Goal: Task Accomplishment & Management: Complete application form

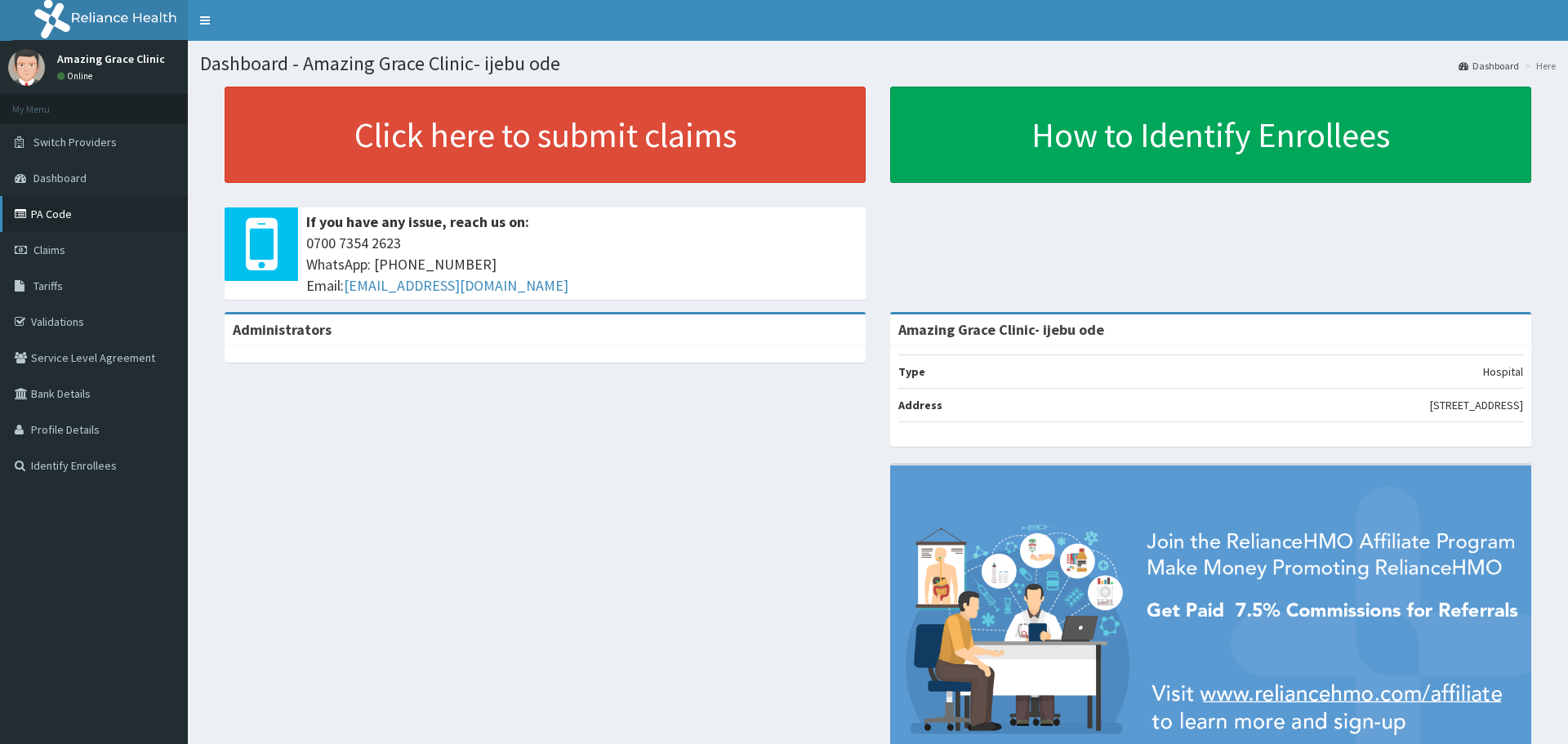
click at [58, 212] on link "PA Code" at bounding box center [94, 214] width 187 height 36
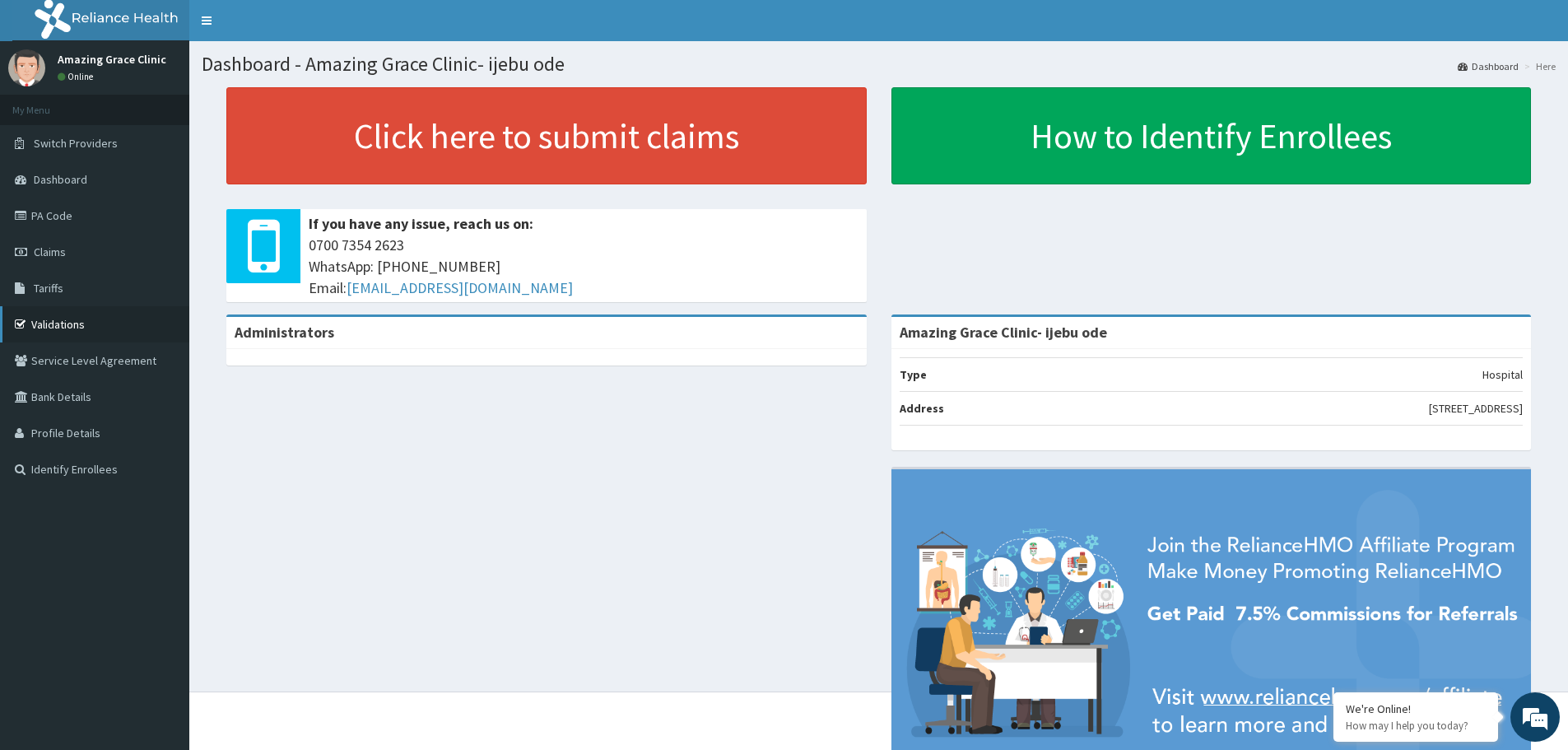
click at [58, 324] on link "Validations" at bounding box center [94, 324] width 189 height 36
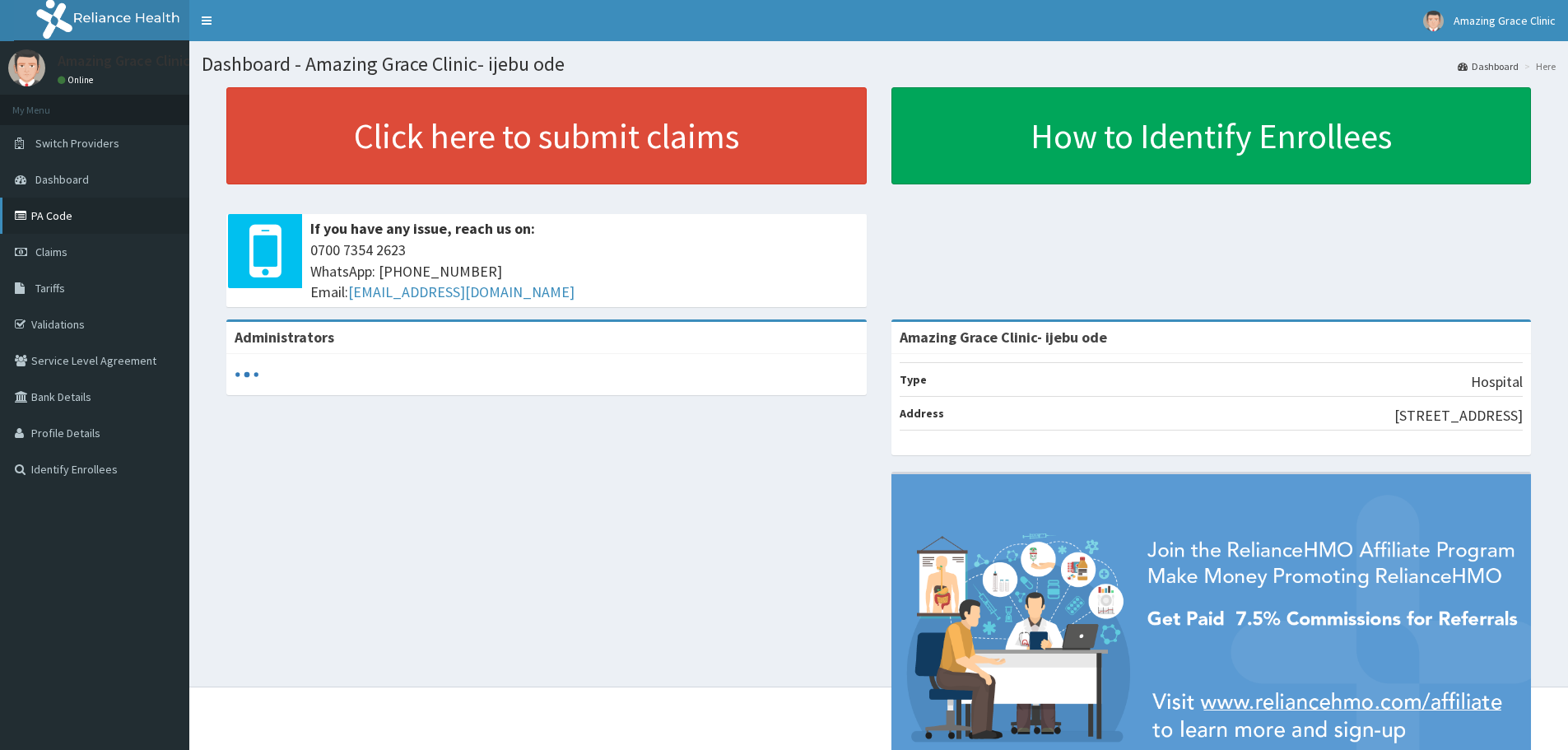
click at [61, 220] on link "PA Code" at bounding box center [94, 216] width 189 height 36
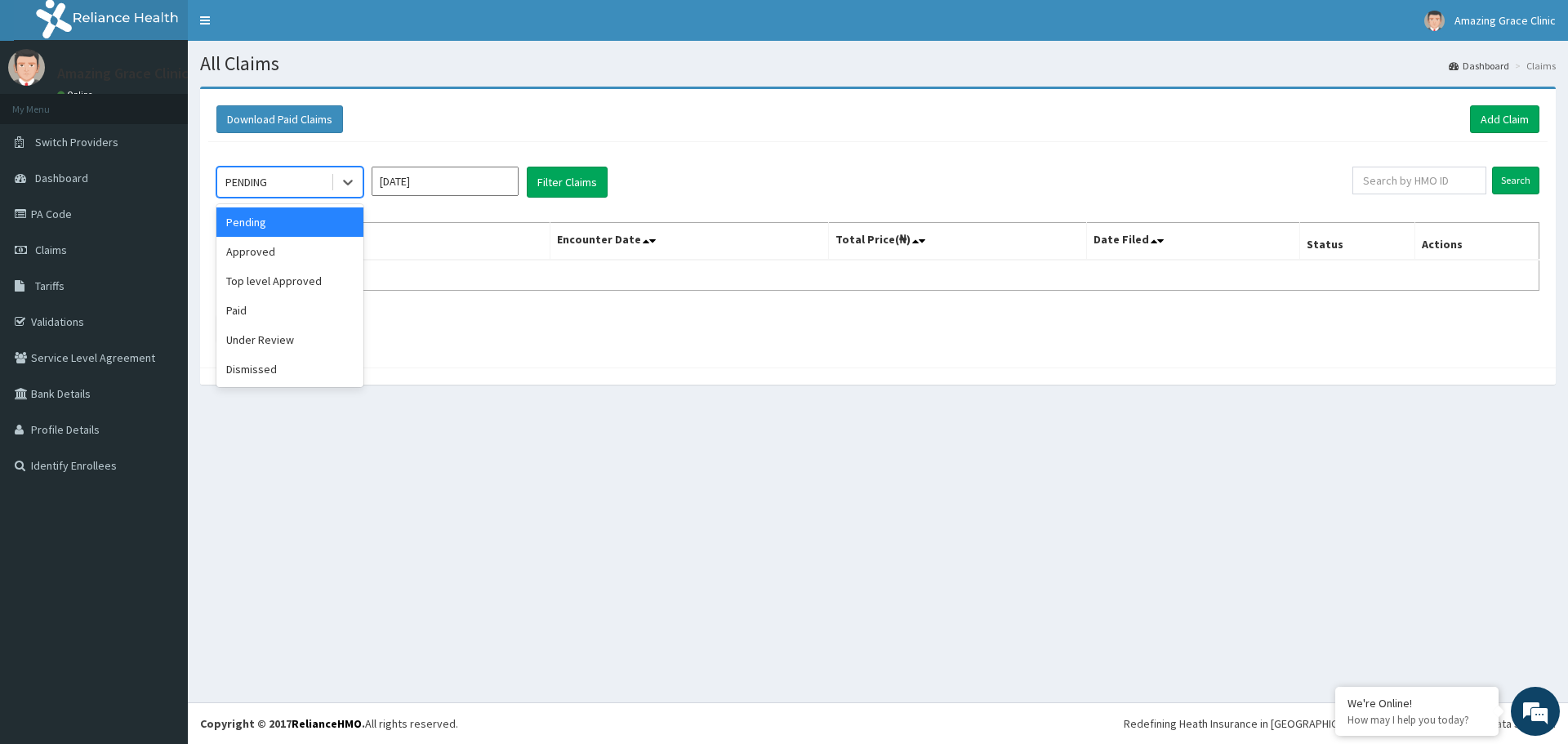
click at [245, 188] on div "PENDING" at bounding box center [246, 182] width 42 height 17
click at [259, 248] on div "Approved" at bounding box center [290, 252] width 147 height 29
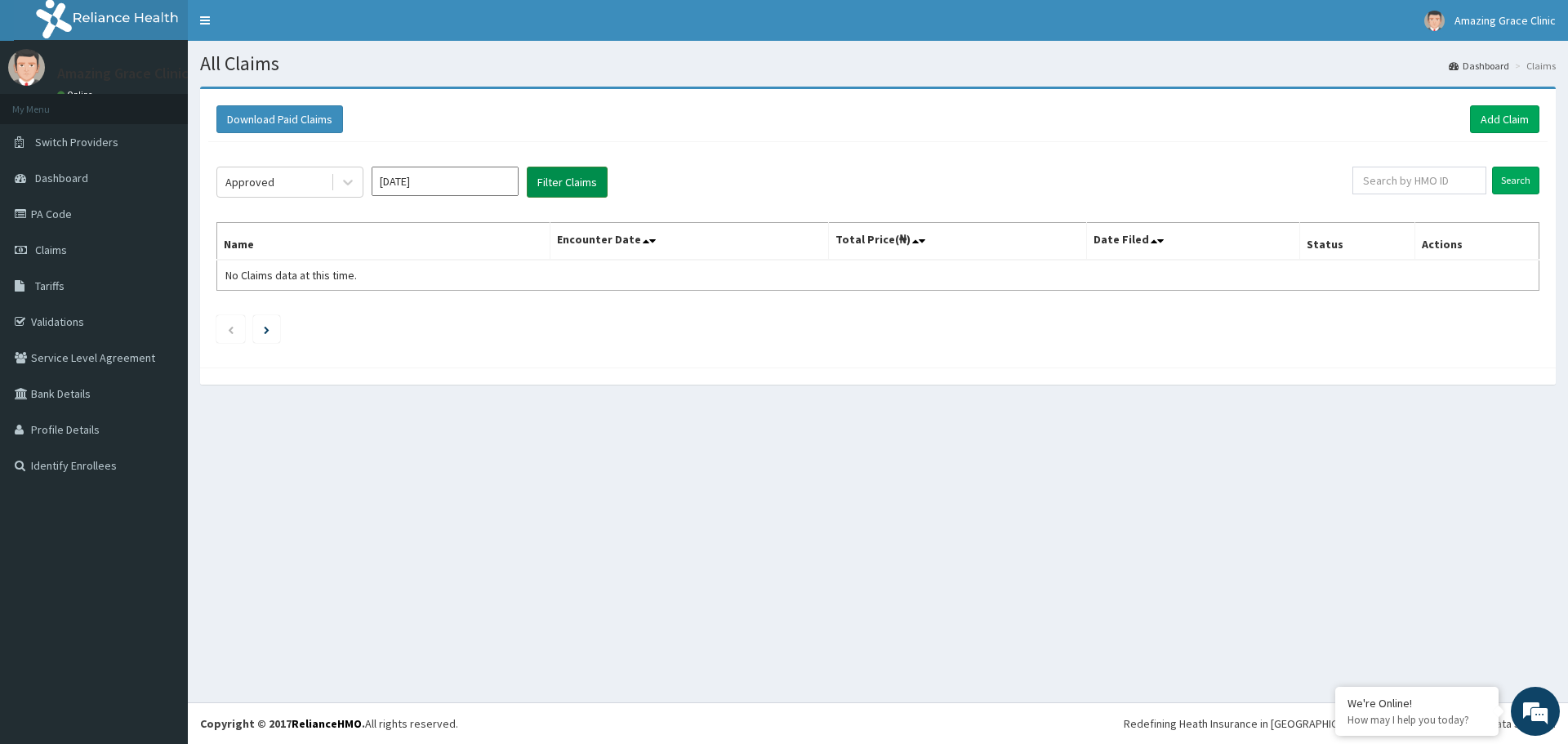
click at [550, 187] on button "Filter Claims" at bounding box center [567, 183] width 81 height 31
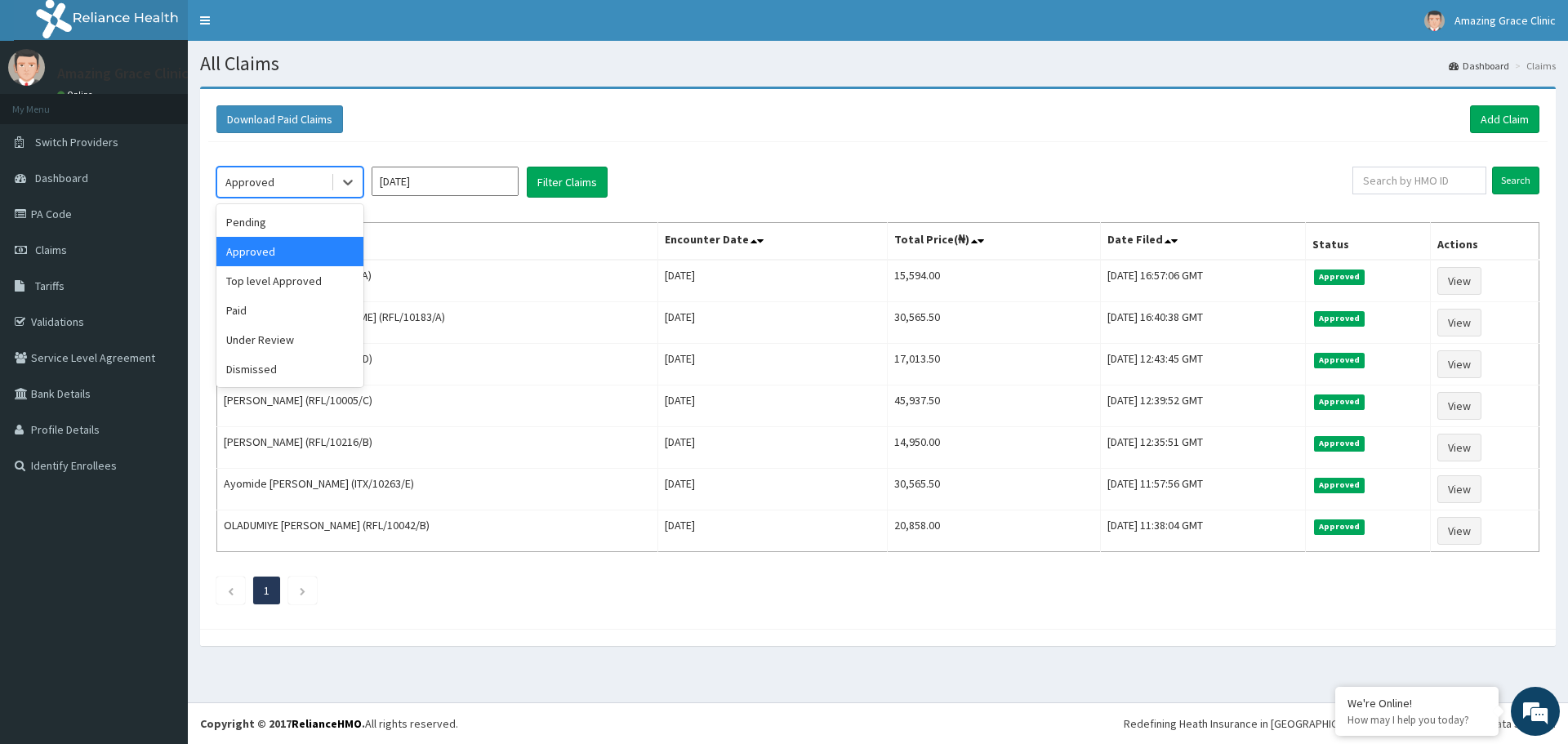
click at [255, 178] on div "Approved" at bounding box center [250, 182] width 49 height 17
click at [277, 279] on div "Top level Approved" at bounding box center [290, 281] width 147 height 29
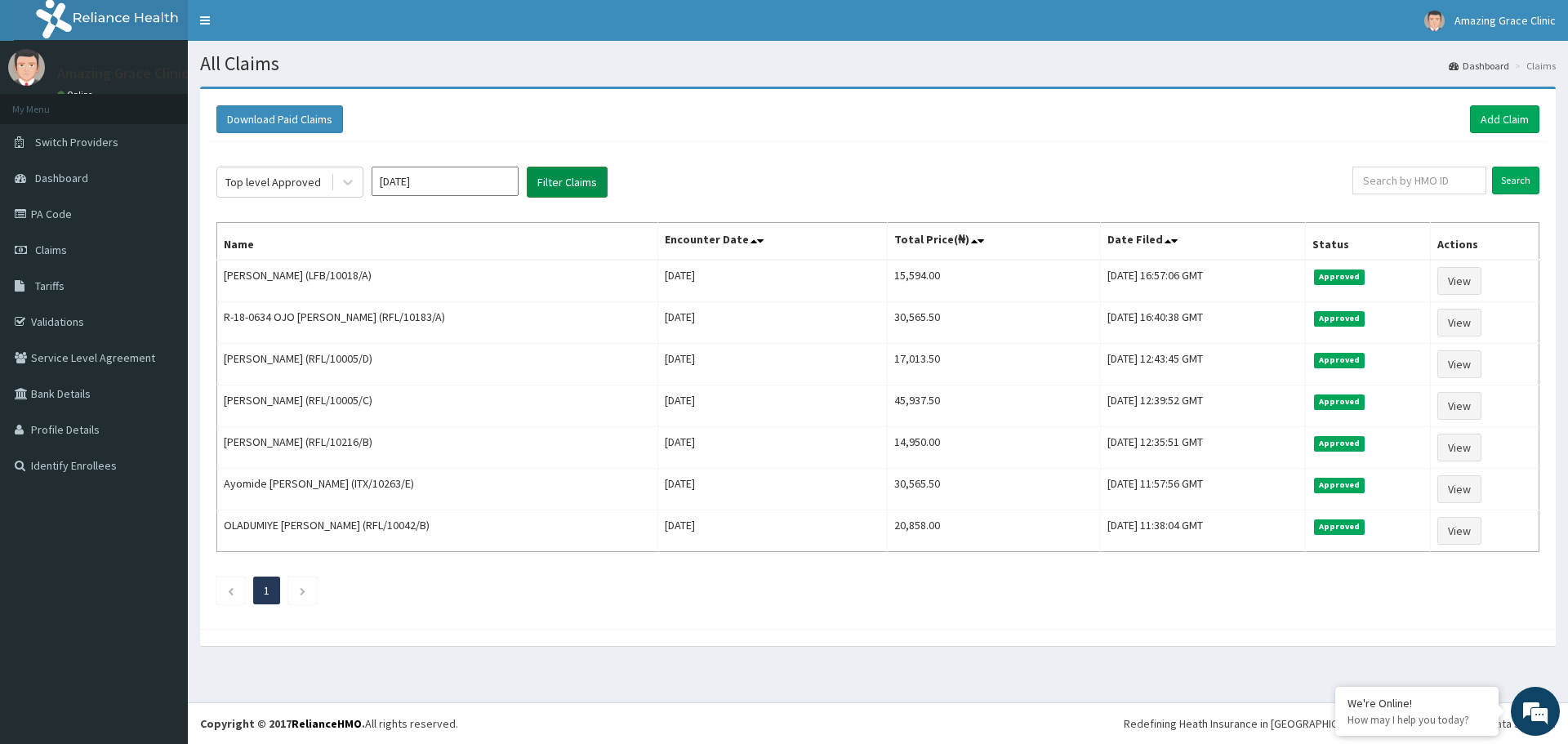
click at [568, 190] on button "Filter Claims" at bounding box center [567, 183] width 81 height 31
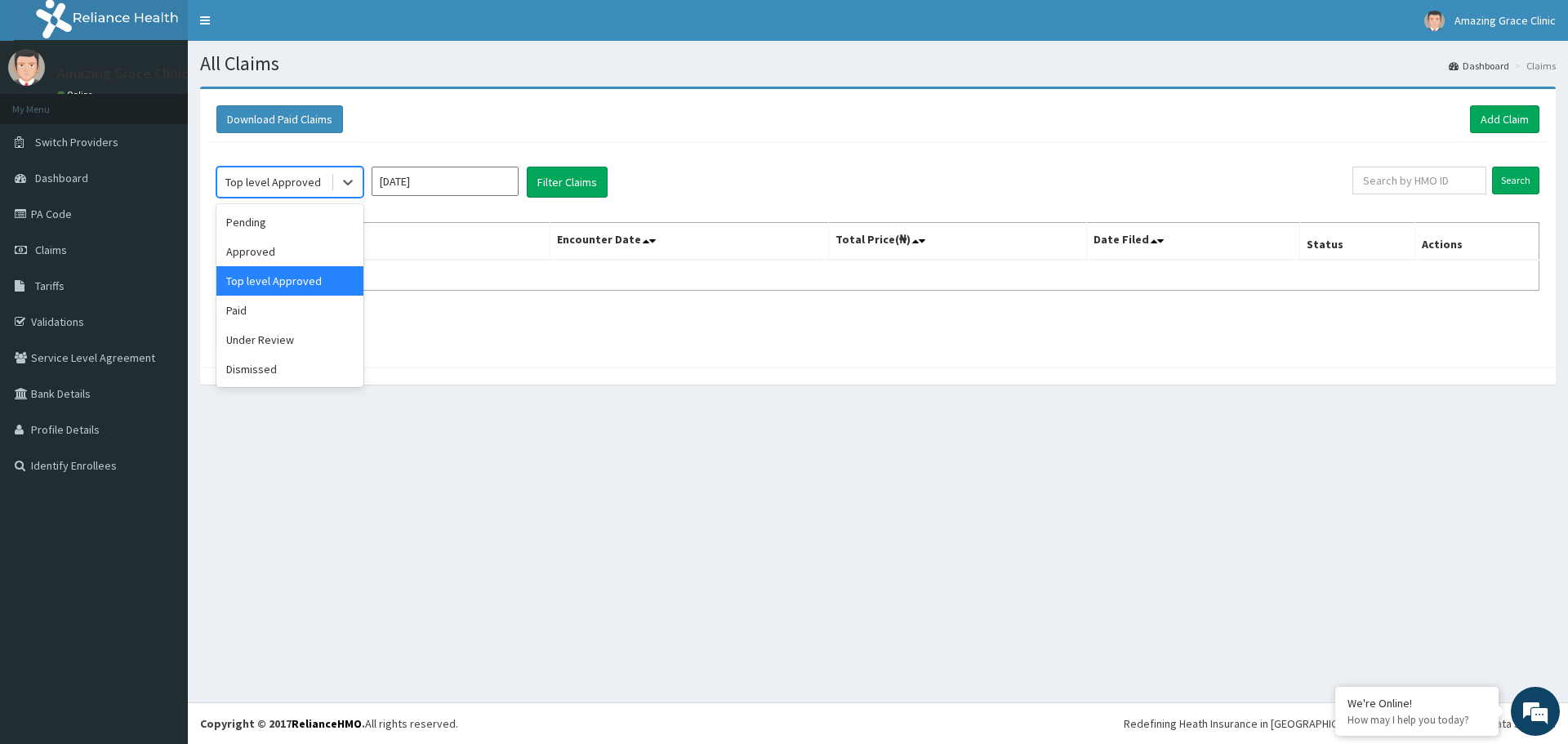
click at [289, 186] on div "Top level Approved" at bounding box center [273, 182] width 96 height 17
click at [267, 308] on div "Paid" at bounding box center [290, 310] width 147 height 29
click at [574, 175] on button "Filter Claims" at bounding box center [567, 183] width 81 height 31
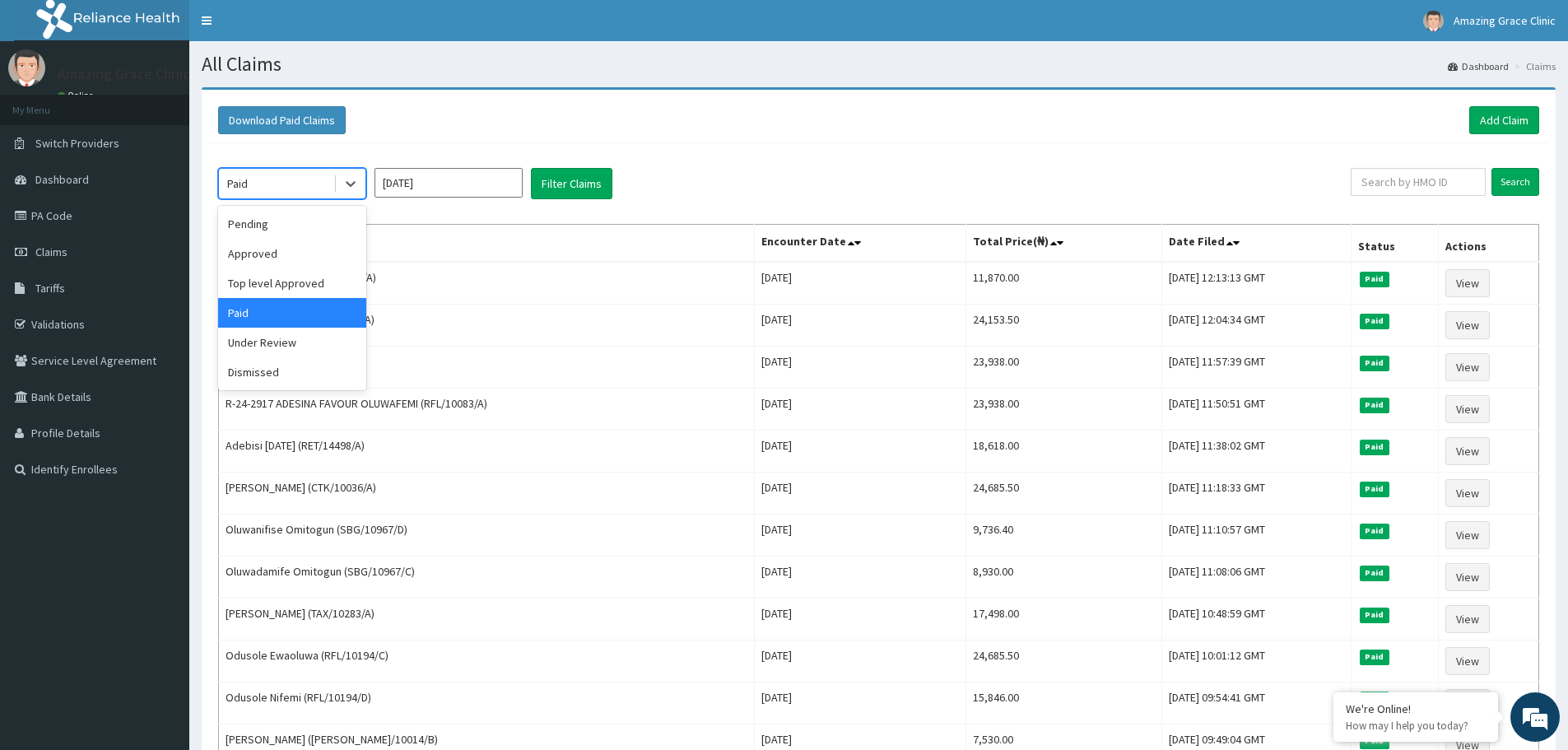
click at [252, 180] on div "Paid" at bounding box center [276, 183] width 114 height 27
click at [271, 339] on div "Under Review" at bounding box center [292, 343] width 149 height 30
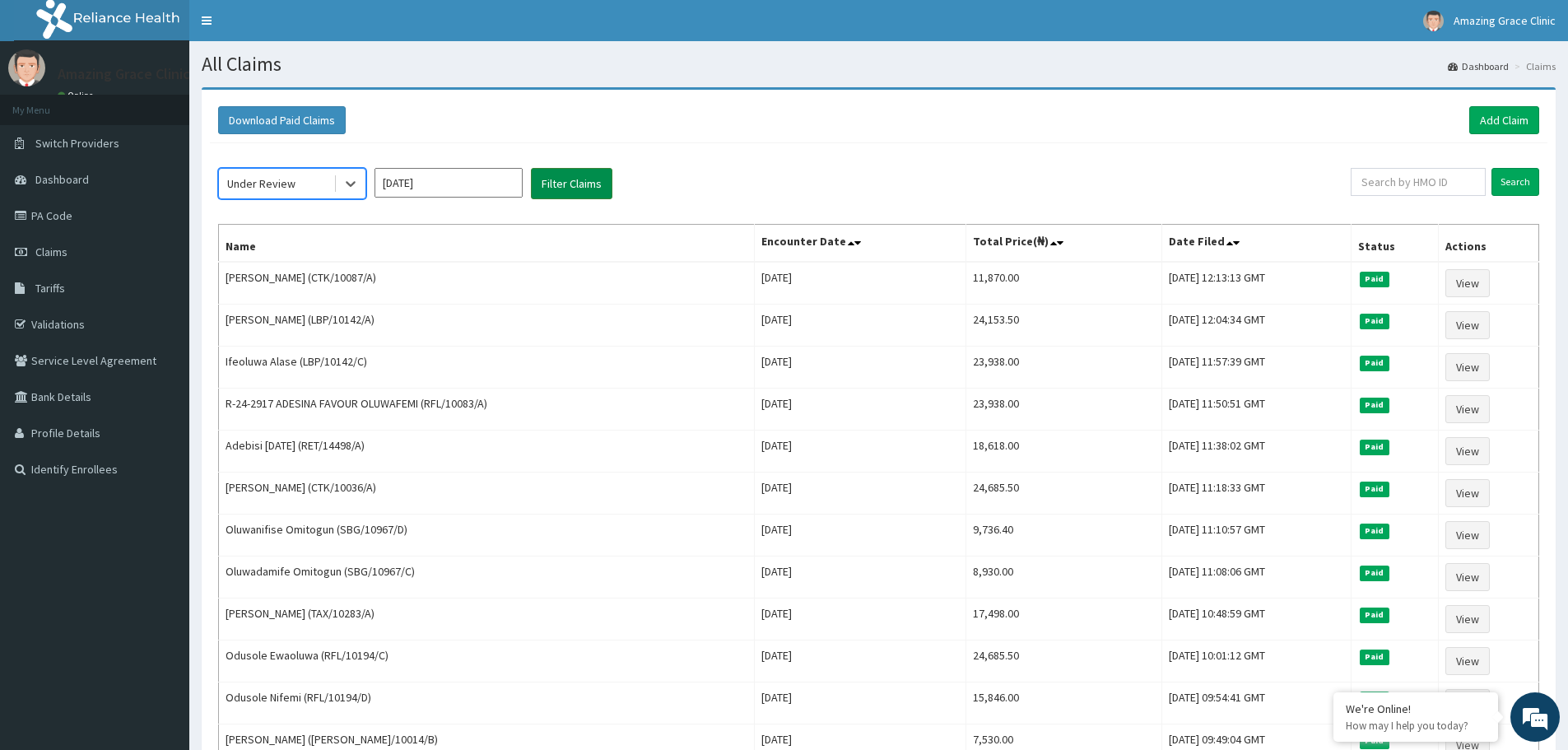
click at [573, 184] on button "Filter Claims" at bounding box center [572, 184] width 82 height 31
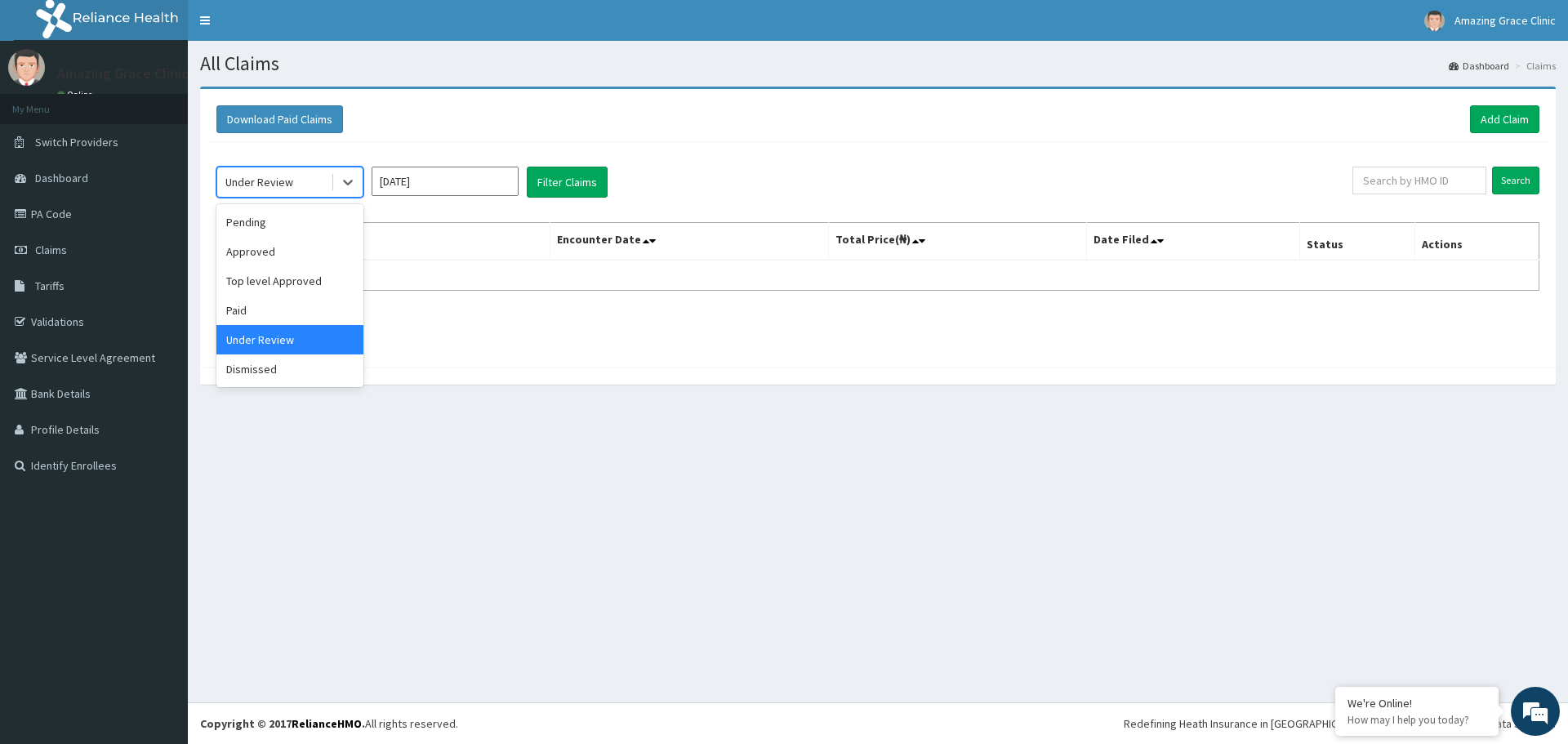
click at [261, 183] on div "Under Review" at bounding box center [259, 182] width 67 height 17
click at [272, 376] on div "Dismissed" at bounding box center [290, 369] width 147 height 29
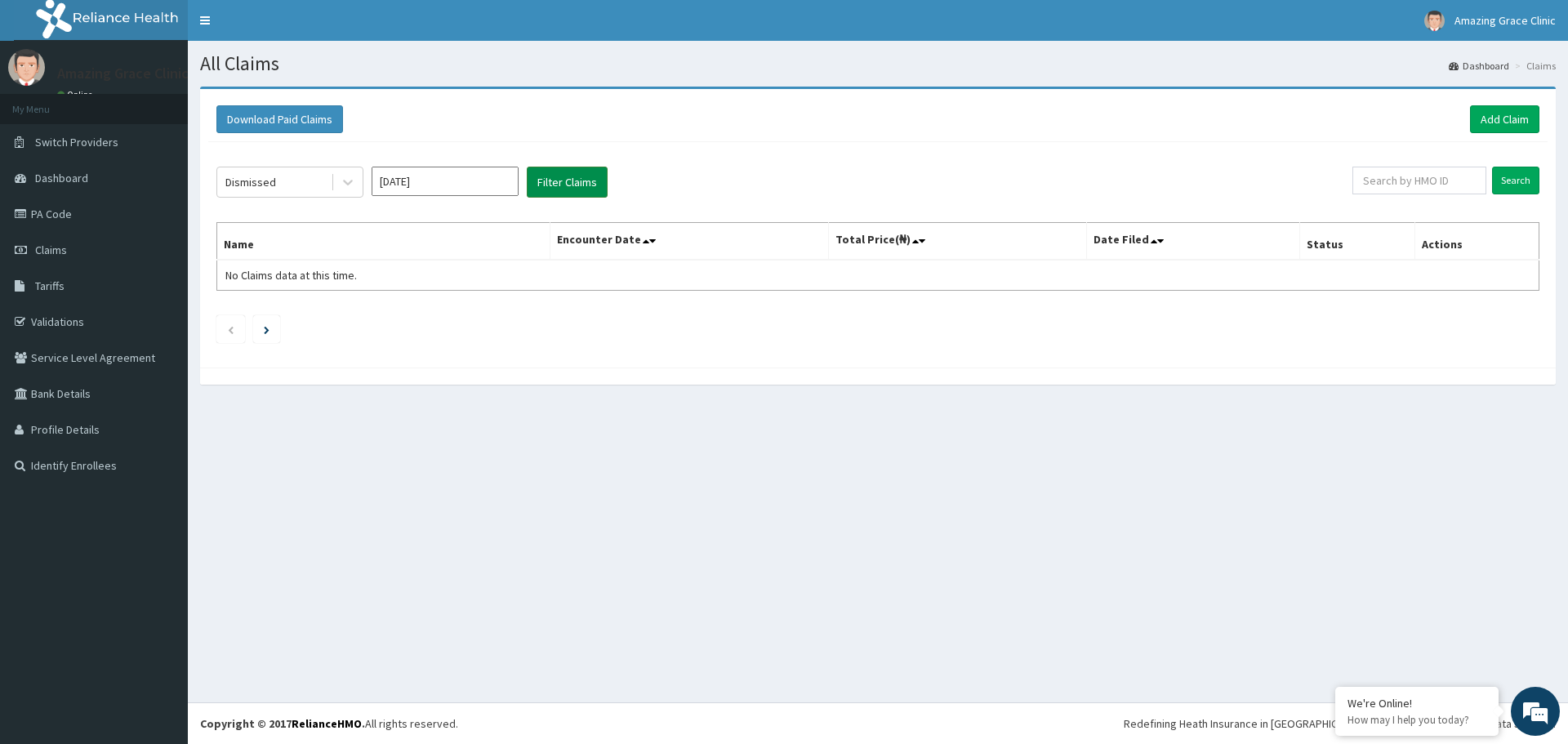
click at [568, 187] on button "Filter Claims" at bounding box center [567, 183] width 81 height 31
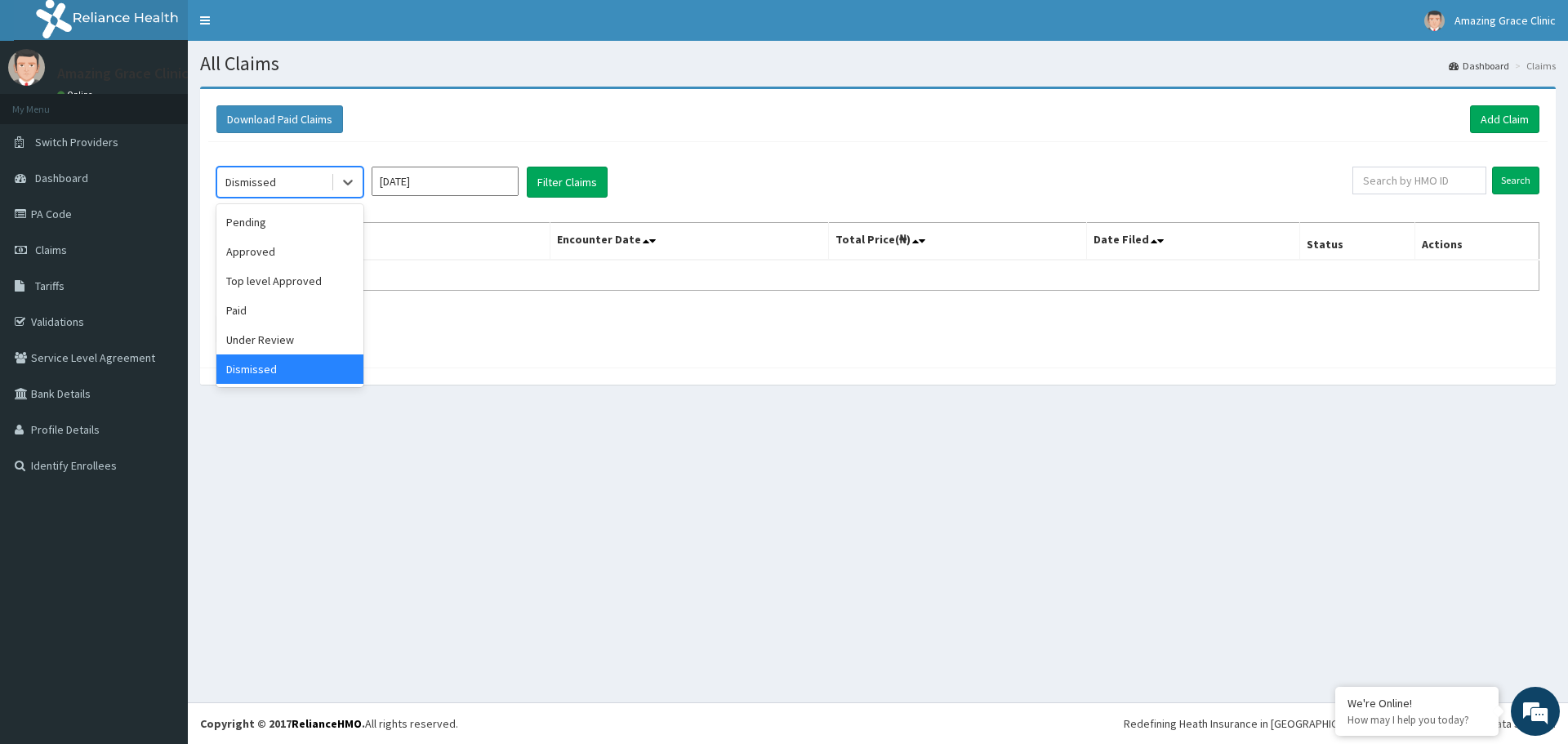
click at [246, 178] on div "Dismissed" at bounding box center [251, 182] width 51 height 17
click at [274, 254] on div "Approved" at bounding box center [290, 252] width 147 height 29
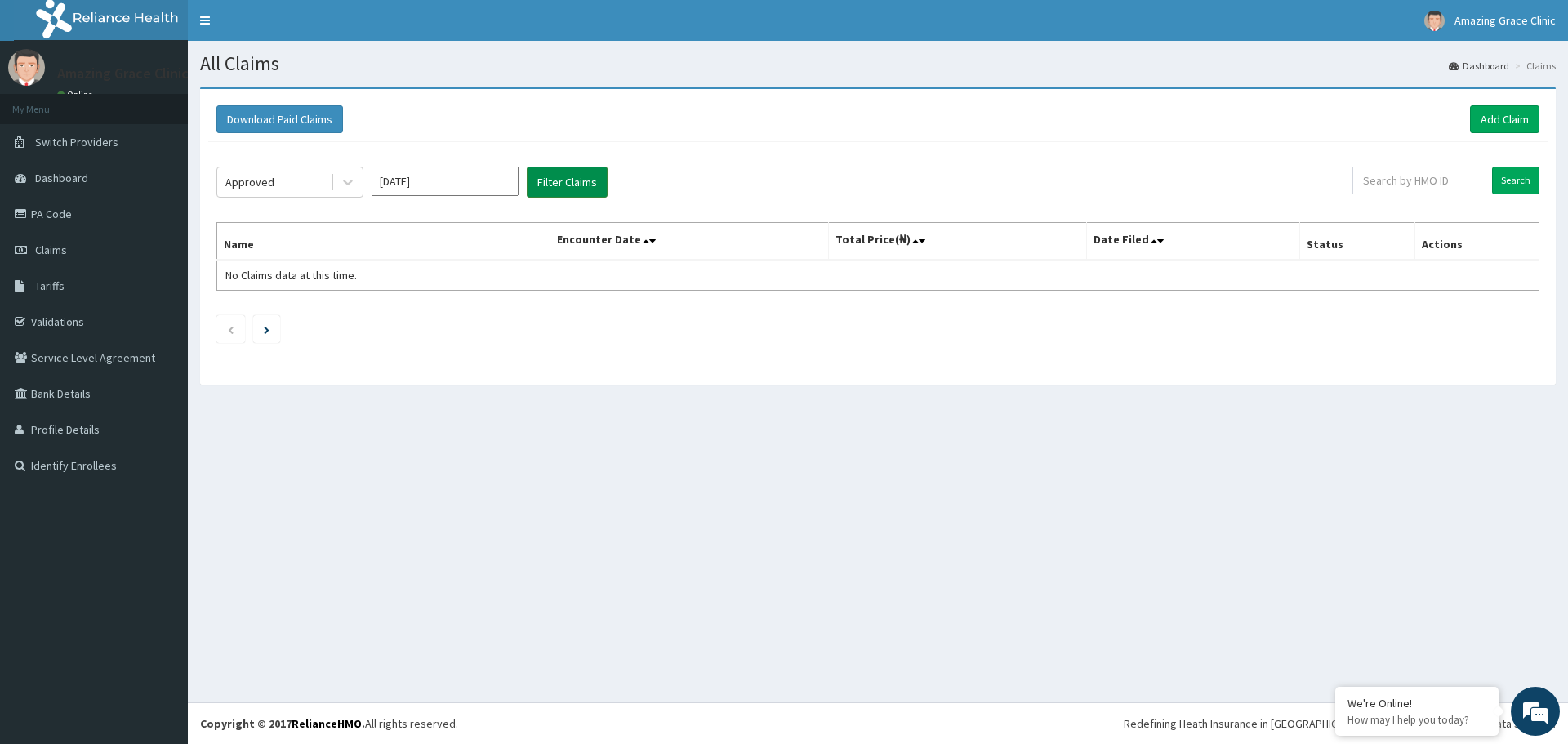
click at [543, 184] on button "Filter Claims" at bounding box center [567, 183] width 81 height 31
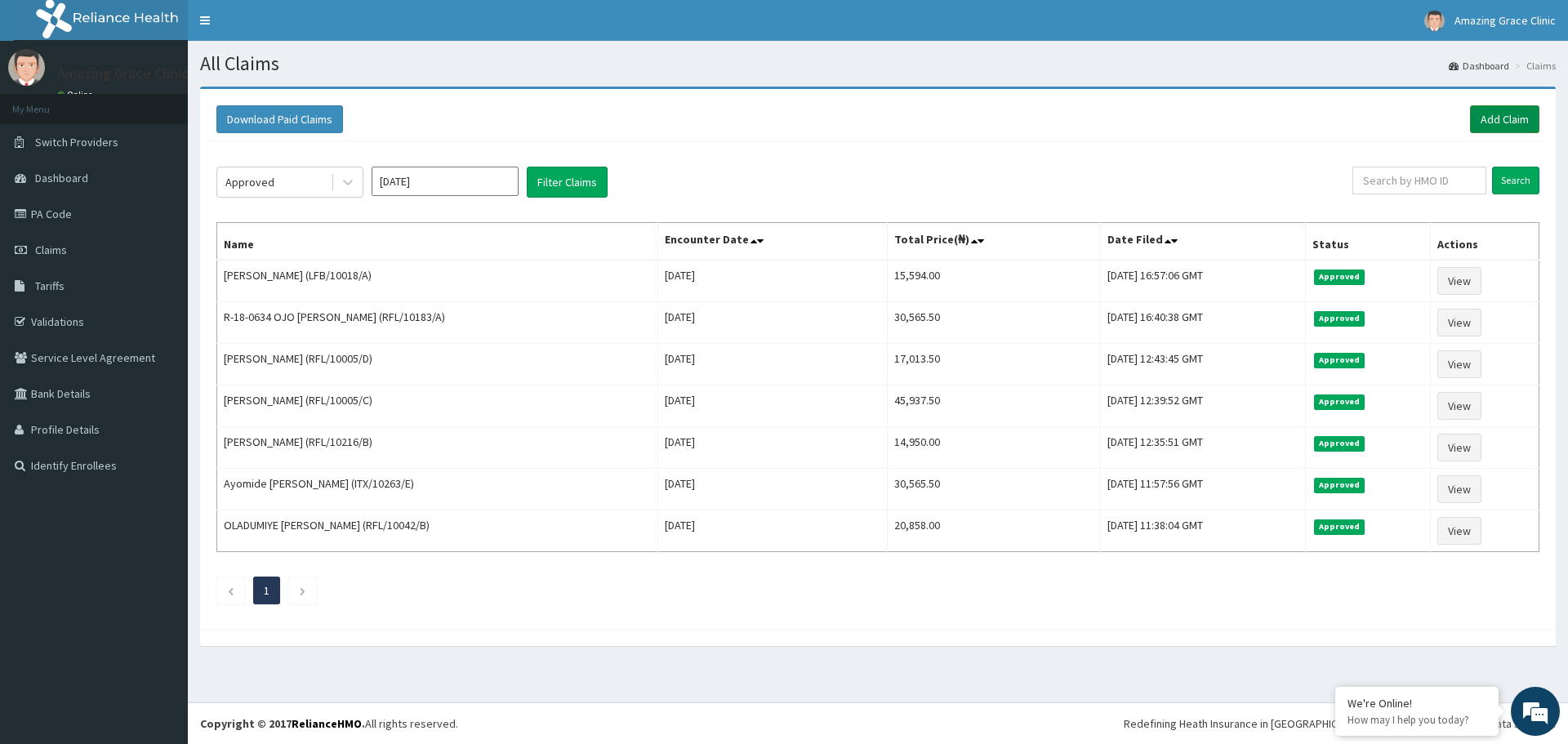
click at [1493, 123] on link "Add Claim" at bounding box center [1504, 119] width 69 height 27
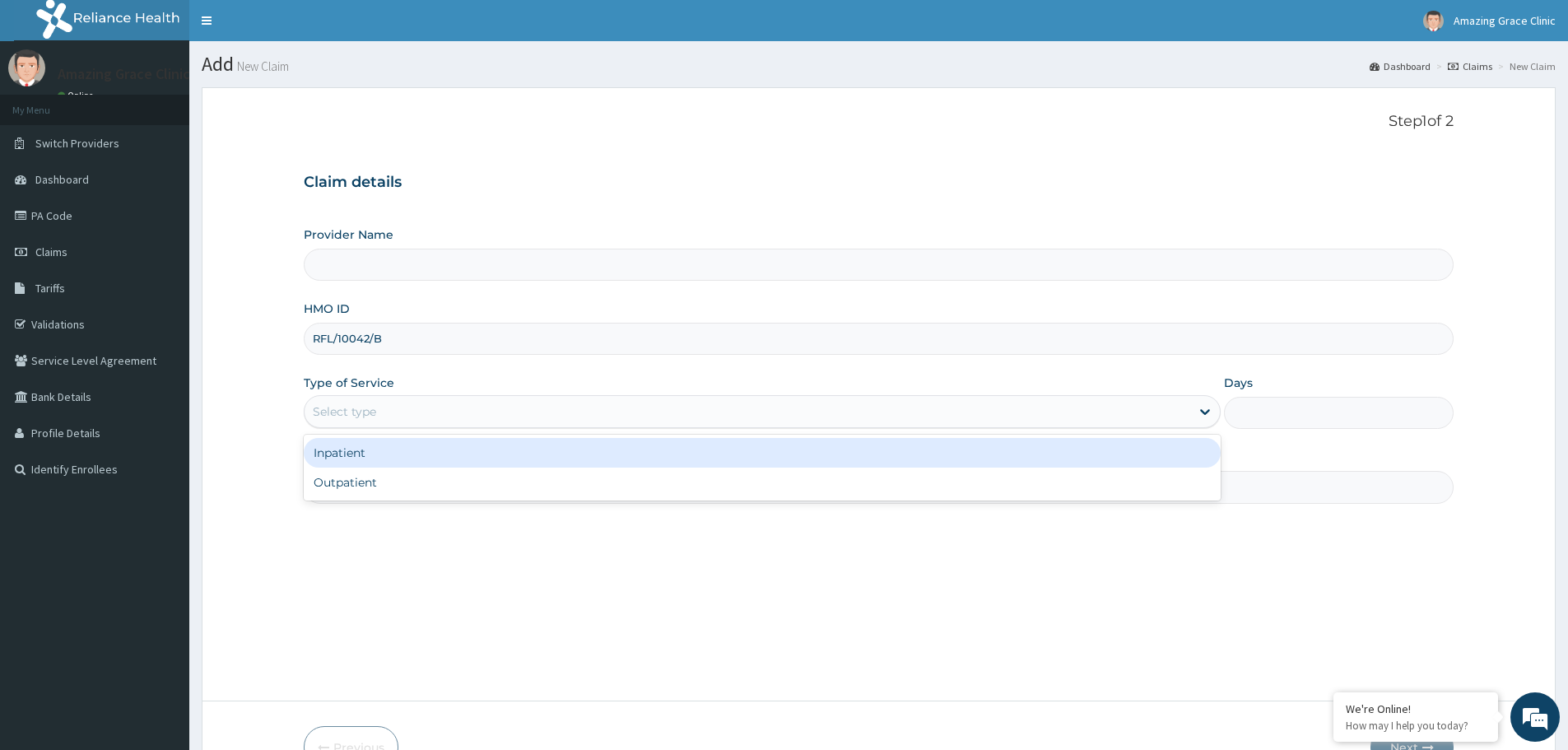
type input "Amazing Grace Clinic- ijebu ode"
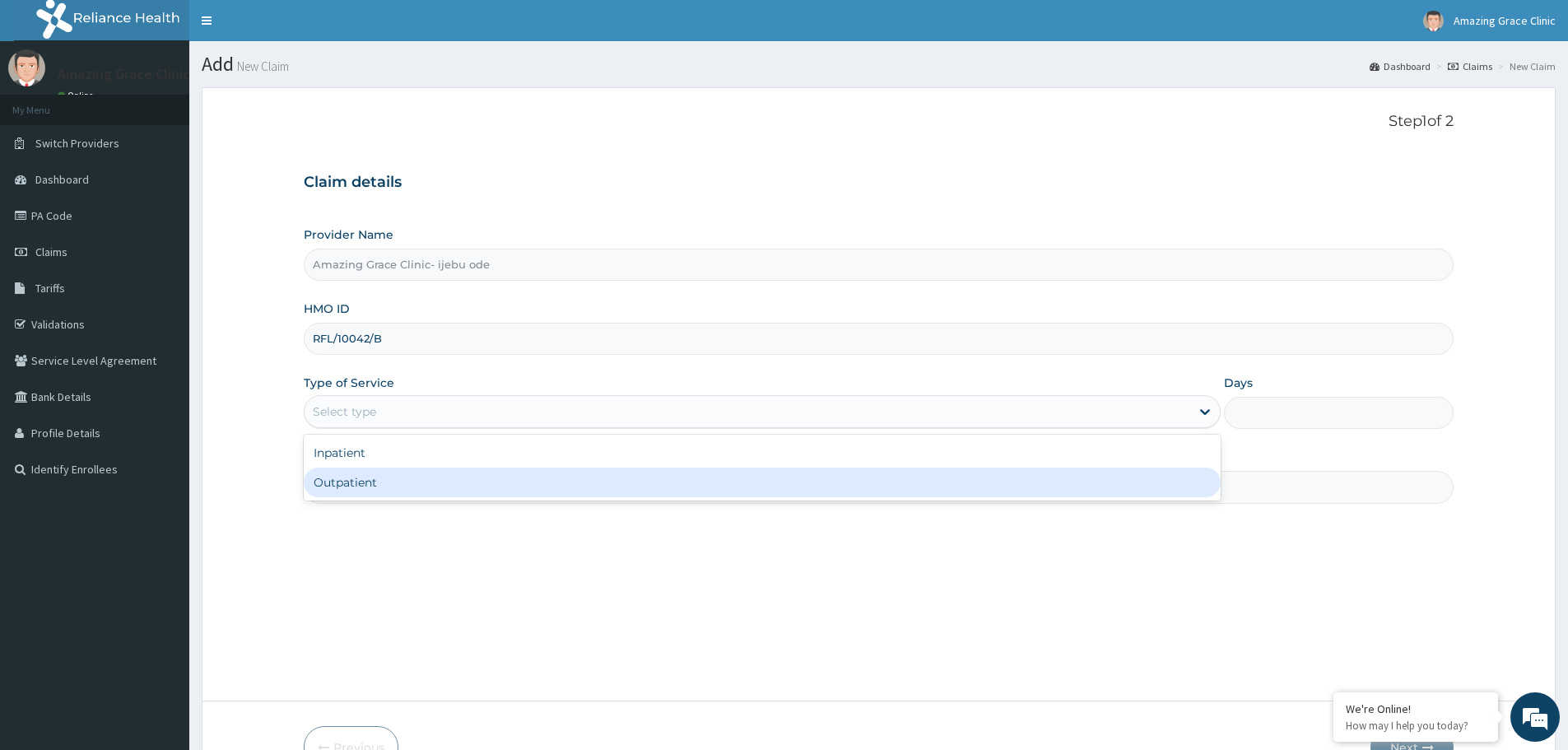
click at [350, 485] on div "Outpatient" at bounding box center [762, 482] width 917 height 30
type input "1"
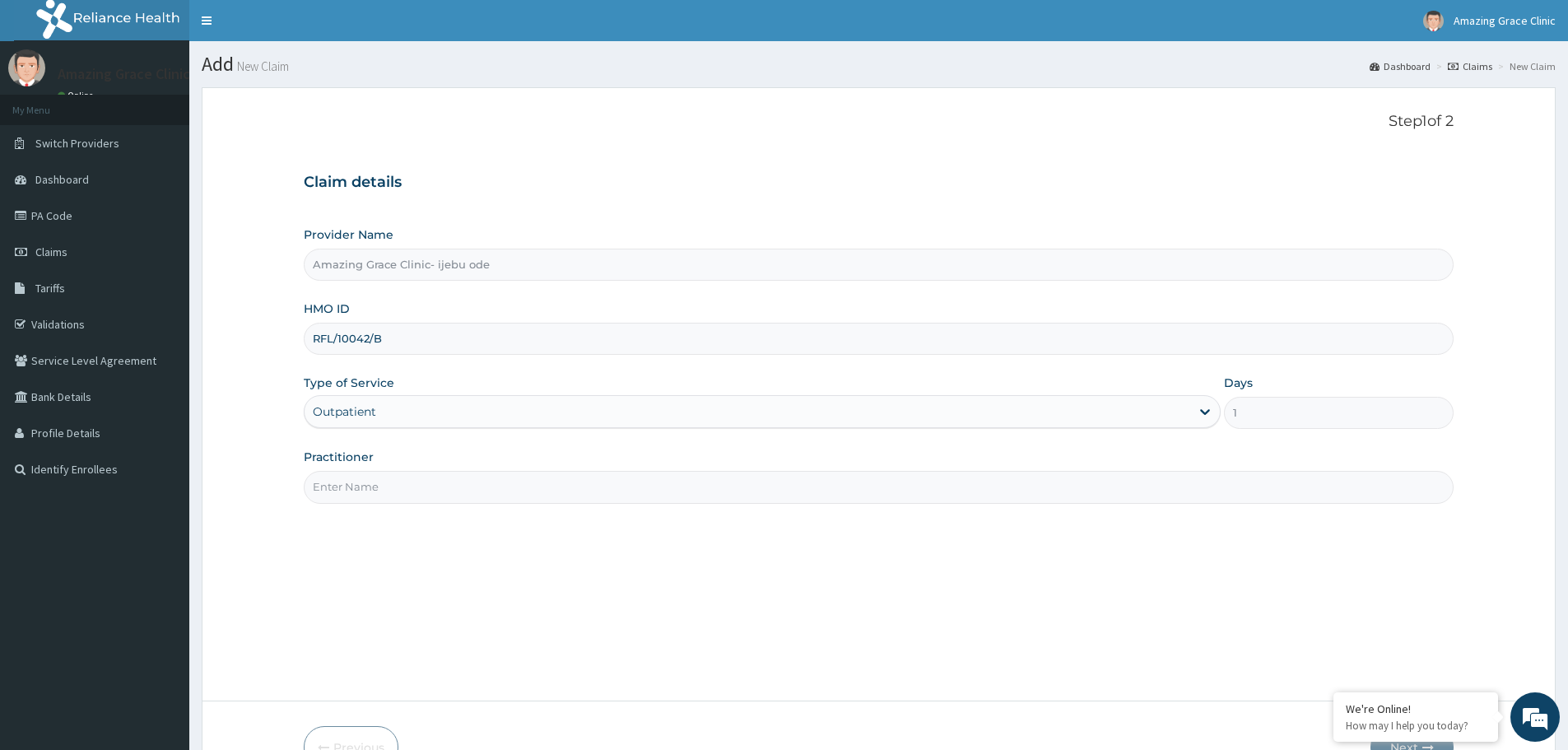
click at [386, 487] on input "Practitioner" at bounding box center [878, 487] width 1150 height 32
type input "DR OJEDIRAN"
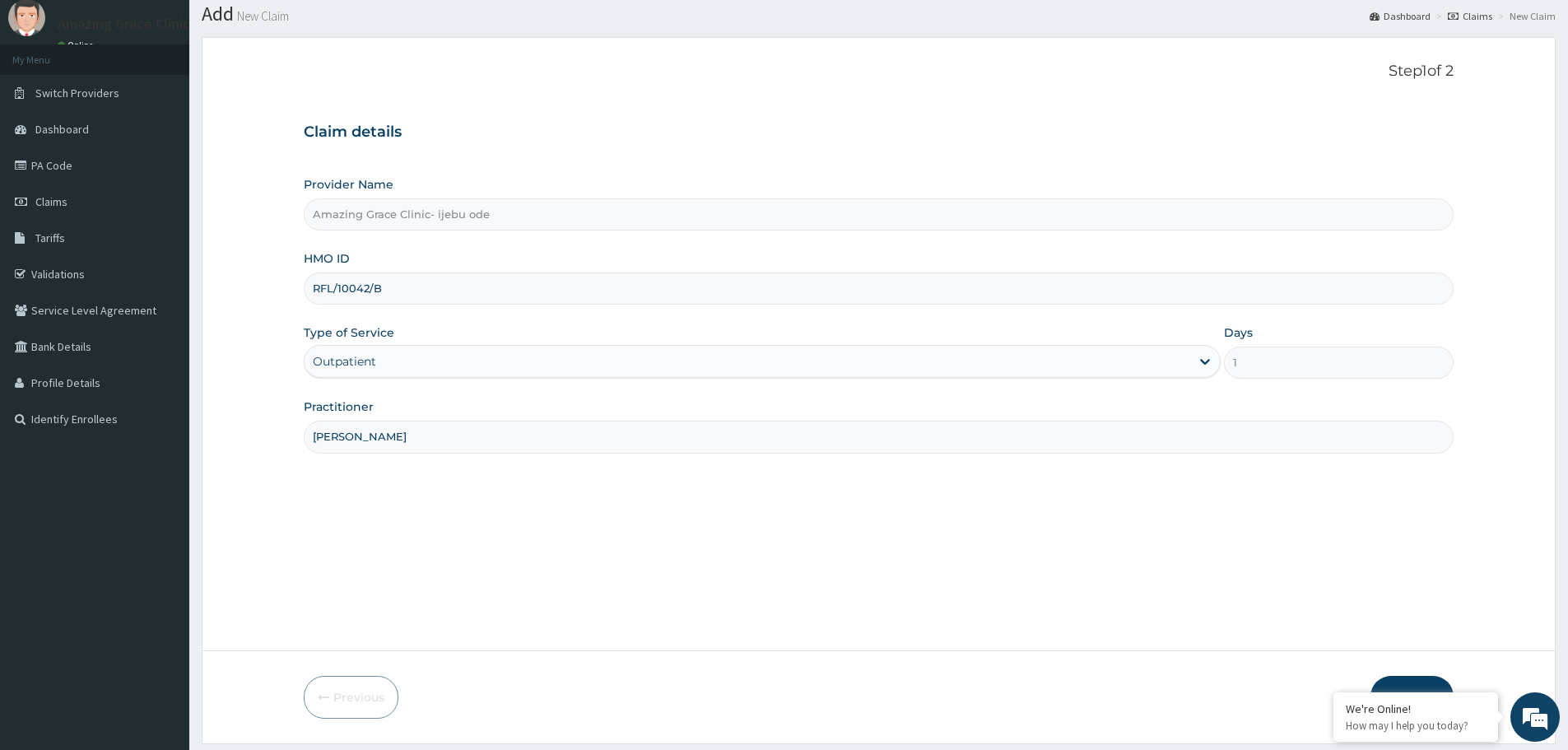
scroll to position [98, 0]
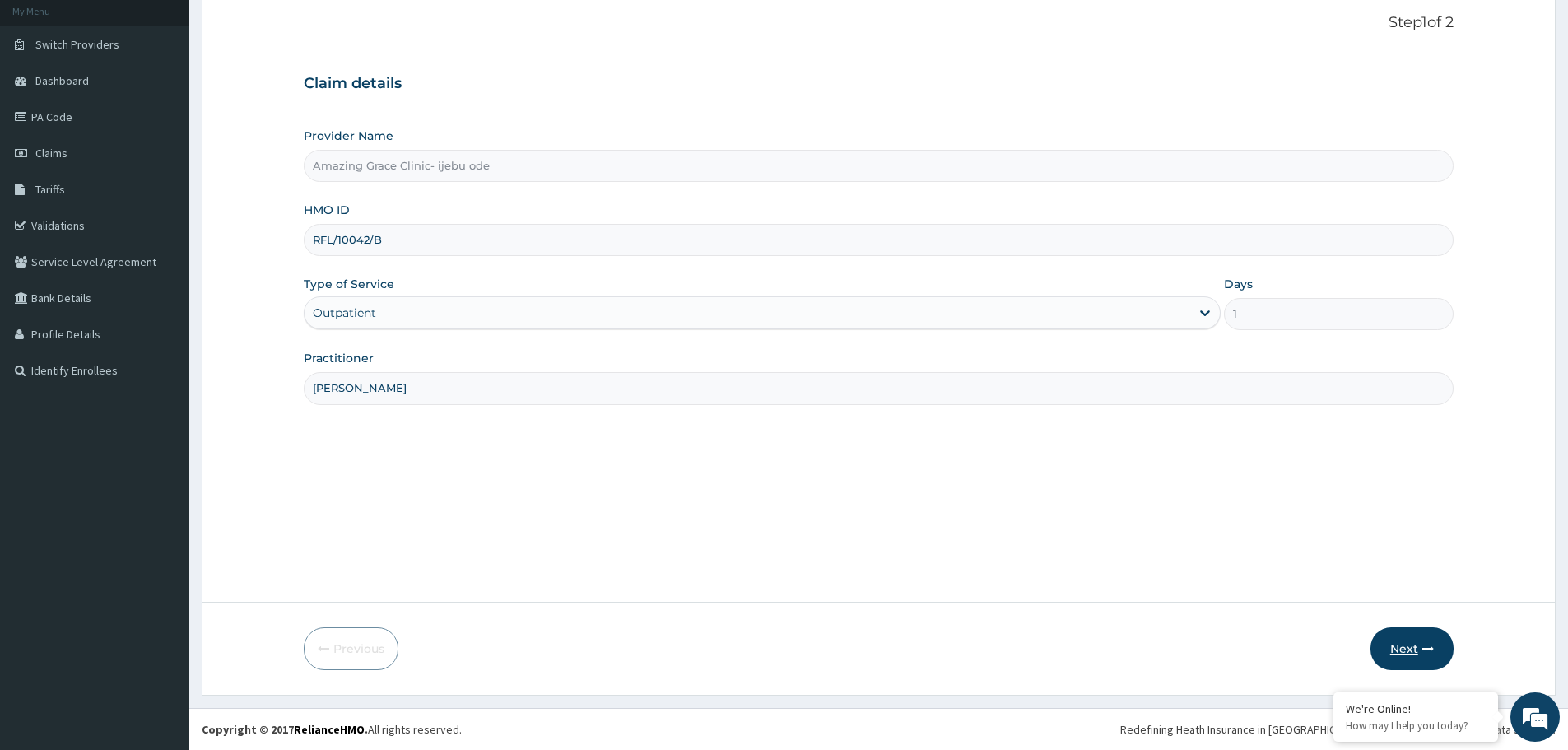
click at [1417, 636] on button "Next" at bounding box center [1412, 650] width 84 height 43
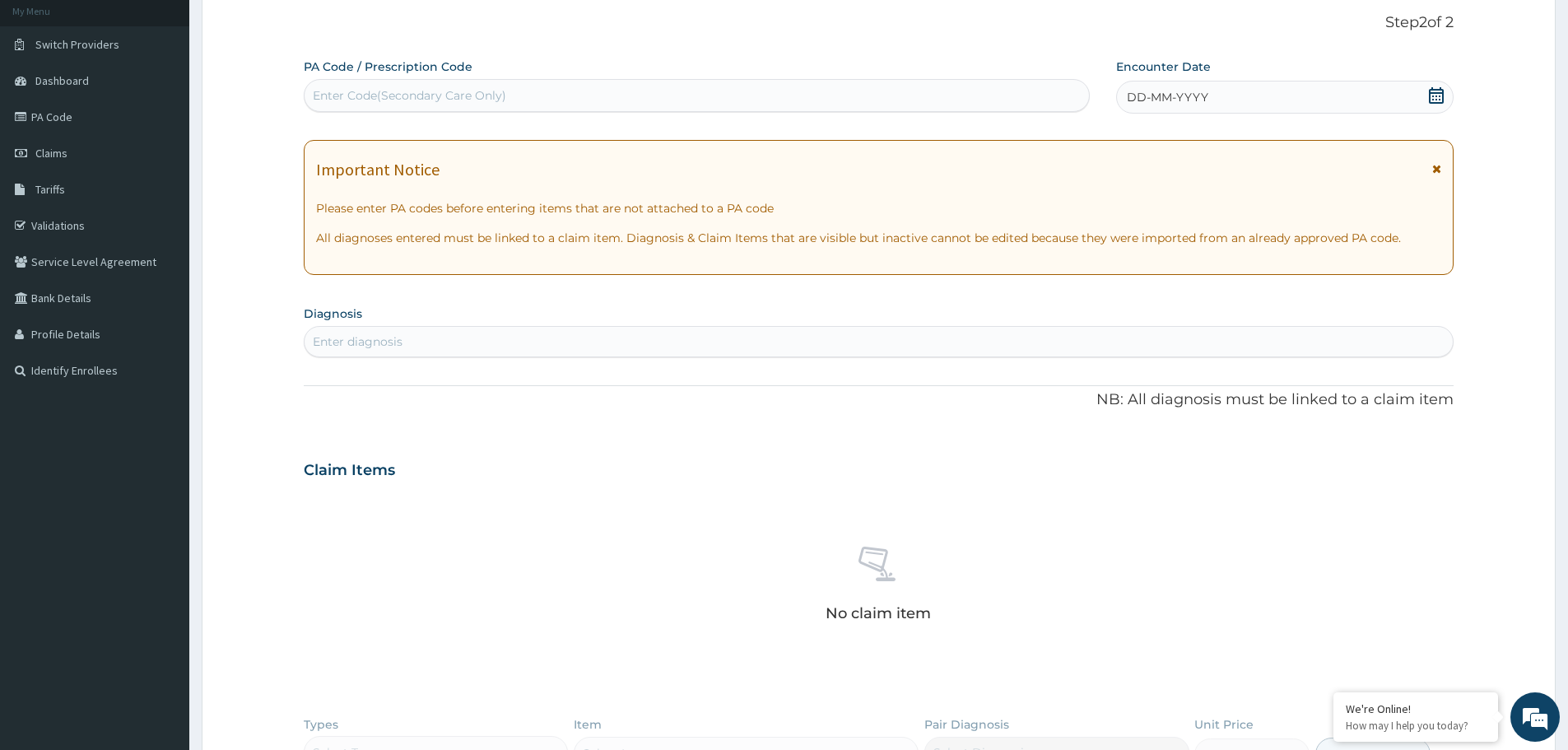
click at [1442, 94] on icon at bounding box center [1436, 95] width 15 height 17
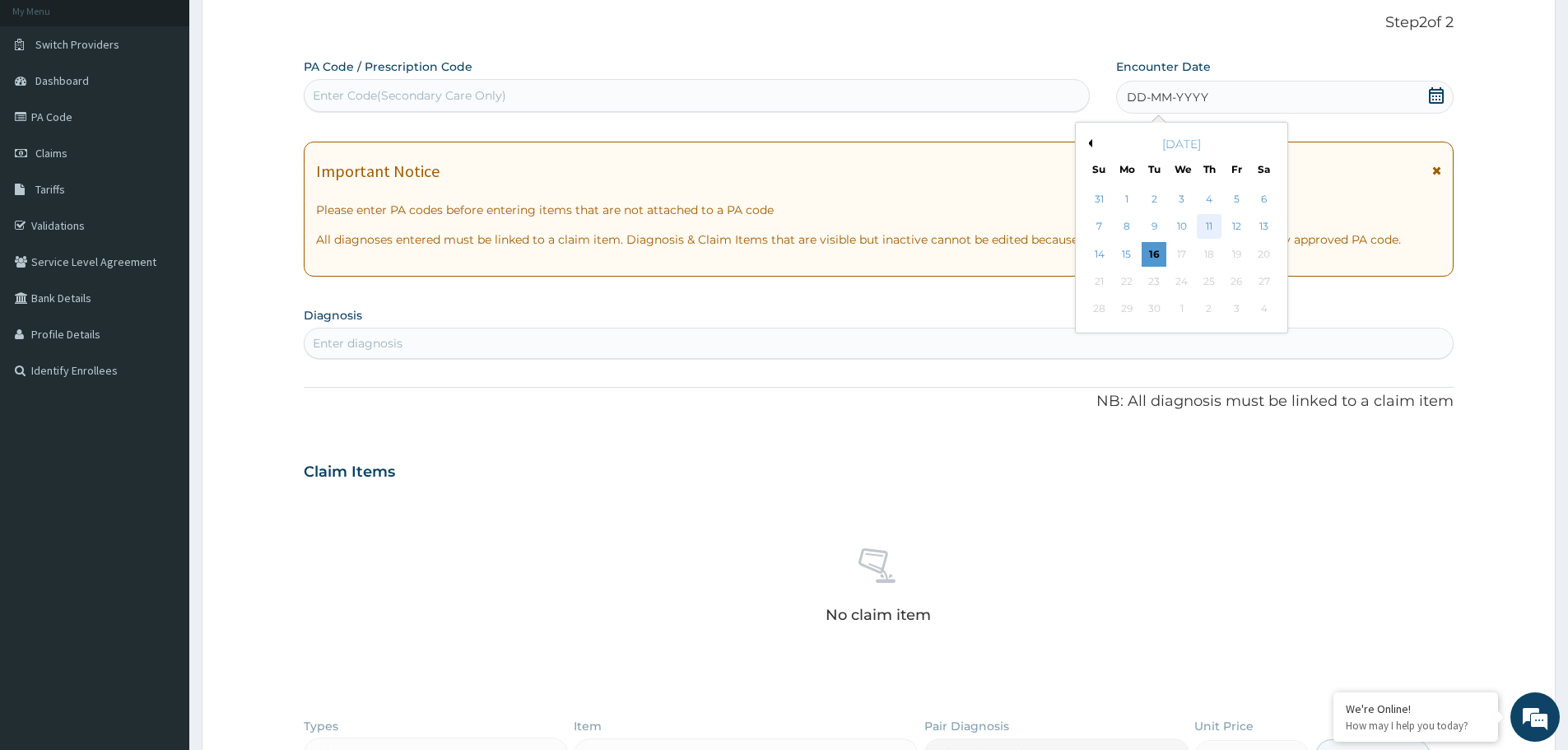
click at [1213, 227] on div "11" at bounding box center [1209, 226] width 25 height 25
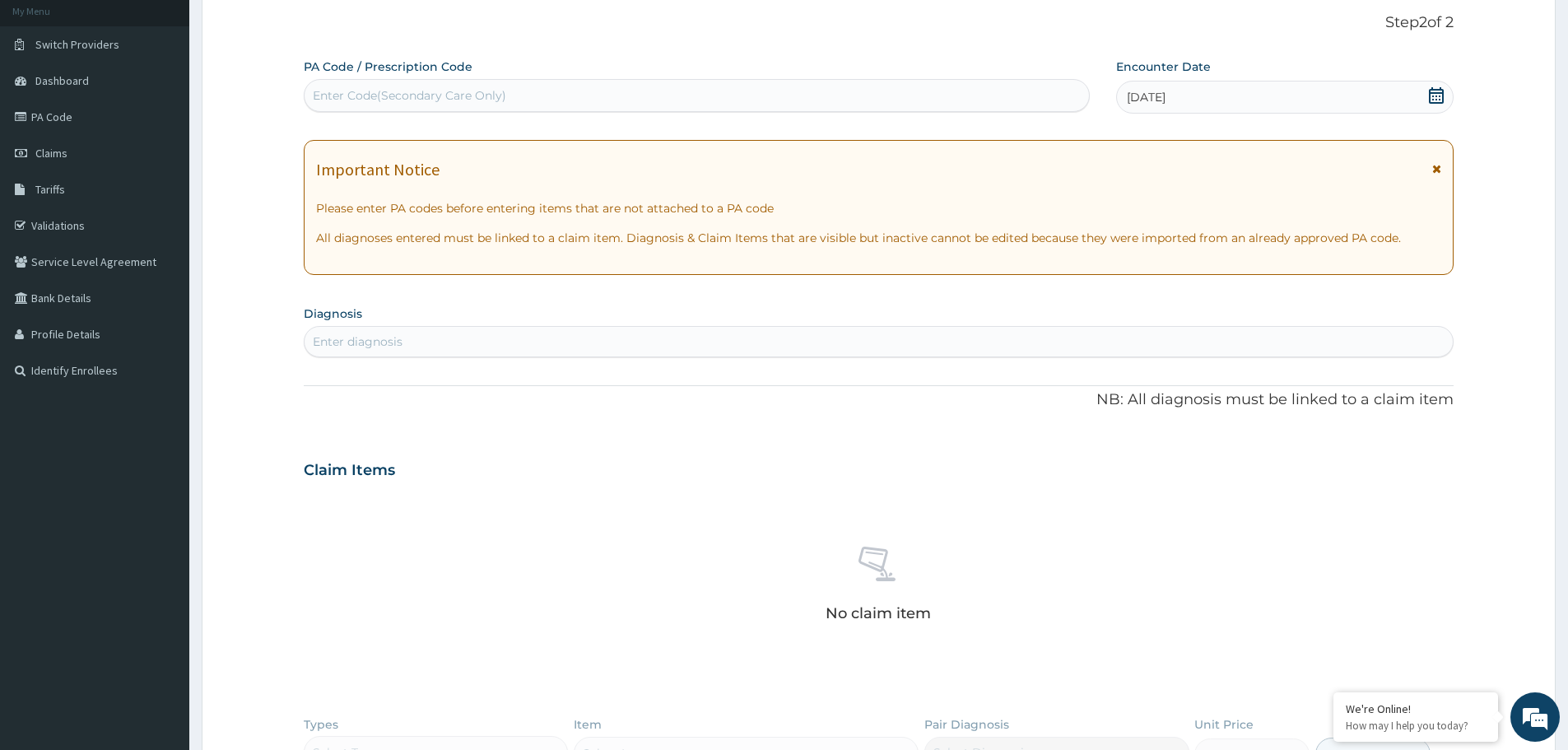
click at [529, 331] on div "Enter diagnosis" at bounding box center [878, 342] width 1148 height 27
type input "A"
type input "MALA"
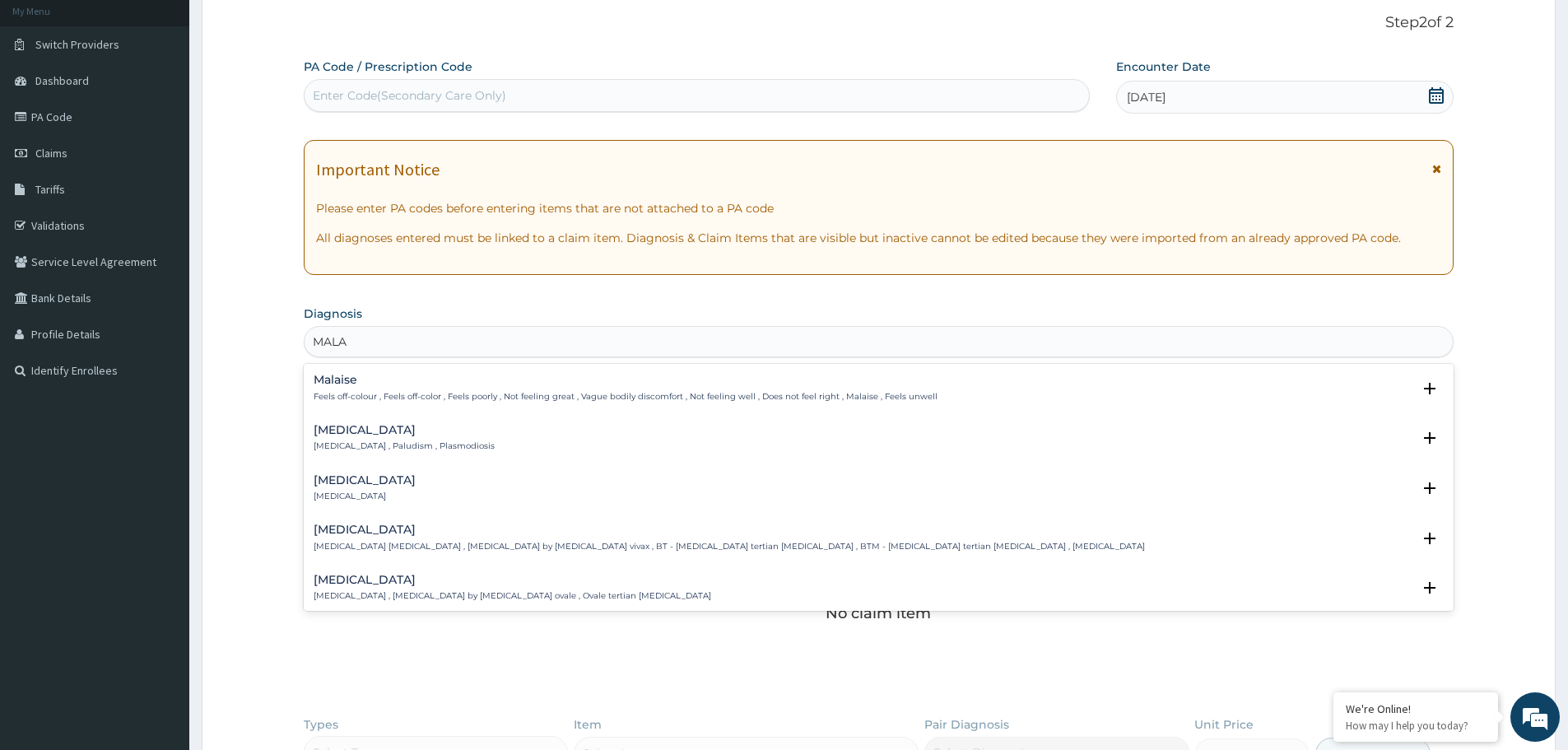
click at [361, 446] on p "Malaria , Paludism , Plasmodiosis" at bounding box center [404, 447] width 181 height 12
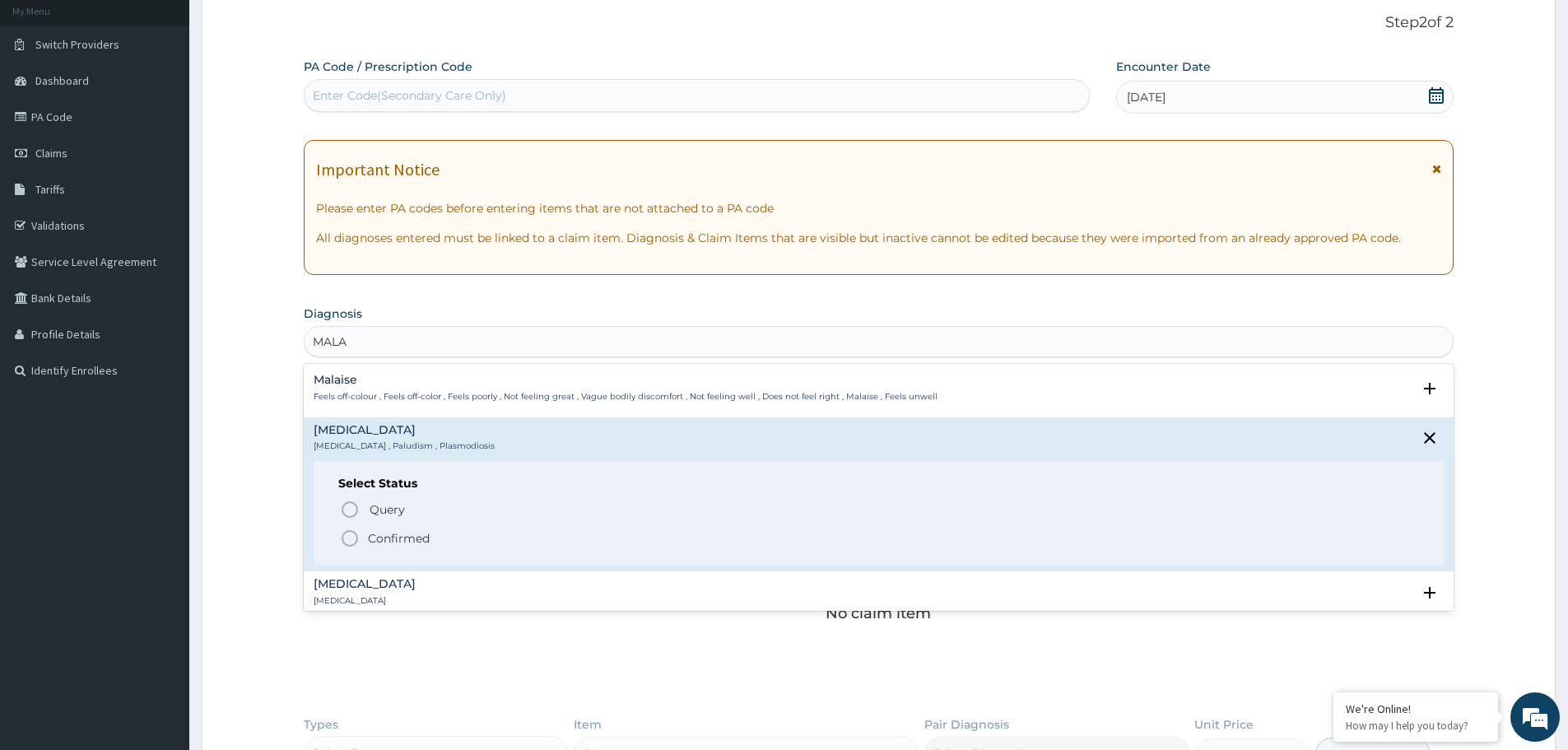
click at [347, 536] on icon "status option filled" at bounding box center [350, 538] width 20 height 20
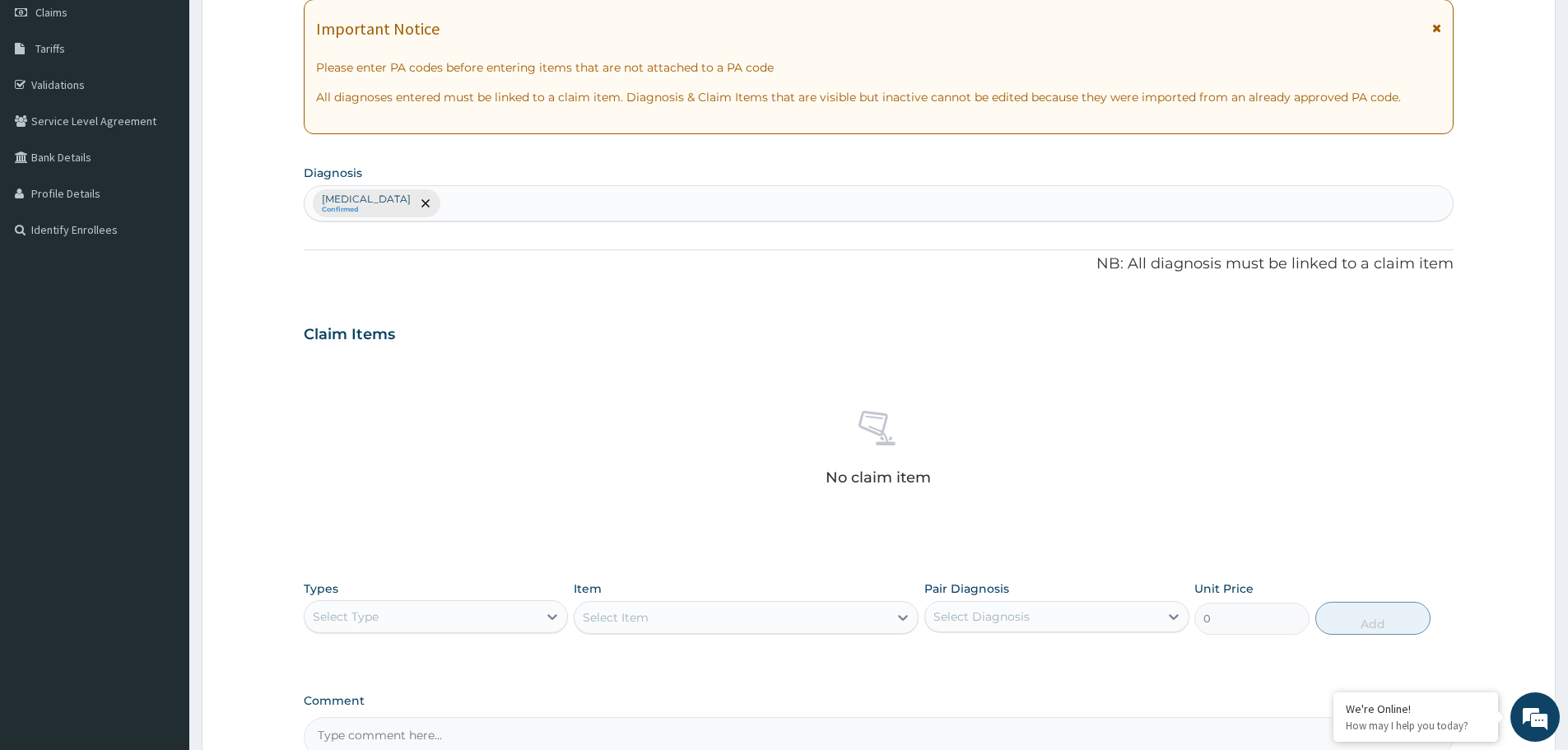
scroll to position [345, 0]
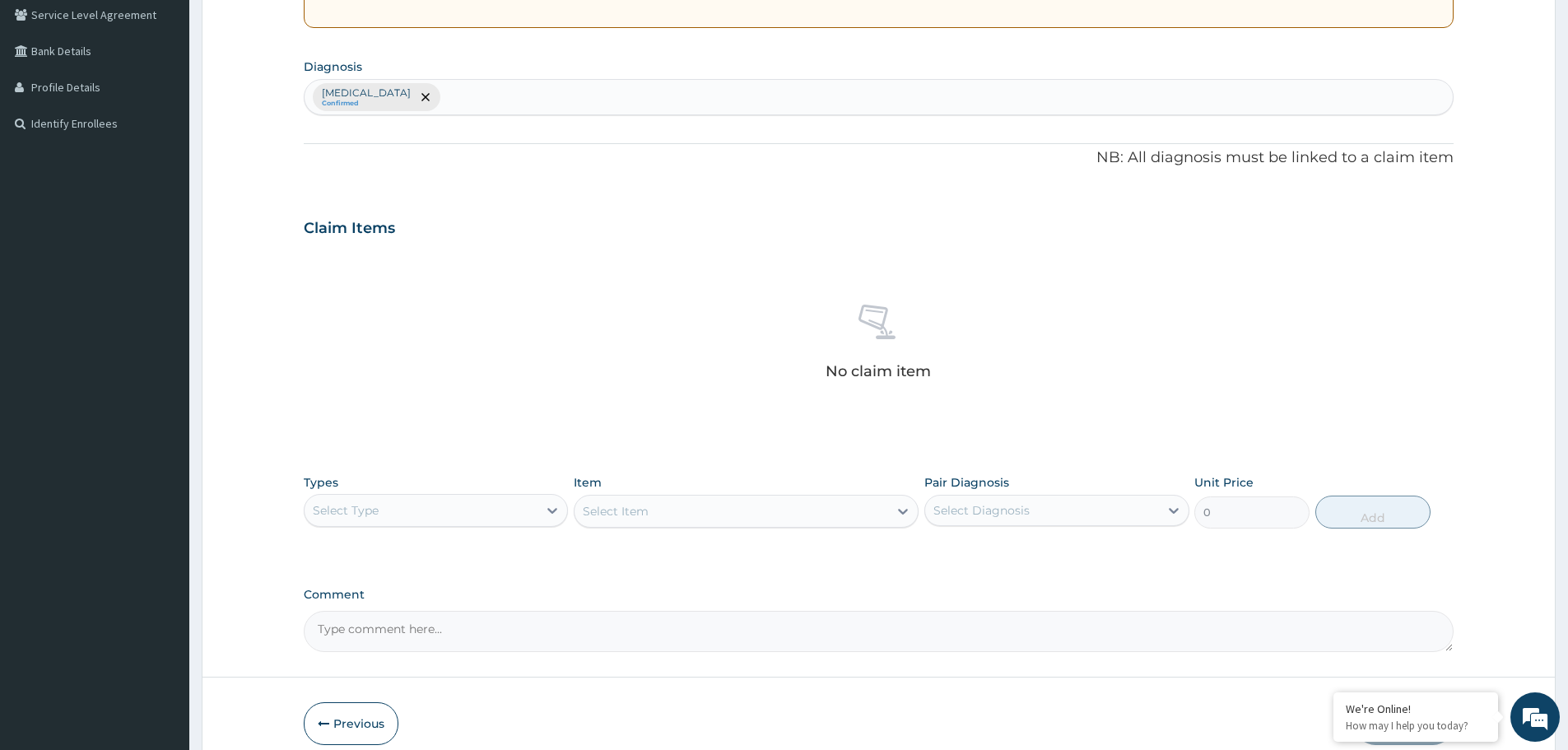
click at [492, 106] on div "Malaria Confirmed" at bounding box center [878, 96] width 1148 height 34
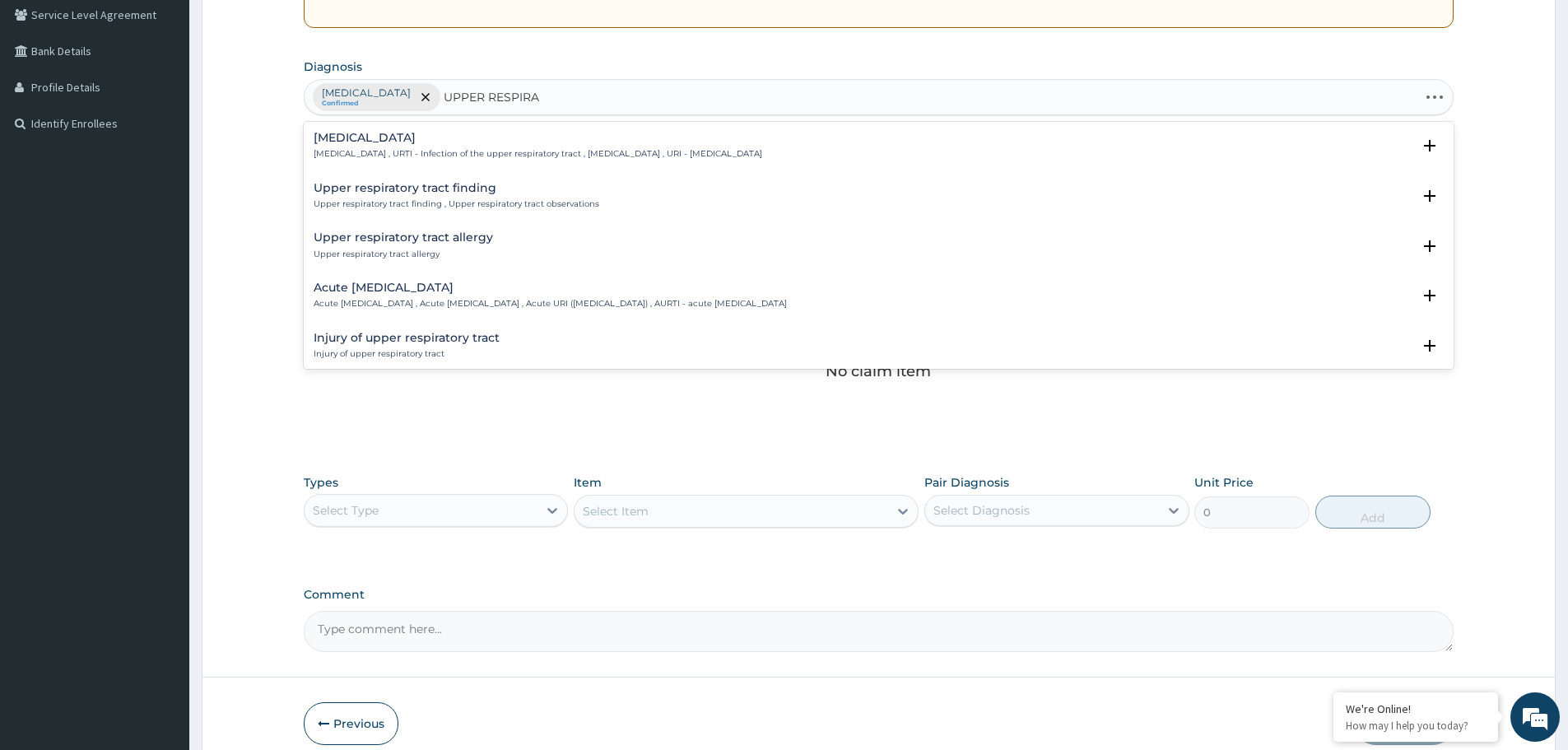
type input "UPPER RESPIRAT"
click at [381, 133] on h4 "Upper respiratory infection" at bounding box center [538, 138] width 449 height 13
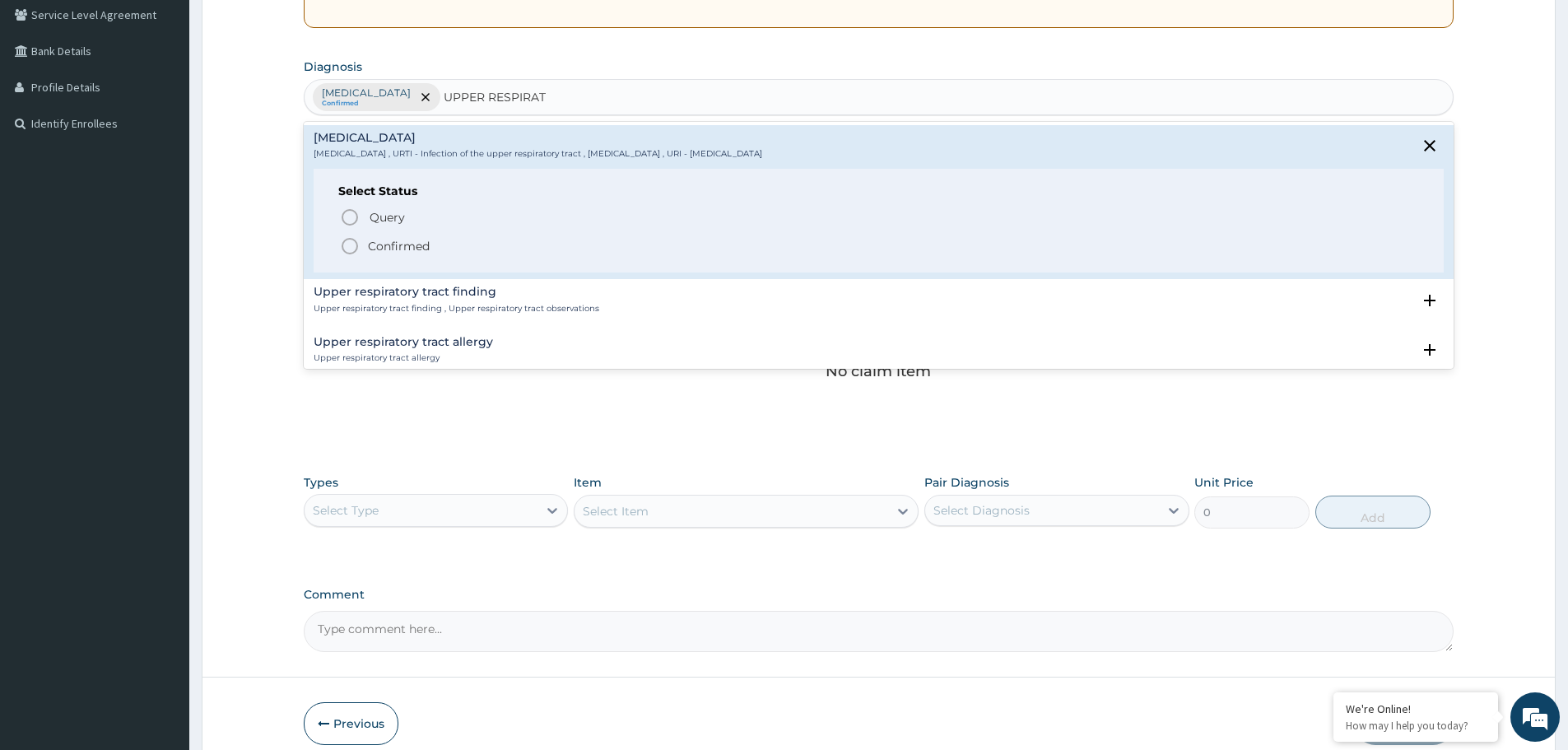
click at [355, 242] on circle "status option filled" at bounding box center [349, 246] width 15 height 15
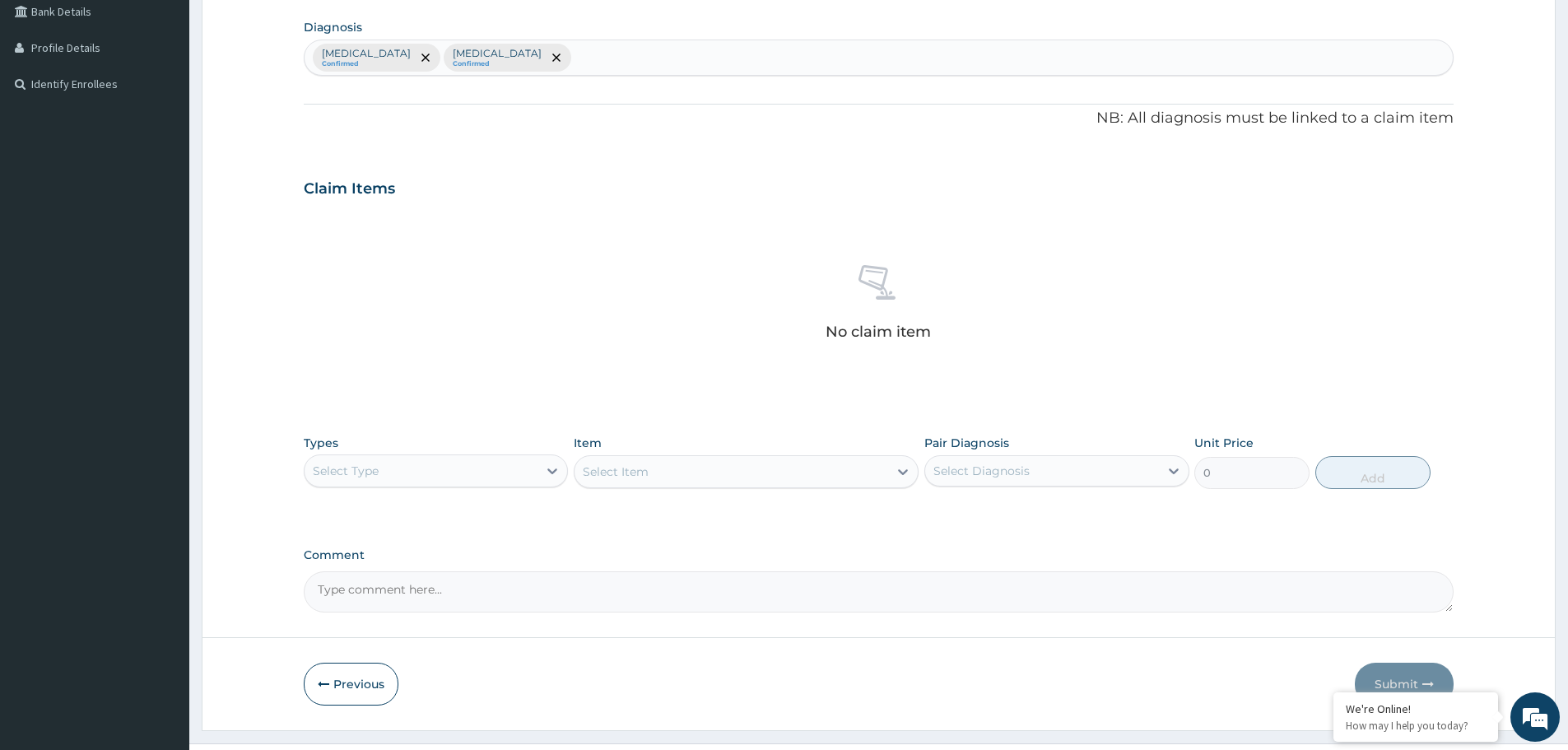
scroll to position [421, 0]
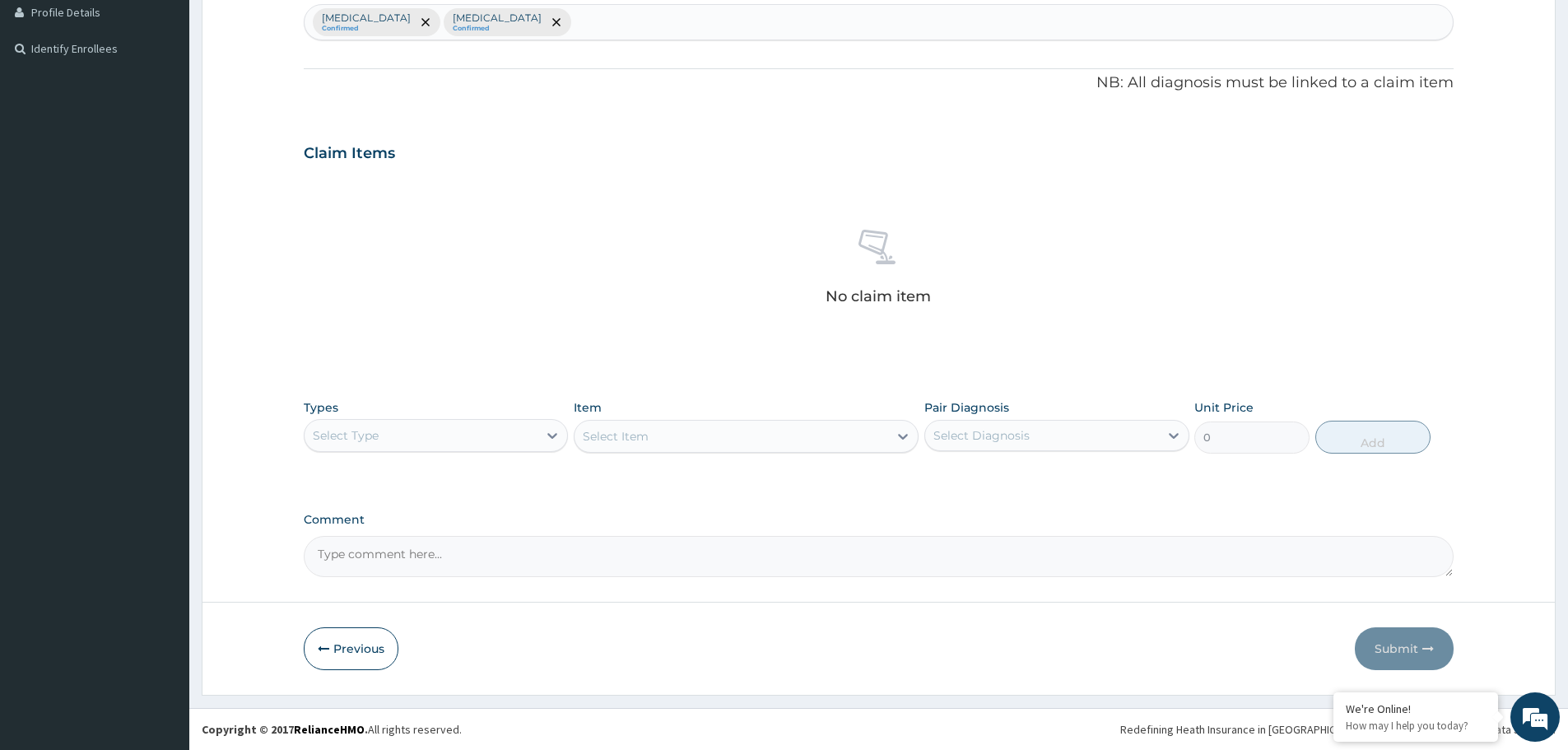
click at [450, 419] on div "Select Type" at bounding box center [436, 435] width 265 height 32
click at [391, 531] on div "Procedures" at bounding box center [436, 536] width 265 height 30
click at [703, 436] on div "Select Item" at bounding box center [746, 436] width 345 height 32
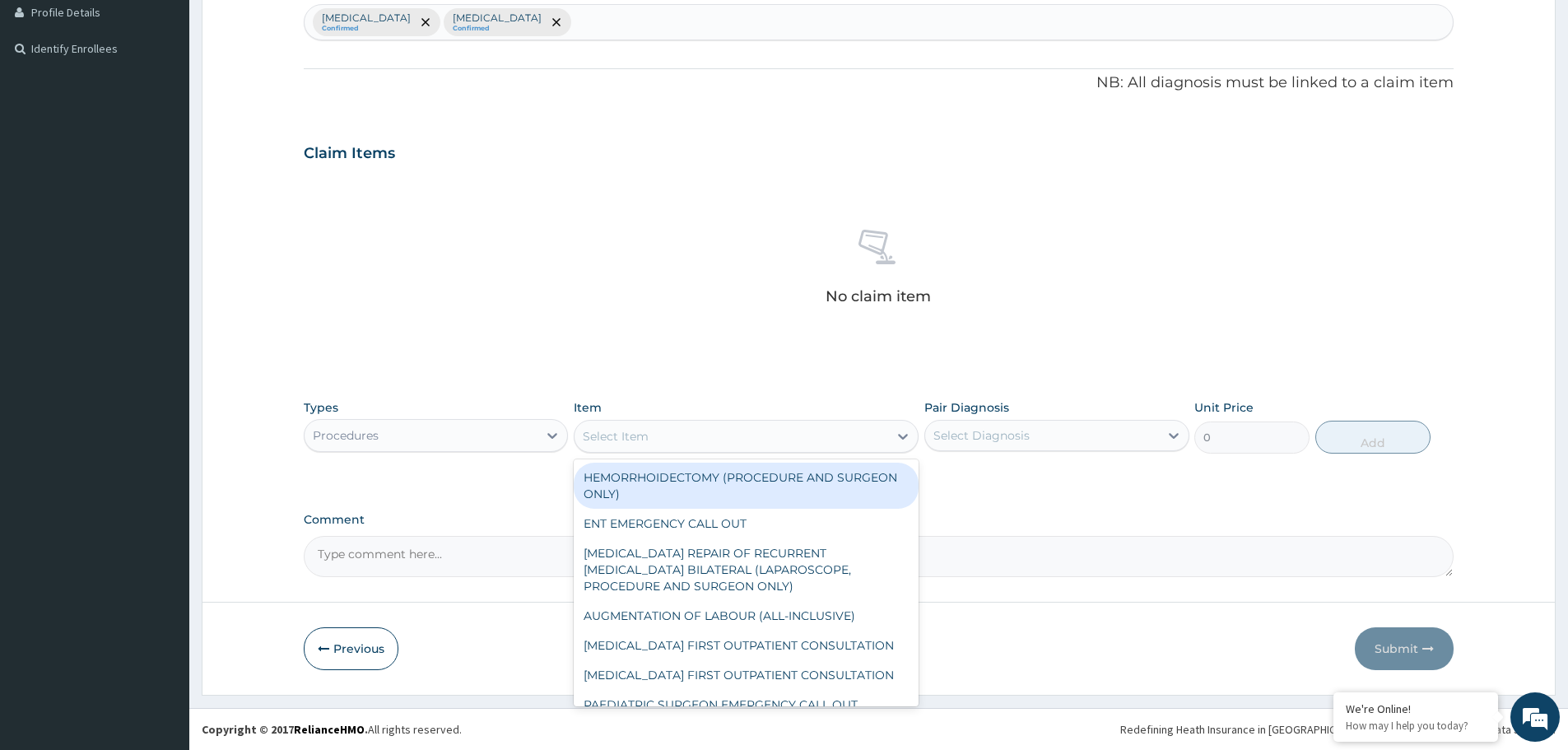
click at [804, 441] on div "Select Item" at bounding box center [731, 436] width 314 height 27
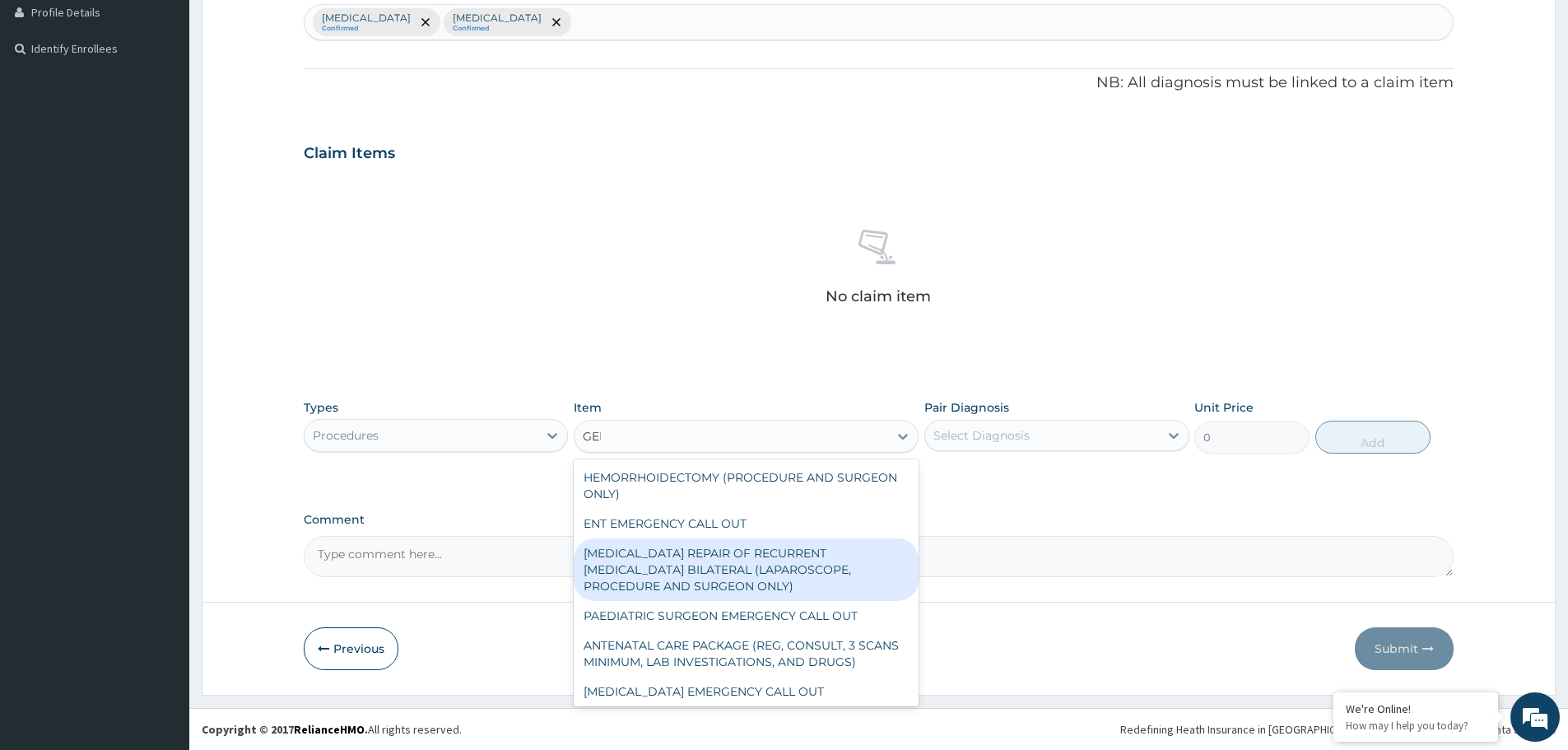
type input "GENE"
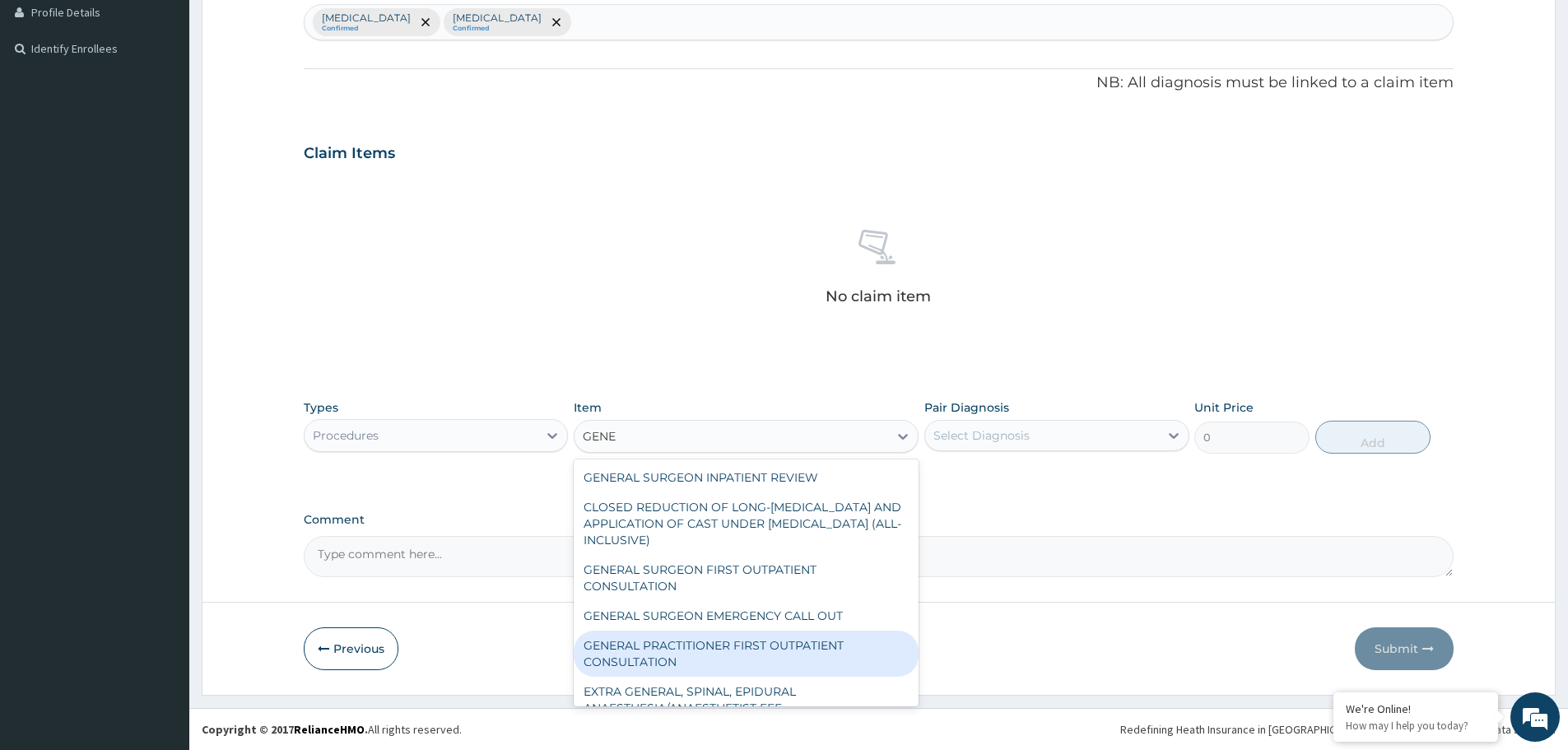
click at [744, 656] on div "GENERAL PRACTITIONER FIRST OUTPATIENT CONSULTATION" at bounding box center [746, 654] width 345 height 46
type input "3750"
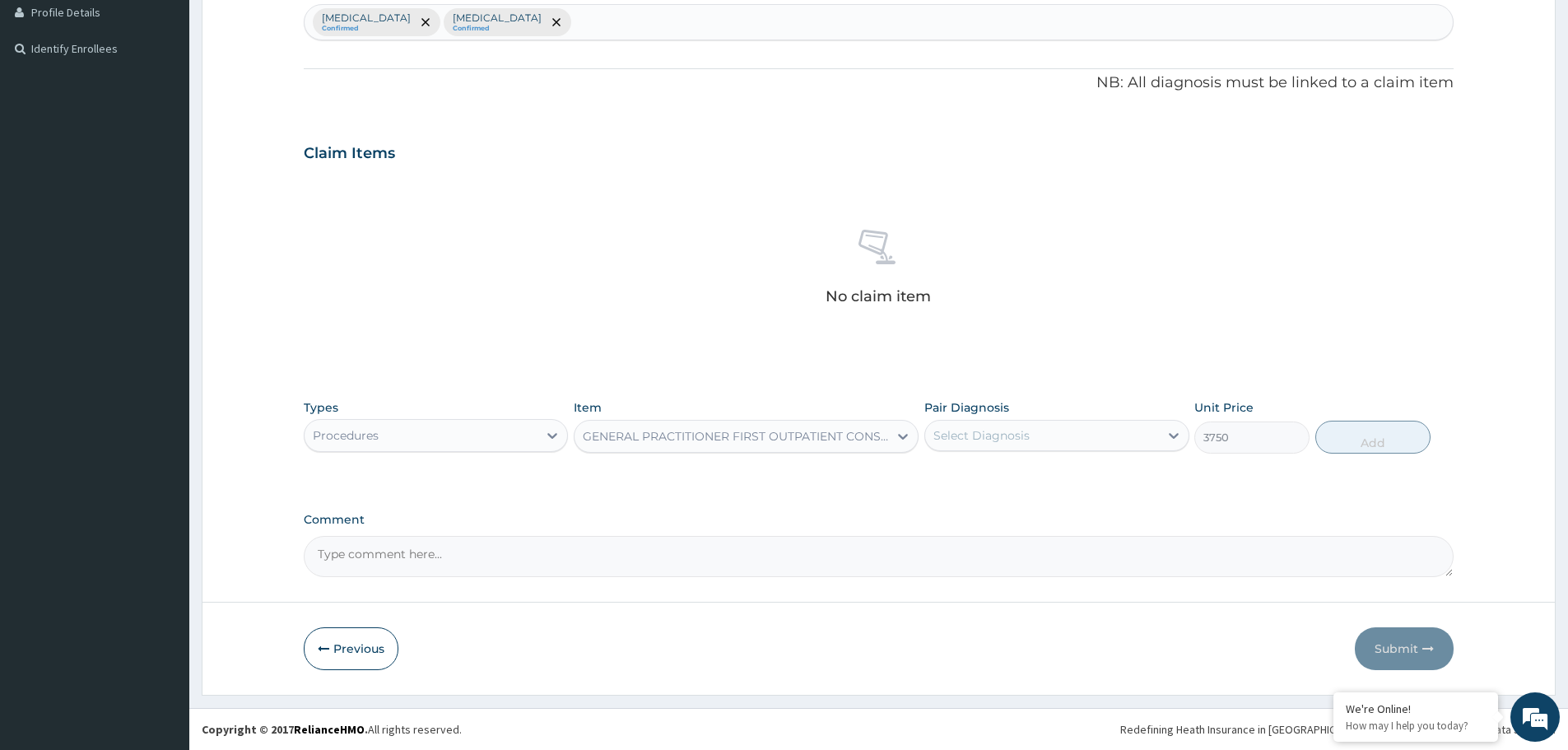
click at [1047, 433] on div "Select Diagnosis" at bounding box center [1041, 435] width 233 height 27
click at [998, 484] on div "Malaria" at bounding box center [1056, 478] width 265 height 33
checkbox input "true"
click at [1374, 444] on button "Add" at bounding box center [1372, 437] width 115 height 32
type input "0"
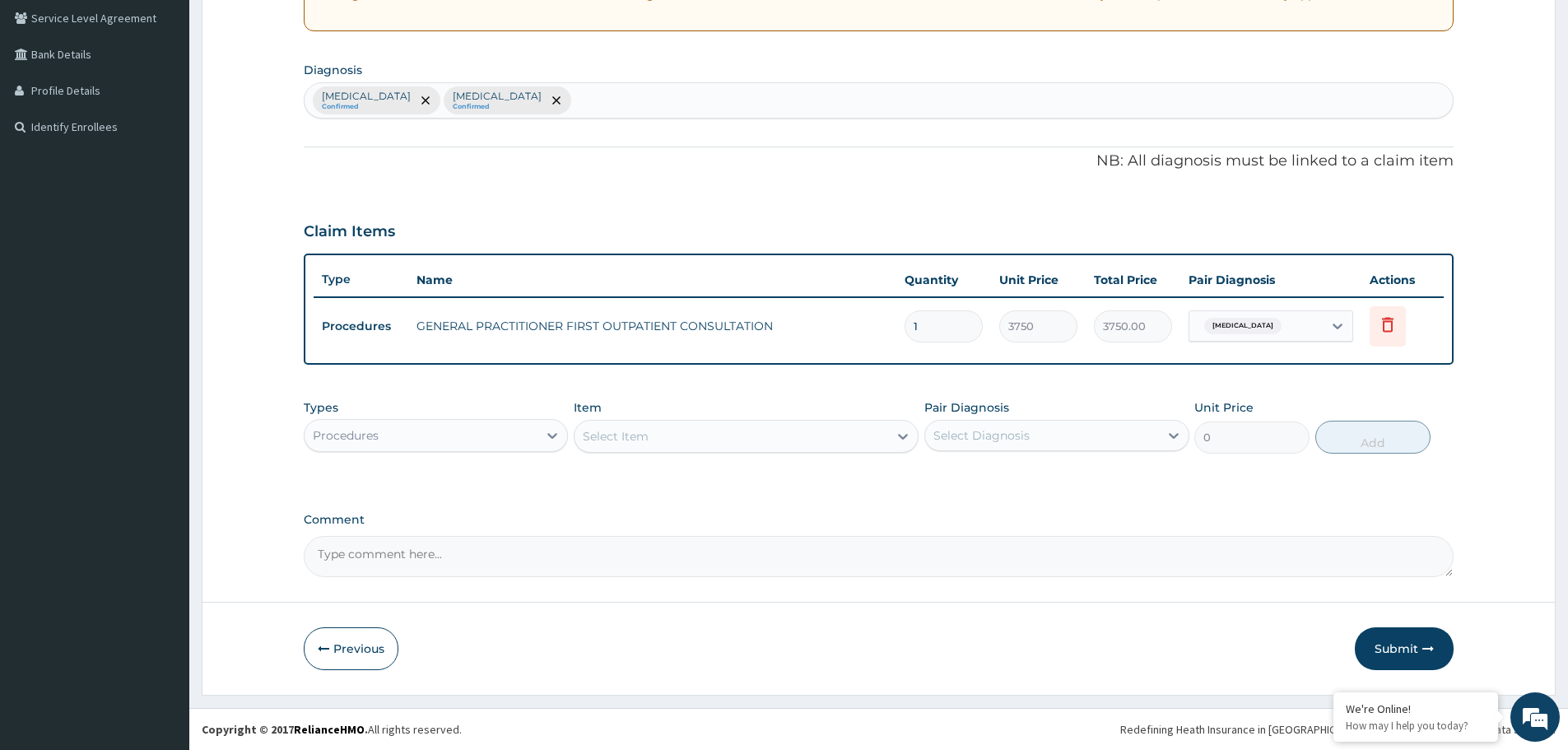
scroll to position [343, 0]
click at [416, 418] on div "Types Procedures" at bounding box center [436, 426] width 265 height 54
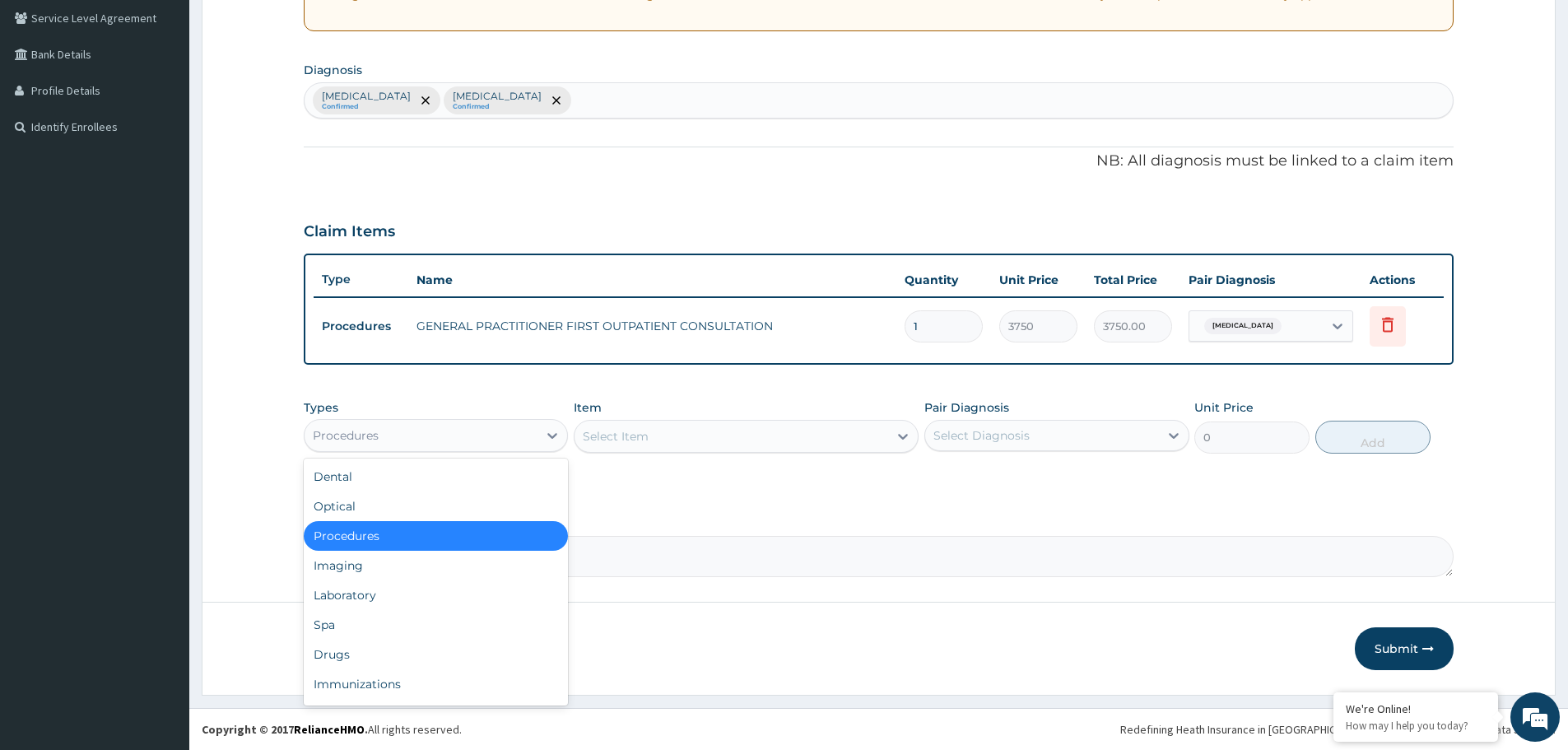
click at [411, 439] on div "Procedures" at bounding box center [421, 435] width 233 height 27
click at [395, 602] on div "Laboratory" at bounding box center [436, 595] width 265 height 30
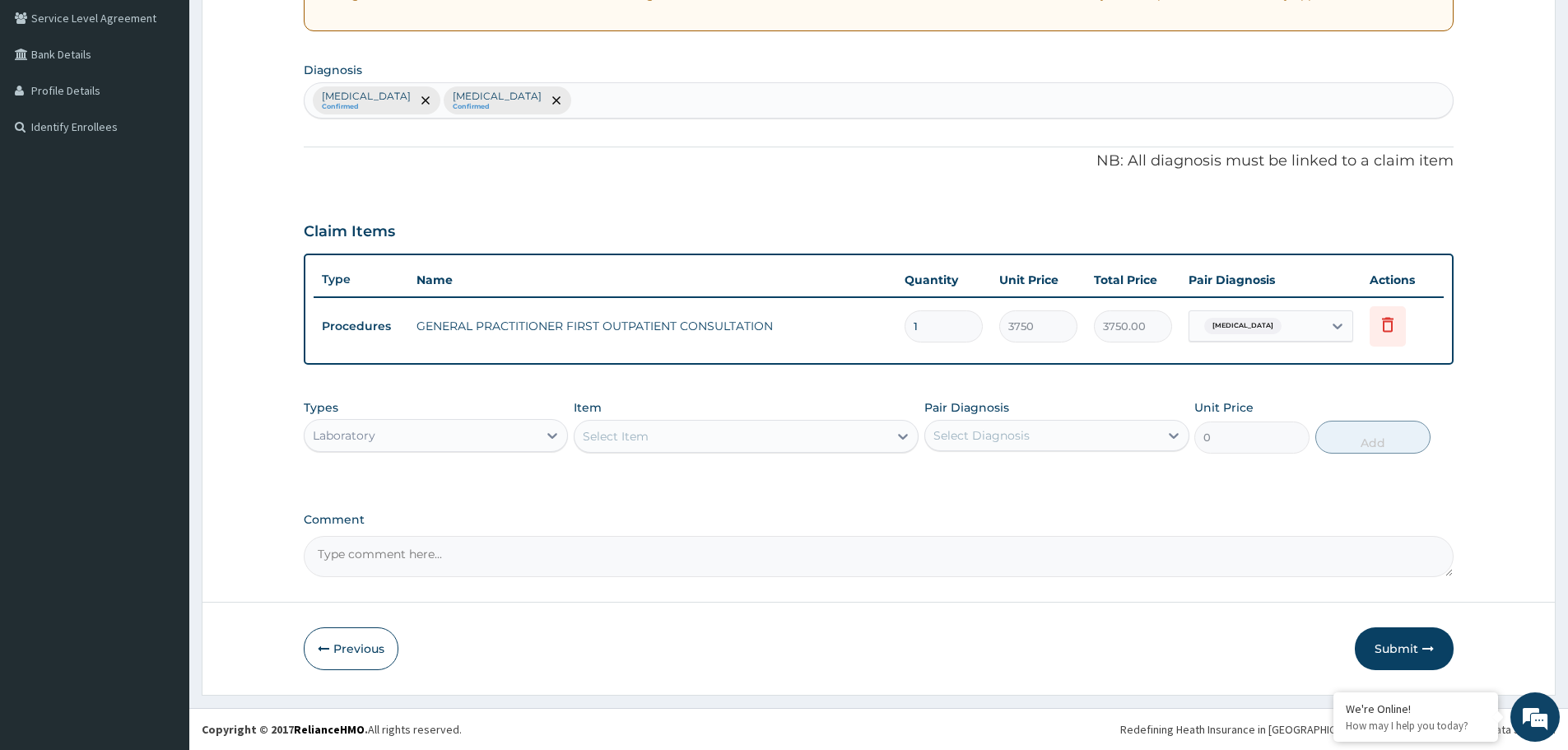
click at [674, 435] on div "Select Item" at bounding box center [731, 436] width 314 height 27
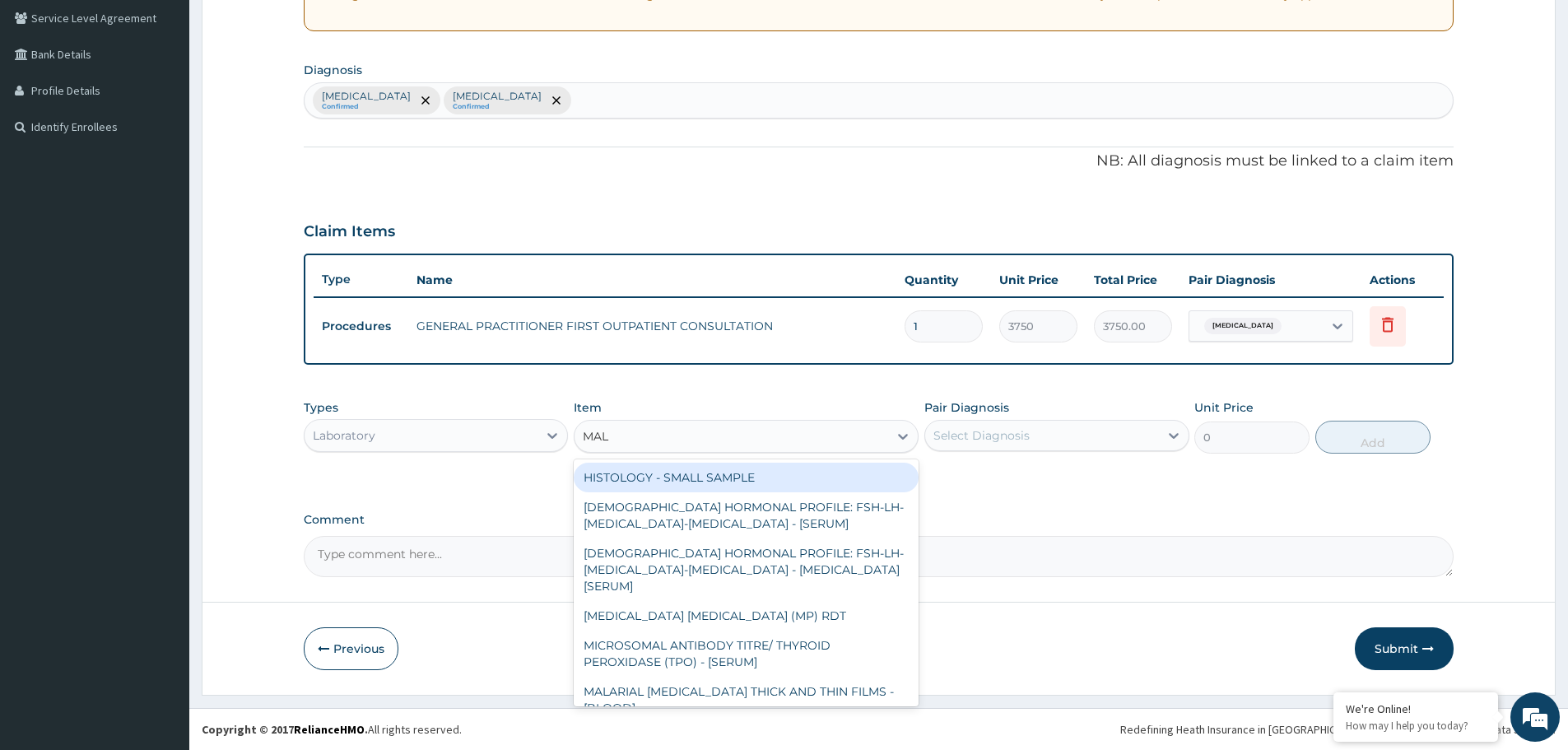
type input "MALA"
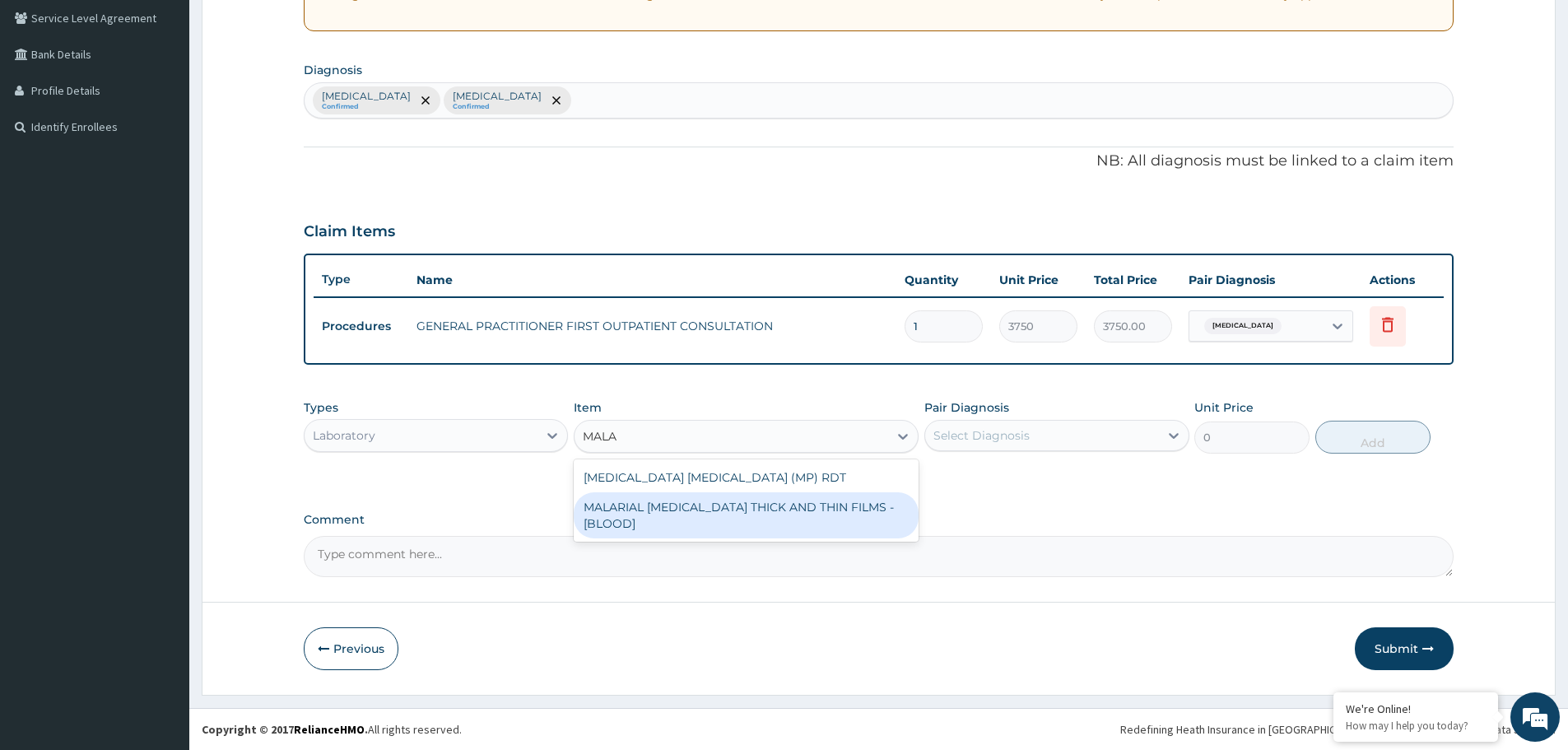
click at [694, 502] on div "MALARIAL PARASITE THICK AND THIN FILMS - [BLOOD]" at bounding box center [746, 515] width 345 height 46
type input "2187.5"
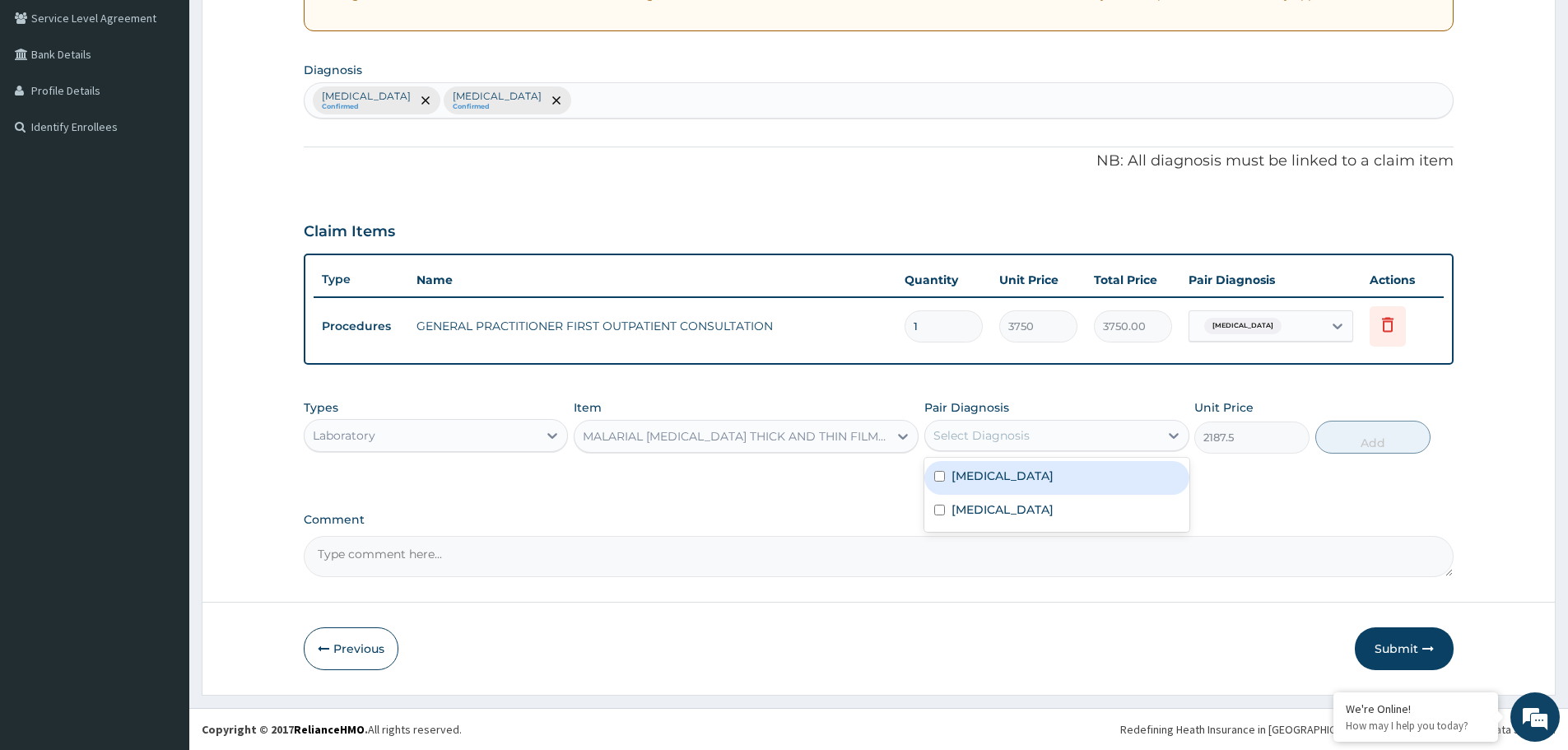
click at [1077, 441] on div "Select Diagnosis" at bounding box center [1041, 435] width 233 height 27
click at [1040, 481] on div "Malaria" at bounding box center [1056, 478] width 265 height 33
checkbox input "true"
click at [1376, 441] on button "Add" at bounding box center [1372, 437] width 115 height 32
type input "0"
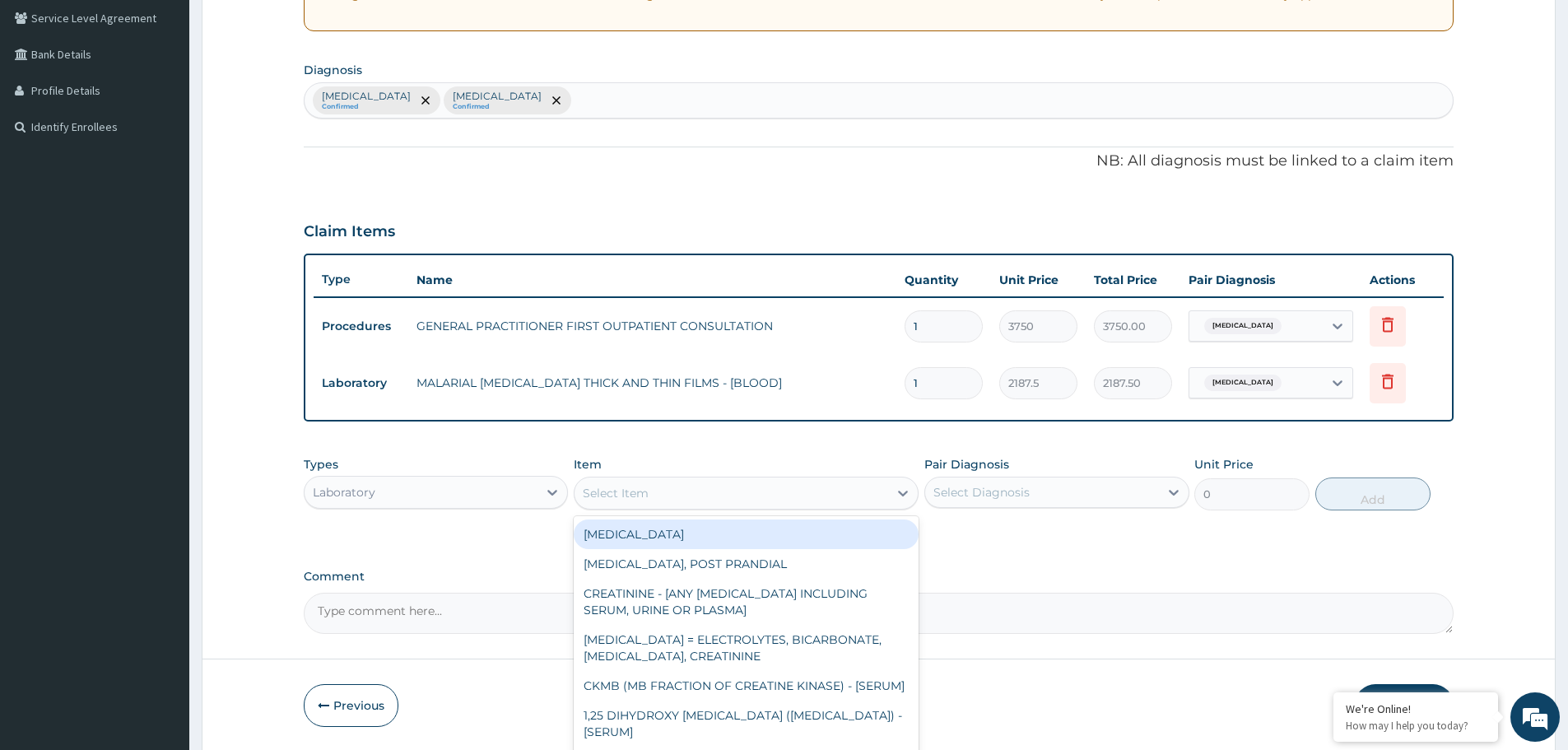
click at [697, 484] on div "Select Item" at bounding box center [731, 493] width 314 height 27
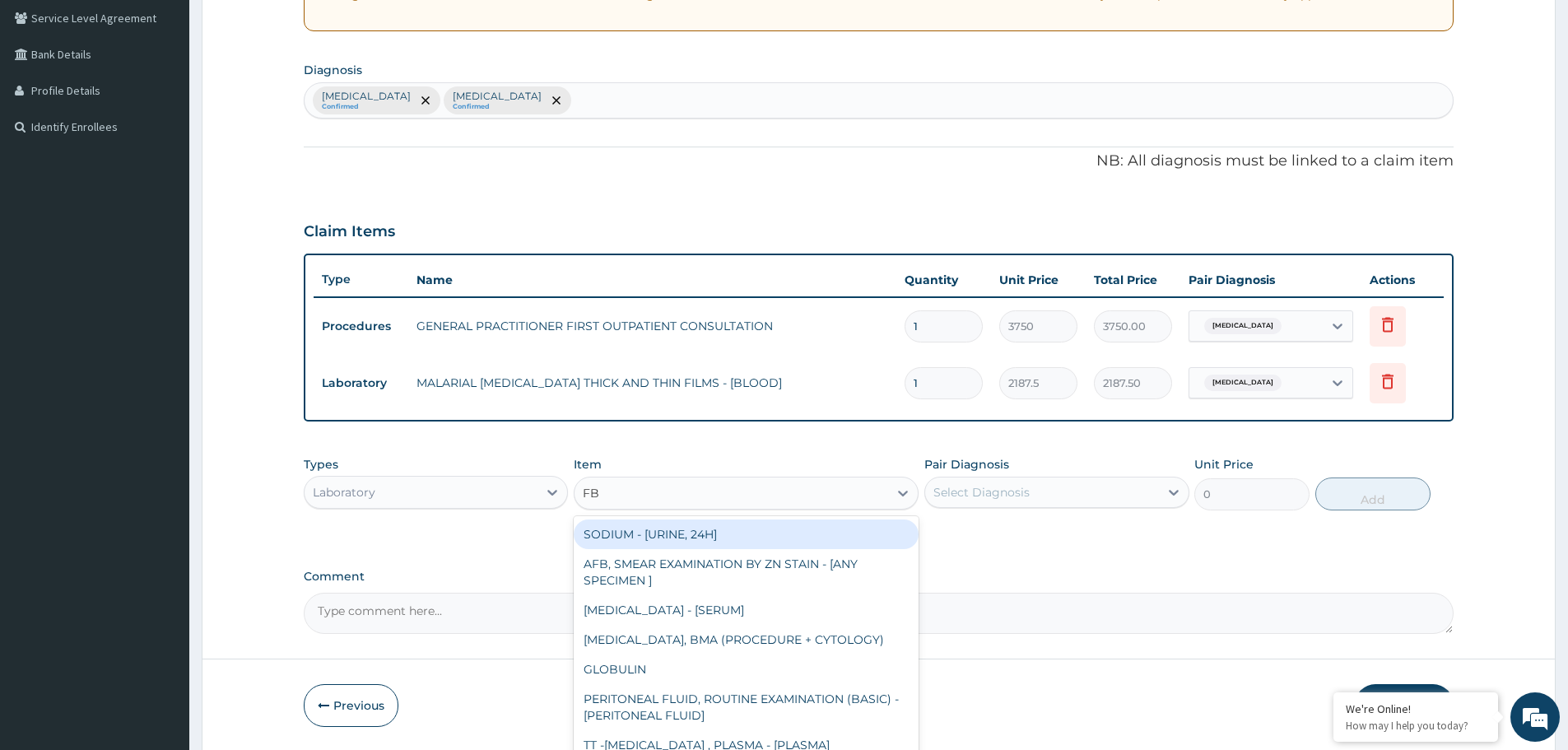
type input "FBC"
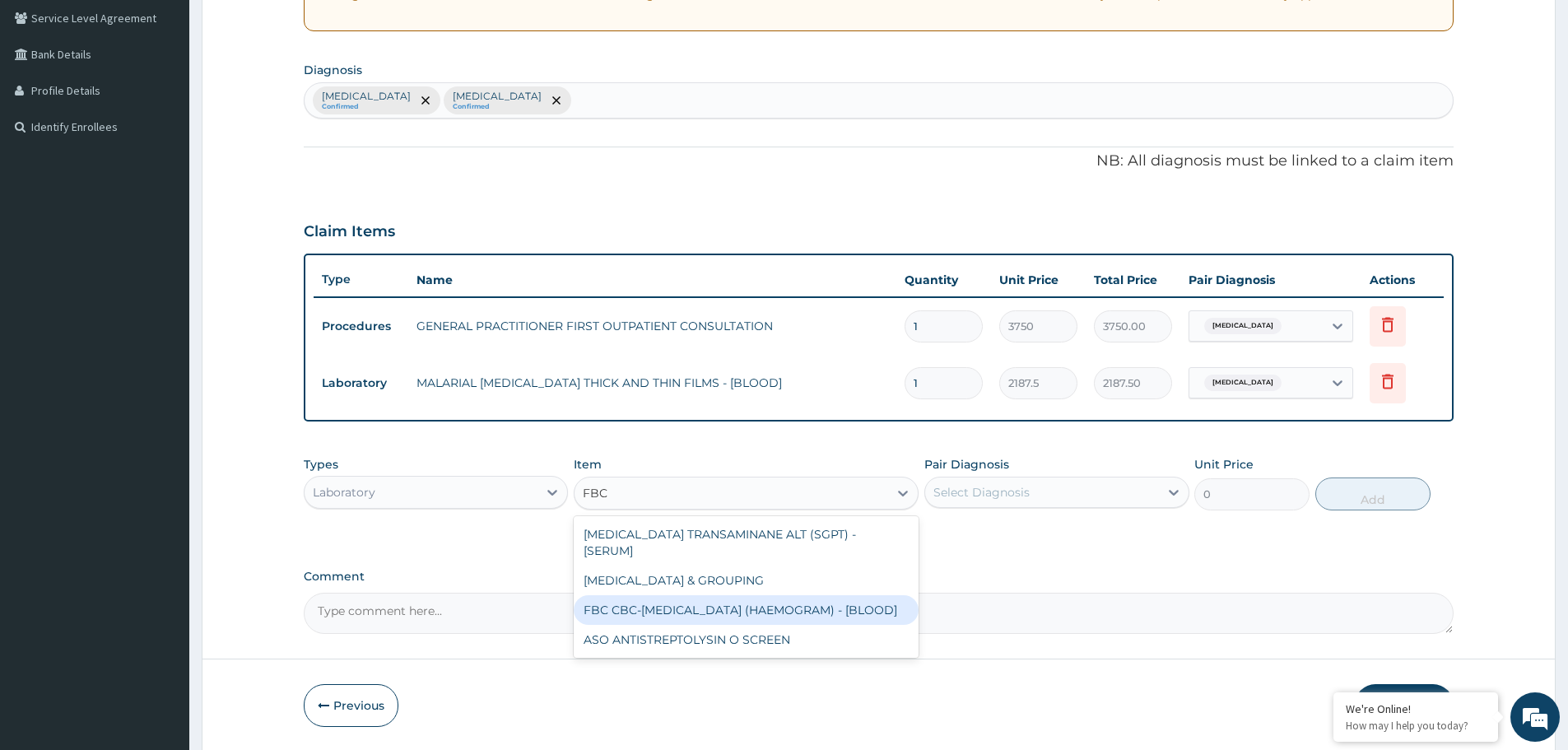
click at [694, 597] on div "FBC CBC-COMPLETE BLOOD COUNT (HAEMOGRAM) - [BLOOD]" at bounding box center [746, 610] width 345 height 30
type input "5000"
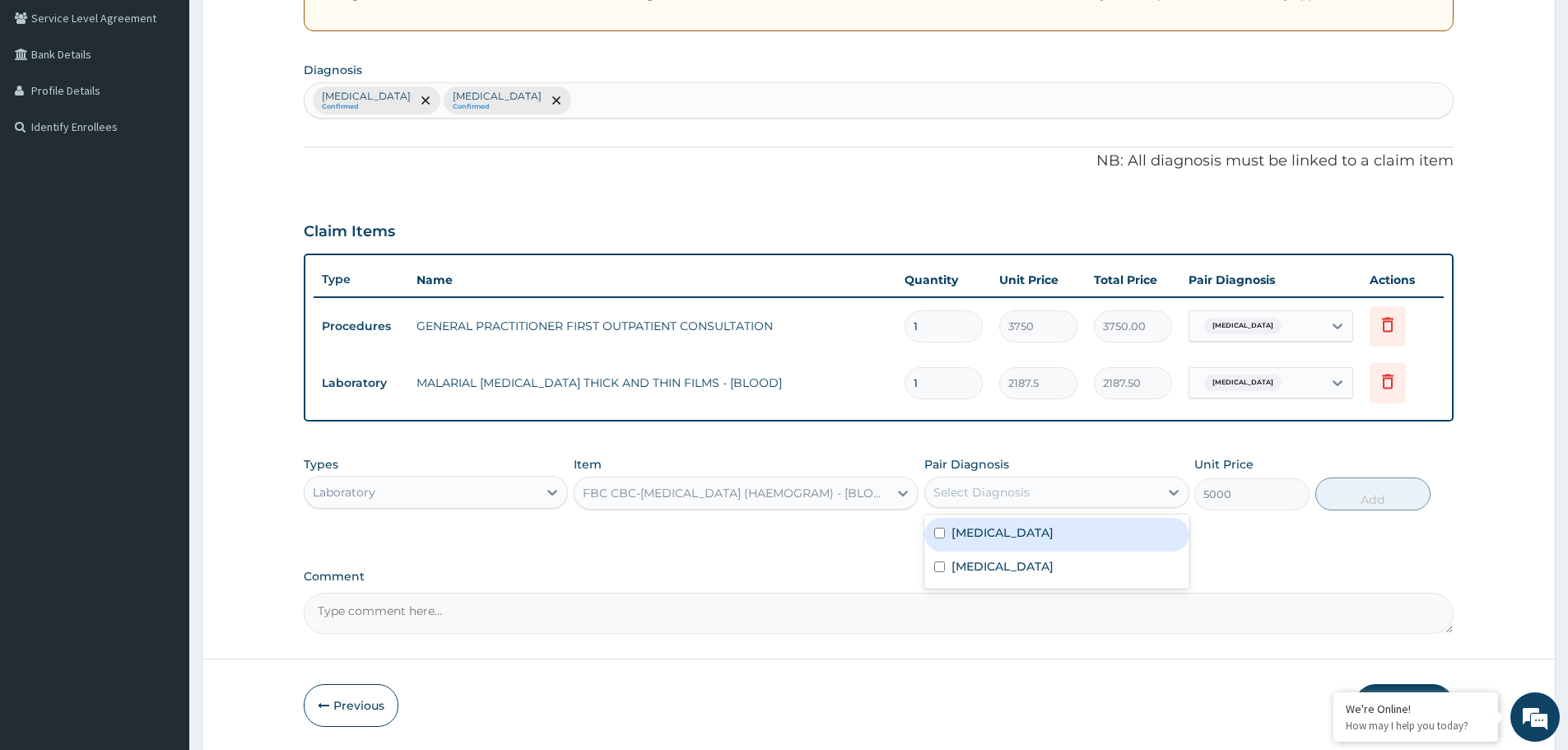
click at [1044, 491] on div "Select Diagnosis" at bounding box center [1041, 492] width 233 height 27
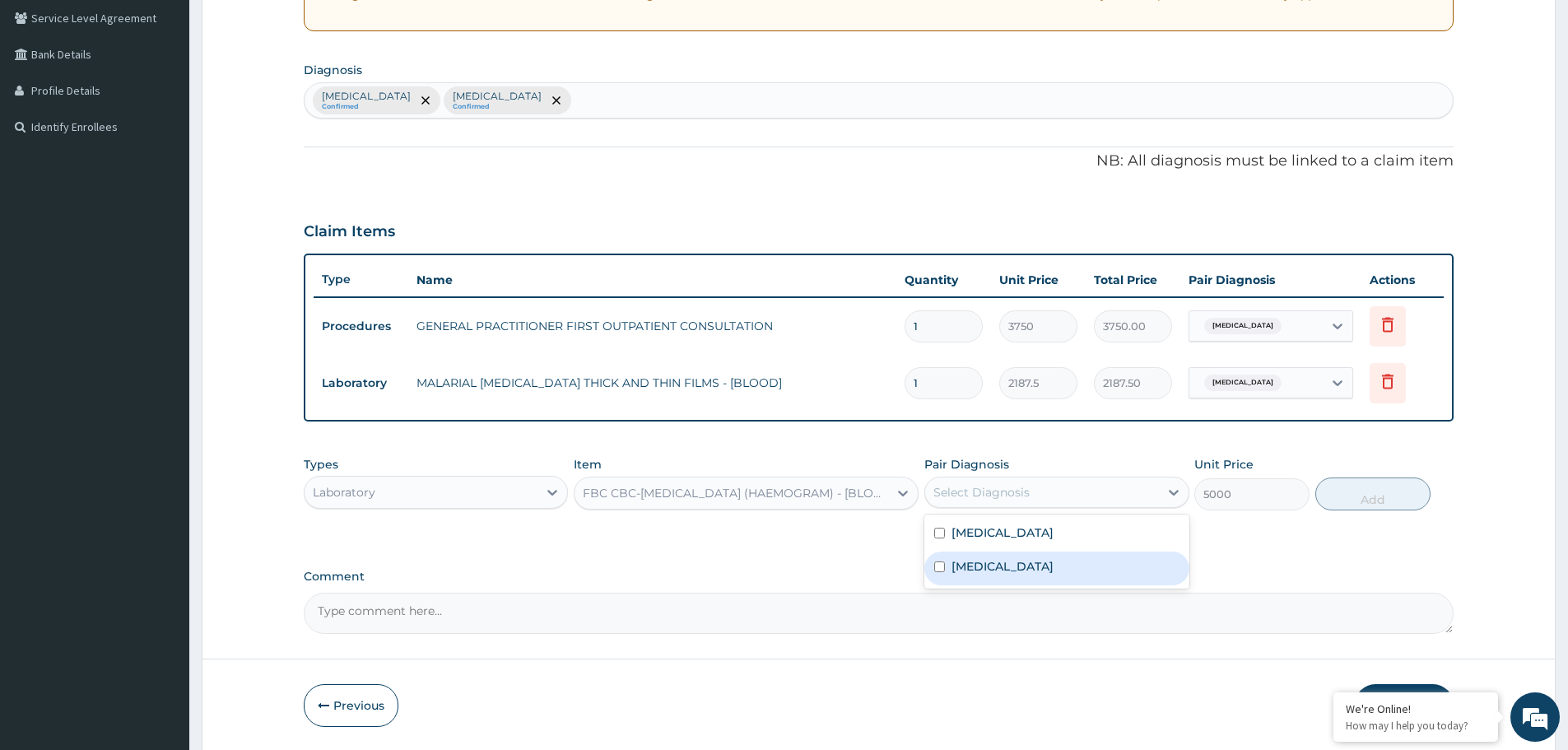
click at [1017, 557] on div "Upper respiratory infection" at bounding box center [1056, 569] width 265 height 33
checkbox input "true"
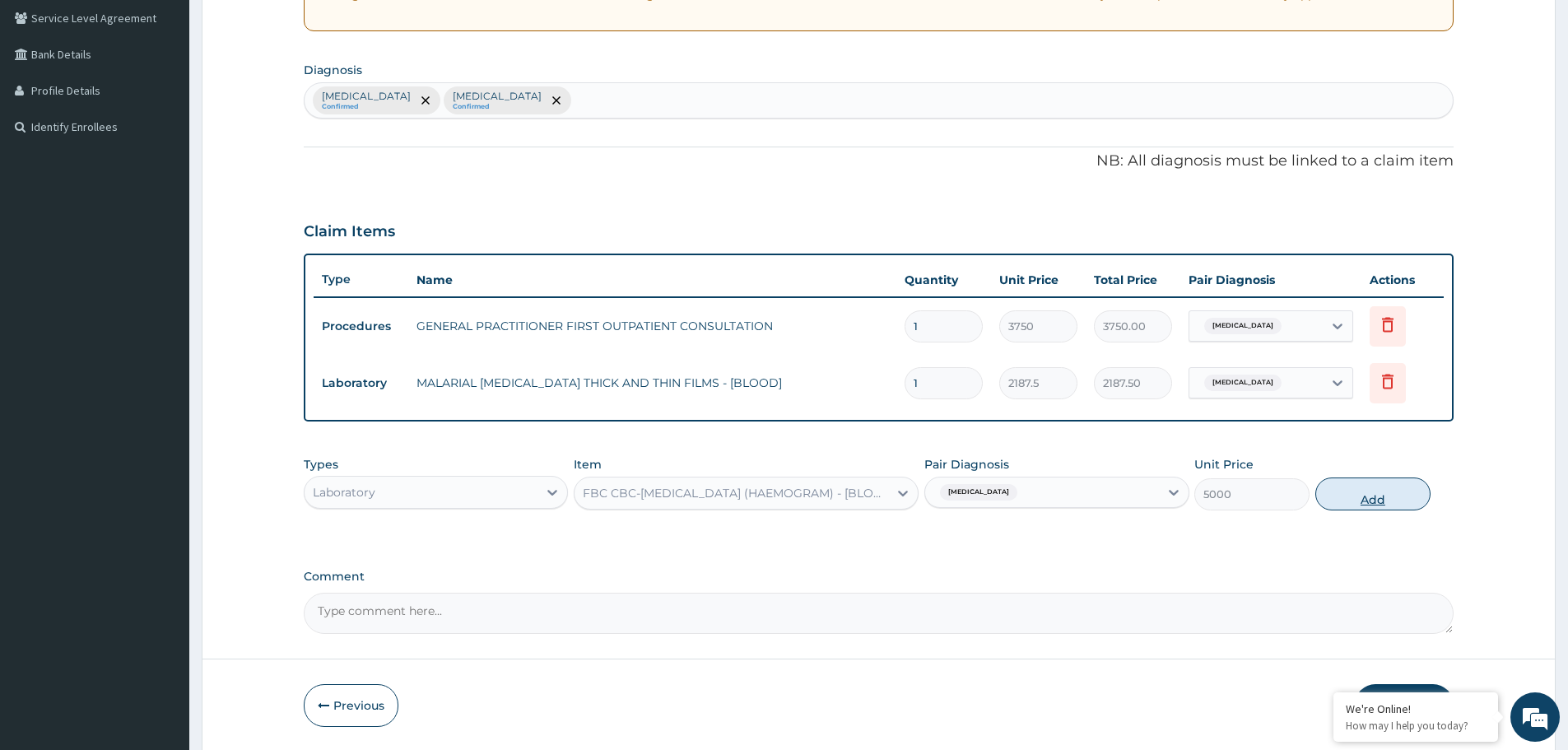
click at [1397, 484] on button "Add" at bounding box center [1372, 493] width 115 height 32
type input "0"
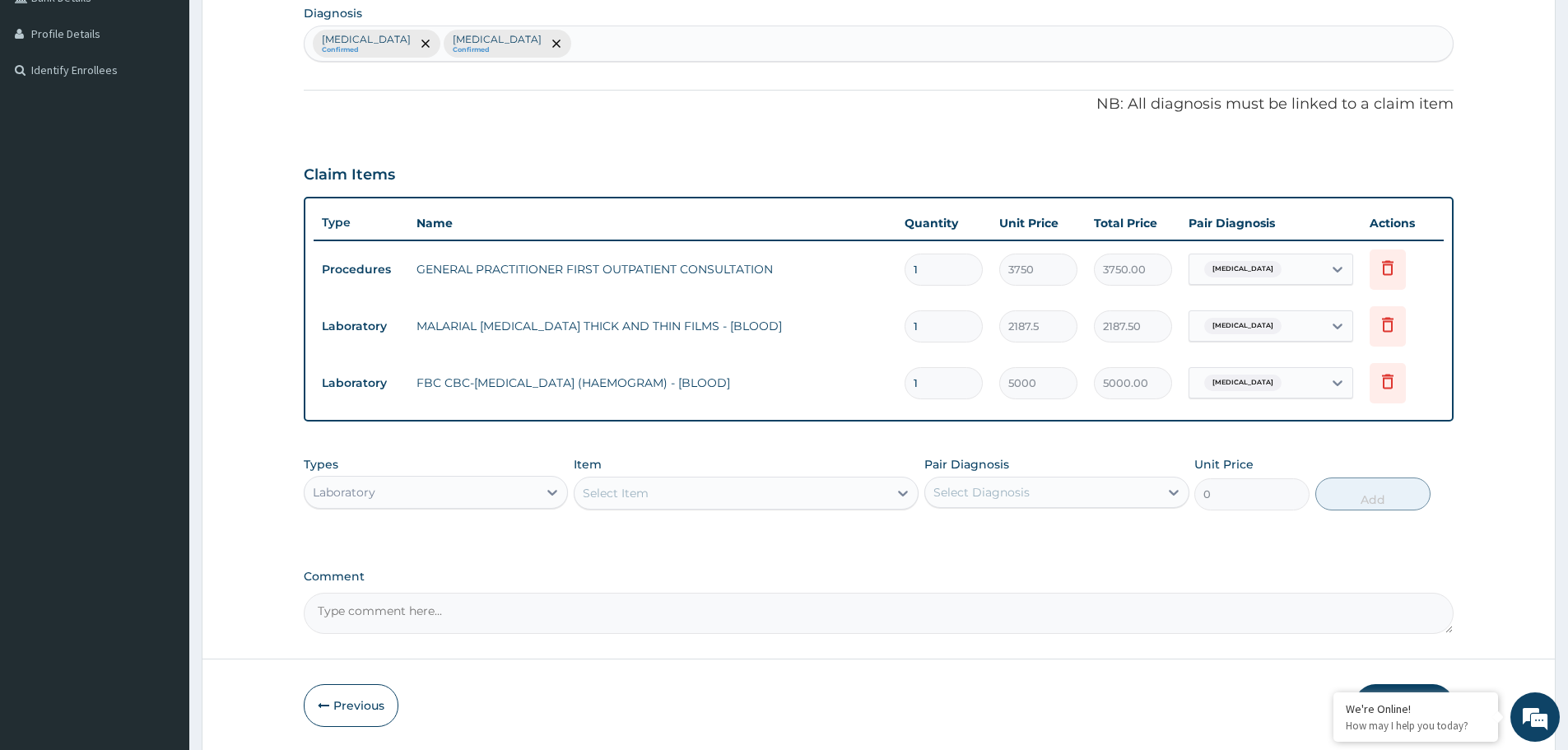
scroll to position [457, 0]
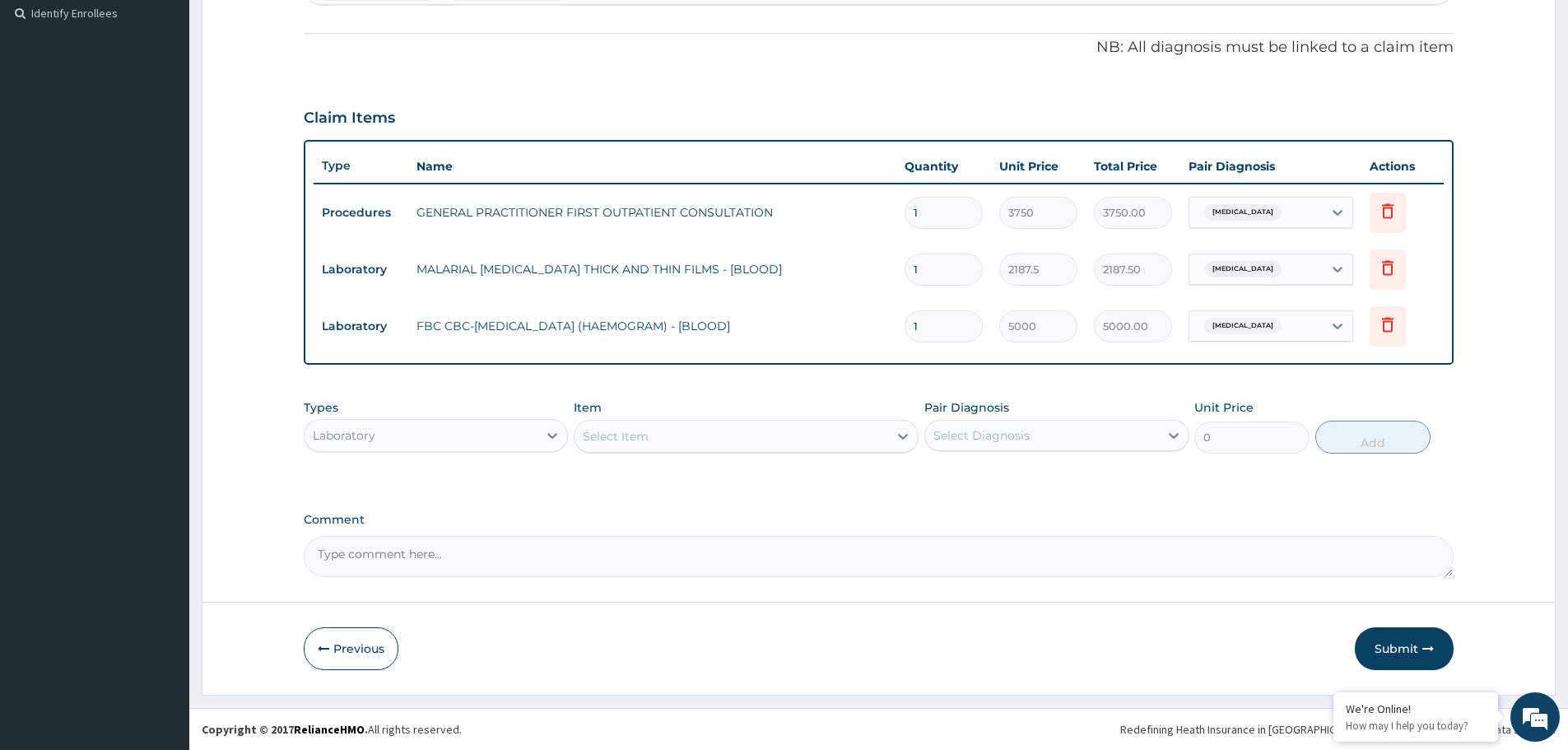
click at [398, 442] on div "Laboratory" at bounding box center [421, 435] width 233 height 27
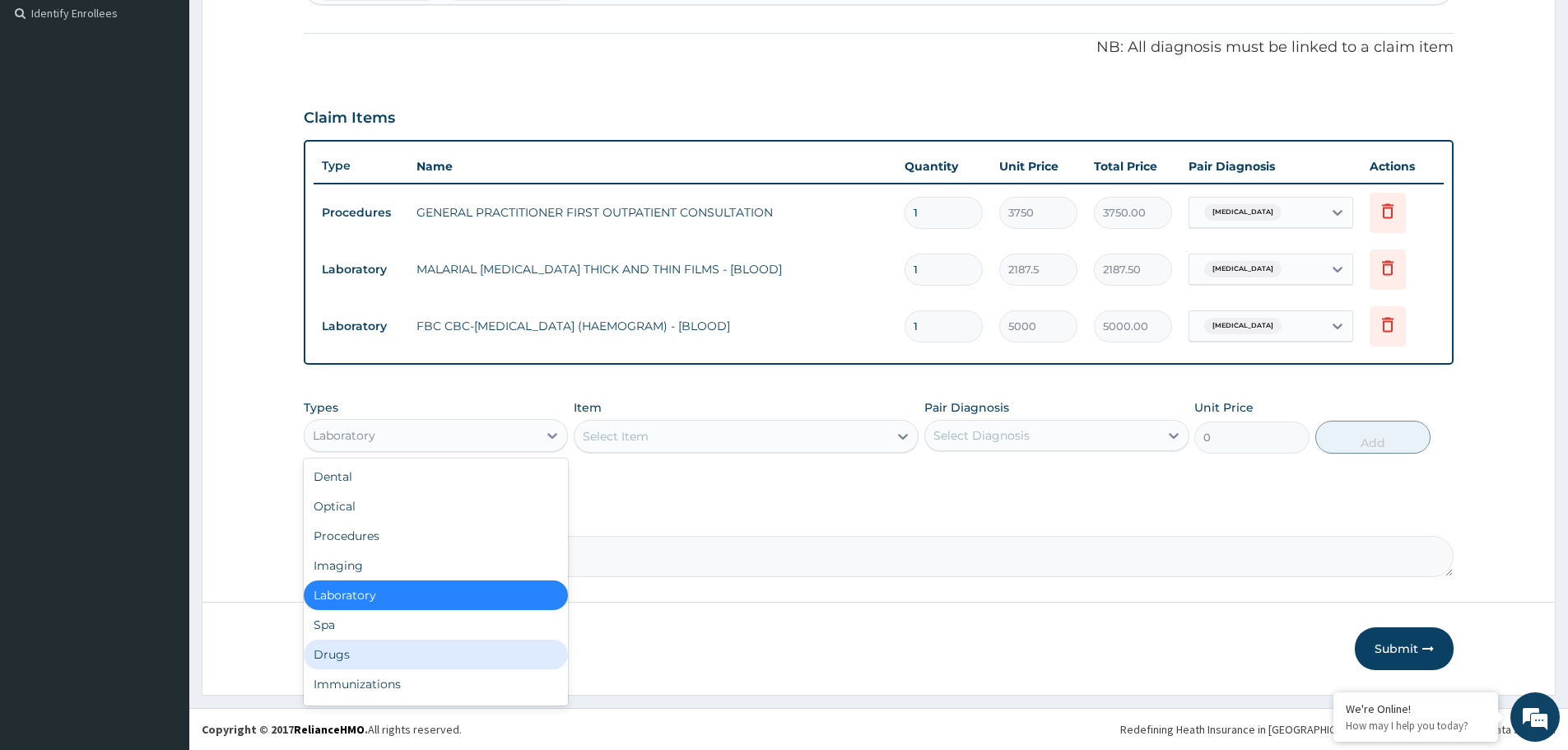
click at [373, 649] on div "Drugs" at bounding box center [436, 655] width 265 height 30
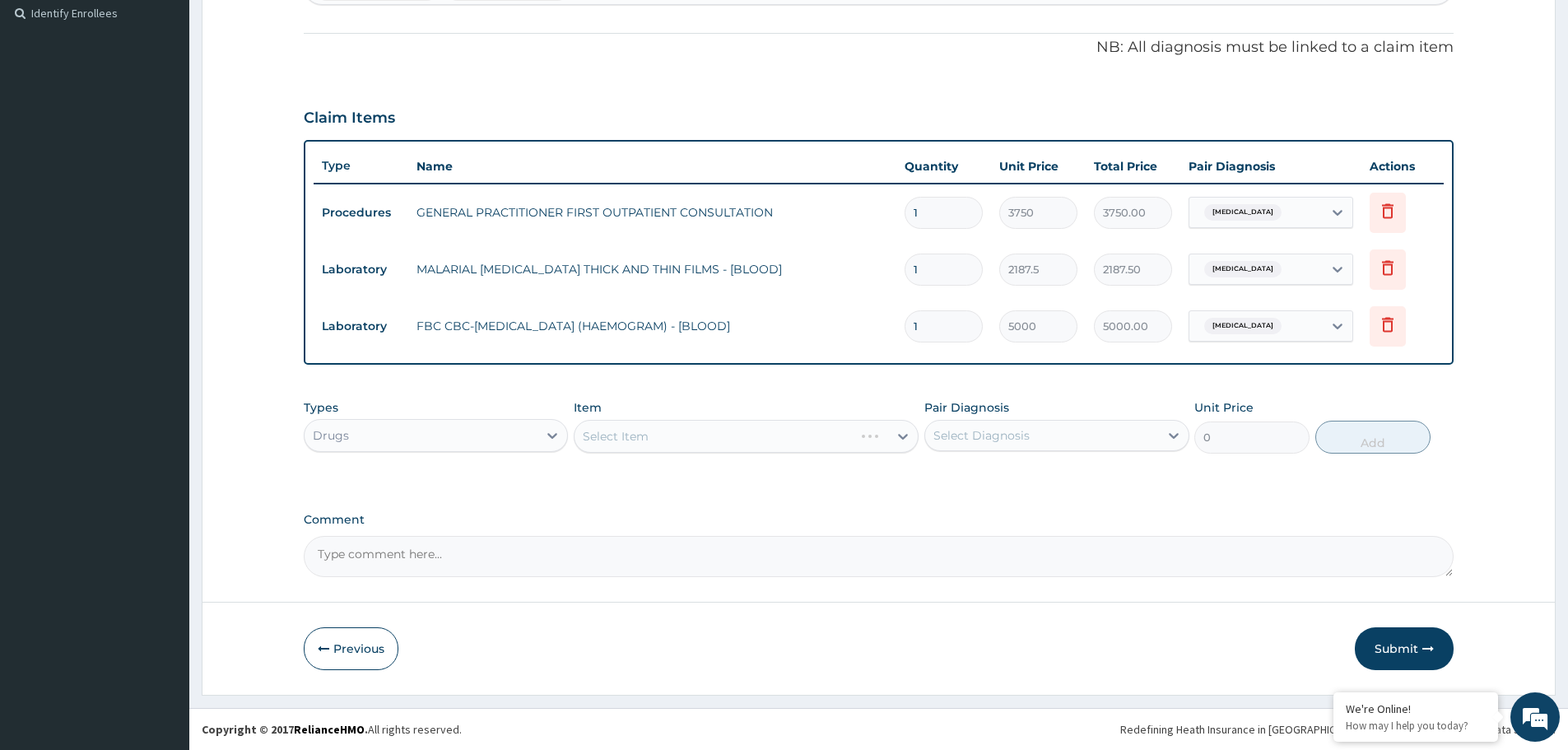
click at [692, 439] on div "Select Item" at bounding box center [746, 436] width 345 height 32
click at [696, 441] on div "Select Item" at bounding box center [731, 436] width 314 height 27
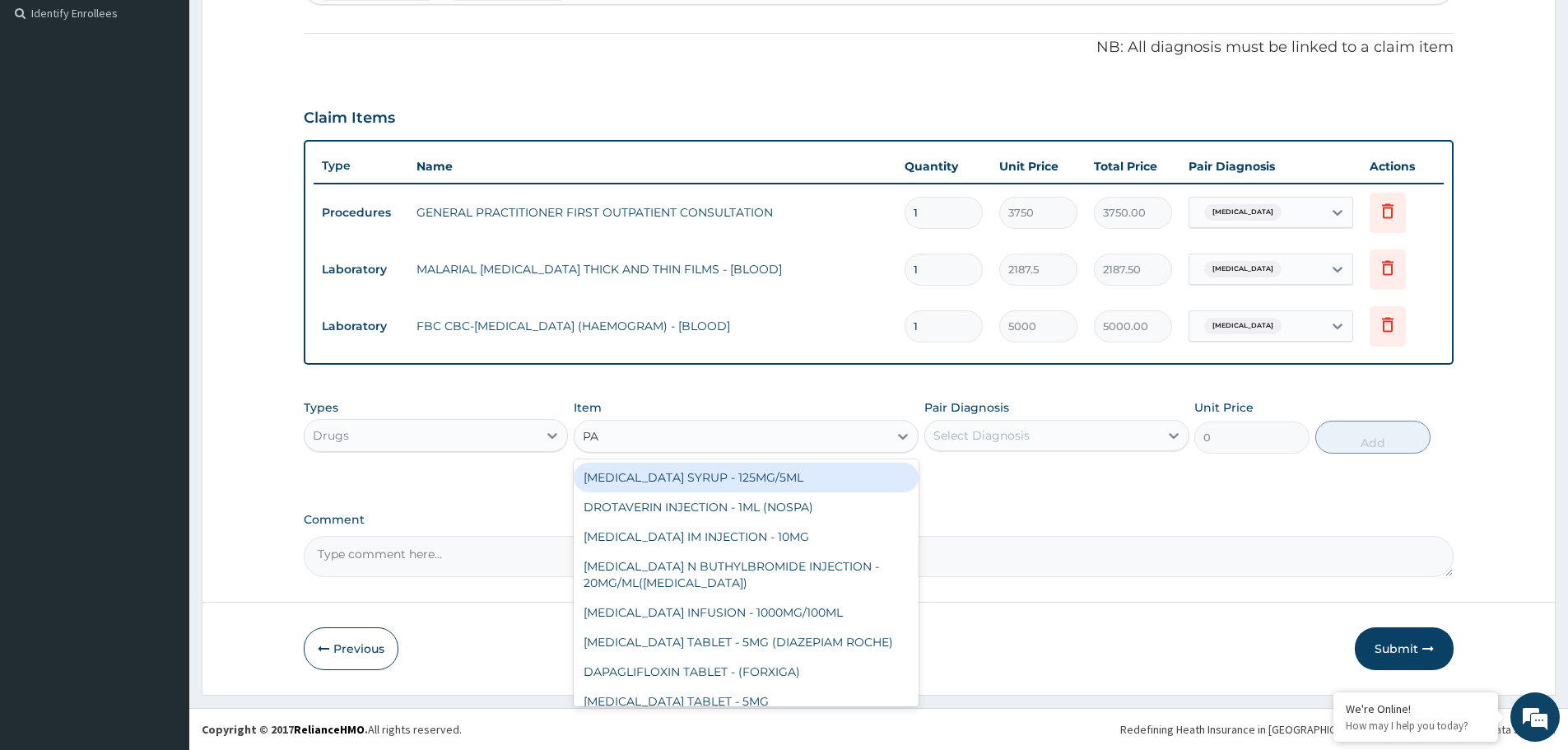
type input "PAL"
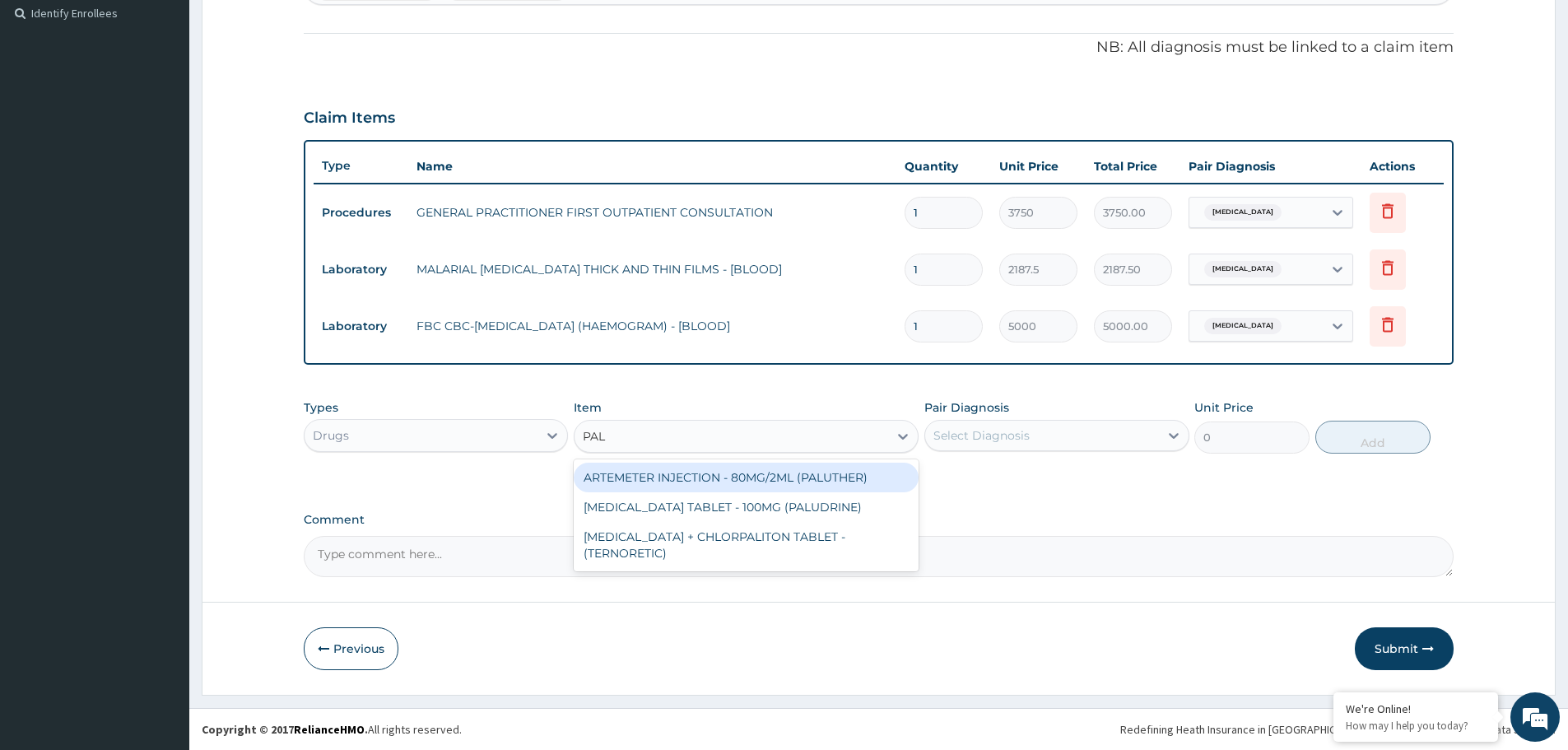
click at [714, 474] on div "ARTEMETER INJECTION - 80MG/2ML (PALUTHER)" at bounding box center [746, 477] width 345 height 30
type input "700"
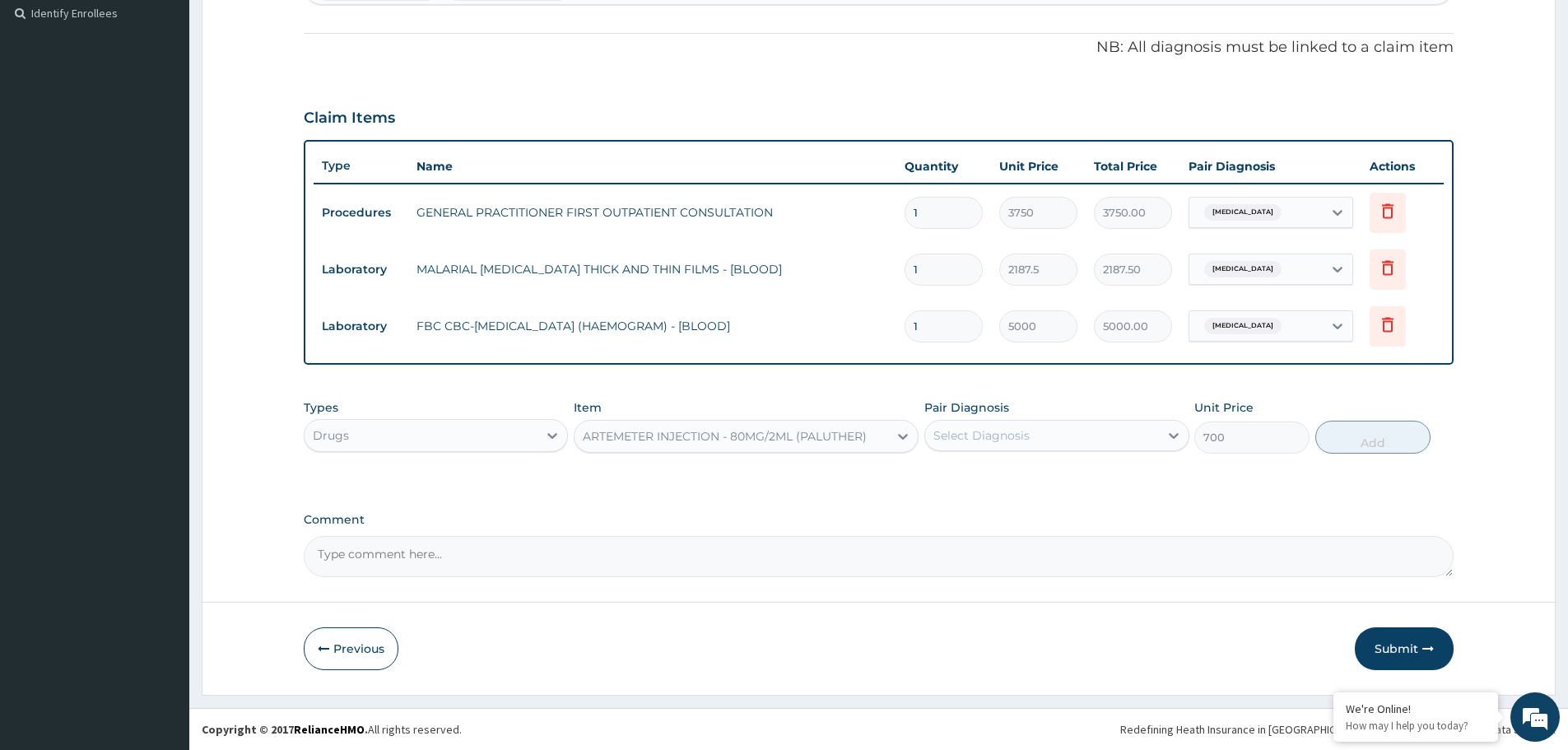
click at [1002, 439] on div "Select Diagnosis" at bounding box center [982, 435] width 96 height 17
click at [1003, 486] on div "[MEDICAL_DATA]" at bounding box center [1056, 478] width 265 height 33
checkbox input "true"
click at [1368, 441] on button "Add" at bounding box center [1372, 437] width 115 height 32
type input "0"
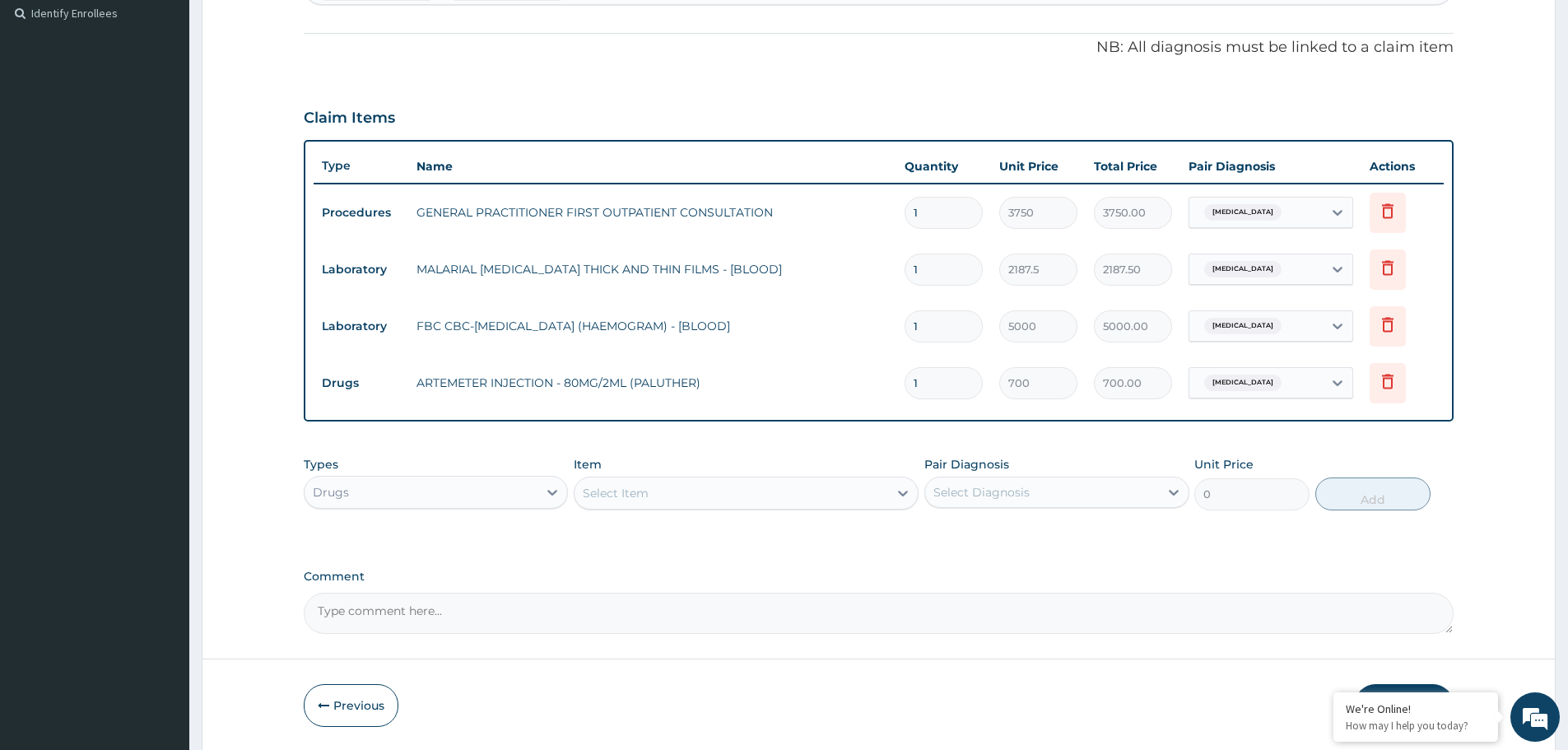
type input "0.00"
type input "5"
type input "3500.00"
type input "0.00"
type input "6"
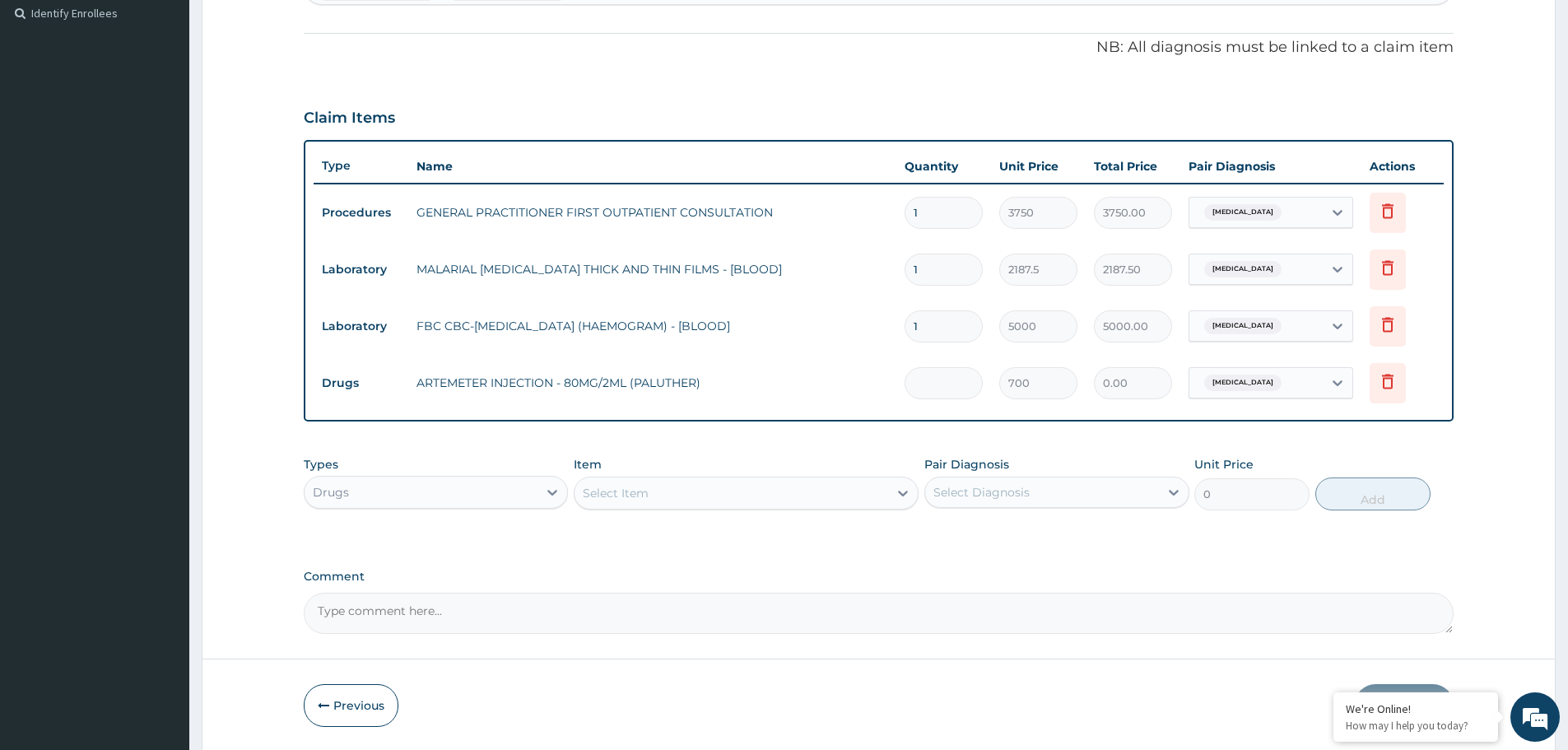
type input "4200.00"
type input "6"
click at [698, 494] on div "Select Item" at bounding box center [731, 493] width 314 height 27
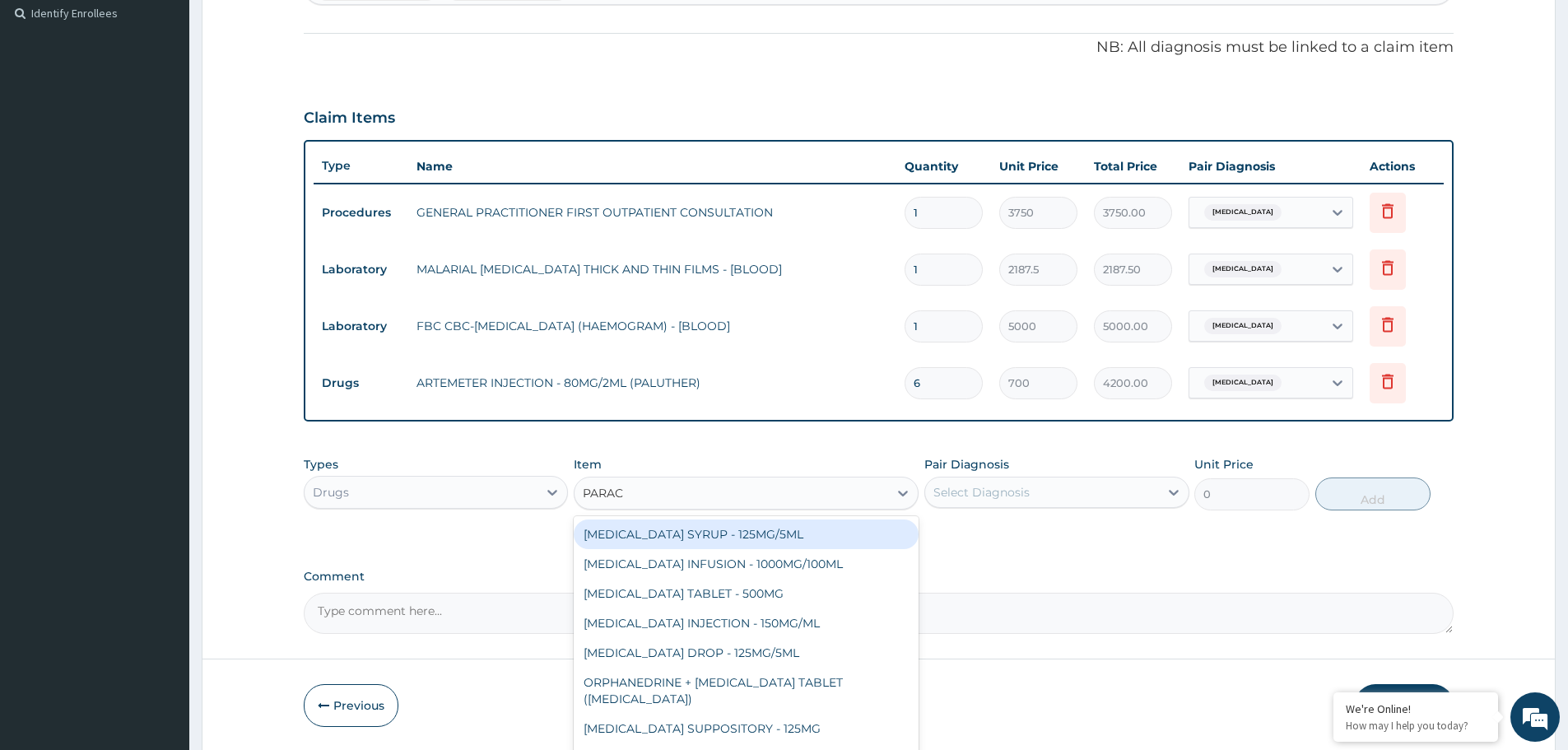
type input "PARACE"
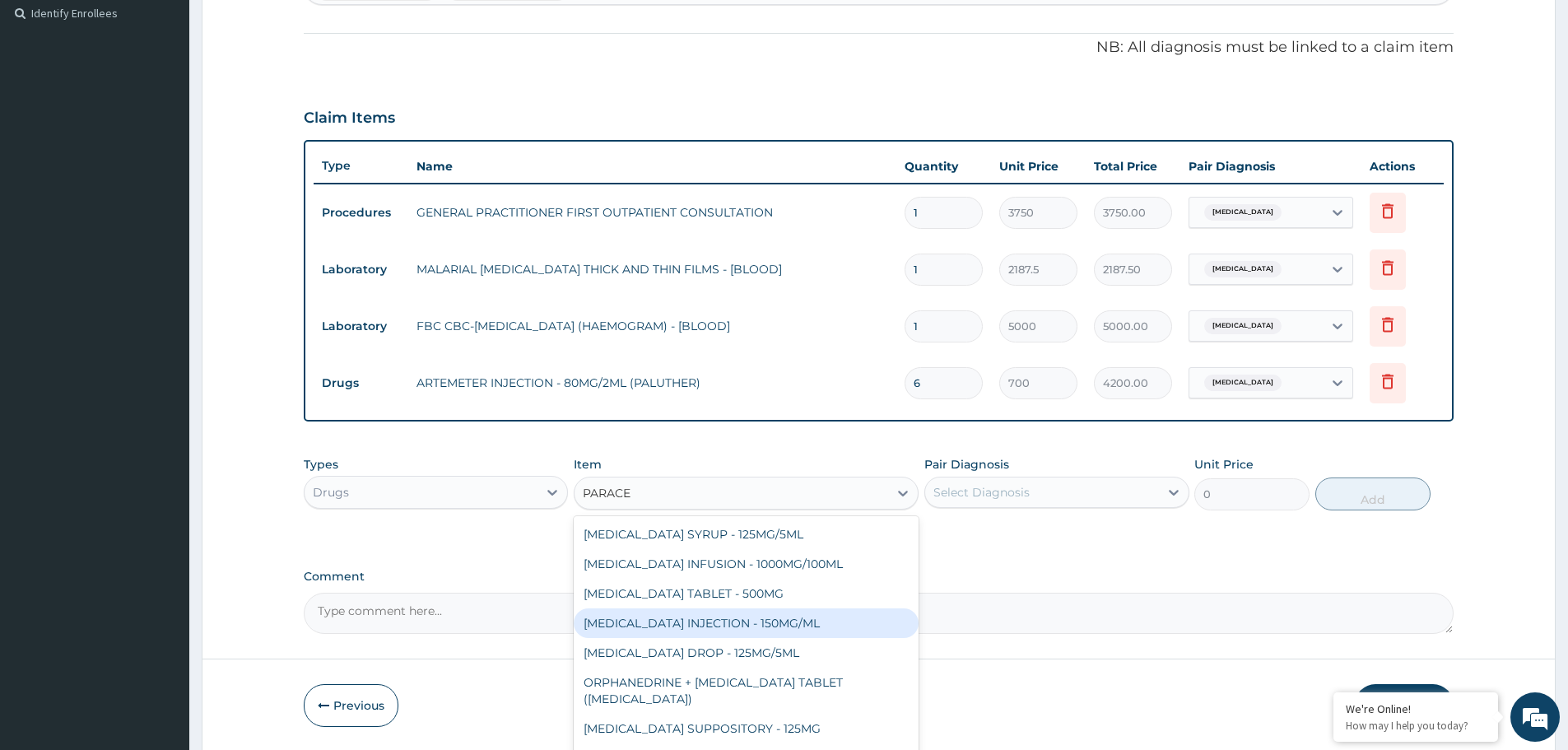
click at [757, 629] on div "PARACETAMOL INJECTION - 150MG/ML" at bounding box center [746, 623] width 345 height 30
type input "560"
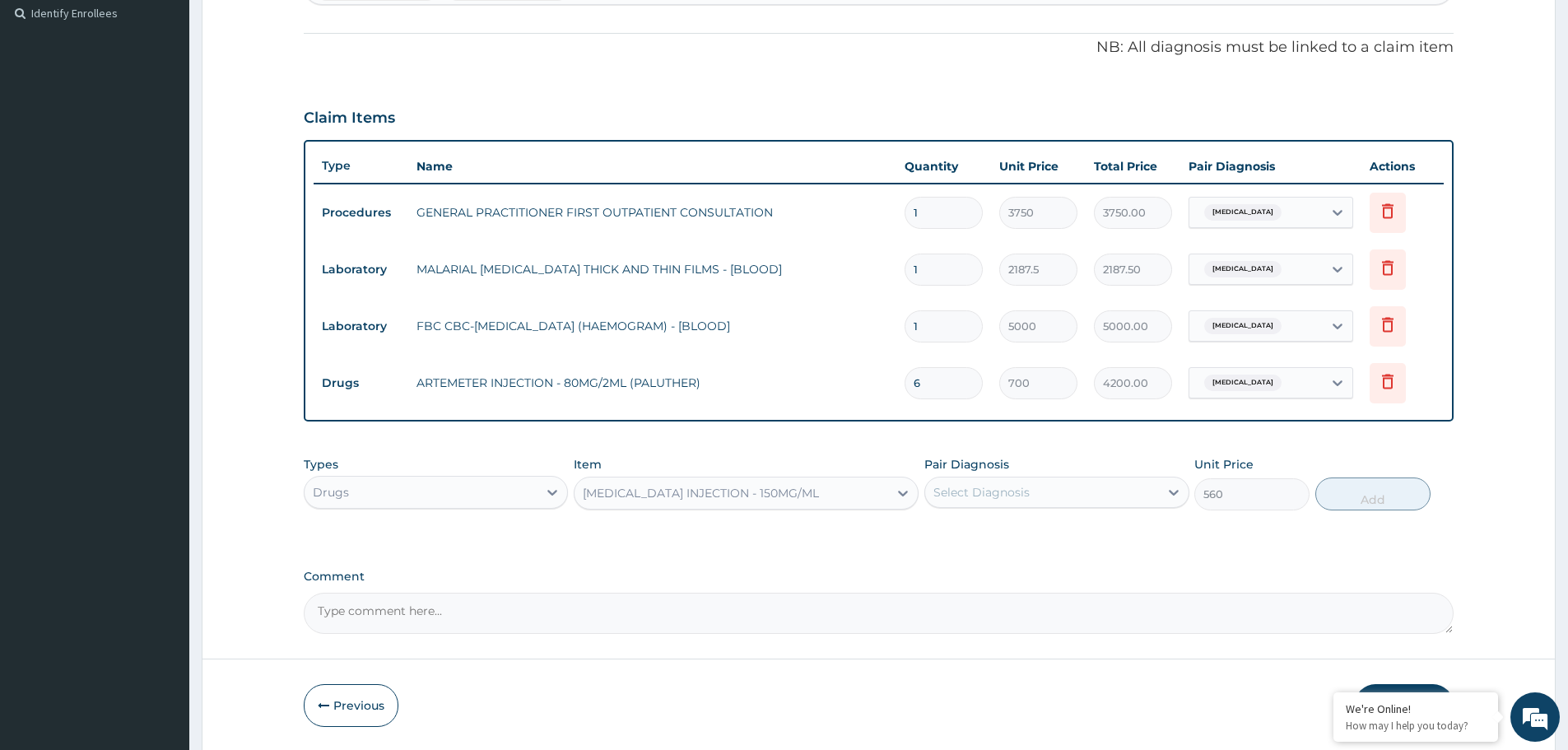
click at [1114, 483] on div "Select Diagnosis" at bounding box center [1041, 492] width 233 height 27
click at [1015, 542] on div "[MEDICAL_DATA]" at bounding box center [1056, 534] width 265 height 33
checkbox input "true"
click at [1397, 497] on button "Add" at bounding box center [1372, 493] width 115 height 32
type input "0"
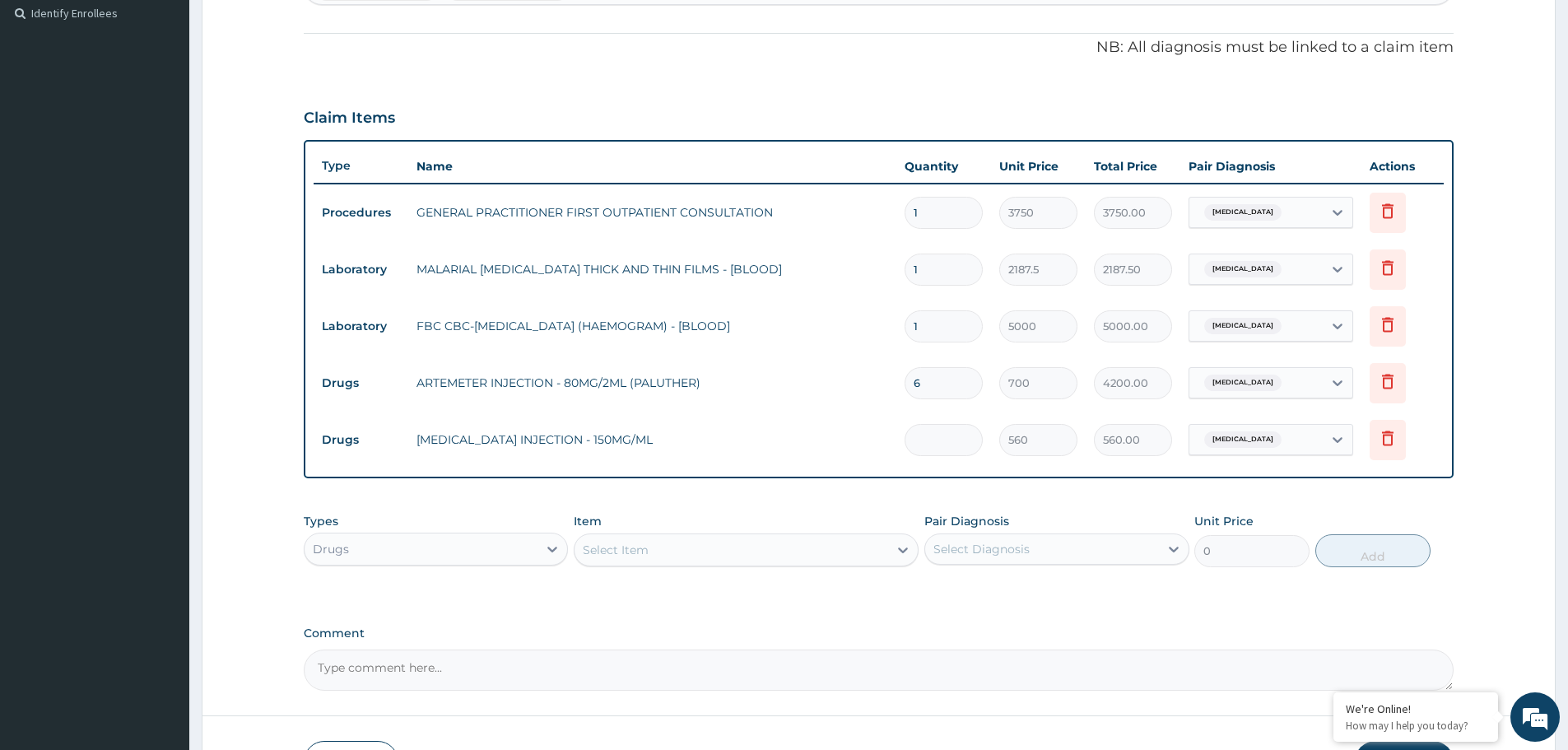
type input "0.00"
type input "3"
type input "1680.00"
type input "3"
click at [692, 552] on div "Select Item" at bounding box center [731, 550] width 314 height 27
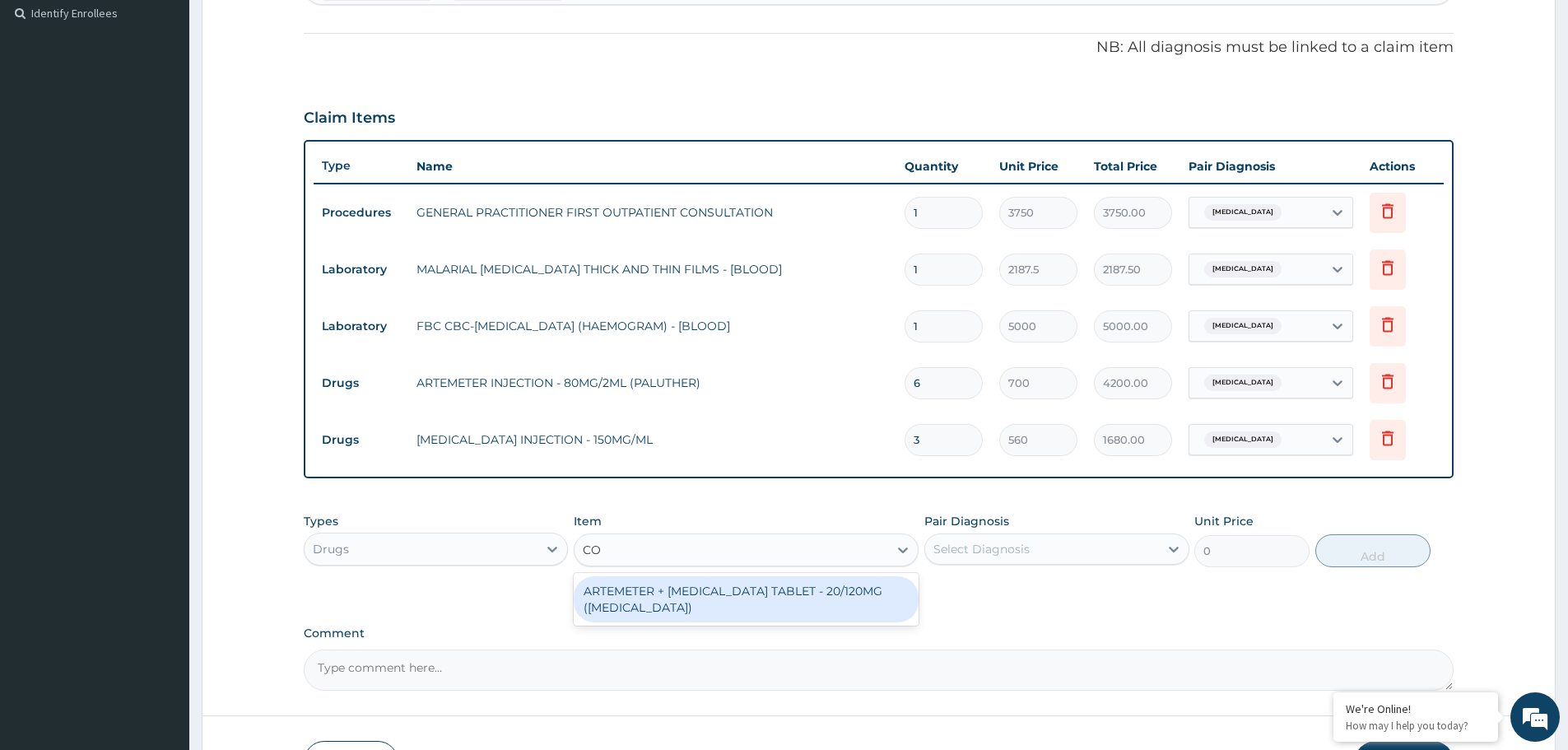
type input "C"
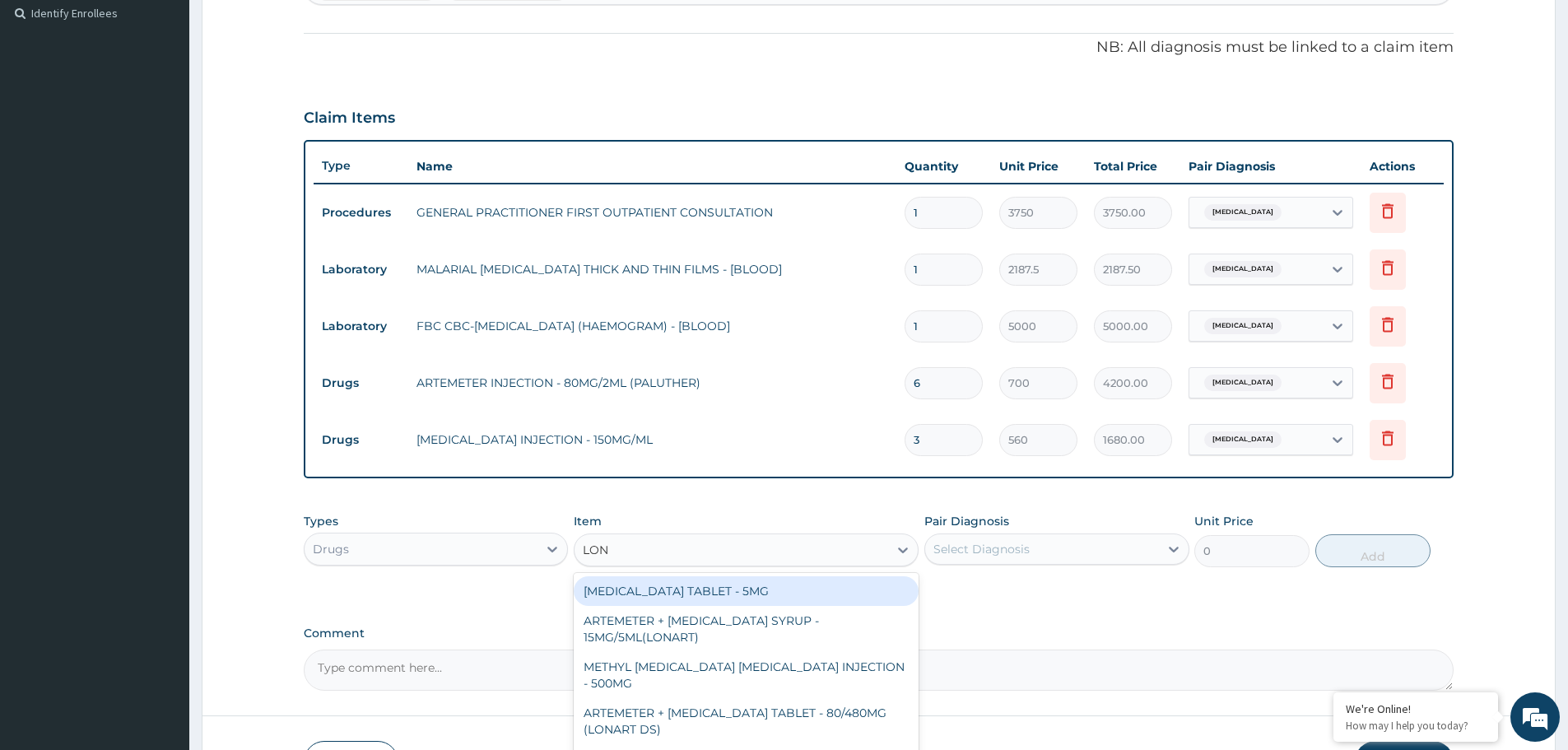
type input "LONa"
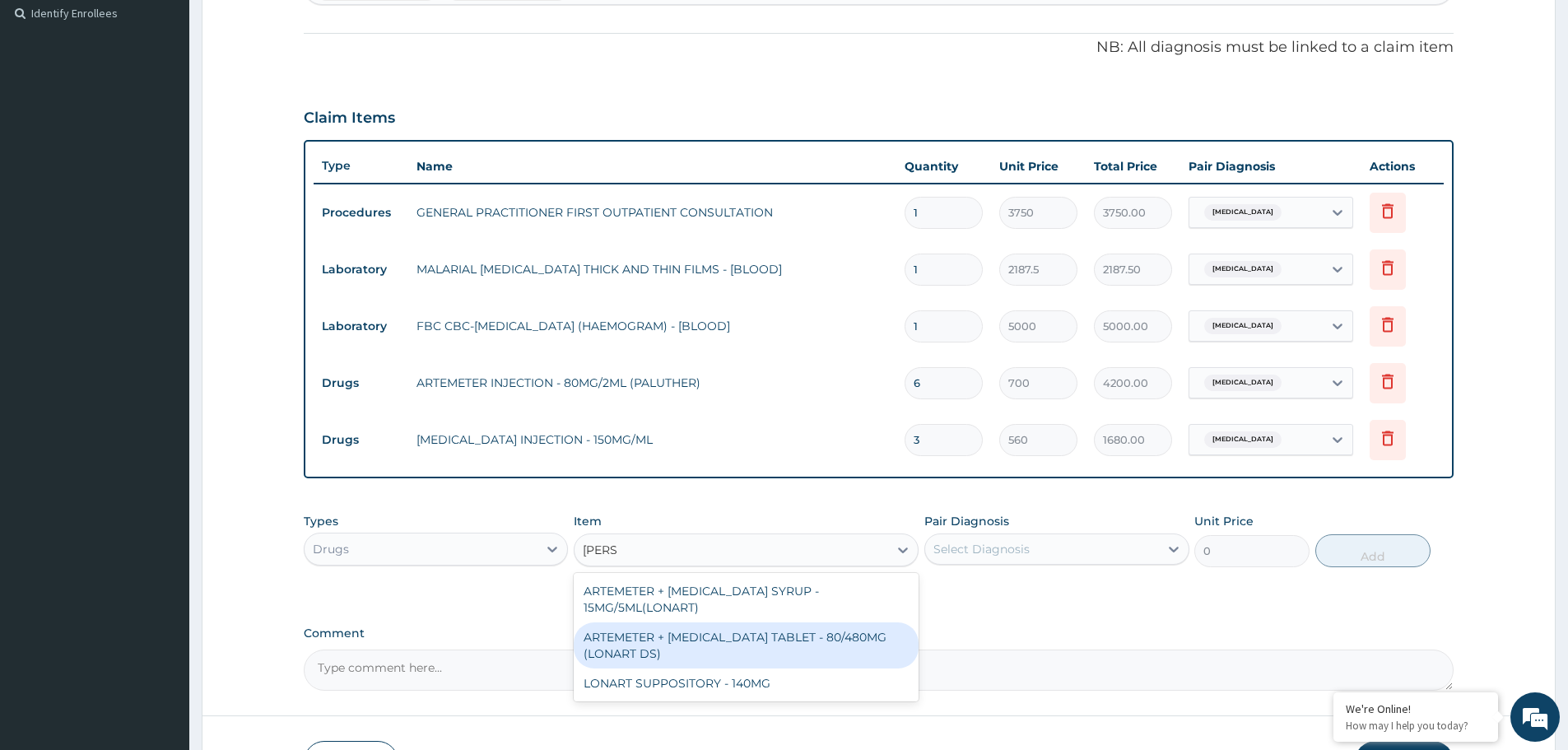
click at [730, 633] on div "ARTEMETER + LUMEFANTRINE TABLET - 80/480MG (LONART DS)" at bounding box center [746, 646] width 345 height 46
type input "588"
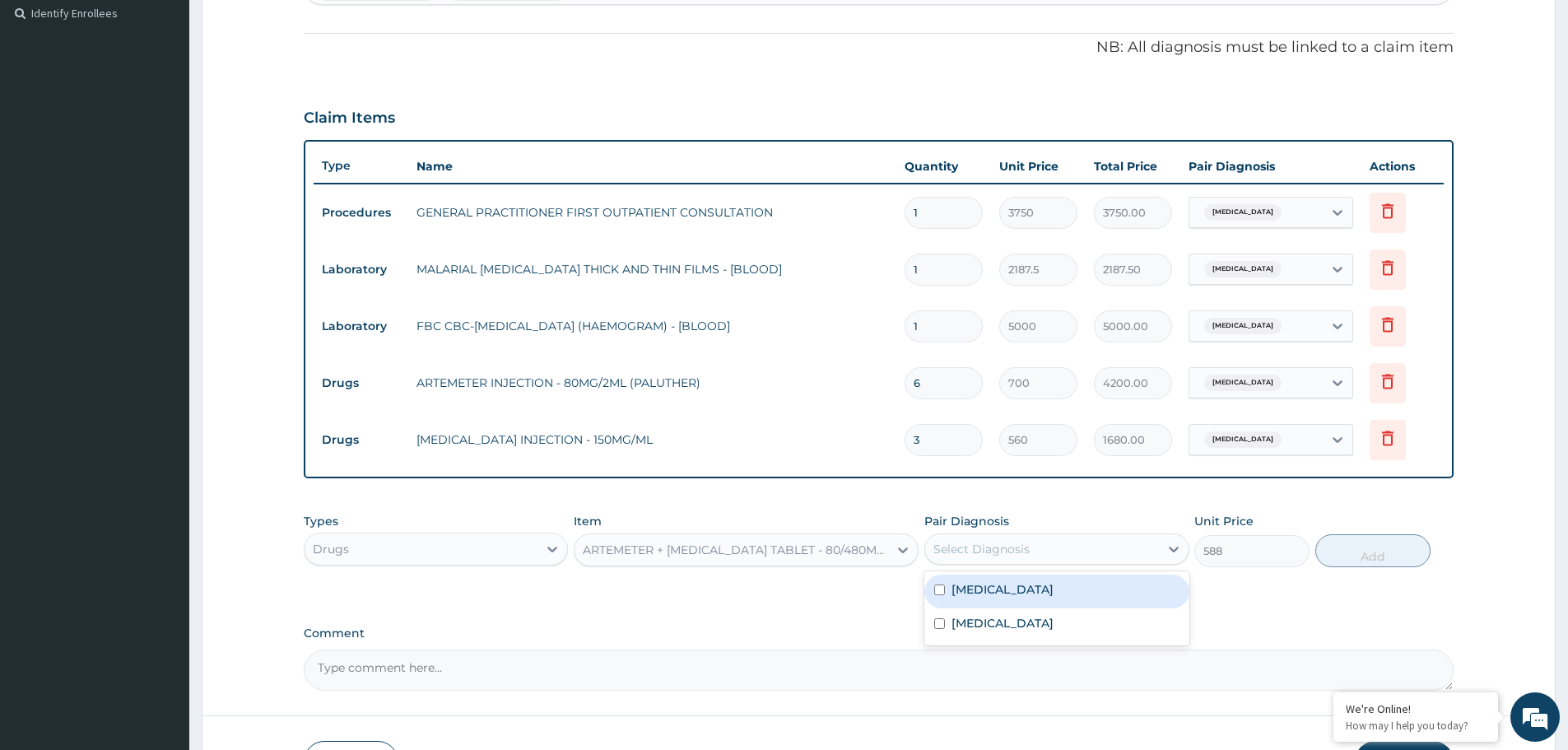
drag, startPoint x: 1107, startPoint y: 559, endPoint x: 1054, endPoint y: 585, distance: 59.0
click at [1104, 559] on div "Select Diagnosis" at bounding box center [1041, 549] width 233 height 27
click at [1034, 594] on div "[MEDICAL_DATA]" at bounding box center [1056, 592] width 265 height 33
checkbox input "true"
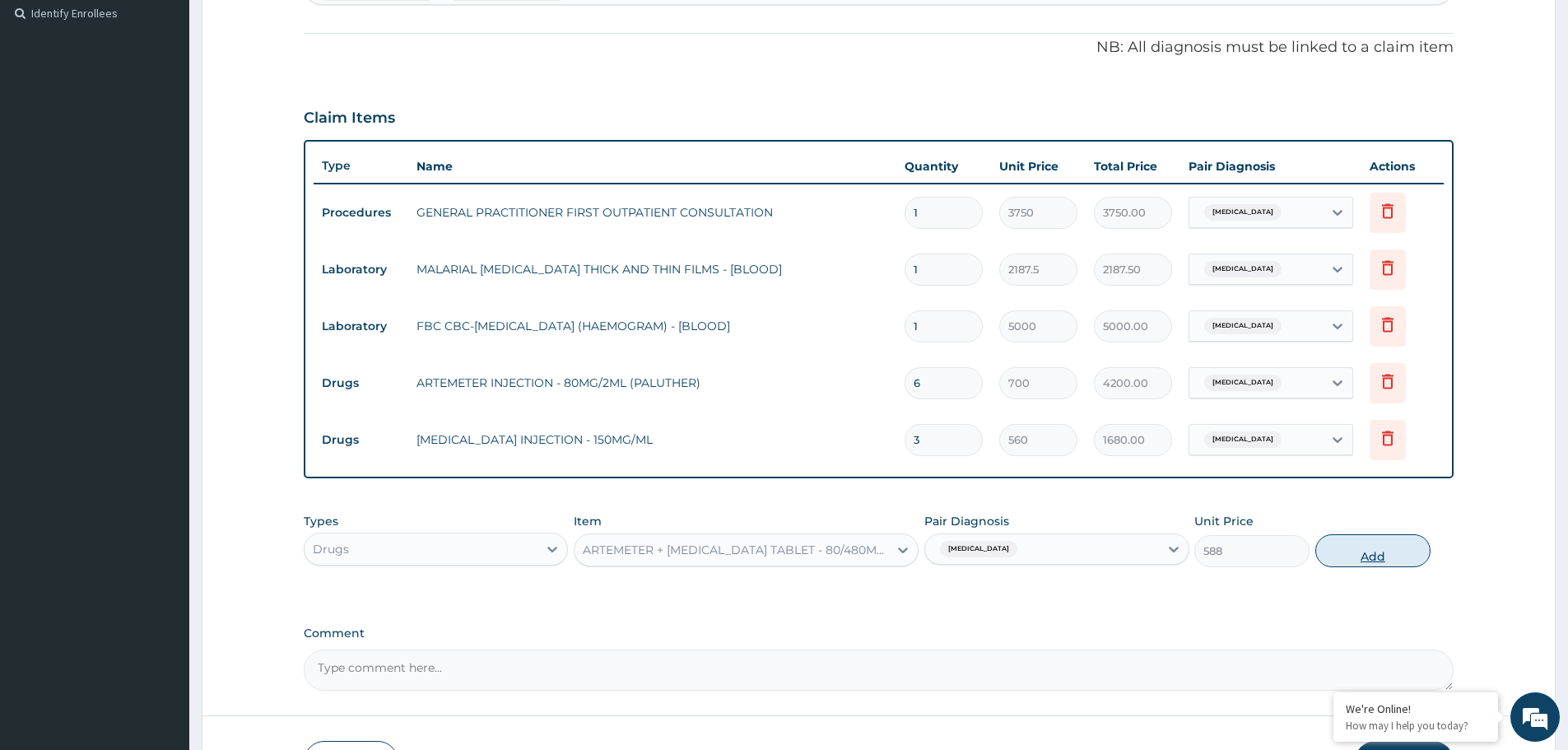
click at [1347, 562] on button "Add" at bounding box center [1372, 550] width 115 height 32
type input "0"
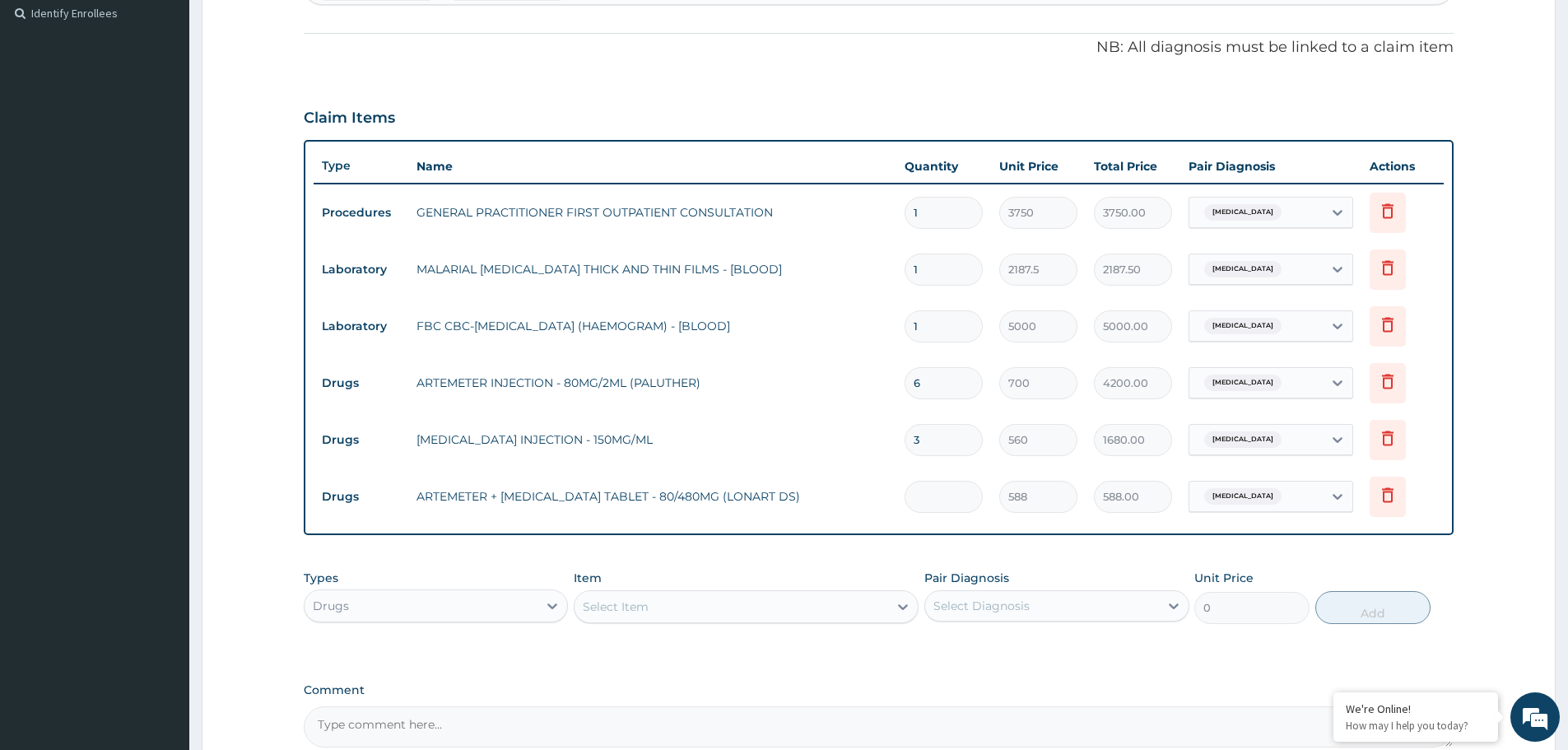
type input "0.00"
type input "6"
type input "3528.00"
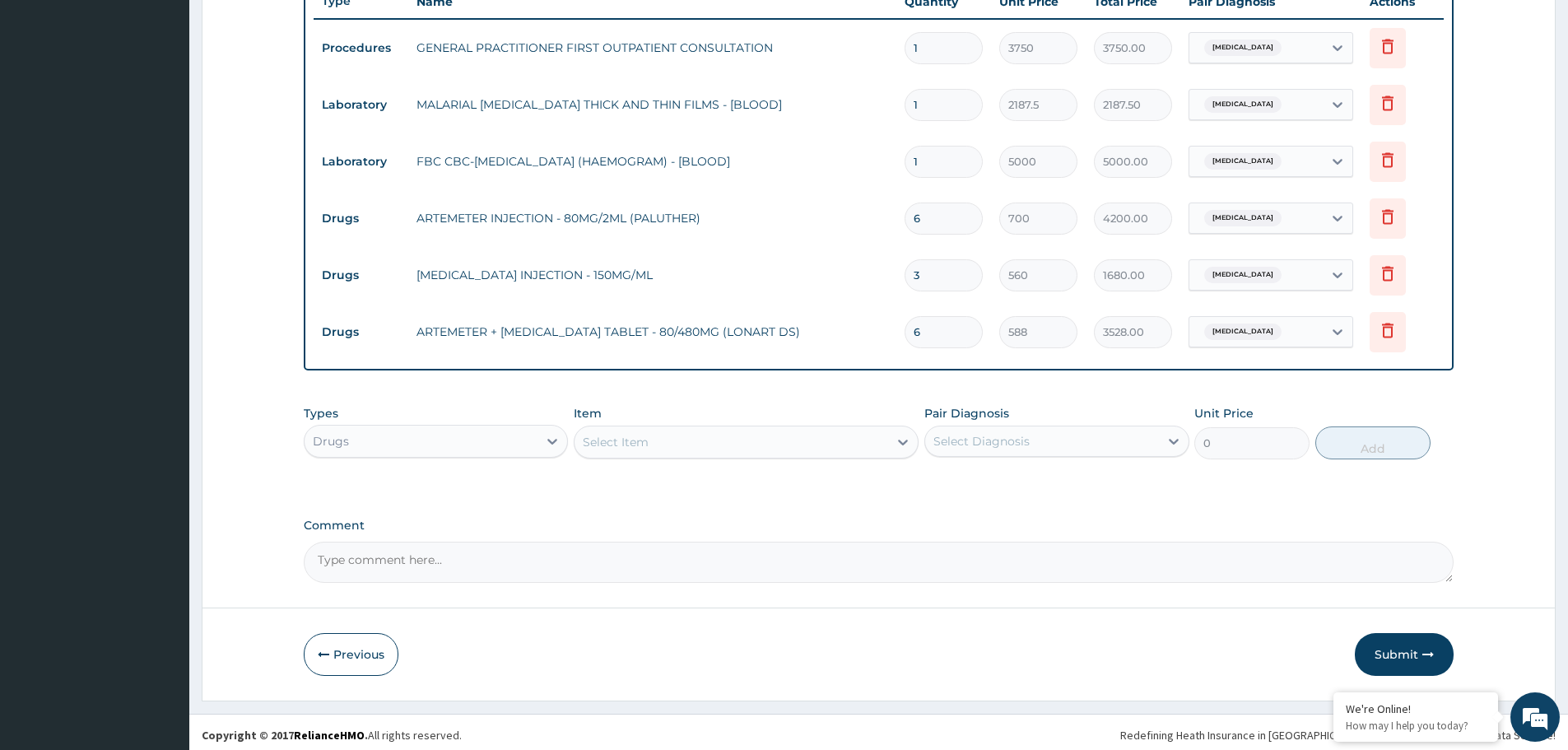
type input "6"
click at [716, 433] on div "Select Item" at bounding box center [731, 442] width 314 height 27
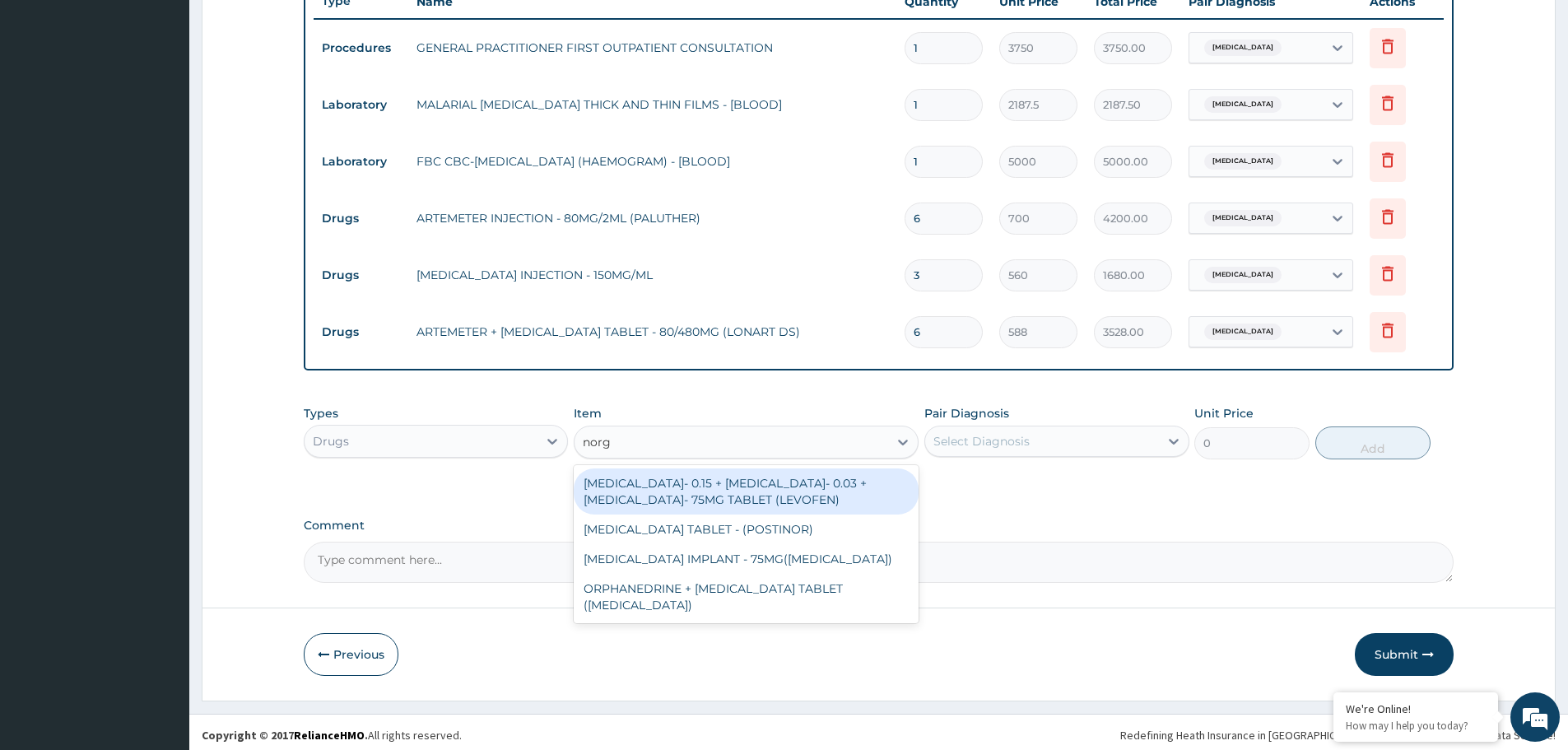
type input "norge"
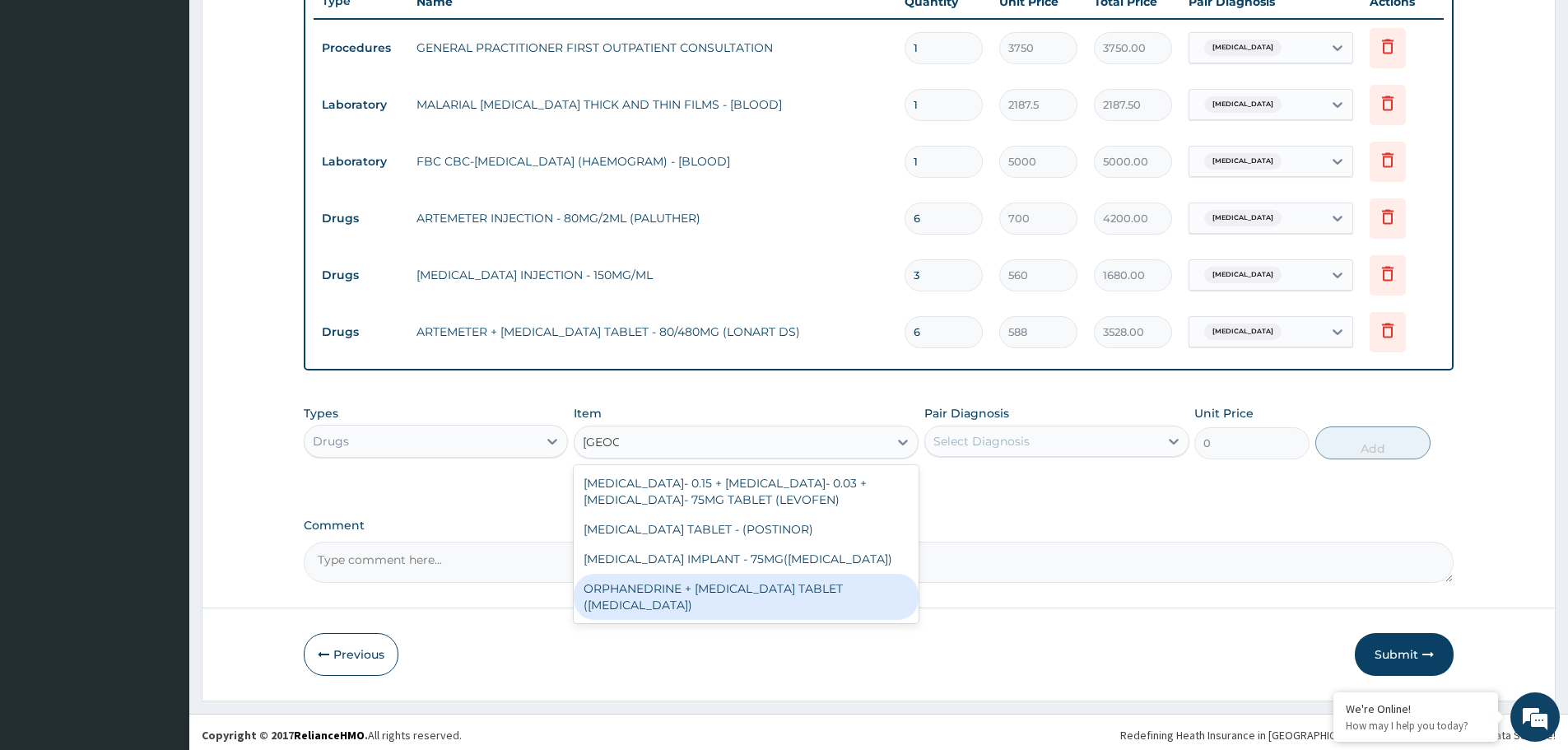
click at [724, 586] on div "ORPHANEDRINE + PARACETAMOL TABLET (NORGESIC)" at bounding box center [746, 596] width 345 height 46
type input "168"
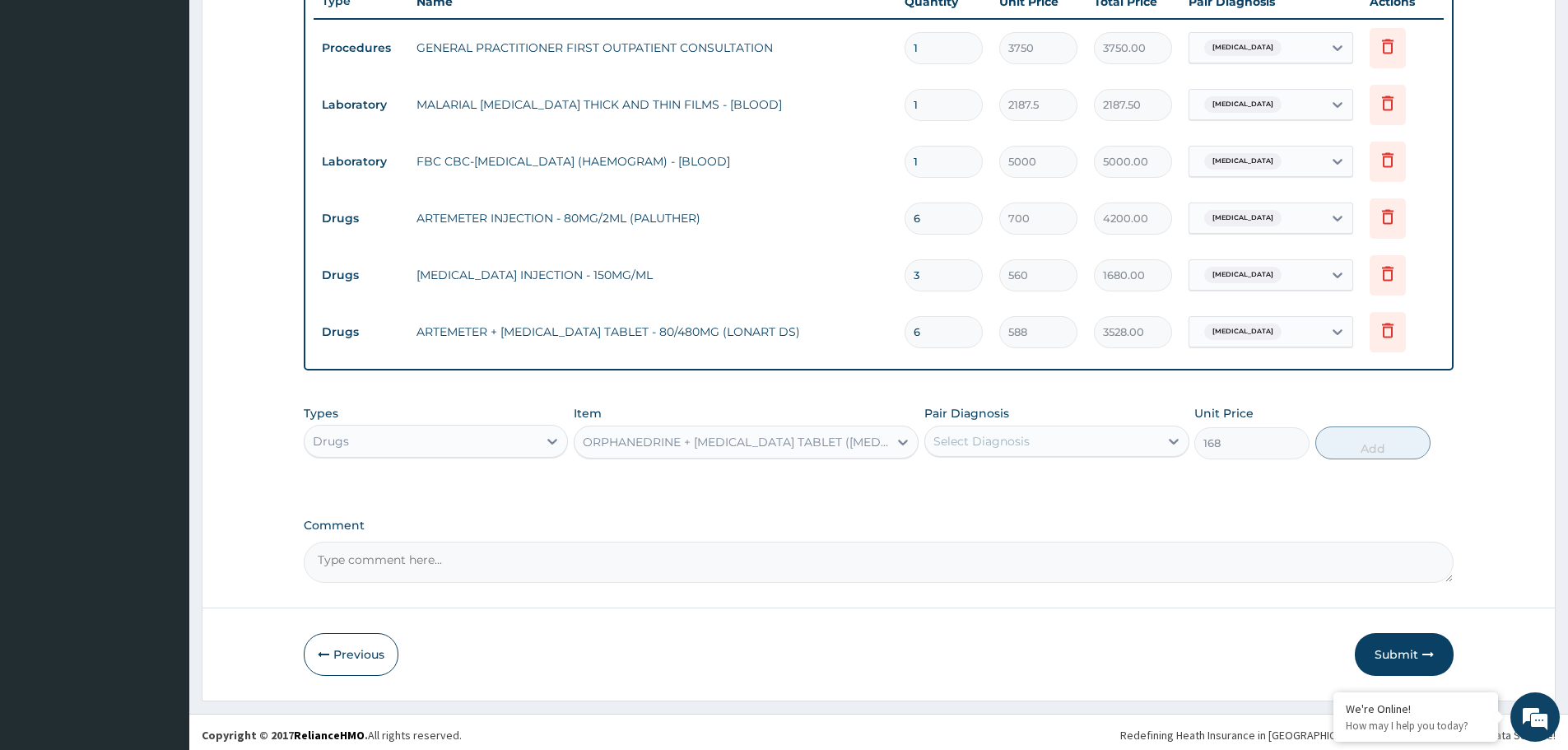
click at [1057, 455] on div "Select Diagnosis" at bounding box center [1056, 442] width 265 height 31
click at [1027, 512] on label "Upper respiratory infection" at bounding box center [1002, 515] width 102 height 17
drag, startPoint x: 1027, startPoint y: 512, endPoint x: 1027, endPoint y: 478, distance: 34.0
click at [1027, 512] on label "Upper respiratory infection" at bounding box center [1002, 515] width 102 height 17
checkbox input "false"
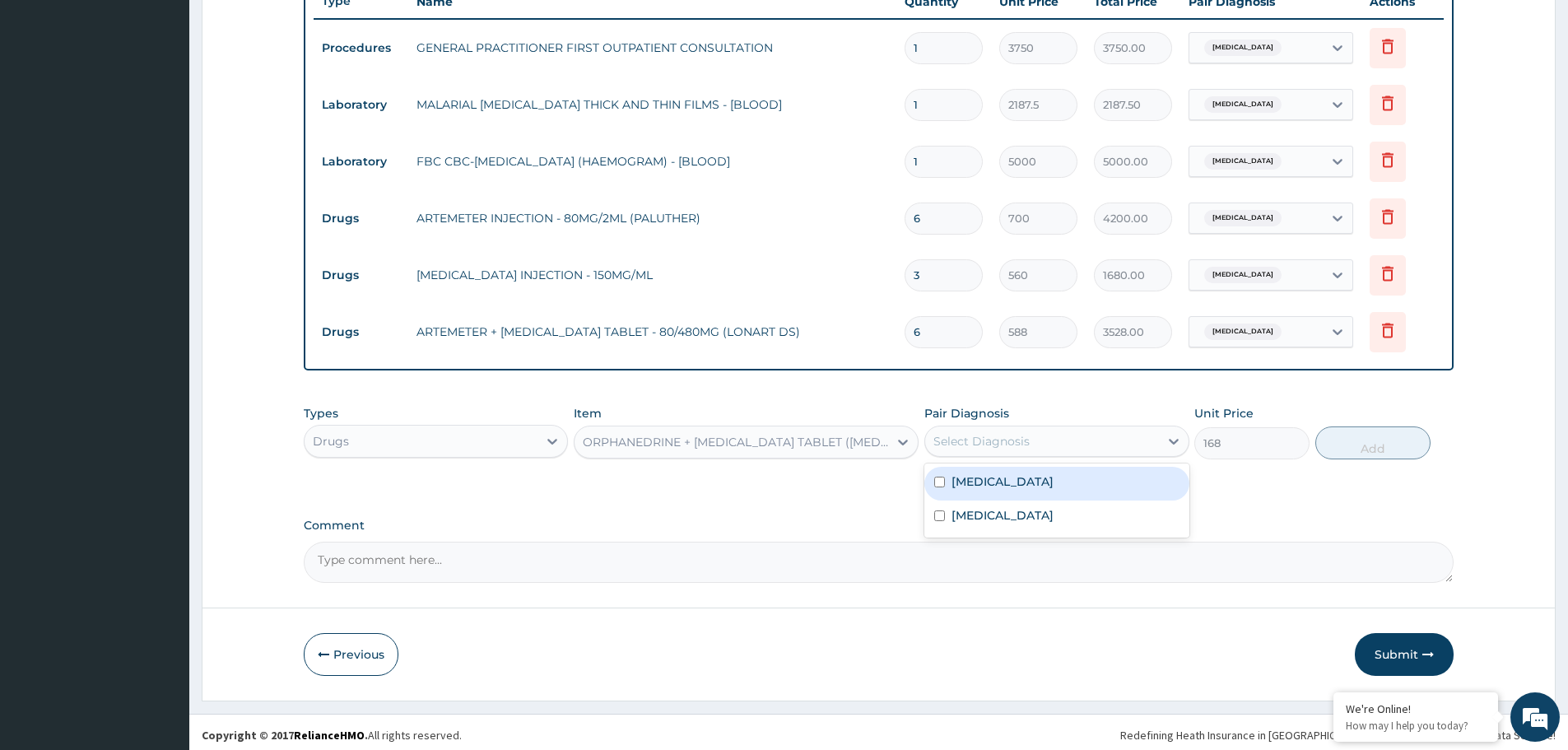
click at [1026, 477] on div "[MEDICAL_DATA]" at bounding box center [1056, 483] width 265 height 33
checkbox input "true"
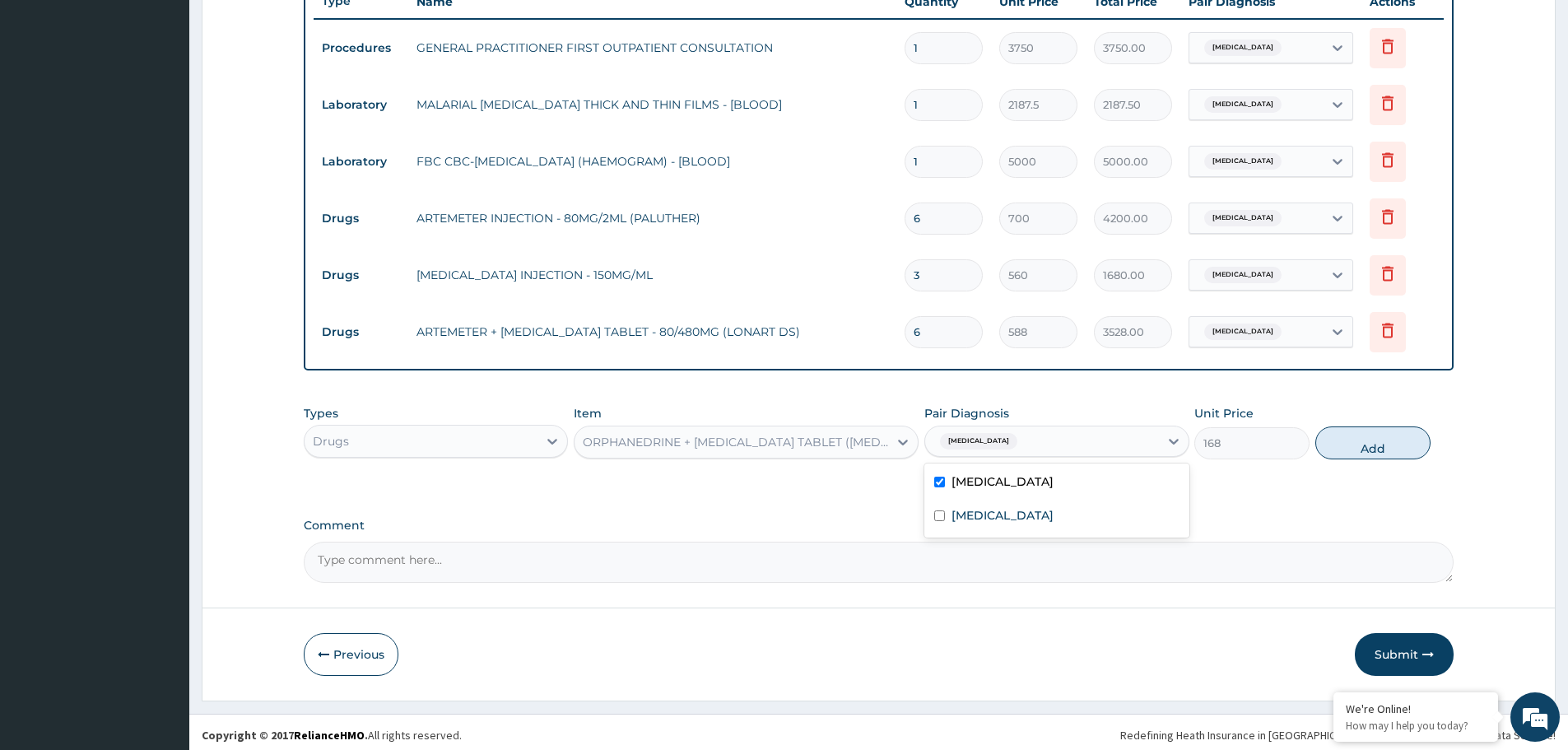
click at [1423, 446] on button "Add" at bounding box center [1372, 442] width 115 height 32
type input "0"
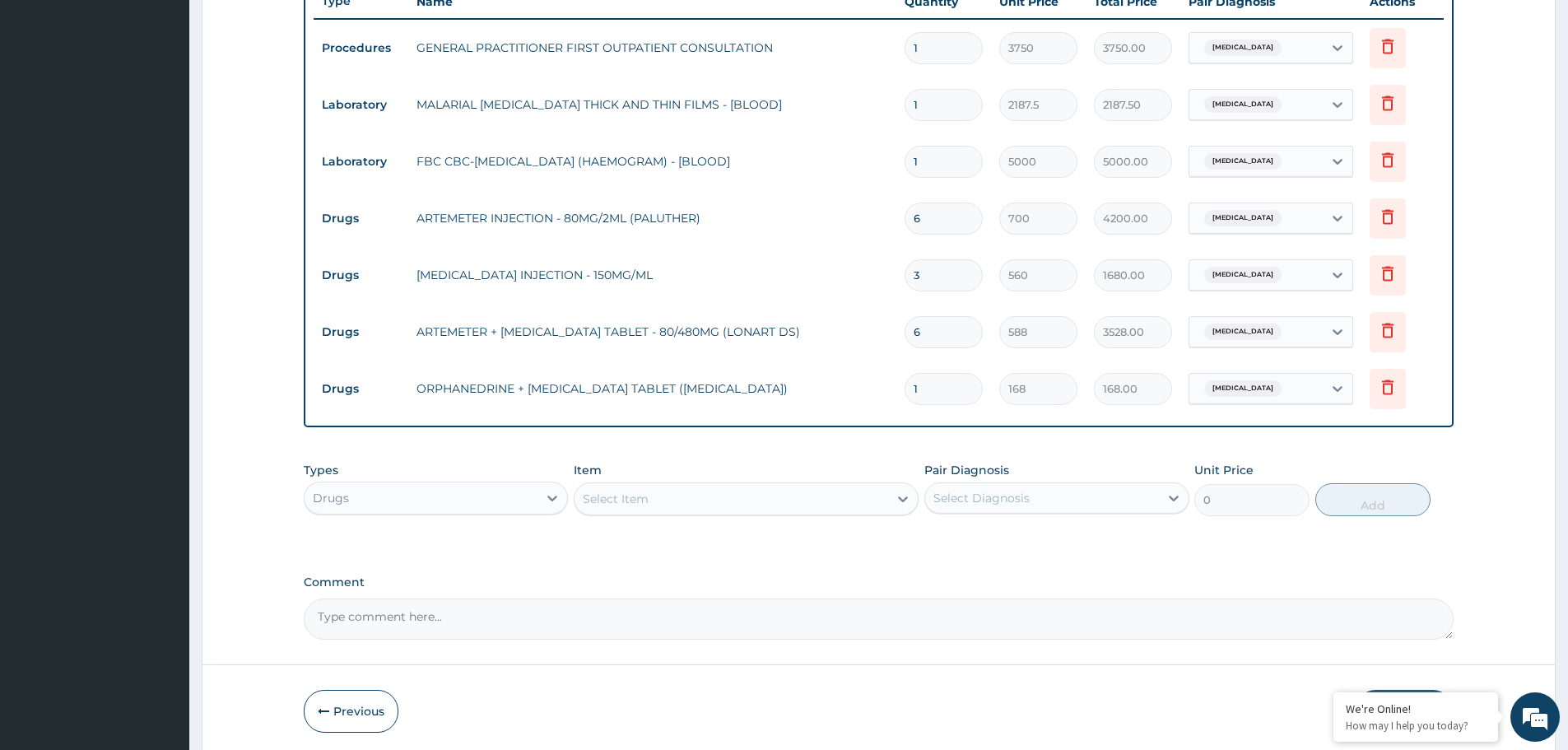
type input "0.00"
type input "2"
type input "336.00"
type input "20"
type input "3360.00"
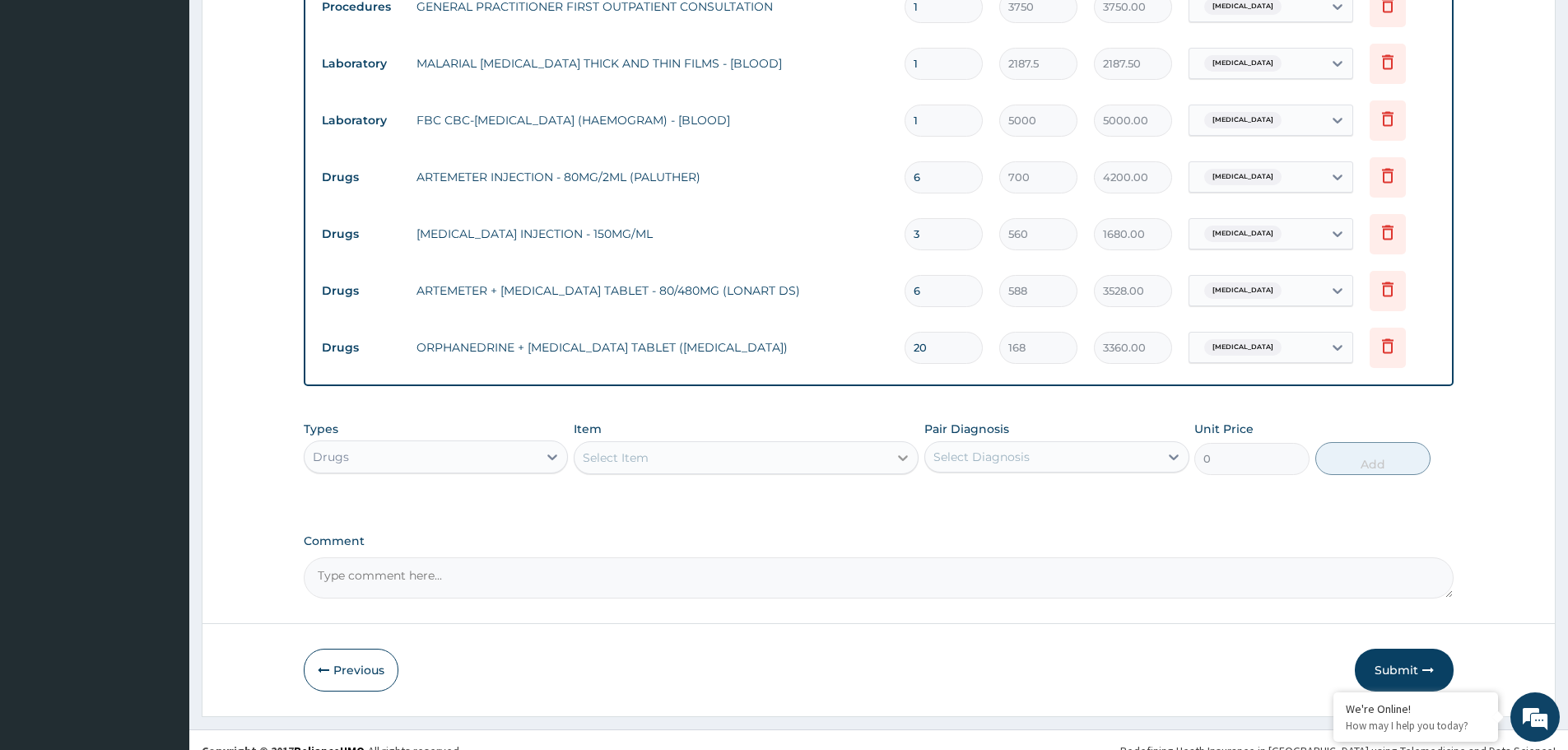
scroll to position [683, 0]
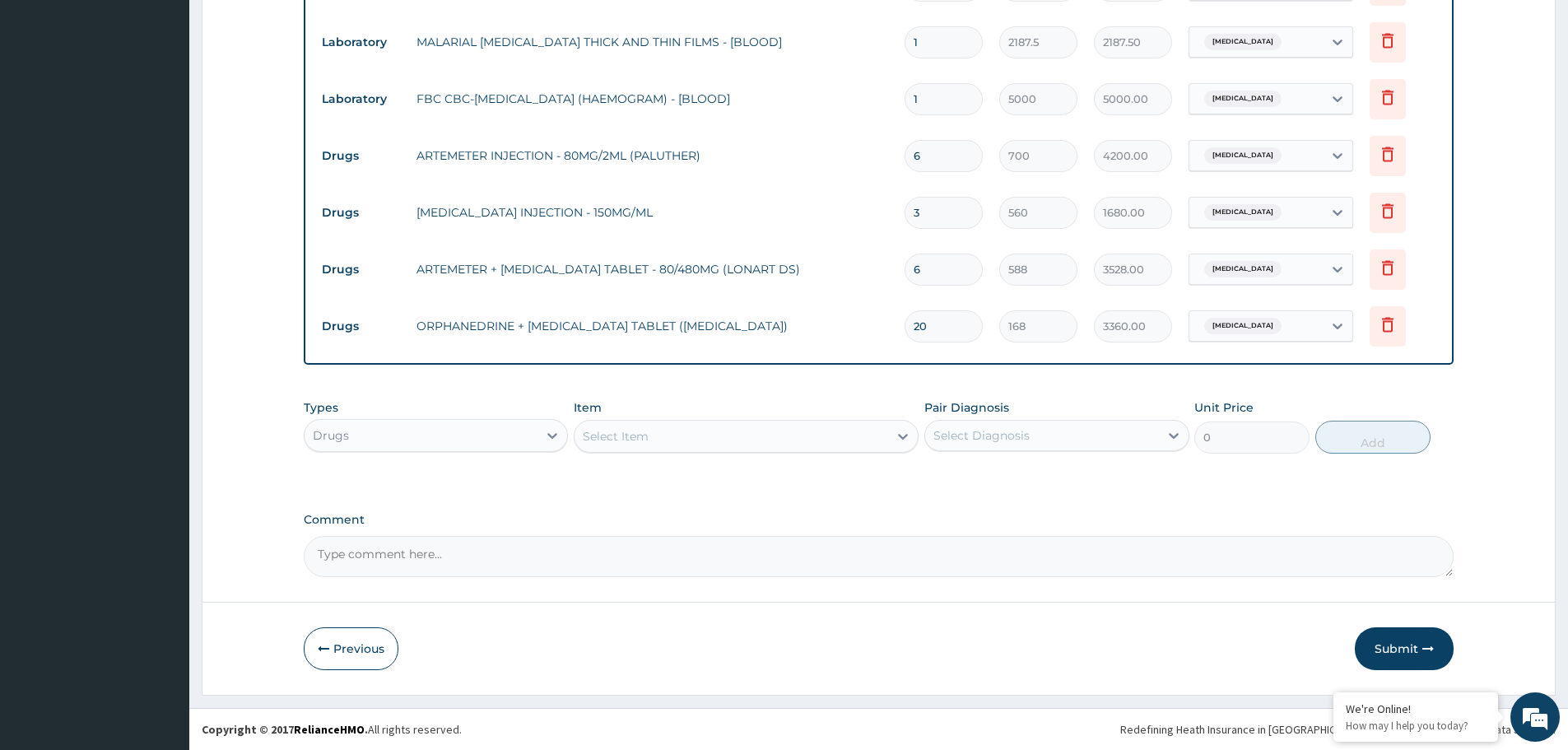
type input "20"
click at [754, 433] on div "Select Item" at bounding box center [731, 436] width 314 height 27
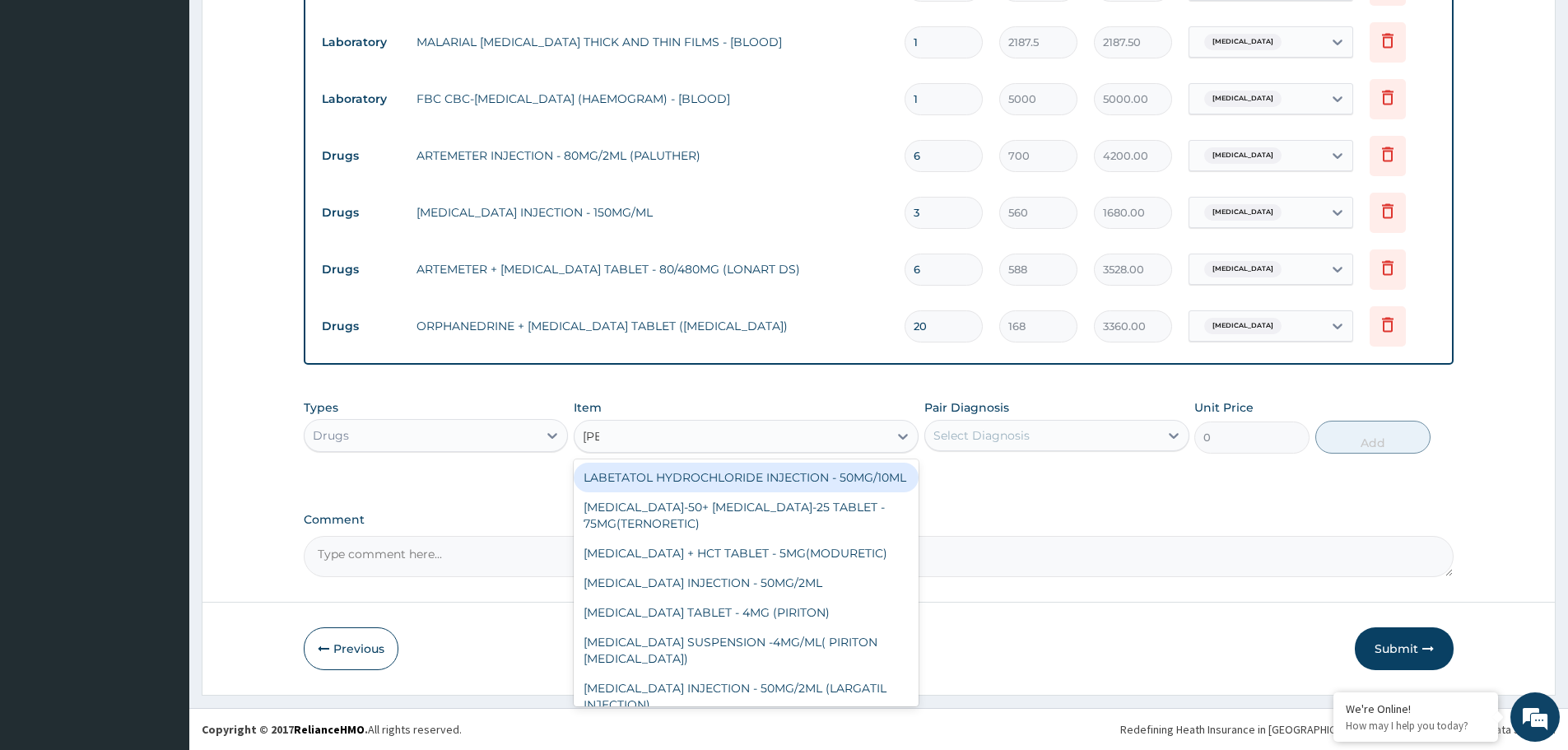
type input "lorat"
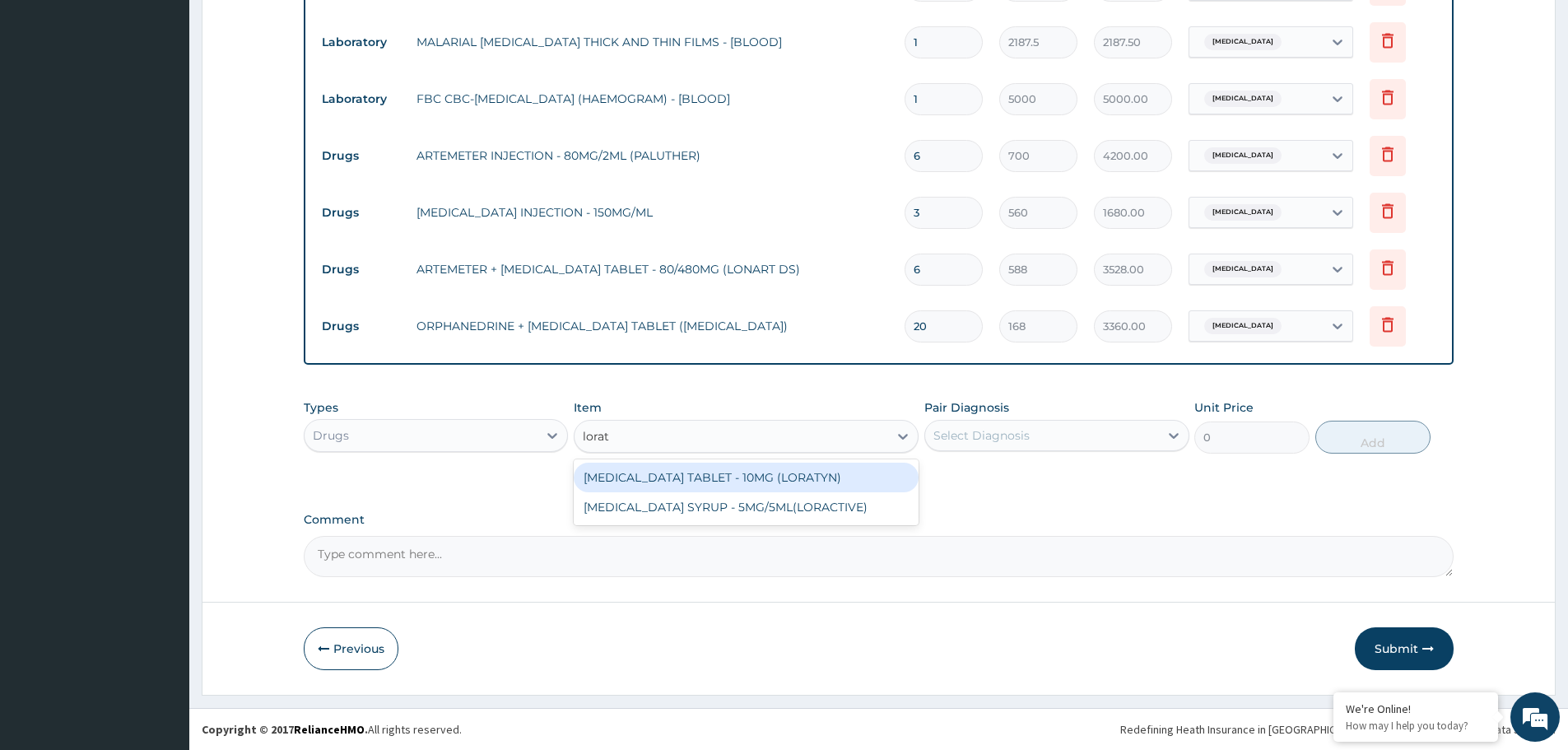
click at [733, 485] on div "LORATADINE TABLET - 10MG (LORATYN)" at bounding box center [746, 477] width 345 height 30
type input "98"
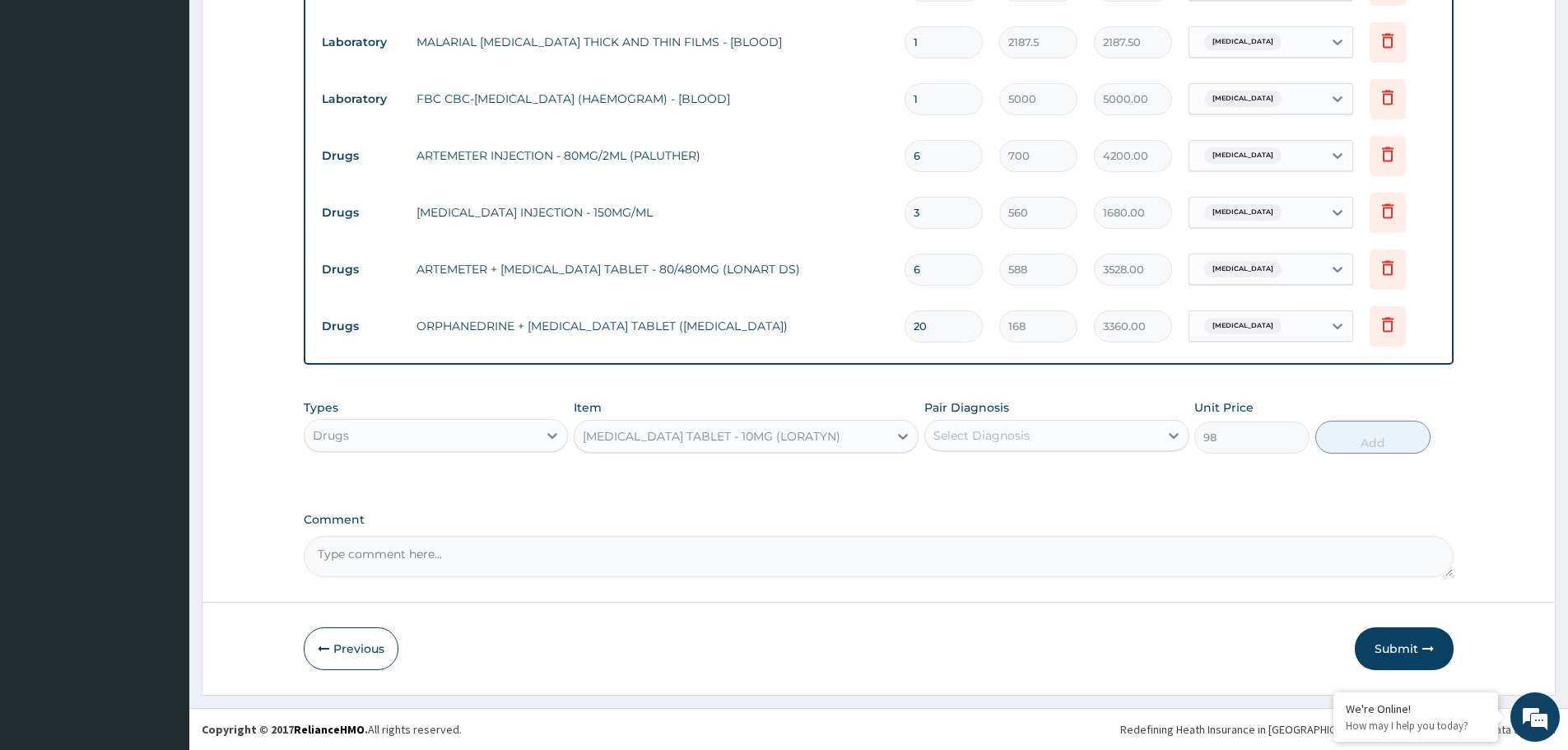
click at [1021, 441] on div "Select Diagnosis" at bounding box center [982, 435] width 96 height 17
click at [1005, 508] on label "Upper respiratory infection" at bounding box center [1002, 510] width 102 height 17
checkbox input "true"
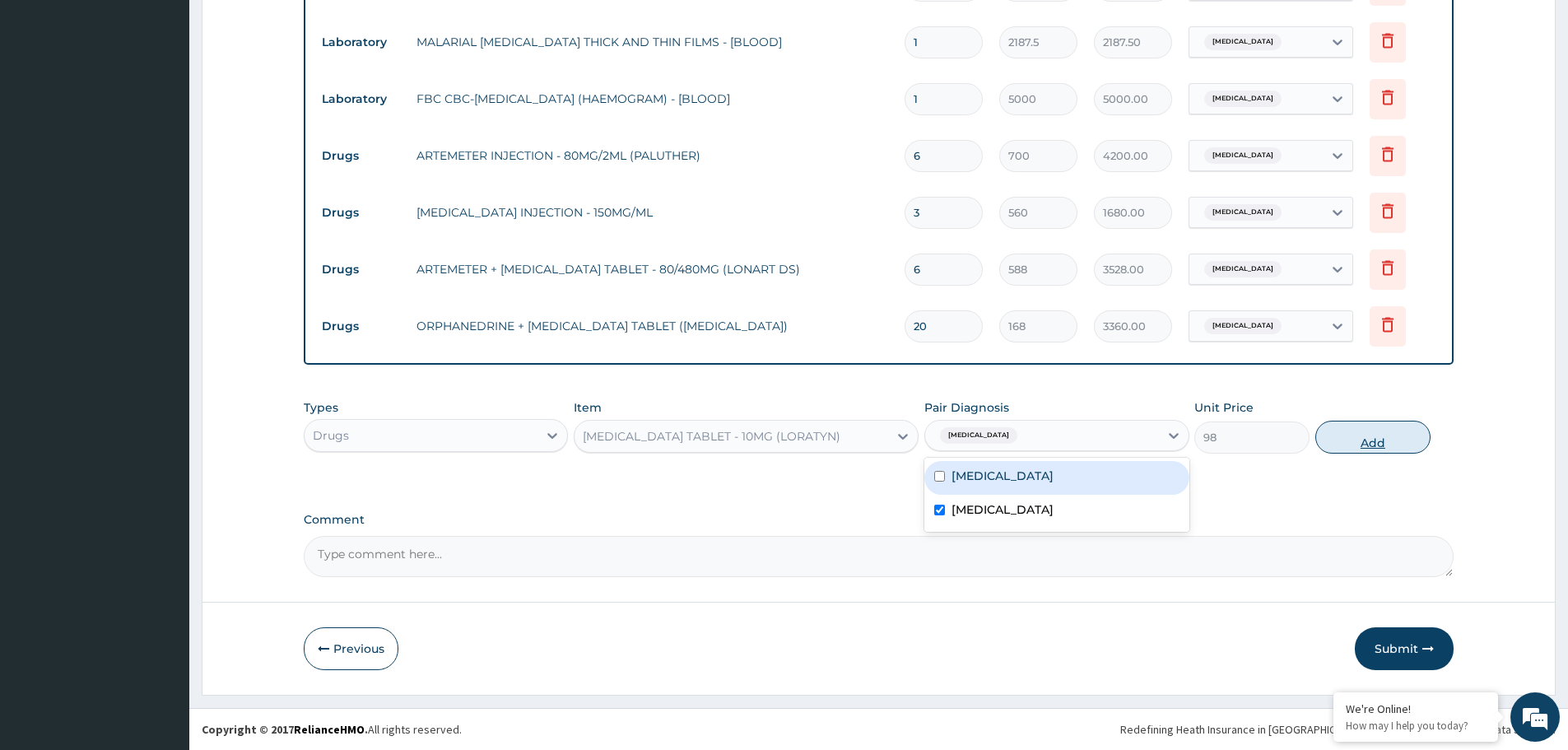
click at [1368, 431] on button "Add" at bounding box center [1372, 437] width 115 height 32
type input "0"
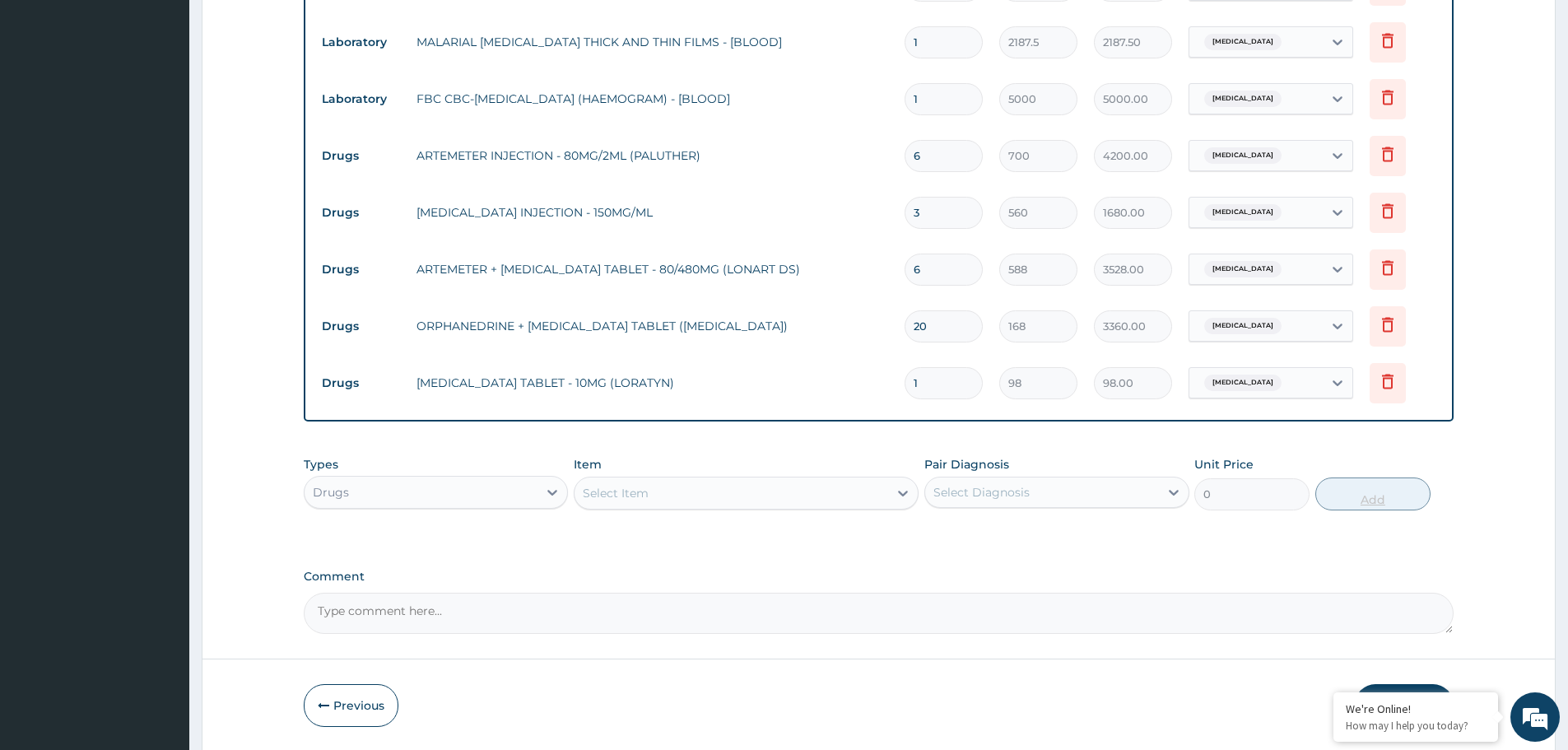
type input "10"
type input "980.00"
type input "10"
click at [676, 492] on div "Select Item" at bounding box center [731, 493] width 314 height 27
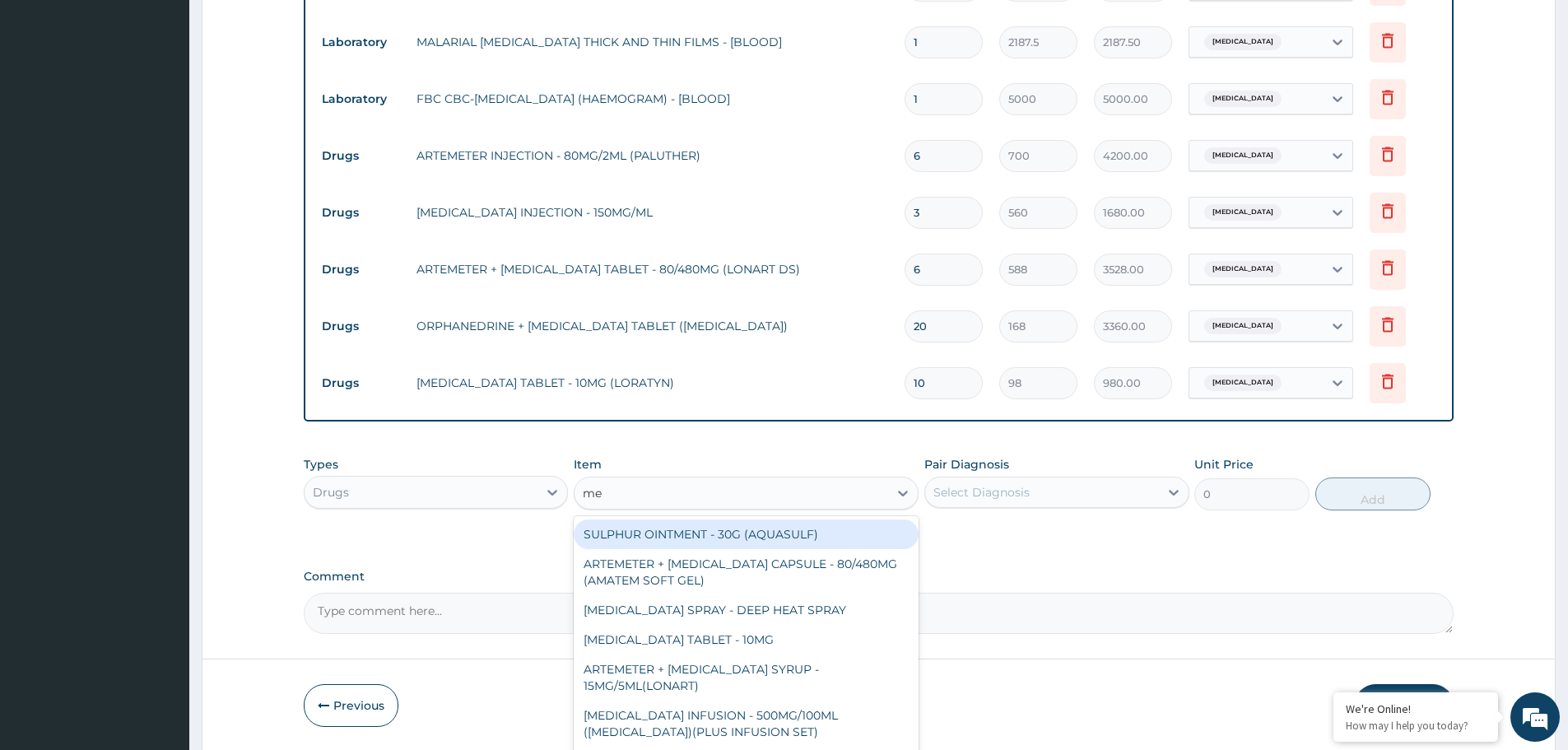
type input "m"
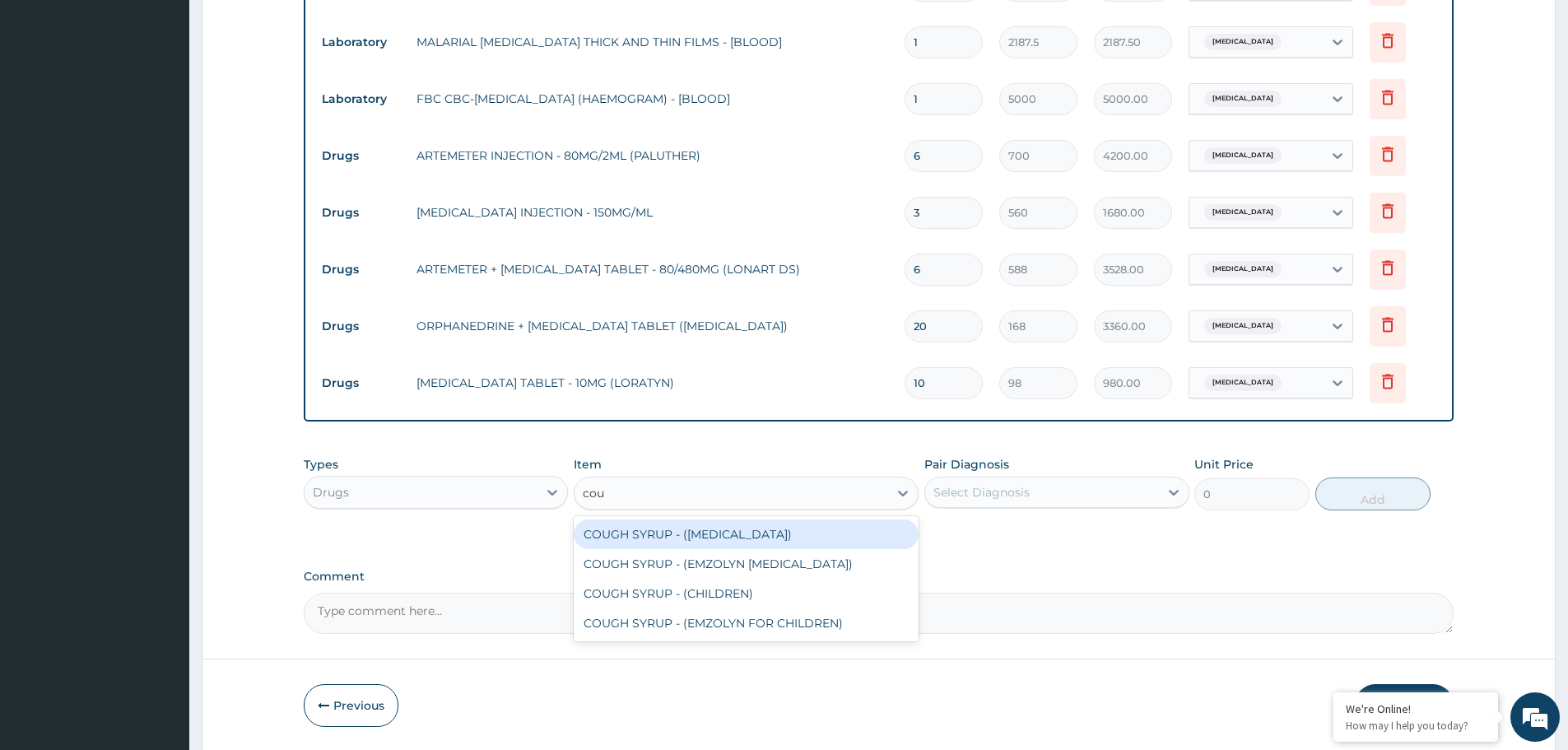
type input "coug"
click at [696, 531] on div "COUGH SYRUP - (EXPECTORANT)" at bounding box center [746, 534] width 345 height 30
type input "1120"
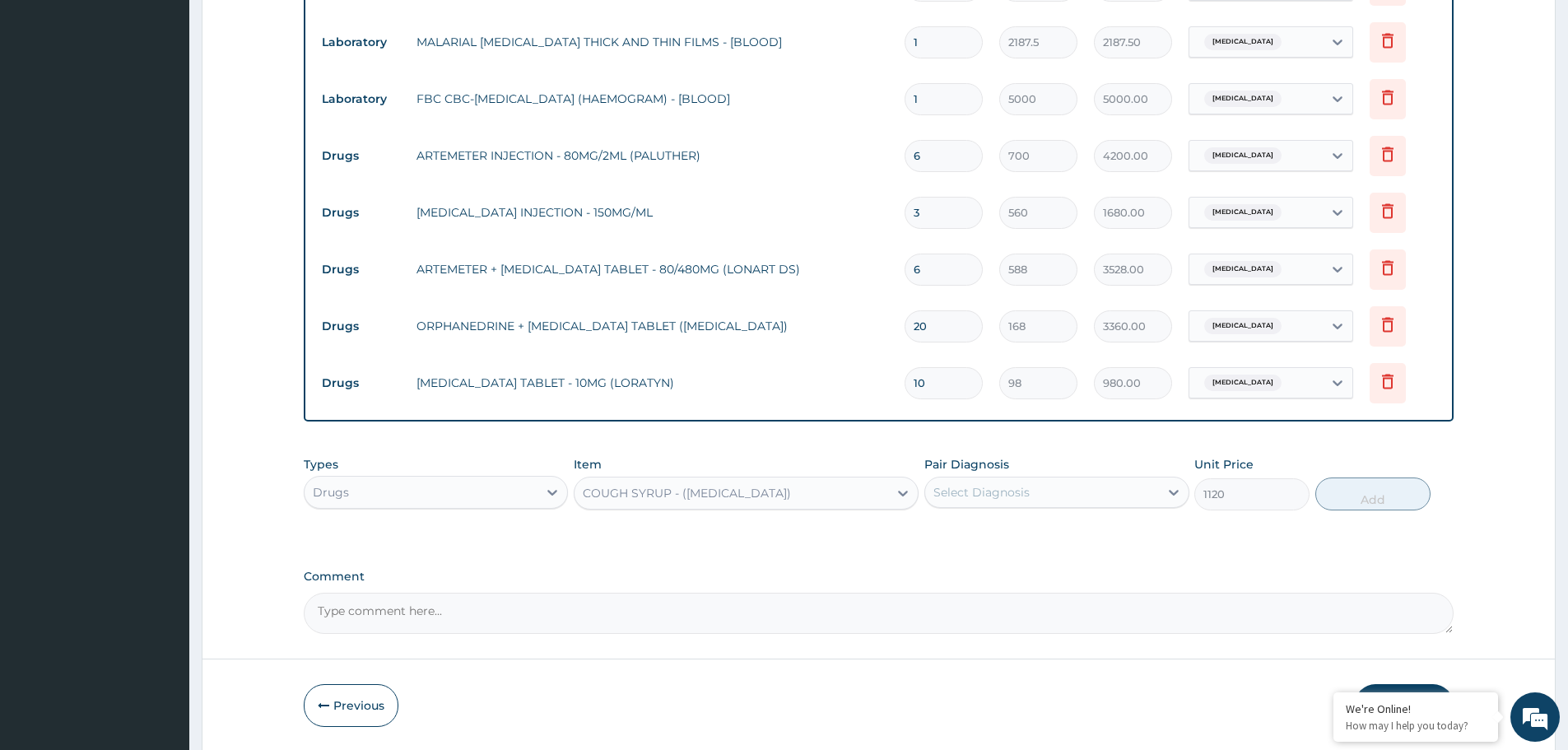
click at [1105, 504] on div "Select Diagnosis" at bounding box center [1041, 492] width 233 height 27
click at [1023, 574] on label "Upper respiratory infection" at bounding box center [1002, 566] width 102 height 17
checkbox input "true"
click at [1417, 482] on button "Add" at bounding box center [1372, 493] width 115 height 32
type input "0"
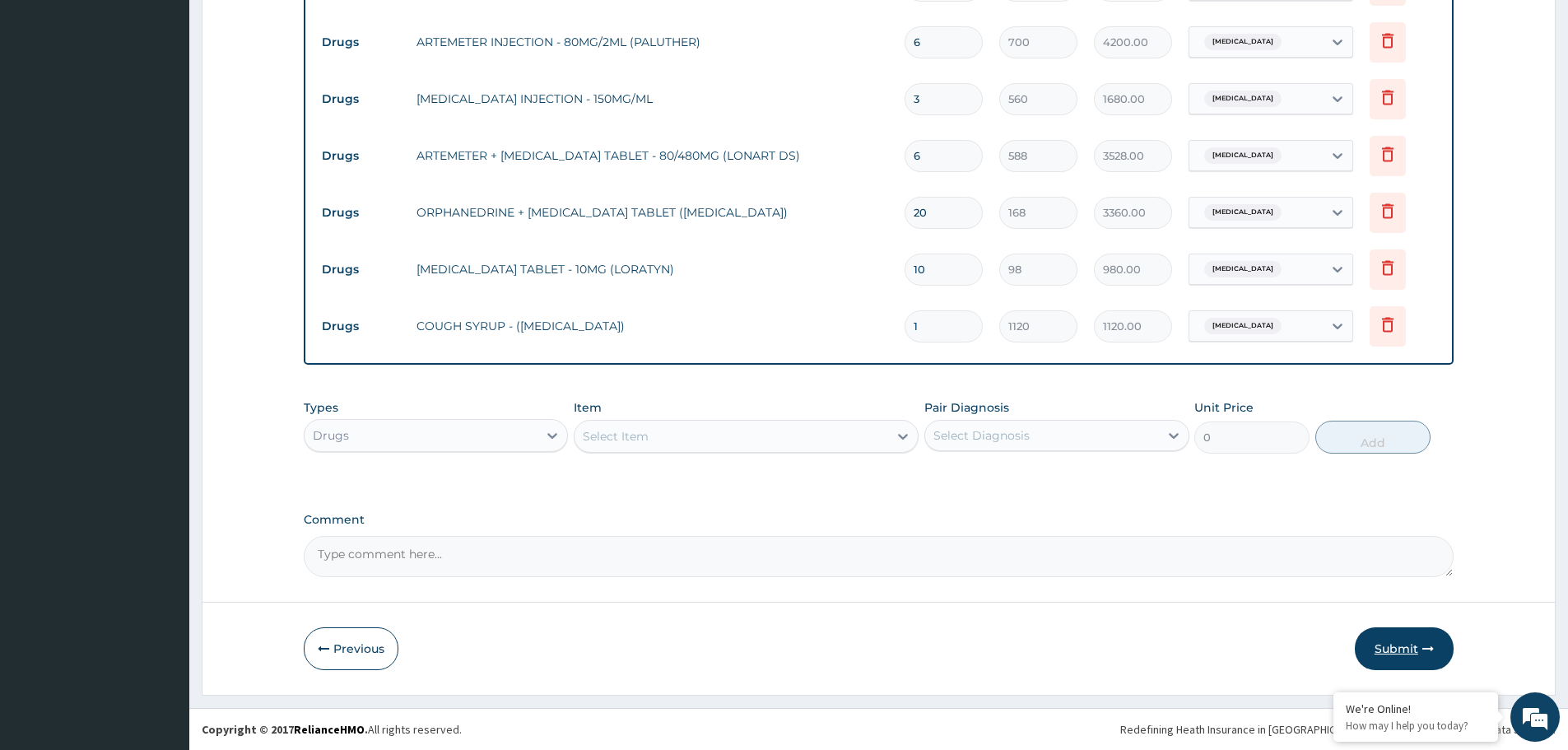
click at [1398, 649] on button "Submit" at bounding box center [1404, 650] width 98 height 43
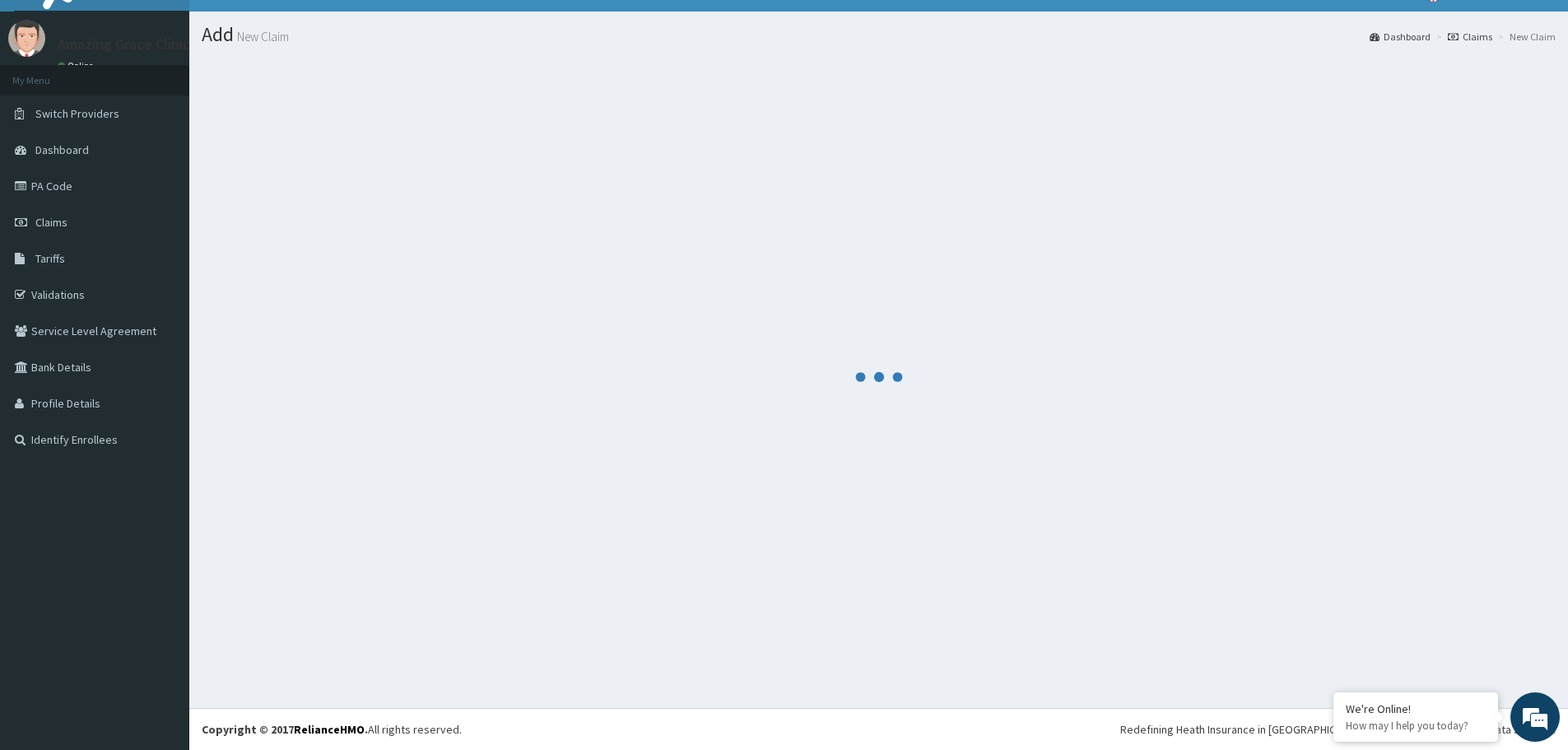
scroll to position [797, 0]
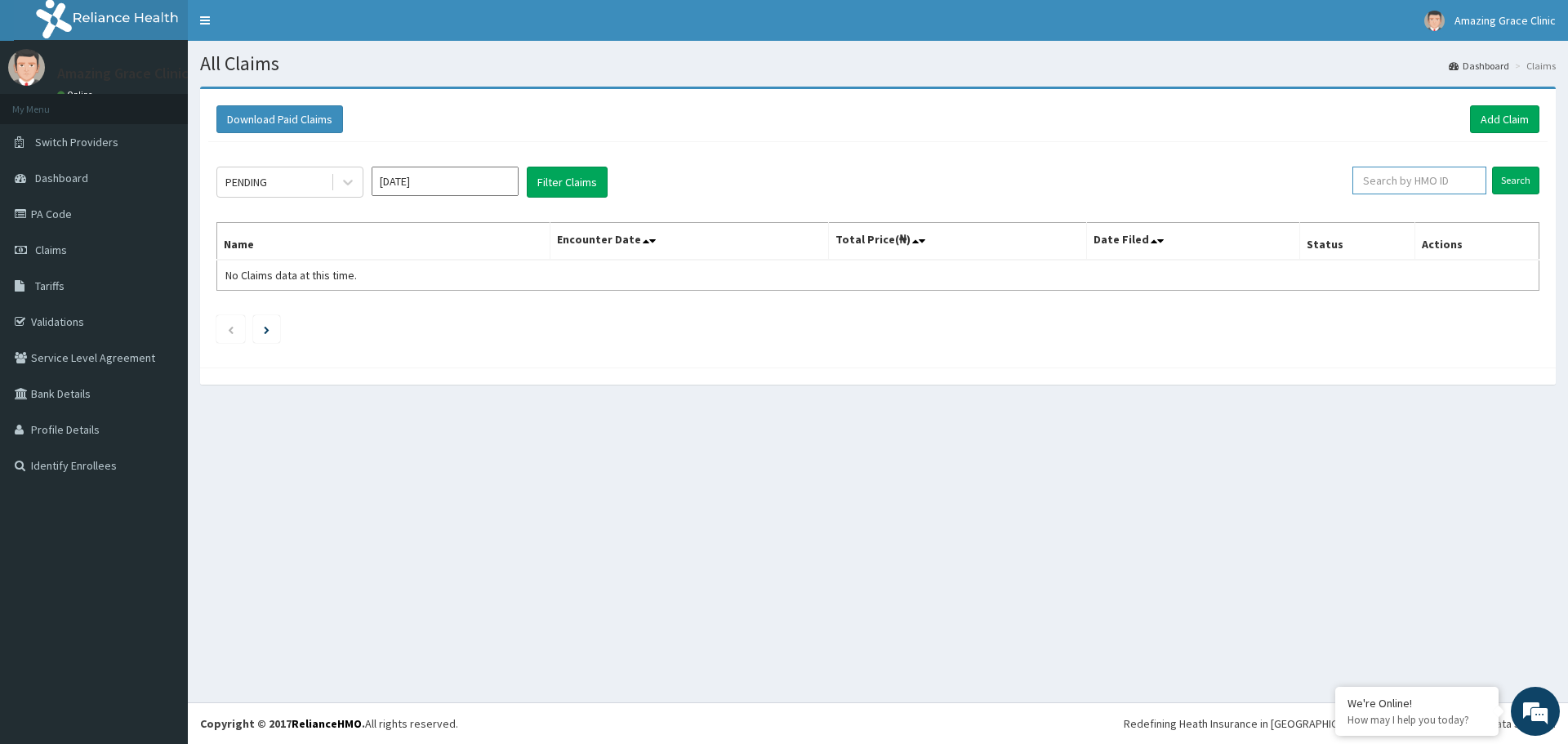
click at [1415, 179] on input "text" at bounding box center [1419, 181] width 134 height 27
paste input "RFL/10216/B"
type input "RFL/10216/B"
click at [1528, 174] on input "Search" at bounding box center [1515, 181] width 48 height 27
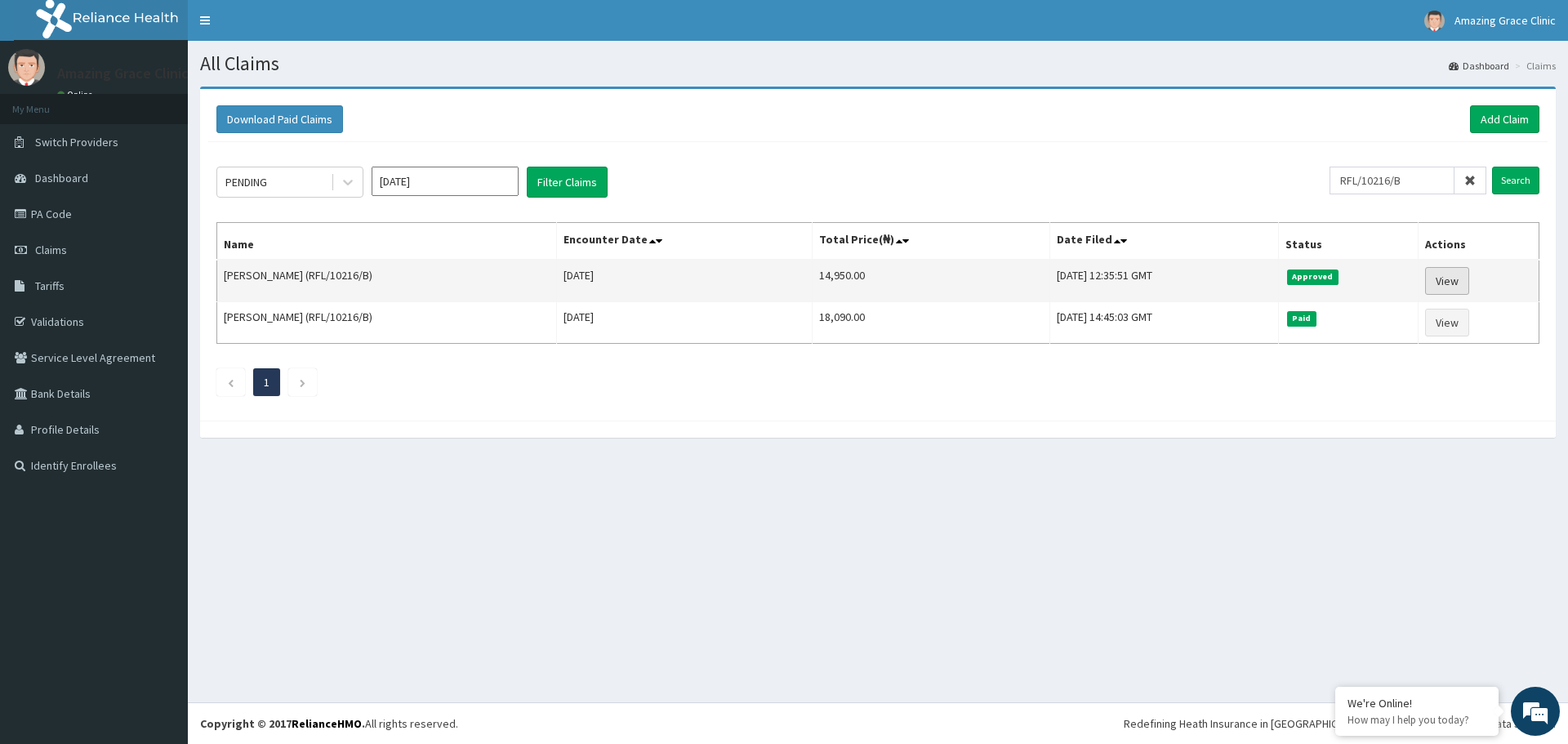
click at [1461, 276] on link "View" at bounding box center [1446, 281] width 44 height 27
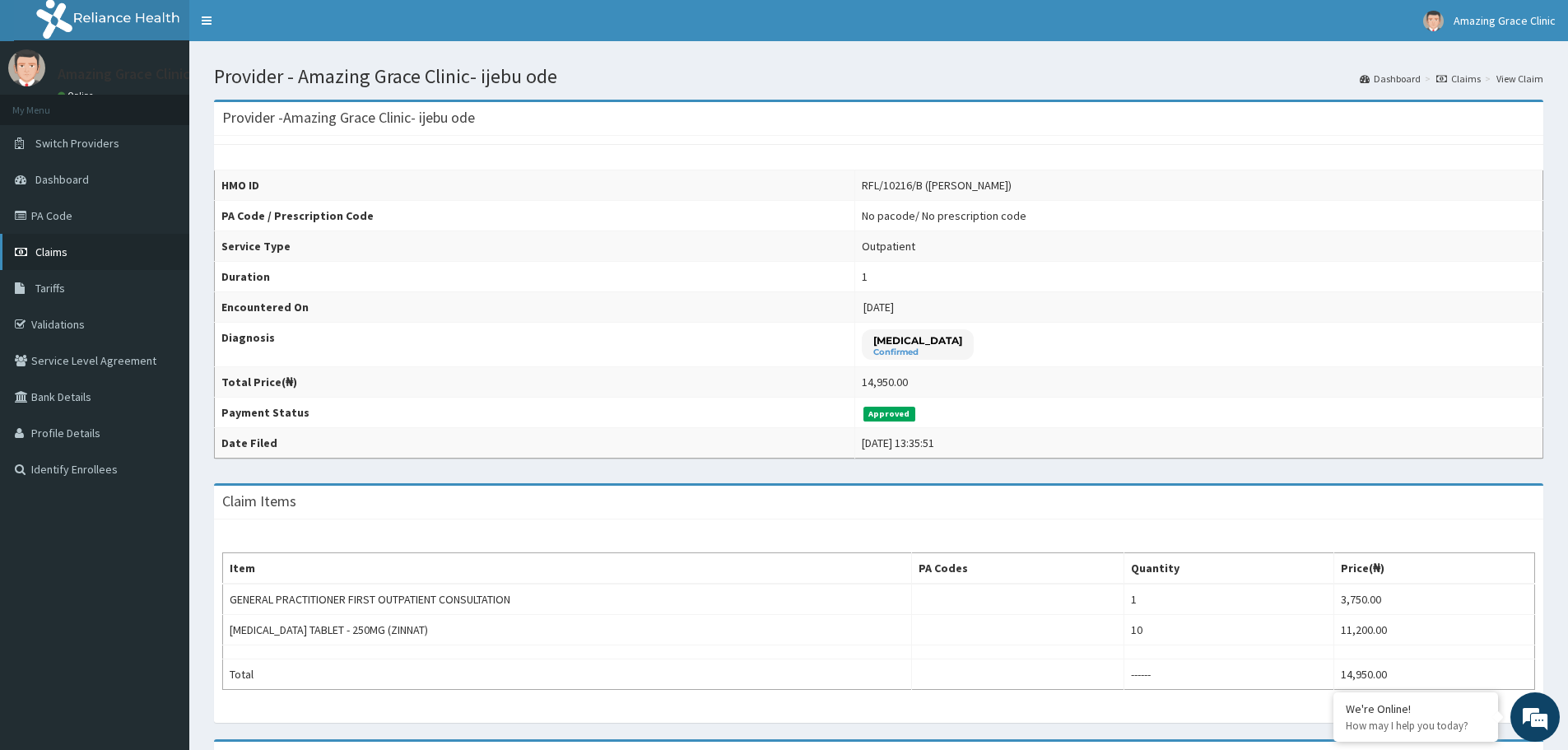
click at [43, 235] on link "Claims" at bounding box center [94, 252] width 189 height 36
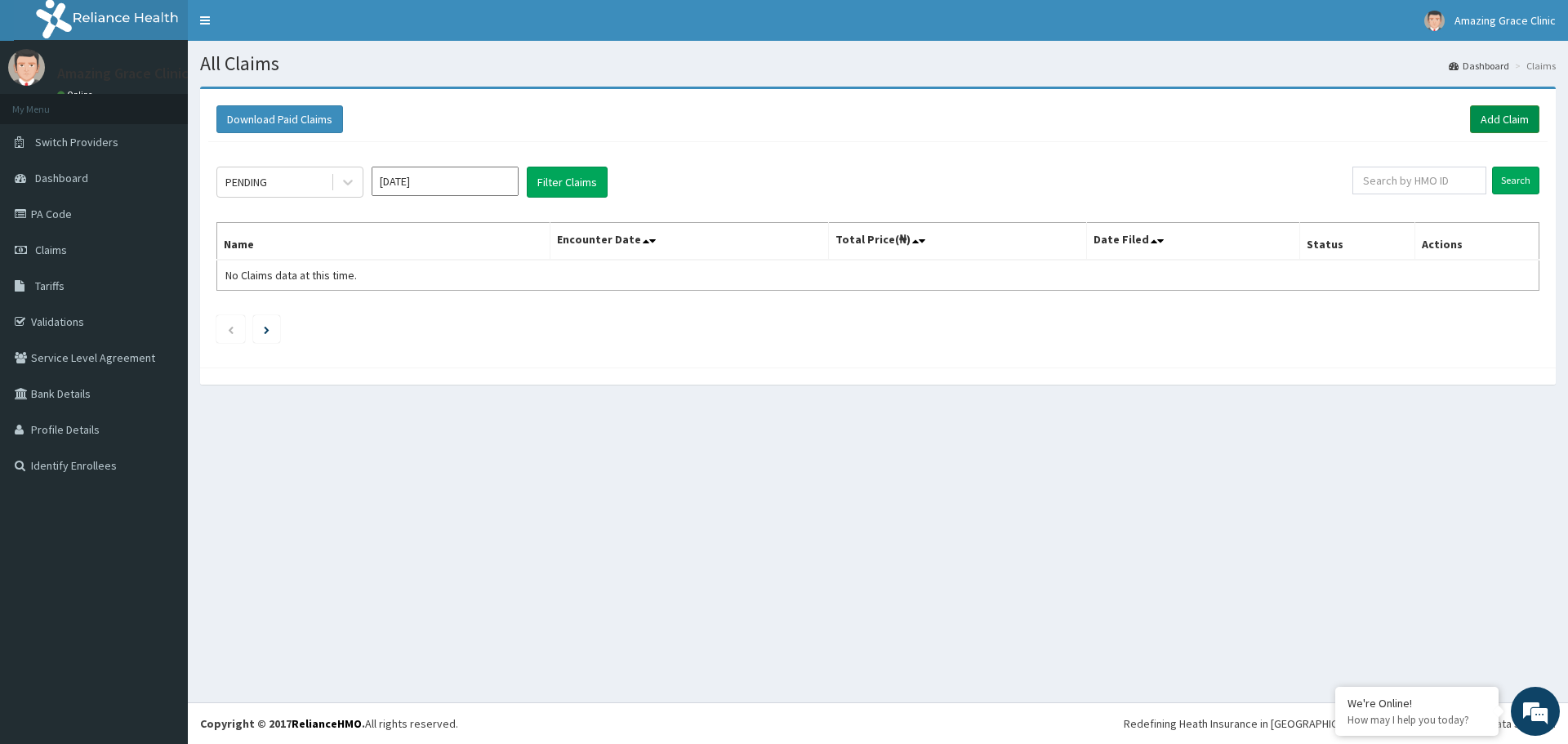
click at [1499, 127] on link "Add Claim" at bounding box center [1504, 119] width 69 height 27
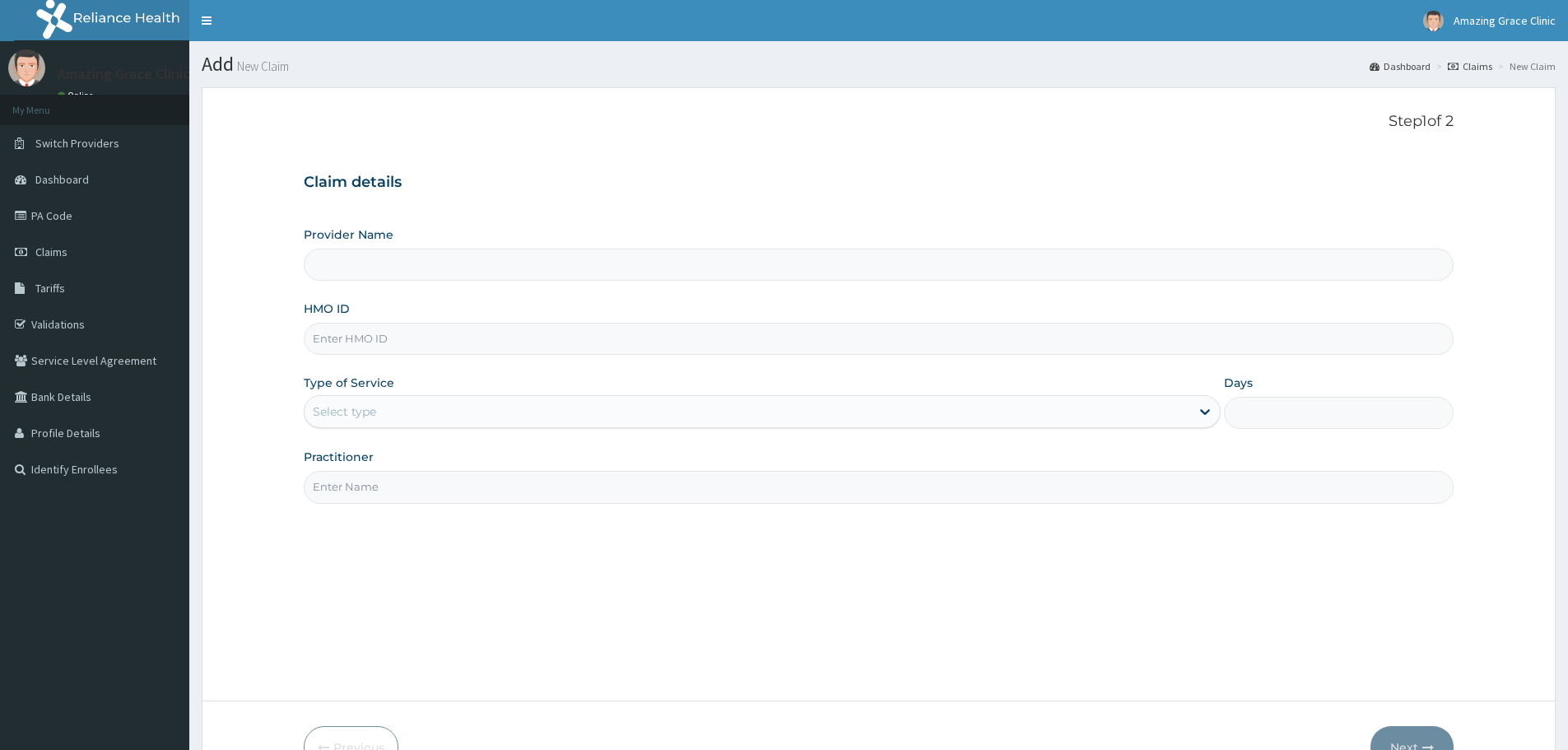
type input "RFL/10216/B"
type input "Amazing Grace Clinic- ijebu ode"
type input "RFL/10216/B"
click at [386, 414] on div "Select type" at bounding box center [748, 411] width 885 height 27
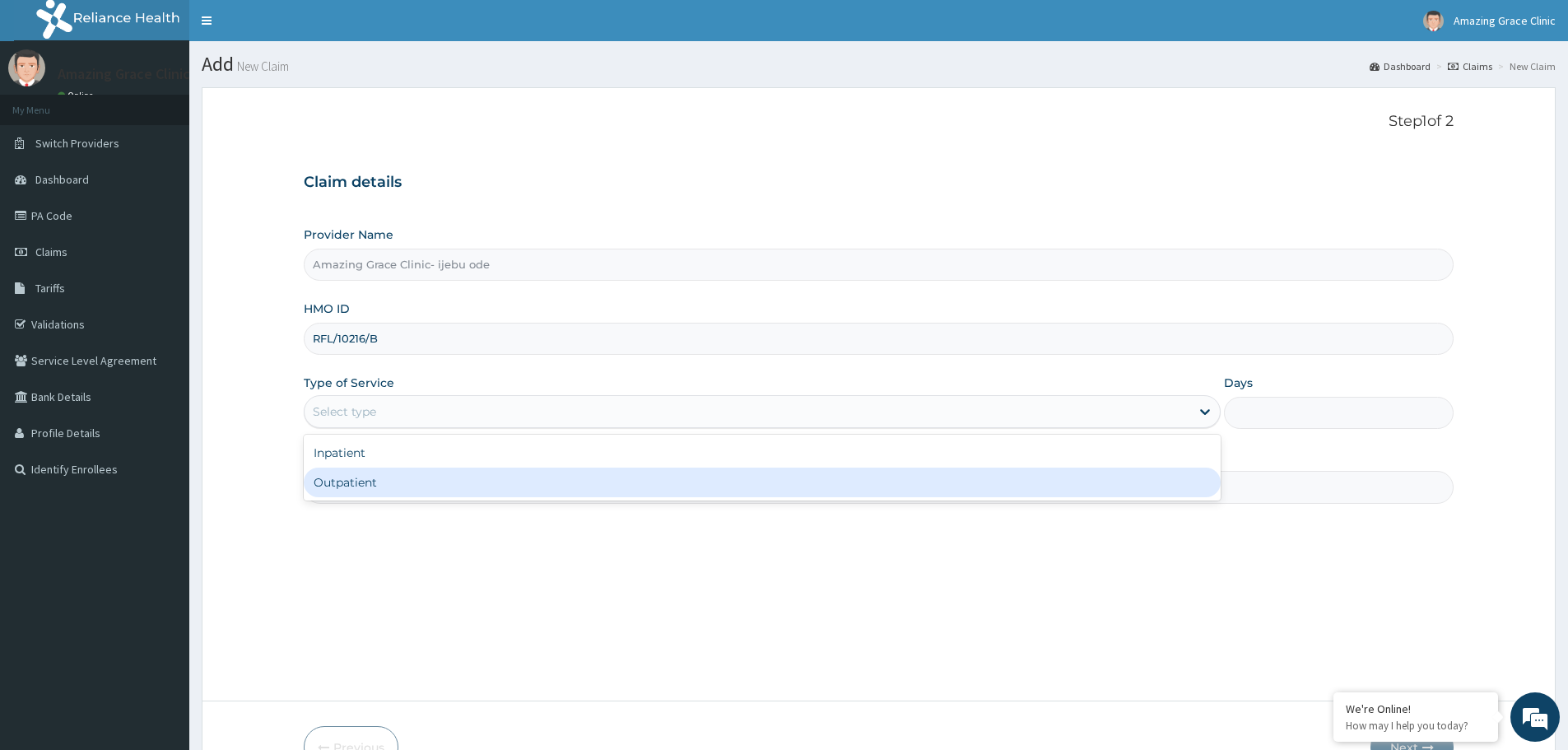
click at [383, 486] on div "Outpatient" at bounding box center [762, 482] width 917 height 30
type input "1"
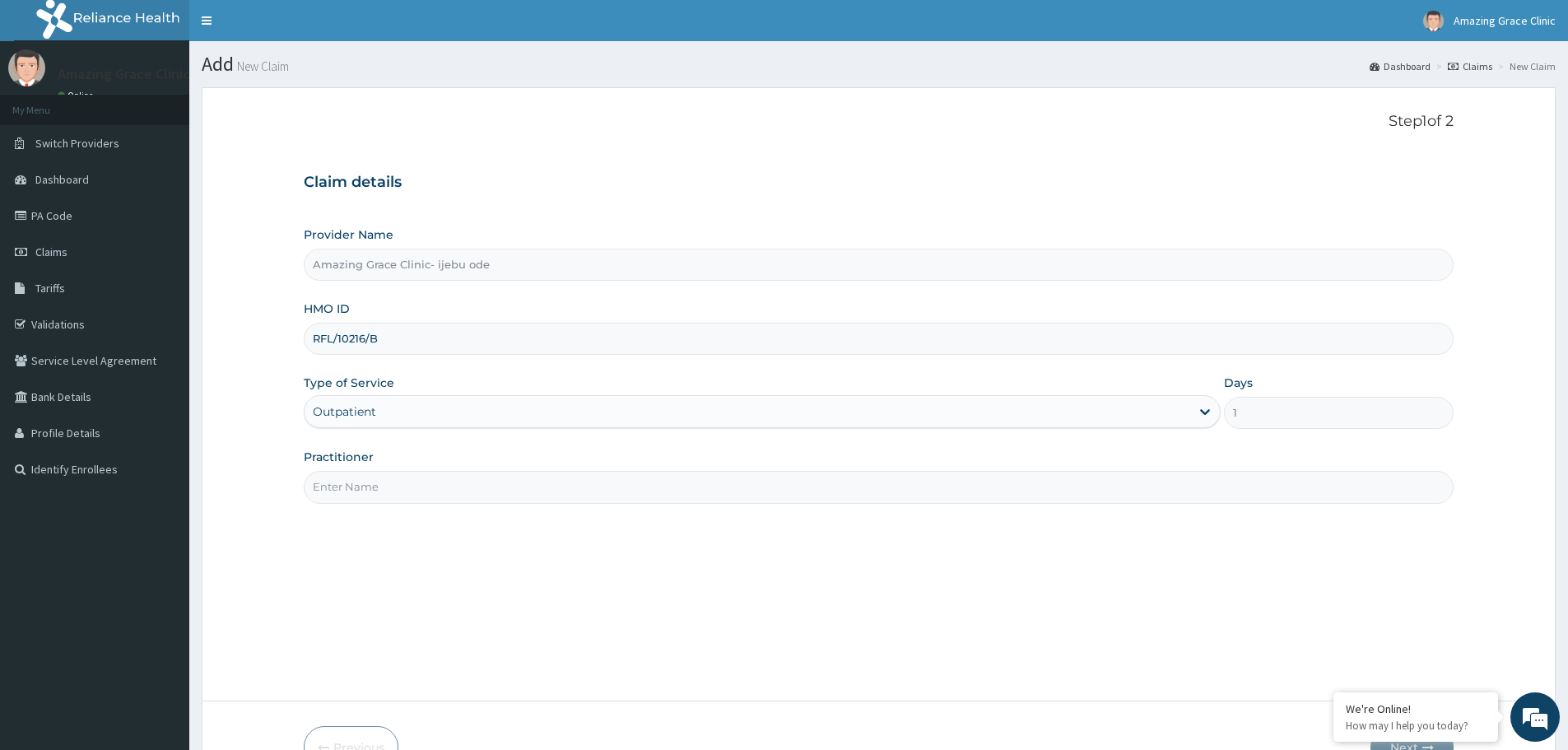
click at [436, 497] on input "Practitioner" at bounding box center [878, 487] width 1150 height 32
type input "[PERSON_NAME]"
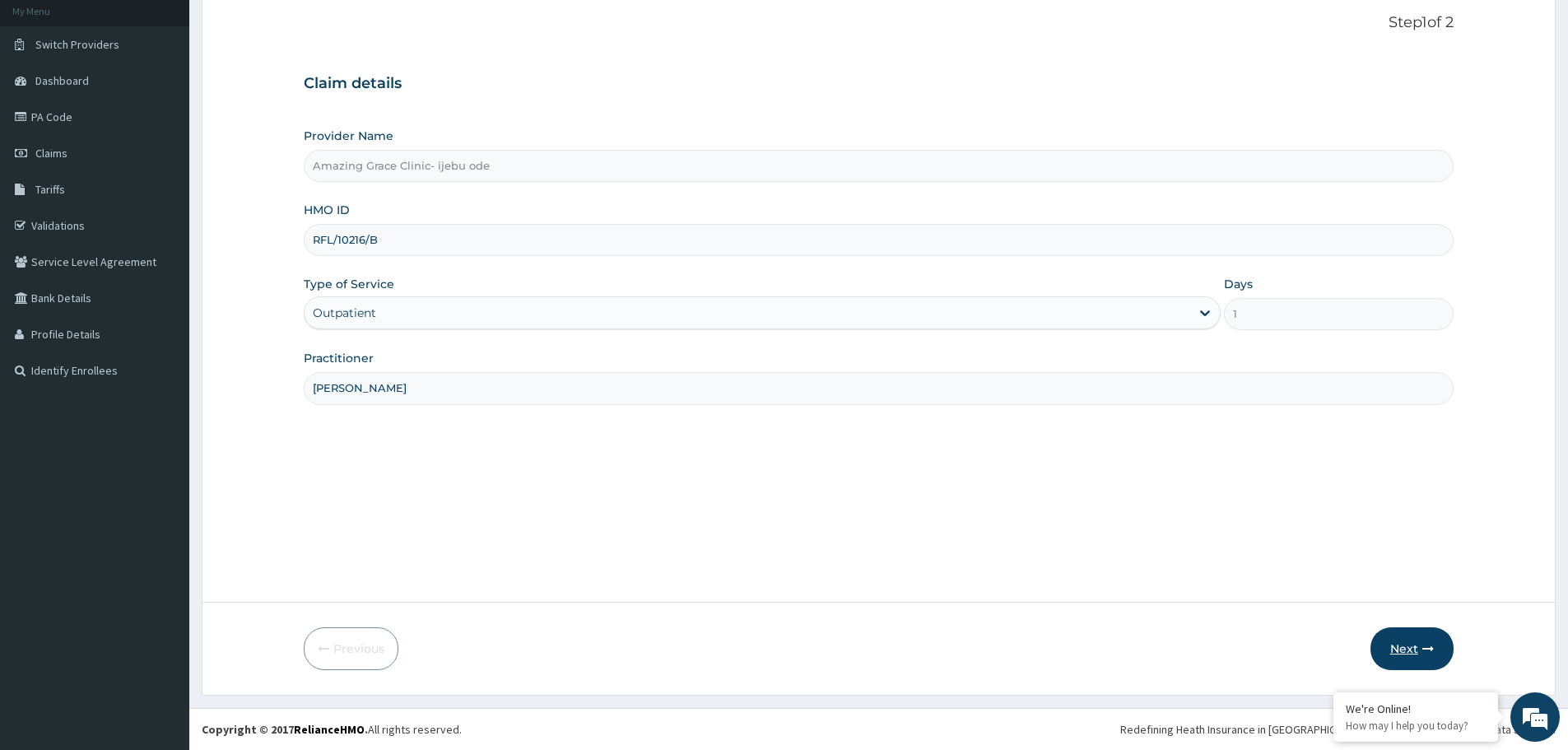
click at [1420, 643] on button "Next" at bounding box center [1412, 650] width 84 height 43
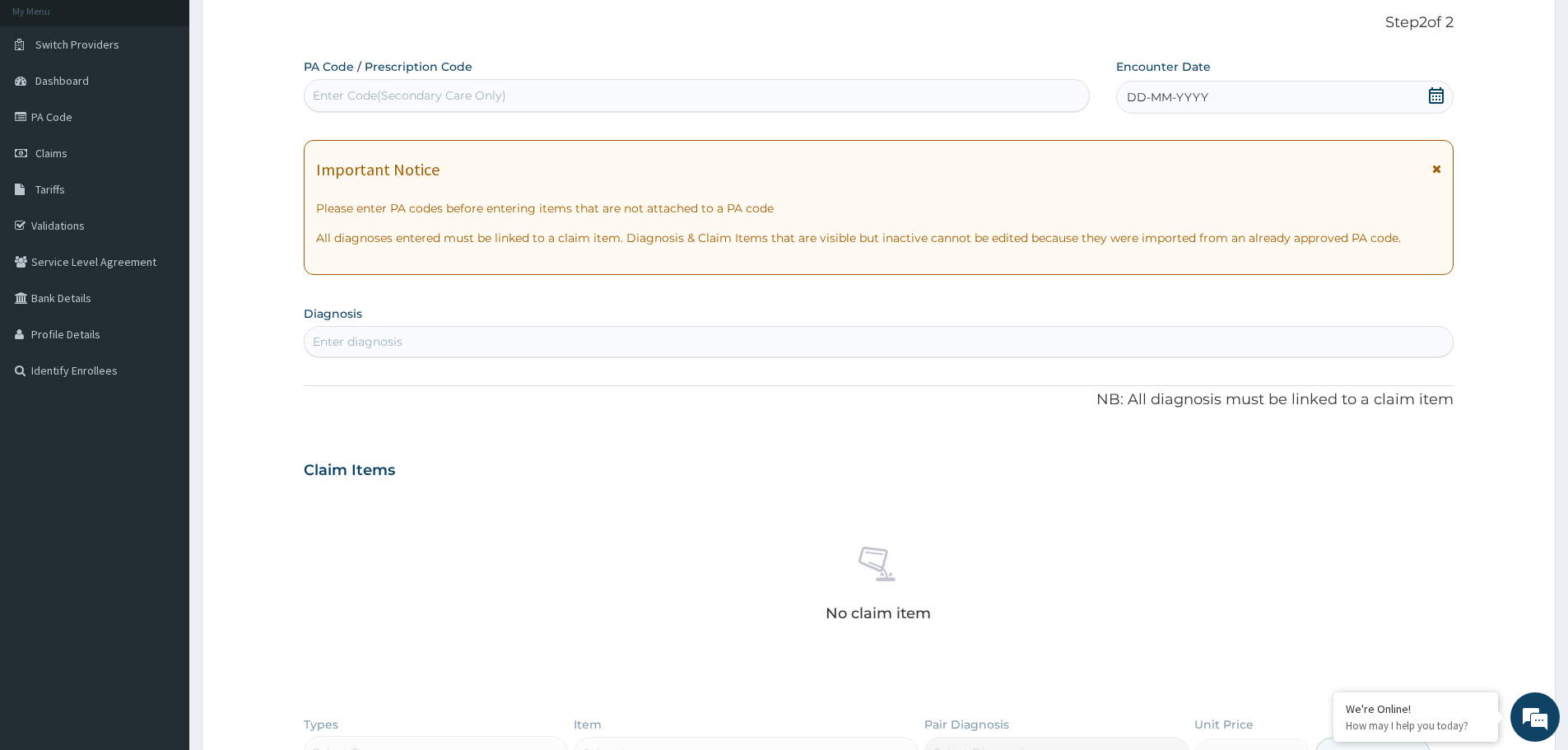
click at [1437, 96] on icon at bounding box center [1436, 95] width 17 height 17
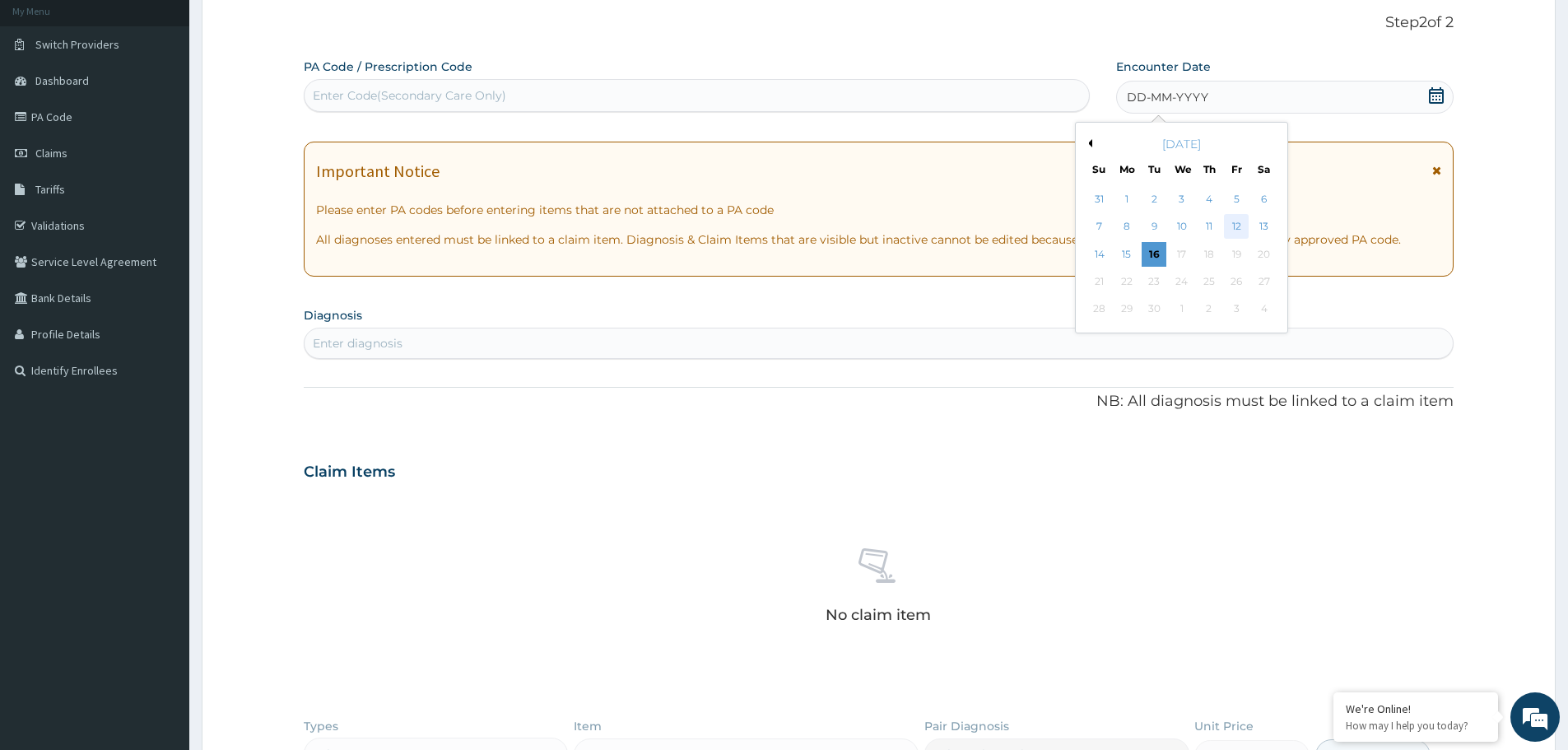
click at [1241, 225] on div "12" at bounding box center [1236, 226] width 25 height 25
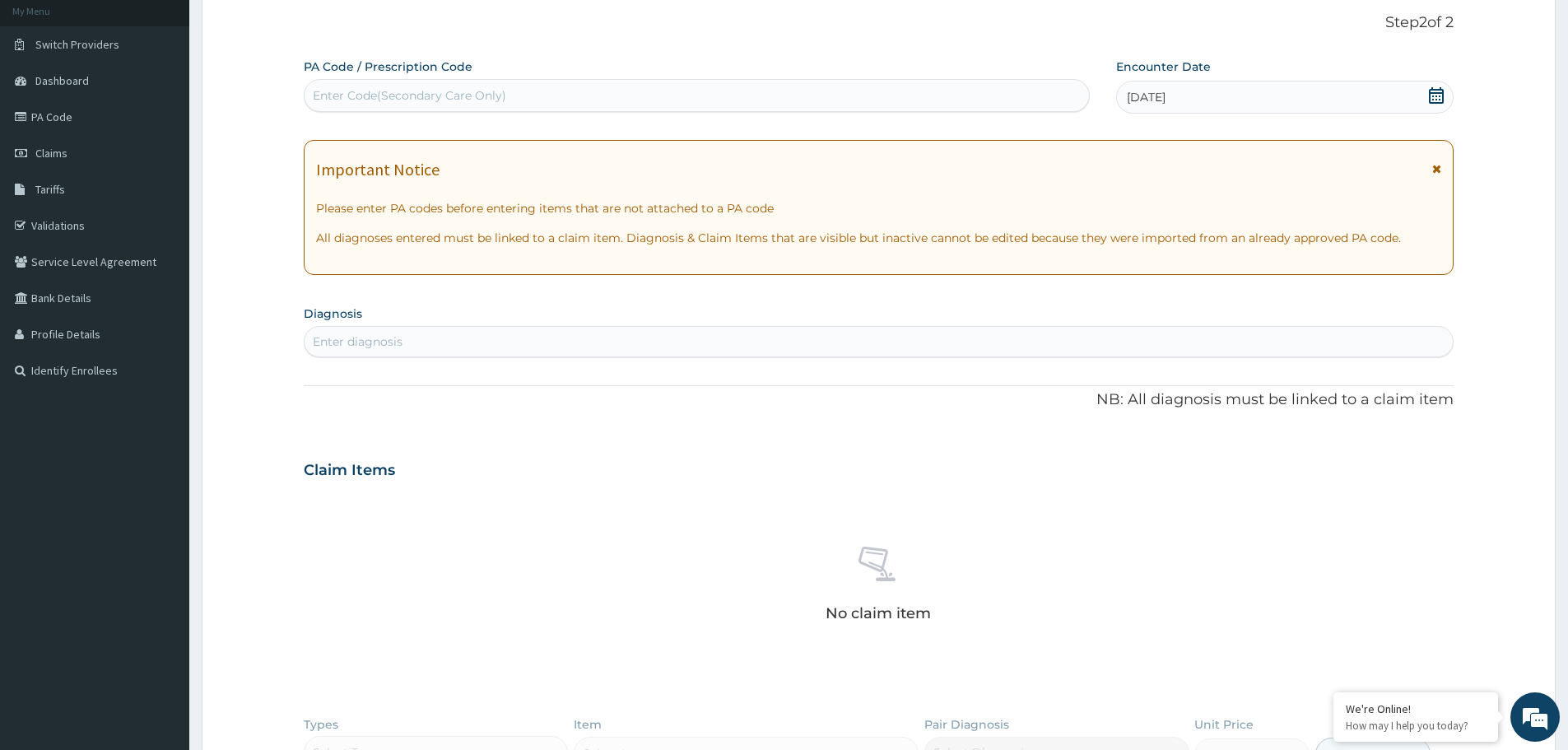
click at [484, 345] on div "Enter diagnosis" at bounding box center [878, 342] width 1148 height 27
type input "bv"
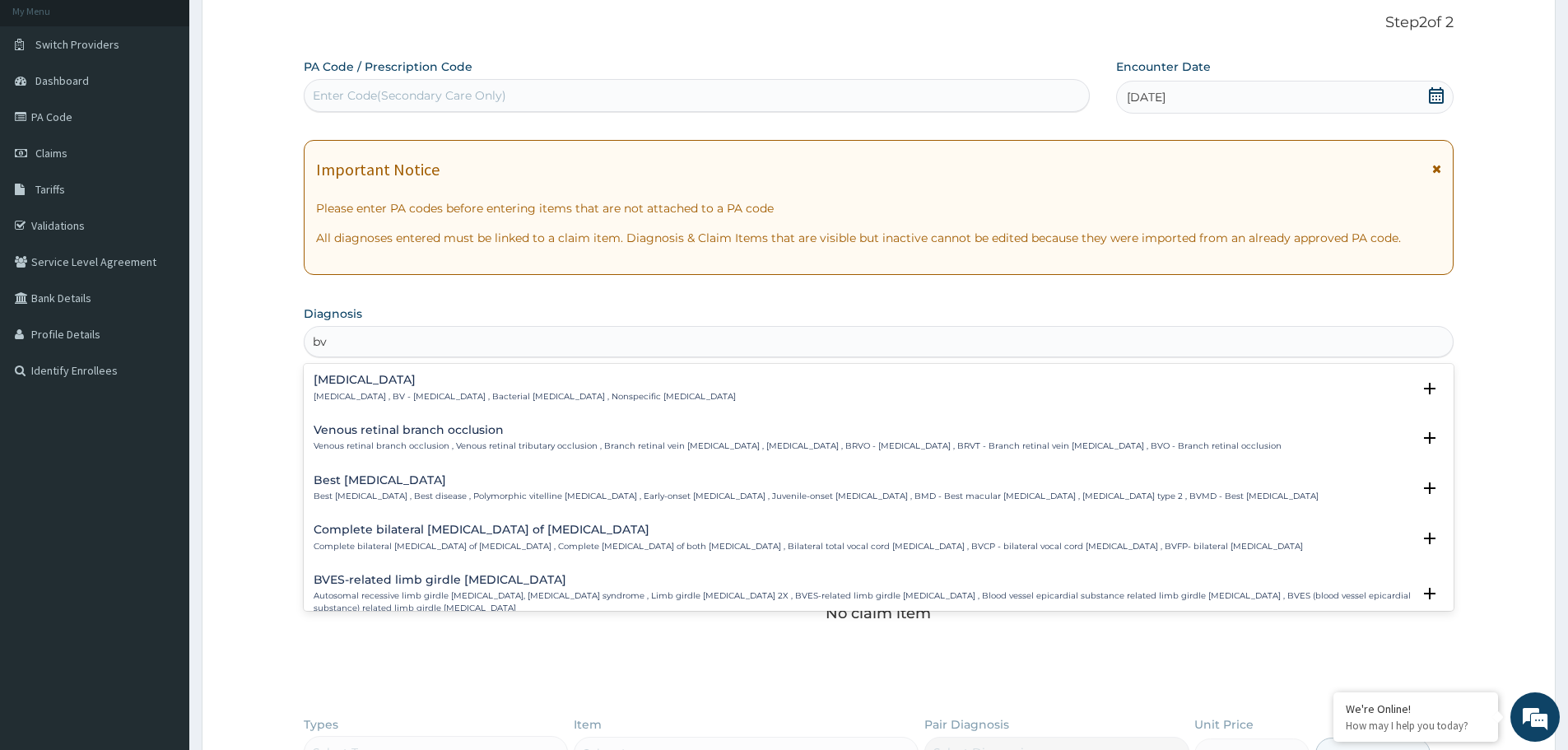
click at [401, 383] on h4 "Bacterial vaginosis" at bounding box center [524, 380] width 422 height 13
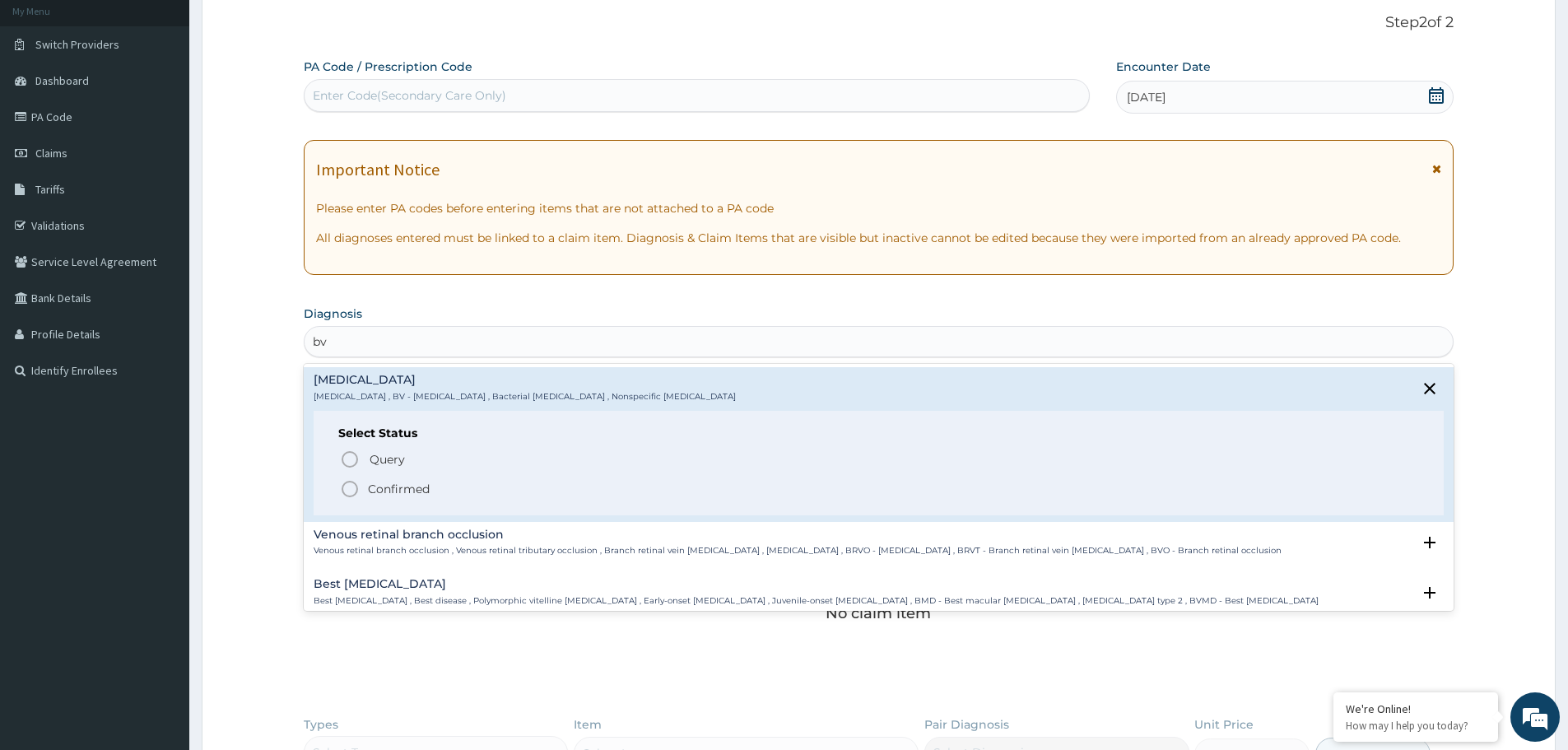
click at [351, 489] on icon "status option filled" at bounding box center [350, 489] width 20 height 20
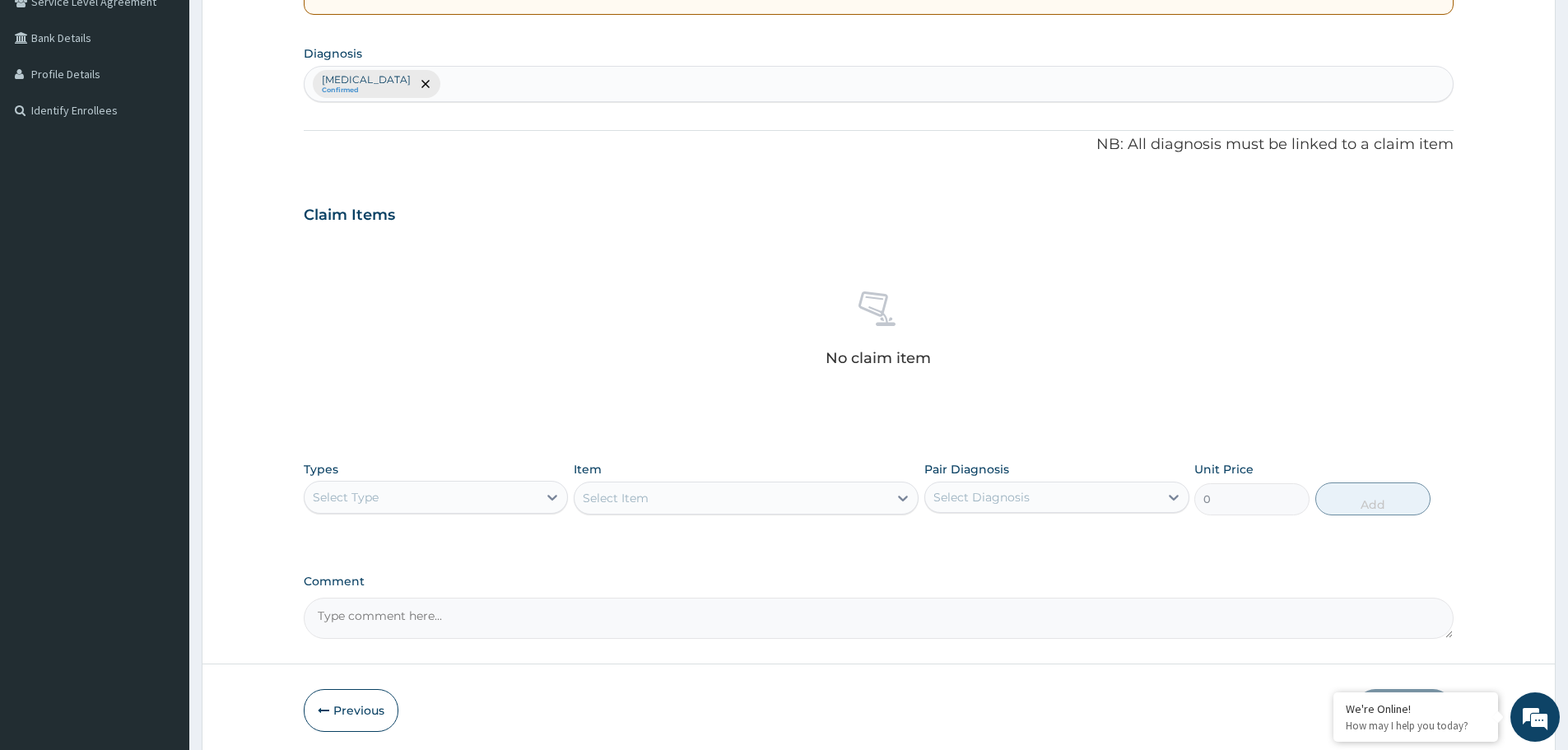
scroll to position [421, 0]
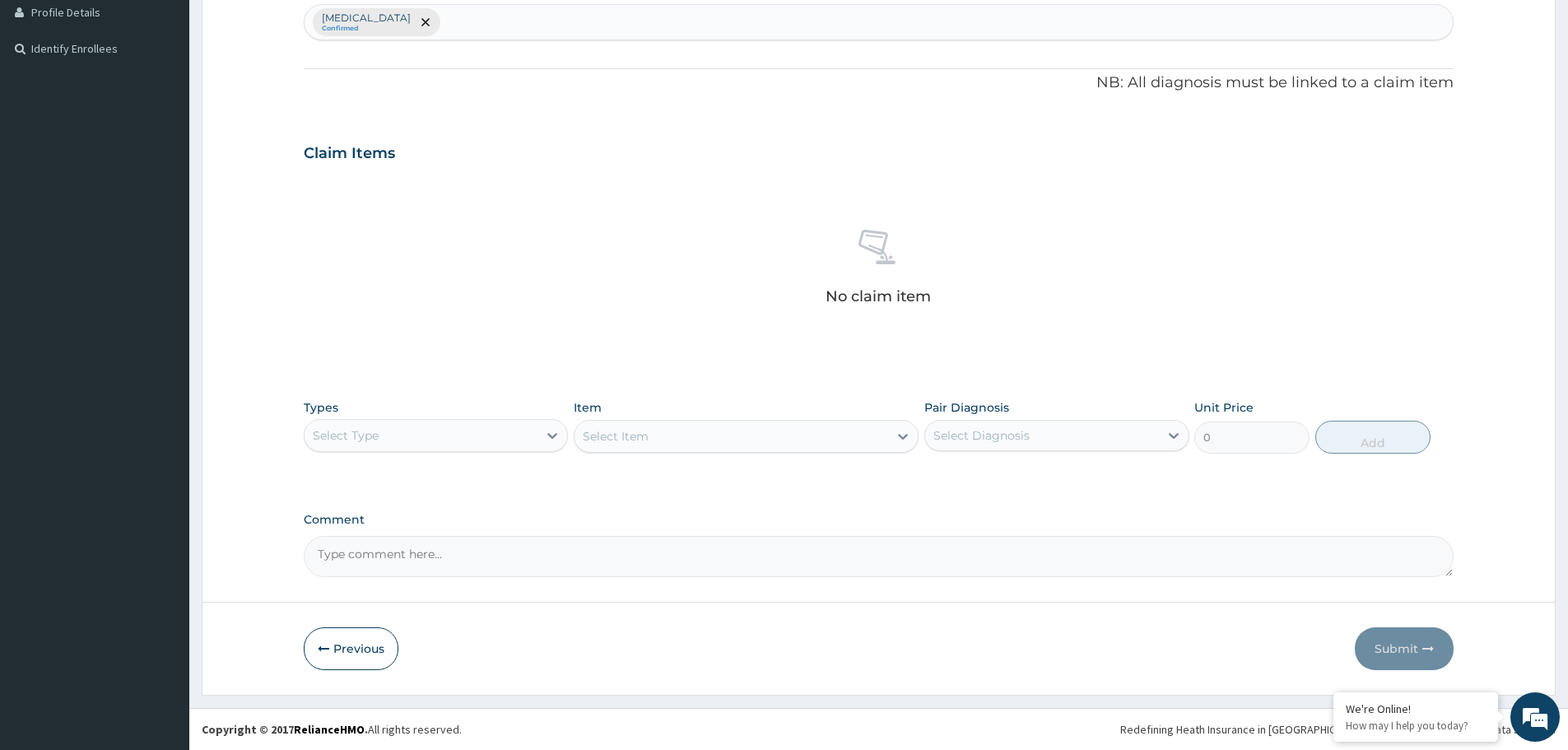
click at [406, 440] on div "Select Type" at bounding box center [421, 435] width 233 height 27
click at [378, 533] on div "Procedures" at bounding box center [436, 536] width 265 height 30
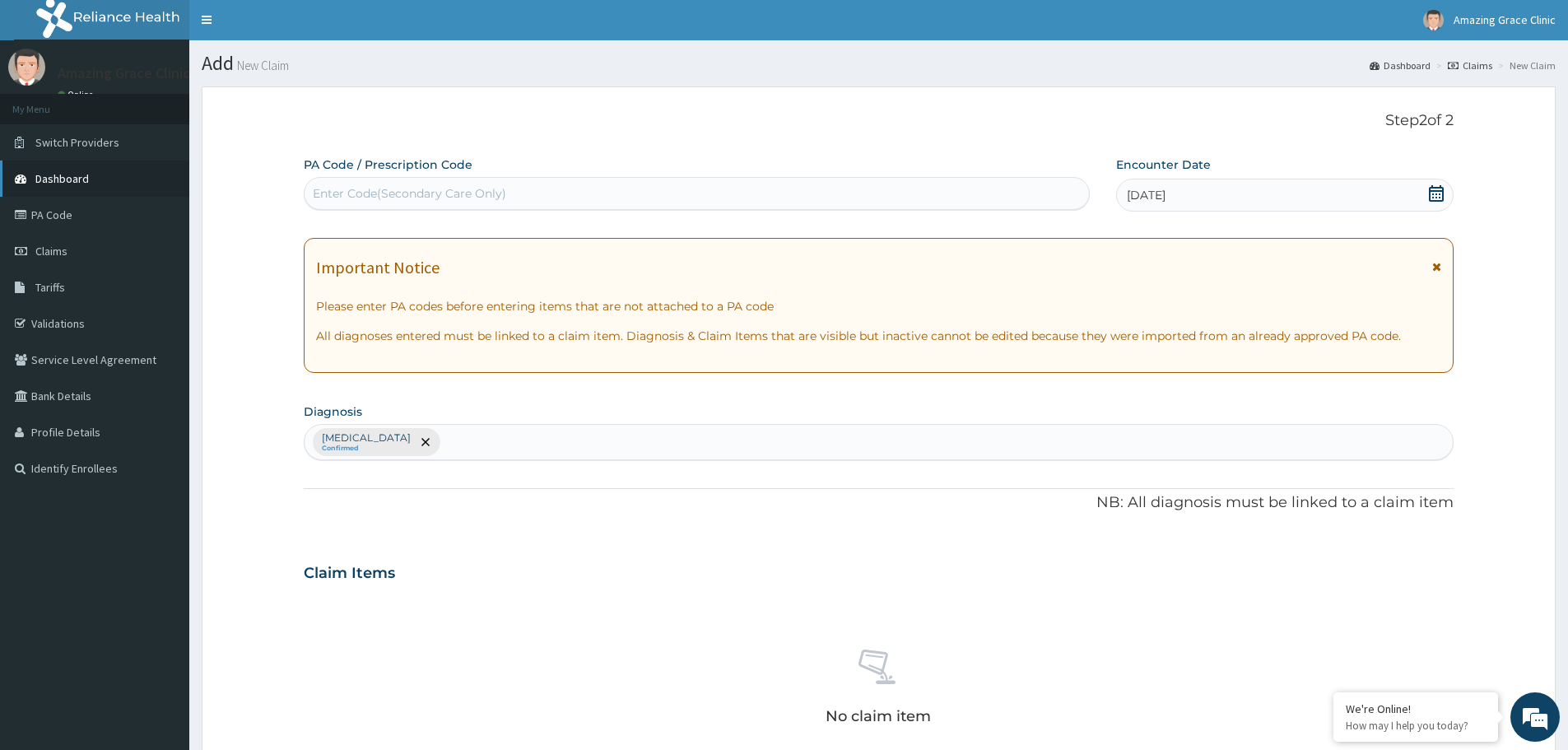
scroll to position [0, 0]
click at [44, 259] on span "Claims" at bounding box center [51, 252] width 32 height 15
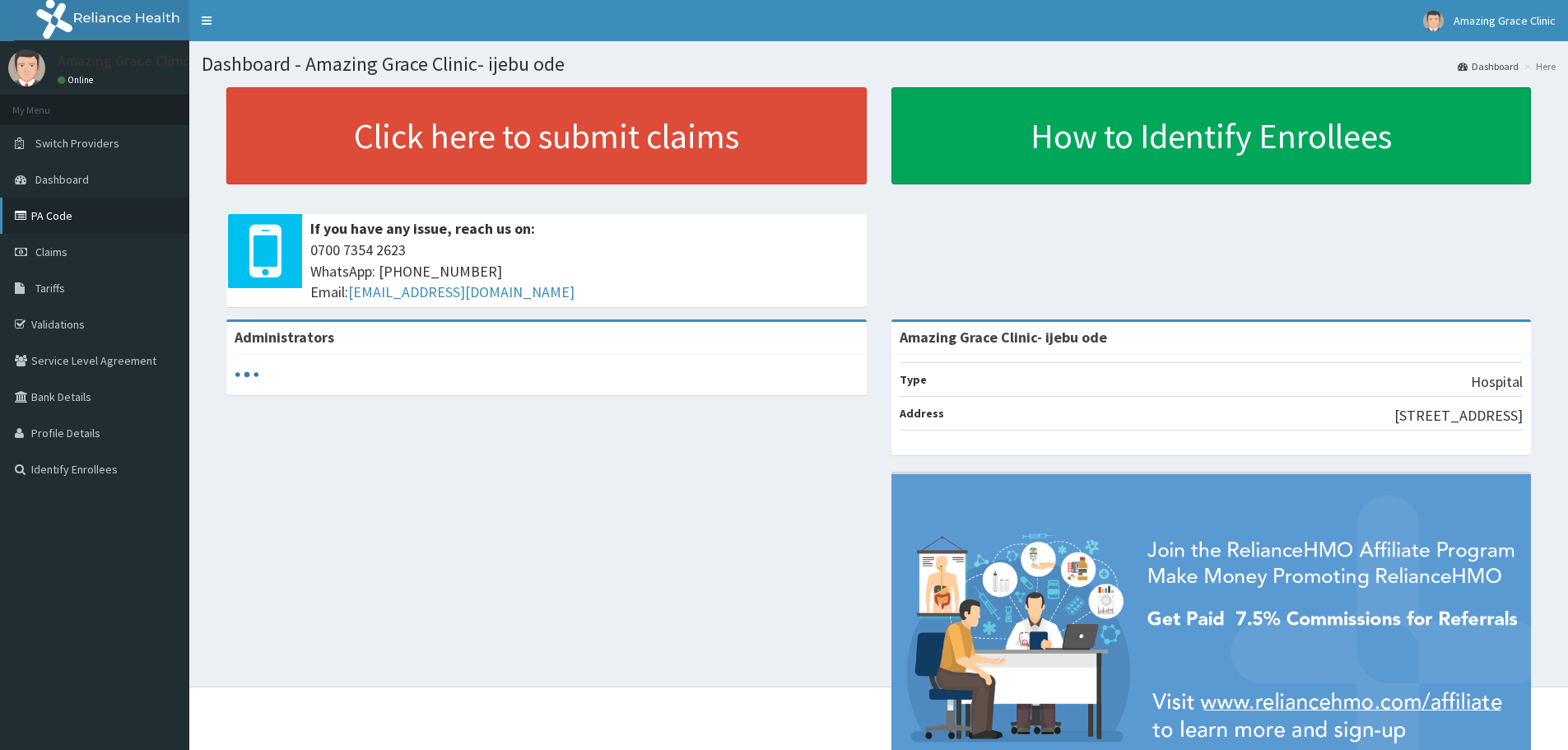
click at [56, 215] on link "PA Code" at bounding box center [94, 216] width 189 height 36
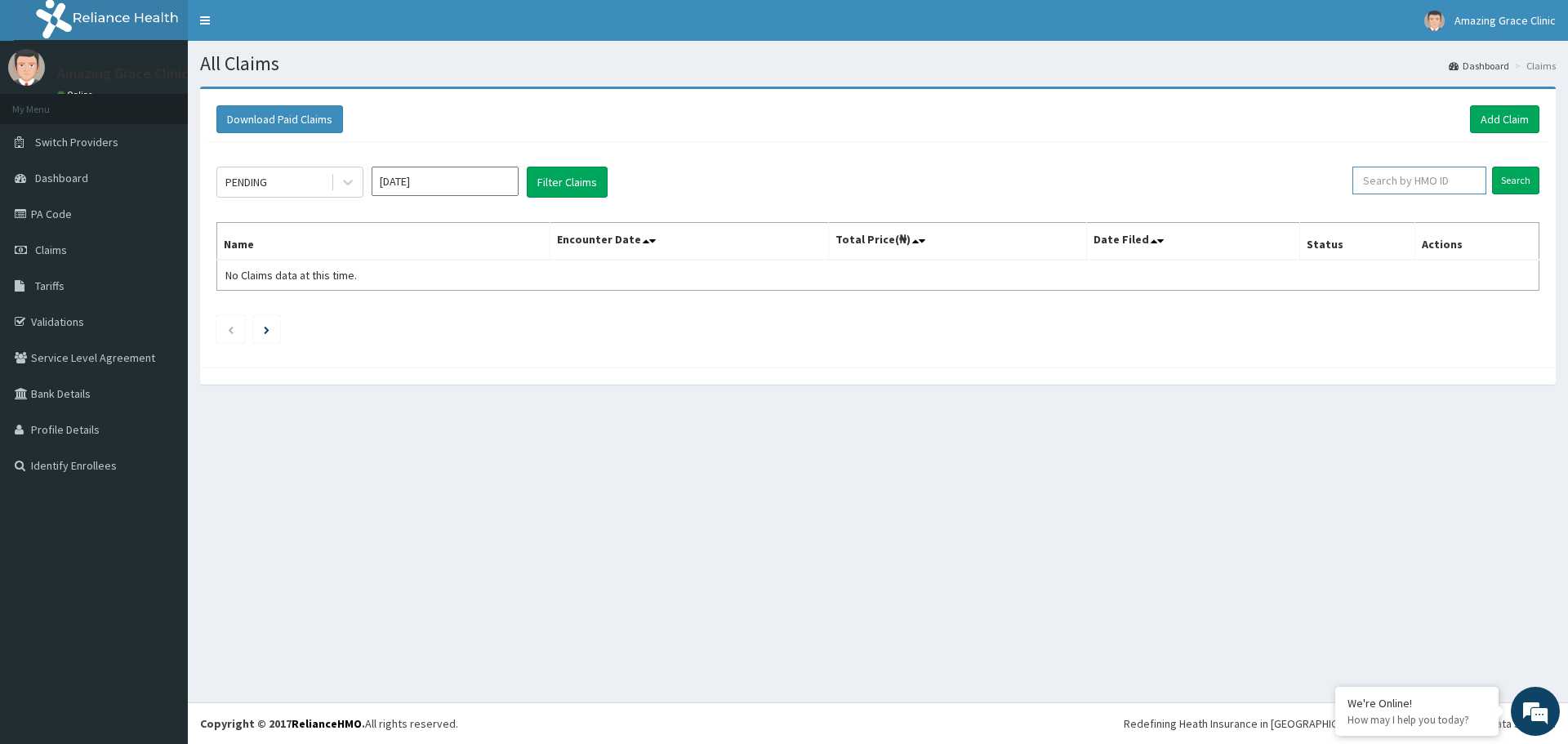
click at [1417, 187] on input "text" at bounding box center [1419, 181] width 134 height 27
paste input "RFL/10216/B"
type input "RFL/10216/B"
click at [1523, 186] on input "Search" at bounding box center [1515, 181] width 48 height 27
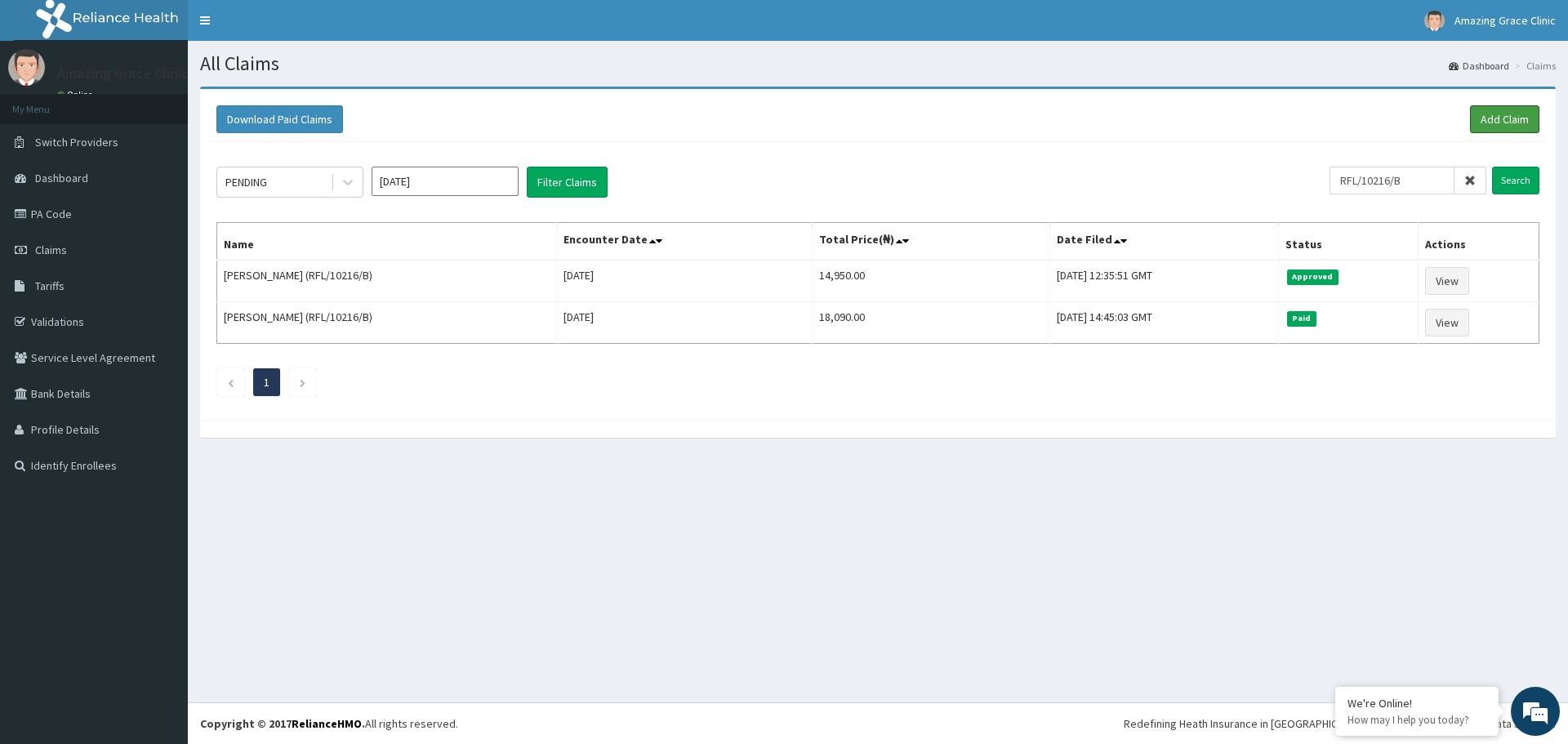
drag, startPoint x: 1528, startPoint y: 122, endPoint x: 1235, endPoint y: 163, distance: 295.9
click at [1528, 122] on link "Add Claim" at bounding box center [1504, 119] width 69 height 27
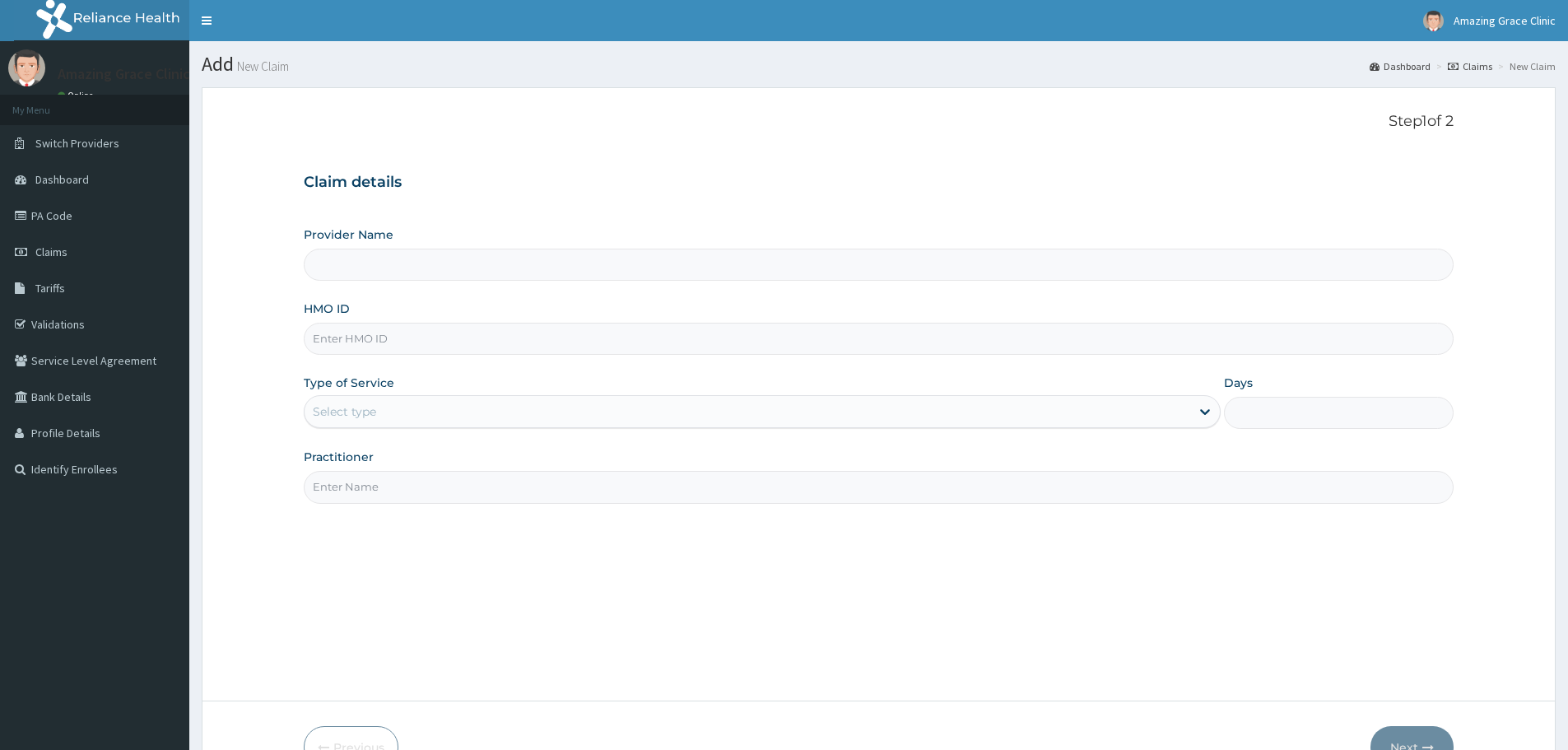
drag, startPoint x: 0, startPoint y: 0, endPoint x: 399, endPoint y: 343, distance: 526.2
click at [399, 343] on input "HMO ID" at bounding box center [878, 339] width 1150 height 32
paste input "RFL/10176/C"
type input "RFL/10176/C"
type input "Amazing Grace Clinic- ijebu ode"
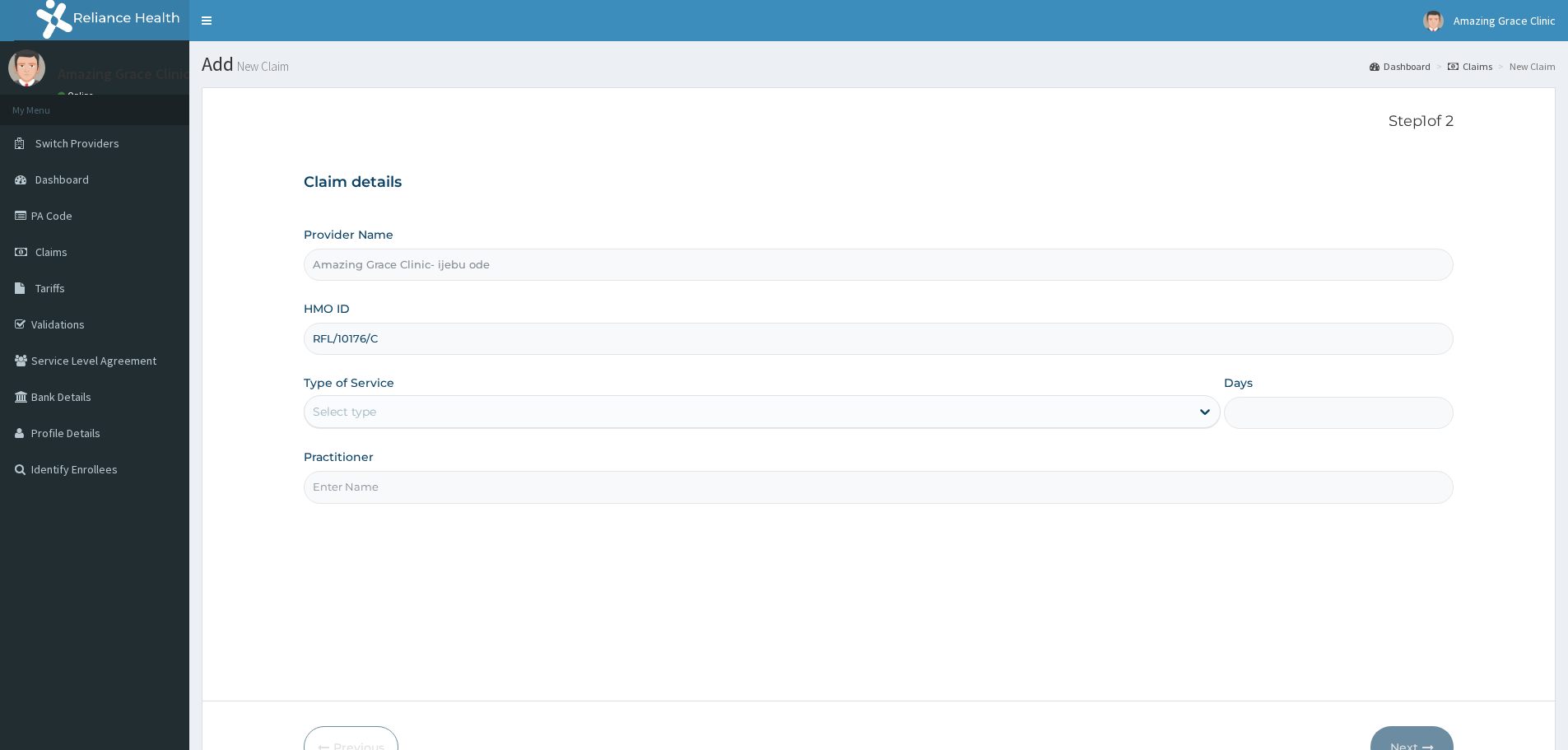
type input "RFL/10176/C"
click at [493, 304] on div "HMO ID RFL/10176/C" at bounding box center [878, 327] width 1150 height 54
click at [411, 413] on div "Select type" at bounding box center [748, 411] width 885 height 27
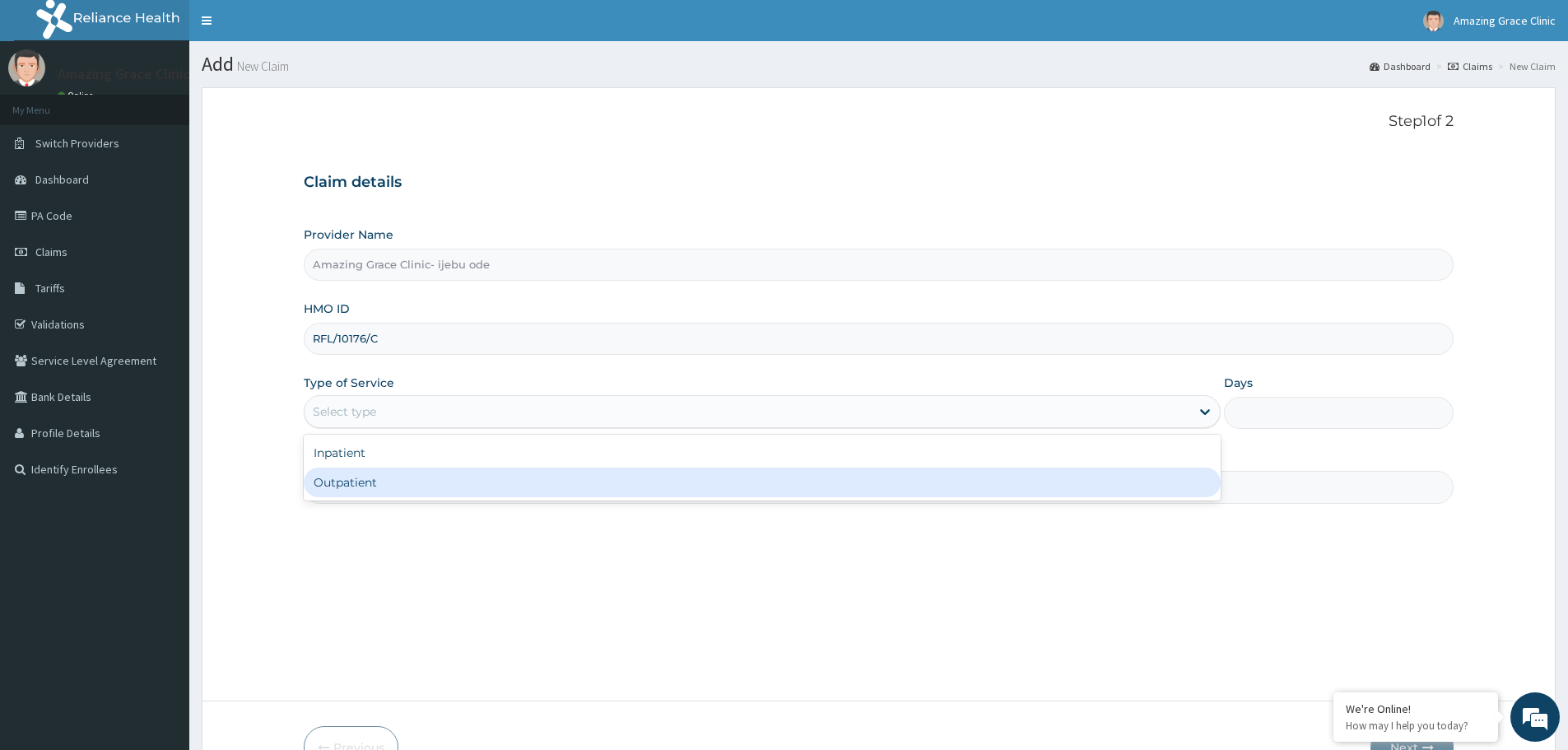
click at [402, 476] on div "Outpatient" at bounding box center [762, 482] width 917 height 30
type input "1"
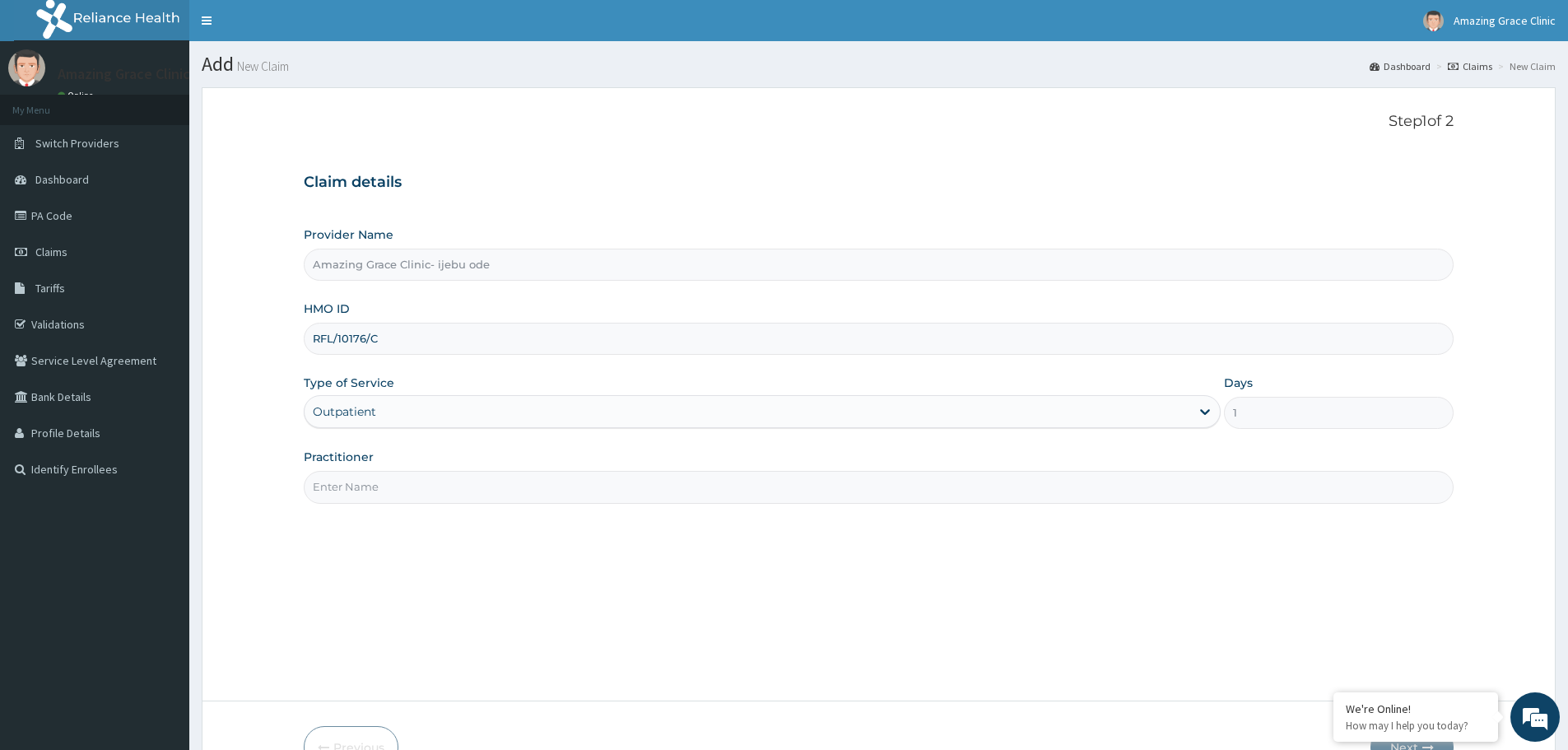
click at [426, 489] on input "Practitioner" at bounding box center [878, 487] width 1150 height 32
type input "[PERSON_NAME]"
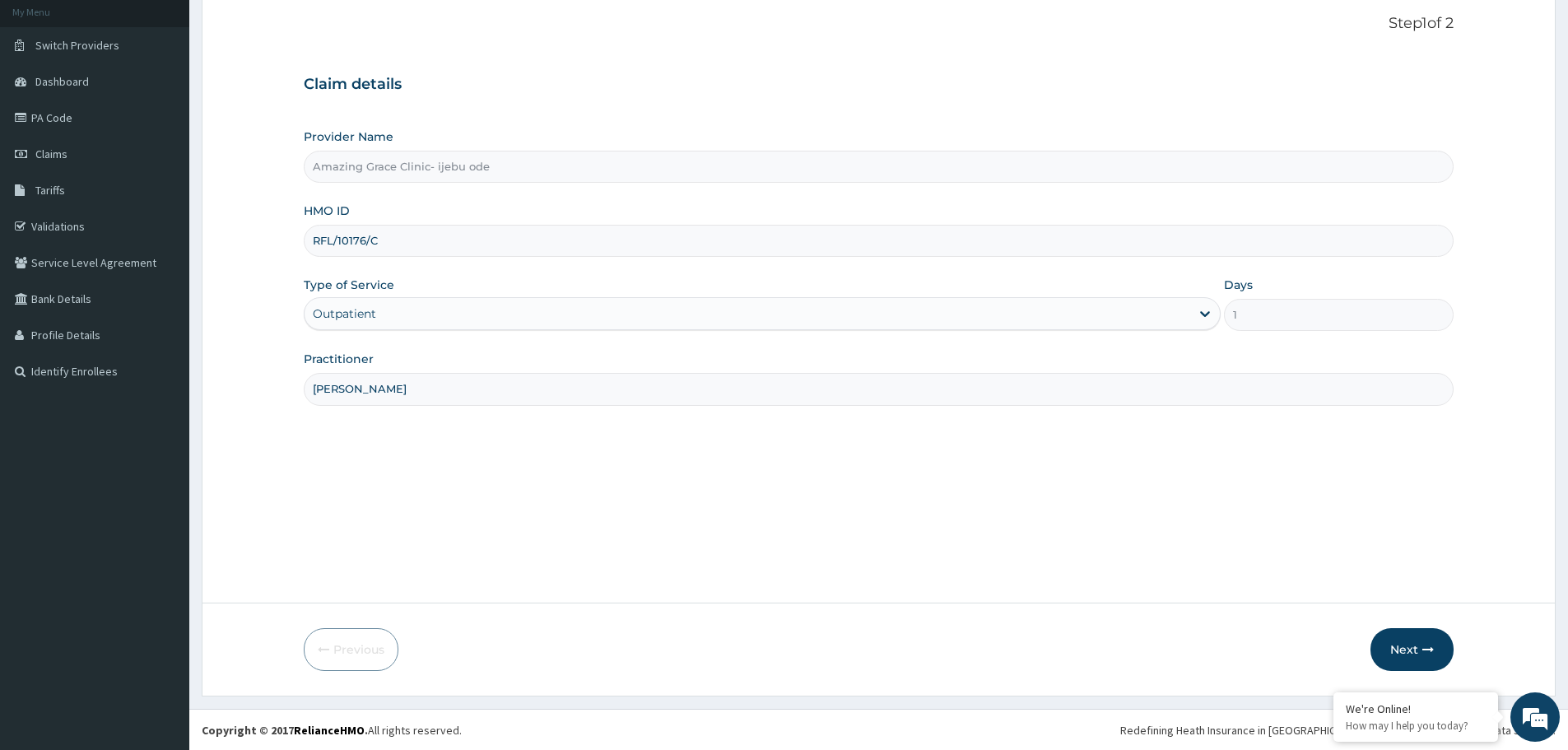
scroll to position [98, 0]
click at [1409, 648] on button "Next" at bounding box center [1412, 650] width 84 height 43
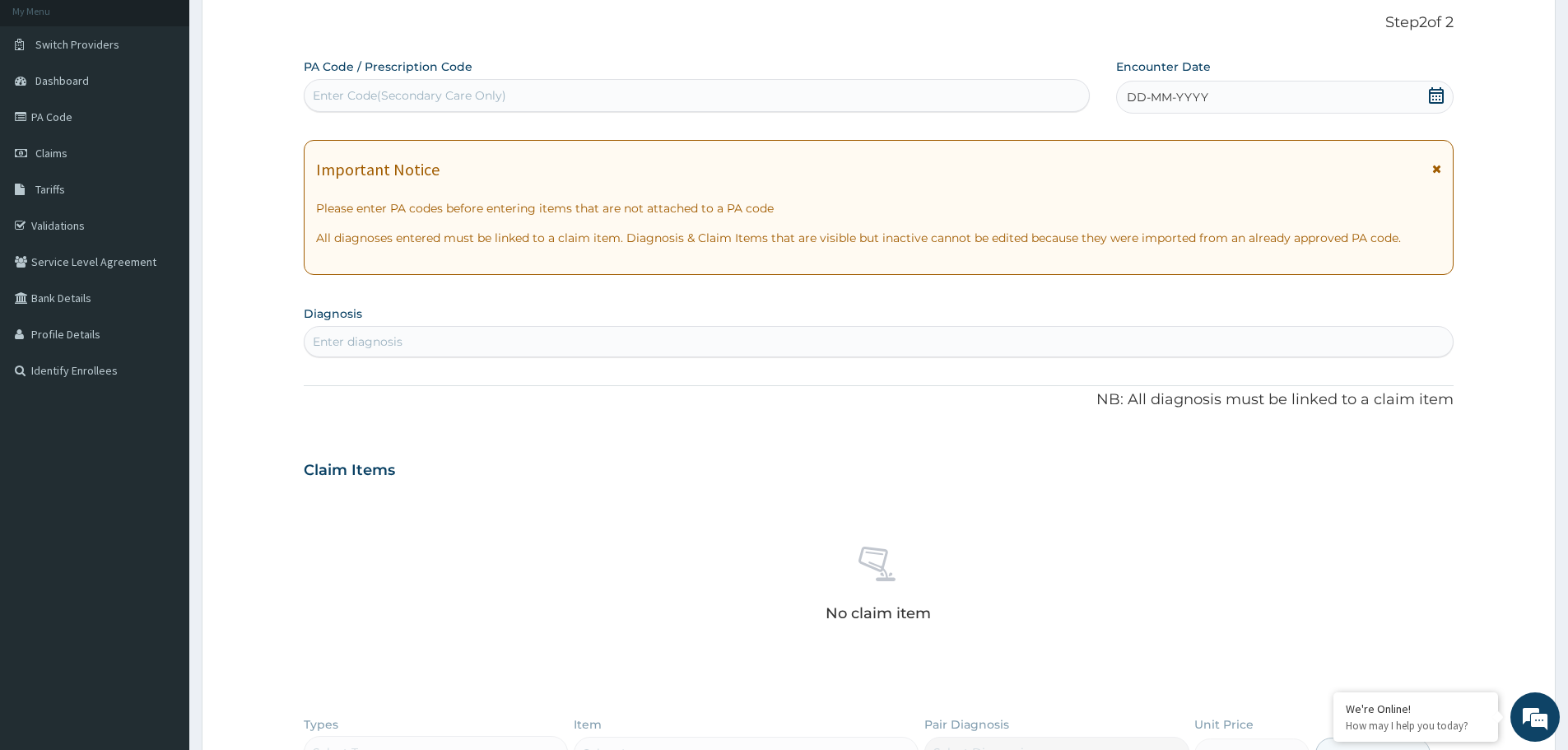
click at [507, 94] on div "Enter Code(Secondary Care Only)" at bounding box center [696, 95] width 784 height 27
click at [1434, 96] on icon at bounding box center [1436, 95] width 17 height 17
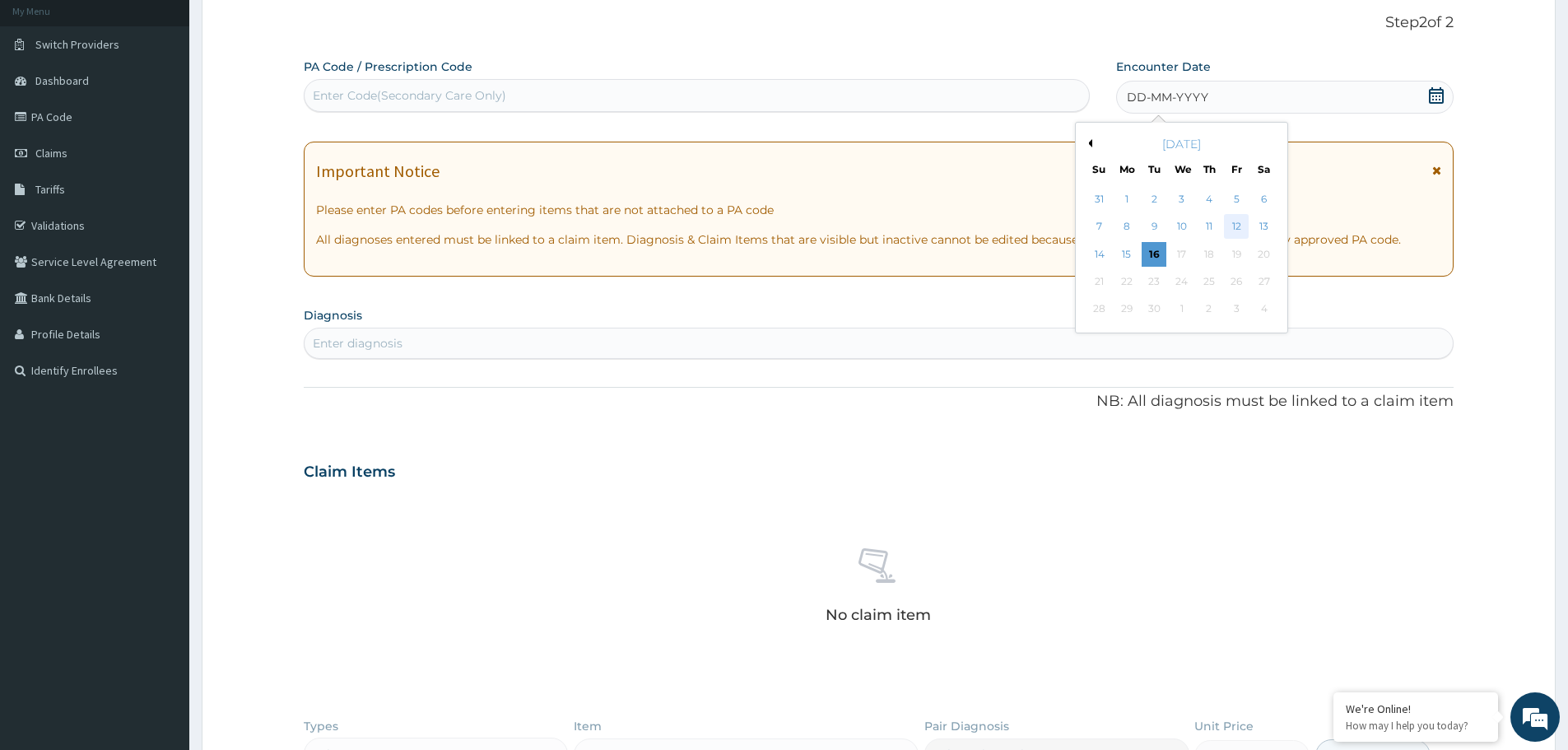
click at [1231, 226] on div "12" at bounding box center [1236, 226] width 25 height 25
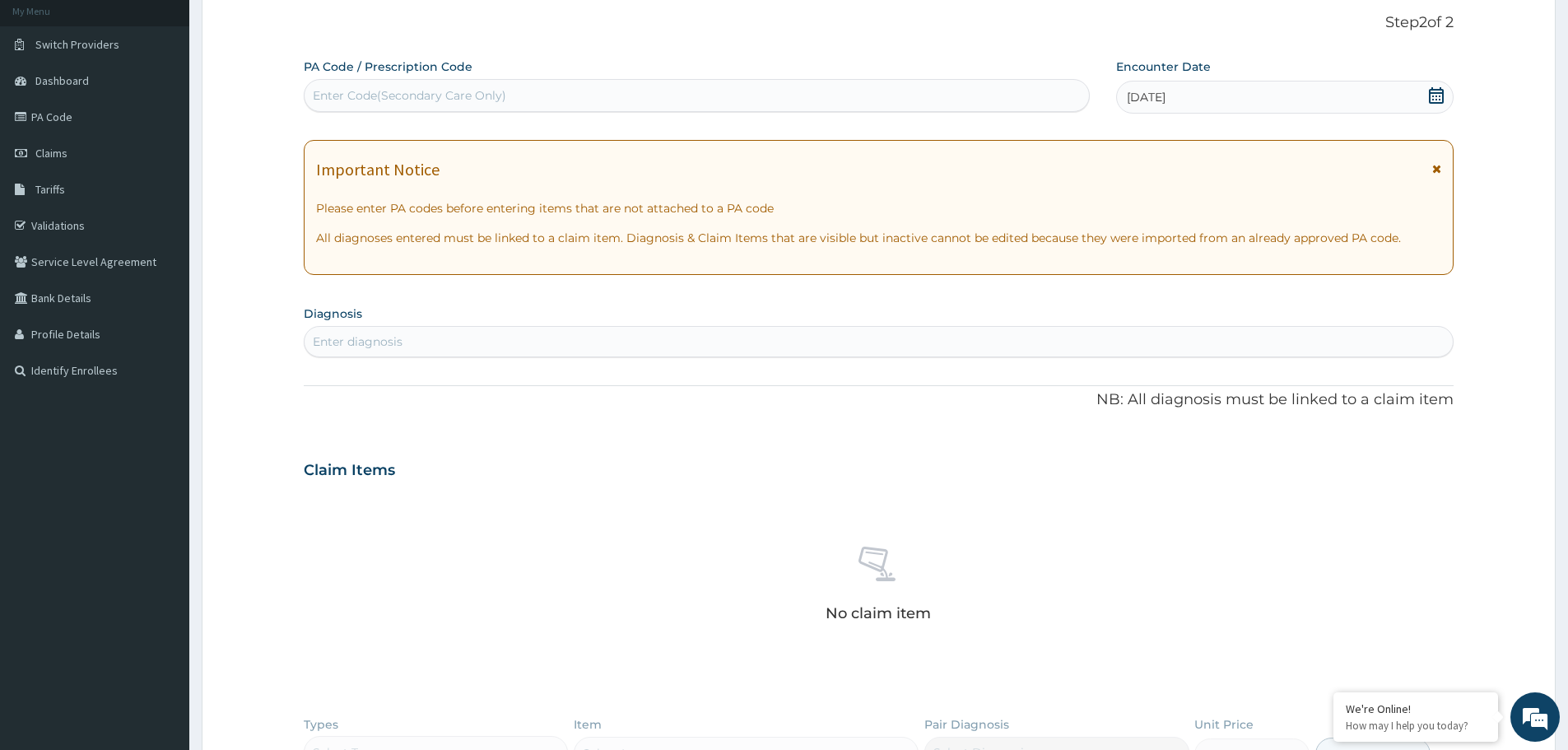
click at [450, 336] on div "Enter diagnosis" at bounding box center [878, 342] width 1148 height 27
type input "[MEDICAL_DATA]"
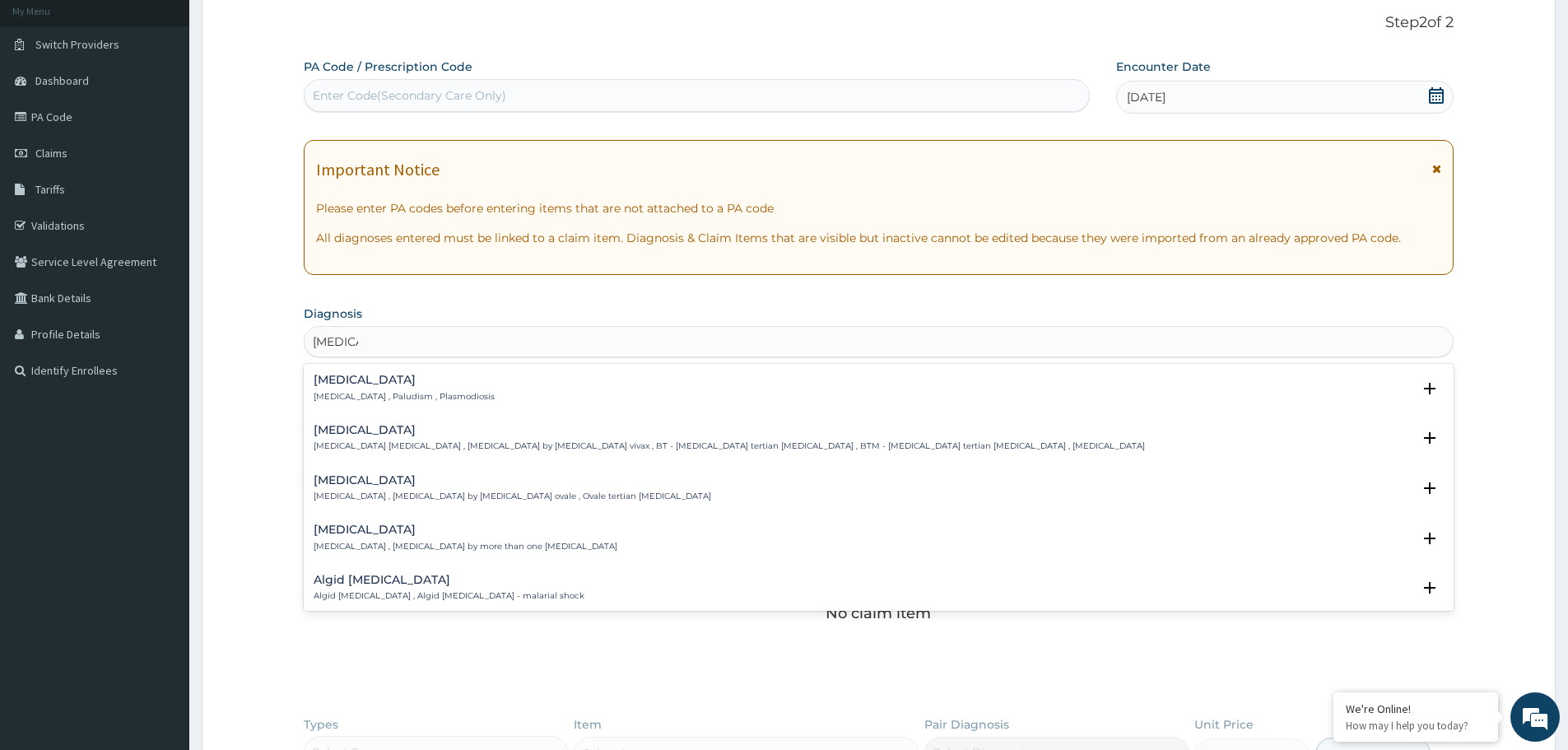
click at [354, 390] on div "[MEDICAL_DATA] [MEDICAL_DATA] , Paludism , Plasmodiosis" at bounding box center [404, 388] width 181 height 29
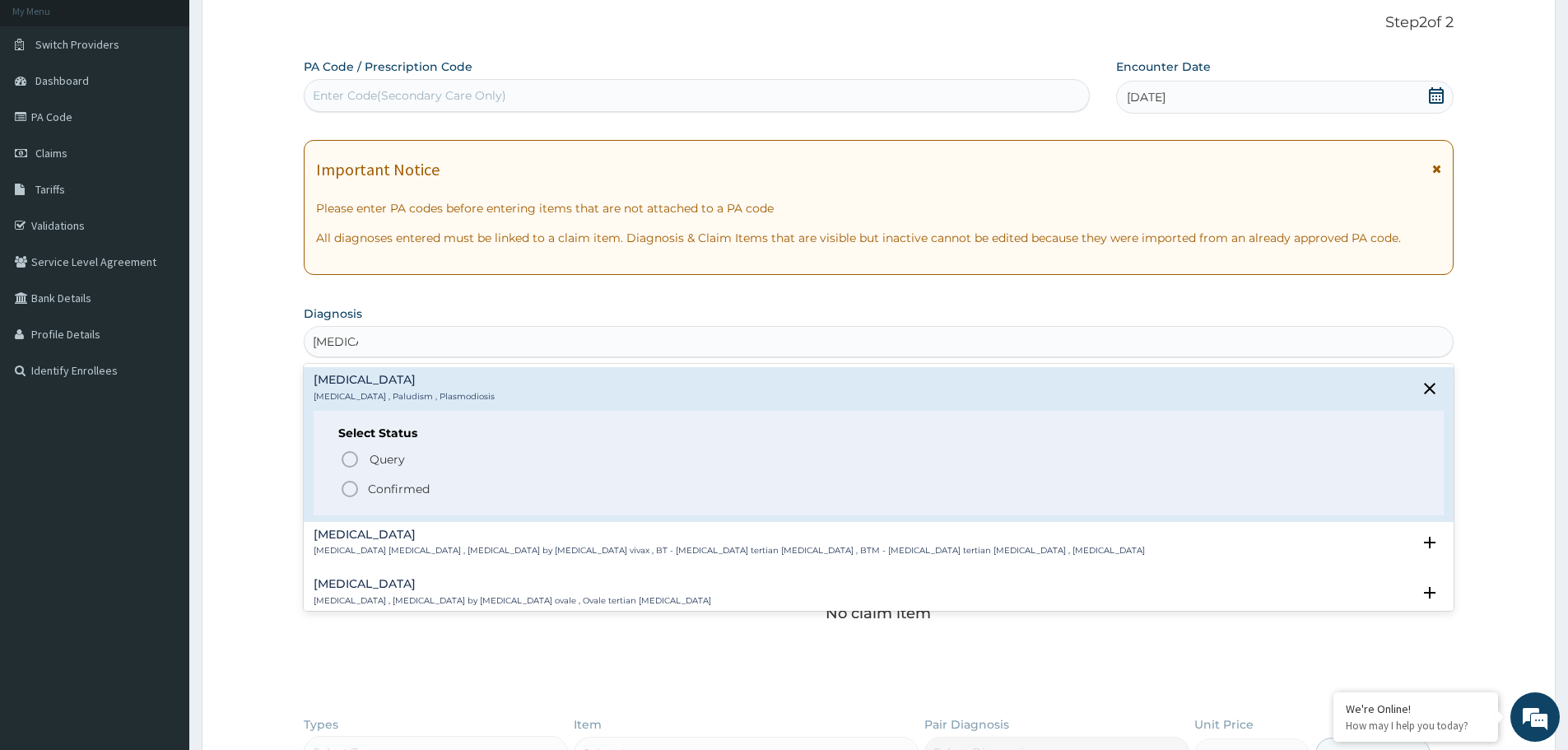
click at [348, 487] on icon "status option filled" at bounding box center [350, 489] width 20 height 20
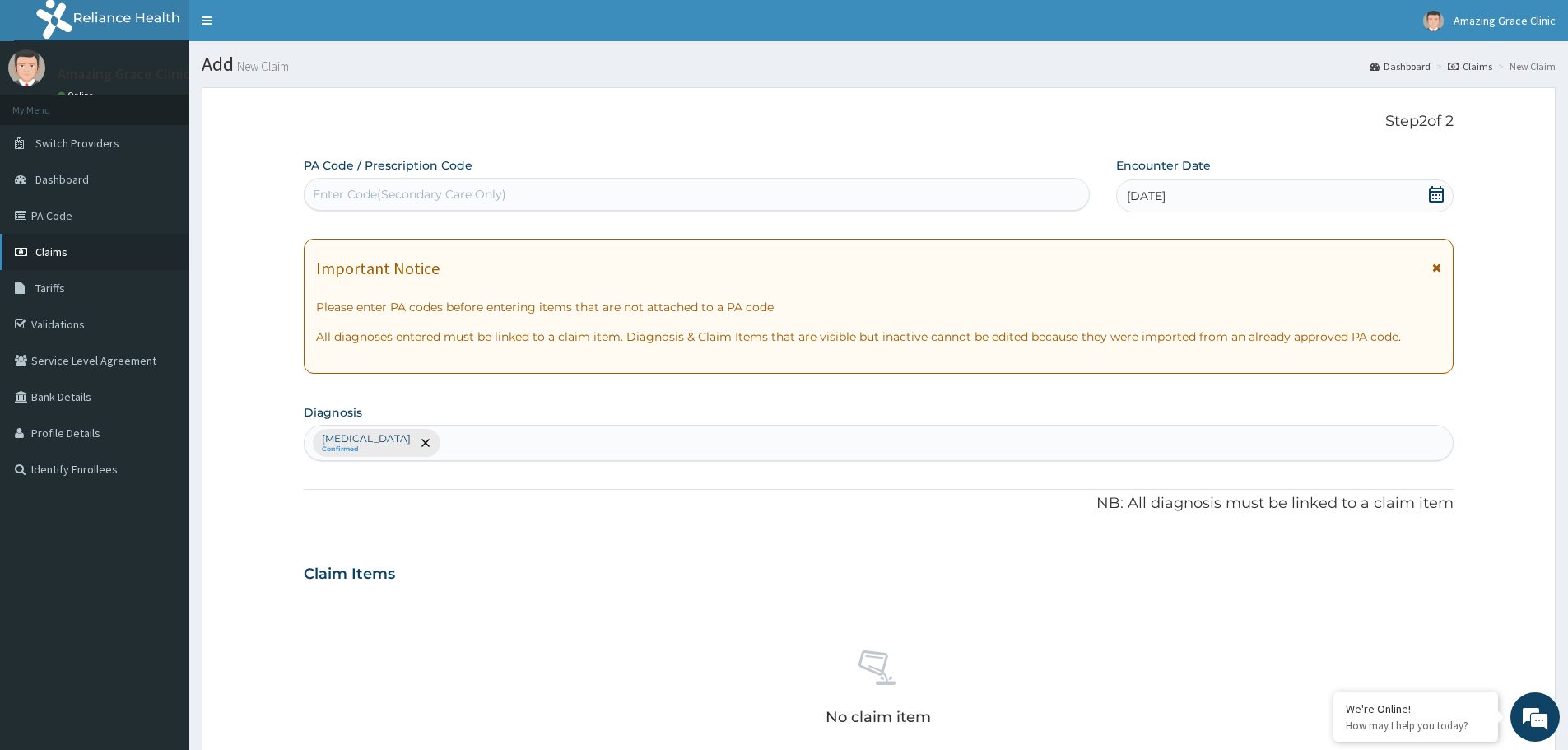
click at [64, 245] on span "Claims" at bounding box center [51, 252] width 32 height 15
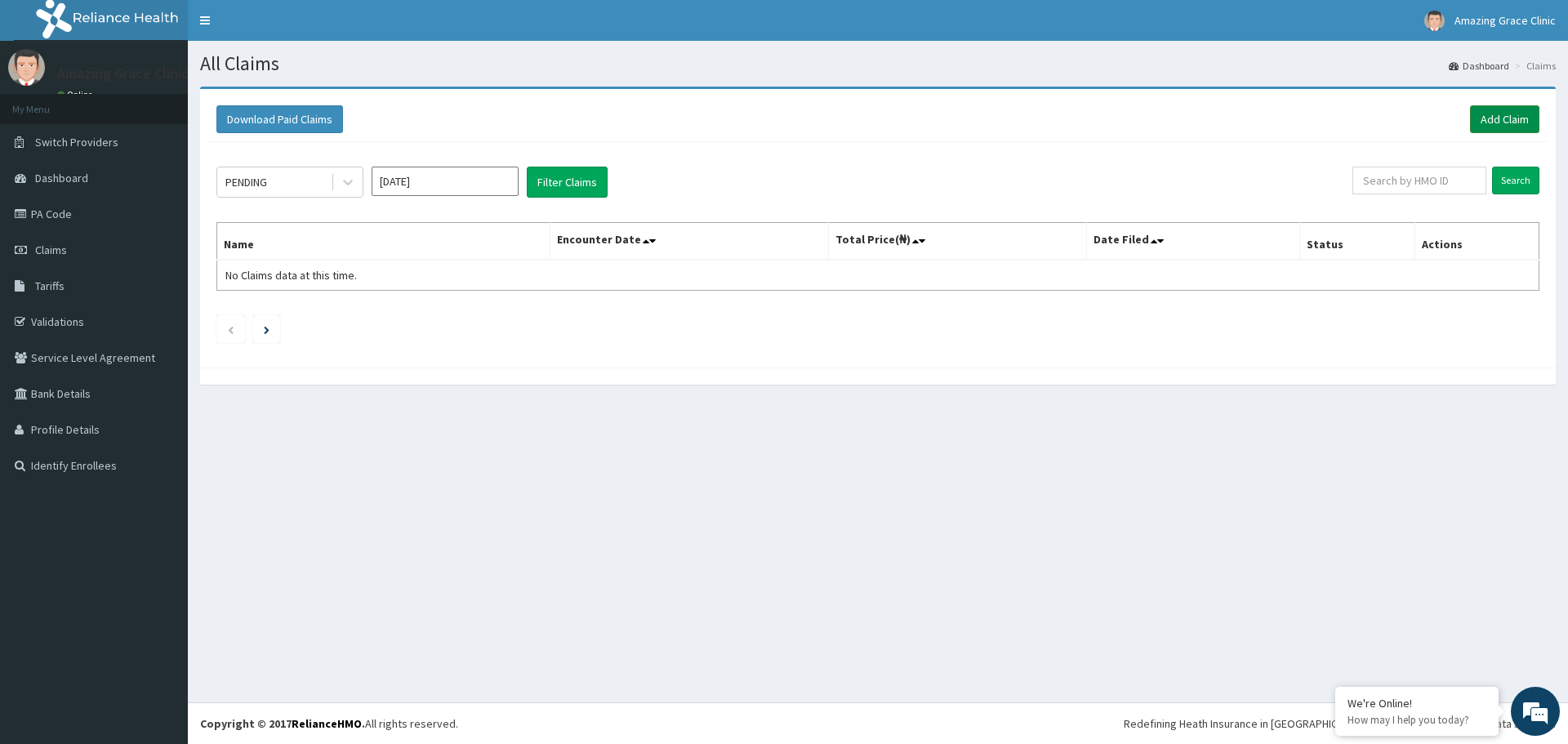
click at [1493, 126] on link "Add Claim" at bounding box center [1504, 119] width 69 height 27
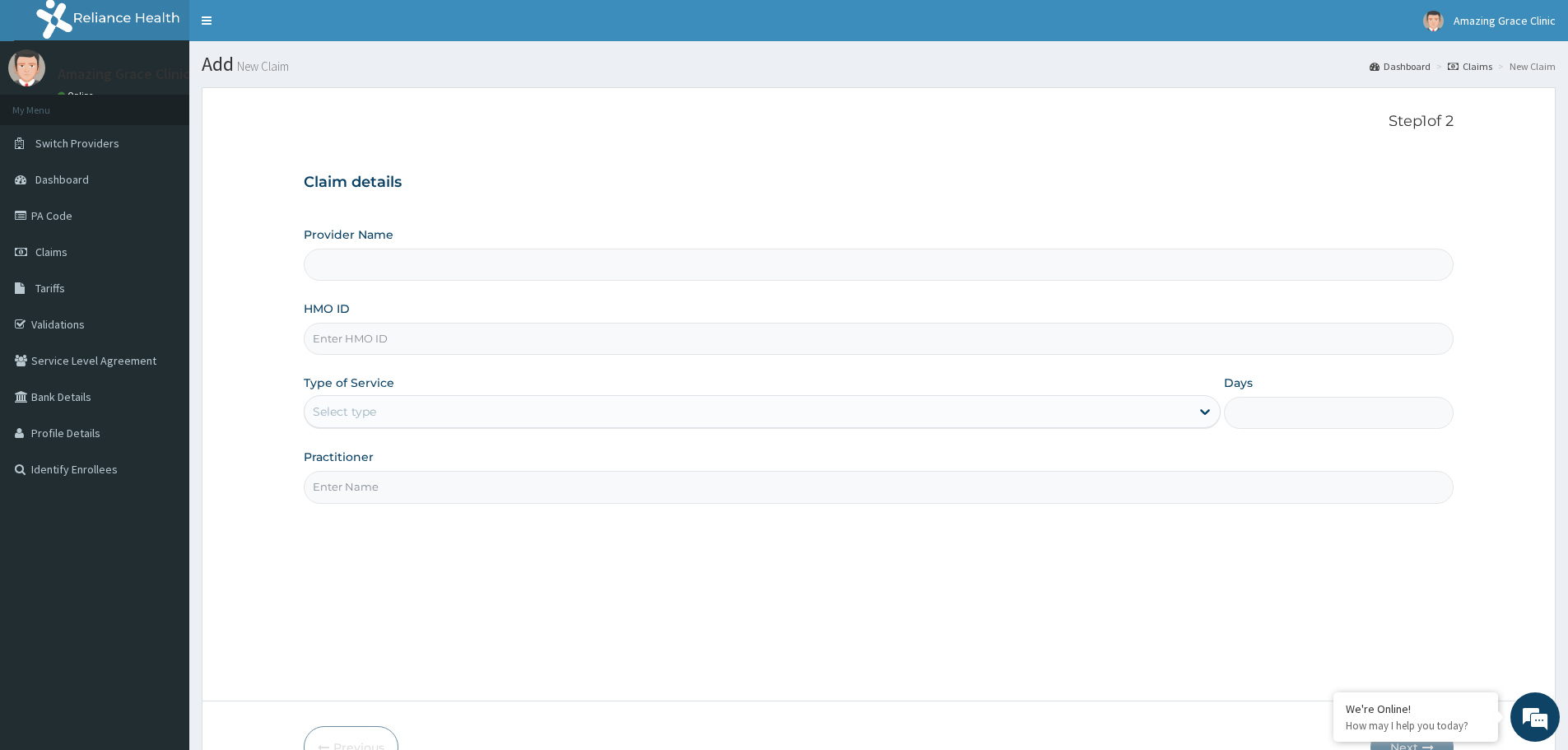
click at [353, 349] on input "HMO ID" at bounding box center [878, 339] width 1150 height 32
paste input "LBP/10142/B"
type input "LBP/10142/B"
click at [391, 405] on div "Select type" at bounding box center [748, 411] width 885 height 27
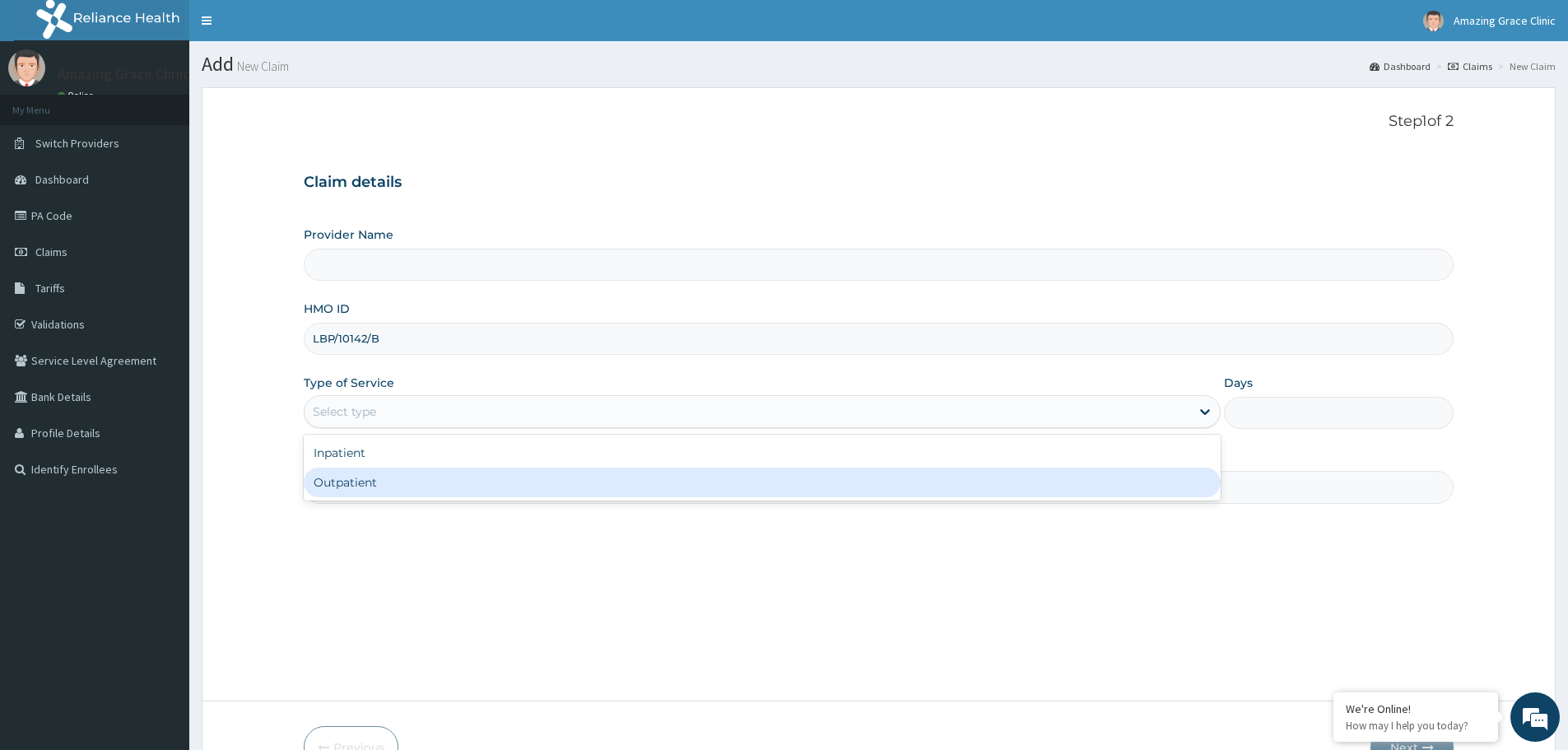
click at [369, 486] on div "Outpatient" at bounding box center [762, 482] width 917 height 30
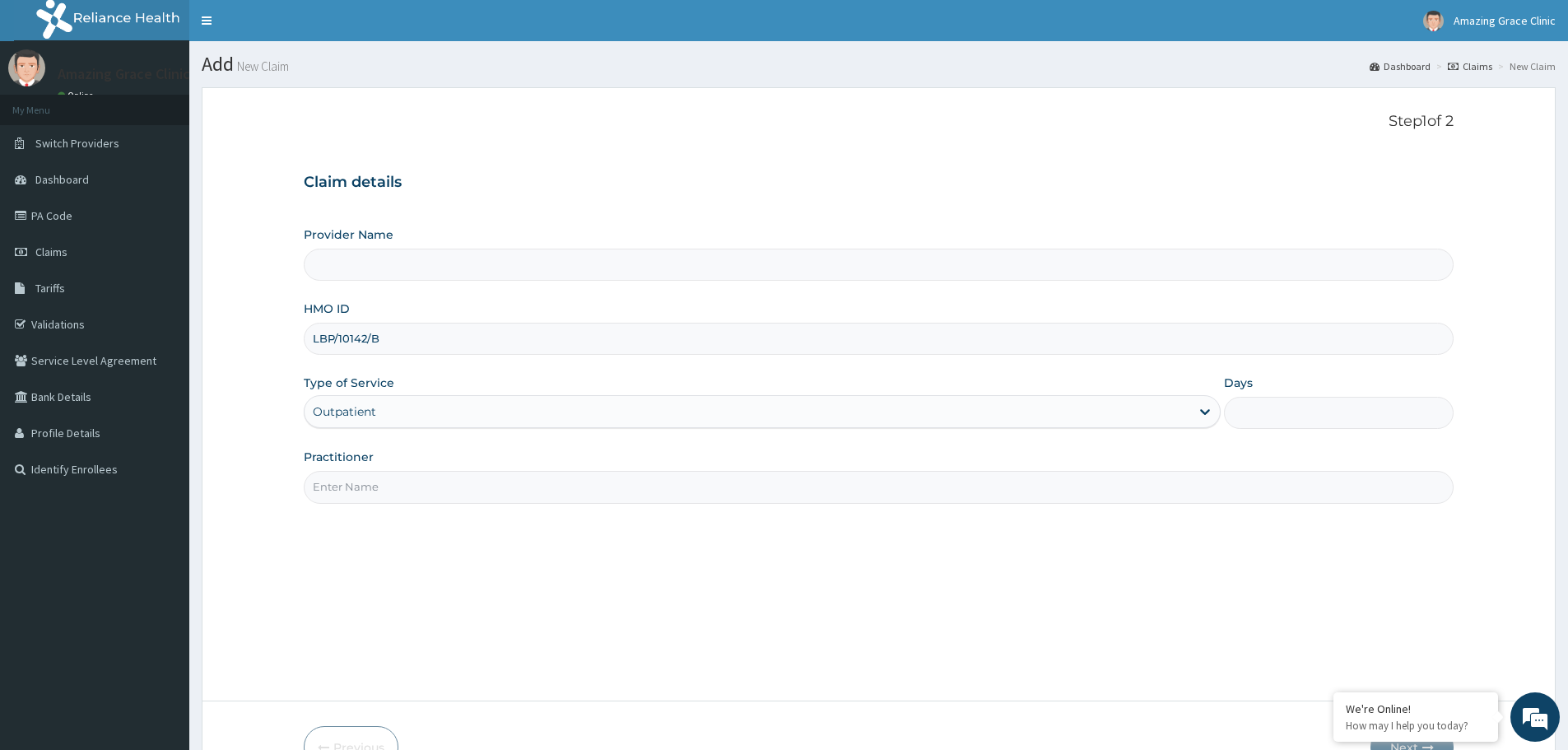
type input "1"
drag, startPoint x: 393, startPoint y: 495, endPoint x: 394, endPoint y: 503, distance: 8.1
click at [393, 495] on input "Practitioner" at bounding box center [878, 487] width 1150 height 32
type input "[PERSON_NAME]"
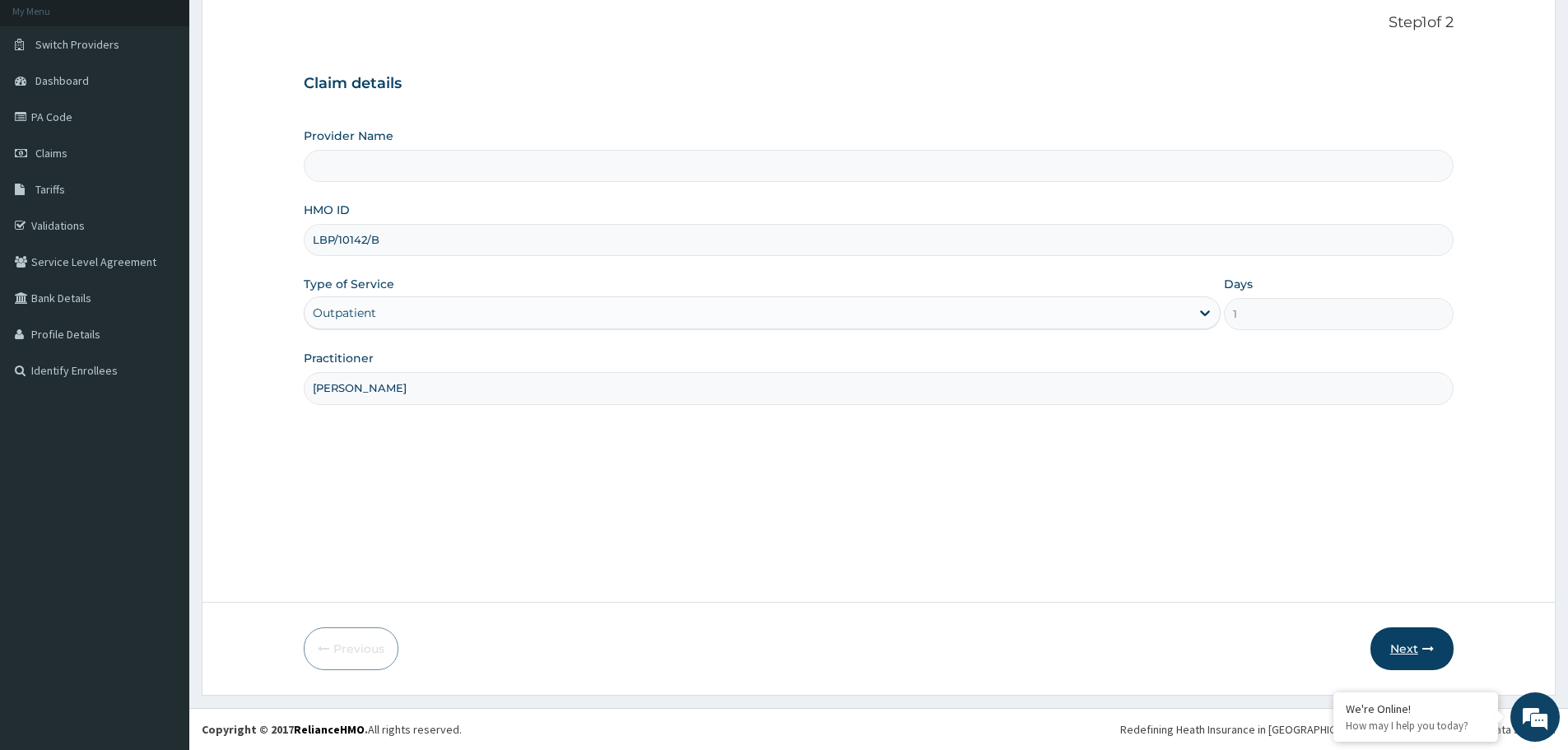
click at [1406, 653] on button "Next" at bounding box center [1412, 650] width 84 height 43
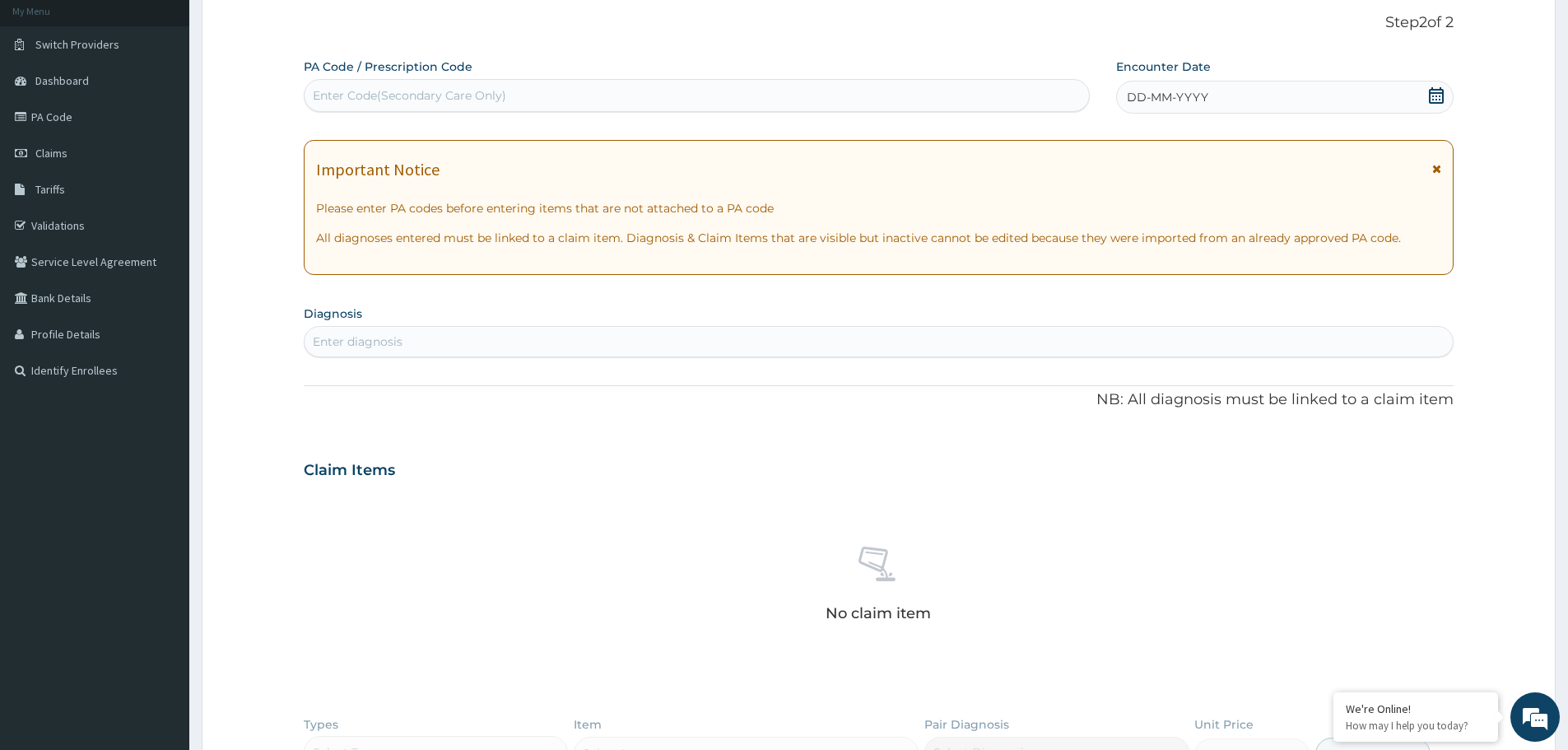
click at [1433, 94] on icon at bounding box center [1436, 95] width 15 height 17
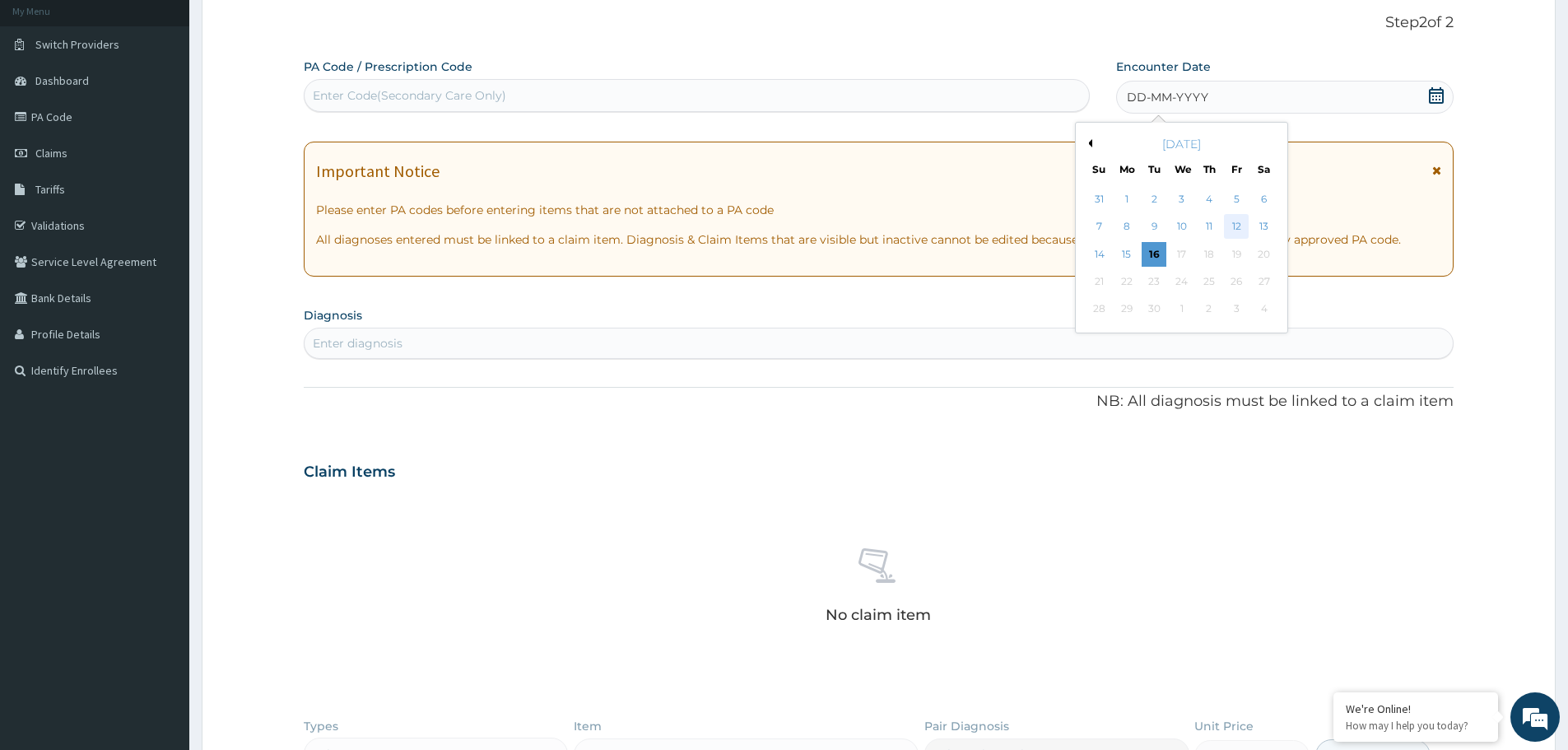
click at [1239, 225] on div "12" at bounding box center [1236, 226] width 25 height 25
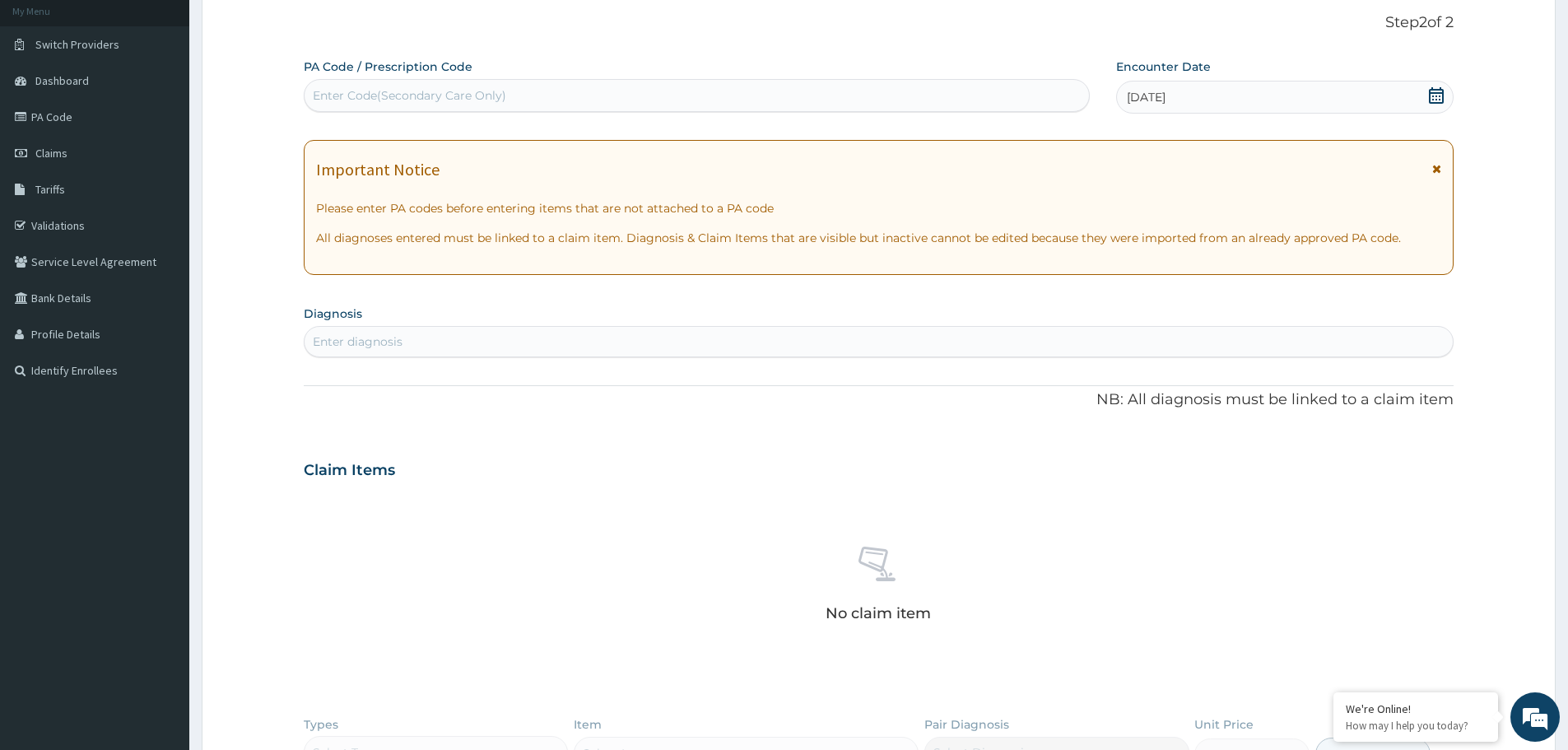
scroll to position [0, 0]
click at [473, 342] on div "Enter diagnosis" at bounding box center [878, 342] width 1148 height 27
type input "[MEDICAL_DATA]"
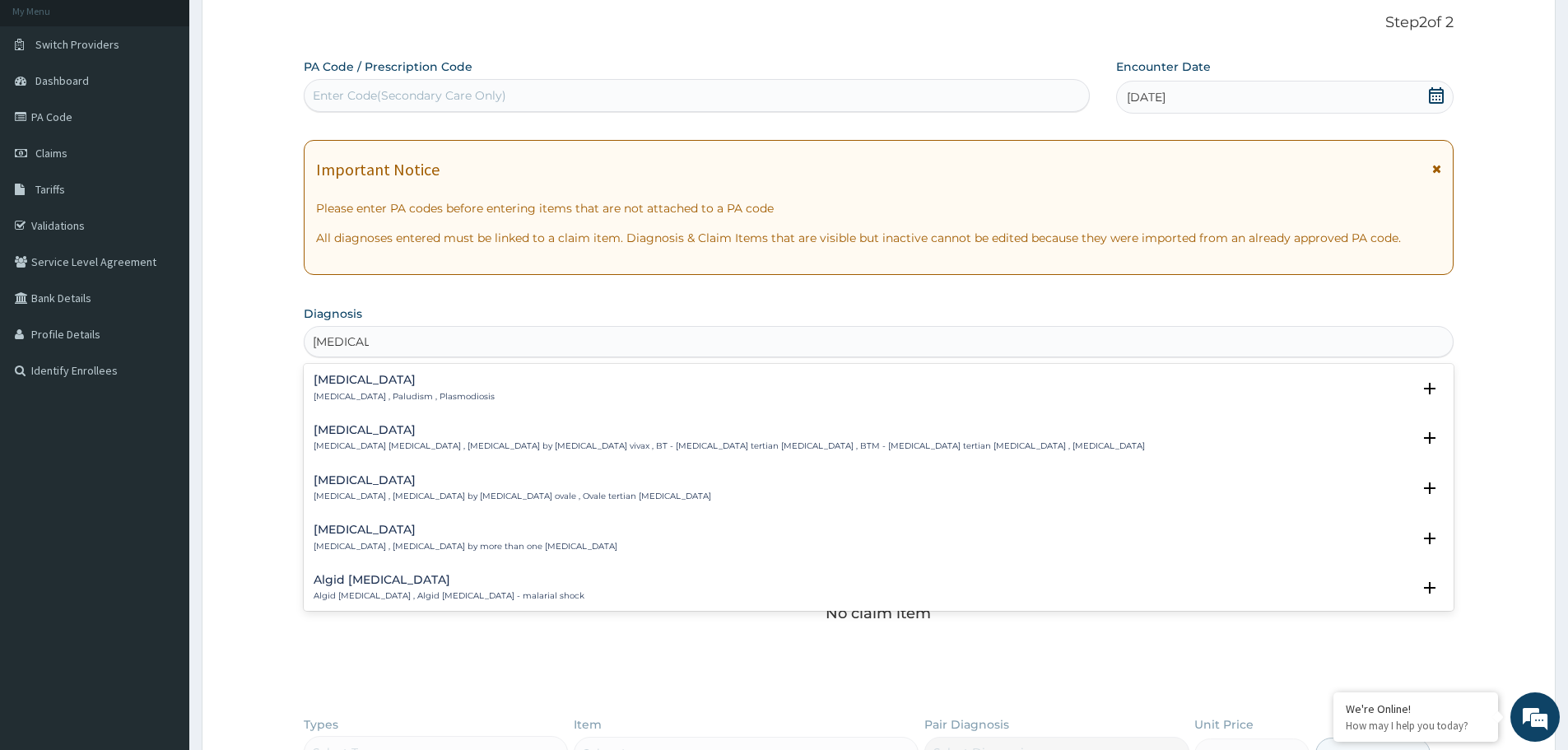
click at [336, 384] on h4 "[MEDICAL_DATA]" at bounding box center [404, 380] width 181 height 13
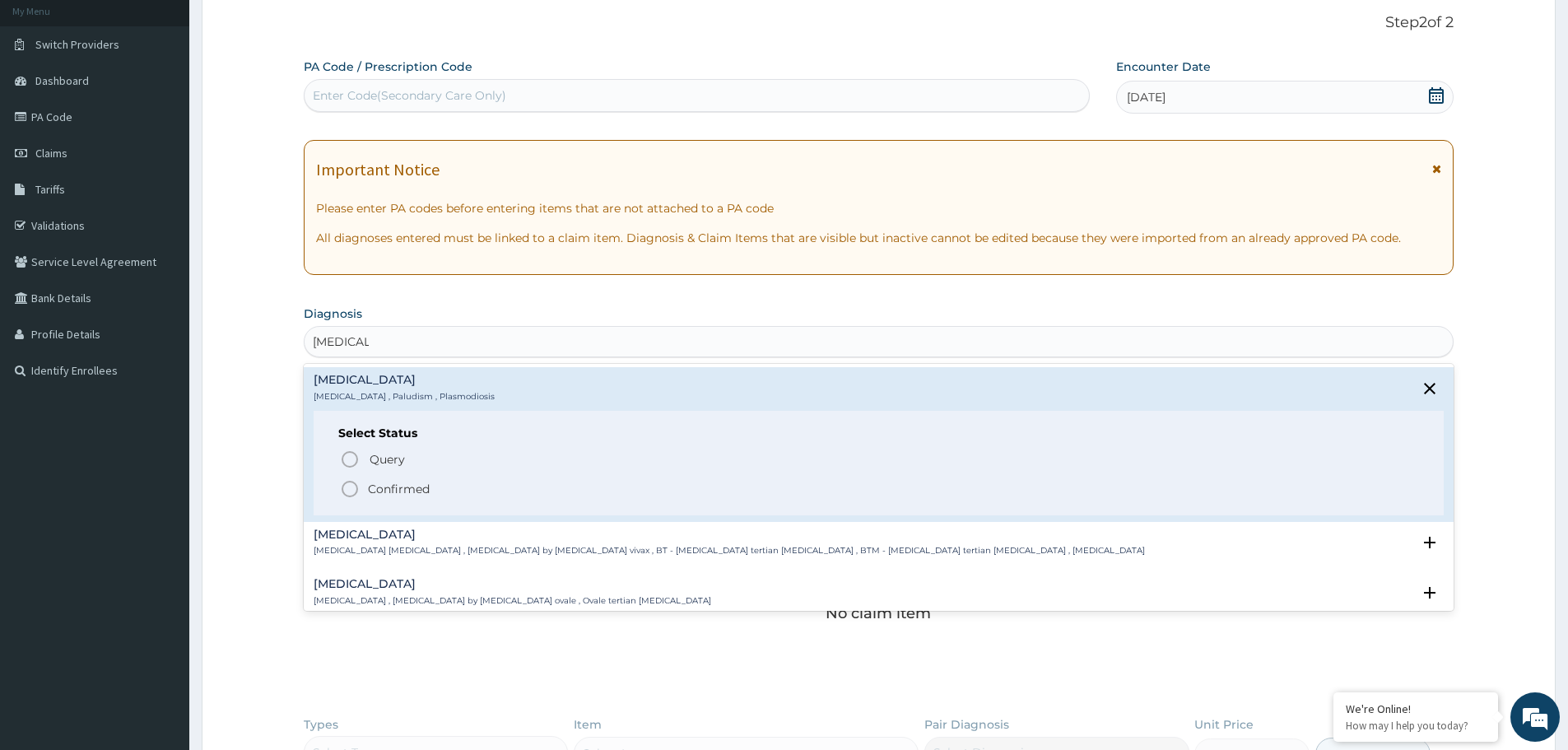
click at [351, 489] on icon "status option filled" at bounding box center [350, 489] width 20 height 20
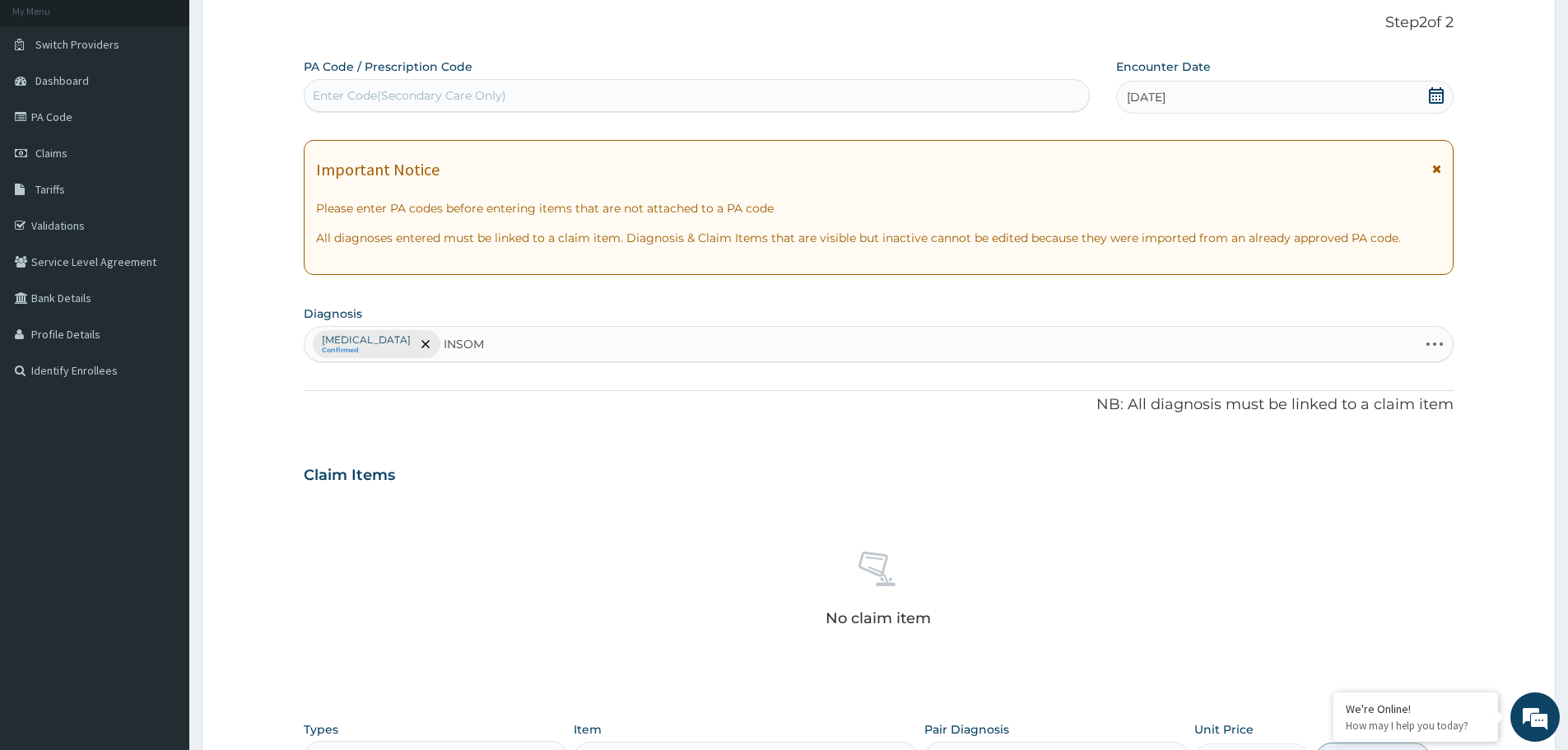
type input "INSOMN"
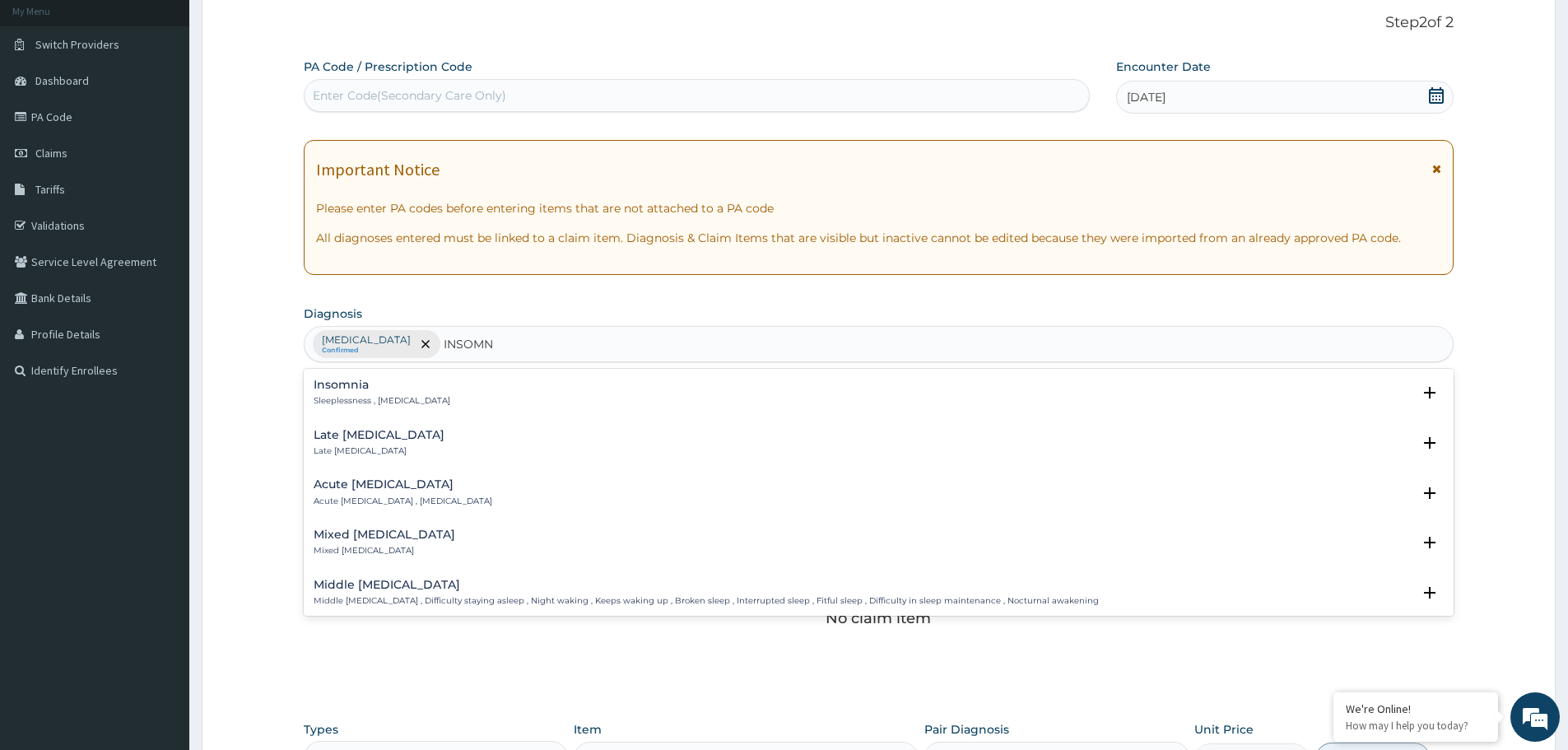
click at [353, 393] on div "[MEDICAL_DATA] Sleeplessness , [MEDICAL_DATA]" at bounding box center [382, 393] width 137 height 29
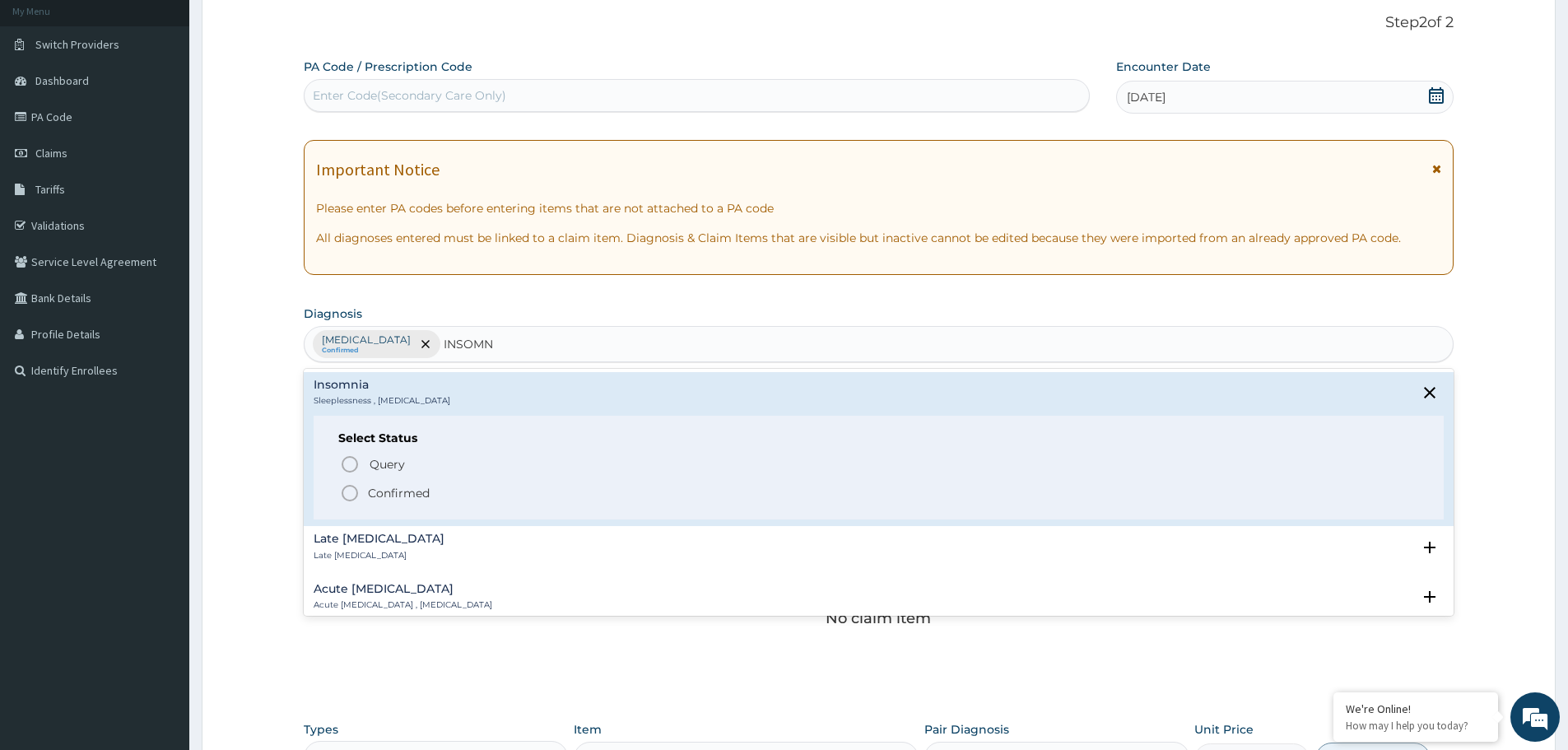
click at [346, 497] on icon "status option filled" at bounding box center [350, 493] width 20 height 20
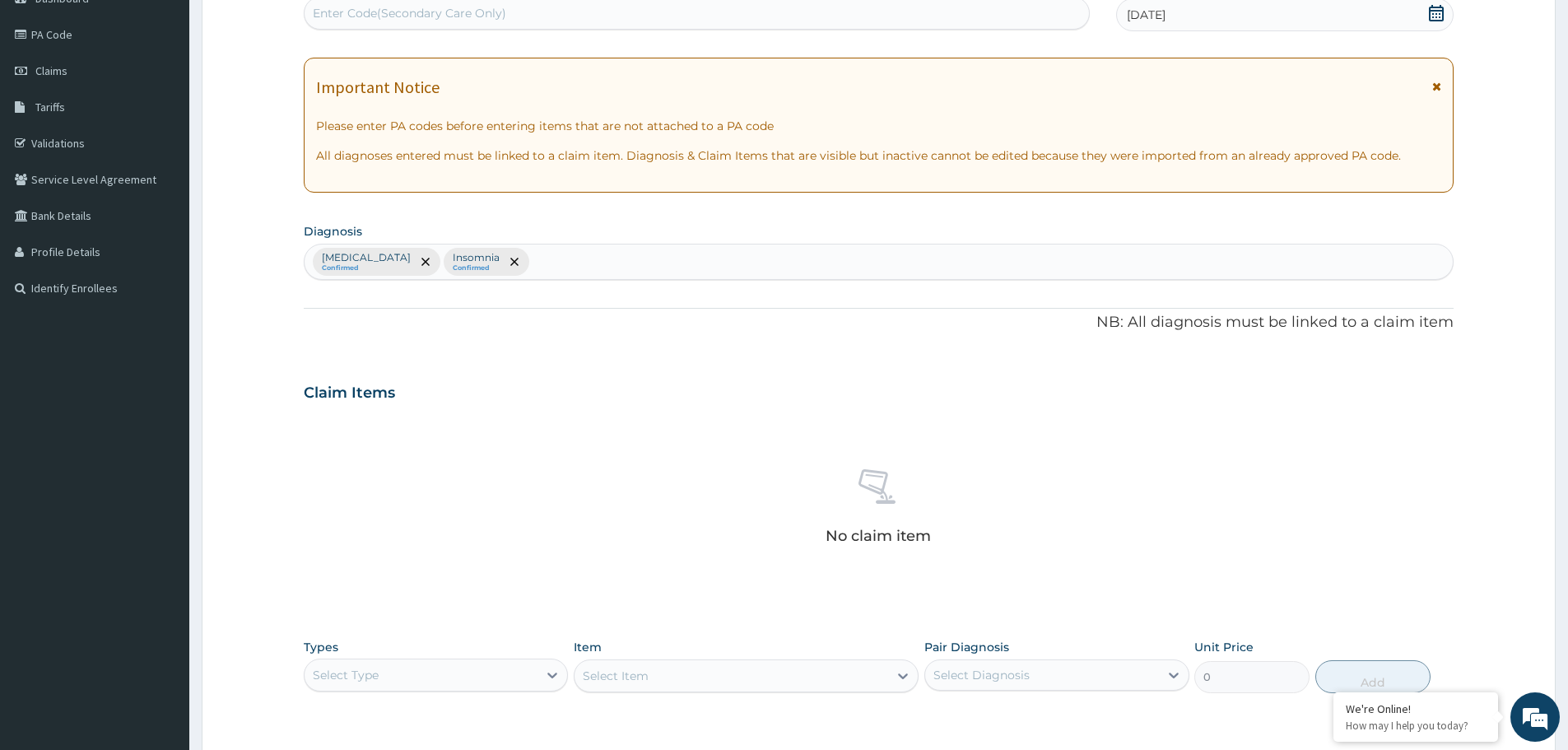
scroll to position [421, 0]
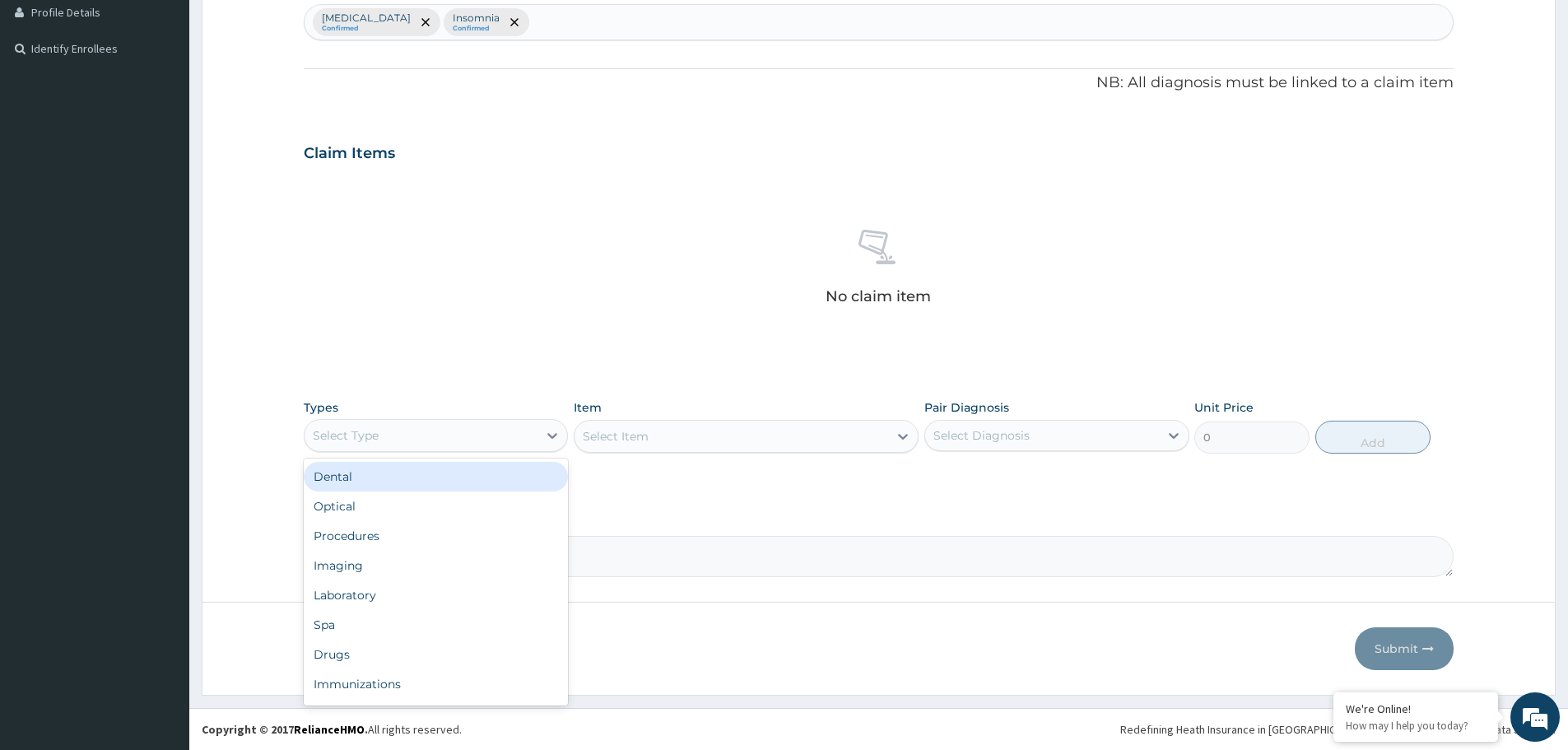
click at [414, 431] on div "Select Type" at bounding box center [421, 435] width 233 height 27
click at [392, 532] on div "Procedures" at bounding box center [436, 536] width 265 height 30
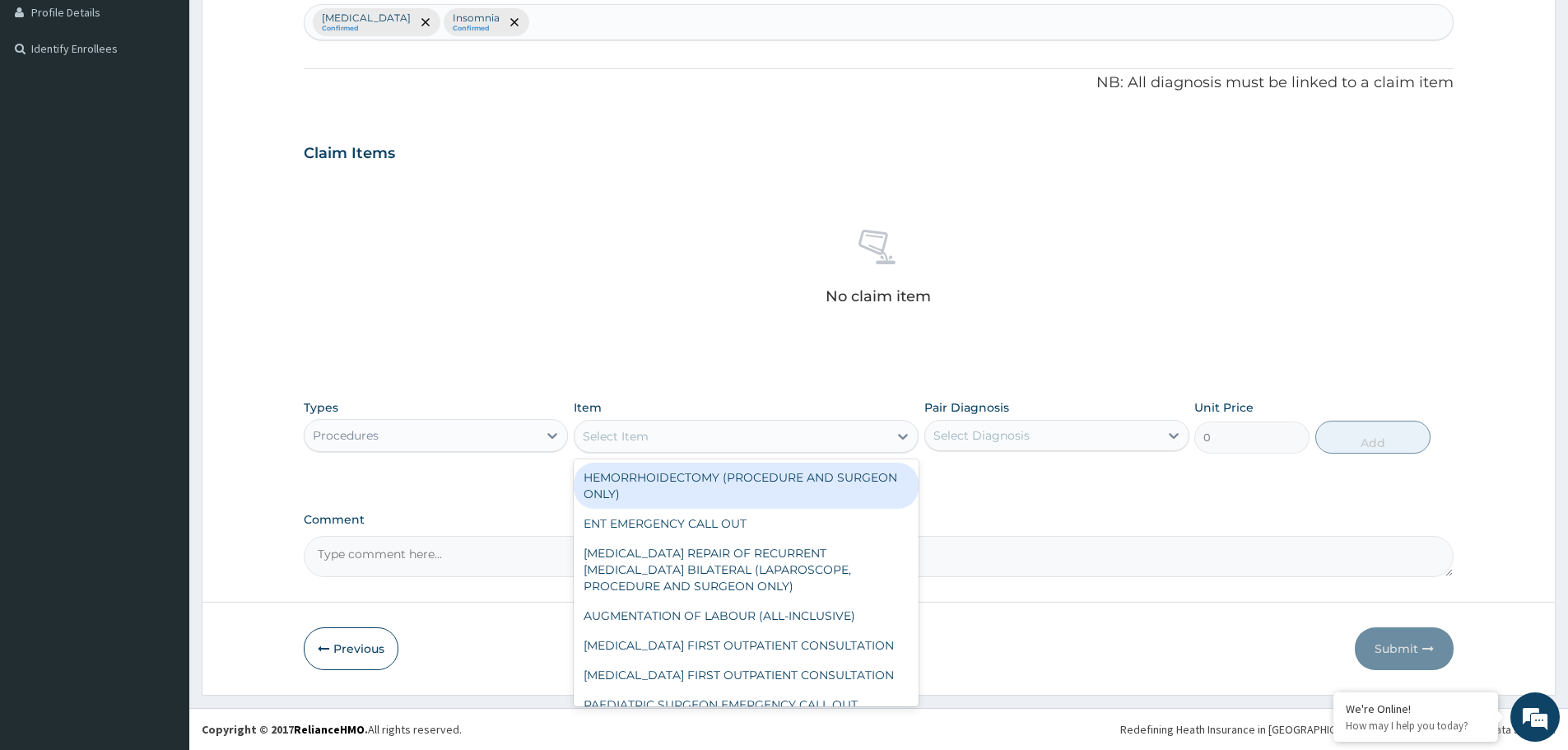
click at [691, 439] on div "Select Item" at bounding box center [731, 436] width 314 height 27
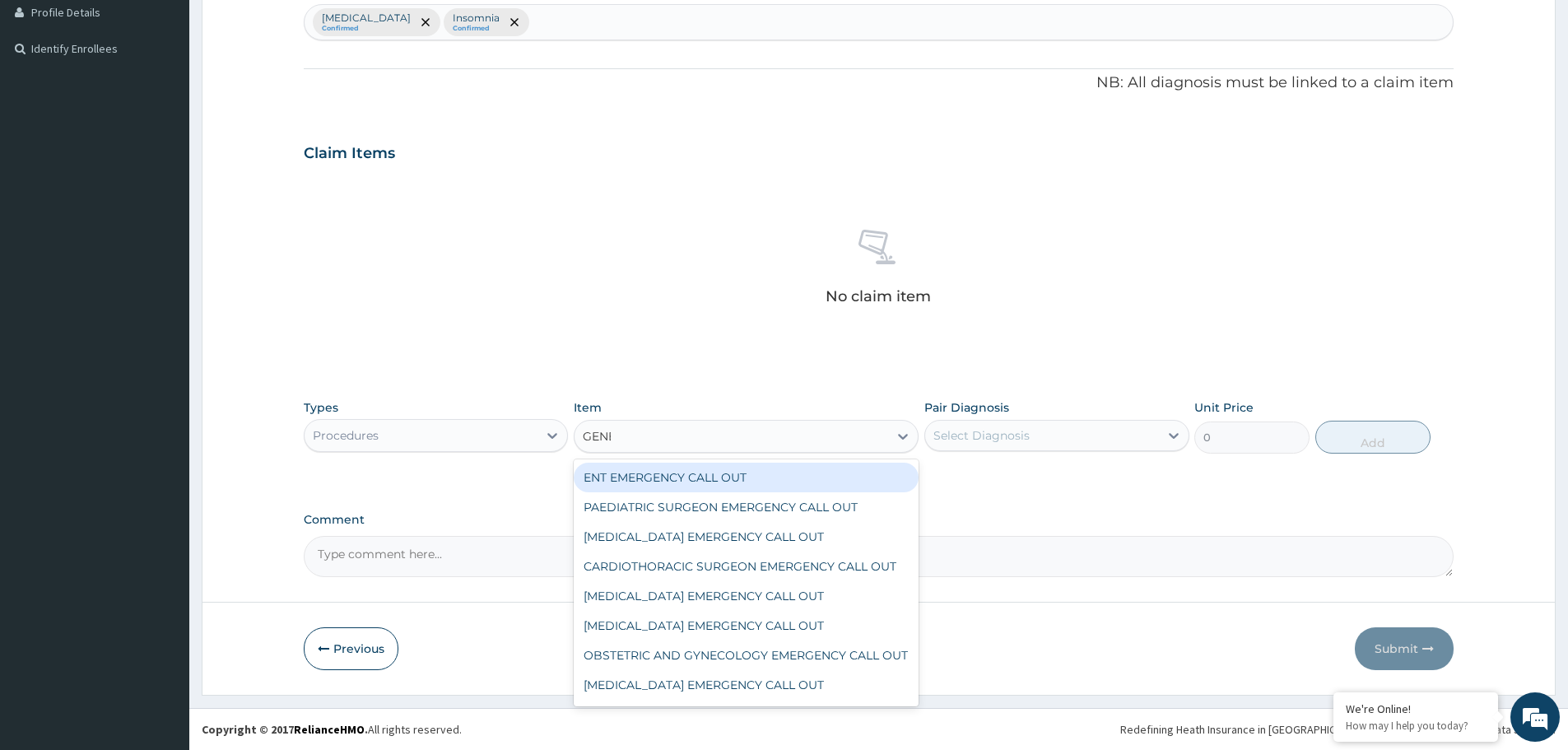
type input "GENER"
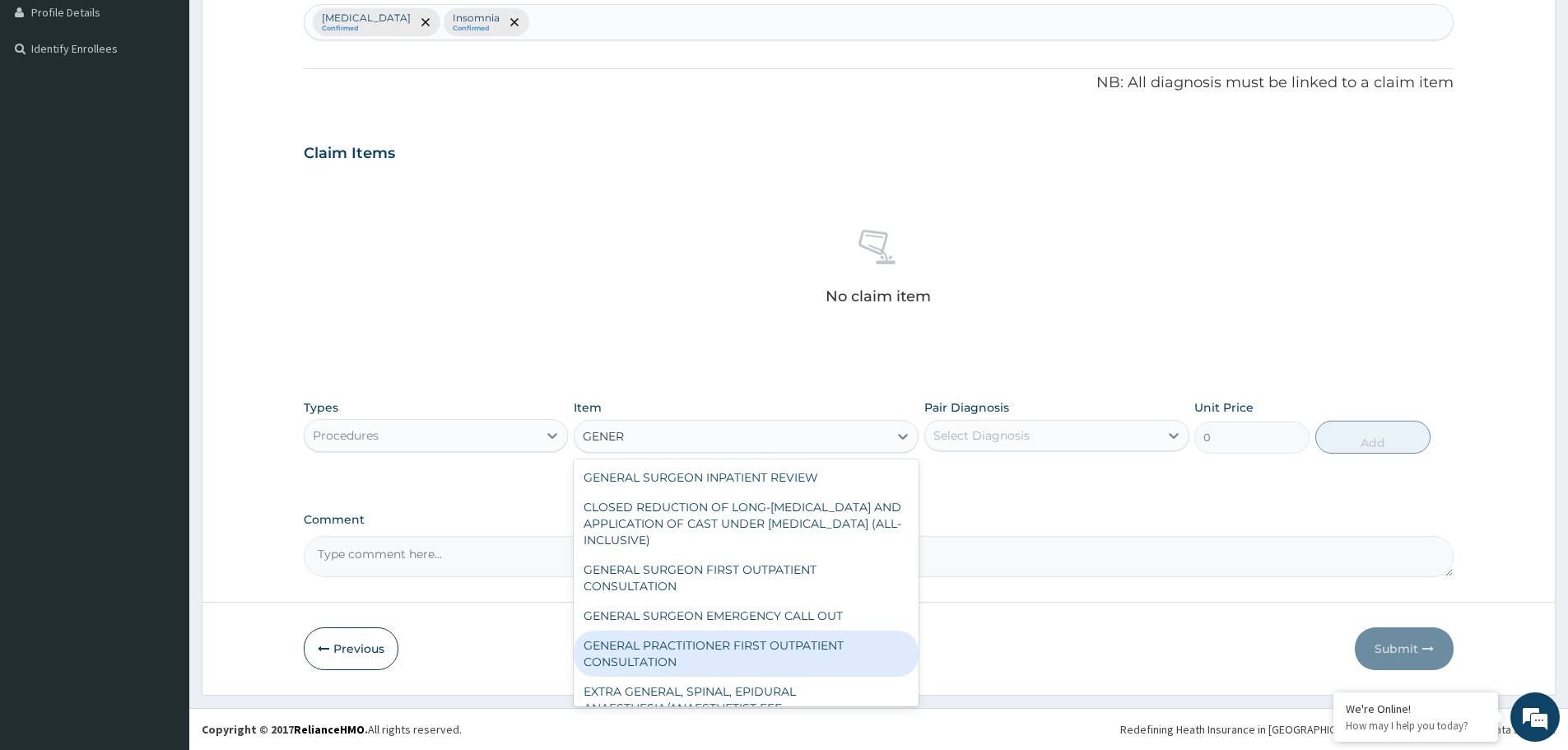
click at [707, 634] on div "GENERAL PRACTITIONER FIRST OUTPATIENT CONSULTATION" at bounding box center [746, 654] width 345 height 46
type input "3750"
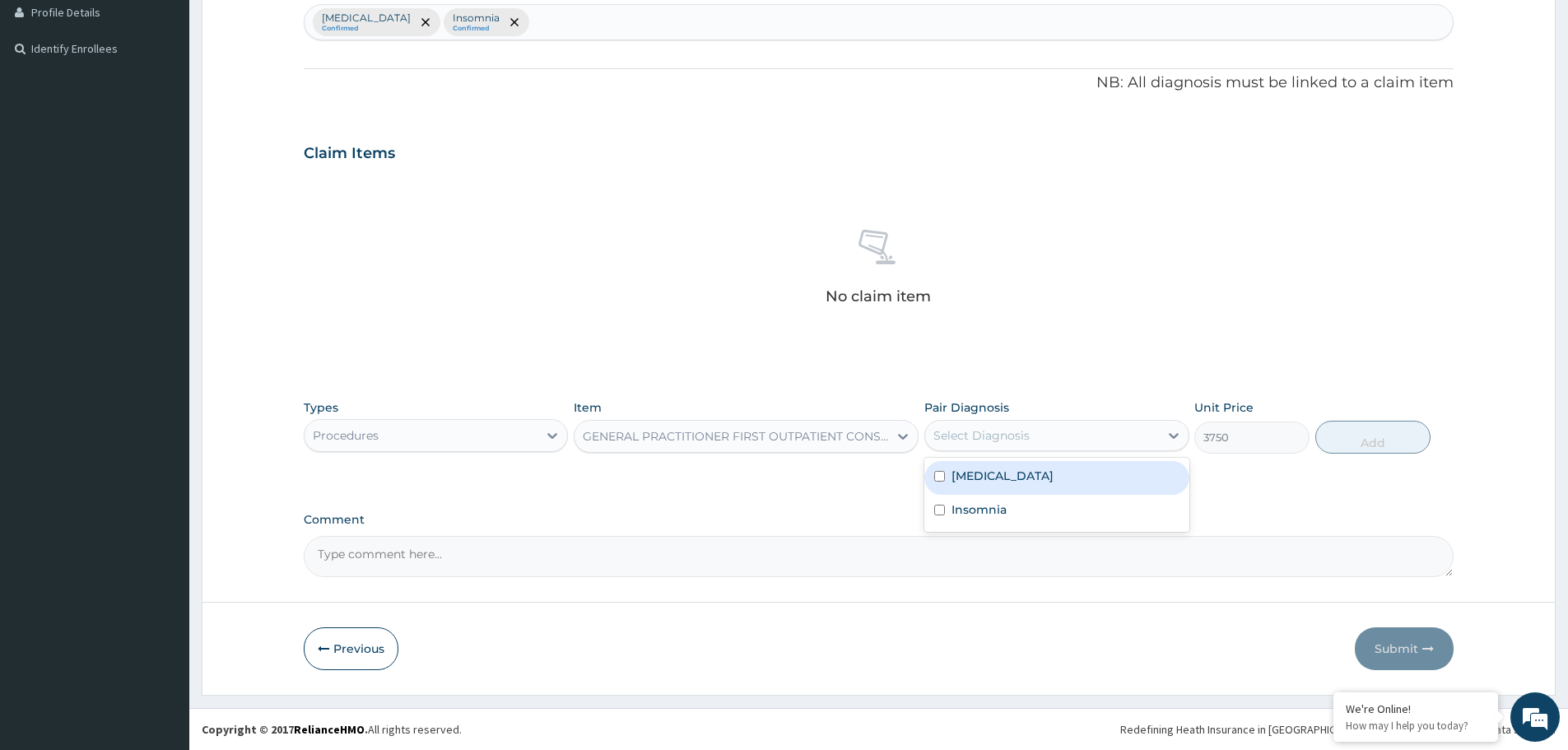
click at [988, 433] on div "Select Diagnosis" at bounding box center [982, 435] width 96 height 17
click at [982, 477] on label "[MEDICAL_DATA]" at bounding box center [1002, 475] width 102 height 17
checkbox input "true"
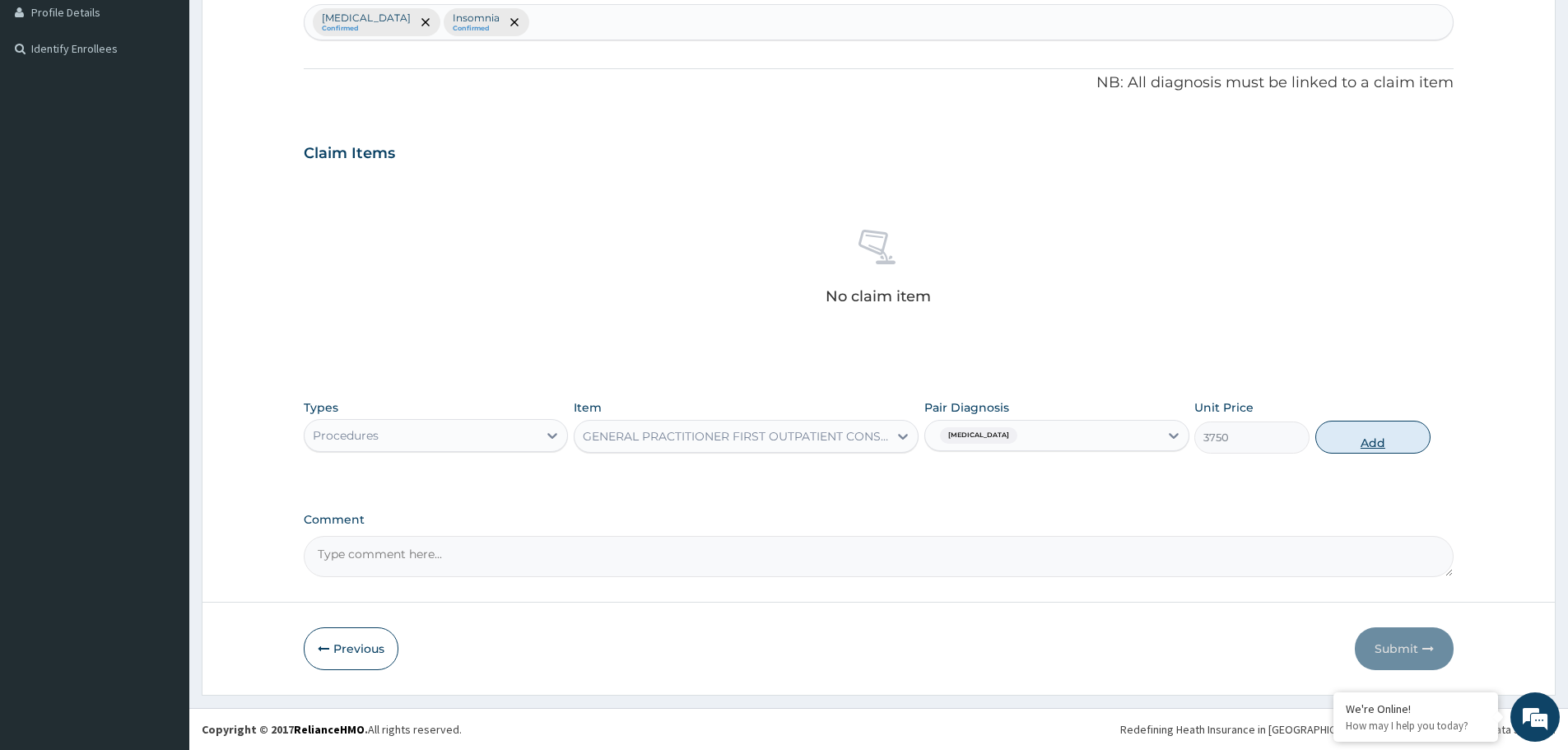
click at [1379, 441] on button "Add" at bounding box center [1372, 437] width 115 height 32
type input "0"
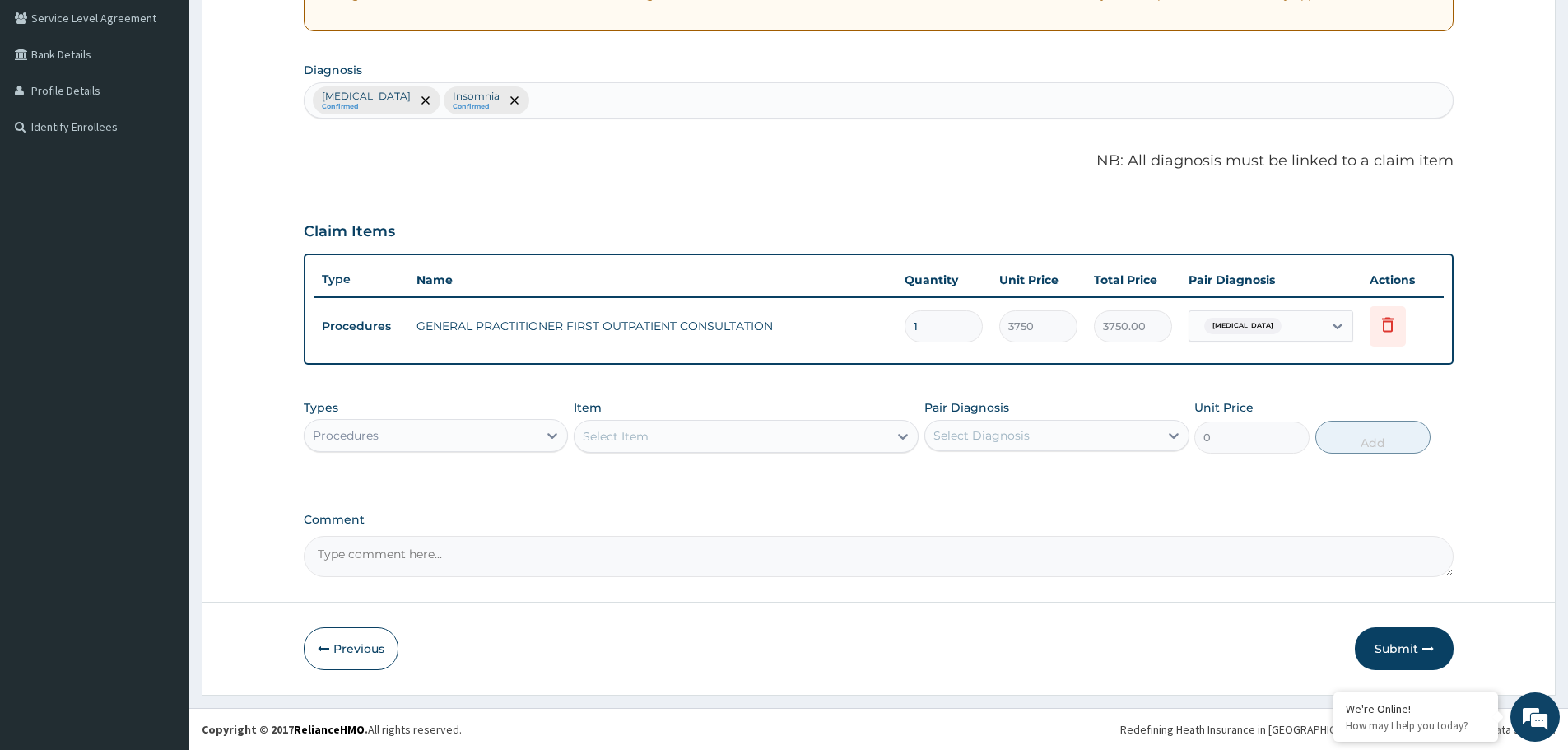
scroll to position [343, 0]
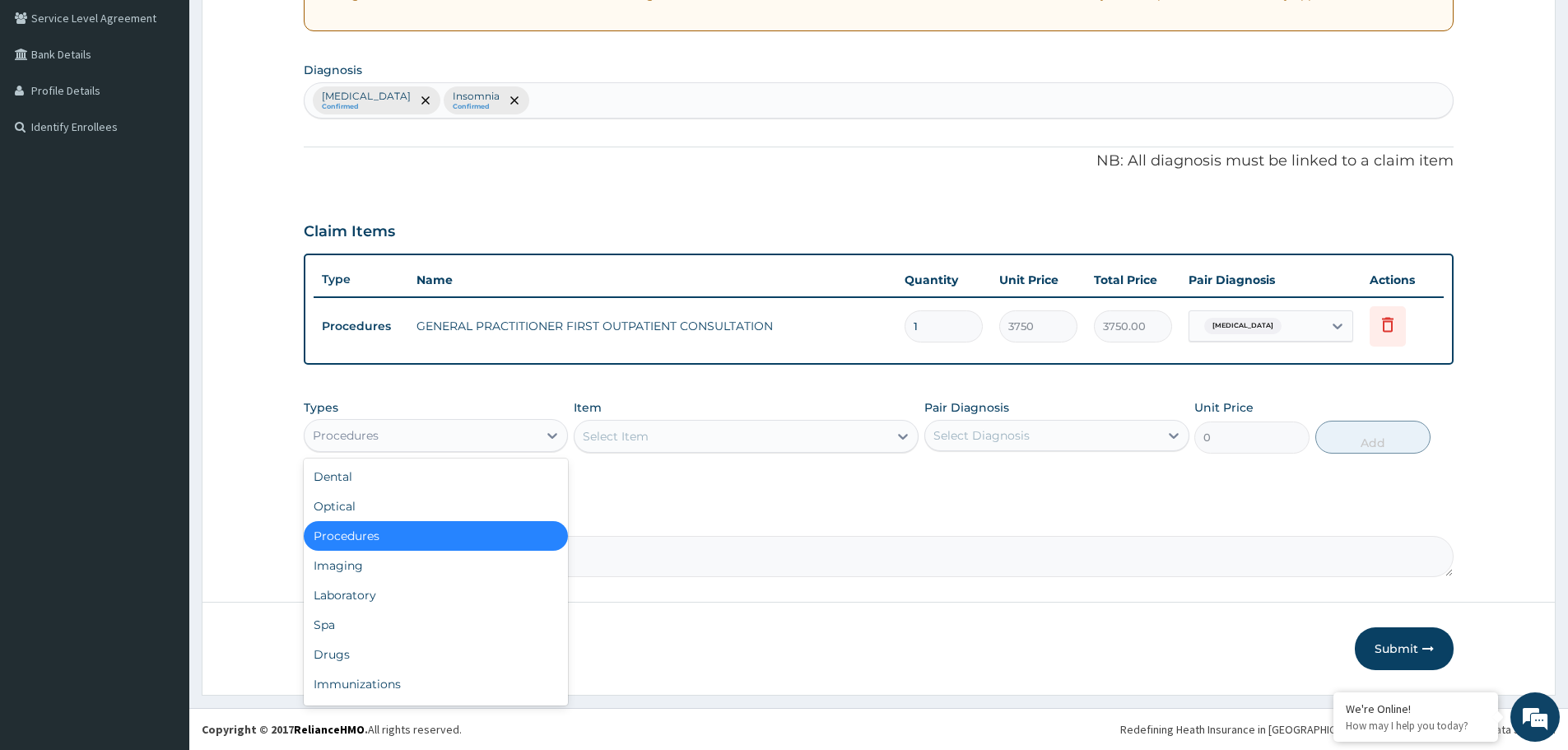
click at [368, 431] on div "Procedures" at bounding box center [345, 435] width 66 height 17
click at [389, 595] on div "Laboratory" at bounding box center [436, 595] width 265 height 30
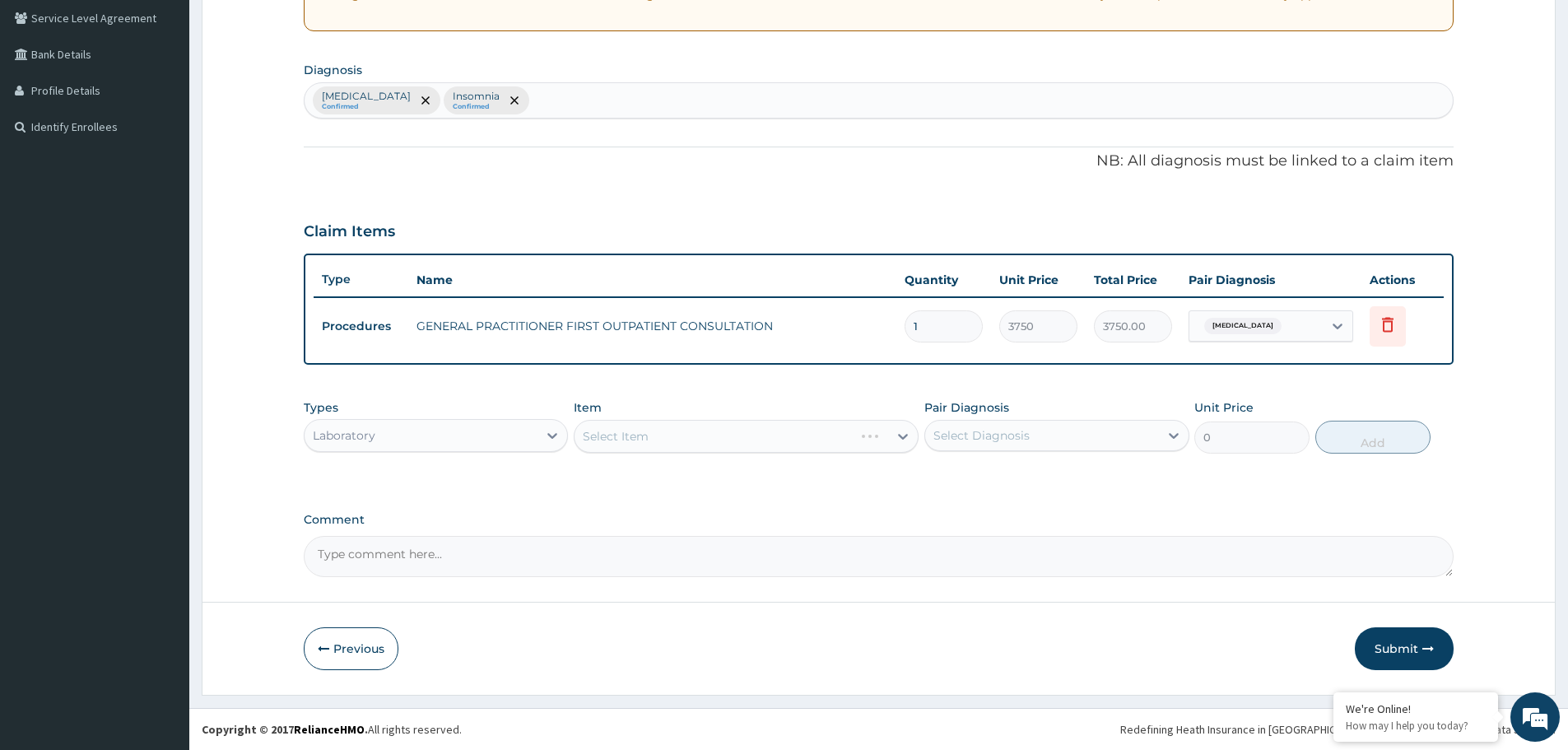
click at [763, 440] on div "Select Item" at bounding box center [746, 436] width 345 height 32
click at [765, 442] on div "Select Item" at bounding box center [746, 436] width 345 height 32
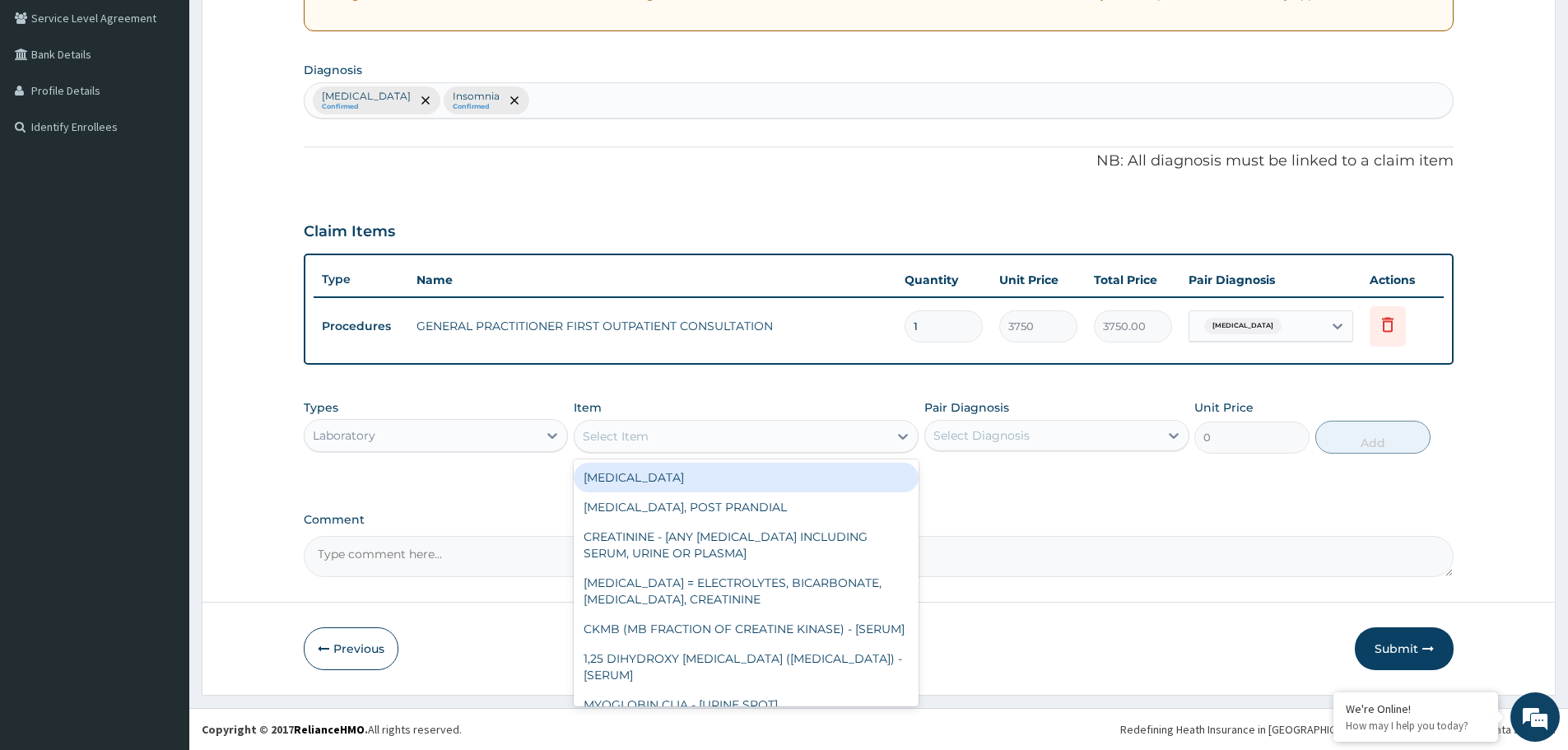
click at [765, 442] on div "Select Item" at bounding box center [731, 436] width 314 height 27
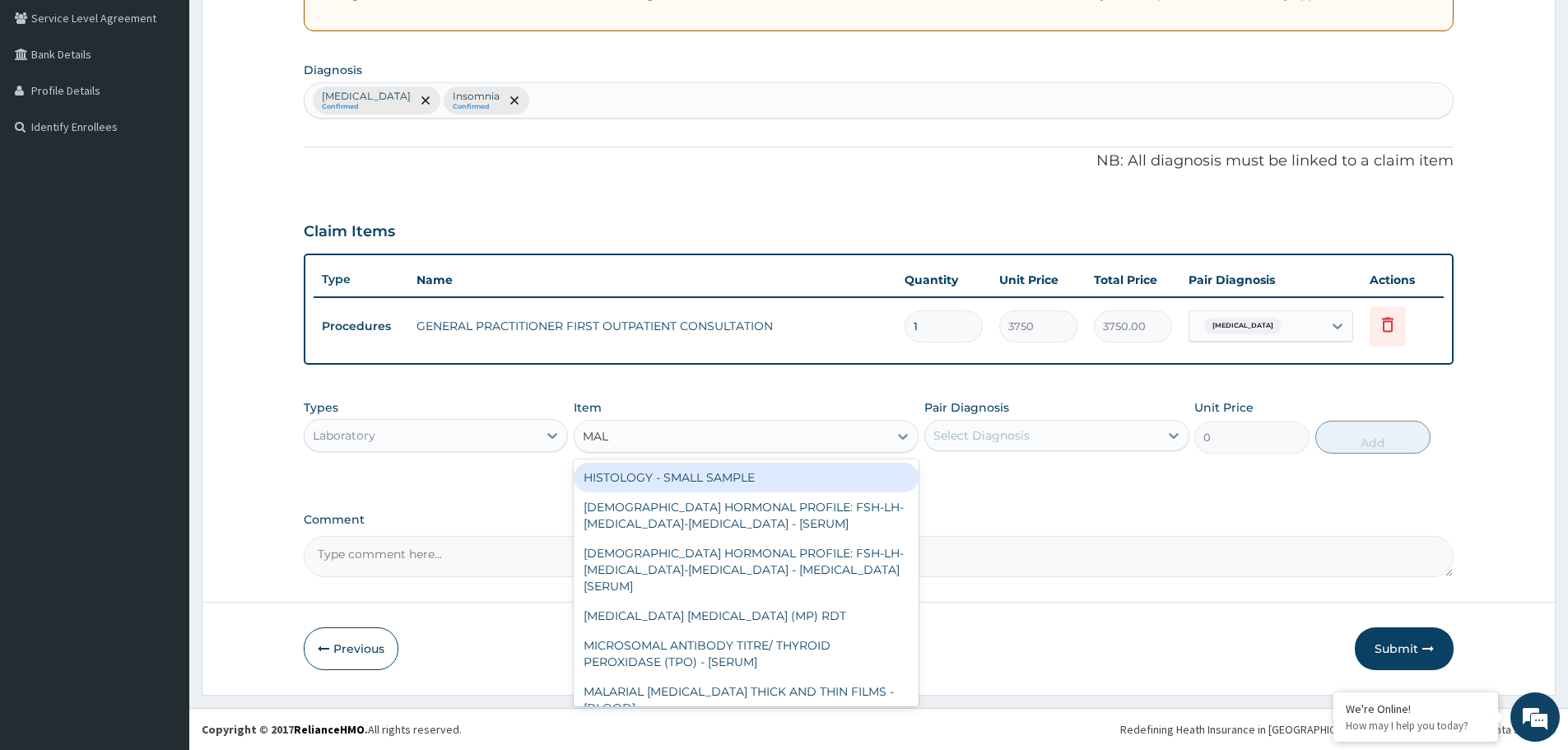
type input "MALA"
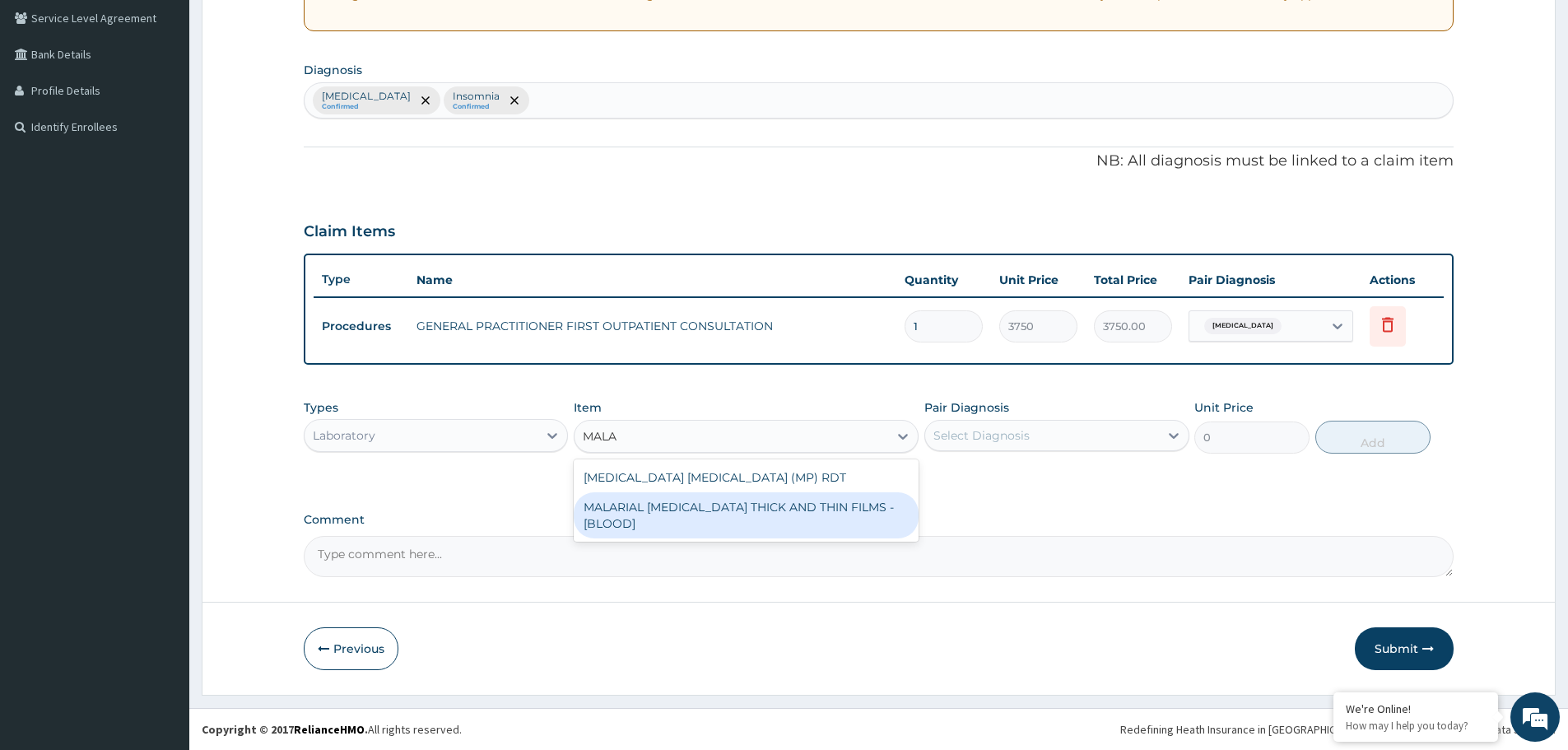
click at [761, 501] on div "MALARIAL PARASITE THICK AND THIN FILMS - [BLOOD]" at bounding box center [746, 515] width 345 height 46
type input "2187.5"
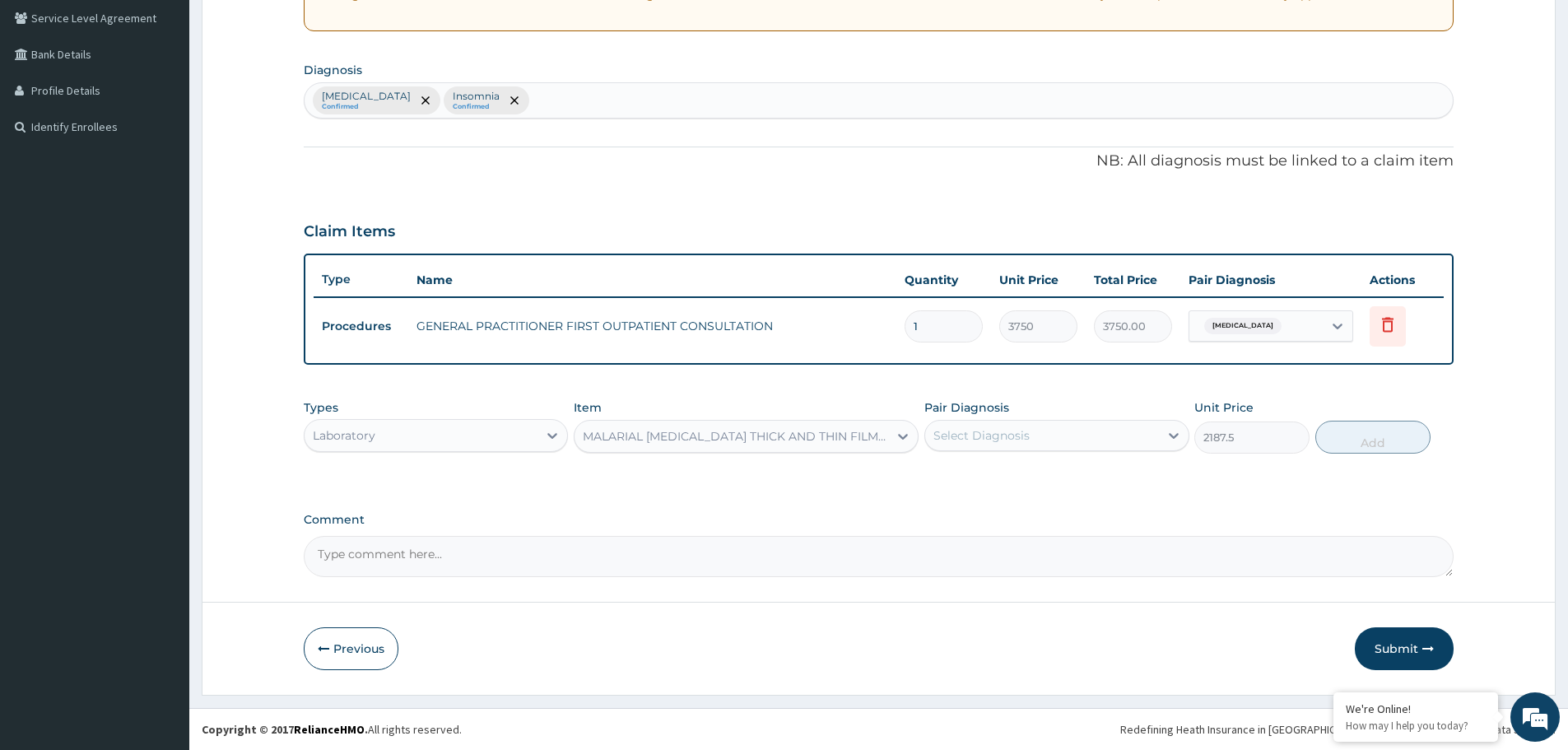
click at [1109, 429] on div "Select Diagnosis" at bounding box center [1041, 435] width 233 height 27
click at [1018, 476] on div "[MEDICAL_DATA]" at bounding box center [1056, 478] width 265 height 33
checkbox input "true"
click at [1373, 440] on button "Add" at bounding box center [1372, 437] width 115 height 32
type input "0"
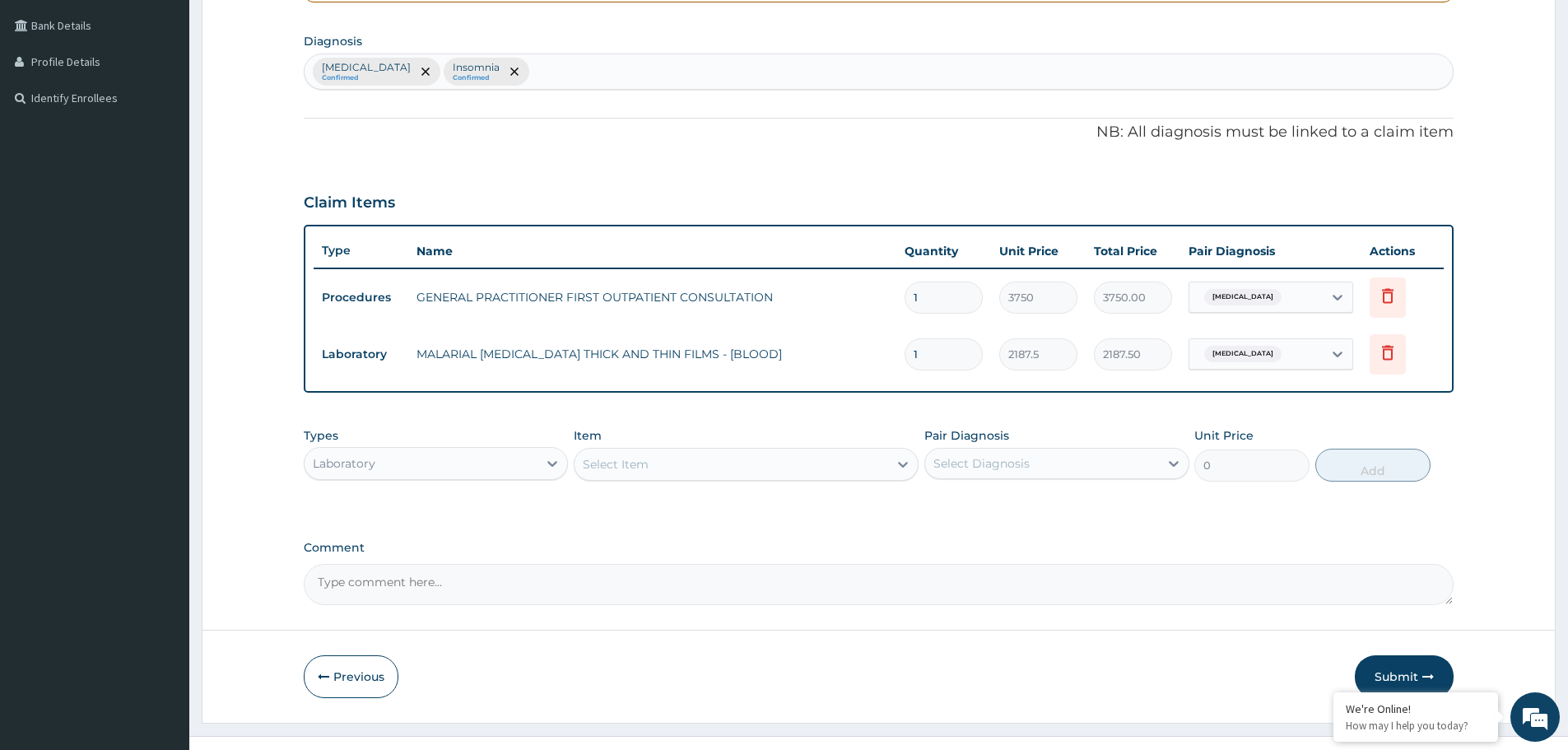
scroll to position [400, 0]
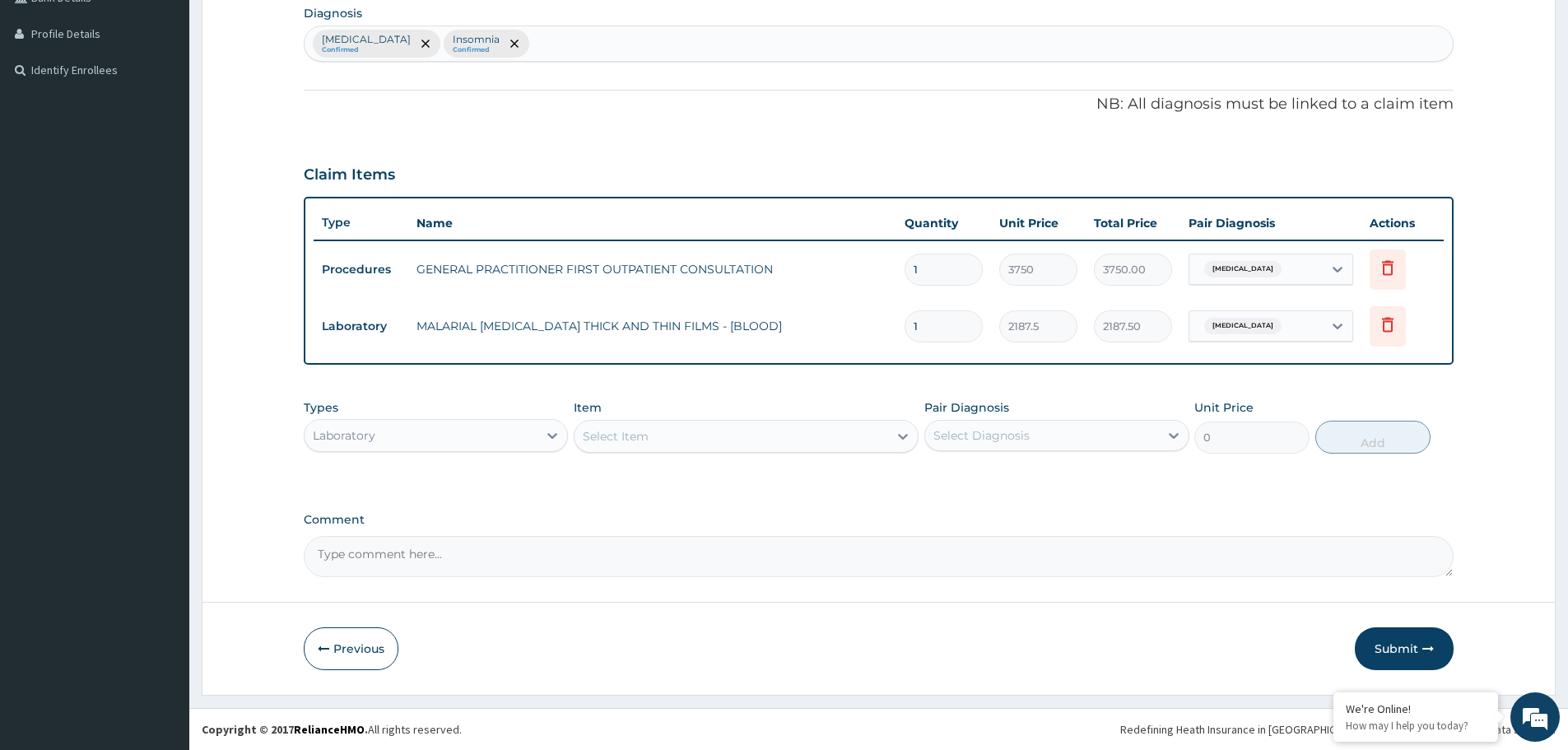
click at [683, 441] on div "Select Item" at bounding box center [731, 436] width 314 height 27
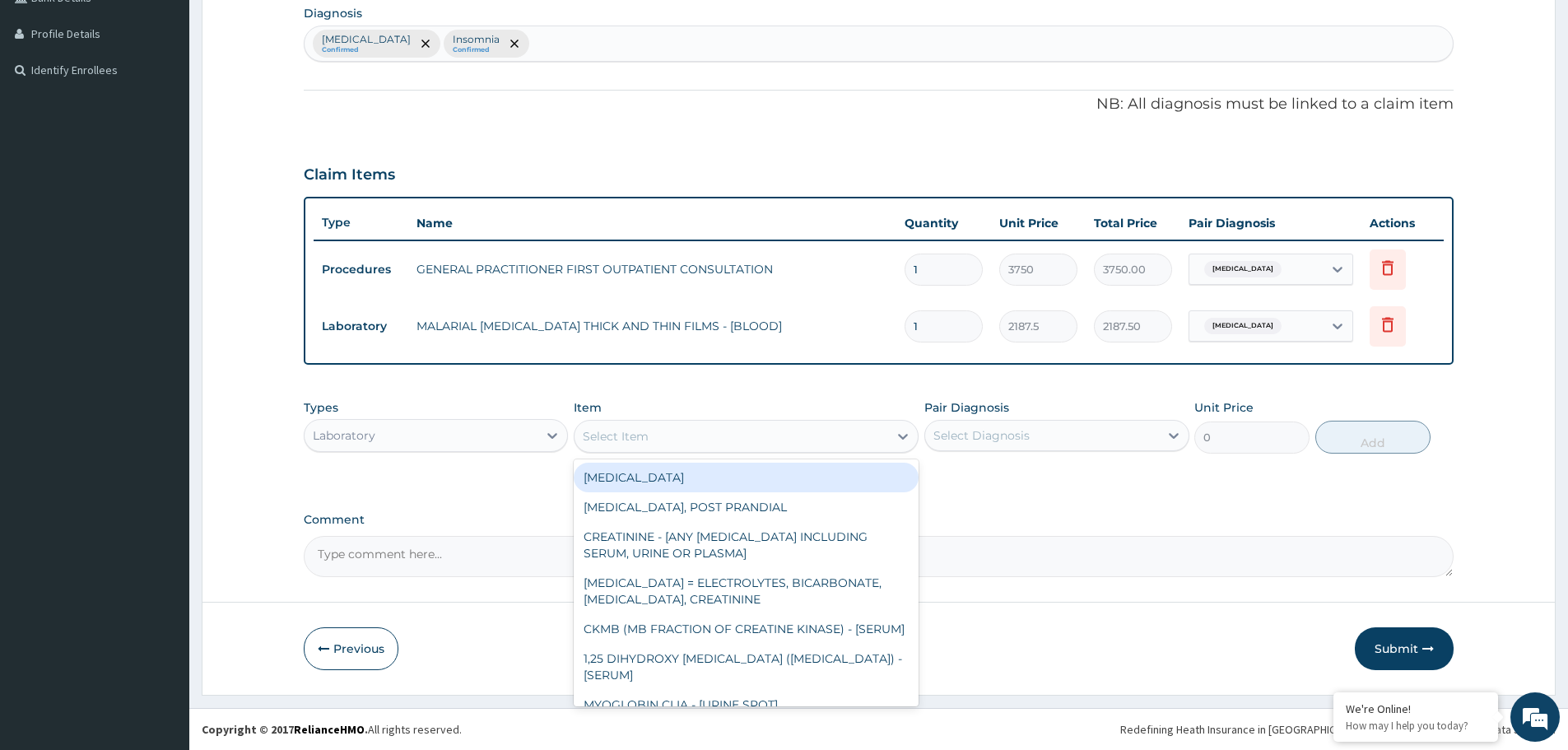
click at [492, 436] on div "Laboratory" at bounding box center [421, 435] width 233 height 27
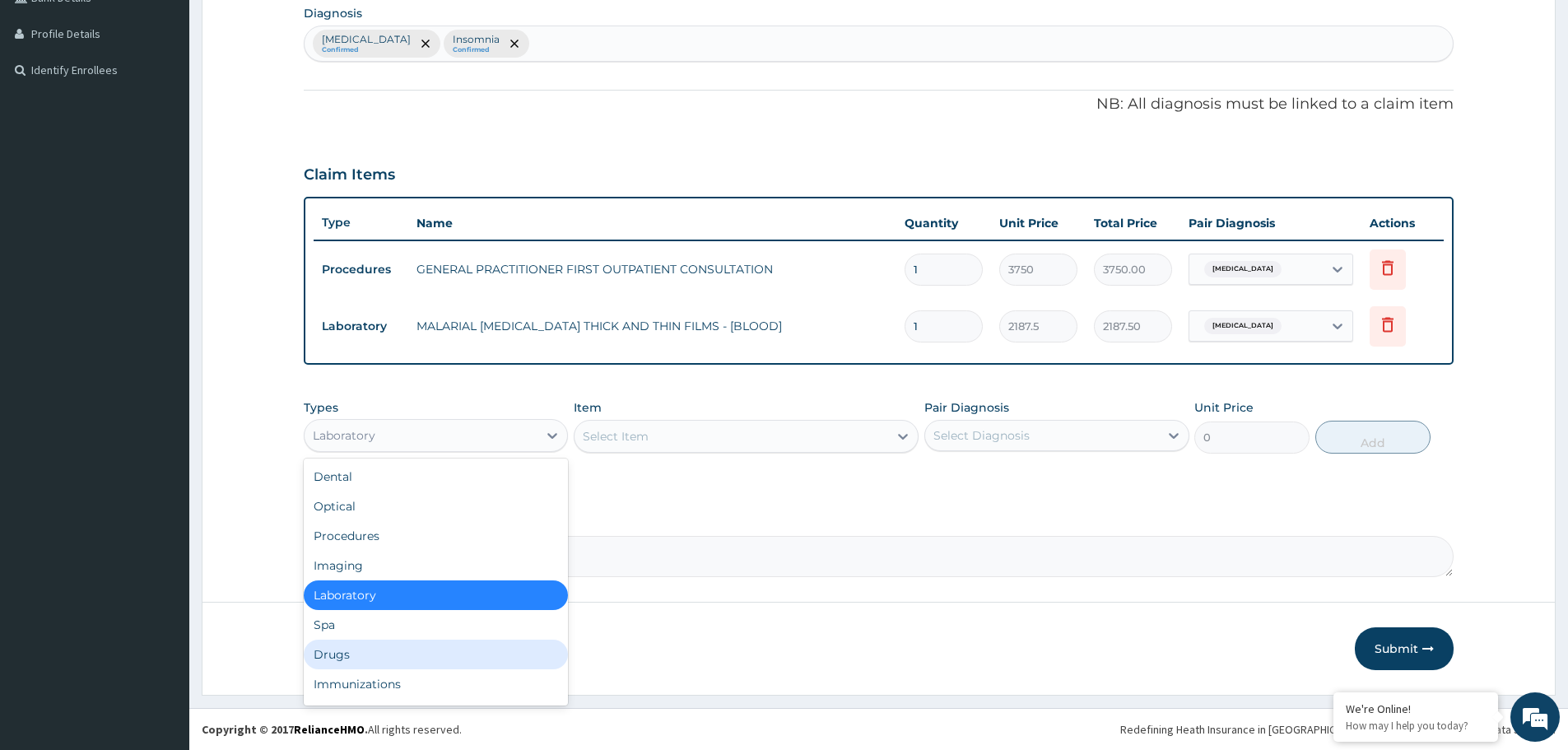
click at [395, 649] on div "Drugs" at bounding box center [436, 655] width 265 height 30
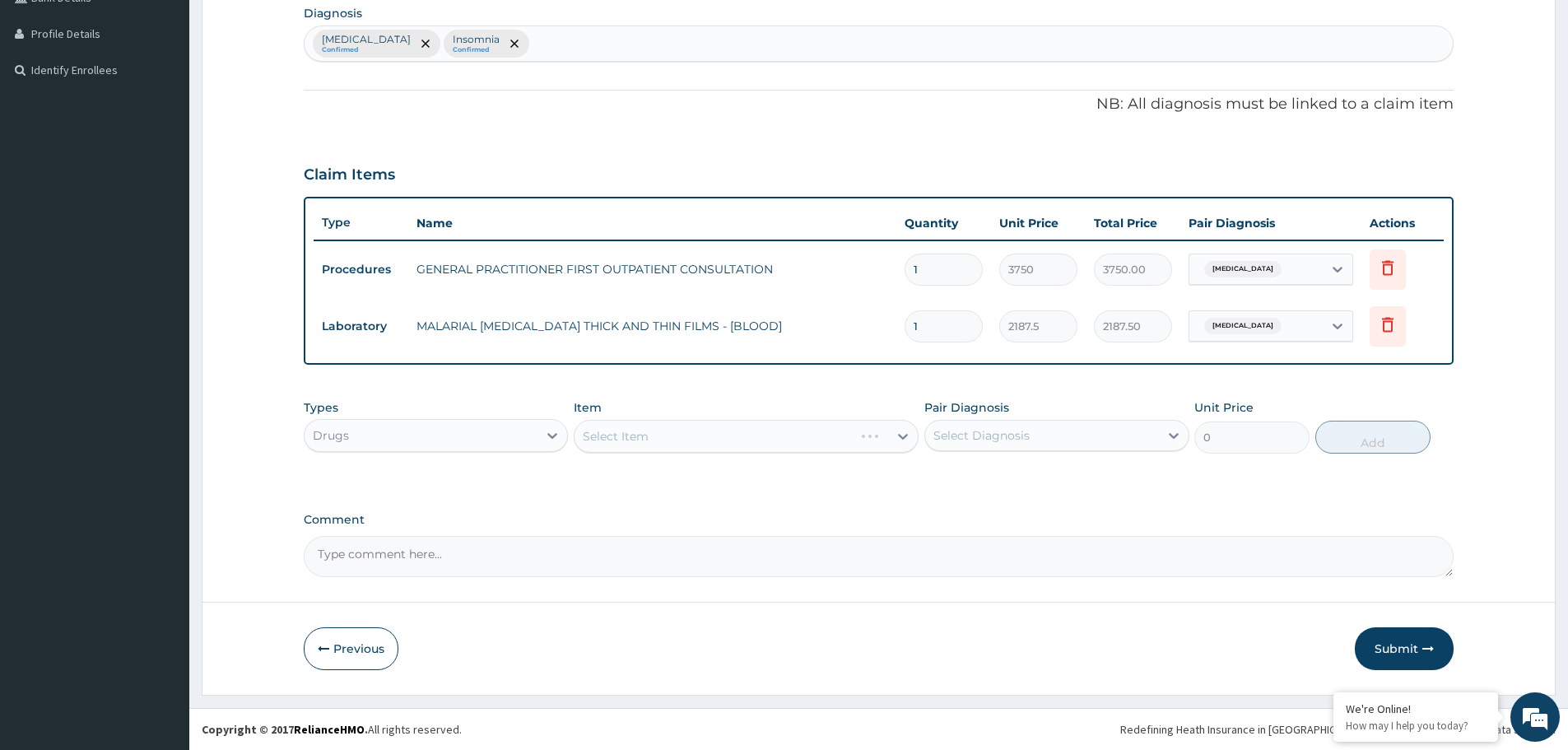
click at [704, 436] on div "Select Item" at bounding box center [746, 436] width 345 height 32
click at [711, 443] on div "Select Item" at bounding box center [731, 436] width 314 height 27
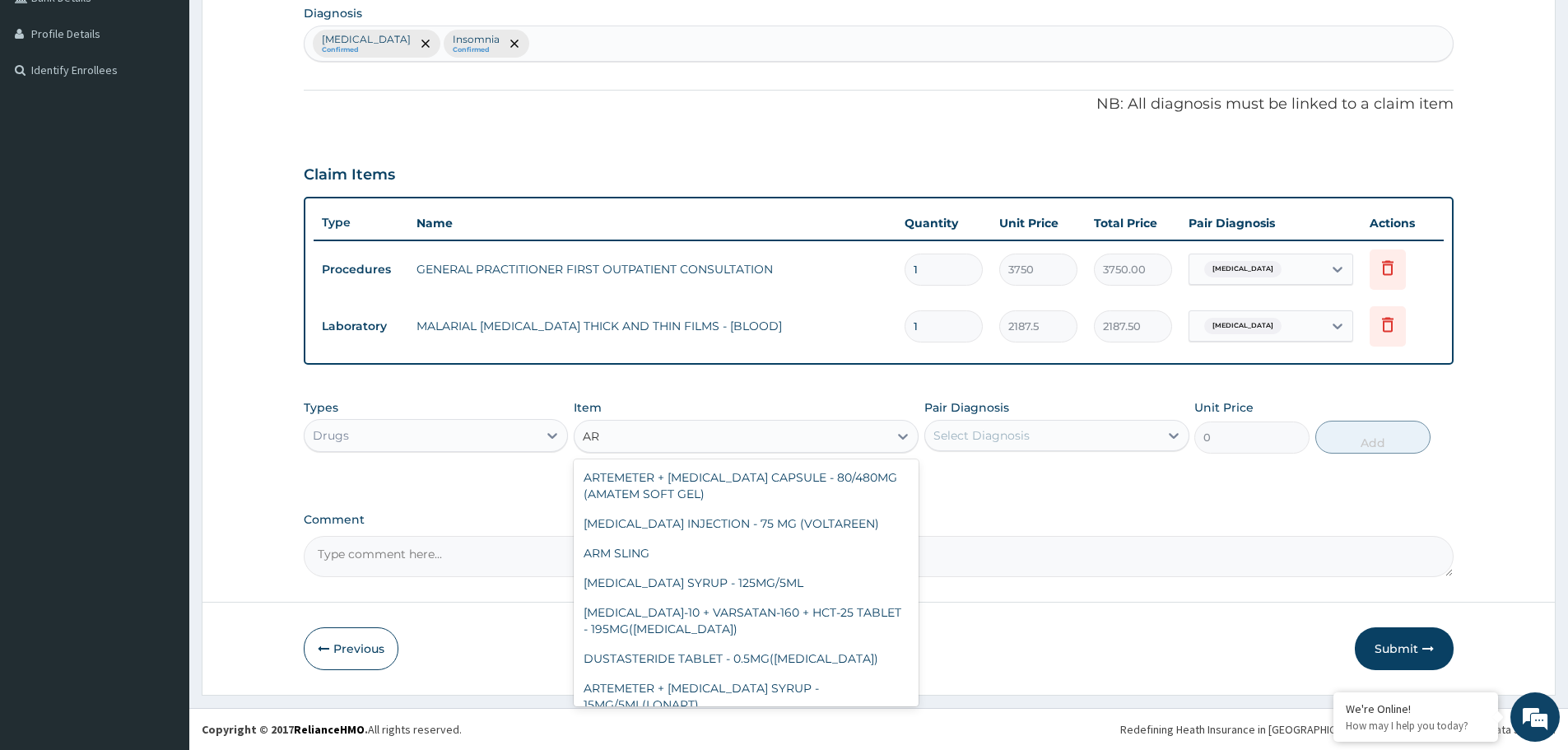
type input "A"
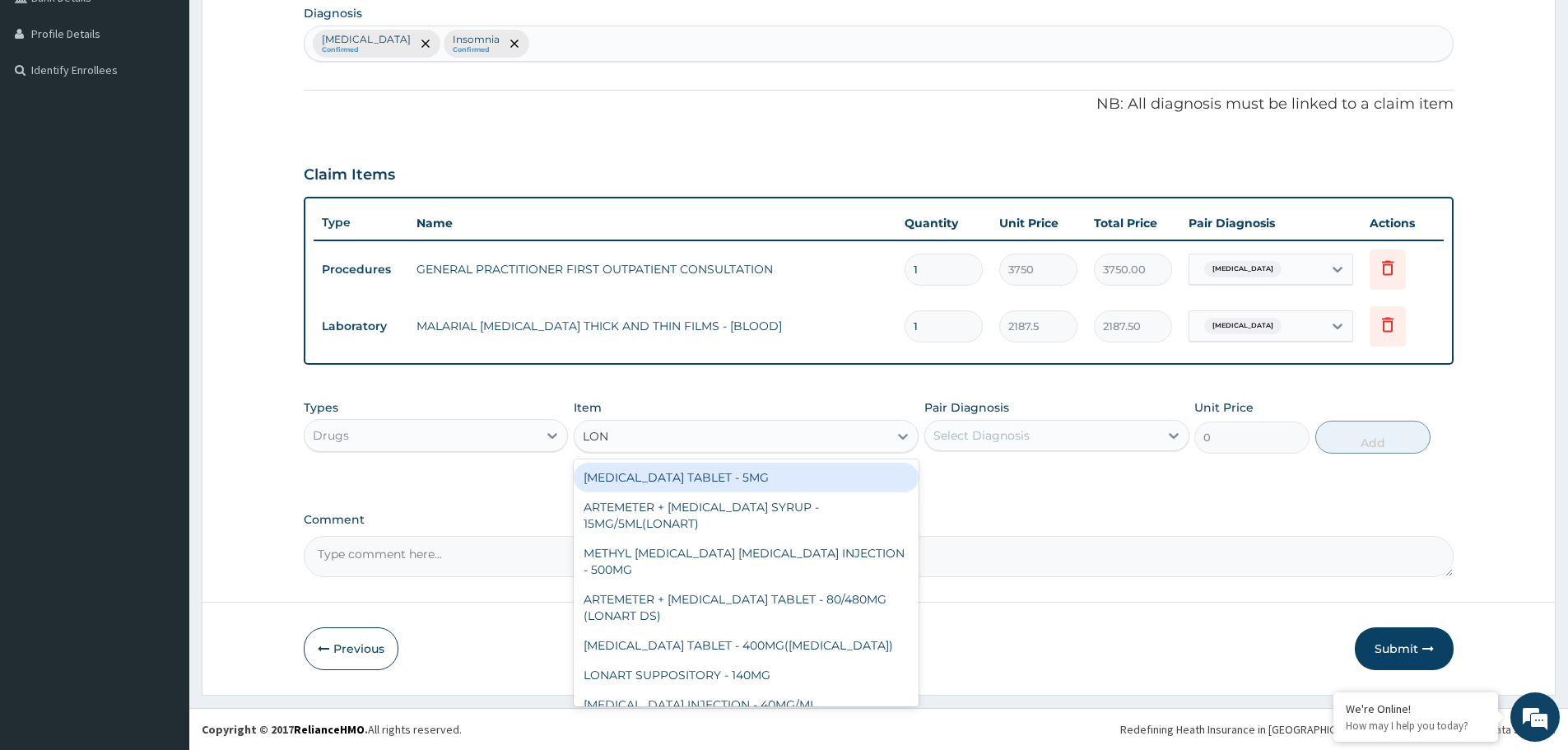
type input "[PERSON_NAME]"
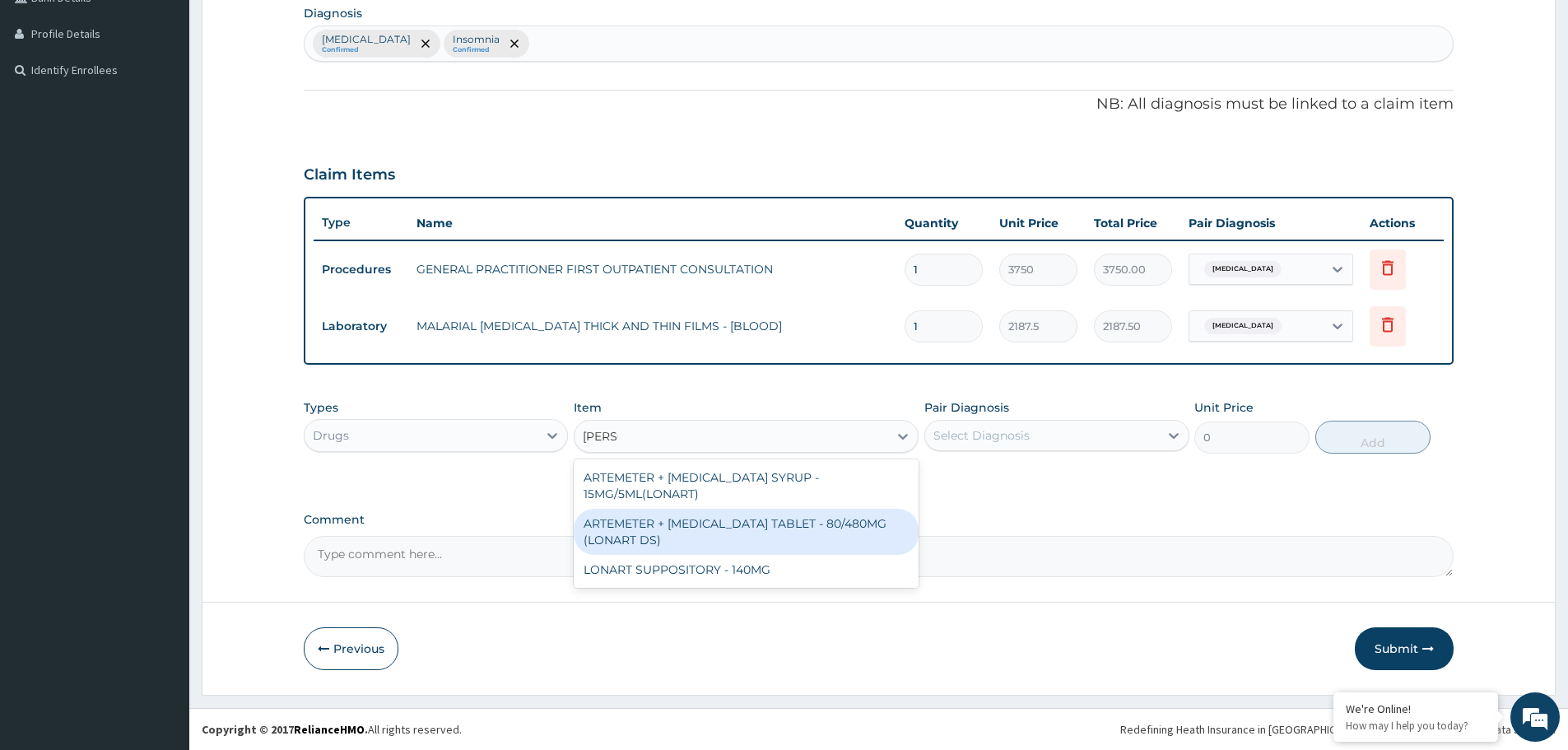
click at [720, 533] on div "ARTEMETER + [MEDICAL_DATA] TABLET - 80/480MG (LONART DS)" at bounding box center [746, 531] width 345 height 46
type input "588"
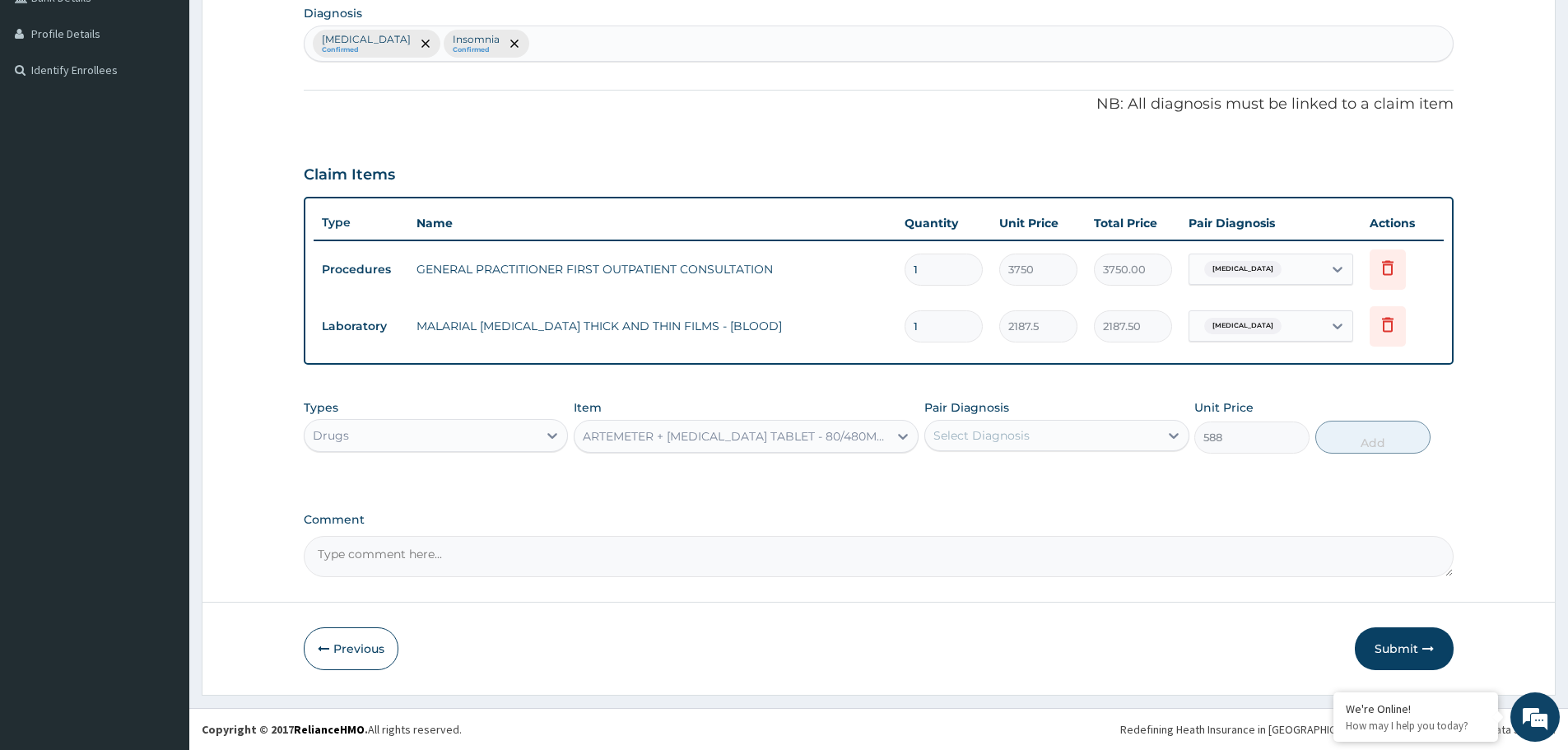
click at [1040, 438] on div "Select Diagnosis" at bounding box center [1041, 435] width 233 height 27
click at [1010, 488] on div "[MEDICAL_DATA]" at bounding box center [1056, 478] width 265 height 33
checkbox input "true"
click at [1391, 443] on button "Add" at bounding box center [1372, 437] width 115 height 32
type input "0"
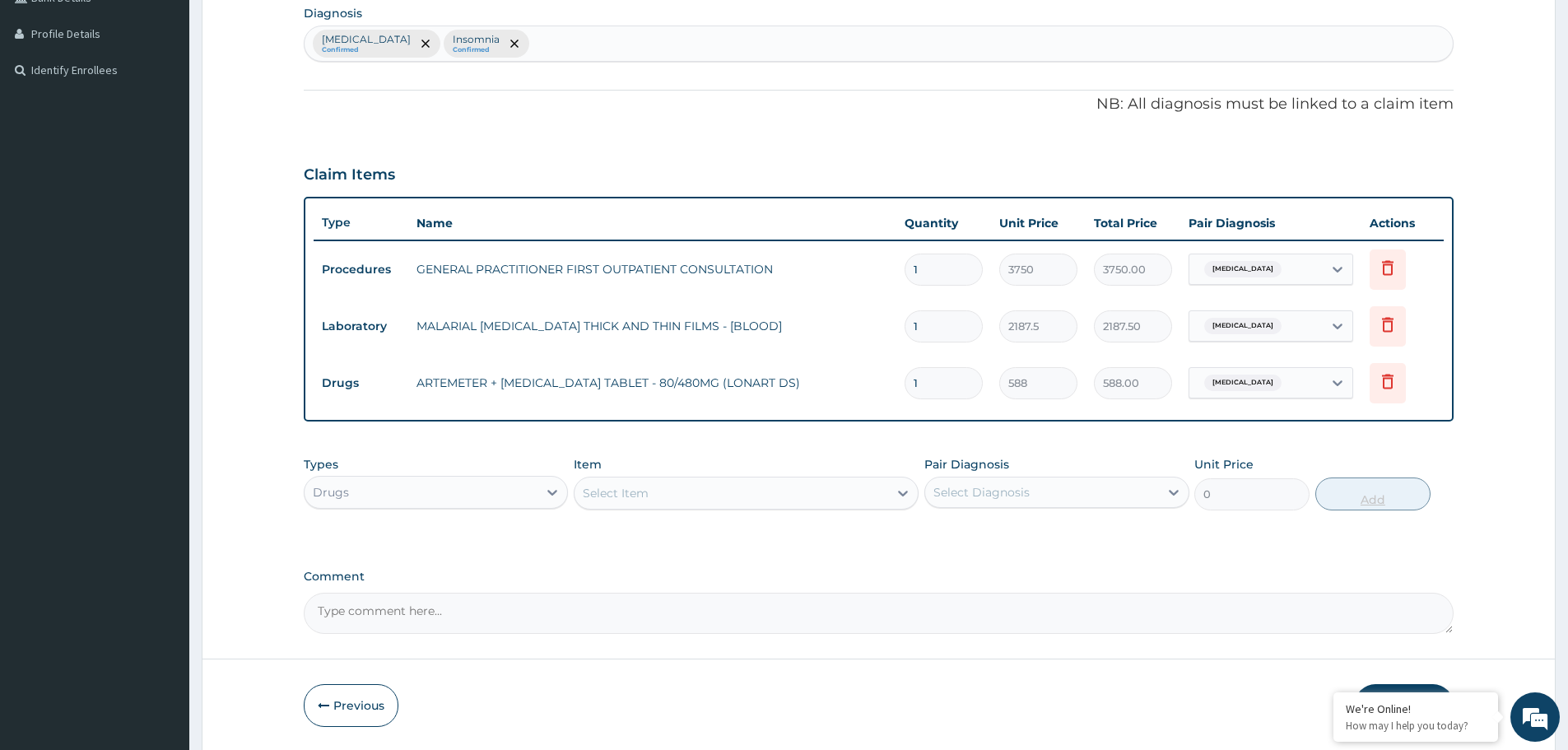
type input "0.00"
type input "6"
type input "3528.00"
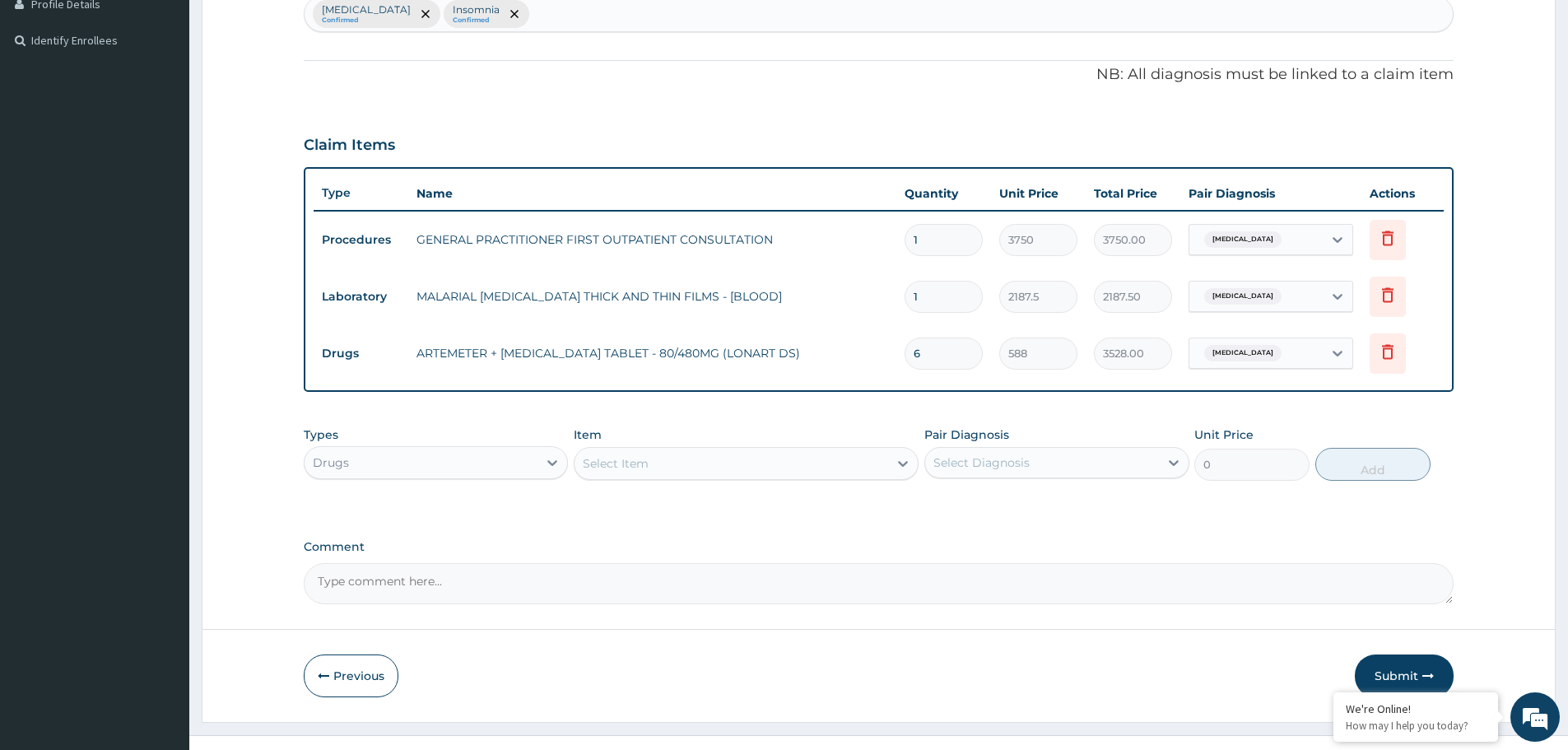
scroll to position [457, 0]
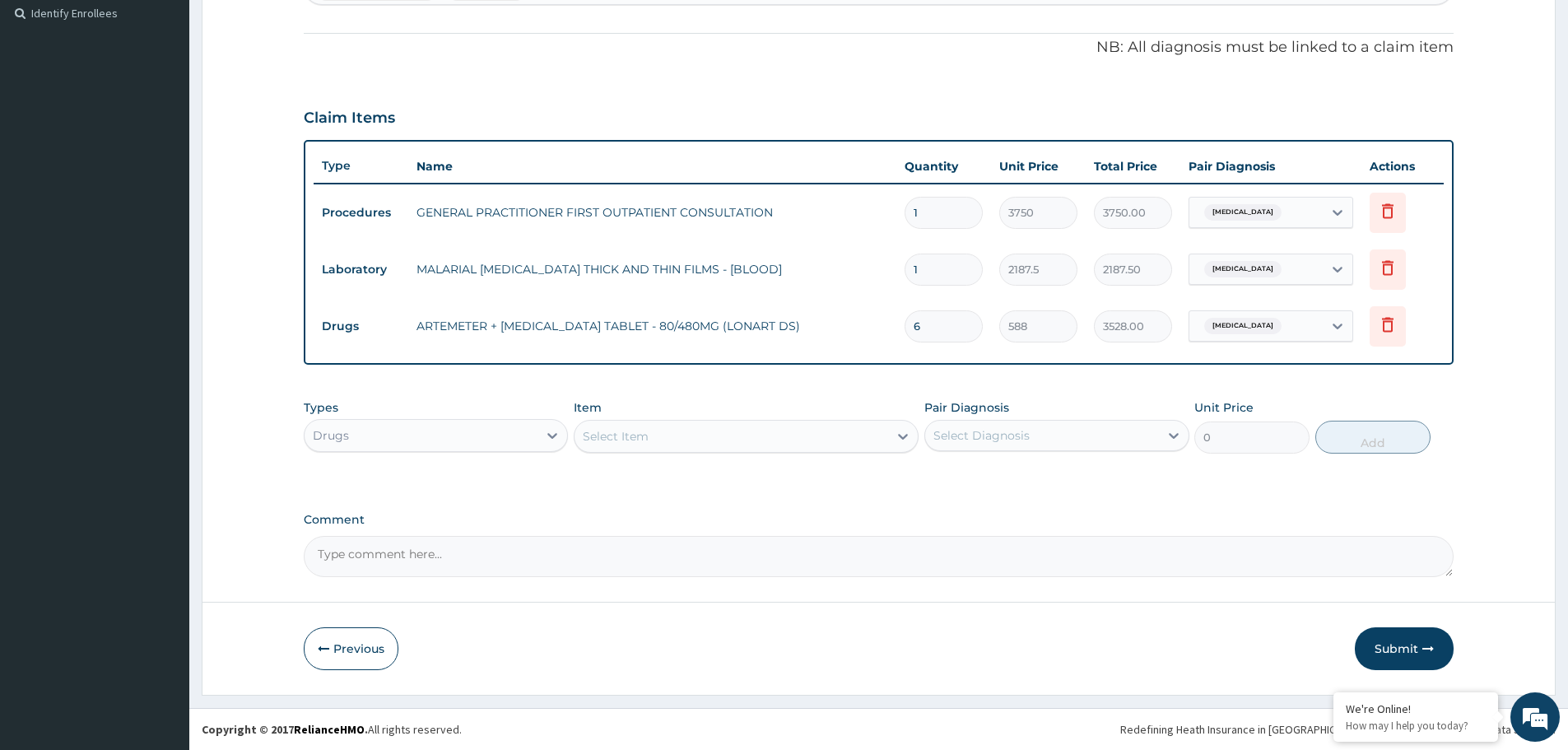
type input "6"
click at [718, 442] on div "Select Item" at bounding box center [731, 436] width 314 height 27
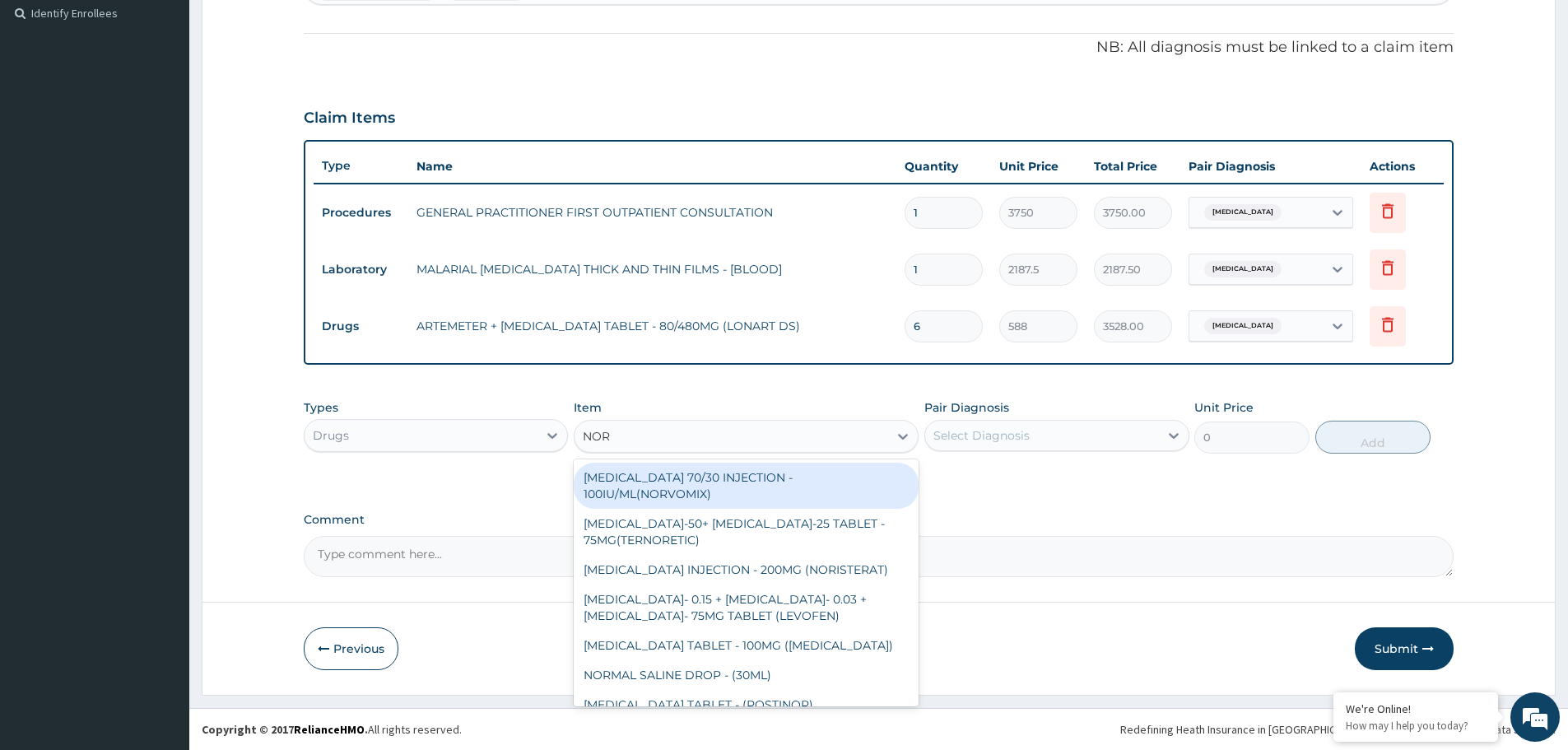
type input "NORG"
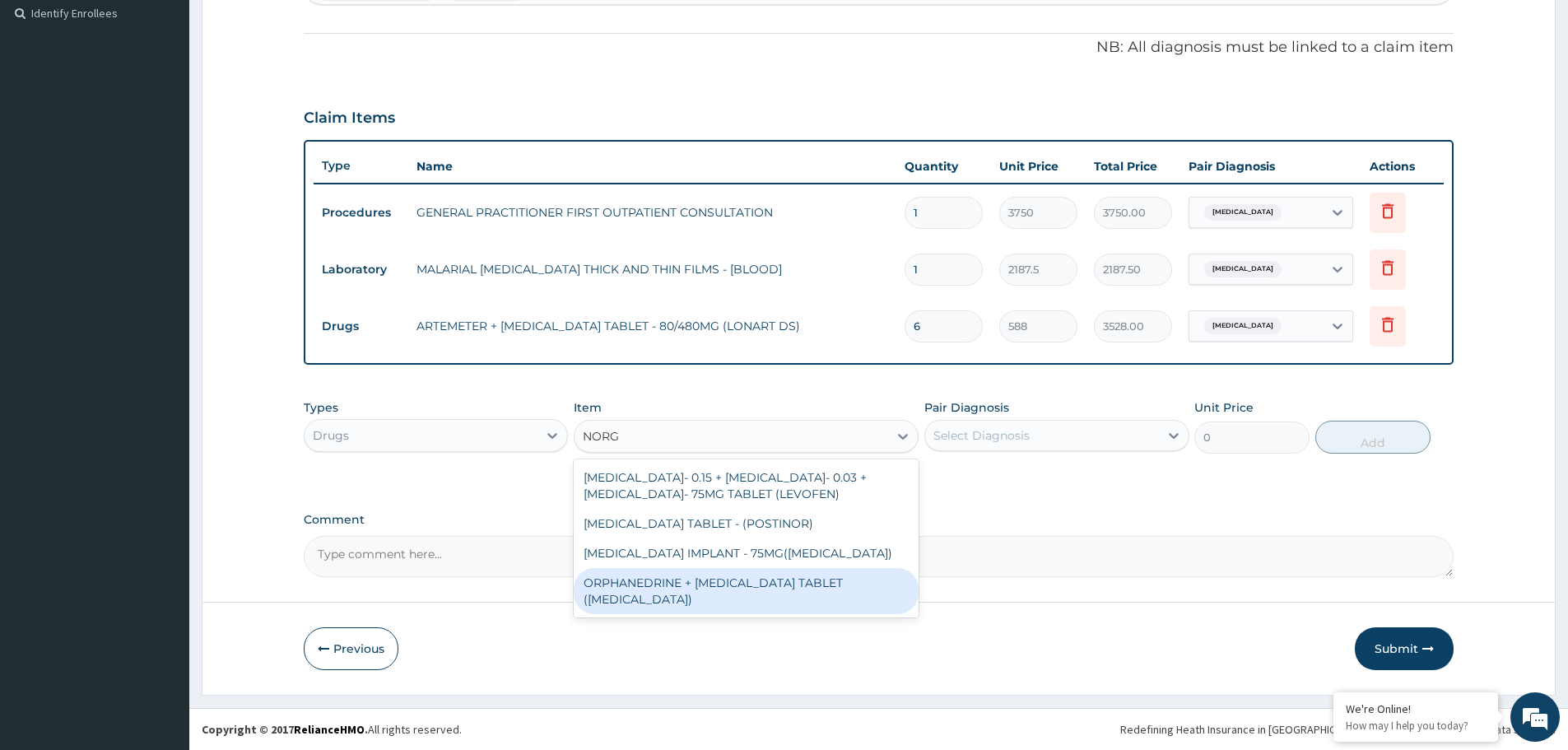
click at [710, 581] on div "ORPHANEDRINE + PARACETAMOL TABLET (NORGESIC)" at bounding box center [746, 591] width 345 height 46
type input "168"
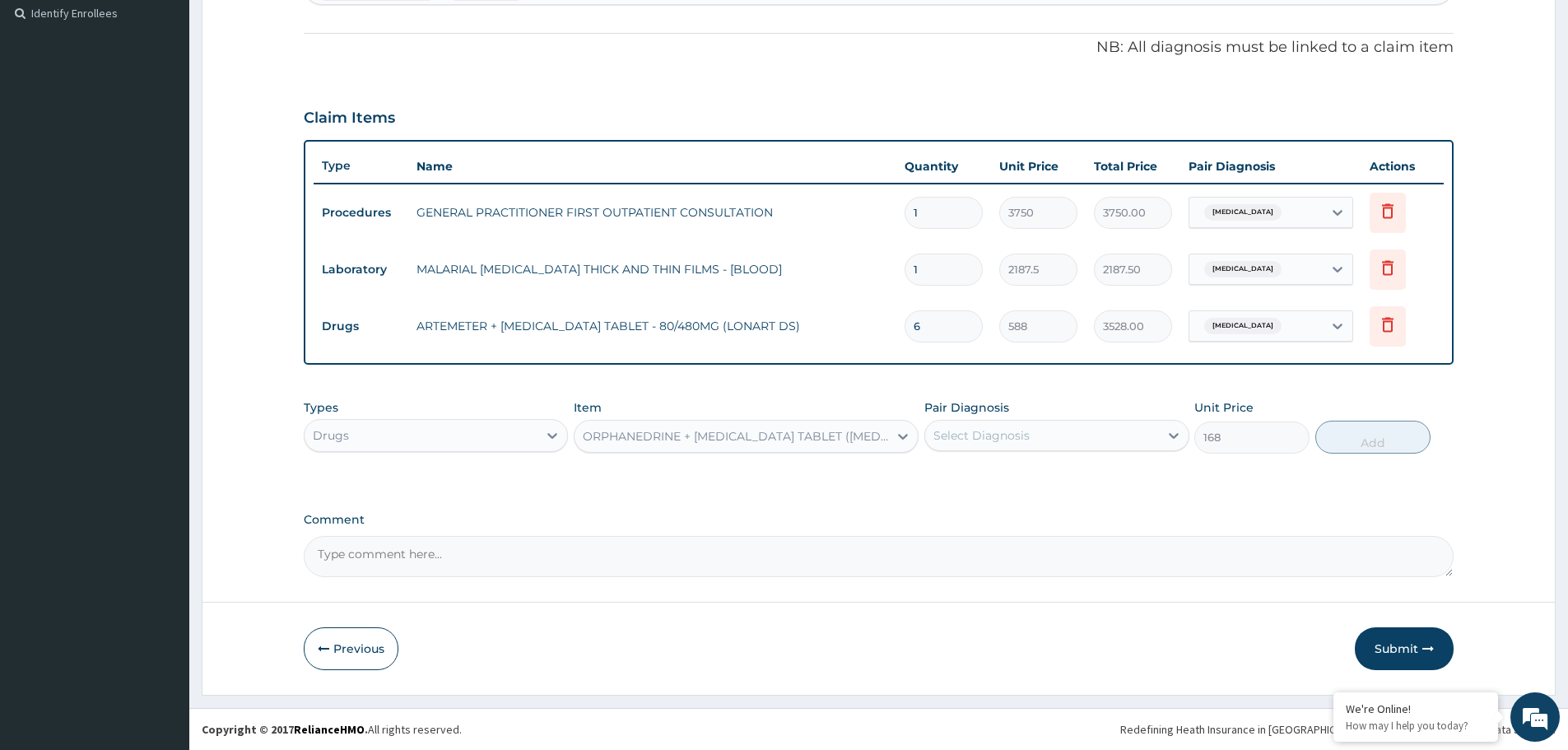
click at [1031, 439] on div "Select Diagnosis" at bounding box center [1041, 435] width 233 height 27
click at [979, 487] on div "Malaria" at bounding box center [1056, 478] width 265 height 33
checkbox input "true"
click at [1377, 448] on button "Add" at bounding box center [1372, 437] width 115 height 32
type input "0"
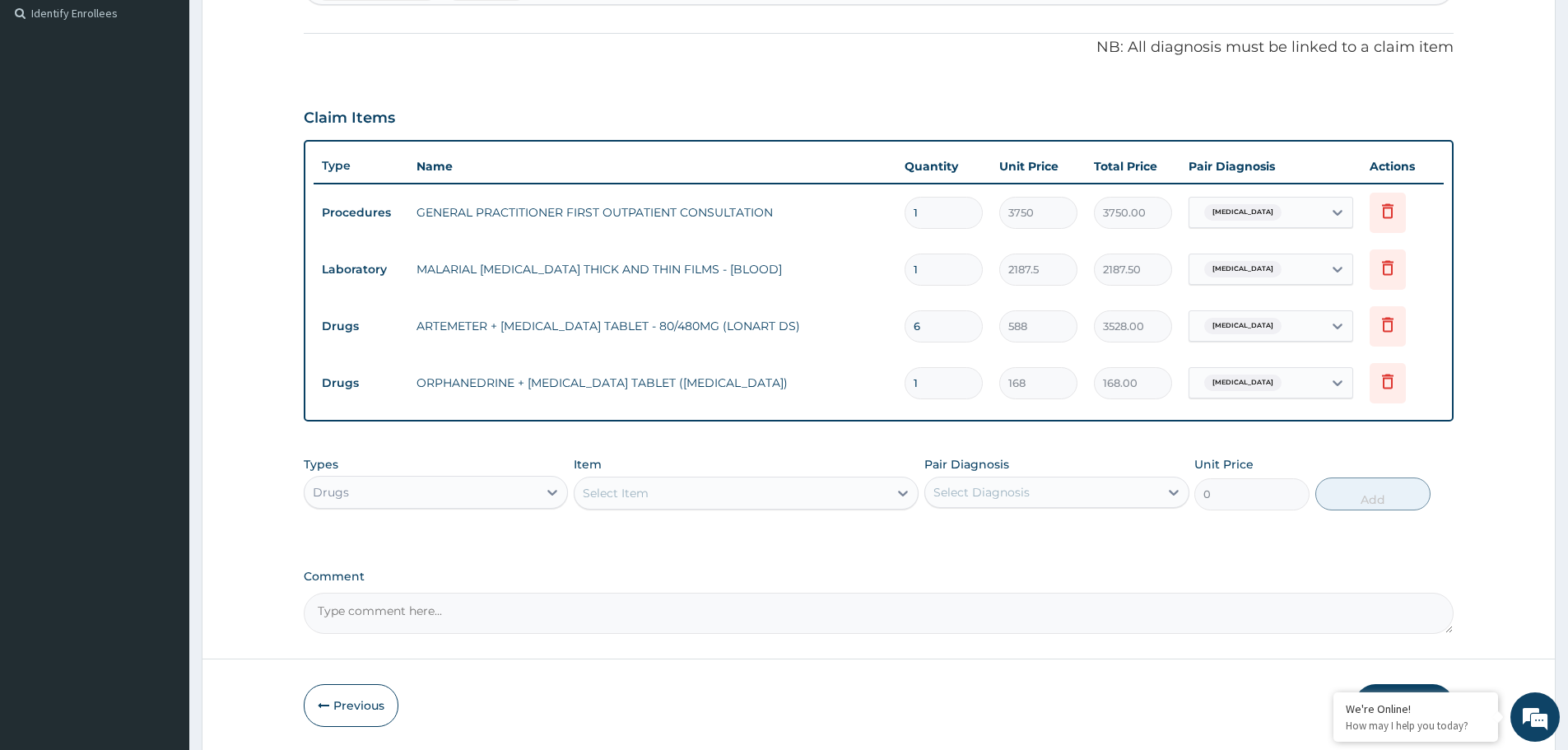
type input "0.00"
type input "2"
type input "336.00"
type input "20"
type input "3360.00"
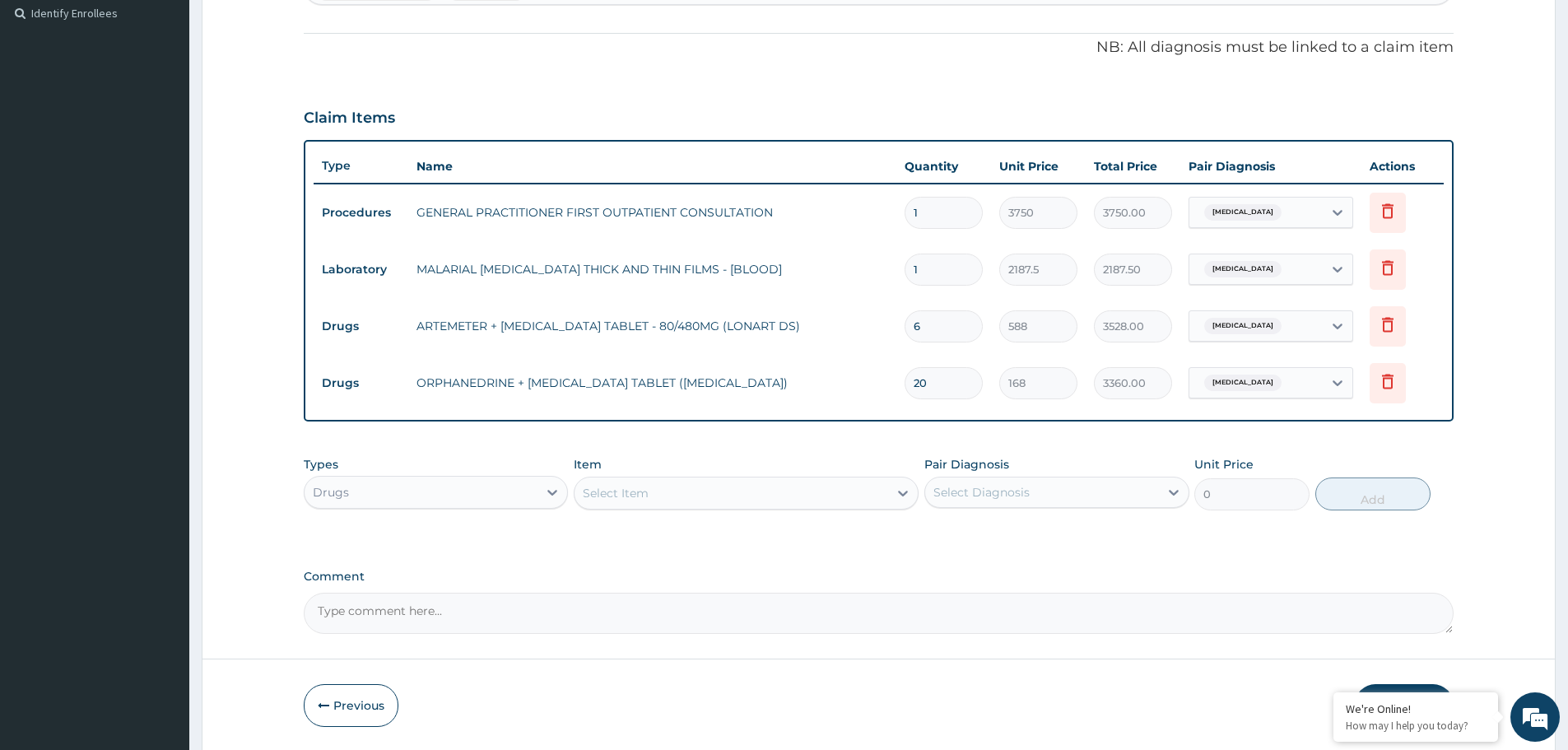
type input "20"
click at [662, 491] on div "Select Item" at bounding box center [731, 493] width 314 height 27
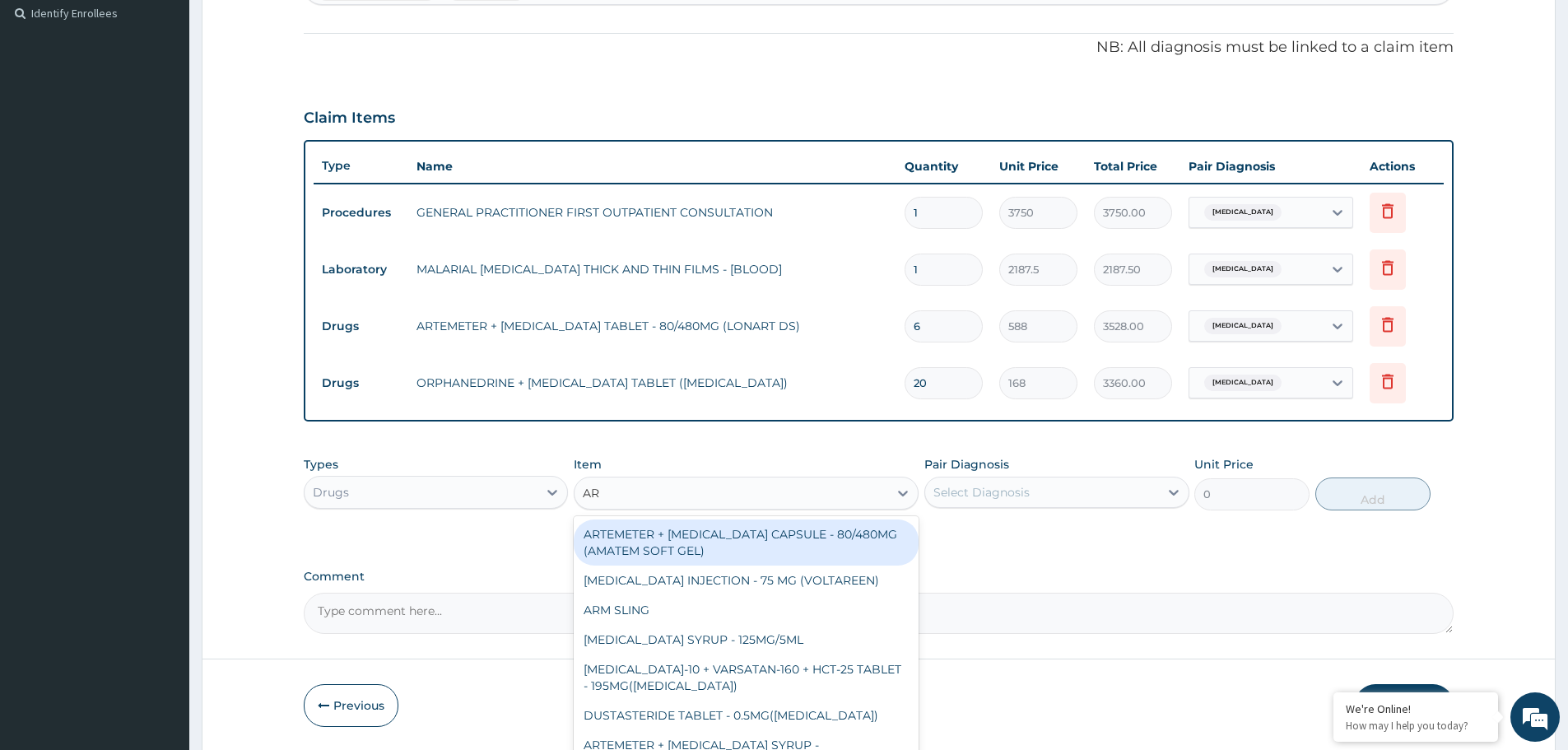
type input "A"
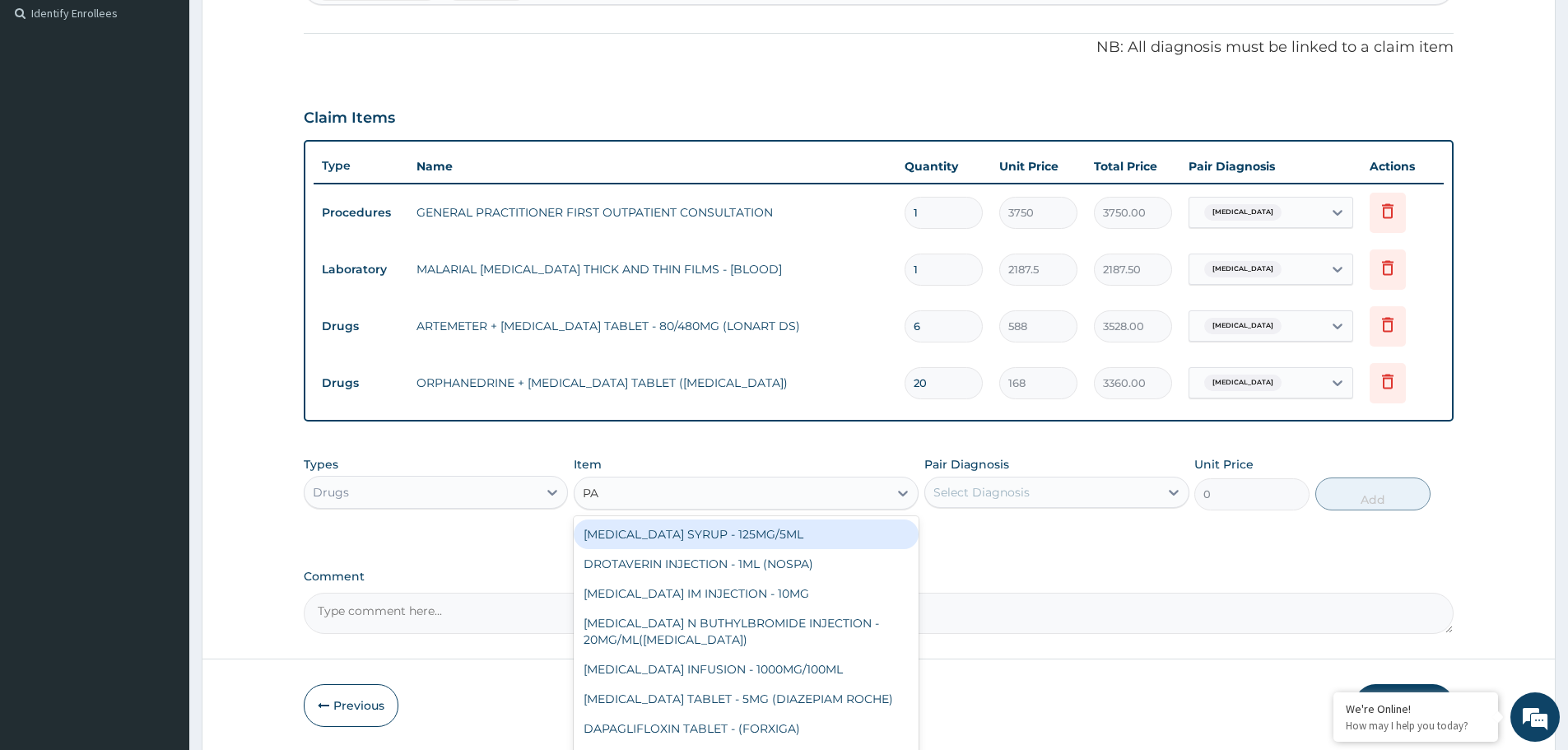
type input "PAL"
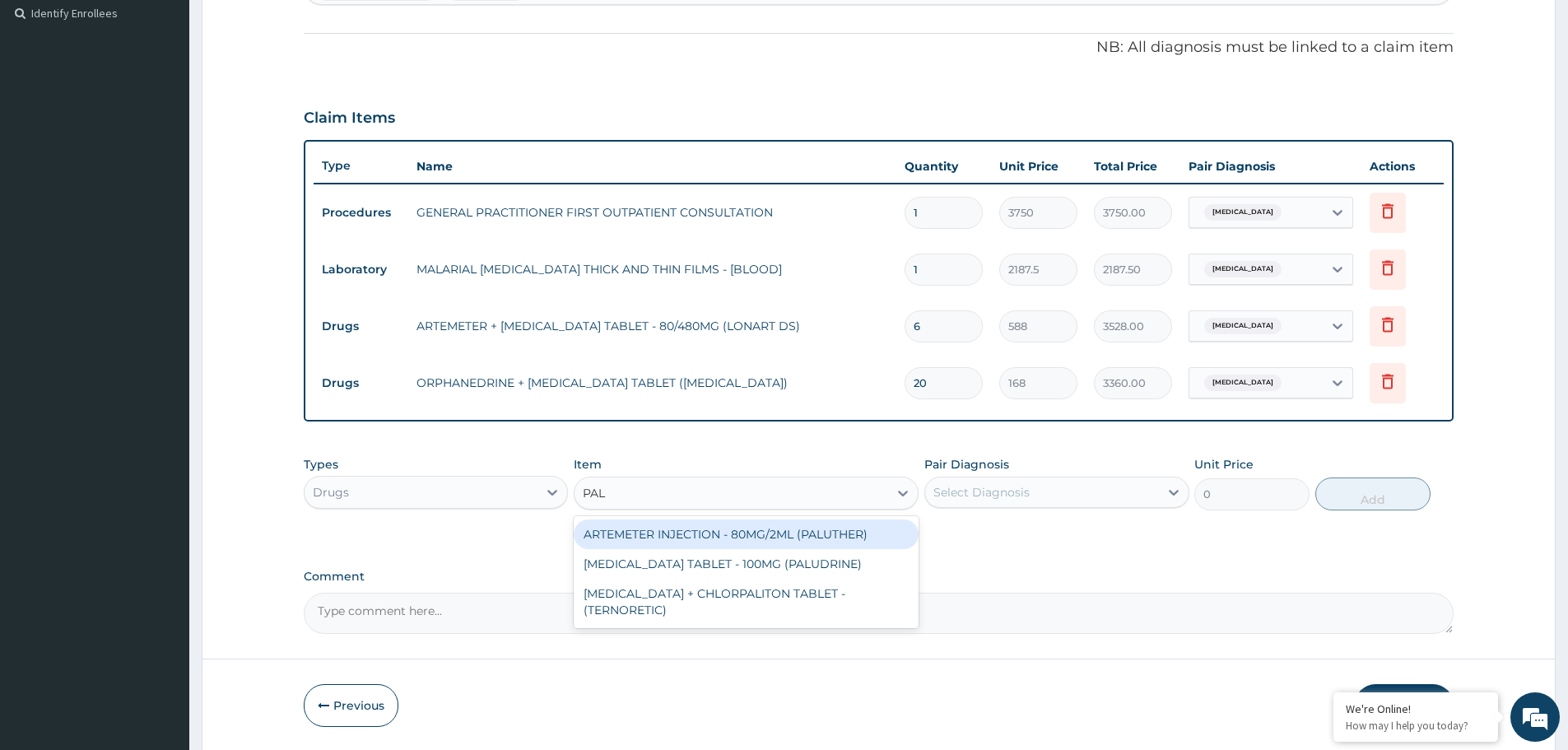
drag, startPoint x: 734, startPoint y: 537, endPoint x: 935, endPoint y: 518, distance: 201.9
click at [740, 537] on div "ARTEMETER INJECTION - 80MG/2ML (PALUTHER)" at bounding box center [746, 534] width 345 height 30
type input "700"
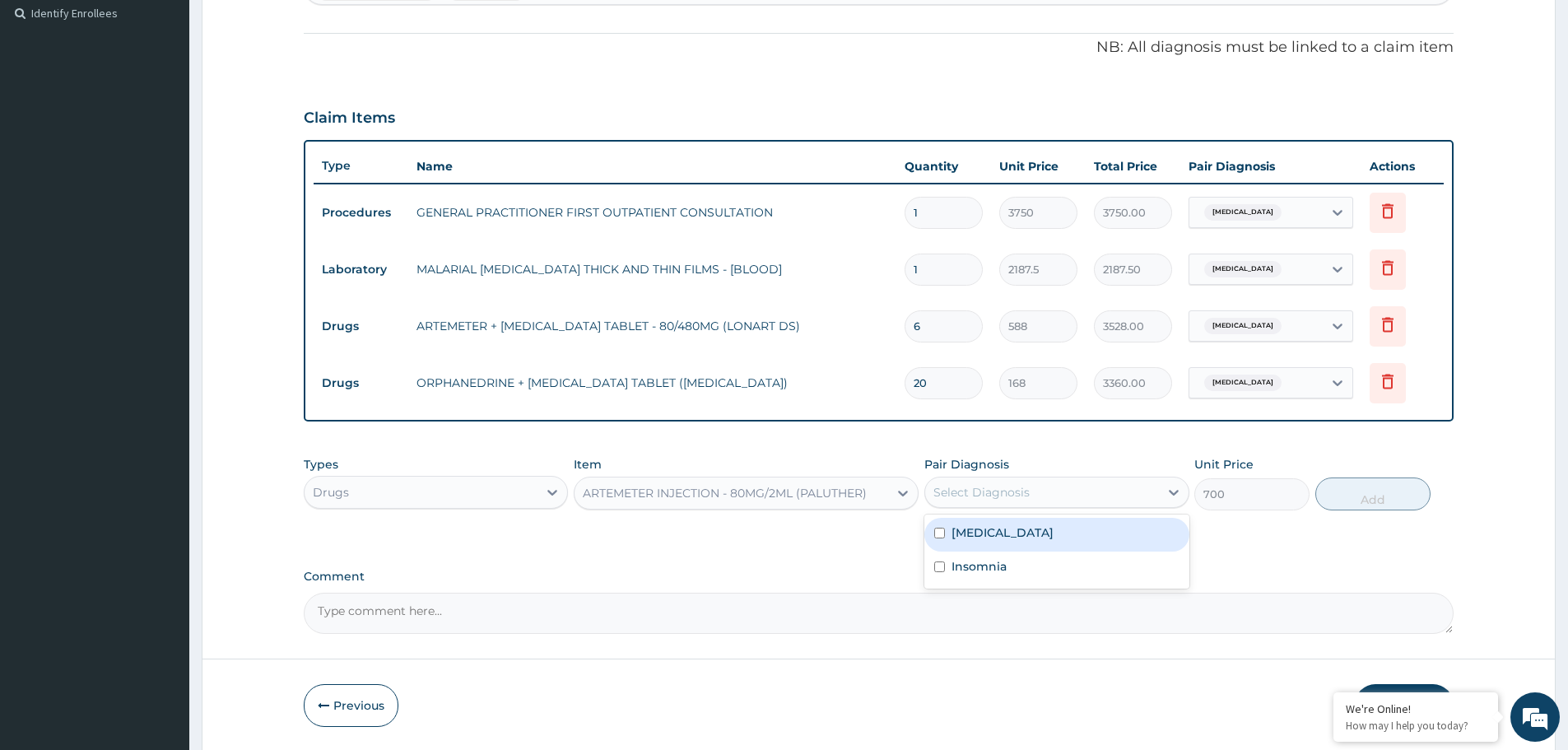
click at [998, 489] on div "Select Diagnosis" at bounding box center [982, 492] width 96 height 17
click at [1000, 544] on div "[MEDICAL_DATA]" at bounding box center [1056, 534] width 265 height 33
checkbox input "true"
click at [1386, 488] on button "Add" at bounding box center [1372, 493] width 115 height 32
type input "0"
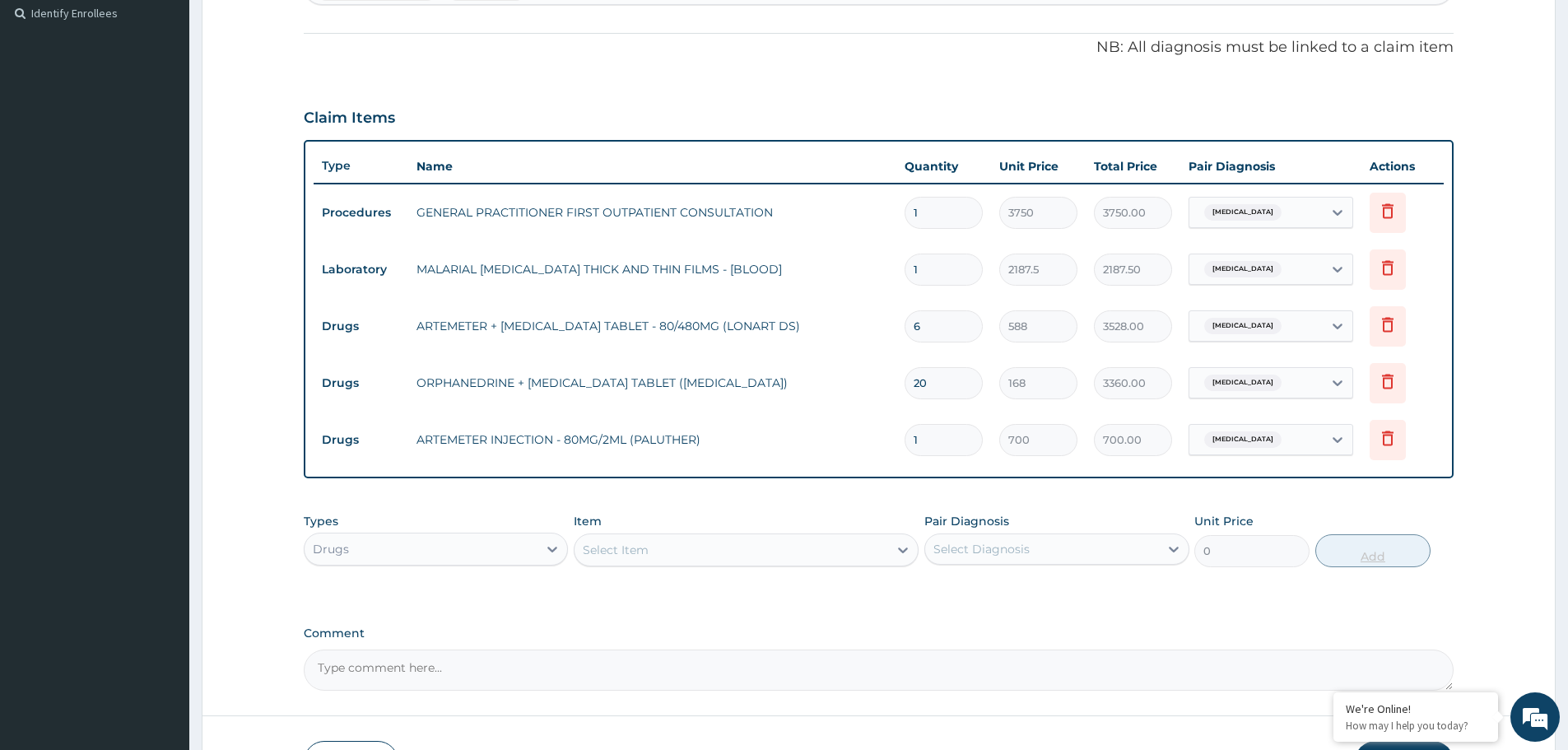
type input "0.00"
type input "6"
type input "4200.00"
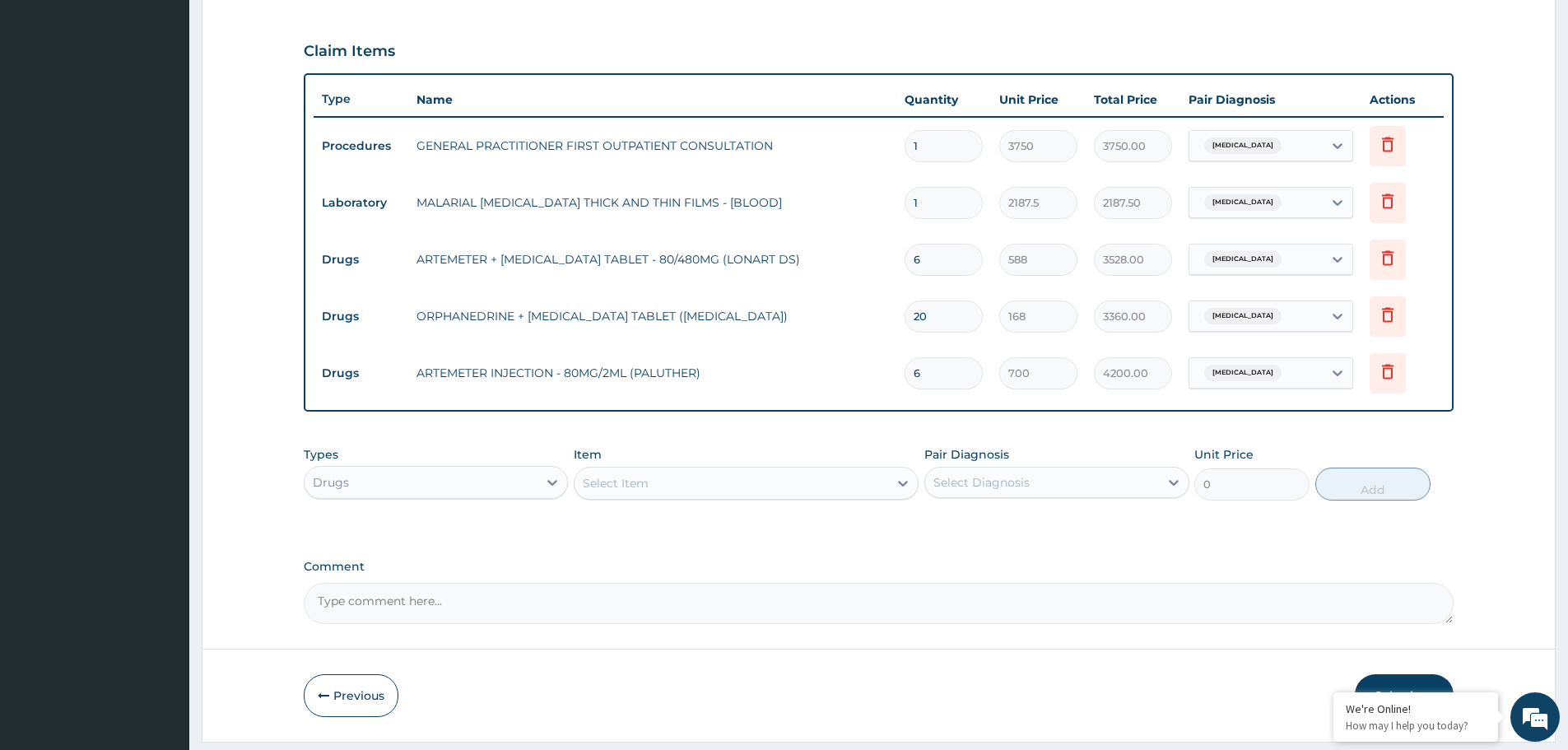
scroll to position [570, 0]
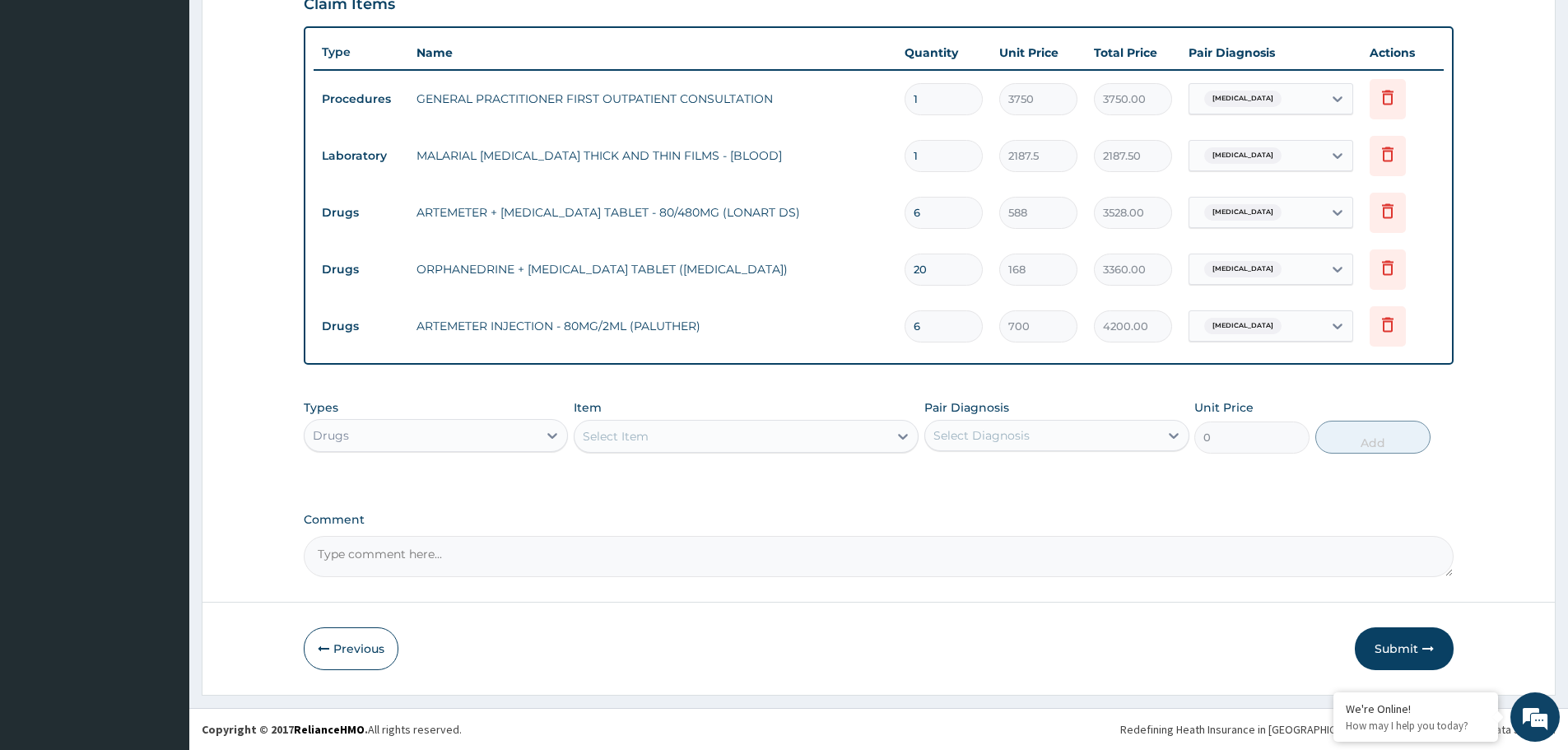
type input "6"
click at [642, 437] on div "Select Item" at bounding box center [615, 436] width 66 height 17
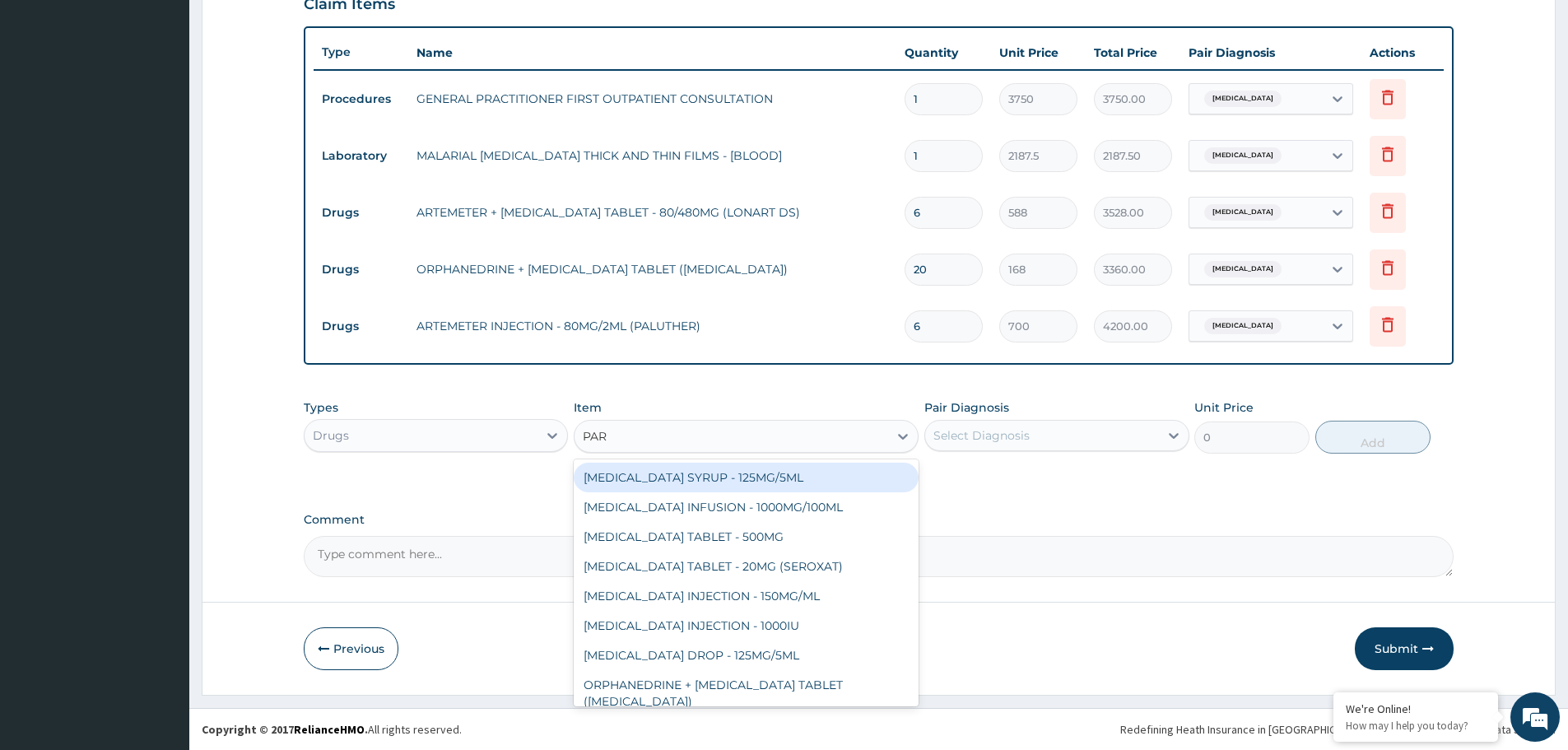
type input "PARA"
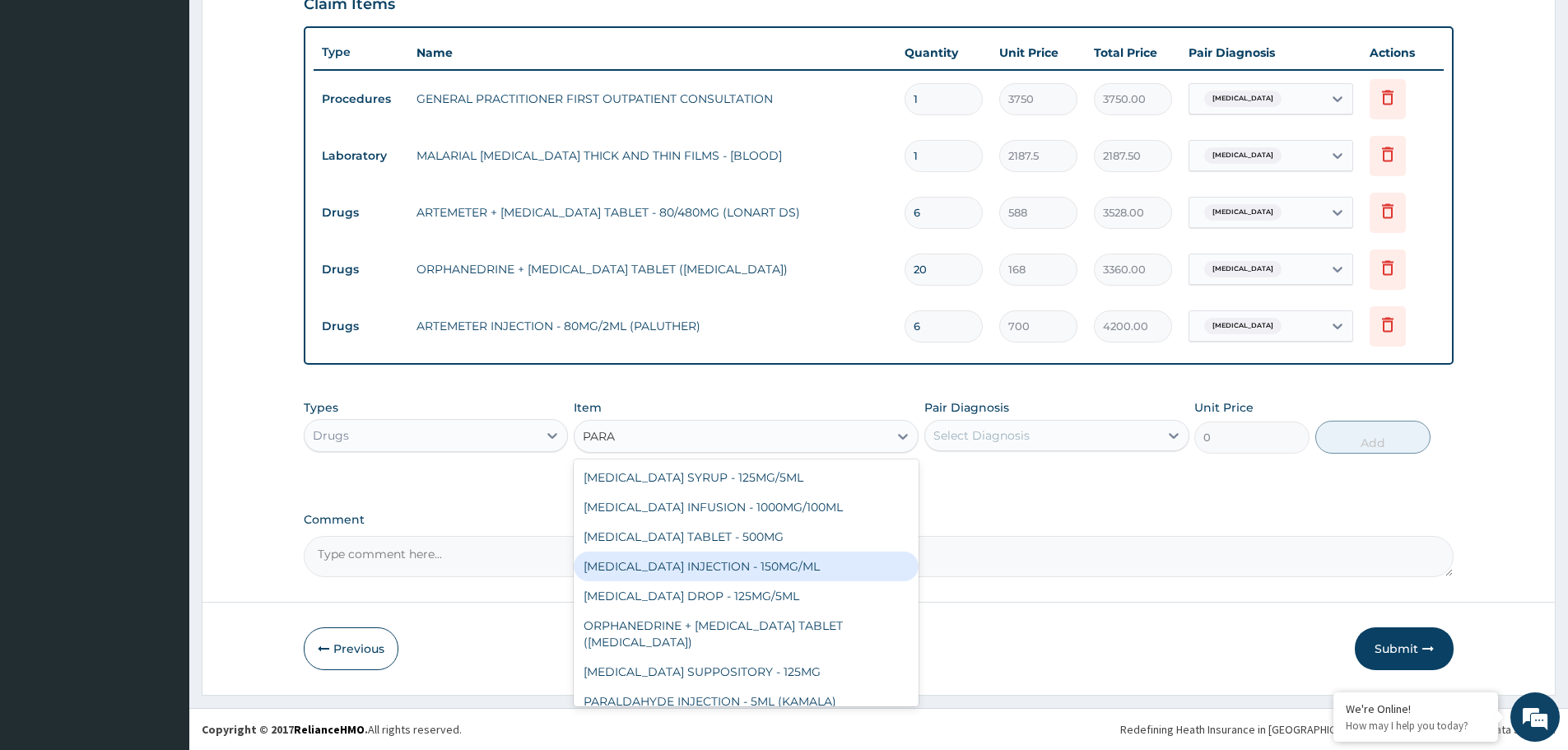
click at [701, 568] on div "[MEDICAL_DATA] INJECTION - 150MG/ML" at bounding box center [746, 567] width 345 height 30
type input "560"
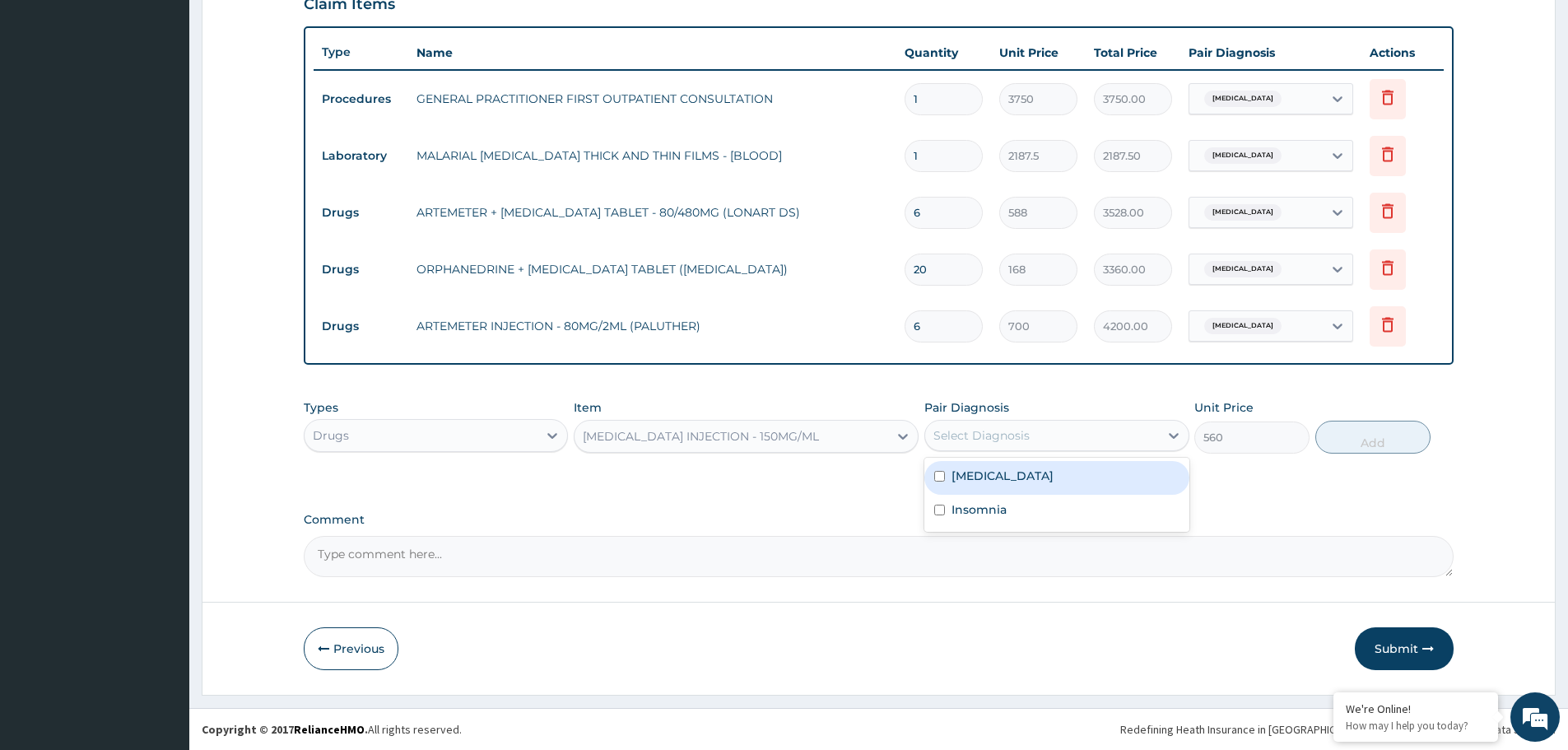
click at [1128, 427] on div "Select Diagnosis" at bounding box center [1041, 435] width 233 height 27
click at [1000, 485] on div "[MEDICAL_DATA]" at bounding box center [1056, 478] width 265 height 33
checkbox input "true"
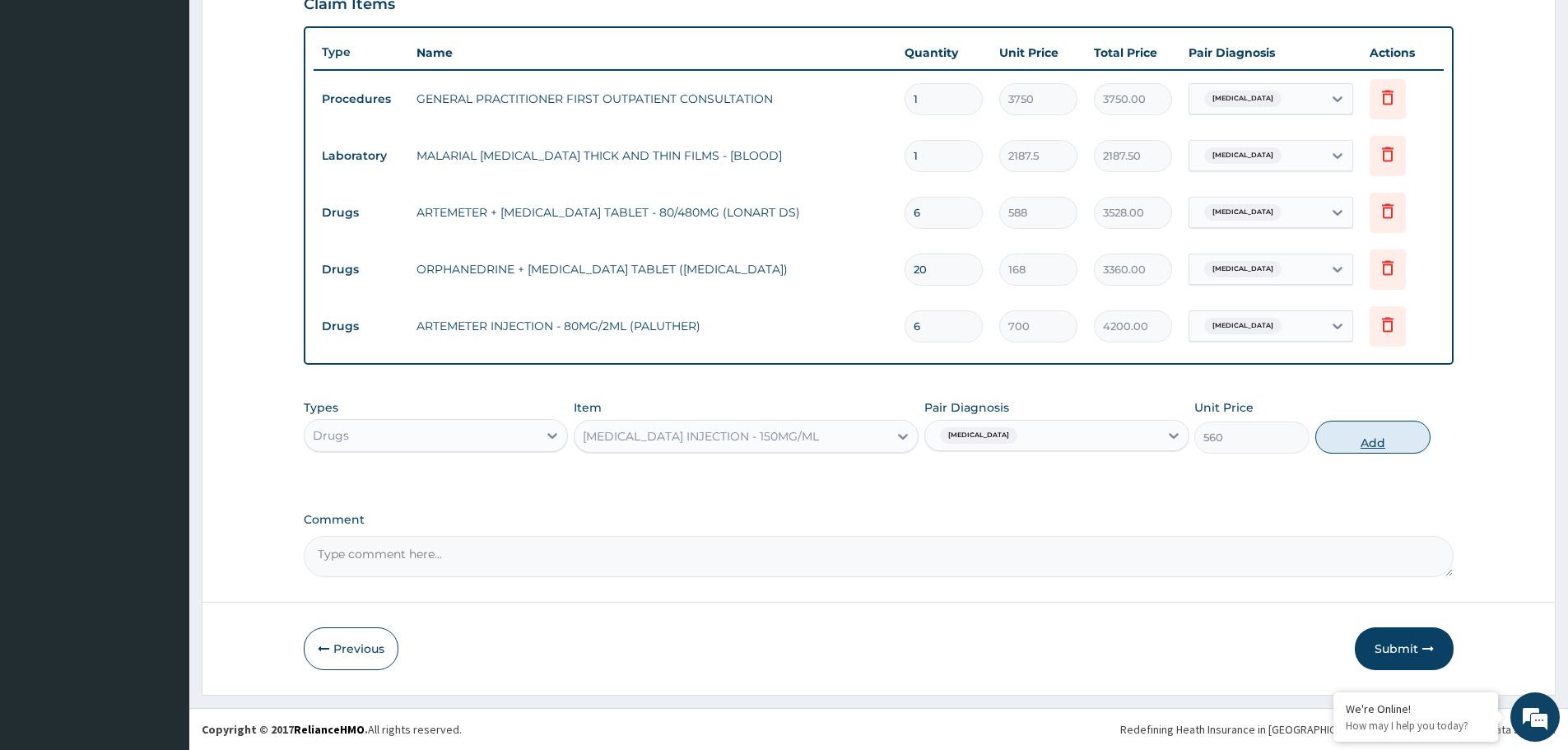
click at [1387, 430] on button "Add" at bounding box center [1372, 437] width 115 height 32
type input "0"
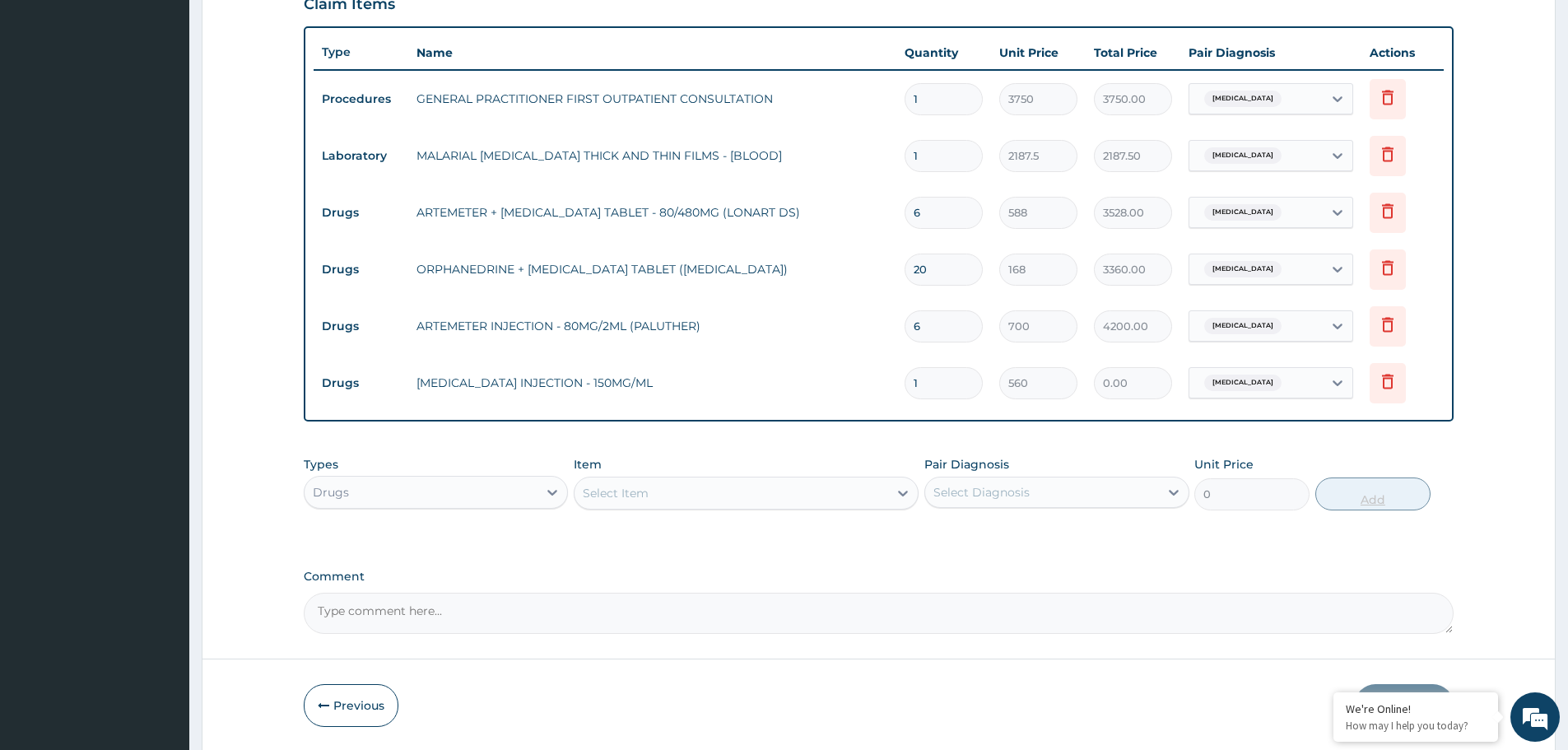
type input "0.00"
type input "3"
type input "1680.00"
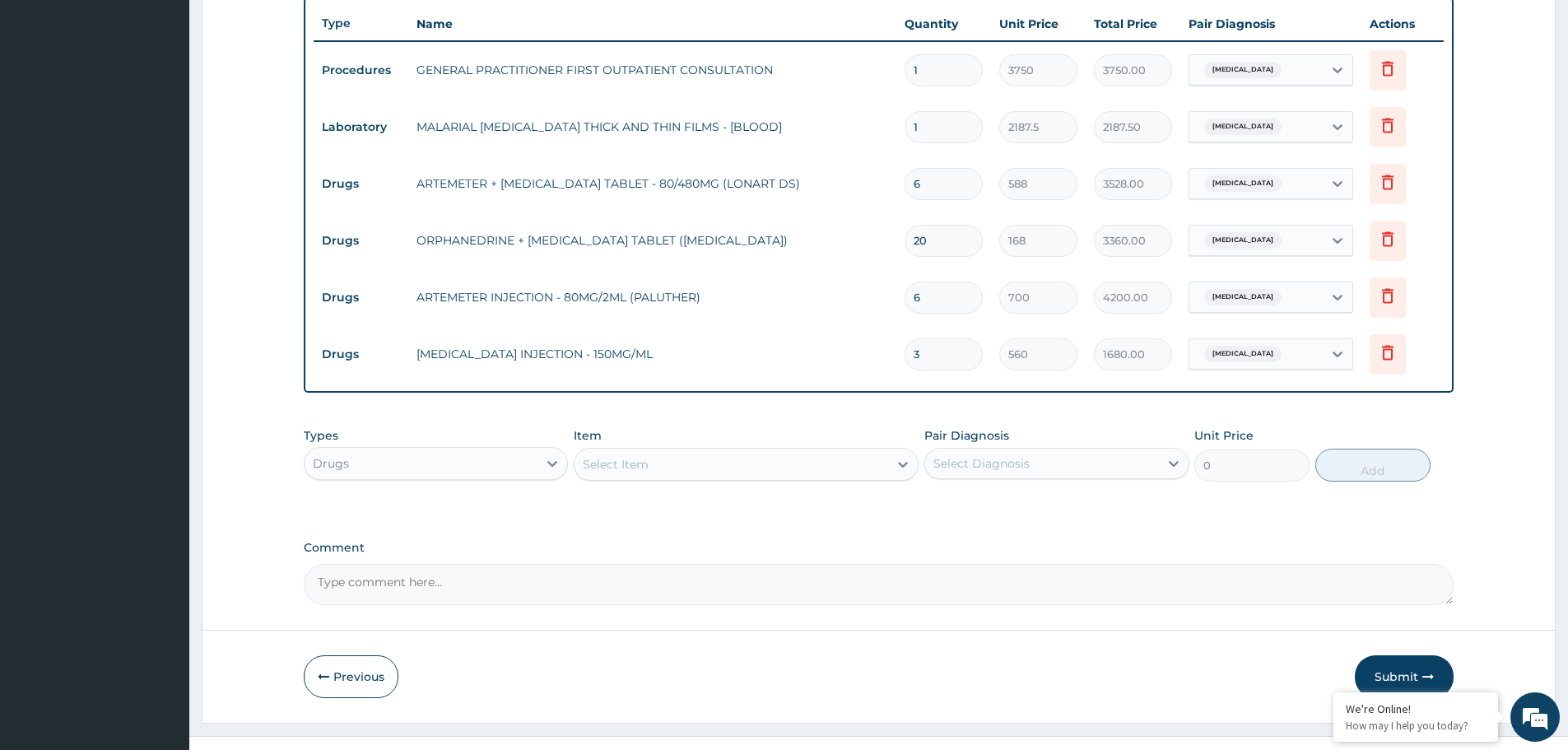
scroll to position [627, 0]
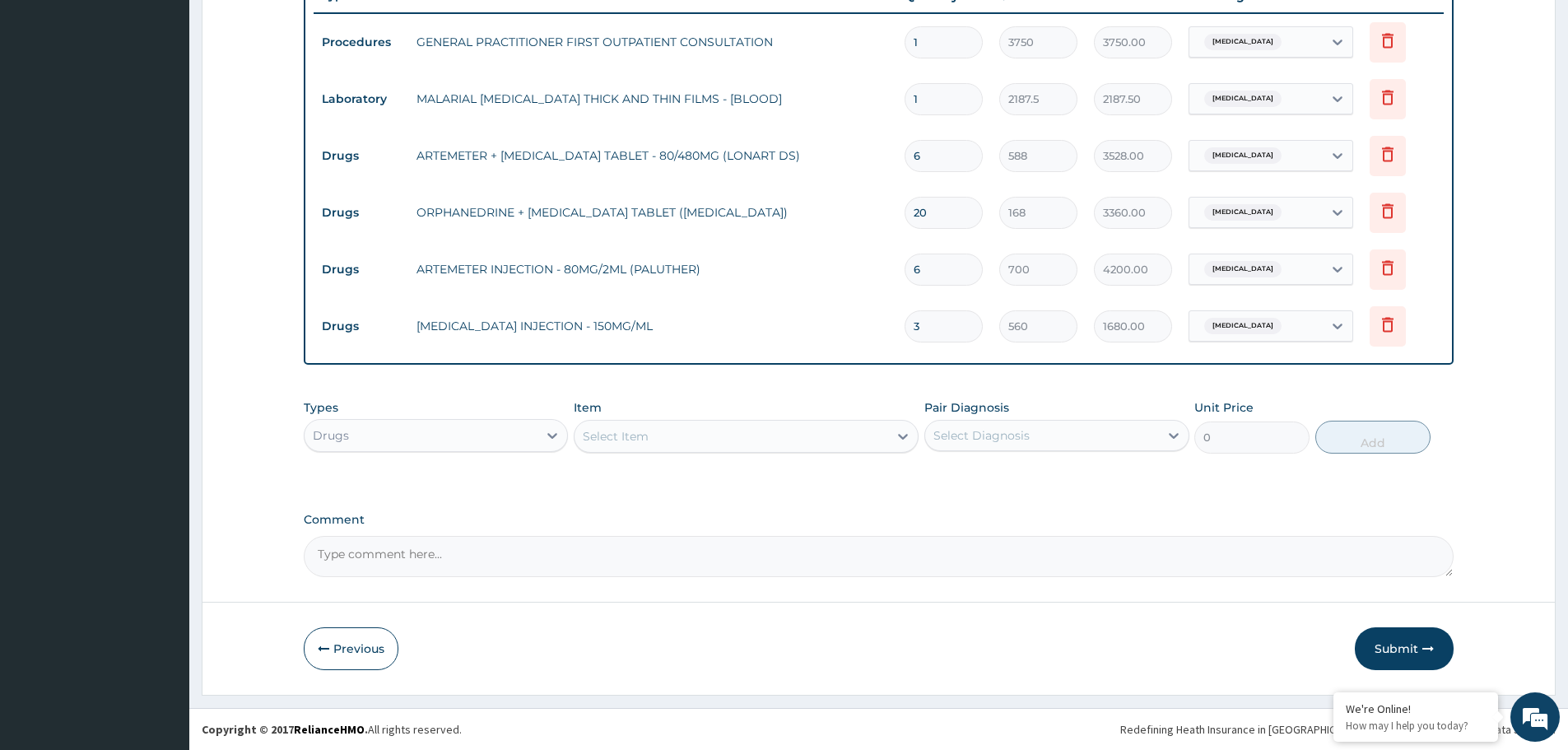
type input "3"
click at [664, 437] on div "Select Item" at bounding box center [731, 436] width 314 height 27
type input "Z"
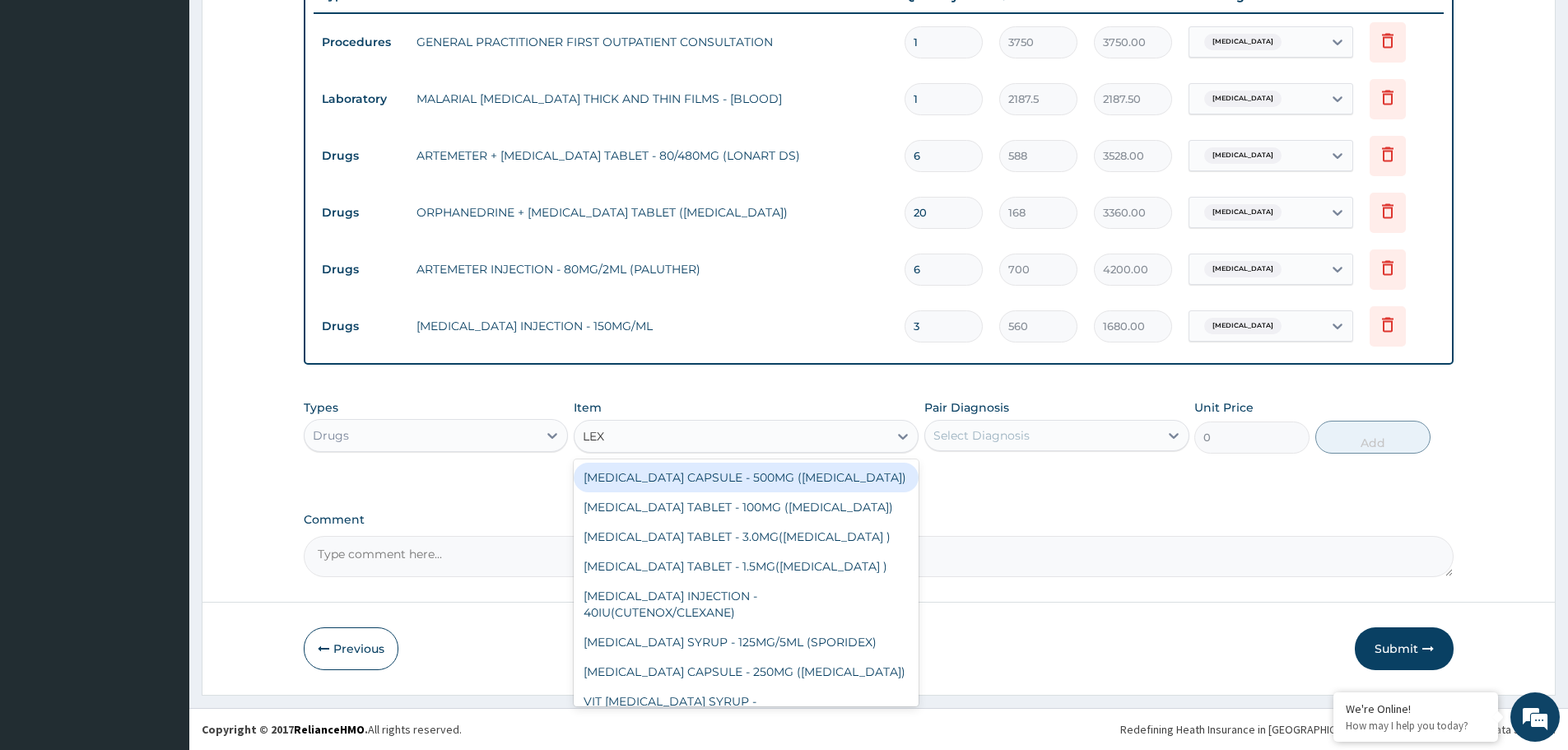
type input "LEXO"
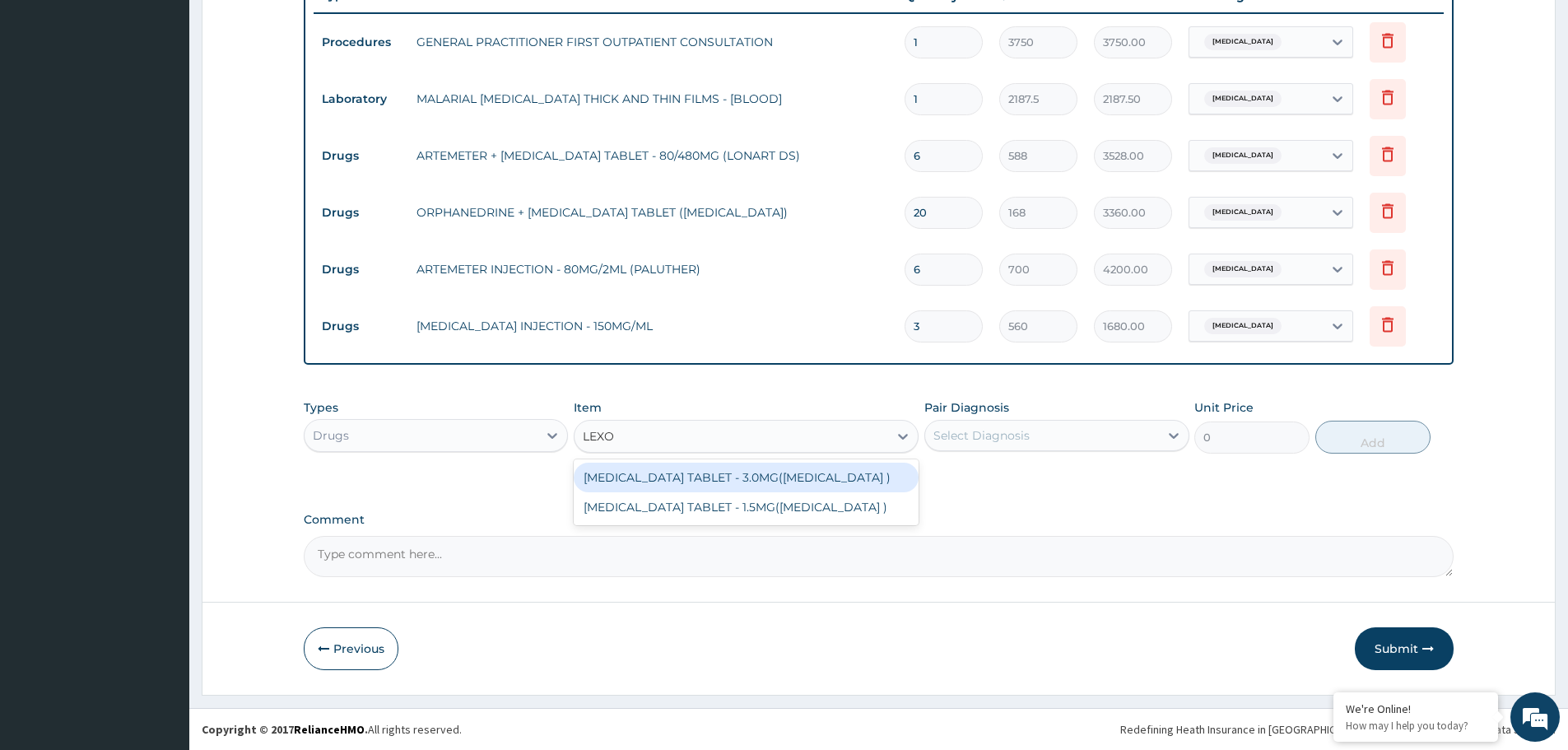
drag, startPoint x: 726, startPoint y: 478, endPoint x: 1104, endPoint y: 418, distance: 382.7
click at [732, 478] on div "[MEDICAL_DATA] TABLET - 3.0MG([MEDICAL_DATA] )" at bounding box center [746, 477] width 345 height 30
type input "42"
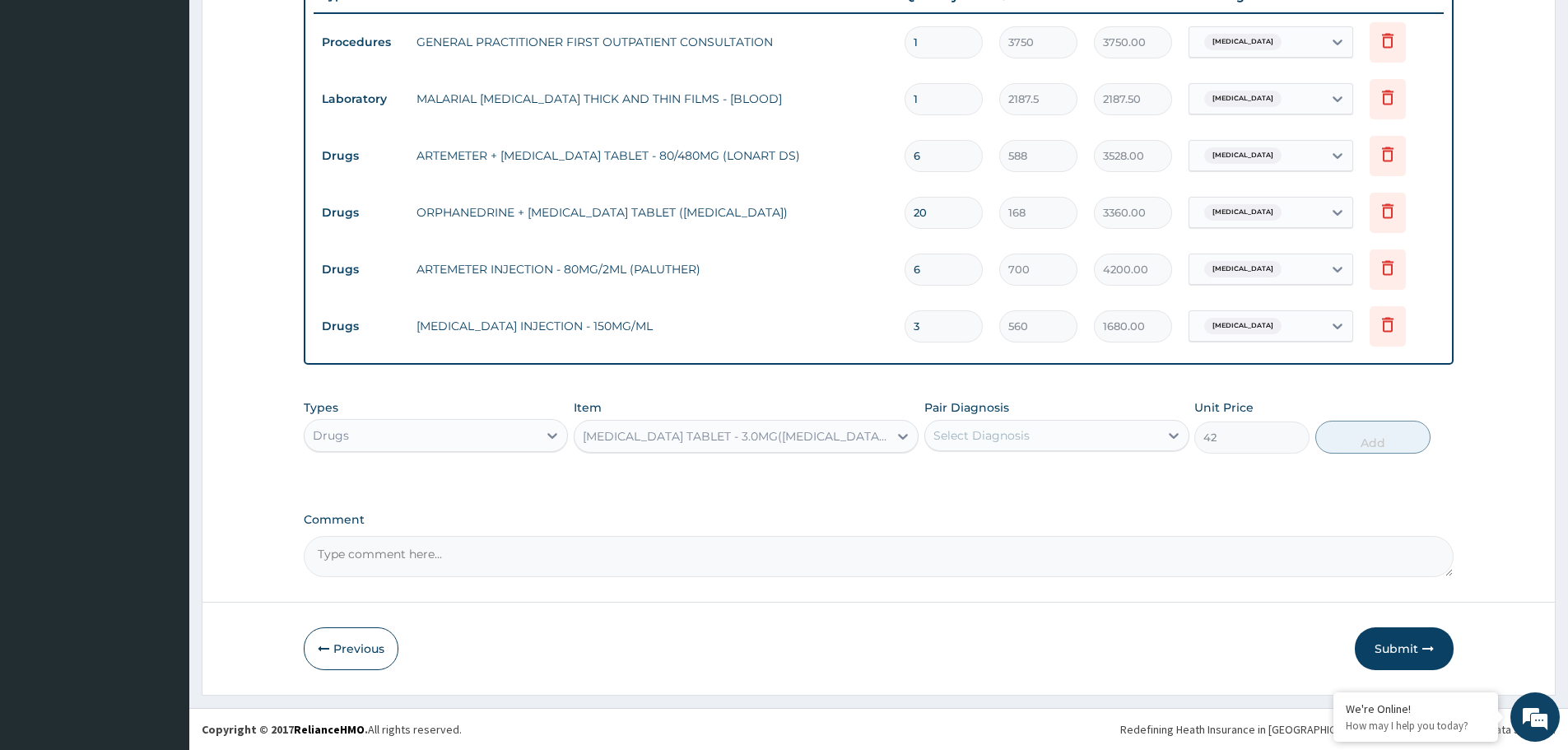
drag, startPoint x: 1112, startPoint y: 417, endPoint x: 1088, endPoint y: 433, distance: 28.8
click at [1112, 418] on div "Pair Diagnosis Select Diagnosis" at bounding box center [1056, 426] width 265 height 54
click at [1086, 433] on div "Select Diagnosis" at bounding box center [1041, 435] width 233 height 27
drag, startPoint x: 995, startPoint y: 509, endPoint x: 1259, endPoint y: 471, distance: 266.7
click at [995, 509] on label "Insomnia" at bounding box center [979, 510] width 55 height 17
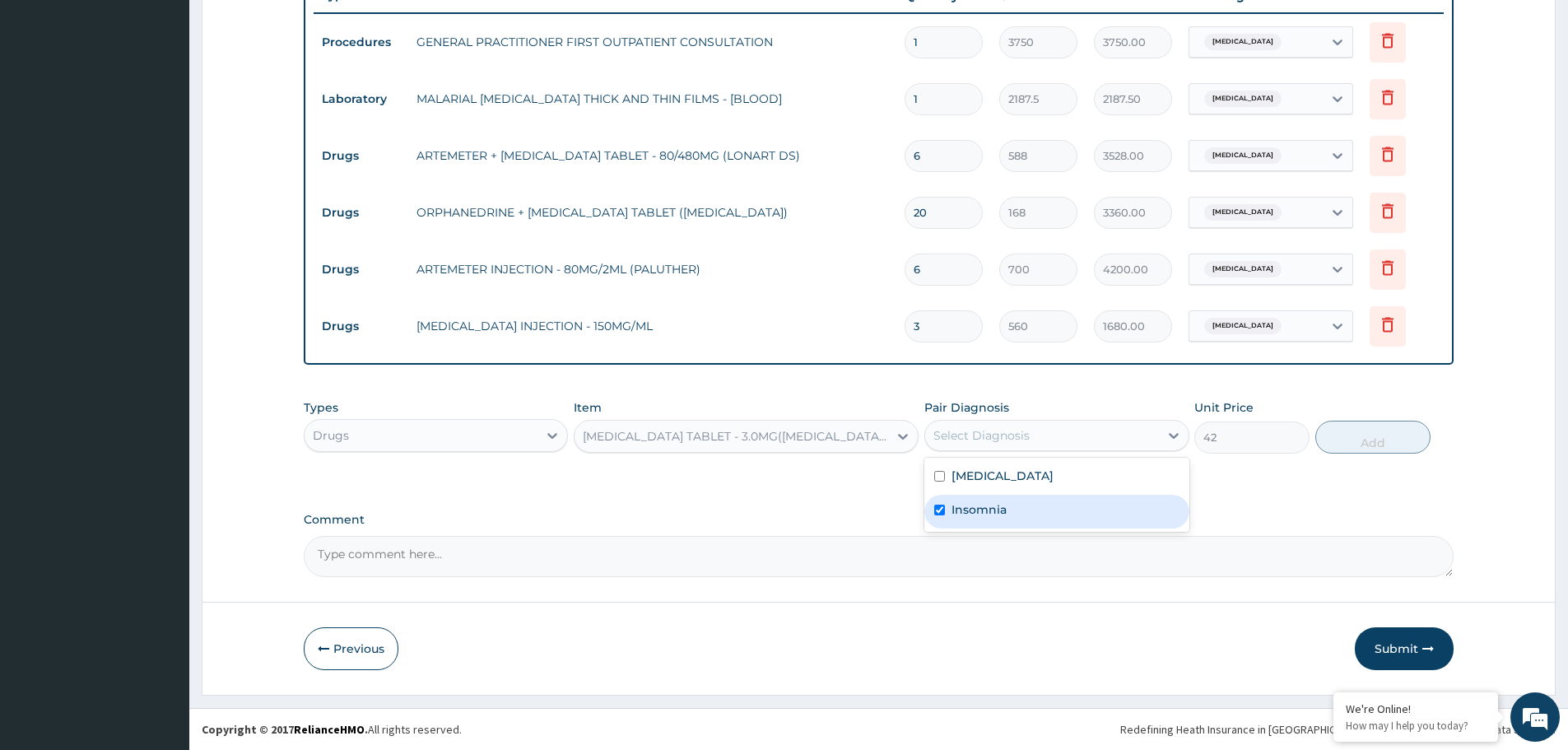
checkbox input "true"
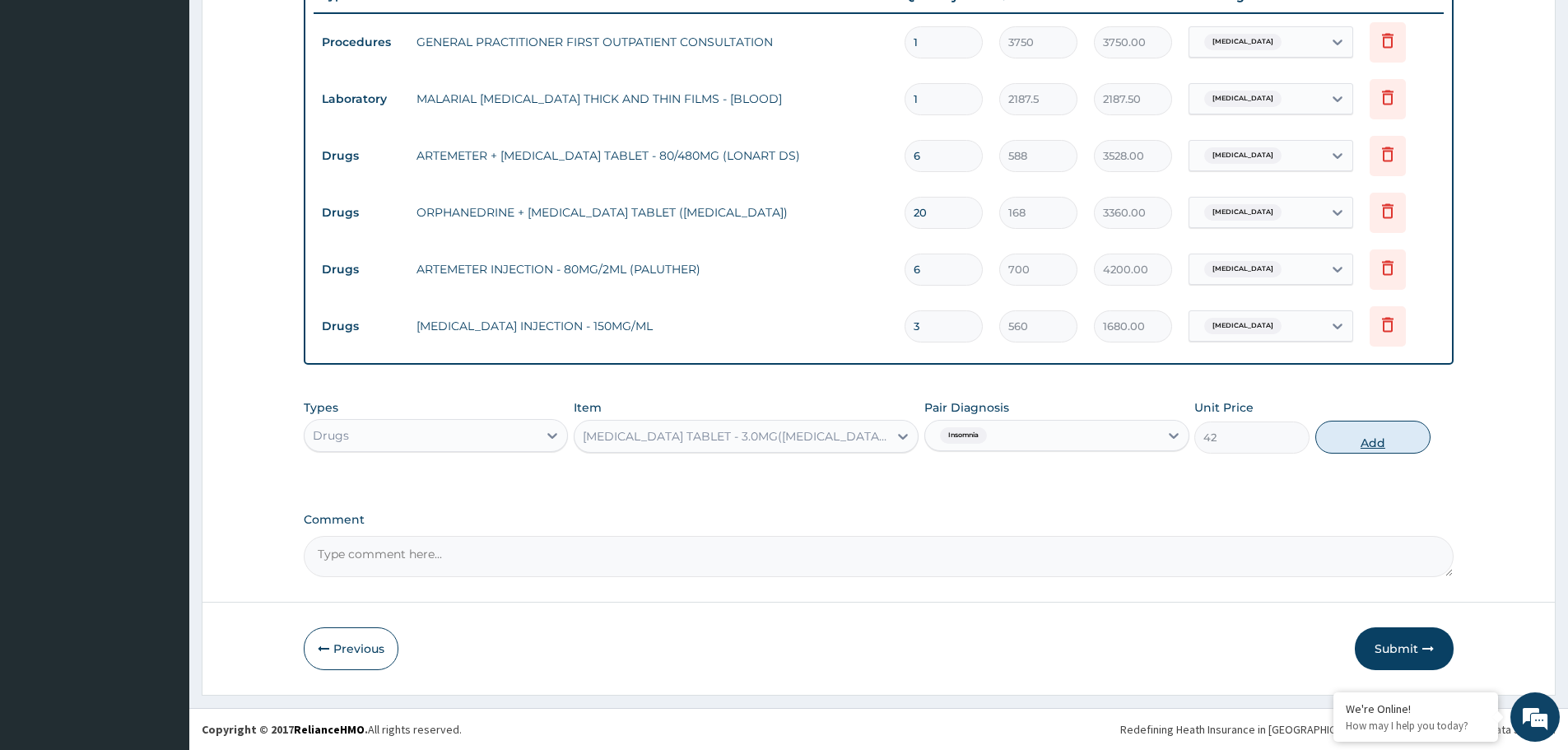
click at [1374, 446] on button "Add" at bounding box center [1372, 437] width 115 height 32
type input "0"
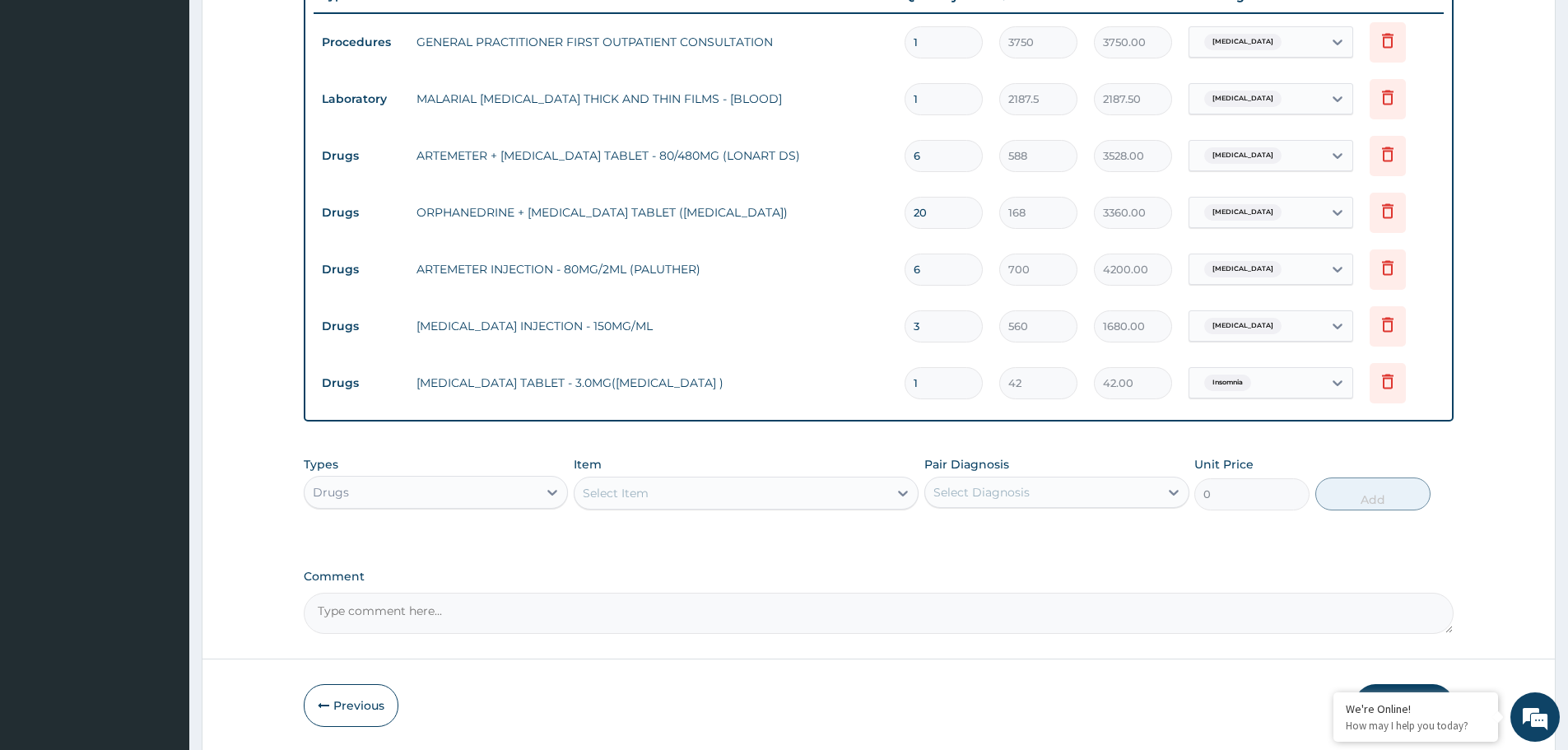
type input "10"
type input "420.00"
type input "10"
click at [784, 270] on td "ARTEMETER INJECTION - 80MG/2ML (PALUTHER)" at bounding box center [652, 269] width 488 height 32
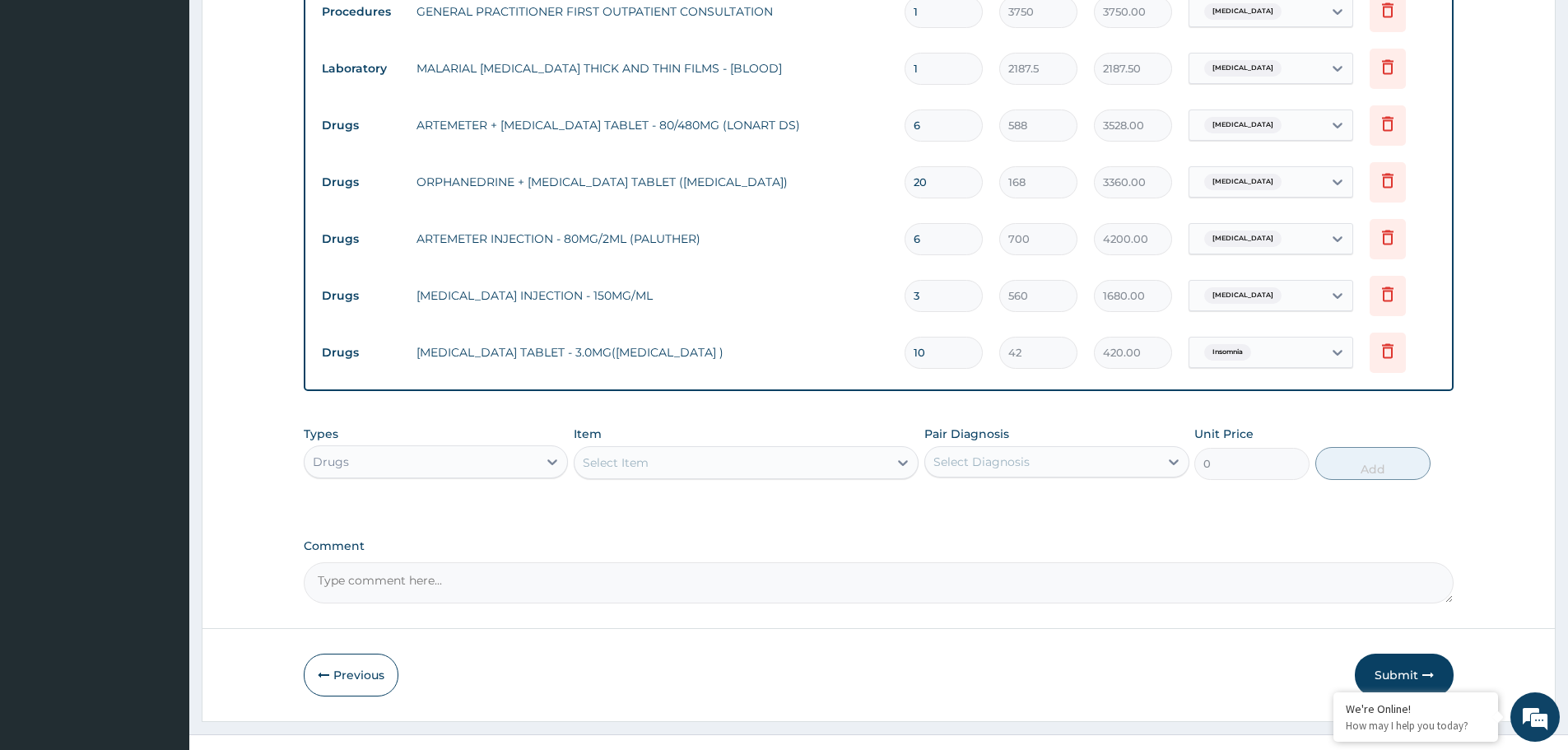
scroll to position [683, 0]
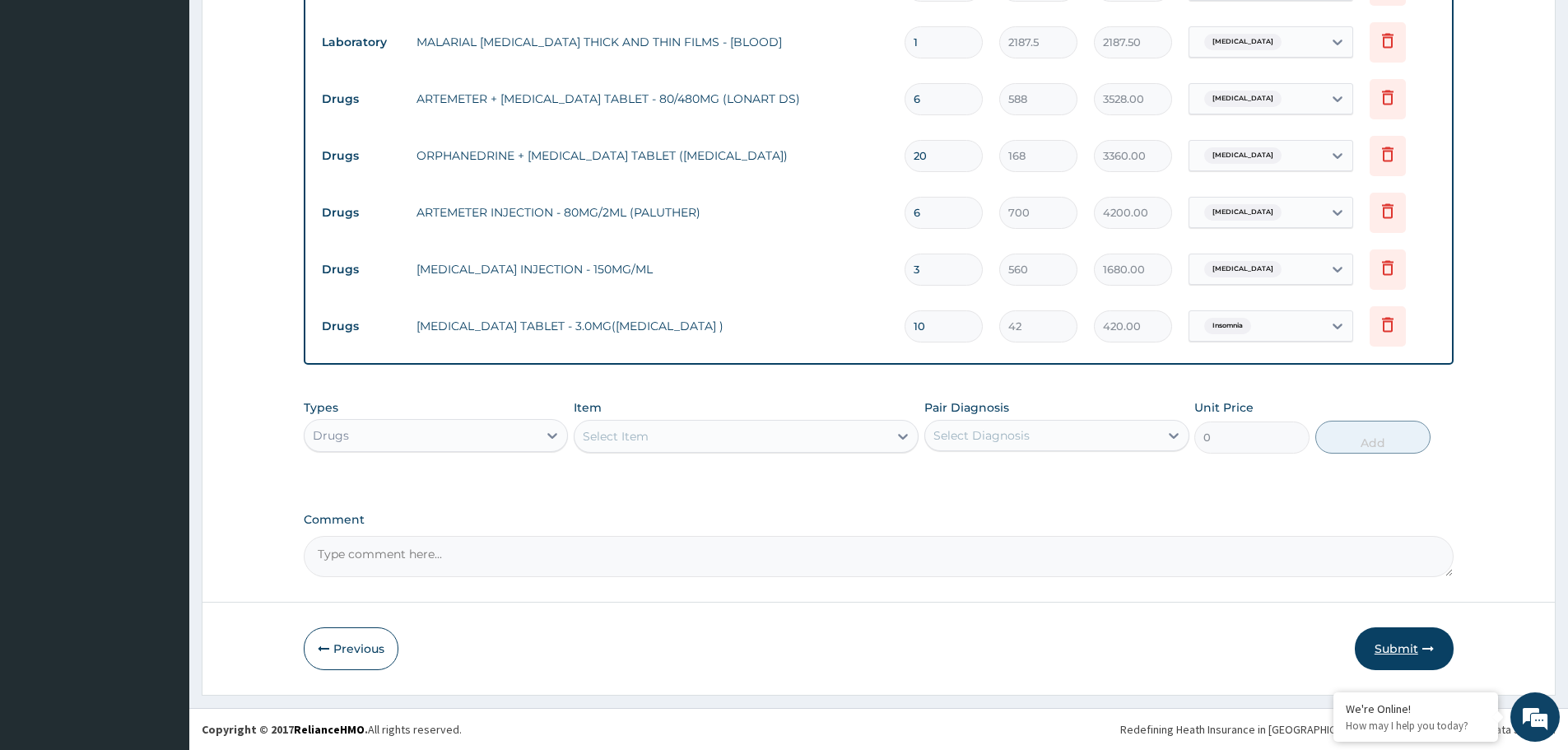
click at [1419, 637] on button "Submit" at bounding box center [1404, 650] width 98 height 43
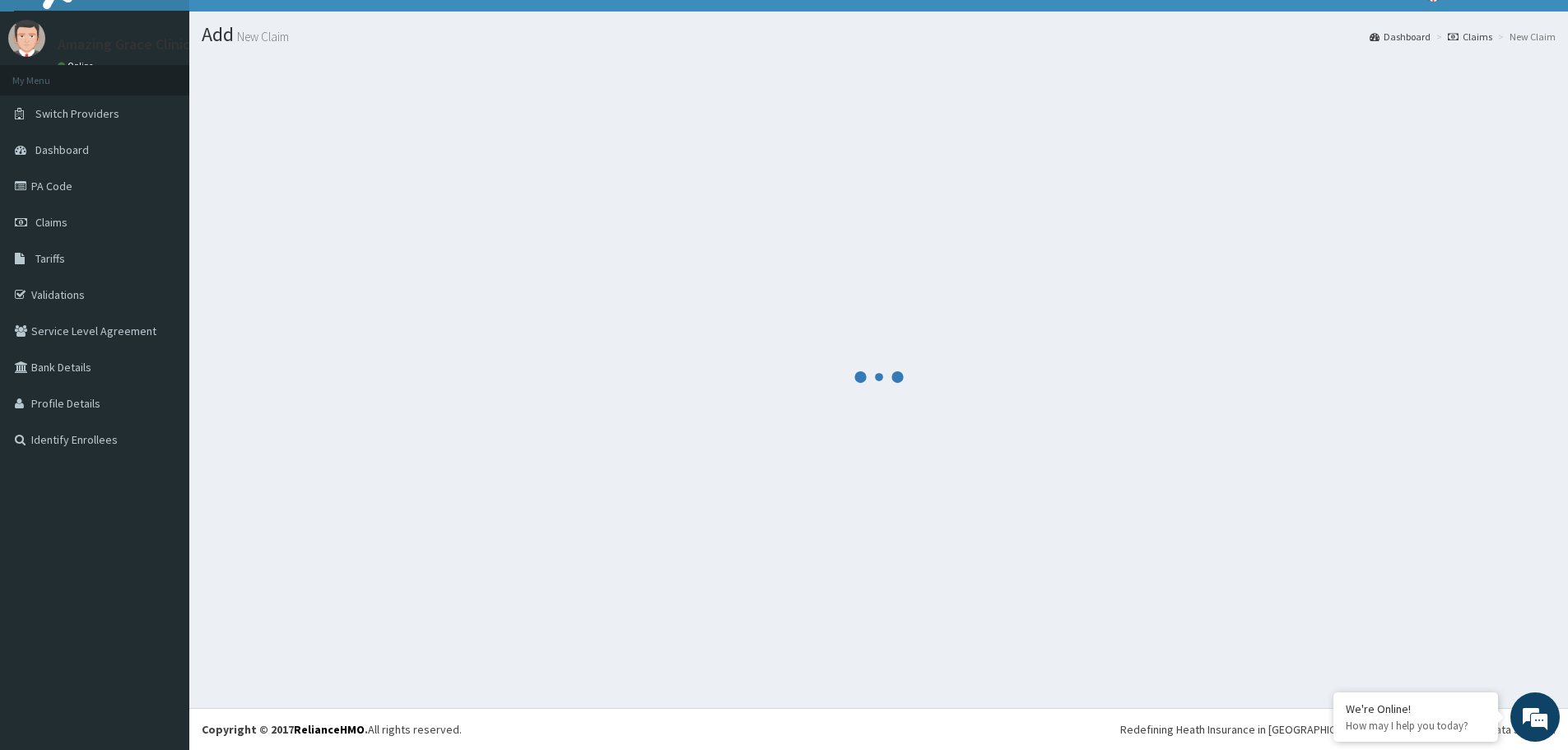
scroll to position [30, 0]
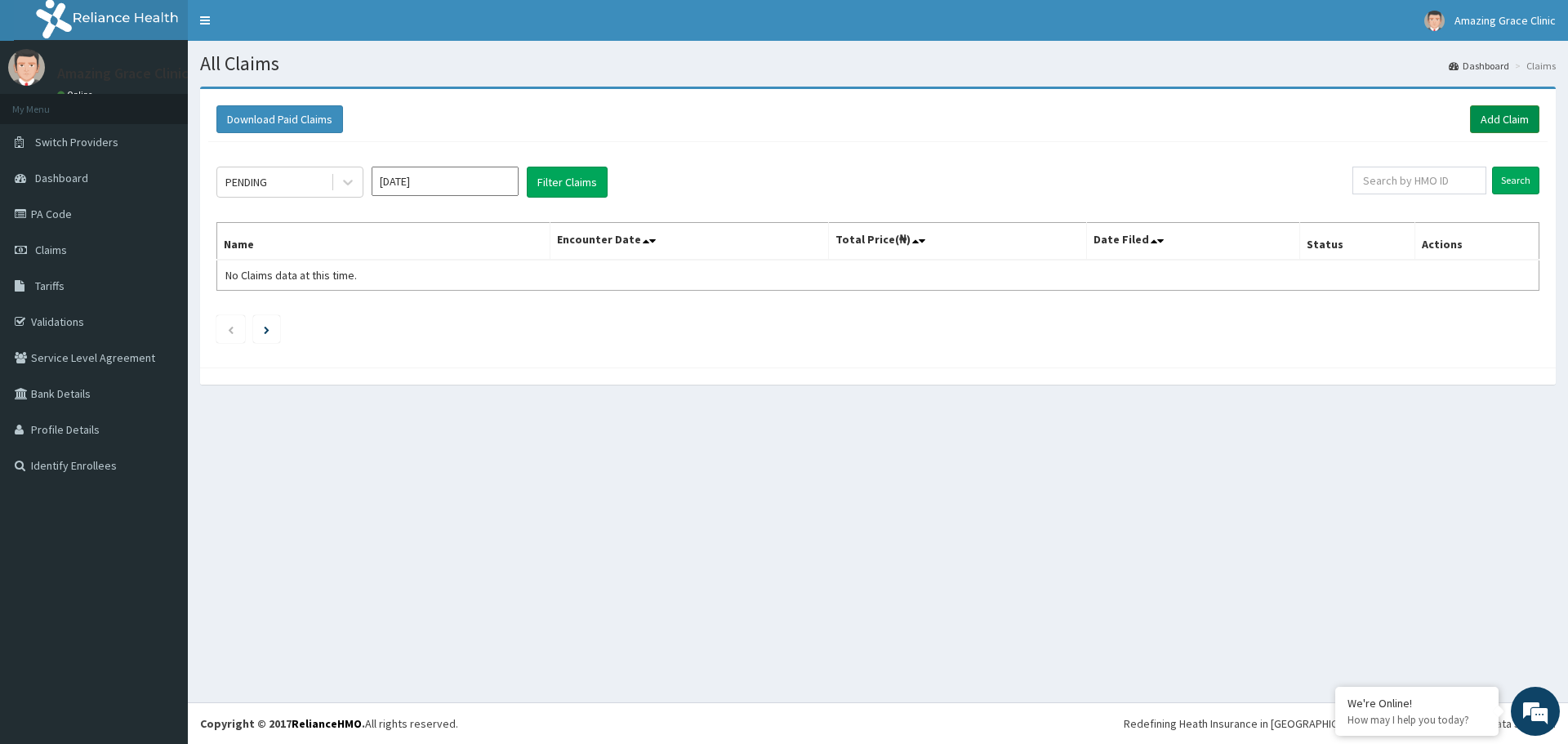
click at [1503, 117] on link "Add Claim" at bounding box center [1504, 119] width 69 height 27
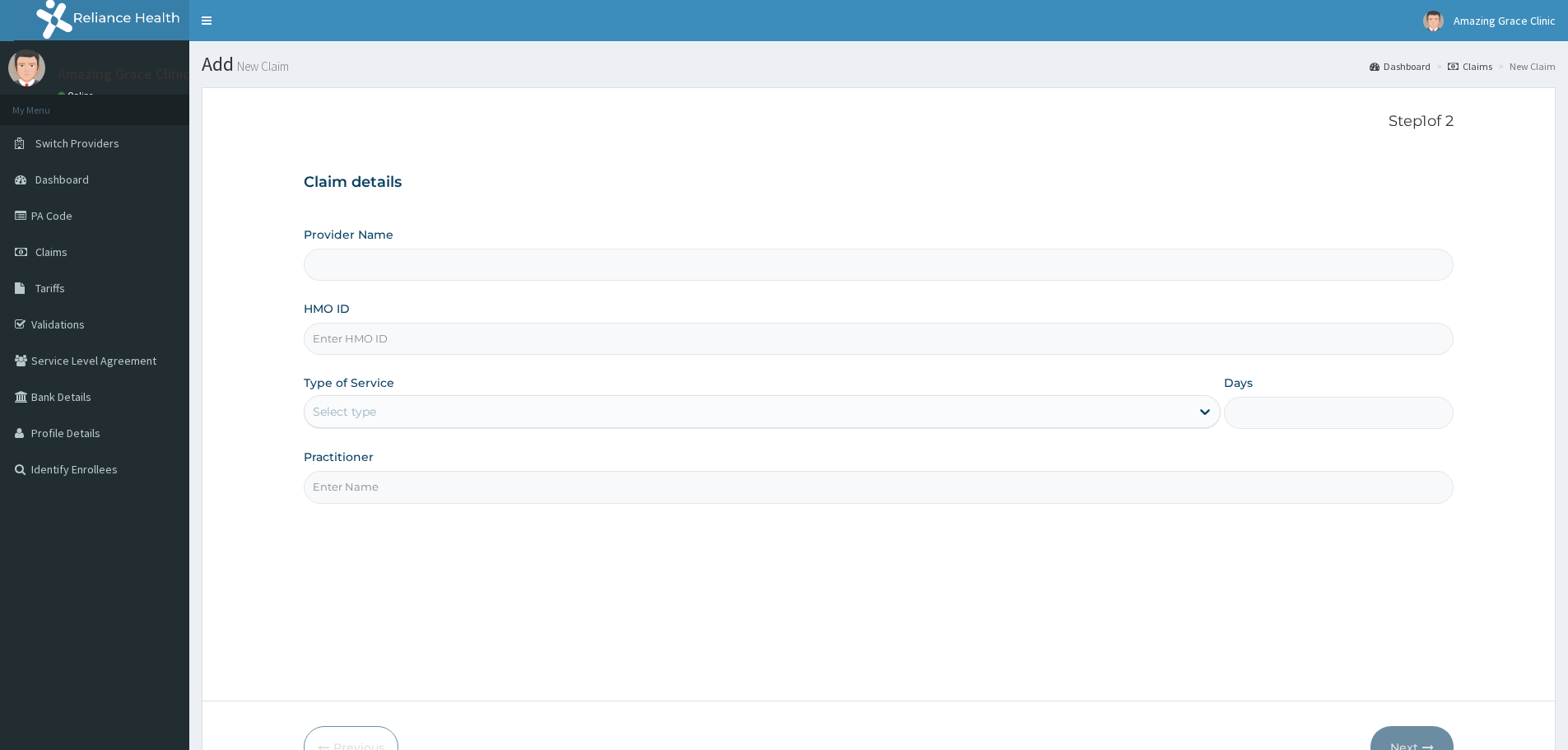
click at [433, 331] on input "HMO ID" at bounding box center [878, 339] width 1150 height 32
paste input "MAD/10057/B"
type input "MAD/10057/B"
click at [422, 414] on div "Select type" at bounding box center [748, 411] width 885 height 27
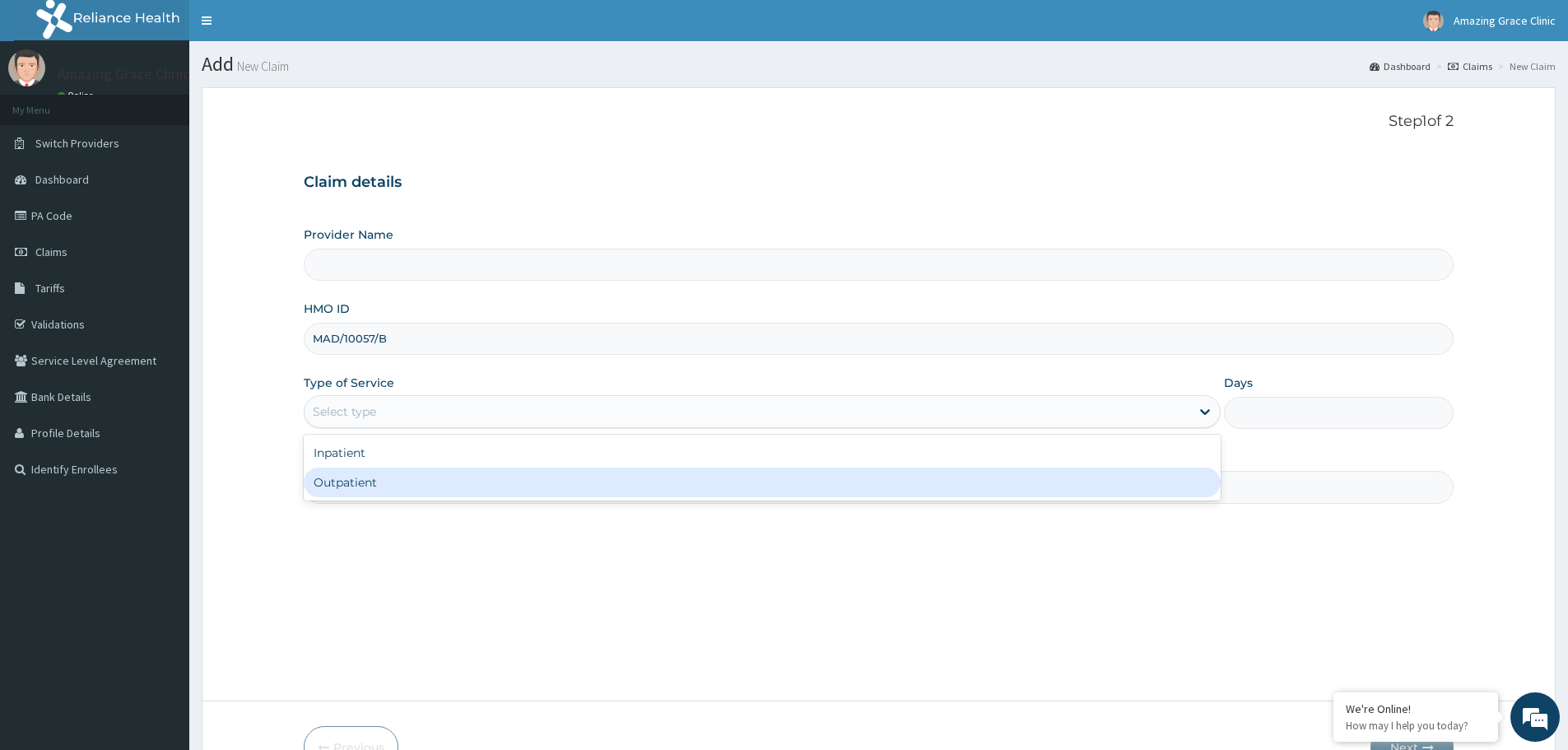
type input "Amazing Grace Clinic- ijebu ode"
click at [407, 477] on div "Outpatient" at bounding box center [762, 482] width 917 height 30
type input "1"
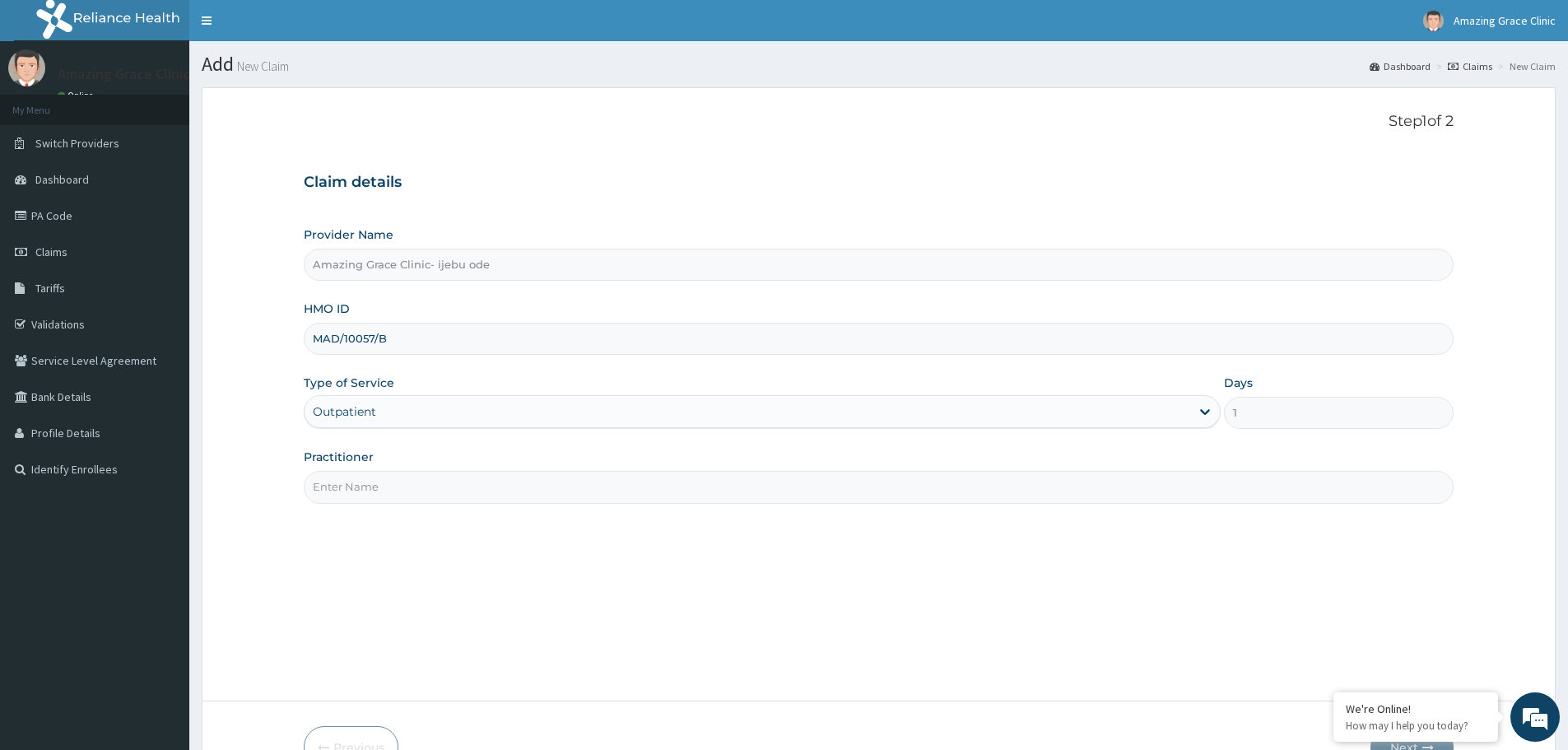
click at [414, 487] on input "Practitioner" at bounding box center [878, 487] width 1150 height 32
type input "[PERSON_NAME]"
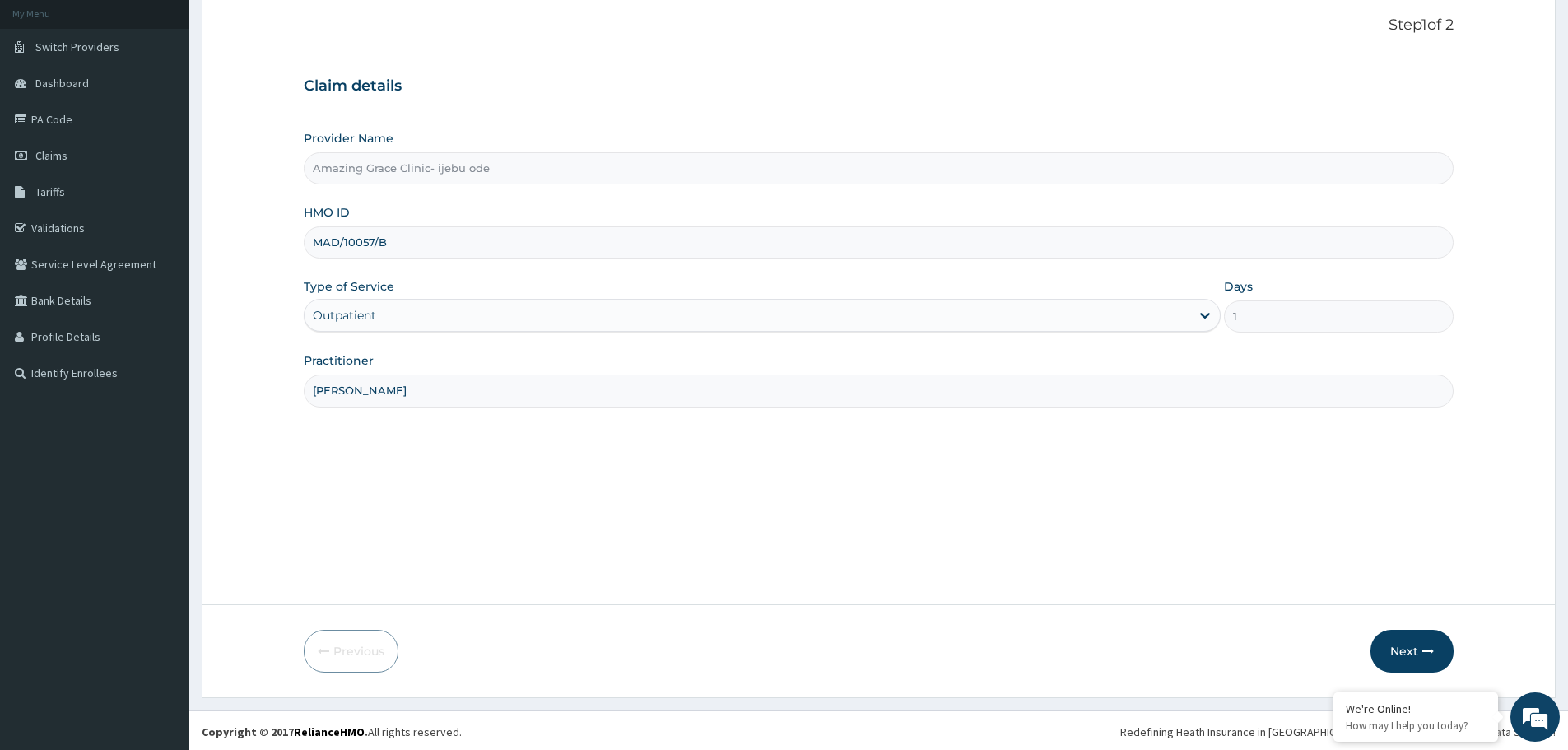
scroll to position [98, 0]
click at [1406, 647] on button "Next" at bounding box center [1412, 650] width 84 height 43
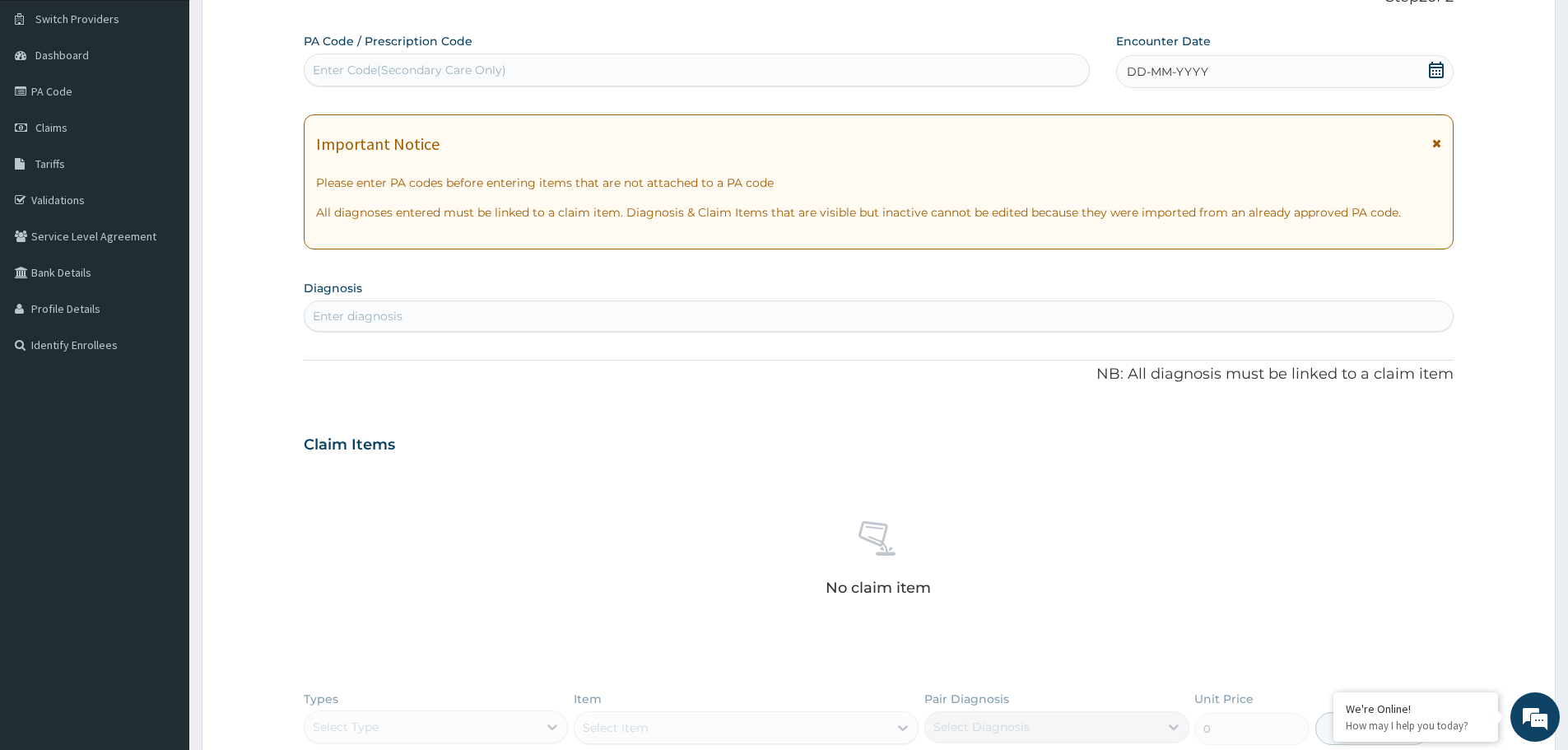
scroll to position [0, 0]
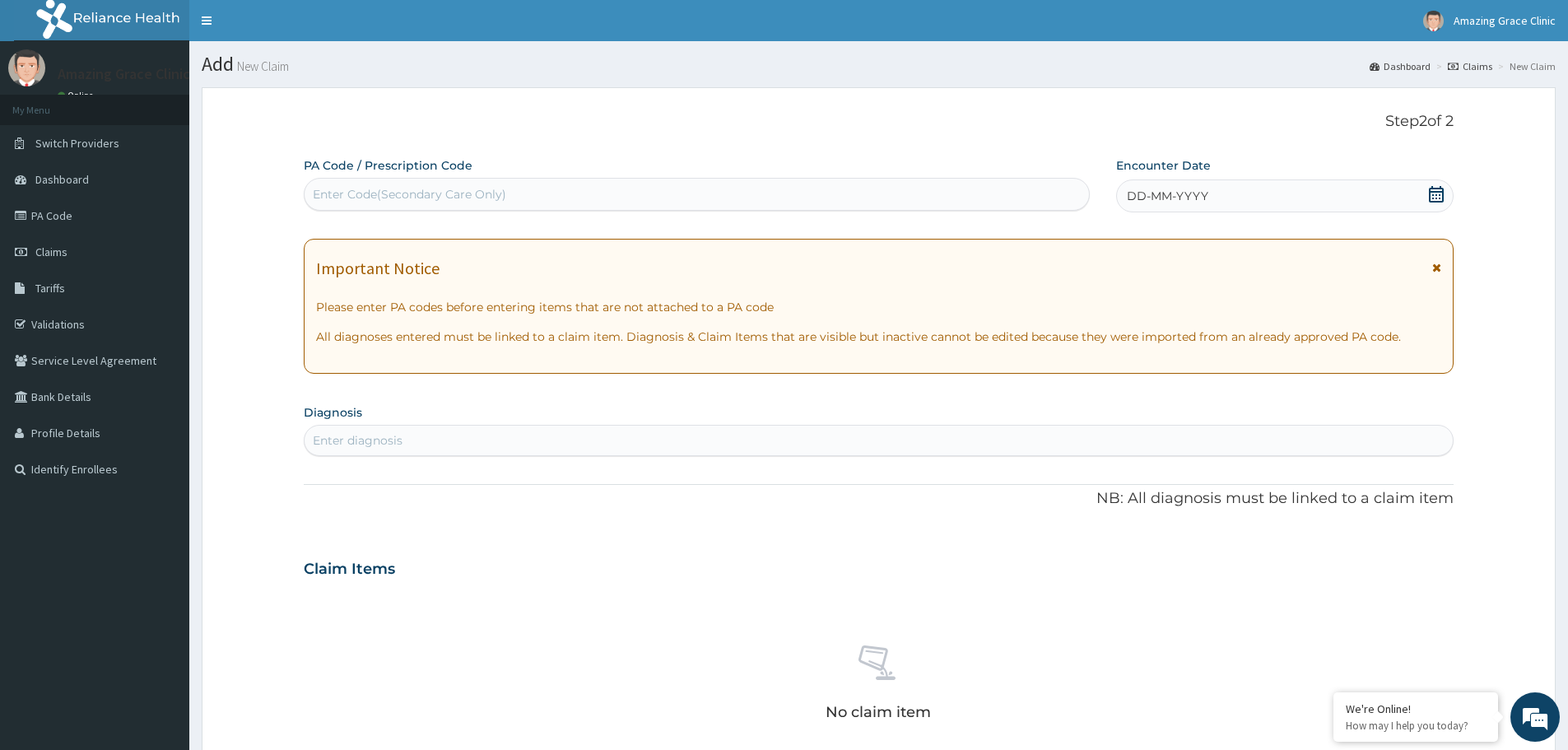
click at [1434, 192] on icon at bounding box center [1436, 194] width 15 height 17
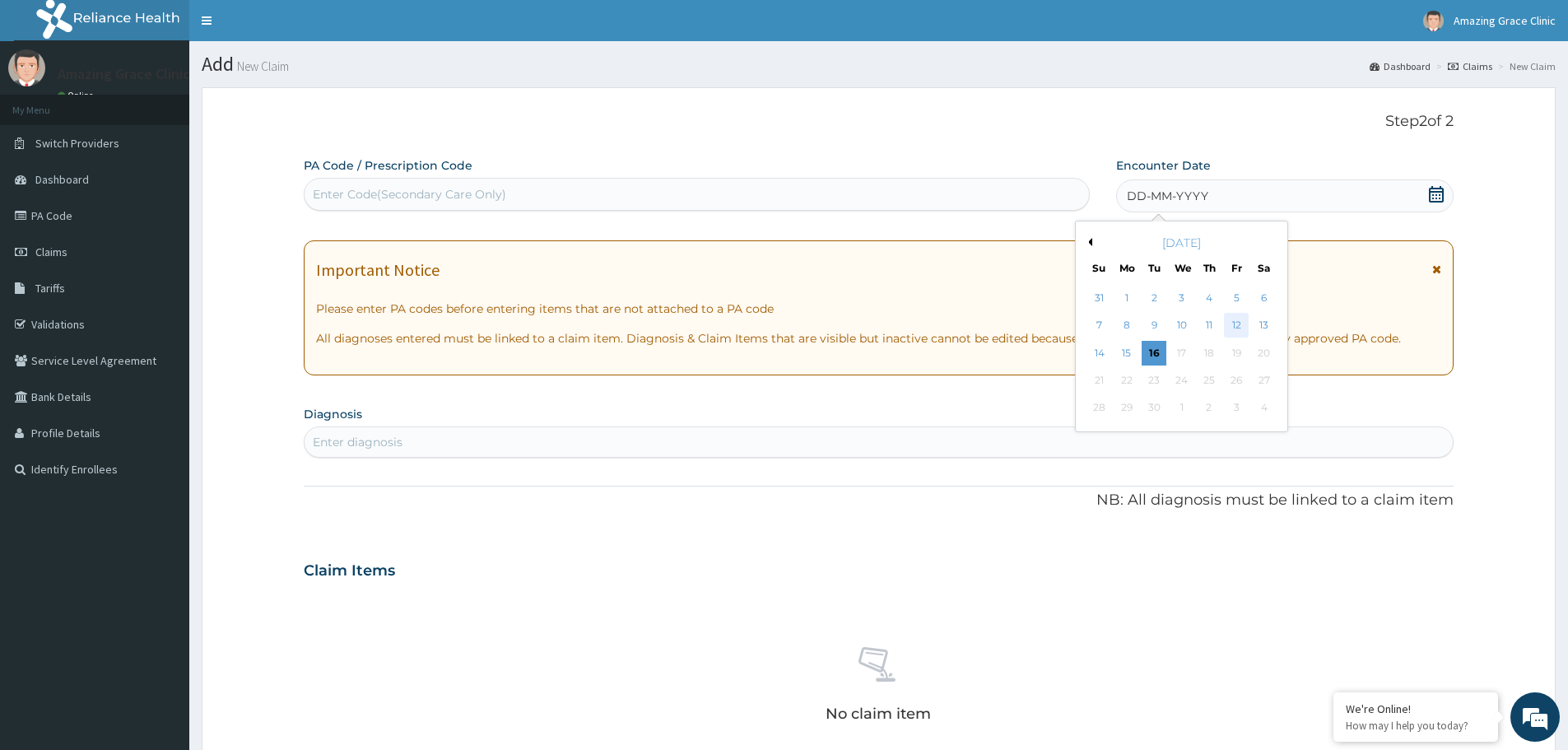
click at [1238, 320] on div "12" at bounding box center [1236, 326] width 25 height 25
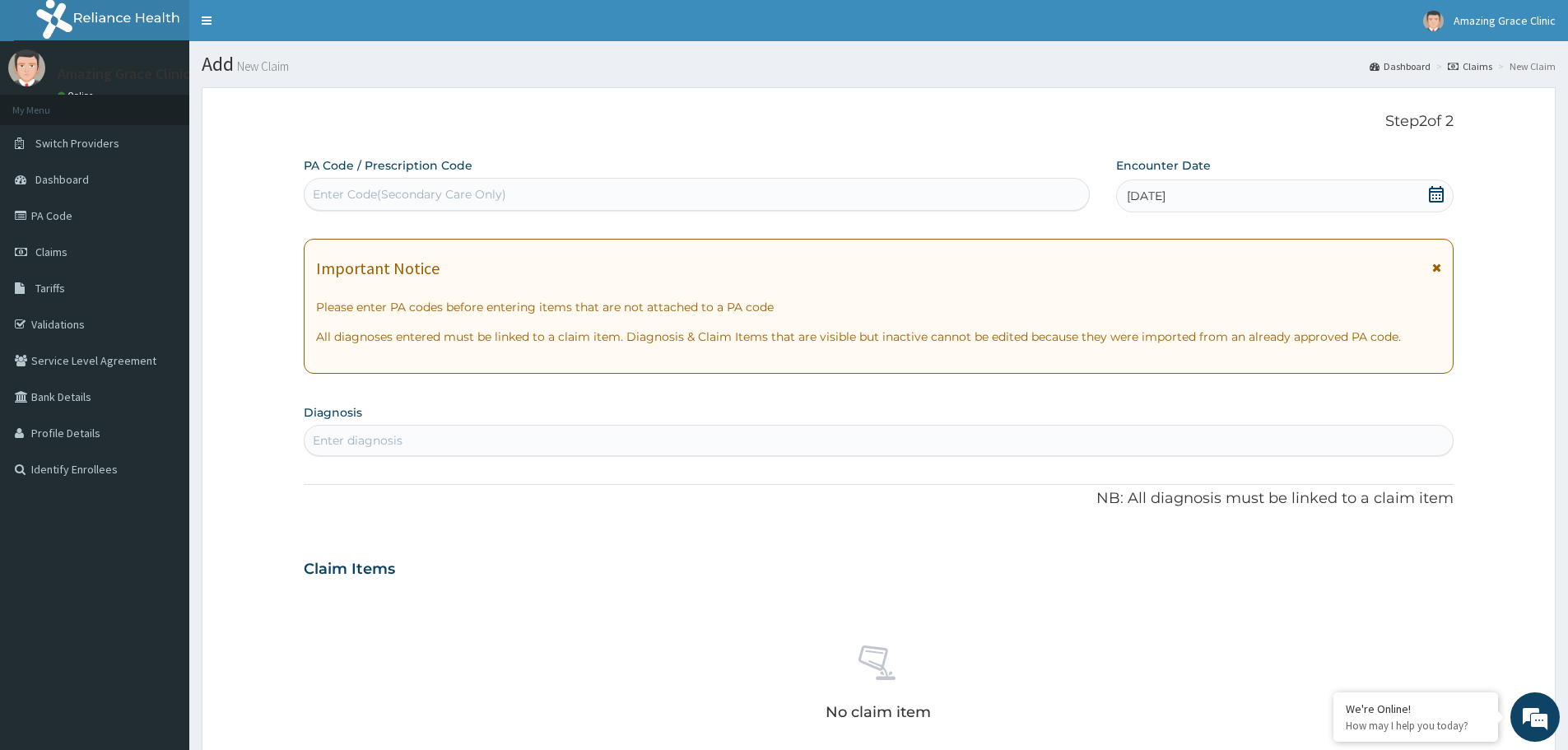
click at [524, 439] on div "Enter diagnosis" at bounding box center [878, 440] width 1148 height 27
type input "MALARIA"
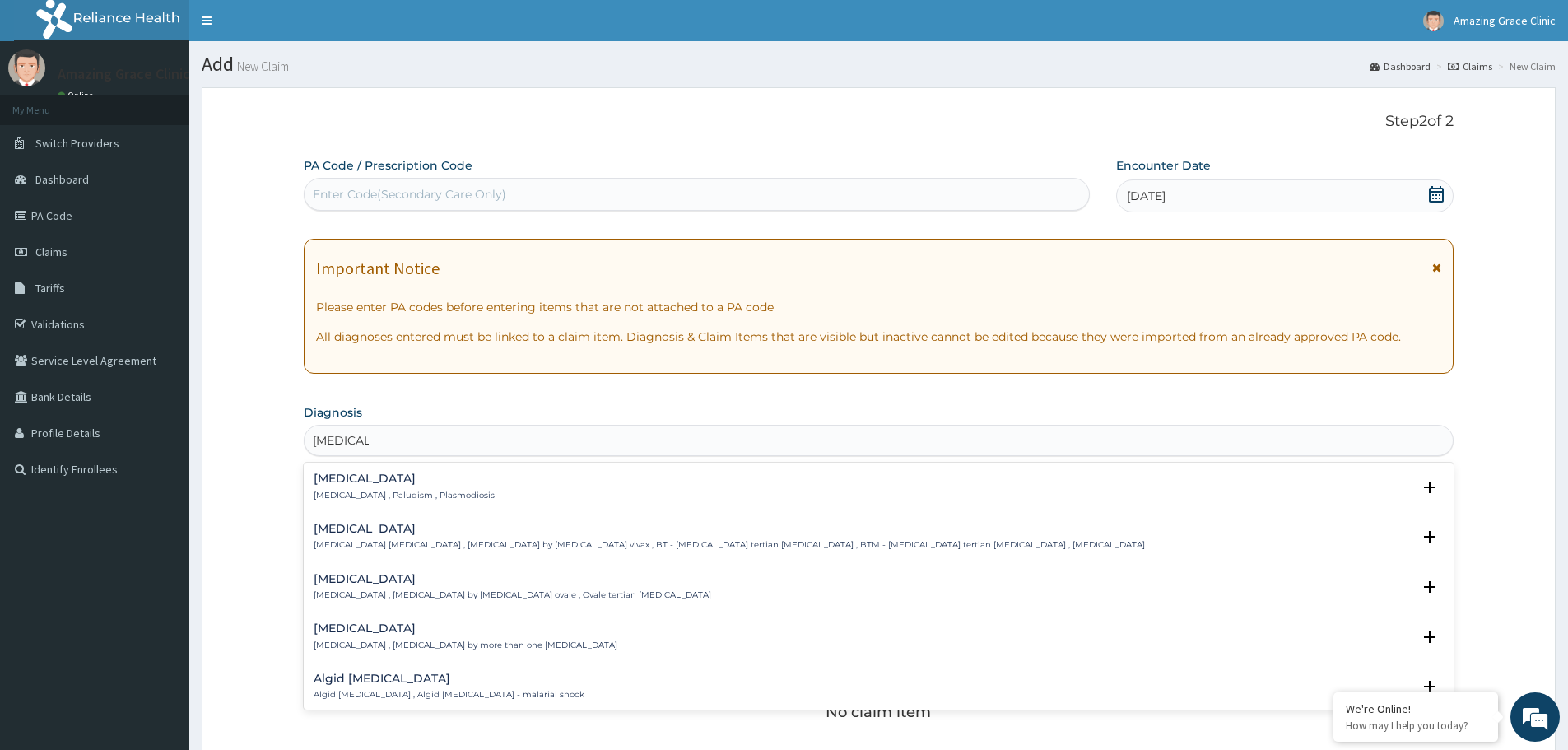
click at [333, 481] on h4 "Malaria" at bounding box center [404, 478] width 181 height 13
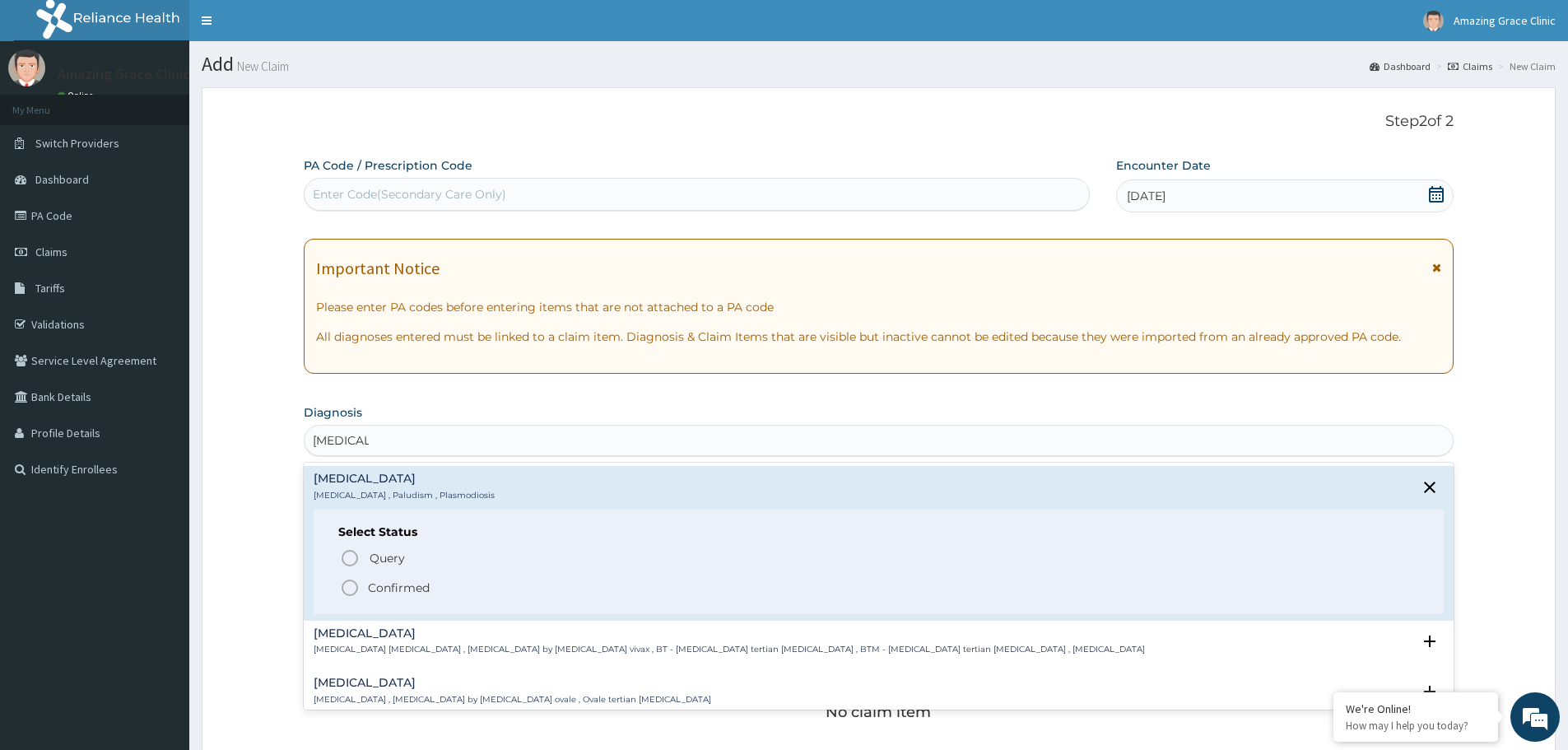
click at [346, 588] on icon "status option filled" at bounding box center [350, 588] width 20 height 20
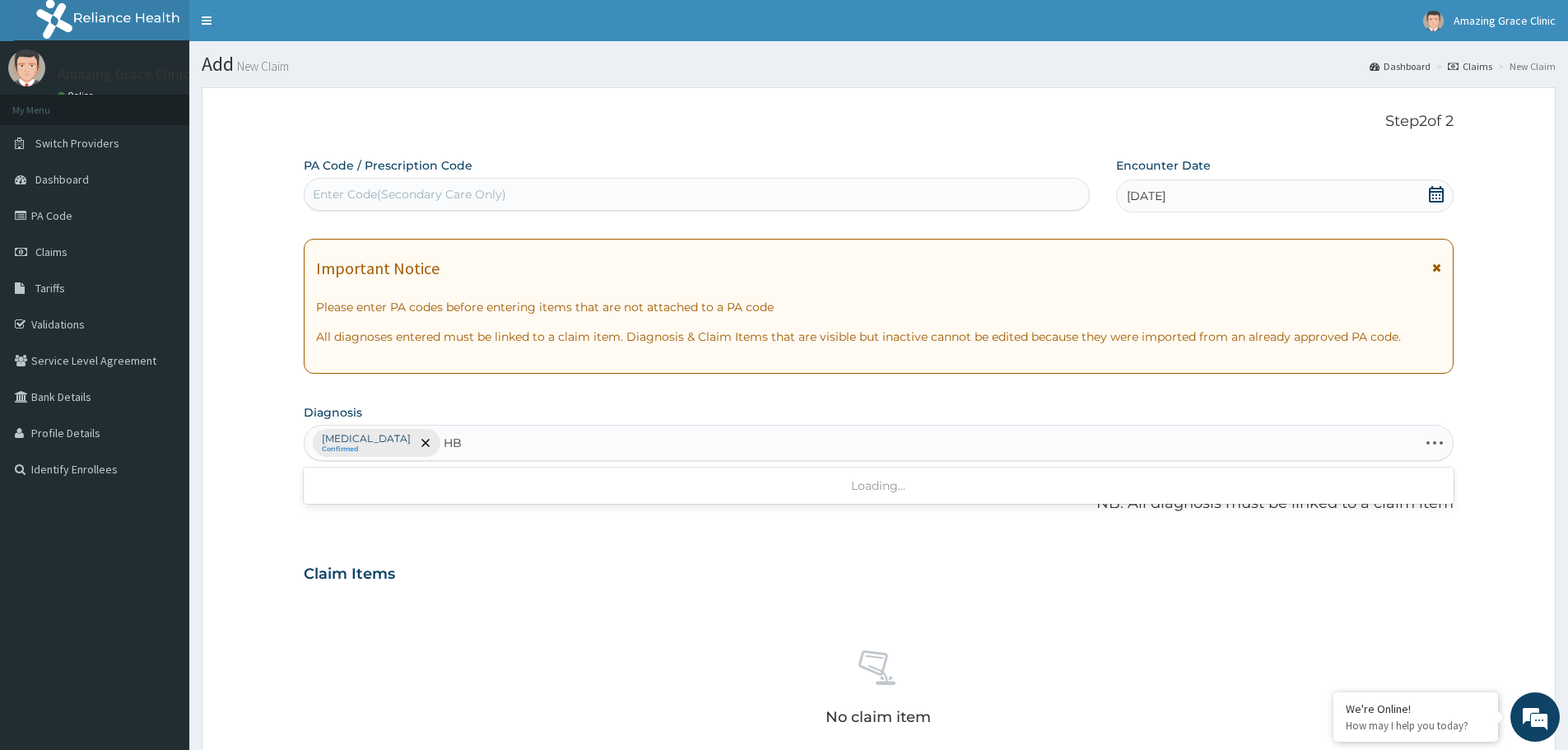
type input "H"
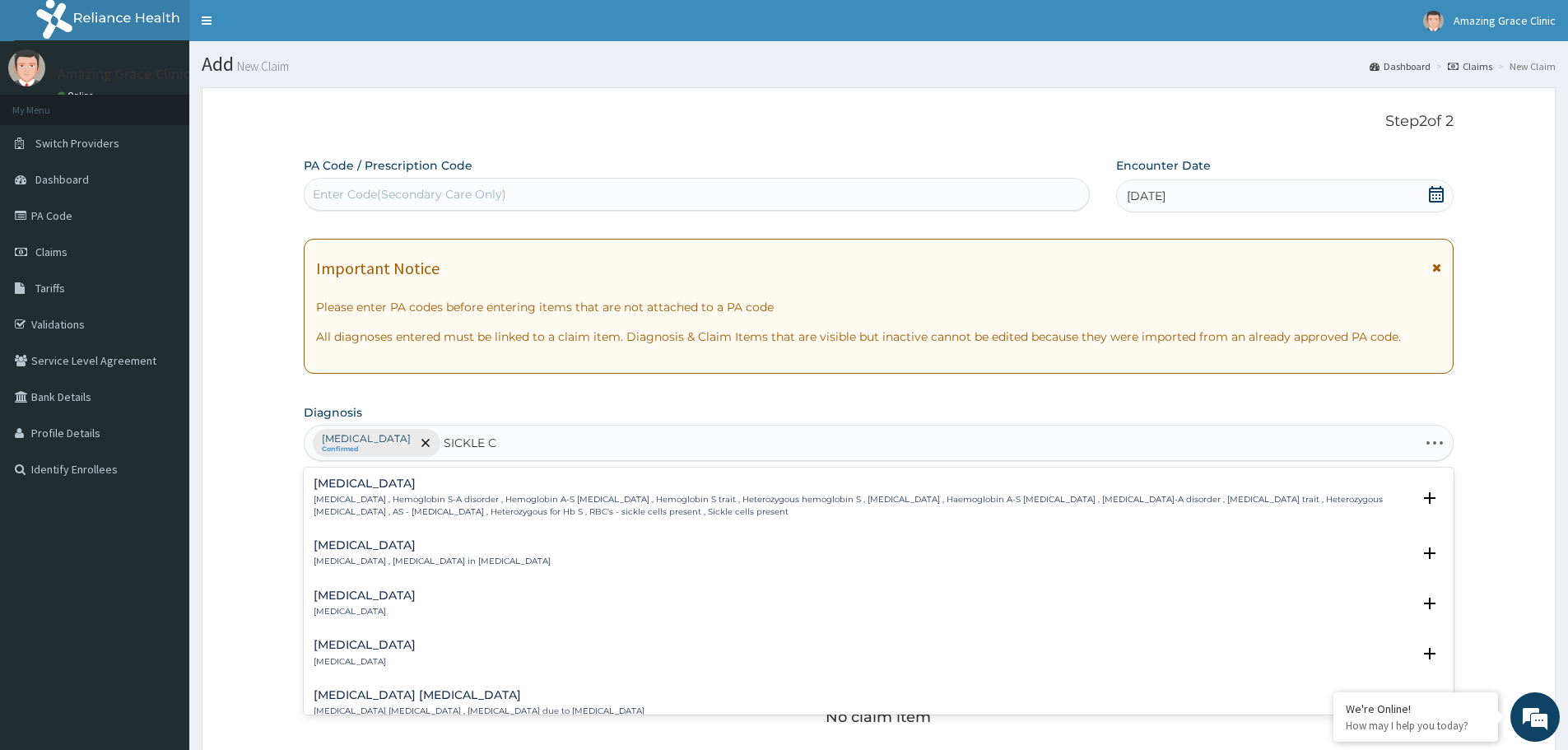
type input "SICKLE CE"
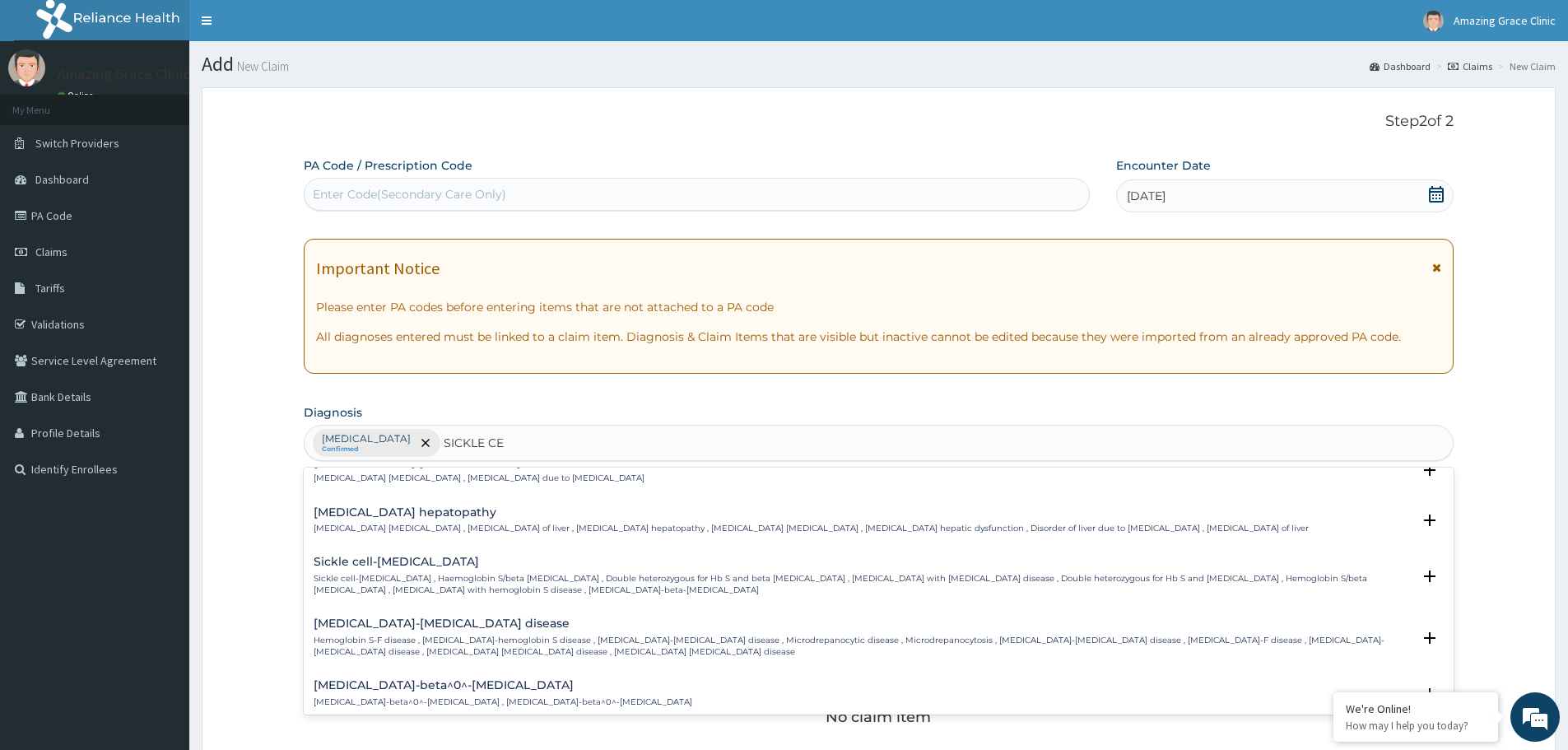
scroll to position [247, 0]
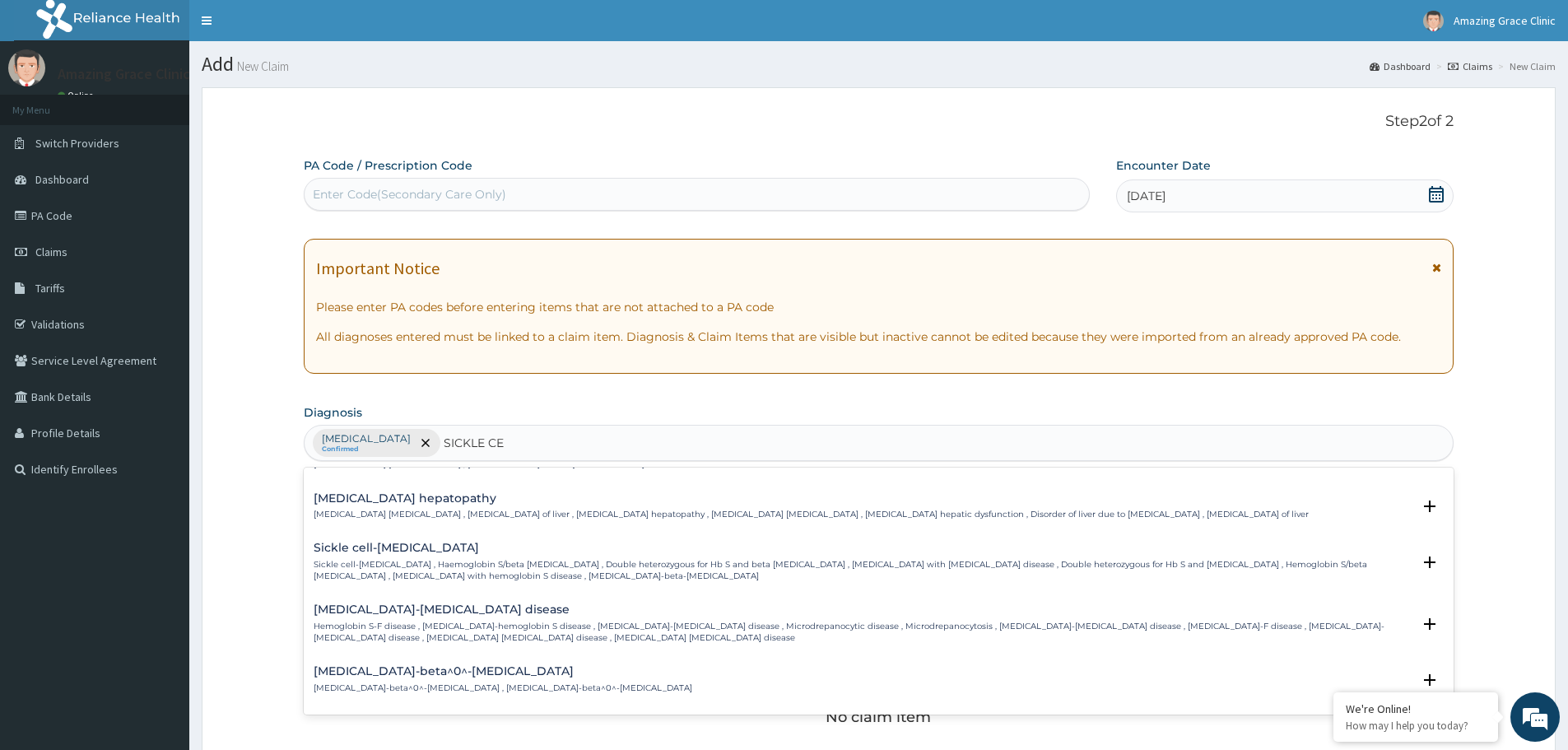
click at [374, 623] on p "Hemoglobin S-F disease , Thalassemia-hemoglobin S disease , Sickle cell-thalass…" at bounding box center [863, 633] width 1098 height 24
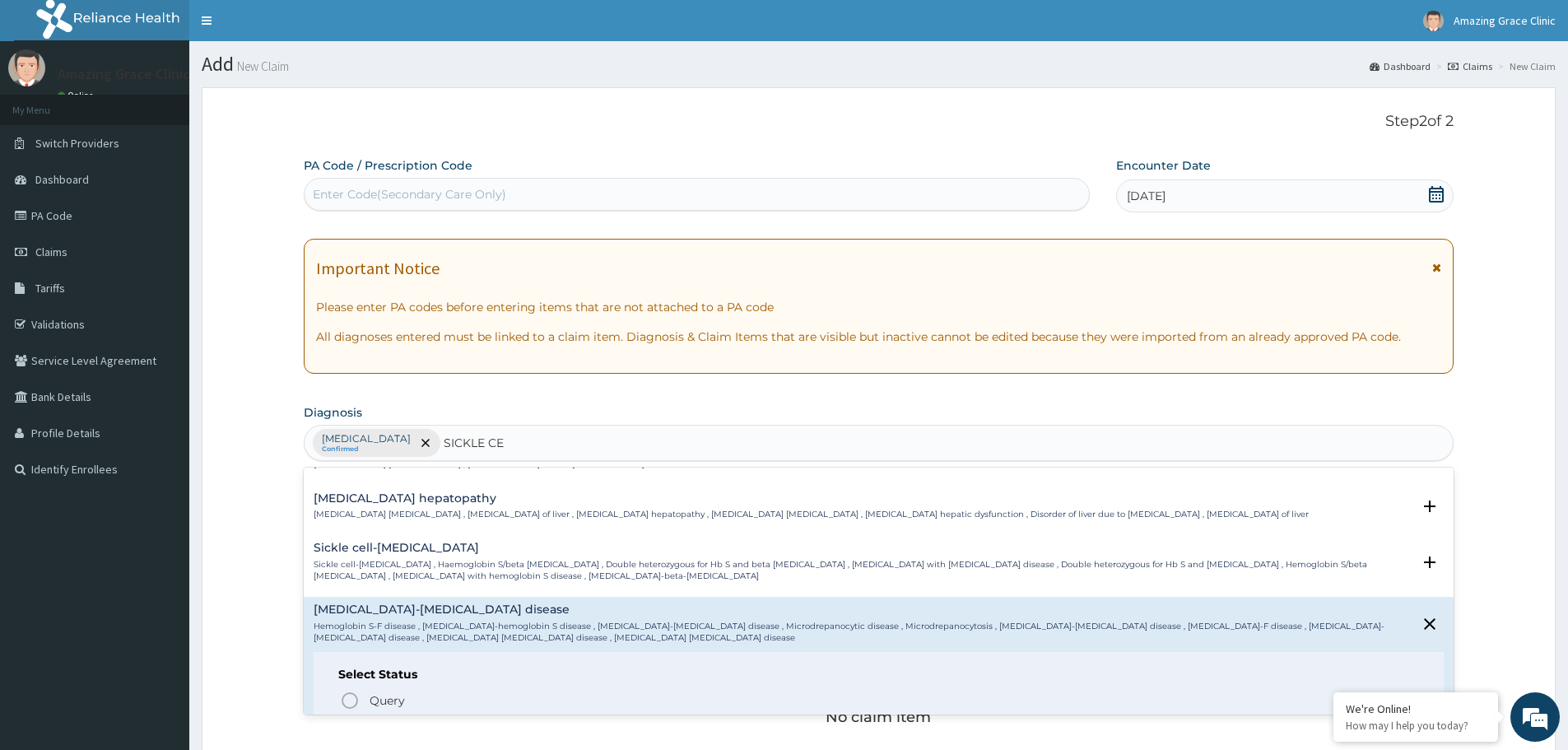
scroll to position [330, 0]
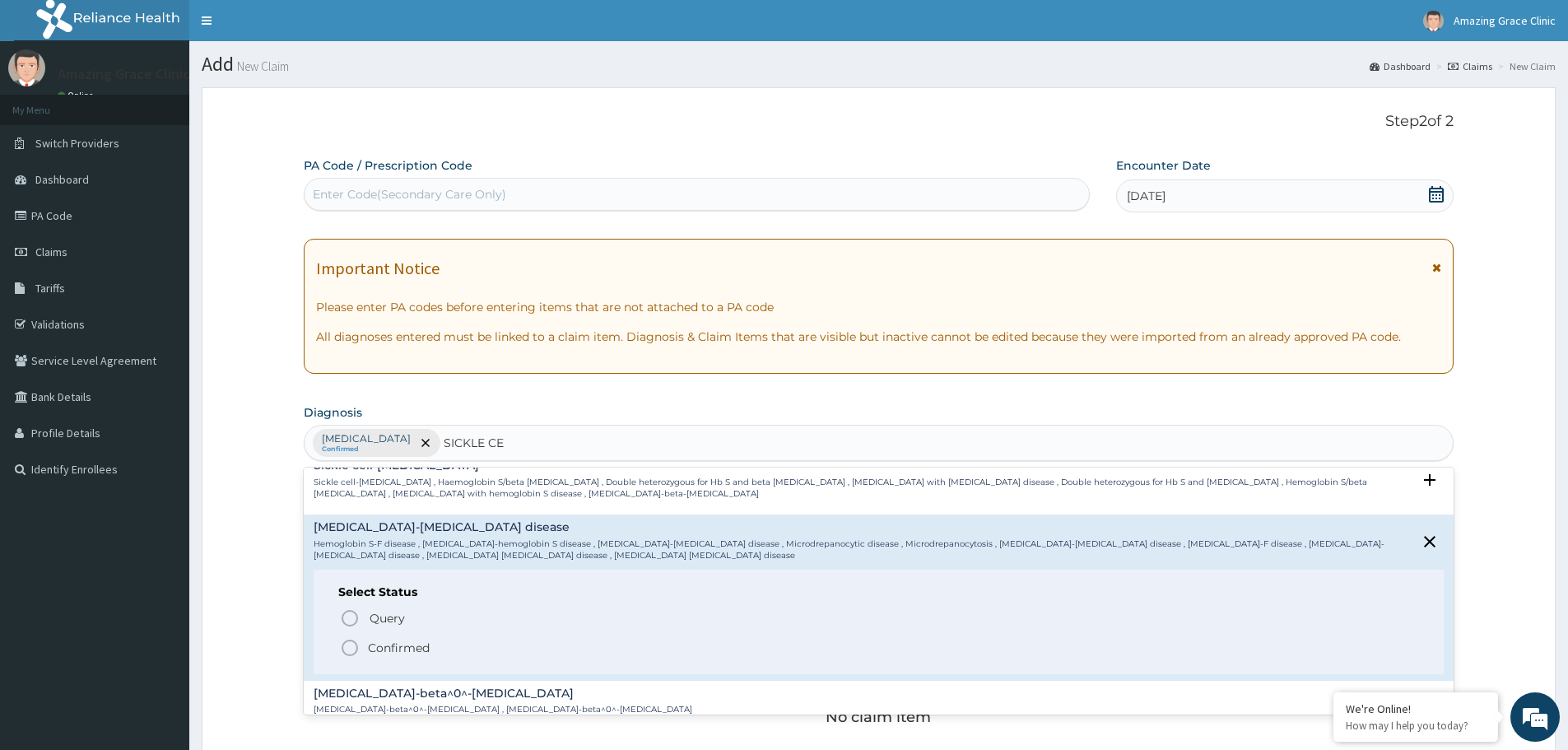
click at [340, 654] on icon "status option filled" at bounding box center [350, 648] width 20 height 20
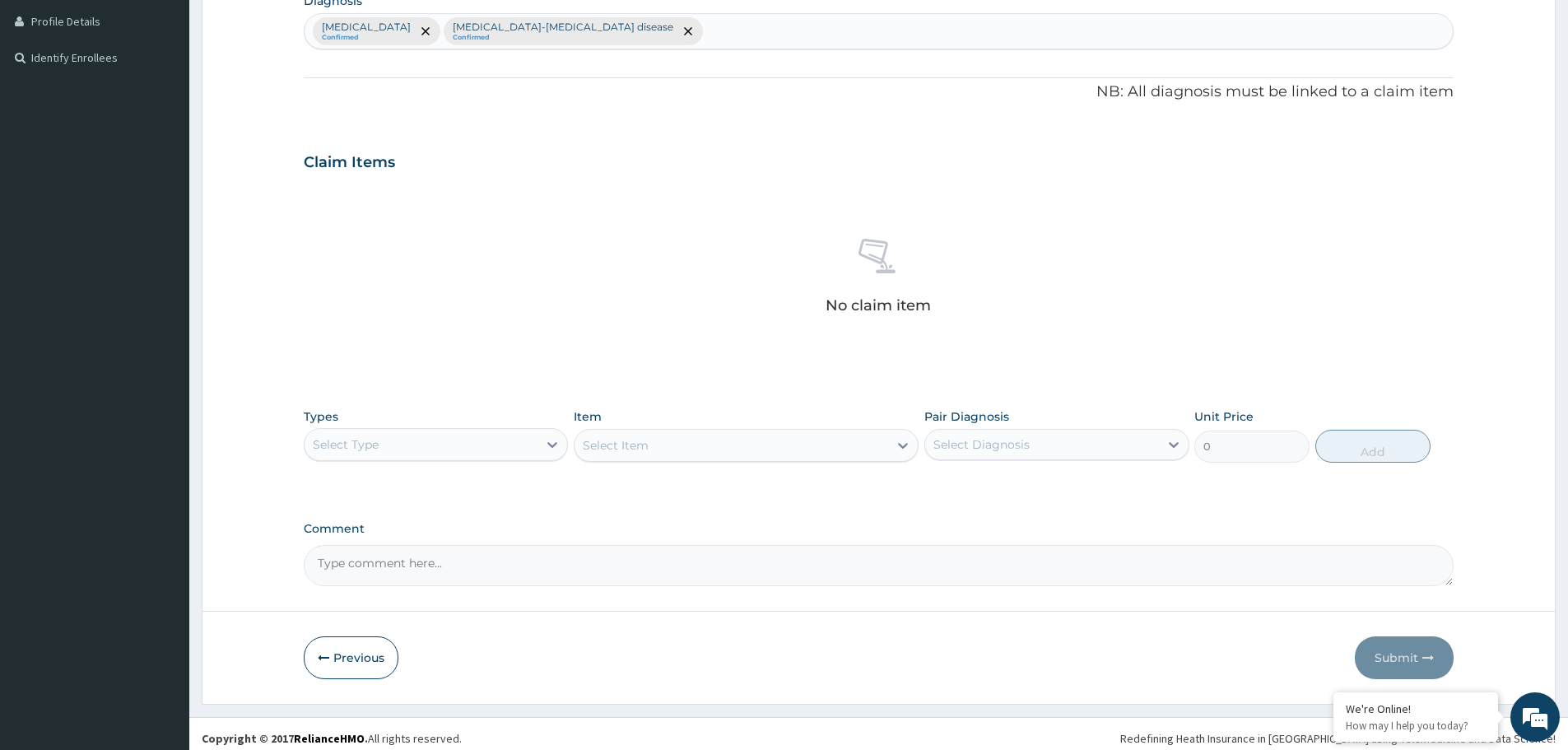
scroll to position [421, 0]
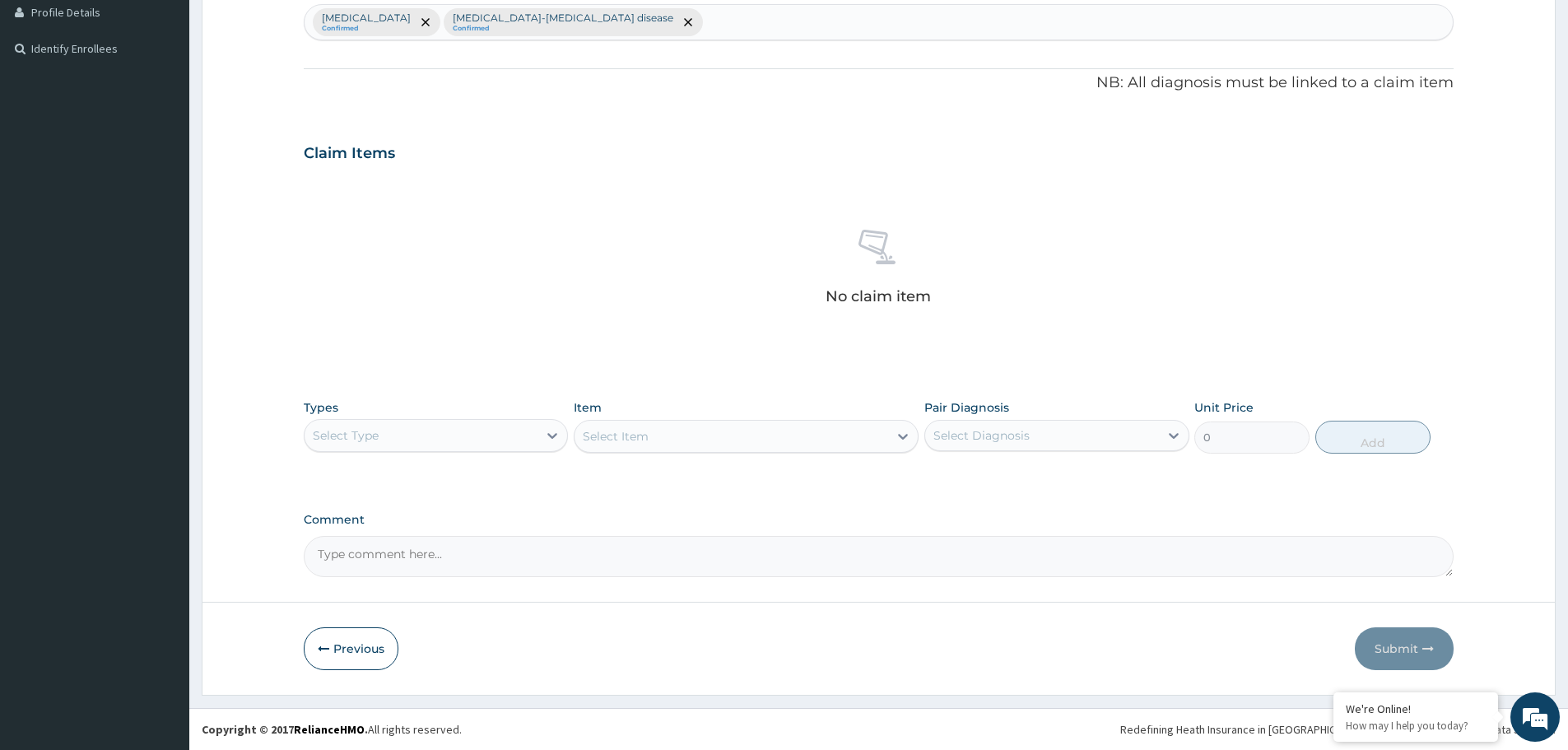
click at [406, 443] on div "Select Type" at bounding box center [421, 435] width 233 height 27
click at [387, 536] on div "Procedures" at bounding box center [436, 536] width 265 height 30
click at [719, 430] on div "Select Item" at bounding box center [731, 436] width 314 height 27
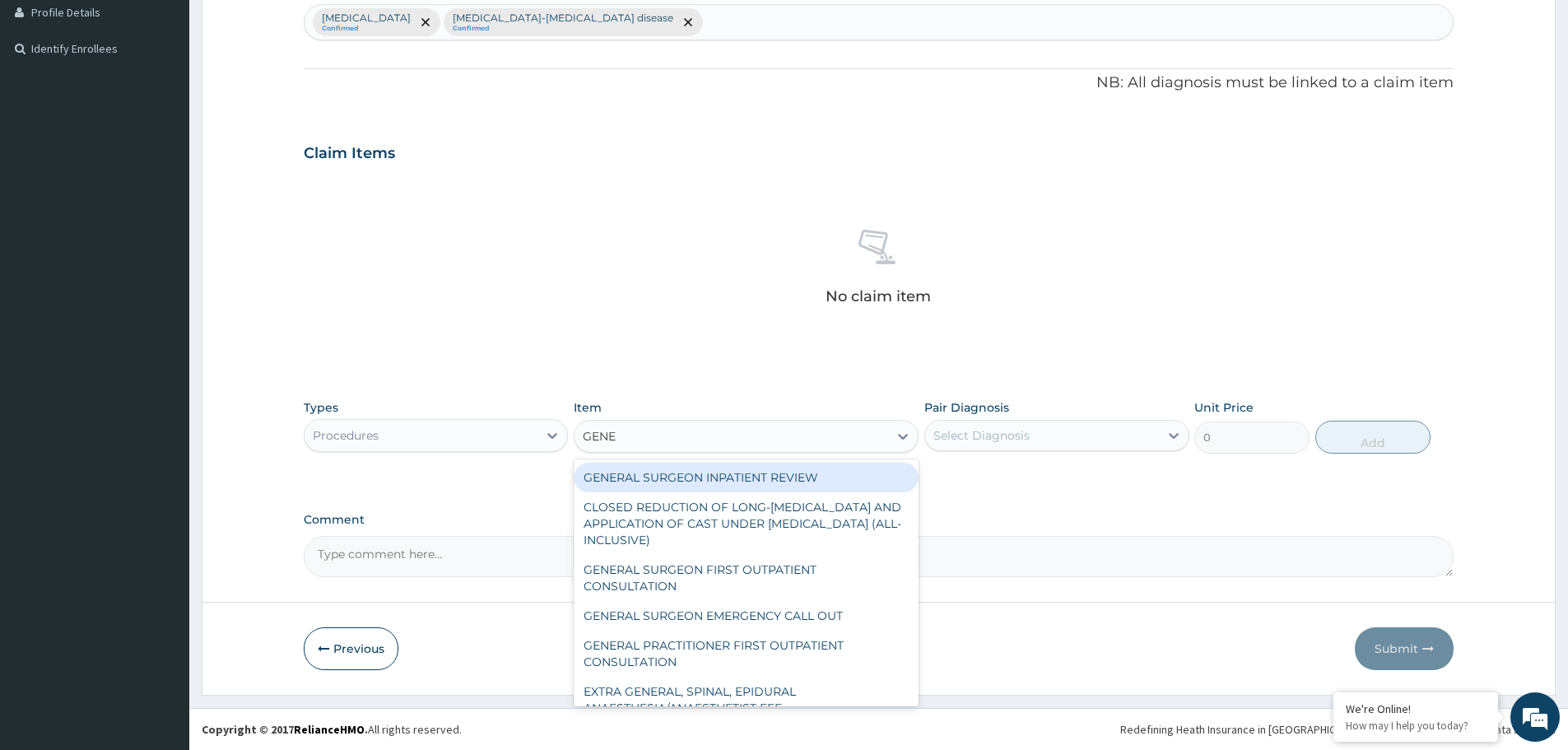
type input "GENER"
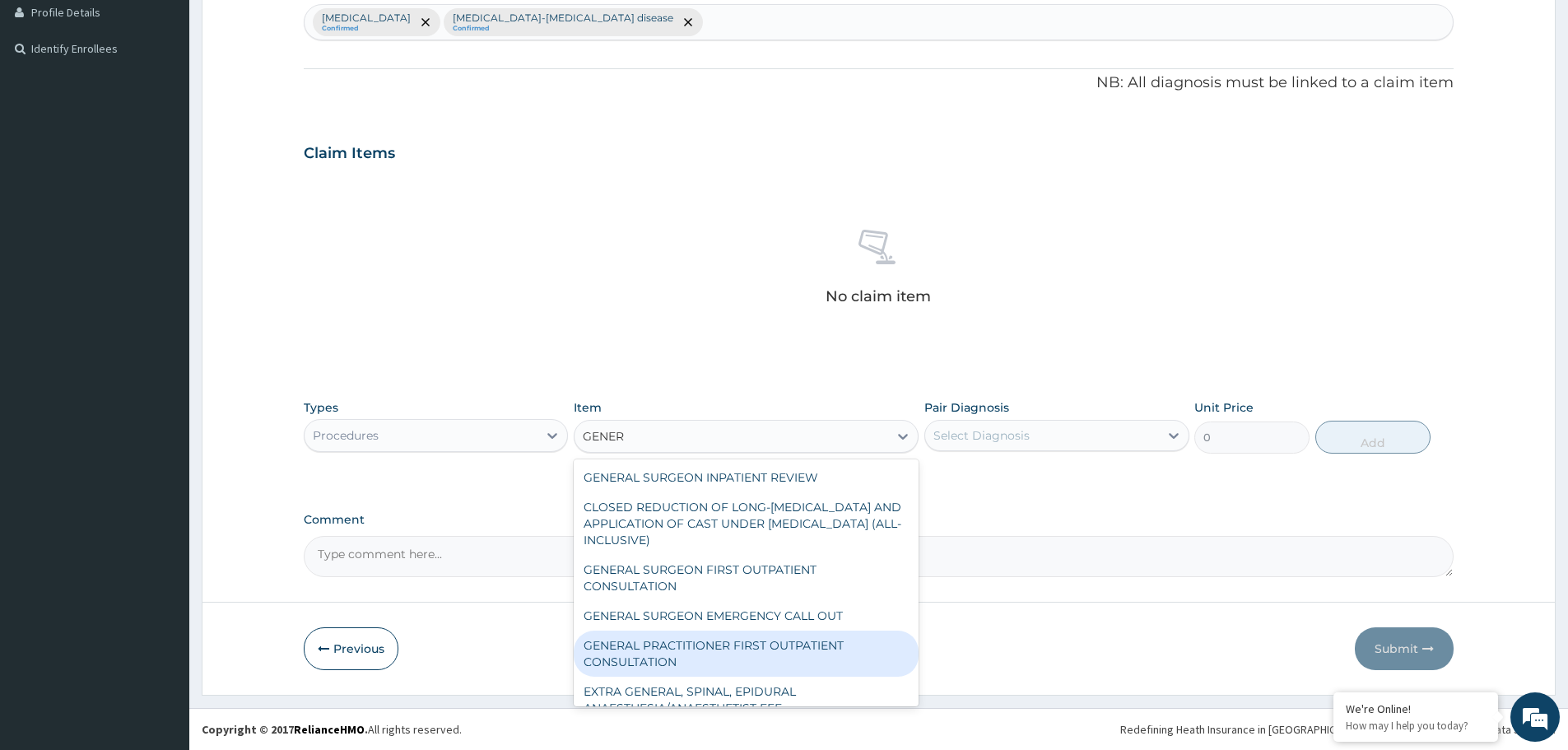
click at [697, 643] on div "GENERAL PRACTITIONER FIRST OUTPATIENT CONSULTATION" at bounding box center [746, 654] width 345 height 46
type input "3750"
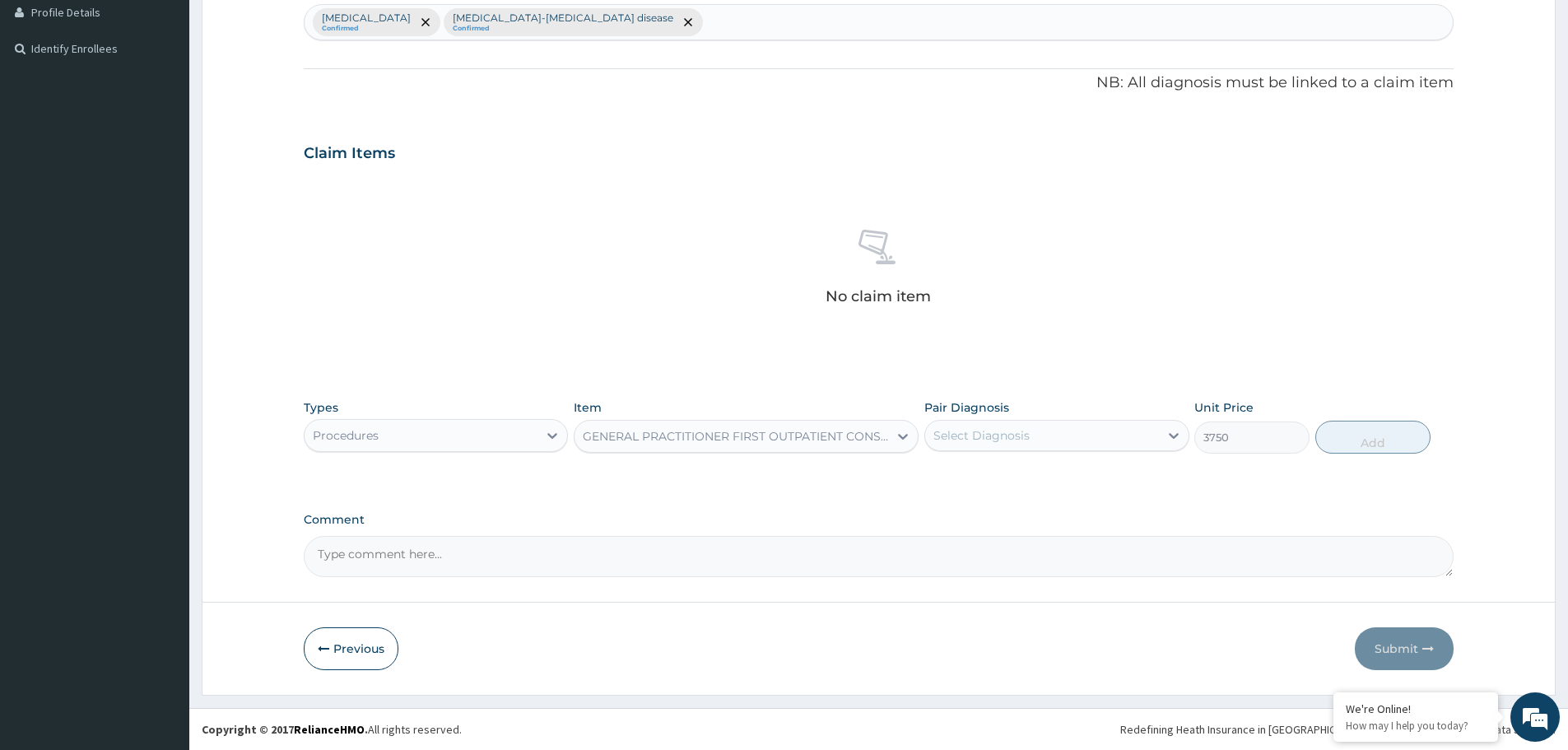
click at [1045, 435] on div "Select Diagnosis" at bounding box center [1041, 435] width 233 height 27
drag, startPoint x: 1005, startPoint y: 477, endPoint x: 1321, endPoint y: 431, distance: 319.3
click at [1005, 477] on div "Malaria" at bounding box center [1056, 478] width 265 height 33
checkbox input "true"
click at [1359, 442] on button "Add" at bounding box center [1372, 437] width 115 height 32
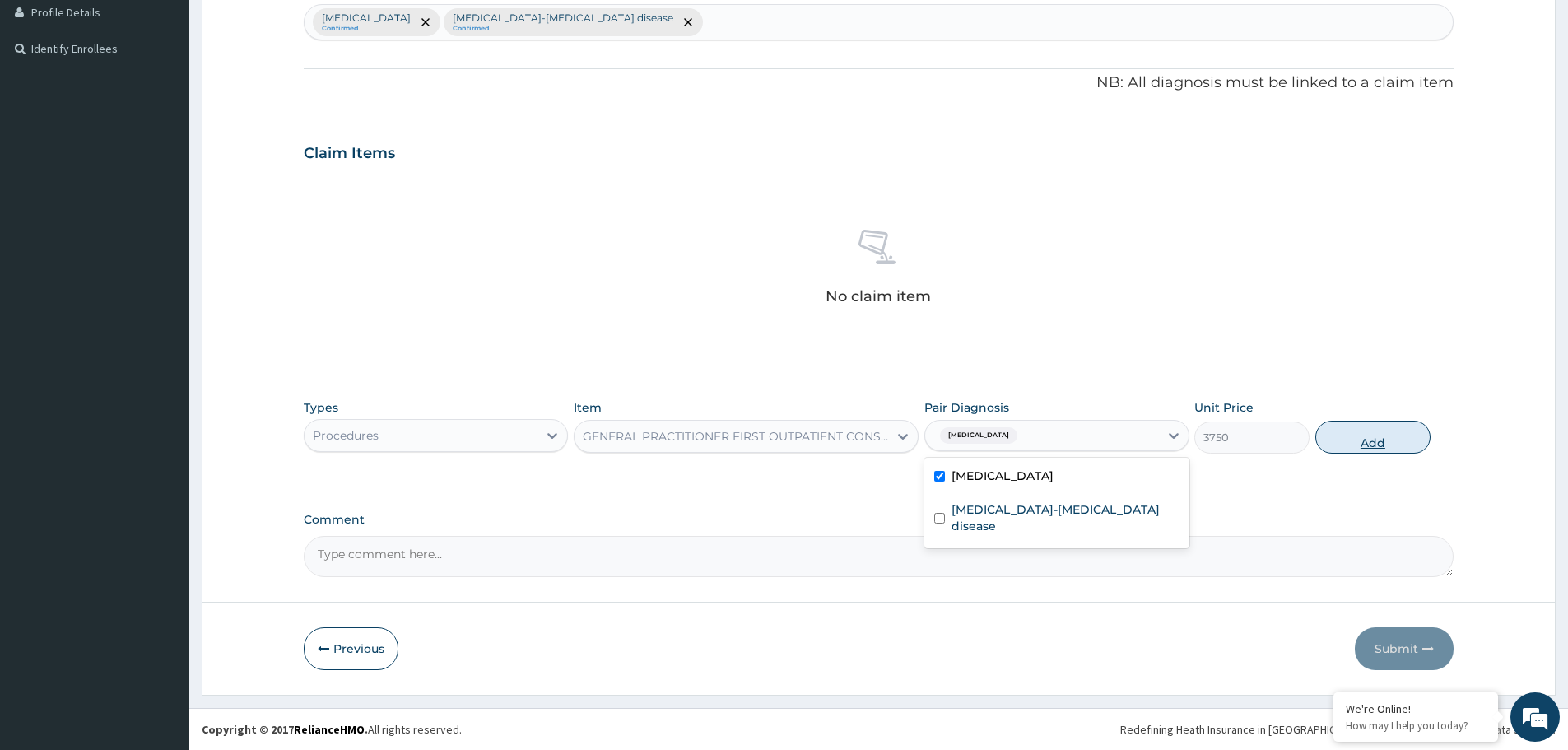
type input "0"
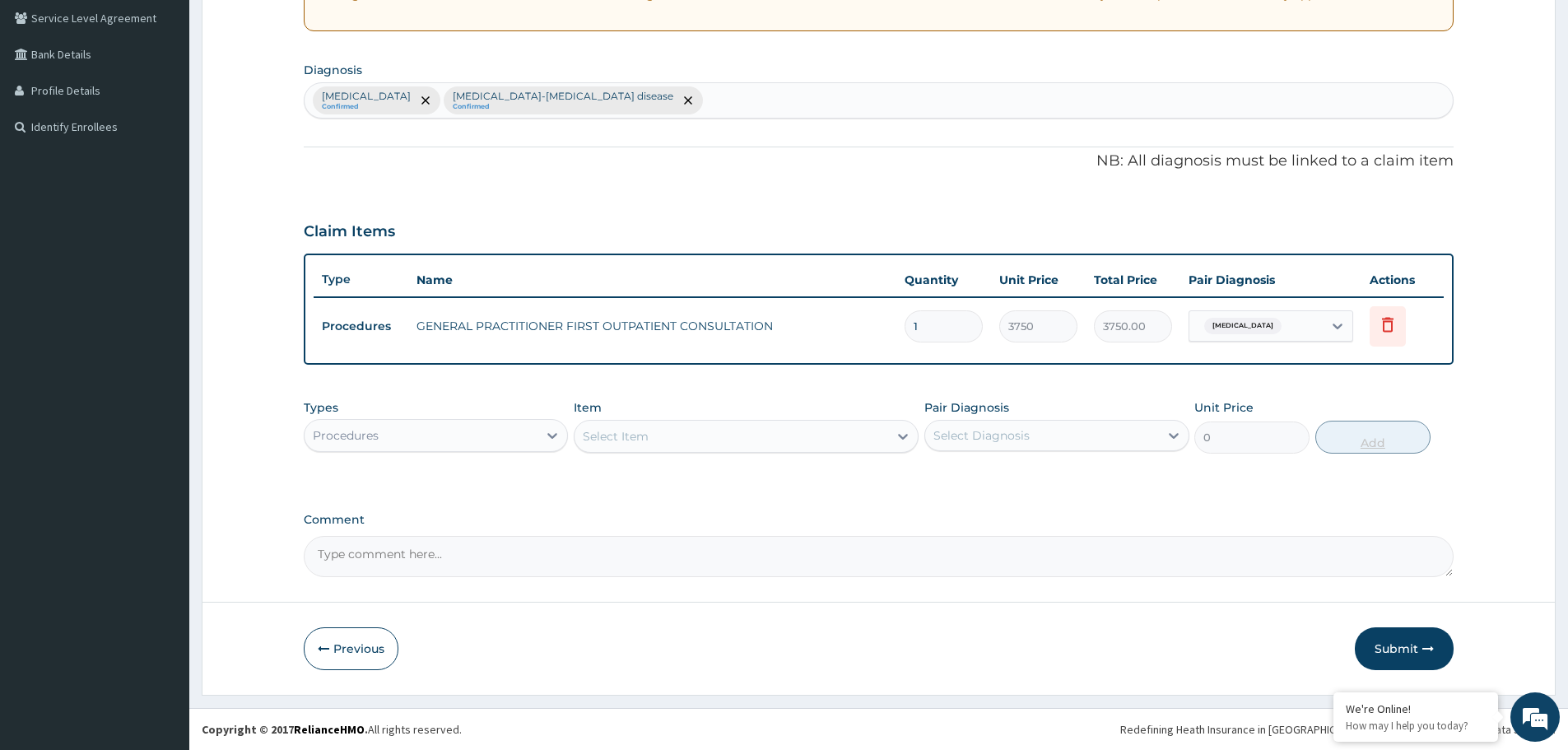
scroll to position [343, 0]
click at [384, 441] on div "Procedures" at bounding box center [421, 435] width 233 height 27
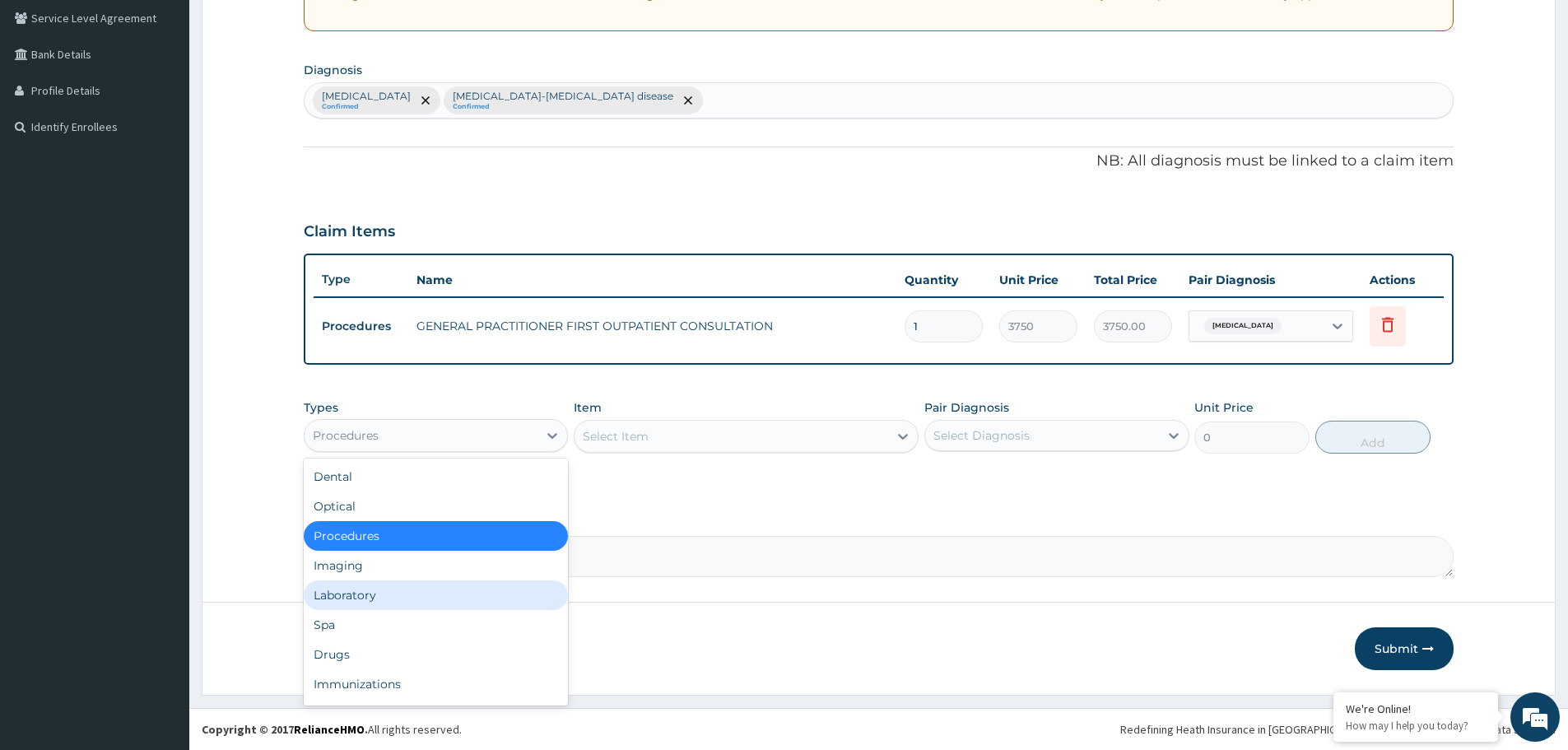
click at [374, 599] on div "Laboratory" at bounding box center [436, 595] width 265 height 30
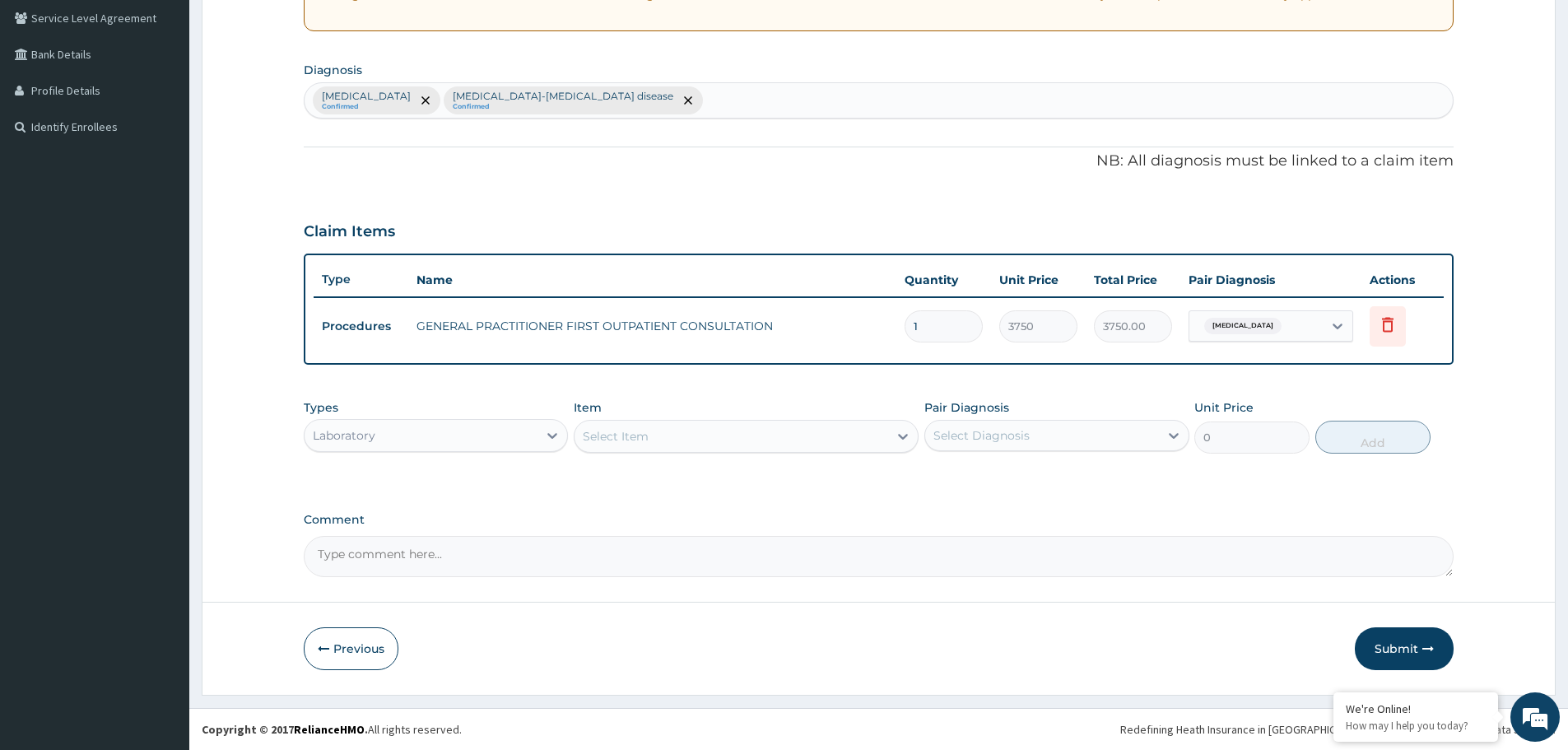
drag, startPoint x: 368, startPoint y: 427, endPoint x: 368, endPoint y: 441, distance: 14.0
click at [368, 429] on div "Laboratory" at bounding box center [344, 435] width 63 height 17
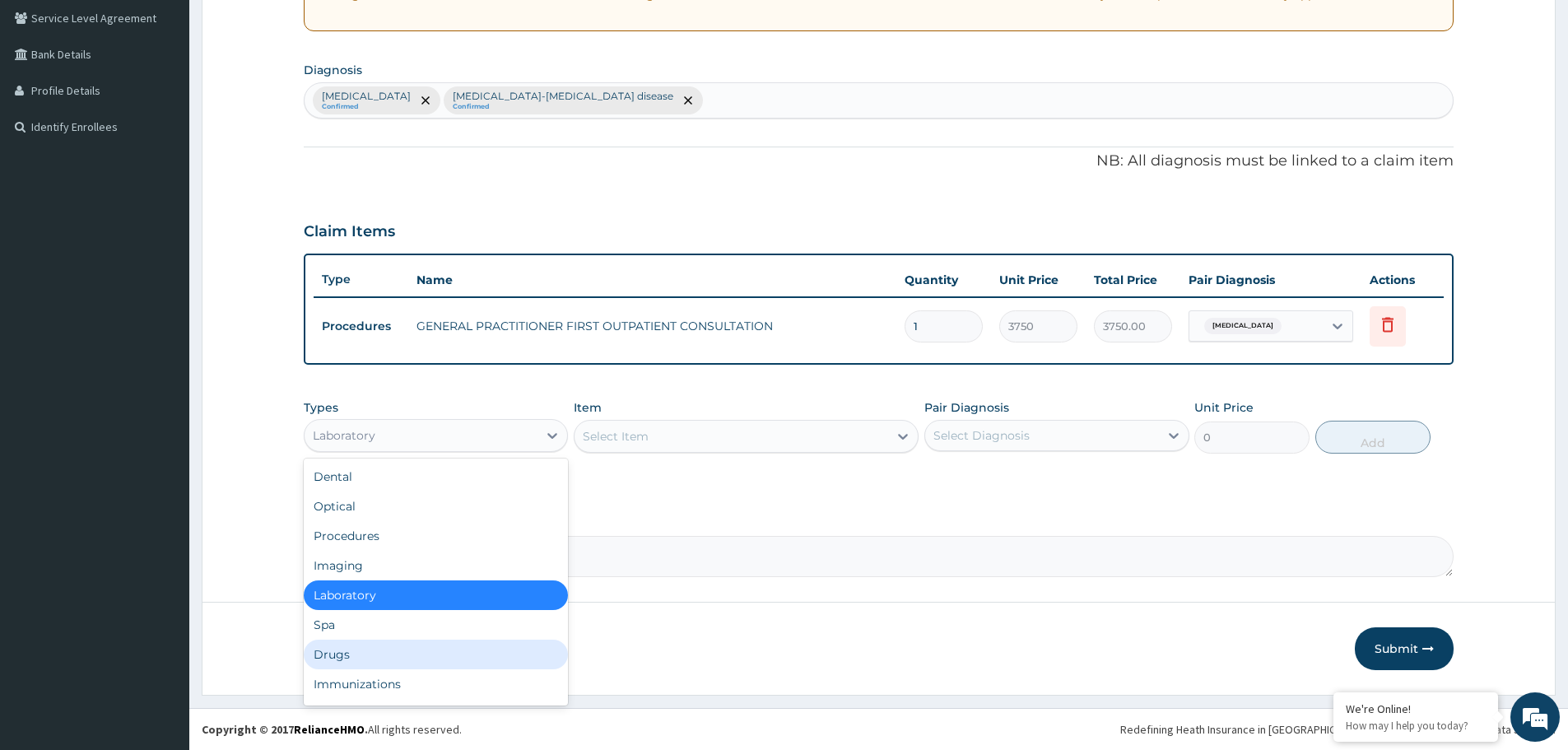
click at [380, 653] on div "Drugs" at bounding box center [436, 655] width 265 height 30
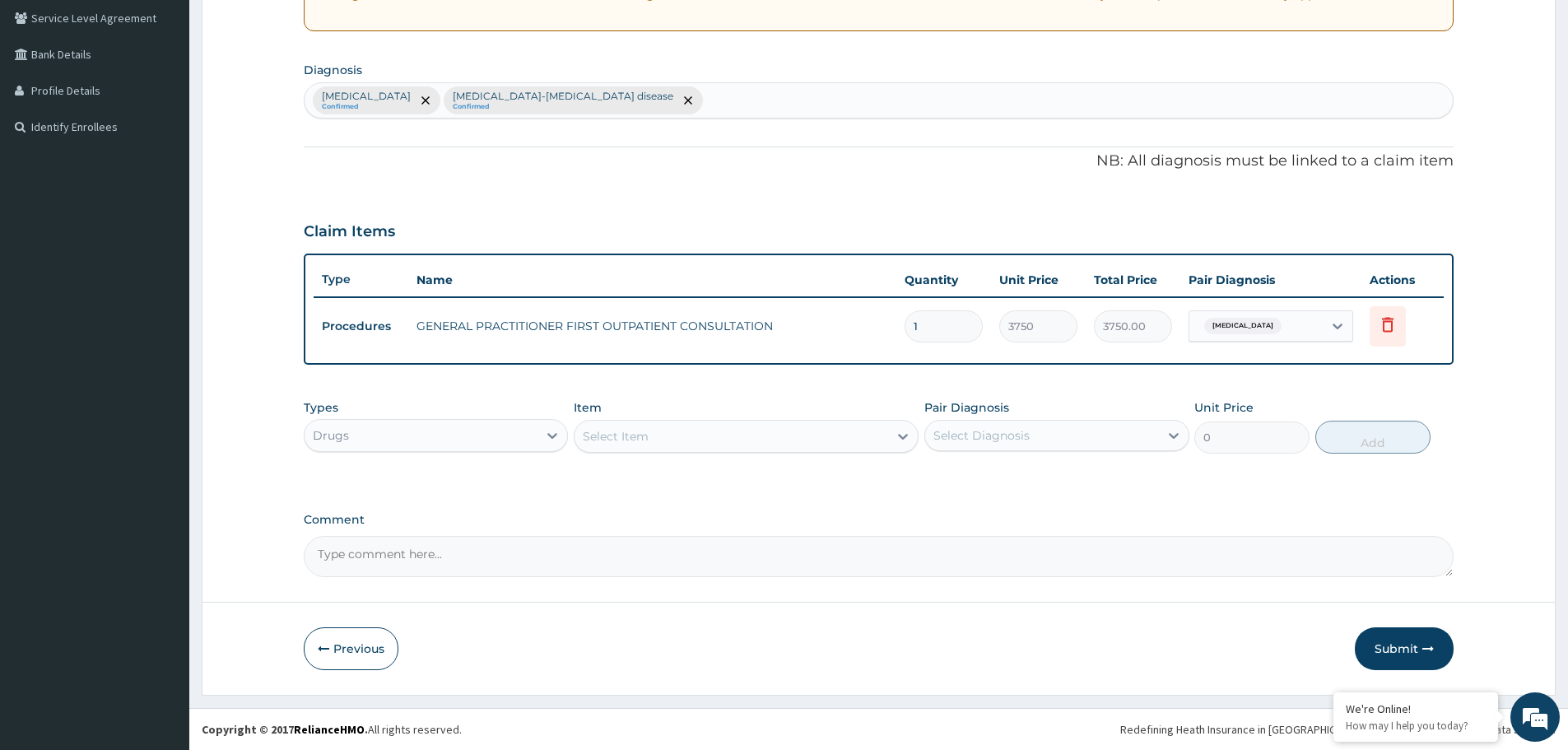
click at [763, 451] on div "Select Item" at bounding box center [746, 436] width 345 height 32
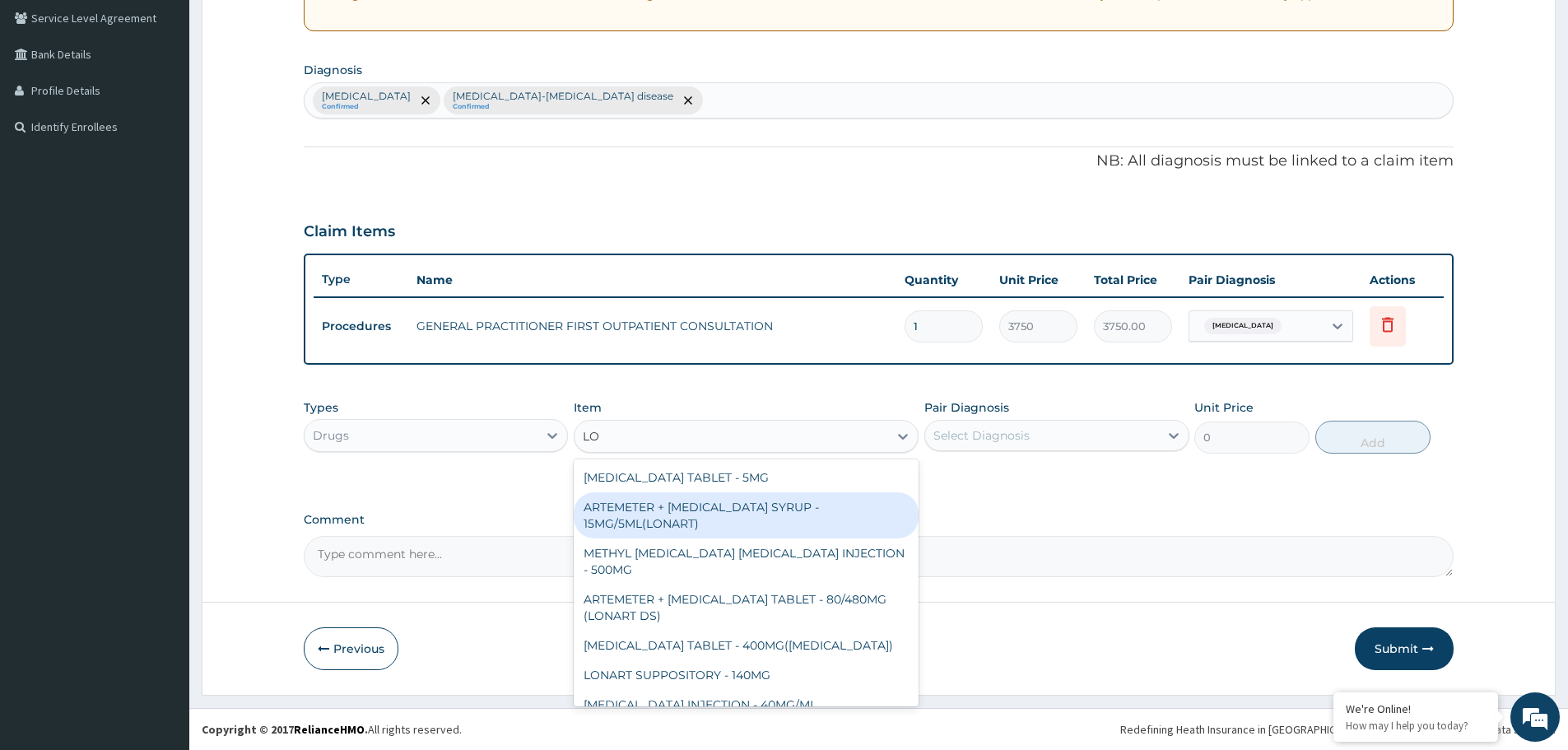
type input "L"
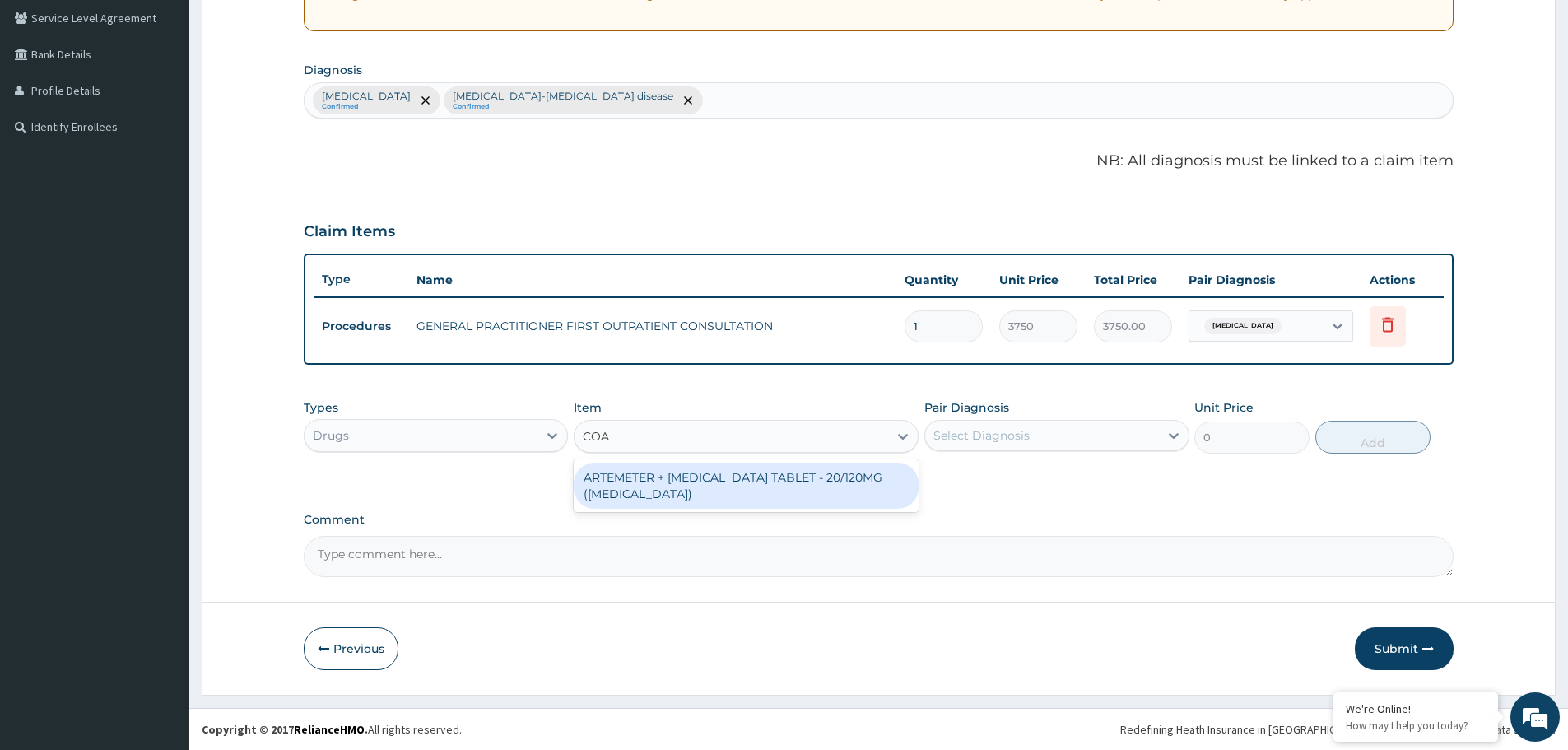
type input "[PERSON_NAME]"
click at [754, 488] on div "ARTEMETER + [MEDICAL_DATA] TABLET - 20/120MG ([MEDICAL_DATA])" at bounding box center [746, 485] width 345 height 46
type input "210"
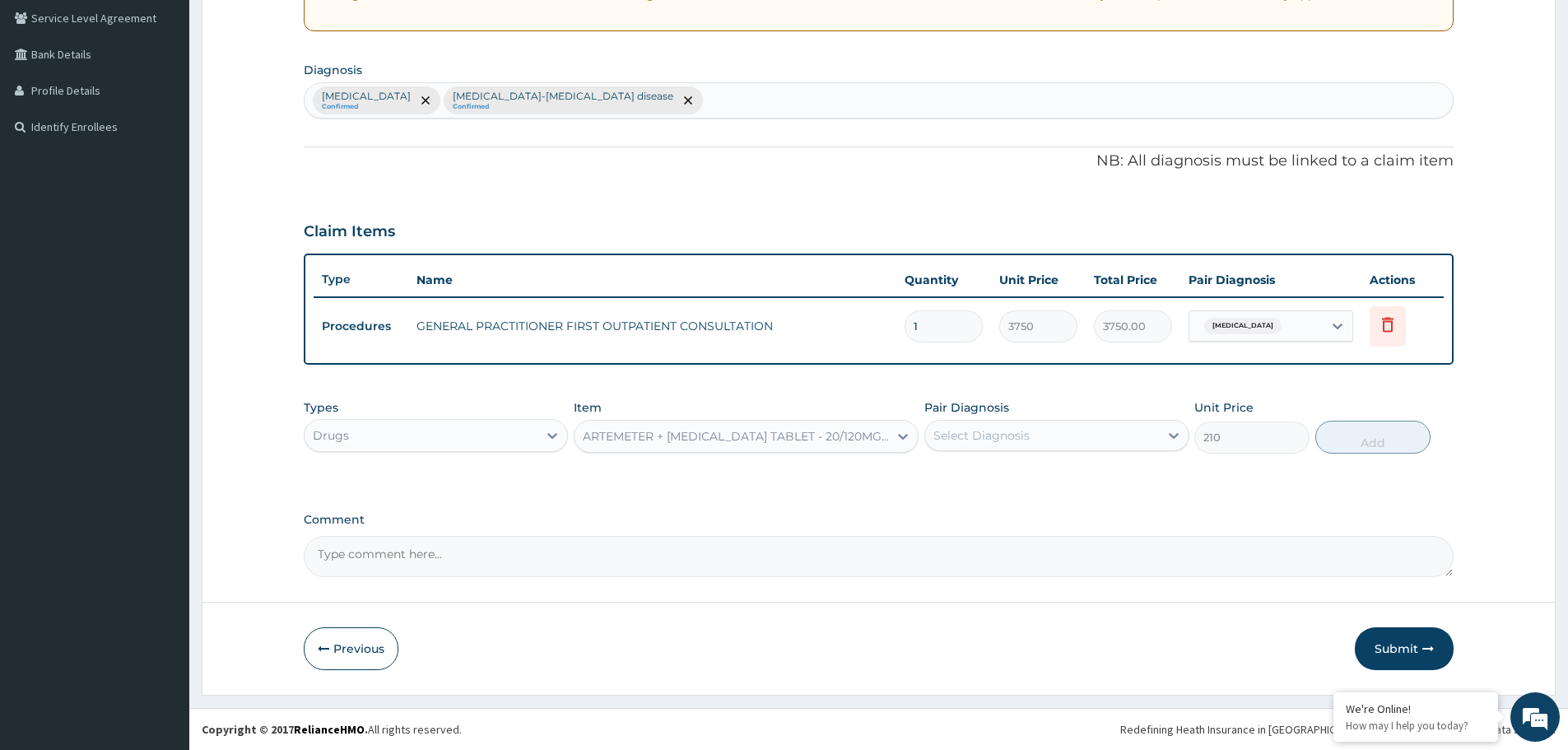
click at [1009, 430] on div "Select Diagnosis" at bounding box center [982, 435] width 96 height 17
click at [999, 472] on div "[MEDICAL_DATA]" at bounding box center [1056, 478] width 265 height 33
checkbox input "true"
click at [1390, 434] on button "Add" at bounding box center [1372, 437] width 115 height 32
type input "0"
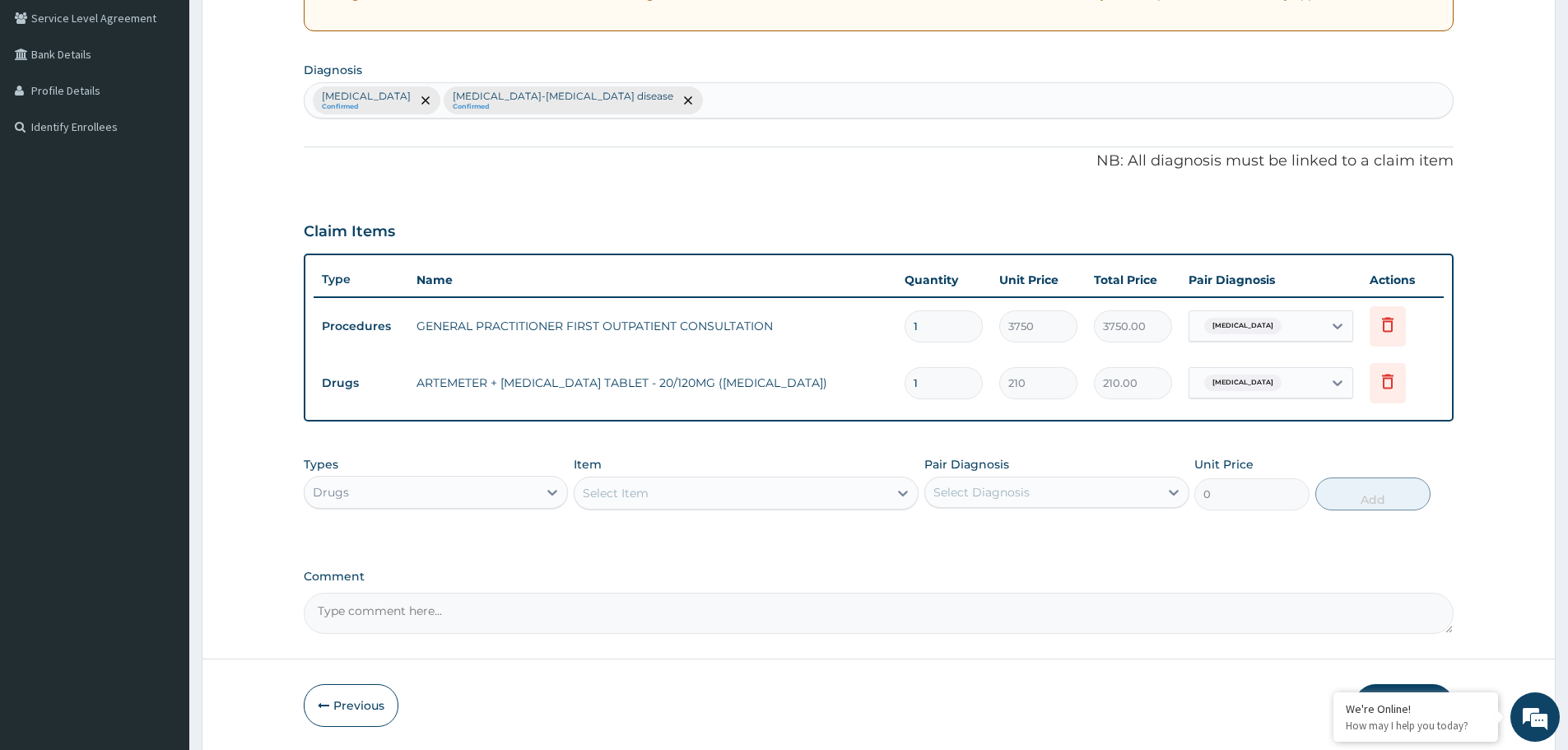
type input "12"
type input "2520.00"
type input "12"
click at [702, 379] on td "ARTEMETER + [MEDICAL_DATA] TABLET - 20/120MG ([MEDICAL_DATA])" at bounding box center [652, 382] width 488 height 32
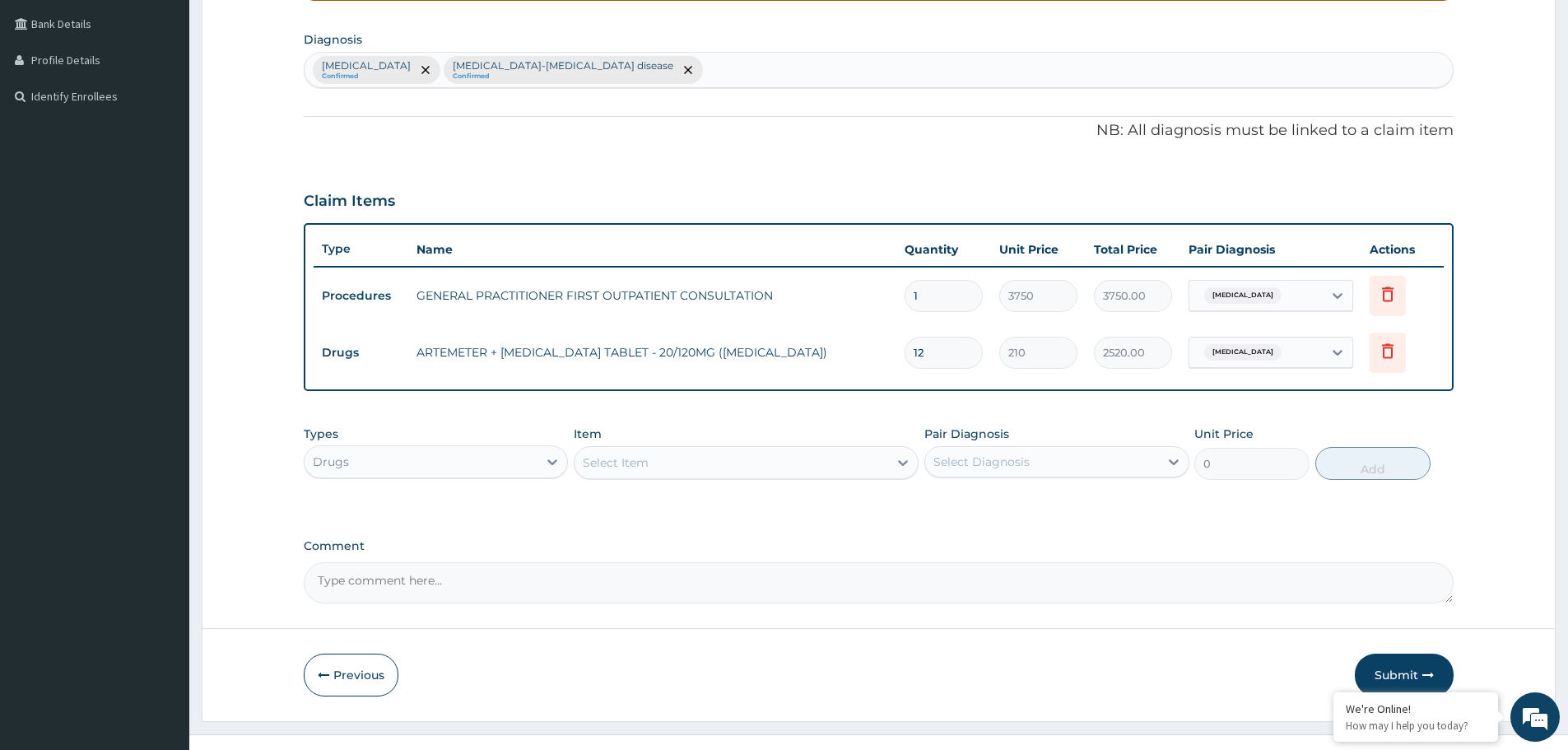
scroll to position [400, 0]
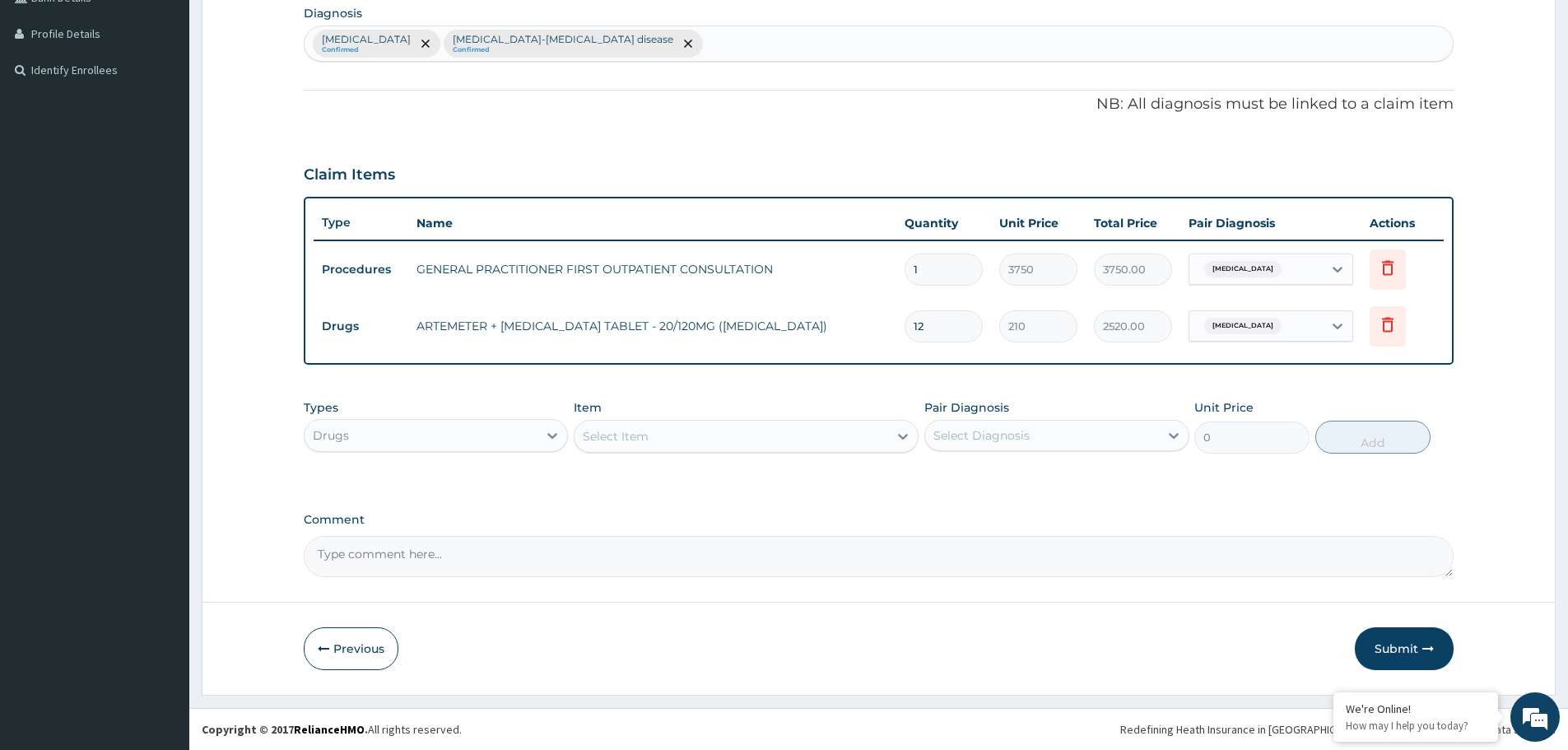
click at [678, 441] on div "Select Item" at bounding box center [731, 436] width 314 height 27
type input "CEFUR"
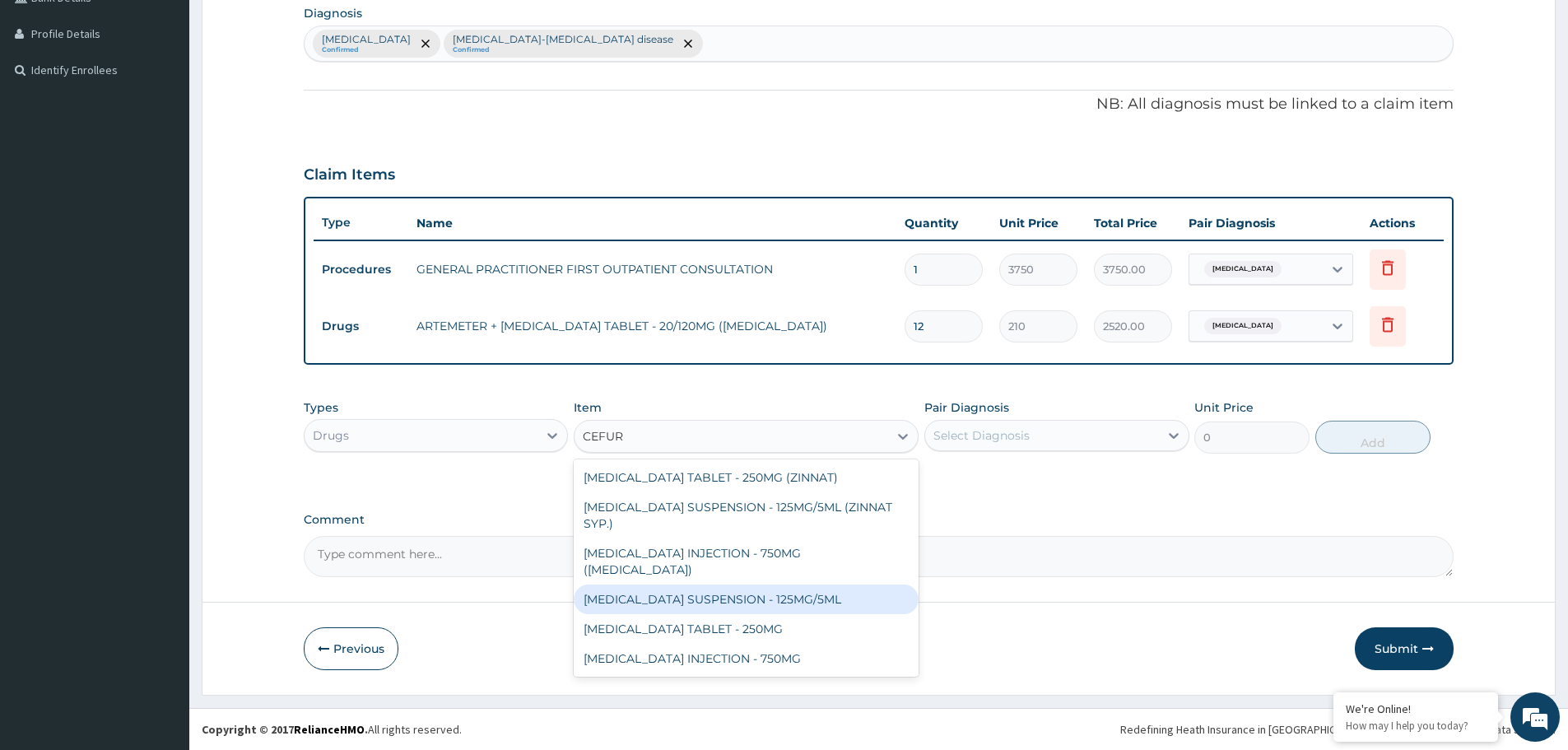
click at [749, 585] on div "[MEDICAL_DATA] SUSPENSION - 125MG/5ML" at bounding box center [746, 599] width 345 height 30
type input "3919.9999999999995"
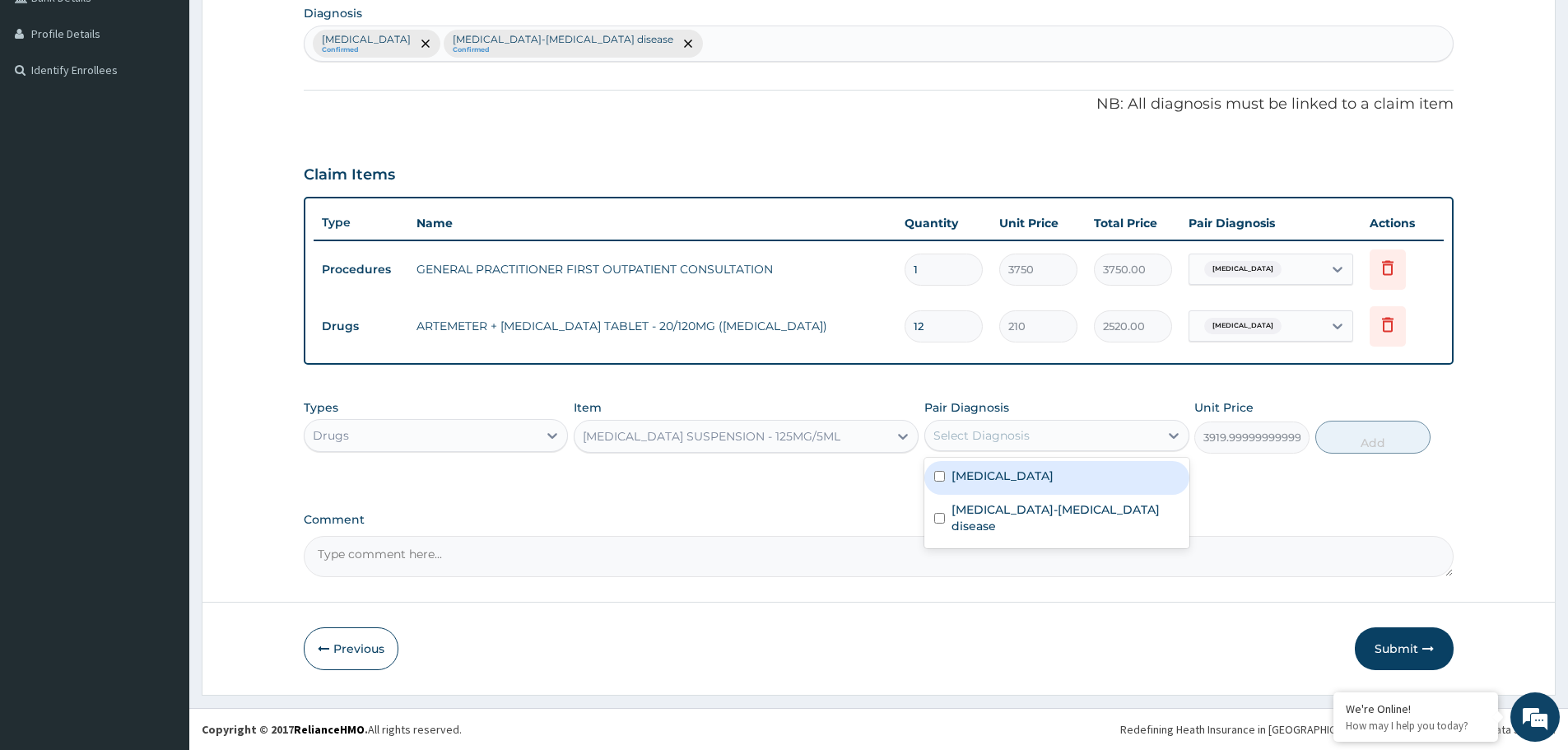
click at [1019, 429] on div "Select Diagnosis" at bounding box center [982, 435] width 96 height 17
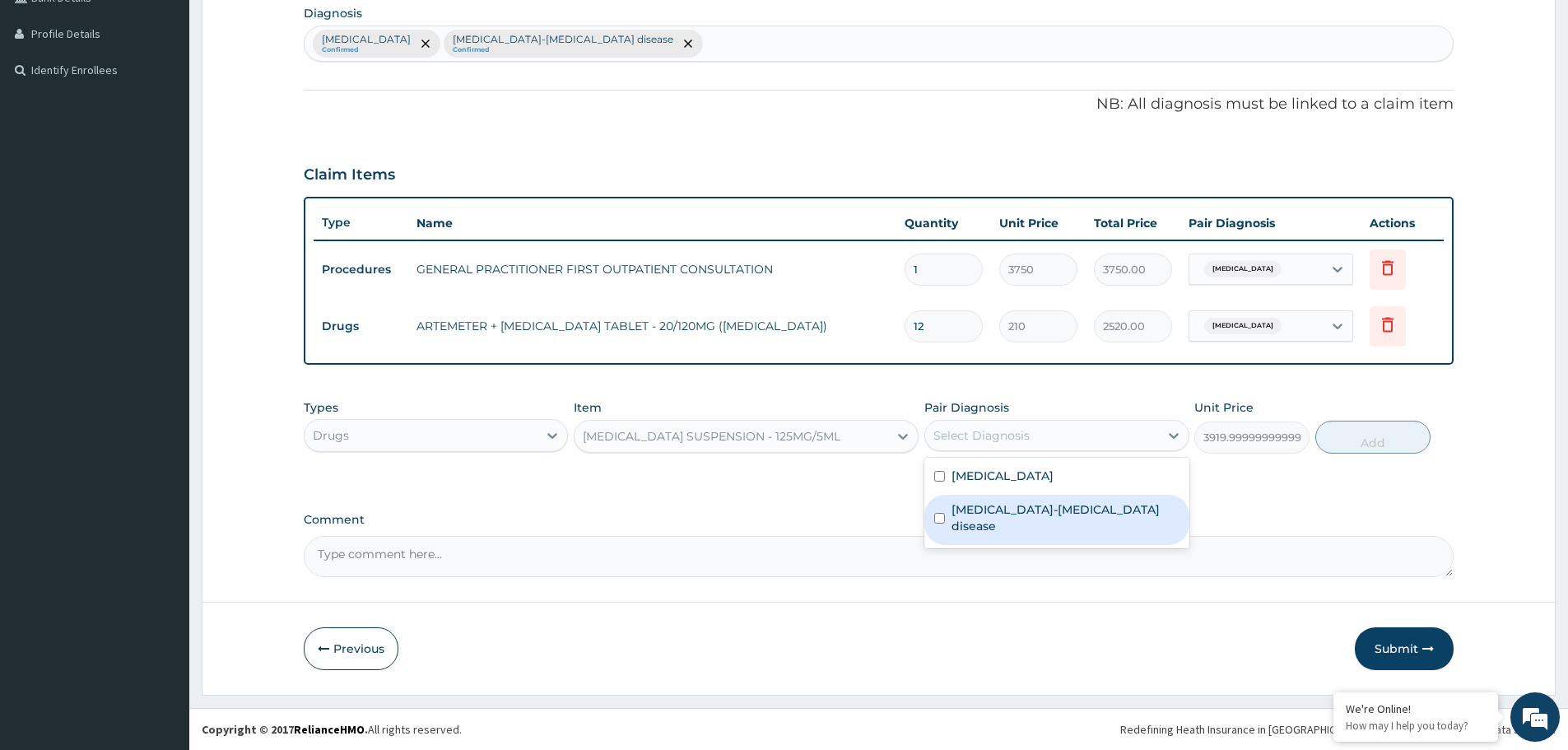
click at [996, 506] on label "Sickle cell-thalassemia disease" at bounding box center [1064, 518] width 227 height 32
checkbox input "true"
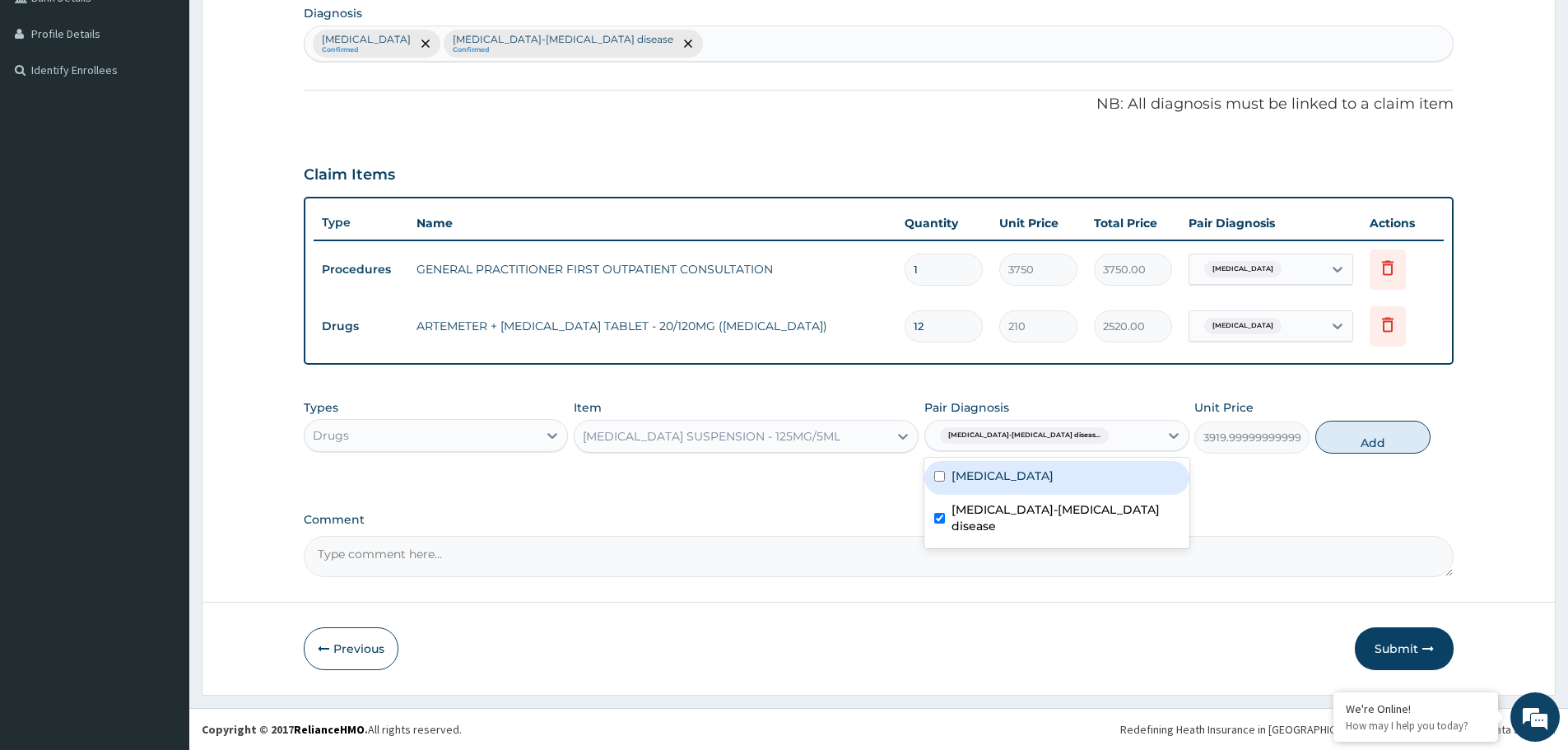
click at [993, 480] on label "Malaria" at bounding box center [1002, 475] width 102 height 17
checkbox input "true"
click at [1370, 438] on button "Add" at bounding box center [1372, 437] width 115 height 32
type input "0"
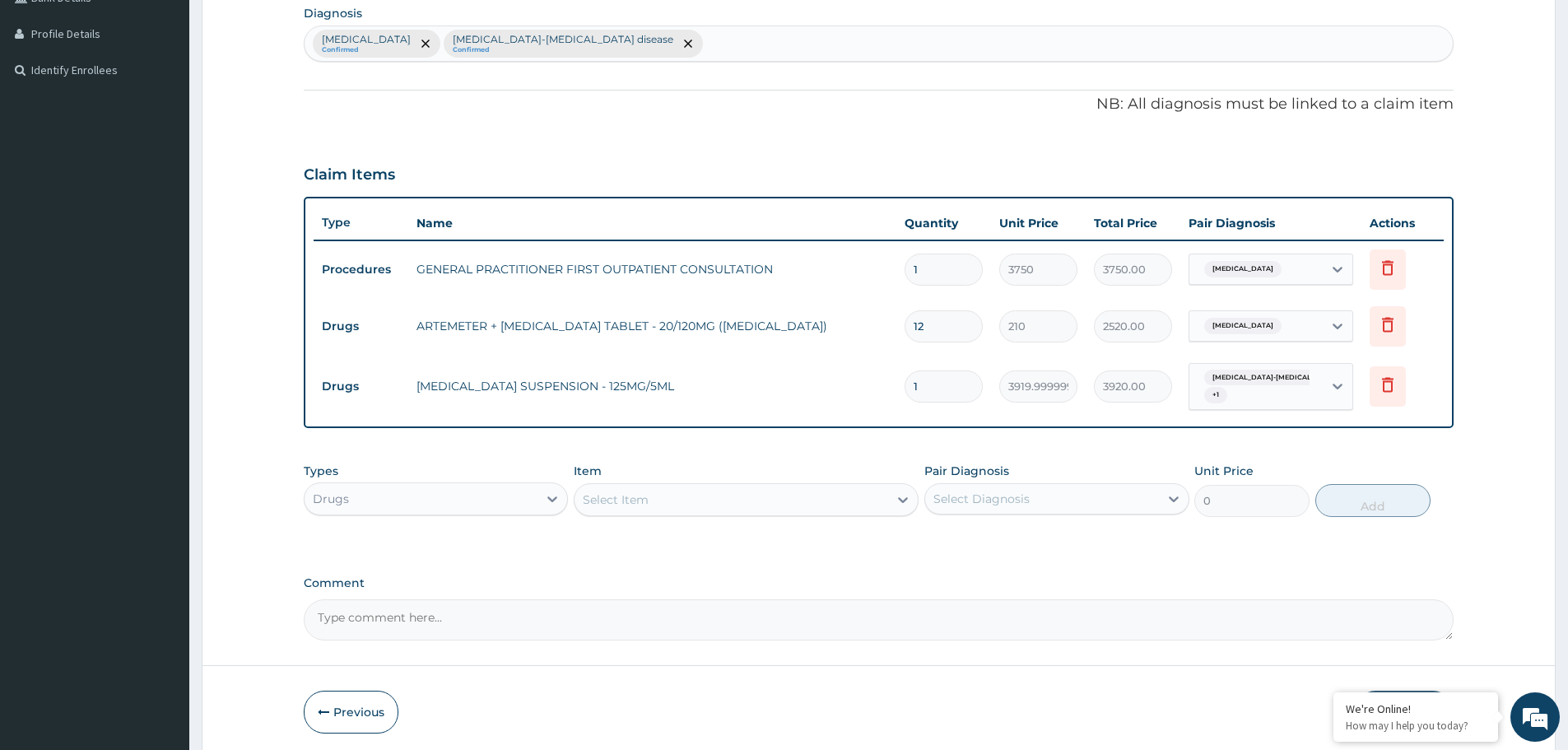
click at [637, 496] on div "Select Item" at bounding box center [615, 500] width 66 height 17
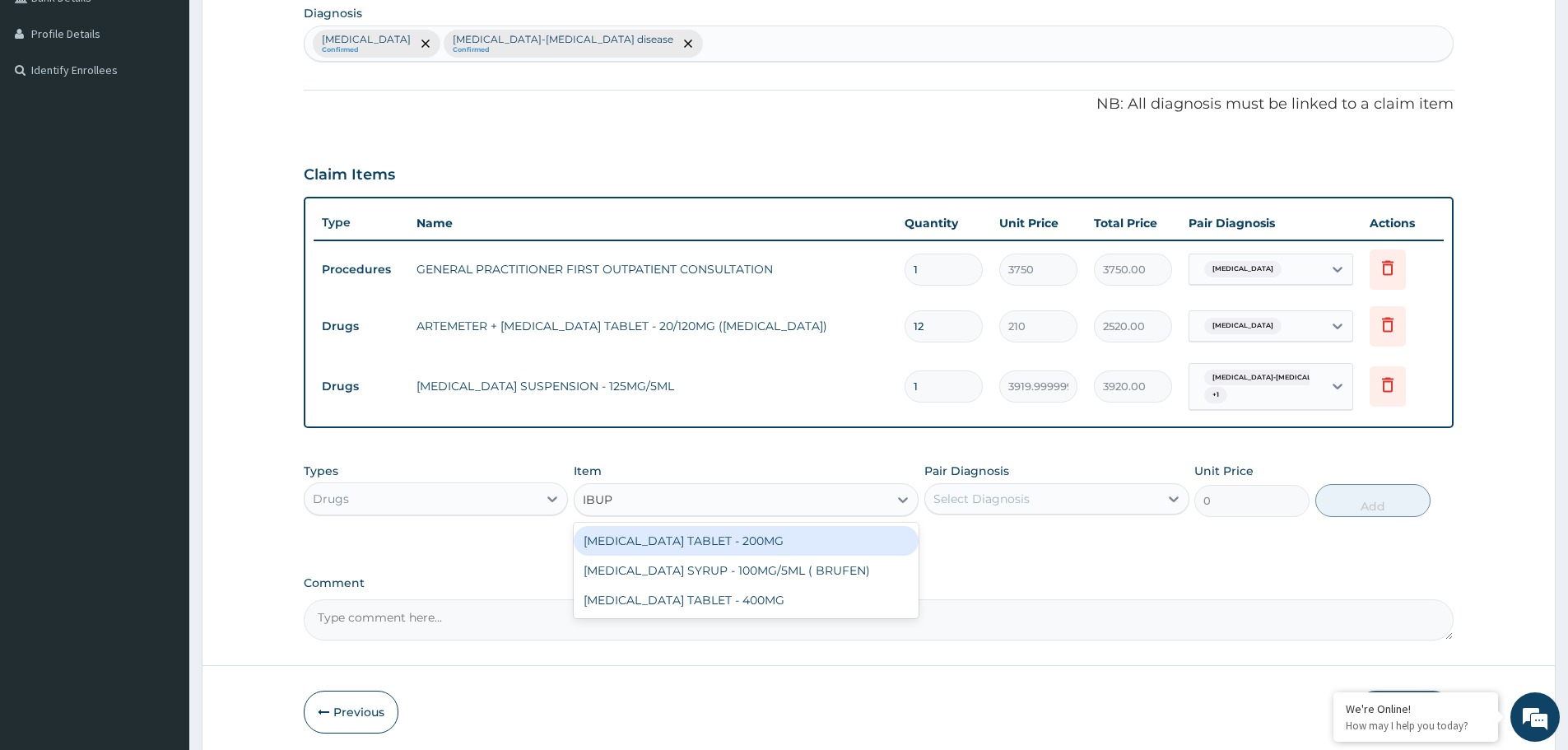
type input "IBUPR"
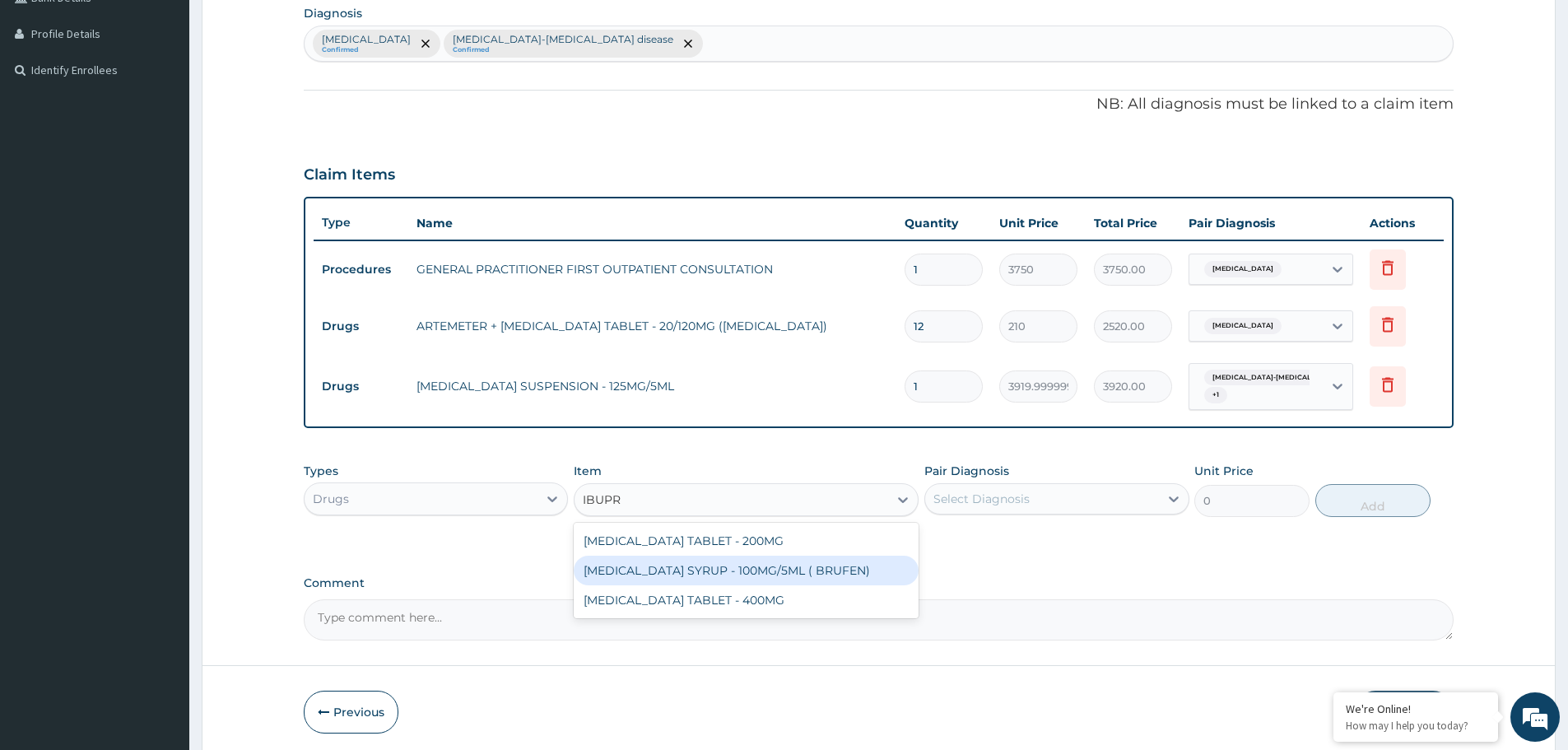
click at [734, 576] on div "IBUPROFEN SYRUP - 100MG/5ML ( BRUFEN)" at bounding box center [746, 571] width 345 height 30
type input "475.99999999999994"
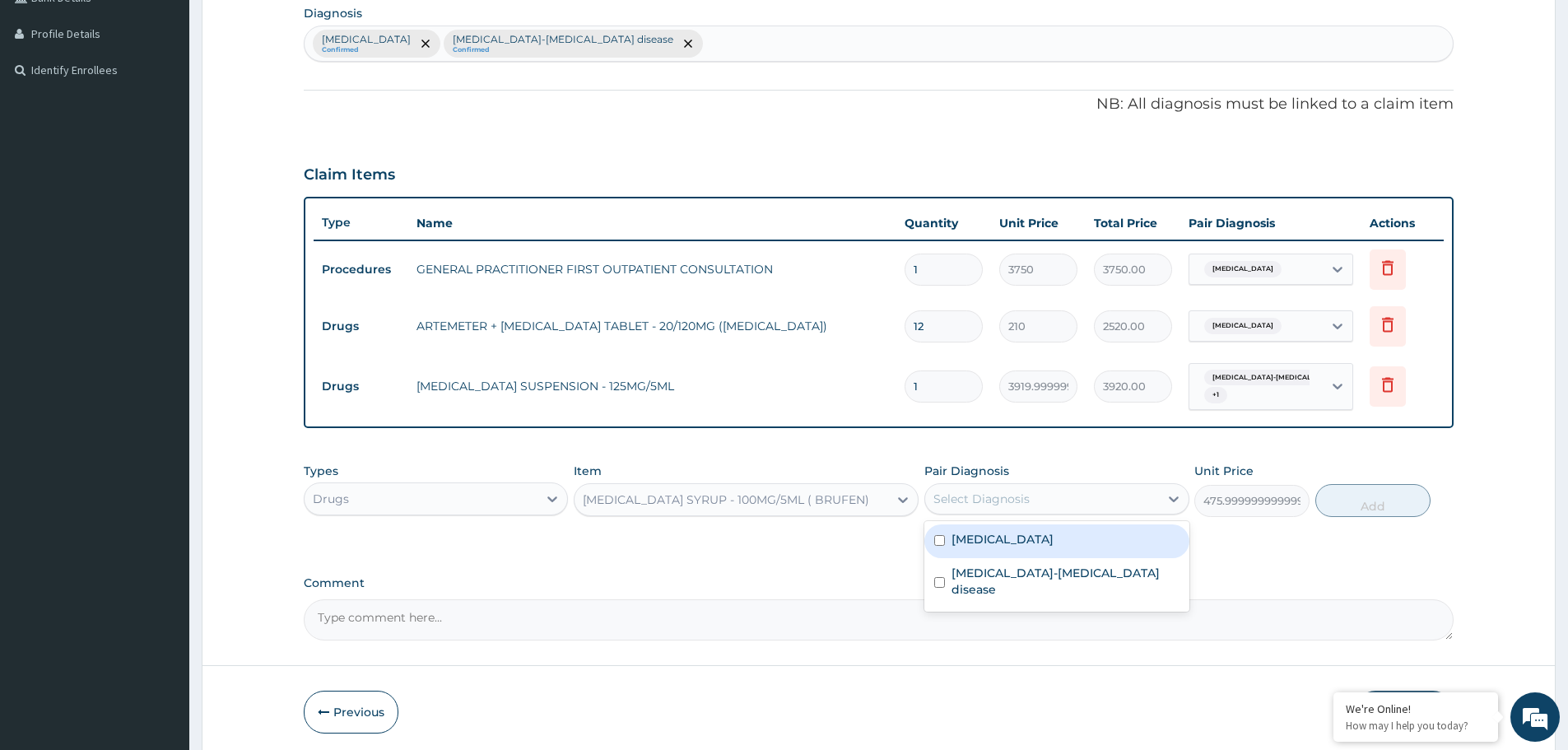
click at [1064, 487] on div "Select Diagnosis" at bounding box center [1041, 499] width 233 height 27
click at [1092, 531] on div "[MEDICAL_DATA]" at bounding box center [1056, 541] width 265 height 33
checkbox input "true"
click at [1351, 511] on button "Add" at bounding box center [1372, 500] width 115 height 32
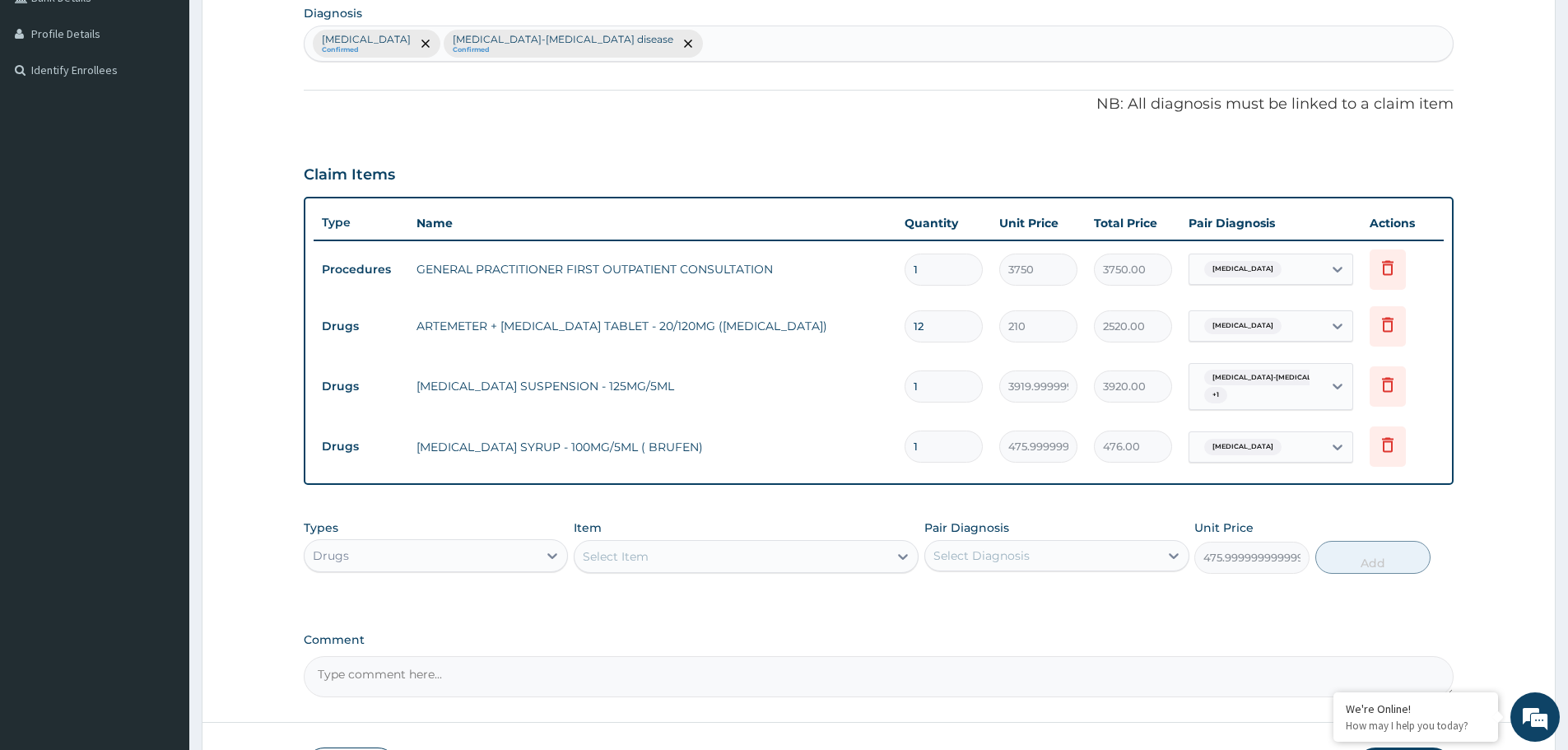
type input "0"
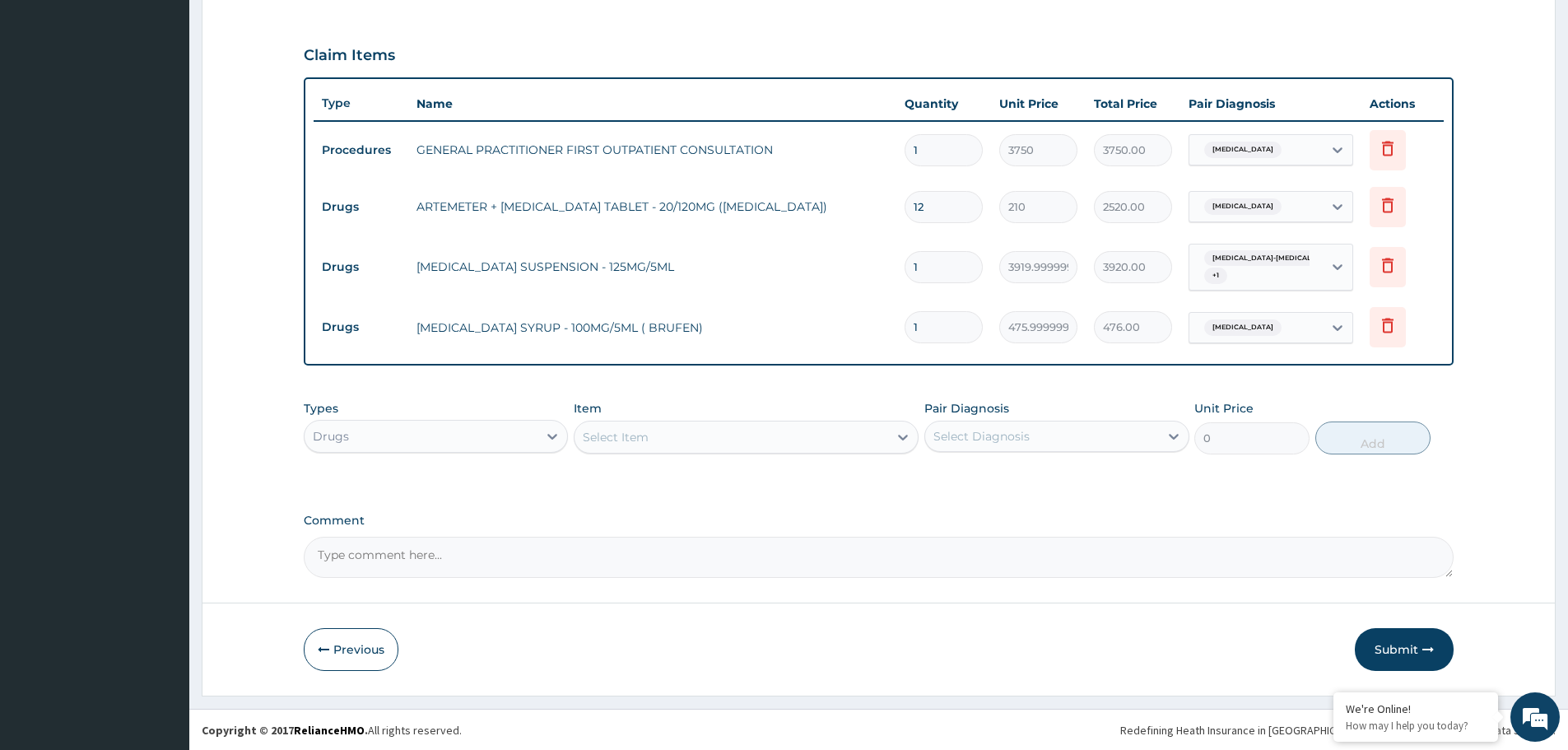
scroll to position [520, 0]
click at [646, 427] on div "Select Item" at bounding box center [731, 436] width 314 height 27
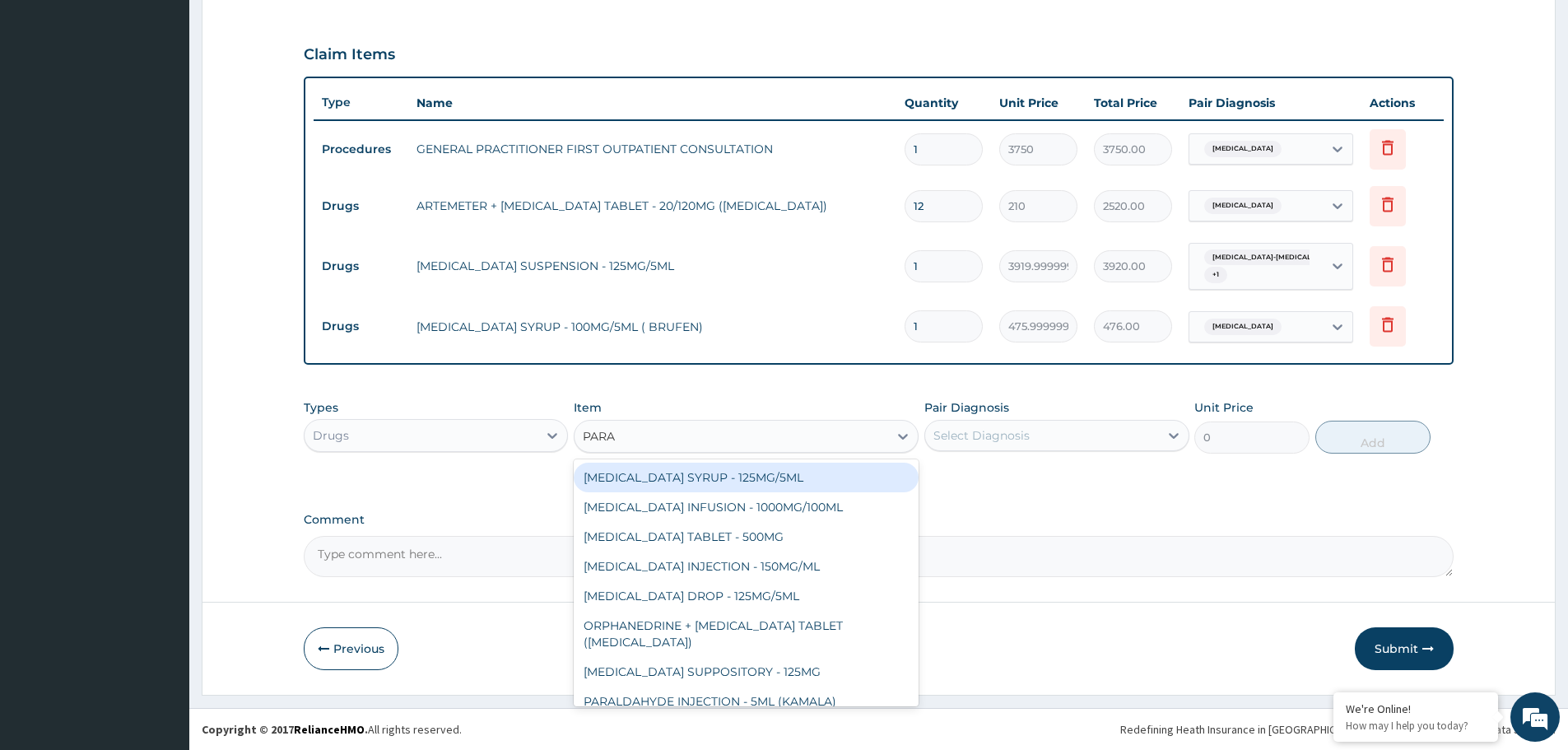
type input "PARAC"
drag, startPoint x: 713, startPoint y: 477, endPoint x: 821, endPoint y: 469, distance: 108.3
click at [714, 477] on div "[MEDICAL_DATA] SYRUP - 125MG/5ML" at bounding box center [746, 477] width 345 height 30
type input "840"
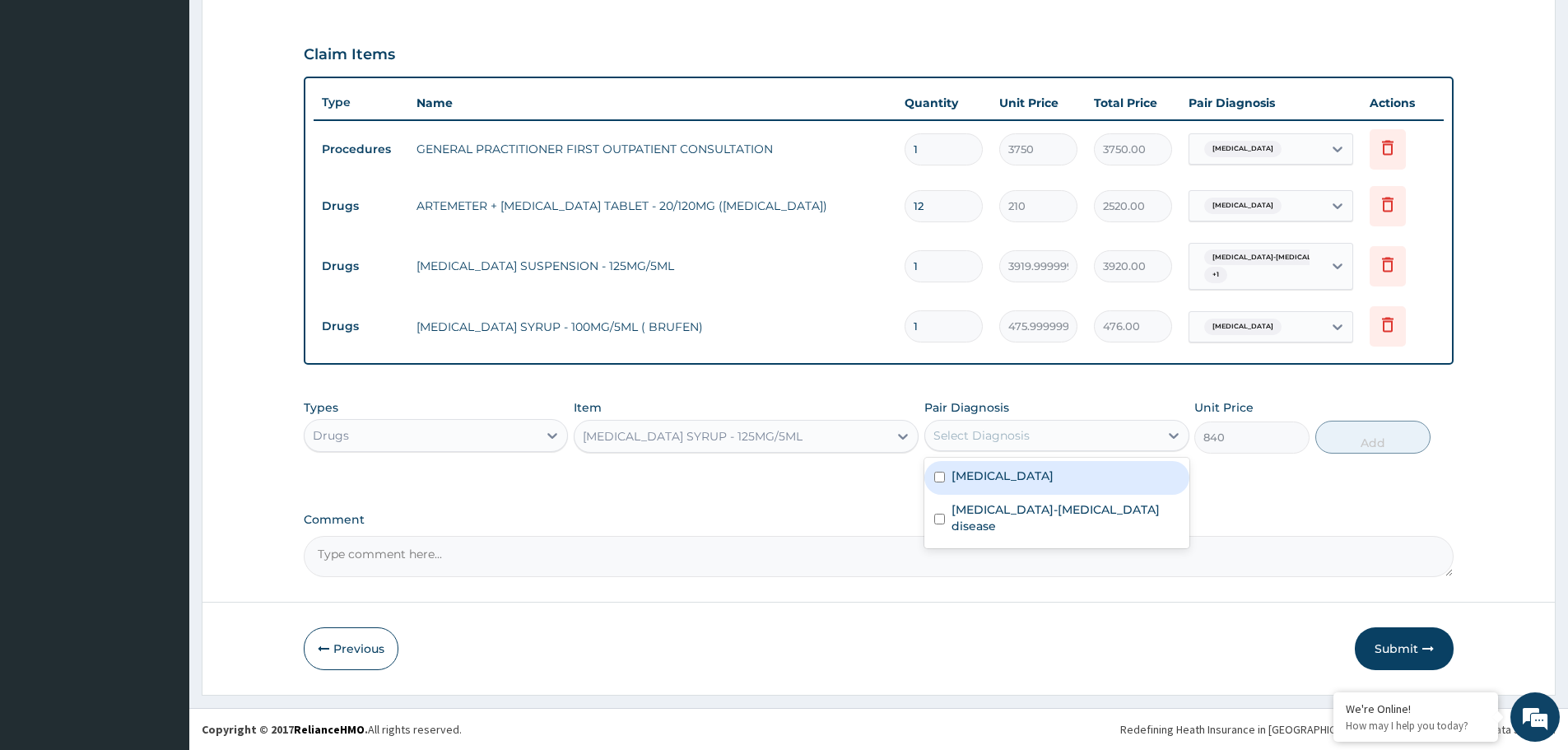
click at [1010, 432] on div "Select Diagnosis" at bounding box center [982, 435] width 96 height 17
click at [991, 487] on div "[MEDICAL_DATA]" at bounding box center [1056, 478] width 265 height 33
checkbox input "true"
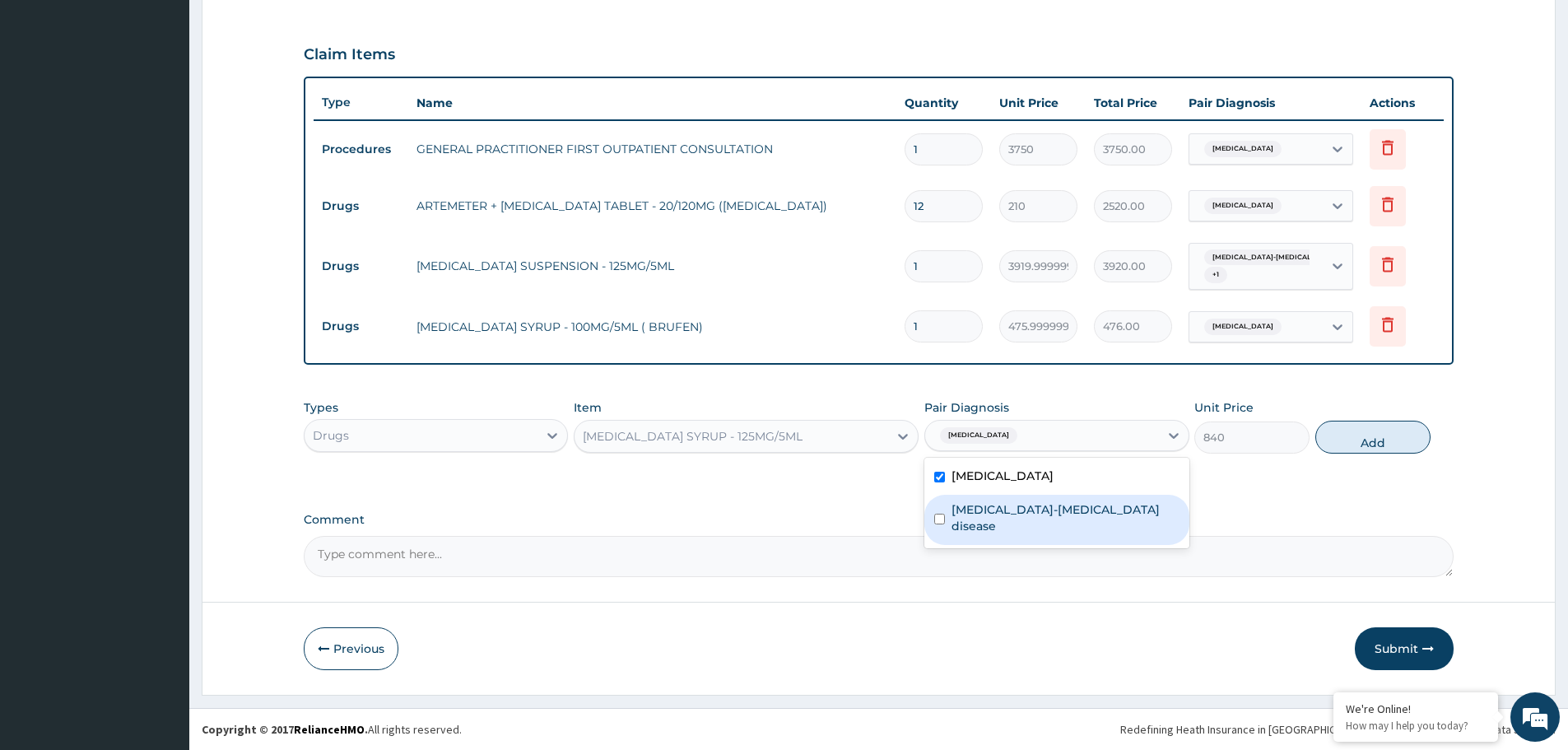
click at [995, 516] on label "Sickle cell-thalassemia disease" at bounding box center [1064, 518] width 227 height 32
checkbox input "true"
click at [1366, 440] on button "Add" at bounding box center [1372, 437] width 115 height 32
type input "0"
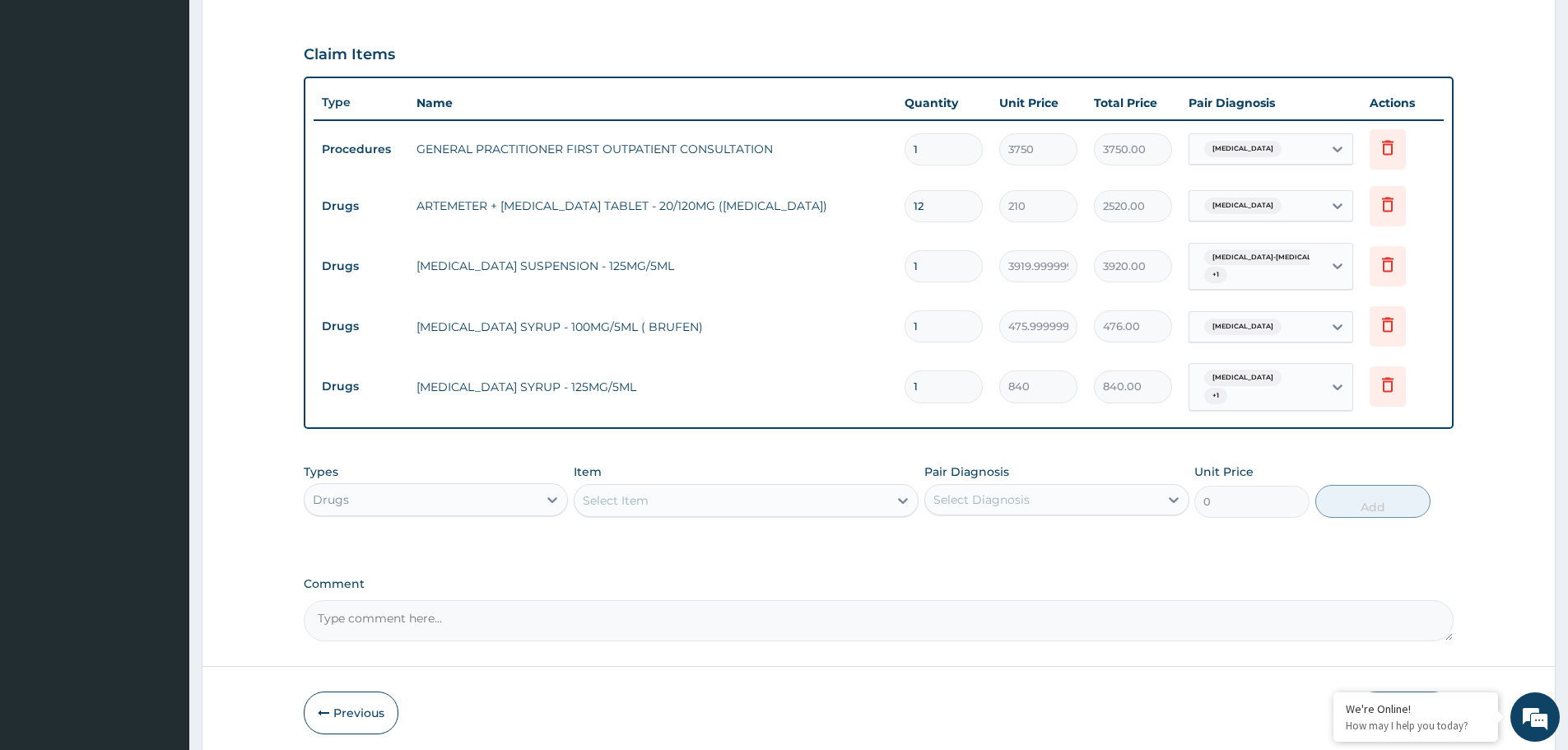
click at [637, 469] on div "Item Select Item" at bounding box center [746, 490] width 345 height 54
click at [637, 500] on div "Select Item" at bounding box center [615, 500] width 66 height 17
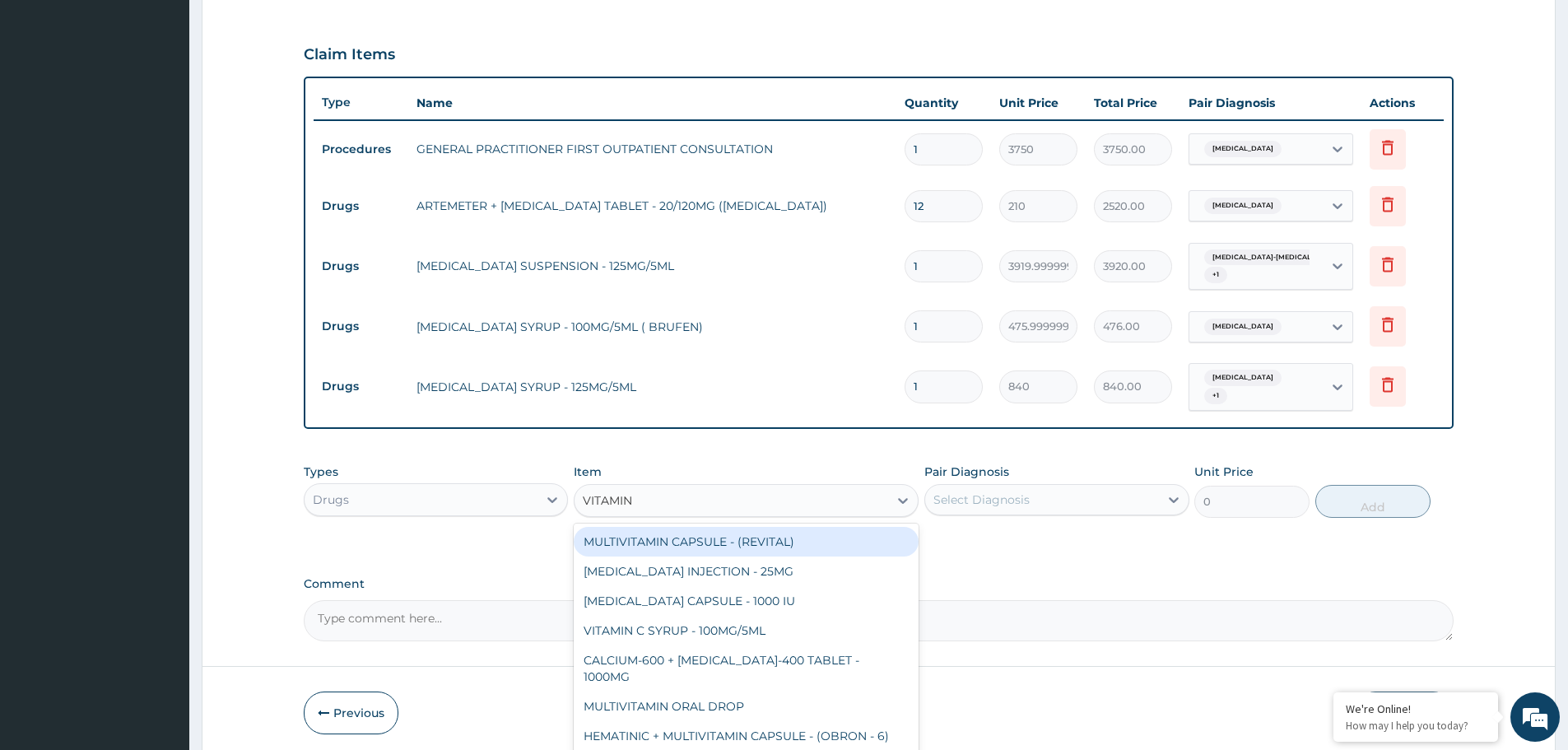
type input "VITAMIN C"
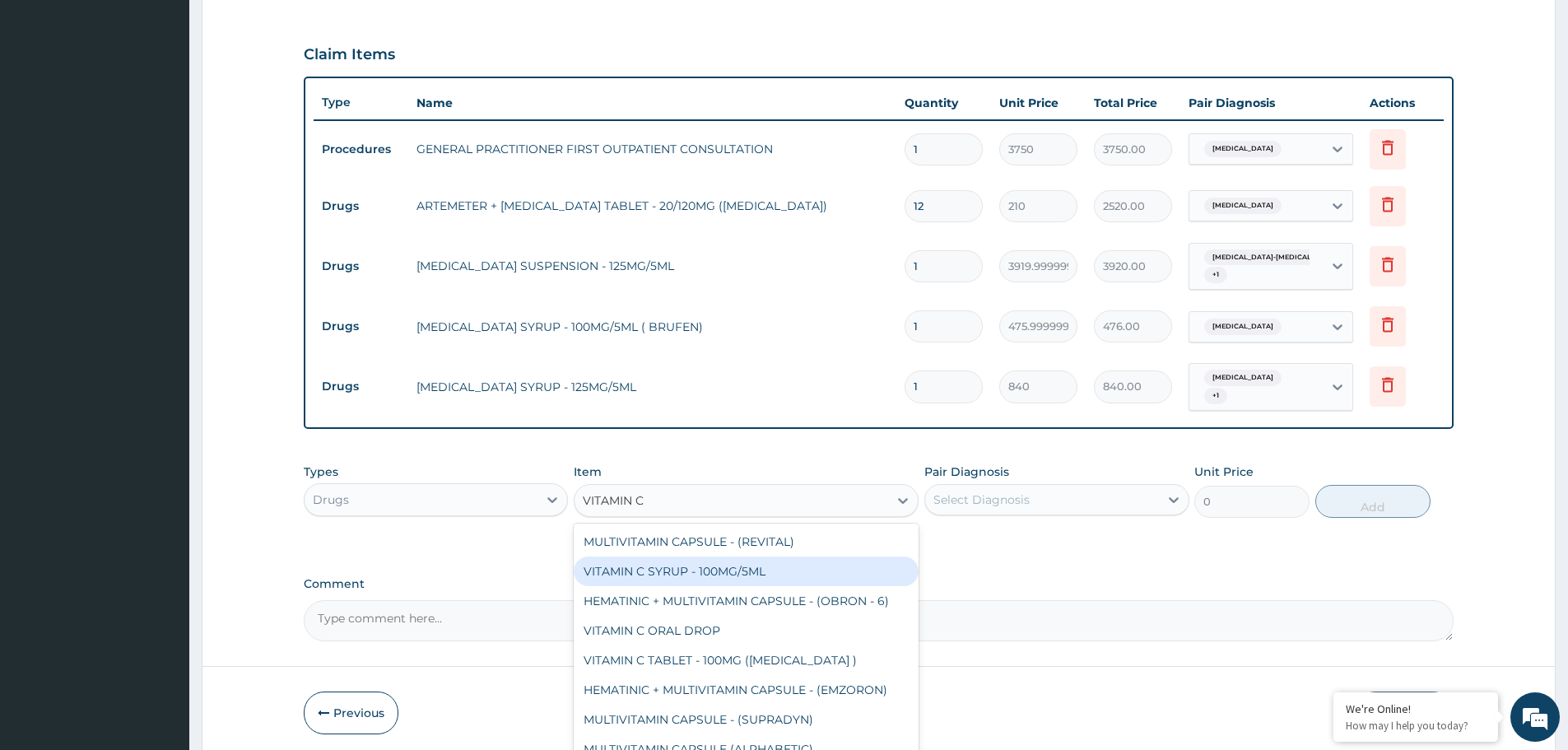
click at [658, 570] on div "VITAMIN C SYRUP - 100MG/5ML" at bounding box center [746, 572] width 345 height 30
type input "672"
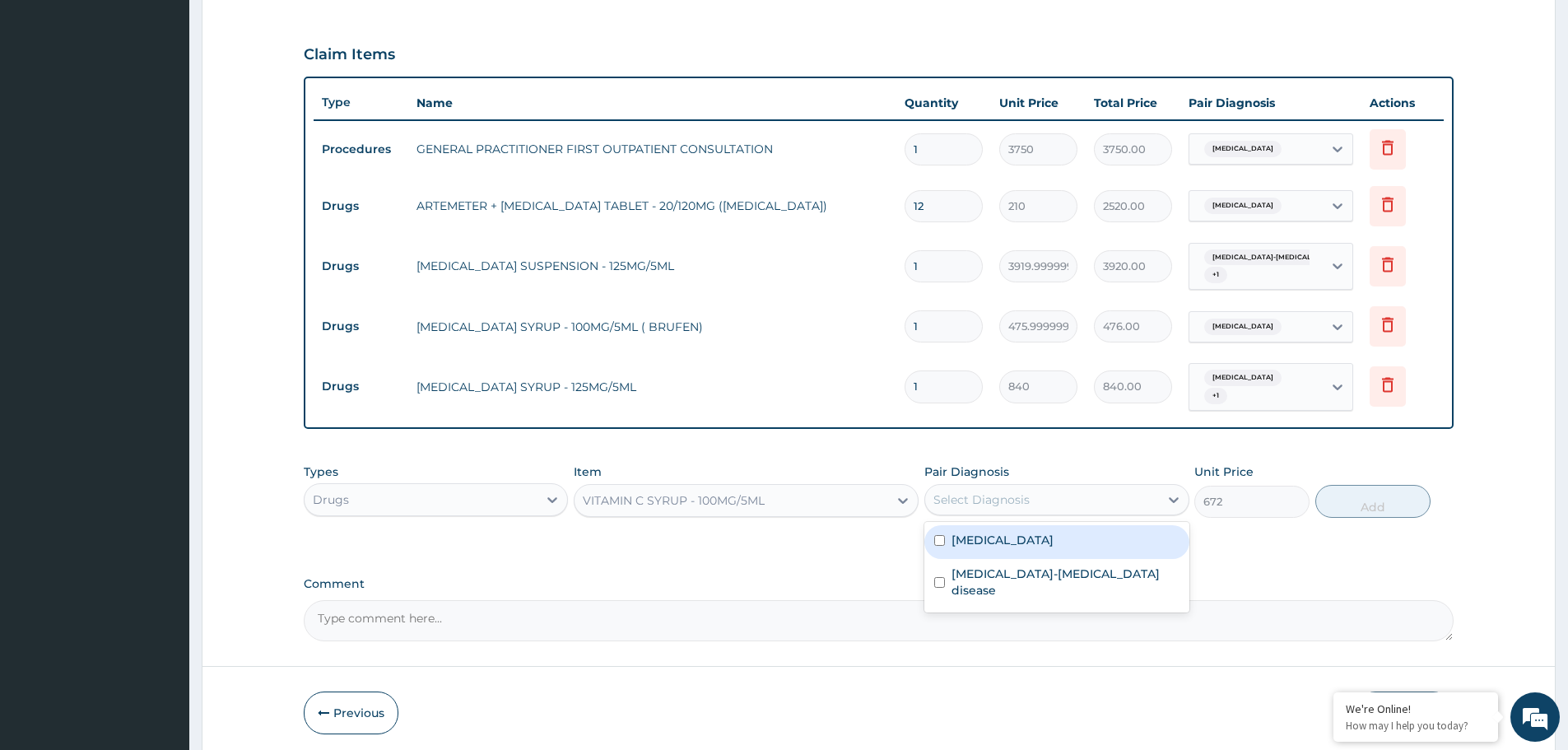
click at [1011, 492] on div "Select Diagnosis" at bounding box center [982, 500] width 96 height 17
click at [986, 538] on label "Malaria" at bounding box center [1002, 540] width 102 height 17
checkbox input "true"
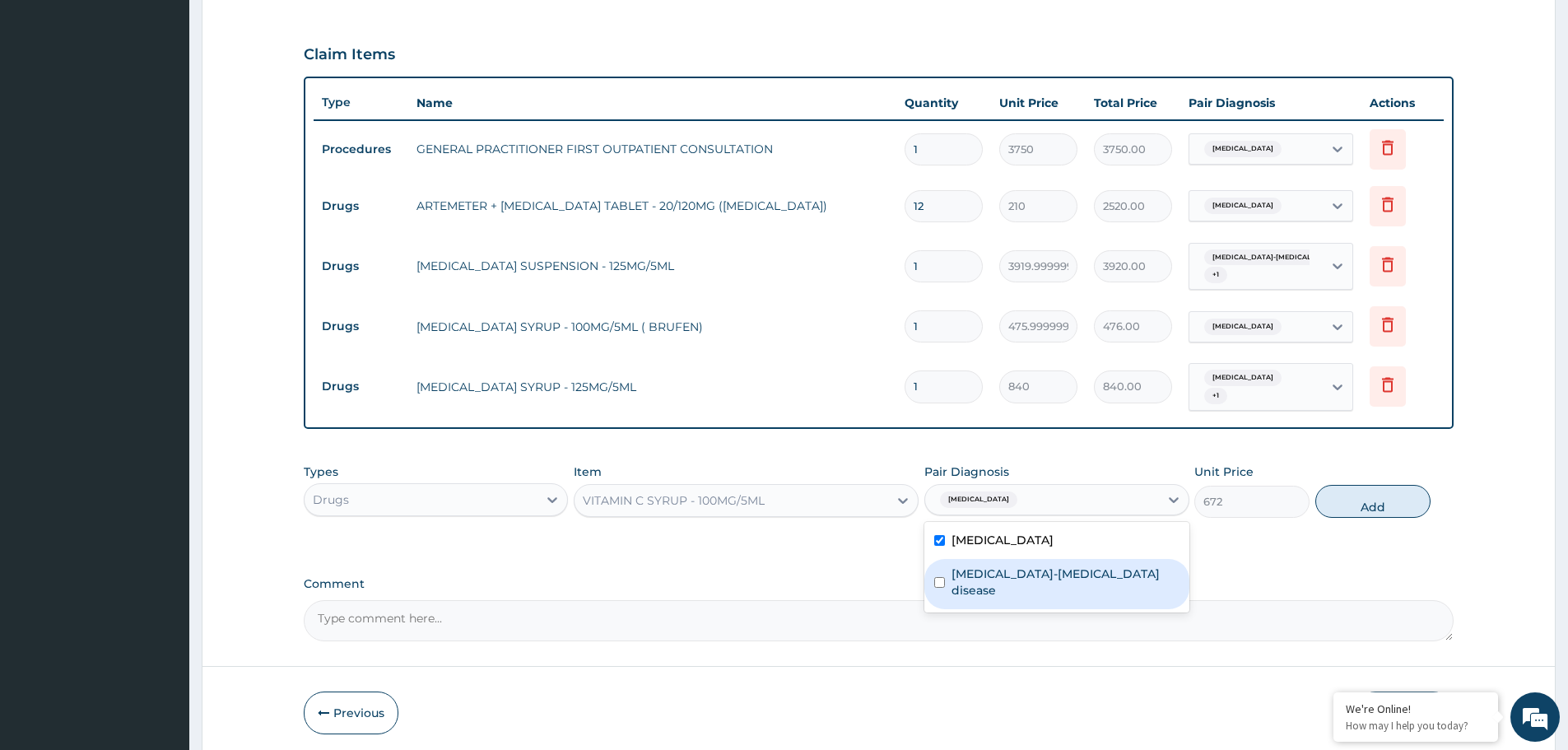
click at [976, 566] on label "Sickle cell-thalassemia disease" at bounding box center [1064, 582] width 227 height 32
checkbox input "true"
click at [970, 536] on label "Malaria" at bounding box center [1002, 540] width 102 height 17
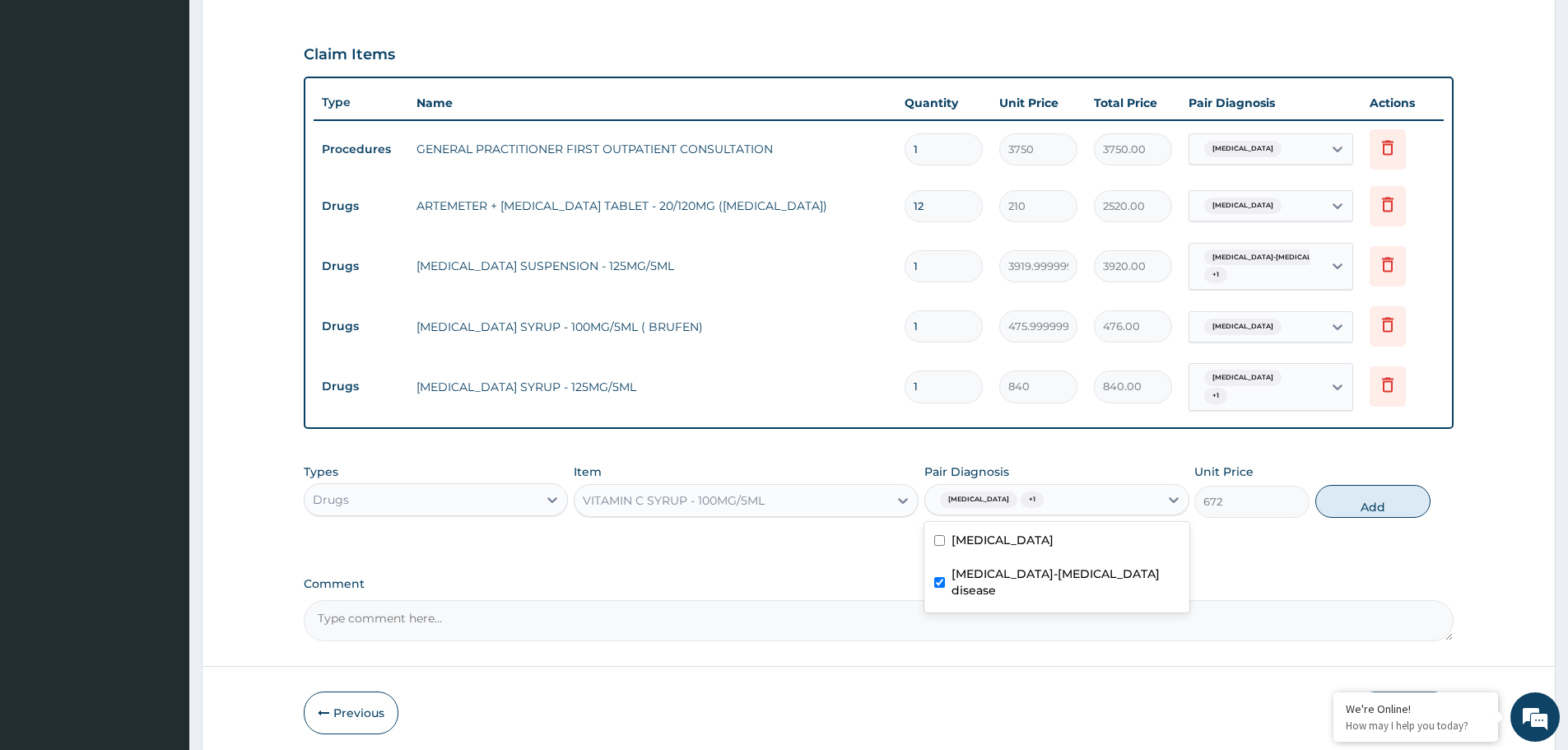
checkbox input "false"
drag, startPoint x: 1398, startPoint y: 495, endPoint x: 1314, endPoint y: 500, distance: 84.1
click at [1397, 495] on button "Add" at bounding box center [1372, 501] width 115 height 32
type input "0"
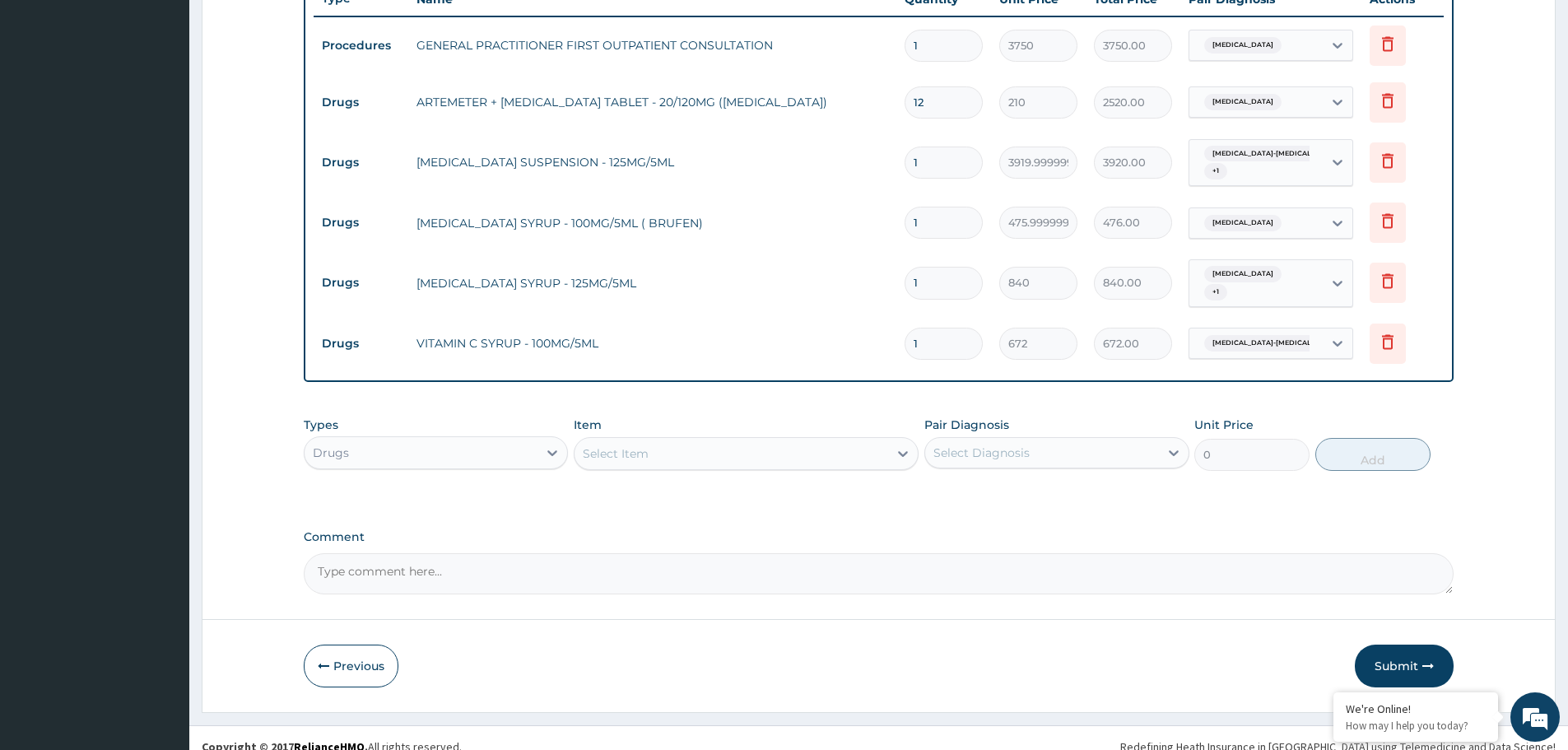
scroll to position [633, 0]
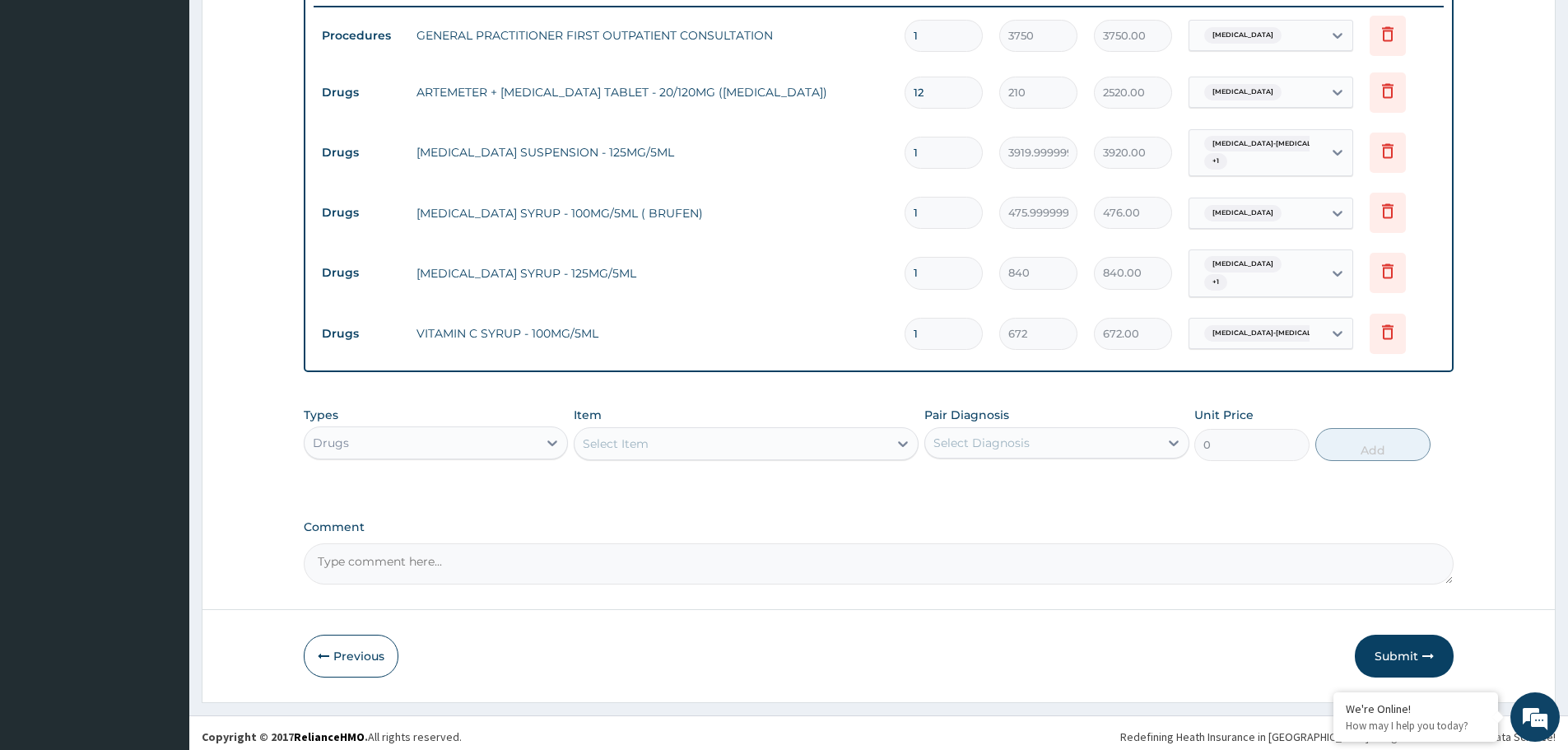
click at [628, 436] on div "Select Item" at bounding box center [615, 444] width 66 height 17
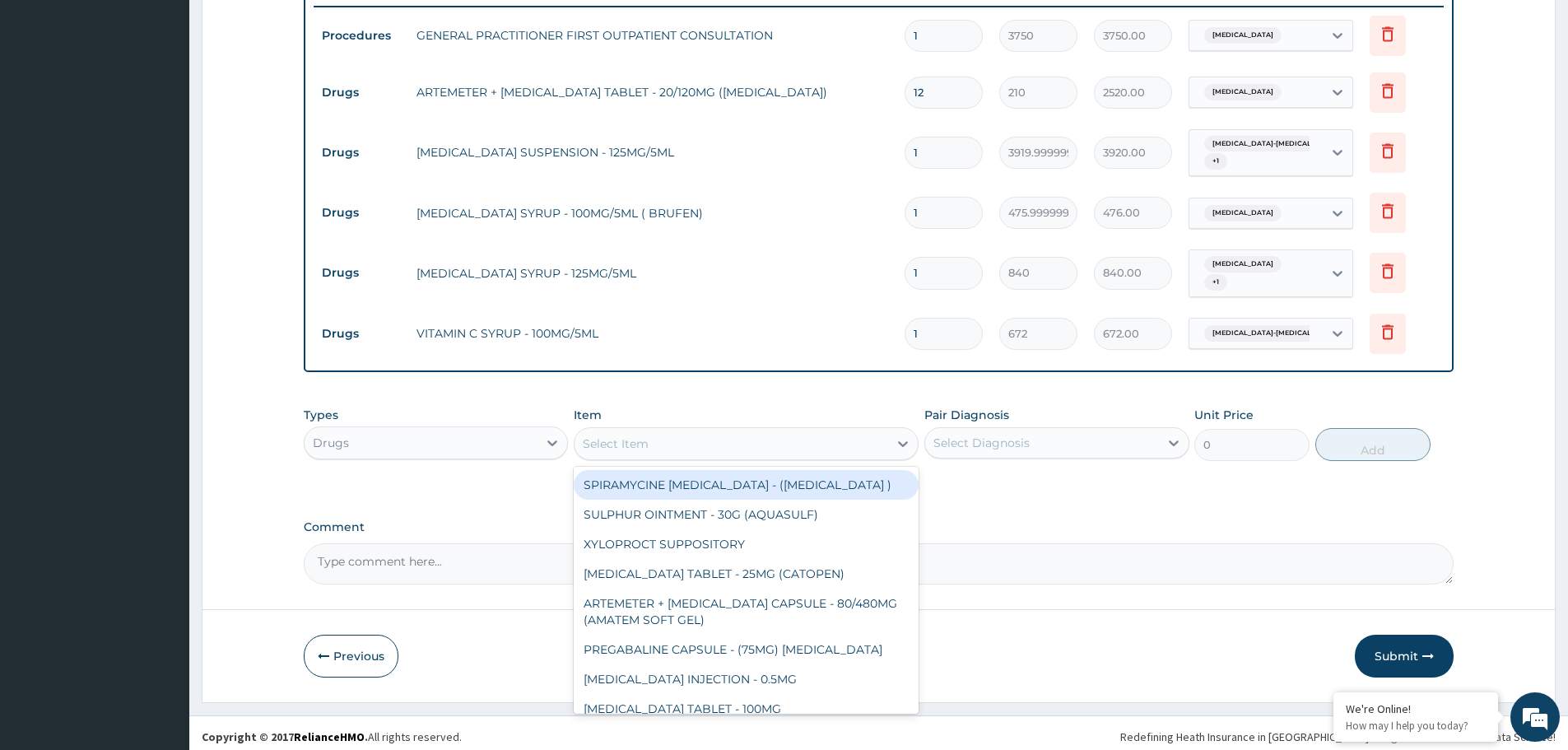
type input "V"
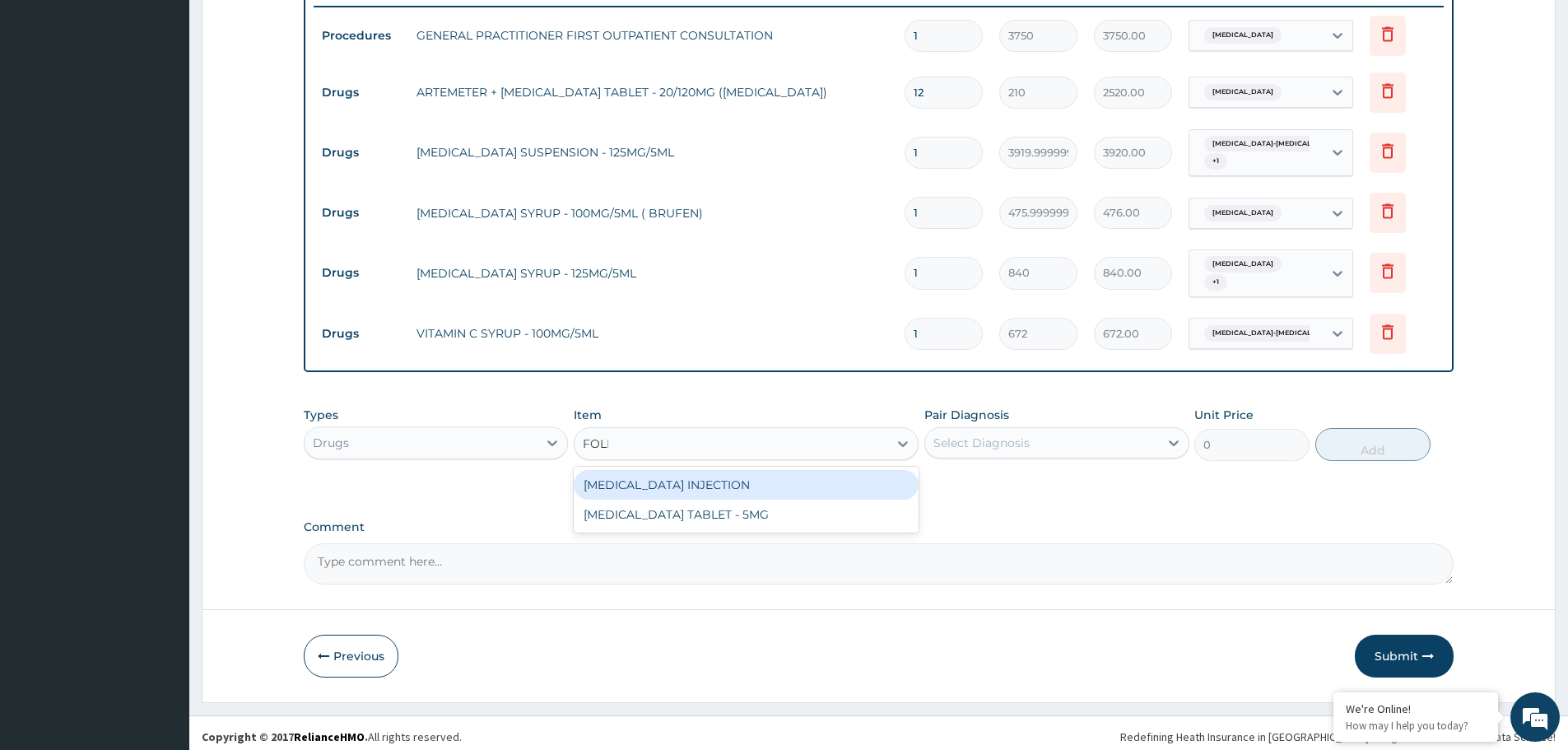
type input "FOLIC"
click at [674, 477] on div "[MEDICAL_DATA] TABLET - 5MG" at bounding box center [746, 485] width 345 height 30
type input "11.2"
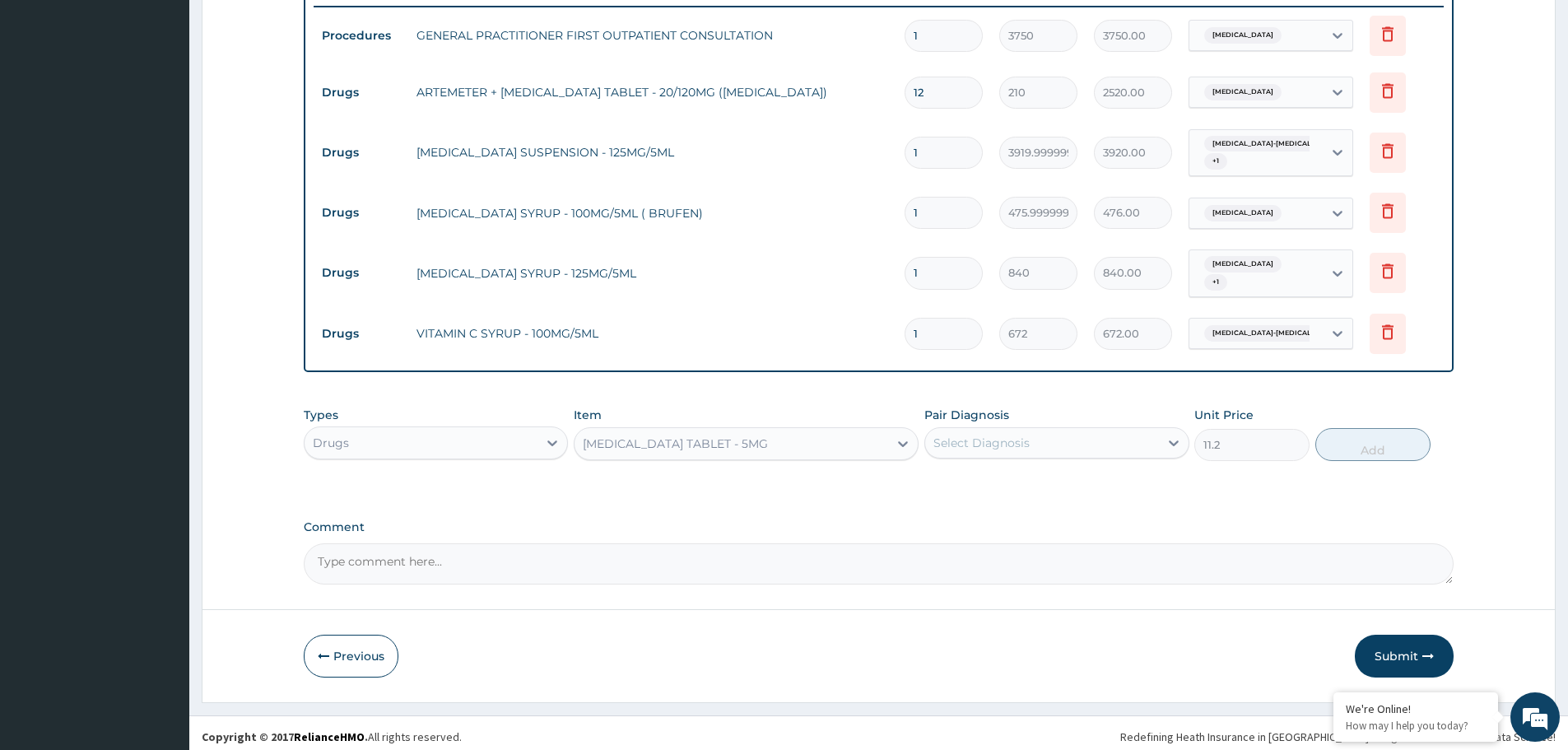
click at [1042, 431] on div "Select Diagnosis" at bounding box center [1041, 443] width 233 height 27
click at [1004, 514] on label "Sickle cell-thalassemia disease" at bounding box center [1064, 525] width 227 height 32
checkbox input "true"
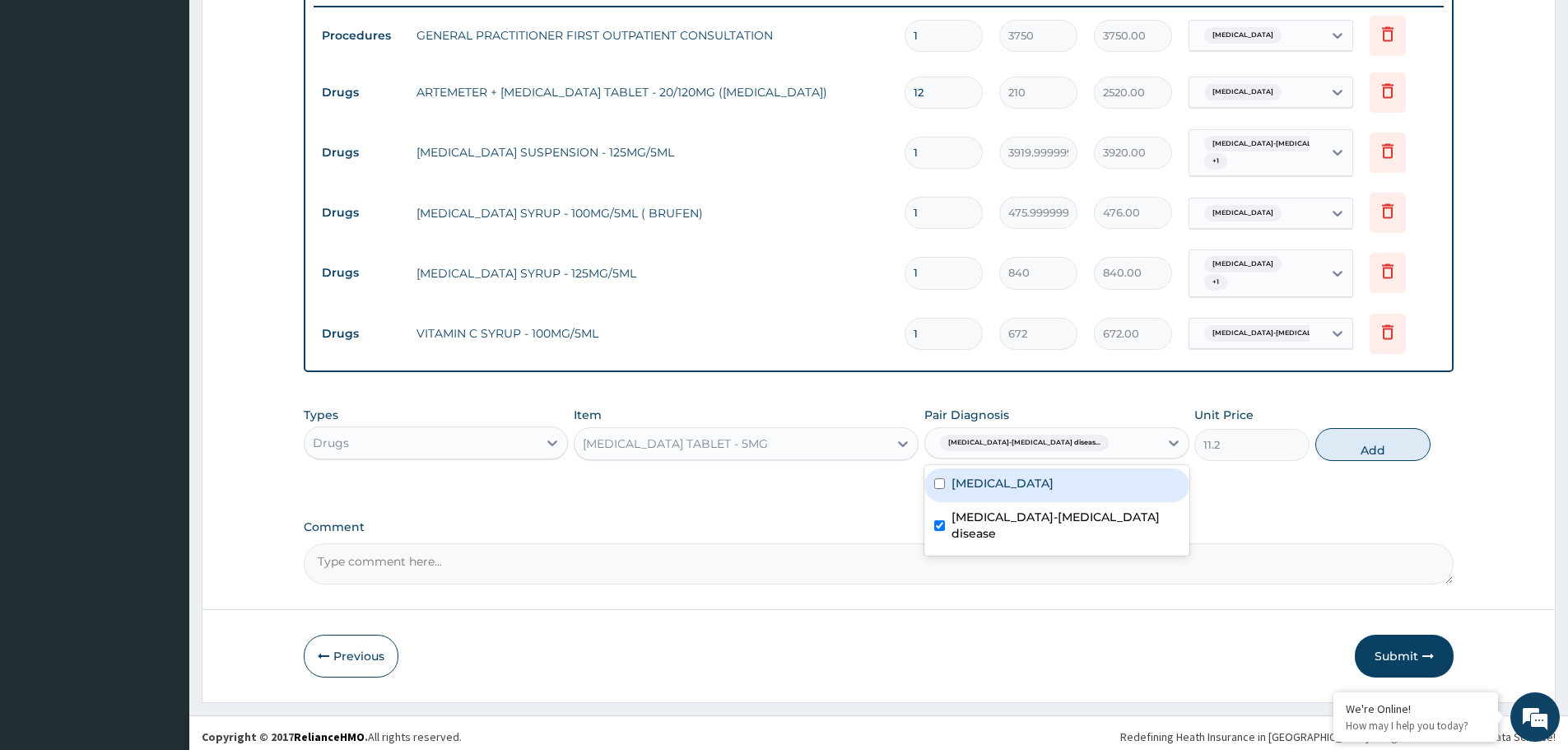
click at [1419, 434] on button "Add" at bounding box center [1372, 444] width 115 height 32
type input "0"
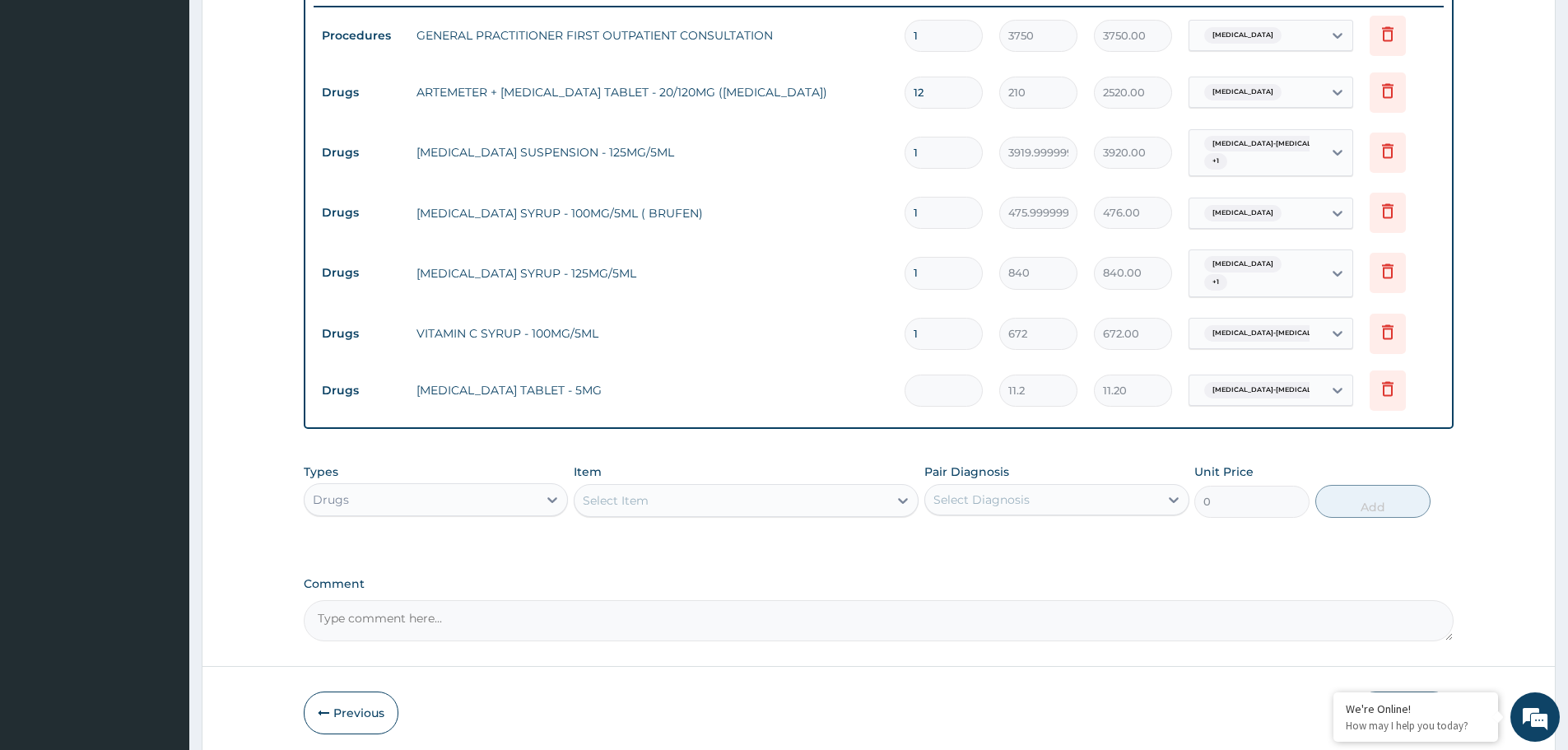
type input "0.00"
type input "2"
type input "22.40"
type input "0.00"
type input "3"
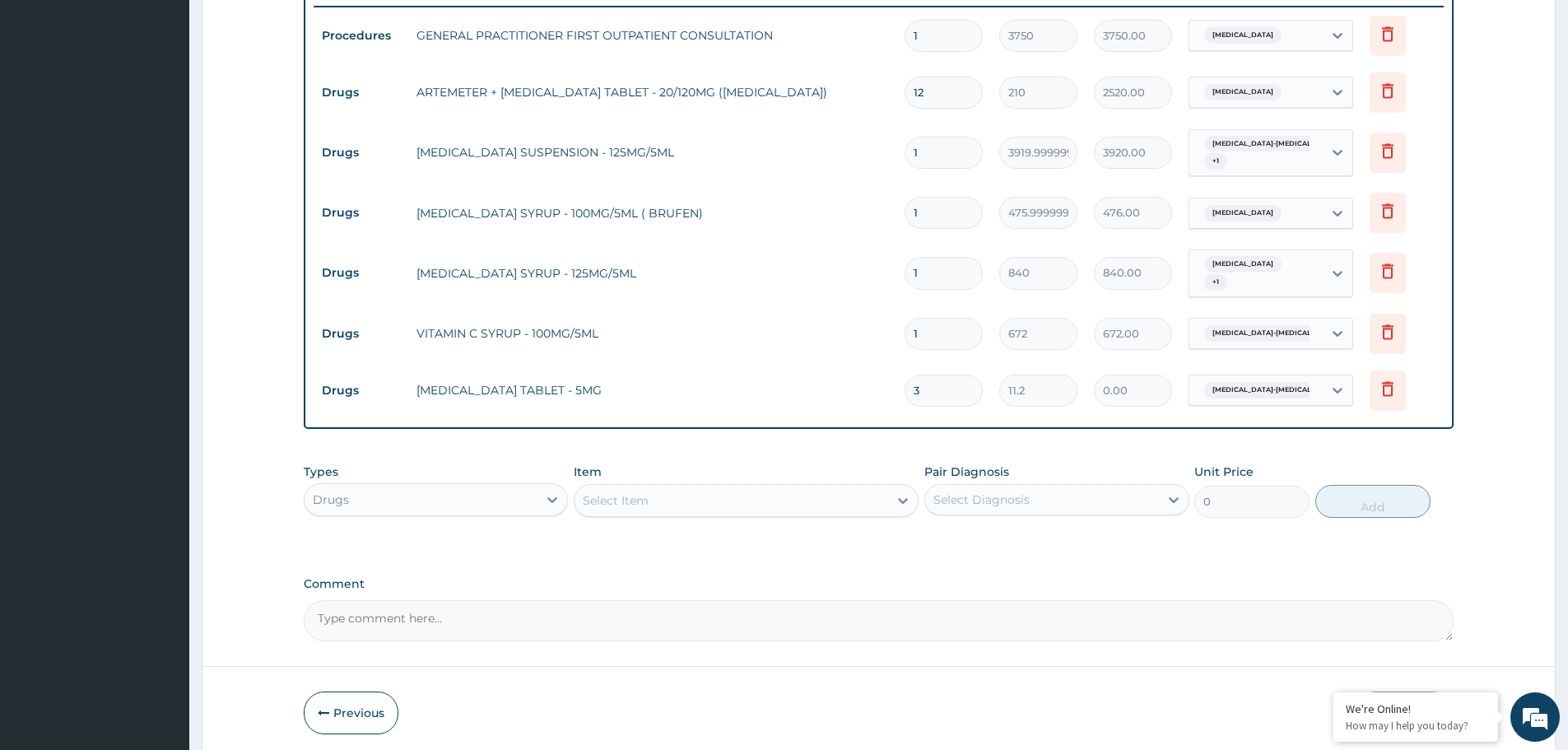
type input "33.60"
type input "30"
type input "336.00"
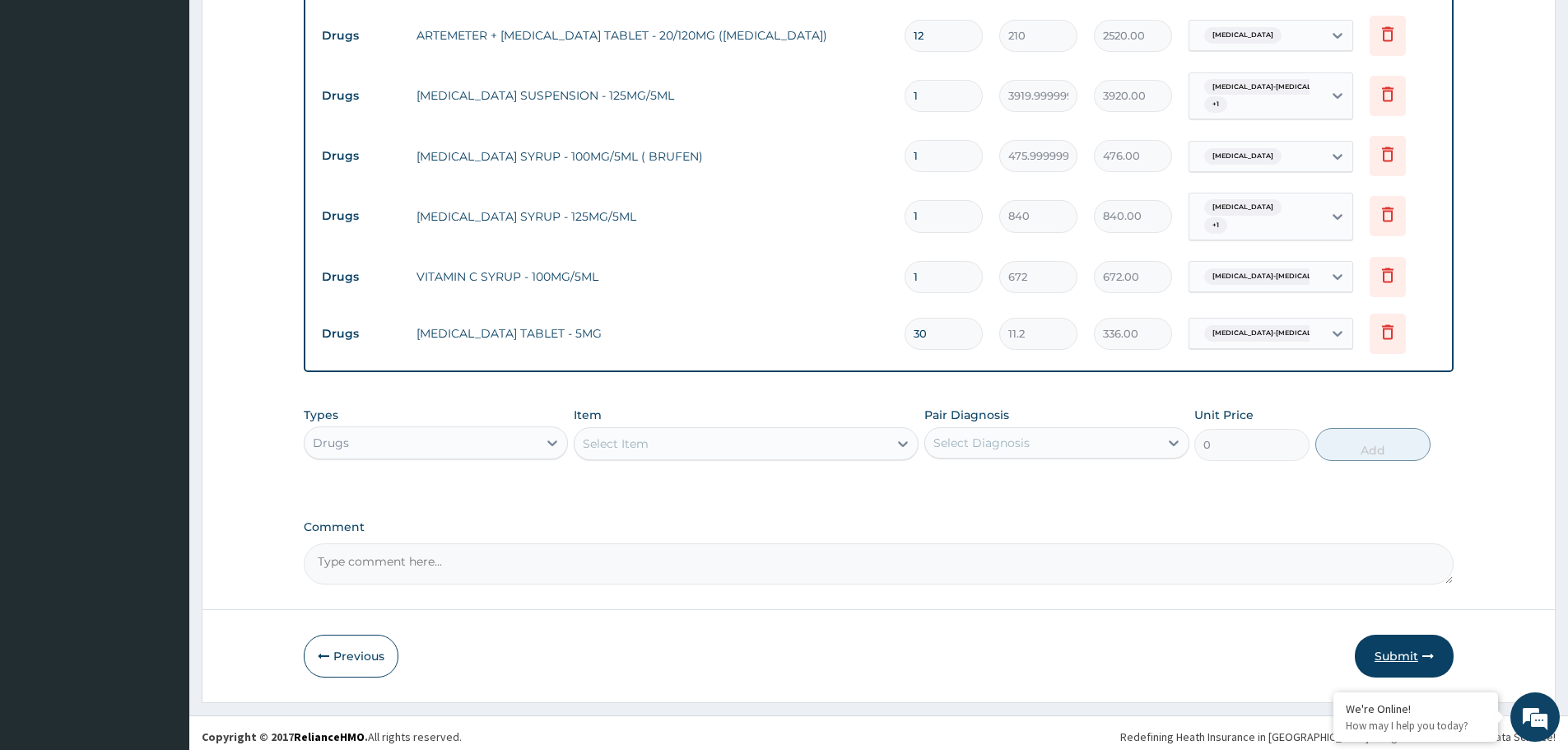
type input "30"
click at [1394, 645] on button "Submit" at bounding box center [1404, 656] width 98 height 43
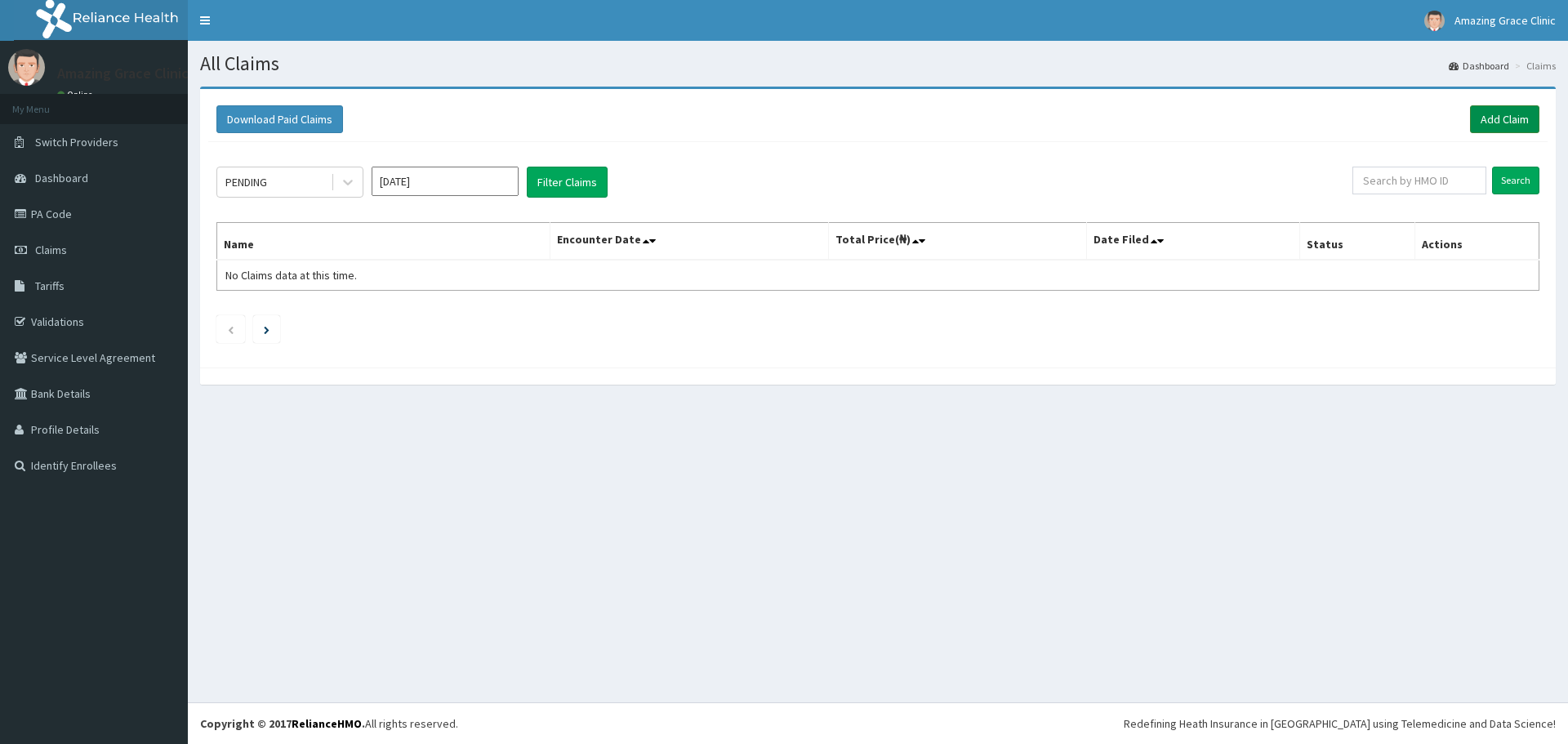
click at [1509, 129] on link "Add Claim" at bounding box center [1504, 119] width 69 height 27
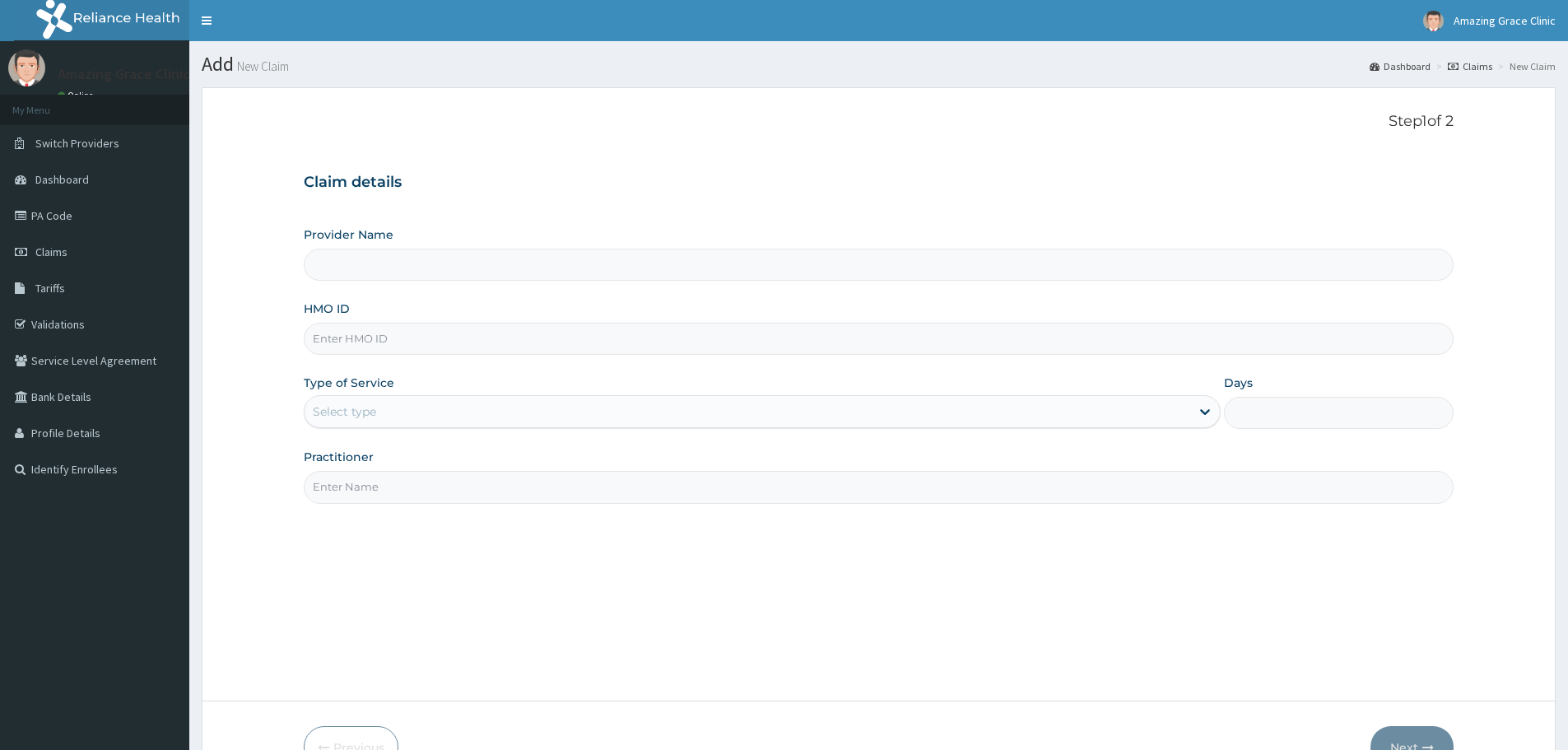
click at [470, 345] on input "HMO ID" at bounding box center [878, 339] width 1150 height 32
paste input "MAD/10057/B"
type input "MAD/10057/B"
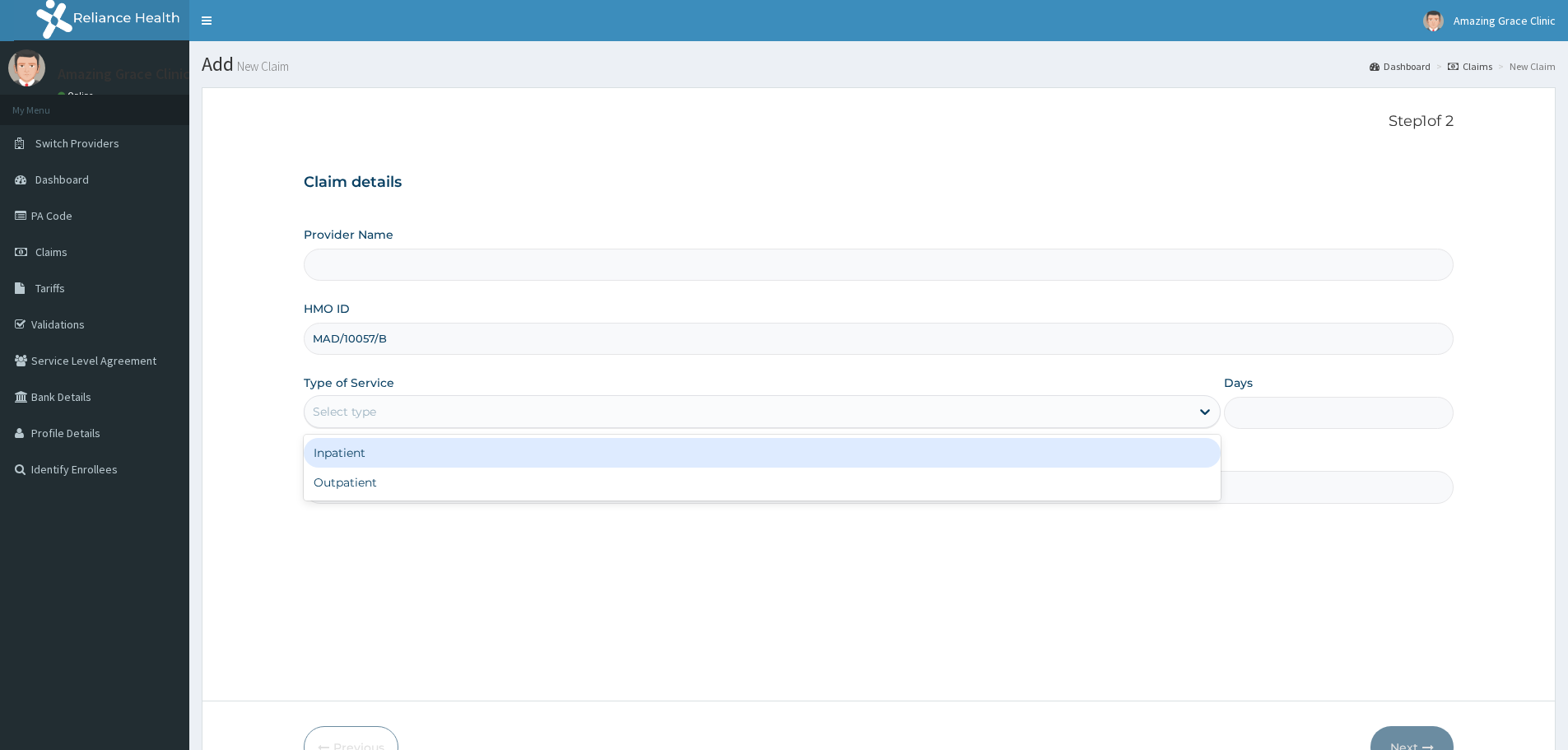
click at [371, 412] on div "Select type" at bounding box center [344, 411] width 63 height 17
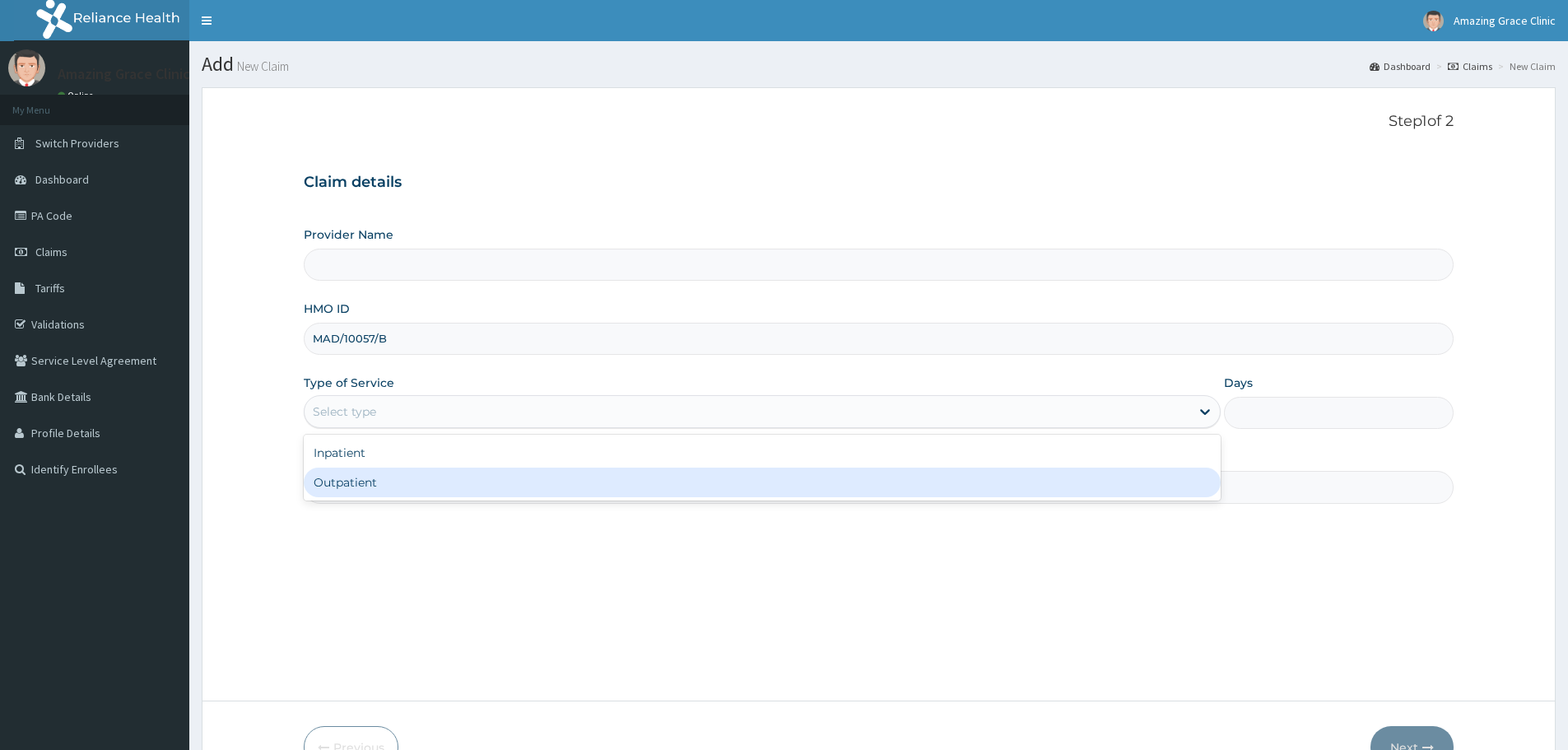
click at [379, 477] on div "Outpatient" at bounding box center [762, 482] width 917 height 30
type input "1"
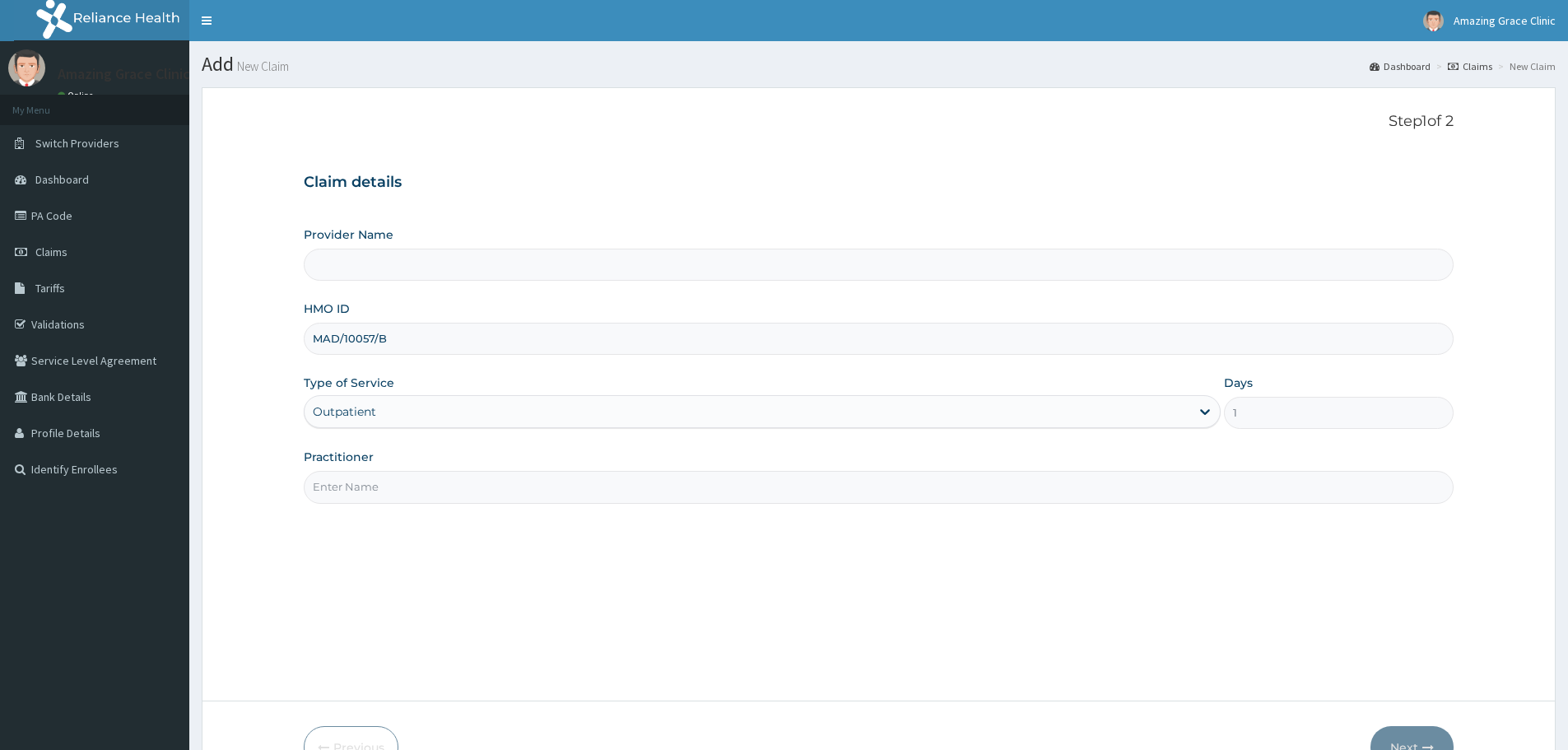
click at [391, 502] on input "Practitioner" at bounding box center [878, 487] width 1150 height 32
type input "[PERSON_NAME]"
type input "Amazing Grace Clinic- ijebu ode"
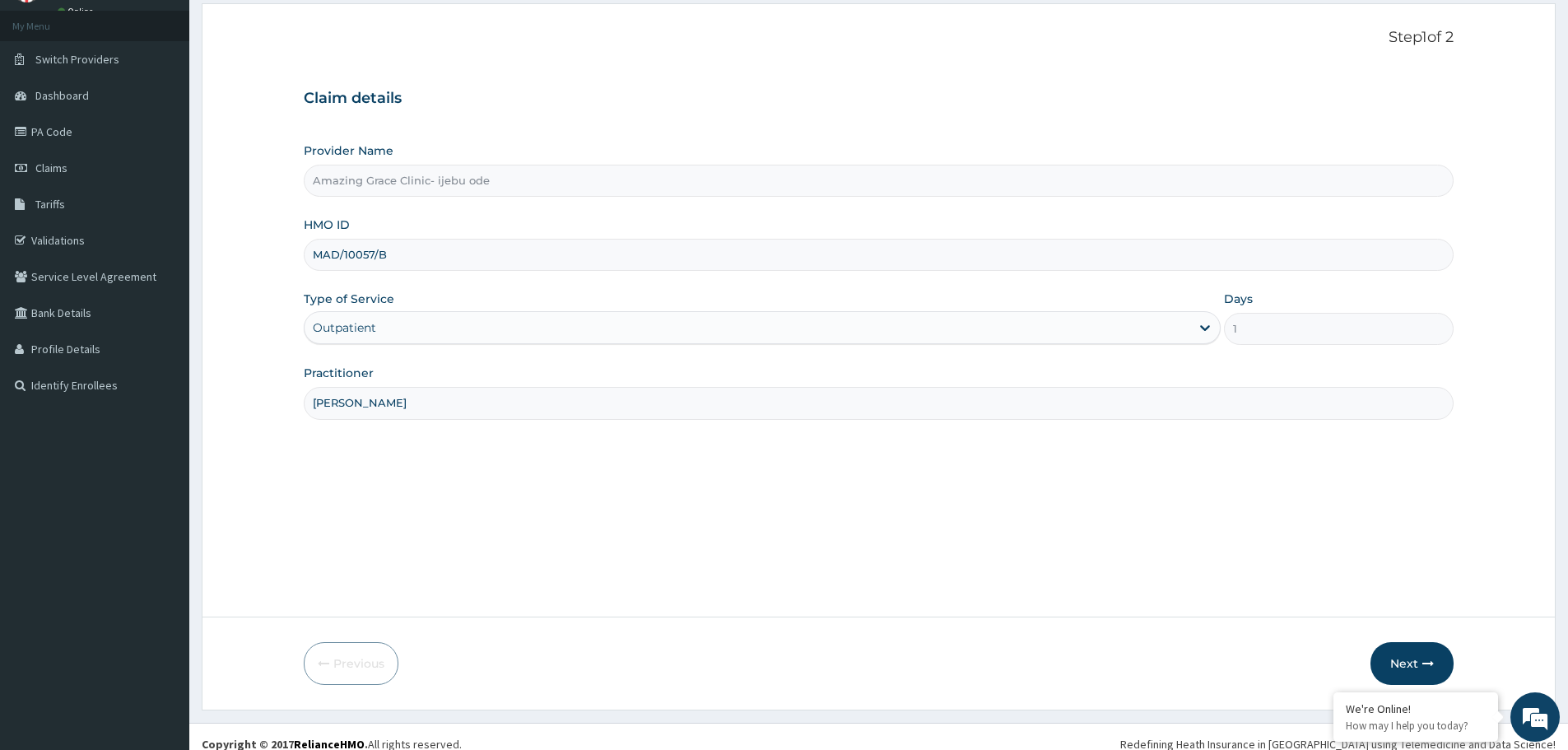
scroll to position [98, 0]
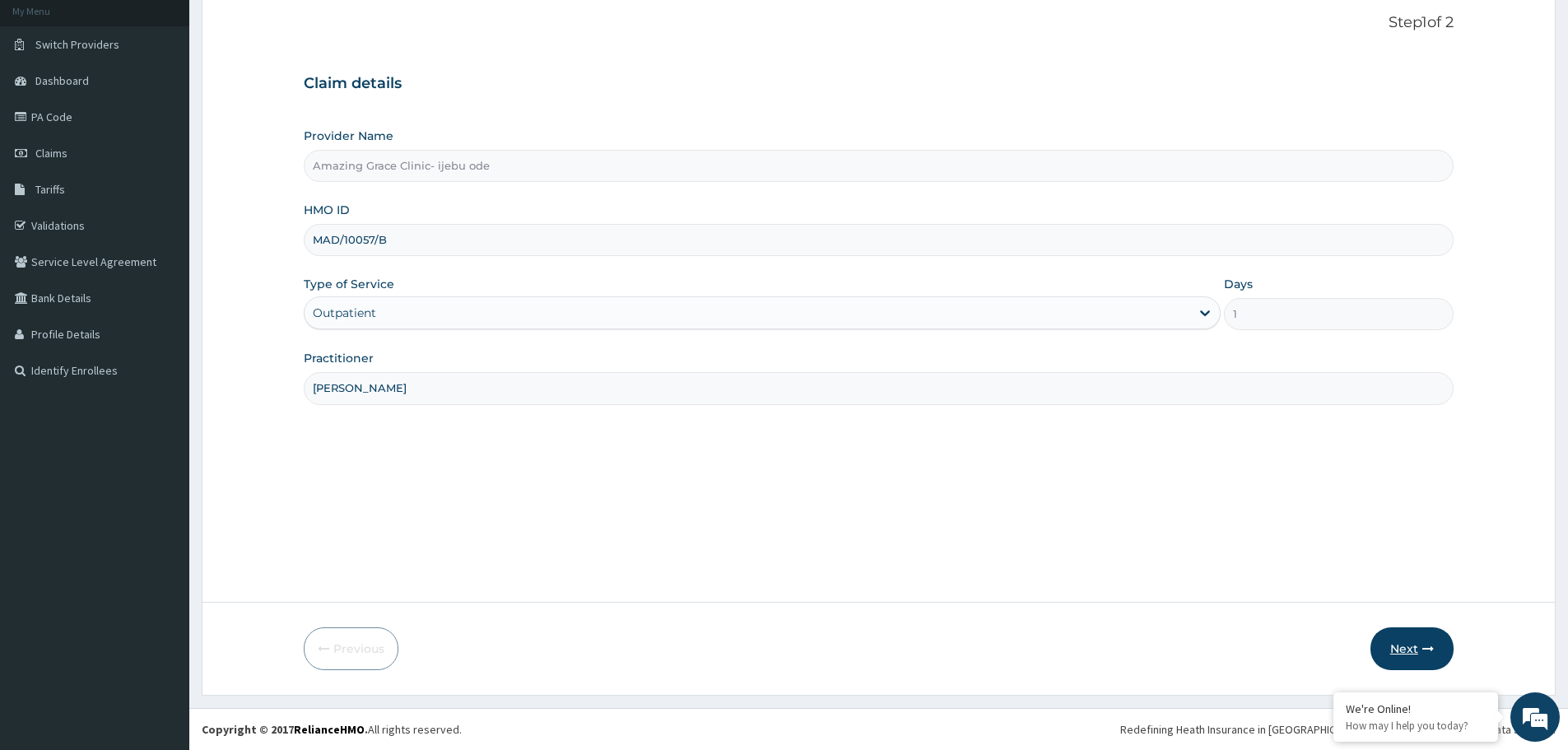
click at [1384, 653] on button "Next" at bounding box center [1412, 650] width 84 height 43
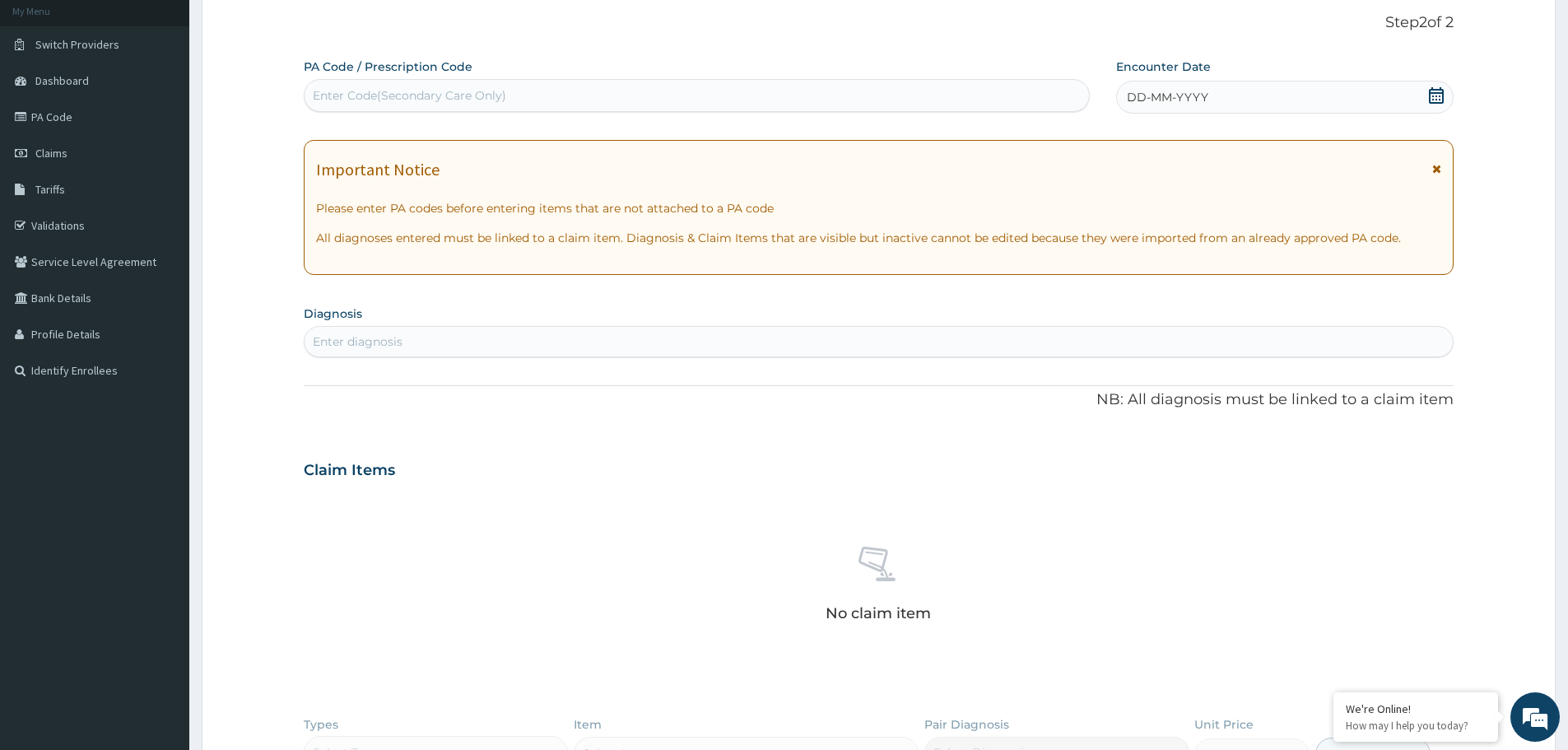
click at [443, 343] on div "Enter diagnosis" at bounding box center [878, 342] width 1148 height 27
type input "[MEDICAL_DATA]"
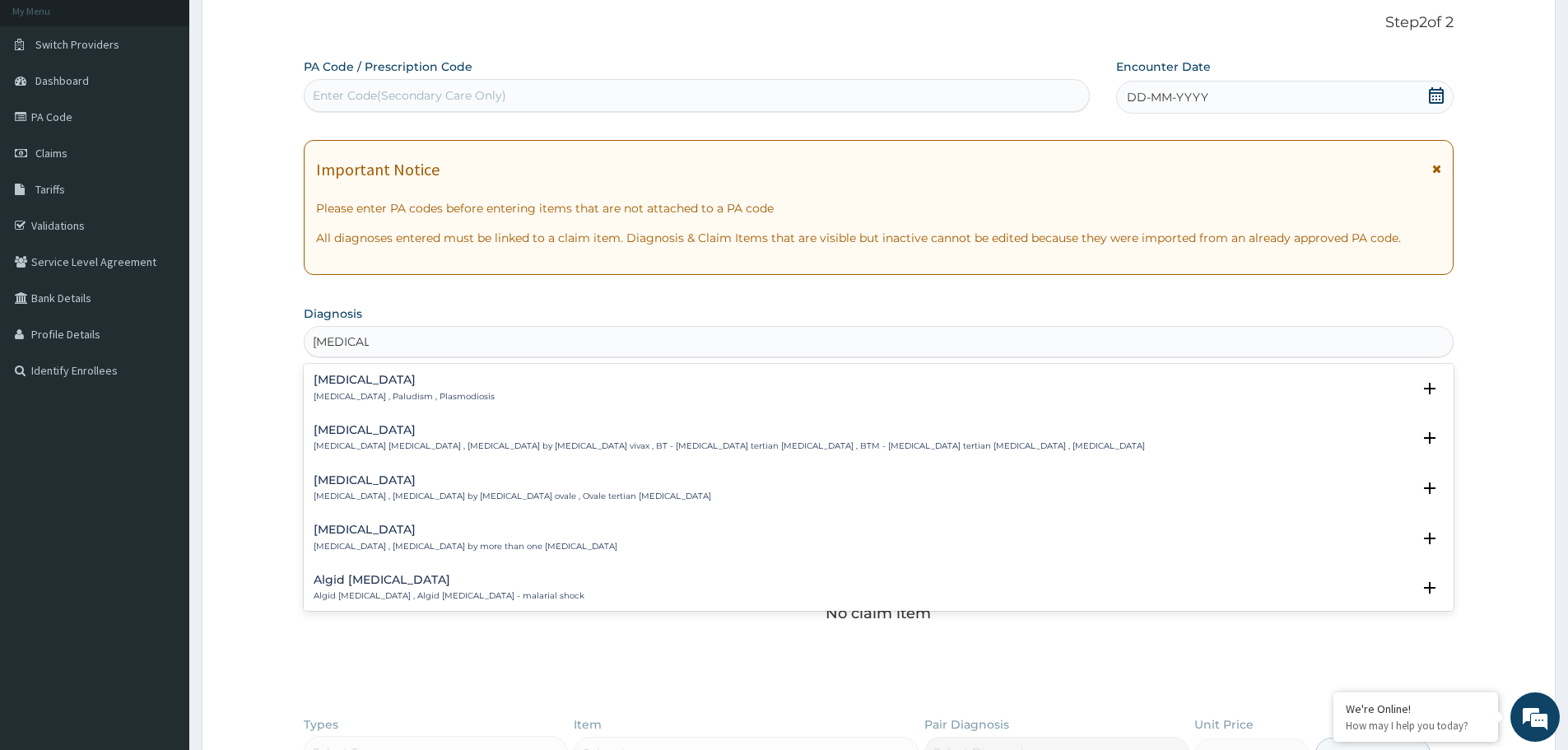
click at [350, 387] on div "[MEDICAL_DATA] [MEDICAL_DATA] , Paludism , Plasmodiosis" at bounding box center [404, 388] width 181 height 29
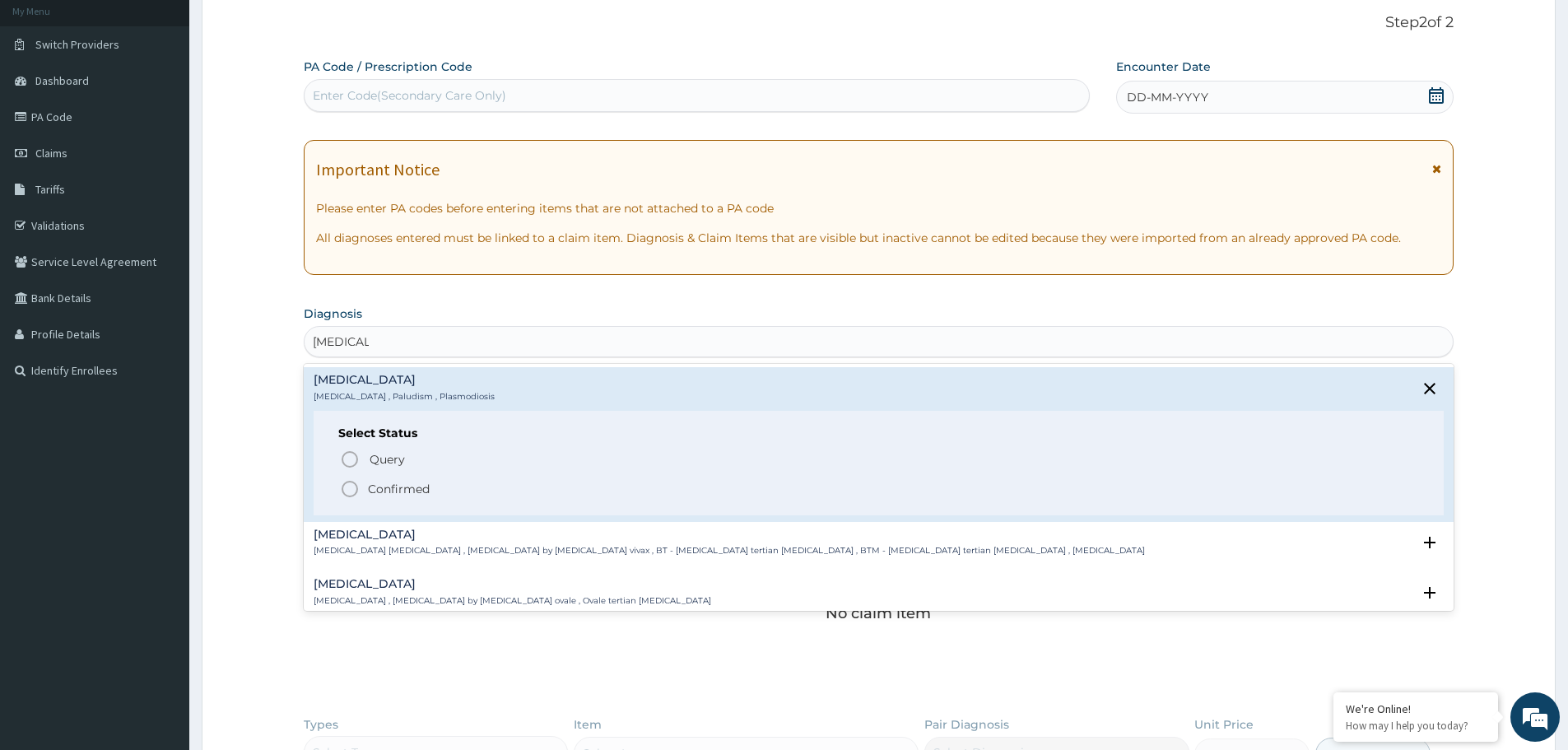
click at [350, 485] on icon "status option filled" at bounding box center [350, 489] width 20 height 20
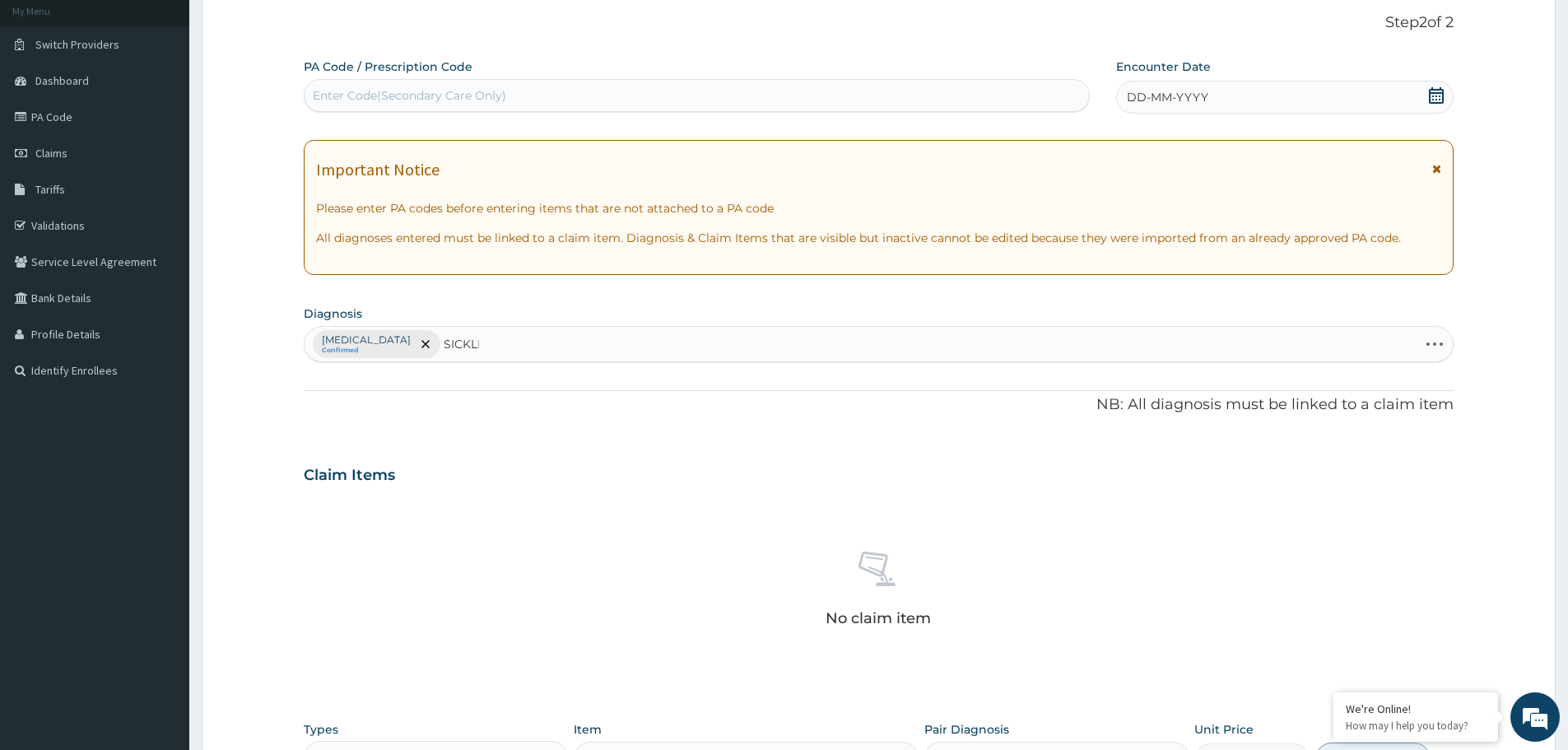
type input "SICKLE"
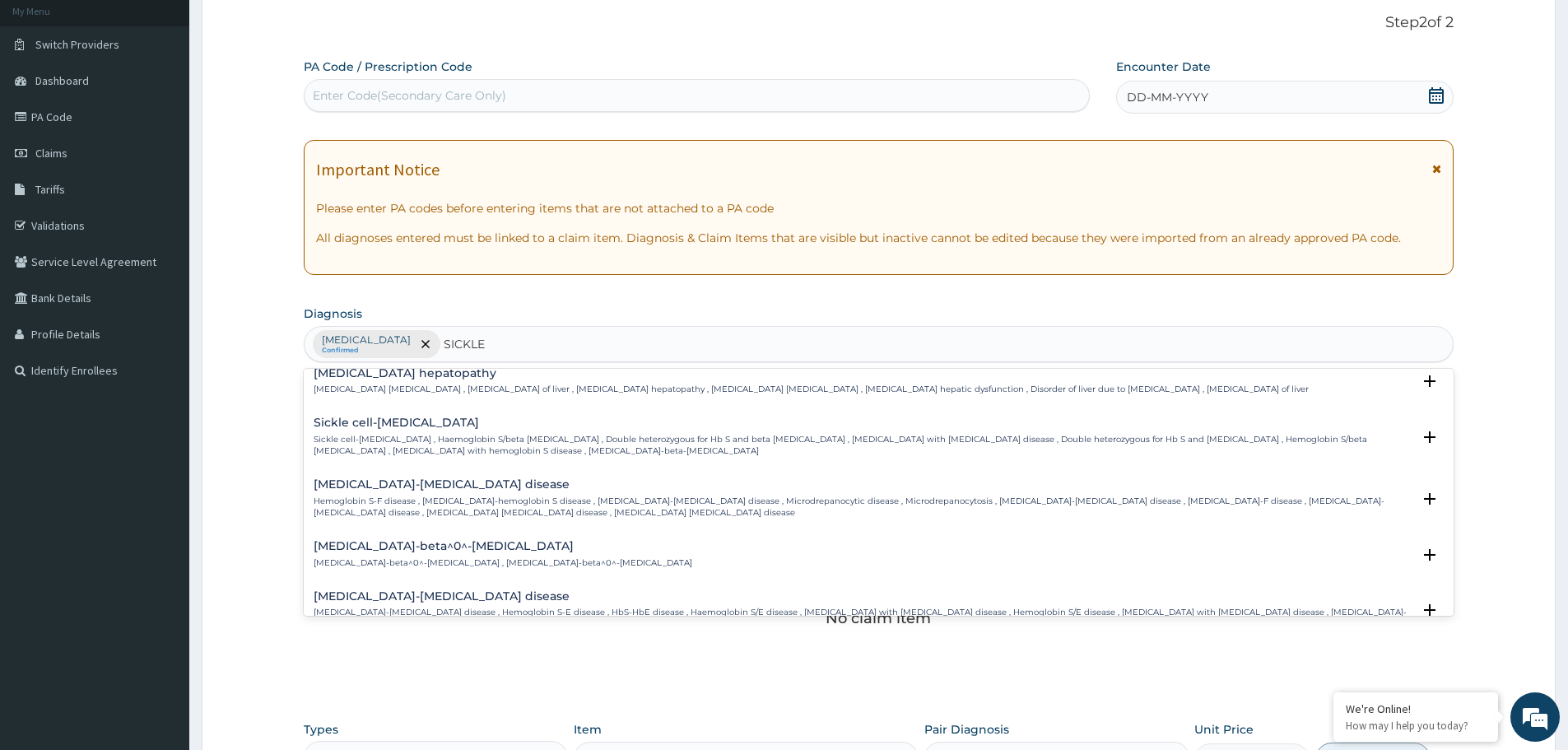
scroll to position [247, 0]
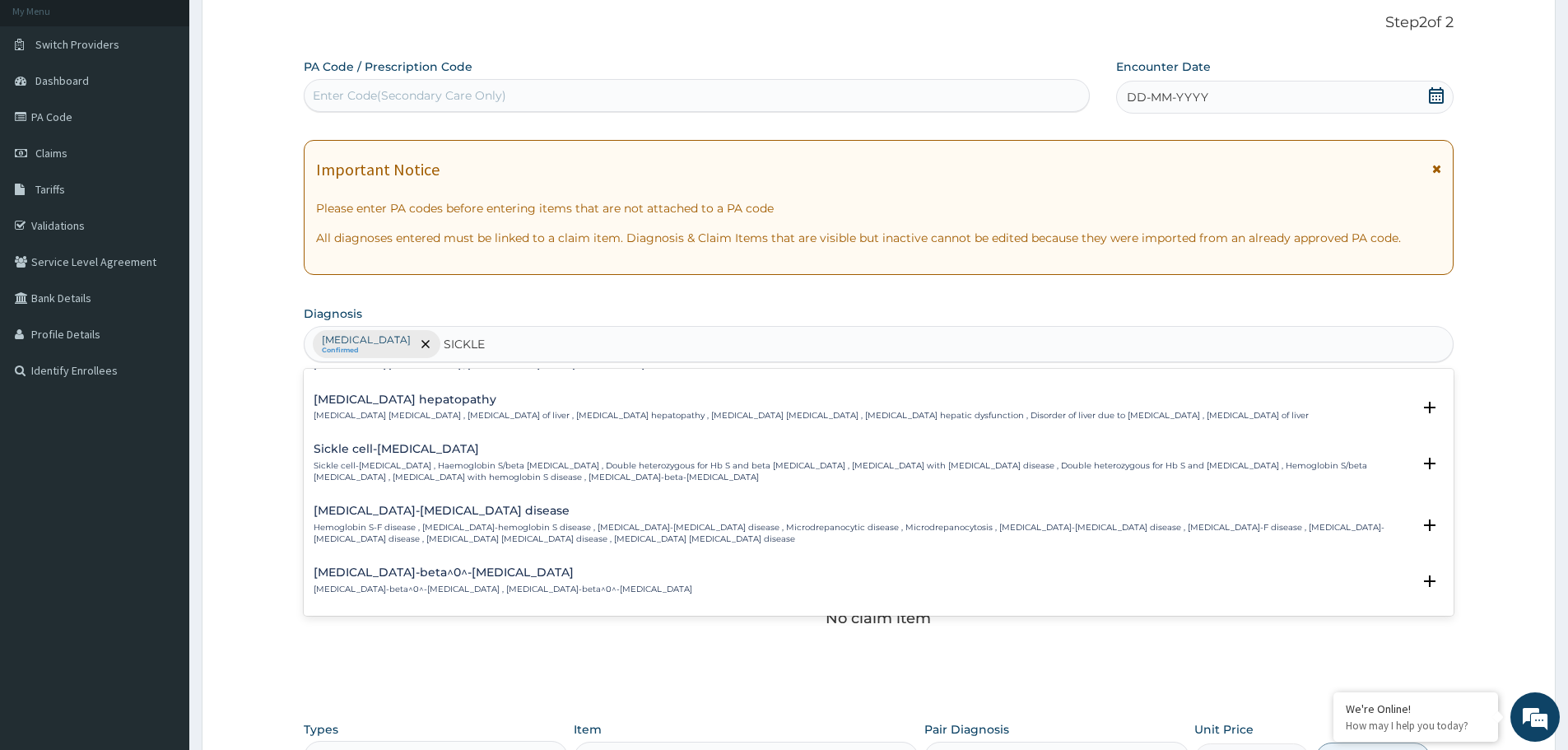
click at [399, 523] on p "Hemoglobin S-F disease , [MEDICAL_DATA]-hemoglobin S disease , [MEDICAL_DATA]-[…" at bounding box center [863, 533] width 1098 height 24
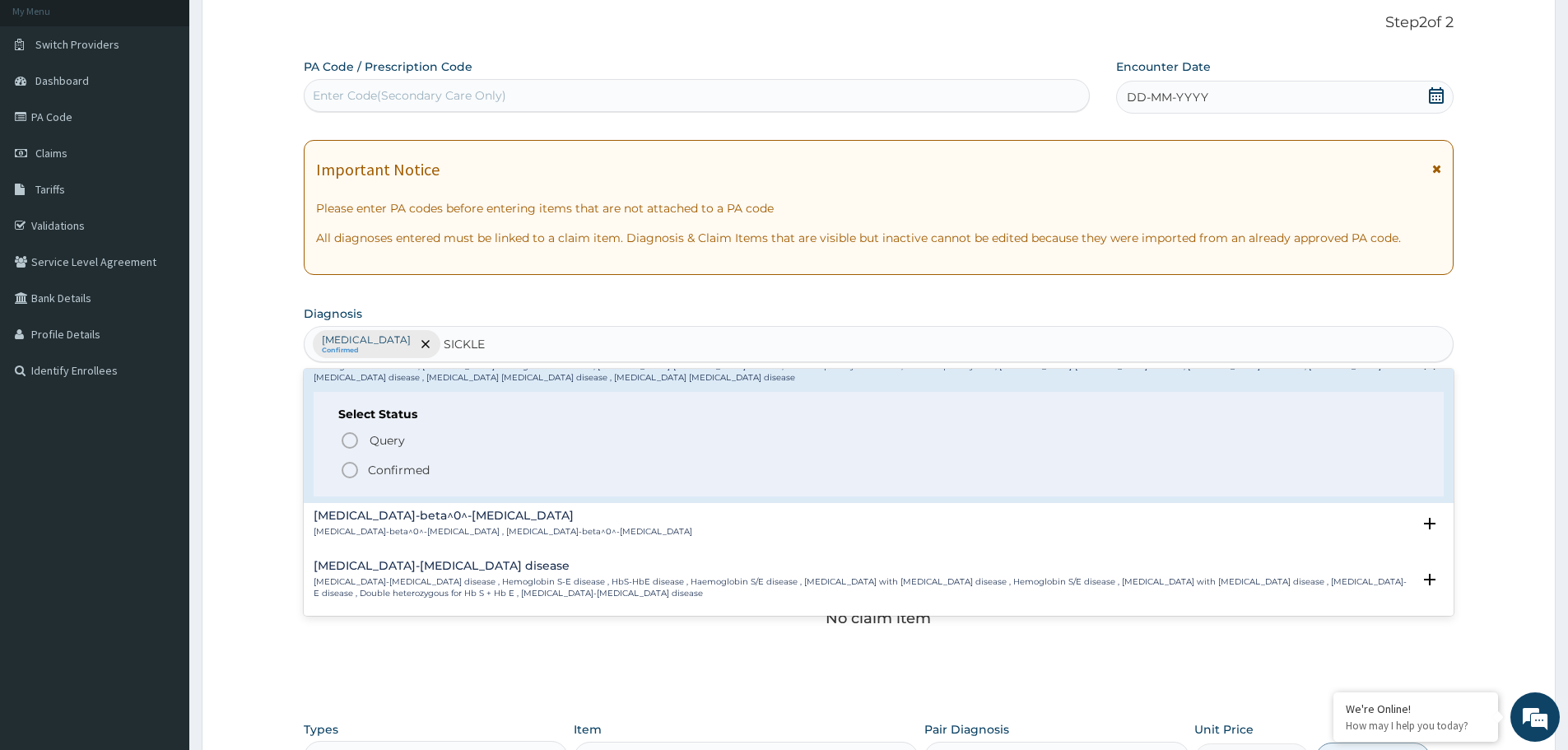
scroll to position [411, 0]
click at [346, 465] on icon "status option filled" at bounding box center [350, 467] width 20 height 20
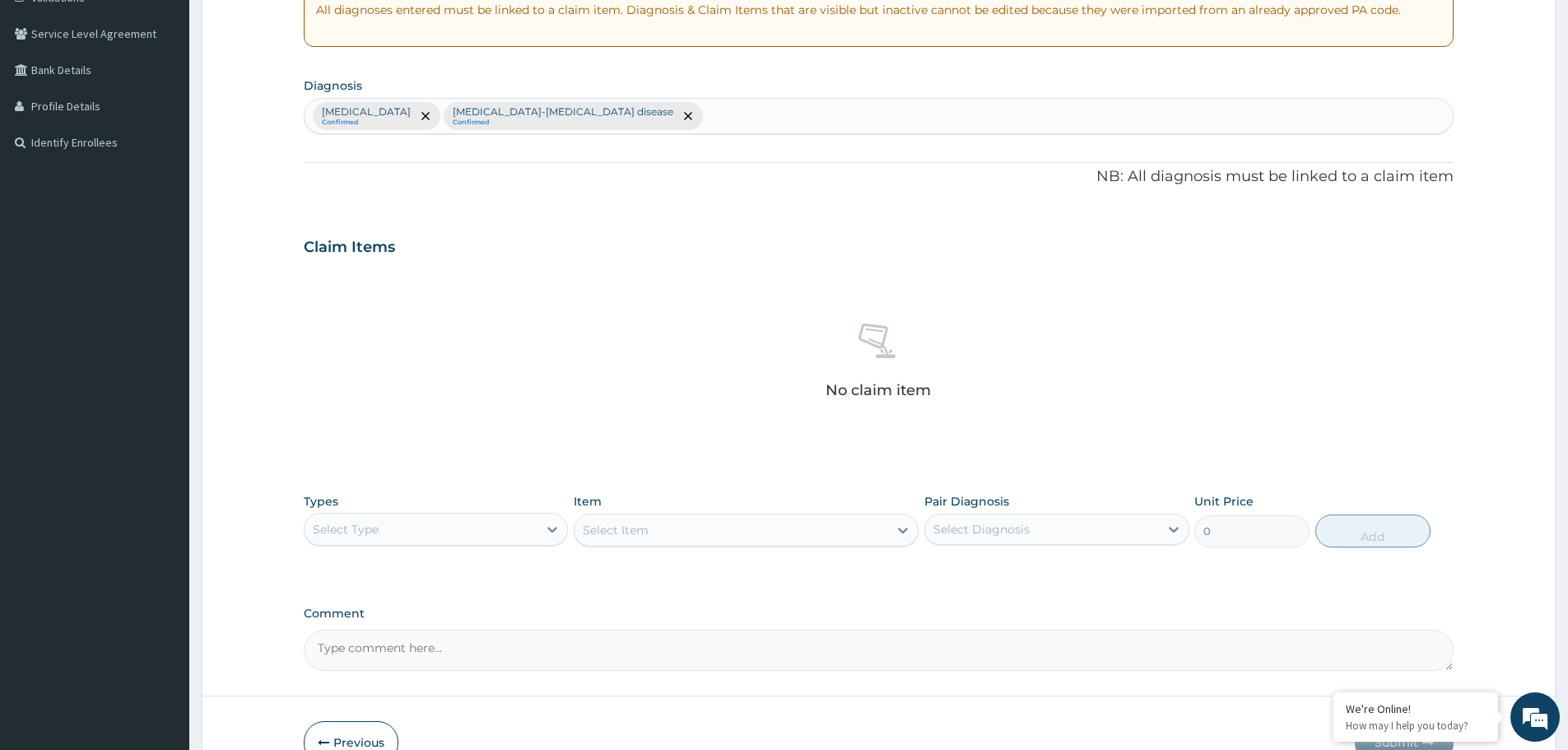
scroll to position [421, 0]
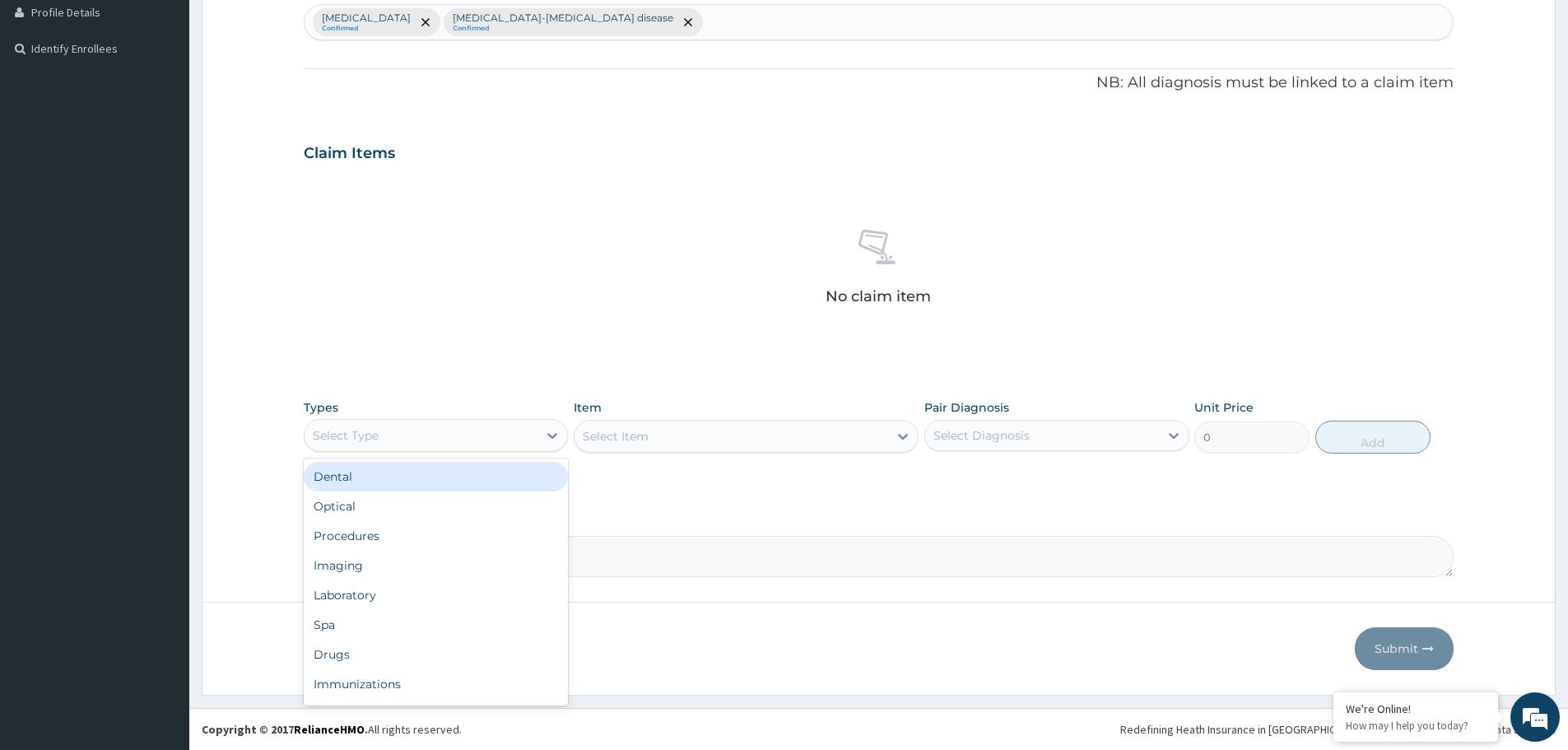
click at [386, 430] on div "Select Type" at bounding box center [421, 435] width 233 height 27
click at [378, 541] on div "Procedures" at bounding box center [436, 536] width 265 height 30
click at [813, 436] on div "Select Item" at bounding box center [746, 436] width 345 height 32
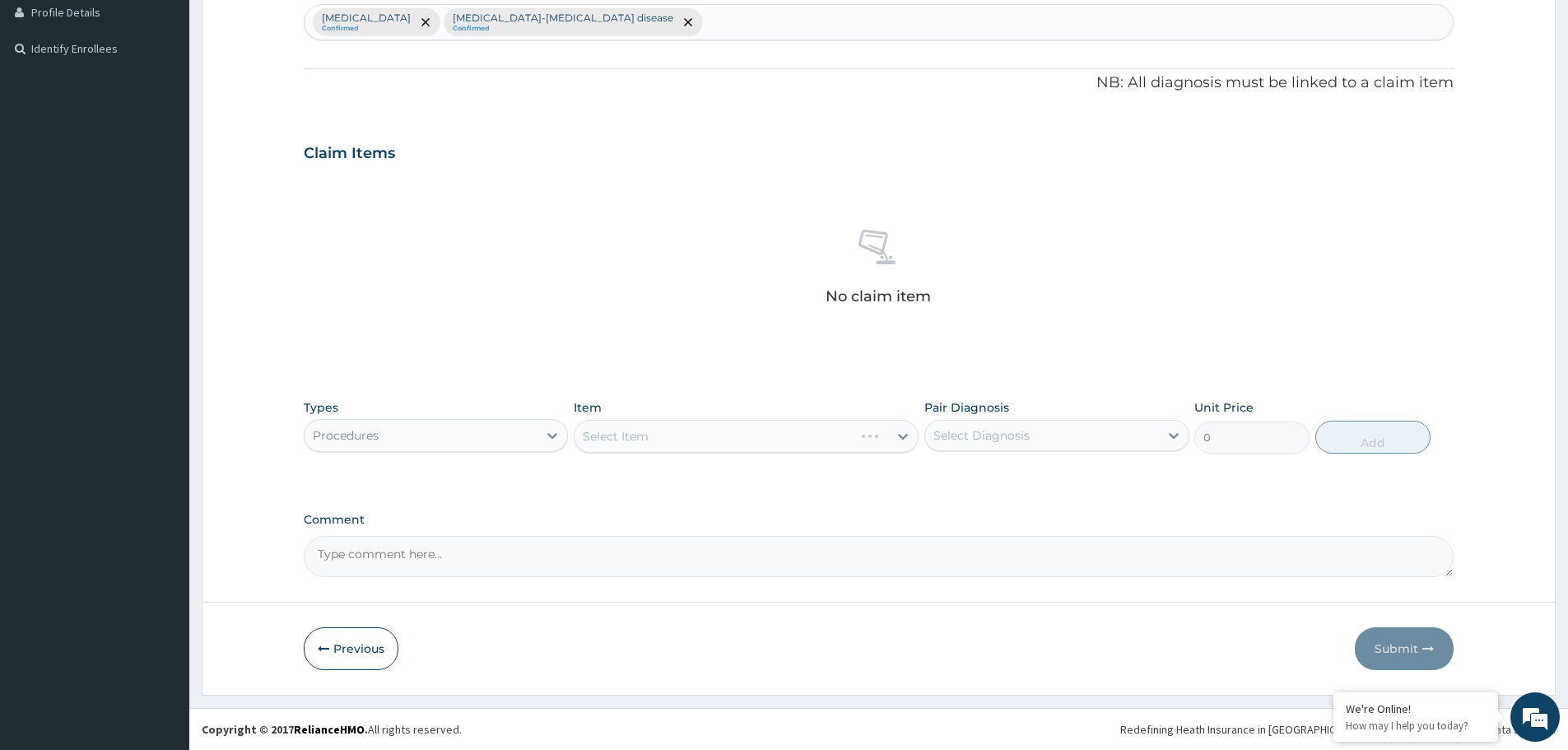
click at [798, 438] on div "Select Item" at bounding box center [746, 436] width 345 height 32
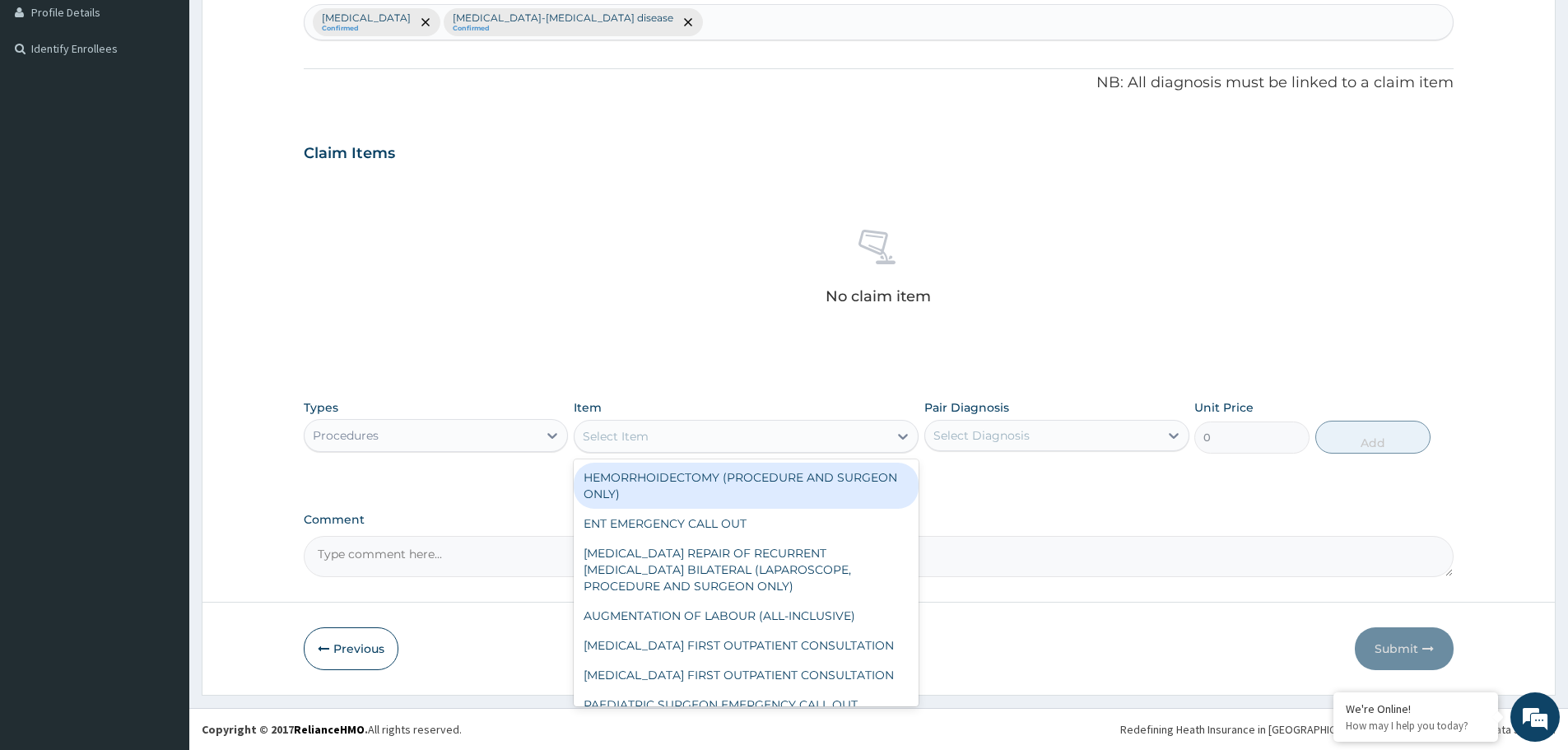
click at [798, 438] on div "Select Item" at bounding box center [731, 436] width 314 height 27
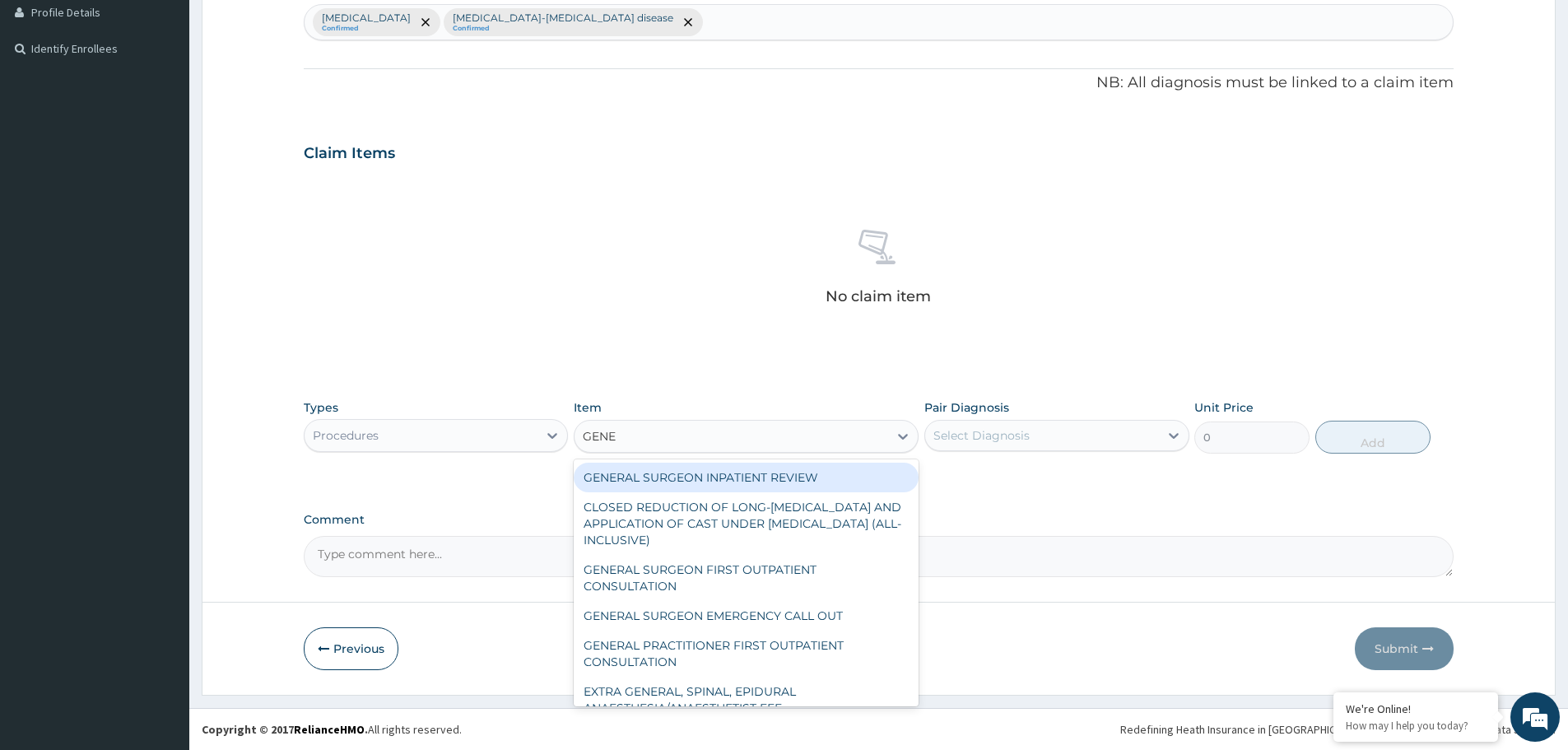
type input "GENER"
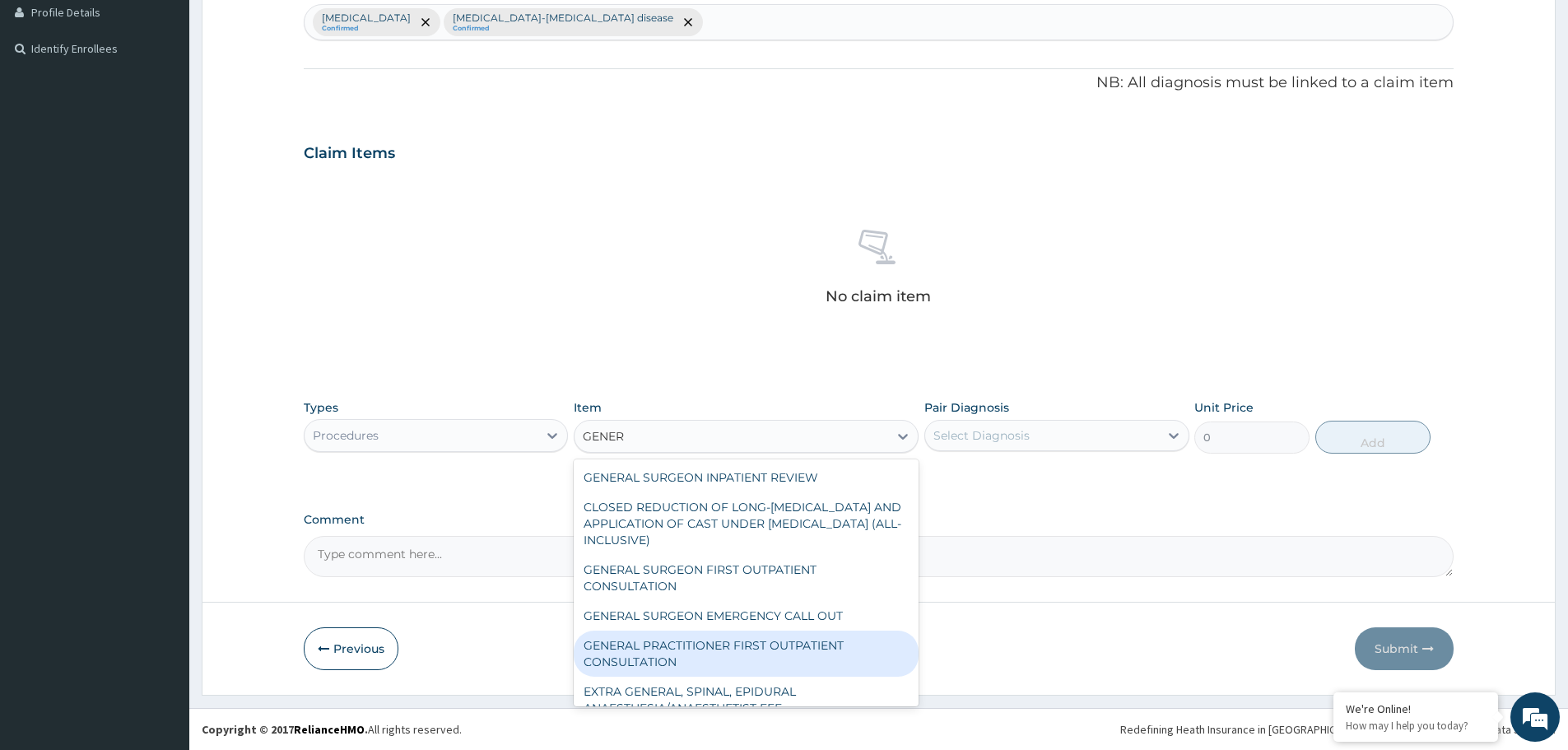
click at [694, 647] on div "GENERAL PRACTITIONER FIRST OUTPATIENT CONSULTATION" at bounding box center [746, 654] width 345 height 46
type input "3750"
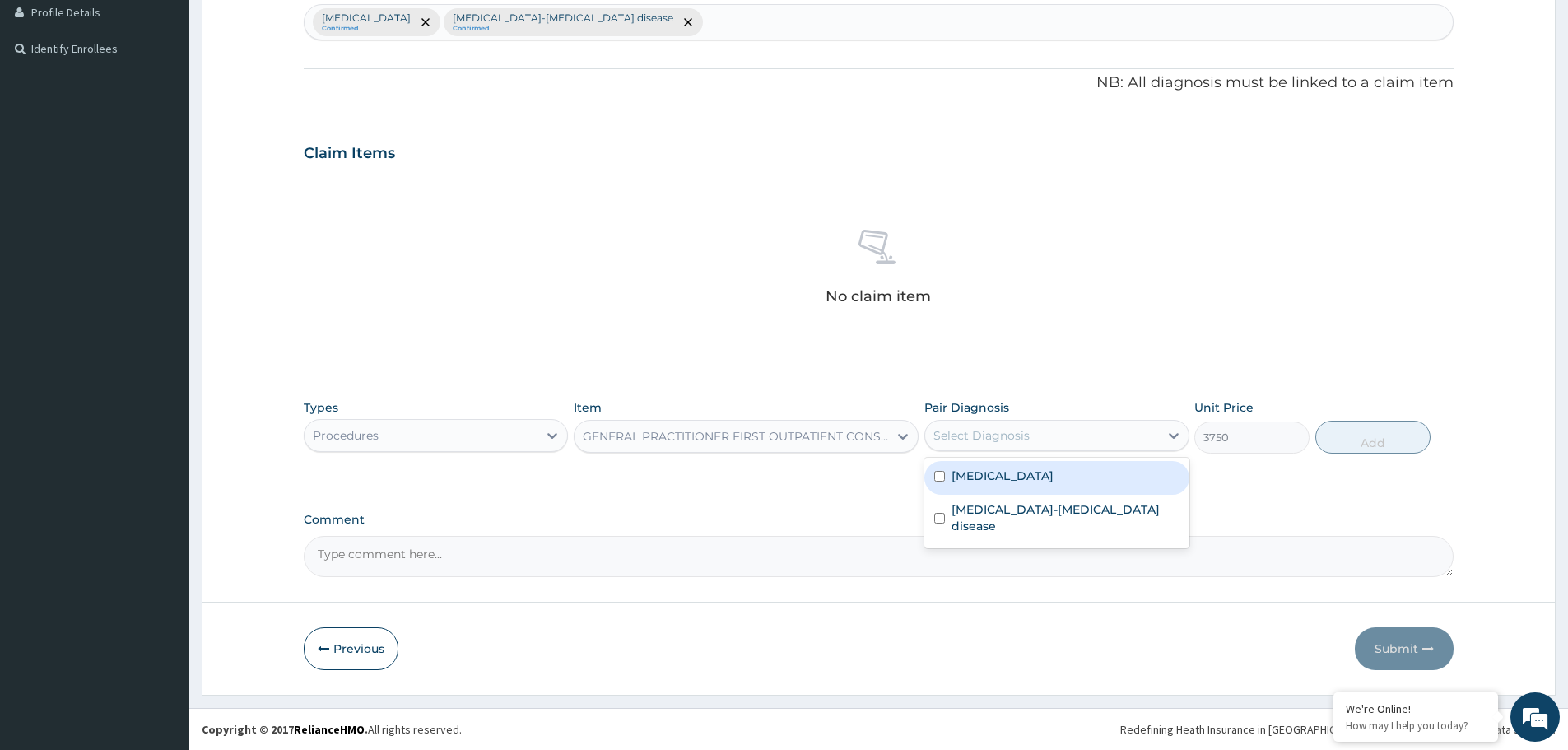
click at [1016, 438] on div "Select Diagnosis" at bounding box center [982, 435] width 96 height 17
click at [1000, 488] on div "[MEDICAL_DATA]" at bounding box center [1056, 478] width 265 height 33
checkbox input "true"
click at [1383, 426] on button "Add" at bounding box center [1372, 437] width 115 height 32
type input "0"
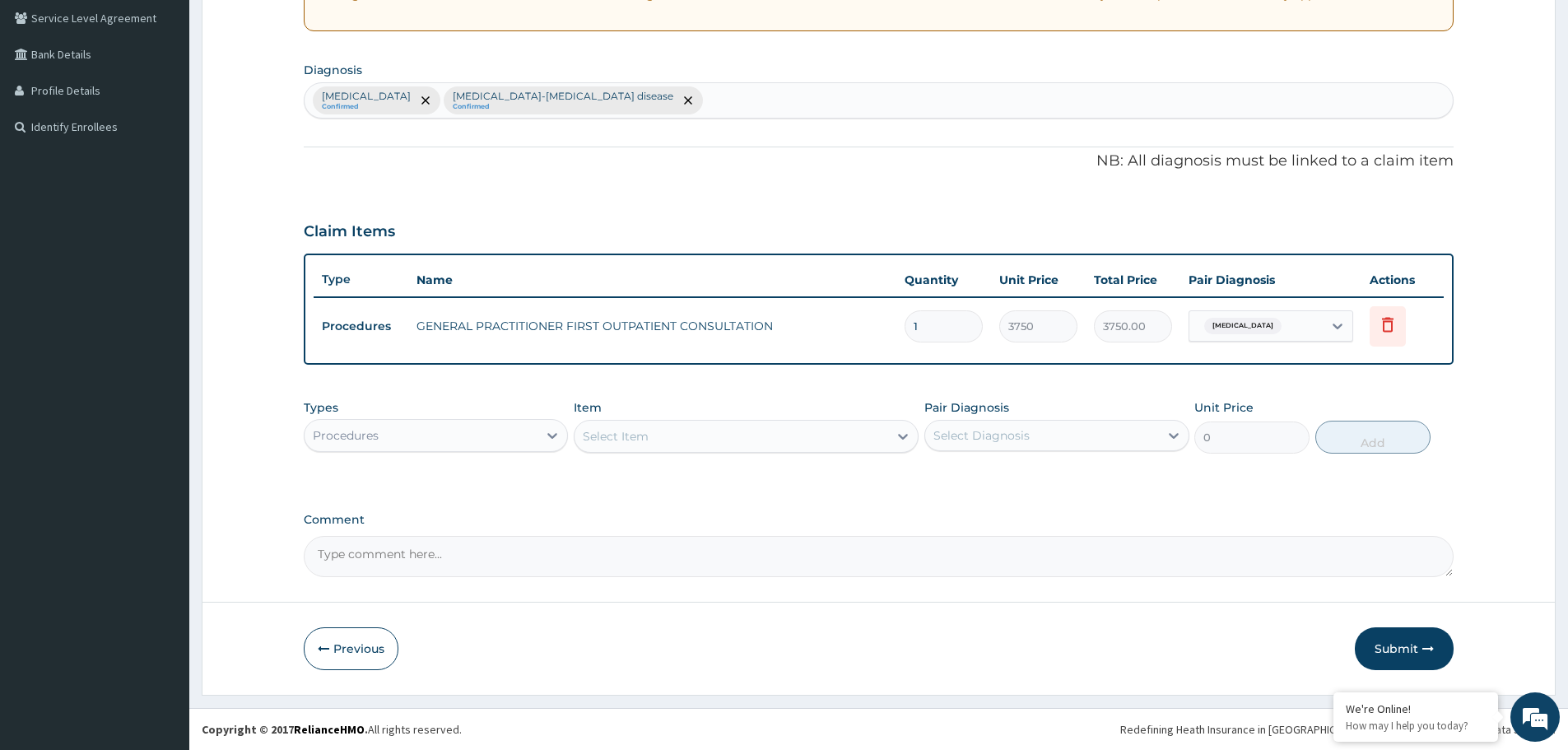
scroll to position [343, 0]
click at [942, 536] on textarea "Comment" at bounding box center [878, 557] width 1150 height 41
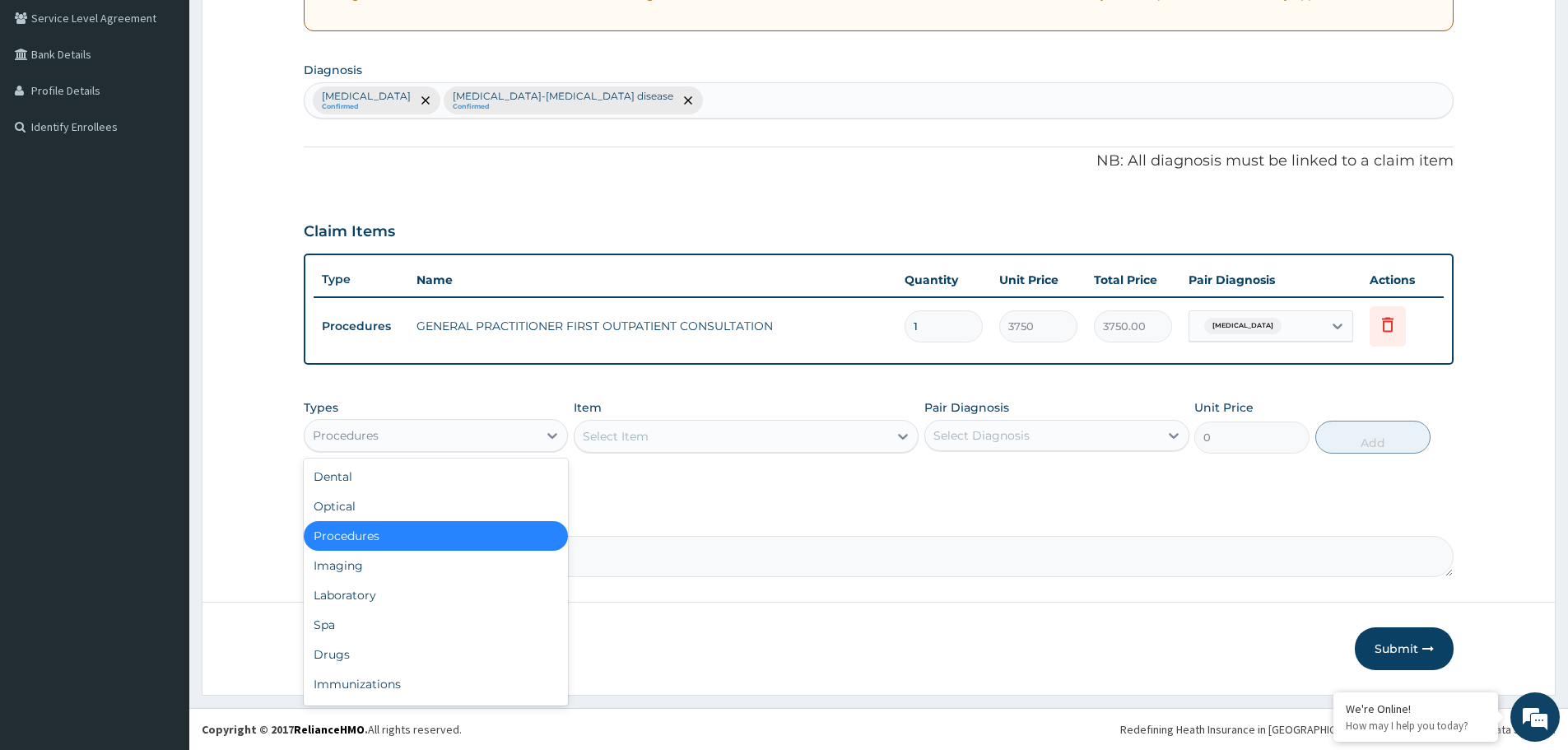
click at [452, 437] on div "Procedures" at bounding box center [421, 435] width 233 height 27
click at [355, 644] on div "Drugs" at bounding box center [436, 655] width 265 height 30
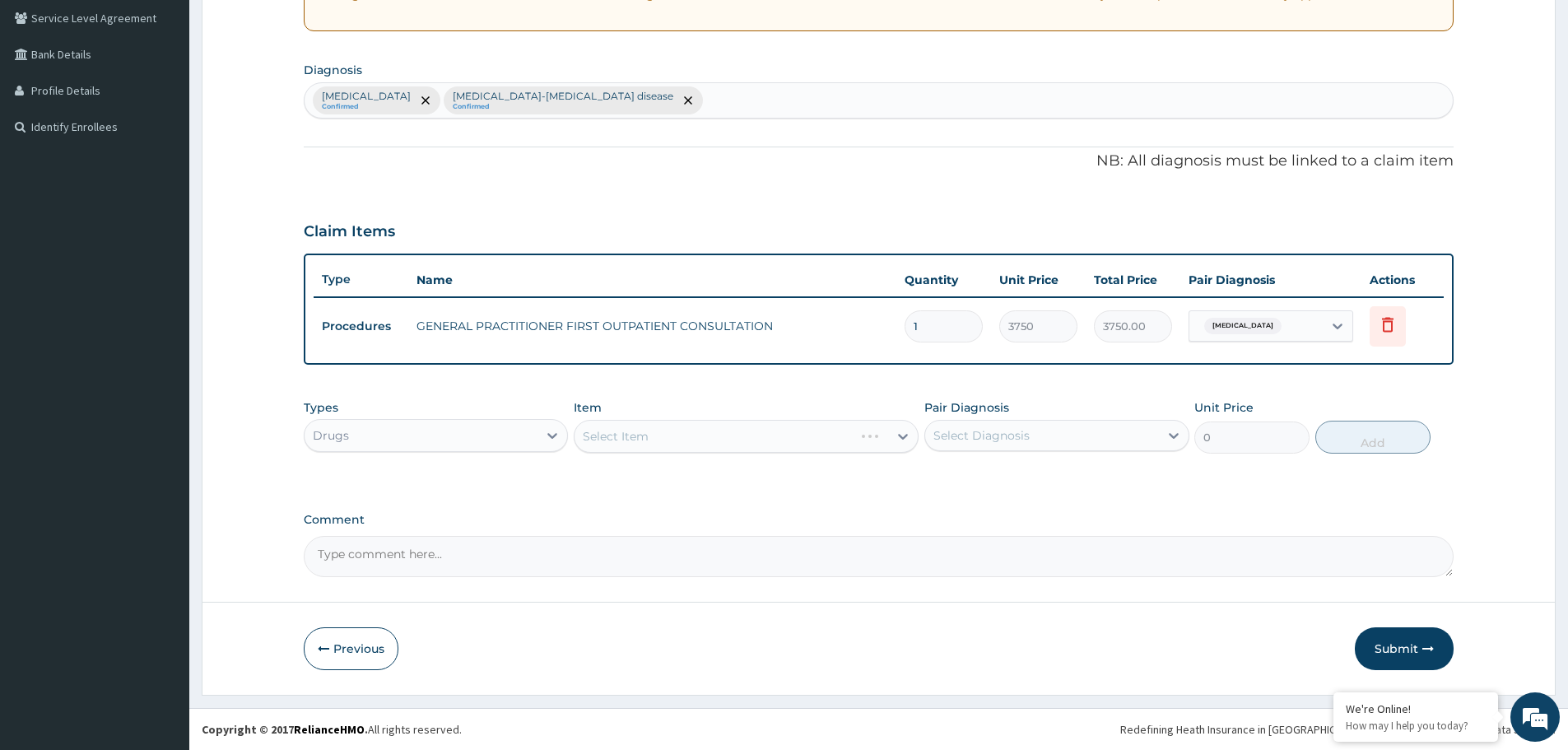
click at [722, 441] on div "Select Item" at bounding box center [746, 436] width 345 height 32
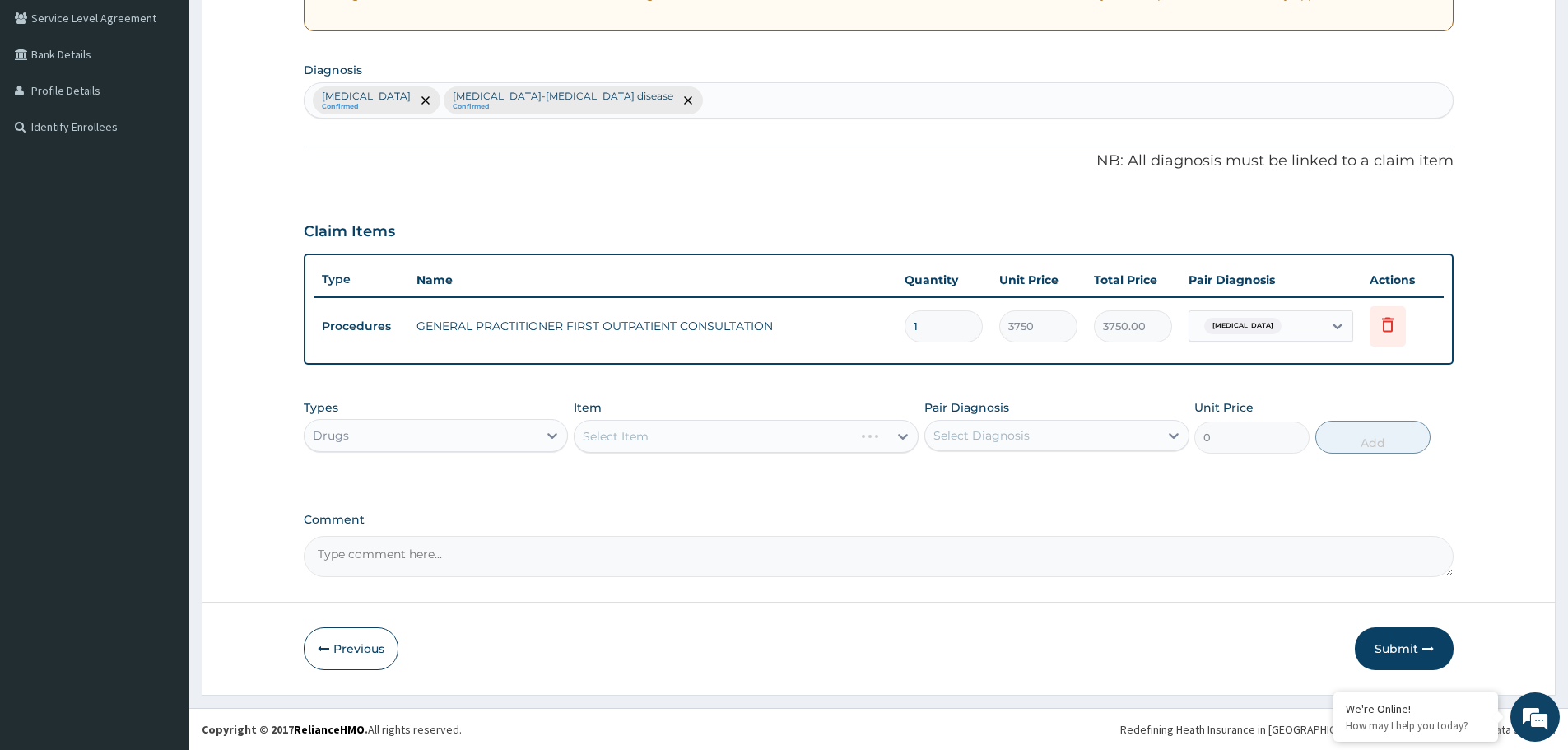
click at [722, 441] on div "Select Item" at bounding box center [746, 436] width 345 height 32
click at [722, 441] on div "Select Item" at bounding box center [731, 436] width 314 height 27
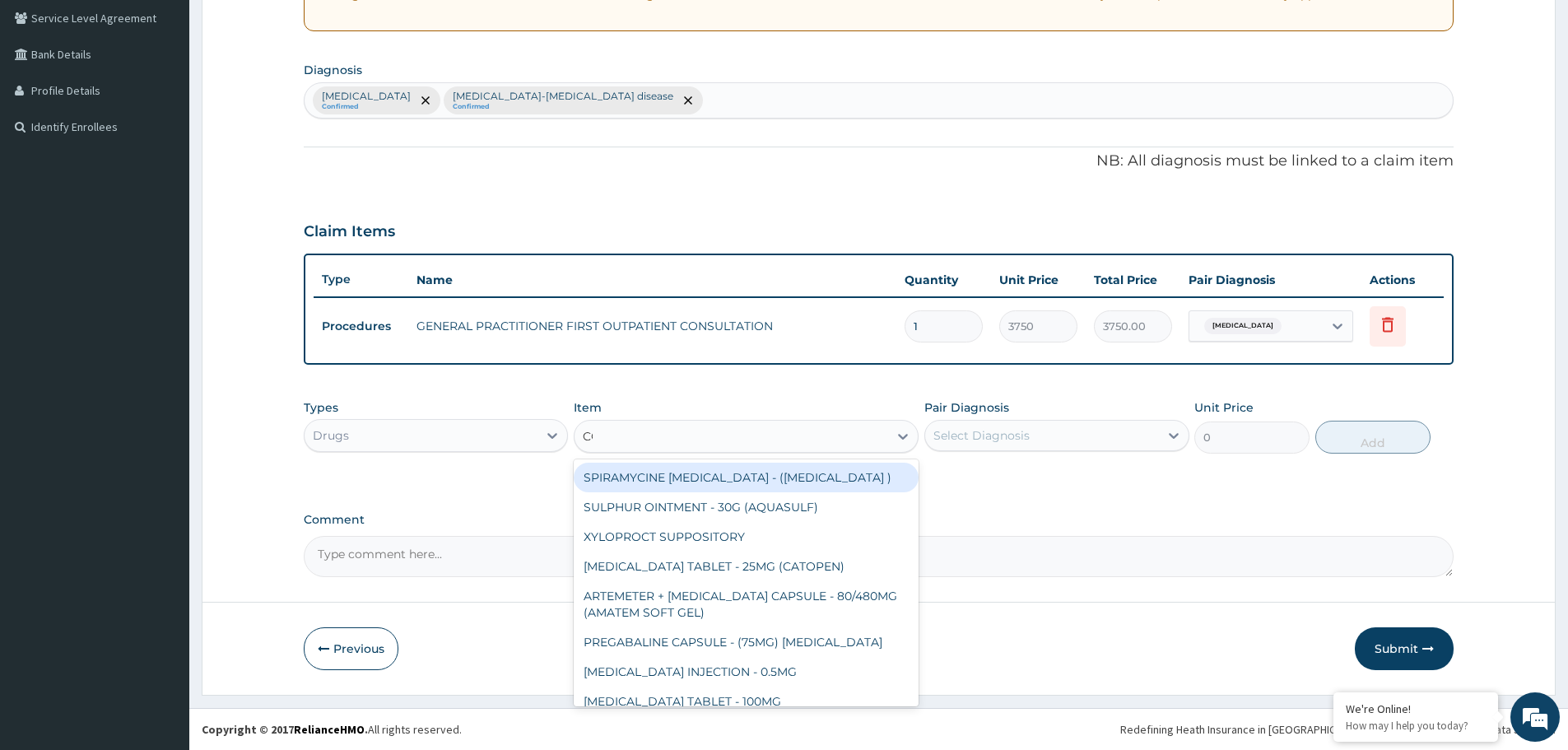
type input "COA"
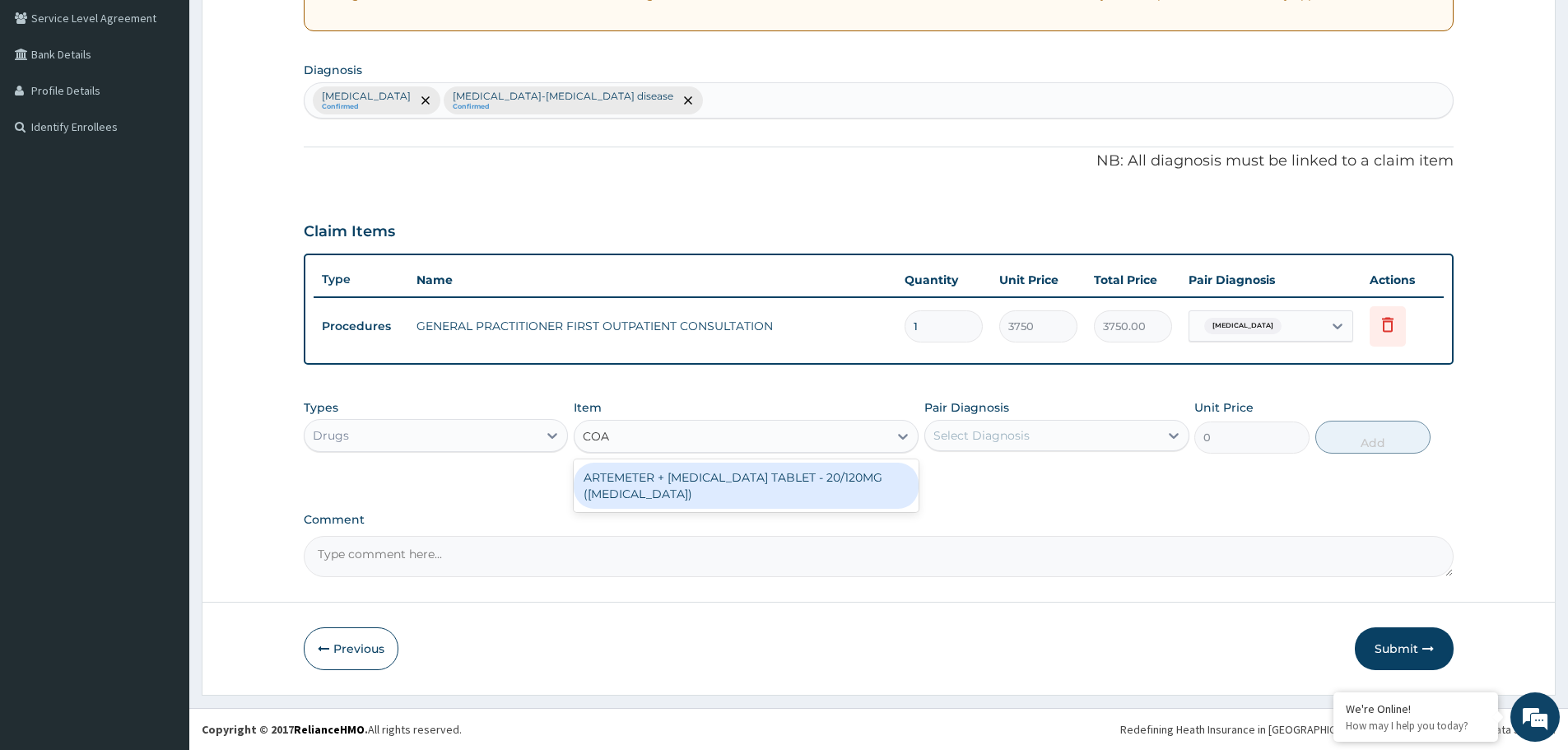
click at [719, 485] on div "ARTEMETER + [MEDICAL_DATA] TABLET - 20/120MG ([MEDICAL_DATA])" at bounding box center [746, 485] width 345 height 46
type input "210"
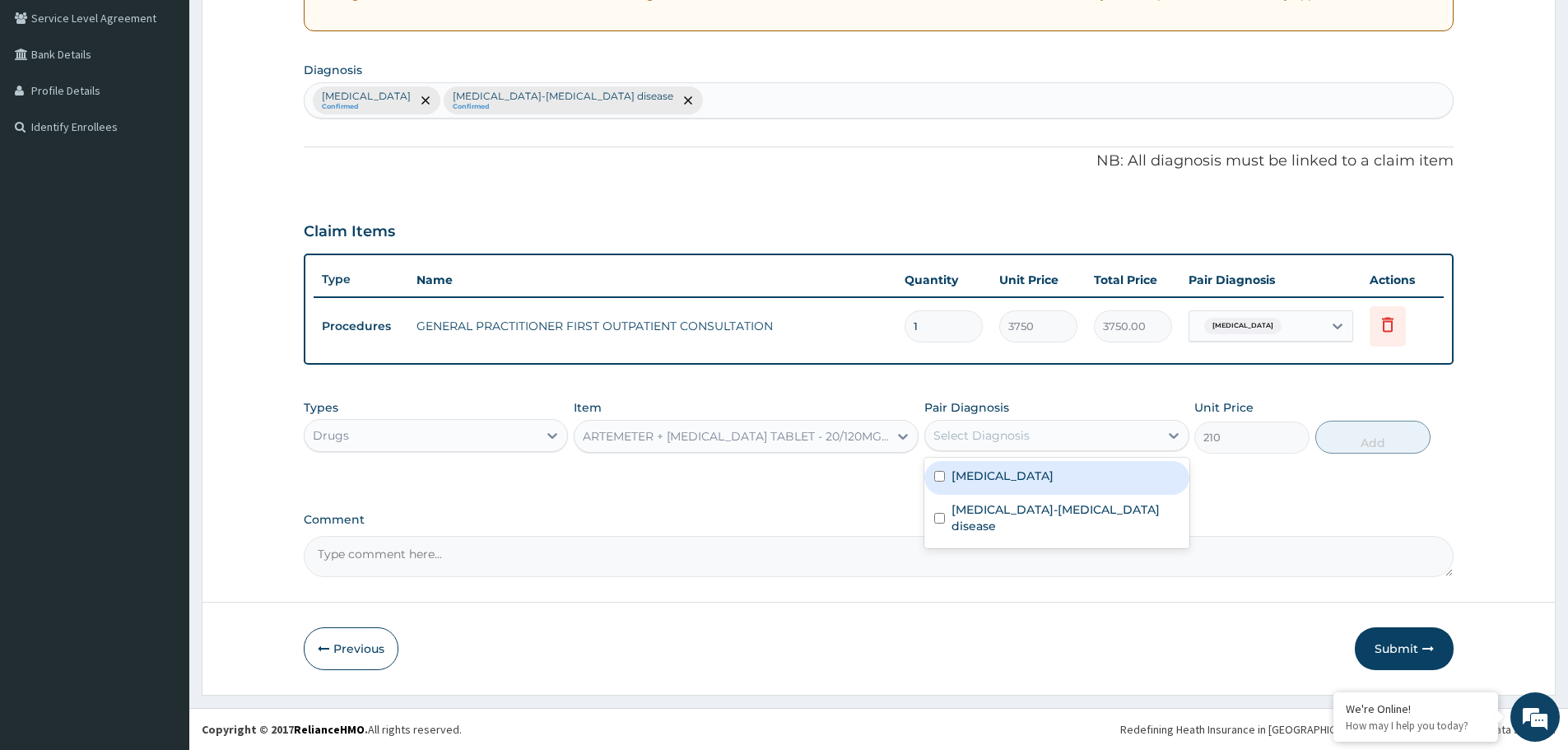
click at [996, 427] on div "Select Diagnosis" at bounding box center [982, 435] width 96 height 17
click at [1000, 484] on div "[MEDICAL_DATA]" at bounding box center [1056, 478] width 265 height 33
checkbox input "true"
click at [1384, 447] on button "Add" at bounding box center [1372, 437] width 115 height 32
type input "0"
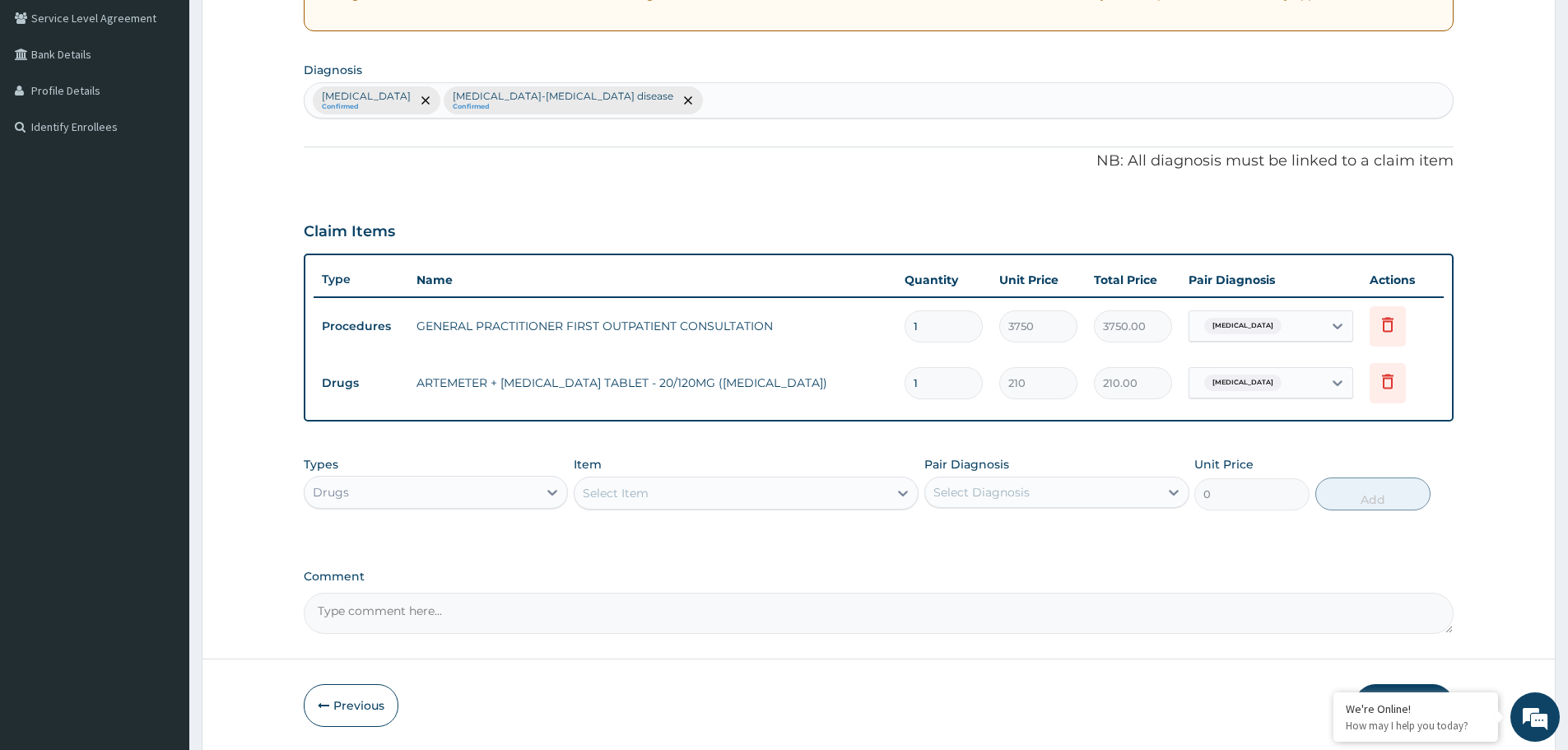
type input "12"
type input "2520.00"
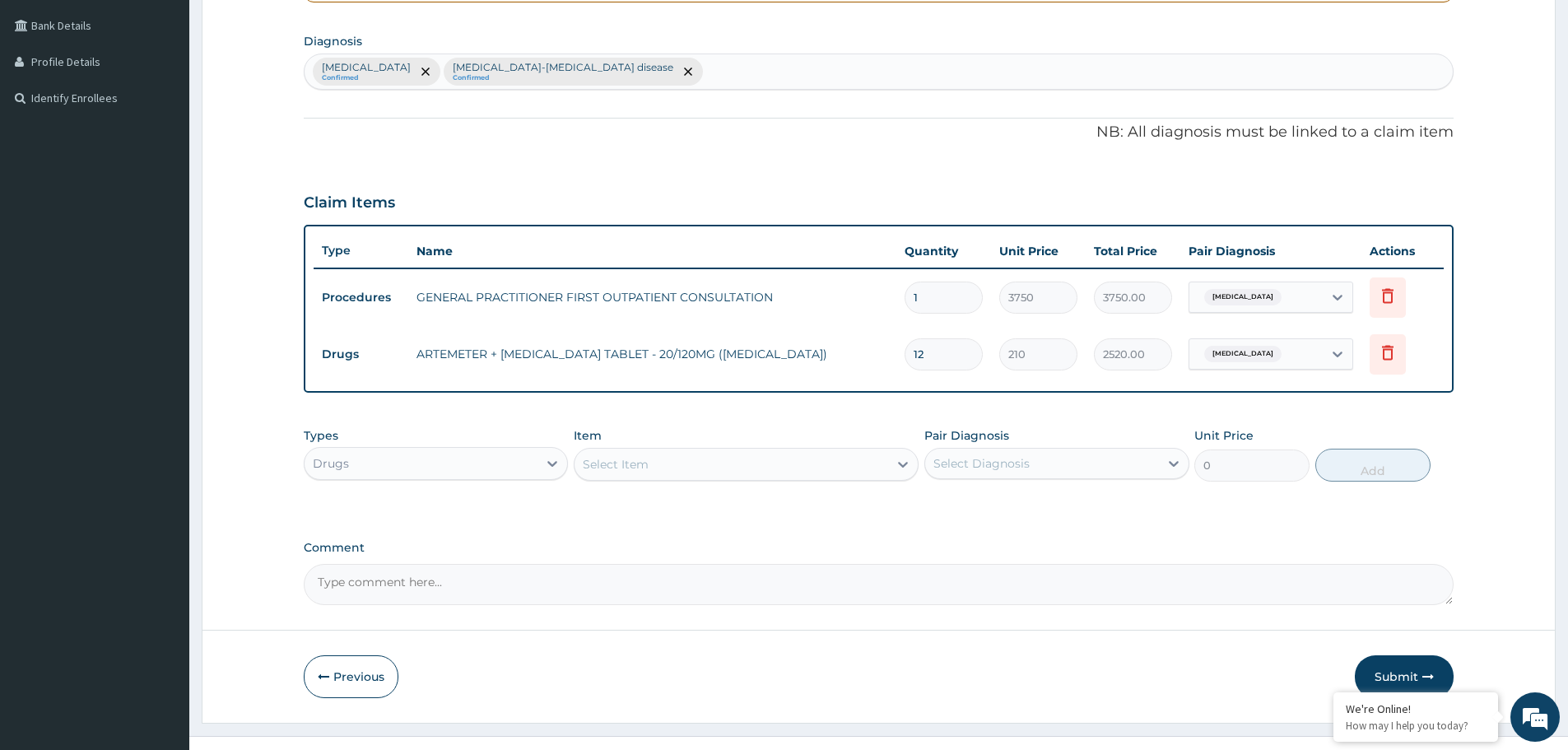
scroll to position [400, 0]
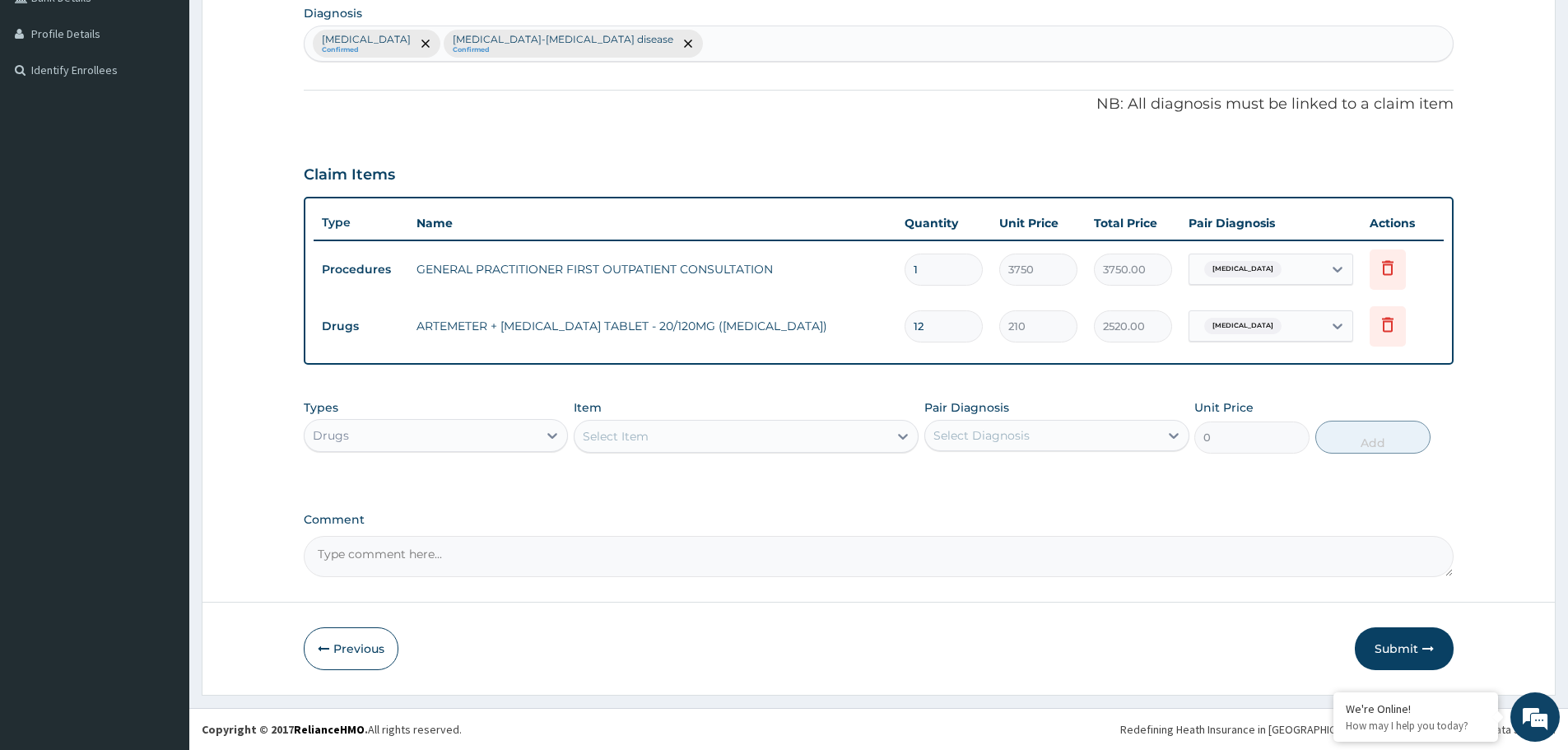
type input "12"
click at [698, 442] on div "Select Item" at bounding box center [731, 436] width 314 height 27
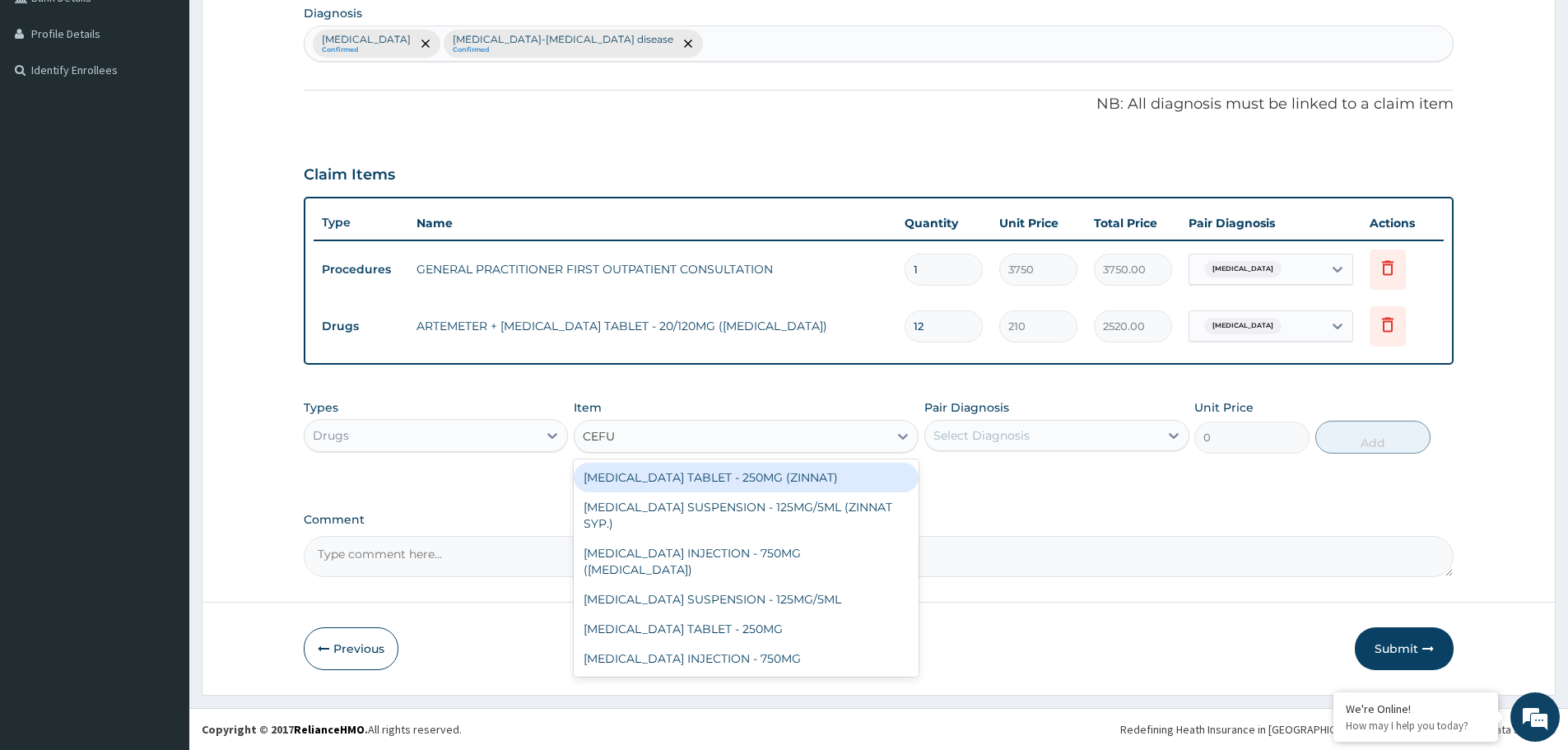
type input "CEFUR"
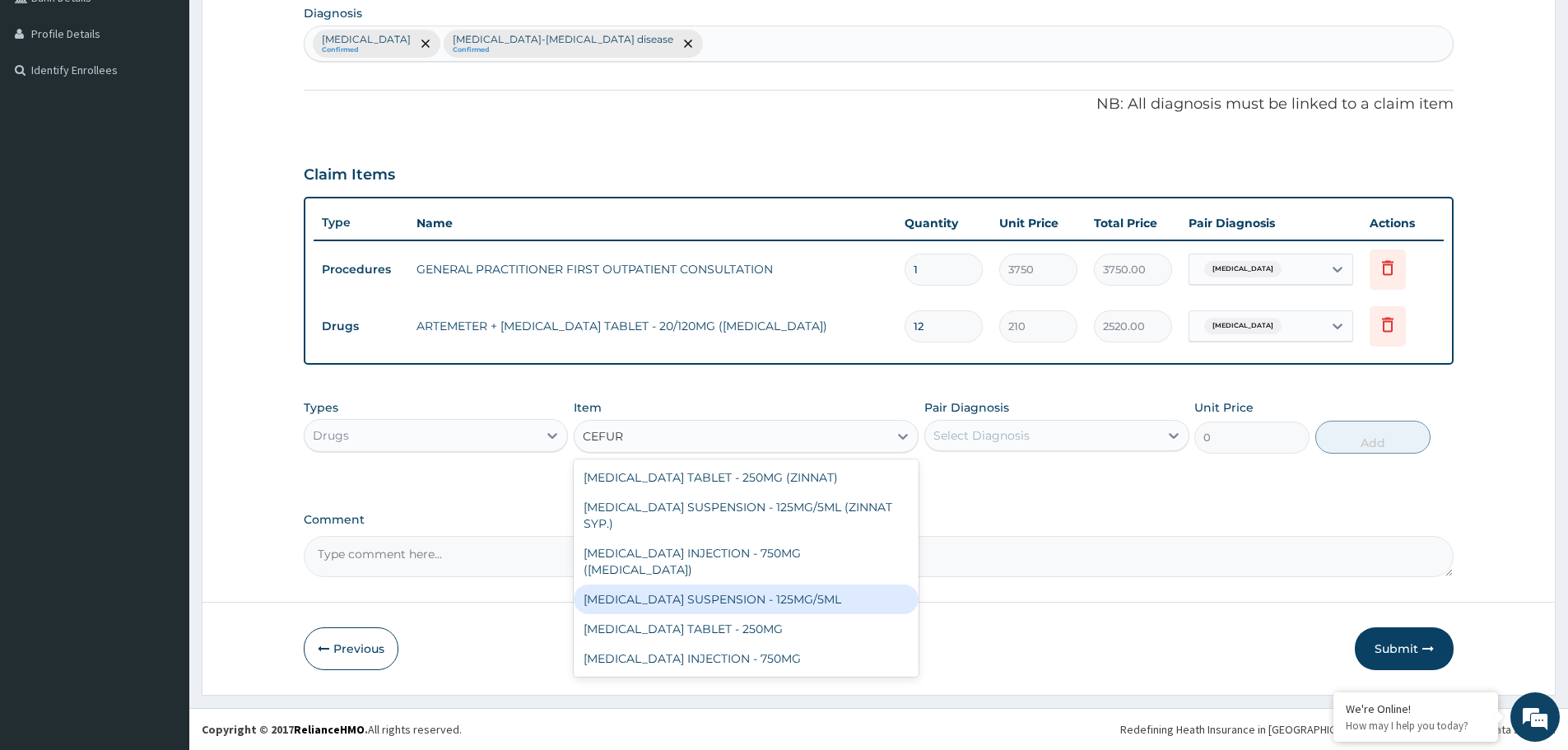
click at [760, 585] on div "[MEDICAL_DATA] SUSPENSION - 125MG/5ML" at bounding box center [746, 599] width 345 height 30
type input "3919.9999999999995"
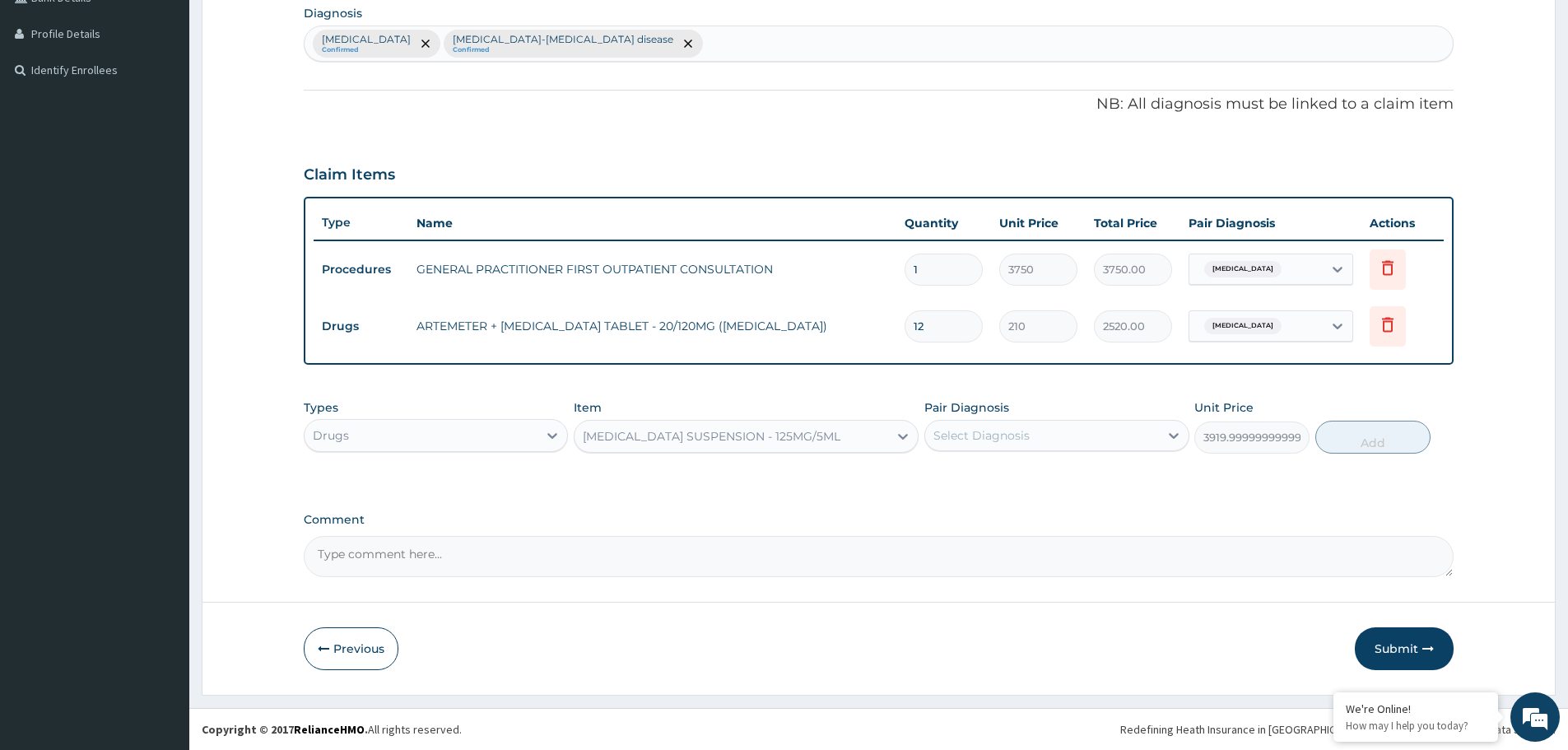
click at [1041, 427] on div "Select Diagnosis" at bounding box center [1041, 435] width 233 height 27
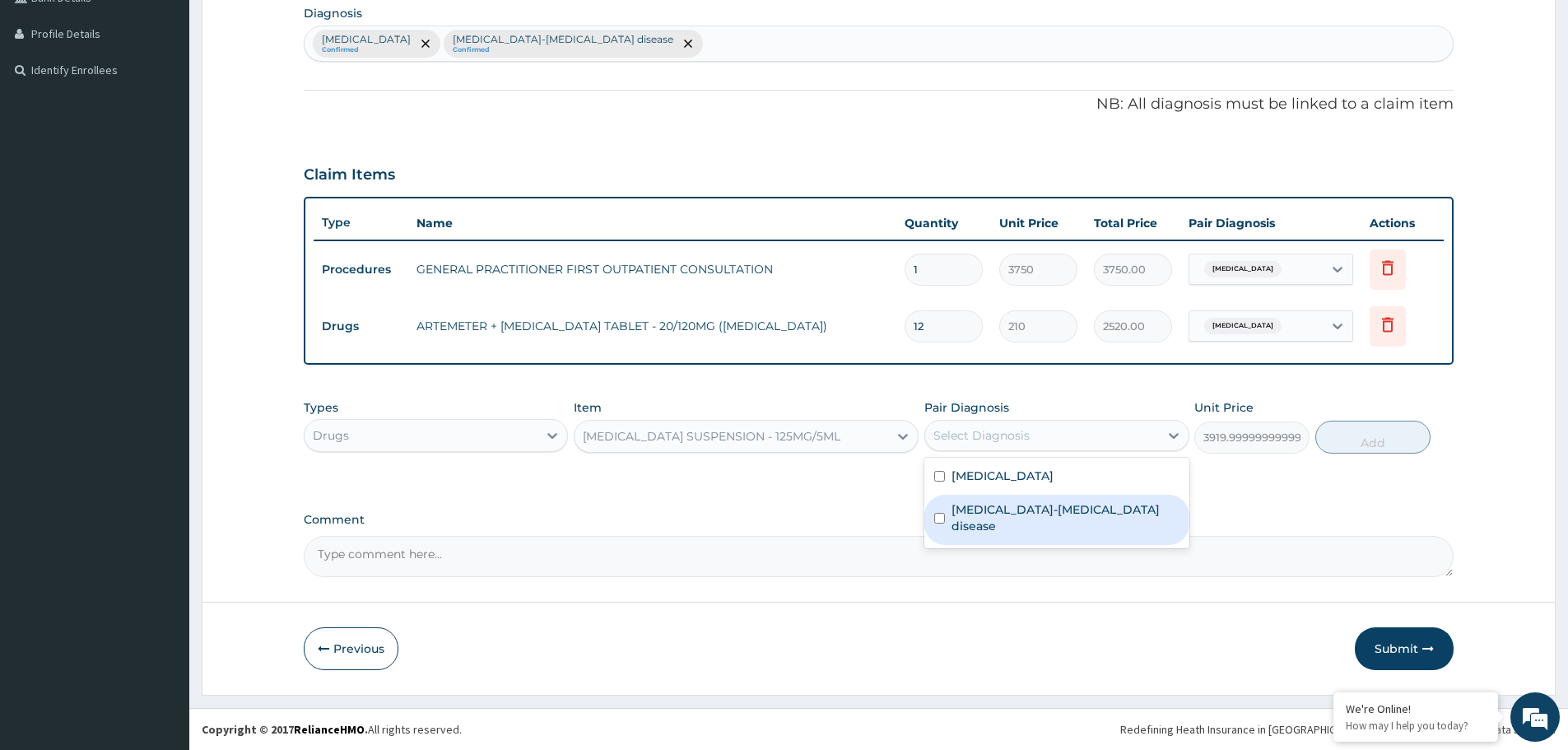
click at [1038, 519] on div "[MEDICAL_DATA]-[MEDICAL_DATA] disease" at bounding box center [1056, 520] width 265 height 50
checkbox input "true"
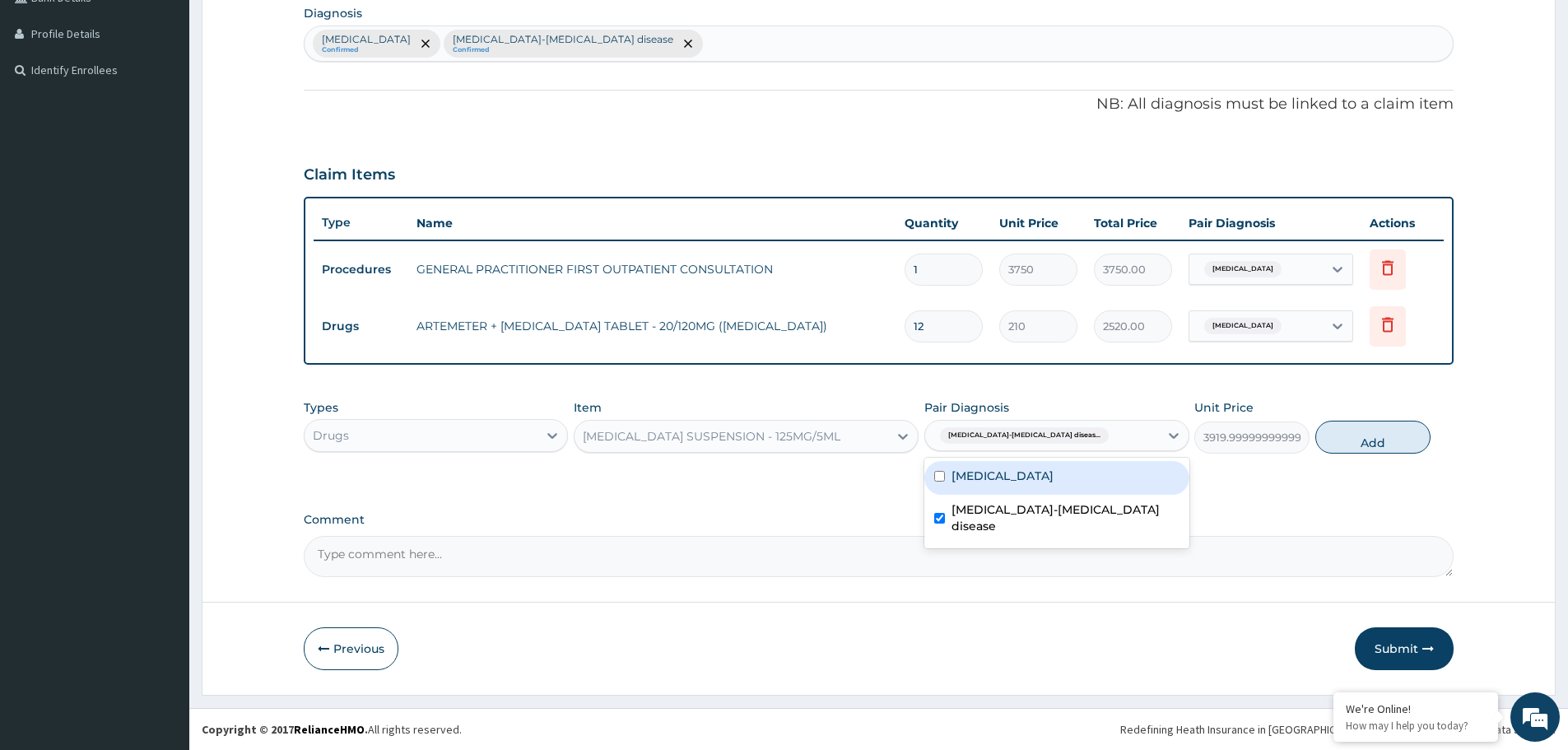
click at [1016, 464] on div "[MEDICAL_DATA]" at bounding box center [1056, 478] width 265 height 33
click at [1010, 481] on div "[MEDICAL_DATA]" at bounding box center [1056, 478] width 265 height 33
checkbox input "false"
click at [1406, 441] on button "Add" at bounding box center [1372, 437] width 115 height 32
type input "0"
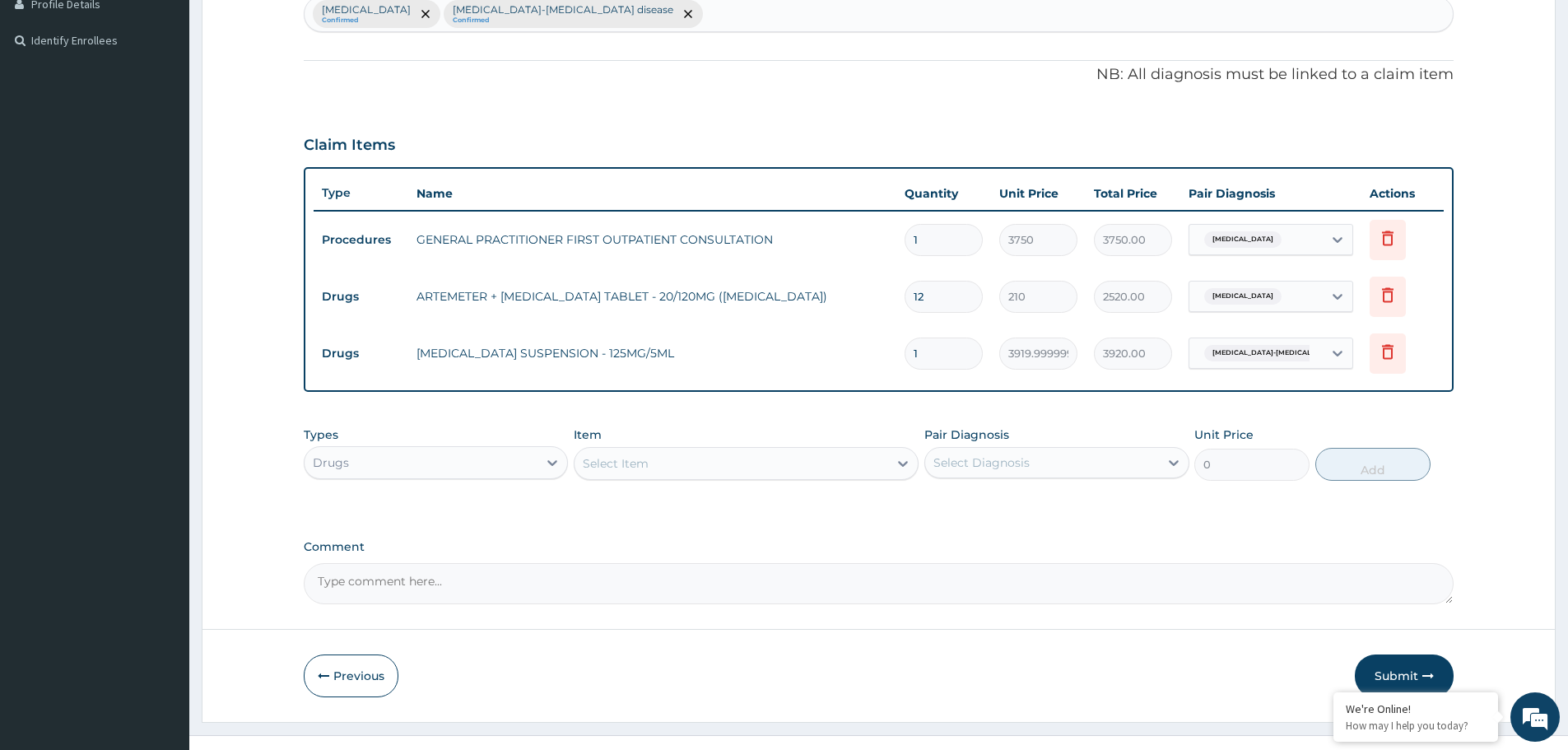
scroll to position [457, 0]
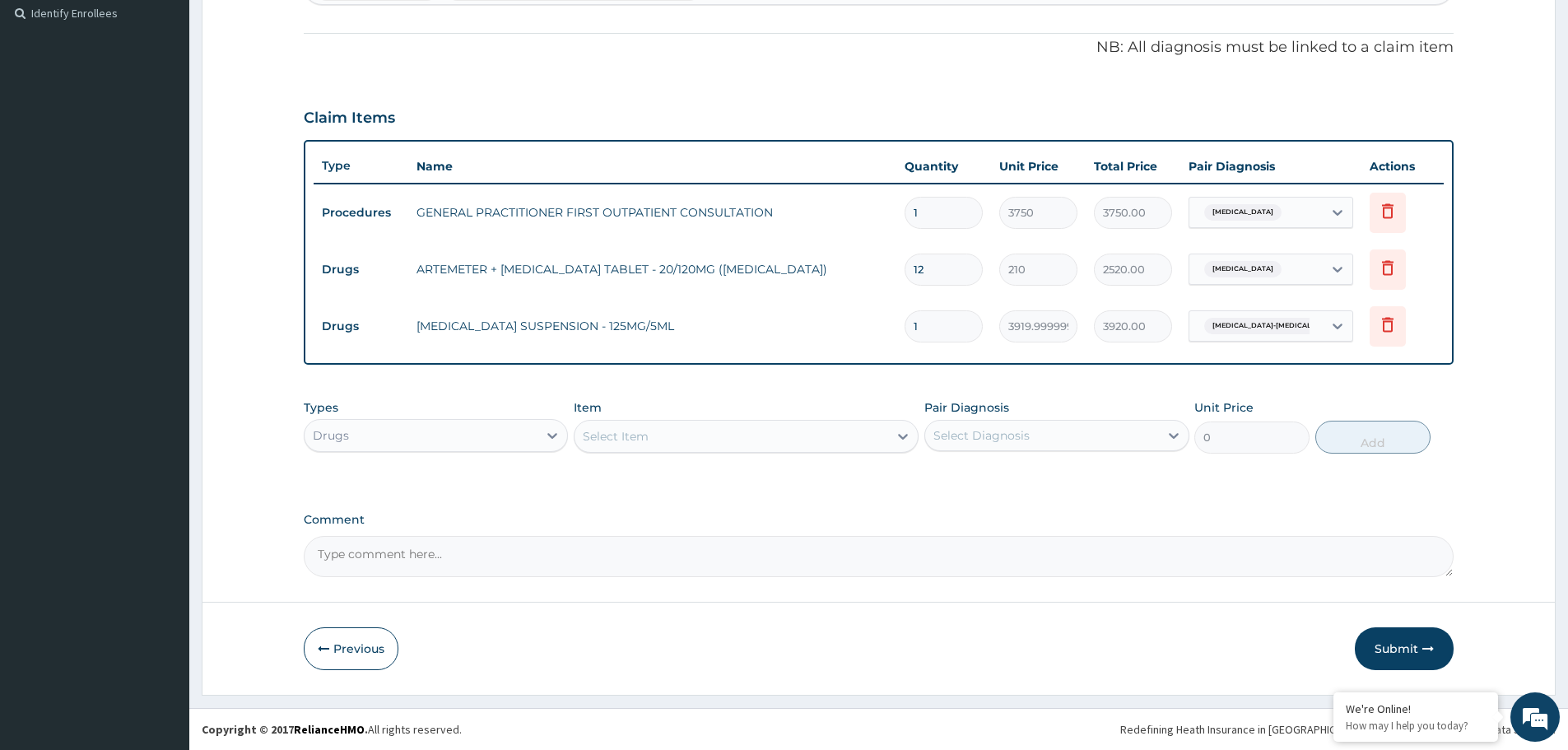
click at [667, 440] on div "Select Item" at bounding box center [731, 436] width 314 height 27
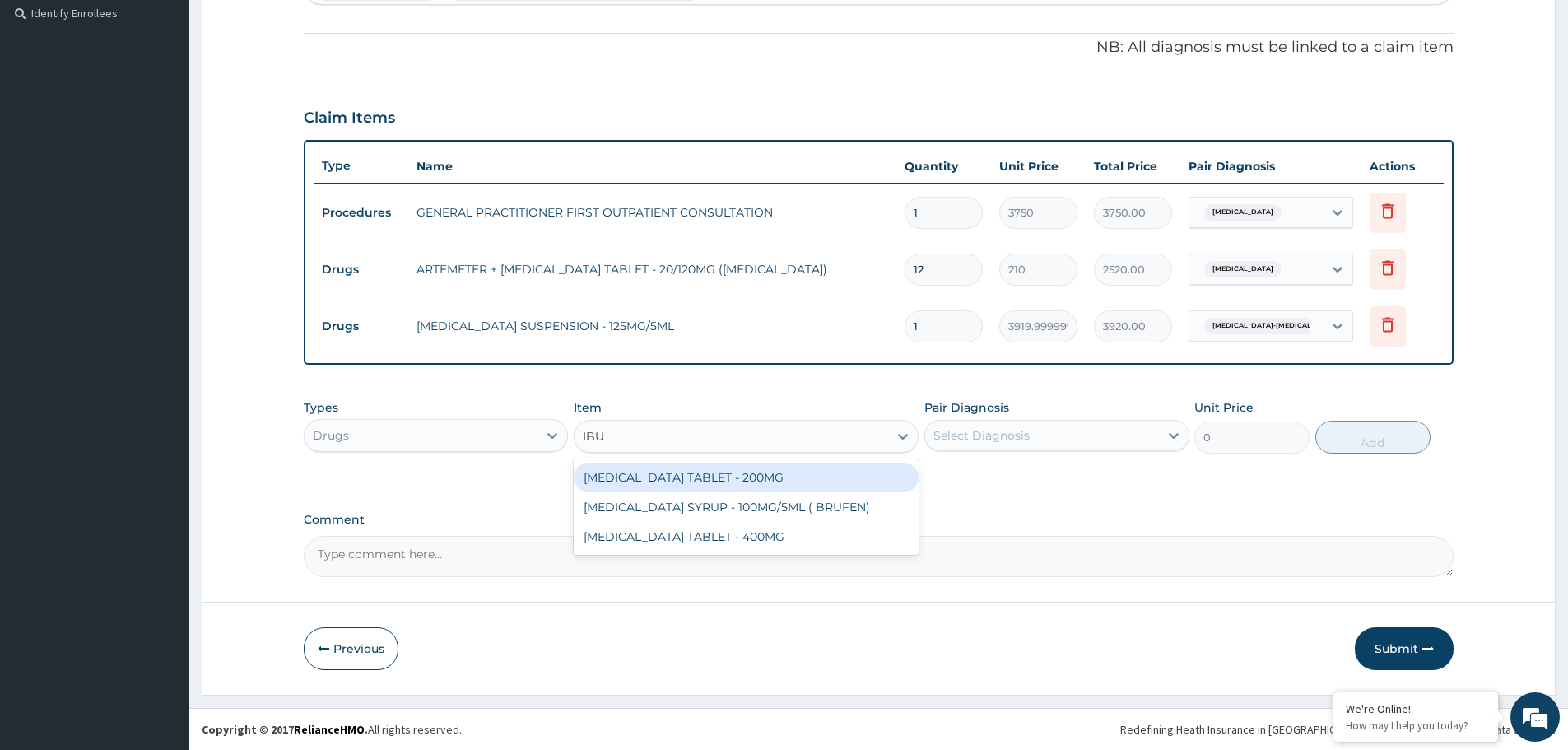
type input "IBUP"
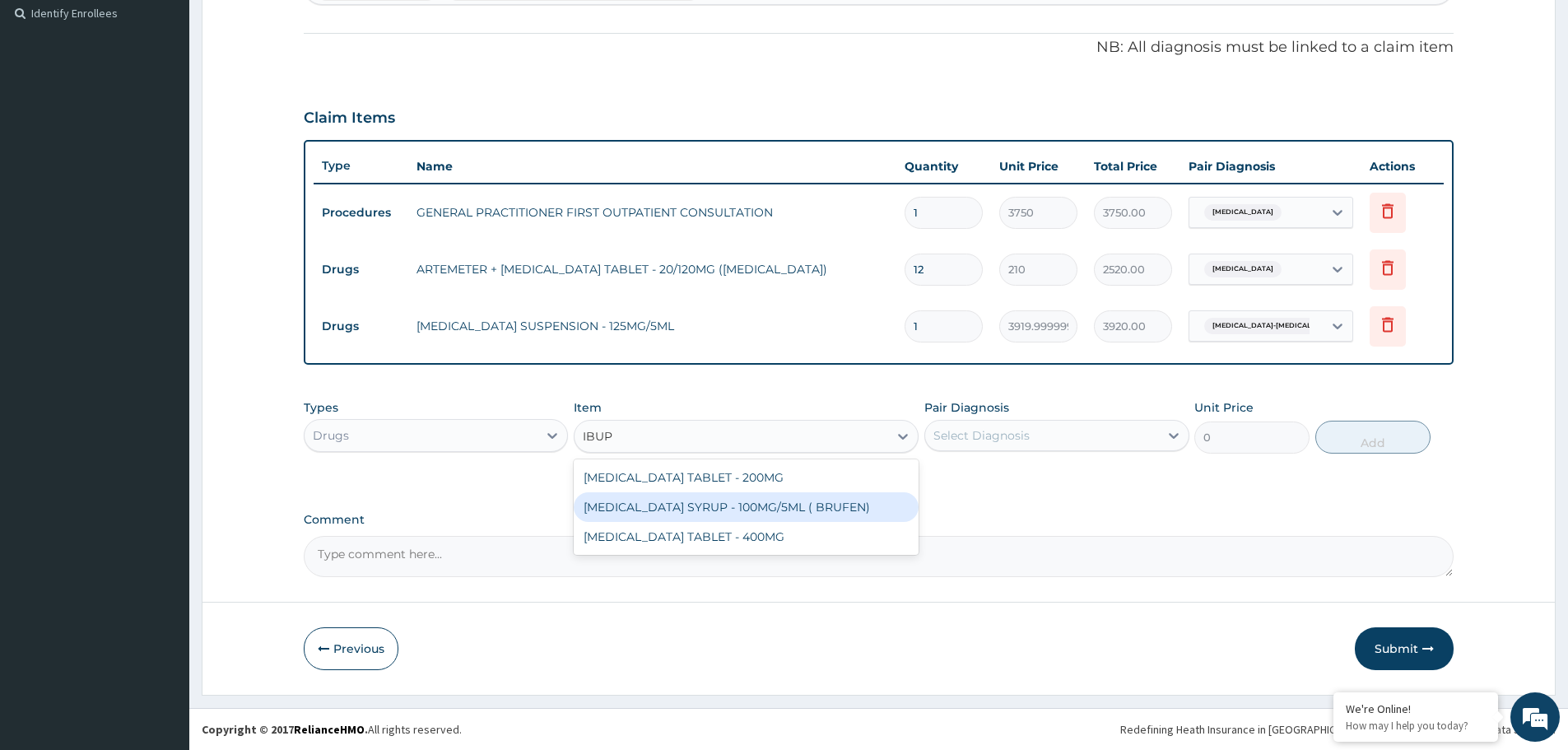
click at [723, 513] on div "IBUPROFEN SYRUP - 100MG/5ML ( BRUFEN)" at bounding box center [746, 507] width 345 height 30
type input "475.99999999999994"
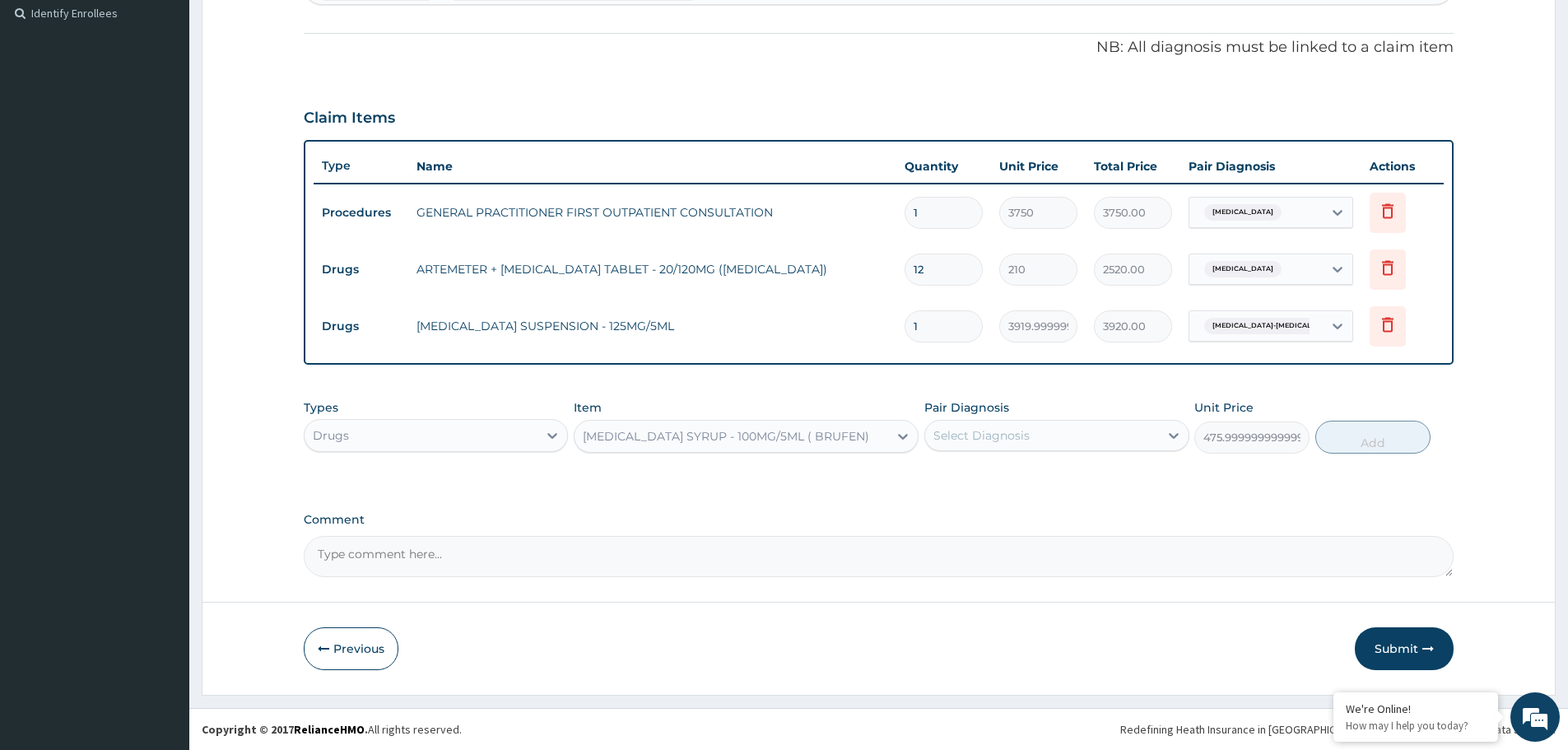
click at [1025, 442] on div "Select Diagnosis" at bounding box center [982, 435] width 96 height 17
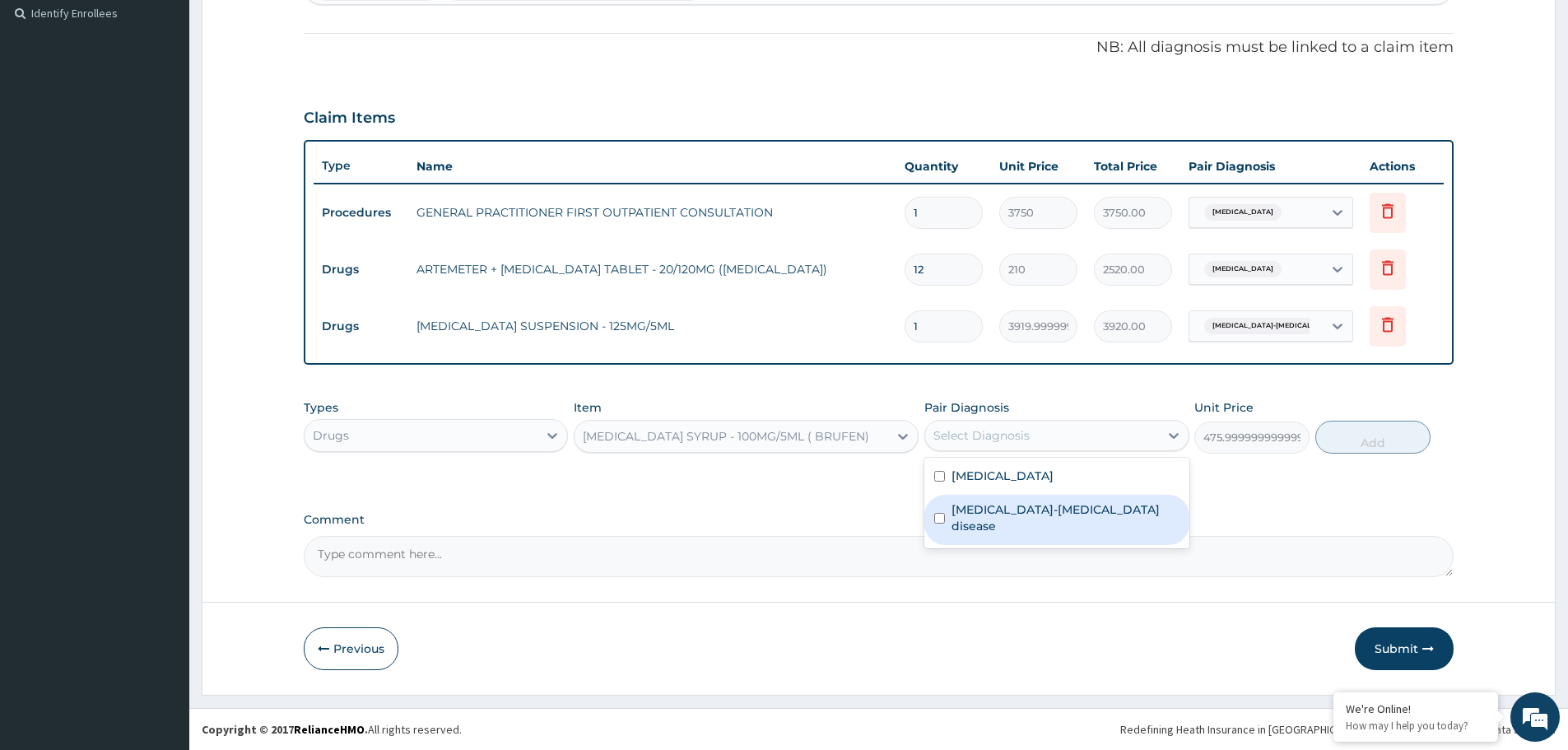
click at [1029, 507] on label "Sickle cell-thalassemia disease" at bounding box center [1064, 518] width 227 height 32
checkbox input "true"
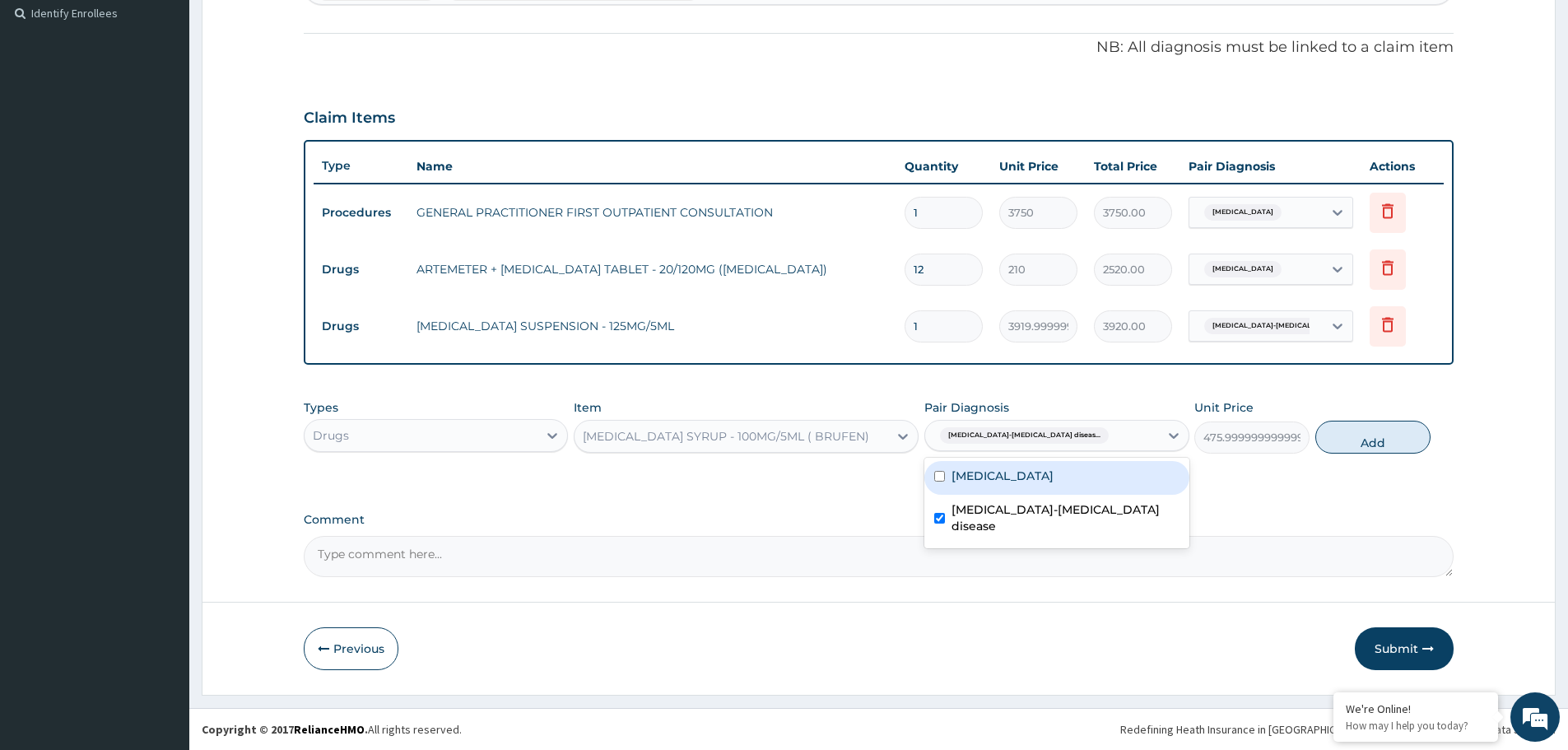
click at [1012, 486] on div "[MEDICAL_DATA]" at bounding box center [1056, 478] width 265 height 33
checkbox input "true"
drag, startPoint x: 1402, startPoint y: 442, endPoint x: 1353, endPoint y: 447, distance: 49.3
click at [1403, 442] on button "Add" at bounding box center [1372, 437] width 115 height 32
type input "0"
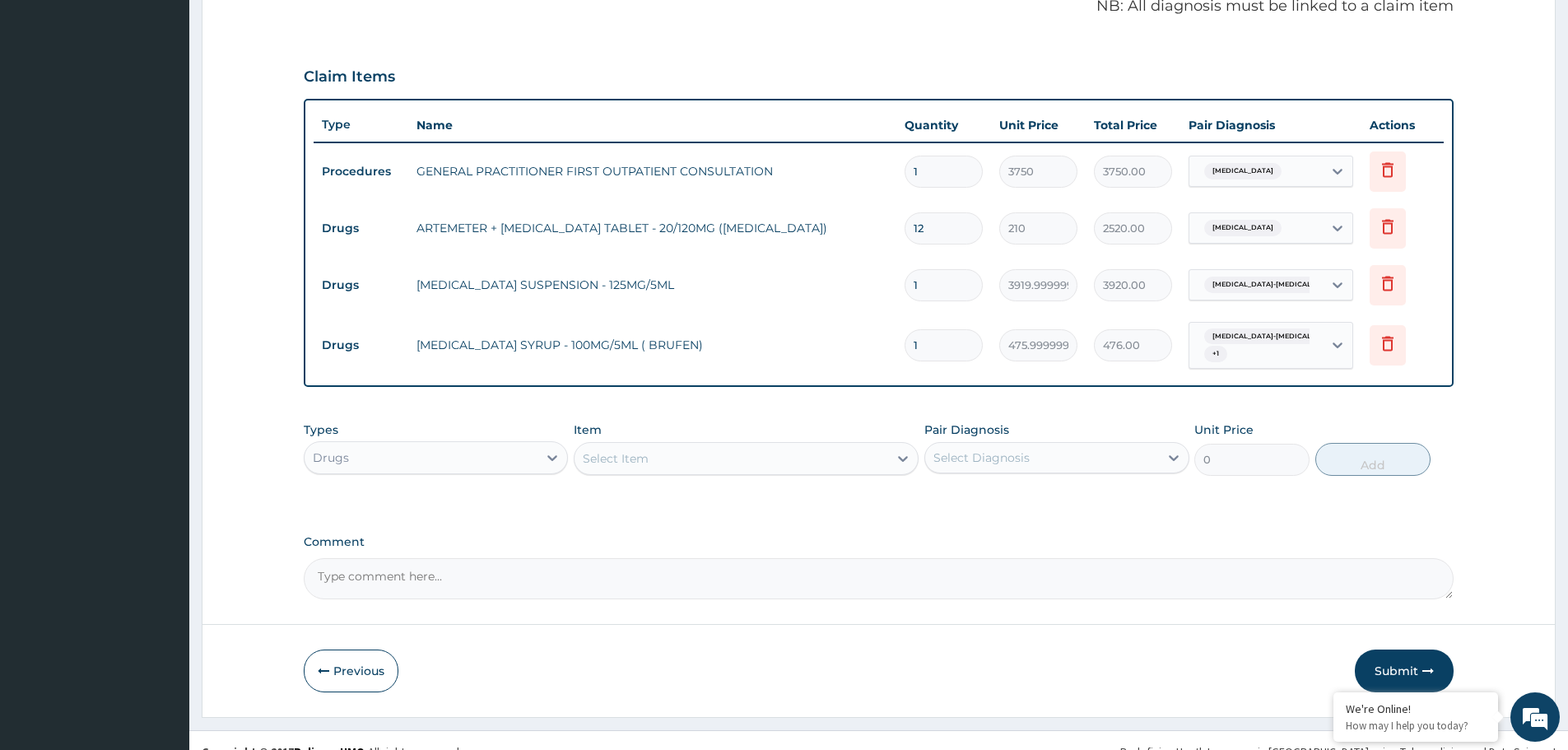
scroll to position [520, 0]
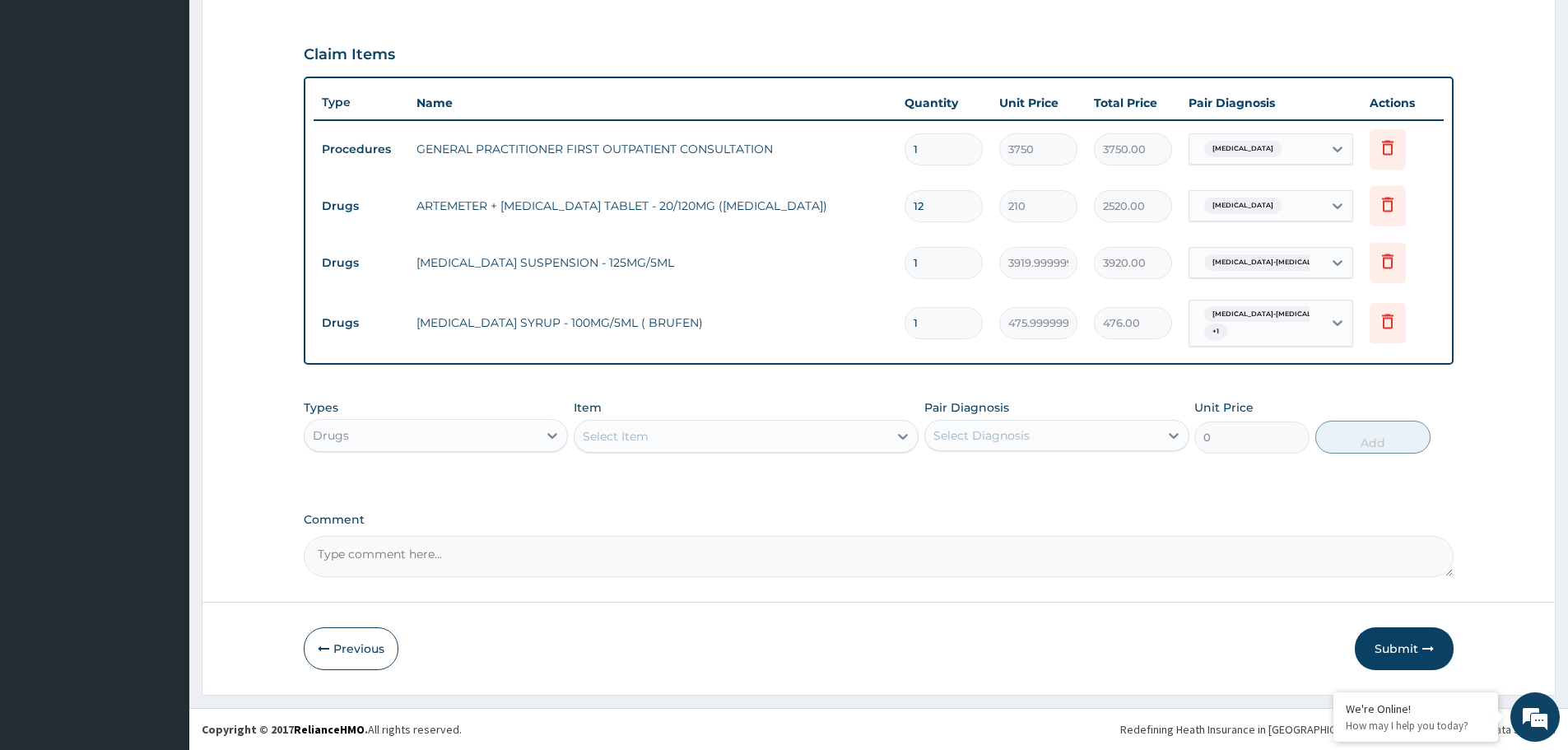
click at [753, 436] on div "Select Item" at bounding box center [731, 436] width 314 height 27
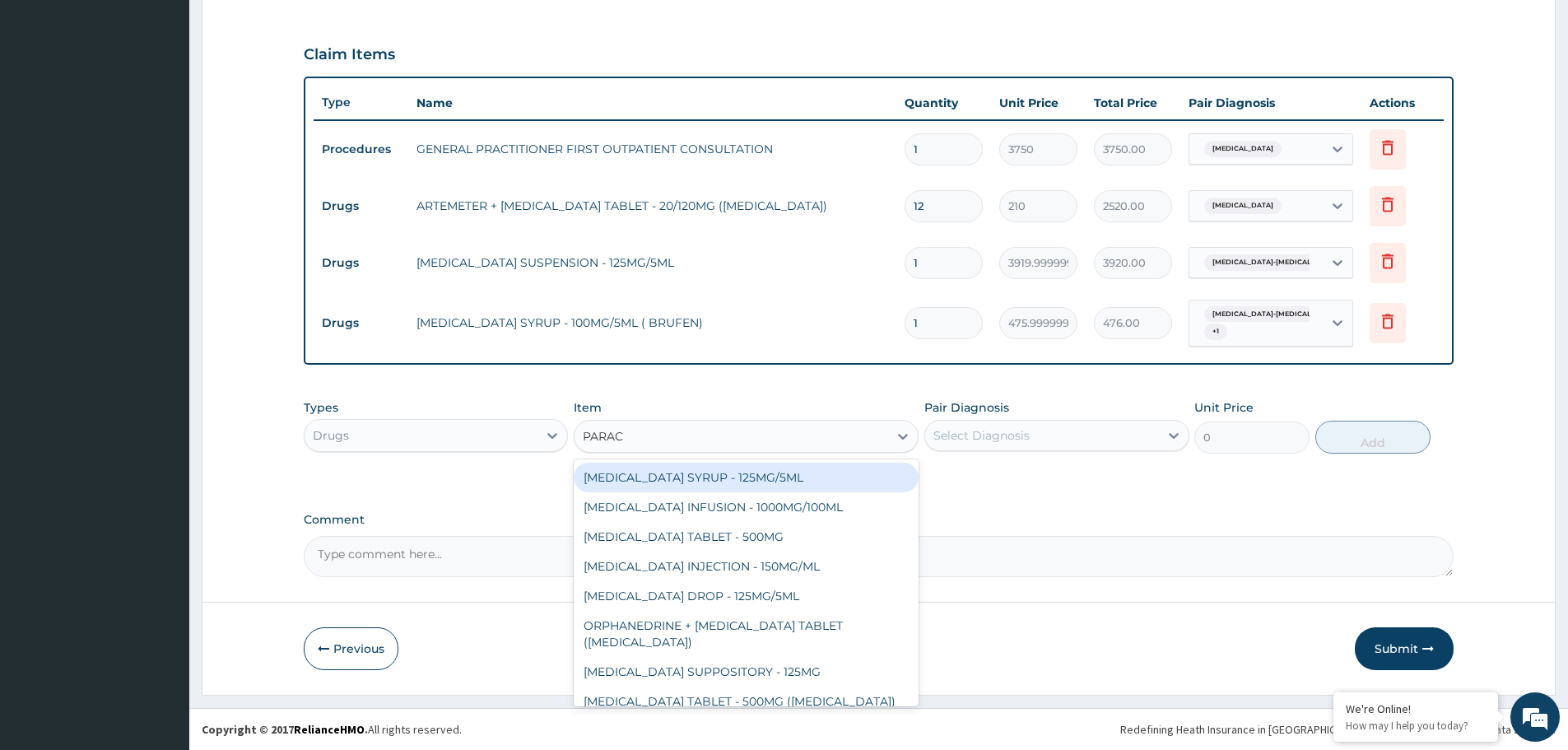
type input "PARACE"
click at [754, 483] on div "PARACETAMOL SYRUP - 125MG/5ML" at bounding box center [746, 477] width 345 height 30
type input "840"
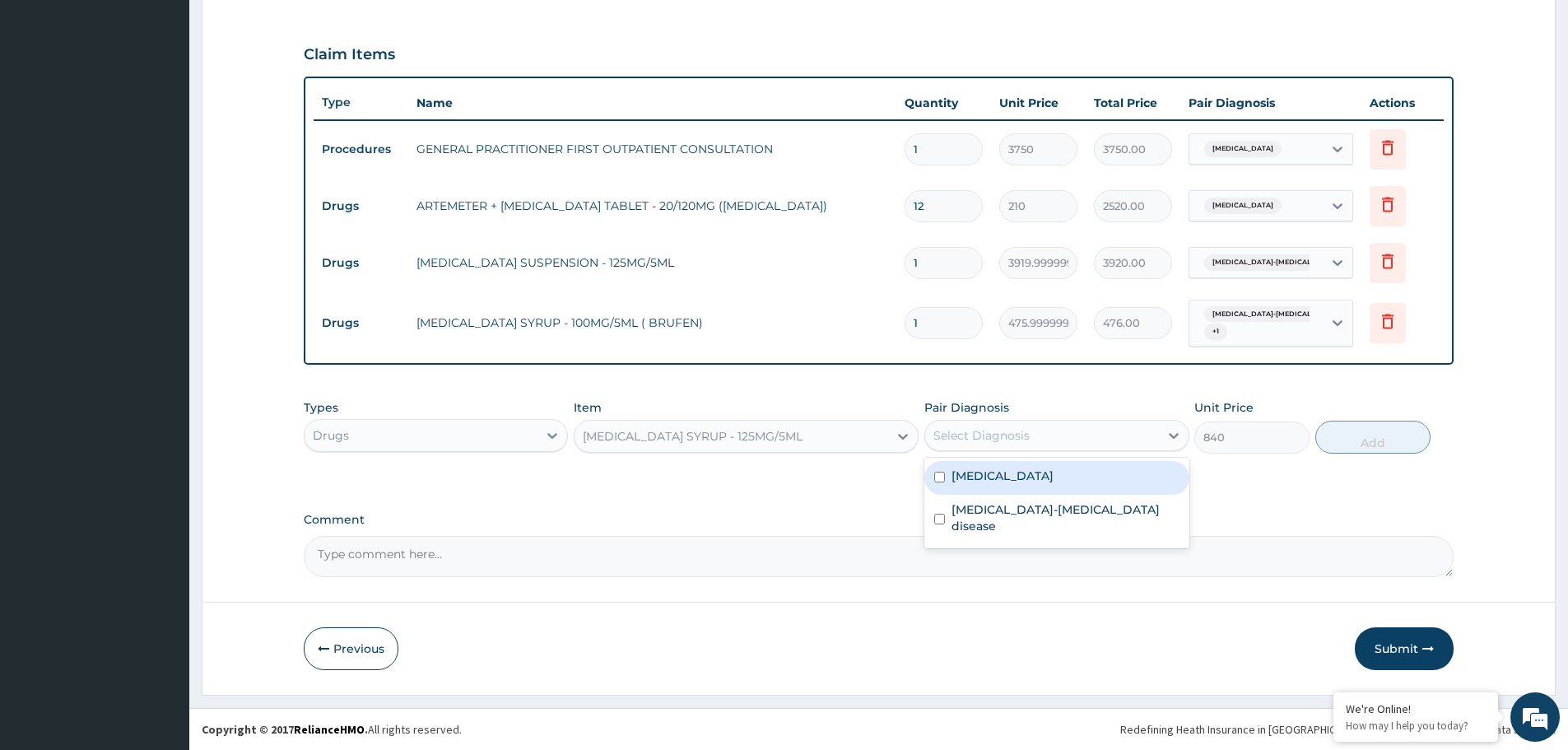
drag, startPoint x: 967, startPoint y: 434, endPoint x: 997, endPoint y: 465, distance: 43.1
click at [968, 434] on div "Select Diagnosis" at bounding box center [982, 435] width 96 height 17
click at [1000, 475] on div "[MEDICAL_DATA]" at bounding box center [1056, 478] width 265 height 33
checkbox input "true"
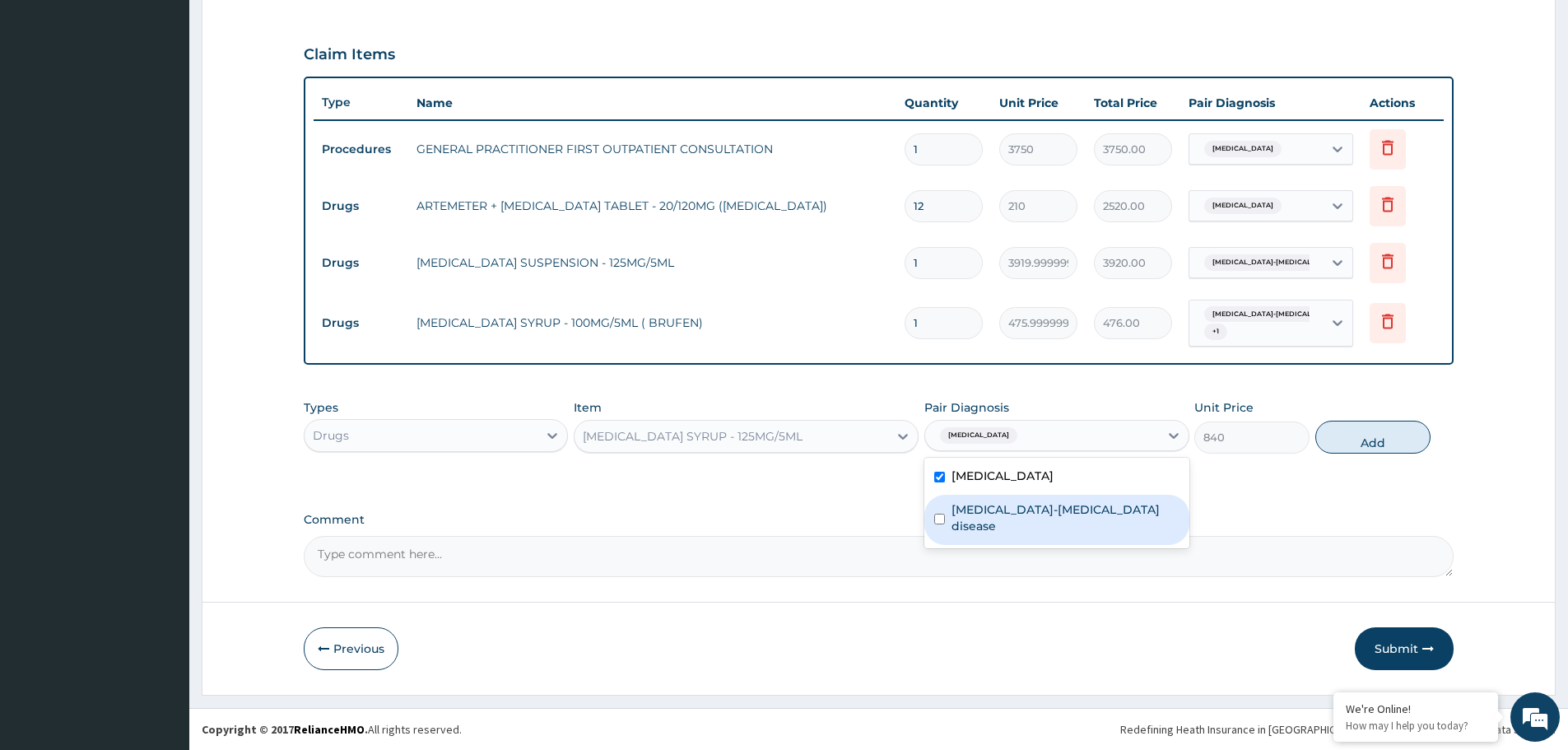
click at [1008, 509] on label "Sickle cell-thalassemia disease" at bounding box center [1064, 518] width 227 height 32
checkbox input "true"
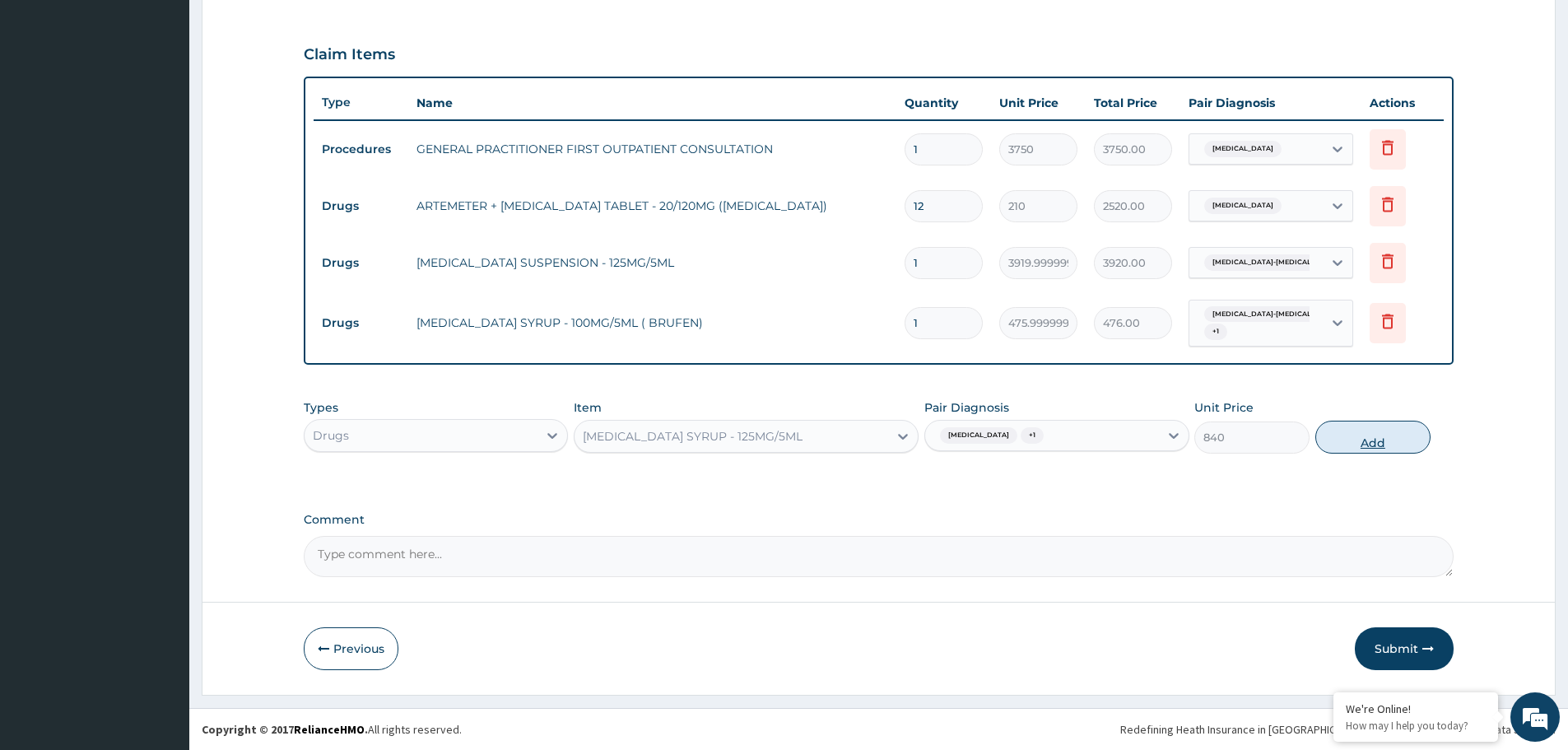
click at [1362, 441] on button "Add" at bounding box center [1372, 437] width 115 height 32
type input "0"
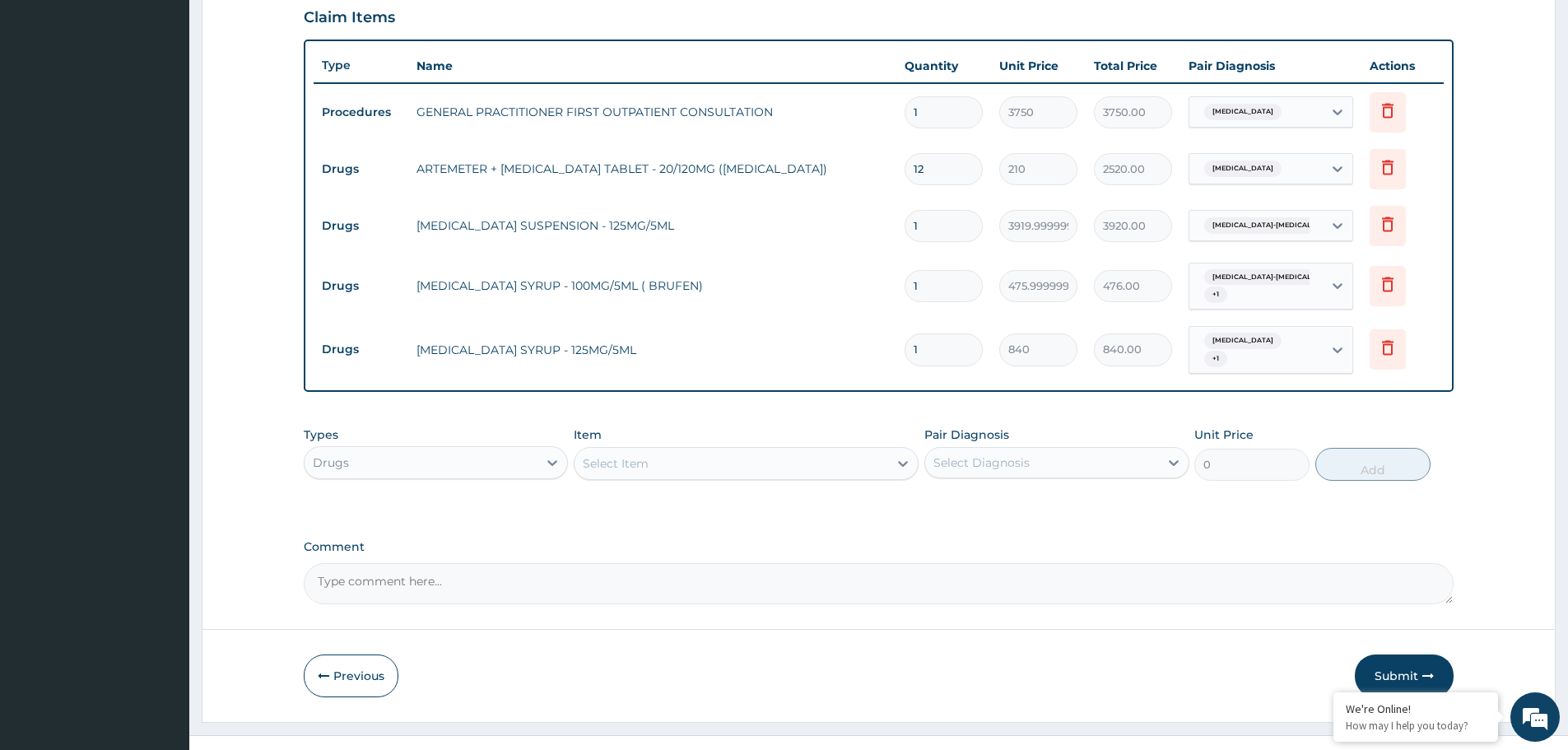
scroll to position [577, 0]
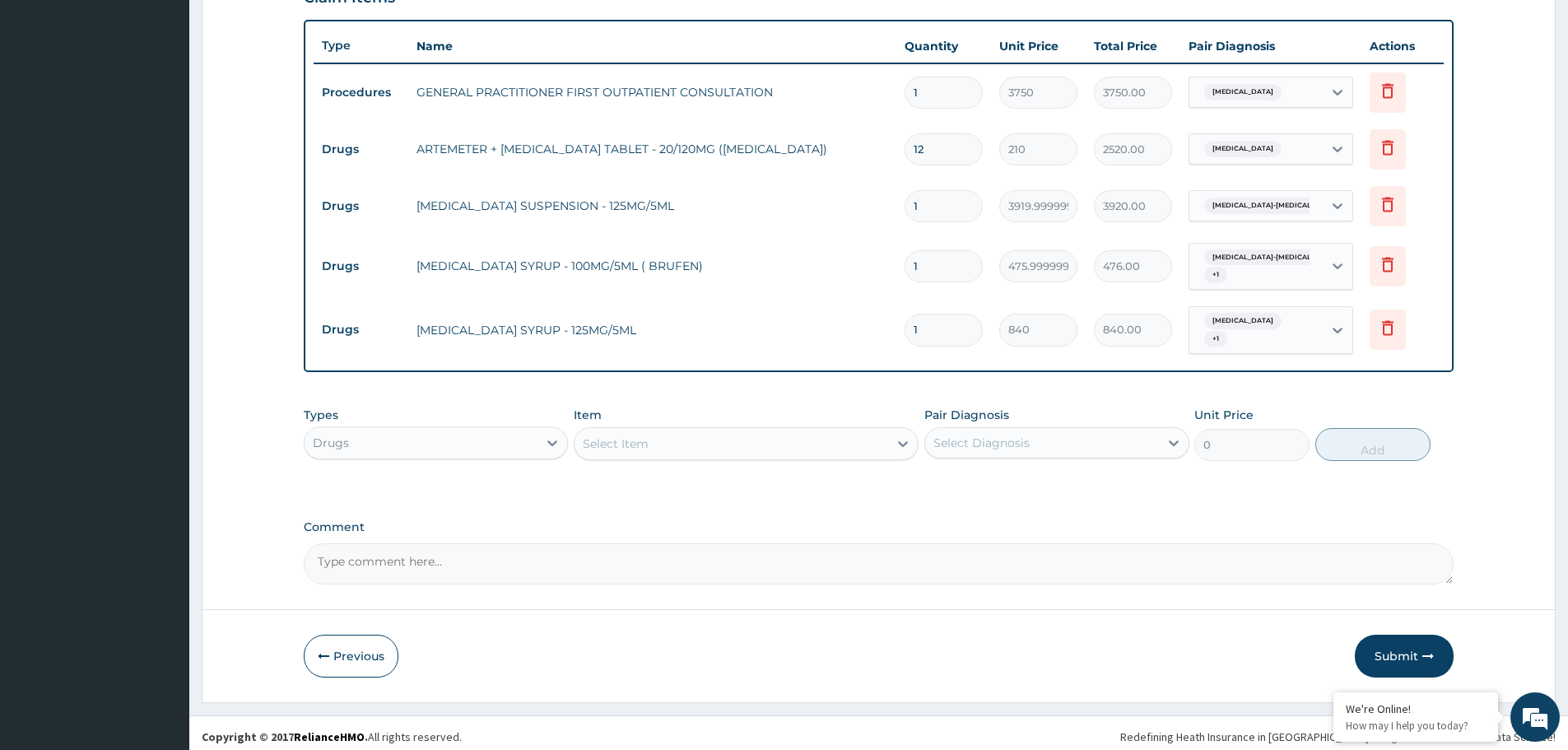
click at [683, 438] on div "Select Item" at bounding box center [731, 444] width 314 height 27
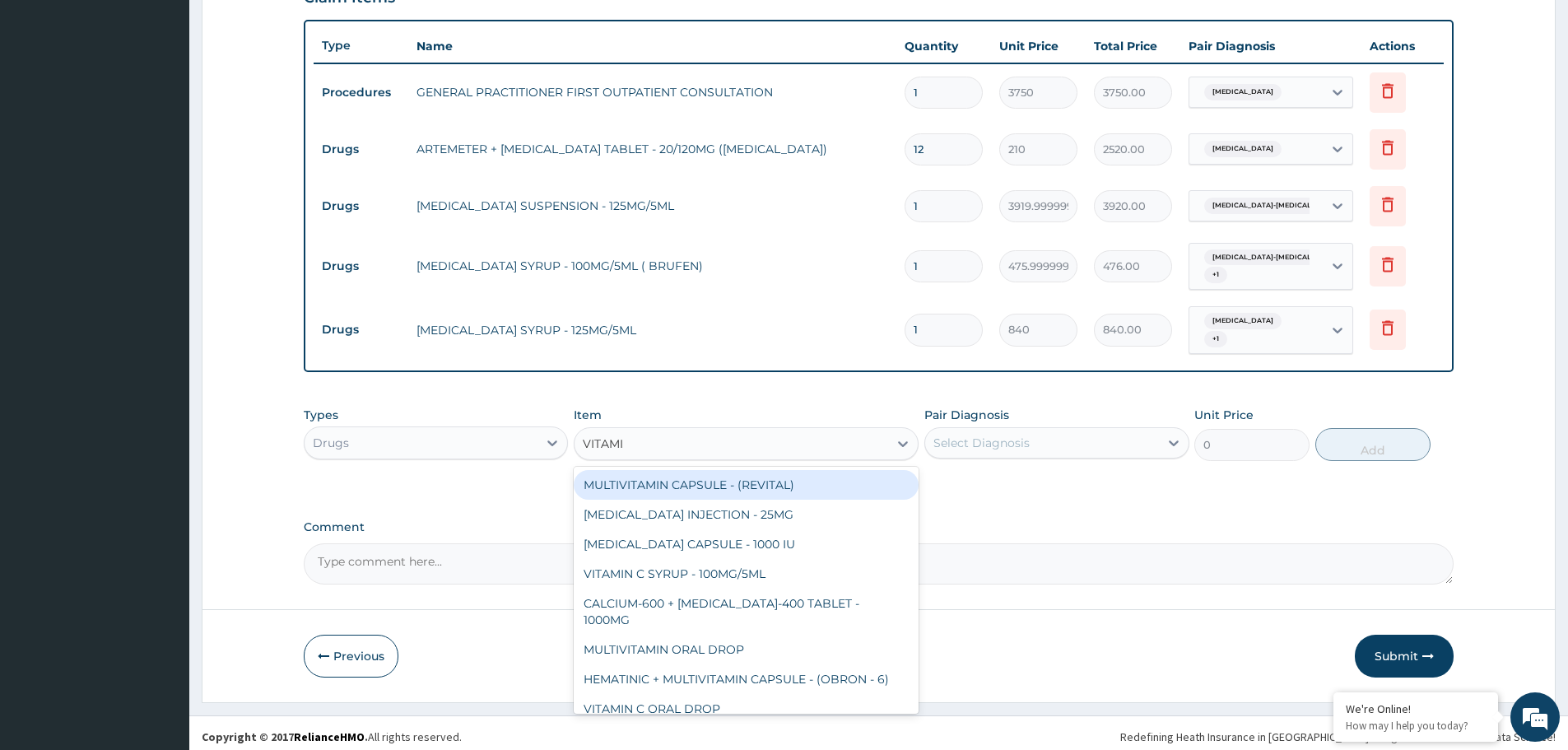
type input "VITAMIN"
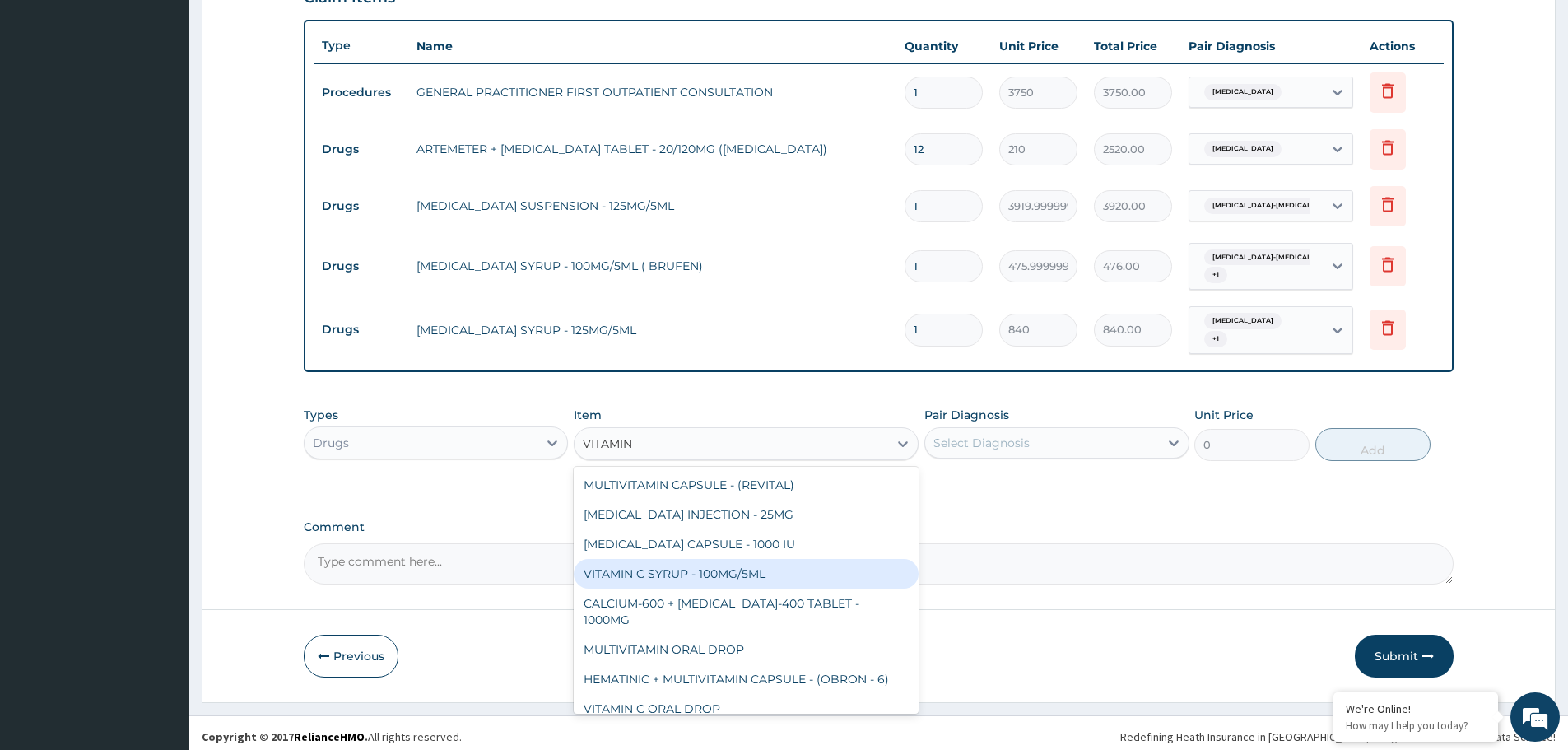
click at [717, 559] on div "VITAMIN C SYRUP - 100MG/5ML" at bounding box center [746, 574] width 345 height 30
type input "672"
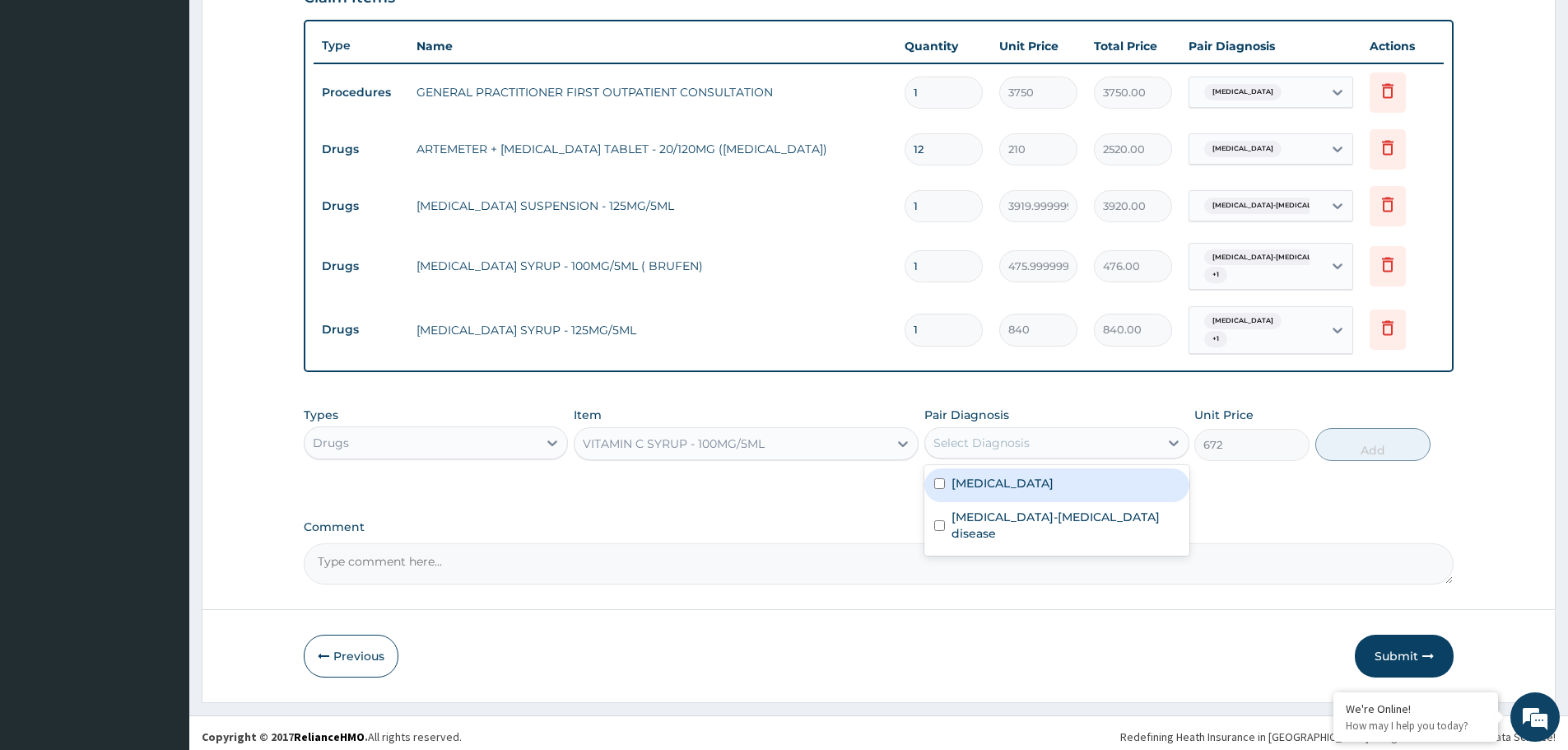
click at [1087, 430] on div "Select Diagnosis" at bounding box center [1041, 443] width 233 height 27
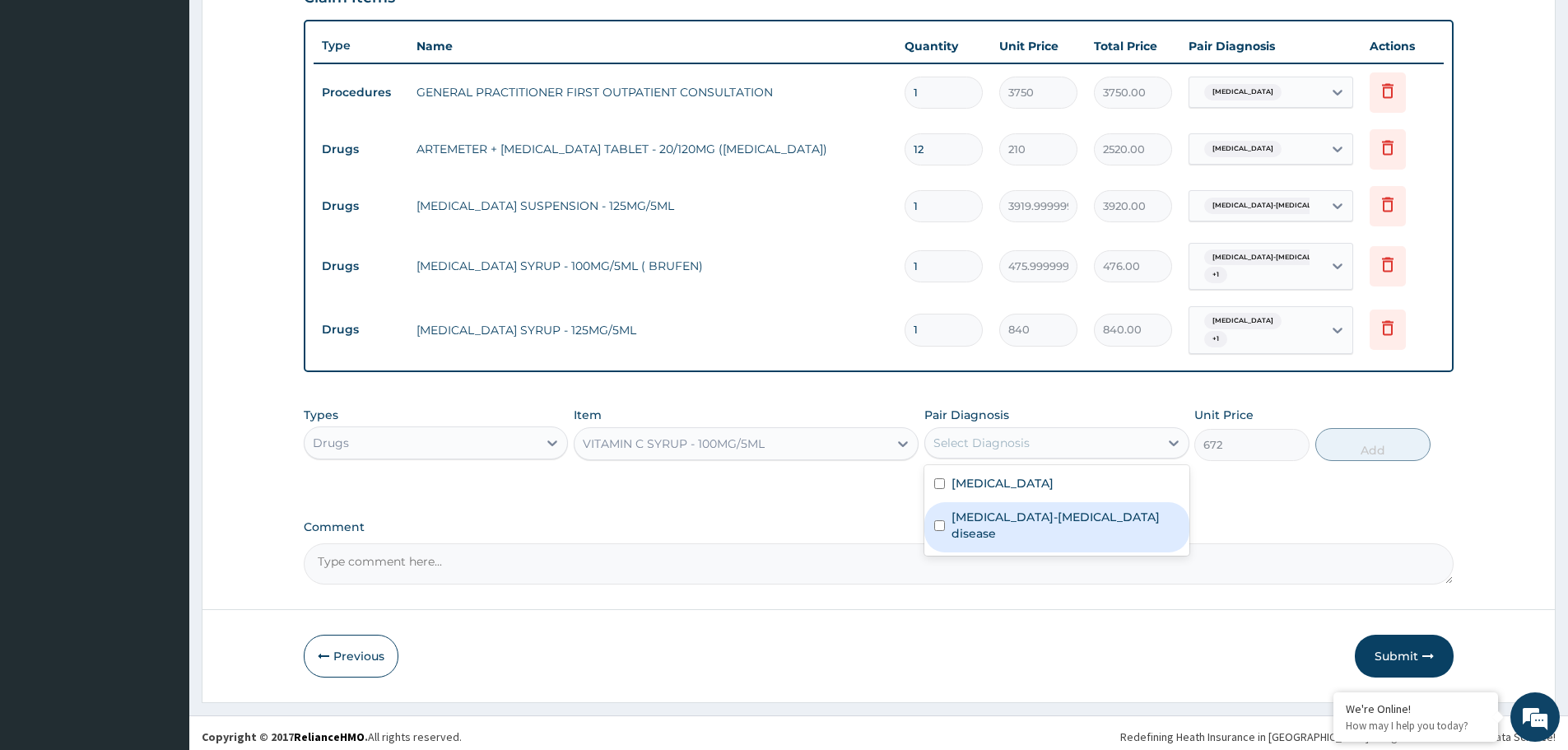
drag, startPoint x: 999, startPoint y: 512, endPoint x: 1352, endPoint y: 462, distance: 356.5
click at [1005, 511] on label "Sickle cell-thalassemia disease" at bounding box center [1064, 525] width 227 height 32
checkbox input "true"
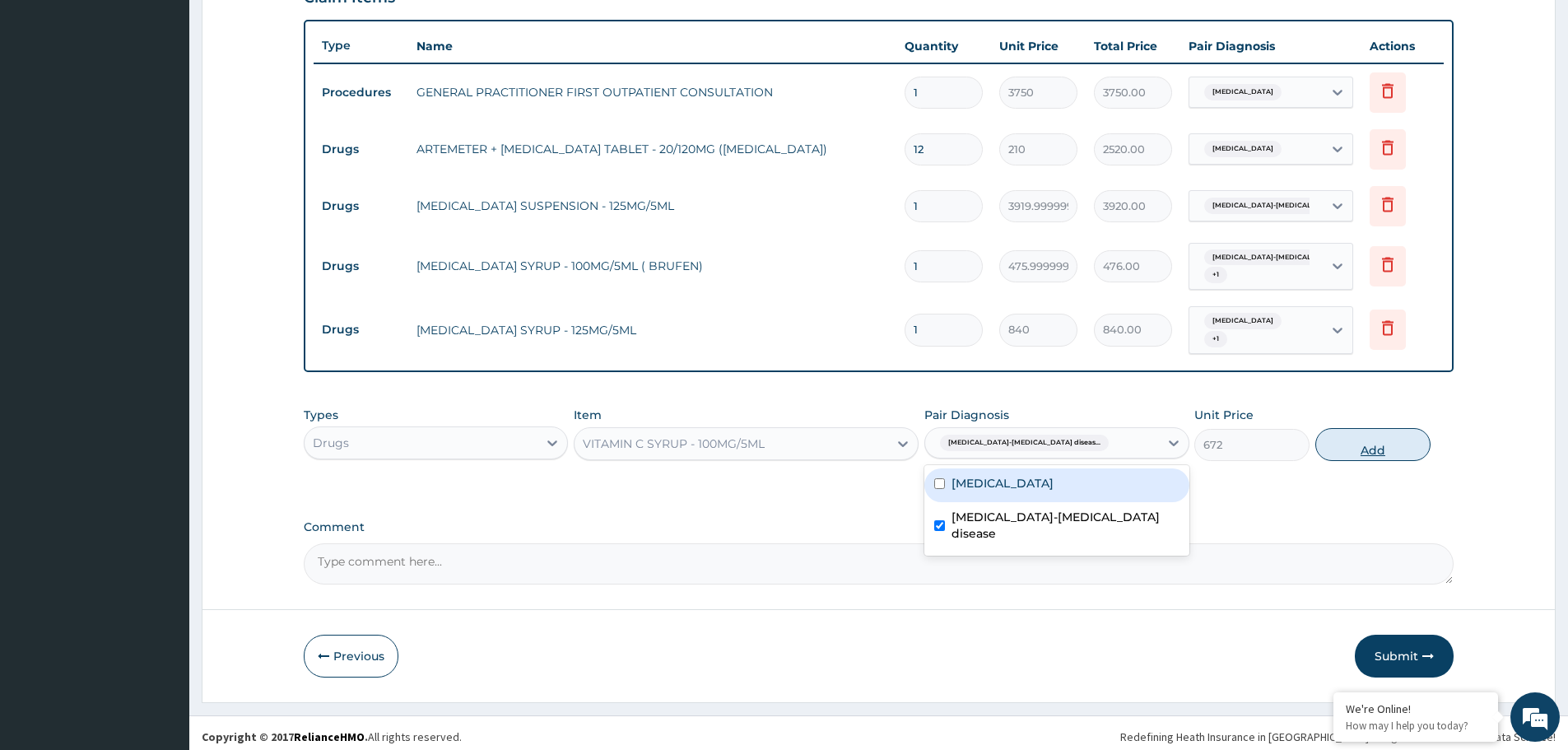
click at [1392, 437] on button "Add" at bounding box center [1372, 444] width 115 height 32
type input "0"
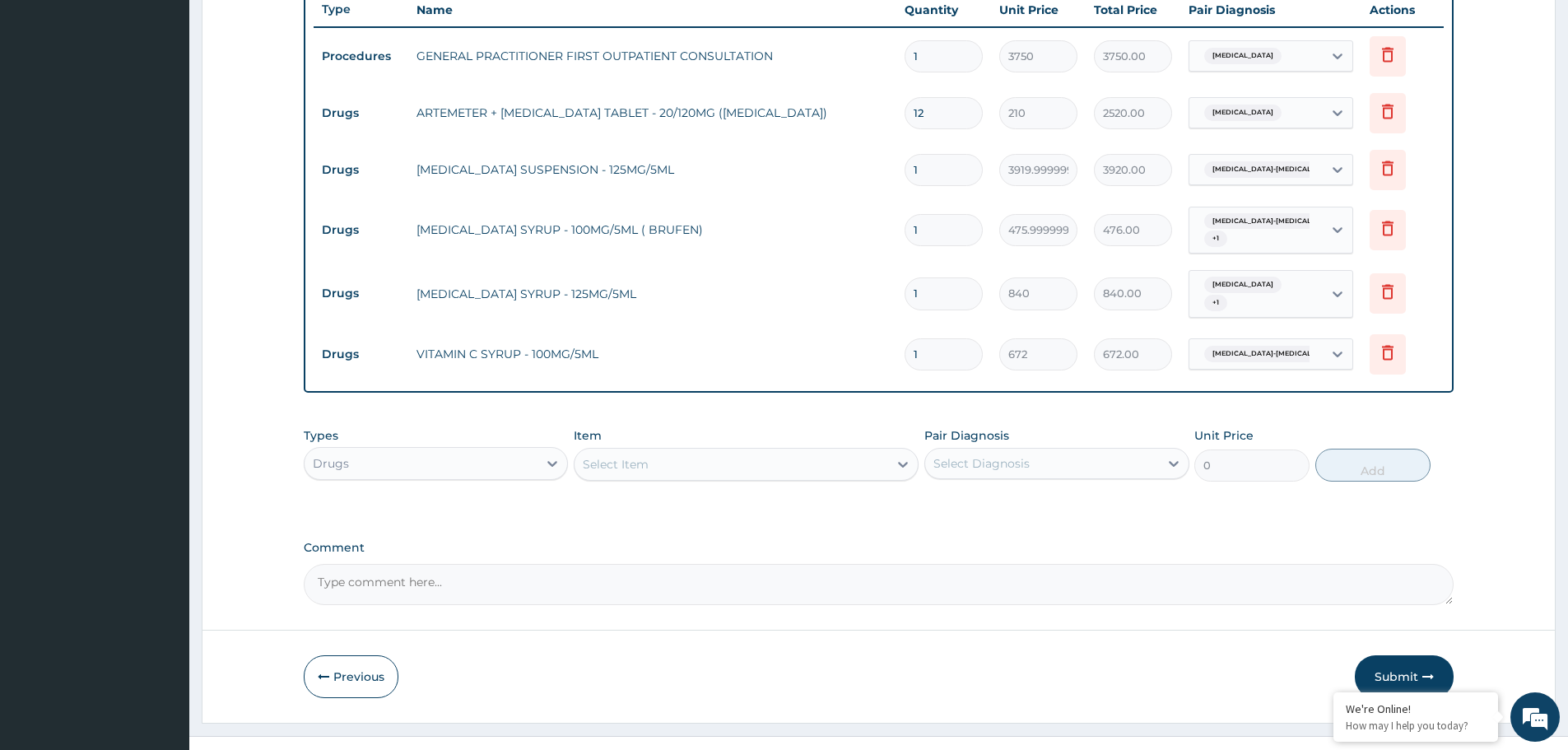
scroll to position [633, 0]
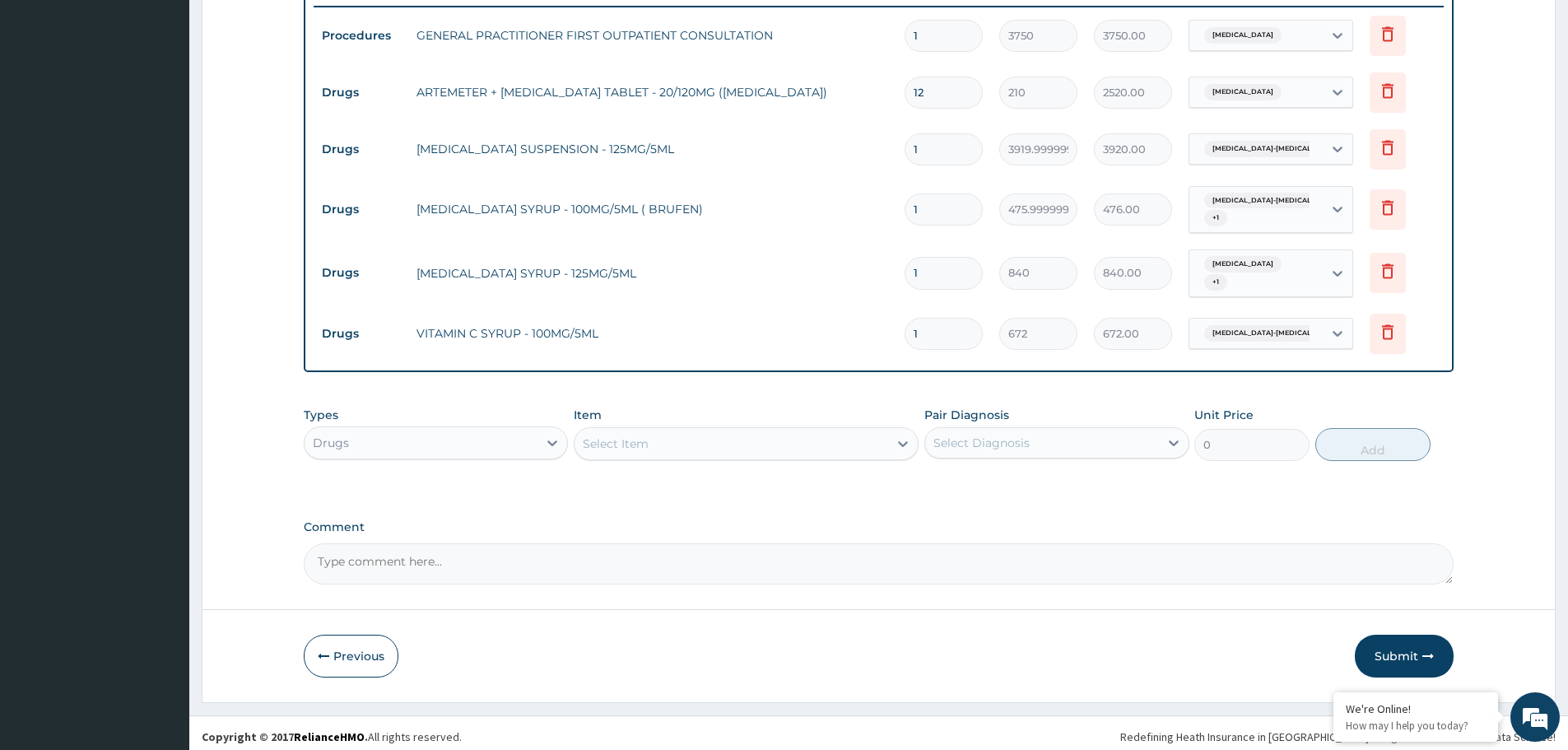
click at [719, 431] on div "Select Item" at bounding box center [731, 444] width 314 height 27
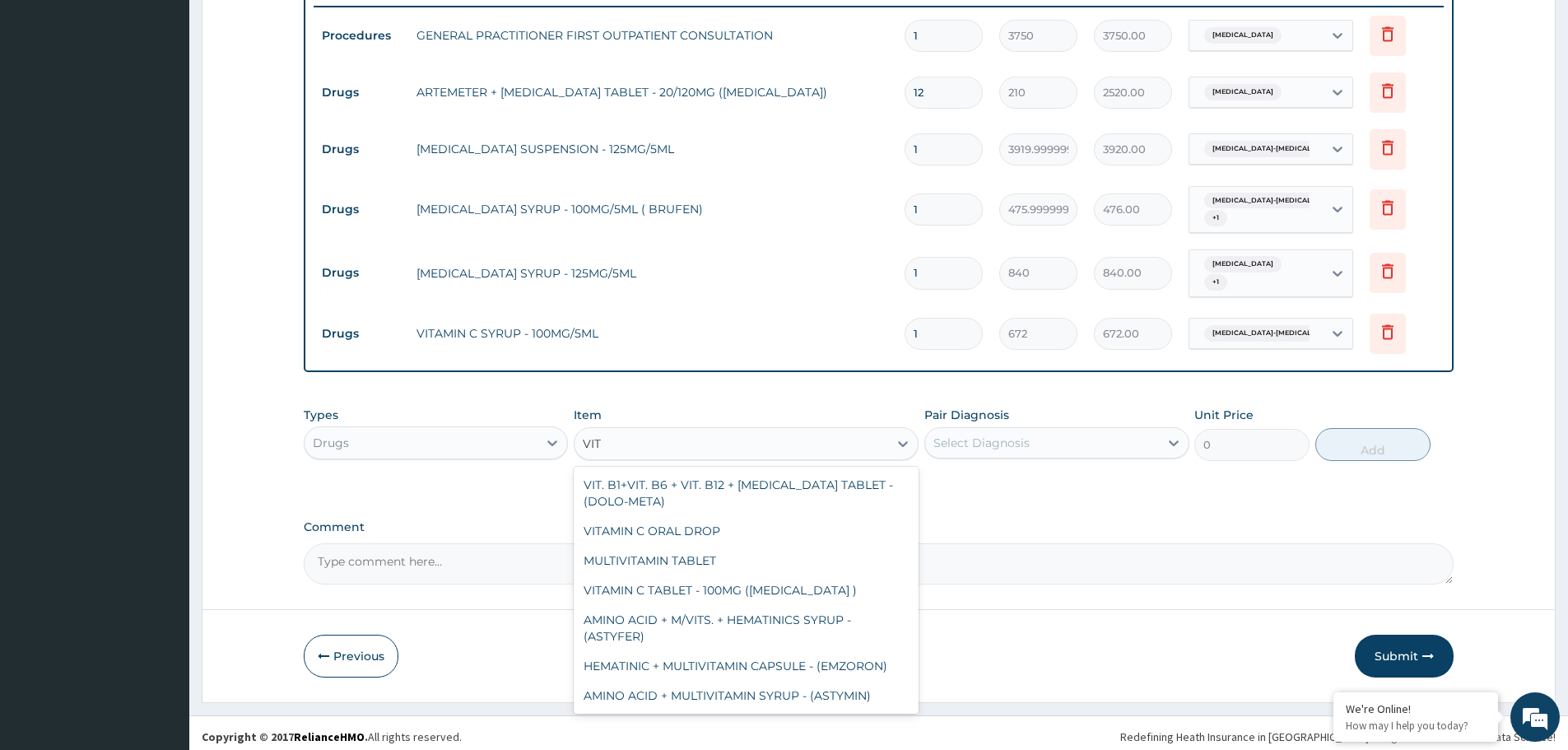
scroll to position [528, 0]
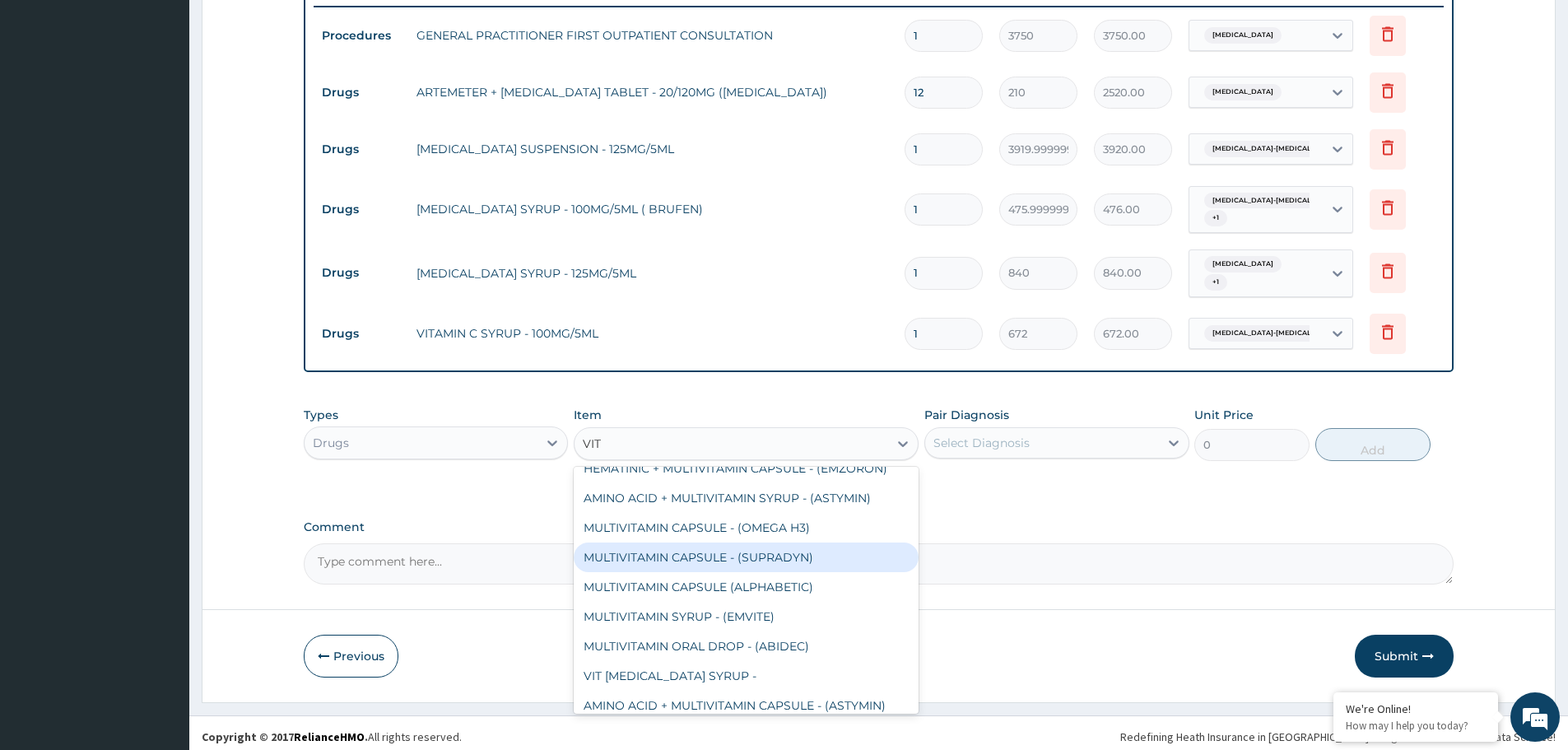
type input "VIT B"
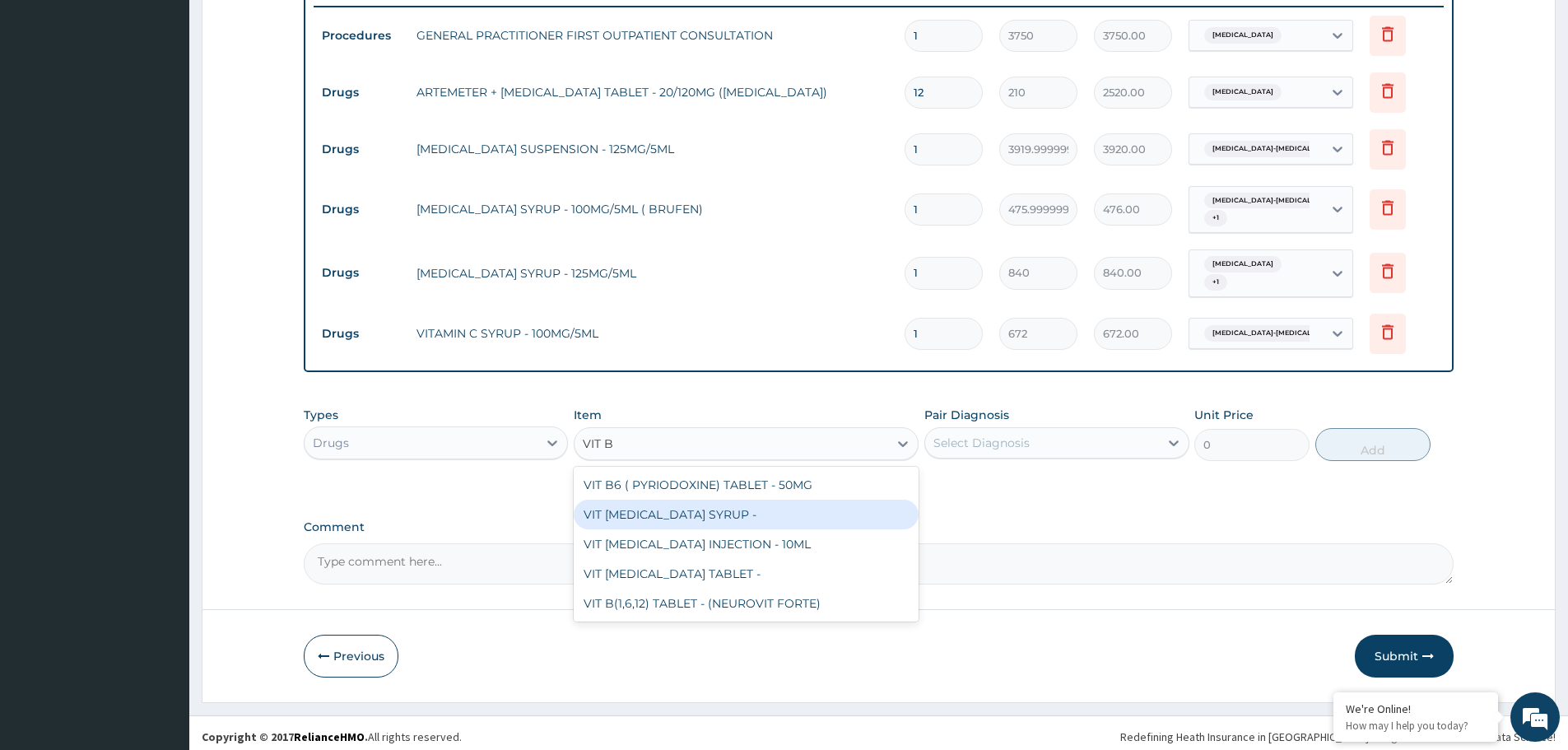
click at [703, 510] on div "VIT B- COMPLEX SYRUP -" at bounding box center [746, 515] width 345 height 30
type input "475.99999999999994"
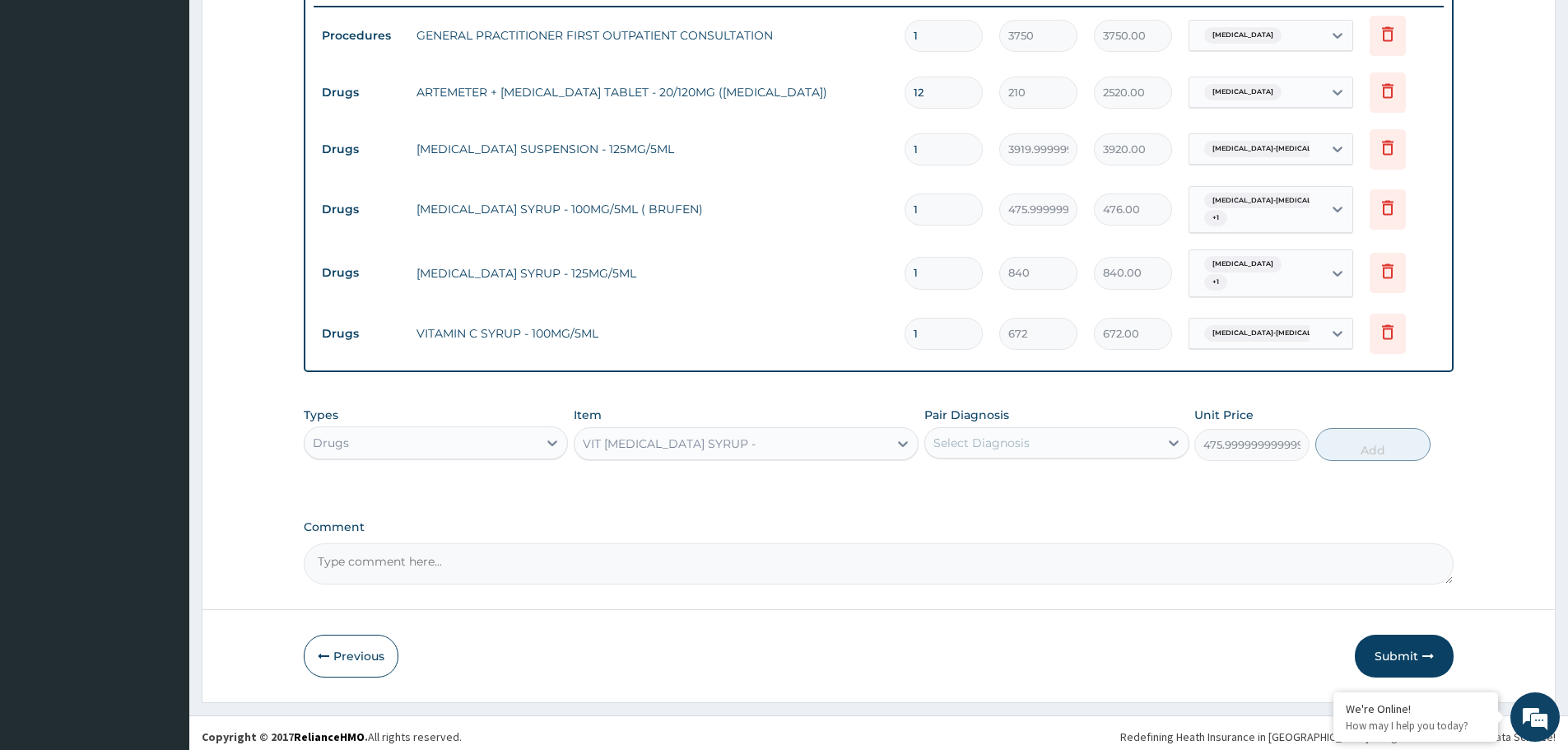
click at [1016, 435] on div "Select Diagnosis" at bounding box center [982, 443] width 96 height 17
click at [993, 512] on label "Sickle cell-thalassemia disease" at bounding box center [1064, 525] width 227 height 32
checkbox input "true"
click at [1393, 430] on button "Add" at bounding box center [1372, 444] width 115 height 32
type input "0"
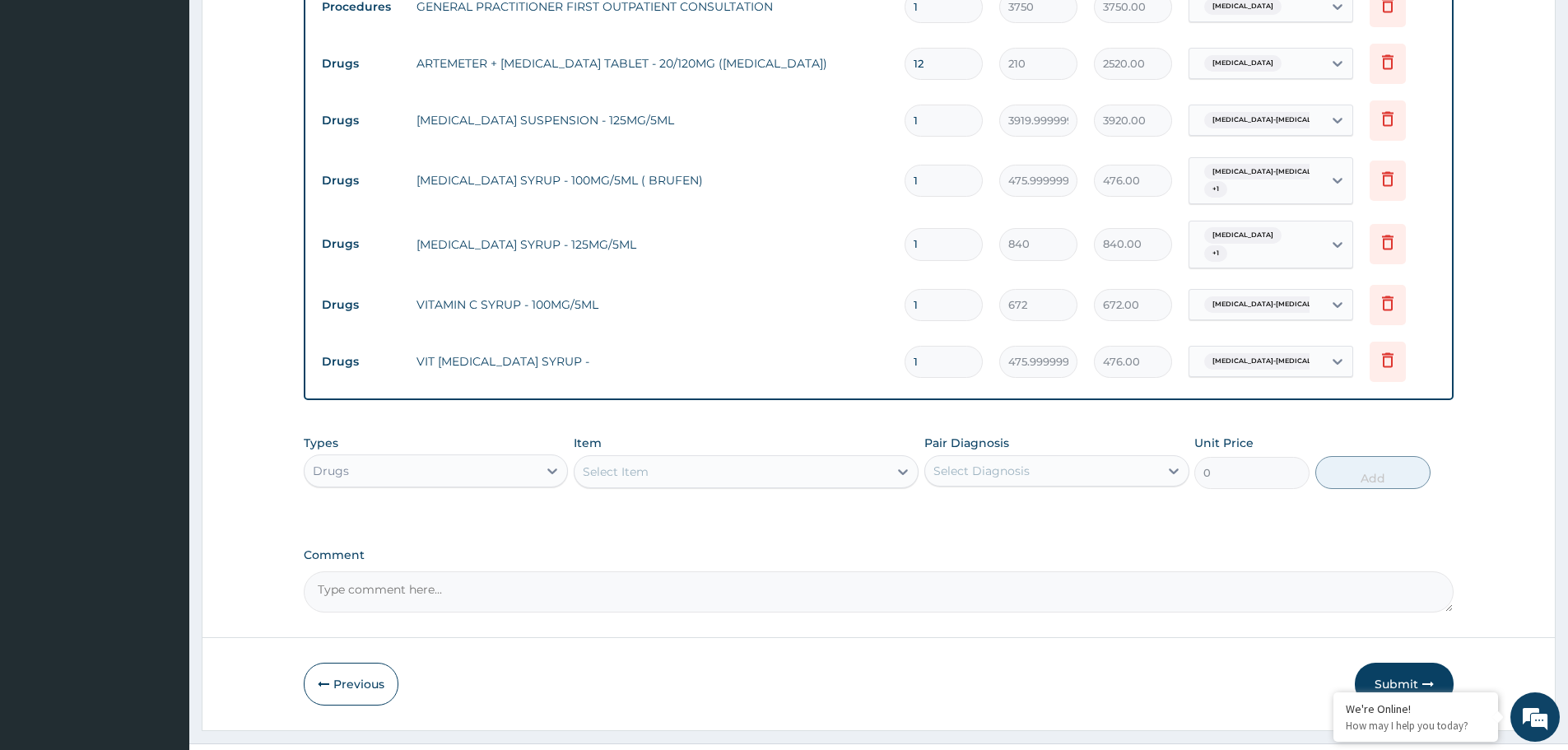
scroll to position [690, 0]
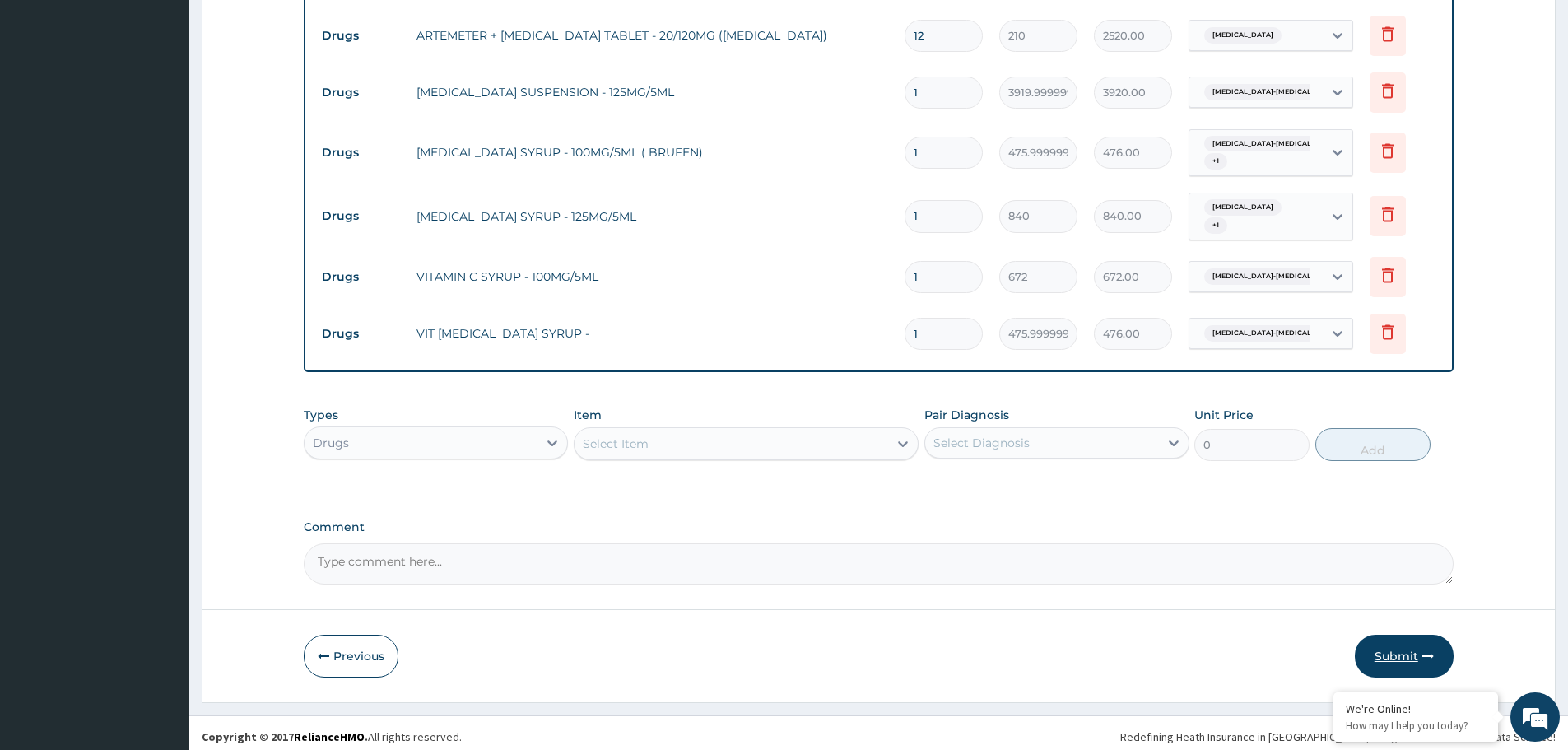
click at [1399, 641] on button "Submit" at bounding box center [1404, 656] width 98 height 43
click at [1420, 642] on button "Submit" at bounding box center [1404, 656] width 98 height 43
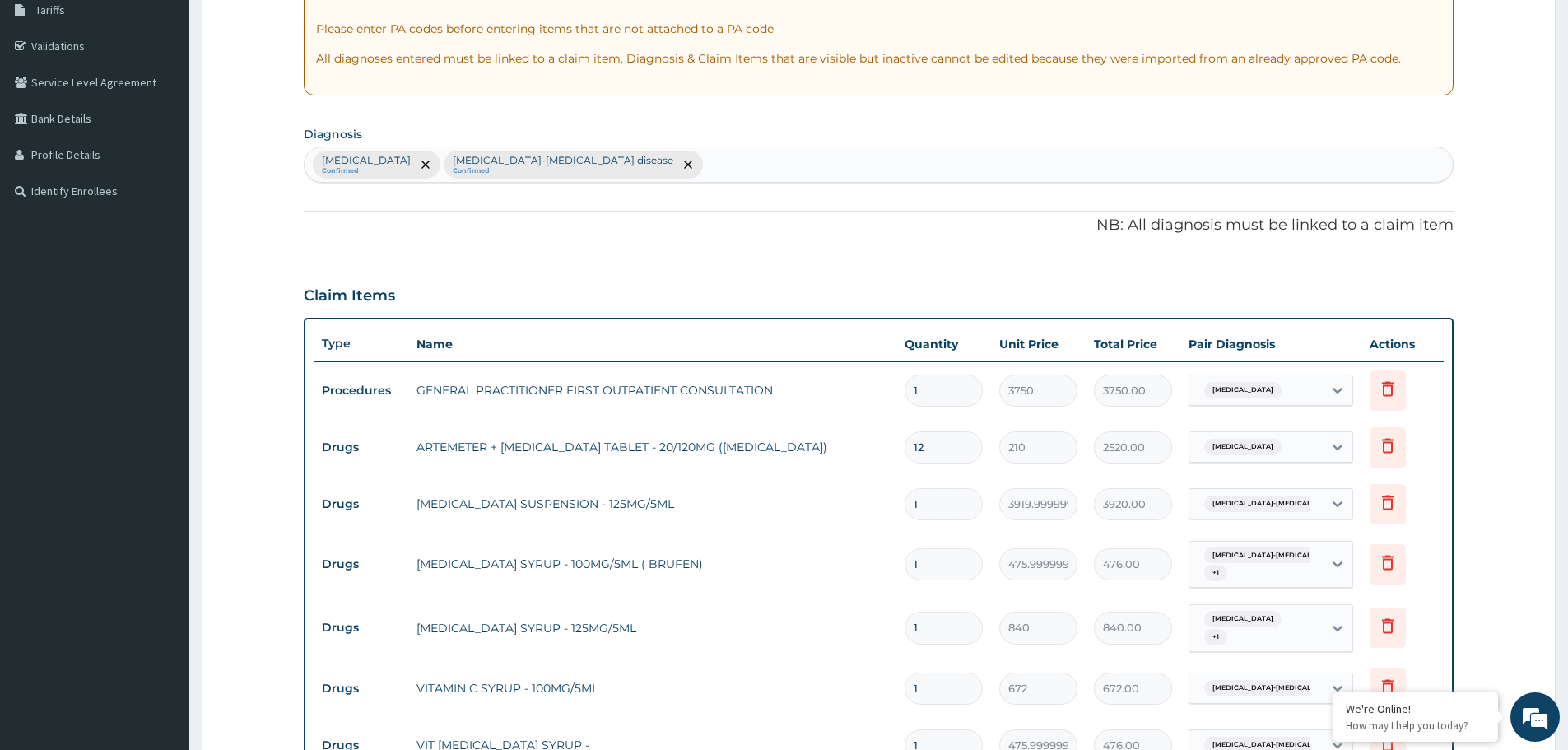
scroll to position [0, 0]
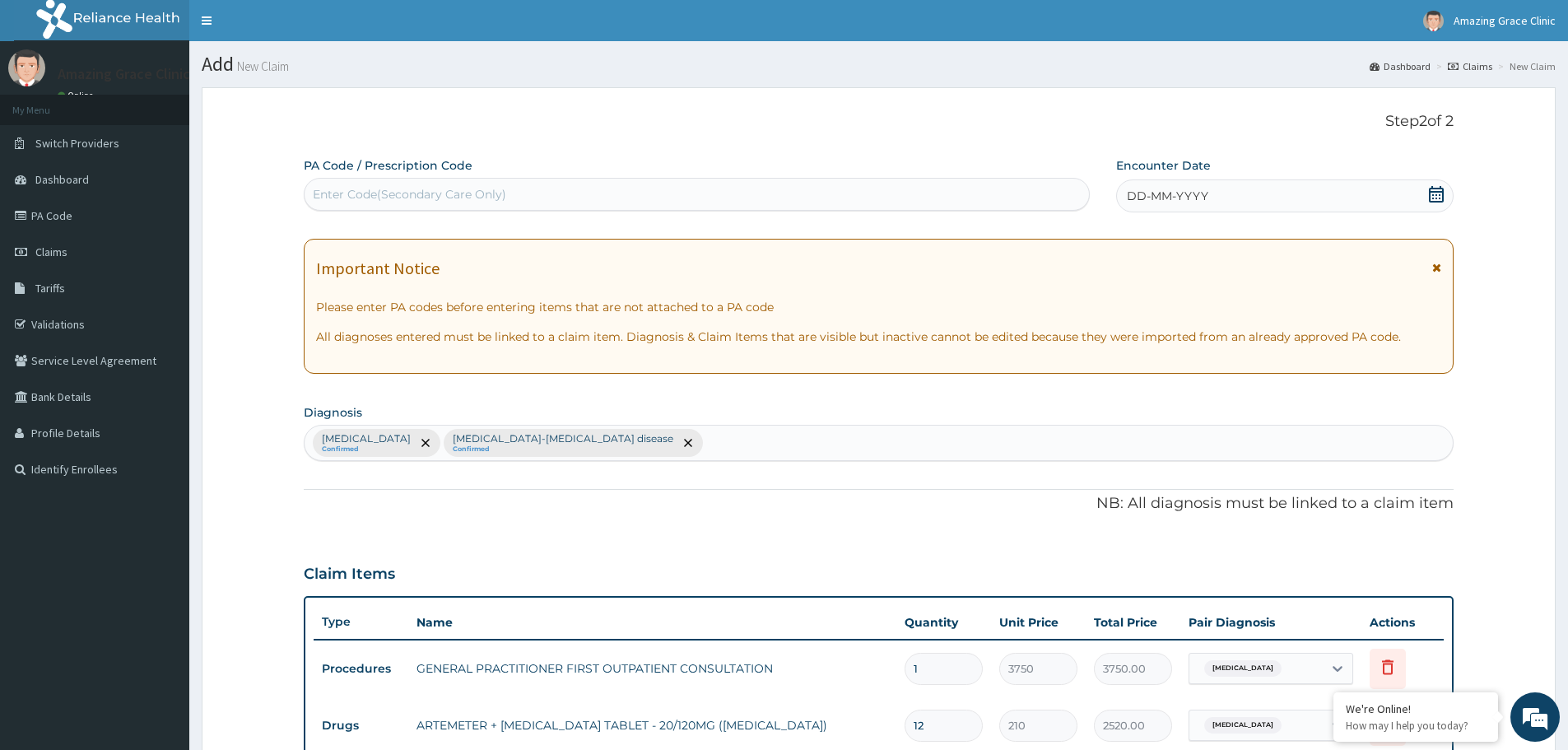
click at [1442, 197] on icon at bounding box center [1436, 194] width 15 height 17
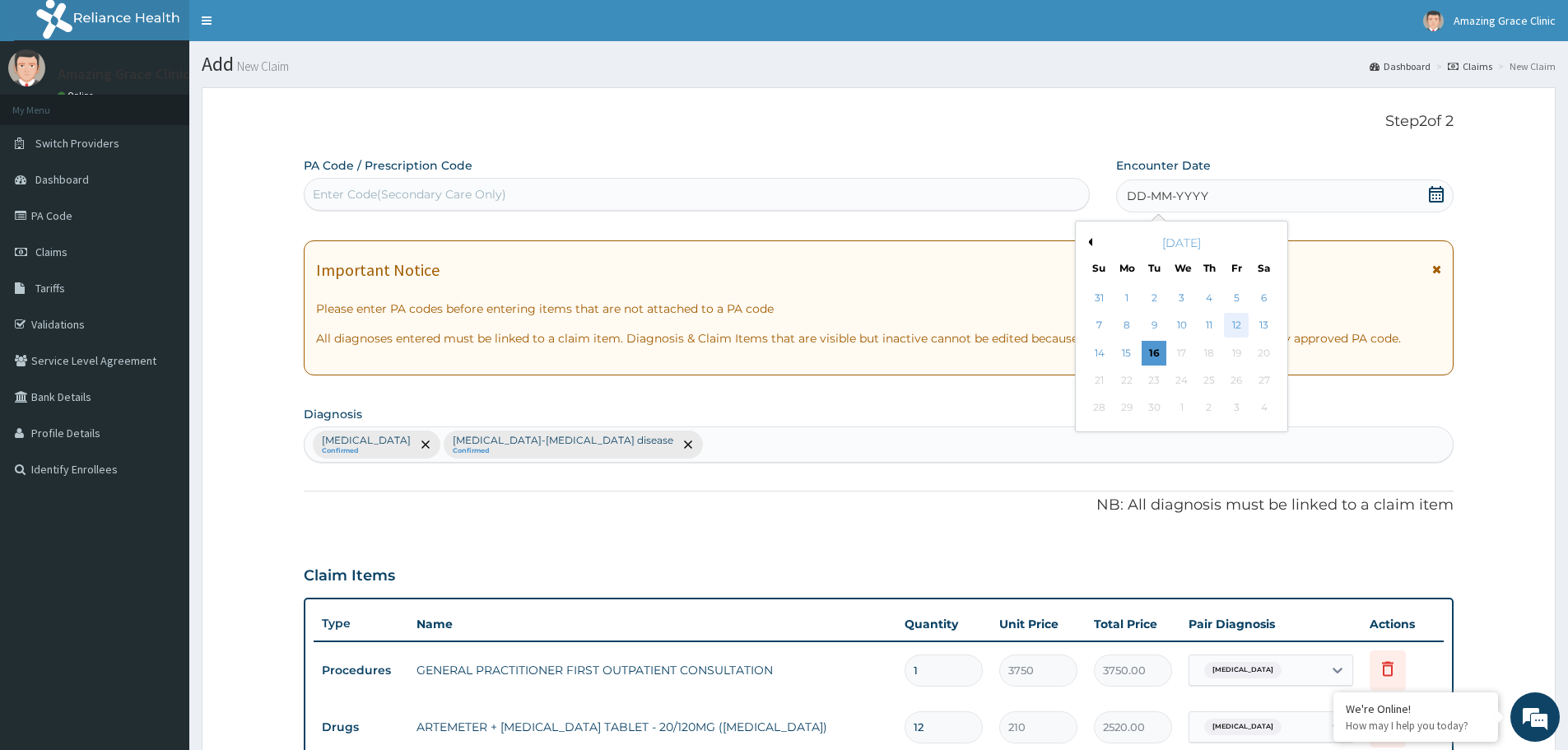
click at [1241, 319] on div "12" at bounding box center [1236, 326] width 25 height 25
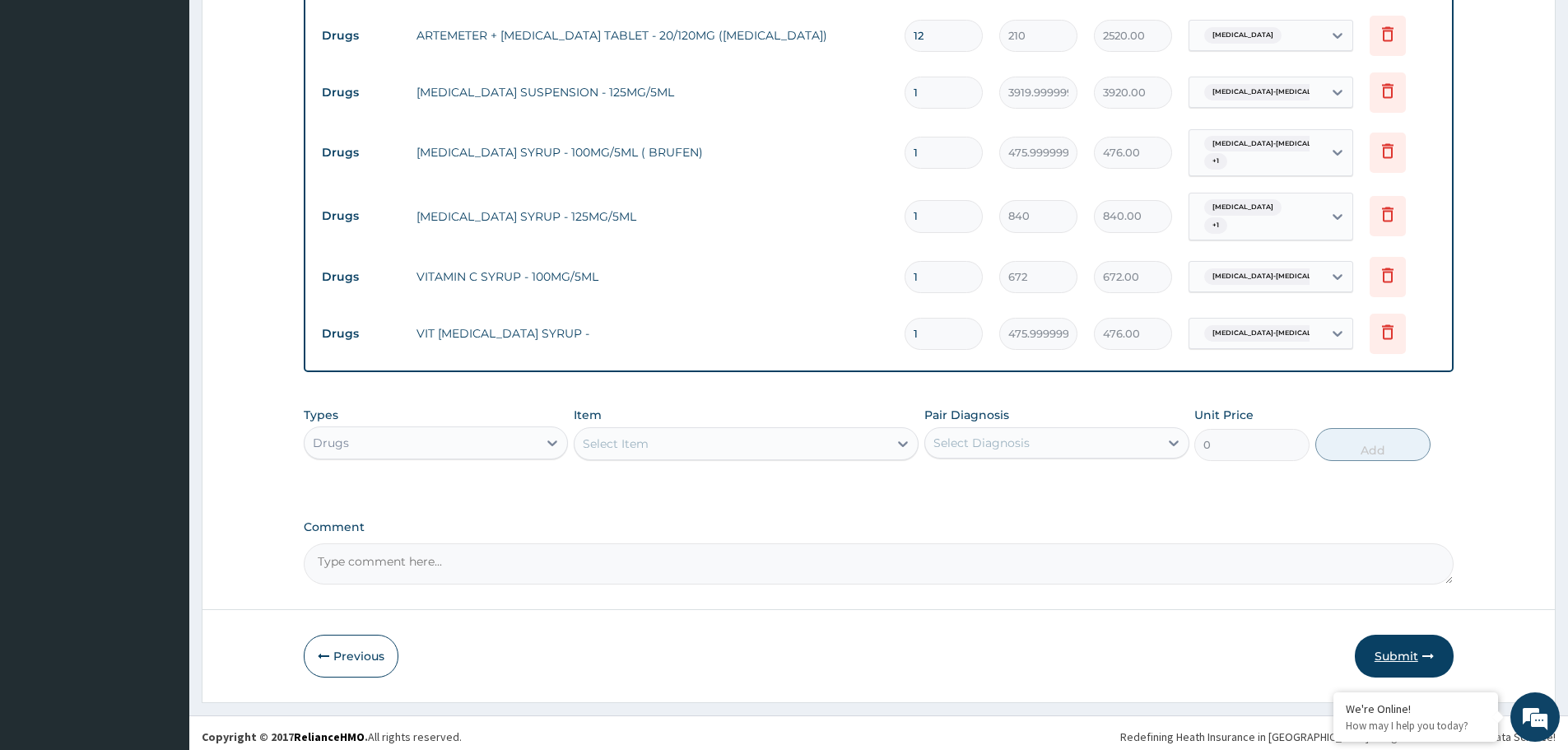
click at [1424, 651] on icon "button" at bounding box center [1428, 656] width 12 height 12
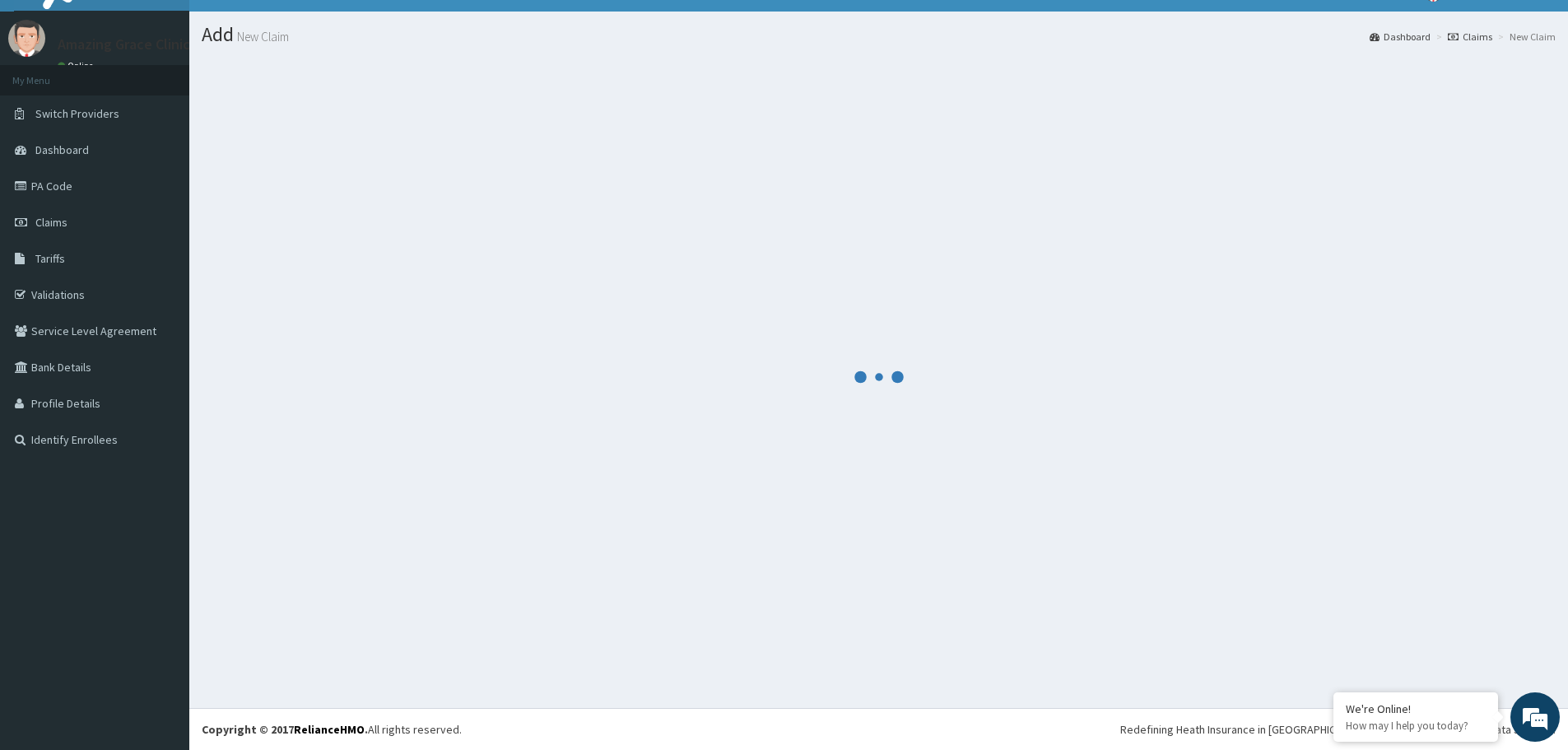
scroll to position [30, 0]
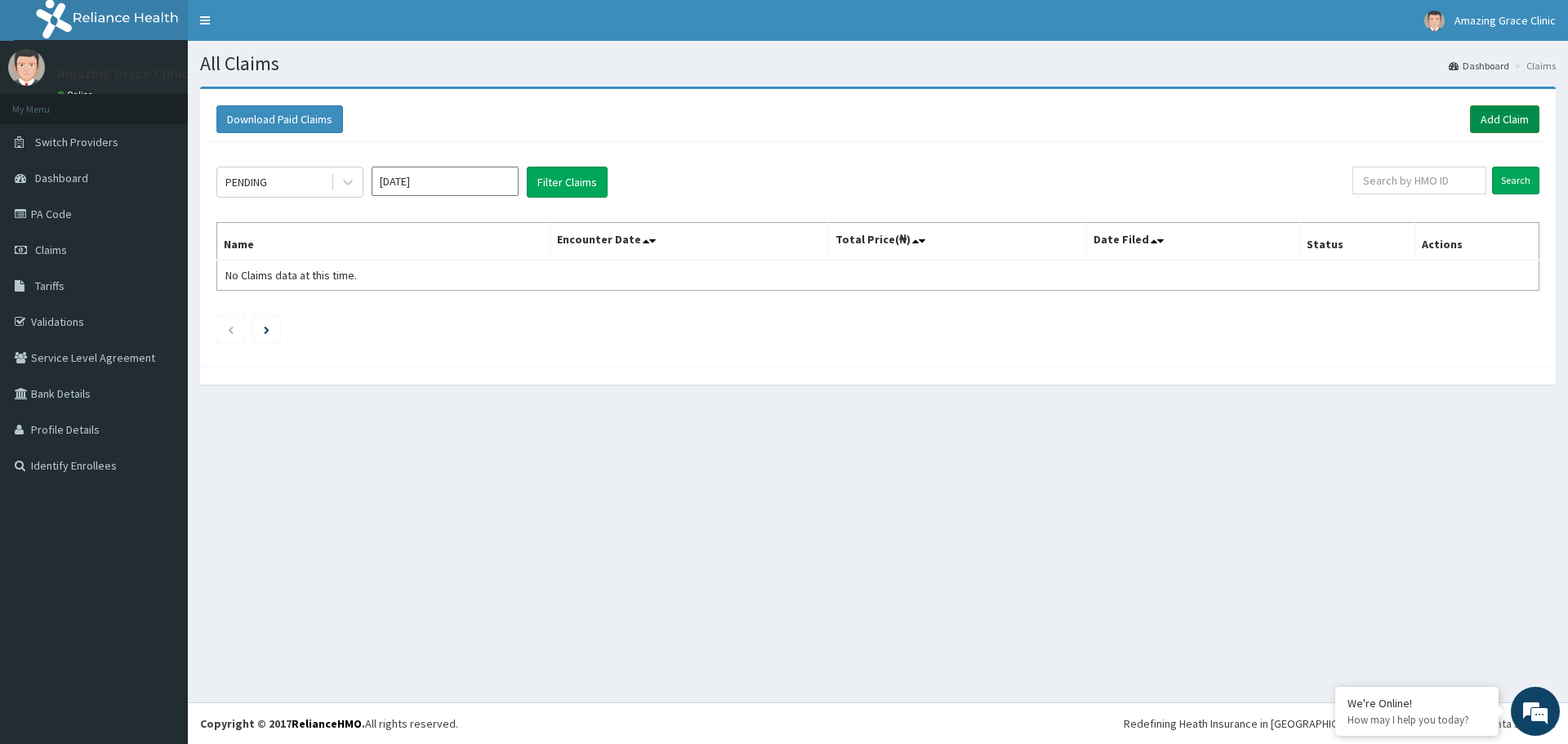
click at [1497, 130] on link "Add Claim" at bounding box center [1504, 119] width 69 height 27
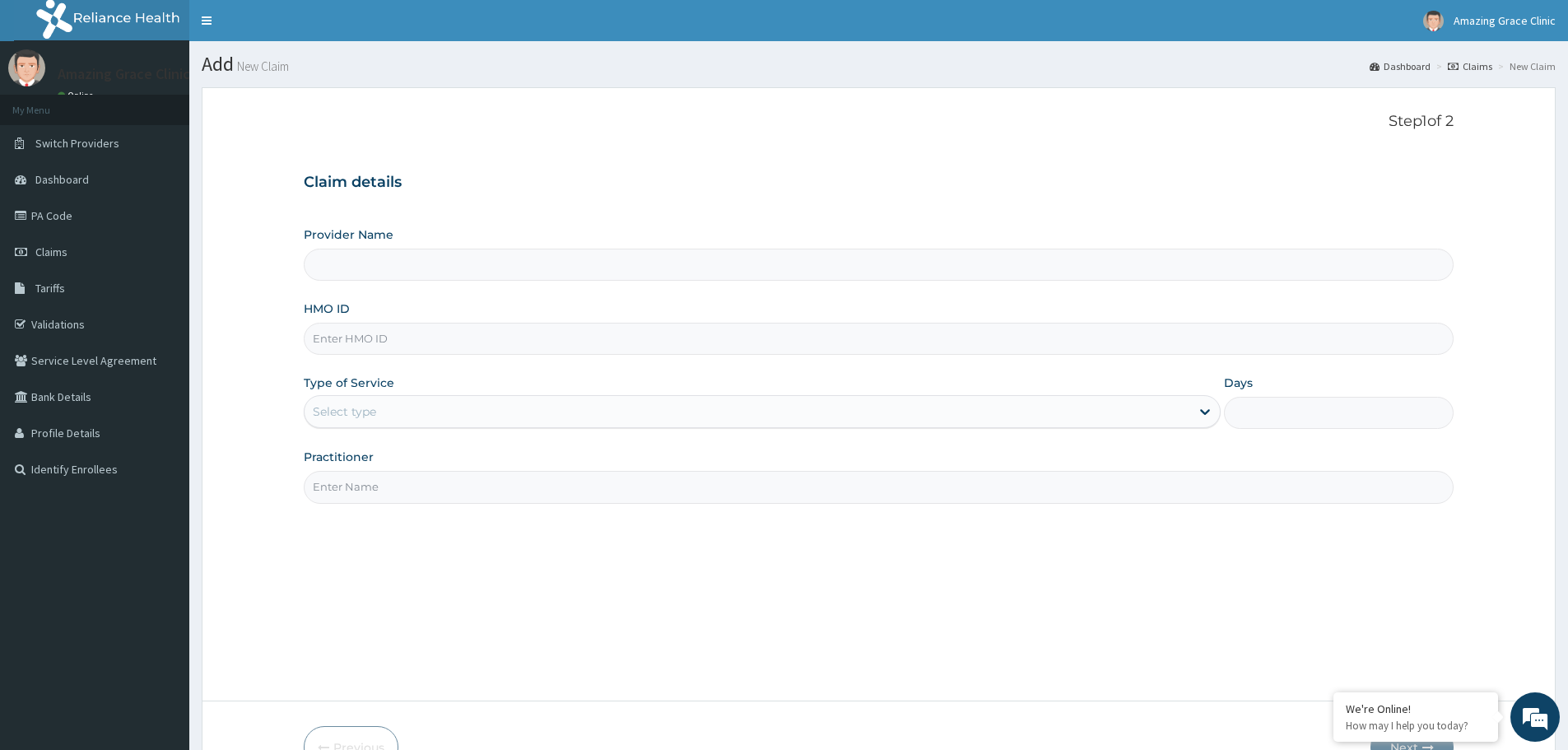
click at [556, 344] on input "HMO ID" at bounding box center [878, 339] width 1150 height 32
paste input "RFL/10180/A"
type input "RFL/10180/A"
type input "Amazing Grace Clinic- ijebu ode"
type input "RFL/10180/A"
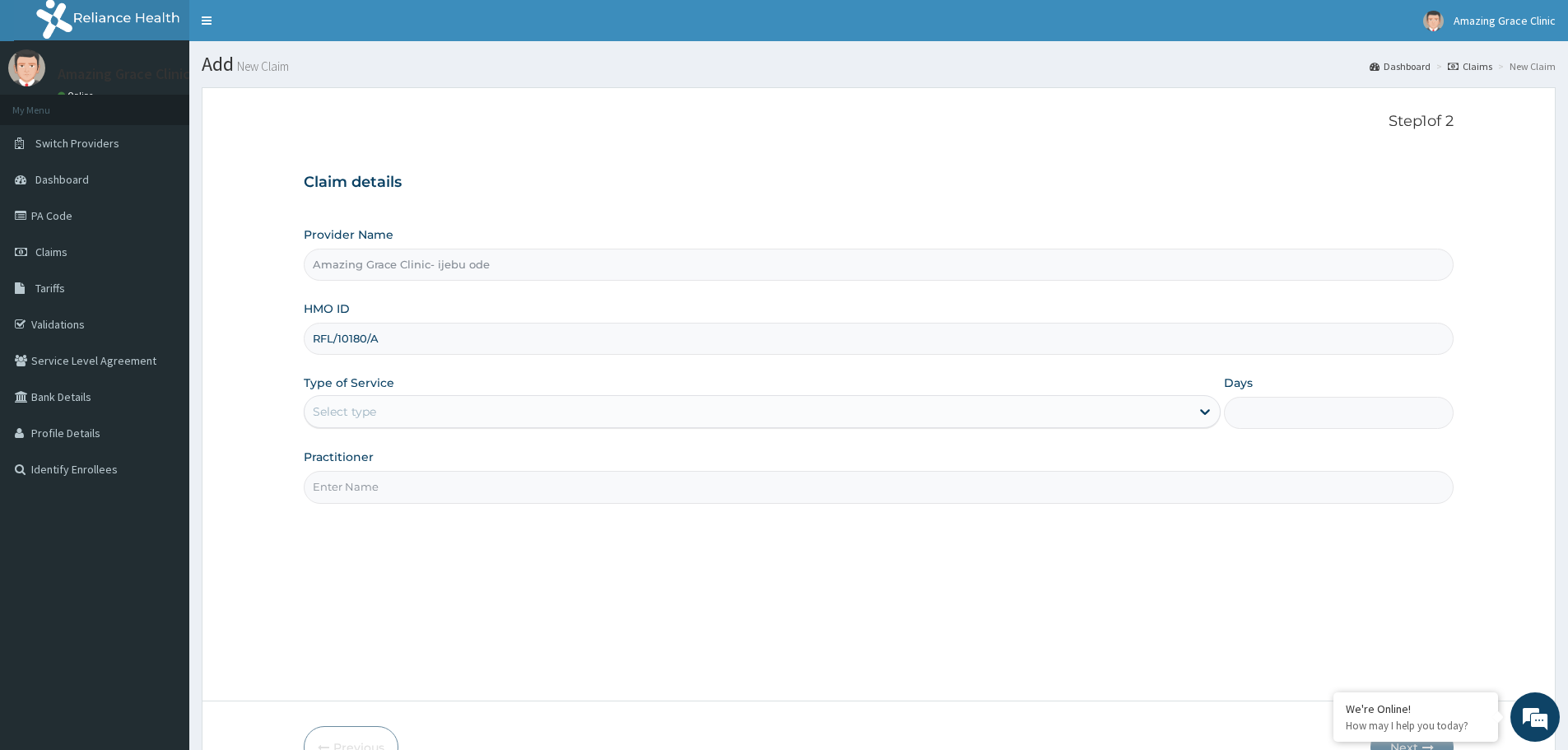
click at [513, 419] on div "Select type" at bounding box center [748, 411] width 885 height 27
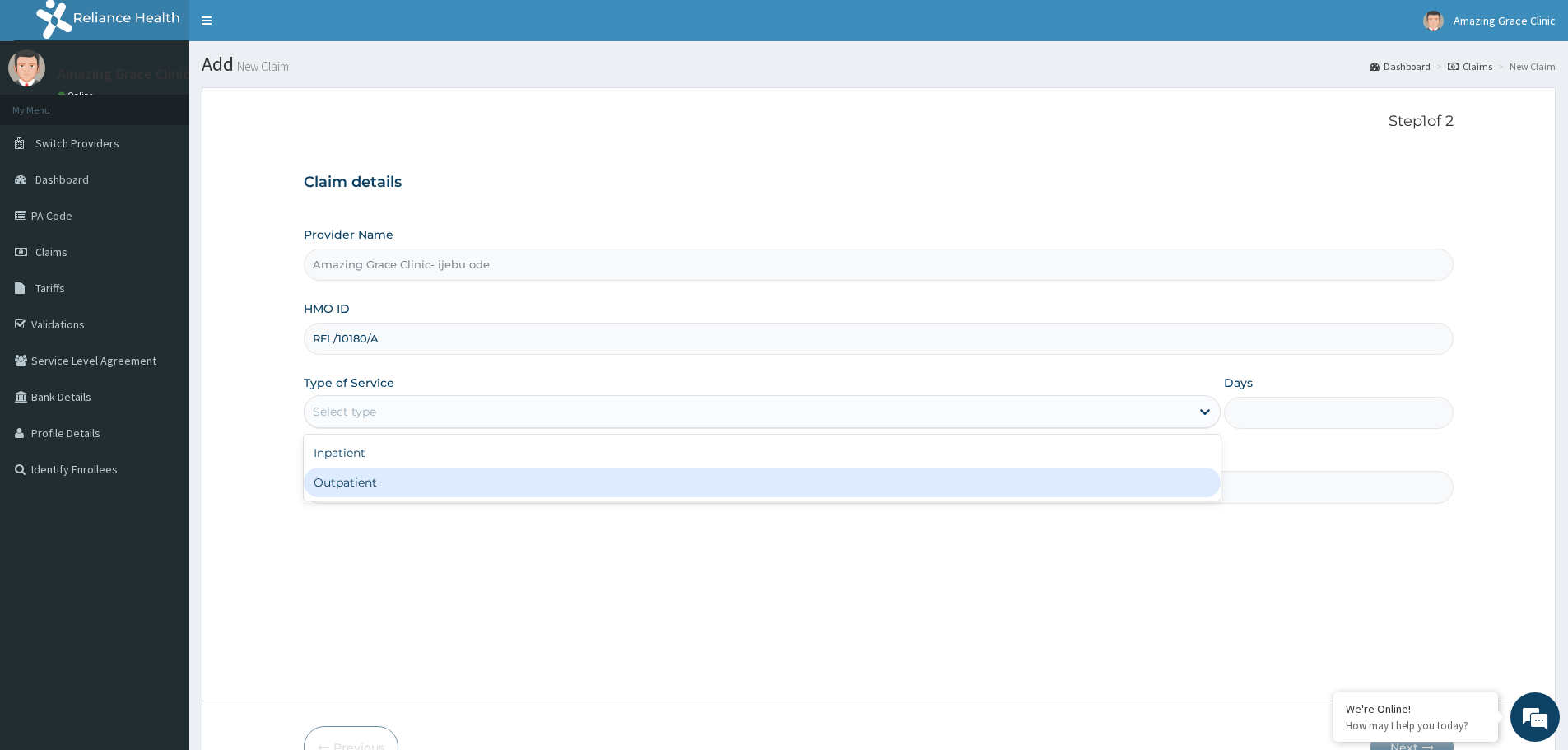
click at [453, 482] on div "Outpatient" at bounding box center [762, 482] width 917 height 30
type input "1"
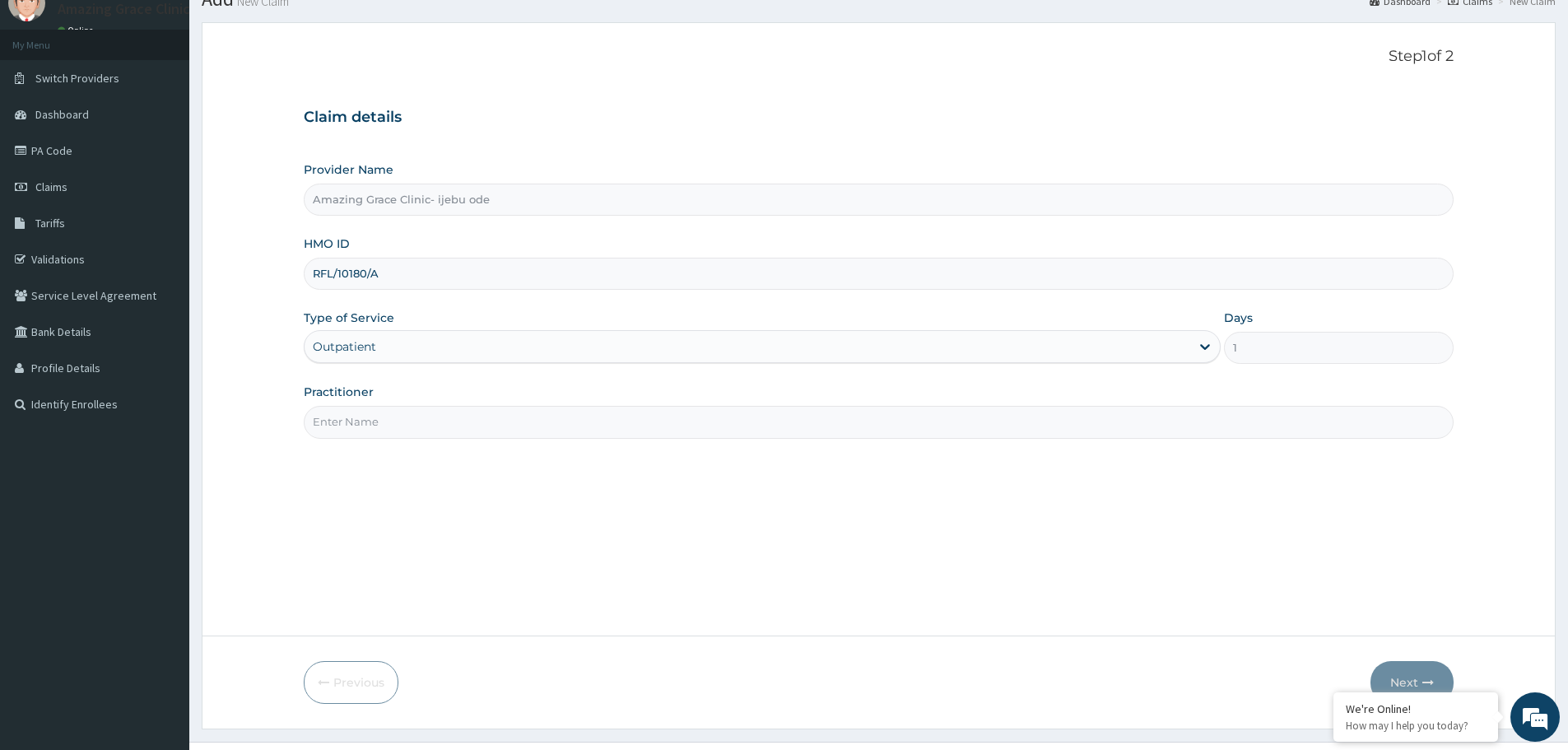
scroll to position [98, 0]
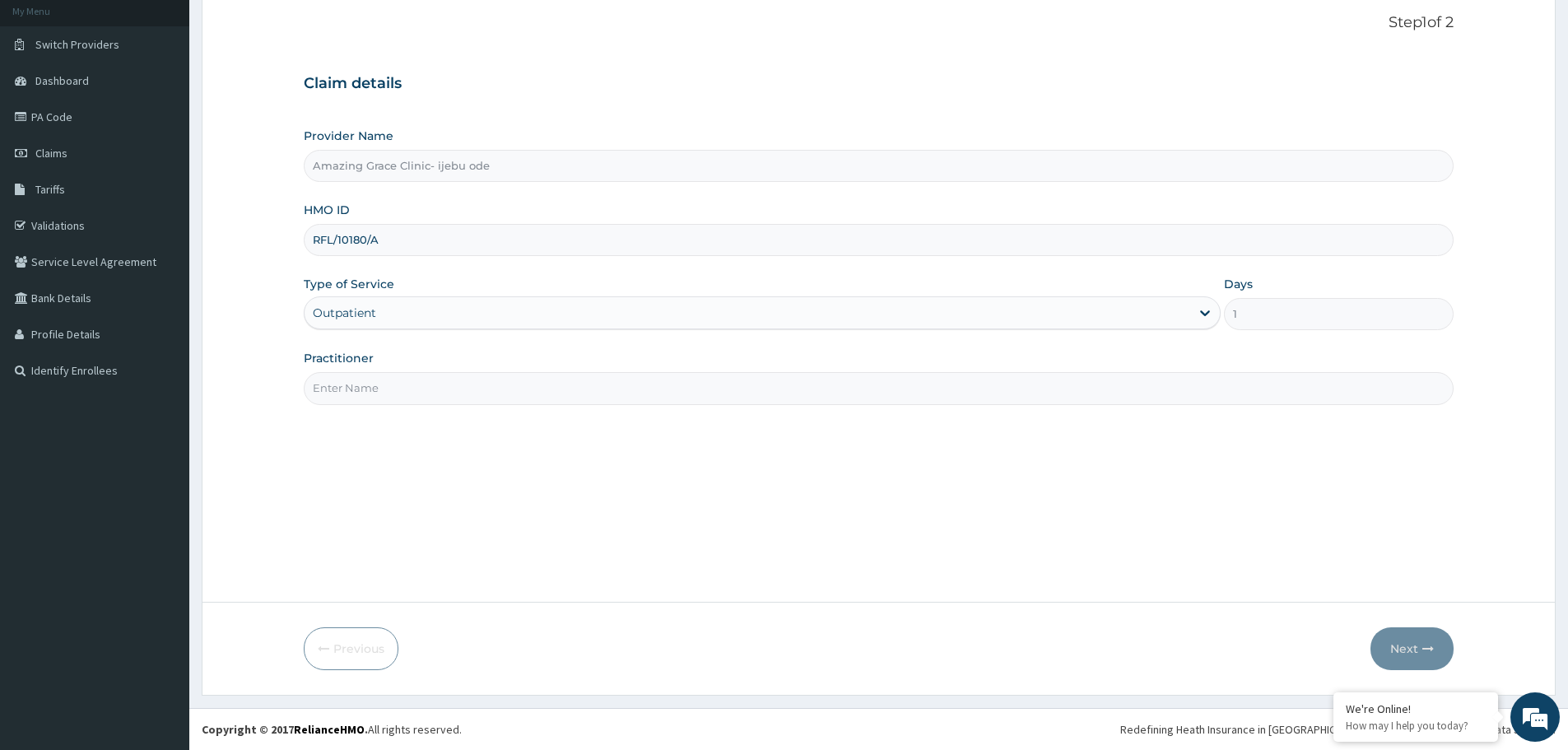
click at [450, 357] on div "Practitioner" at bounding box center [878, 377] width 1150 height 54
drag, startPoint x: 443, startPoint y: 380, endPoint x: 443, endPoint y: 395, distance: 15.0
click at [443, 380] on input "Practitioner" at bounding box center [878, 388] width 1150 height 32
type input "[PERSON_NAME]"
click at [1425, 665] on button "Next" at bounding box center [1412, 650] width 84 height 43
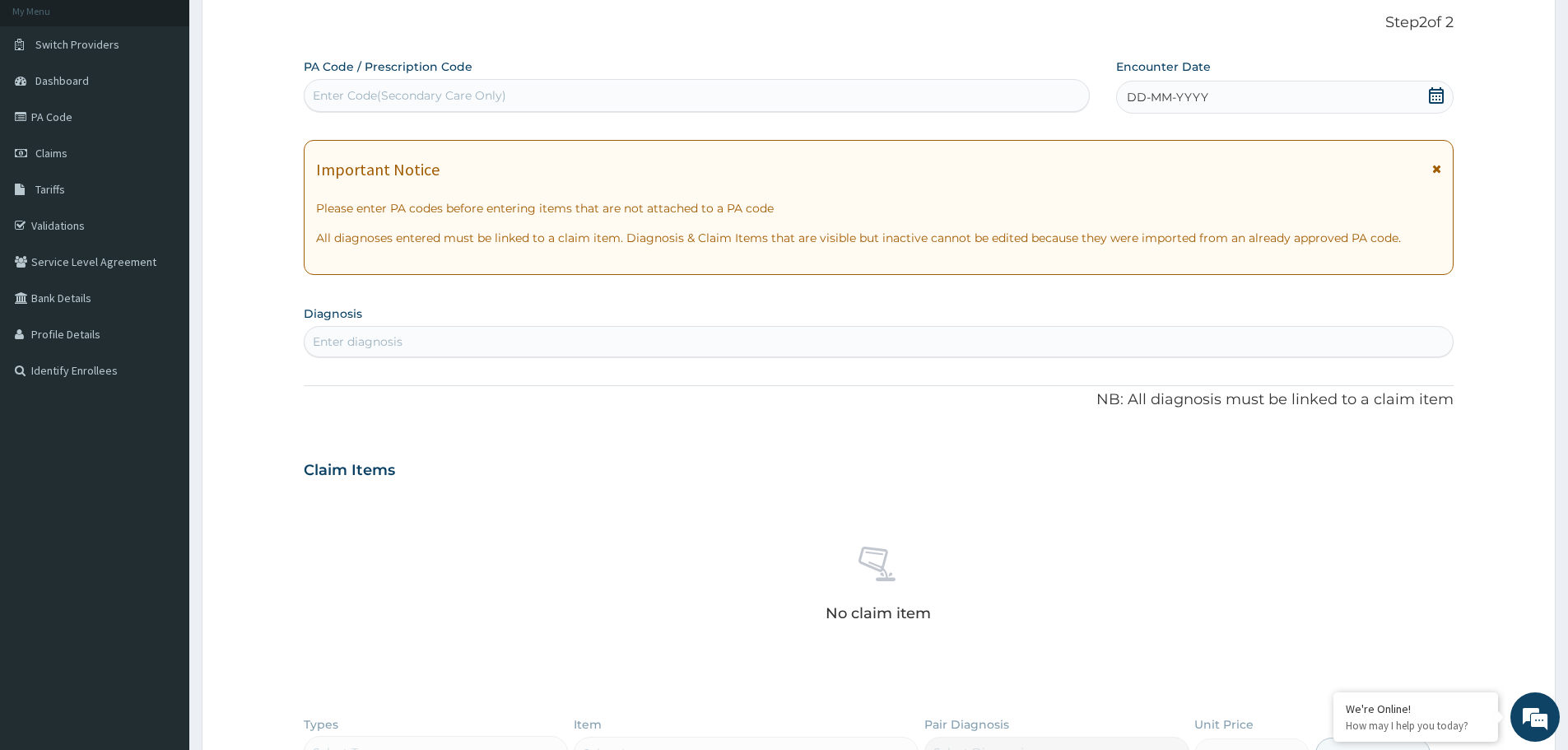
click at [1433, 92] on icon at bounding box center [1436, 95] width 17 height 17
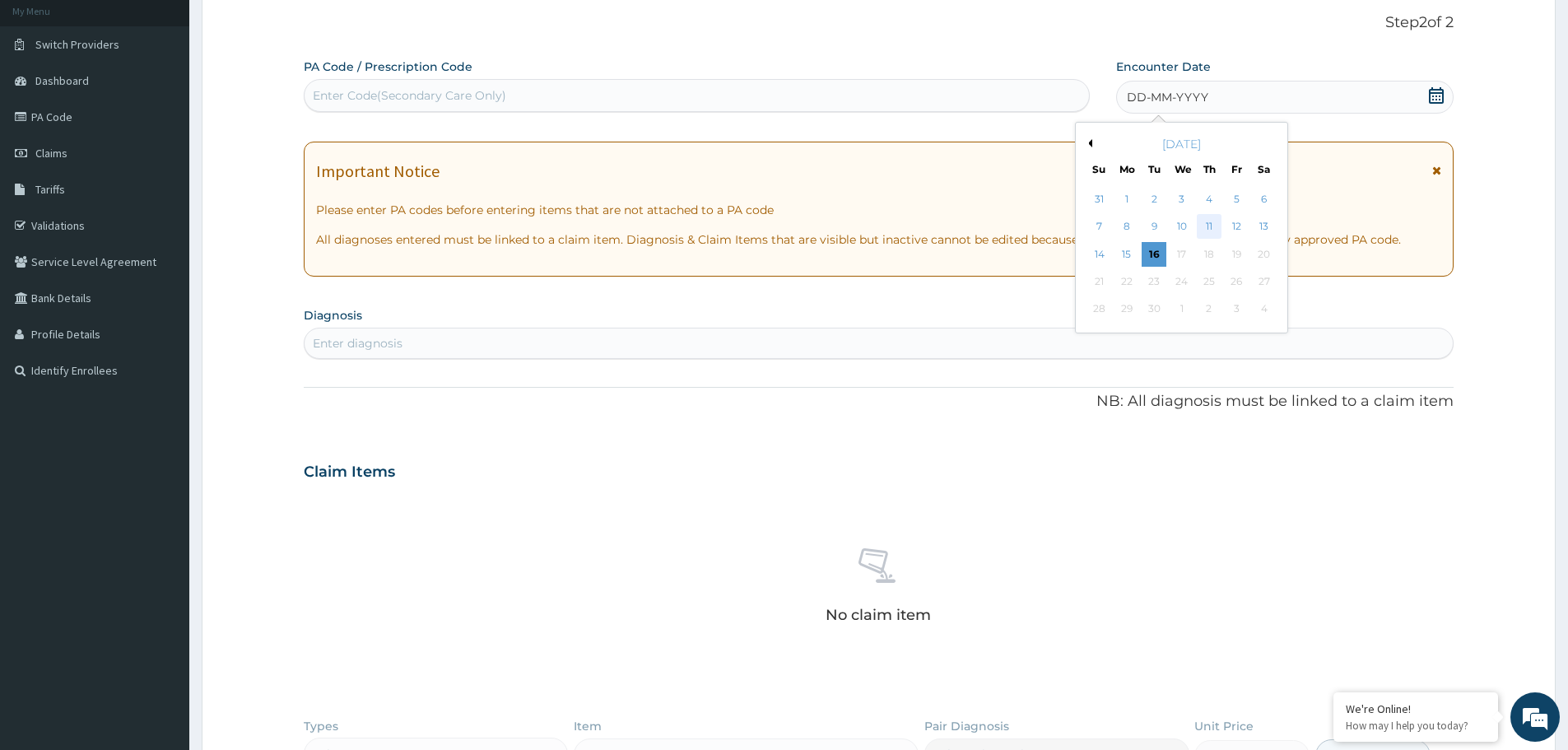
scroll to position [0, 0]
click at [1230, 220] on div "12" at bounding box center [1236, 226] width 25 height 25
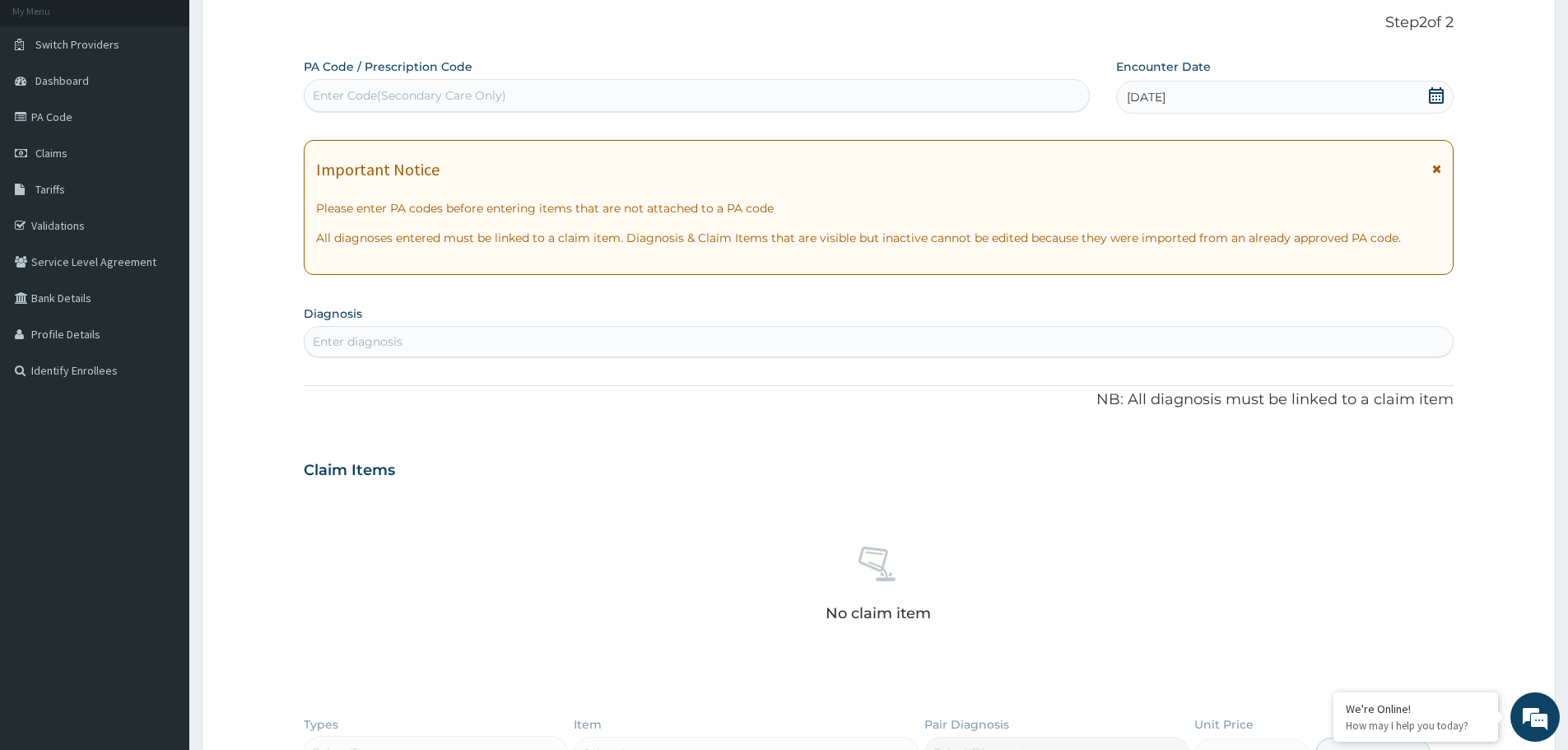
click at [512, 341] on div "Enter diagnosis" at bounding box center [878, 342] width 1148 height 27
type input "[MEDICAL_DATA]"
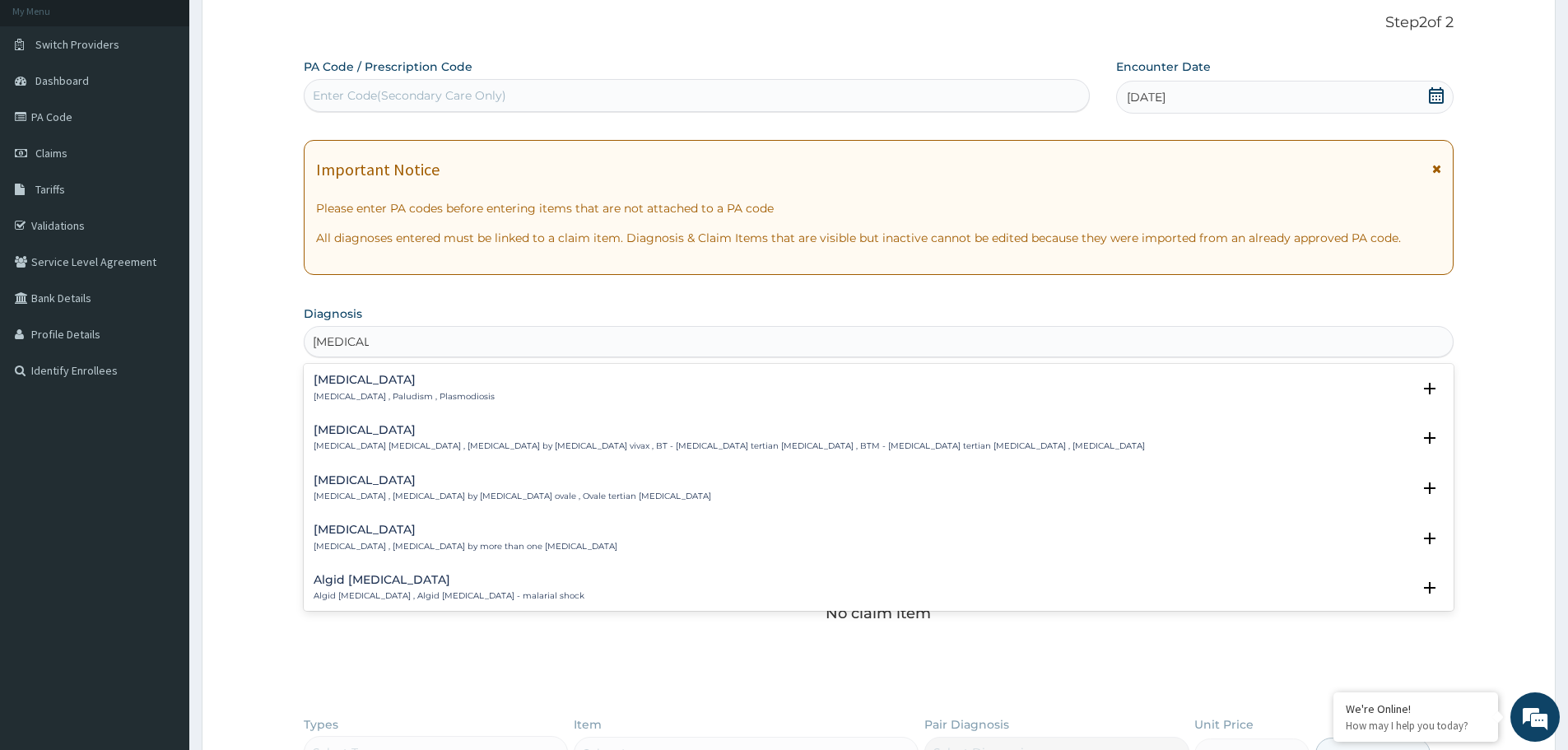
click at [349, 386] on h4 "[MEDICAL_DATA]" at bounding box center [404, 380] width 181 height 13
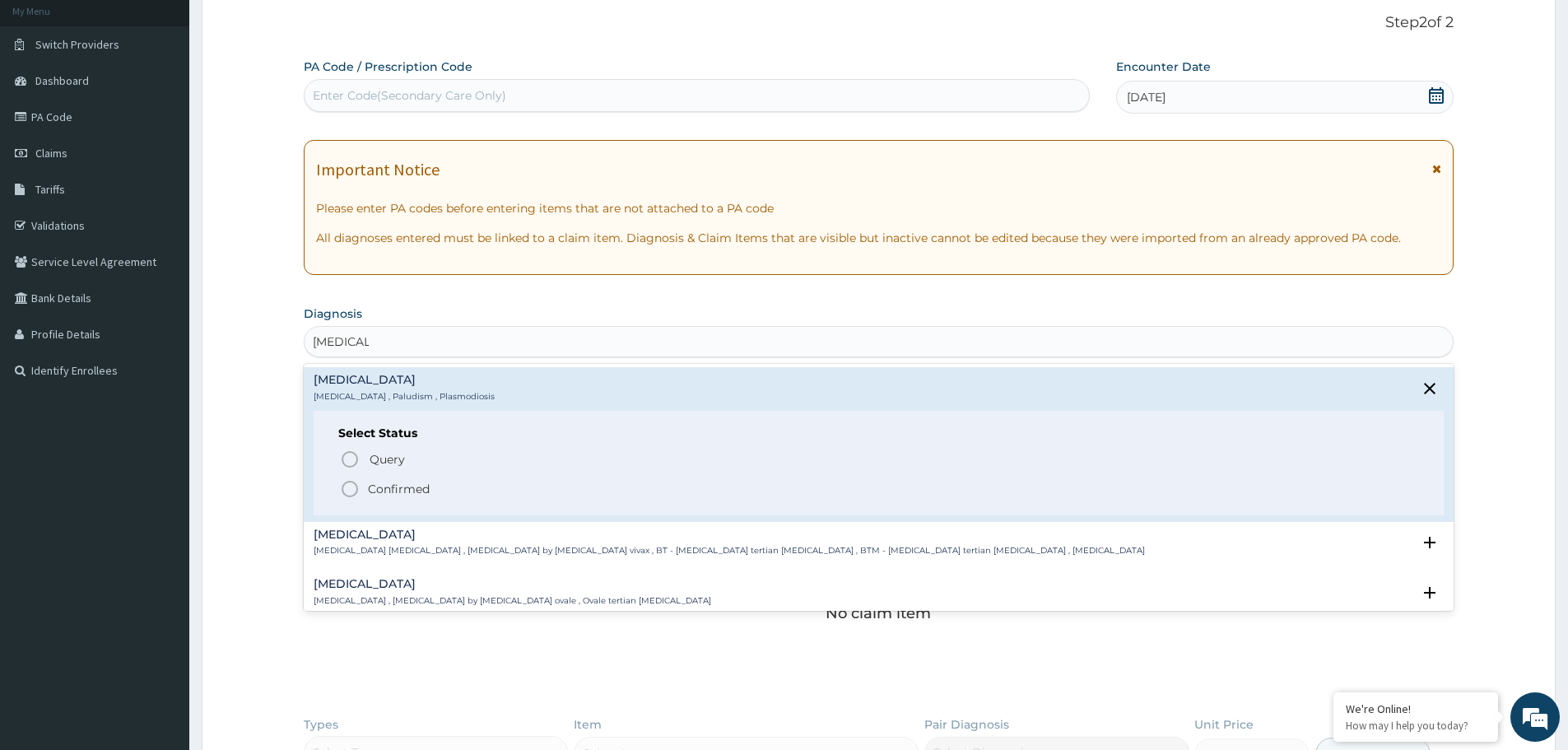
click at [347, 498] on icon "status option filled" at bounding box center [350, 489] width 20 height 20
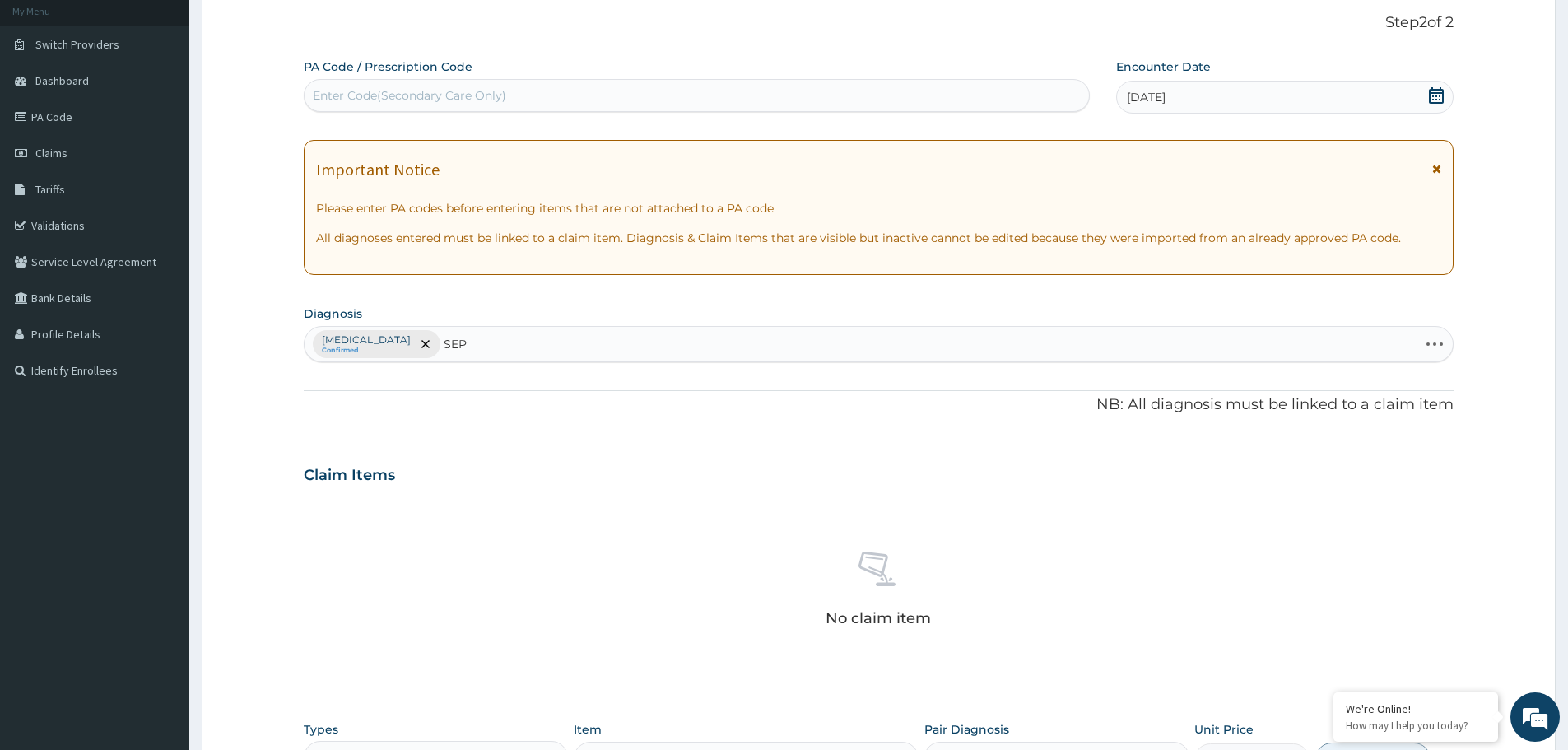
type input "[MEDICAL_DATA]"
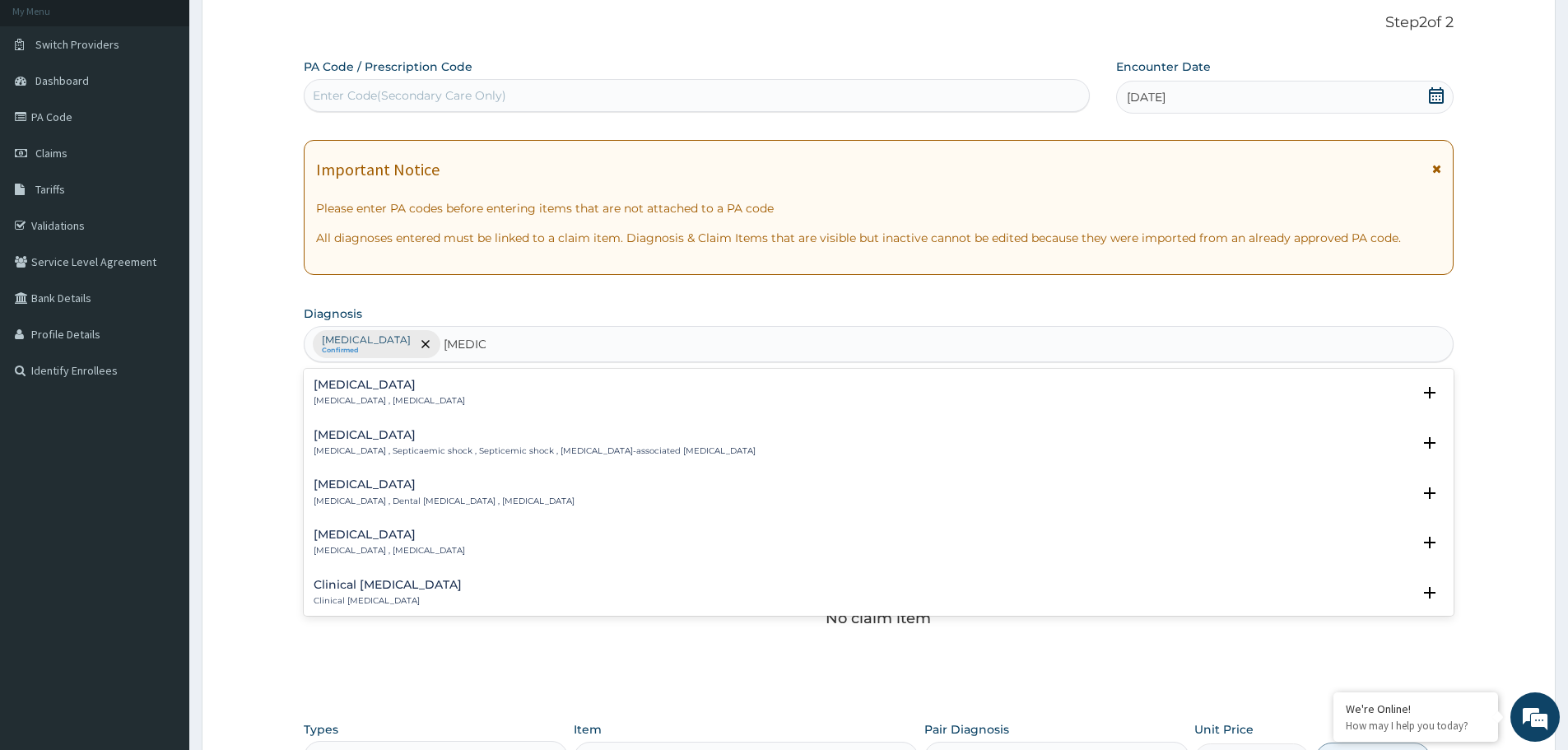
click at [340, 388] on h4 "[MEDICAL_DATA]" at bounding box center [390, 385] width 151 height 13
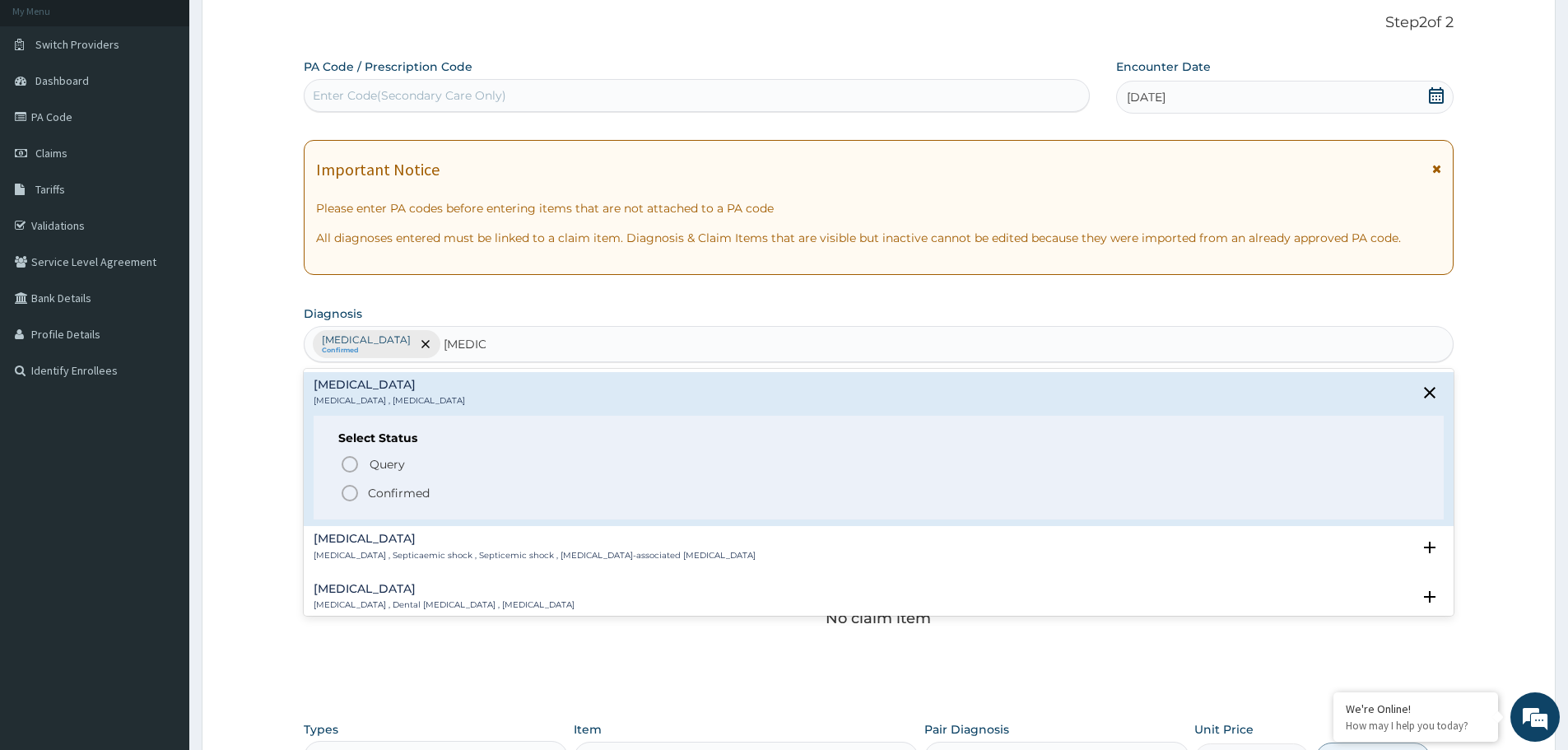
click at [345, 490] on icon "status option filled" at bounding box center [350, 493] width 20 height 20
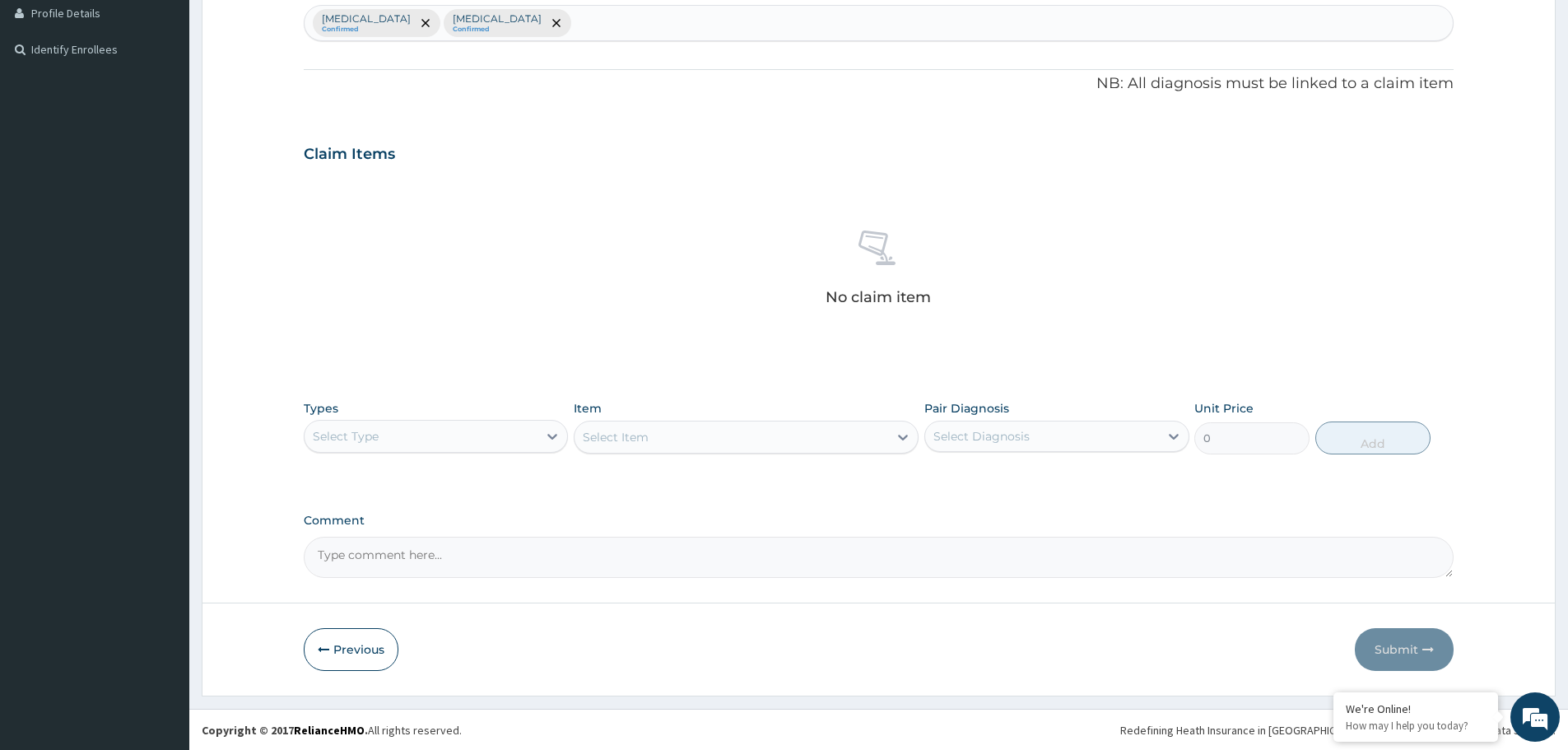
scroll to position [421, 0]
click at [390, 438] on div "Select Type" at bounding box center [421, 435] width 233 height 27
click at [389, 529] on div "Procedures" at bounding box center [436, 536] width 265 height 30
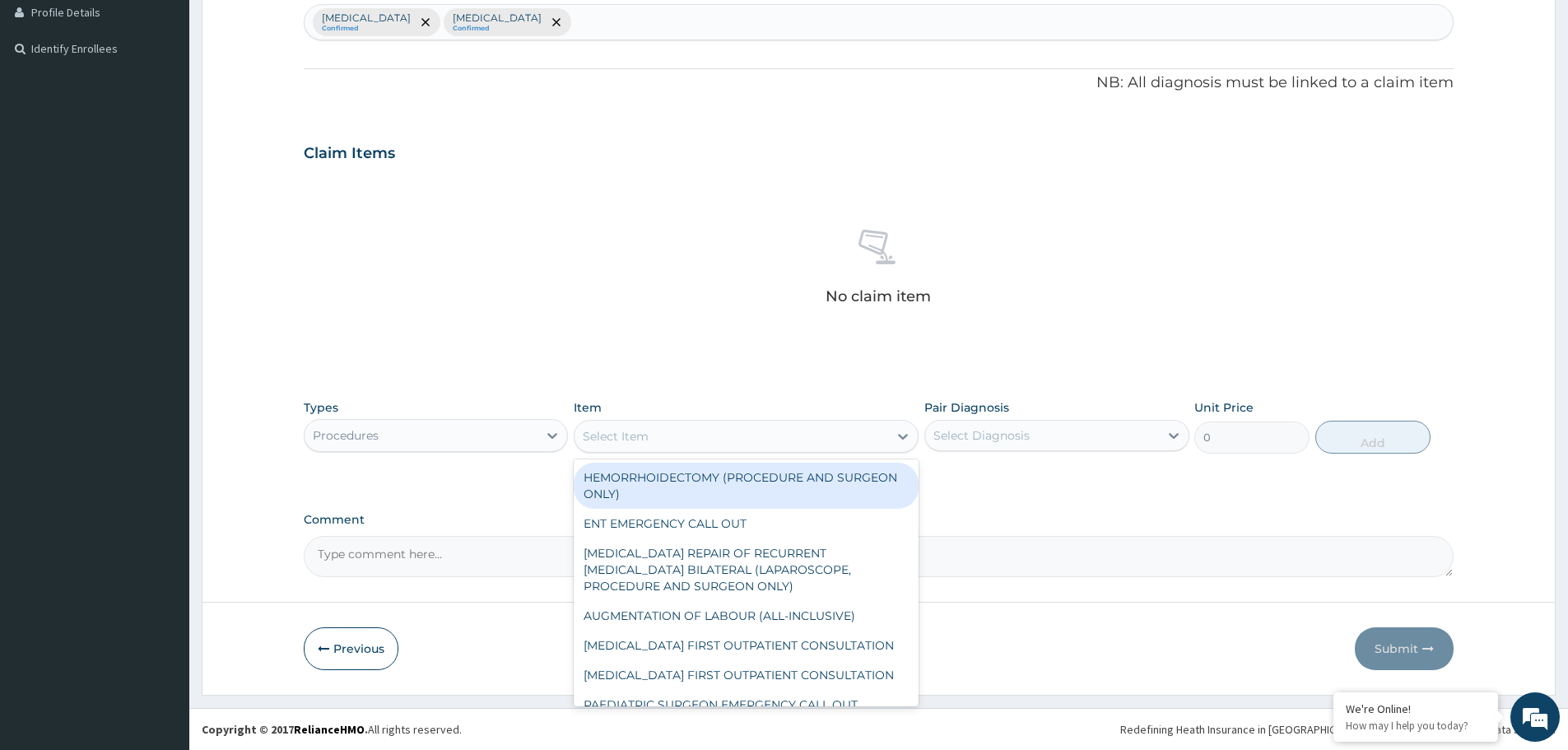
click at [747, 442] on div "Select Item" at bounding box center [731, 436] width 314 height 27
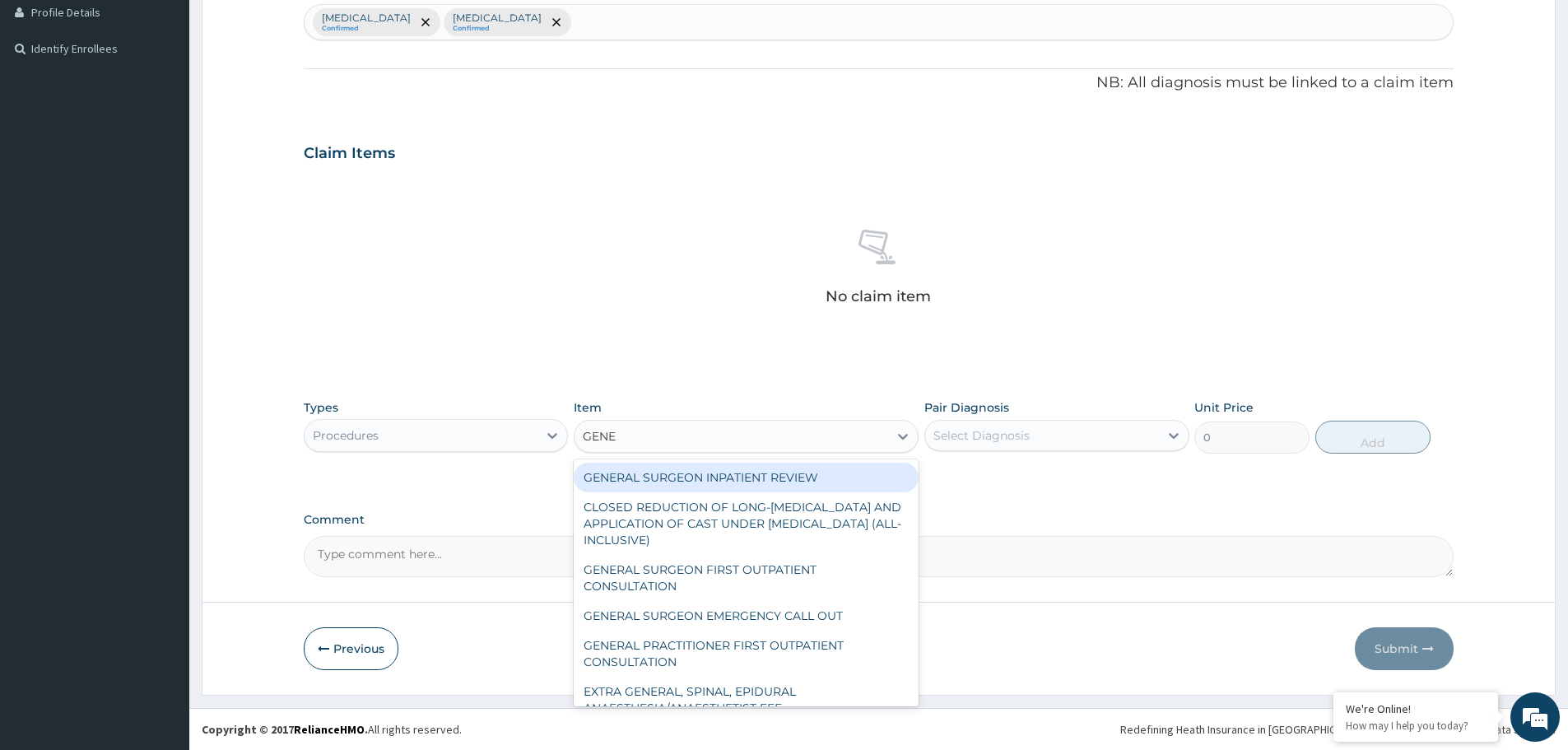
type input "GENER"
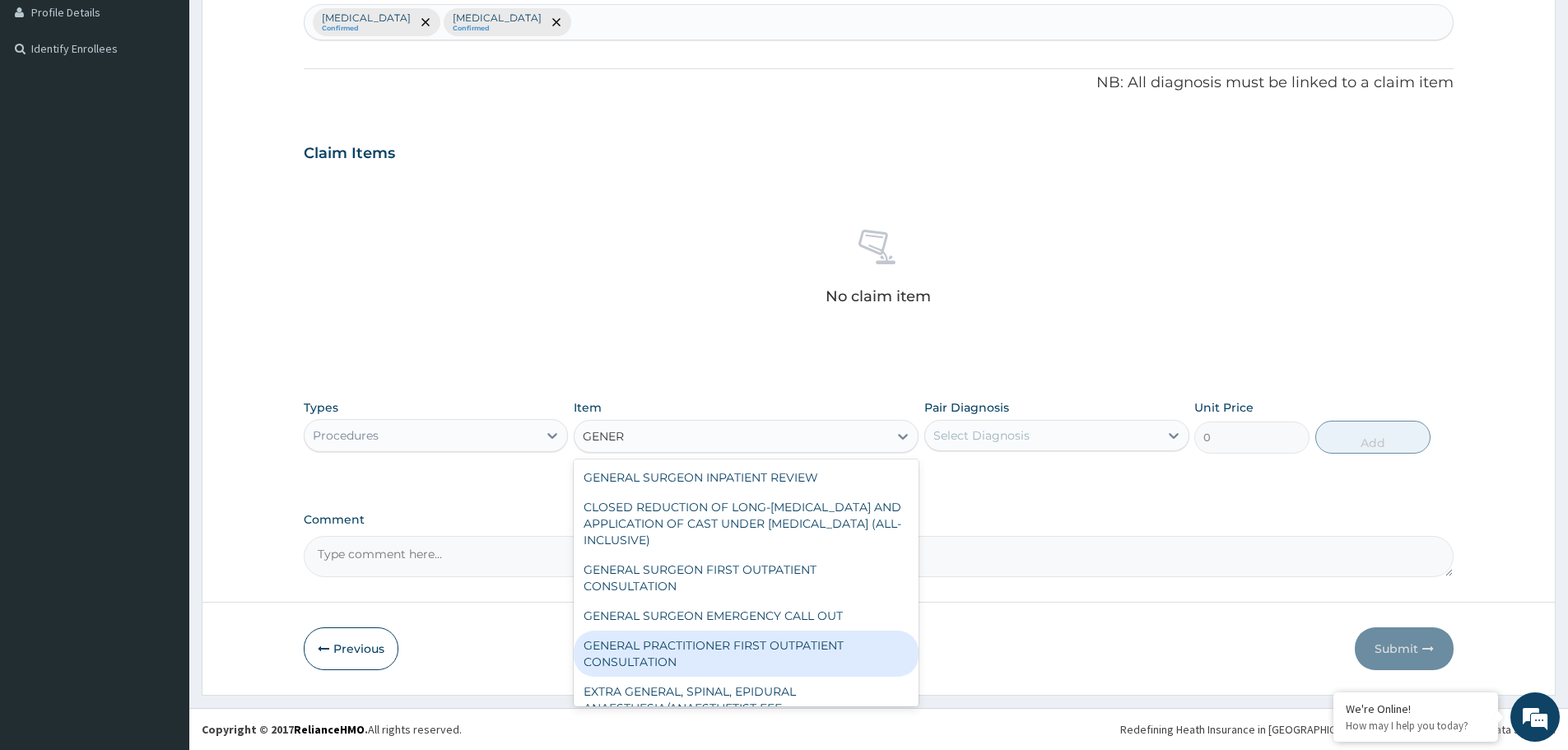
click at [749, 649] on div "GENERAL PRACTITIONER FIRST OUTPATIENT CONSULTATION" at bounding box center [746, 654] width 345 height 46
type input "3750"
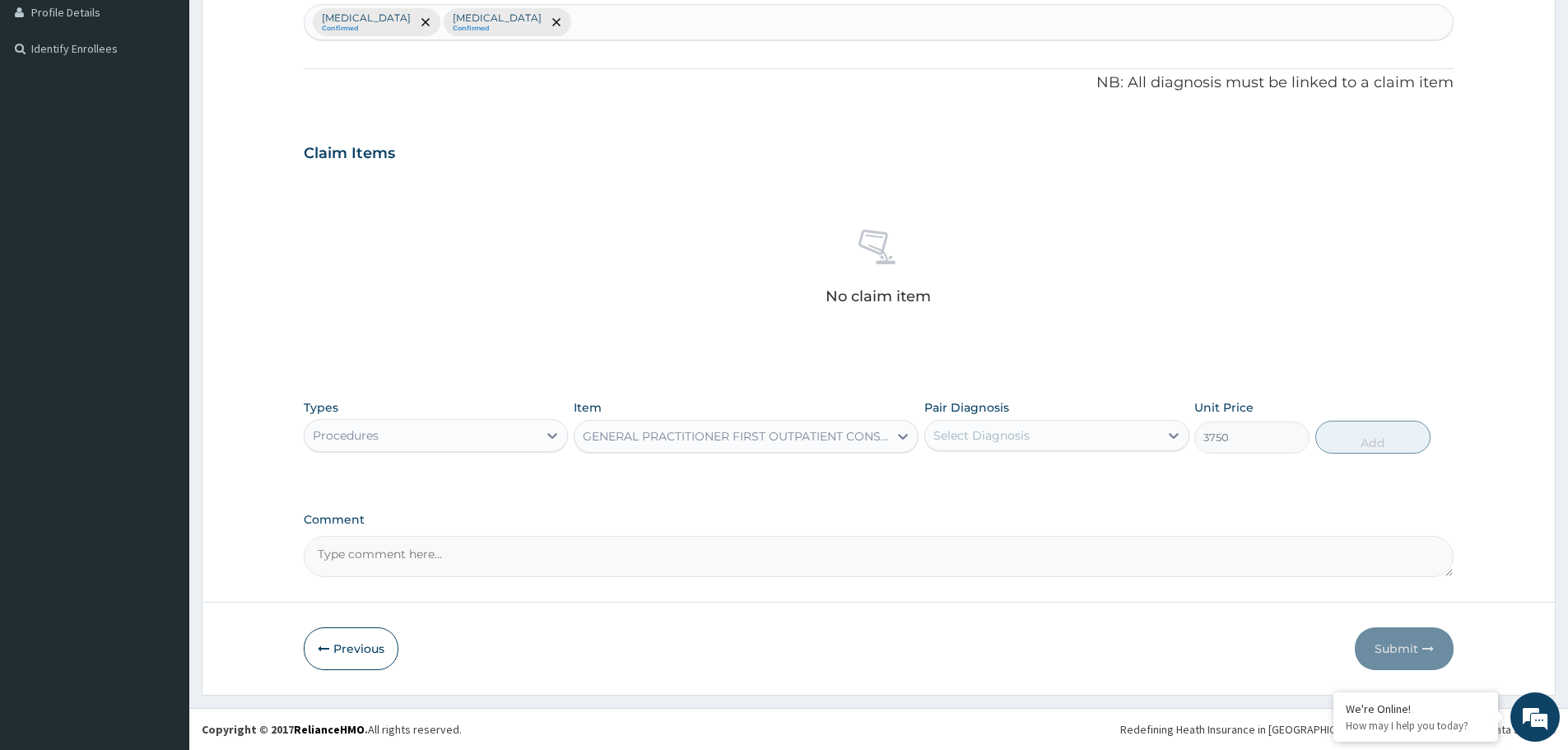
click at [1056, 442] on div "Select Diagnosis" at bounding box center [1041, 435] width 233 height 27
click at [1016, 481] on div "[MEDICAL_DATA]" at bounding box center [1056, 478] width 265 height 33
checkbox input "true"
click at [1354, 438] on button "Add" at bounding box center [1372, 437] width 115 height 32
type input "0"
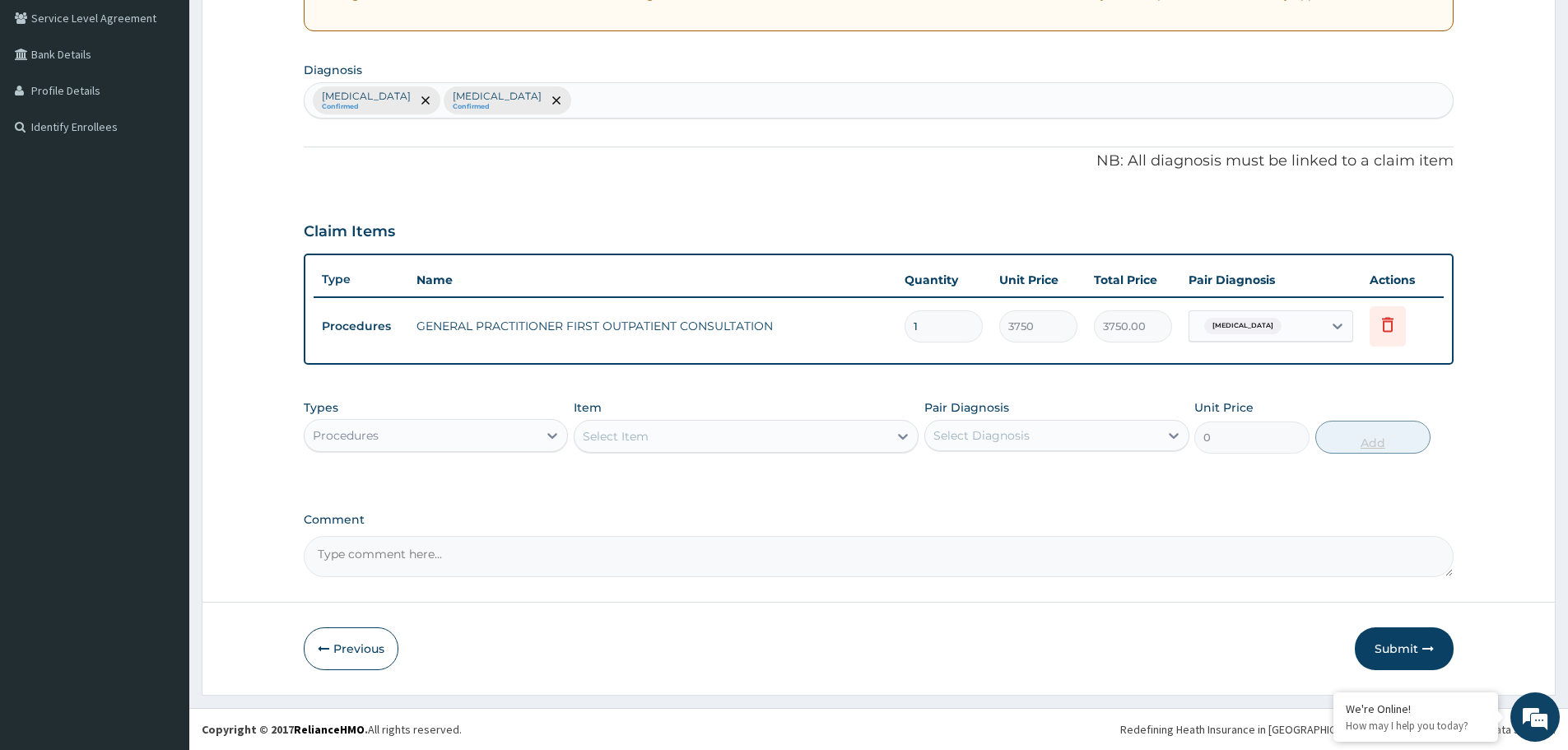
scroll to position [343, 0]
click at [404, 451] on div "Procedures" at bounding box center [436, 435] width 265 height 32
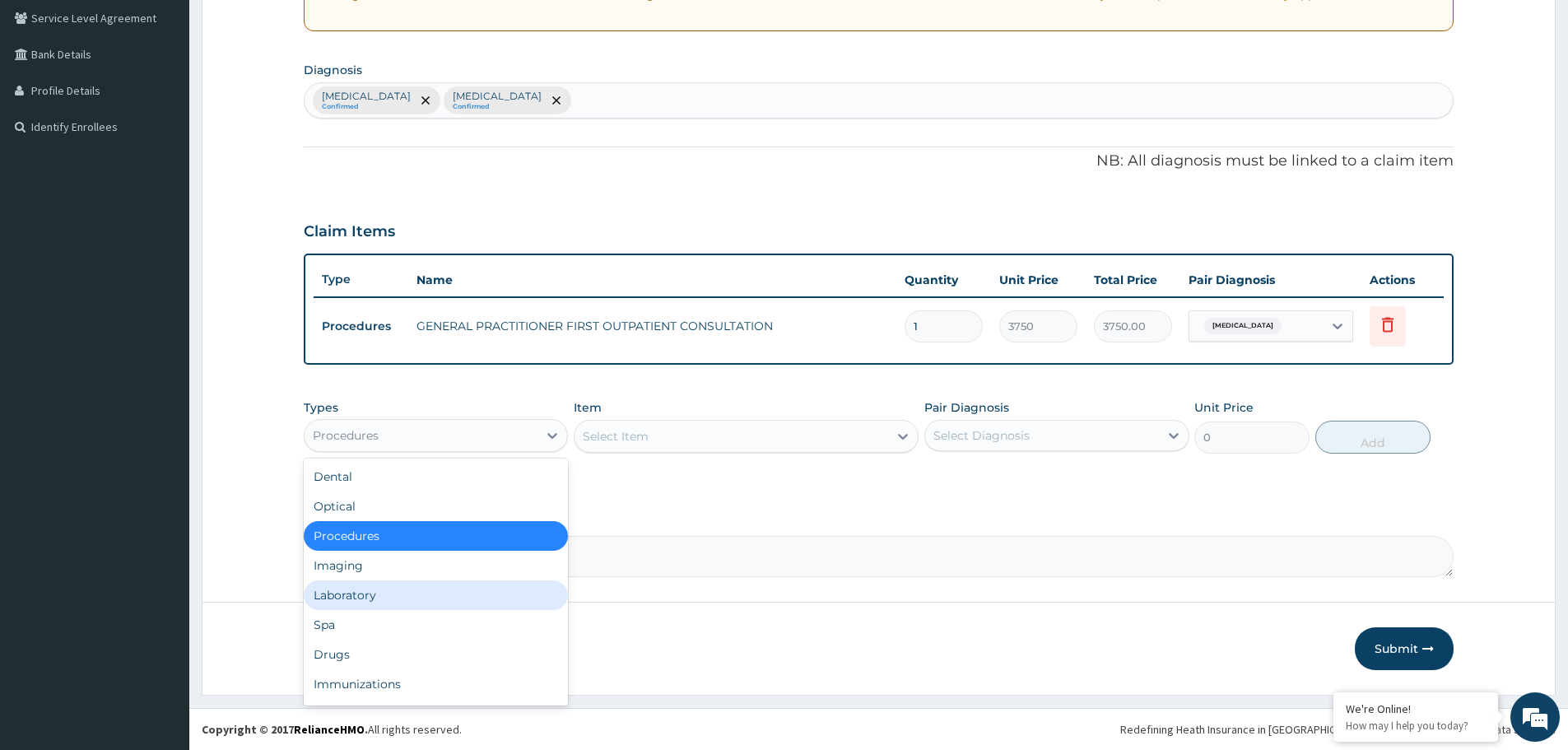
click at [373, 602] on div "Laboratory" at bounding box center [436, 595] width 265 height 30
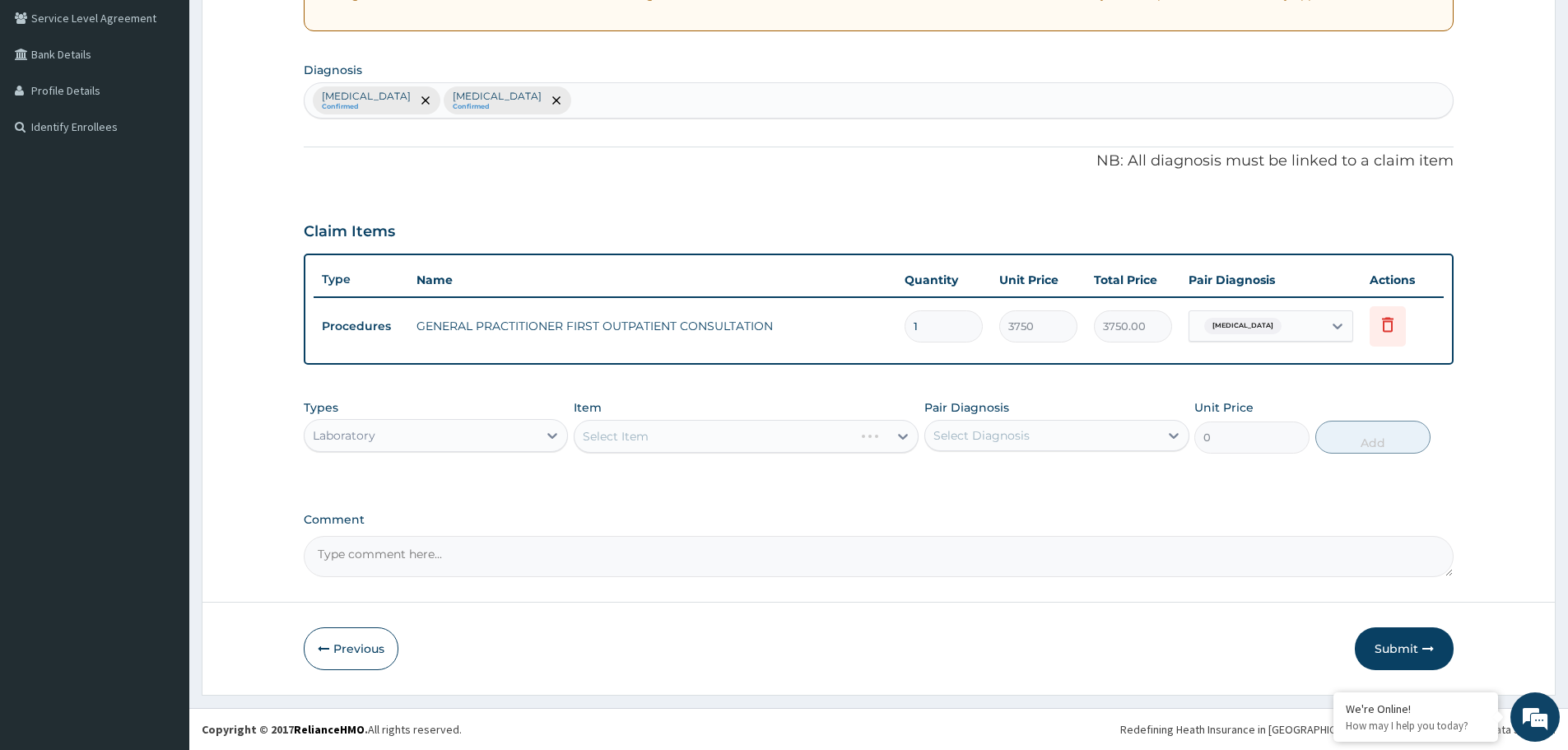
click at [708, 426] on div "Select Item" at bounding box center [746, 436] width 345 height 32
click at [694, 427] on div "Select Item" at bounding box center [746, 436] width 345 height 32
click at [692, 437] on div "Select Item" at bounding box center [746, 436] width 345 height 32
click at [692, 437] on div "Select Item" at bounding box center [731, 436] width 314 height 27
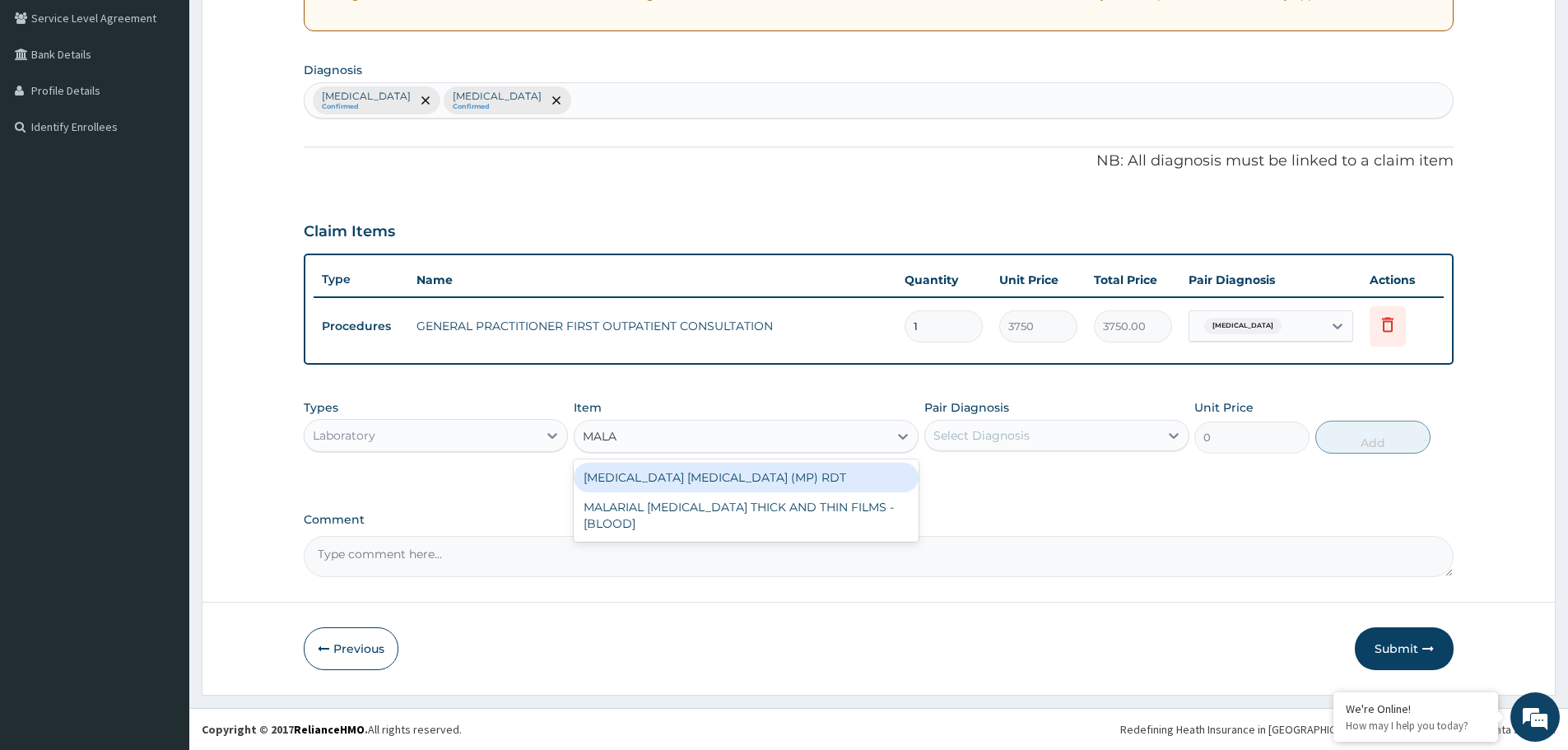
type input "MALAR"
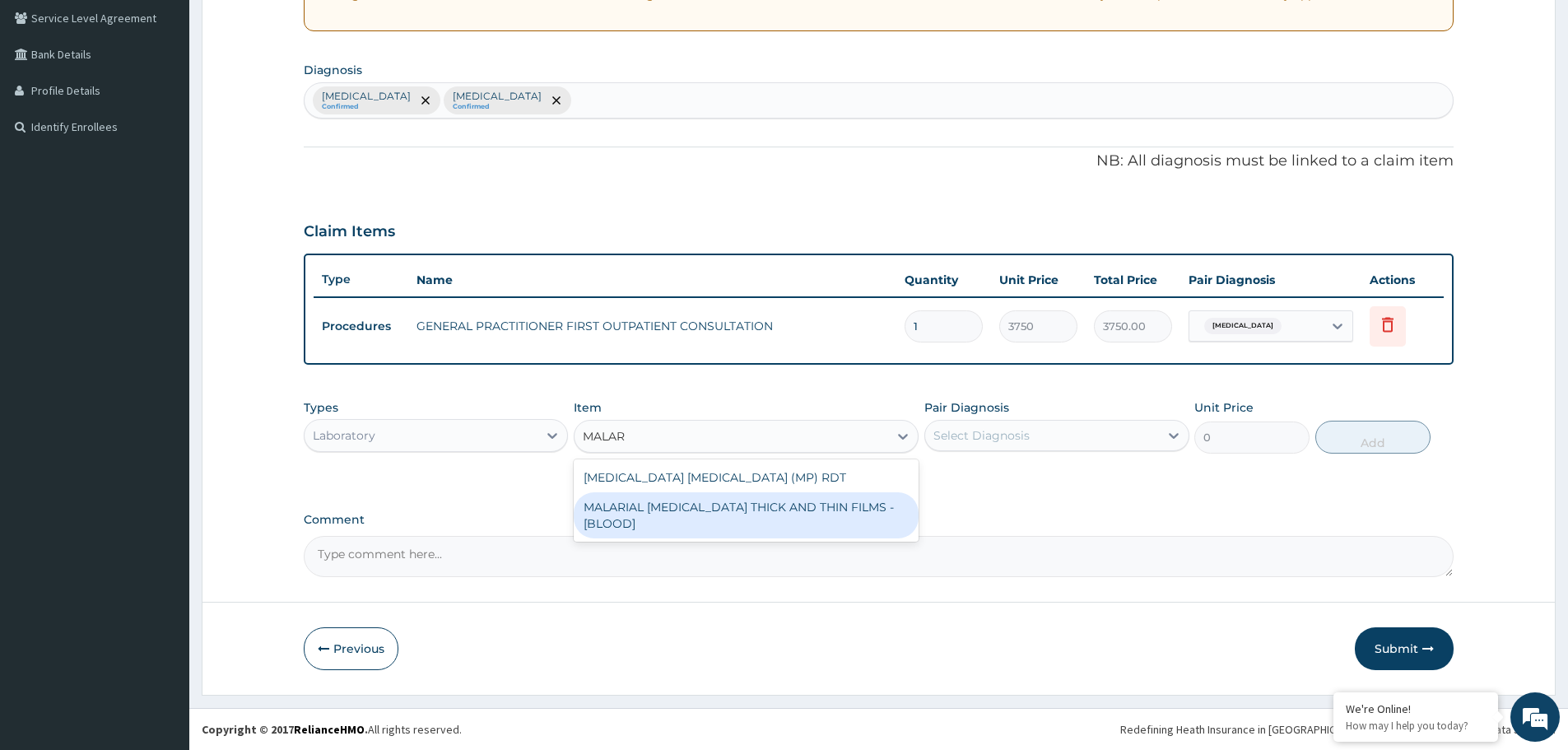
click at [786, 515] on div "MALARIAL [MEDICAL_DATA] THICK AND THIN FILMS - [BLOOD]" at bounding box center [746, 515] width 345 height 46
type input "2187.5"
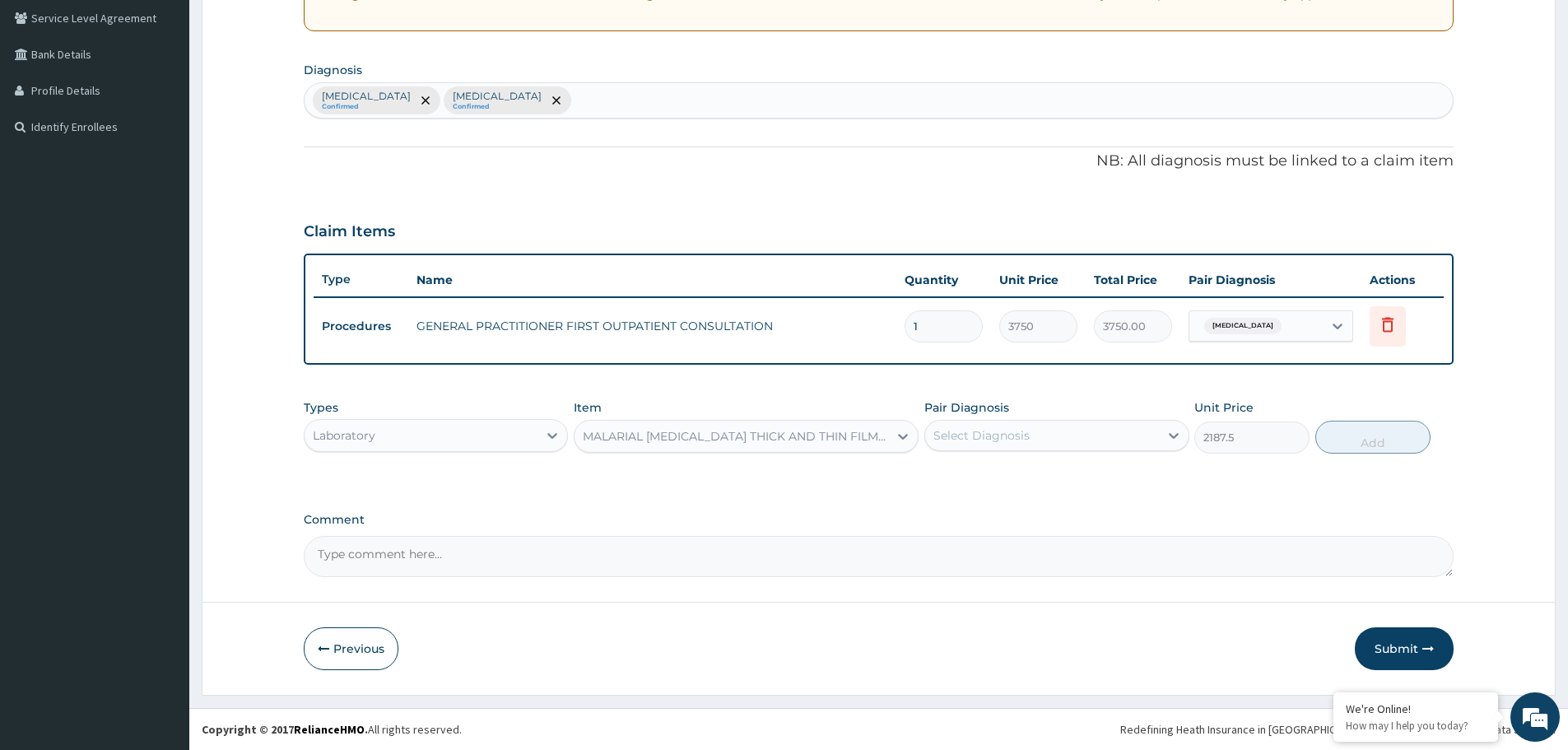
click at [1054, 445] on div "Select Diagnosis" at bounding box center [1041, 435] width 233 height 27
click at [1004, 485] on div "Malaria" at bounding box center [1056, 478] width 265 height 33
checkbox input "true"
click at [1384, 439] on button "Add" at bounding box center [1372, 437] width 115 height 32
type input "0"
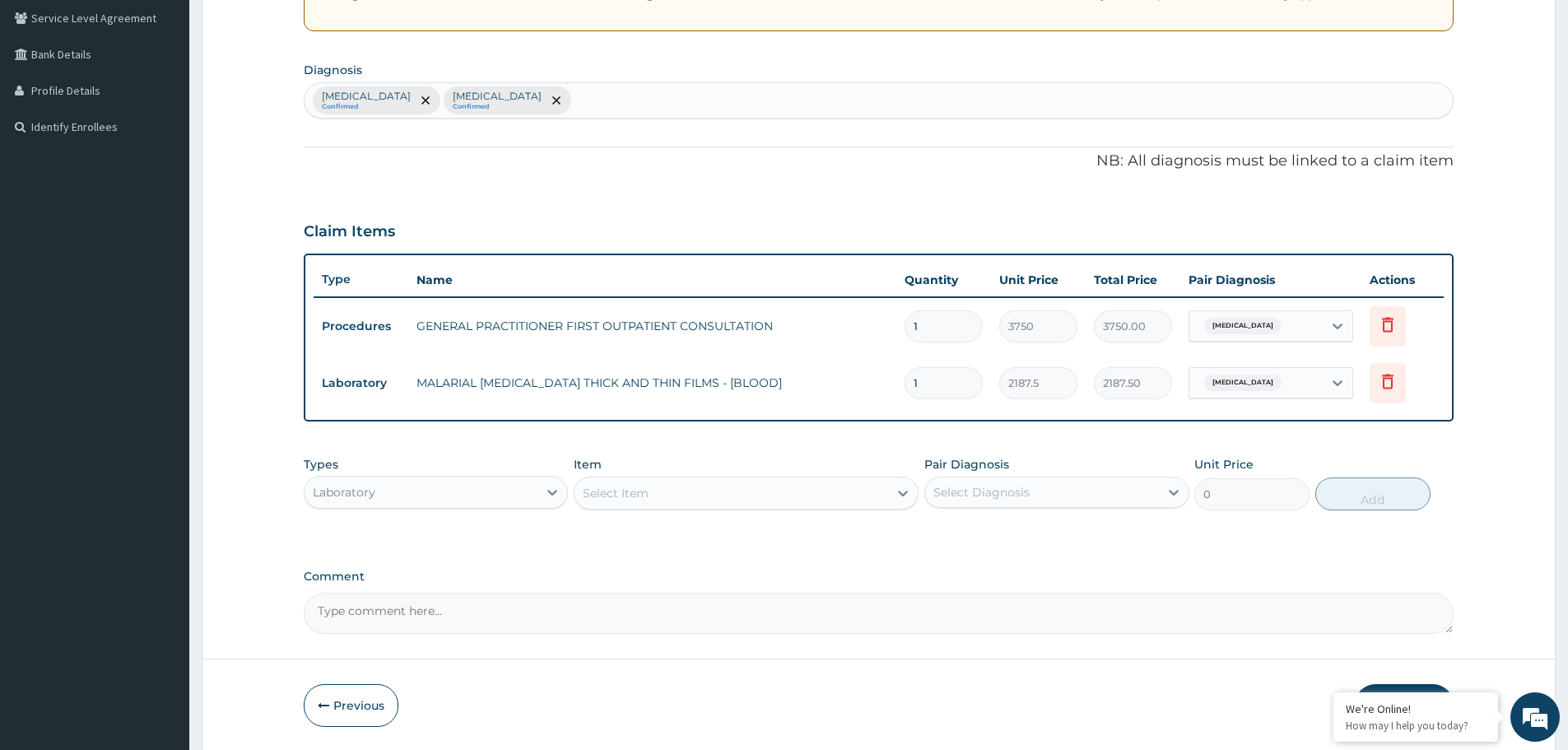
click at [647, 493] on div "Select Item" at bounding box center [615, 493] width 66 height 17
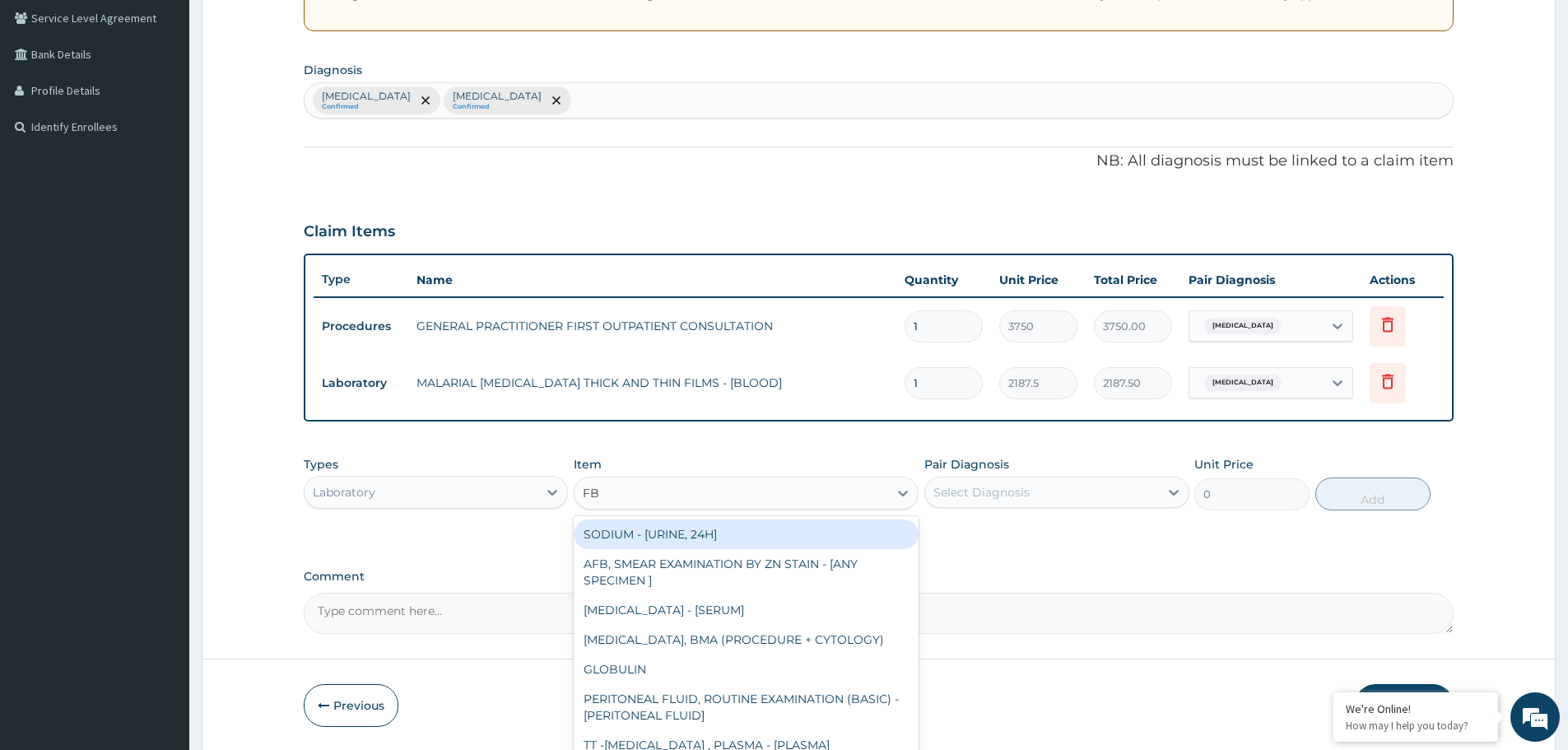
type input "FBC"
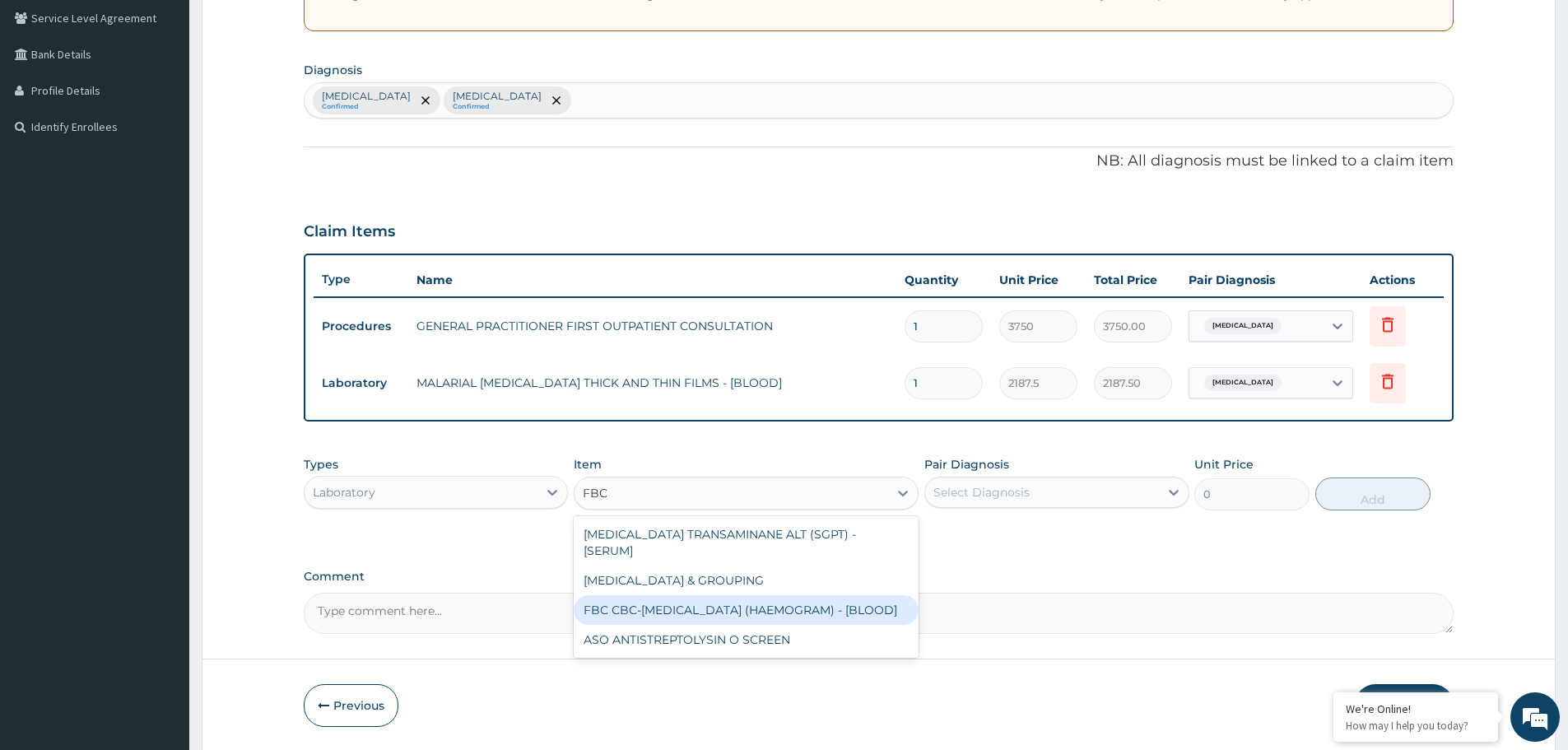
click at [692, 616] on div "FBC CBC-COMPLETE BLOOD COUNT (HAEMOGRAM) - [BLOOD]" at bounding box center [746, 610] width 345 height 30
type input "5000"
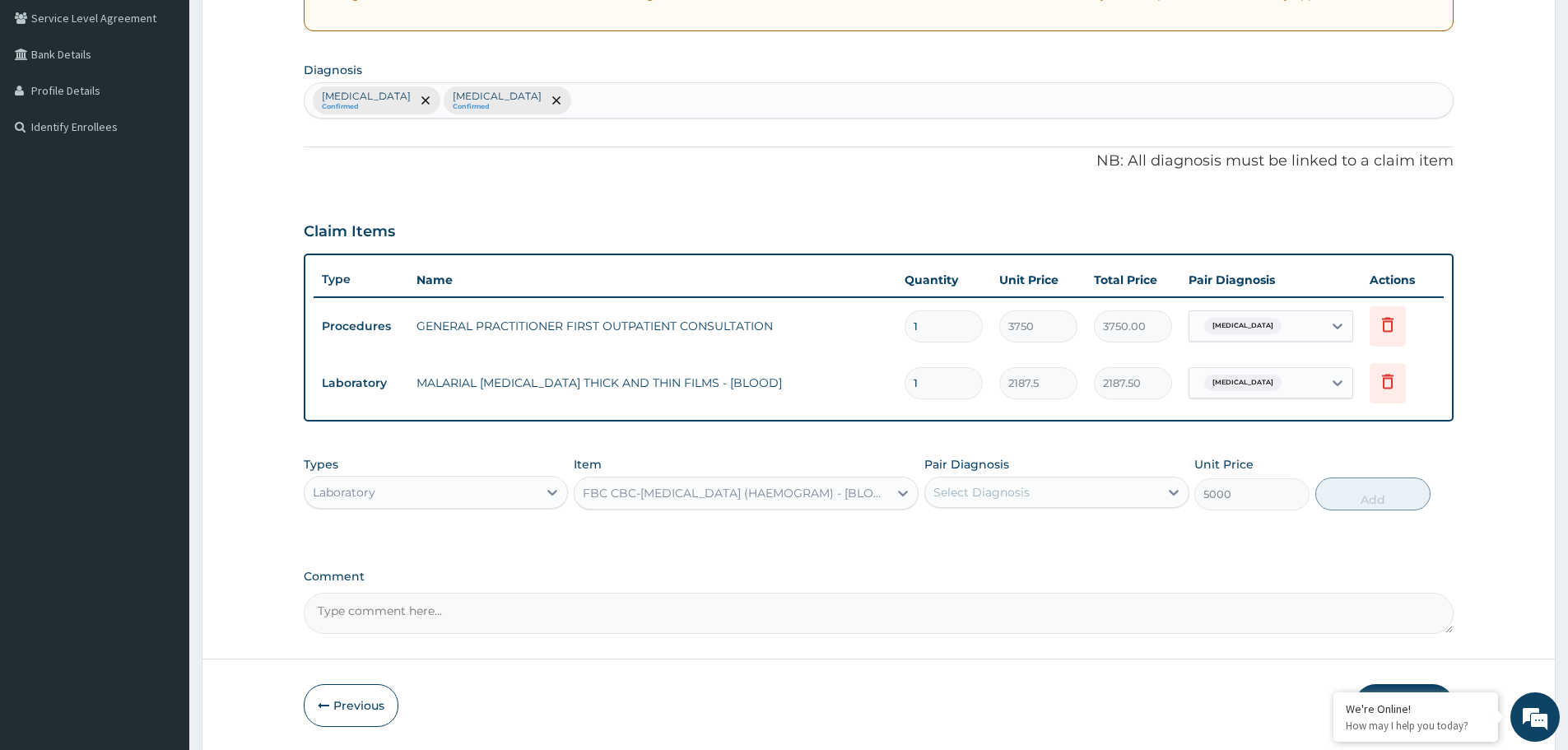
click at [1071, 493] on div "Select Diagnosis" at bounding box center [1041, 492] width 233 height 27
click at [1039, 558] on div "Sepsis" at bounding box center [1056, 569] width 265 height 33
checkbox input "true"
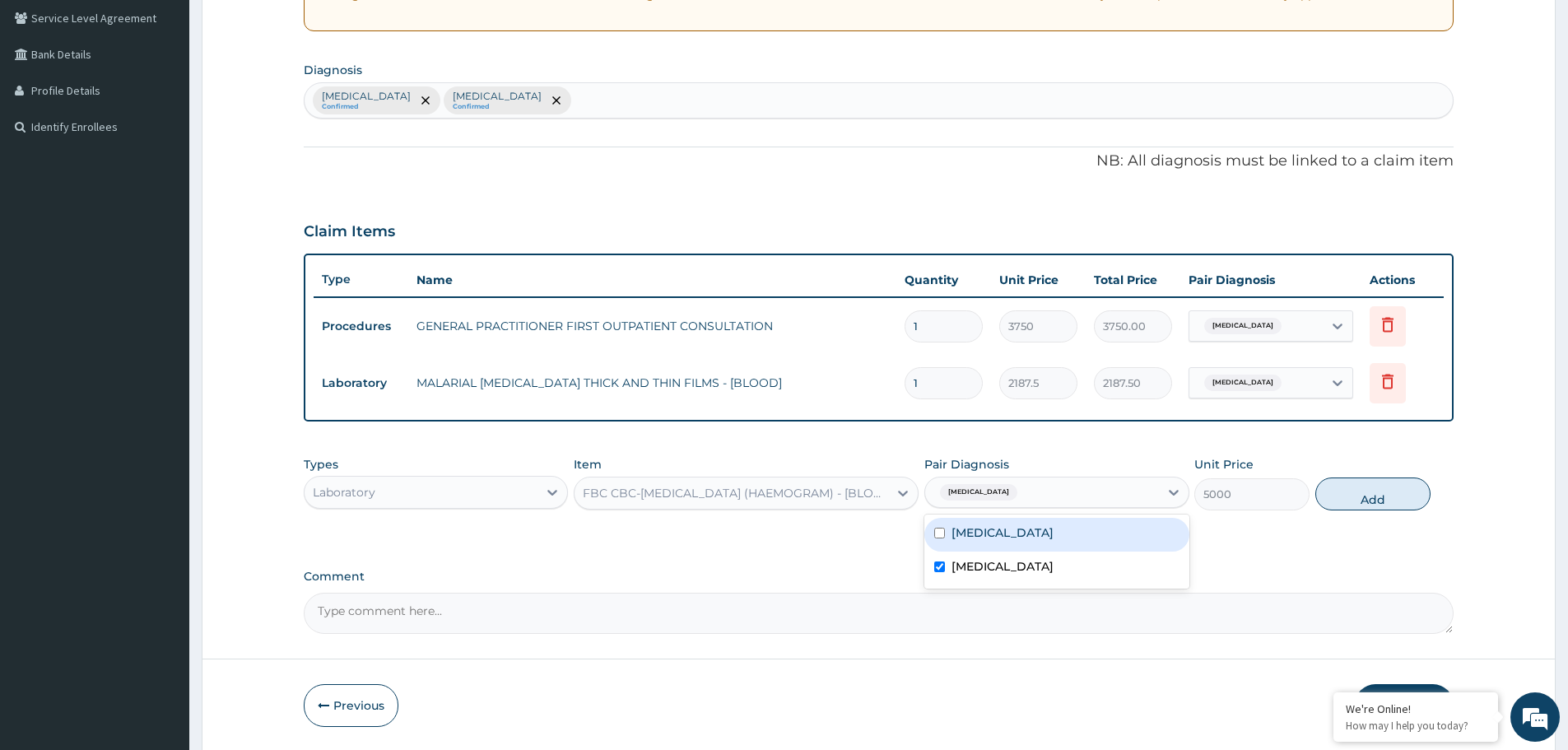
click at [1362, 500] on button "Add" at bounding box center [1372, 493] width 115 height 32
type input "0"
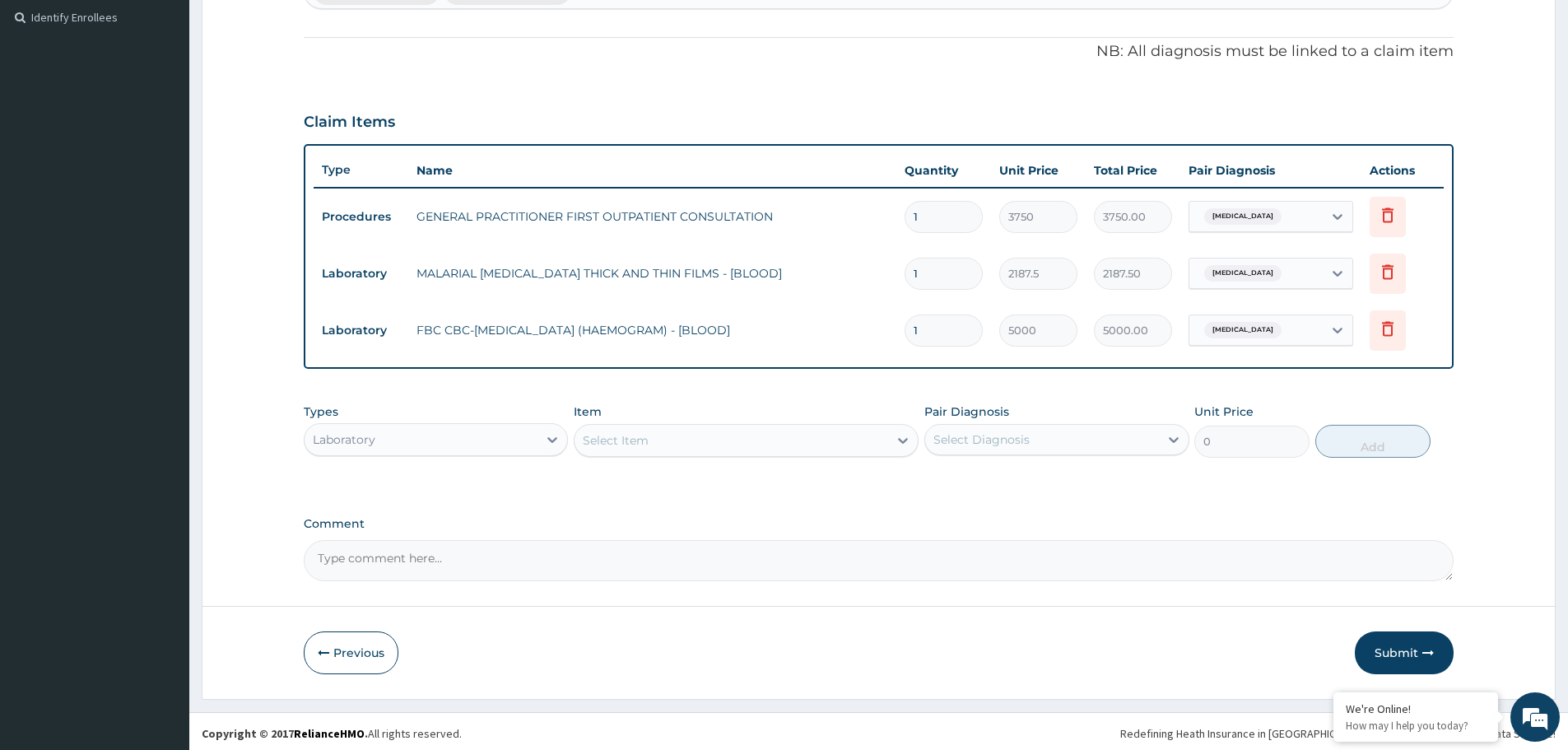
scroll to position [457, 0]
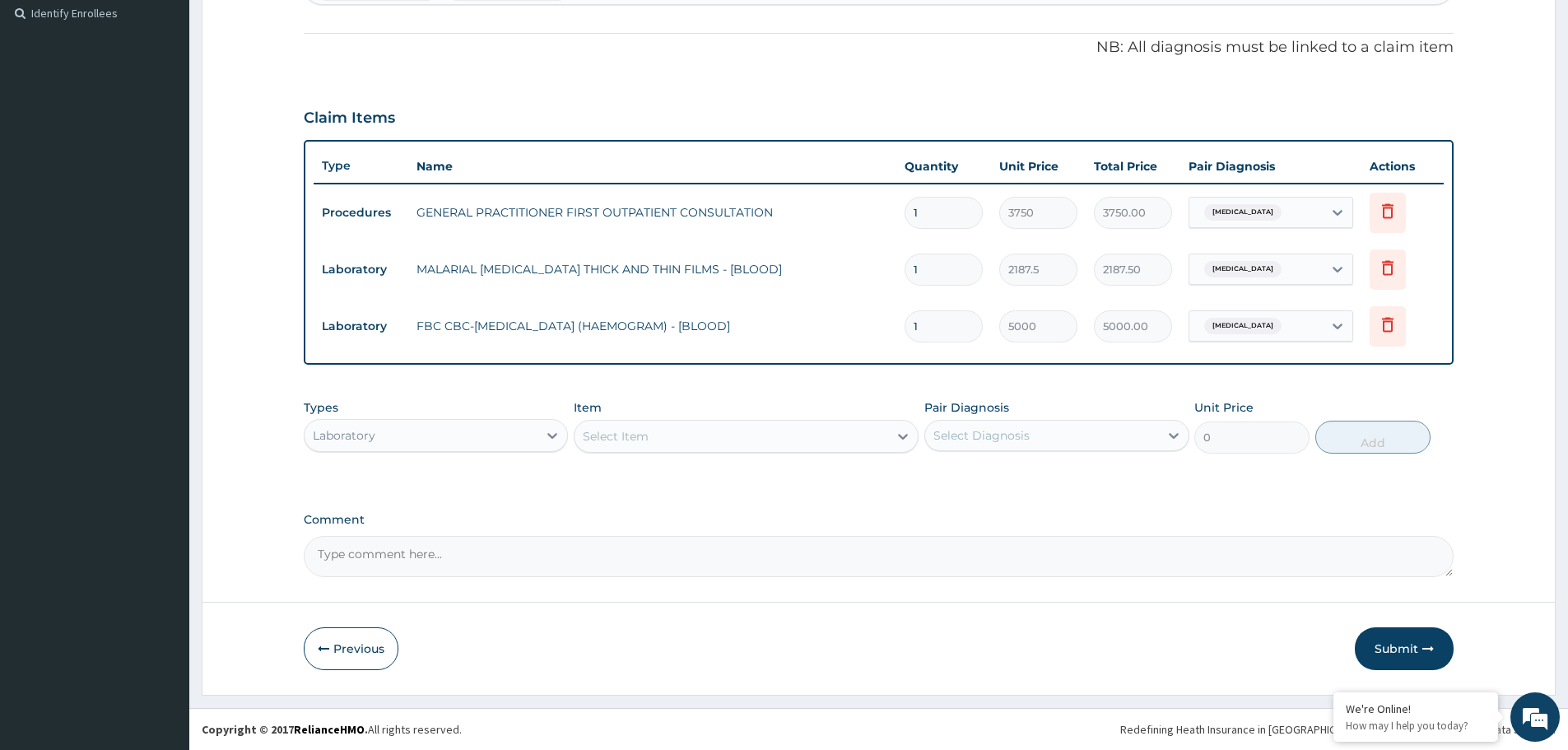
click at [431, 432] on div "Laboratory" at bounding box center [421, 435] width 233 height 27
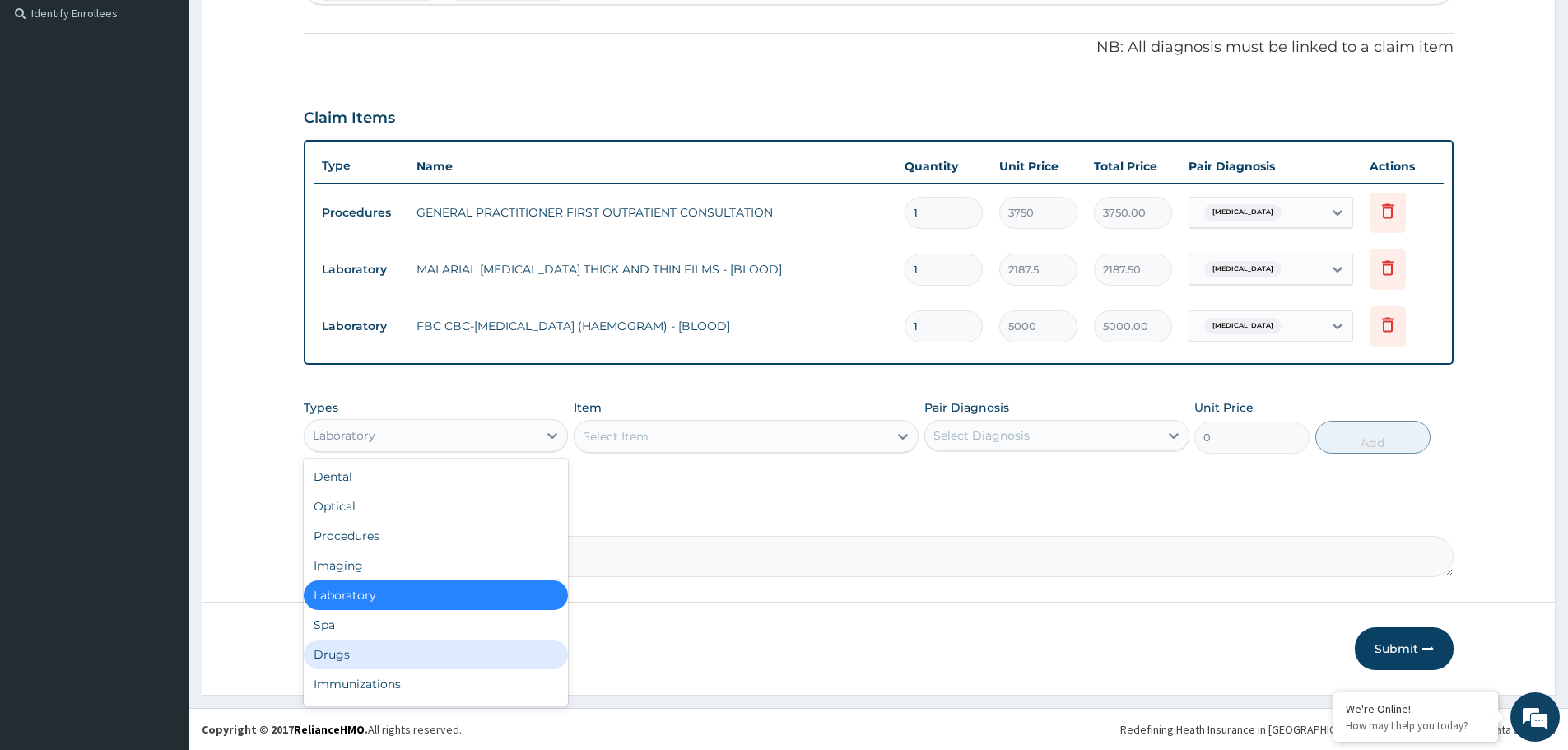
click at [360, 656] on div "Drugs" at bounding box center [436, 655] width 265 height 30
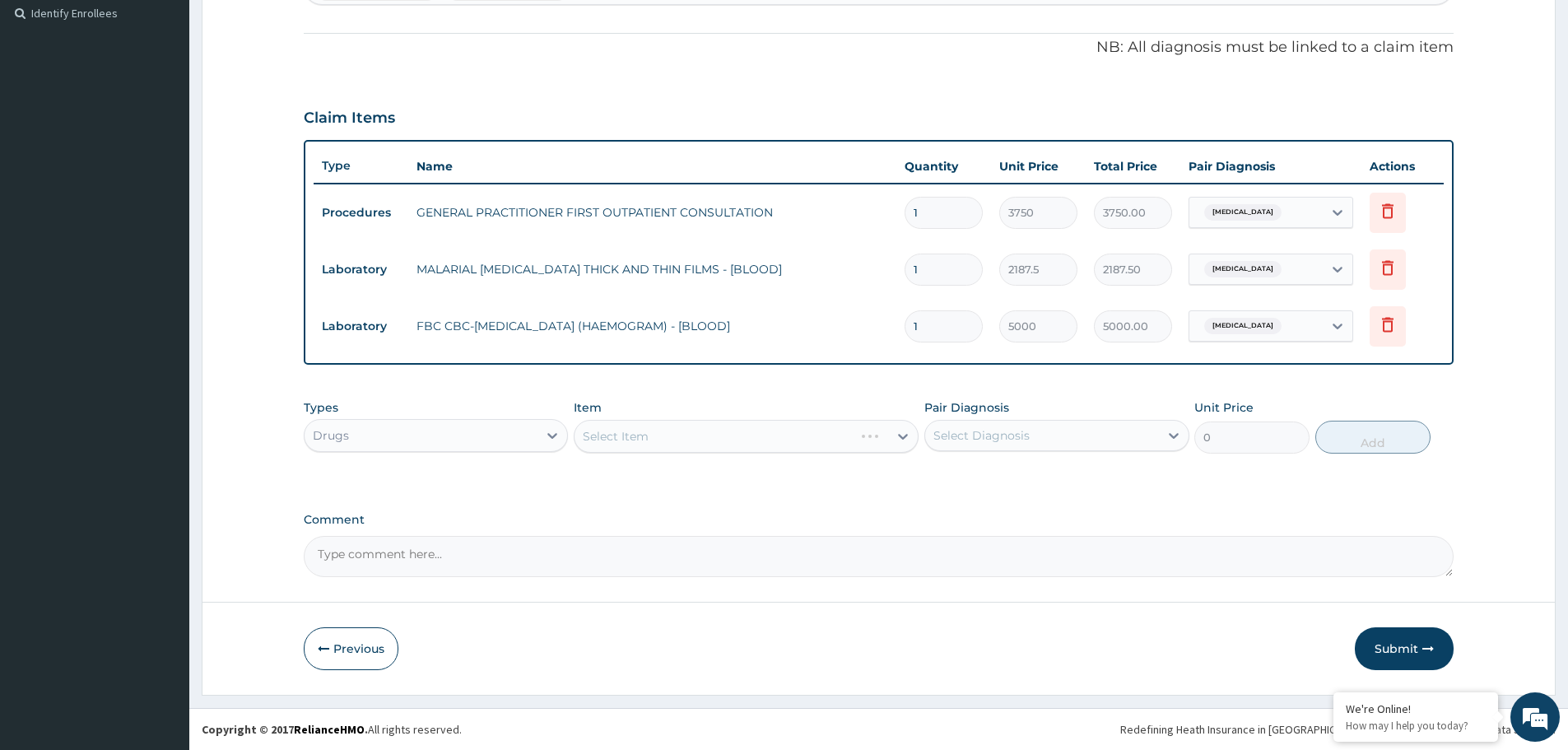
click at [746, 436] on div "Select Item" at bounding box center [746, 436] width 345 height 32
click at [761, 485] on div "Types Drugs Item Select Item Pair Diagnosis Select Diagnosis Unit Price 0 Add" at bounding box center [878, 438] width 1150 height 95
click at [772, 431] on div "Select Item" at bounding box center [746, 436] width 345 height 32
click at [766, 462] on div "Types Drugs Item Select Item Pair Diagnosis Select Diagnosis Unit Price 0 Add" at bounding box center [878, 438] width 1150 height 95
click at [762, 447] on div "Select Item" at bounding box center [746, 436] width 345 height 32
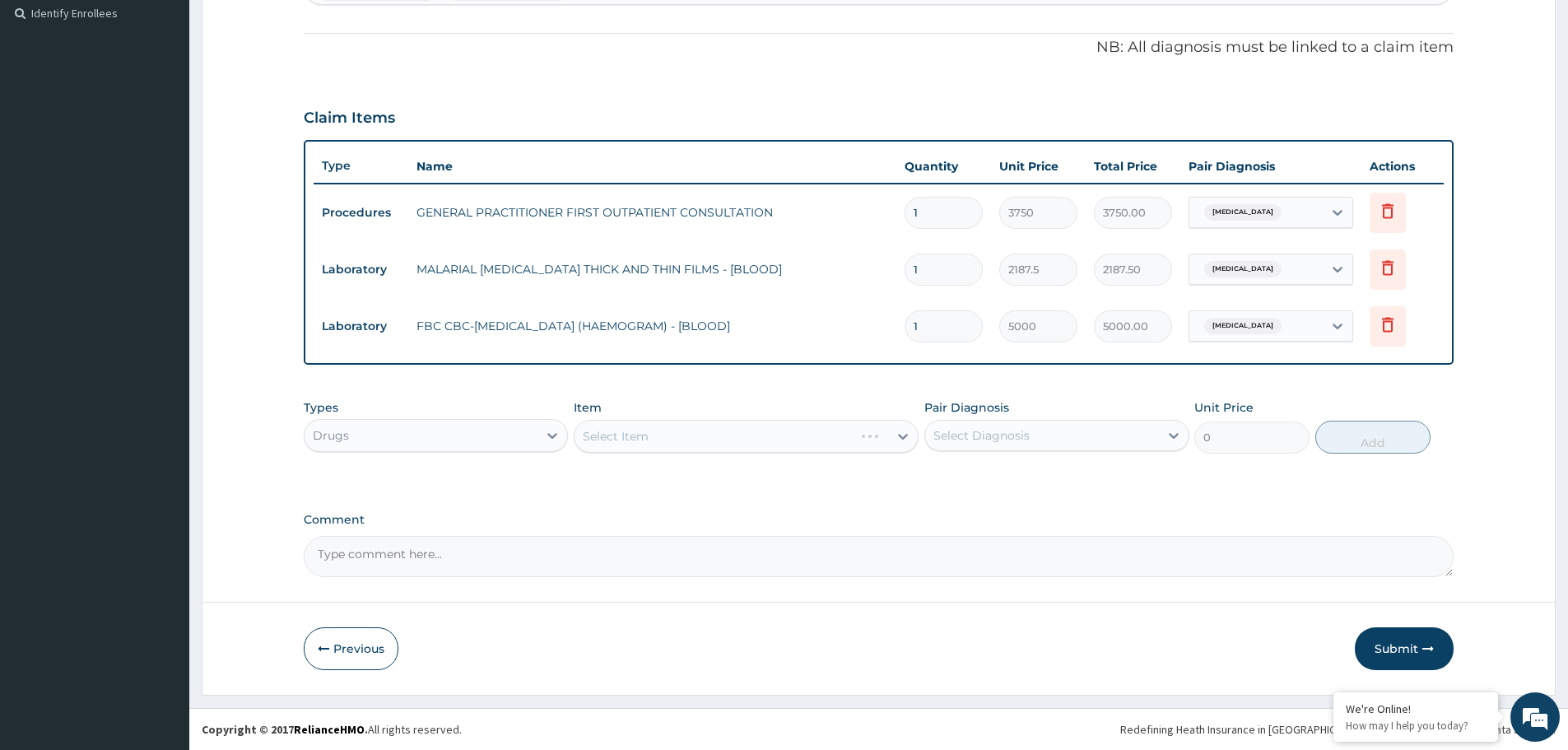
click at [695, 427] on div "Select Item" at bounding box center [746, 436] width 345 height 32
click at [509, 375] on div "PA Code / Prescription Code Enter Code(Secondary Care Only) Encounter Date 12-0…" at bounding box center [878, 139] width 1150 height 876
click at [751, 441] on div "Select Item" at bounding box center [746, 436] width 345 height 32
drag, startPoint x: 751, startPoint y: 441, endPoint x: 355, endPoint y: 403, distance: 397.8
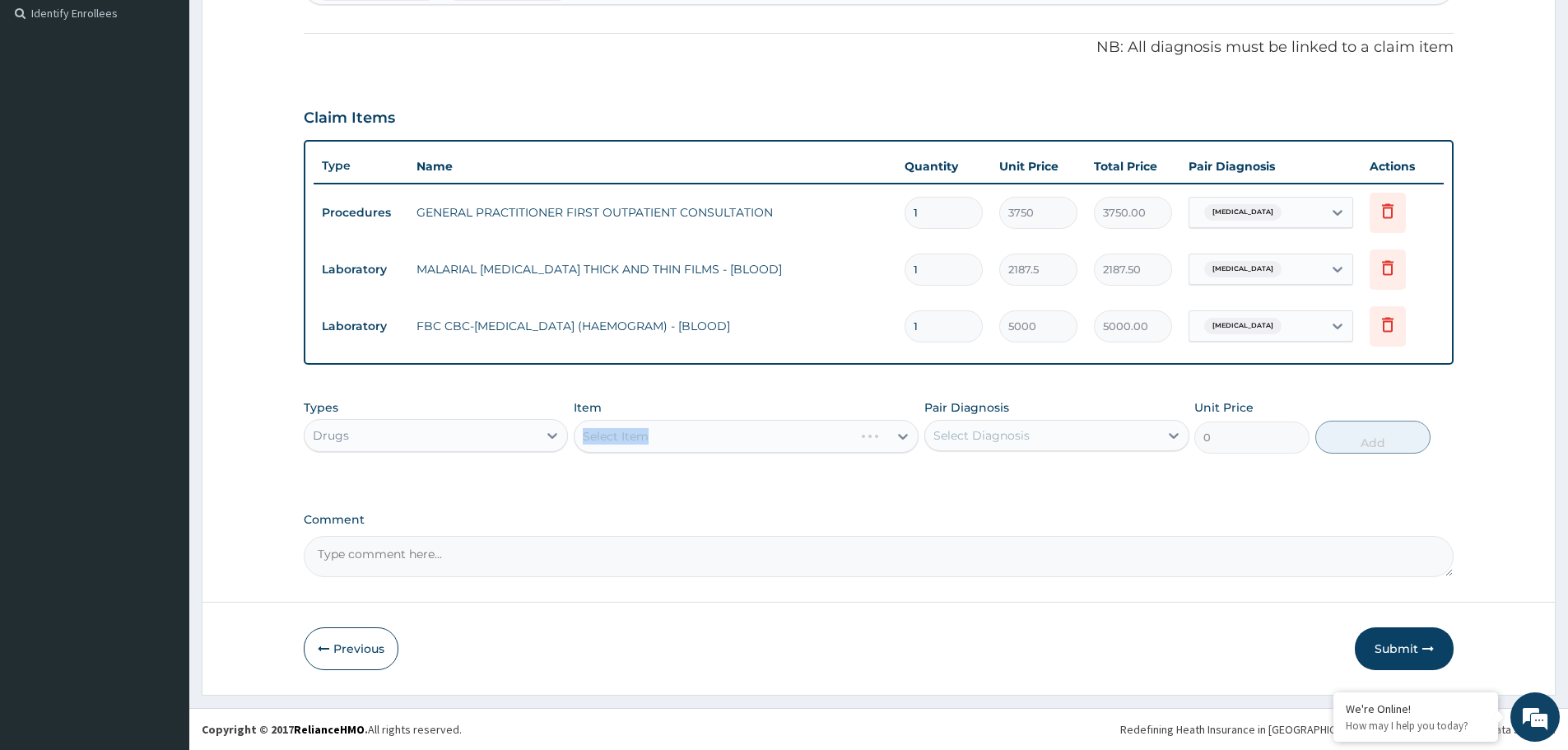
click at [747, 441] on div "Select Item" at bounding box center [746, 436] width 345 height 32
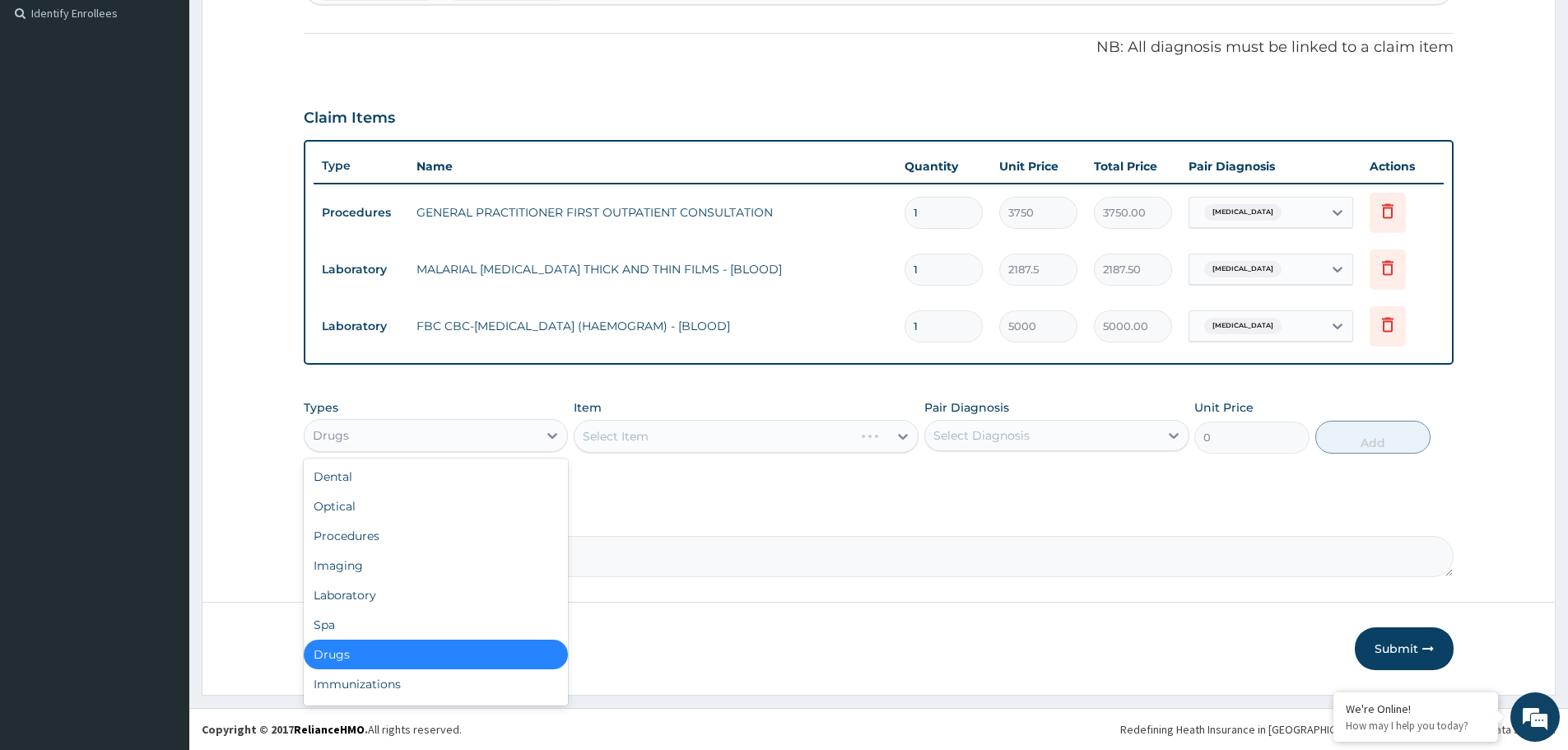
click at [387, 426] on div "Drugs" at bounding box center [421, 435] width 233 height 27
click at [381, 537] on div "Procedures" at bounding box center [436, 536] width 265 height 30
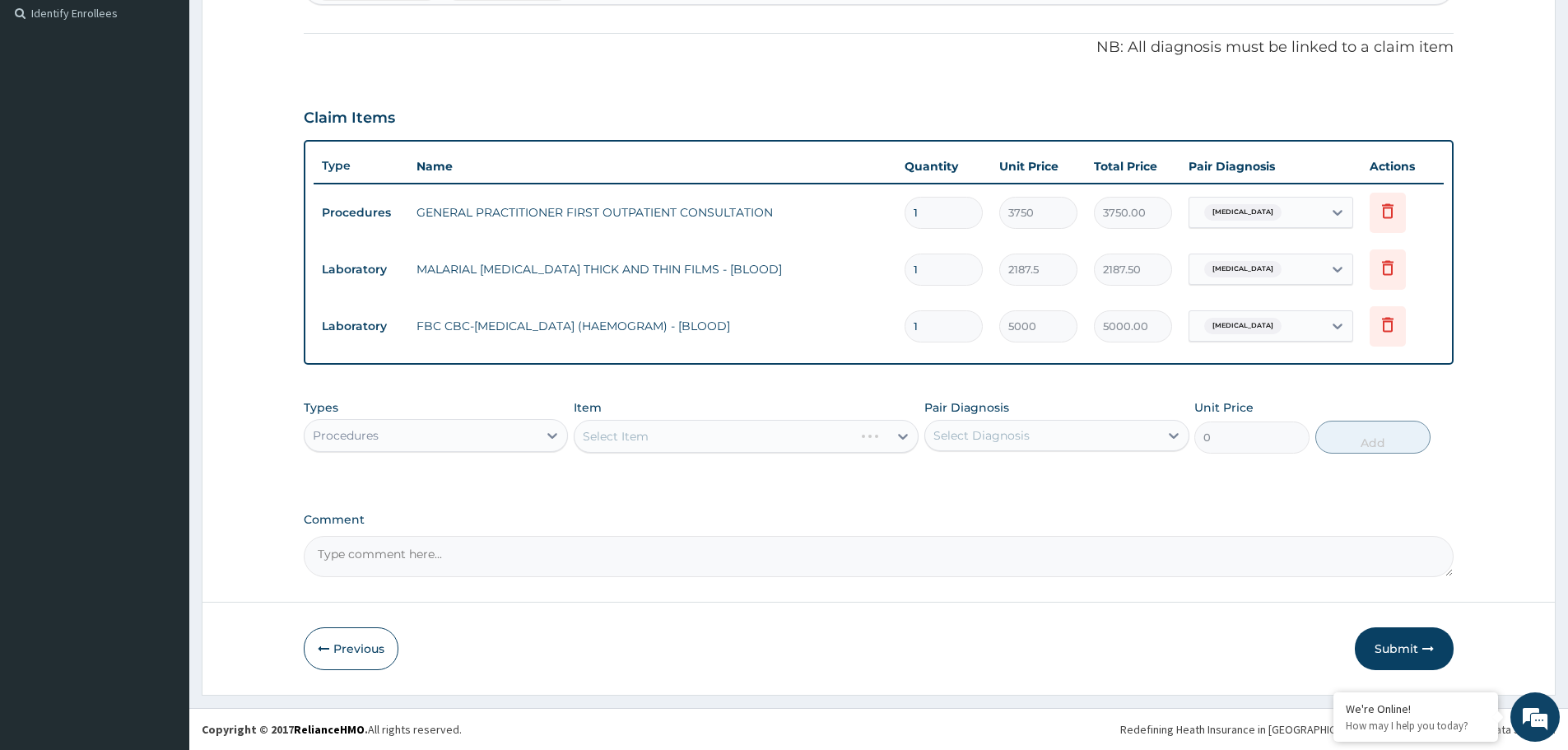
click at [606, 515] on label "Comment" at bounding box center [878, 520] width 1150 height 14
click at [606, 536] on textarea "Comment" at bounding box center [878, 557] width 1150 height 41
click at [437, 435] on div "Procedures" at bounding box center [421, 435] width 233 height 27
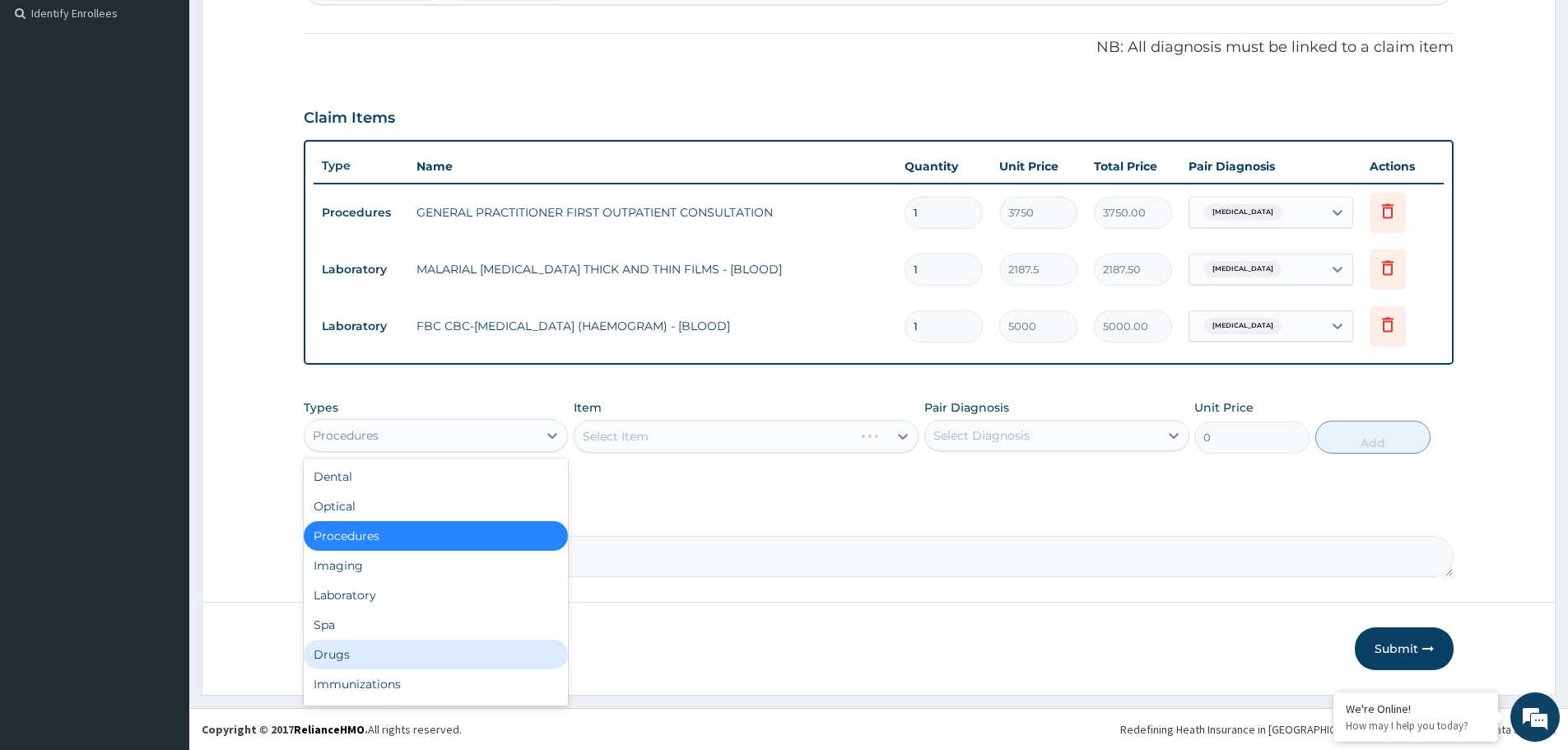
click at [397, 641] on div "Drugs" at bounding box center [436, 655] width 265 height 30
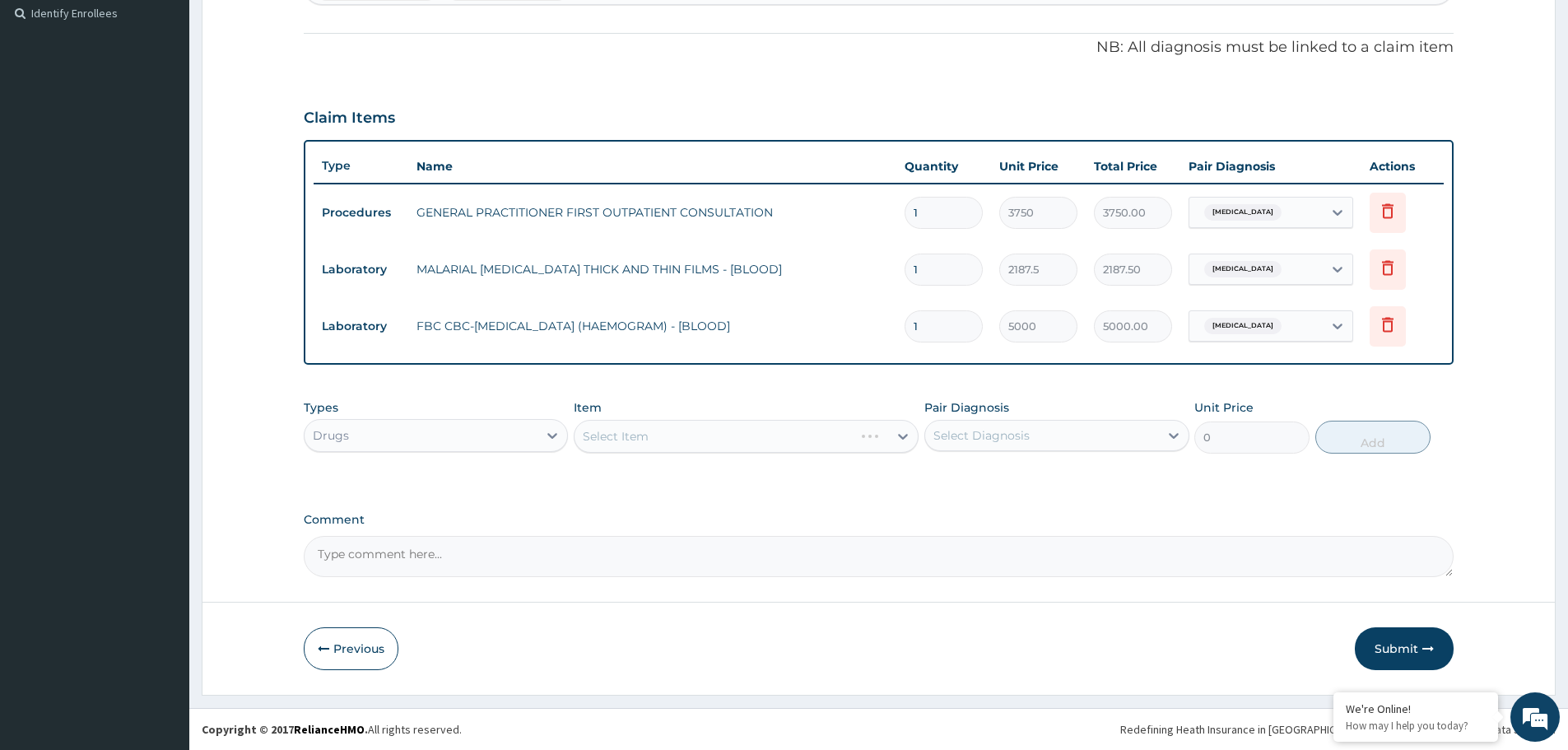
click at [683, 514] on label "Comment" at bounding box center [878, 520] width 1150 height 14
click at [683, 536] on textarea "Comment" at bounding box center [878, 557] width 1150 height 41
click at [808, 427] on div "Select Item" at bounding box center [746, 436] width 345 height 32
click at [796, 439] on div "Select Item" at bounding box center [746, 436] width 345 height 32
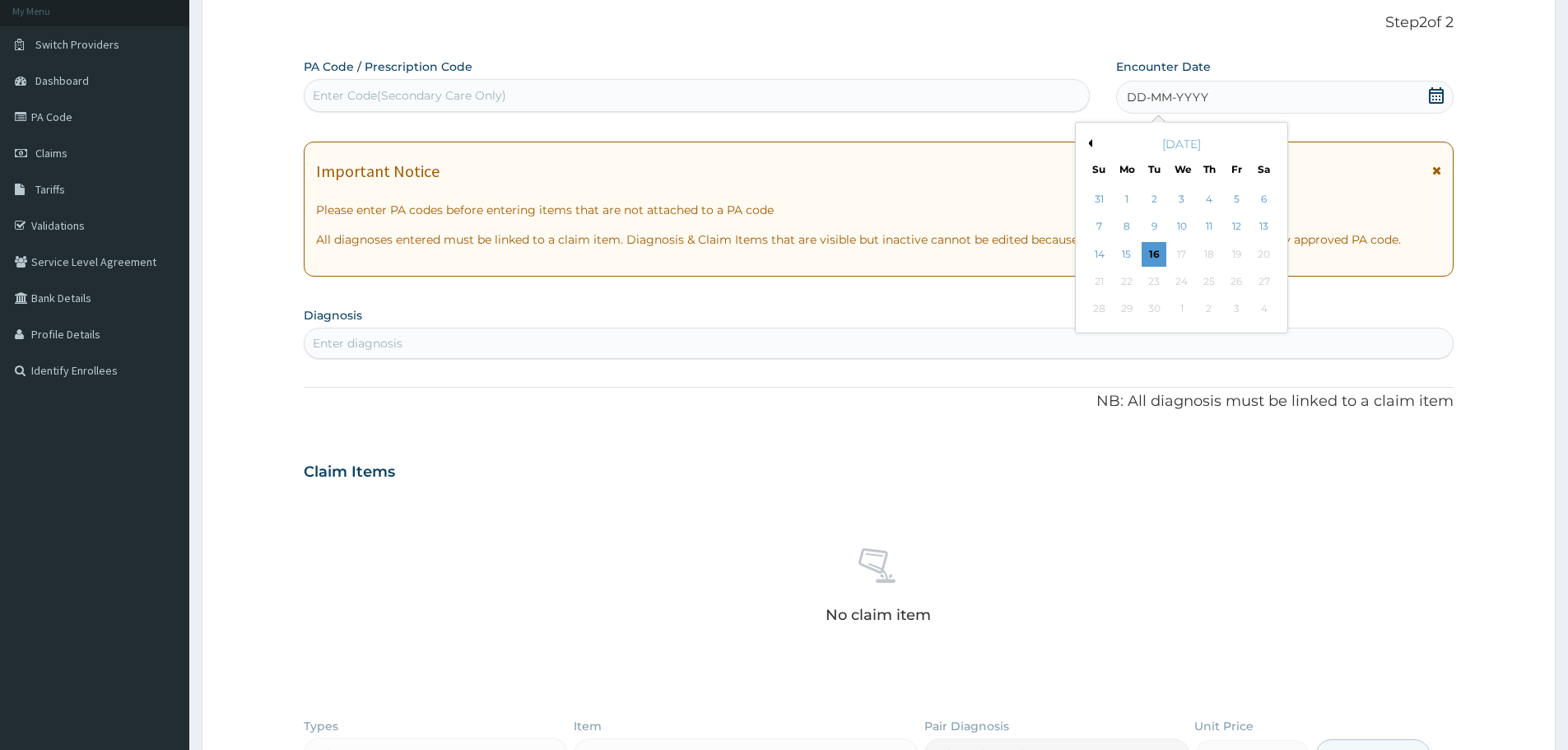
click at [1229, 226] on div "12" at bounding box center [1236, 226] width 25 height 25
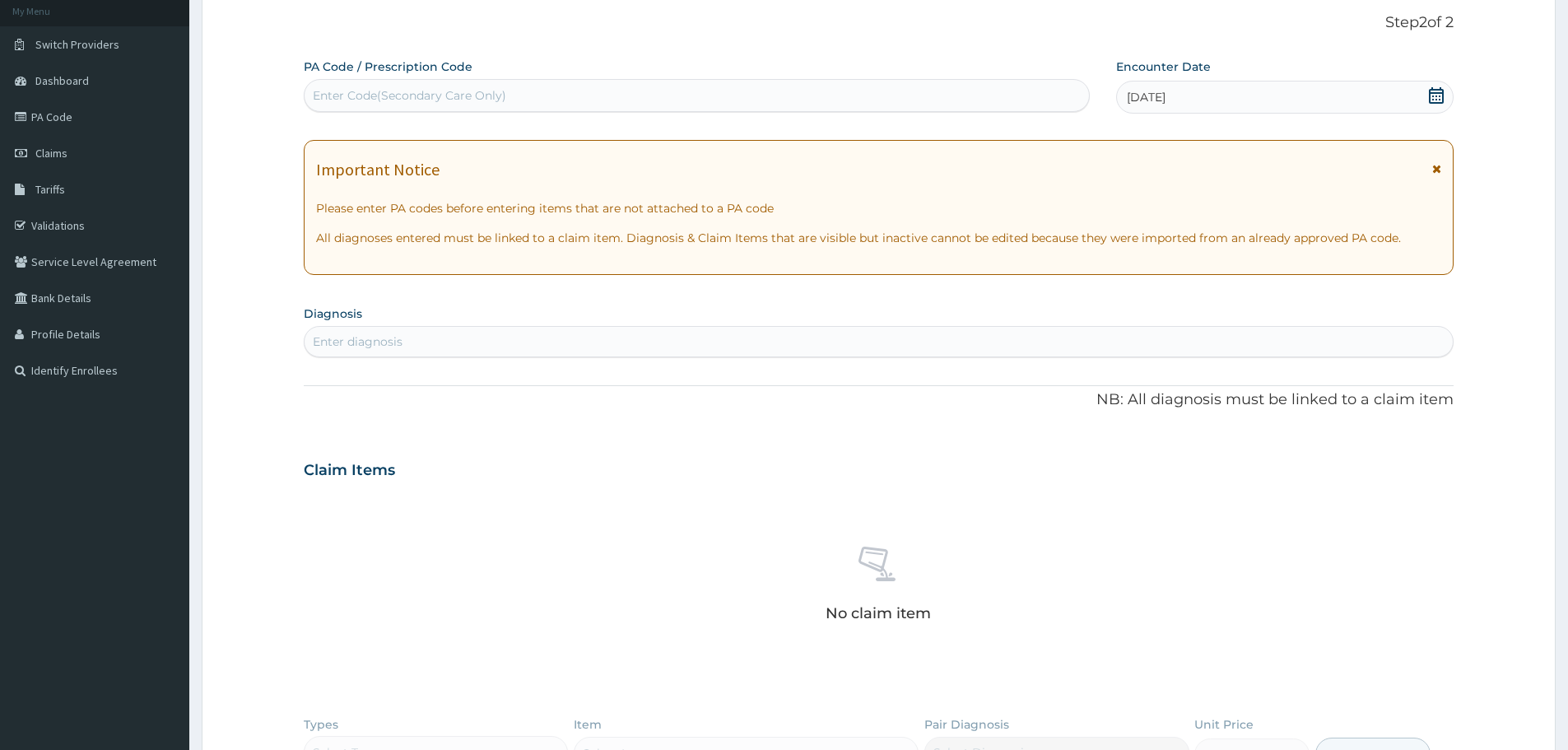
click at [479, 338] on div "Enter diagnosis" at bounding box center [878, 342] width 1148 height 27
type input "MALARIA"
click at [1435, 97] on icon at bounding box center [1436, 95] width 17 height 17
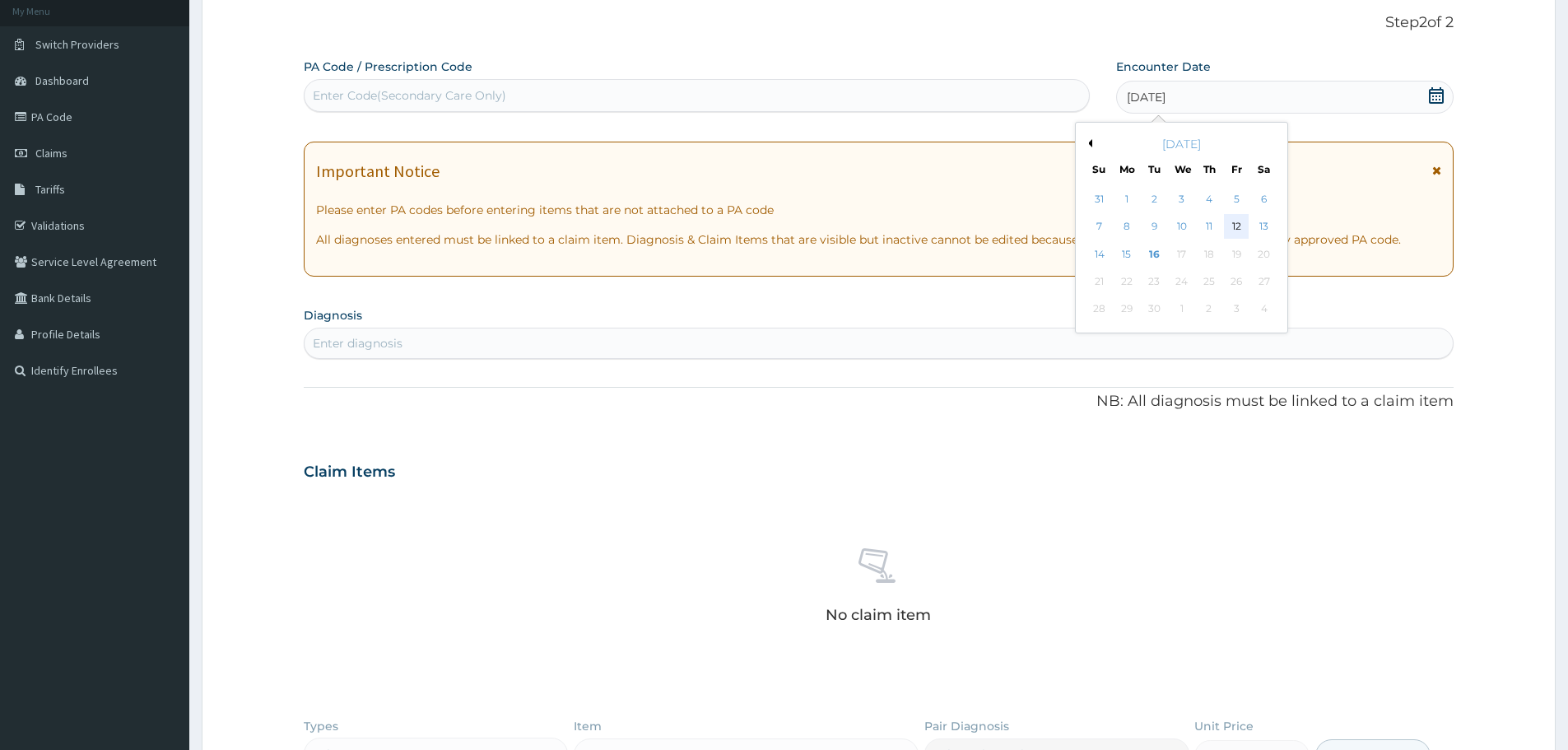
click at [1235, 219] on div "12" at bounding box center [1236, 226] width 25 height 25
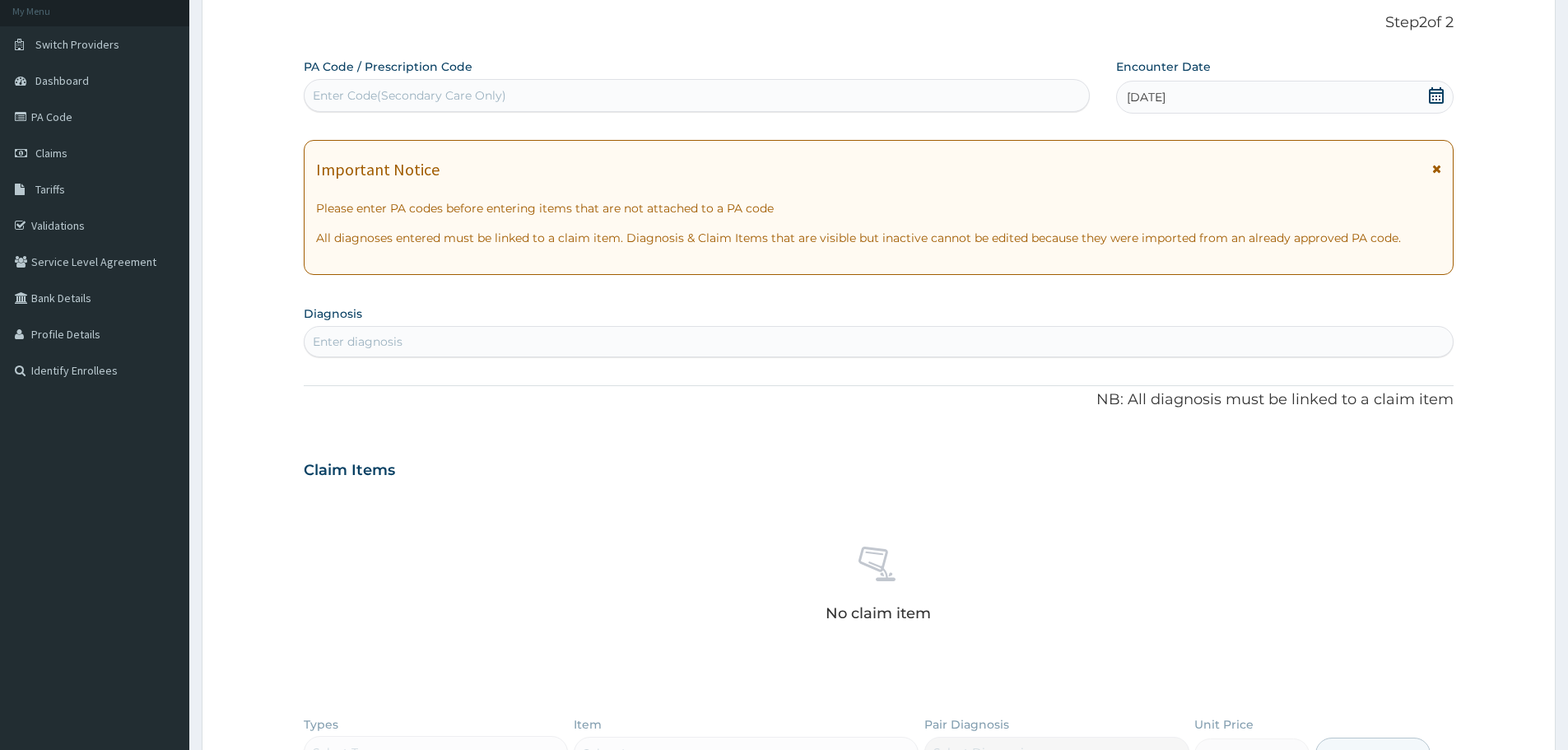
click at [382, 345] on div "Enter diagnosis" at bounding box center [357, 342] width 90 height 17
type input "MALARIA"
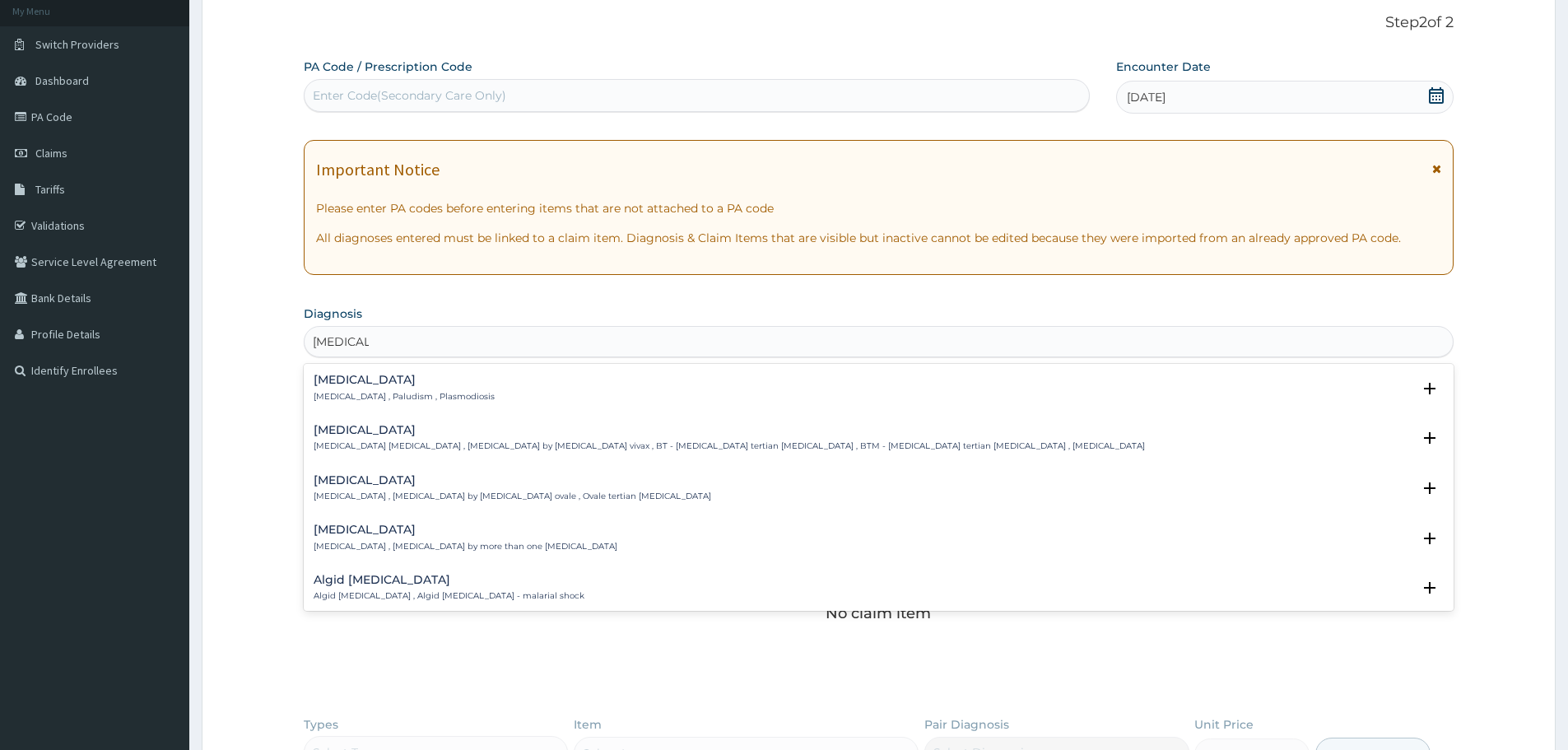
click at [346, 393] on p "Malaria , Paludism , Plasmodiosis" at bounding box center [404, 397] width 181 height 12
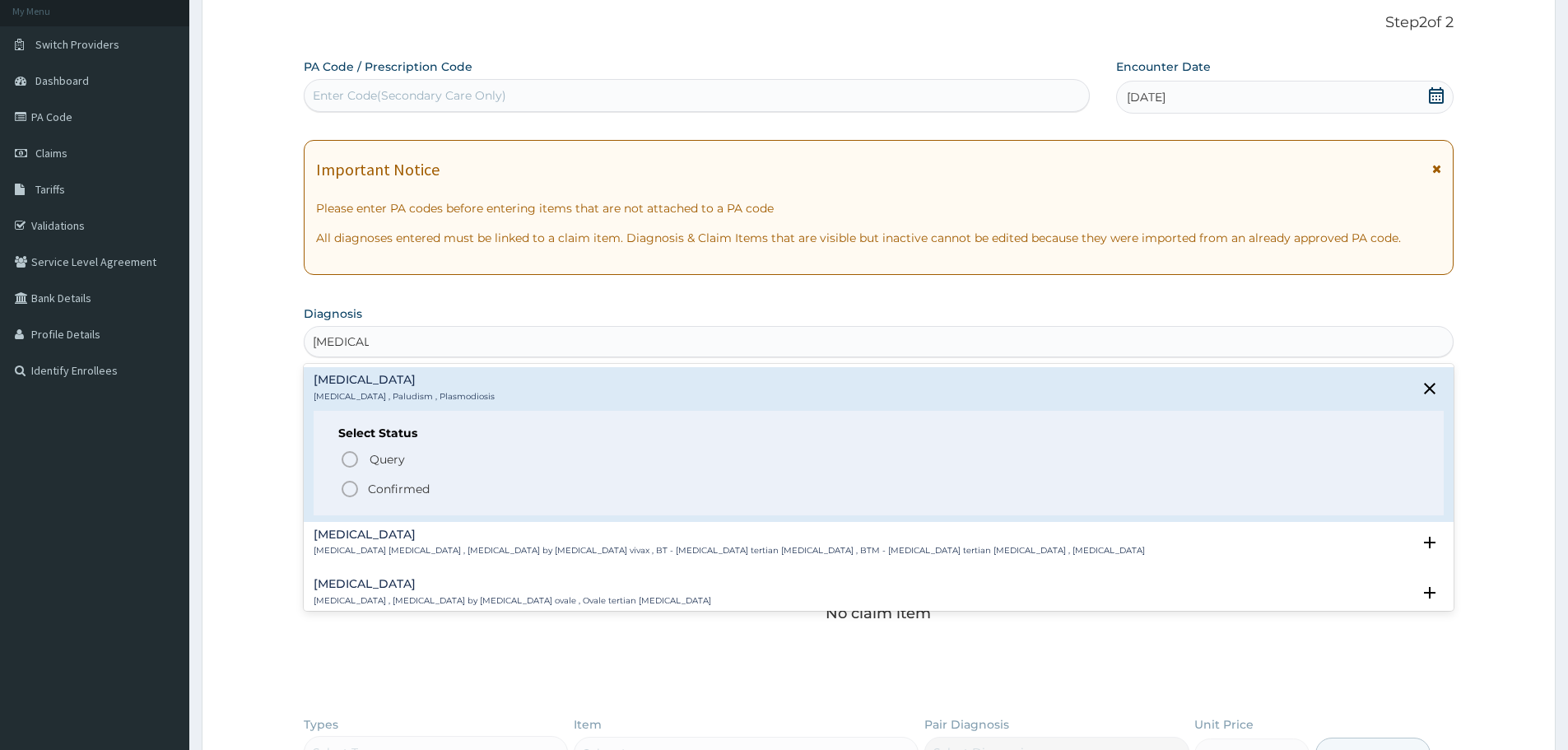
click at [350, 490] on icon "status option filled" at bounding box center [350, 489] width 20 height 20
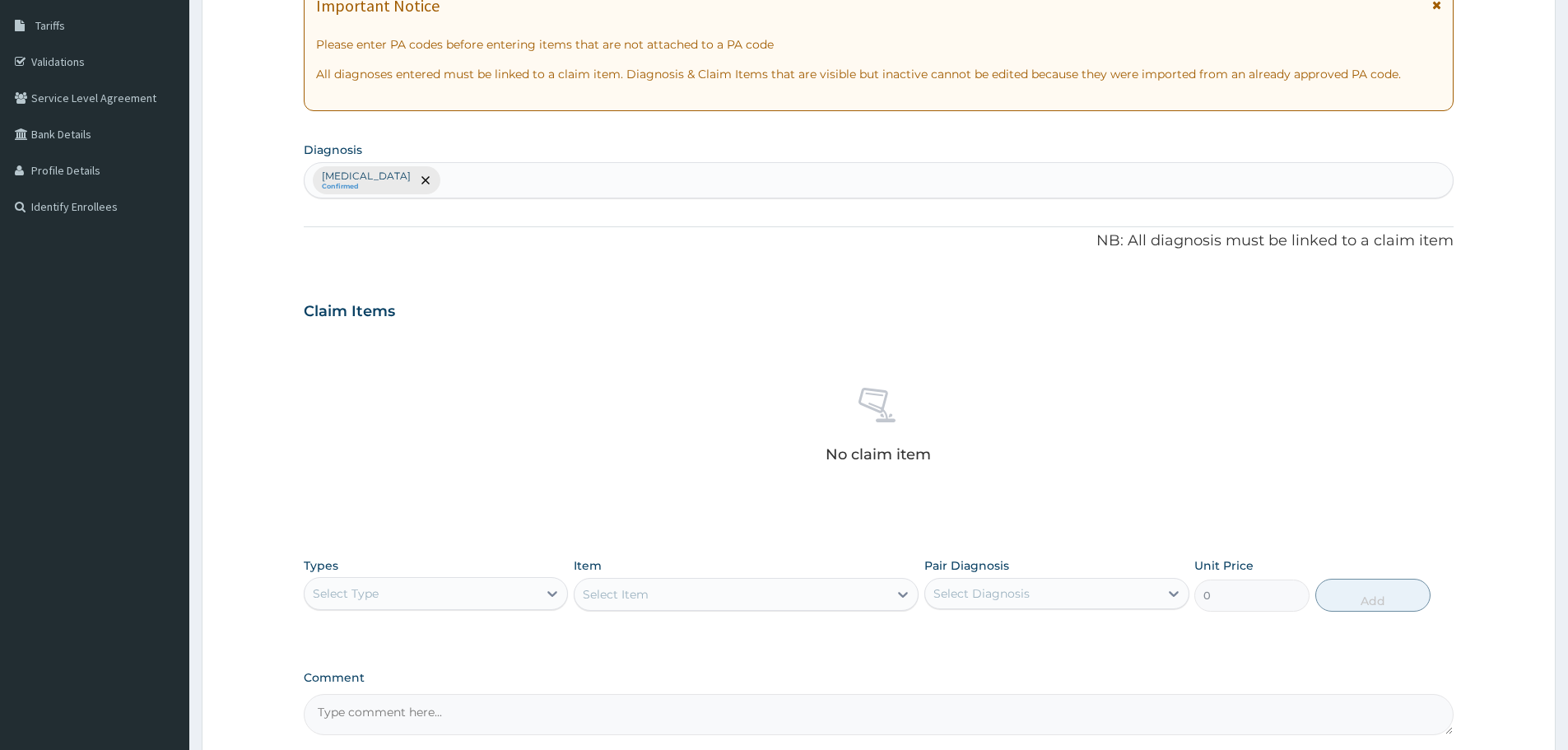
scroll to position [264, 0]
type input "[MEDICAL_DATA]"
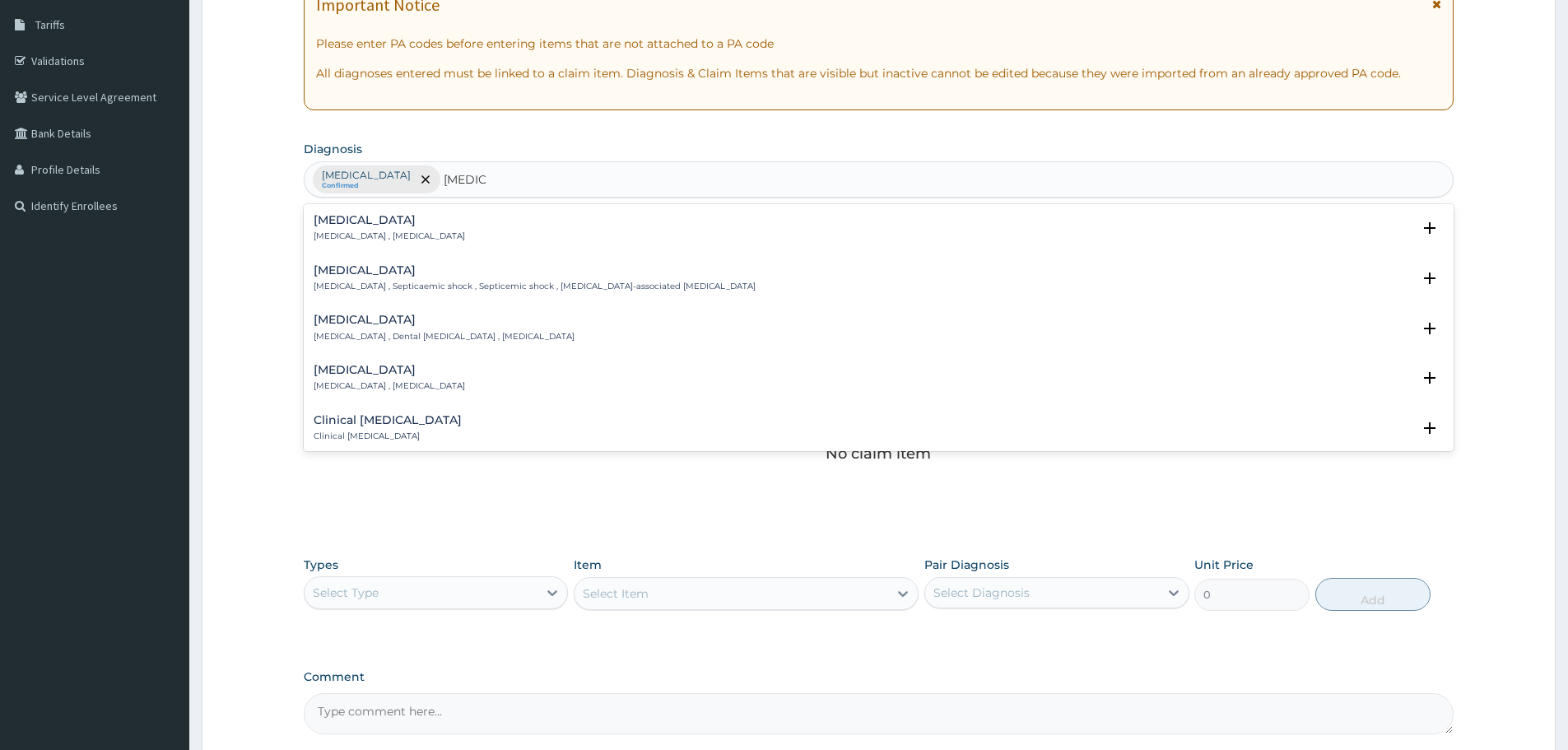
click at [340, 229] on div "Sepsis Systemic infection , Sepsis" at bounding box center [390, 228] width 151 height 29
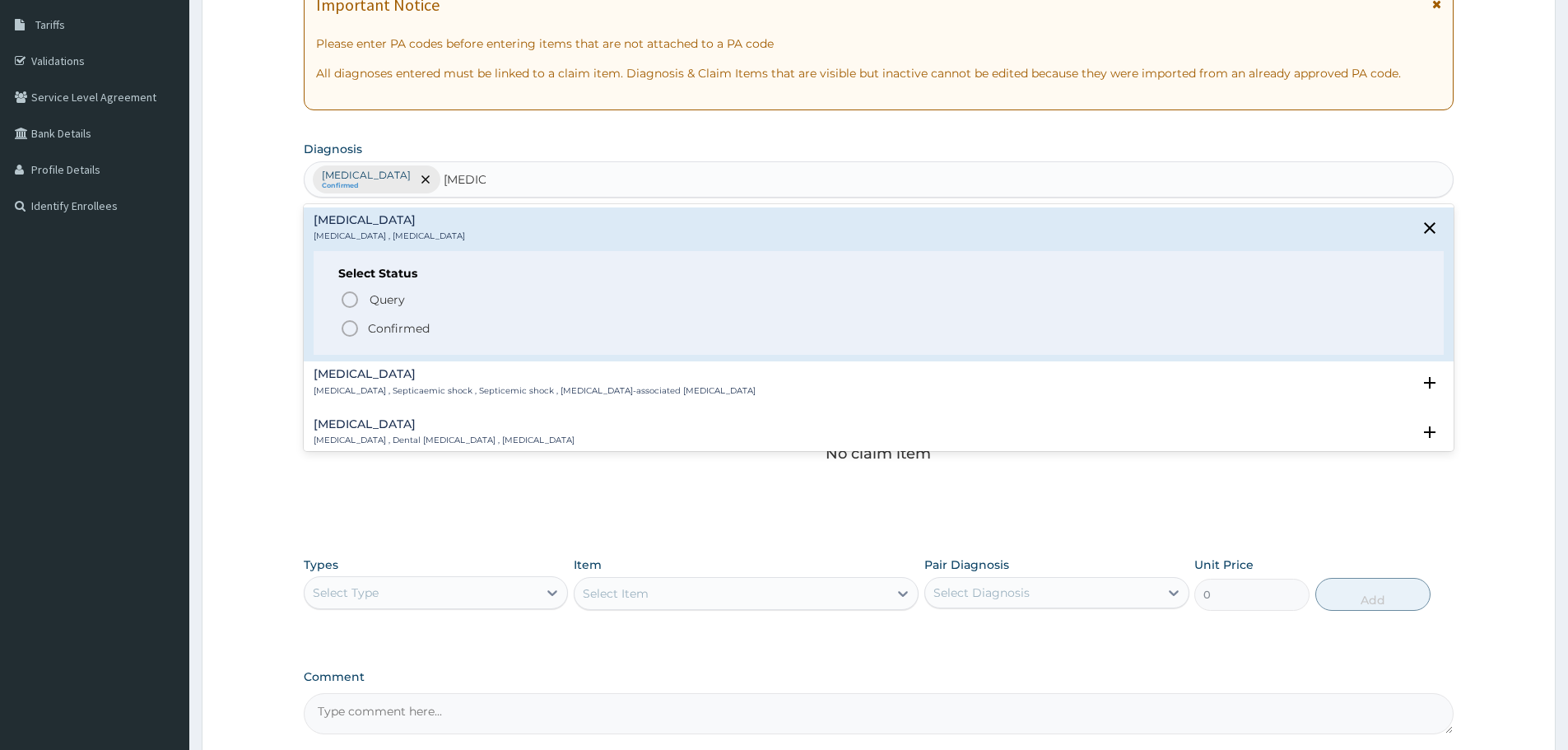
click at [350, 326] on icon "status option filled" at bounding box center [350, 329] width 20 height 20
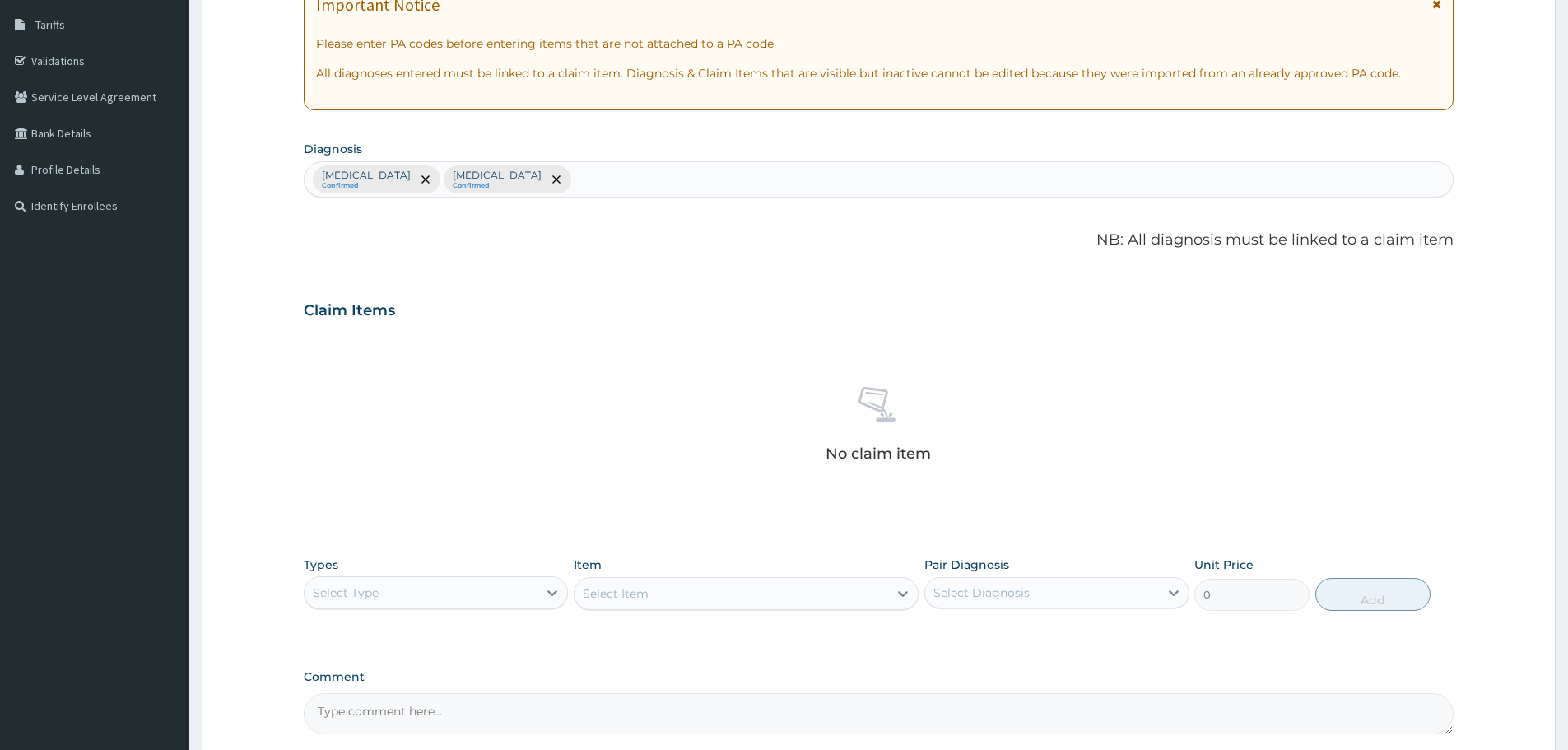
scroll to position [421, 0]
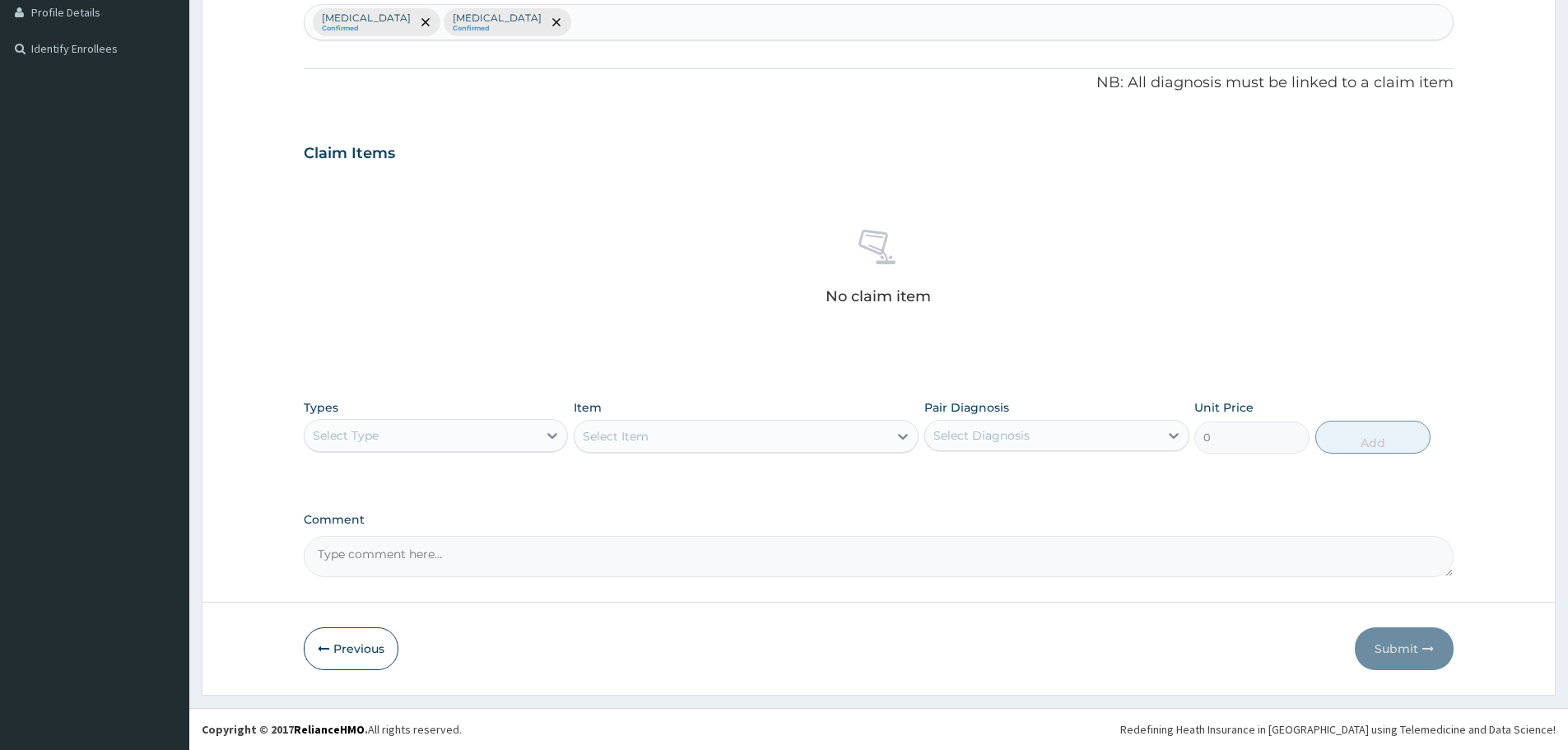
click at [393, 441] on div "Select Type" at bounding box center [421, 435] width 233 height 27
click at [391, 542] on div "Procedures" at bounding box center [436, 536] width 265 height 30
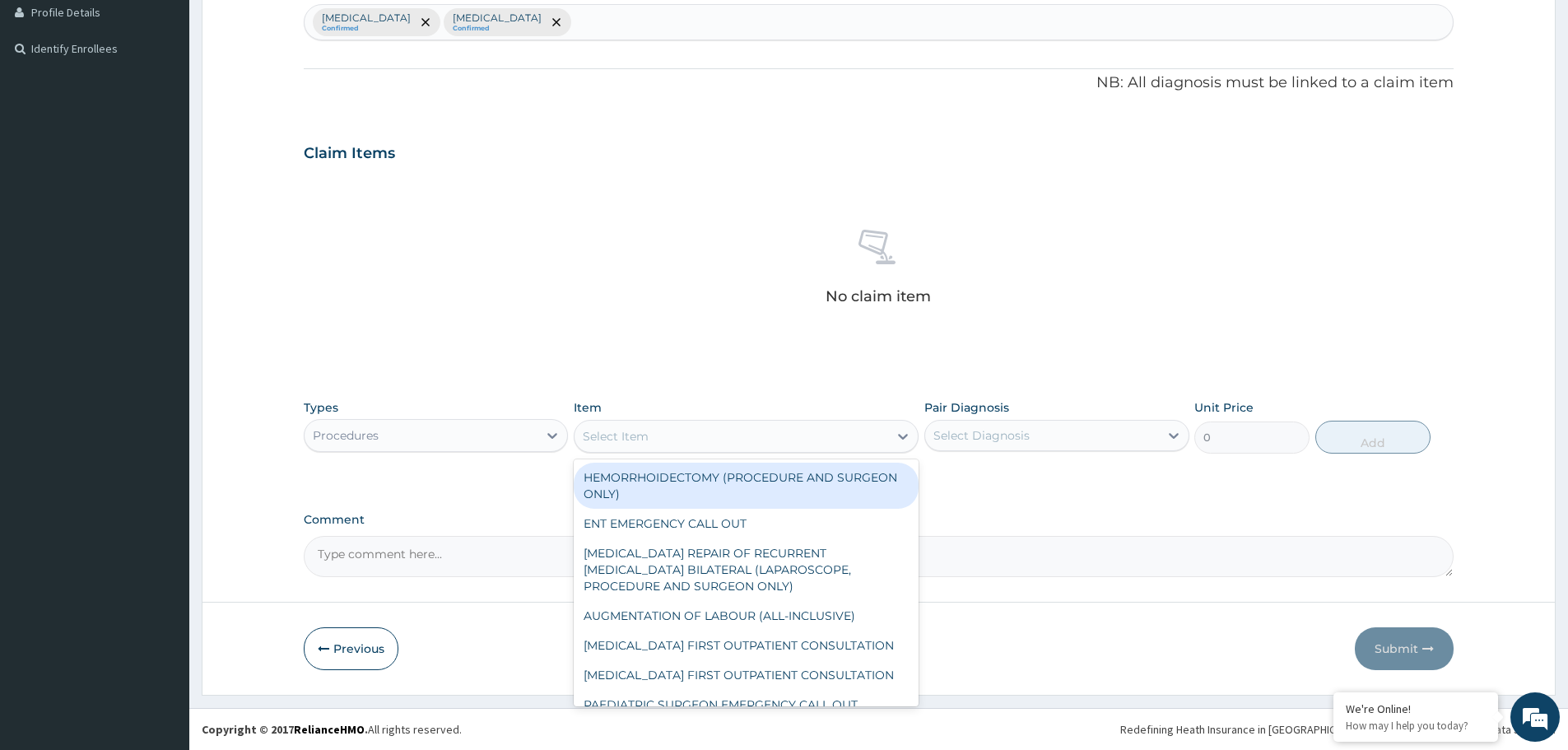
click at [725, 428] on div "Select Item" at bounding box center [731, 436] width 314 height 27
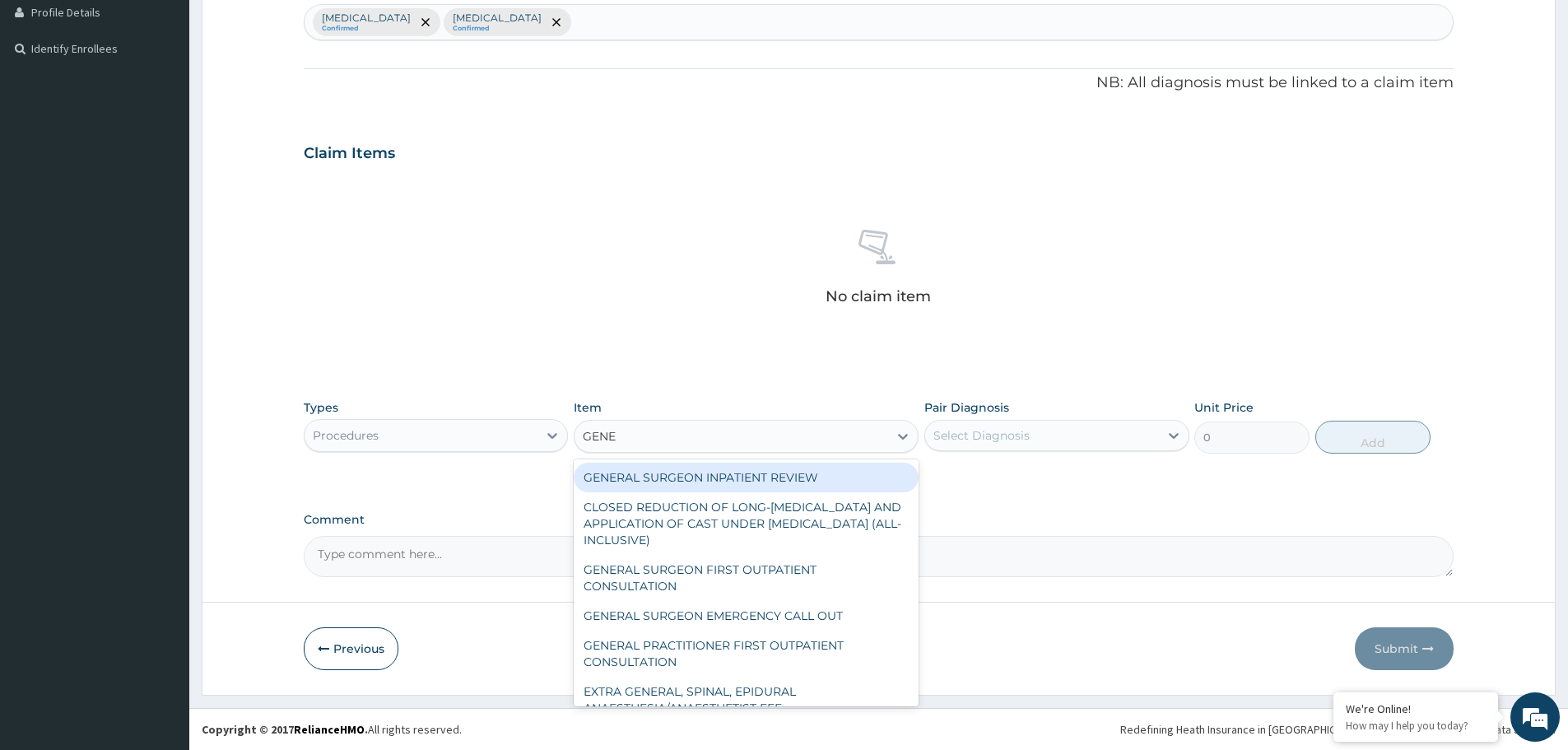
type input "GENER"
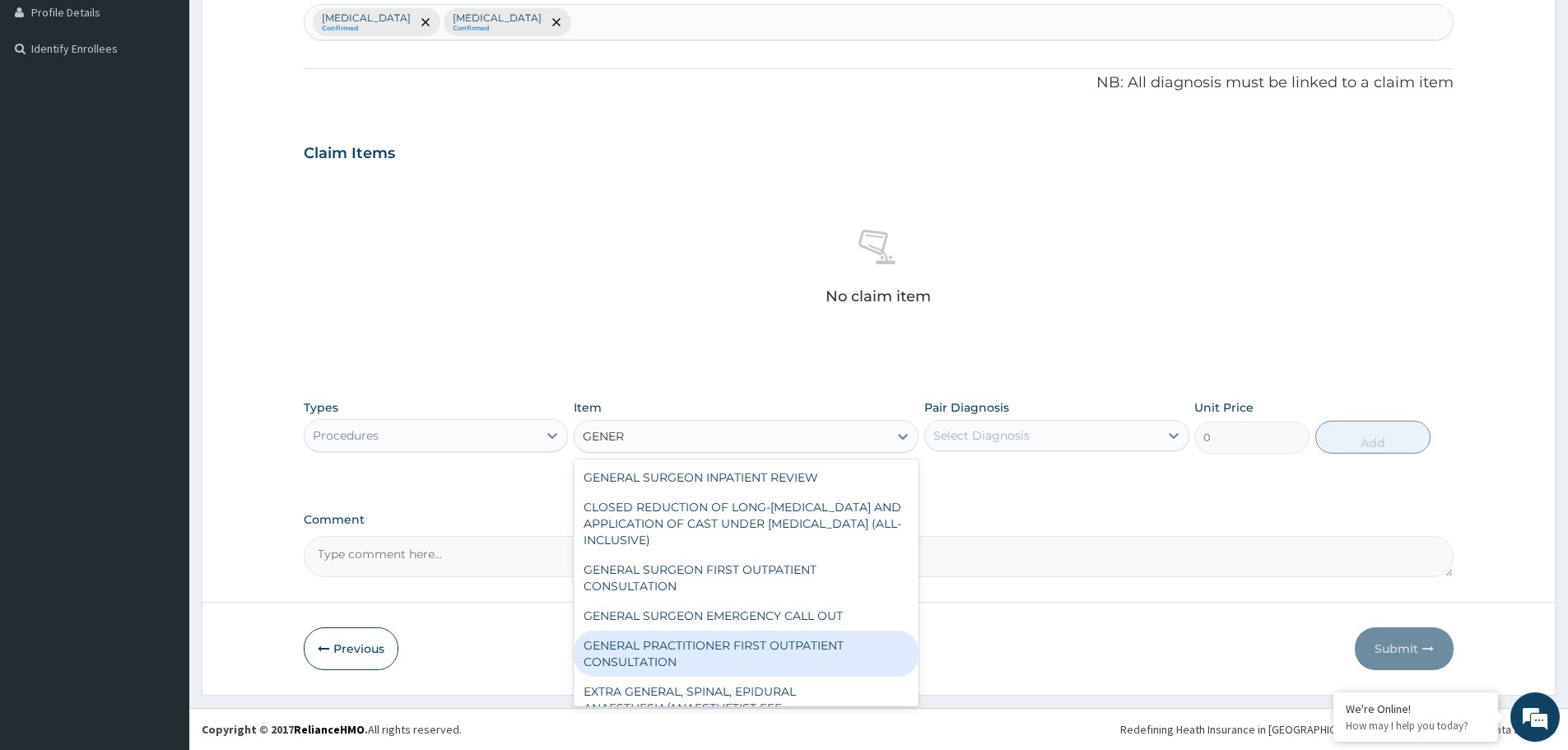
click at [738, 644] on div "GENERAL PRACTITIONER FIRST OUTPATIENT CONSULTATION" at bounding box center [746, 654] width 345 height 46
type input "3750"
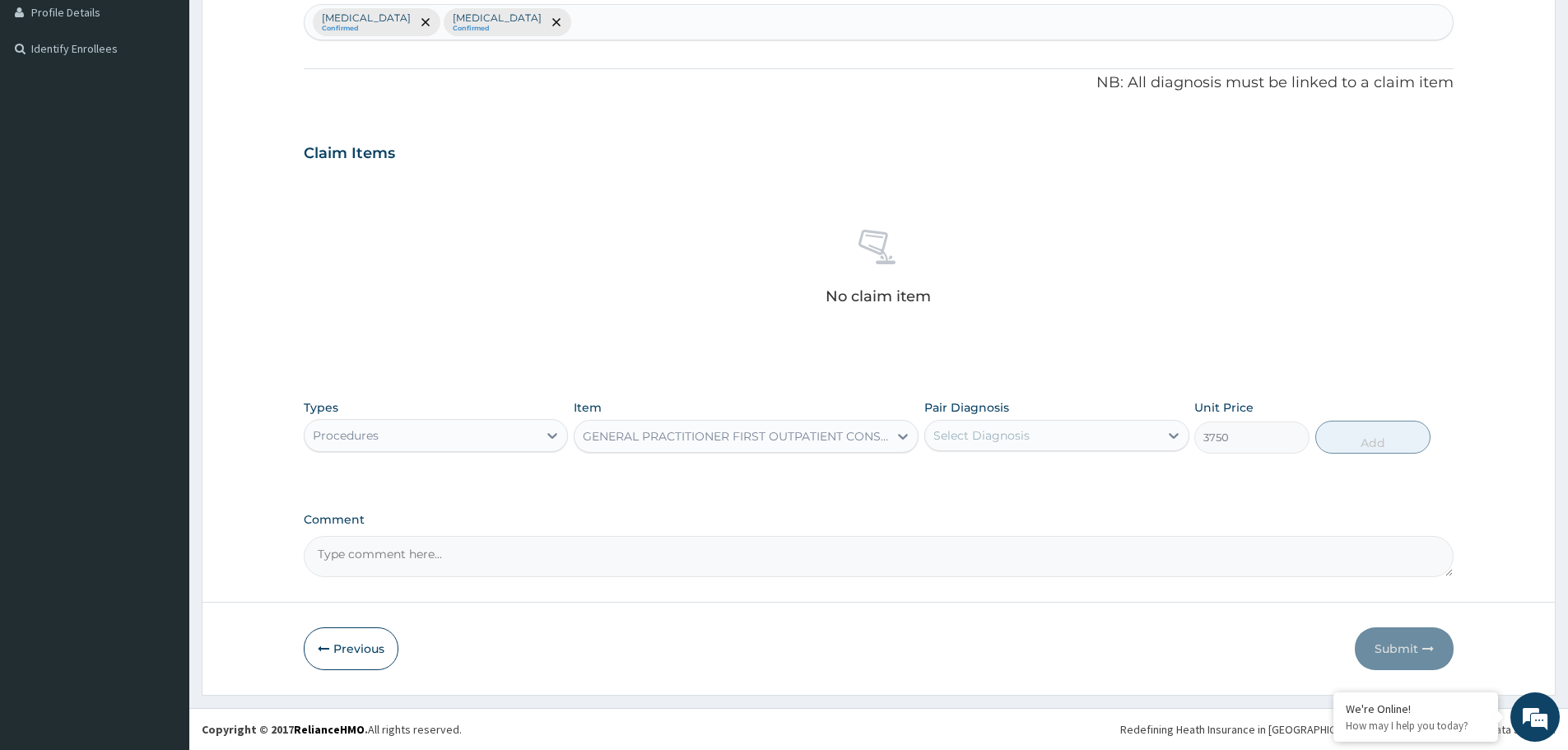
click at [1079, 429] on div "Select Diagnosis" at bounding box center [1041, 435] width 233 height 27
drag, startPoint x: 1047, startPoint y: 476, endPoint x: 1396, endPoint y: 393, distance: 358.7
click at [1071, 478] on div "Malaria" at bounding box center [1056, 478] width 265 height 33
checkbox input "true"
drag, startPoint x: 1380, startPoint y: 436, endPoint x: 1315, endPoint y: 426, distance: 65.8
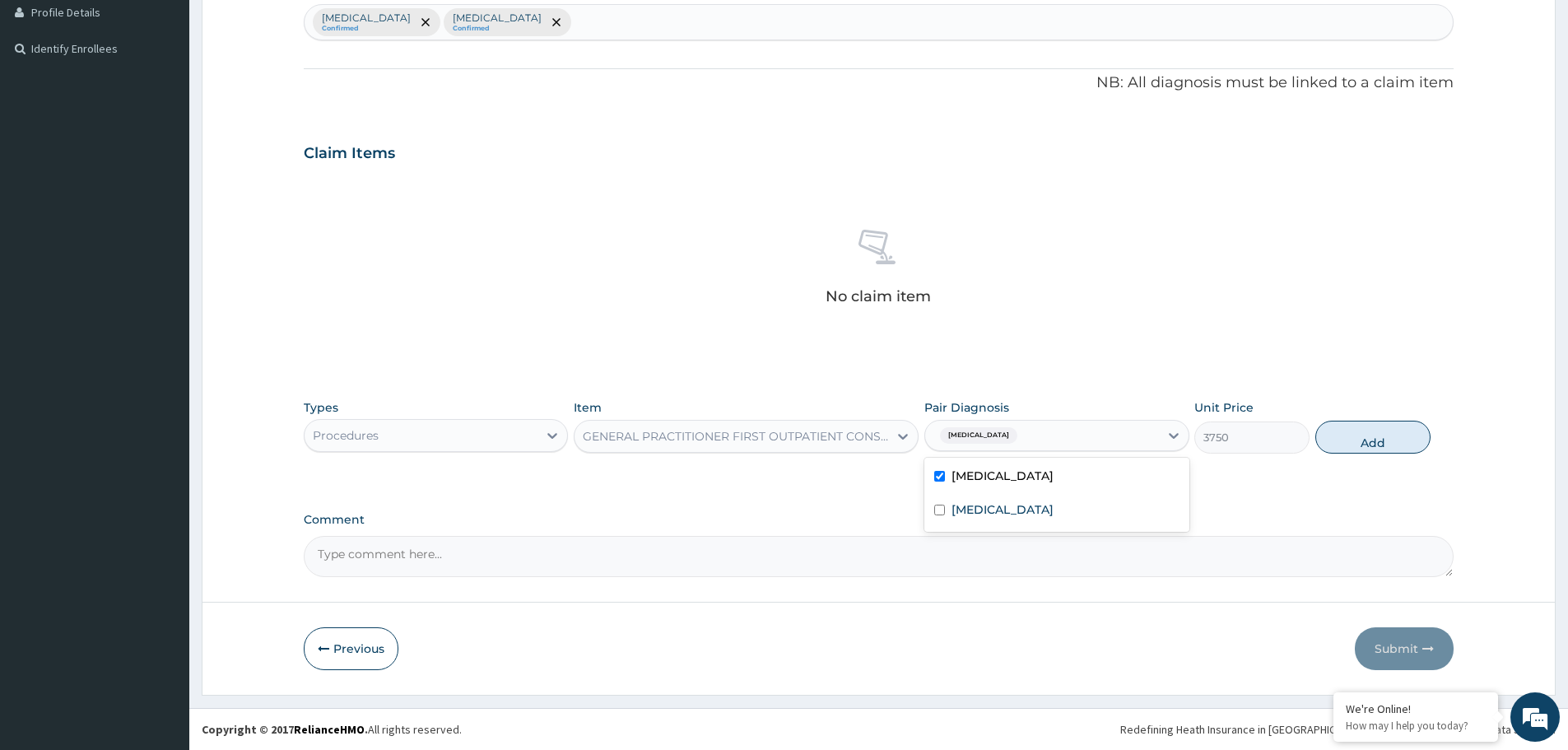
click at [1379, 436] on button "Add" at bounding box center [1372, 437] width 115 height 32
type input "0"
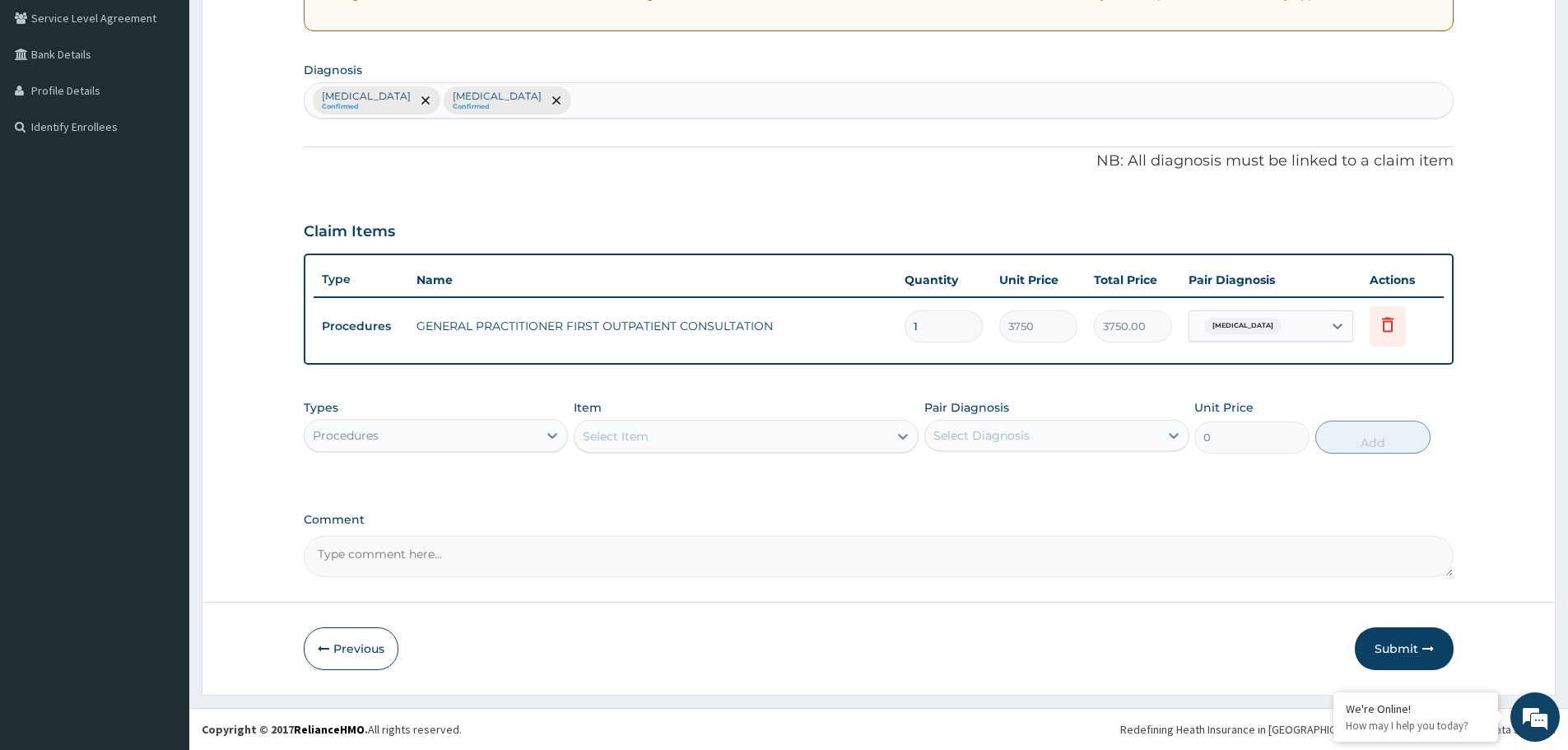
scroll to position [343, 0]
click at [395, 419] on div "Procedures" at bounding box center [436, 435] width 265 height 32
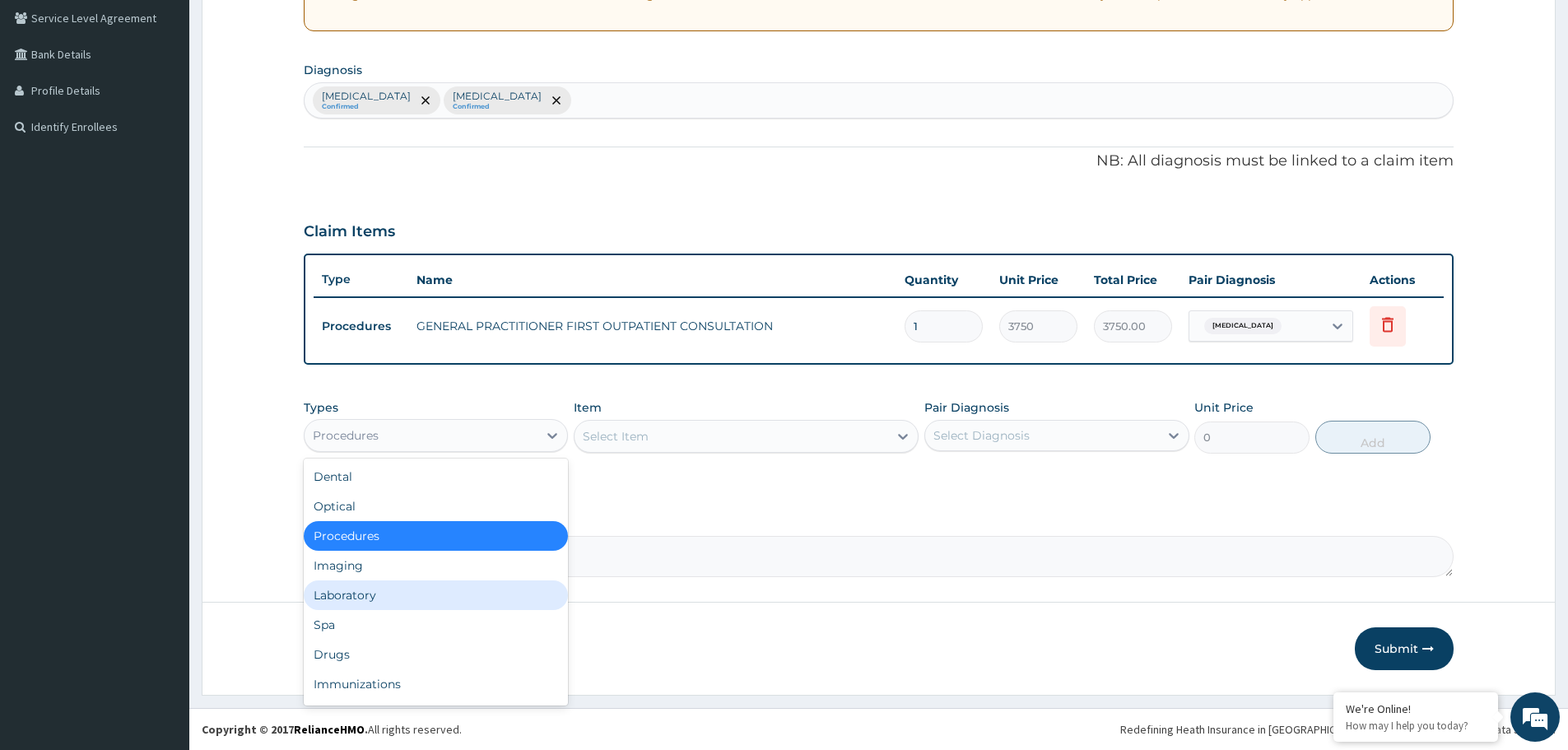
click at [366, 602] on div "Laboratory" at bounding box center [436, 595] width 265 height 30
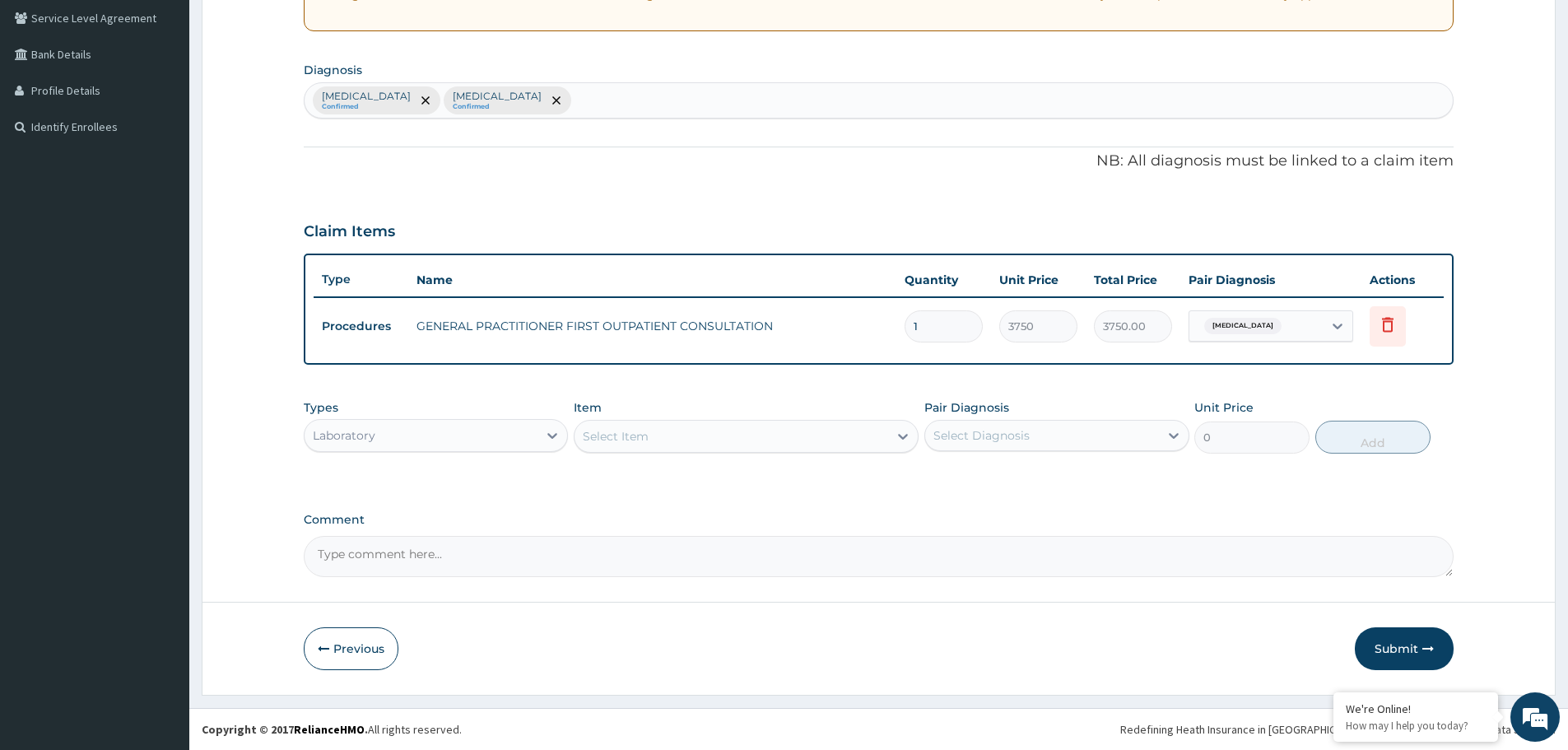
click at [747, 427] on div "Select Item" at bounding box center [731, 436] width 314 height 27
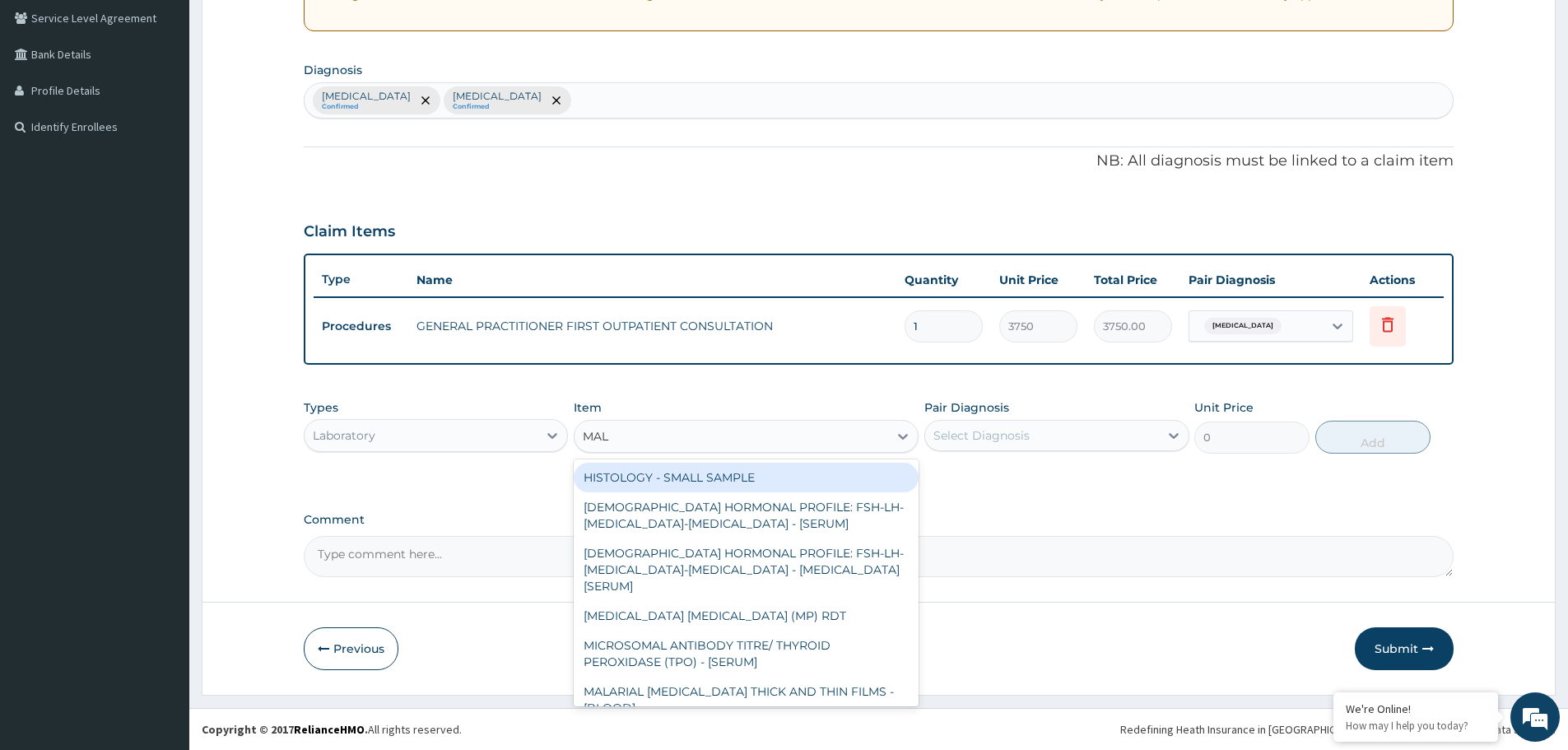
type input "MALA"
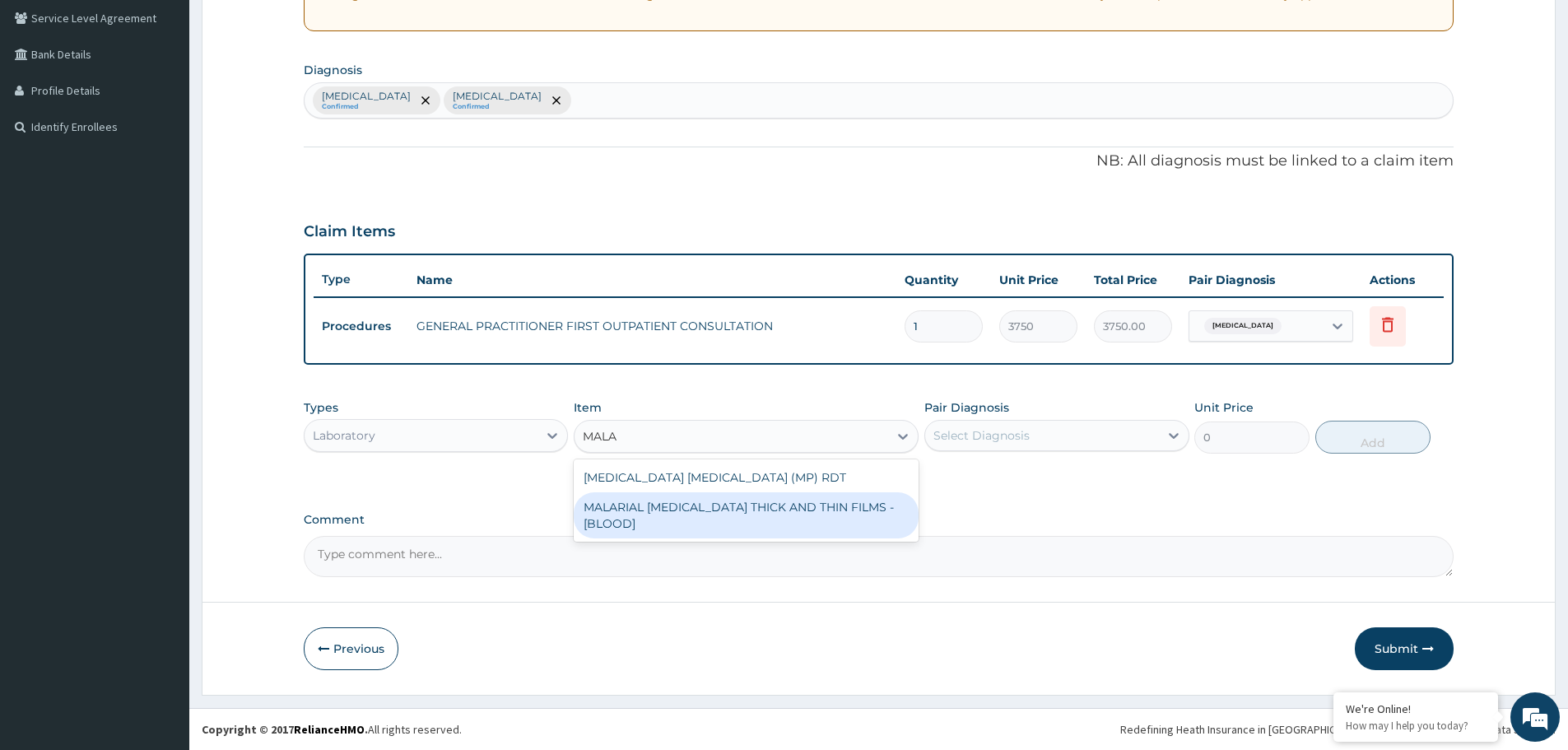
click at [817, 511] on div "MALARIAL PARASITE THICK AND THIN FILMS - [BLOOD]" at bounding box center [746, 515] width 345 height 46
type input "2187.5"
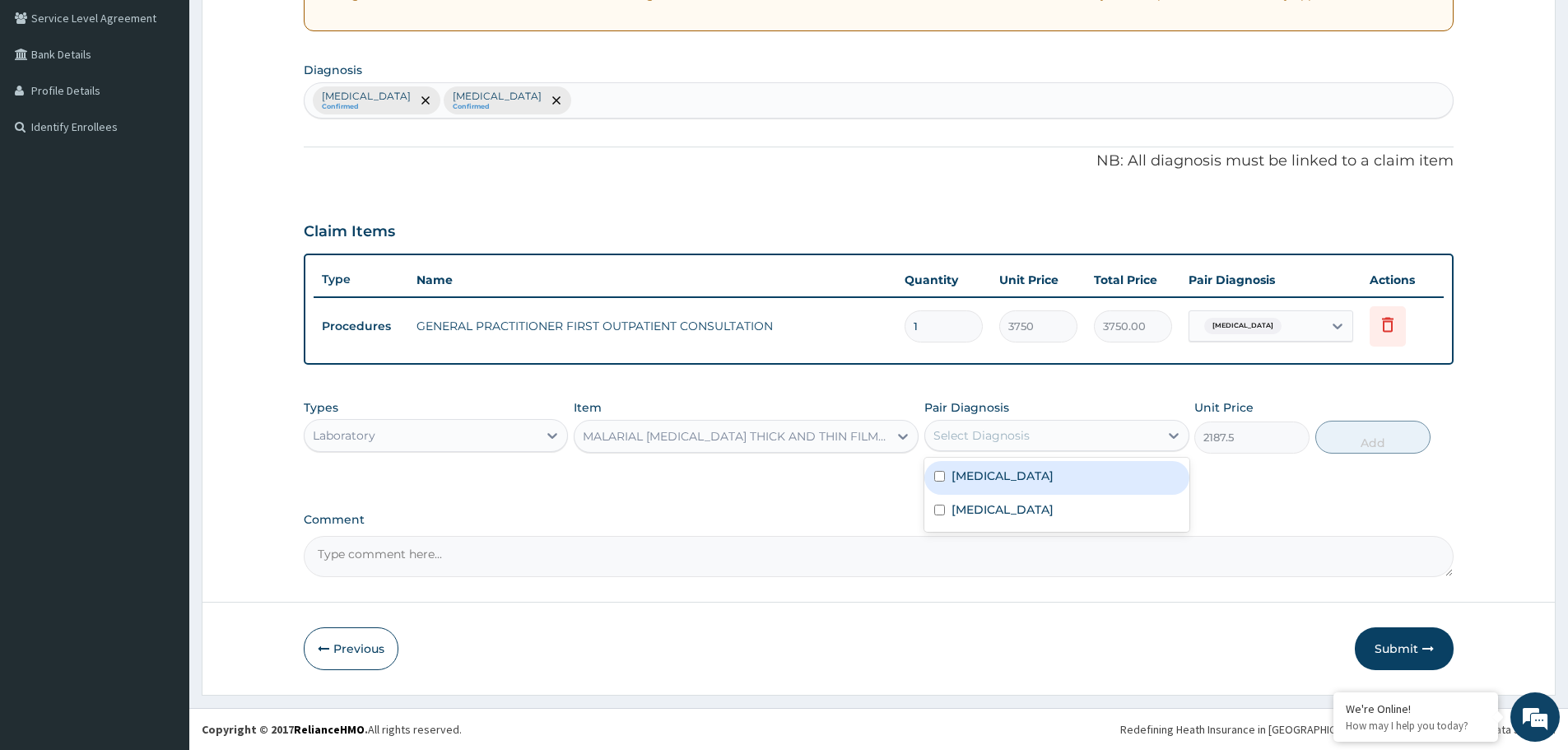
click at [1041, 444] on div "Select Diagnosis" at bounding box center [1041, 435] width 233 height 27
drag, startPoint x: 1020, startPoint y: 471, endPoint x: 1061, endPoint y: 471, distance: 41.0
click at [1021, 471] on div "[MEDICAL_DATA]" at bounding box center [1056, 478] width 265 height 33
checkbox input "true"
click at [1380, 442] on button "Add" at bounding box center [1372, 437] width 115 height 32
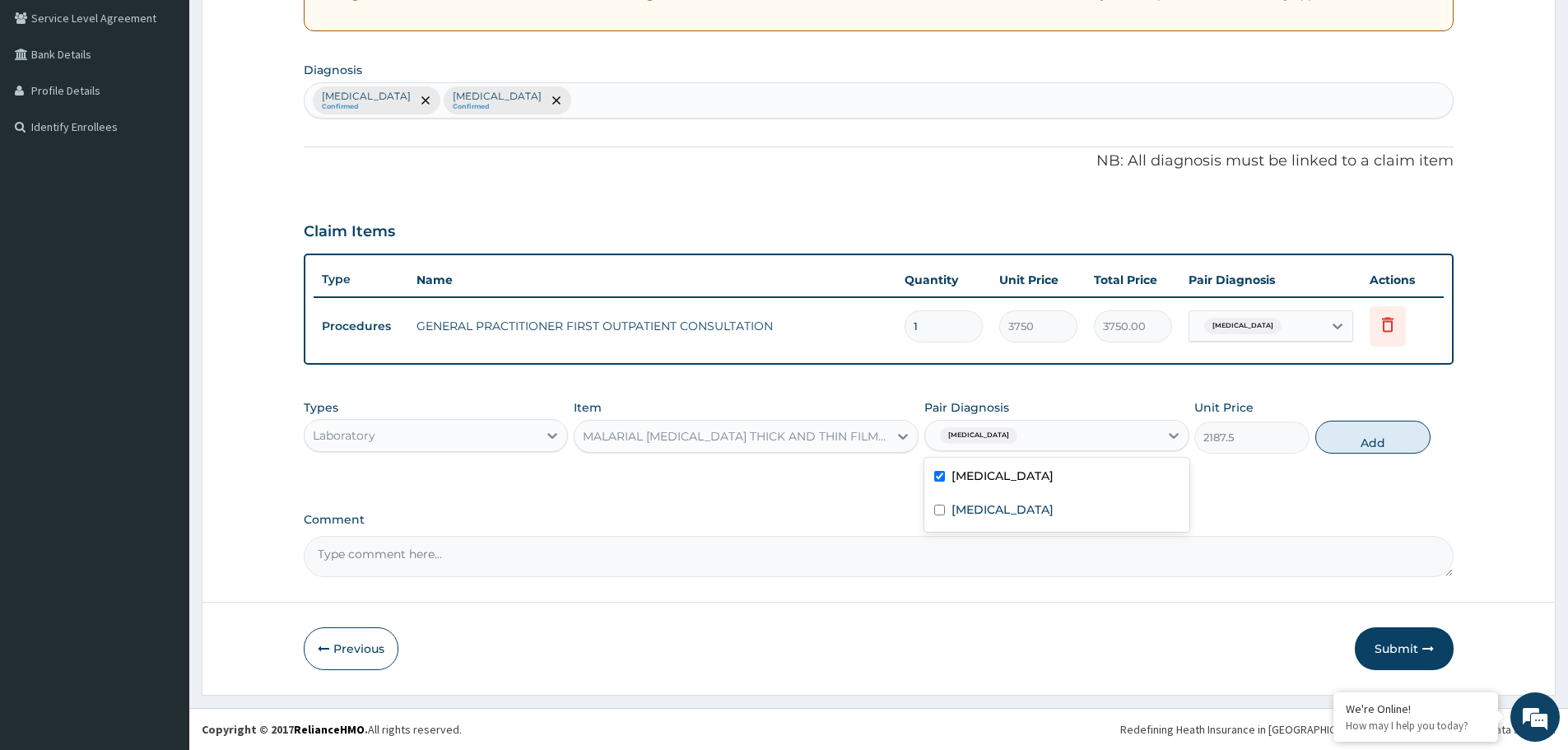
type input "0"
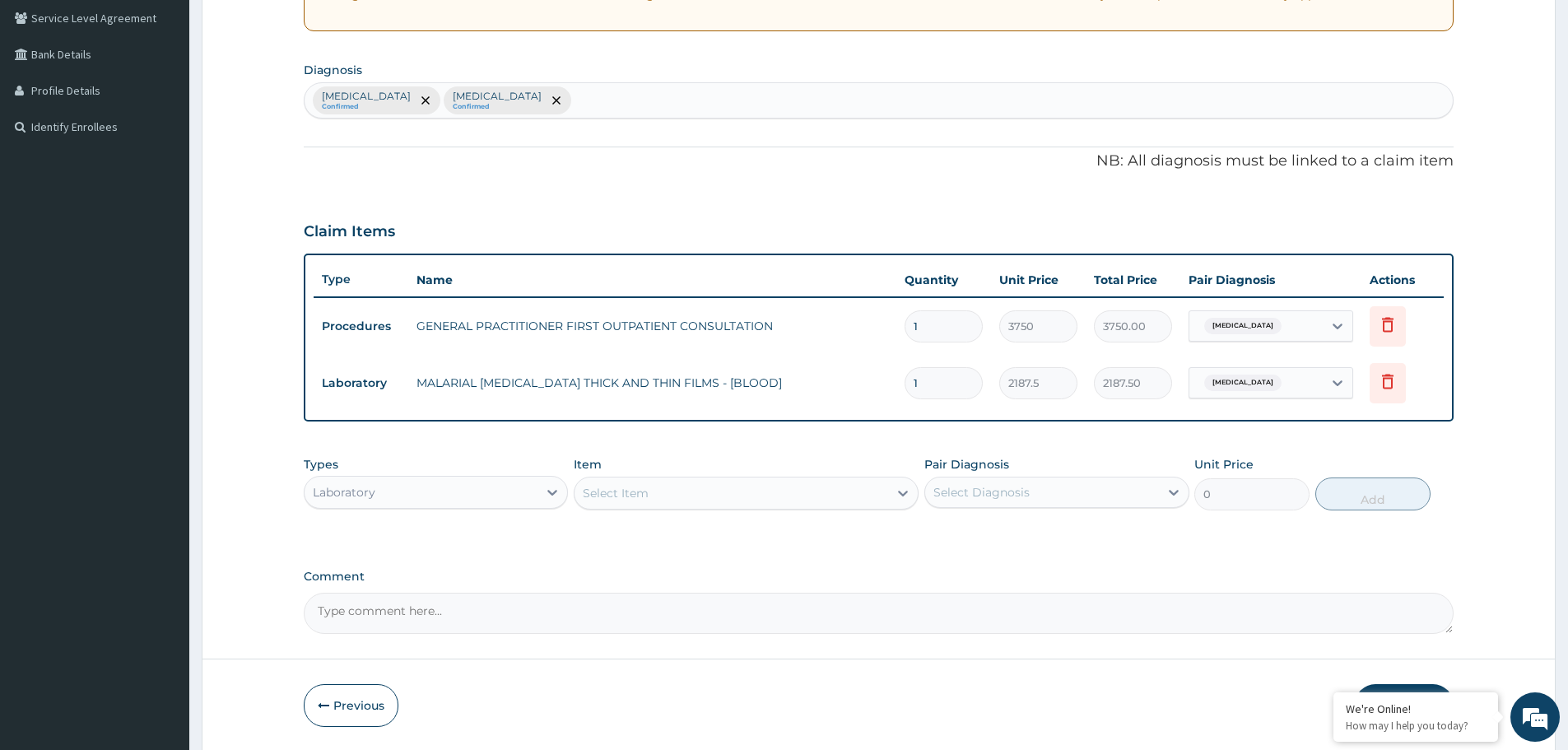
click at [746, 487] on div "Select Item" at bounding box center [731, 493] width 314 height 27
type input "FBC"
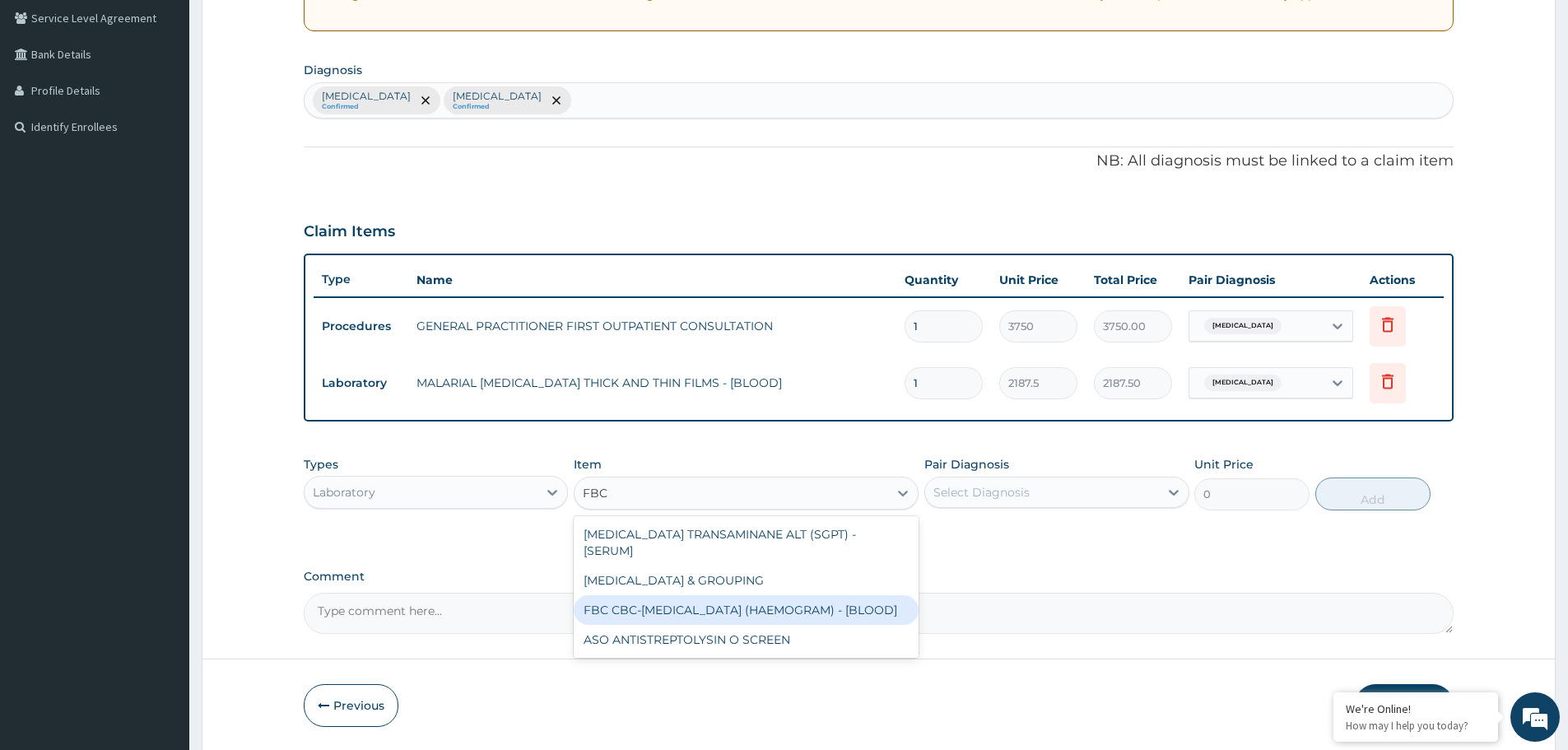
click at [726, 595] on div "FBC CBC-COMPLETE BLOOD COUNT (HAEMOGRAM) - [BLOOD]" at bounding box center [746, 610] width 345 height 30
type input "5000"
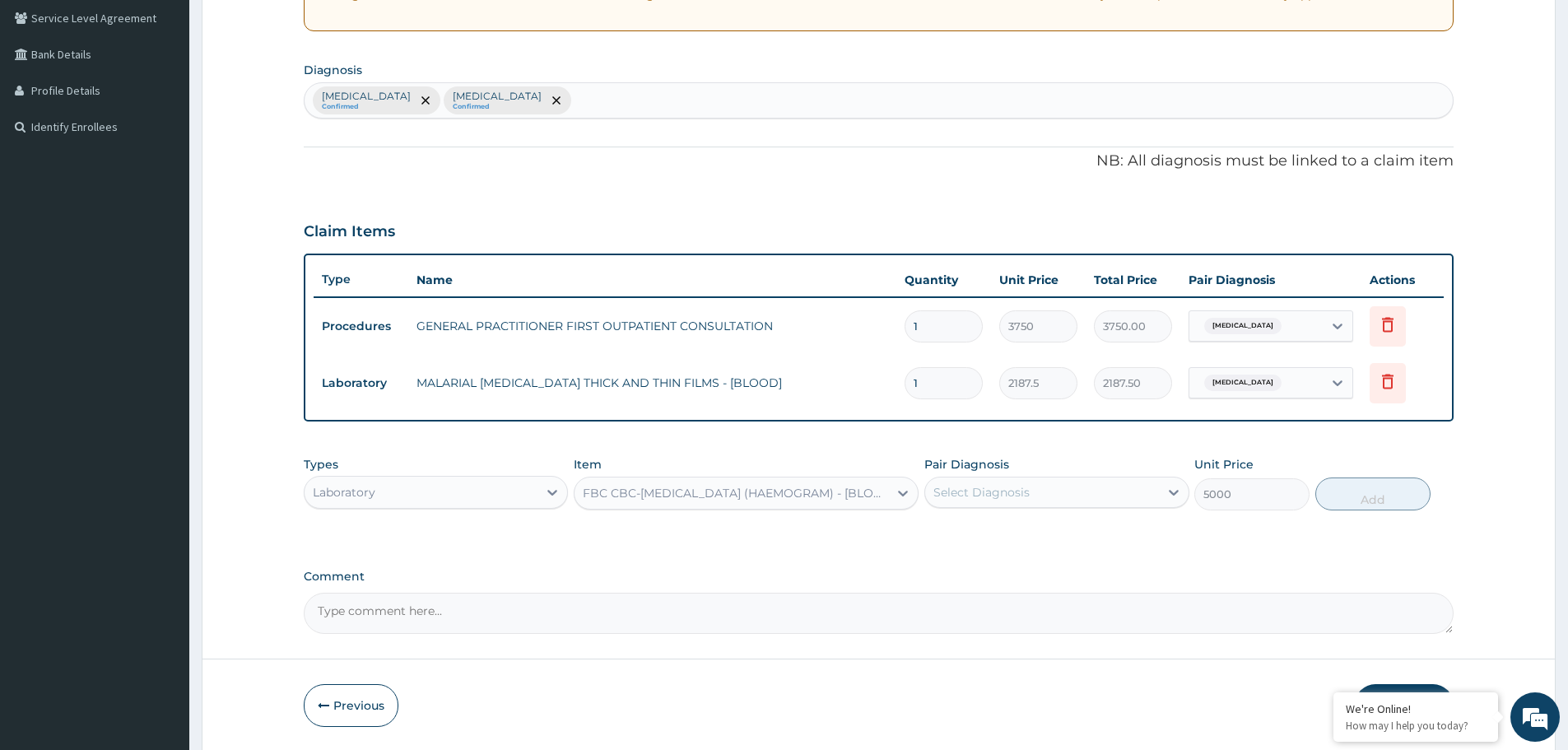
click at [1061, 481] on div "Select Diagnosis" at bounding box center [1041, 492] width 233 height 27
drag, startPoint x: 1021, startPoint y: 566, endPoint x: 1306, endPoint y: 512, distance: 290.1
click at [1032, 565] on div "Sepsis" at bounding box center [1056, 569] width 265 height 33
checkbox input "true"
click at [1370, 501] on button "Add" at bounding box center [1372, 493] width 115 height 32
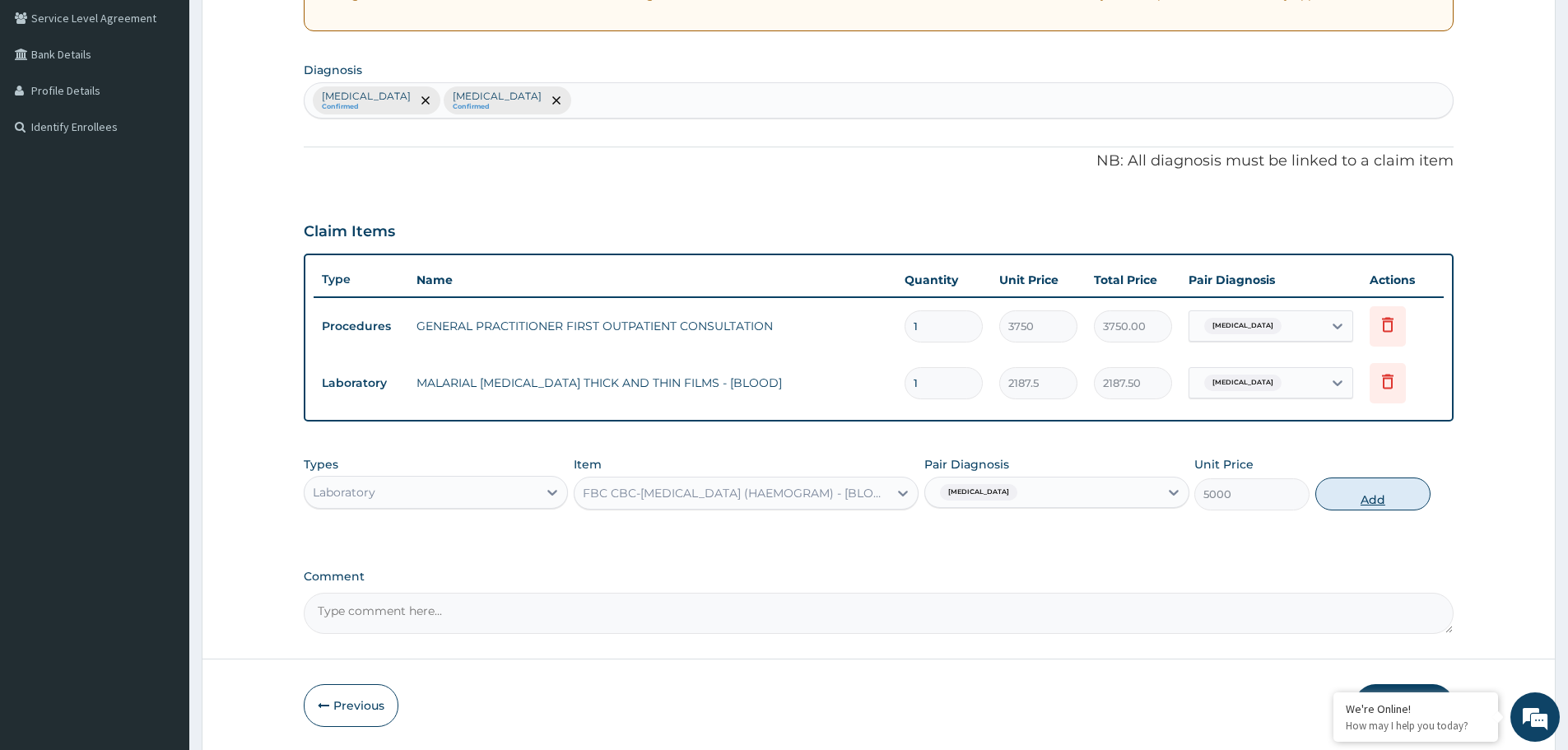
type input "0"
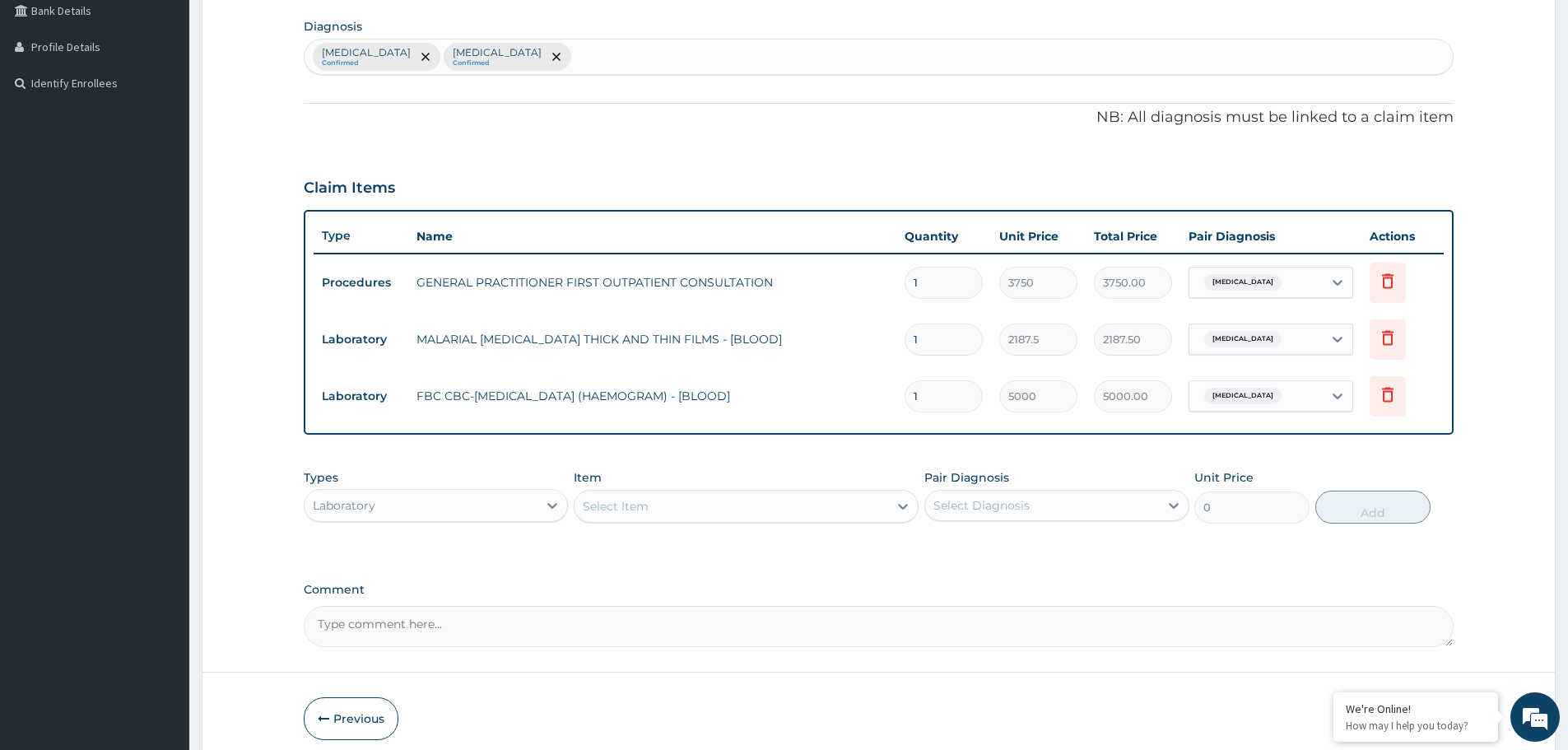
scroll to position [457, 0]
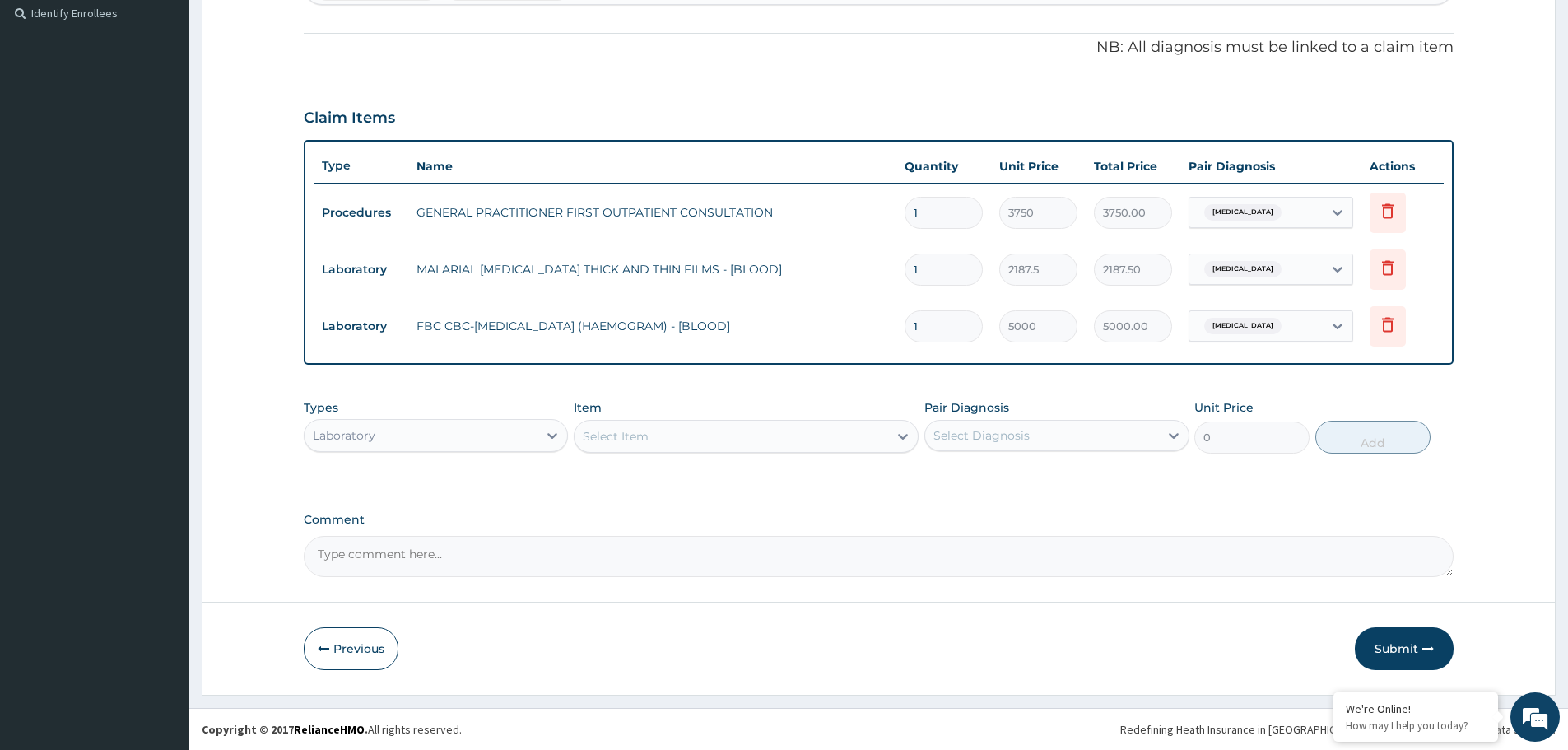
click at [410, 426] on div "Laboratory" at bounding box center [421, 435] width 233 height 27
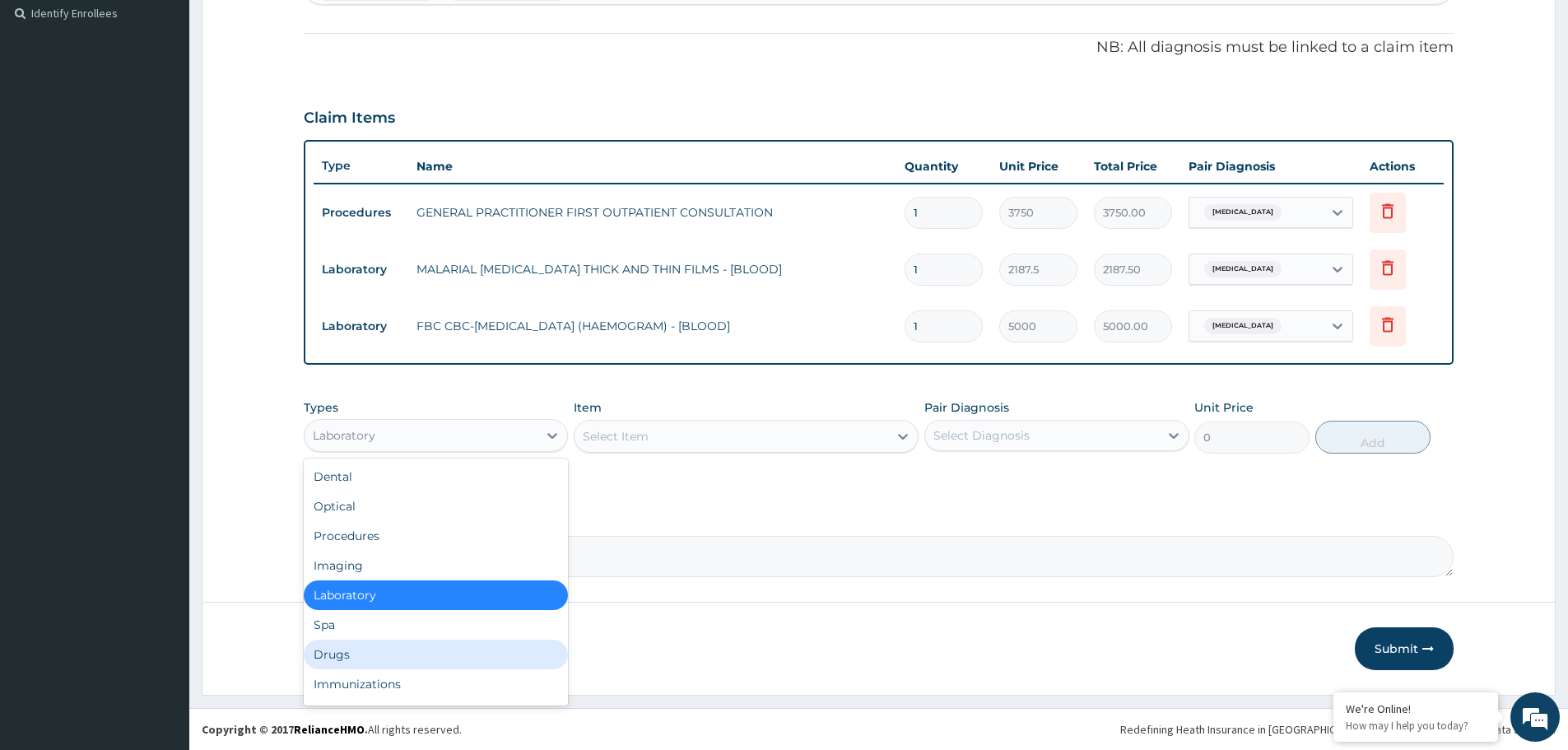
click at [392, 653] on div "Drugs" at bounding box center [436, 655] width 265 height 30
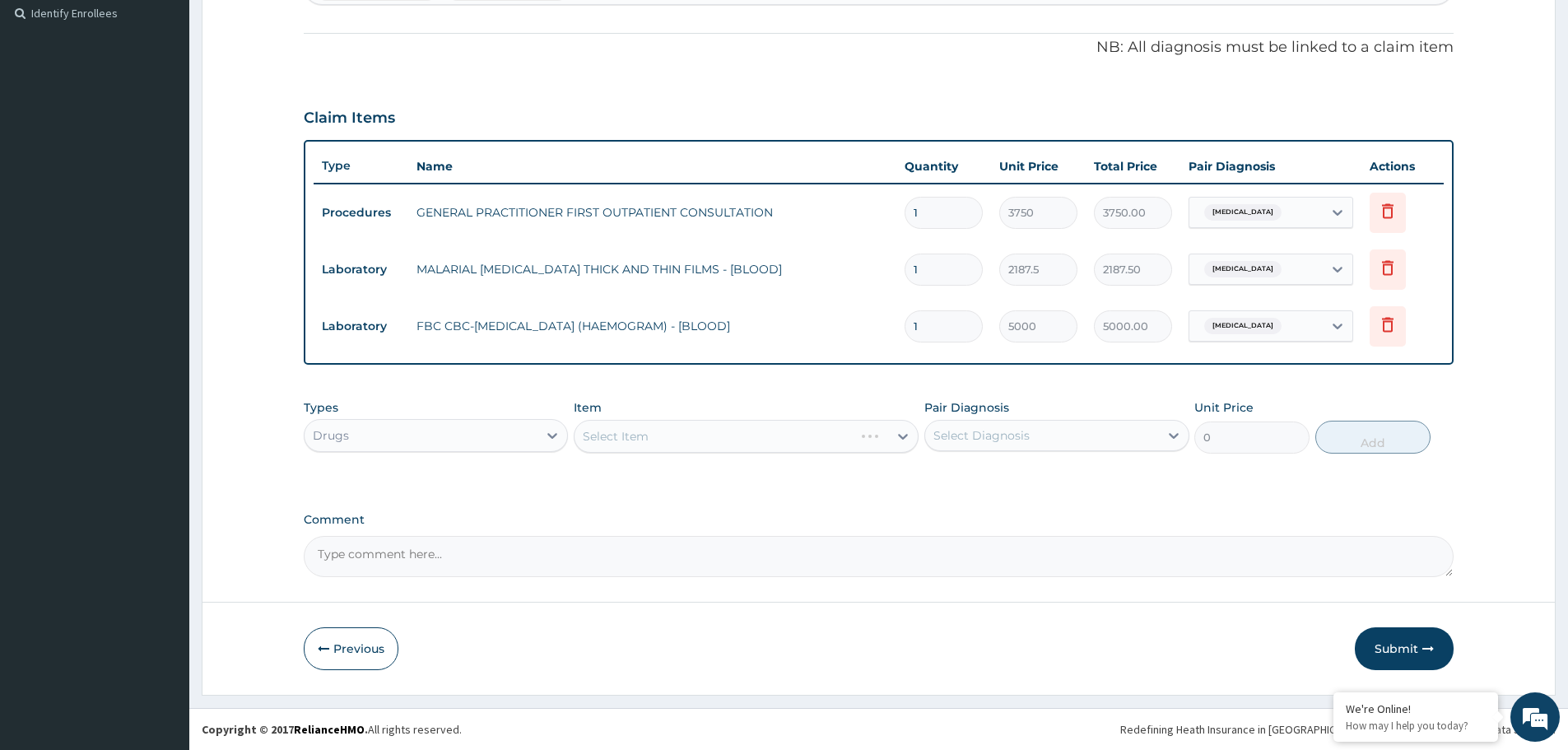
click at [749, 445] on div "Select Item" at bounding box center [746, 436] width 345 height 32
click at [749, 442] on div "Select Item" at bounding box center [746, 436] width 345 height 32
click at [700, 443] on div "Select Item" at bounding box center [731, 436] width 314 height 27
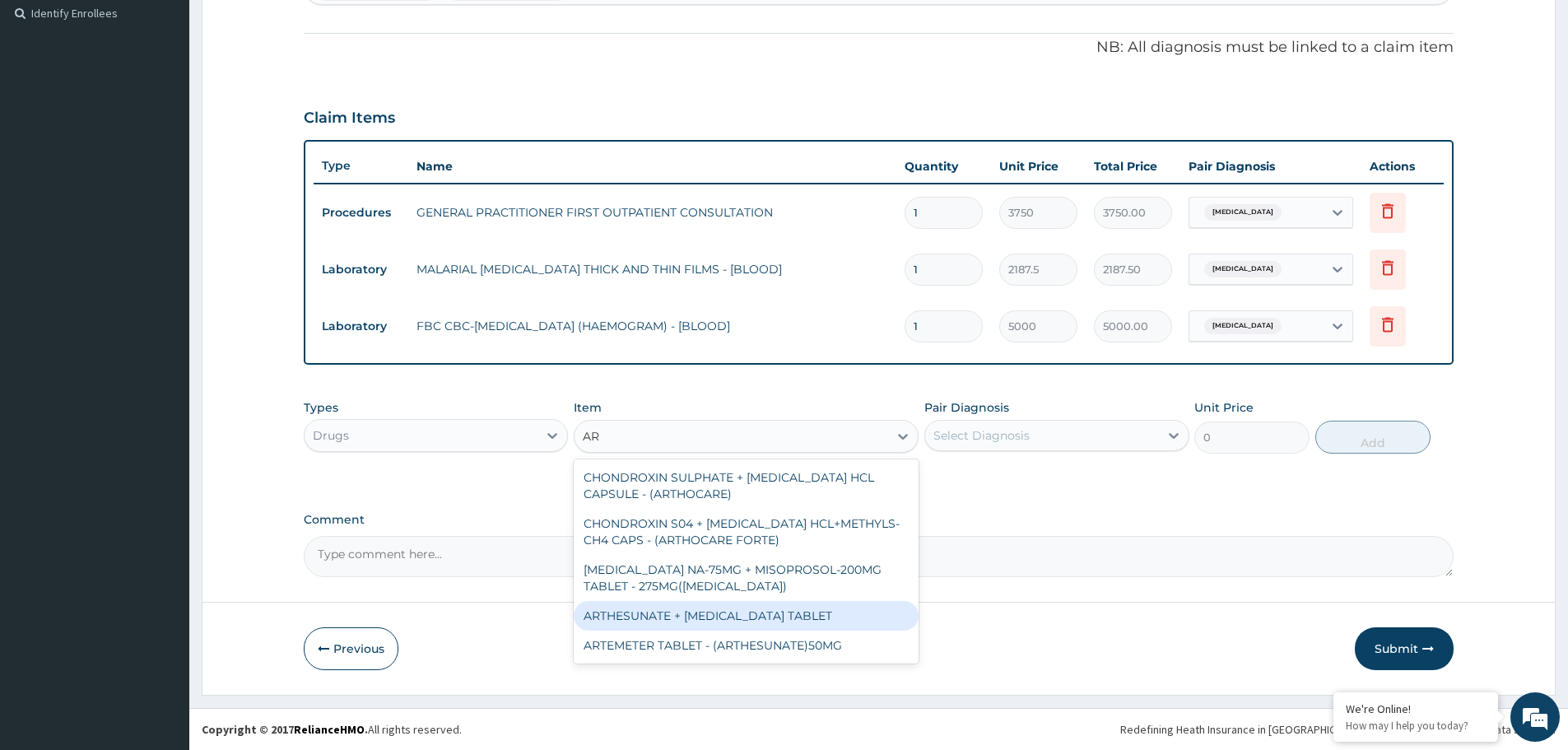
type input "A"
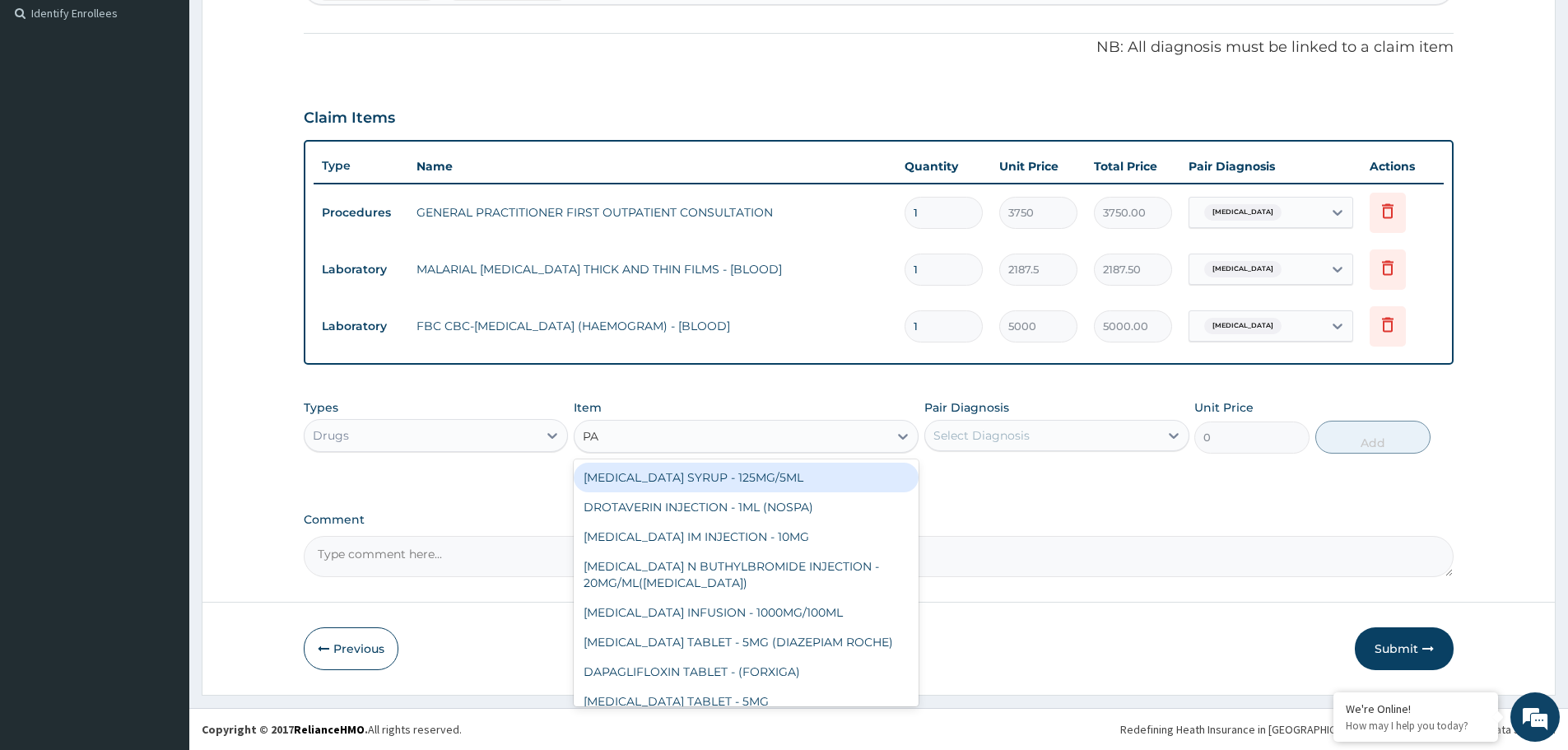
type input "PAL"
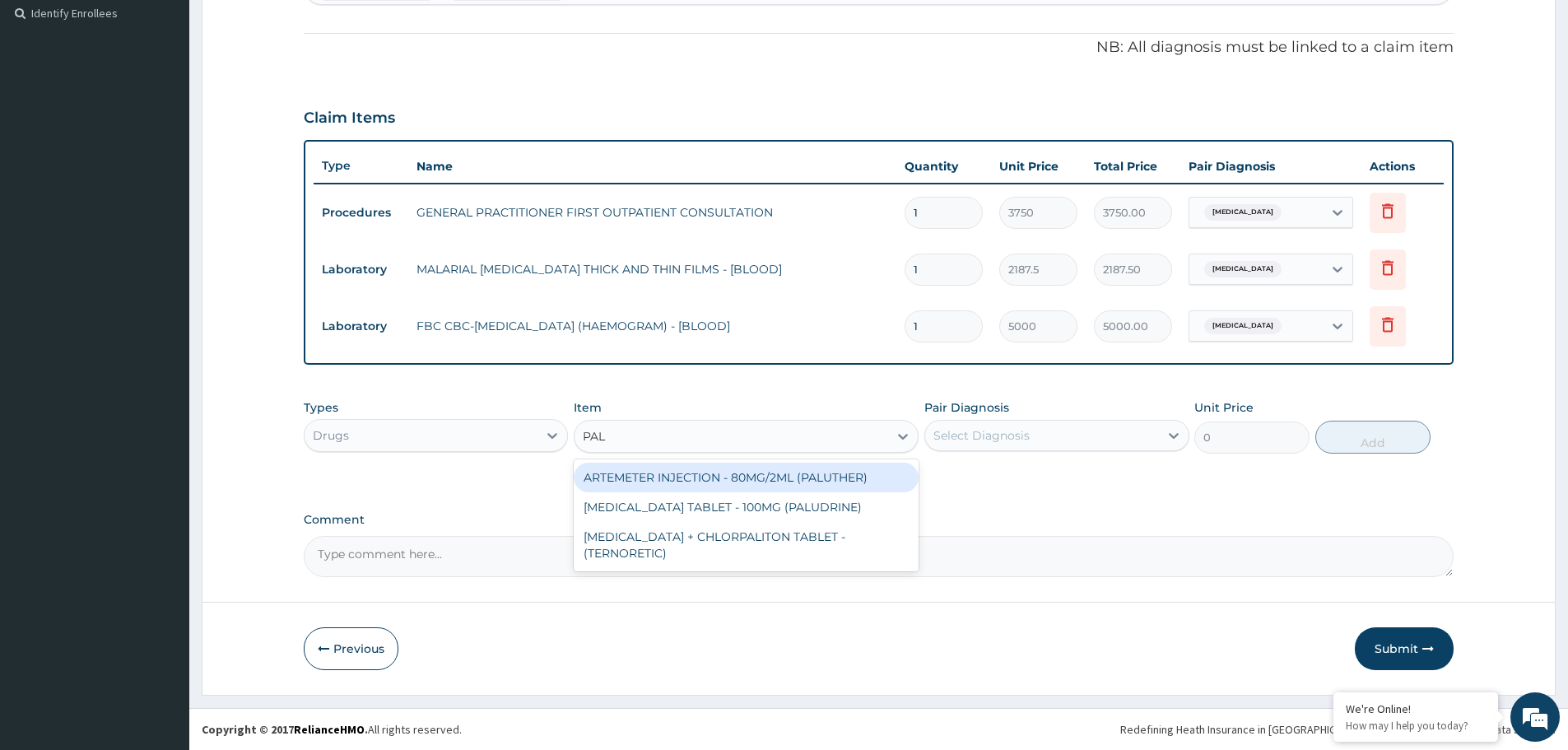
click at [757, 476] on div "ARTEMETER INJECTION - 80MG/2ML (PALUTHER)" at bounding box center [746, 477] width 345 height 30
type input "700"
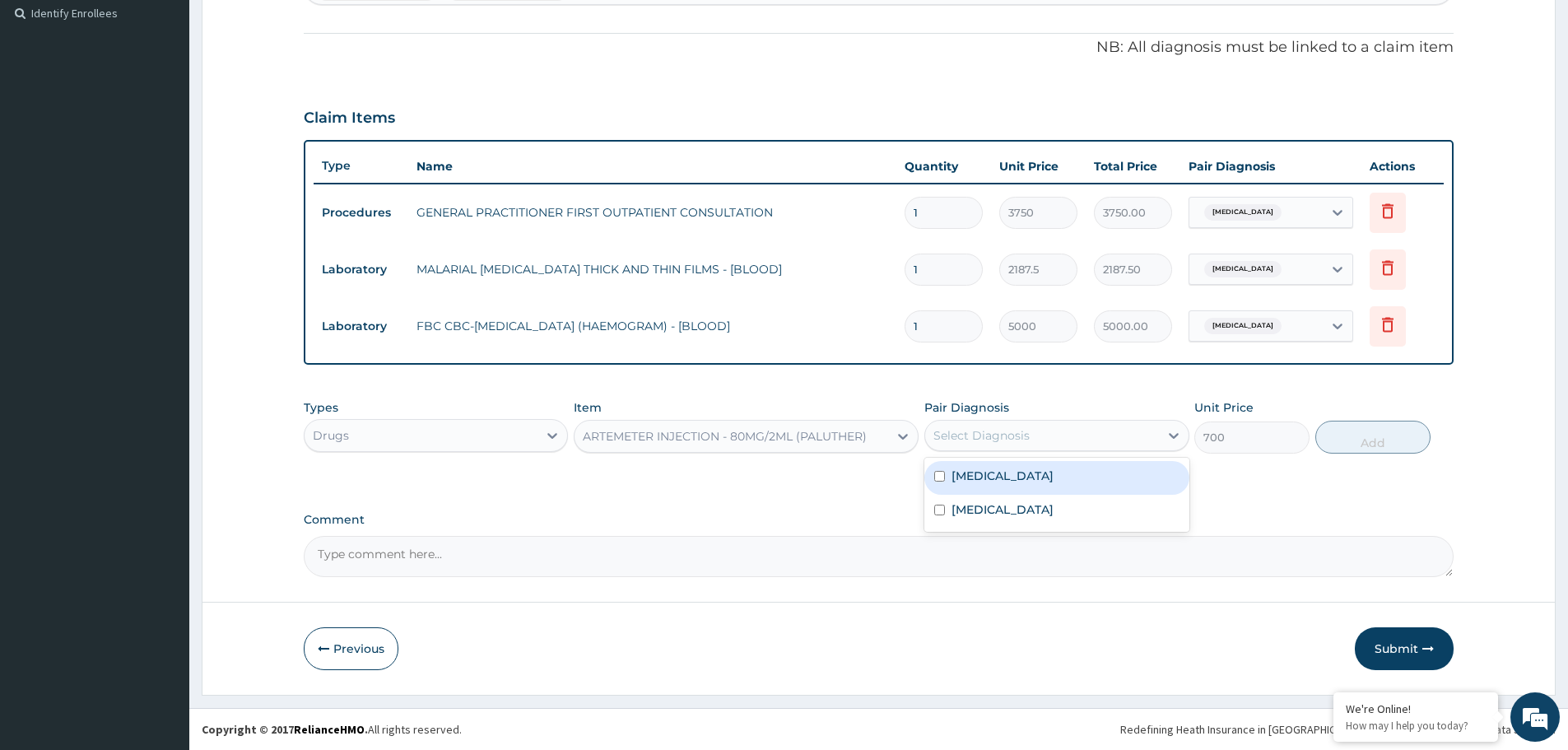
click at [1007, 441] on div "Select Diagnosis" at bounding box center [982, 435] width 96 height 17
click at [1041, 480] on div "Malaria" at bounding box center [1056, 478] width 265 height 33
checkbox input "true"
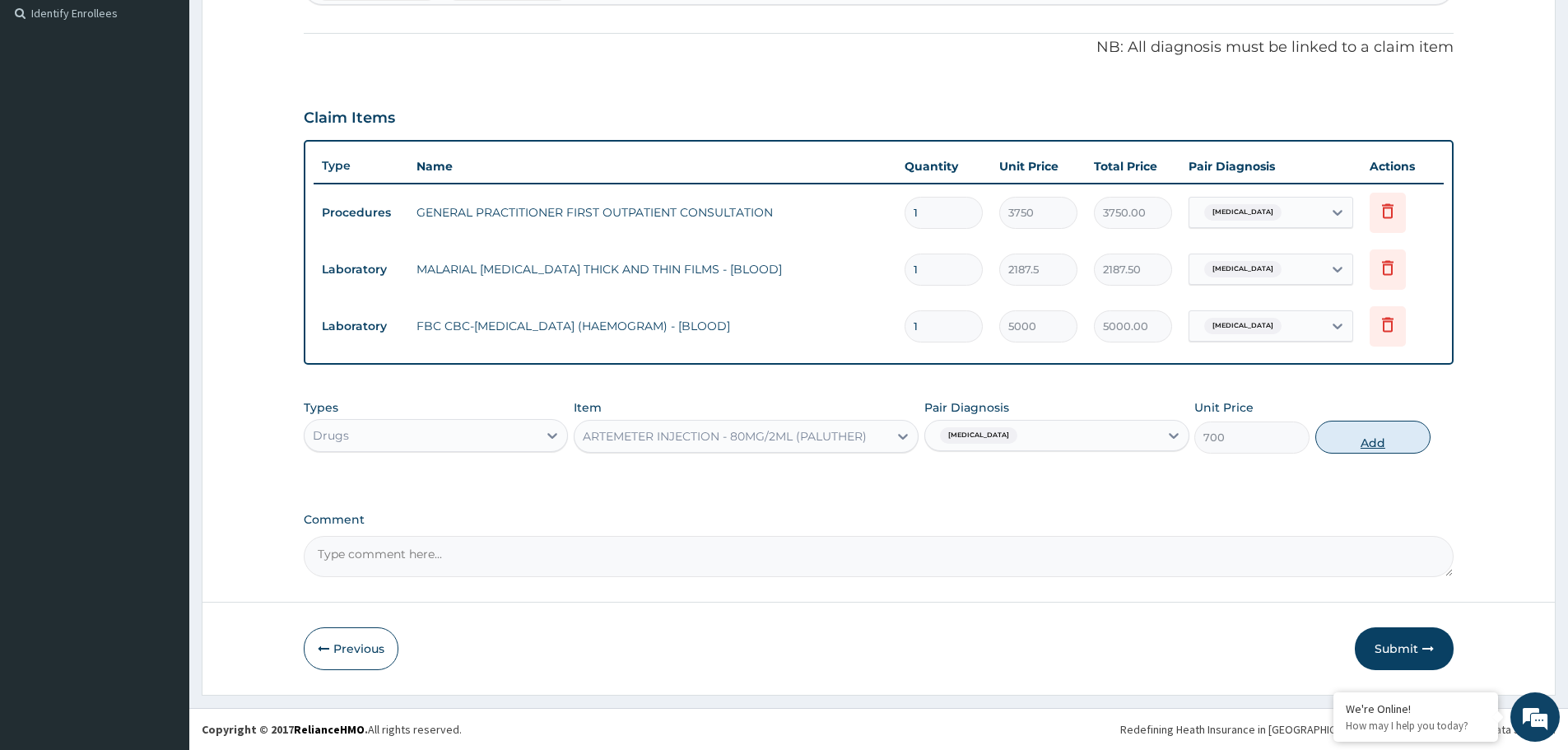
click at [1335, 444] on button "Add" at bounding box center [1372, 437] width 115 height 32
type input "0"
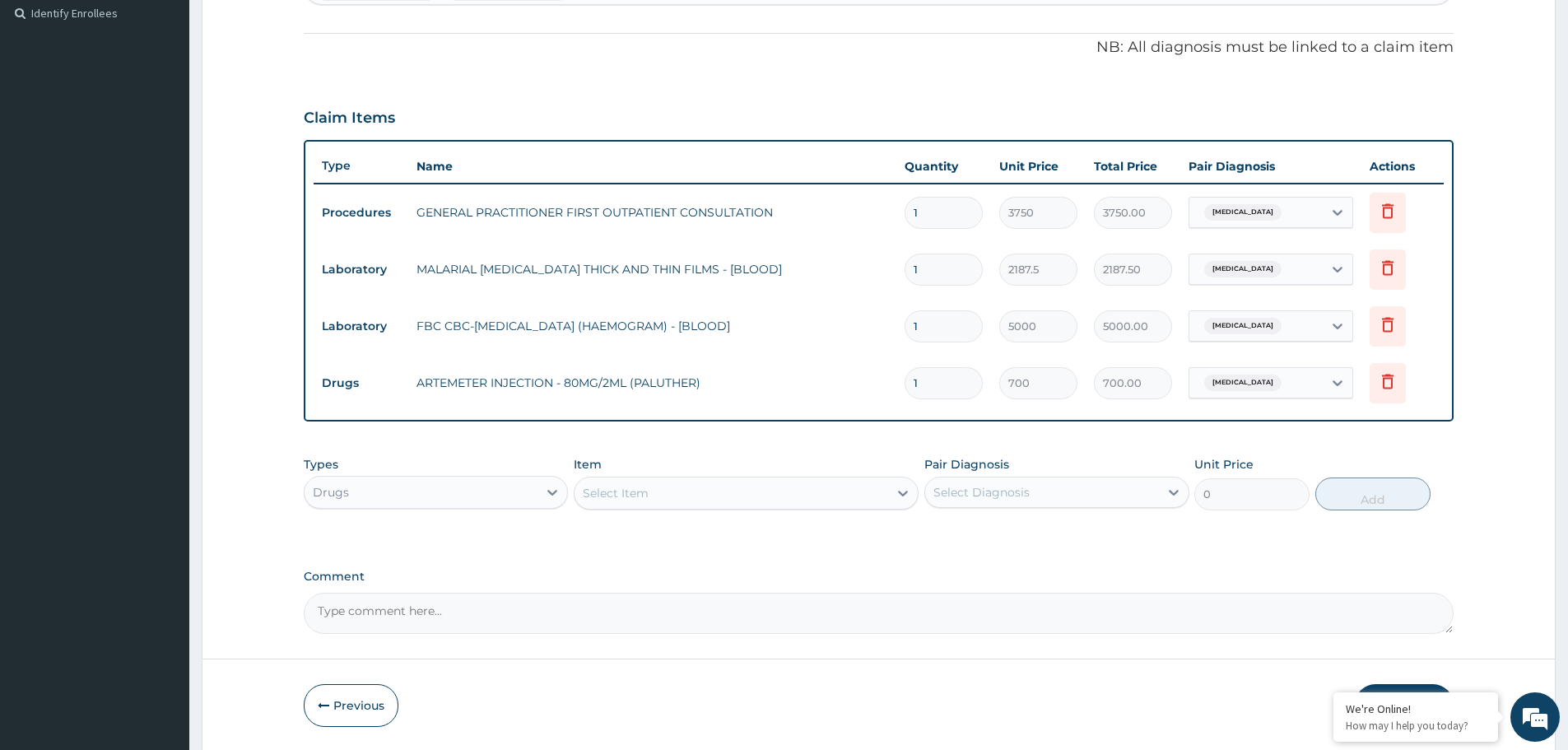
type input "0.00"
type input "6"
type input "4200.00"
type input "6"
click at [703, 355] on tr "Drugs ARTEMETER INJECTION - 80MG/2ML (PALUTHER) 6 700 4200.00 Malaria Delete" at bounding box center [878, 384] width 1130 height 57
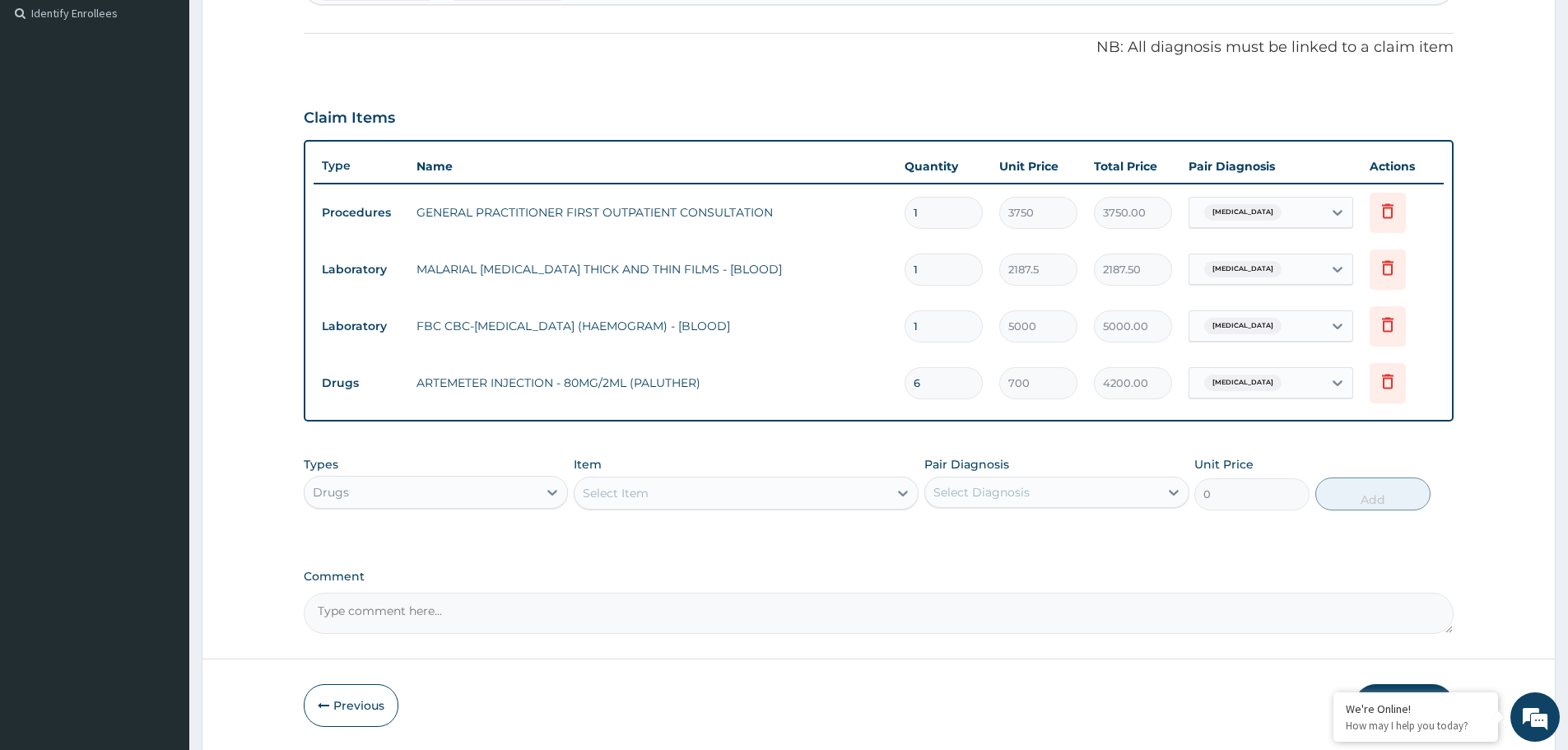
click at [702, 490] on div "Select Item" at bounding box center [731, 493] width 314 height 27
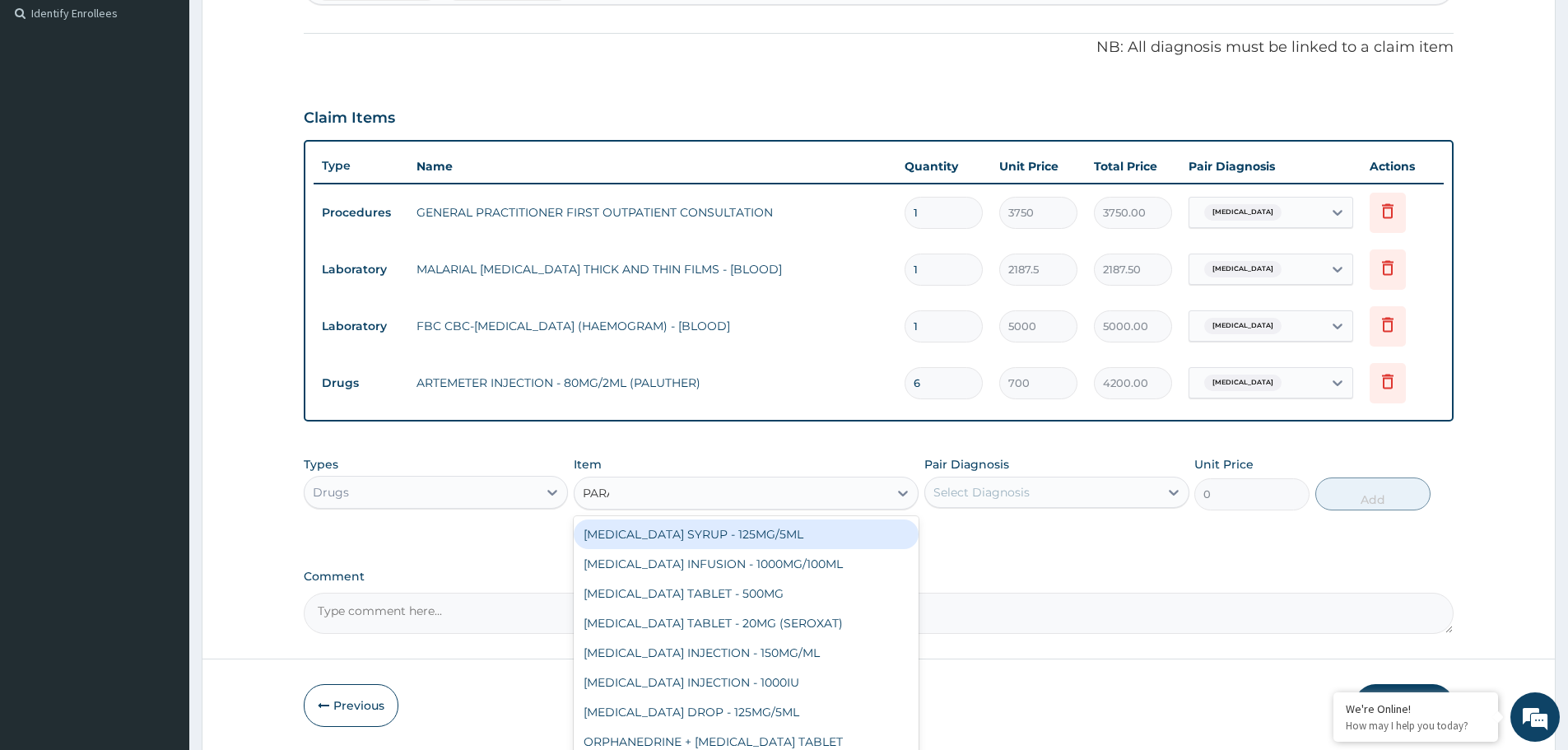
type input "PARAC"
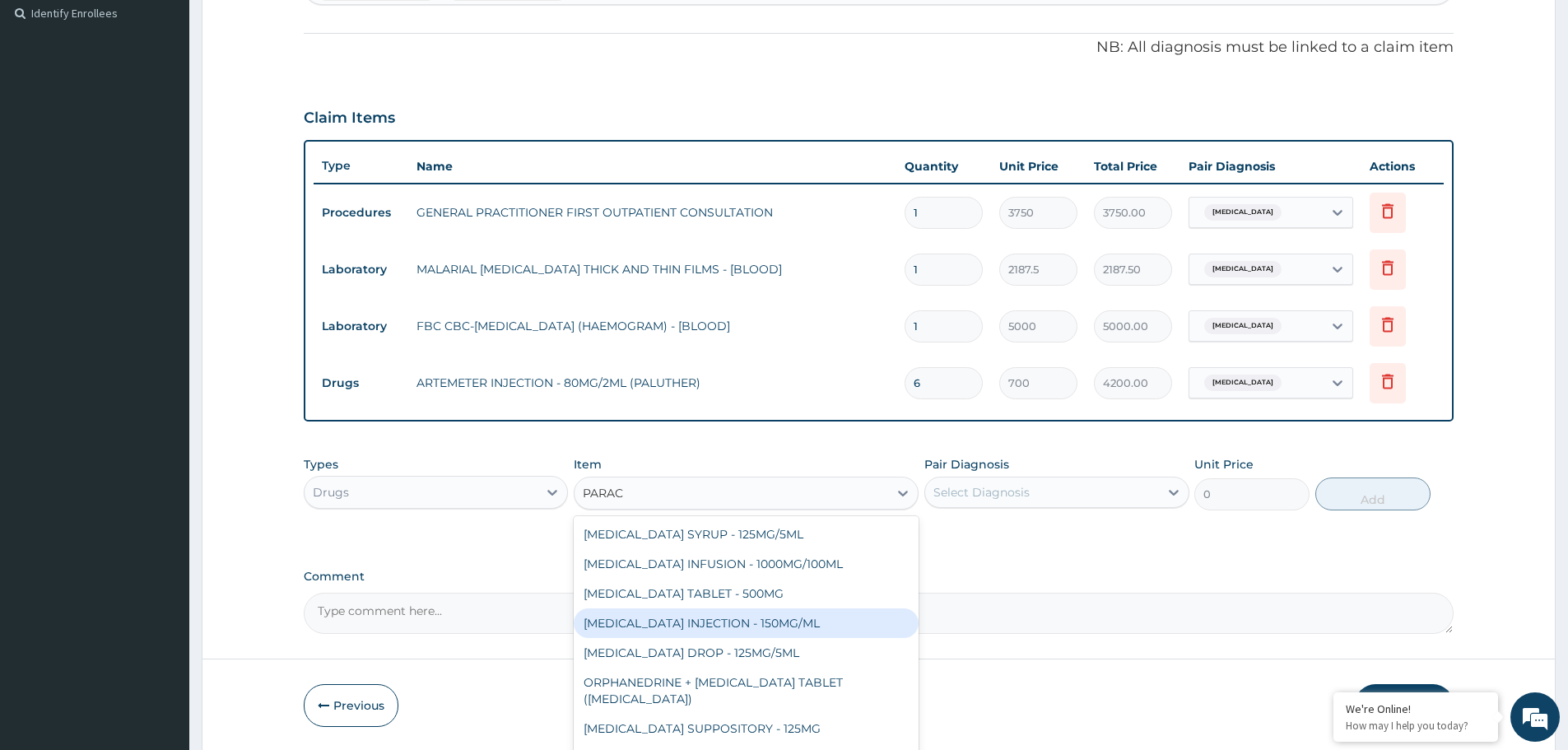
drag, startPoint x: 754, startPoint y: 633, endPoint x: 1037, endPoint y: 534, distance: 299.8
click at [754, 632] on div "PARACETAMOL INJECTION - 150MG/ML" at bounding box center [746, 623] width 345 height 30
type input "560"
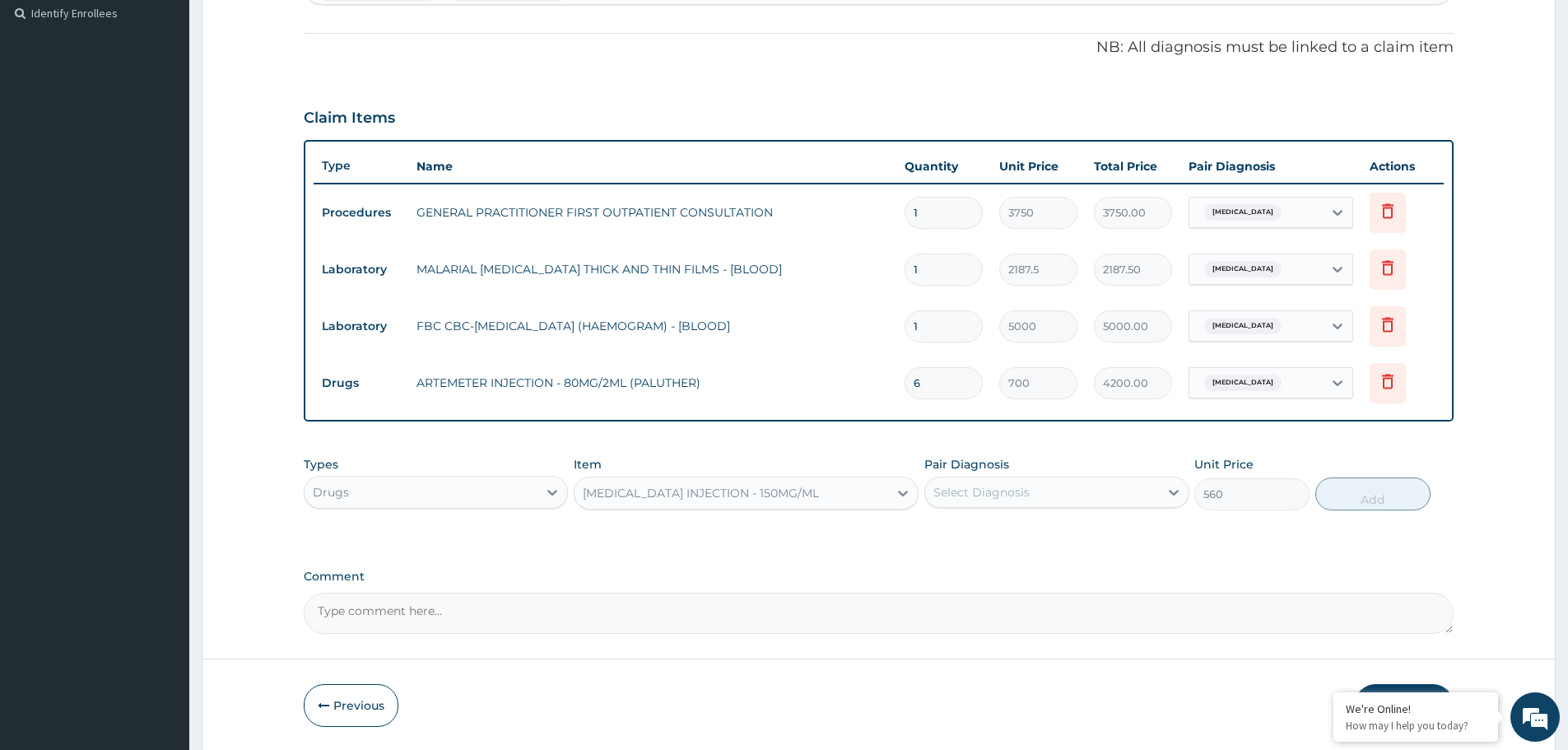
click at [1052, 486] on div "Select Diagnosis" at bounding box center [1041, 492] width 233 height 27
click at [991, 537] on label "Malaria" at bounding box center [1002, 532] width 102 height 17
checkbox input "true"
click at [1363, 498] on button "Add" at bounding box center [1372, 493] width 115 height 32
type input "0"
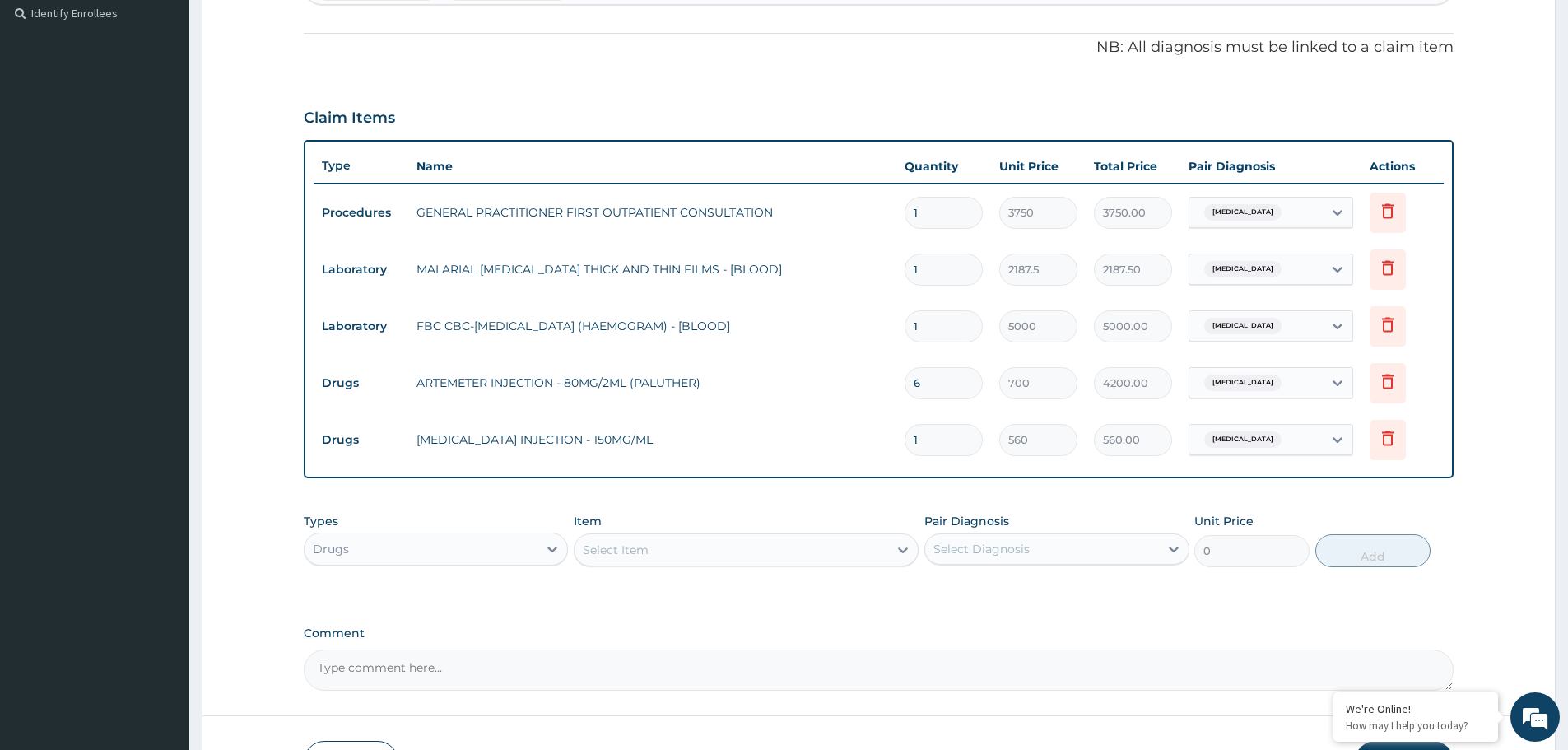
type input "0.00"
type input "3"
type input "1680.00"
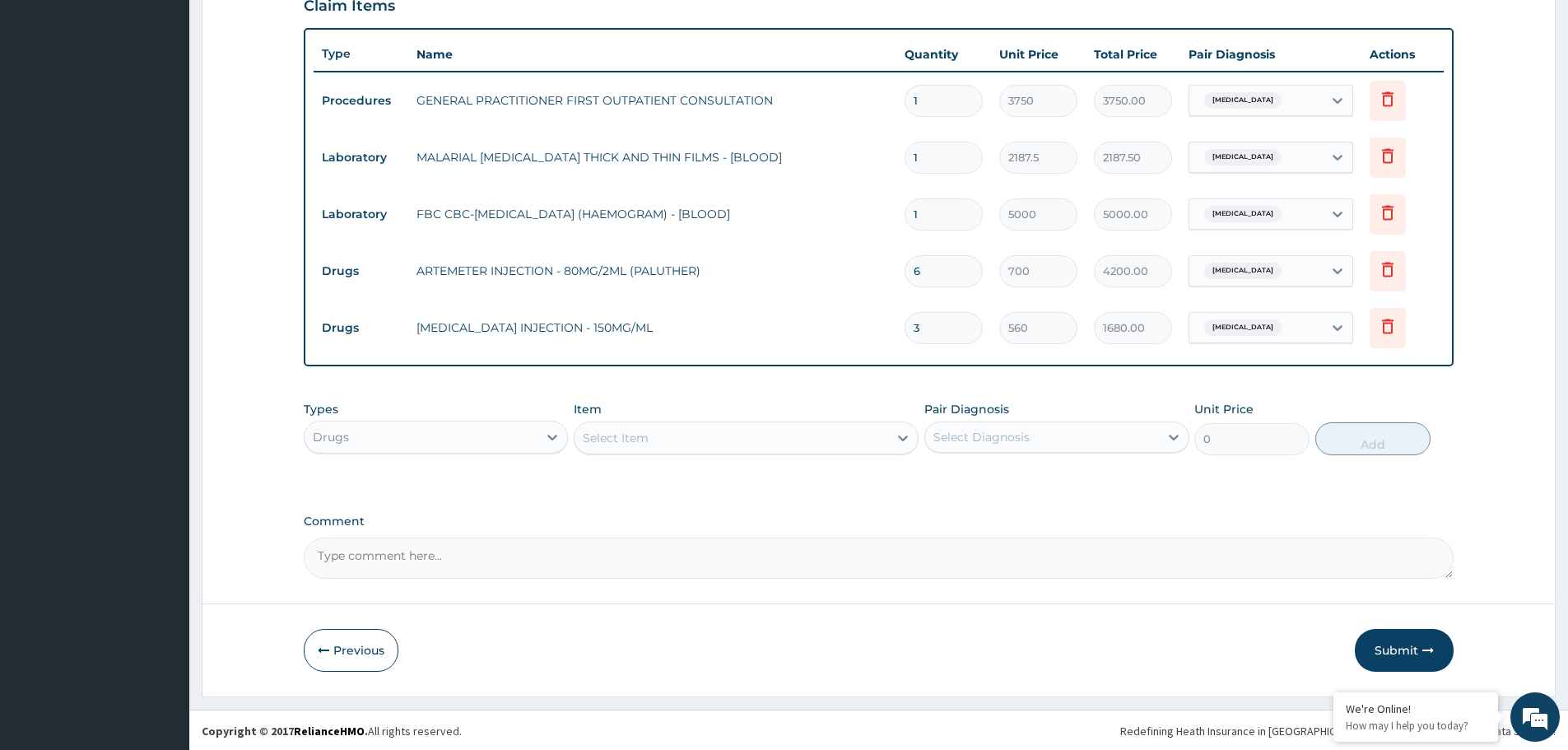
scroll to position [570, 0]
type input "3"
click at [678, 435] on div "Select Item" at bounding box center [731, 436] width 314 height 27
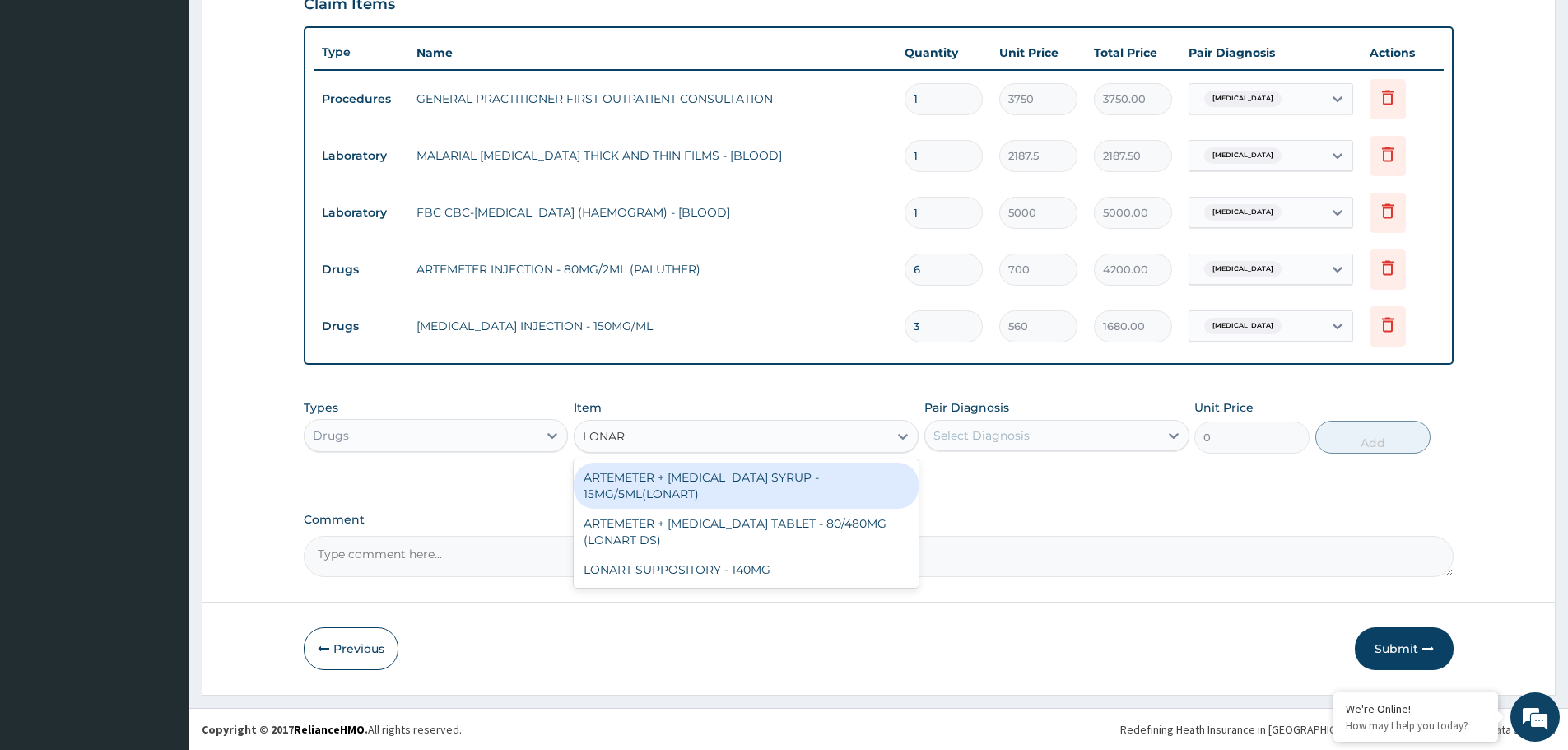
type input "LONART"
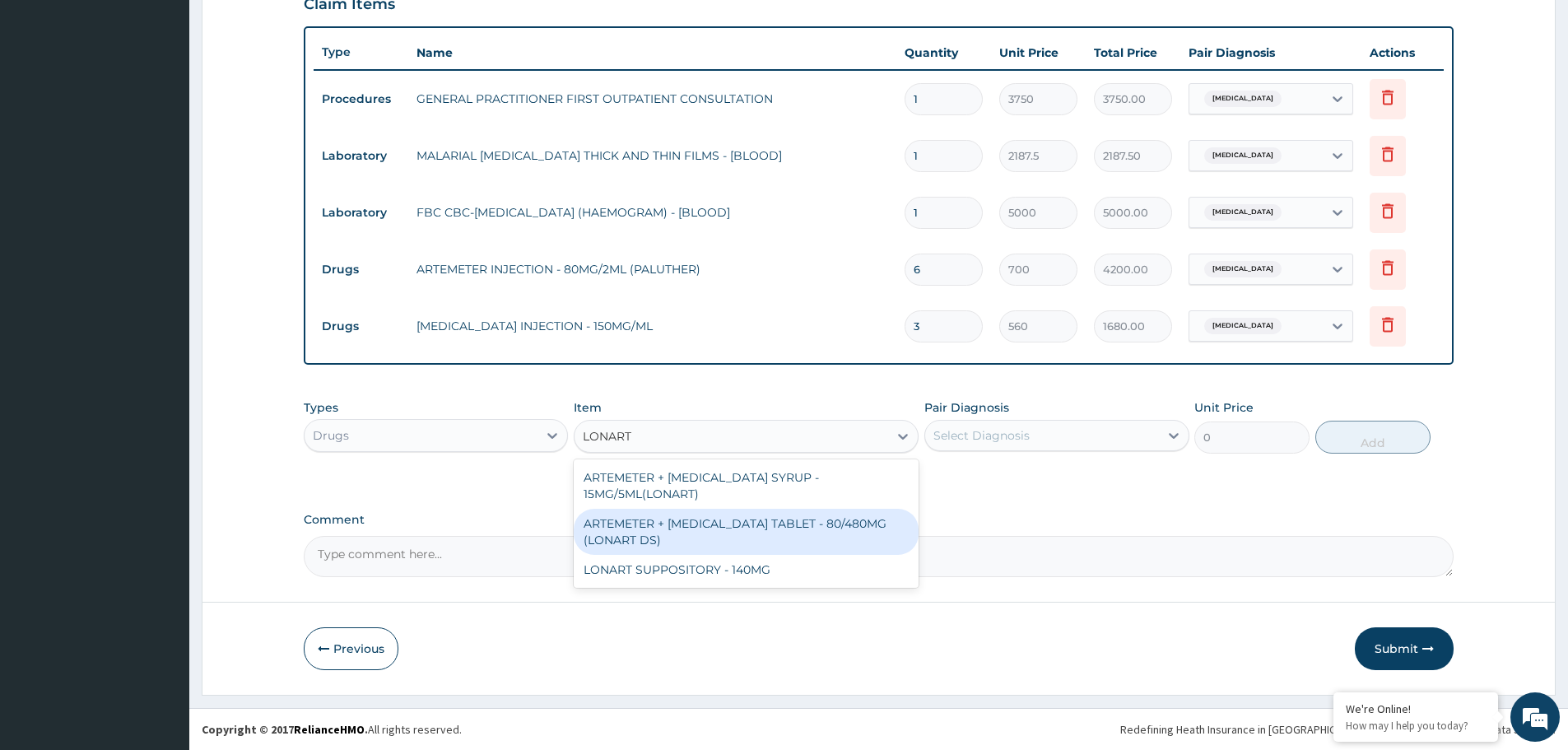
click at [720, 522] on div "ARTEMETER + LUMEFANTRINE TABLET - 80/480MG (LONART DS)" at bounding box center [746, 531] width 345 height 46
type input "588"
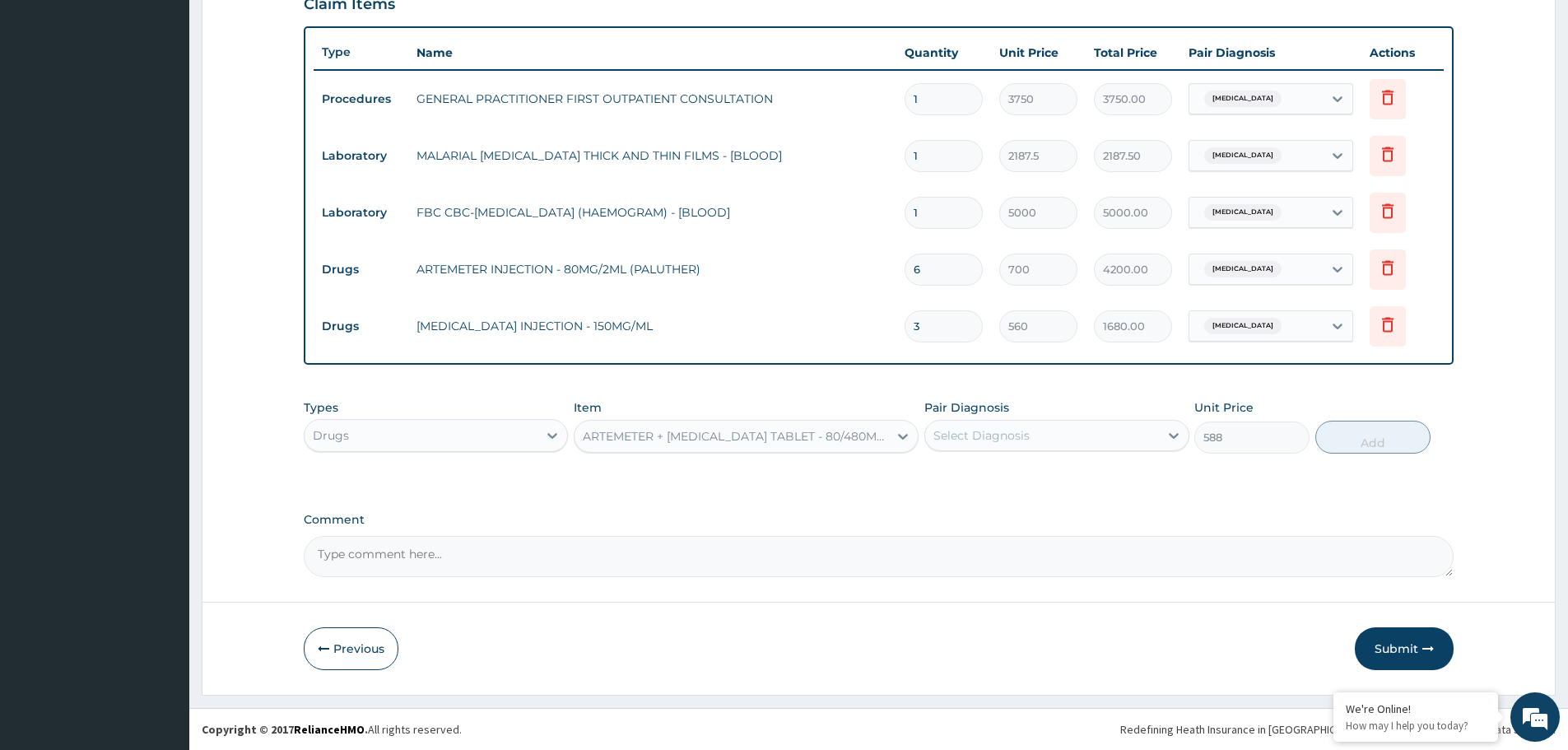
click at [1083, 423] on div "Select Diagnosis" at bounding box center [1041, 435] width 233 height 27
click at [977, 491] on div "Malaria" at bounding box center [1056, 478] width 265 height 33
checkbox input "true"
click at [1383, 440] on button "Add" at bounding box center [1372, 437] width 115 height 32
type input "0"
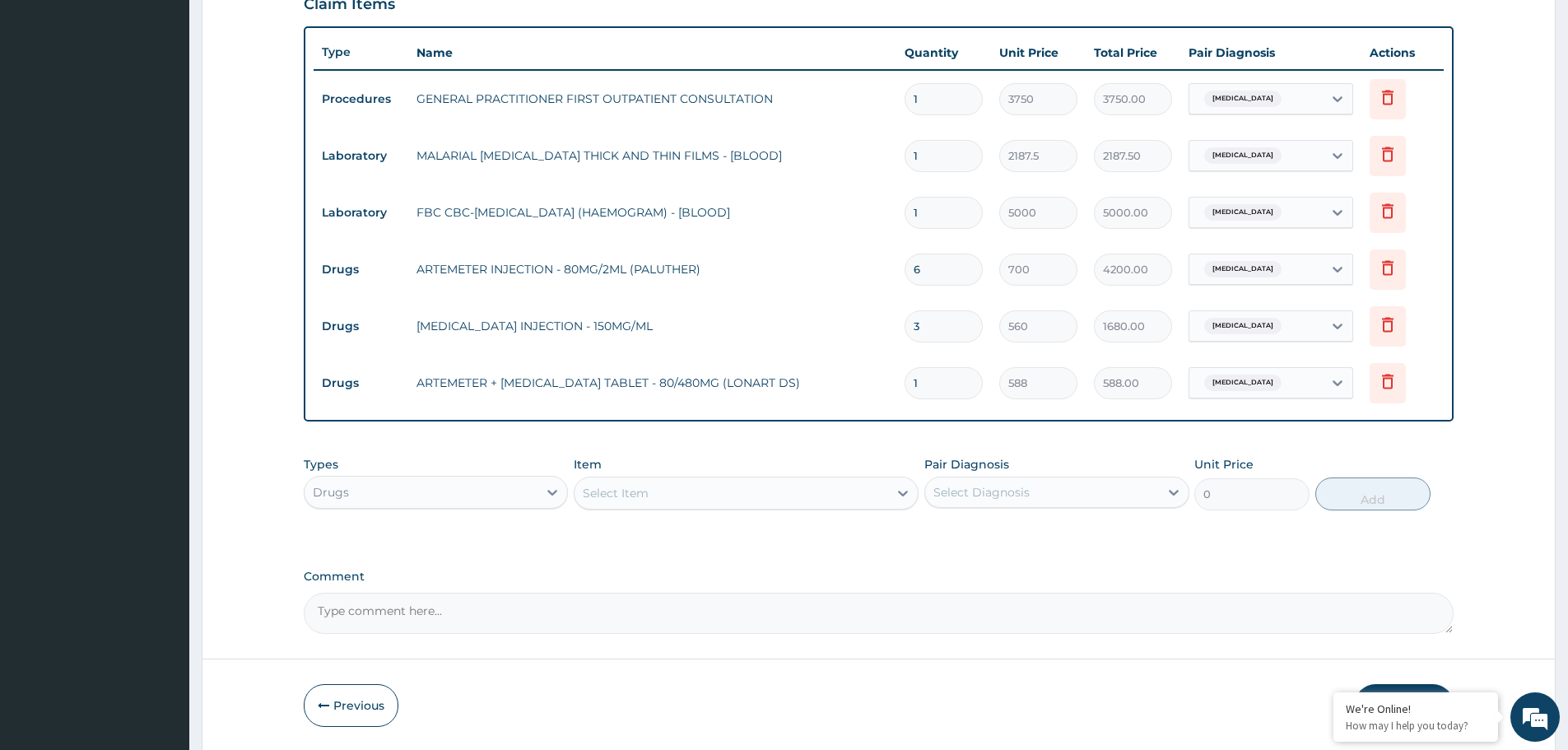
type input "0.00"
type input "6"
type input "3528.00"
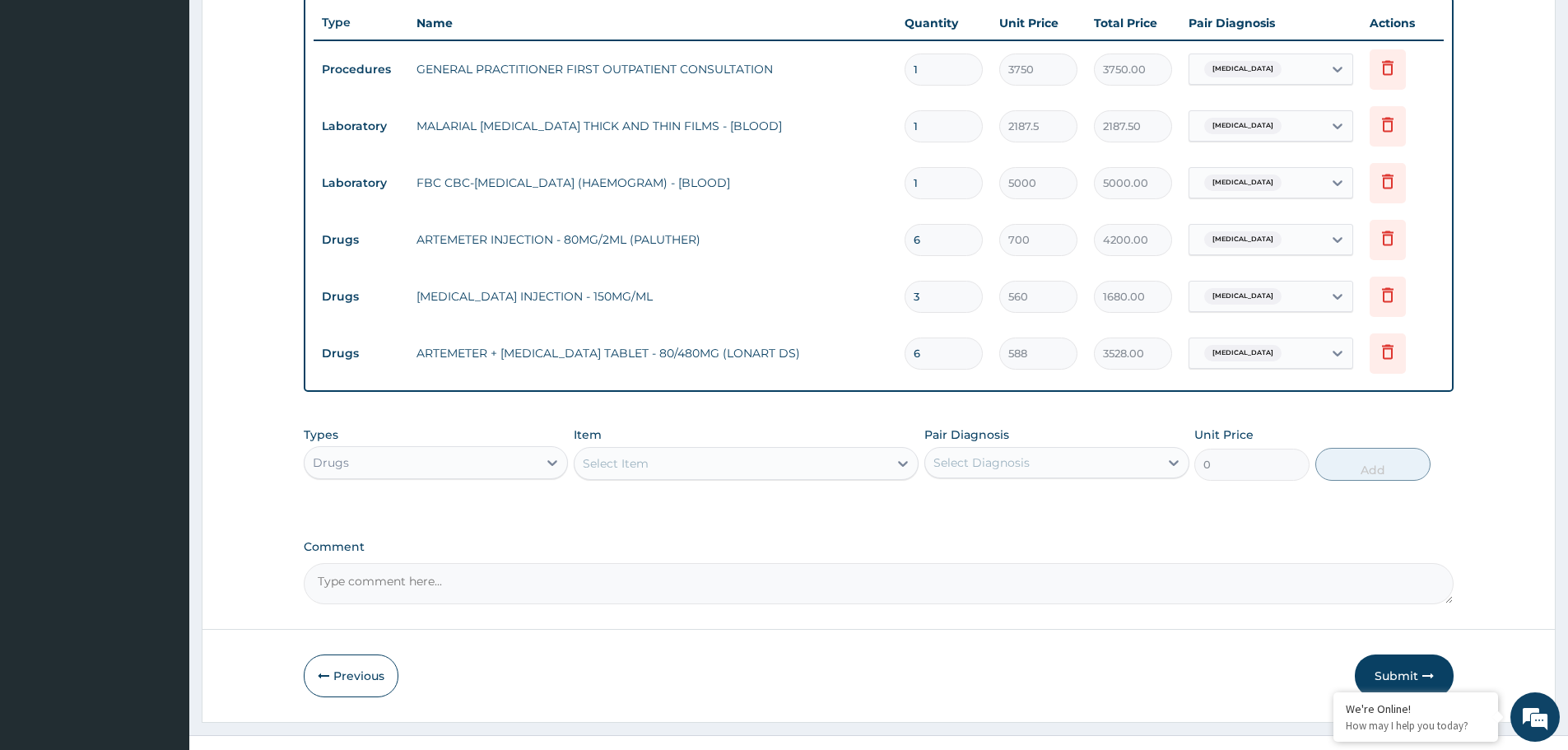
scroll to position [627, 0]
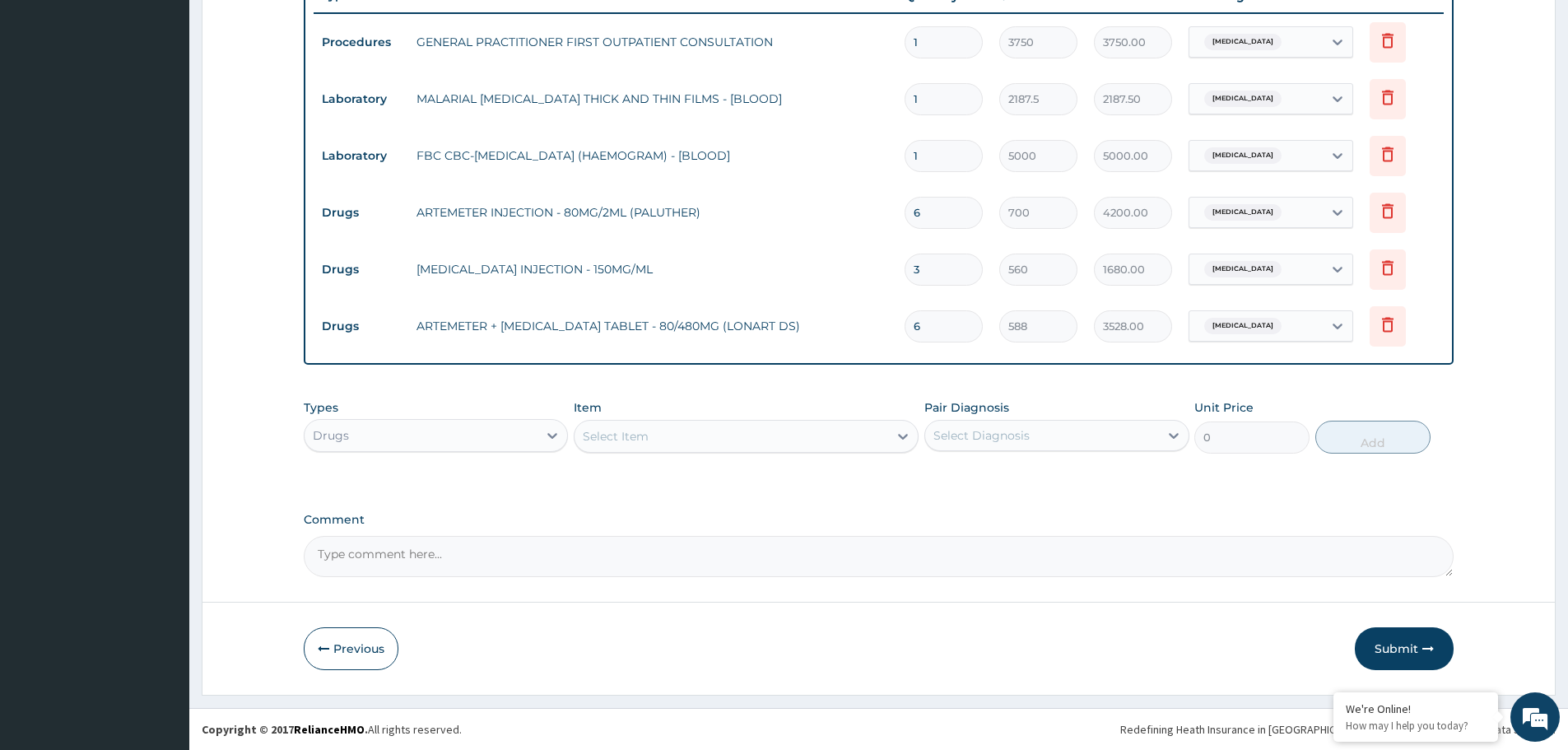
type input "6"
click at [689, 438] on div "Select Item" at bounding box center [731, 436] width 314 height 27
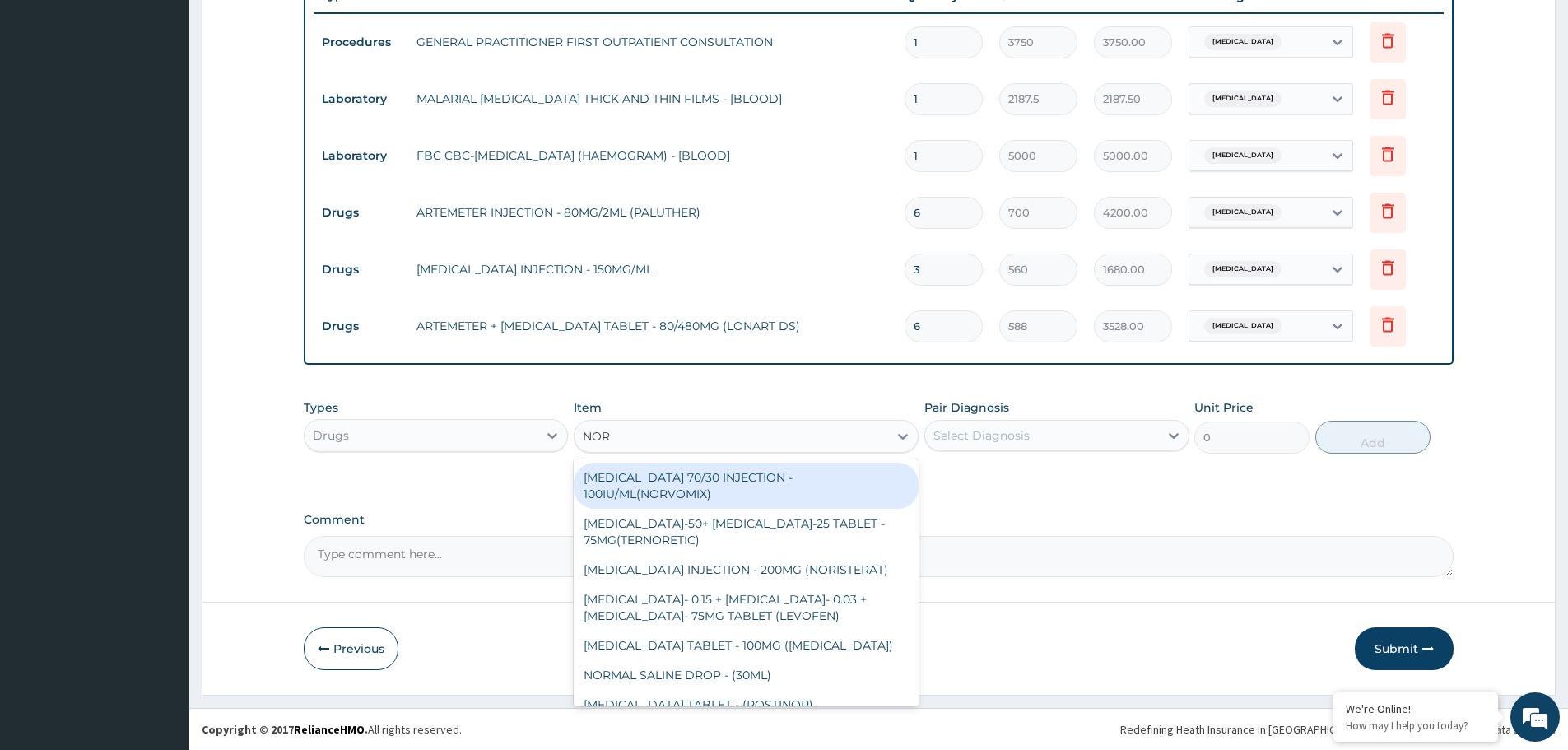
type input "NORG"
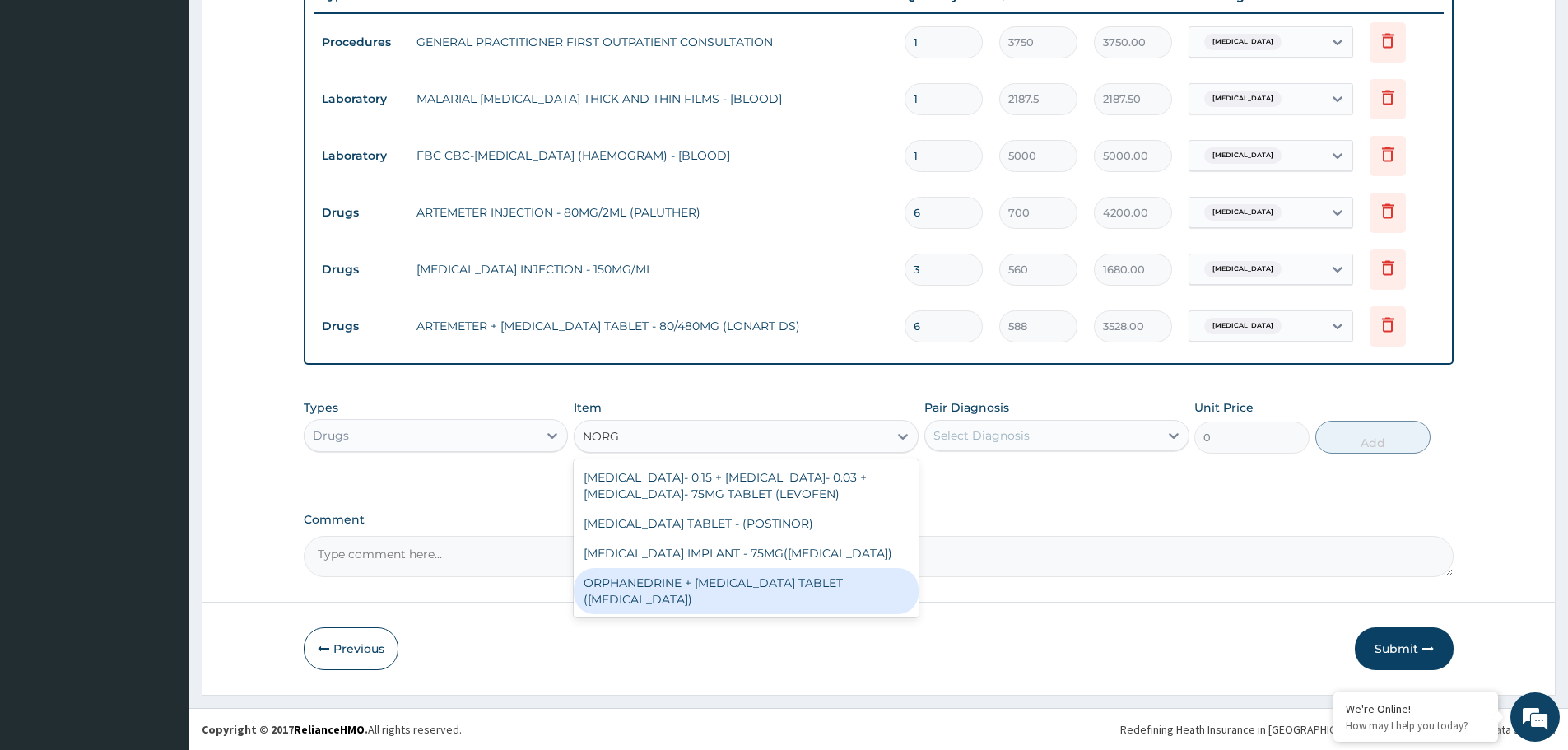
click at [700, 575] on div "ORPHANEDRINE + PARACETAMOL TABLET (NORGESIC)" at bounding box center [746, 591] width 345 height 46
type input "168"
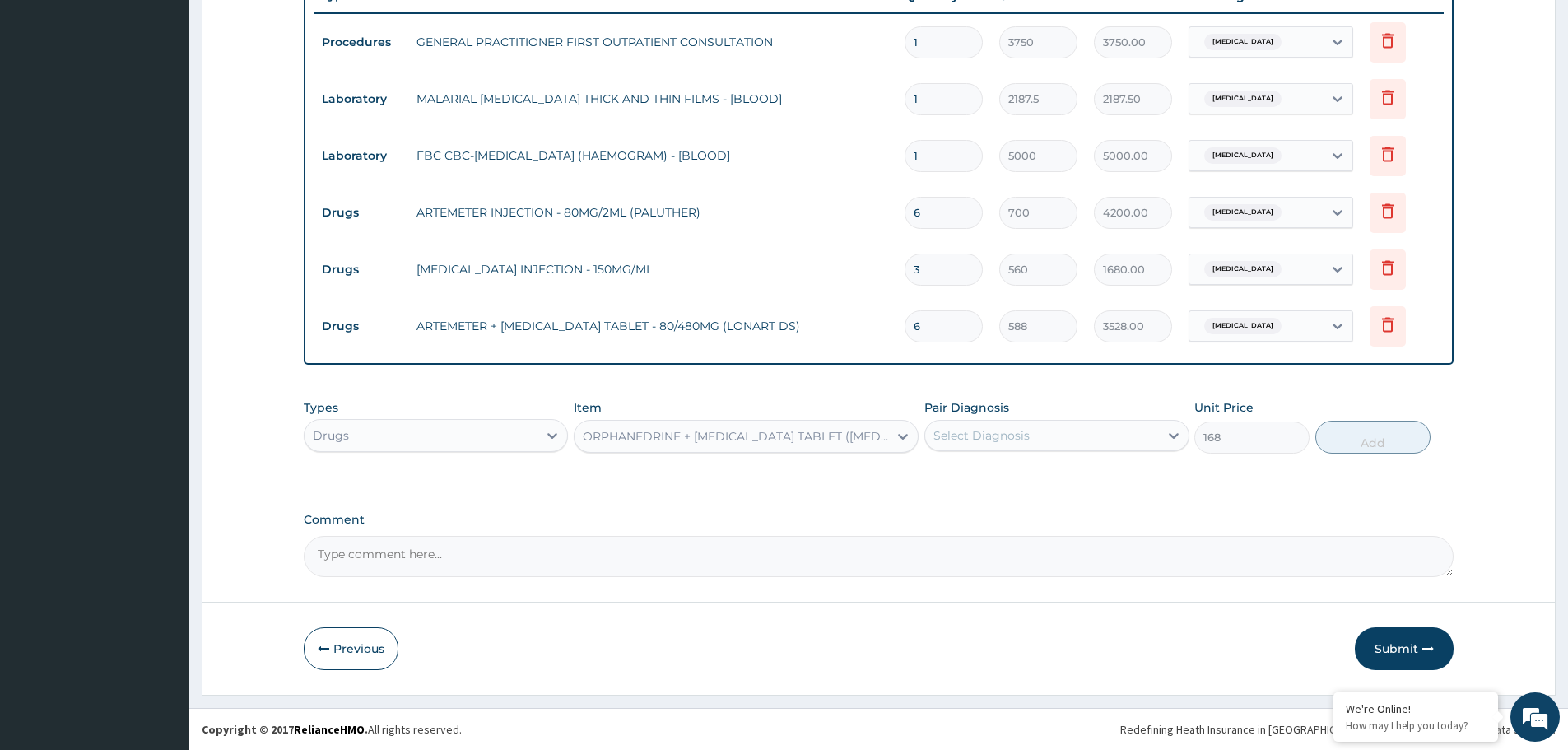
click at [1062, 439] on div "Select Diagnosis" at bounding box center [1041, 435] width 233 height 27
click at [1027, 471] on div "Malaria" at bounding box center [1056, 478] width 265 height 33
checkbox input "true"
click at [1371, 444] on button "Add" at bounding box center [1372, 437] width 115 height 32
type input "0"
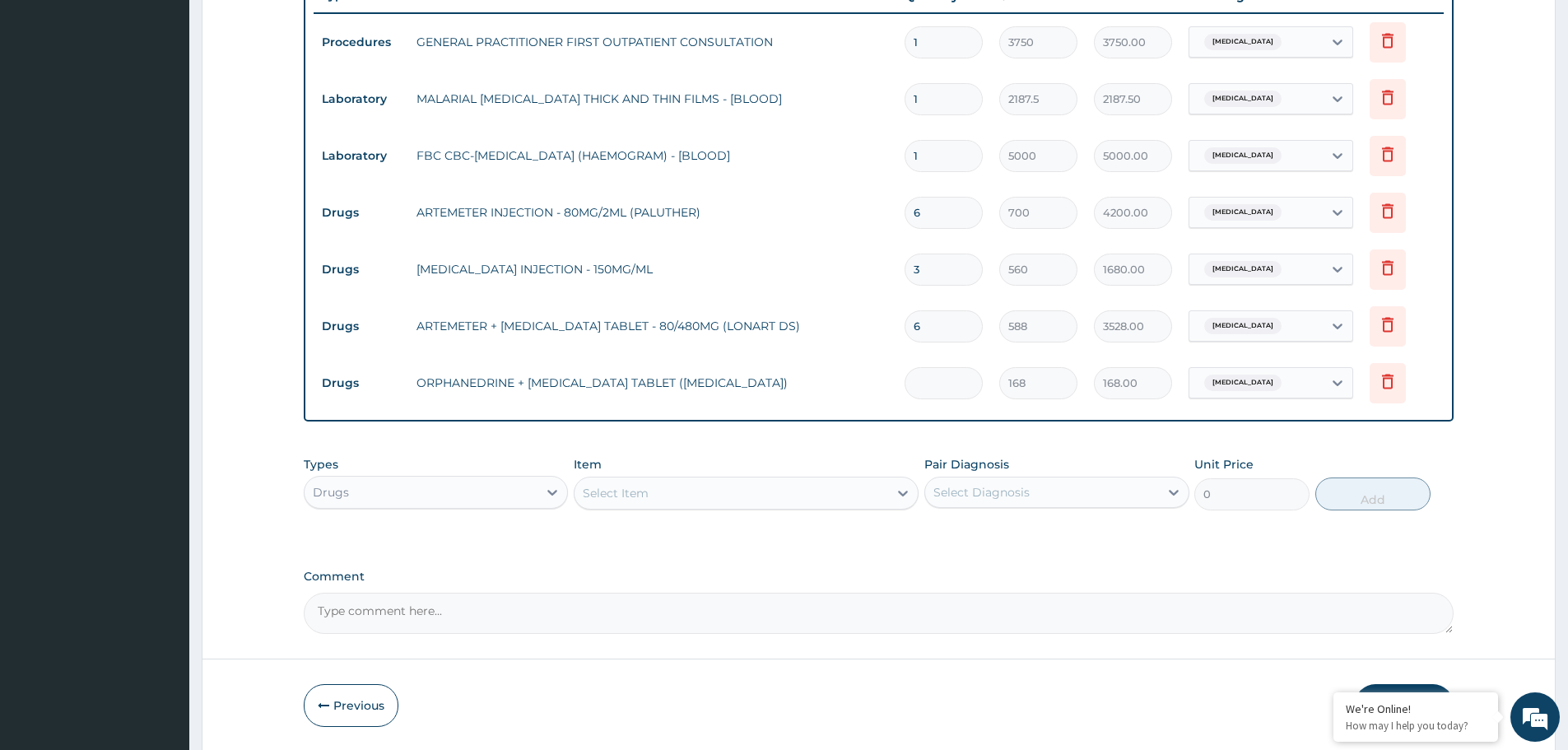
type input "0.00"
type input "2"
type input "336.00"
type input "20"
type input "3360.00"
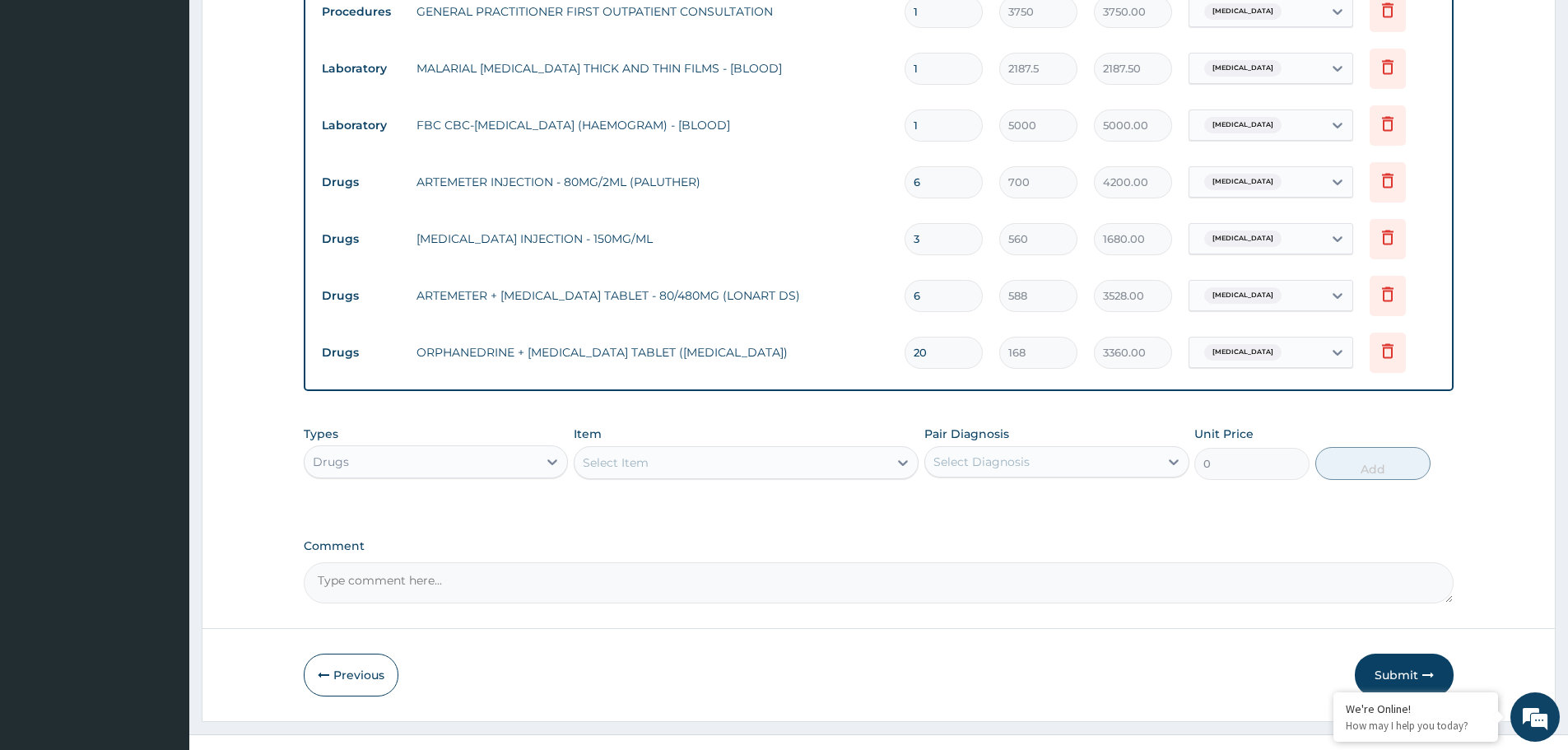
scroll to position [683, 0]
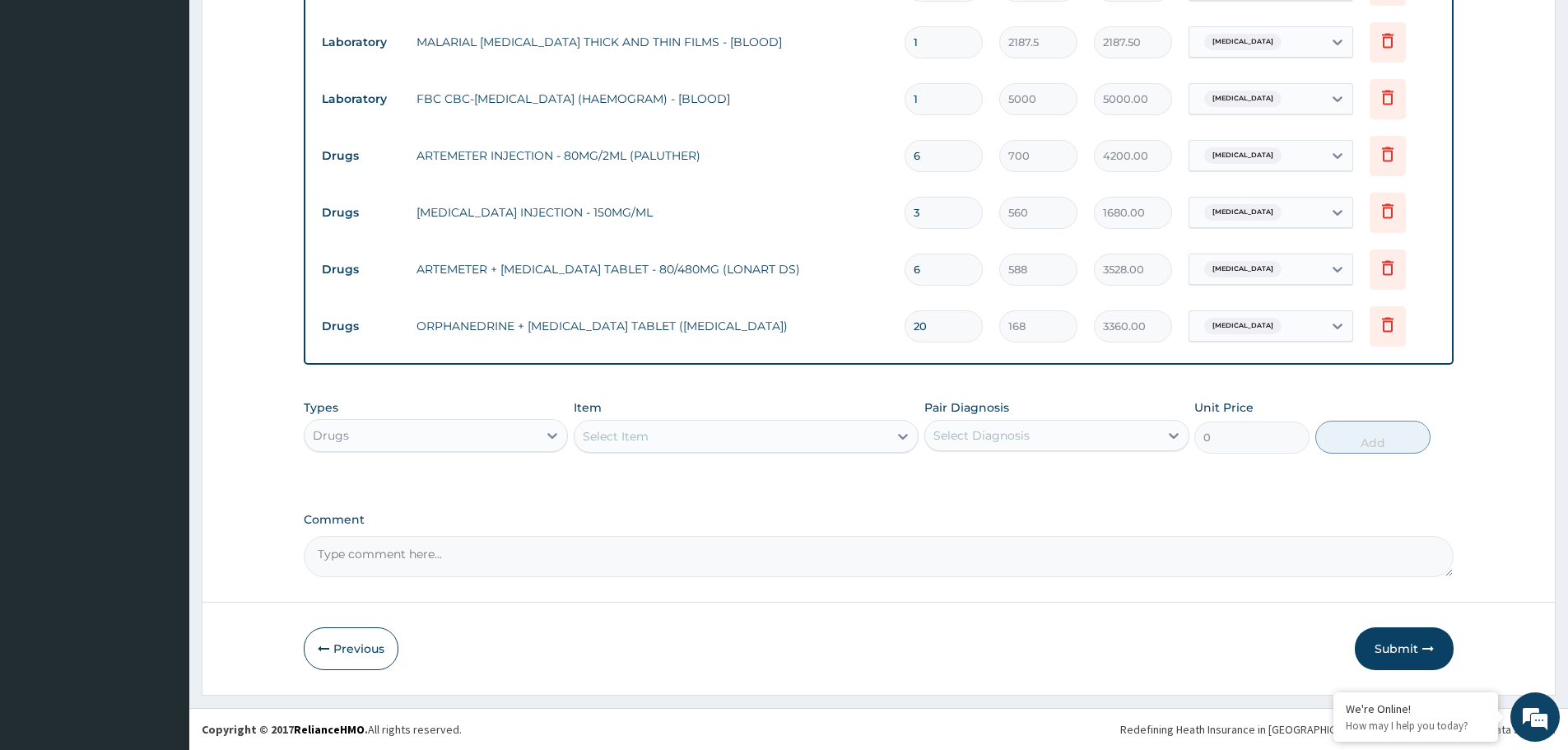
type input "20"
click at [687, 427] on div "Select Item" at bounding box center [731, 436] width 314 height 27
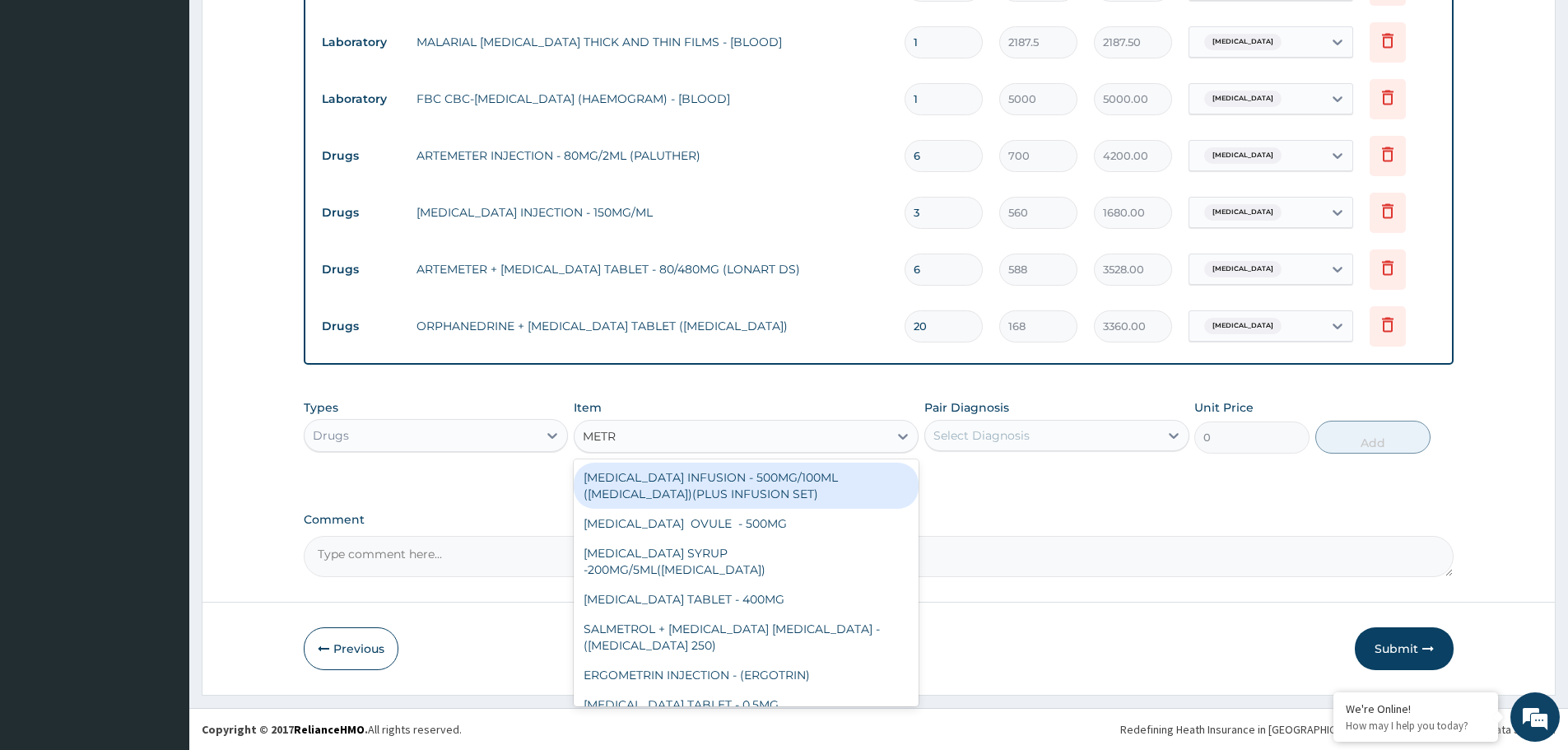
type input "METRO"
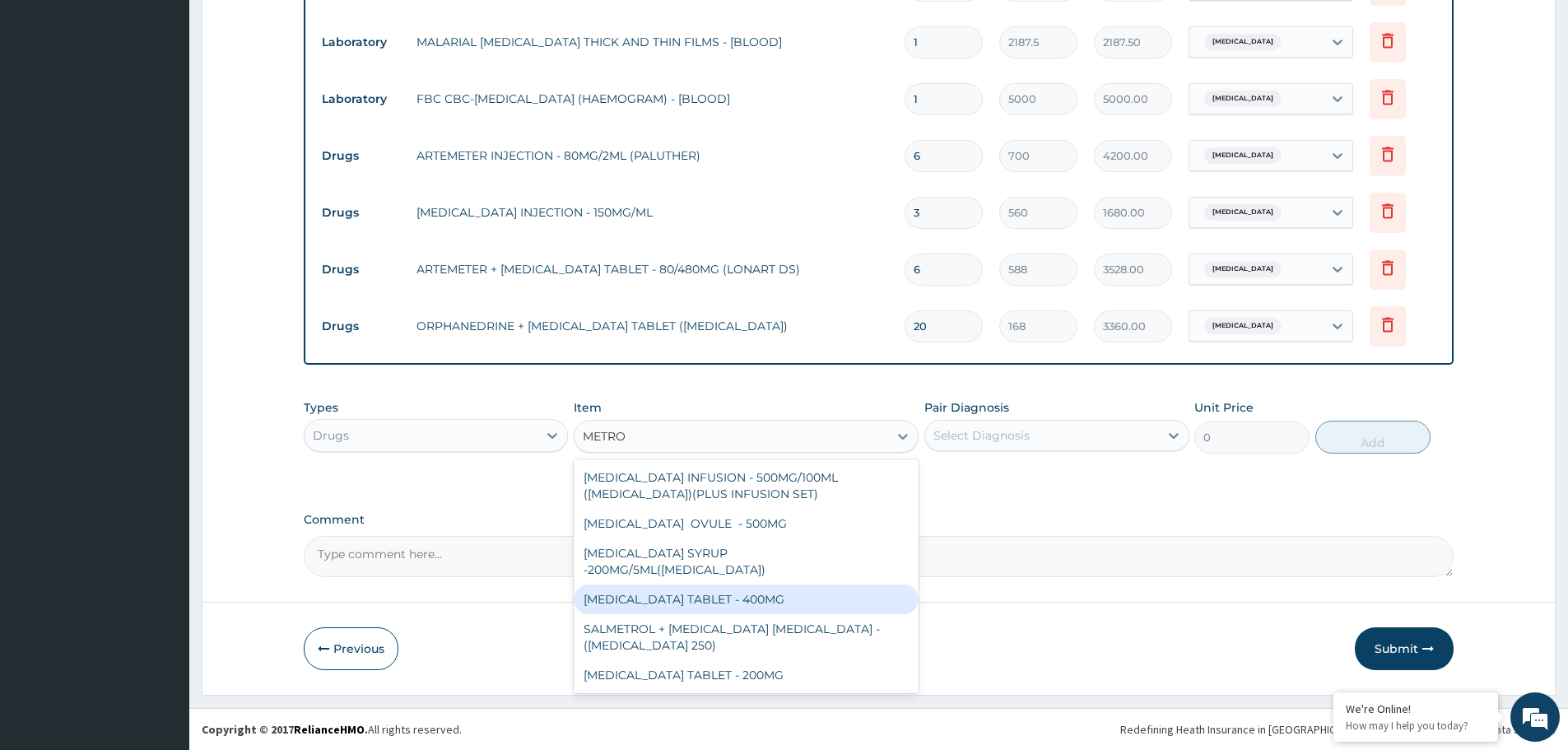
click at [769, 585] on div "METRONIDAZOLE TABLET - 400MG" at bounding box center [746, 599] width 345 height 30
type input "84"
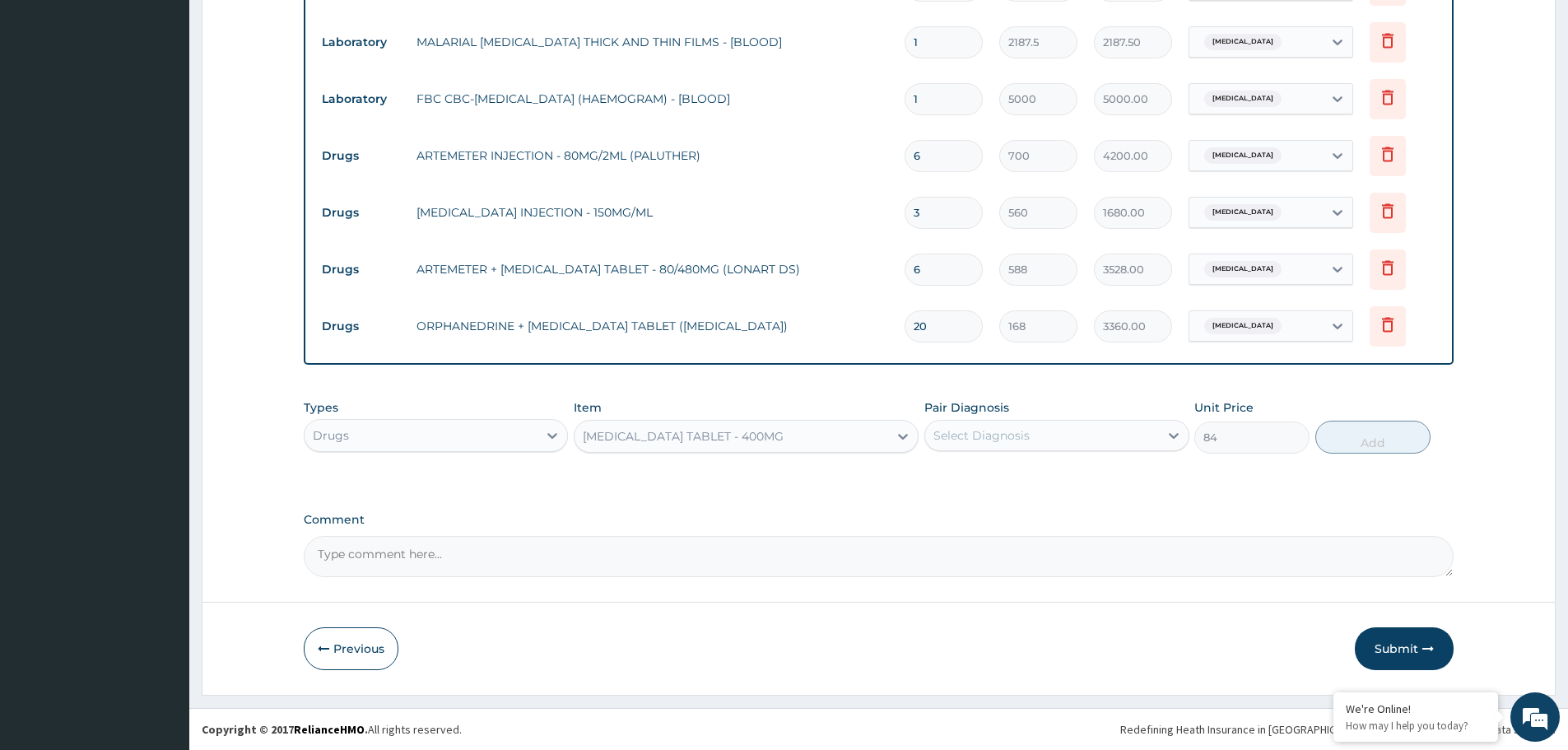
click at [1053, 432] on div "Select Diagnosis" at bounding box center [1041, 435] width 233 height 27
drag, startPoint x: 1012, startPoint y: 510, endPoint x: 1107, endPoint y: 487, distance: 97.7
click at [1016, 510] on div "Sepsis" at bounding box center [1056, 512] width 265 height 33
checkbox input "true"
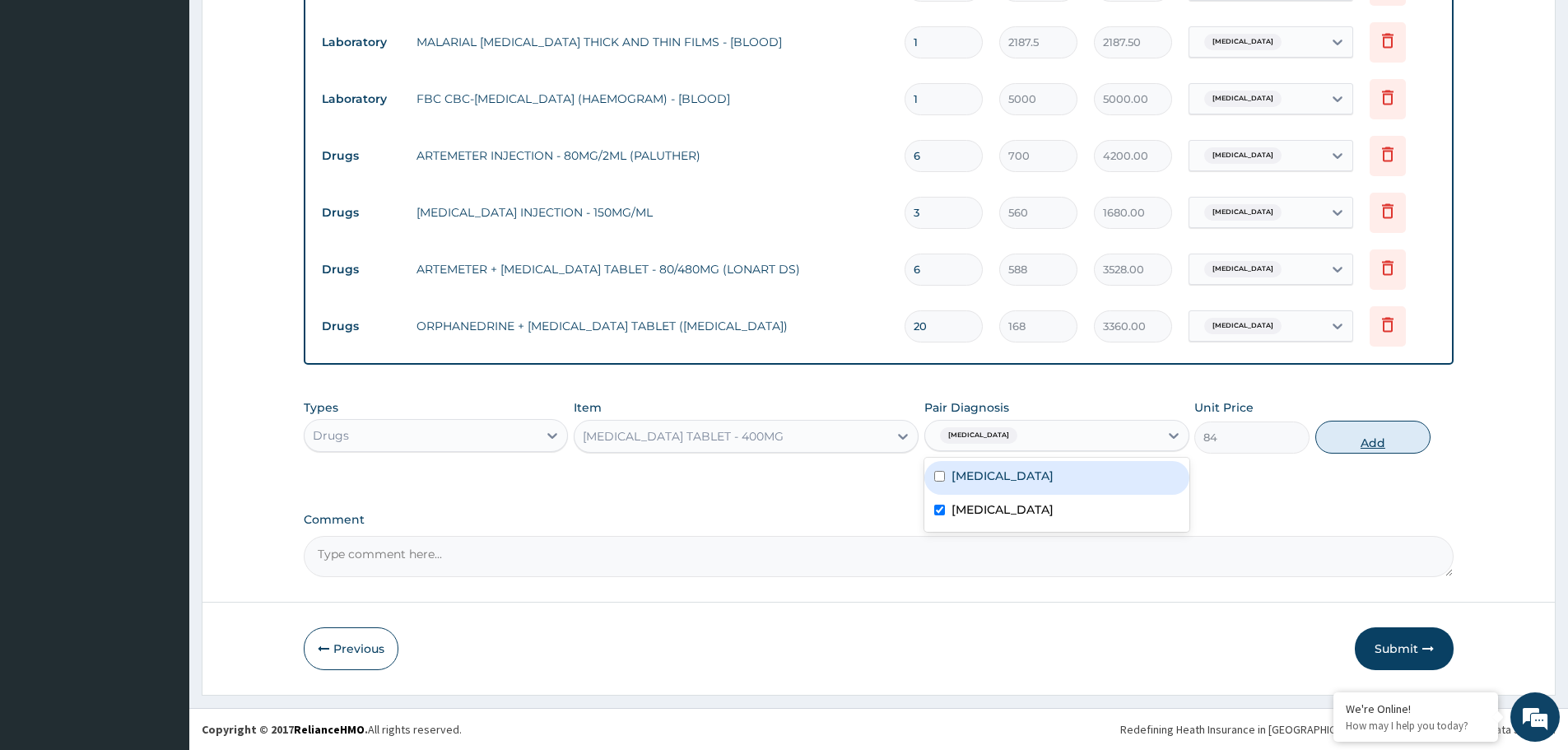
click at [1362, 437] on button "Add" at bounding box center [1372, 437] width 115 height 32
type input "0"
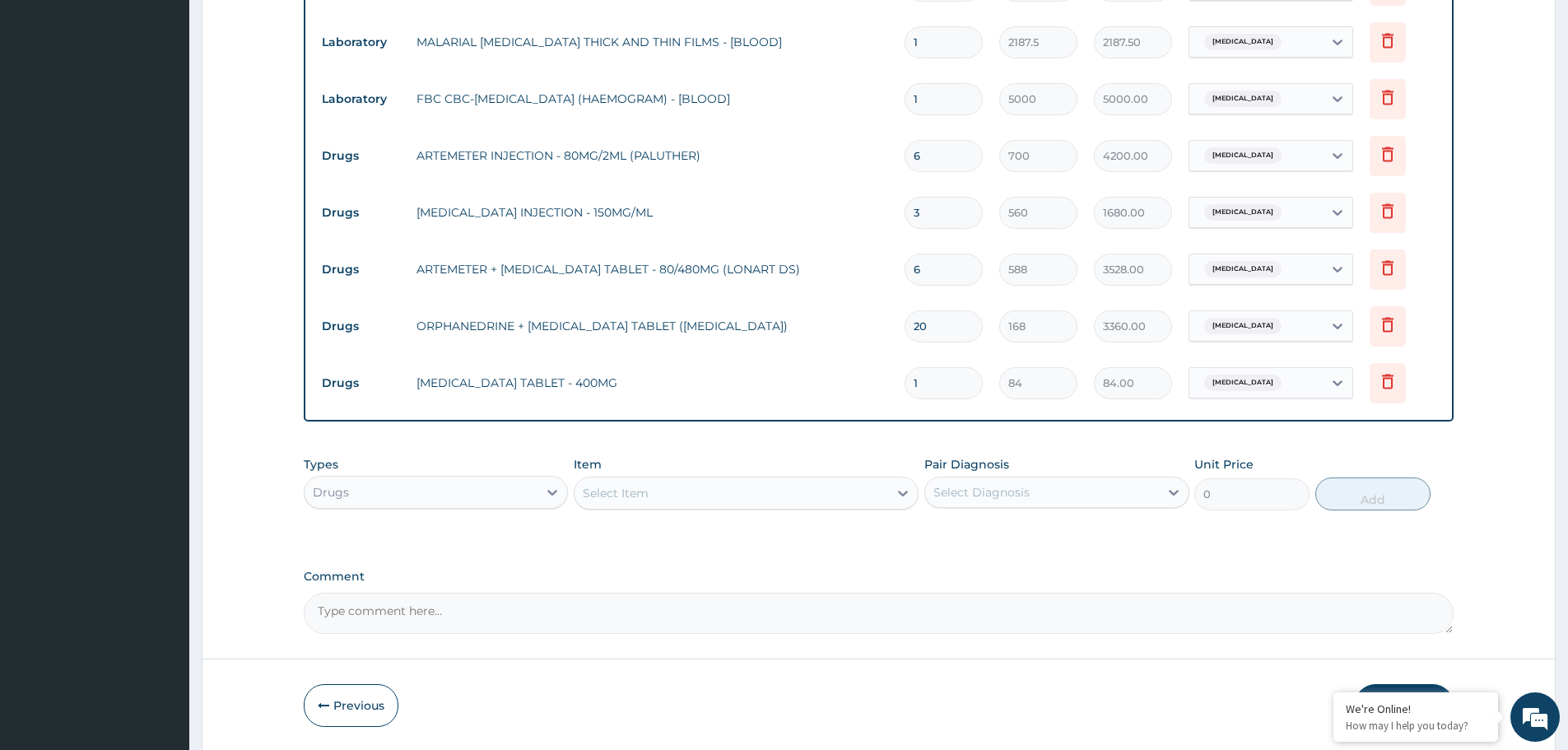
type input "0.00"
type input "2"
type input "168.00"
type input "20"
type input "1680.00"
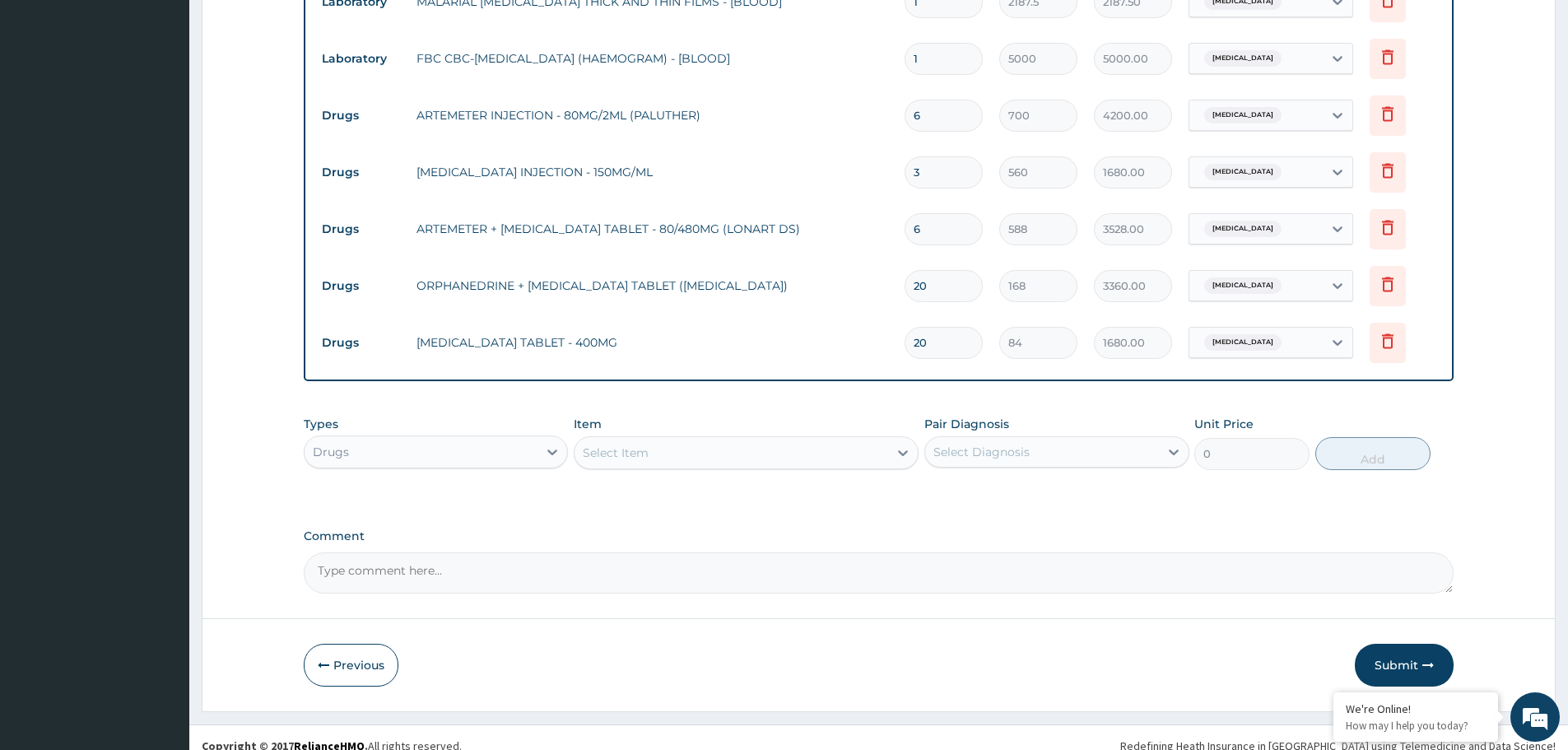
scroll to position [740, 0]
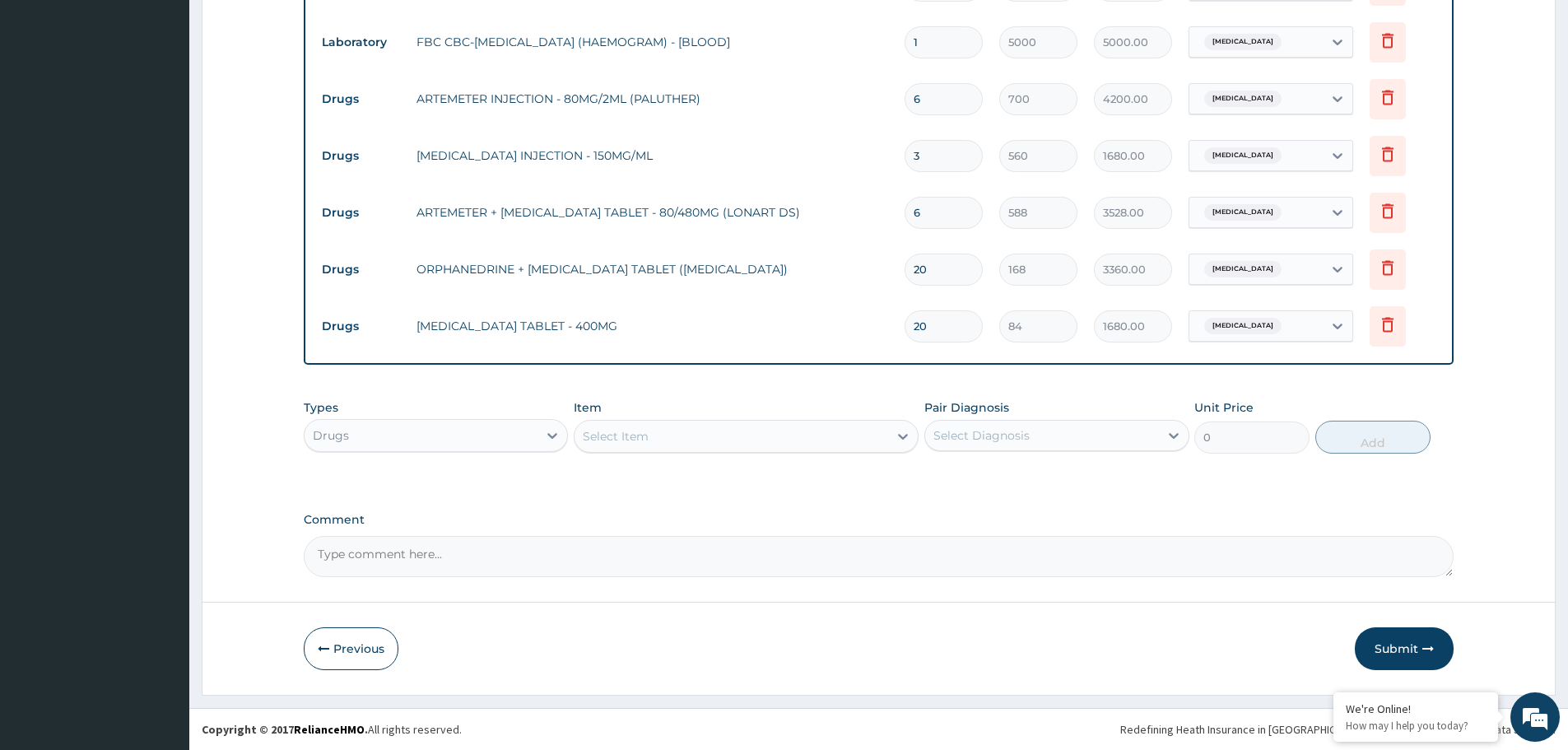
type input "20"
click at [709, 423] on div "Select Item" at bounding box center [731, 436] width 314 height 27
type input "CEFU"
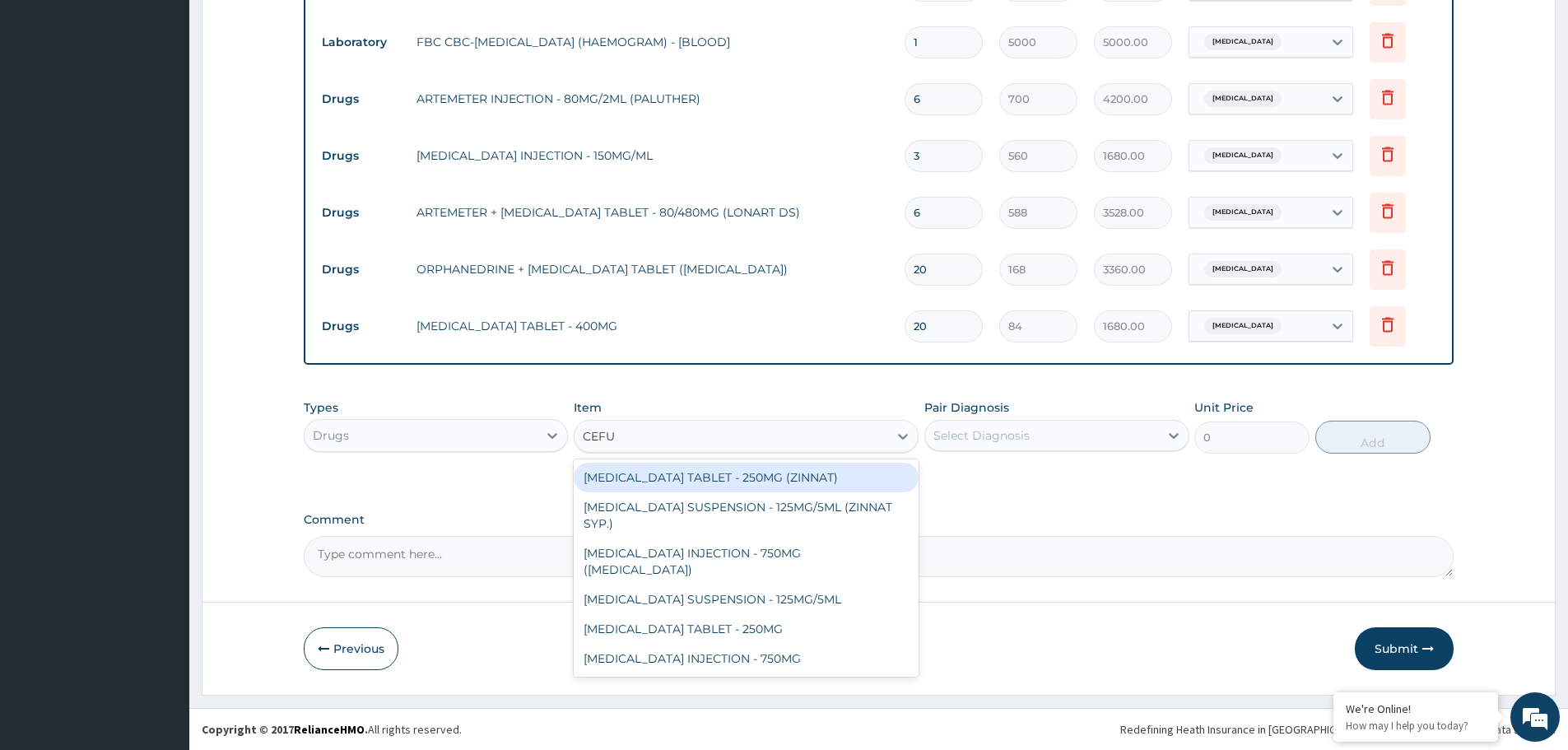
click at [716, 479] on div "CEFUROXIME TABLET - 250MG (ZINNAT)" at bounding box center [746, 477] width 345 height 30
type input "1120"
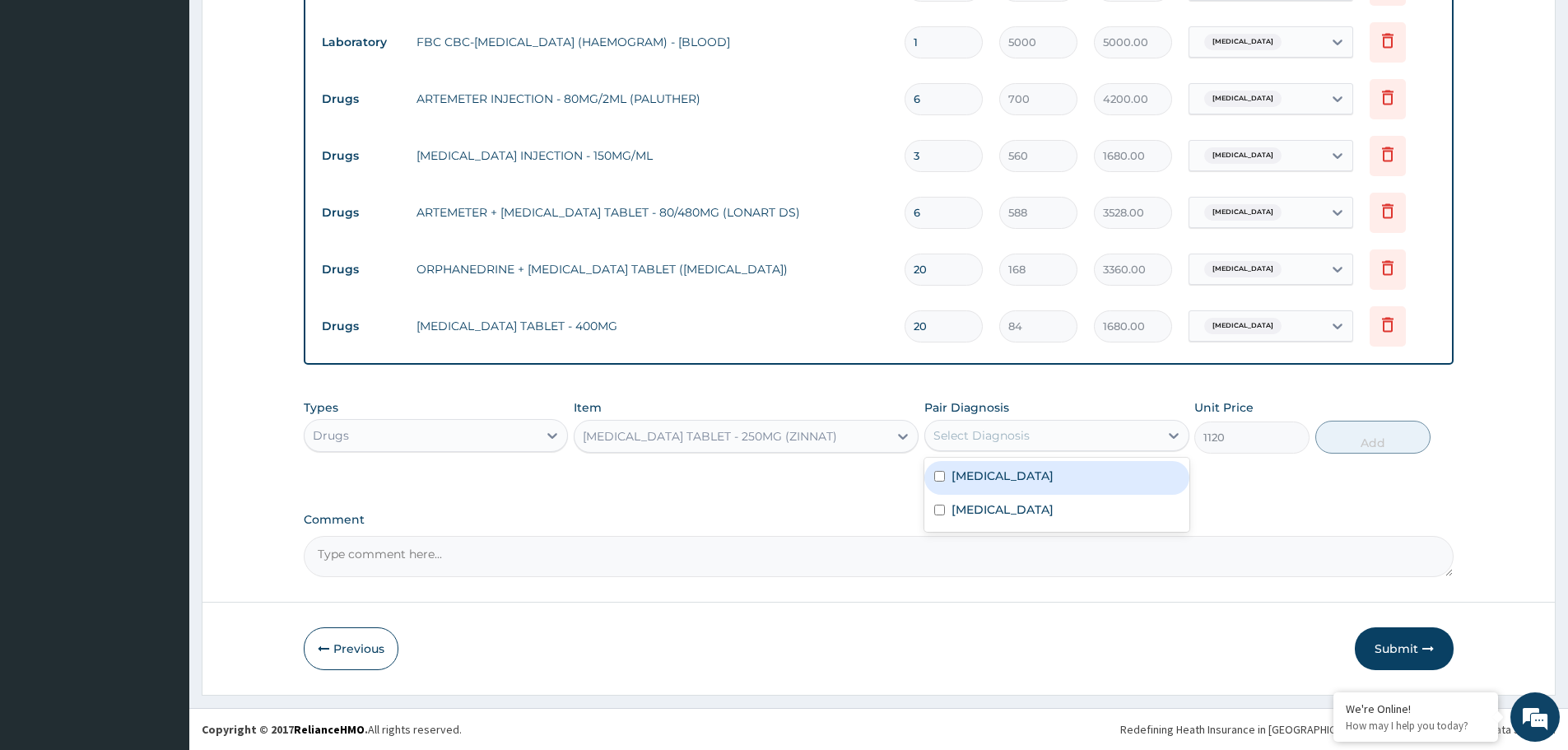
click at [1103, 433] on div "Select Diagnosis" at bounding box center [1041, 435] width 233 height 27
drag, startPoint x: 994, startPoint y: 512, endPoint x: 1318, endPoint y: 445, distance: 330.9
click at [996, 512] on div "Sepsis" at bounding box center [1056, 512] width 265 height 33
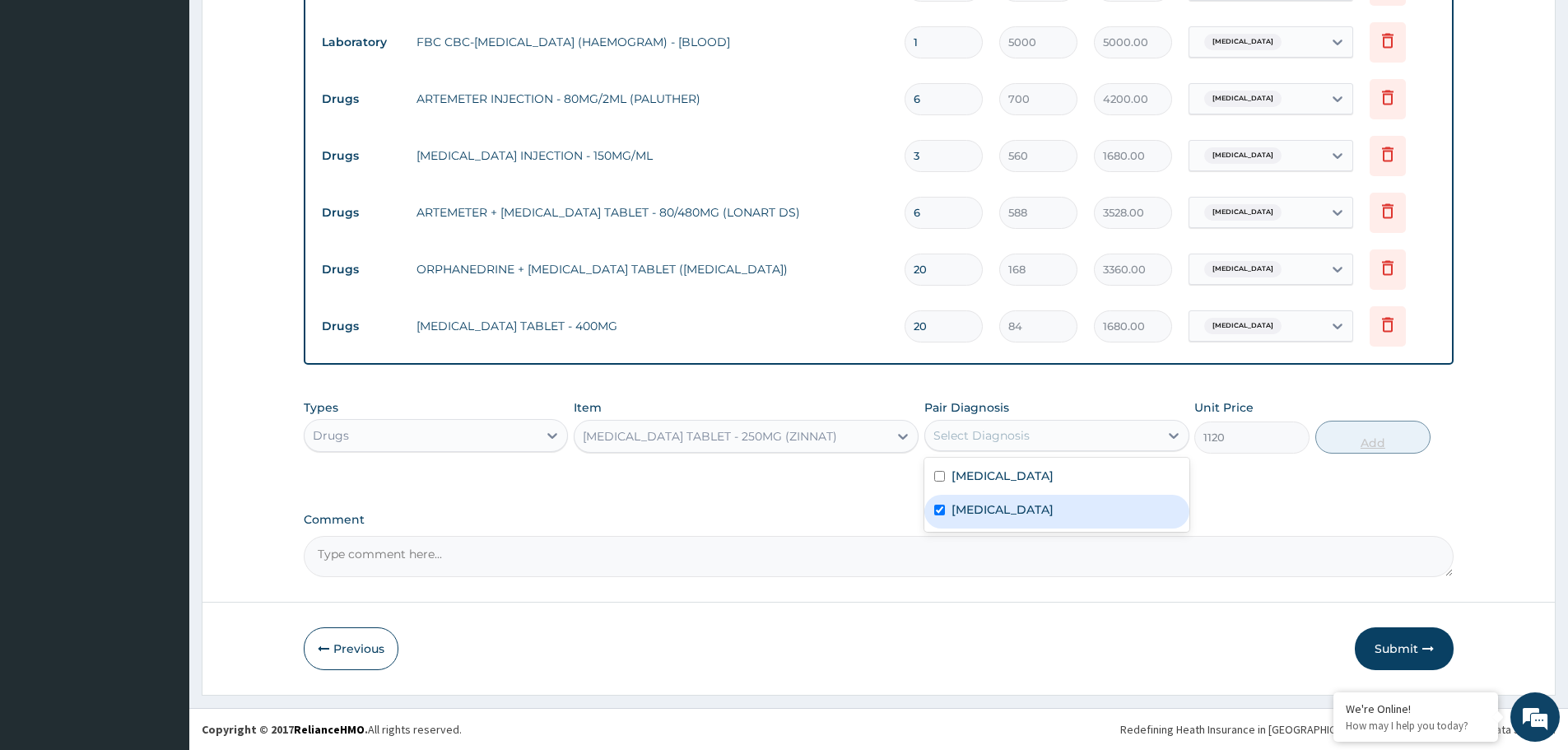
checkbox input "true"
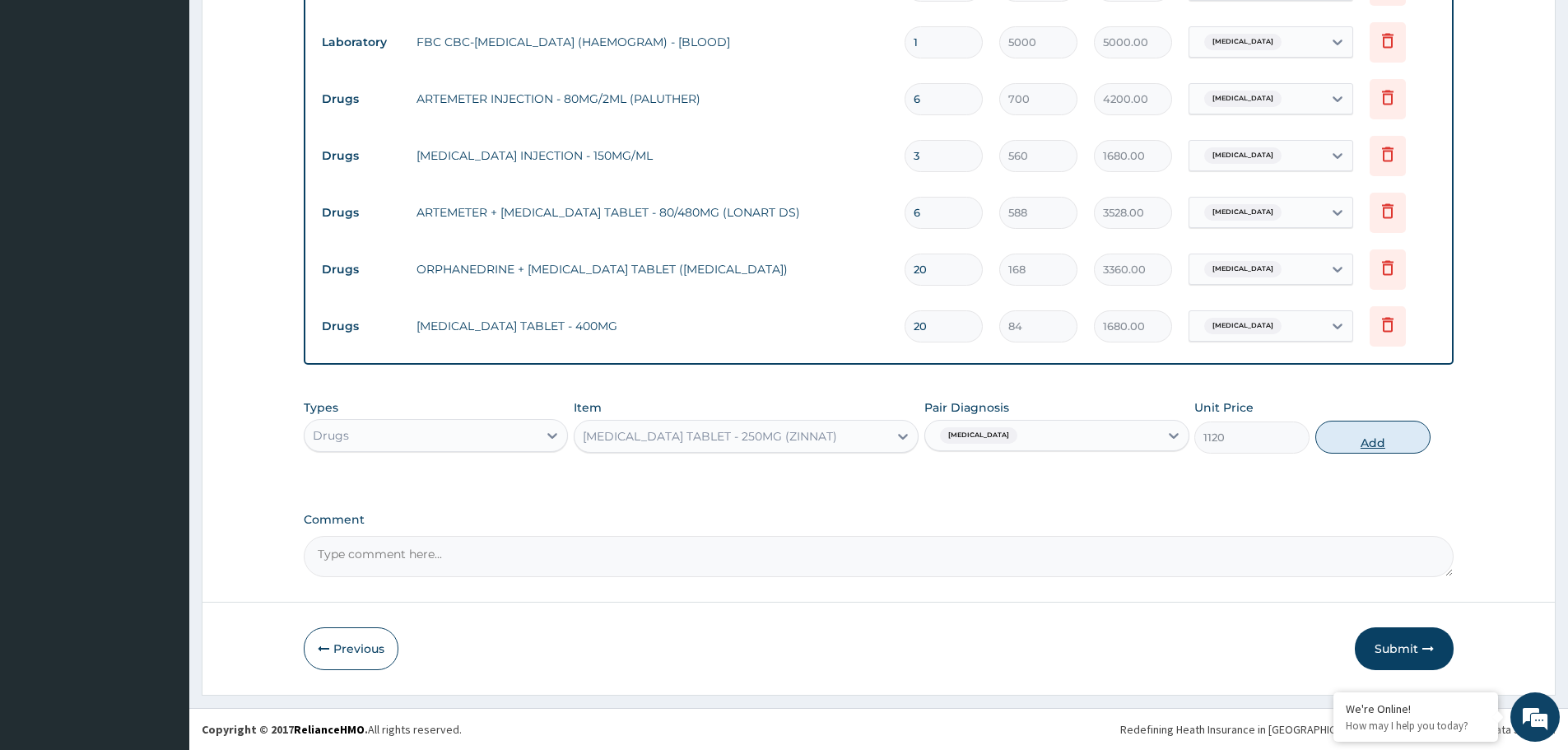
click at [1384, 429] on button "Add" at bounding box center [1372, 437] width 115 height 32
type input "0"
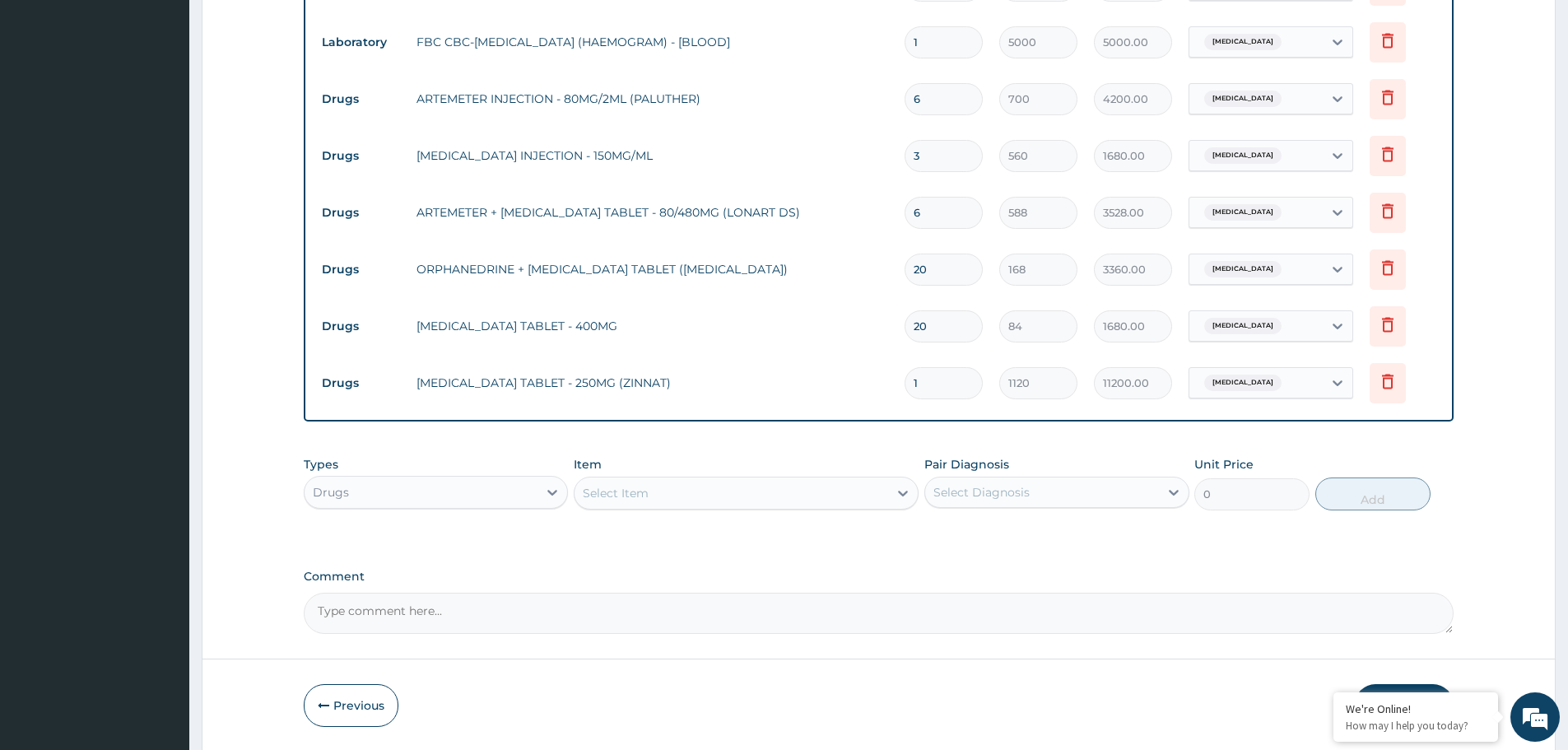
type input "10"
type input "11200.00"
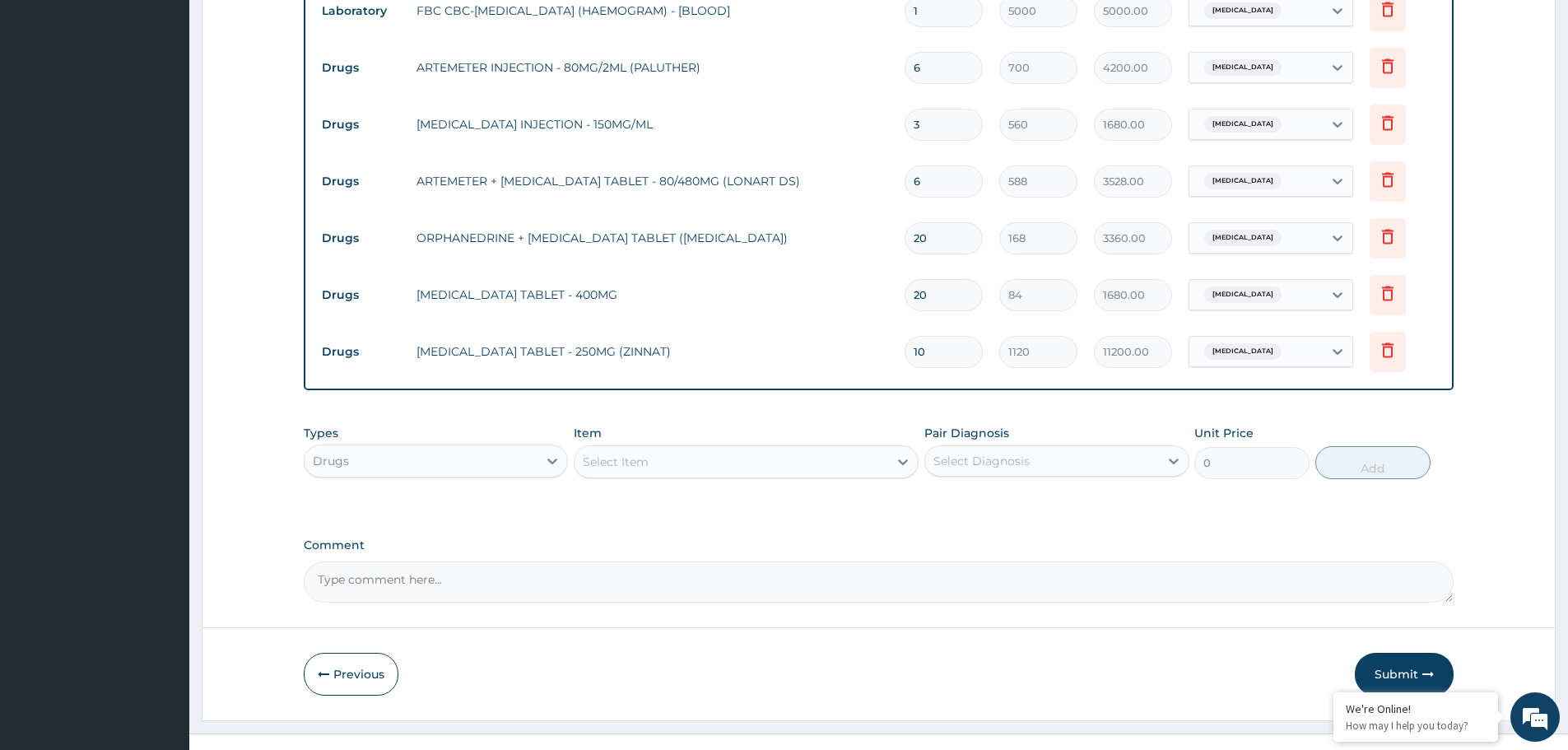
scroll to position [797, 0]
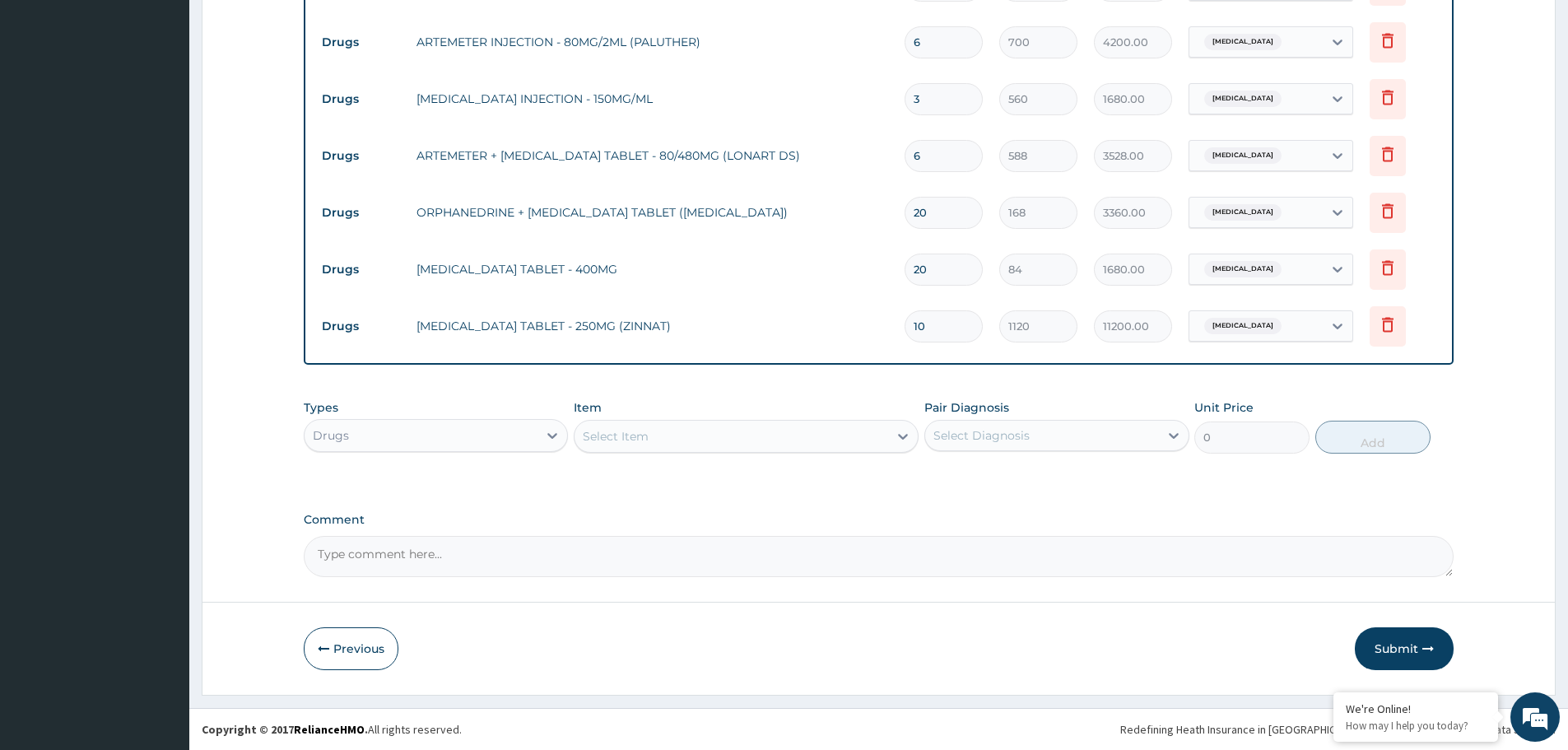
type input "10"
click at [1409, 648] on button "Submit" at bounding box center [1404, 650] width 98 height 43
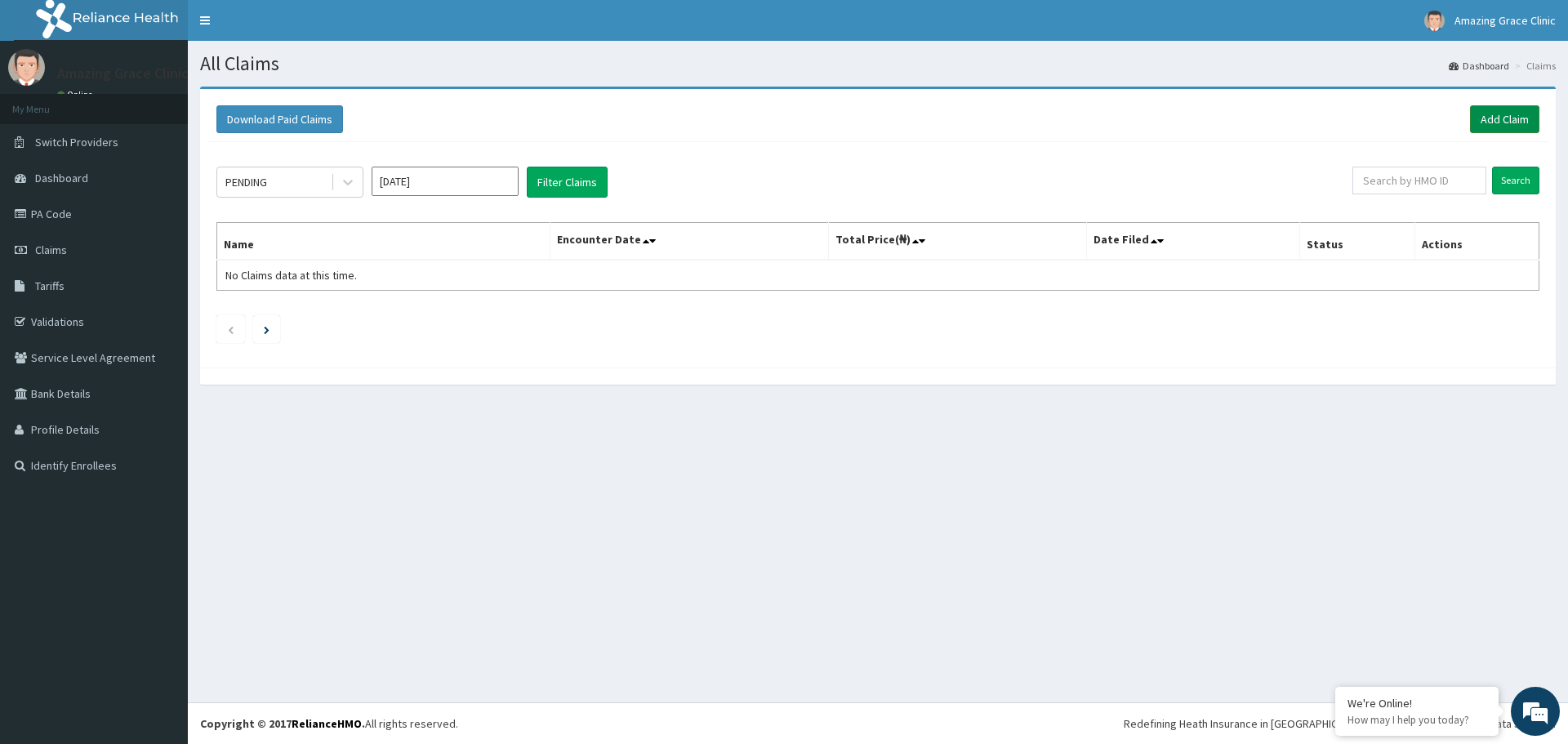
click at [1477, 124] on link "Add Claim" at bounding box center [1504, 119] width 69 height 27
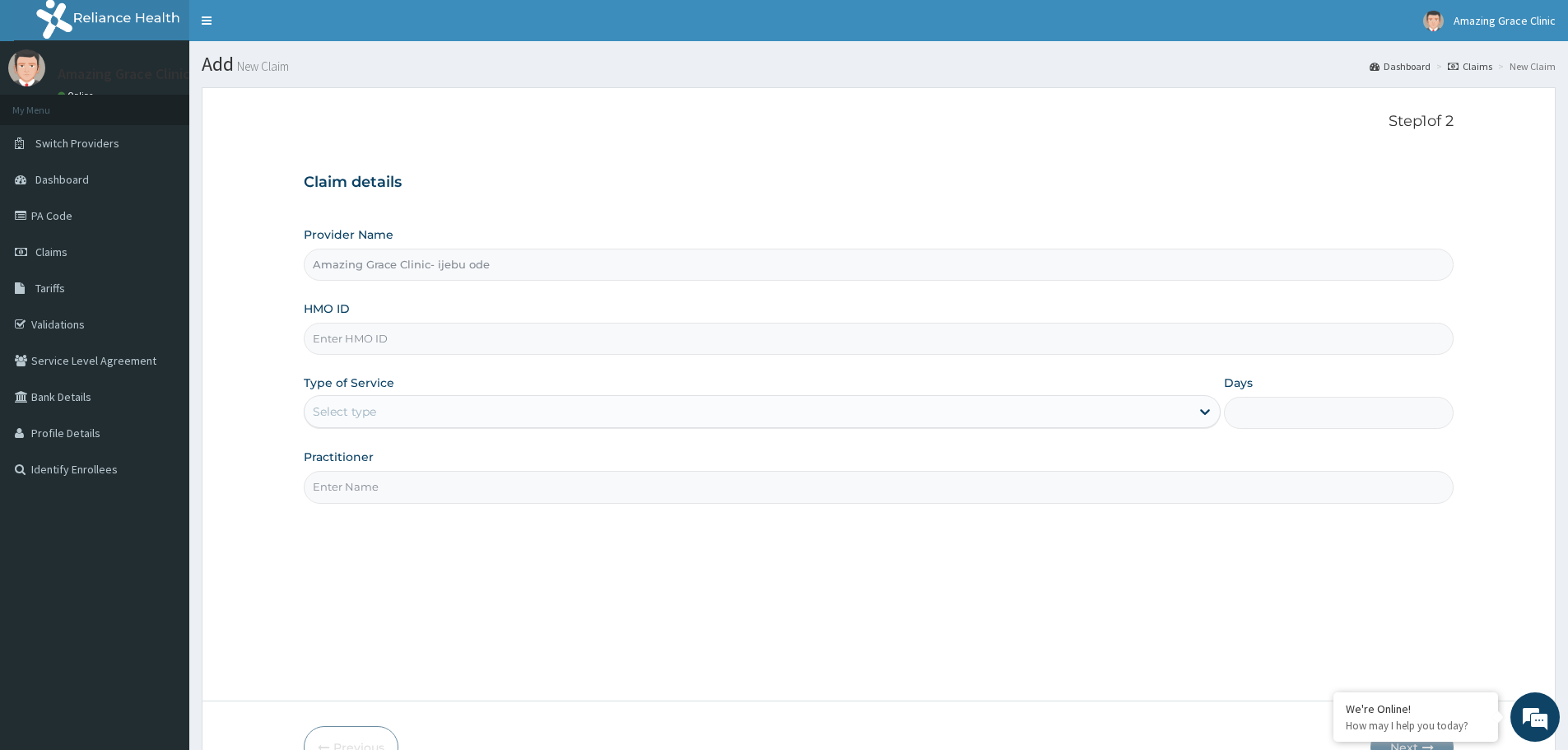
drag, startPoint x: 417, startPoint y: 142, endPoint x: 414, endPoint y: 247, distance: 105.0
click at [417, 142] on div "Step 1 of 2 Claim details Provider Name Amazing Grace Clinic- ijebu ode HMO ID …" at bounding box center [878, 394] width 1150 height 562
click at [422, 334] on input "HMO ID" at bounding box center [878, 339] width 1150 height 32
paste input "RFL/10180/A"
type input "RFL/10180/A"
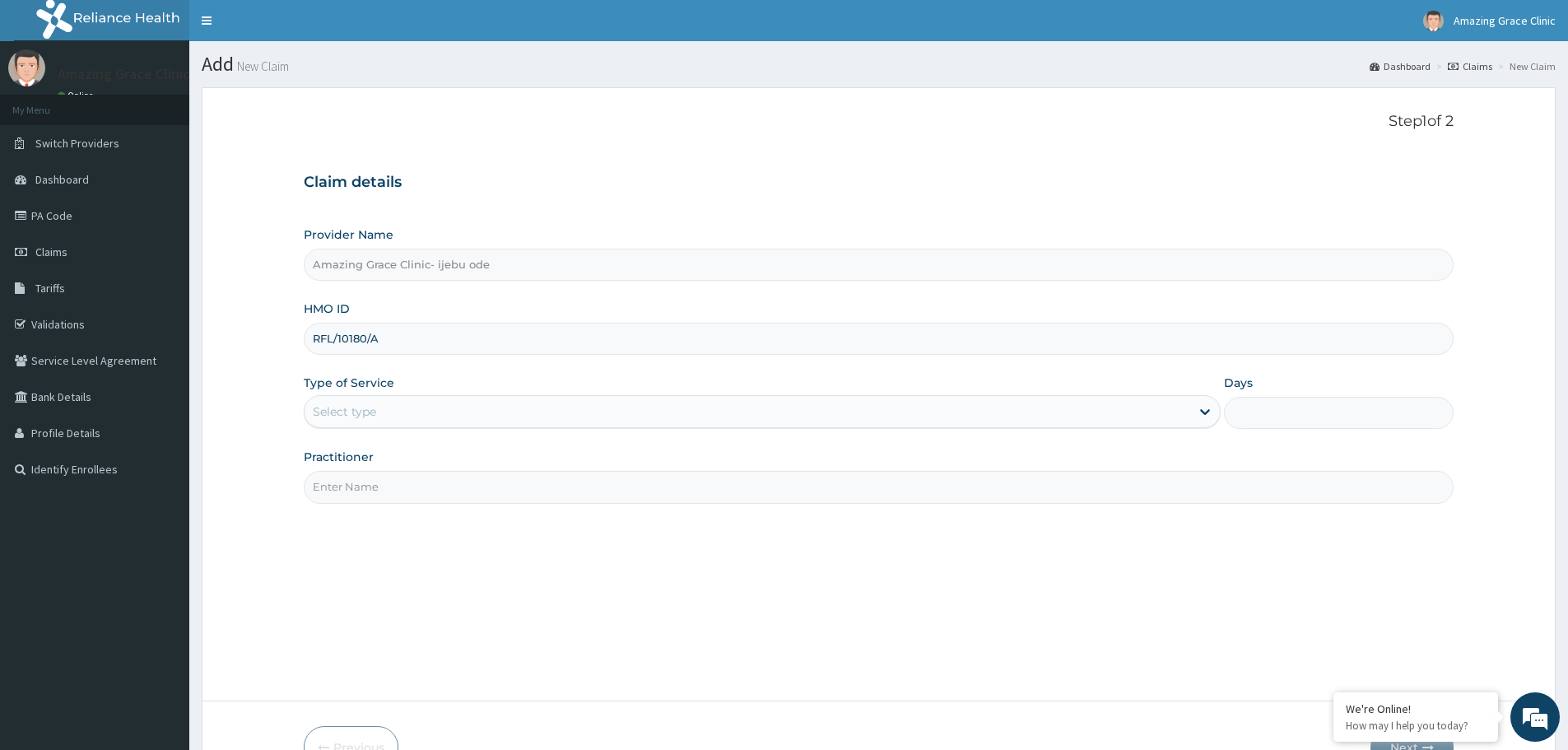
click at [416, 409] on div "Select type" at bounding box center [748, 411] width 885 height 27
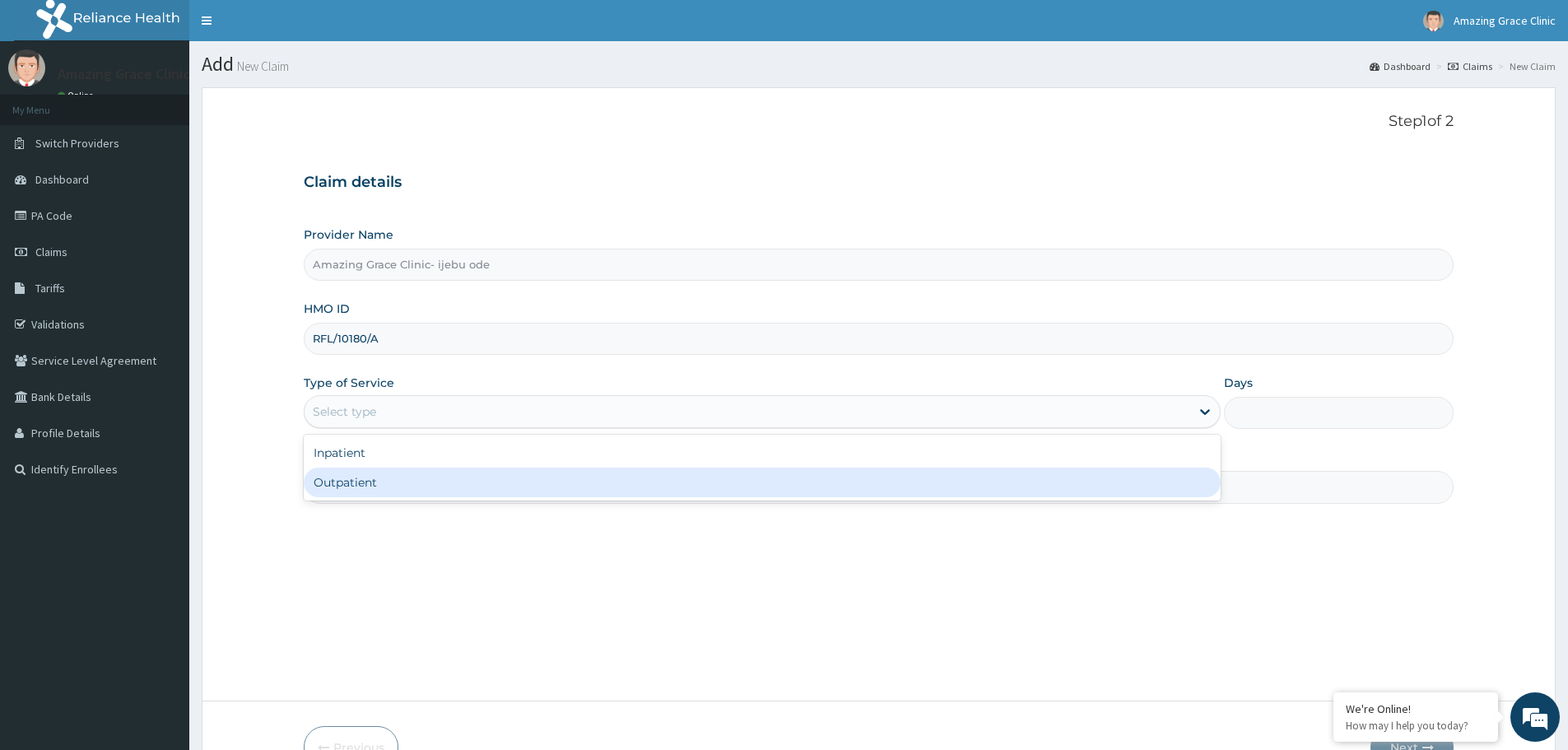
click at [398, 472] on div "Outpatient" at bounding box center [762, 482] width 917 height 30
type input "1"
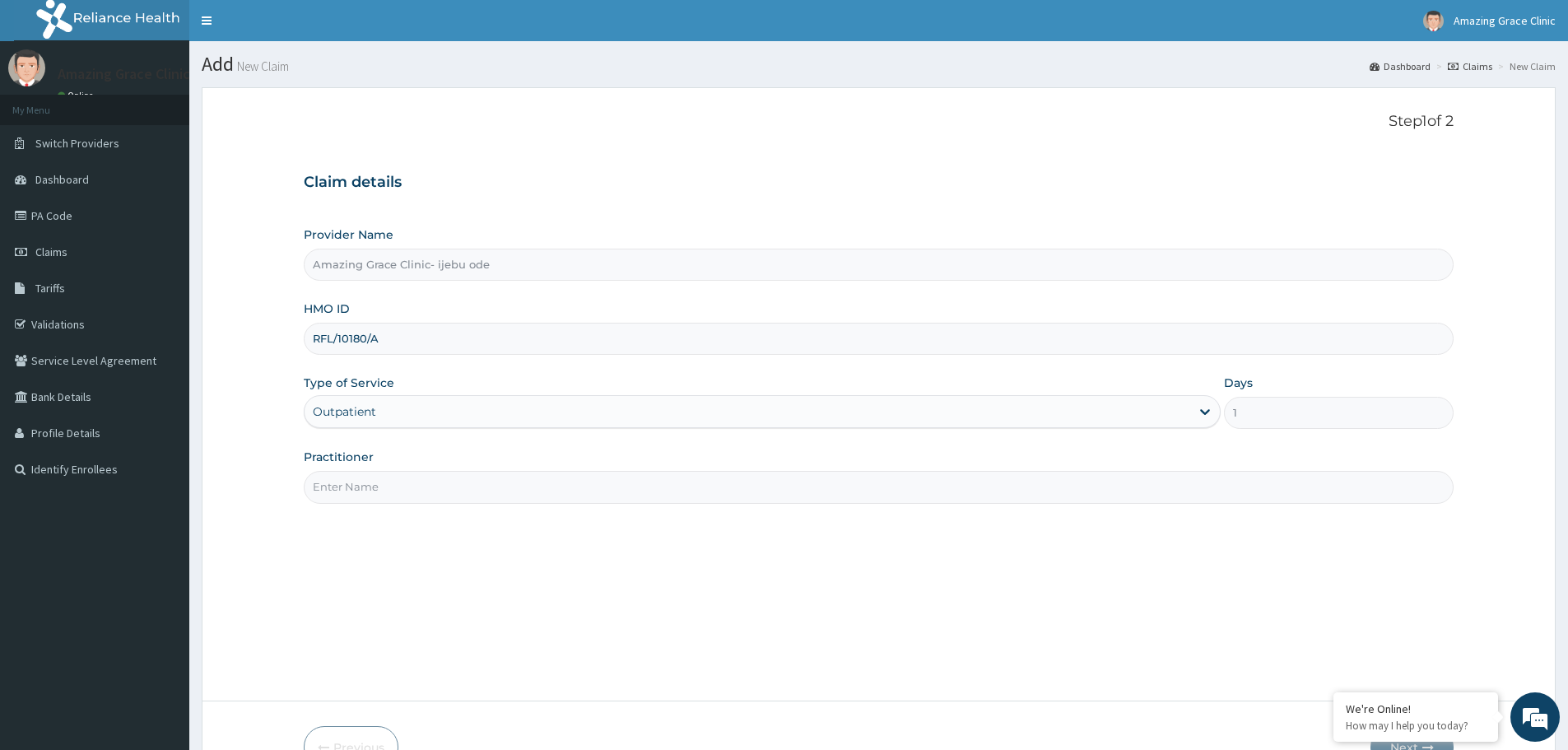
click at [456, 487] on input "Practitioner" at bounding box center [878, 487] width 1150 height 32
type input "[PERSON_NAME]"
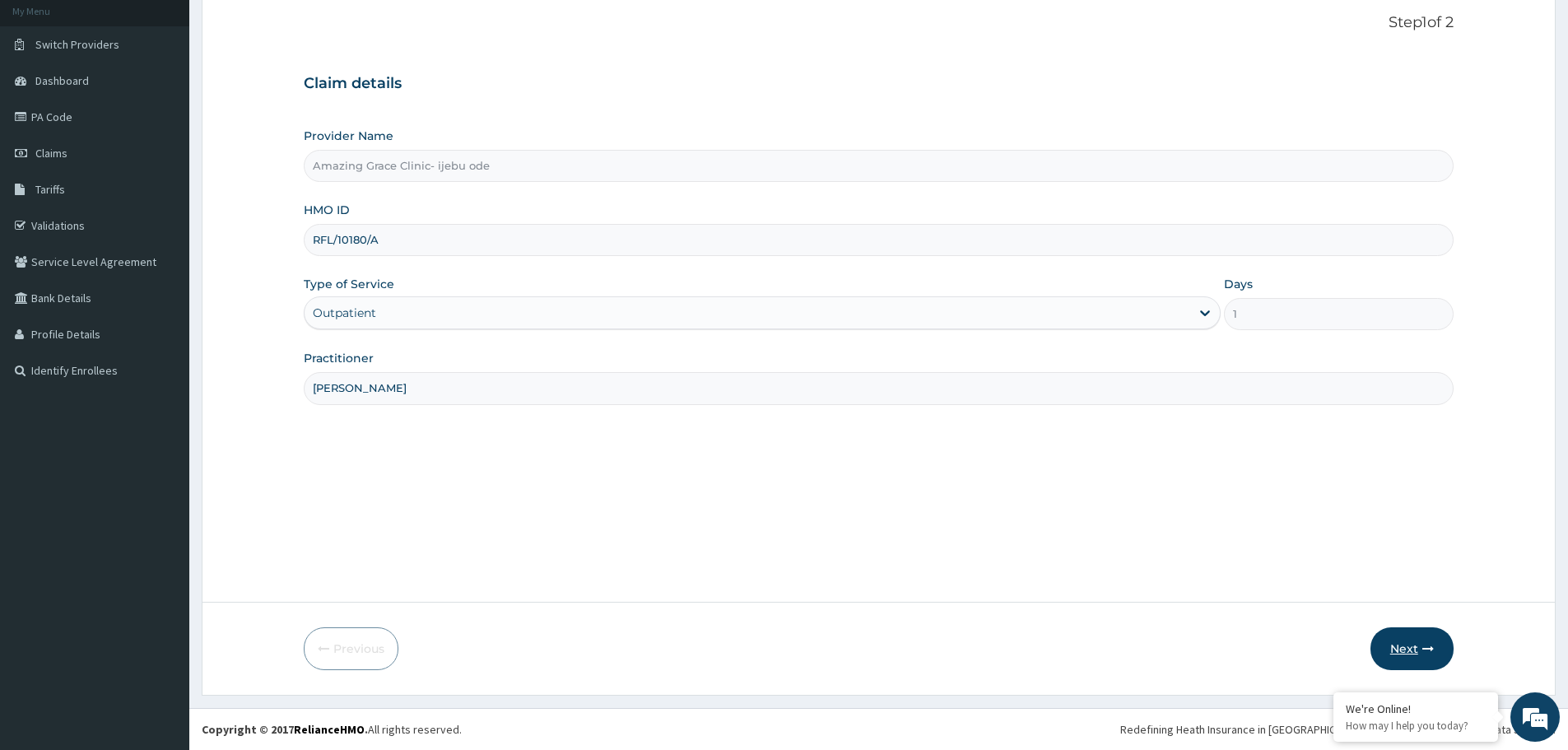
click at [1409, 642] on button "Next" at bounding box center [1412, 650] width 84 height 43
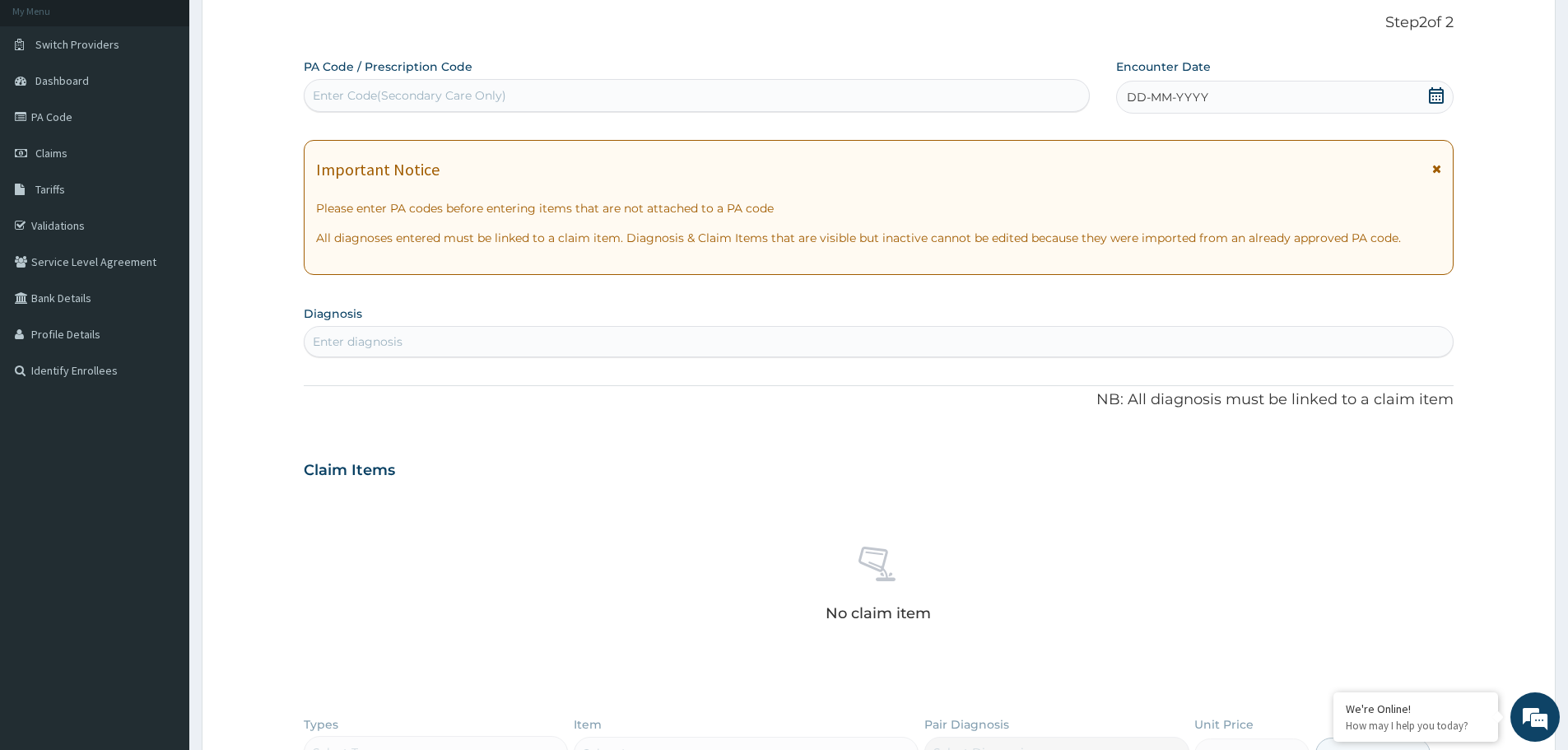
click at [1433, 99] on icon at bounding box center [1436, 95] width 15 height 17
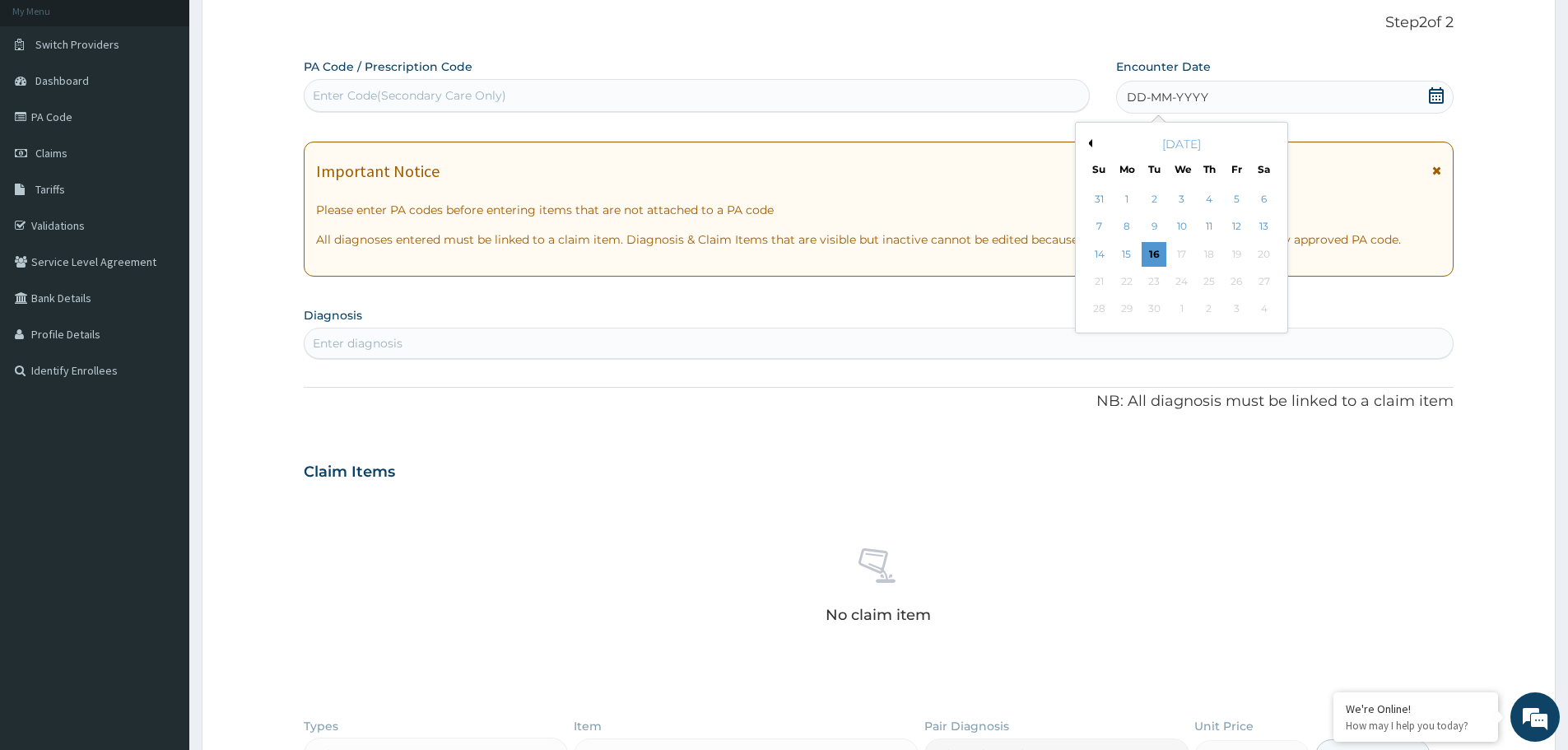
drag, startPoint x: 1236, startPoint y: 220, endPoint x: 1223, endPoint y: 224, distance: 13.6
click at [1235, 221] on div "12" at bounding box center [1236, 226] width 25 height 25
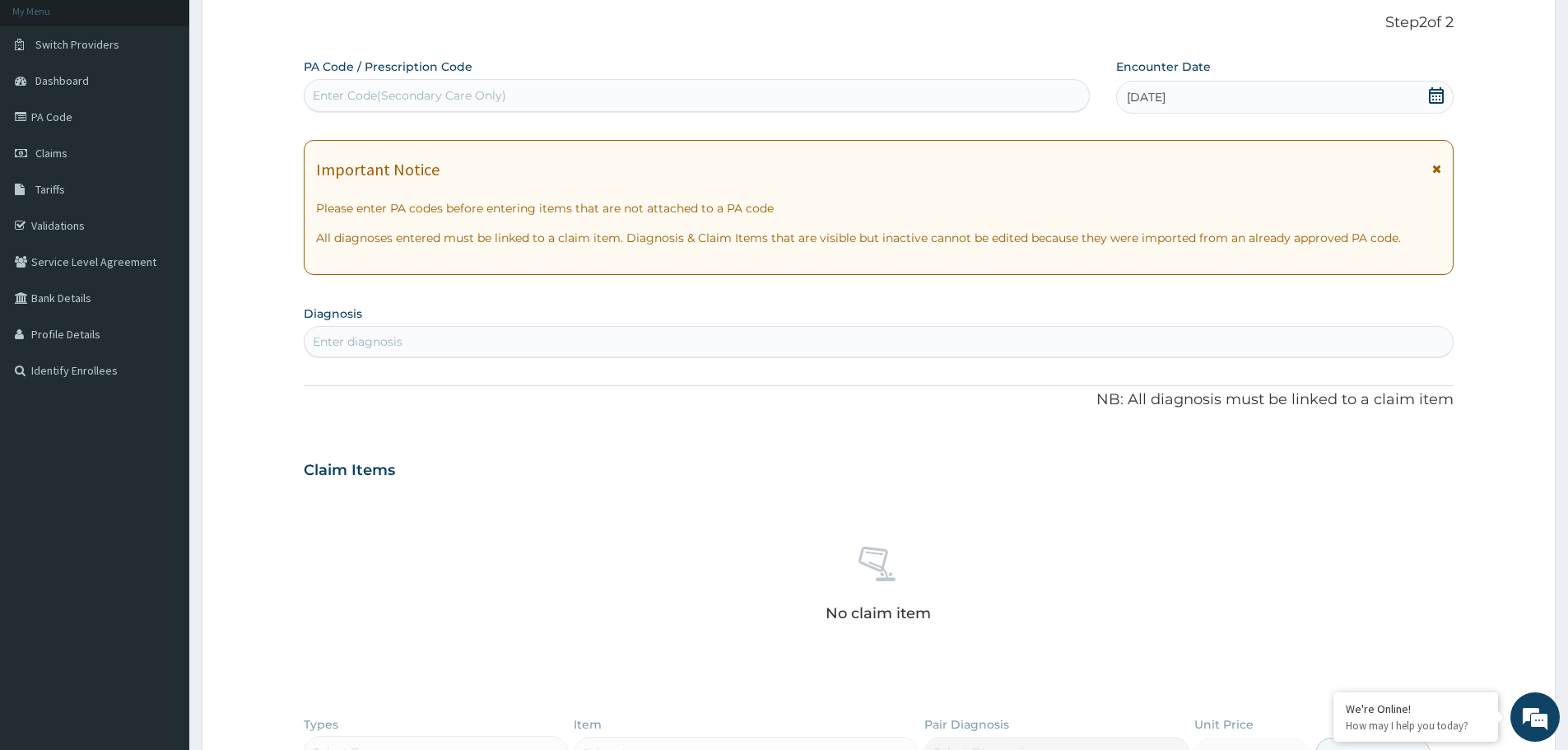
click at [731, 342] on div "Enter diagnosis" at bounding box center [878, 342] width 1148 height 27
type input "[MEDICAL_DATA]"
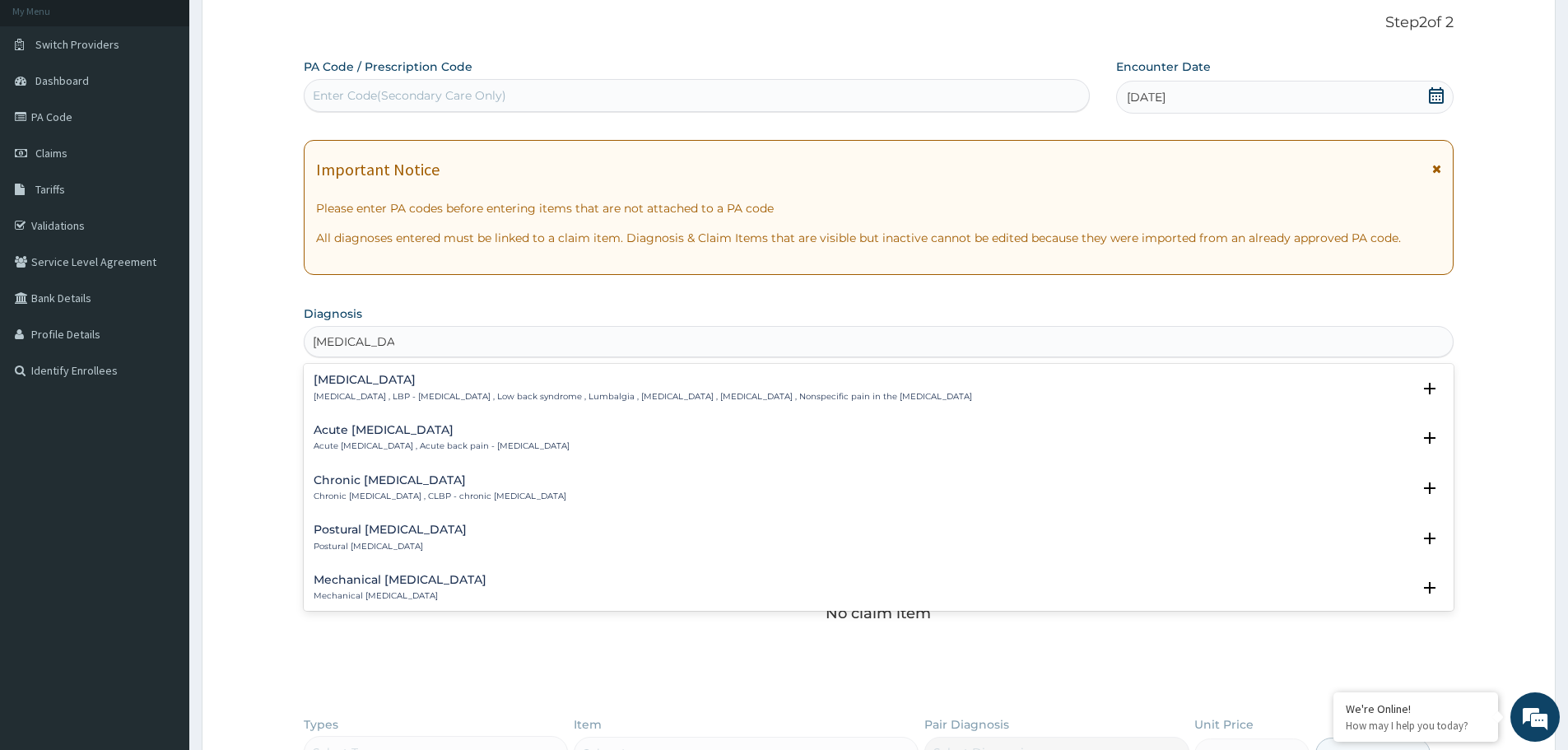
click at [360, 382] on h4 "[MEDICAL_DATA]" at bounding box center [642, 380] width 658 height 13
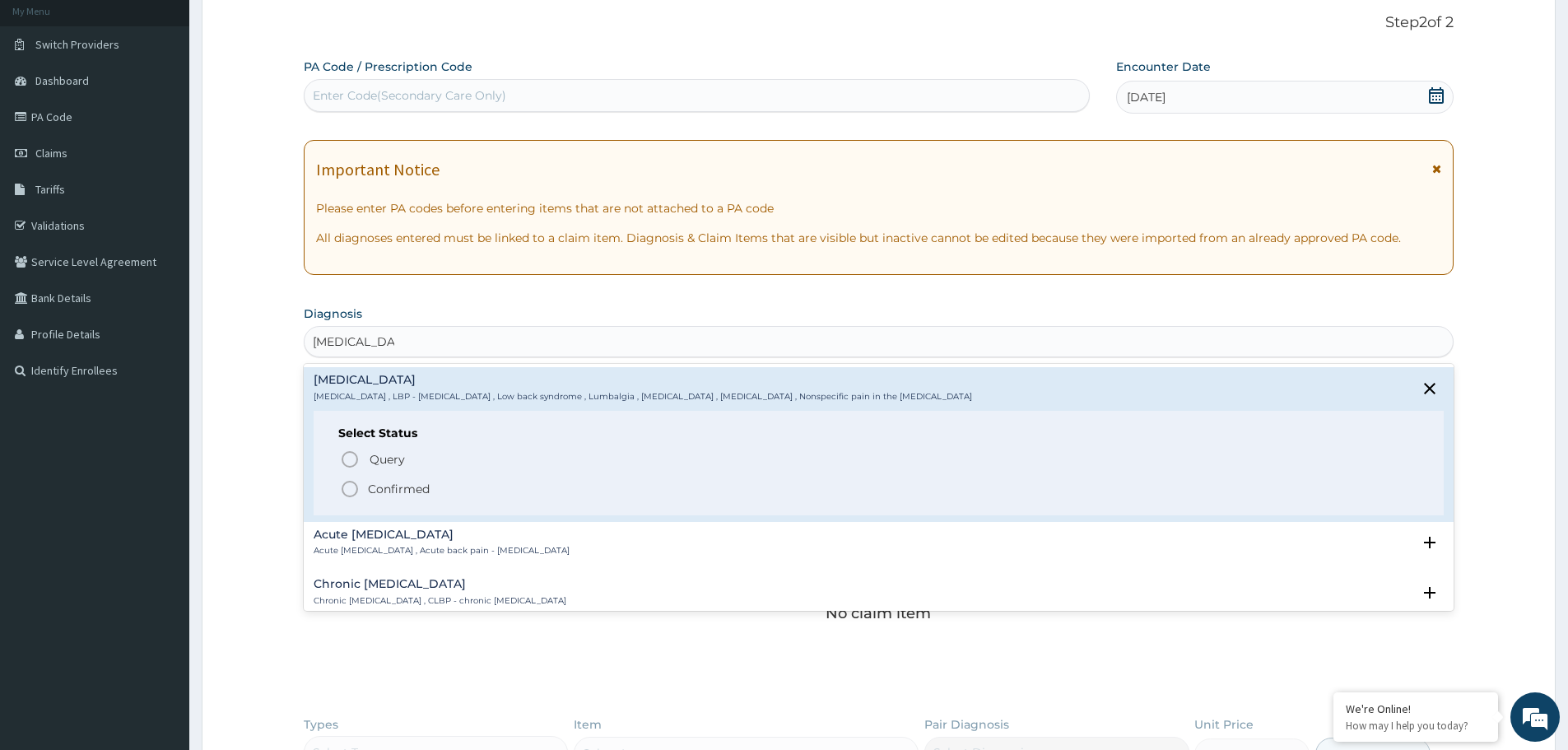
click at [349, 485] on icon "status option filled" at bounding box center [350, 489] width 20 height 20
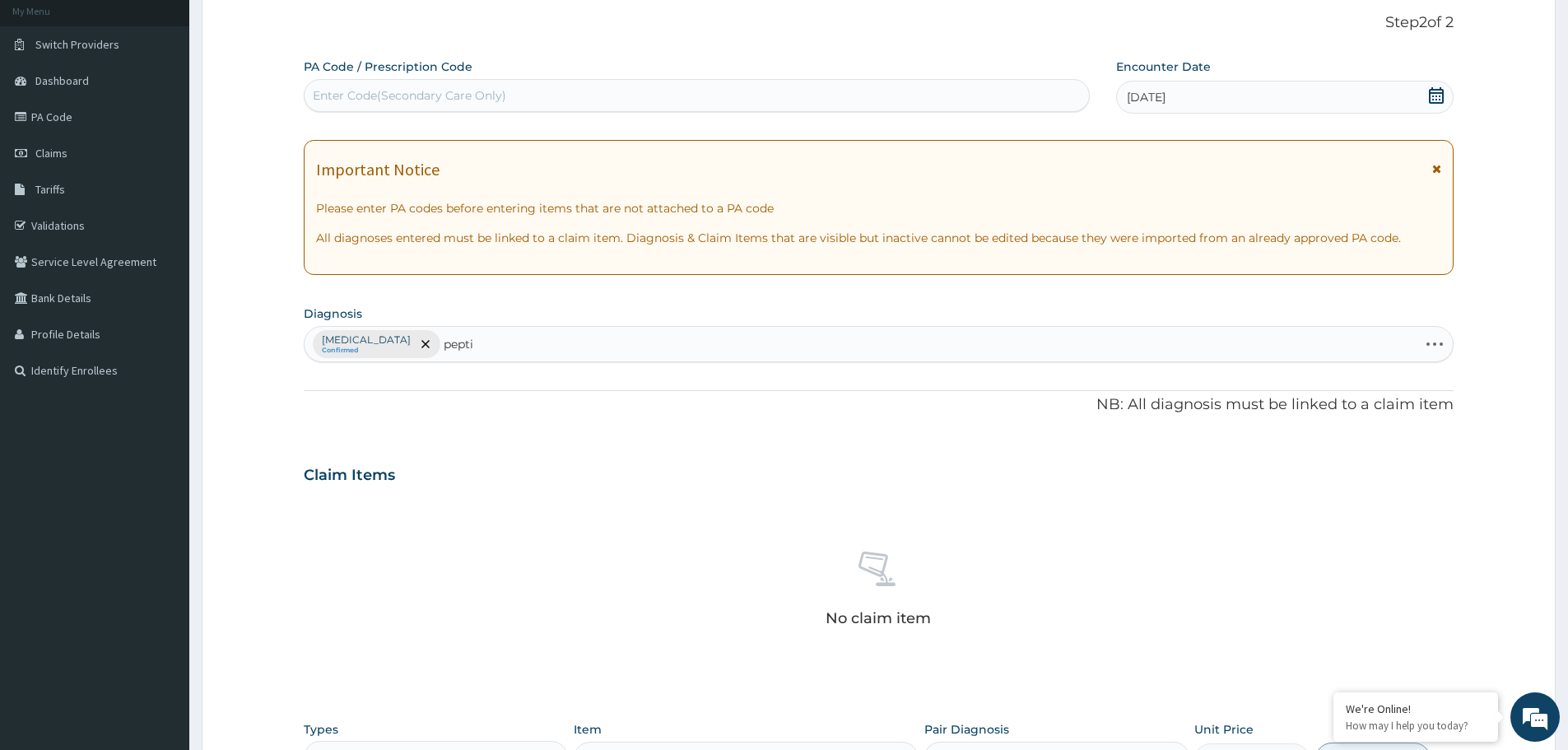
type input "peptic"
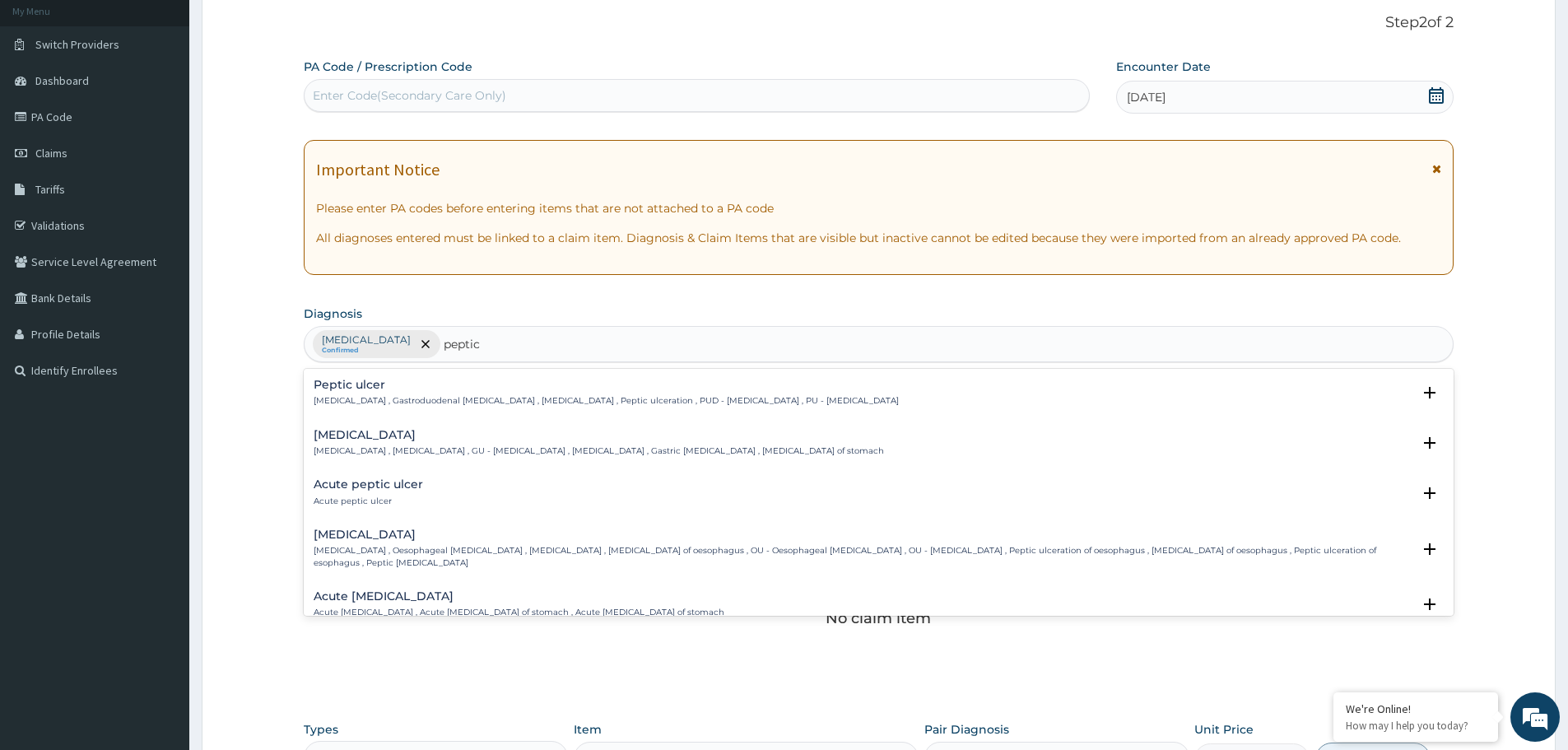
click at [334, 396] on p "[MEDICAL_DATA] , Gastroduodenal [MEDICAL_DATA] , [MEDICAL_DATA] , Peptic ulcera…" at bounding box center [606, 402] width 585 height 12
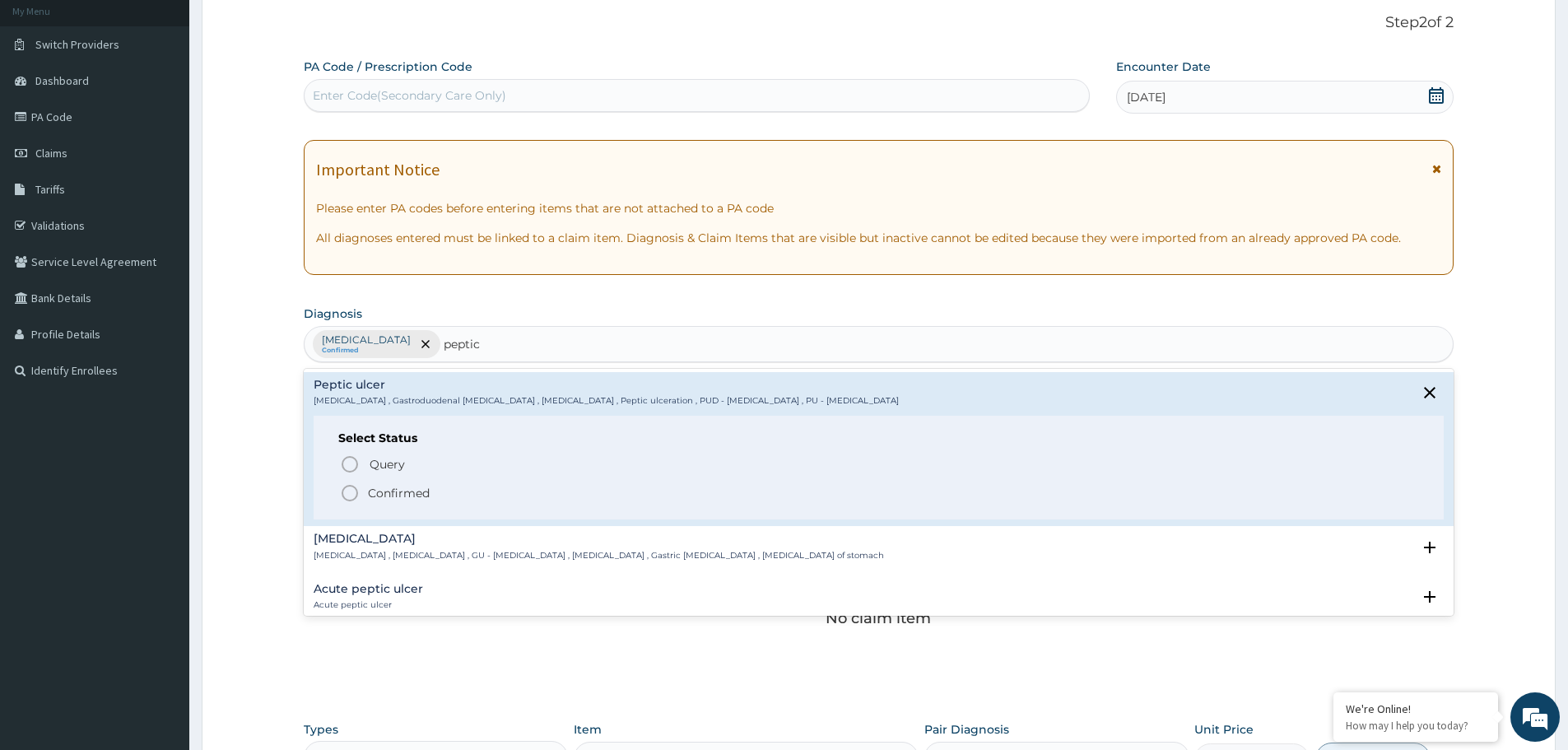
click at [346, 493] on icon "status option filled" at bounding box center [350, 493] width 20 height 20
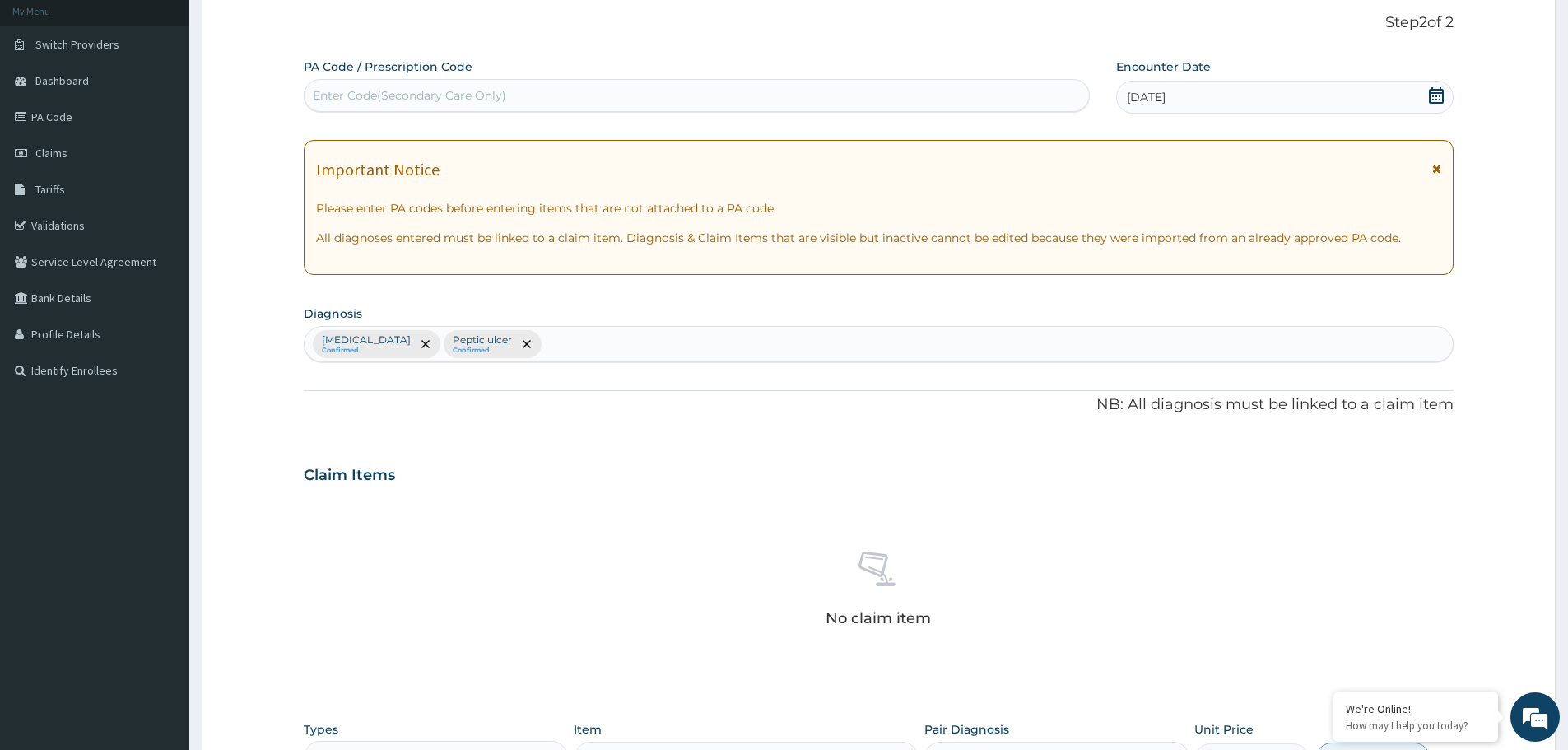
click at [600, 282] on div "PA Code / Prescription Code Enter Code(Secondary Care Only) Encounter Date [DAT…" at bounding box center [878, 478] width 1150 height 841
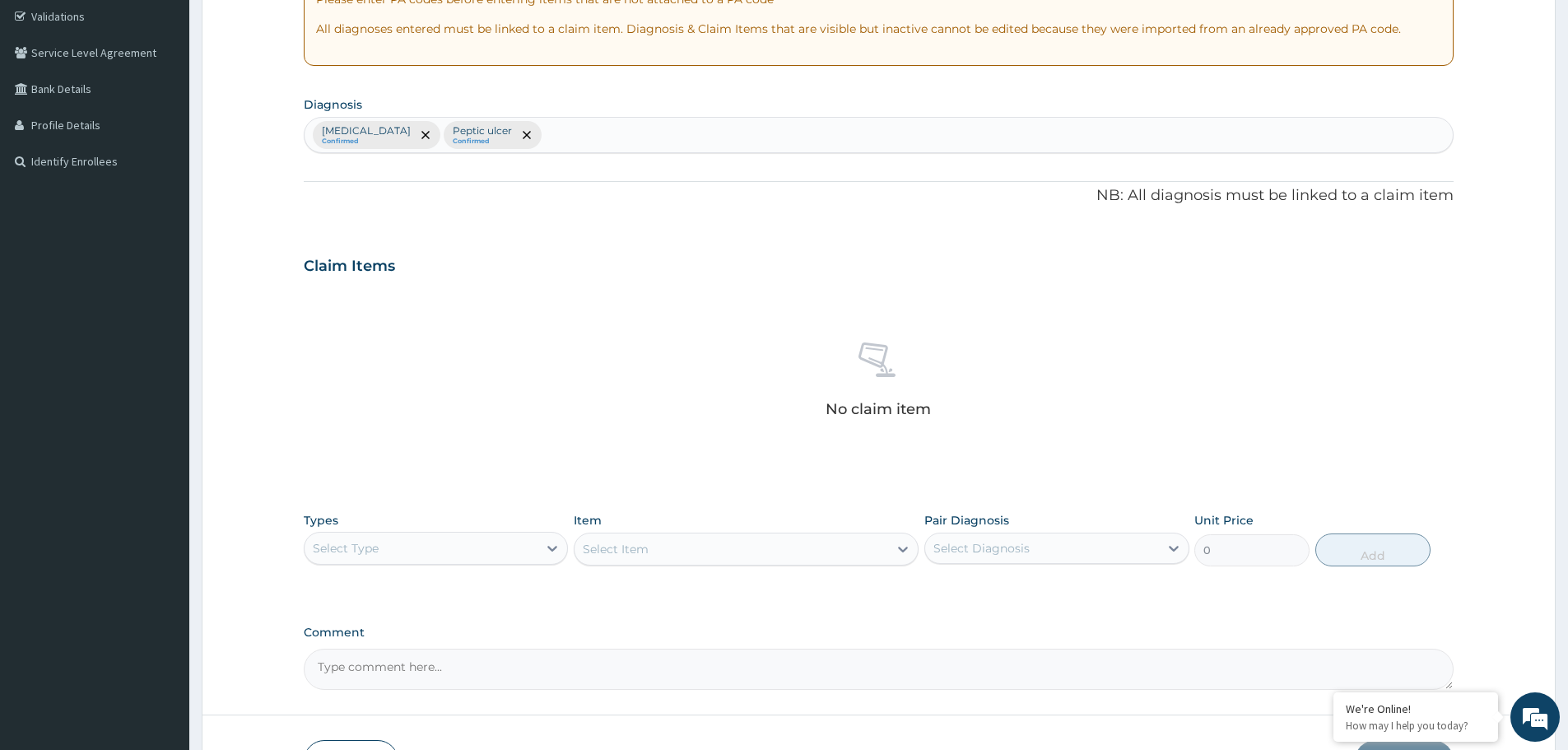
scroll to position [421, 0]
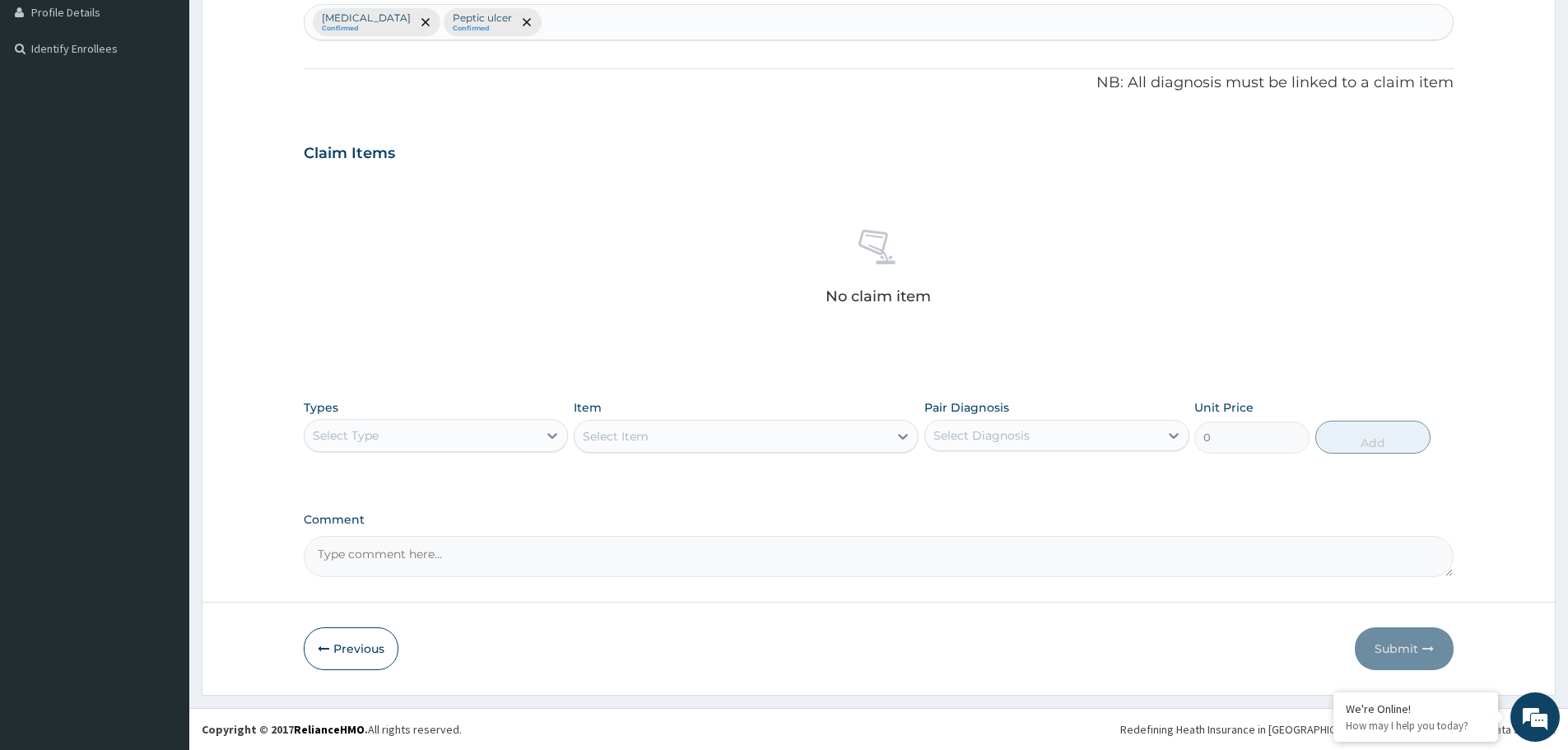
click at [410, 441] on div "Select Type" at bounding box center [421, 435] width 233 height 27
click at [408, 540] on div "Procedures" at bounding box center [436, 536] width 265 height 30
click at [760, 445] on div "Select Item" at bounding box center [746, 436] width 345 height 32
click at [759, 445] on div "Select Item" at bounding box center [731, 436] width 314 height 27
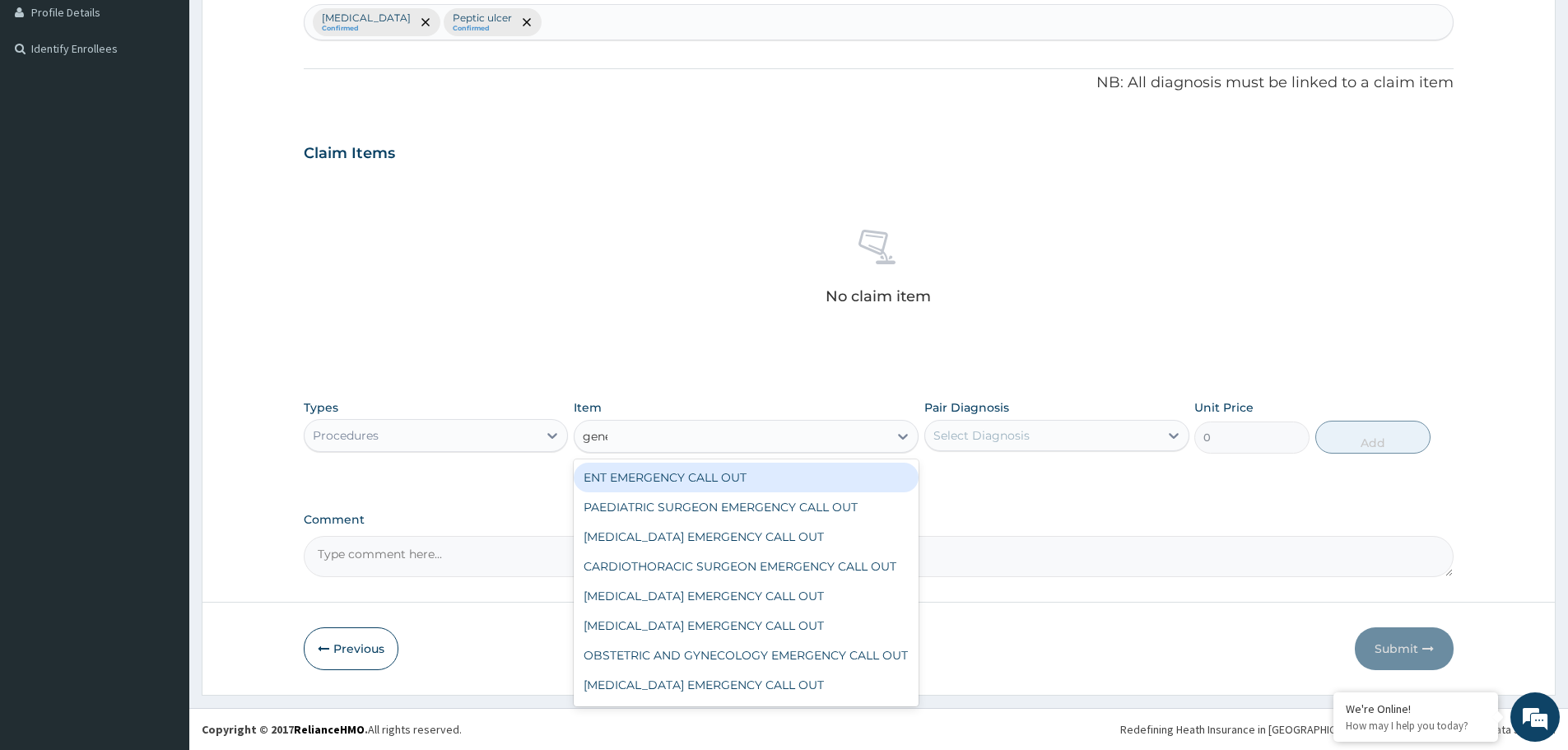
type input "gener"
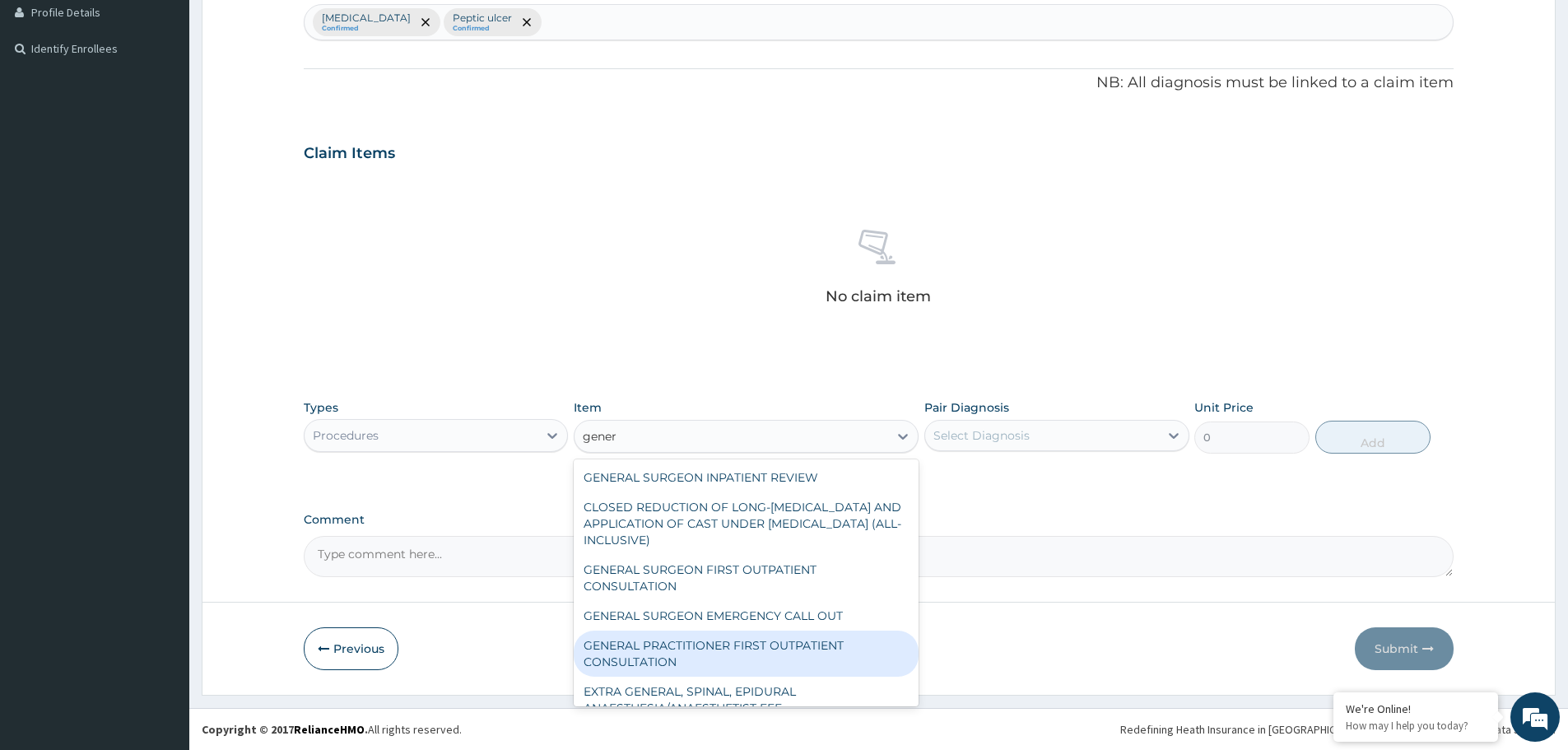
click at [717, 643] on div "GENERAL PRACTITIONER FIRST OUTPATIENT CONSULTATION" at bounding box center [746, 654] width 345 height 46
type input "3750"
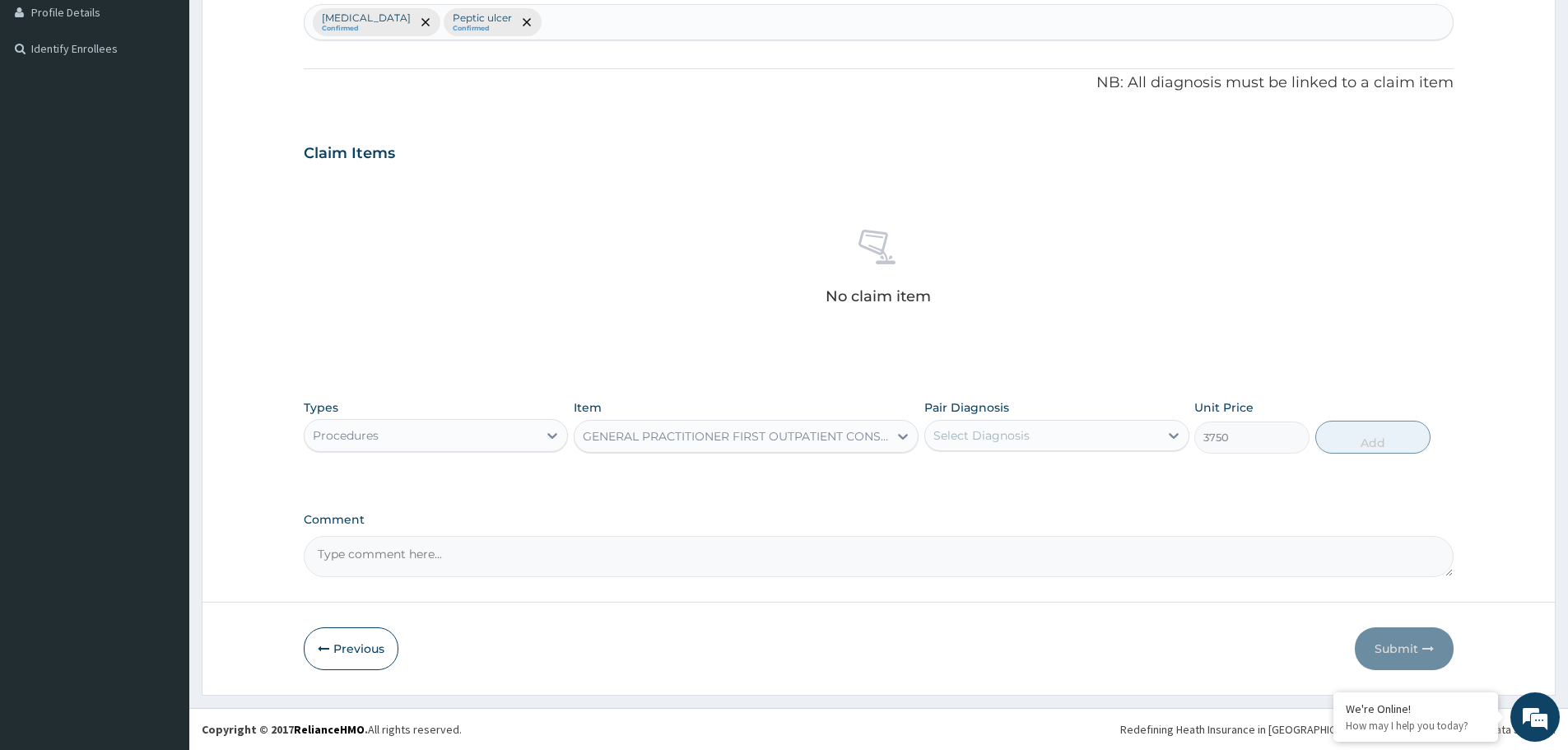
click at [1137, 436] on div "Select Diagnosis" at bounding box center [1041, 435] width 233 height 27
click at [1052, 466] on div "[MEDICAL_DATA]" at bounding box center [1056, 478] width 265 height 33
checkbox input "true"
click at [1363, 441] on button "Add" at bounding box center [1372, 437] width 115 height 32
type input "0"
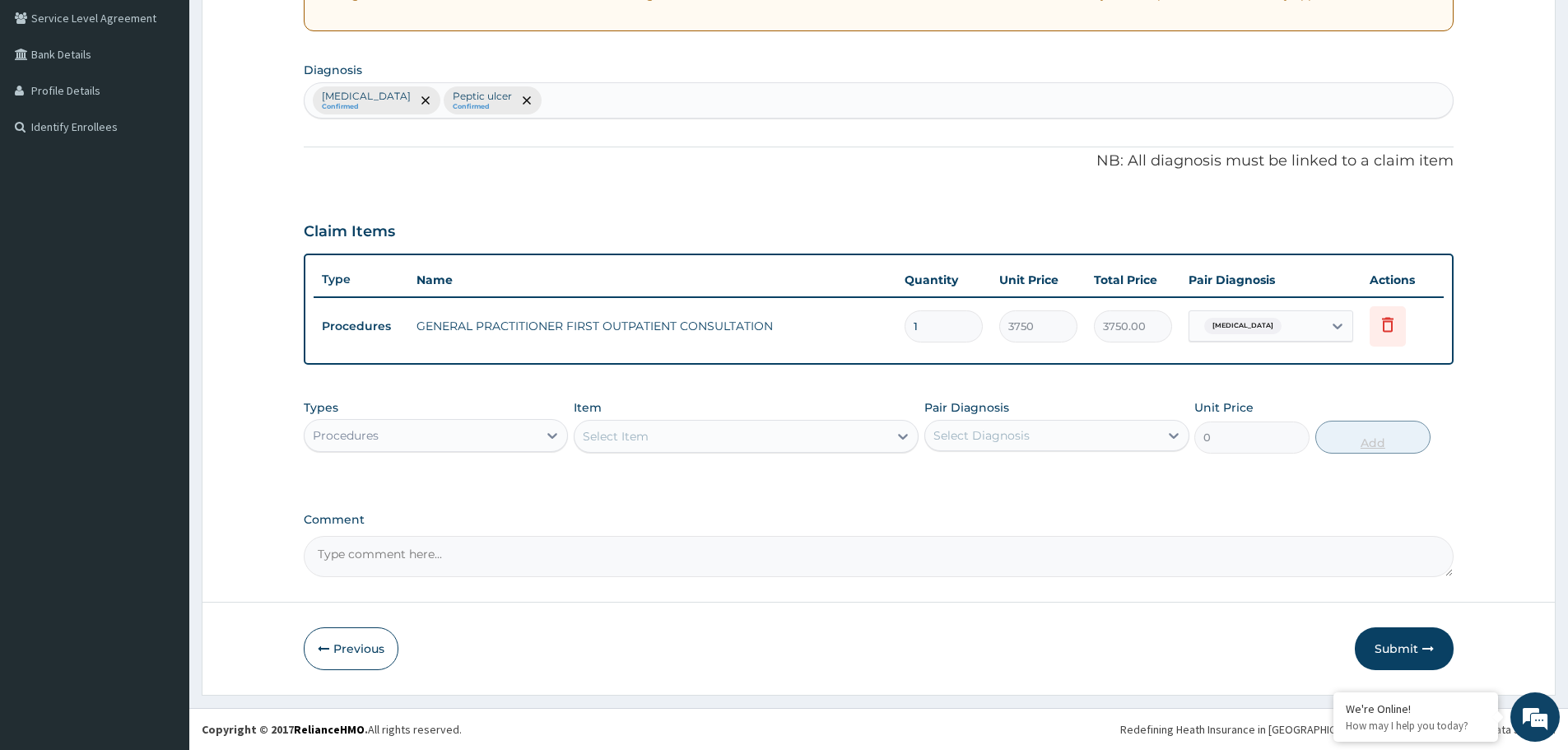
scroll to position [343, 0]
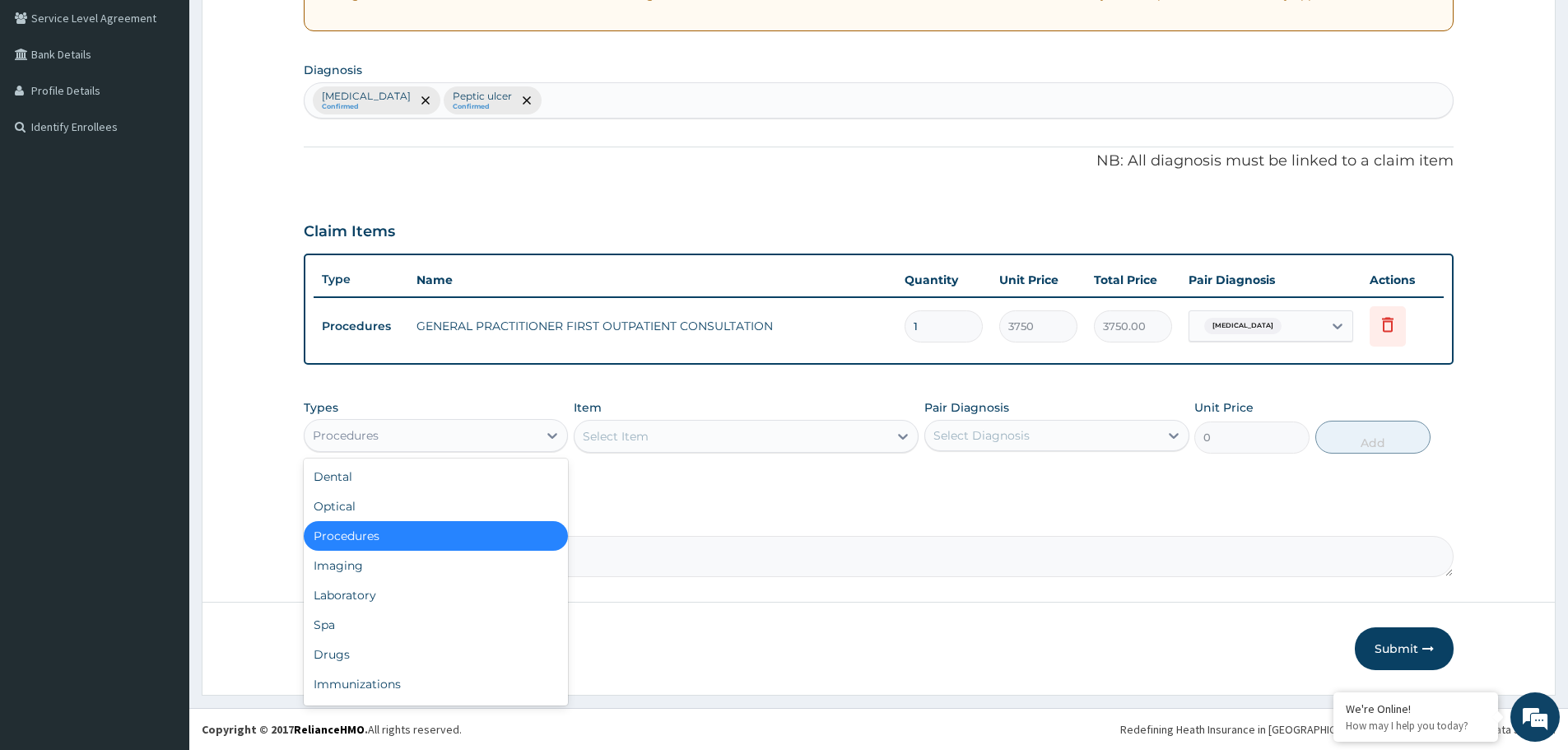
click at [465, 437] on div "Procedures" at bounding box center [421, 435] width 233 height 27
drag, startPoint x: 386, startPoint y: 648, endPoint x: 395, endPoint y: 509, distance: 139.3
click at [386, 643] on div "Drugs" at bounding box center [436, 655] width 265 height 30
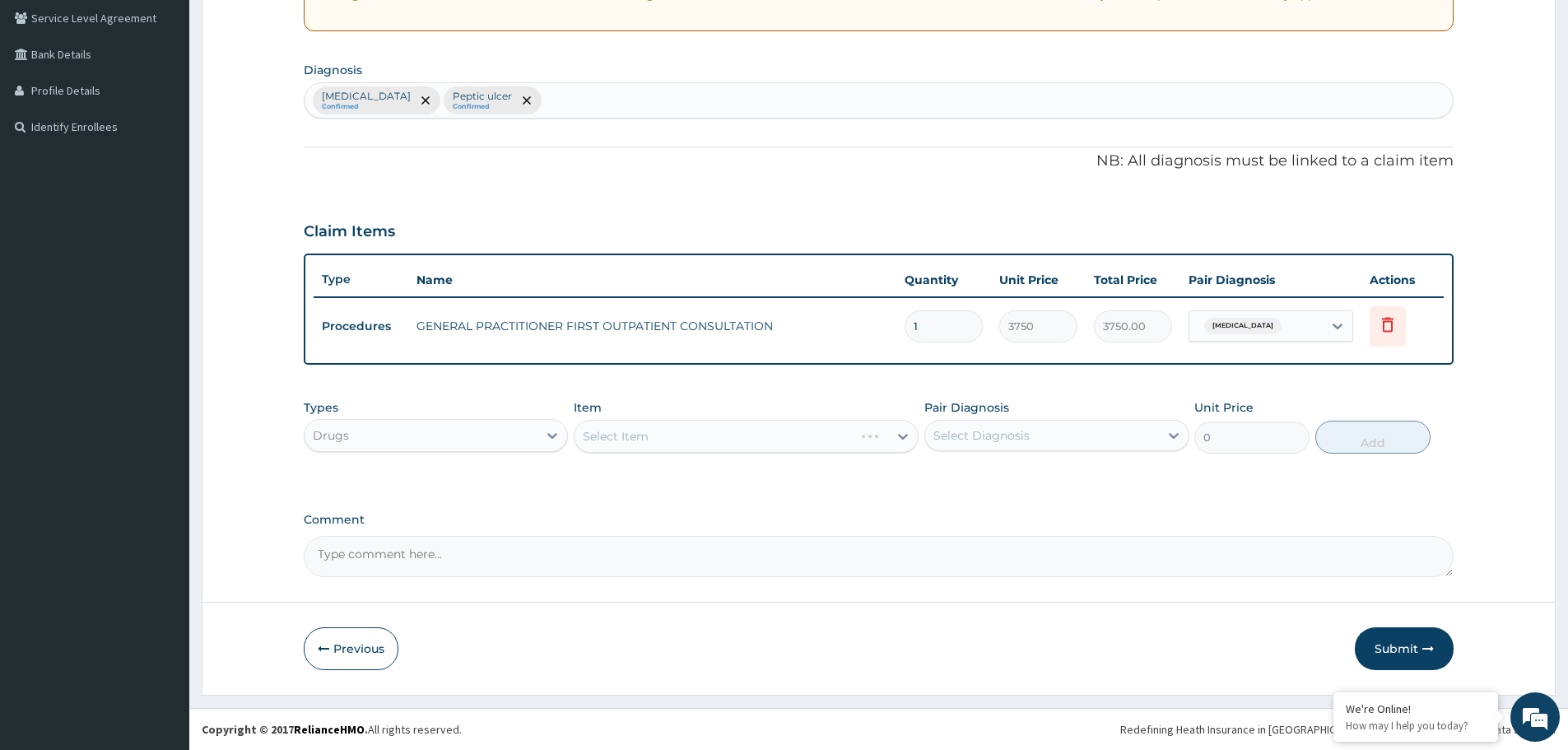
click at [711, 442] on div "Select Item" at bounding box center [746, 436] width 345 height 32
click at [648, 231] on div "Claim Items" at bounding box center [878, 228] width 1150 height 43
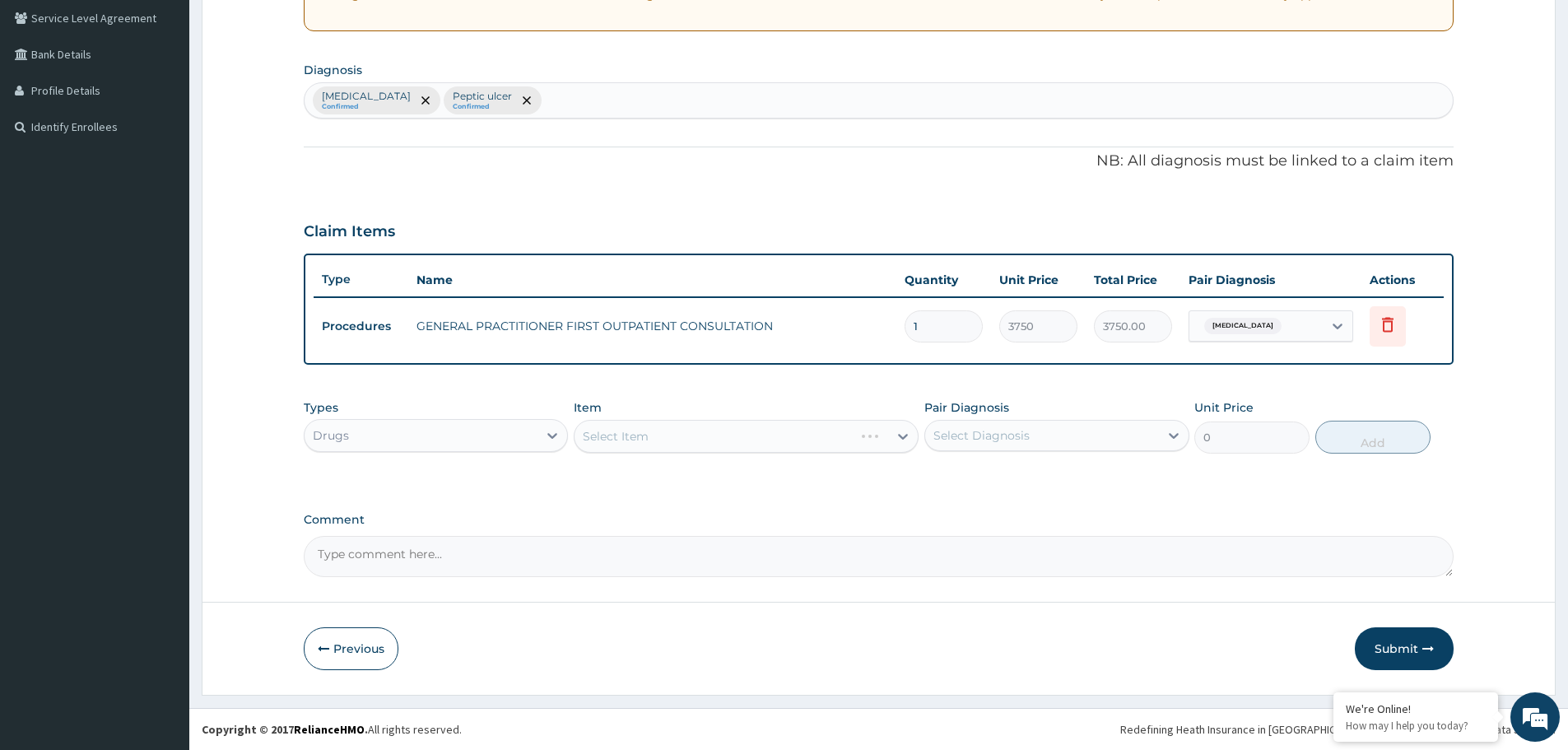
click at [760, 426] on div "Select Item" at bounding box center [746, 436] width 345 height 32
click at [1534, 320] on form "Step 2 of 2 PA Code / Prescription Code Enter Code(Secondary Care Only) Encount…" at bounding box center [878, 220] width 1354 height 951
click at [788, 431] on div "Select Item" at bounding box center [746, 436] width 345 height 32
click at [855, 430] on div "Select Item" at bounding box center [746, 436] width 345 height 32
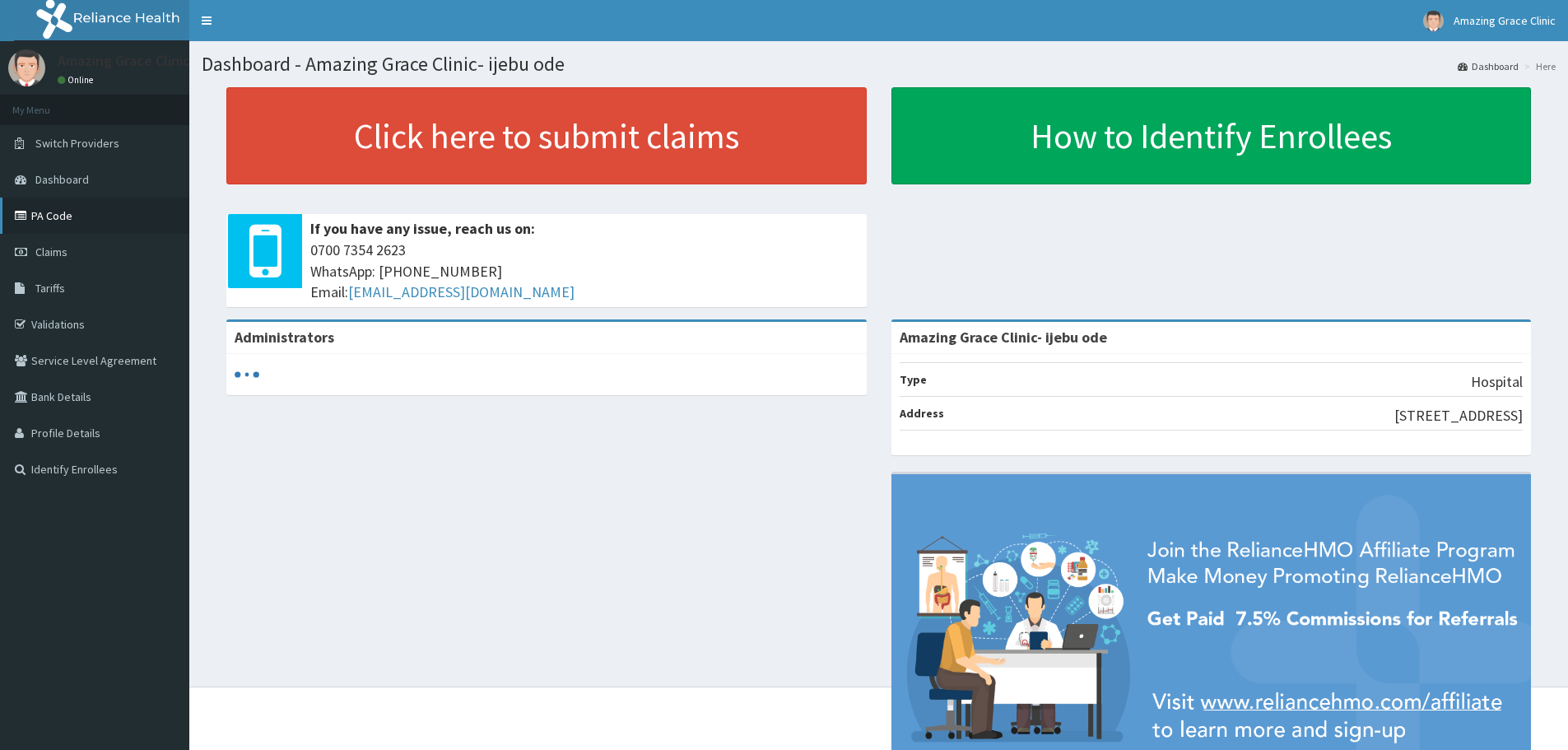
drag, startPoint x: 0, startPoint y: 0, endPoint x: 63, endPoint y: 219, distance: 227.9
click at [63, 219] on link "PA Code" at bounding box center [94, 216] width 189 height 36
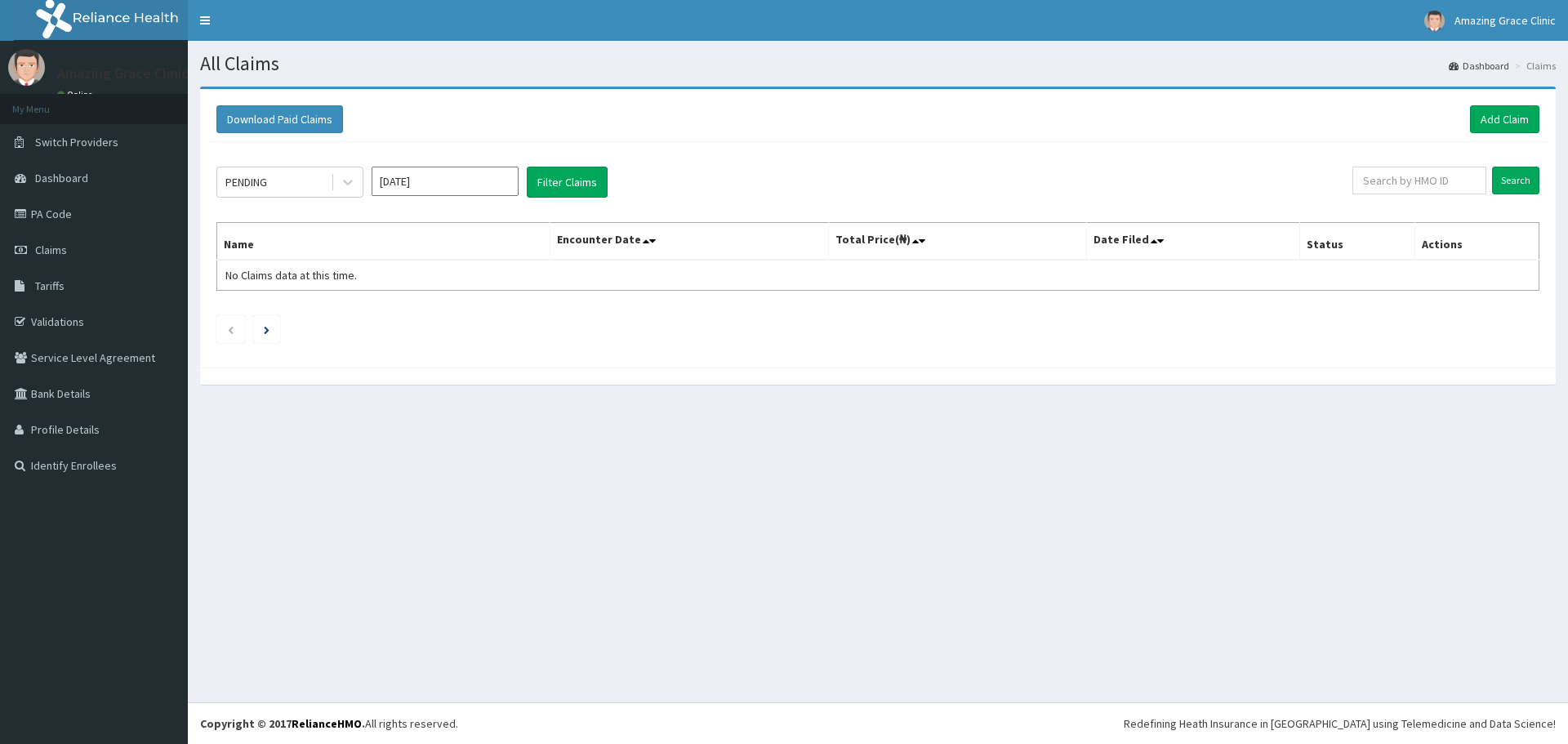
click at [724, 460] on div "All Claims Dashboard Claims Download Paid Claims Add Claim × Note you can only …" at bounding box center [877, 372] width 1380 height 662
click at [1492, 121] on link "Add Claim" at bounding box center [1504, 119] width 69 height 27
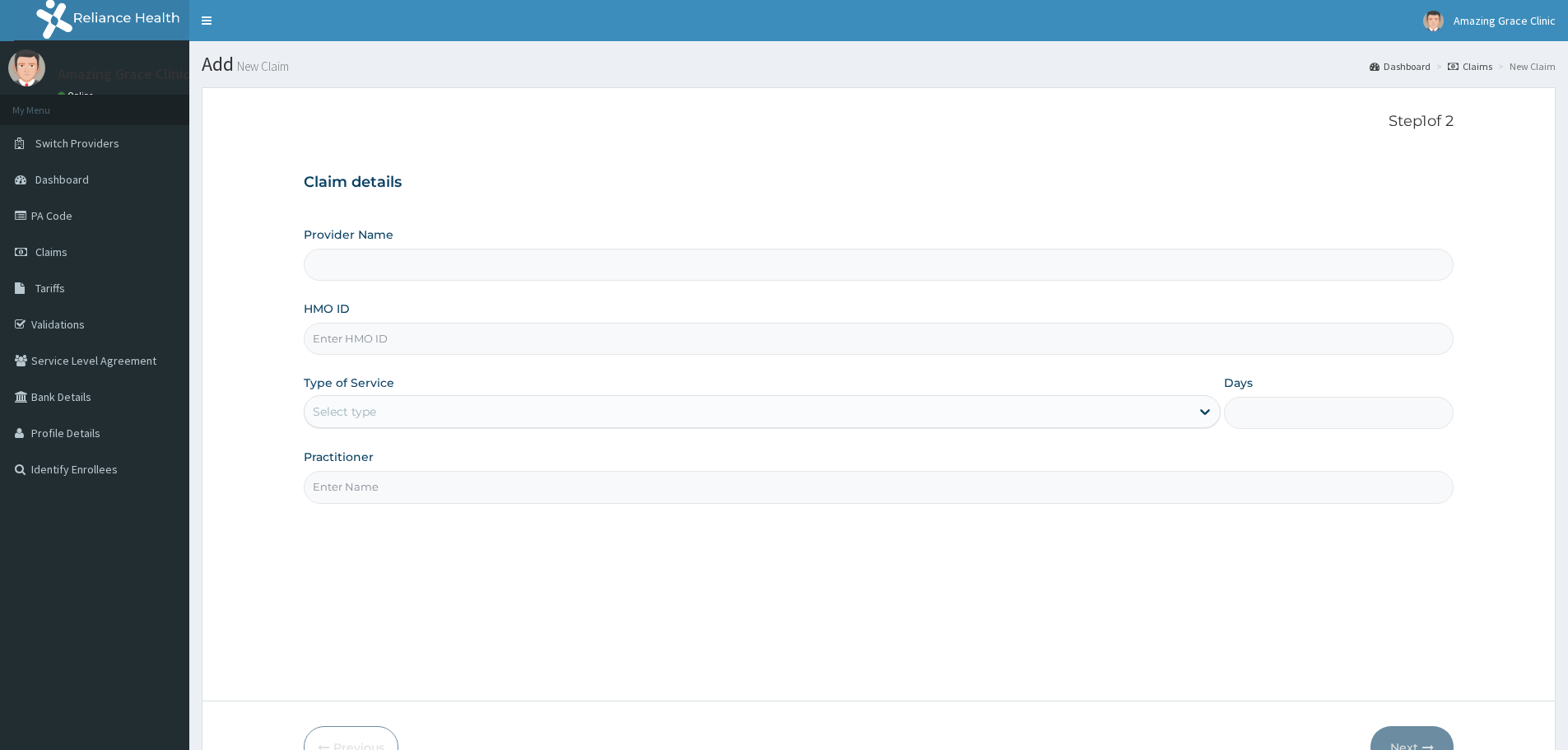
type input "Amazing Grace Clinic- ijebu ode"
click at [456, 333] on input "HMO ID" at bounding box center [878, 339] width 1150 height 32
paste input "RFL/10180/A"
type input "RFL/10180/A"
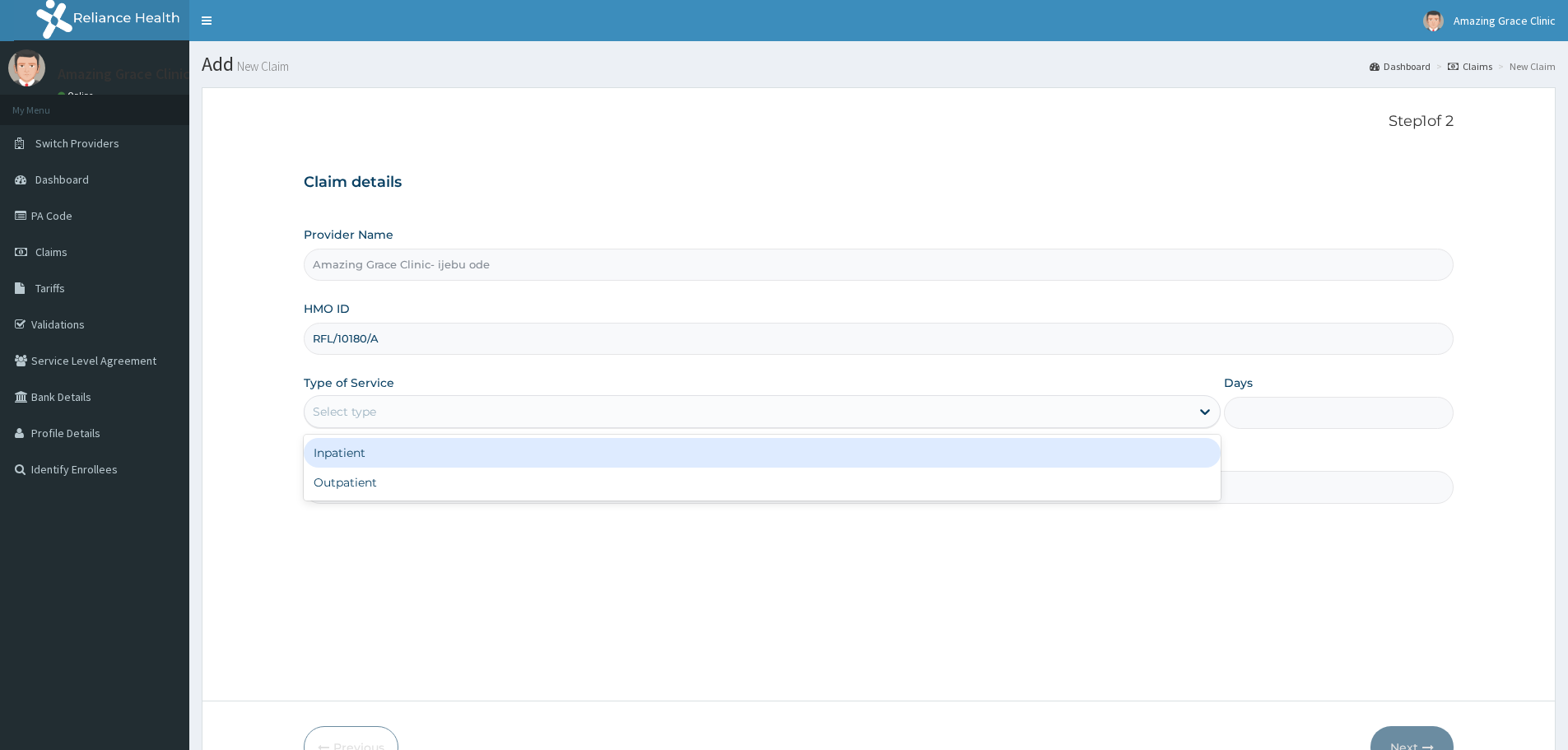
click at [428, 408] on div "Select type" at bounding box center [748, 411] width 885 height 27
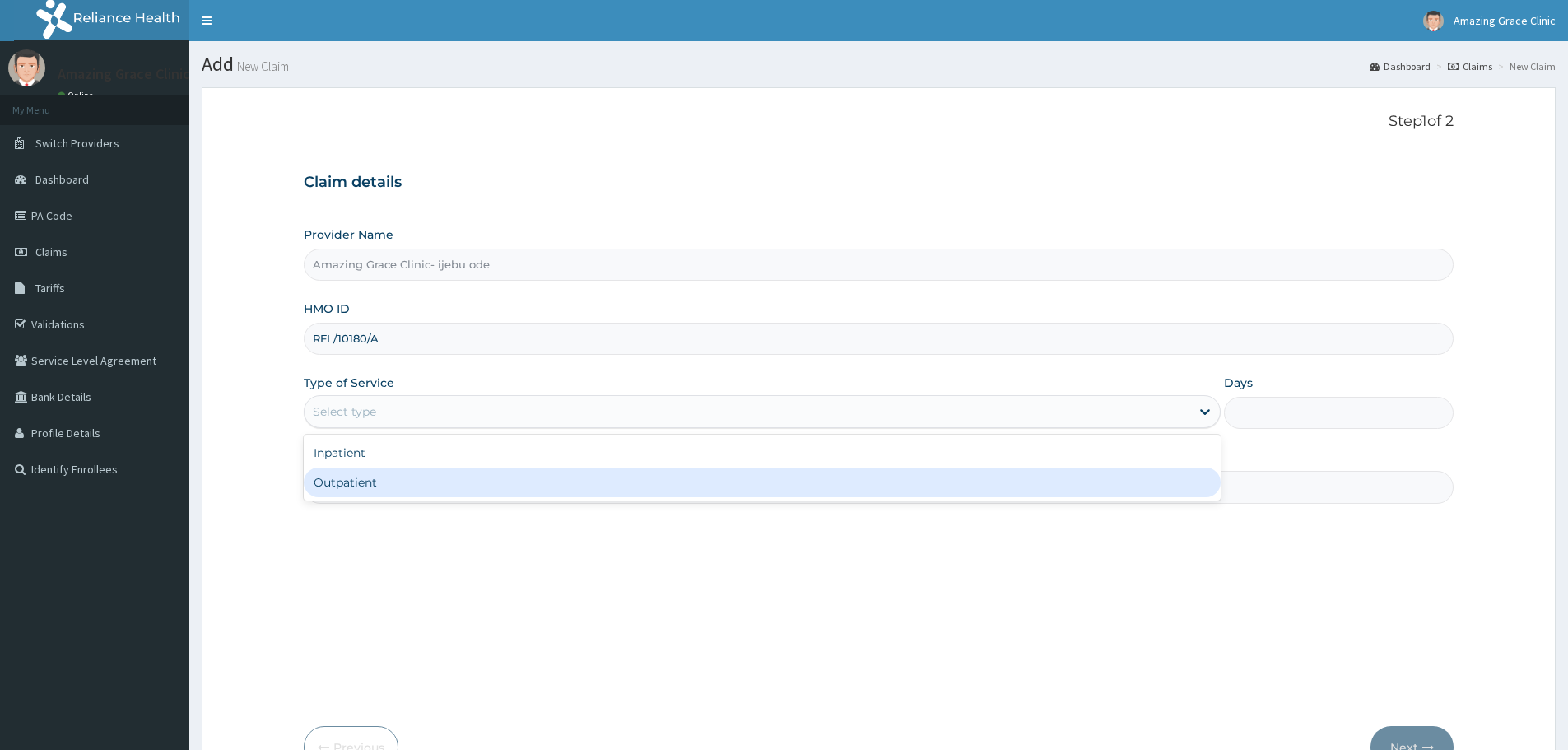
click at [402, 489] on div "Outpatient" at bounding box center [762, 482] width 917 height 30
type input "1"
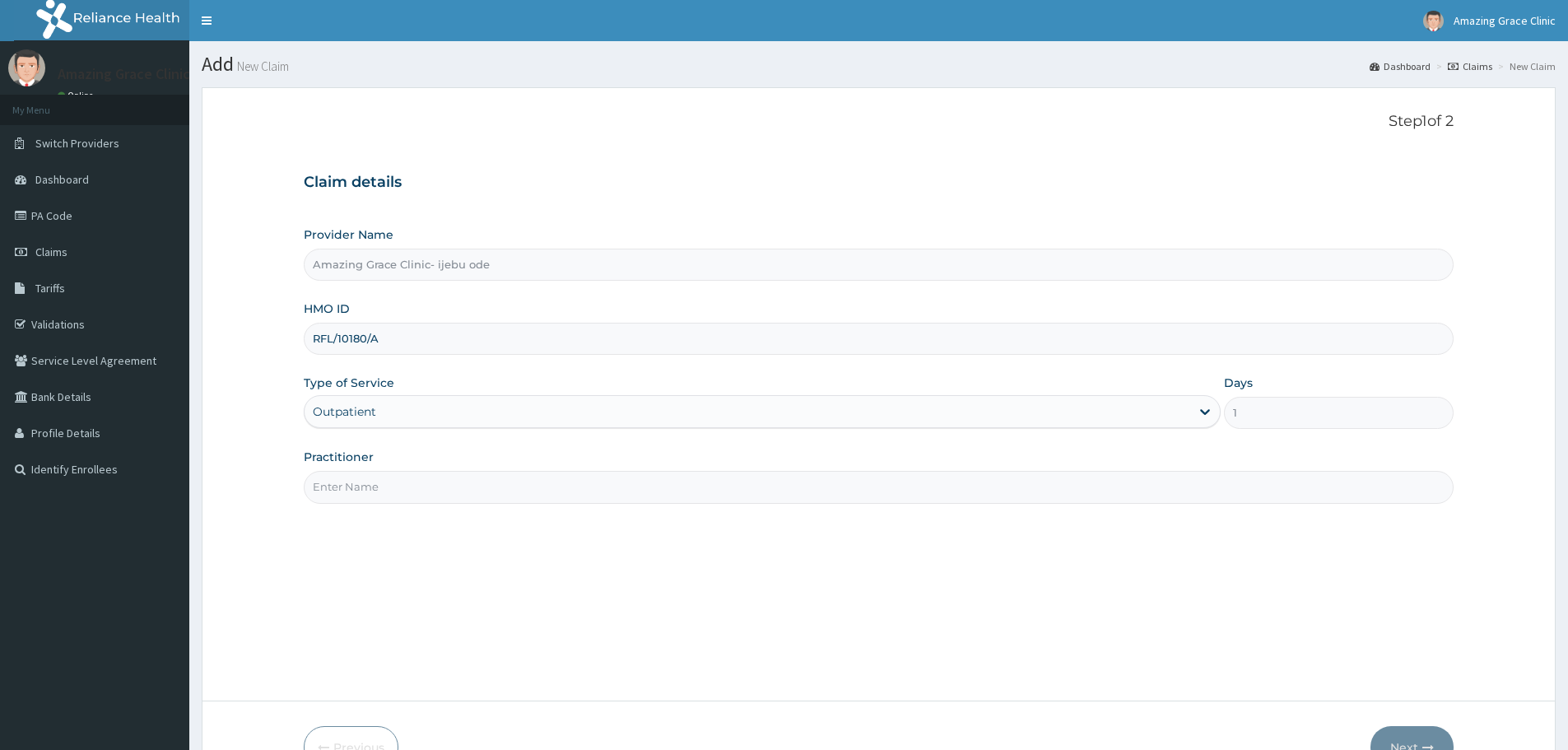
click at [439, 497] on input "Practitioner" at bounding box center [878, 487] width 1150 height 32
type input "DR OJEDIRAN"
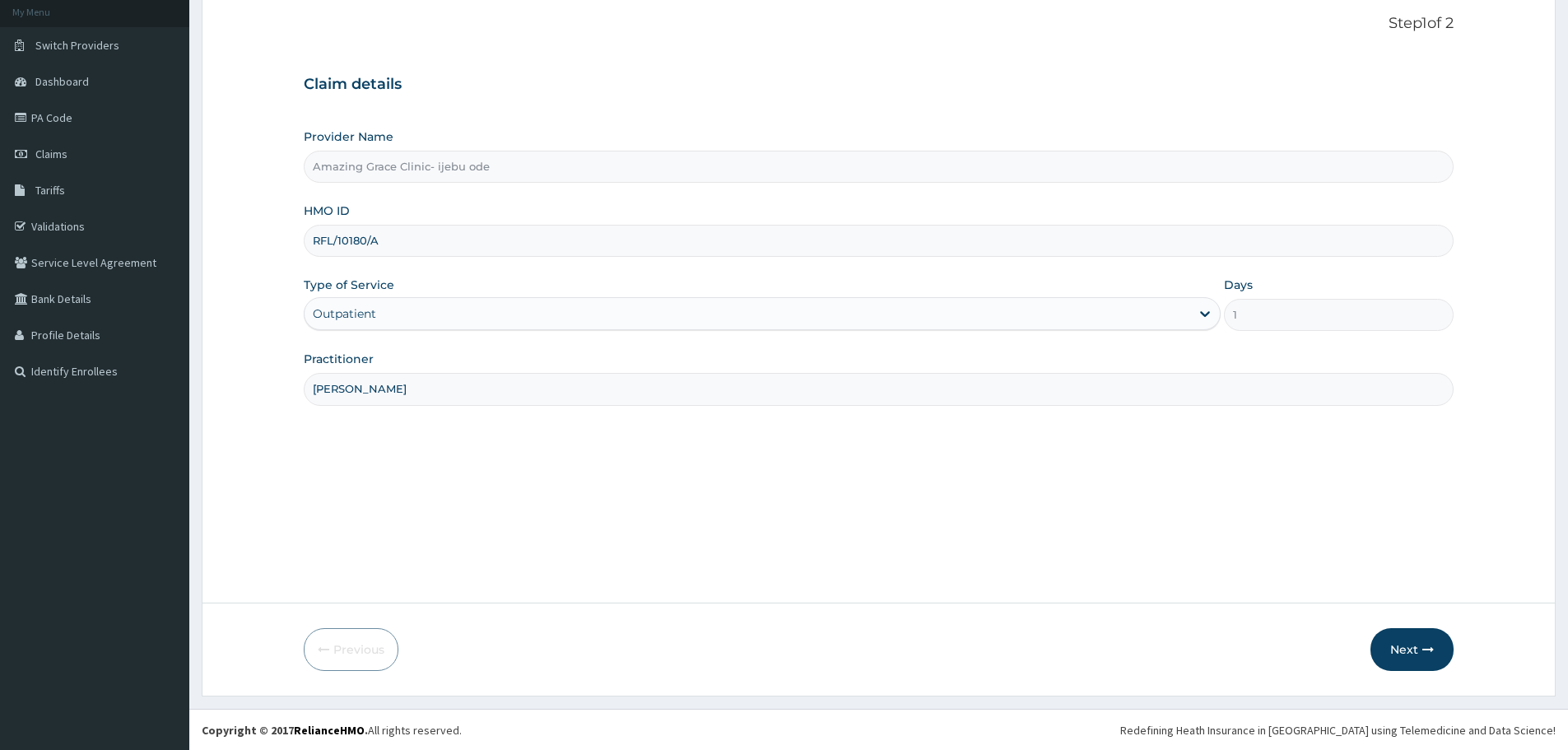
scroll to position [98, 0]
click at [1428, 657] on button "Next" at bounding box center [1412, 650] width 84 height 43
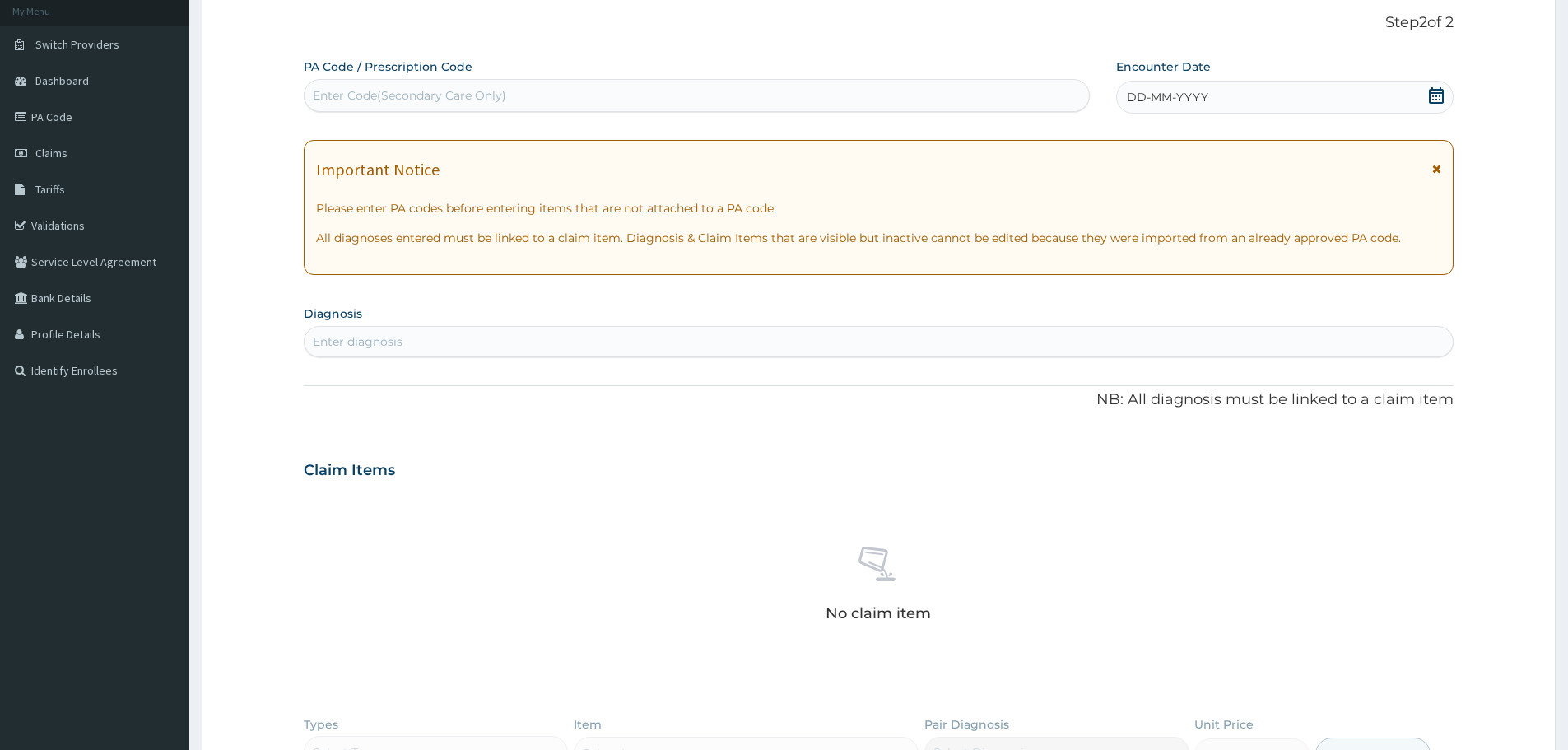
click at [1434, 94] on icon at bounding box center [1436, 95] width 15 height 17
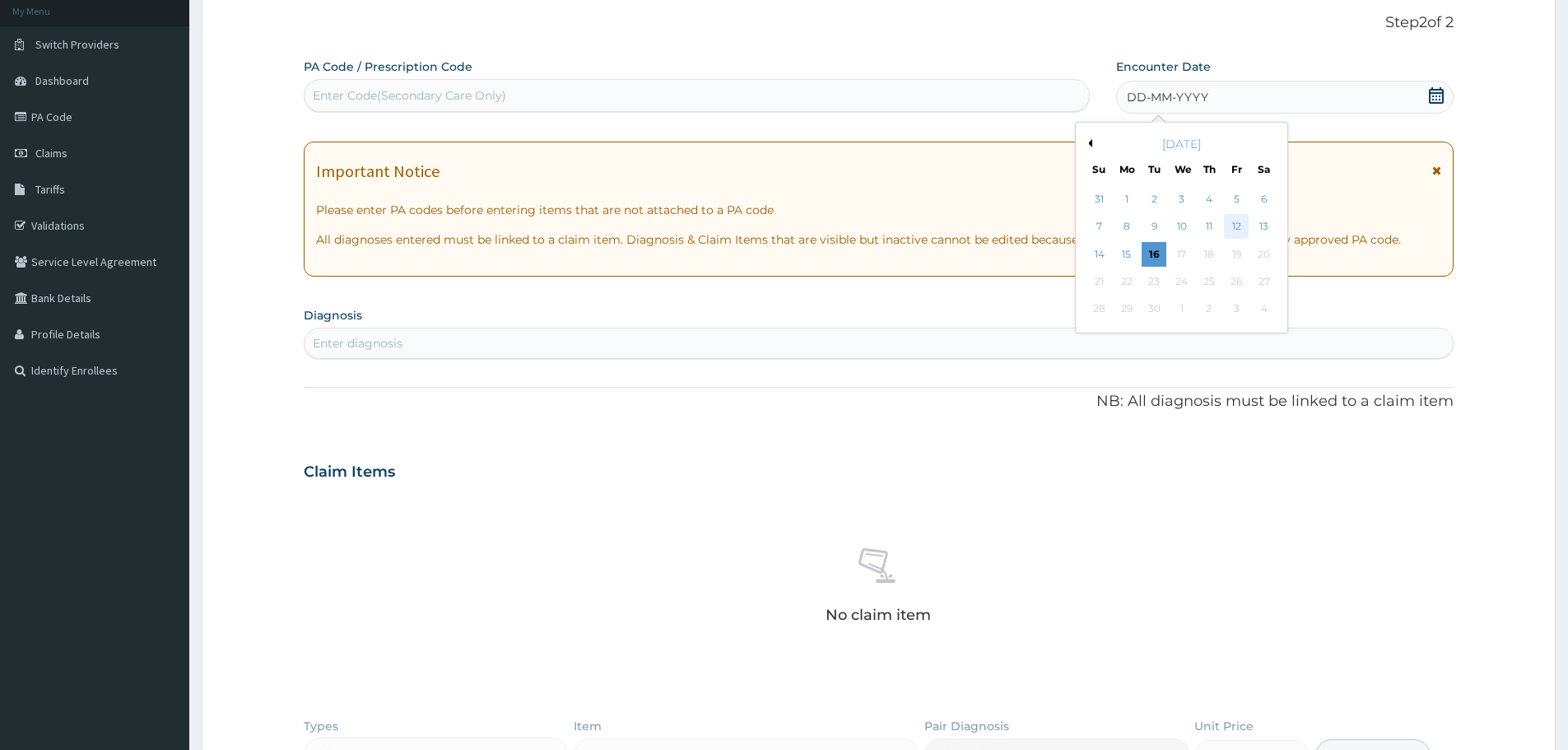
click at [1244, 219] on div "12" at bounding box center [1236, 226] width 25 height 25
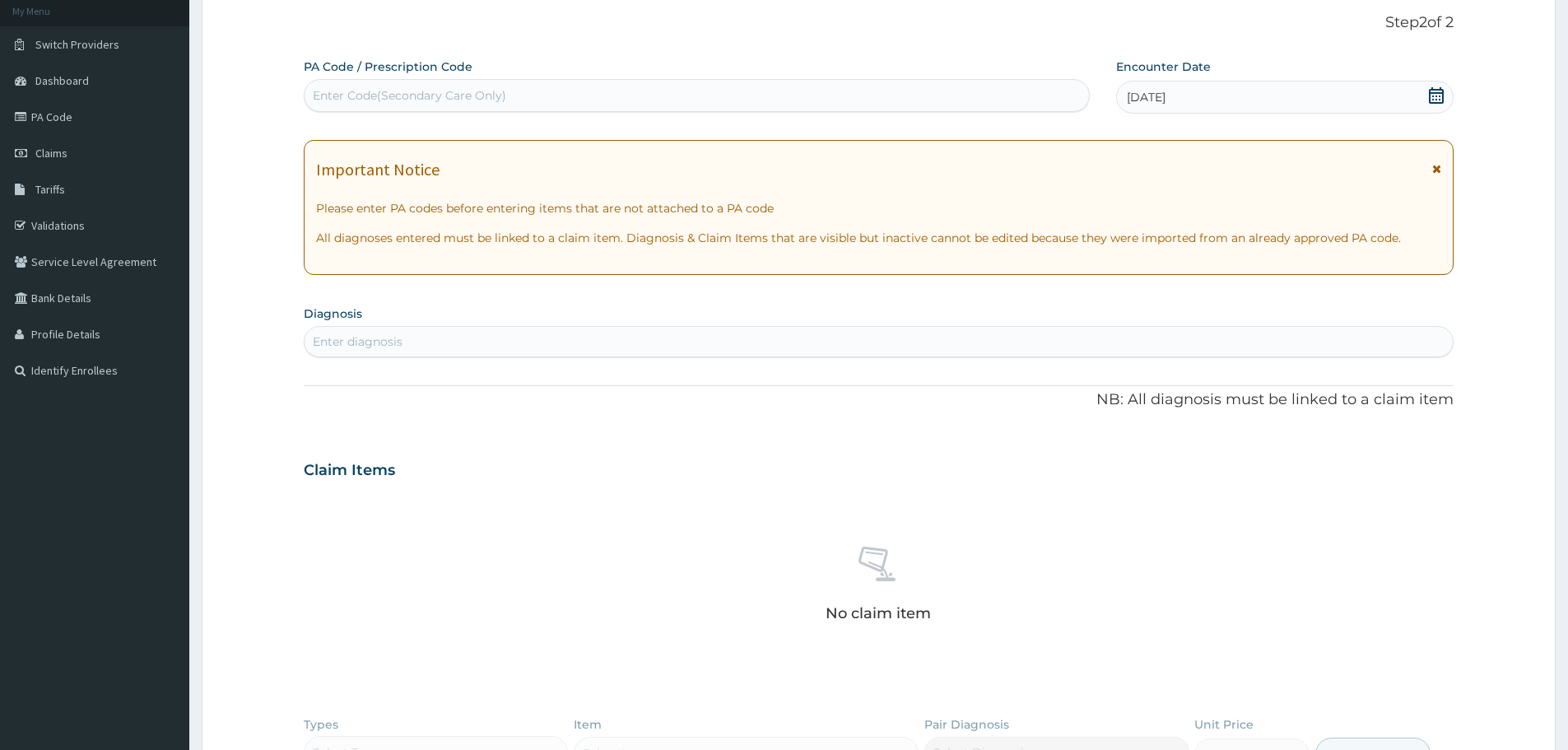
click at [359, 349] on div "Enter diagnosis" at bounding box center [357, 342] width 90 height 17
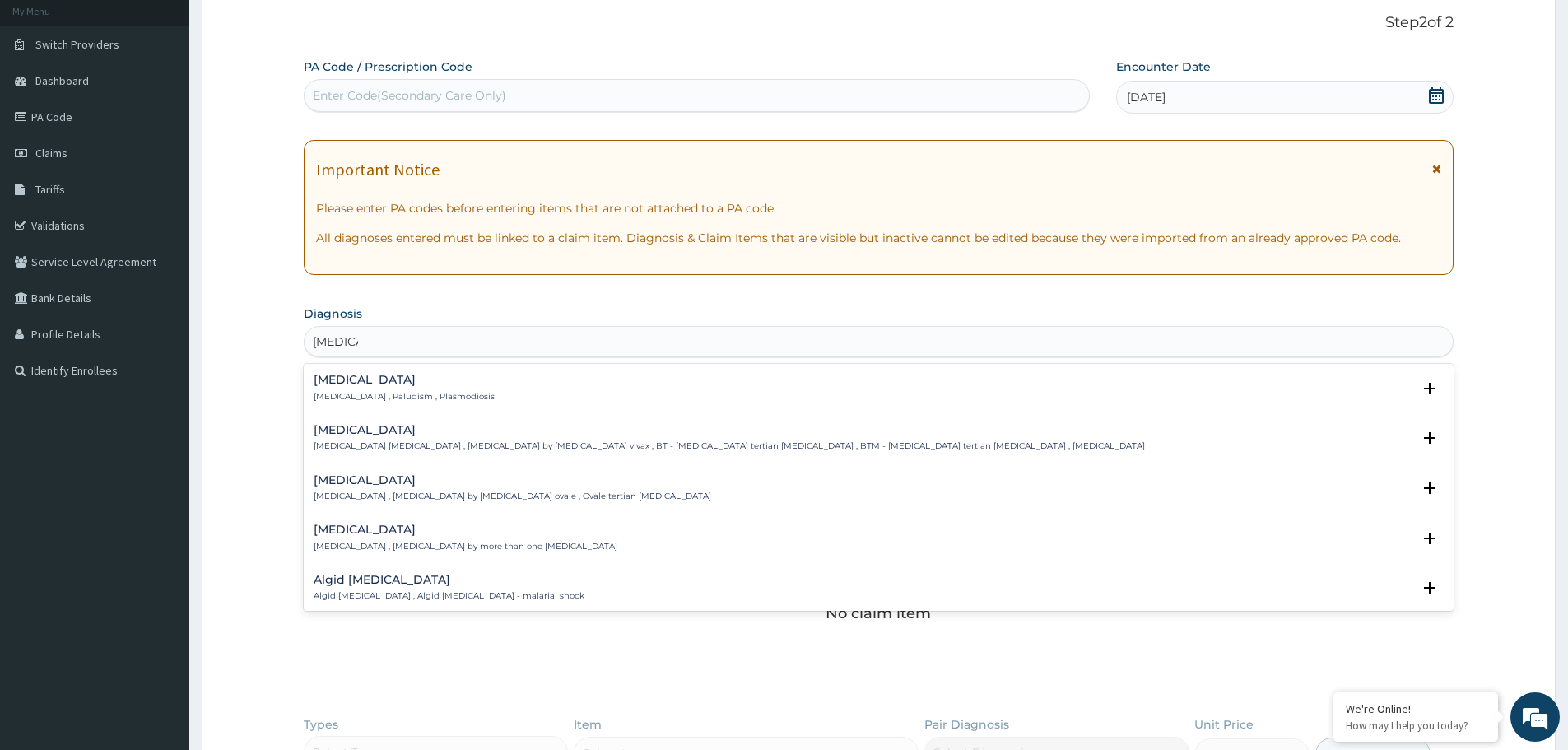
click at [339, 378] on h4 "Malaria" at bounding box center [404, 380] width 181 height 13
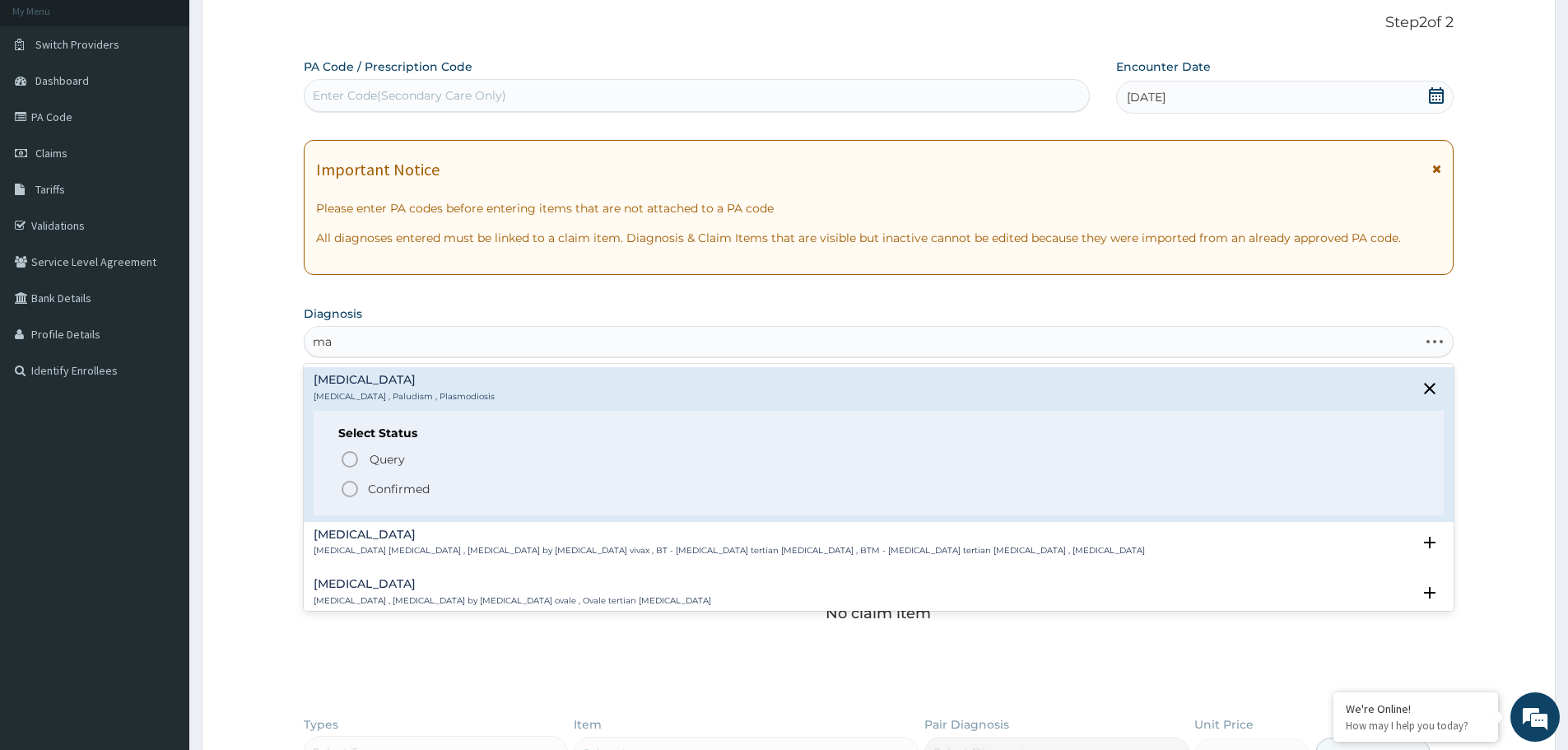
type input "m"
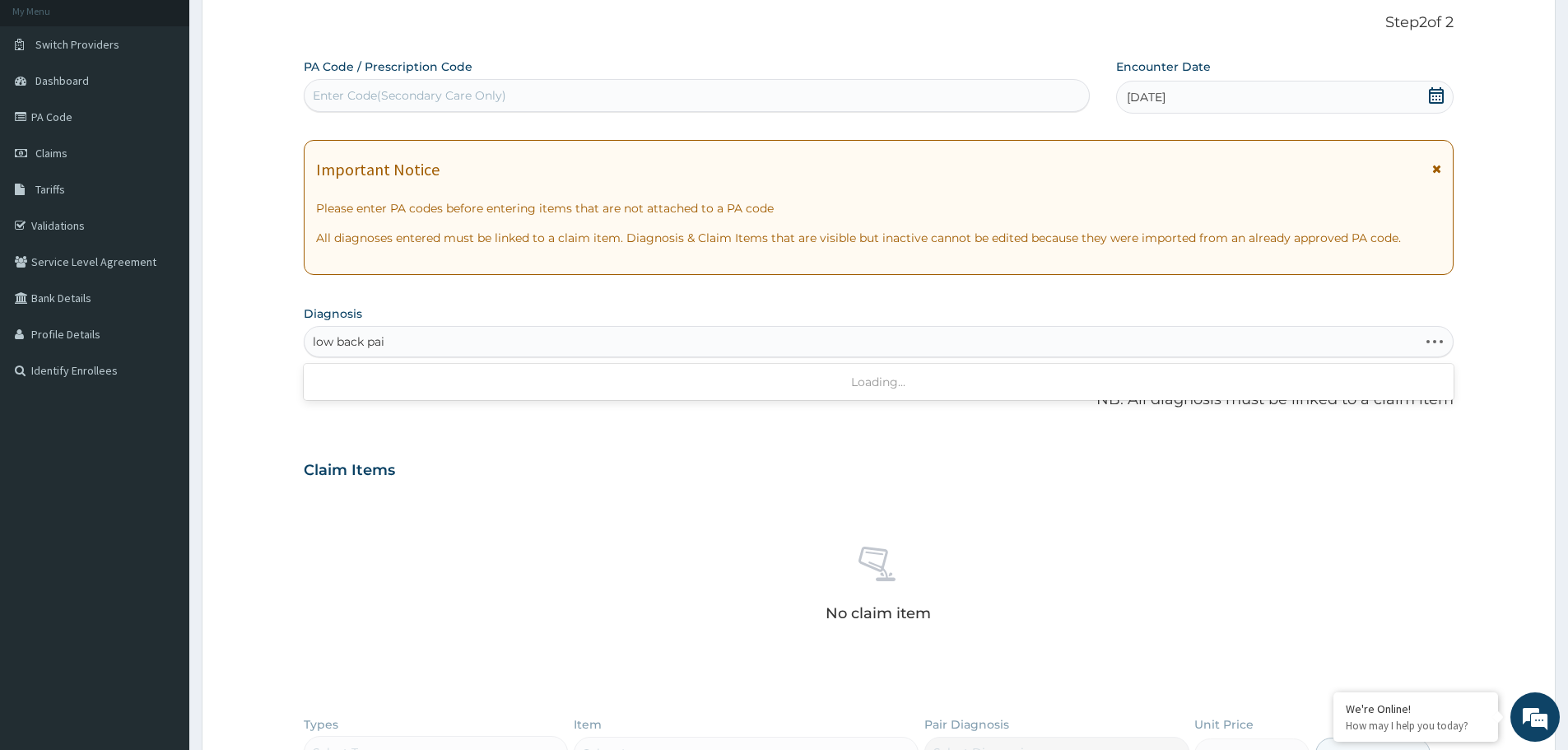
type input "low back pain"
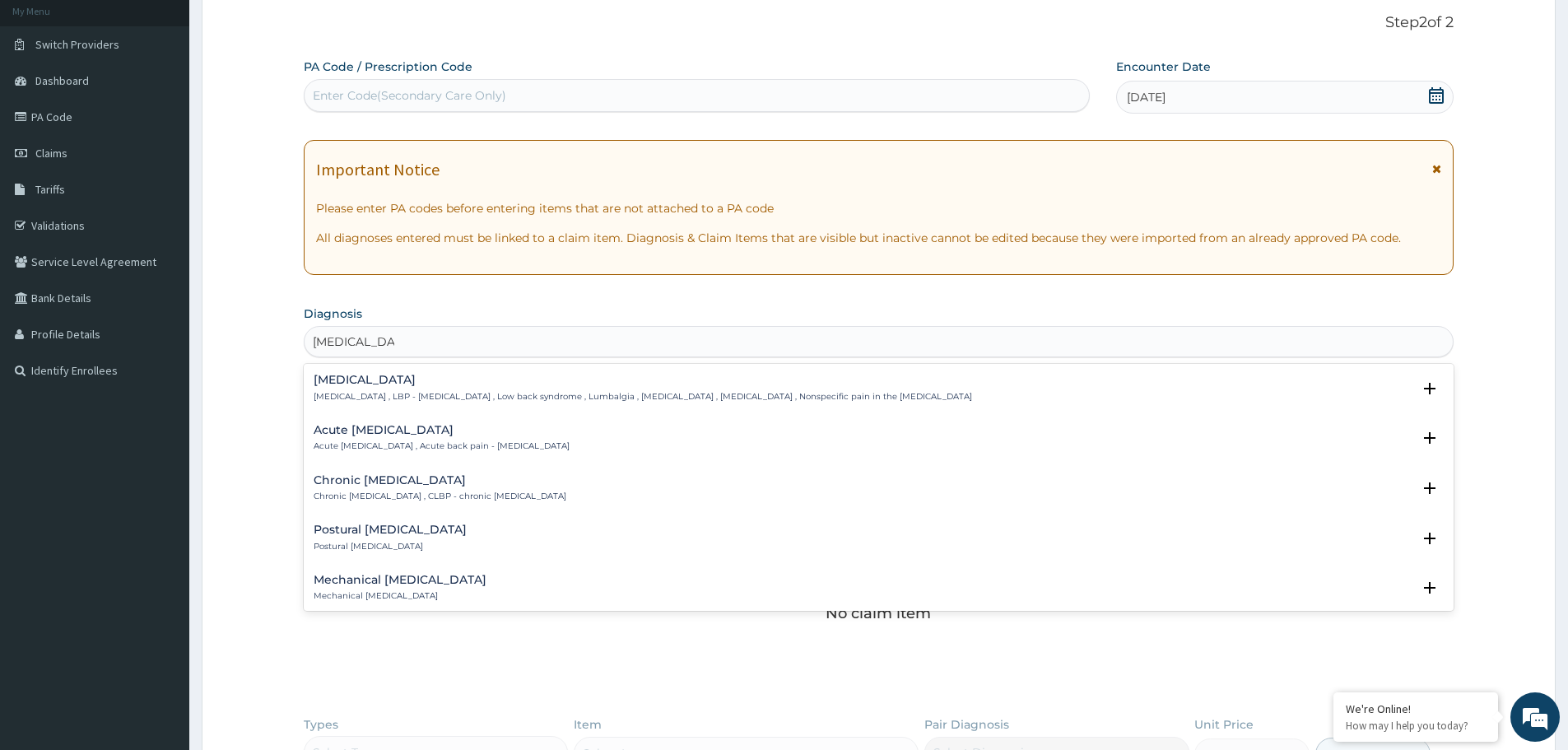
click at [346, 391] on p "Low back pain , LBP - Low back pain , Low back syndrome , Lumbalgia , Lumbago ,…" at bounding box center [642, 397] width 658 height 12
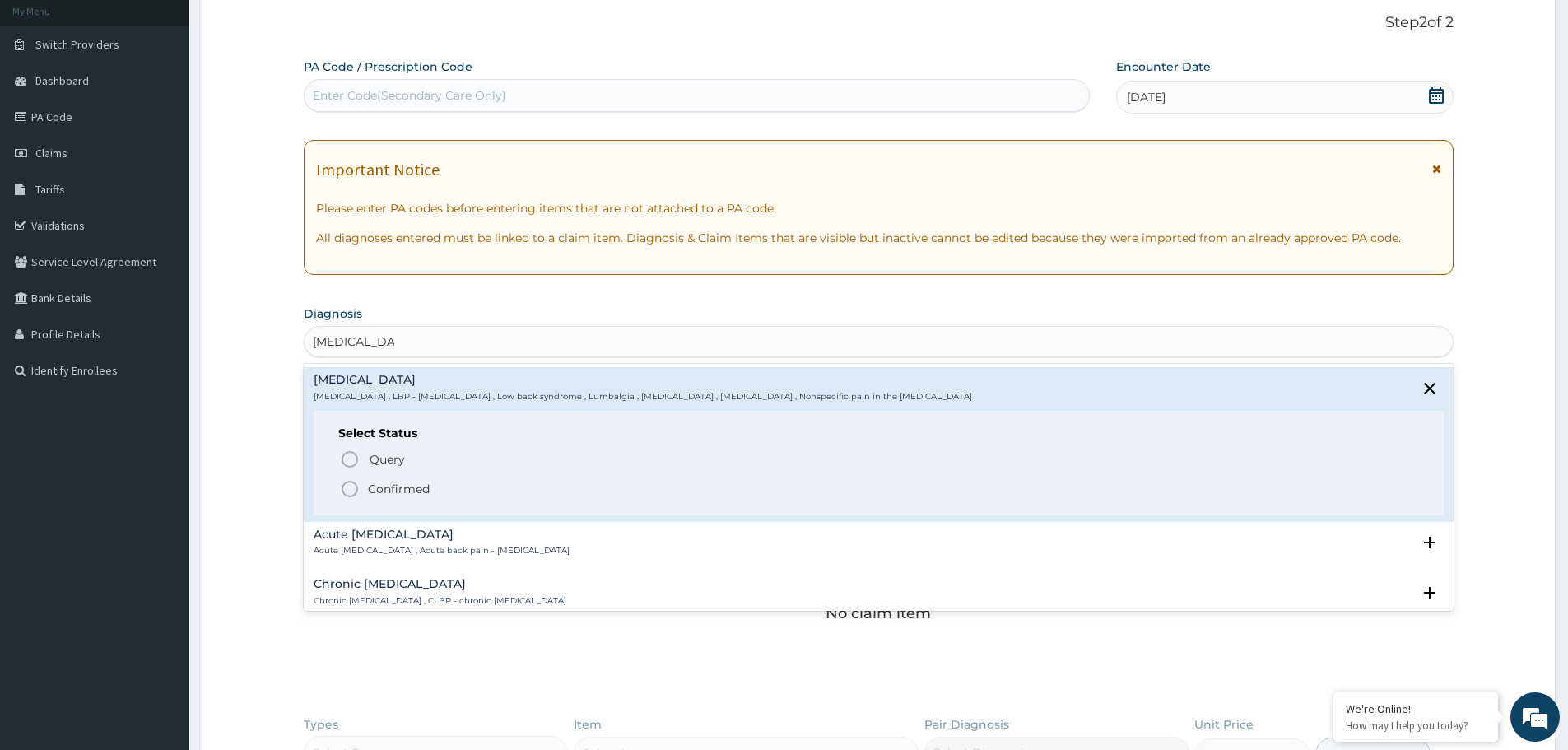
click at [349, 486] on icon "status option filled" at bounding box center [350, 489] width 20 height 20
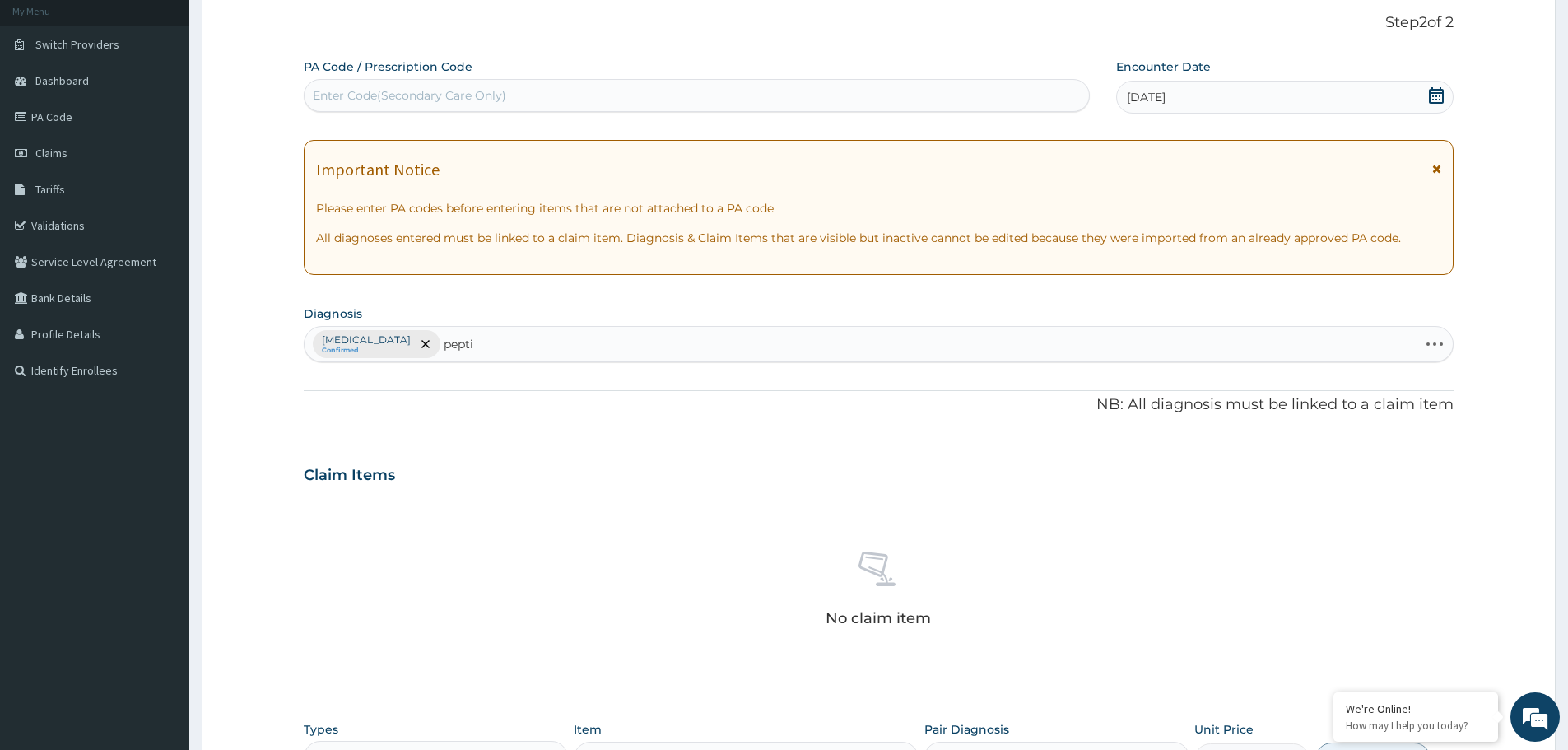
type input "peptic"
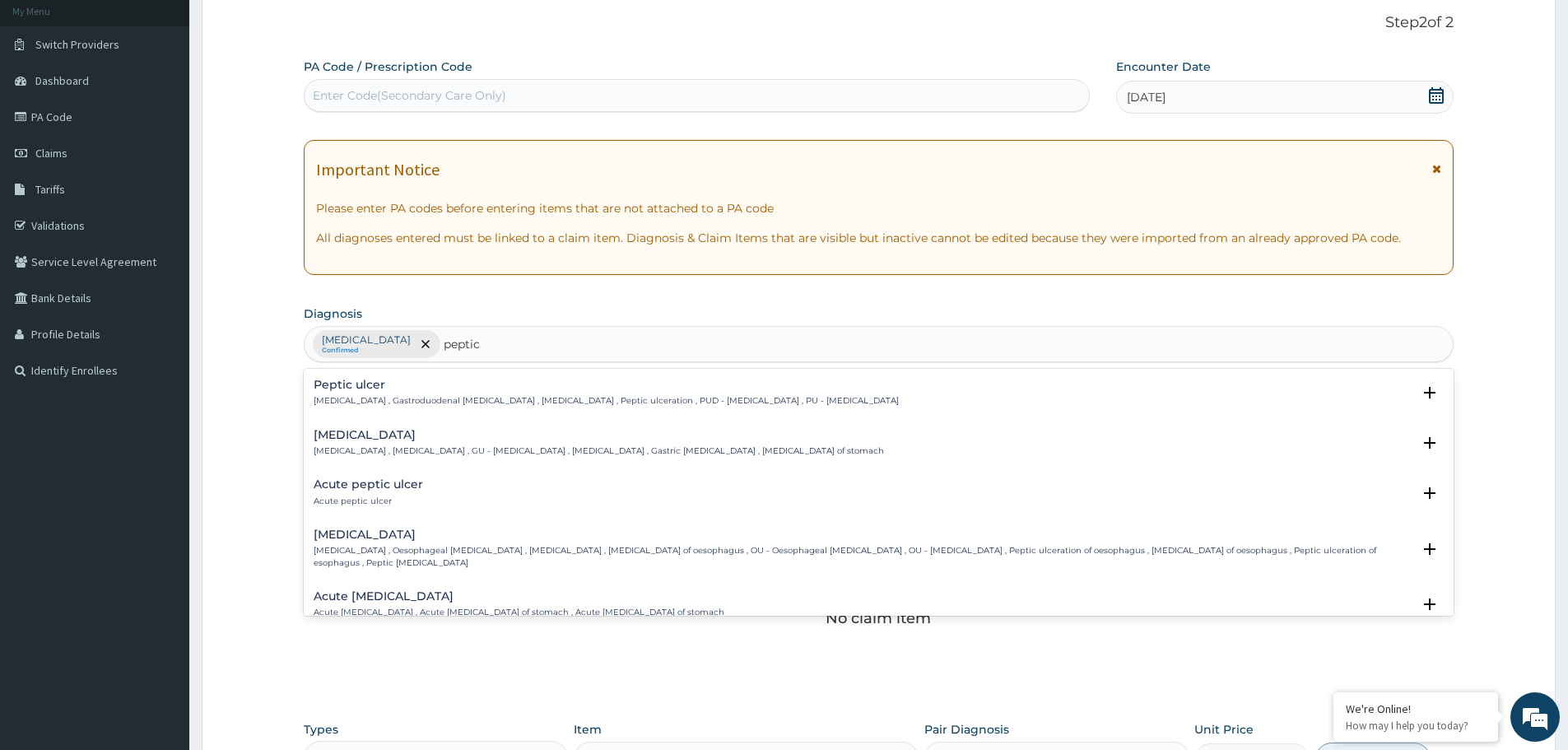
click at [330, 391] on h4 "Peptic ulcer" at bounding box center [606, 385] width 585 height 13
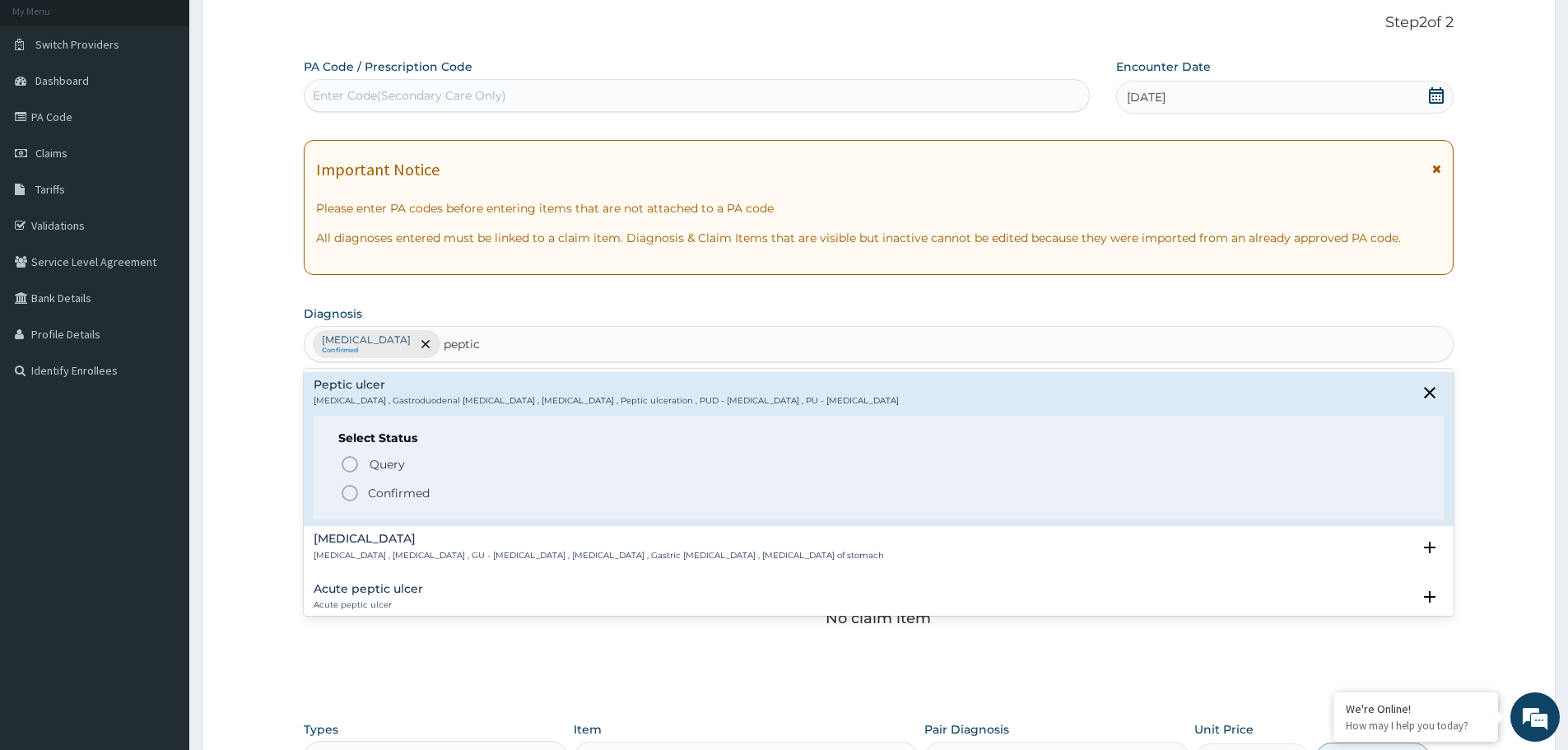
click at [349, 494] on icon "status option filled" at bounding box center [350, 493] width 20 height 20
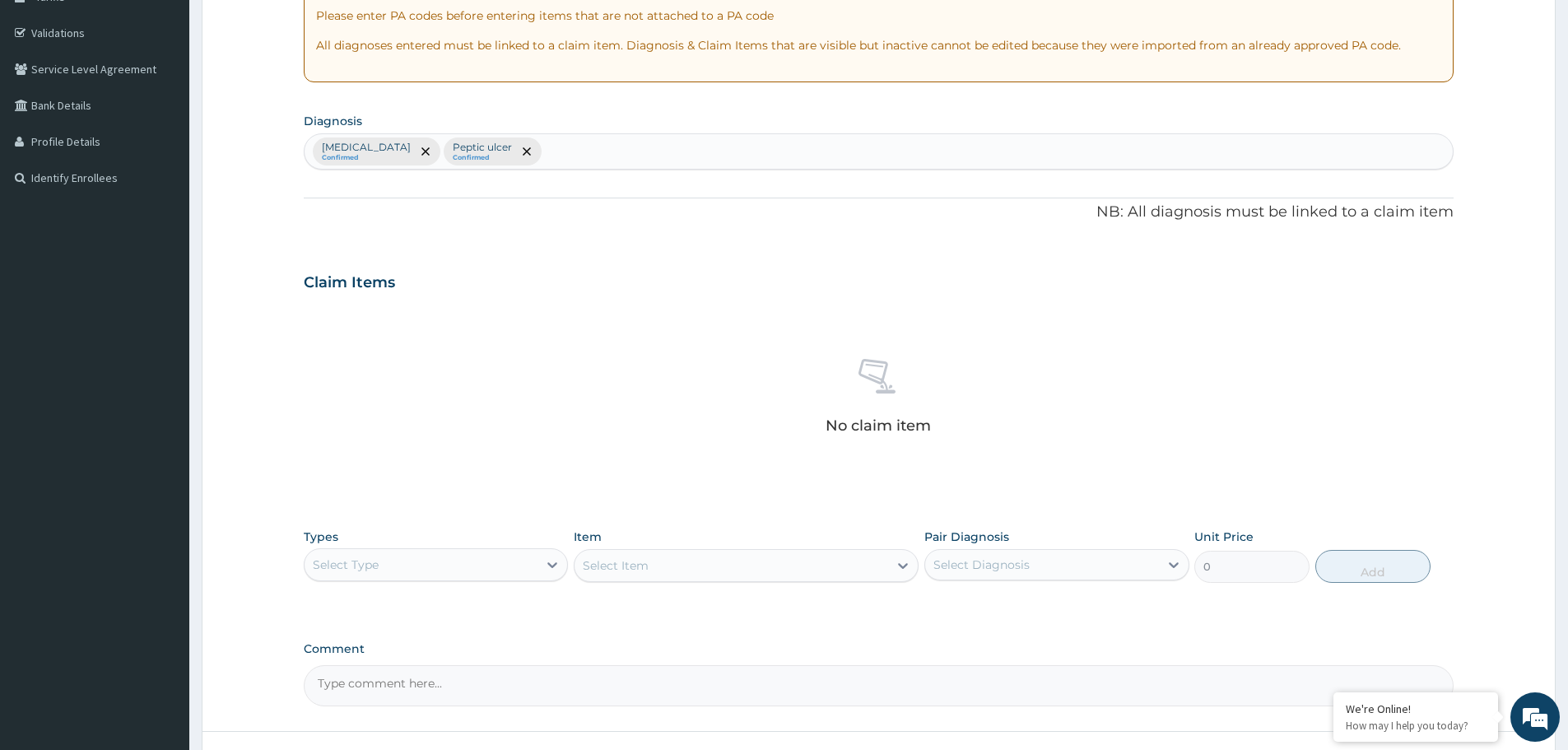
scroll to position [421, 0]
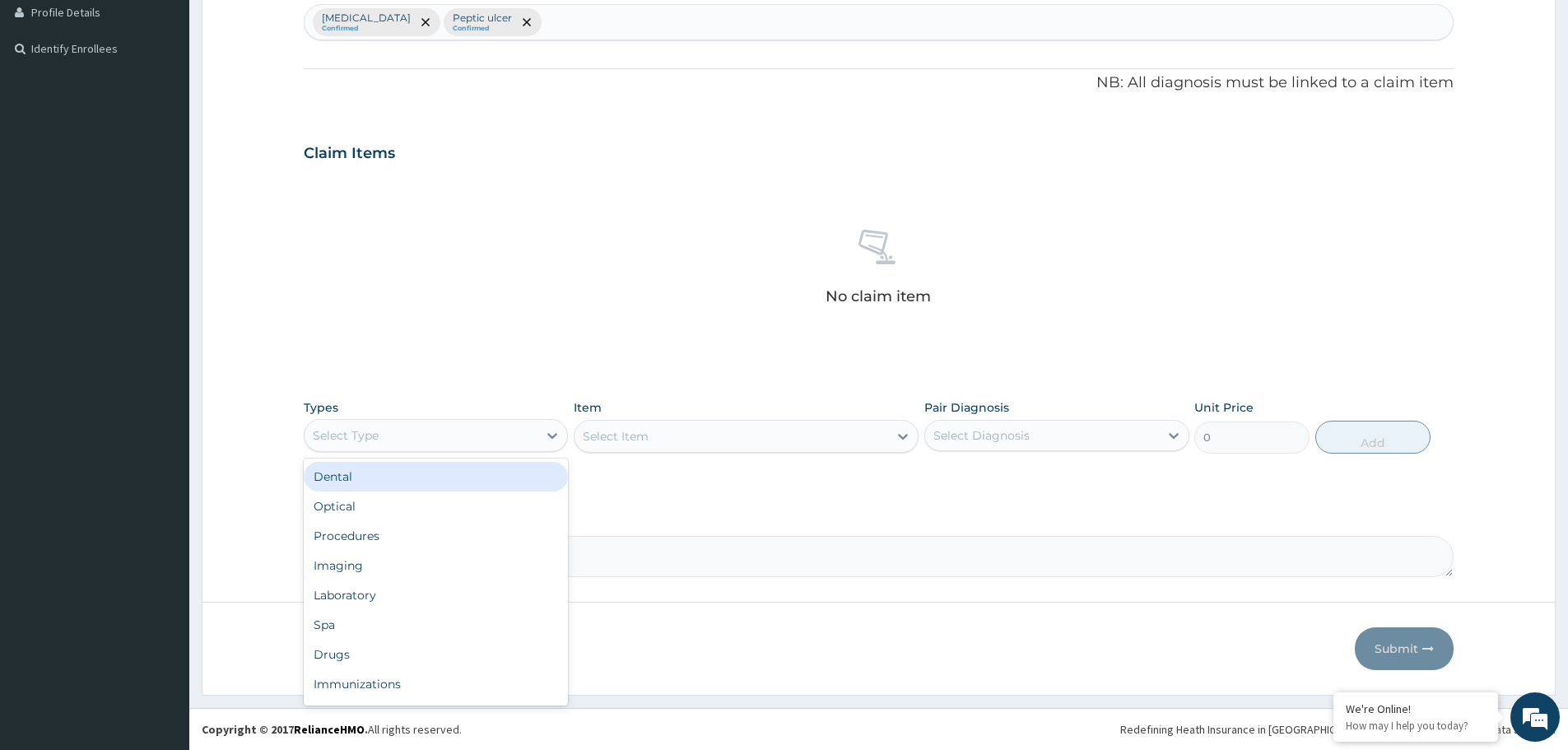
click at [411, 438] on div "Select Type" at bounding box center [421, 435] width 233 height 27
click at [380, 533] on div "Procedures" at bounding box center [436, 536] width 265 height 30
click at [713, 441] on div "Select Item" at bounding box center [731, 436] width 314 height 27
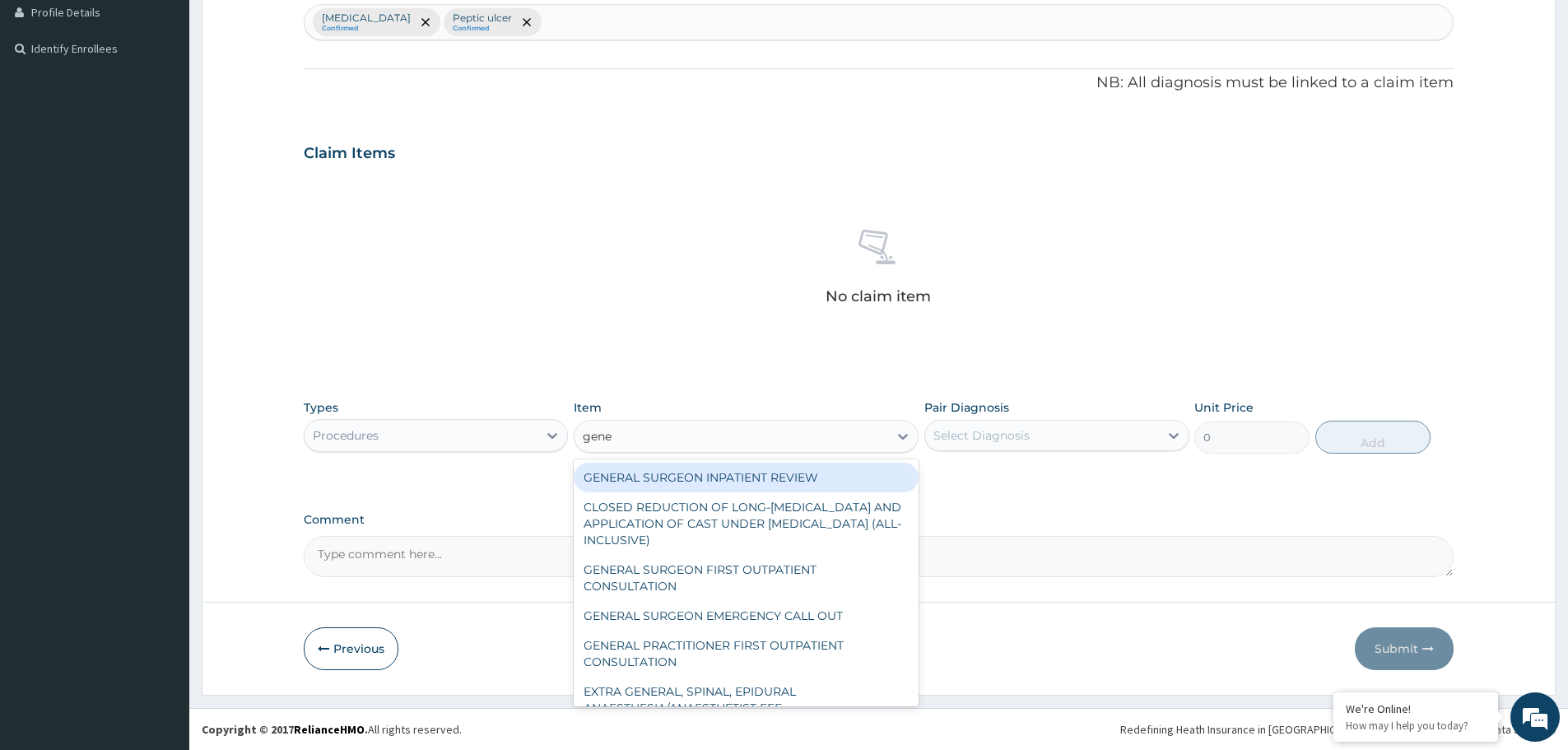
type input "gener"
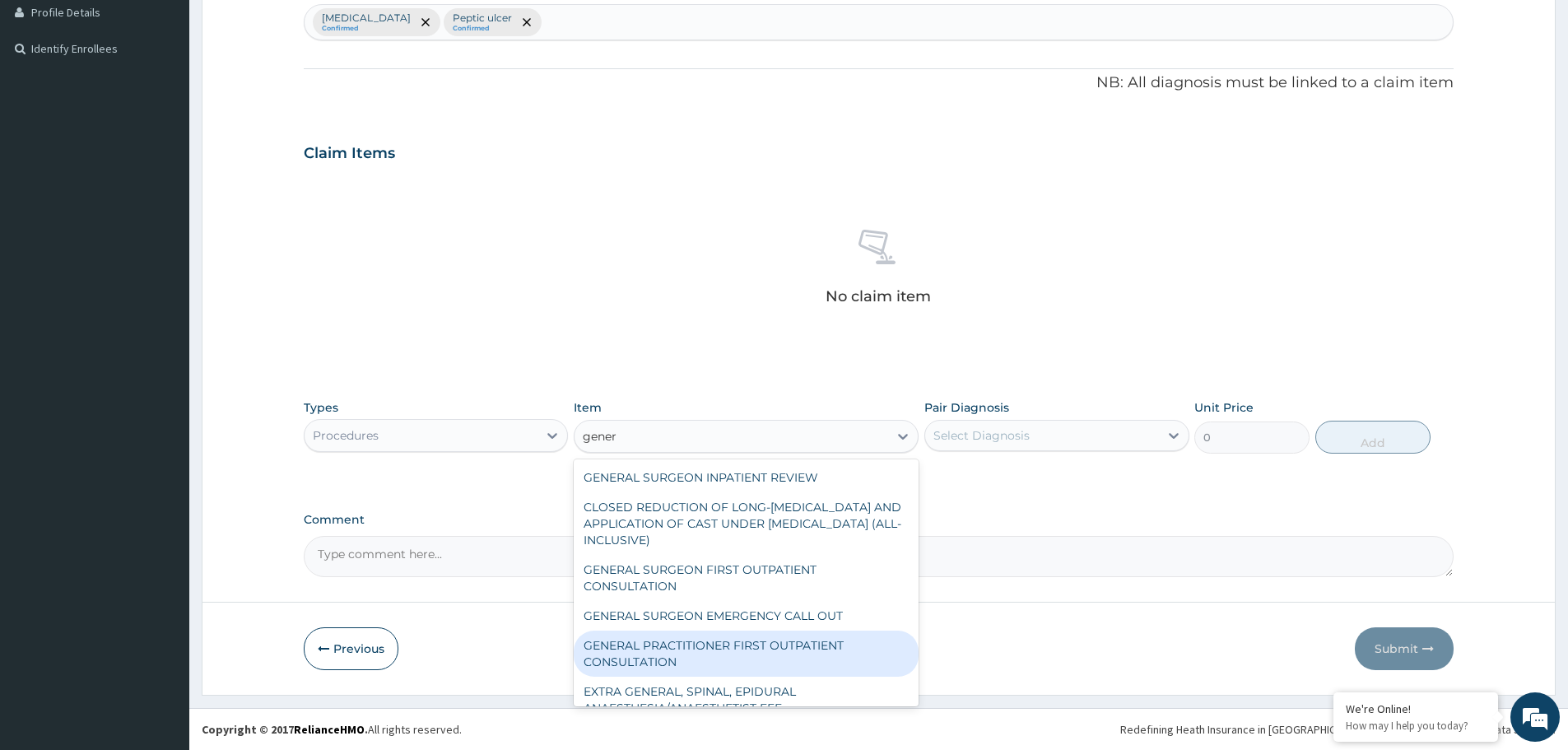
click at [653, 651] on div "GENERAL PRACTITIONER FIRST OUTPATIENT CONSULTATION" at bounding box center [746, 654] width 345 height 46
type input "3750"
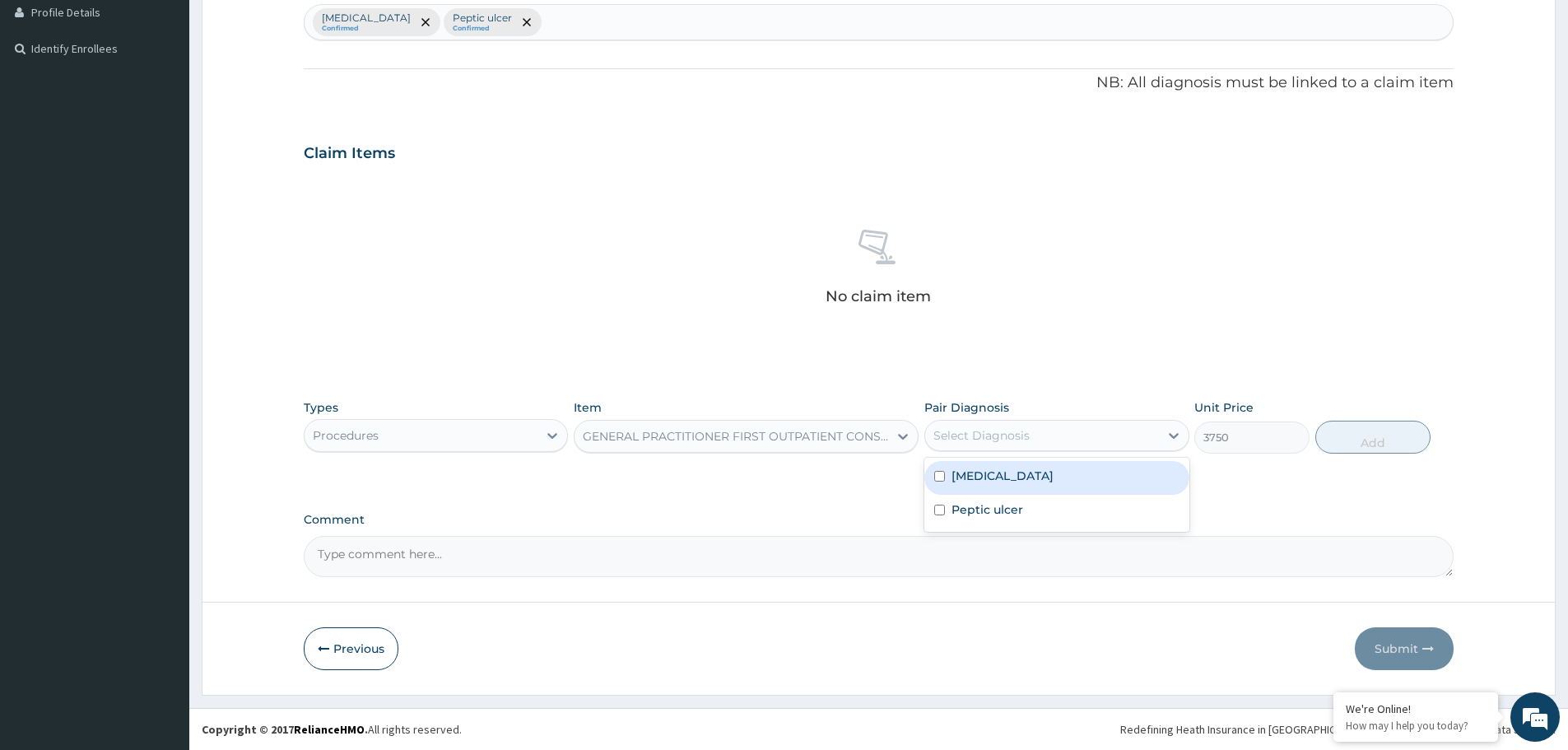
click at [1029, 434] on div "Select Diagnosis" at bounding box center [1041, 435] width 233 height 27
click at [994, 481] on label "Low back pain" at bounding box center [1002, 475] width 102 height 17
checkbox input "true"
drag, startPoint x: 1396, startPoint y: 426, endPoint x: 1384, endPoint y: 429, distance: 12.4
click at [1397, 426] on button "Add" at bounding box center [1372, 437] width 115 height 32
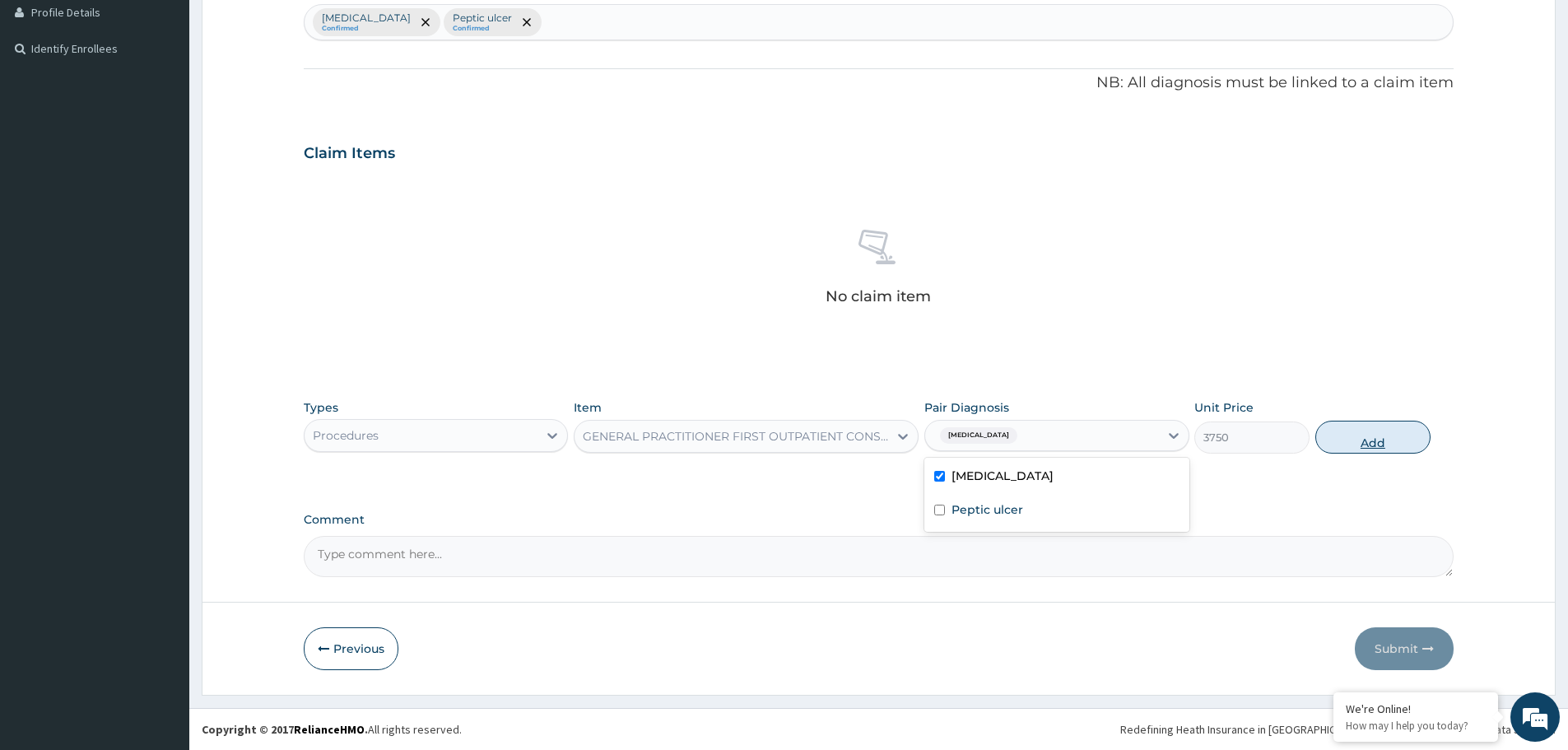
type input "0"
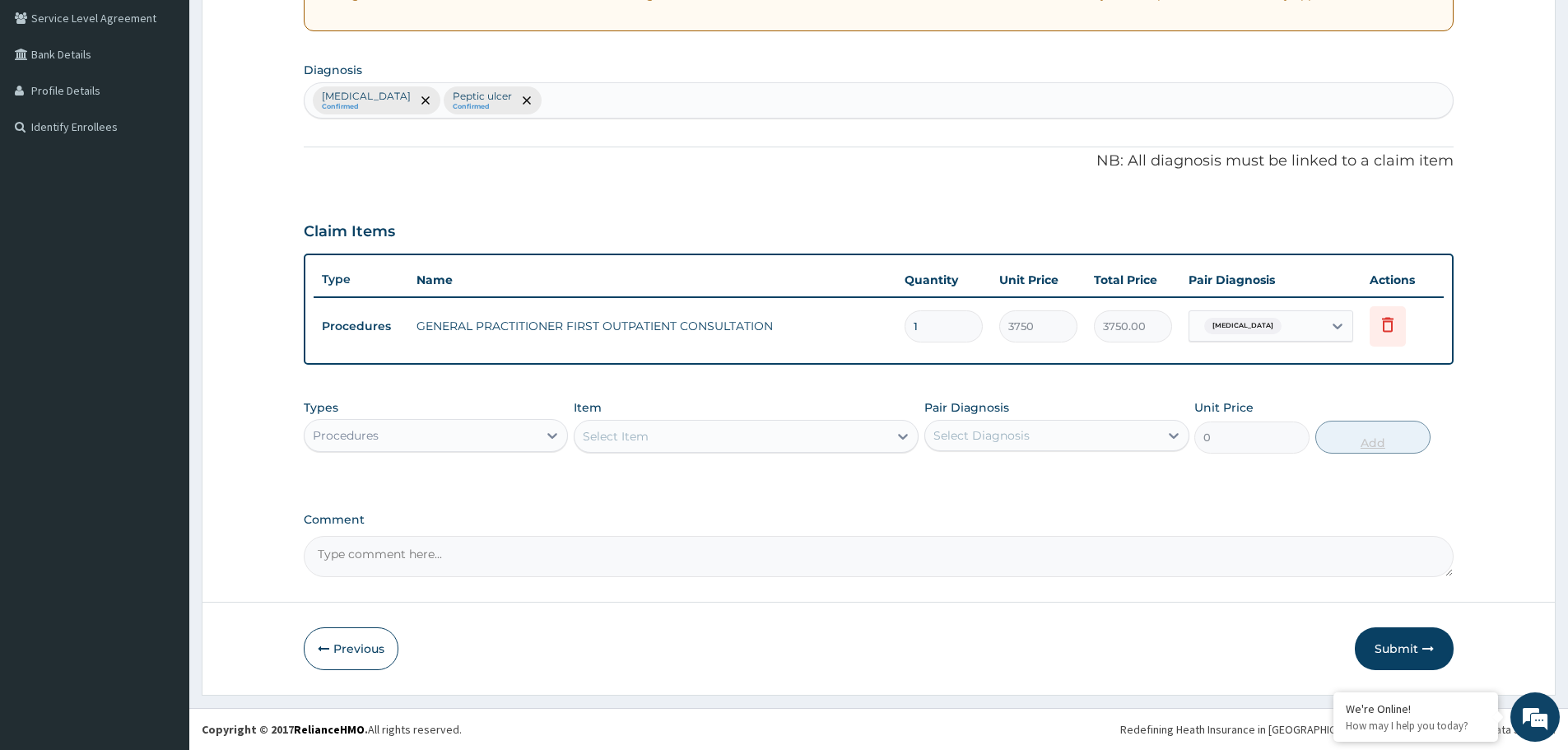
scroll to position [343, 0]
click at [421, 416] on div "Types Procedures" at bounding box center [436, 426] width 265 height 54
drag, startPoint x: 391, startPoint y: 404, endPoint x: 388, endPoint y: 416, distance: 12.4
click at [390, 411] on div "Types Procedures" at bounding box center [436, 426] width 265 height 54
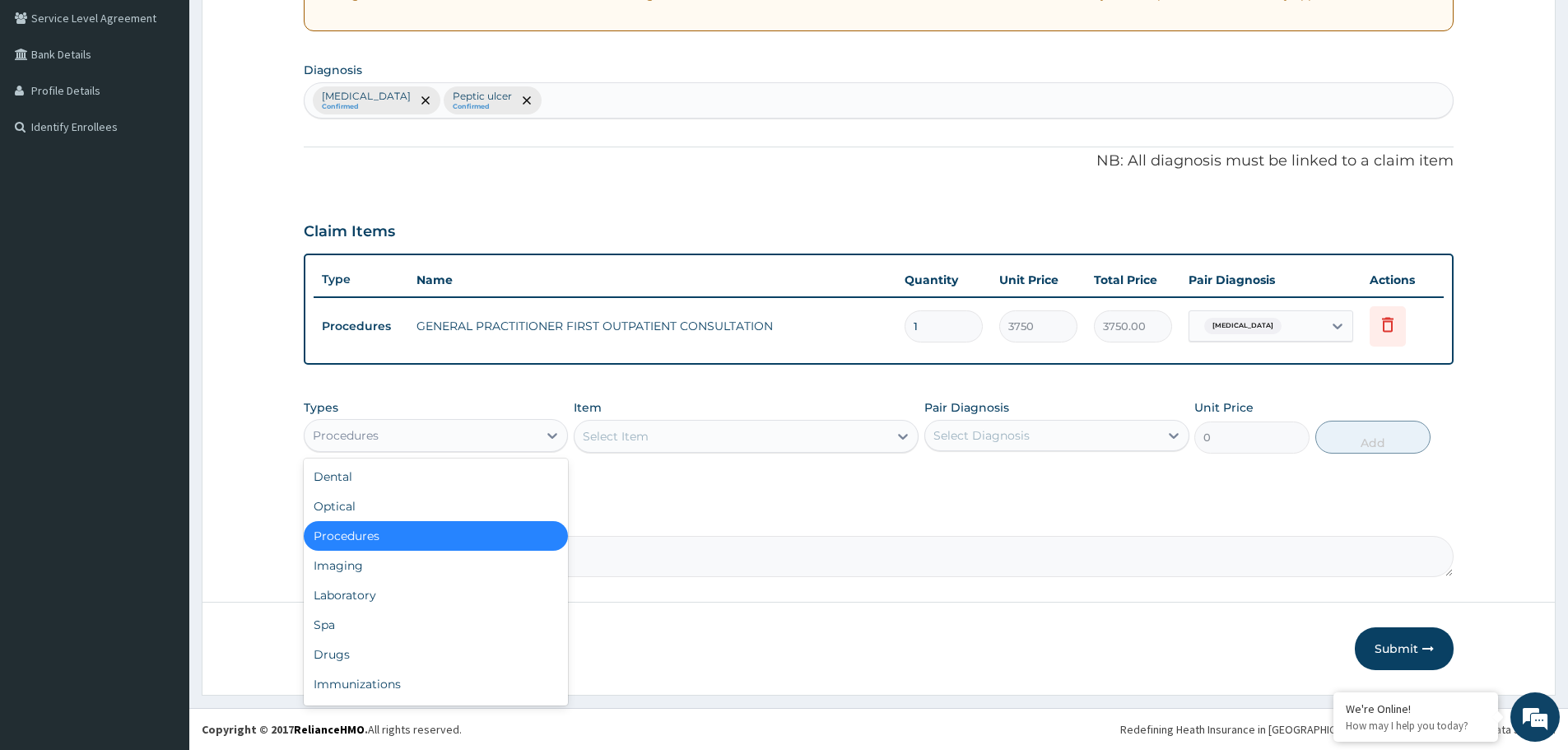
click at [374, 441] on div "Procedures" at bounding box center [345, 435] width 66 height 17
click at [355, 651] on div "Drugs" at bounding box center [436, 655] width 265 height 30
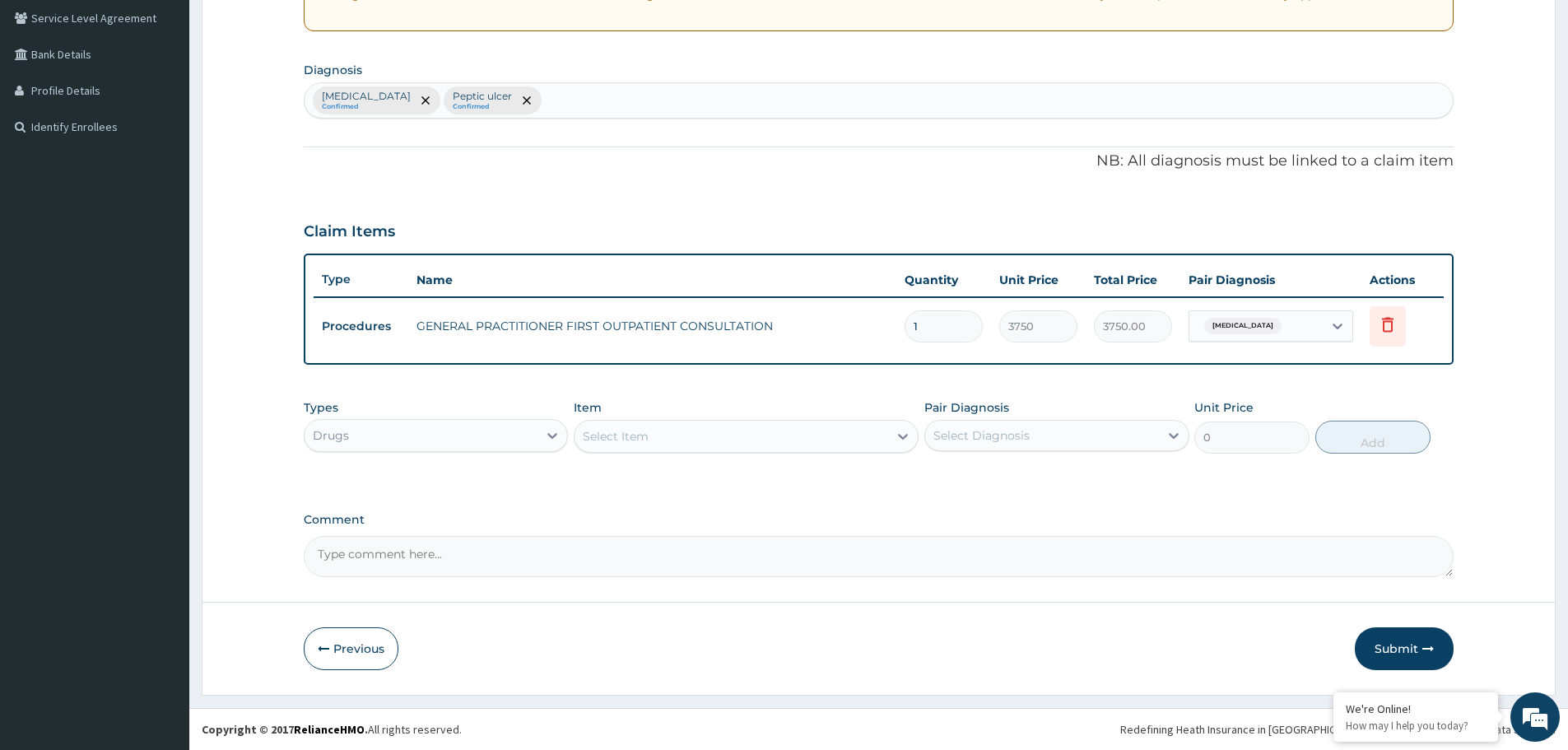
click at [774, 439] on div "Select Item" at bounding box center [731, 436] width 314 height 27
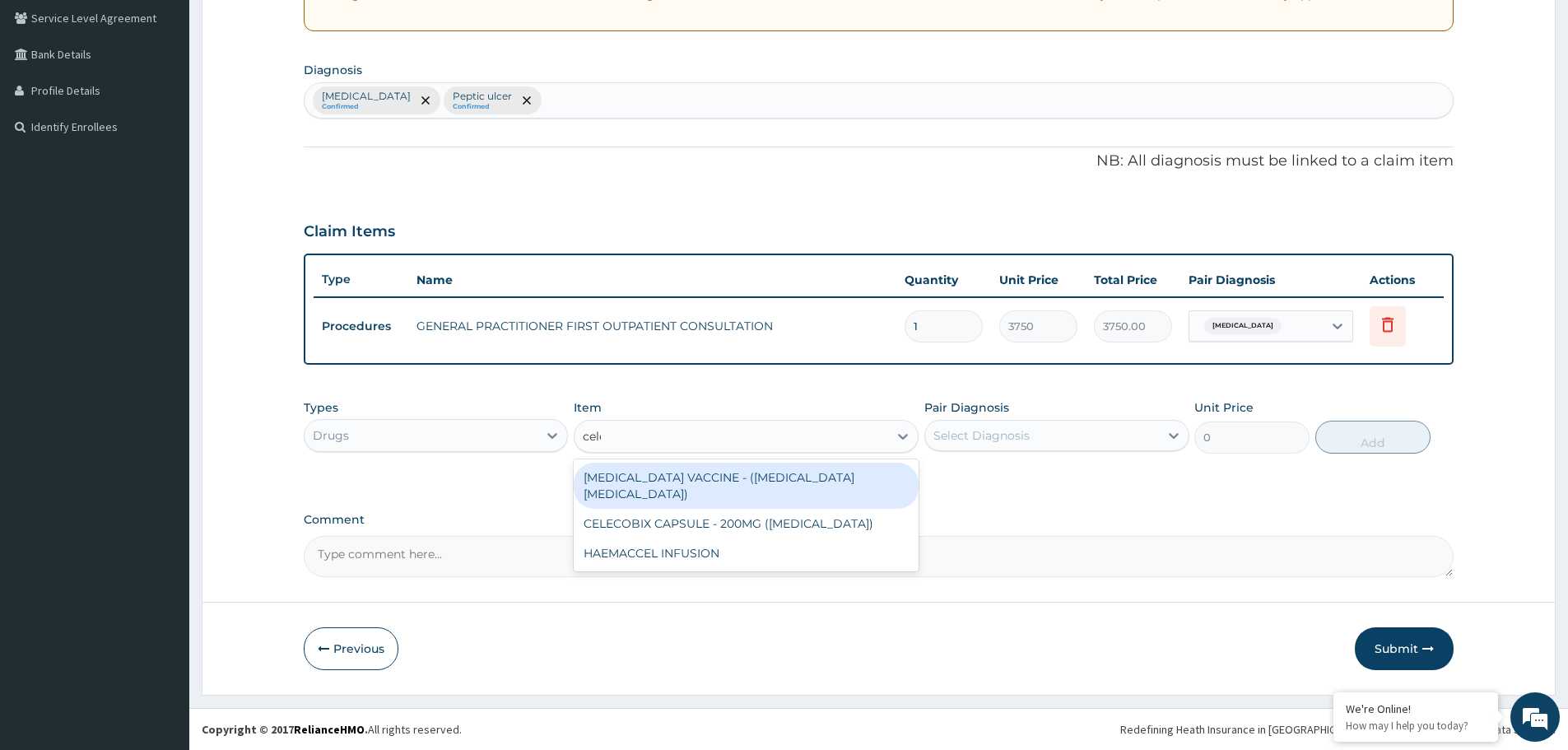
type input "celeb"
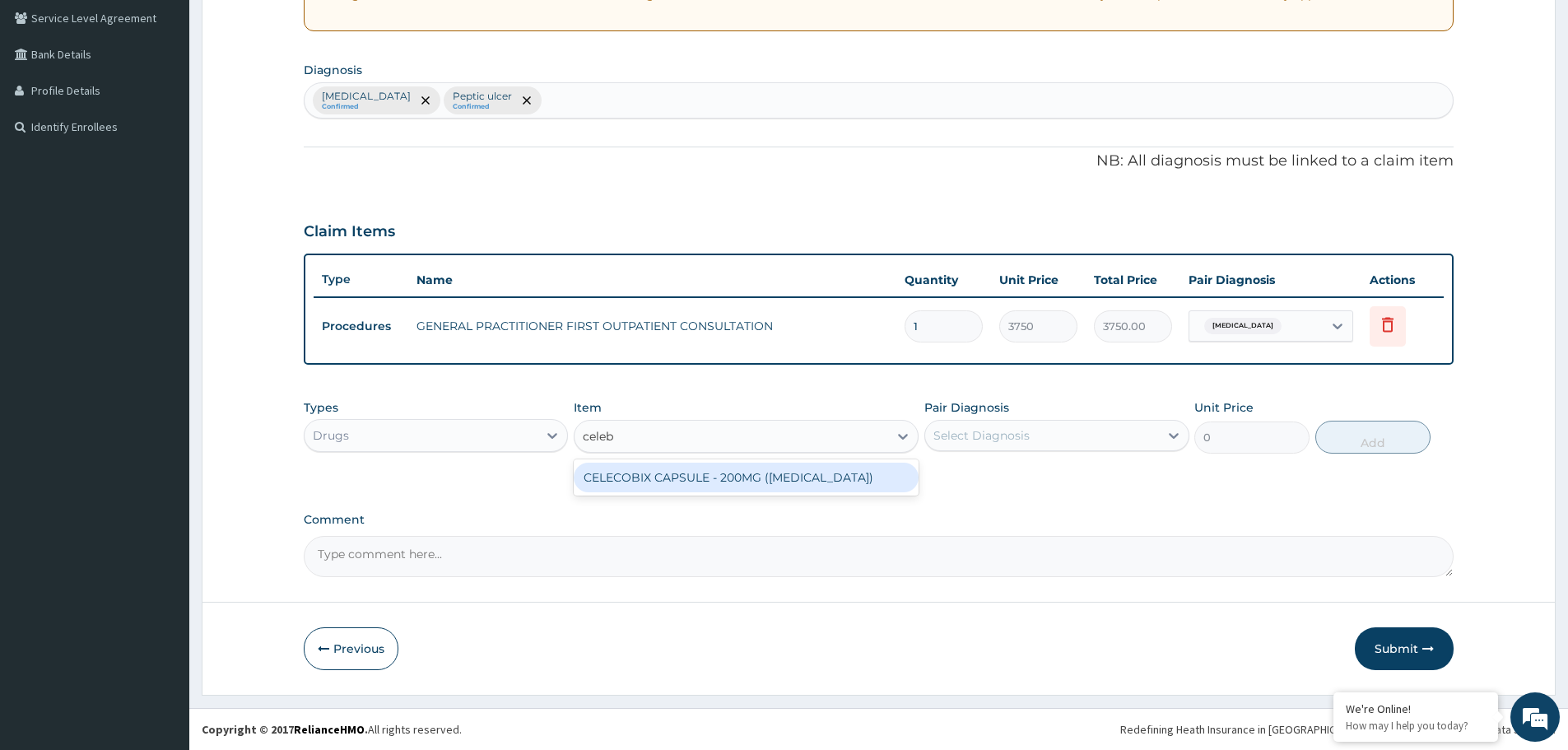
click at [779, 474] on div "CELECOBIX CAPSULE - 200MG ([MEDICAL_DATA])" at bounding box center [746, 477] width 345 height 30
type input "224"
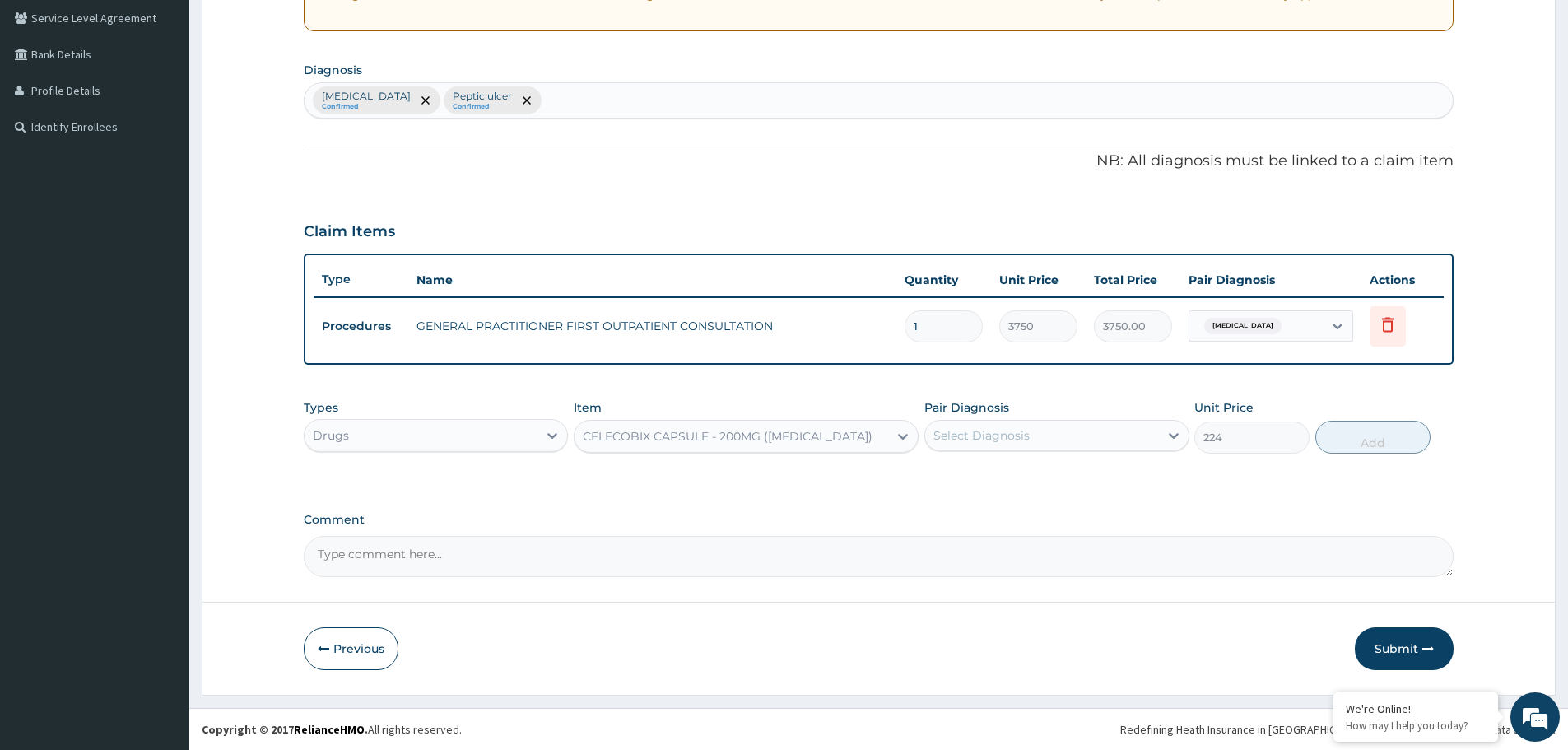
drag, startPoint x: 1086, startPoint y: 432, endPoint x: 1074, endPoint y: 448, distance: 20.0
click at [1087, 431] on div "Select Diagnosis" at bounding box center [1041, 435] width 233 height 27
drag, startPoint x: 1014, startPoint y: 480, endPoint x: 1096, endPoint y: 477, distance: 82.1
click at [1015, 480] on label "Low back pain" at bounding box center [1002, 475] width 102 height 17
checkbox input "true"
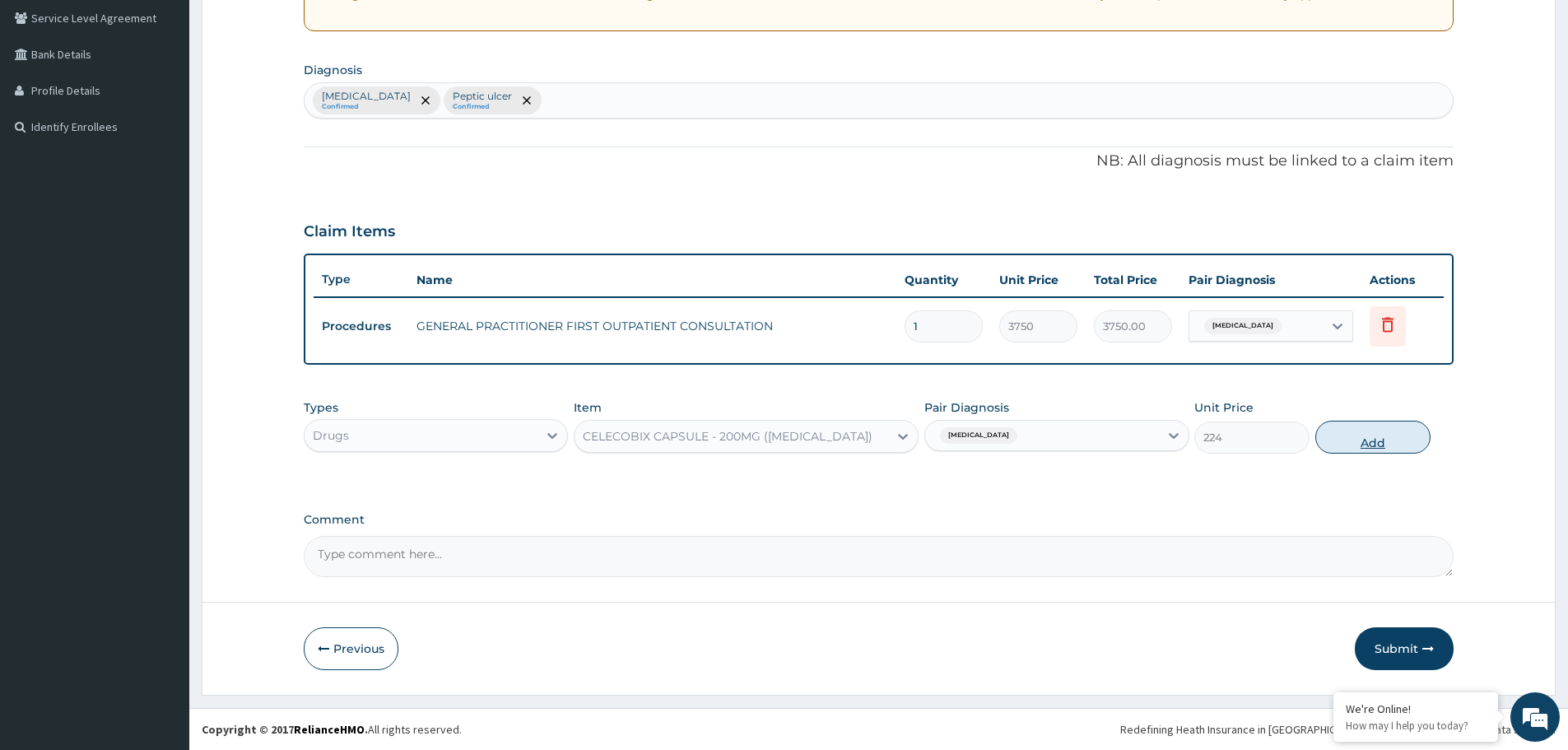
click at [1379, 441] on button "Add" at bounding box center [1372, 437] width 115 height 32
type input "0"
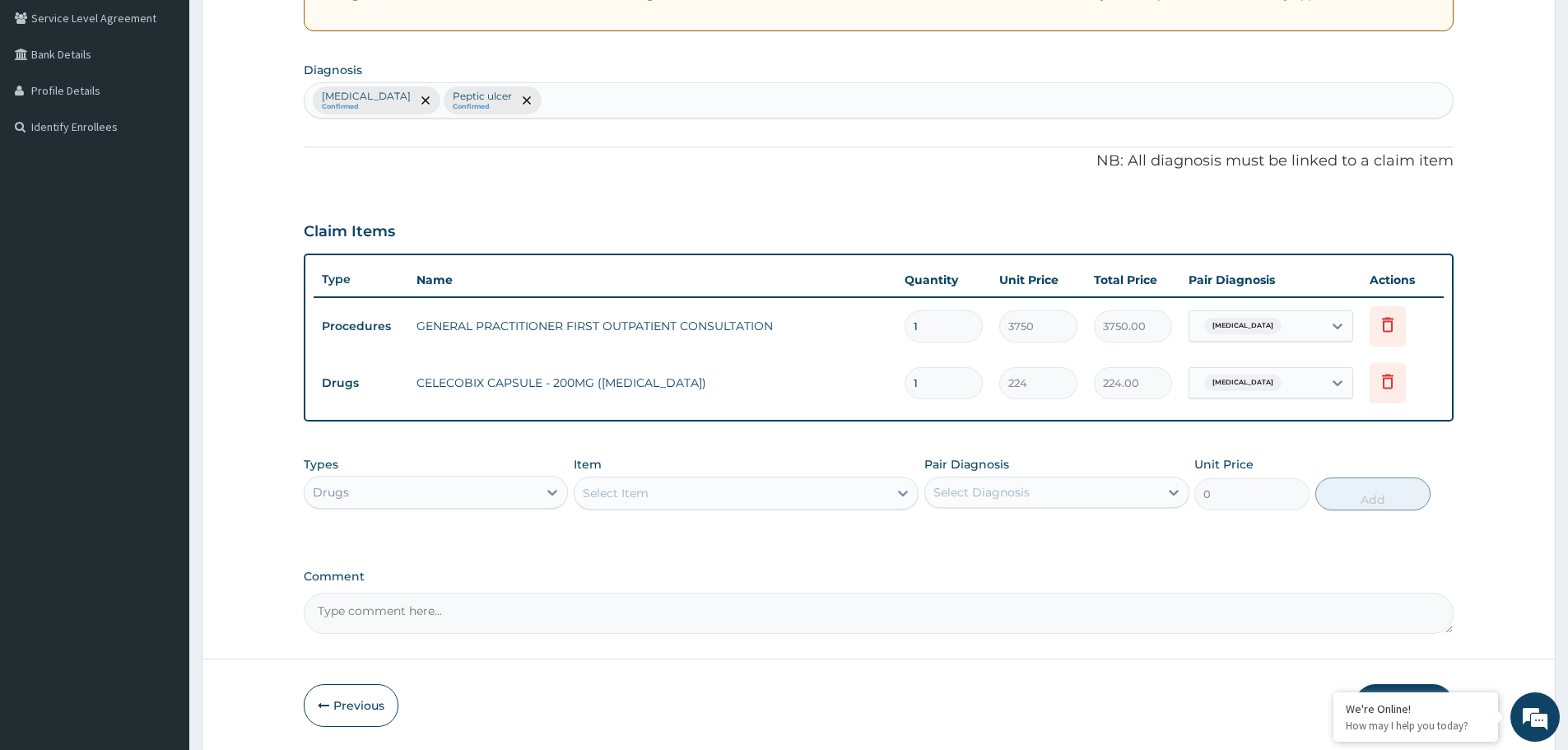
type input "0.00"
type input "2"
type input "448.00"
type input "20"
type input "4480.00"
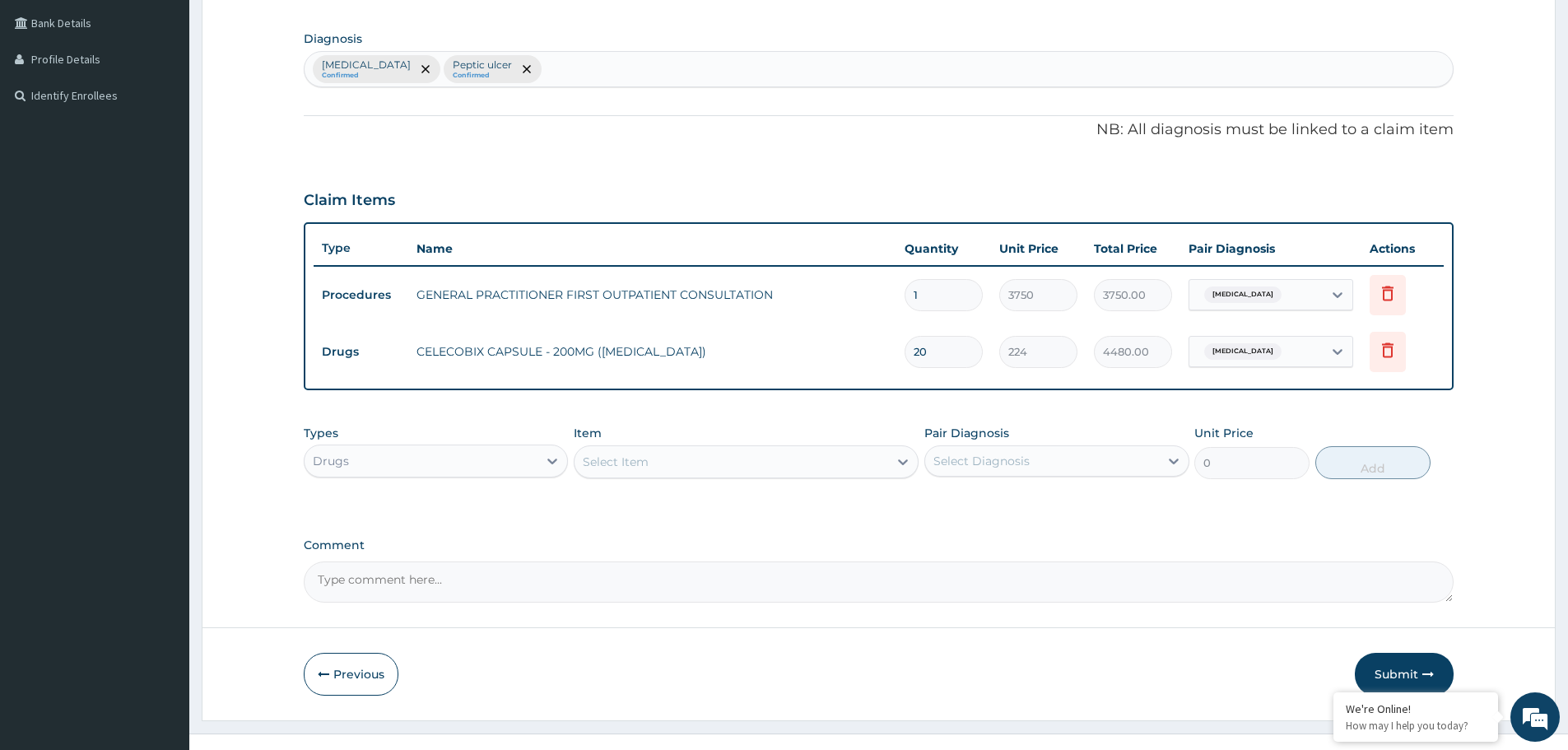
scroll to position [400, 0]
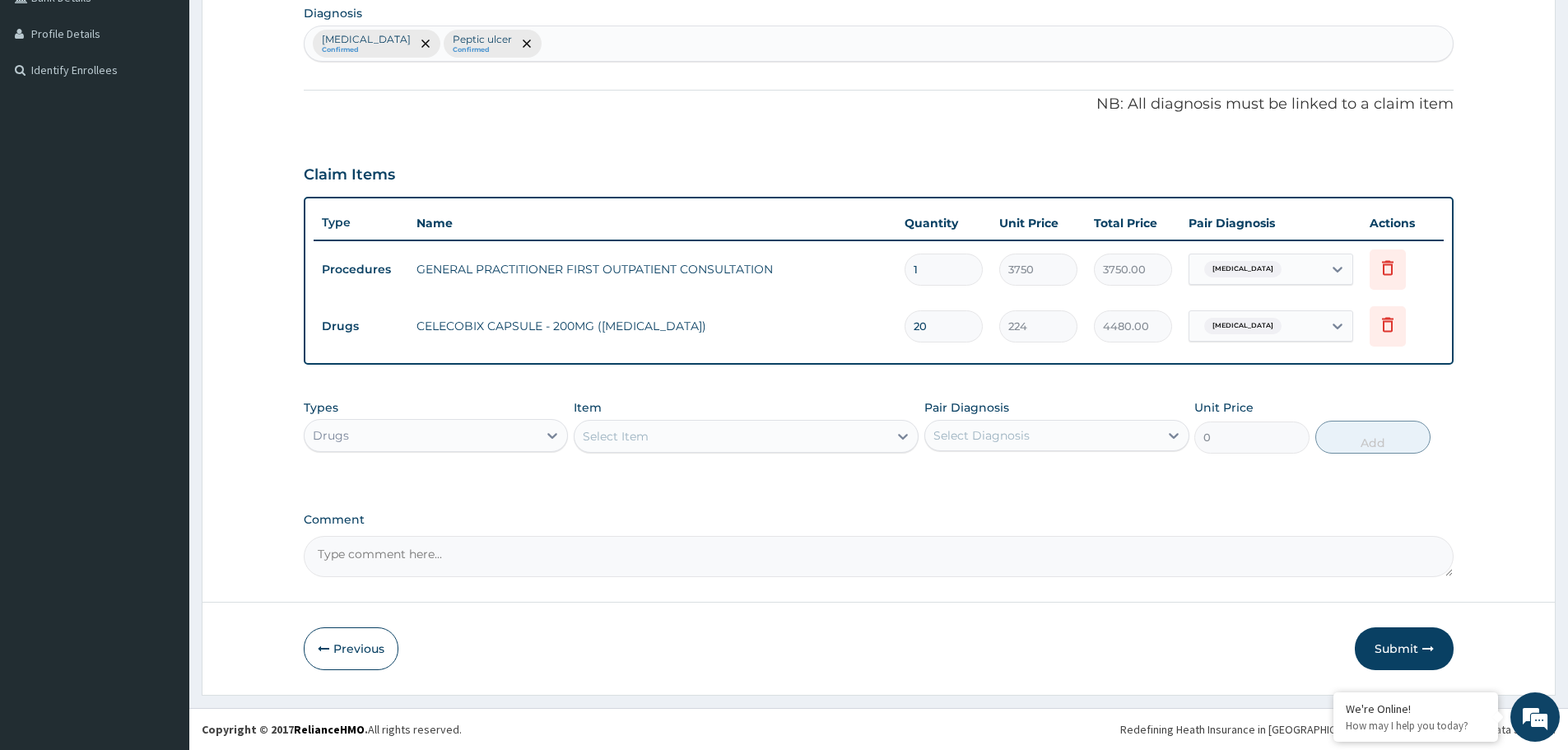
type input "20"
click at [708, 439] on div "Select Item" at bounding box center [731, 436] width 314 height 27
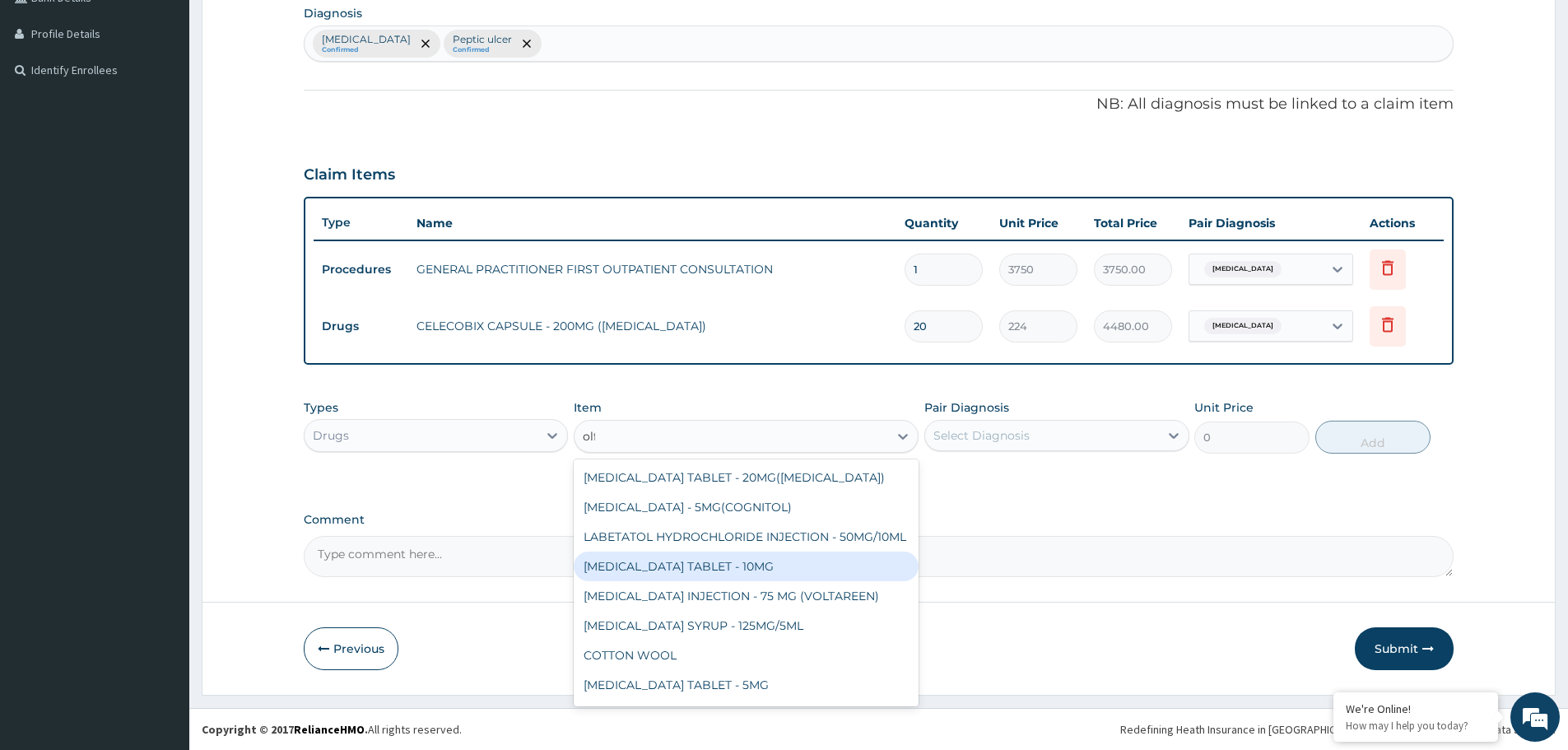
type input "olfe"
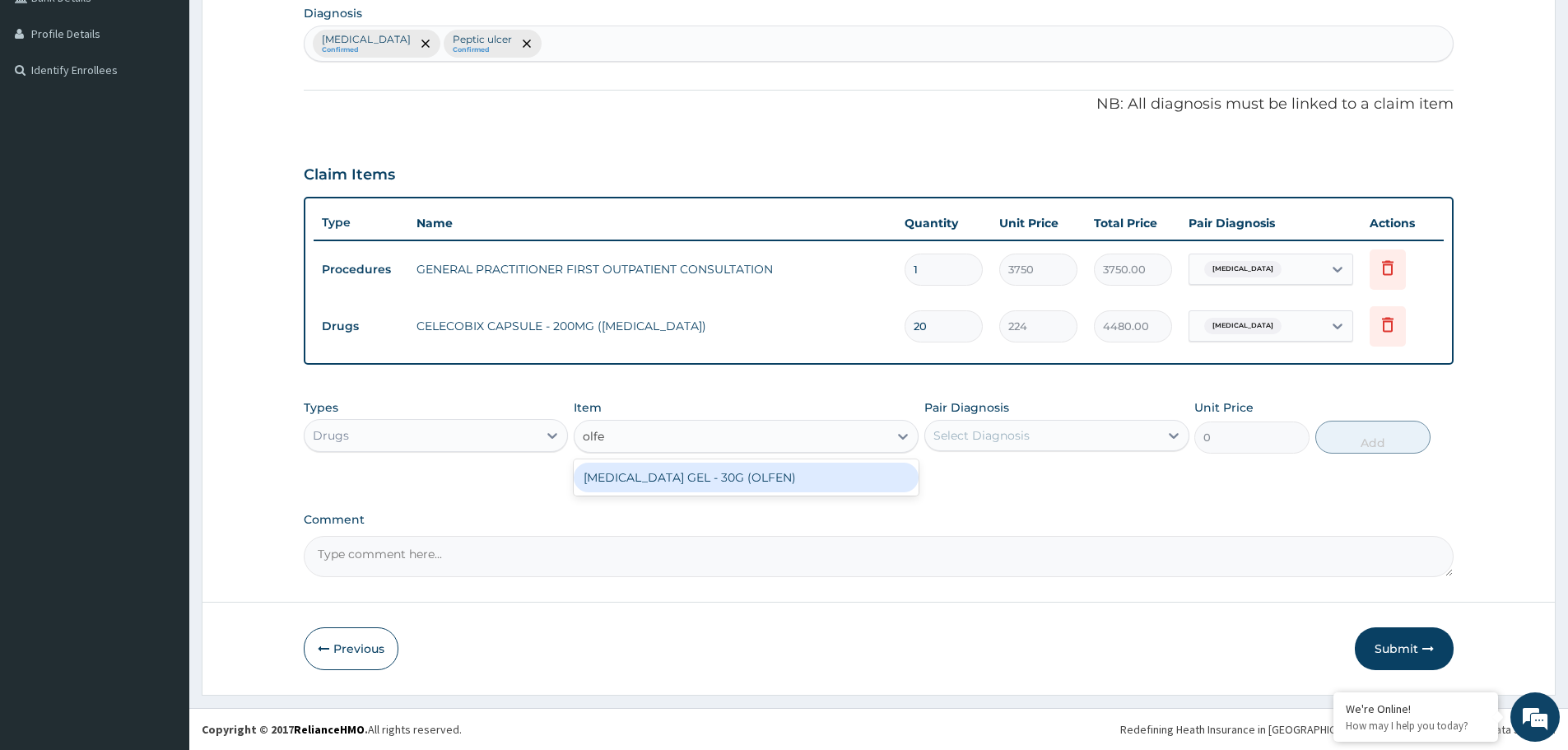
click at [754, 478] on div "DICLOFENAC GEL - 30G (OLFEN)" at bounding box center [746, 477] width 345 height 30
type input "1120"
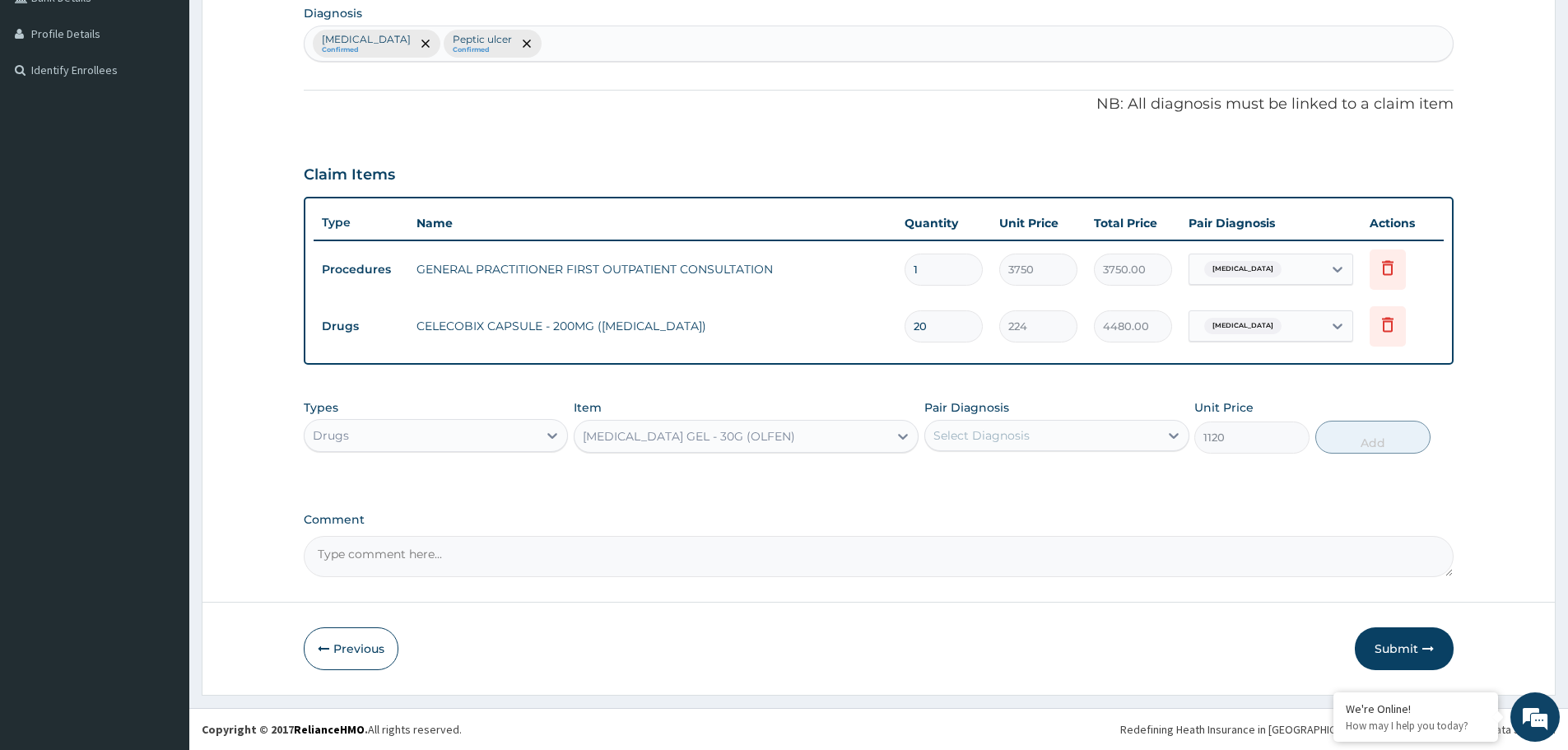
click at [1037, 430] on div "Select Diagnosis" at bounding box center [1041, 435] width 233 height 27
drag, startPoint x: 1029, startPoint y: 511, endPoint x: 1044, endPoint y: 505, distance: 16.2
click at [1029, 510] on div "Peptic ulcer" at bounding box center [1056, 512] width 265 height 33
click at [1026, 514] on div "Peptic ulcer" at bounding box center [1056, 512] width 265 height 33
checkbox input "false"
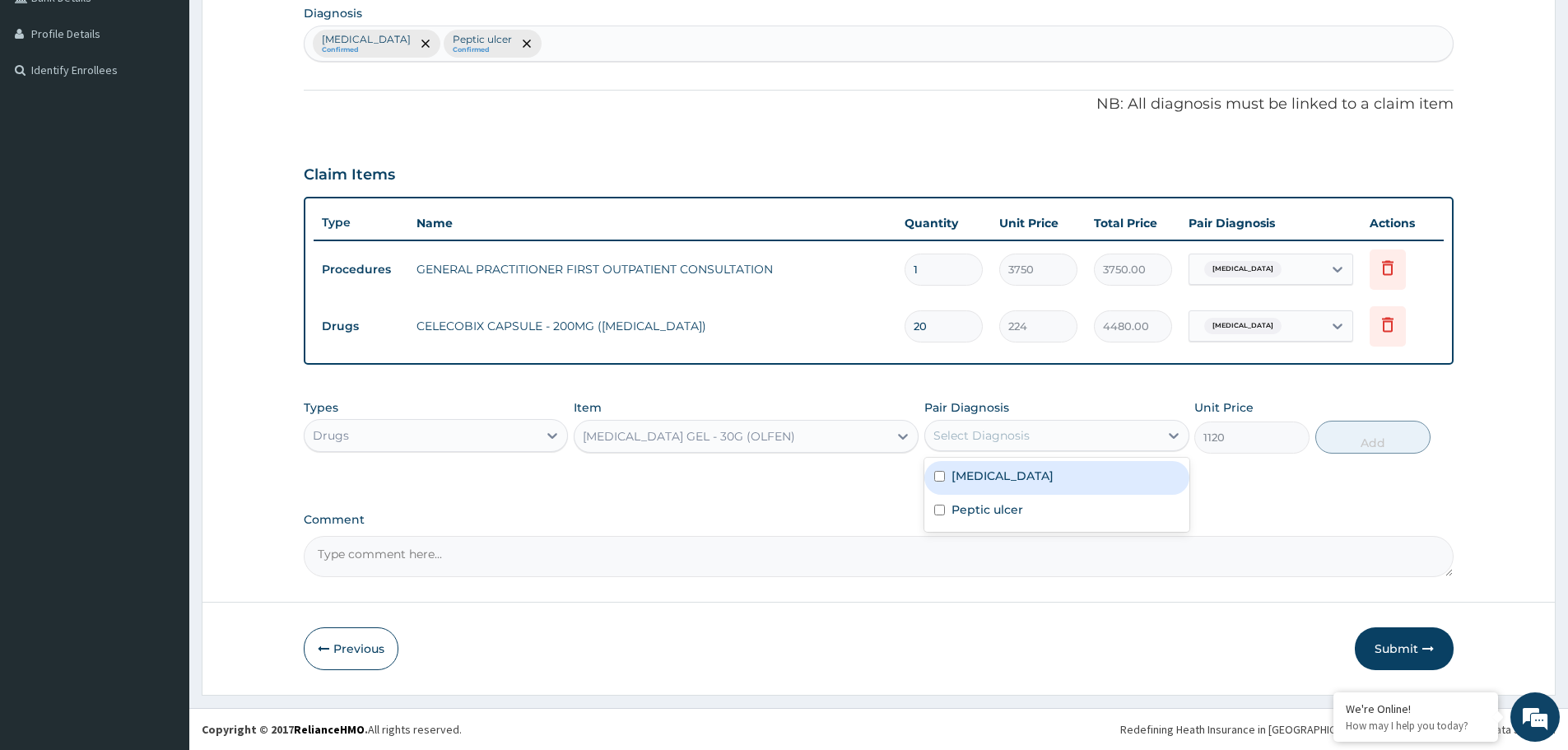
click at [1018, 485] on div "Low back pain" at bounding box center [1056, 478] width 265 height 33
checkbox input "true"
click at [1383, 439] on button "Add" at bounding box center [1372, 437] width 115 height 32
type input "0"
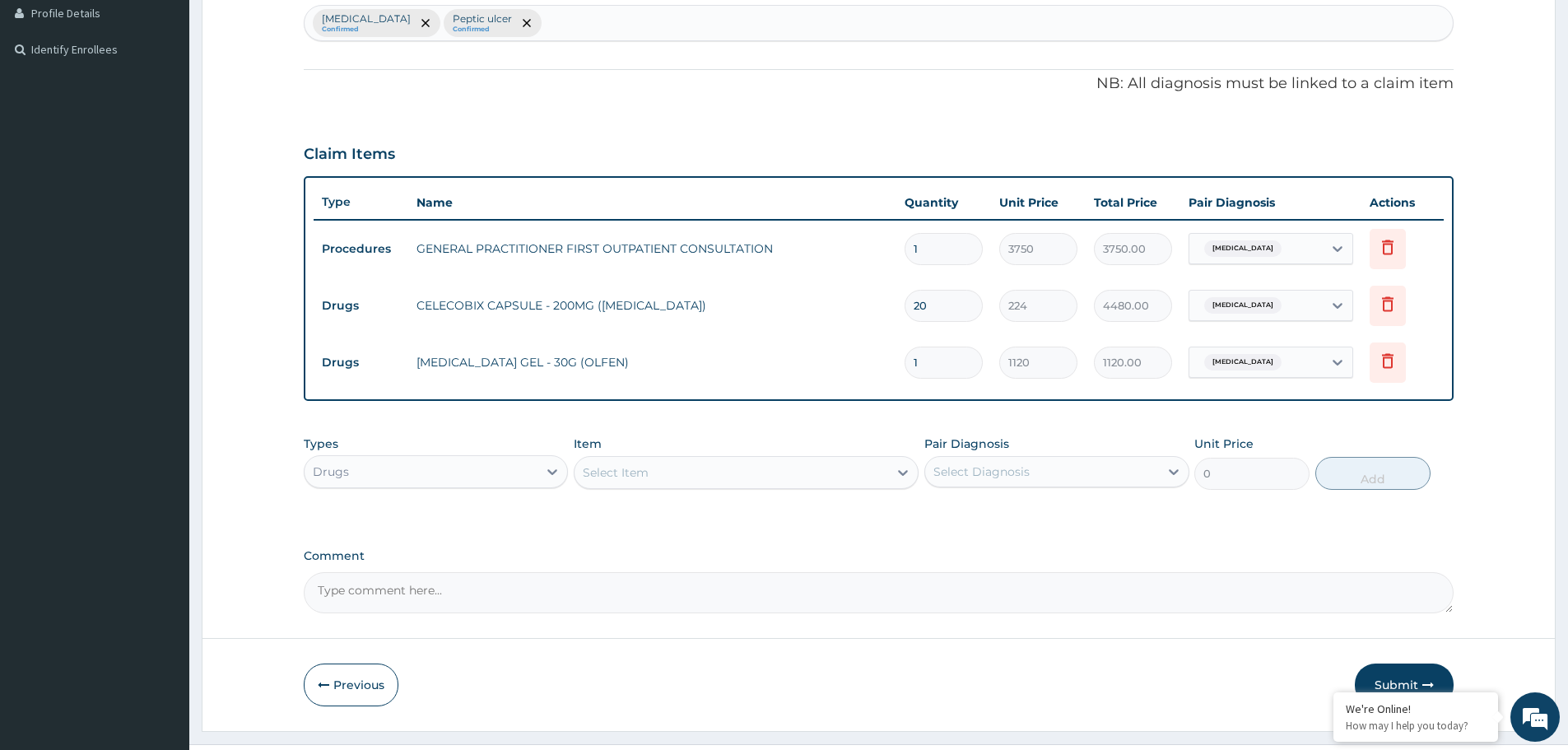
scroll to position [457, 0]
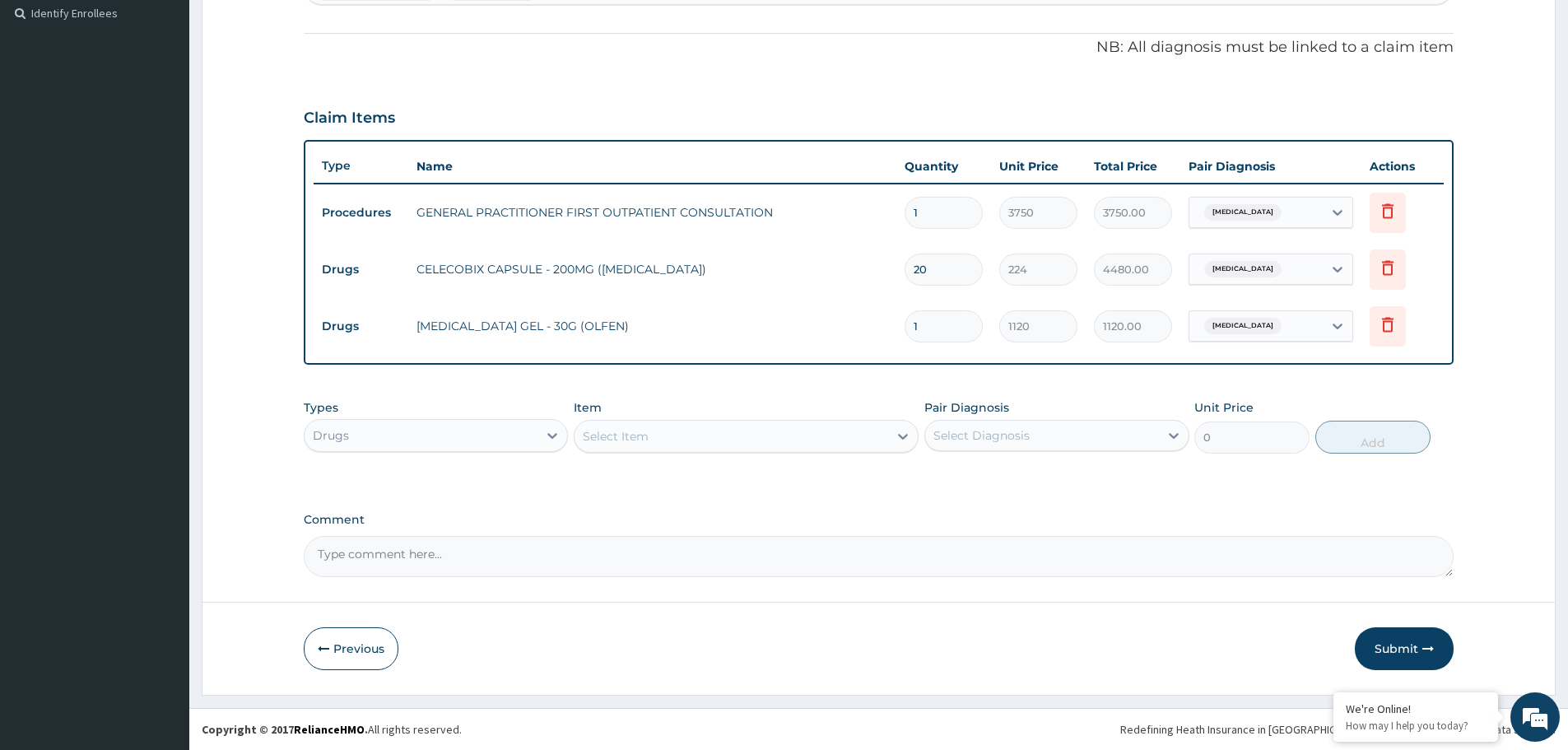
click at [647, 444] on div "Select Item" at bounding box center [615, 436] width 66 height 17
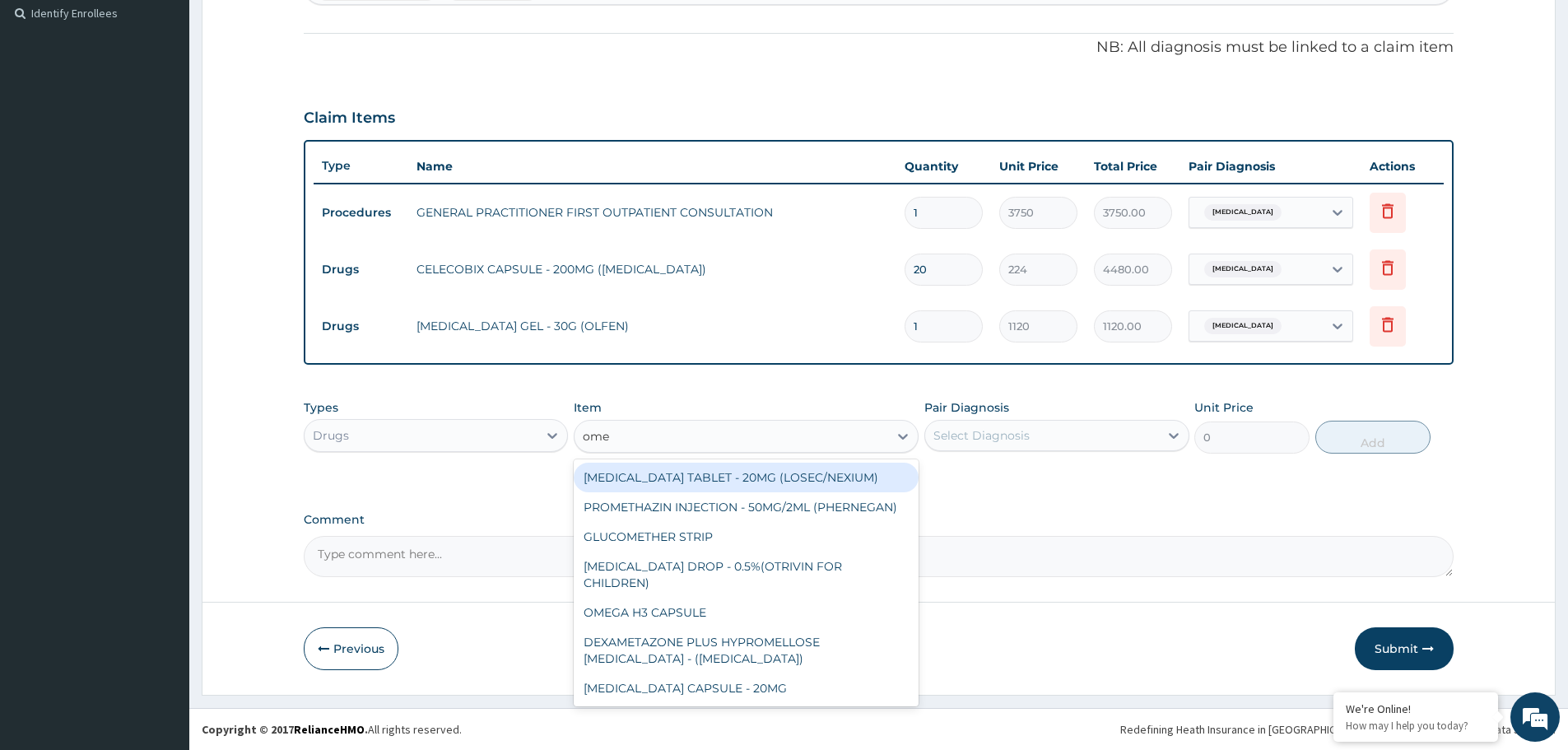
type input "omep"
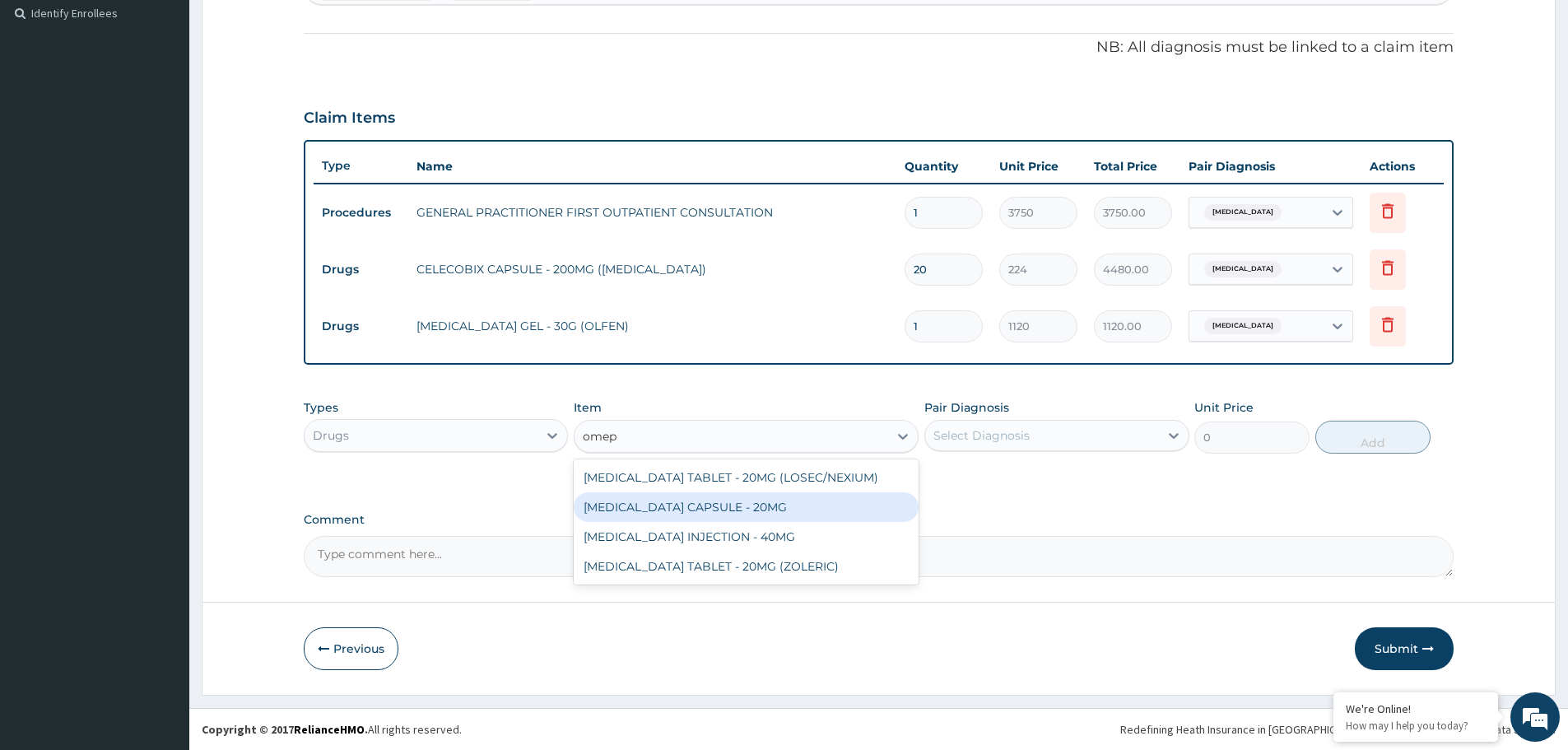
click at [744, 506] on div "OMEPRAZOLE CAPSULE - 20MG" at bounding box center [746, 507] width 345 height 30
type input "140"
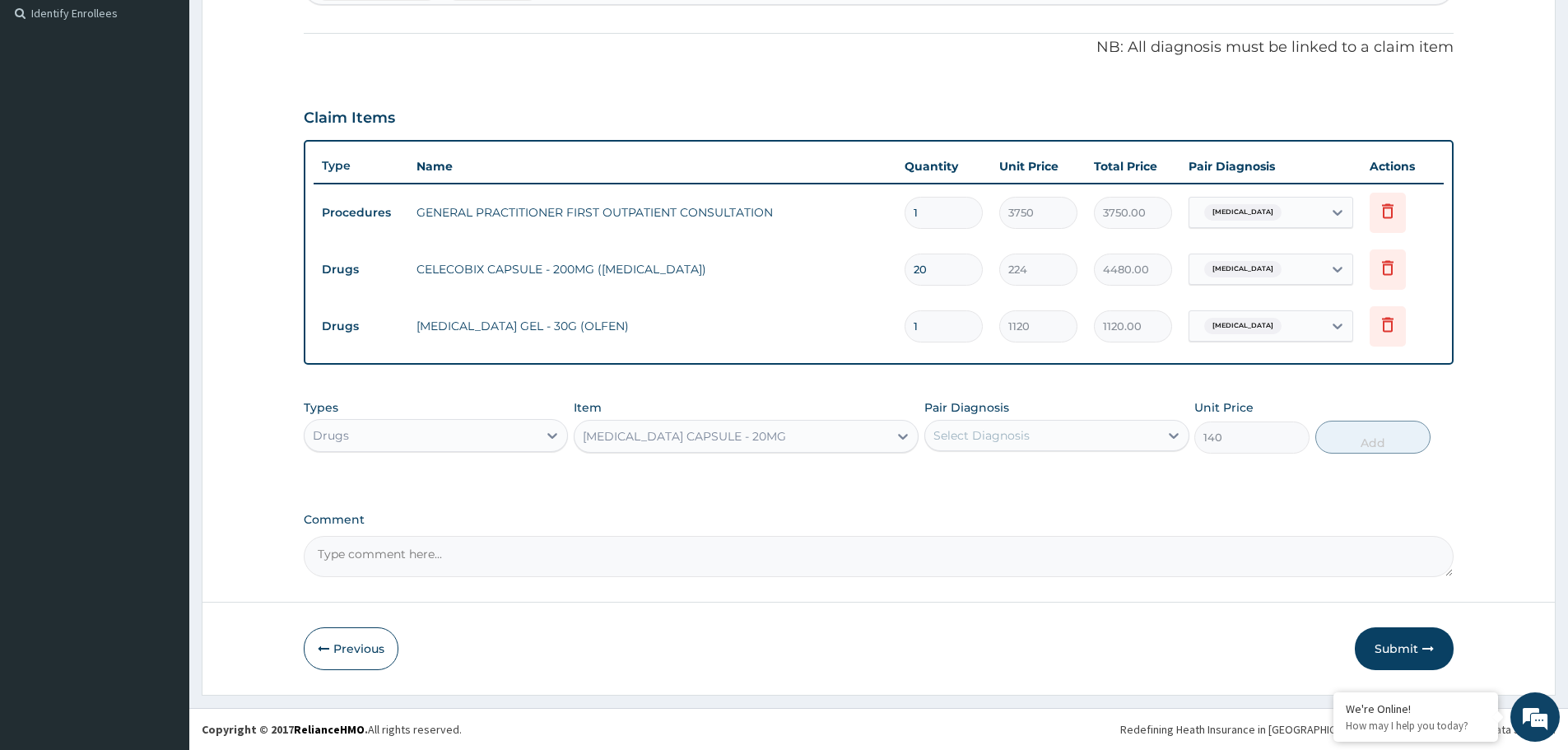
click at [1072, 424] on div "Select Diagnosis" at bounding box center [1041, 435] width 233 height 27
click at [1008, 487] on div "Low back pain" at bounding box center [1056, 478] width 265 height 33
click at [1015, 478] on label "Low back pain" at bounding box center [1002, 475] width 102 height 17
checkbox input "false"
click at [1018, 512] on label "Peptic ulcer" at bounding box center [987, 510] width 72 height 17
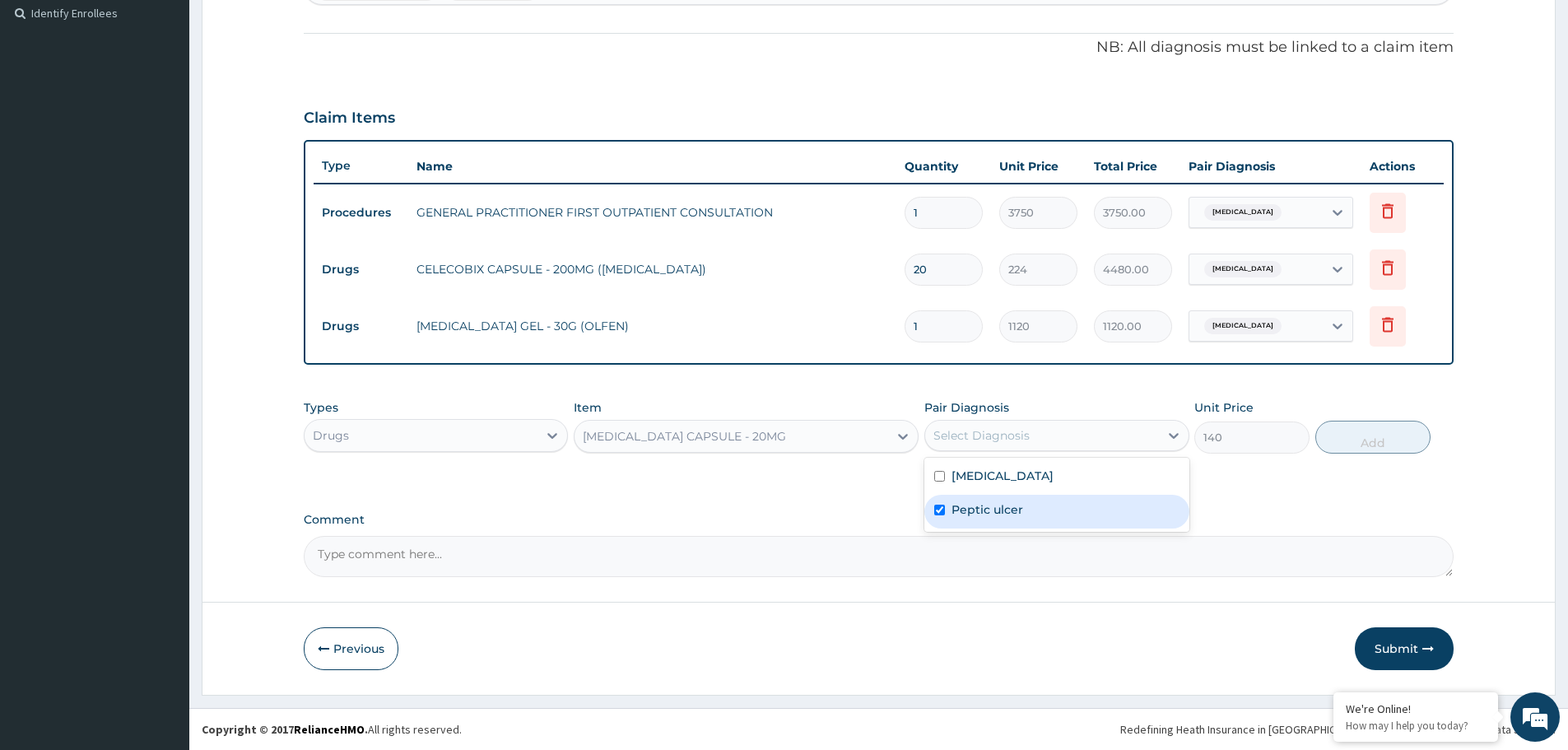
checkbox input "true"
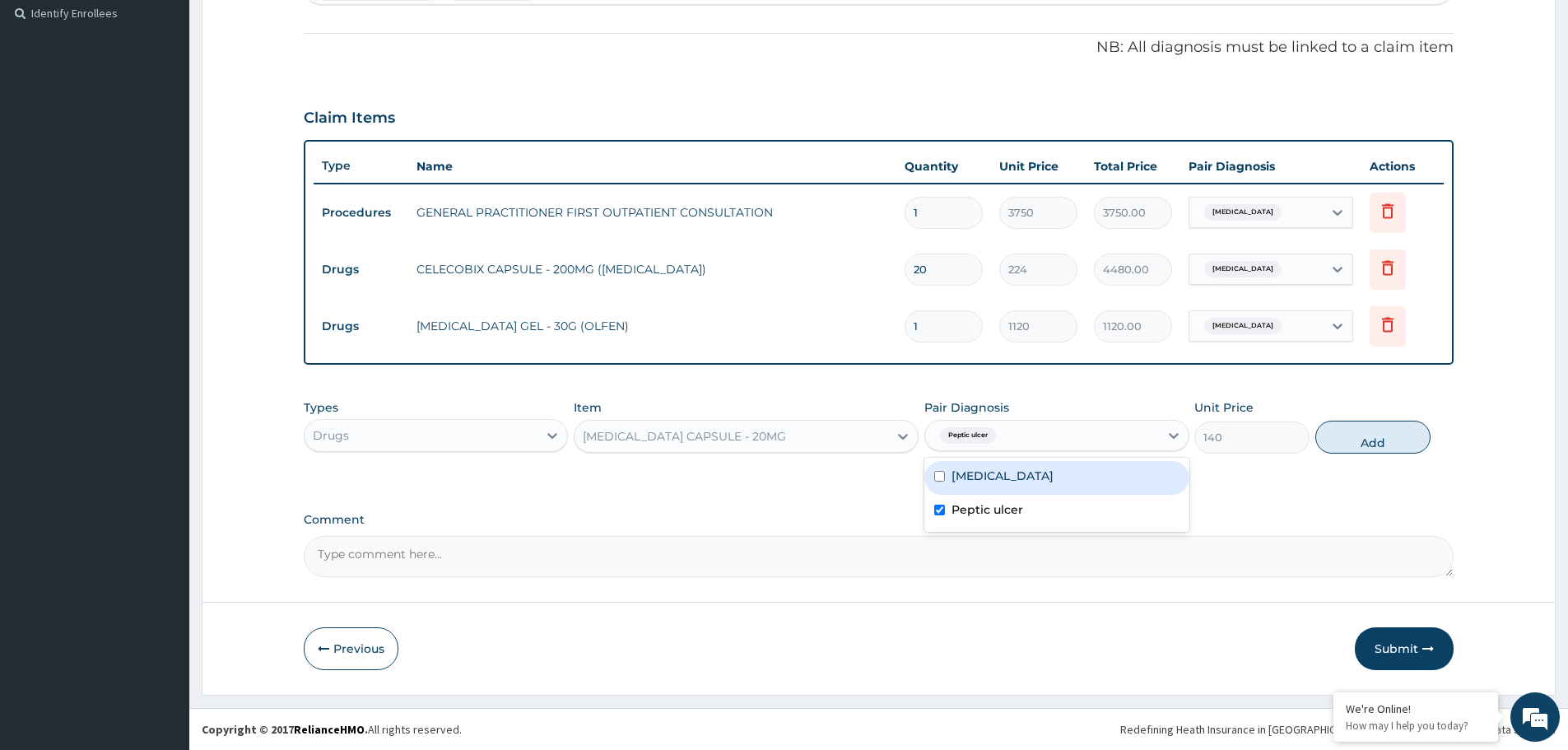
click at [1333, 442] on button "Add" at bounding box center [1372, 437] width 115 height 32
type input "0"
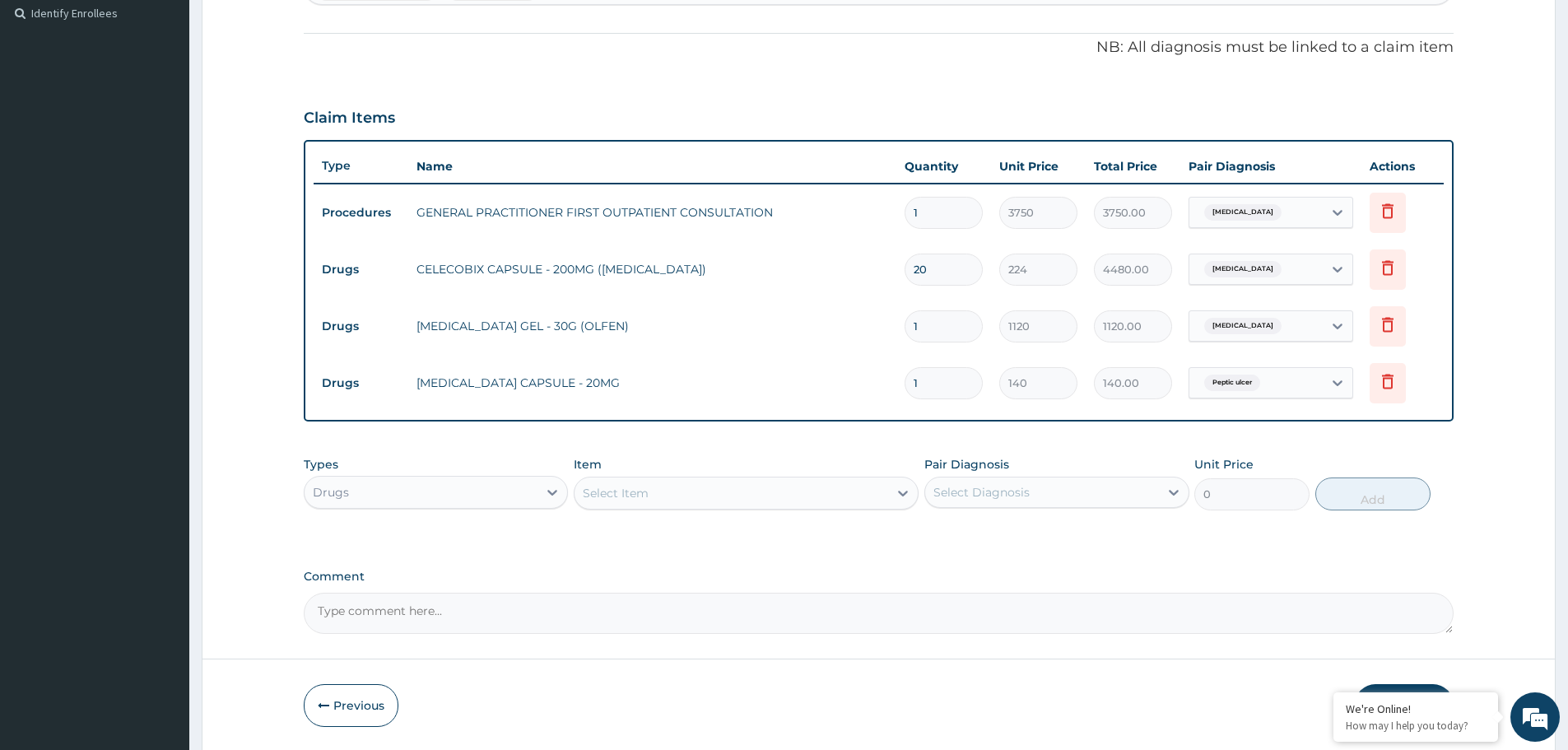
type input "0.00"
type input "1"
type input "140.00"
type input "10"
type input "1400.00"
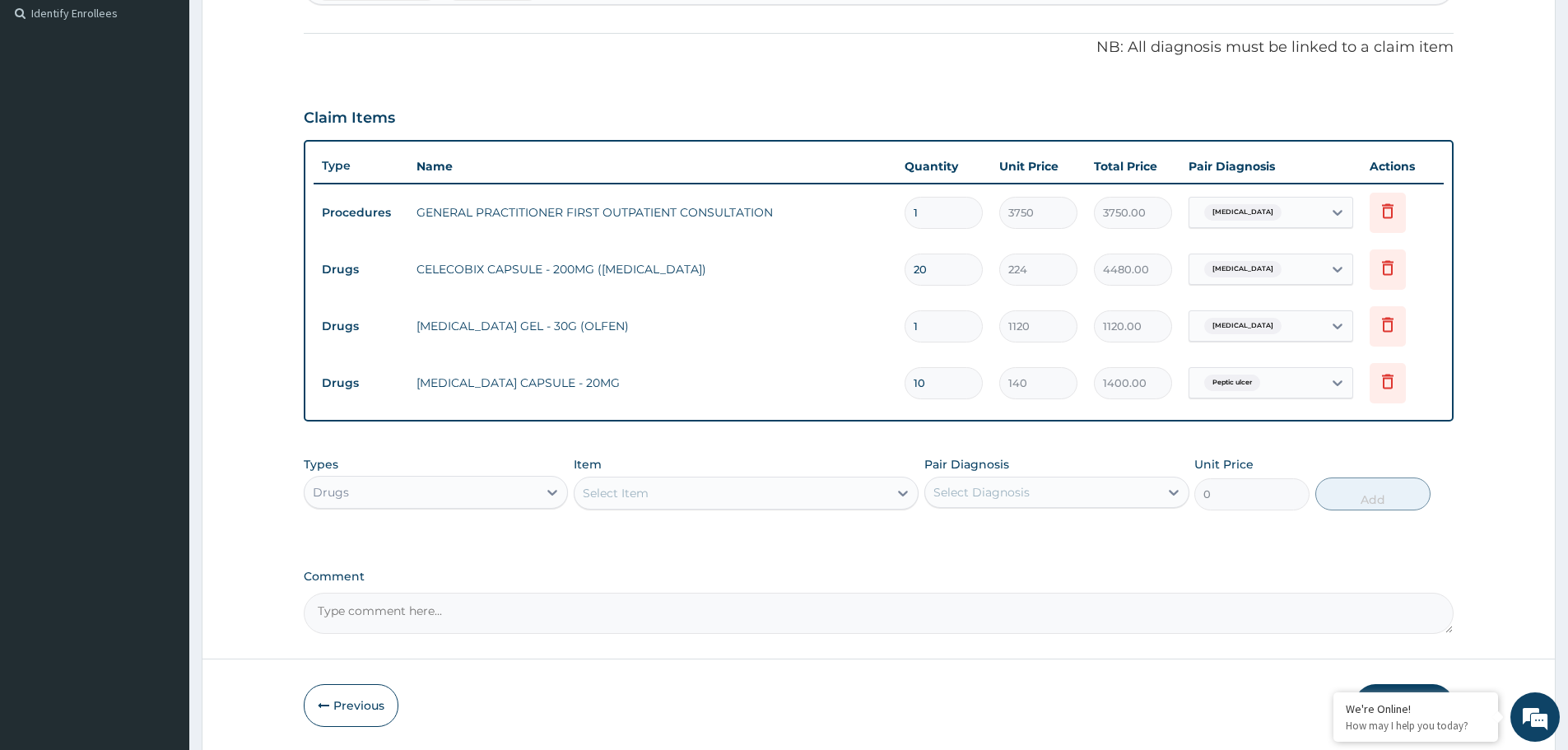
type input "1"
type input "140.00"
type input "0.00"
type input "2"
type input "280.00"
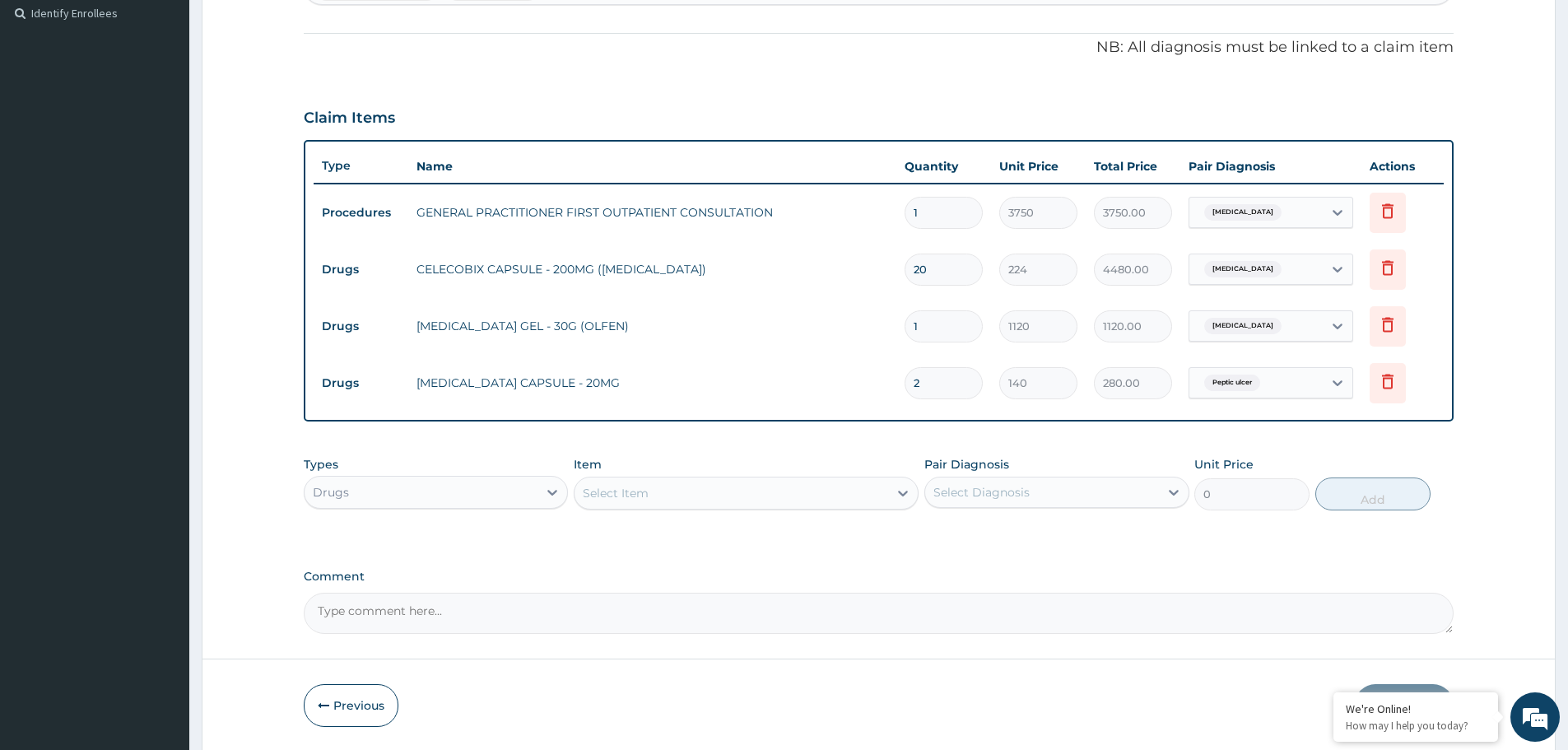
type input "20"
type input "2800.00"
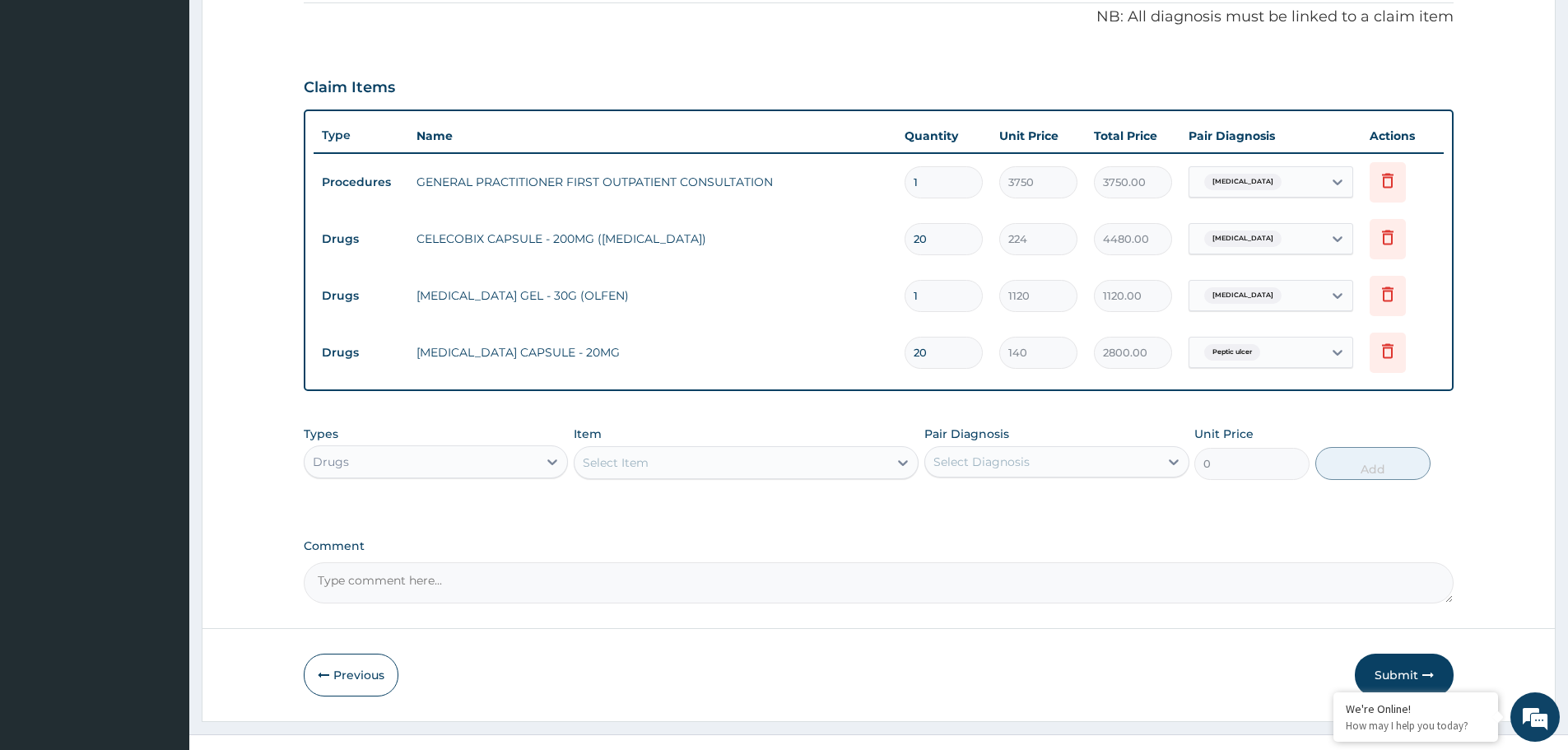
scroll to position [513, 0]
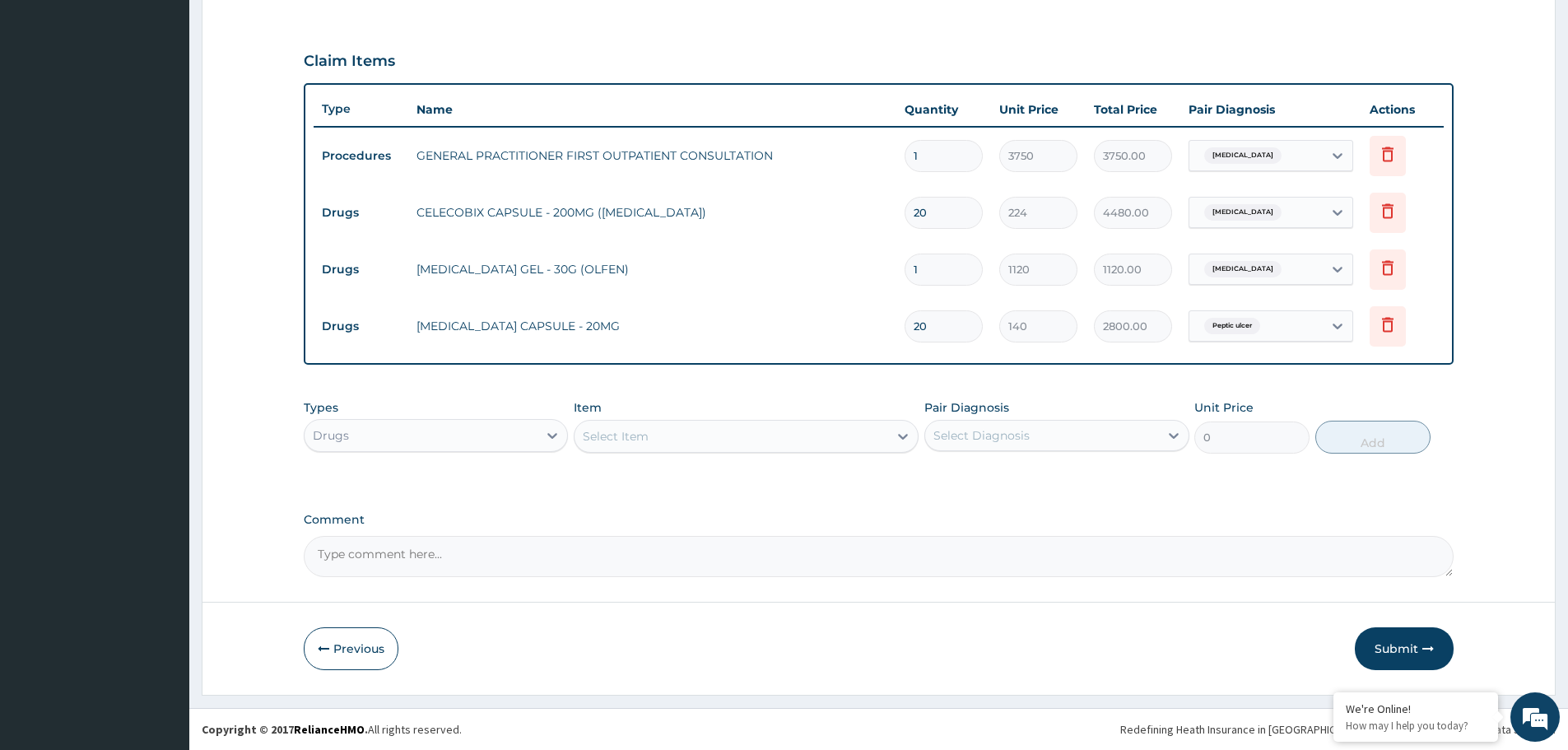
type input "20"
click at [684, 451] on div "Select Item" at bounding box center [746, 436] width 345 height 32
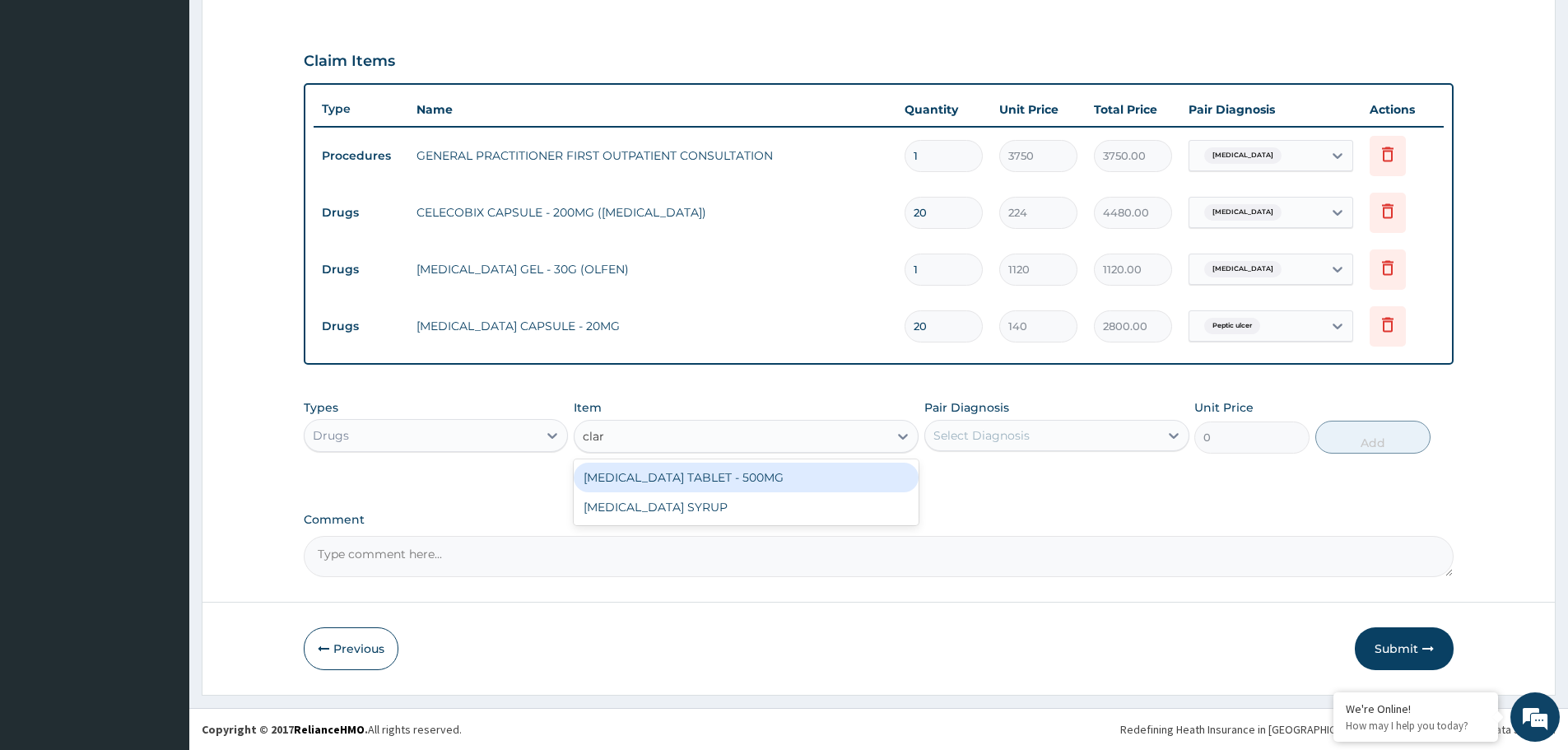
type input "clari"
click at [740, 471] on div "[MEDICAL_DATA] TABLET - 500MG" at bounding box center [746, 477] width 345 height 30
type input "392"
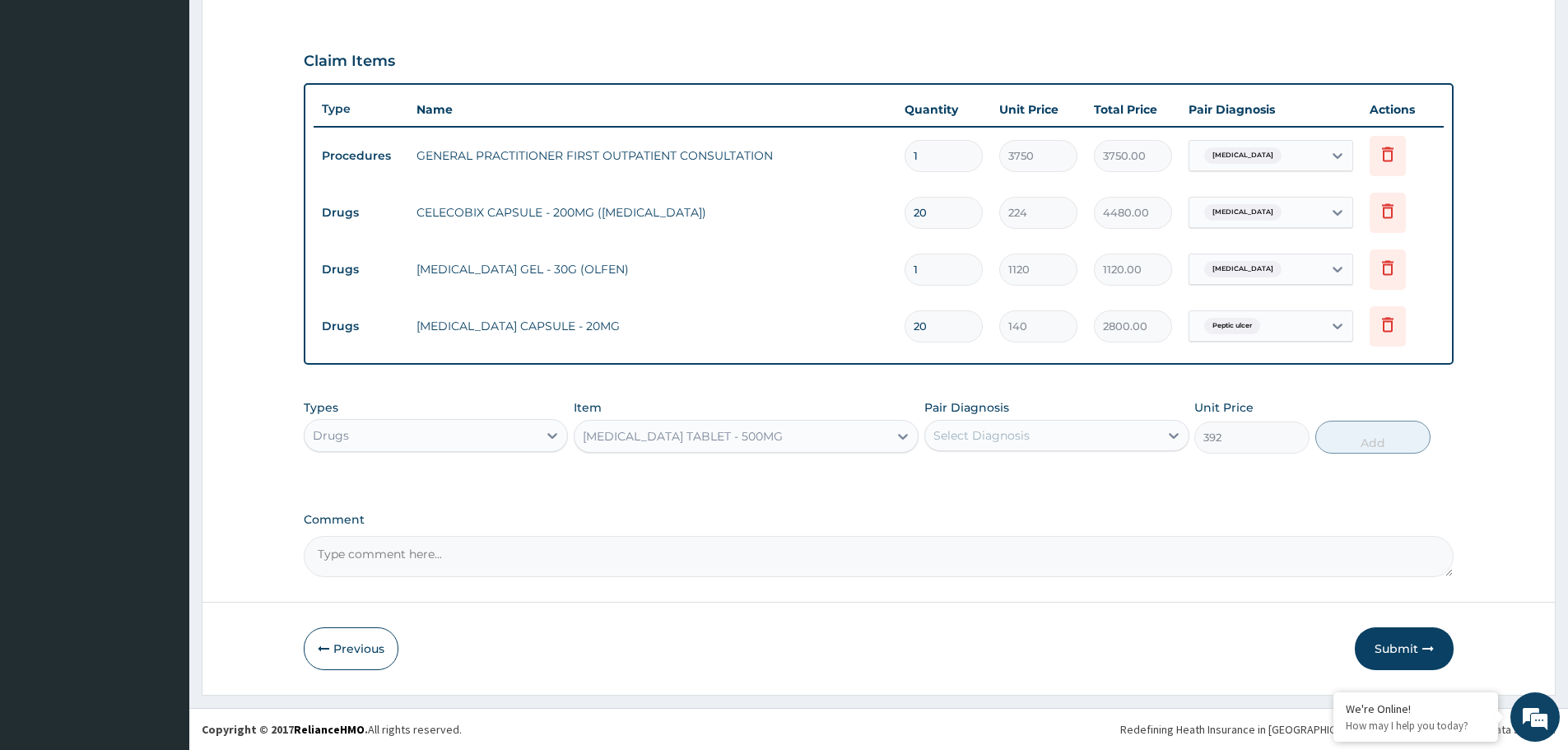
click at [1102, 423] on div "Select Diagnosis" at bounding box center [1041, 435] width 233 height 27
click at [1018, 505] on label "Peptic ulcer" at bounding box center [987, 510] width 72 height 17
checkbox input "true"
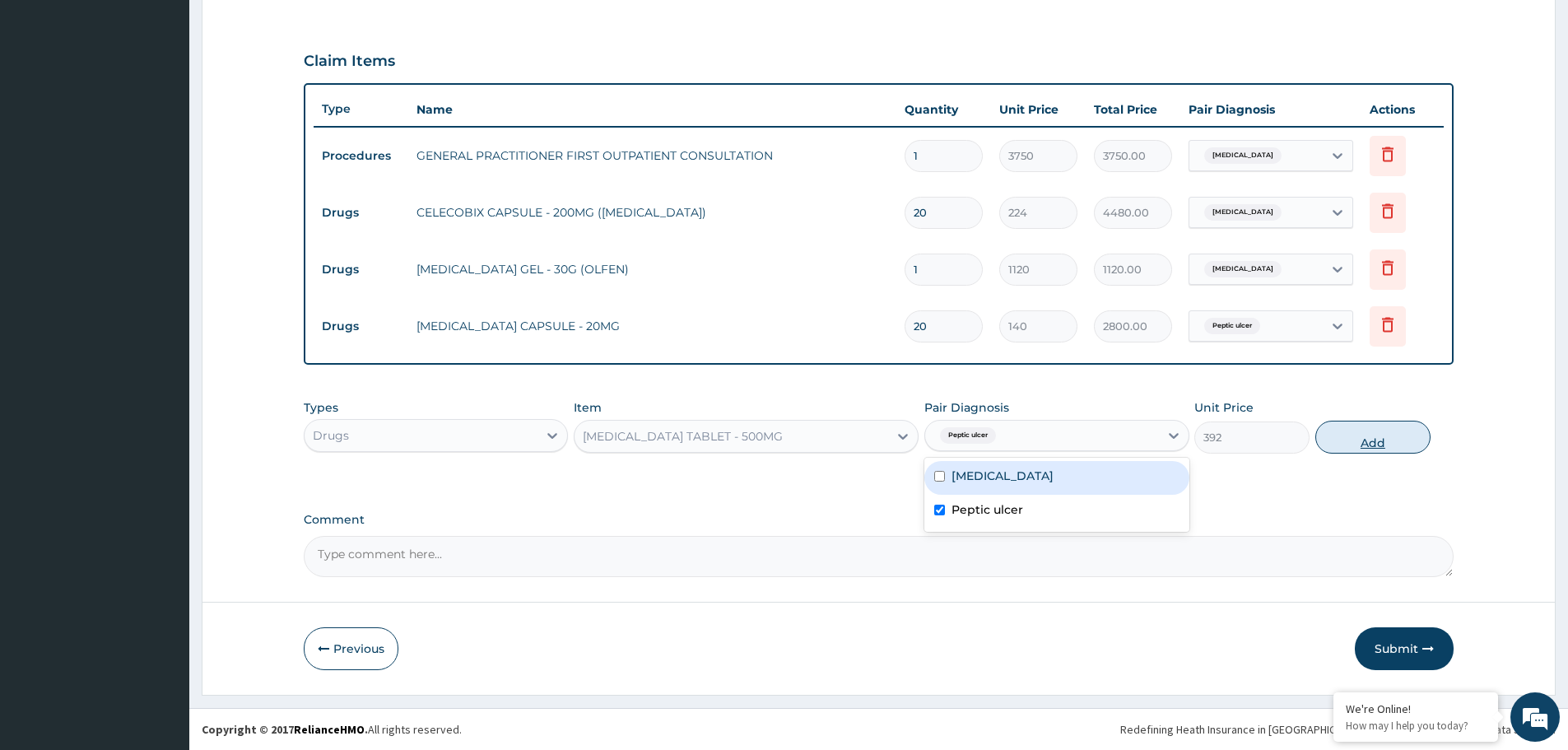
click at [1377, 439] on button "Add" at bounding box center [1372, 437] width 115 height 32
type input "0"
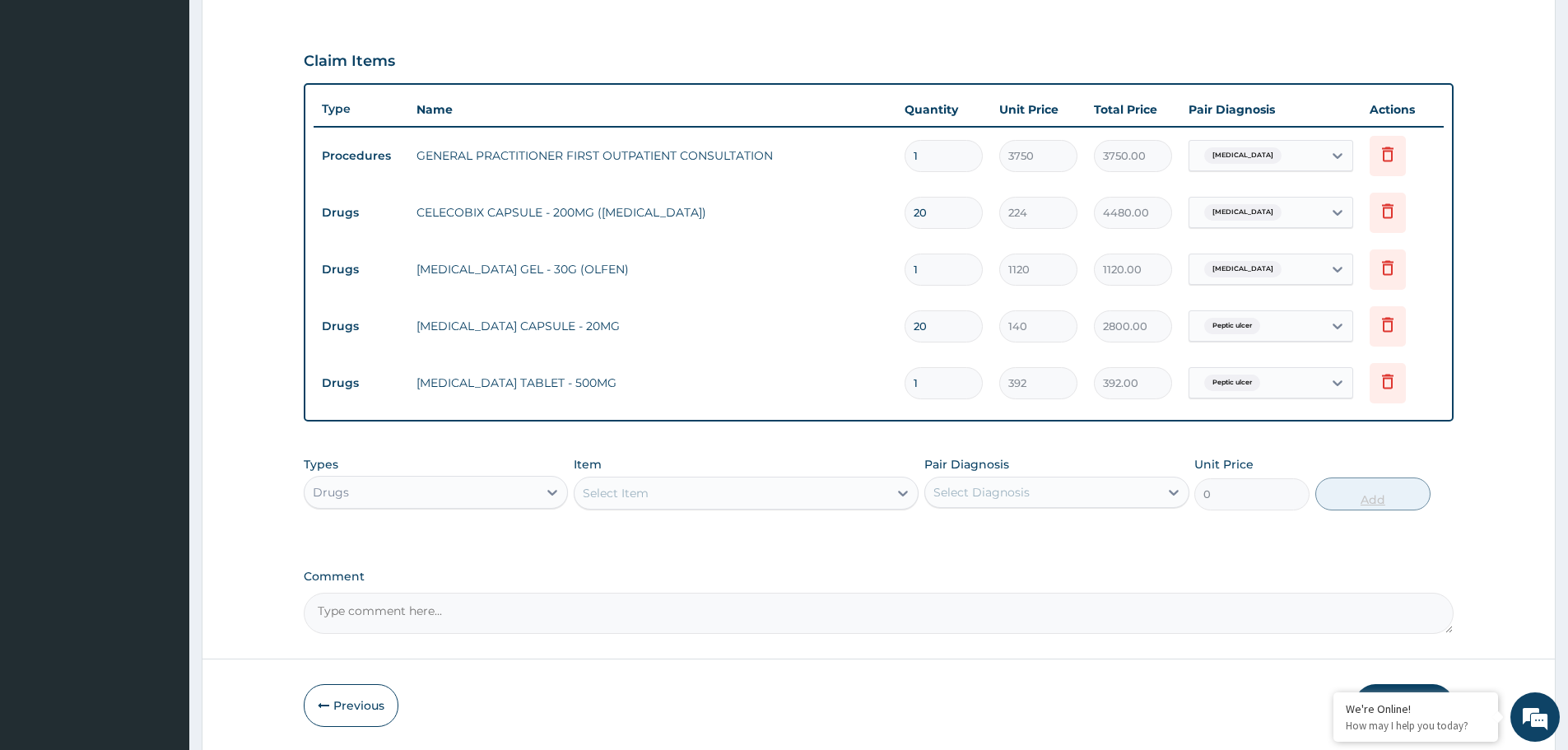
type input "10"
type input "3920.00"
type input "10"
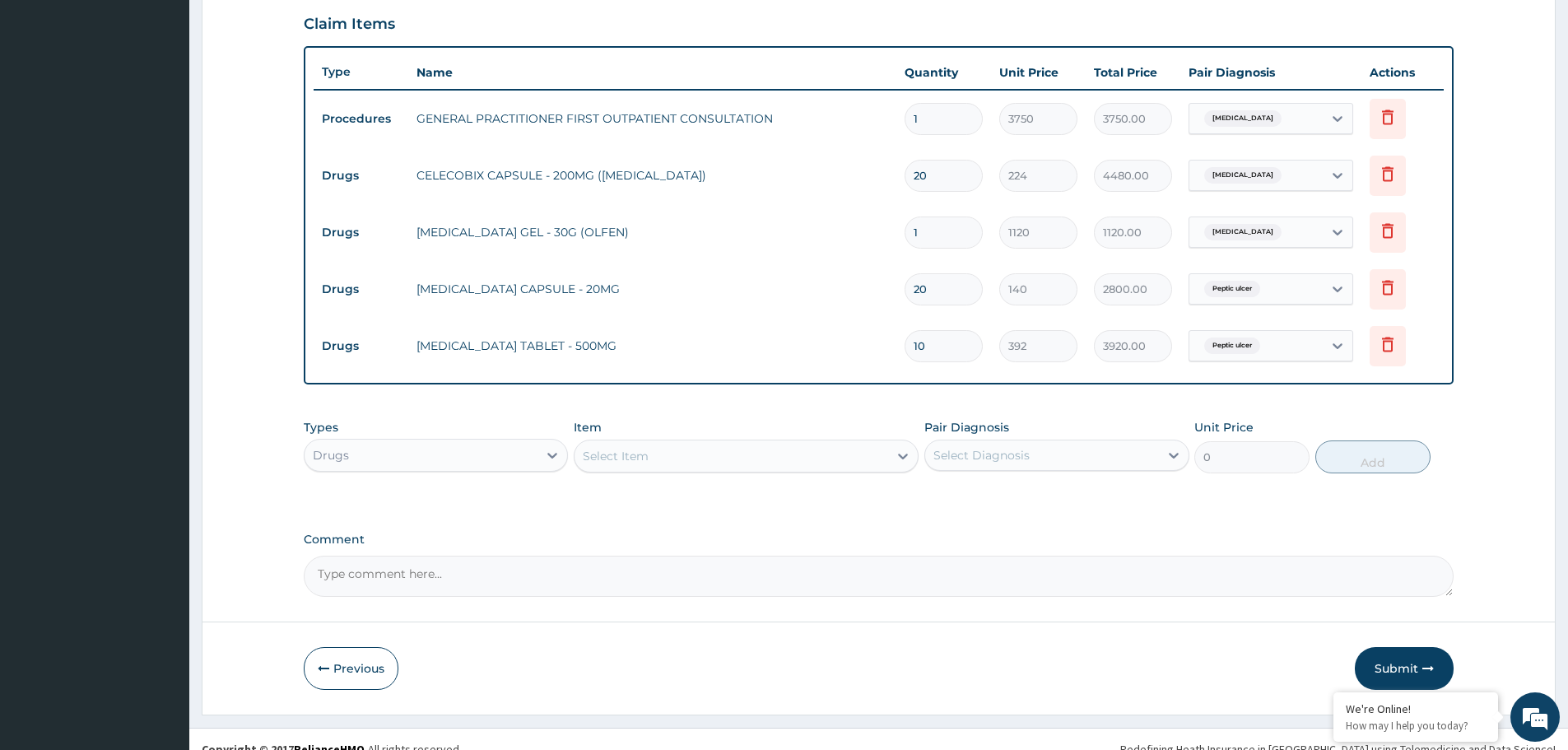
scroll to position [570, 0]
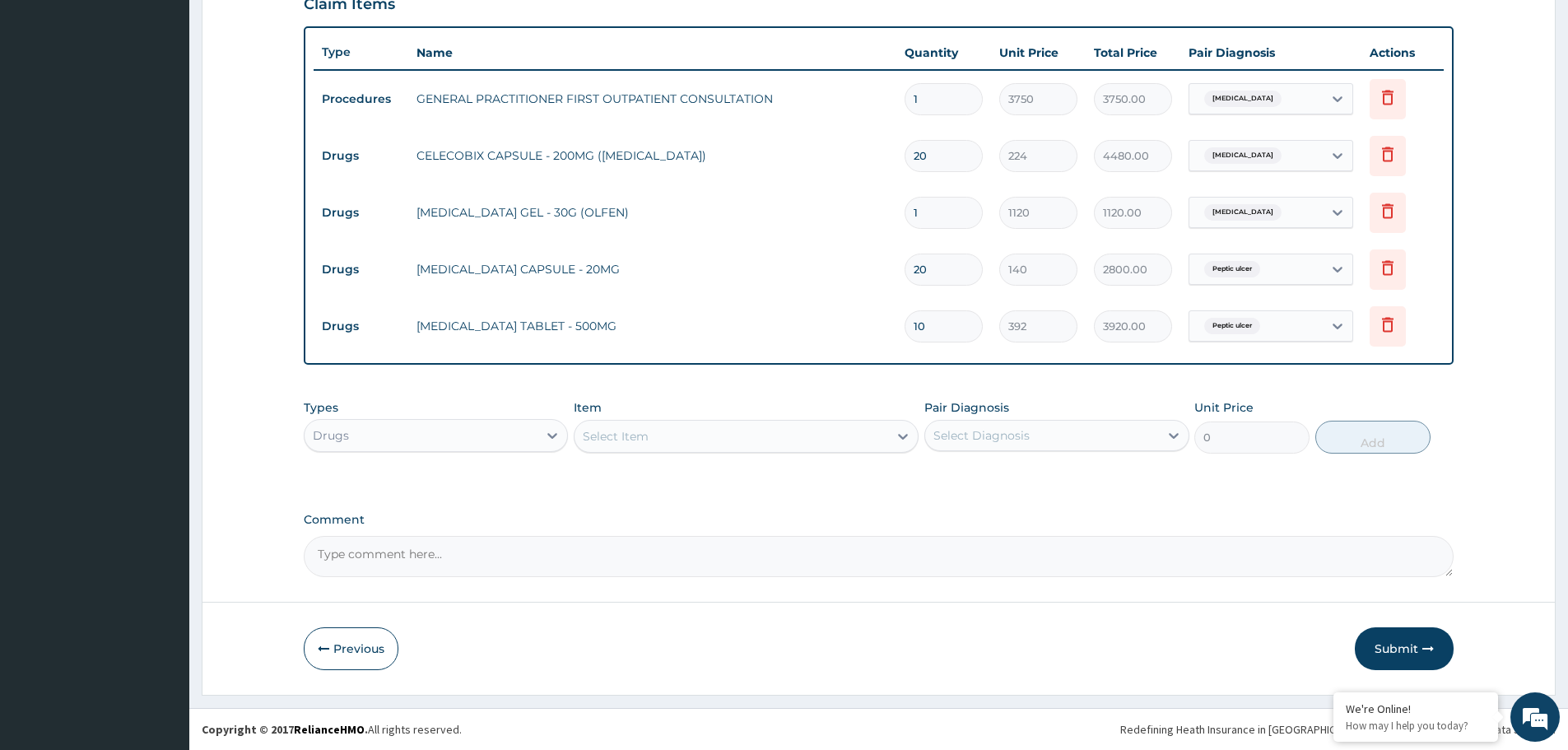
click at [637, 435] on div "Select Item" at bounding box center [615, 436] width 66 height 17
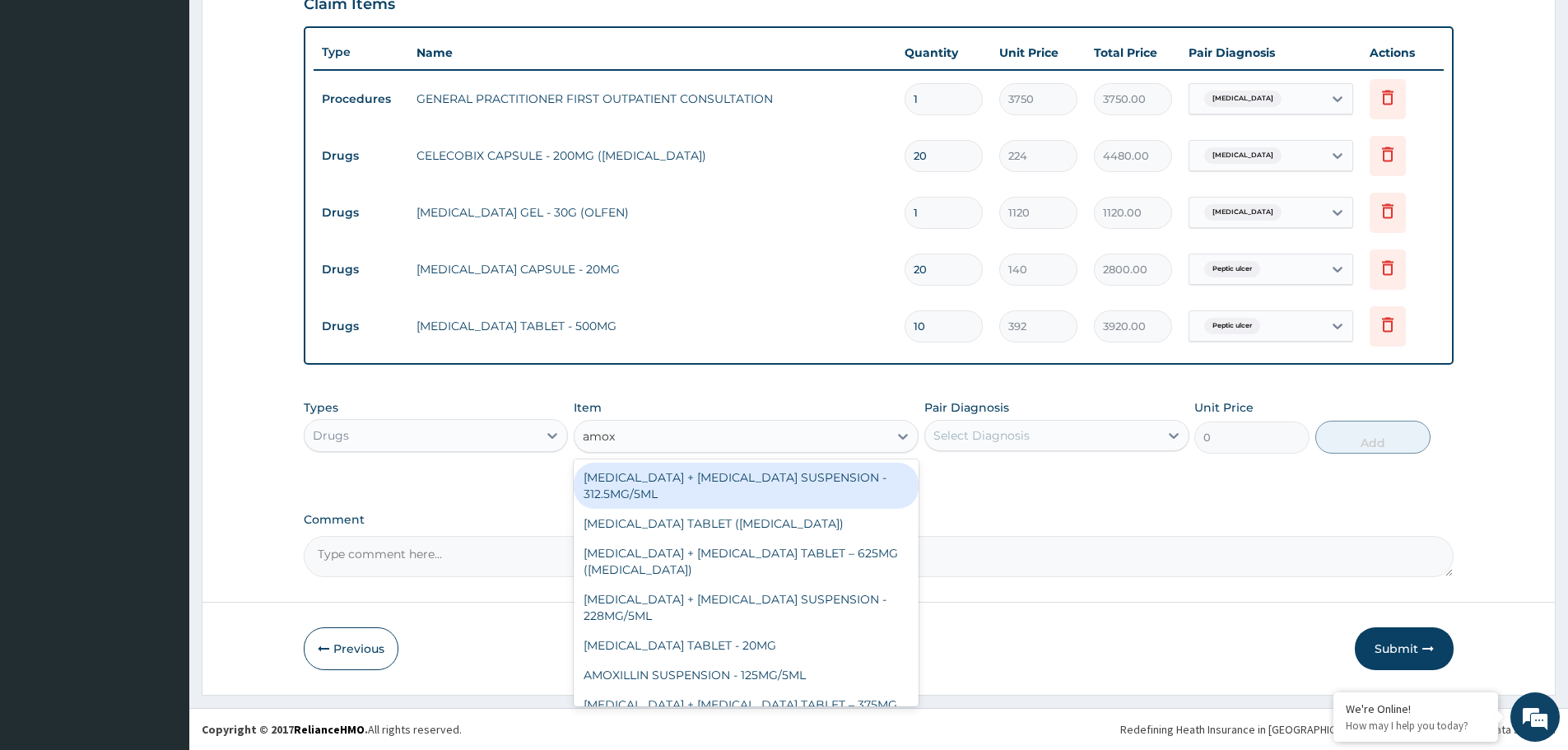
type input "amoxi"
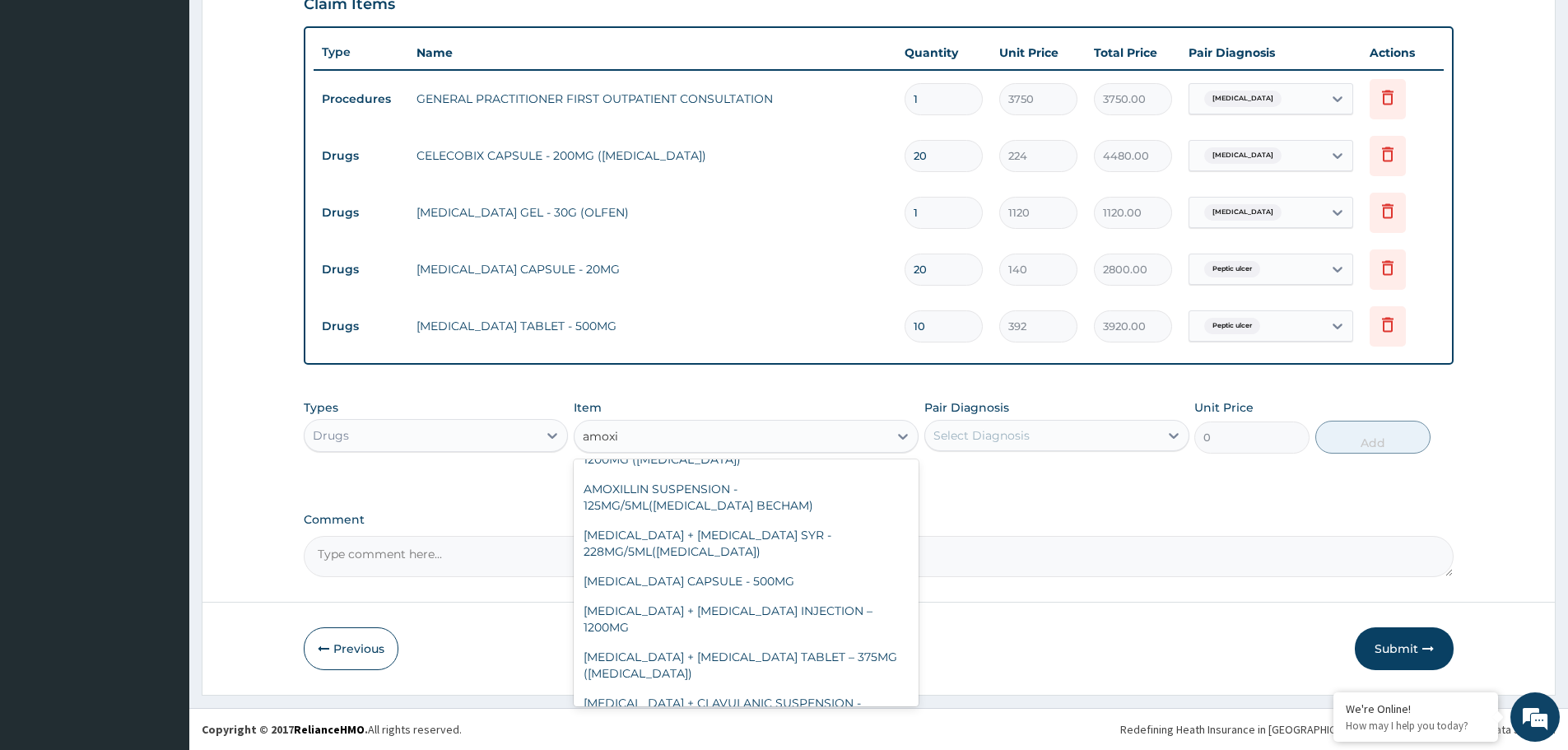
scroll to position [330, 0]
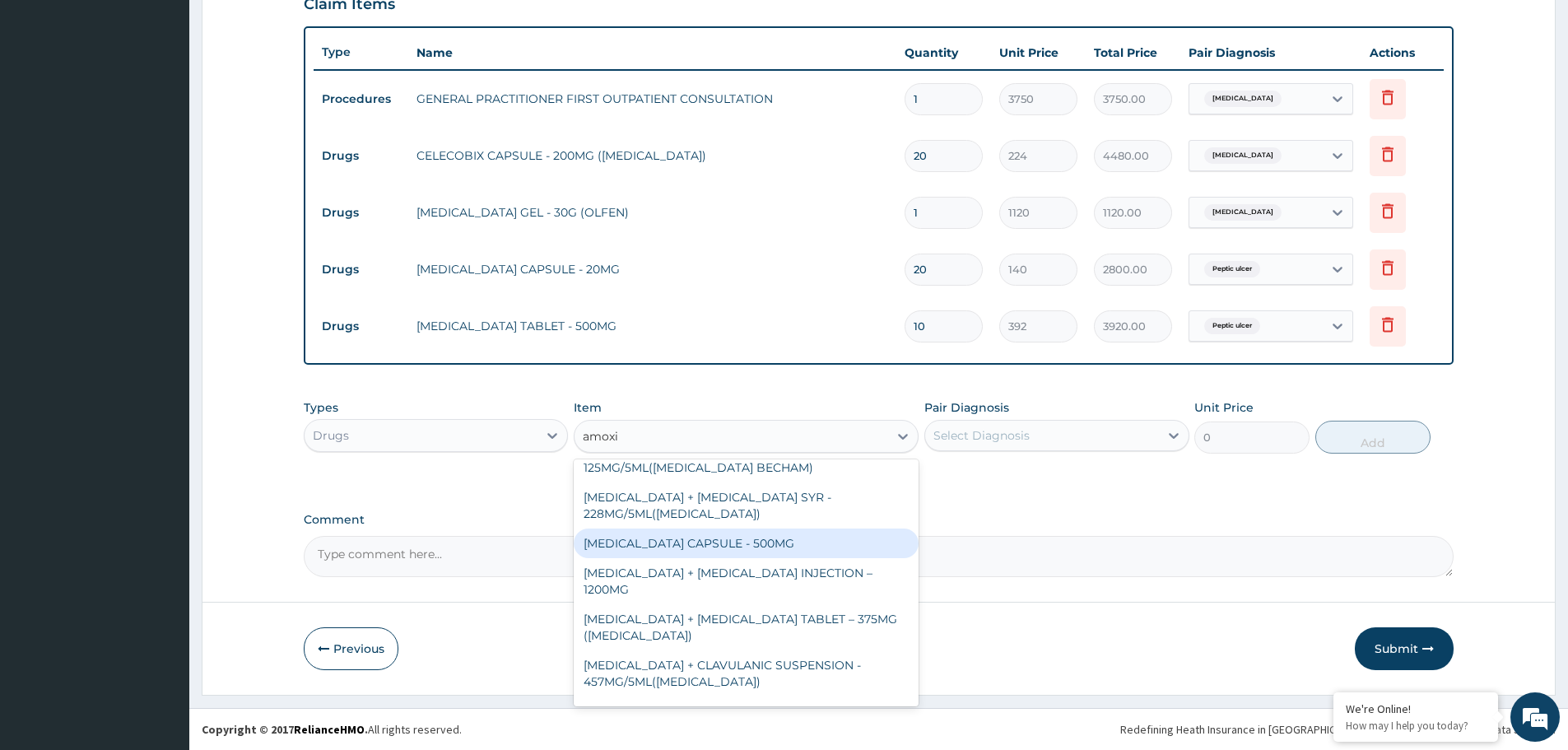
drag, startPoint x: 687, startPoint y: 543, endPoint x: 1024, endPoint y: 471, distance: 344.6
click at [704, 543] on div "[MEDICAL_DATA] CAPSULE - 500MG" at bounding box center [746, 543] width 345 height 30
type input "112"
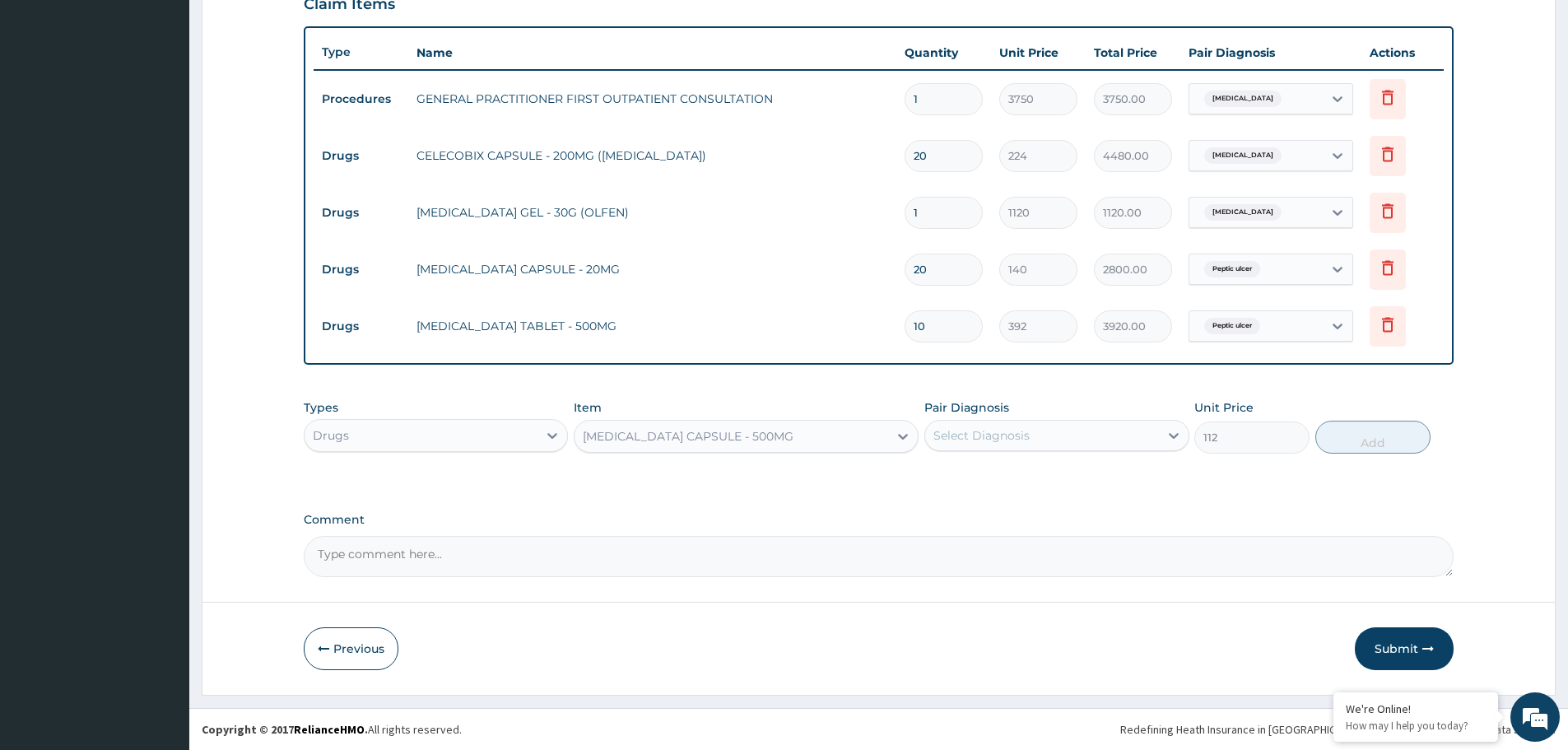
click at [1047, 433] on div "Select Diagnosis" at bounding box center [1041, 435] width 233 height 27
click at [1009, 510] on label "Peptic ulcer" at bounding box center [987, 510] width 72 height 17
checkbox input "true"
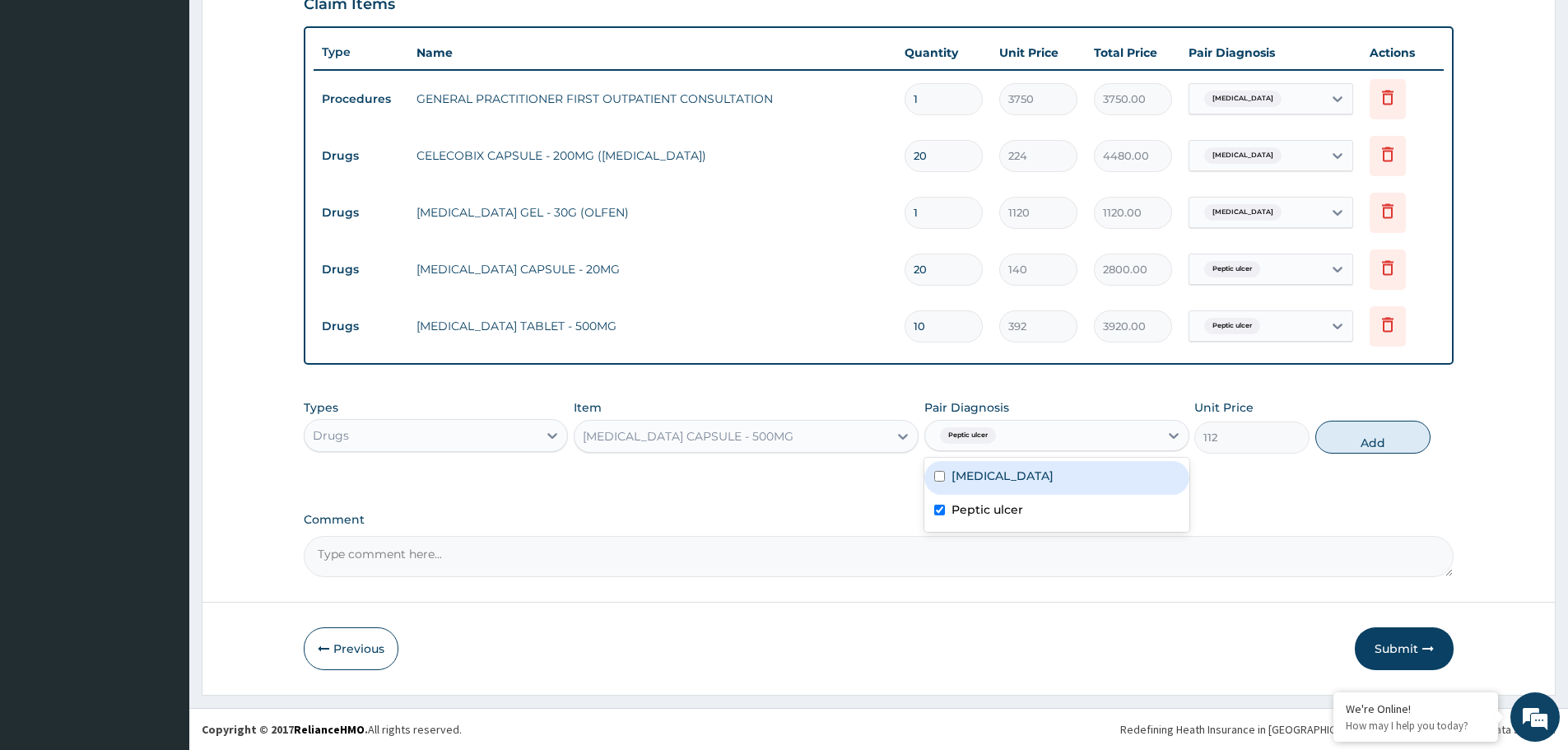
drag, startPoint x: 1399, startPoint y: 437, endPoint x: 1389, endPoint y: 442, distance: 11.2
click at [1399, 438] on button "Add" at bounding box center [1372, 437] width 115 height 32
type input "0"
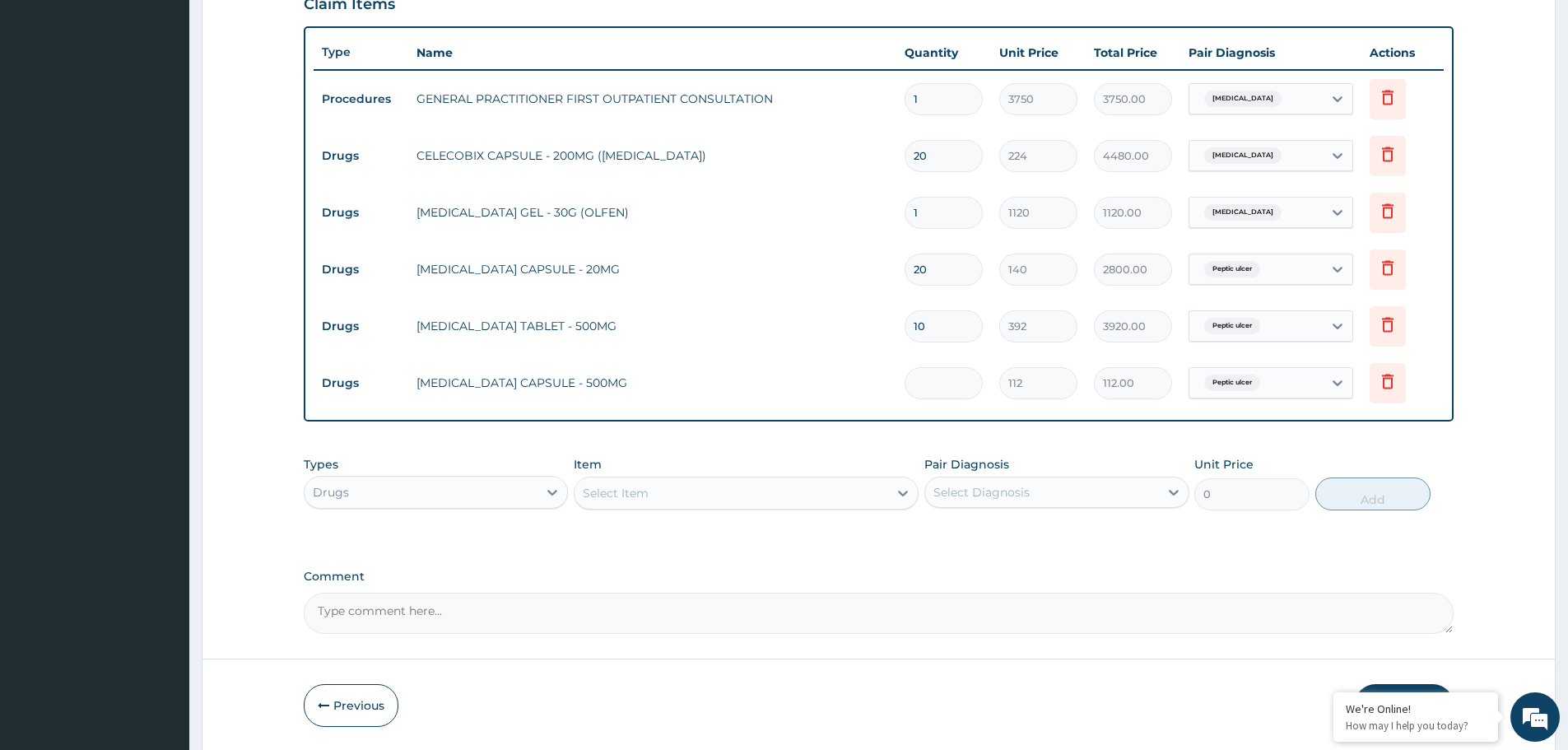
type input "0.00"
type input "2"
type input "224.00"
type input "20"
type input "2240.00"
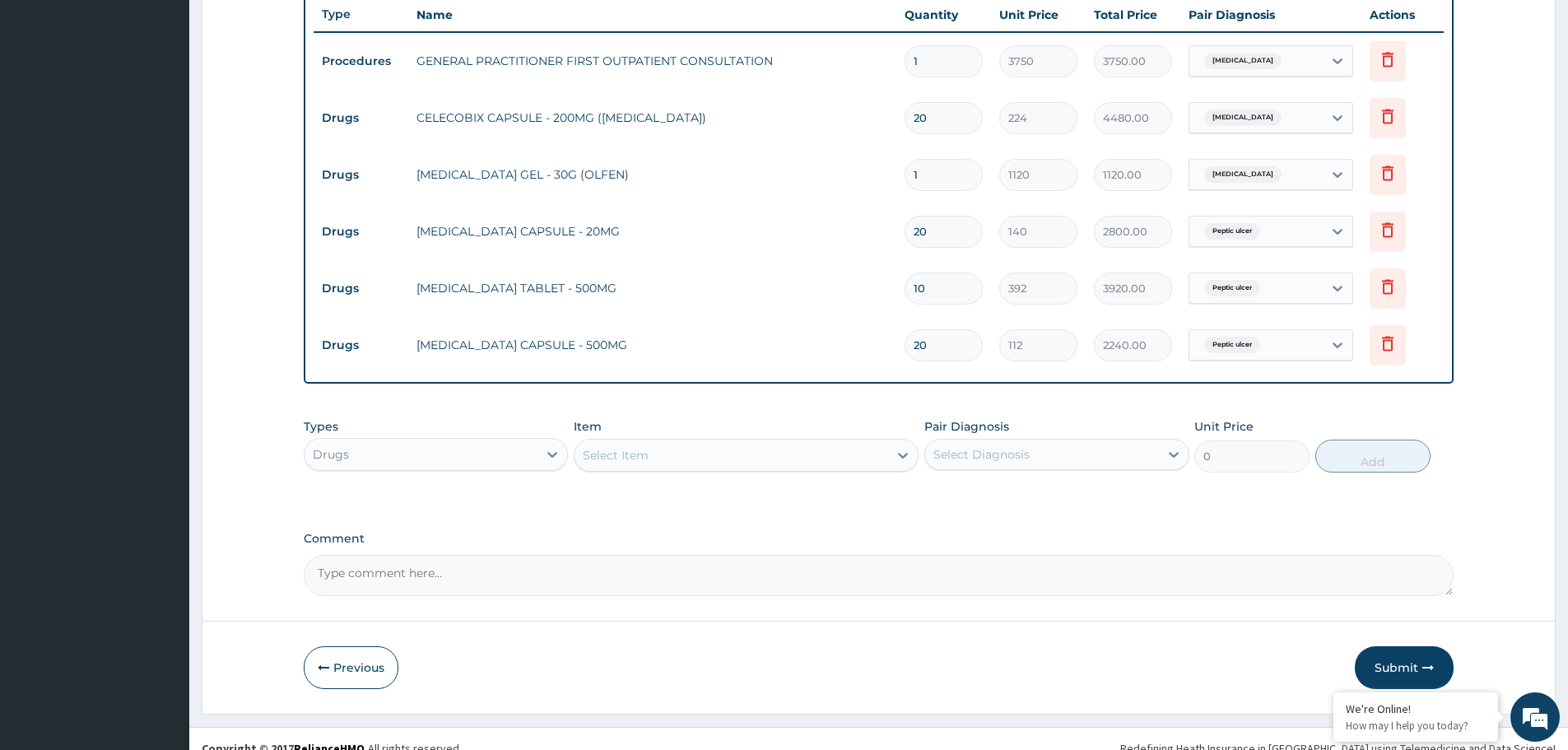
scroll to position [627, 0]
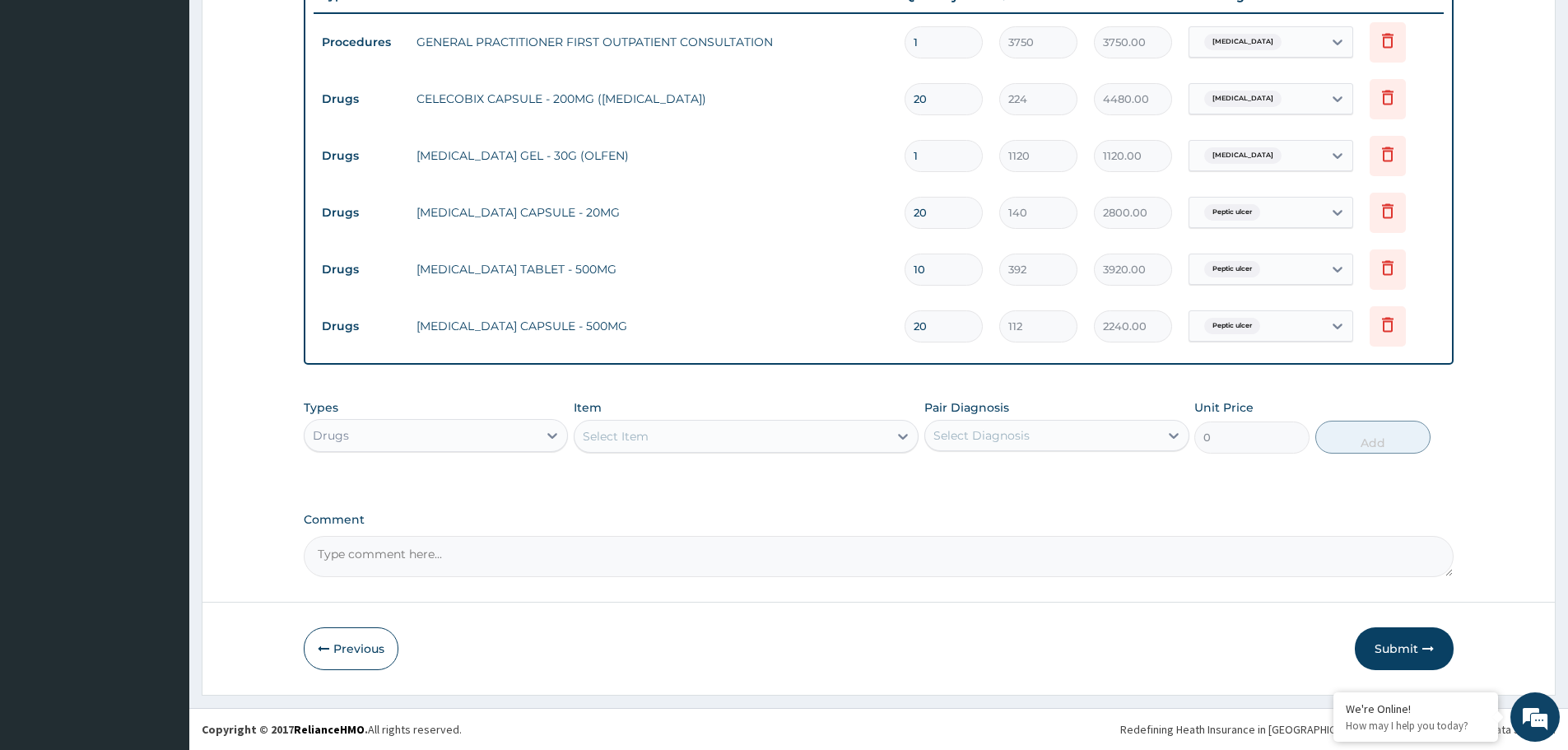
type input "20"
click at [723, 438] on div "Select Item" at bounding box center [731, 436] width 314 height 27
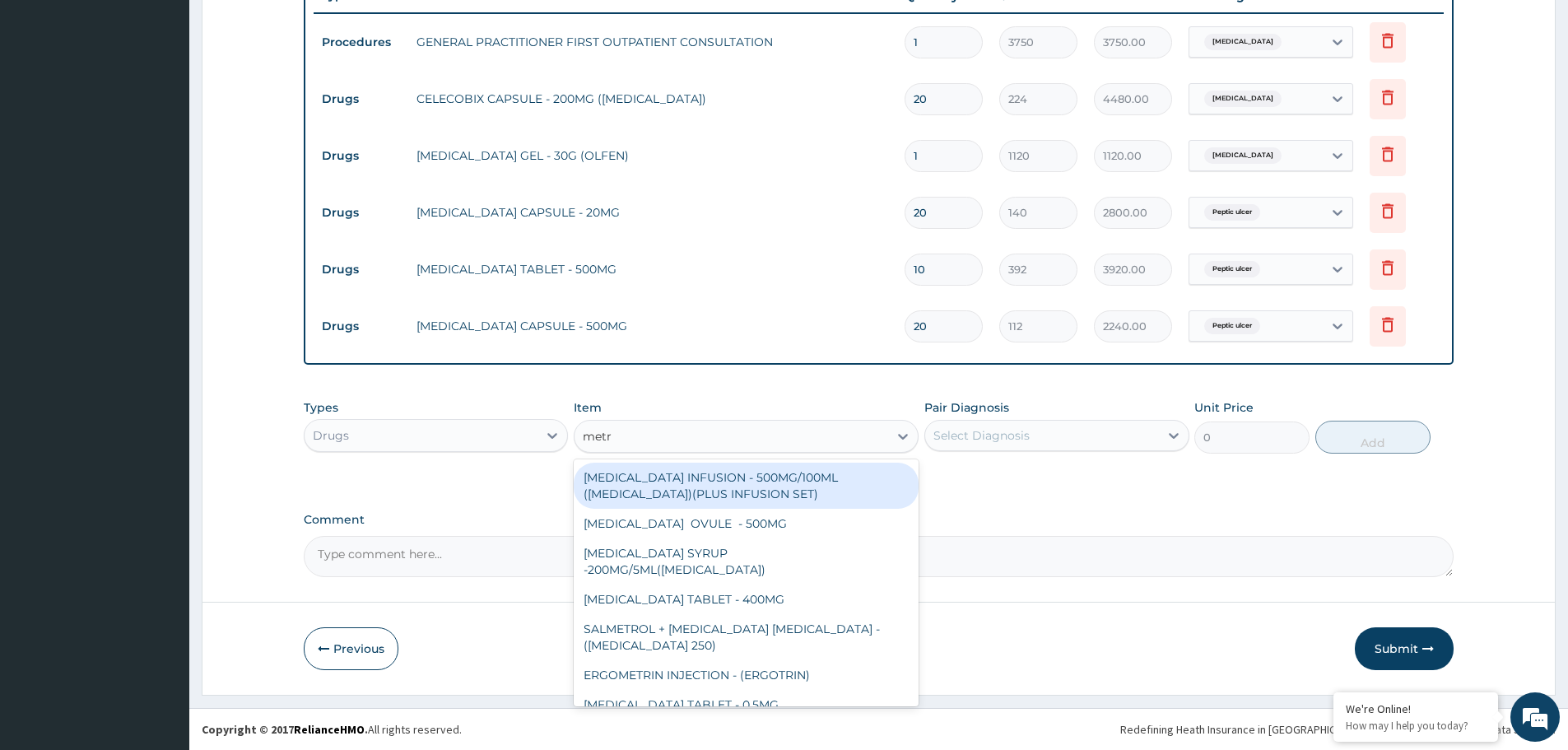
type input "metro"
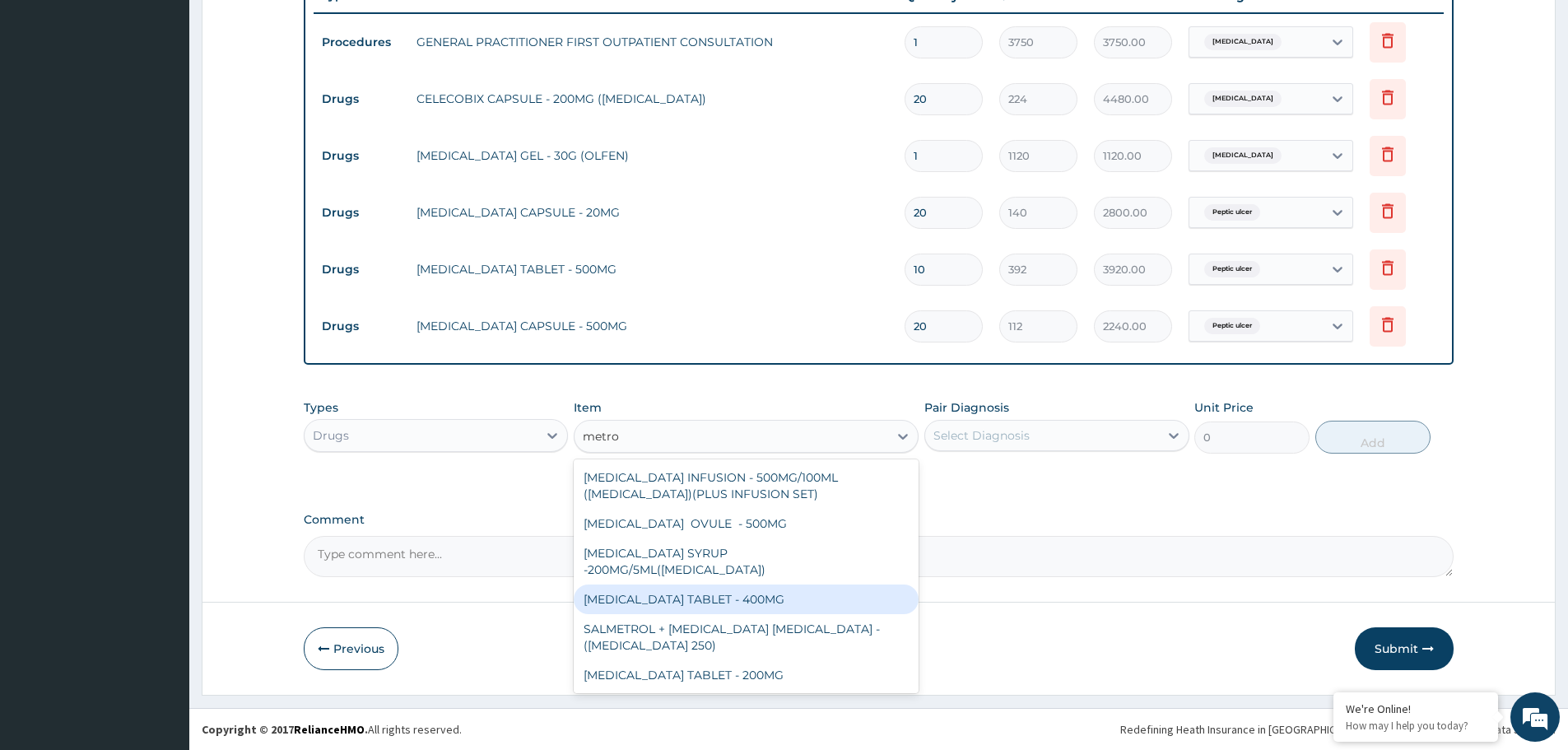
click at [715, 588] on div "[MEDICAL_DATA] TABLET - 400MG" at bounding box center [746, 599] width 345 height 30
type input "84"
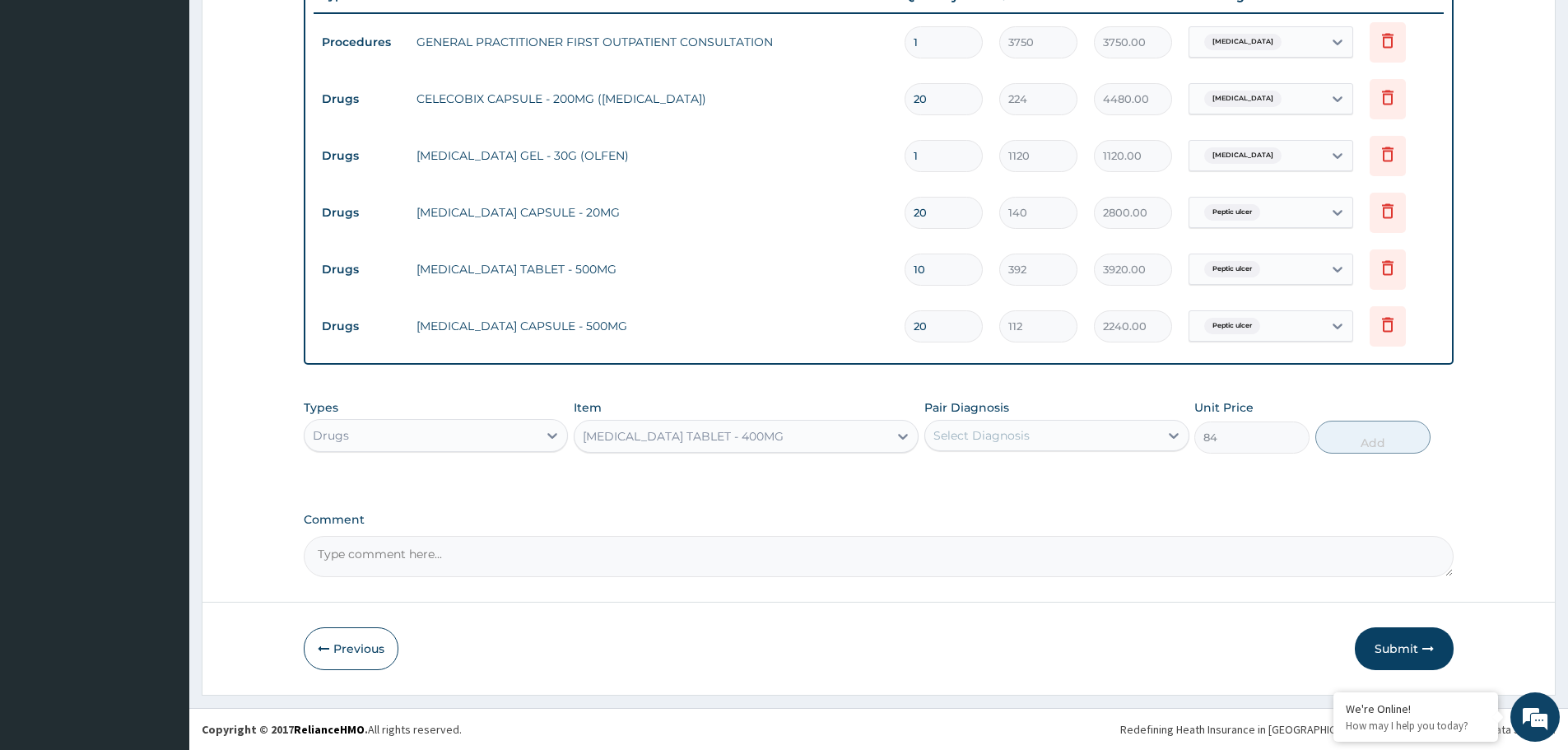
click at [1055, 416] on div "Pair Diagnosis Select Diagnosis" at bounding box center [1056, 426] width 265 height 54
click at [1048, 427] on div "Select Diagnosis" at bounding box center [1041, 435] width 233 height 27
drag, startPoint x: 991, startPoint y: 507, endPoint x: 1240, endPoint y: 469, distance: 251.9
click at [991, 507] on label "Peptic ulcer" at bounding box center [987, 510] width 72 height 17
checkbox input "true"
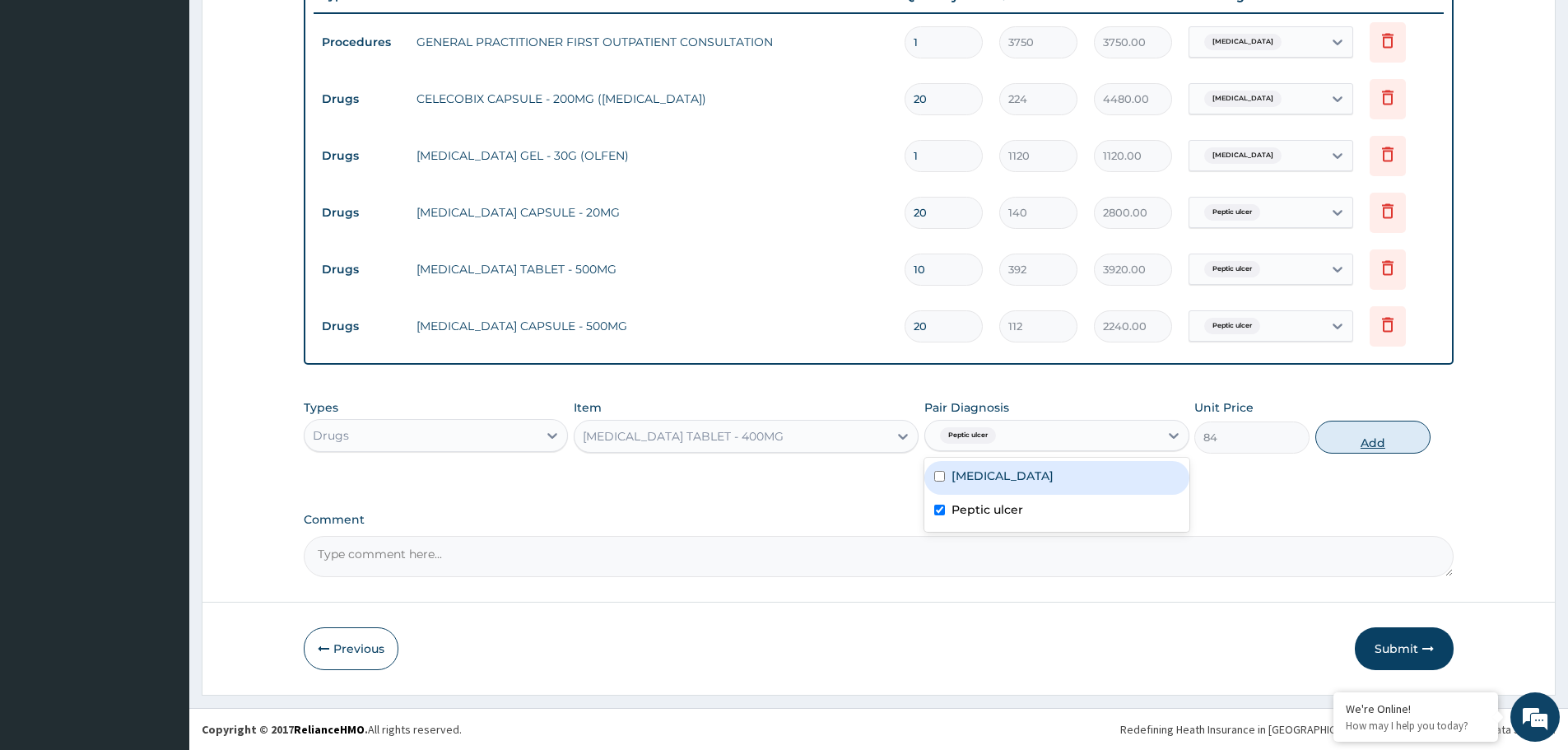
click at [1409, 441] on button "Add" at bounding box center [1372, 437] width 115 height 32
type input "0"
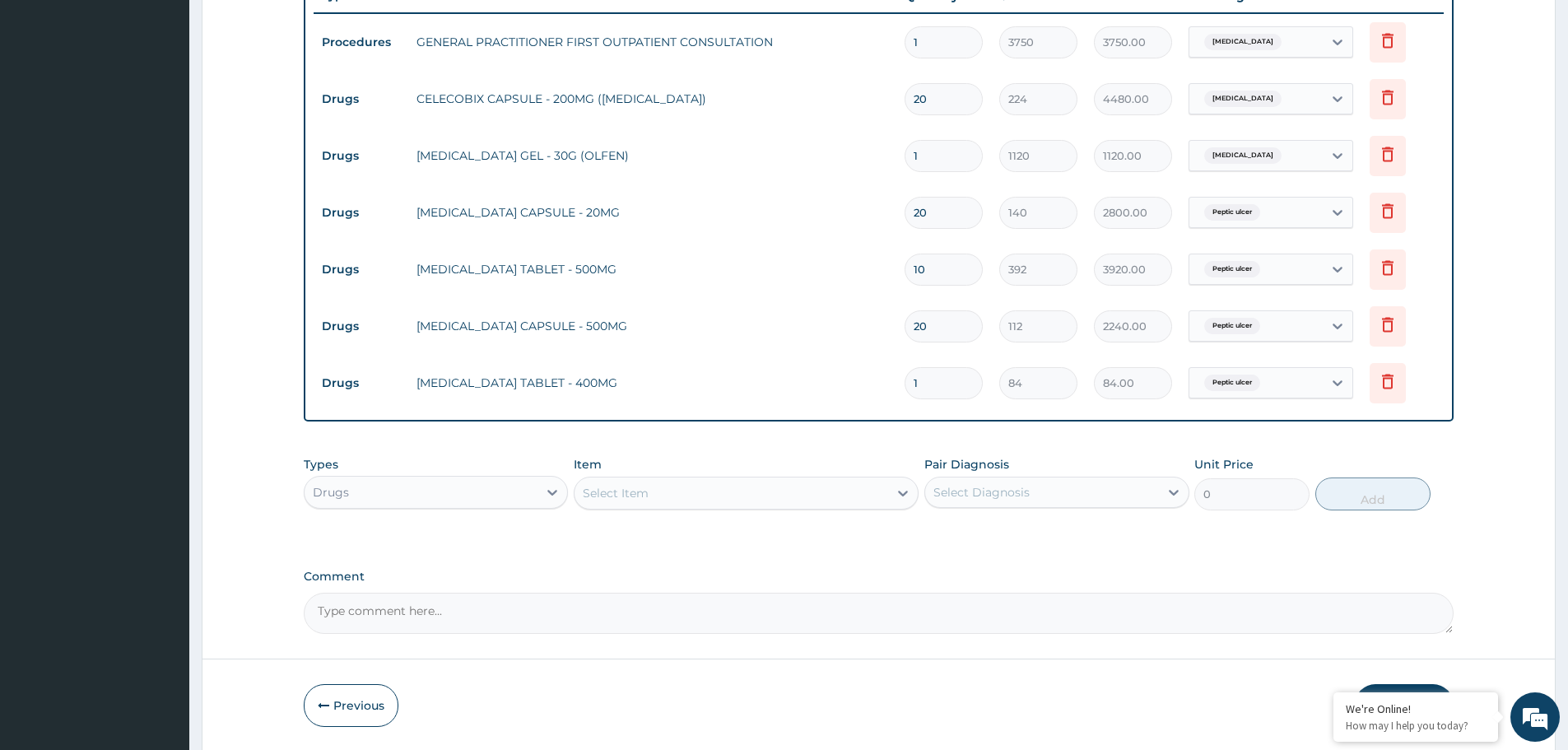
type input "0.00"
type input "2"
type input "168.00"
type input "20"
type input "1680.00"
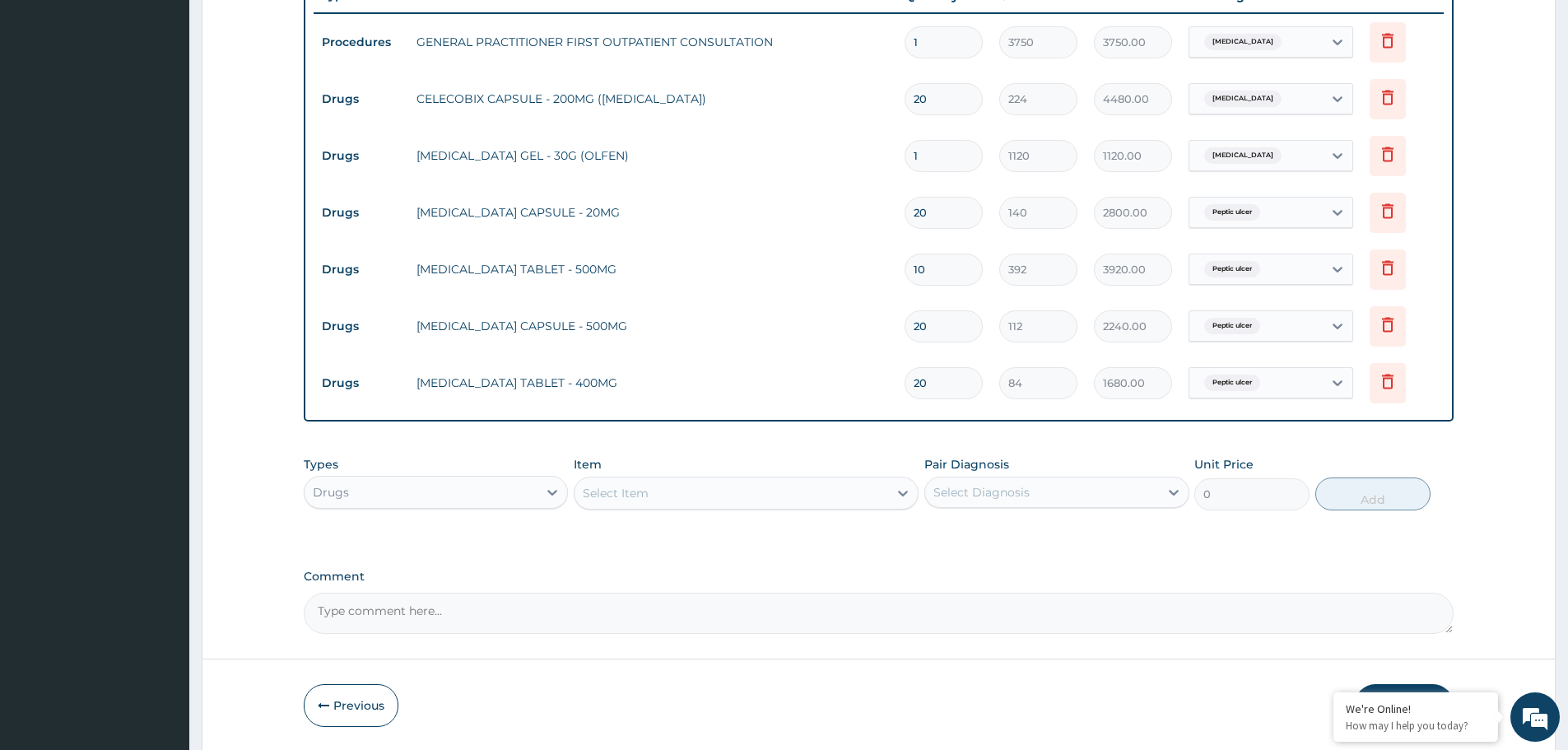
type input "20"
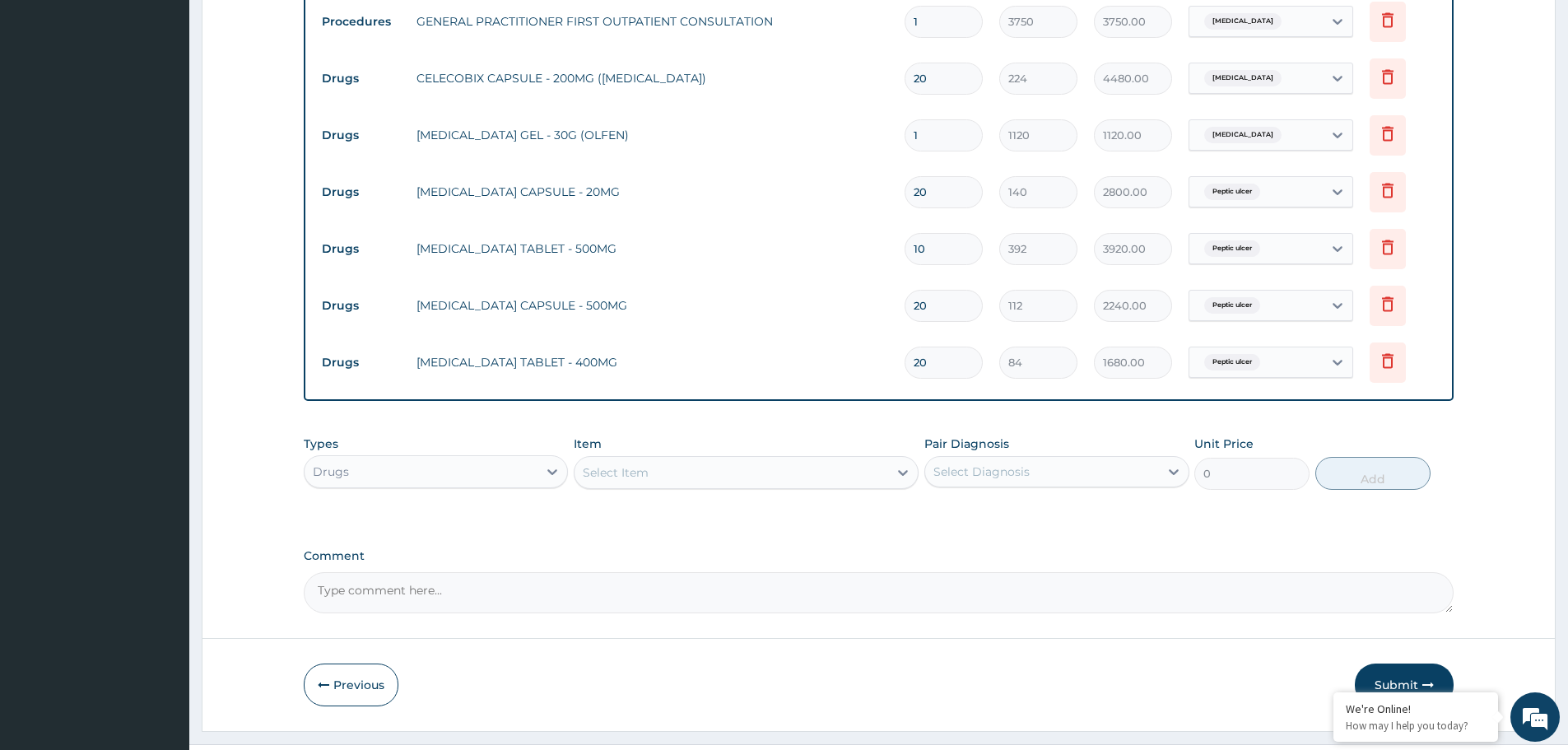
scroll to position [683, 0]
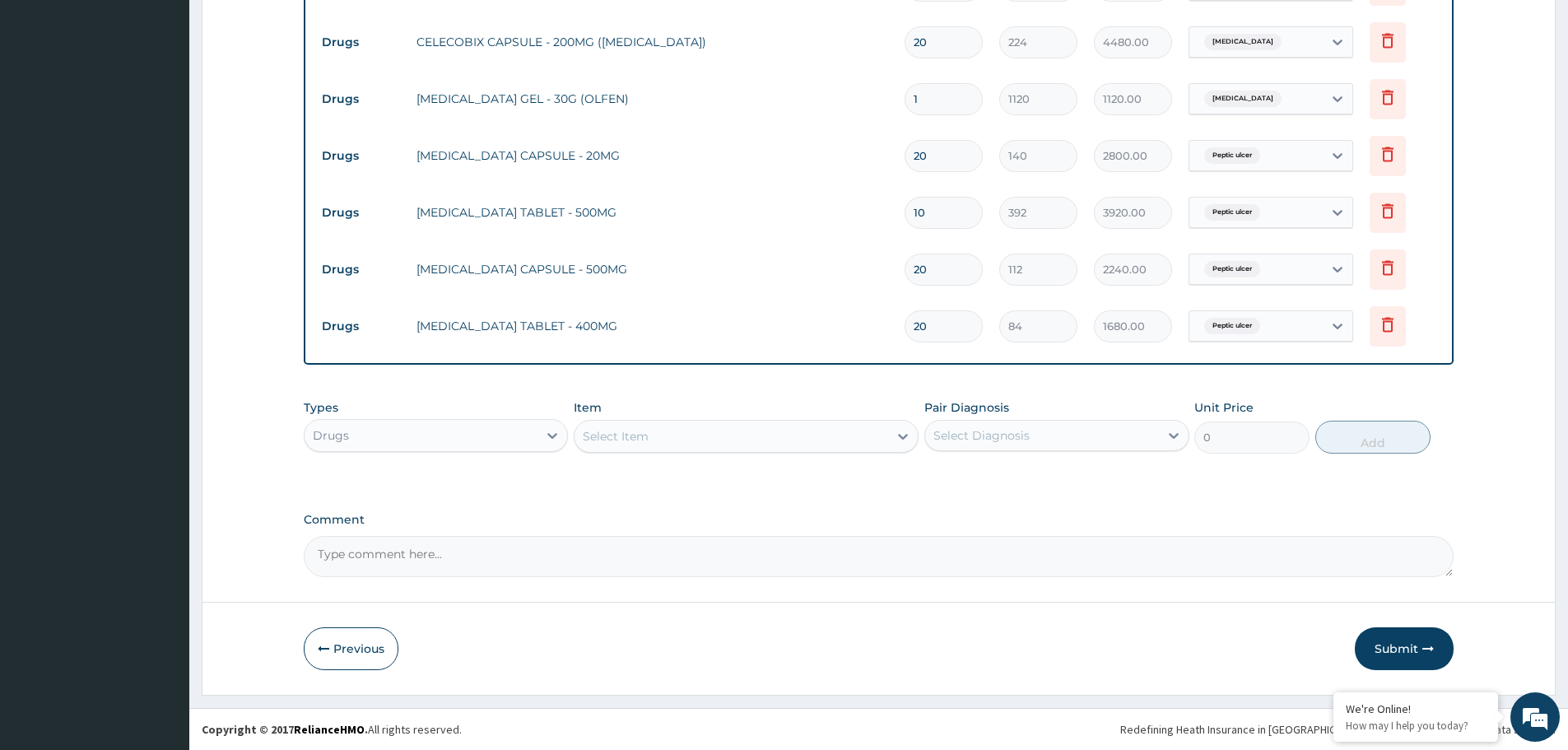
click at [686, 435] on div "Select Item" at bounding box center [731, 436] width 314 height 27
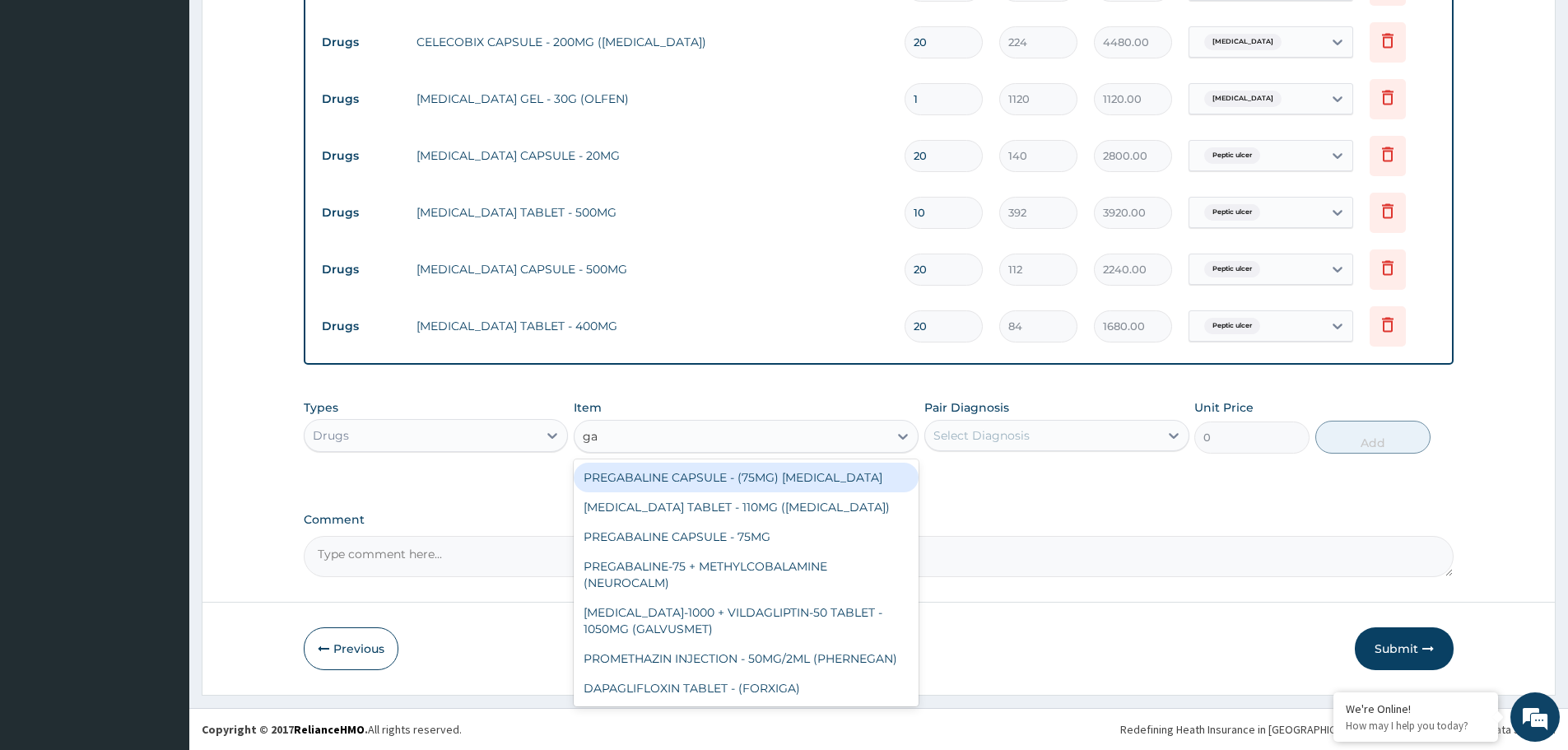
type input "gav"
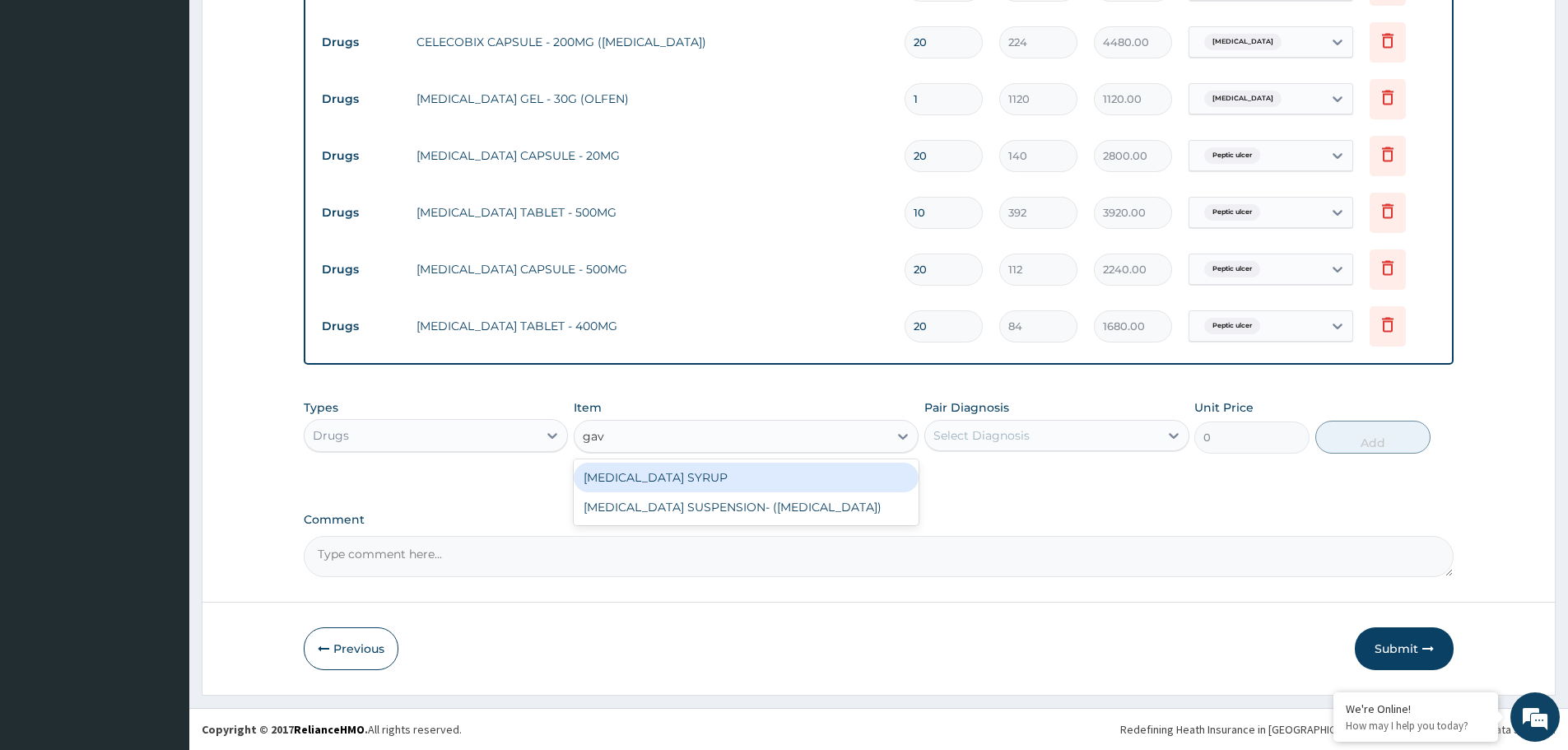
click at [695, 475] on div "[MEDICAL_DATA] SYRUP" at bounding box center [746, 477] width 345 height 30
type input "7839.999999999999"
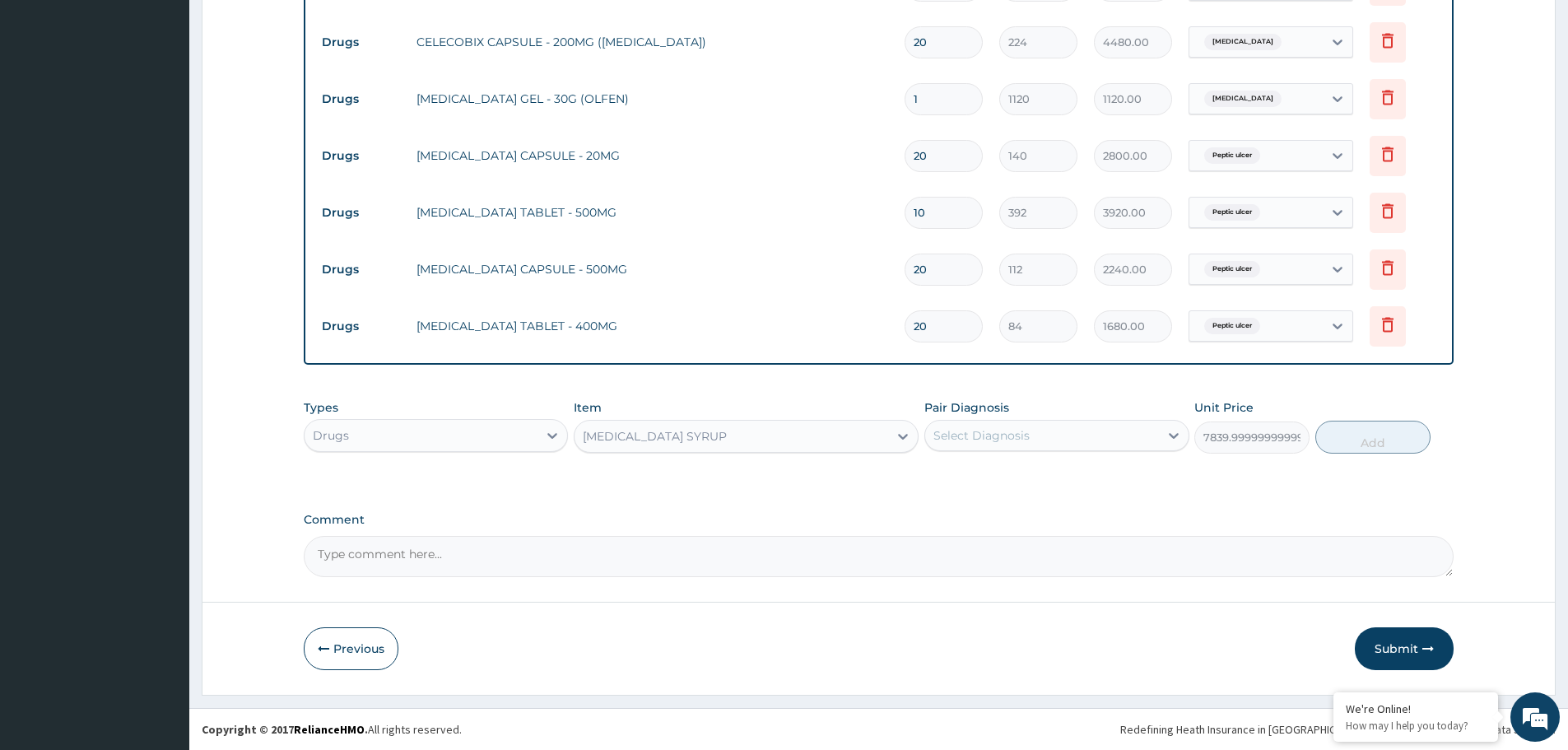
click at [715, 439] on div "GAVISCON SYRUP" at bounding box center [731, 436] width 314 height 27
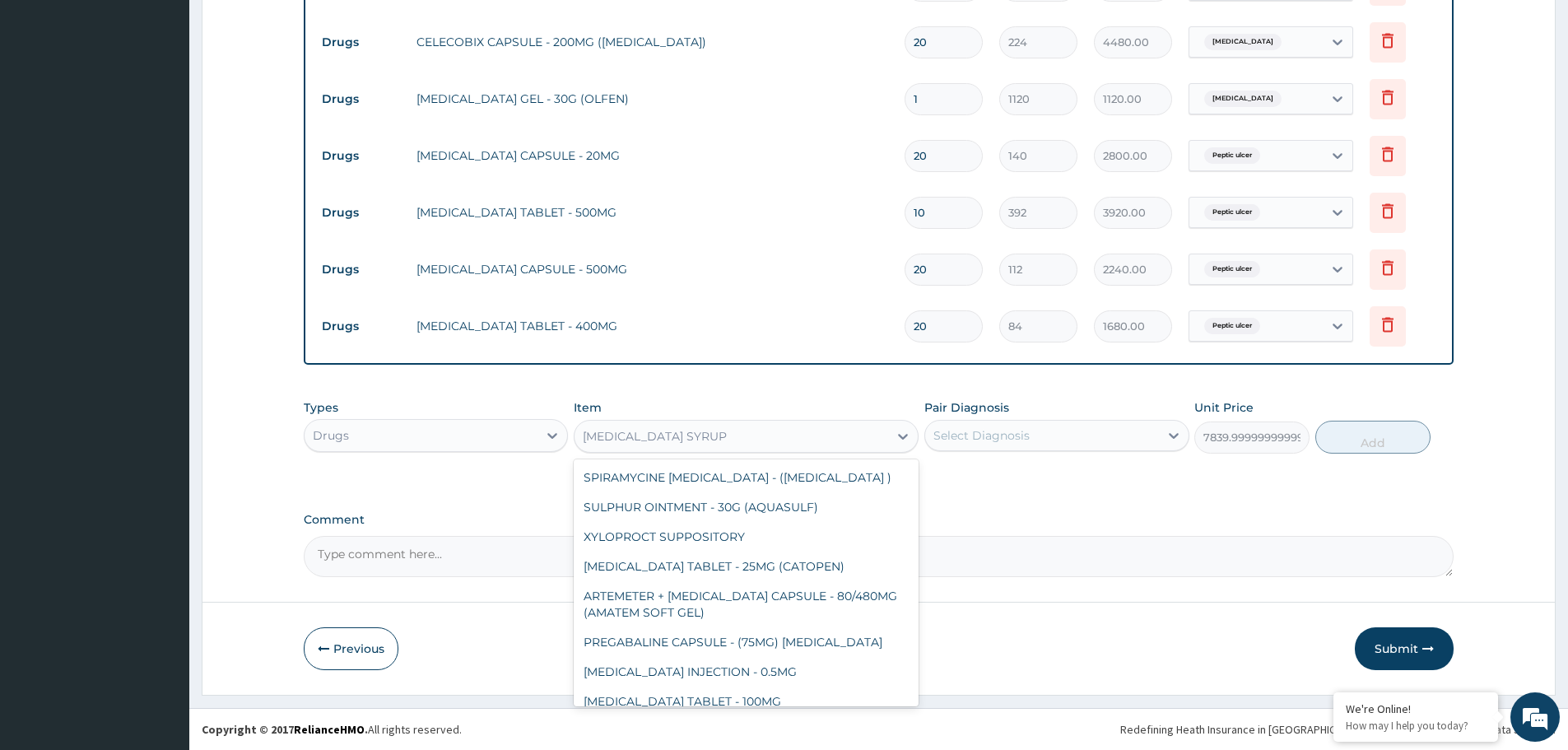
scroll to position [19489, 0]
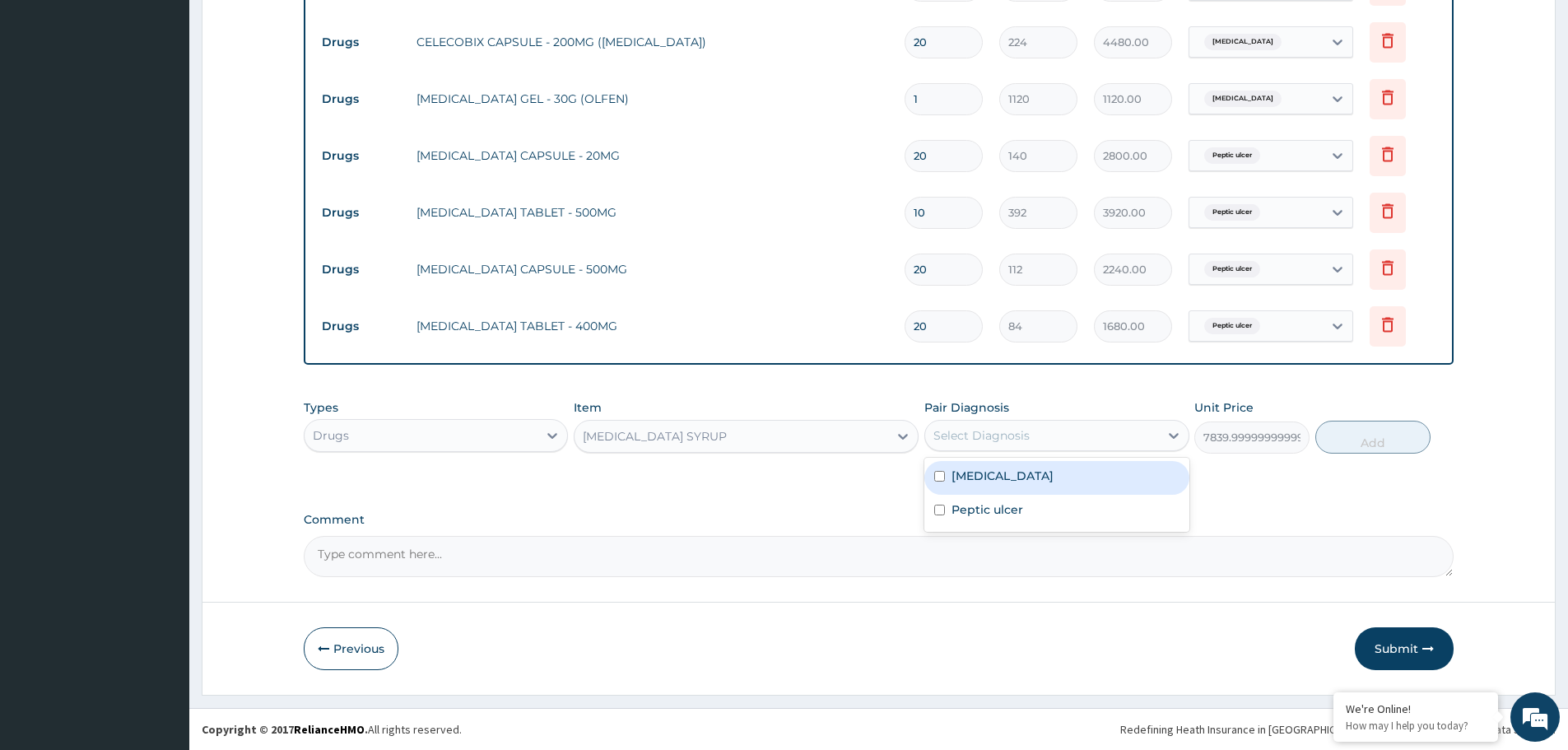
click at [1046, 436] on div "Select Diagnosis" at bounding box center [1041, 435] width 233 height 27
click at [980, 505] on label "Peptic ulcer" at bounding box center [987, 510] width 72 height 17
checkbox input "true"
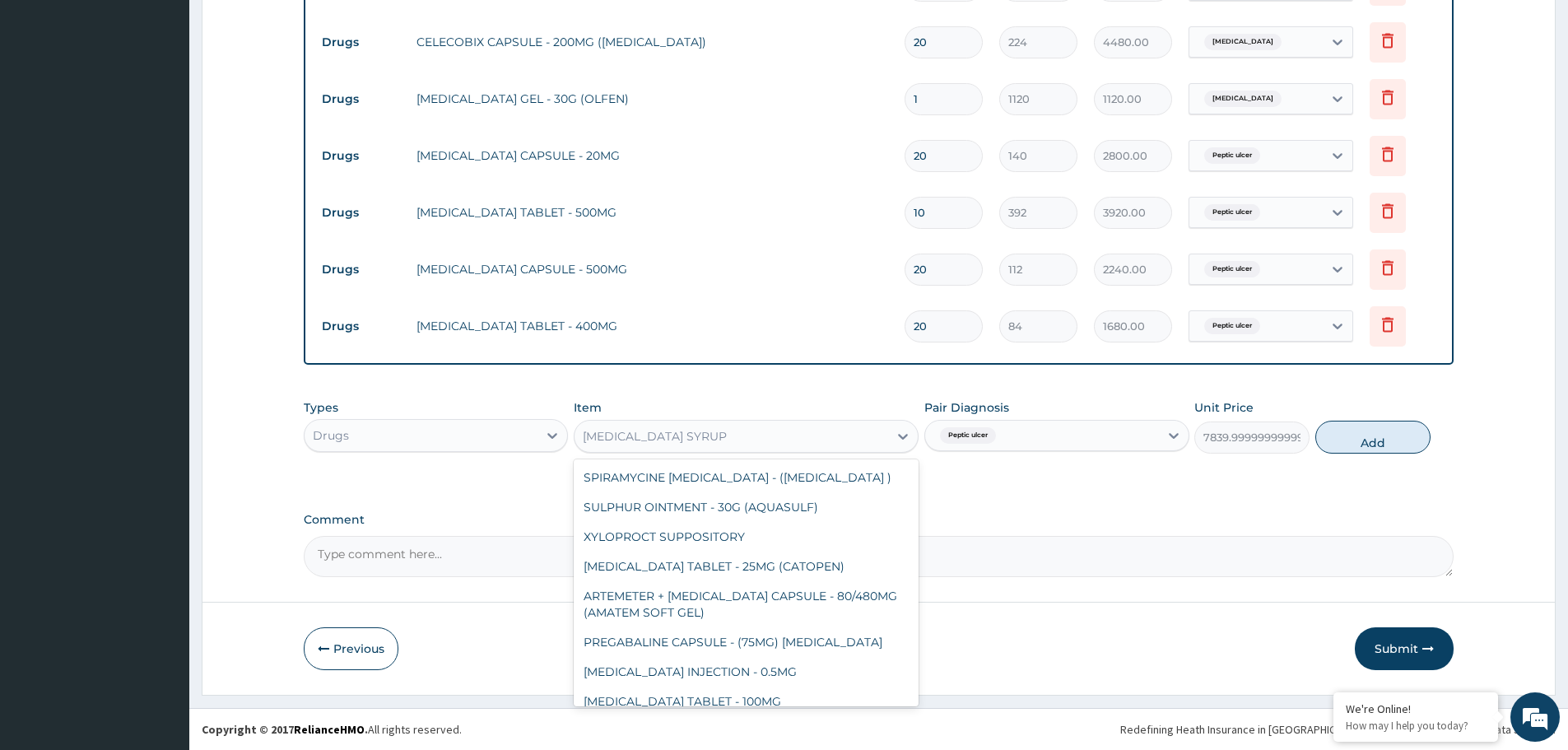
click at [678, 445] on div "GAVISCON SYRUP" at bounding box center [731, 436] width 314 height 27
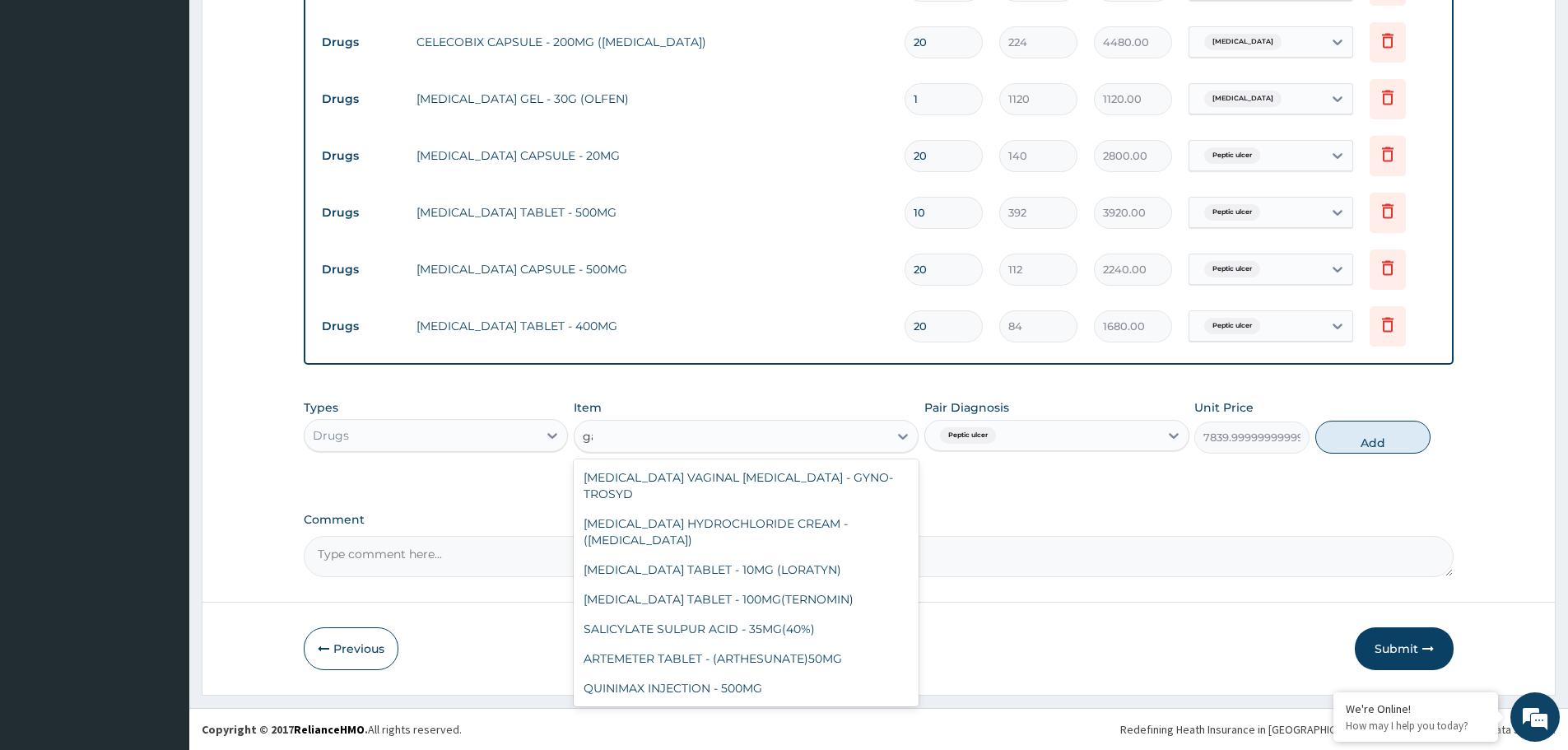
scroll to position [415, 0]
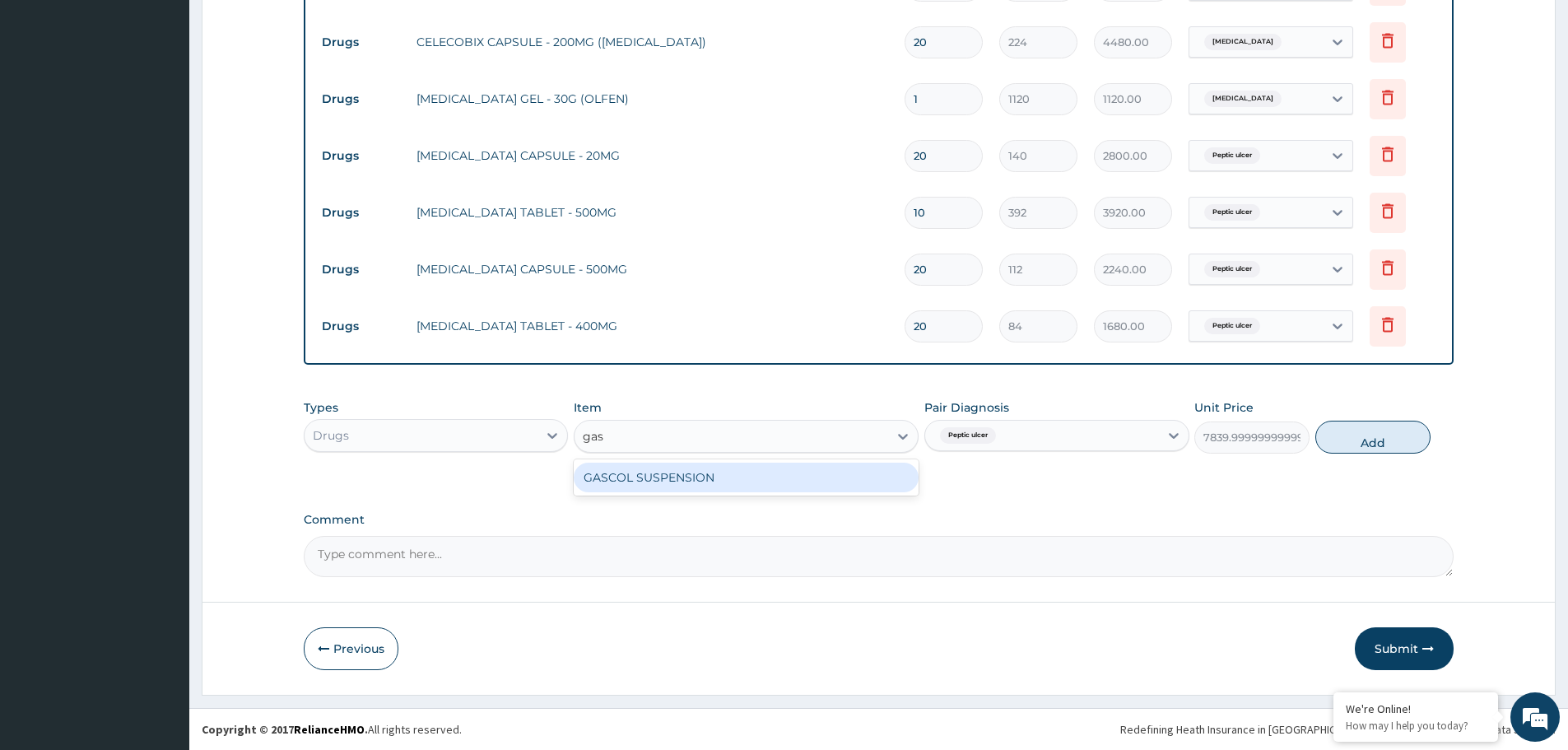
type input "gasc"
click at [729, 479] on div "GASCOL SUSPENSION" at bounding box center [746, 477] width 345 height 30
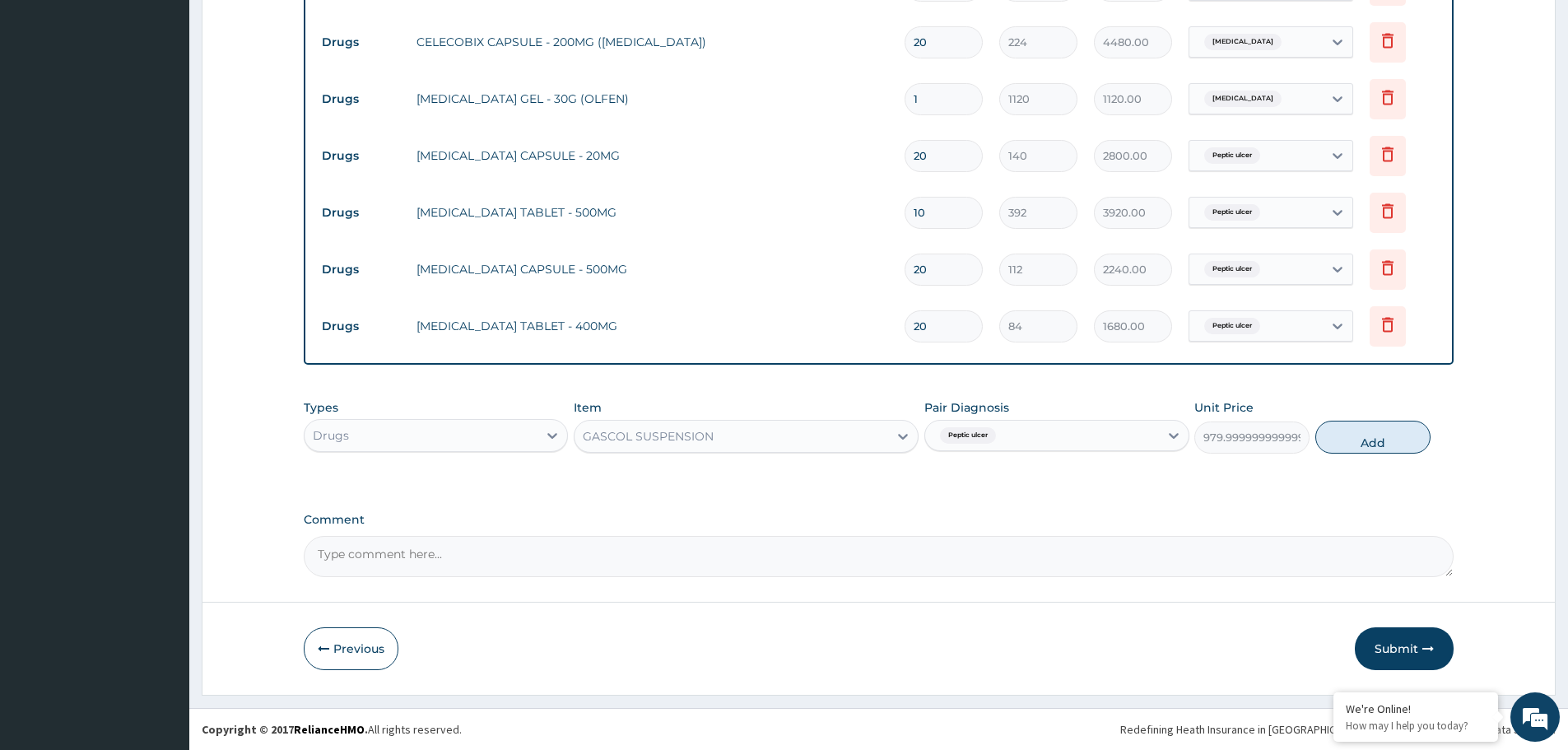
click at [1066, 436] on div "Peptic ulcer" at bounding box center [1041, 435] width 233 height 28
click at [1384, 445] on button "Add" at bounding box center [1372, 437] width 115 height 32
type input "0"
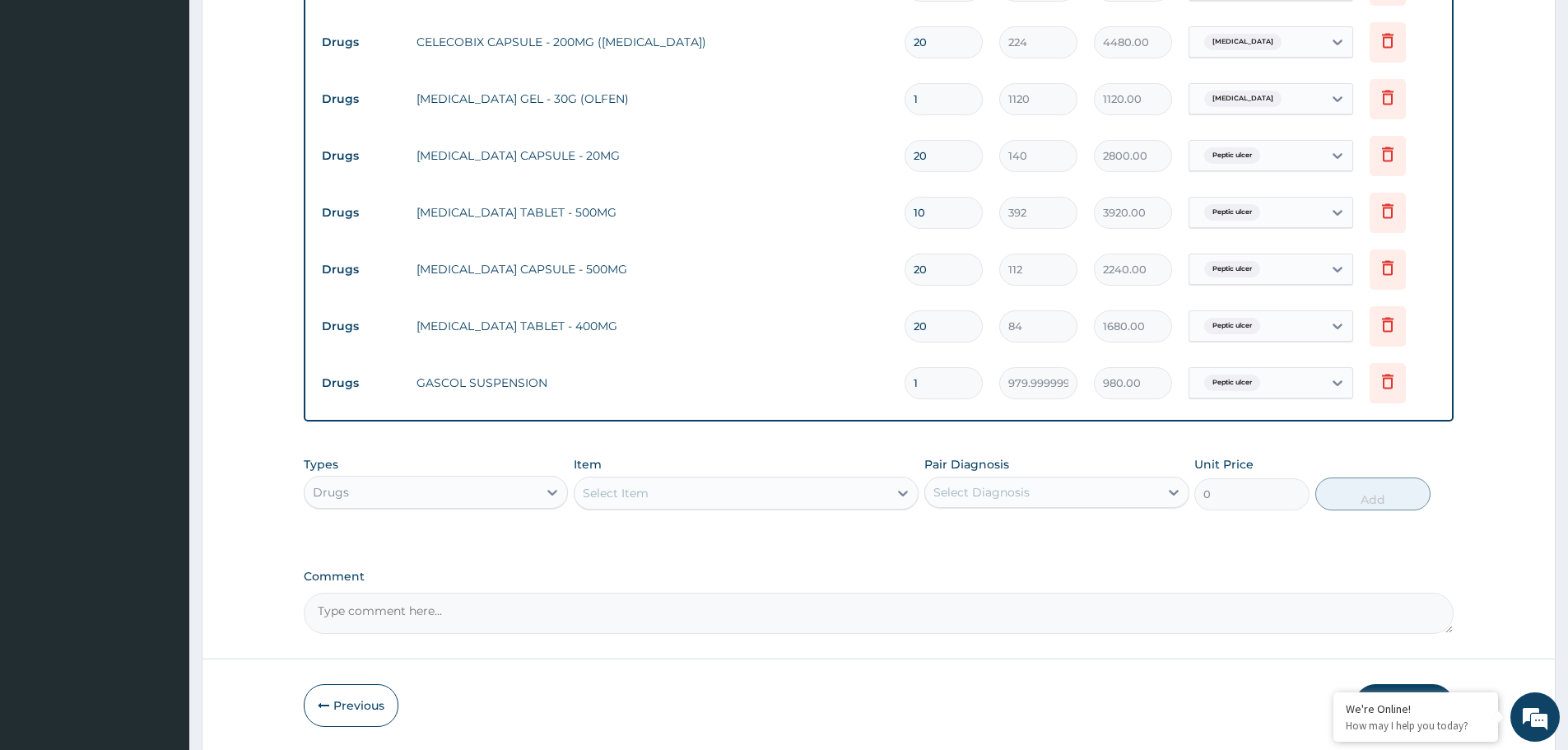
scroll to position [740, 0]
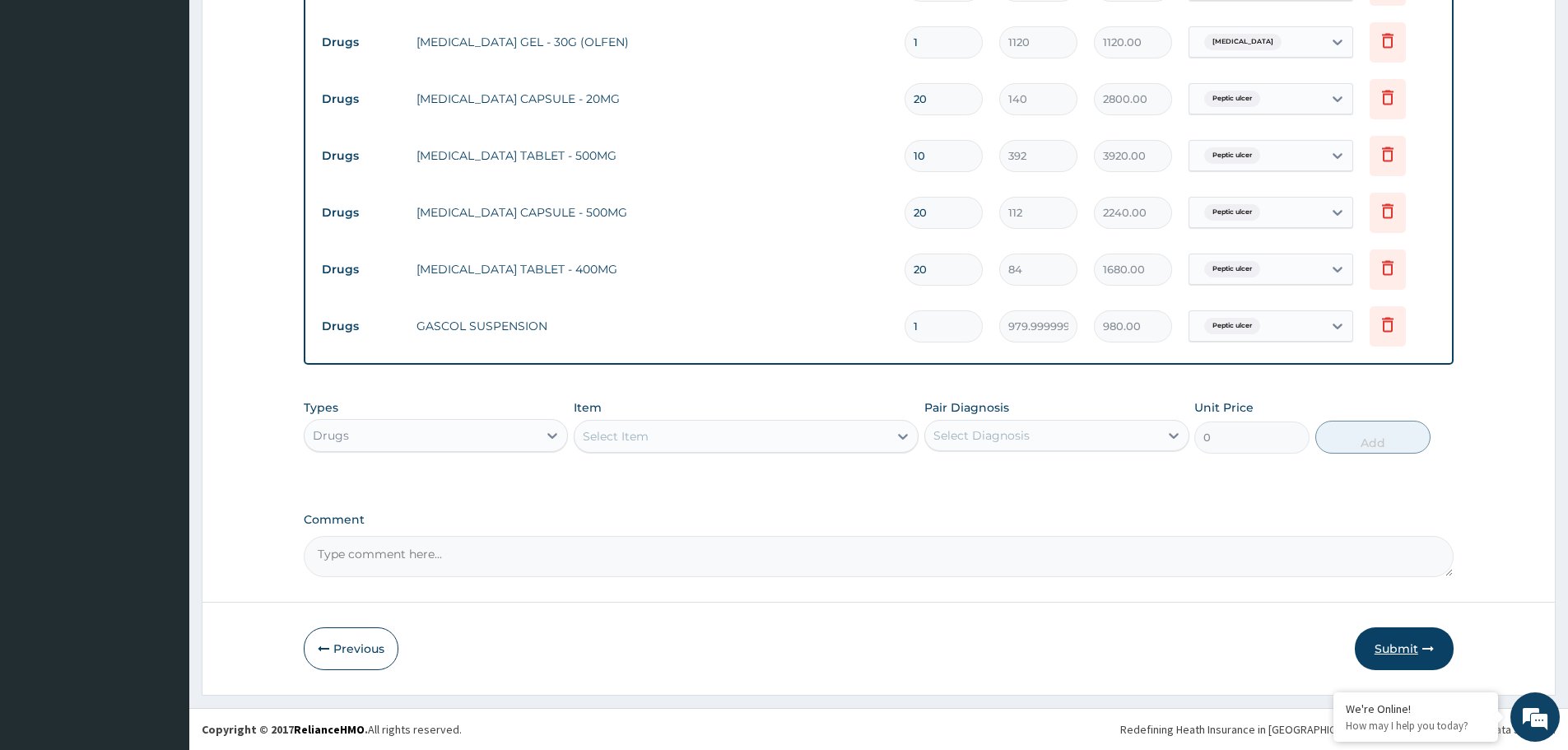
click at [1425, 641] on button "Submit" at bounding box center [1404, 650] width 98 height 43
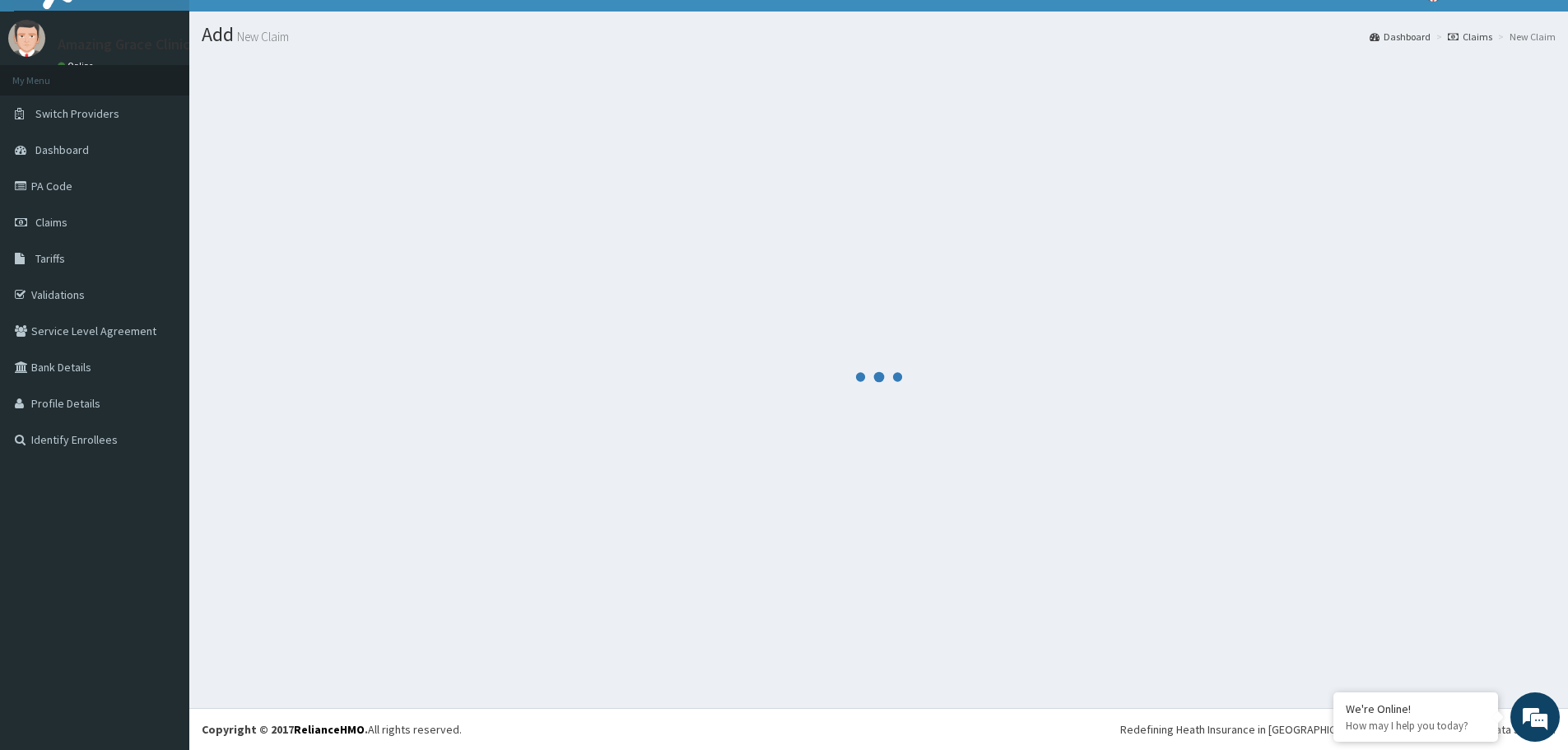
scroll to position [30, 0]
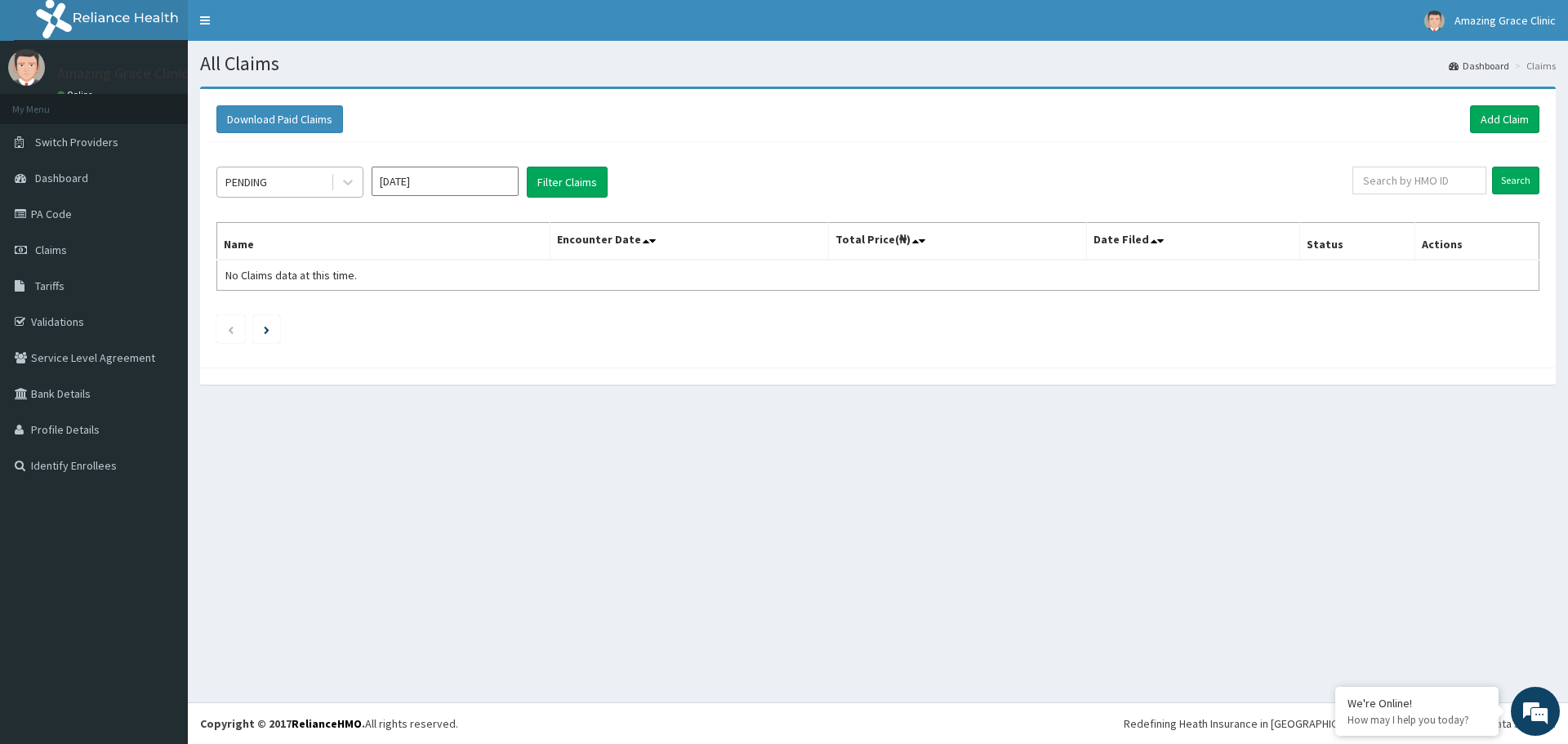
click at [254, 173] on div "PENDING" at bounding box center [274, 182] width 113 height 26
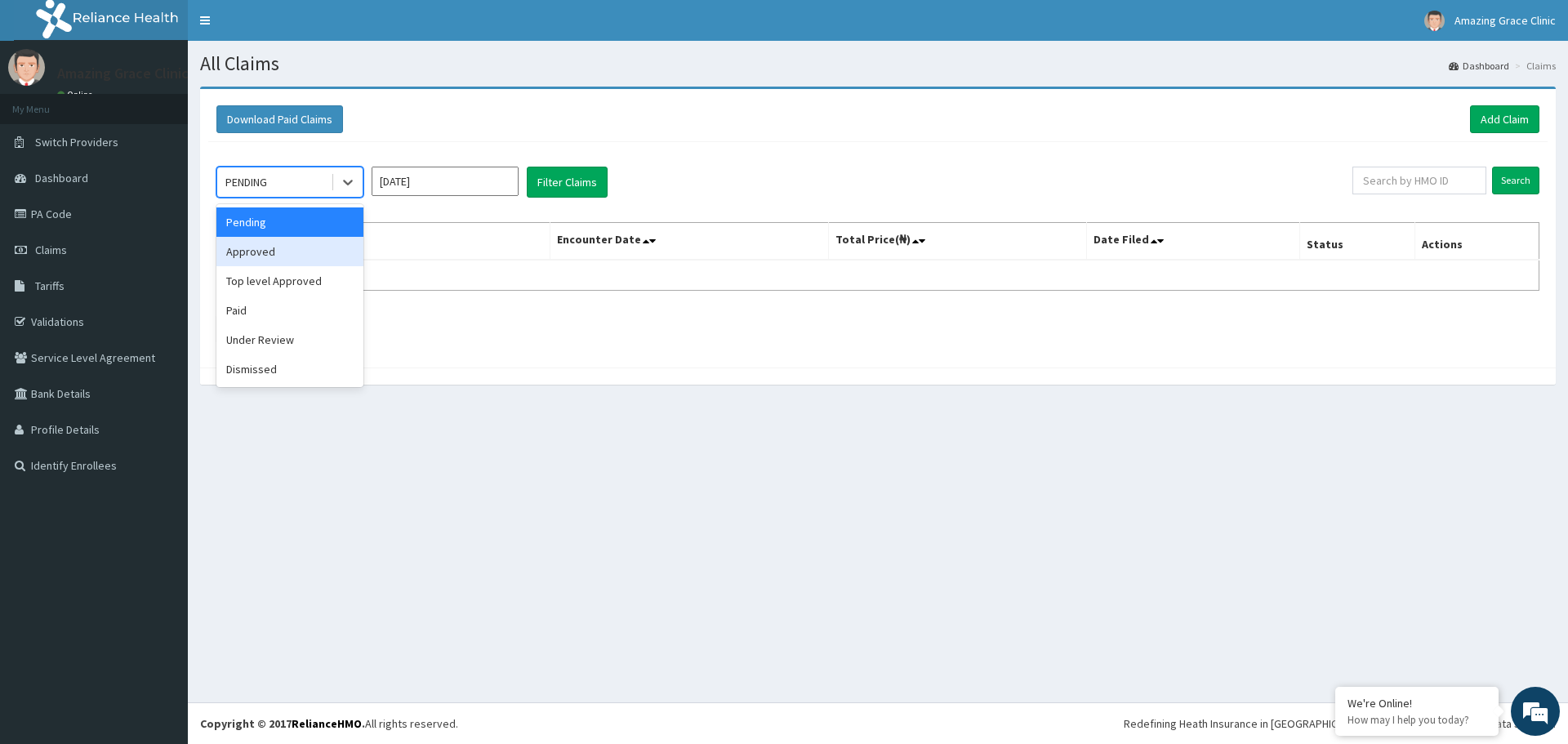
click at [267, 242] on div "Approved" at bounding box center [290, 252] width 147 height 29
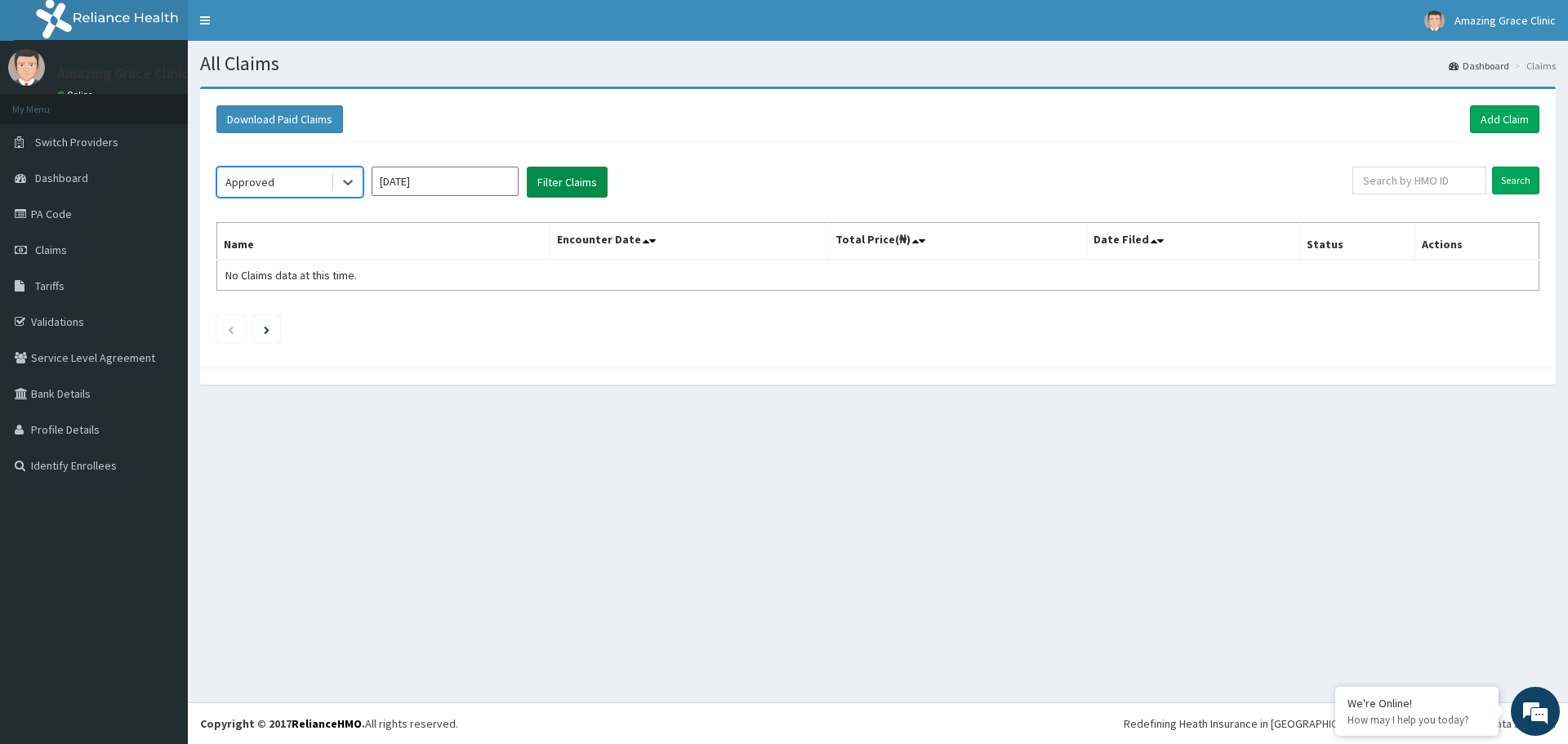
click at [562, 183] on button "Filter Claims" at bounding box center [567, 183] width 81 height 31
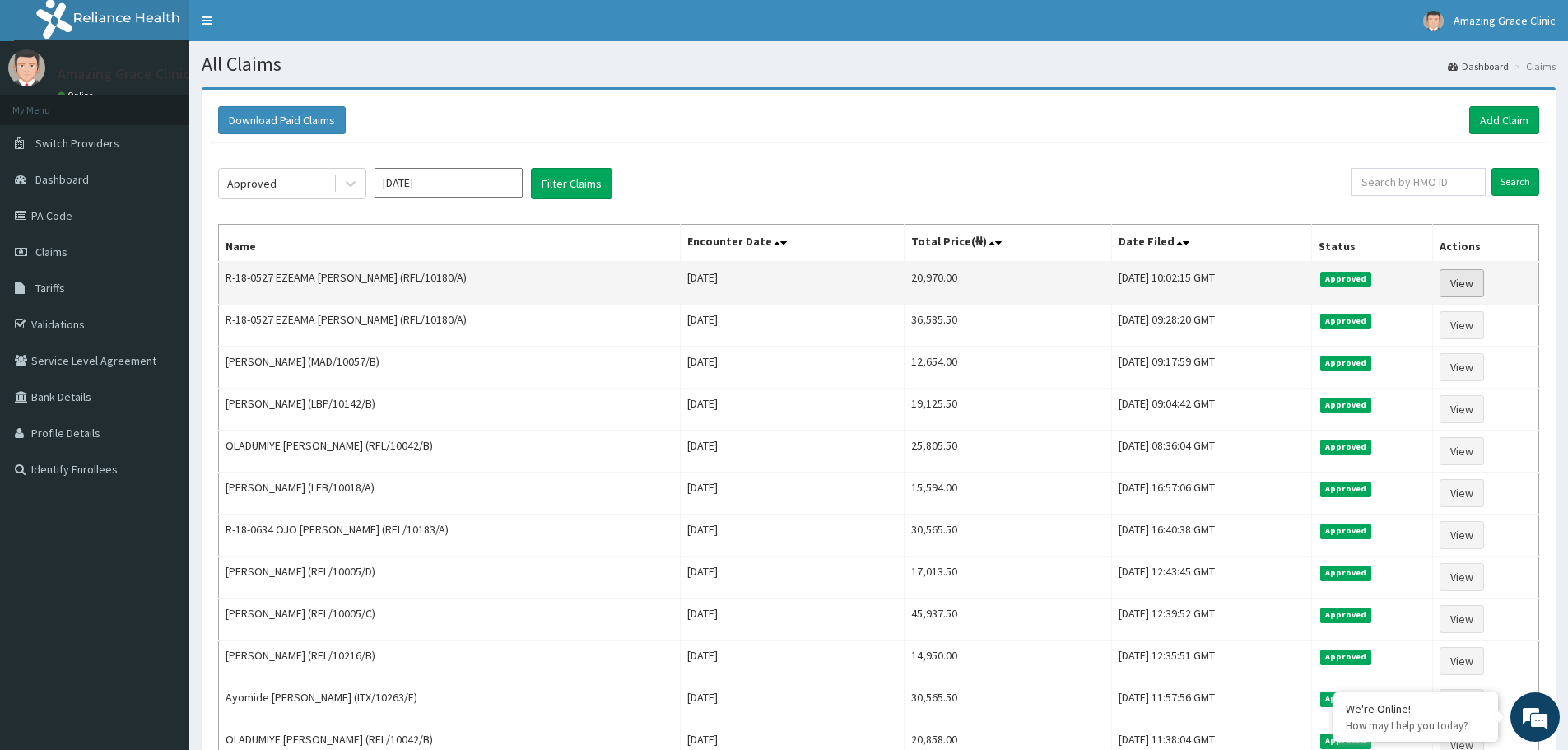
click at [1478, 281] on link "View" at bounding box center [1461, 283] width 44 height 28
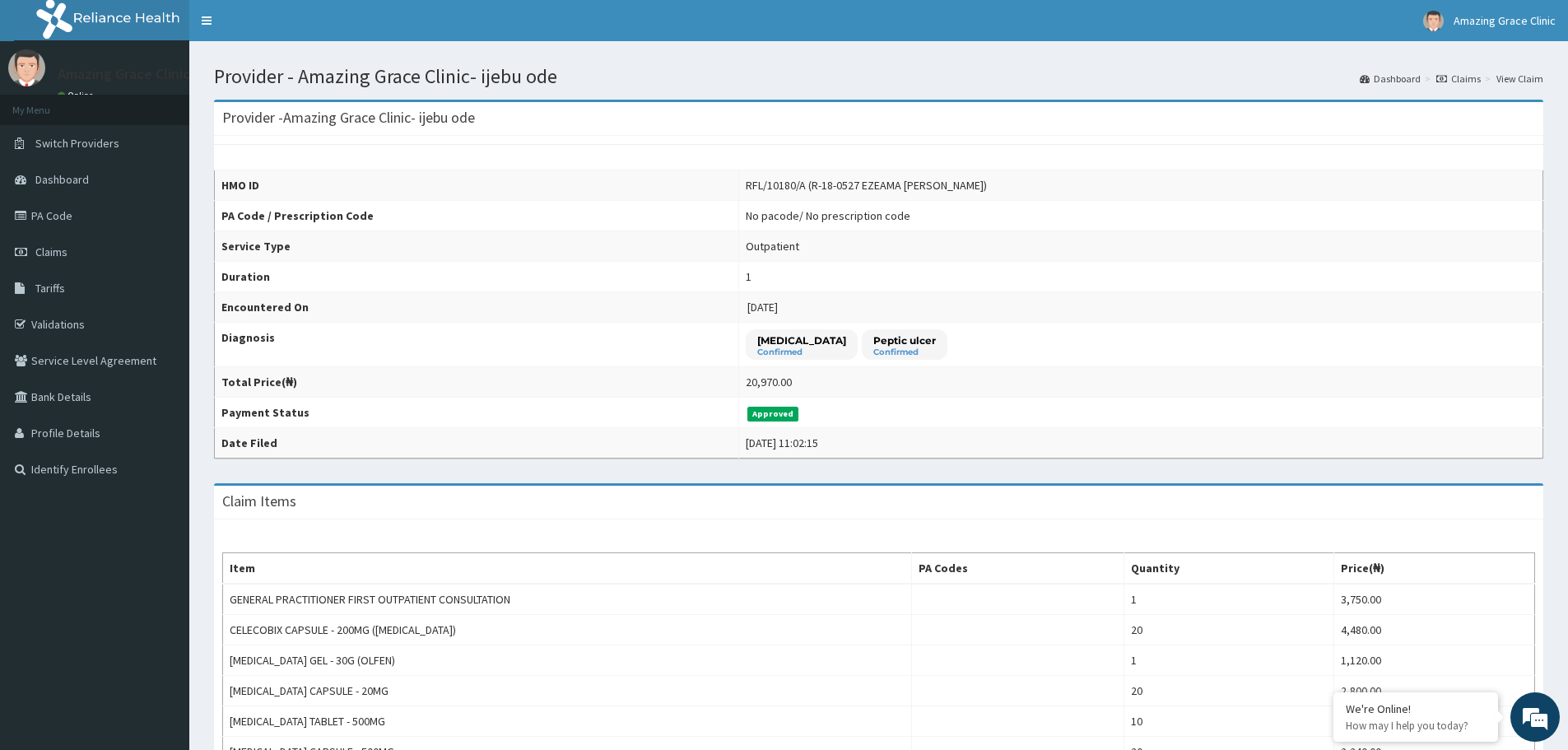
click at [1465, 85] on link "Claims" at bounding box center [1458, 79] width 44 height 14
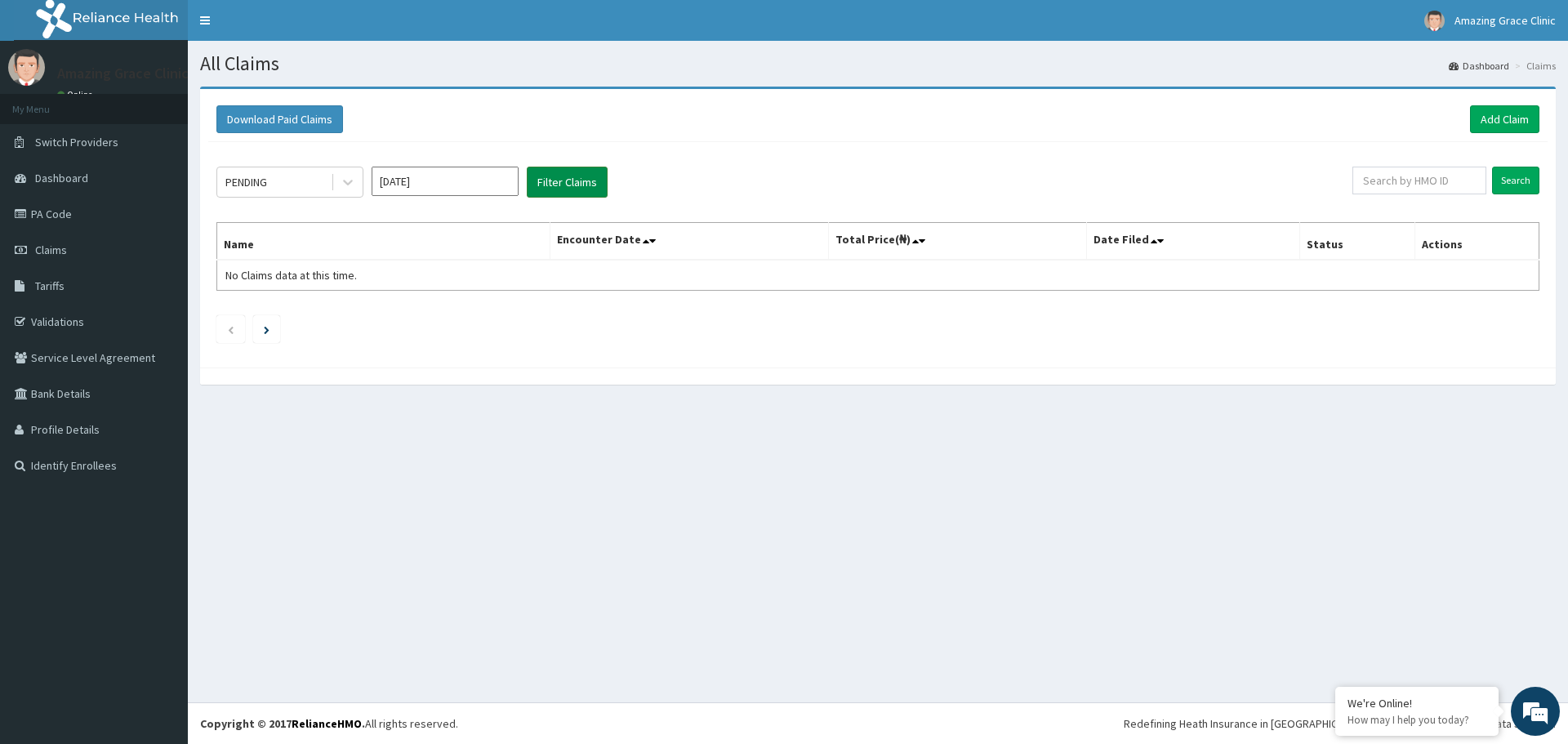
click at [576, 180] on button "Filter Claims" at bounding box center [567, 183] width 81 height 31
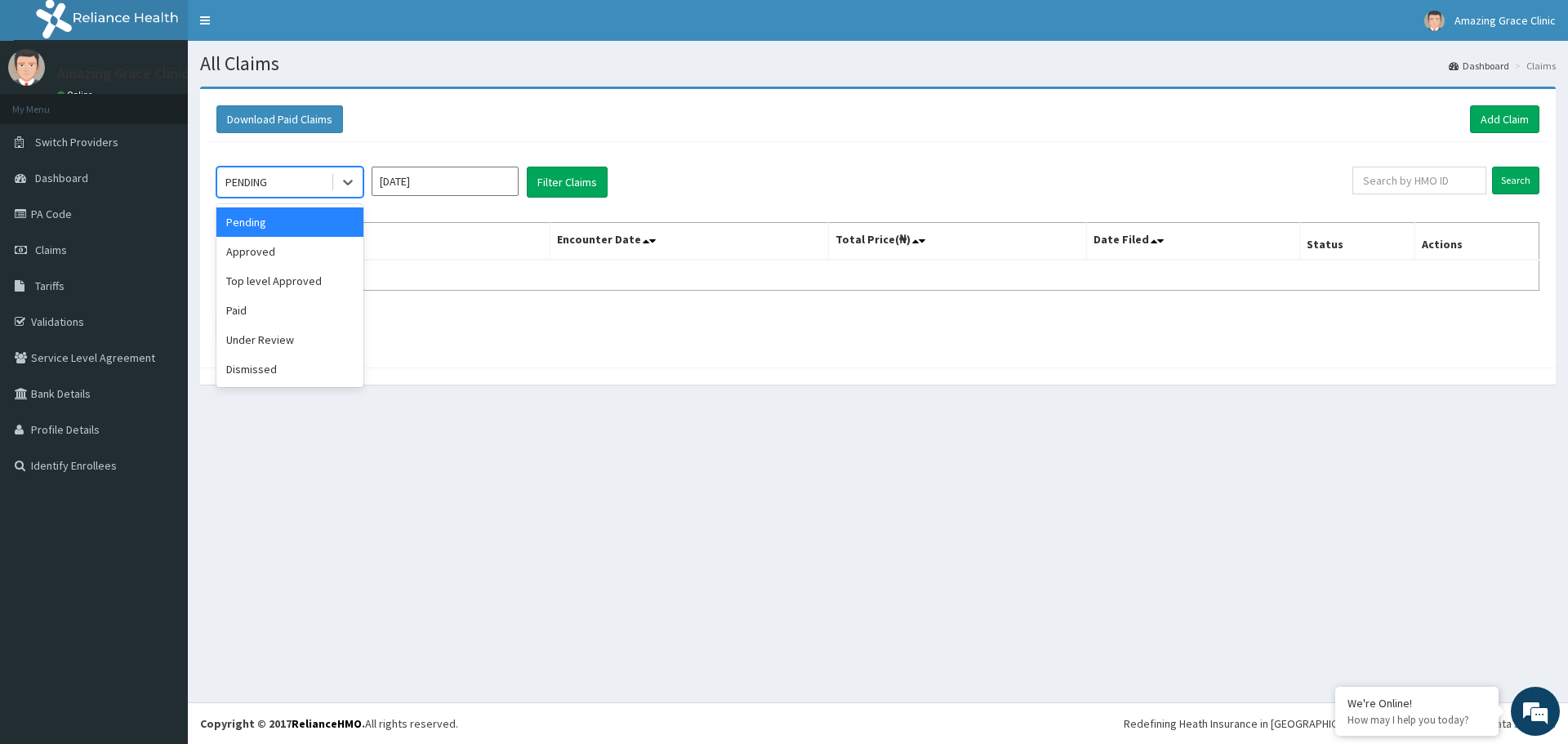
click at [257, 181] on div "PENDING" at bounding box center [246, 182] width 42 height 17
click at [278, 258] on div "Approved" at bounding box center [290, 252] width 147 height 29
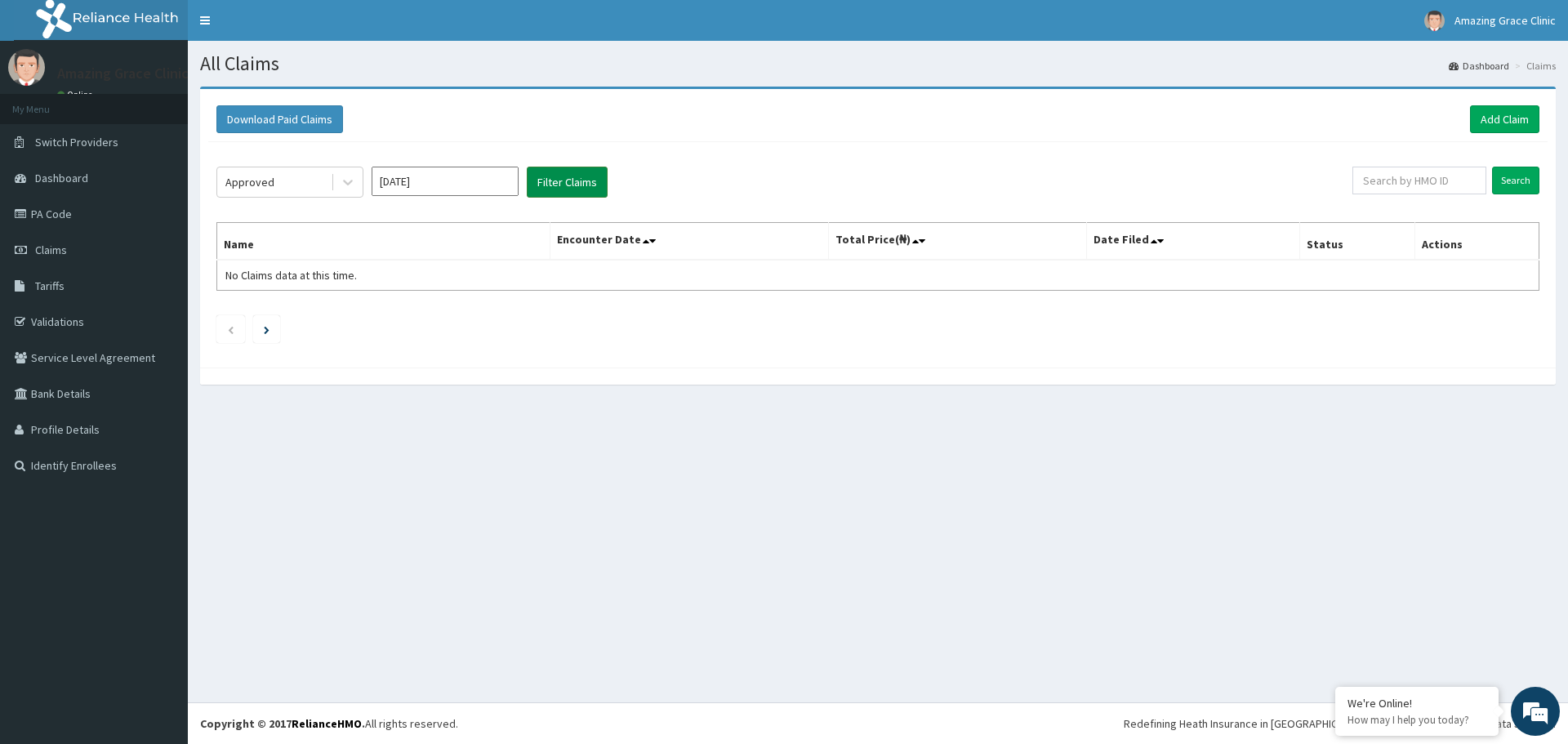
click at [583, 176] on button "Filter Claims" at bounding box center [567, 183] width 81 height 31
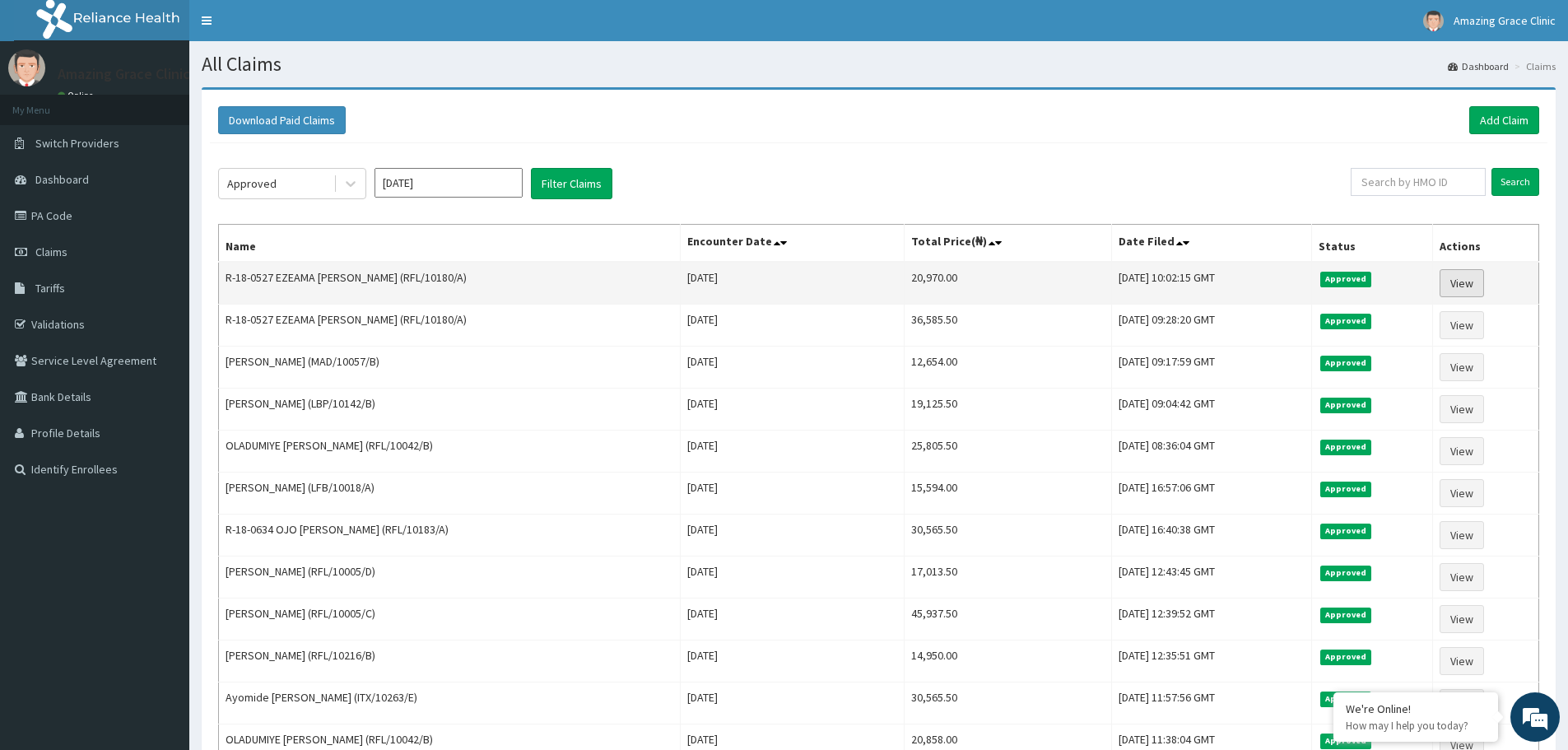
click at [1478, 281] on link "View" at bounding box center [1461, 283] width 44 height 28
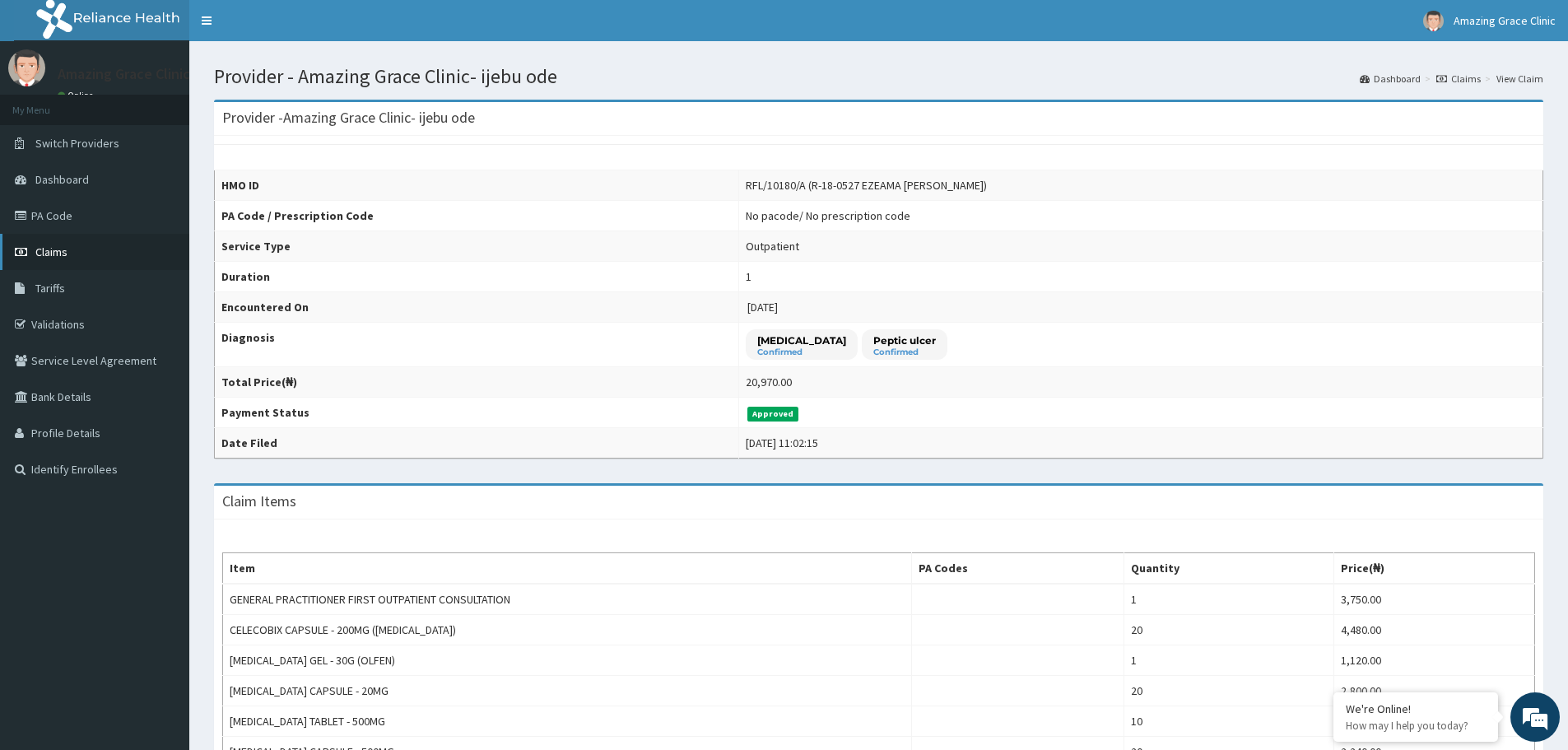
click at [50, 261] on link "Claims" at bounding box center [94, 252] width 189 height 36
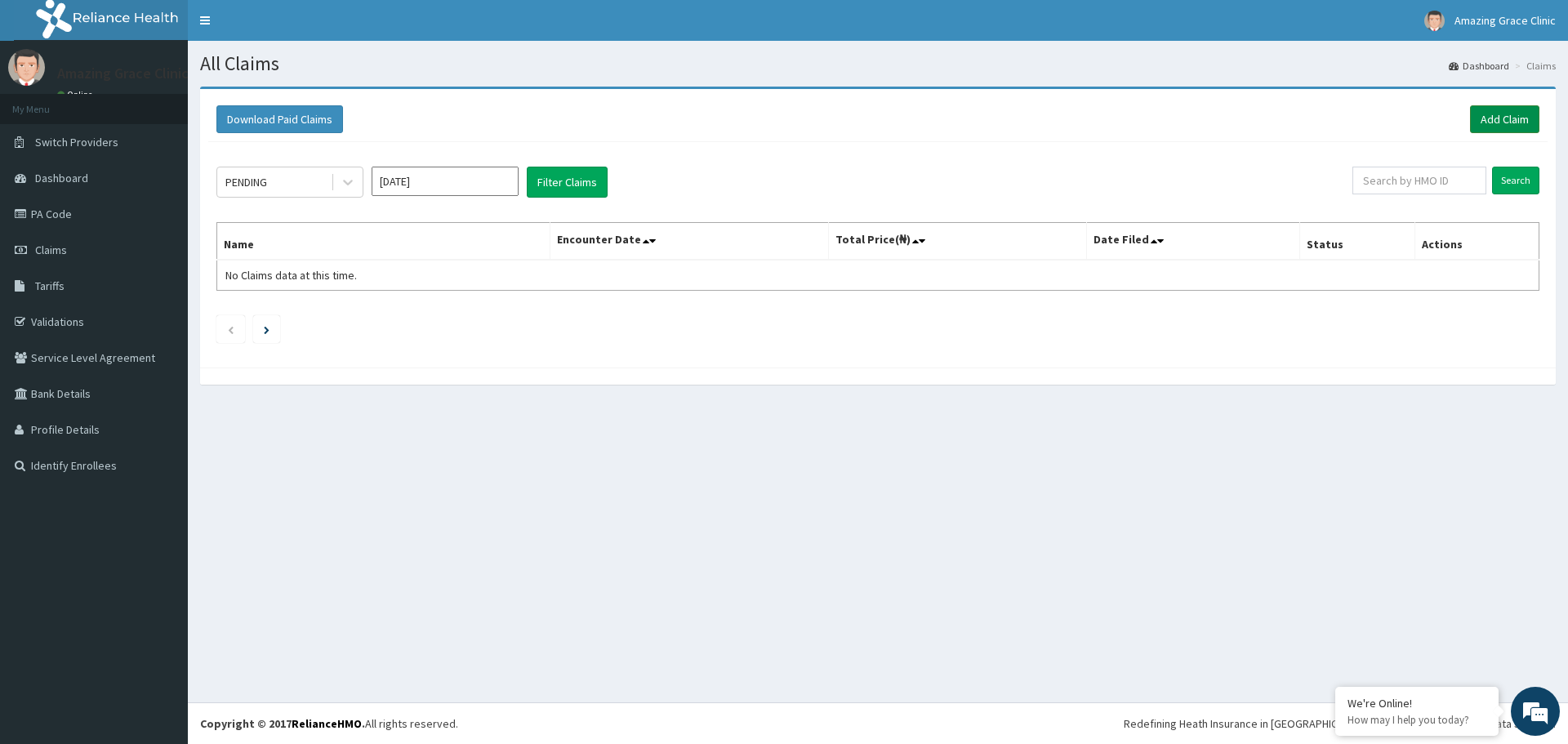
click at [1508, 128] on link "Add Claim" at bounding box center [1504, 119] width 69 height 27
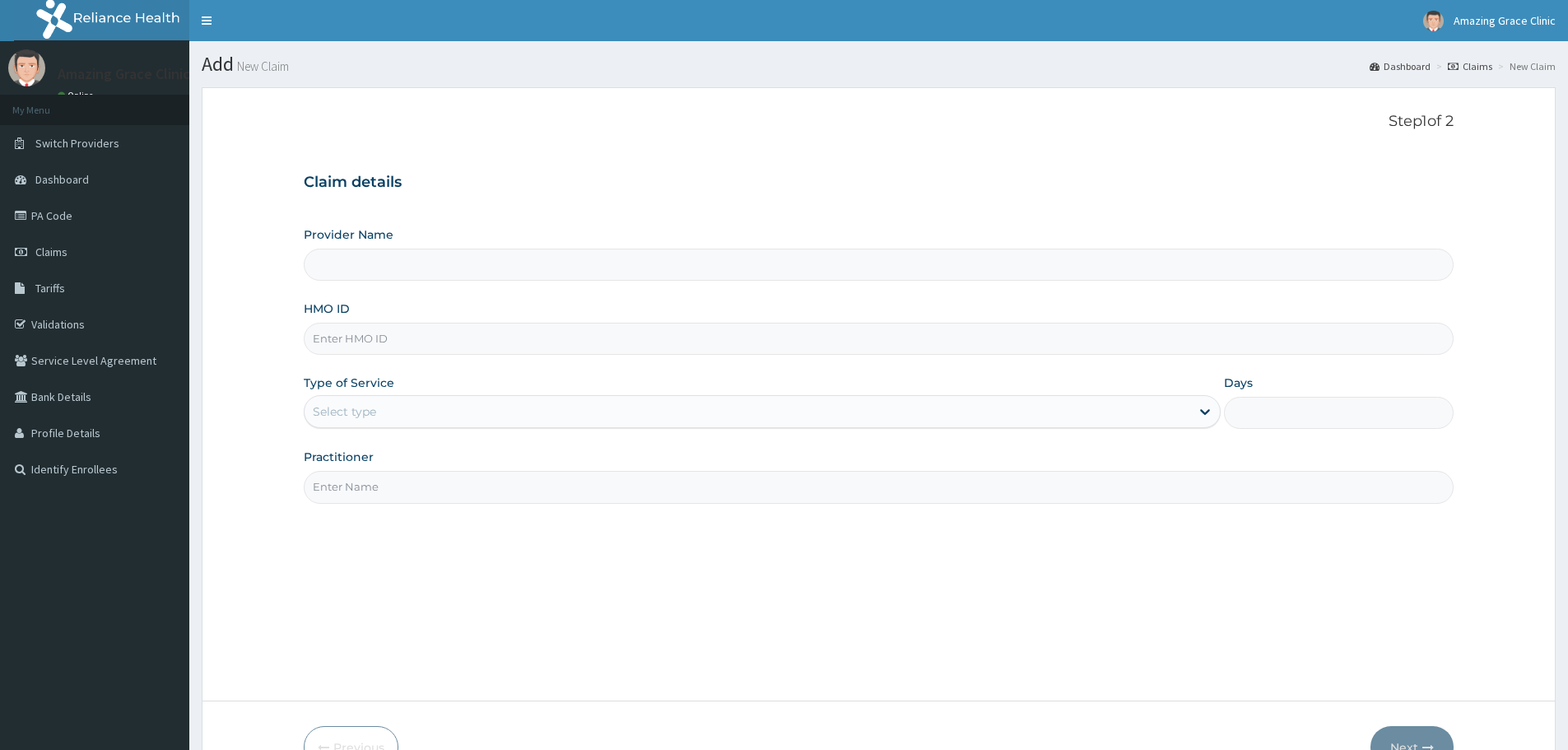
click at [427, 332] on input "HMO ID" at bounding box center [878, 339] width 1150 height 32
paste input "DAH/10005/A"
type input "DAH/10005/A"
click at [403, 434] on div "Provider Name HMO ID DAH/10005/A Type of Service Select type Days Practitioner" at bounding box center [878, 364] width 1150 height 277
click at [403, 420] on div "Select type" at bounding box center [748, 411] width 885 height 27
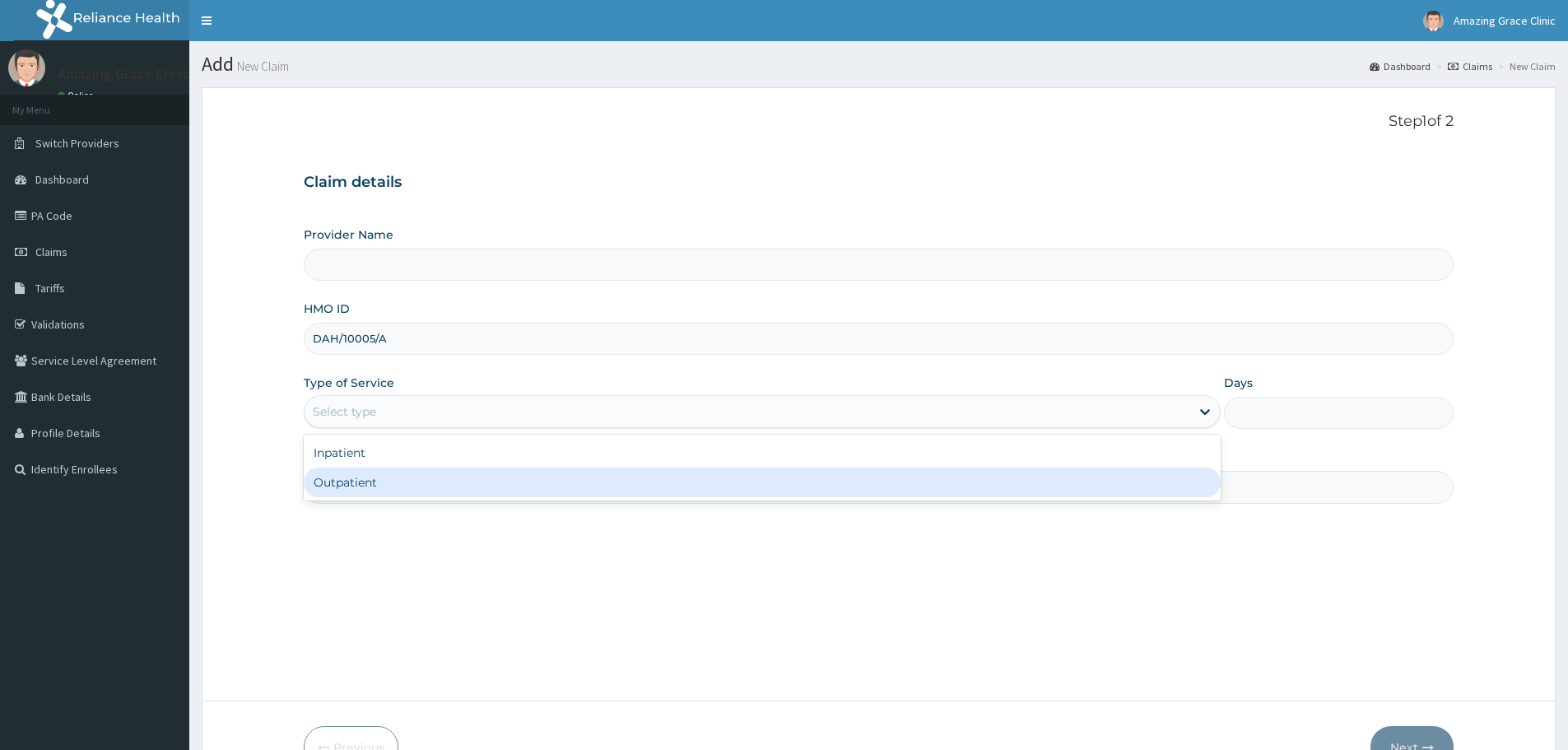
click at [395, 479] on div "Outpatient" at bounding box center [762, 482] width 917 height 30
type input "1"
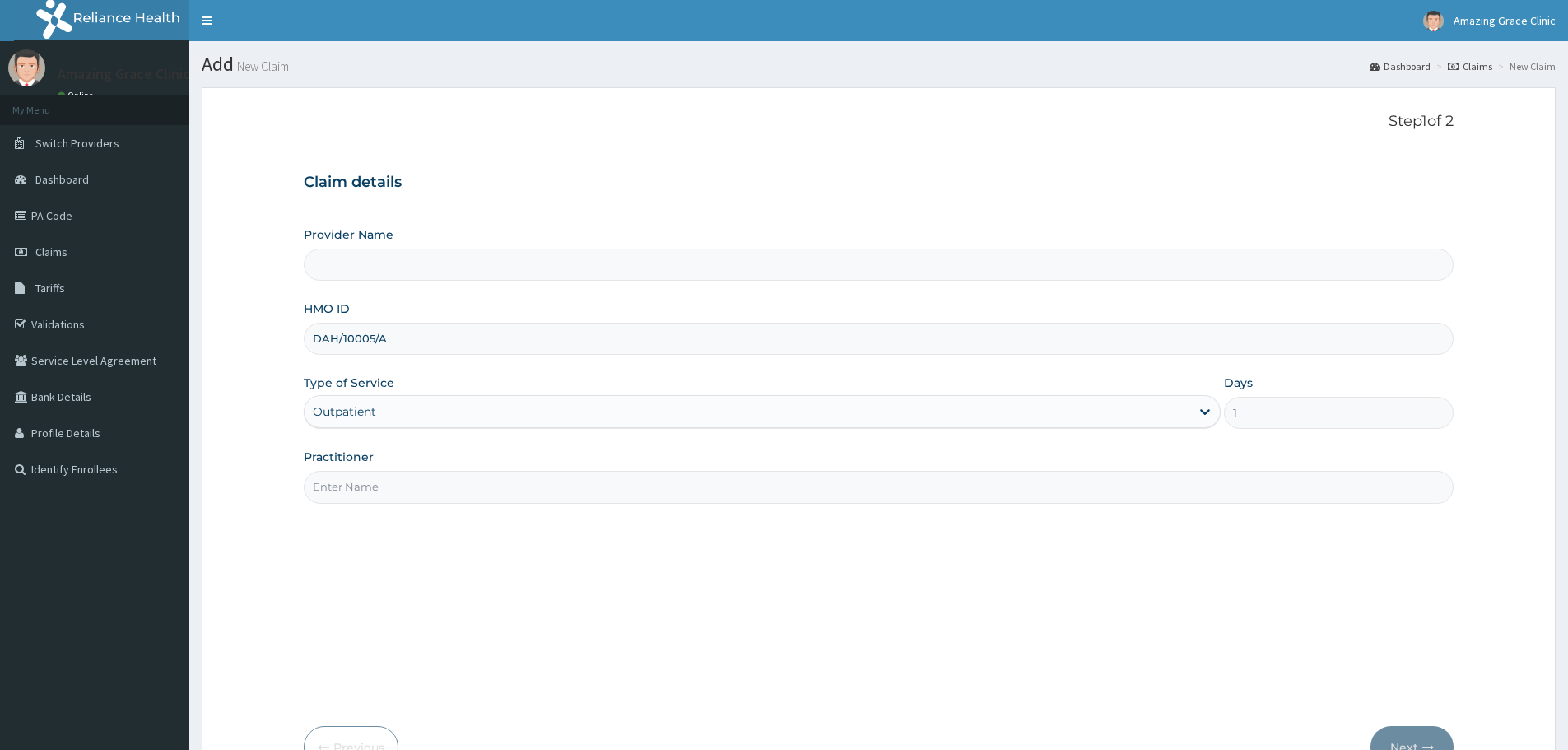
drag, startPoint x: 424, startPoint y: 482, endPoint x: 422, endPoint y: 501, distance: 19.1
click at [424, 482] on input "Practitioner" at bounding box center [878, 487] width 1150 height 32
type input "[PERSON_NAME]"
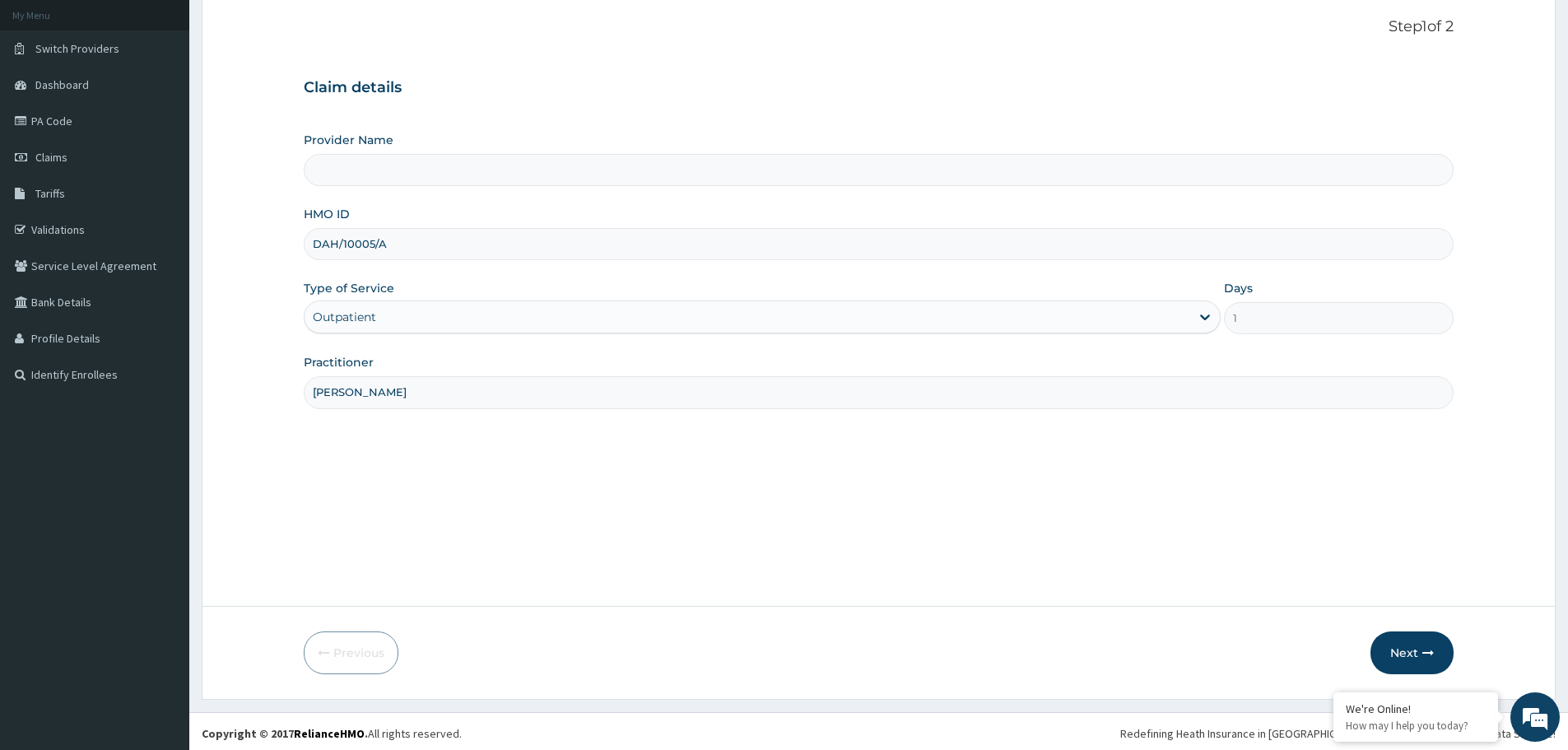
scroll to position [98, 0]
click at [1406, 656] on button "Next" at bounding box center [1412, 650] width 84 height 43
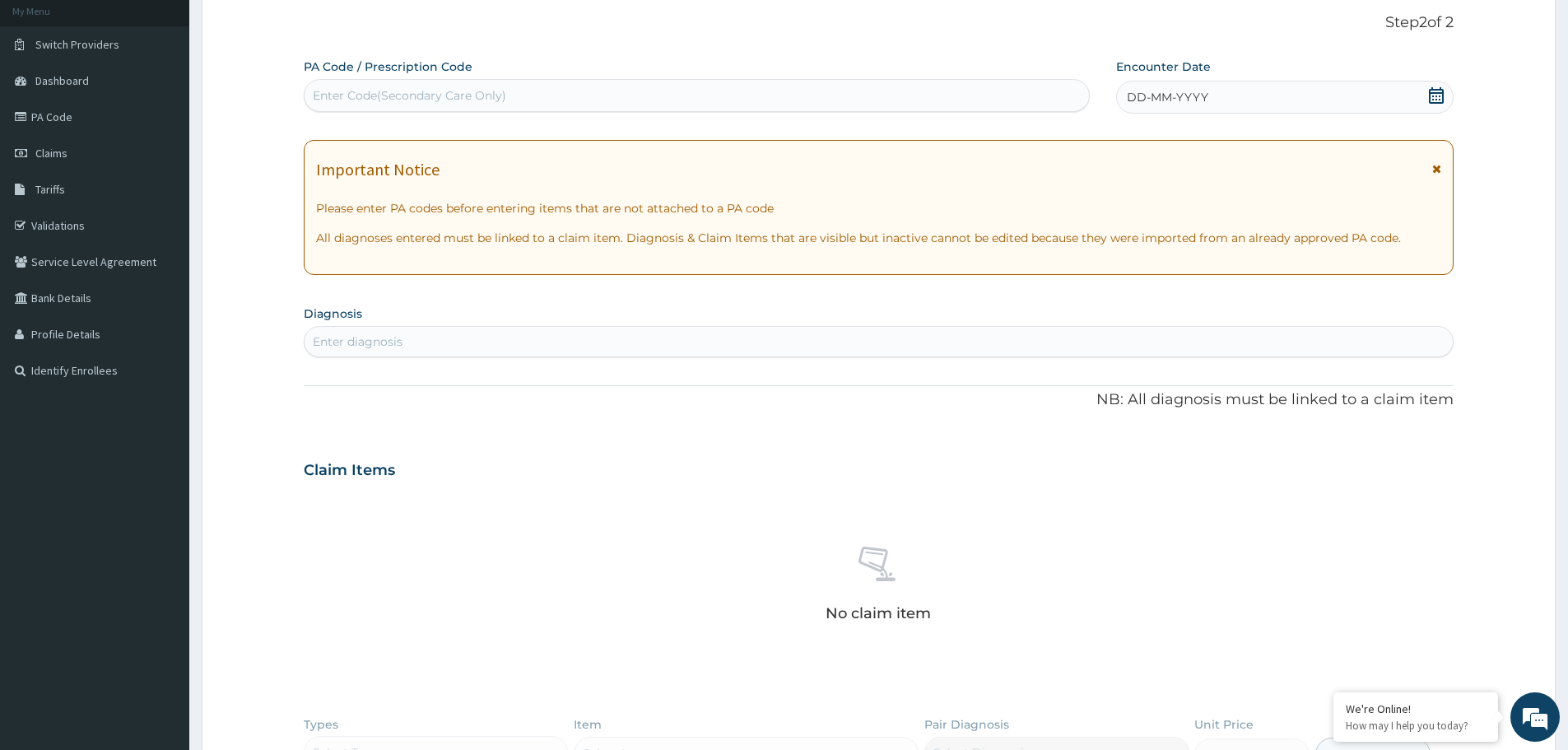
click at [1430, 91] on icon at bounding box center [1436, 95] width 17 height 17
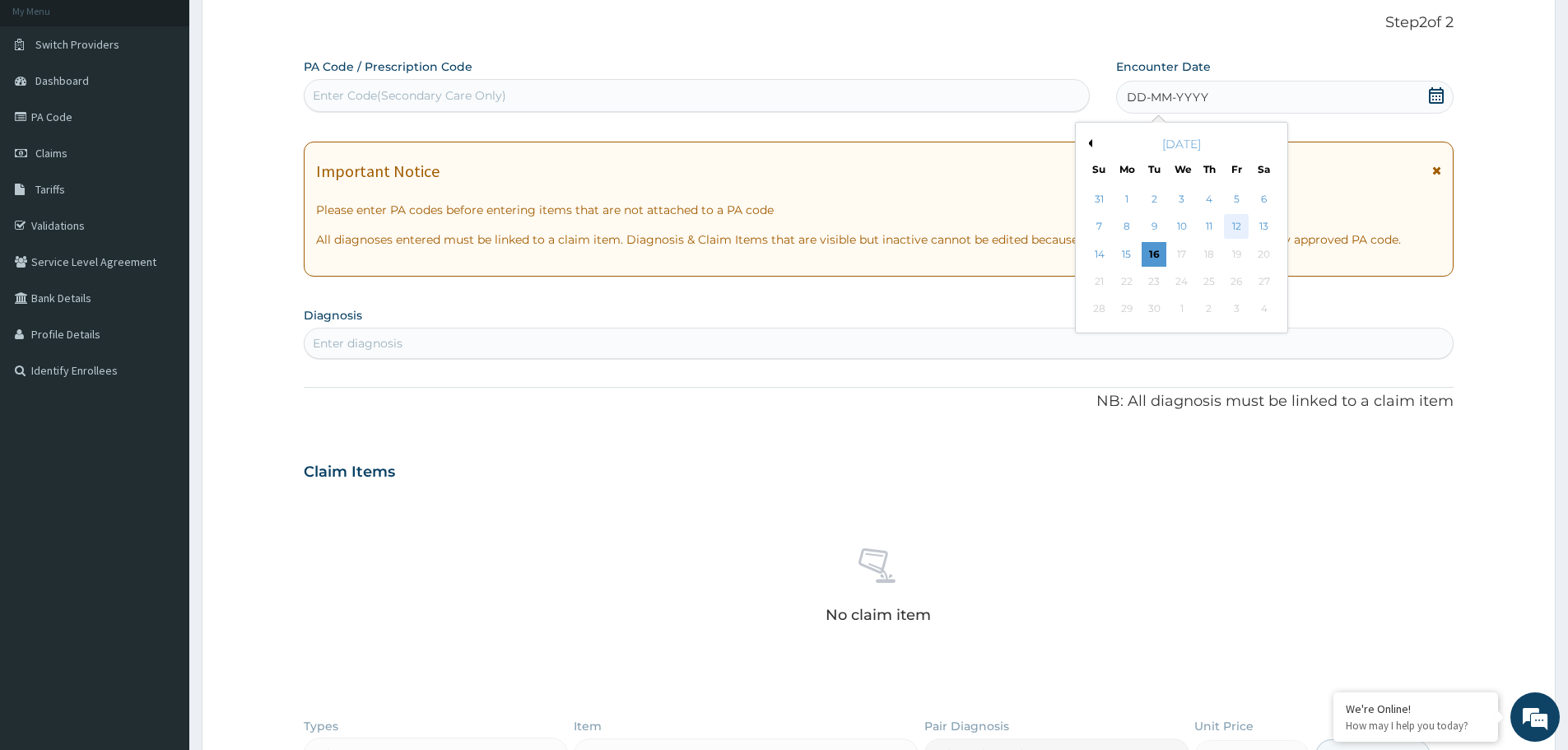
click at [1236, 218] on div "12" at bounding box center [1236, 226] width 25 height 25
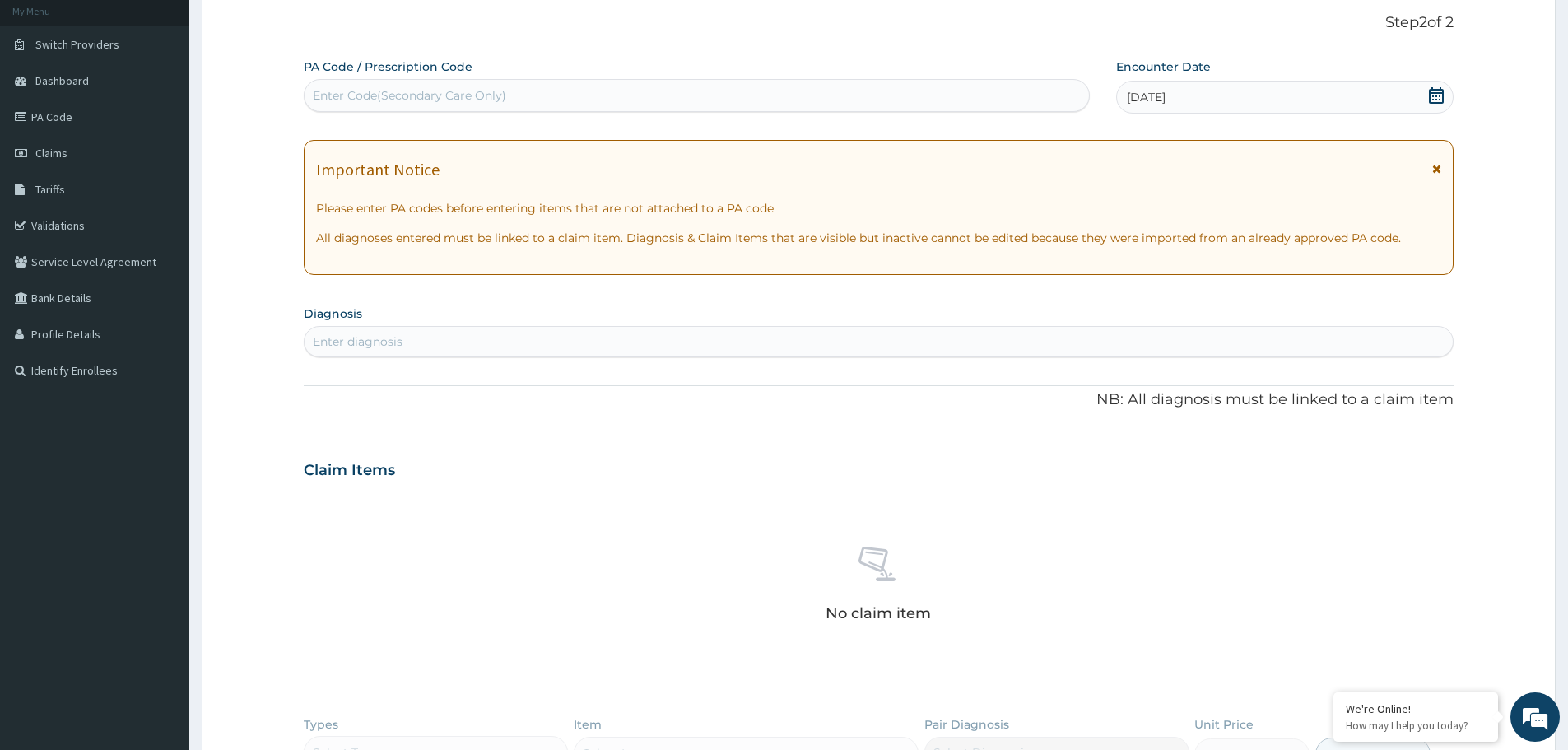
click at [592, 342] on div "Enter diagnosis" at bounding box center [878, 342] width 1148 height 27
type input "[MEDICAL_DATA]"
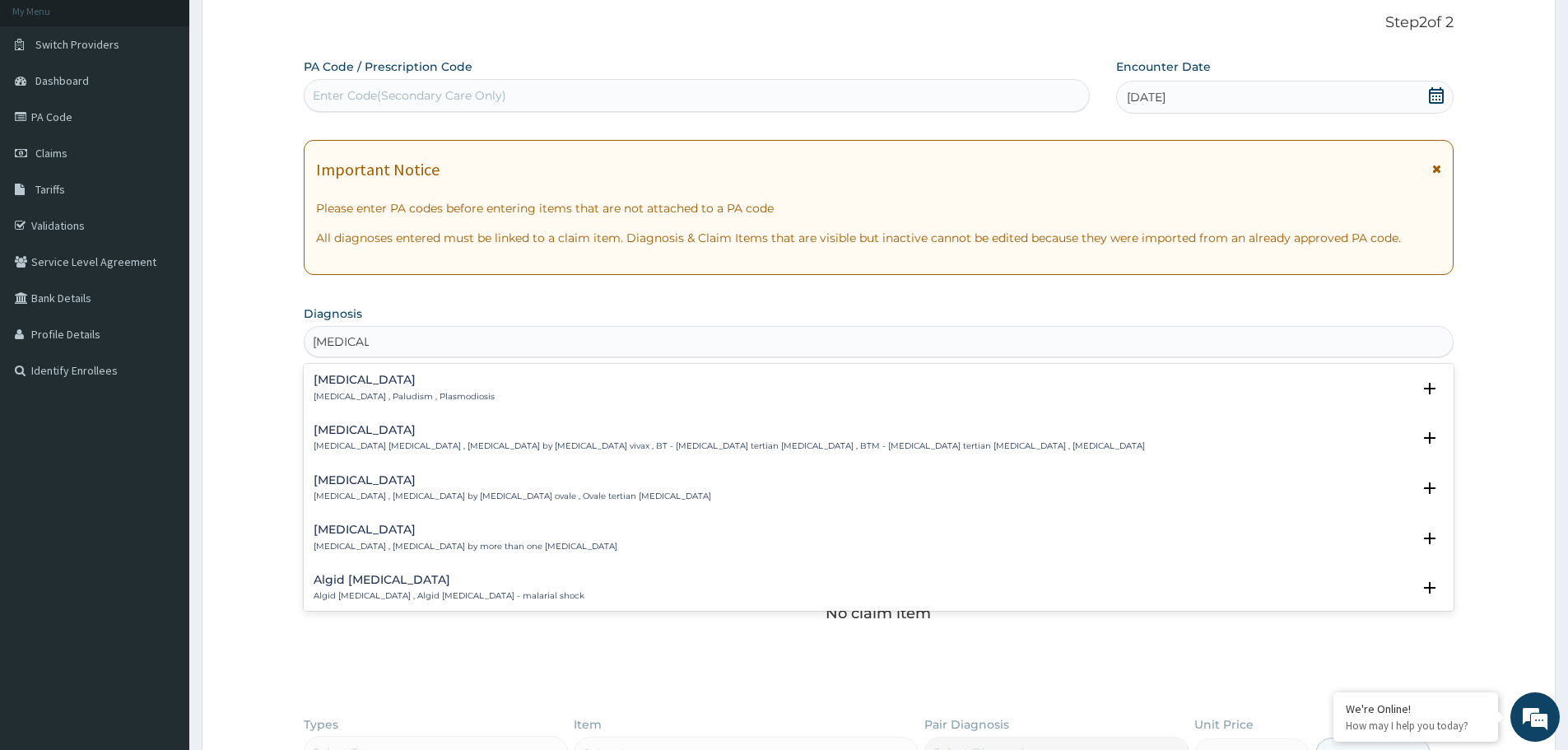
click at [337, 395] on p "[MEDICAL_DATA] , Paludism , Plasmodiosis" at bounding box center [404, 397] width 181 height 12
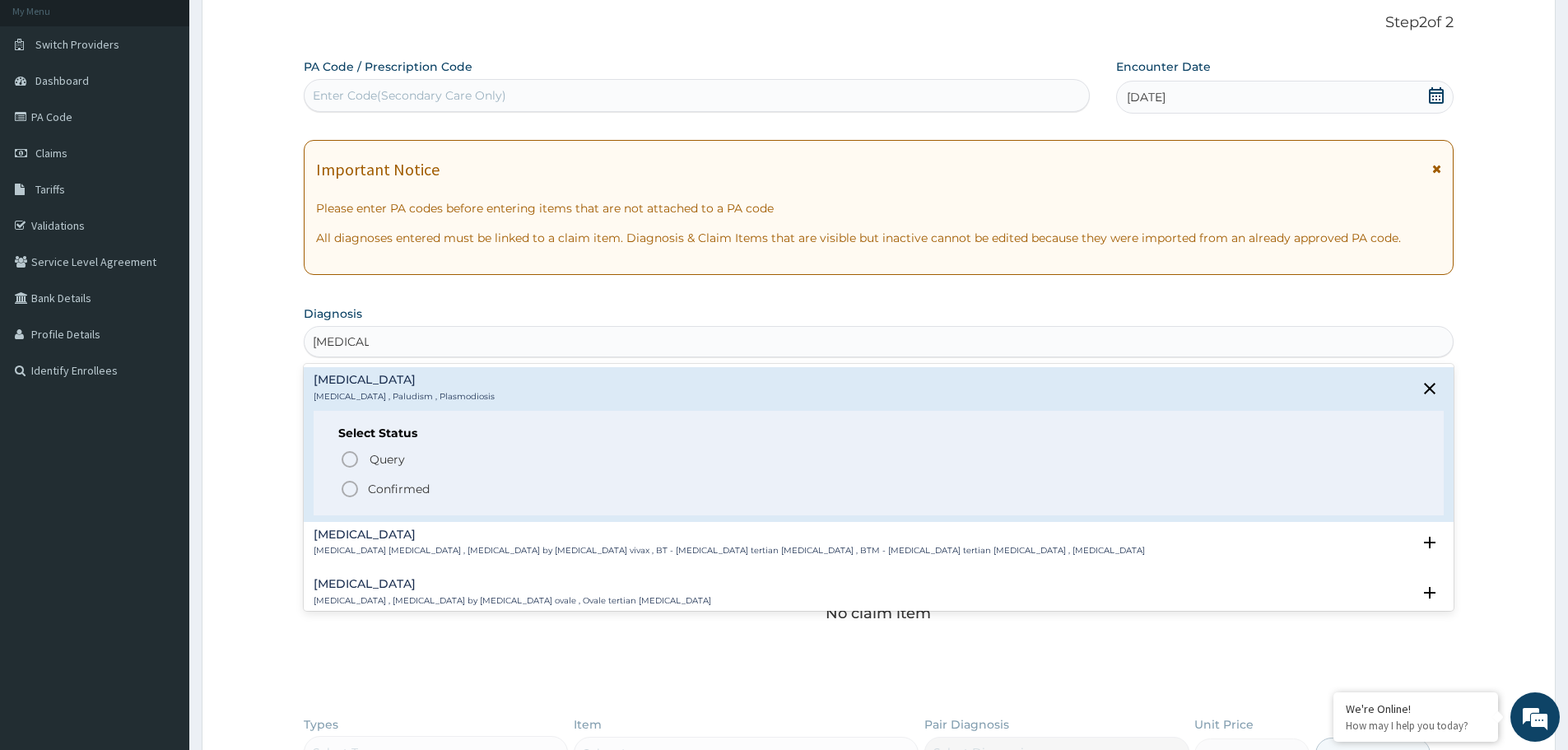
click at [345, 490] on icon "status option filled" at bounding box center [350, 489] width 20 height 20
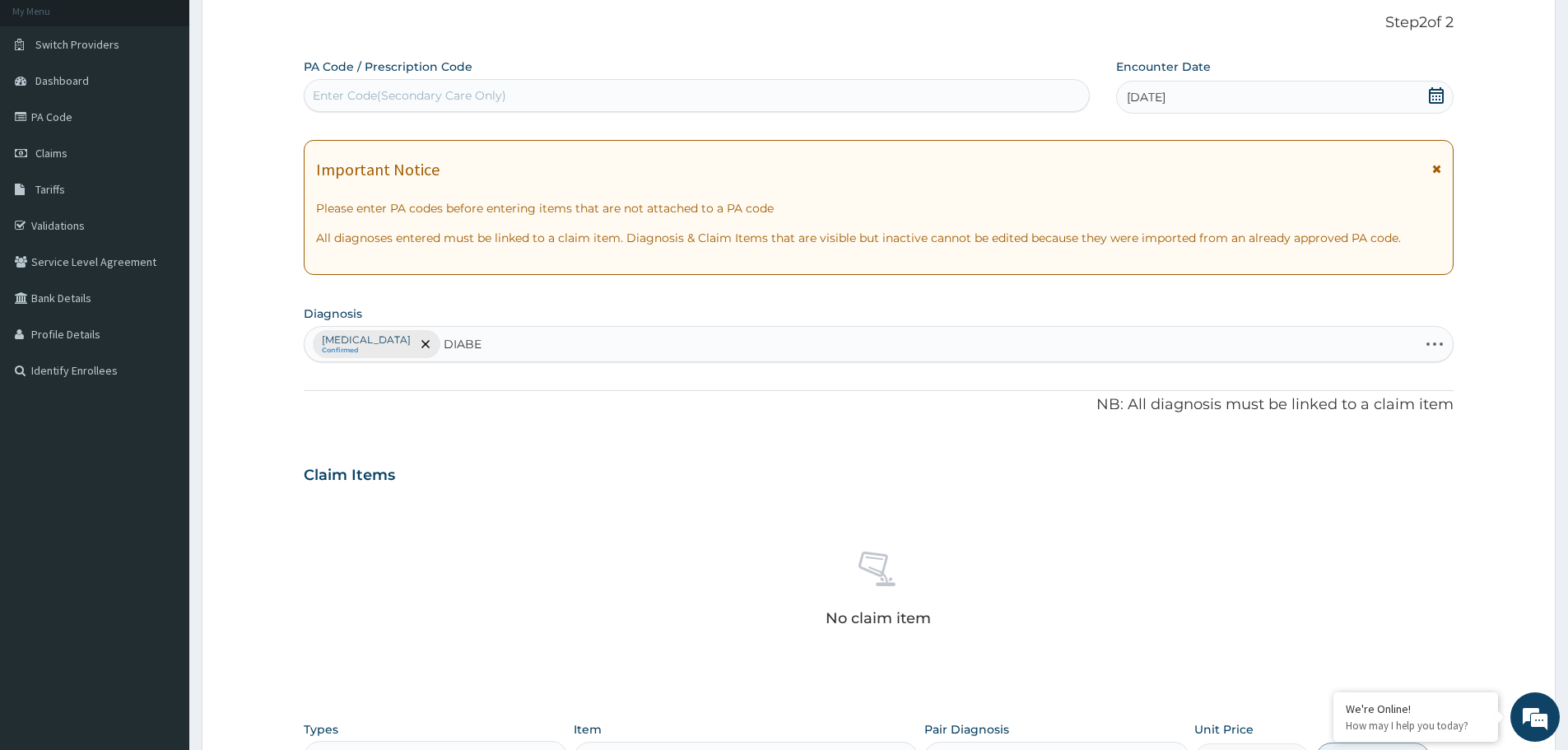
type input "DIABET"
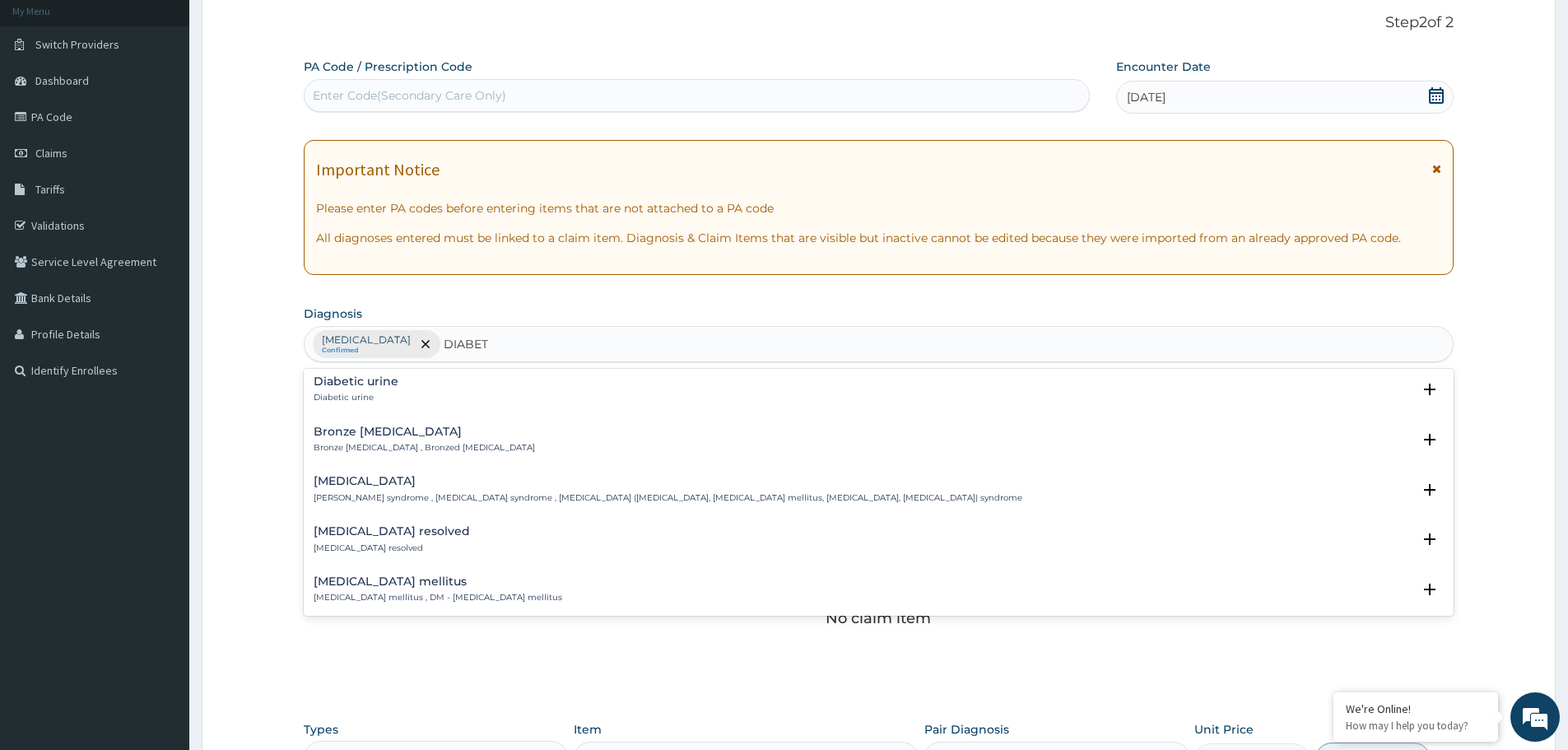
scroll to position [164, 0]
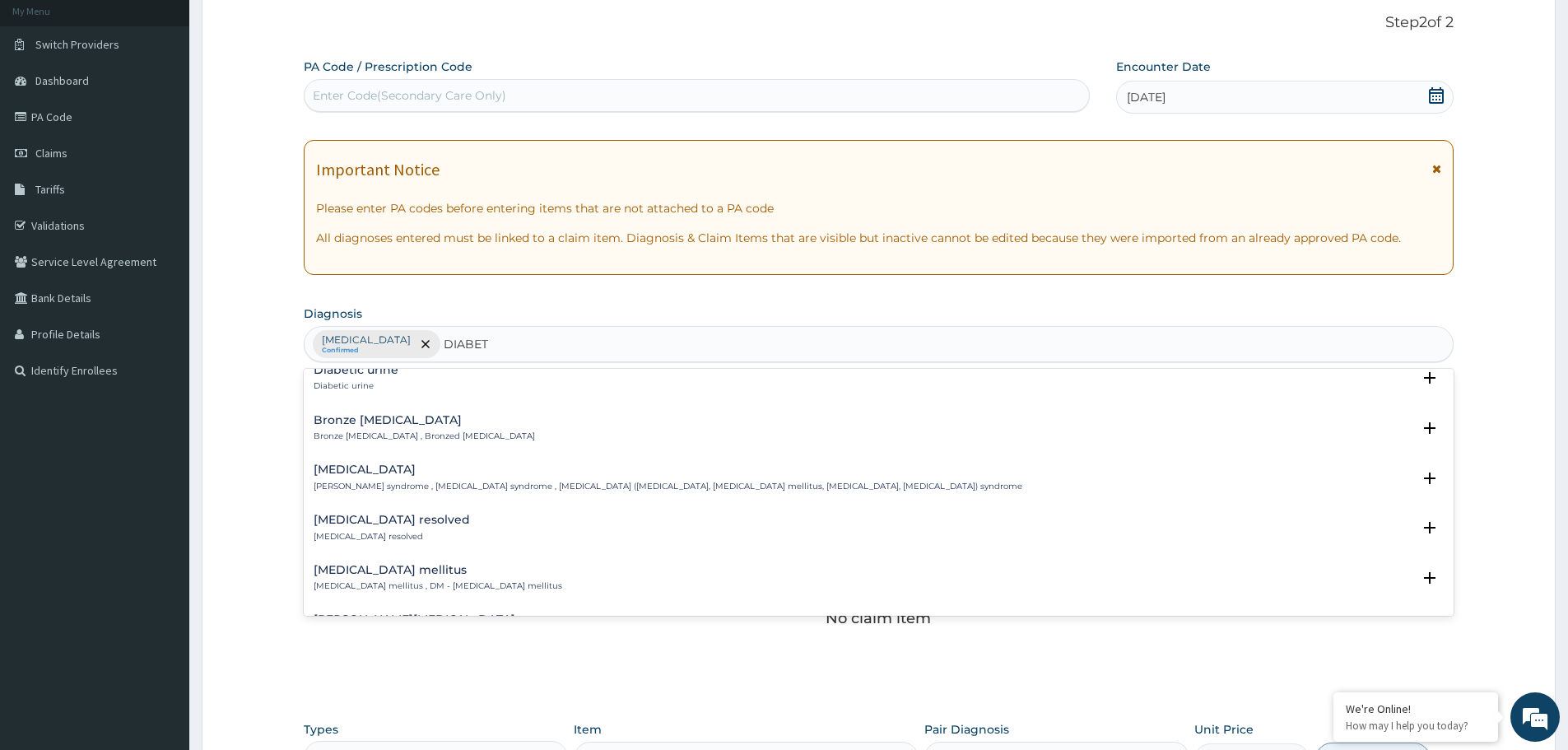
click at [360, 534] on p "[MEDICAL_DATA] resolved" at bounding box center [392, 537] width 156 height 12
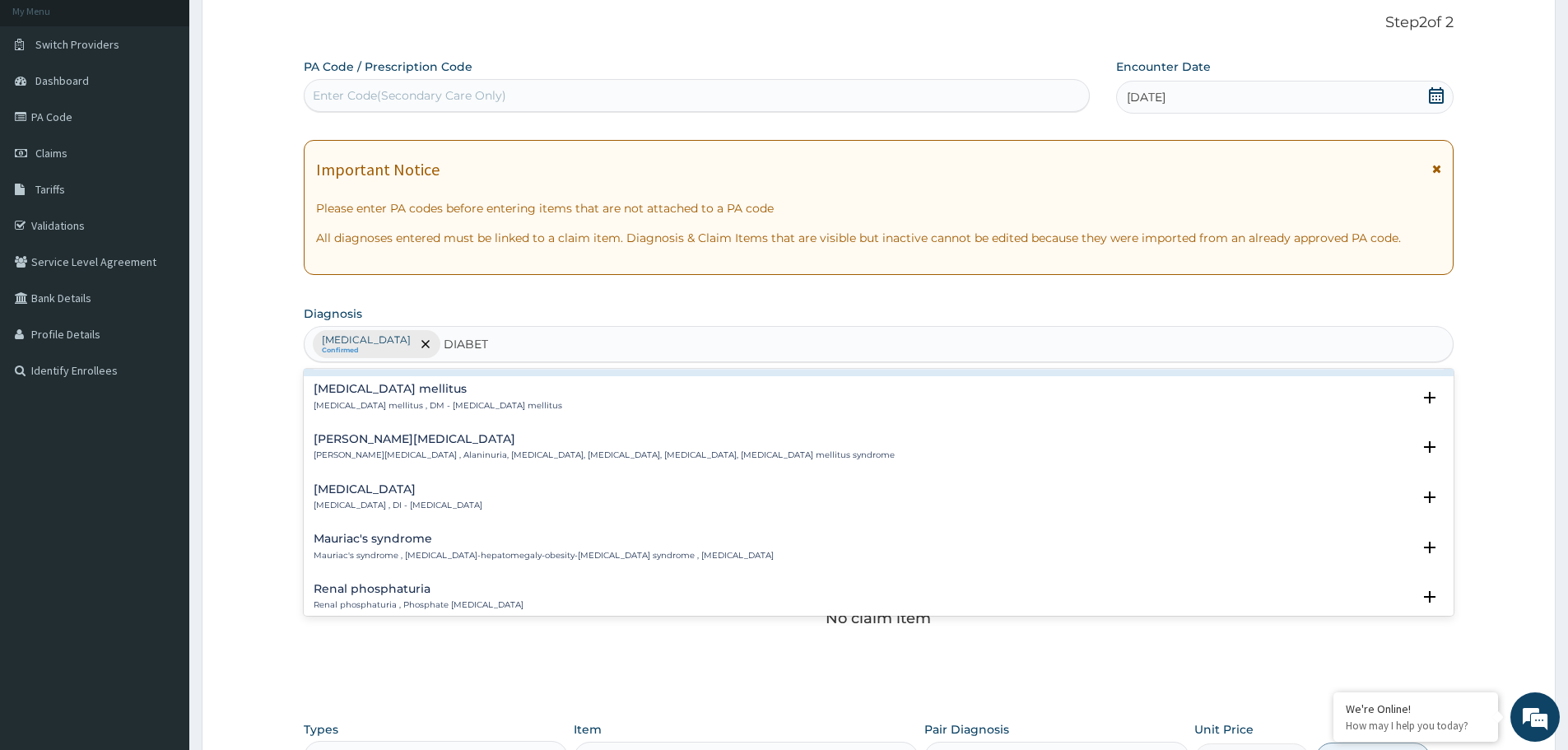
scroll to position [411, 0]
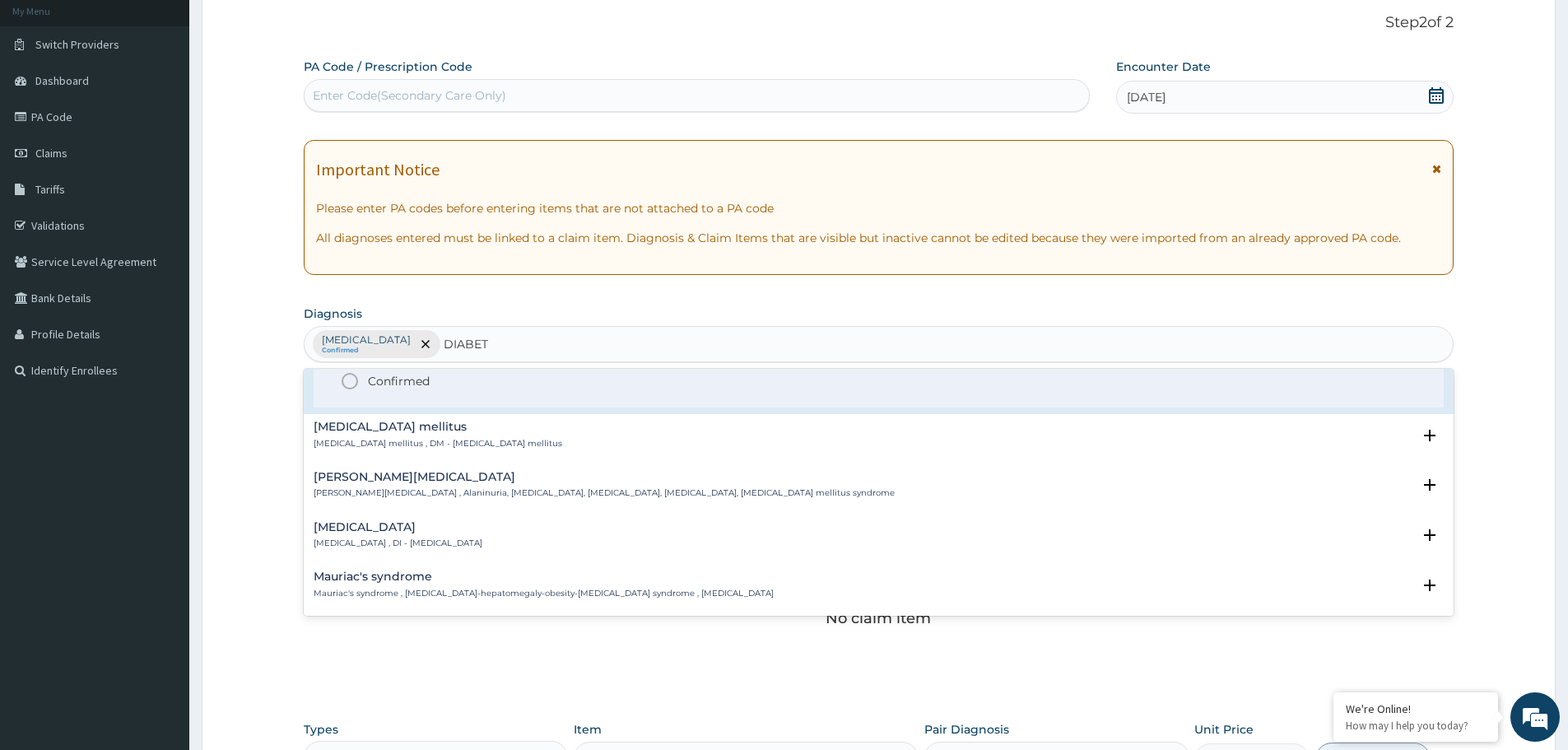
click at [371, 446] on p "[MEDICAL_DATA] mellitus , DM - [MEDICAL_DATA] mellitus" at bounding box center [438, 444] width 249 height 12
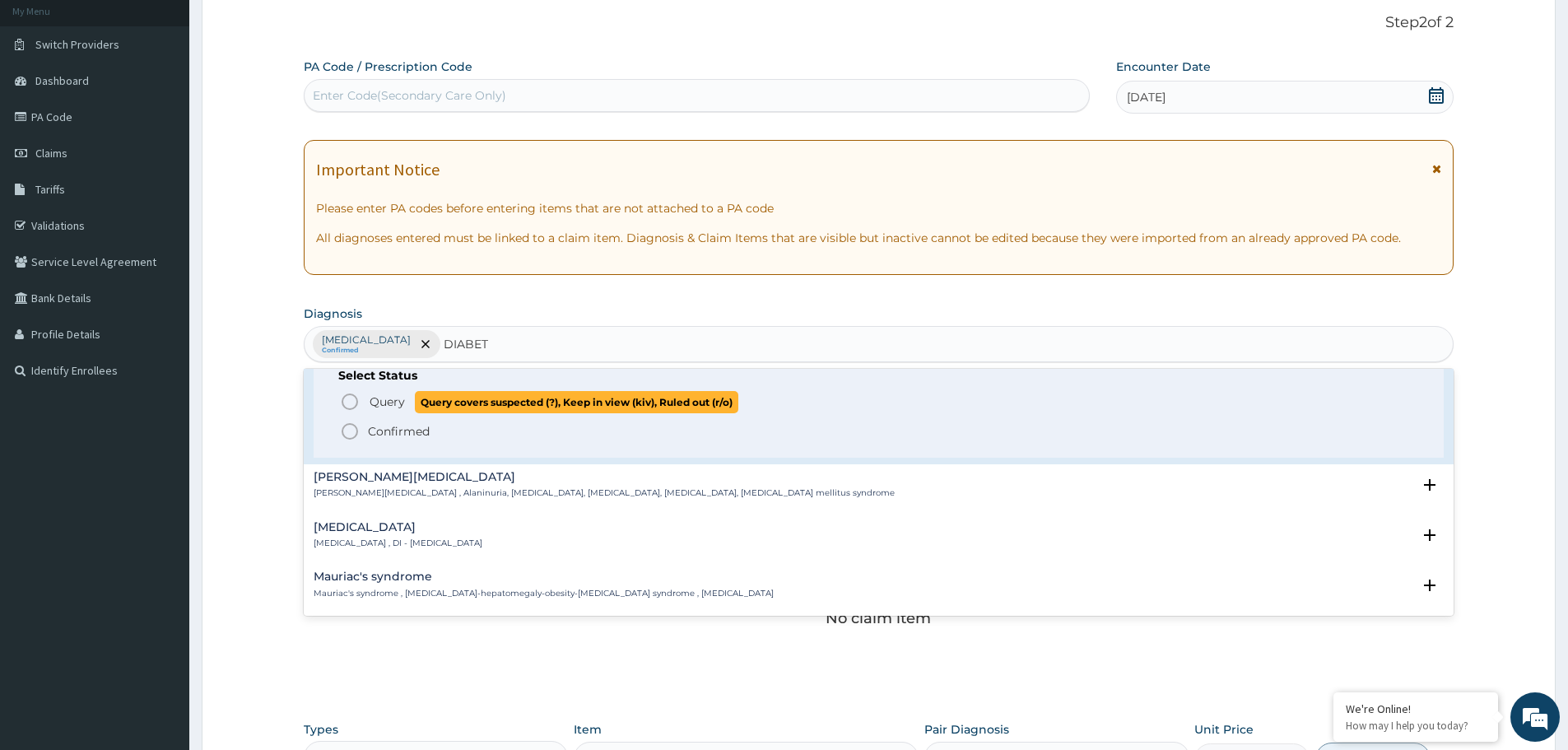
click at [348, 406] on icon "status option query" at bounding box center [350, 402] width 20 height 20
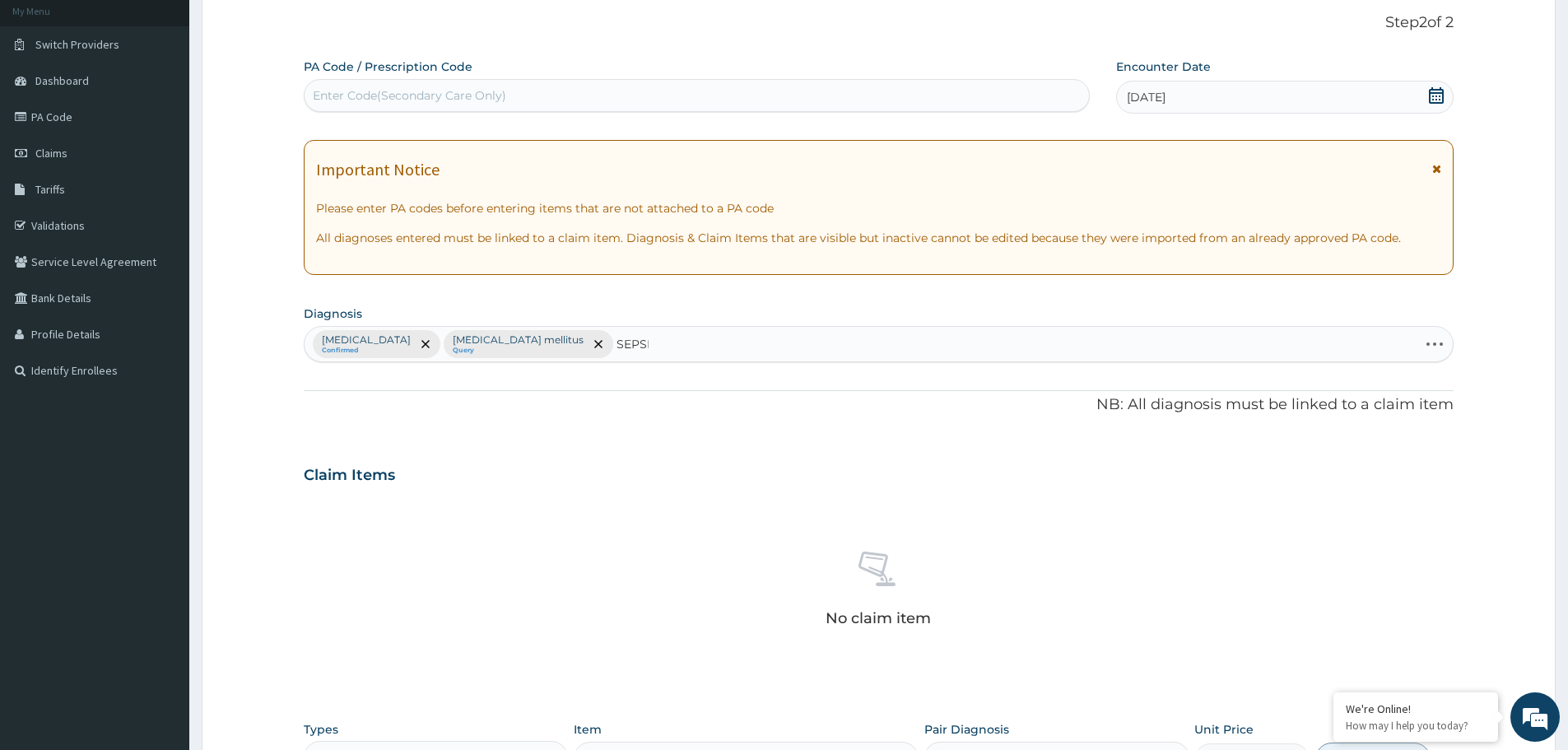
type input "[MEDICAL_DATA]"
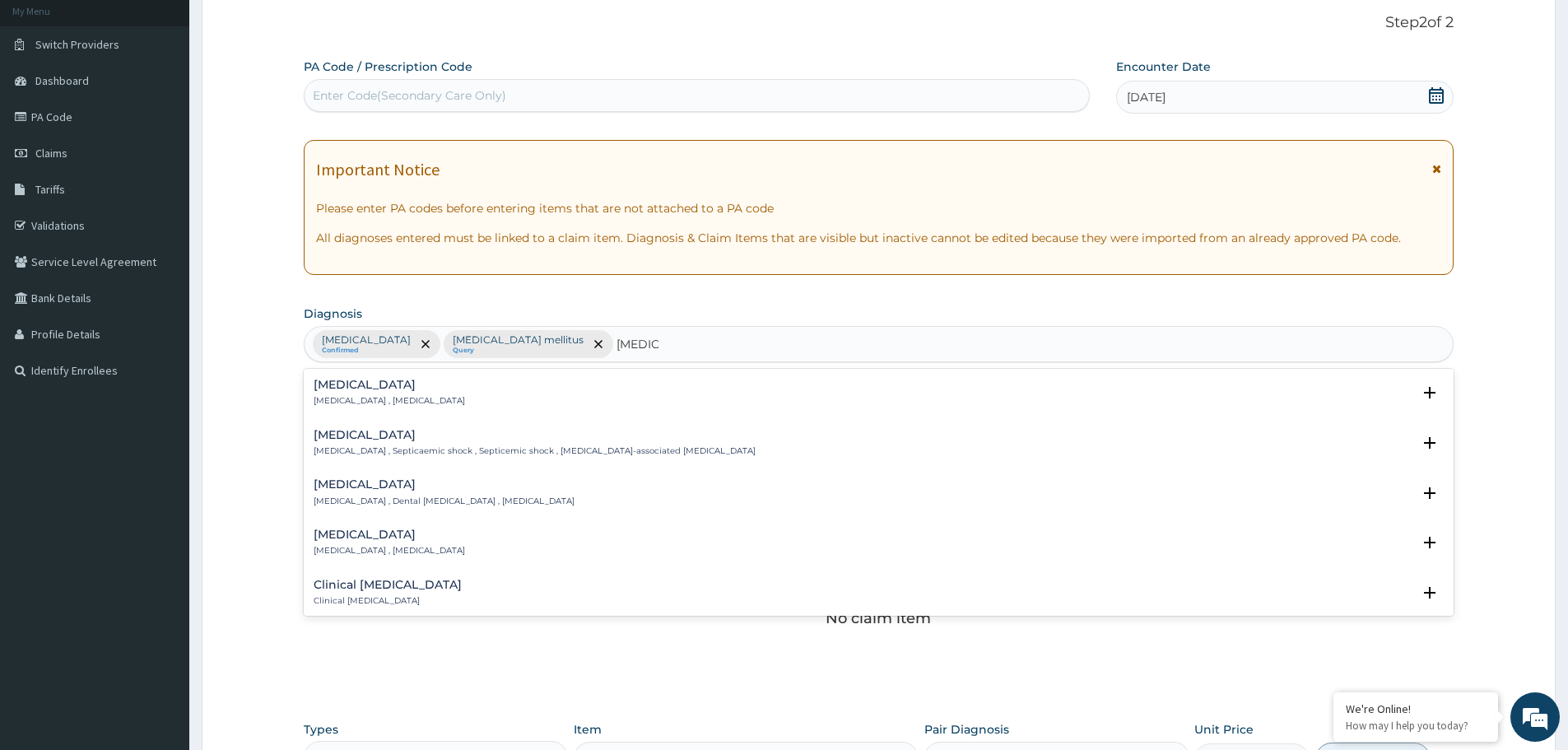
click at [335, 396] on p "[MEDICAL_DATA] , [MEDICAL_DATA]" at bounding box center [390, 402] width 151 height 12
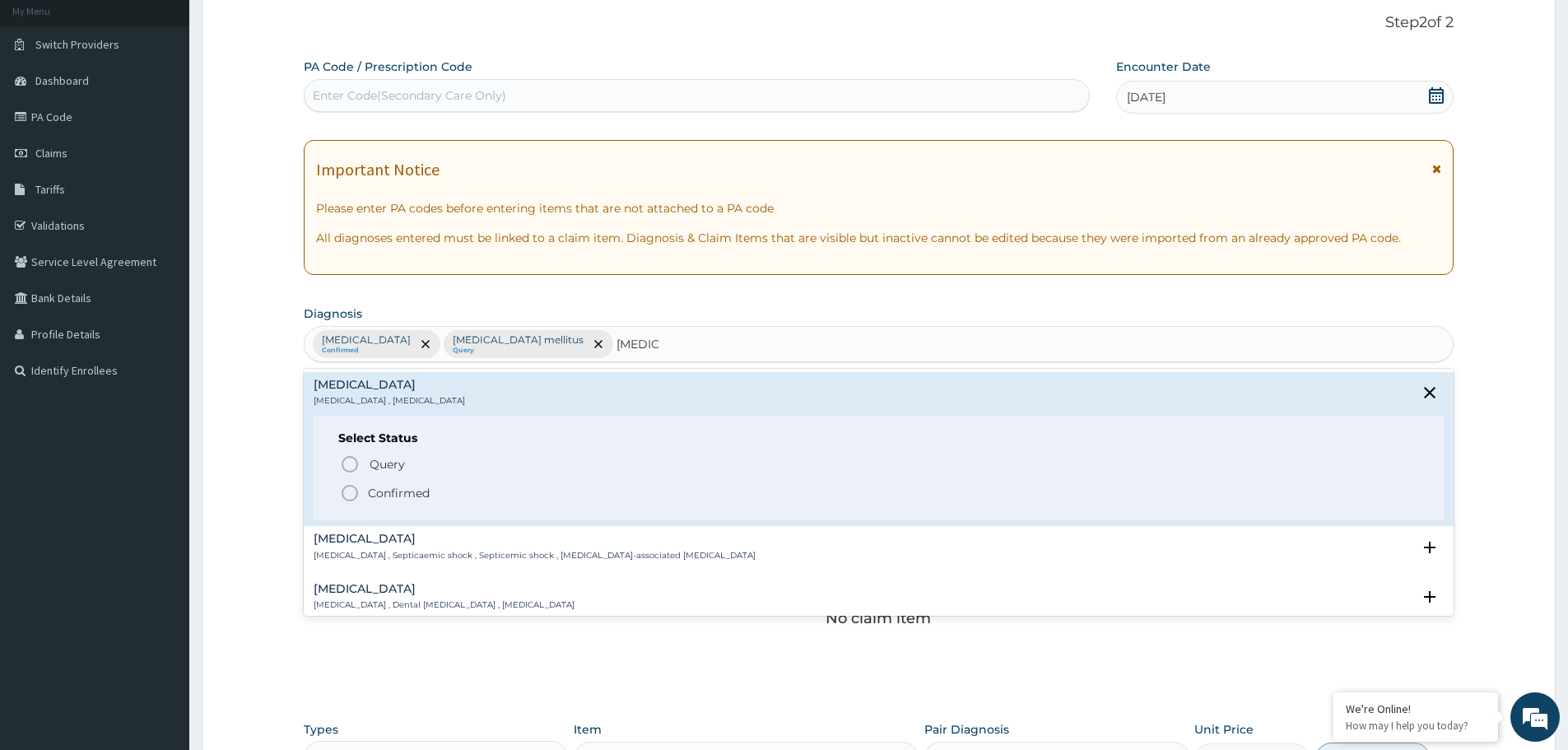
click at [351, 494] on icon "status option filled" at bounding box center [350, 493] width 20 height 20
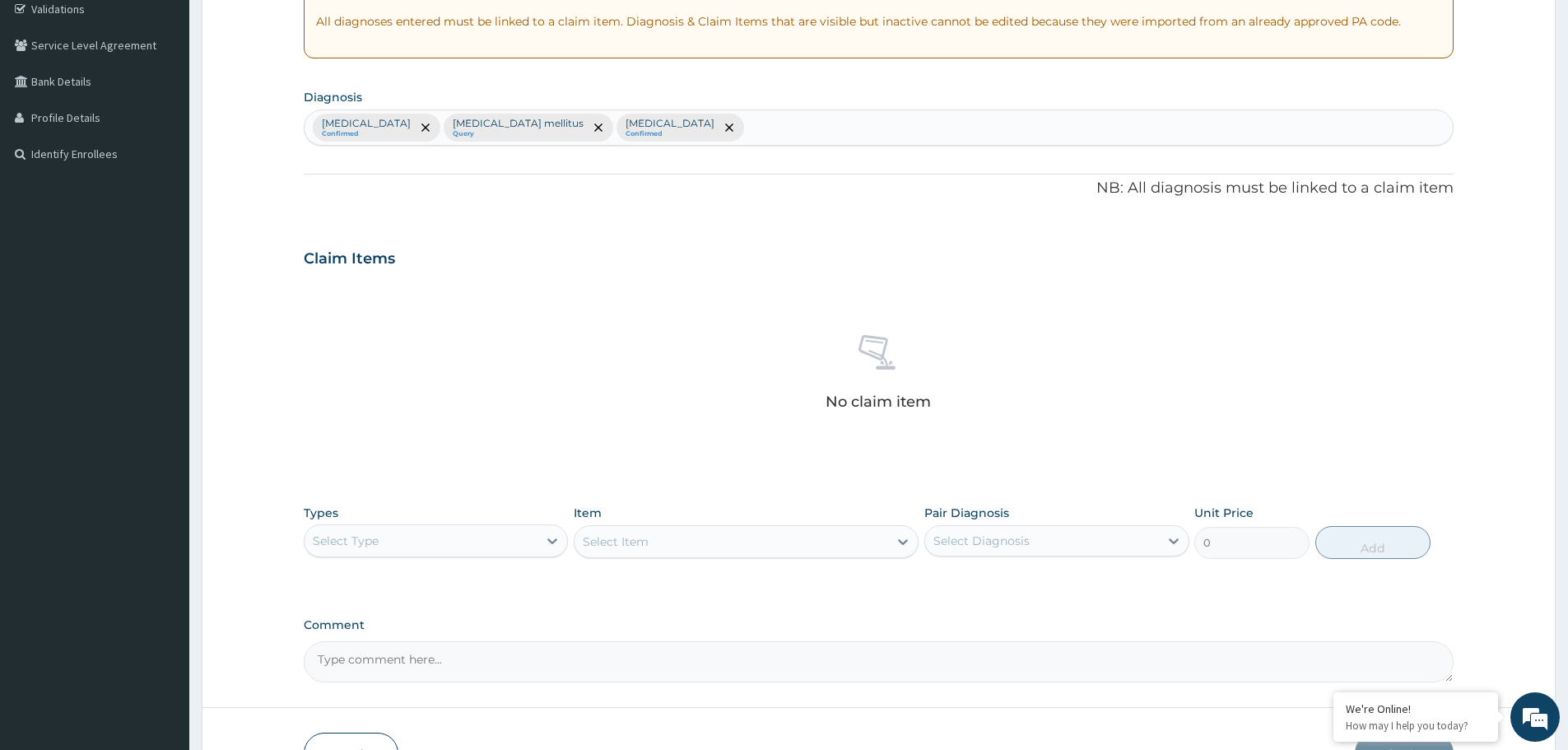
scroll to position [421, 0]
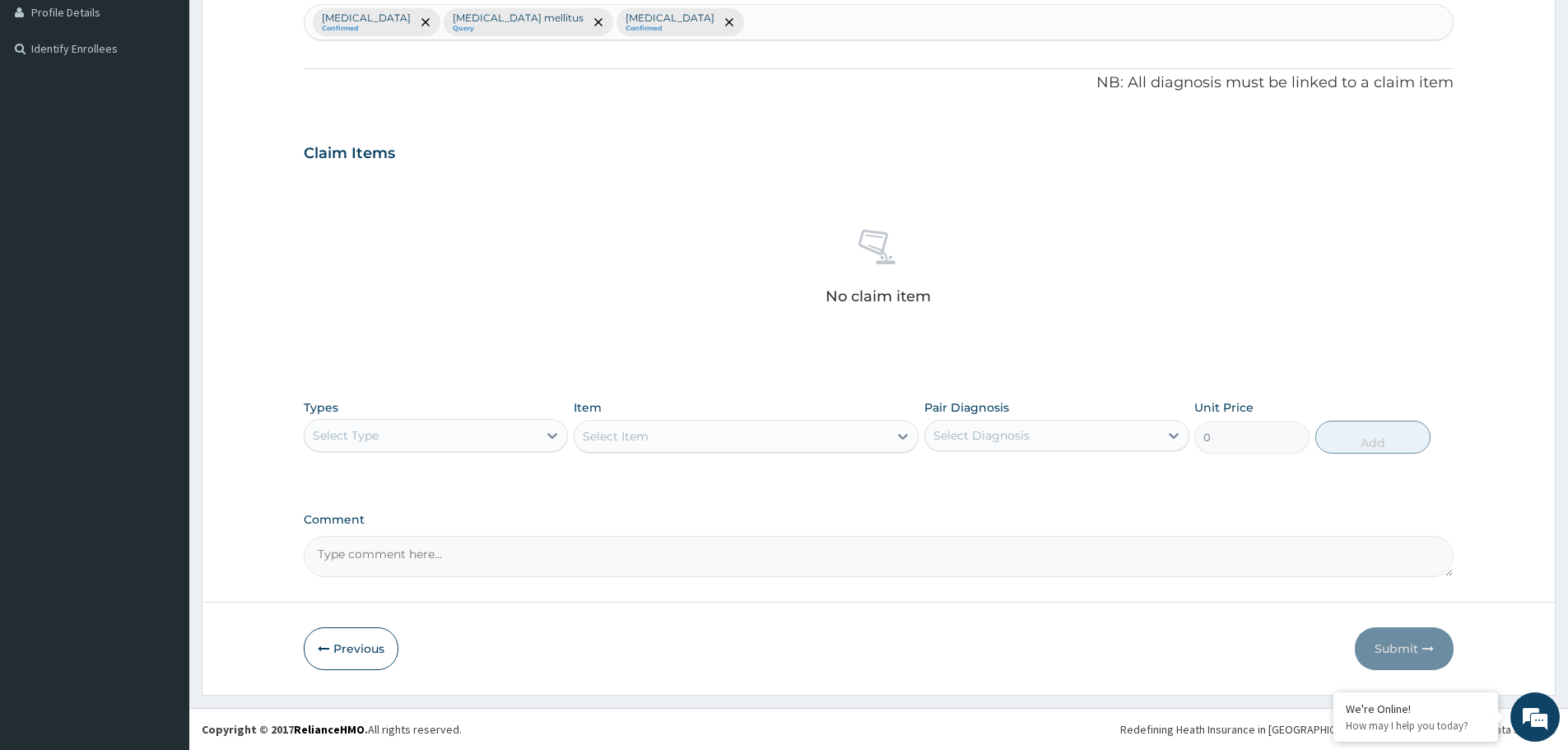
click at [455, 437] on div "Select Type" at bounding box center [421, 435] width 233 height 27
click at [398, 546] on div "Procedures" at bounding box center [436, 536] width 265 height 30
click at [653, 441] on div "Select Item" at bounding box center [731, 436] width 314 height 27
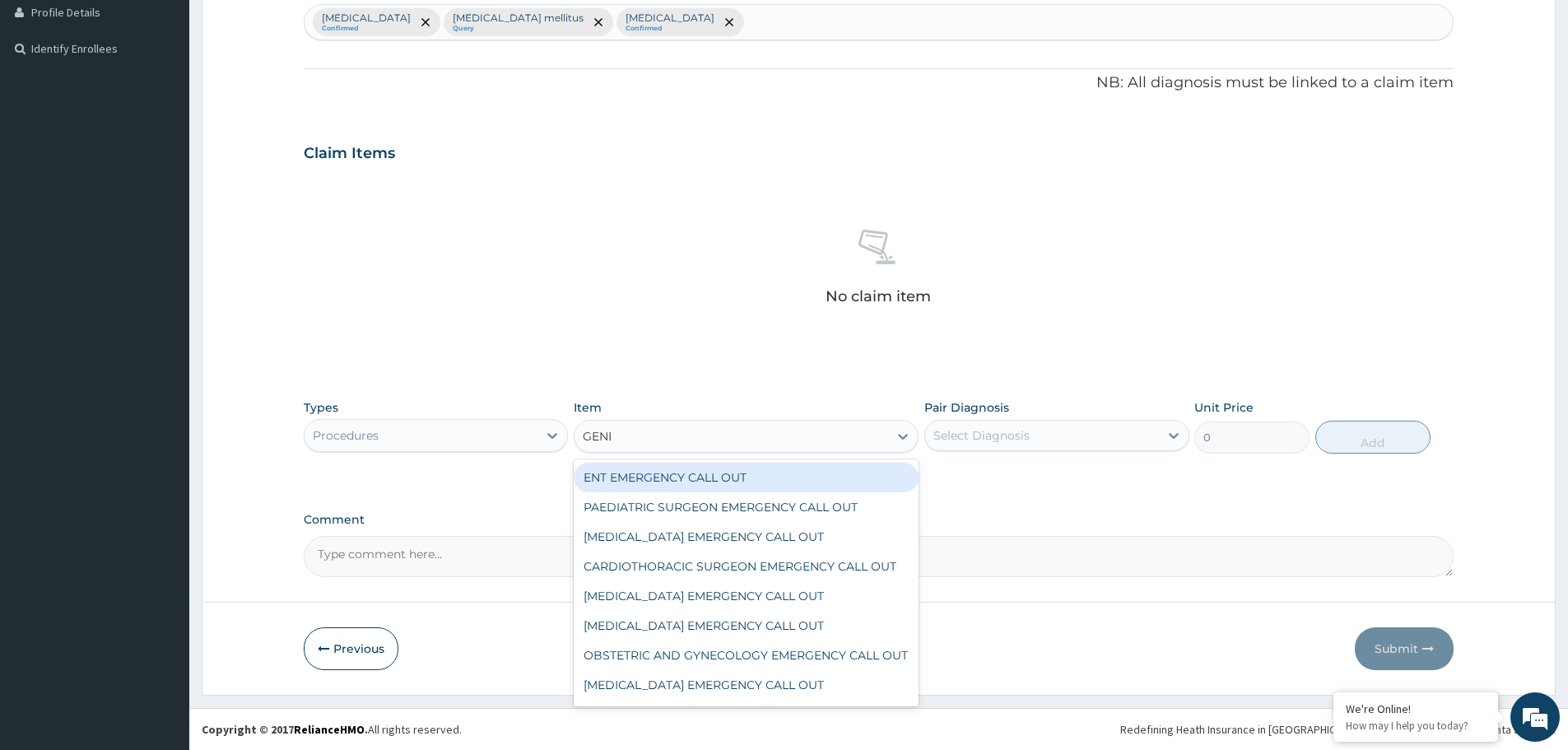
type input "GENER"
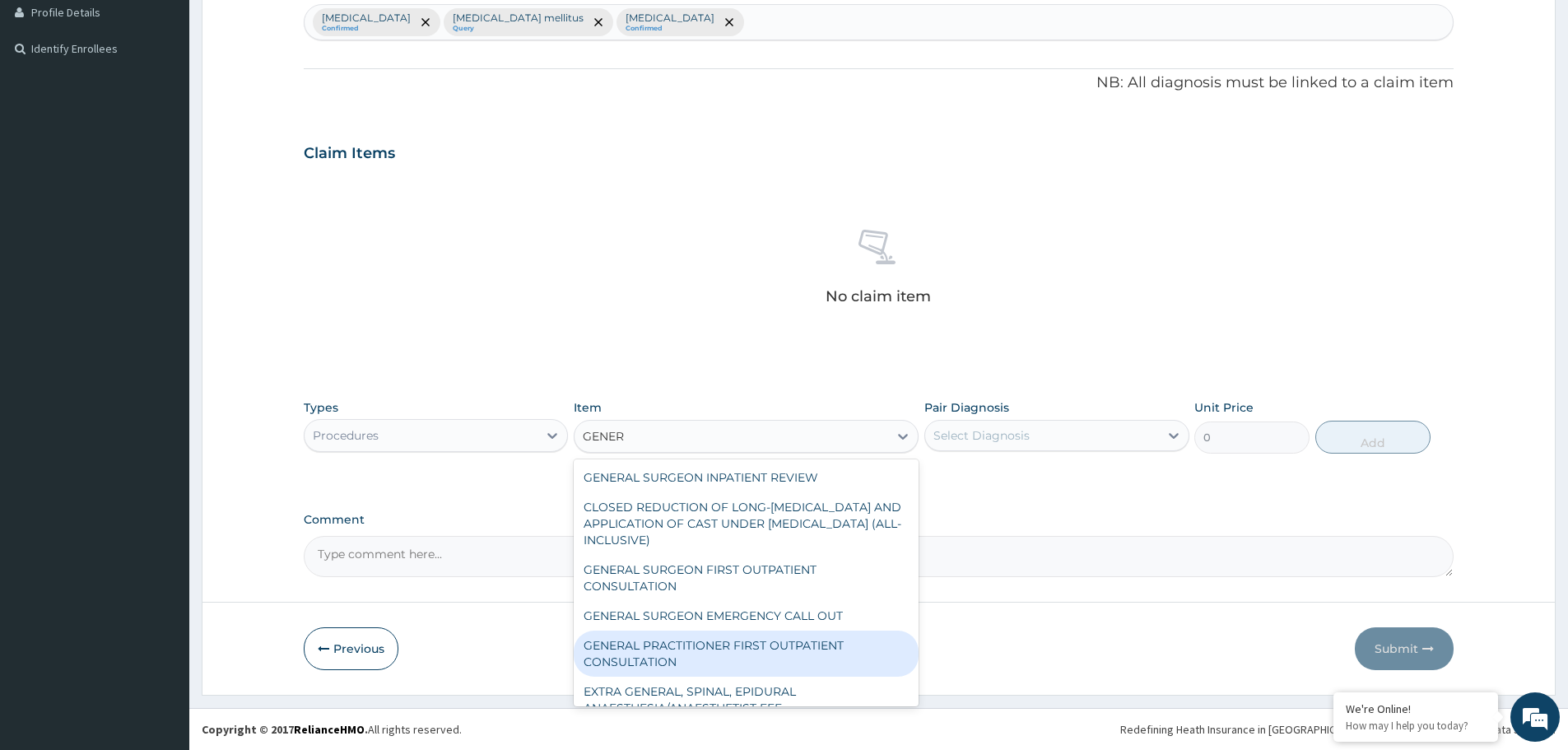
click at [734, 651] on div "GENERAL PRACTITIONER FIRST OUTPATIENT CONSULTATION" at bounding box center [746, 654] width 345 height 46
type input "3750"
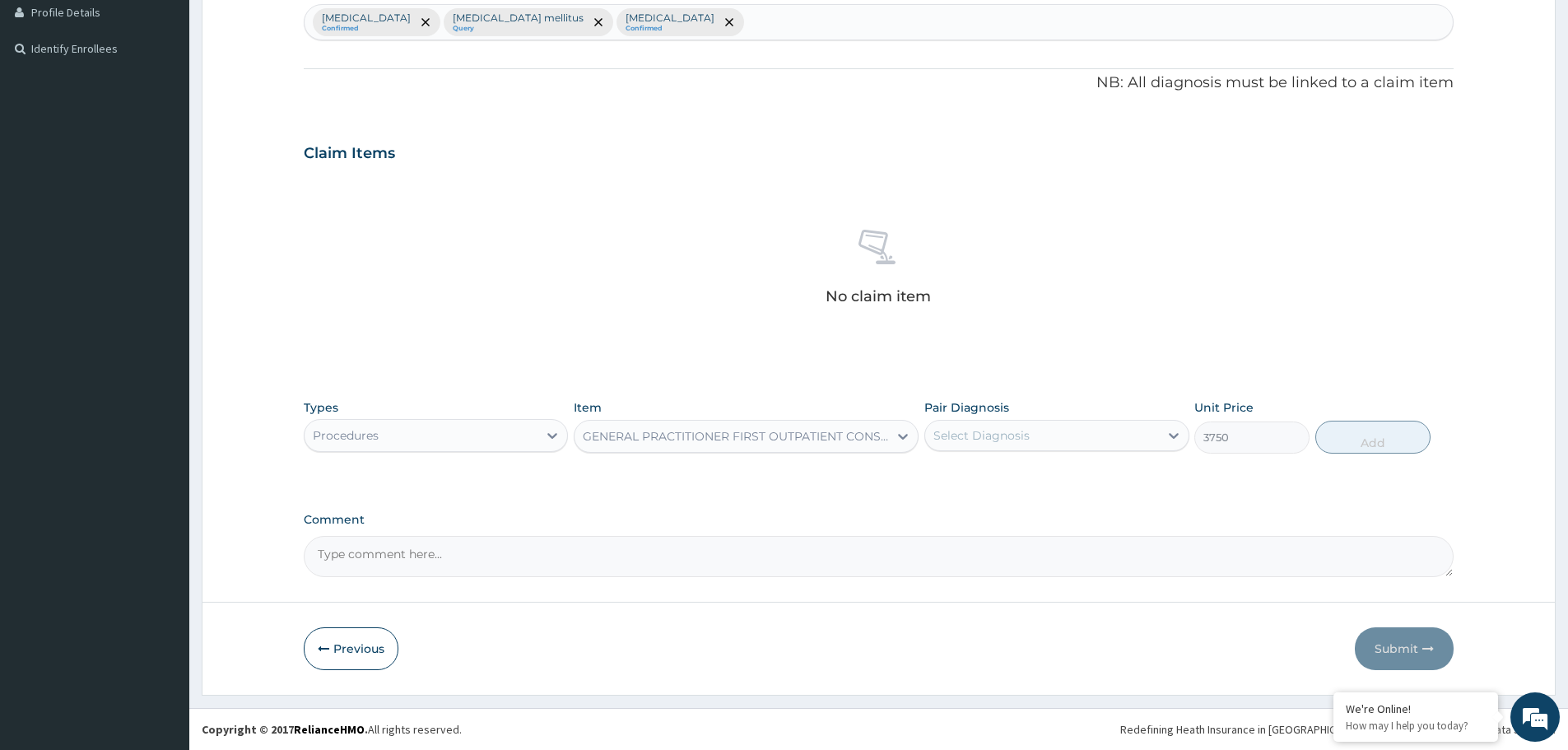
click at [1012, 427] on div "Select Diagnosis" at bounding box center [982, 435] width 96 height 17
click at [999, 478] on div "[MEDICAL_DATA]" at bounding box center [1056, 478] width 265 height 33
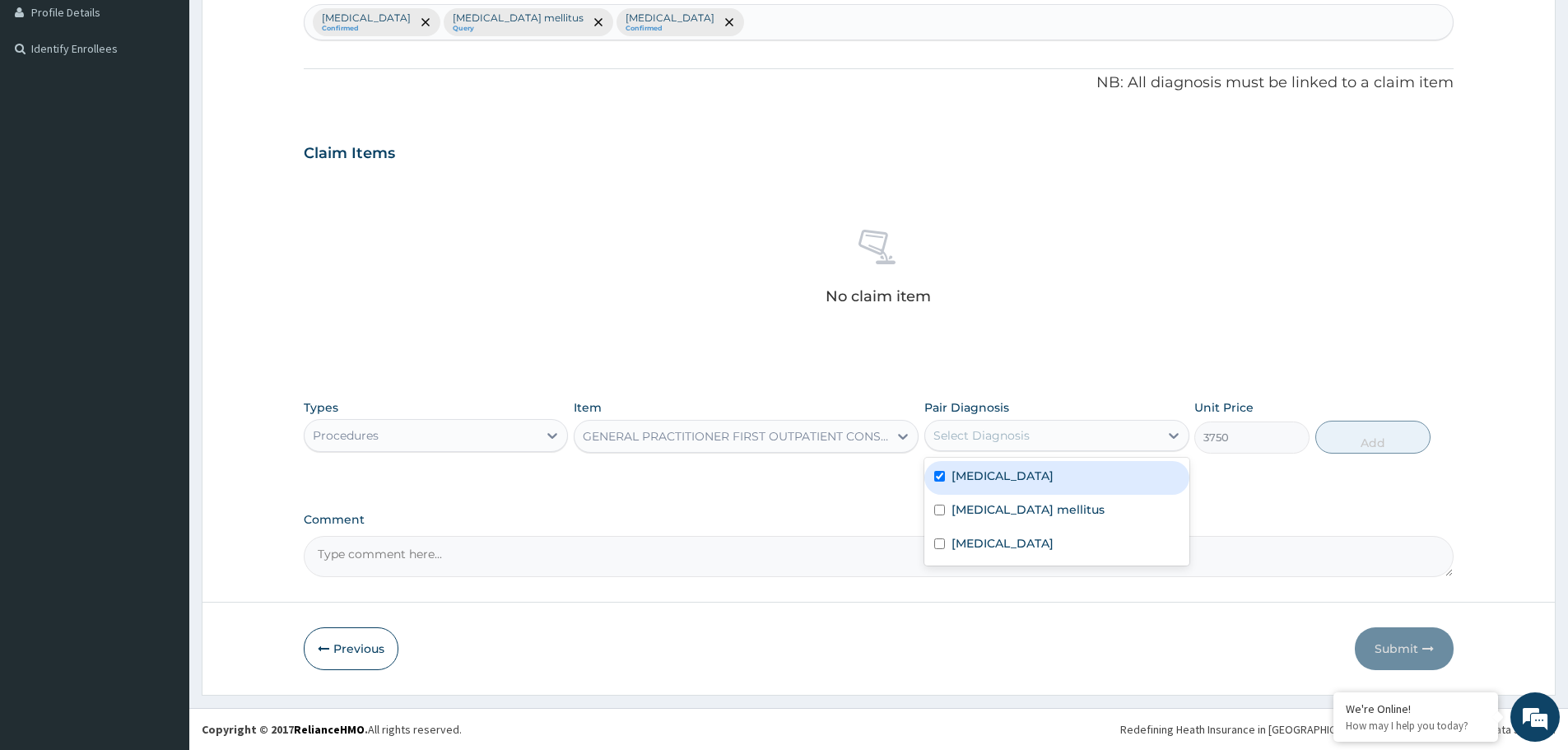
checkbox input "true"
click at [1389, 432] on button "Add" at bounding box center [1372, 437] width 115 height 32
type input "0"
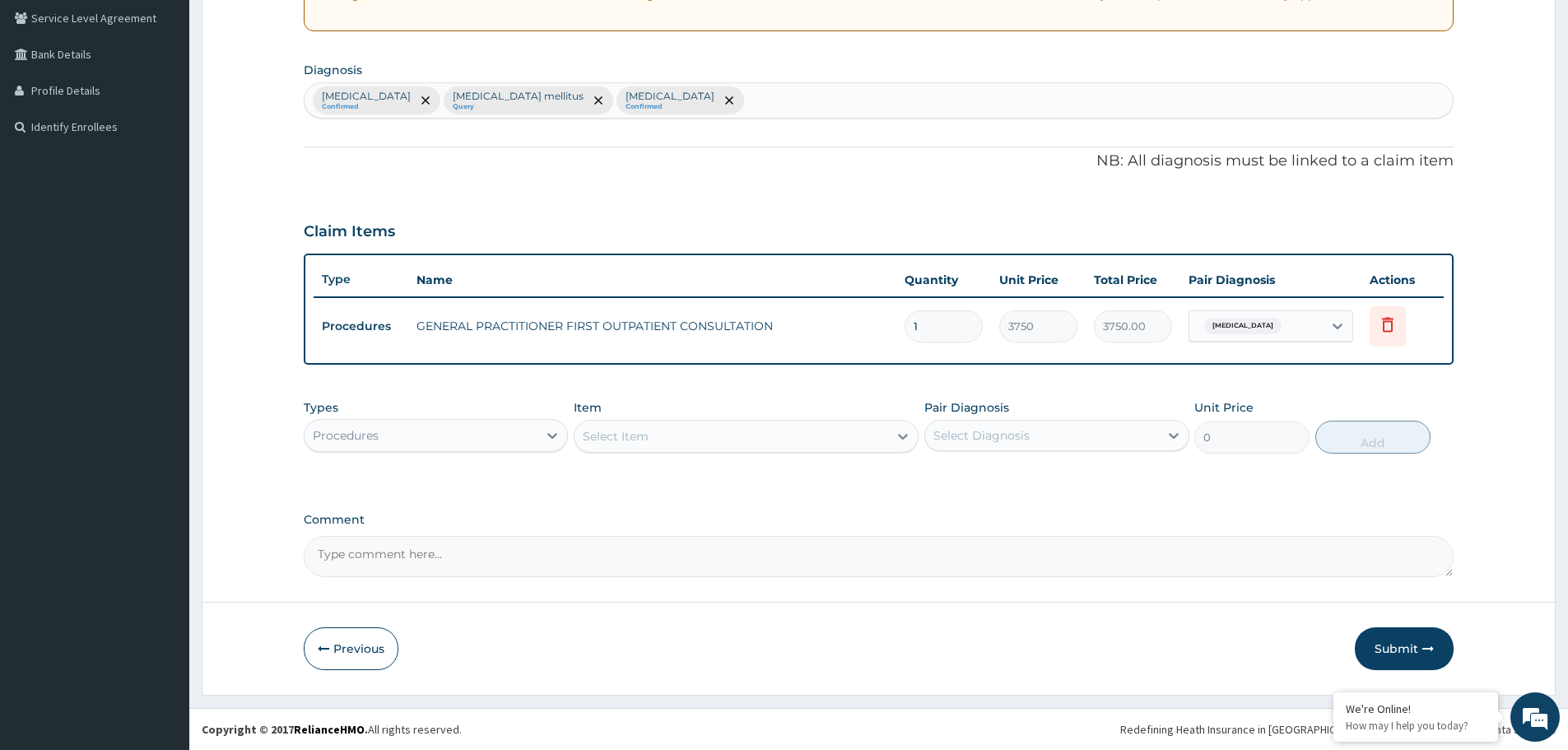
scroll to position [343, 0]
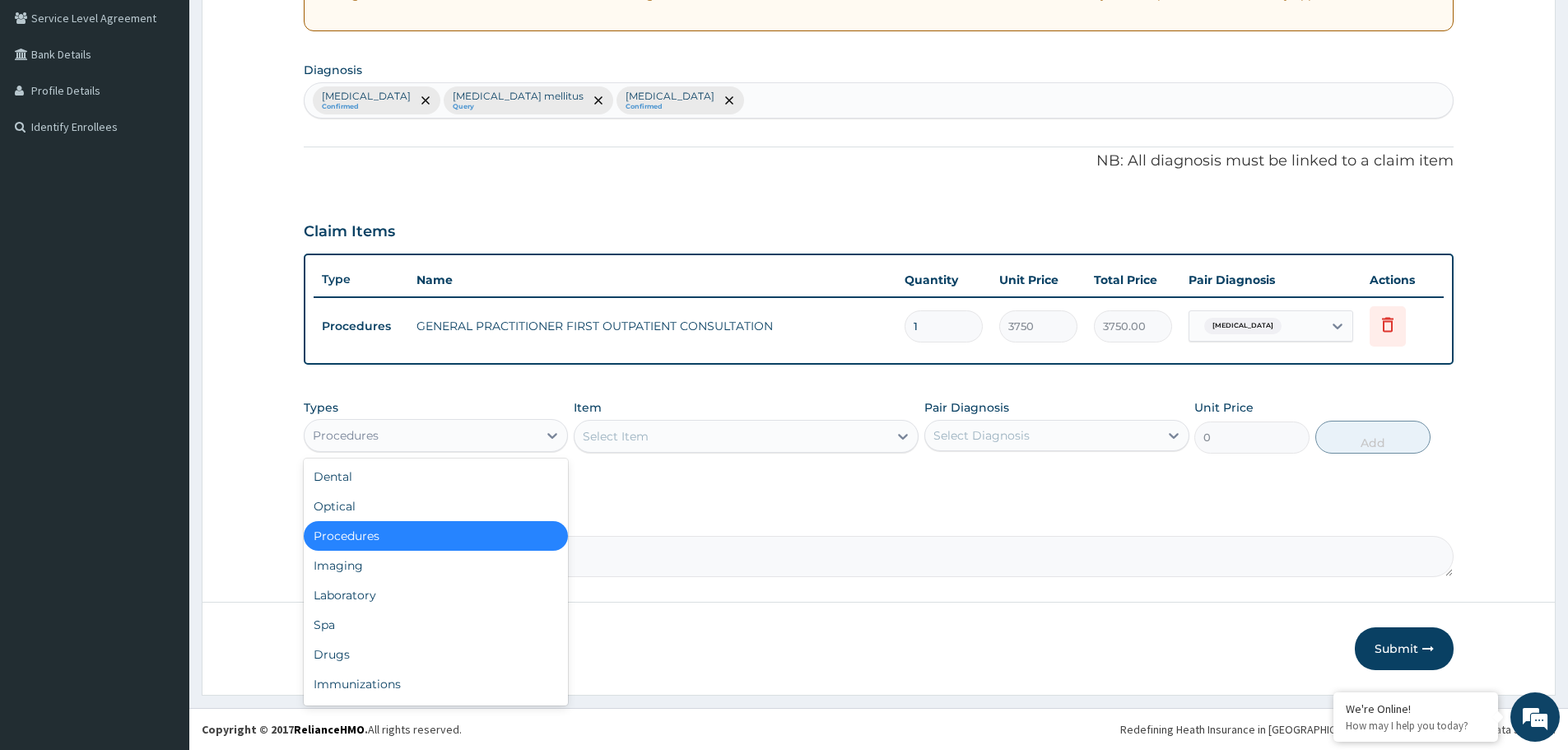
click at [372, 433] on div "Procedures" at bounding box center [345, 435] width 66 height 17
click at [381, 594] on div "Laboratory" at bounding box center [436, 595] width 265 height 30
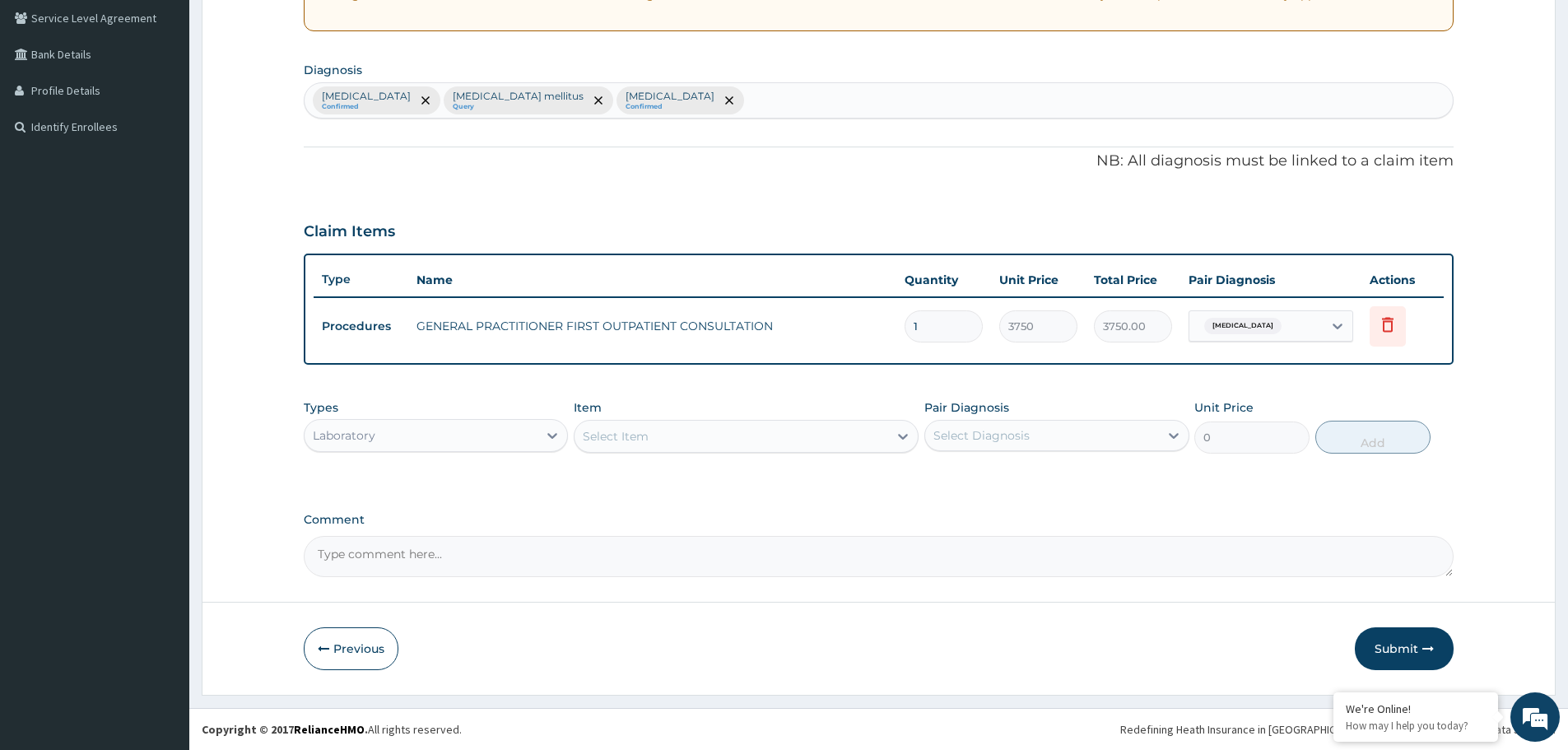
click at [779, 441] on div "Select Item" at bounding box center [731, 436] width 314 height 27
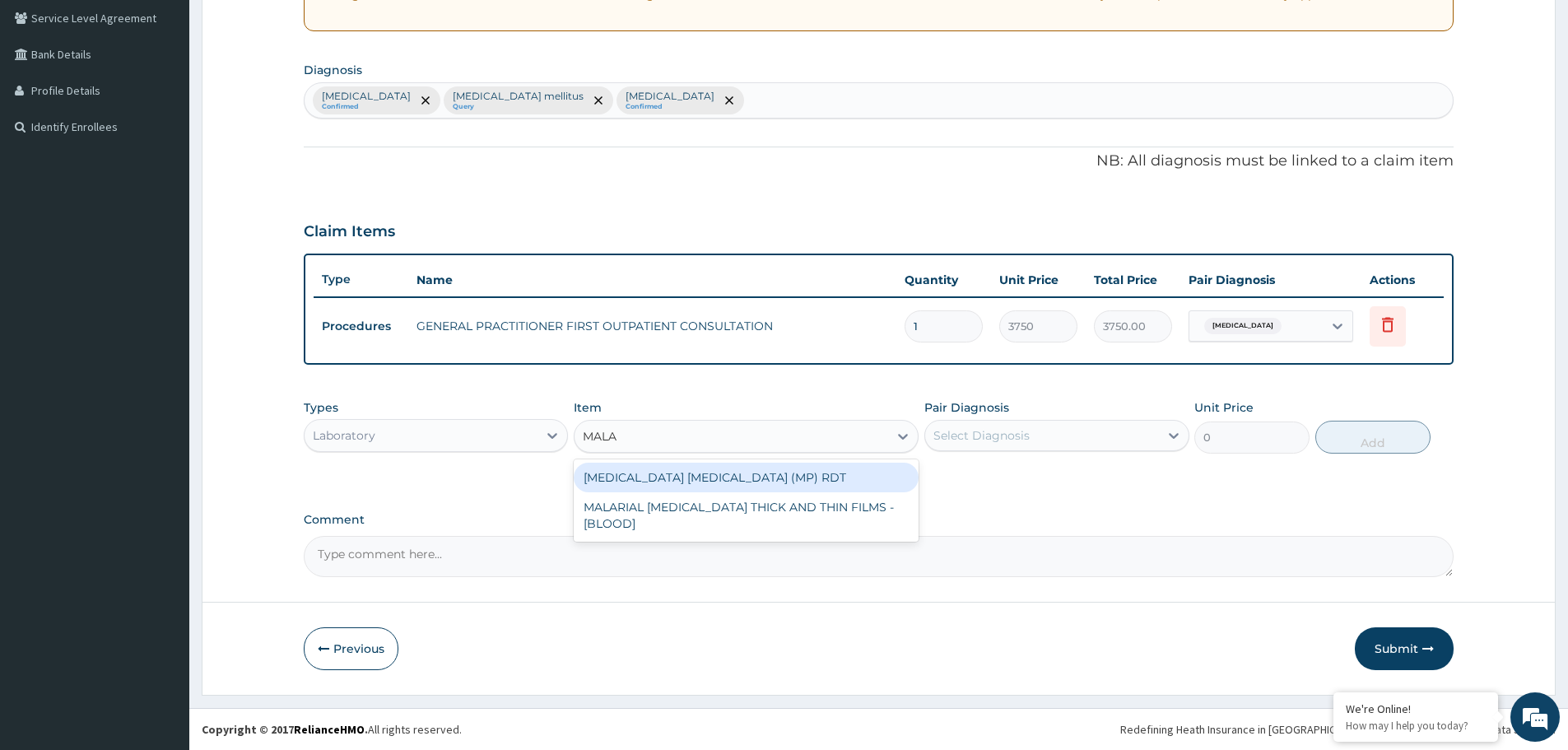
type input "MALAR"
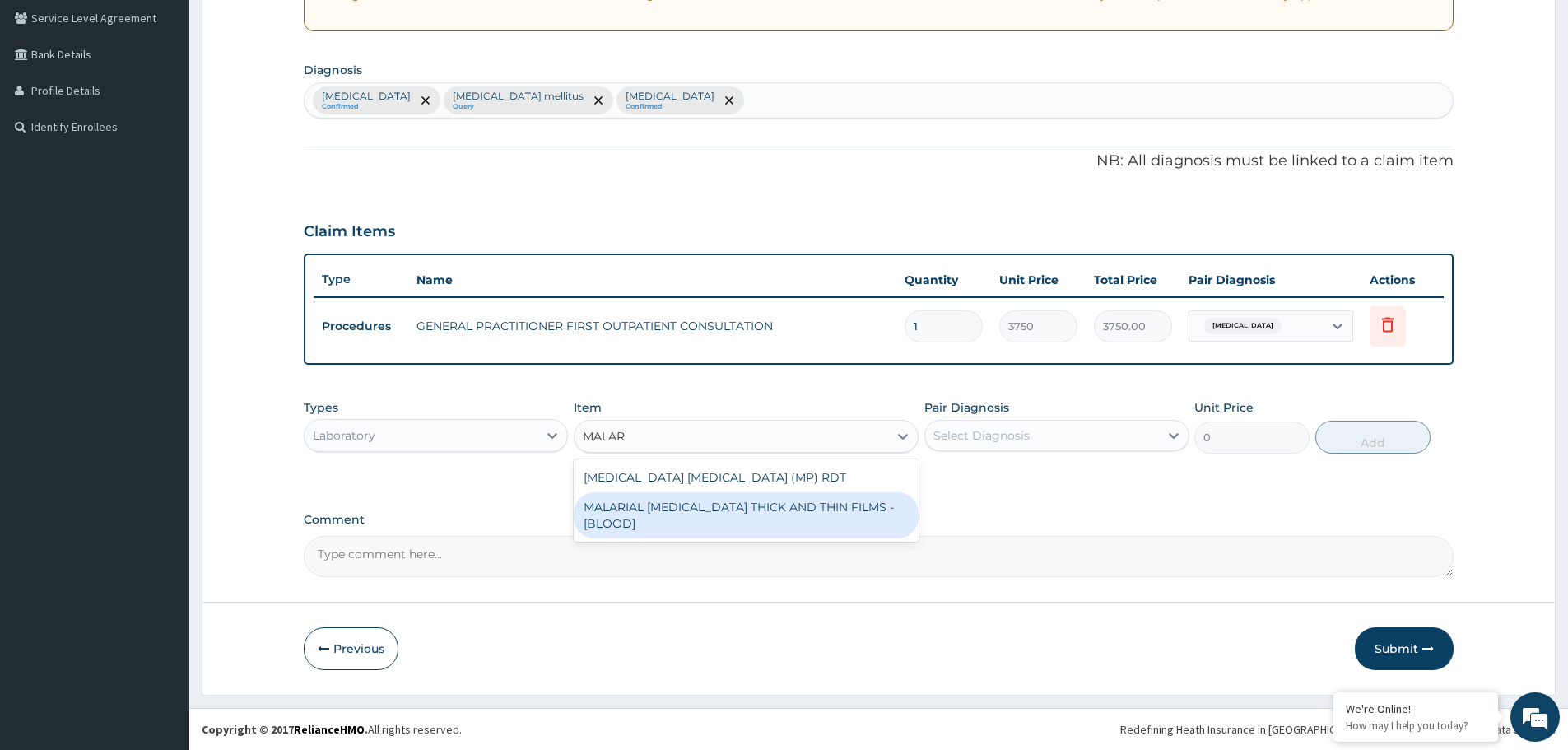
click at [710, 505] on div "MALARIAL [MEDICAL_DATA] THICK AND THIN FILMS - [BLOOD]" at bounding box center [746, 515] width 345 height 46
type input "2187.5"
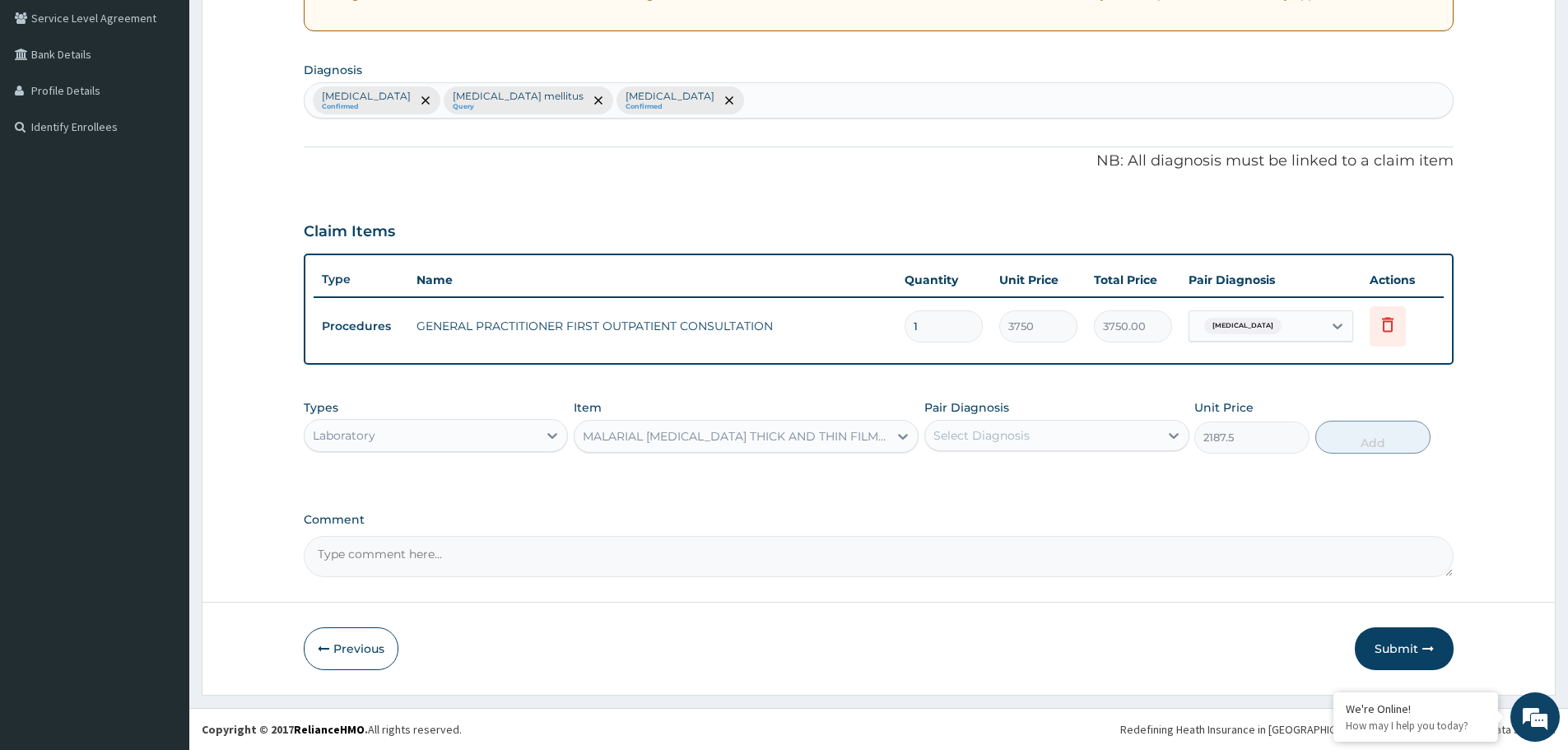
click at [1032, 436] on div "Select Diagnosis" at bounding box center [1041, 435] width 233 height 27
drag, startPoint x: 990, startPoint y: 483, endPoint x: 1285, endPoint y: 465, distance: 295.5
click at [1003, 483] on div "[MEDICAL_DATA]" at bounding box center [1056, 478] width 265 height 33
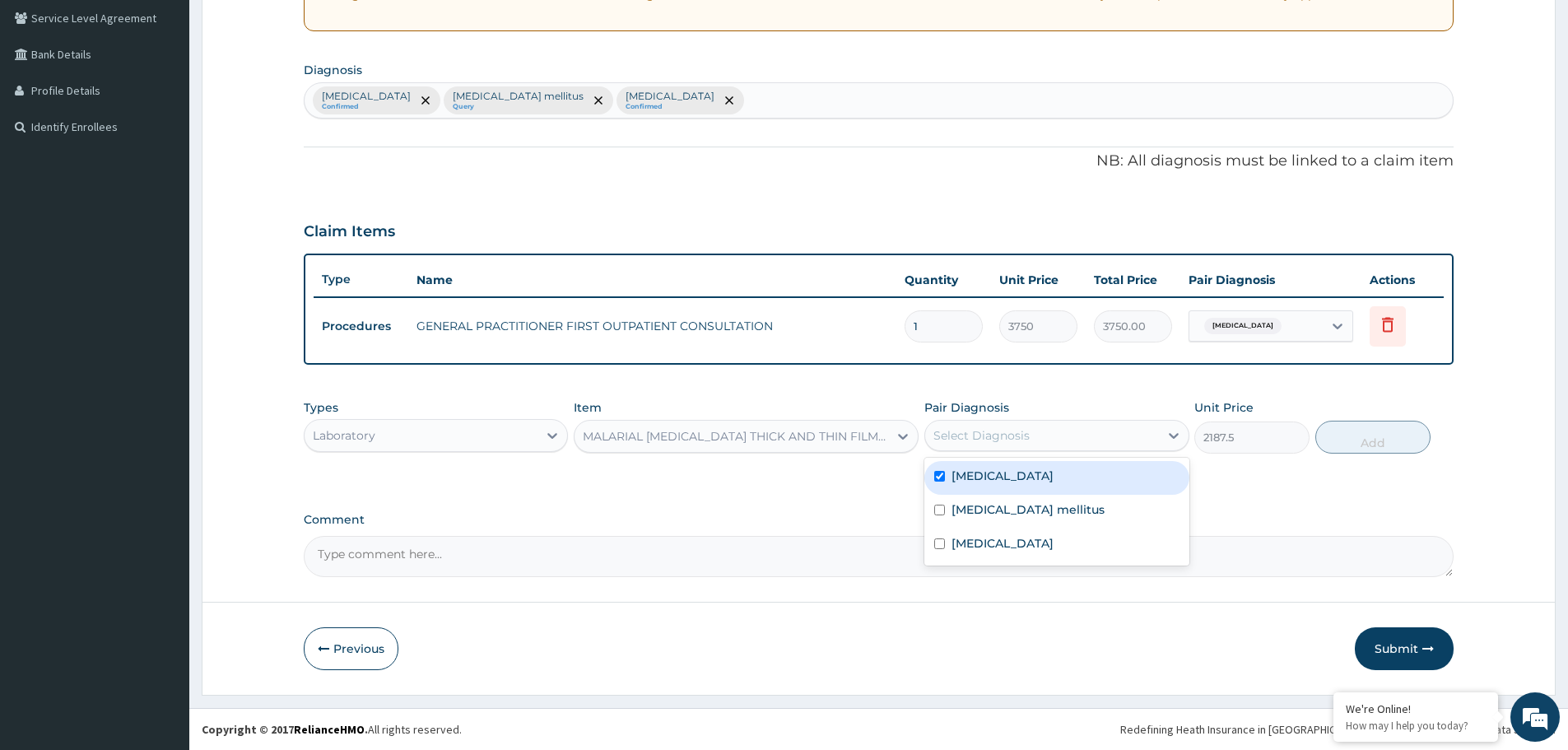
checkbox input "true"
click at [1367, 445] on button "Add" at bounding box center [1372, 437] width 115 height 32
type input "0"
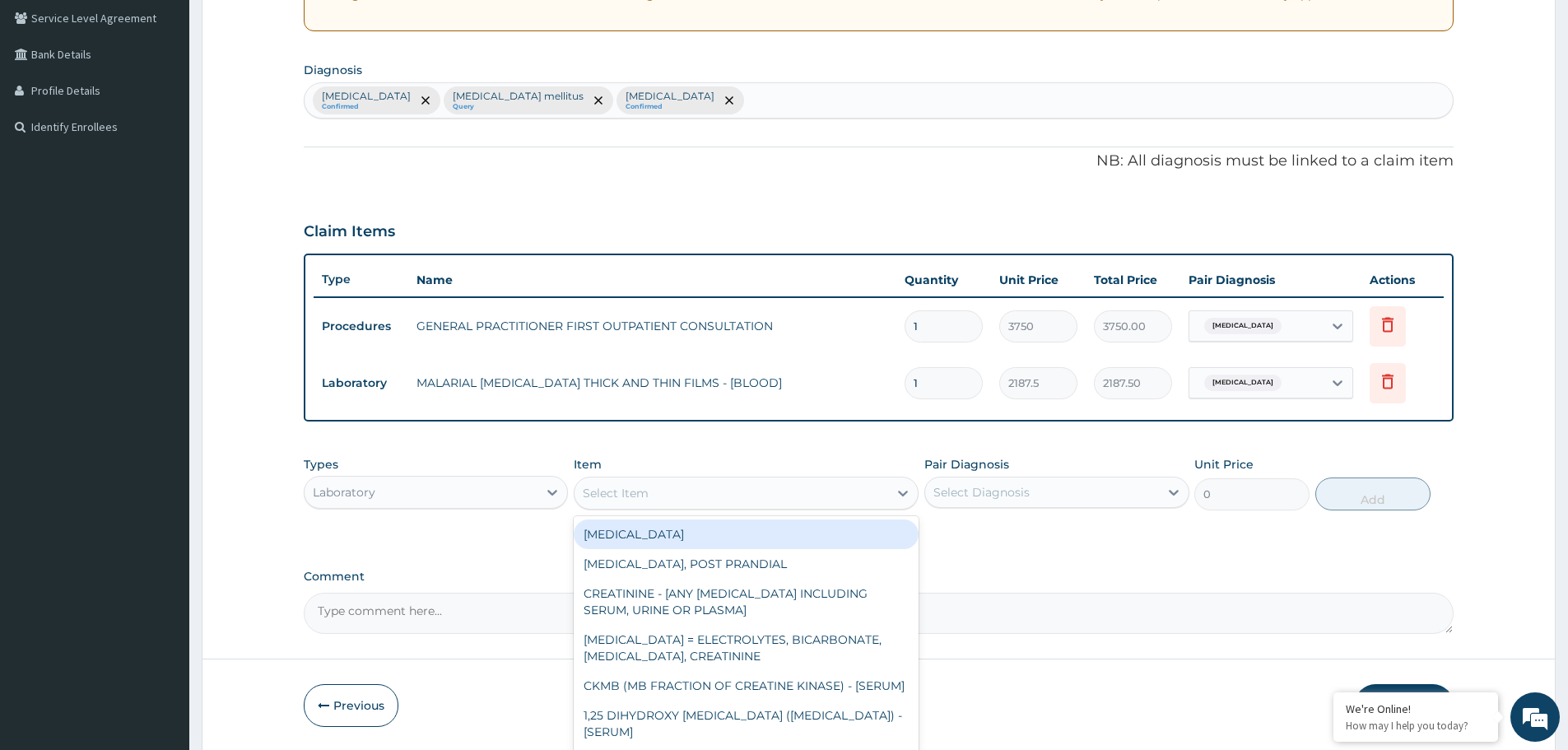
click at [678, 488] on div "Select Item" at bounding box center [731, 493] width 314 height 27
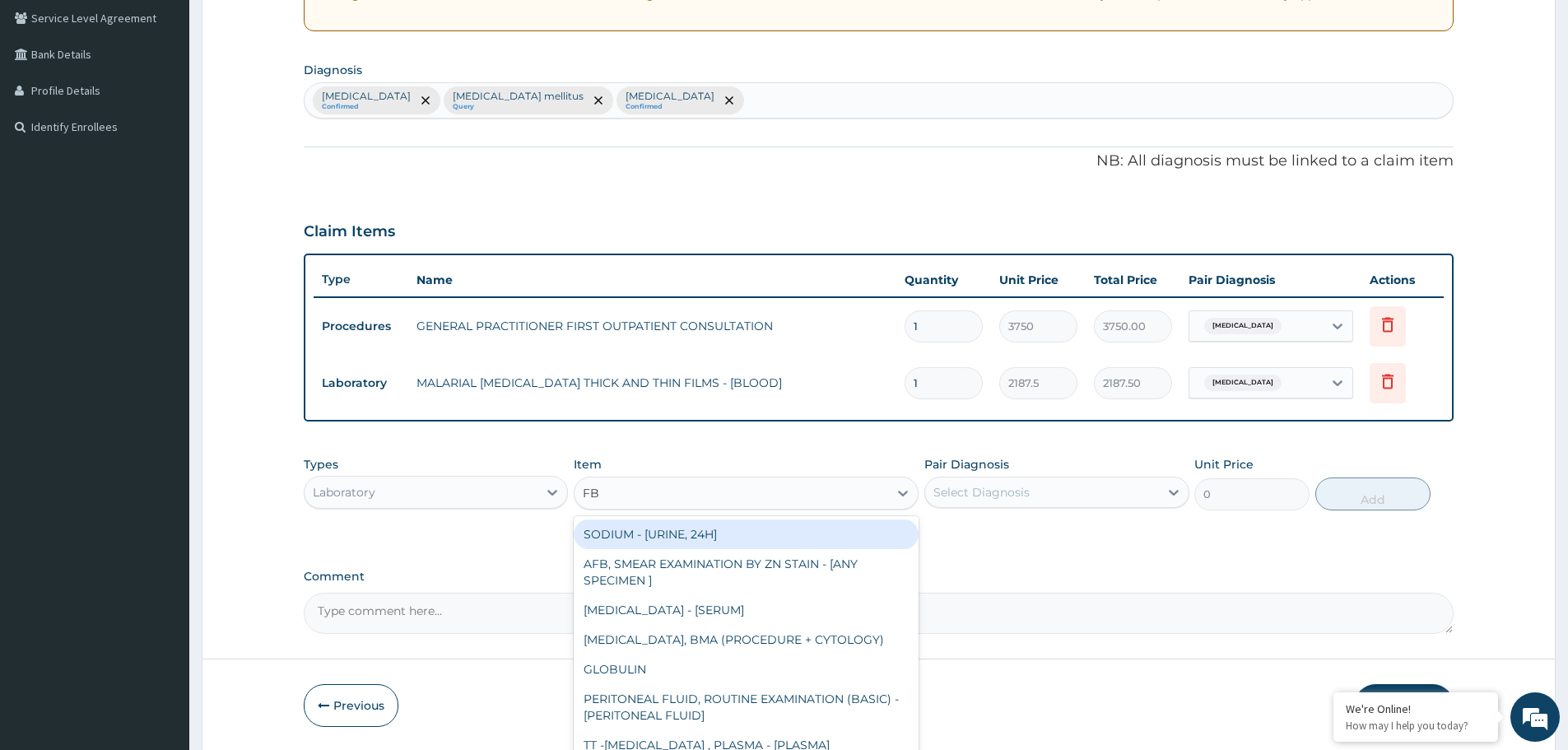
type input "FBC"
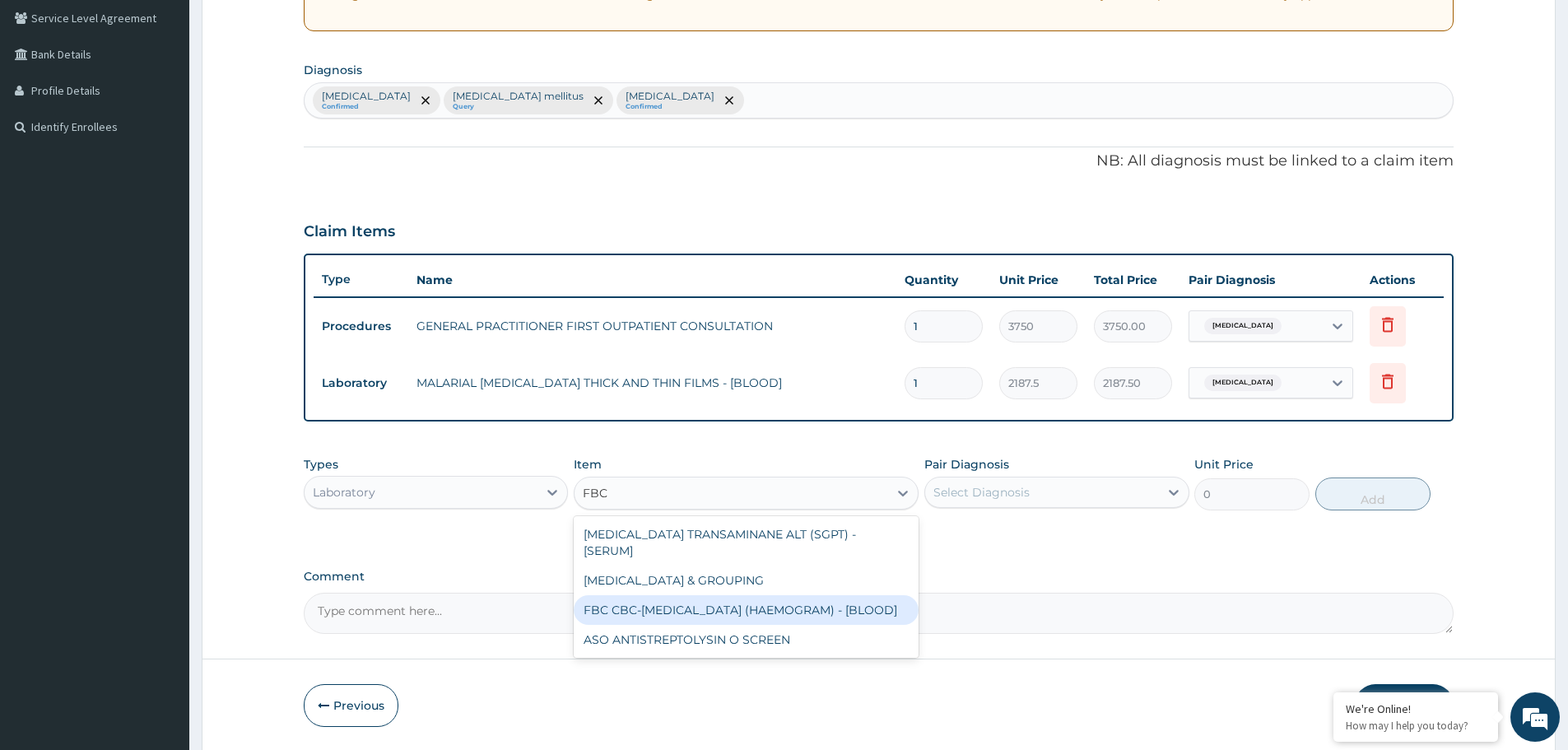
click at [707, 595] on div "FBC CBC-[MEDICAL_DATA] (HAEMOGRAM) - [BLOOD]" at bounding box center [746, 610] width 345 height 30
type input "5000"
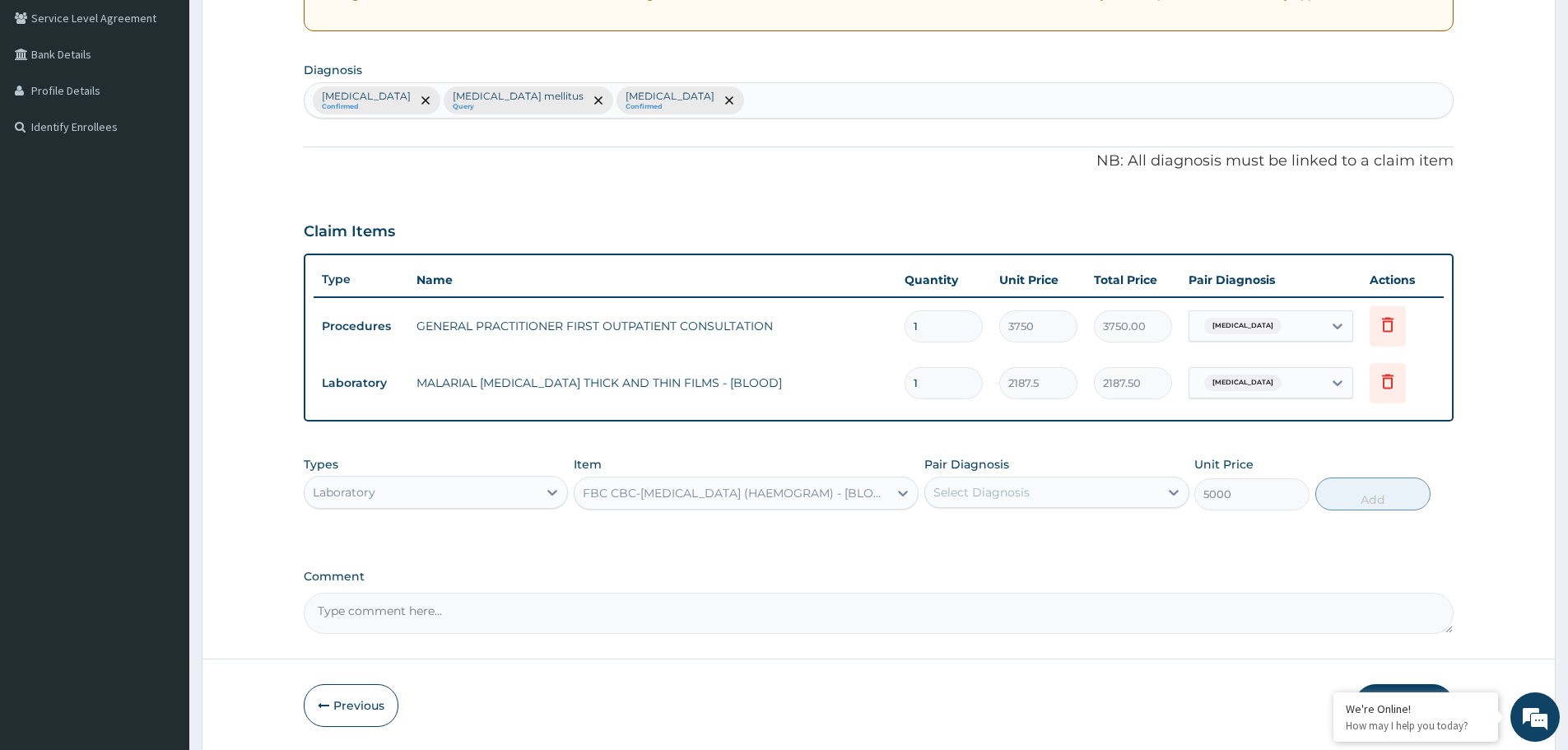
click at [991, 516] on div "Types Laboratory Item FBC CBC-[MEDICAL_DATA] (HAEMOGRAM) - [BLOOD] Pair Diagnos…" at bounding box center [878, 483] width 1150 height 71
click at [996, 479] on div "Select Diagnosis" at bounding box center [1041, 492] width 233 height 27
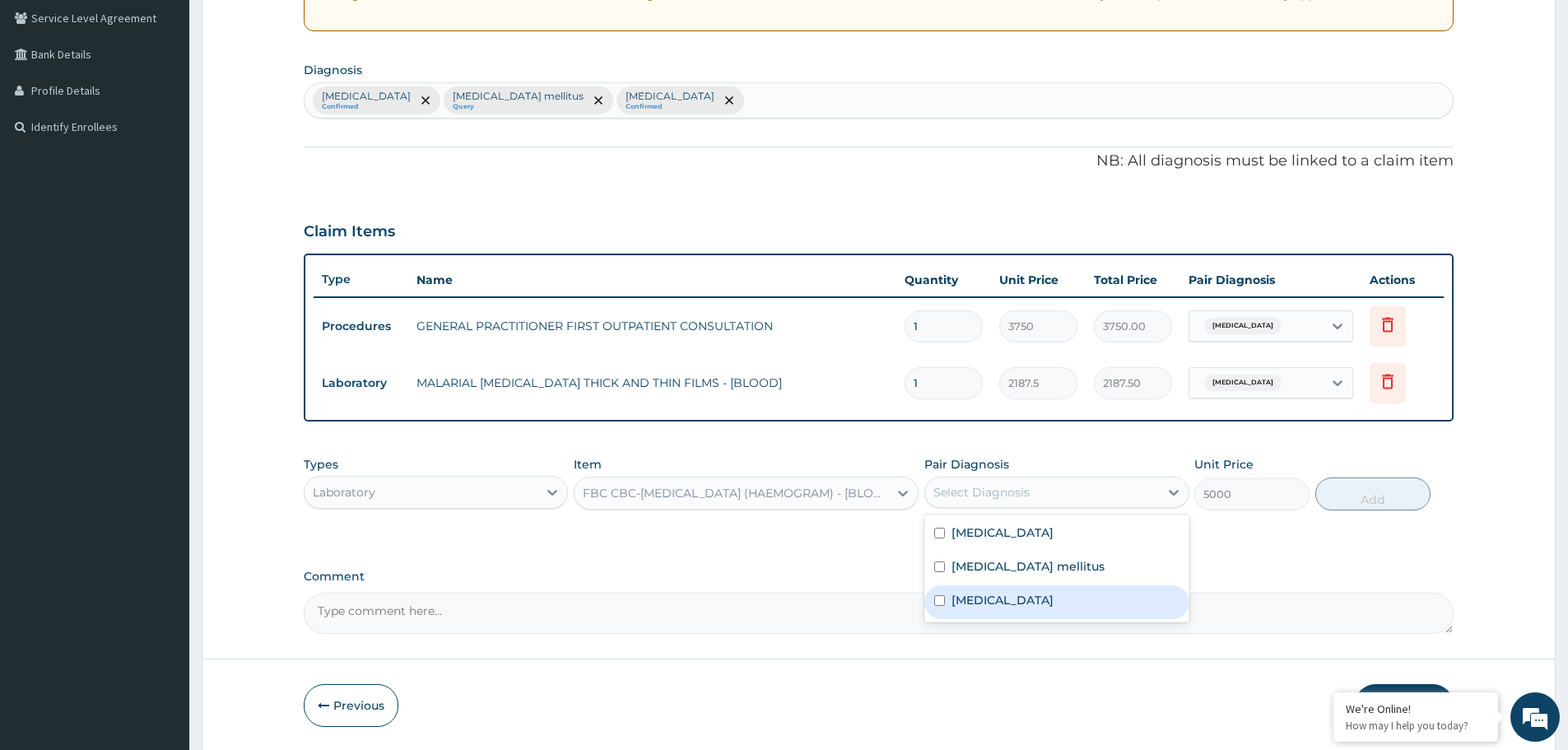
drag, startPoint x: 987, startPoint y: 608, endPoint x: 1344, endPoint y: 516, distance: 368.7
click at [992, 606] on div "[MEDICAL_DATA]" at bounding box center [1056, 602] width 265 height 33
checkbox input "true"
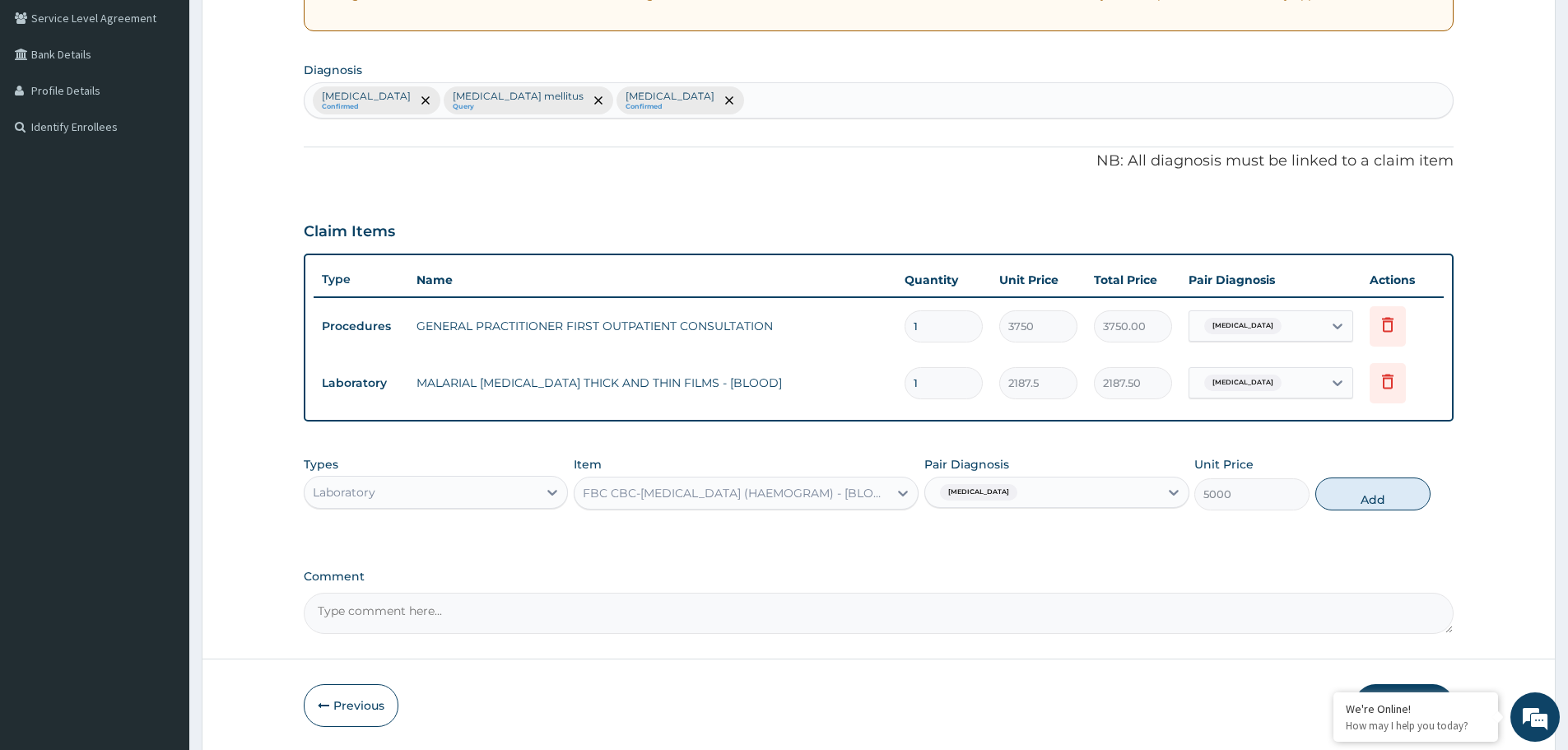
drag, startPoint x: 1372, startPoint y: 499, endPoint x: 1213, endPoint y: 510, distance: 159.4
click at [1370, 499] on button "Add" at bounding box center [1372, 493] width 115 height 32
type input "0"
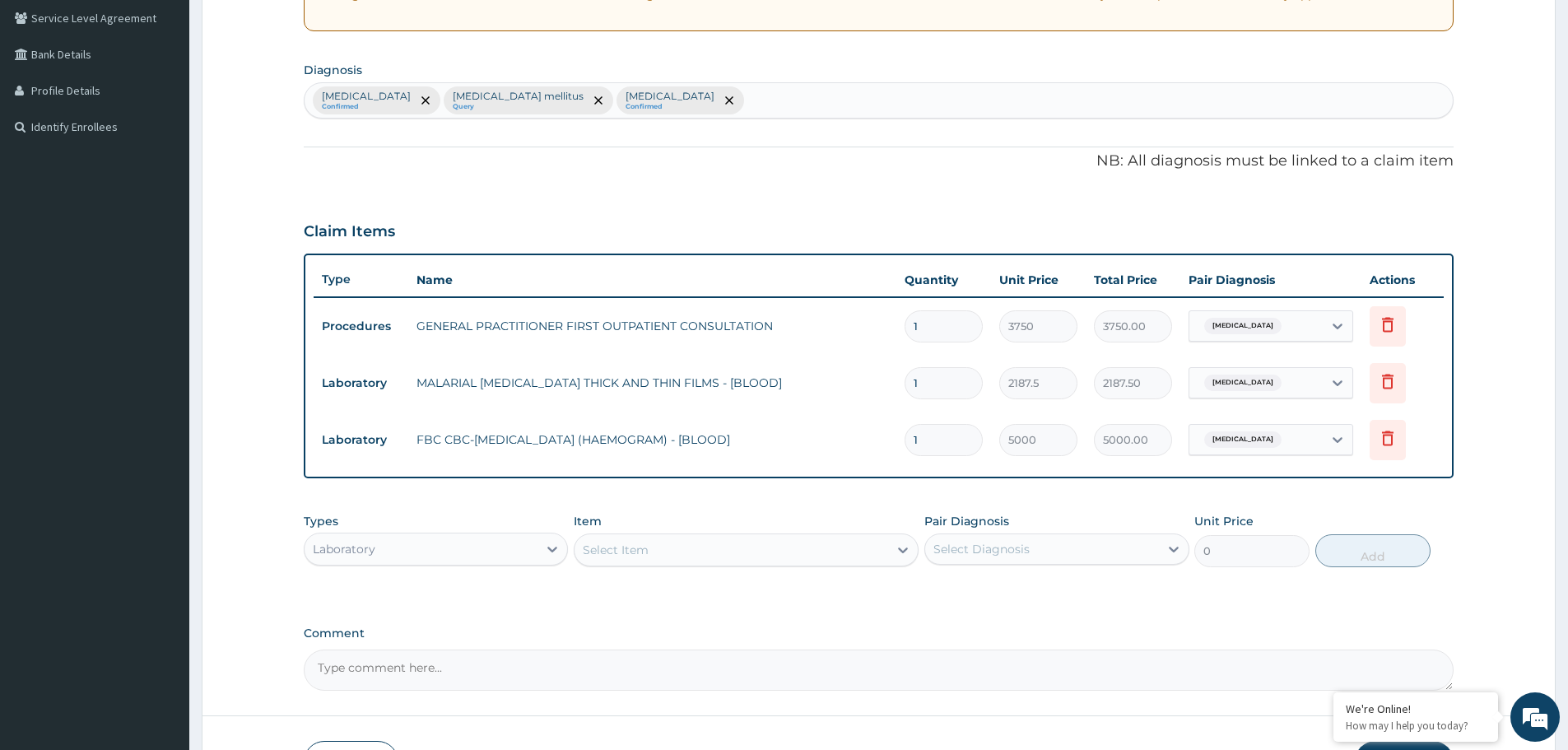
click at [654, 555] on div "Select Item" at bounding box center [731, 550] width 314 height 27
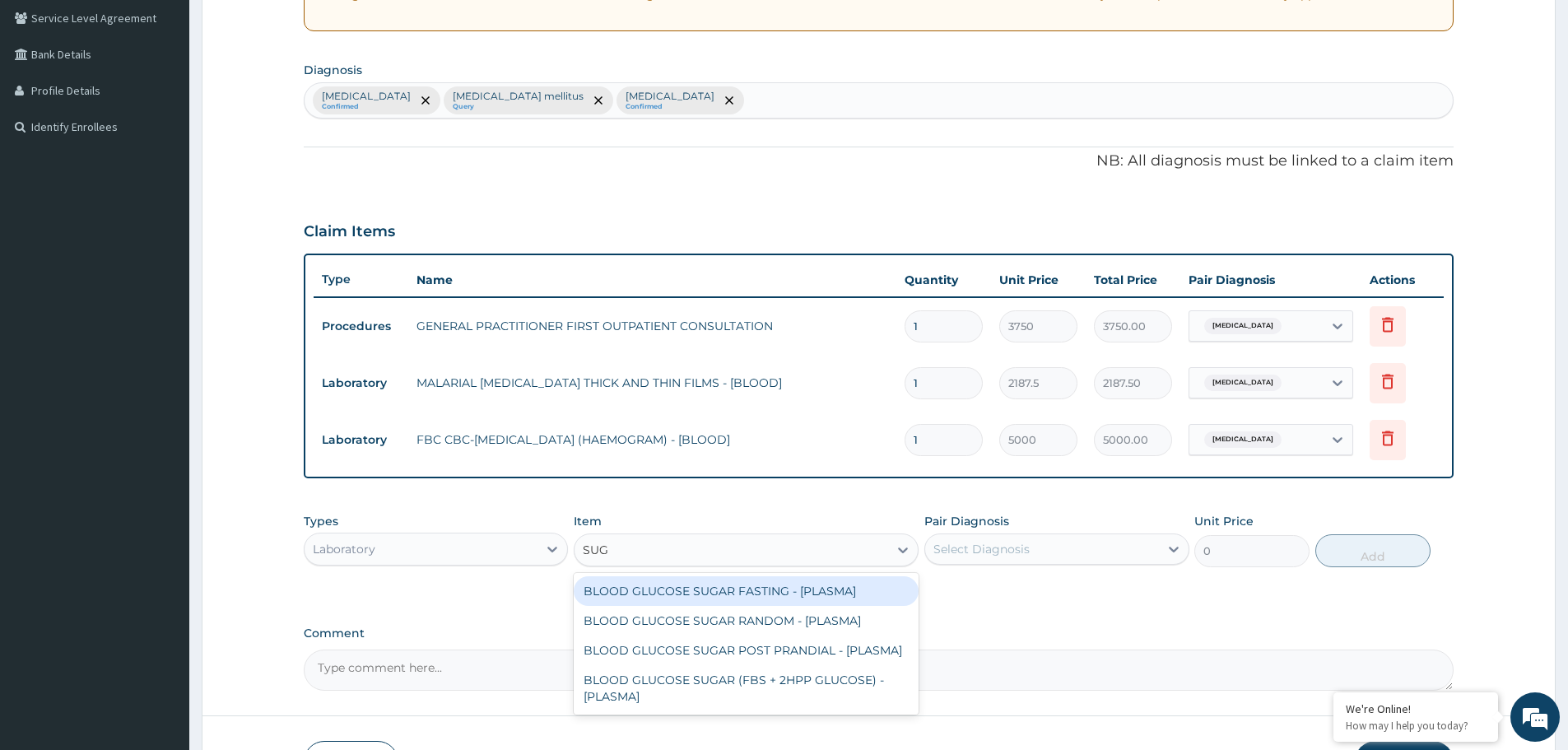
type input "SUGA"
click at [678, 595] on div "BLOOD GLUCOSE SUGAR FASTING - [PLASMA]" at bounding box center [746, 592] width 345 height 30
type input "1875"
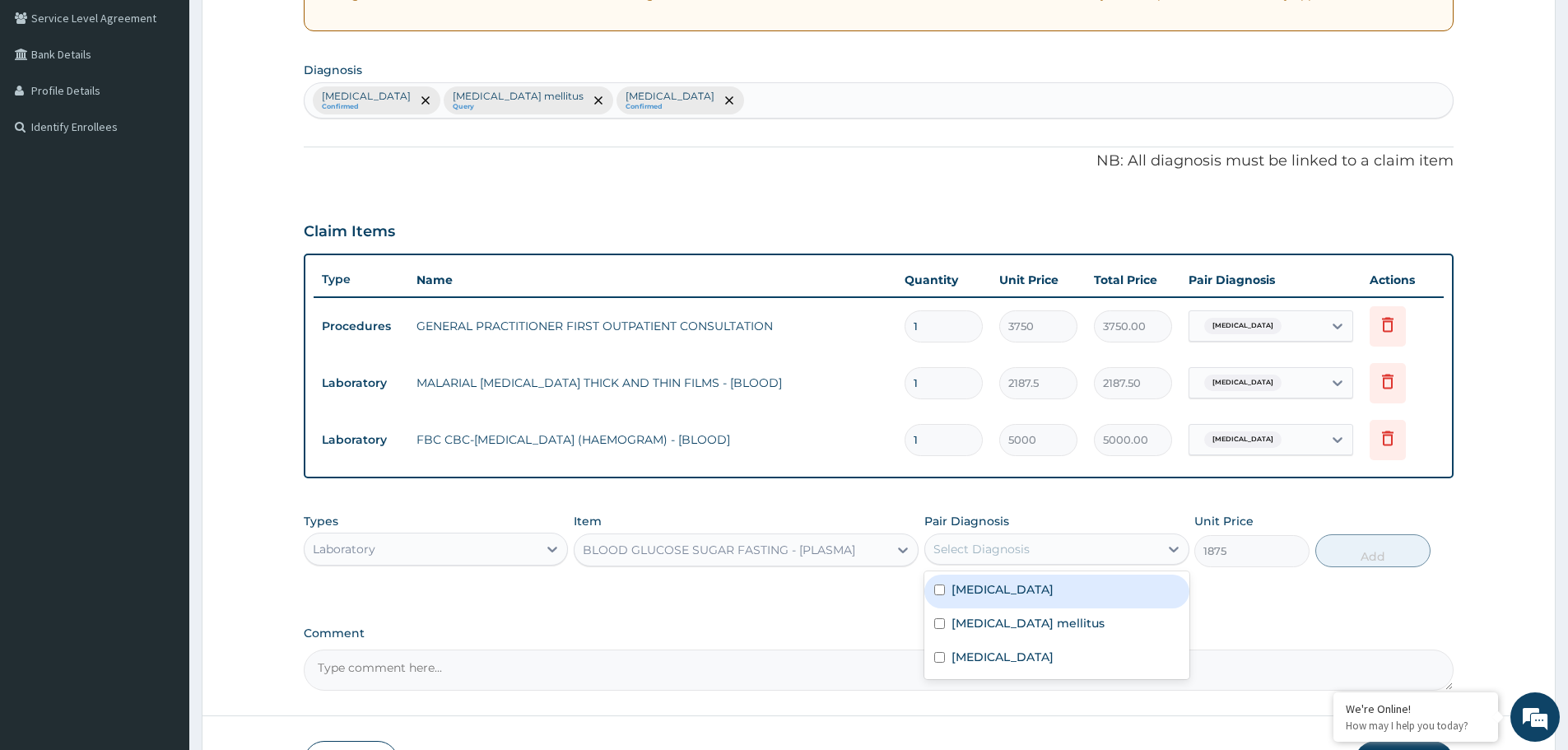
click at [1036, 543] on div "Select Diagnosis" at bounding box center [1041, 549] width 233 height 27
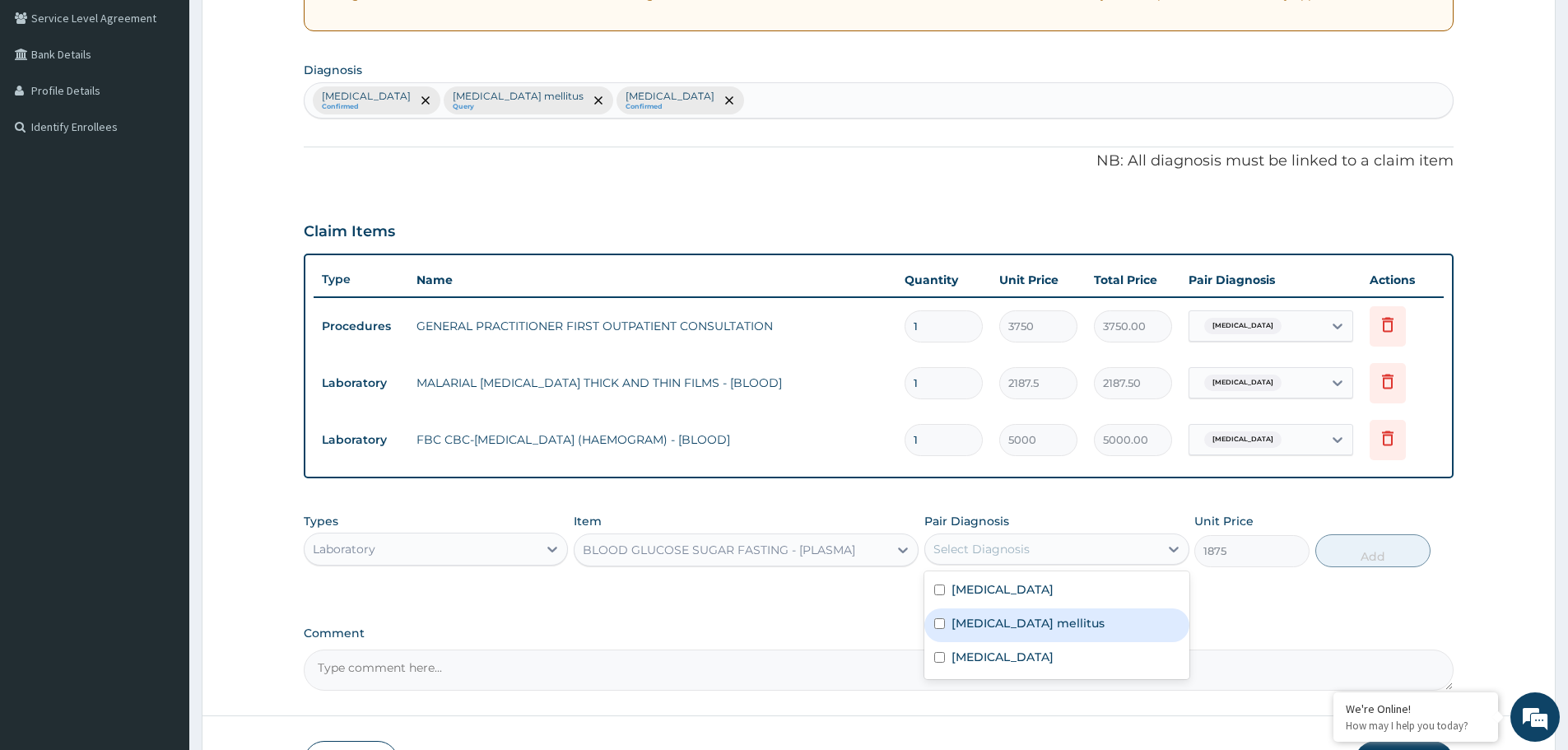
click at [991, 618] on label "[MEDICAL_DATA] mellitus" at bounding box center [1028, 623] width 153 height 17
checkbox input "true"
drag, startPoint x: 1387, startPoint y: 550, endPoint x: 1059, endPoint y: 582, distance: 329.6
click at [1386, 550] on button "Add" at bounding box center [1372, 550] width 115 height 32
type input "0"
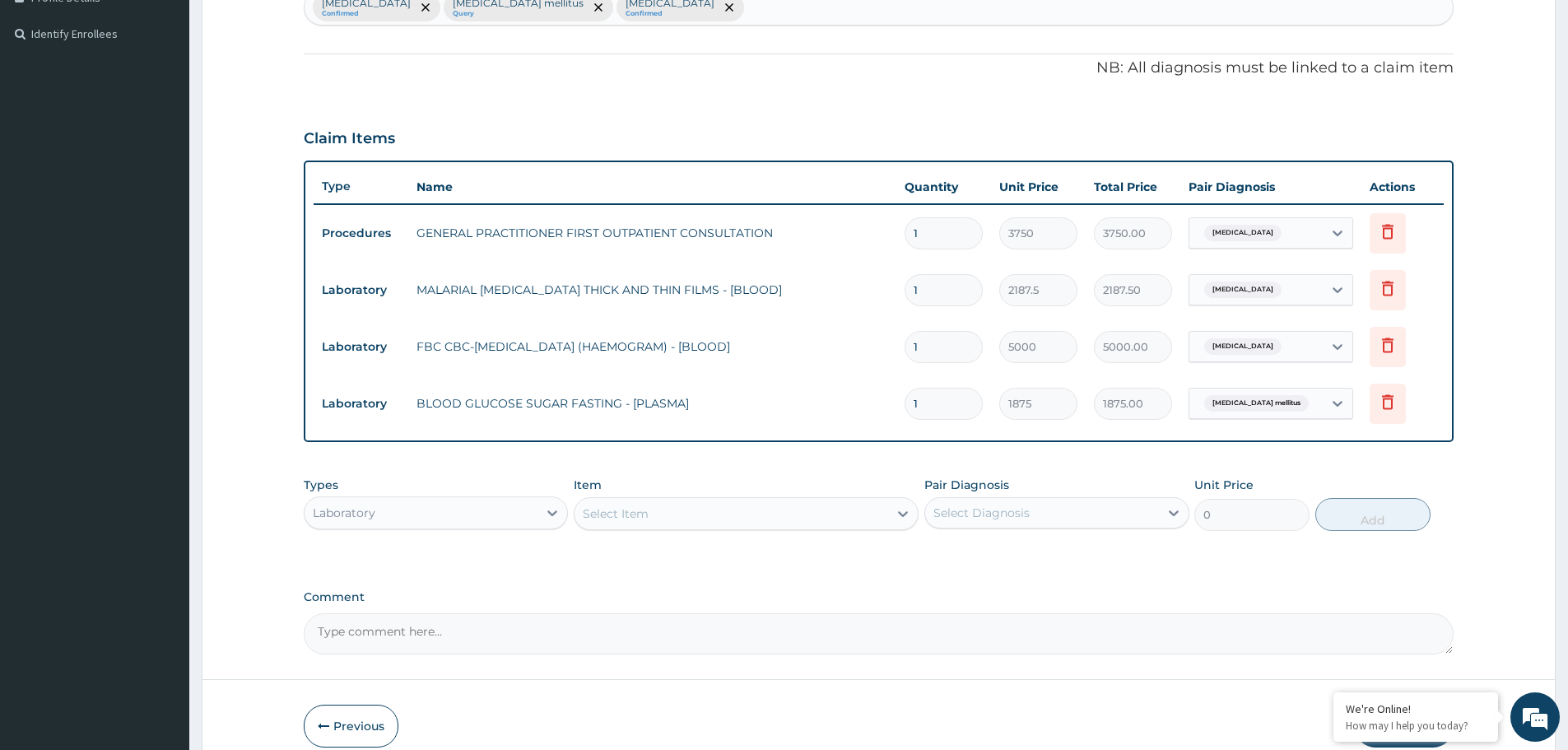
scroll to position [513, 0]
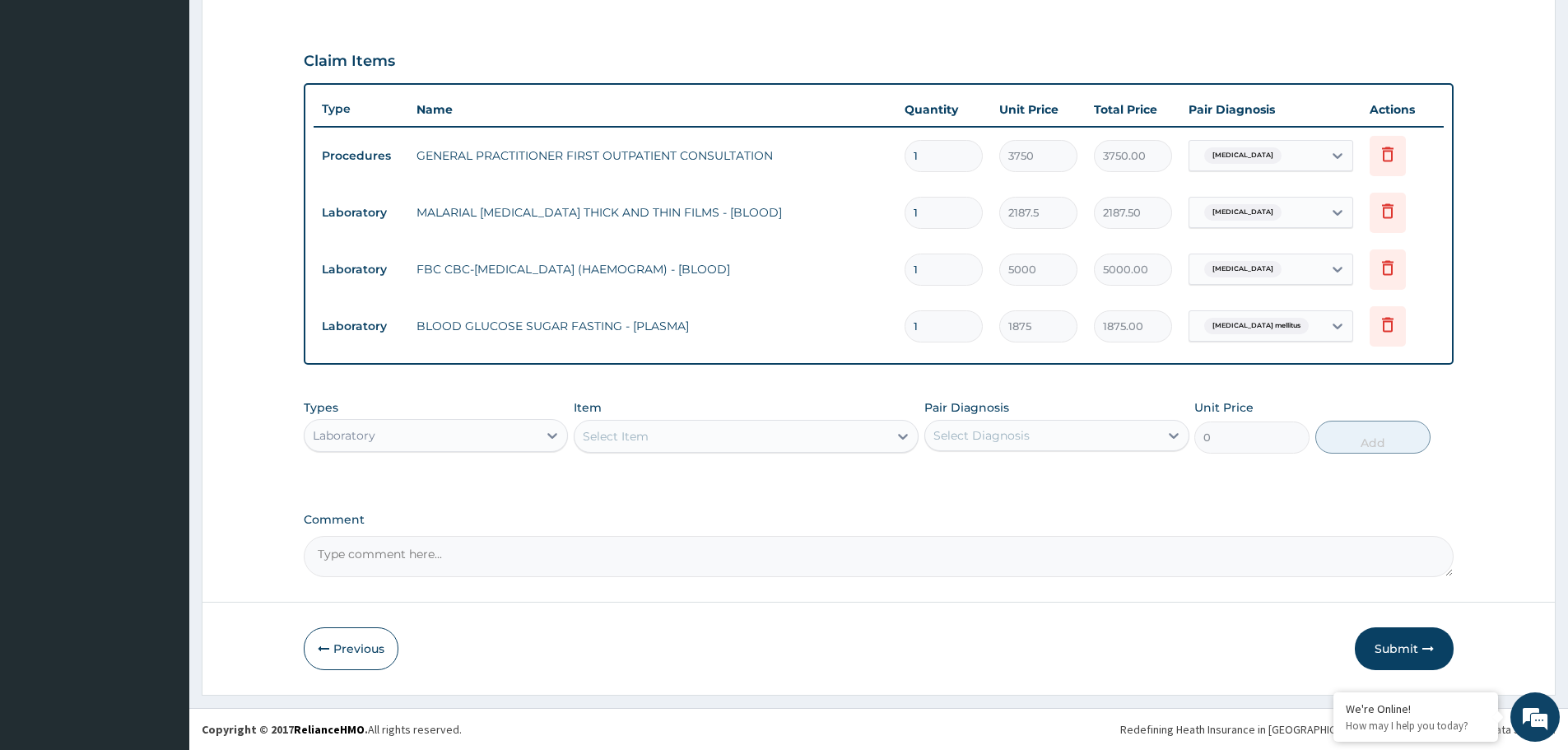
click at [366, 436] on div "Laboratory" at bounding box center [344, 435] width 63 height 17
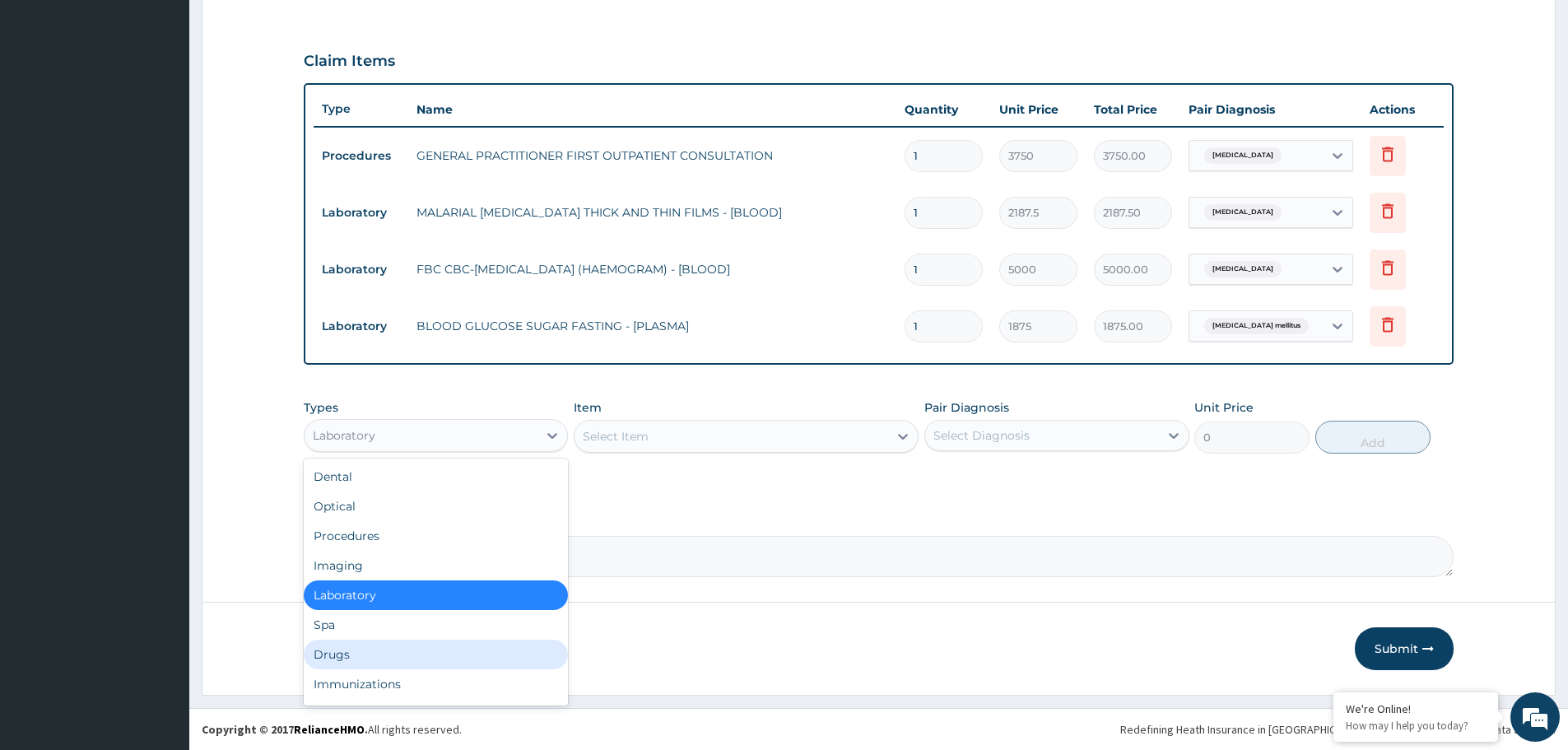
click at [354, 650] on div "Drugs" at bounding box center [436, 655] width 265 height 30
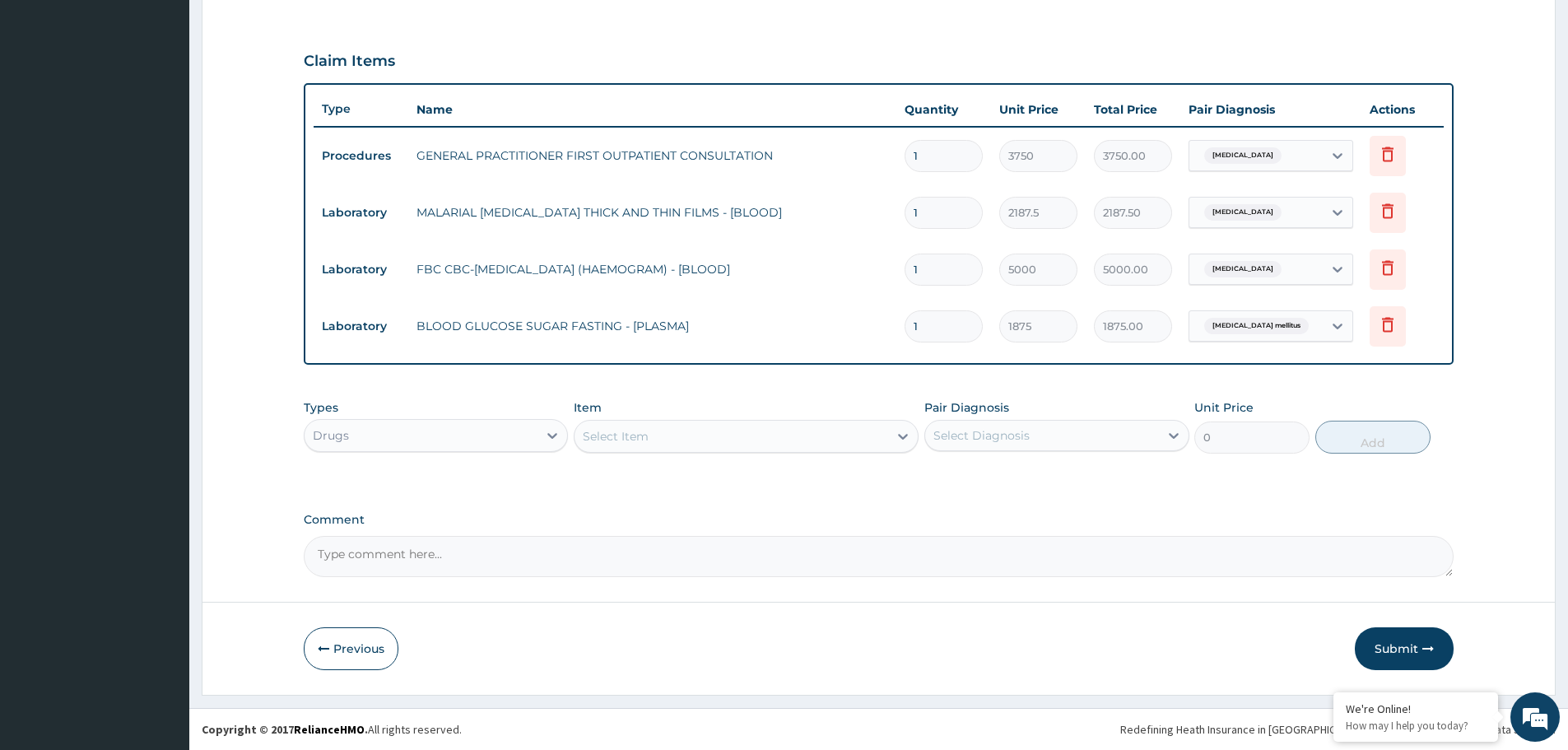
click at [703, 441] on div "Select Item" at bounding box center [731, 436] width 314 height 27
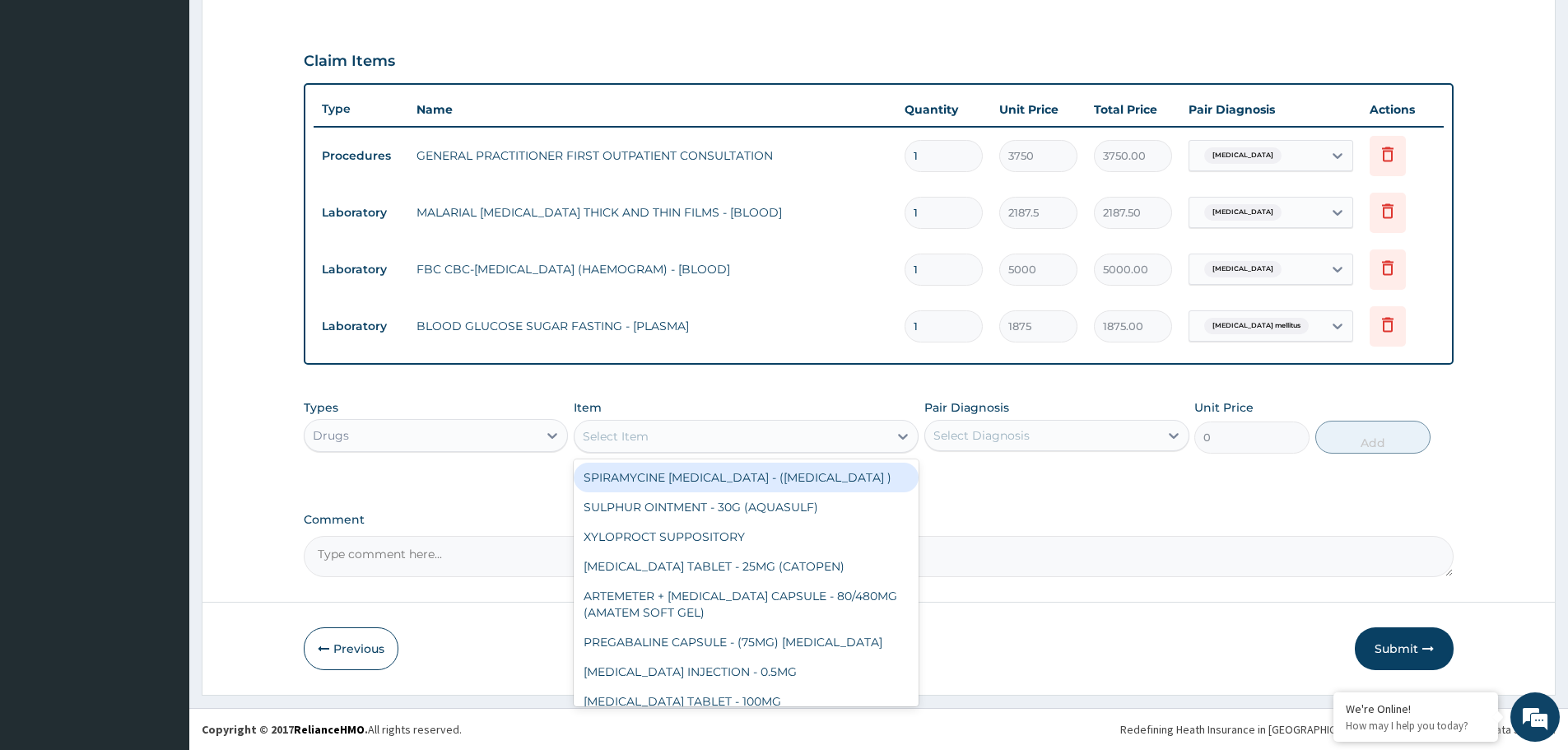
type input "C"
type input "[PERSON_NAME]"
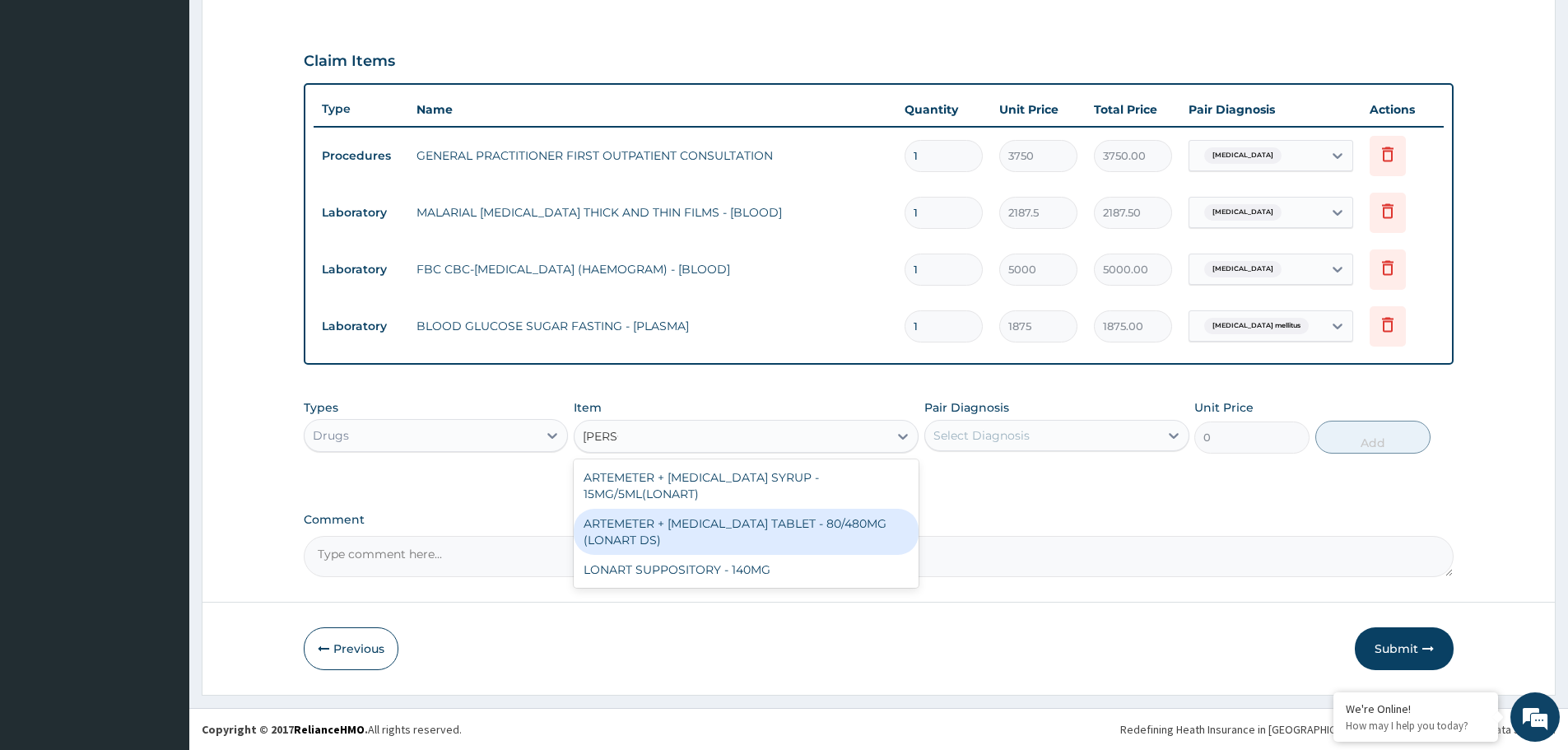
click at [713, 531] on div "ARTEMETER + [MEDICAL_DATA] TABLET - 80/480MG (LONART DS)" at bounding box center [746, 531] width 345 height 46
type input "588"
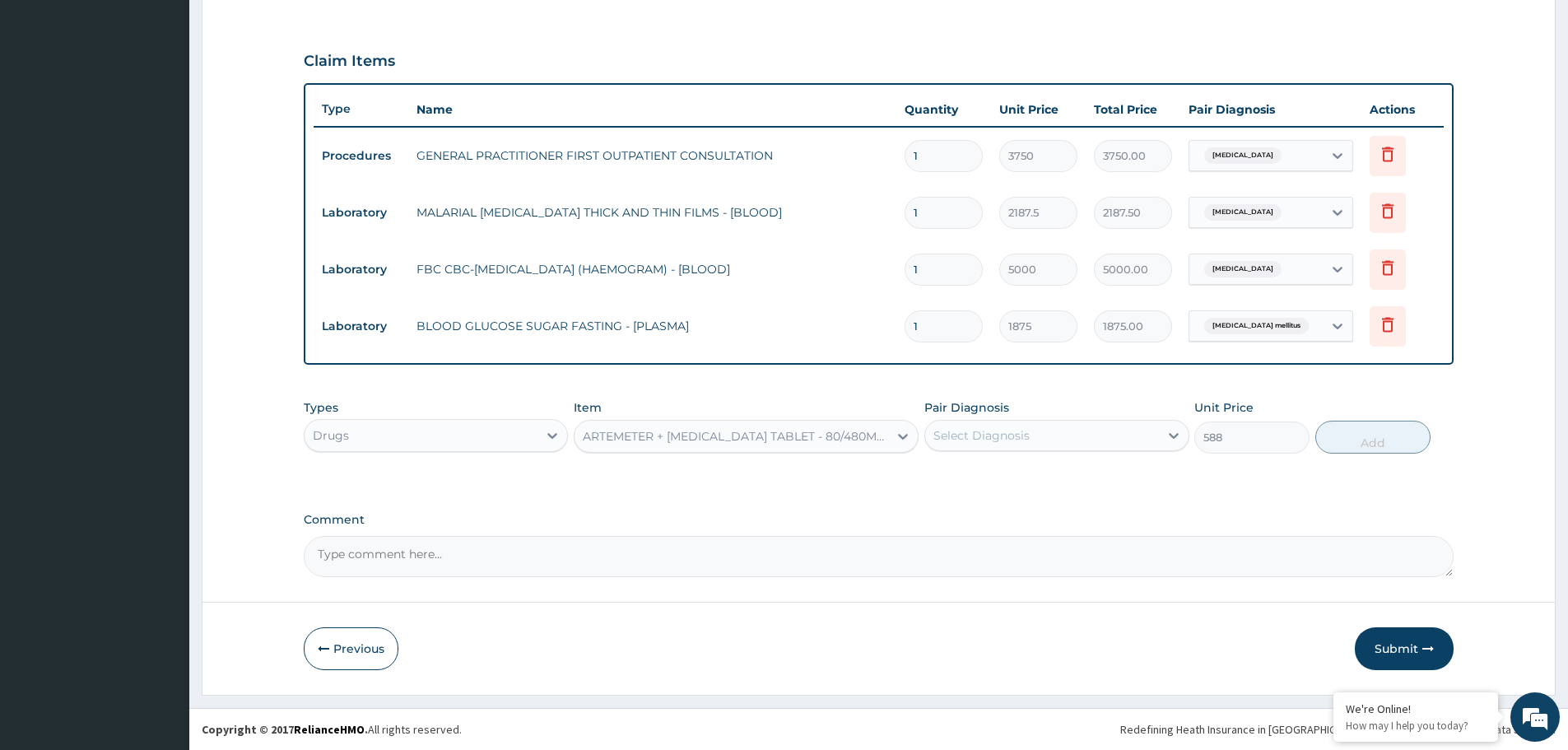
click at [1094, 417] on div "Pair Diagnosis Select Diagnosis" at bounding box center [1056, 426] width 265 height 54
click at [1053, 432] on div "Select Diagnosis" at bounding box center [1041, 435] width 233 height 27
drag, startPoint x: 986, startPoint y: 487, endPoint x: 1183, endPoint y: 467, distance: 198.0
click at [999, 486] on div "[MEDICAL_DATA]" at bounding box center [1056, 478] width 265 height 33
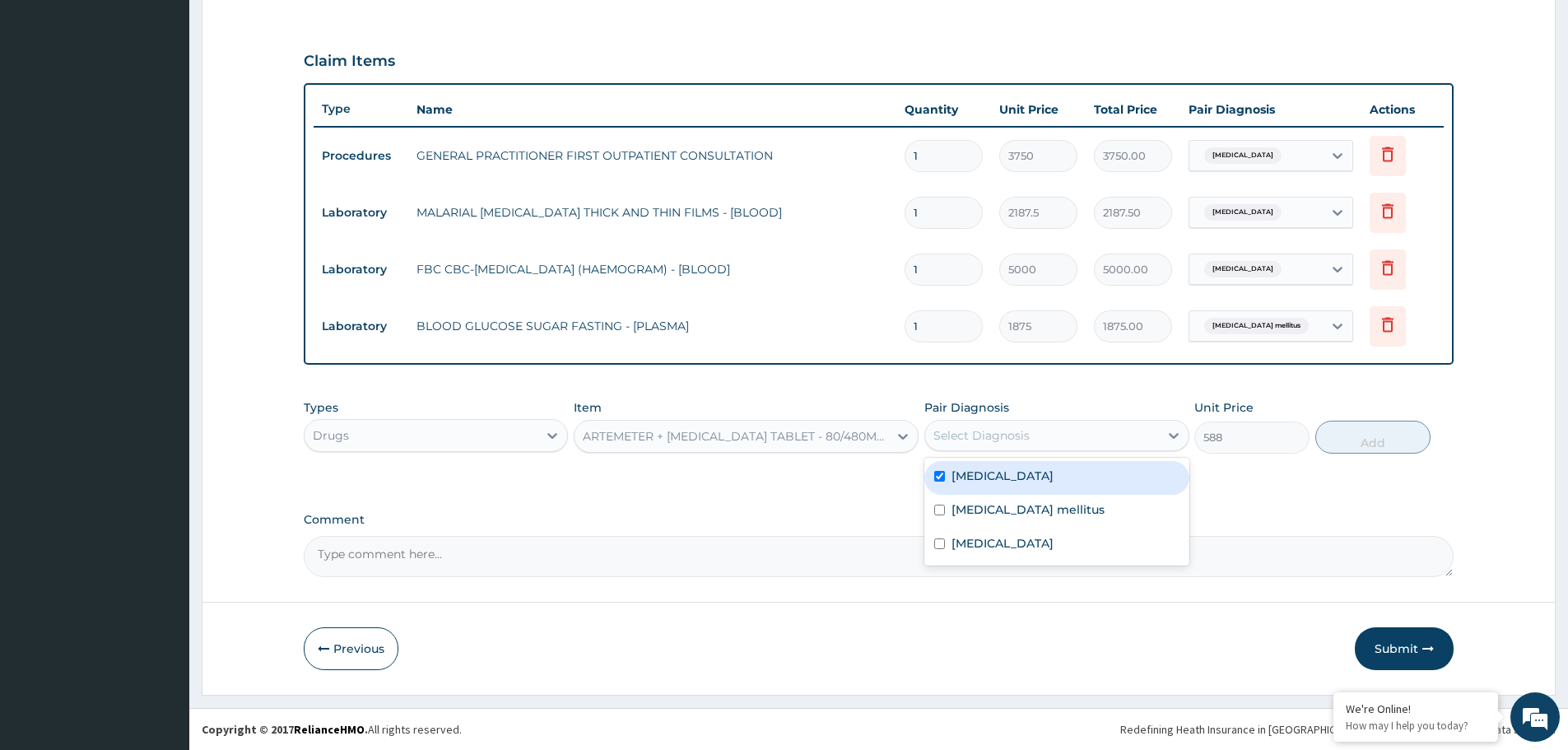
checkbox input "true"
drag, startPoint x: 1385, startPoint y: 447, endPoint x: 1365, endPoint y: 447, distance: 20.0
click at [1383, 448] on button "Add" at bounding box center [1372, 437] width 115 height 32
type input "0"
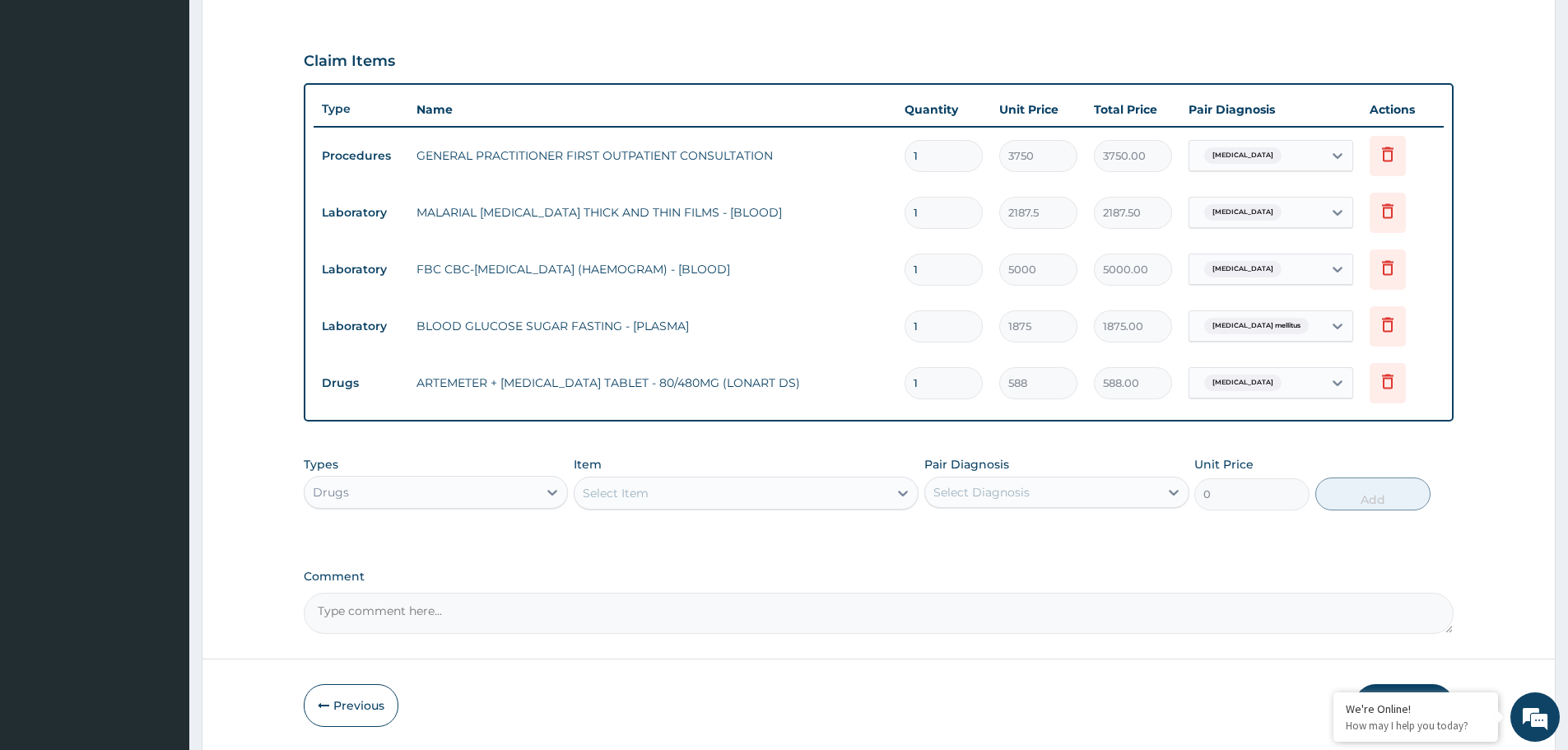
type input "0.00"
type input "6"
type input "3528.00"
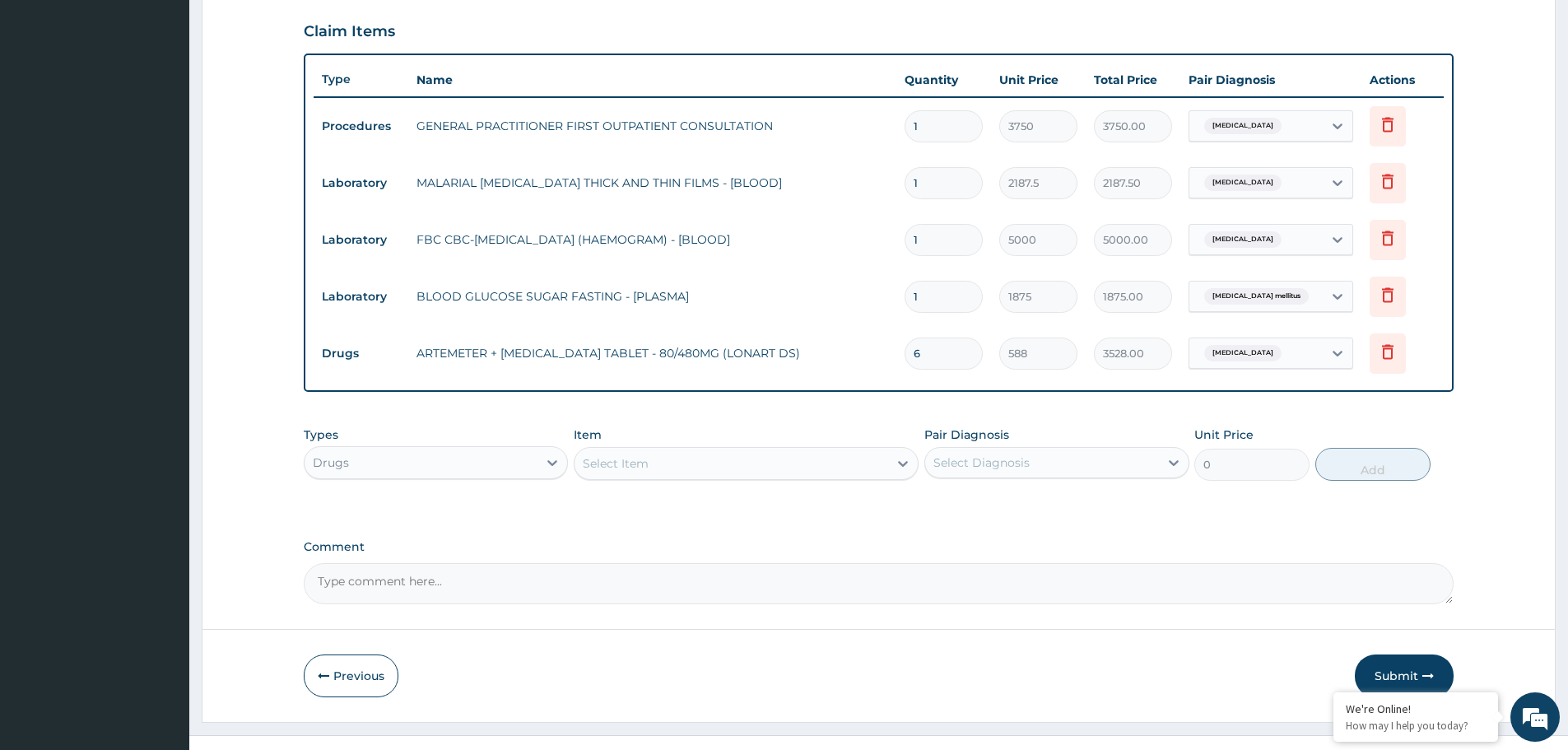
scroll to position [570, 0]
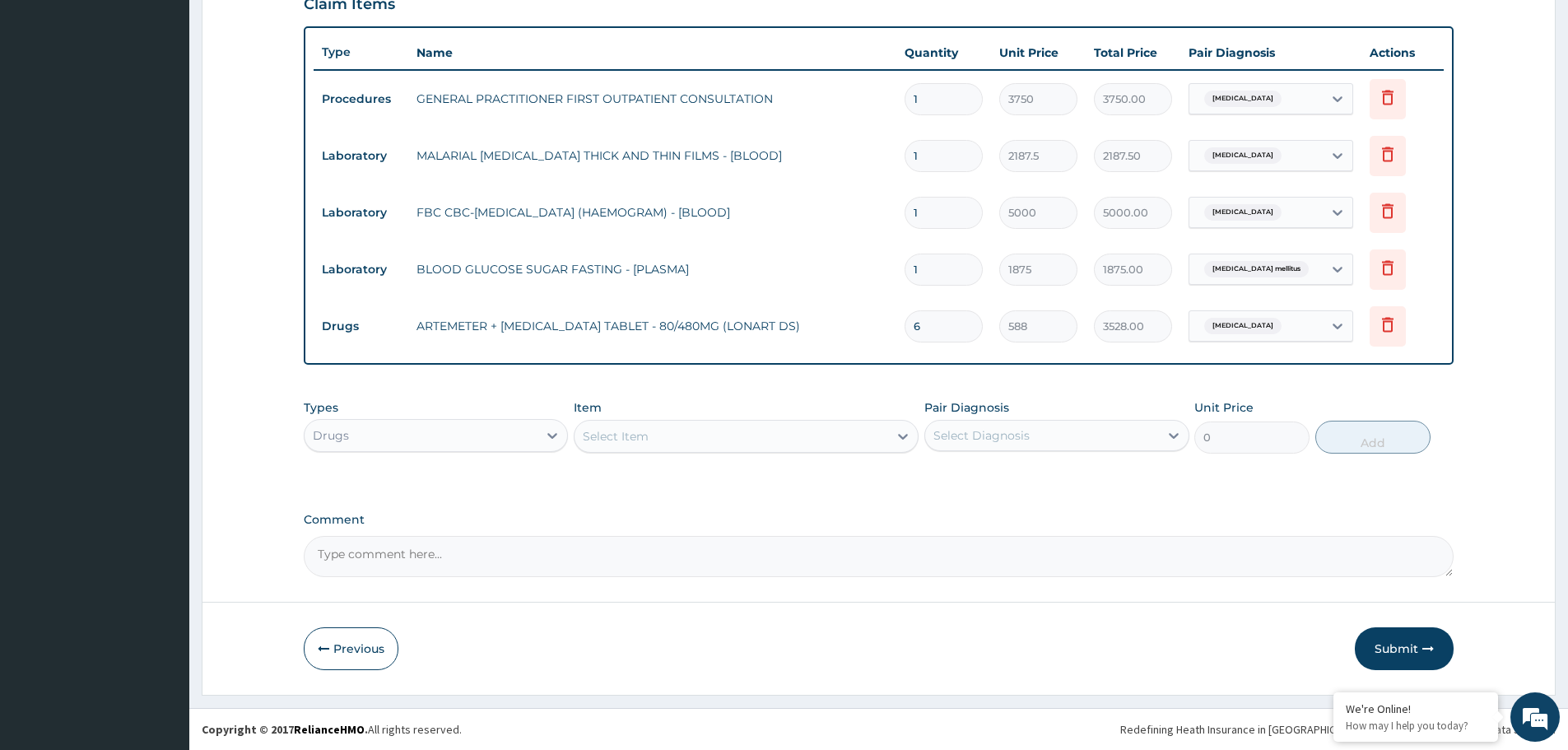
type input "6"
click at [767, 439] on div "Select Item" at bounding box center [731, 436] width 314 height 27
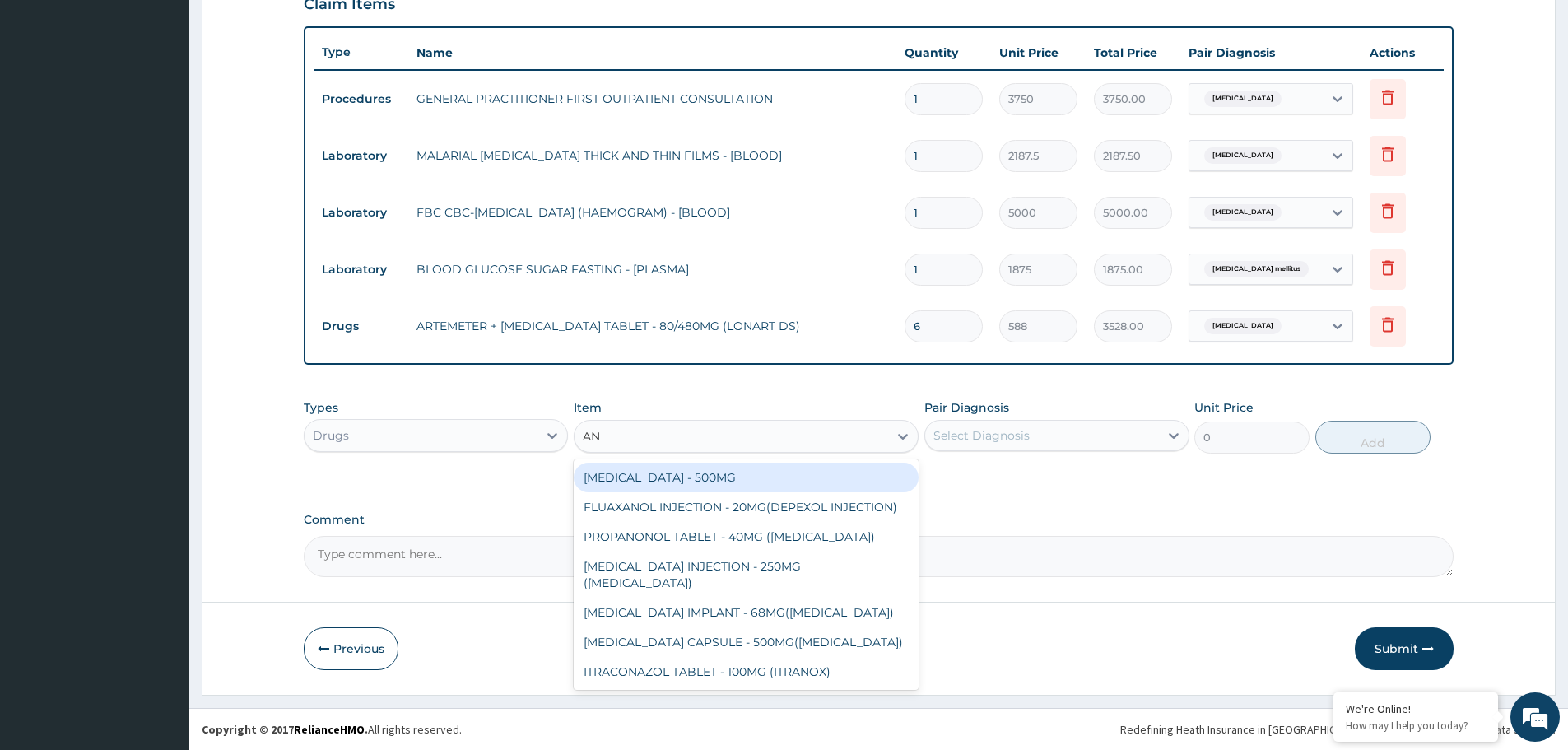
type input "A"
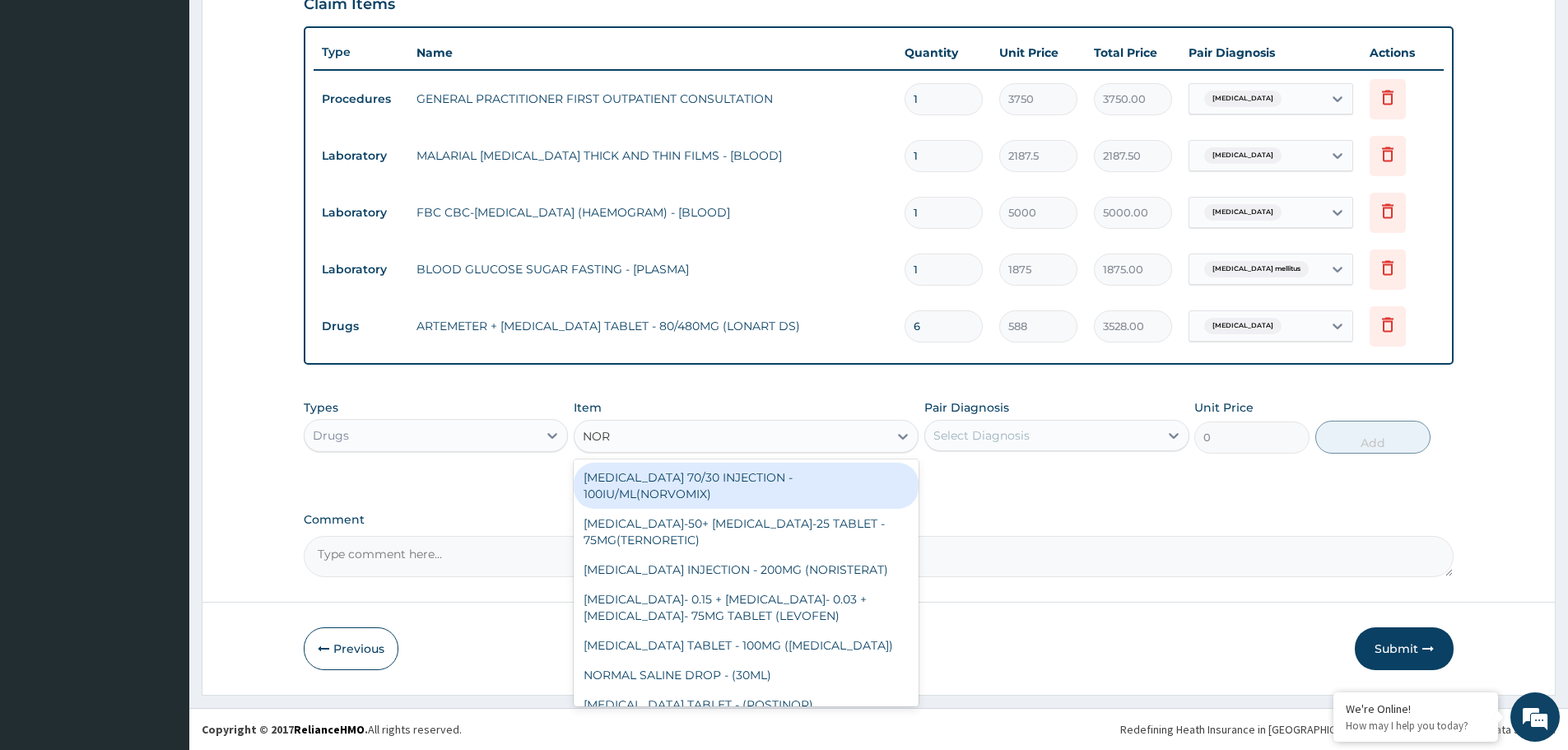
type input "NORG"
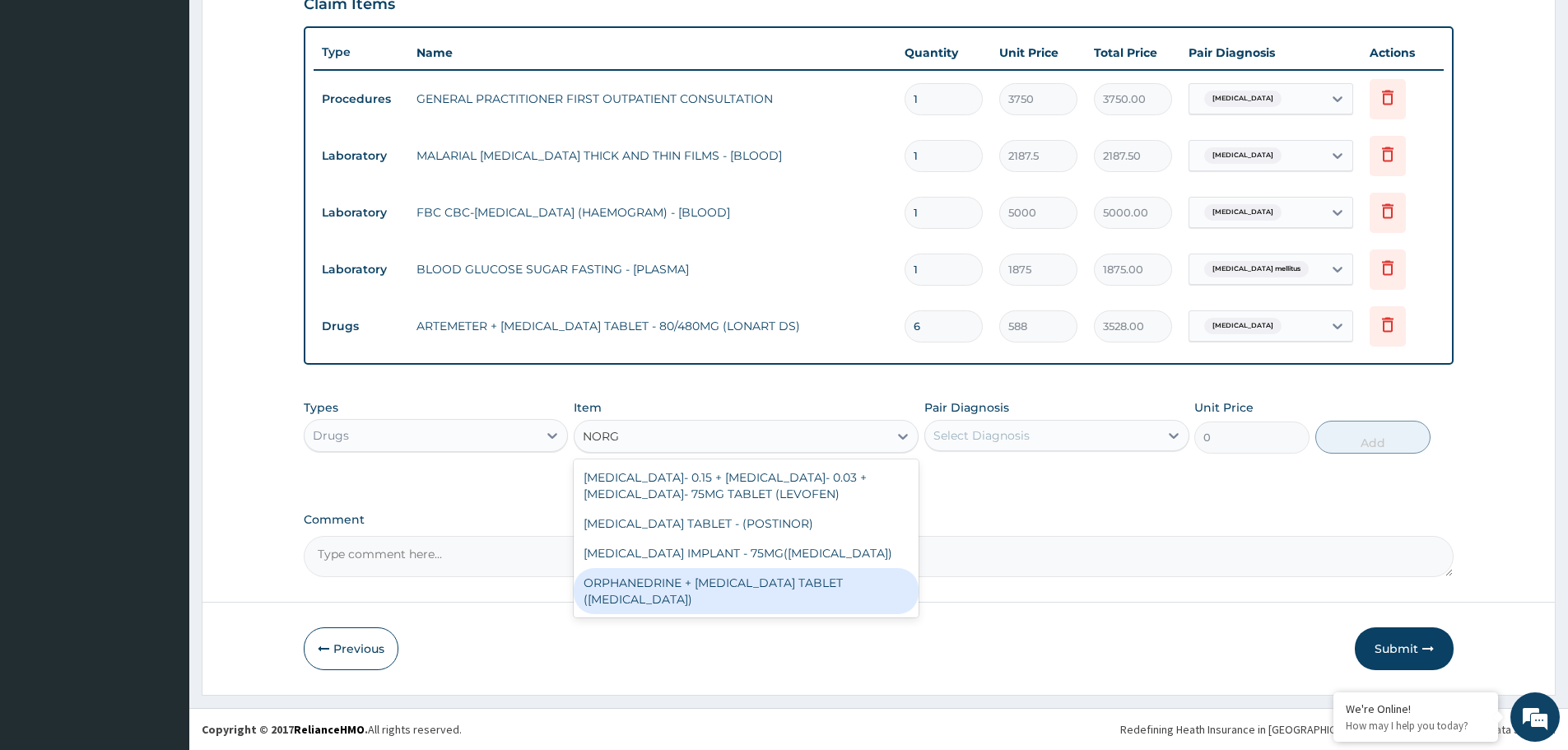
click at [743, 581] on div "ORPHANEDRINE + [MEDICAL_DATA] TABLET ([MEDICAL_DATA])" at bounding box center [746, 591] width 345 height 46
type input "168"
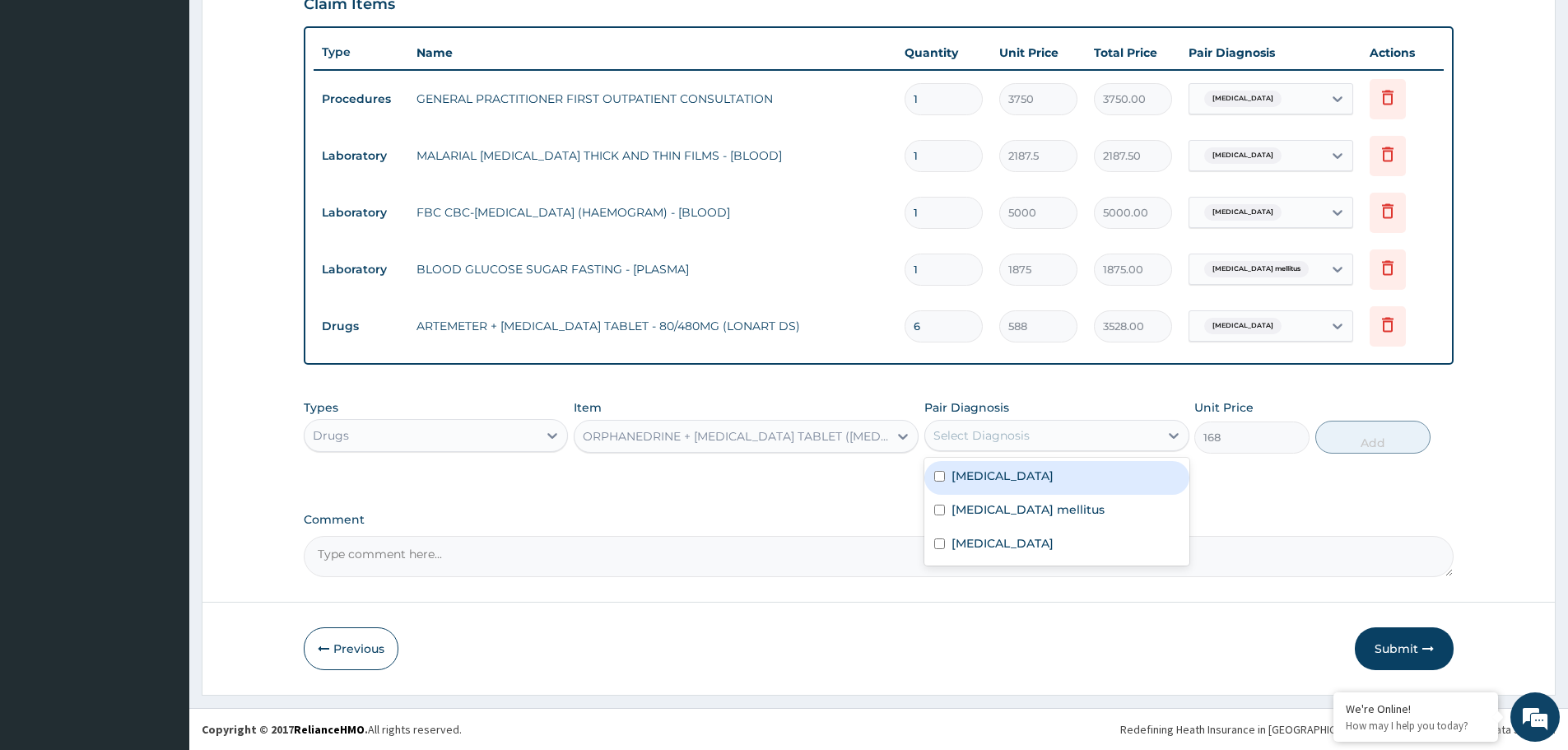
click at [1022, 421] on div "Select Diagnosis" at bounding box center [1056, 436] width 265 height 31
drag, startPoint x: 994, startPoint y: 487, endPoint x: 1183, endPoint y: 467, distance: 190.1
click at [1003, 487] on div "[MEDICAL_DATA]" at bounding box center [1056, 478] width 265 height 33
checkbox input "true"
click at [1360, 445] on button "Add" at bounding box center [1372, 437] width 115 height 32
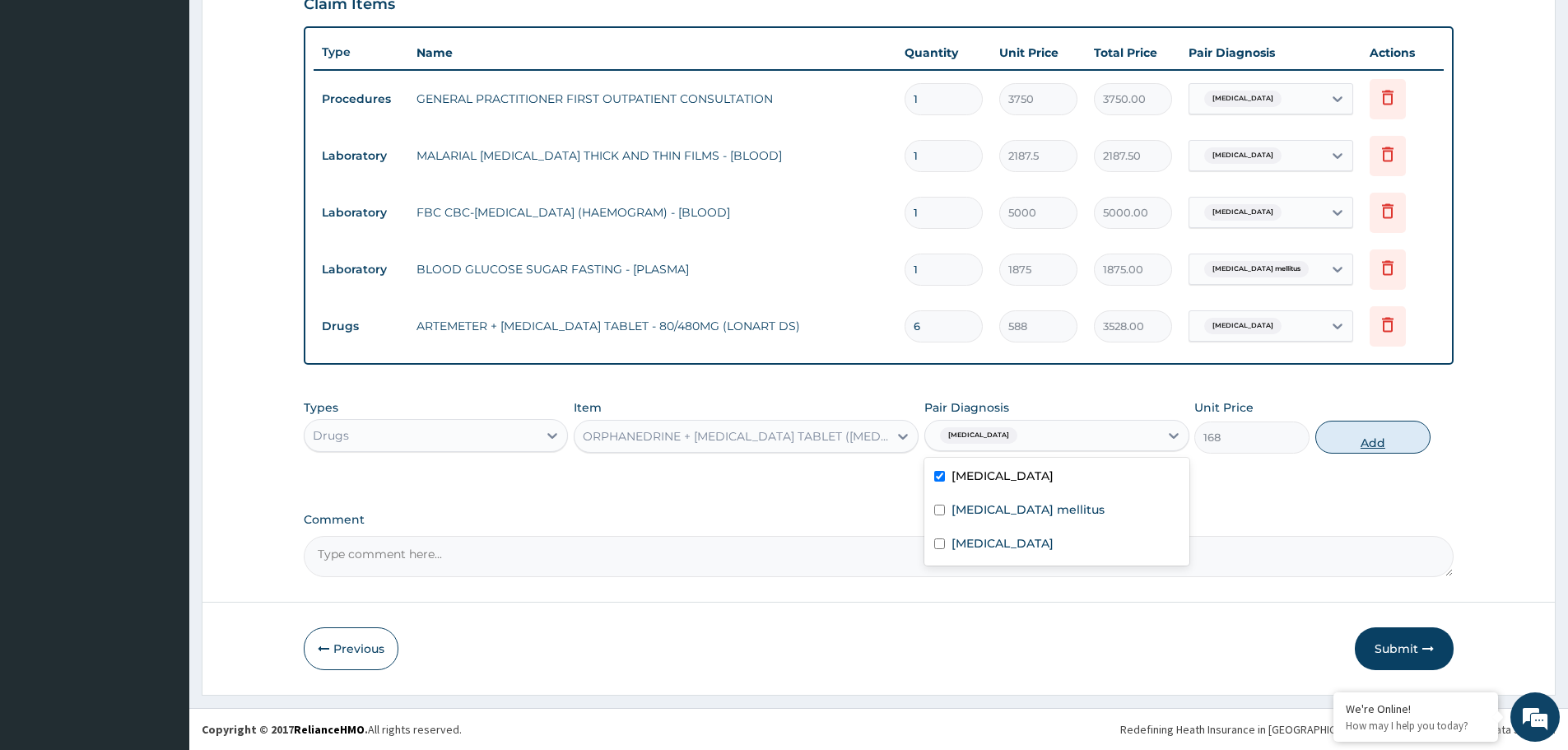
type input "0"
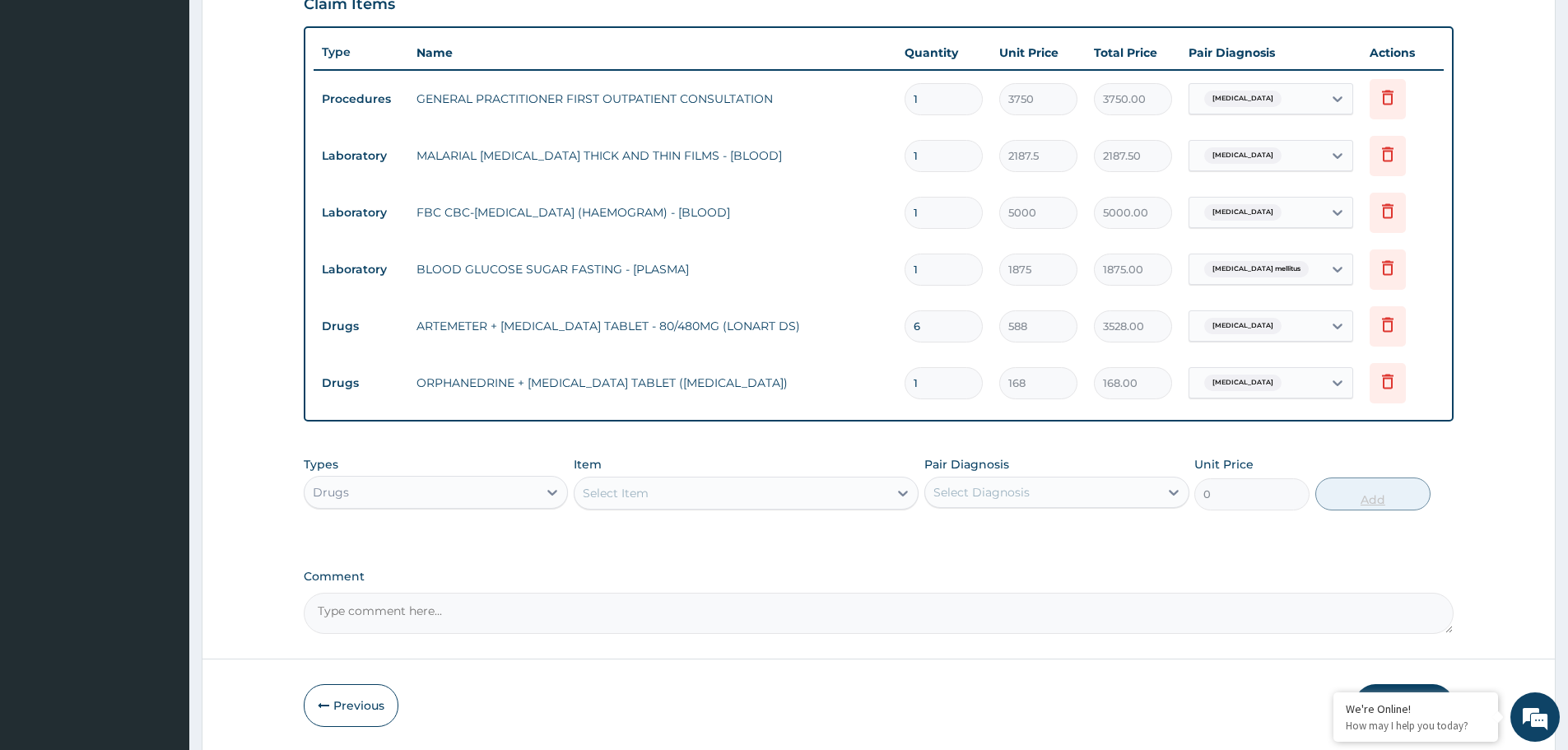
type input "0.00"
type input "2"
type input "336.00"
type input "20"
type input "3360.00"
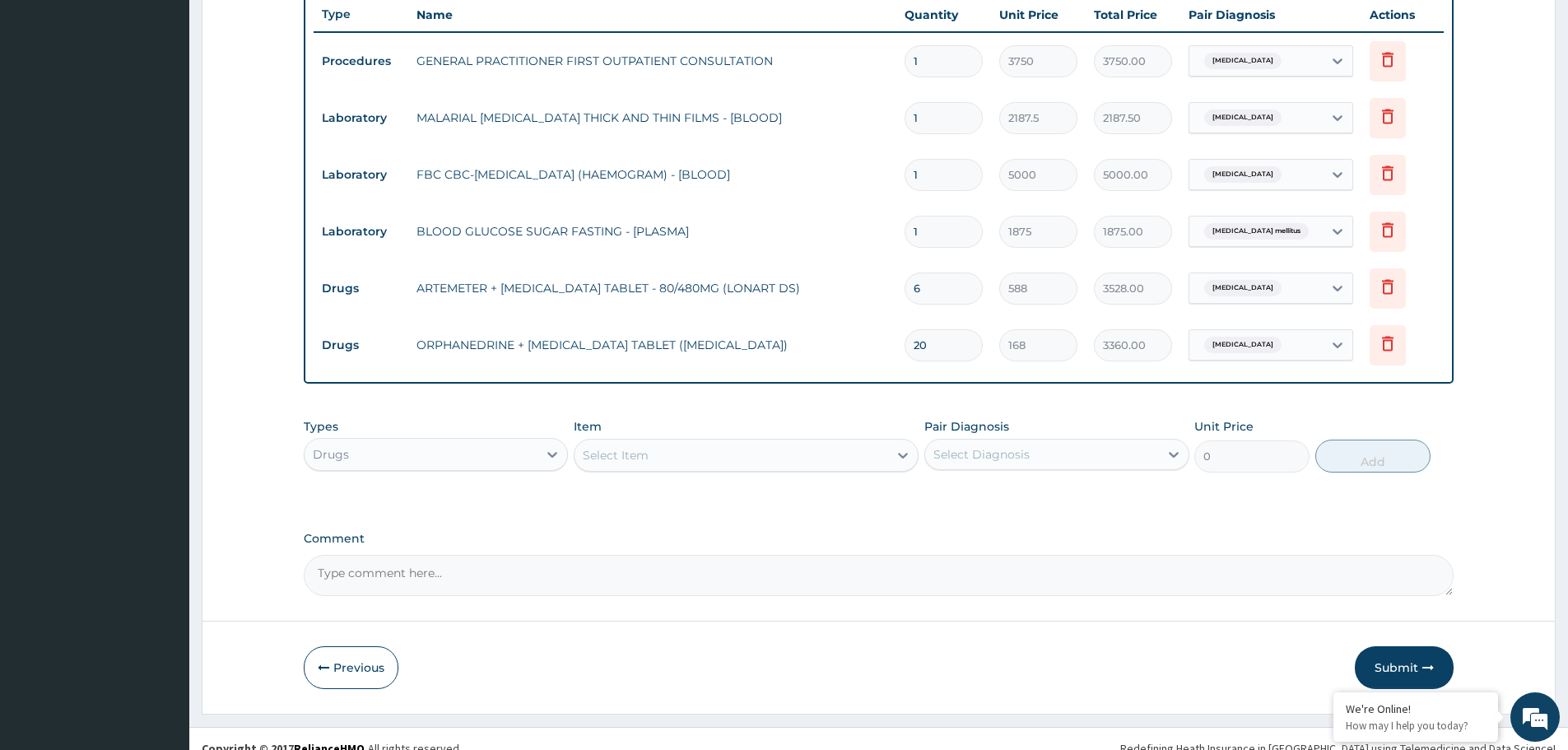
scroll to position [627, 0]
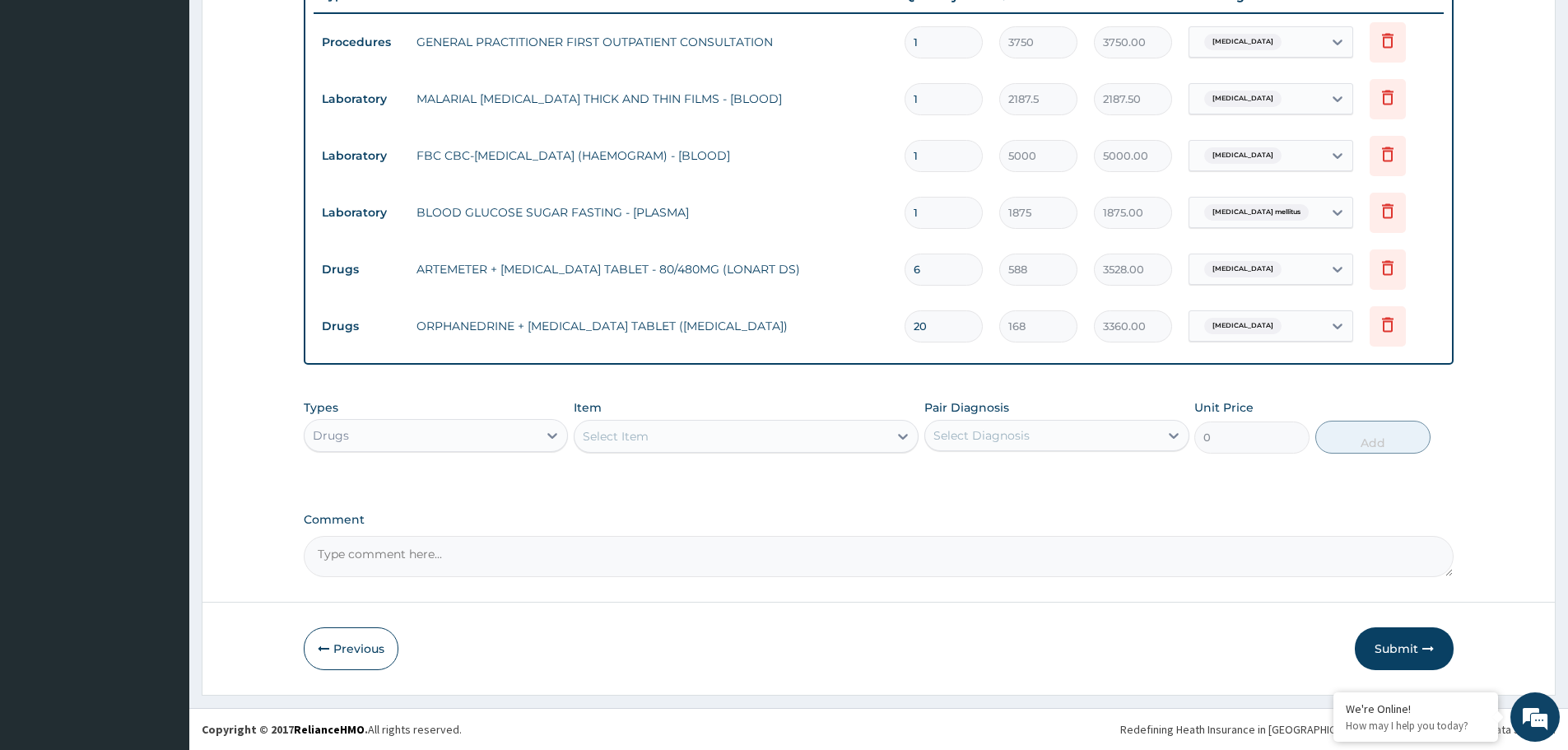
type input "20"
click at [694, 442] on div "Select Item" at bounding box center [731, 436] width 314 height 27
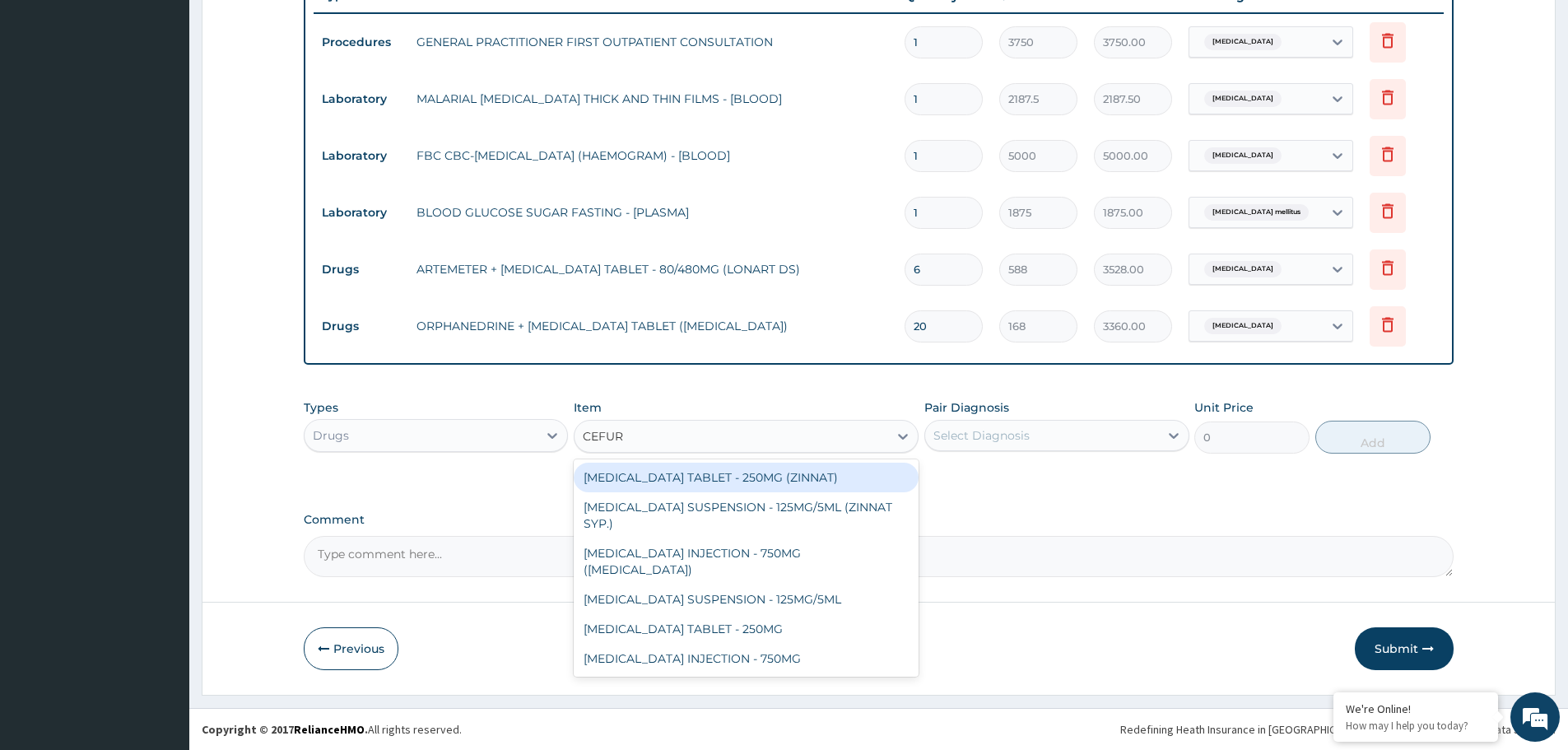
type input "CEFURO"
click at [776, 477] on div "[MEDICAL_DATA] TABLET - 250MG (ZINNAT)" at bounding box center [746, 477] width 345 height 30
type input "1120"
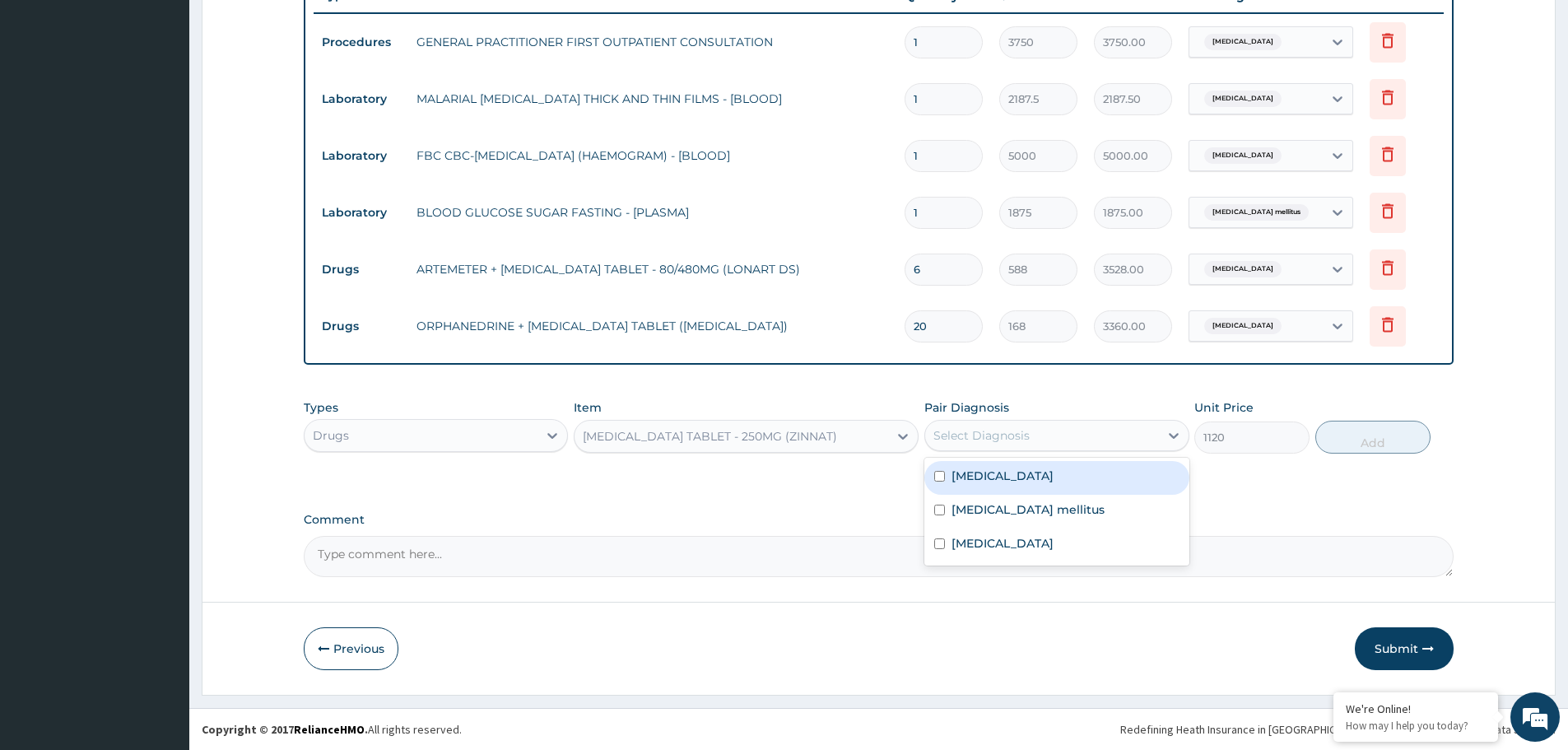
drag, startPoint x: 998, startPoint y: 423, endPoint x: 991, endPoint y: 471, distance: 48.5
click at [997, 426] on div "Select Diagnosis" at bounding box center [1041, 435] width 233 height 27
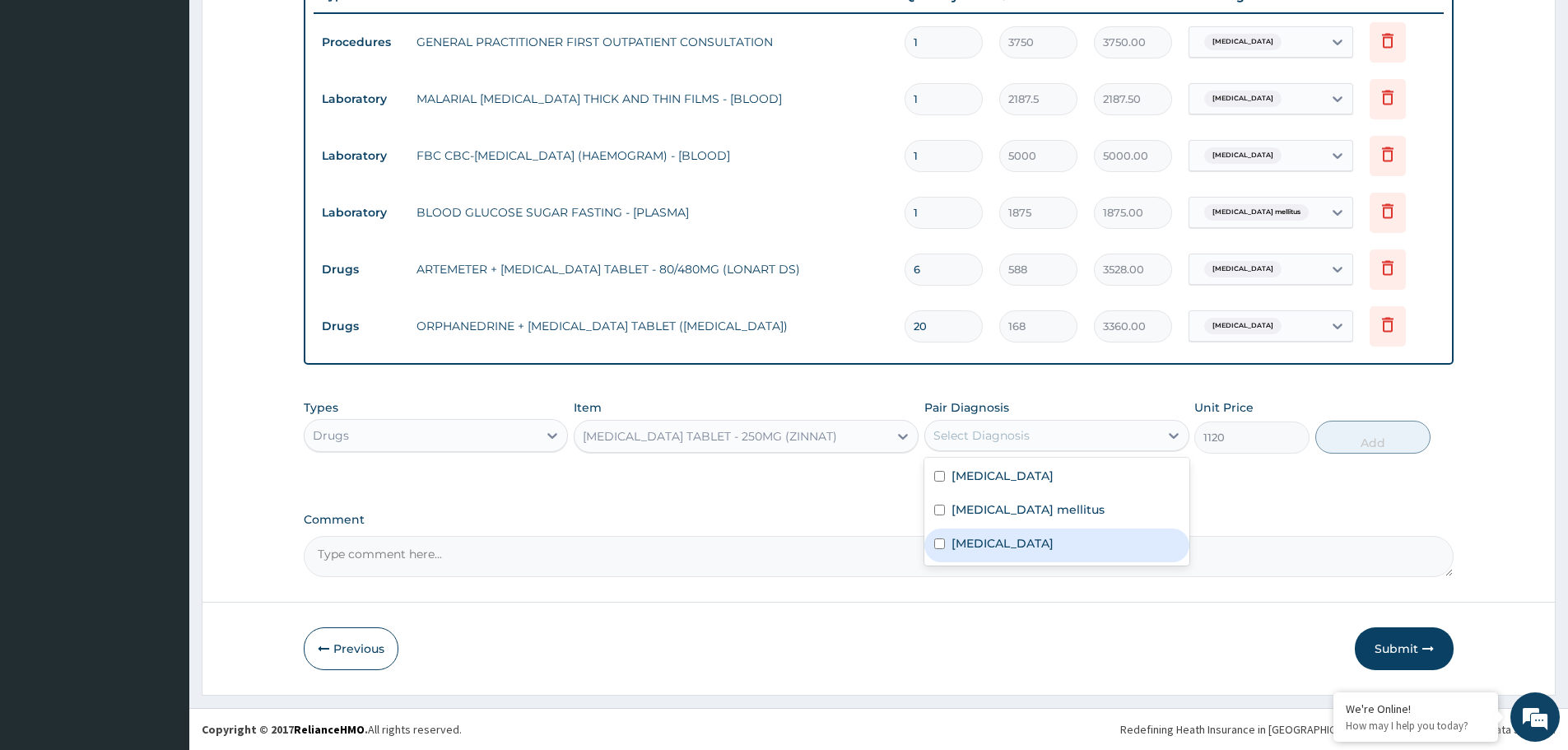
click at [981, 547] on label "[MEDICAL_DATA]" at bounding box center [1002, 543] width 102 height 17
checkbox input "true"
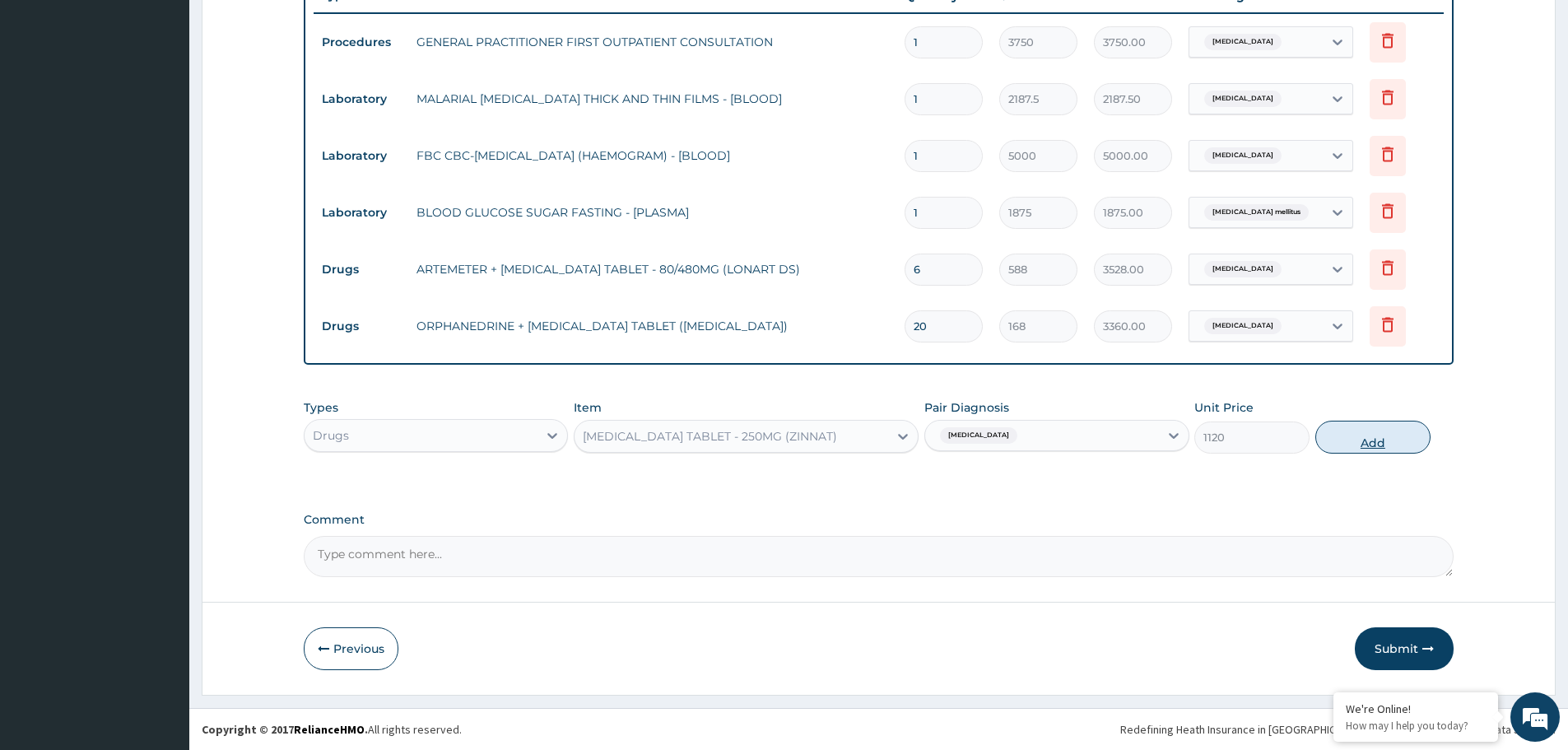
click at [1340, 441] on button "Add" at bounding box center [1372, 437] width 115 height 32
type input "0"
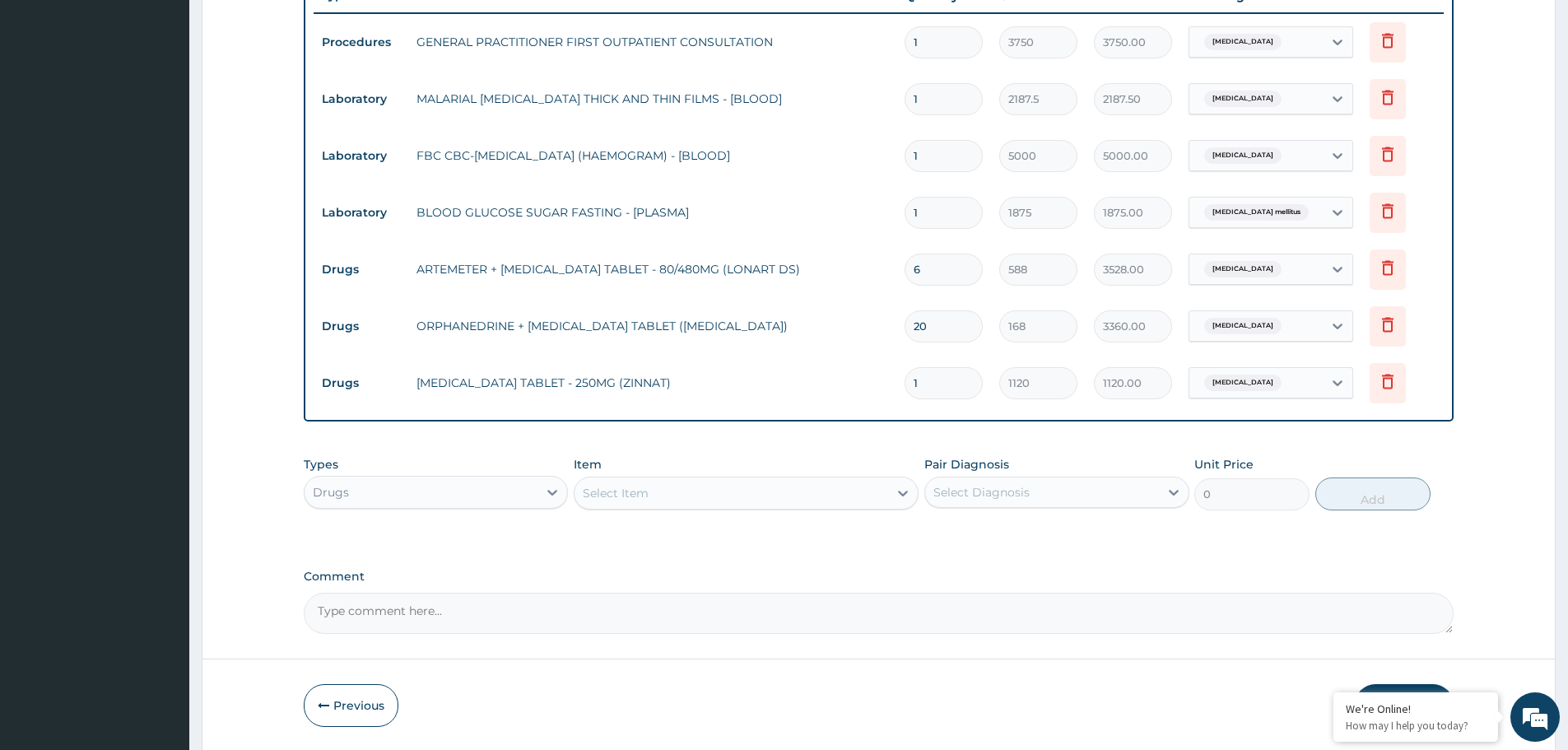
type input "10"
type input "11200.00"
type input "10"
click at [843, 285] on td "ARTEMETER + [MEDICAL_DATA] TABLET - 80/480MG (LONART DS)" at bounding box center [652, 269] width 488 height 32
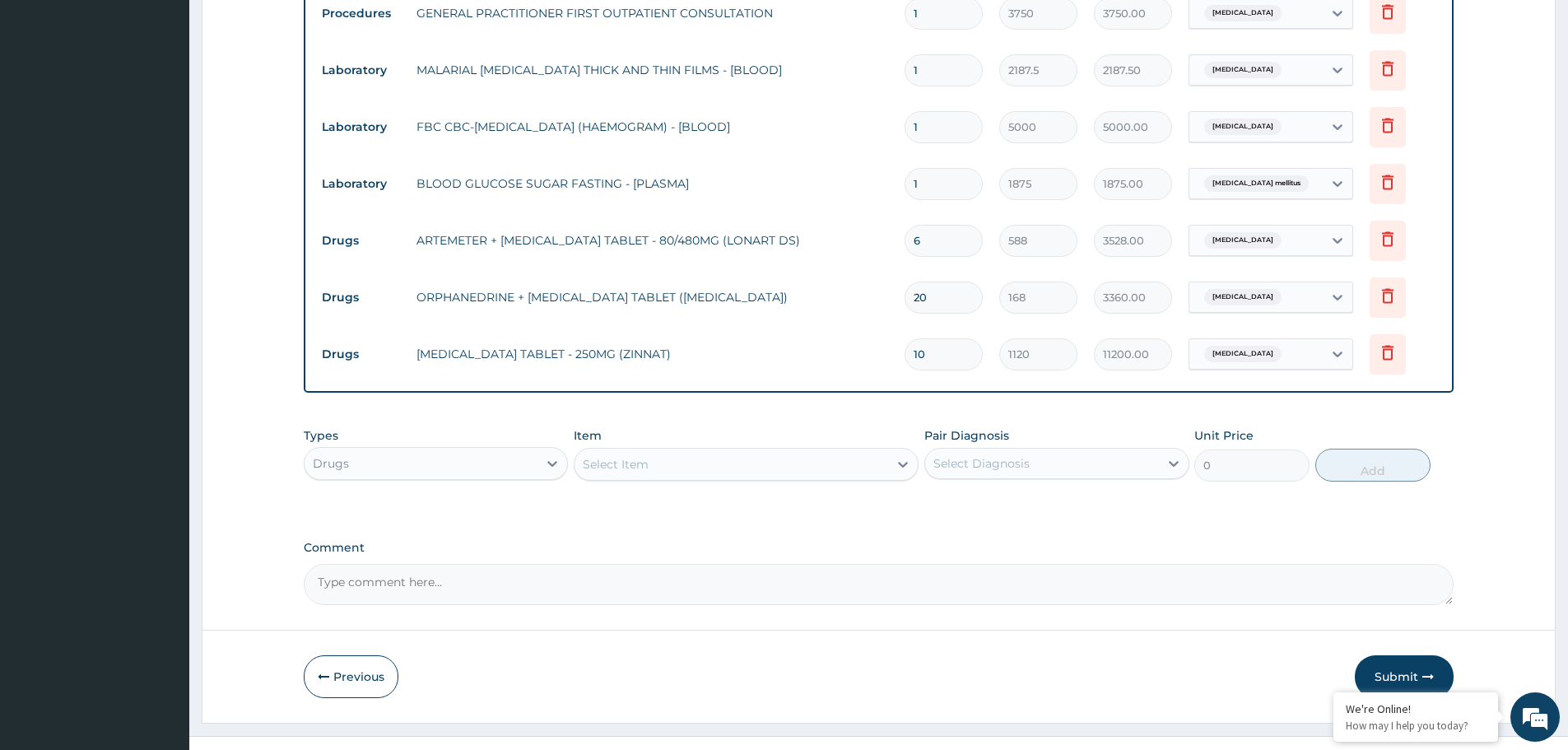
scroll to position [683, 0]
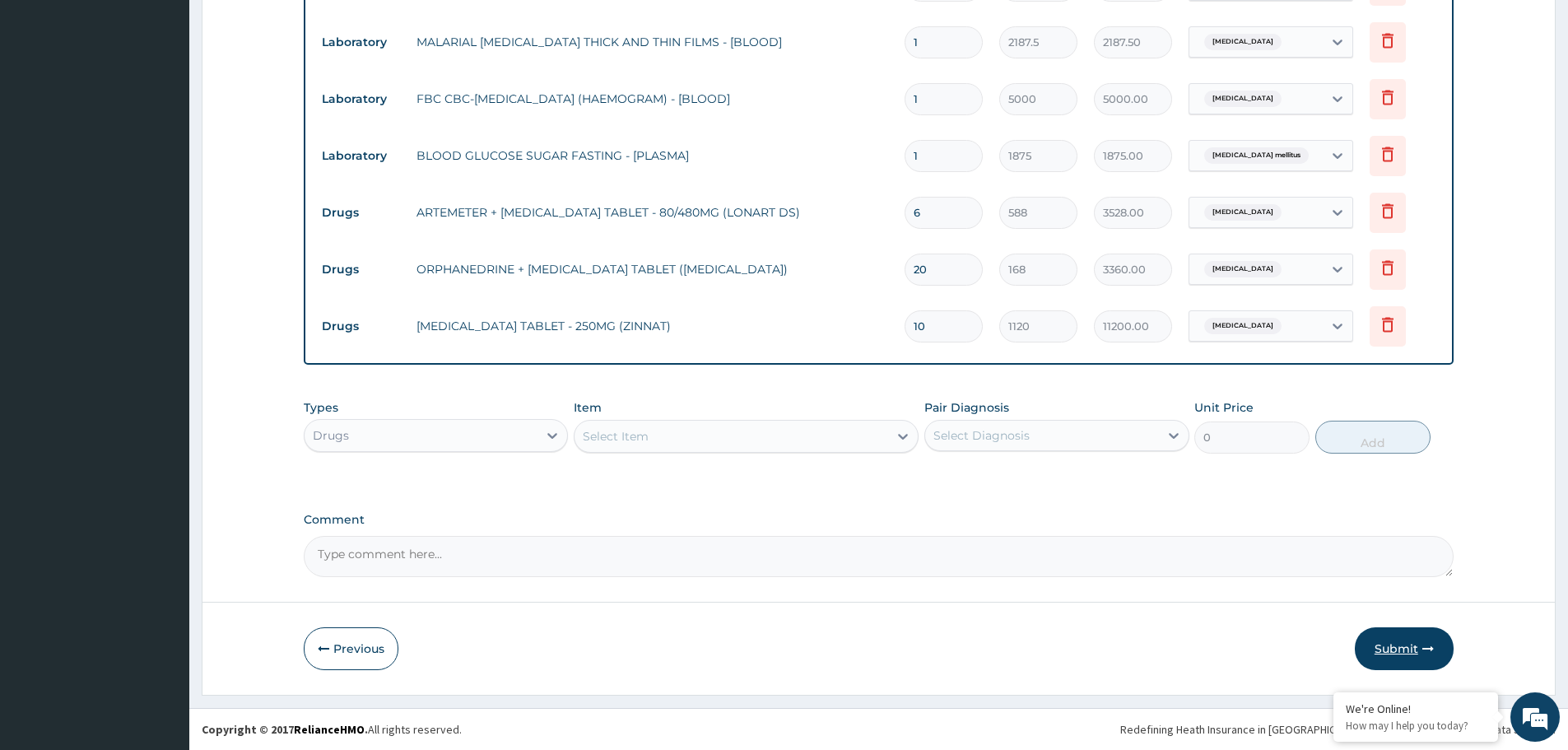
click at [1405, 649] on button "Submit" at bounding box center [1404, 650] width 98 height 43
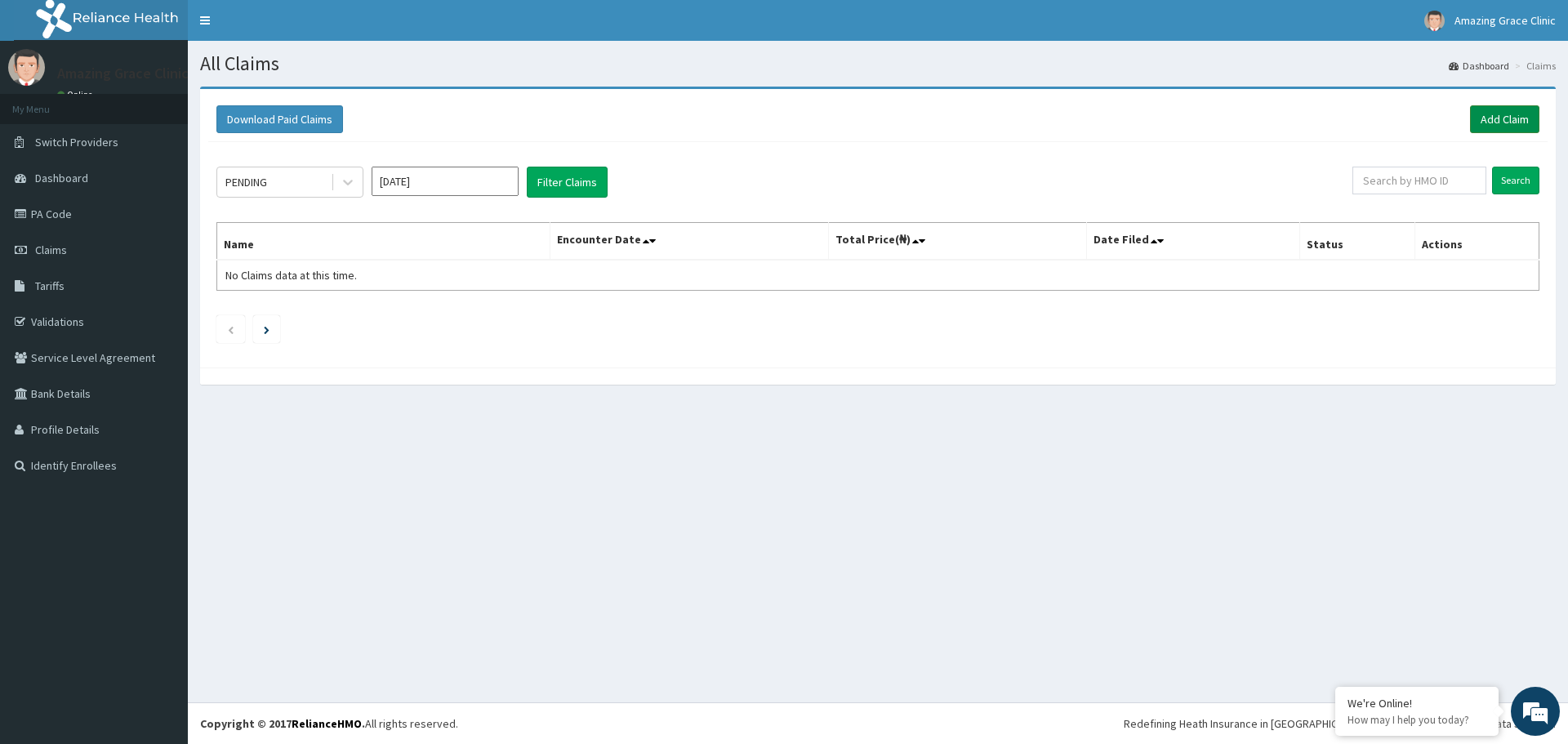
click at [1513, 120] on link "Add Claim" at bounding box center [1504, 119] width 69 height 27
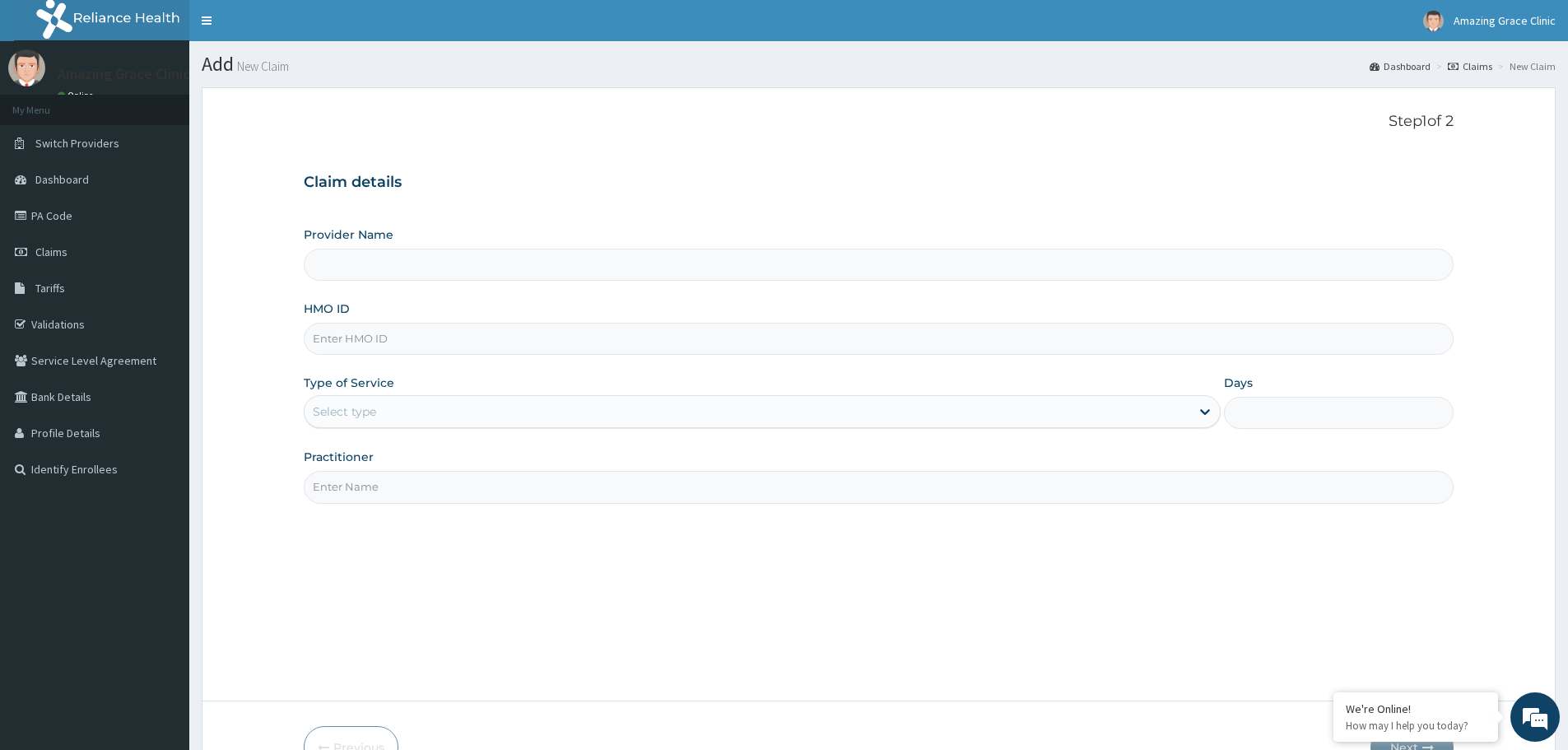
click at [404, 347] on input "HMO ID" at bounding box center [878, 339] width 1150 height 32
paste input "KNL/10099/A"
type input "KNL/10099/A"
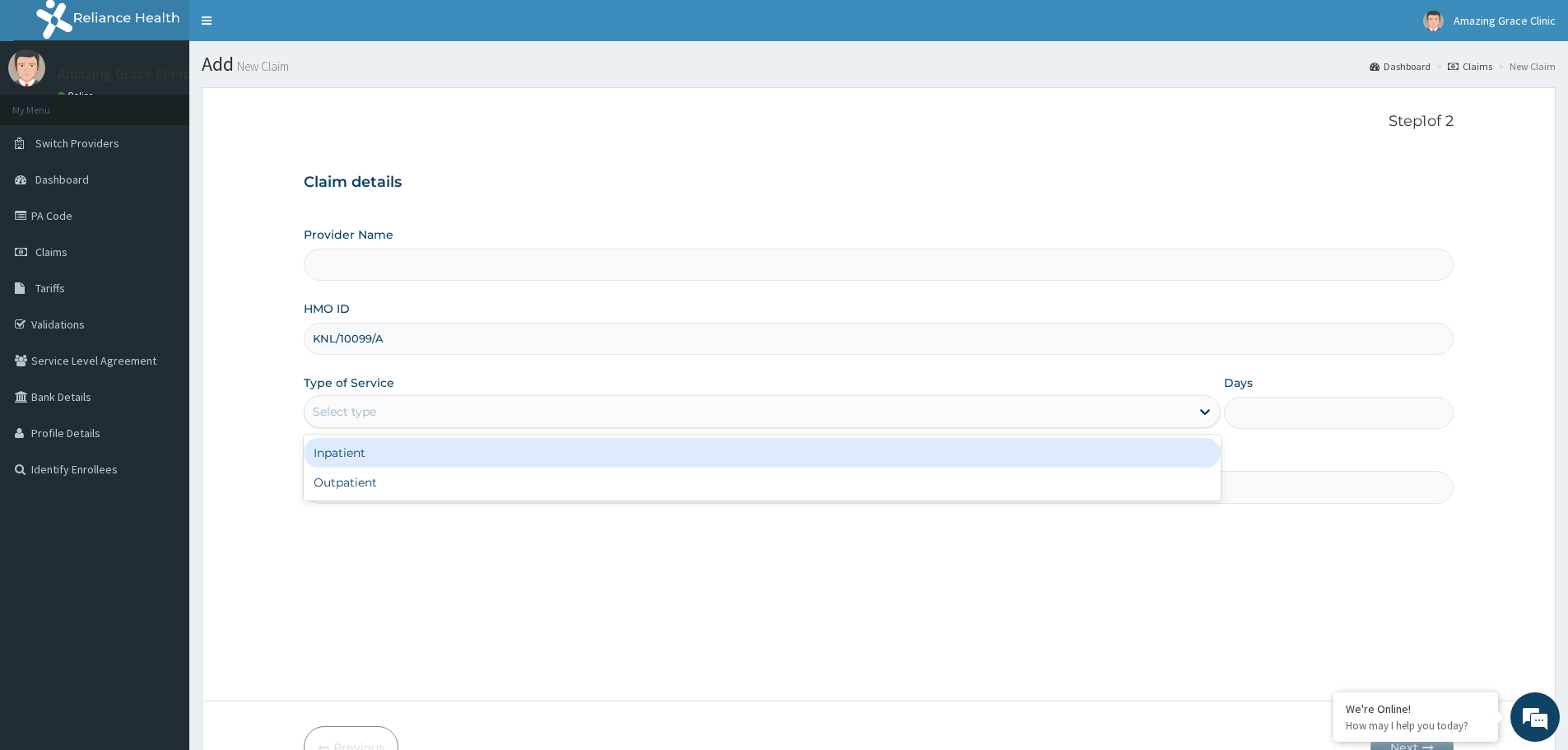
click at [426, 412] on div "Select type" at bounding box center [748, 411] width 885 height 27
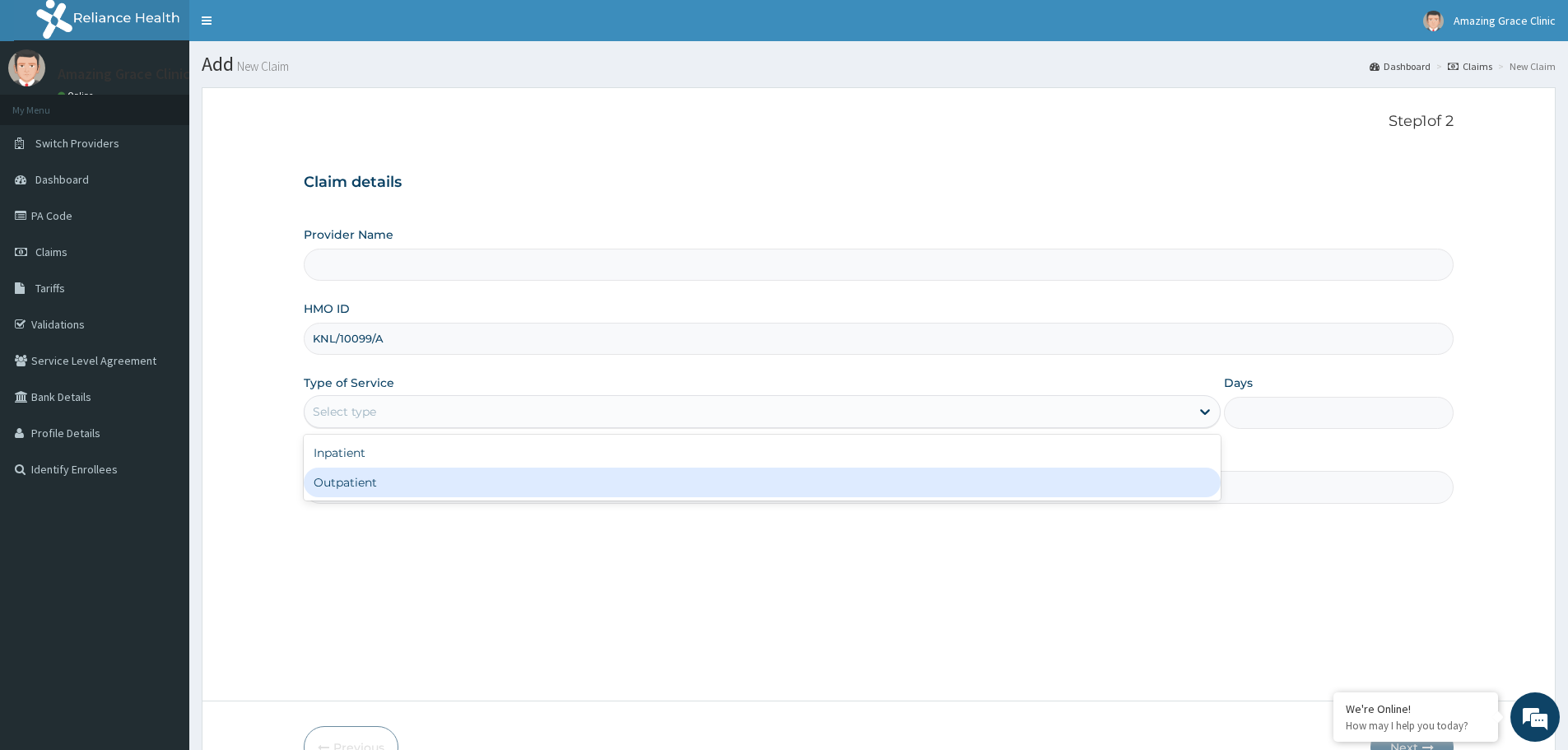
click at [411, 474] on div "Outpatient" at bounding box center [762, 482] width 917 height 30
type input "1"
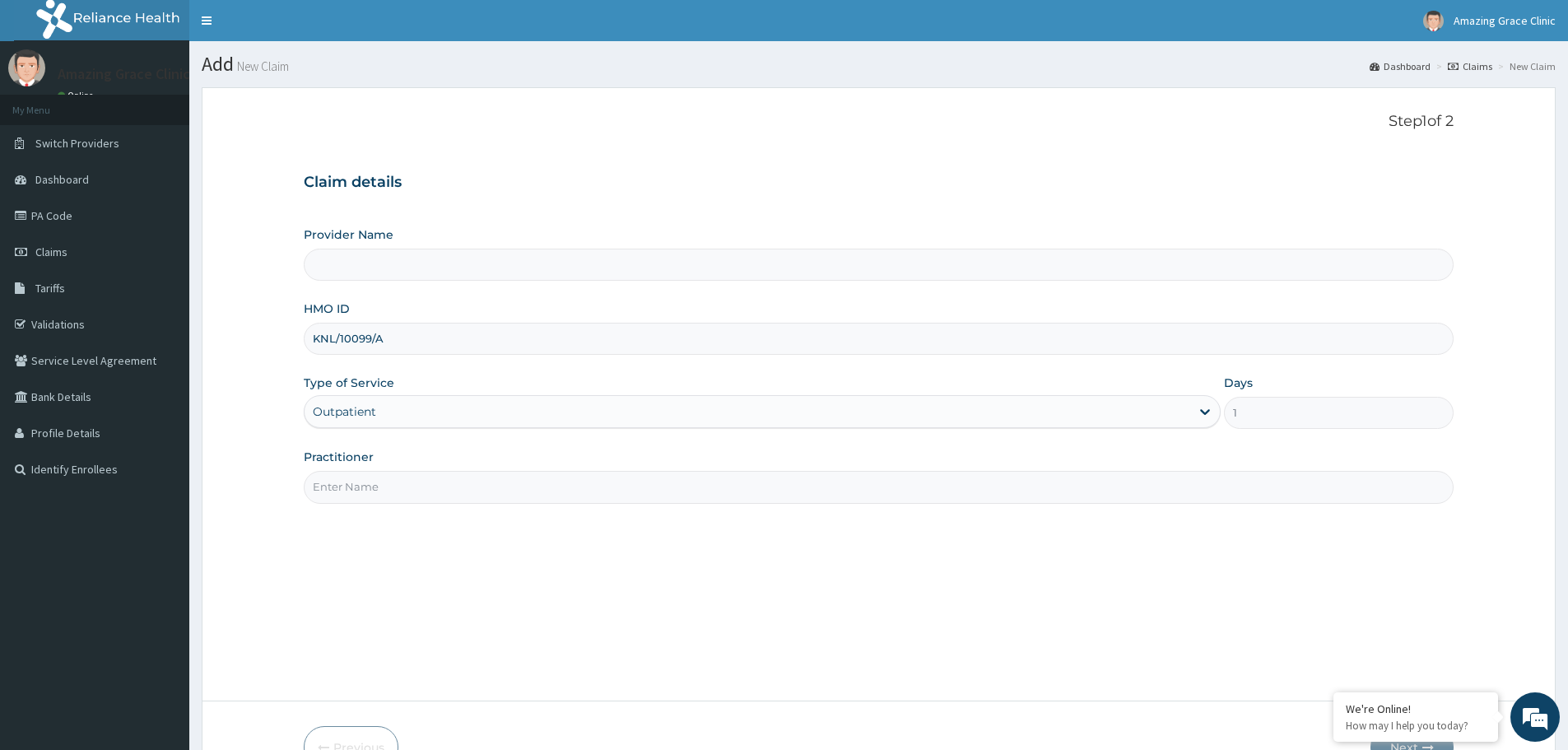
drag, startPoint x: 442, startPoint y: 482, endPoint x: 438, endPoint y: 503, distance: 21.4
click at [442, 482] on input "Practitioner" at bounding box center [878, 487] width 1150 height 32
type input "[PERSON_NAME]"
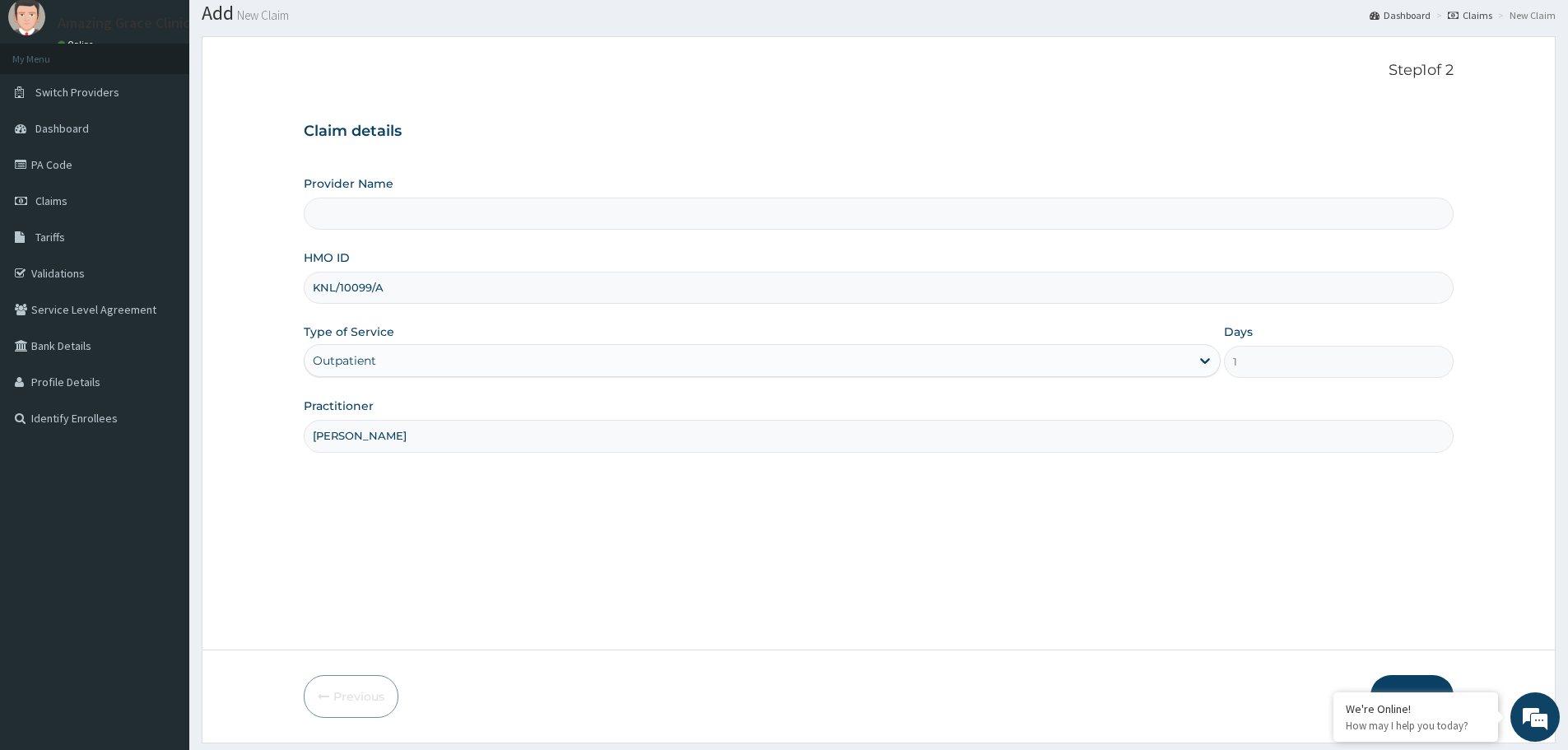
scroll to position [98, 0]
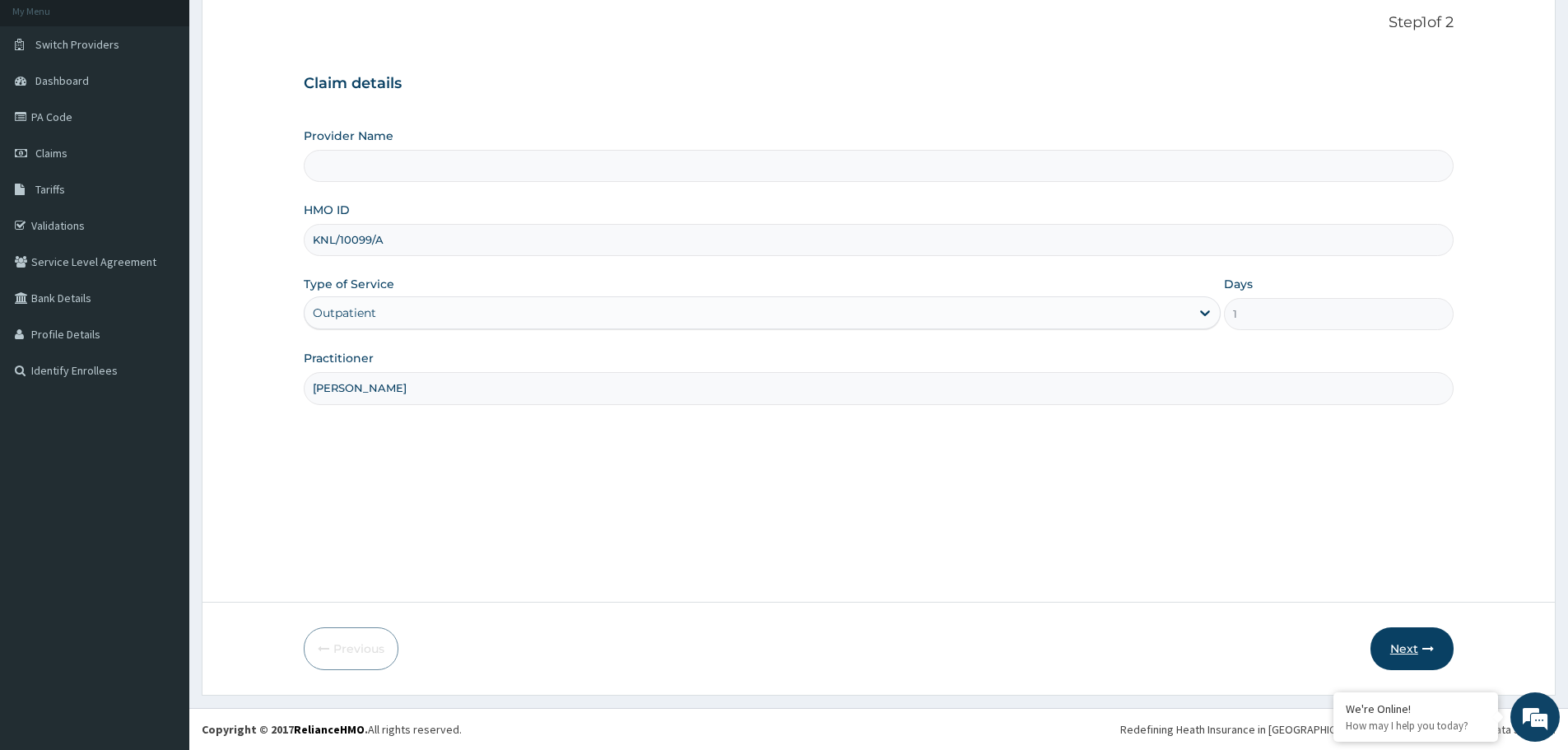
click at [1417, 650] on button "Next" at bounding box center [1412, 650] width 84 height 43
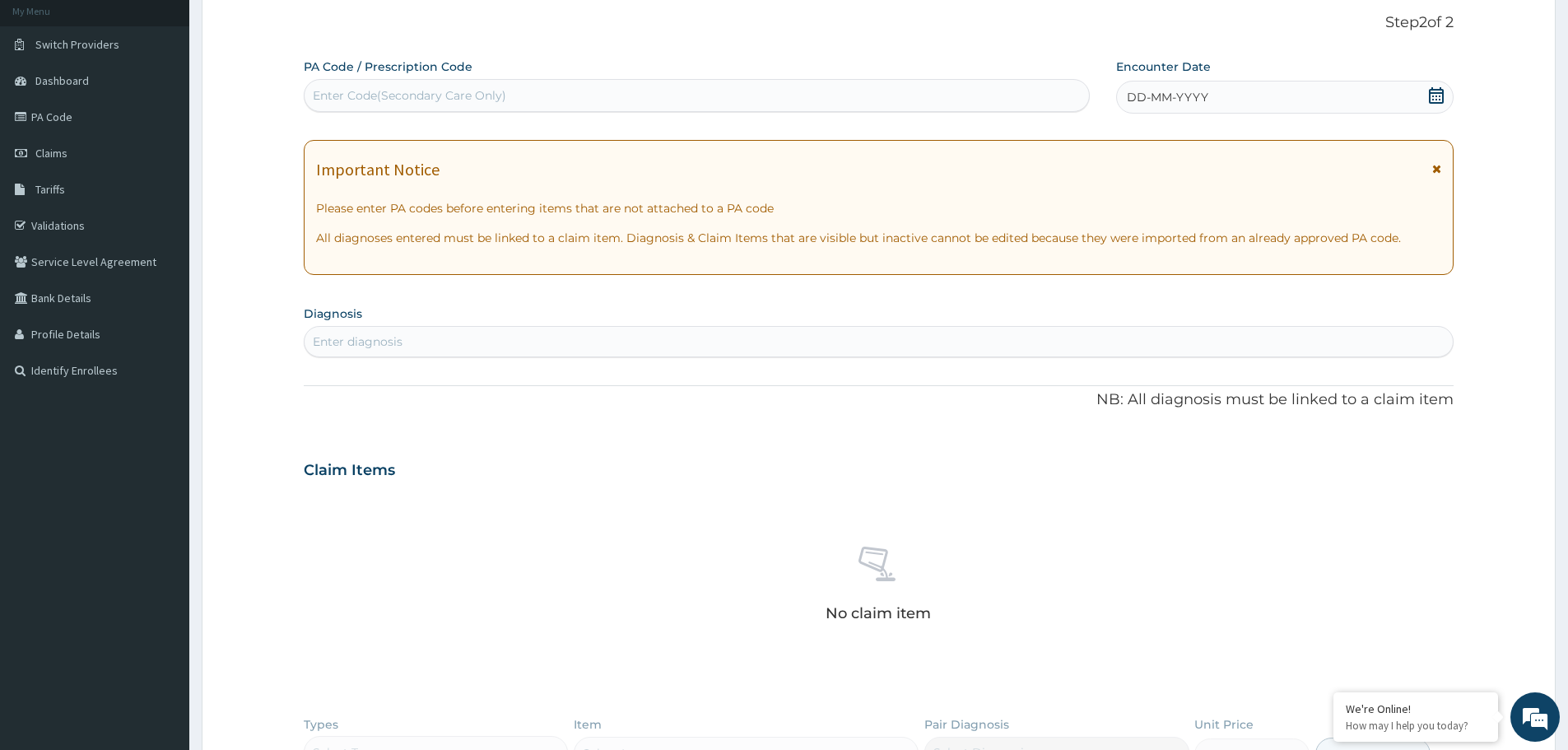
click at [1430, 103] on span at bounding box center [1436, 97] width 17 height 21
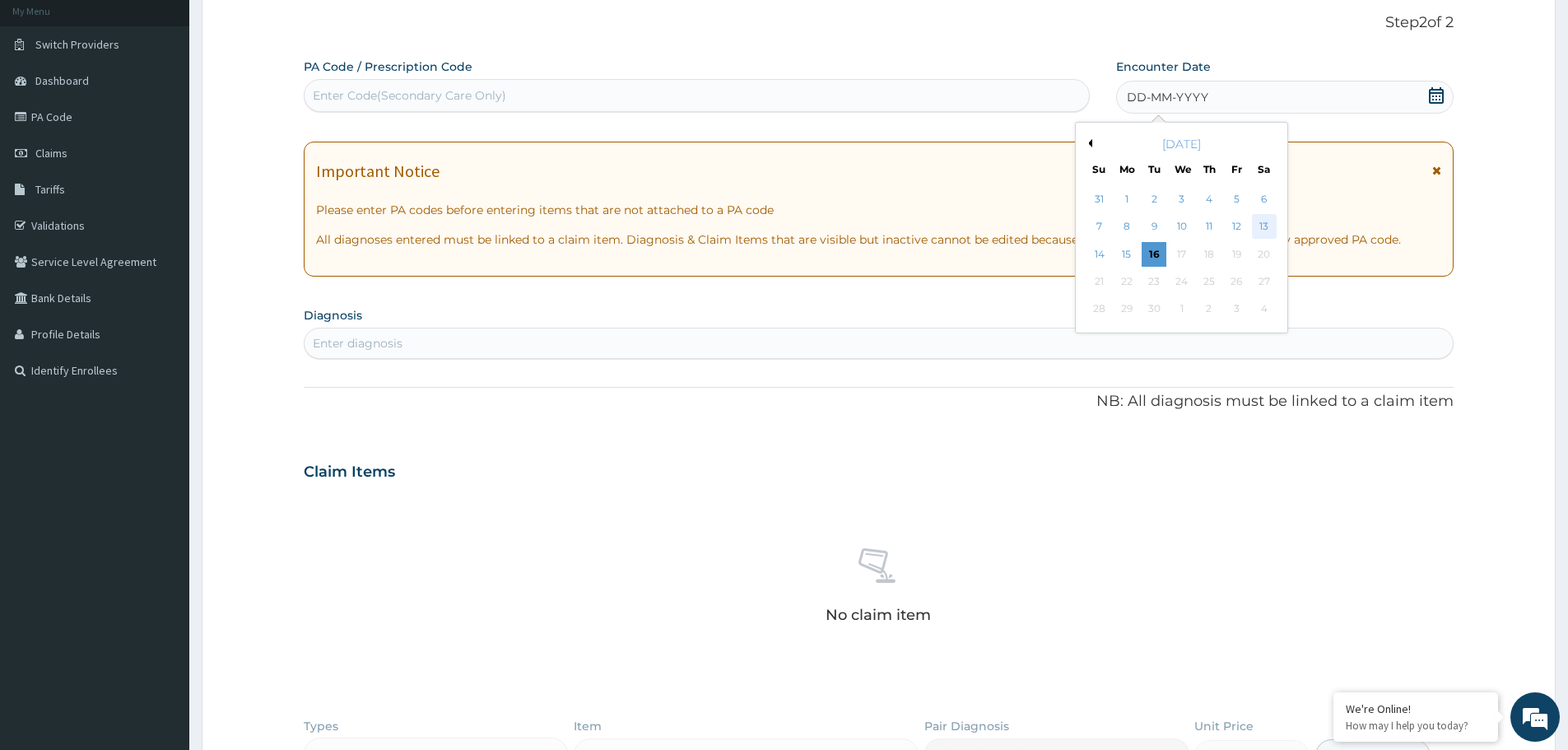
click at [1257, 221] on div "13" at bounding box center [1264, 226] width 25 height 25
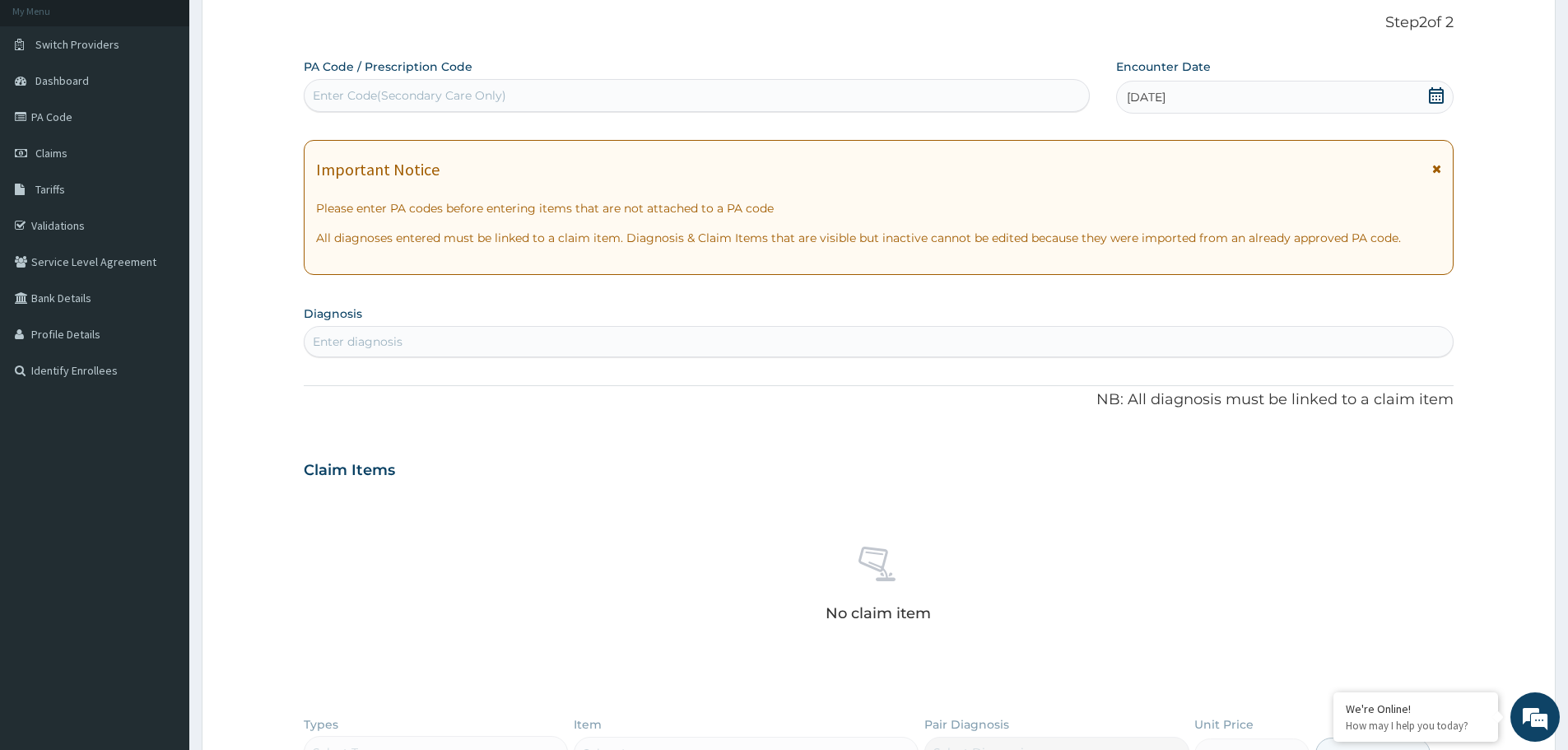
click at [828, 344] on div "Enter diagnosis" at bounding box center [878, 342] width 1148 height 27
type input "[MEDICAL_DATA]"
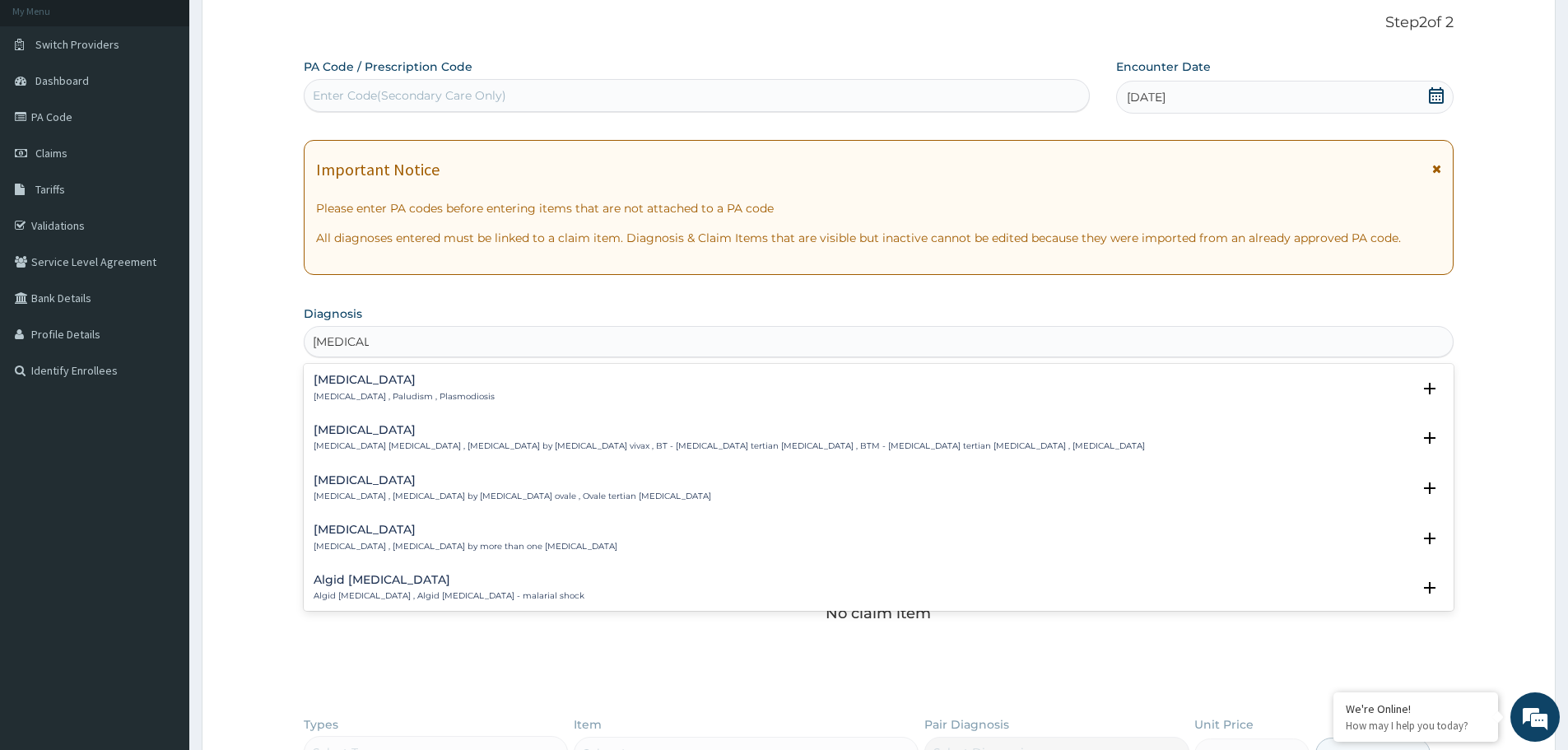
click at [345, 382] on h4 "[MEDICAL_DATA]" at bounding box center [404, 380] width 181 height 13
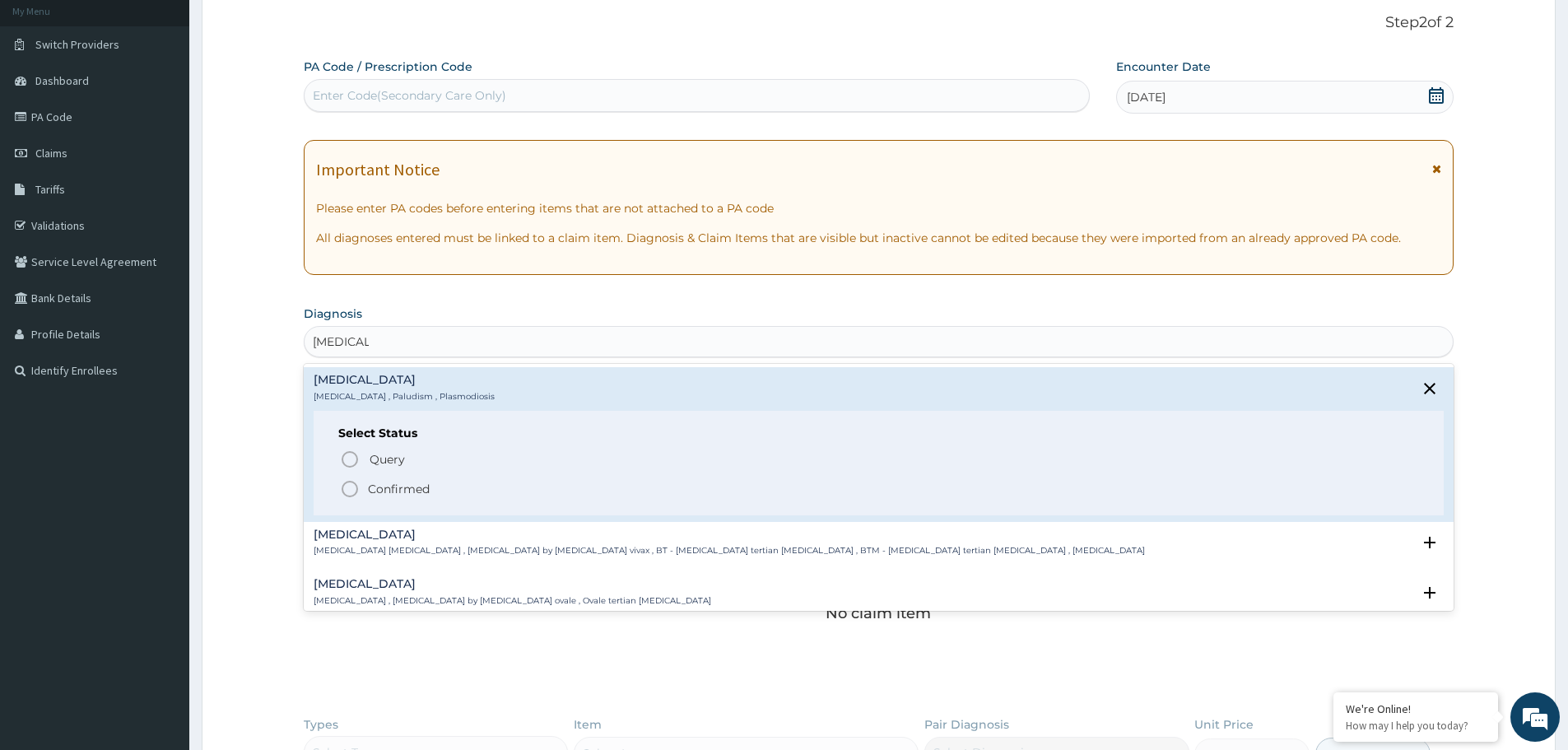
click at [353, 490] on icon "status option filled" at bounding box center [350, 489] width 20 height 20
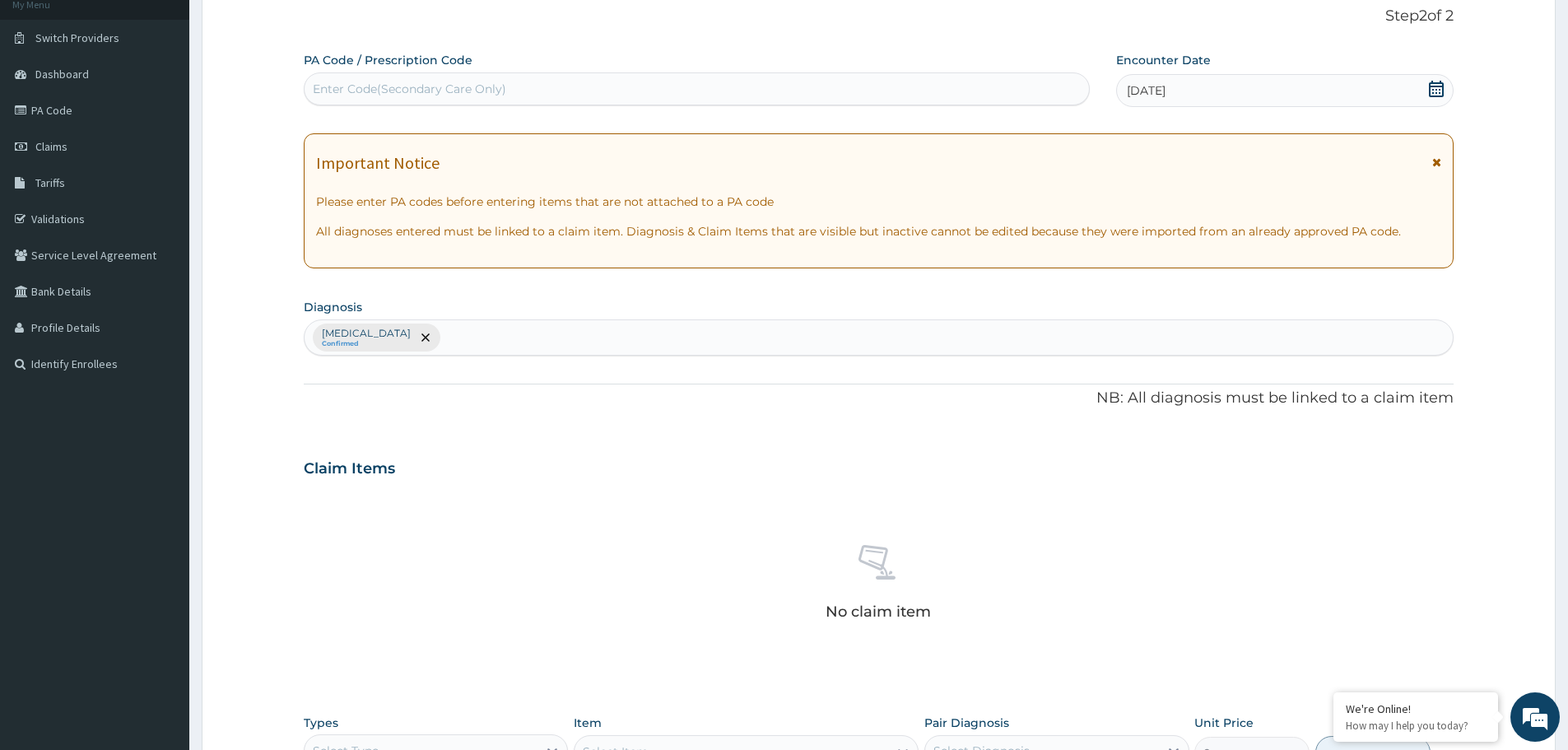
scroll to position [345, 0]
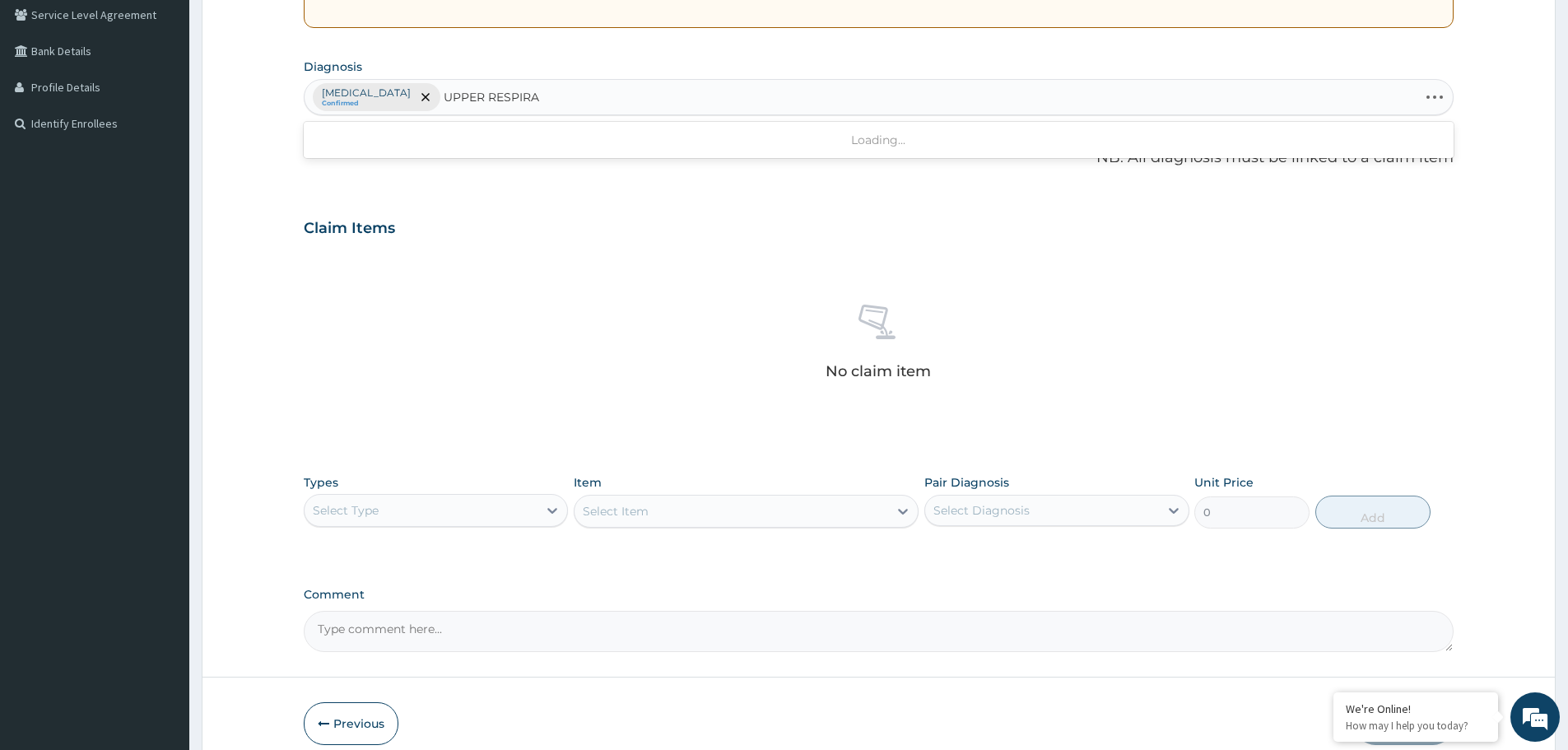
type input "UPPER RESPIRAT"
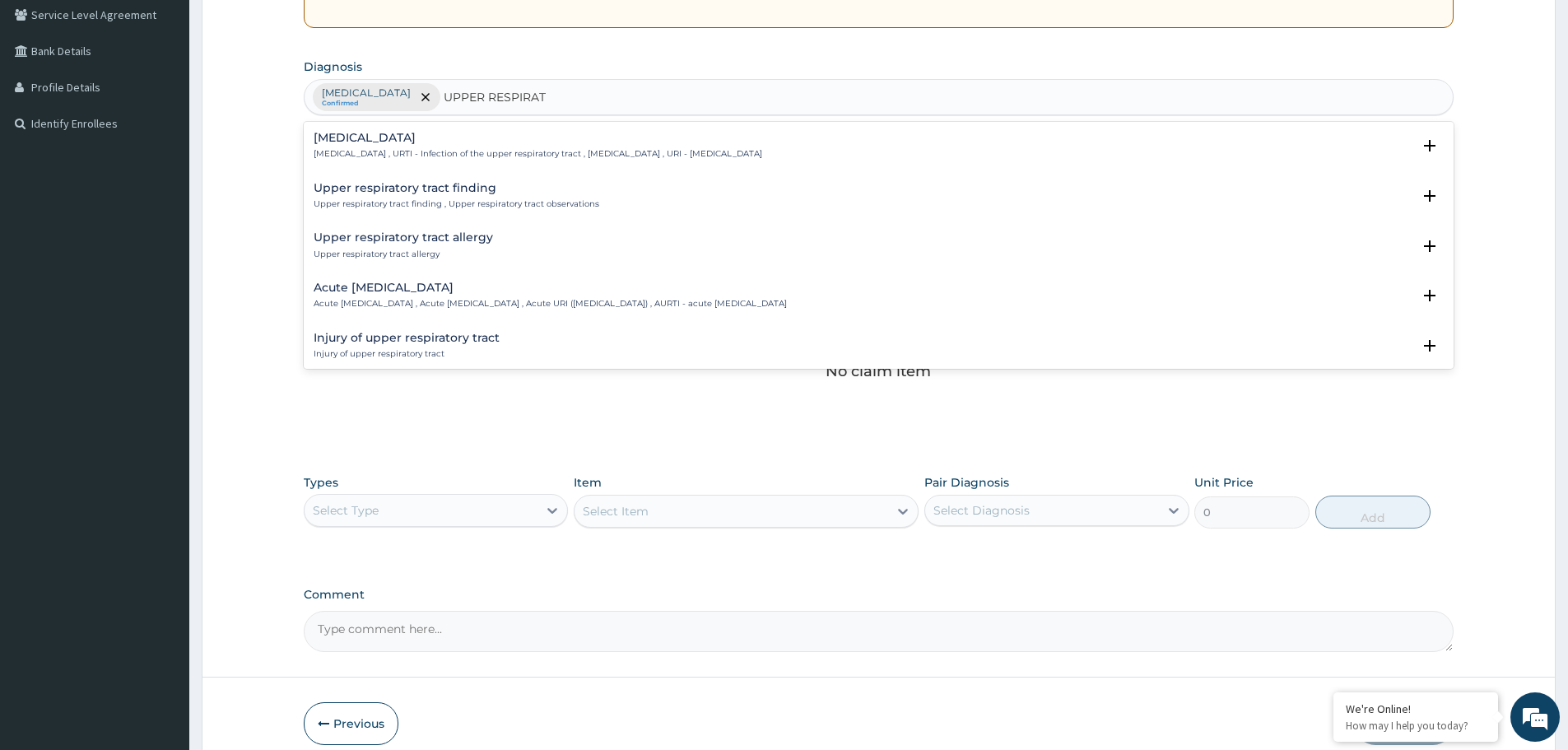
click at [412, 297] on div "Acute upper respiratory infection Acute upper respiratory infection , Acute upp…" at bounding box center [550, 295] width 473 height 29
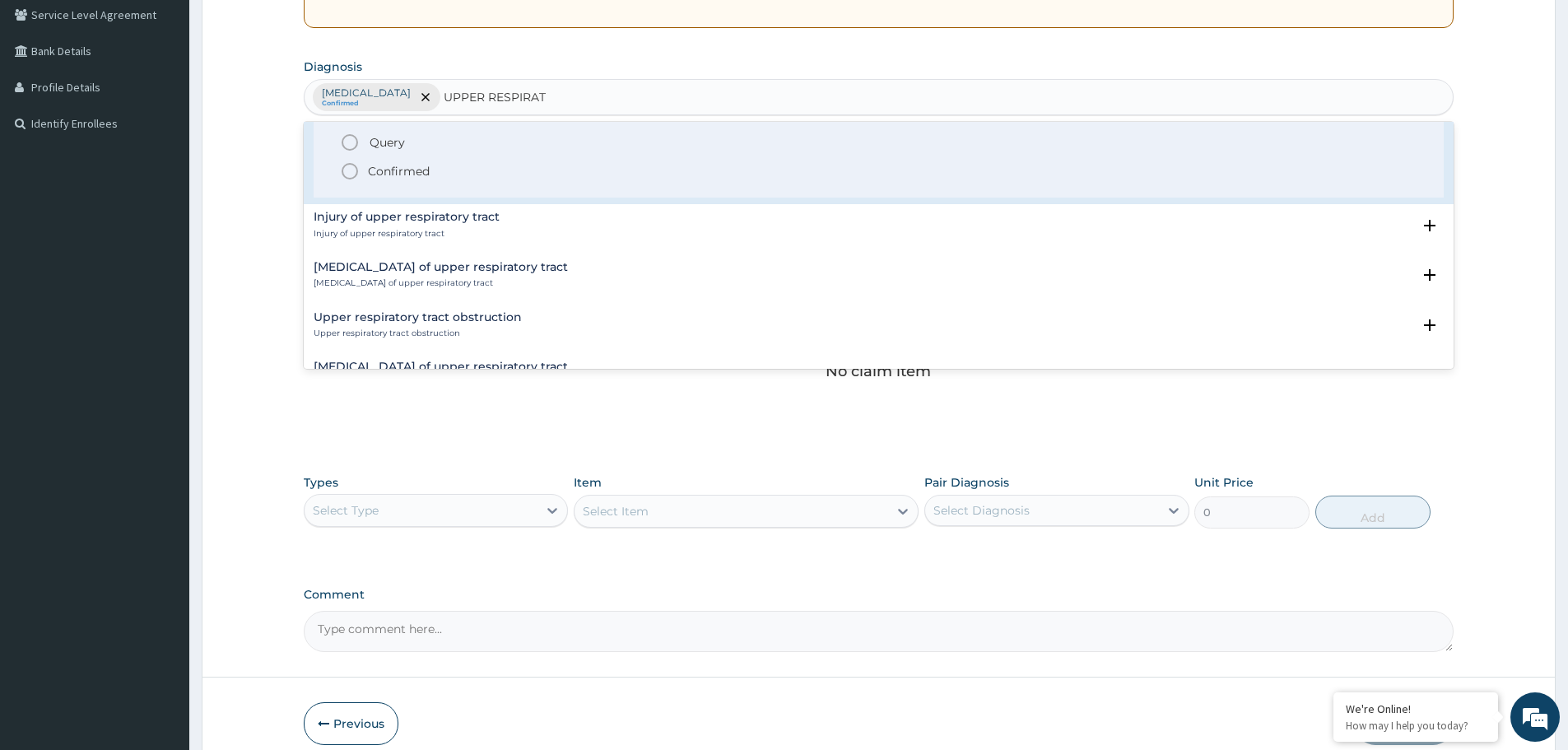
scroll to position [247, 0]
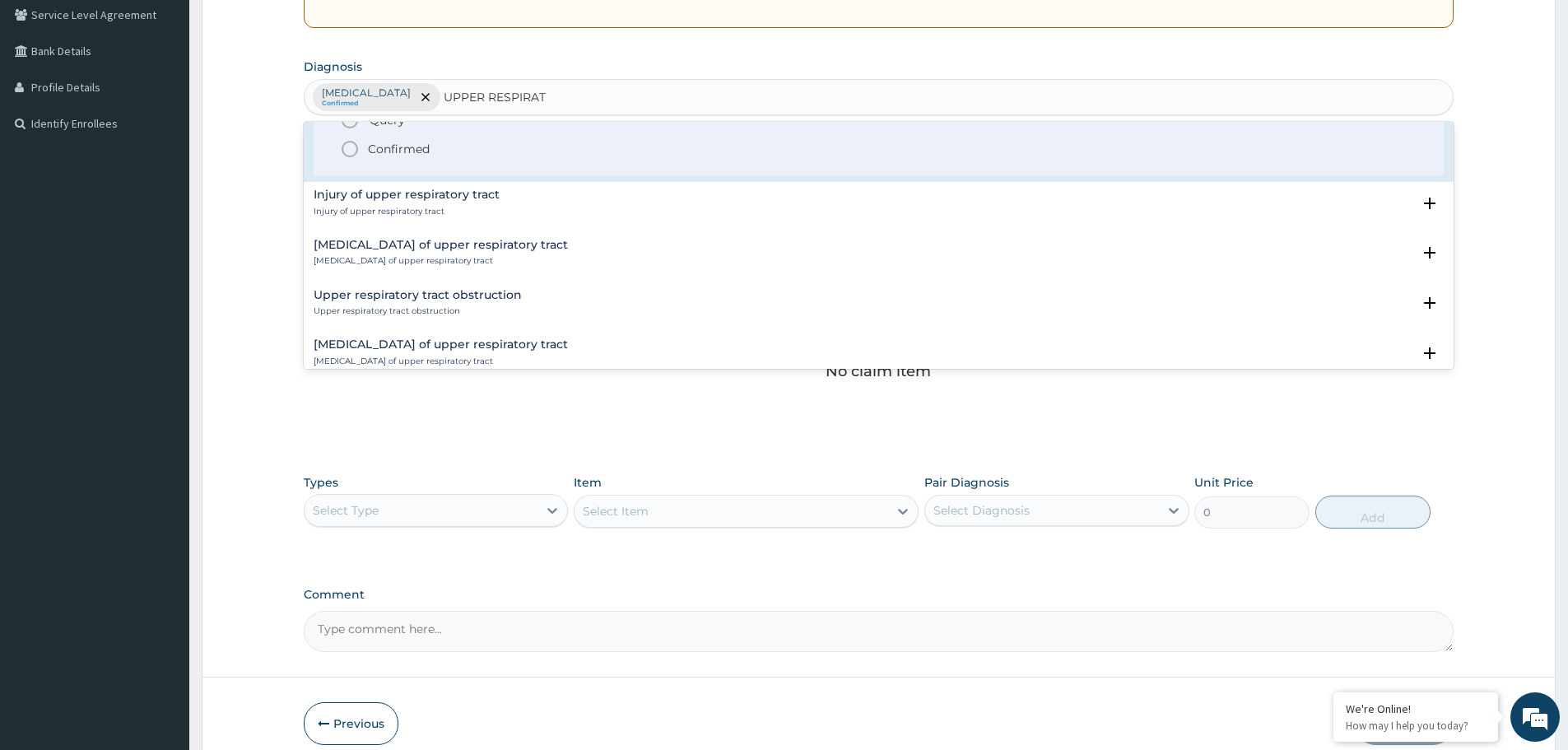
click at [347, 156] on circle "status option filled" at bounding box center [349, 149] width 15 height 15
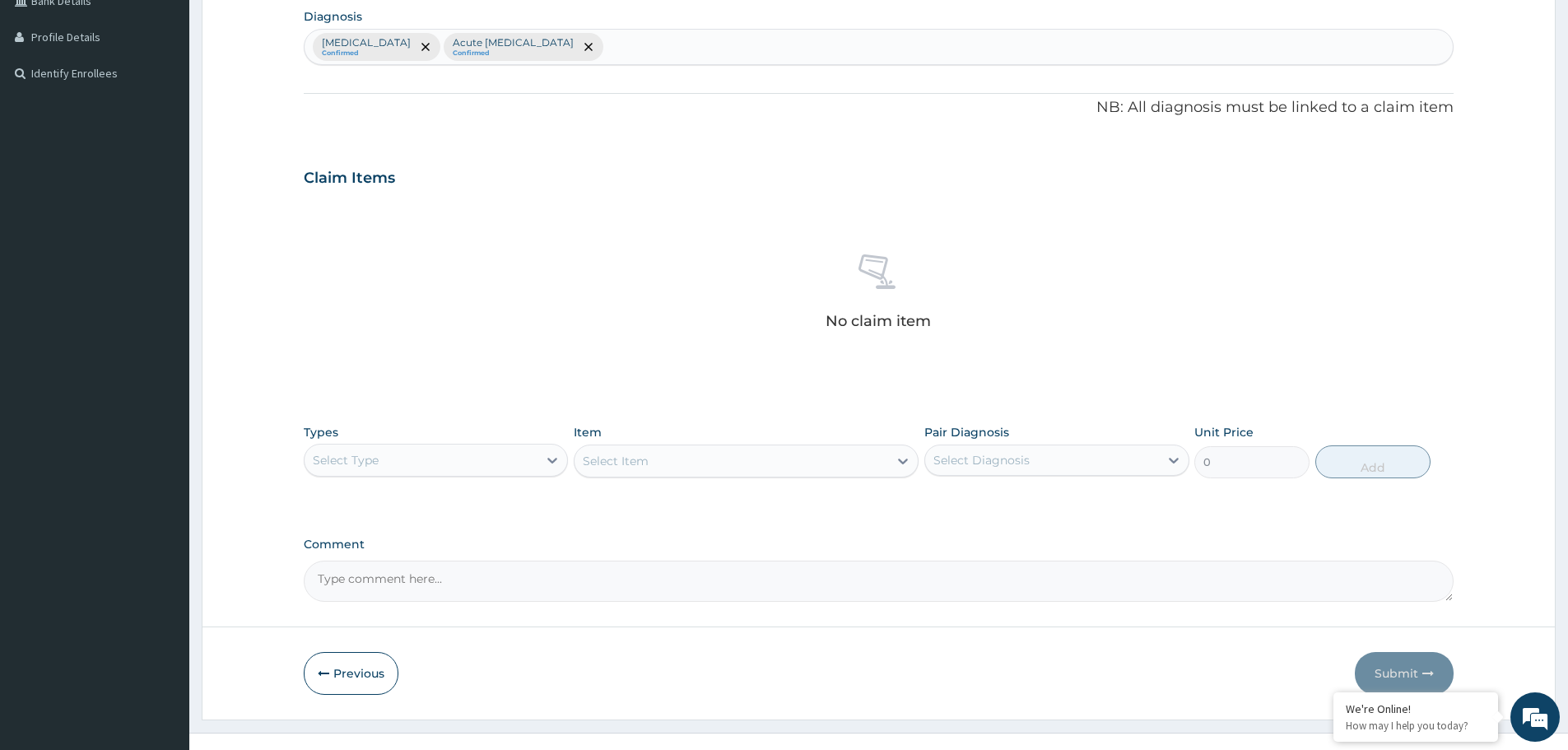
scroll to position [421, 0]
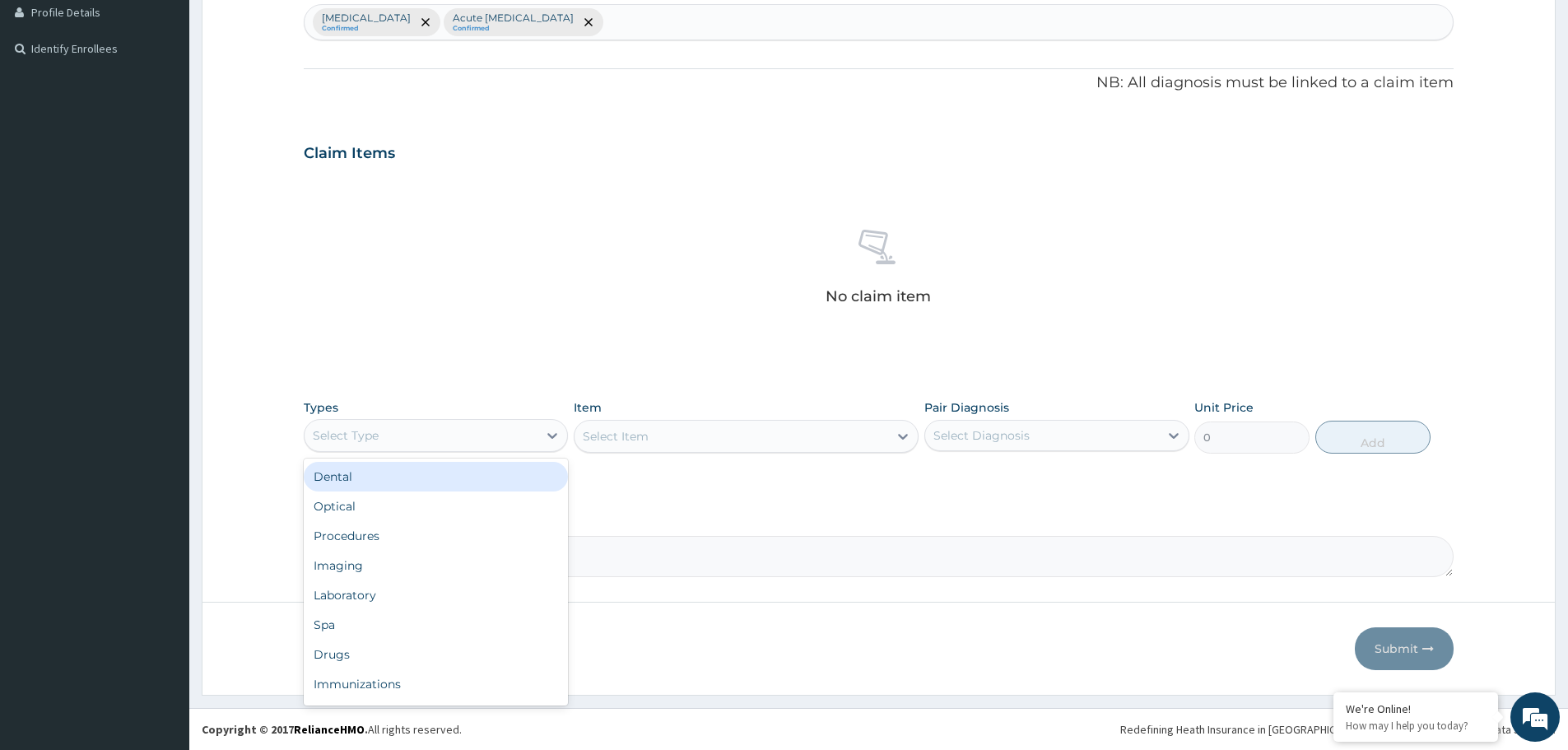
click at [400, 438] on div "Select Type" at bounding box center [421, 435] width 233 height 27
click at [388, 534] on div "Procedures" at bounding box center [436, 536] width 265 height 30
click at [723, 441] on div "Select Item" at bounding box center [731, 436] width 314 height 27
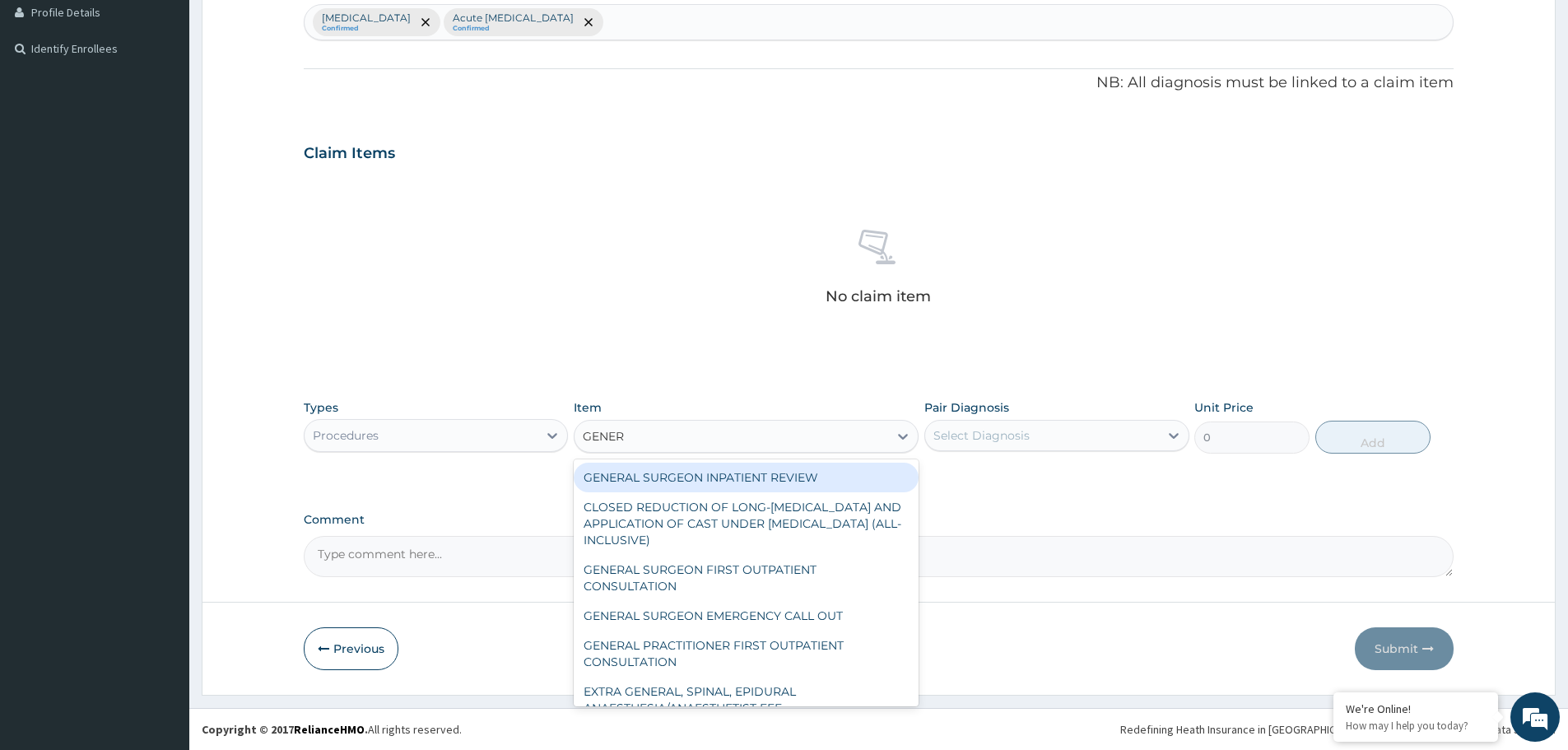
type input "GENERA"
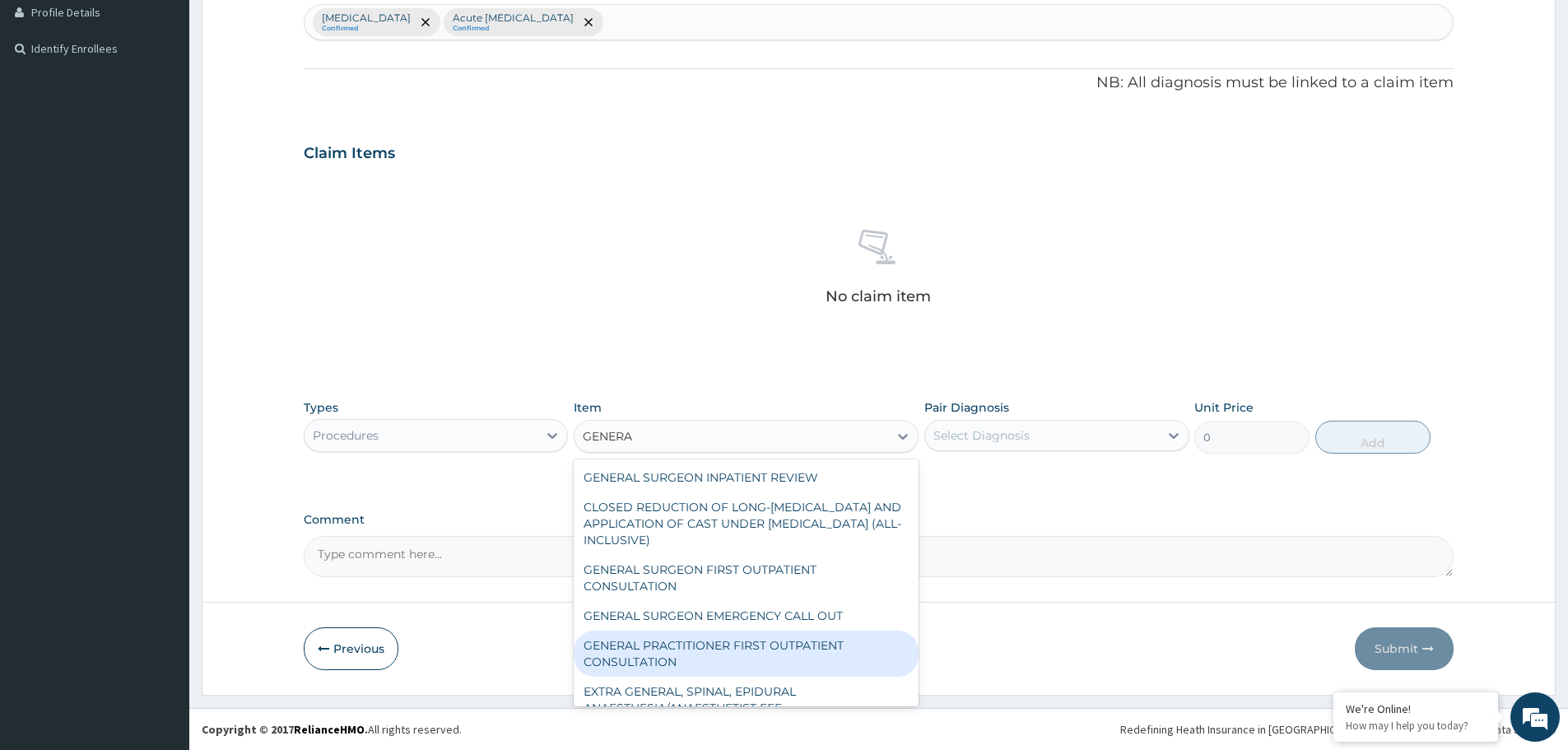
click at [721, 655] on div "GENERAL PRACTITIONER FIRST OUTPATIENT CONSULTATION" at bounding box center [746, 654] width 345 height 46
type input "3750"
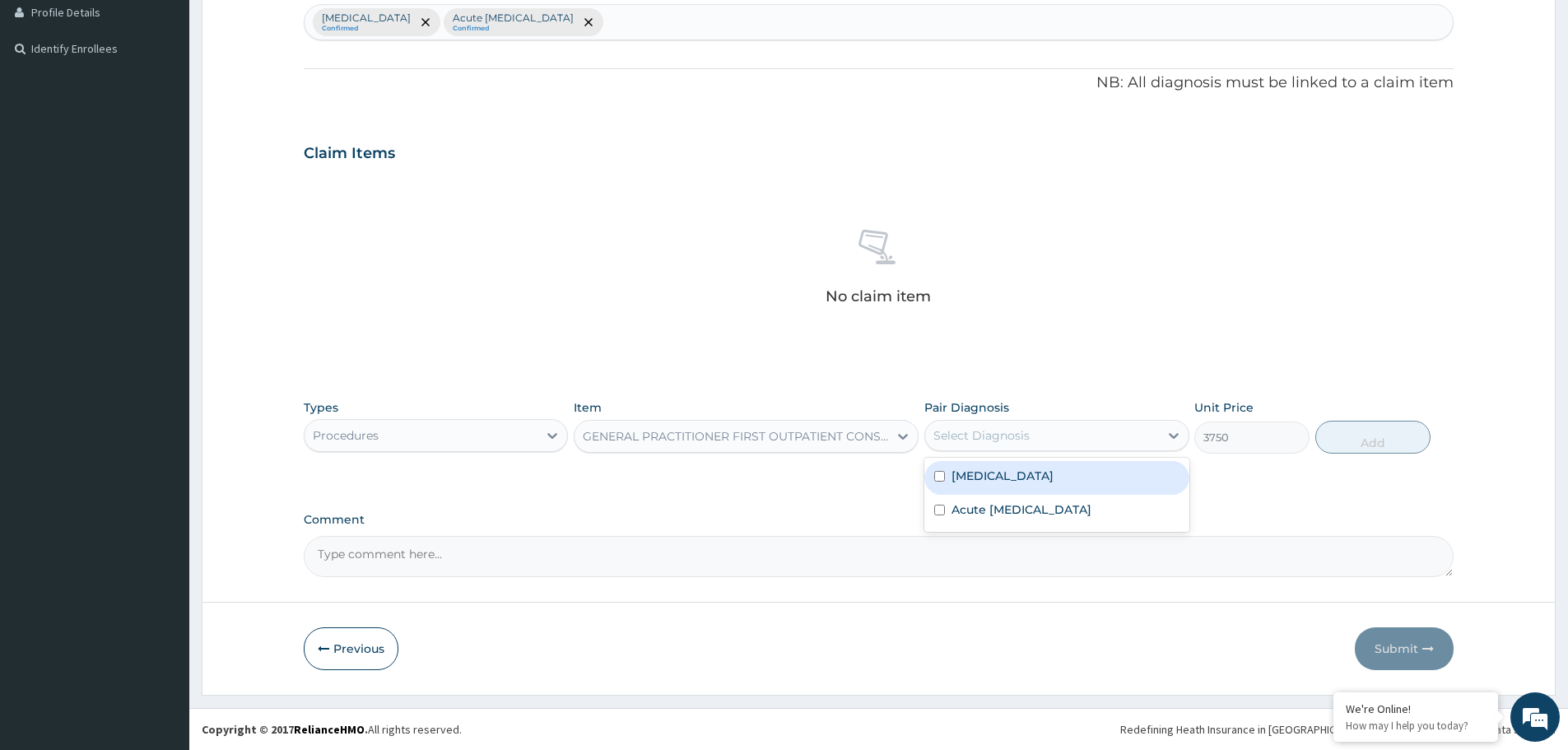
click at [1084, 426] on div "Select Diagnosis" at bounding box center [1041, 435] width 233 height 27
click at [1021, 472] on div "[MEDICAL_DATA]" at bounding box center [1056, 478] width 265 height 33
checkbox input "true"
click at [1377, 437] on button "Add" at bounding box center [1372, 437] width 115 height 32
type input "0"
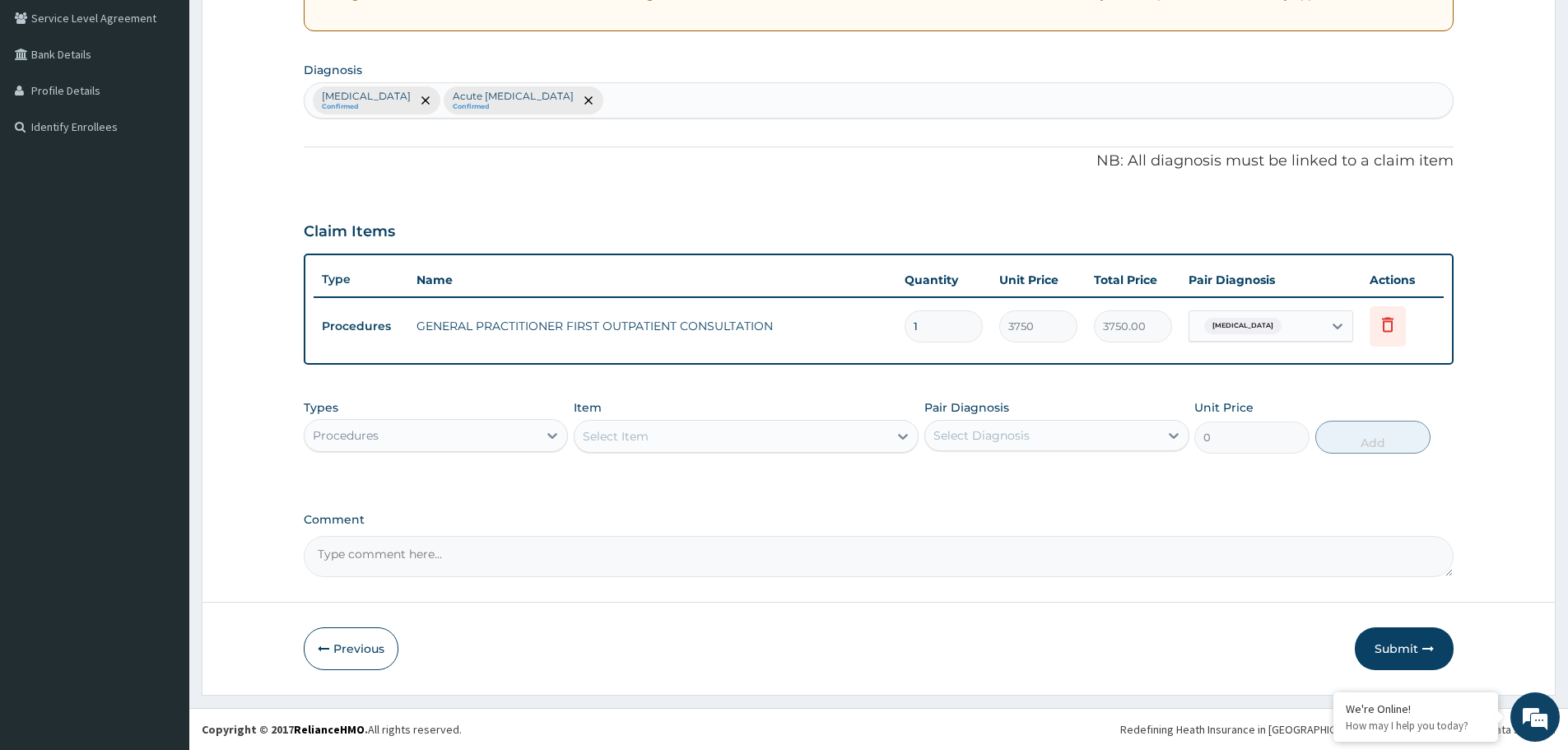
scroll to position [343, 0]
click at [437, 436] on div "Procedures" at bounding box center [421, 435] width 233 height 27
click at [436, 441] on div "Procedures" at bounding box center [421, 435] width 233 height 27
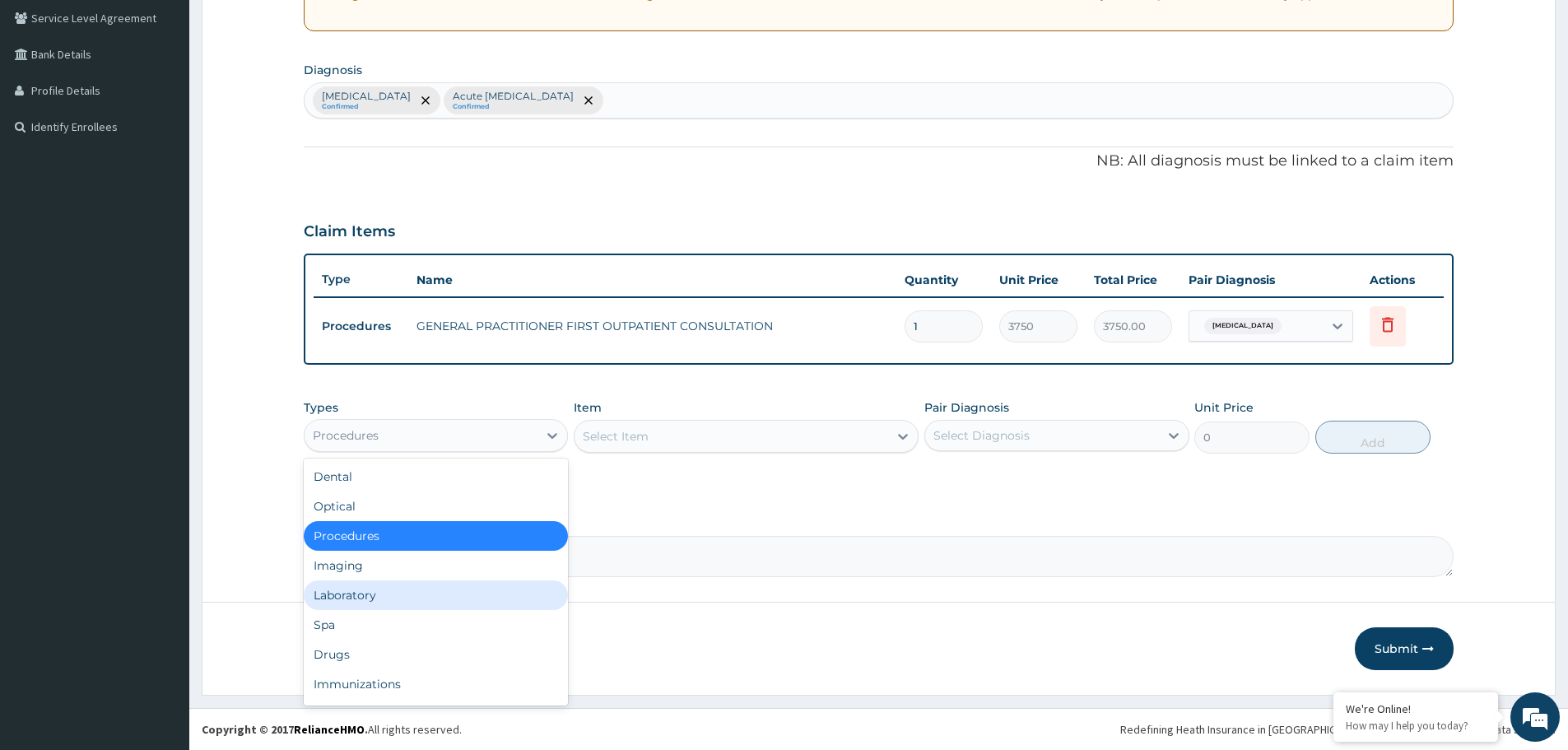
click at [397, 600] on div "Laboratory" at bounding box center [436, 595] width 265 height 30
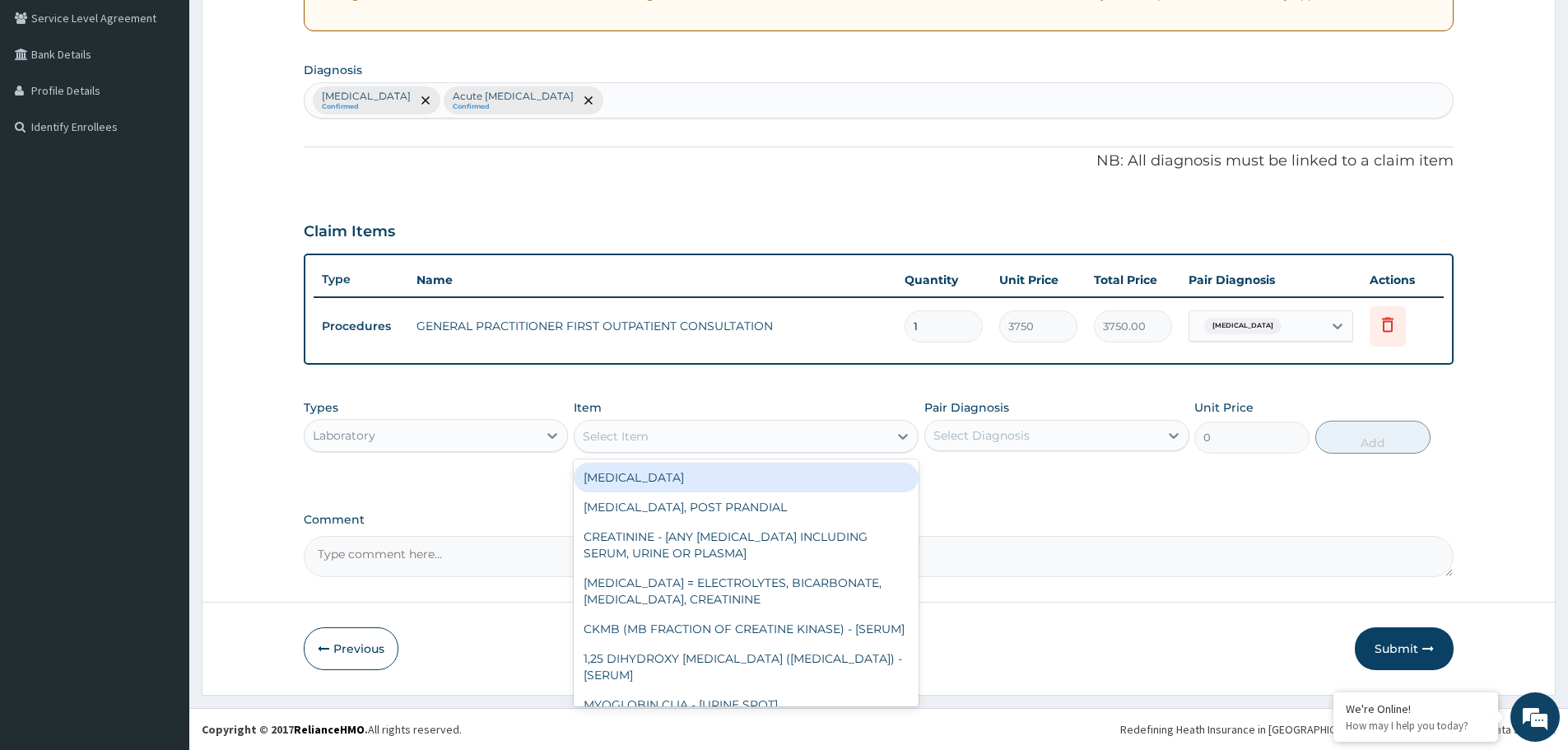
click at [712, 426] on div "Select Item" at bounding box center [731, 436] width 314 height 27
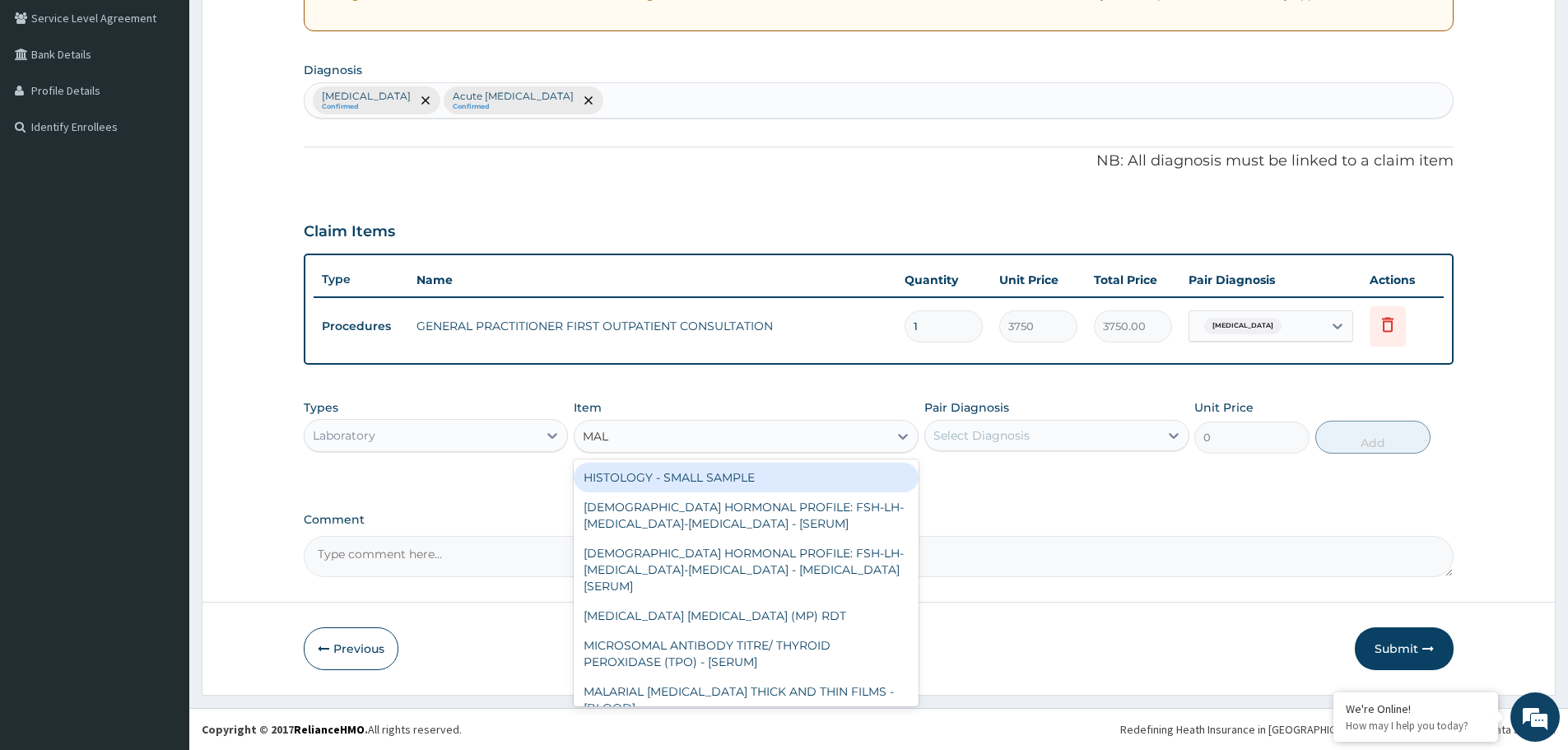
type input "MALA"
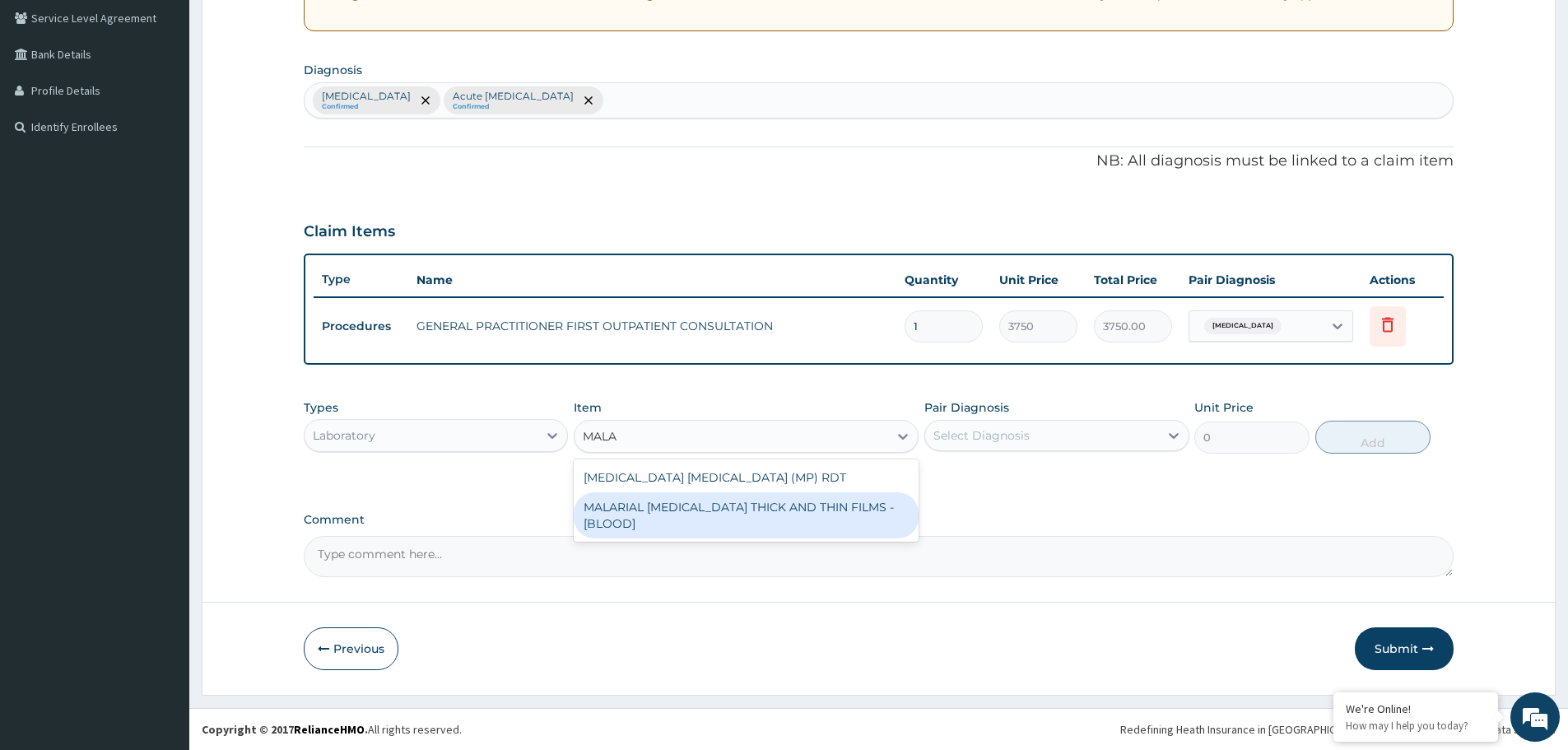
click at [754, 507] on div "MALARIAL PARASITE THICK AND THIN FILMS - [BLOOD]" at bounding box center [746, 515] width 345 height 46
type input "2187.5"
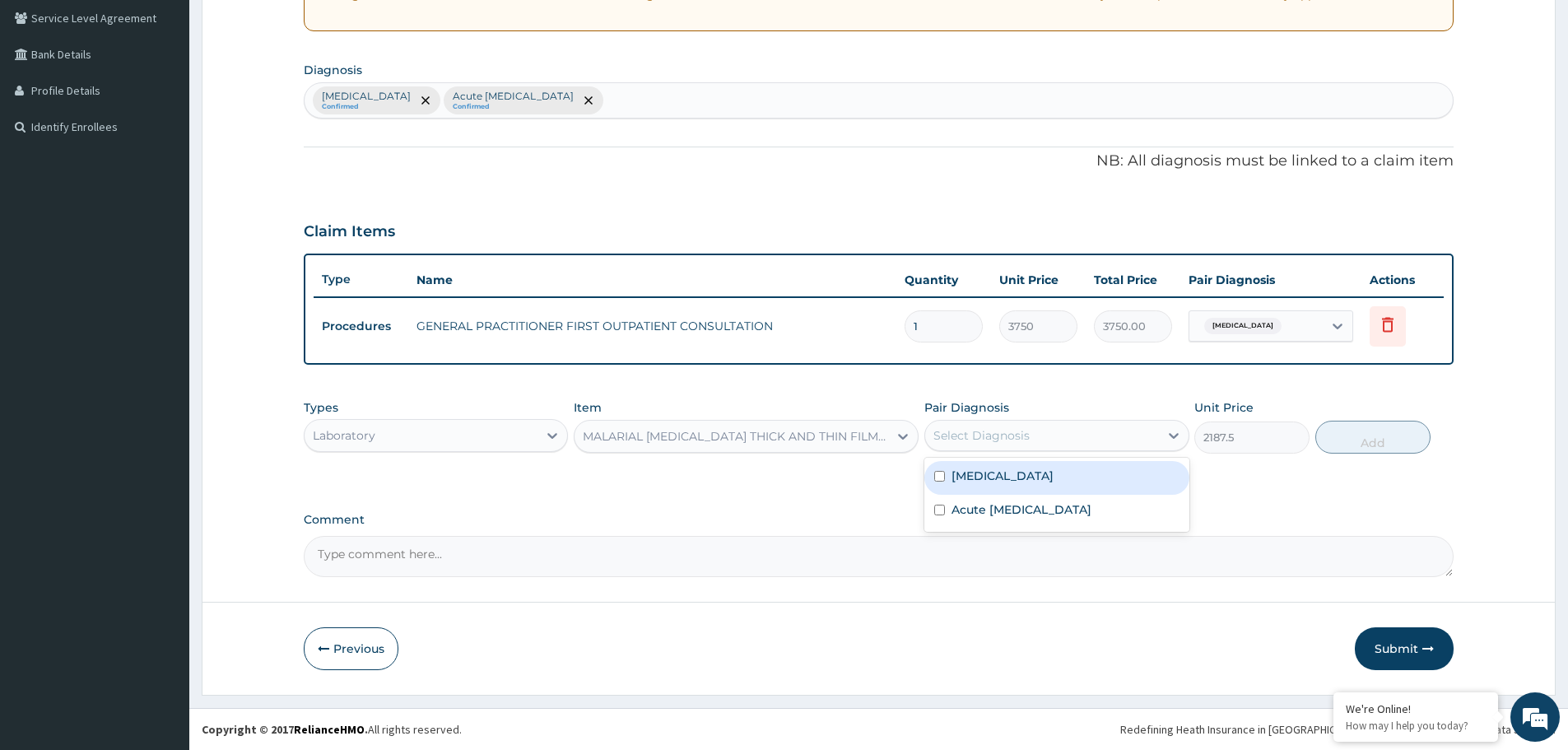
click at [1044, 433] on div "Select Diagnosis" at bounding box center [1041, 435] width 233 height 27
click at [1027, 481] on div "[MEDICAL_DATA]" at bounding box center [1056, 478] width 265 height 33
checkbox input "true"
click at [1374, 427] on button "Add" at bounding box center [1372, 437] width 115 height 32
type input "0"
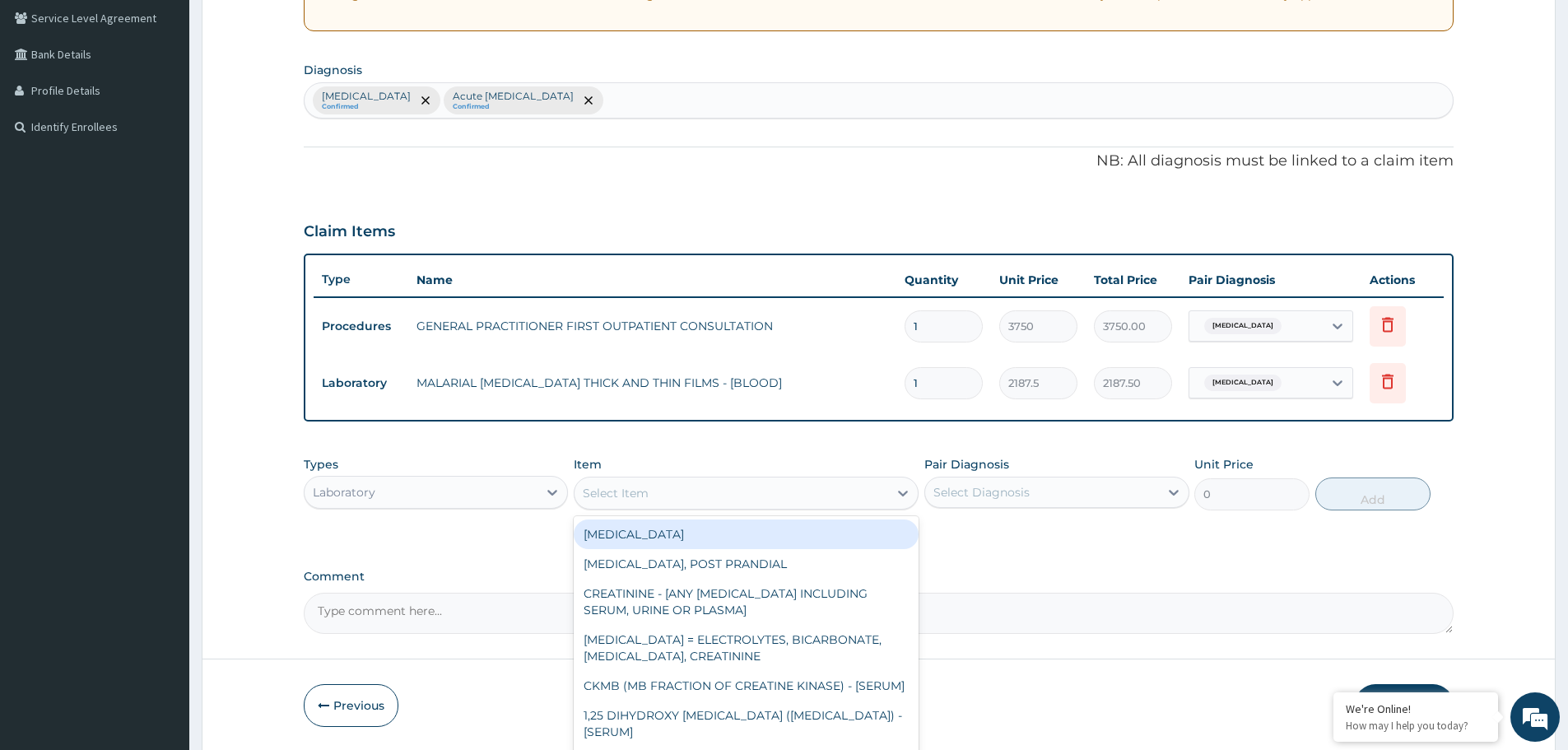
click at [749, 487] on div "Select Item" at bounding box center [731, 493] width 314 height 27
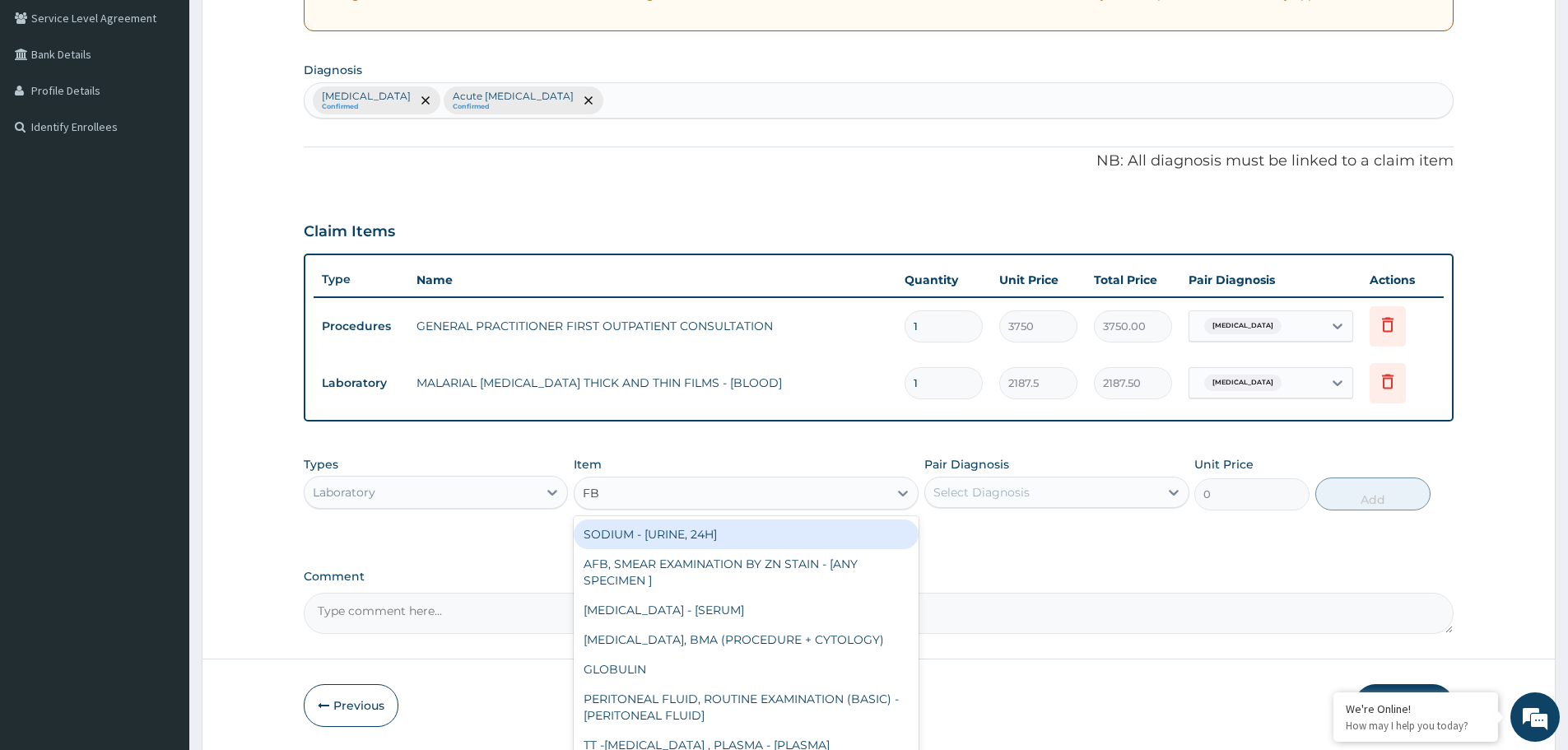
type input "FBC"
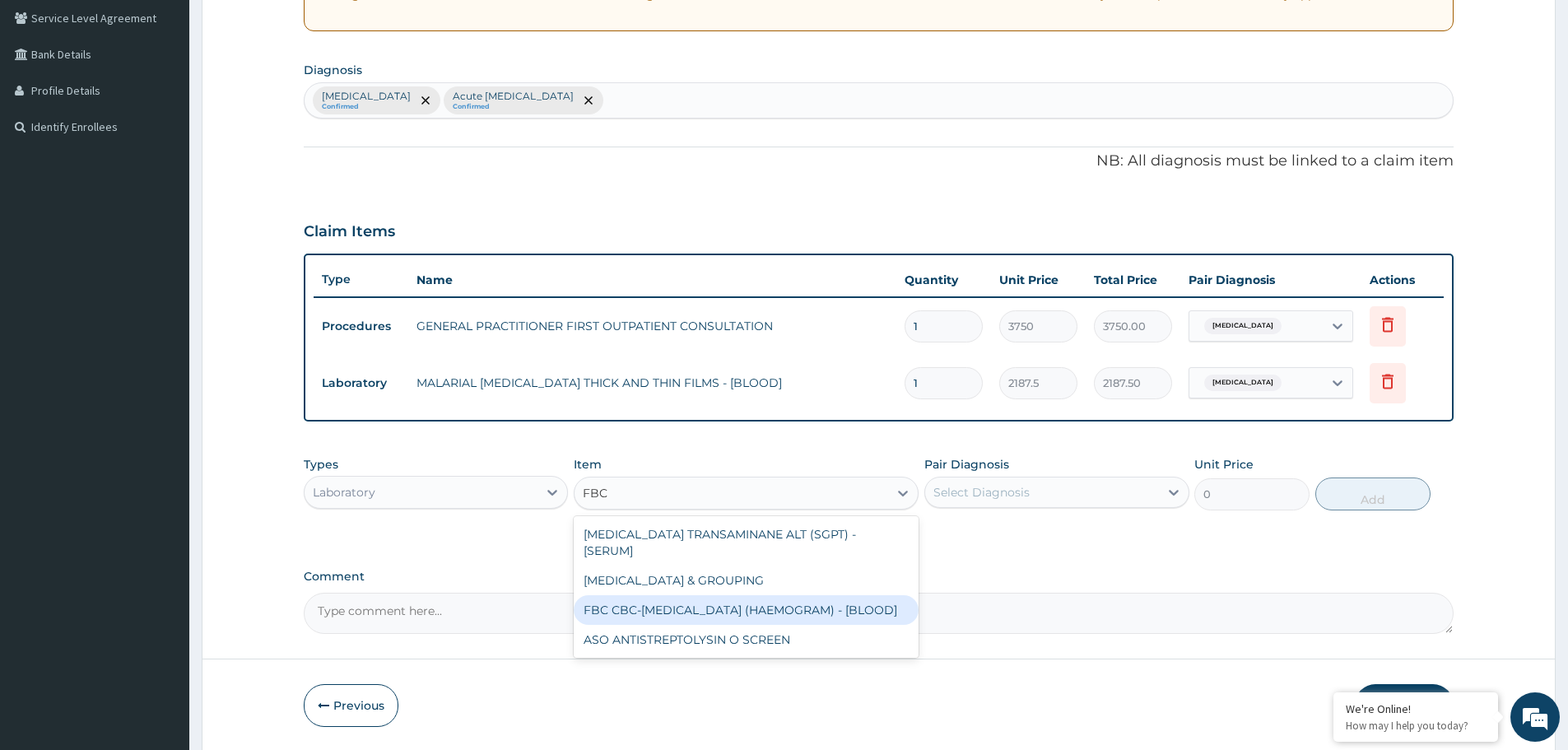
click at [731, 601] on div "FBC CBC-COMPLETE BLOOD COUNT (HAEMOGRAM) - [BLOOD]" at bounding box center [746, 610] width 345 height 30
type input "5000"
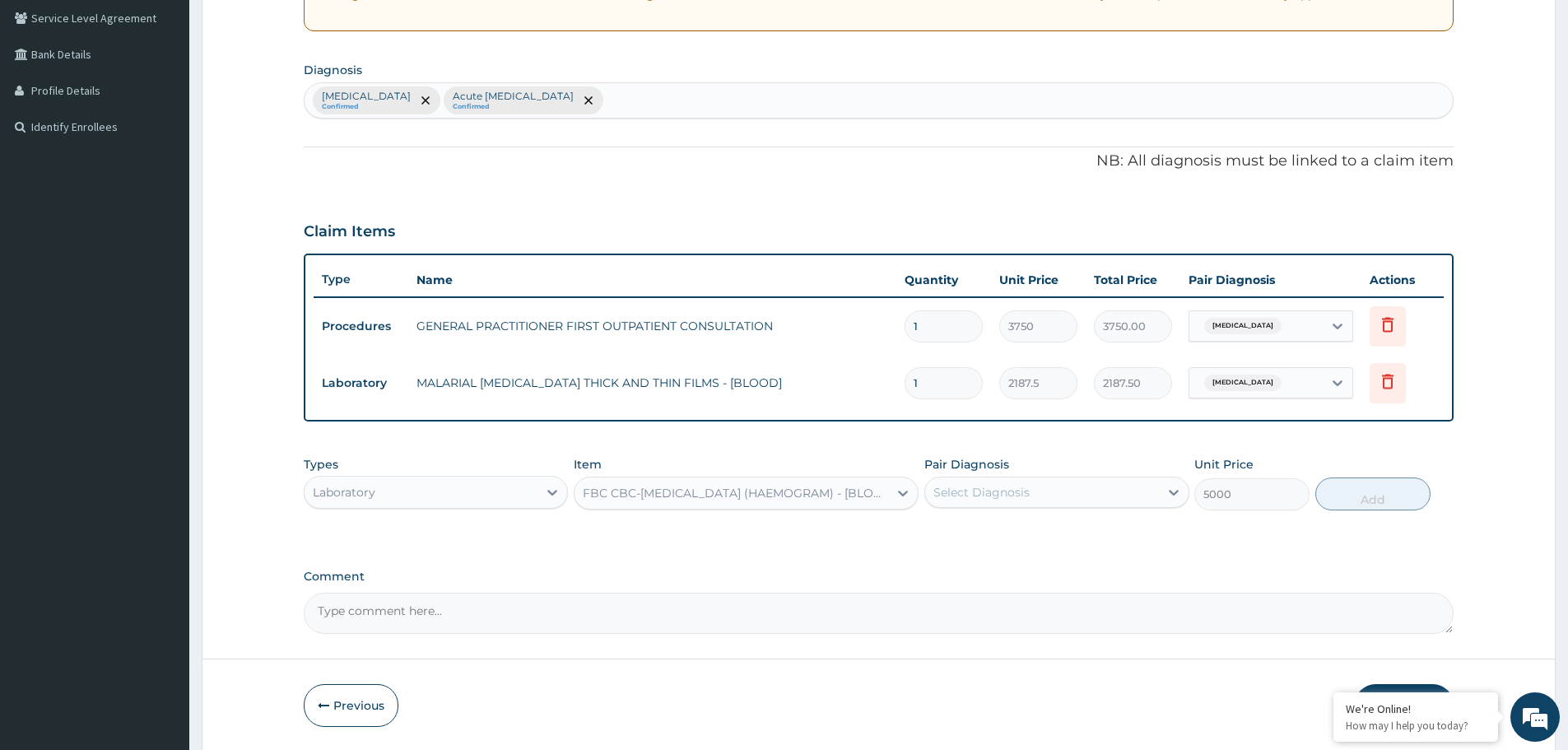
drag, startPoint x: 1072, startPoint y: 452, endPoint x: 1067, endPoint y: 463, distance: 12.1
click at [1070, 457] on div "Types Laboratory Item option FBC CBC-COMPLETE BLOOD COUNT (HAEMOGRAM) - [BLOOD]…" at bounding box center [878, 483] width 1150 height 71
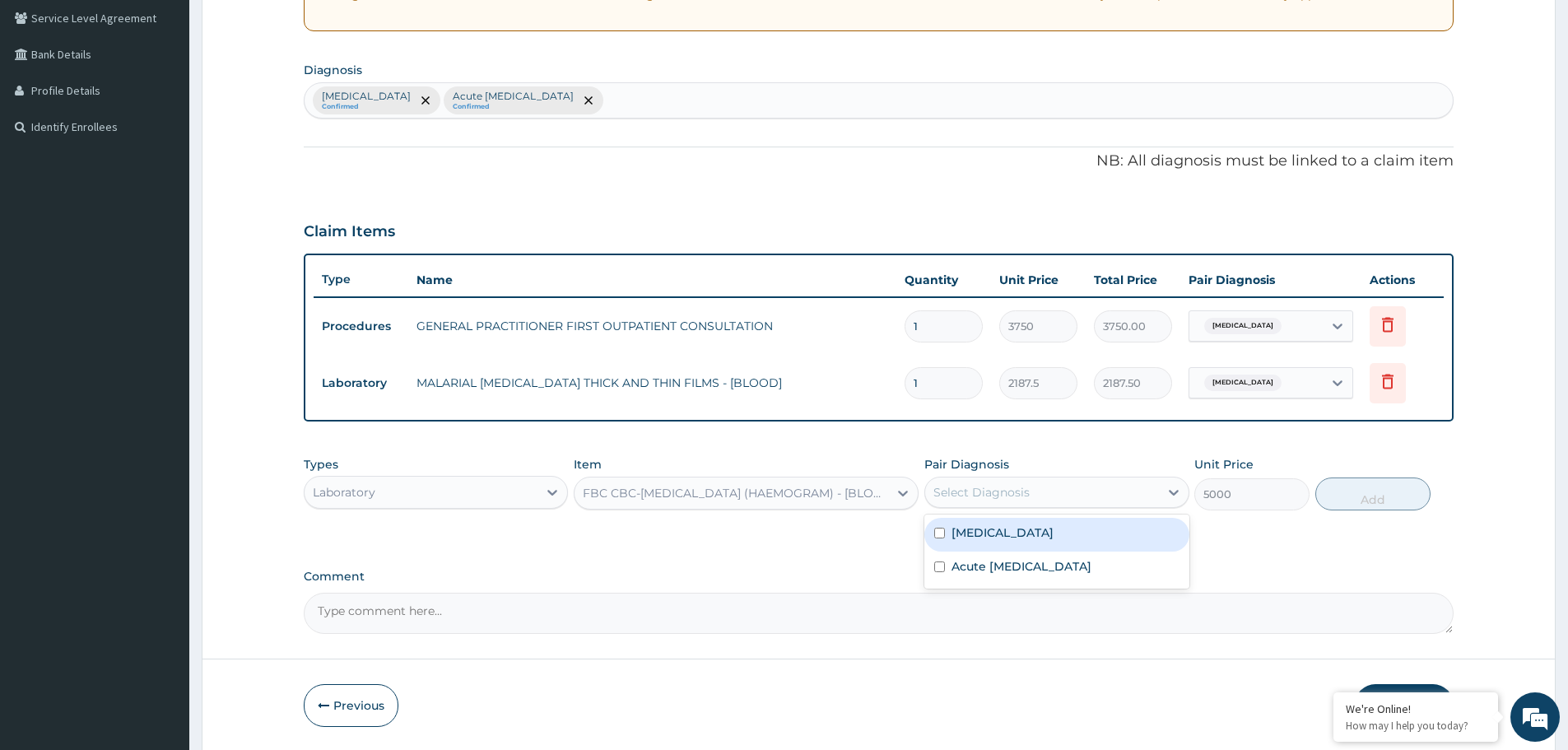
drag, startPoint x: 1052, startPoint y: 492, endPoint x: 1041, endPoint y: 539, distance: 48.3
click at [1052, 497] on div "Select Diagnosis" at bounding box center [1041, 492] width 233 height 27
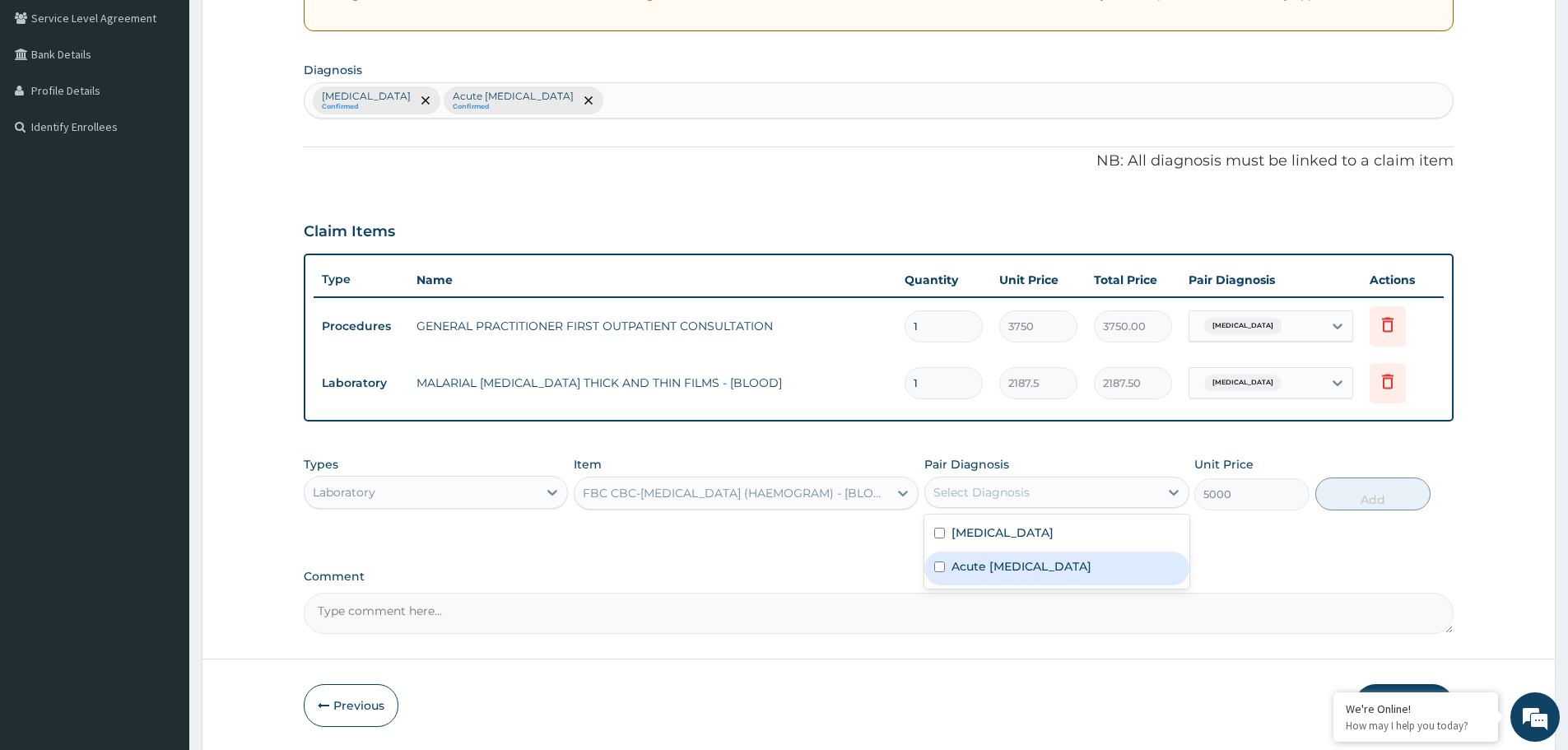
drag, startPoint x: 1016, startPoint y: 566, endPoint x: 1234, endPoint y: 554, distance: 218.3
click at [1035, 568] on label "Acute upper respiratory infection" at bounding box center [1021, 566] width 140 height 17
checkbox input "true"
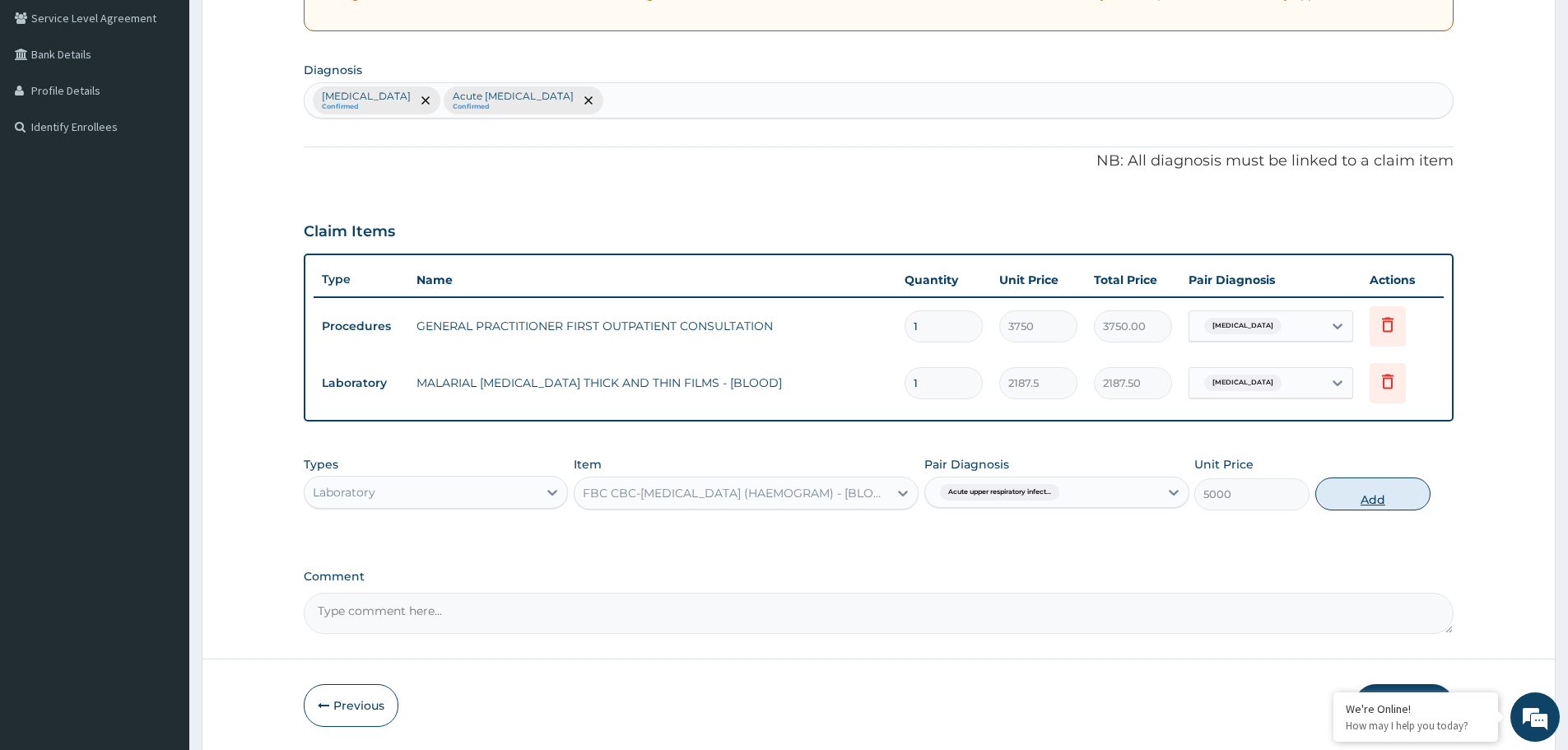
click at [1356, 501] on button "Add" at bounding box center [1372, 493] width 115 height 32
type input "0"
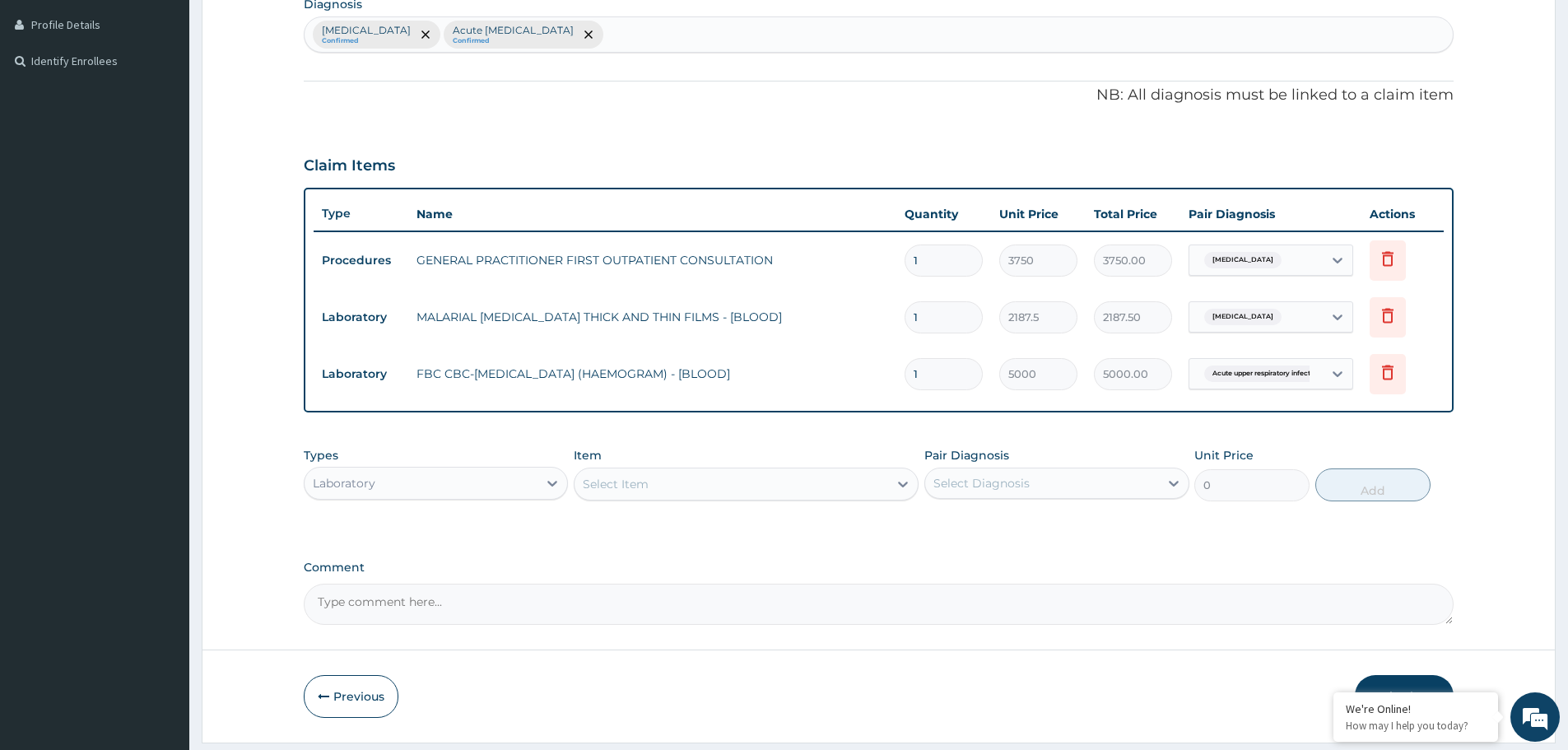
scroll to position [457, 0]
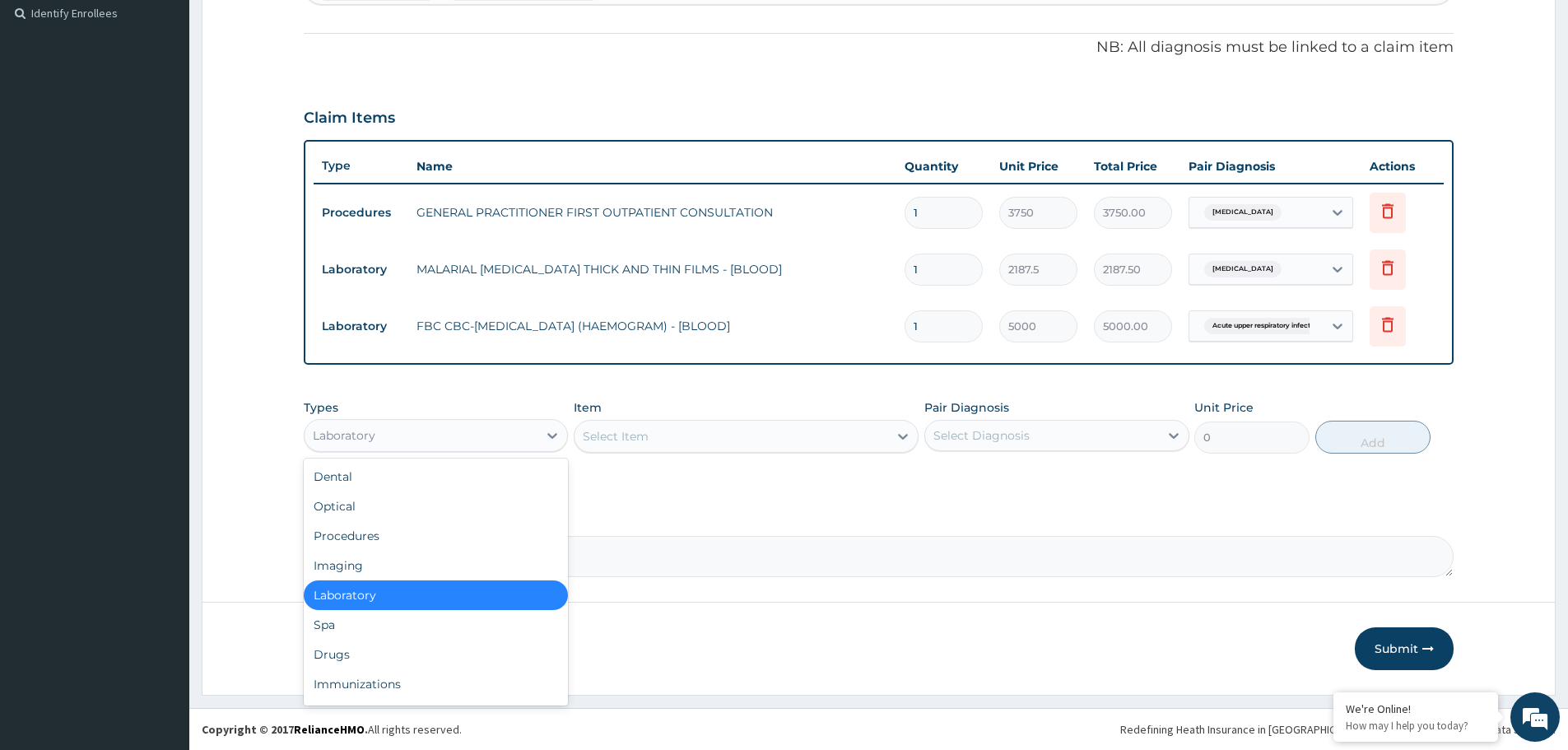
click at [389, 431] on div "Laboratory" at bounding box center [421, 435] width 233 height 27
click at [383, 658] on div "Drugs" at bounding box center [436, 655] width 265 height 30
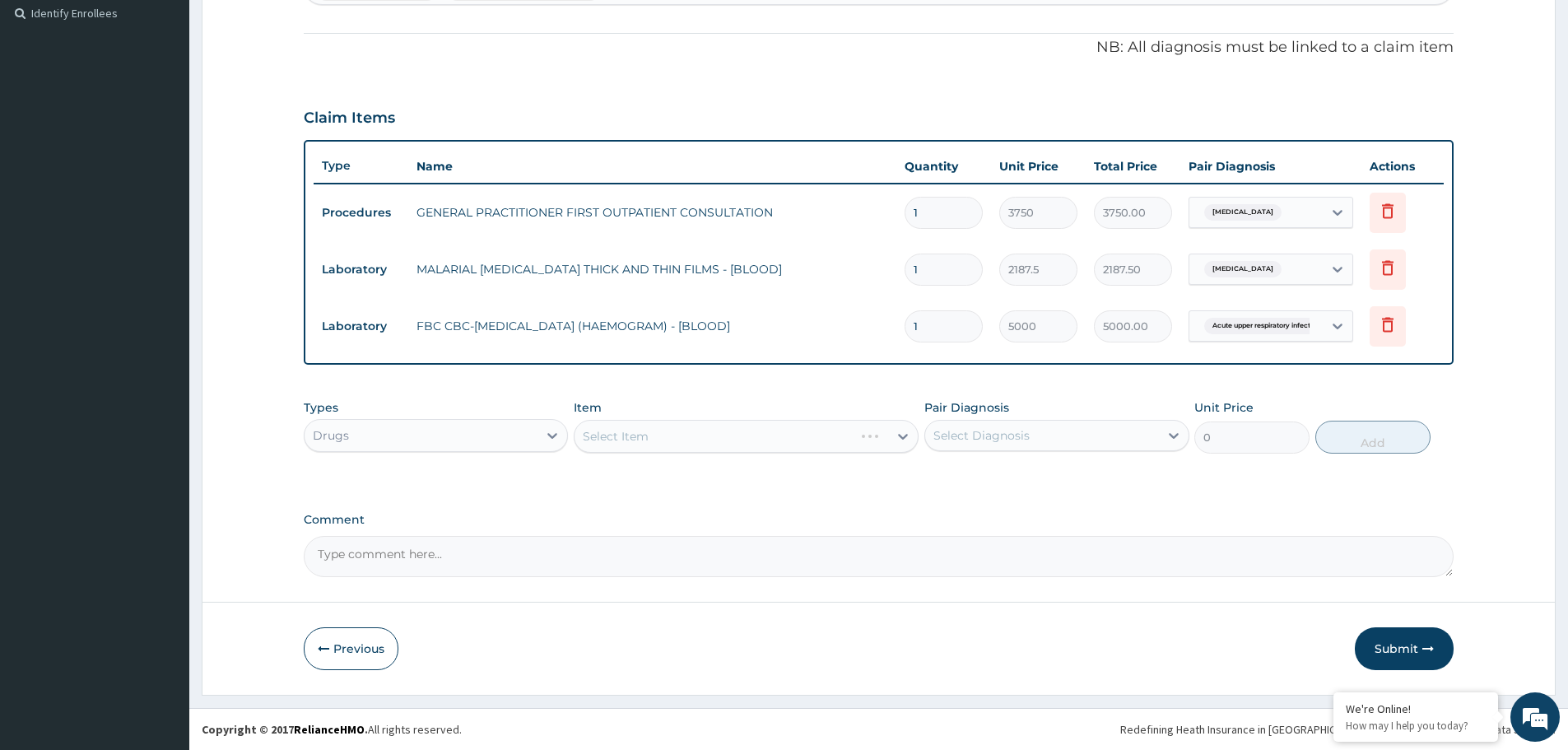
click at [674, 434] on div "Select Item" at bounding box center [746, 436] width 345 height 32
click at [674, 434] on div "Select Item" at bounding box center [731, 436] width 314 height 27
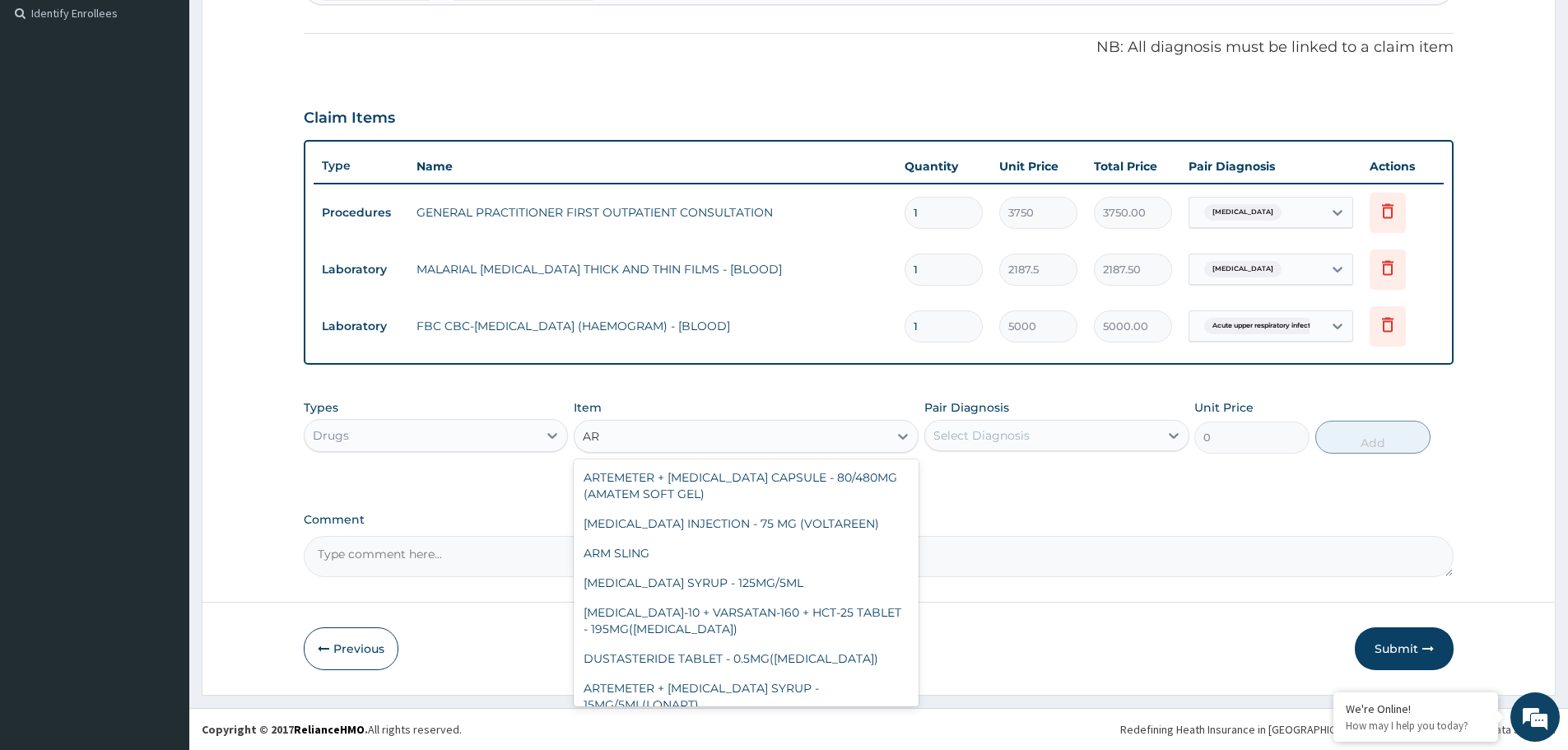
type input "A"
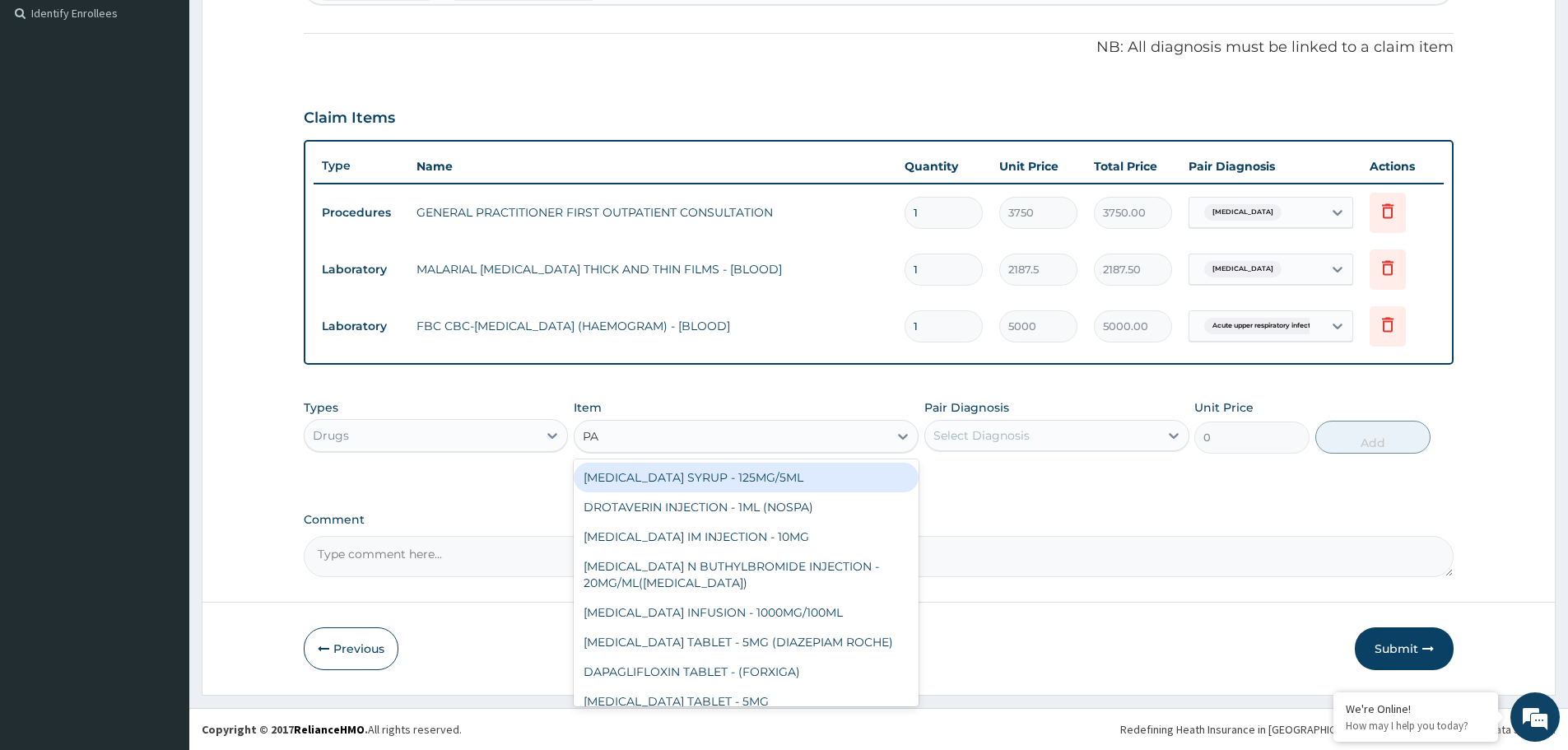
type input "PAL"
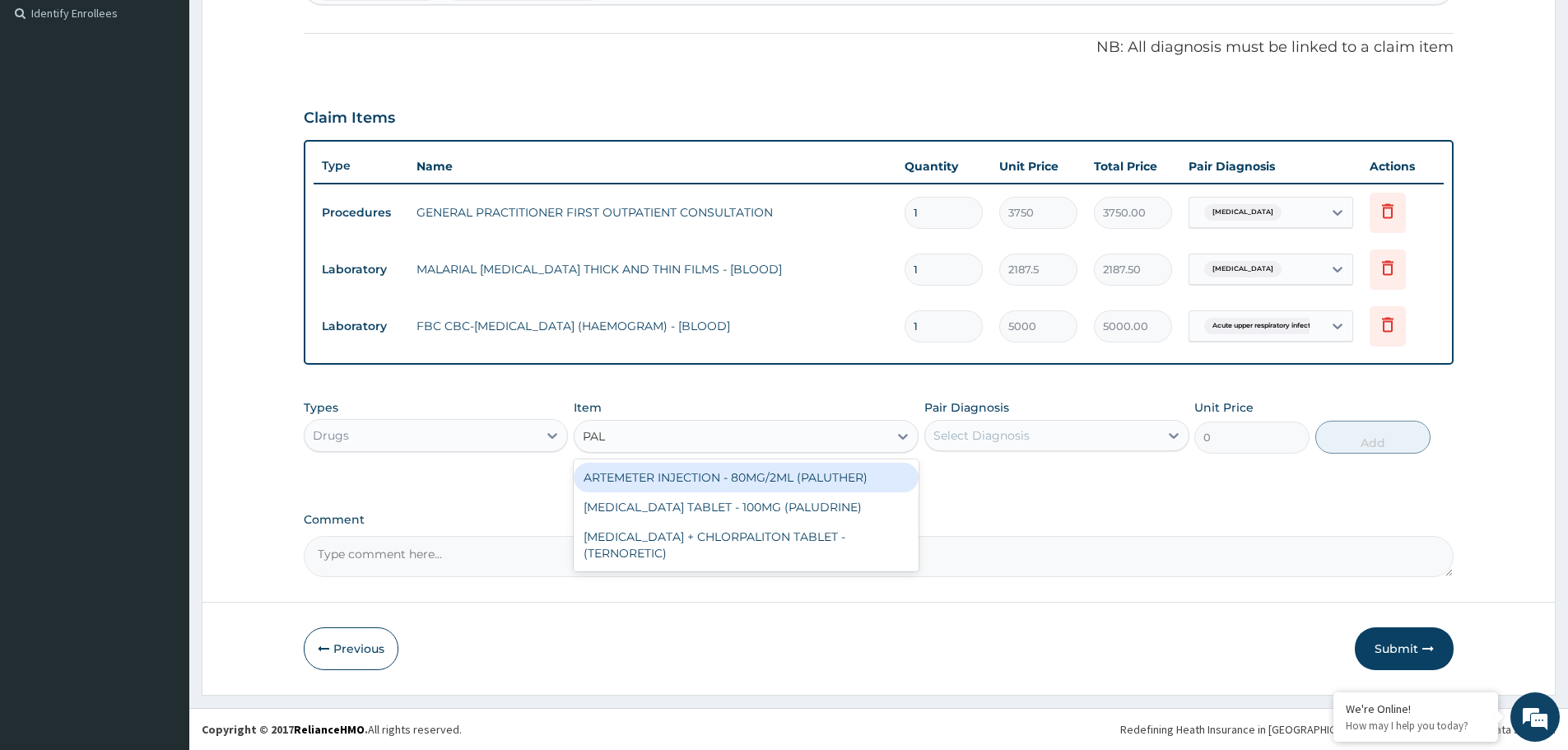
click at [713, 485] on div "ARTEMETER INJECTION - 80MG/2ML (PALUTHER)" at bounding box center [746, 477] width 345 height 30
type input "700"
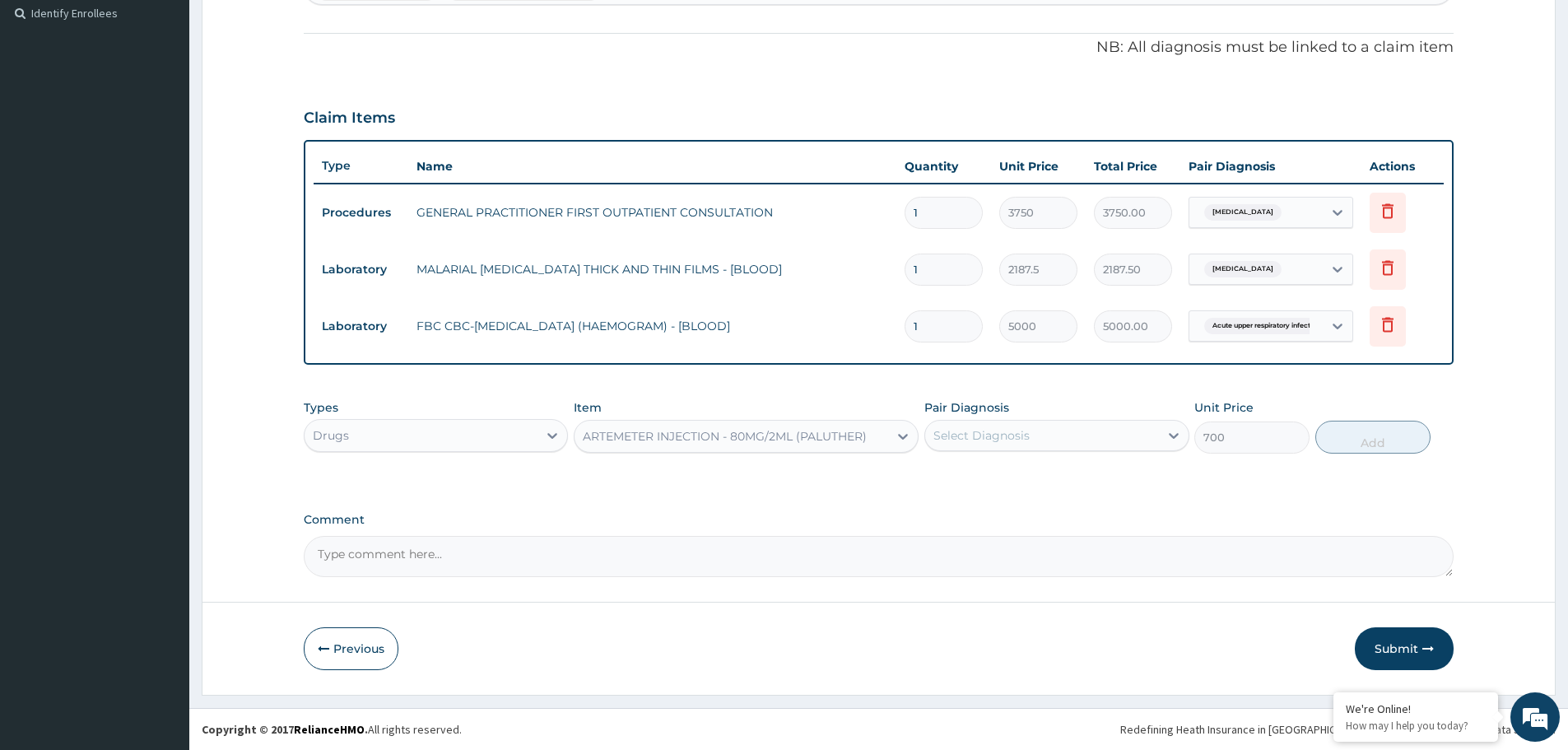
click at [1045, 443] on div "Select Diagnosis" at bounding box center [1041, 435] width 233 height 27
drag, startPoint x: 1020, startPoint y: 489, endPoint x: 1308, endPoint y: 446, distance: 291.2
click at [1028, 488] on div "[MEDICAL_DATA]" at bounding box center [1056, 478] width 265 height 33
checkbox input "true"
click at [1344, 441] on button "Add" at bounding box center [1372, 437] width 115 height 32
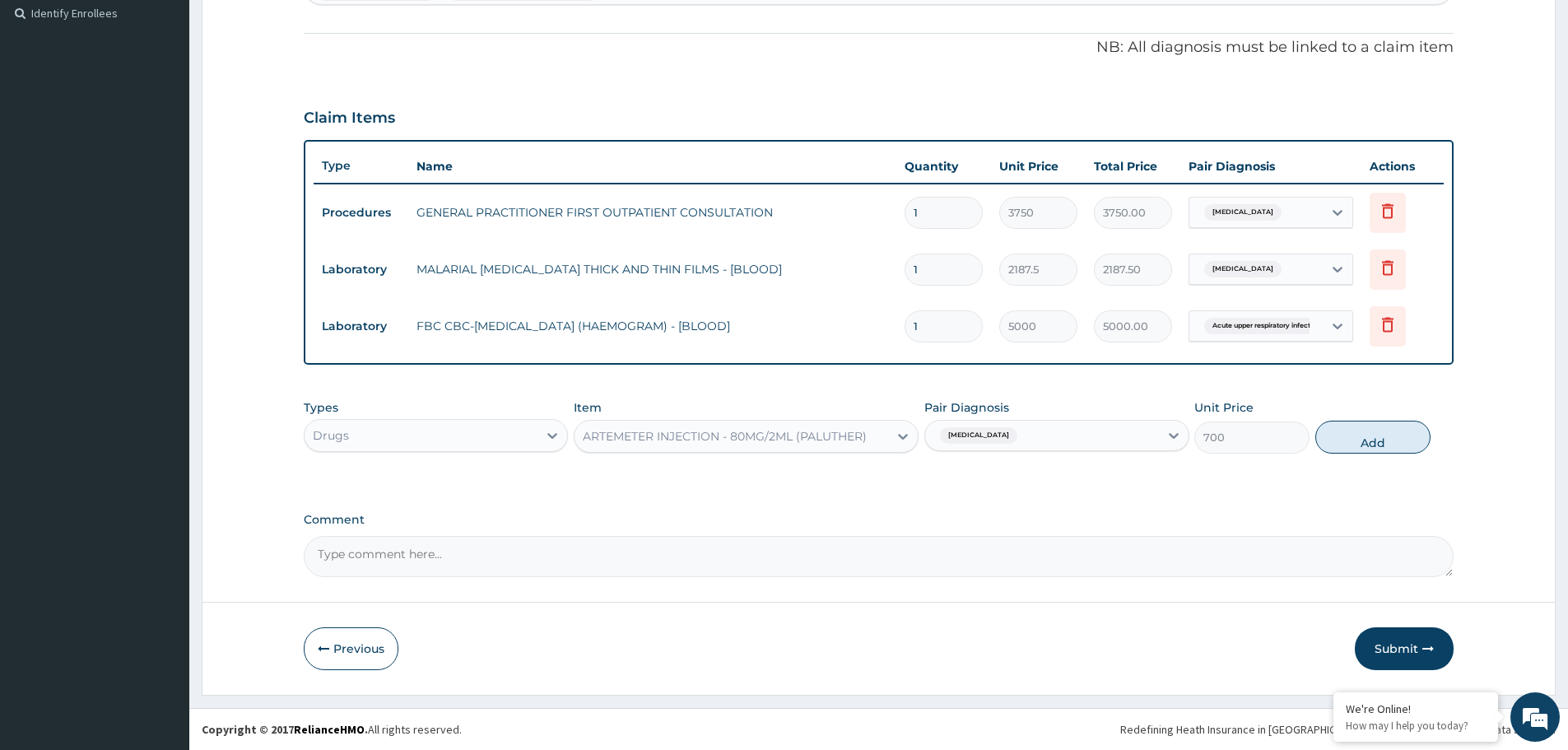
type input "0"
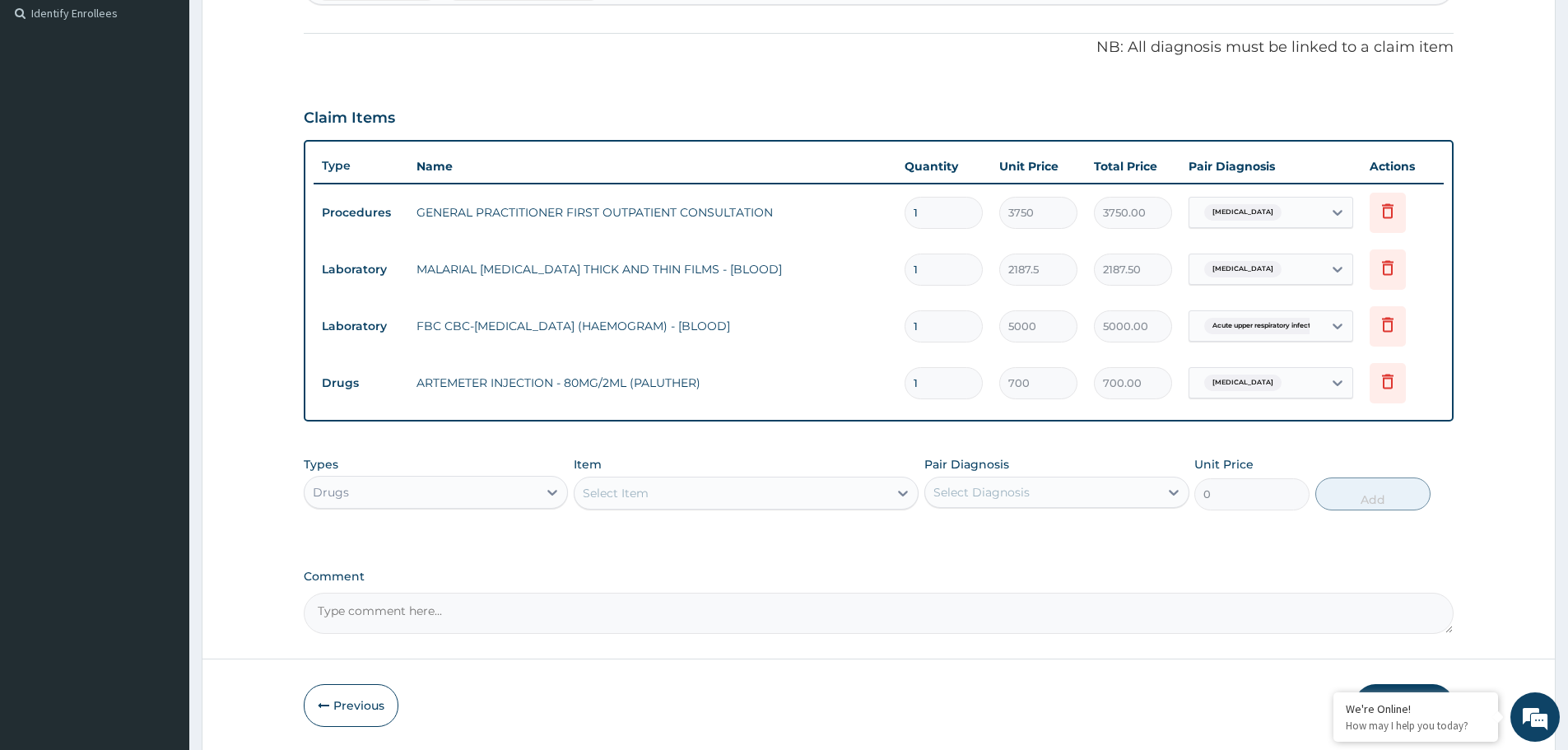
type input "0.00"
type input "6"
type input "4200.00"
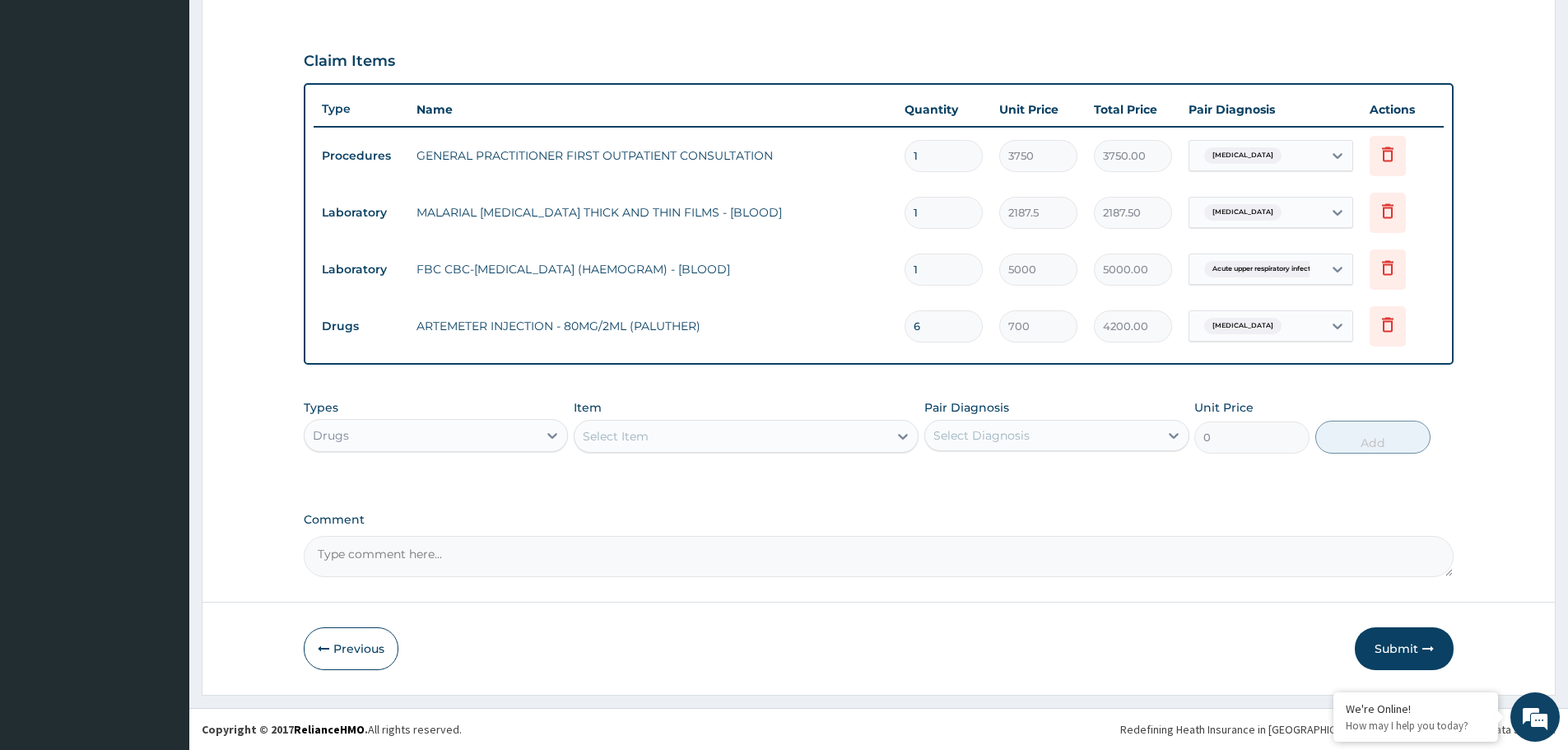
type input "6"
click at [702, 437] on div "Select Item" at bounding box center [731, 436] width 314 height 27
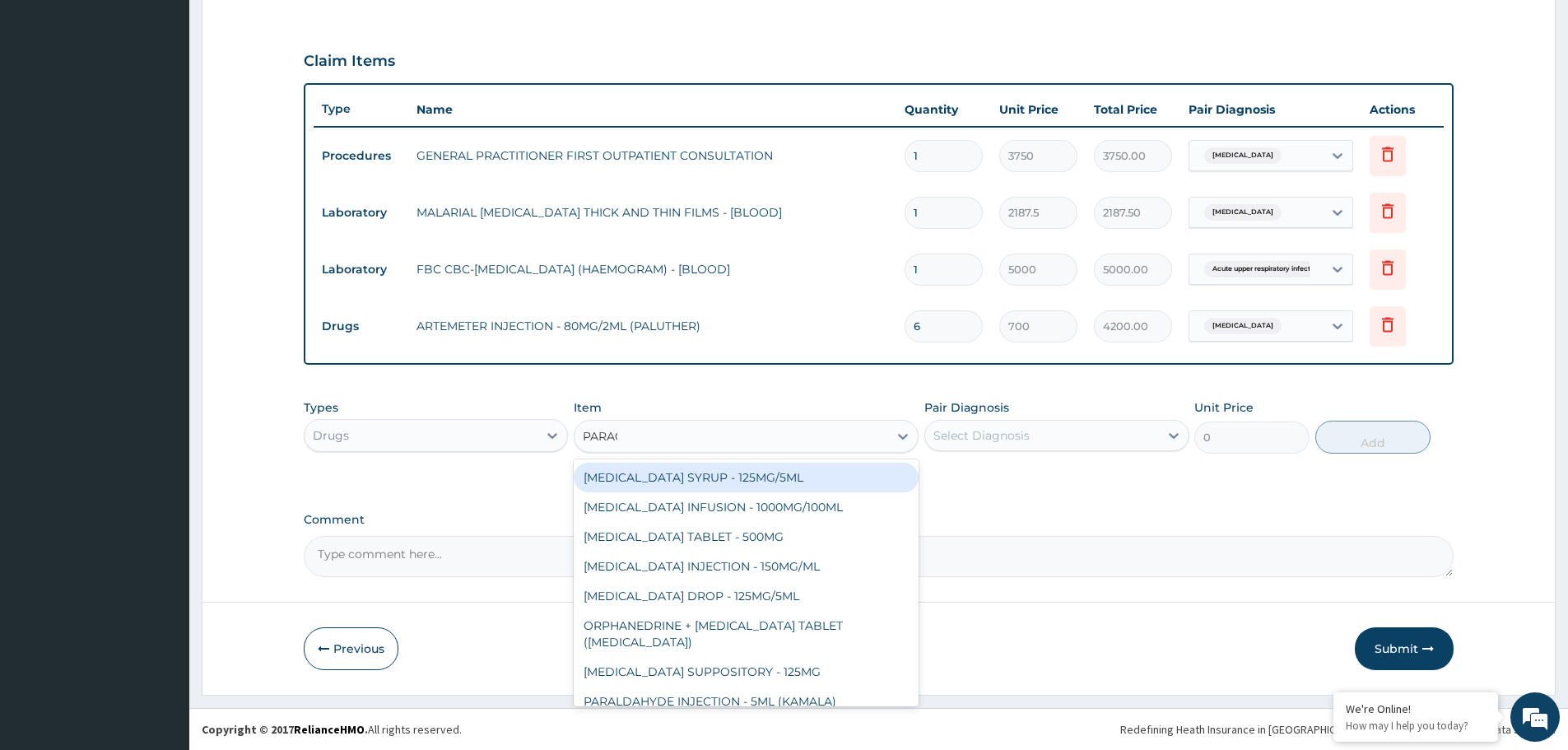
type input "PARACE"
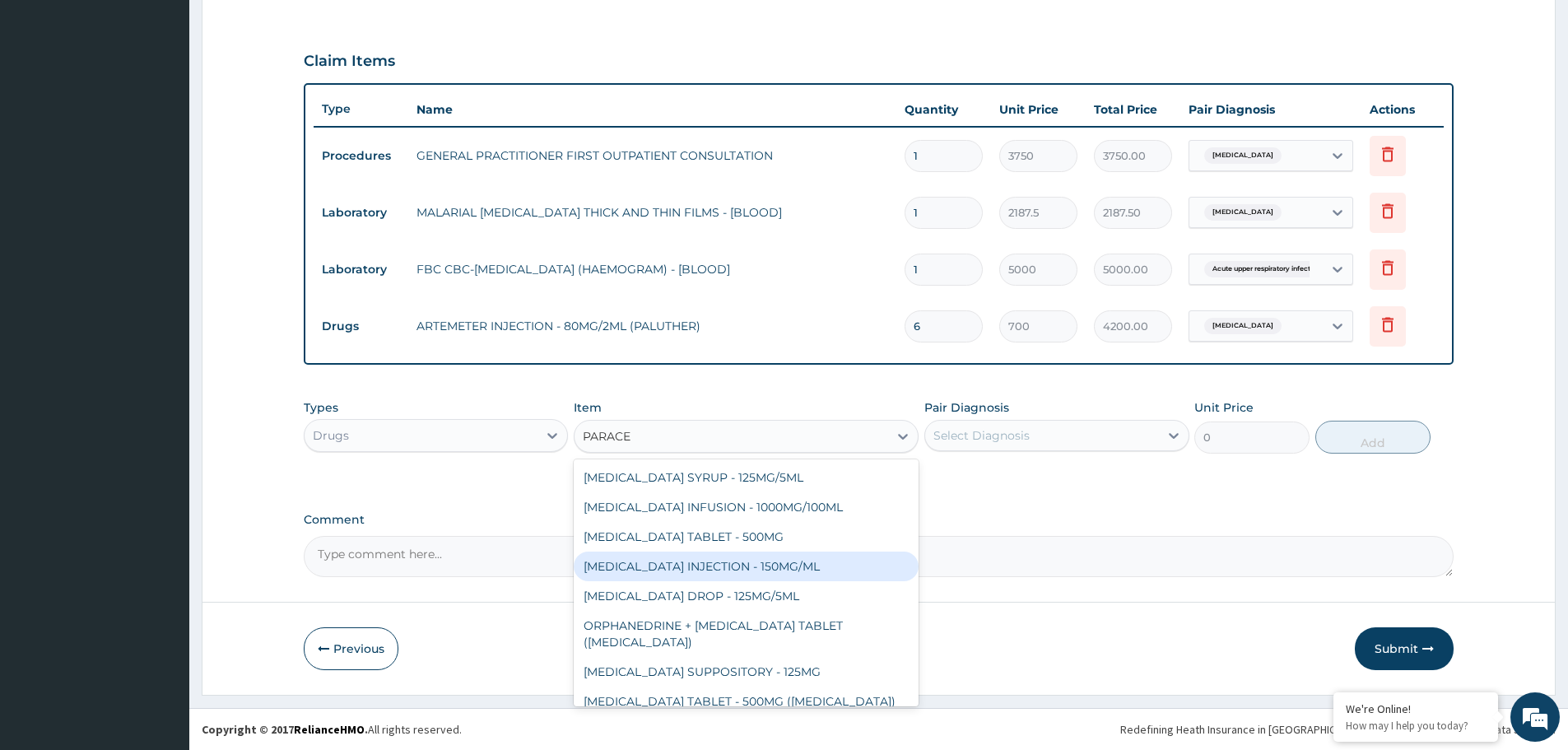
click at [762, 563] on div "[MEDICAL_DATA] INJECTION - 150MG/ML" at bounding box center [746, 567] width 345 height 30
type input "560"
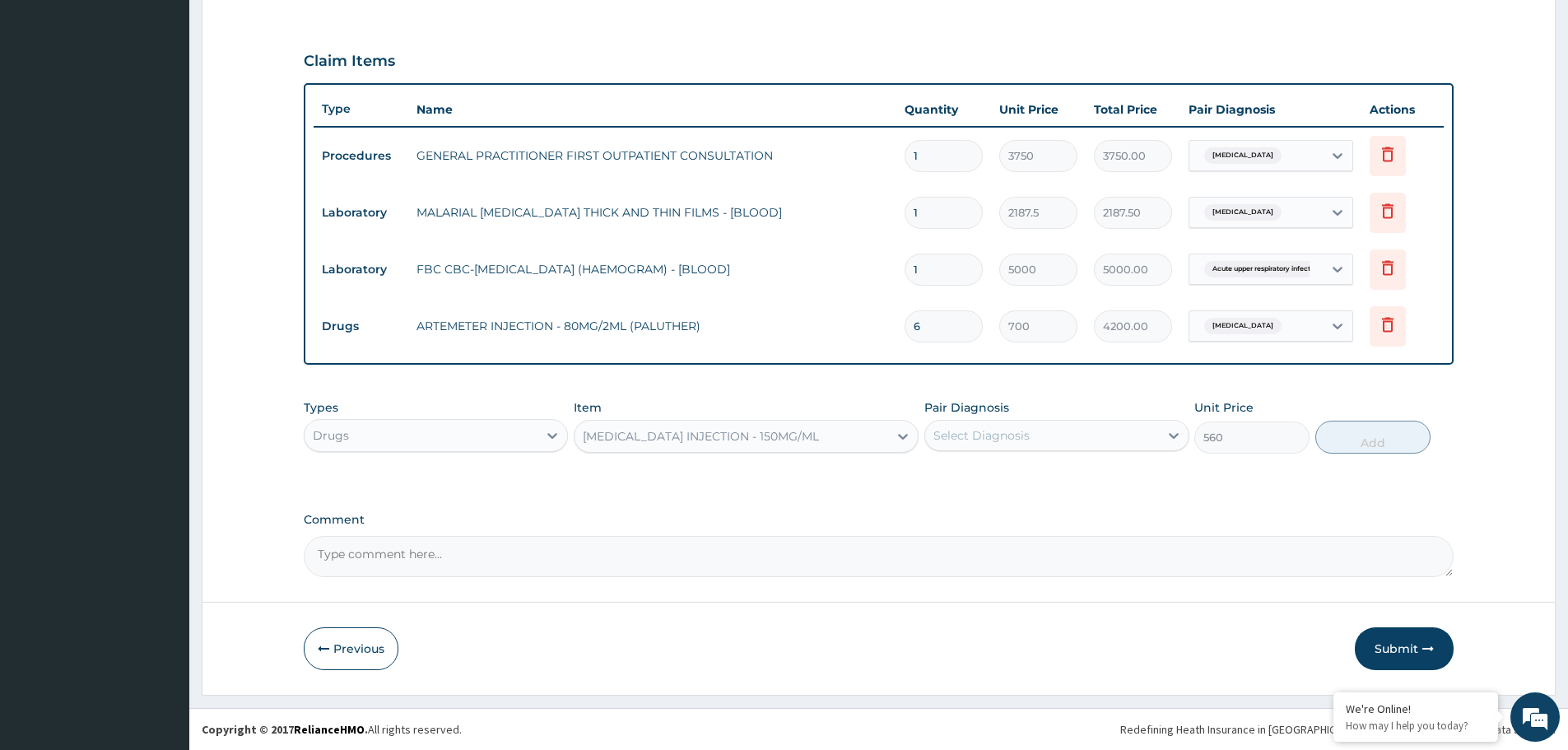
click at [1041, 459] on div "Types Drugs Item option PARACETAMOL INJECTION - 150MG/ML, selected. Select is f…" at bounding box center [878, 438] width 1150 height 95
click at [1031, 436] on div "Select Diagnosis" at bounding box center [1041, 435] width 233 height 27
drag, startPoint x: 963, startPoint y: 478, endPoint x: 1348, endPoint y: 465, distance: 385.2
click at [1014, 479] on div "[MEDICAL_DATA]" at bounding box center [1056, 478] width 265 height 33
checkbox input "true"
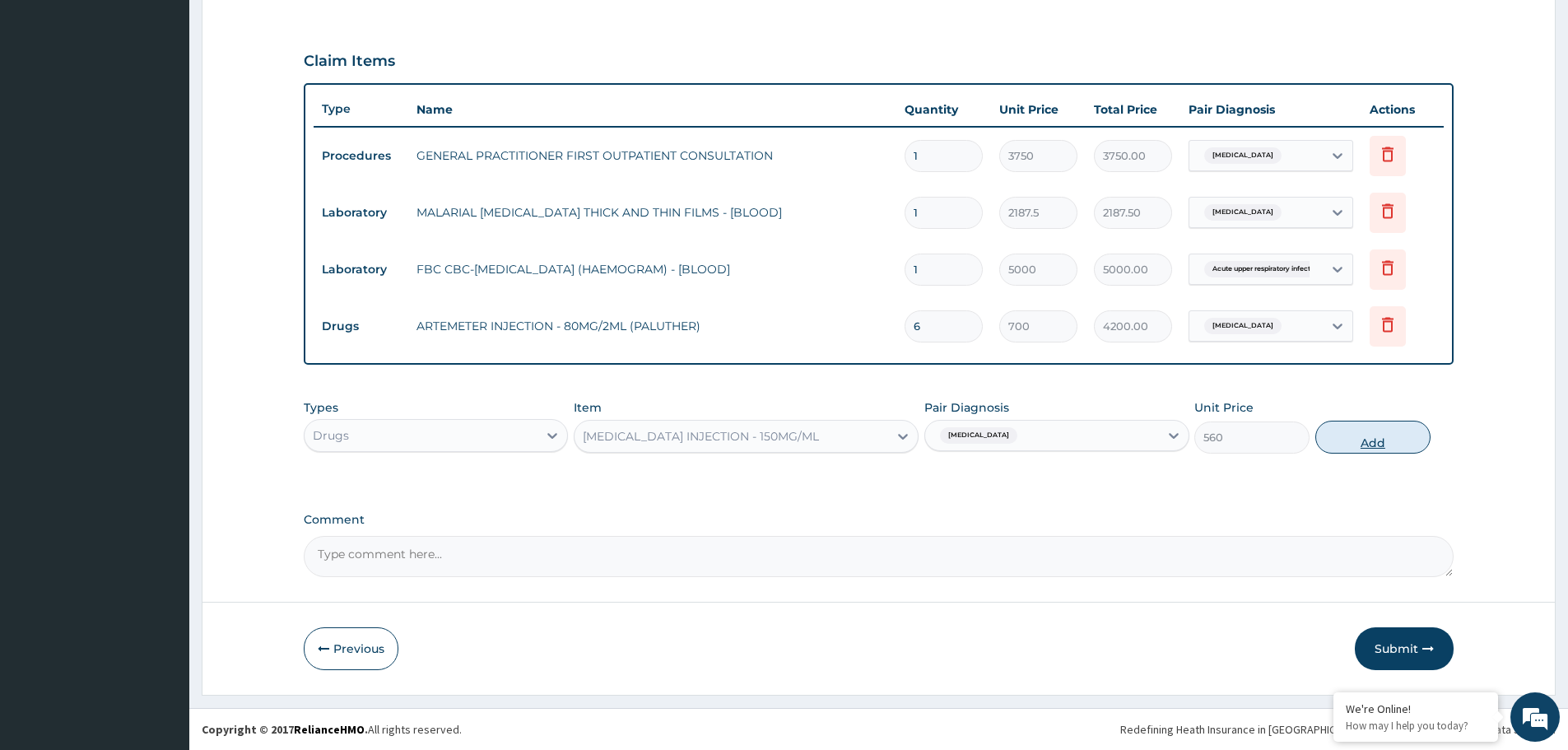
click at [1360, 447] on button "Add" at bounding box center [1372, 437] width 115 height 32
type input "0"
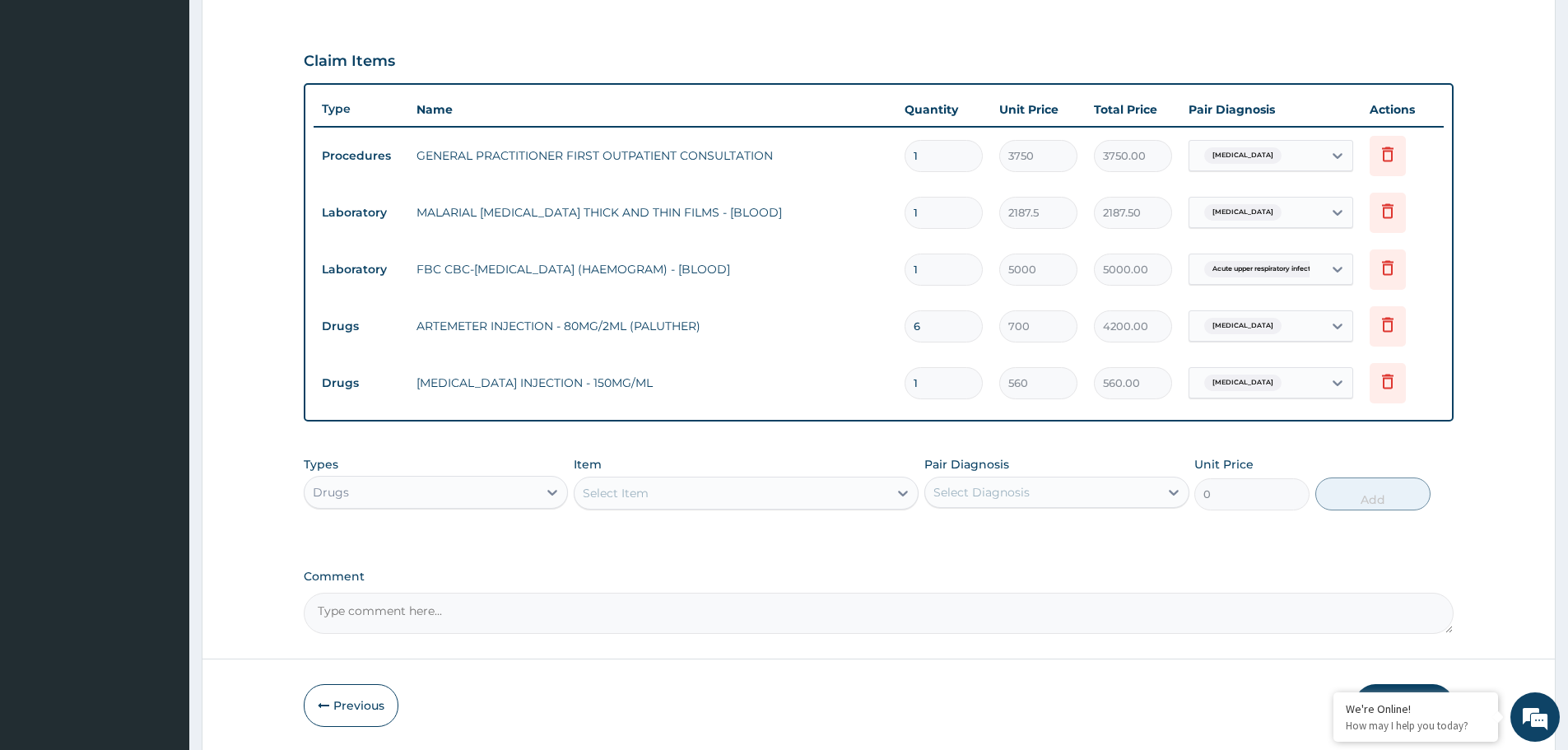
type input "0.00"
type input "3"
type input "1680.00"
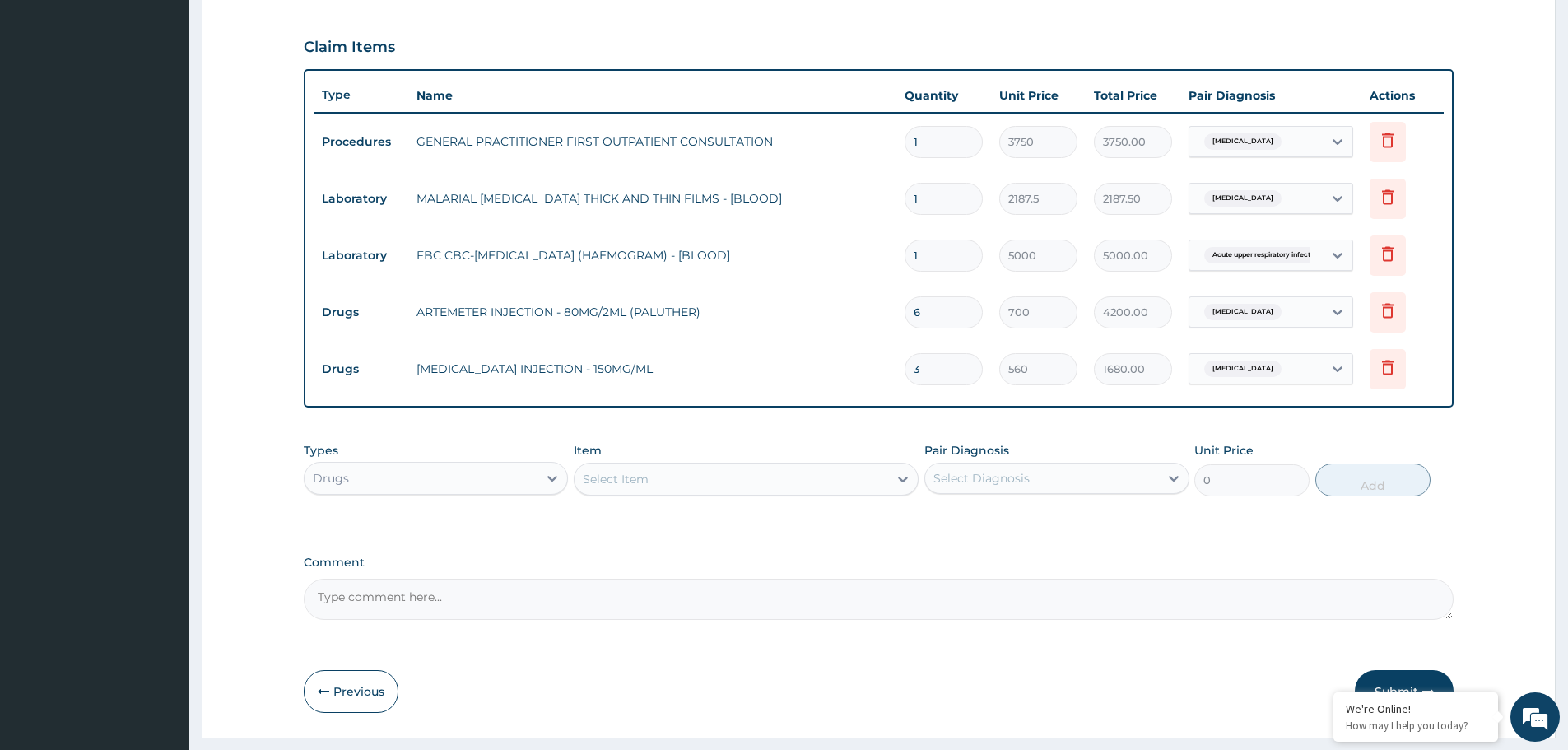
scroll to position [570, 0]
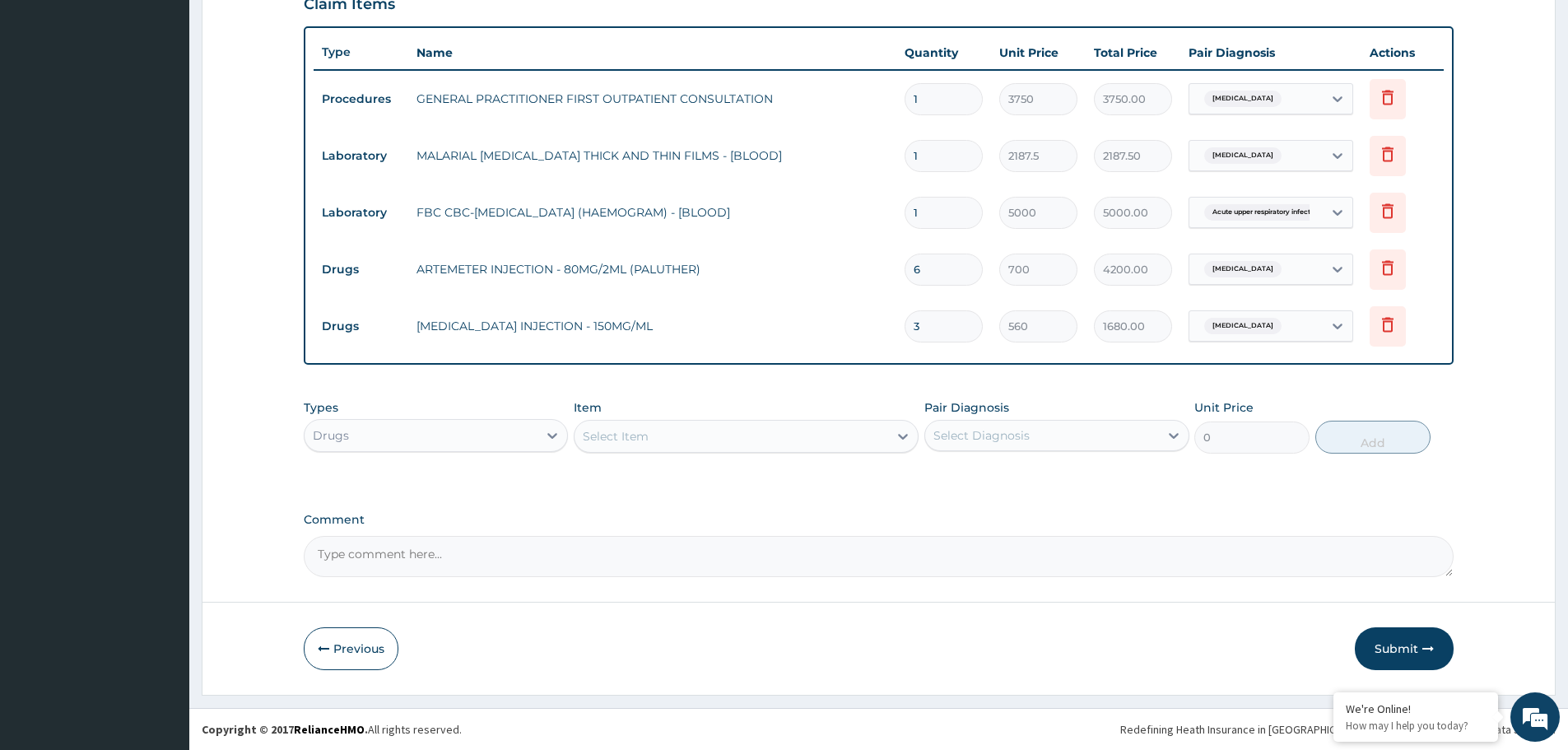
type input "3"
click at [698, 442] on div "Select Item" at bounding box center [731, 436] width 314 height 27
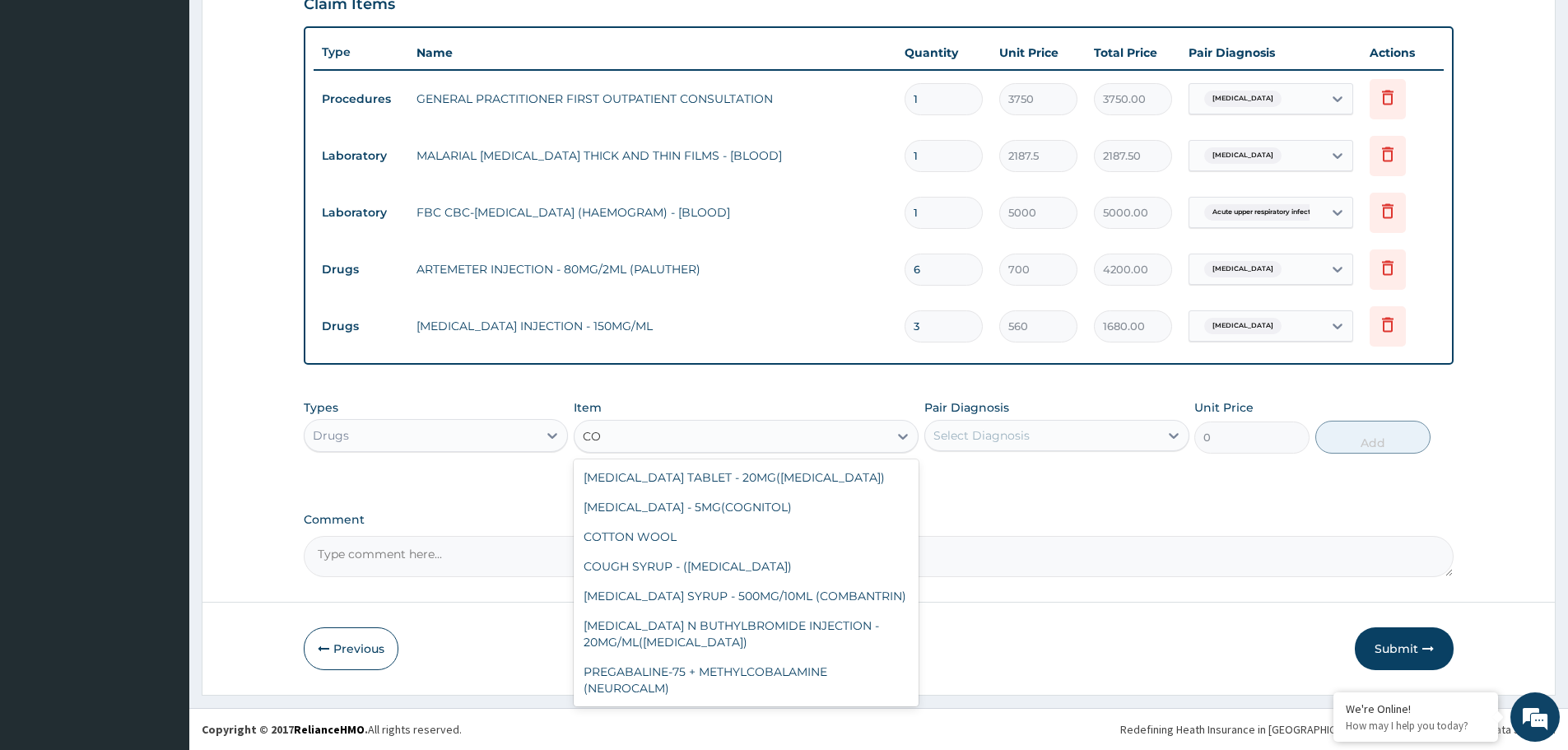
type input "C"
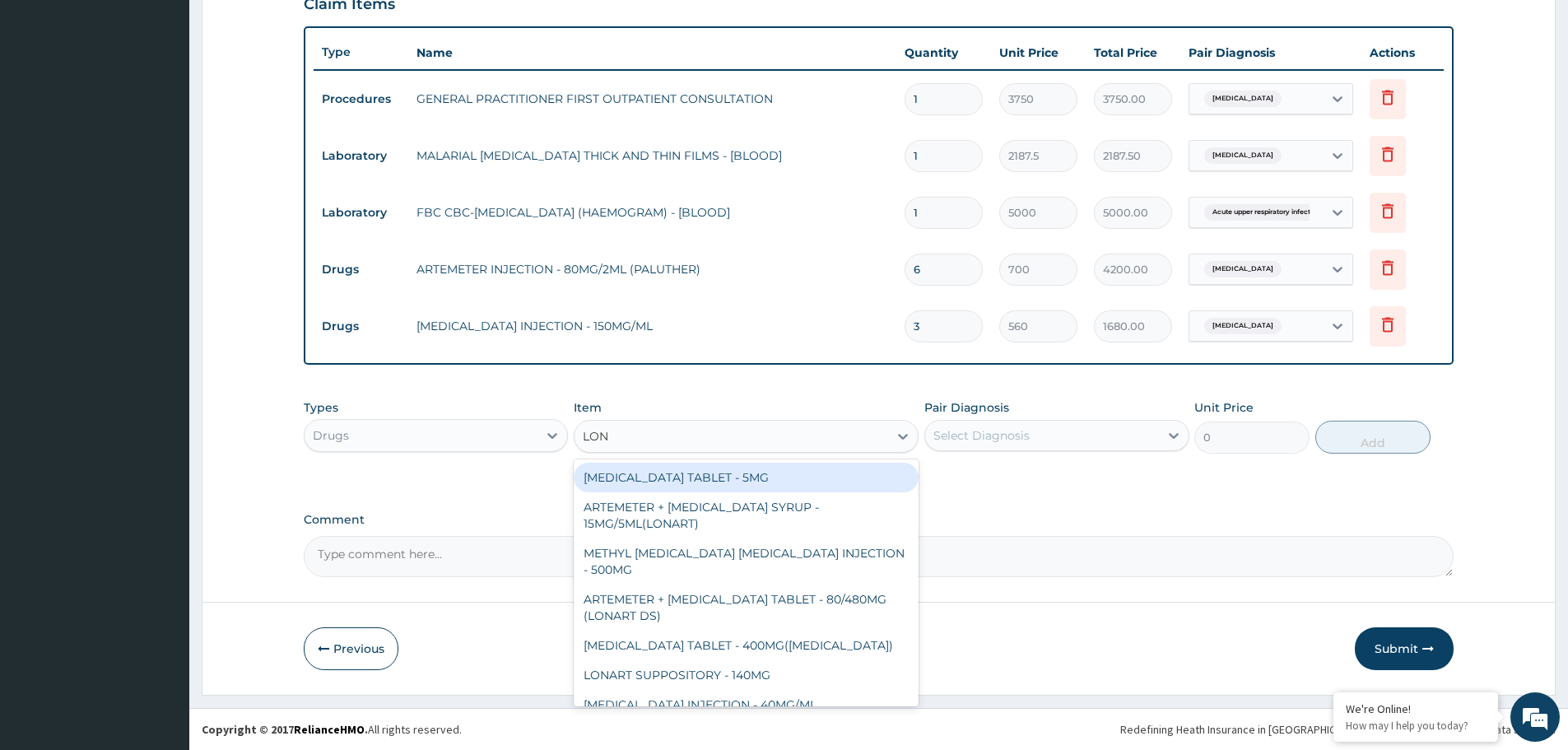
type input "LONA"
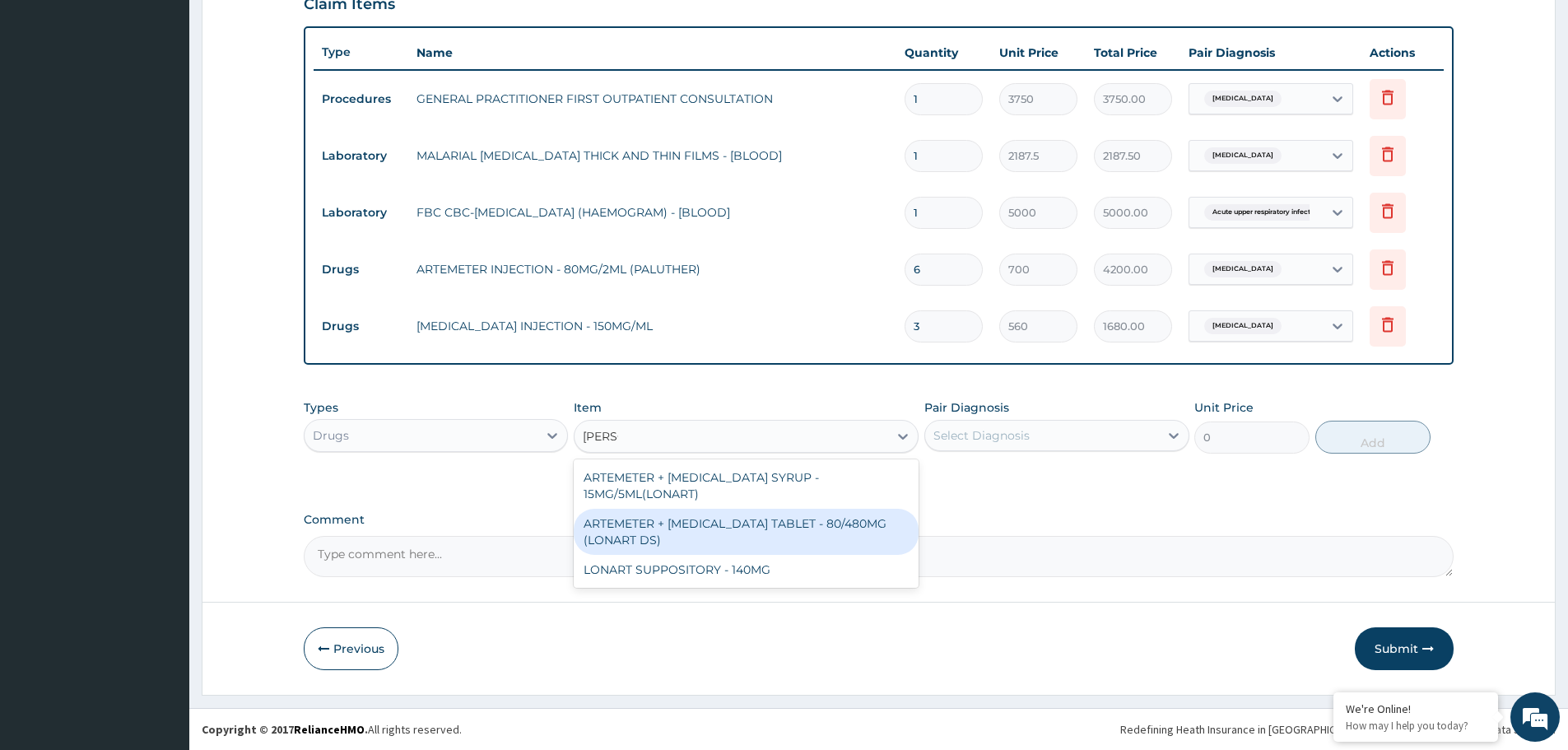
click at [719, 532] on div "ARTEMETER + [MEDICAL_DATA] TABLET - 80/480MG (LONART DS)" at bounding box center [746, 531] width 345 height 46
type input "588"
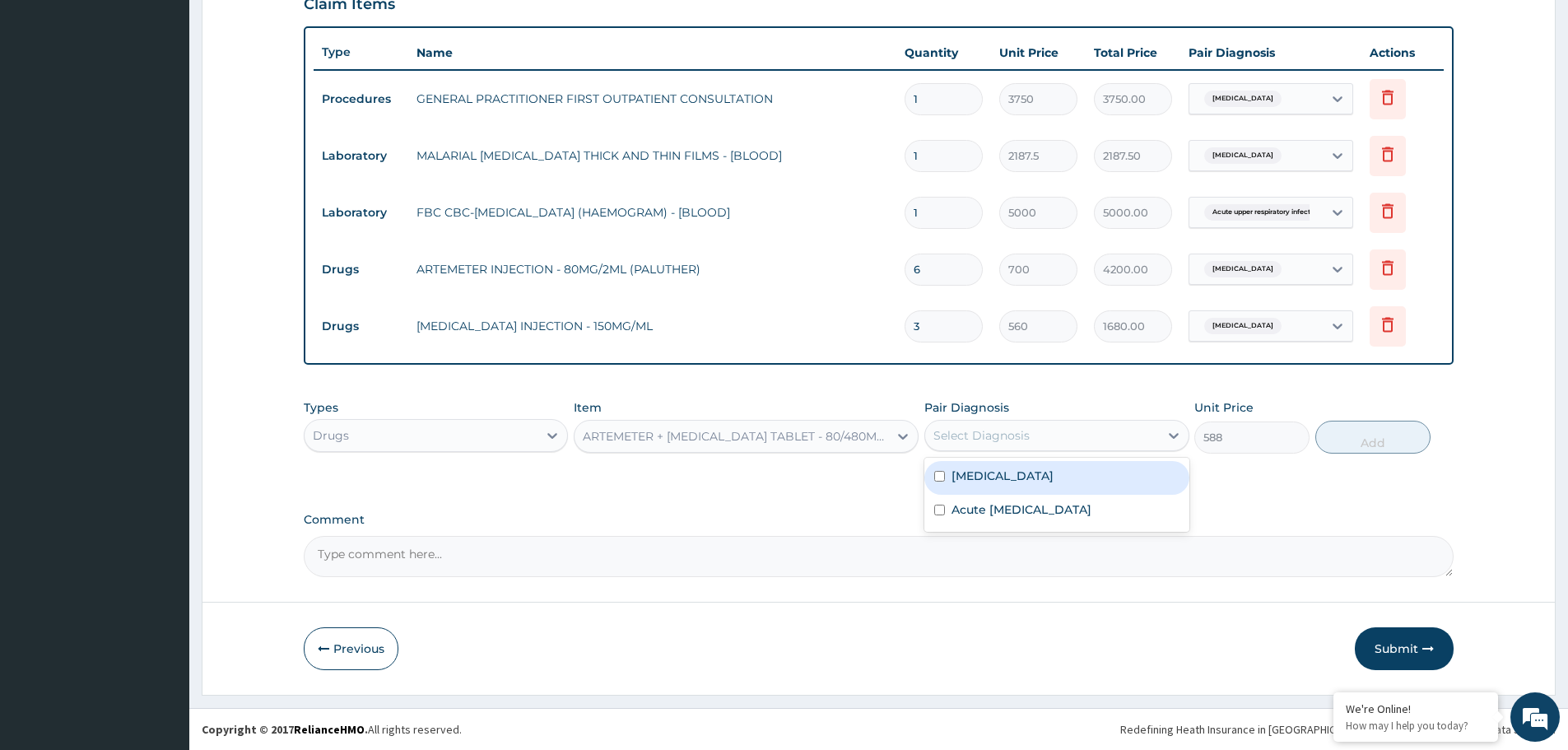
click at [1104, 429] on div "Select Diagnosis" at bounding box center [1041, 435] width 233 height 27
click at [1061, 460] on div "Malaria Acute upper respiratory infection" at bounding box center [1056, 494] width 265 height 74
click at [1089, 472] on div "[MEDICAL_DATA]" at bounding box center [1056, 478] width 265 height 33
checkbox input "true"
click at [1374, 441] on button "Add" at bounding box center [1372, 437] width 115 height 32
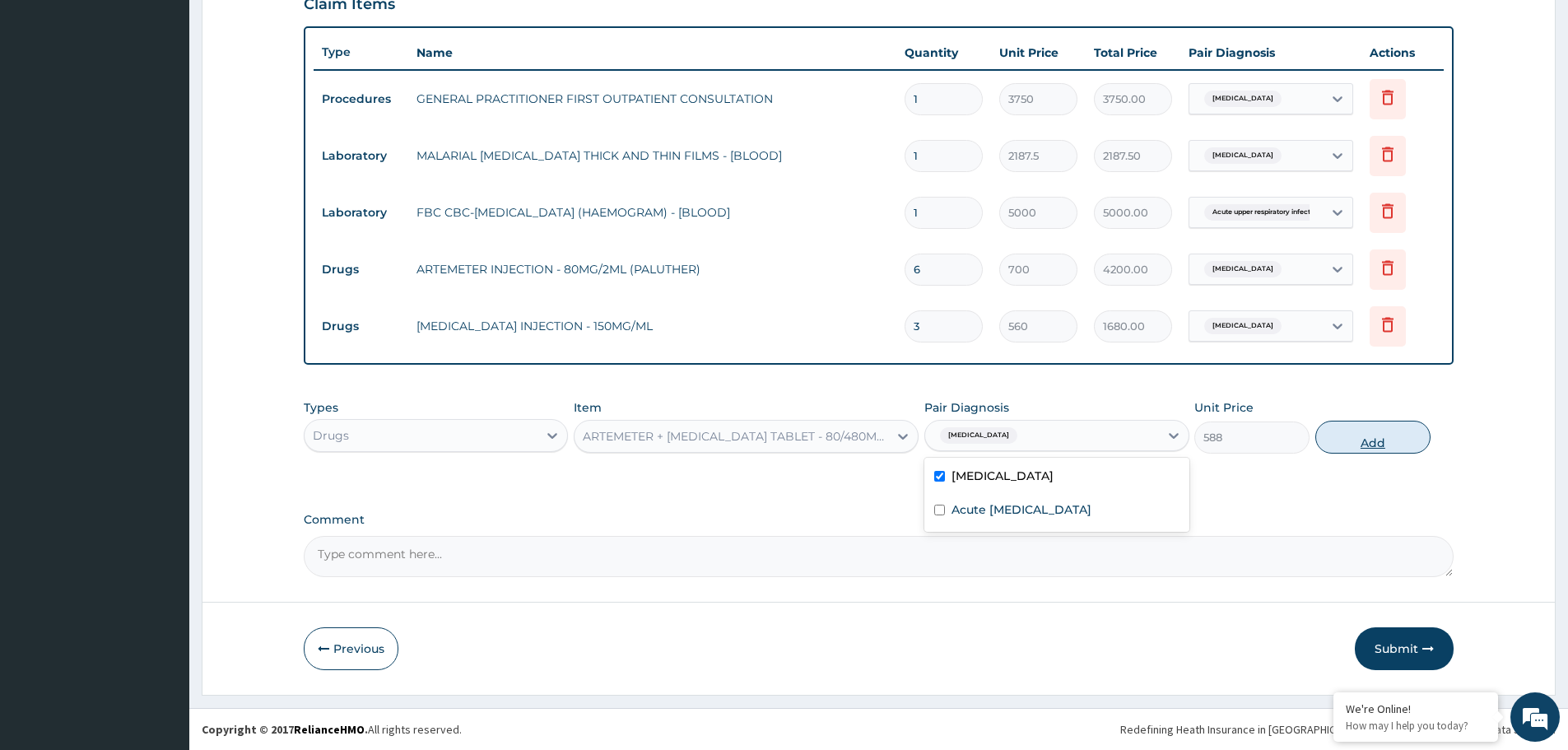
type input "0"
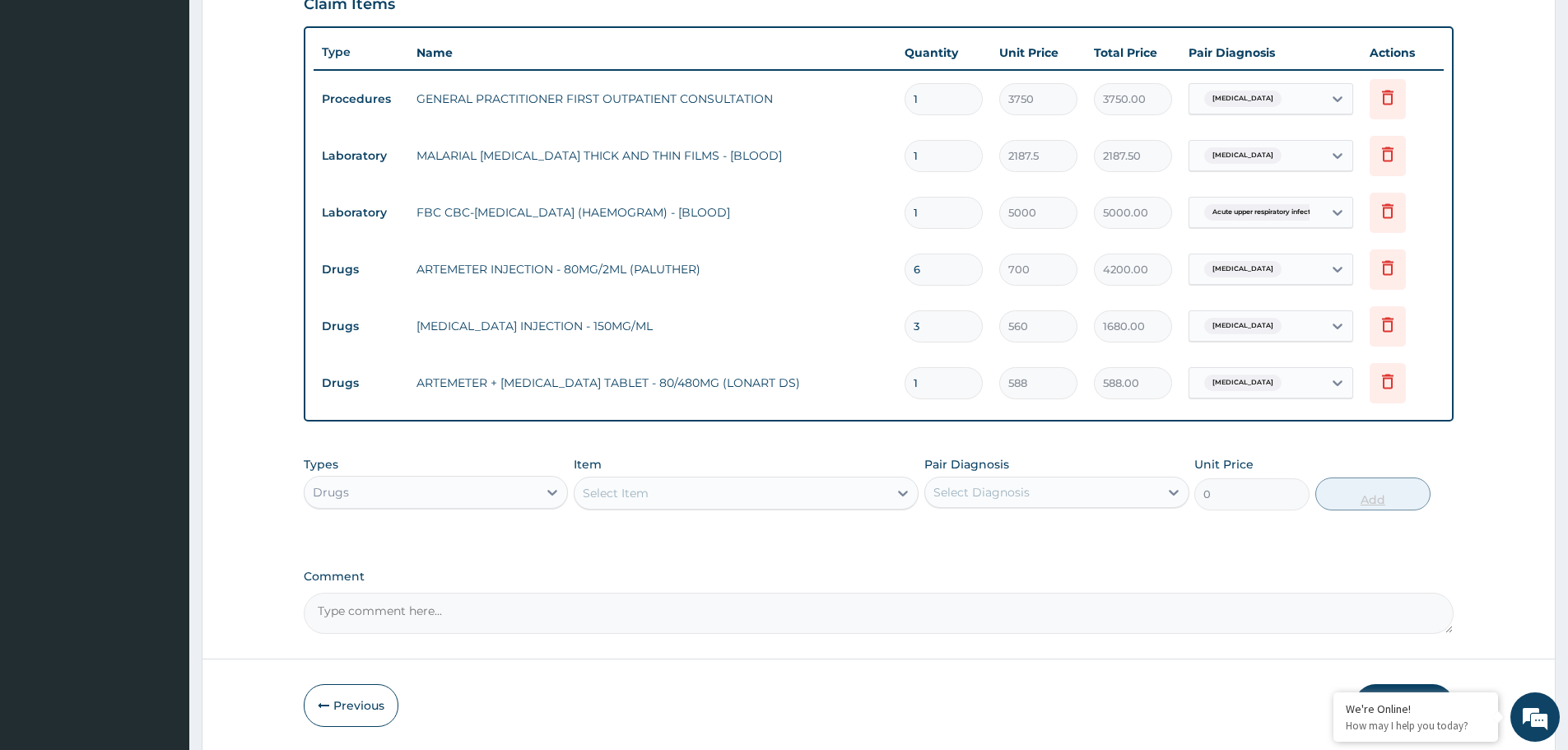
type input "0.00"
type input "6"
type input "3528.00"
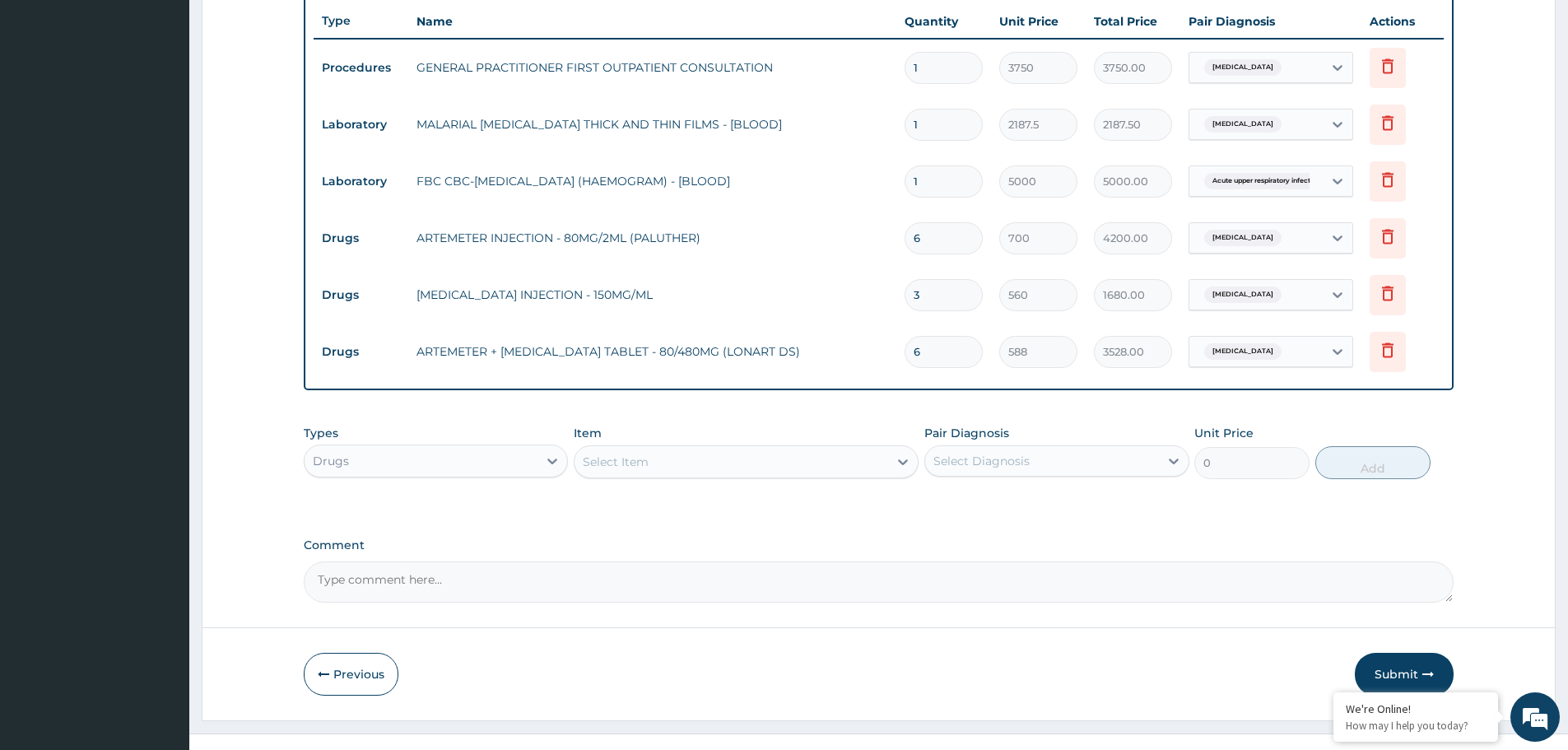
scroll to position [627, 0]
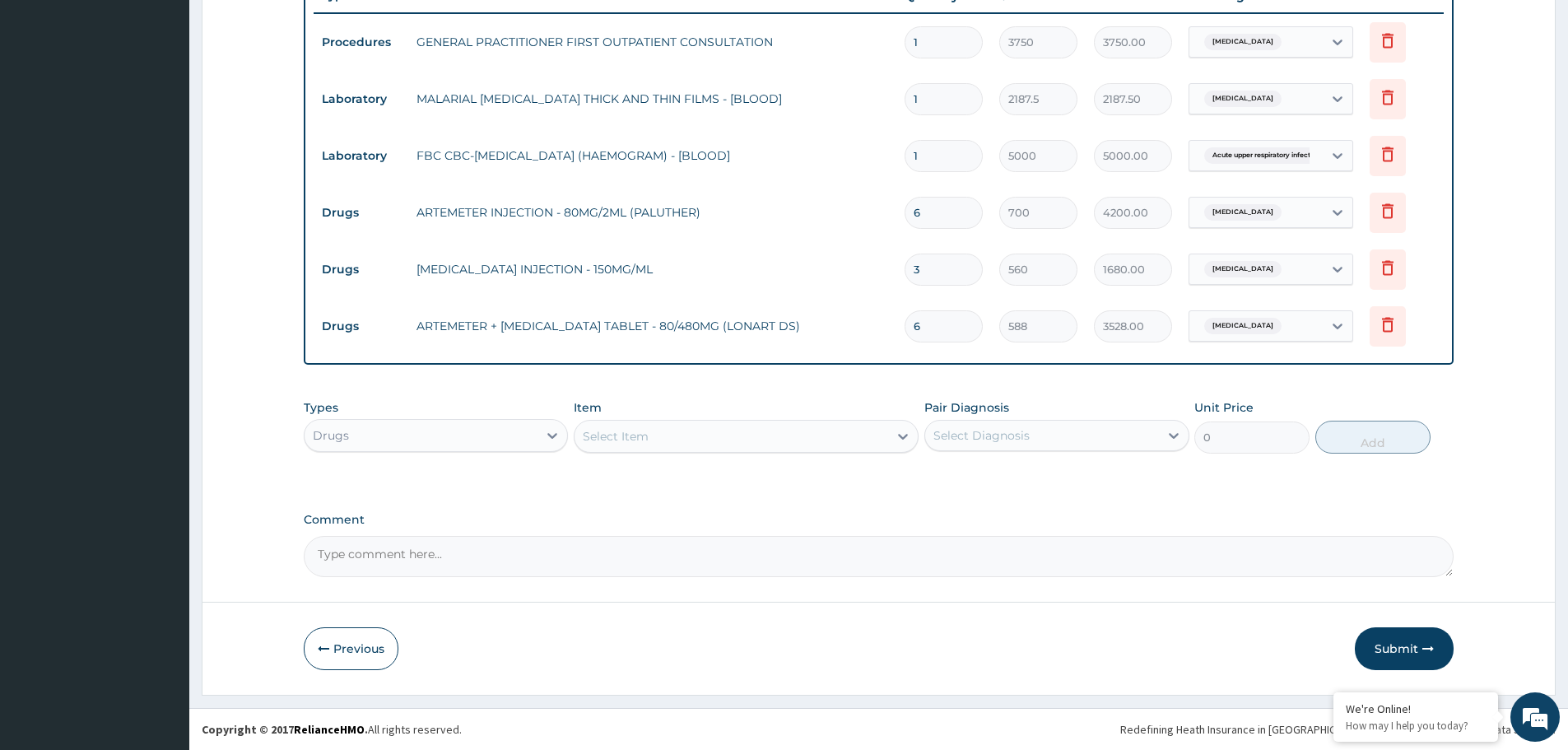
type input "6"
click at [695, 436] on div "Select Item" at bounding box center [731, 436] width 314 height 27
type input "CELEB"
click at [791, 481] on div "CELECOBIX CAPSULE - 200MG ([MEDICAL_DATA])" at bounding box center [746, 477] width 345 height 30
type input "224"
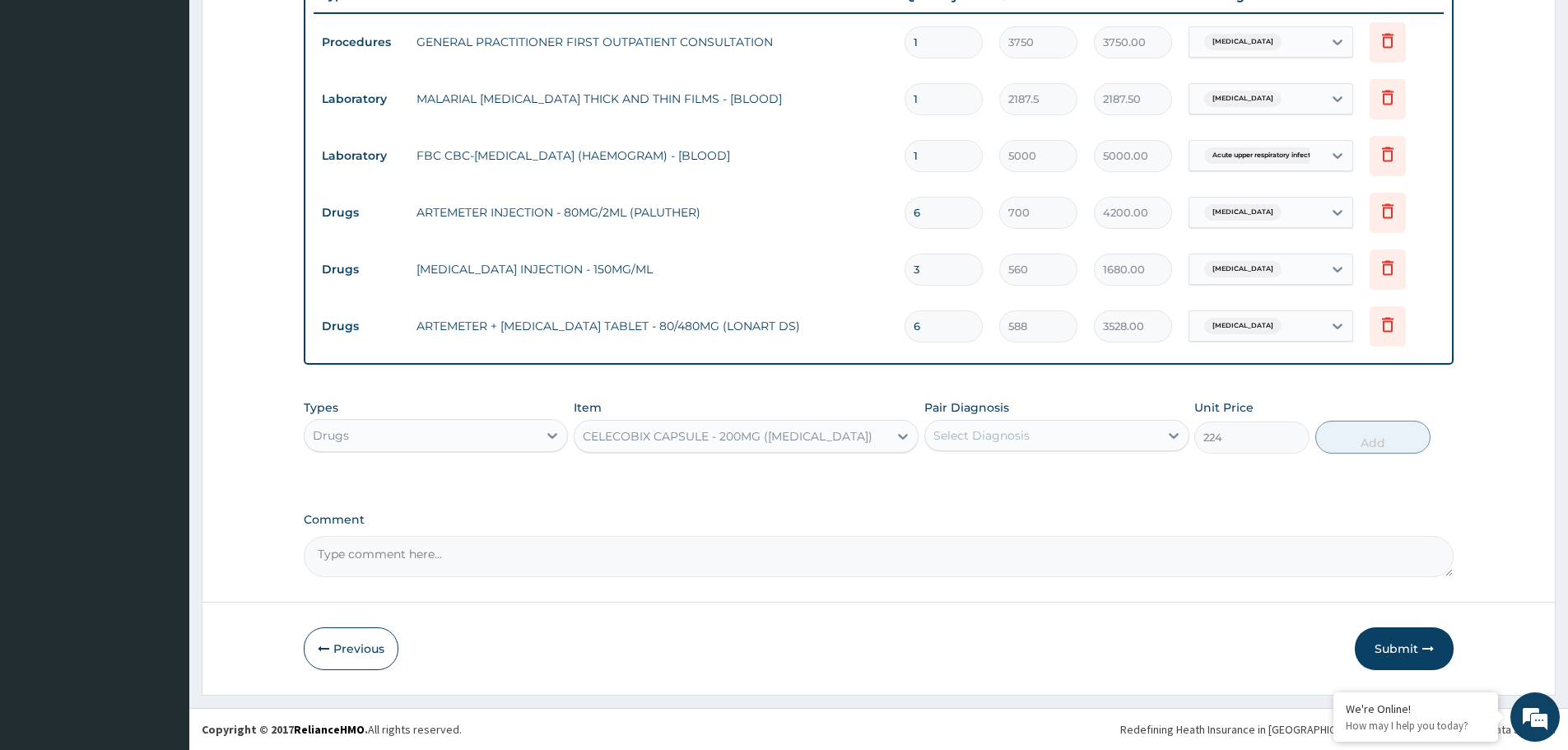
click at [1086, 422] on div "Select Diagnosis" at bounding box center [1041, 435] width 233 height 27
drag, startPoint x: 987, startPoint y: 481, endPoint x: 1162, endPoint y: 476, distance: 175.1
click at [1001, 481] on div "[MEDICAL_DATA]" at bounding box center [1056, 478] width 265 height 33
checkbox input "true"
click at [1389, 441] on button "Add" at bounding box center [1372, 437] width 115 height 32
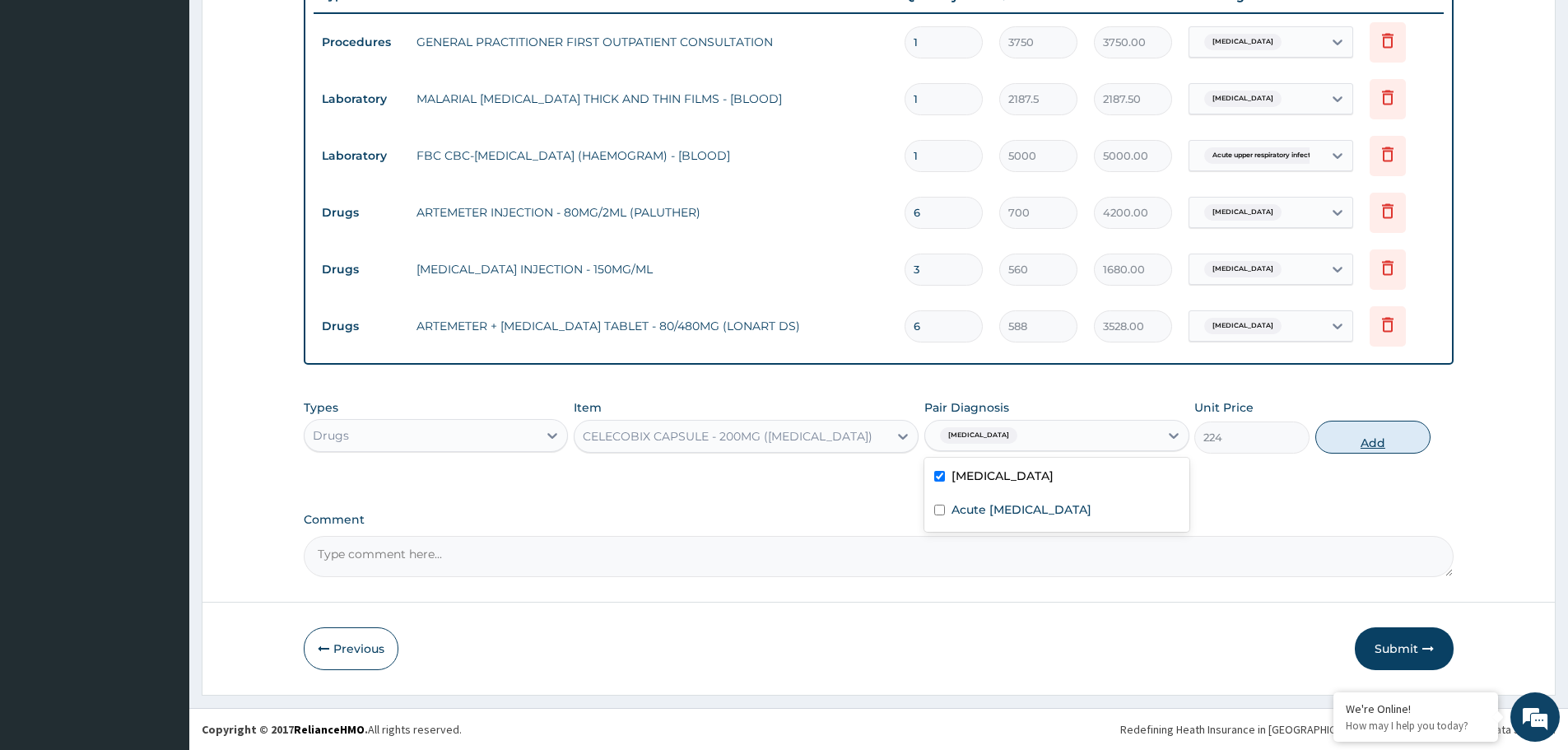
type input "0"
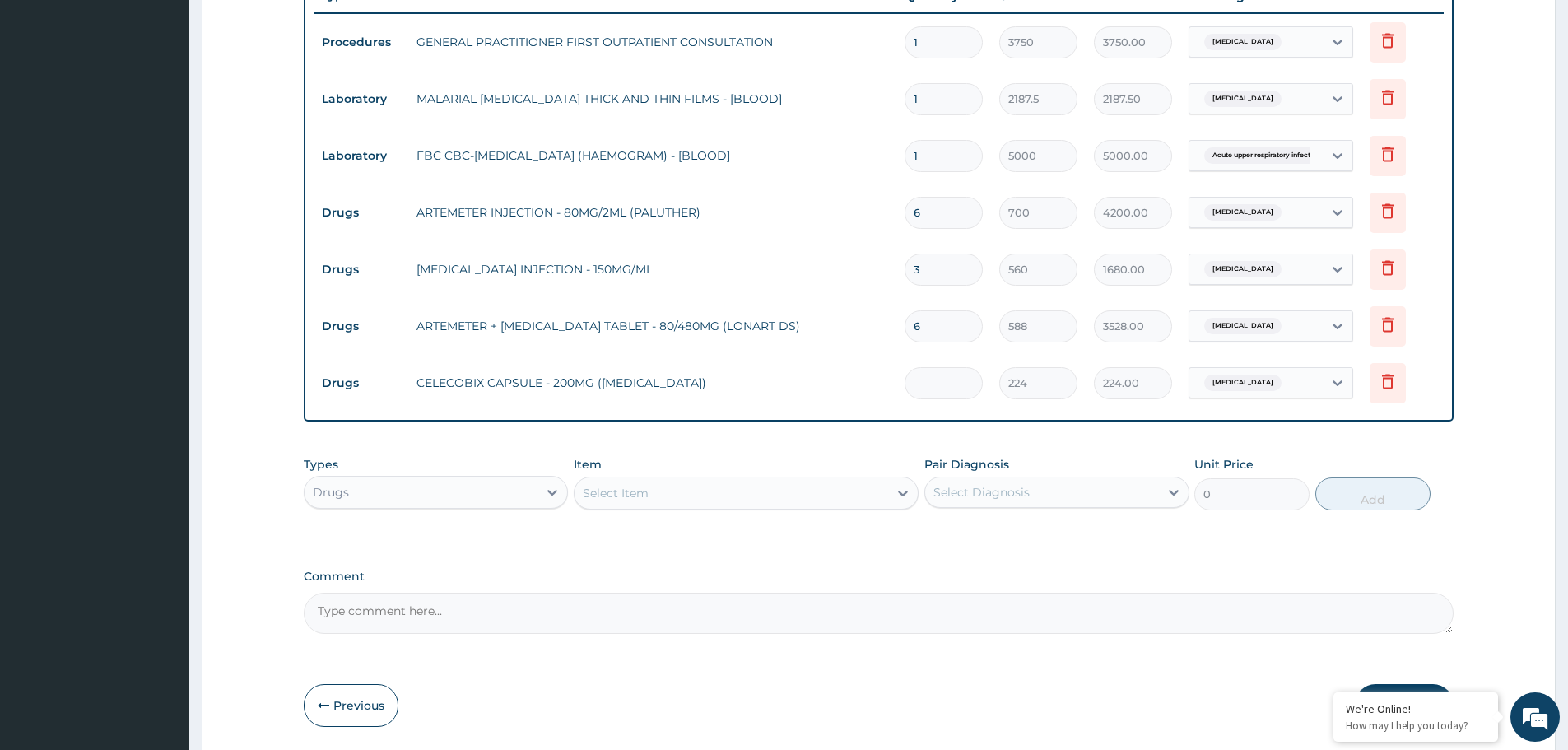
type input "0.00"
type input "2"
type input "448.00"
type input "20"
type input "4480.00"
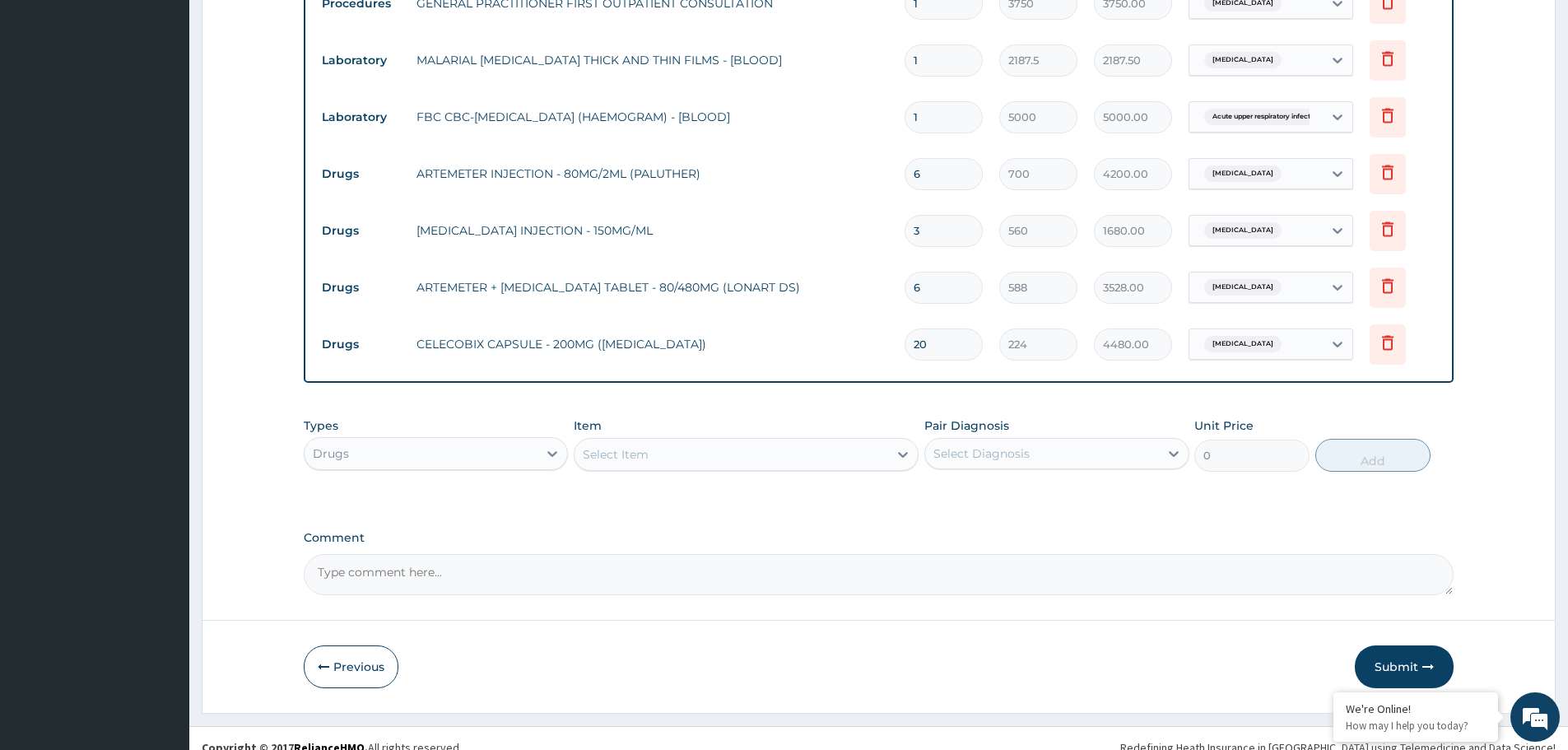
scroll to position [683, 0]
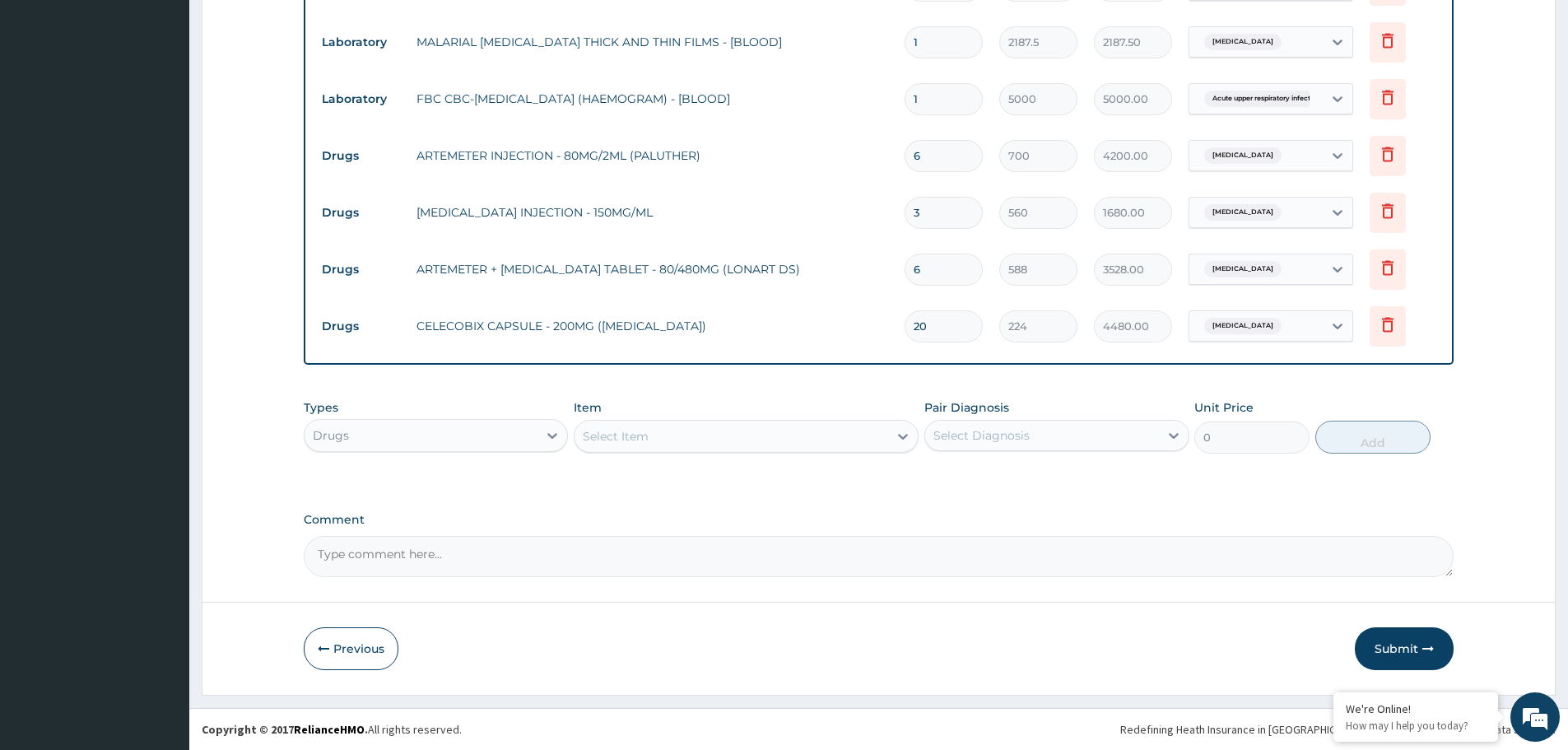
type input "20"
click at [652, 435] on div "Select Item" at bounding box center [731, 436] width 314 height 27
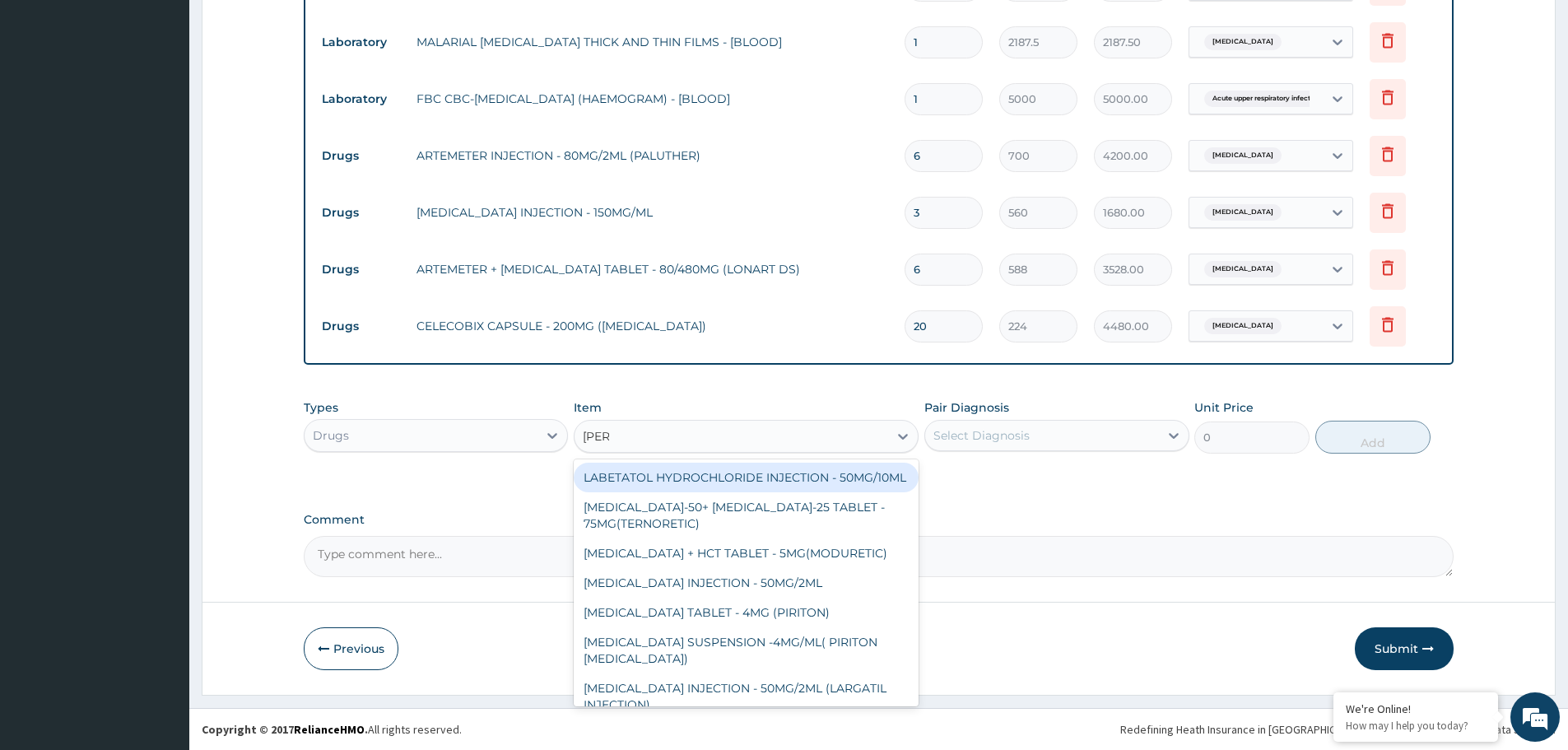
type input "LORAT"
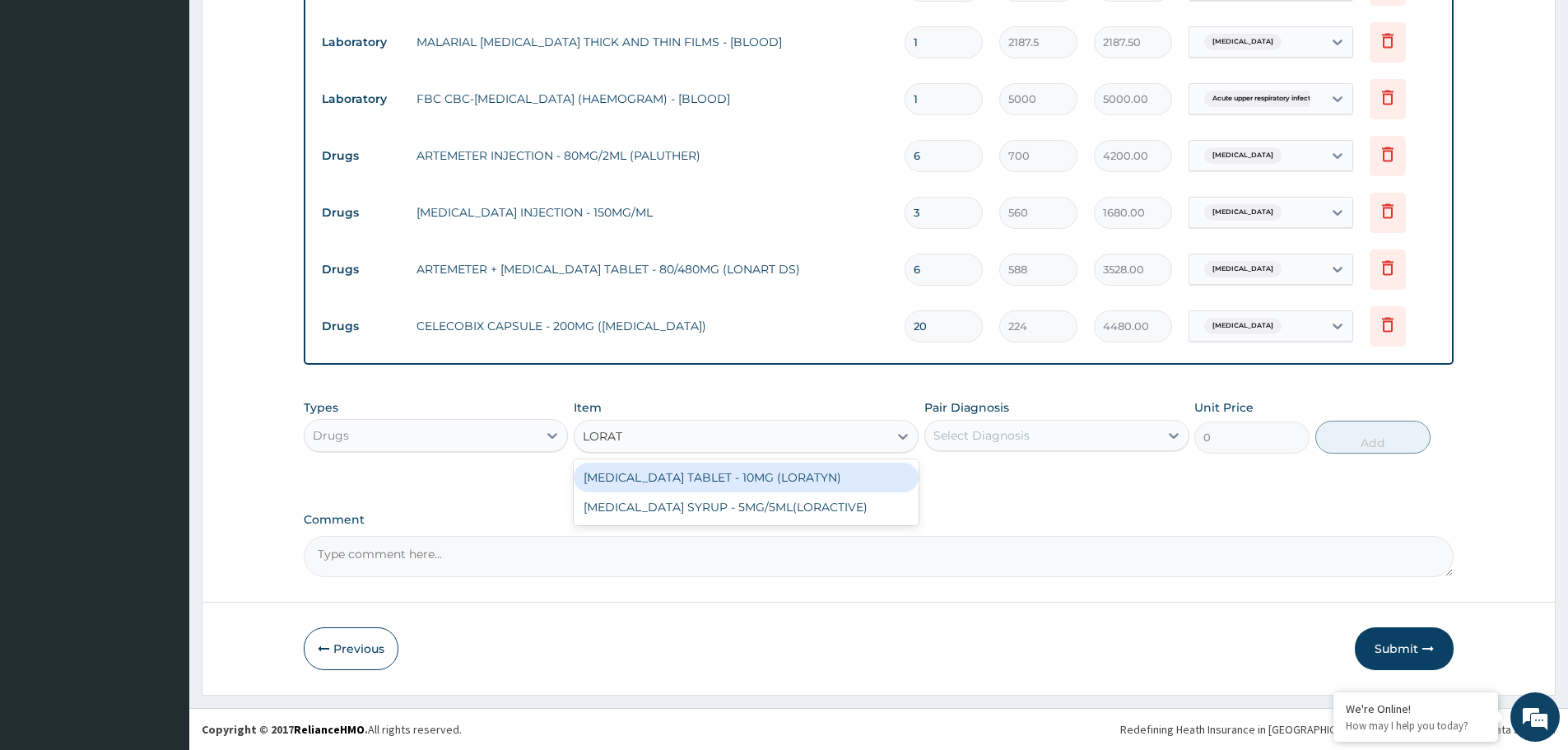
click at [711, 471] on div "LORATADINE TABLET - 10MG (LORATYN)" at bounding box center [746, 477] width 345 height 30
type input "98"
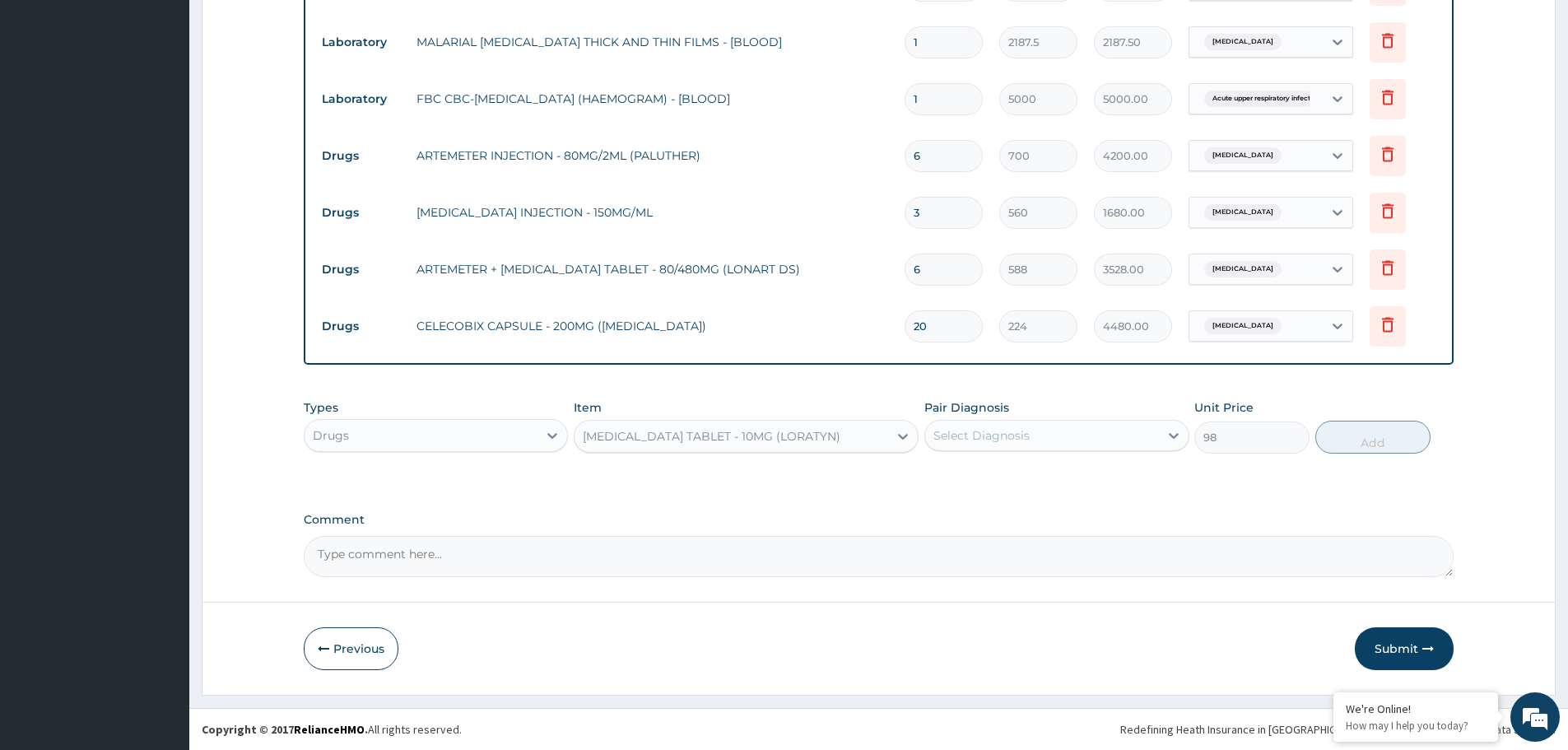
drag, startPoint x: 1005, startPoint y: 430, endPoint x: 1005, endPoint y: 441, distance: 11.0
click at [1005, 436] on div "Select Diagnosis" at bounding box center [982, 435] width 96 height 17
click at [1006, 509] on label "Acute upper respiratory infection" at bounding box center [1021, 510] width 140 height 17
checkbox input "true"
click at [1354, 443] on button "Add" at bounding box center [1372, 437] width 115 height 32
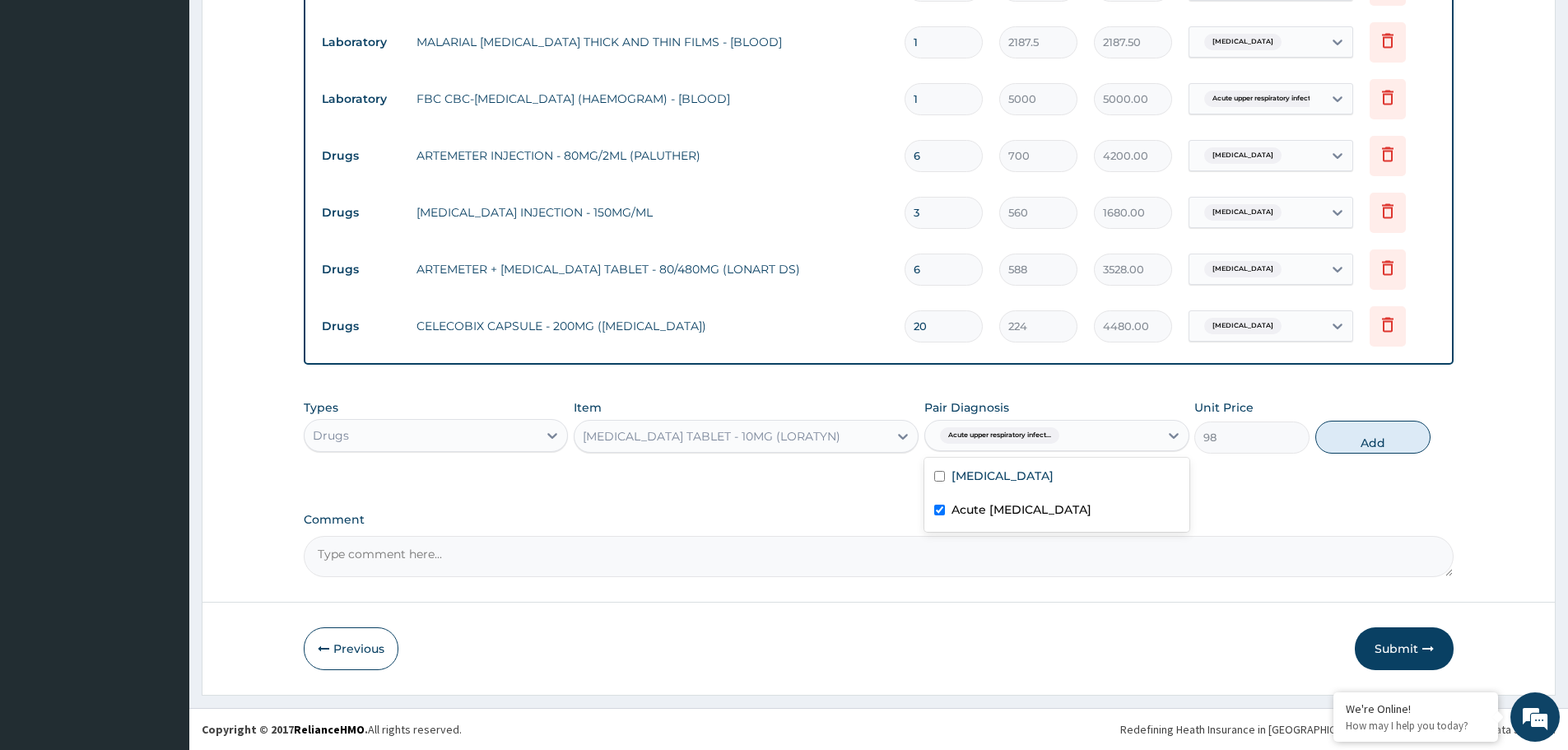
type input "0"
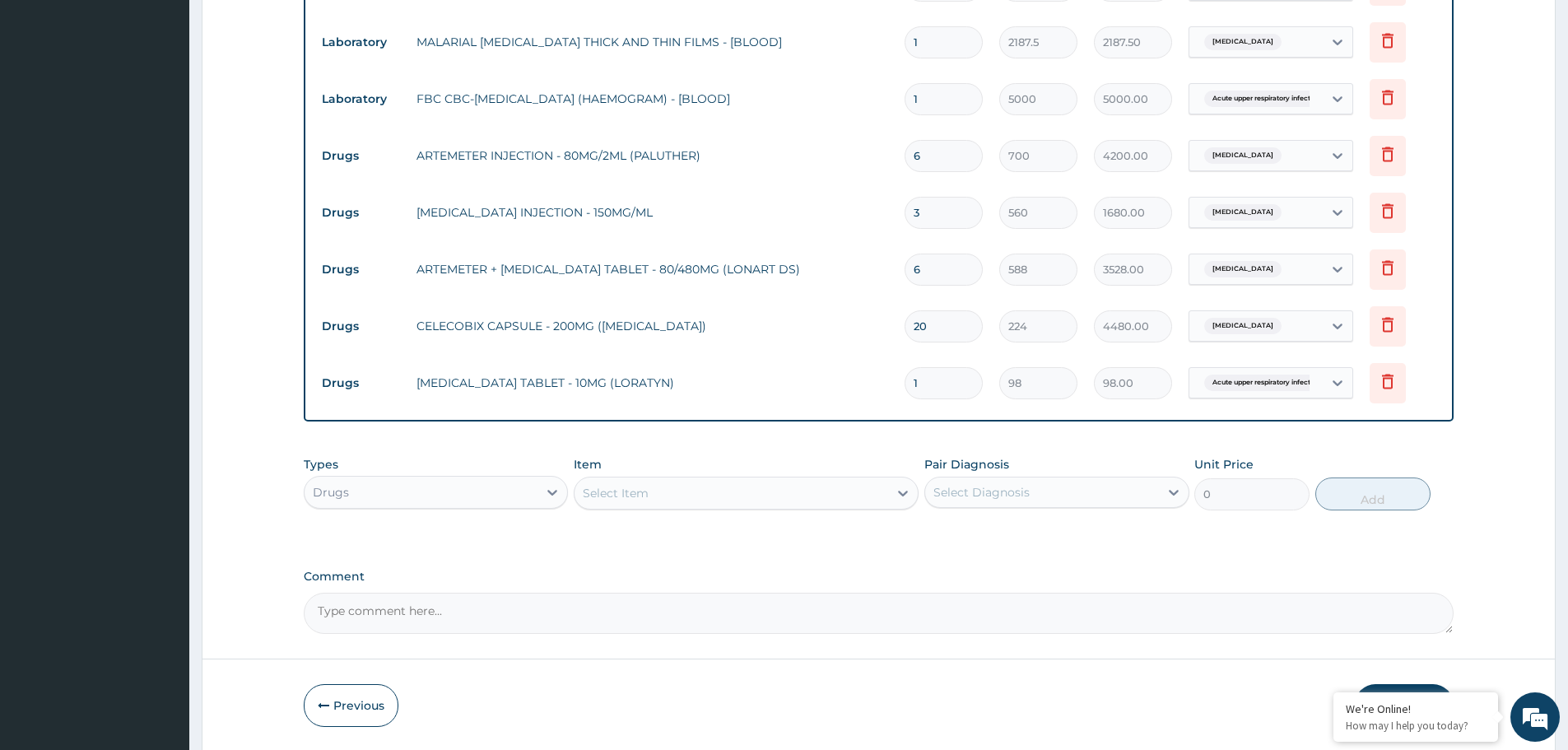
type input "10"
type input "980.00"
type input "10"
click at [624, 489] on div "Select Item" at bounding box center [615, 493] width 66 height 17
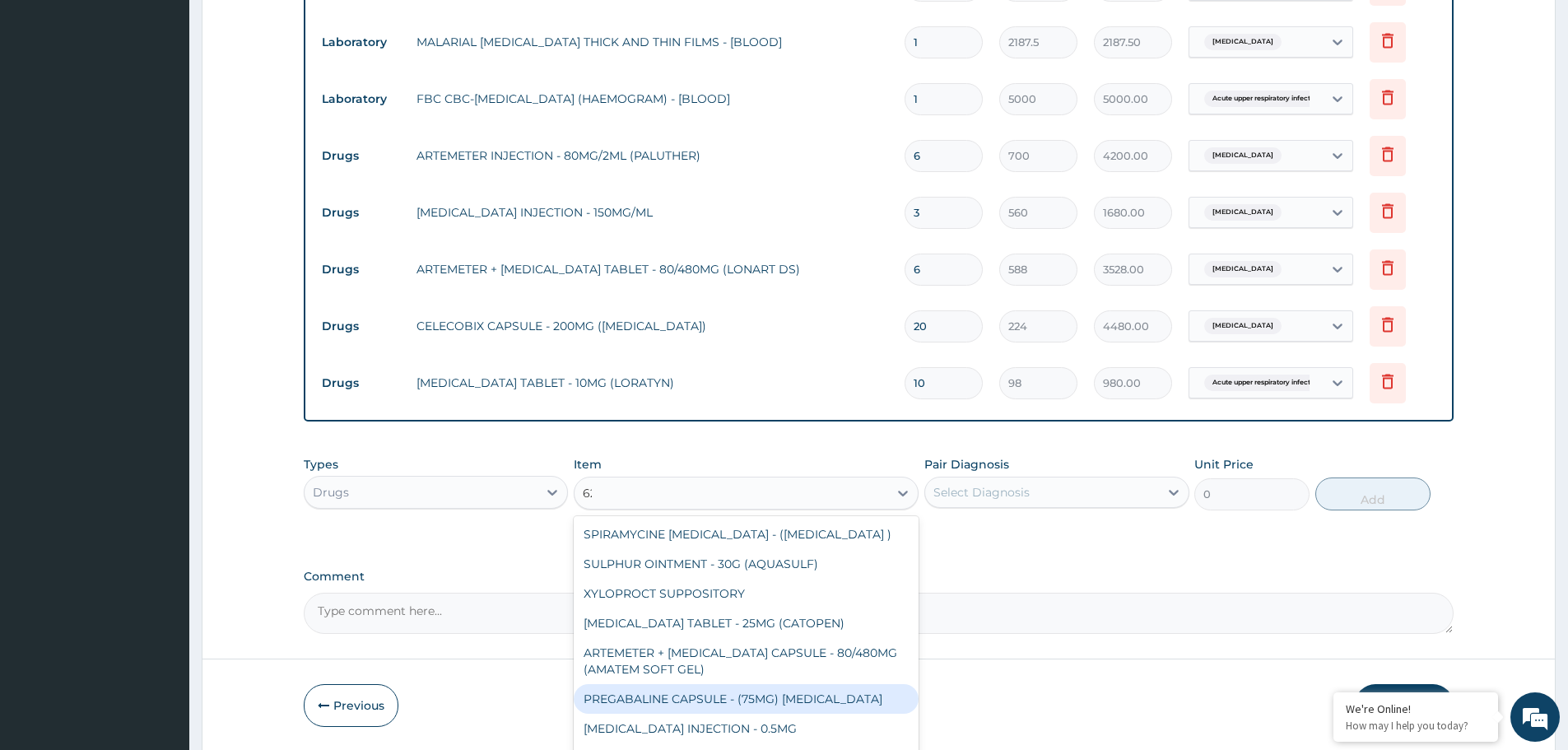
type input "625"
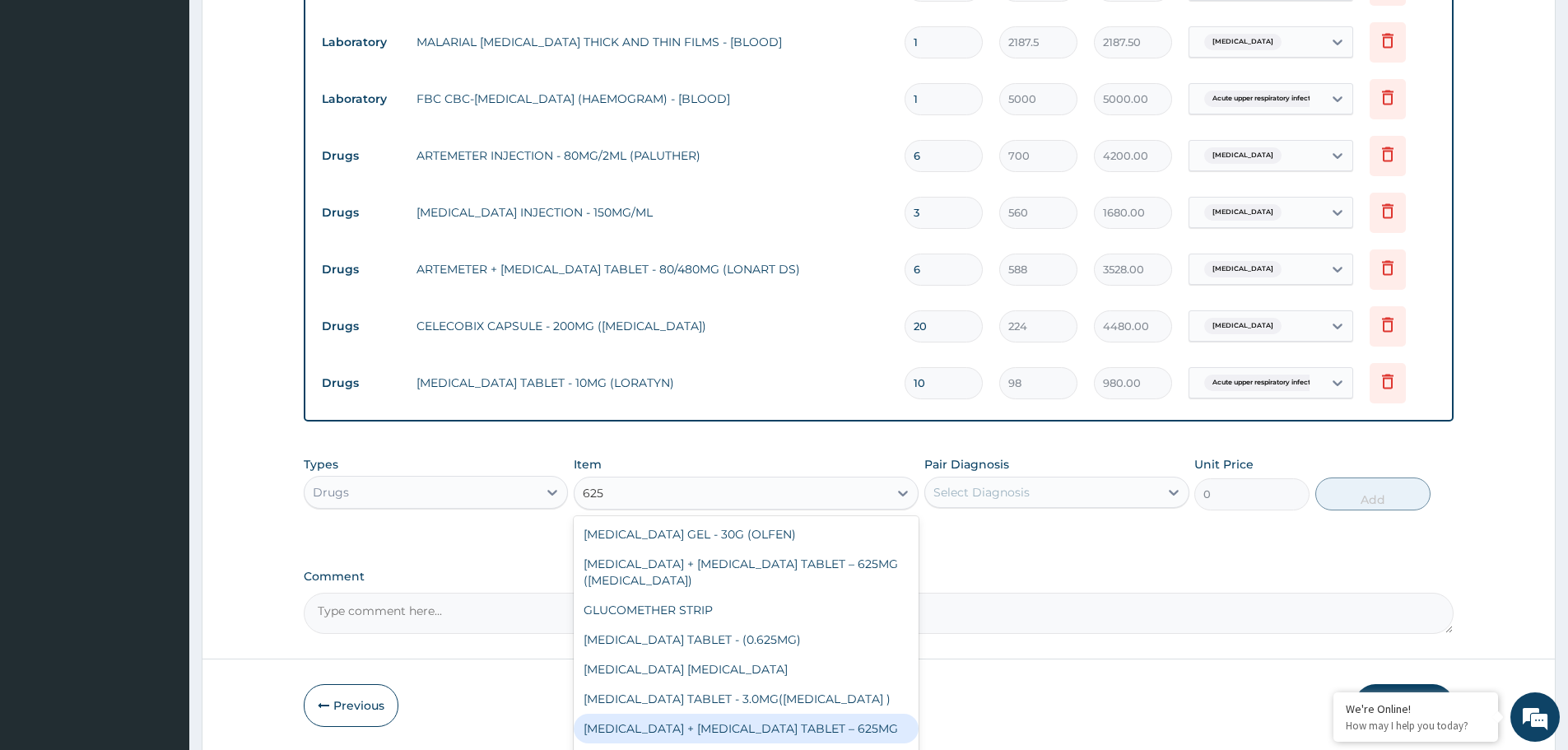
click at [711, 726] on div "[MEDICAL_DATA] + [MEDICAL_DATA] TABLET – 625MG" at bounding box center [746, 728] width 345 height 30
type input "420"
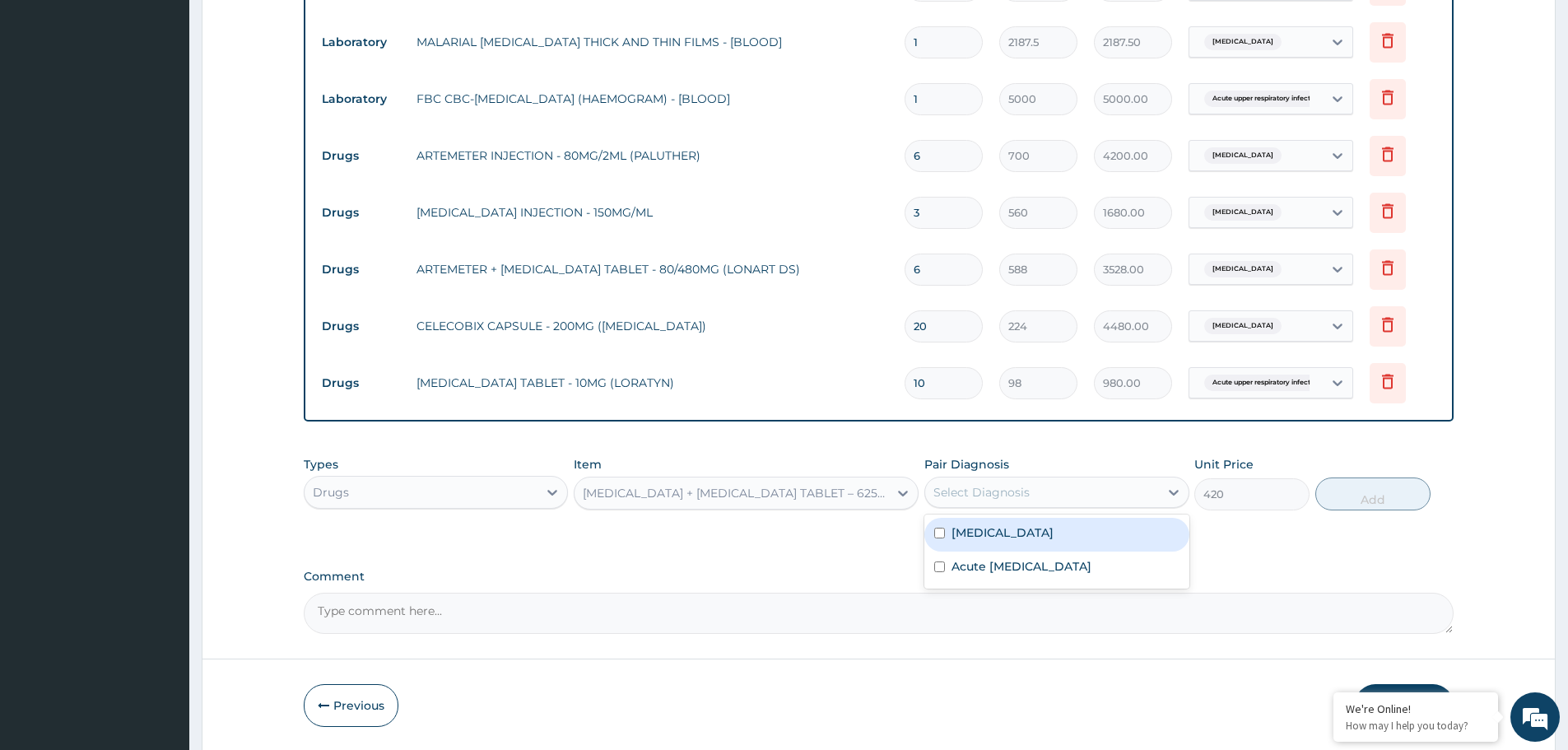
click at [1080, 494] on div "Select Diagnosis" at bounding box center [1041, 492] width 233 height 27
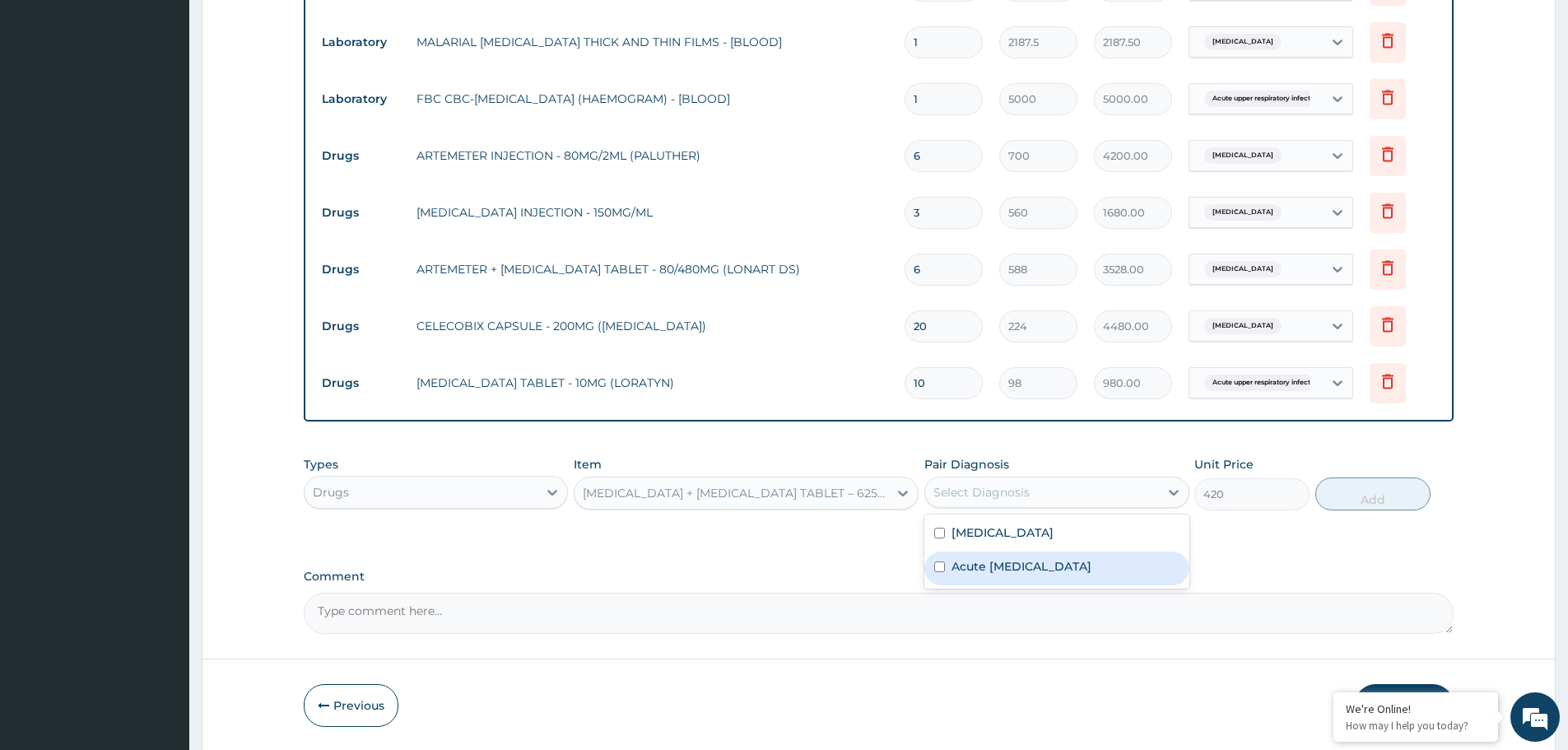
click at [1026, 563] on label "Acute [MEDICAL_DATA]" at bounding box center [1021, 566] width 140 height 17
checkbox input "true"
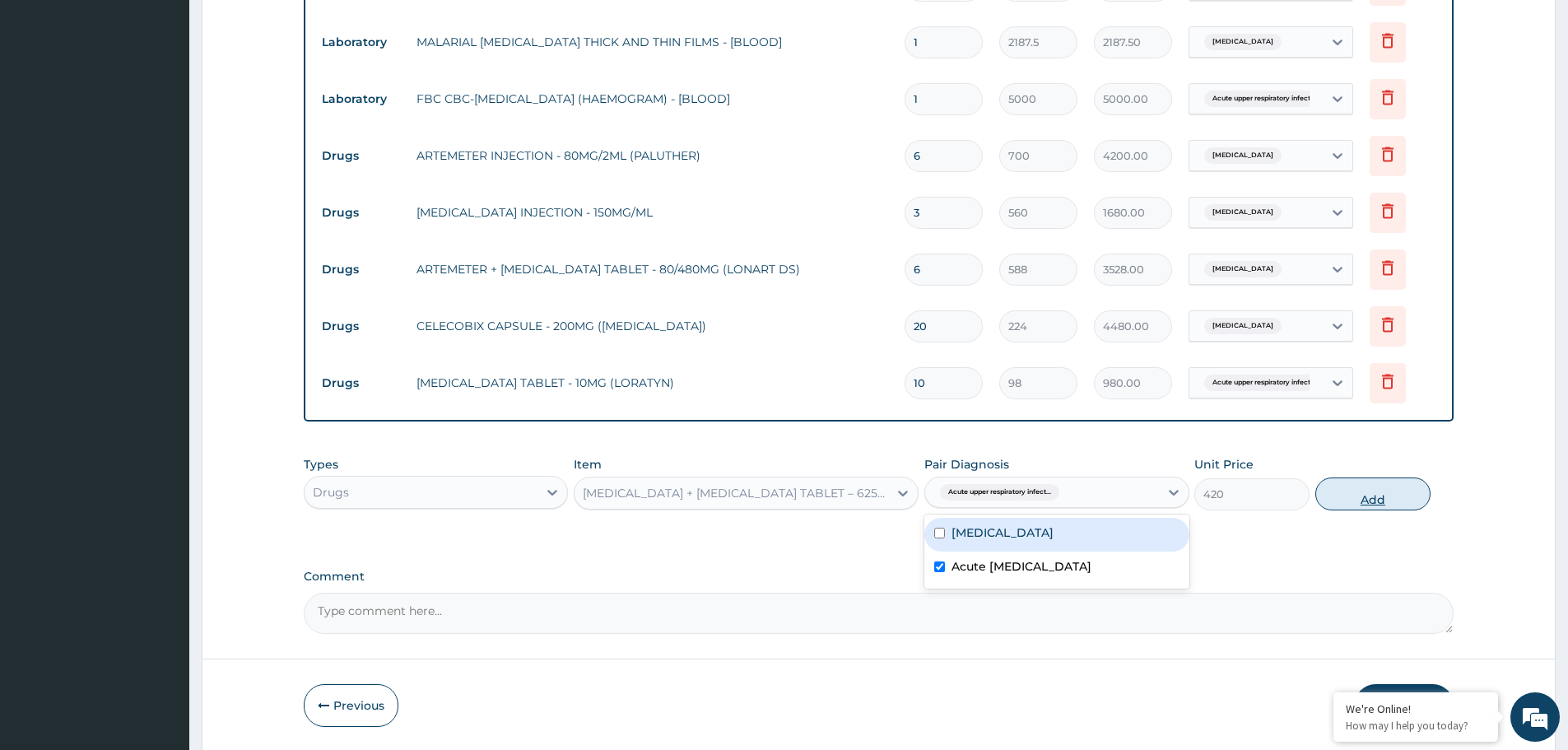
click at [1402, 487] on button "Add" at bounding box center [1372, 493] width 115 height 32
type input "0"
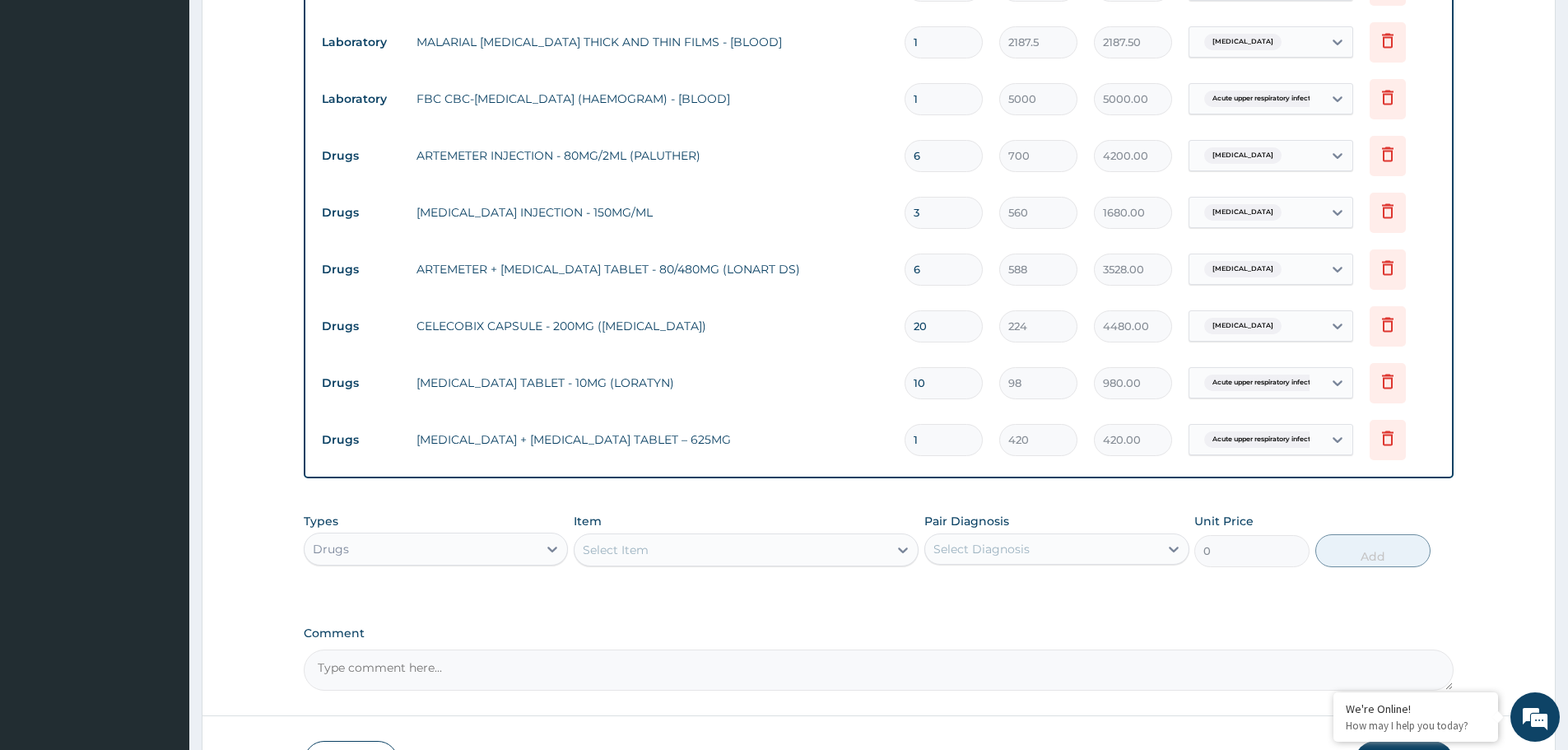
type input "14"
type input "5880.00"
type input "14"
click at [717, 362] on tr "Drugs LORATADINE TABLET - 10MG (LORATYN) 10 98 980.00 Acute upper respiratory i…" at bounding box center [878, 384] width 1130 height 57
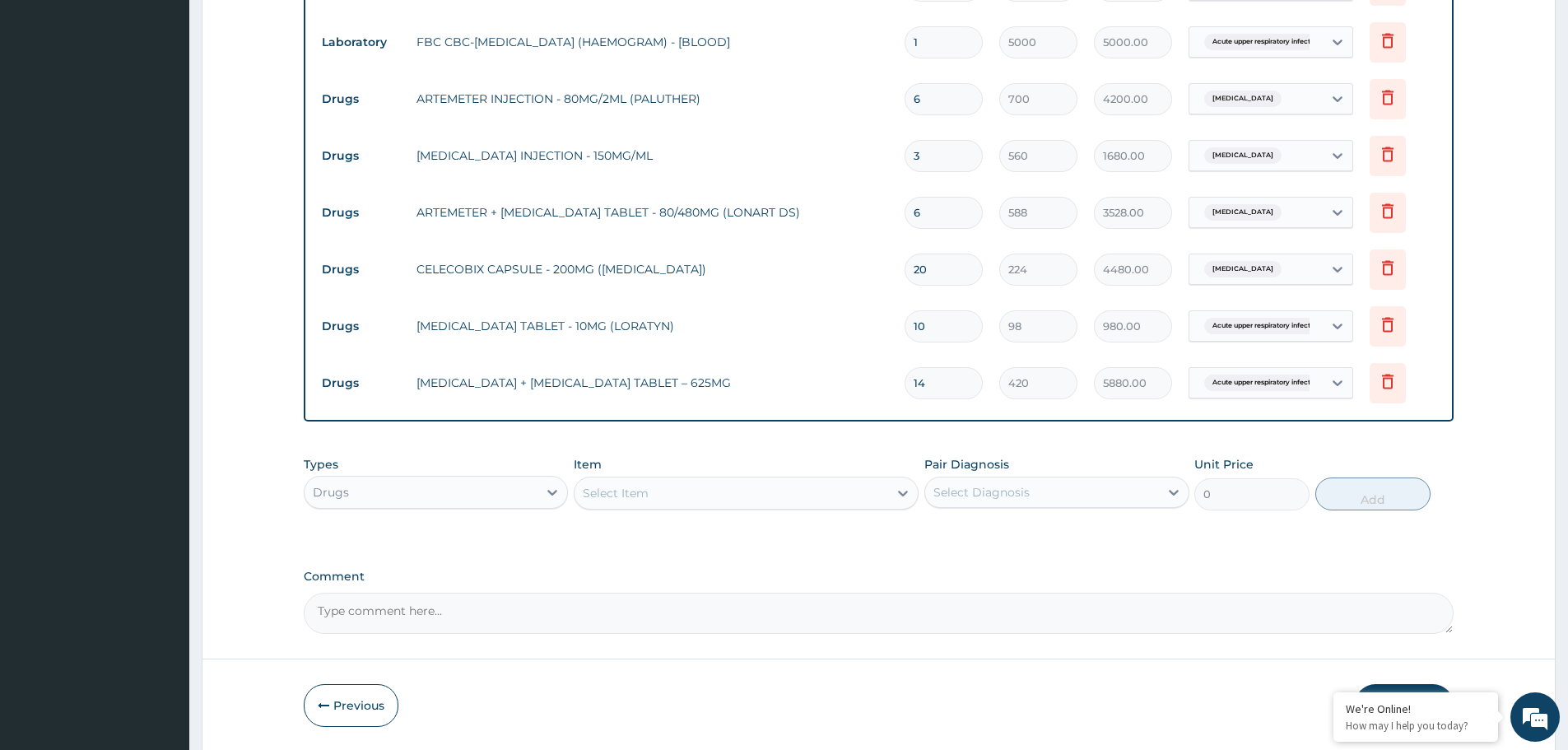
scroll to position [797, 0]
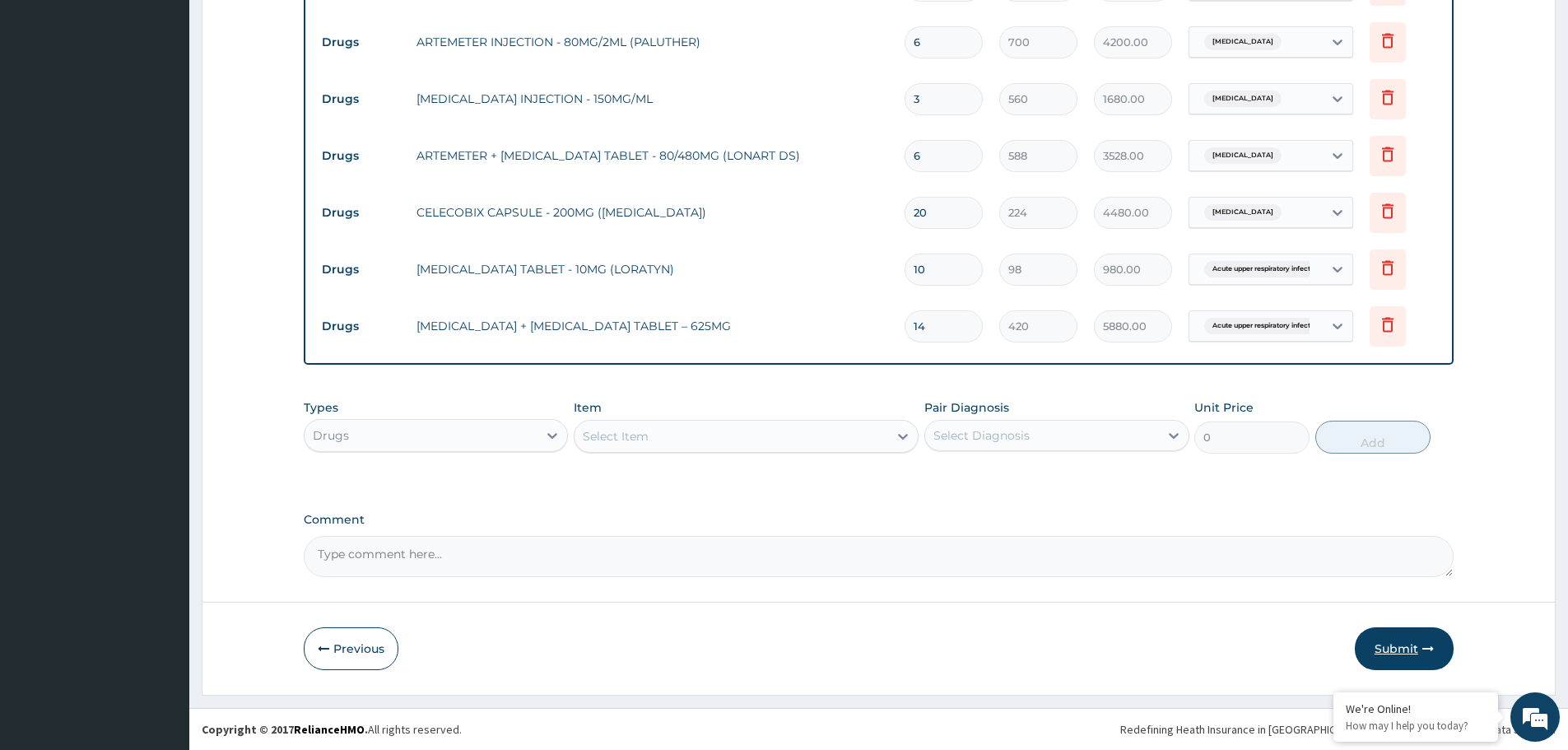
click at [1415, 643] on button "Submit" at bounding box center [1404, 650] width 98 height 43
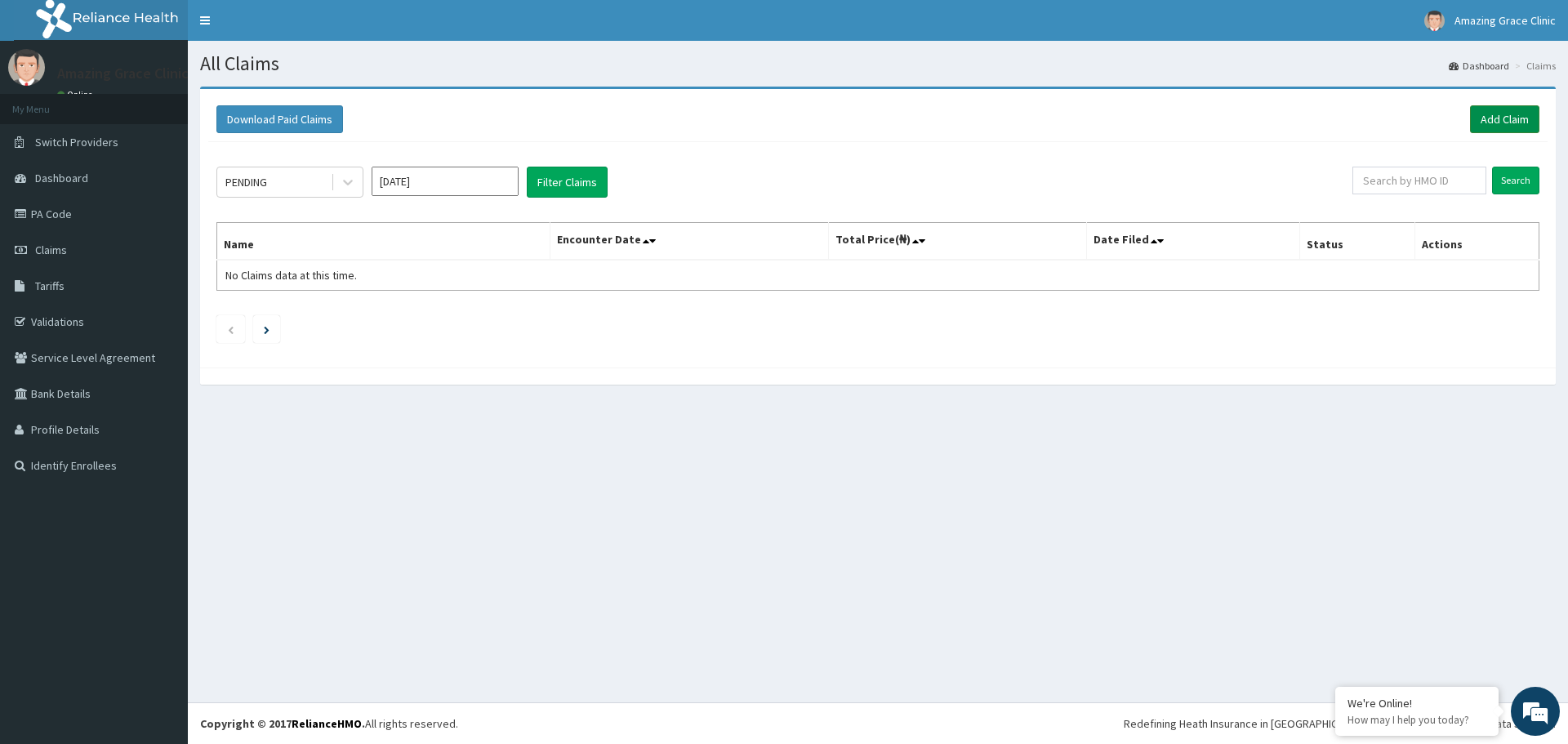
click at [1497, 120] on link "Add Claim" at bounding box center [1504, 119] width 69 height 27
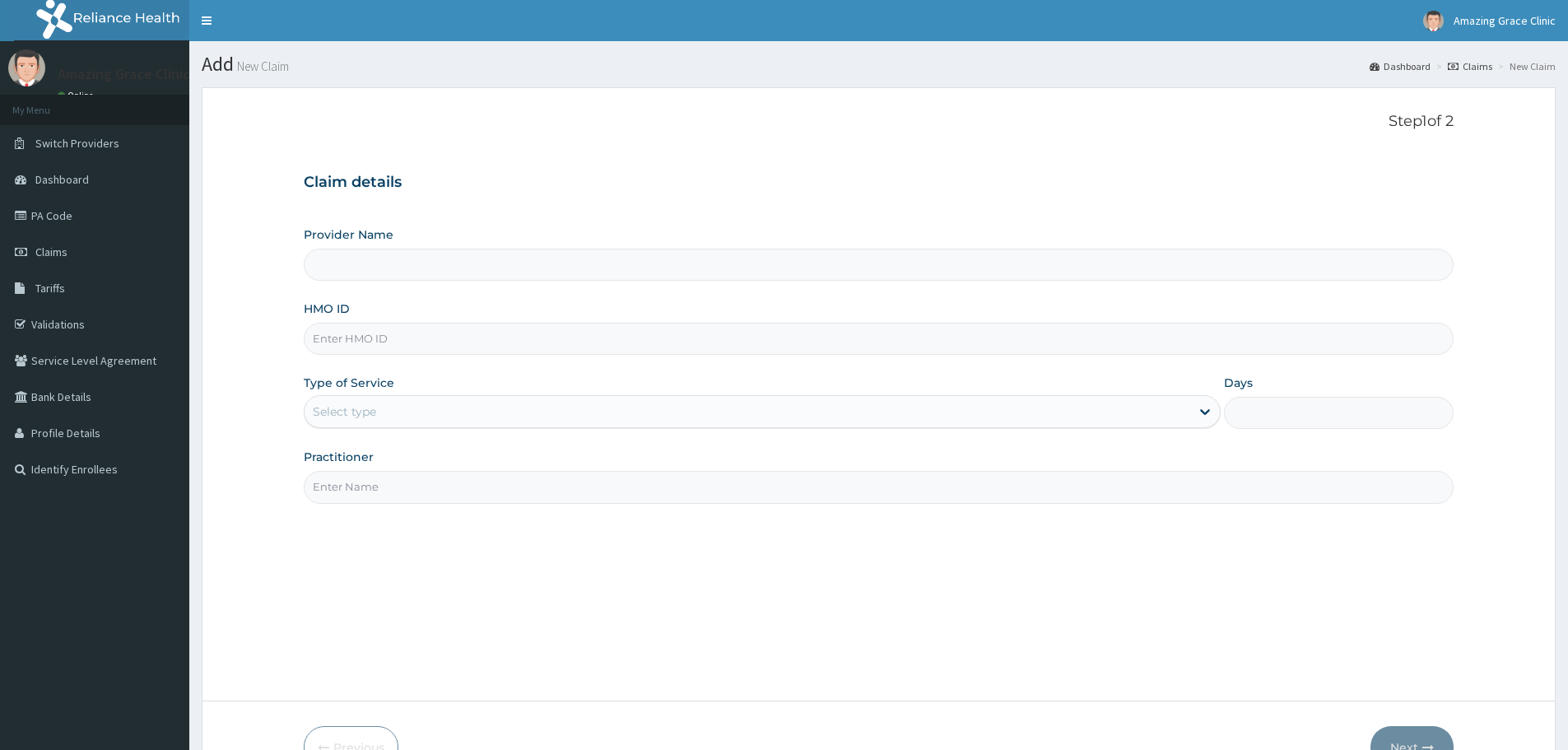
click at [470, 338] on input "HMO ID" at bounding box center [878, 339] width 1150 height 32
paste input "RFL/10002/C"
type input "RFL/10002/C"
click at [426, 414] on div "Select type" at bounding box center [748, 411] width 885 height 27
type input "Amazing Grace Clinic- ijebu ode"
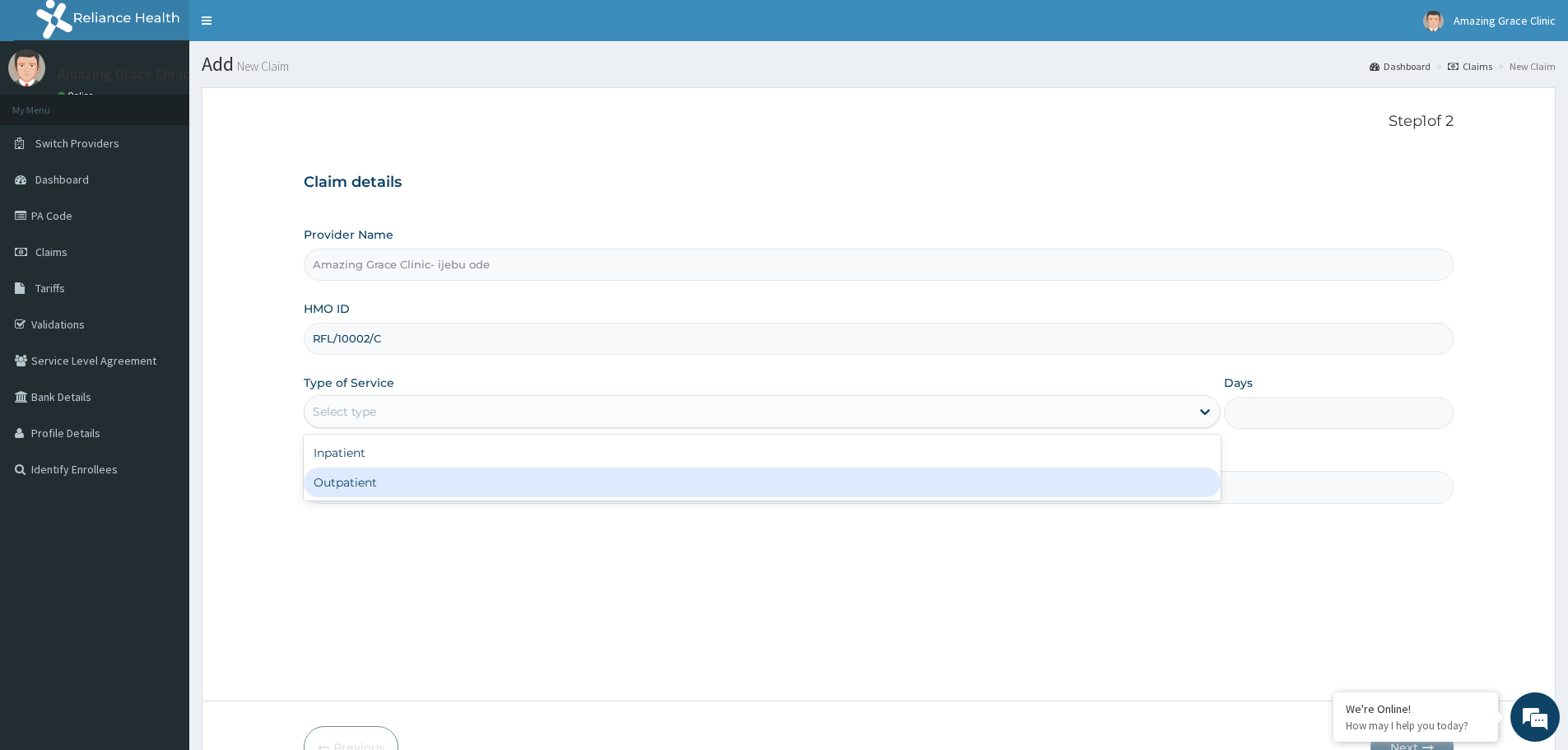
click at [394, 493] on div "Outpatient" at bounding box center [762, 482] width 917 height 30
type input "1"
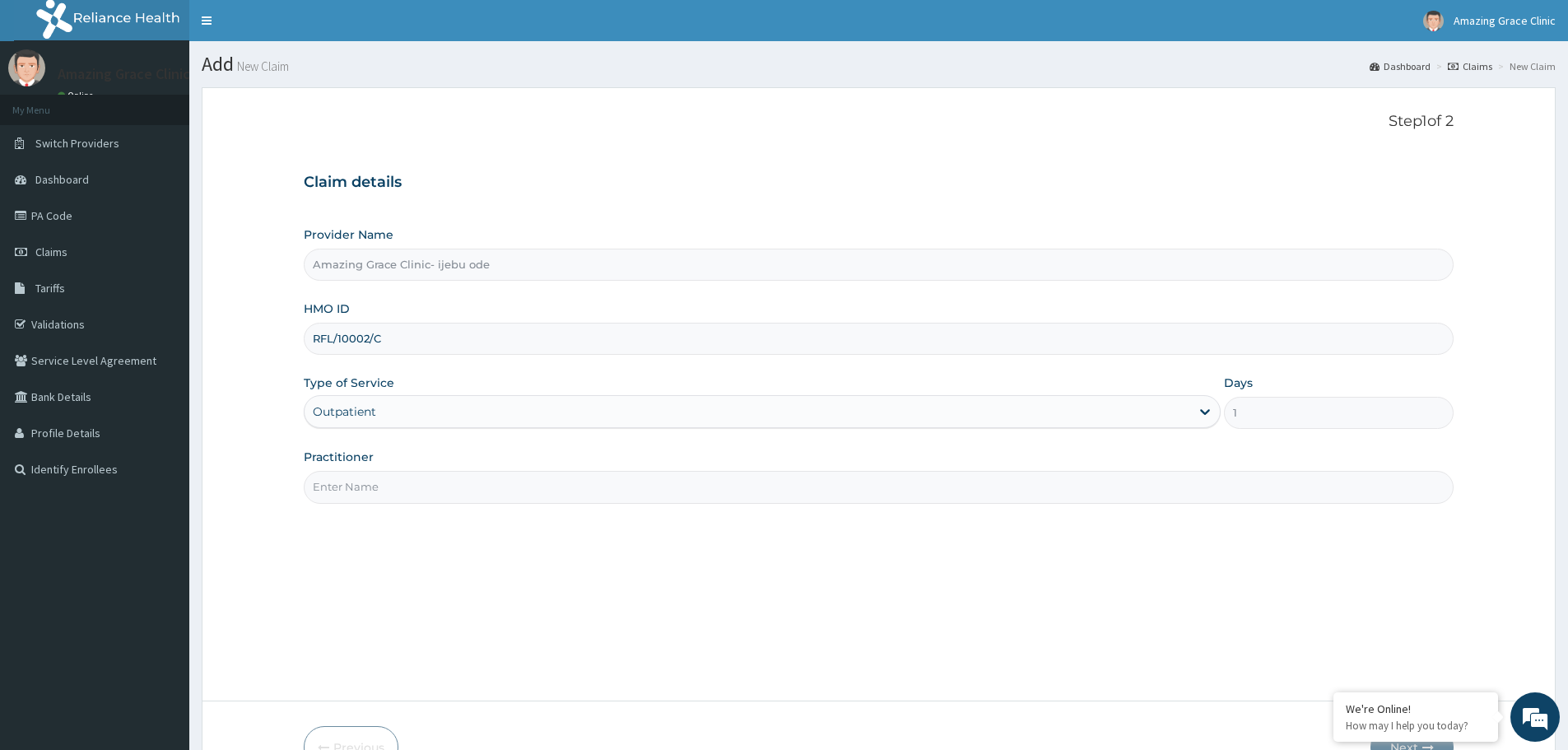
click at [402, 492] on input "Practitioner" at bounding box center [878, 487] width 1150 height 32
type input "[PERSON_NAME]"
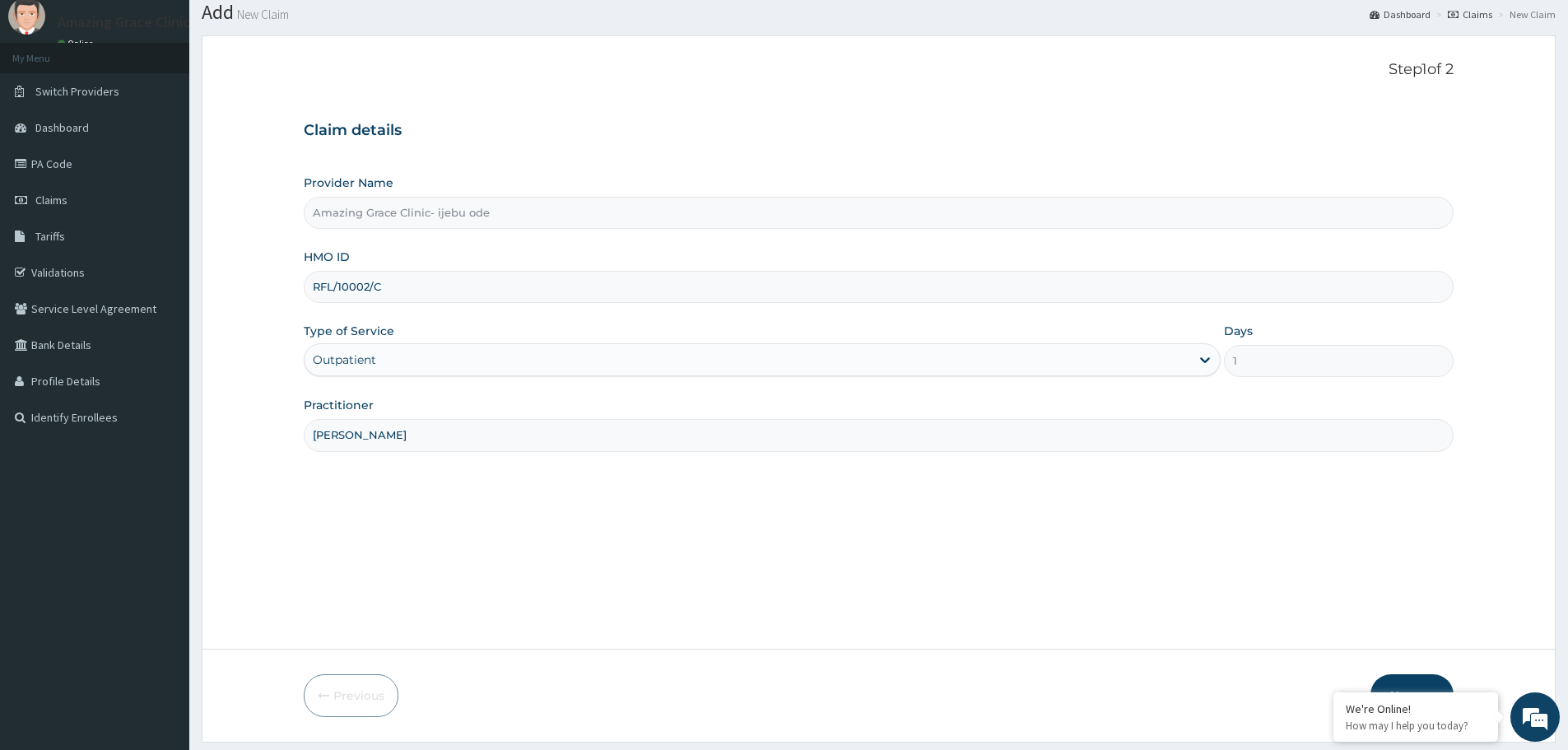
scroll to position [98, 0]
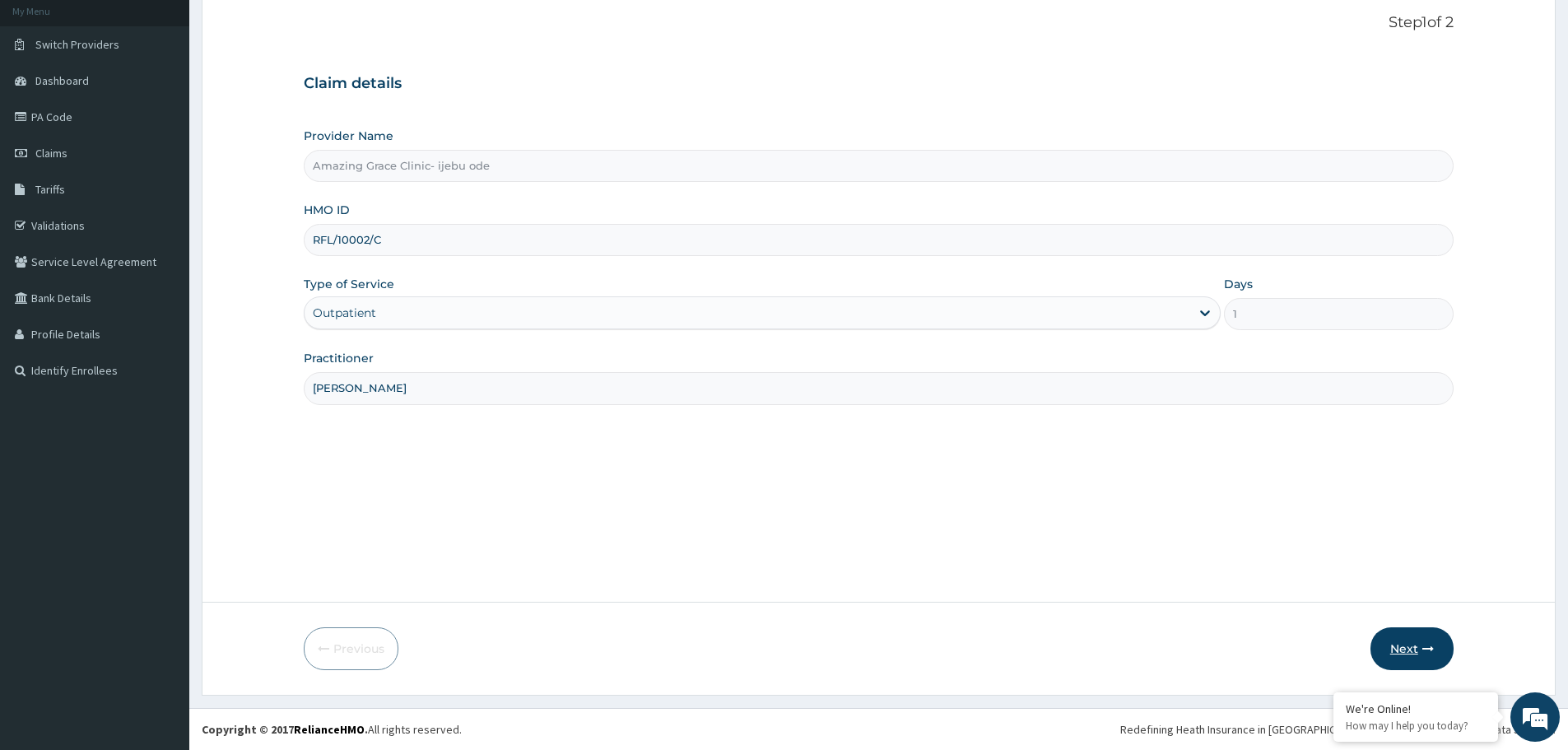
click at [1409, 653] on button "Next" at bounding box center [1412, 650] width 84 height 43
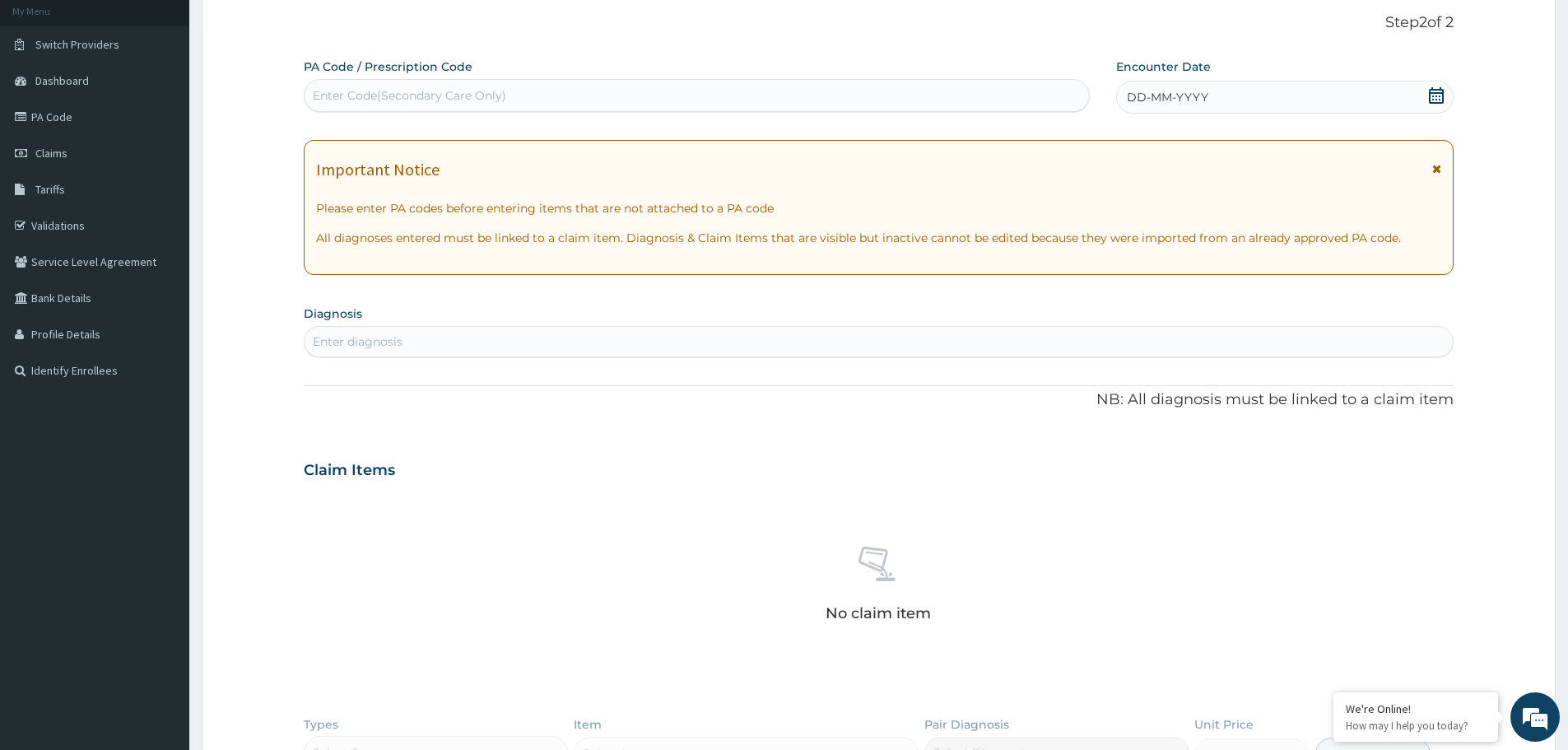
scroll to position [0, 0]
click at [1435, 95] on icon at bounding box center [1436, 95] width 15 height 17
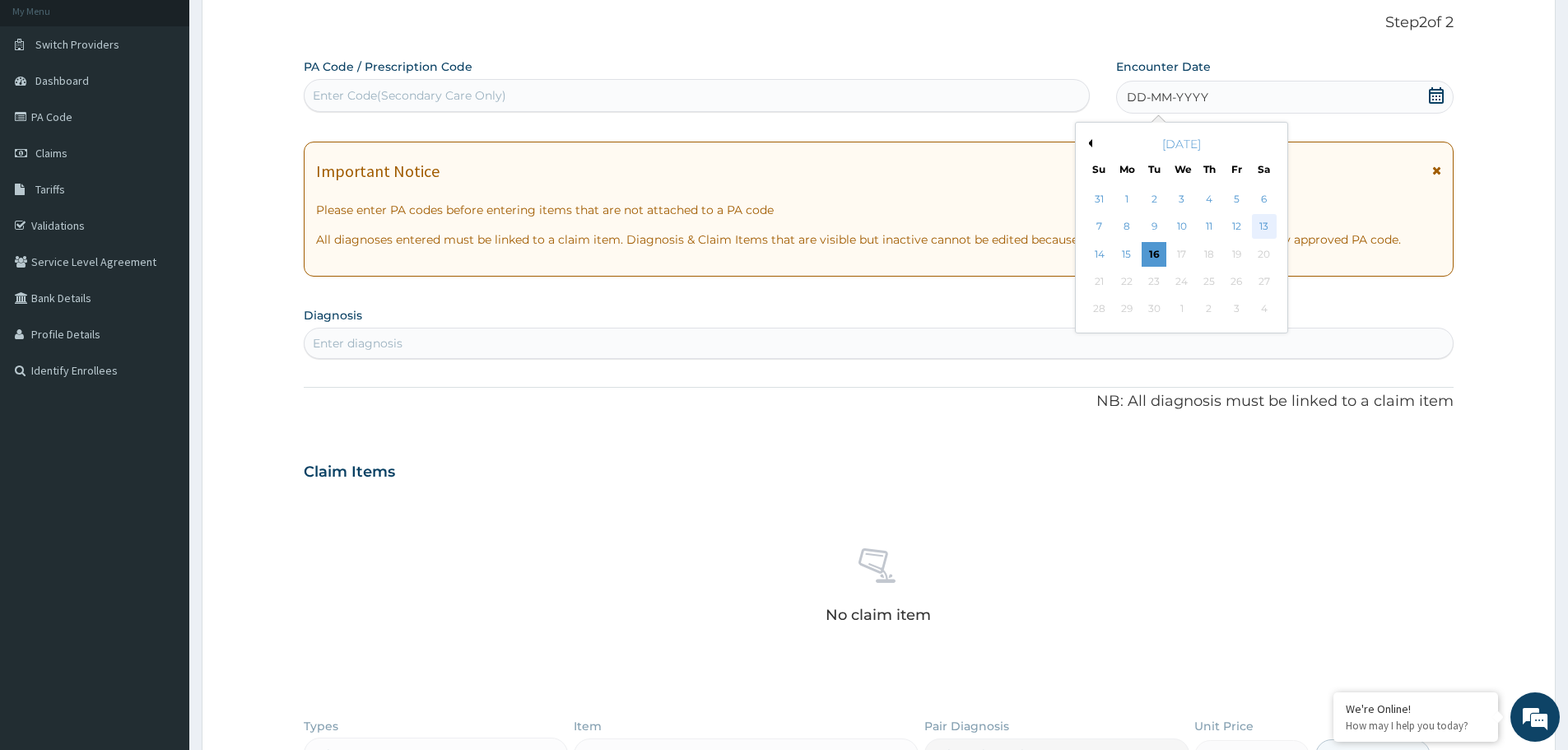
click at [1263, 224] on div "13" at bounding box center [1264, 226] width 25 height 25
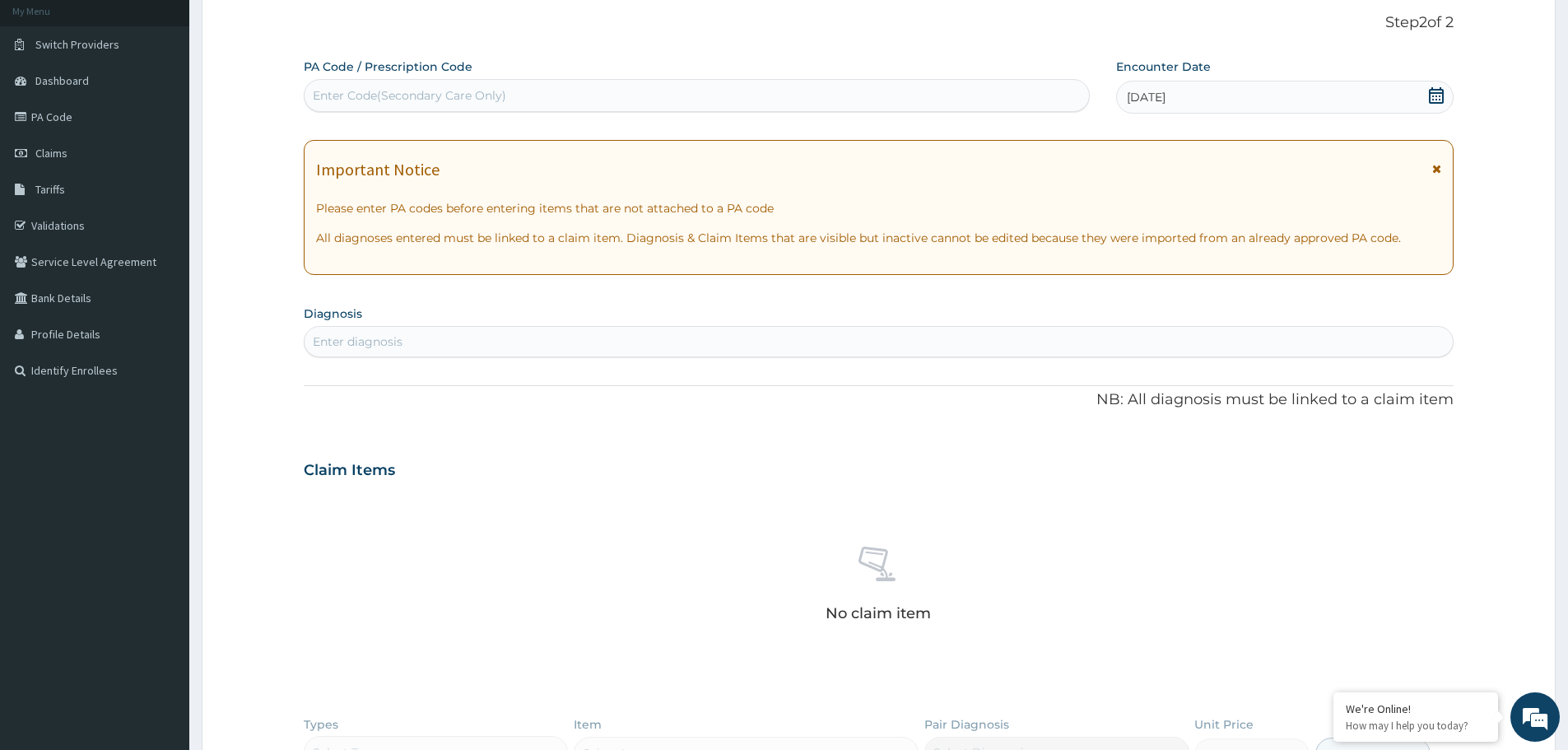
click at [391, 342] on div "Enter diagnosis" at bounding box center [357, 342] width 90 height 17
type input "[MEDICAL_DATA]"
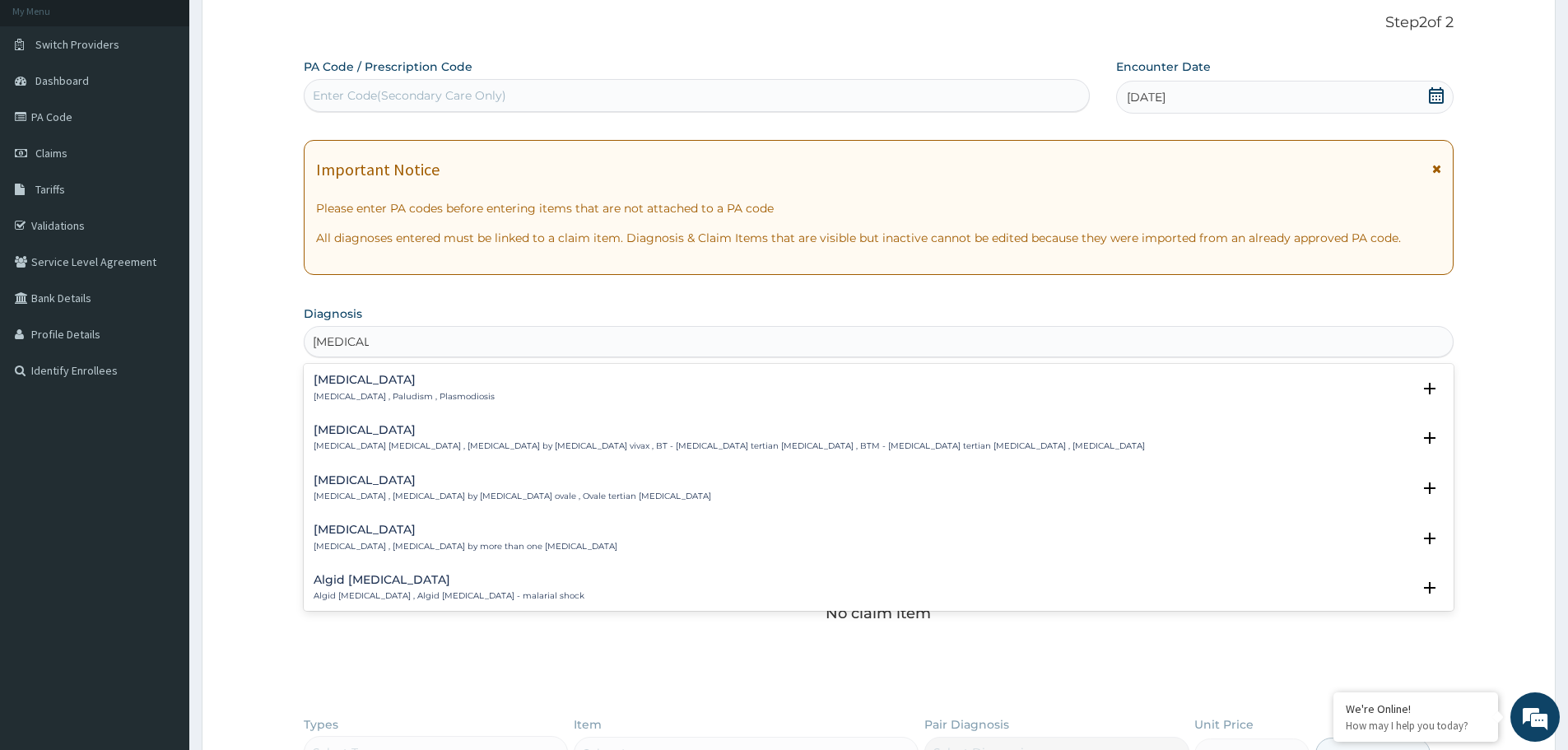
click at [342, 386] on h4 "[MEDICAL_DATA]" at bounding box center [404, 380] width 181 height 13
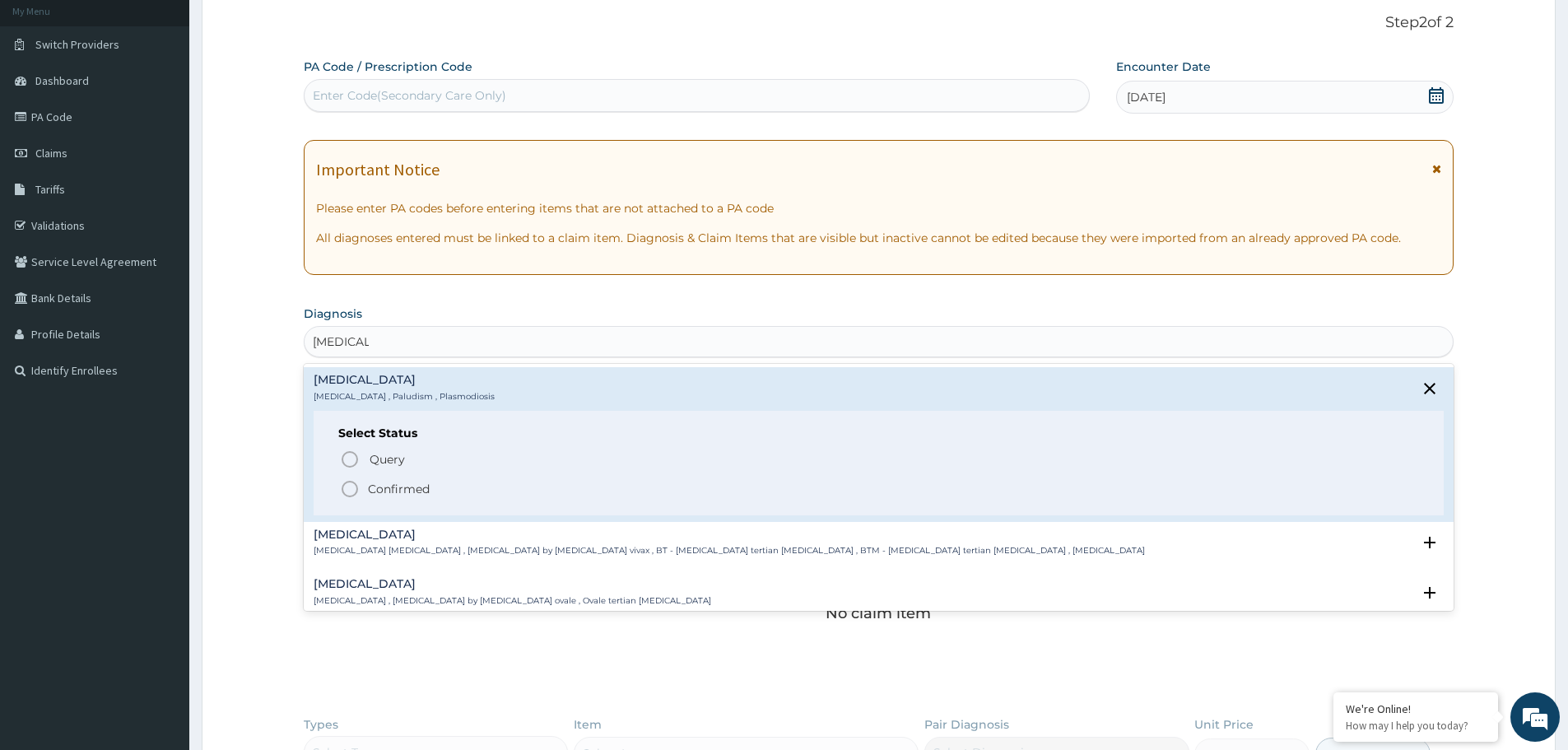
click at [347, 487] on icon "status option filled" at bounding box center [350, 489] width 20 height 20
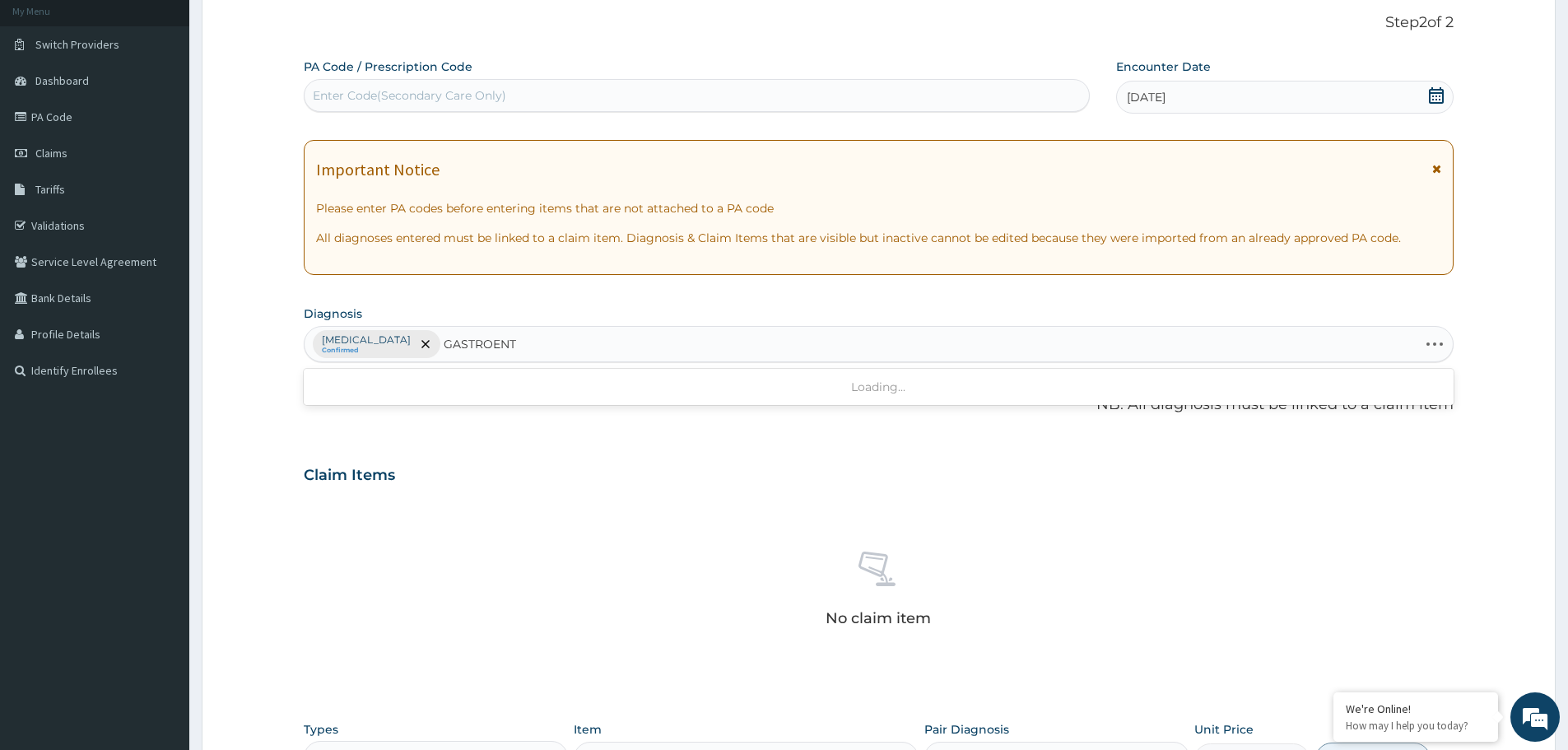
type input "GASTROENTE"
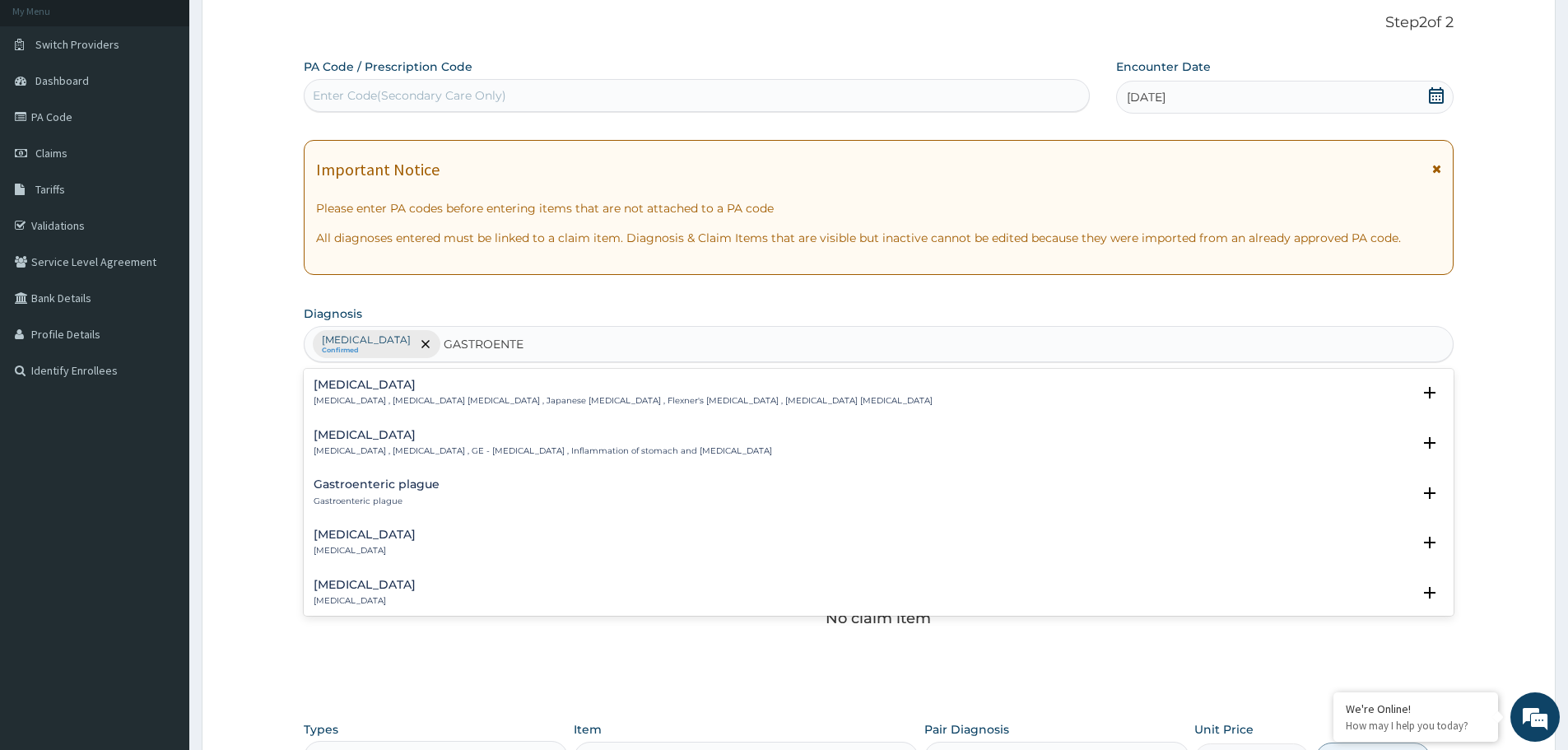
click at [353, 441] on h4 "[MEDICAL_DATA]" at bounding box center [543, 435] width 458 height 13
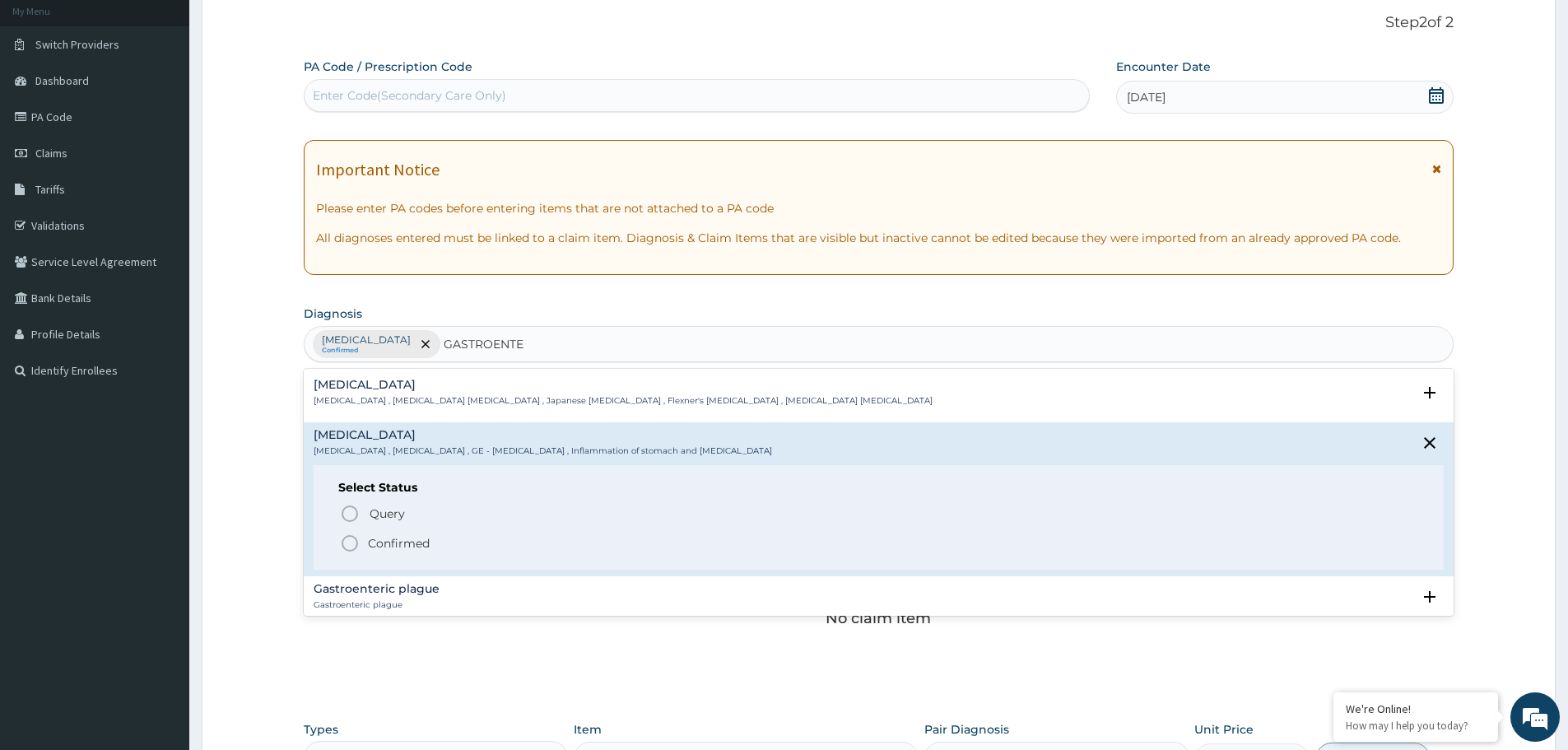
click at [347, 547] on icon "status option filled" at bounding box center [350, 543] width 20 height 20
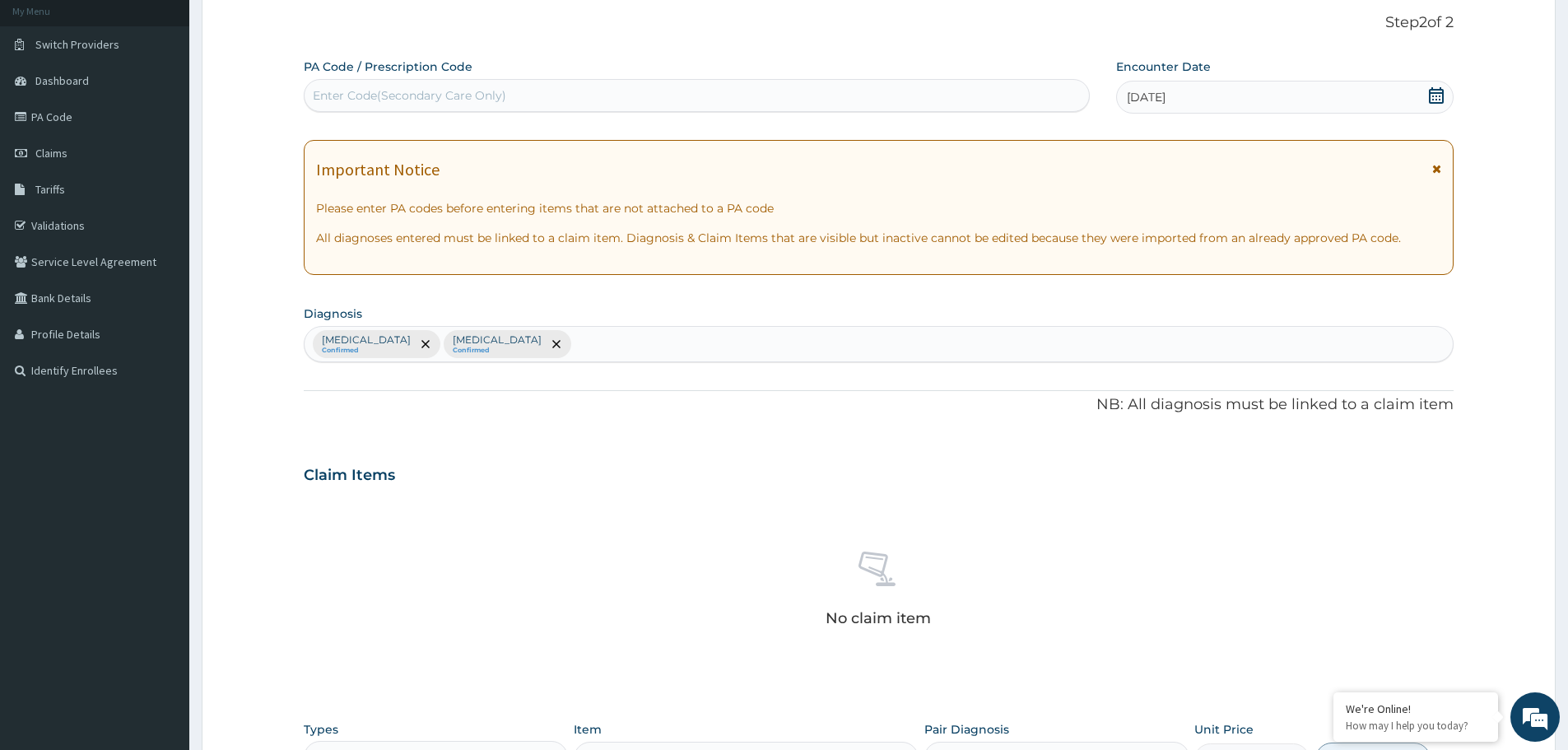
scroll to position [421, 0]
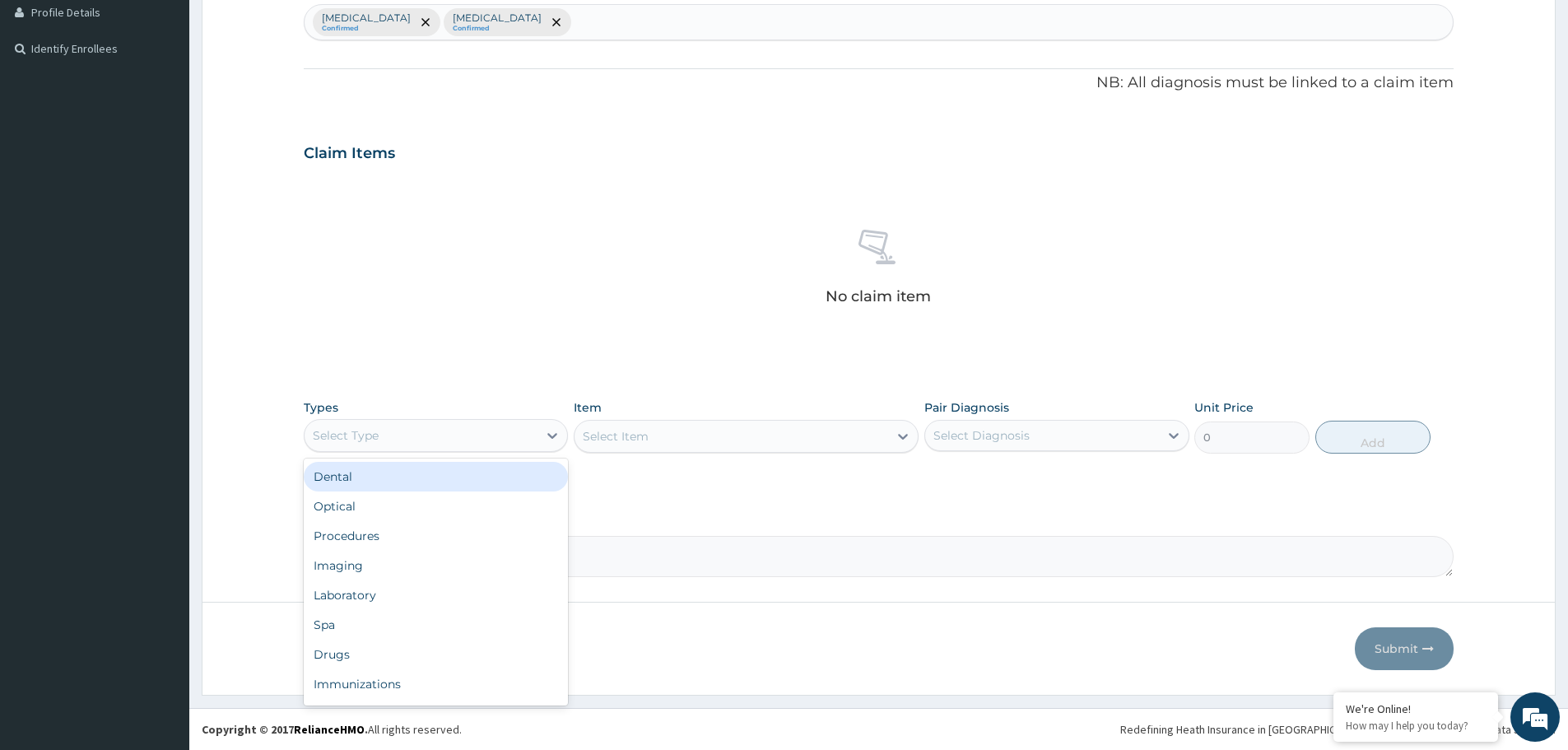
click at [397, 425] on div "Select Type" at bounding box center [421, 435] width 233 height 27
click at [379, 531] on div "Procedures" at bounding box center [436, 536] width 265 height 30
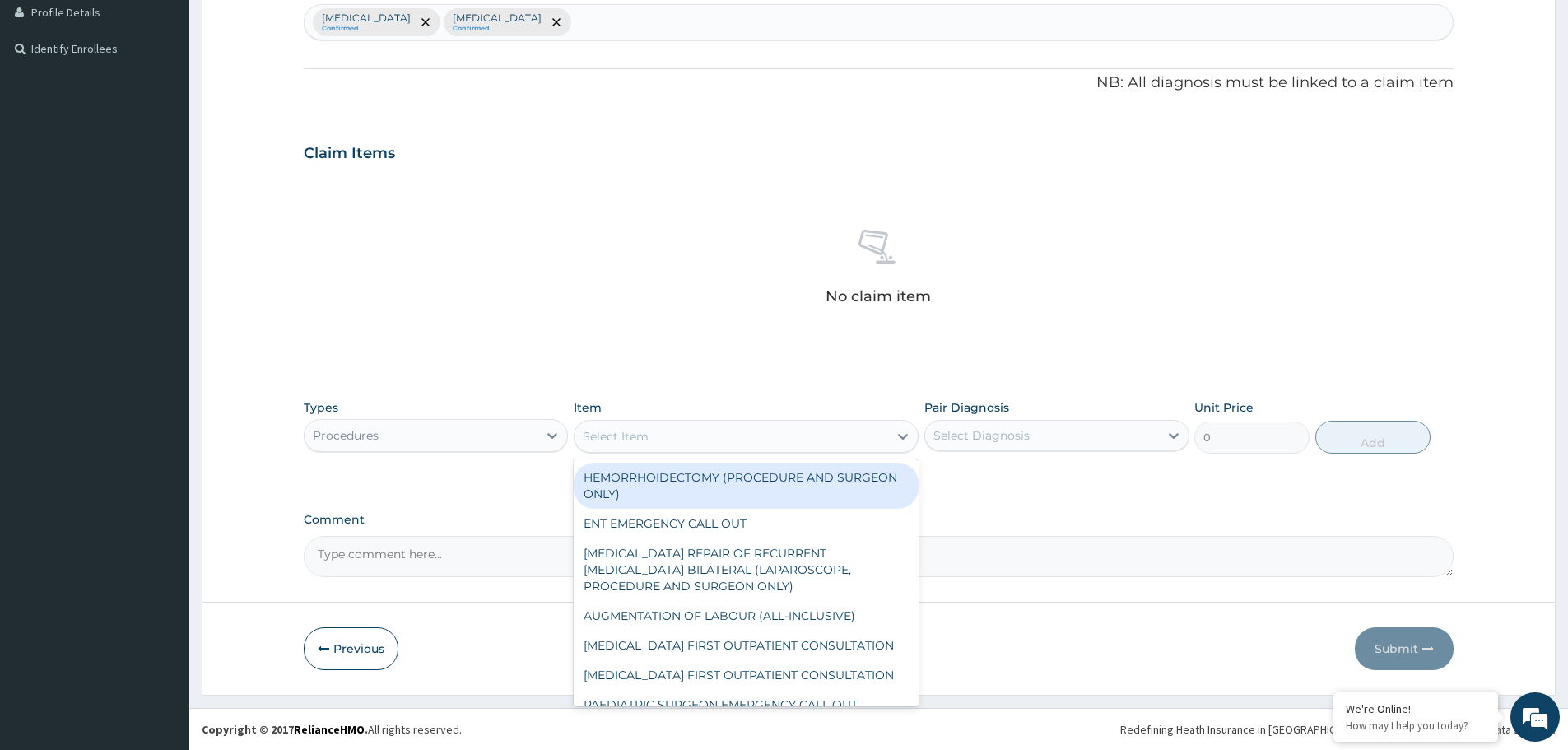
click at [728, 452] on div "Select Item" at bounding box center [746, 436] width 345 height 32
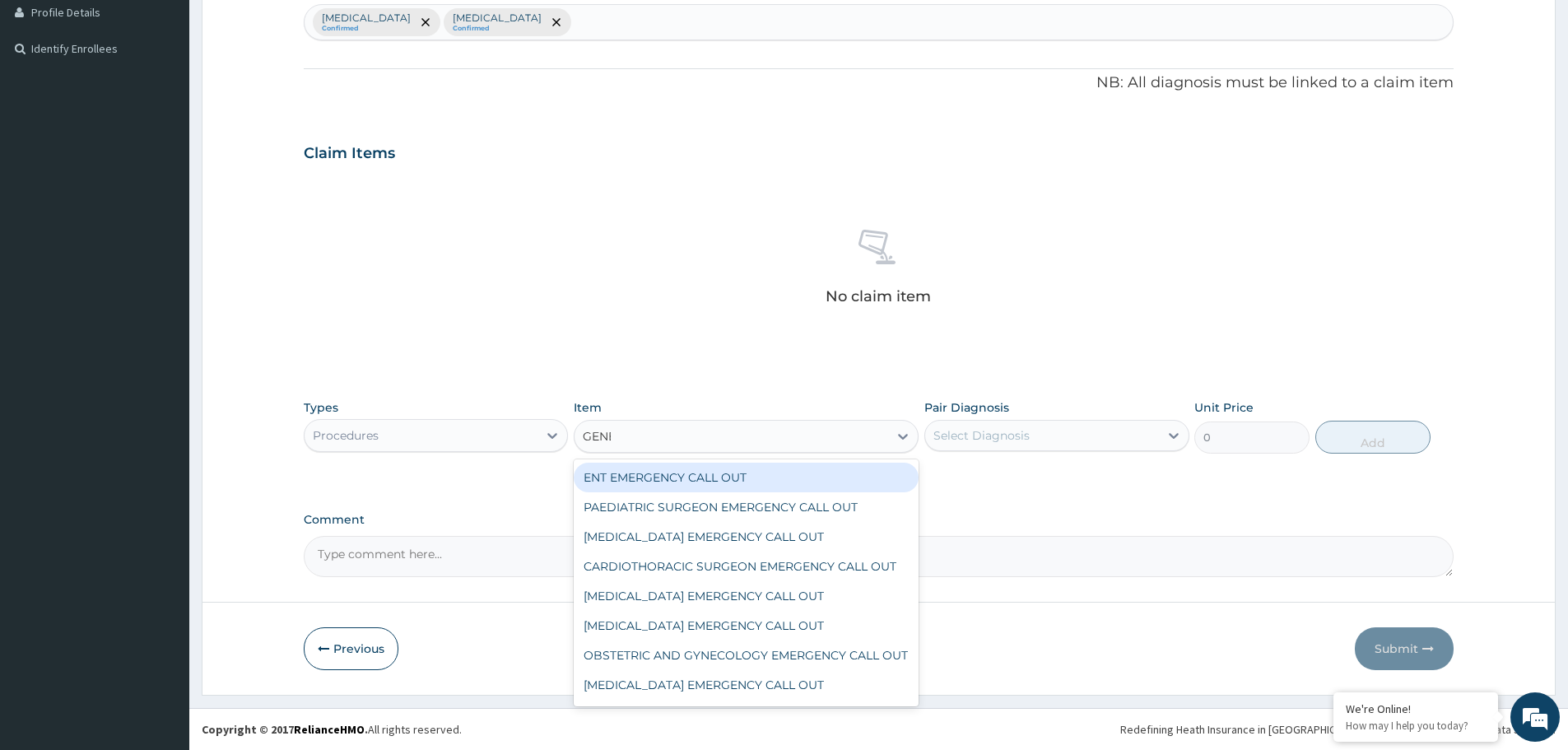
type input "GENER"
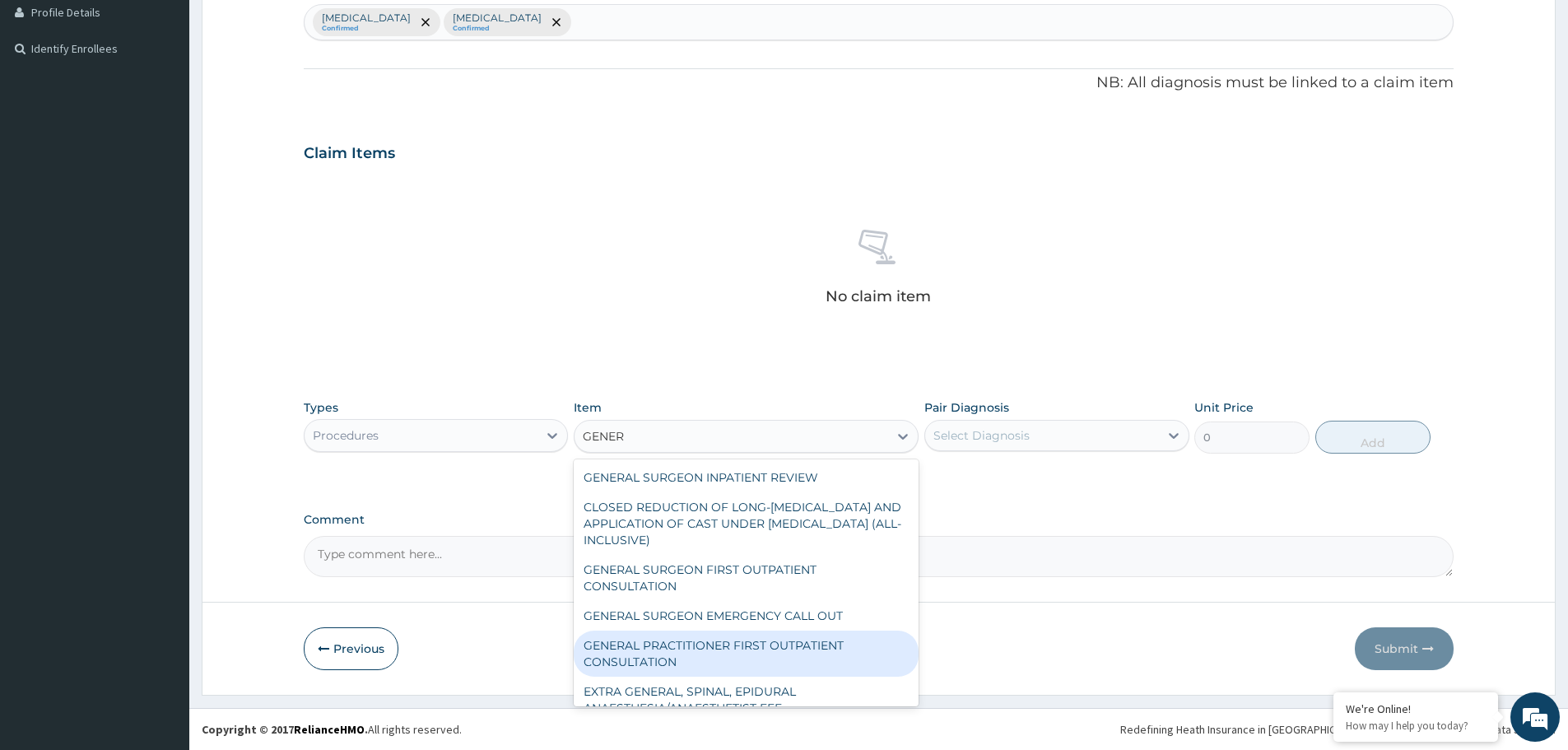
click at [724, 638] on div "GENERAL PRACTITIONER FIRST OUTPATIENT CONSULTATION" at bounding box center [746, 654] width 345 height 46
type input "3750"
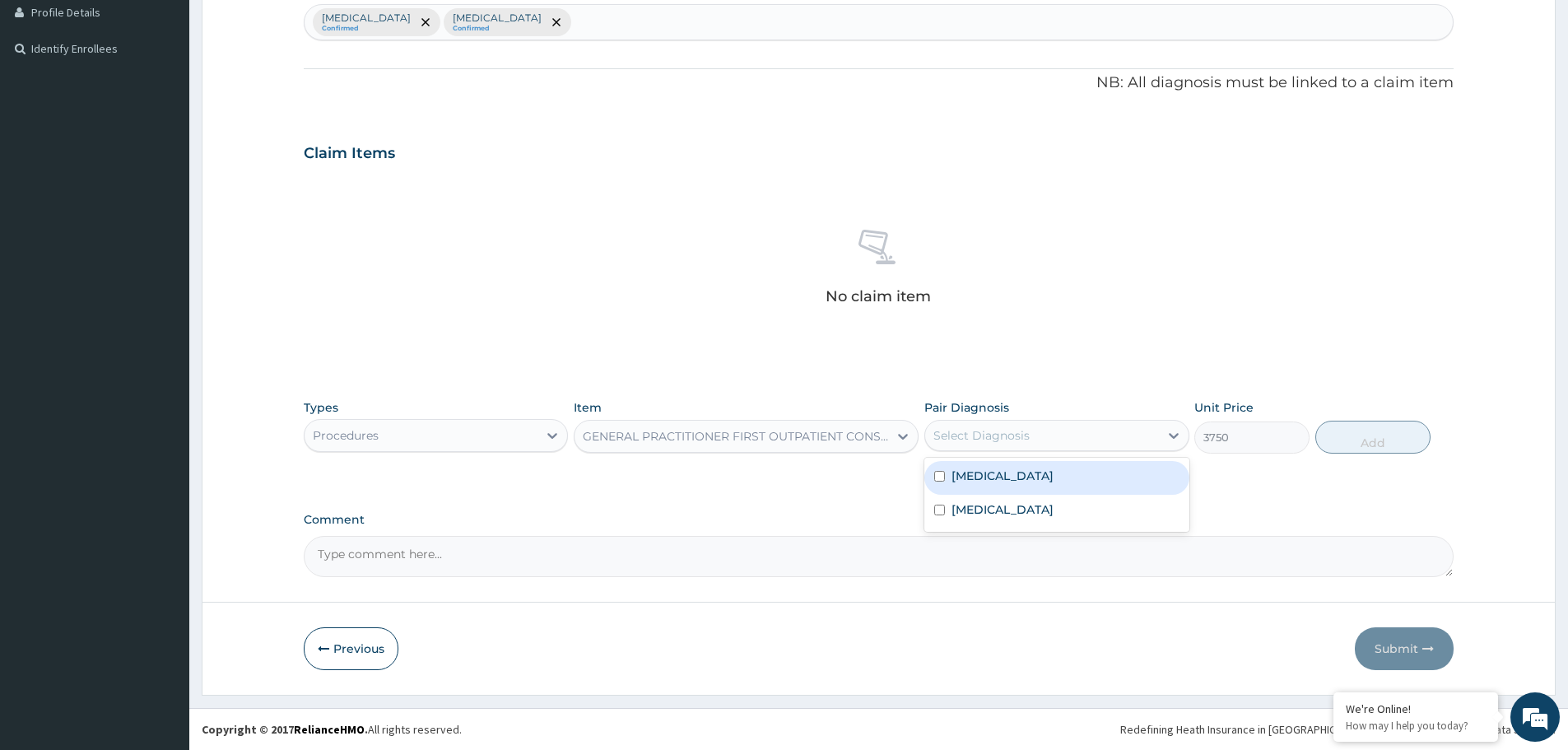
click at [1064, 431] on div "Select Diagnosis" at bounding box center [1041, 435] width 233 height 27
click at [995, 488] on div "[MEDICAL_DATA]" at bounding box center [1056, 478] width 265 height 33
checkbox input "true"
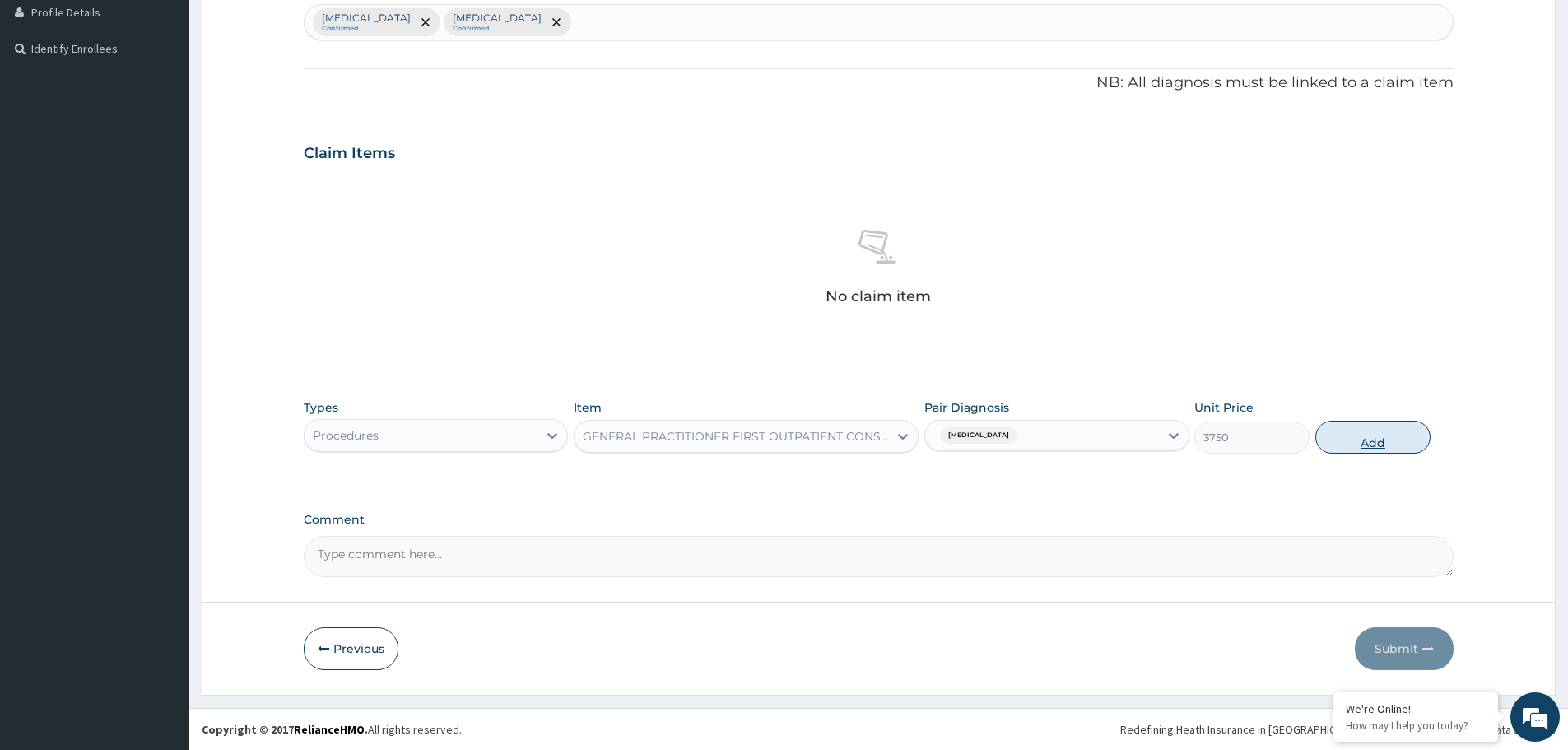
click at [1384, 425] on button "Add" at bounding box center [1372, 437] width 115 height 32
type input "0"
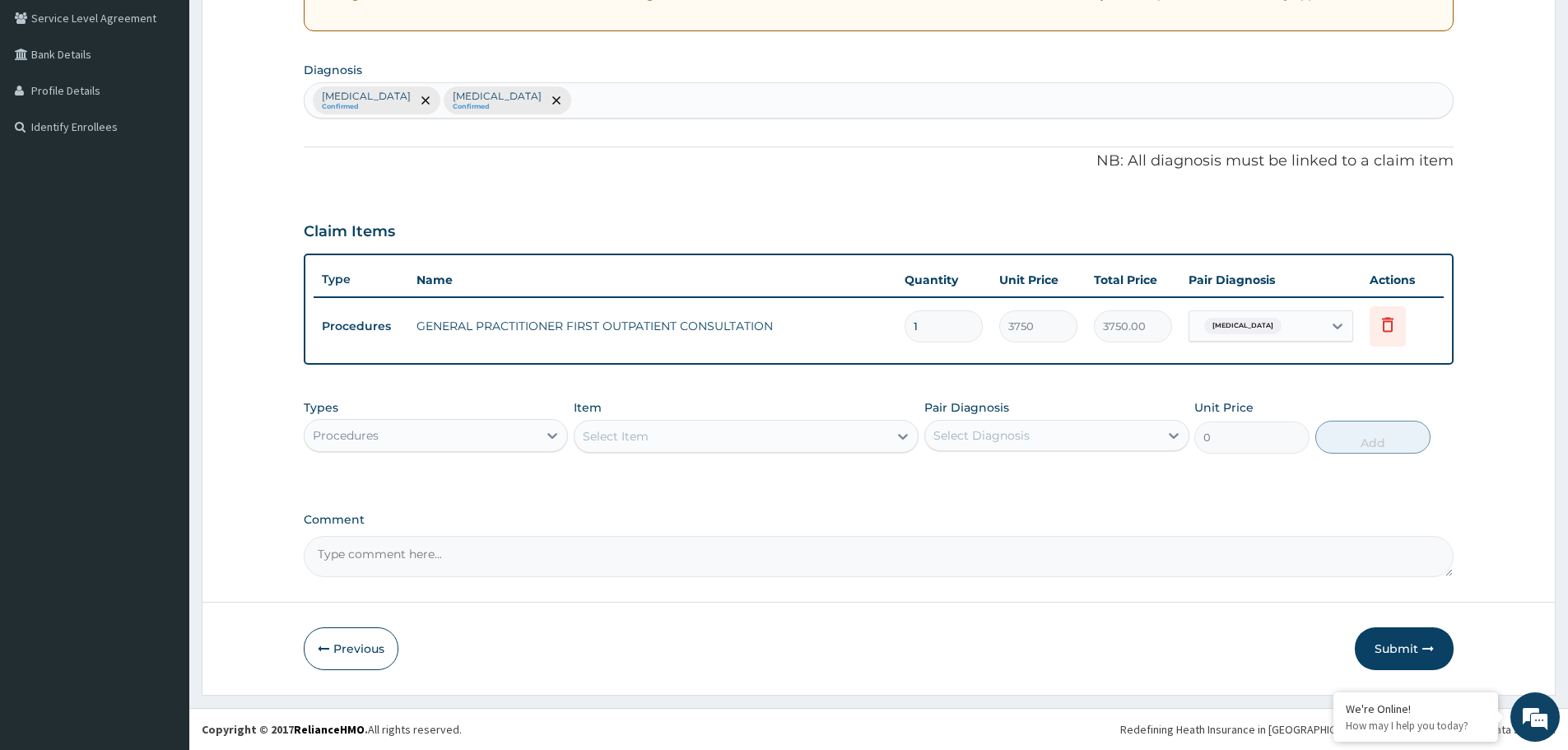
scroll to position [343, 0]
click at [421, 422] on div "Procedures" at bounding box center [421, 435] width 233 height 27
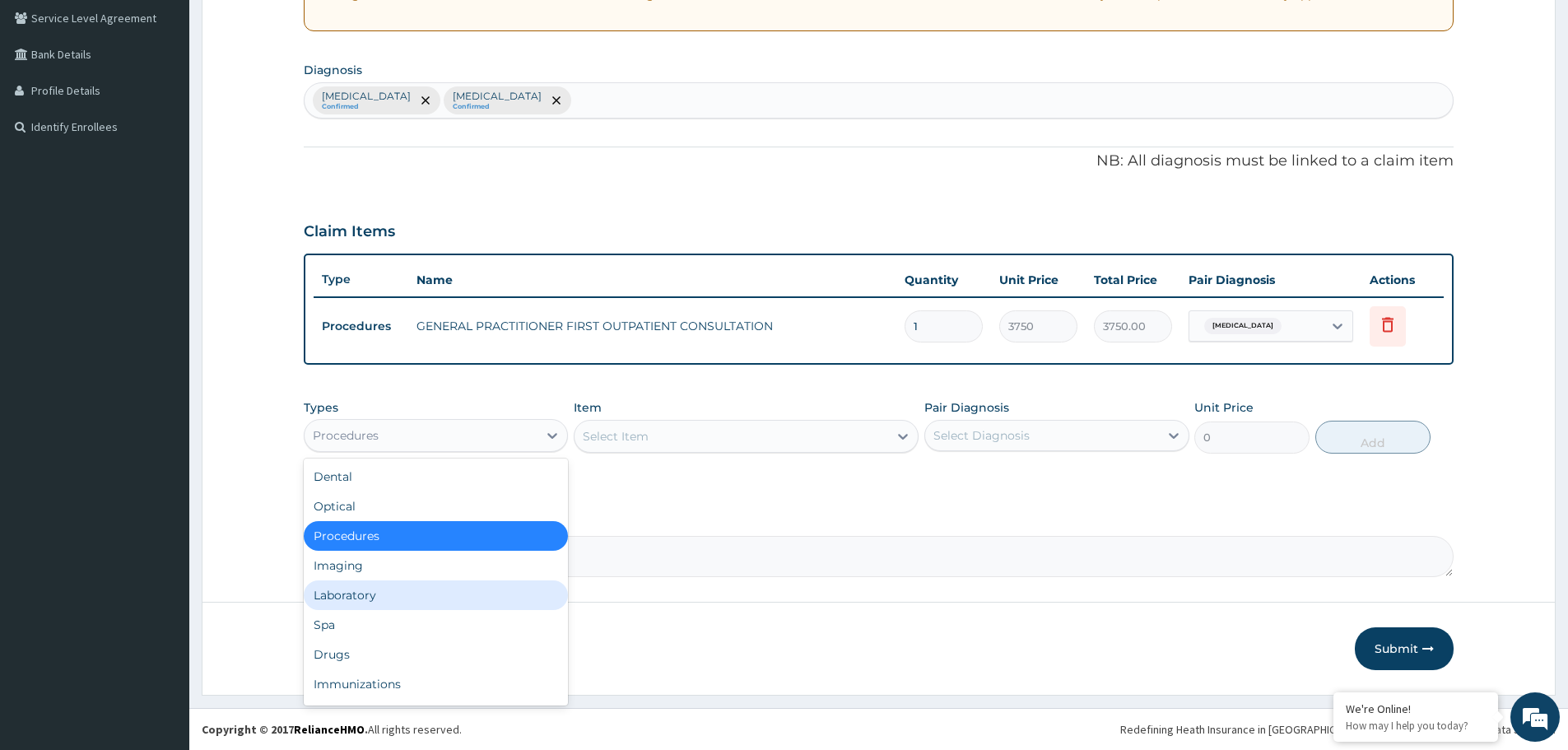
click at [391, 605] on div "Laboratory" at bounding box center [436, 595] width 265 height 30
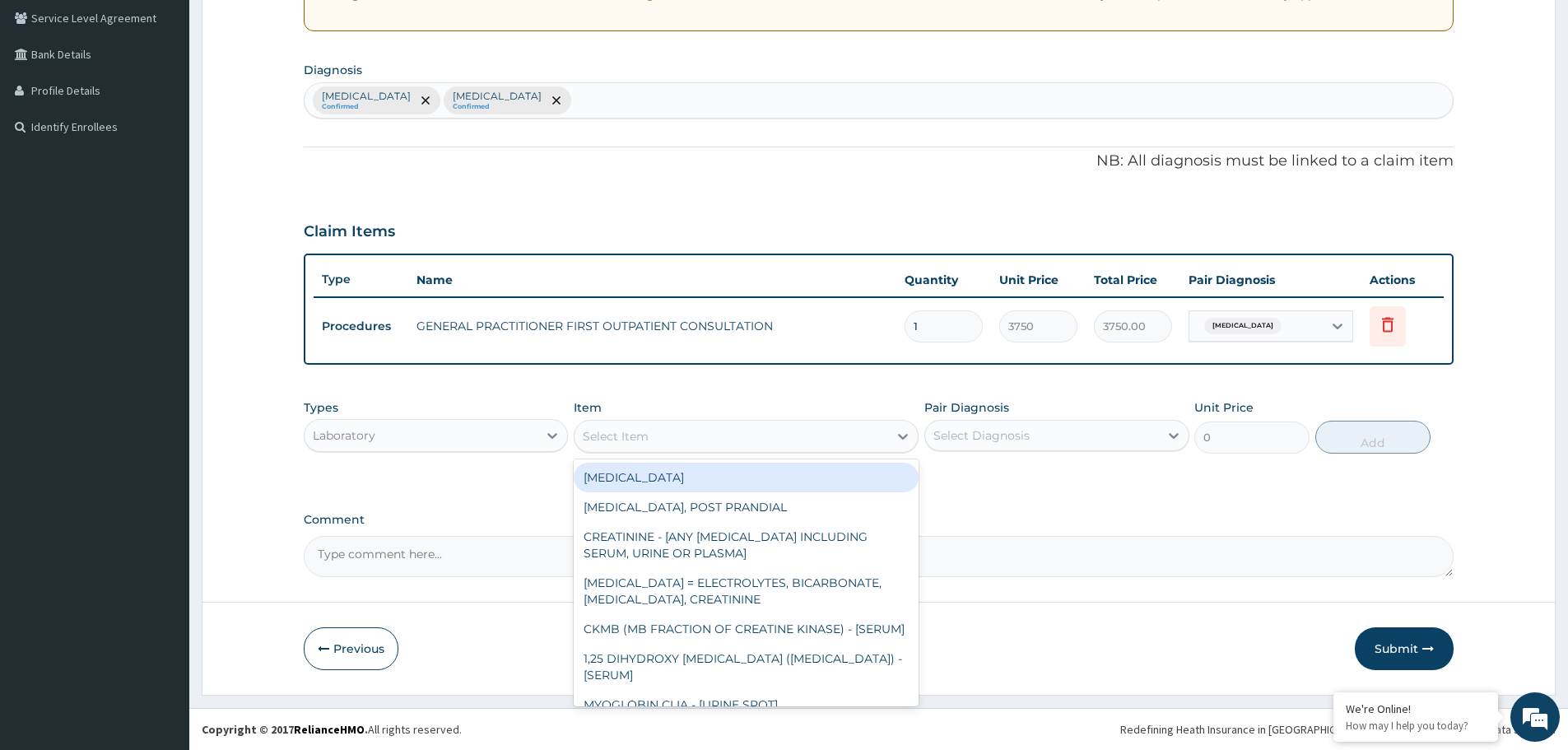
click at [647, 442] on div "Select Item" at bounding box center [615, 436] width 66 height 17
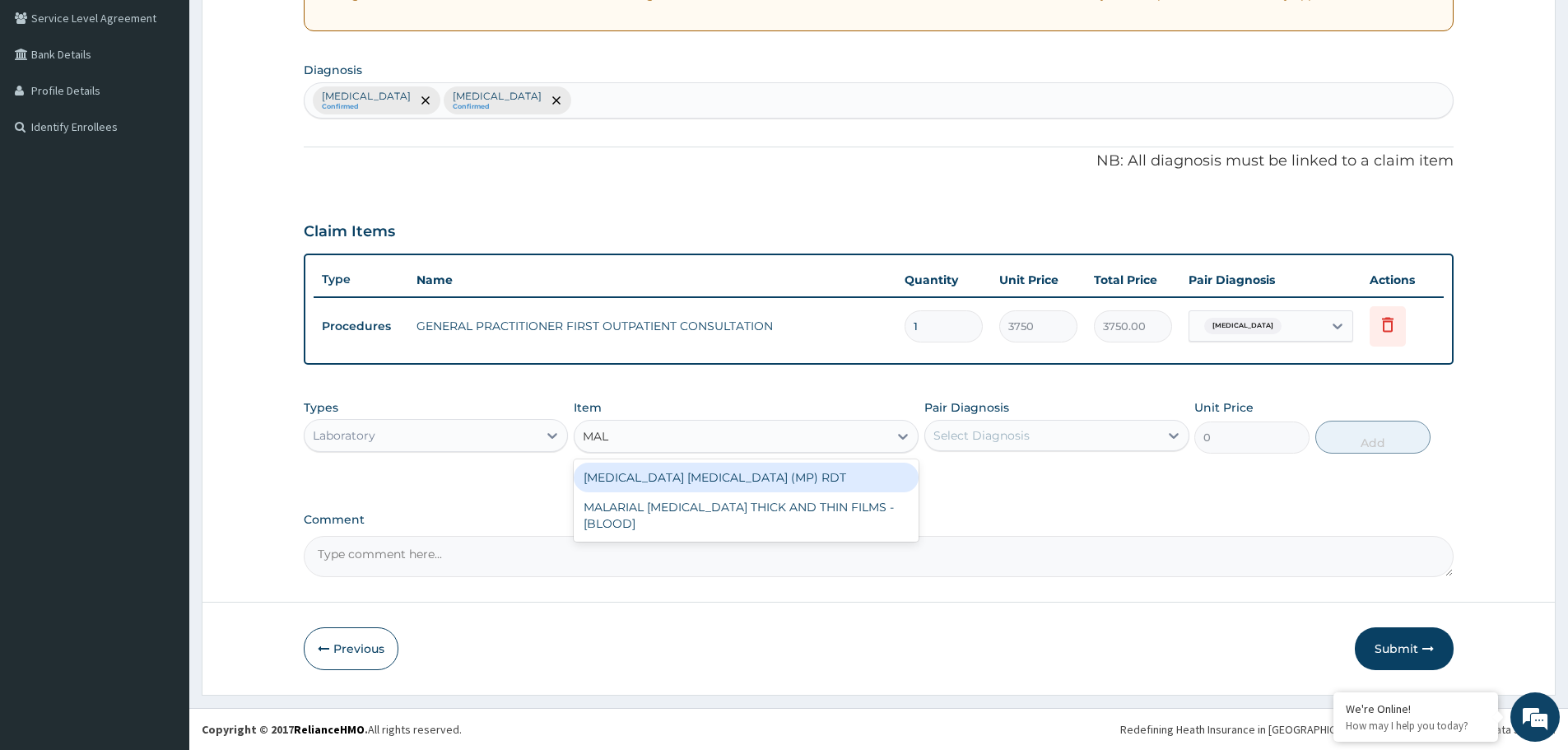
type input "MALA"
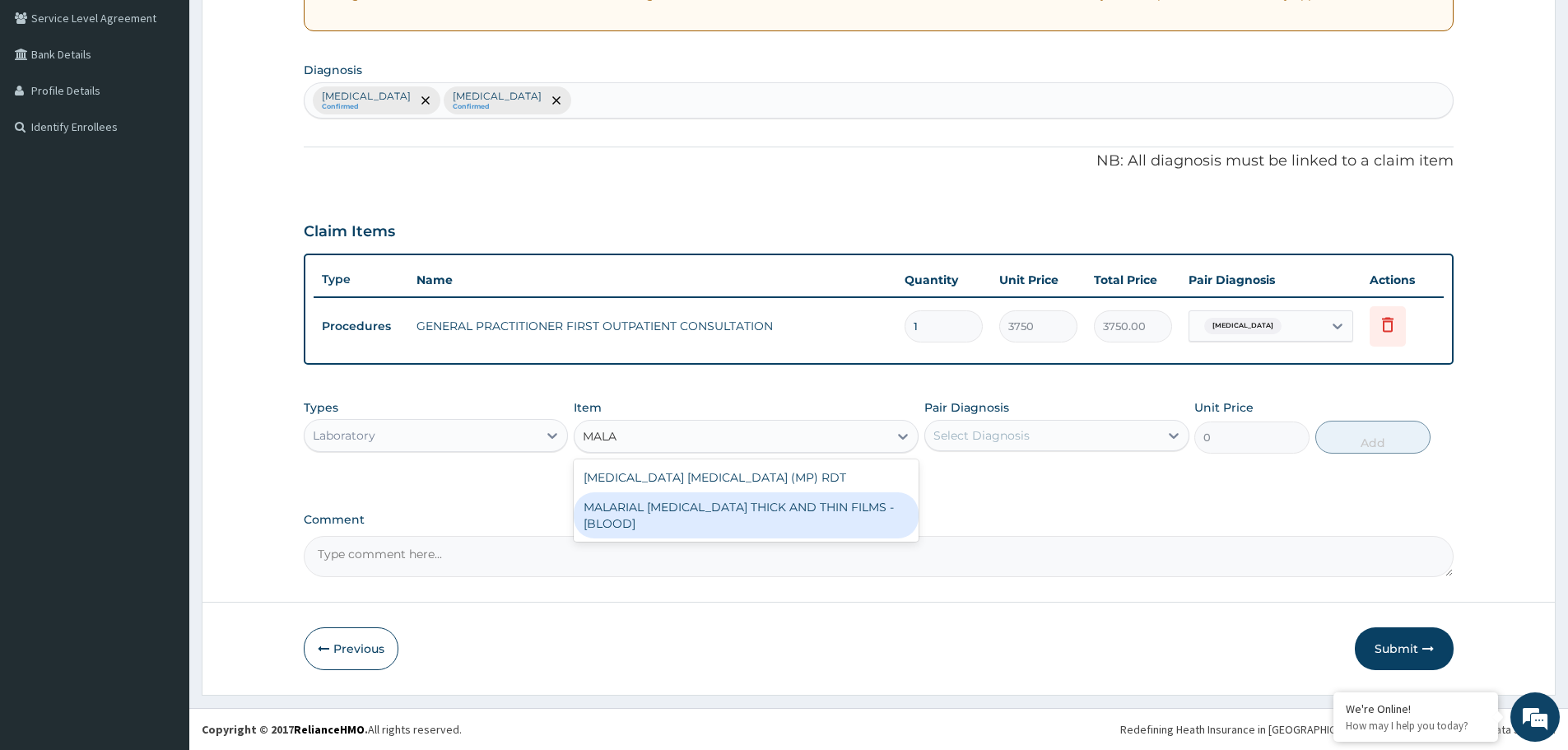
click at [681, 512] on div "MALARIAL [MEDICAL_DATA] THICK AND THIN FILMS - [BLOOD]" at bounding box center [746, 515] width 345 height 46
type input "2187.5"
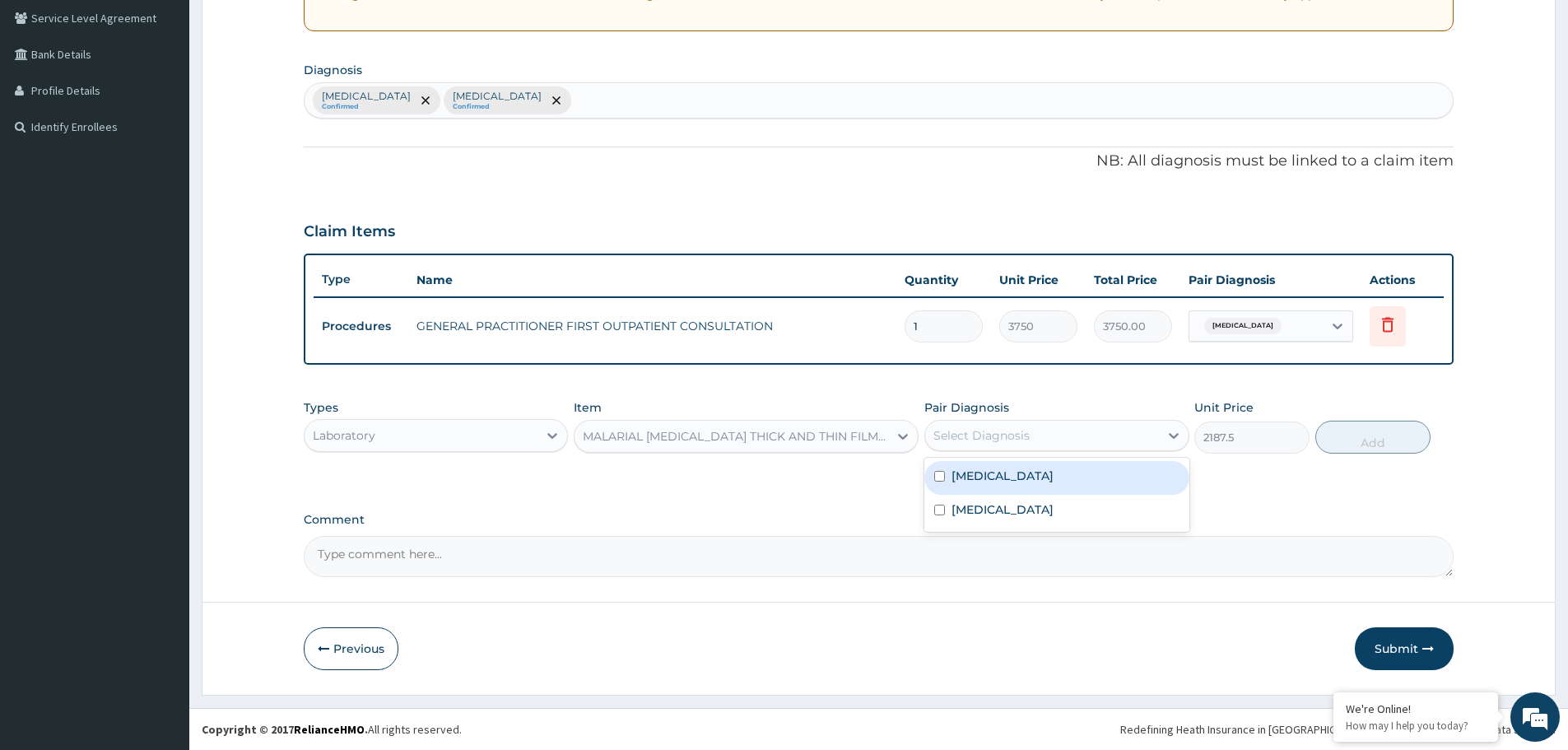
click at [1036, 427] on div "Select Diagnosis" at bounding box center [1041, 435] width 233 height 27
drag, startPoint x: 1023, startPoint y: 466, endPoint x: 1131, endPoint y: 474, distance: 108.3
click at [1024, 467] on div "[MEDICAL_DATA]" at bounding box center [1056, 478] width 265 height 33
checkbox input "true"
drag, startPoint x: 1351, startPoint y: 441, endPoint x: 1323, endPoint y: 441, distance: 28.0
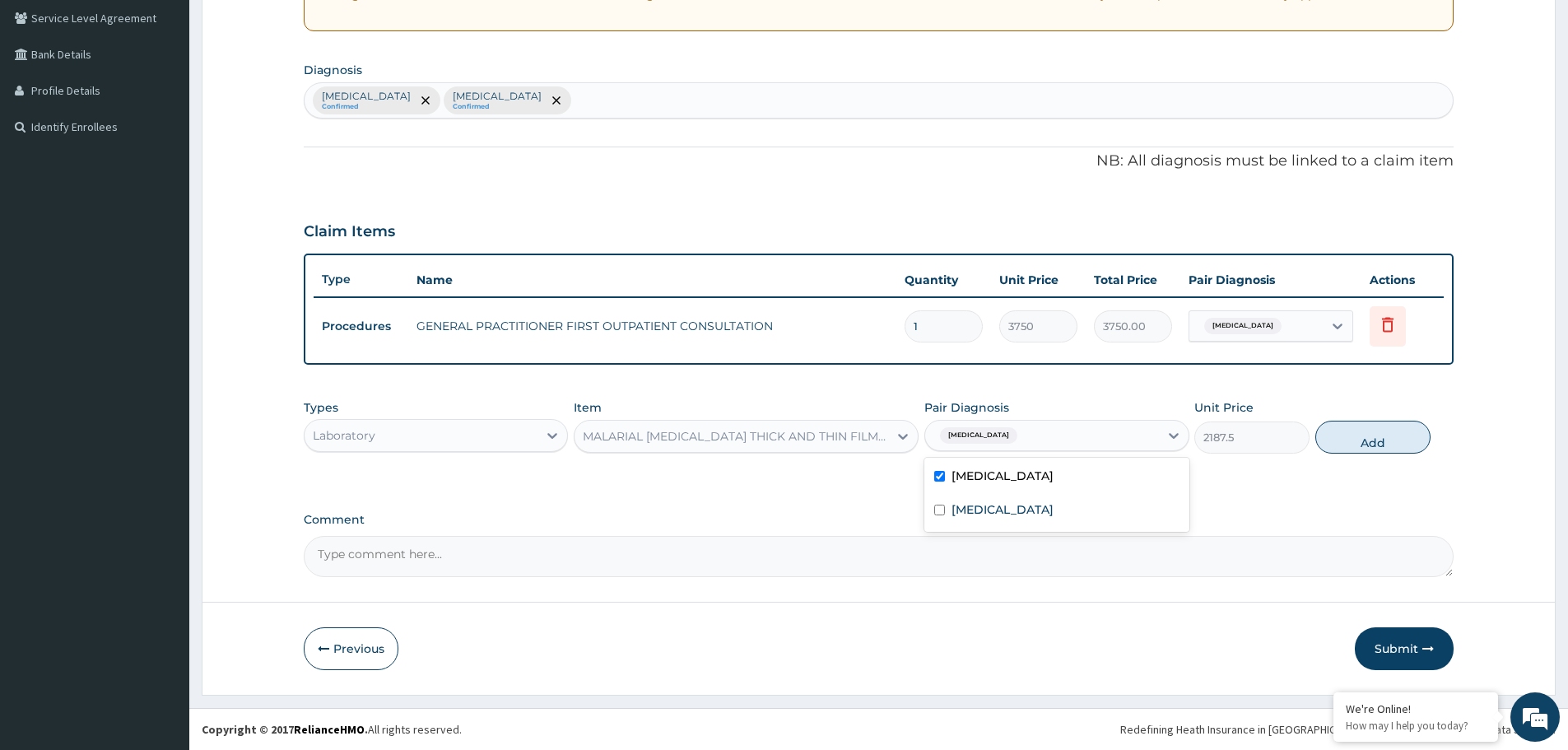
click at [1352, 441] on button "Add" at bounding box center [1372, 437] width 115 height 32
type input "0"
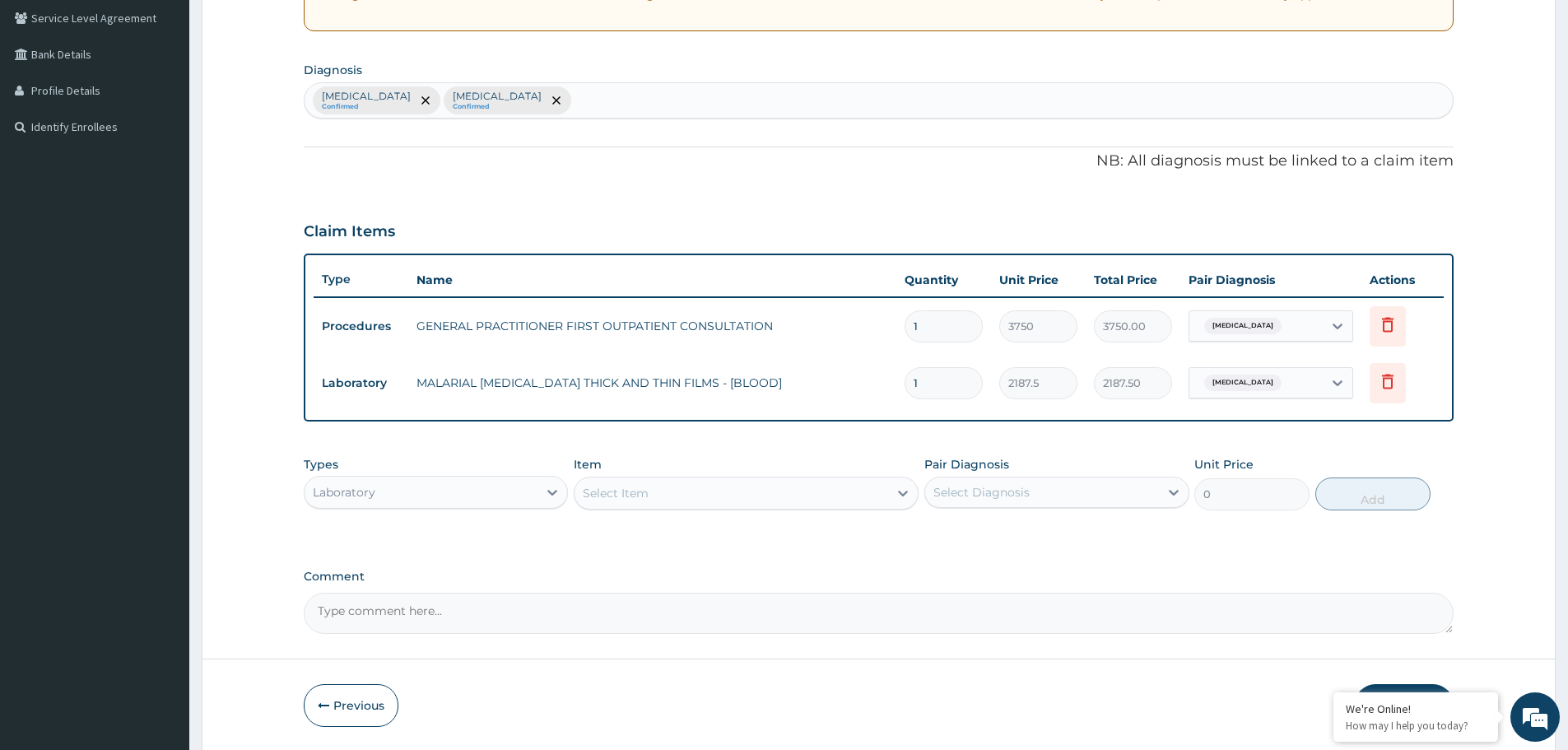
click at [685, 491] on div "Select Item" at bounding box center [731, 493] width 314 height 27
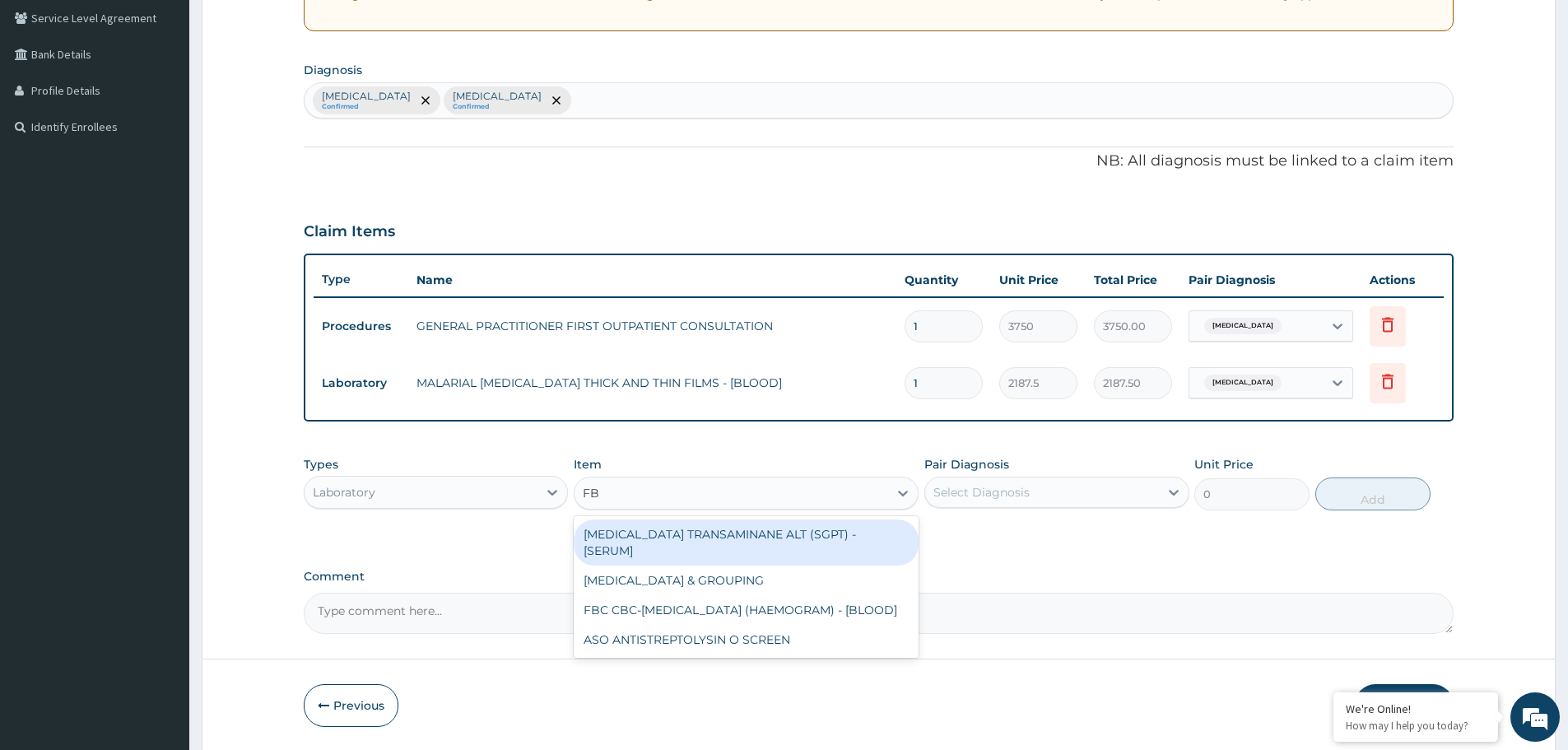
type input "FBC"
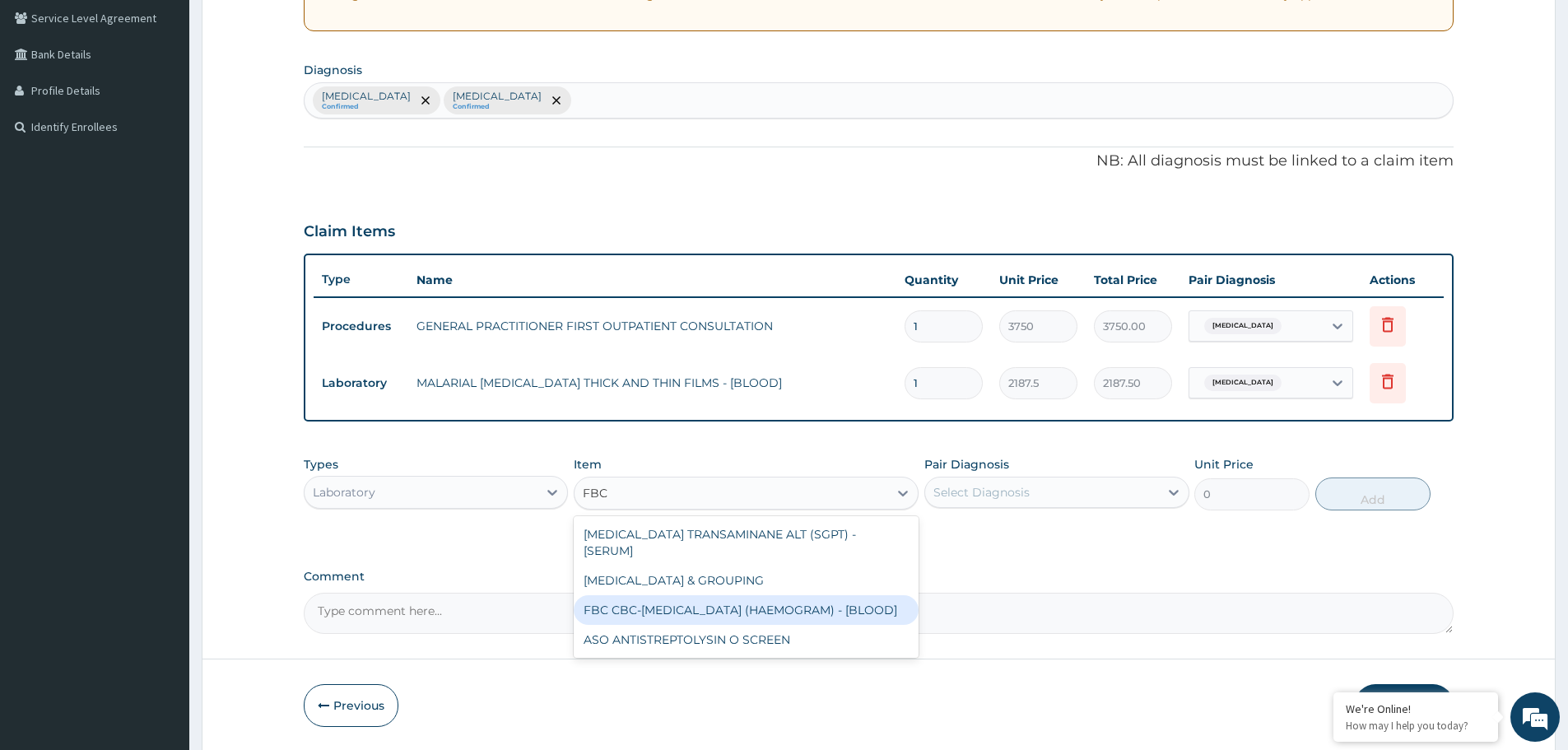
click at [726, 600] on div "FBC CBC-[MEDICAL_DATA] (HAEMOGRAM) - [BLOOD]" at bounding box center [746, 610] width 345 height 30
type input "5000"
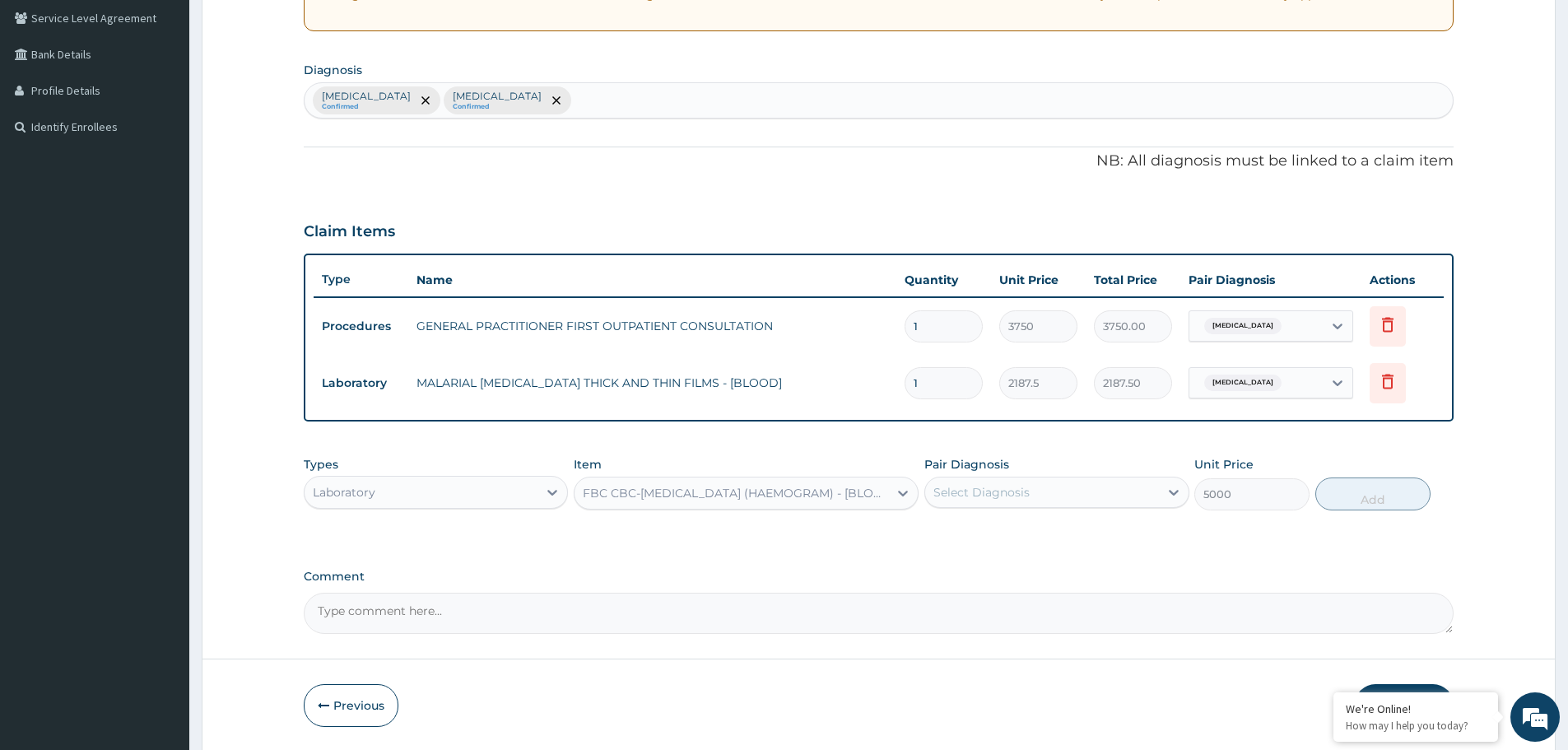
click at [1021, 480] on div "Select Diagnosis" at bounding box center [1041, 492] width 233 height 27
drag, startPoint x: 996, startPoint y: 566, endPoint x: 1070, endPoint y: 549, distance: 75.9
click at [1005, 564] on label "[MEDICAL_DATA]" at bounding box center [1002, 566] width 102 height 17
checkbox input "true"
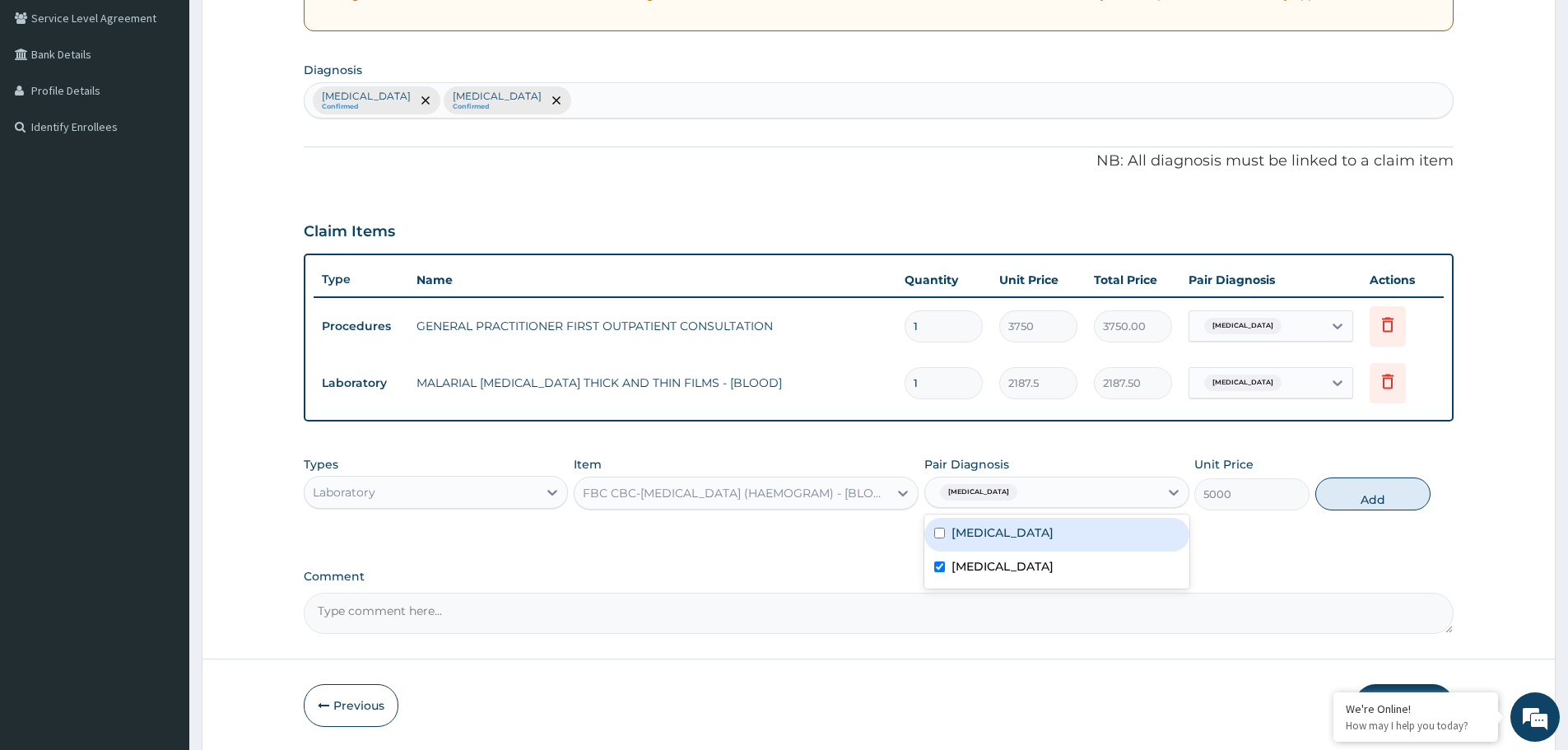
click at [1385, 496] on button "Add" at bounding box center [1372, 493] width 115 height 32
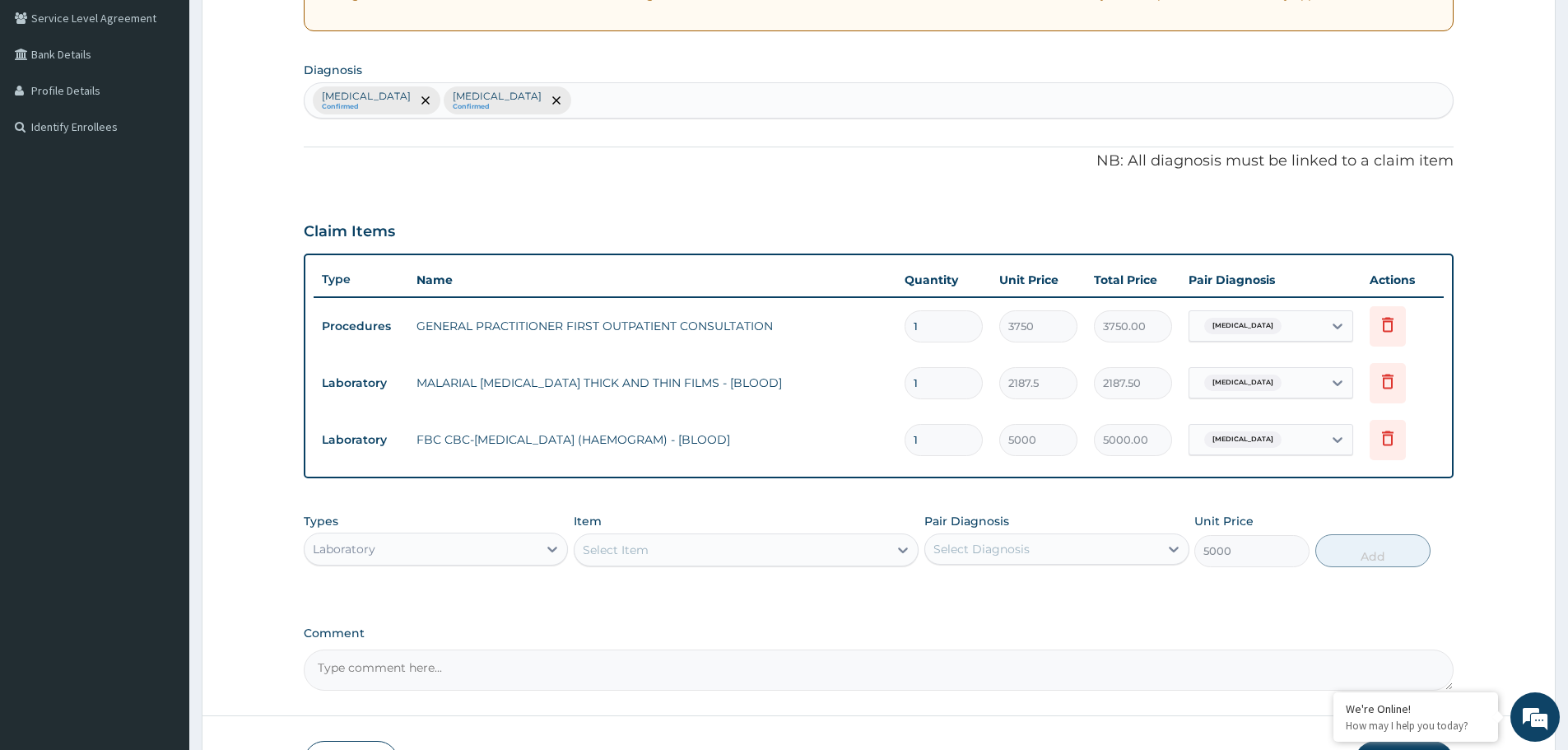
type input "0"
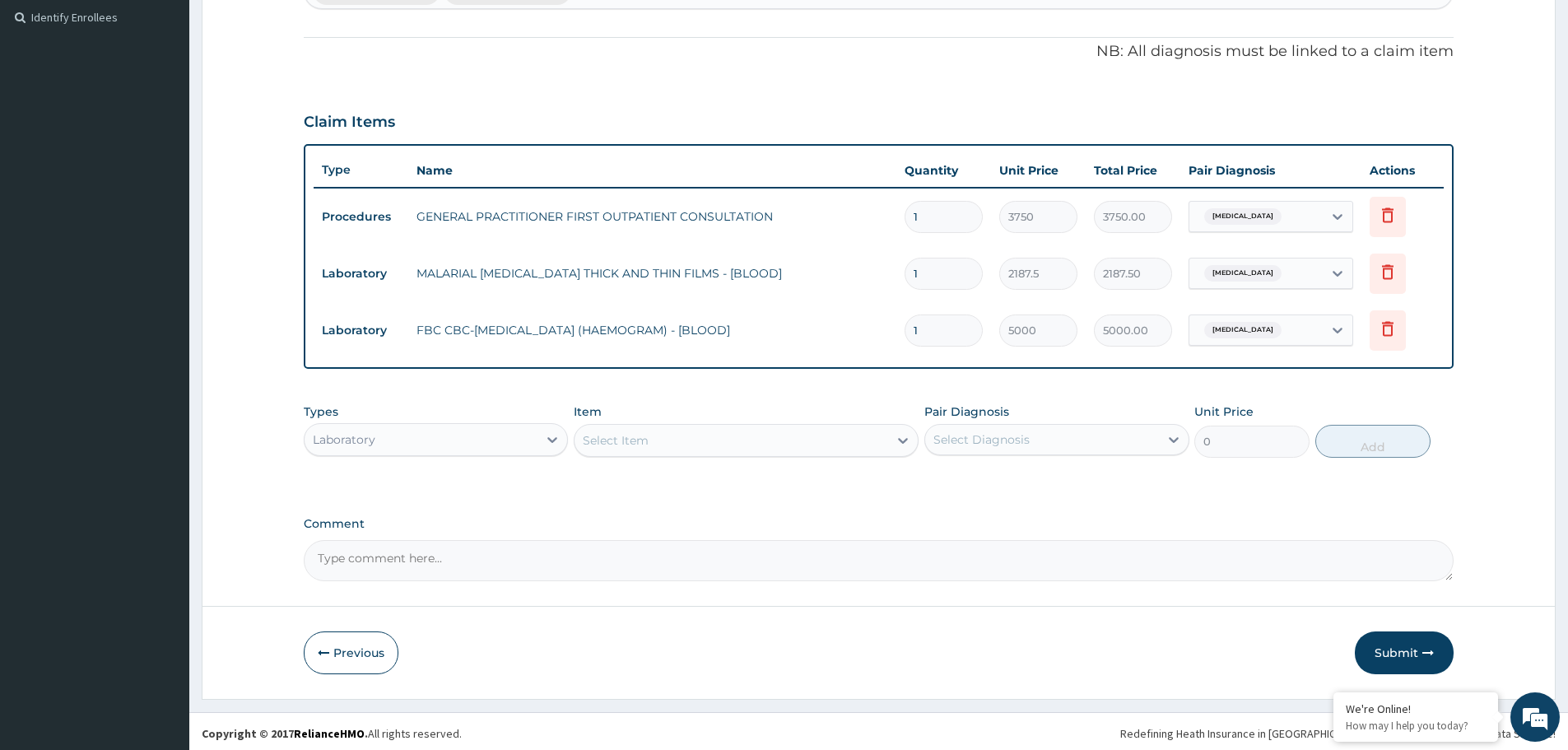
scroll to position [457, 0]
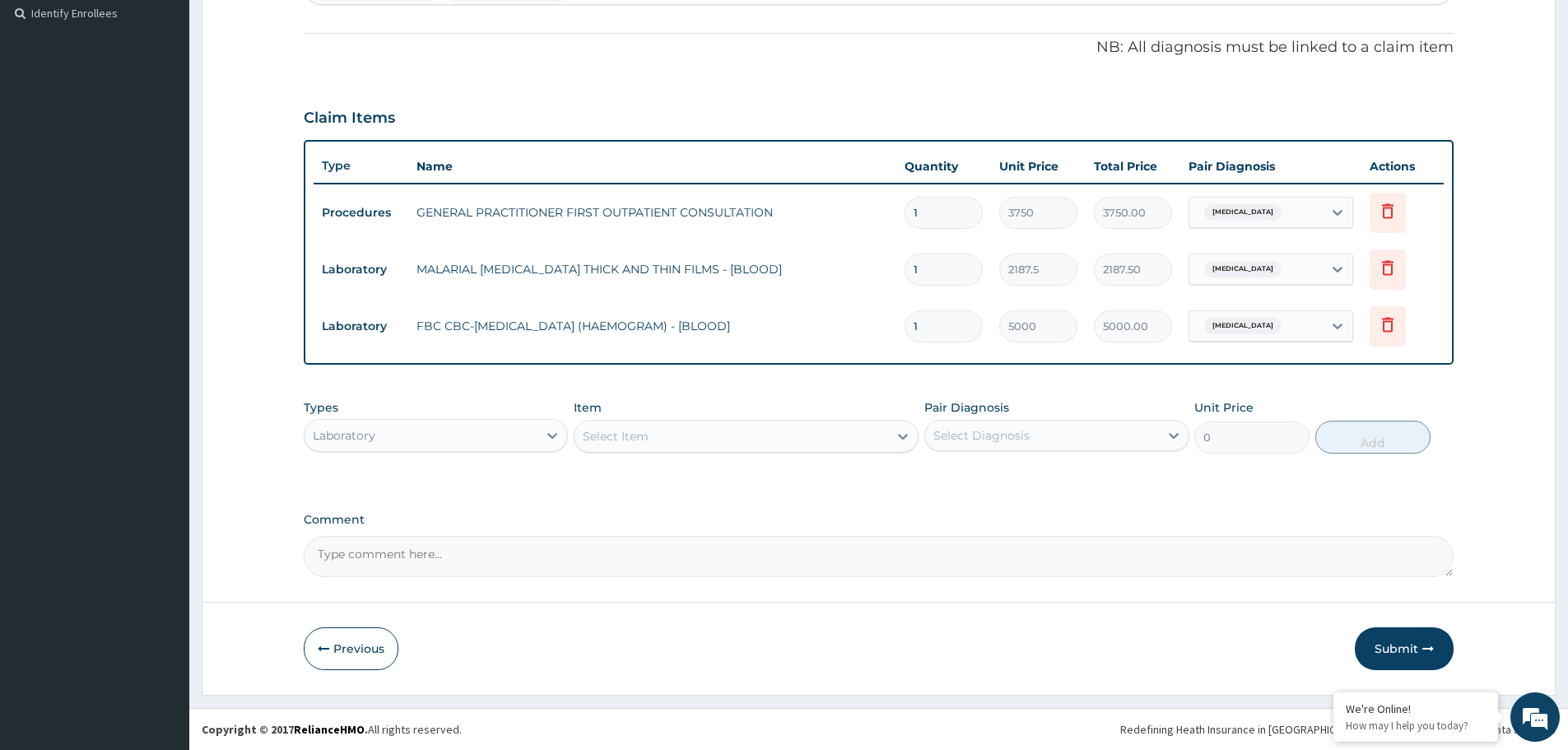
click at [354, 442] on div "Laboratory" at bounding box center [344, 435] width 63 height 17
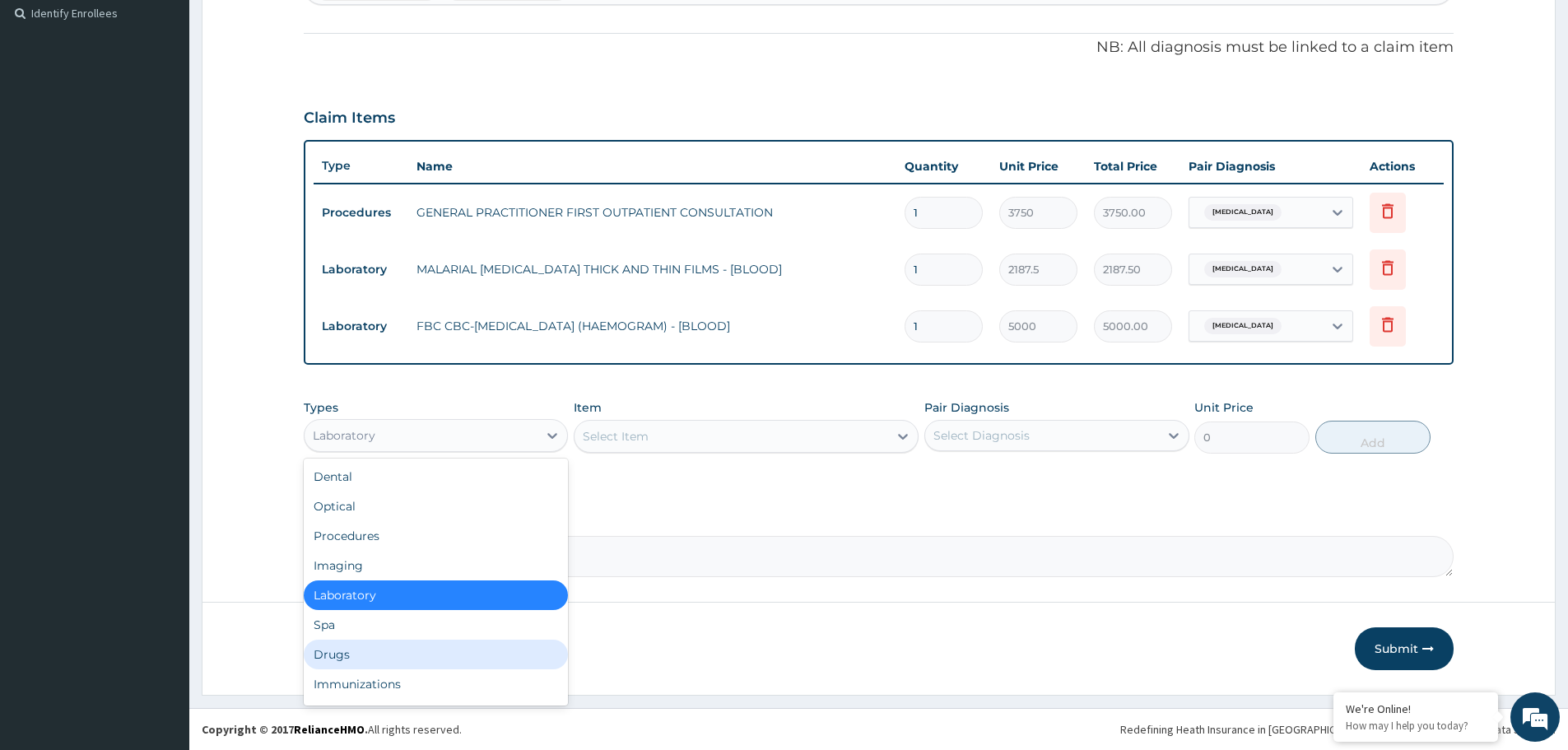
click at [351, 649] on div "Drugs" at bounding box center [436, 655] width 265 height 30
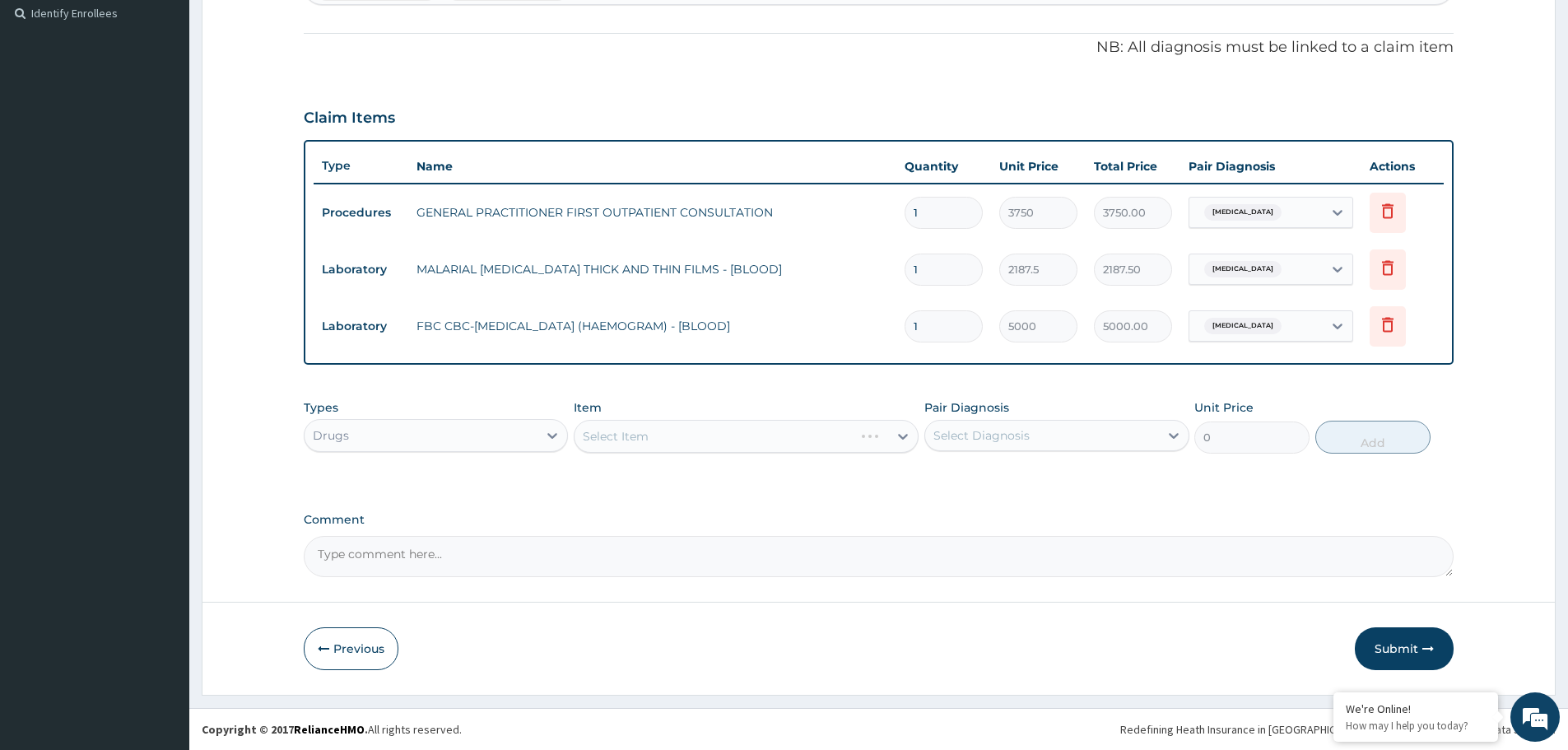
click at [669, 443] on div "Select Item" at bounding box center [746, 436] width 345 height 32
click at [669, 443] on div "Select Item" at bounding box center [731, 436] width 314 height 27
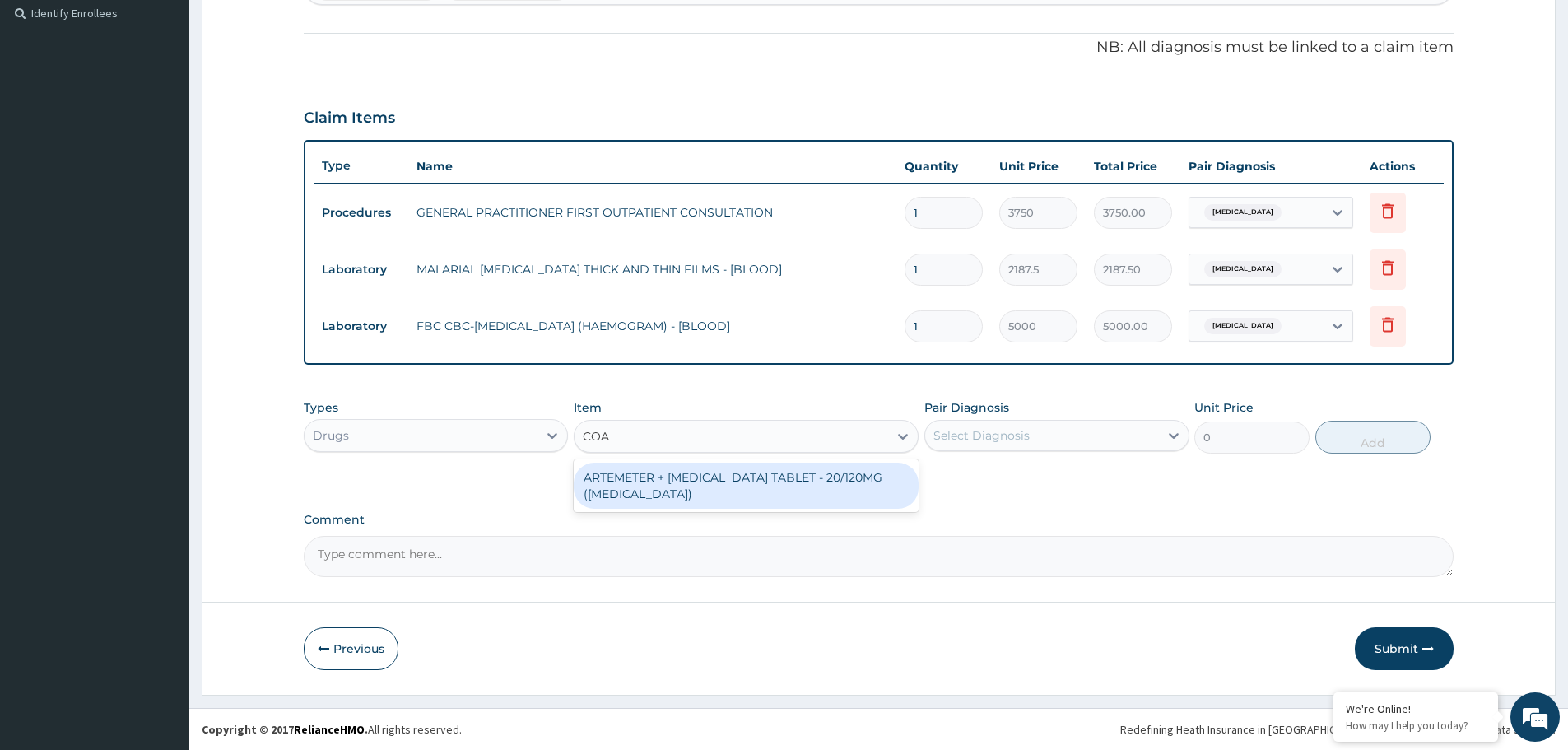
type input "[PERSON_NAME]"
click at [675, 467] on div "ARTEMETER + [MEDICAL_DATA] TABLET - 20/120MG ([MEDICAL_DATA])" at bounding box center [746, 485] width 345 height 46
type input "210"
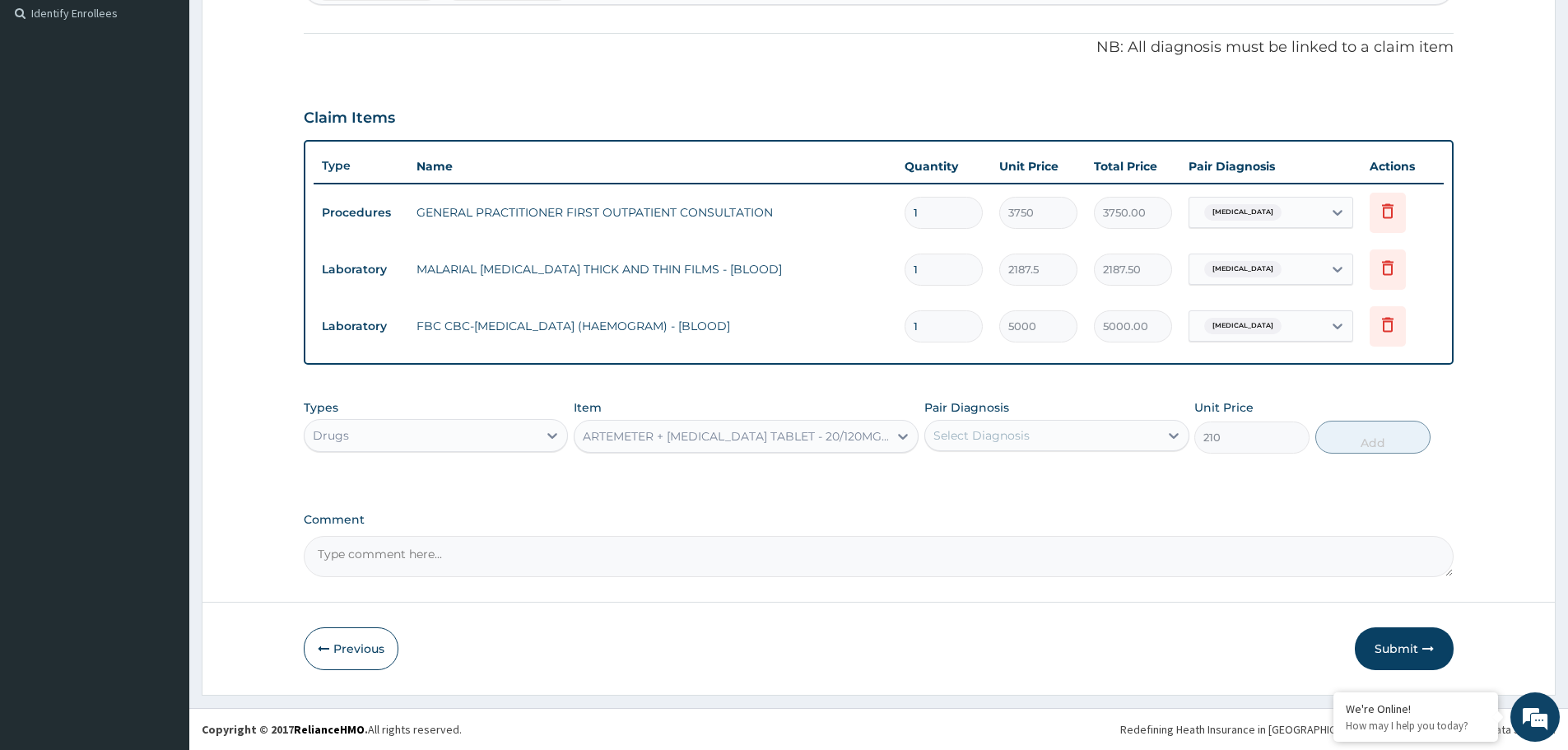
click at [1110, 422] on div "Select Diagnosis" at bounding box center [1041, 435] width 233 height 27
click at [1010, 475] on div "[MEDICAL_DATA]" at bounding box center [1056, 478] width 265 height 33
checkbox input "true"
click at [1387, 447] on button "Add" at bounding box center [1372, 437] width 115 height 32
type input "0"
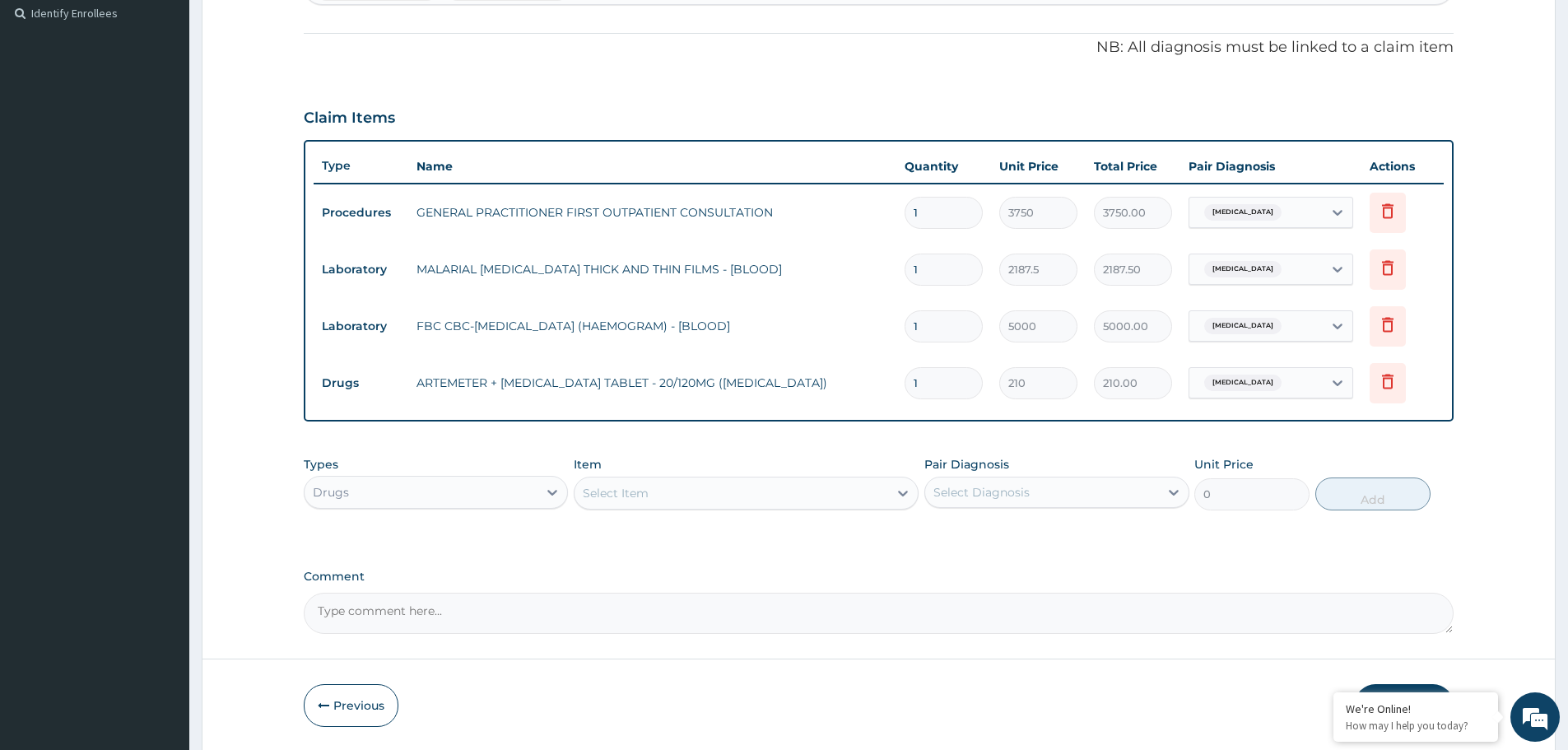
type input "12"
type input "2520.00"
type input "12"
click at [637, 505] on div "Select Item" at bounding box center [731, 493] width 314 height 27
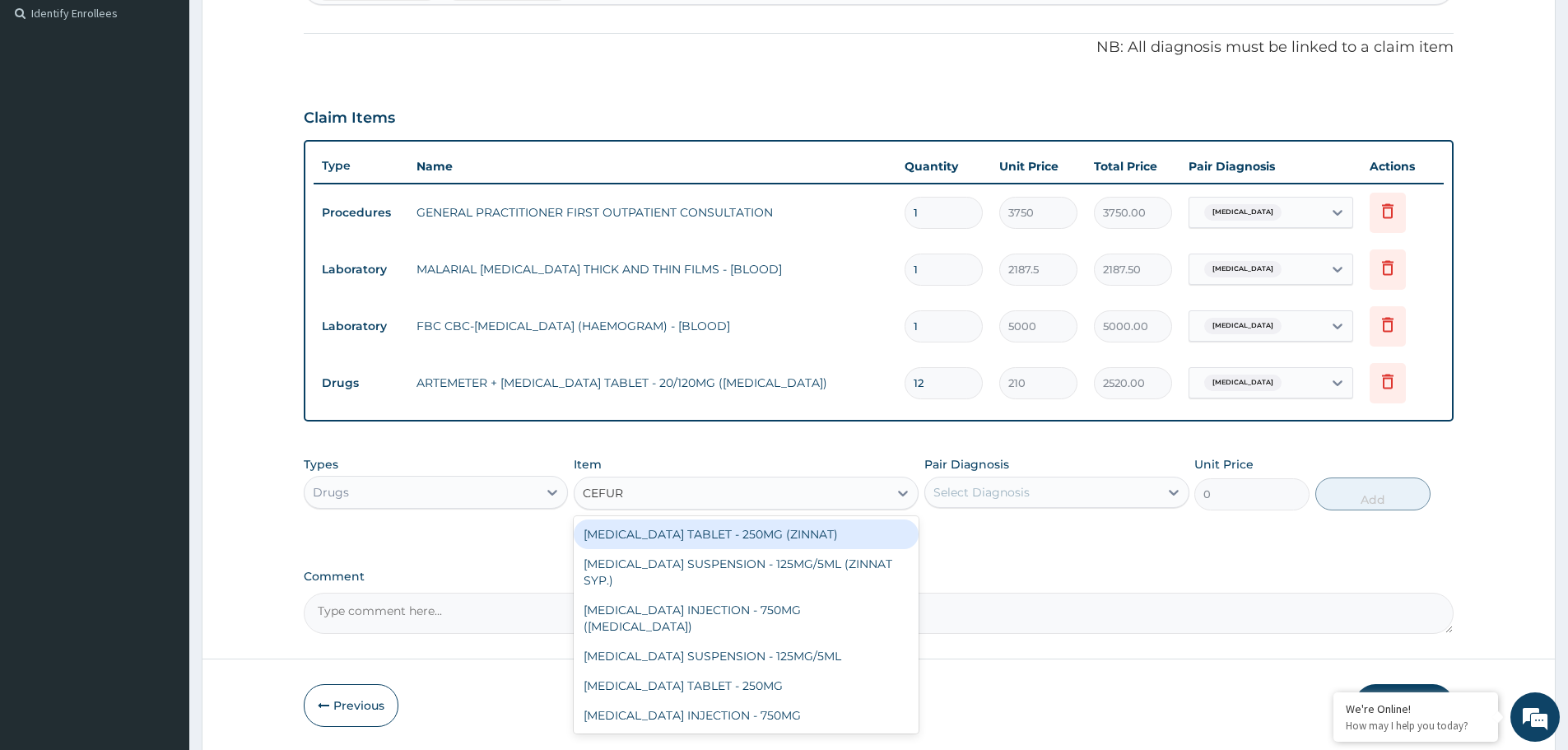
type input "CEFURO"
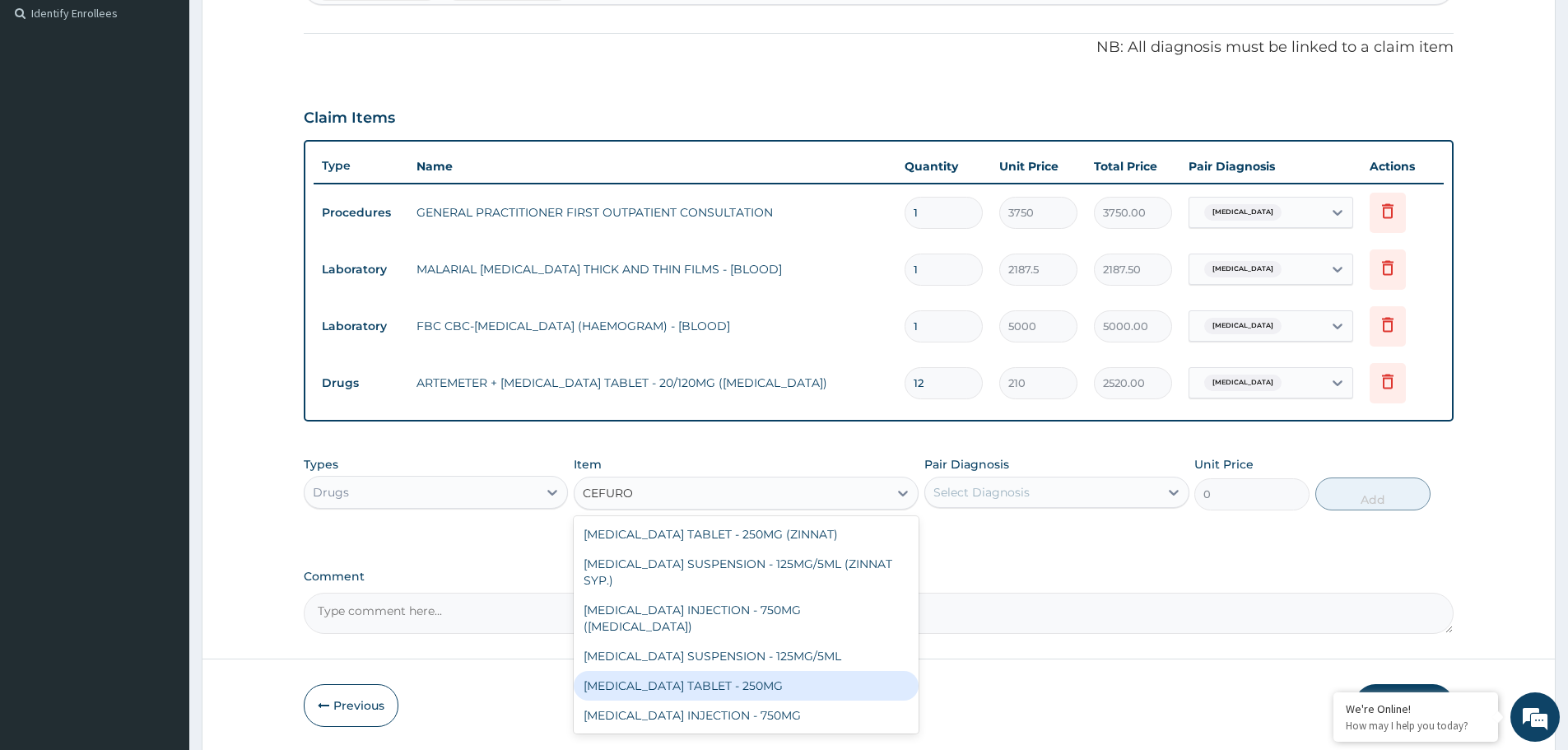
click at [696, 671] on div "[MEDICAL_DATA] TABLET - 250MG" at bounding box center [746, 686] width 345 height 30
type input "420"
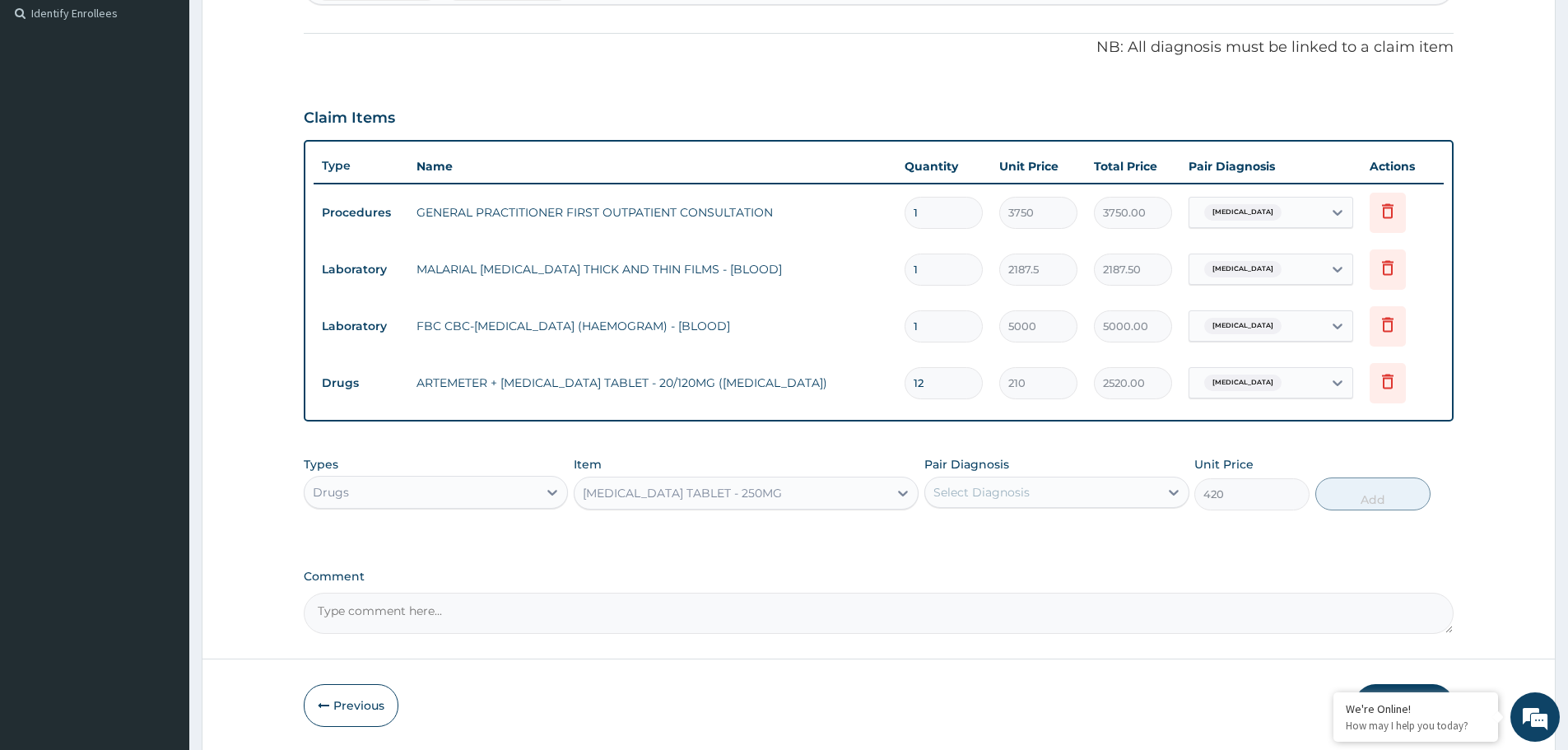
click at [1052, 487] on div "Select Diagnosis" at bounding box center [1041, 492] width 233 height 27
click at [1011, 558] on label "[MEDICAL_DATA]" at bounding box center [1002, 566] width 102 height 17
checkbox input "true"
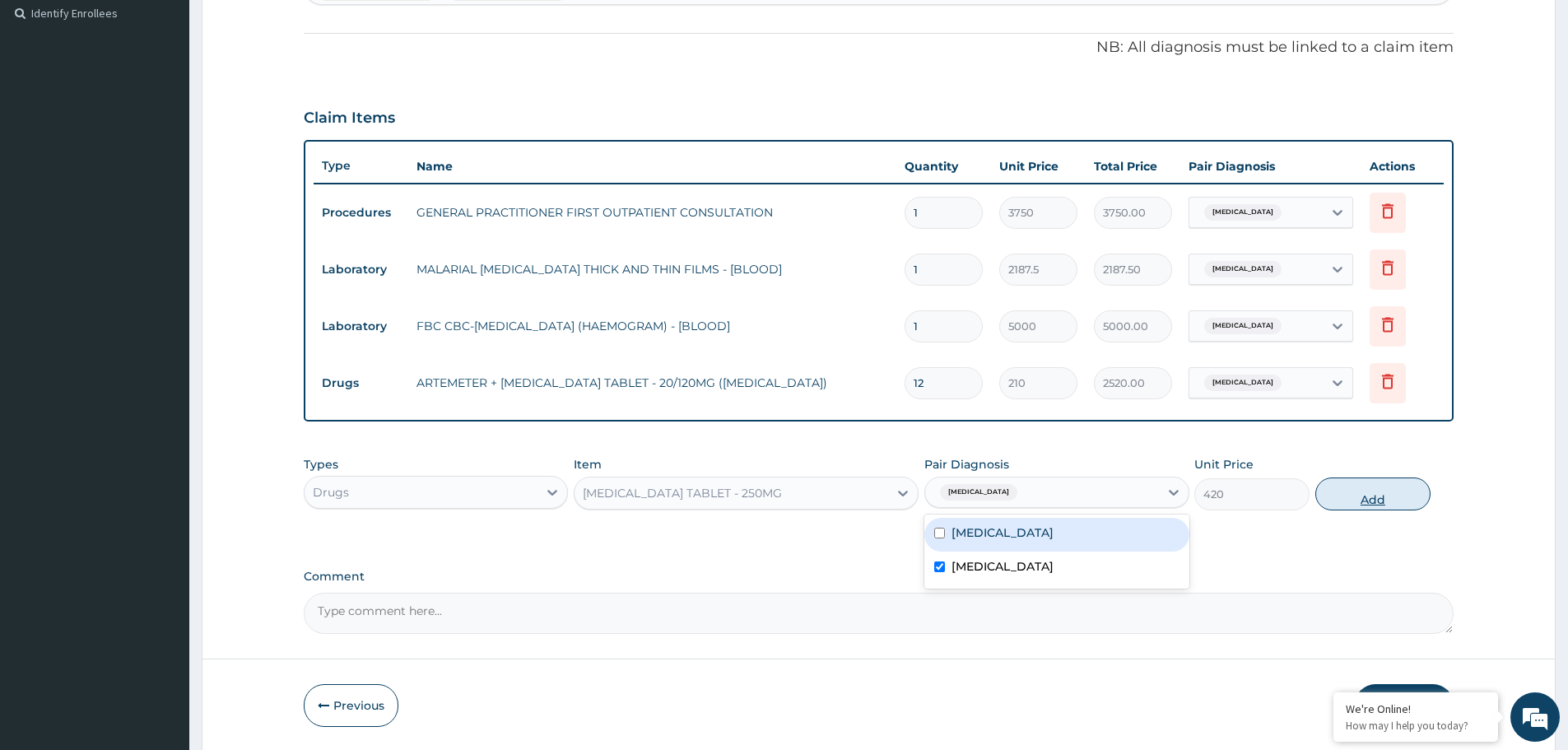
click at [1396, 501] on button "Add" at bounding box center [1372, 493] width 115 height 32
type input "0"
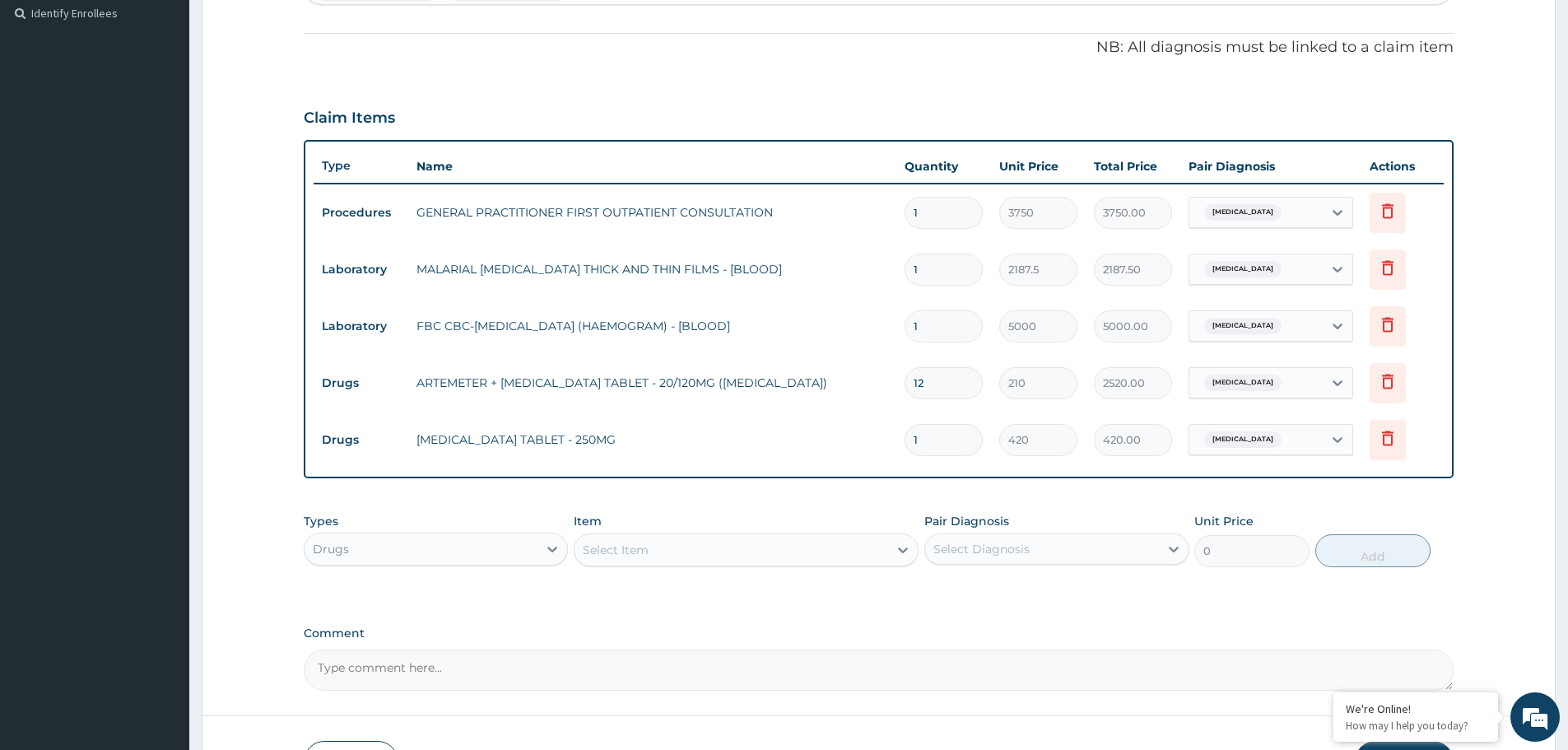
type input "10"
type input "4200.00"
type input "10"
click at [687, 440] on td "[MEDICAL_DATA] TABLET - 250MG" at bounding box center [652, 439] width 488 height 32
click at [647, 558] on div "Select Item" at bounding box center [731, 550] width 314 height 27
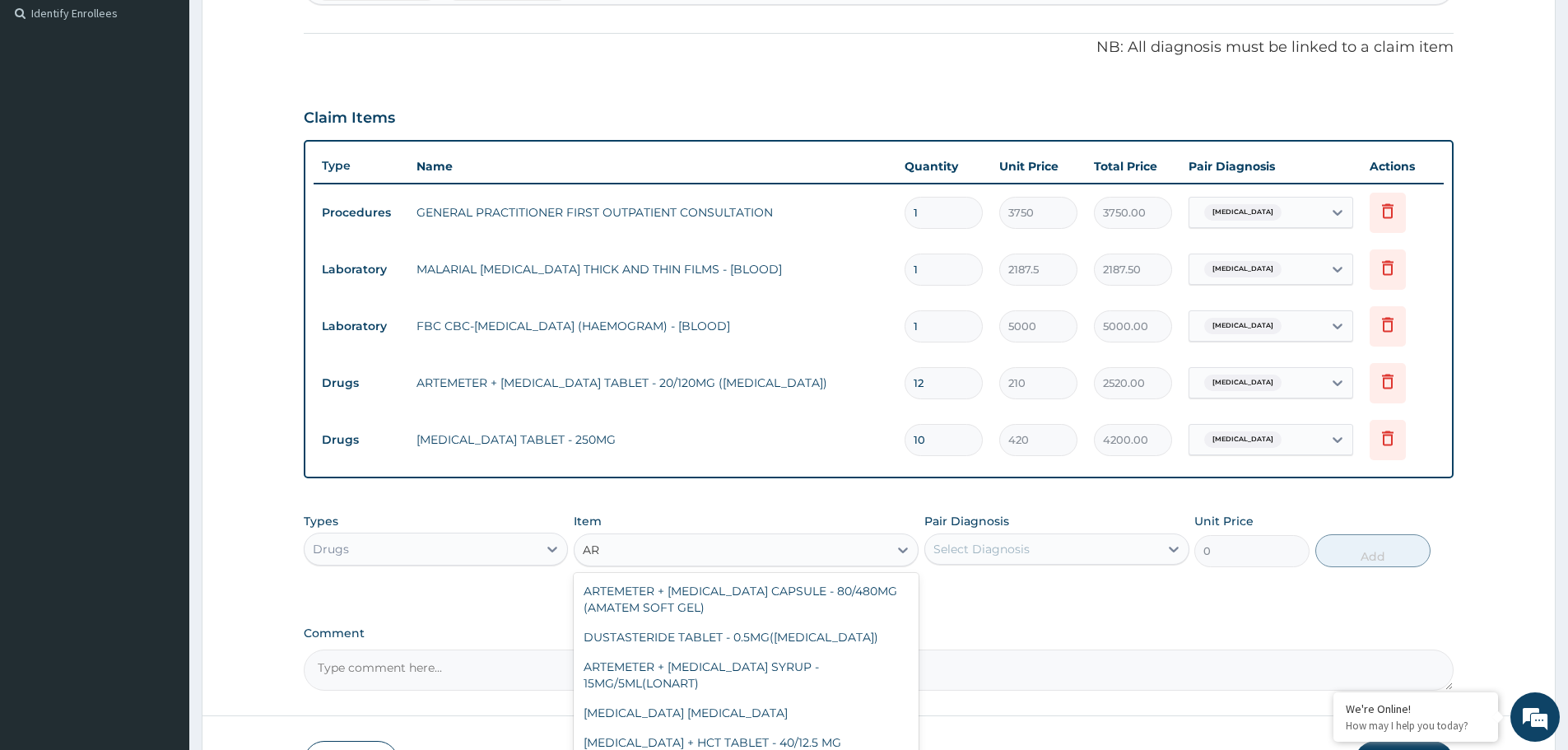
type input "A"
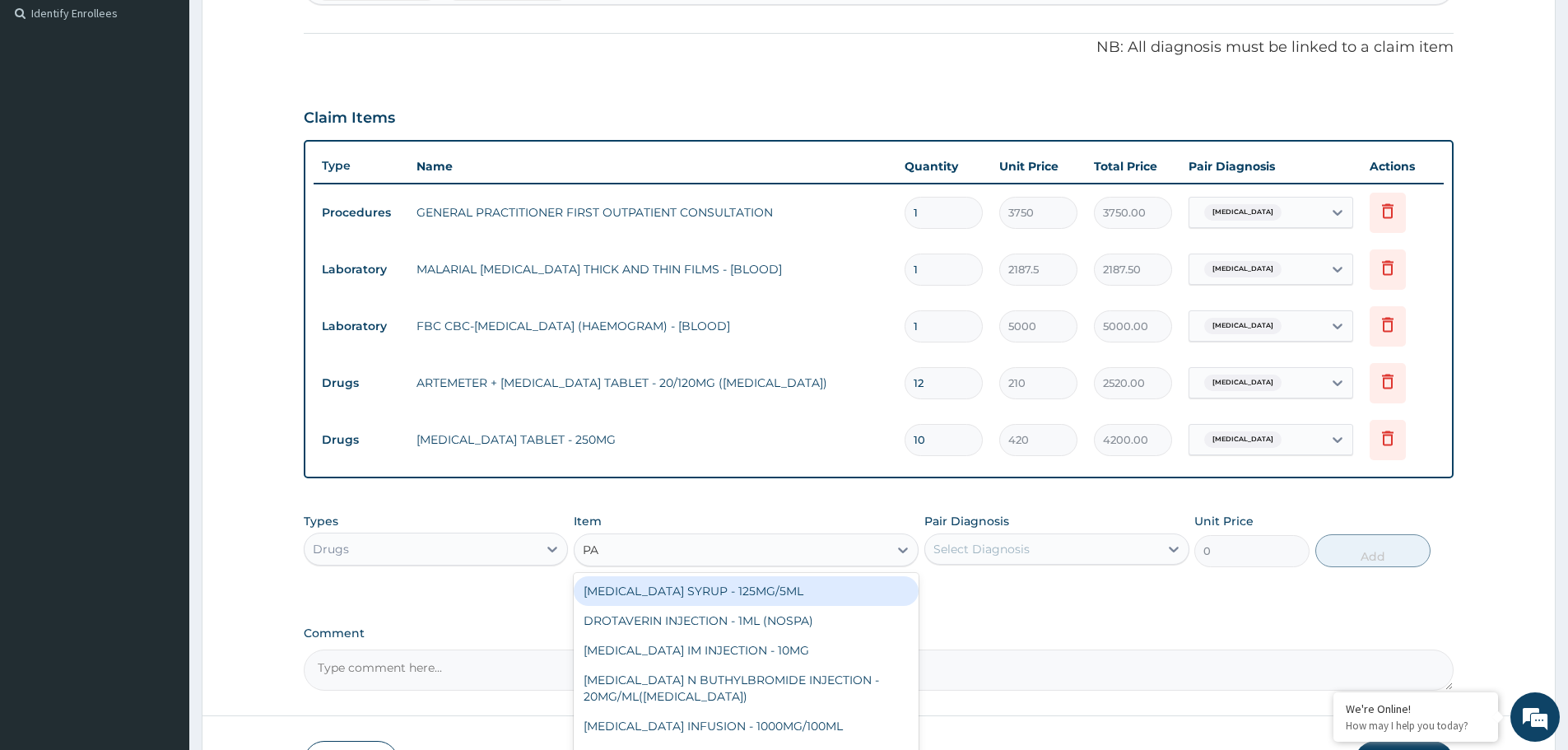
type input "PAL"
click at [744, 596] on div "ARTEMETER INJECTION - 80MG/2ML (PALUTHER)" at bounding box center [746, 592] width 345 height 30
type input "700"
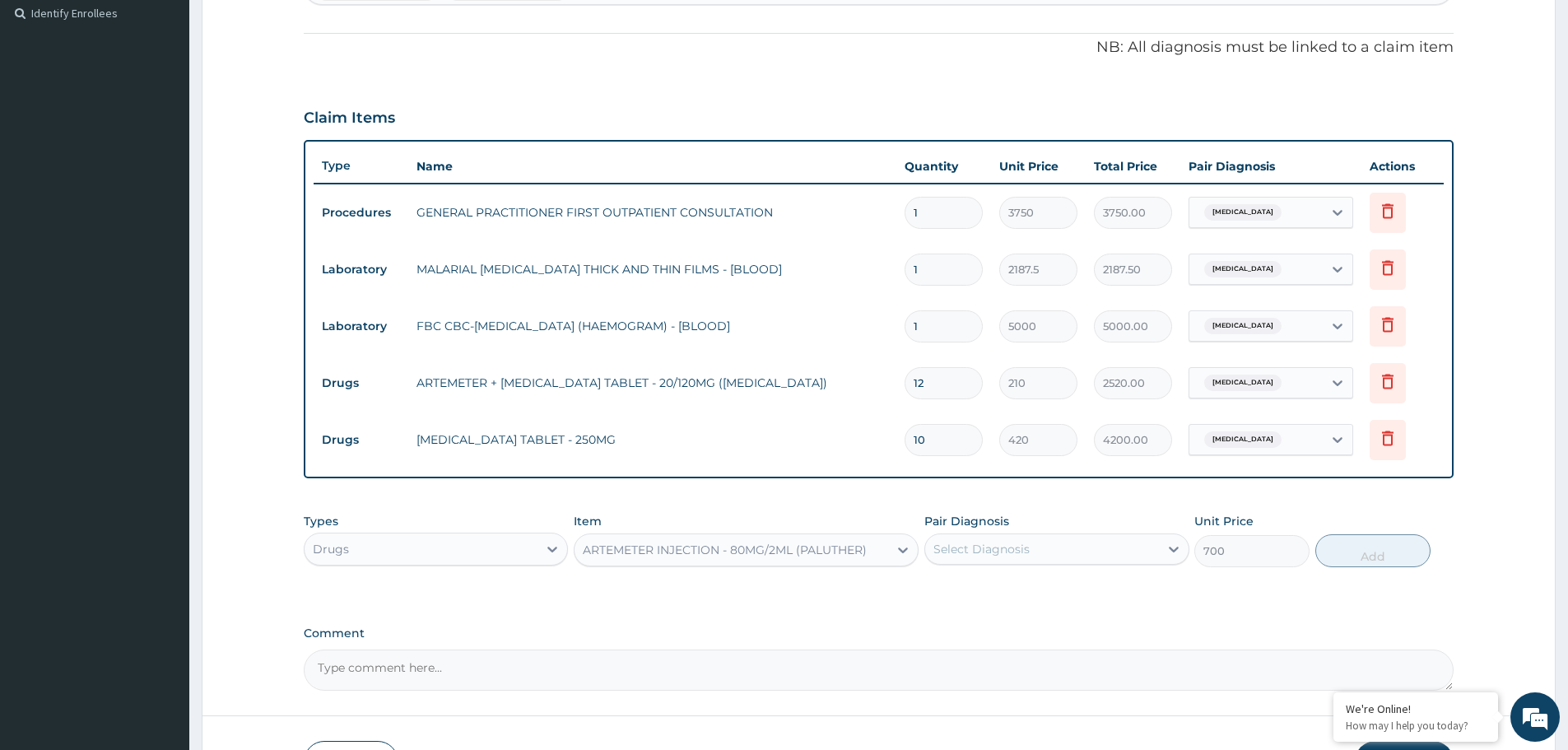
click at [1103, 540] on div "Select Diagnosis" at bounding box center [1041, 549] width 233 height 27
click at [1055, 583] on div "[MEDICAL_DATA]" at bounding box center [1056, 592] width 265 height 33
checkbox input "true"
click at [1353, 551] on button "Add" at bounding box center [1372, 550] width 115 height 32
type input "0"
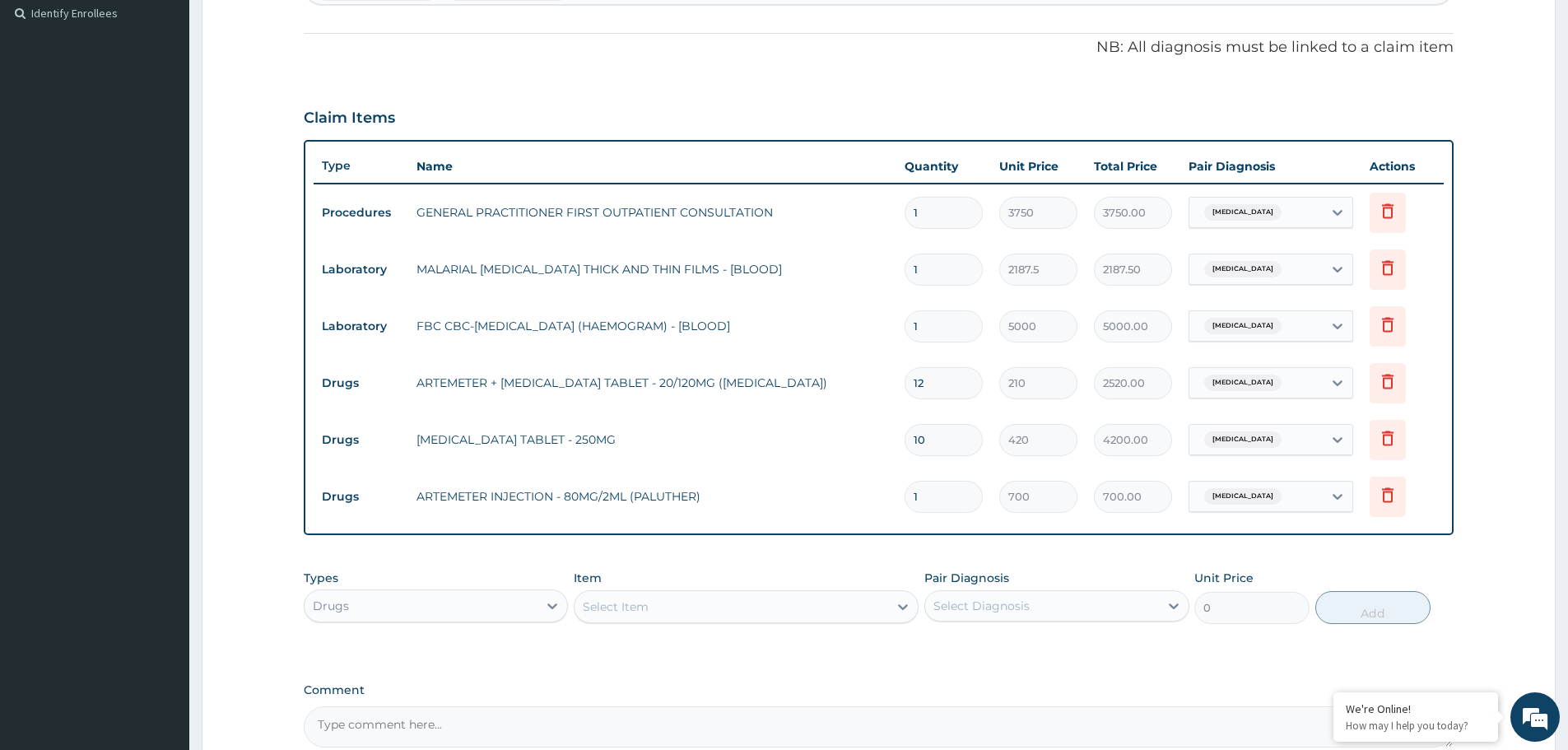
type input "0.00"
type input "2"
type input "1400.00"
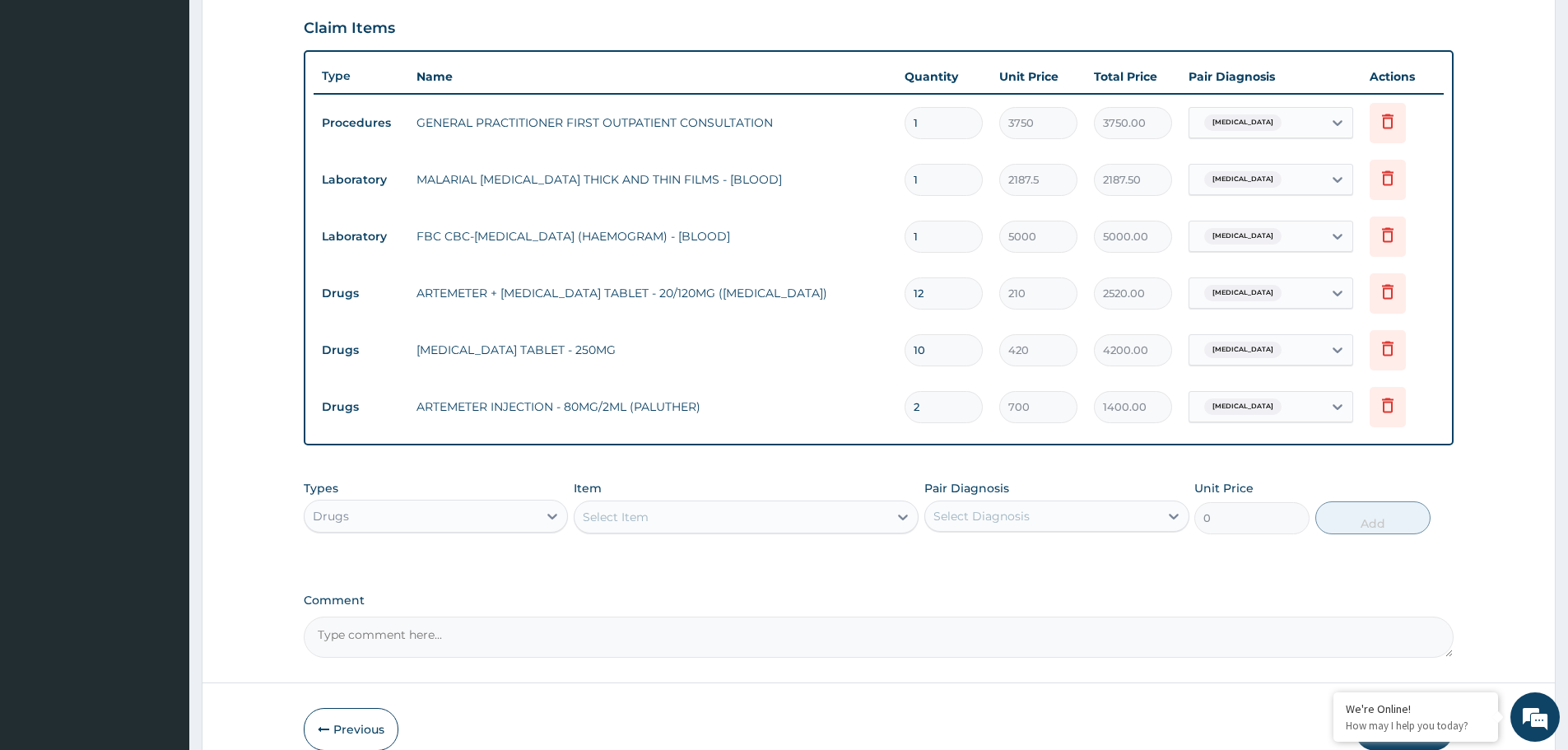
scroll to position [627, 0]
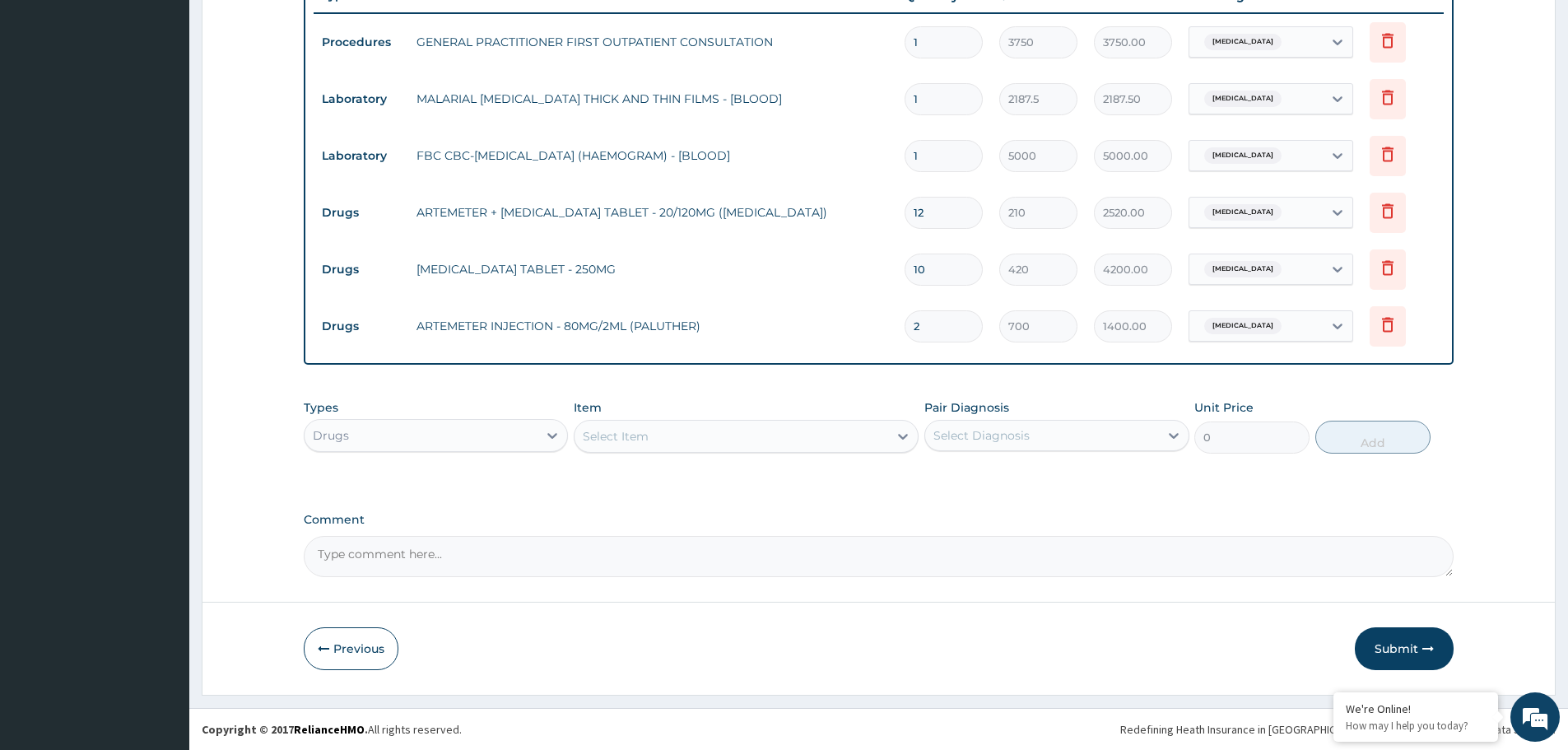
type input "2"
click at [654, 436] on div "Select Item" at bounding box center [731, 436] width 314 height 27
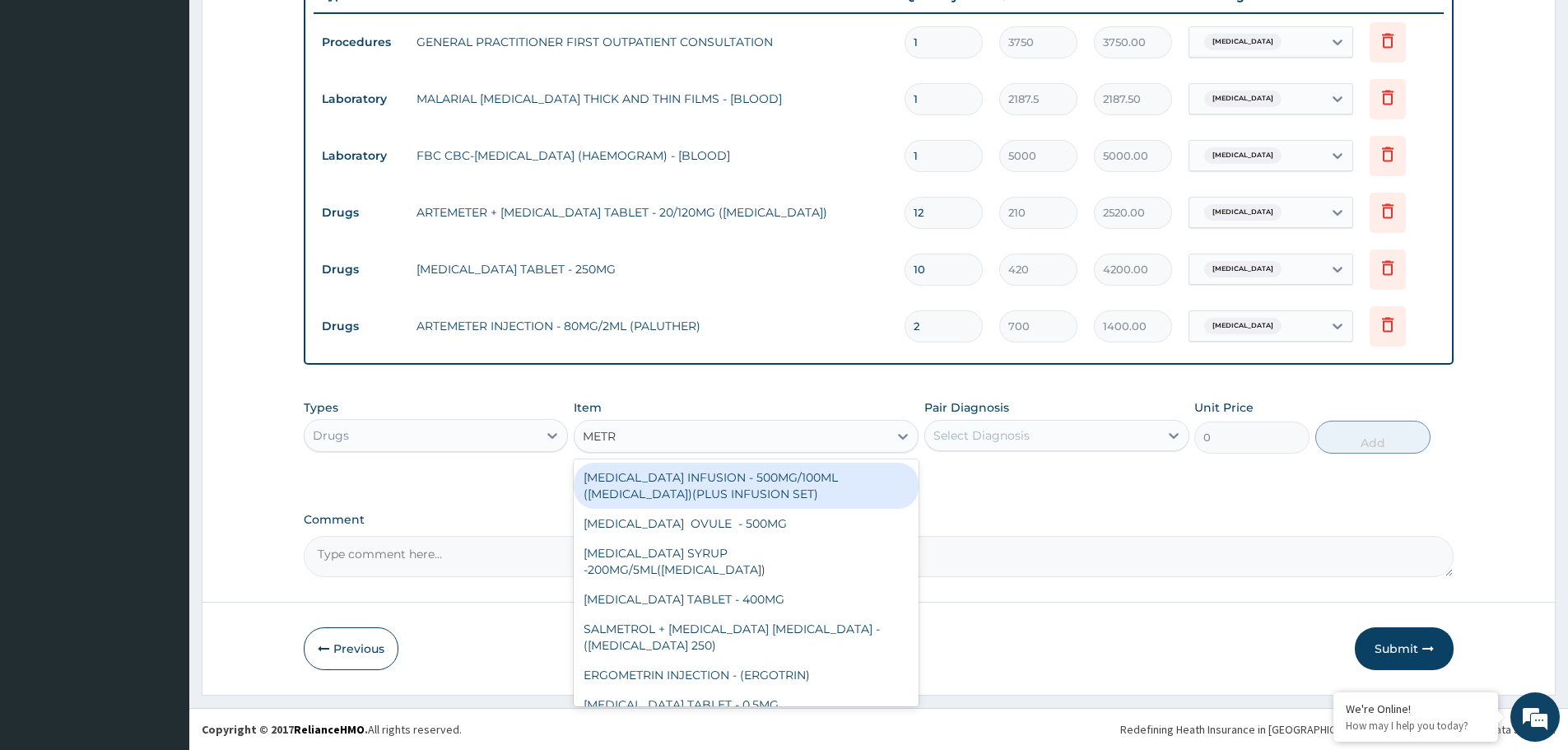
type input "METRO"
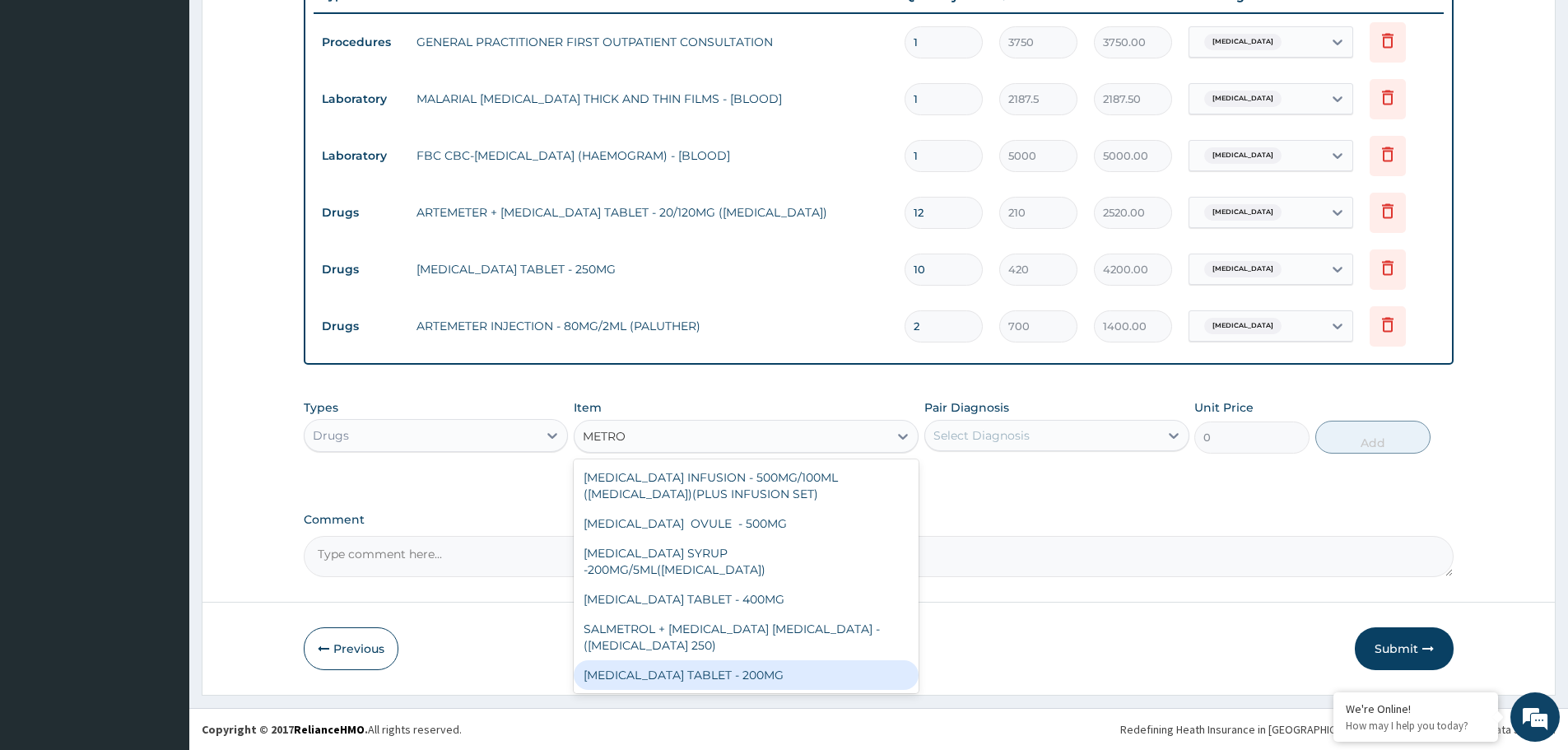
click at [710, 660] on div "[MEDICAL_DATA] TABLET - 200MG" at bounding box center [746, 675] width 345 height 30
type input "28"
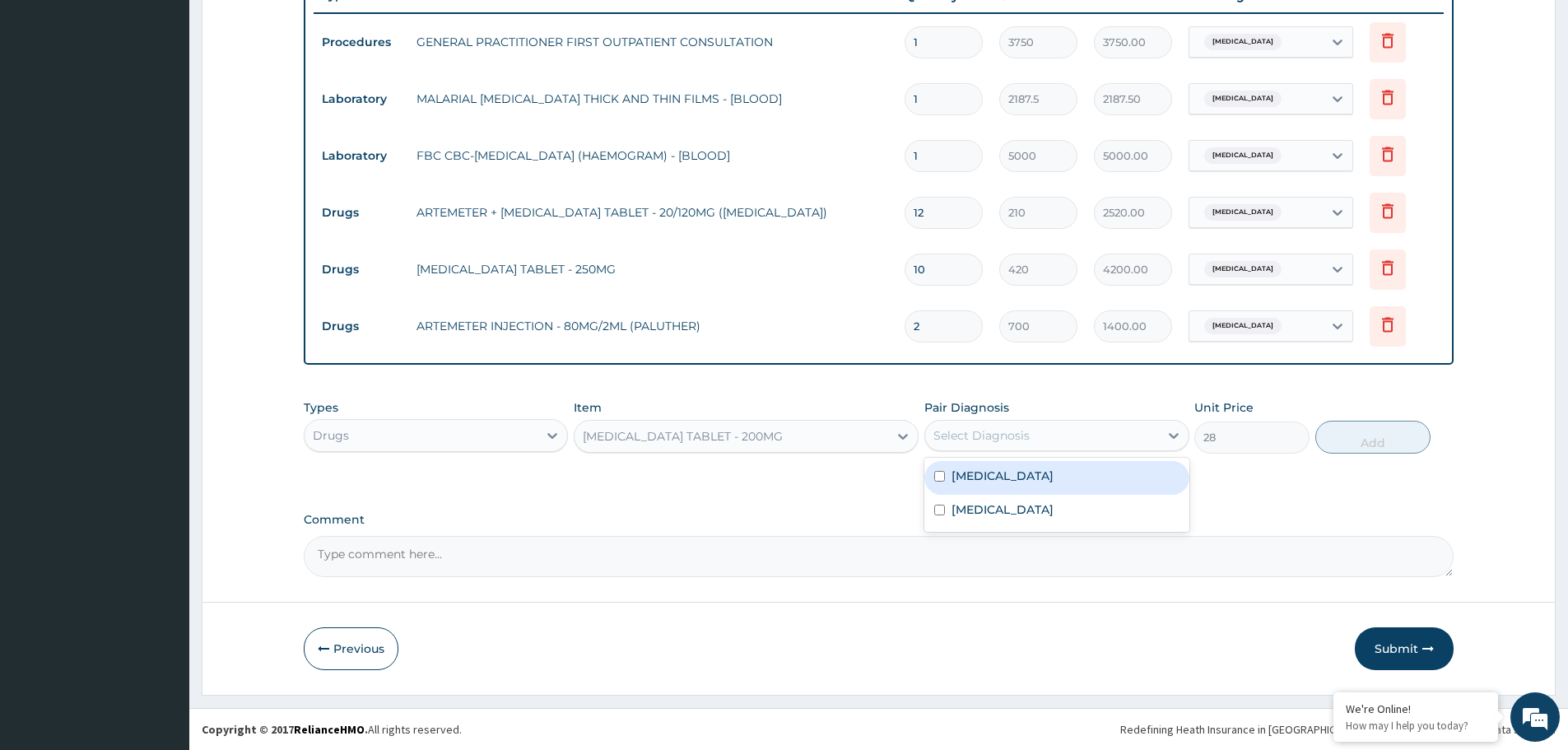
click at [1037, 425] on div "Select Diagnosis" at bounding box center [1041, 435] width 233 height 27
click at [1015, 511] on label "[MEDICAL_DATA]" at bounding box center [1002, 510] width 102 height 17
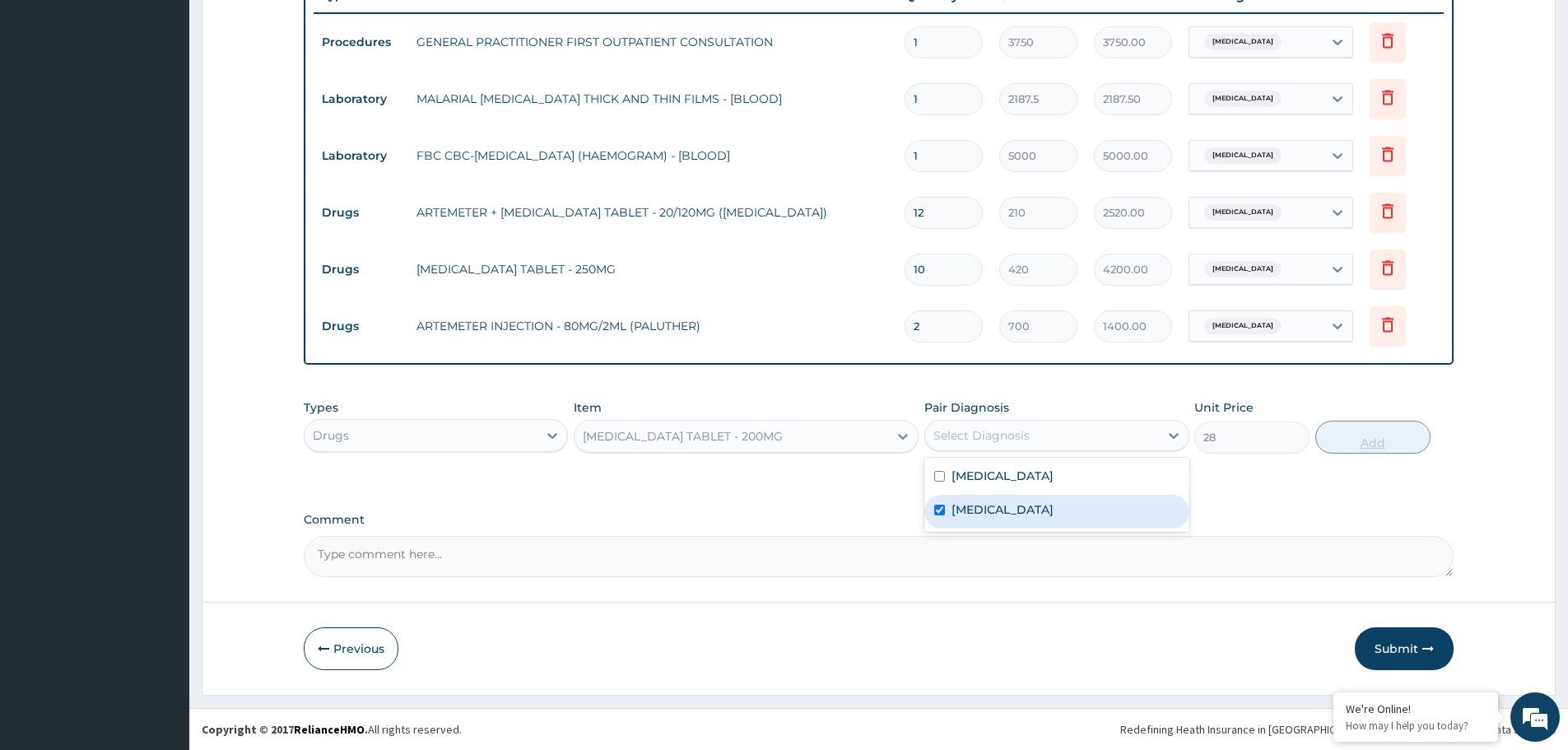
checkbox input "true"
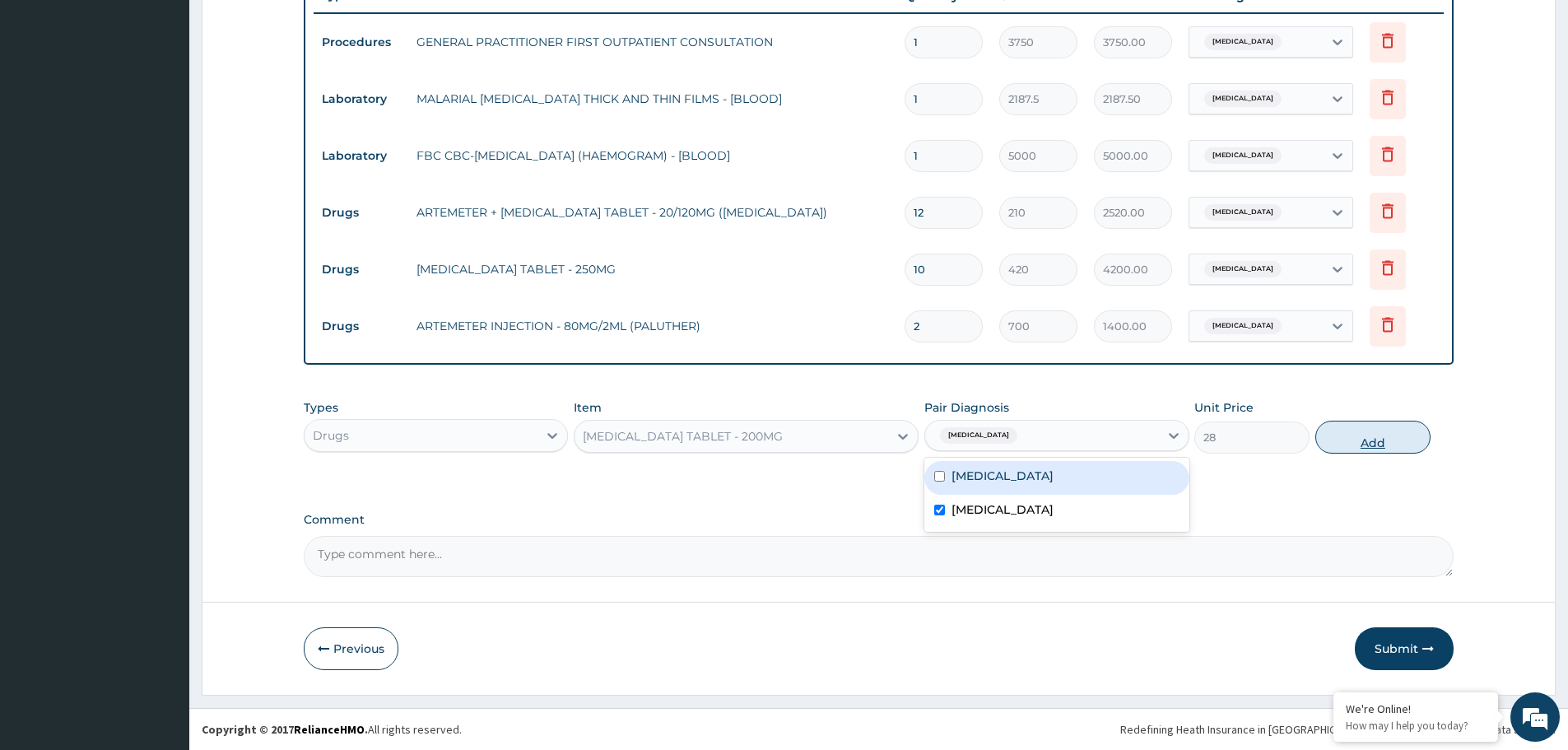
click at [1361, 441] on button "Add" at bounding box center [1372, 437] width 115 height 32
type input "0"
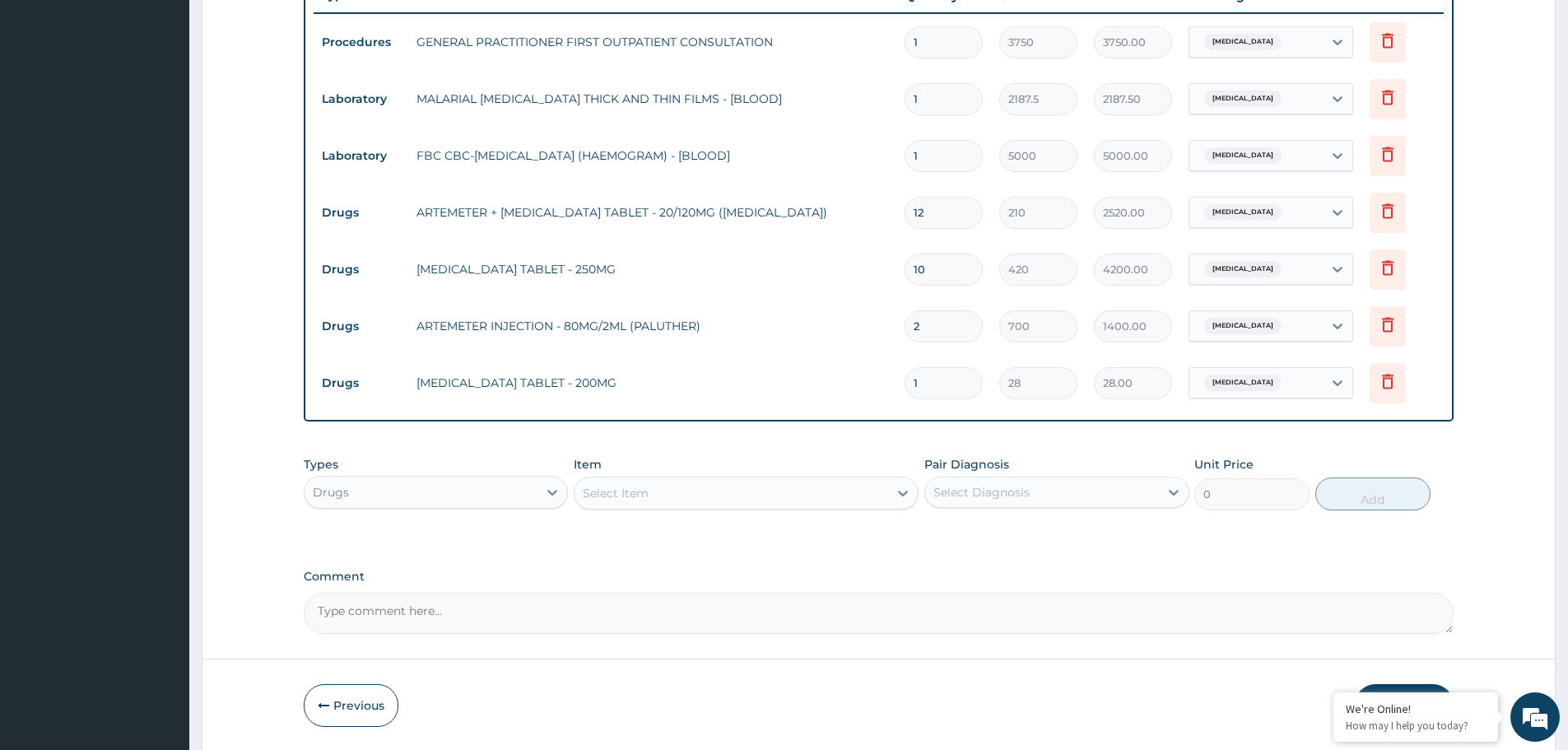
type input "0.00"
type input "2"
type input "56.00"
type input "20"
type input "560.00"
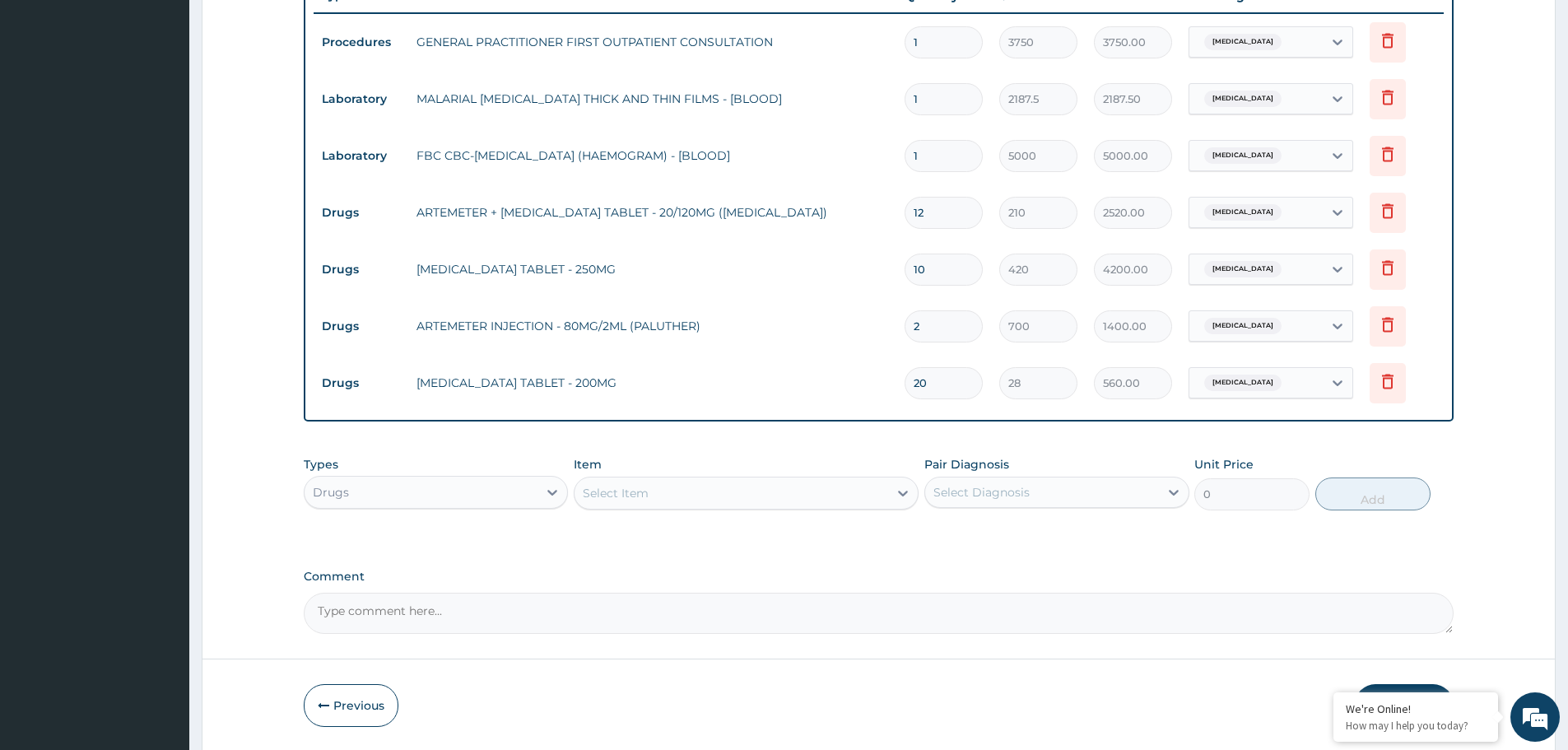
type input "20"
click at [774, 332] on td "ARTEMETER INJECTION - 80MG/2ML (PALUTHER)" at bounding box center [652, 326] width 488 height 32
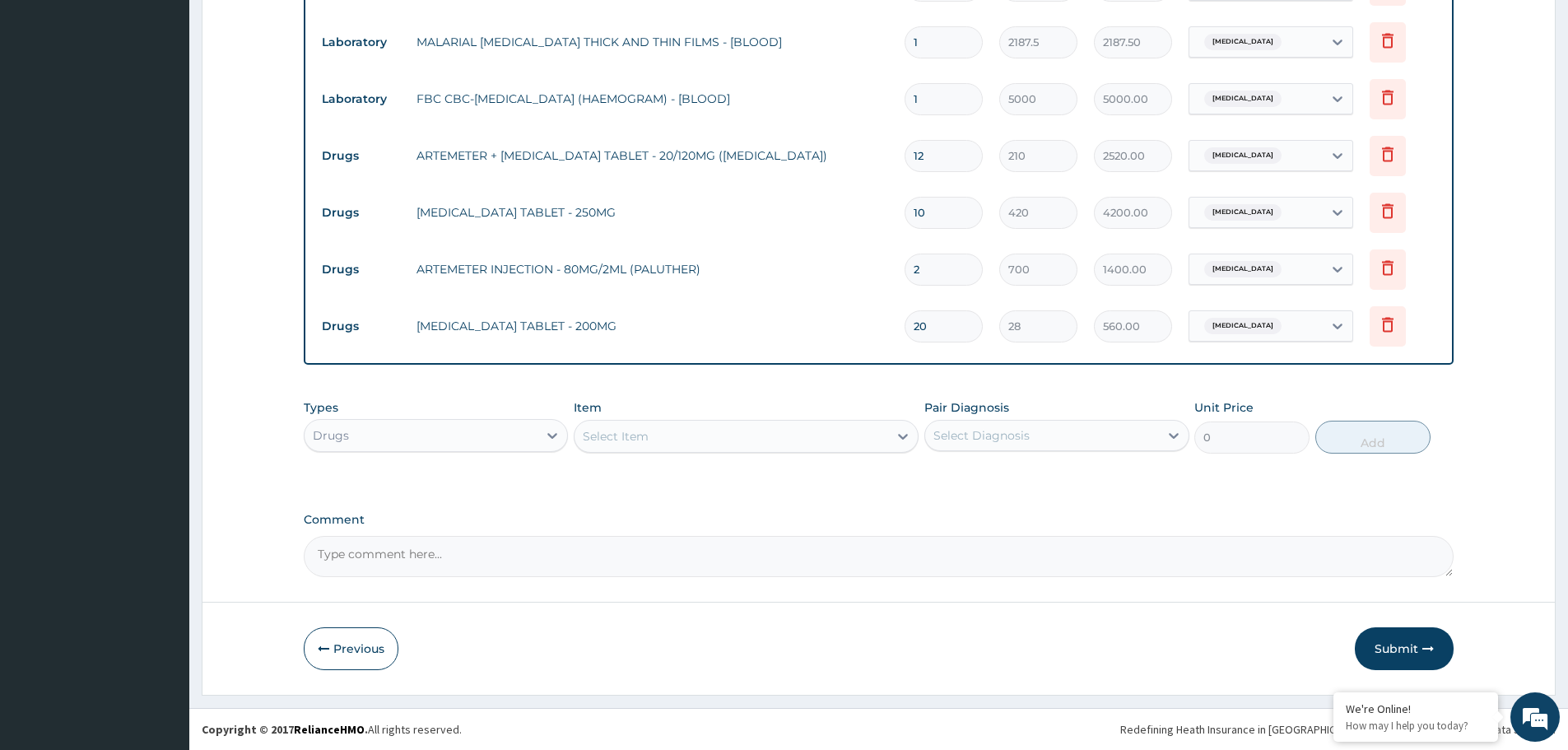
click at [763, 443] on div "Select Item" at bounding box center [731, 436] width 314 height 27
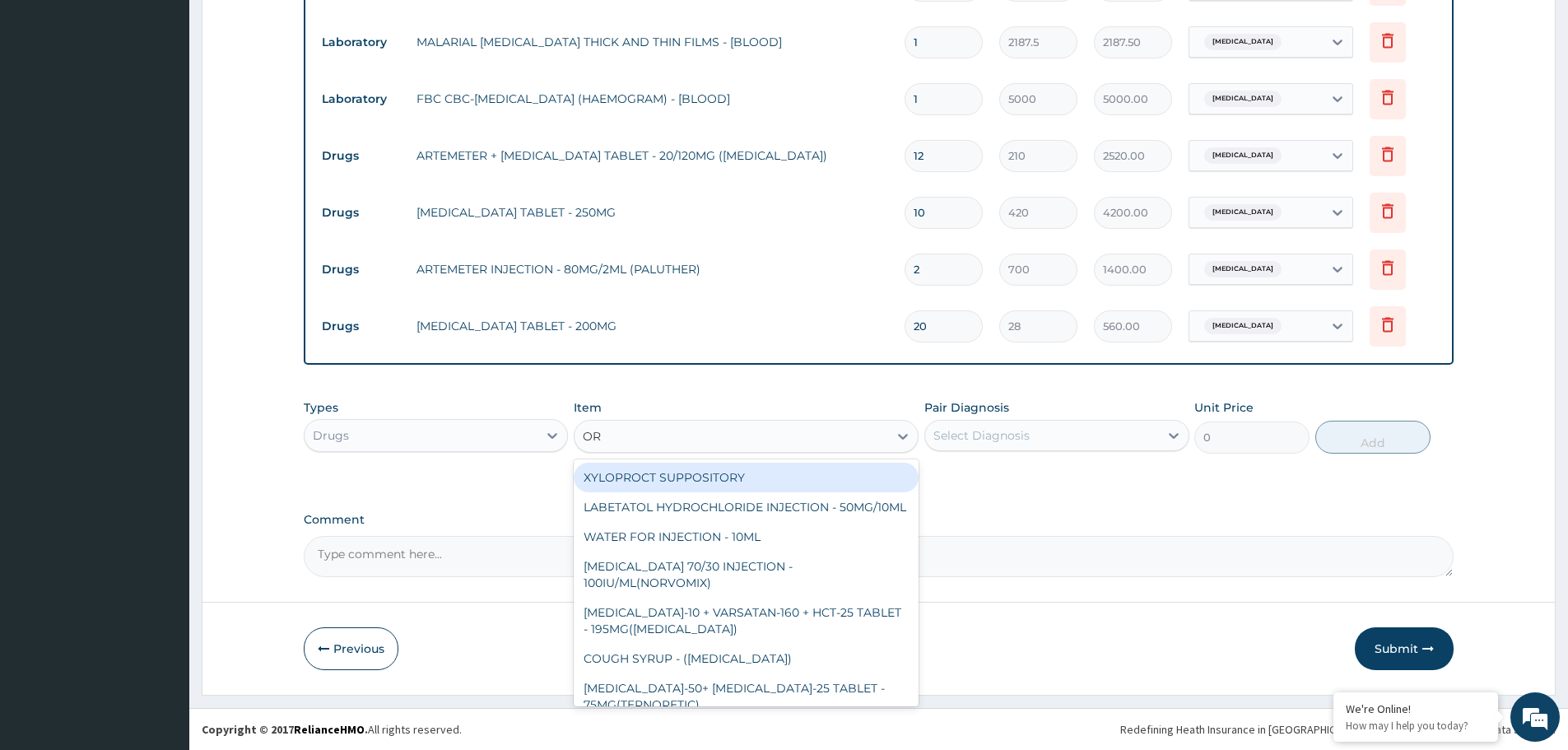
type input "ORS"
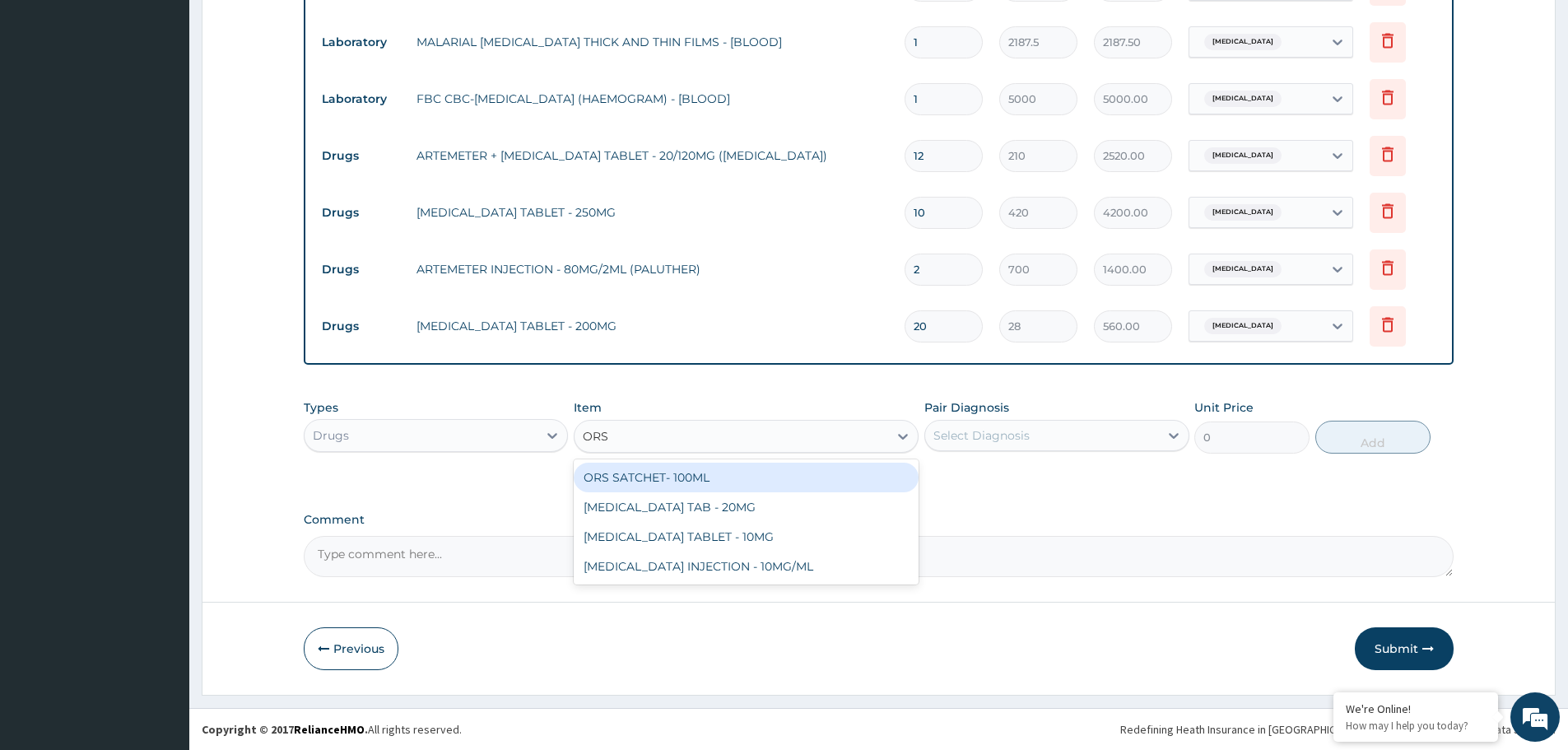
click at [751, 469] on div "ORS SATCHET- 100ML" at bounding box center [746, 477] width 345 height 30
type input "112"
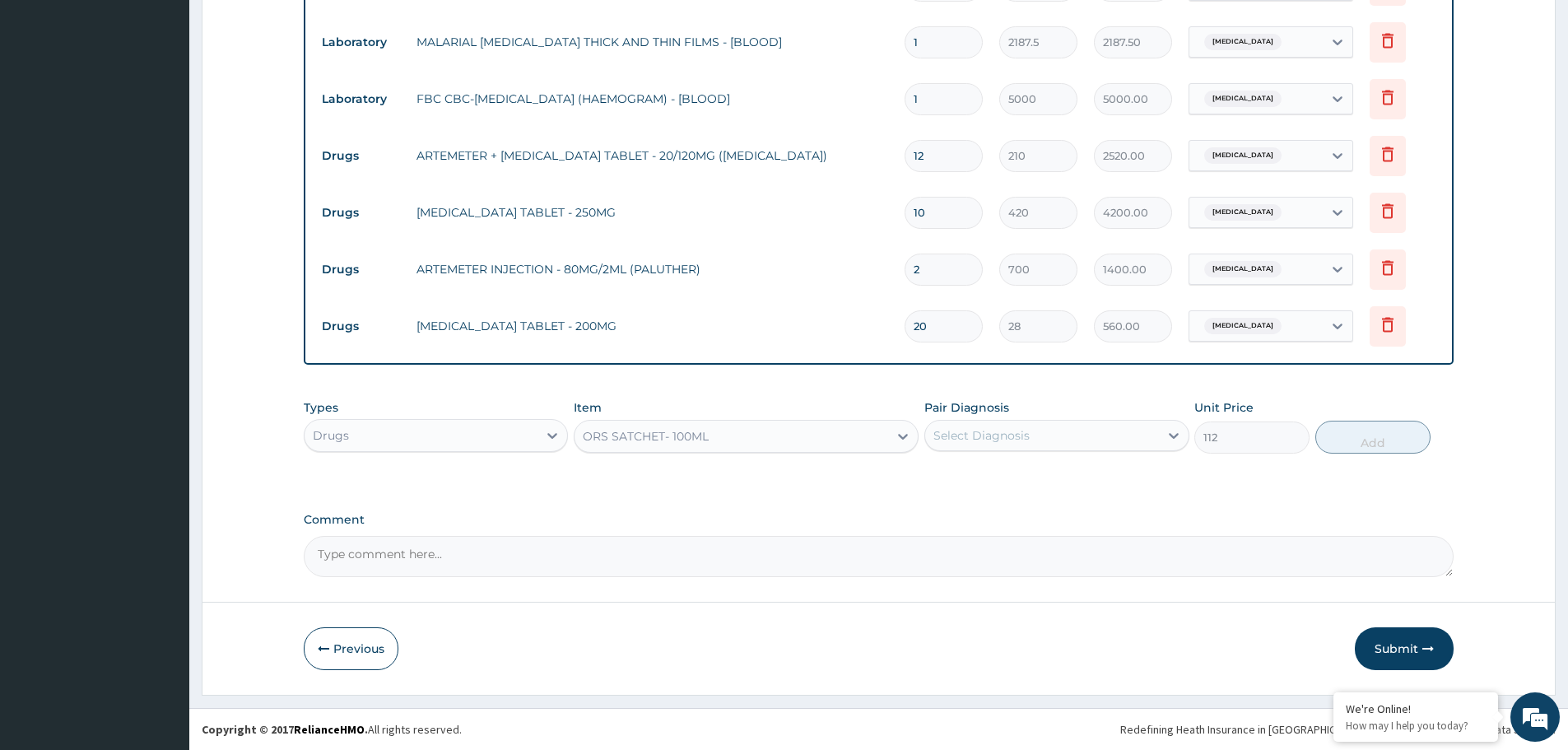
click at [1000, 418] on div "Pair Diagnosis Select Diagnosis" at bounding box center [1056, 426] width 265 height 54
click at [1004, 441] on div "Select Diagnosis" at bounding box center [982, 435] width 96 height 17
click at [1010, 517] on label "[MEDICAL_DATA]" at bounding box center [1002, 510] width 102 height 17
checkbox input "true"
click at [1388, 446] on button "Add" at bounding box center [1372, 437] width 115 height 32
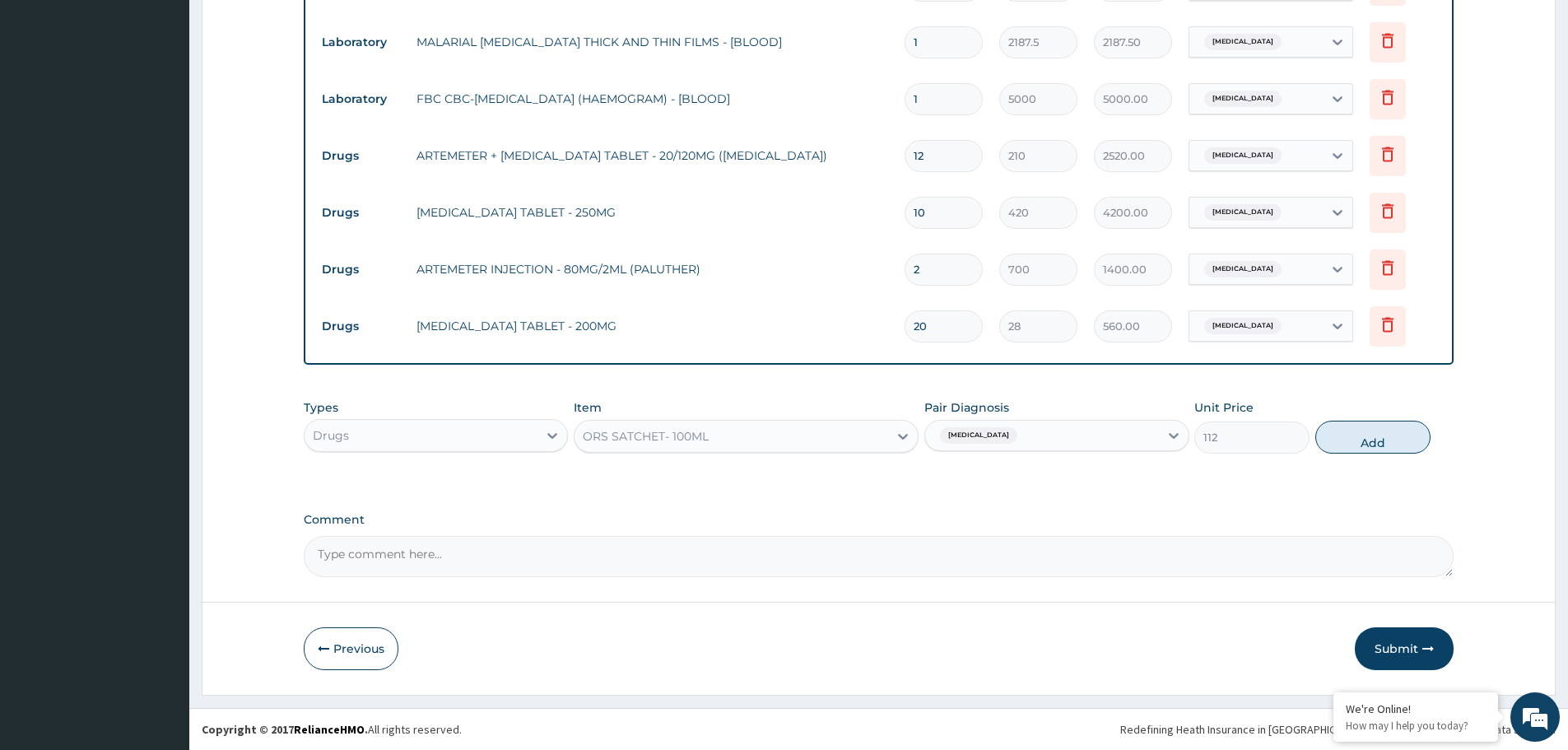
type input "0"
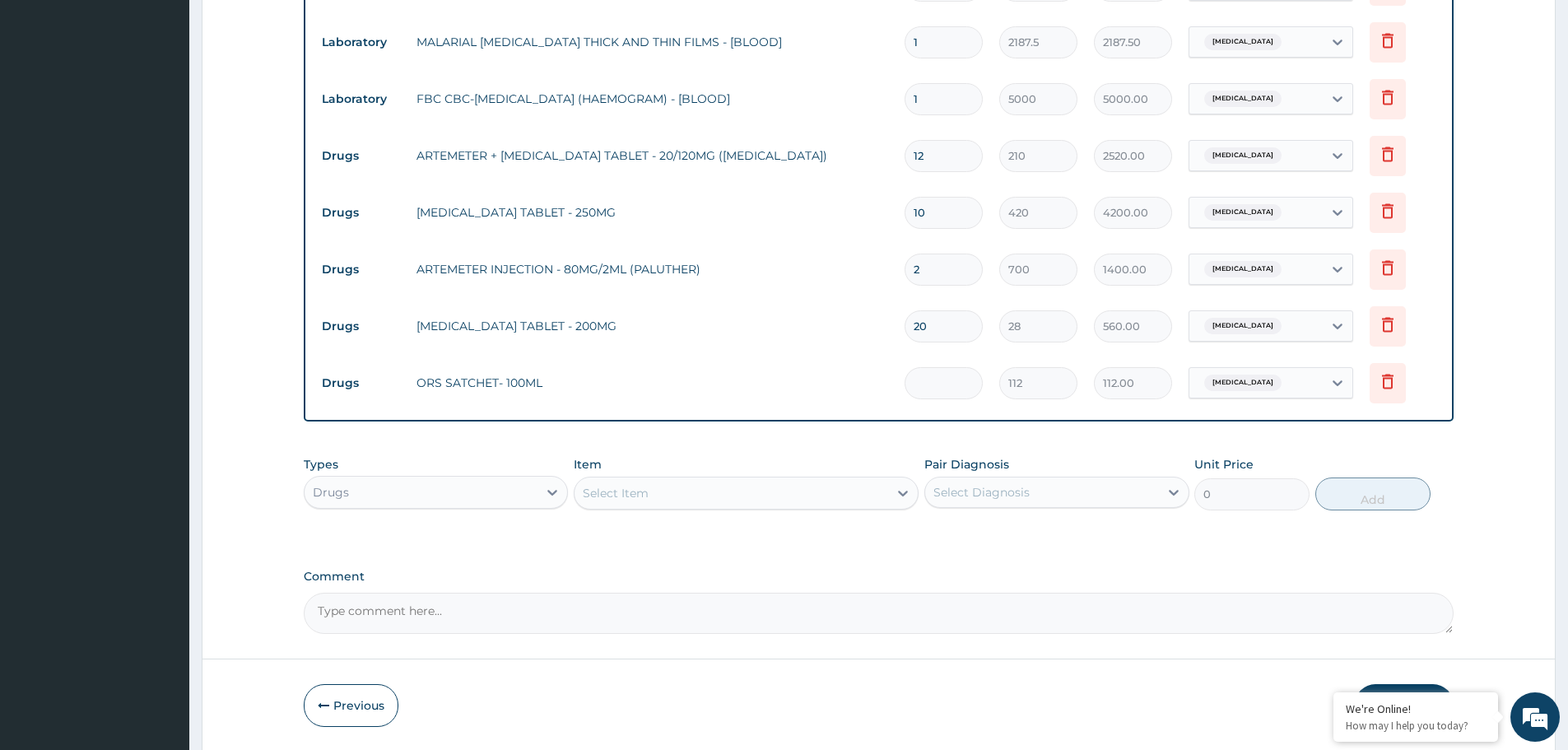
type input "0.00"
type input "3"
type input "336.00"
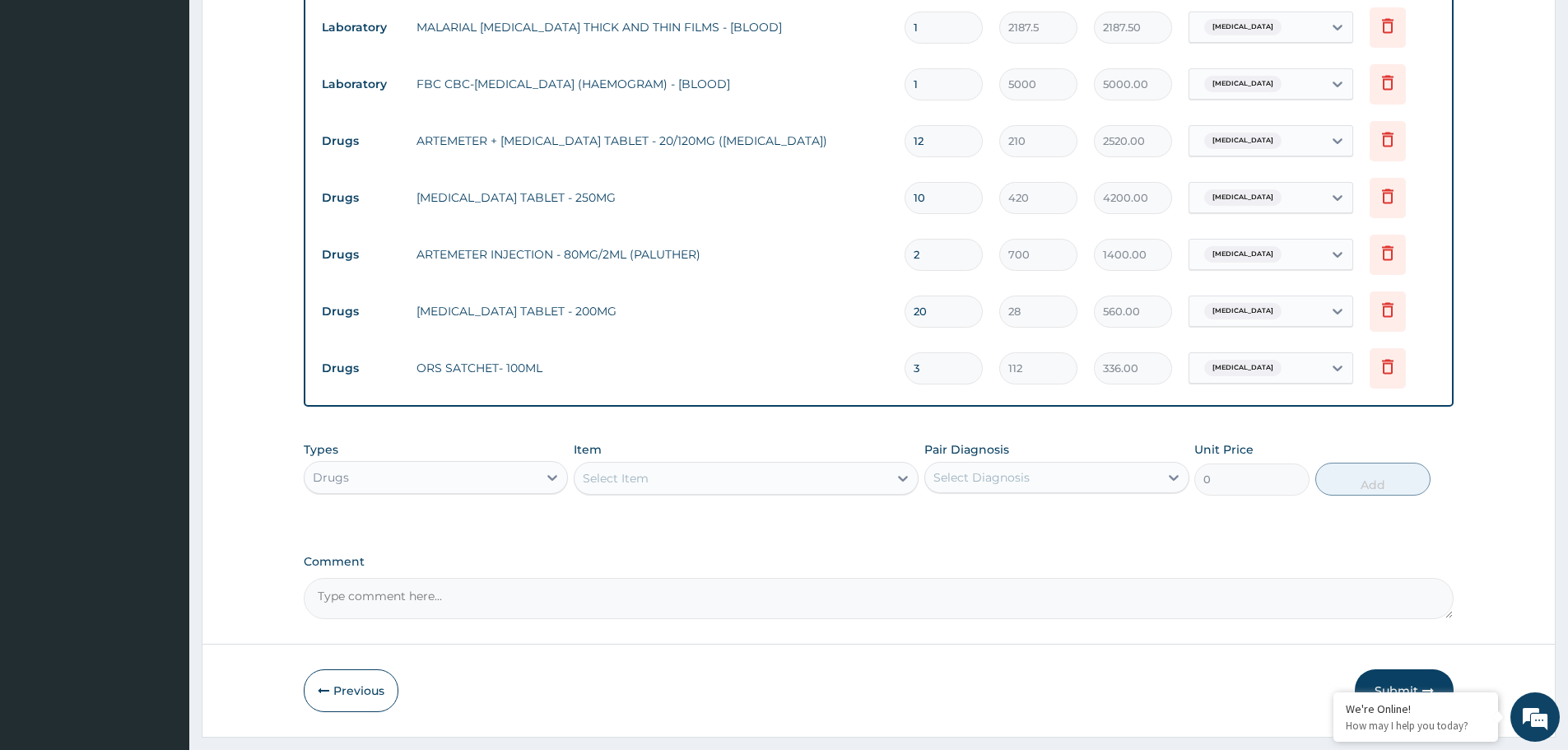
scroll to position [740, 0]
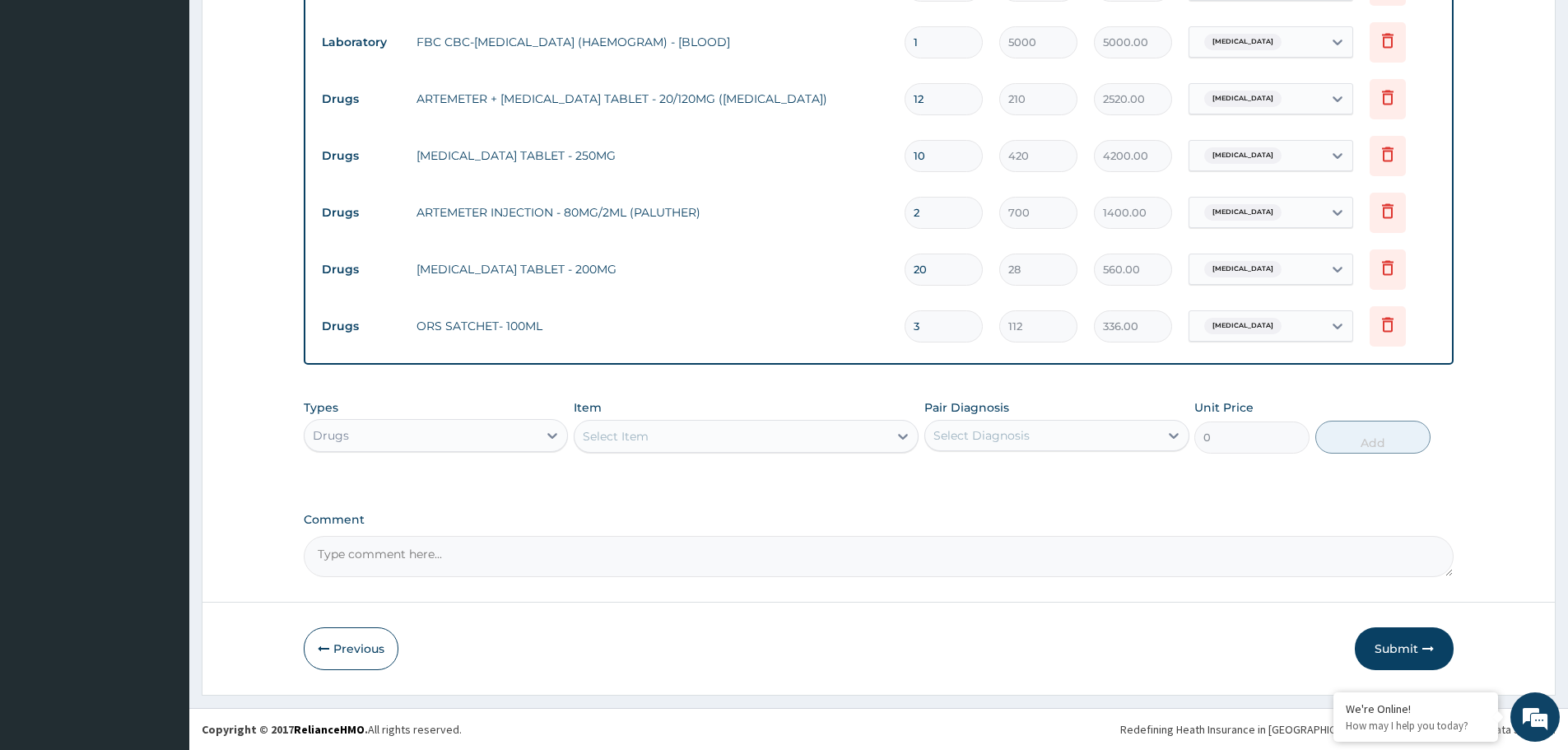
type input "3"
click at [729, 436] on div "Select Item" at bounding box center [731, 436] width 314 height 27
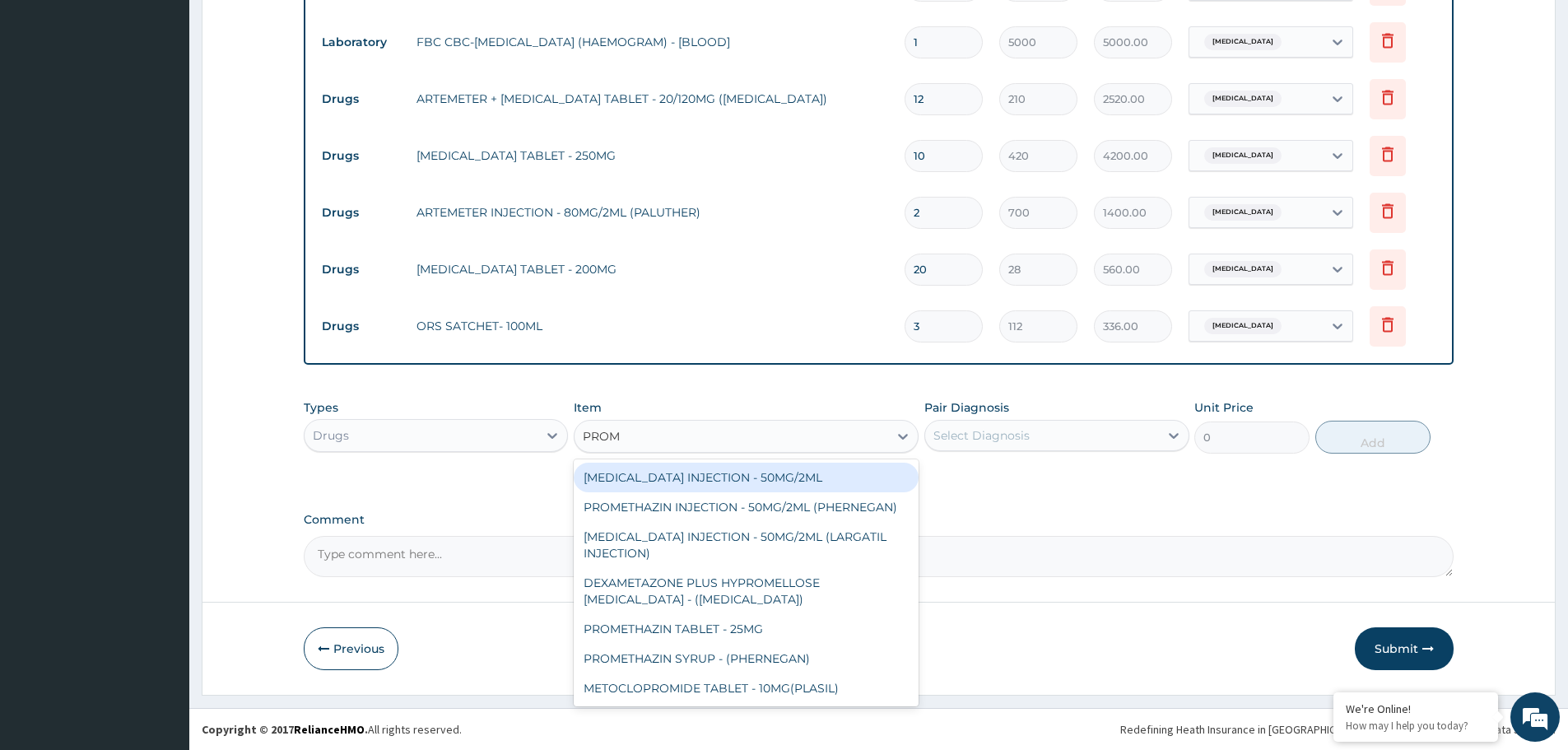
type input "PROME"
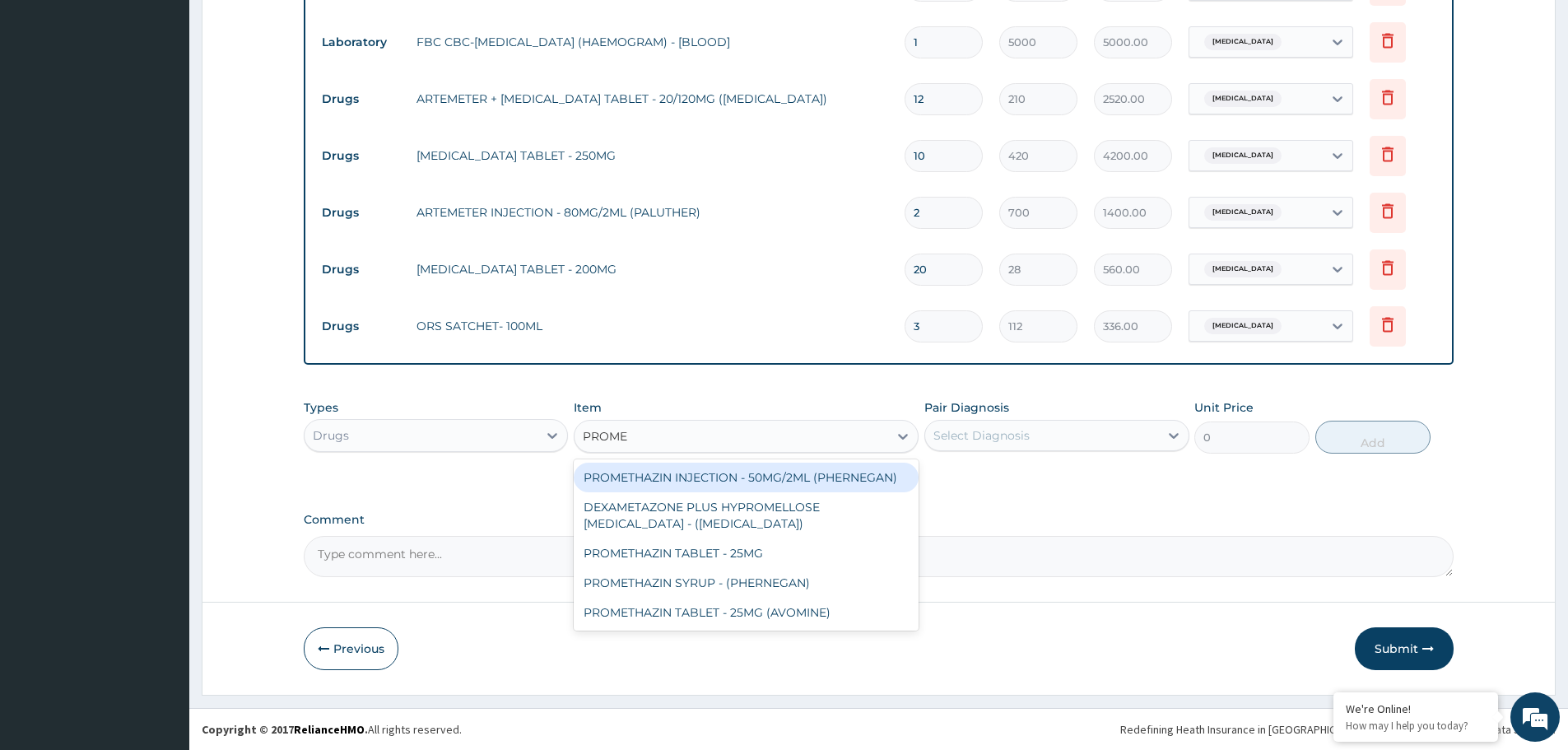
click at [750, 481] on div "PROMETHAZIN INJECTION - 50MG/2ML (PHERNEGAN)" at bounding box center [746, 477] width 345 height 30
type input "319.2"
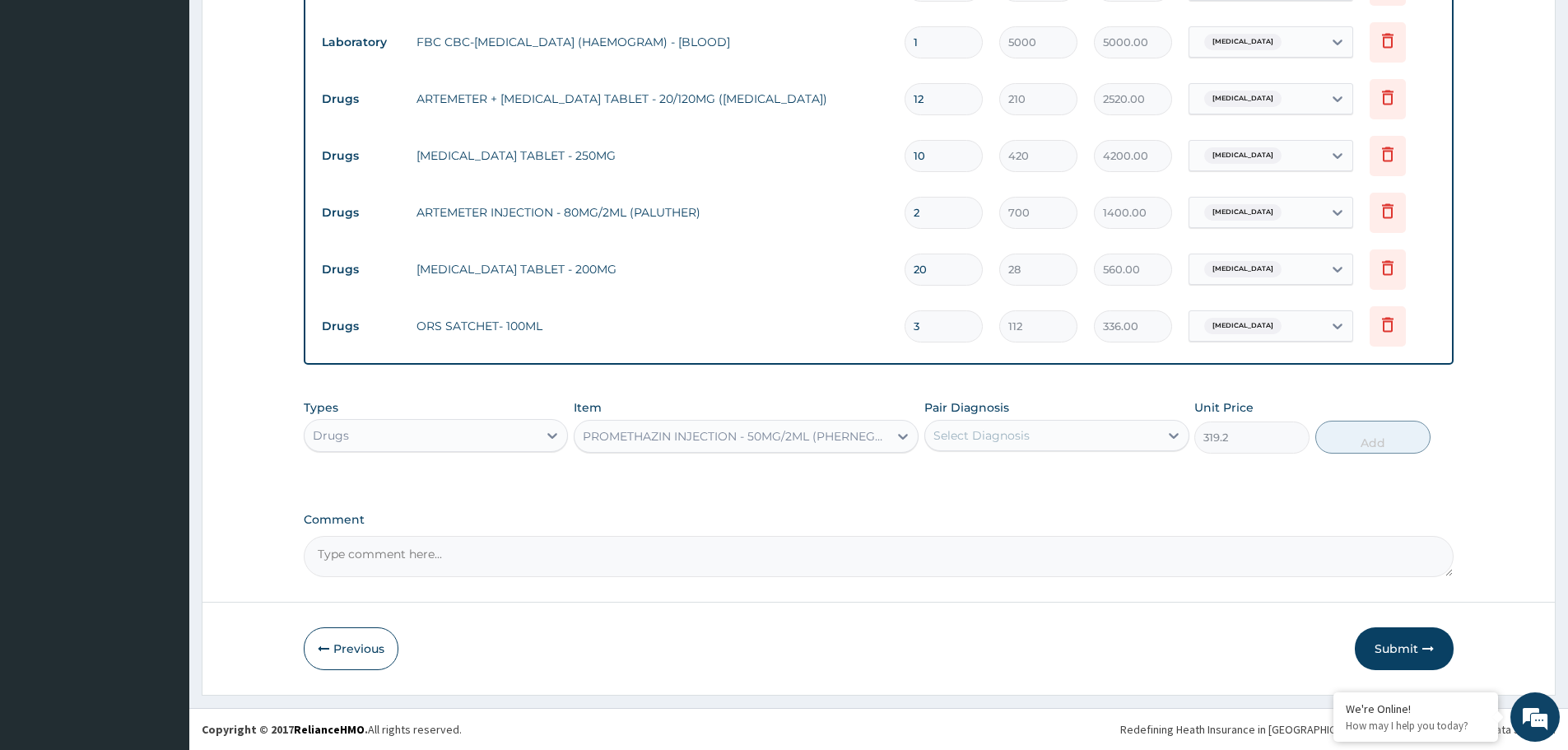
click at [967, 457] on div "Types Drugs Item option PROMETHAZIN INJECTION - 50MG/2ML (PHERNEGAN), selected.…" at bounding box center [878, 426] width 1150 height 71
click at [987, 440] on div "Select Diagnosis" at bounding box center [982, 435] width 96 height 17
drag, startPoint x: 980, startPoint y: 510, endPoint x: 1114, endPoint y: 497, distance: 134.6
click at [981, 510] on label "[MEDICAL_DATA]" at bounding box center [1002, 510] width 102 height 17
checkbox input "true"
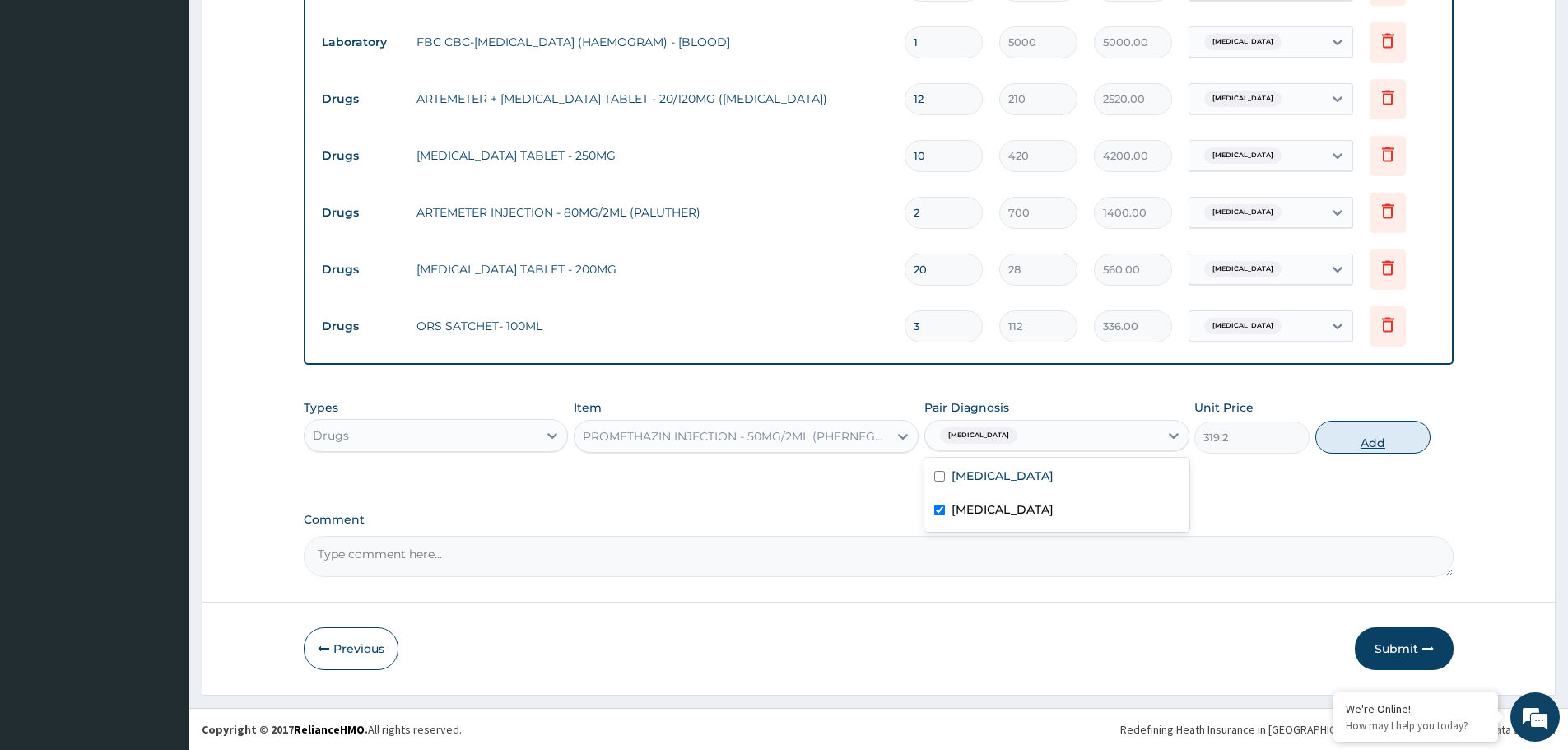
click at [1419, 436] on button "Add" at bounding box center [1372, 437] width 115 height 32
type input "0"
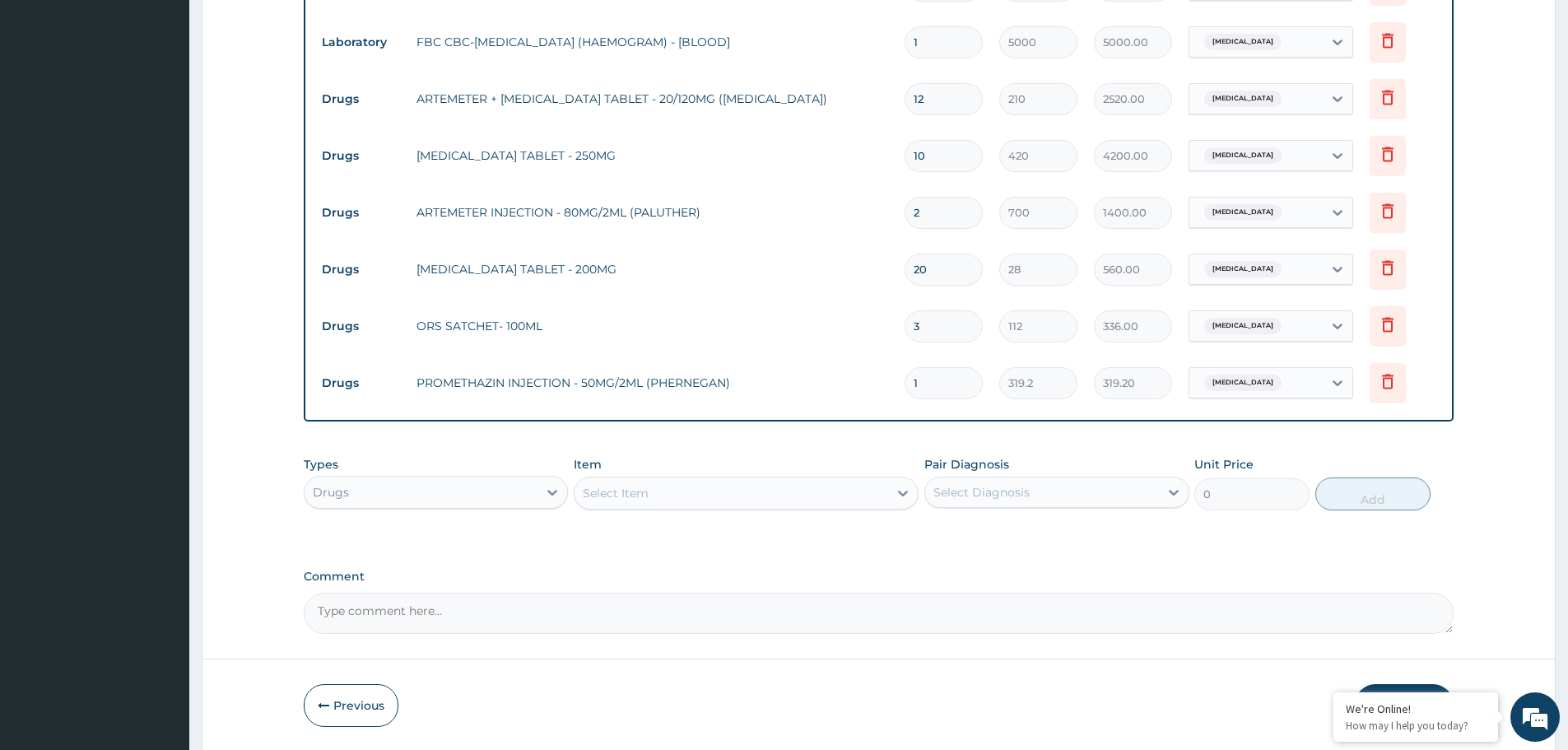
click at [671, 494] on div "Select Item" at bounding box center [731, 493] width 314 height 27
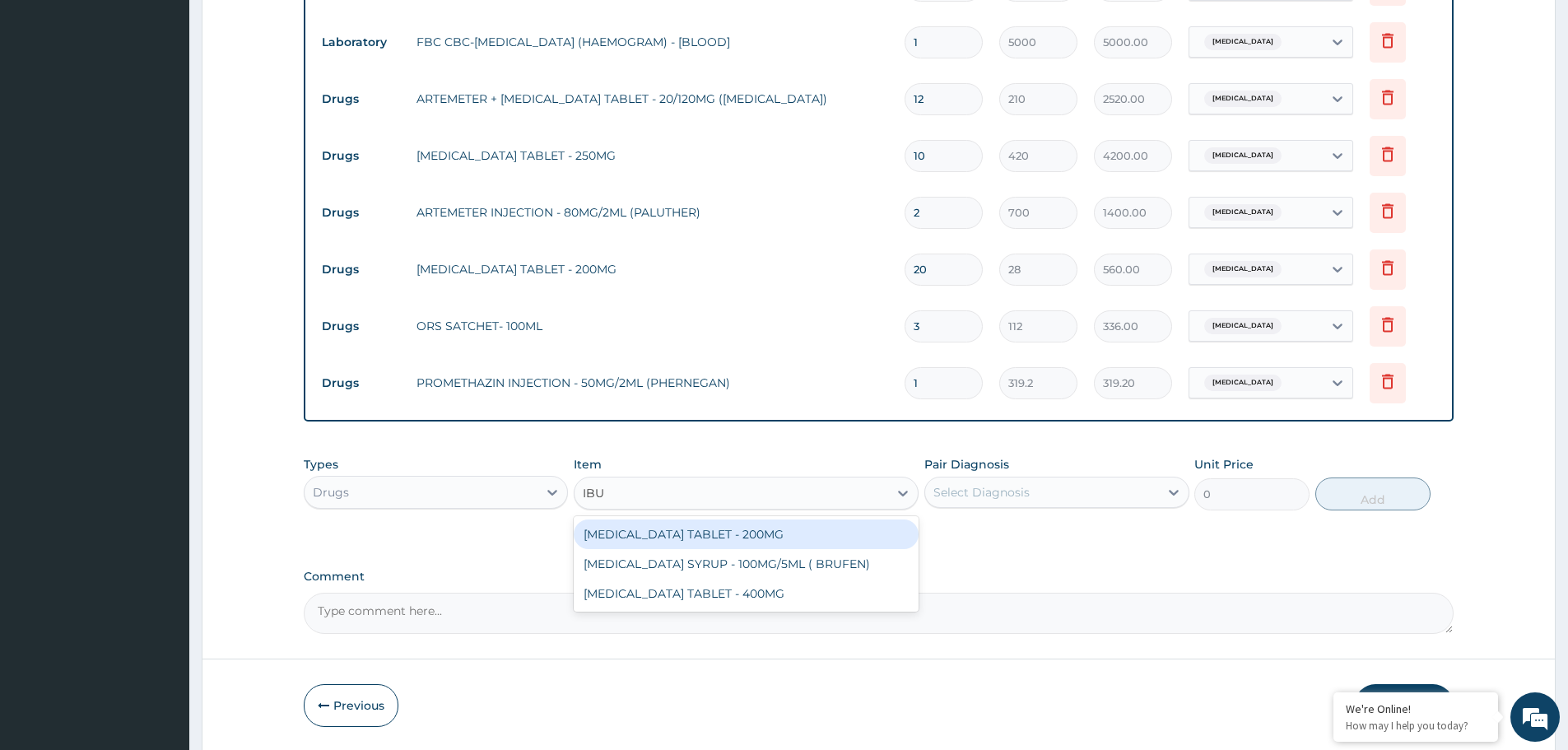
type input "IBUP"
click at [723, 541] on div "[MEDICAL_DATA] TABLET - 200MG" at bounding box center [746, 534] width 345 height 30
type input "672"
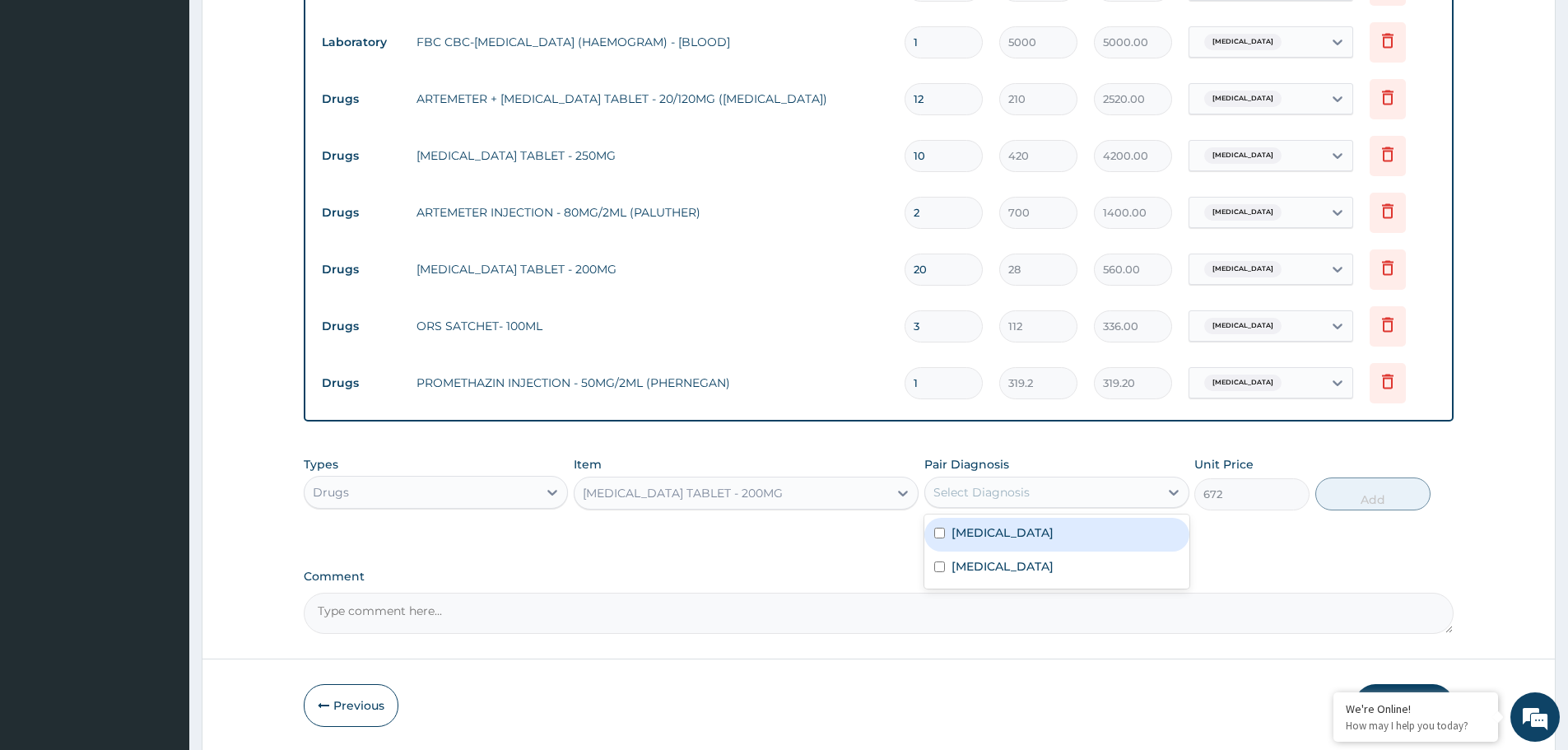
click at [1064, 496] on div "Select Diagnosis" at bounding box center [1041, 492] width 233 height 27
click at [1005, 541] on div "[MEDICAL_DATA]" at bounding box center [1056, 534] width 265 height 33
checkbox input "true"
click at [1402, 499] on button "Add" at bounding box center [1372, 493] width 115 height 32
type input "0"
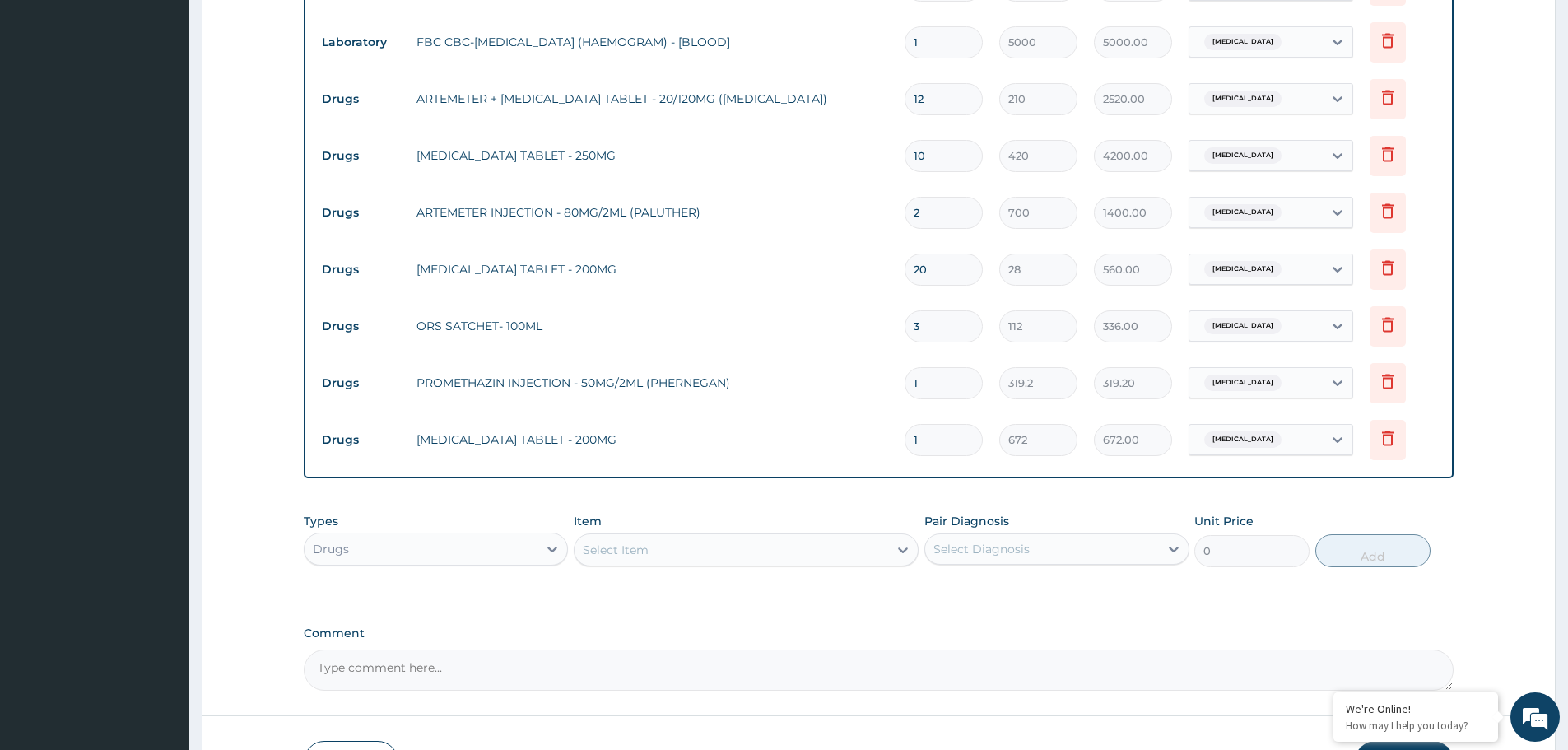
click at [639, 557] on div "Select Item" at bounding box center [731, 550] width 314 height 27
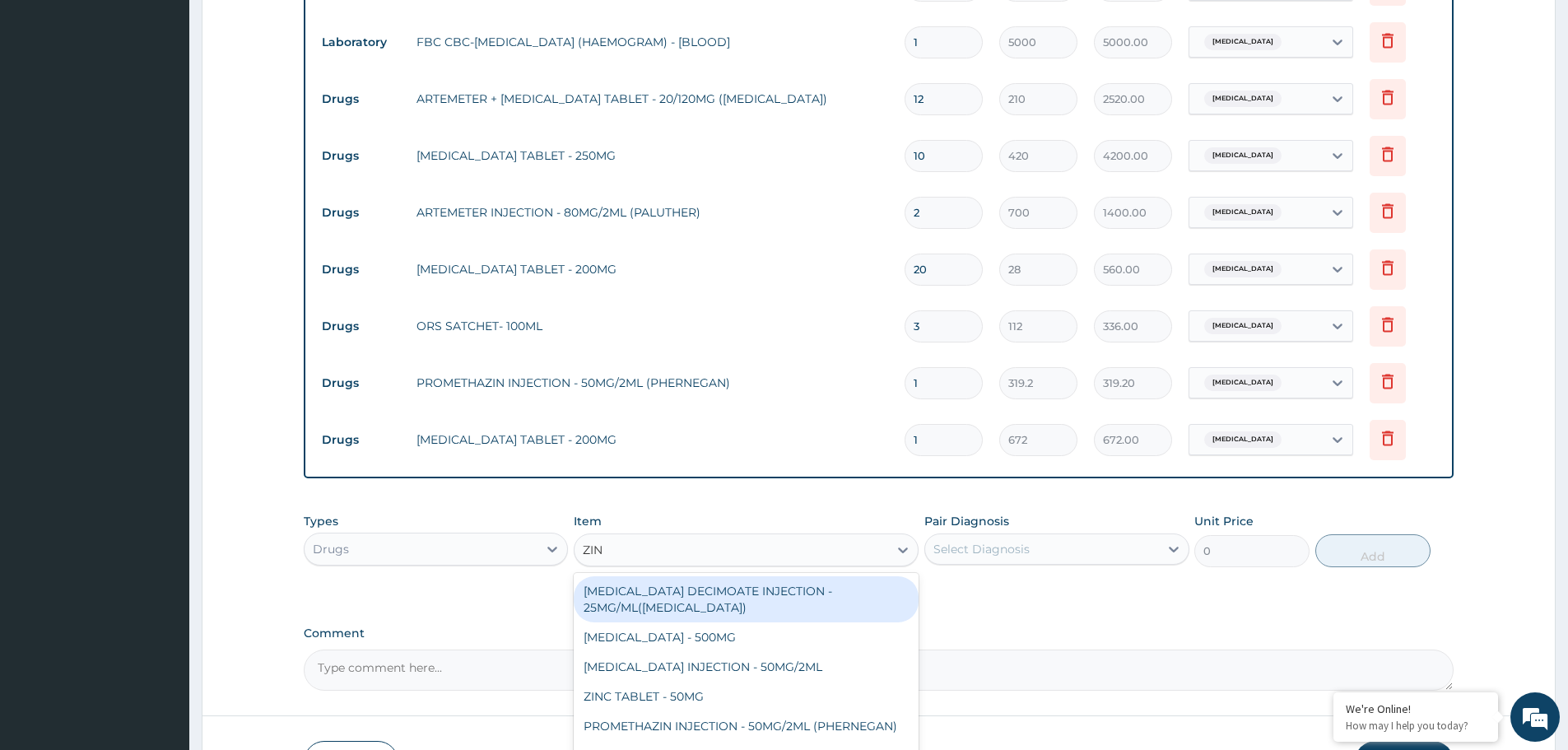
type input "ZINC"
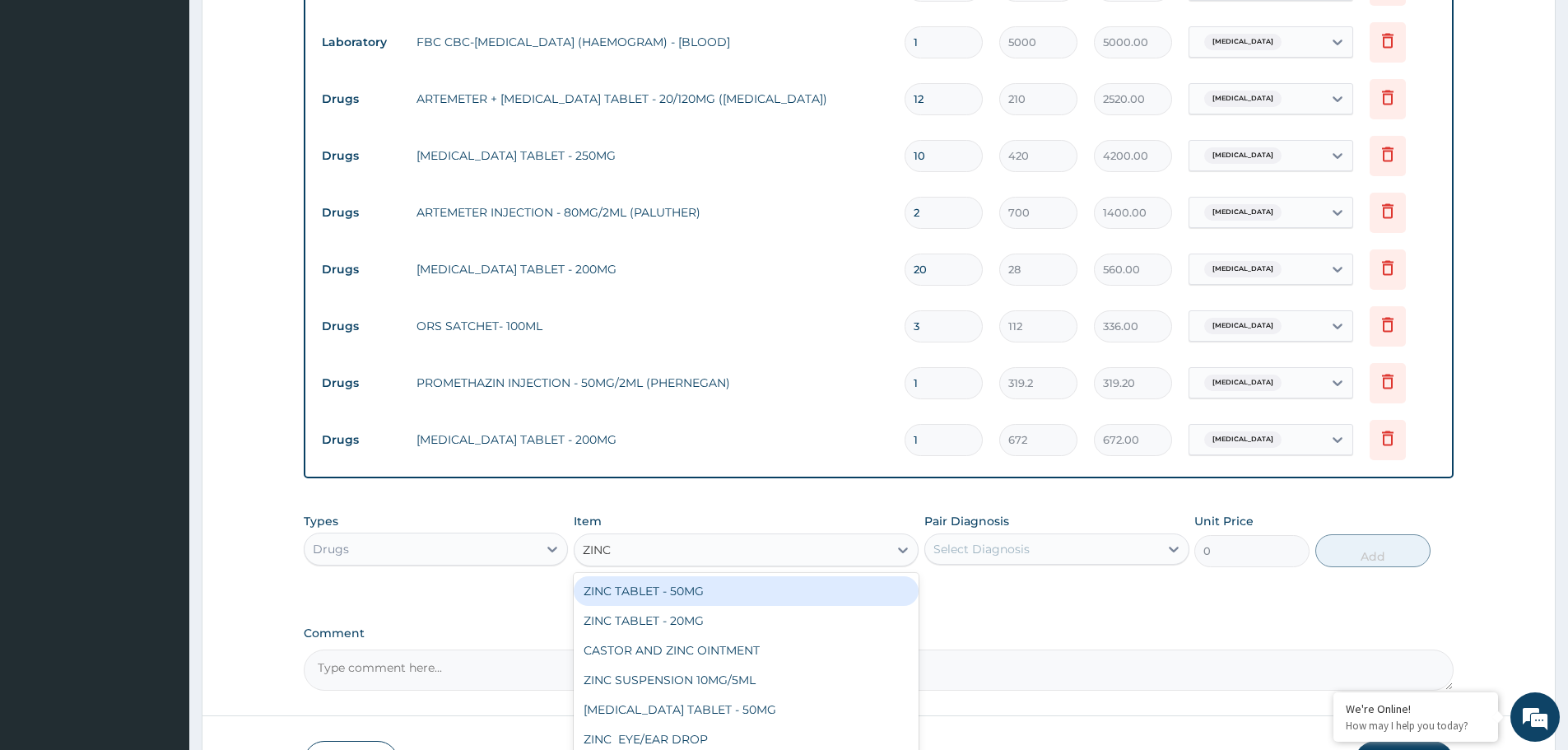
drag, startPoint x: 743, startPoint y: 589, endPoint x: 859, endPoint y: 574, distance: 117.0
click at [743, 588] on div "ZINC TABLET - 50MG" at bounding box center [746, 592] width 345 height 30
type input "168"
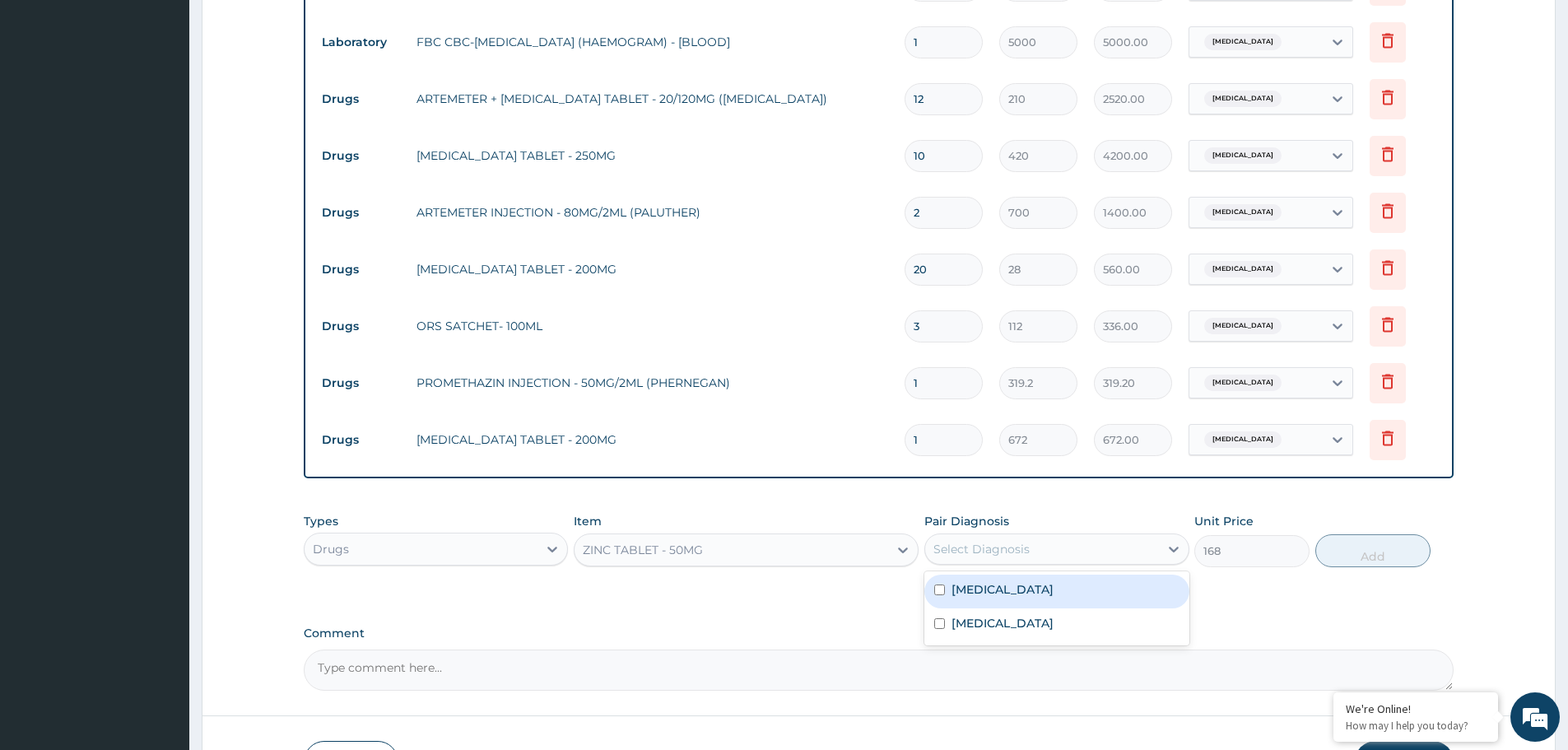
click at [1026, 544] on div "Select Diagnosis" at bounding box center [982, 549] width 96 height 17
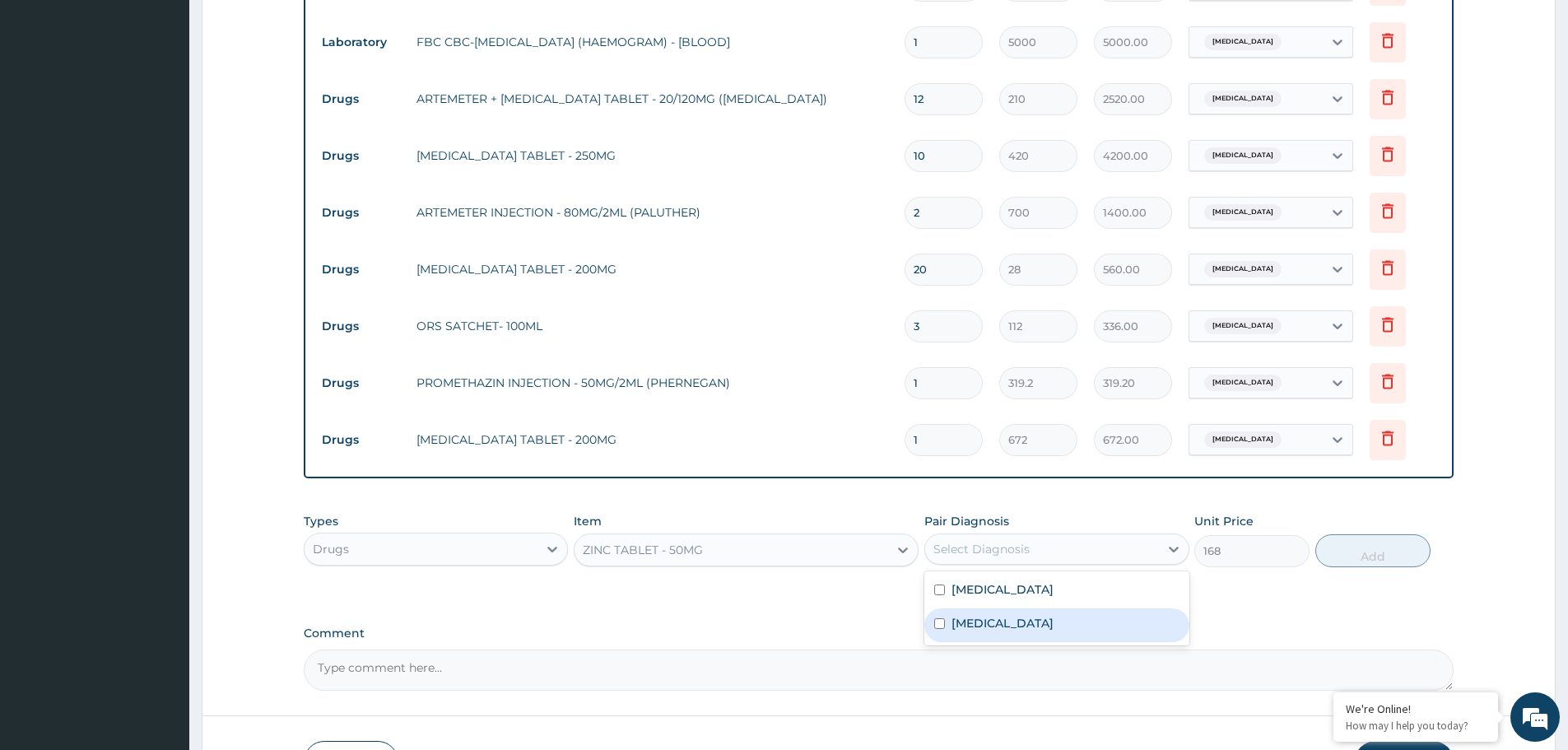
drag, startPoint x: 1001, startPoint y: 616, endPoint x: 1282, endPoint y: 574, distance: 284.1
click at [1013, 617] on label "[MEDICAL_DATA]" at bounding box center [1002, 623] width 102 height 17
checkbox input "true"
click at [1358, 559] on button "Add" at bounding box center [1372, 550] width 115 height 32
type input "0"
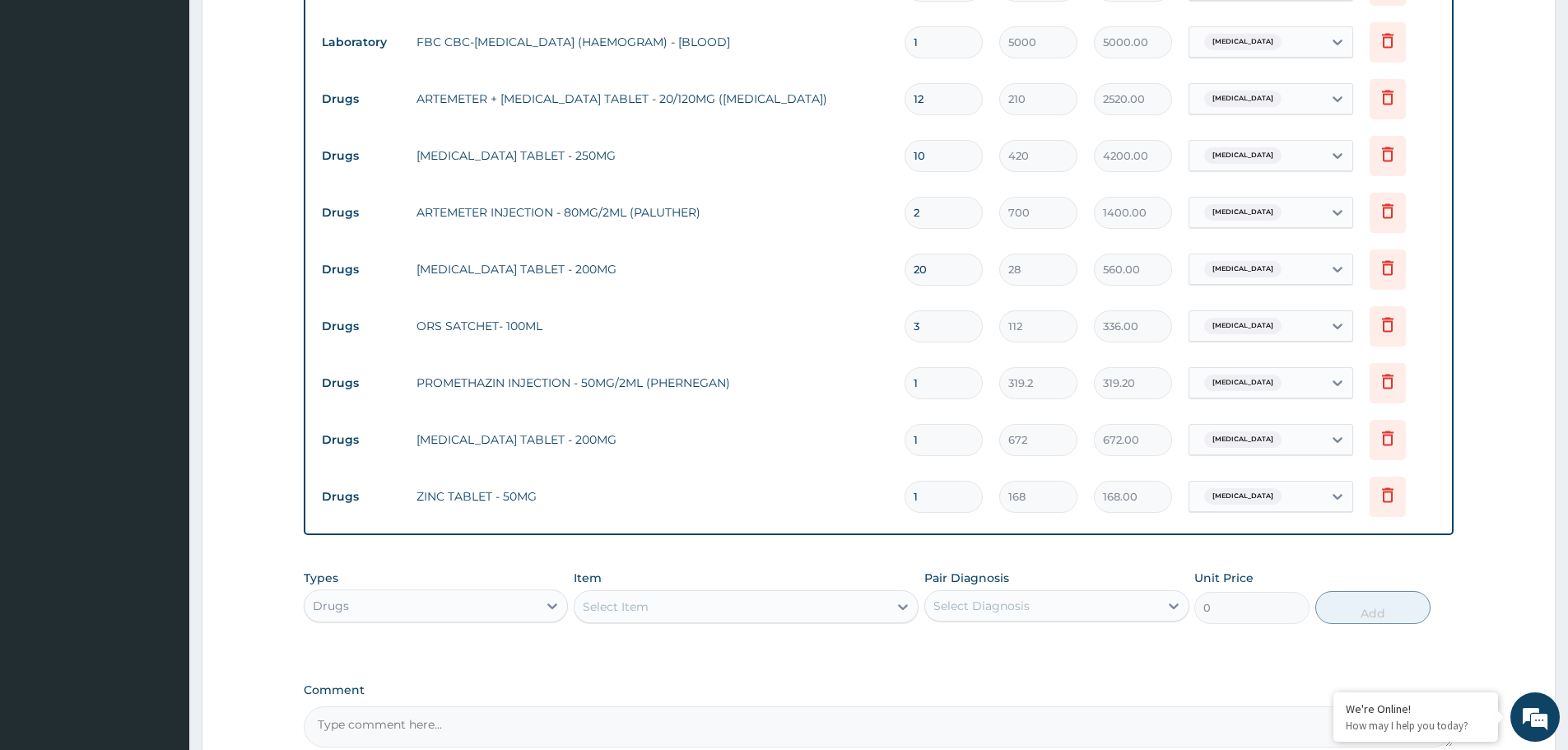
type input "10"
type input "1680.00"
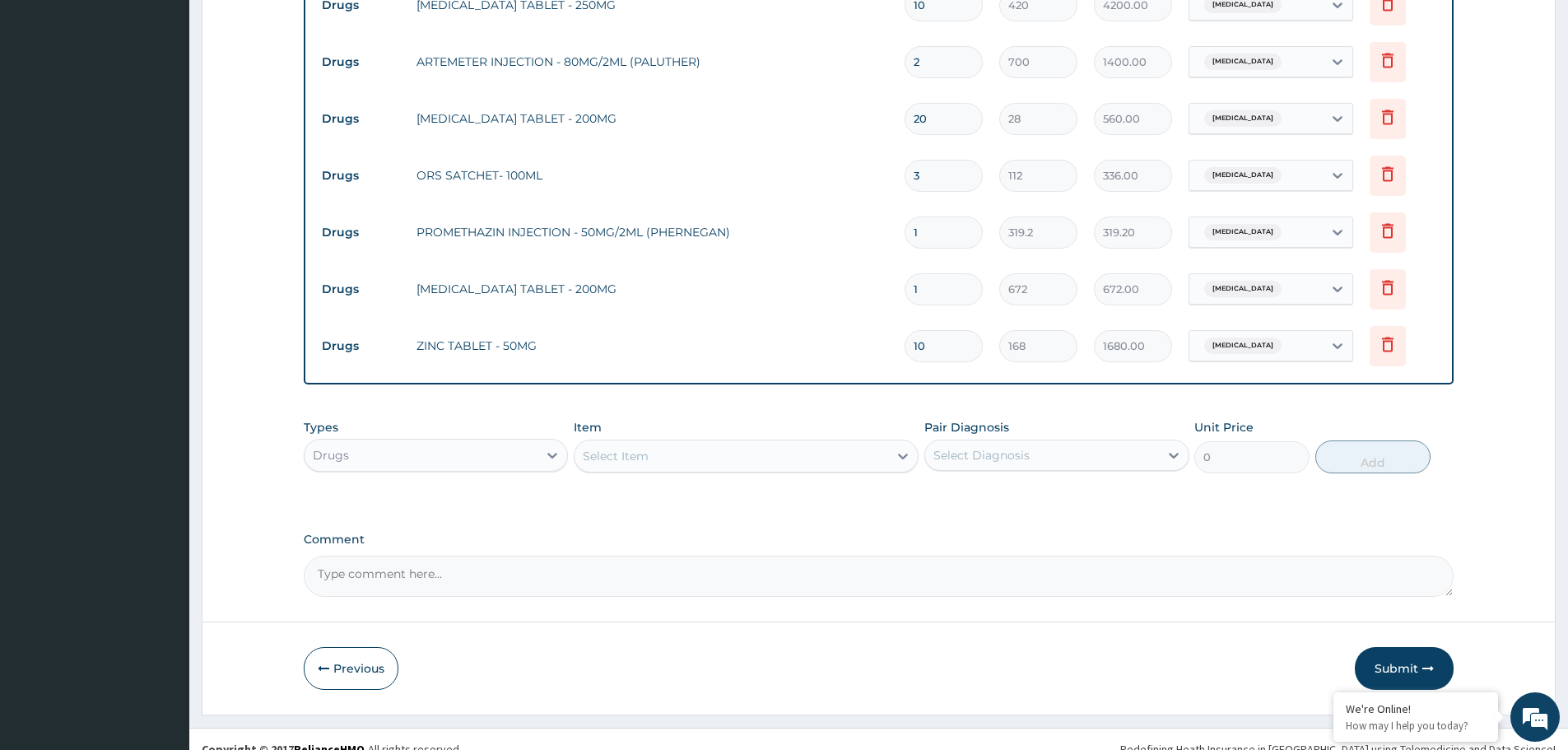
scroll to position [910, 0]
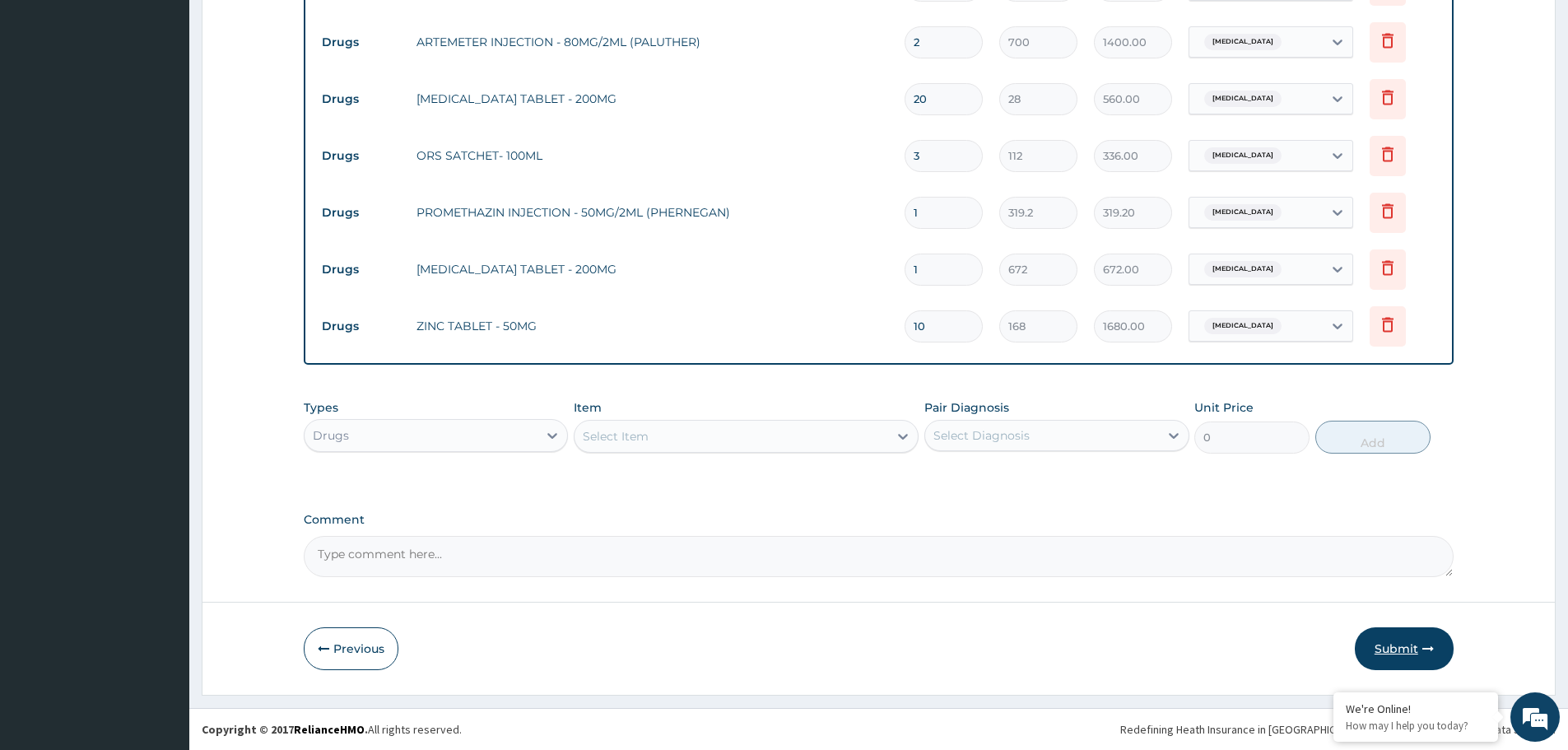
type input "10"
click at [1399, 649] on button "Submit" at bounding box center [1404, 650] width 98 height 43
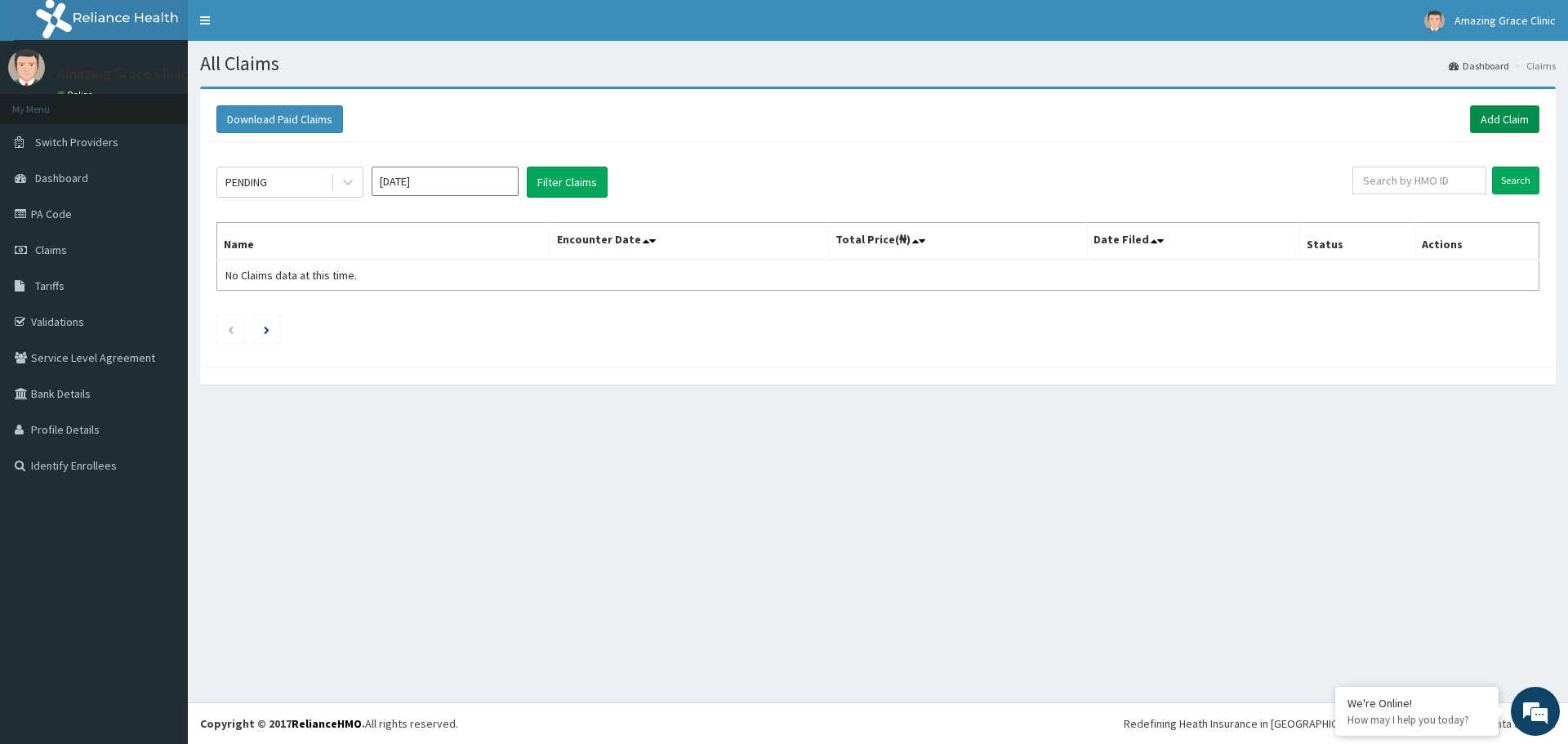
click at [1502, 128] on link "Add Claim" at bounding box center [1504, 119] width 69 height 27
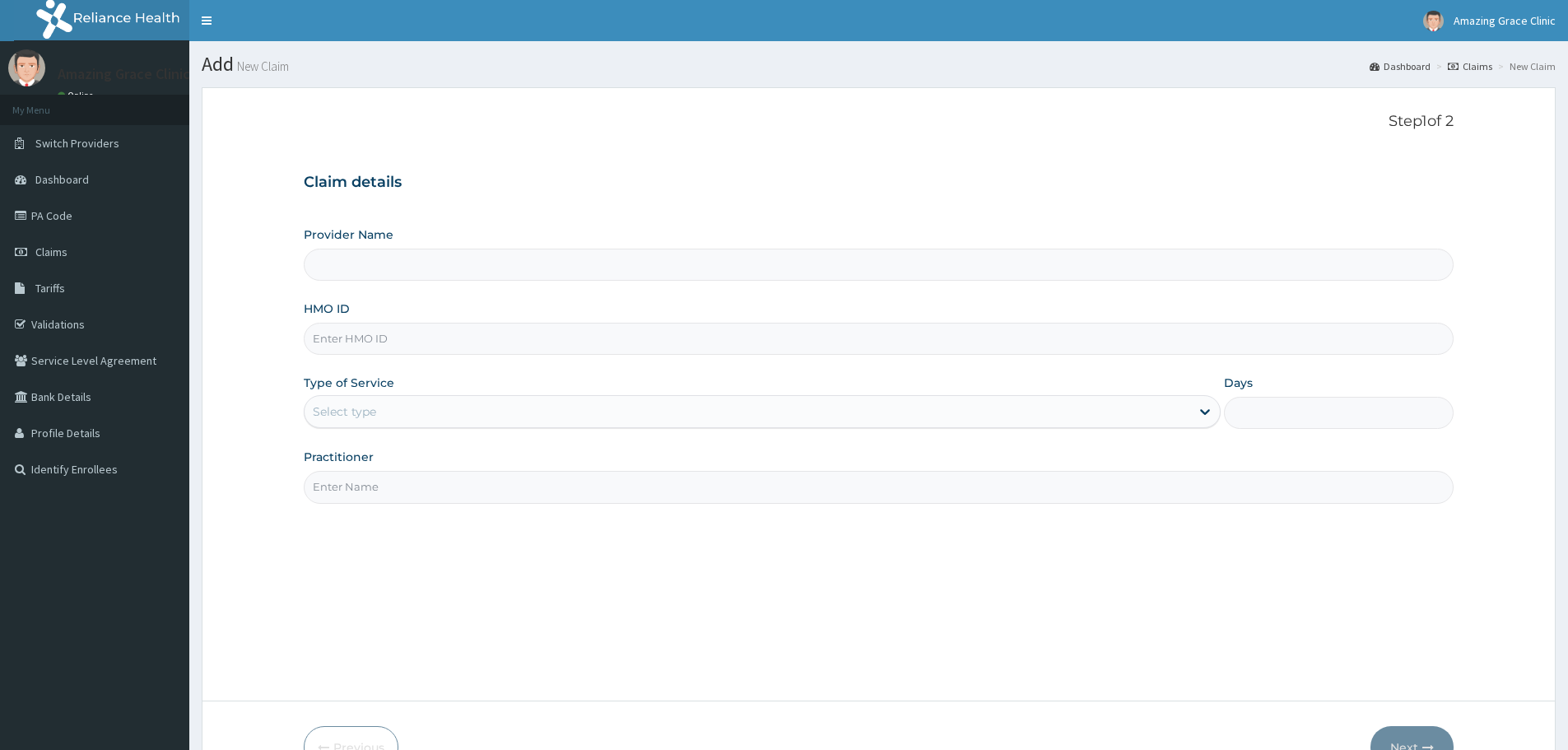
click at [385, 342] on input "HMO ID" at bounding box center [878, 339] width 1150 height 32
paste input "ITX/10263/F"
type input "ITX/10263/F"
click at [456, 409] on div "Select type" at bounding box center [748, 411] width 885 height 27
type input "Amazing Grace Clinic- ijebu ode"
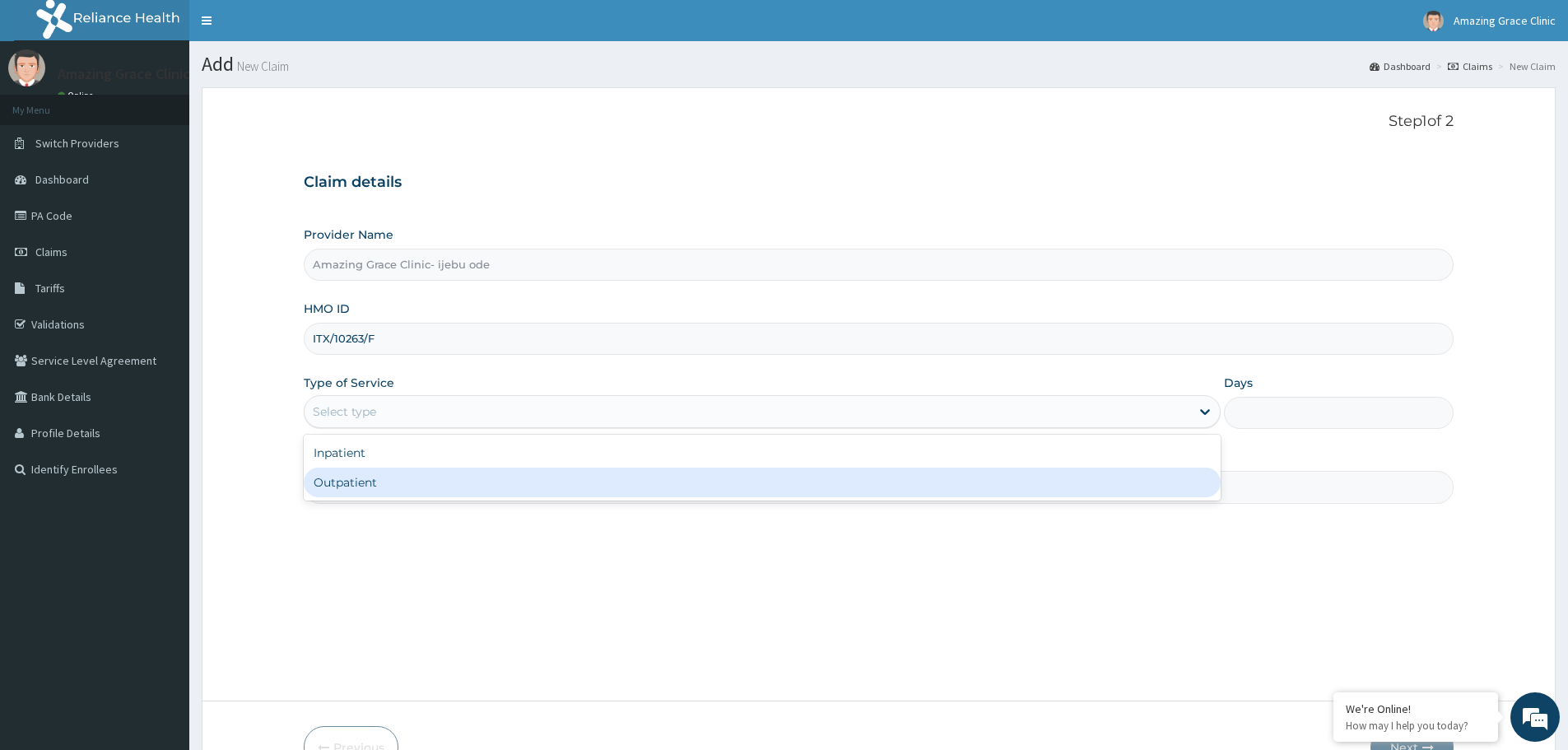
click at [423, 486] on div "Outpatient" at bounding box center [762, 482] width 917 height 30
type input "1"
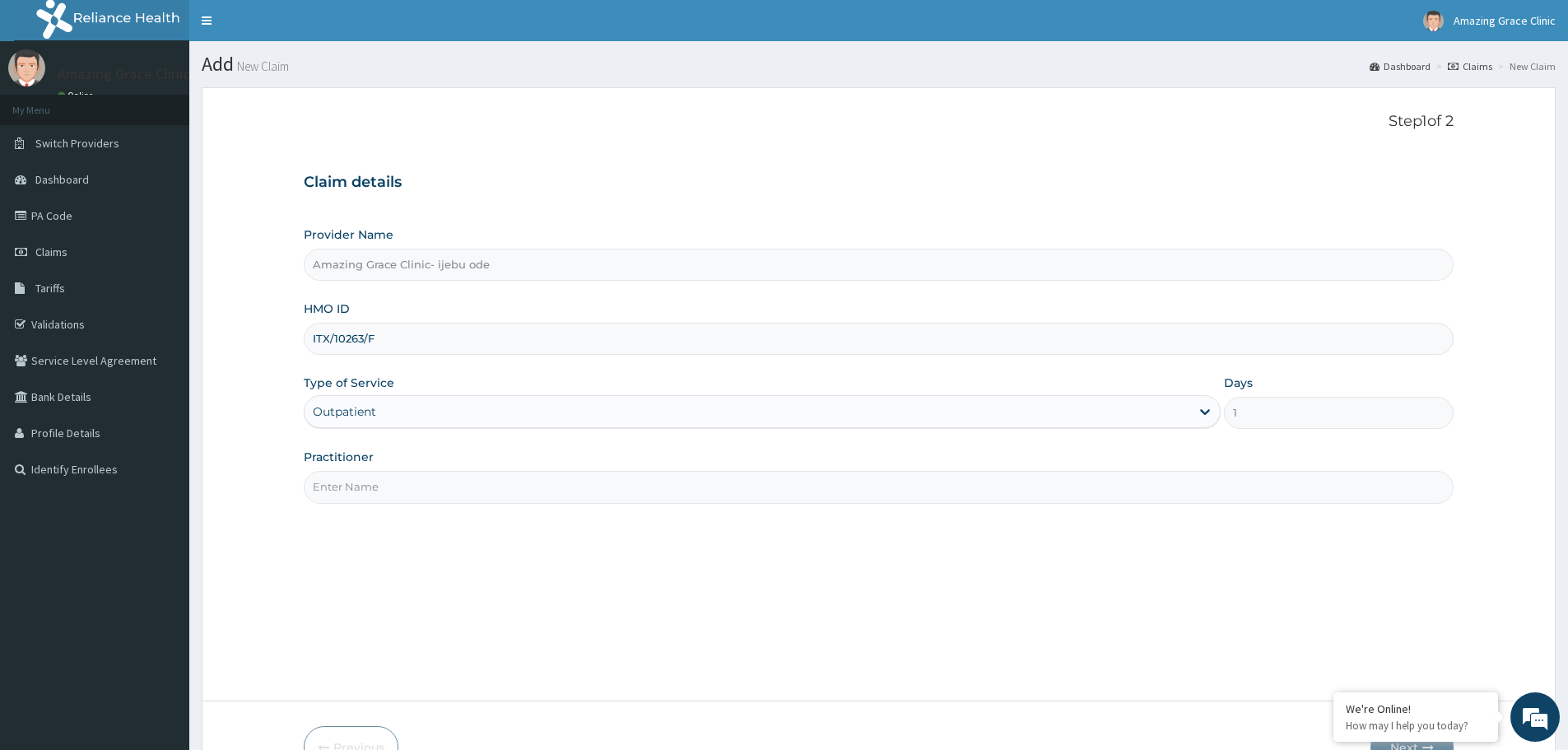
click at [433, 489] on input "Practitioner" at bounding box center [878, 487] width 1150 height 32
type input "[PERSON_NAME]"
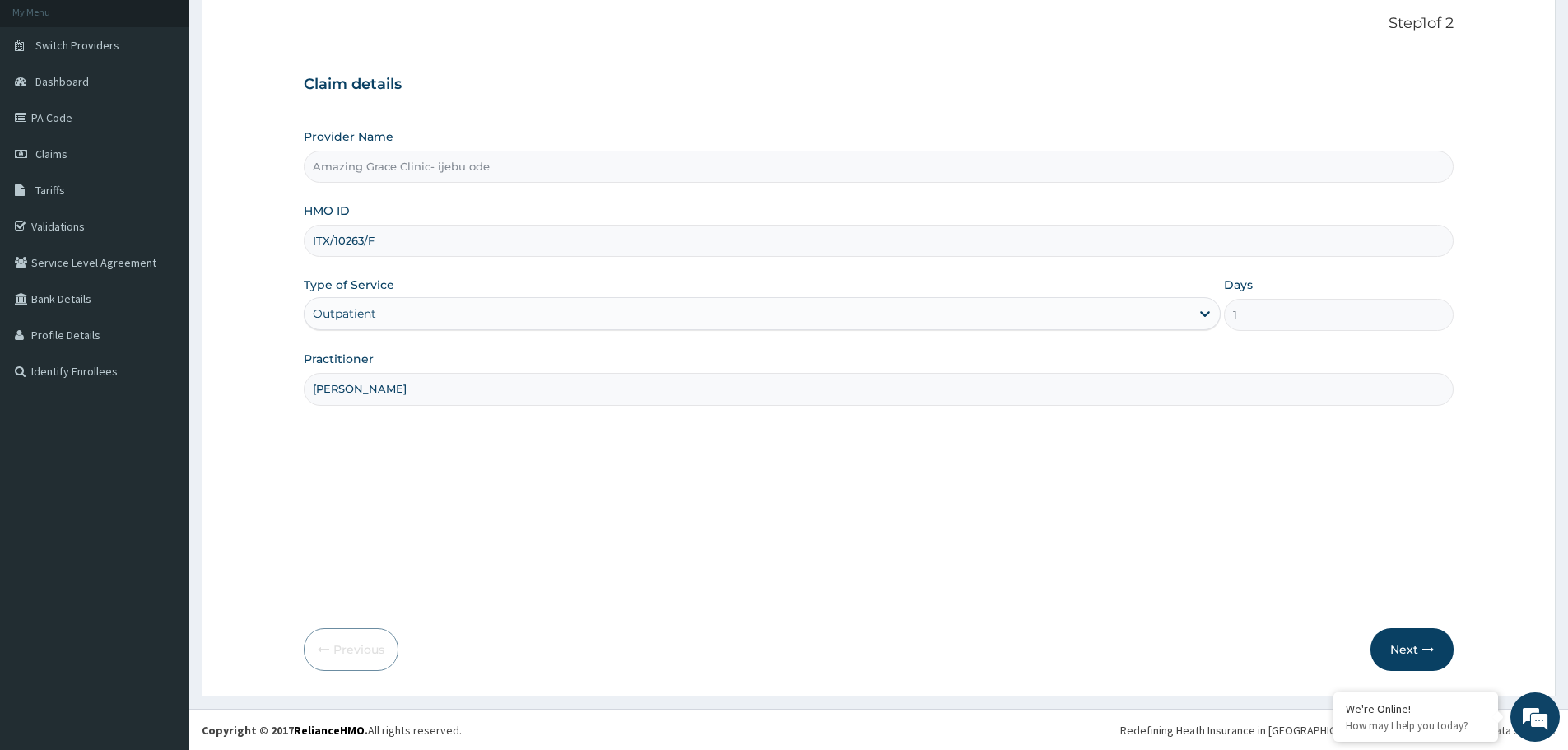
scroll to position [98, 0]
click at [1422, 653] on icon "button" at bounding box center [1428, 649] width 12 height 12
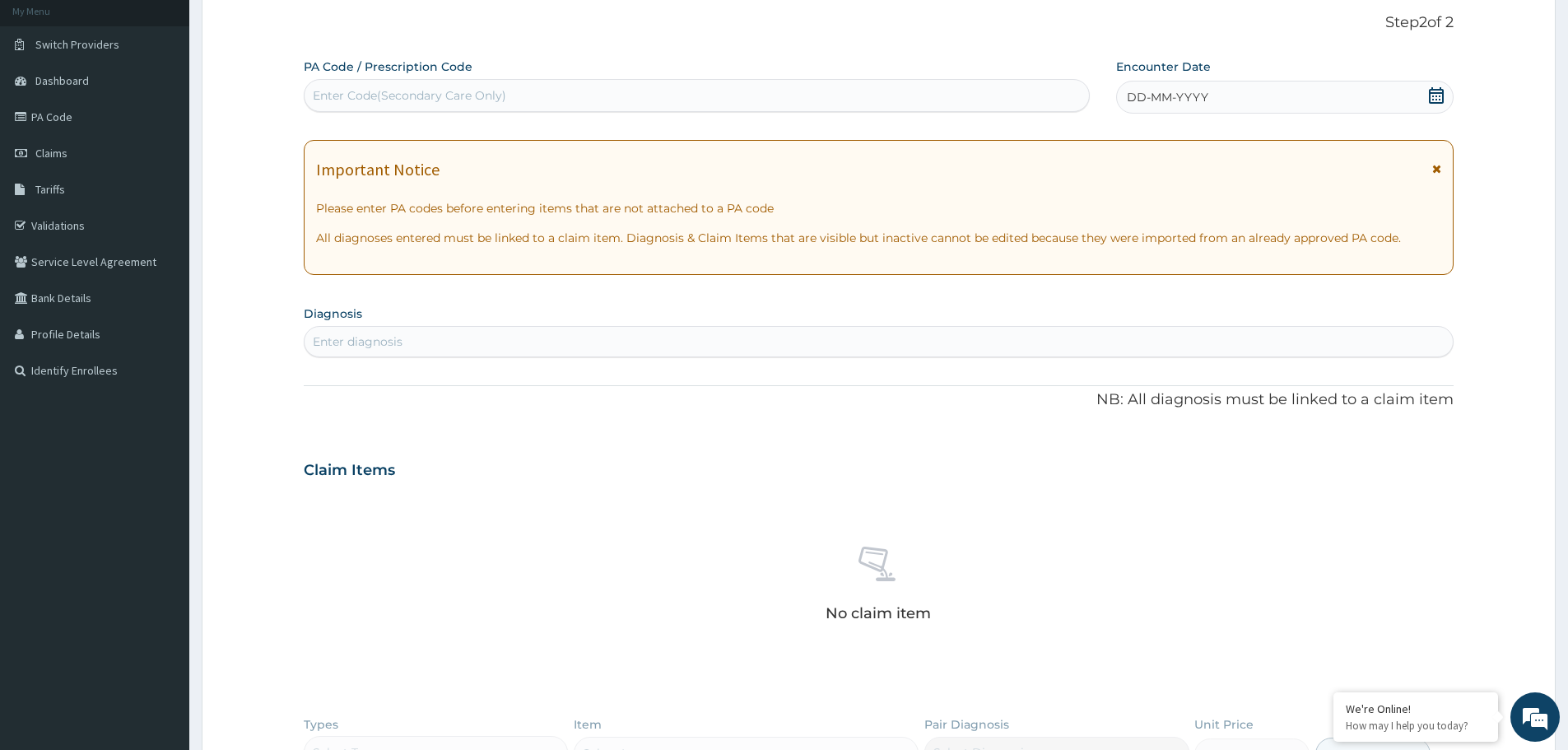
click at [1436, 92] on icon at bounding box center [1436, 95] width 17 height 17
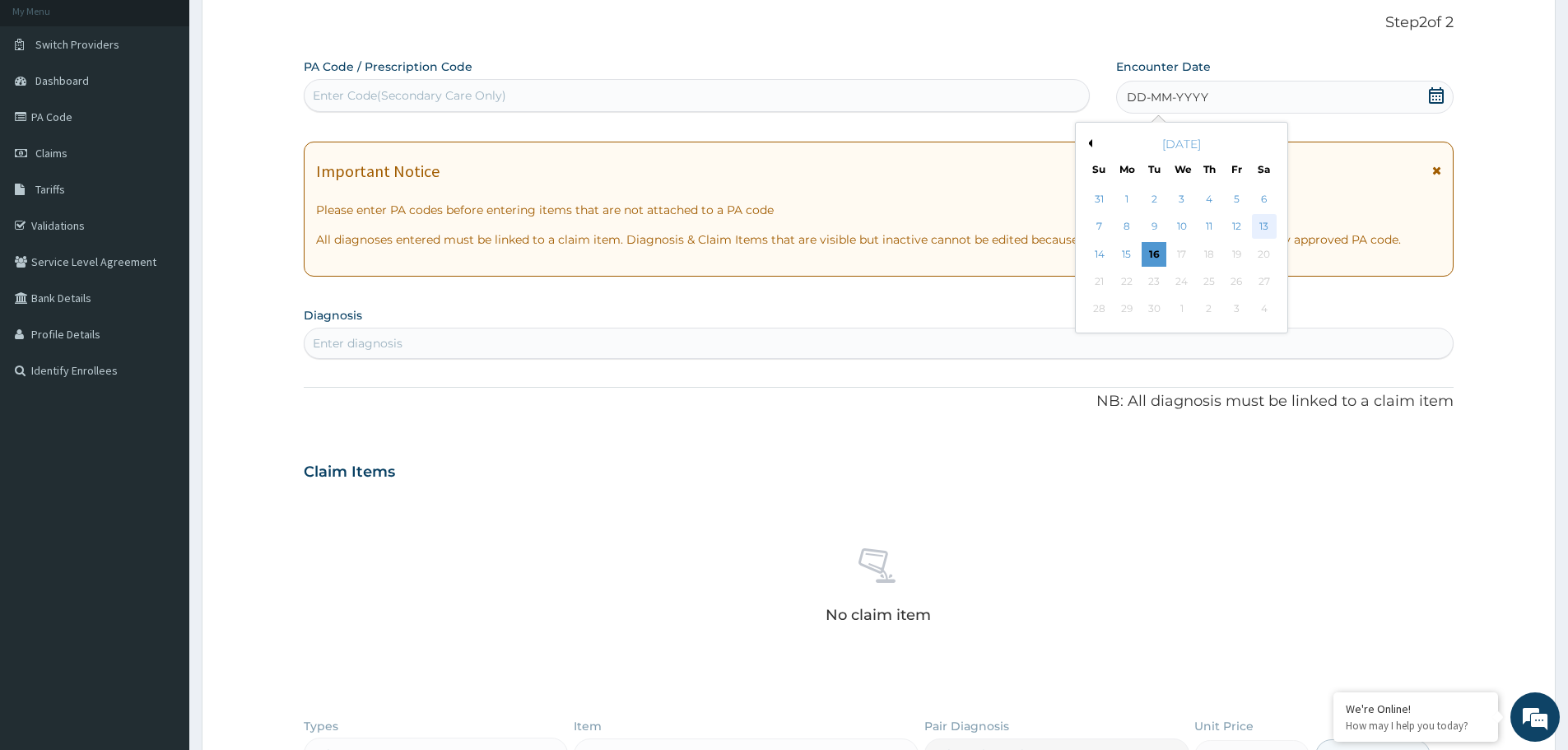
click at [1263, 221] on div "13" at bounding box center [1264, 226] width 25 height 25
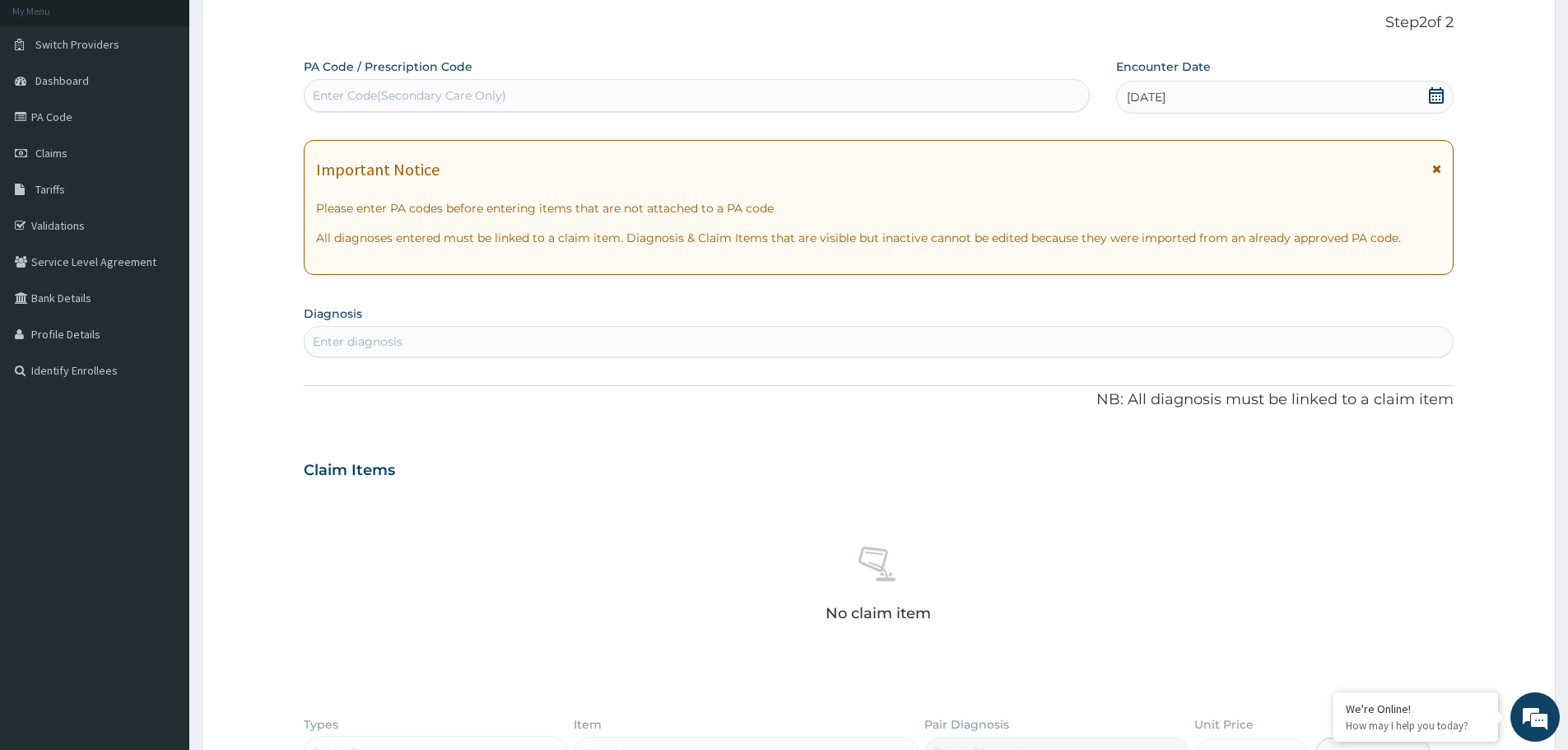
scroll to position [0, 0]
click at [1441, 92] on icon at bounding box center [1436, 95] width 17 height 17
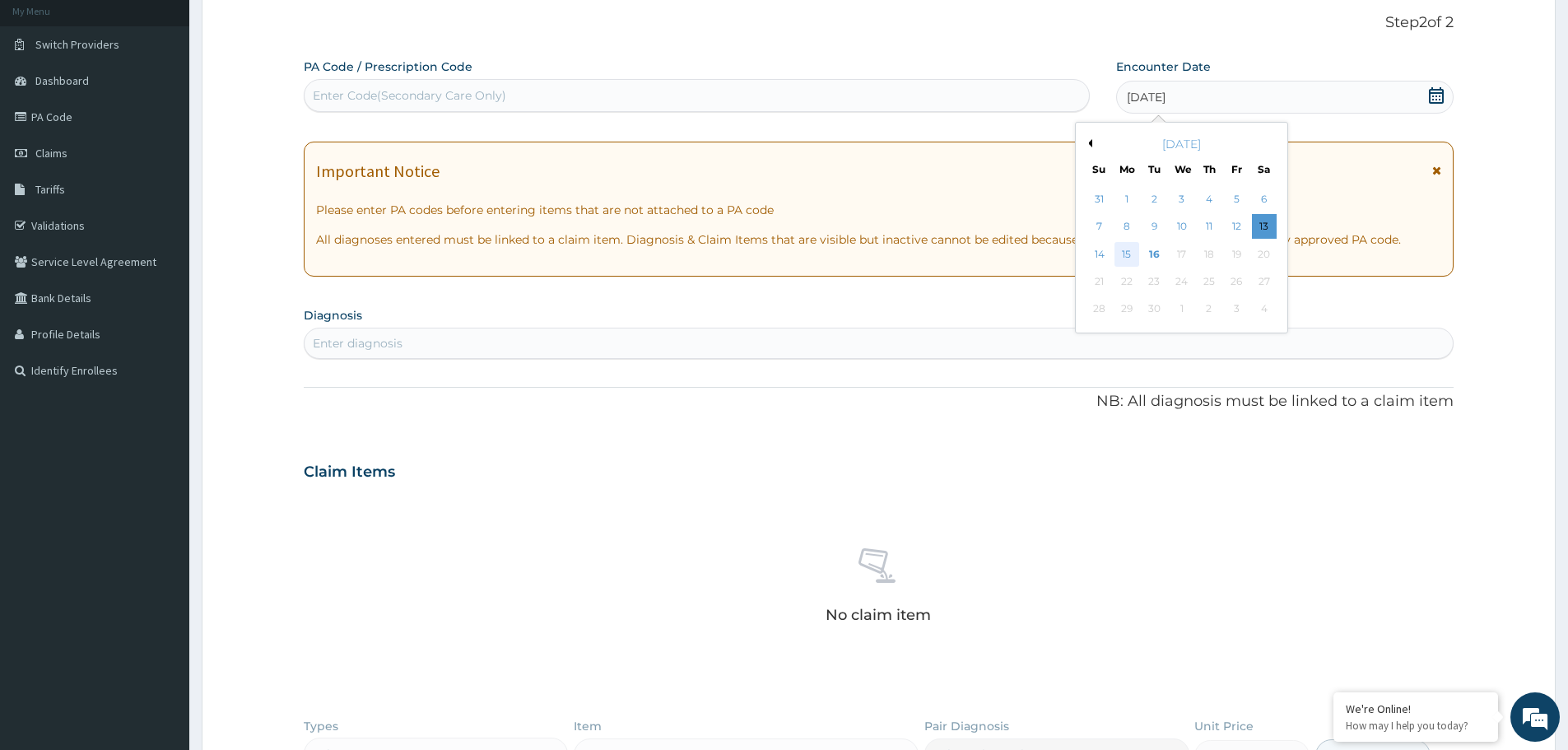
click at [1126, 259] on div "15" at bounding box center [1126, 254] width 25 height 25
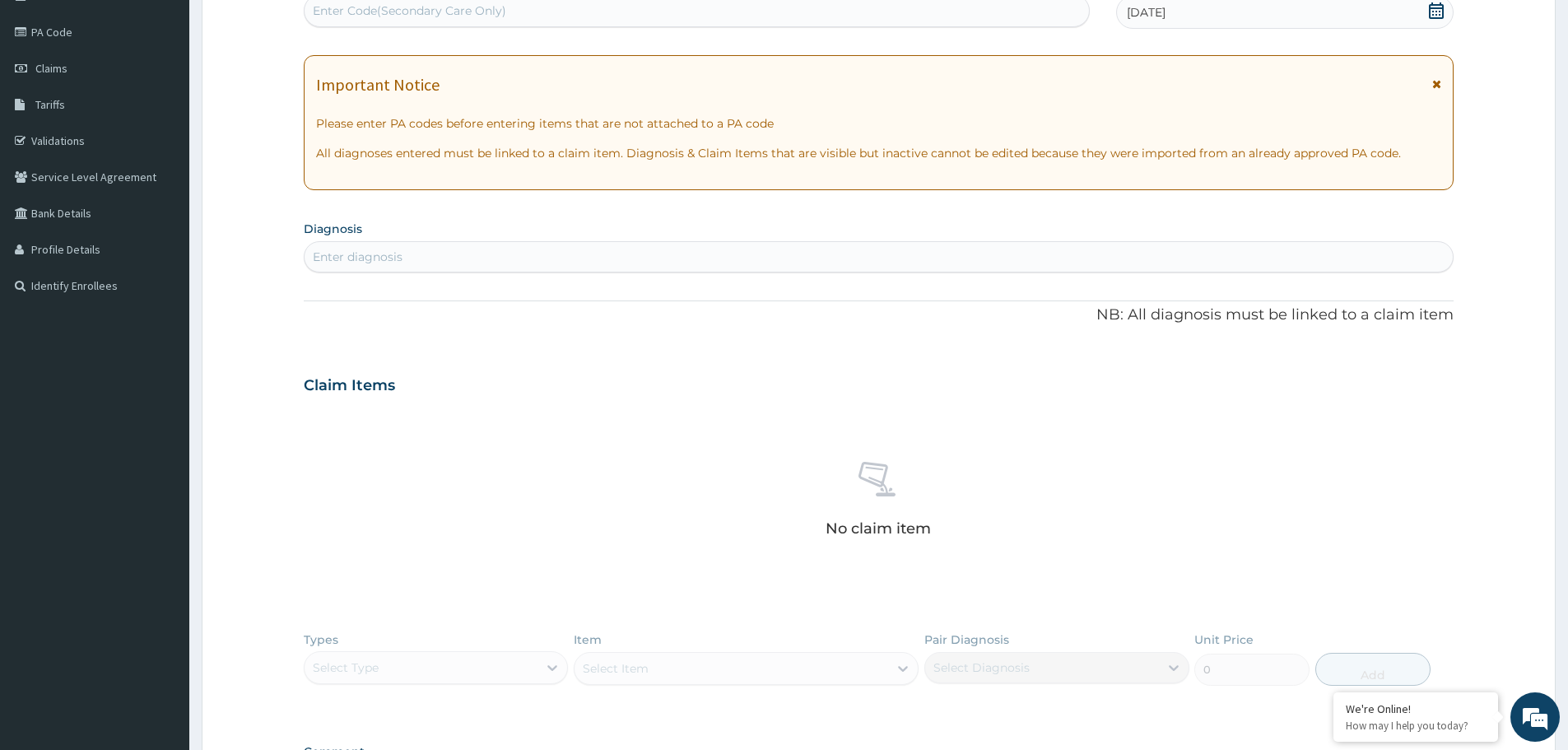
scroll to position [264, 0]
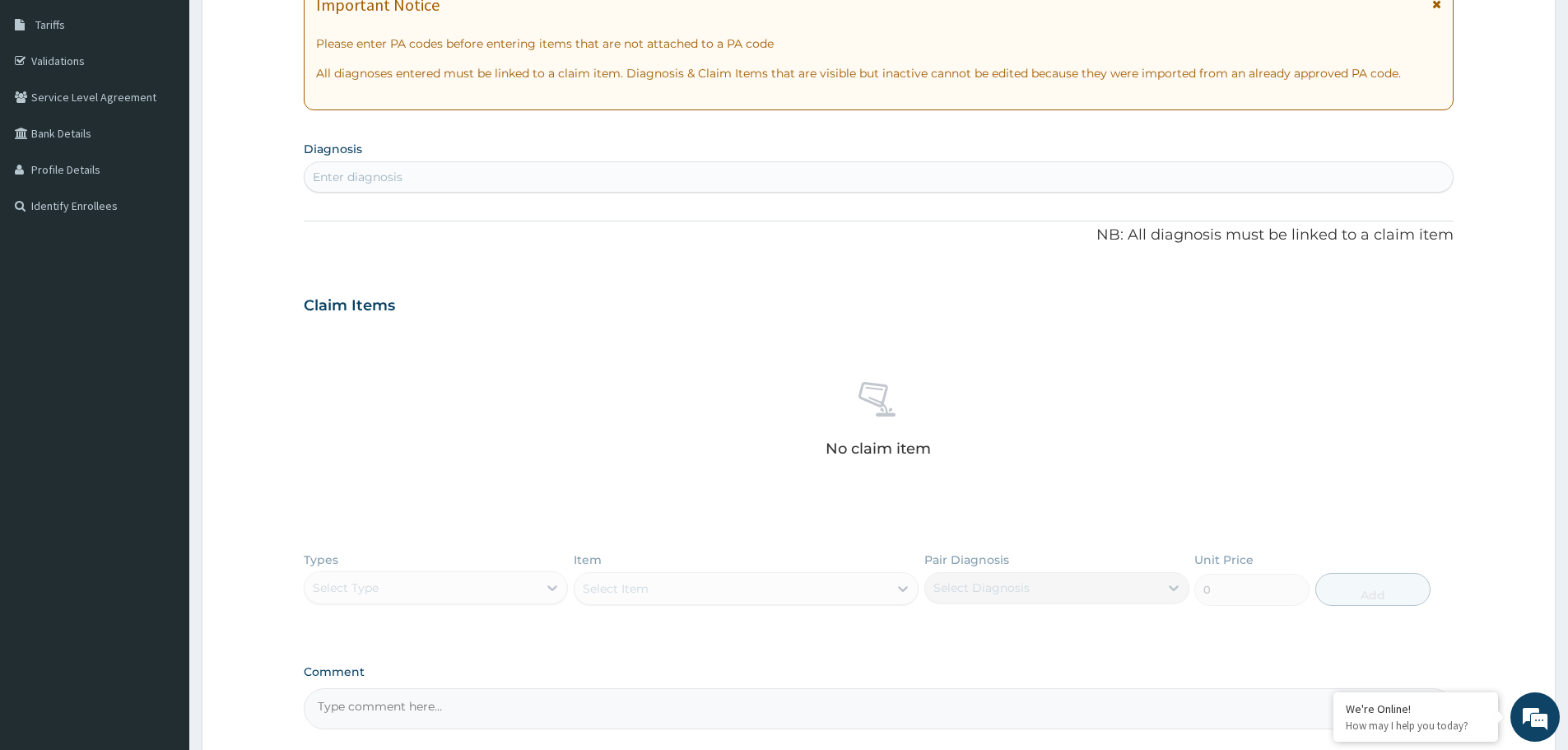
click at [407, 187] on div "Enter diagnosis" at bounding box center [878, 177] width 1148 height 27
type input "[MEDICAL_DATA]"
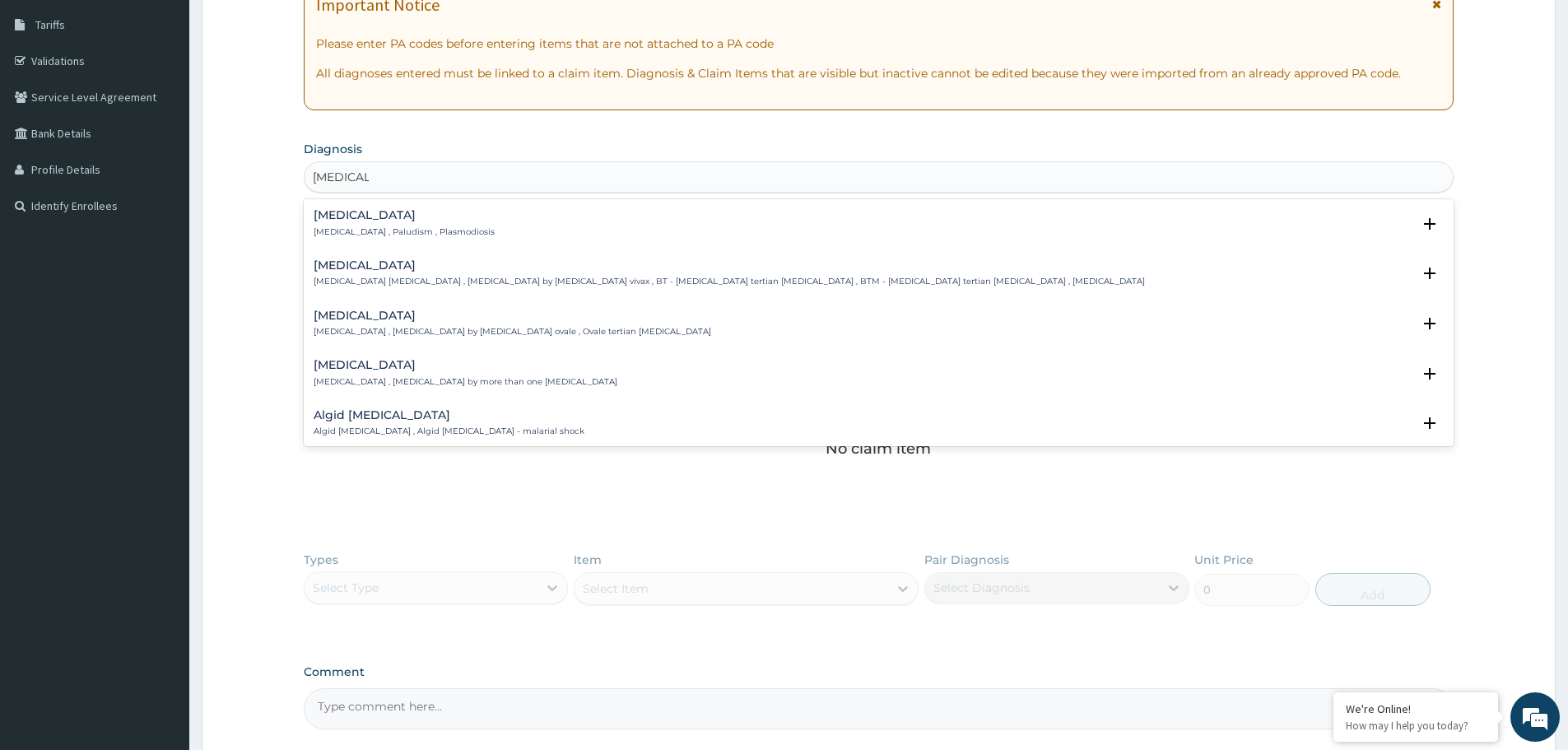
click at [345, 220] on h4 "[MEDICAL_DATA]" at bounding box center [404, 216] width 181 height 13
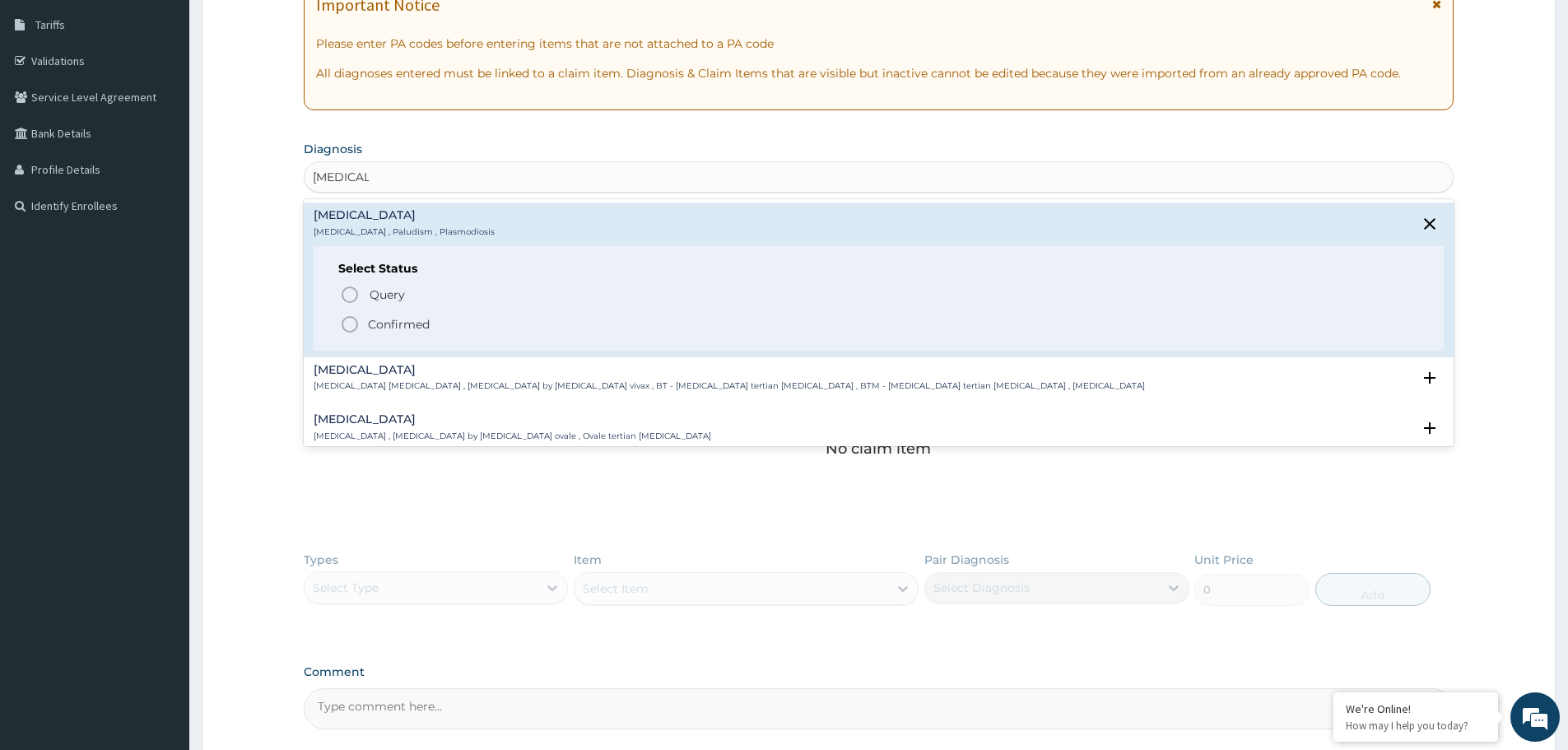
click at [350, 330] on icon "status option filled" at bounding box center [350, 325] width 20 height 20
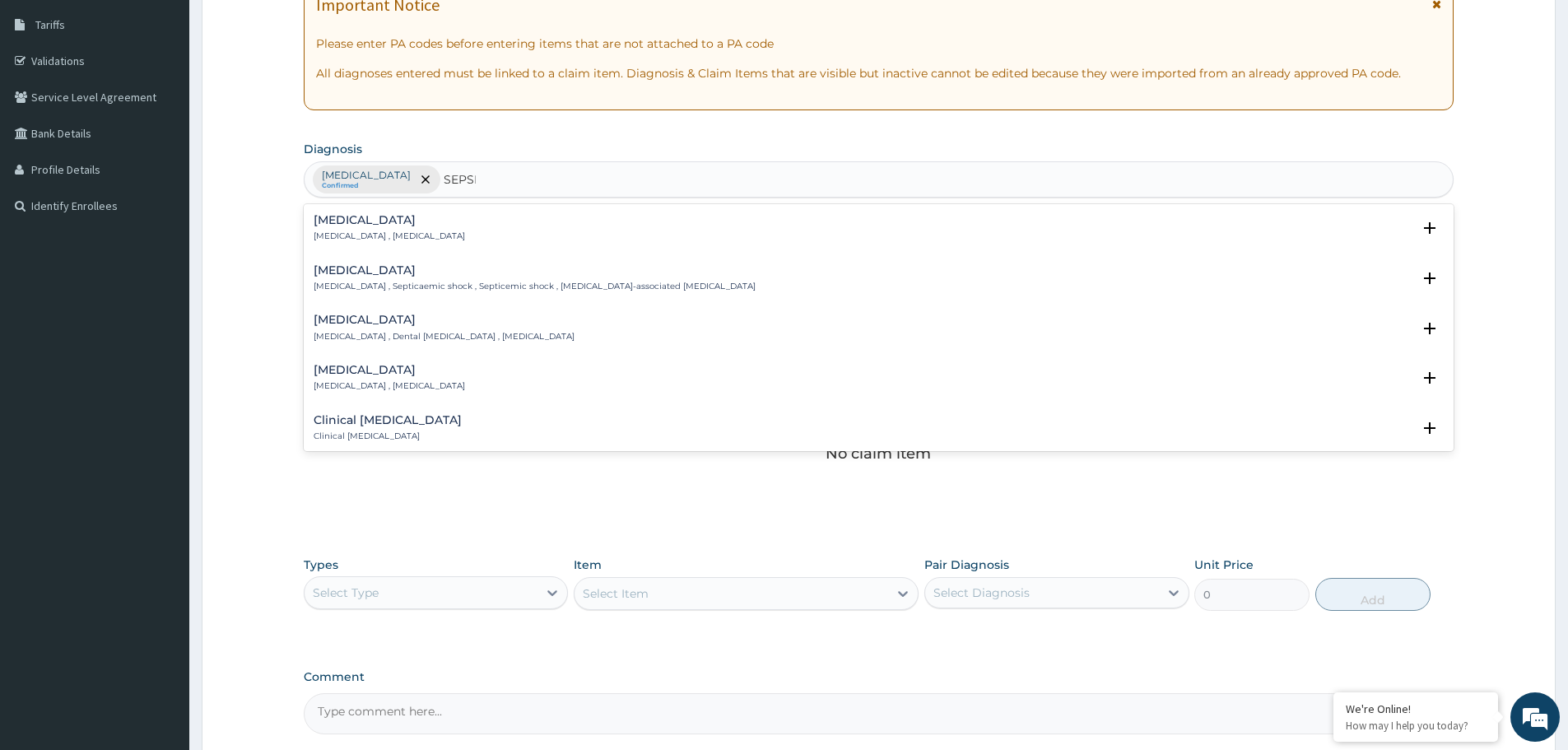
type input "[MEDICAL_DATA]"
click at [336, 224] on h4 "[MEDICAL_DATA]" at bounding box center [390, 220] width 151 height 13
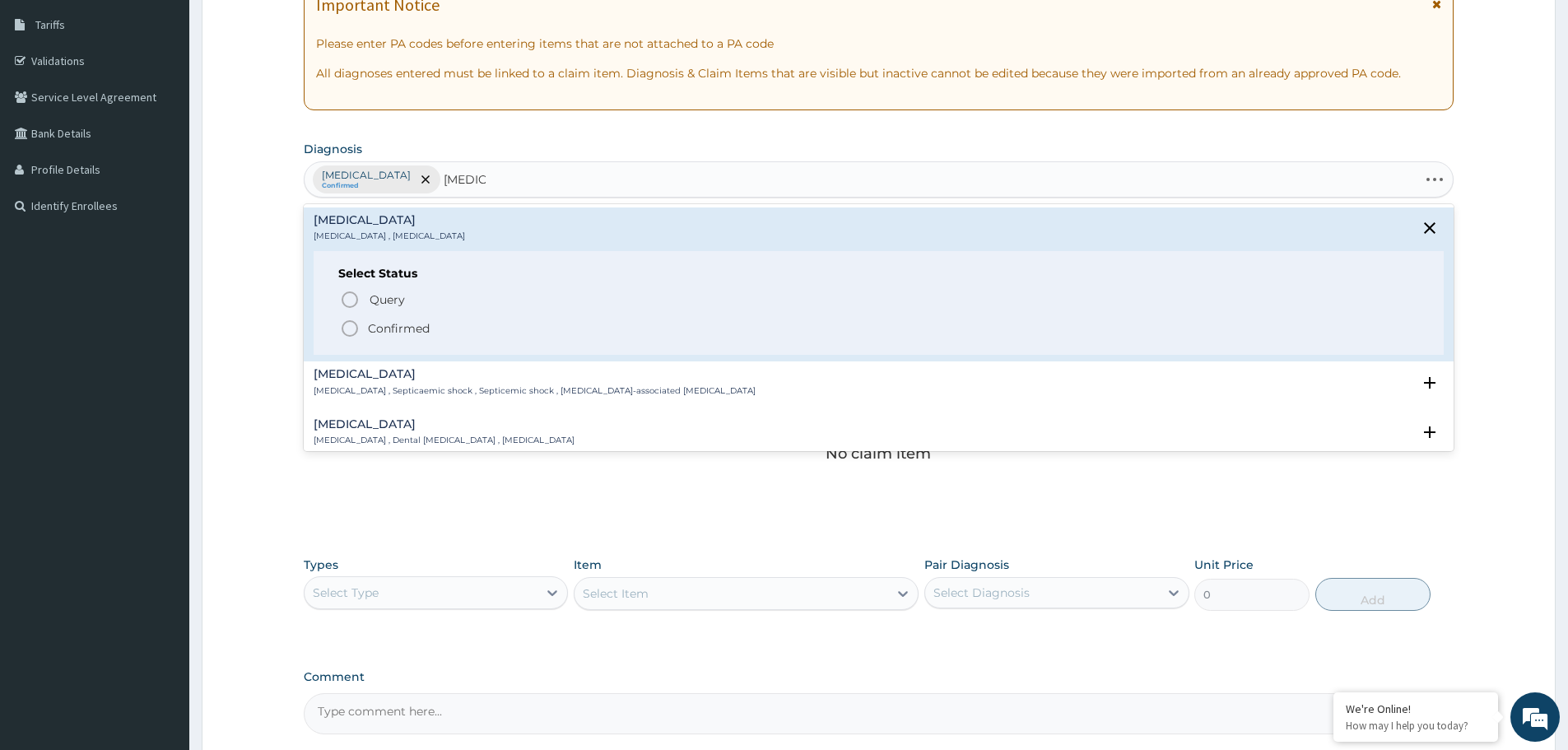
click at [351, 327] on icon "status option filled" at bounding box center [350, 329] width 20 height 20
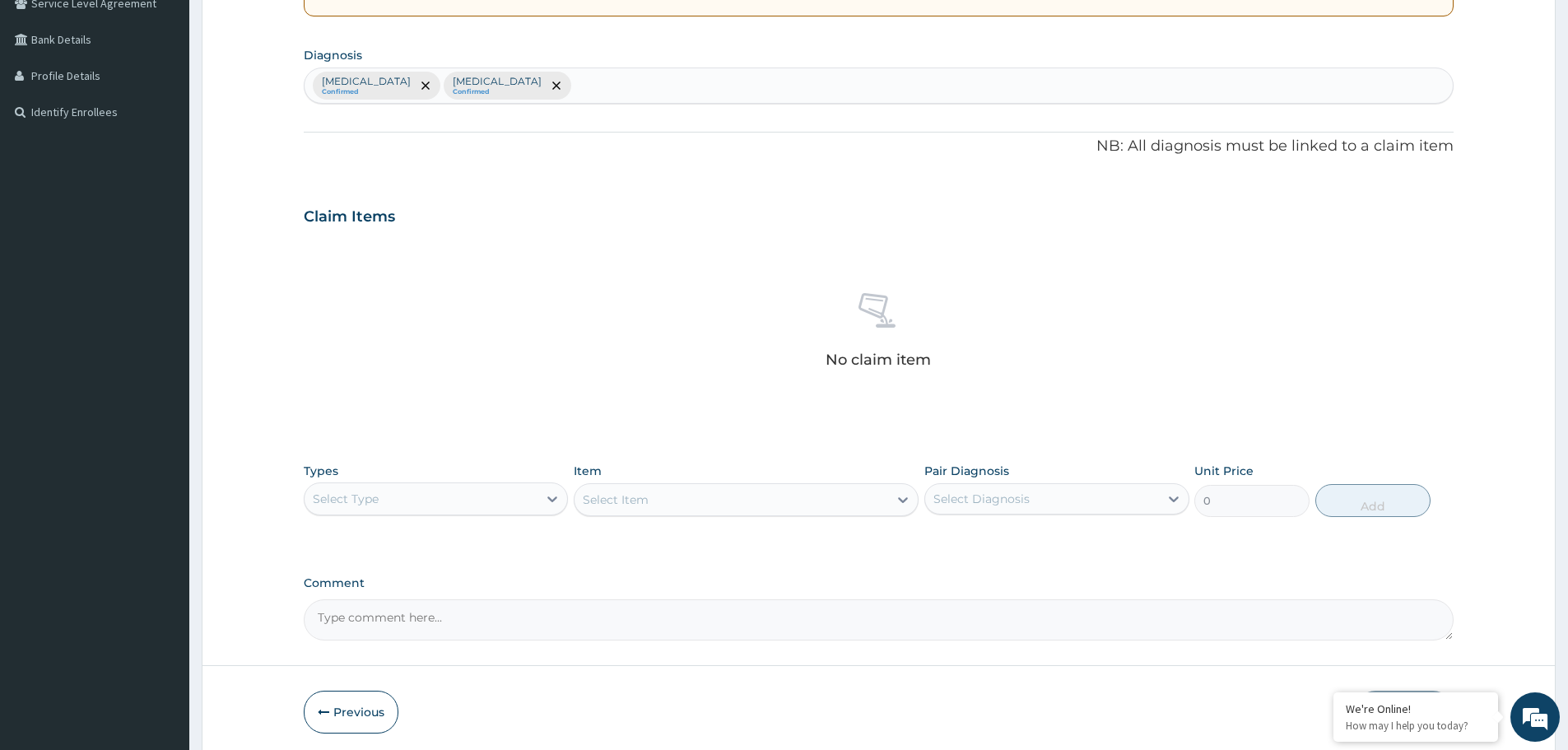
scroll to position [421, 0]
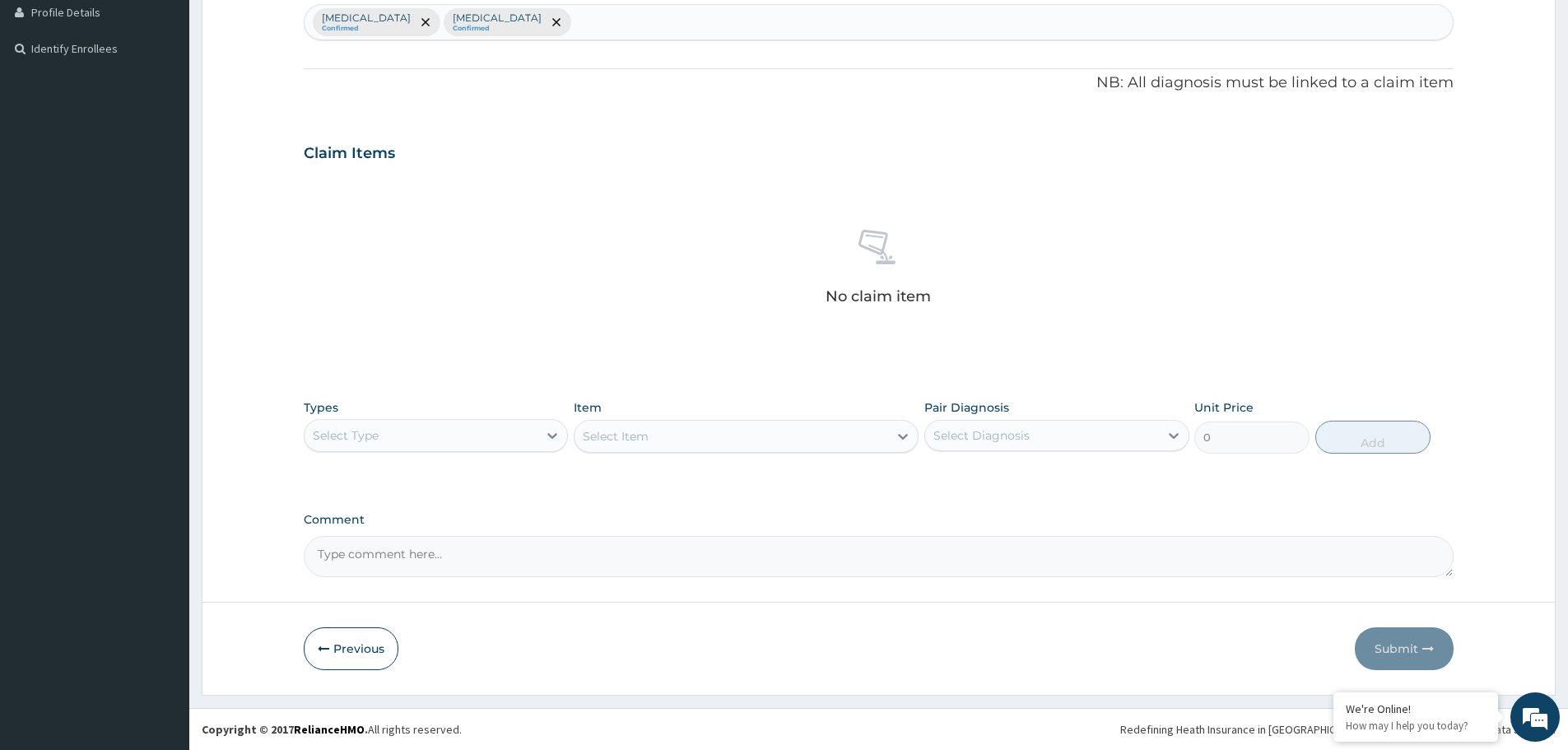
click at [451, 424] on div "Select Type" at bounding box center [421, 435] width 233 height 27
click at [413, 542] on div "Procedures" at bounding box center [436, 536] width 265 height 30
click at [689, 430] on div "Select Item" at bounding box center [731, 436] width 314 height 27
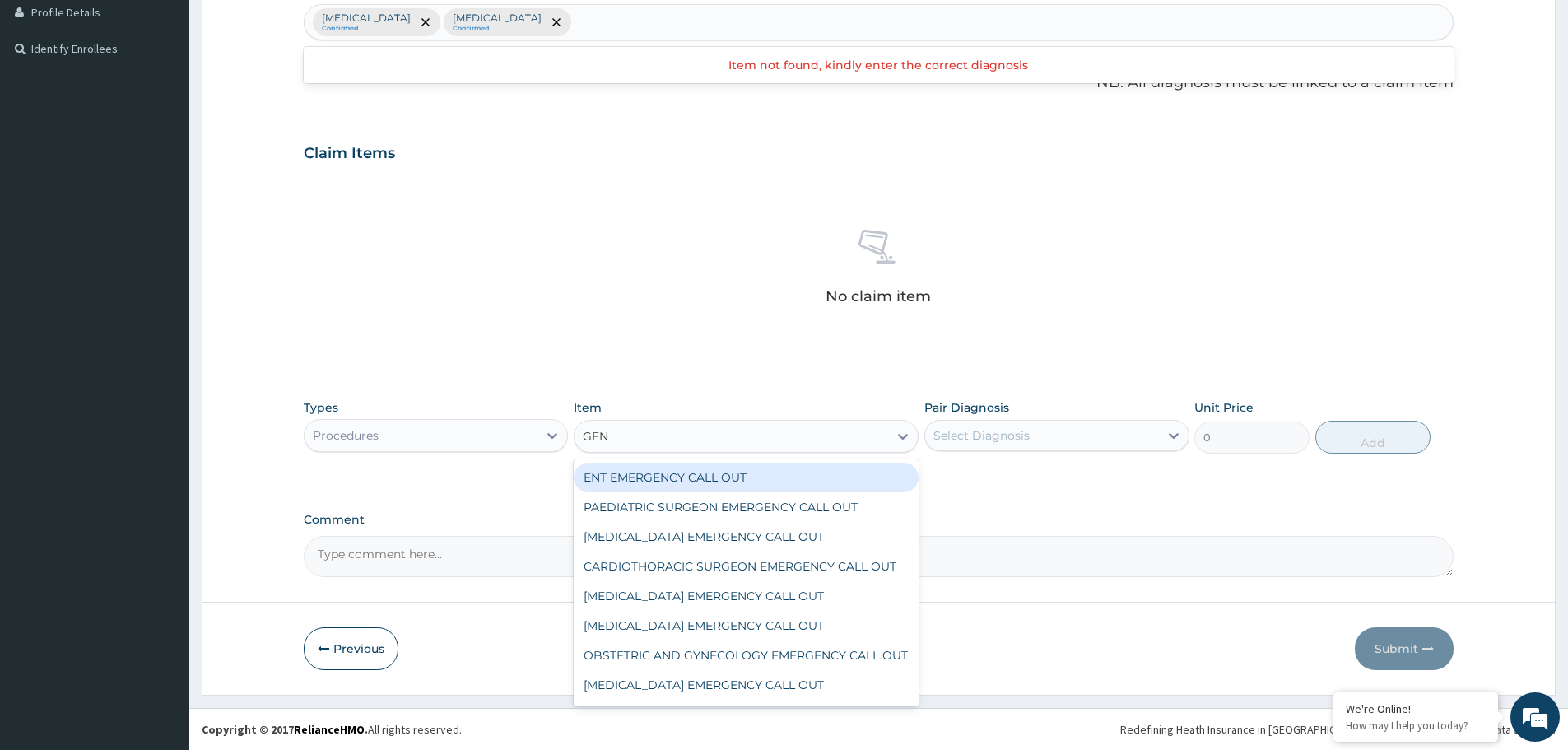
type input "GENE"
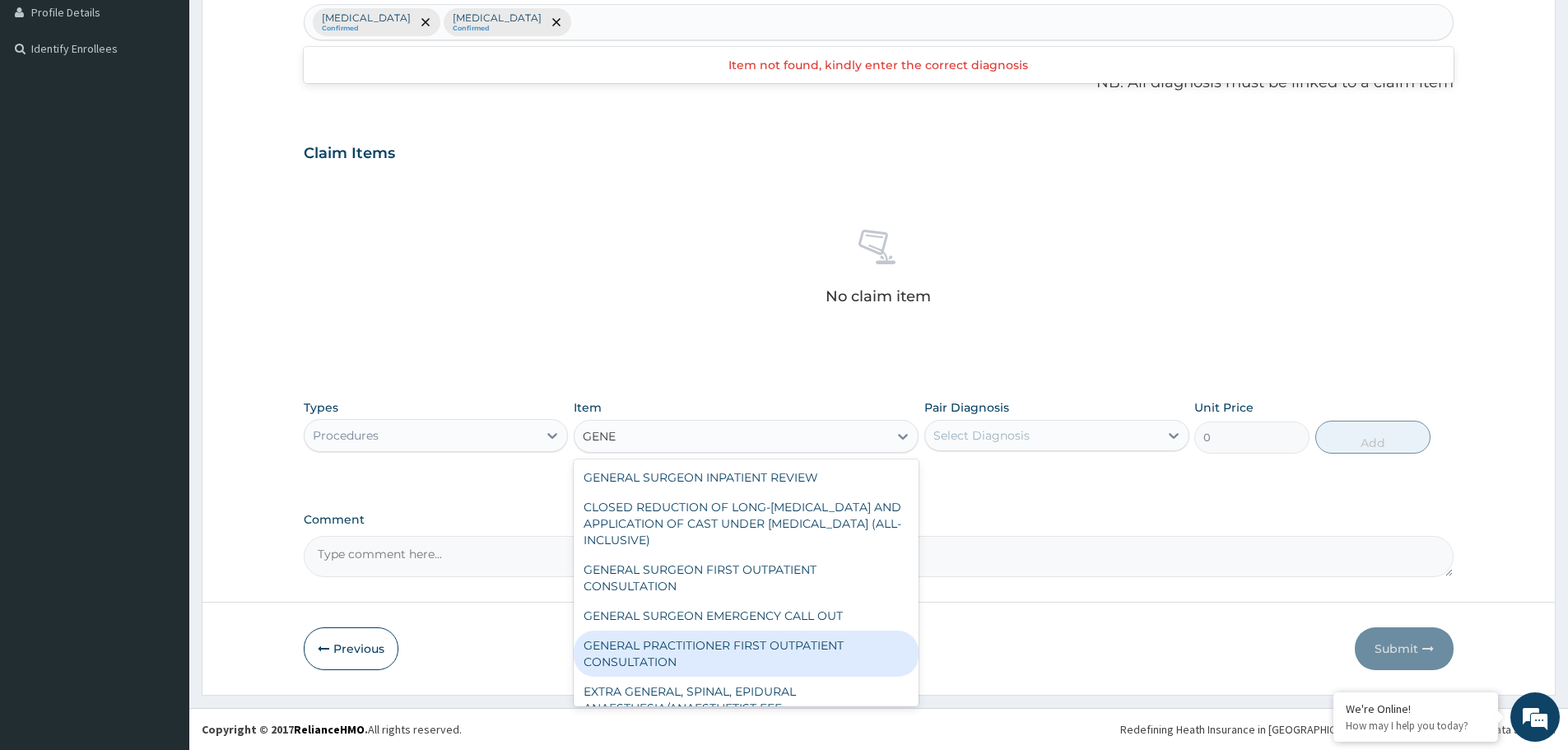
click at [717, 643] on div "GENERAL PRACTITIONER FIRST OUTPATIENT CONSULTATION" at bounding box center [746, 654] width 345 height 46
type input "3750"
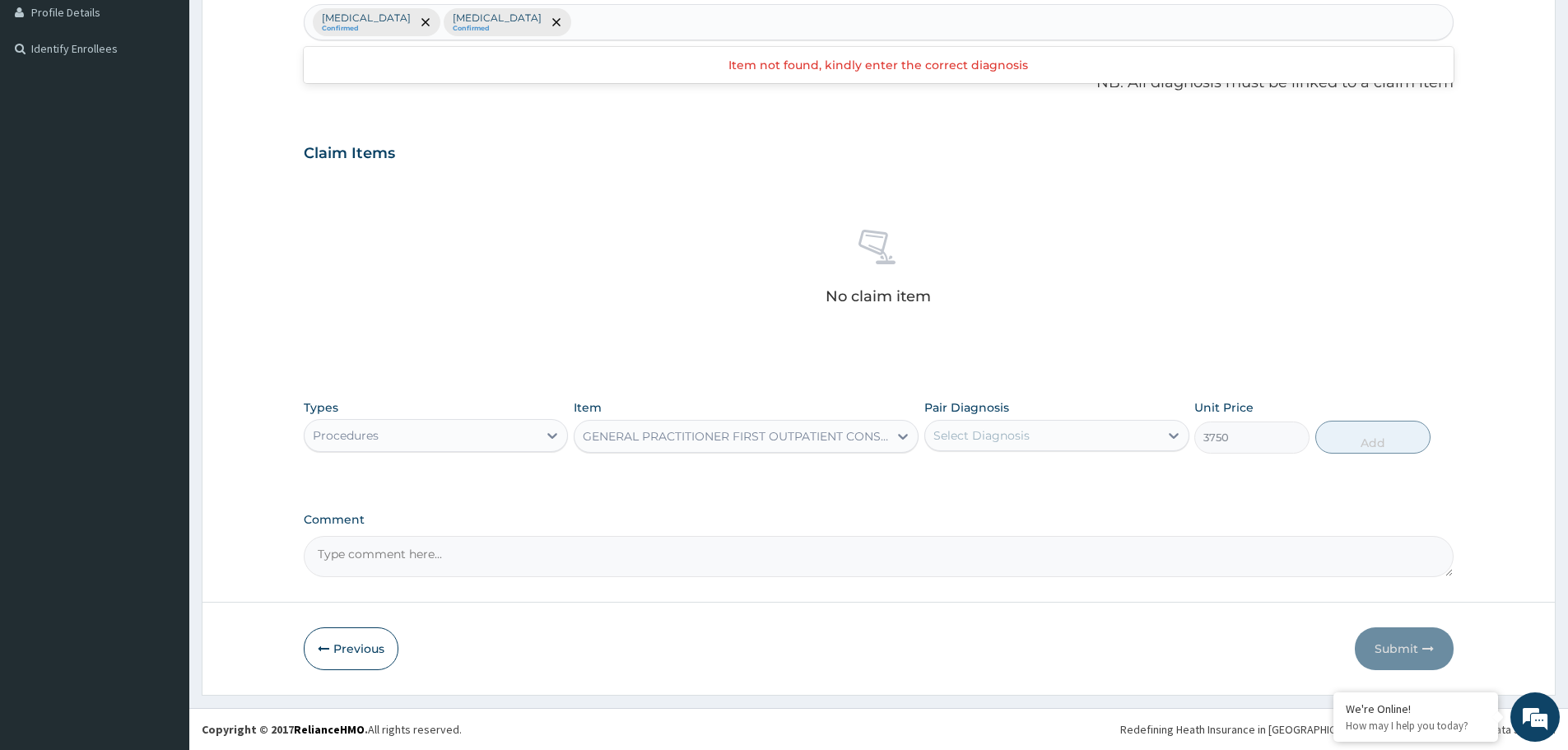
click at [1028, 432] on div "Select Diagnosis" at bounding box center [982, 435] width 96 height 17
drag, startPoint x: 988, startPoint y: 487, endPoint x: 1012, endPoint y: 484, distance: 24.2
click at [993, 487] on div "[MEDICAL_DATA]" at bounding box center [1056, 478] width 265 height 33
checkbox input "true"
click at [1379, 431] on button "Add" at bounding box center [1372, 437] width 115 height 32
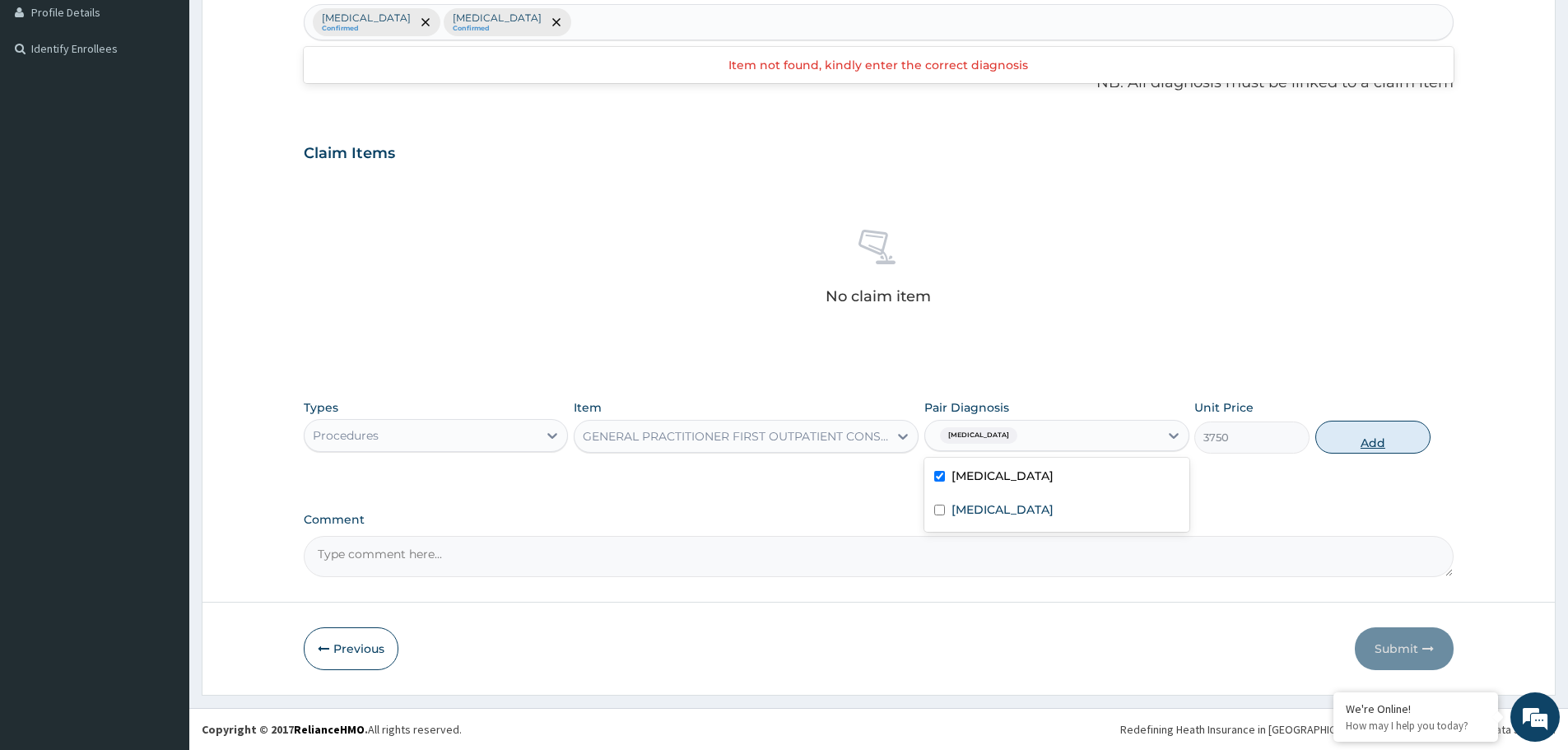
type input "0"
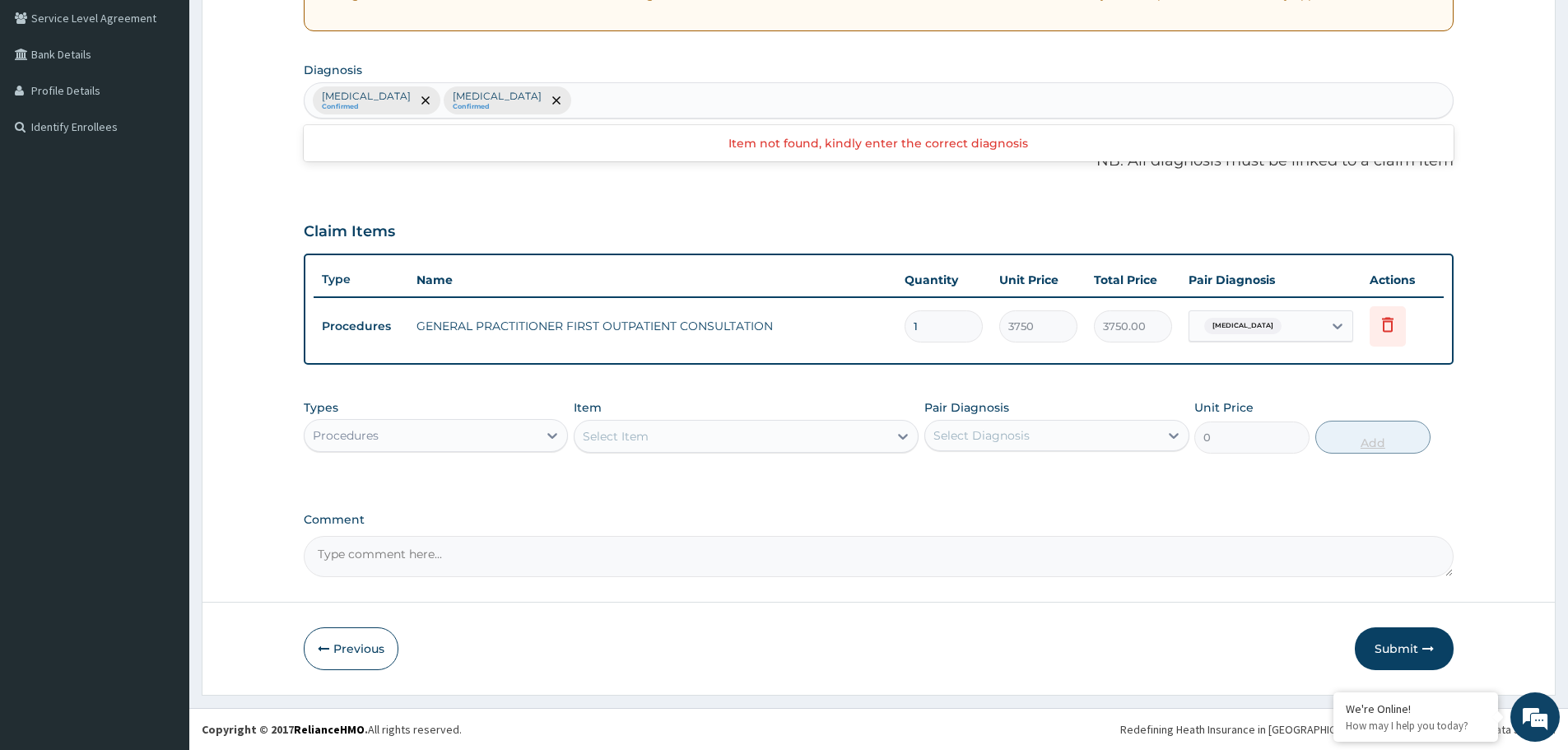
scroll to position [343, 0]
click at [474, 438] on div "Procedures" at bounding box center [421, 435] width 233 height 27
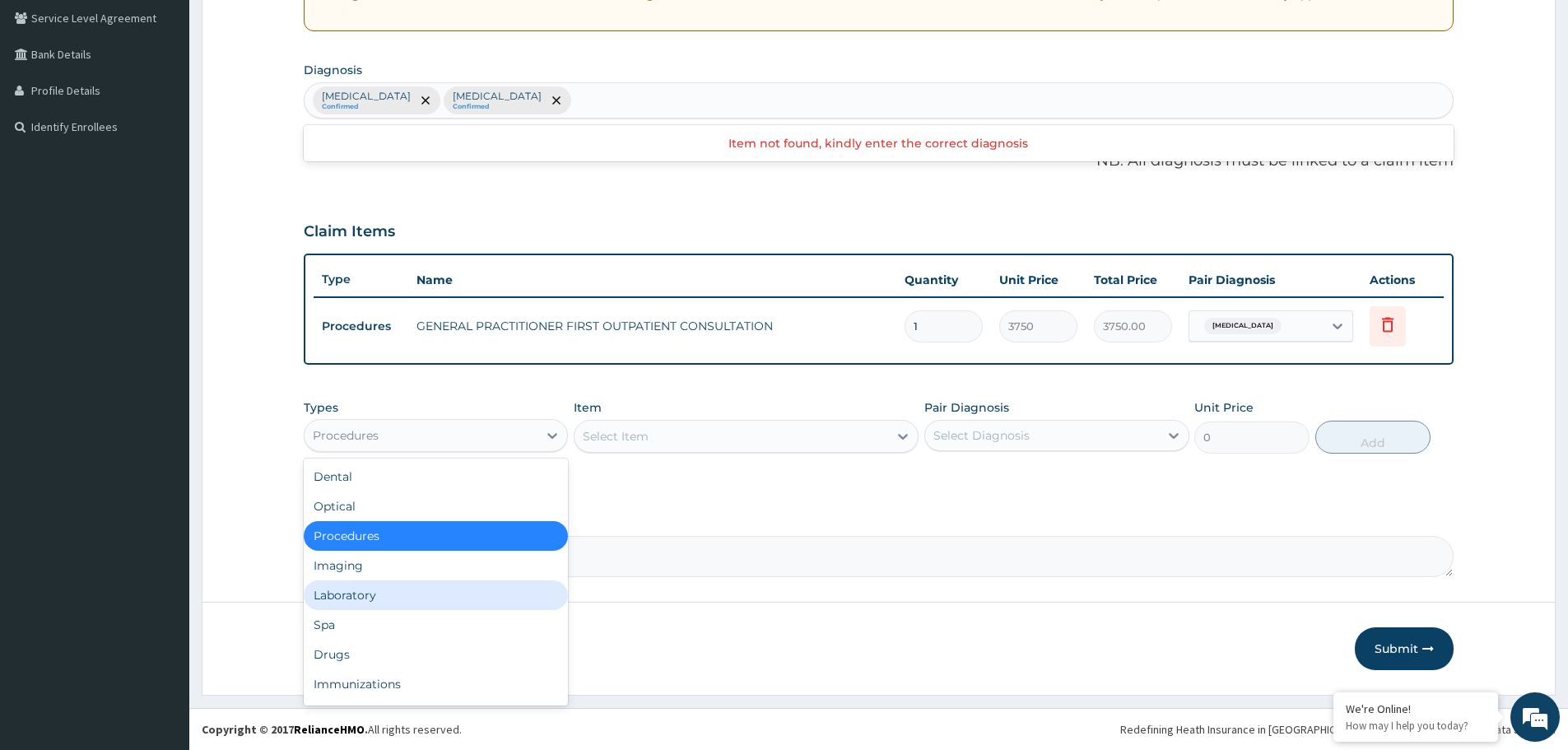
click at [458, 588] on div "Laboratory" at bounding box center [436, 595] width 265 height 30
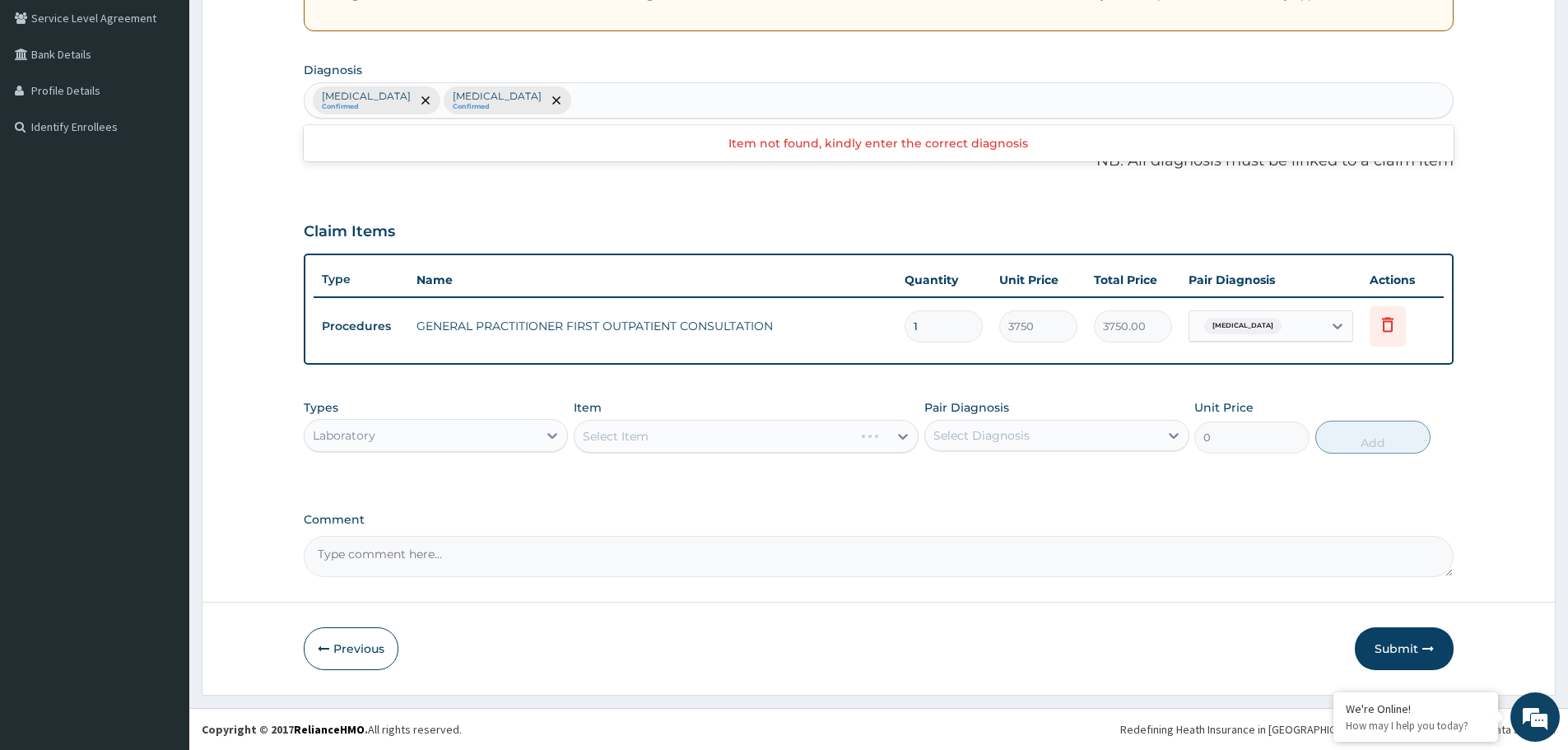
click at [382, 436] on div "Laboratory" at bounding box center [421, 435] width 233 height 27
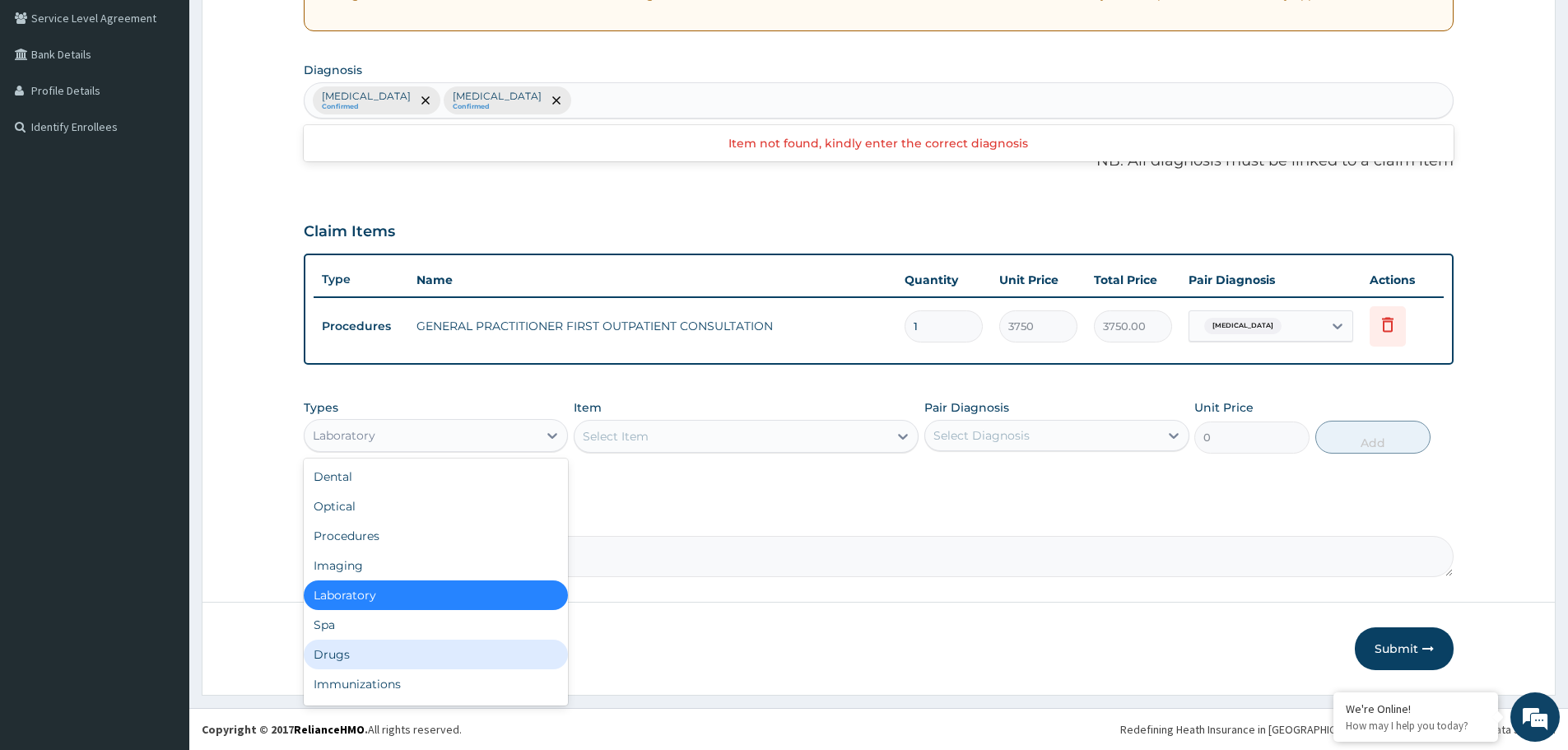
click at [355, 657] on div "Drugs" at bounding box center [436, 655] width 265 height 30
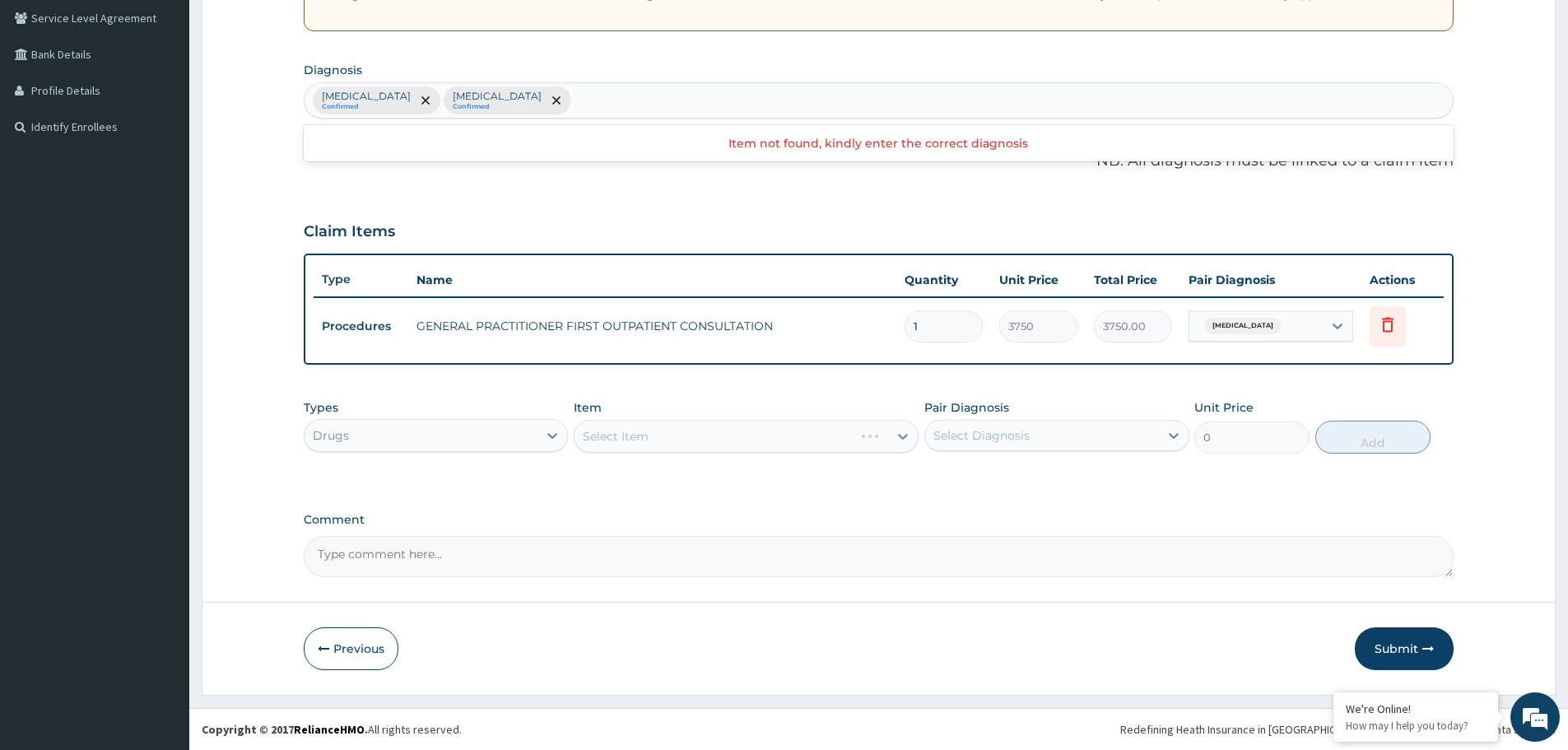
click at [697, 442] on div "Select Item" at bounding box center [746, 436] width 345 height 32
click at [697, 442] on div "Select Item" at bounding box center [731, 436] width 314 height 27
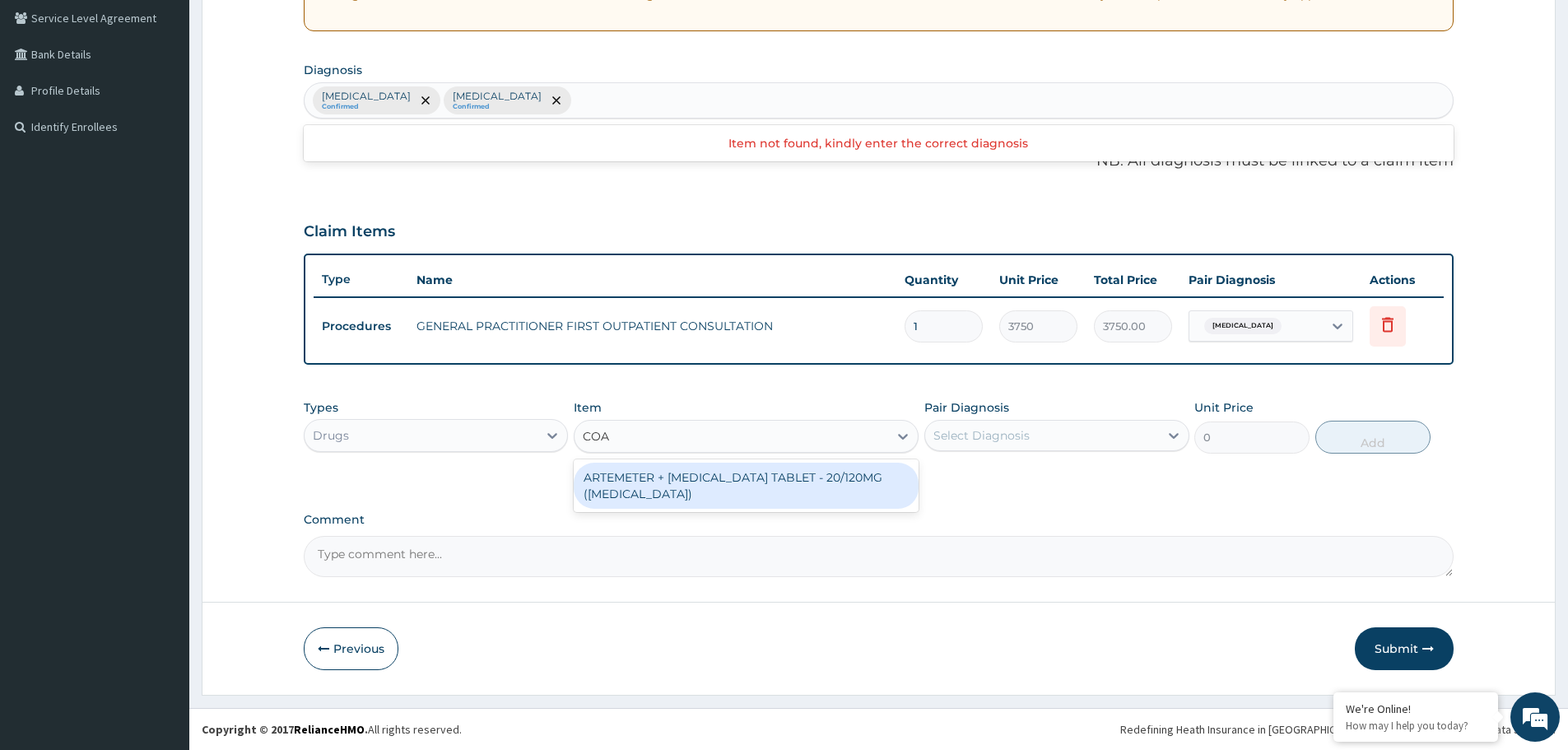
type input "[PERSON_NAME]"
click at [718, 481] on div "ARTEMETER + [MEDICAL_DATA] TABLET - 20/120MG ([MEDICAL_DATA])" at bounding box center [746, 485] width 345 height 46
type input "210"
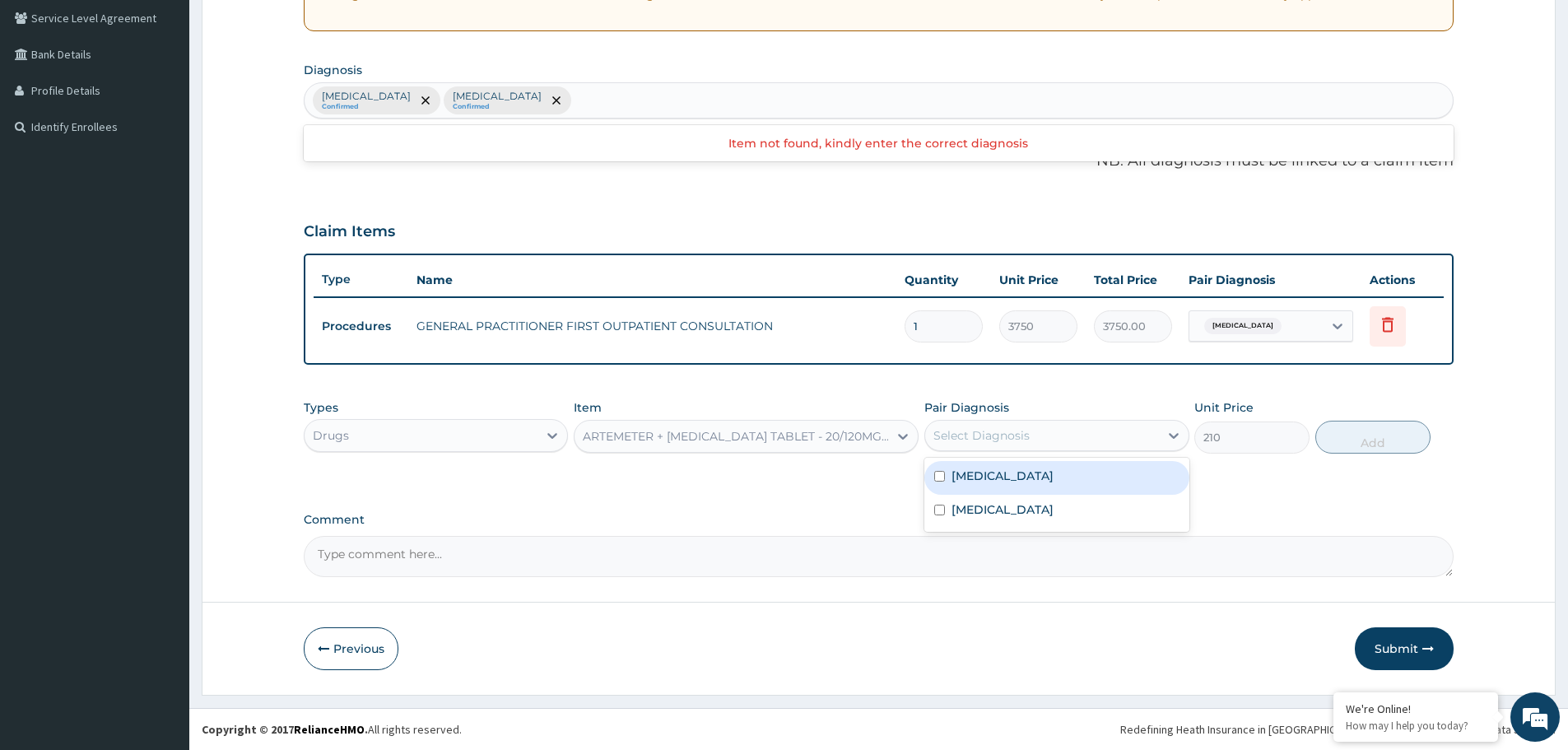
click at [1060, 420] on div "Select Diagnosis" at bounding box center [1056, 436] width 265 height 31
click at [1002, 481] on div "[MEDICAL_DATA]" at bounding box center [1056, 478] width 265 height 33
checkbox input "true"
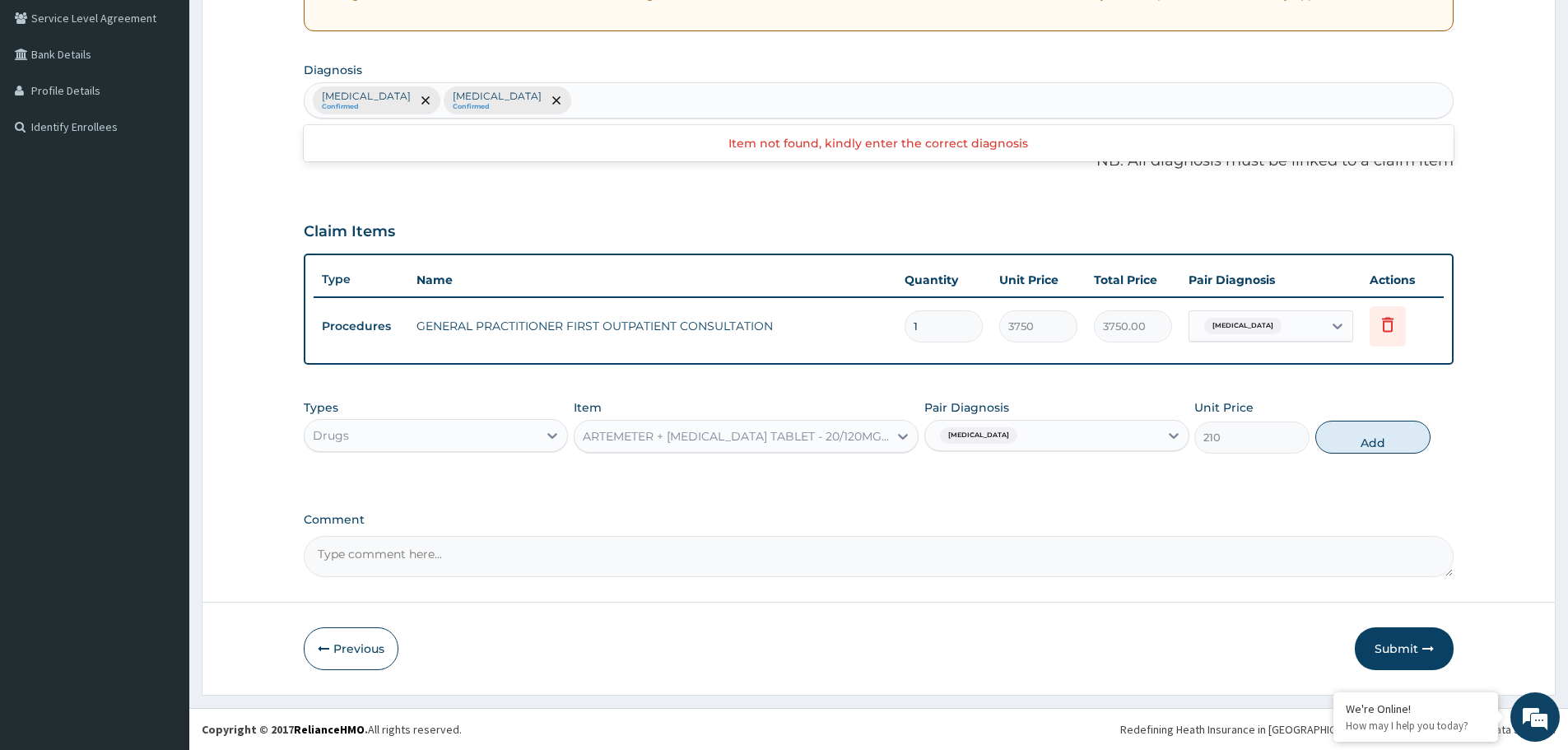
click at [1345, 445] on button "Add" at bounding box center [1372, 437] width 115 height 32
type input "0"
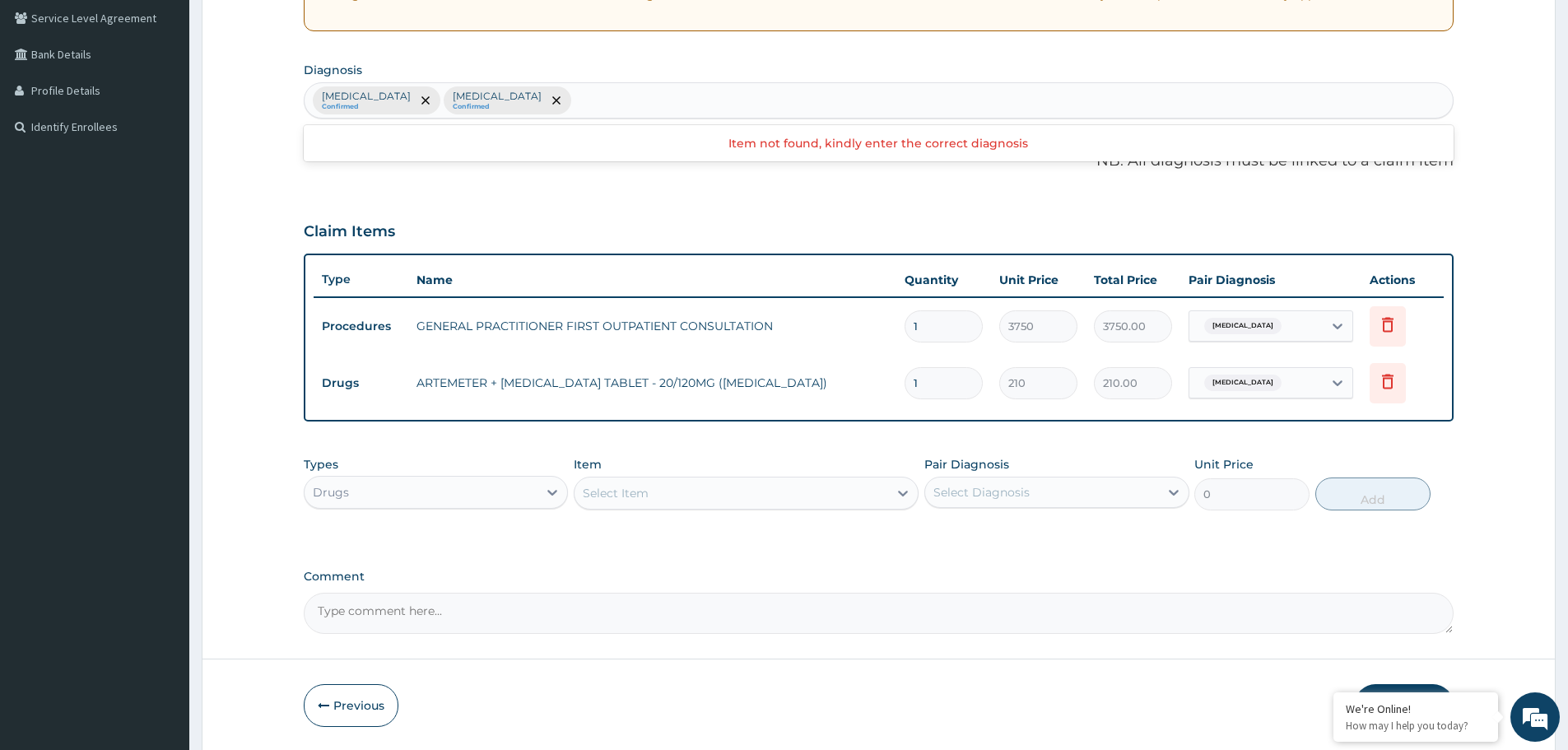
type input "0.00"
type input "6"
type input "1260.00"
type input "6"
click at [742, 459] on div "Item Select Item" at bounding box center [746, 483] width 345 height 54
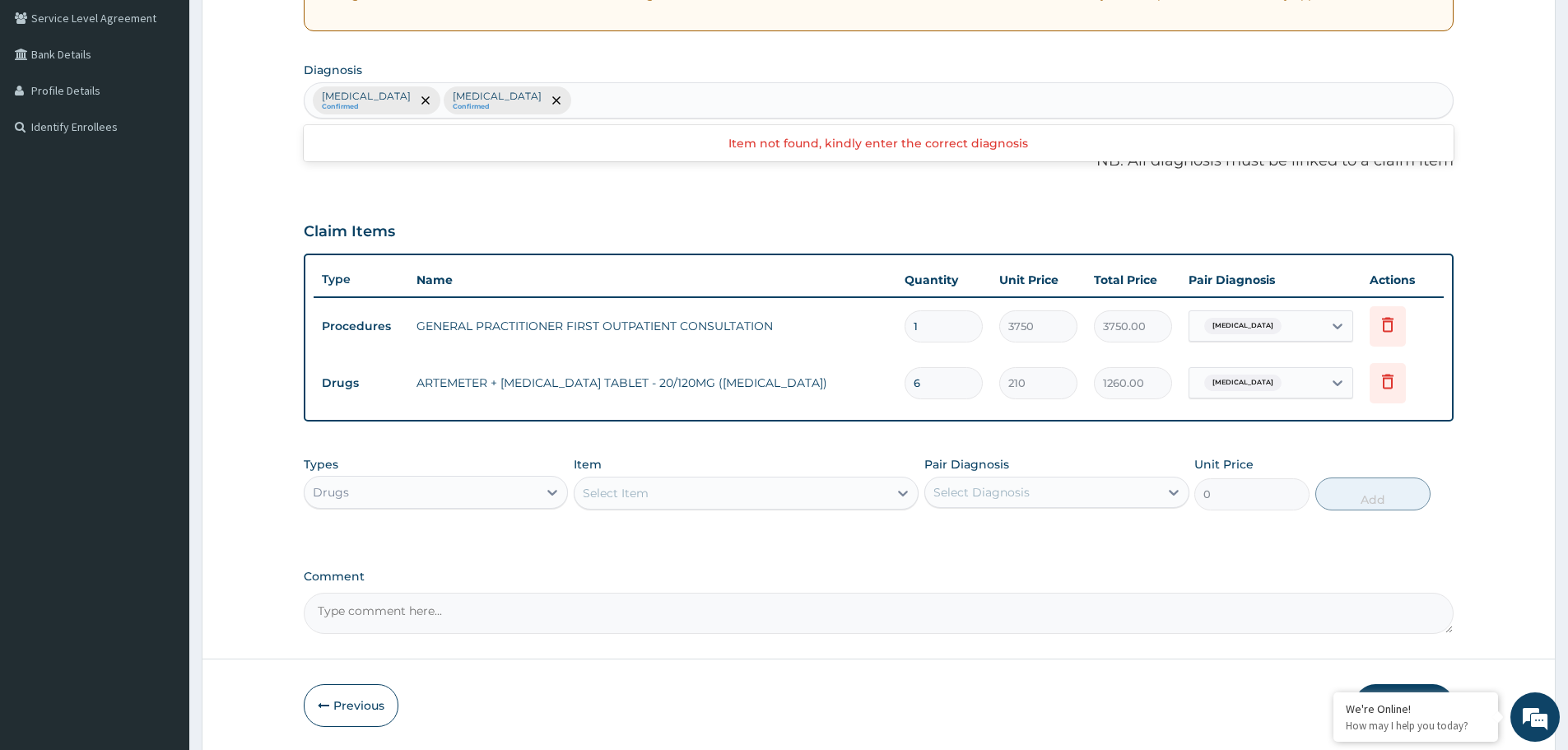
click at [662, 505] on div "Select Item" at bounding box center [731, 493] width 314 height 27
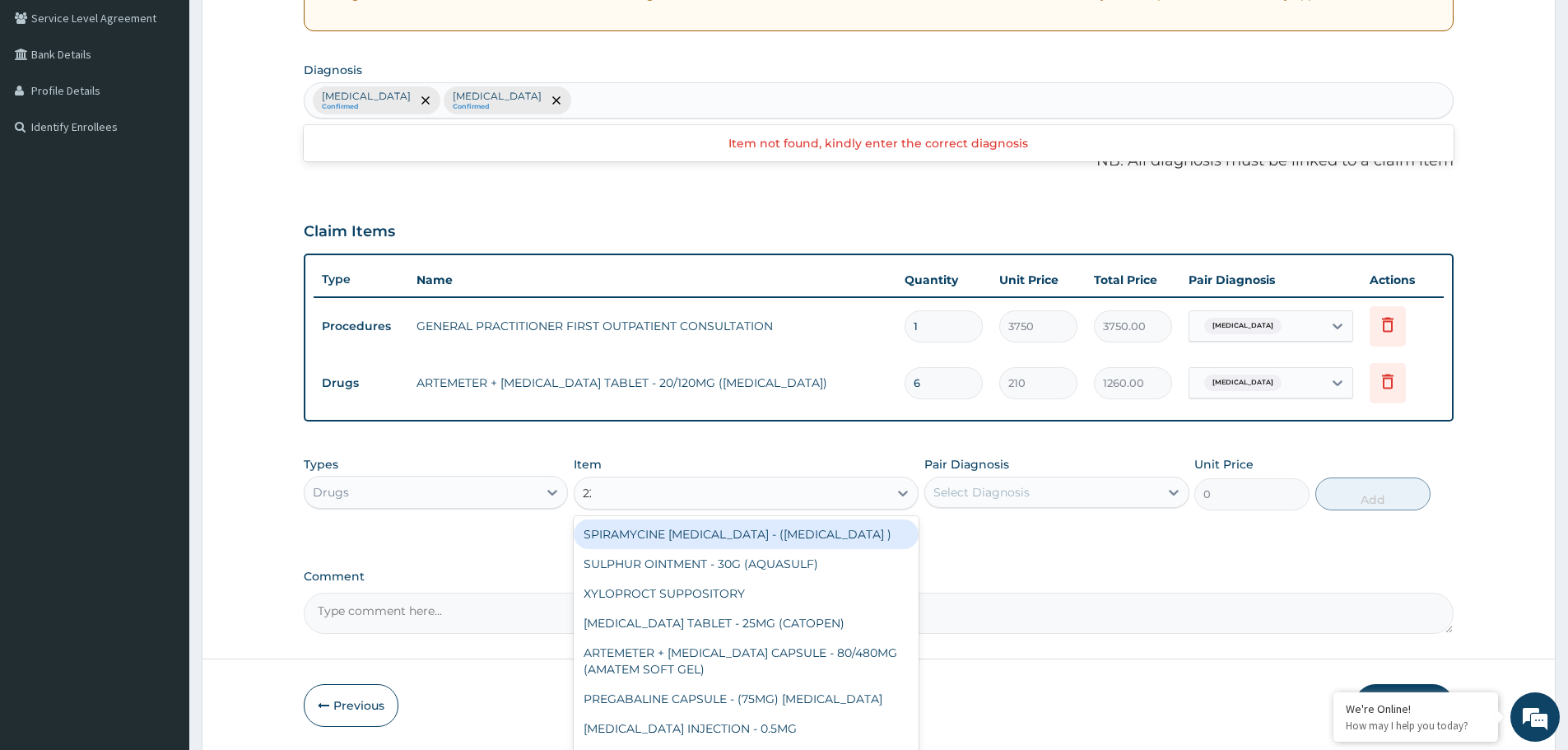
type input "228"
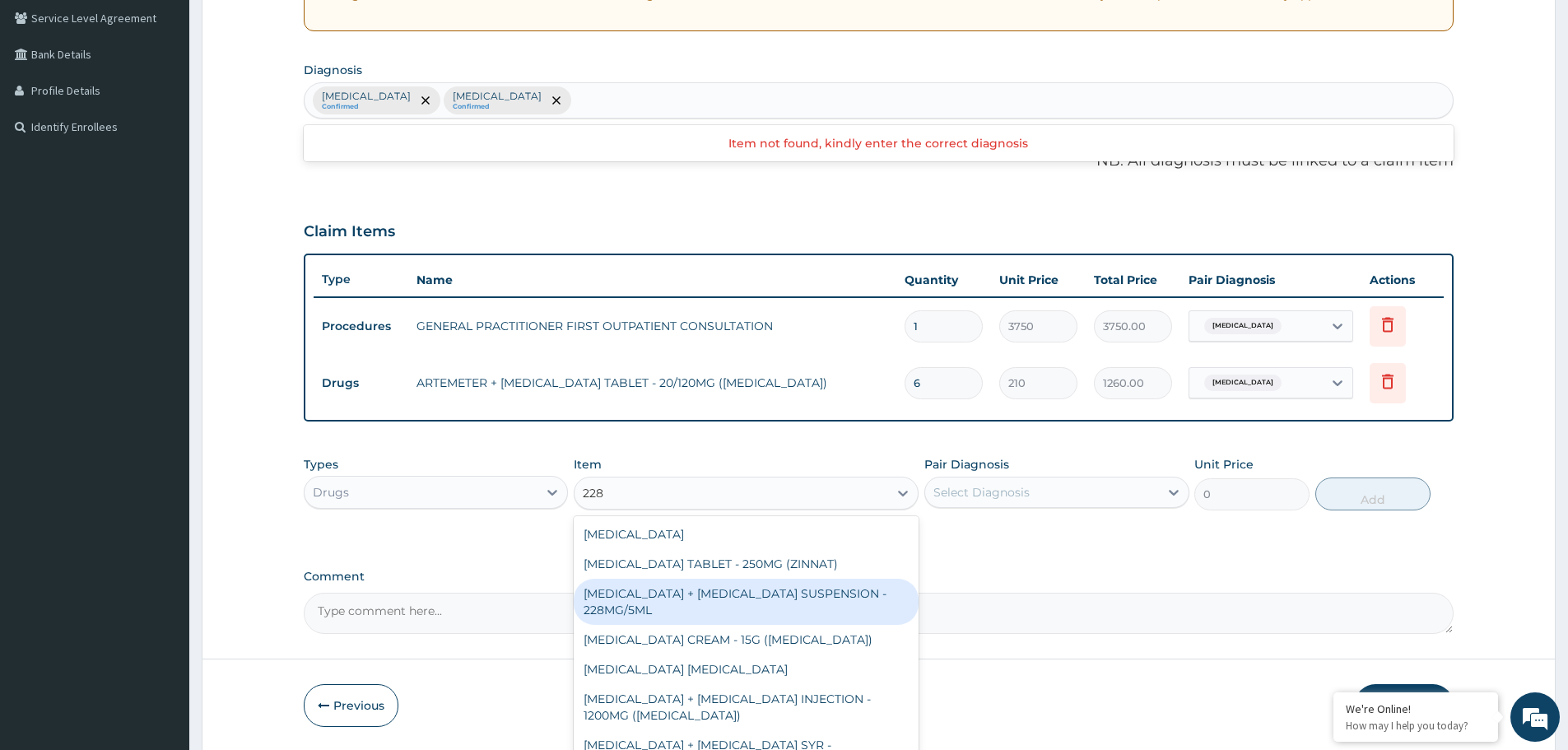
click at [693, 603] on div "[MEDICAL_DATA] + [MEDICAL_DATA] SUSPENSION - 228MG/5ML" at bounding box center [746, 601] width 345 height 46
type input "2800"
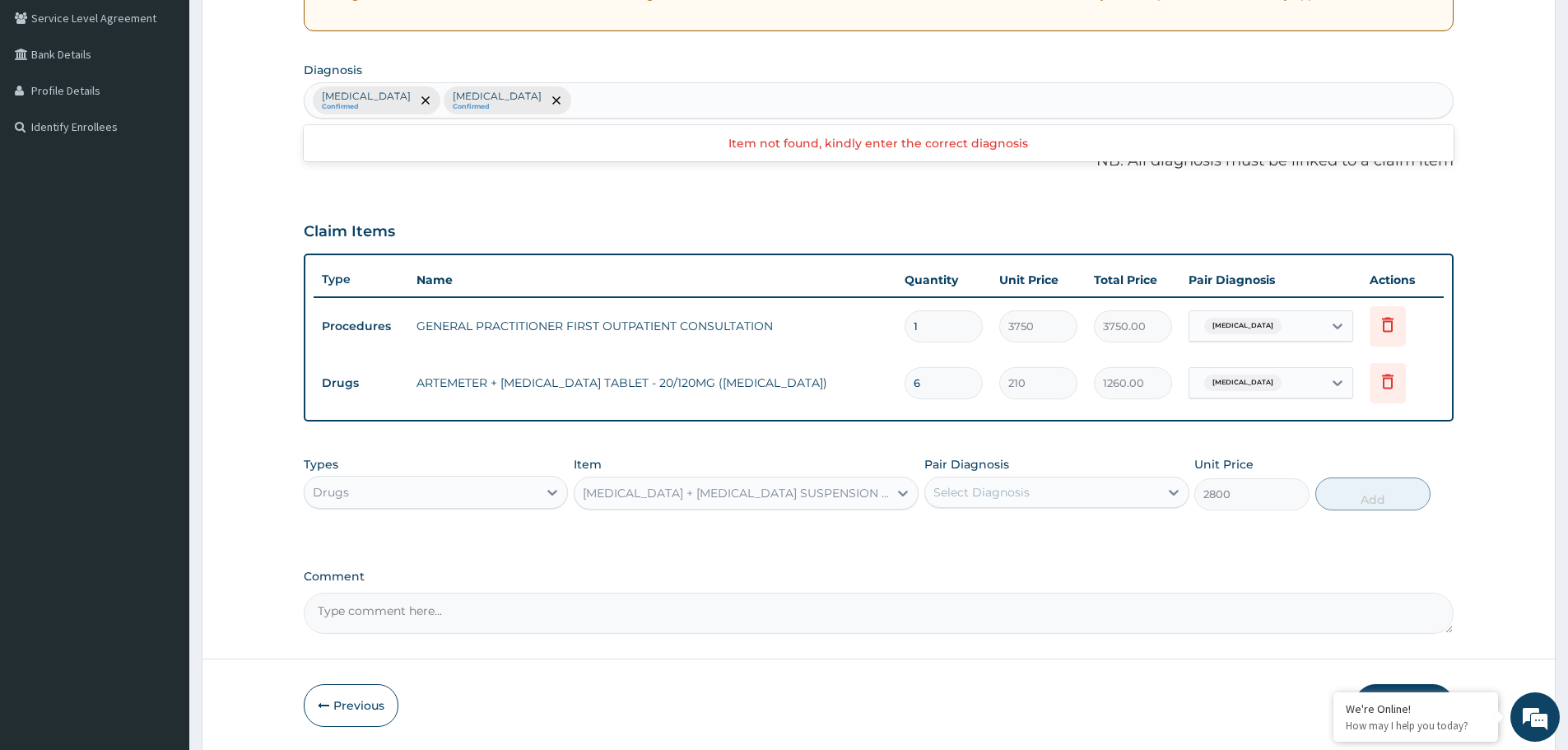
click at [1011, 493] on div "Select Diagnosis" at bounding box center [982, 492] width 96 height 17
click at [979, 569] on label "[MEDICAL_DATA]" at bounding box center [1002, 566] width 102 height 17
checkbox input "true"
click at [1375, 497] on button "Add" at bounding box center [1372, 493] width 115 height 32
type input "0"
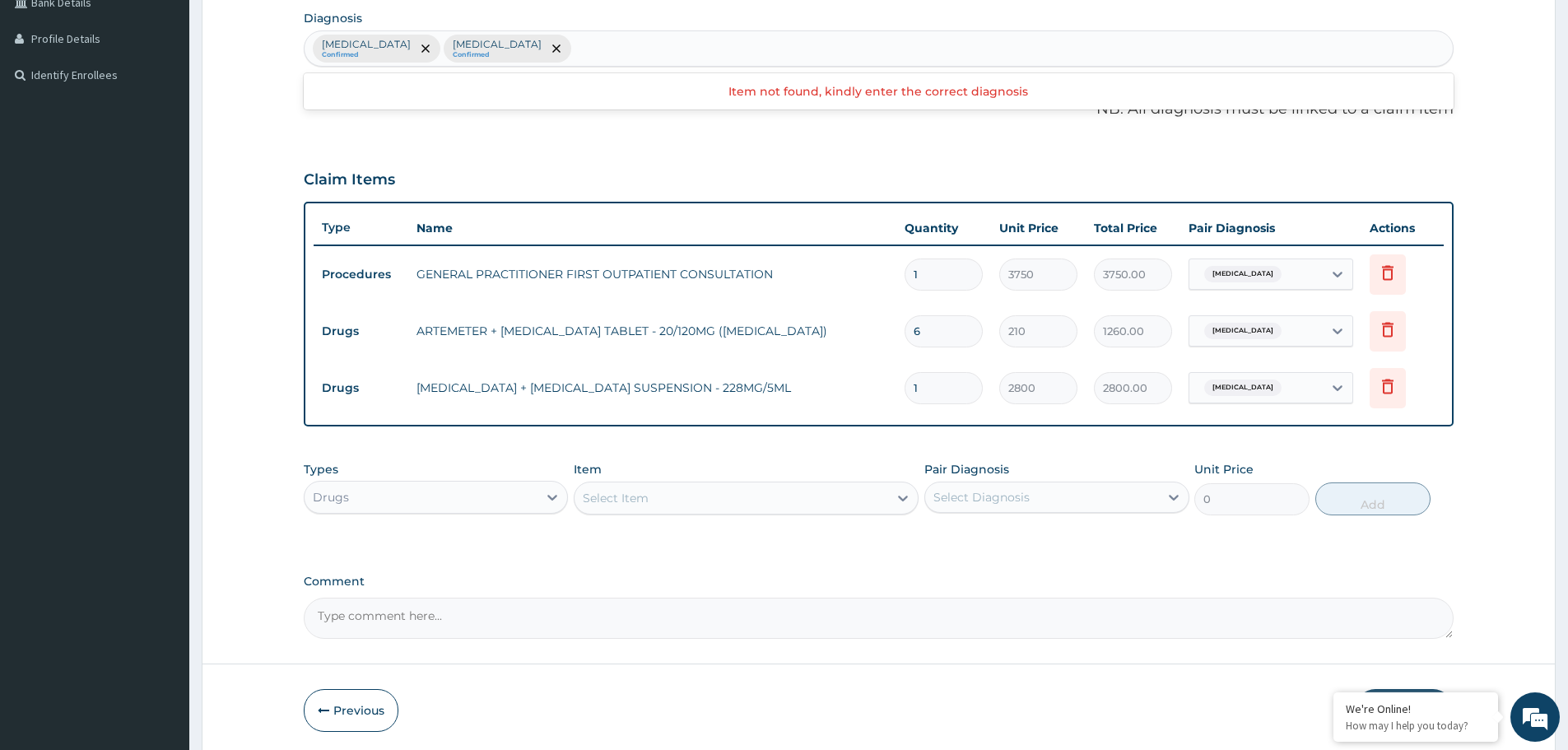
scroll to position [457, 0]
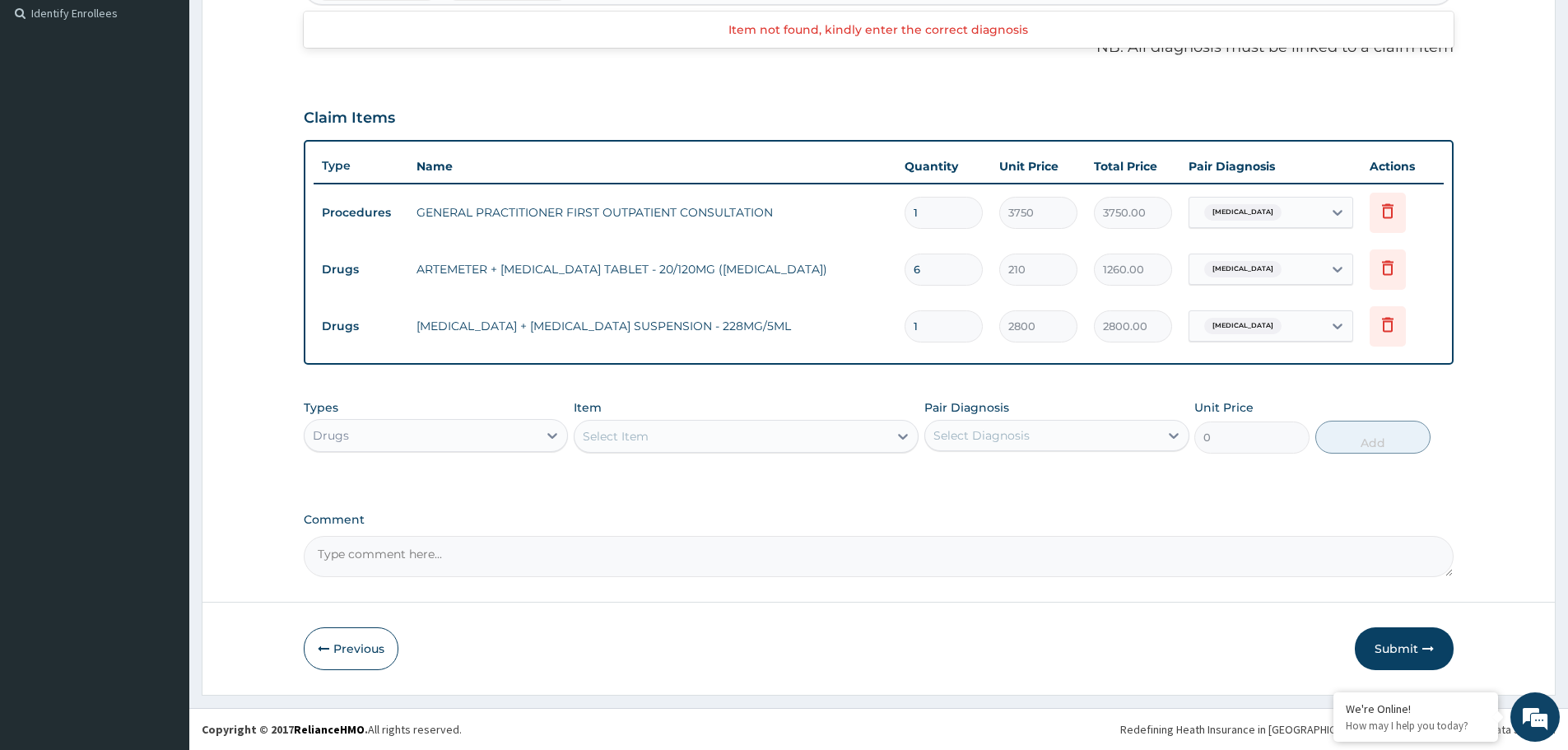
click at [732, 438] on div "Select Item" at bounding box center [731, 436] width 314 height 27
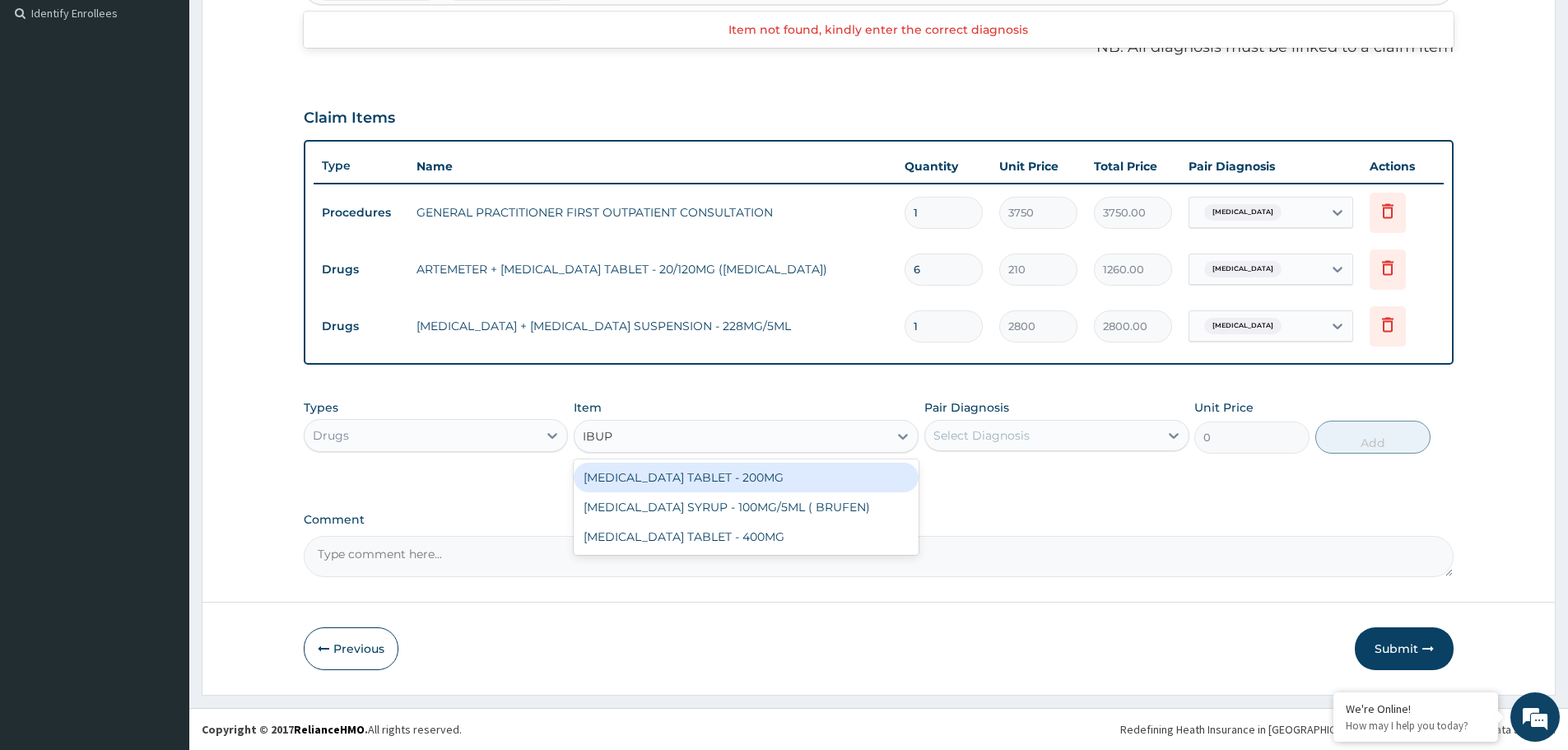
type input "IBUPR"
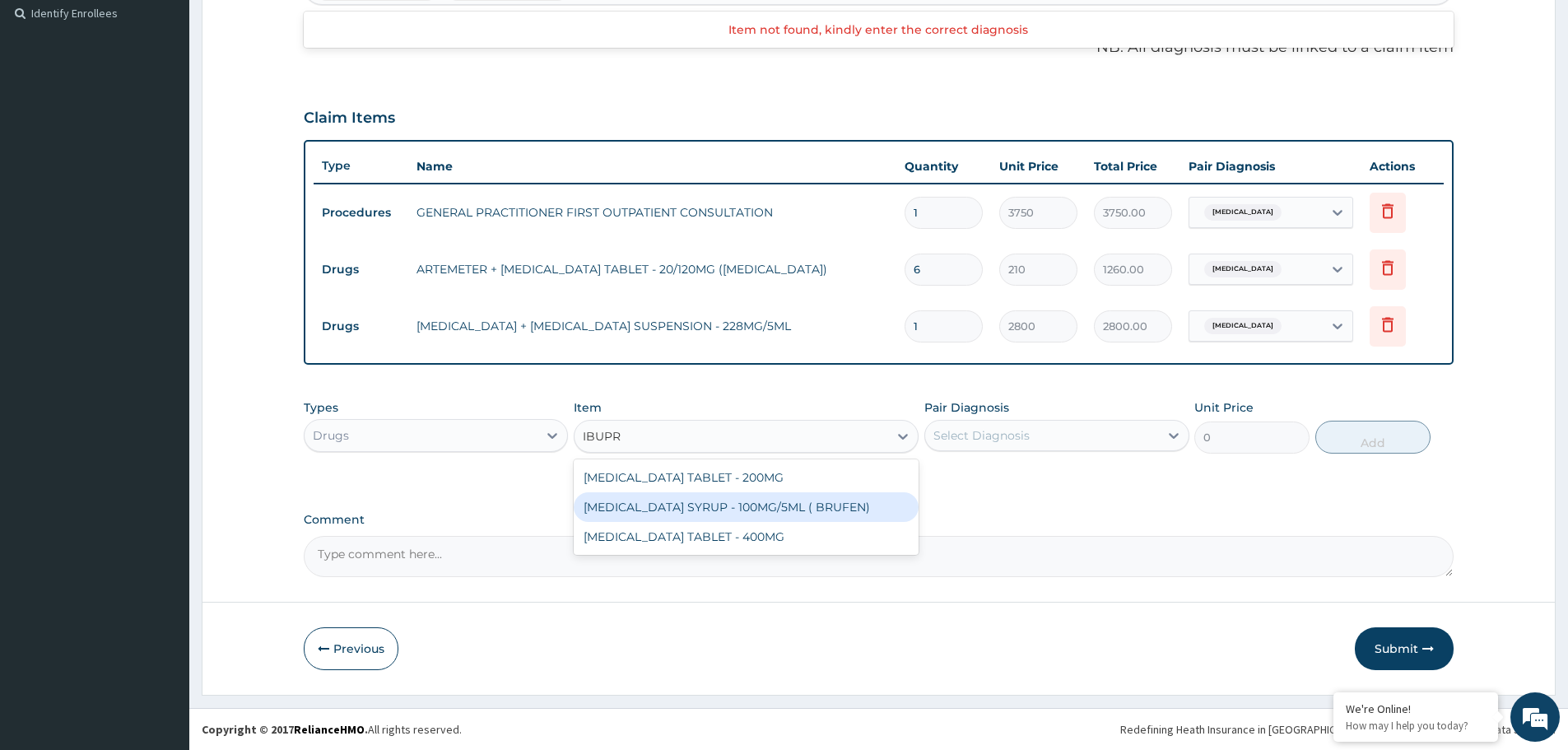
click at [764, 515] on div "[MEDICAL_DATA] SYRUP - 100MG/5ML ( BRUFEN)" at bounding box center [746, 507] width 345 height 30
type input "475.99999999999994"
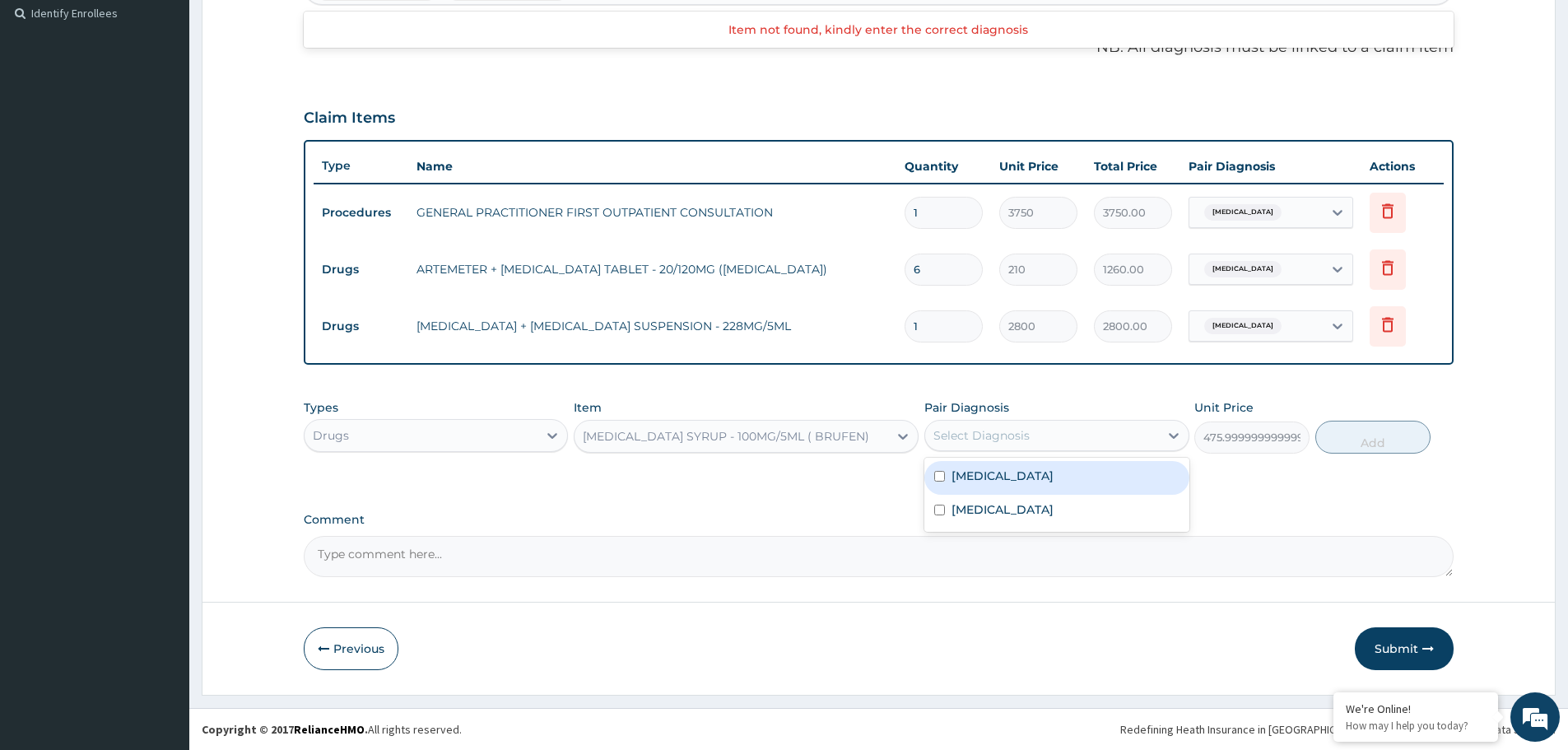
click at [1084, 436] on div "Select Diagnosis" at bounding box center [1041, 435] width 233 height 27
click at [726, 443] on div "[MEDICAL_DATA] SYRUP - 100MG/5ML ( BRUFEN)" at bounding box center [725, 436] width 286 height 17
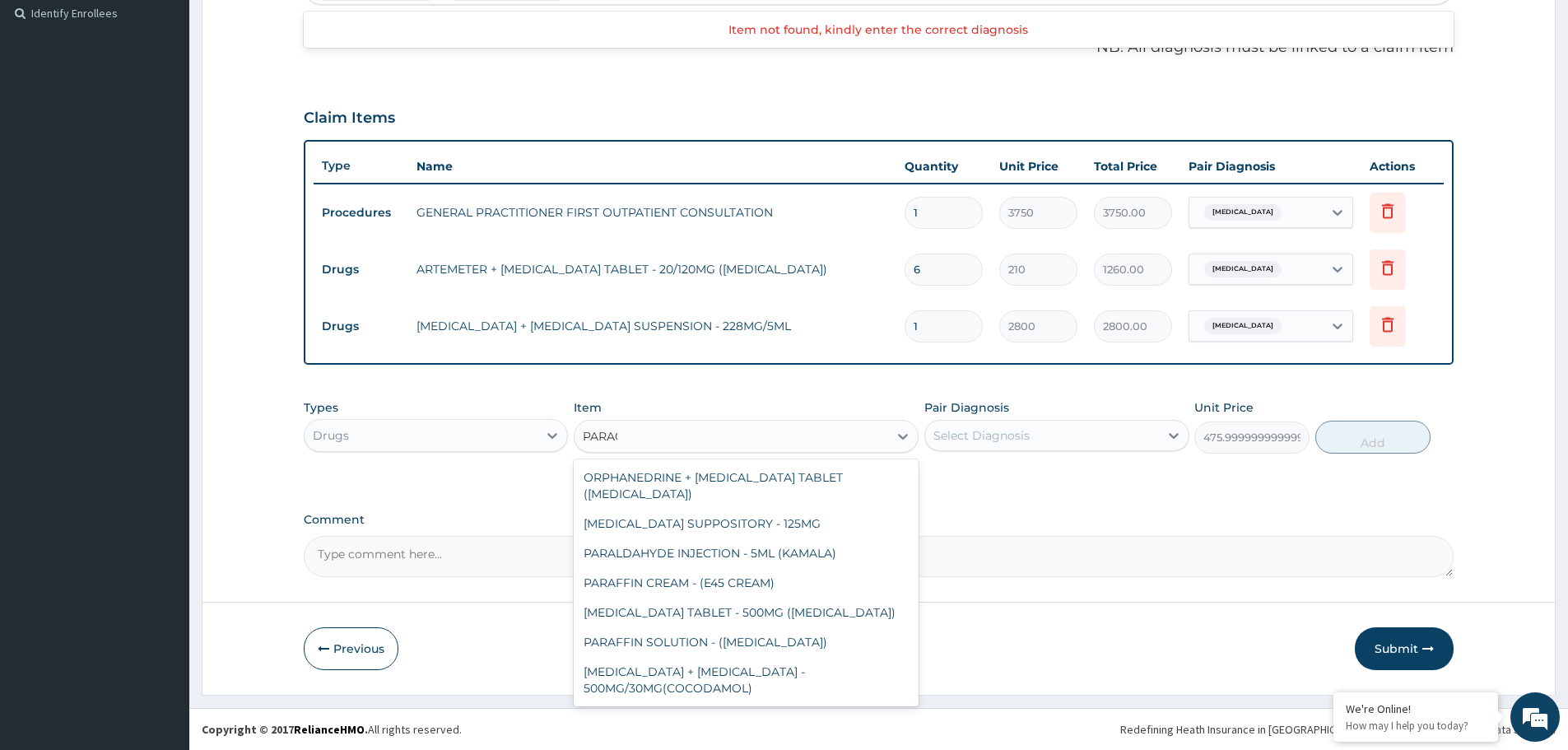
scroll to position [59, 0]
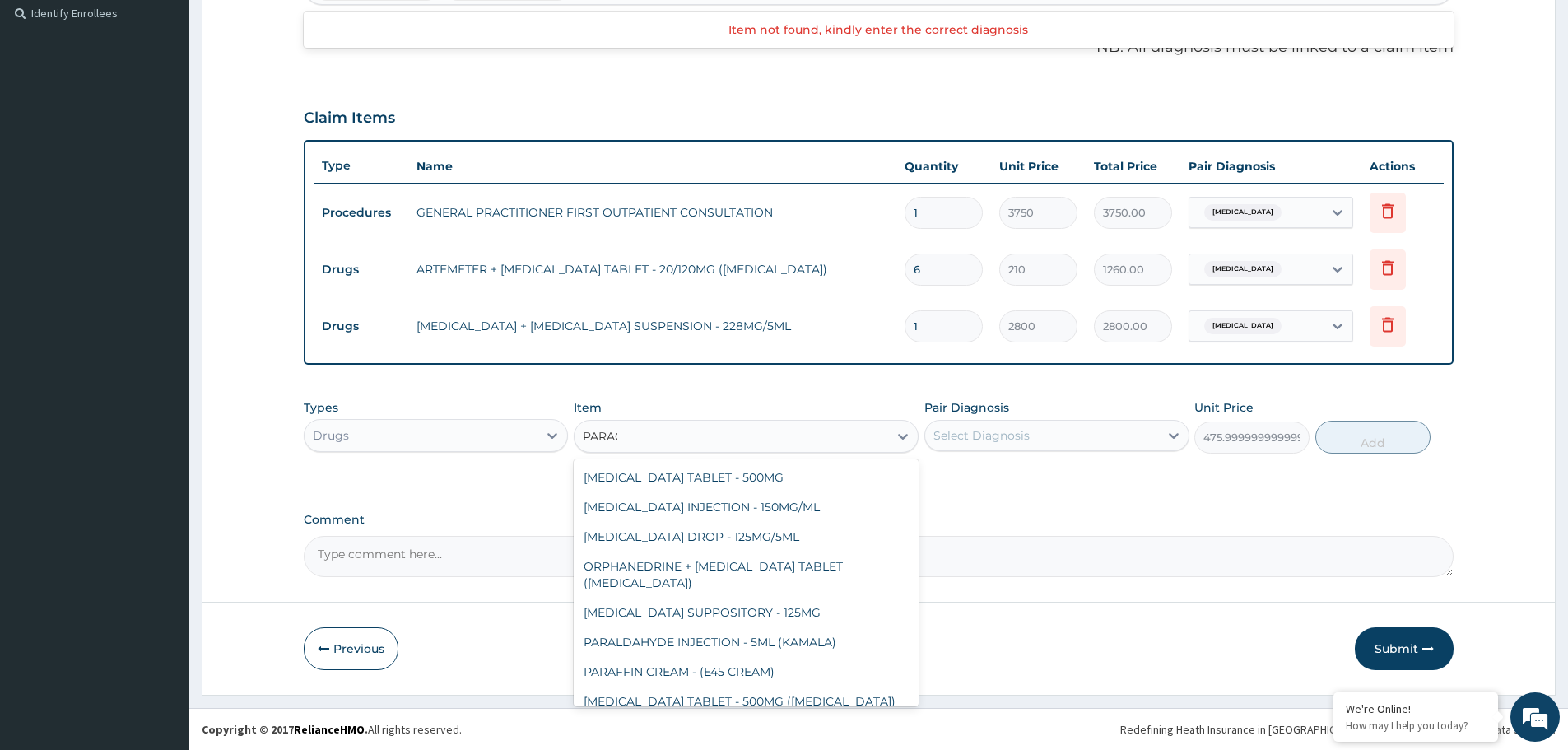
type input "PARACE"
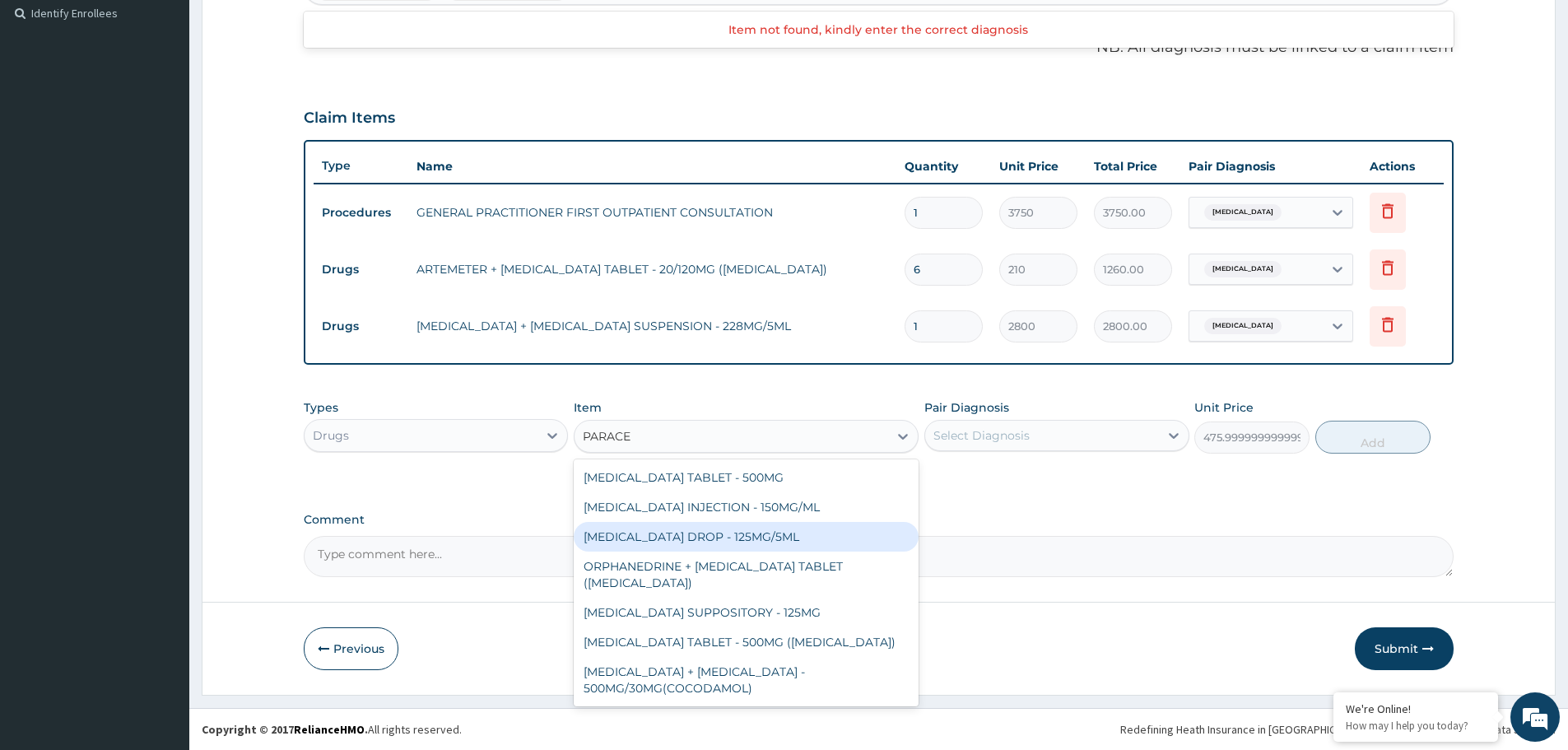
click at [757, 538] on div "[MEDICAL_DATA] DROP - 125MG/5ML" at bounding box center [746, 536] width 345 height 30
type input "672"
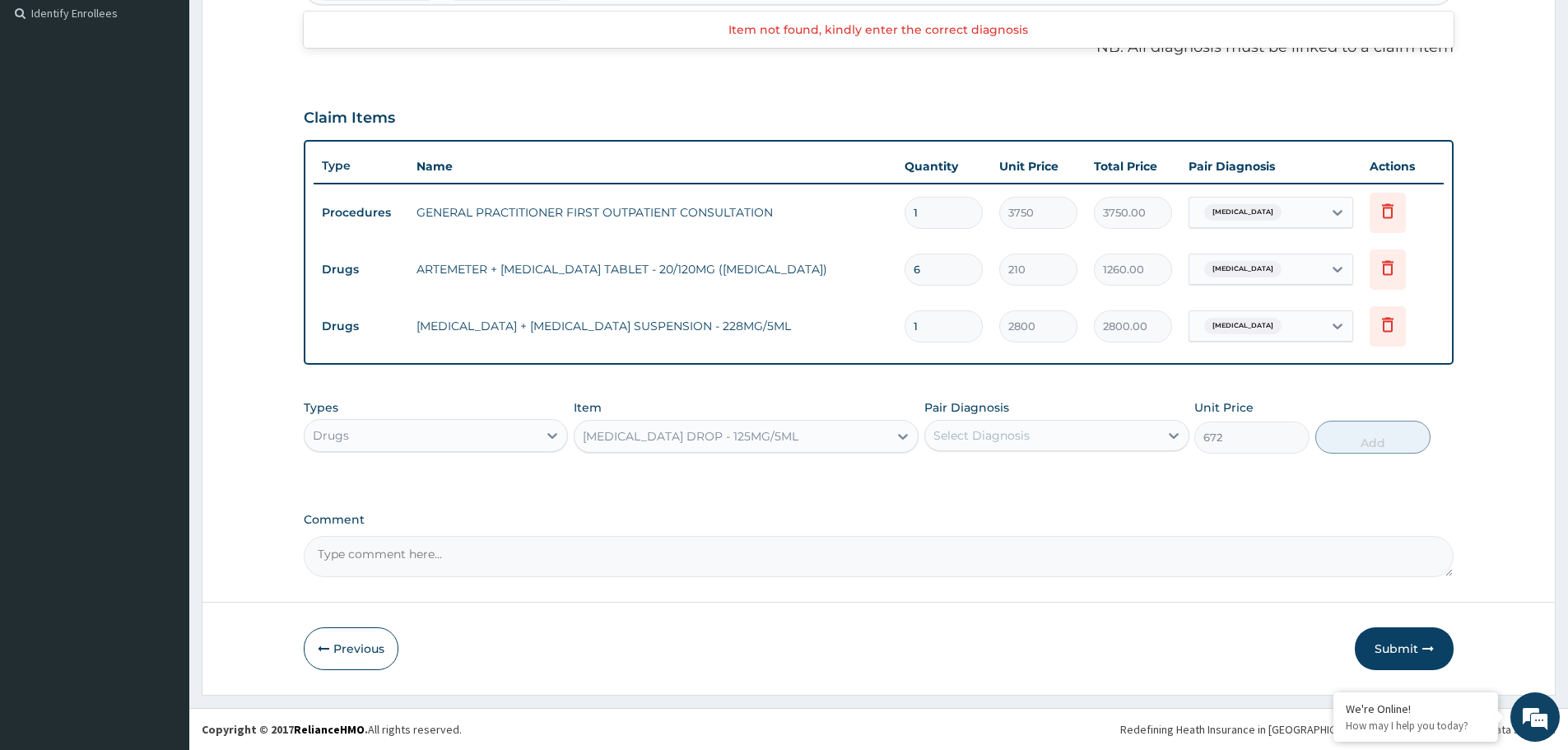
click at [734, 444] on div "[MEDICAL_DATA] DROP - 125MG/5ML" at bounding box center [690, 436] width 215 height 17
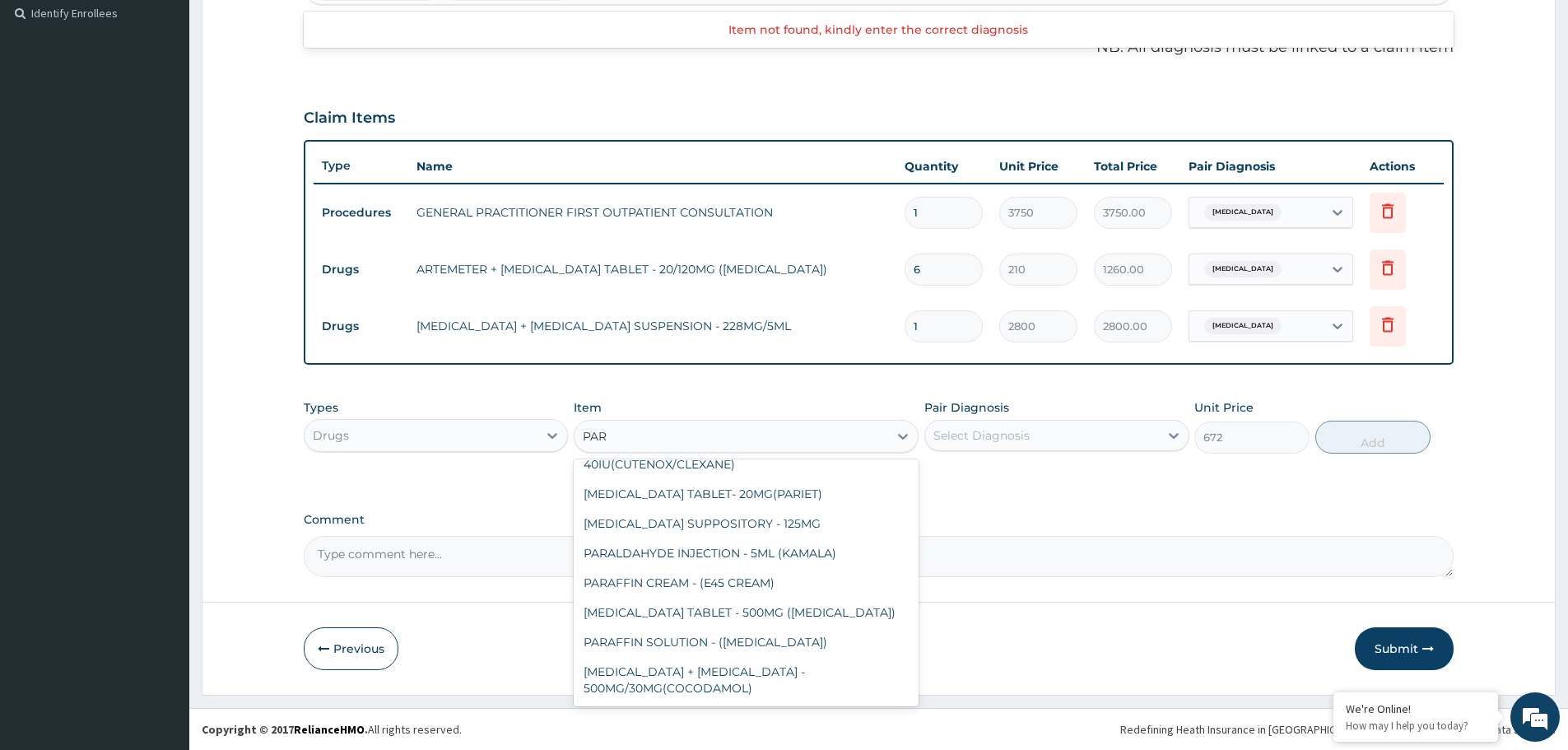
scroll to position [0, 0]
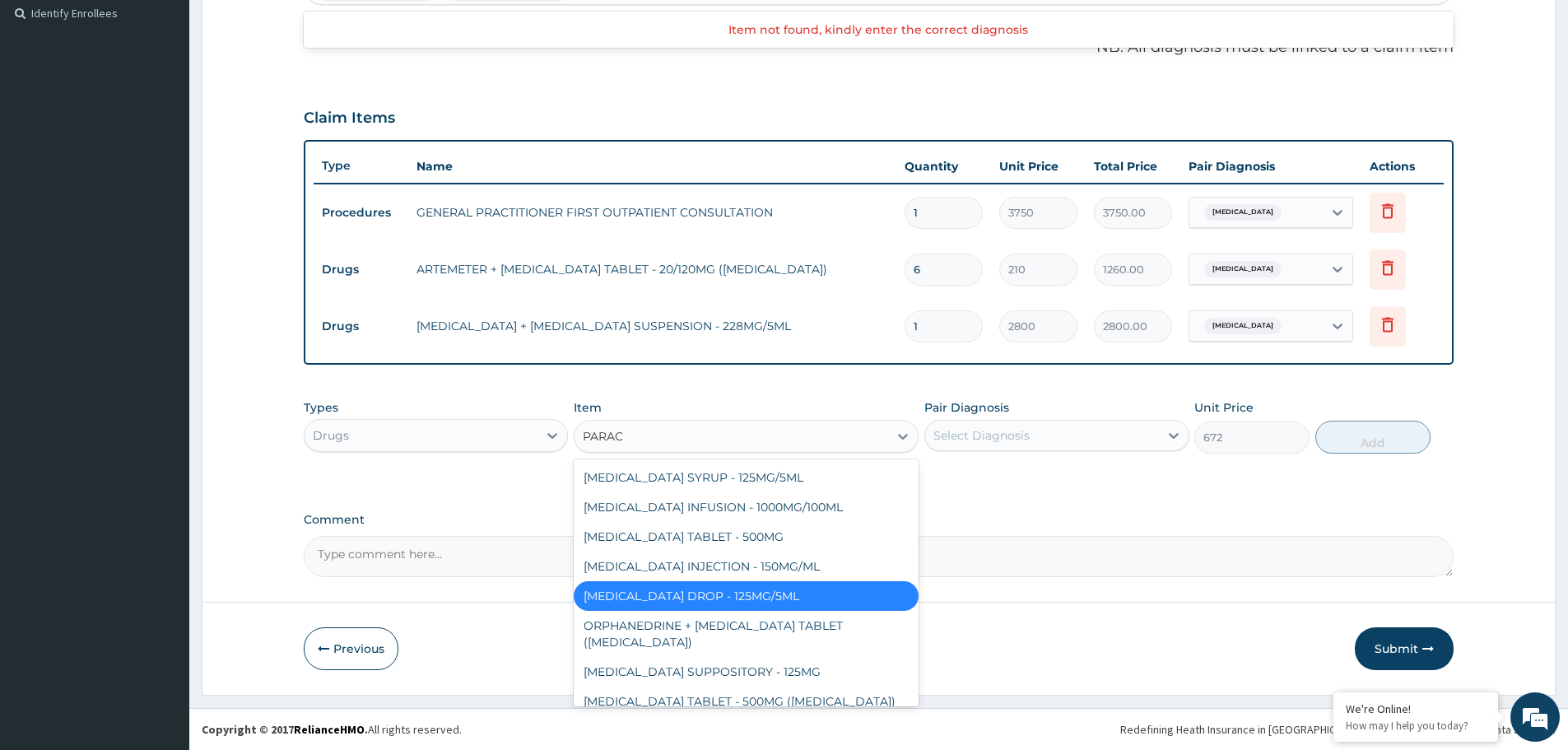
type input "PARACE"
click at [704, 472] on div "[MEDICAL_DATA] SYRUP - 125MG/5ML" at bounding box center [746, 477] width 345 height 30
type input "840"
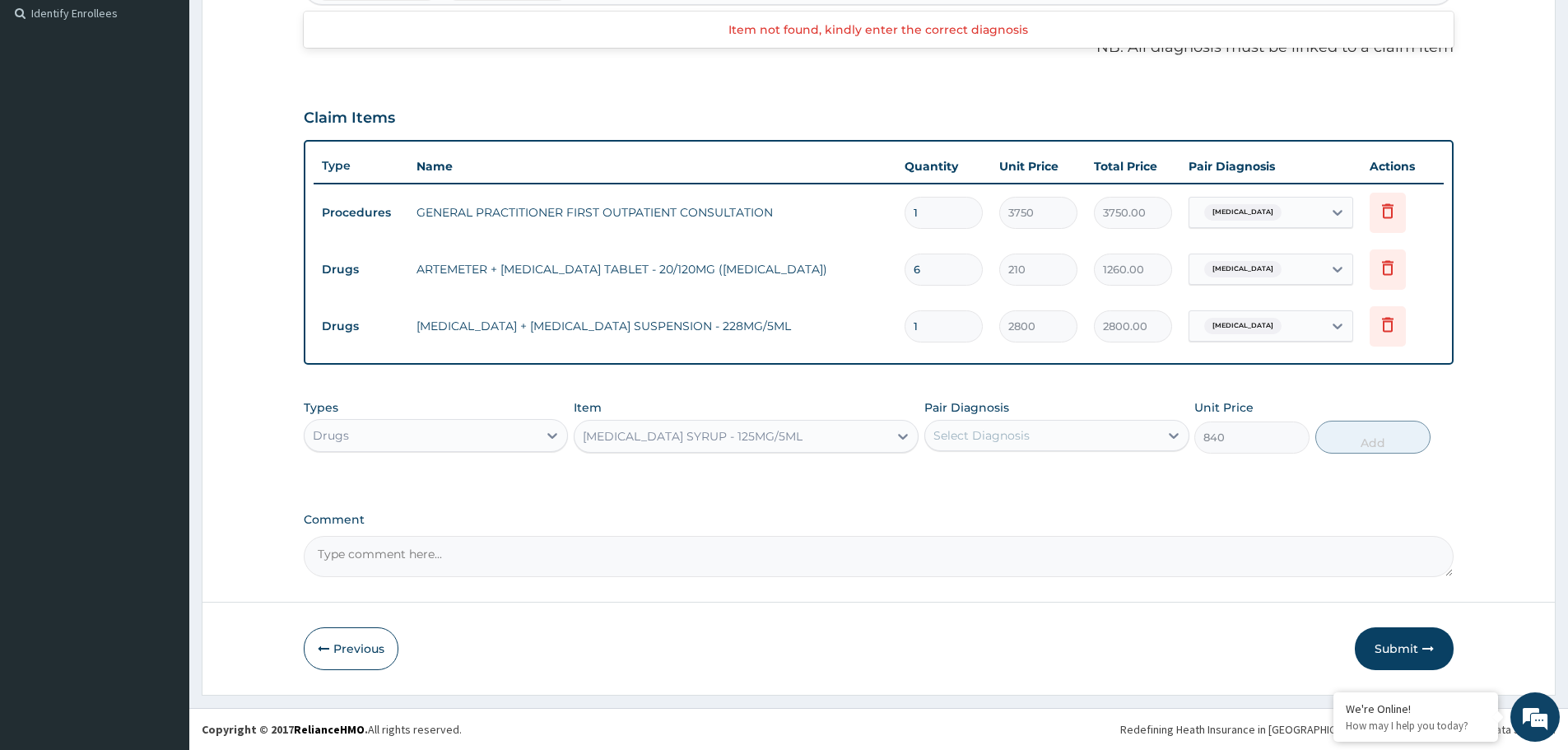
click at [1056, 443] on div "Select Diagnosis" at bounding box center [1041, 435] width 233 height 27
click at [995, 483] on label "[MEDICAL_DATA]" at bounding box center [1002, 475] width 102 height 17
checkbox input "true"
click at [1388, 447] on button "Add" at bounding box center [1372, 437] width 115 height 32
type input "0"
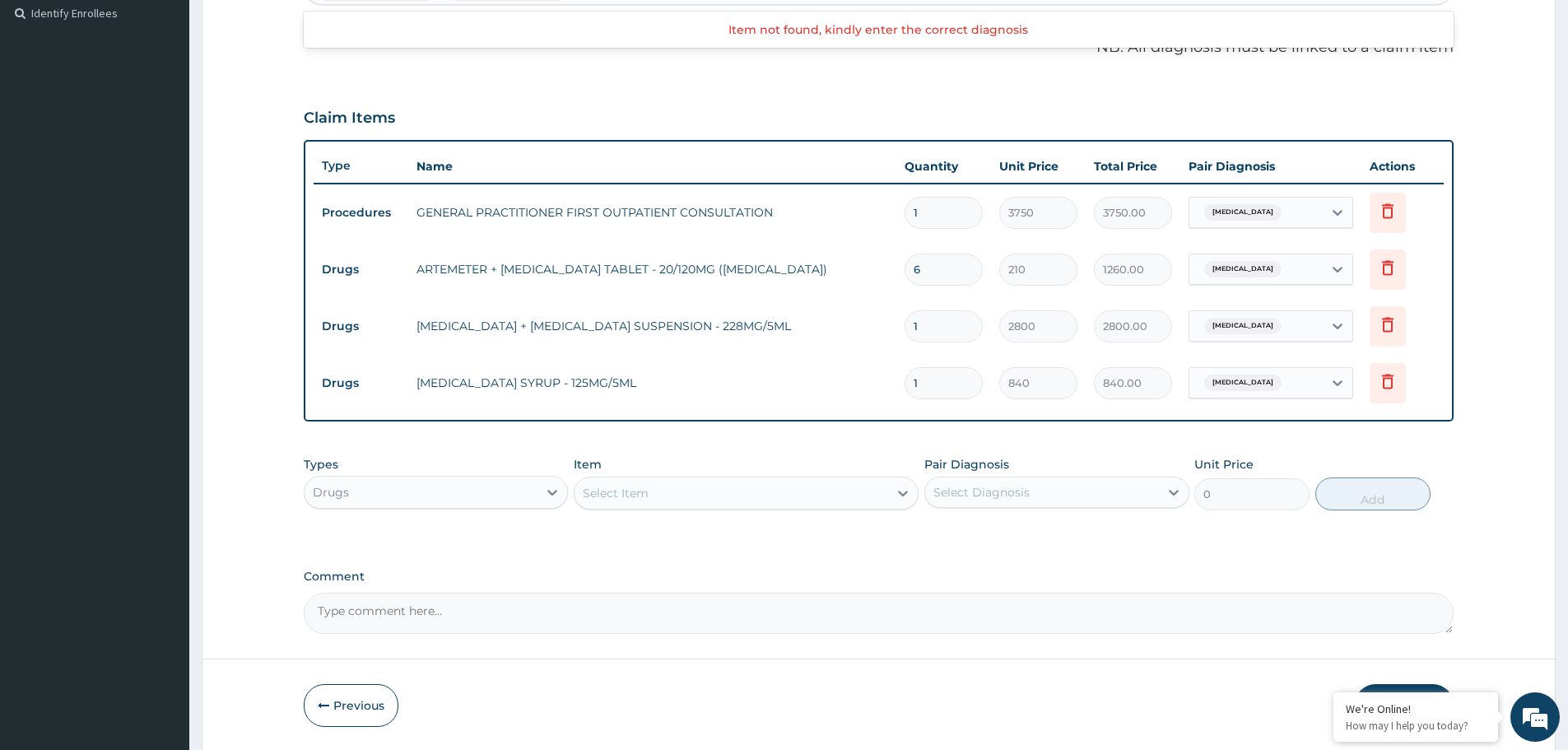
click at [642, 495] on div "Select Item" at bounding box center [615, 493] width 66 height 17
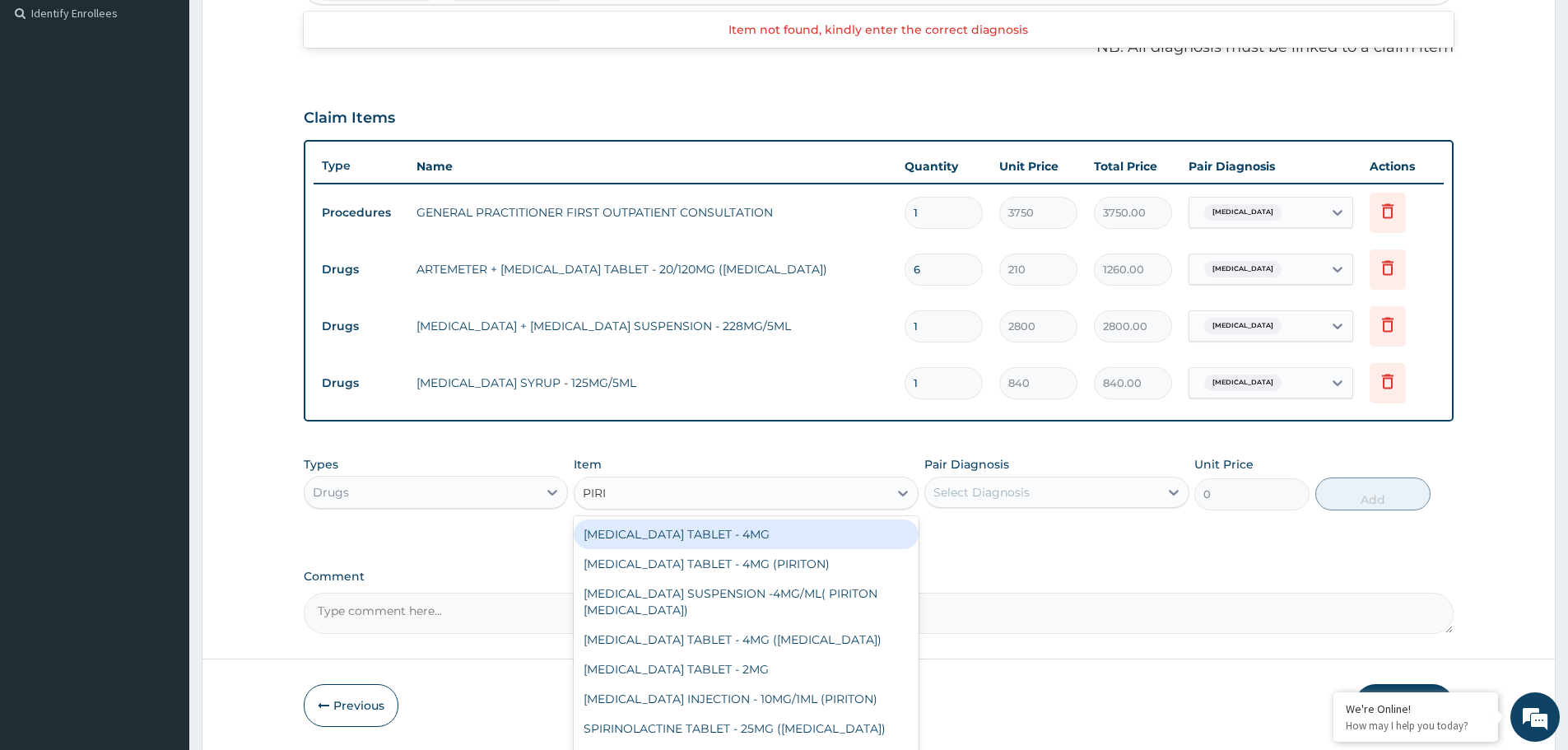
type input "PIRIT"
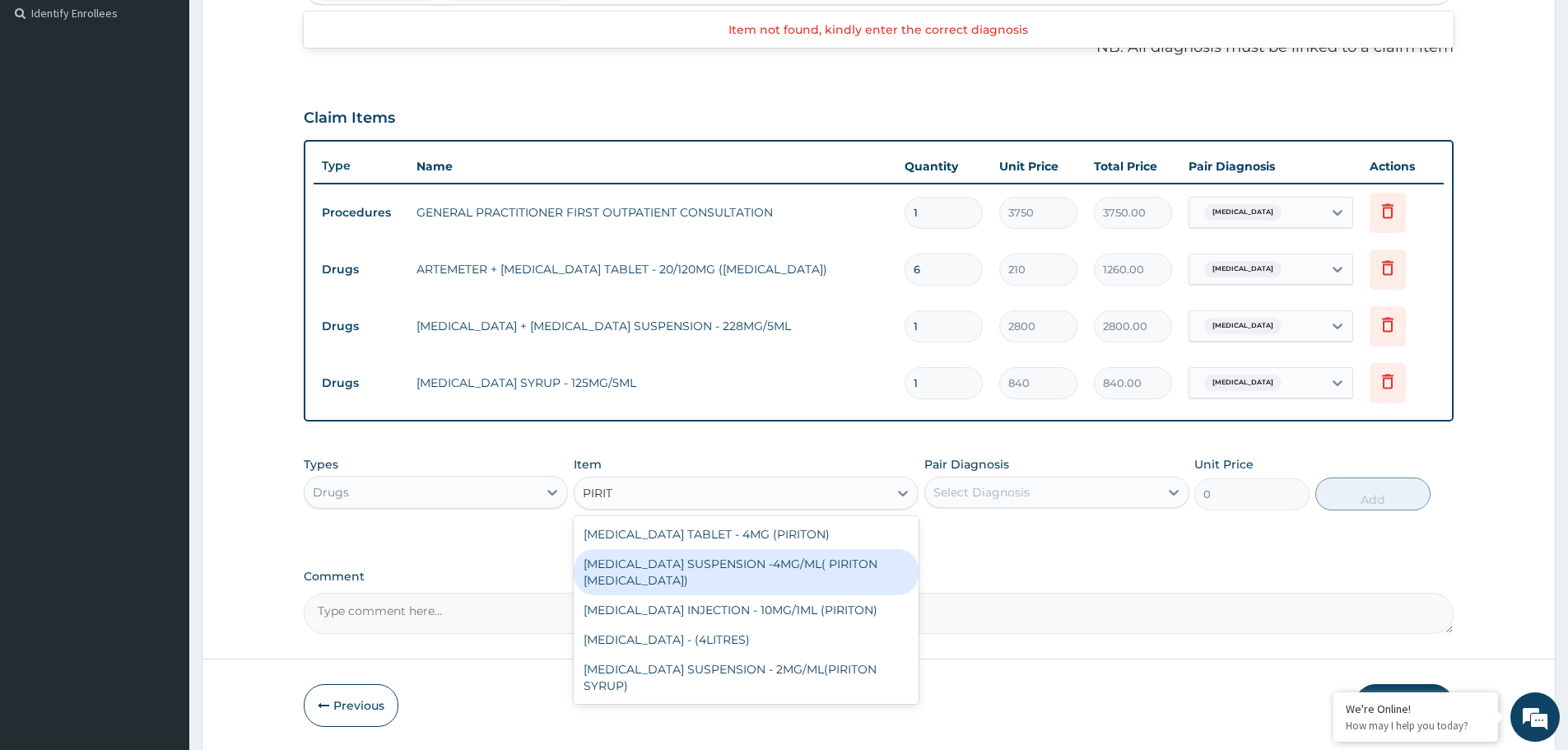
click at [749, 569] on div "[MEDICAL_DATA] SUSPENSION -4MG/ML( PIRITON [MEDICAL_DATA])" at bounding box center [746, 572] width 345 height 46
type input "1372"
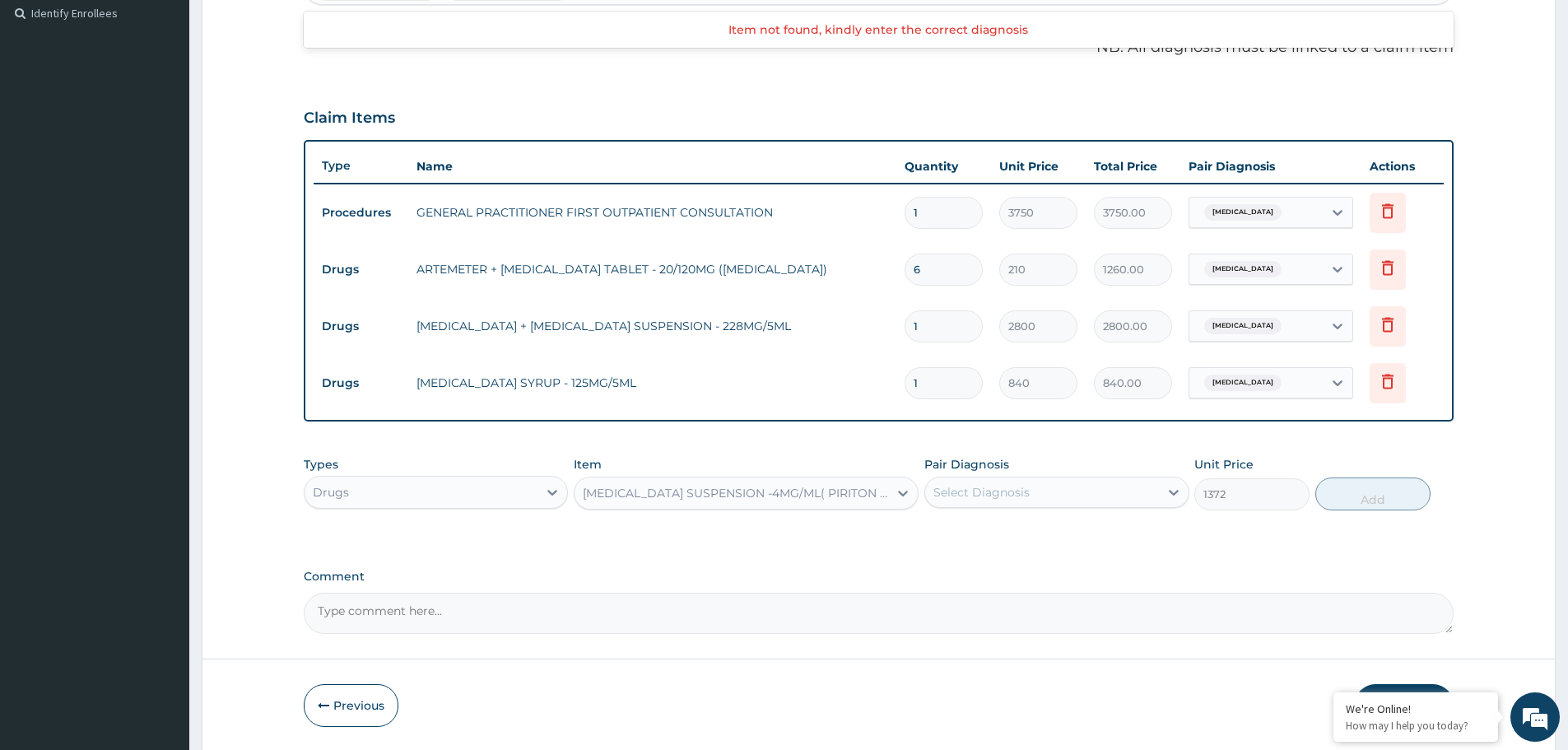
click at [1152, 494] on div "Select Diagnosis" at bounding box center [1041, 492] width 233 height 27
click at [991, 568] on div "[MEDICAL_DATA]" at bounding box center [1056, 569] width 265 height 33
checkbox input "true"
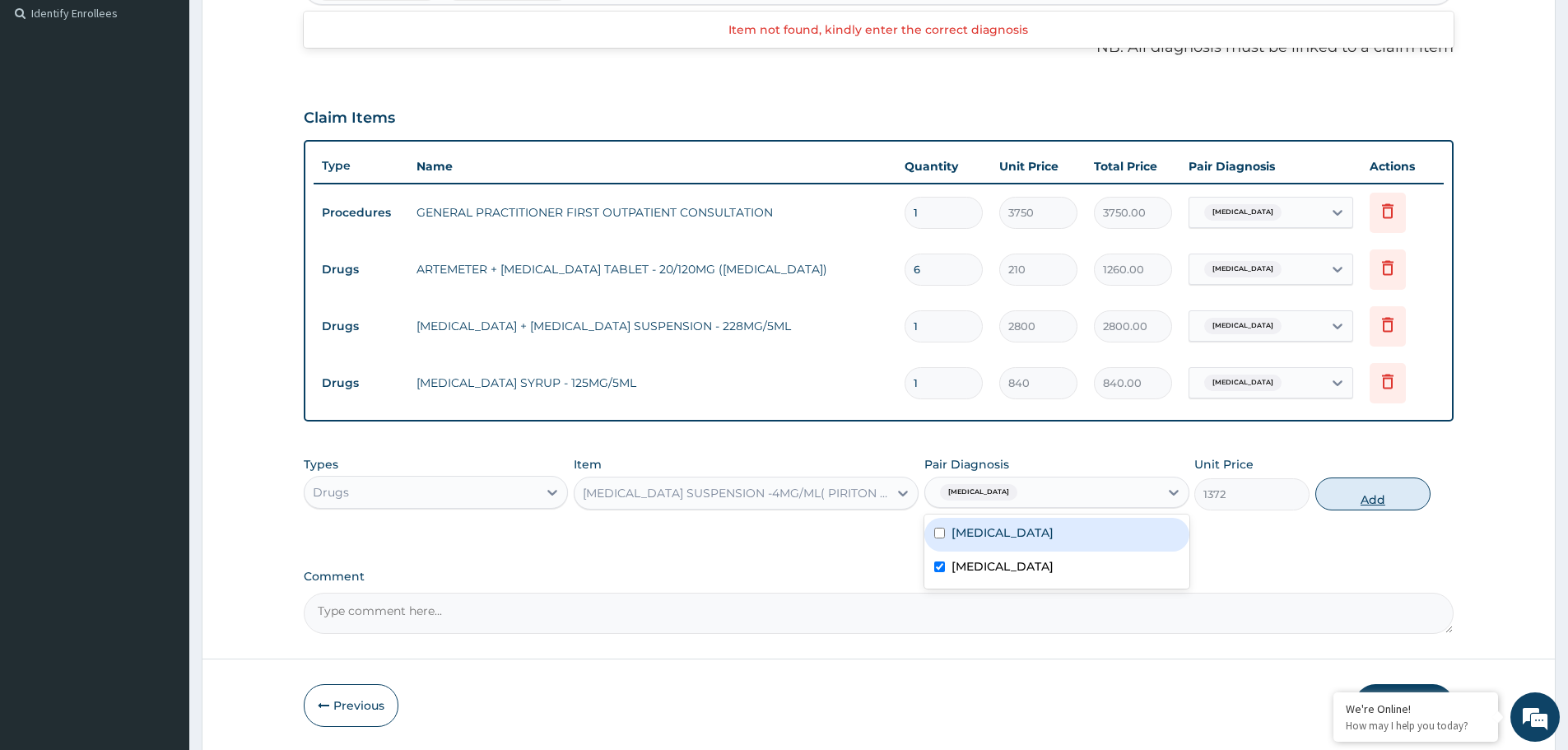
click at [1379, 497] on button "Add" at bounding box center [1372, 493] width 115 height 32
type input "0"
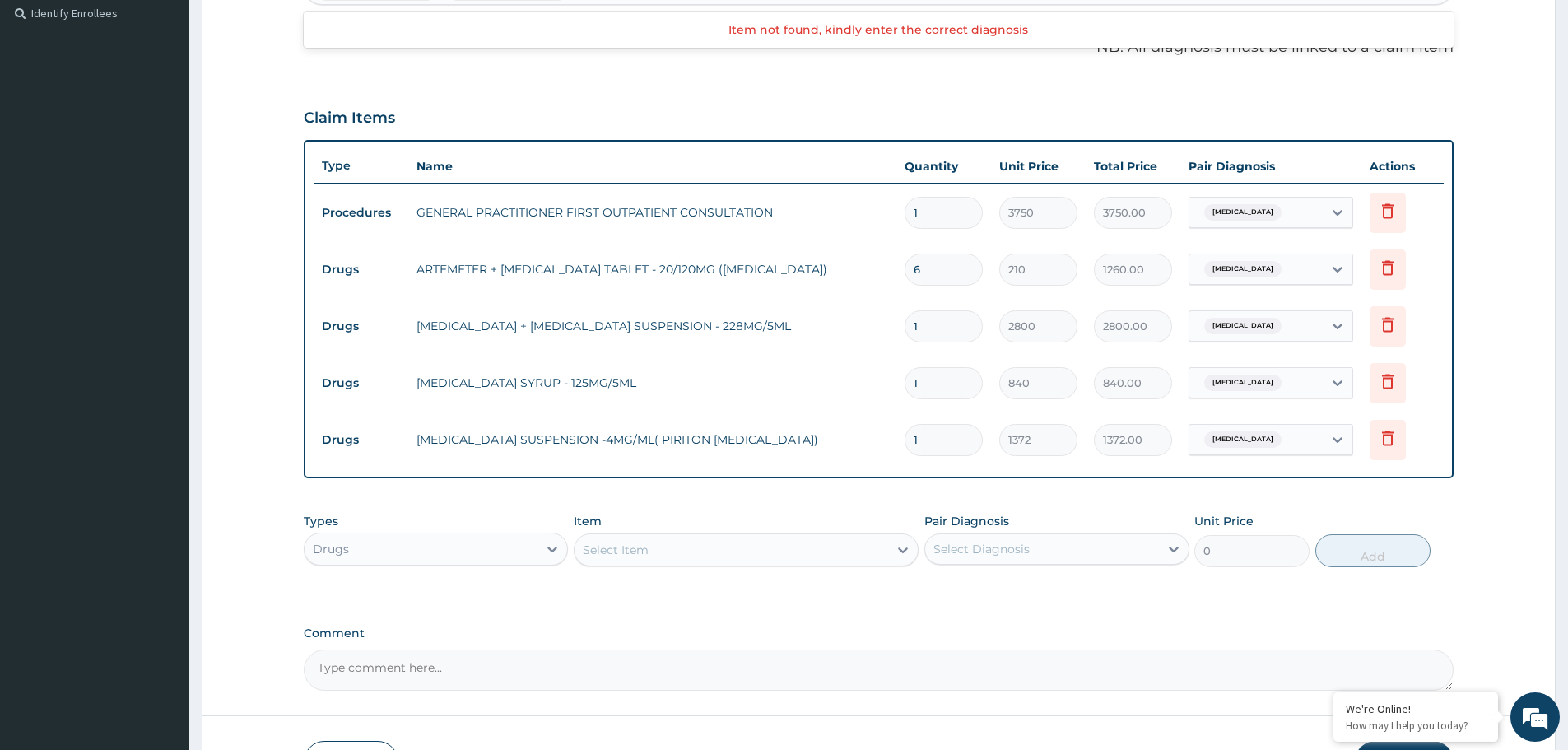
scroll to position [570, 0]
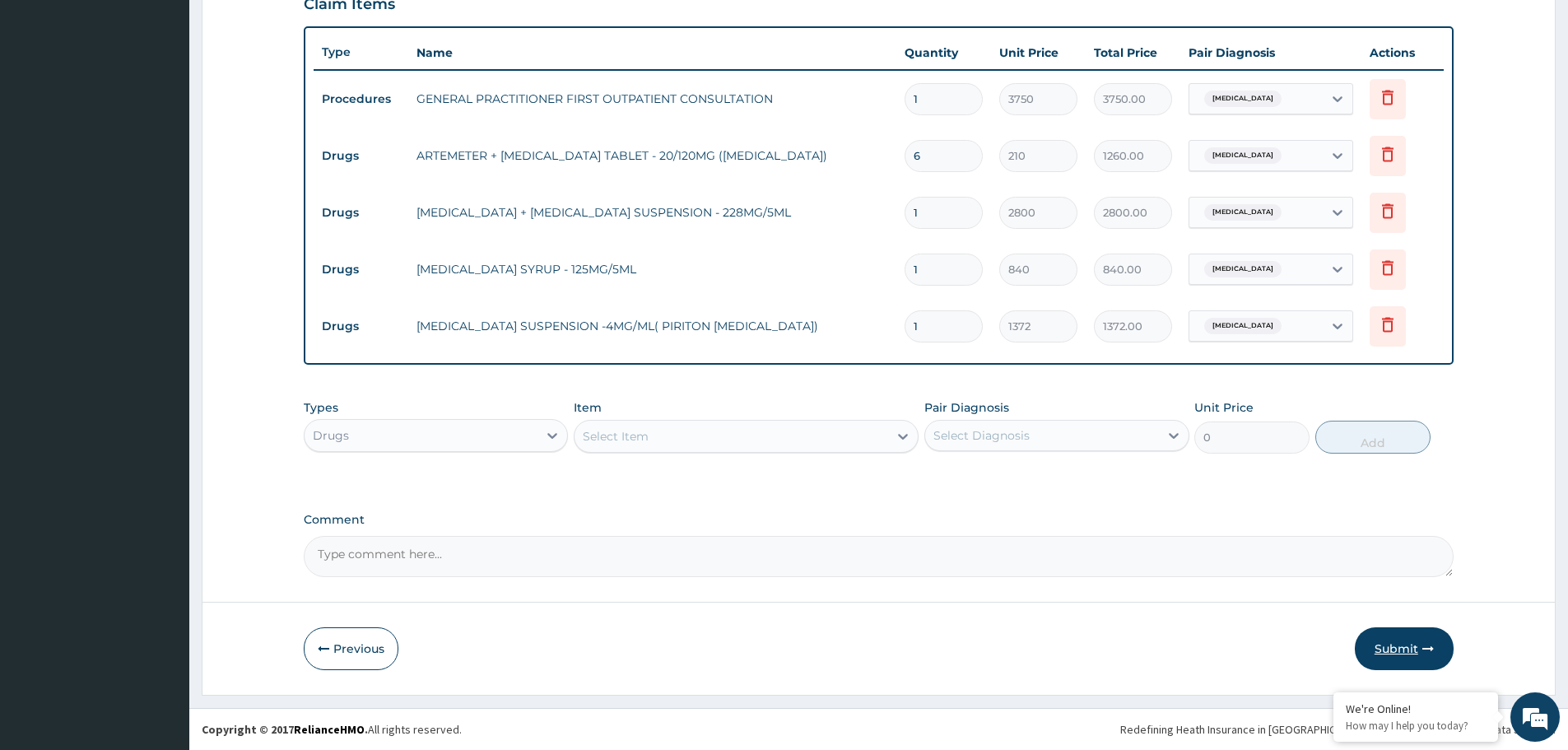
click at [1385, 650] on button "Submit" at bounding box center [1404, 650] width 98 height 43
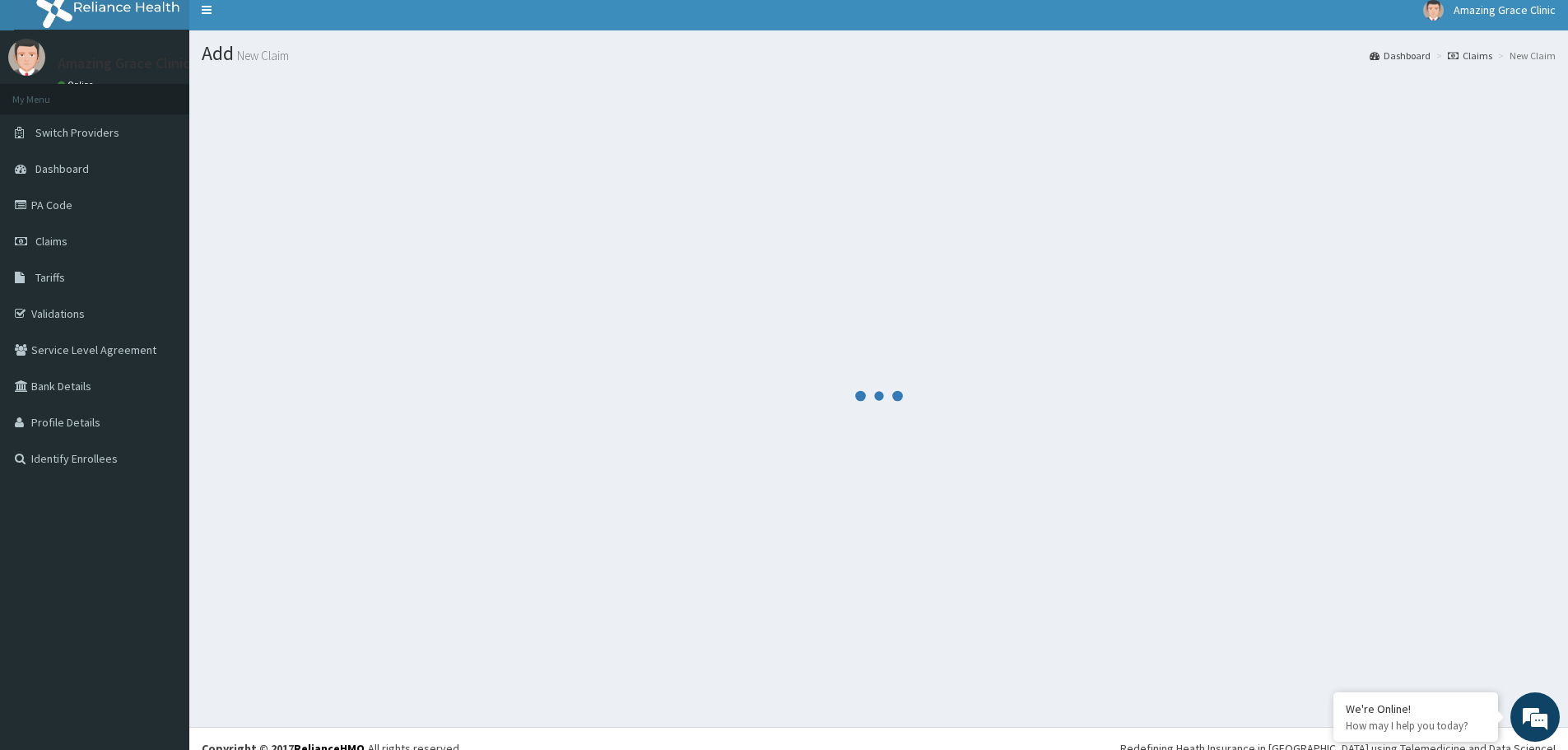
scroll to position [0, 0]
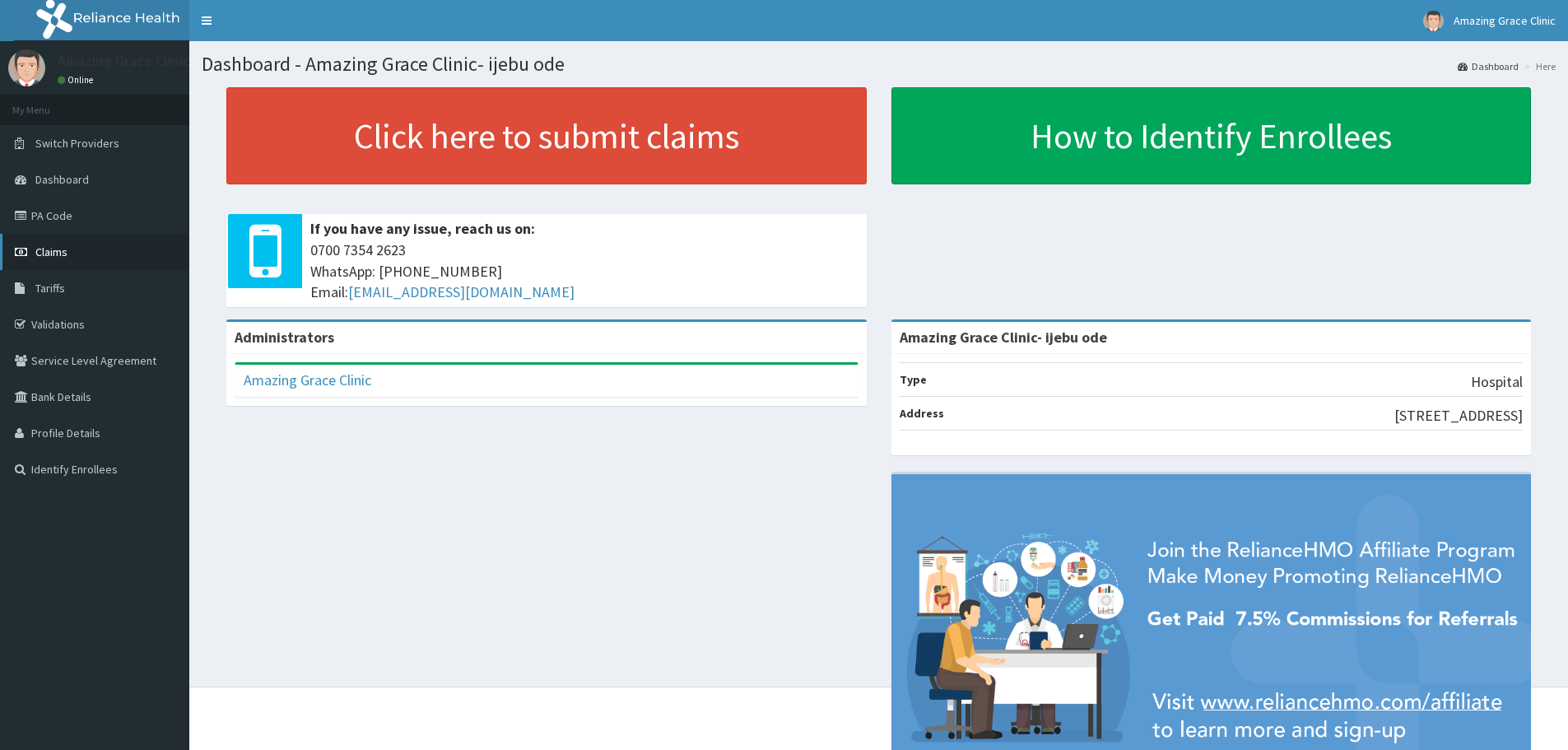
click at [61, 256] on span "Claims" at bounding box center [51, 252] width 32 height 15
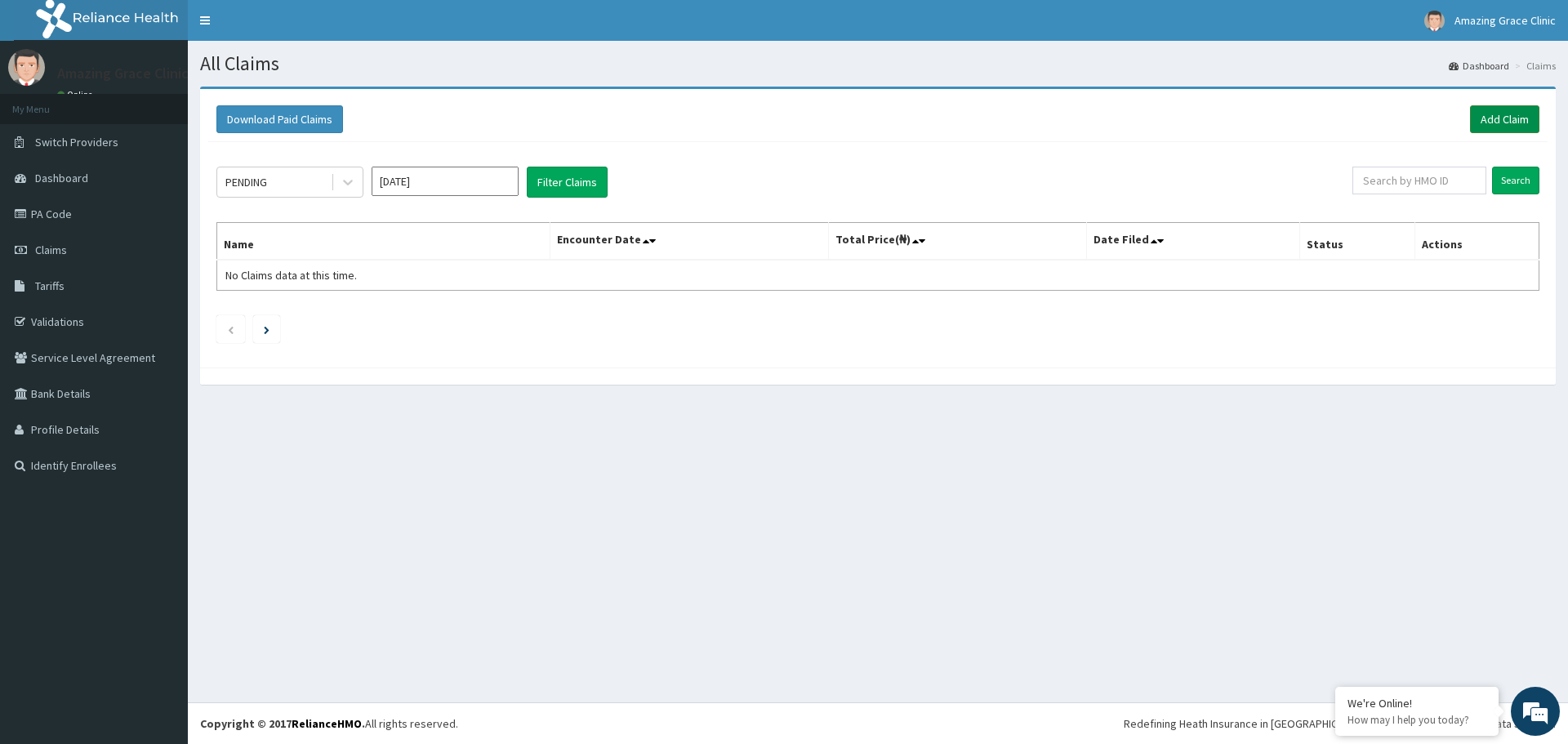
click at [1500, 130] on link "Add Claim" at bounding box center [1504, 119] width 69 height 27
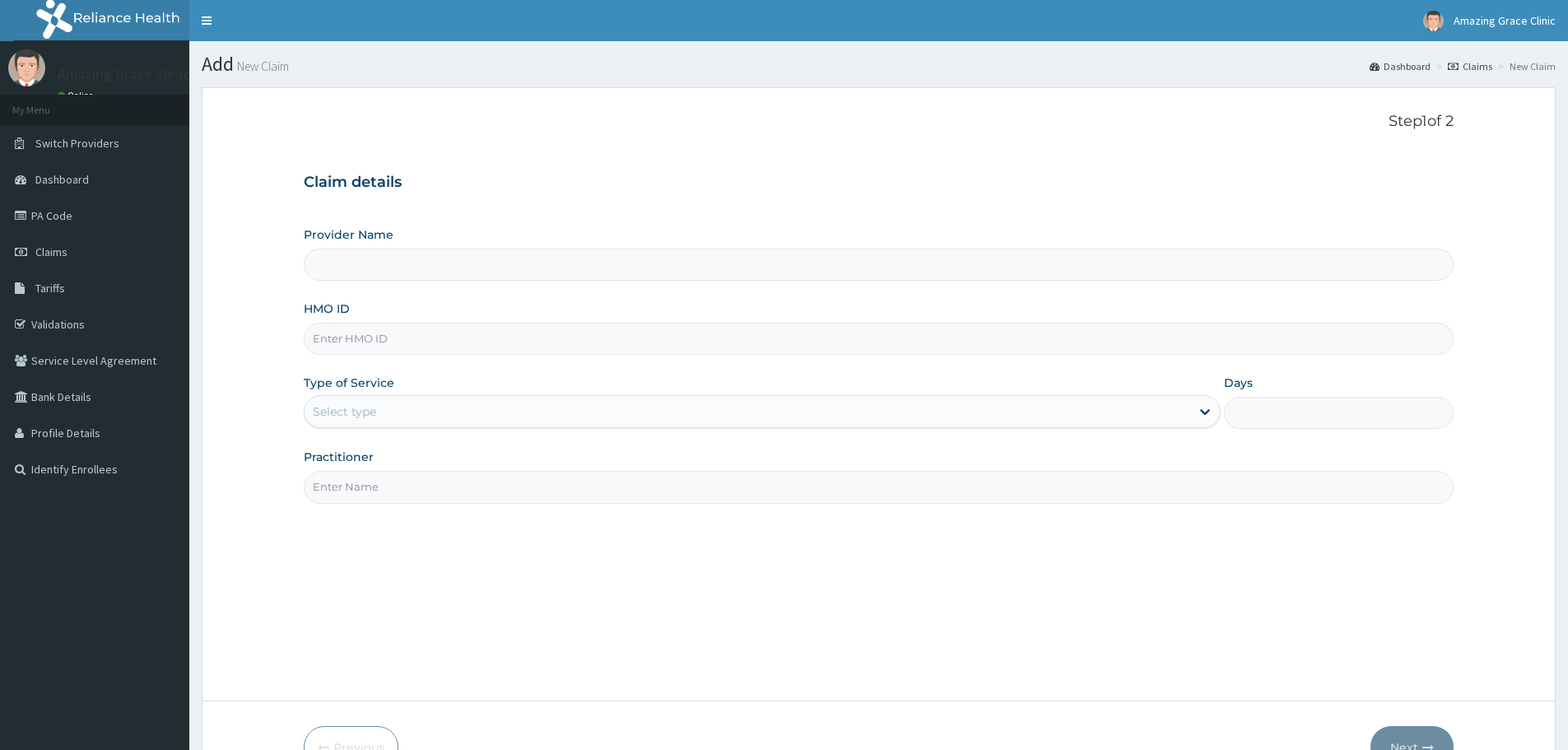
click at [457, 344] on input "HMO ID" at bounding box center [878, 339] width 1150 height 32
paste input "RFL/10245/A"
type input "RFL/10245/A"
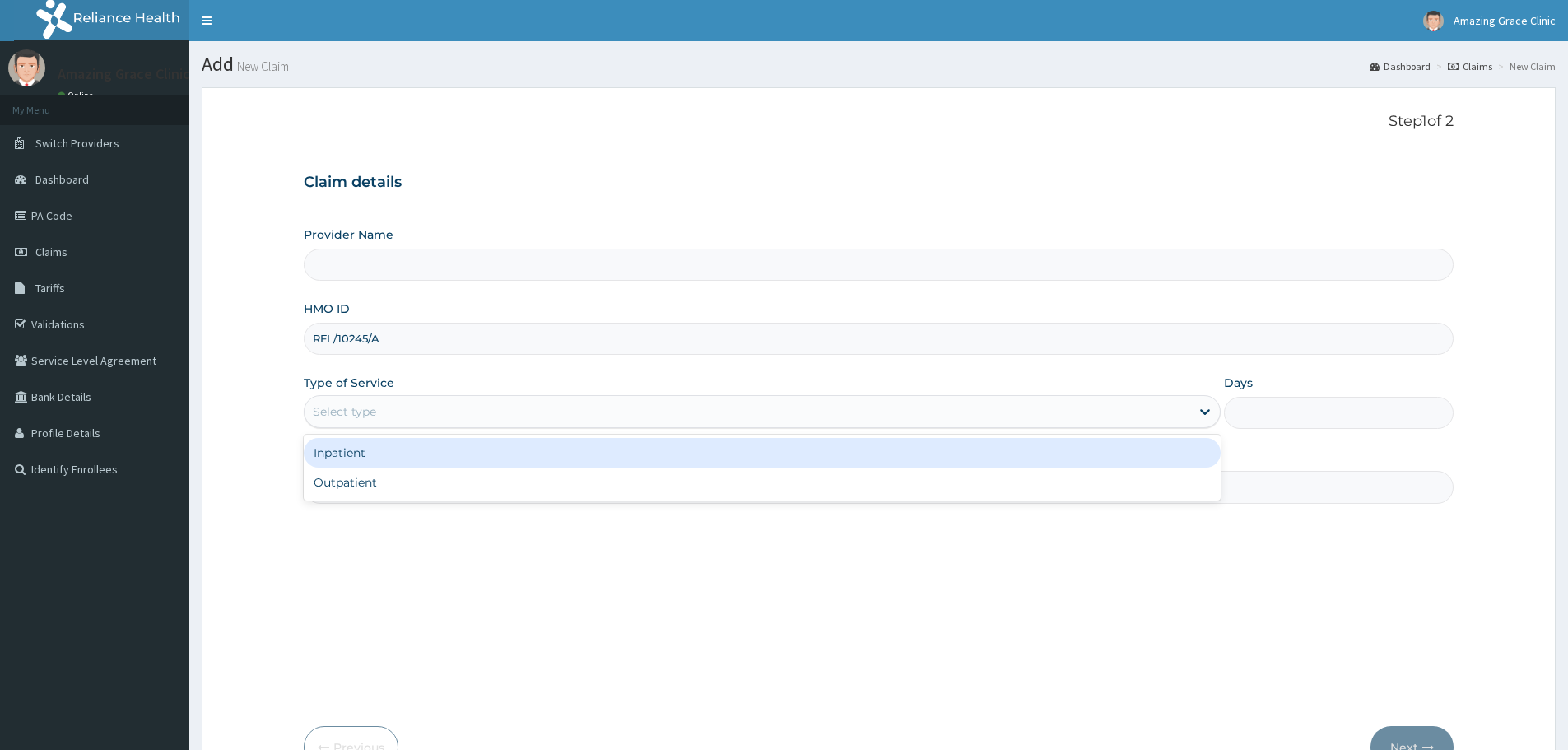
click at [450, 407] on div "Select type" at bounding box center [748, 411] width 885 height 27
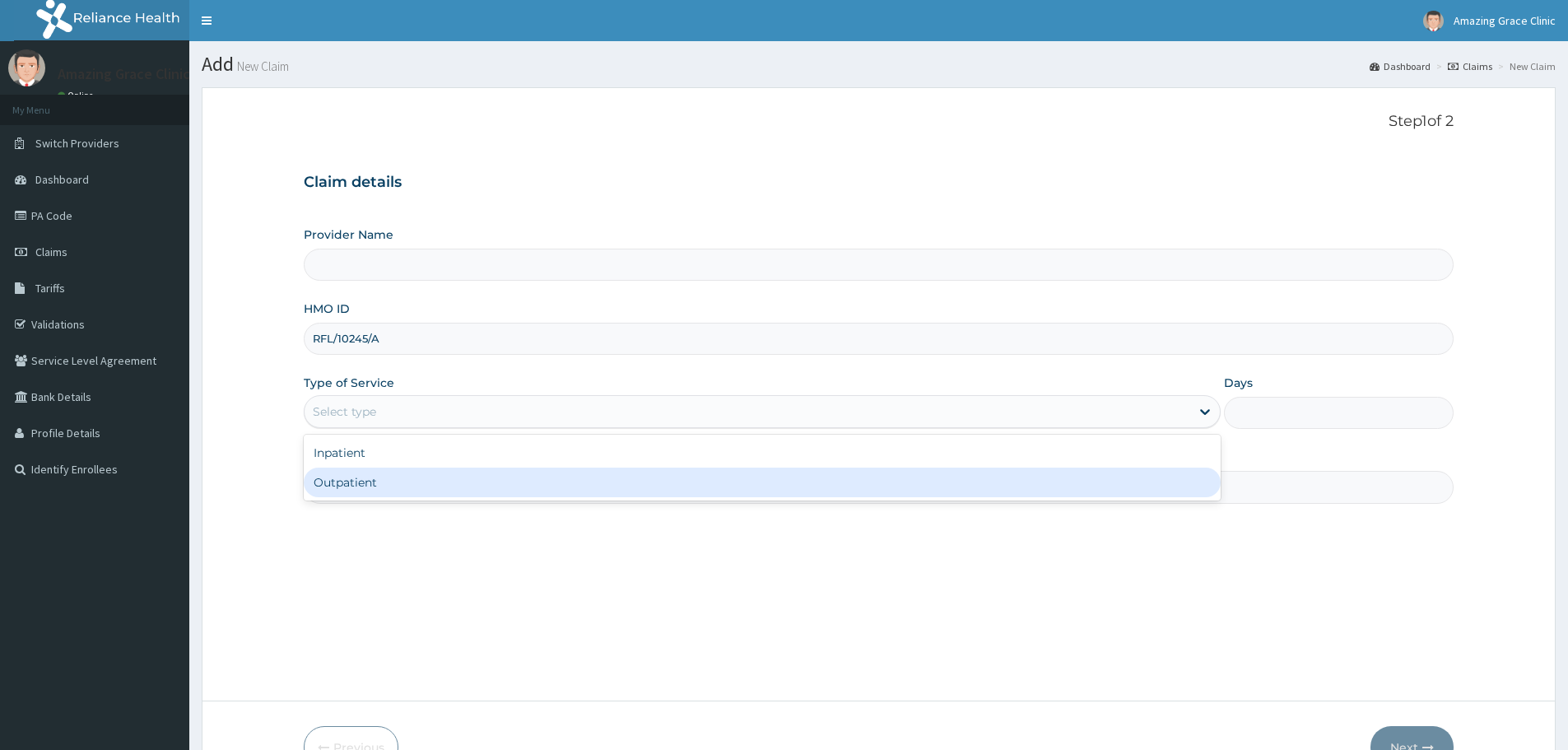
click at [419, 481] on div "Outpatient" at bounding box center [762, 482] width 917 height 30
type input "1"
type input "Amazing Grace Clinic- ijebu ode"
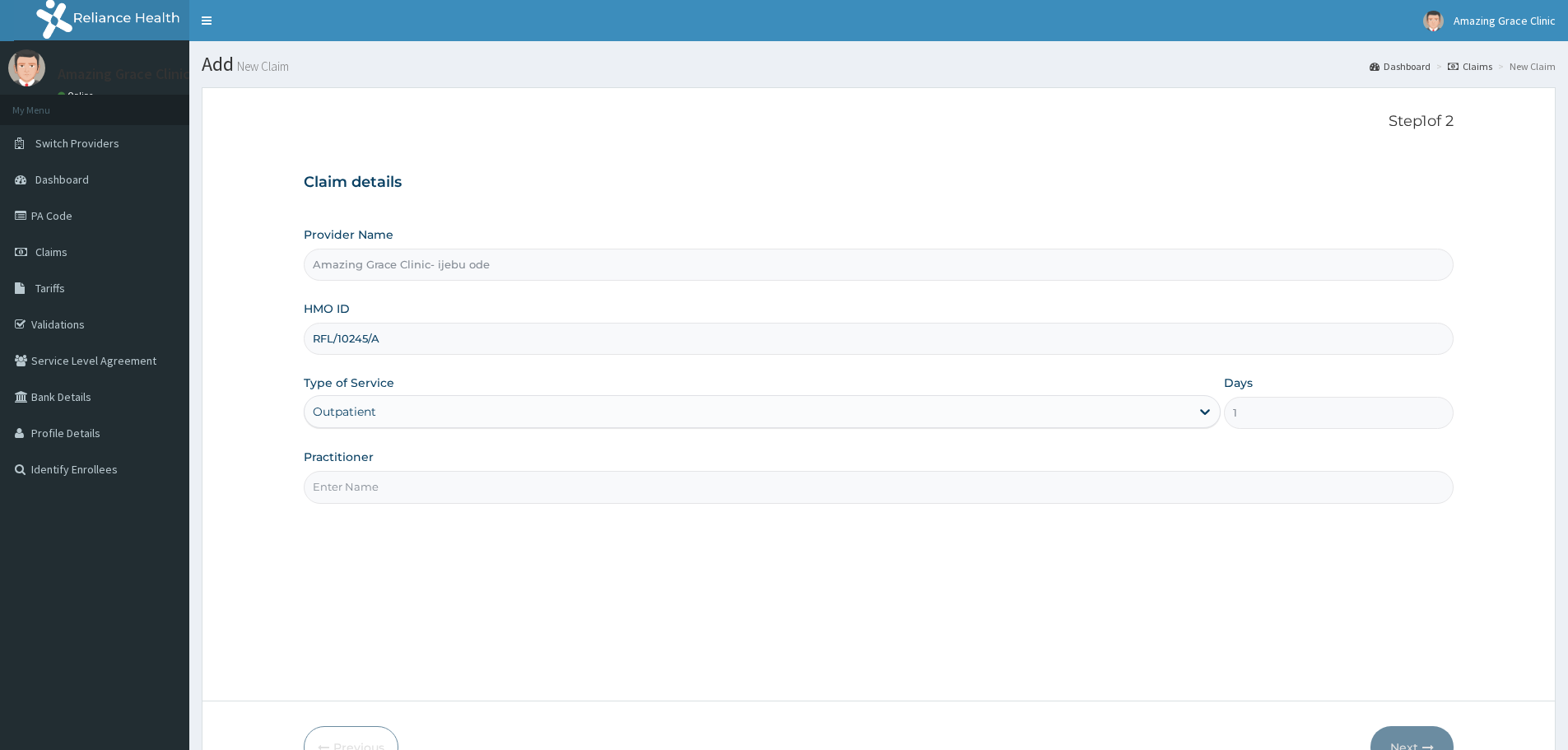
drag, startPoint x: 419, startPoint y: 481, endPoint x: 416, endPoint y: 491, distance: 10.4
click at [418, 481] on input "Practitioner" at bounding box center [878, 487] width 1150 height 32
type input "[PERSON_NAME]"
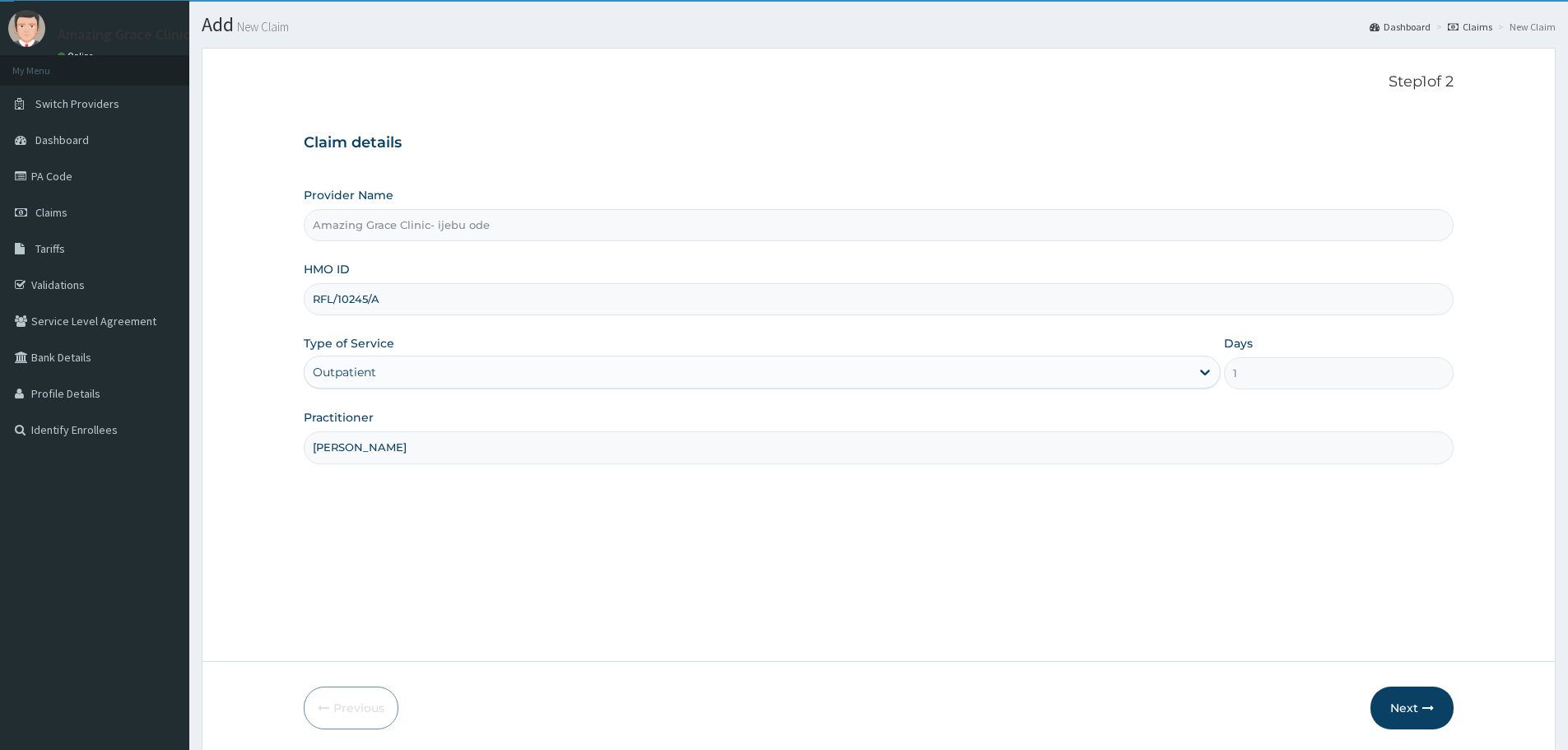
scroll to position [98, 0]
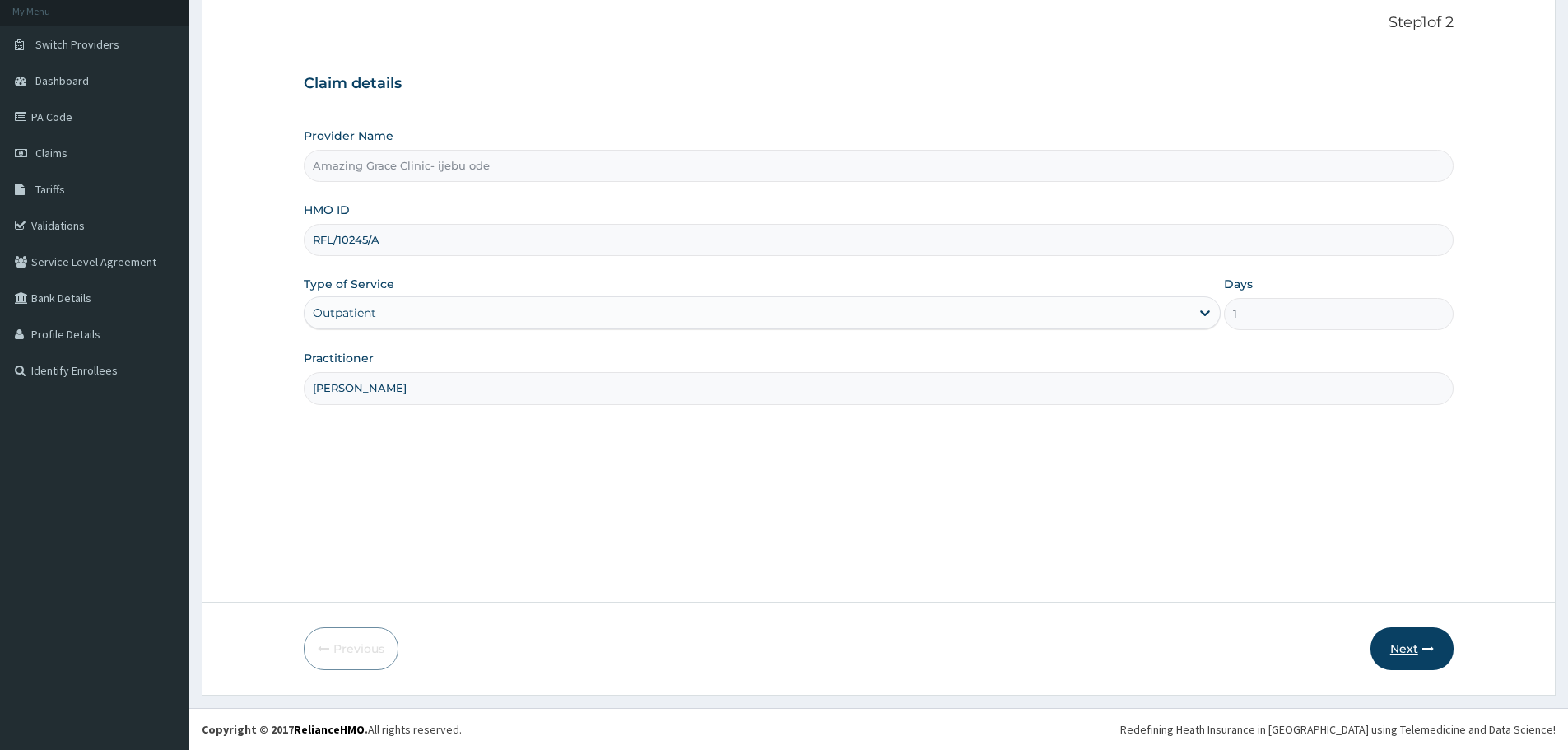
click at [1402, 632] on button "Next" at bounding box center [1412, 650] width 84 height 43
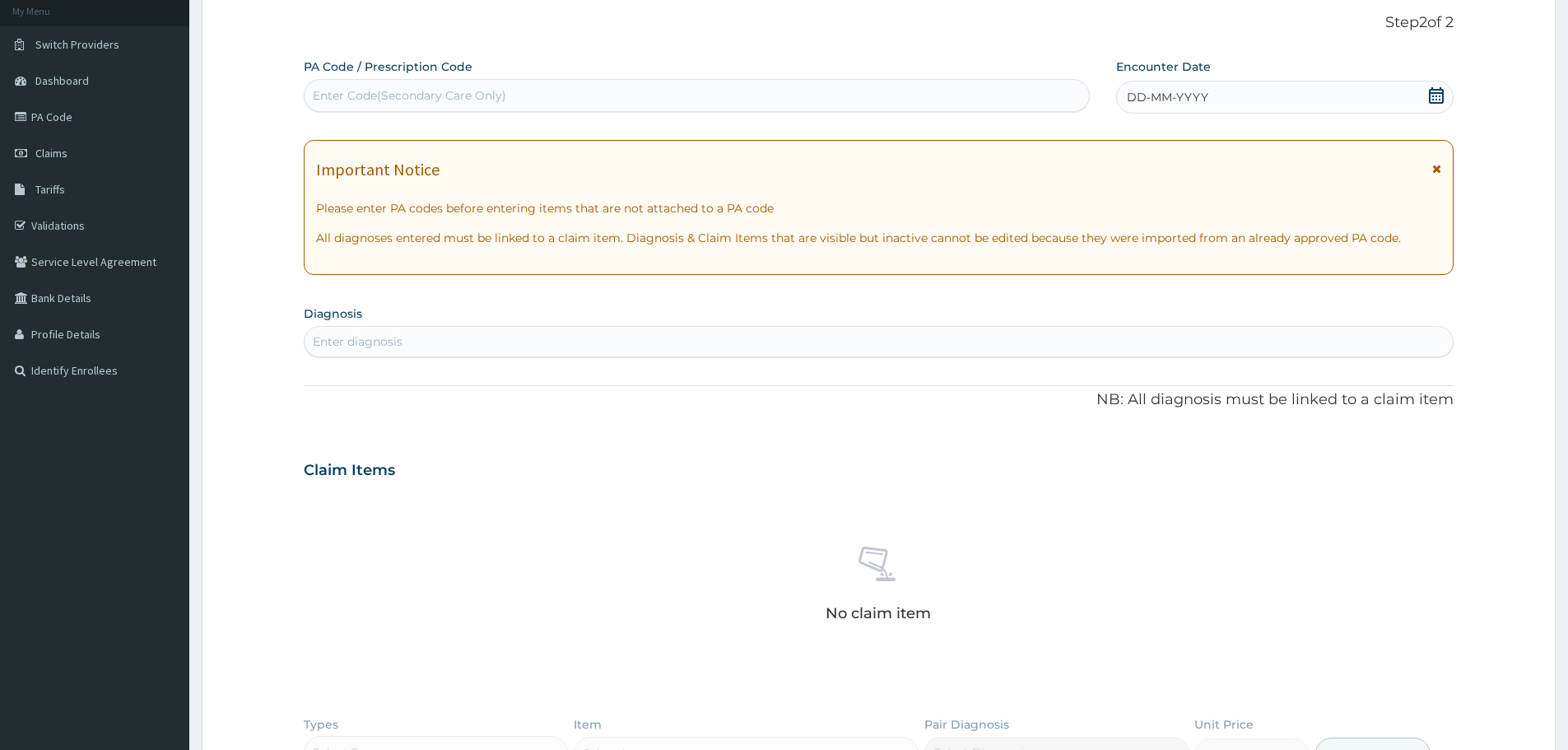
click at [1443, 88] on icon at bounding box center [1436, 95] width 17 height 17
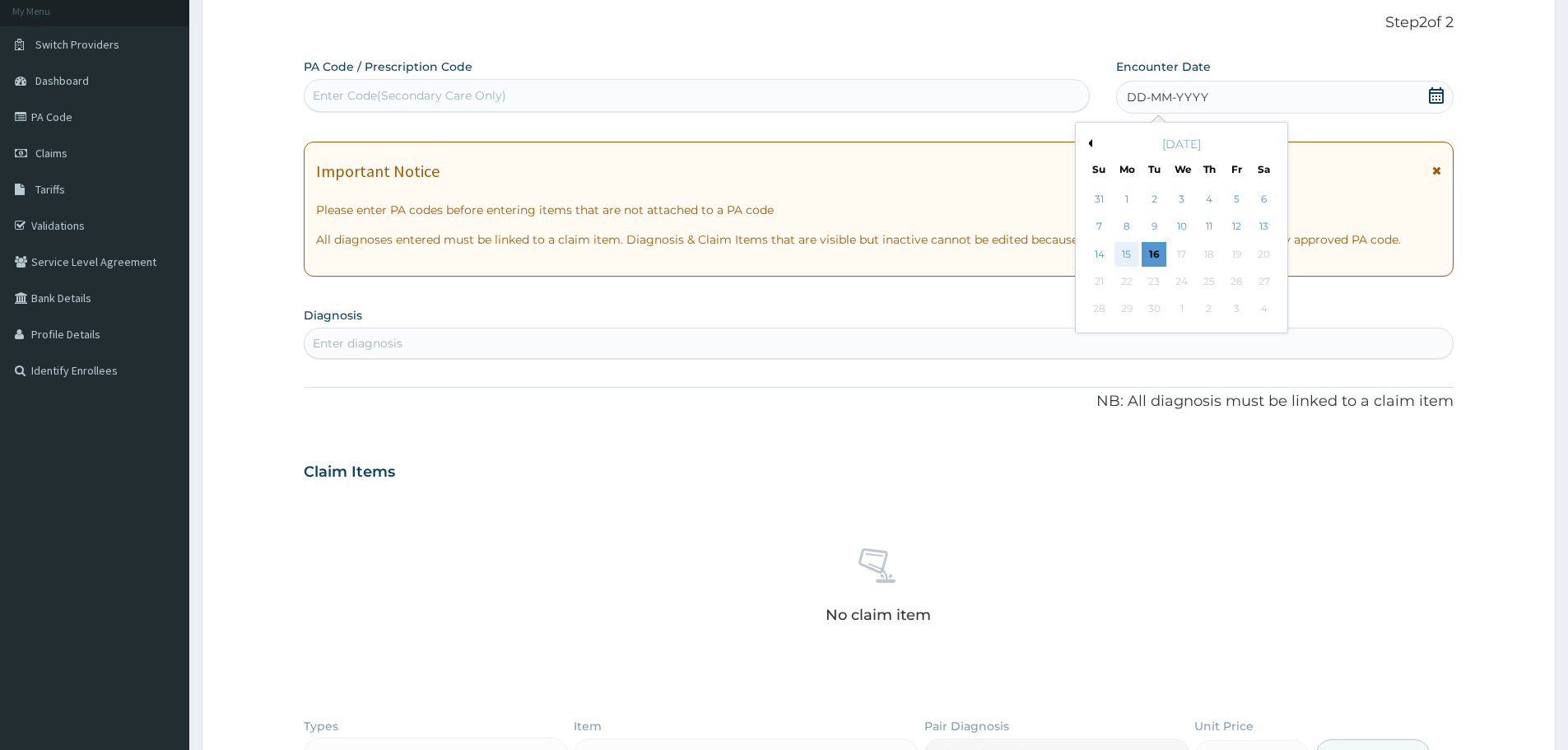
click at [1126, 248] on div "15" at bounding box center [1126, 254] width 25 height 25
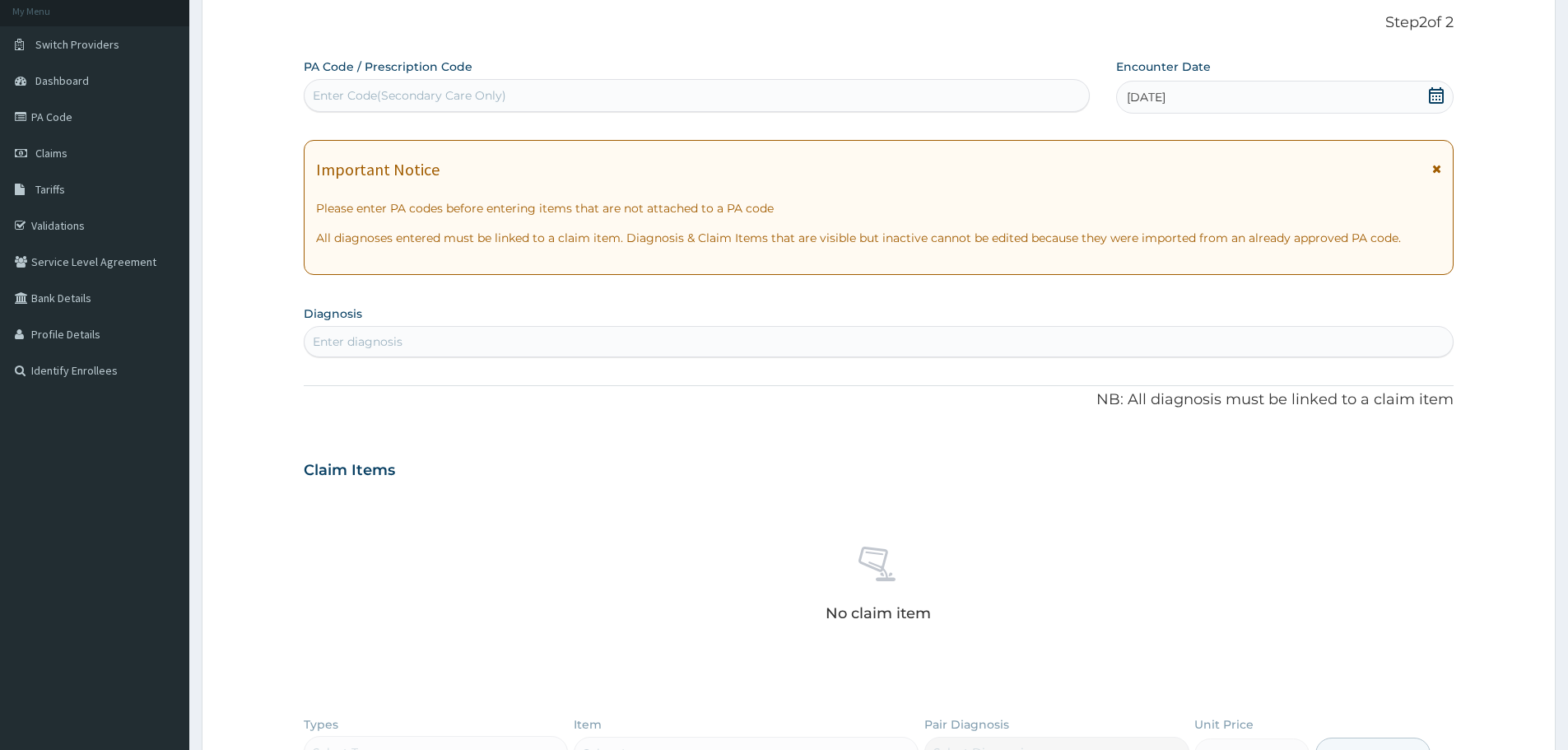
click at [468, 342] on div "Enter diagnosis" at bounding box center [878, 342] width 1148 height 27
type input "malaria"
click at [502, 568] on div "No claim item" at bounding box center [878, 587] width 1150 height 189
click at [421, 353] on div "Enter diagnosis" at bounding box center [878, 342] width 1148 height 27
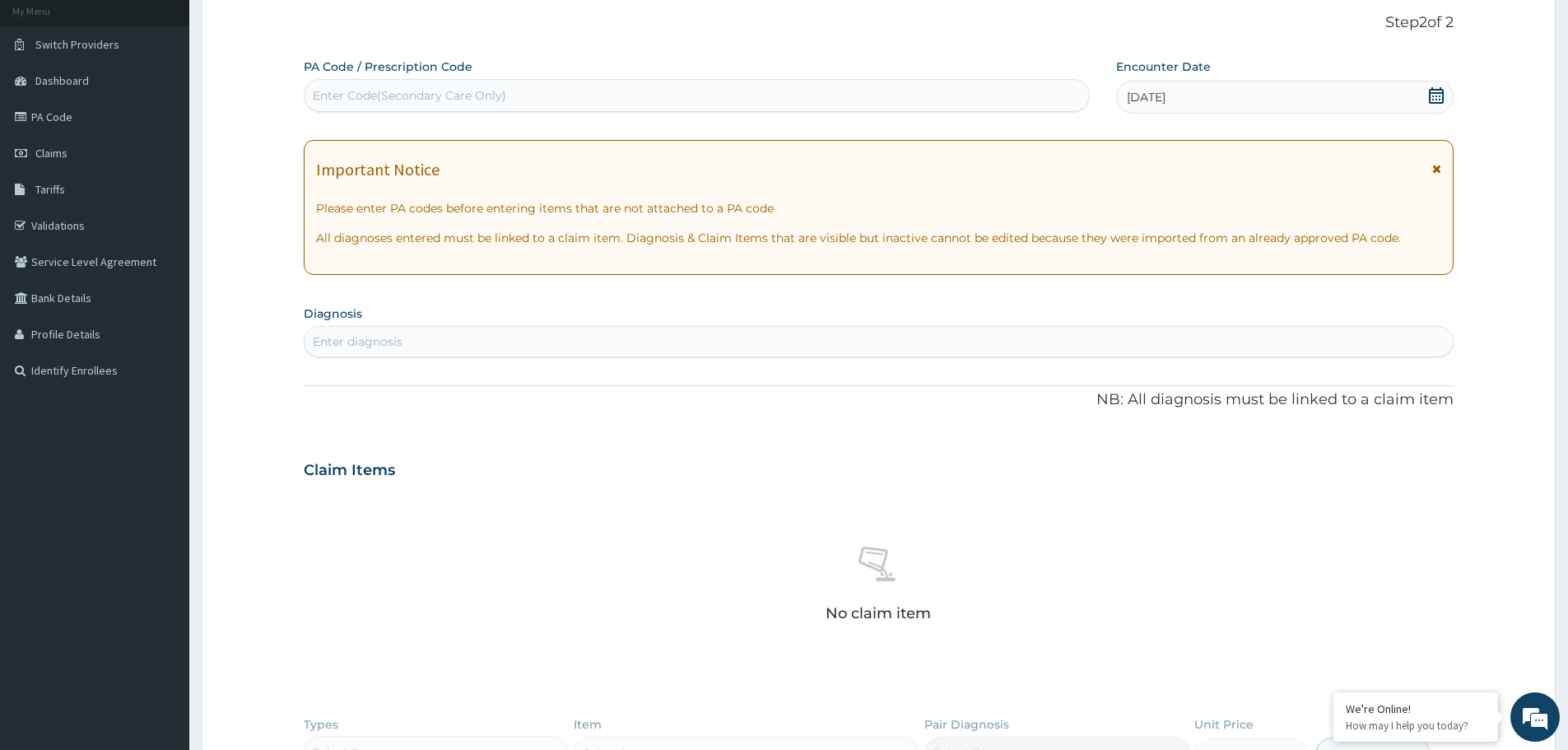
type input ","
type input "[MEDICAL_DATA]"
click at [482, 341] on div "Enter diagnosis" at bounding box center [878, 342] width 1148 height 27
type input "[MEDICAL_DATA]"
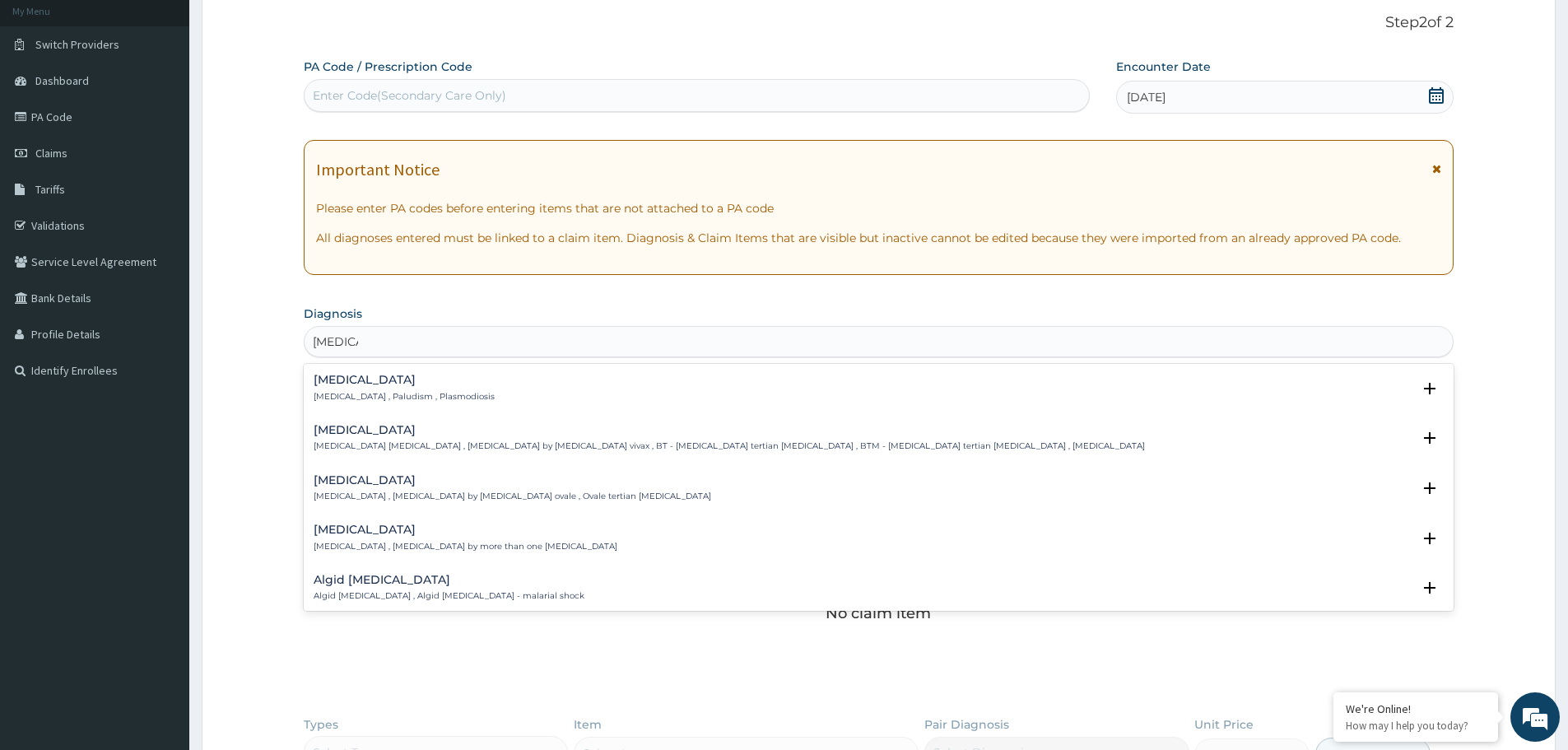
click at [342, 375] on h4 "[MEDICAL_DATA]" at bounding box center [404, 380] width 181 height 13
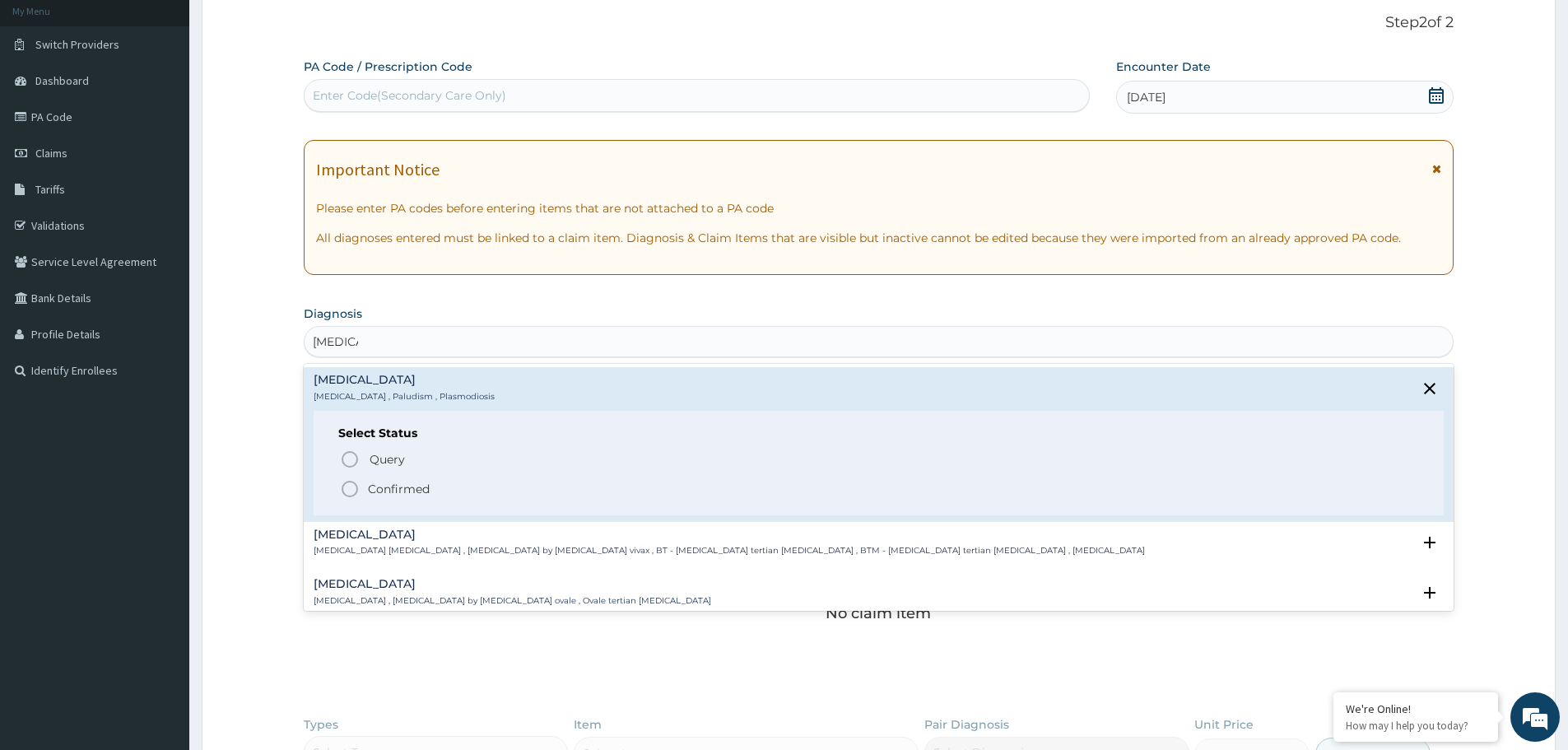
click at [351, 489] on icon "status option filled" at bounding box center [350, 489] width 20 height 20
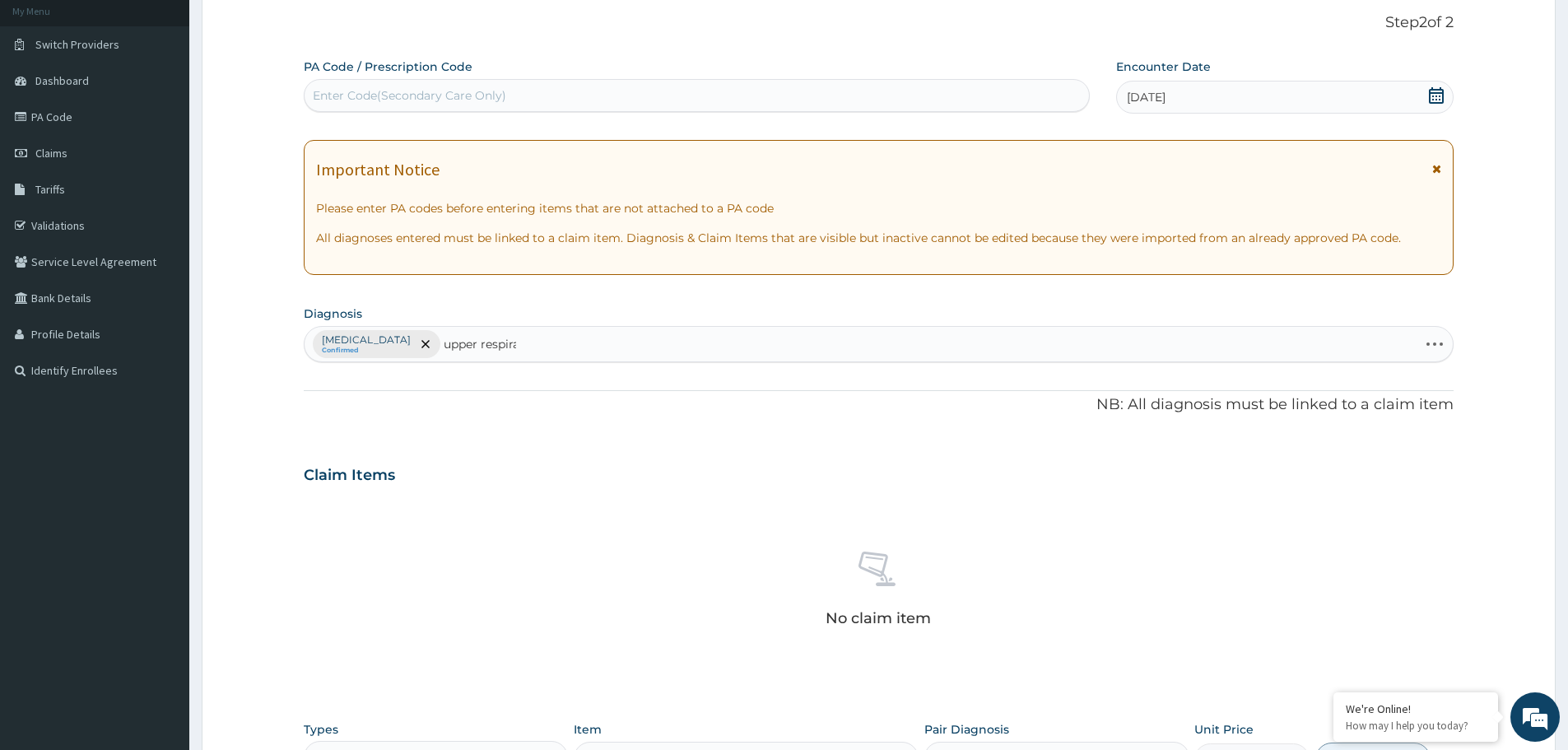
type input "upper respirat"
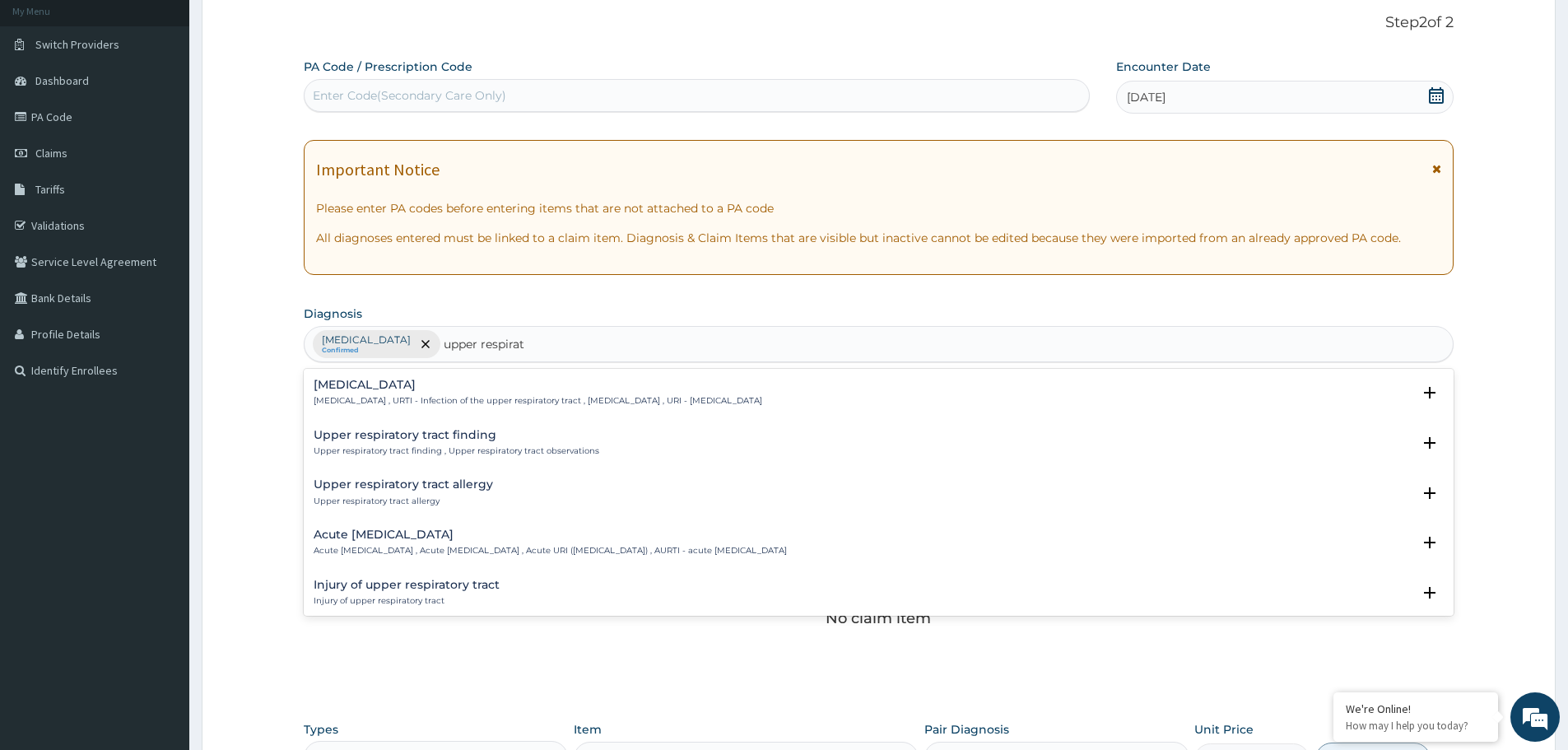
click at [361, 540] on h4 "Acute upper respiratory infection" at bounding box center [550, 534] width 473 height 13
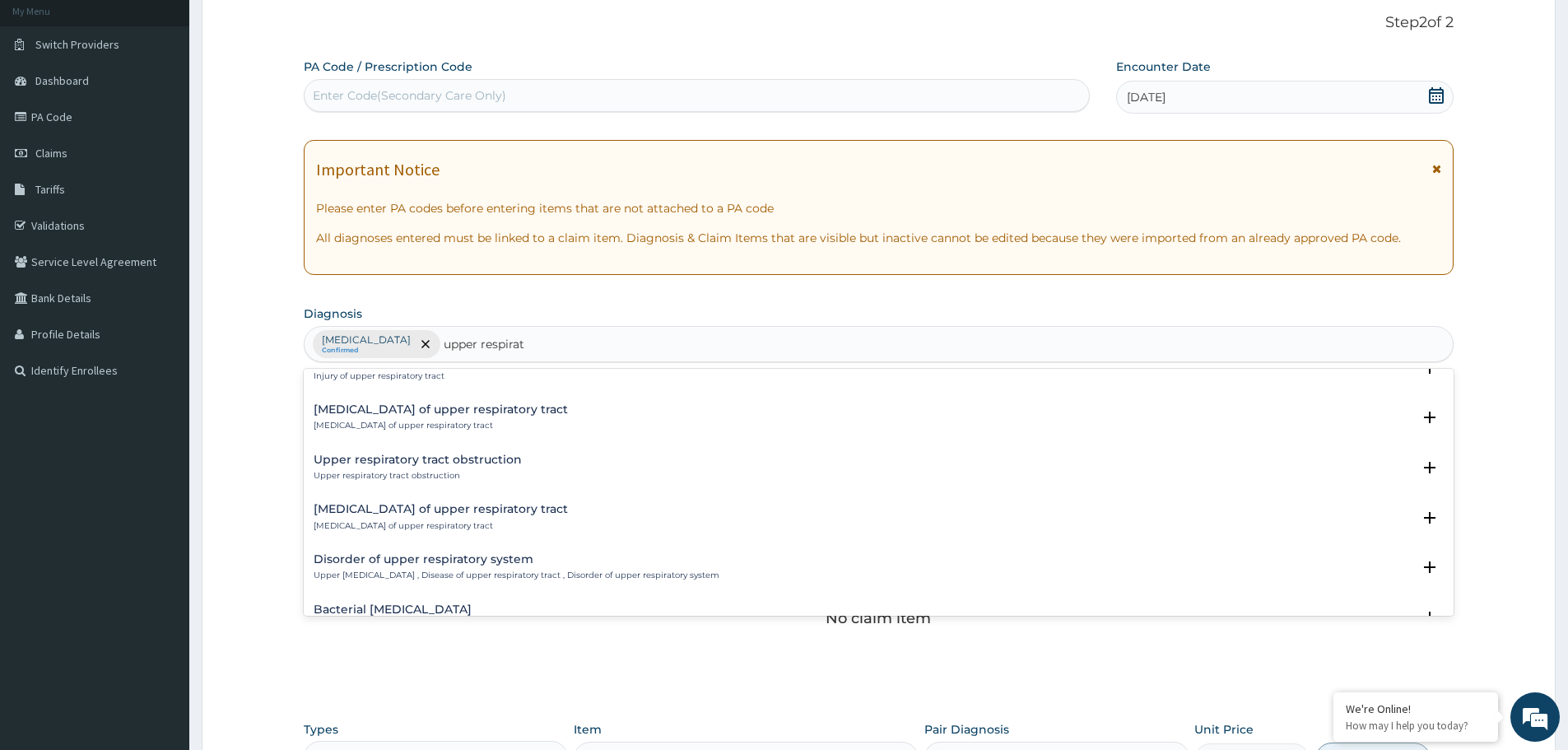
scroll to position [247, 0]
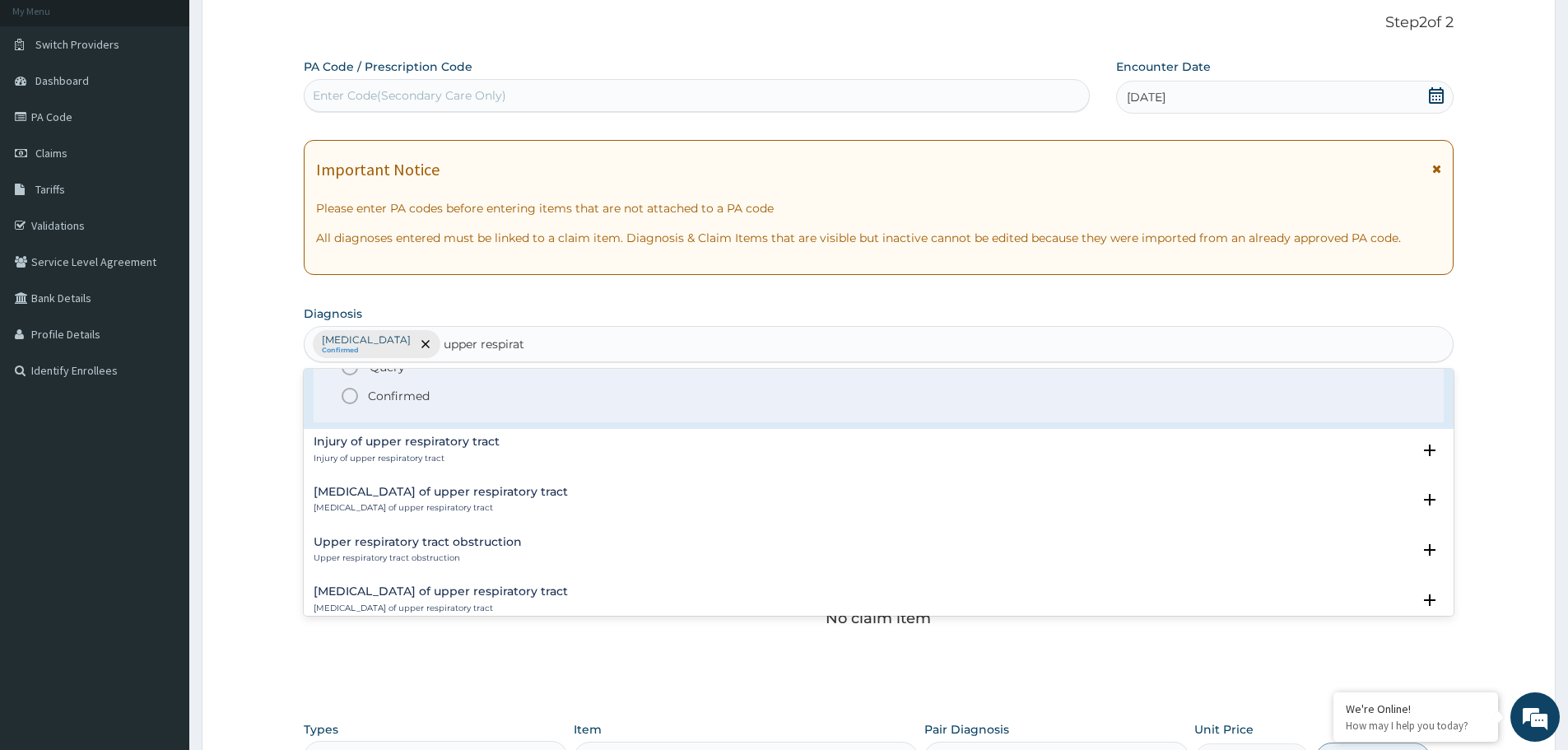
click at [343, 391] on icon "status option filled" at bounding box center [350, 396] width 20 height 20
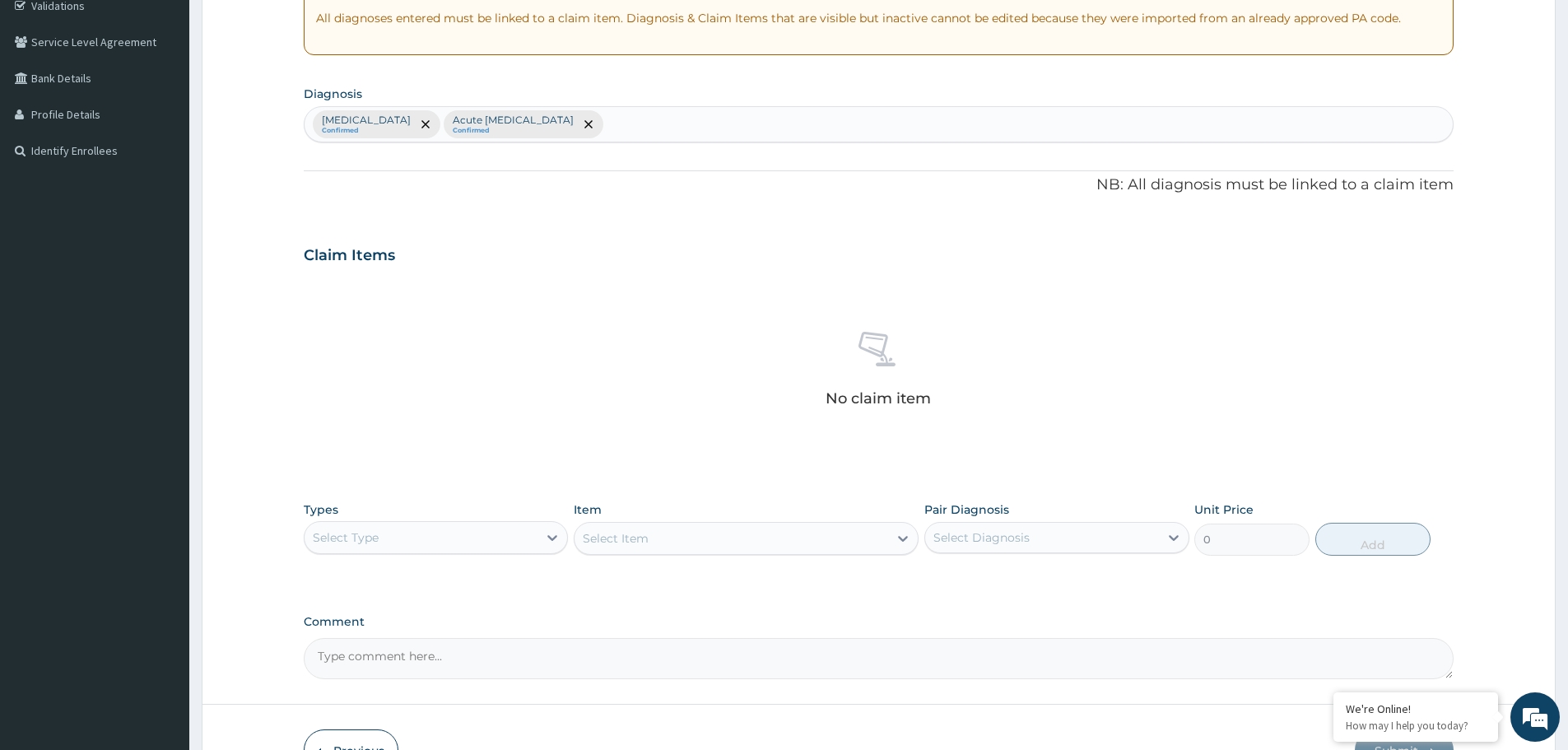
scroll to position [421, 0]
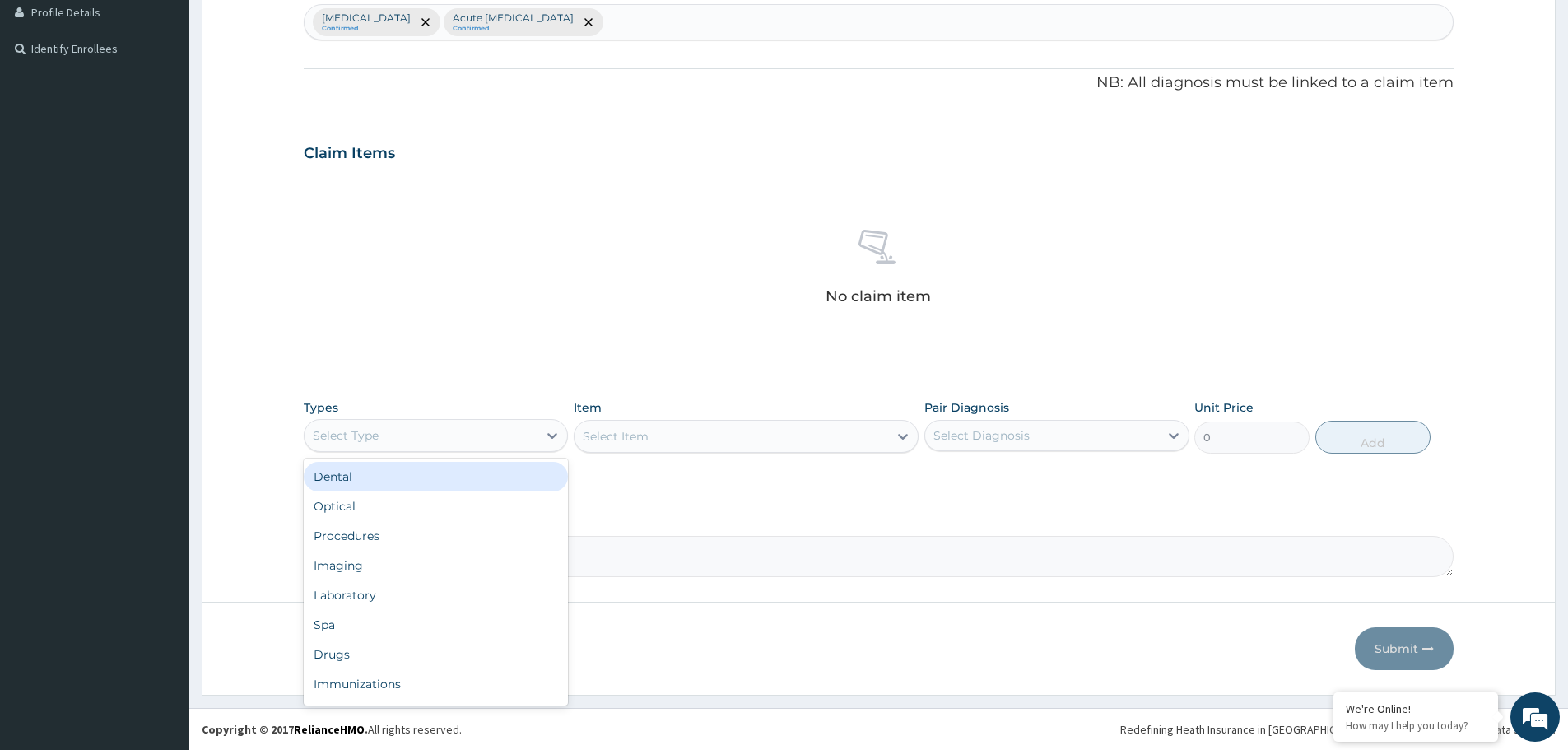
click at [380, 425] on div "Select Type" at bounding box center [421, 435] width 233 height 27
click at [366, 539] on div "Procedures" at bounding box center [436, 536] width 265 height 30
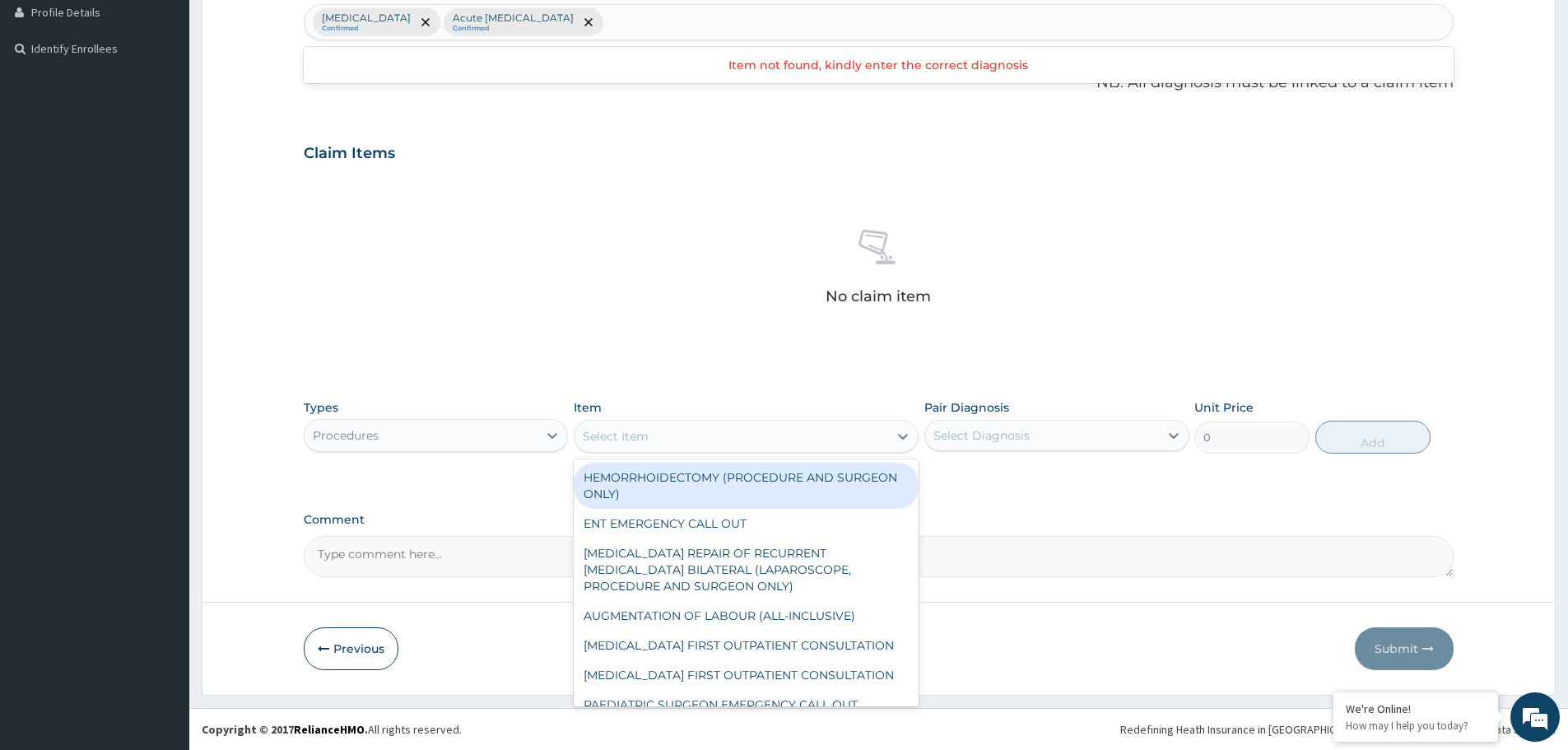
click at [735, 433] on div "Select Item" at bounding box center [731, 436] width 314 height 27
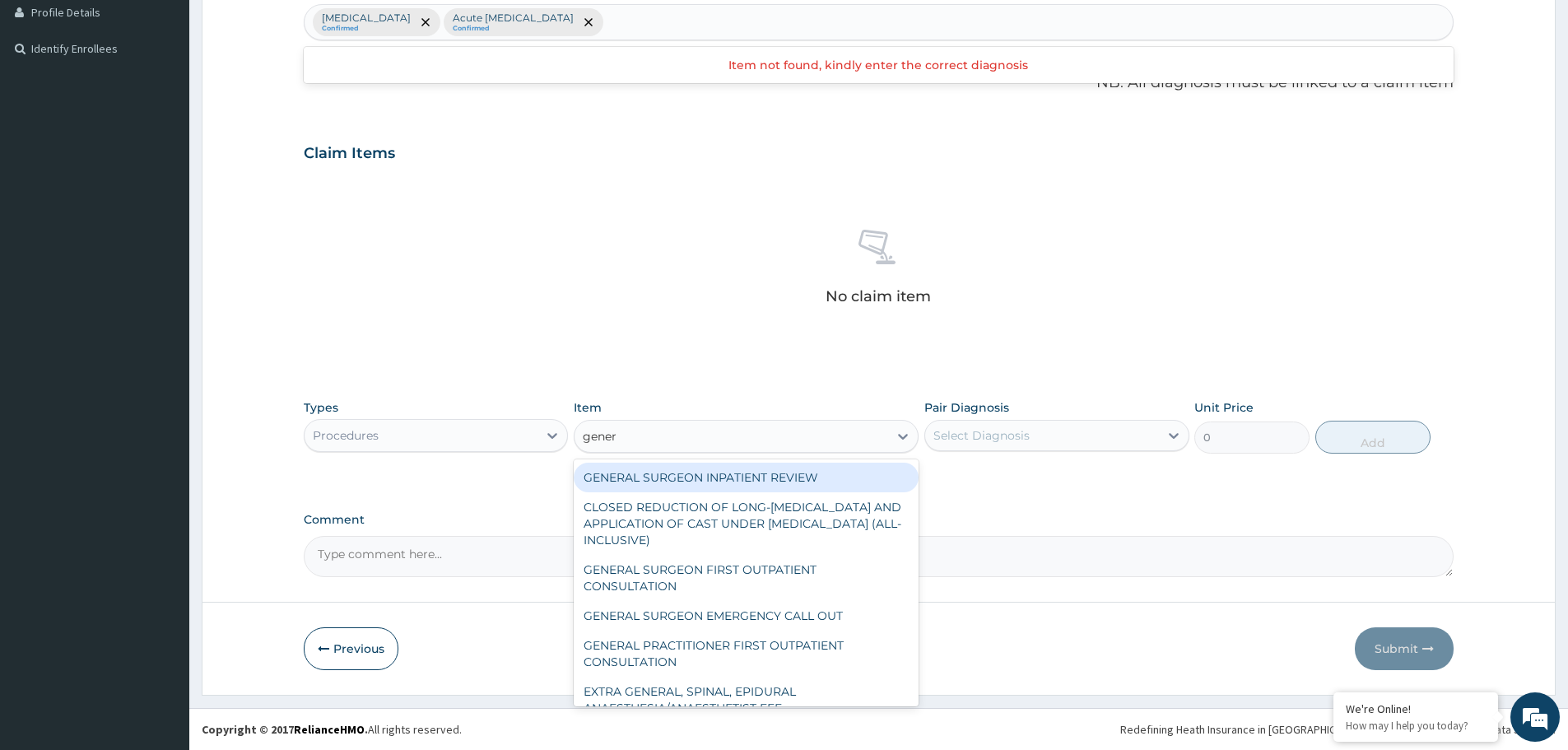
type input "genera"
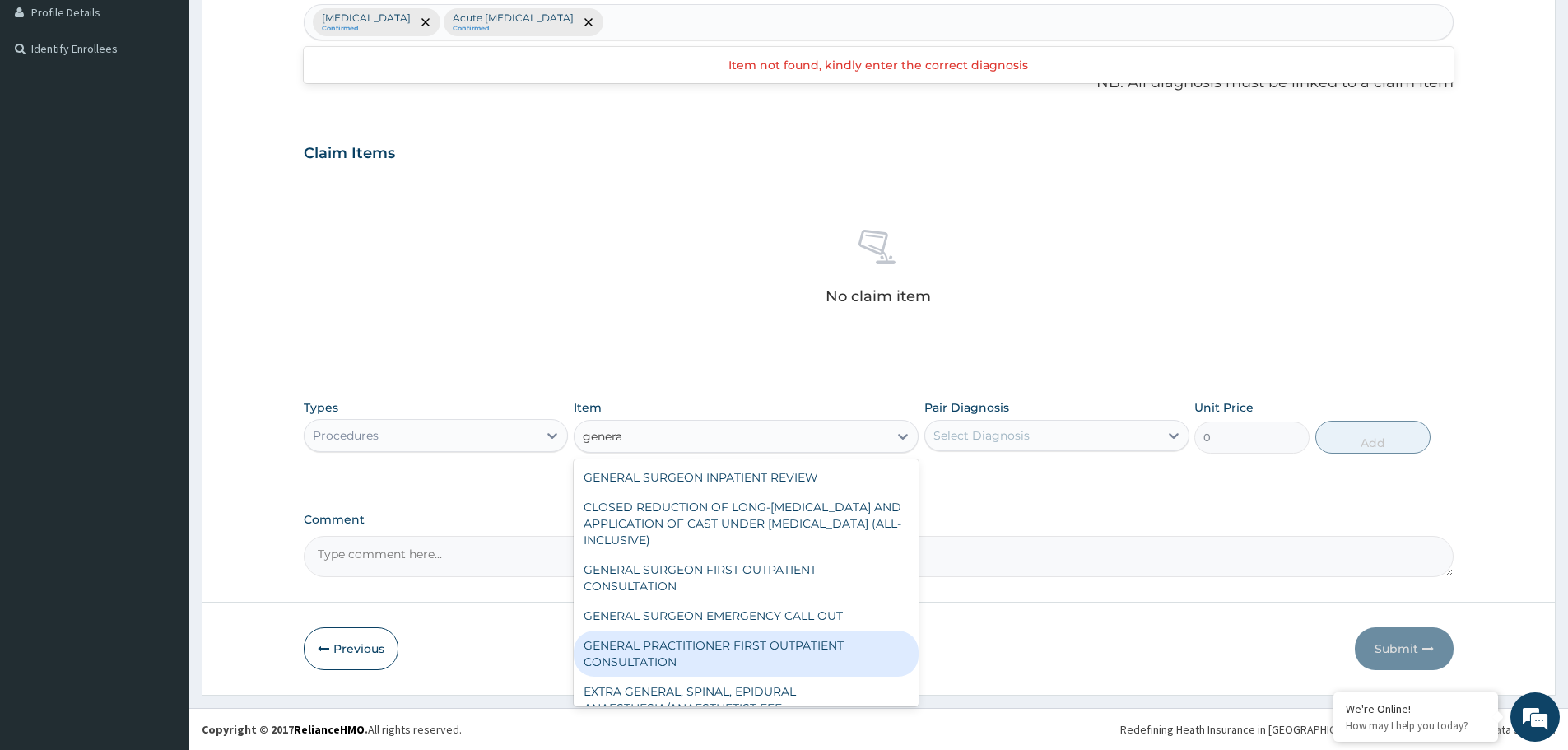
click at [724, 647] on div "GENERAL PRACTITIONER FIRST OUTPATIENT CONSULTATION" at bounding box center [746, 654] width 345 height 46
type input "3750"
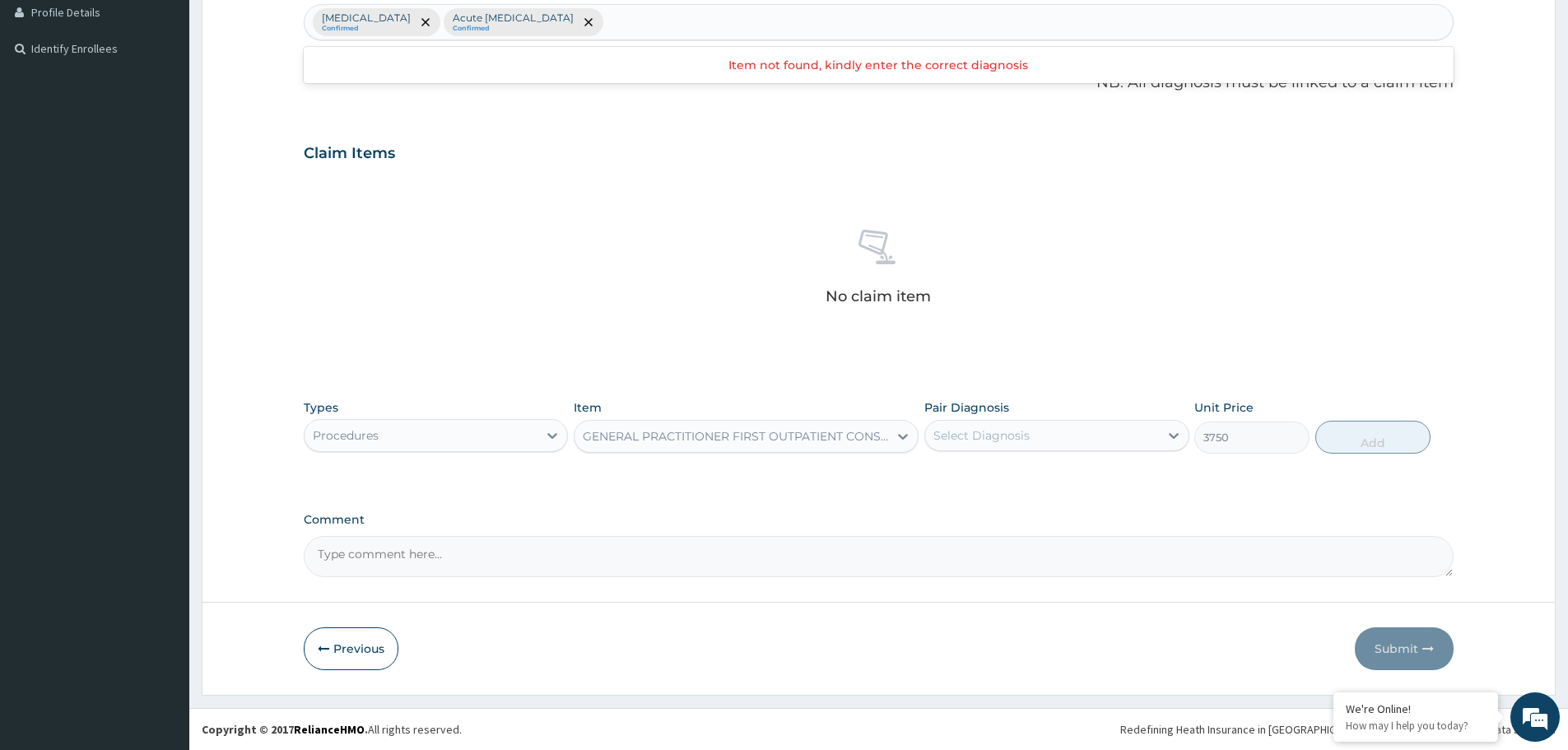
click at [991, 448] on div "Select Diagnosis" at bounding box center [1041, 435] width 233 height 27
click at [994, 481] on label "[MEDICAL_DATA]" at bounding box center [1002, 475] width 102 height 17
checkbox input "true"
click at [1383, 423] on button "Add" at bounding box center [1372, 437] width 115 height 32
type input "0"
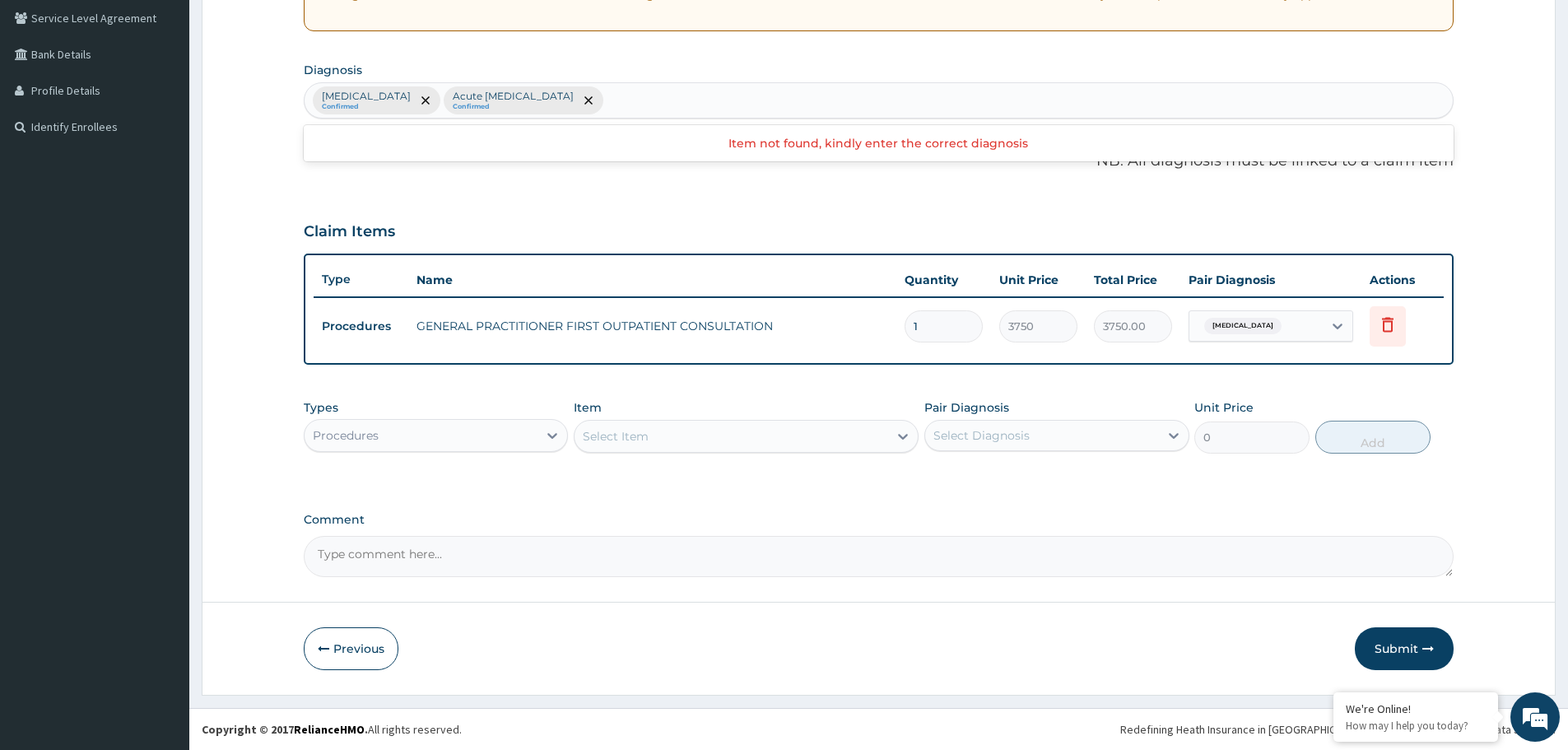
scroll to position [343, 0]
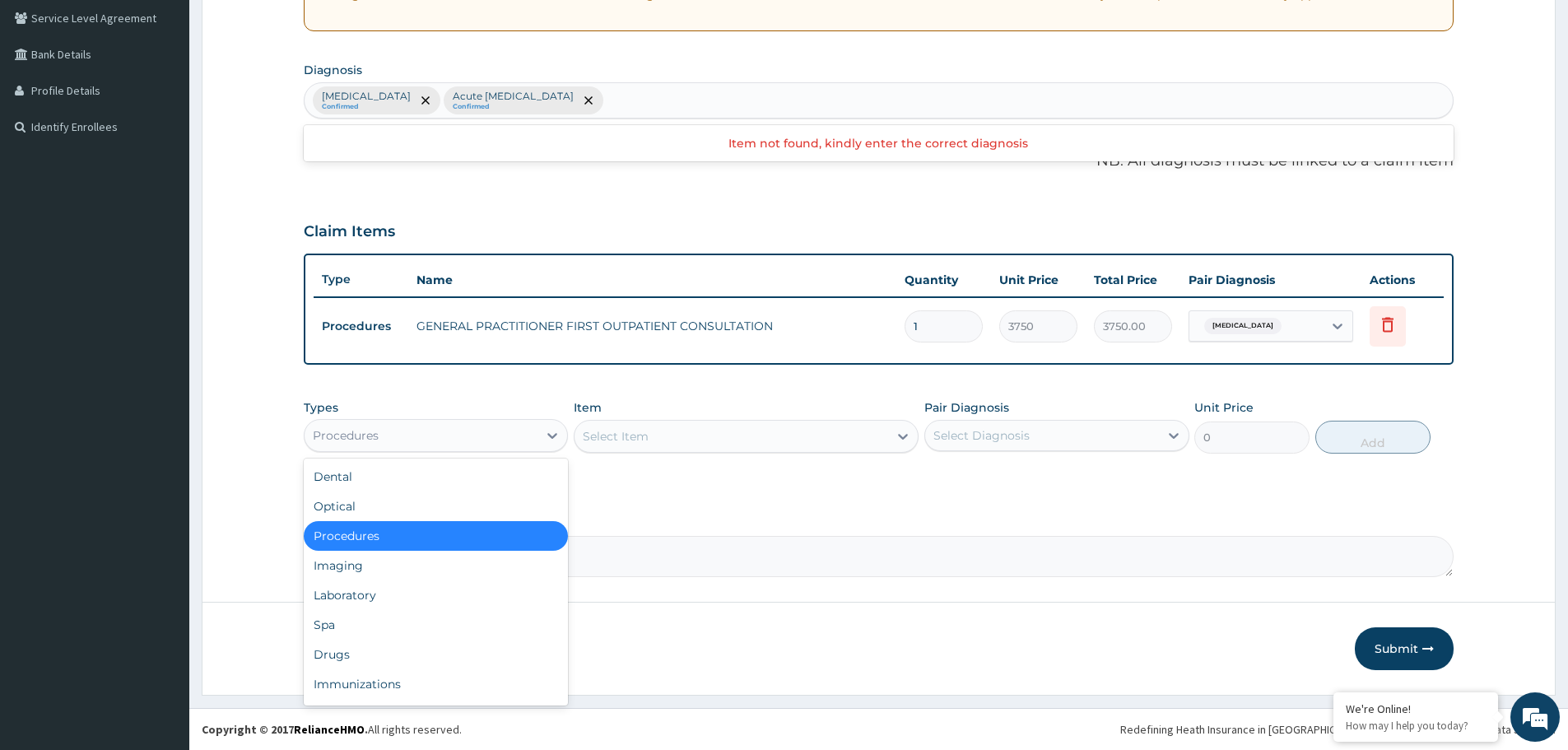
click at [442, 426] on div "Procedures" at bounding box center [421, 435] width 233 height 27
click at [377, 599] on div "Laboratory" at bounding box center [436, 595] width 265 height 30
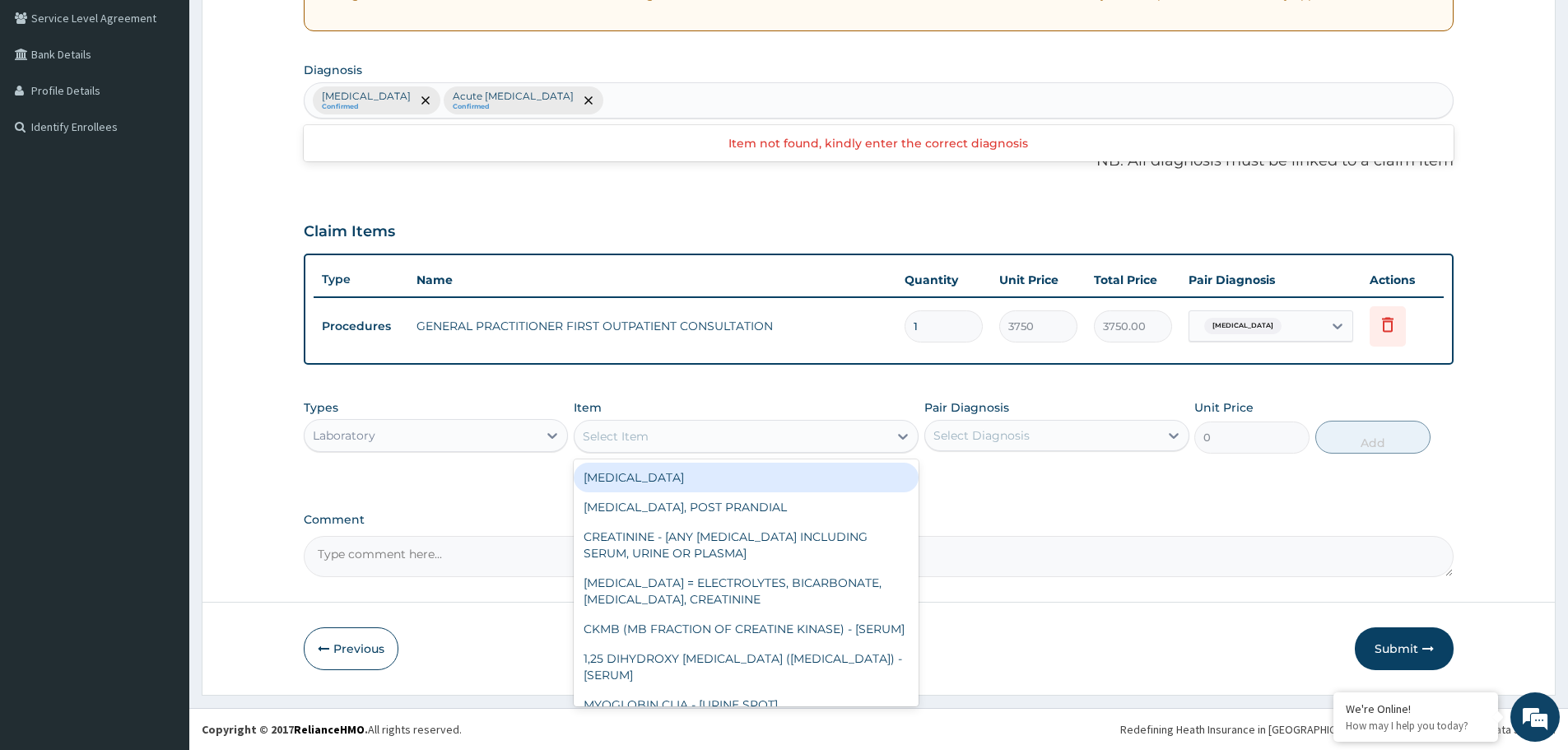
click at [717, 435] on div "Select Item" at bounding box center [731, 436] width 314 height 27
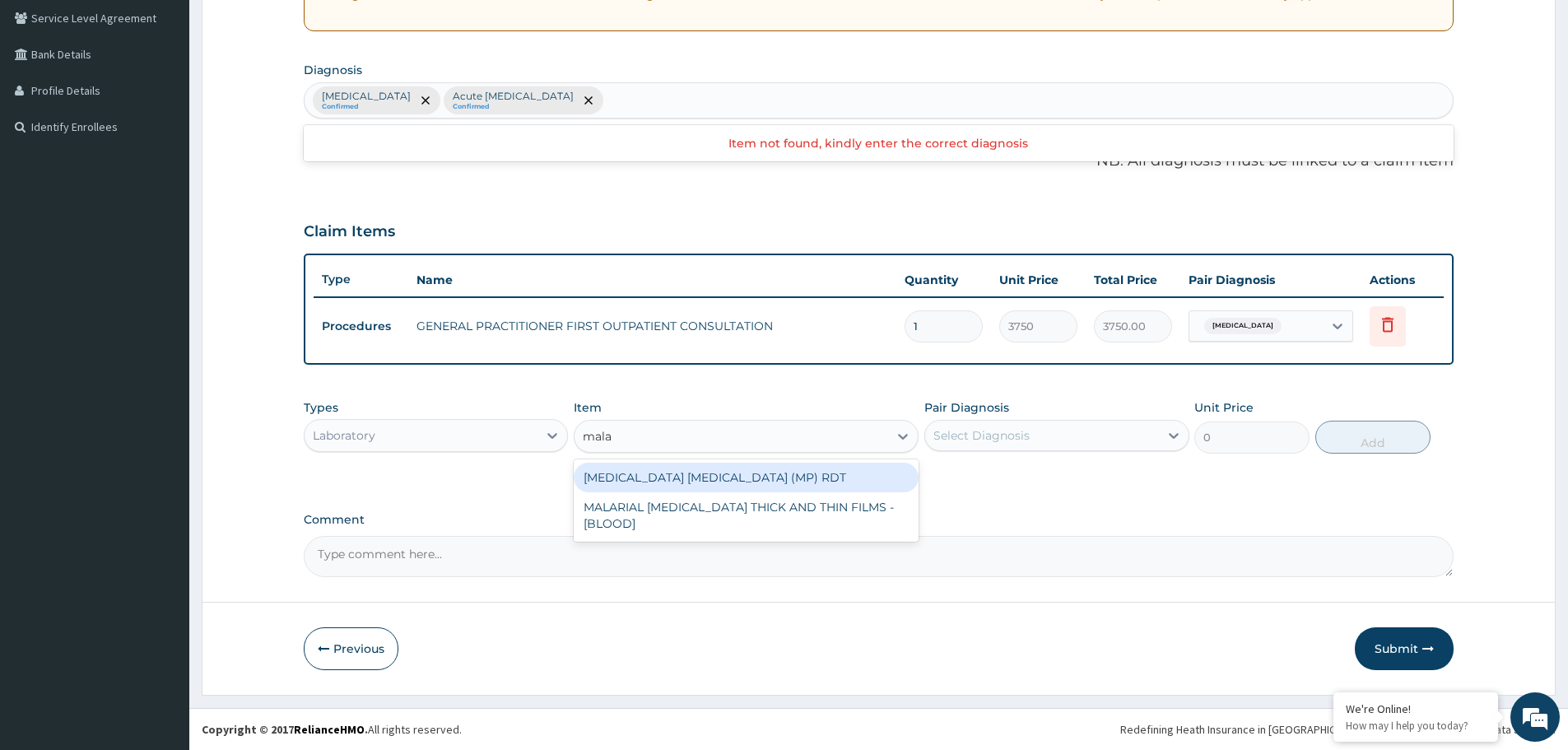
type input "malar"
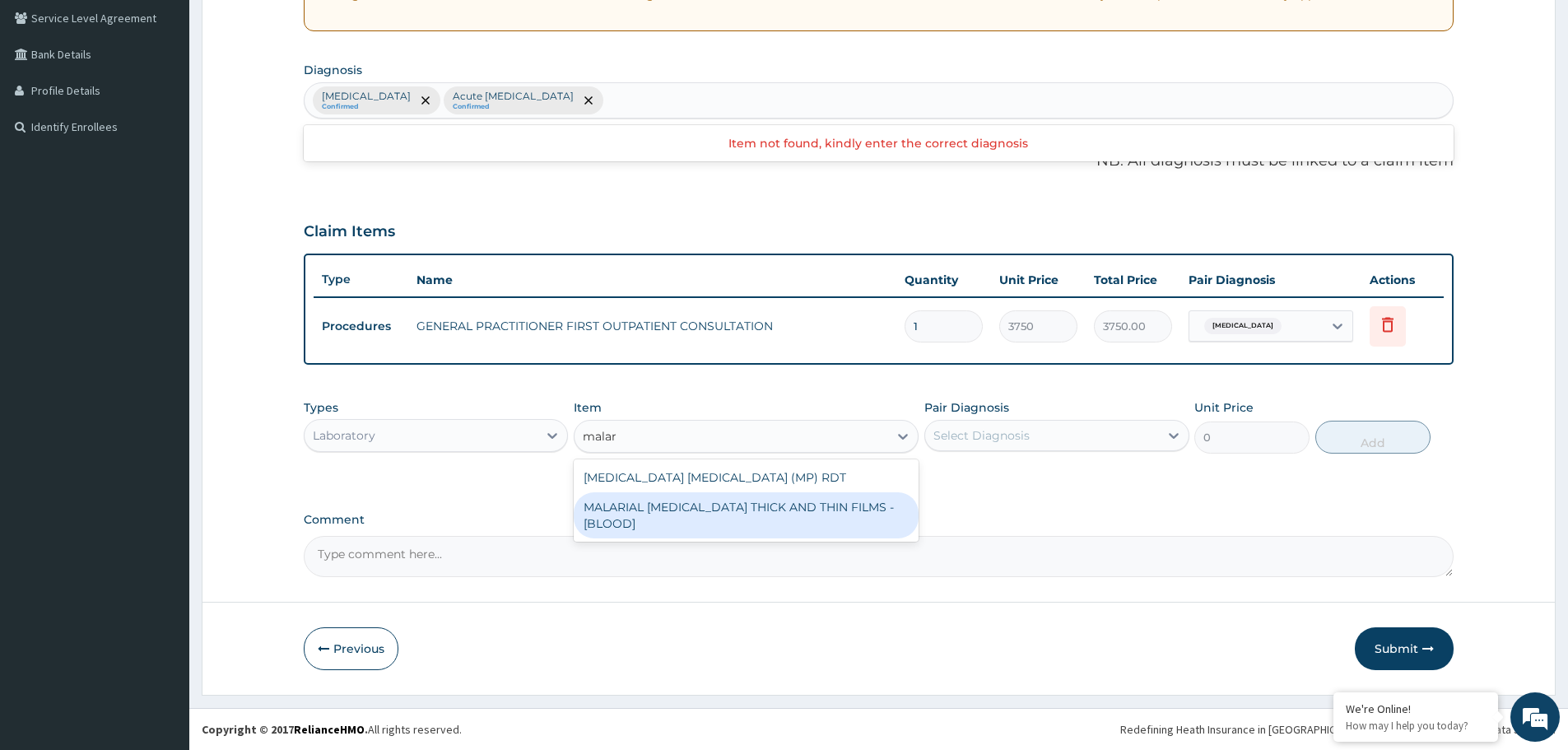
click at [805, 505] on div "MALARIAL PARASITE THICK AND THIN FILMS - [BLOOD]" at bounding box center [746, 515] width 345 height 46
type input "2187.5"
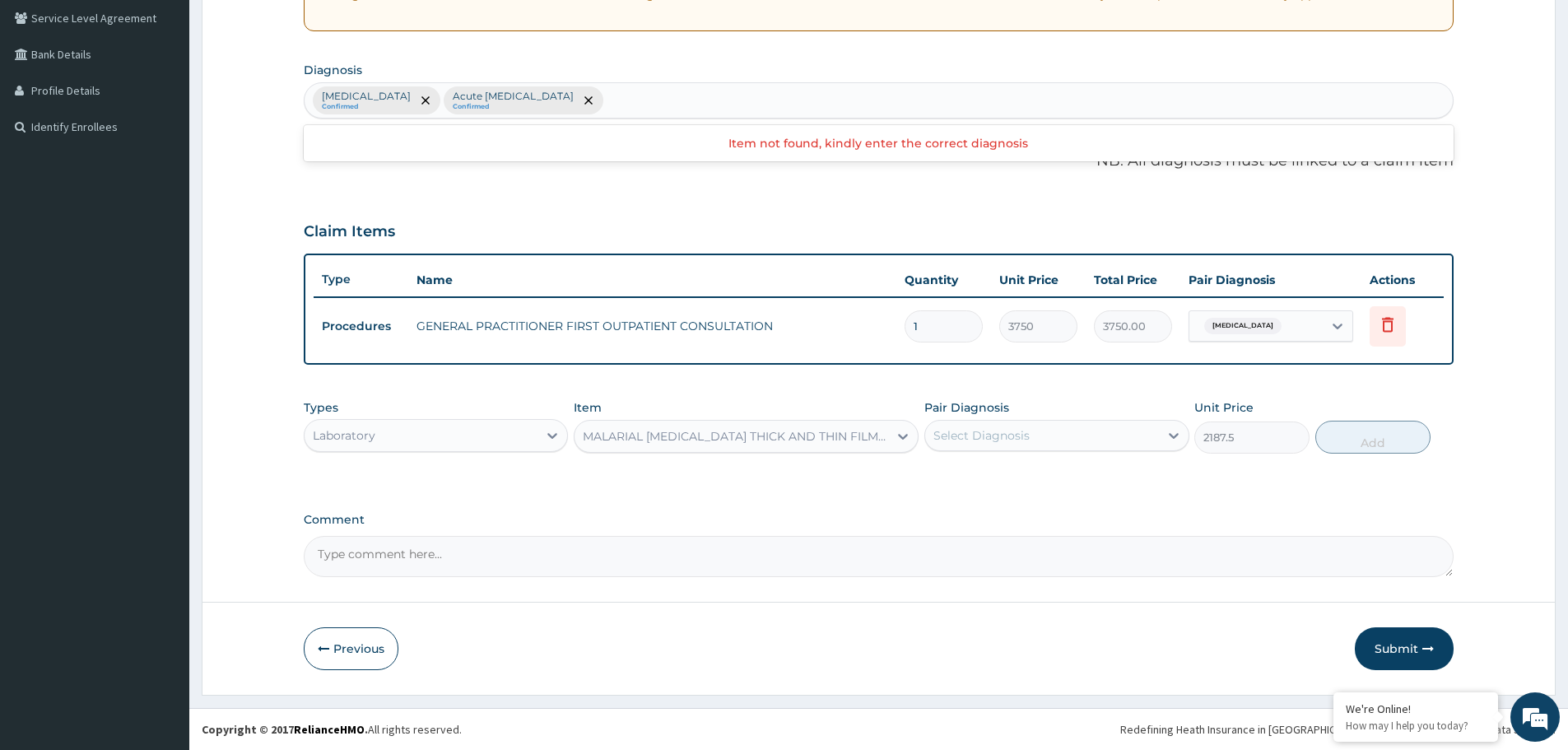
click at [1041, 422] on div "Select Diagnosis" at bounding box center [1041, 435] width 233 height 27
click at [1025, 469] on div "Malaria" at bounding box center [1056, 478] width 265 height 33
checkbox input "true"
click at [1361, 431] on button "Add" at bounding box center [1372, 437] width 115 height 32
type input "0"
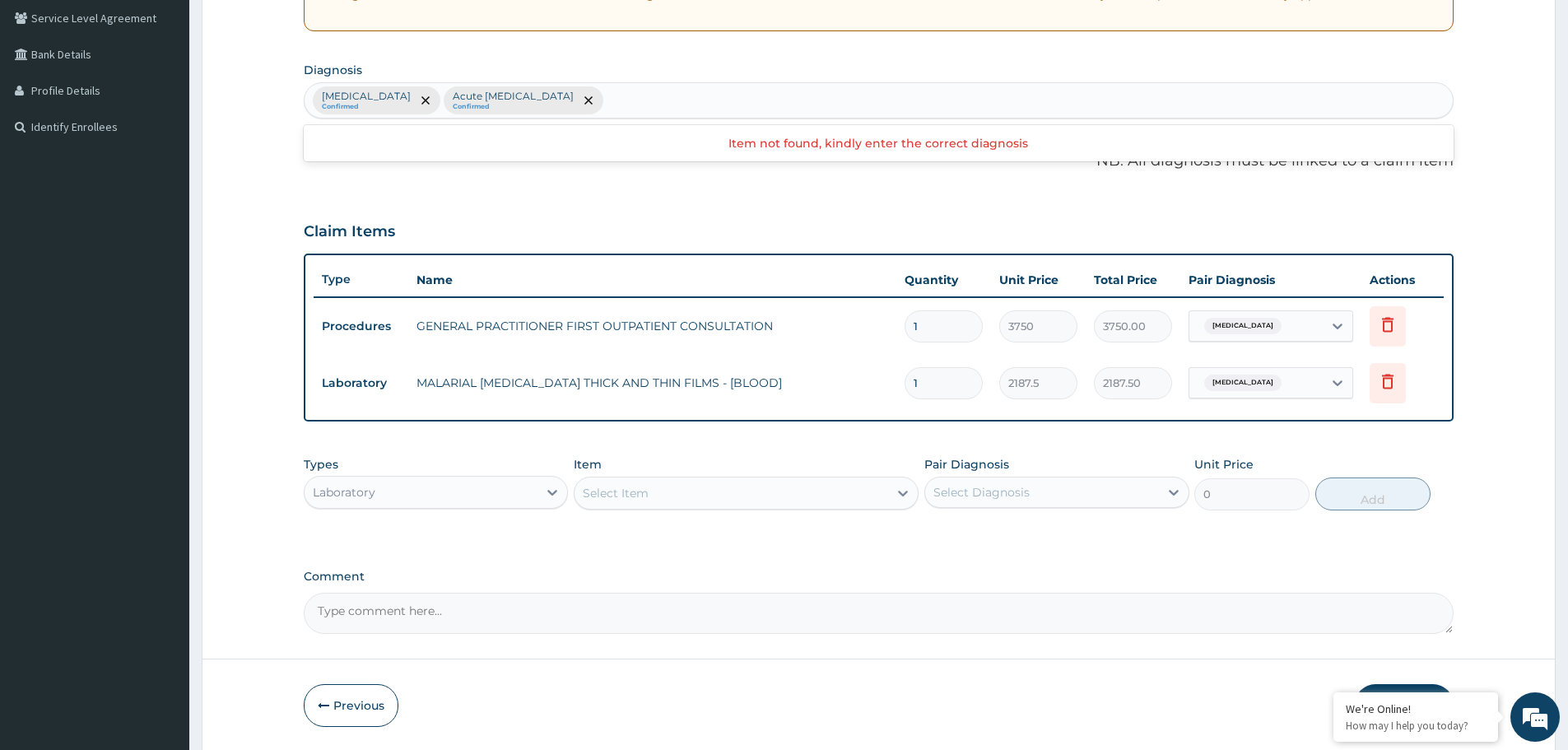
click at [651, 503] on div "Select Item" at bounding box center [731, 493] width 314 height 27
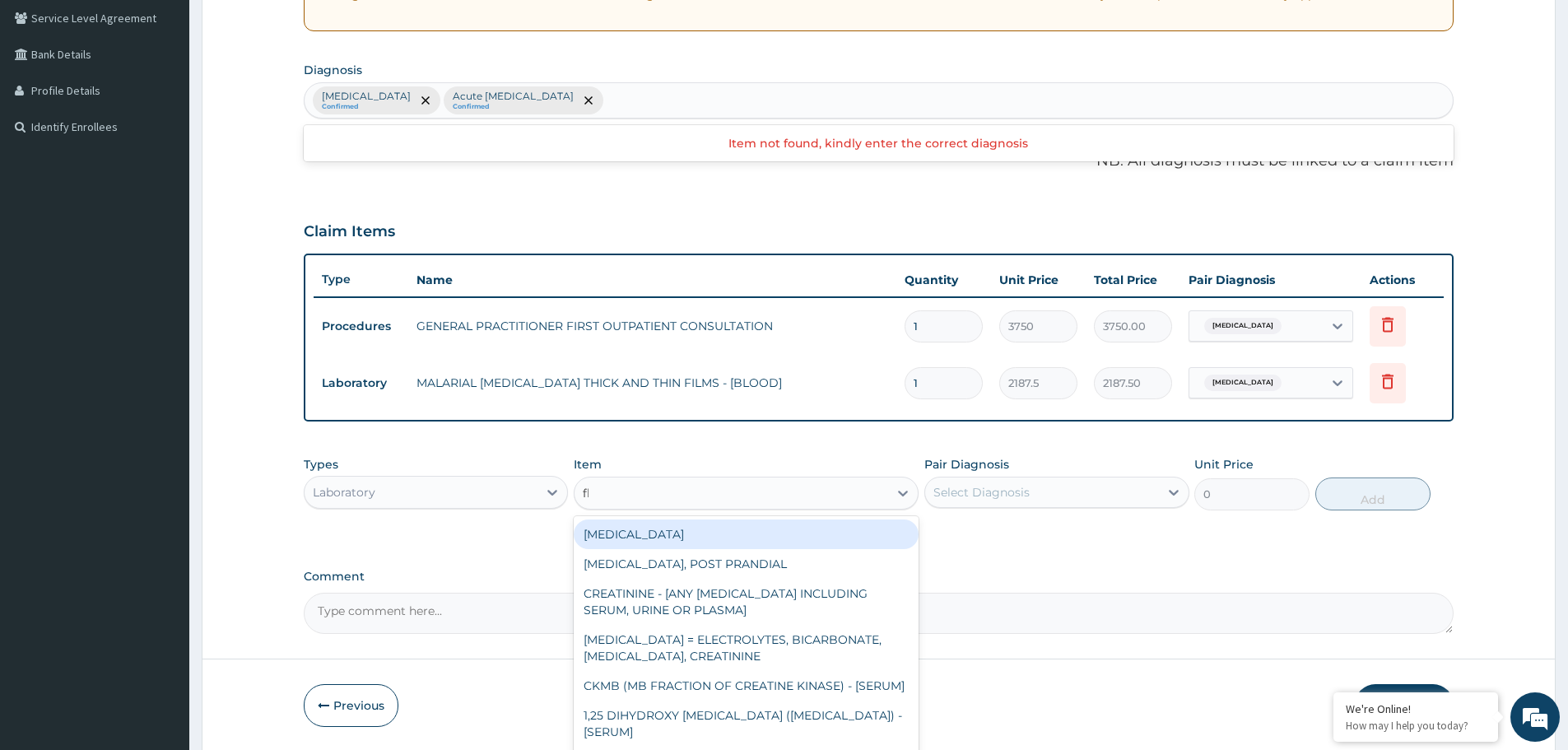
type input "fbc"
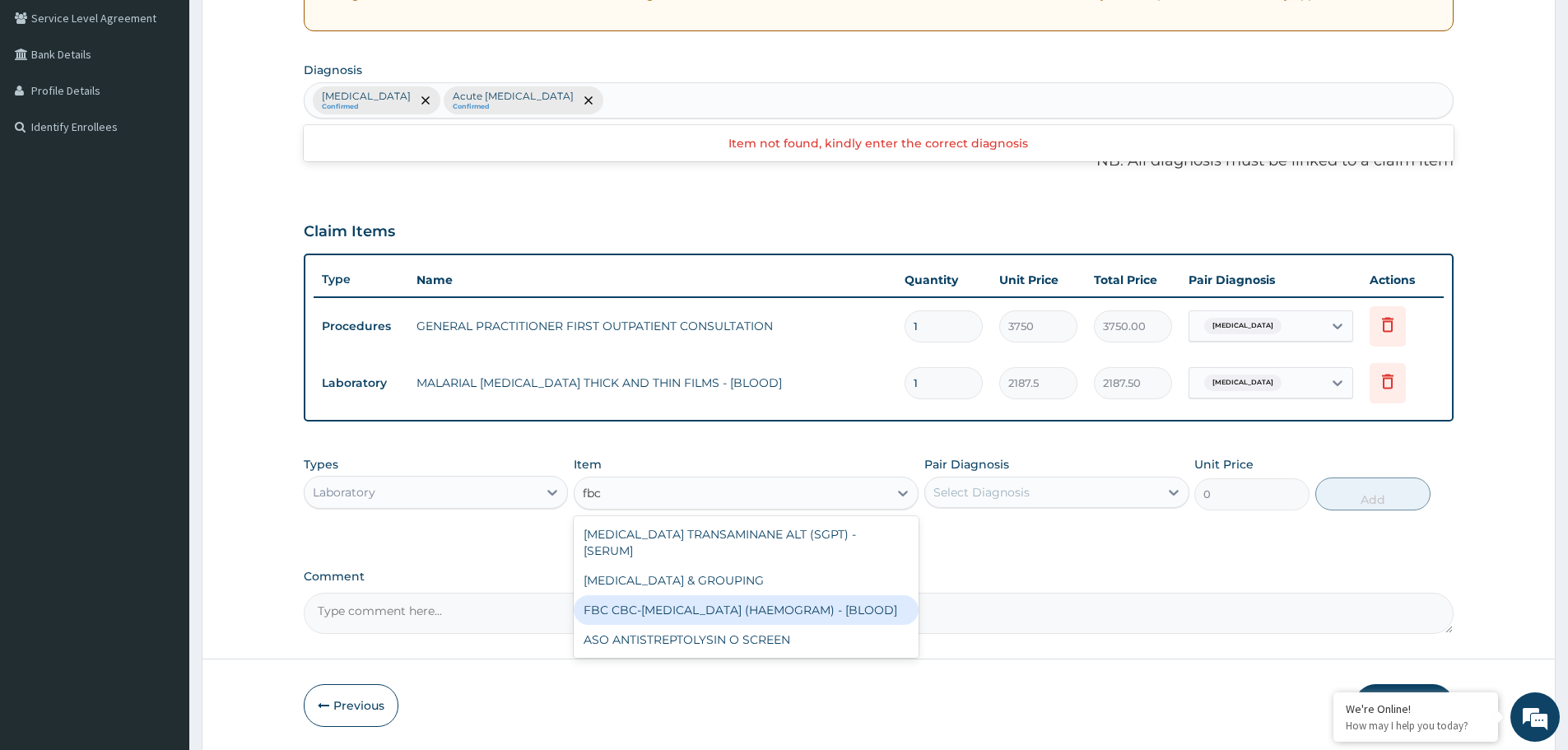
click at [713, 601] on div "FBC CBC-COMPLETE BLOOD COUNT (HAEMOGRAM) - [BLOOD]" at bounding box center [746, 610] width 345 height 30
type input "5000"
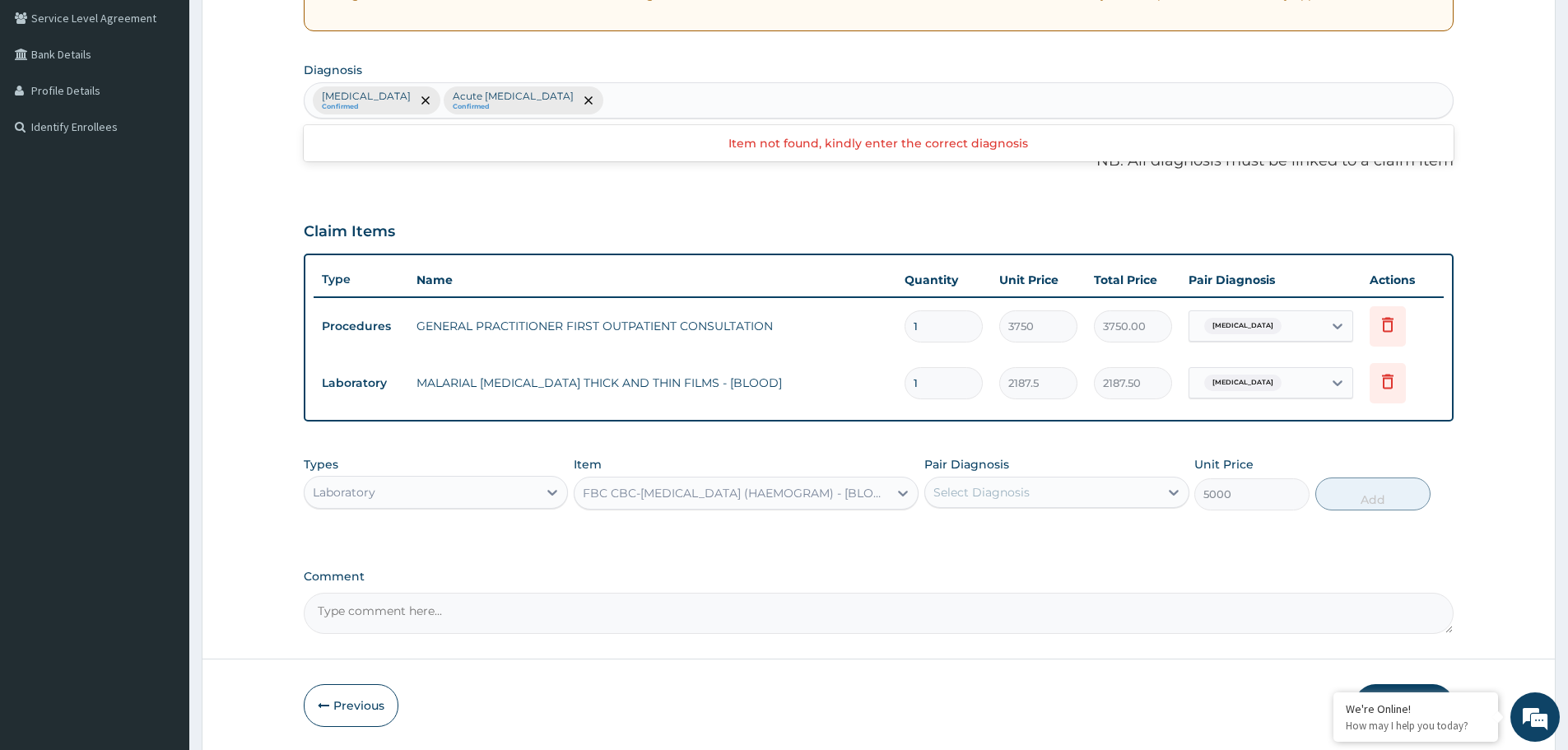
click at [1000, 515] on div "Types Laboratory Item option FBC CBC-COMPLETE BLOOD COUNT (HAEMOGRAM) - [BLOOD]…" at bounding box center [878, 483] width 1150 height 71
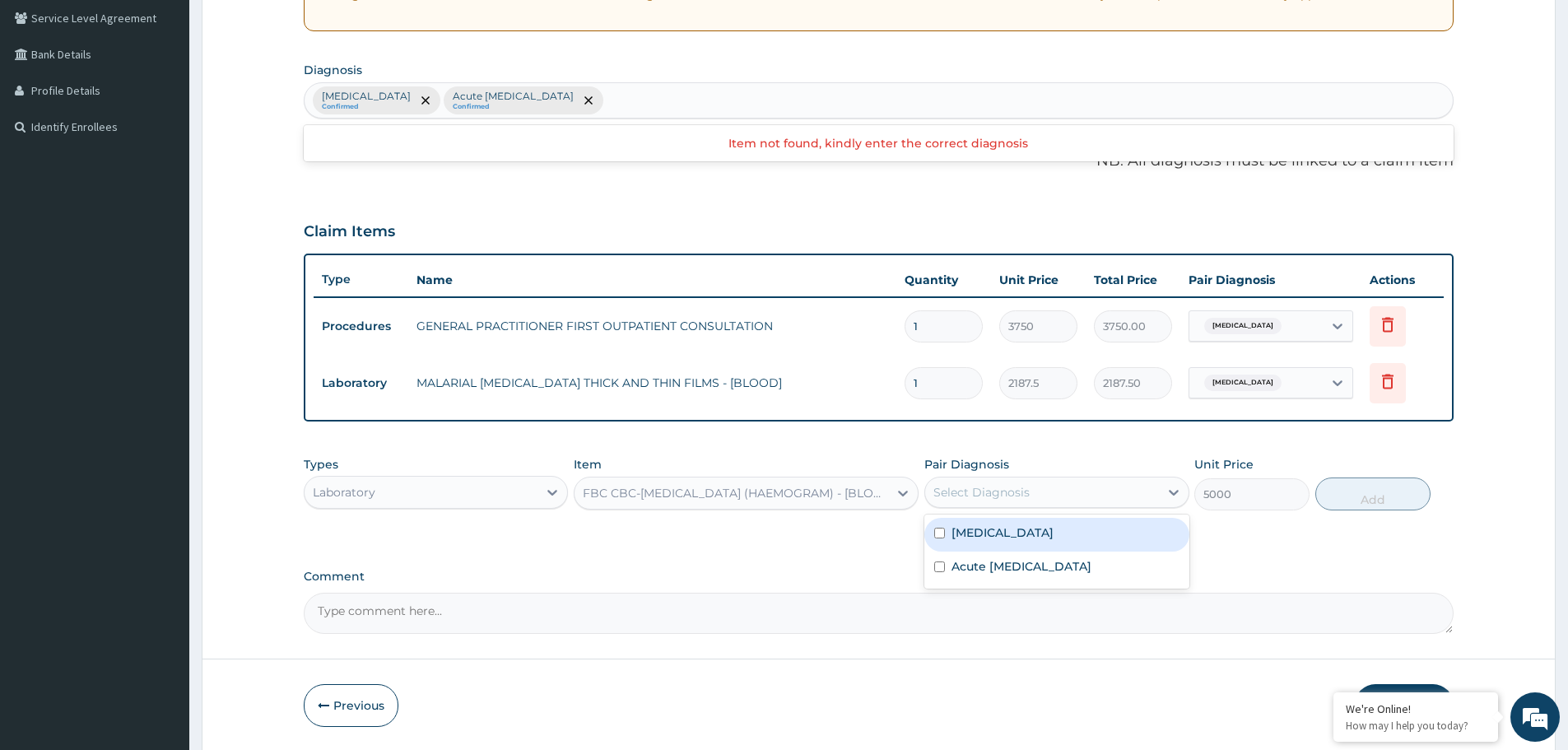
click at [1014, 490] on div "Select Diagnosis" at bounding box center [982, 492] width 96 height 17
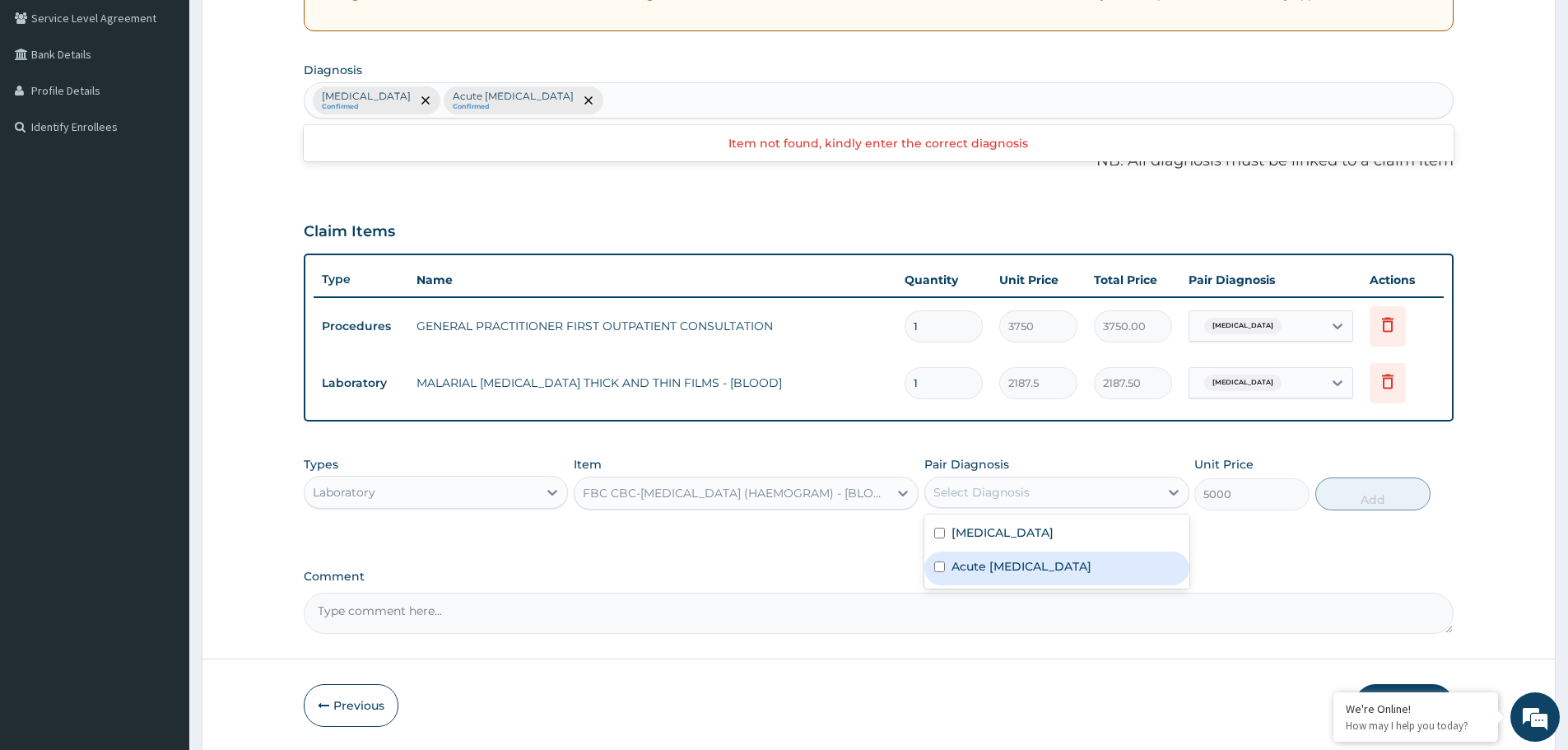
drag, startPoint x: 1013, startPoint y: 559, endPoint x: 1050, endPoint y: 553, distance: 37.5
click at [1013, 560] on label "Acute upper respiratory infection" at bounding box center [1021, 566] width 140 height 17
checkbox input "true"
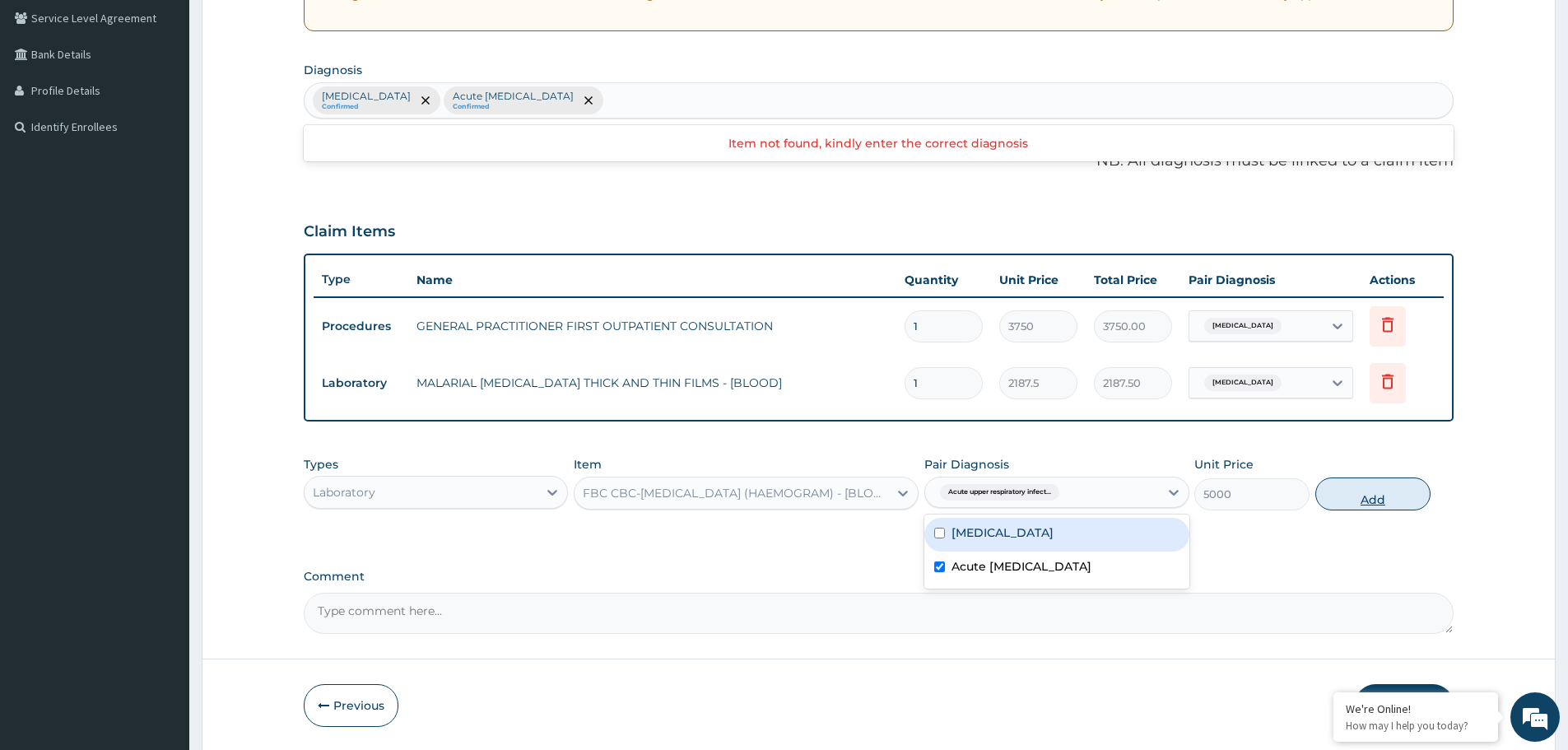
click at [1377, 497] on button "Add" at bounding box center [1372, 493] width 115 height 32
type input "0"
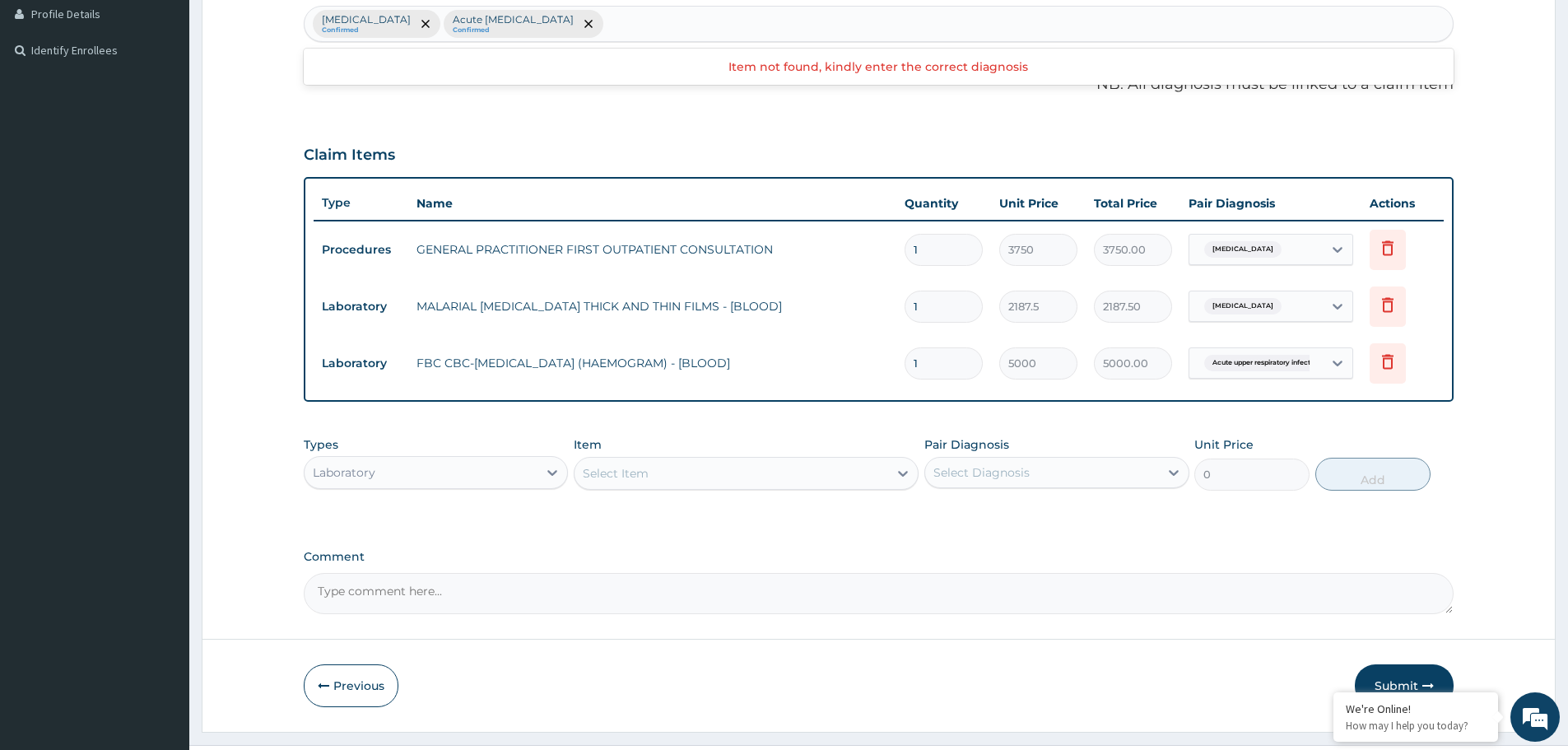
scroll to position [457, 0]
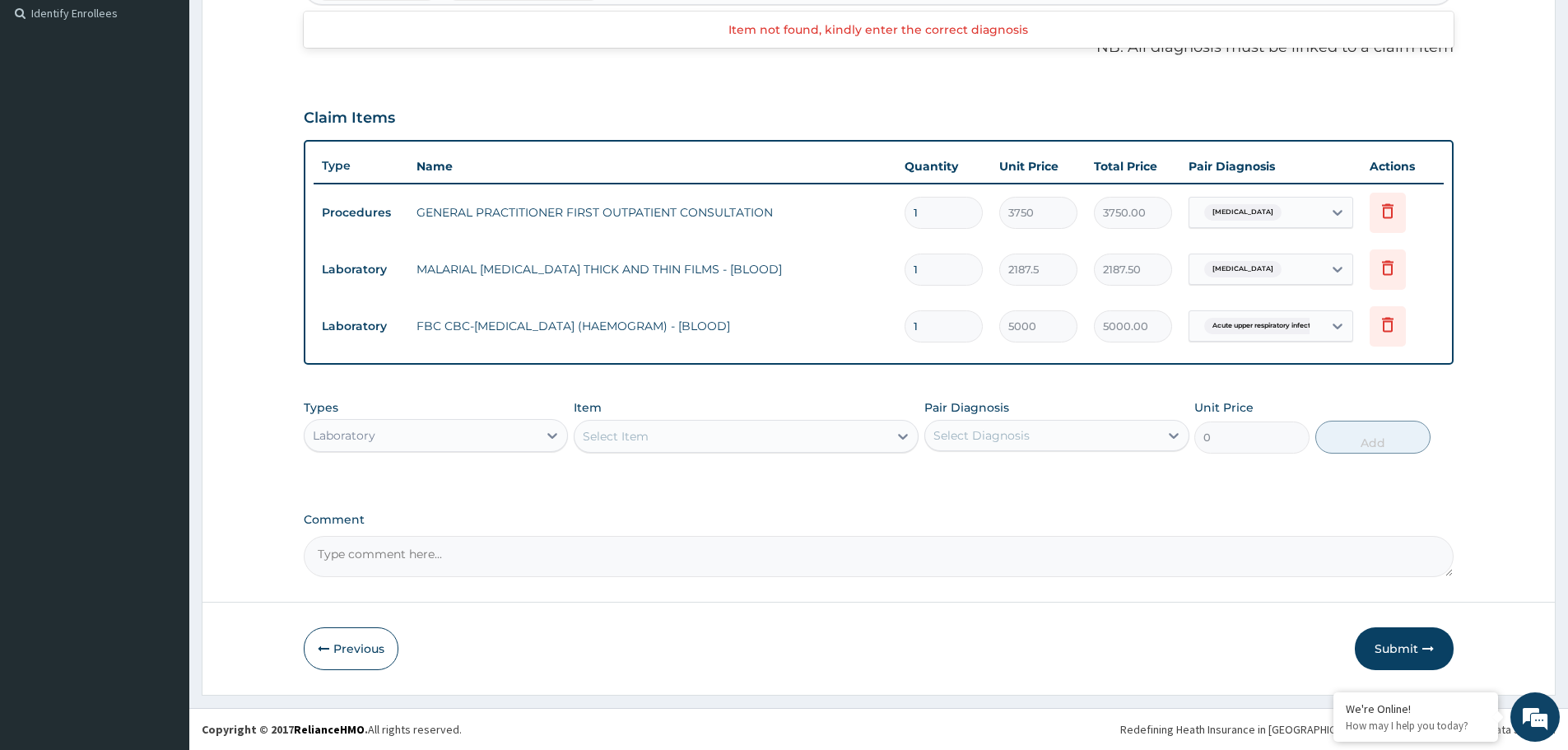
click at [341, 430] on div "Laboratory" at bounding box center [344, 435] width 63 height 17
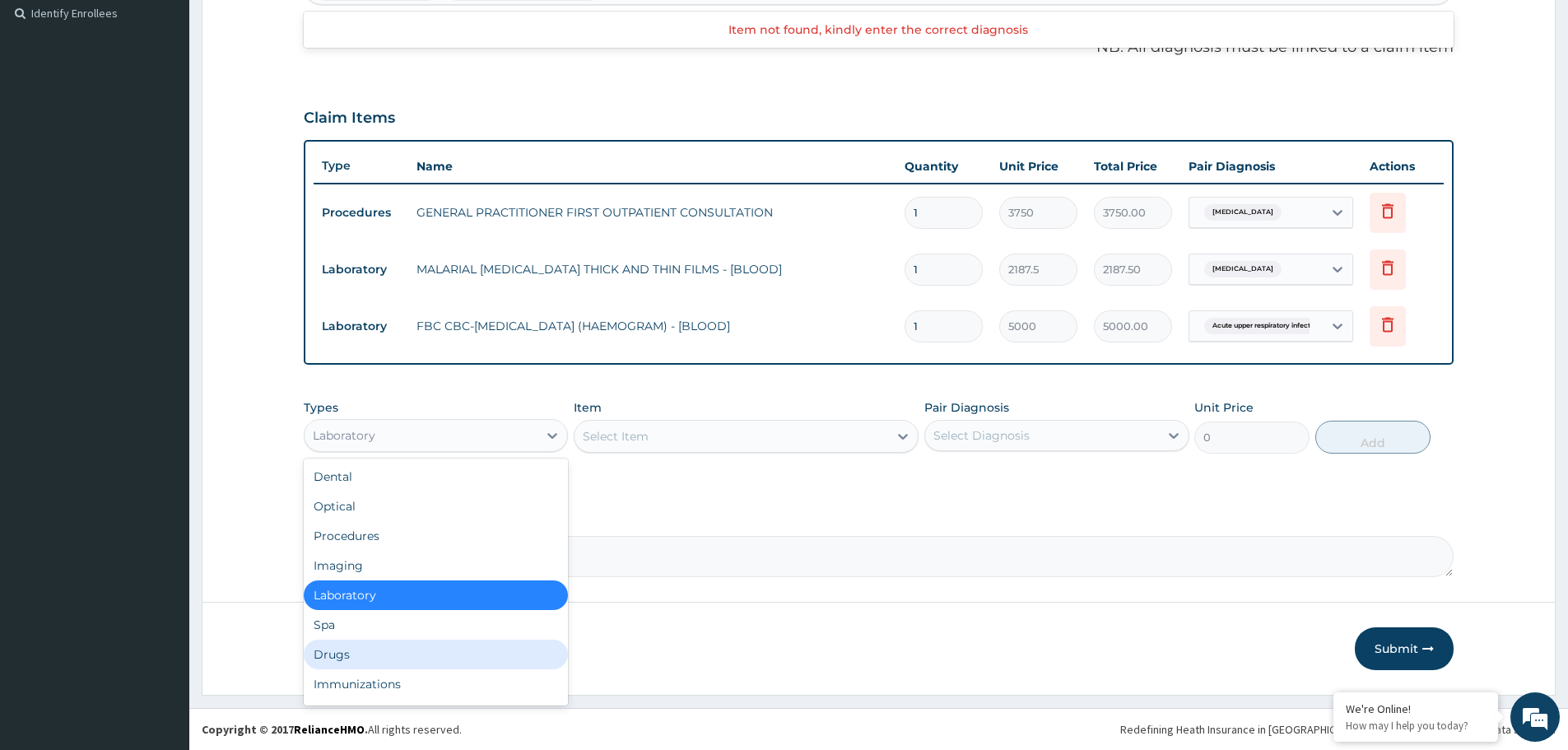
click at [377, 653] on div "Drugs" at bounding box center [436, 655] width 265 height 30
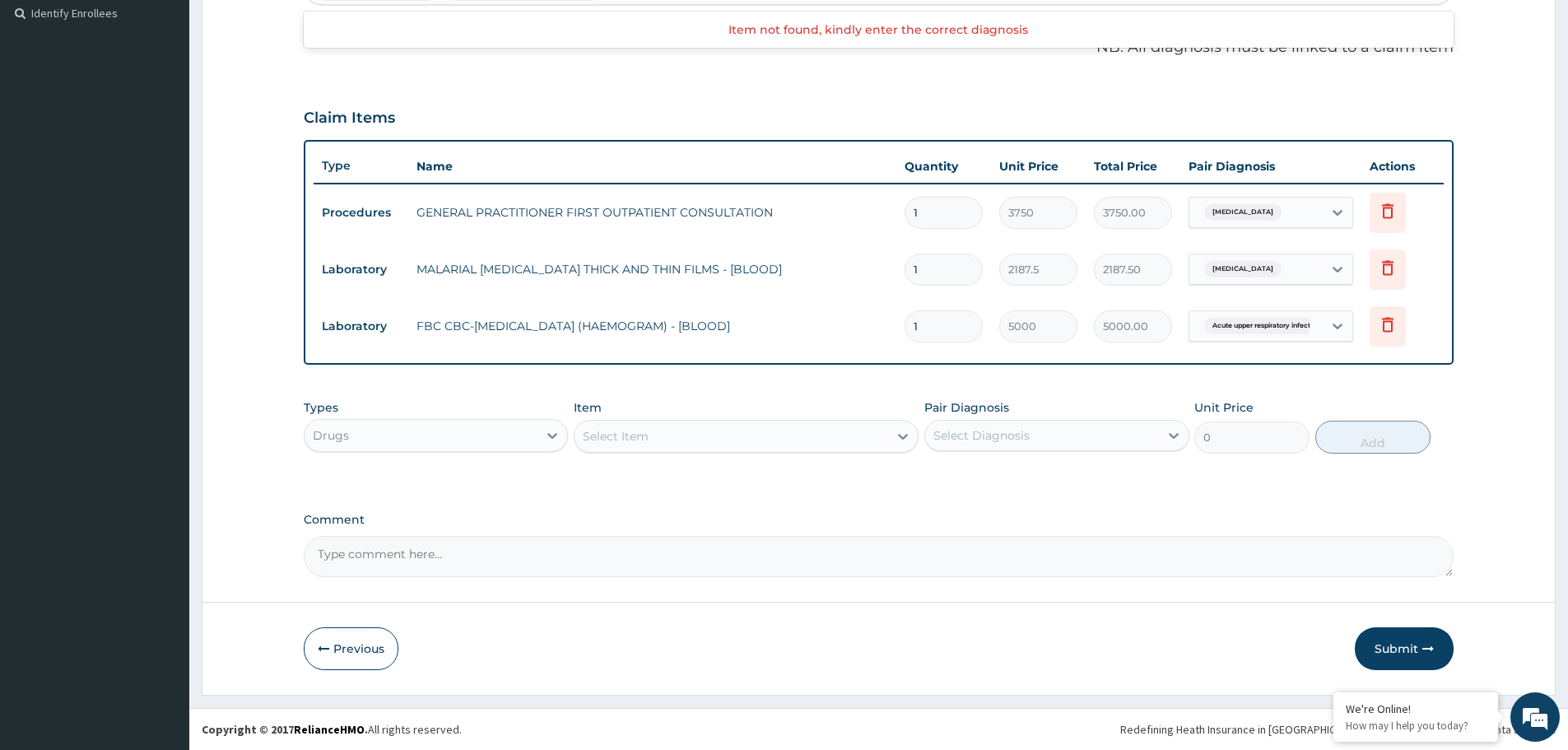
click at [677, 431] on div "Select Item" at bounding box center [731, 436] width 314 height 27
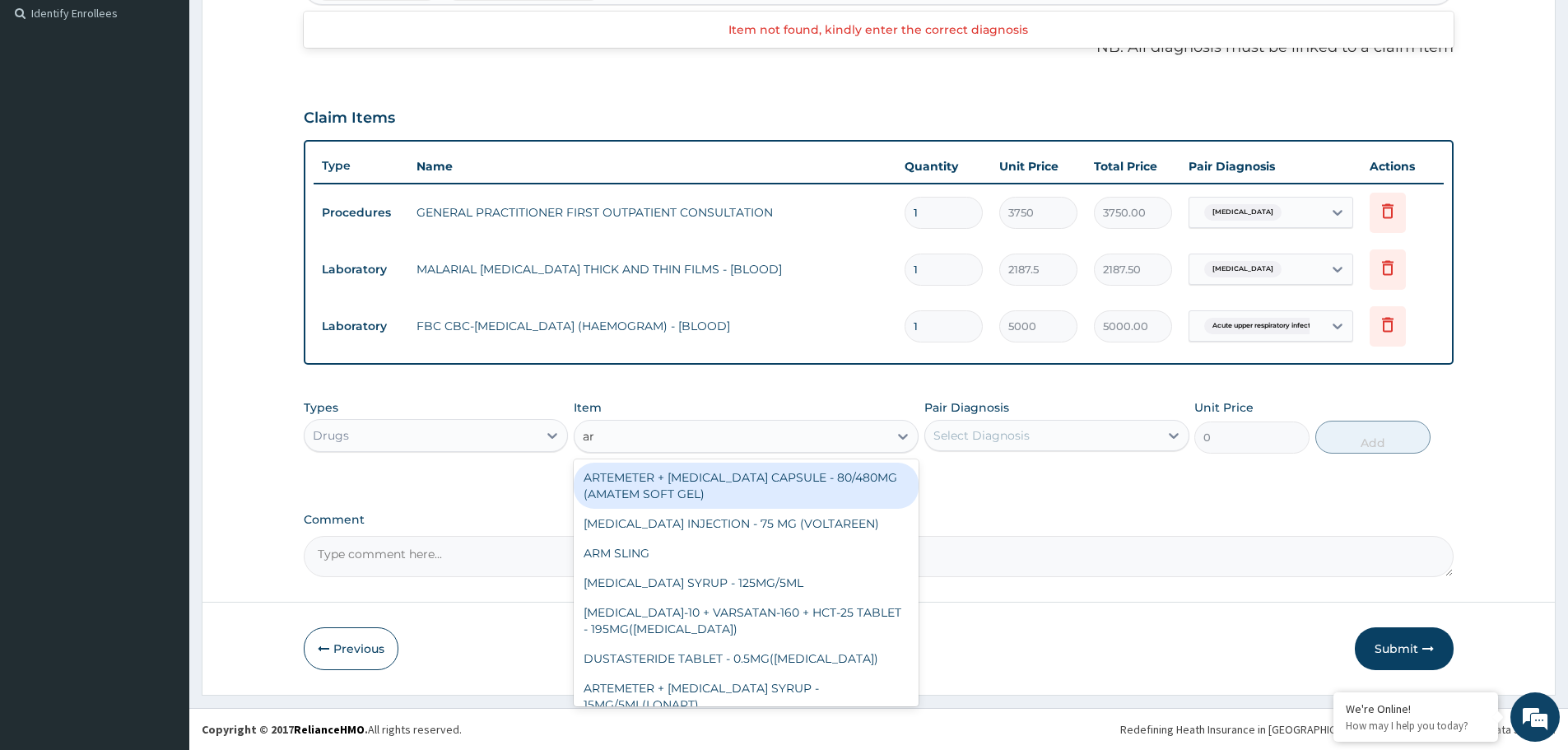
type input "a"
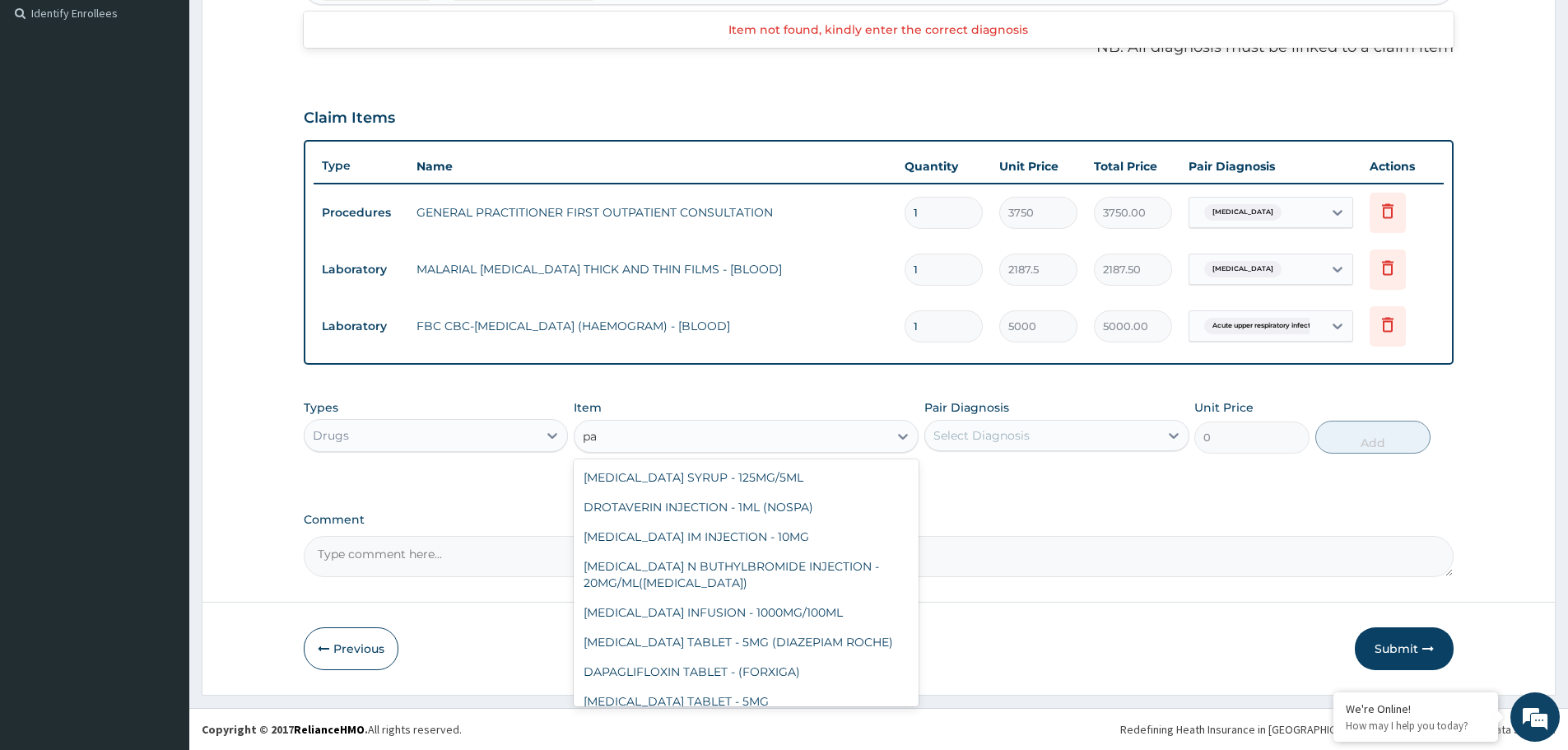
type input "pal"
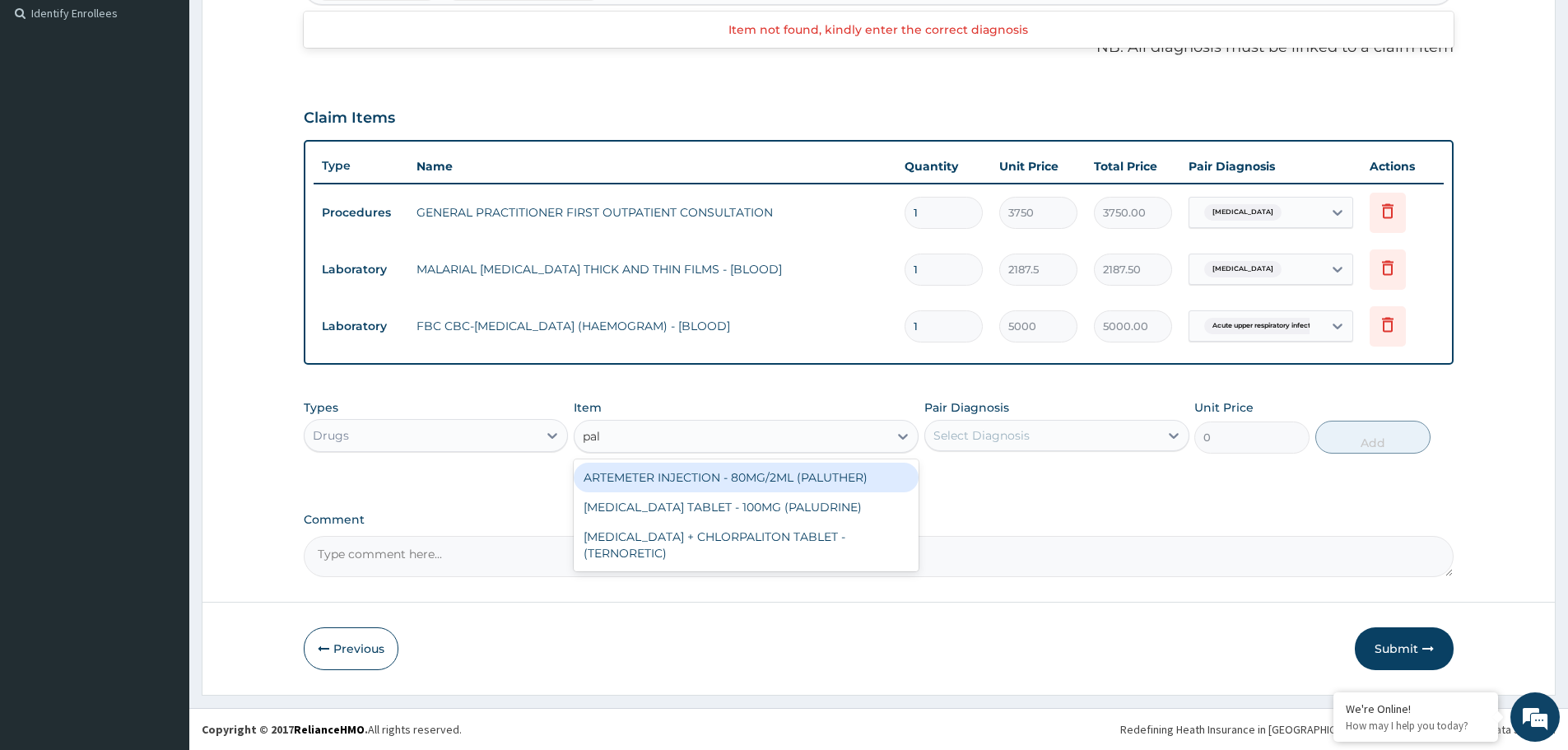
click at [774, 471] on div "ARTEMETER INJECTION - 80MG/2ML (PALUTHER)" at bounding box center [746, 477] width 345 height 30
type input "700"
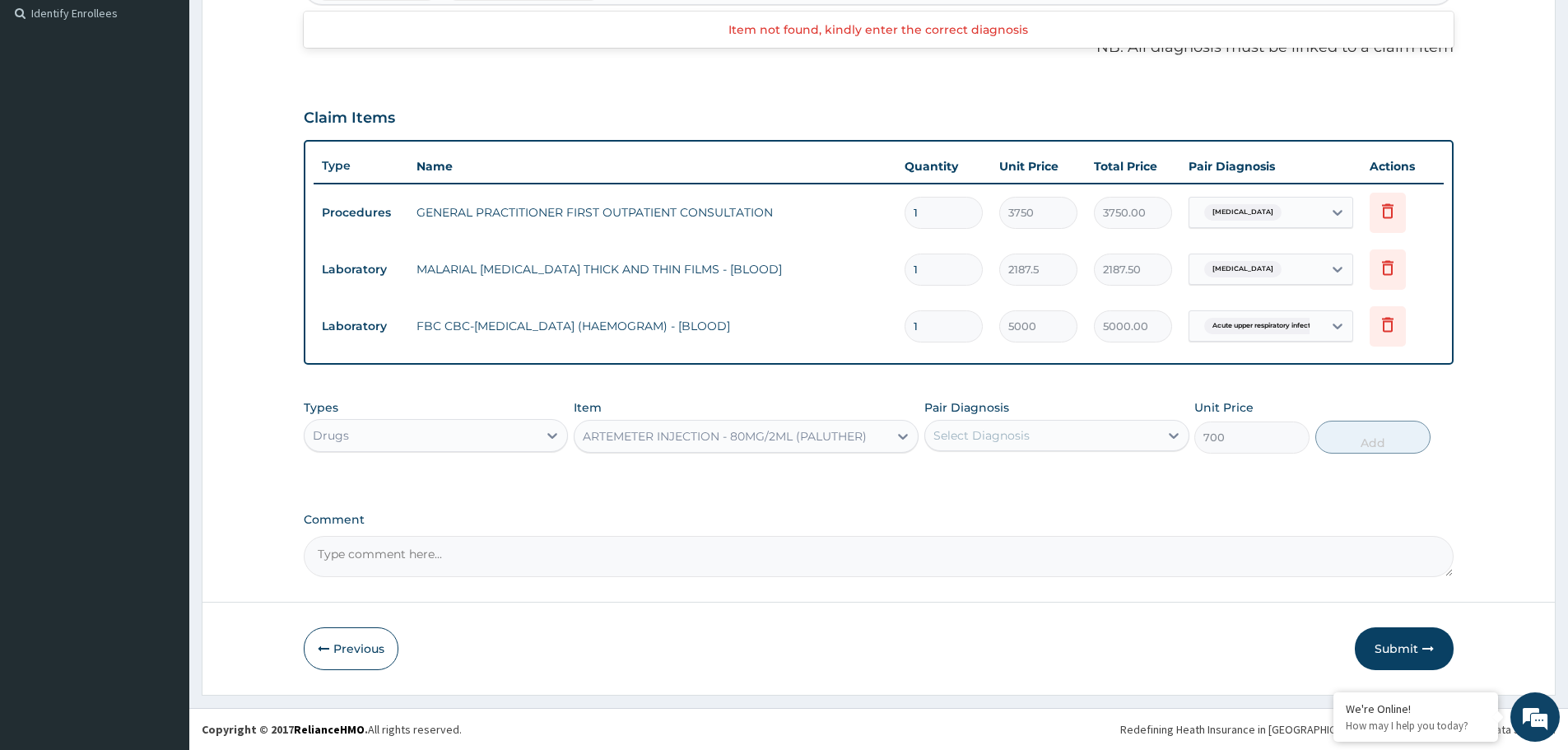
click at [1071, 441] on div "Select Diagnosis" at bounding box center [1041, 435] width 233 height 27
drag, startPoint x: 1002, startPoint y: 477, endPoint x: 1354, endPoint y: 438, distance: 354.2
click at [1010, 477] on div "[MEDICAL_DATA]" at bounding box center [1056, 478] width 265 height 33
checkbox input "true"
click at [1409, 442] on button "Add" at bounding box center [1372, 437] width 115 height 32
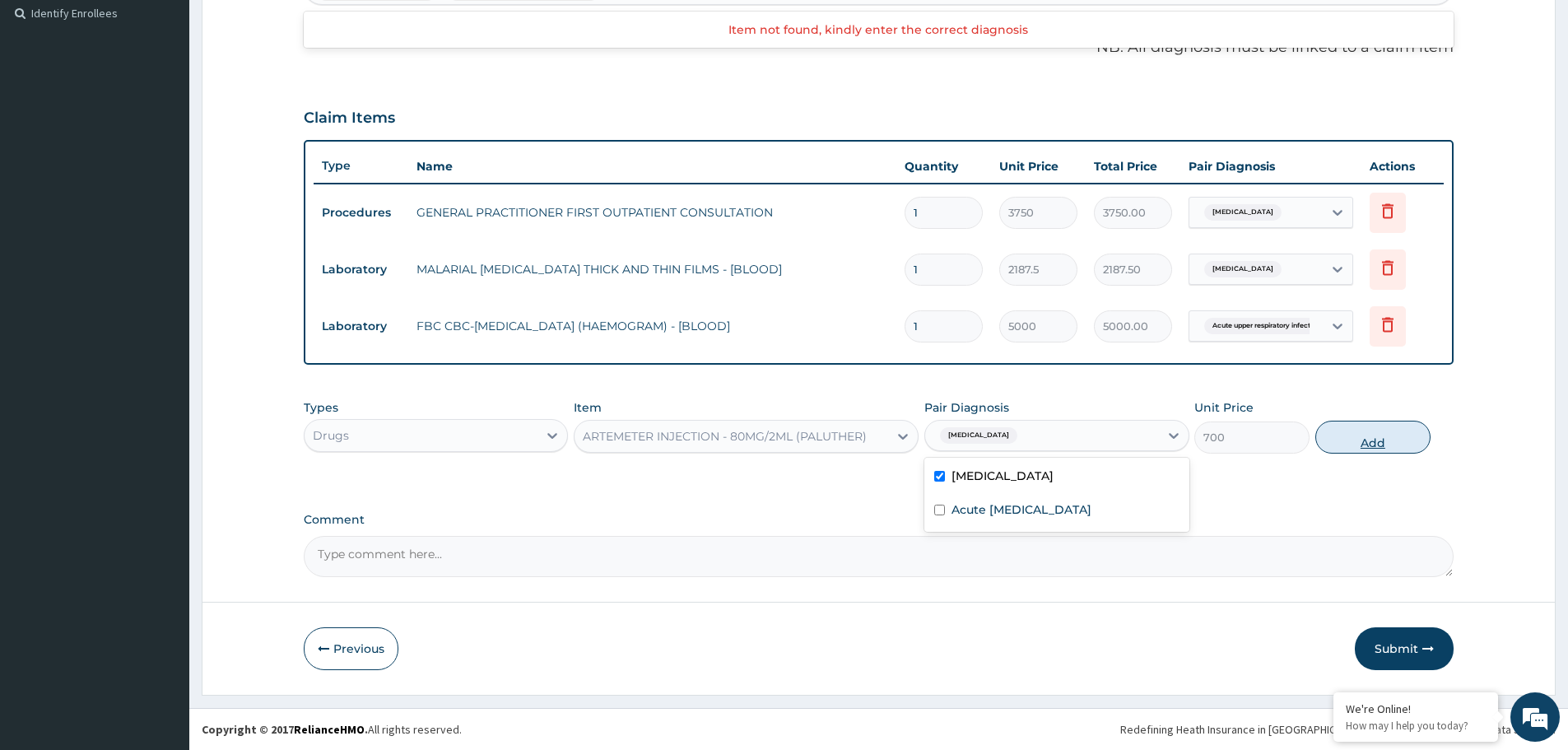
type input "0"
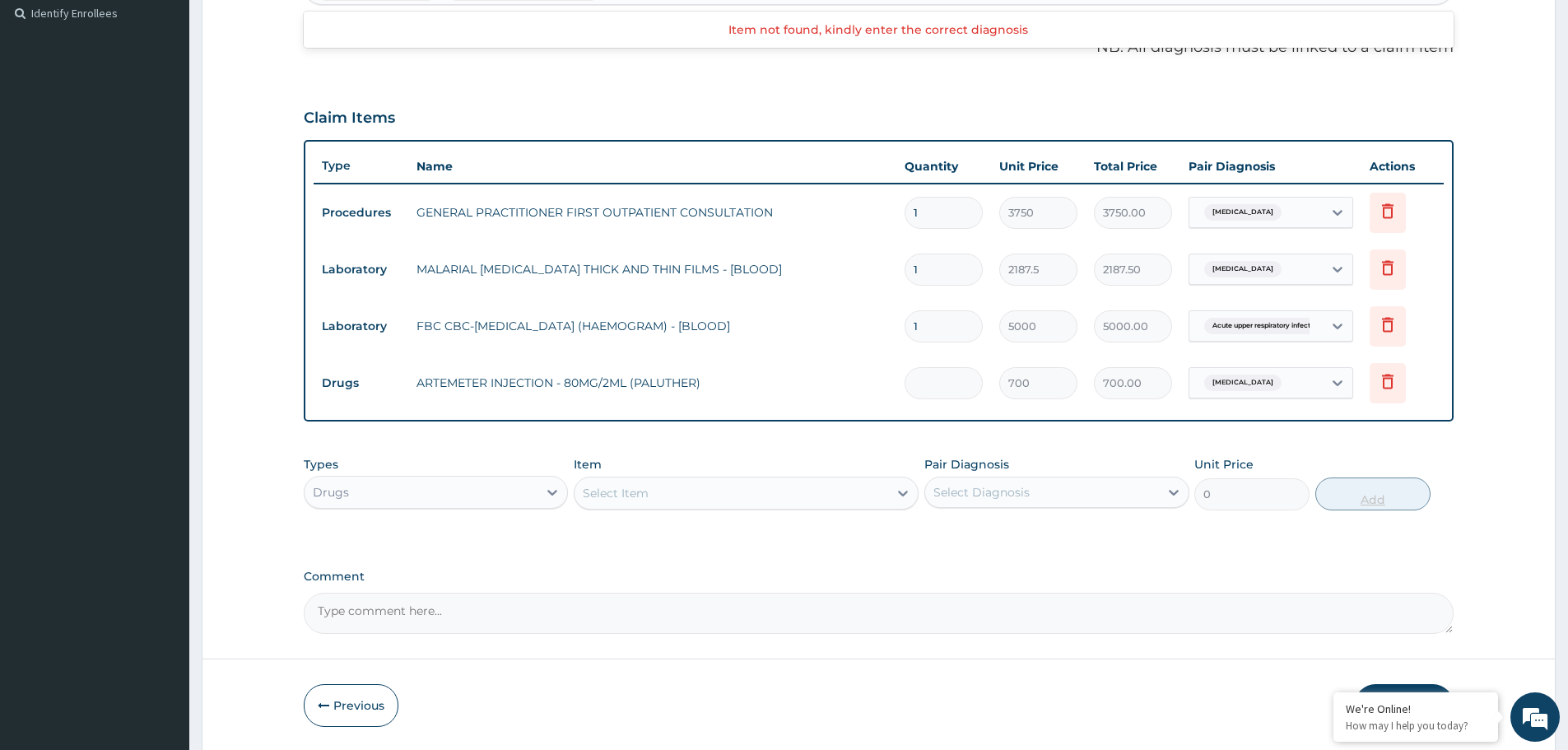
type input "0.00"
type input "6"
type input "4200.00"
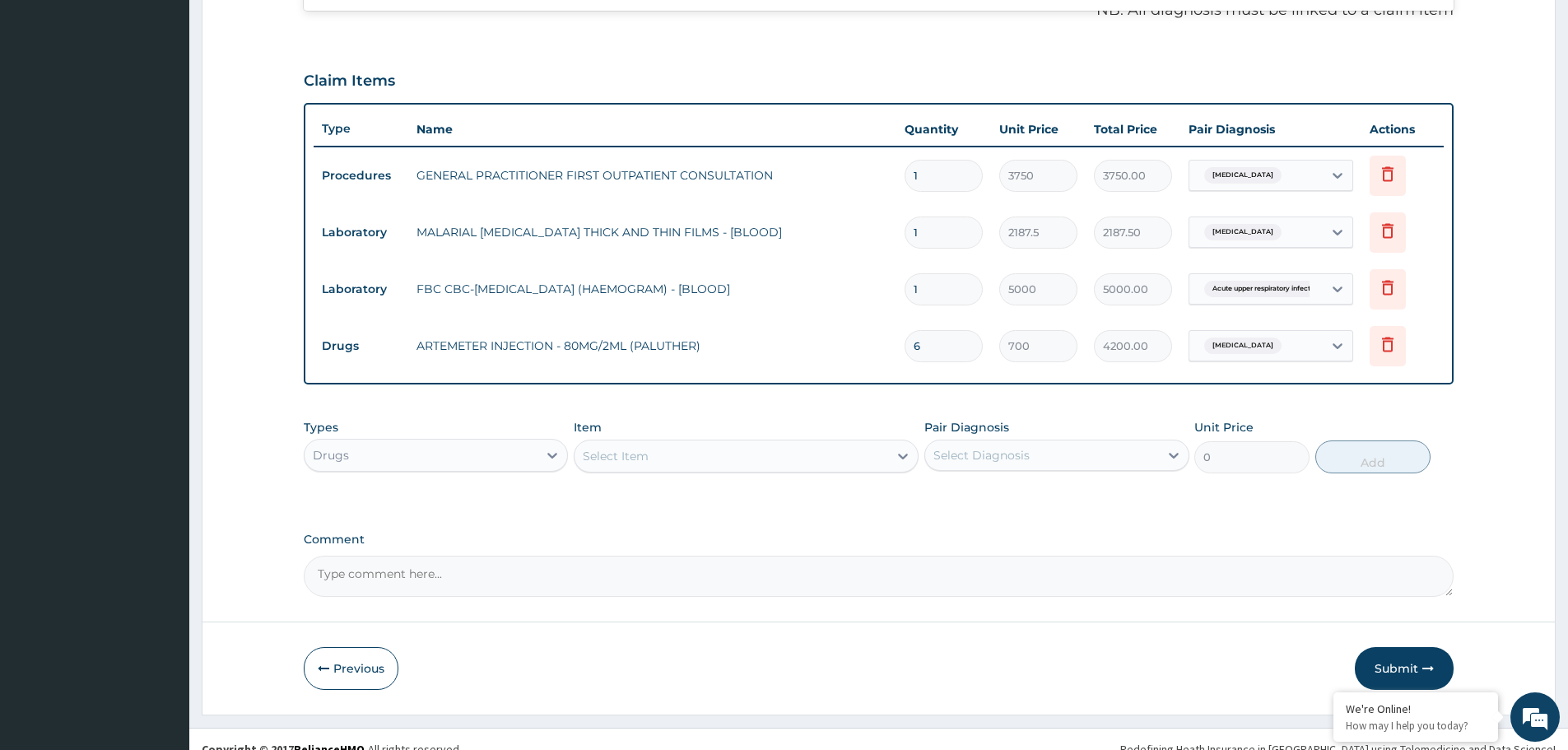
scroll to position [513, 0]
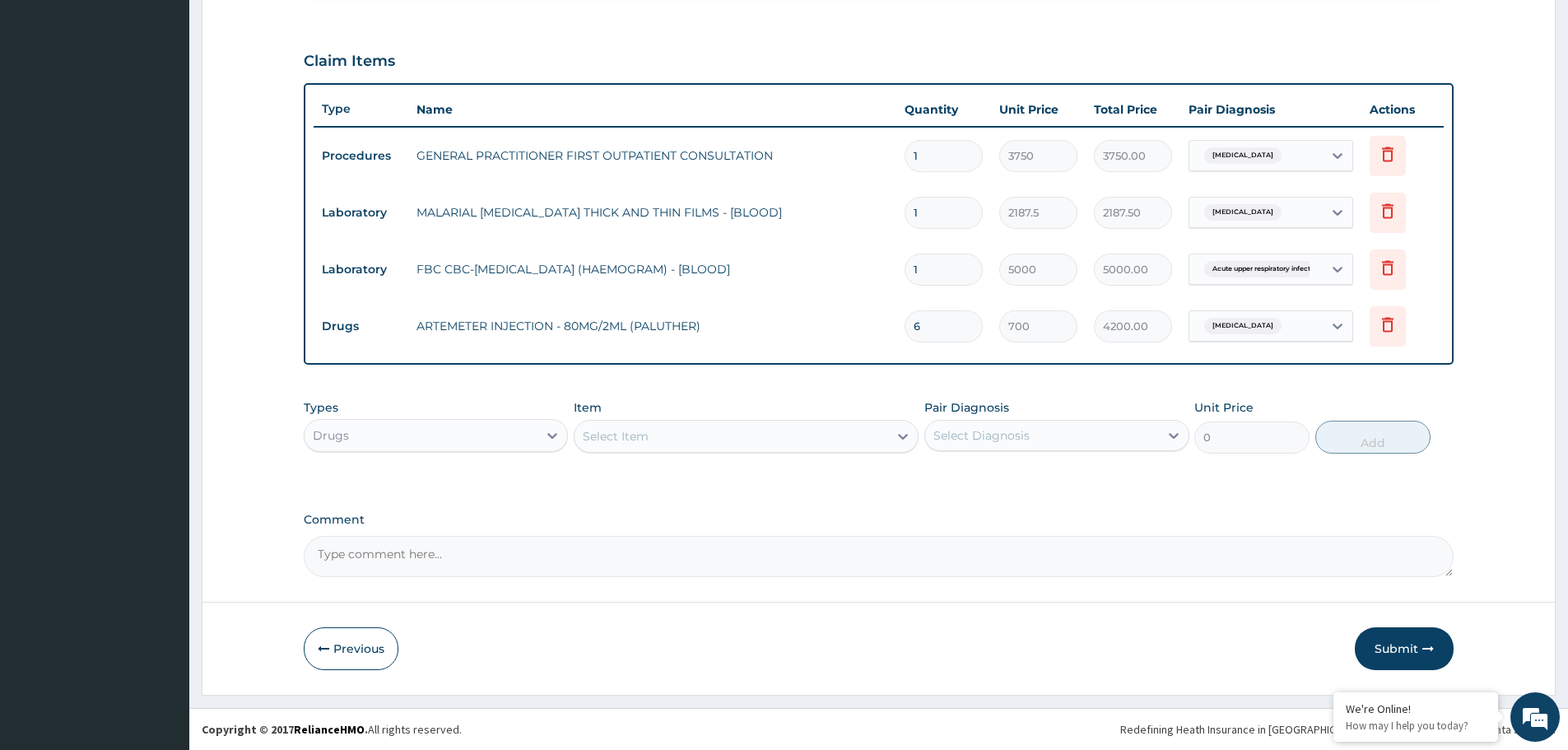
type input "6"
click at [734, 439] on div "Select Item" at bounding box center [731, 436] width 314 height 27
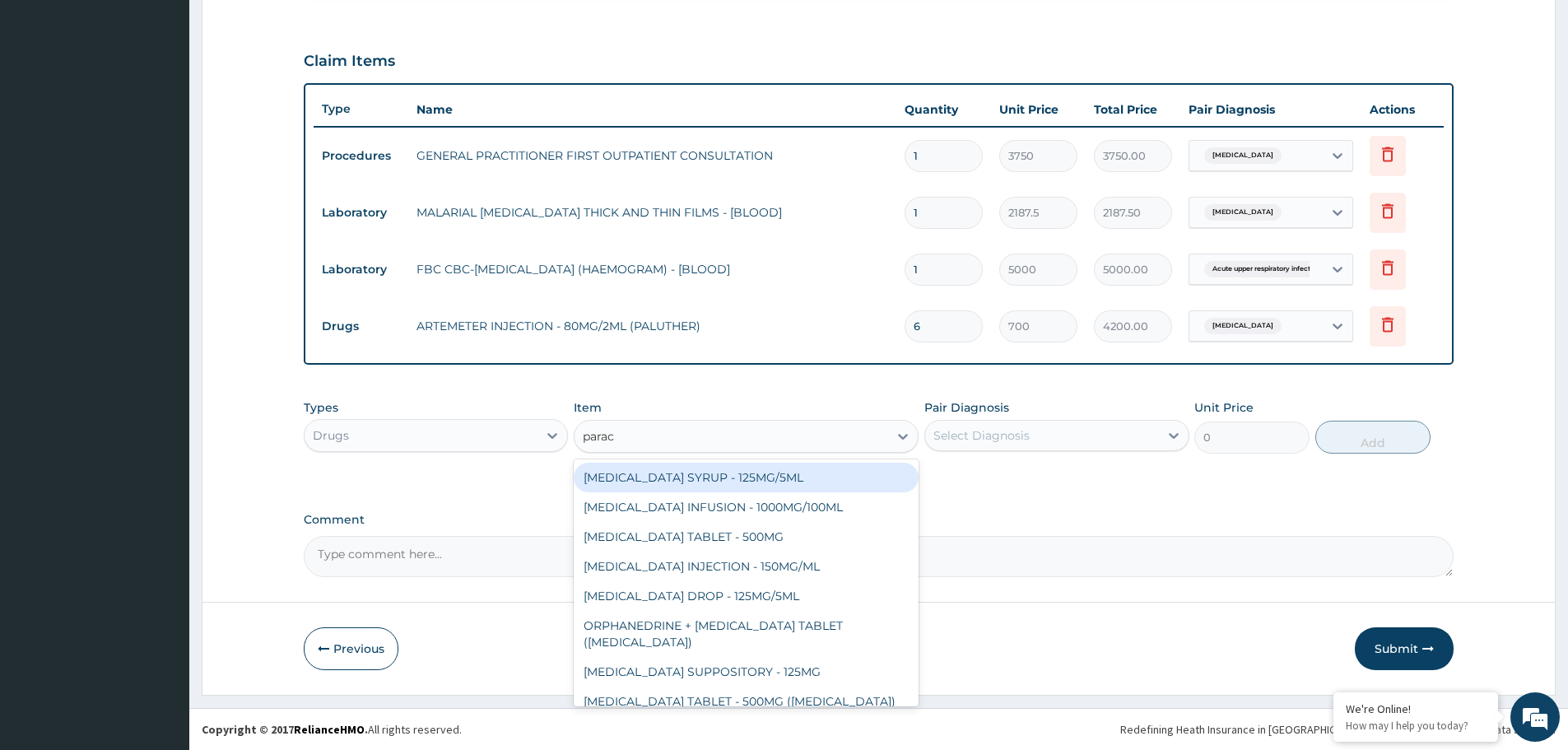
type input "parace"
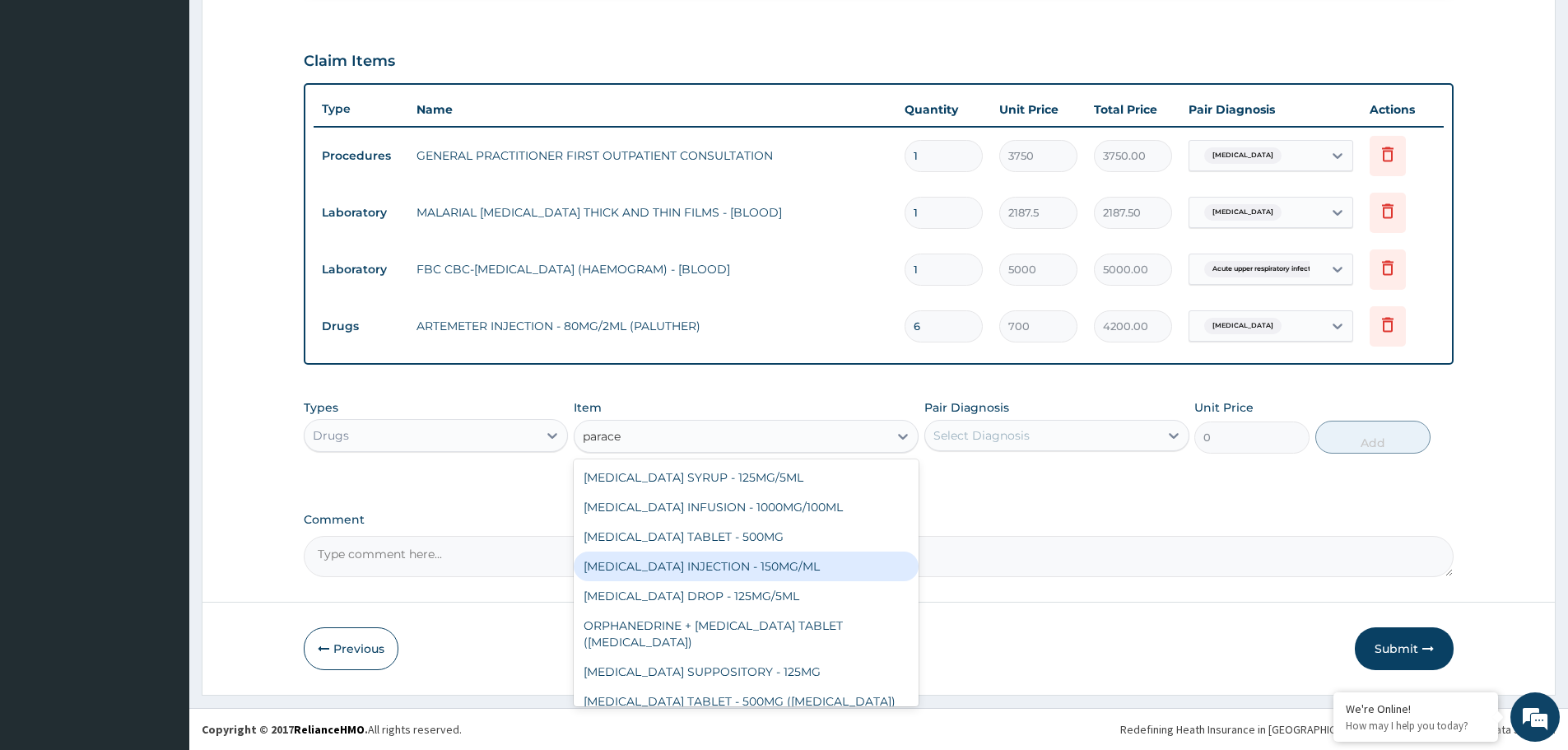
drag, startPoint x: 753, startPoint y: 573, endPoint x: 926, endPoint y: 496, distance: 189.4
click at [754, 573] on div "[MEDICAL_DATA] INJECTION - 150MG/ML" at bounding box center [746, 567] width 345 height 30
type input "560"
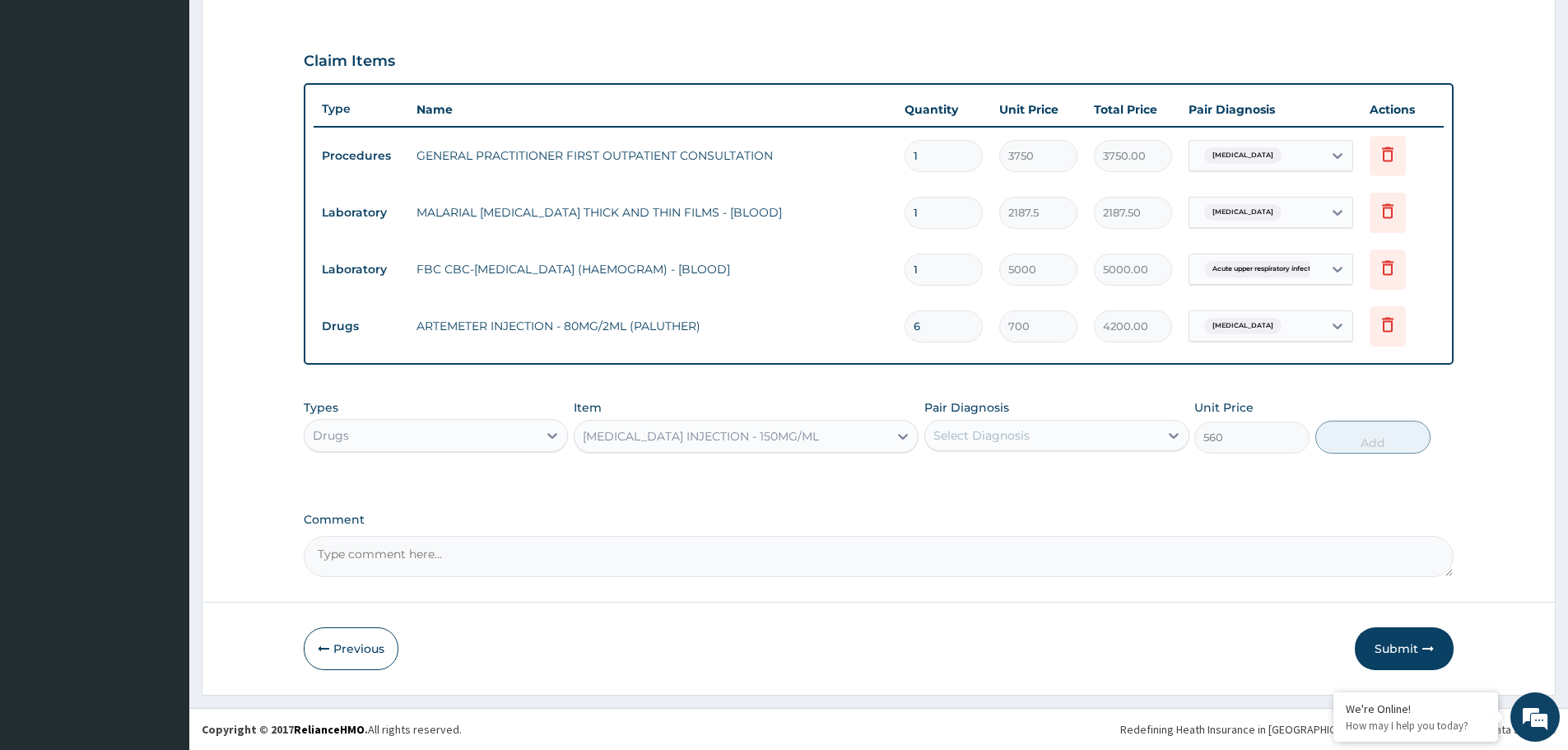
click at [986, 436] on div "Select Diagnosis" at bounding box center [982, 435] width 96 height 17
click at [981, 479] on label "[MEDICAL_DATA]" at bounding box center [1002, 475] width 102 height 17
checkbox input "true"
drag, startPoint x: 1373, startPoint y: 450, endPoint x: 1324, endPoint y: 447, distance: 49.1
click at [1363, 449] on button "Add" at bounding box center [1372, 437] width 115 height 32
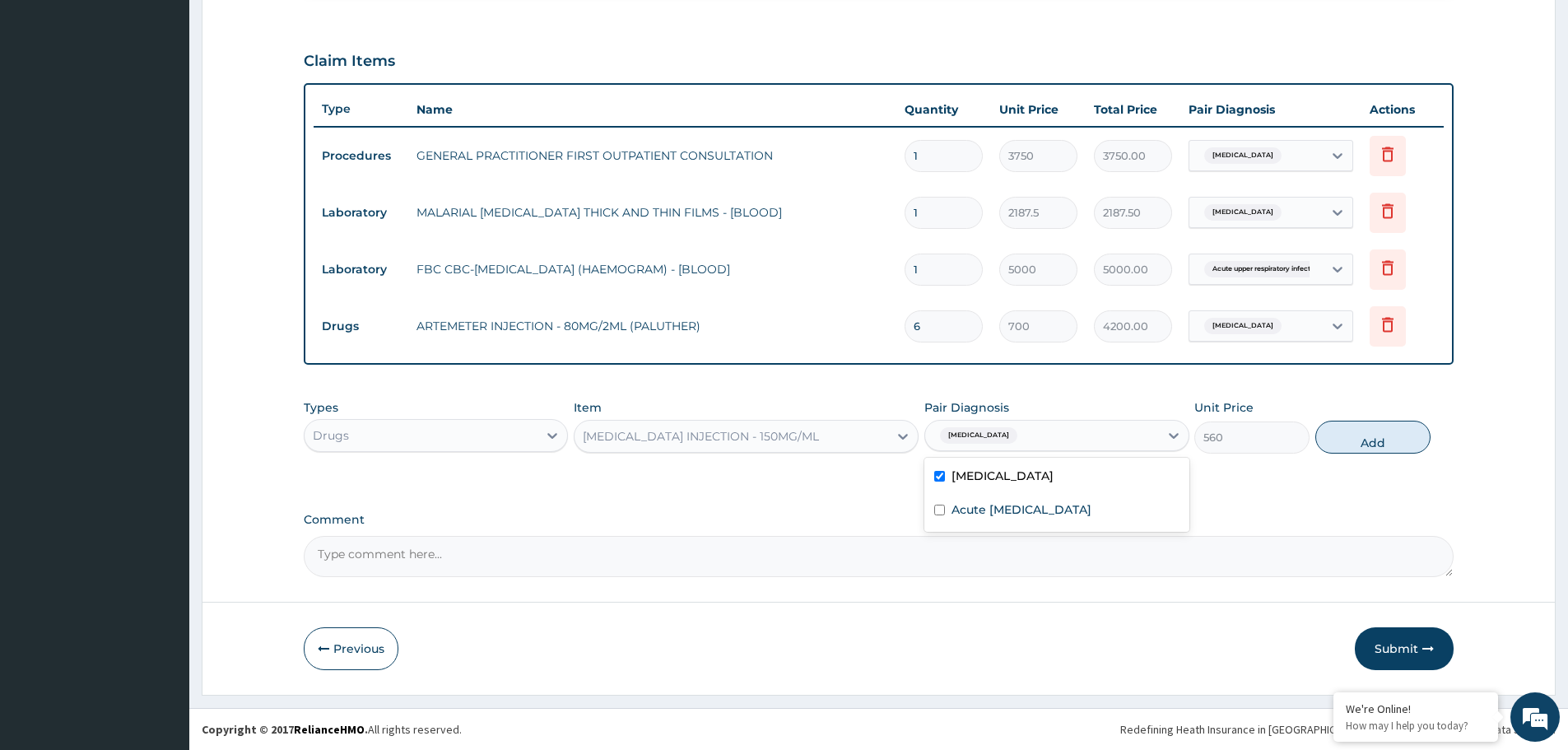
type input "0"
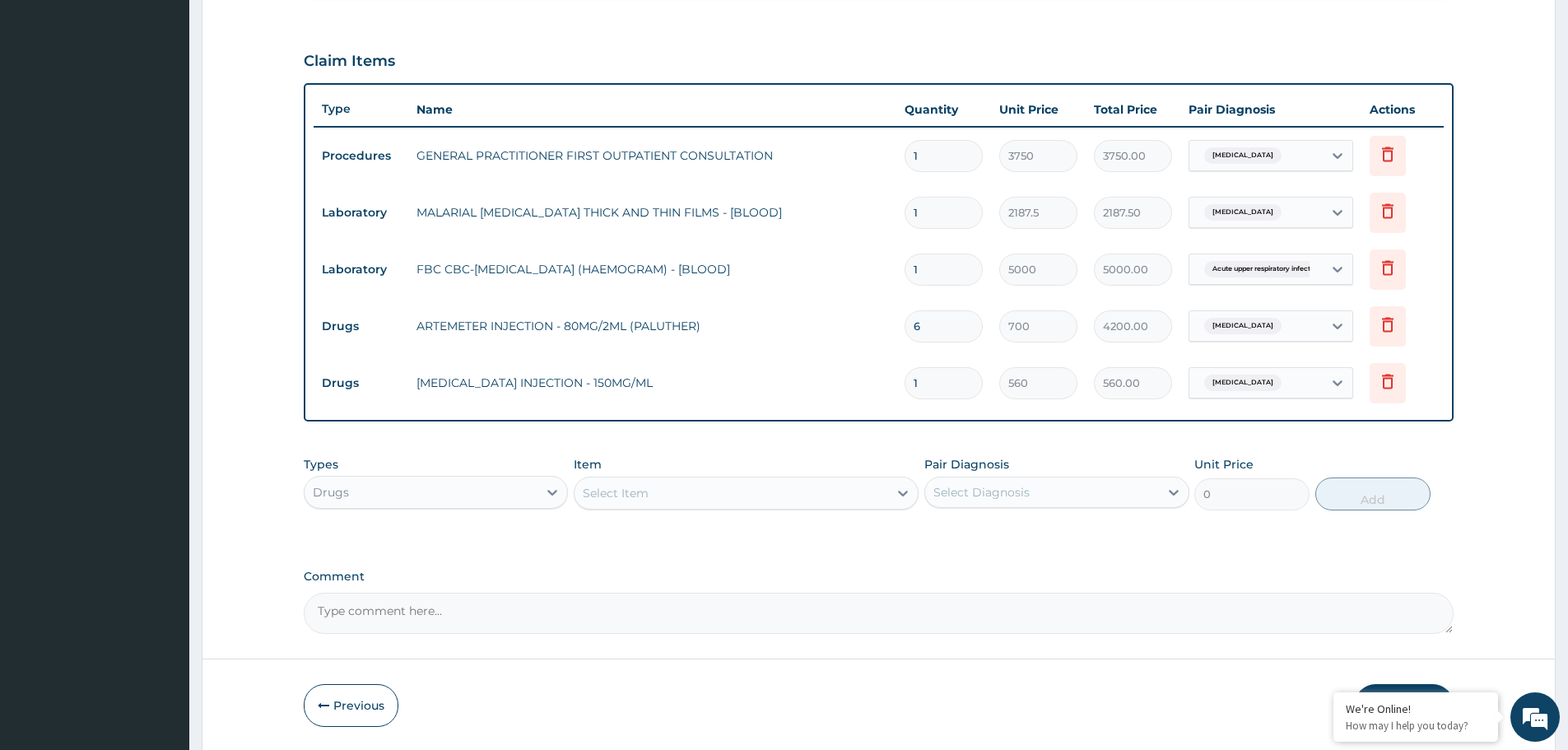
type input "0.00"
type input "3"
type input "1680.00"
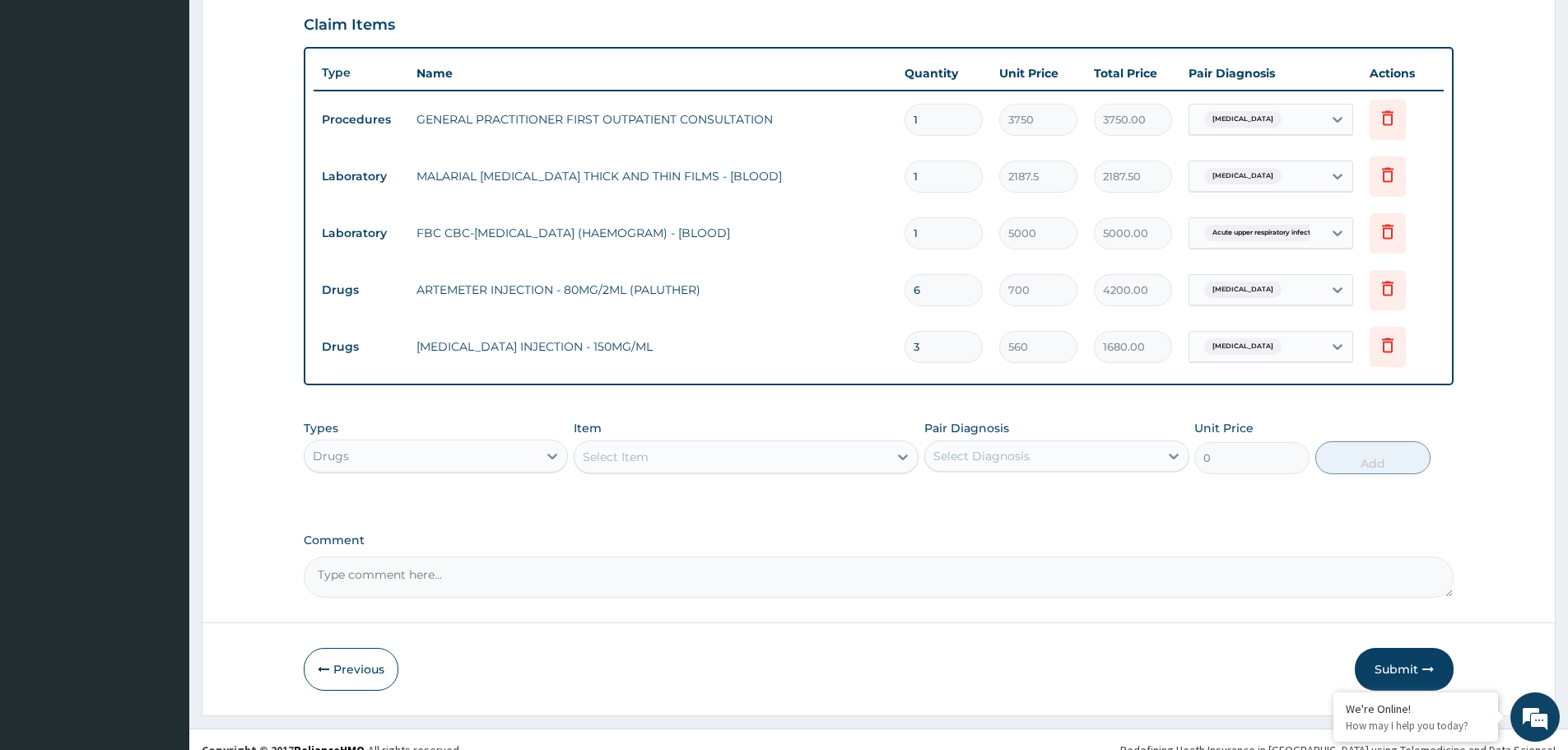
scroll to position [570, 0]
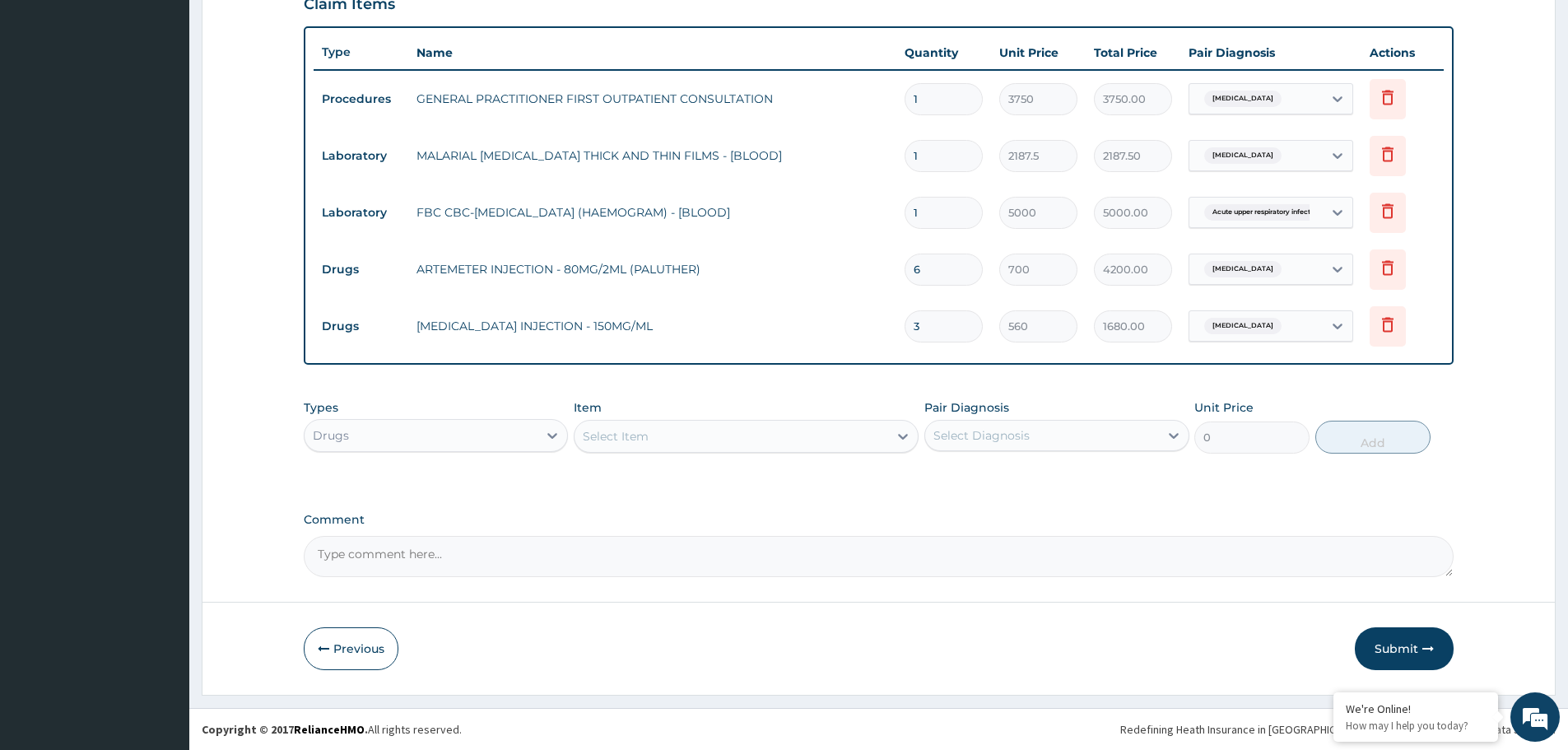
type input "3"
click at [680, 434] on div "Select Item" at bounding box center [731, 436] width 314 height 27
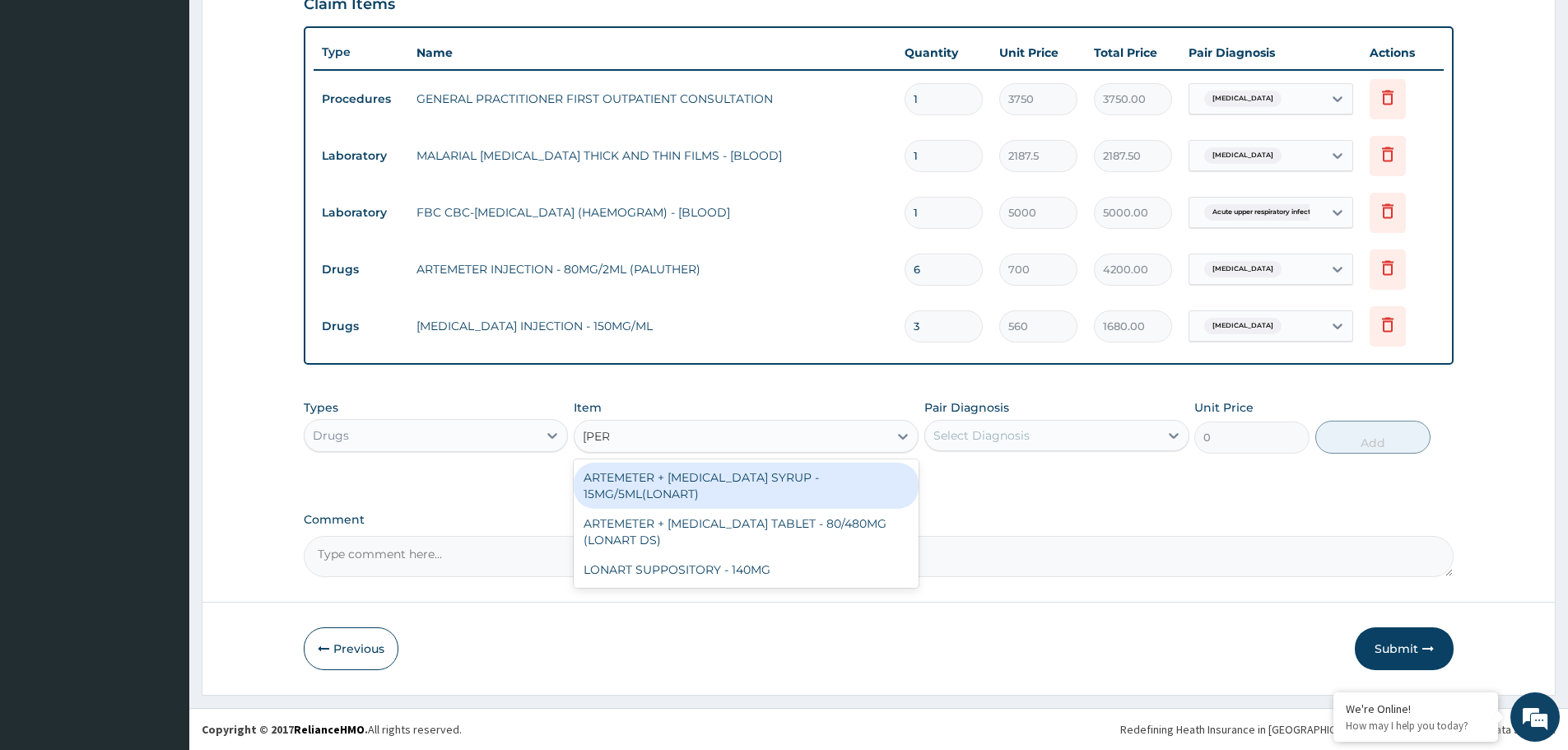
type input "lonar"
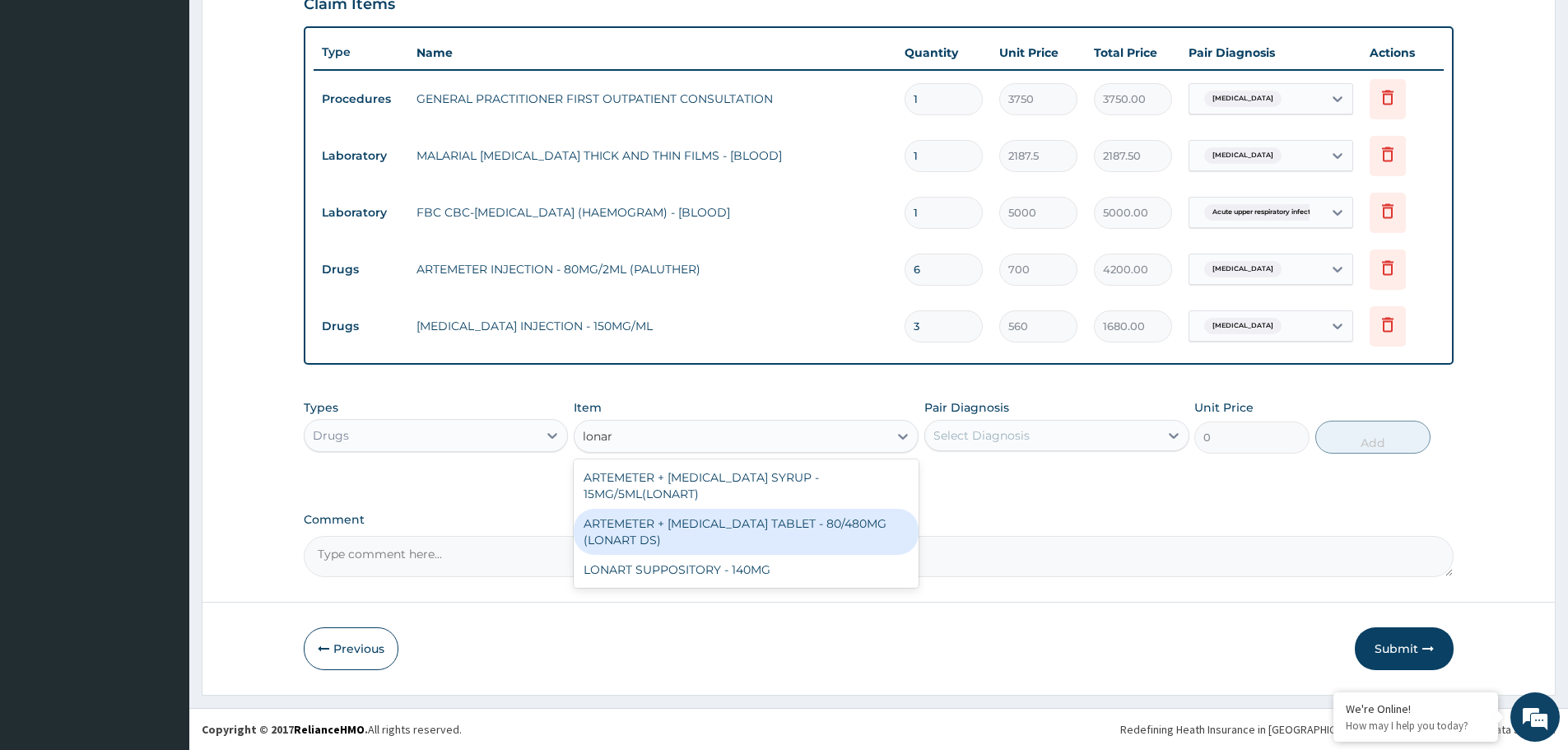
click at [773, 535] on div "ARTEMETER + LUMEFANTRINE TABLET - 80/480MG (LONART DS)" at bounding box center [746, 531] width 345 height 46
type input "588"
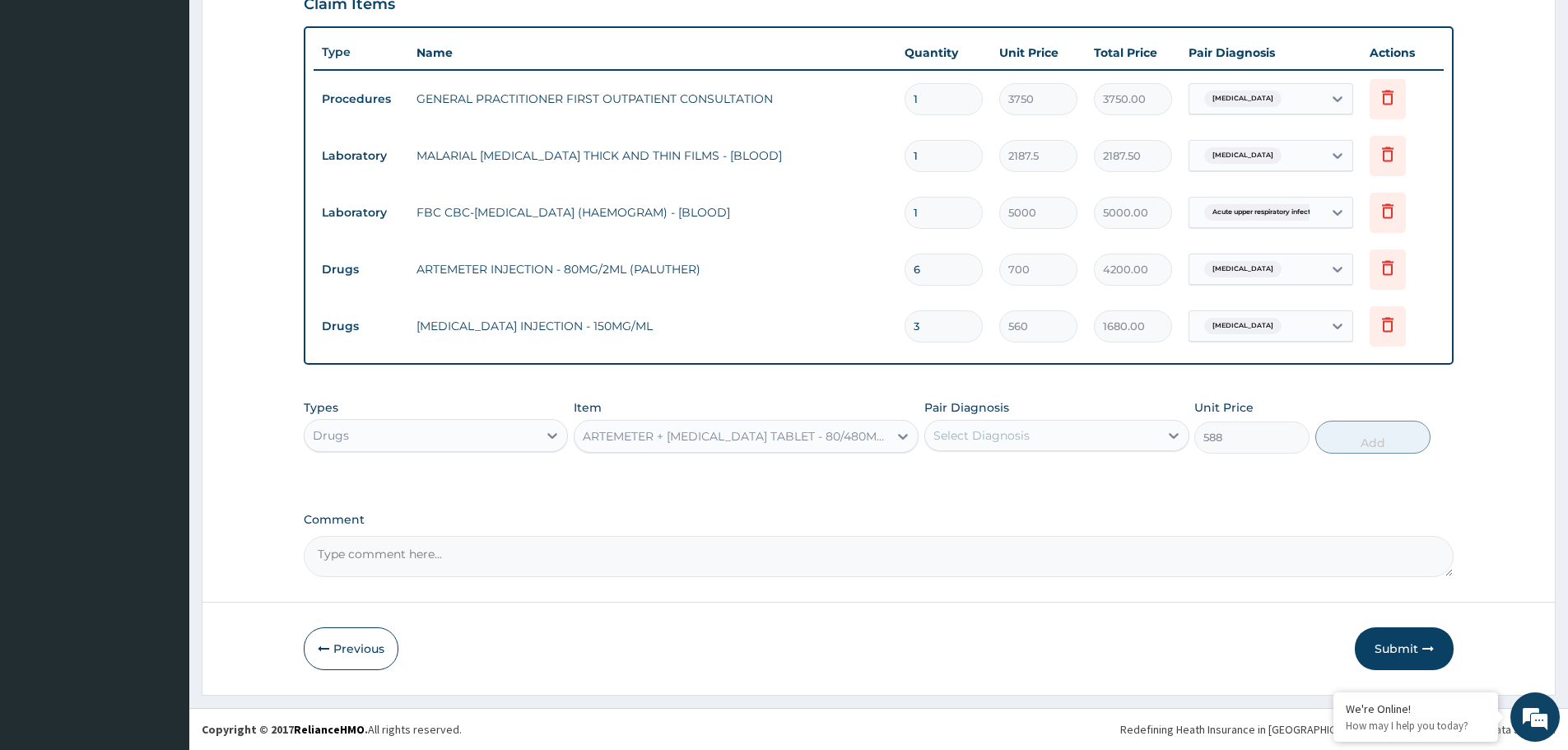
click at [1021, 429] on div "Select Diagnosis" at bounding box center [982, 435] width 96 height 17
drag, startPoint x: 1008, startPoint y: 481, endPoint x: 1311, endPoint y: 452, distance: 304.4
click at [1012, 481] on div "Malaria" at bounding box center [1056, 478] width 265 height 33
checkbox input "true"
drag, startPoint x: 1365, startPoint y: 440, endPoint x: 1355, endPoint y: 442, distance: 10.2
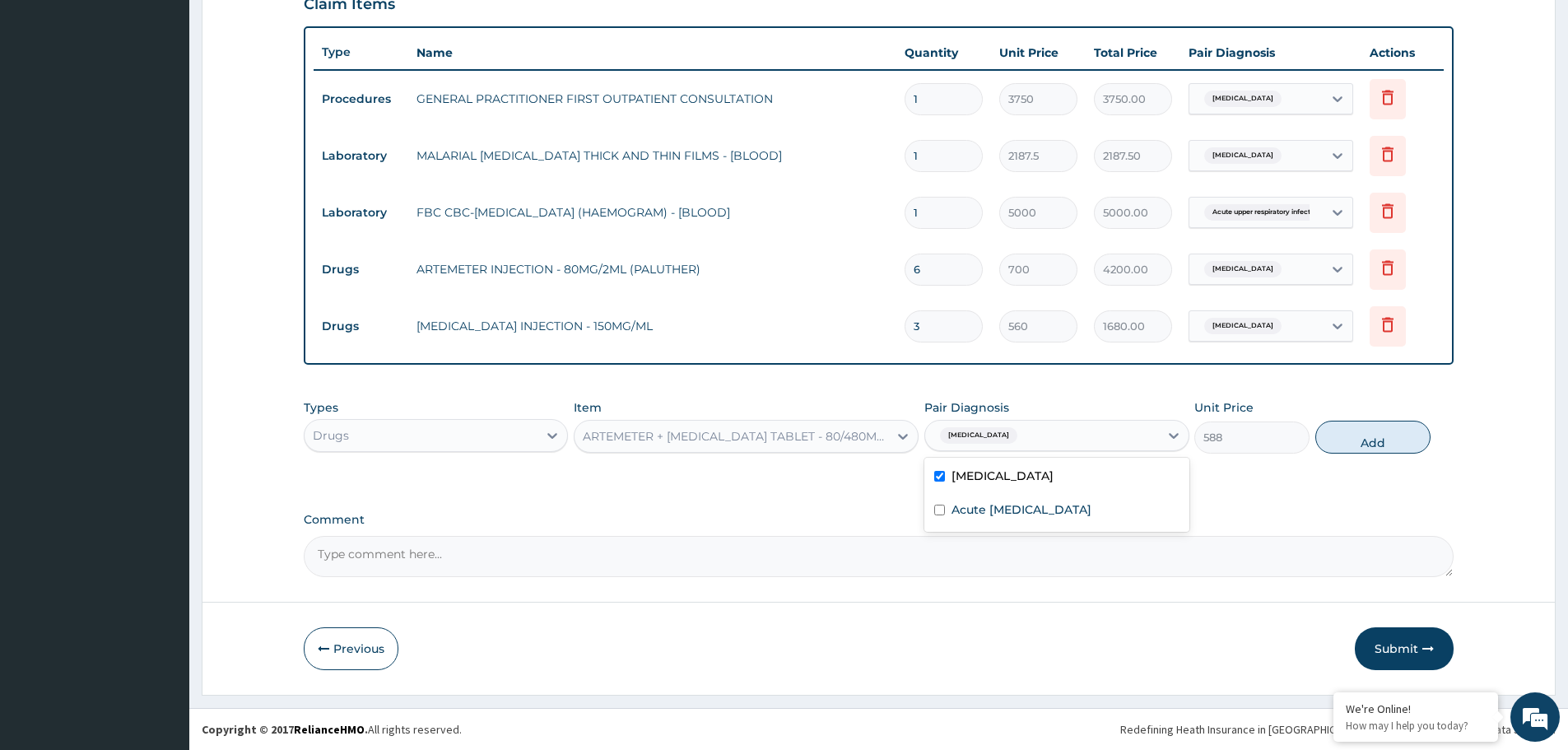
click at [1364, 440] on button "Add" at bounding box center [1372, 437] width 115 height 32
type input "0"
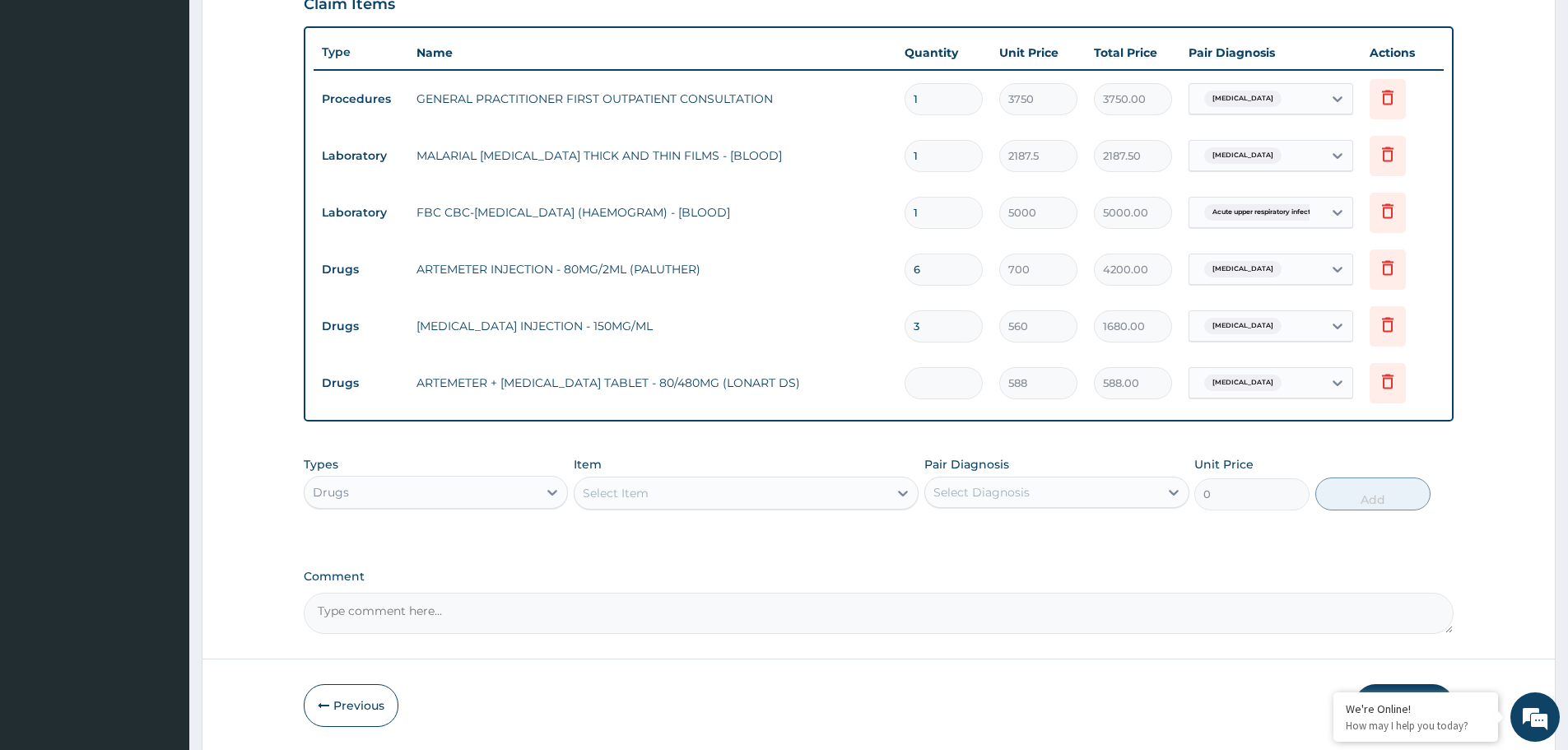
type input "0.00"
type input "6"
type input "3528.00"
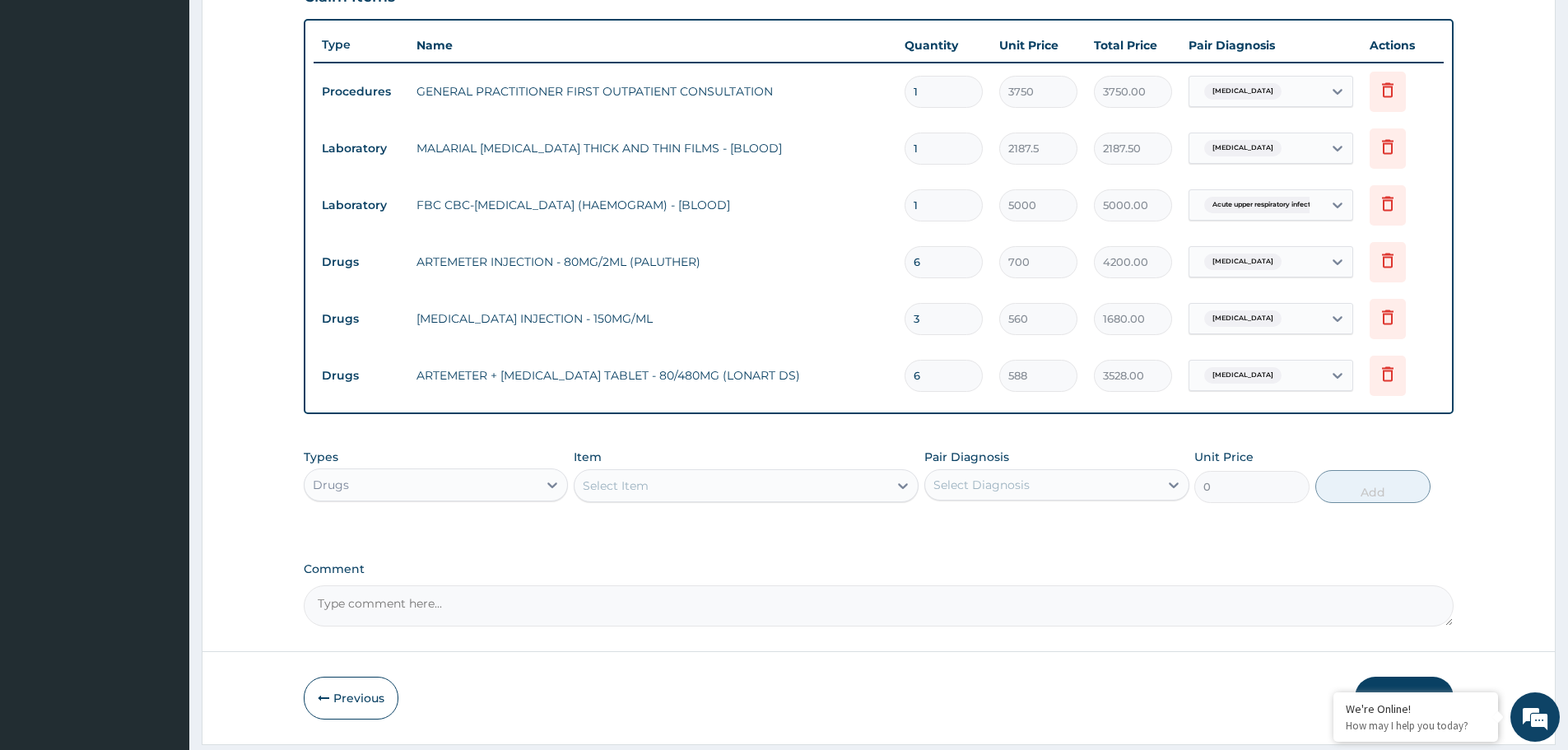
scroll to position [627, 0]
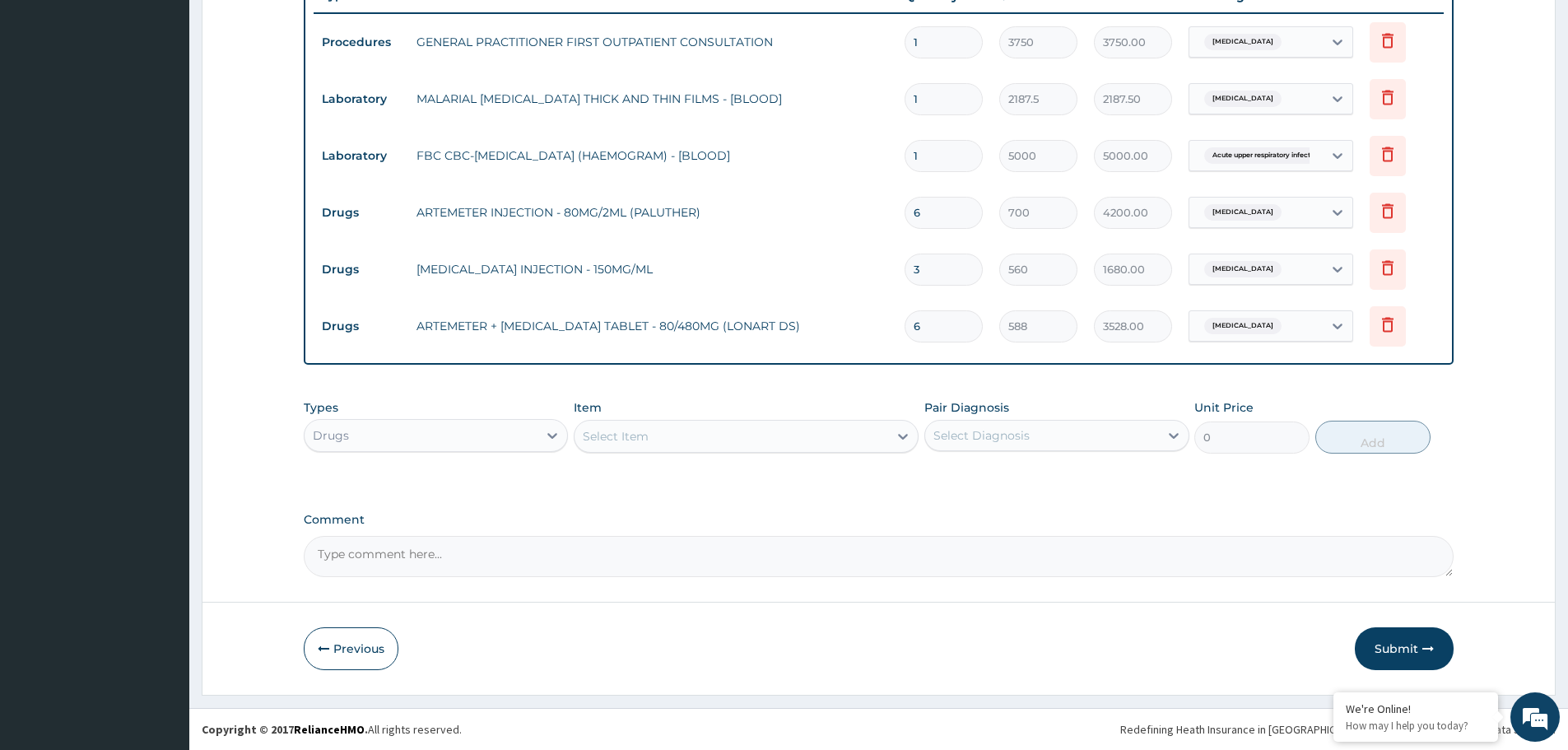
type input "6"
click at [710, 436] on div "Select Item" at bounding box center [731, 436] width 314 height 27
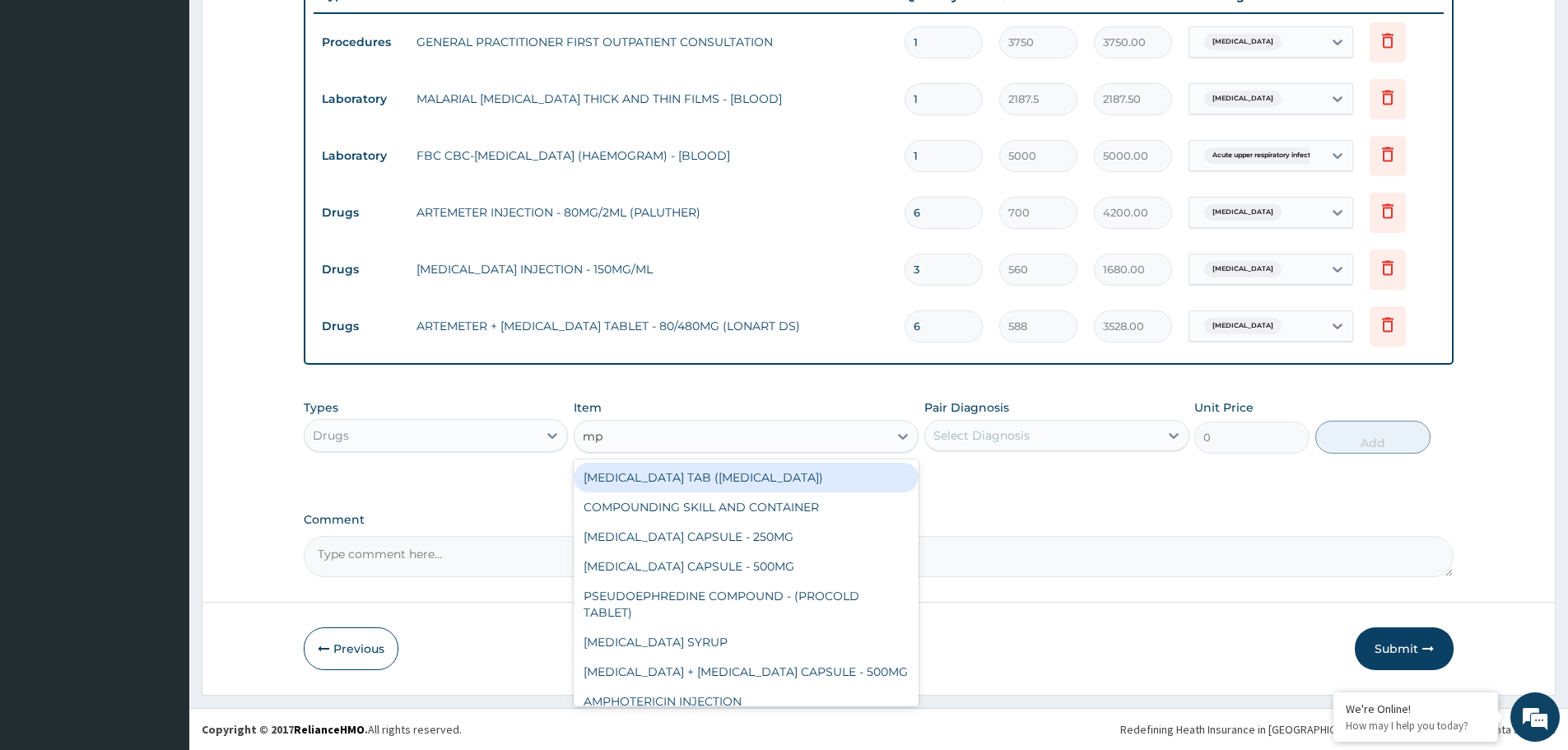
type input "m"
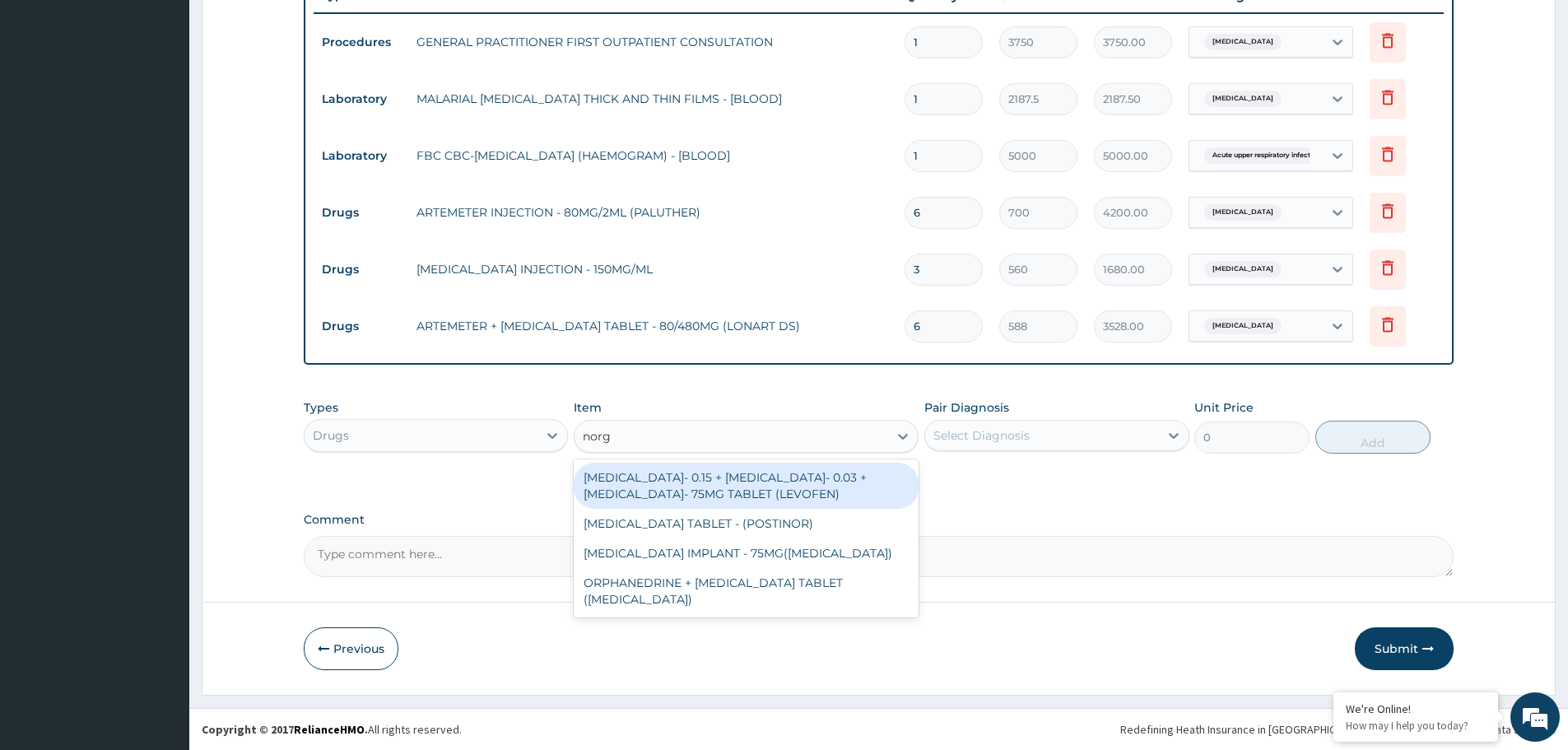
type input "norge"
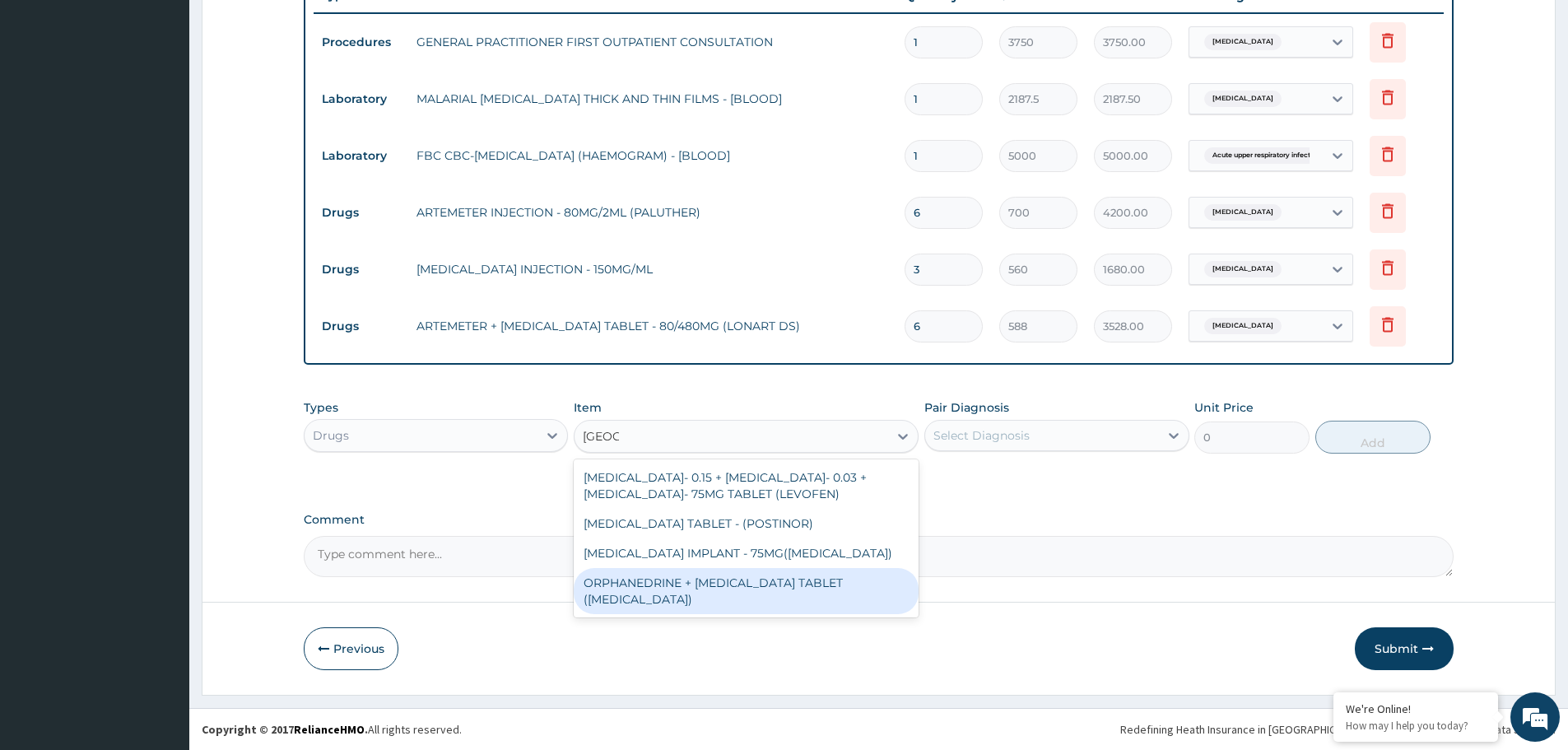
click at [741, 588] on div "ORPHANEDRINE + PARACETAMOL TABLET (NORGESIC)" at bounding box center [746, 591] width 345 height 46
type input "168"
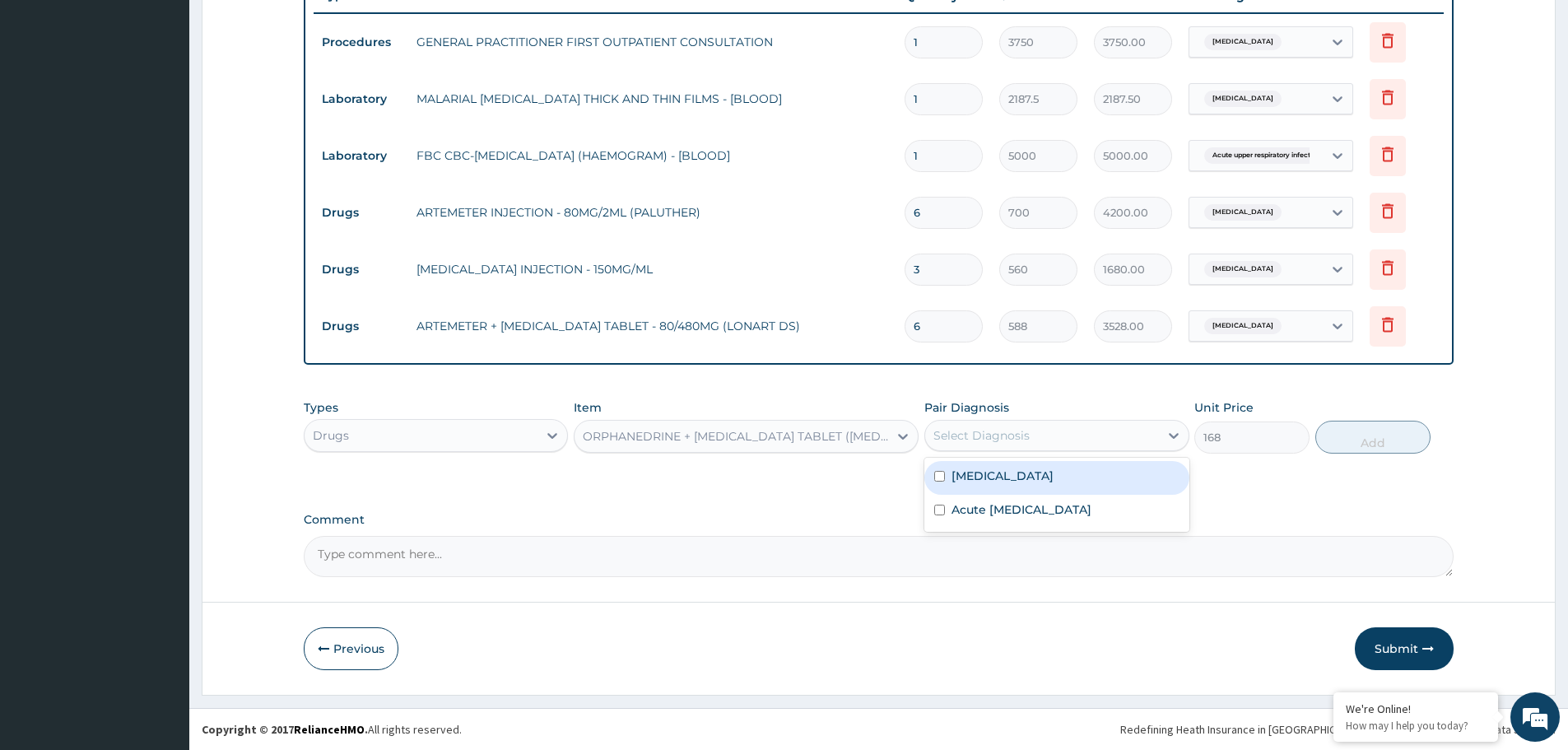
click at [1015, 429] on div "Select Diagnosis" at bounding box center [982, 435] width 96 height 17
drag, startPoint x: 1007, startPoint y: 478, endPoint x: 1291, endPoint y: 445, distance: 285.9
click at [1023, 477] on div "Malaria" at bounding box center [1056, 478] width 265 height 33
checkbox input "true"
click at [1375, 442] on button "Add" at bounding box center [1372, 437] width 115 height 32
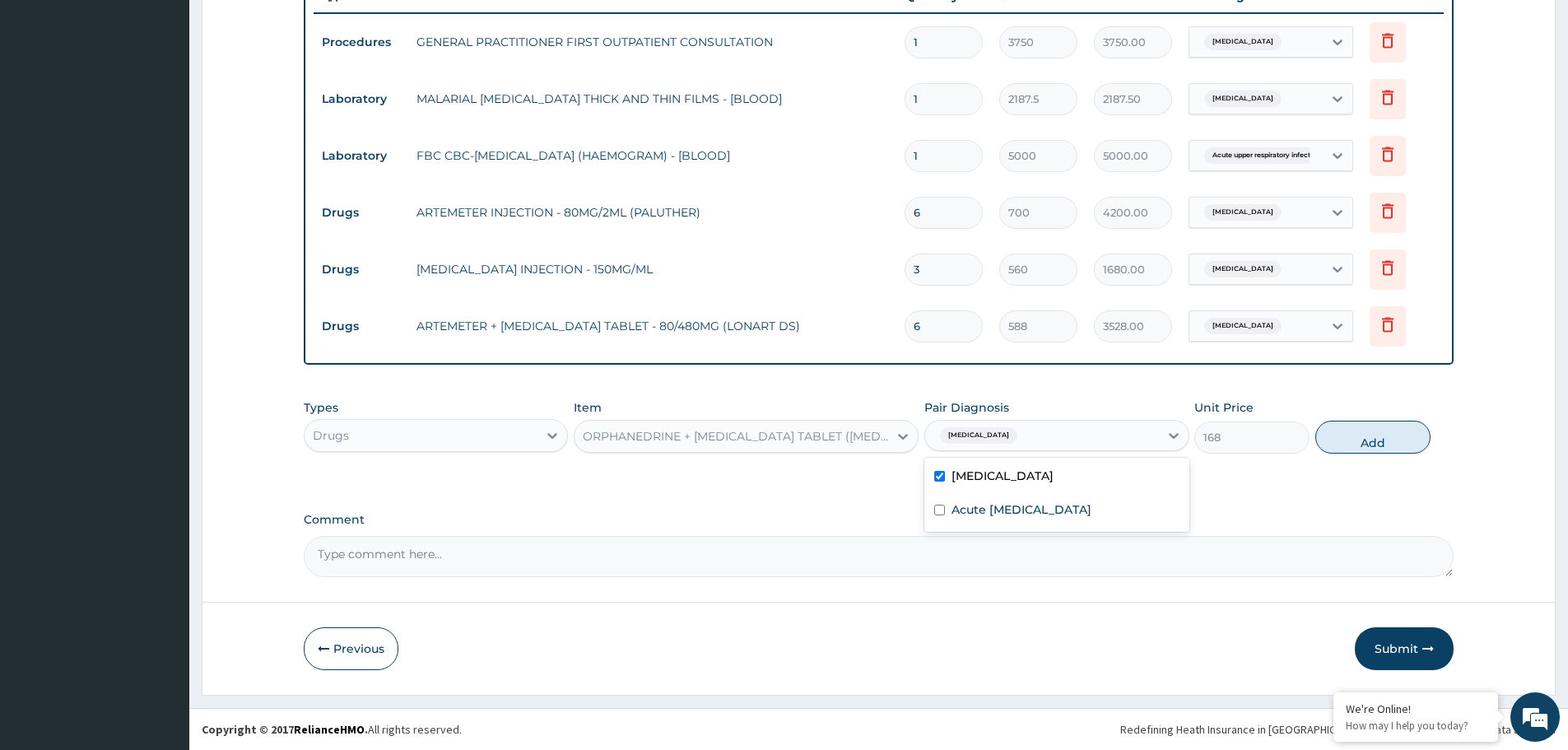
type input "0"
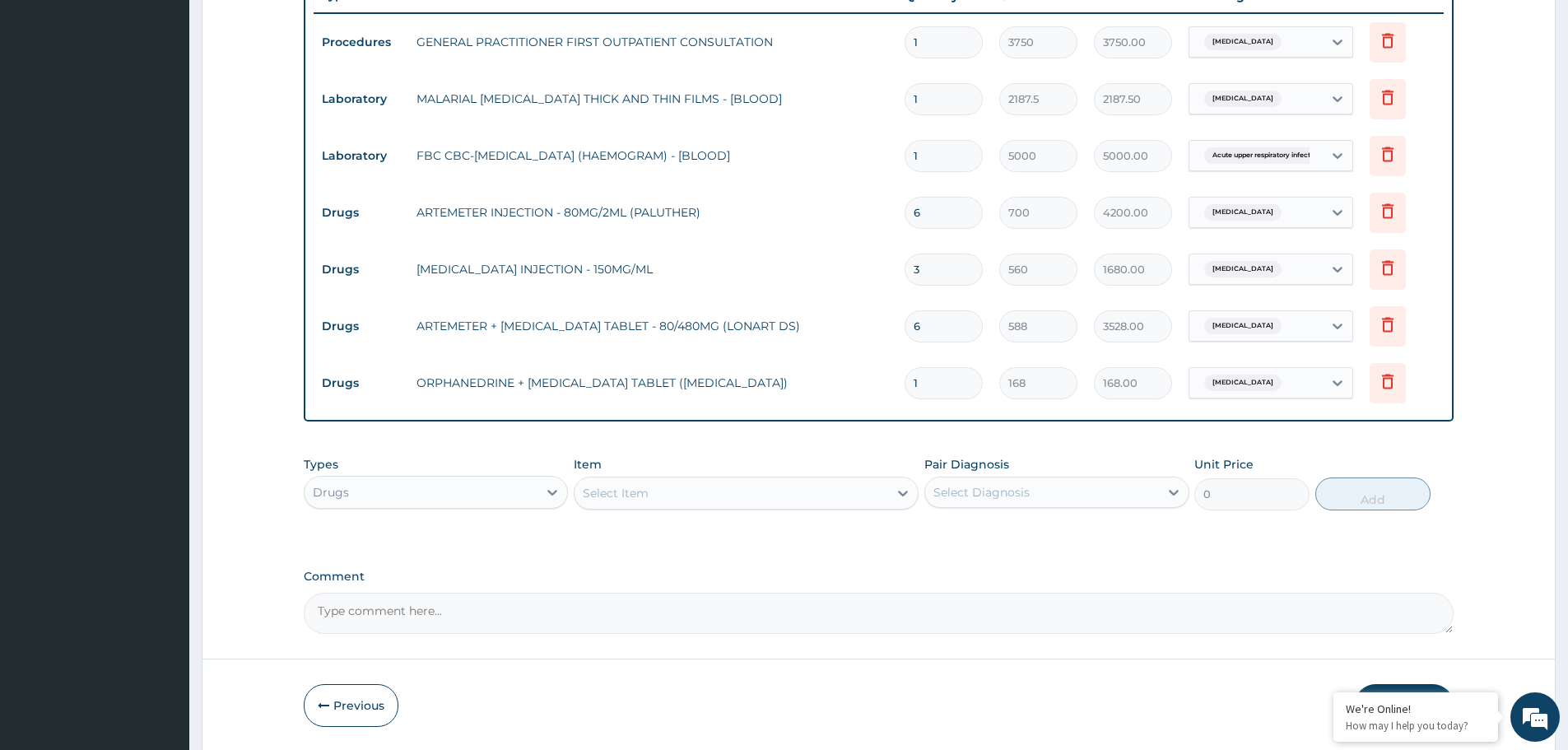
type input "0.00"
type input "2"
type input "336.00"
type input "20"
type input "3360.00"
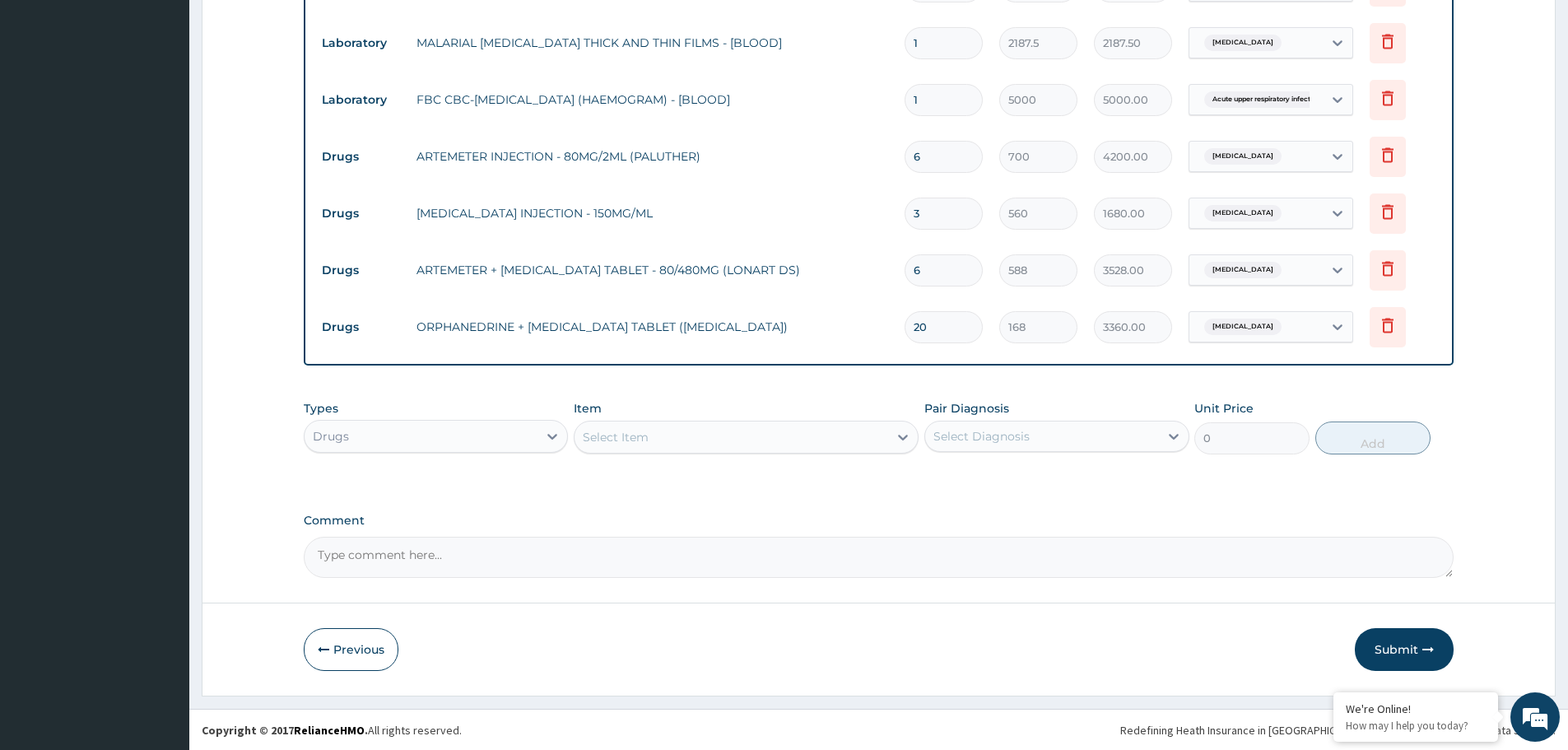
scroll to position [683, 0]
type input "20"
click at [668, 439] on div "Select Item" at bounding box center [731, 436] width 314 height 27
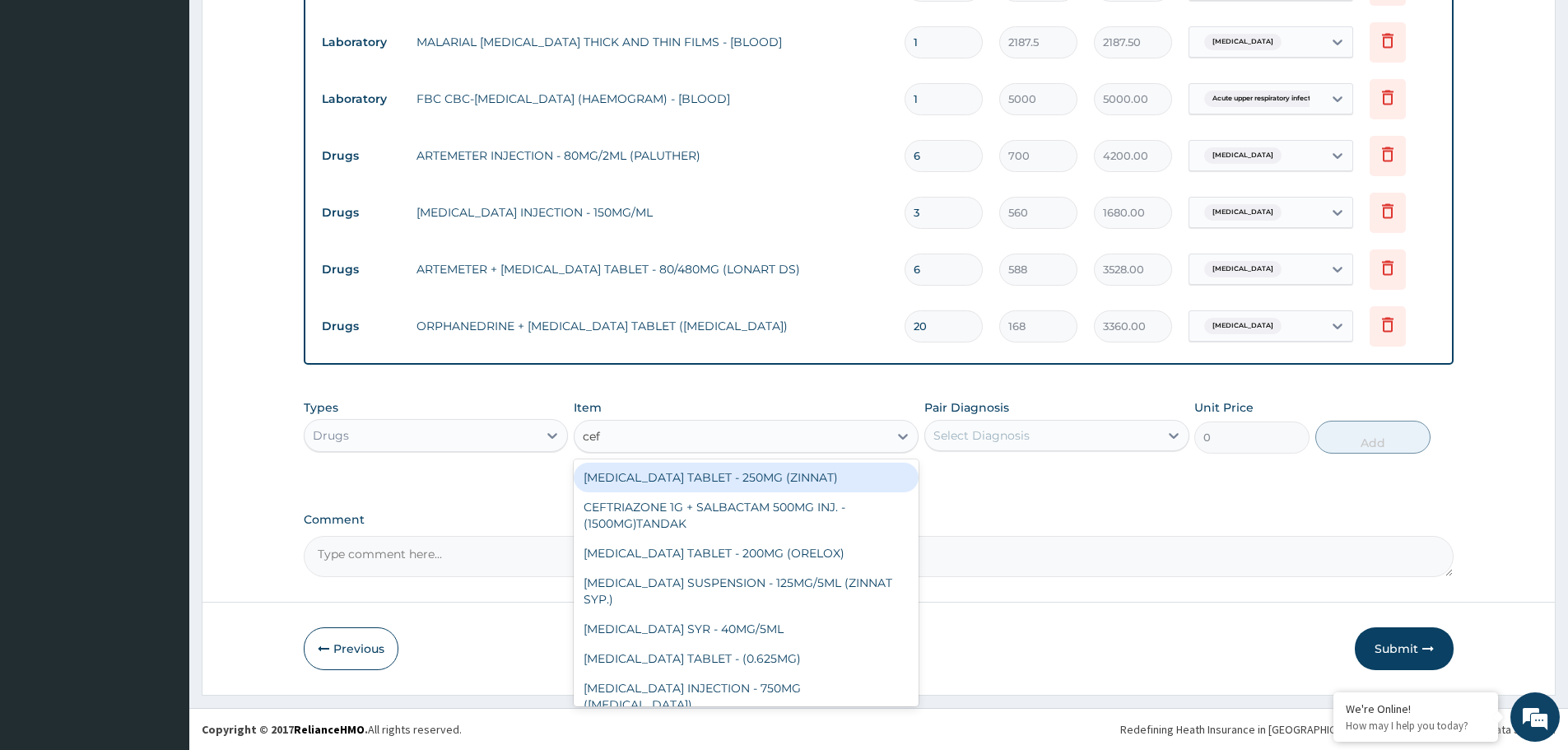
type input "cefu"
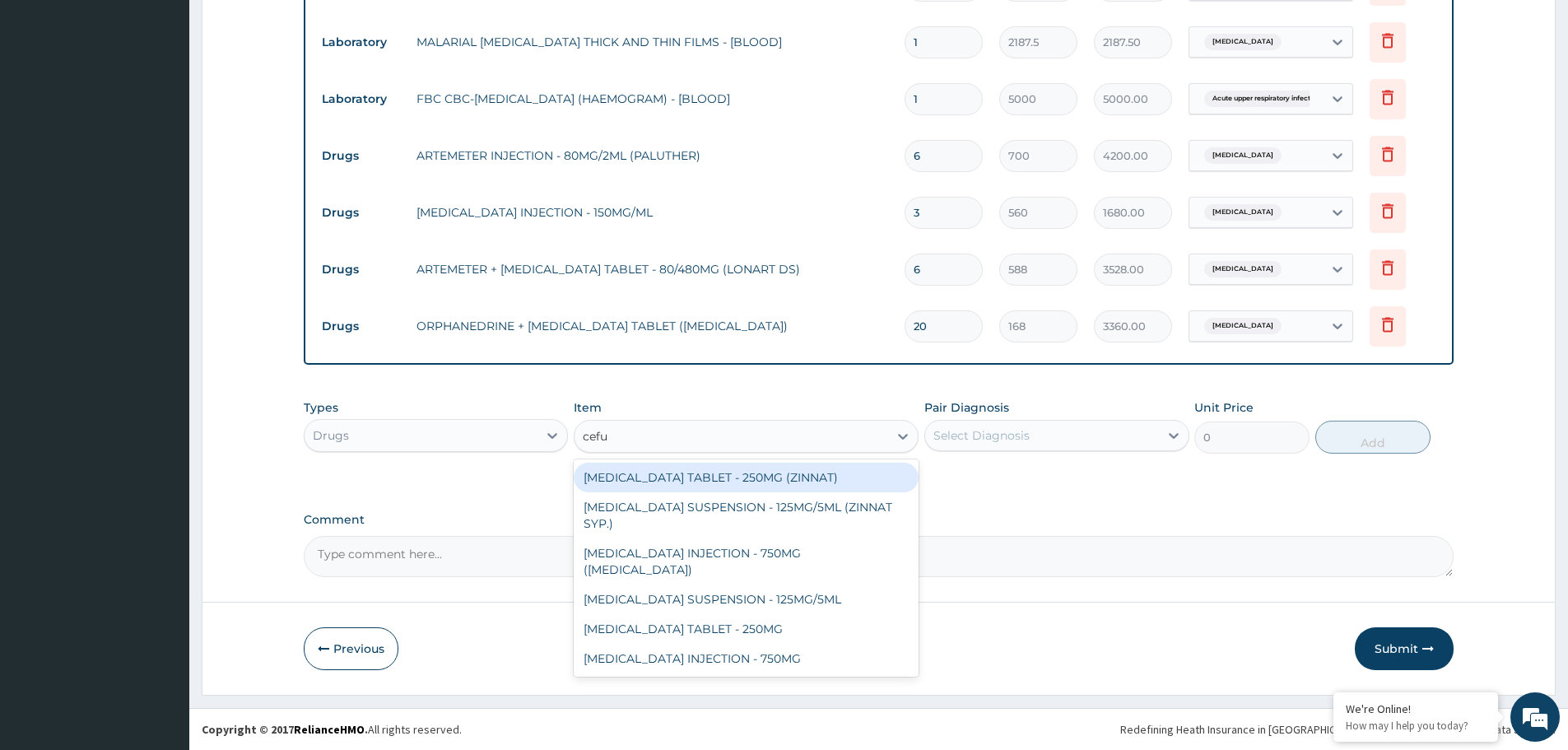
click at [774, 473] on div "CEFUROXIME TABLET - 250MG (ZINNAT)" at bounding box center [746, 477] width 345 height 30
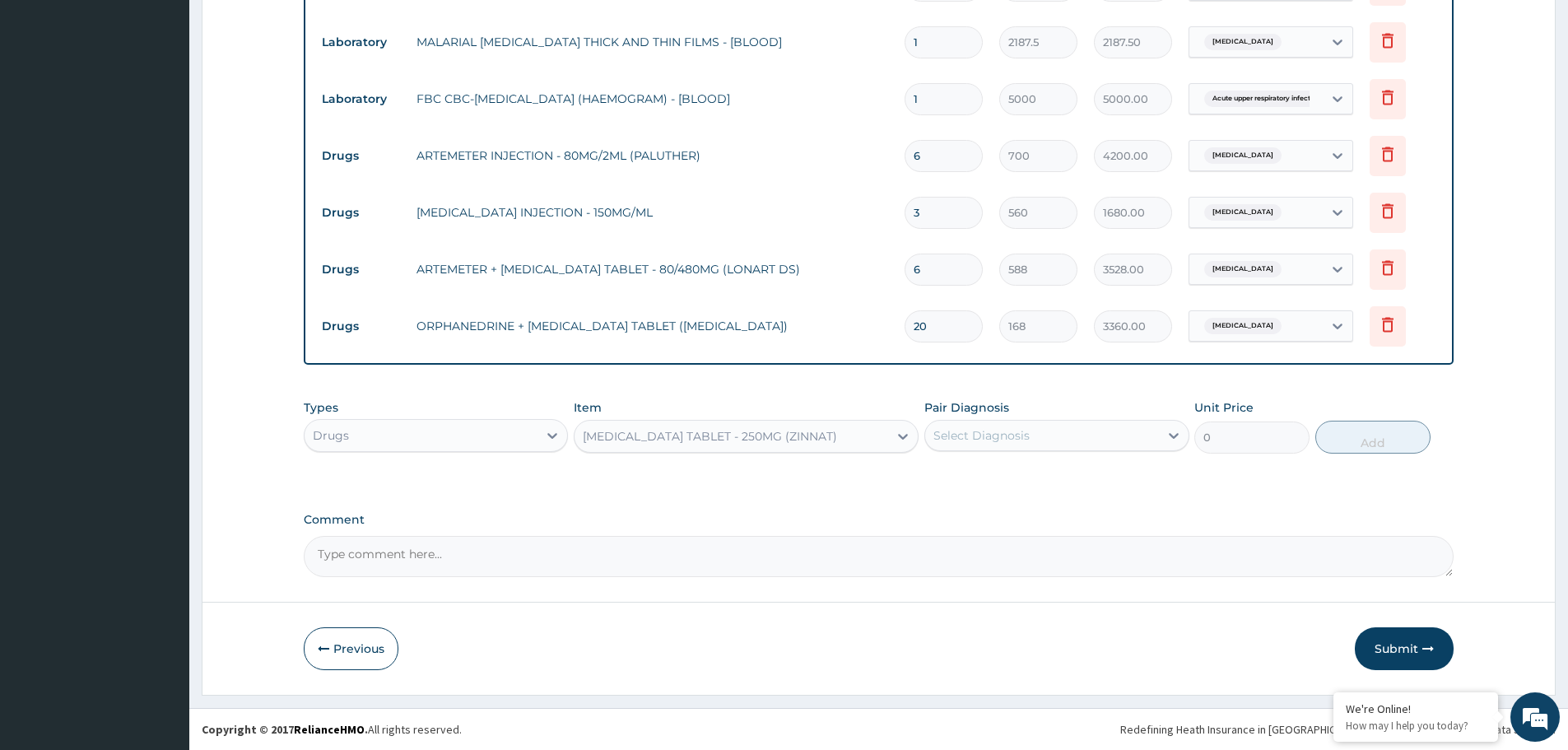
type input "1120"
click at [1037, 432] on div "Select Diagnosis" at bounding box center [1041, 435] width 233 height 27
drag, startPoint x: 1034, startPoint y: 508, endPoint x: 1328, endPoint y: 436, distance: 302.7
click at [1034, 507] on label "Acute upper respiratory infection" at bounding box center [1021, 510] width 140 height 17
checkbox input "true"
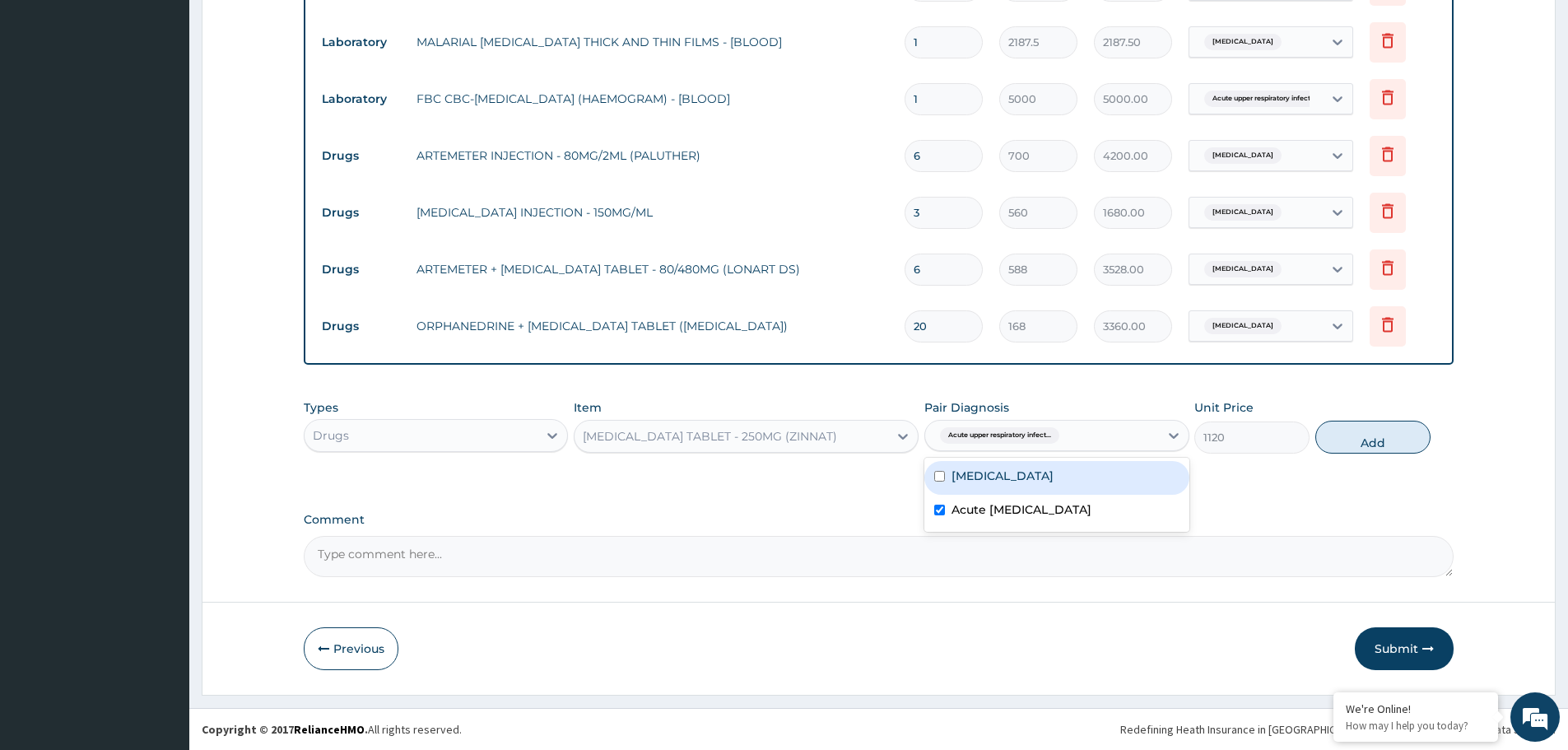
drag, startPoint x: 1390, startPoint y: 446, endPoint x: 1349, endPoint y: 438, distance: 41.8
click at [1383, 446] on button "Add" at bounding box center [1372, 437] width 115 height 32
type input "0"
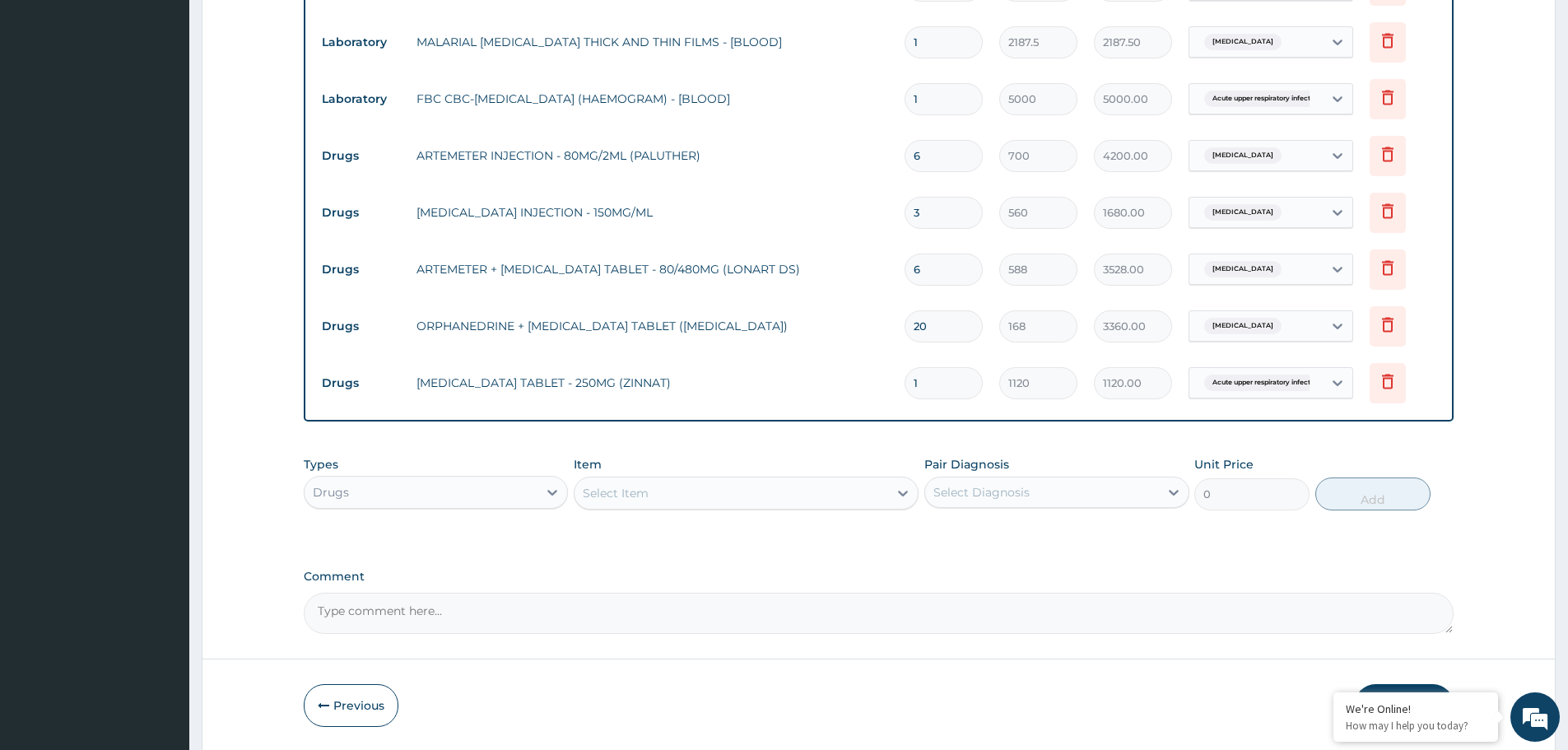
type input "10"
type input "11200.00"
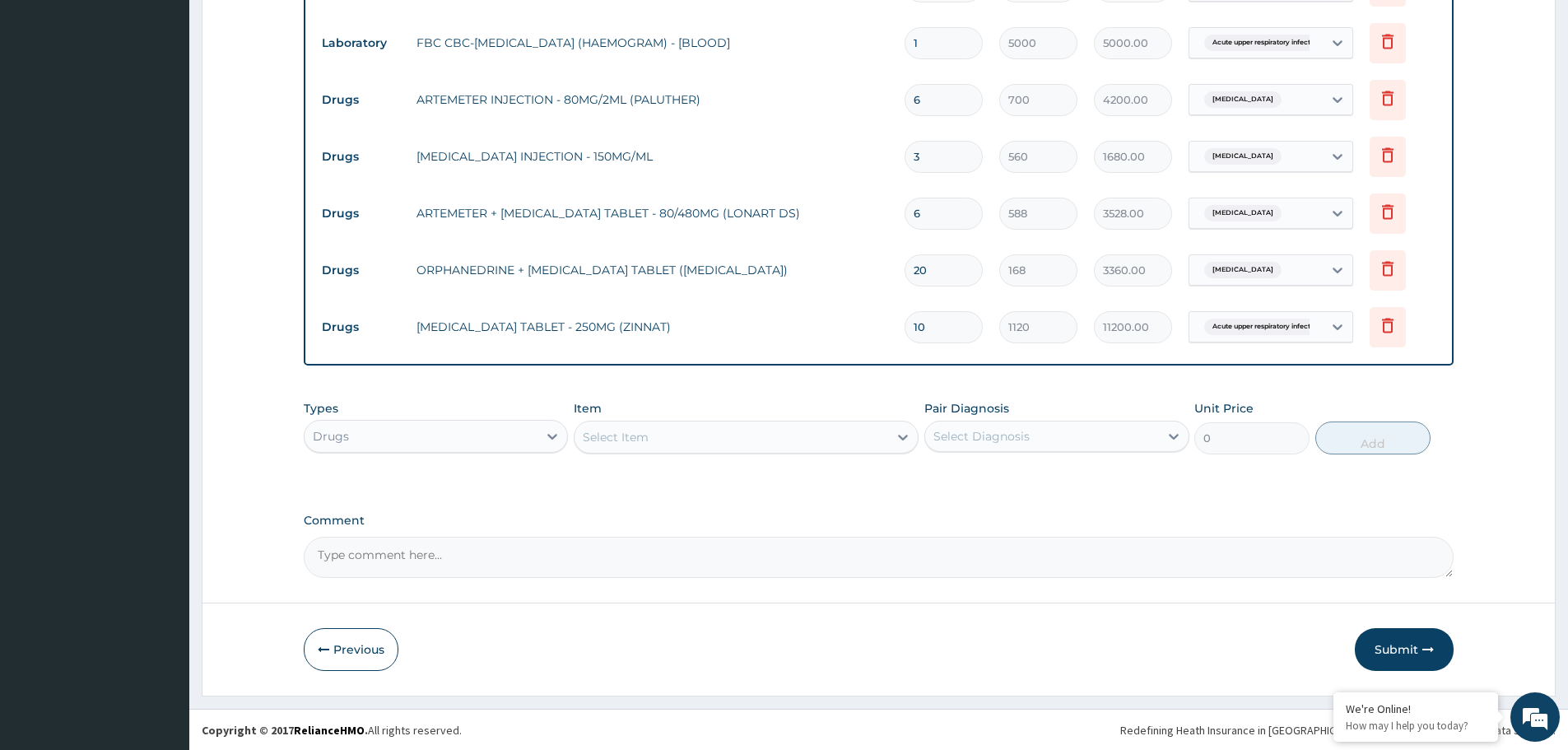
scroll to position [740, 0]
type input "10"
click at [707, 441] on div "Select Item" at bounding box center [731, 436] width 314 height 27
type input ";"
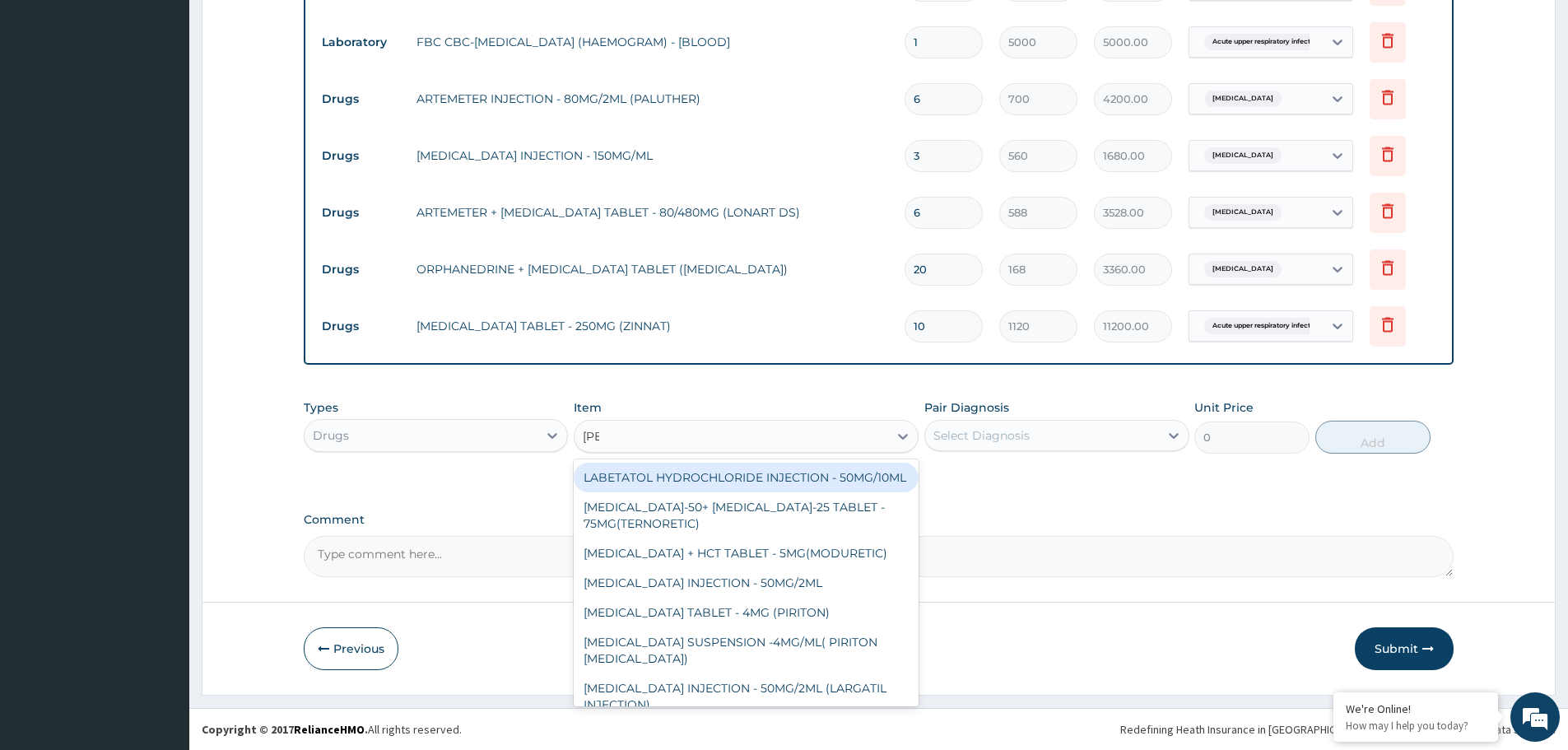
type input "lorat"
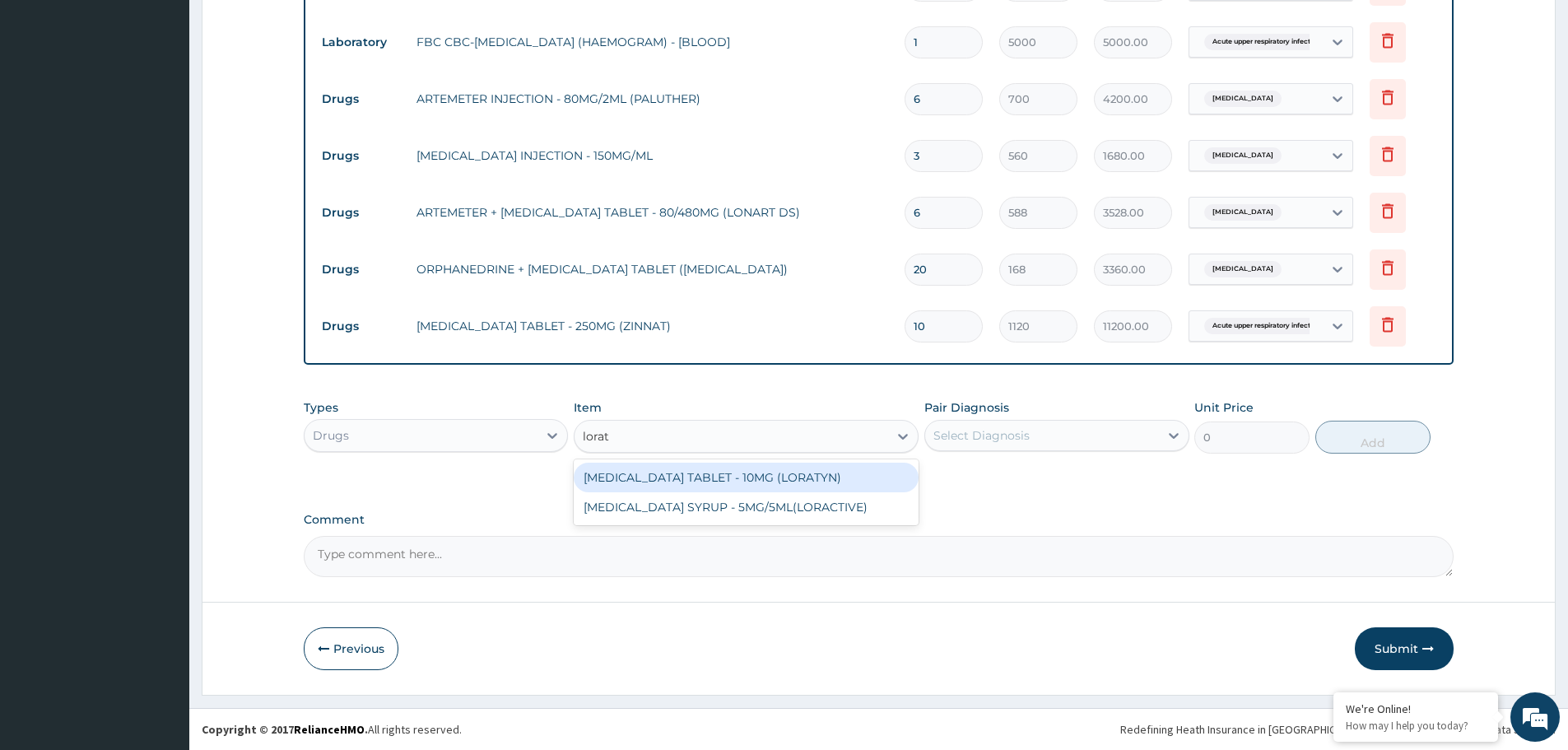
click at [727, 478] on div "LORATADINE TABLET - 10MG (LORATYN)" at bounding box center [746, 477] width 345 height 30
type input "98"
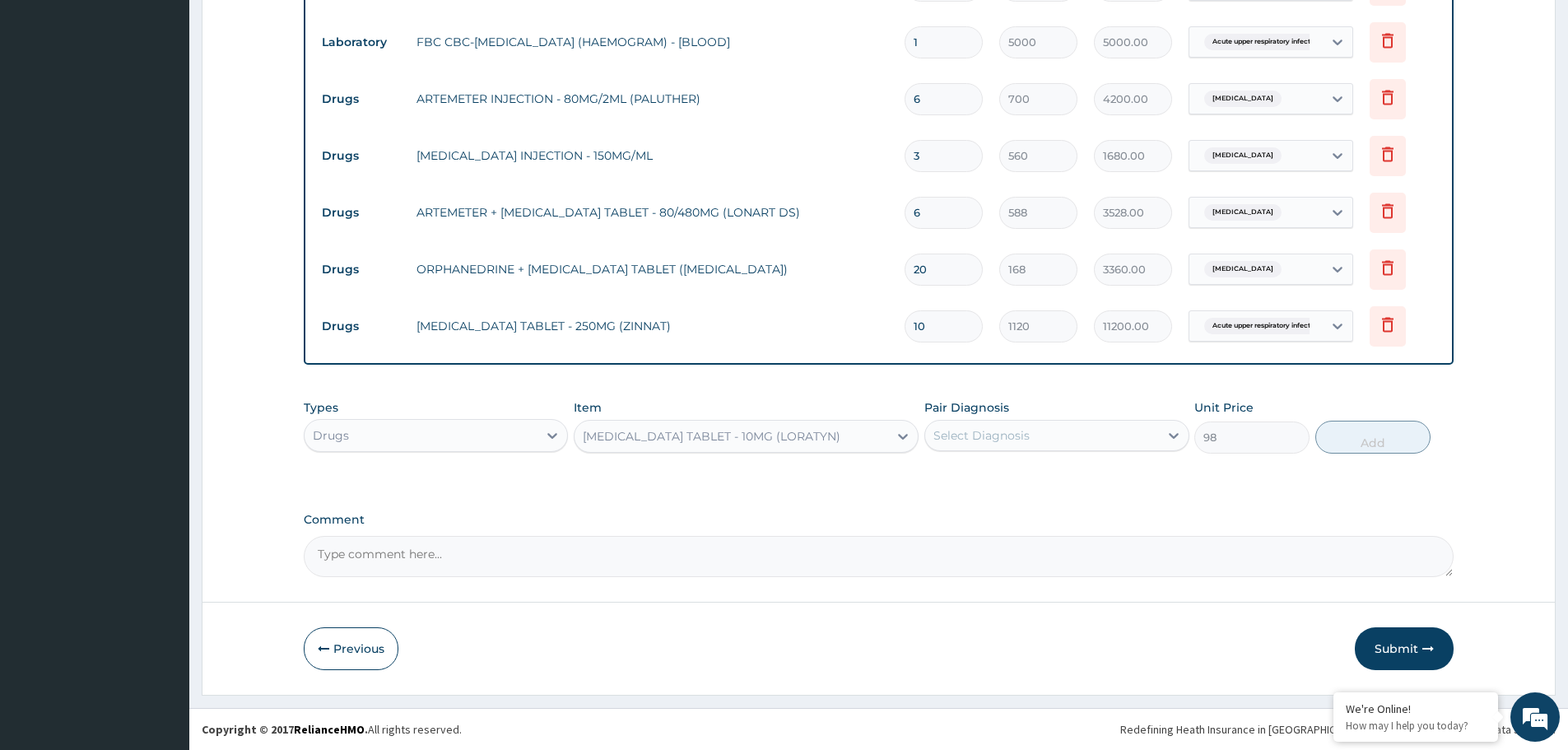
click at [1056, 420] on div "Select Diagnosis" at bounding box center [1056, 436] width 265 height 31
drag, startPoint x: 1015, startPoint y: 506, endPoint x: 1178, endPoint y: 483, distance: 164.6
click at [1034, 509] on label "Acute upper respiratory infection" at bounding box center [1021, 510] width 140 height 17
checkbox input "true"
click at [1371, 441] on button "Add" at bounding box center [1372, 437] width 115 height 32
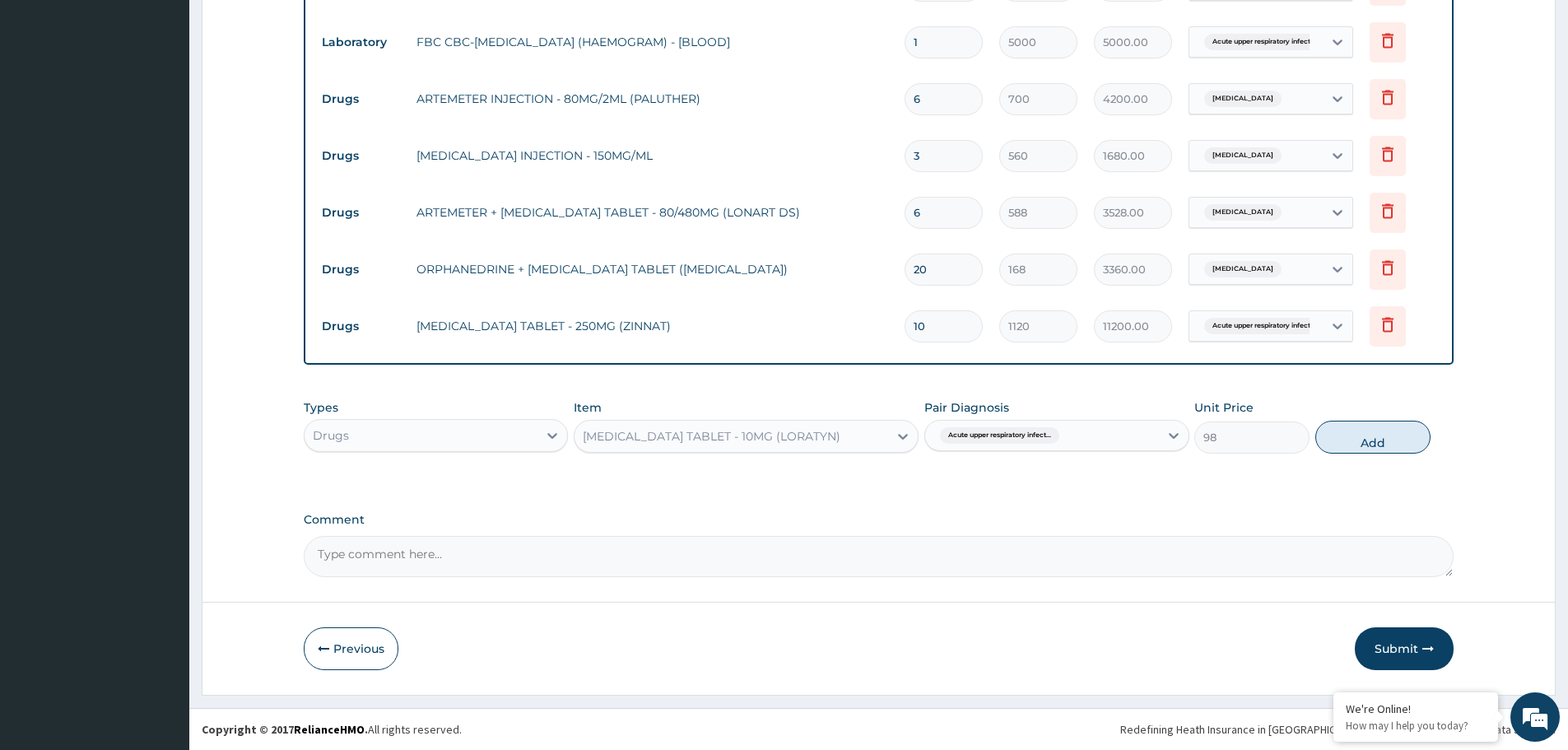
type input "0"
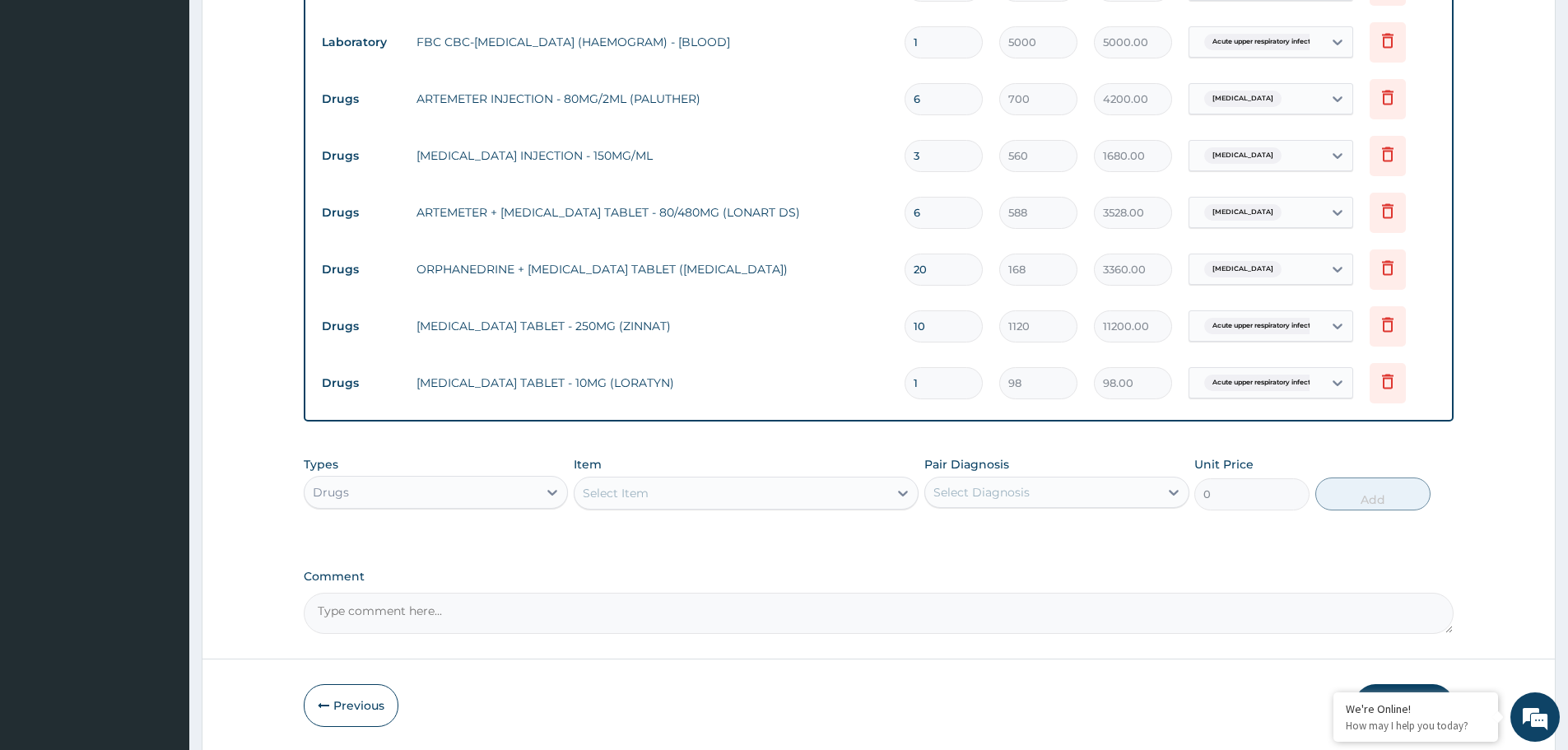
type input "10"
type input "980.00"
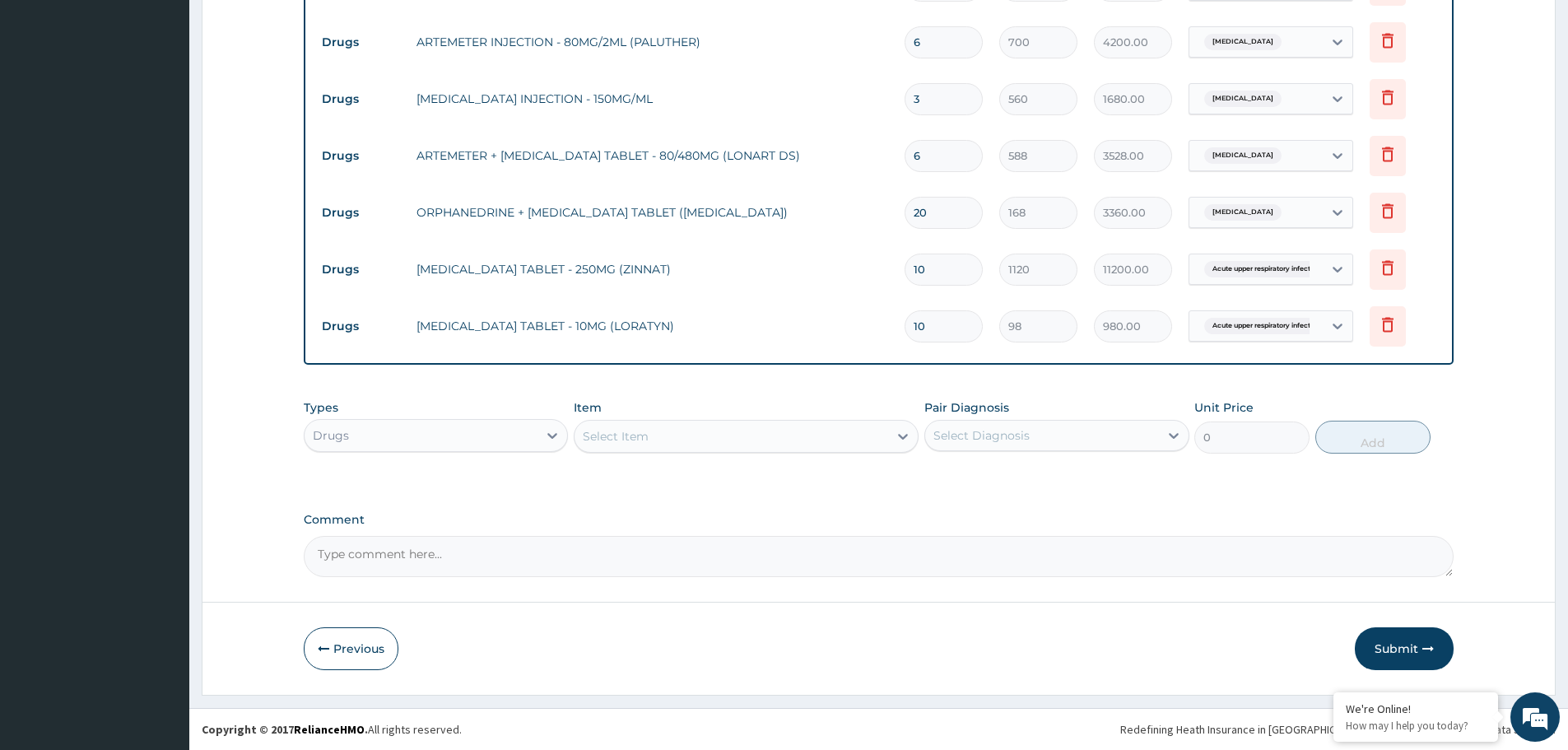
type input "10"
click at [737, 429] on div "Select Item" at bounding box center [731, 436] width 314 height 27
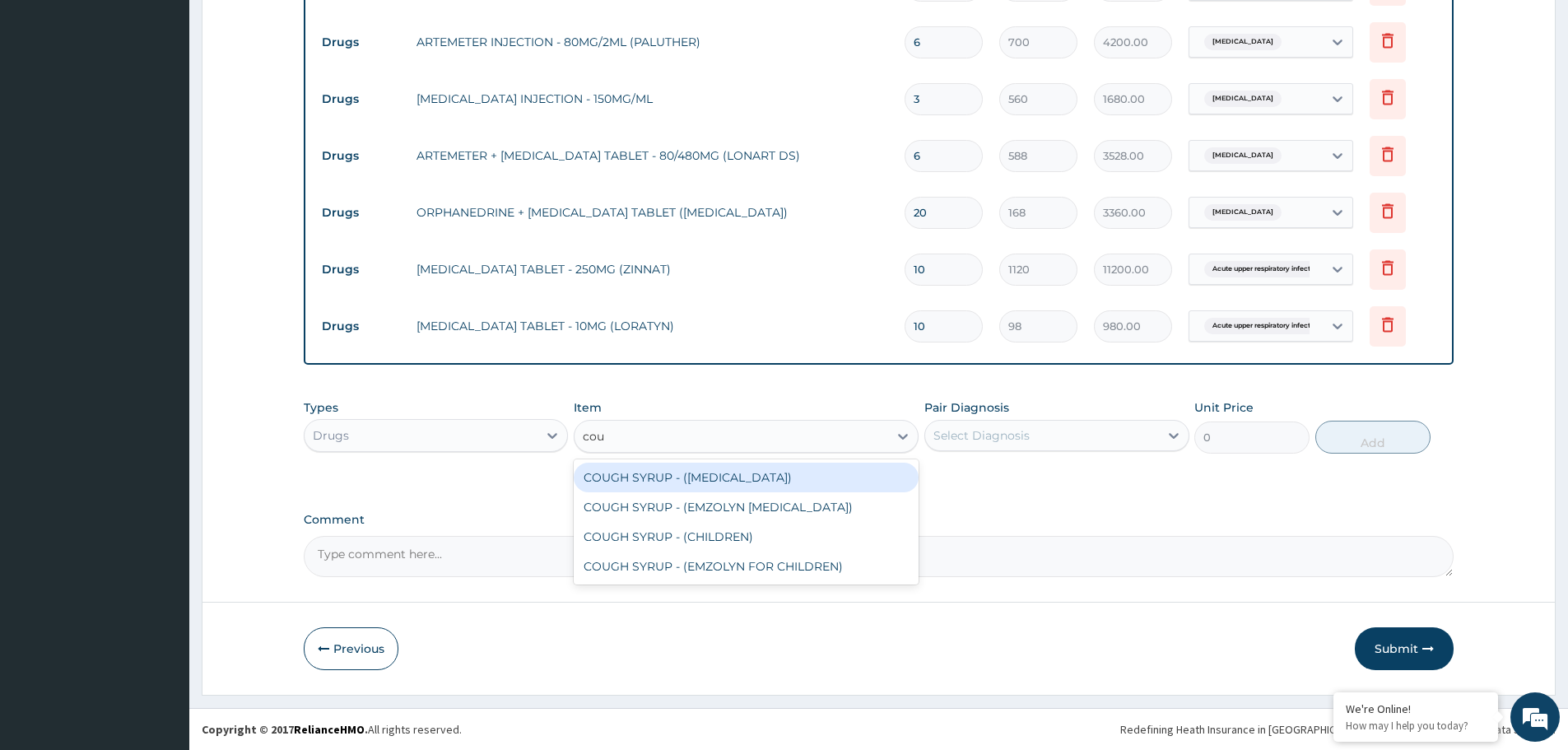
type input "coug"
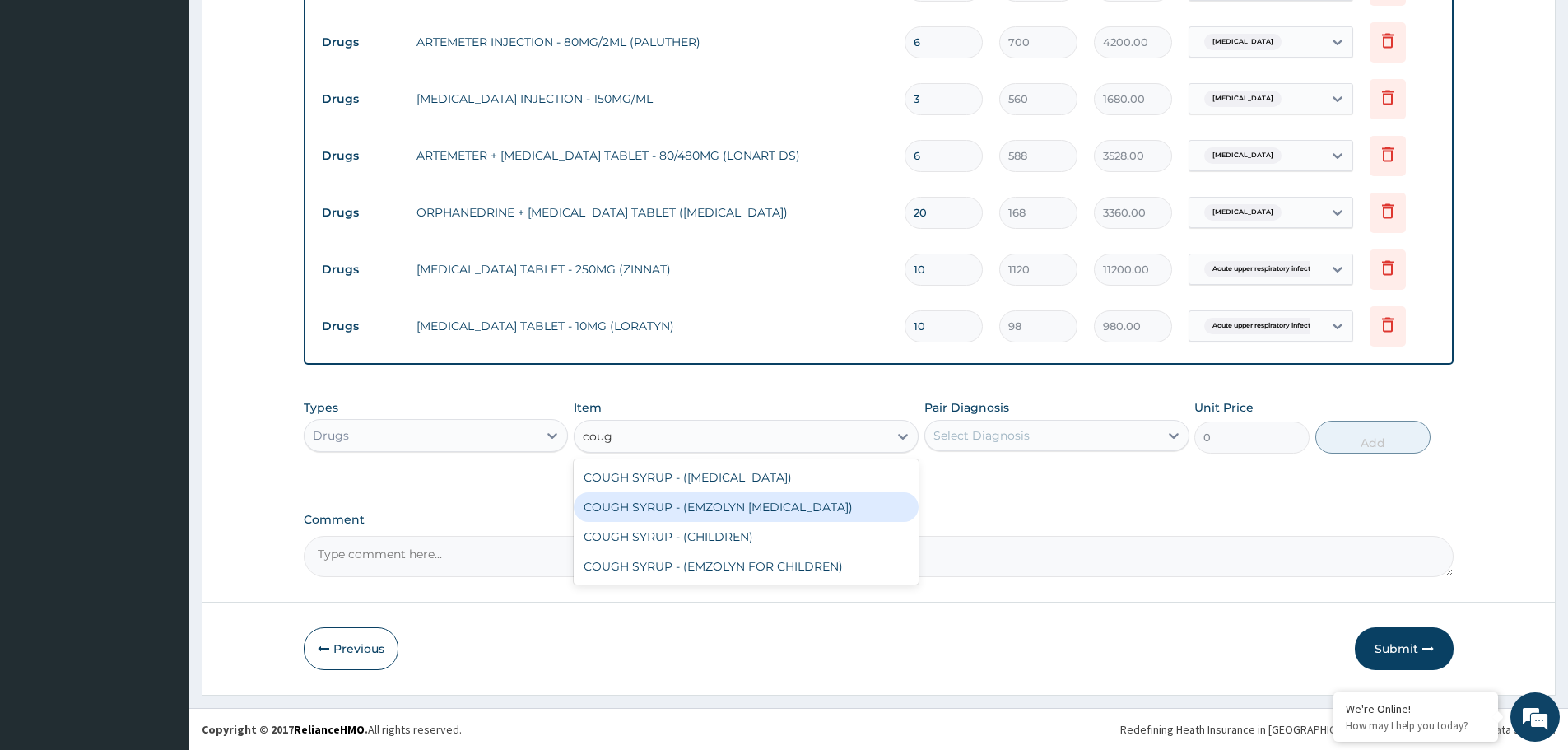
click at [746, 507] on div "COUGH SYRUP - (EMZOLYN EXPECTORANT)" at bounding box center [746, 507] width 345 height 30
type input "1120"
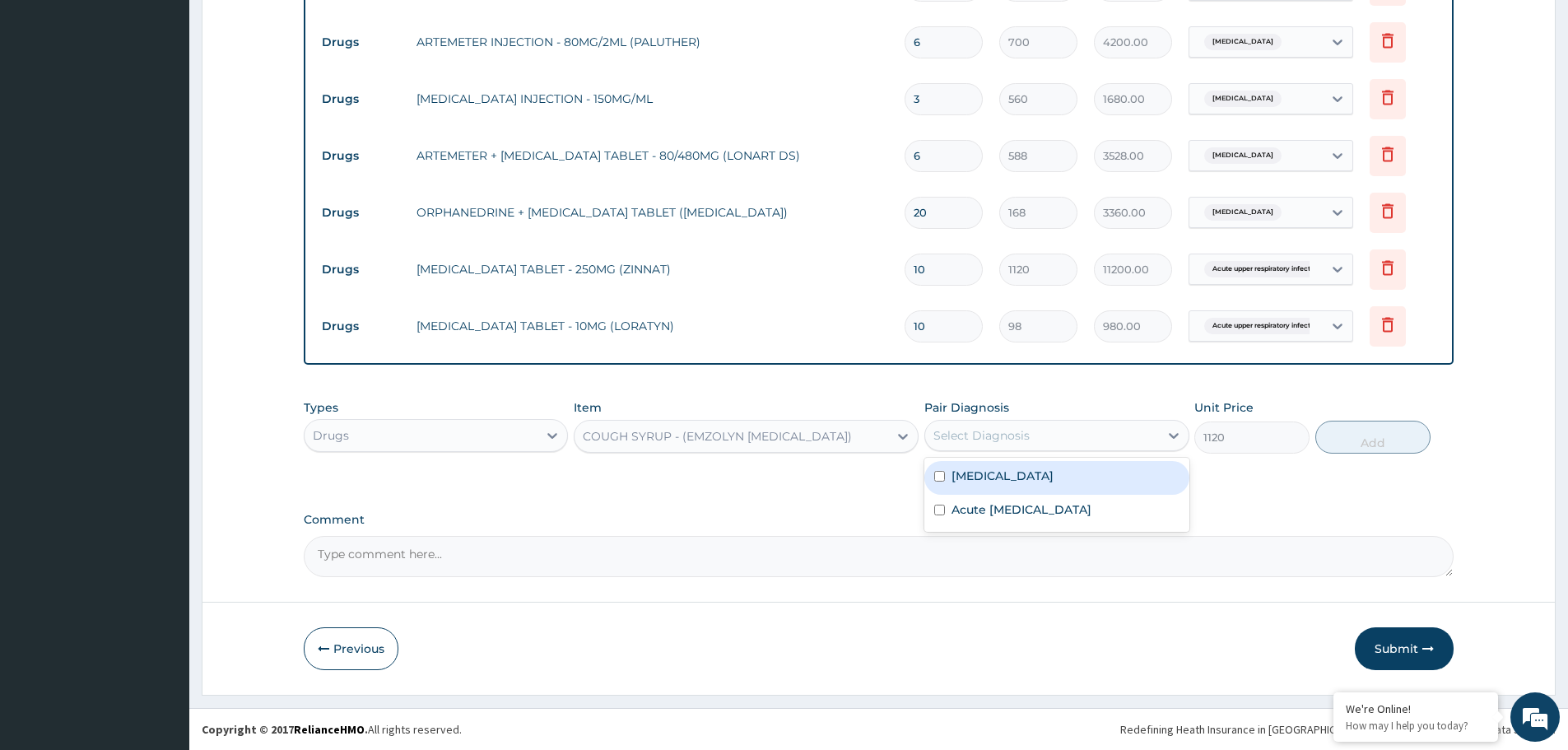
click at [1097, 437] on div "Select Diagnosis" at bounding box center [1041, 435] width 233 height 27
click at [1041, 512] on label "Acute upper respiratory infection" at bounding box center [1021, 510] width 140 height 17
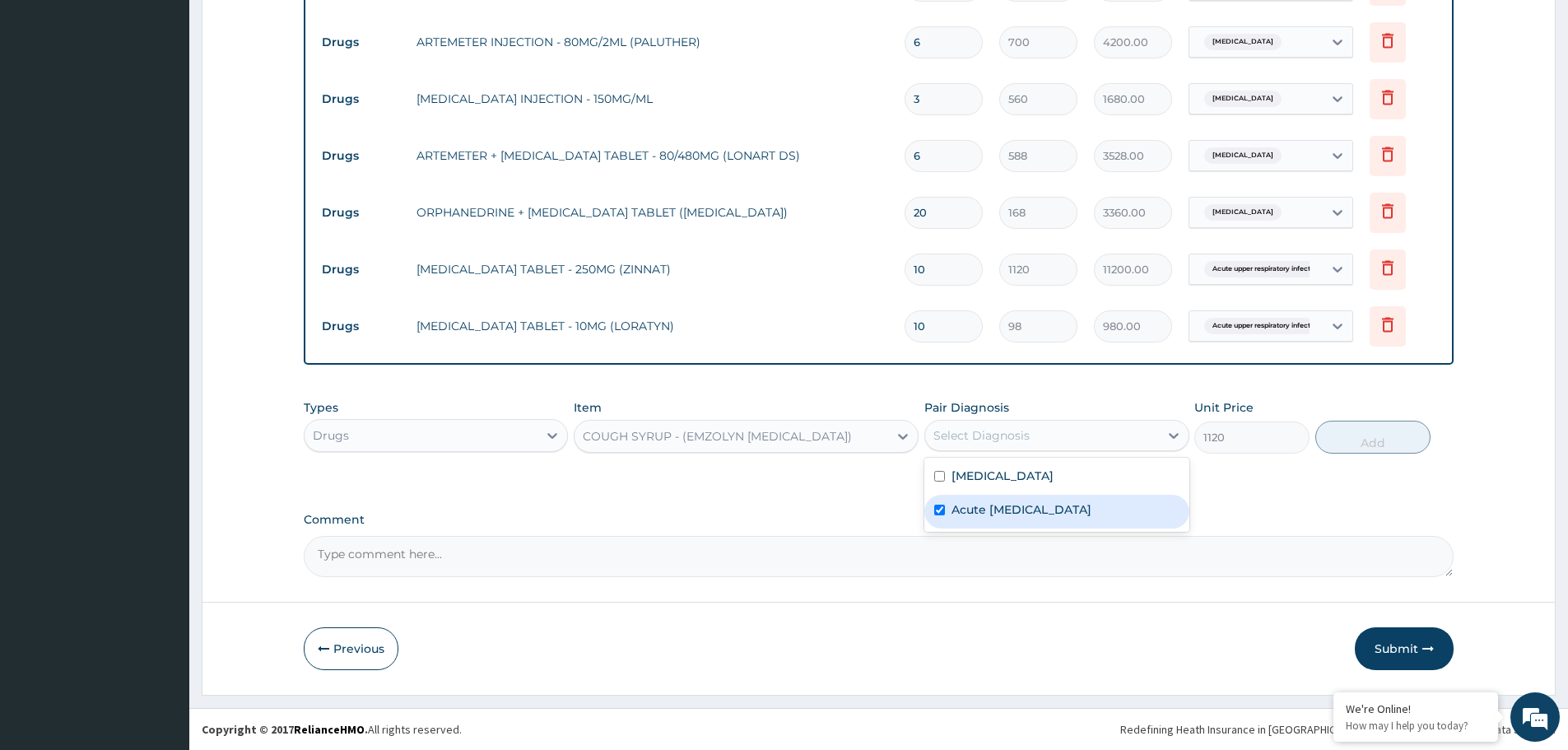
checkbox input "true"
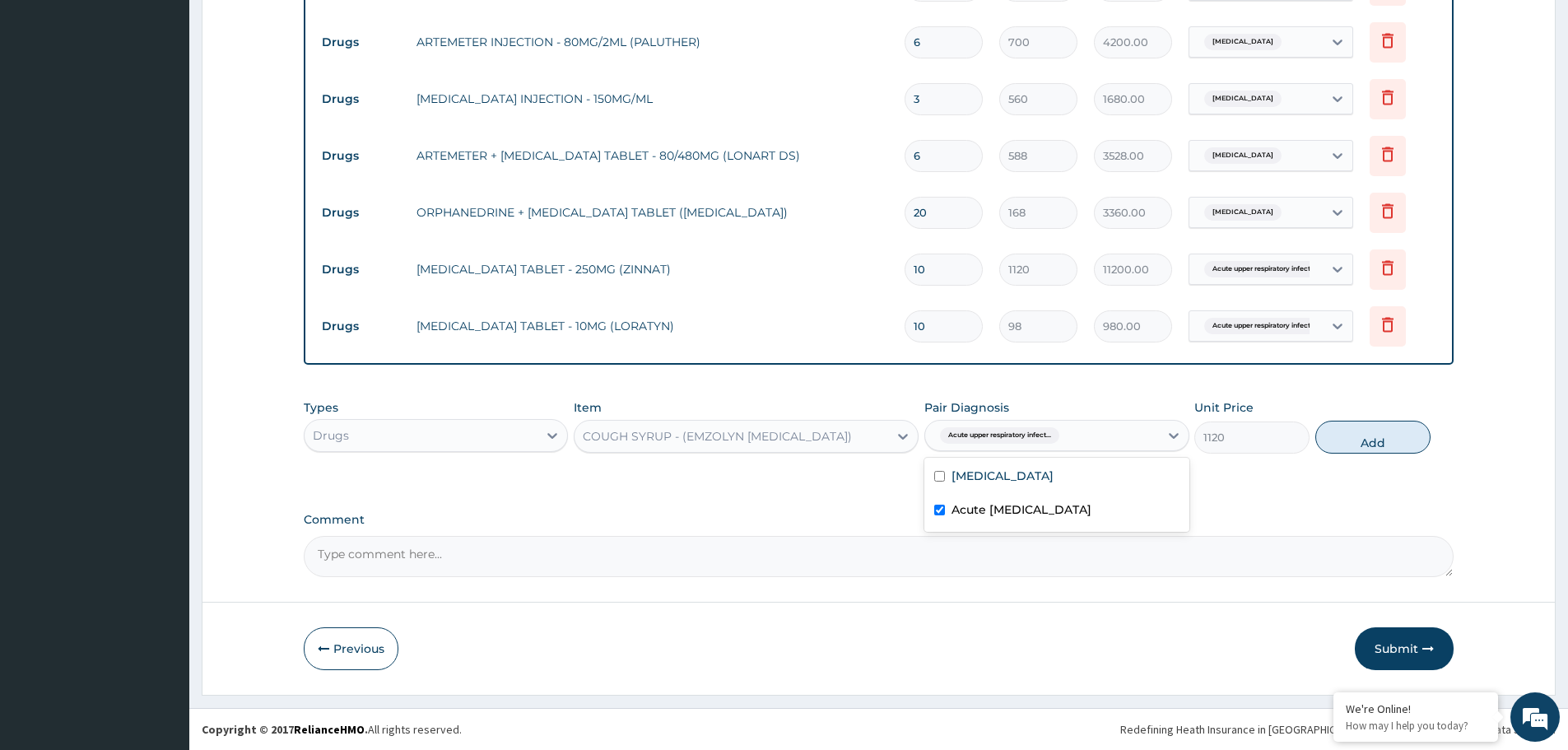
click at [1393, 437] on button "Add" at bounding box center [1372, 437] width 115 height 32
type input "0"
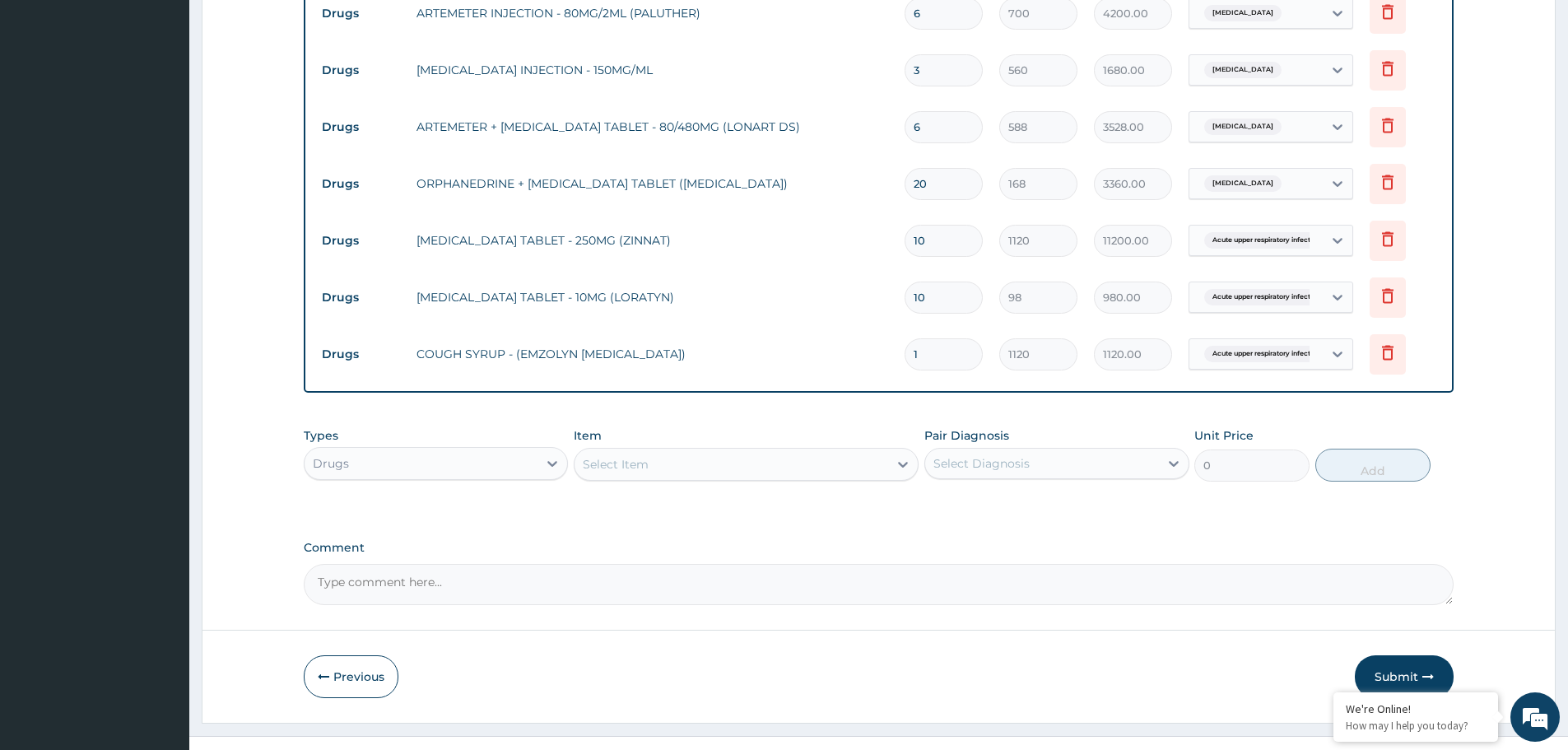
scroll to position [854, 0]
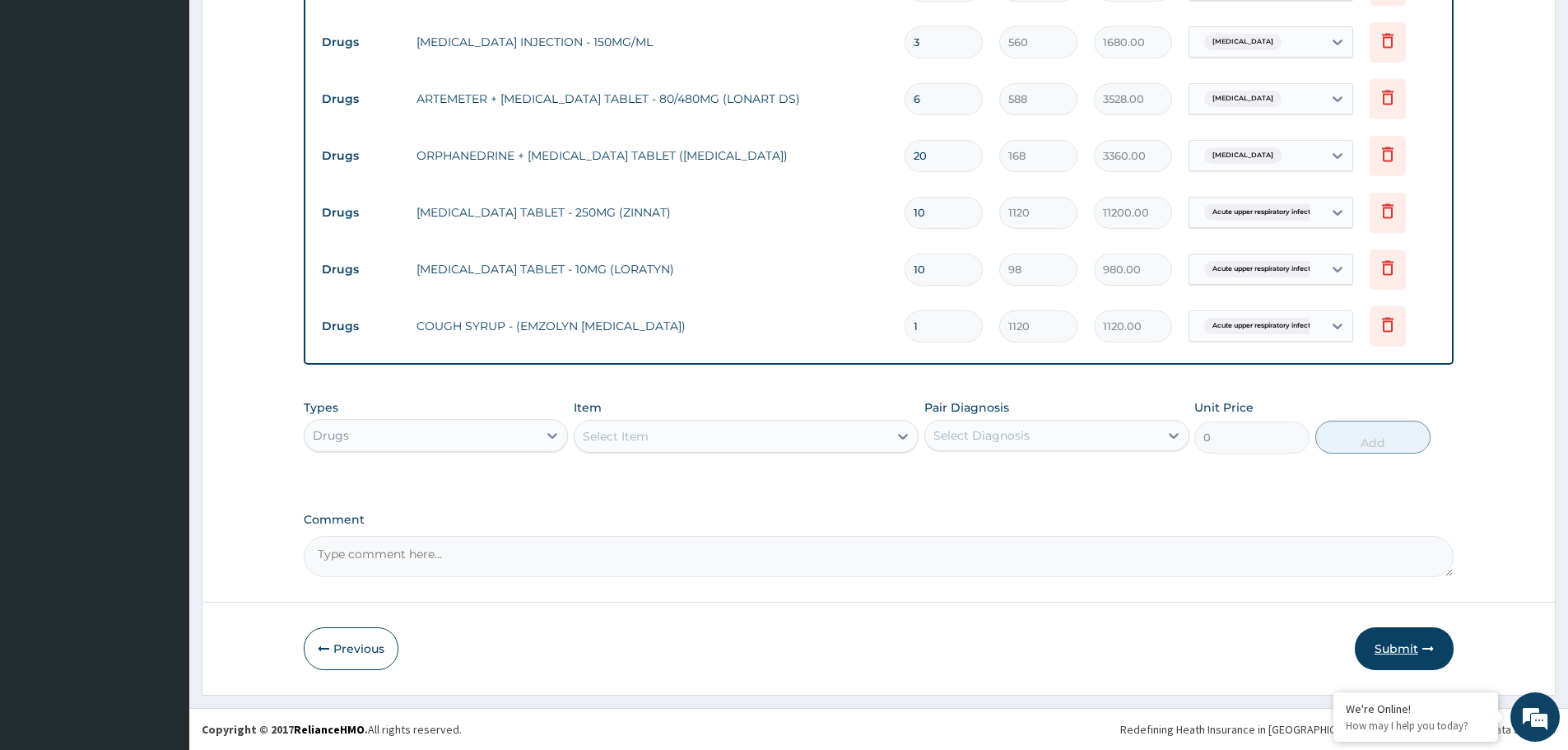
click at [1427, 657] on button "Submit" at bounding box center [1404, 650] width 98 height 43
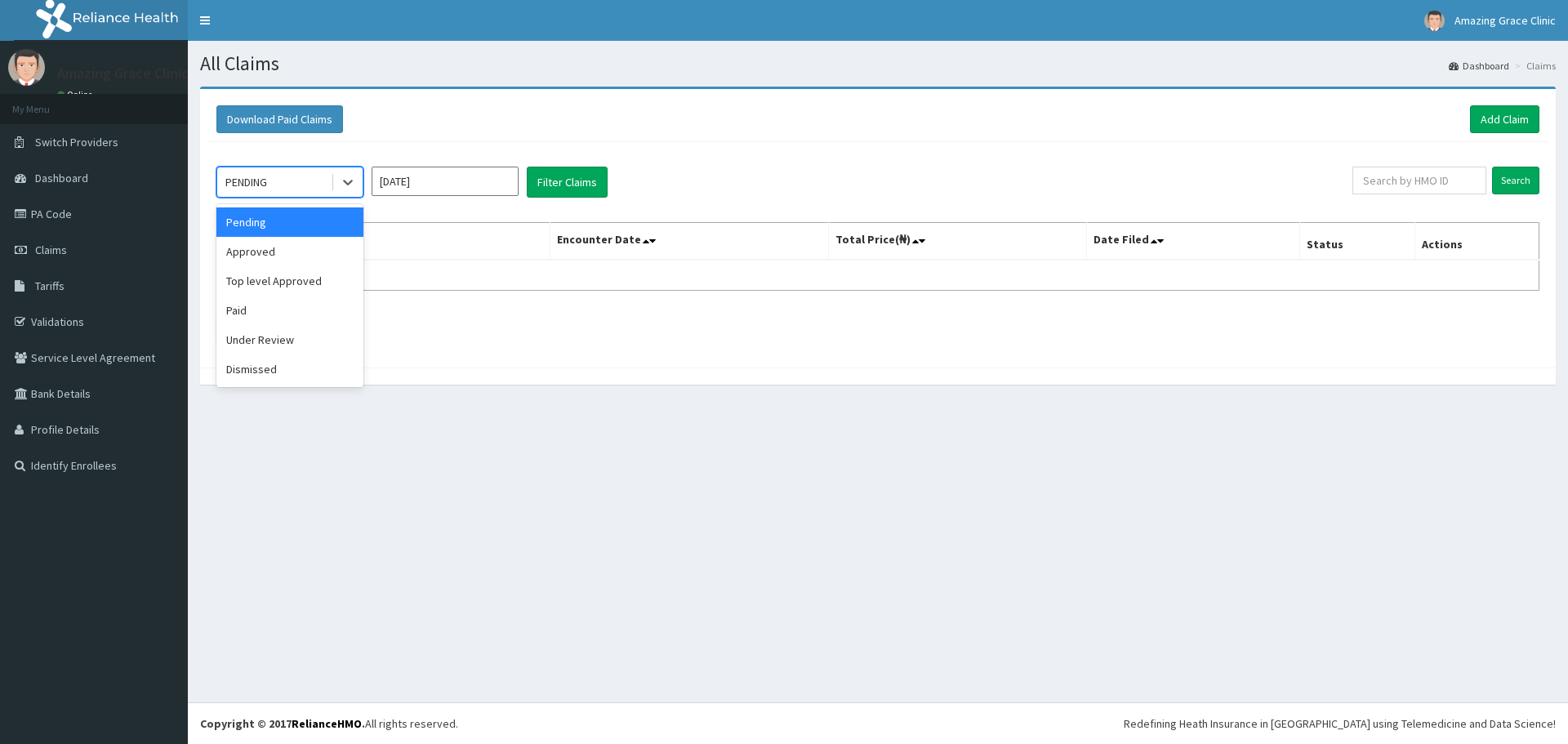
click at [267, 186] on div "PENDING" at bounding box center [246, 182] width 42 height 17
click at [277, 249] on div "Approved" at bounding box center [290, 252] width 147 height 29
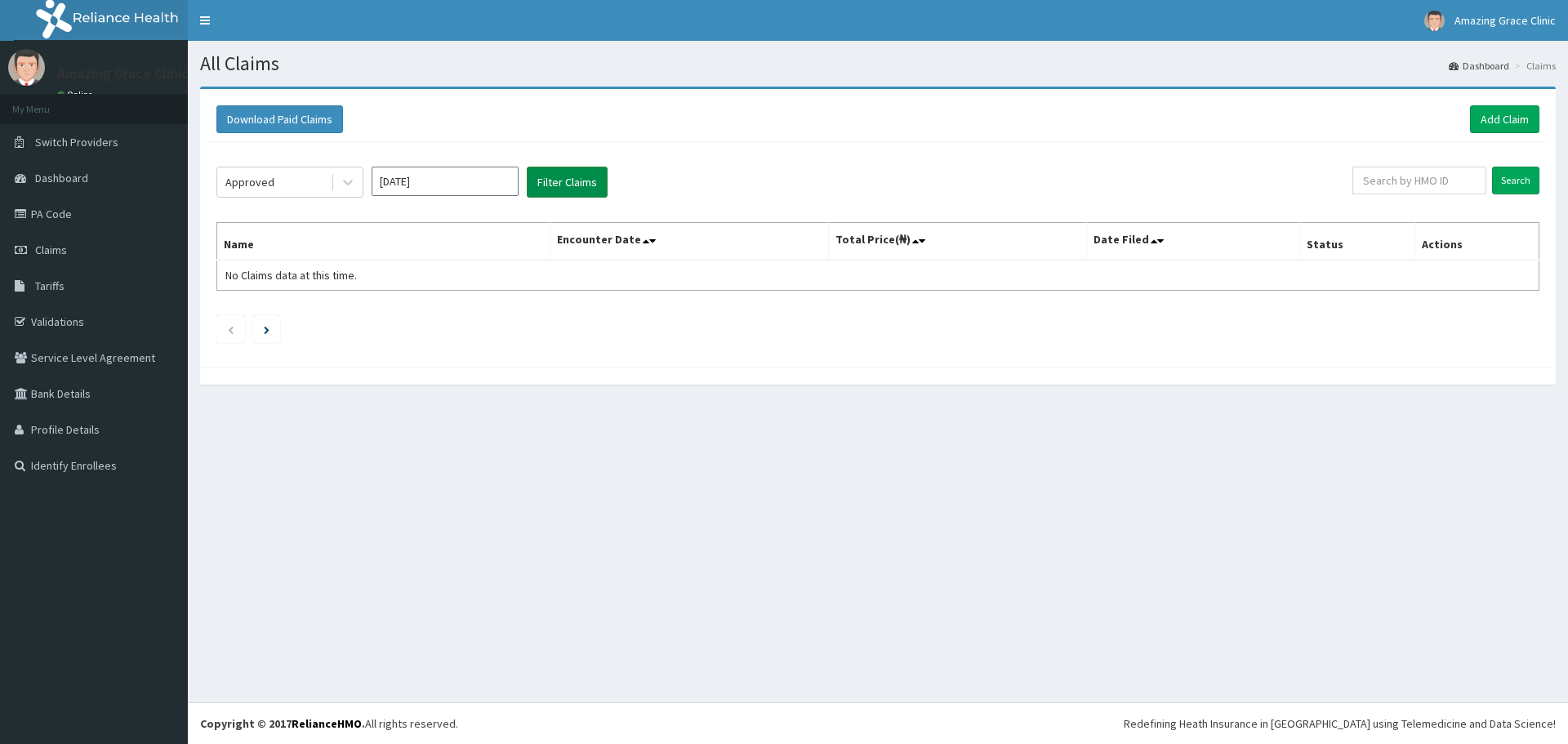
click at [560, 185] on button "Filter Claims" at bounding box center [567, 183] width 81 height 31
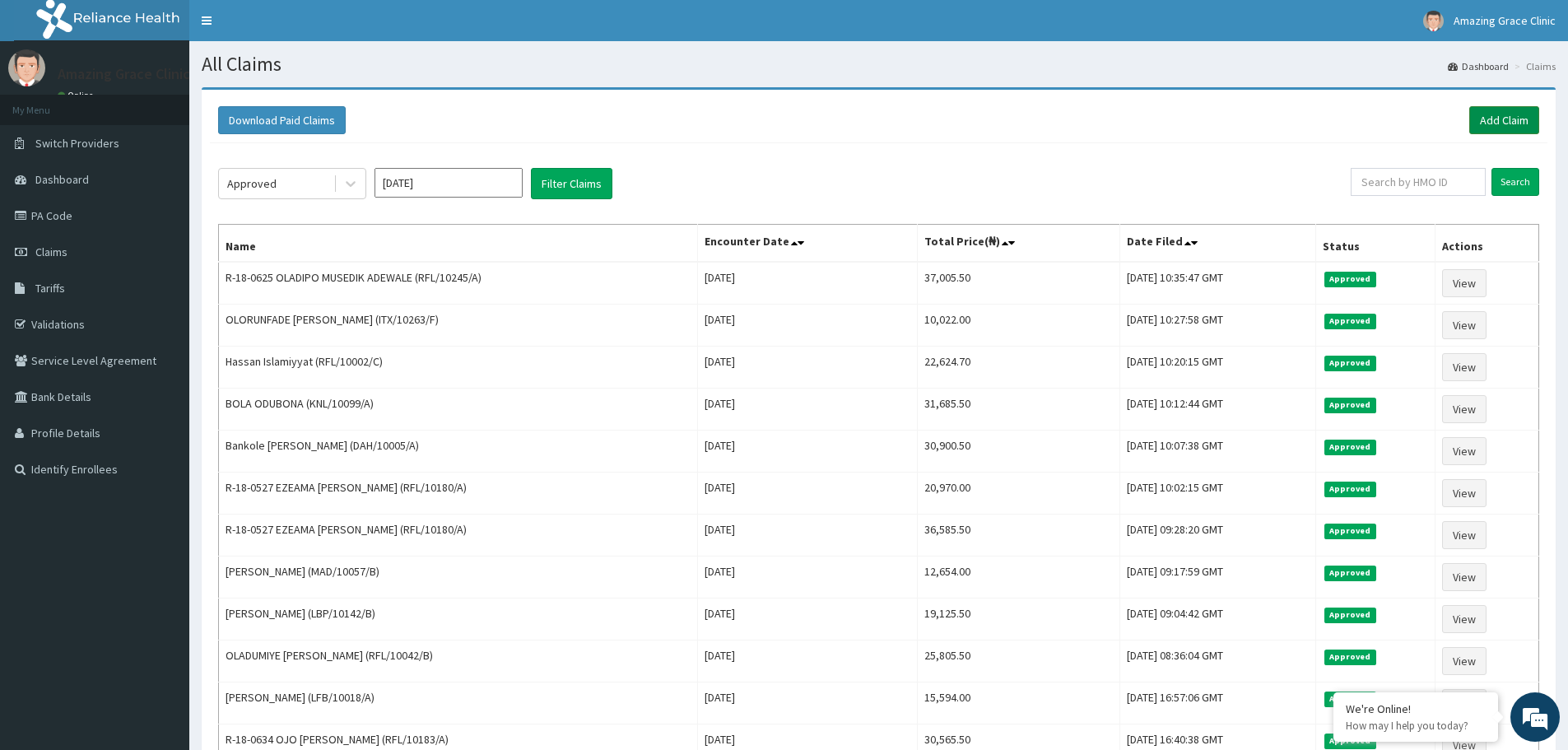
click at [1497, 120] on link "Add Claim" at bounding box center [1504, 120] width 70 height 28
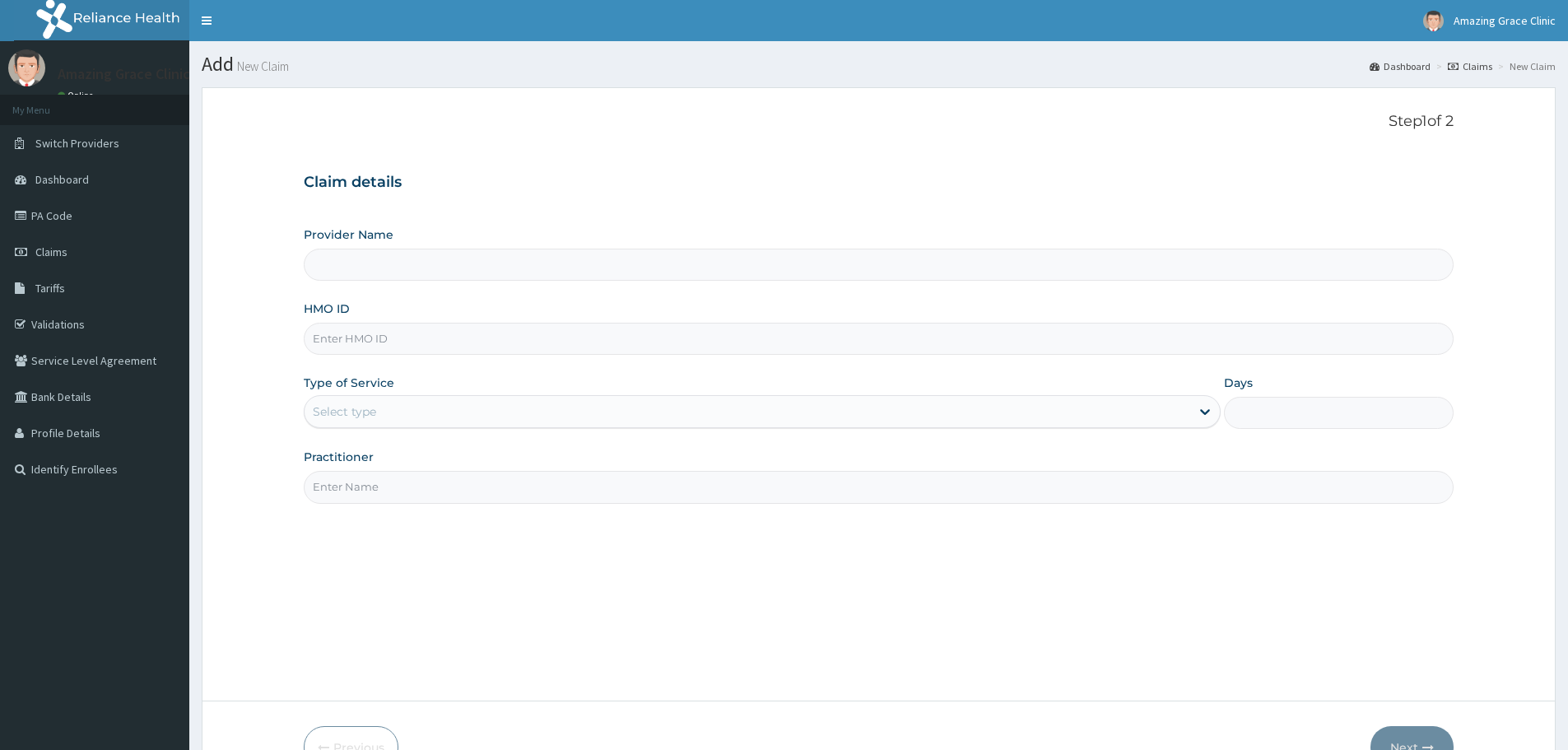
click at [381, 330] on input "HMO ID" at bounding box center [878, 339] width 1150 height 32
paste input "RFL/10322/A"
type input "RFL/10322/A"
click at [416, 415] on div "Select type" at bounding box center [748, 411] width 885 height 27
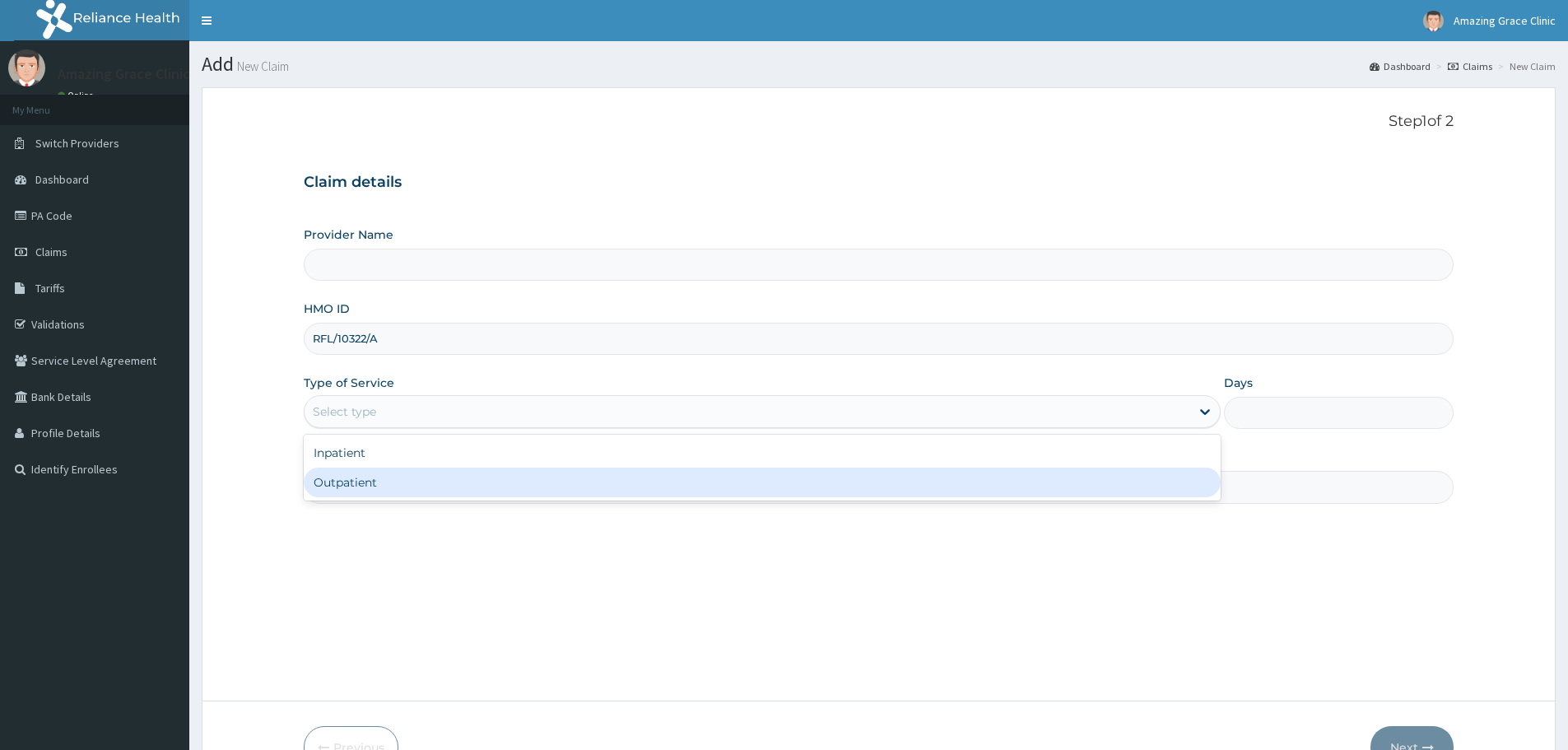
click at [393, 479] on div "Outpatient" at bounding box center [762, 482] width 917 height 30
type input "1"
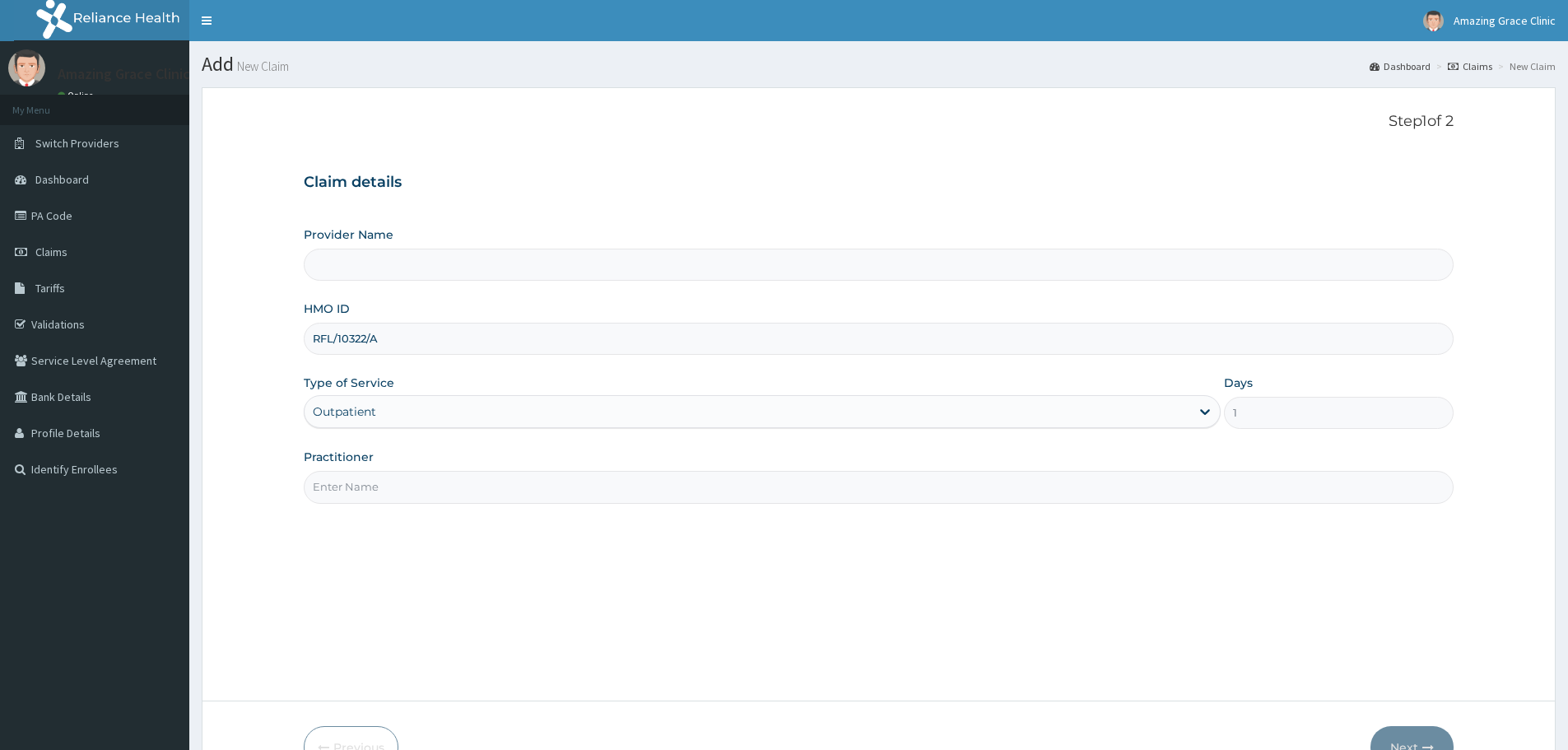
click at [446, 497] on input "Practitioner" at bounding box center [878, 487] width 1150 height 32
type input "[PERSON_NAME]"
type input "Amazing Grace Clinic- ijebu ode"
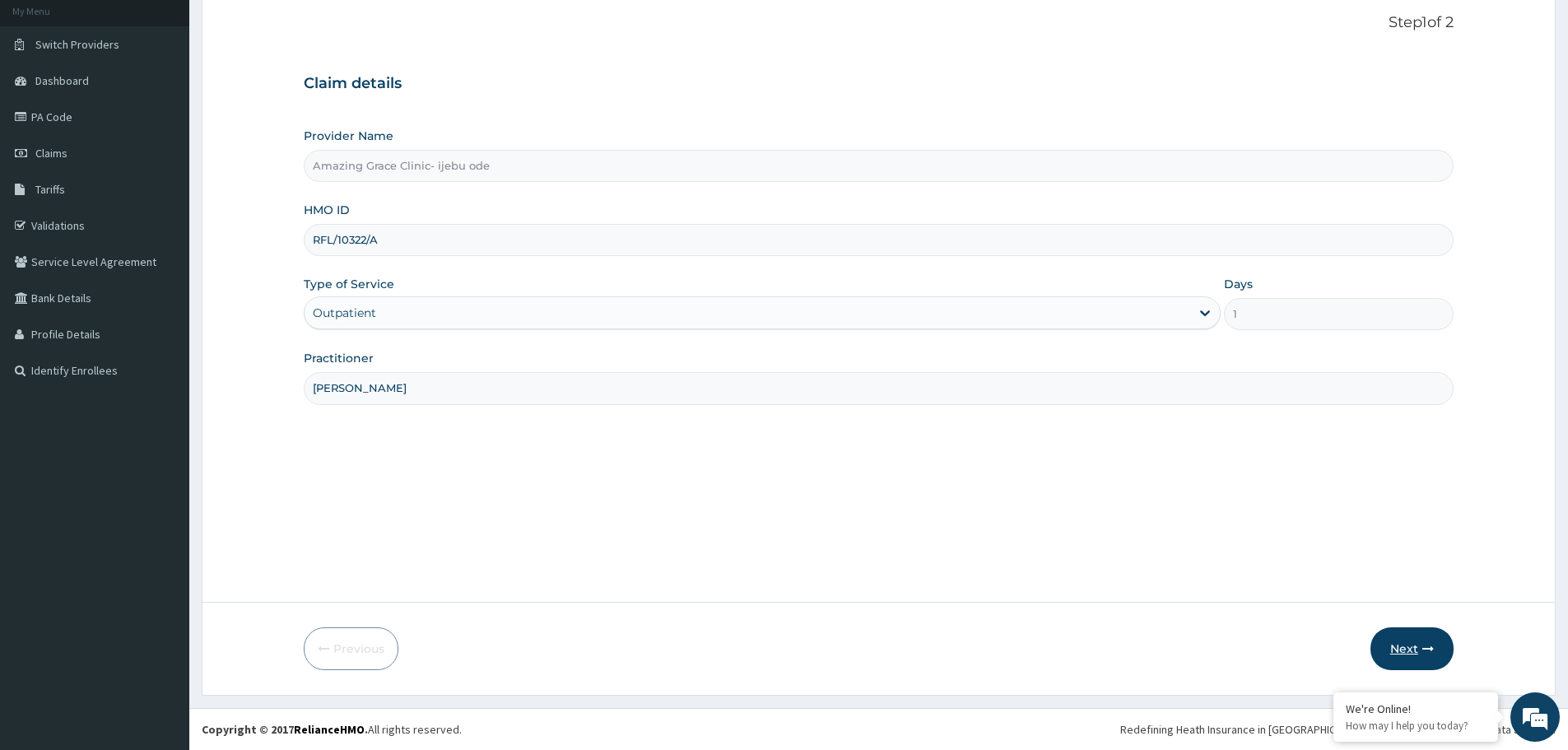
click at [1415, 649] on button "Next" at bounding box center [1412, 650] width 84 height 43
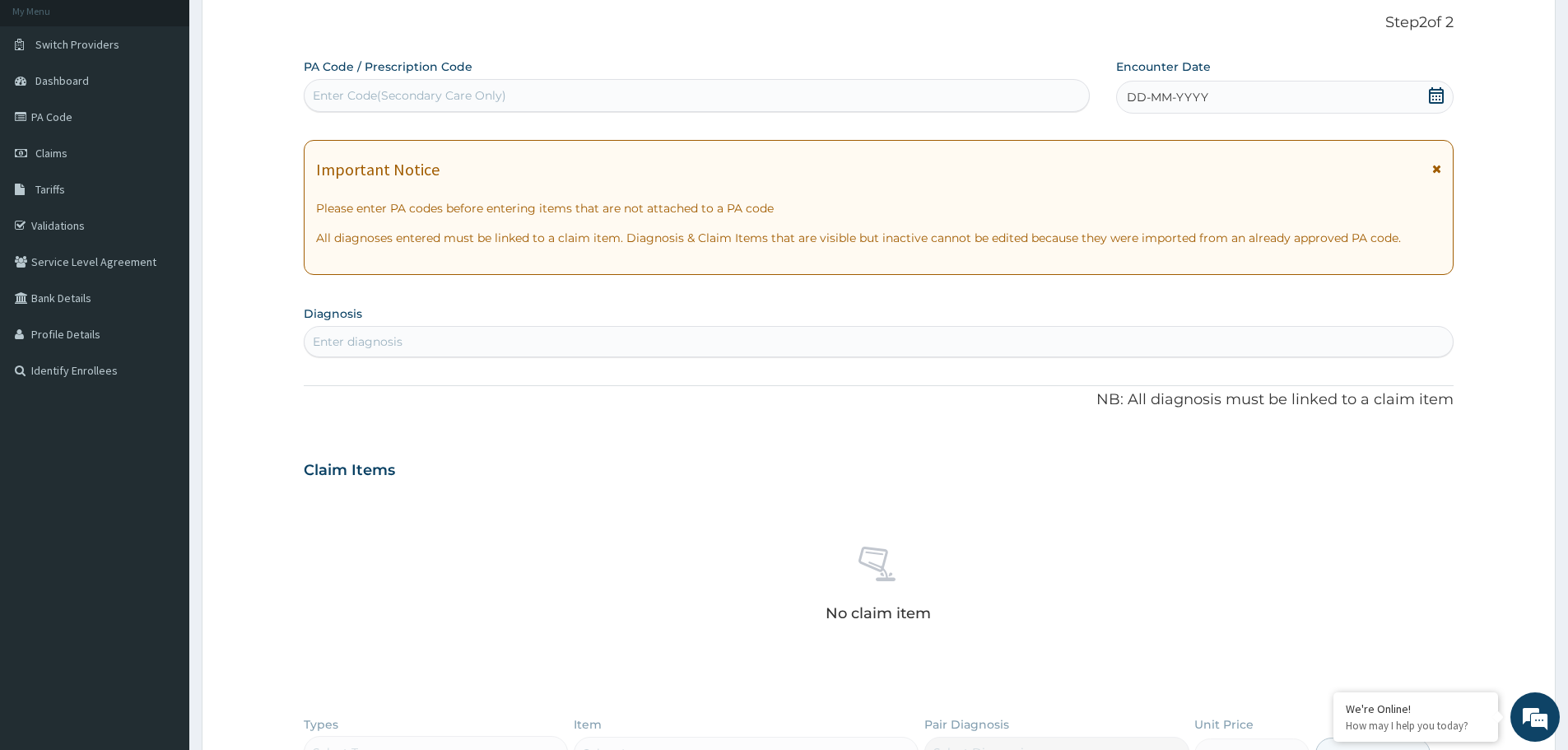
click at [1432, 98] on icon at bounding box center [1436, 95] width 15 height 17
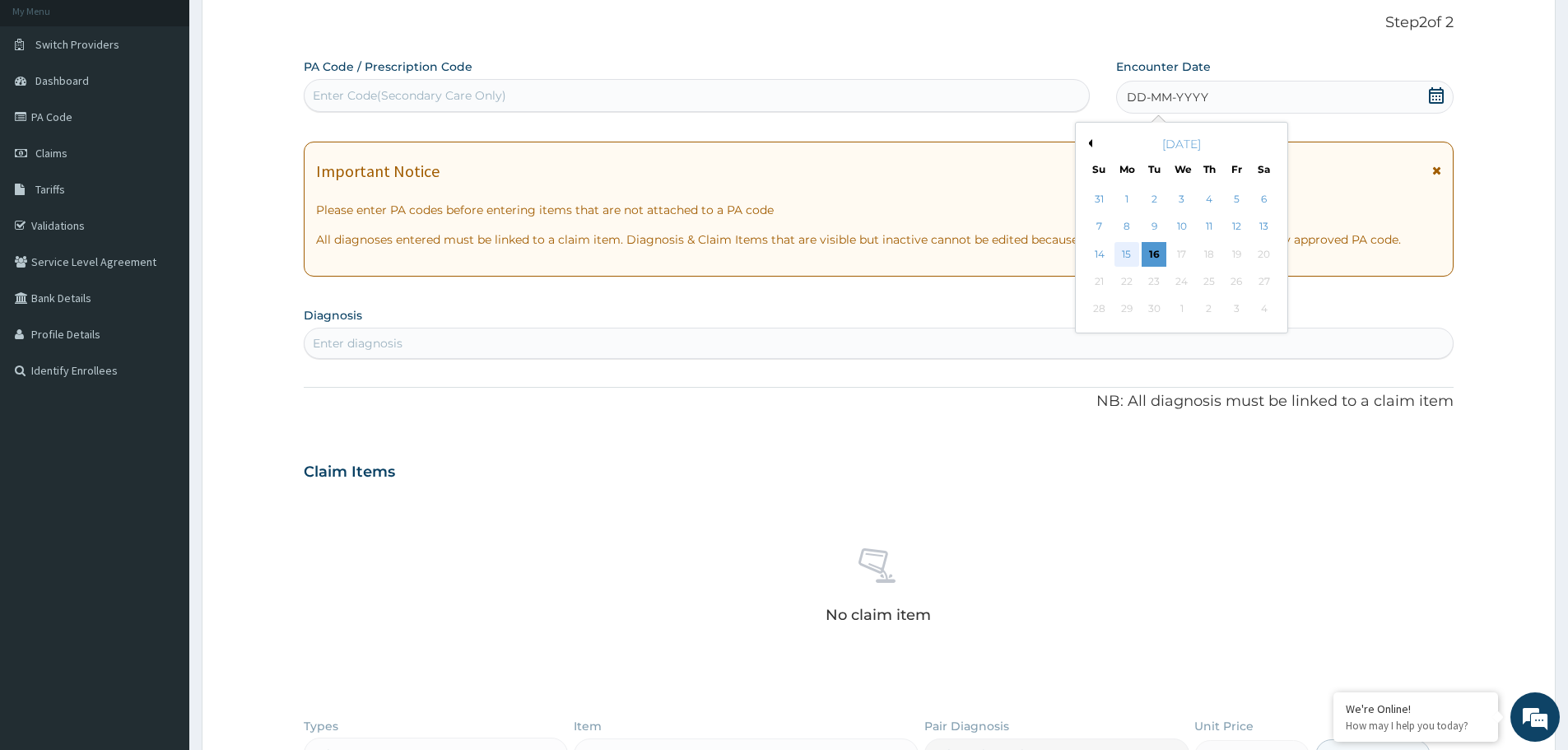
click at [1126, 249] on div "15" at bounding box center [1126, 254] width 25 height 25
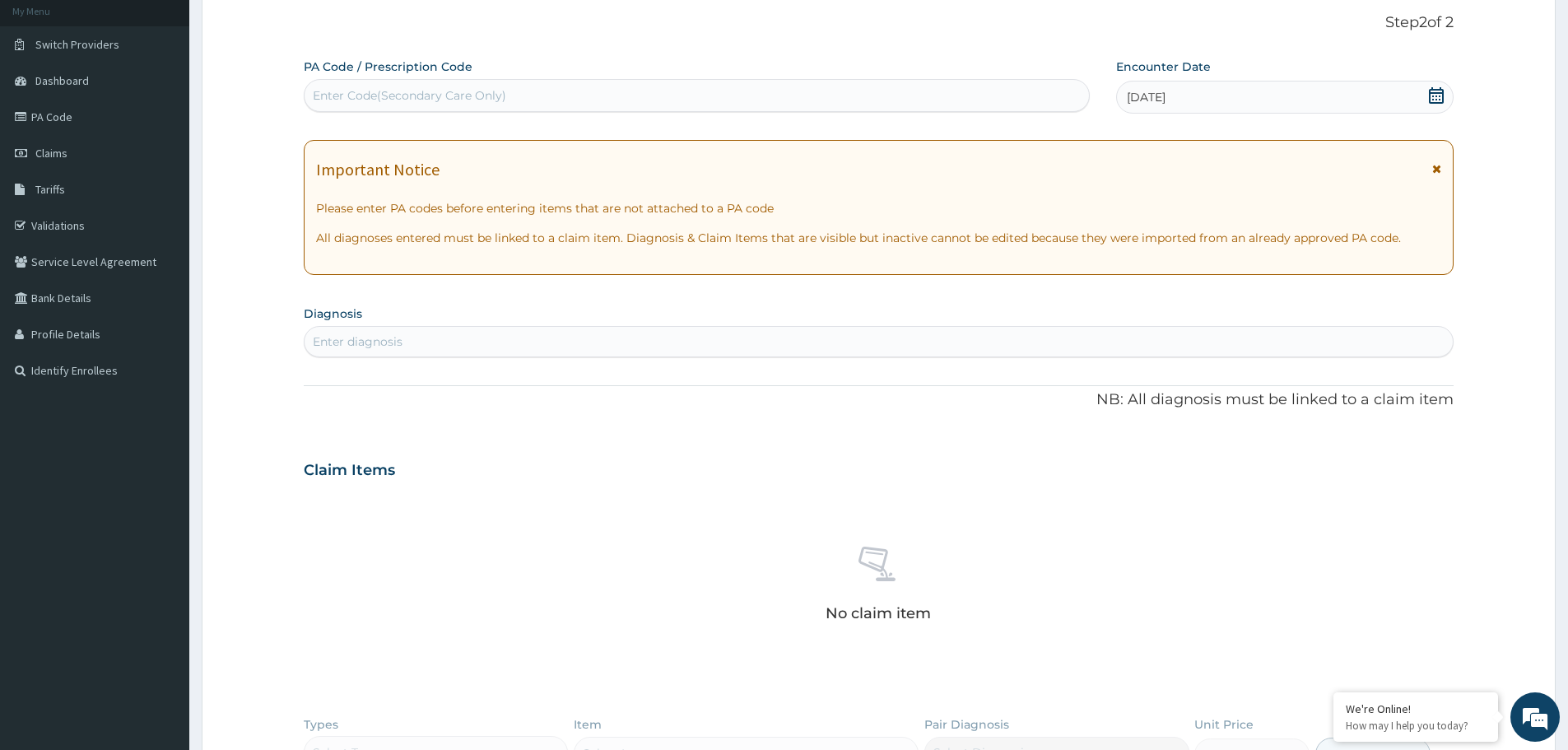
click at [389, 348] on div "Enter diagnosis" at bounding box center [357, 342] width 90 height 17
type input "[MEDICAL_DATA]"
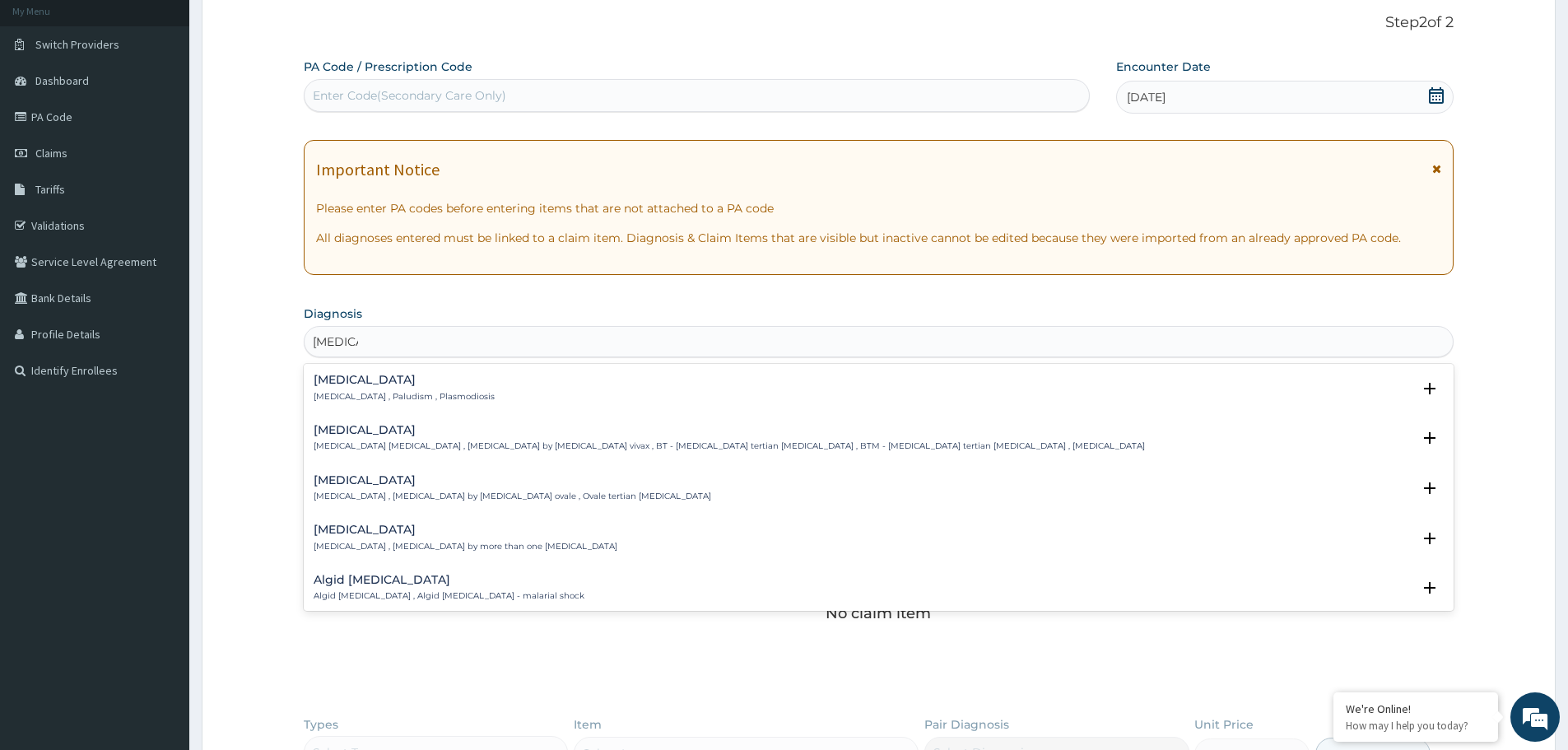
click at [348, 380] on h4 "[MEDICAL_DATA]" at bounding box center [404, 380] width 181 height 13
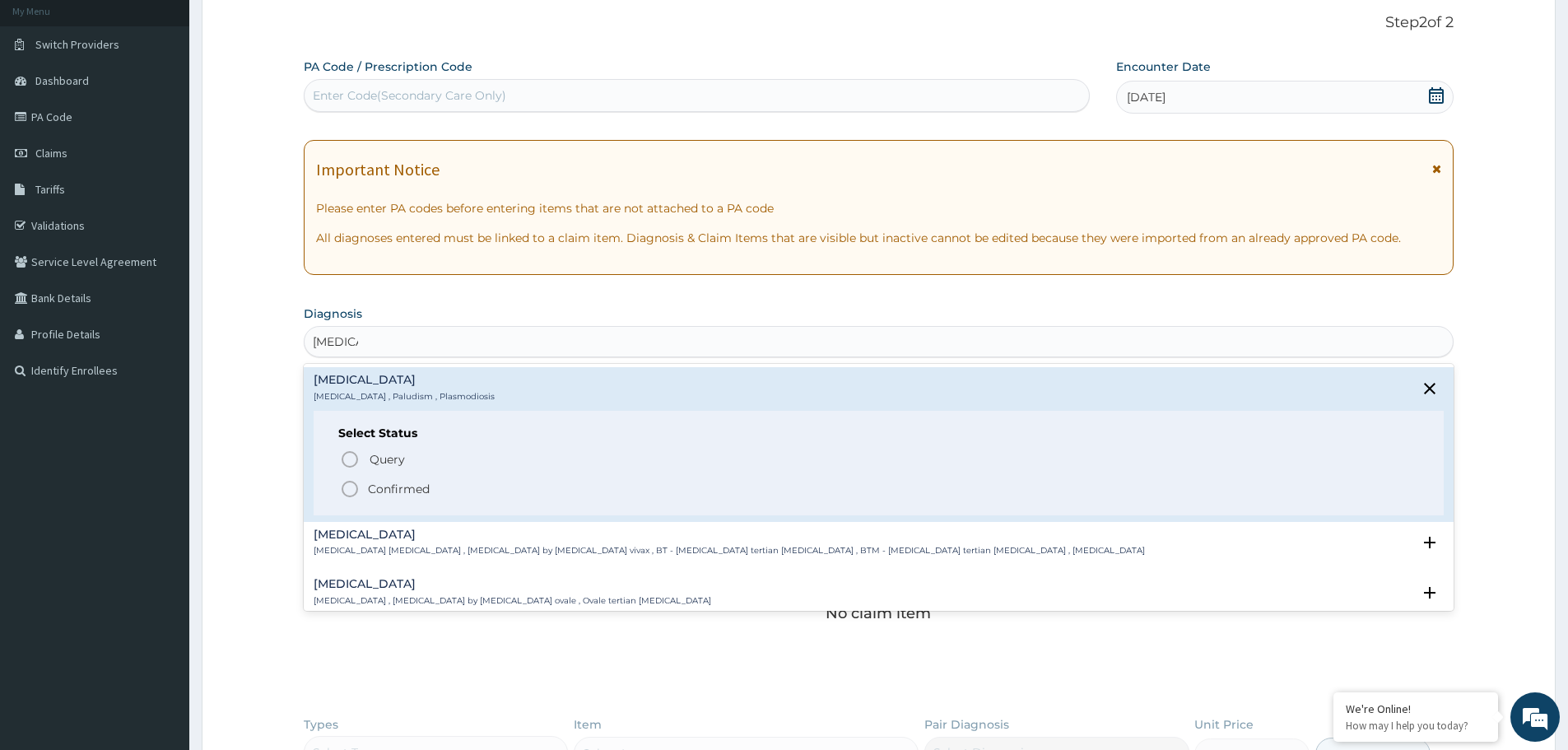
click at [351, 487] on icon "status option filled" at bounding box center [350, 489] width 20 height 20
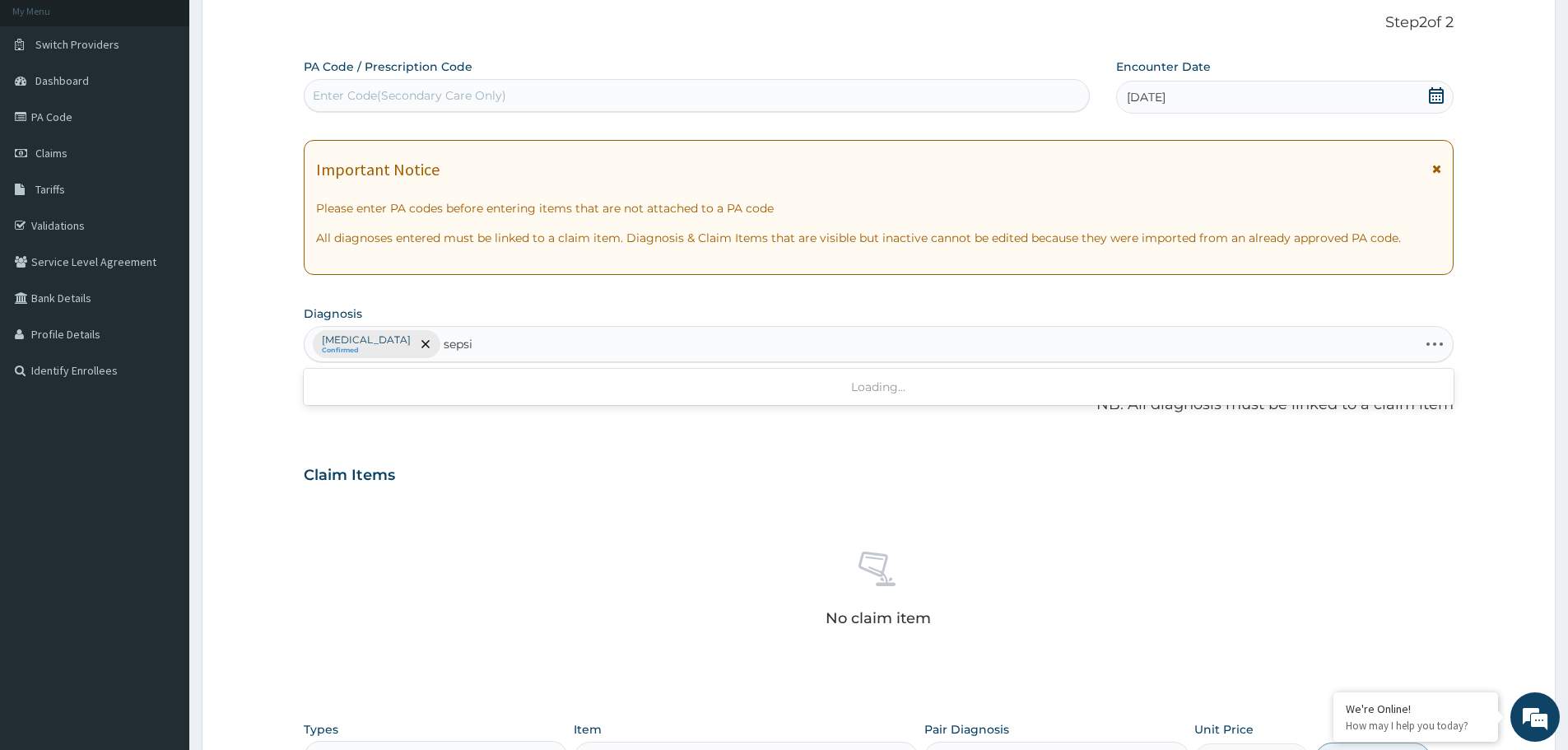
type input "[MEDICAL_DATA]"
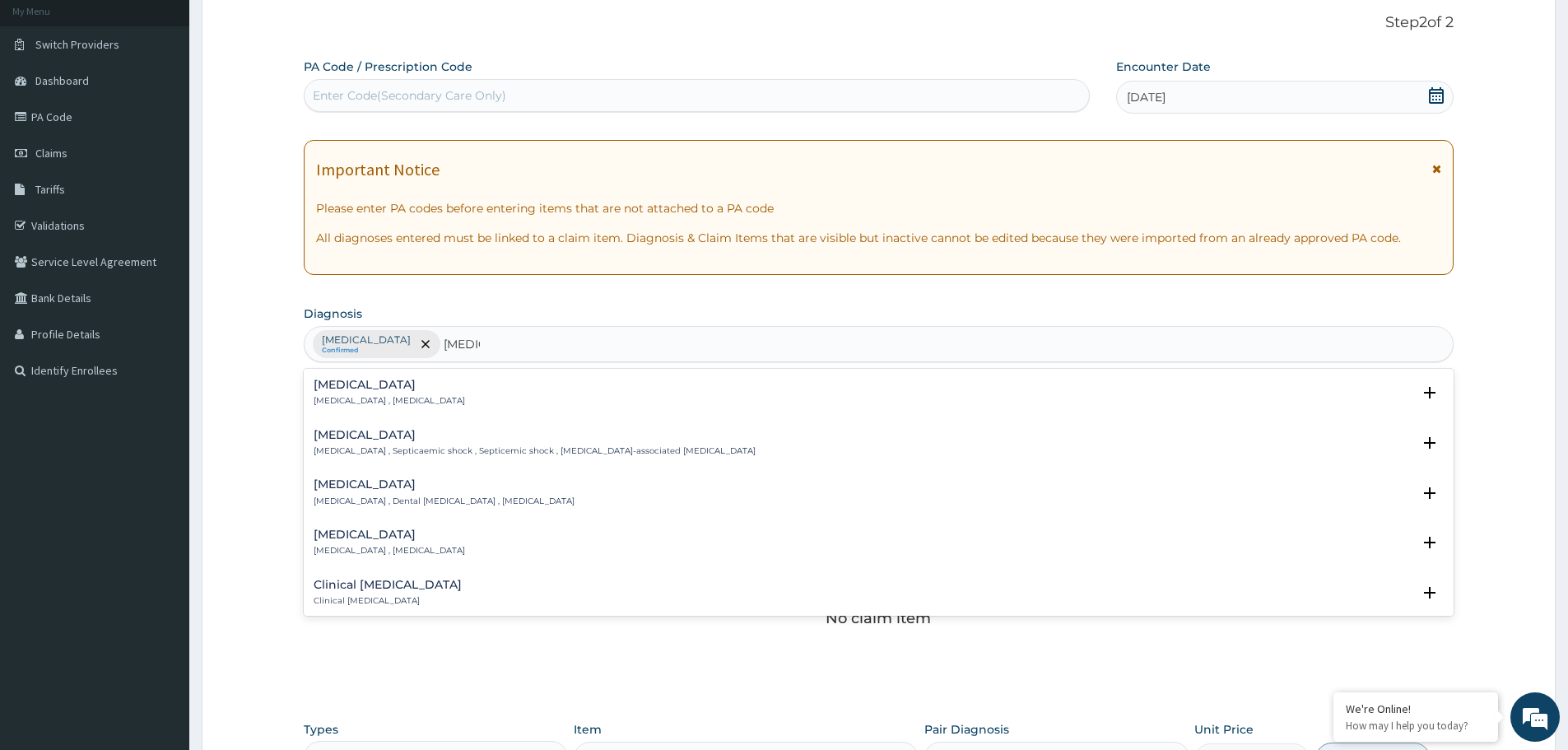
click at [340, 387] on h4 "[MEDICAL_DATA]" at bounding box center [390, 385] width 151 height 13
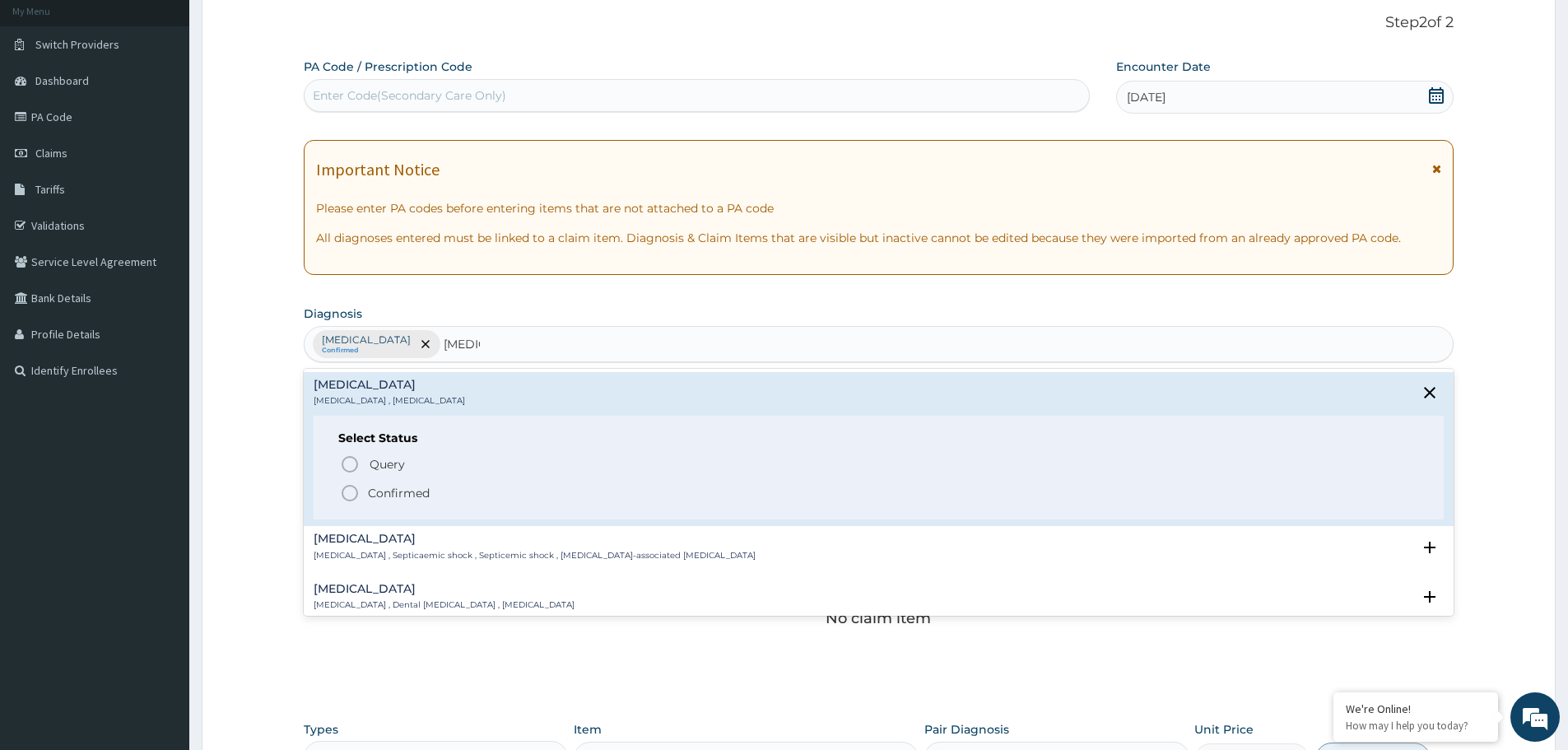
click at [351, 496] on icon "status option filled" at bounding box center [350, 493] width 20 height 20
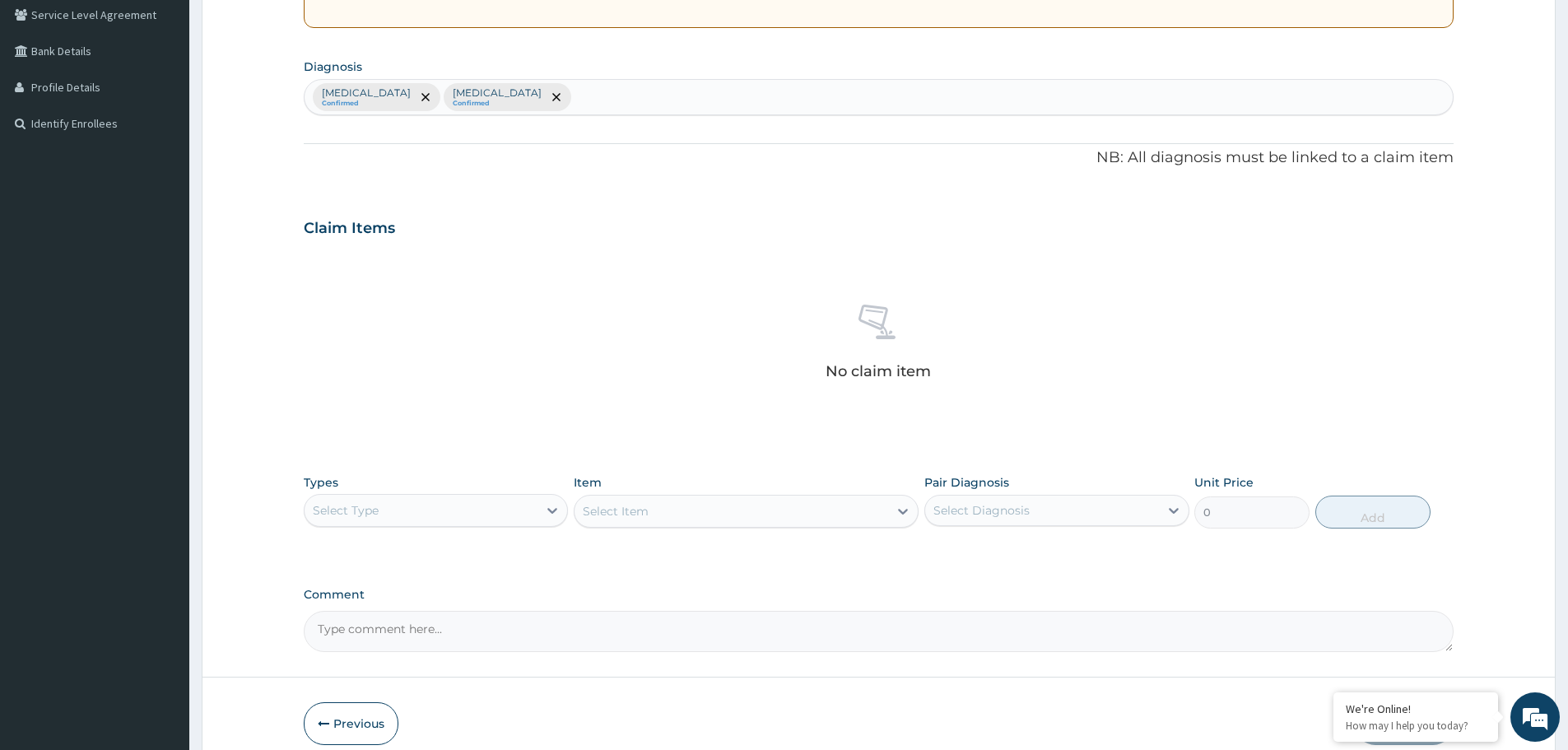
scroll to position [421, 0]
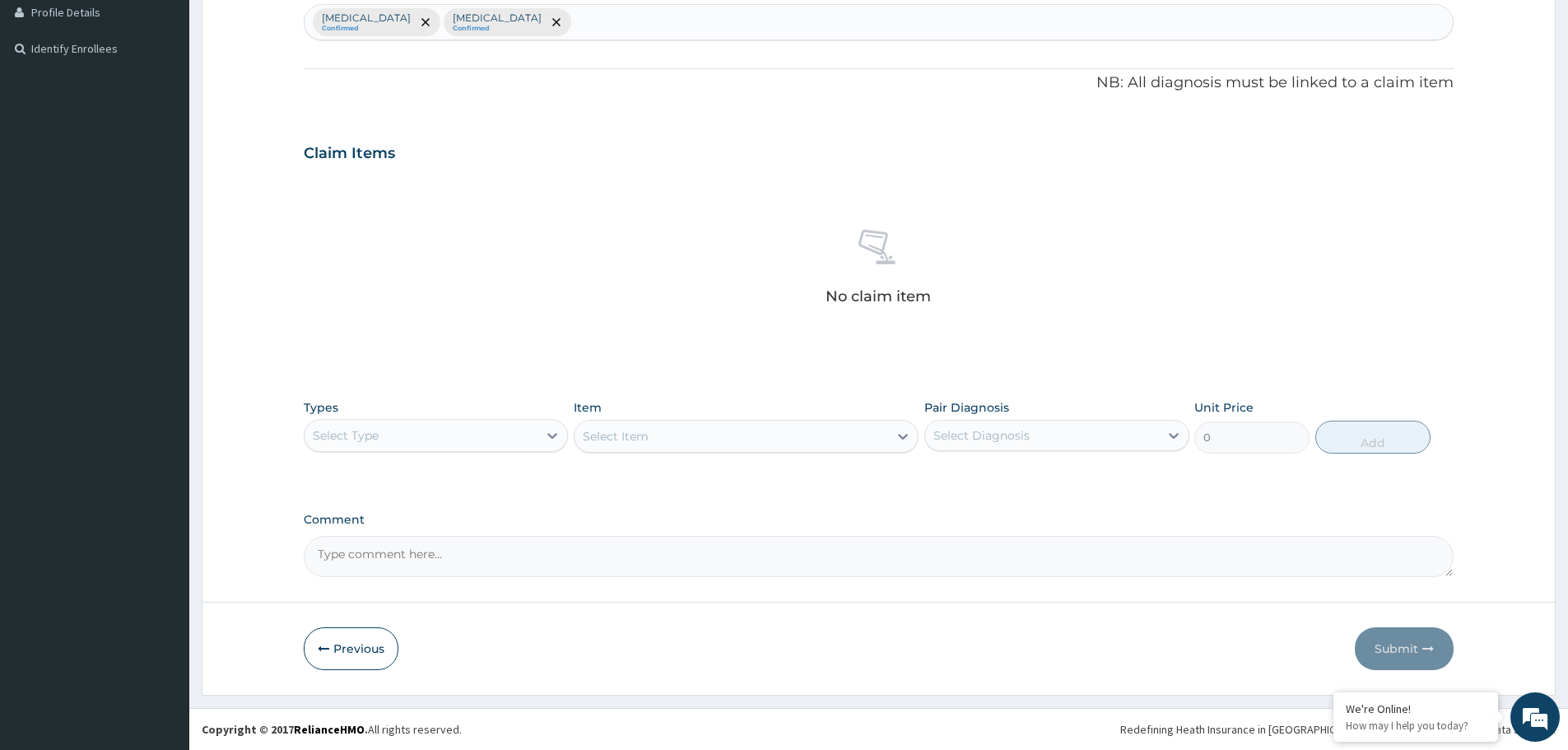
click at [429, 436] on div "Select Type" at bounding box center [421, 435] width 233 height 27
click at [397, 534] on div "Procedures" at bounding box center [436, 536] width 265 height 30
click at [749, 439] on div "Select Item" at bounding box center [746, 436] width 345 height 32
click at [718, 432] on div "Select Item" at bounding box center [746, 436] width 345 height 32
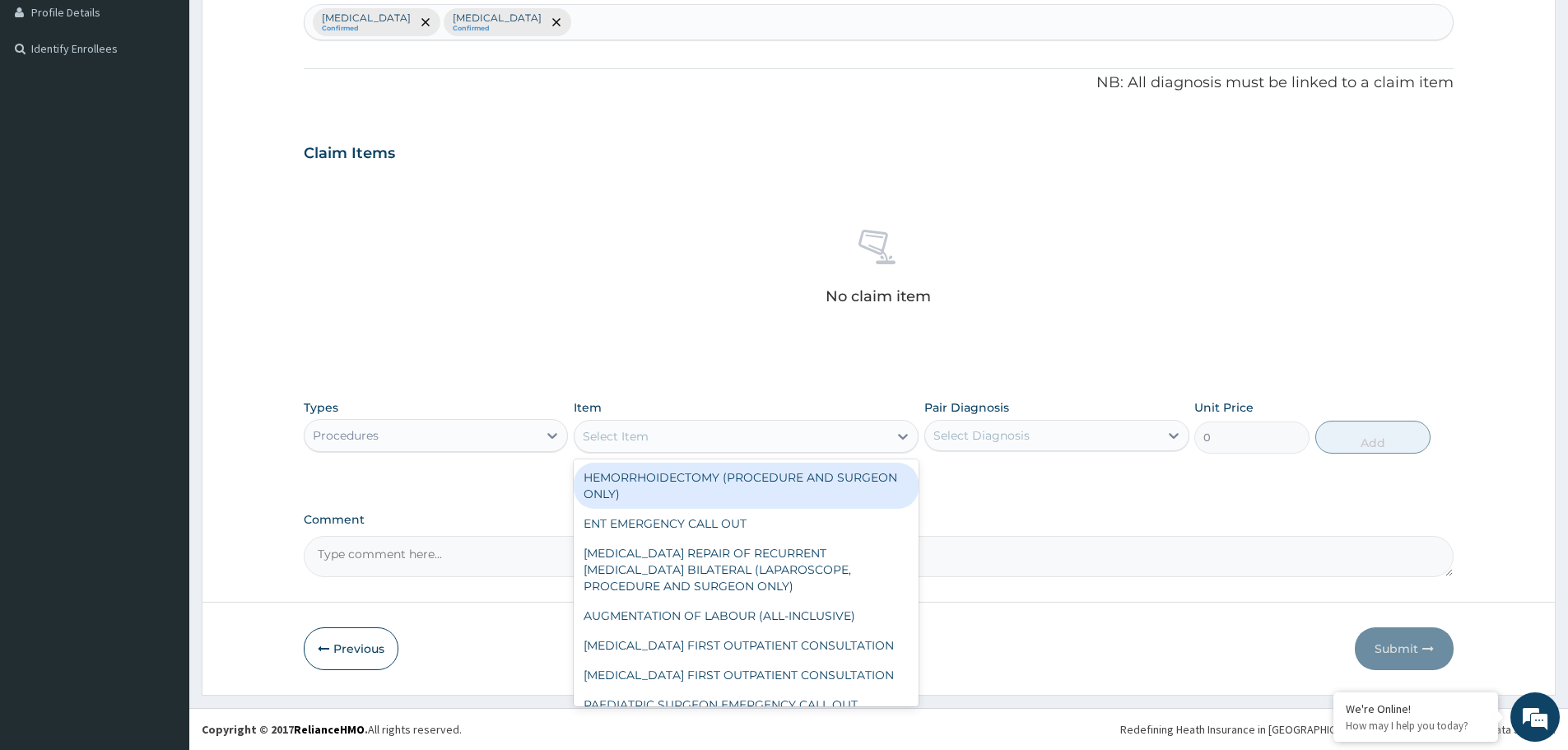
click at [731, 433] on div "Select Item" at bounding box center [731, 436] width 314 height 27
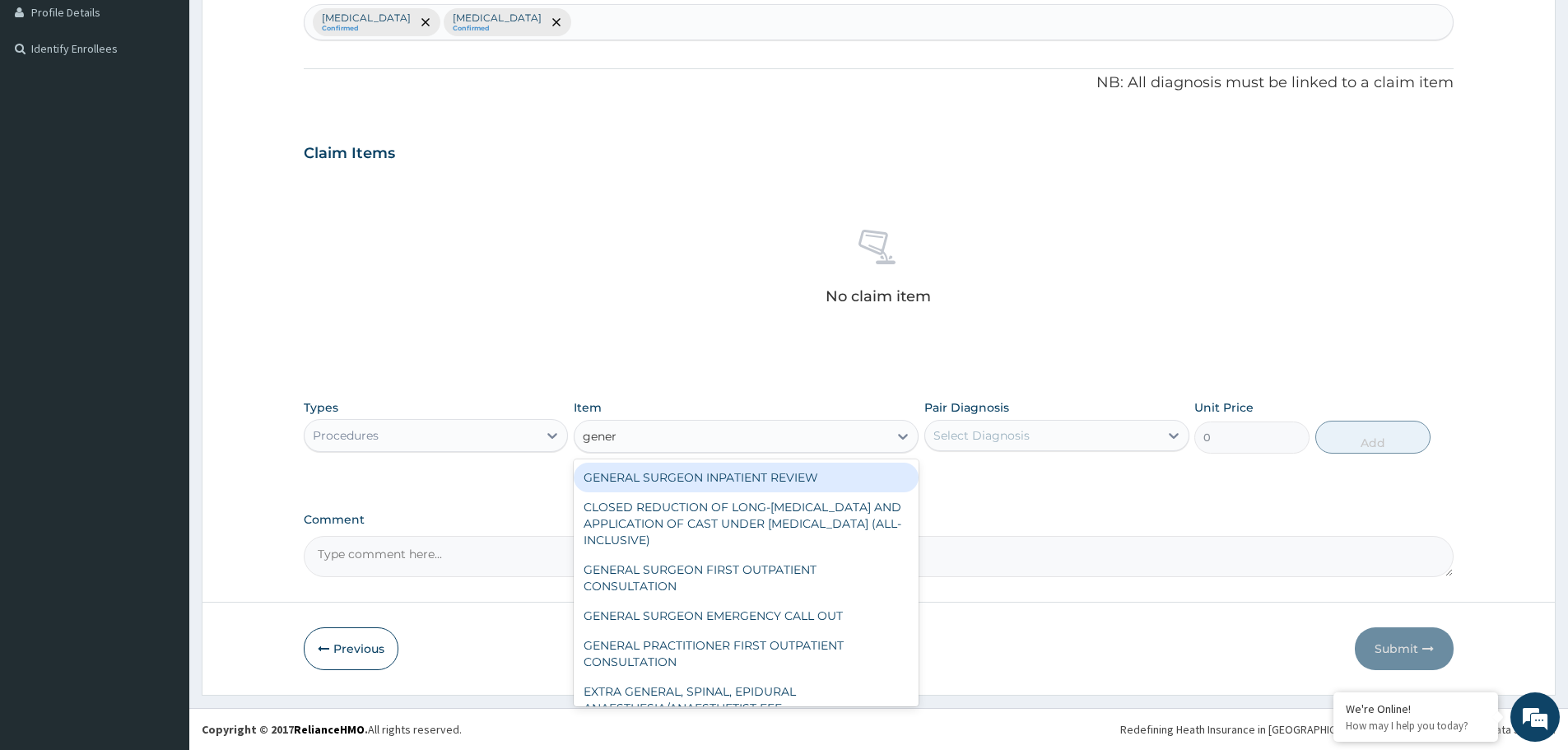
type input "genera"
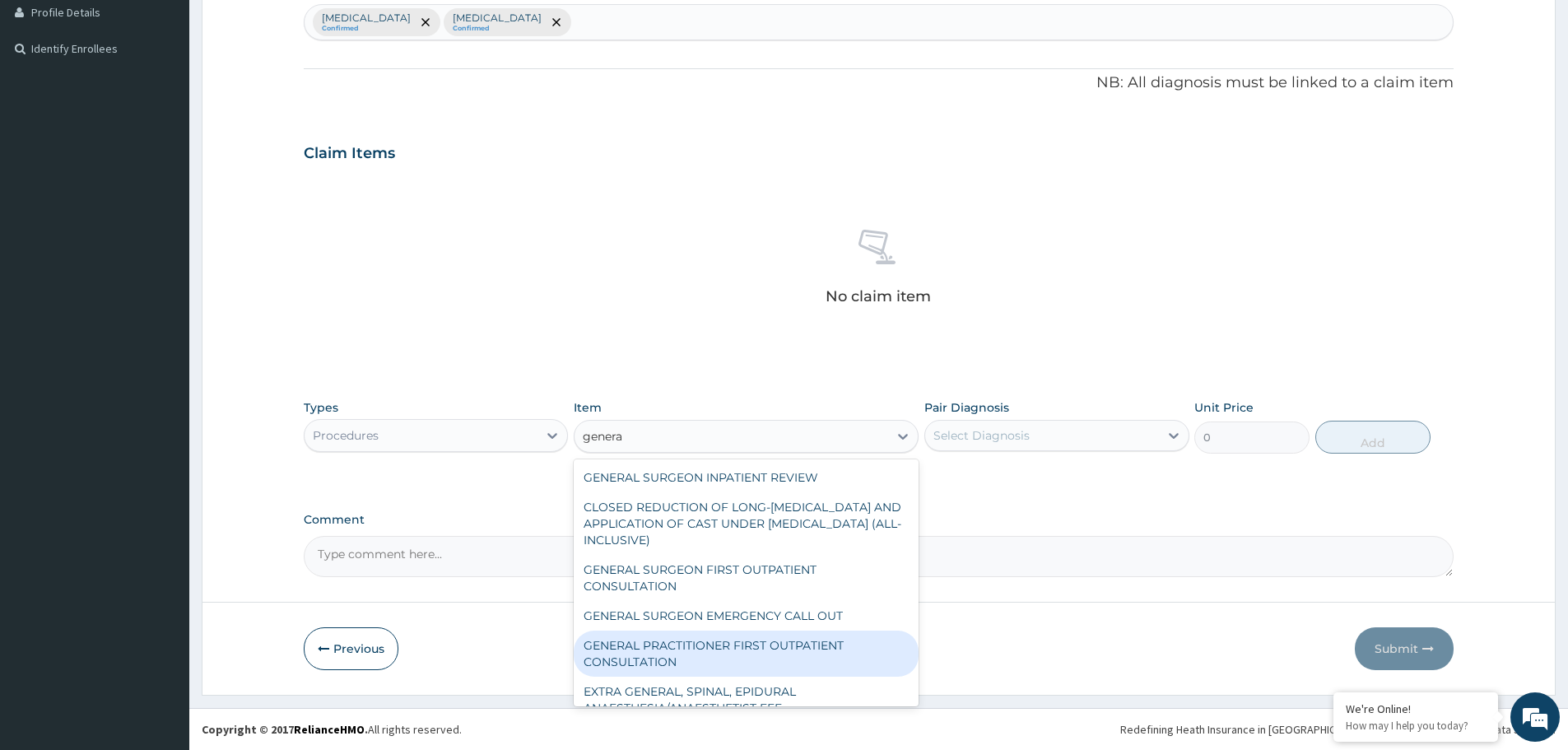
click at [729, 645] on div "GENERAL PRACTITIONER FIRST OUTPATIENT CONSULTATION" at bounding box center [746, 654] width 345 height 46
type input "3750"
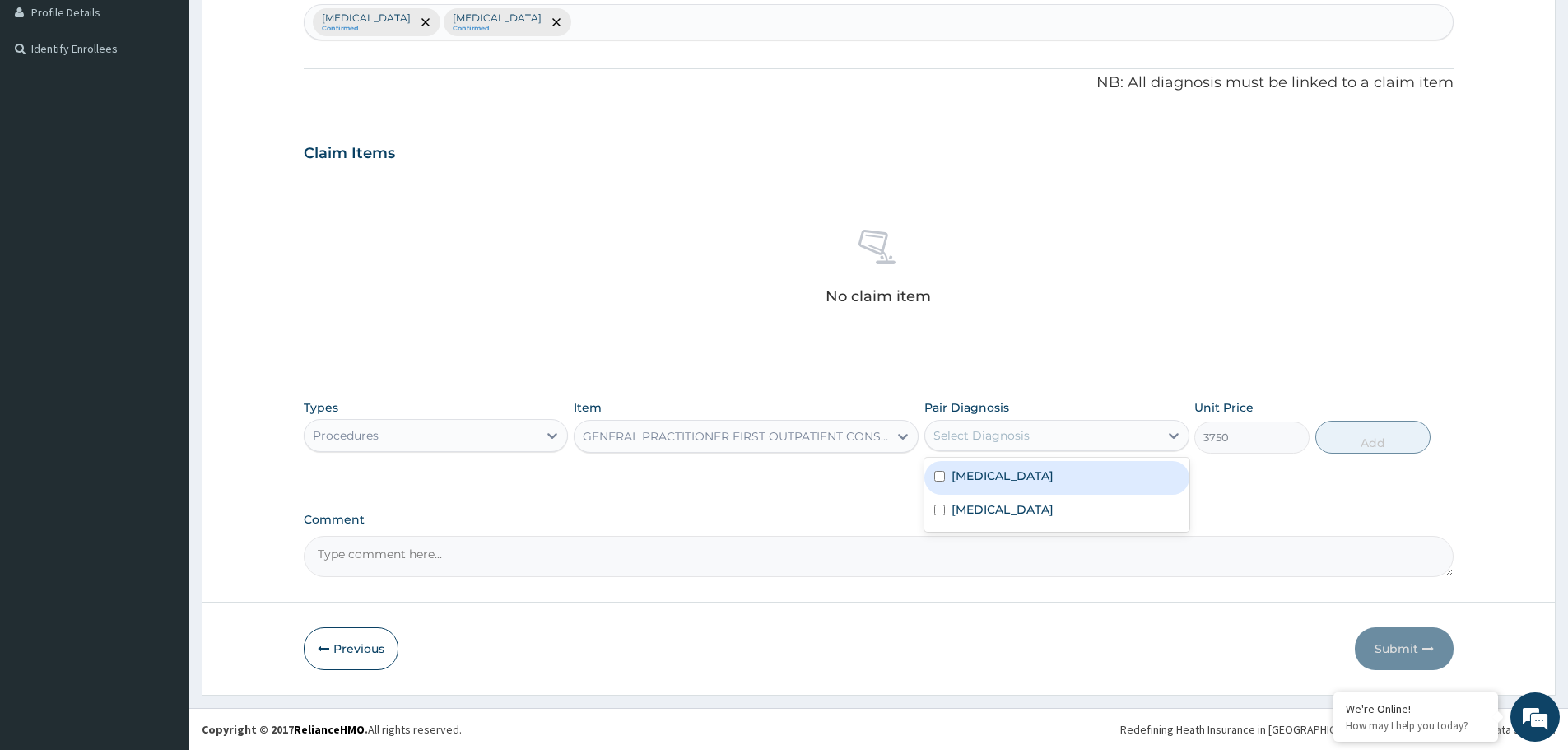
click at [1031, 431] on div "Select Diagnosis" at bounding box center [1041, 435] width 233 height 27
click at [1026, 481] on div "[MEDICAL_DATA]" at bounding box center [1056, 478] width 265 height 33
checkbox input "true"
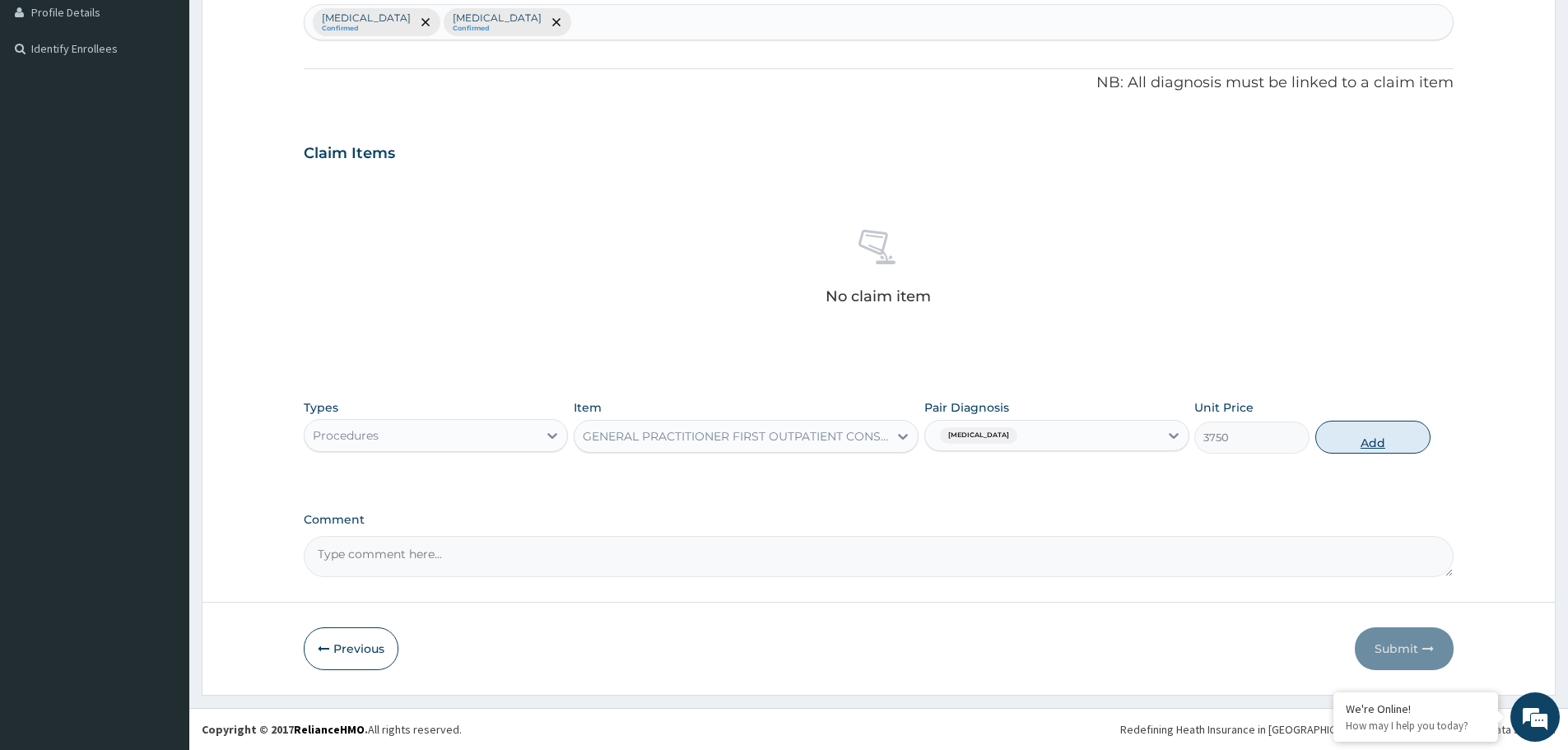
click at [1356, 441] on button "Add" at bounding box center [1372, 437] width 115 height 32
type input "0"
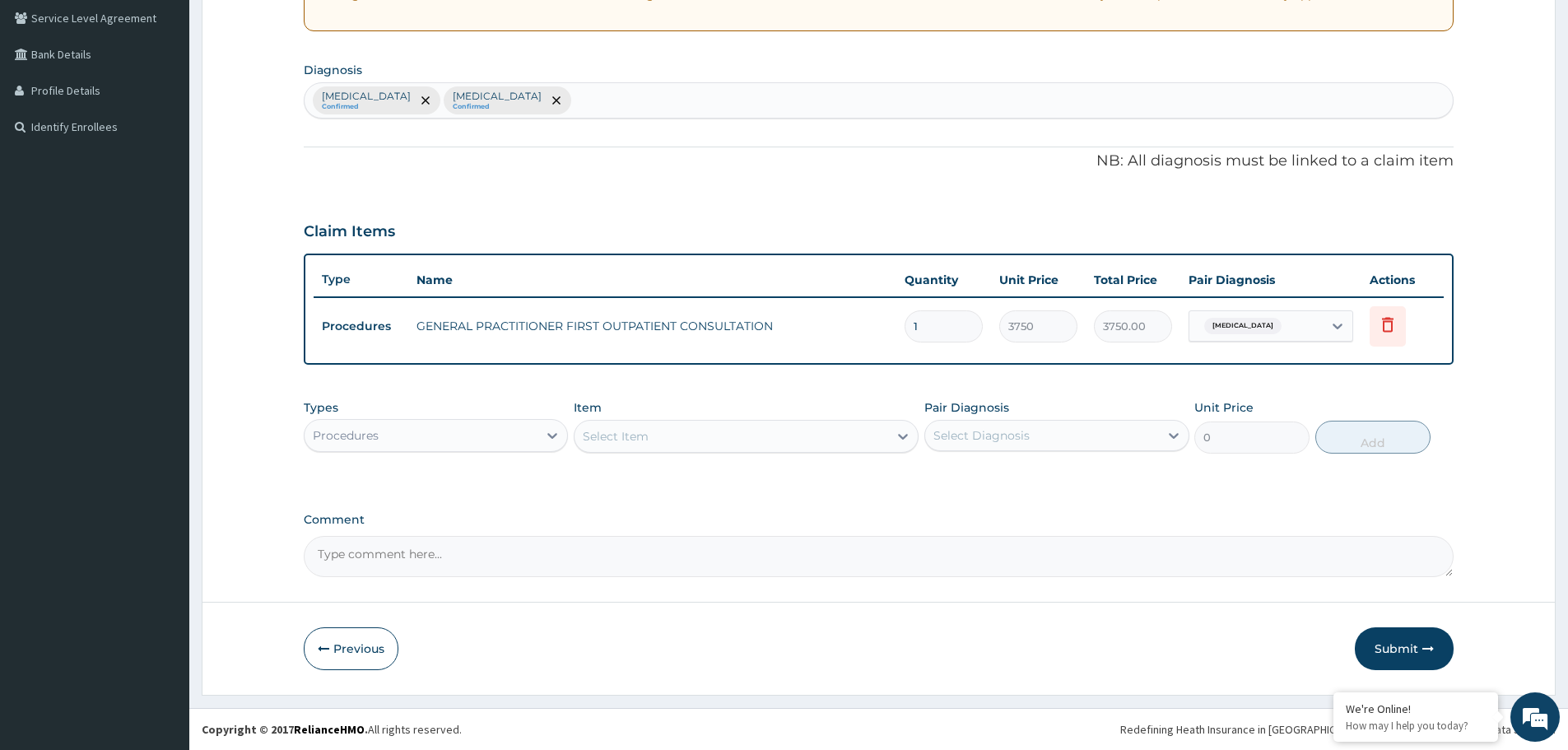
click at [391, 434] on div "Procedures" at bounding box center [421, 435] width 233 height 27
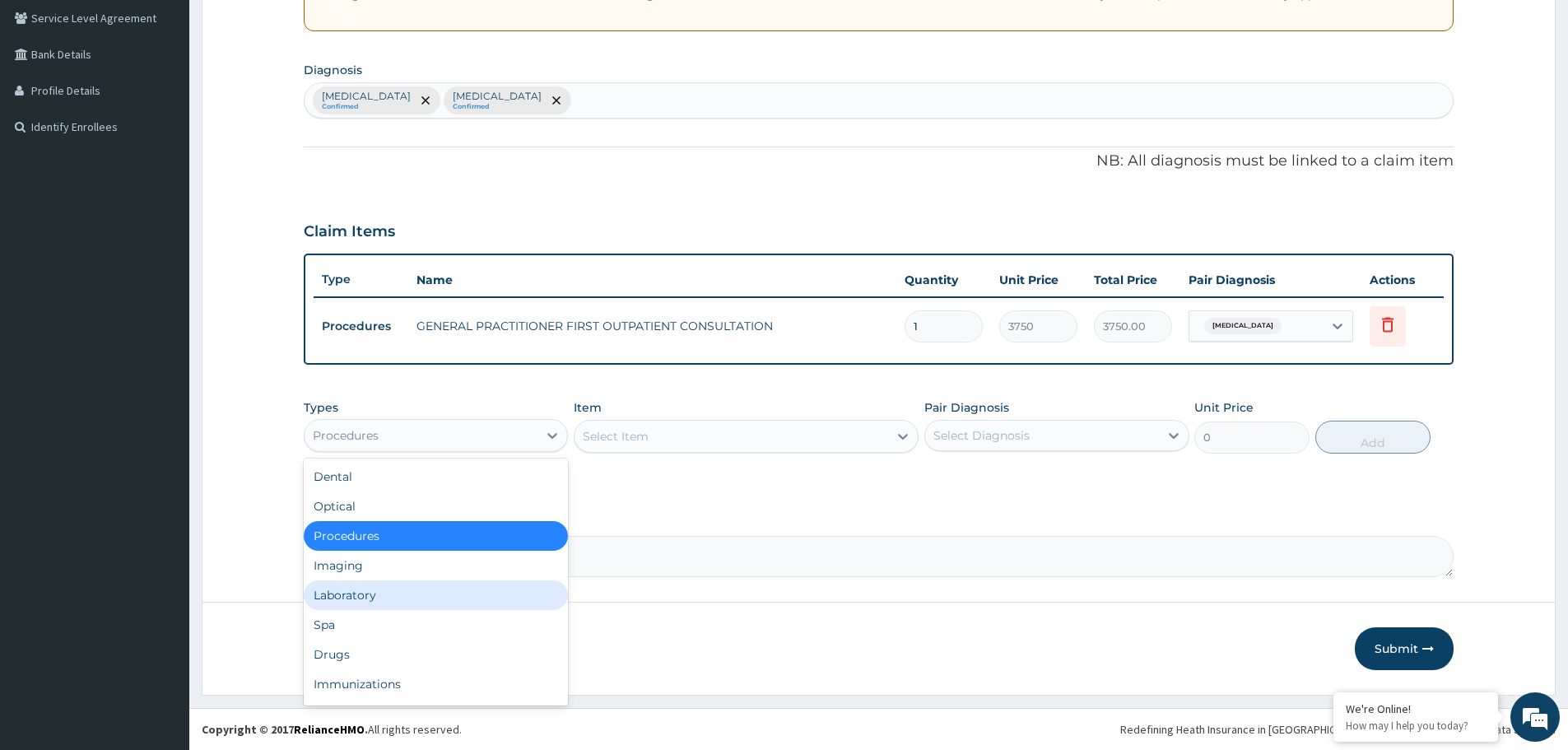
click at [404, 596] on div "Laboratory" at bounding box center [436, 595] width 265 height 30
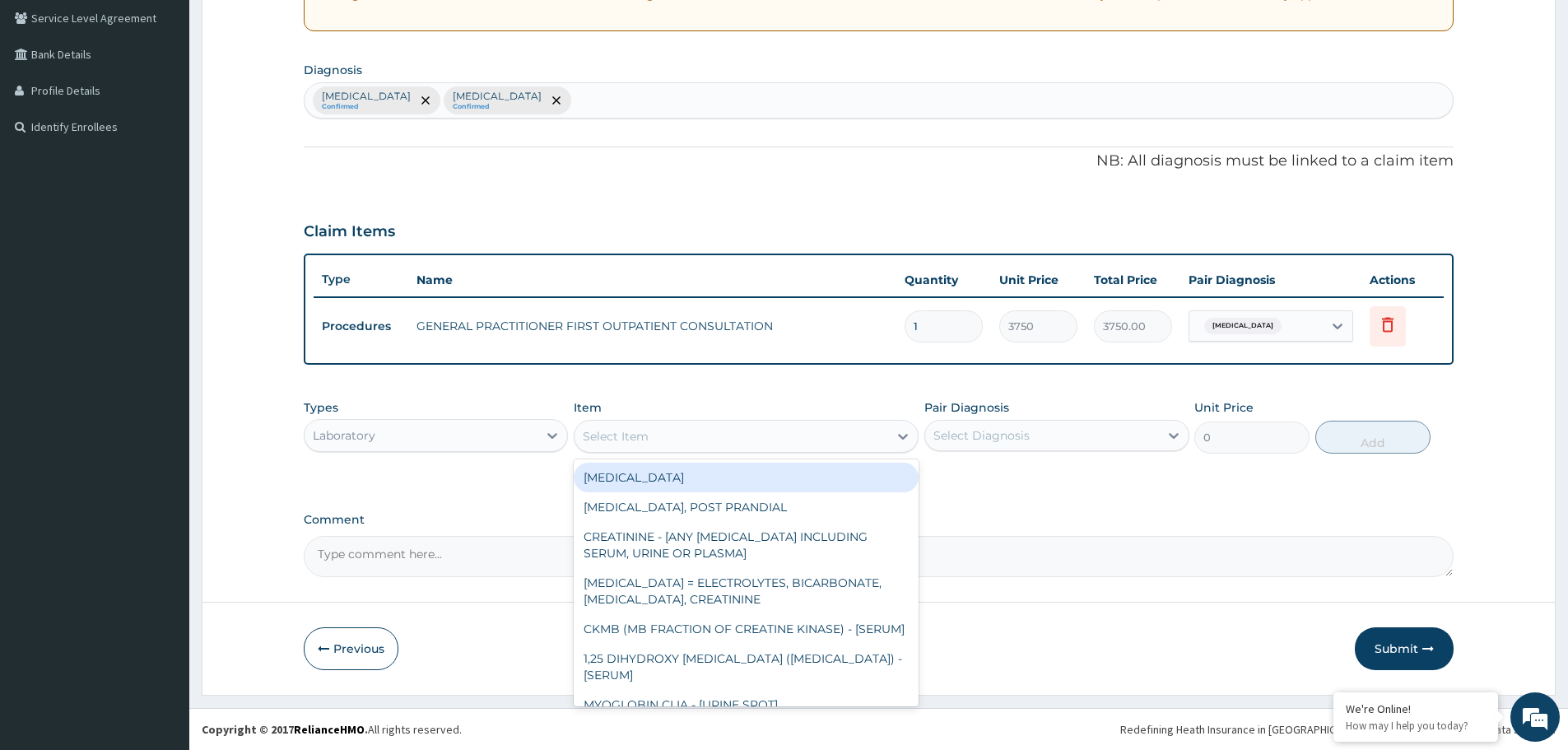
click at [655, 444] on div "Select Item" at bounding box center [731, 436] width 314 height 27
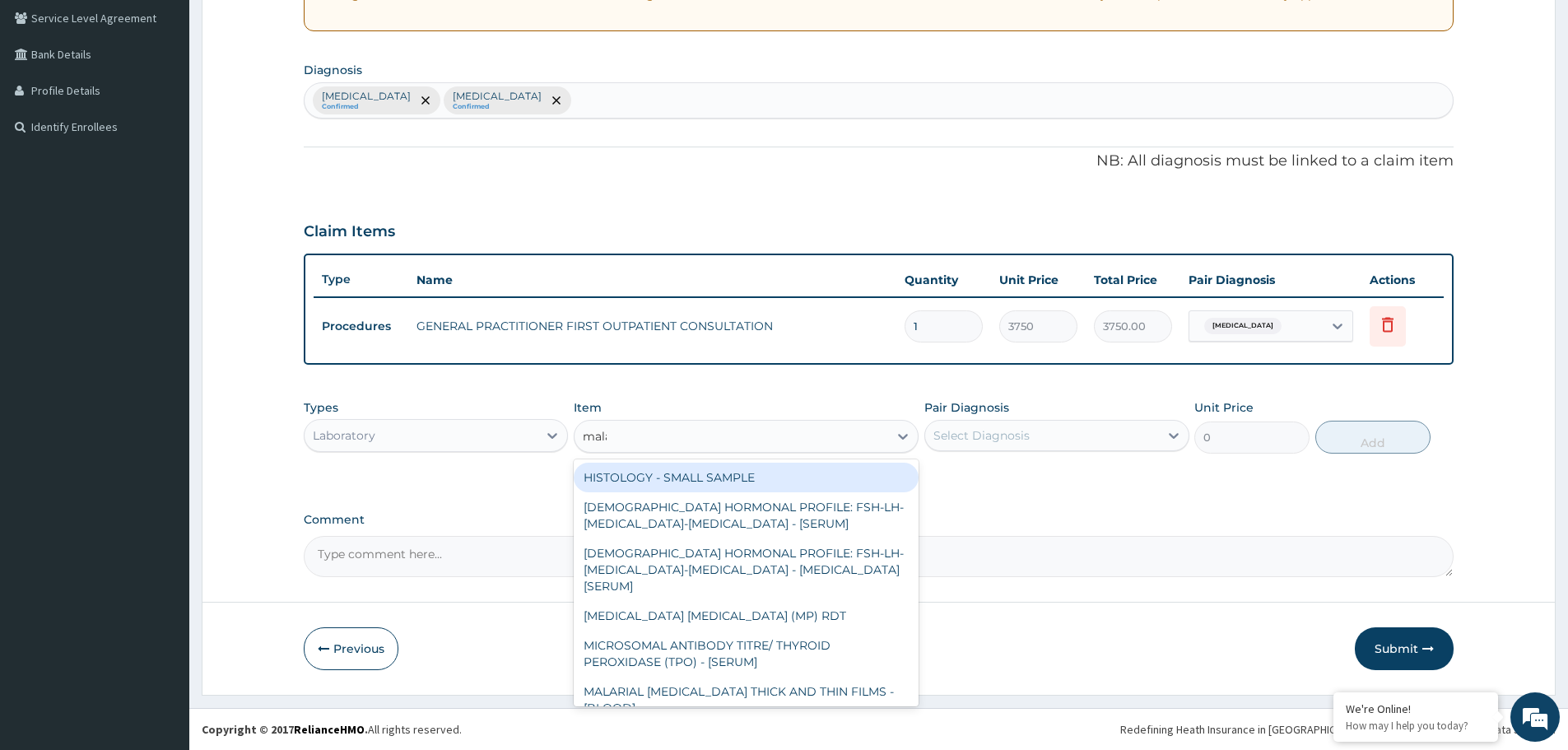
type input "malar"
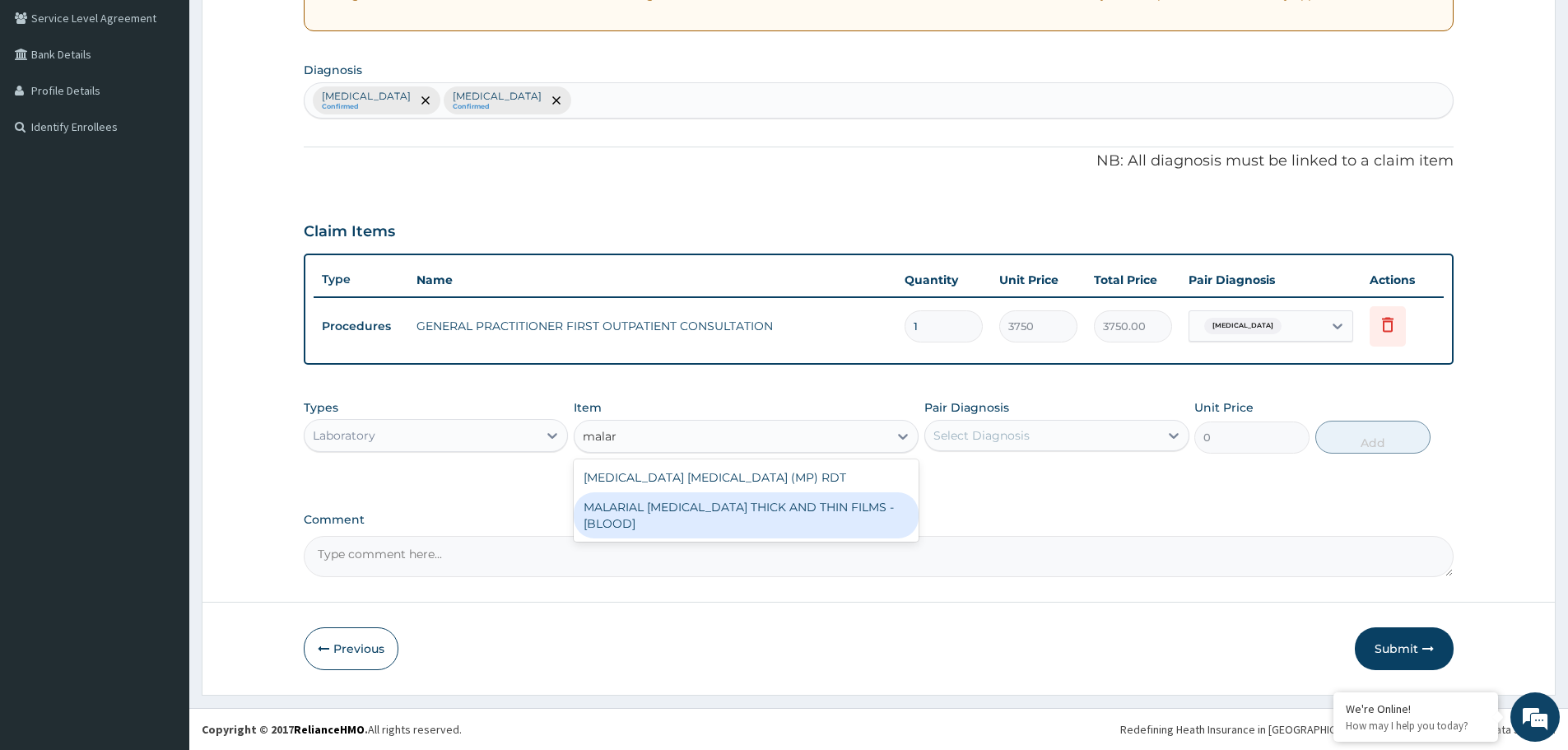
click at [734, 505] on div "MALARIAL [MEDICAL_DATA] THICK AND THIN FILMS - [BLOOD]" at bounding box center [746, 515] width 345 height 46
type input "2187.5"
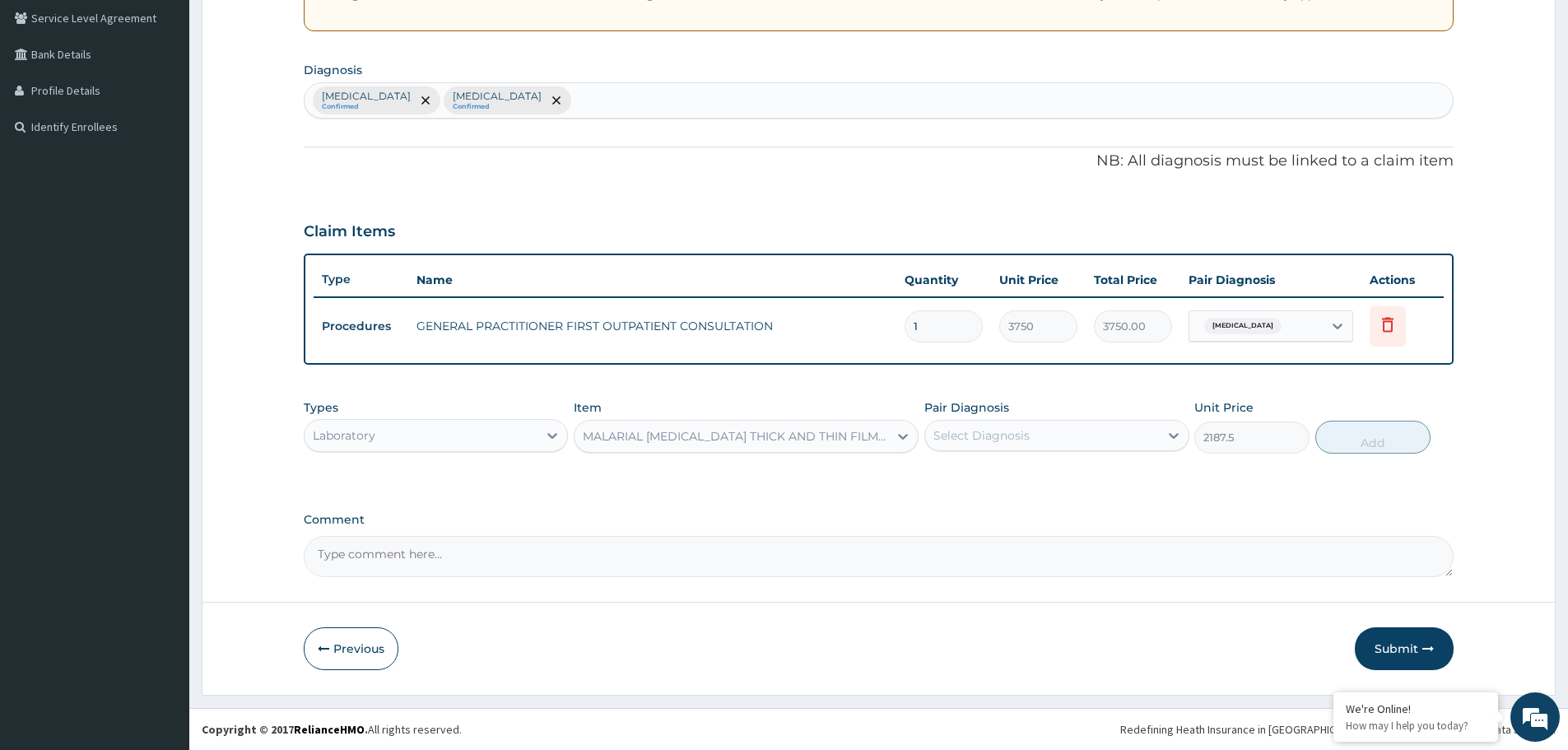
click at [1089, 431] on div "Select Diagnosis" at bounding box center [1041, 435] width 233 height 27
click at [995, 484] on div "[MEDICAL_DATA]" at bounding box center [1056, 478] width 265 height 33
checkbox input "true"
click at [1399, 439] on button "Add" at bounding box center [1372, 437] width 115 height 32
type input "0"
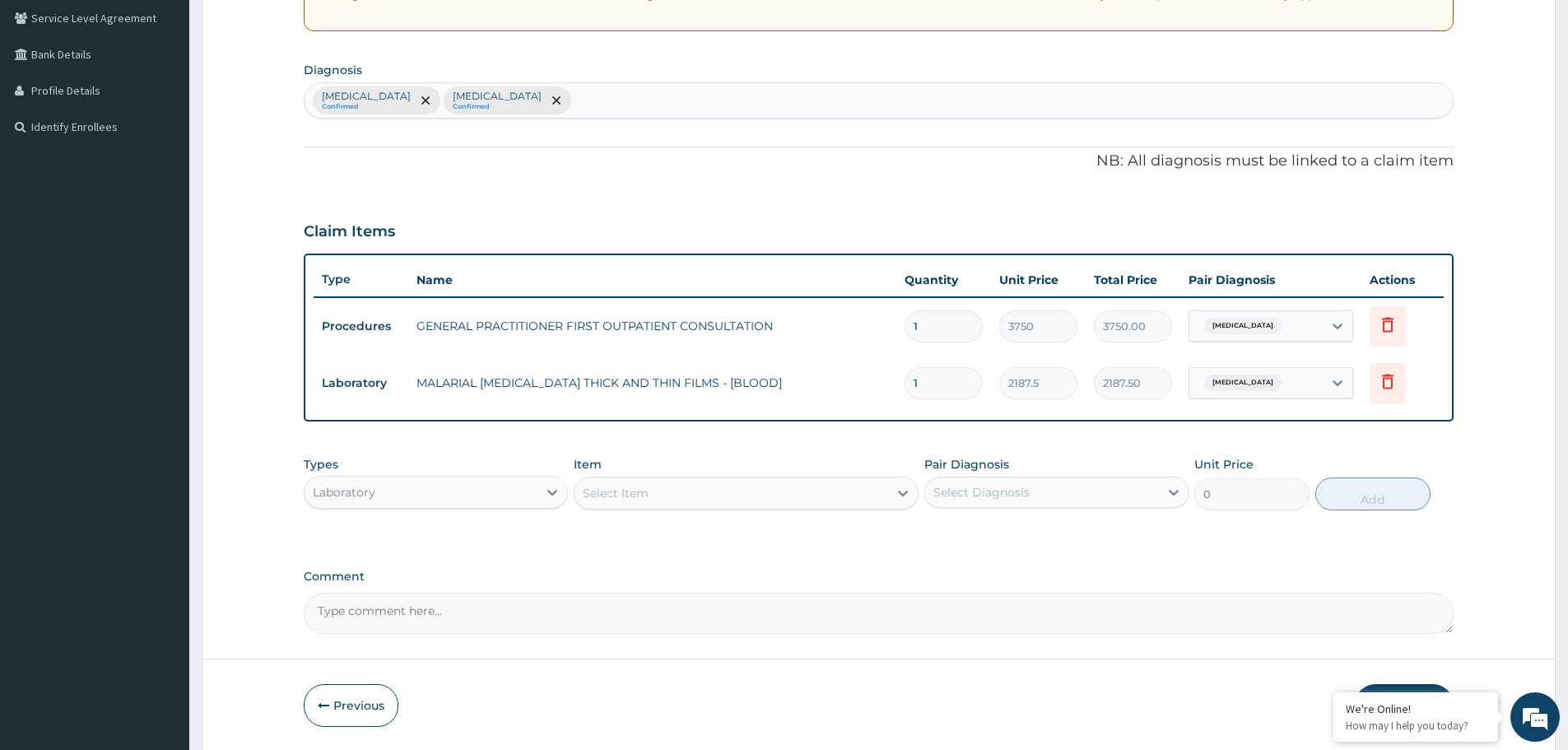
click at [696, 487] on div "Select Item" at bounding box center [731, 493] width 314 height 27
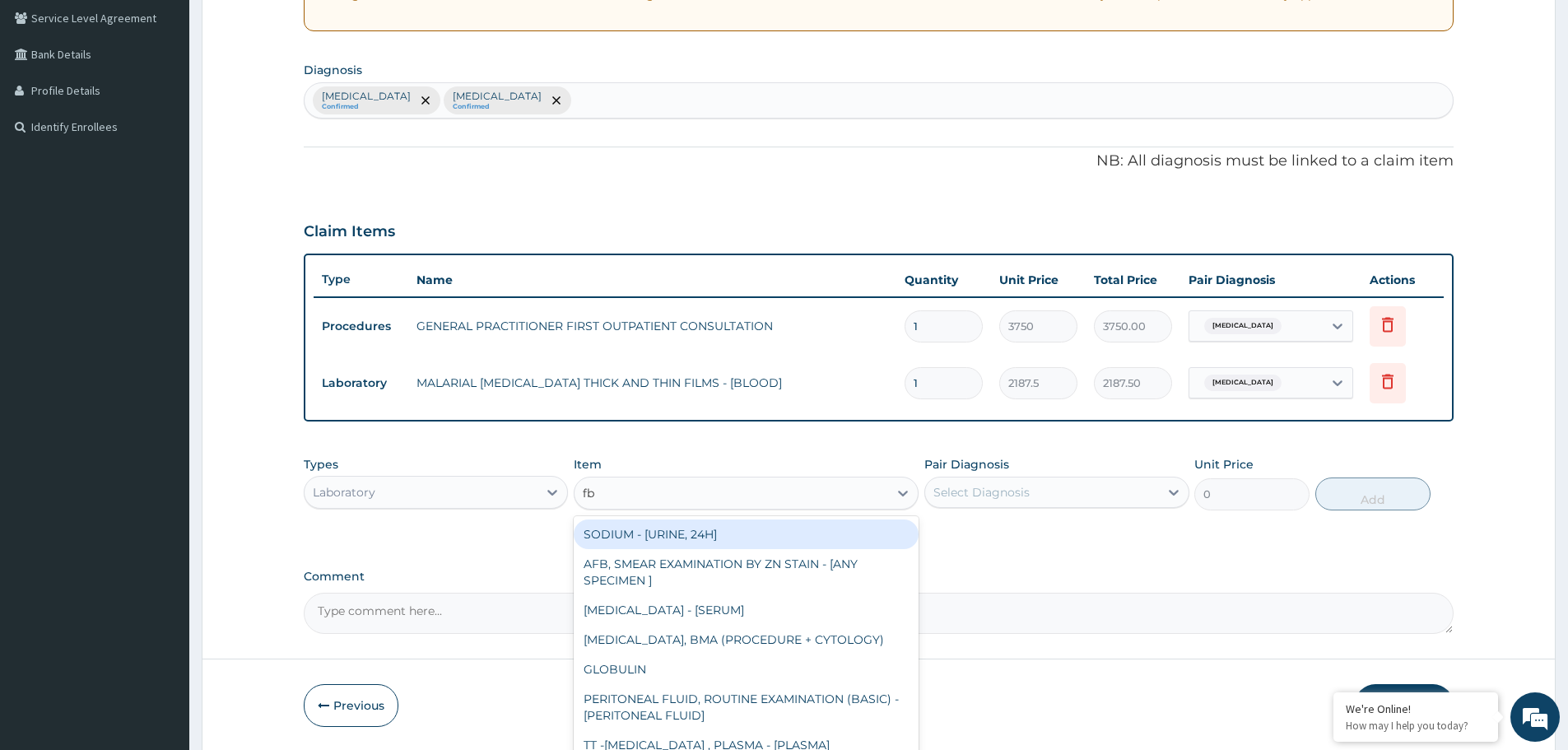
type input "fbc"
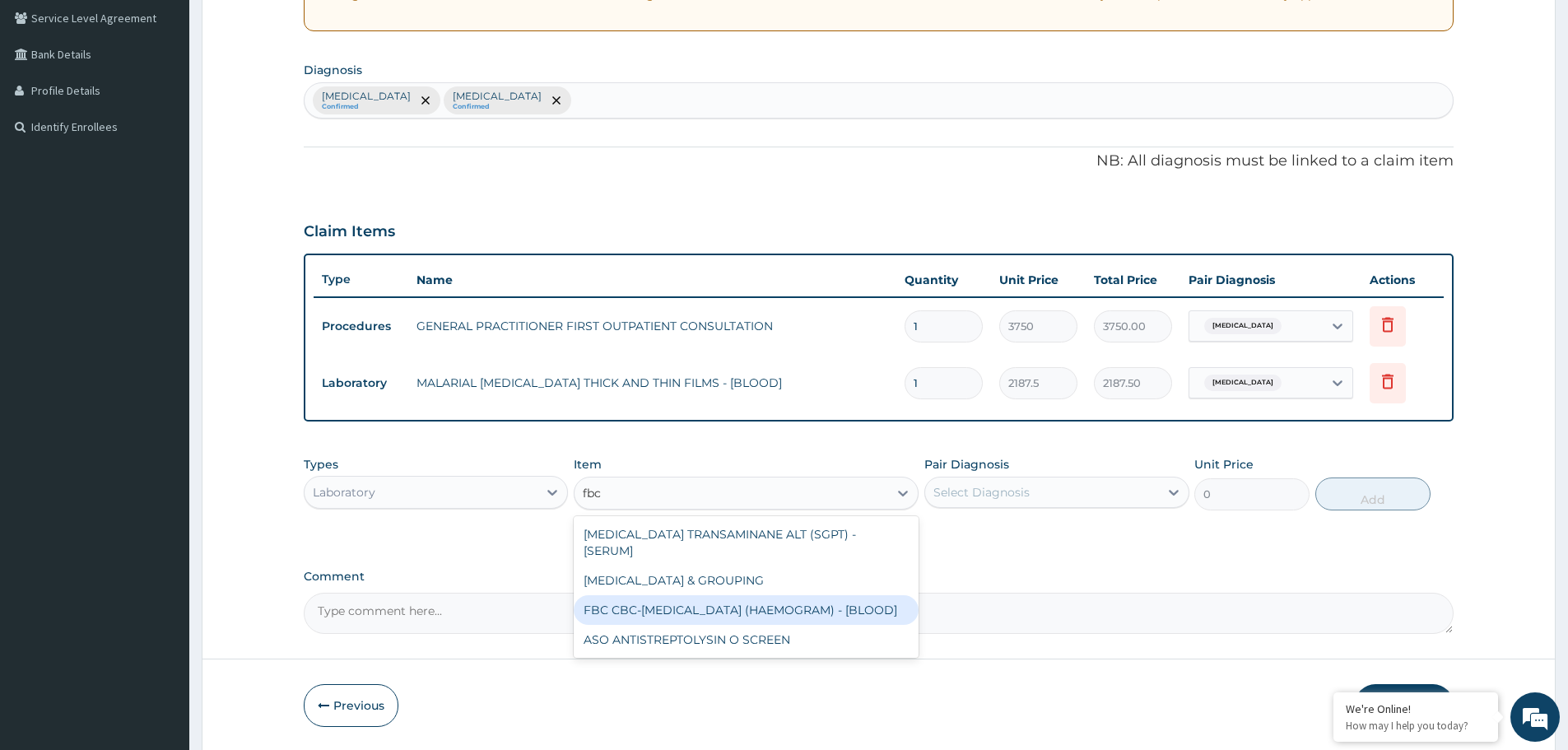
click at [793, 608] on div "FBC CBC-[MEDICAL_DATA] (HAEMOGRAM) - [BLOOD]" at bounding box center [746, 610] width 345 height 30
type input "5000"
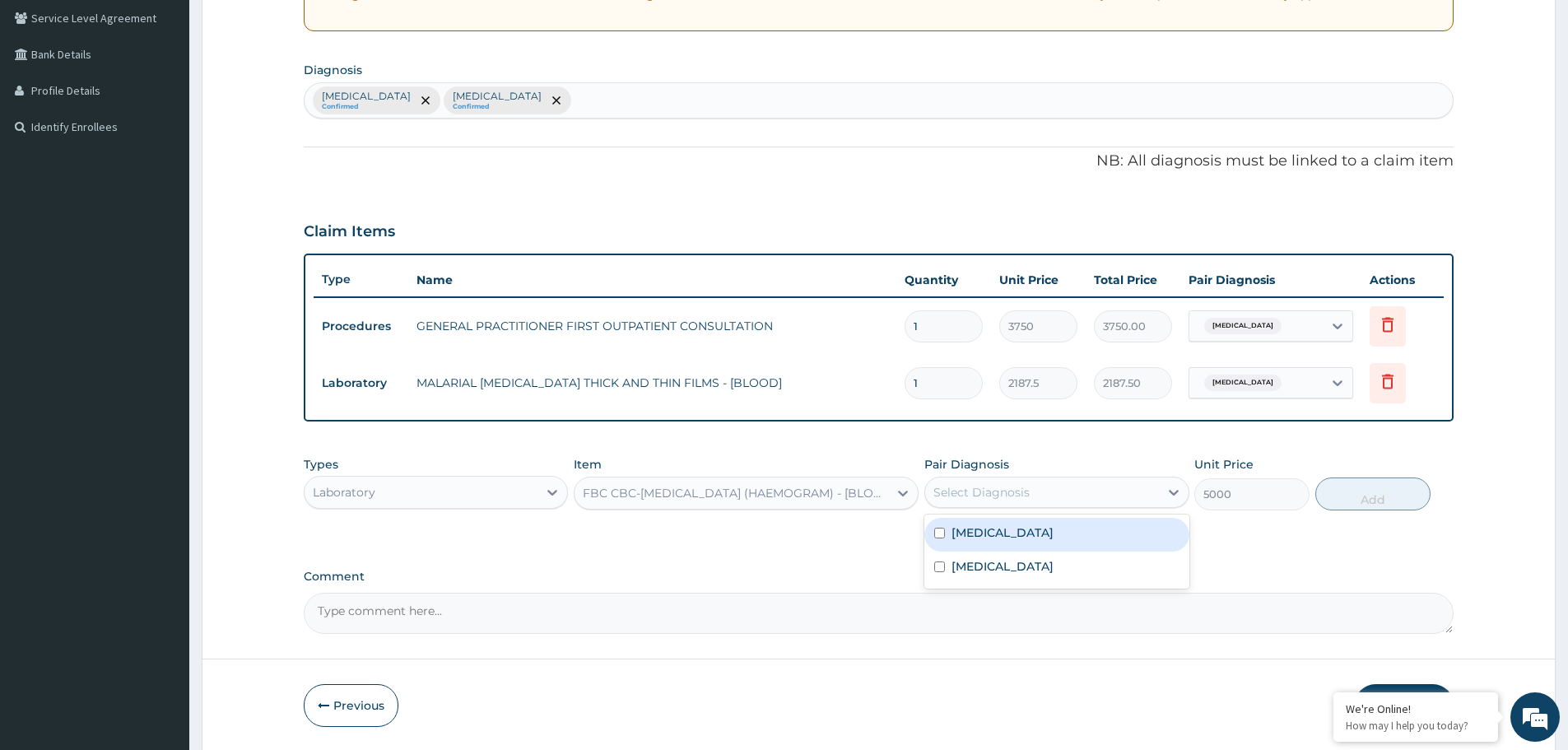
click at [1063, 493] on div "Select Diagnosis" at bounding box center [1041, 492] width 233 height 27
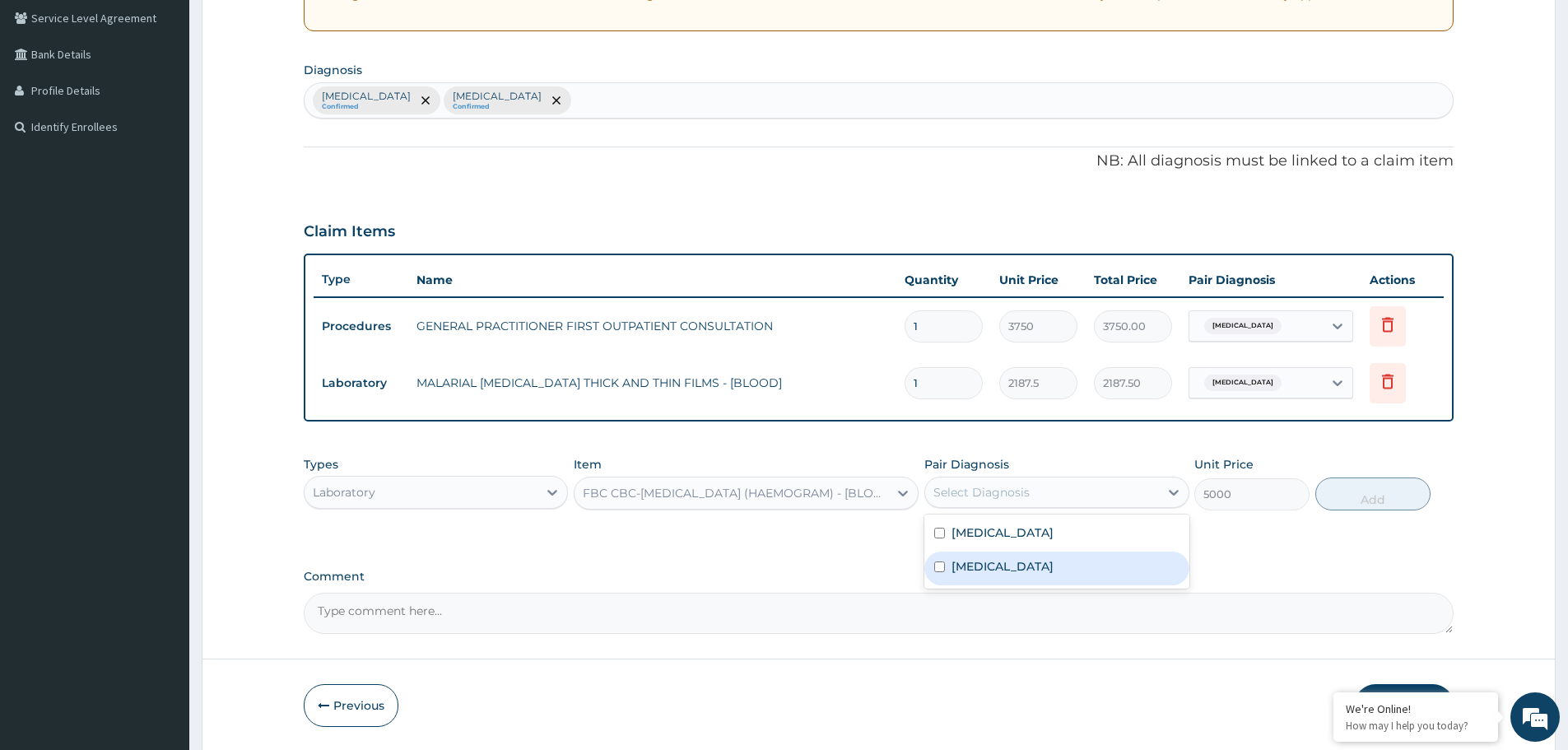
click at [1012, 575] on div "[MEDICAL_DATA]" at bounding box center [1056, 569] width 265 height 33
checkbox input "true"
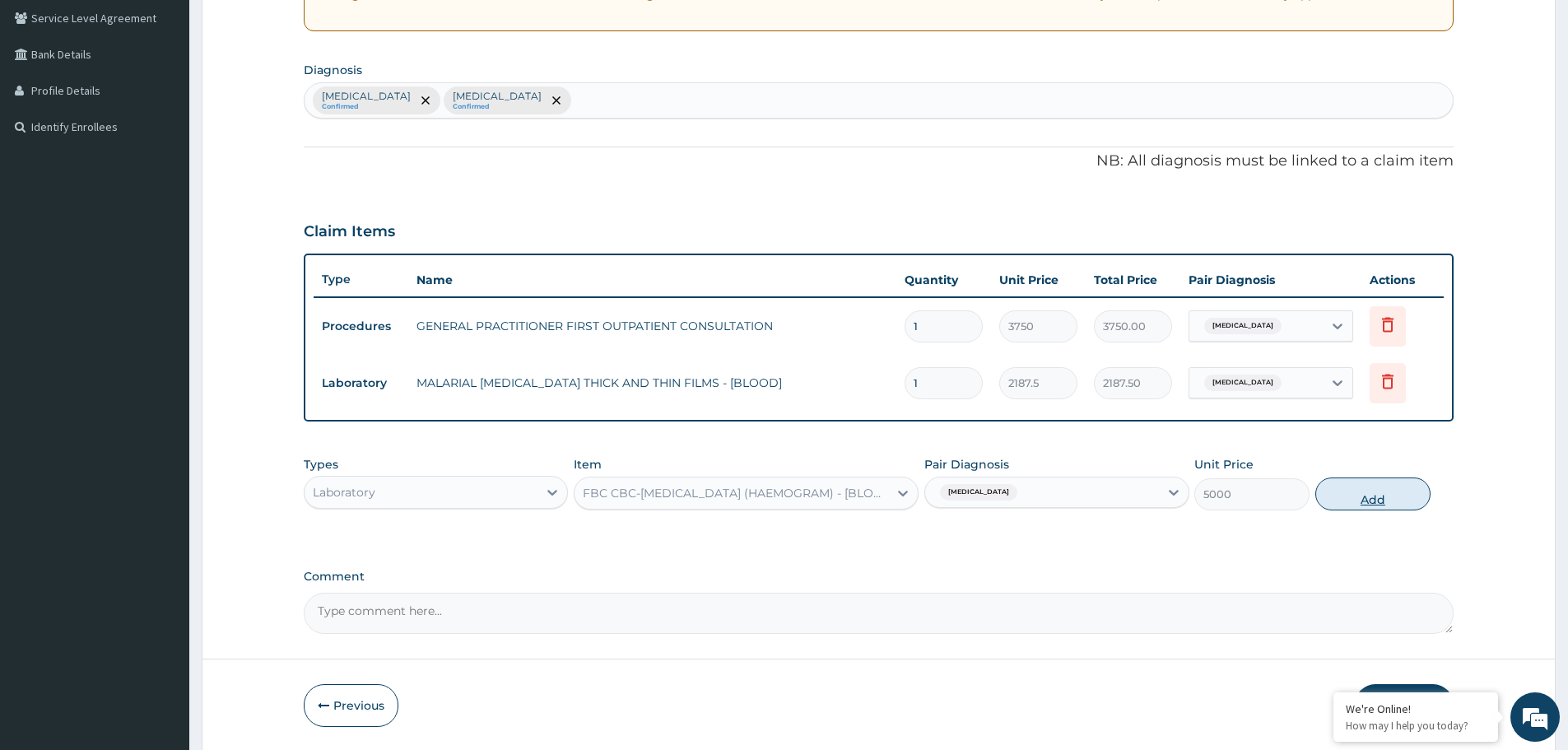
click at [1409, 487] on button "Add" at bounding box center [1372, 493] width 115 height 32
type input "0"
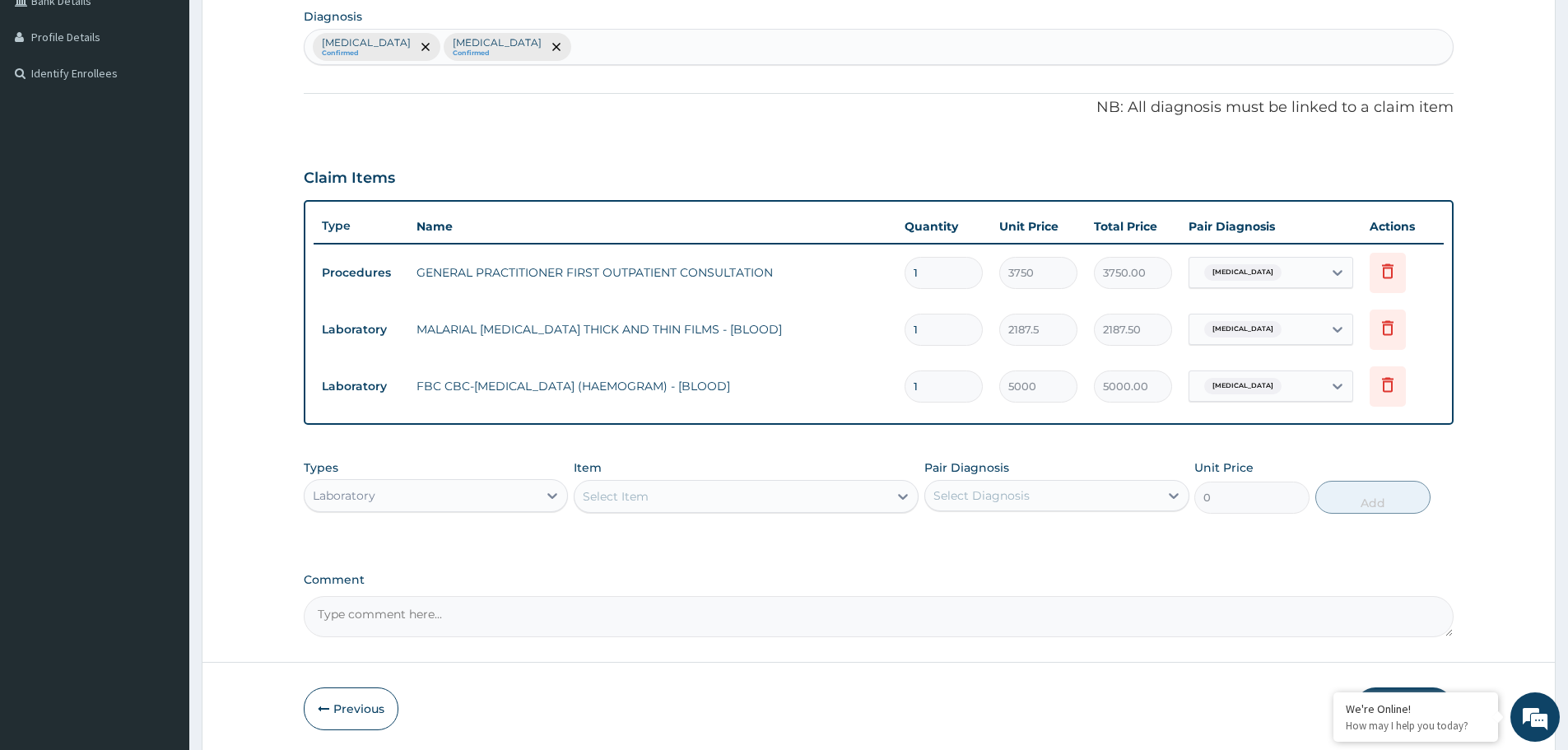
scroll to position [425, 0]
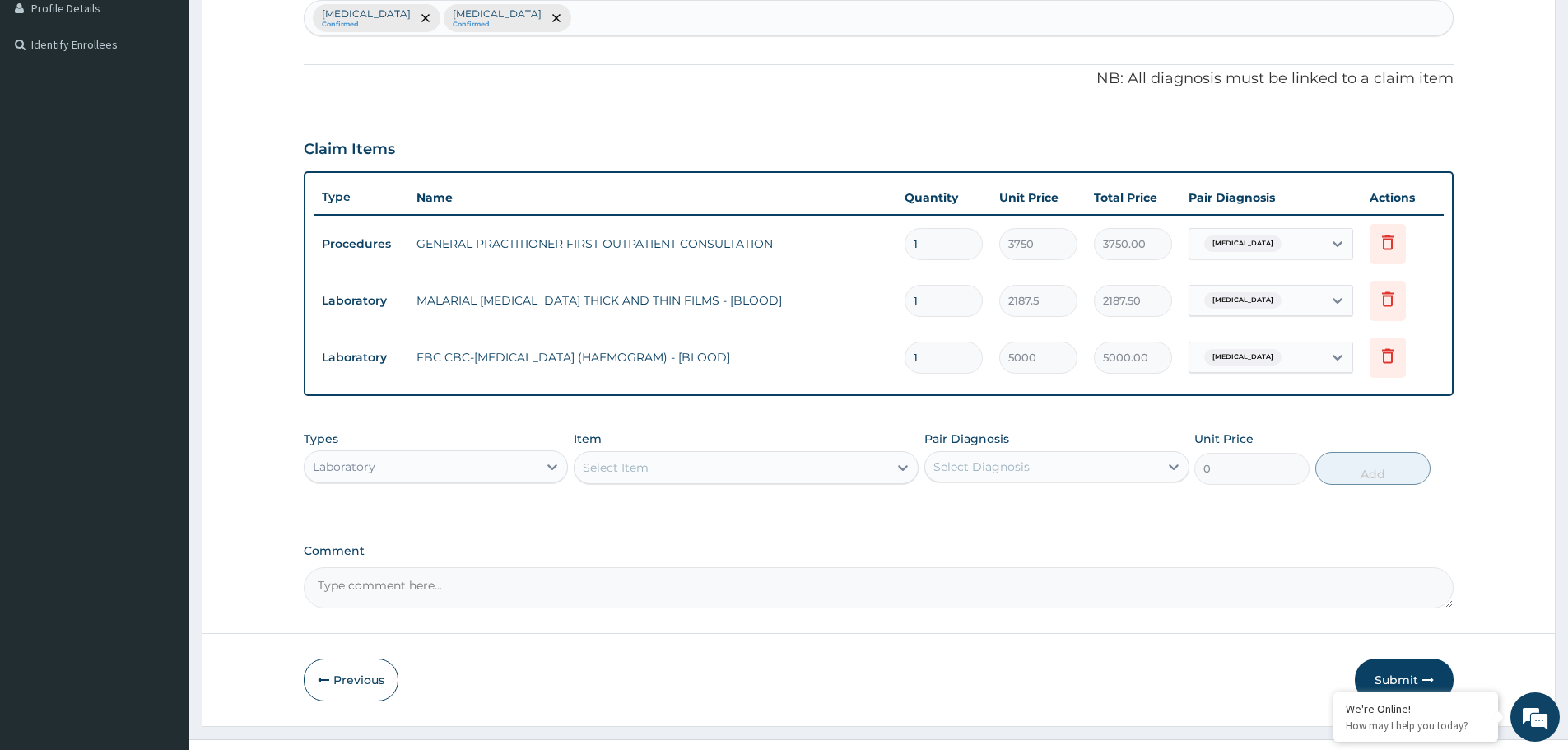
click at [352, 455] on div "Laboratory" at bounding box center [421, 467] width 233 height 27
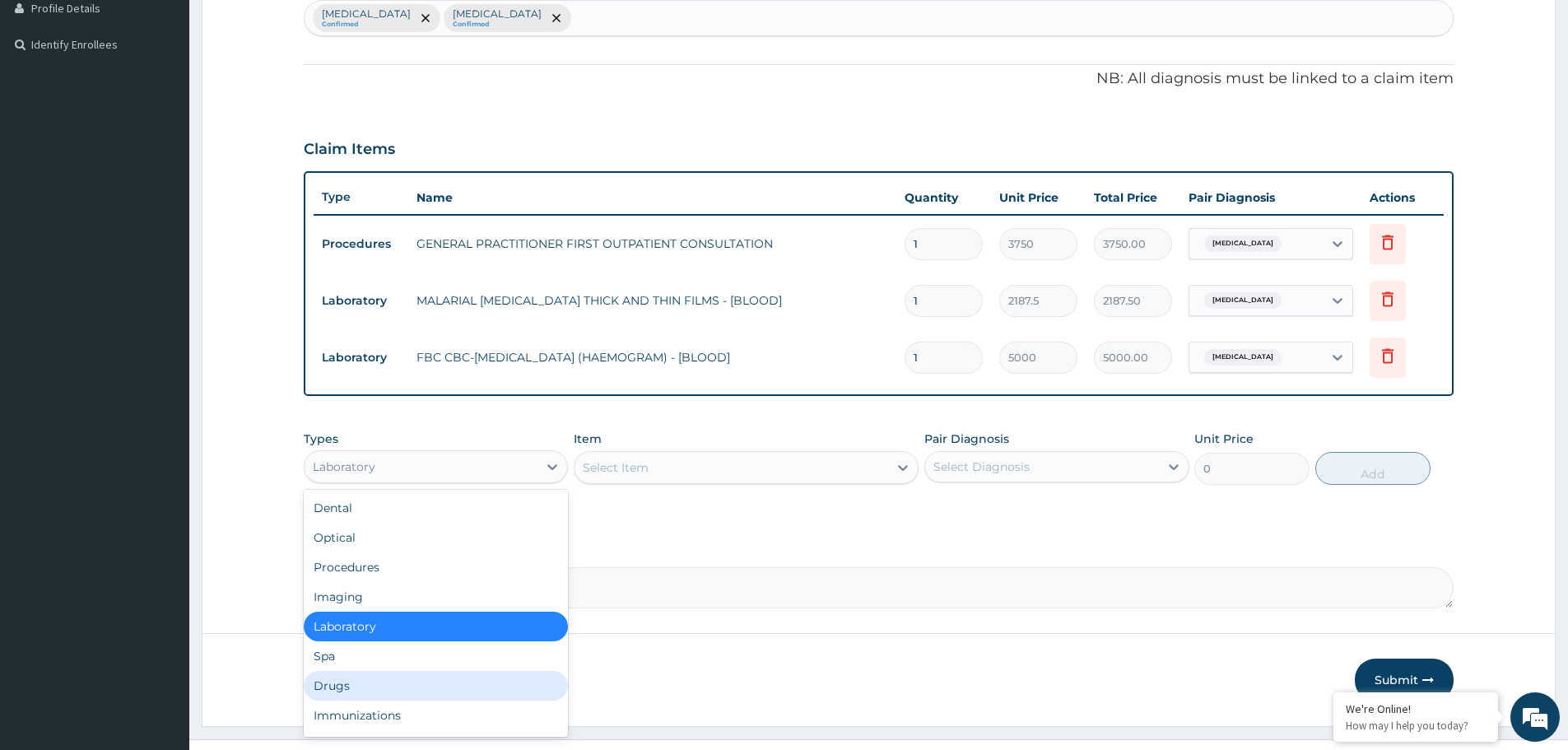
click at [365, 677] on div "Drugs" at bounding box center [436, 686] width 265 height 30
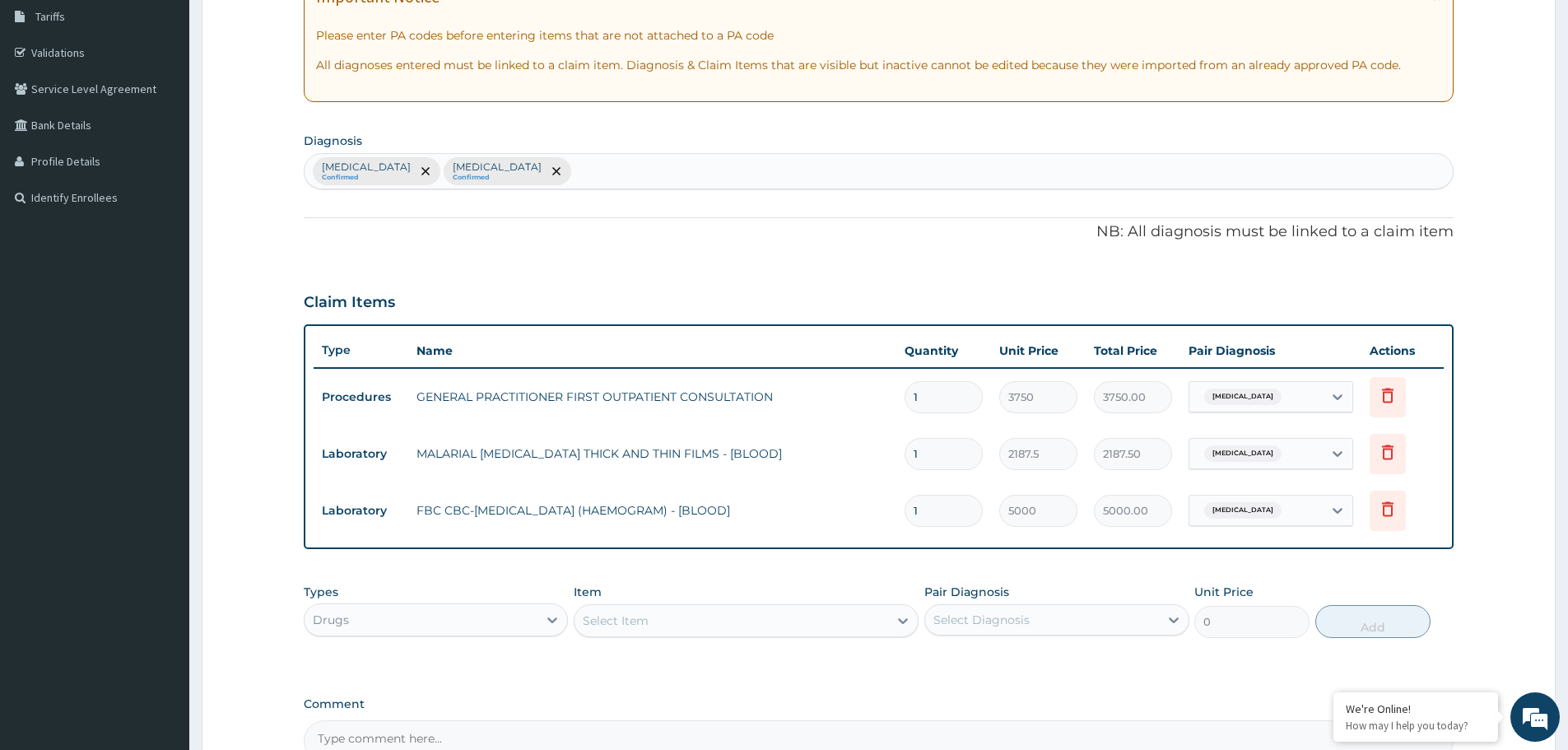
scroll to position [260, 0]
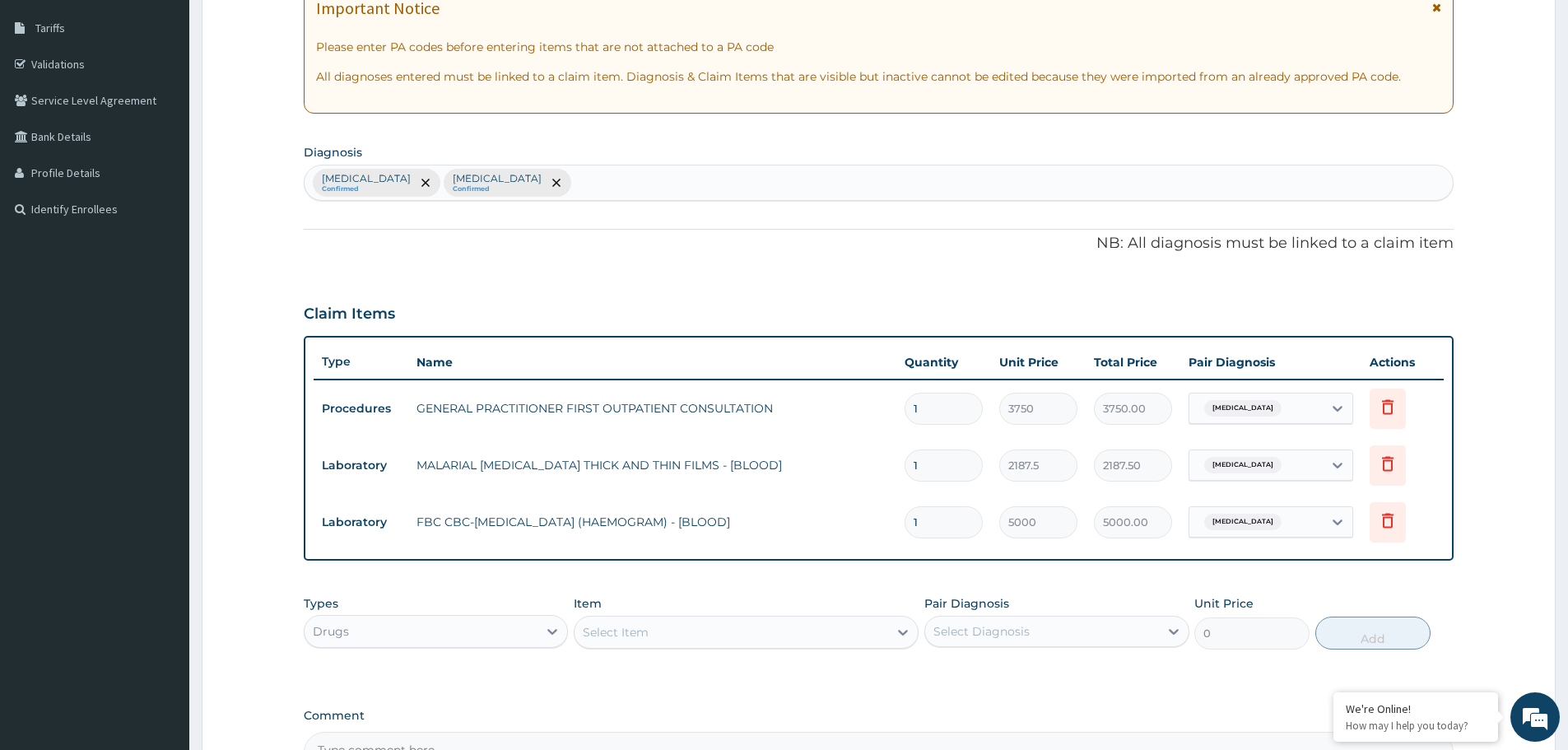
click at [519, 184] on div "[MEDICAL_DATA] Confirmed [MEDICAL_DATA] Confirmed" at bounding box center [878, 182] width 1148 height 34
type input "diabe"
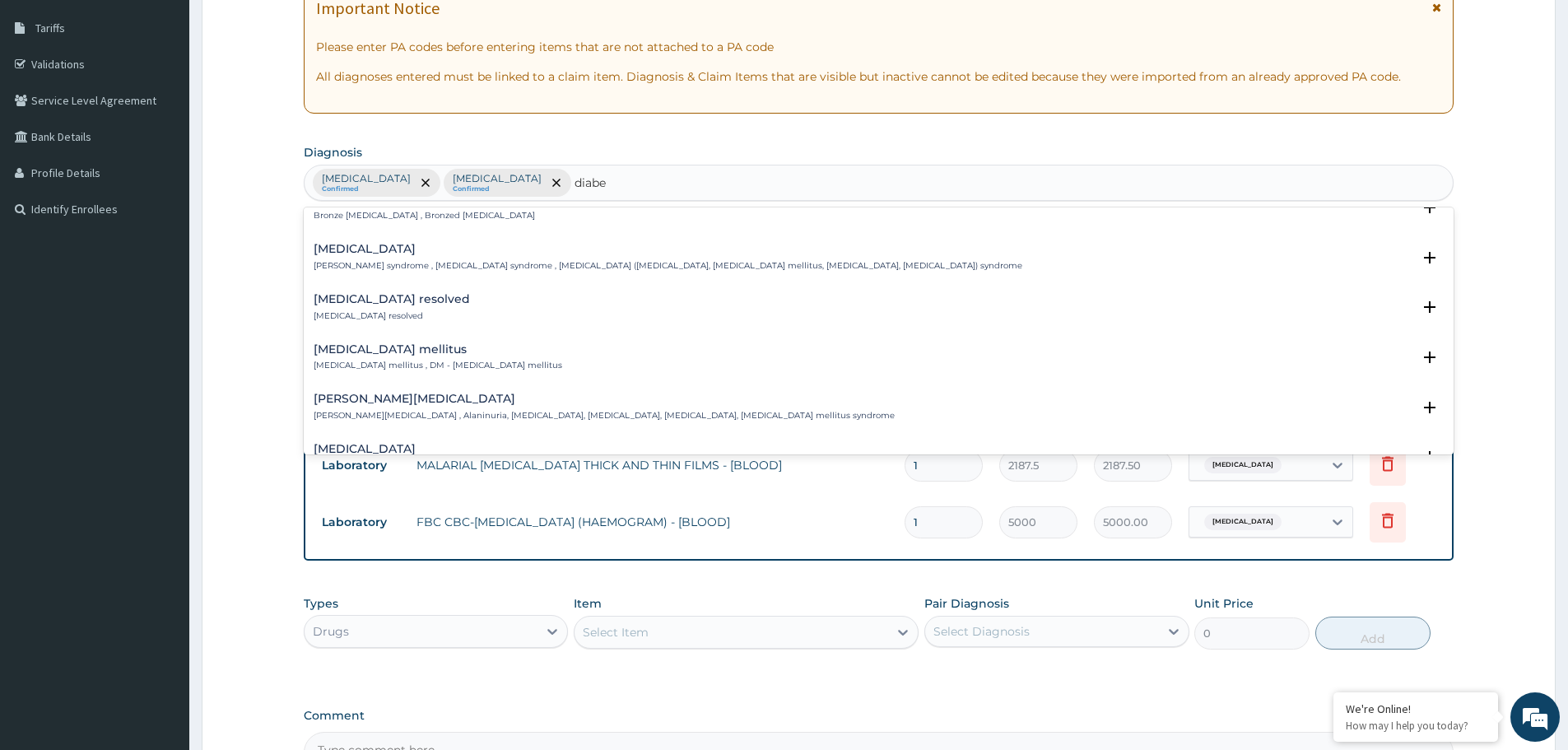
scroll to position [247, 0]
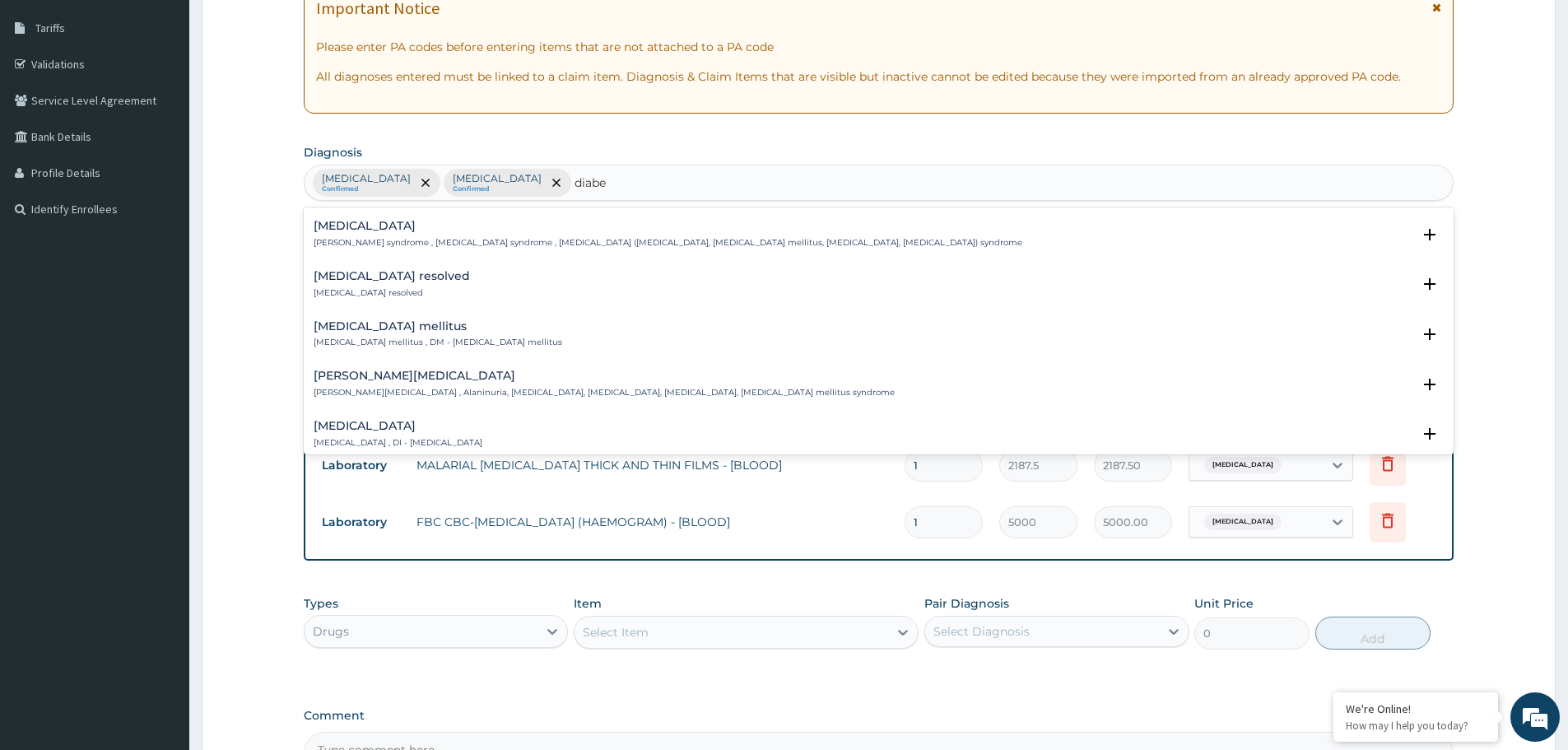
click at [365, 332] on h4 "[MEDICAL_DATA] mellitus" at bounding box center [438, 326] width 249 height 13
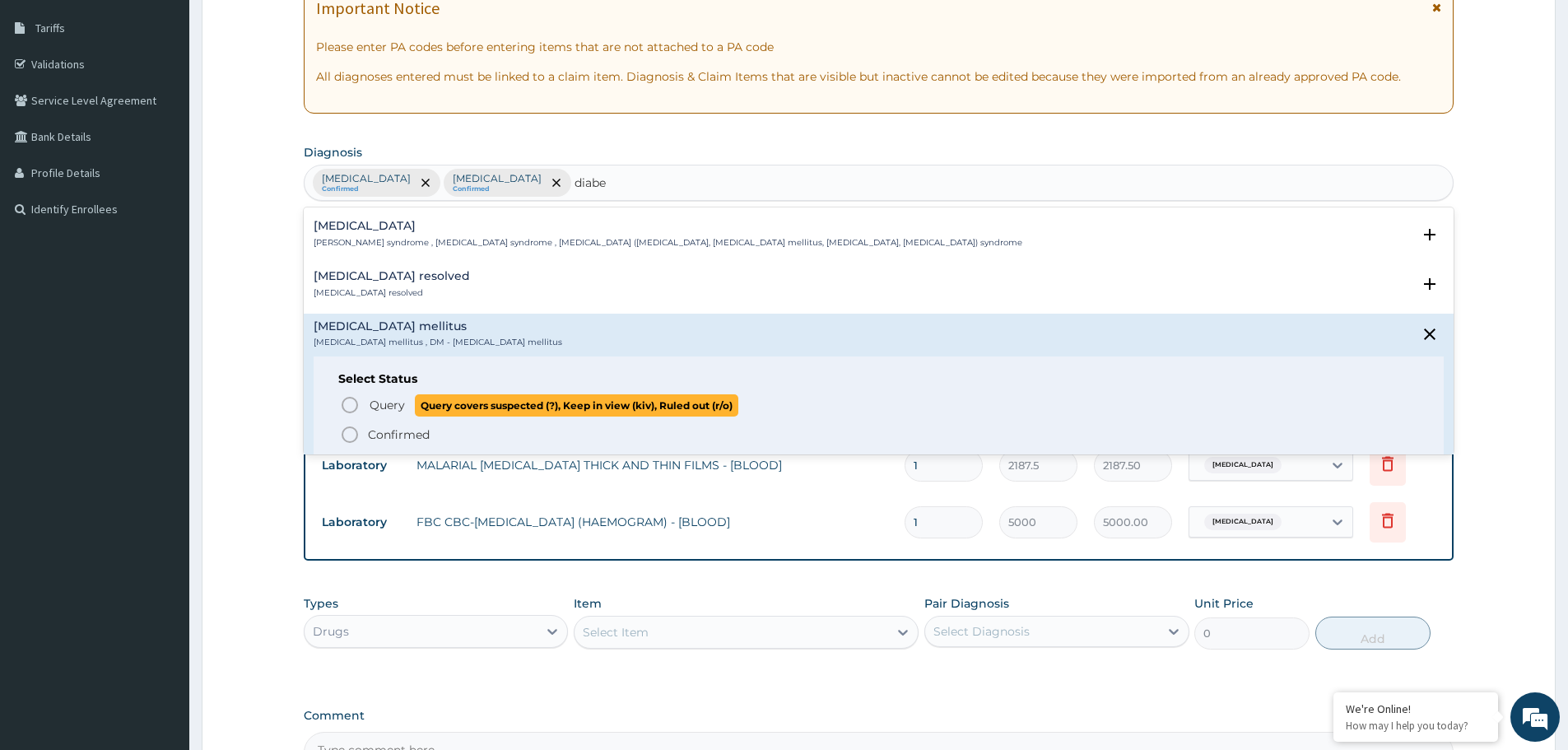
click at [347, 405] on icon "status option query" at bounding box center [350, 406] width 20 height 20
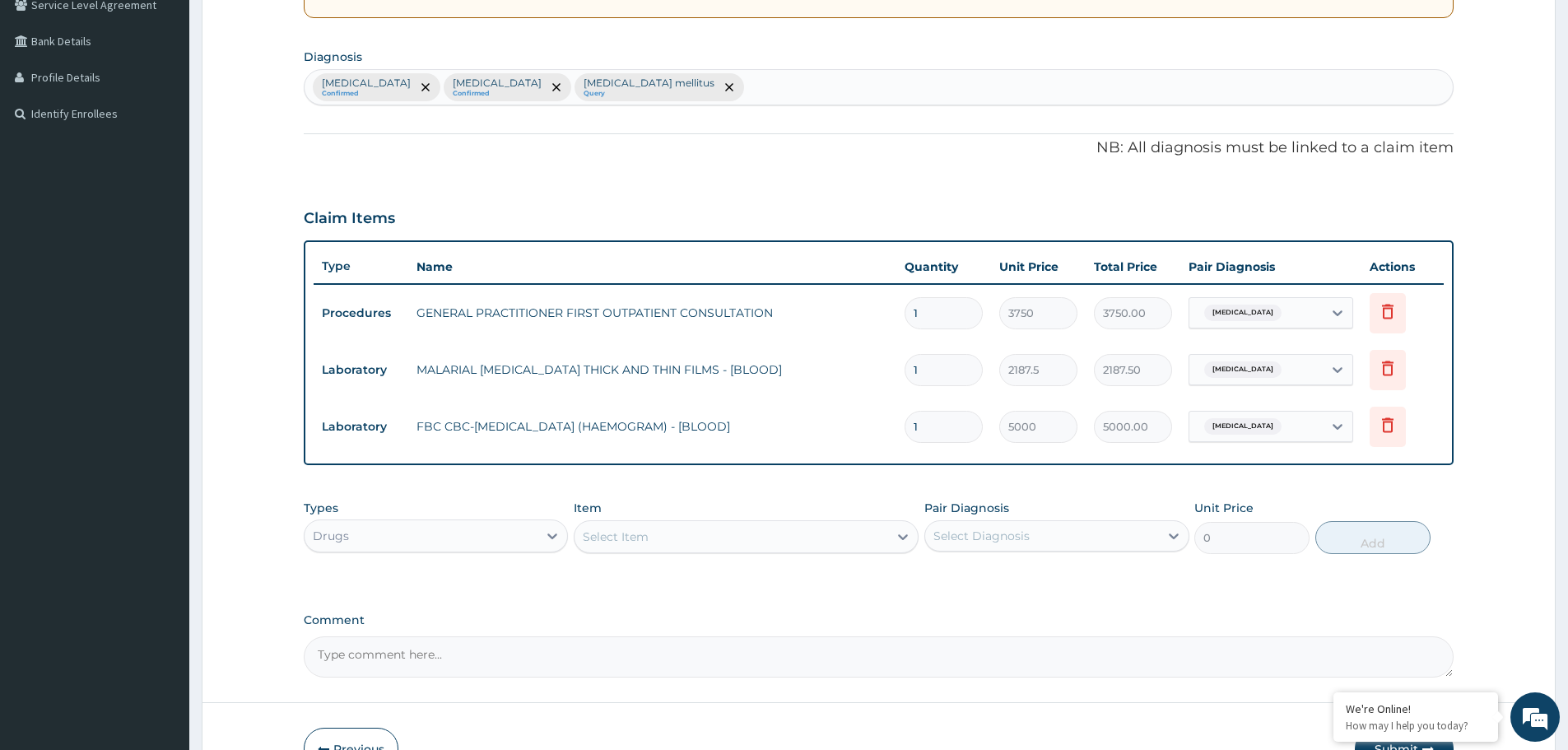
scroll to position [457, 0]
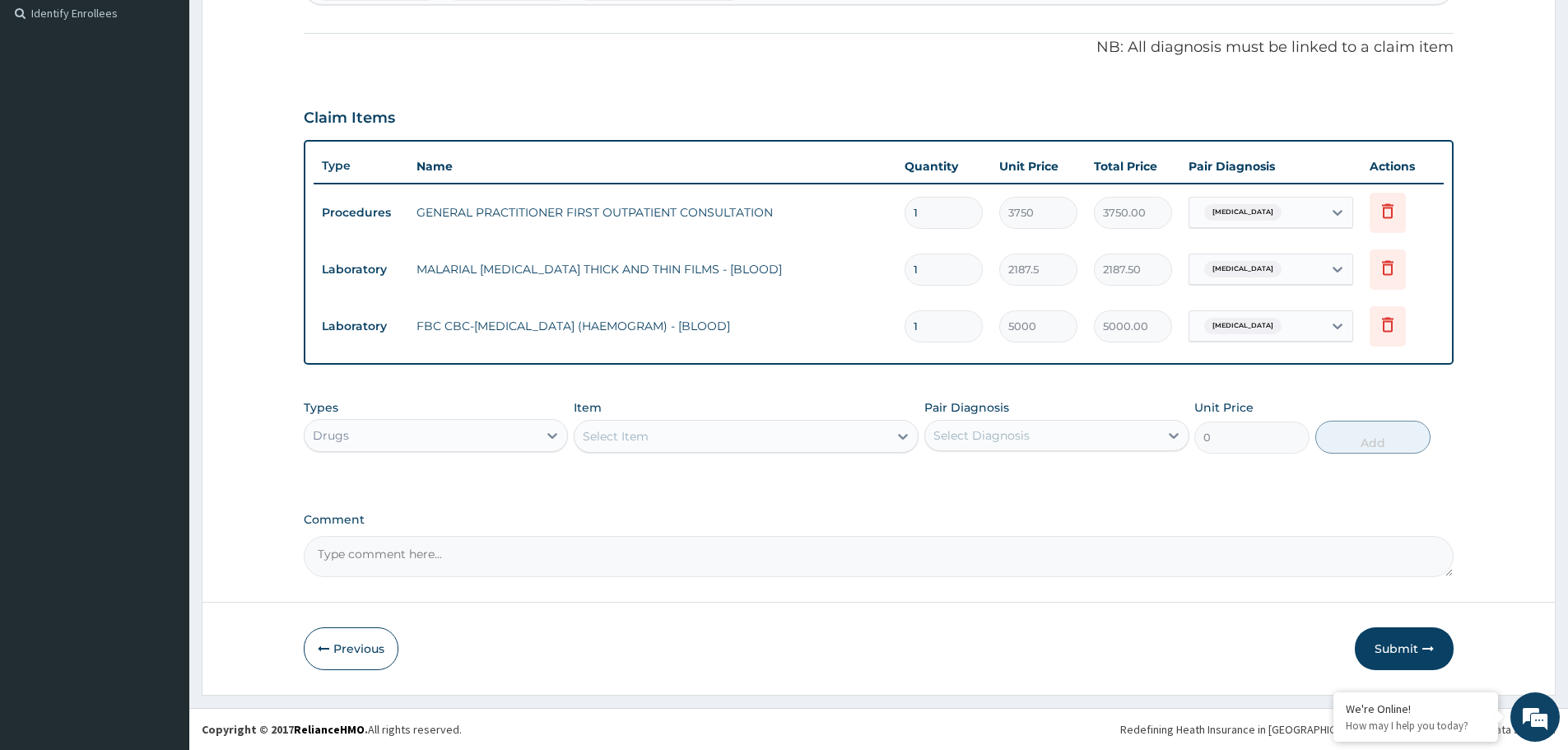
click at [665, 441] on div "Select Item" at bounding box center [731, 436] width 314 height 27
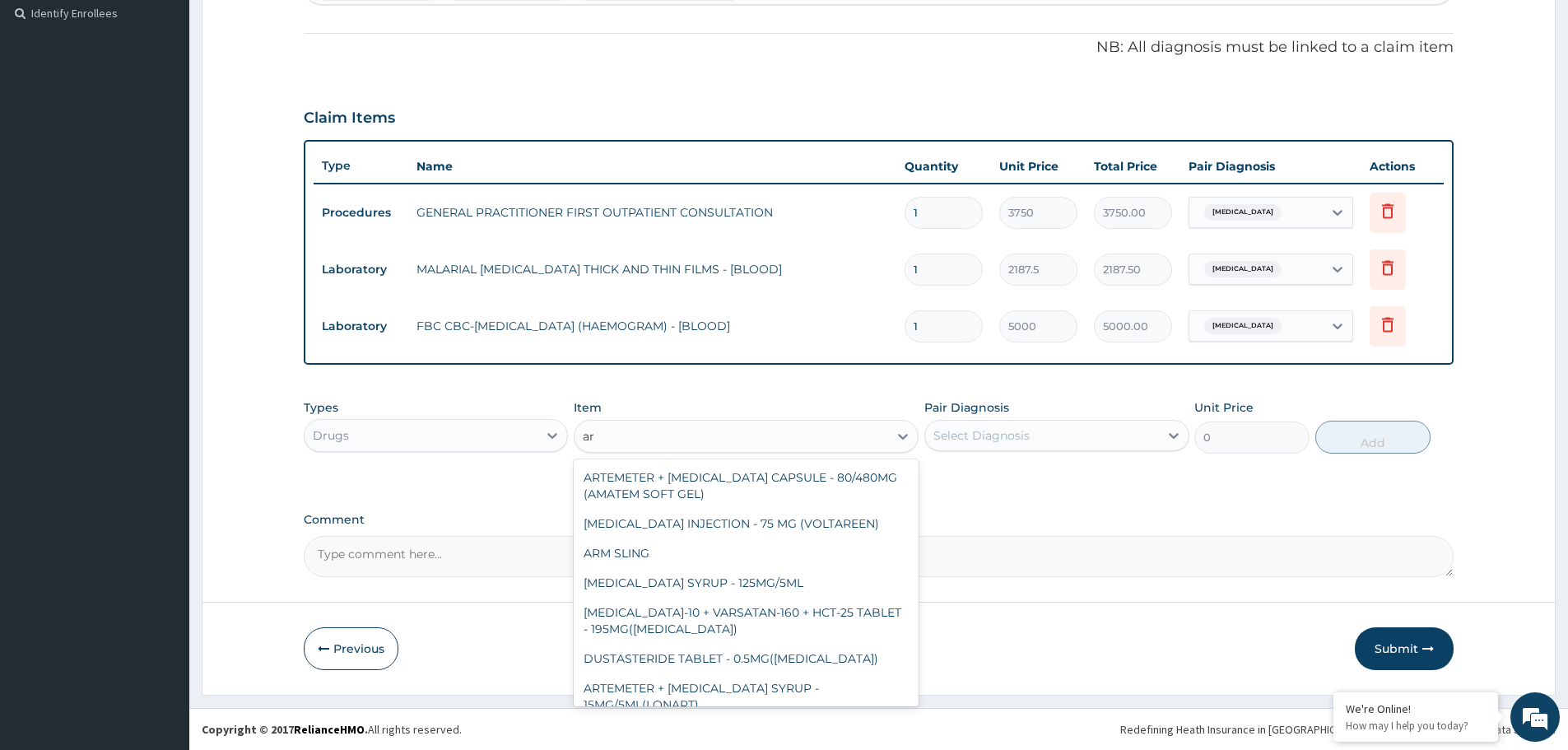
type input "a"
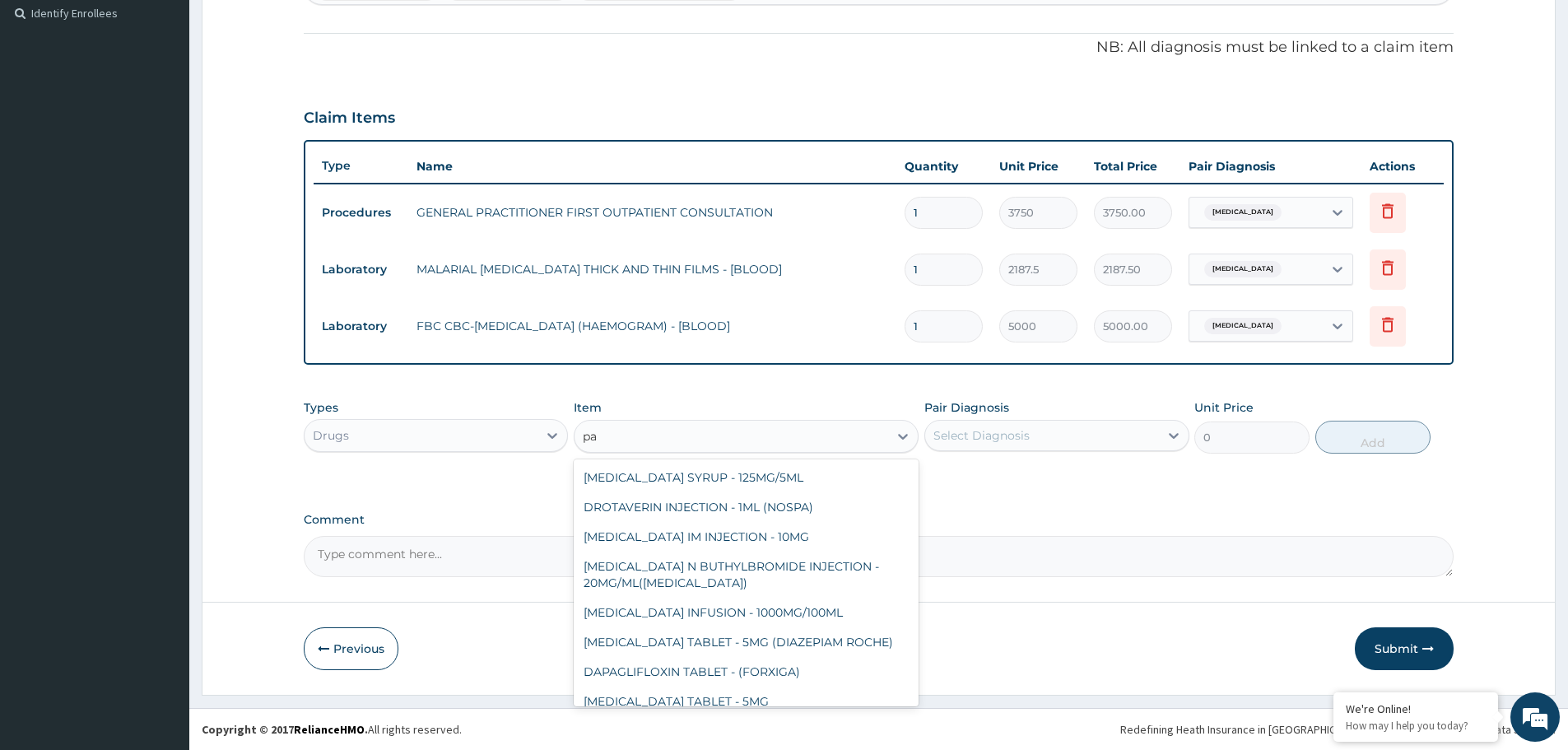
type input "pal"
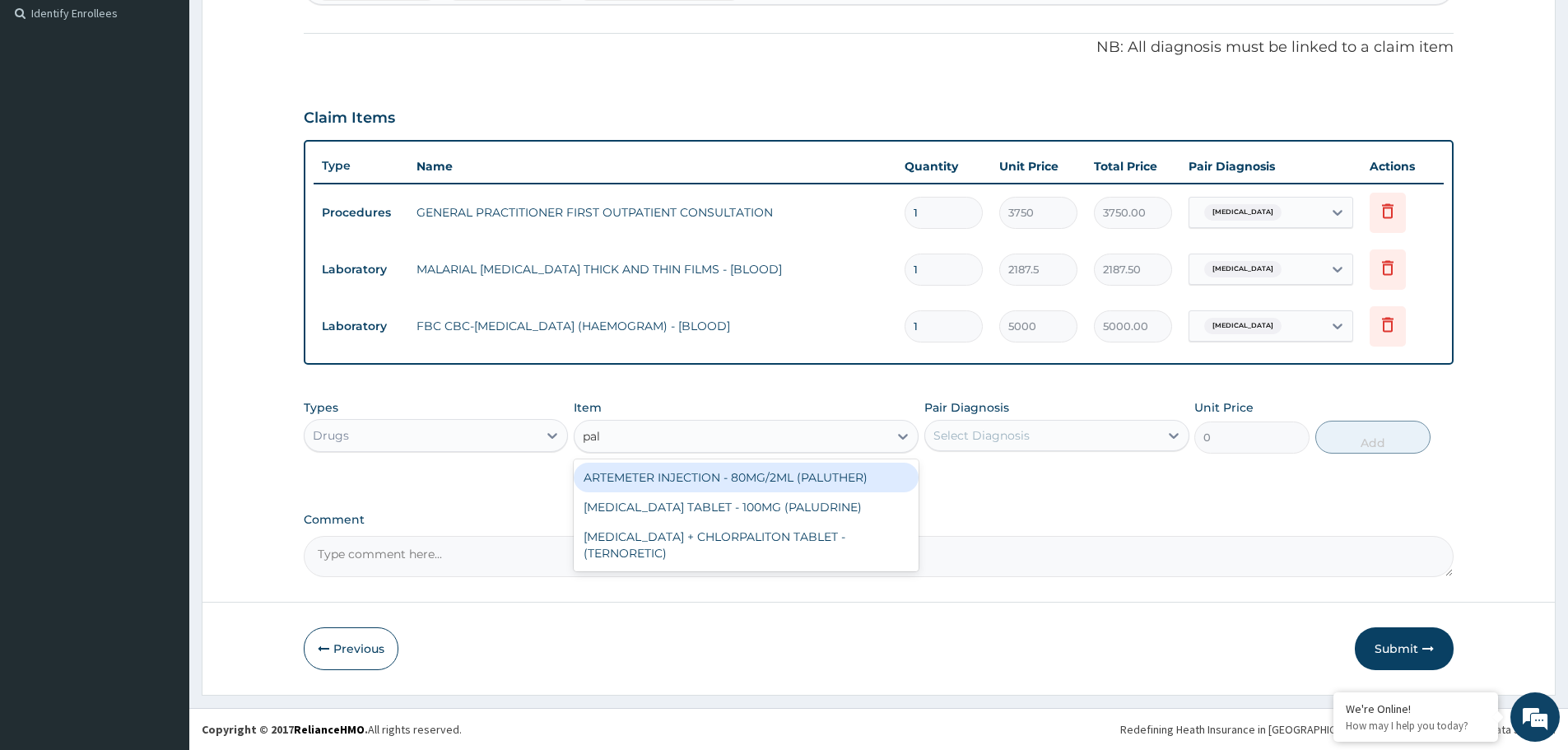
drag, startPoint x: 706, startPoint y: 482, endPoint x: 1087, endPoint y: 410, distance: 387.7
click at [716, 482] on div "ARTEMETER INJECTION - 80MG/2ML (PALUTHER)" at bounding box center [746, 477] width 345 height 30
type input "700"
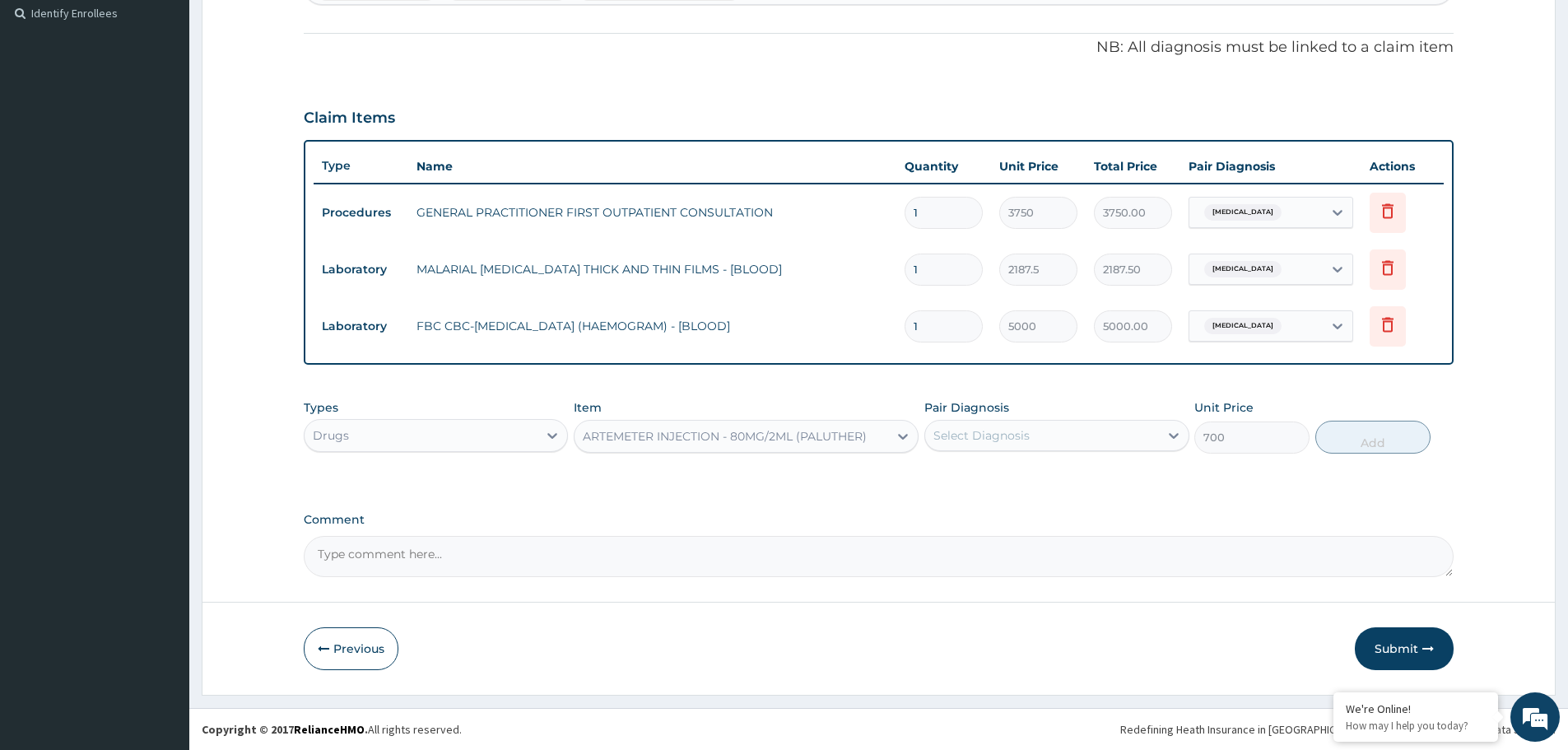
click at [1051, 436] on div "Select Diagnosis" at bounding box center [1041, 435] width 233 height 27
drag, startPoint x: 973, startPoint y: 480, endPoint x: 1177, endPoint y: 462, distance: 204.8
click at [1014, 483] on div "[MEDICAL_DATA]" at bounding box center [1056, 478] width 265 height 33
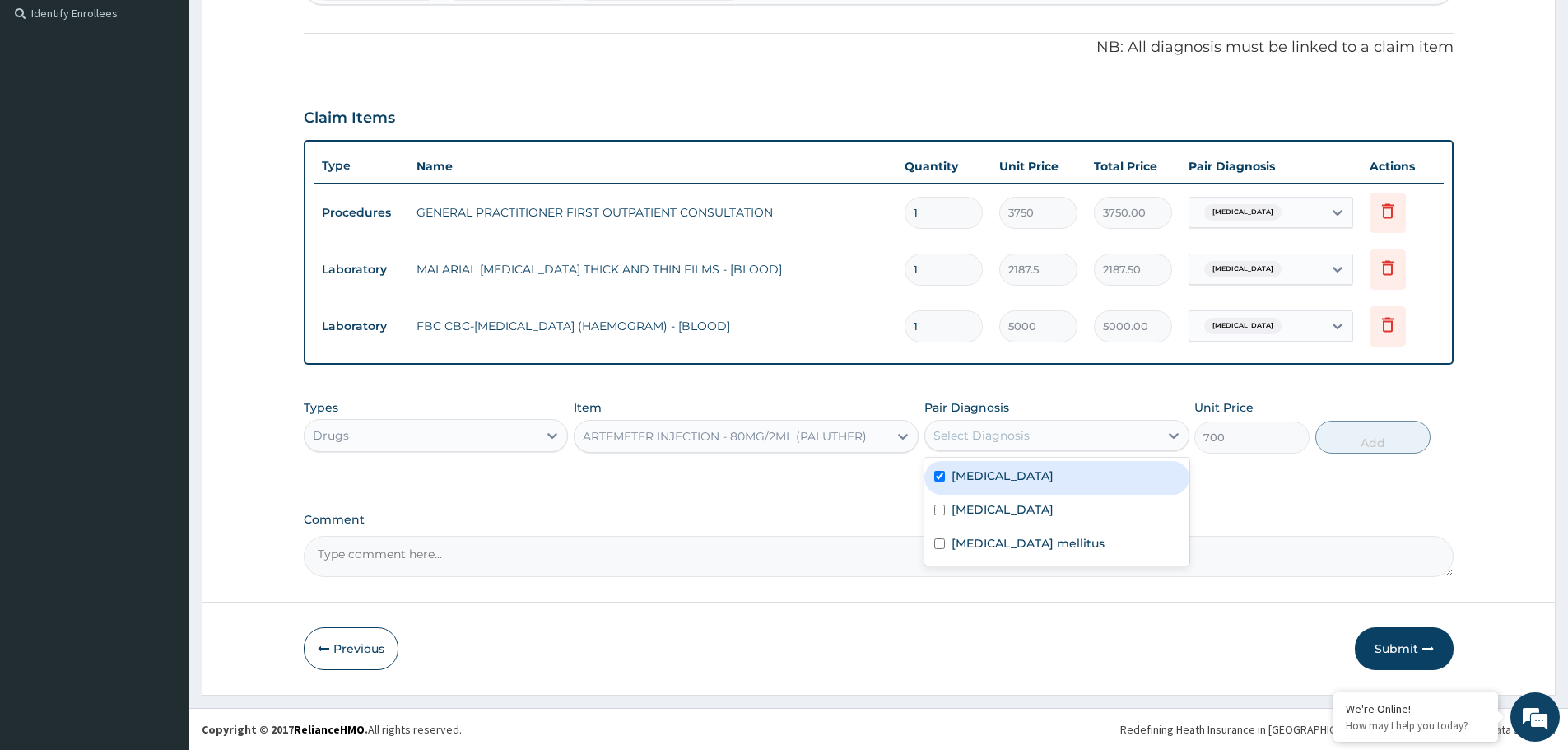
checkbox input "true"
click at [1389, 447] on button "Add" at bounding box center [1372, 437] width 115 height 32
type input "0"
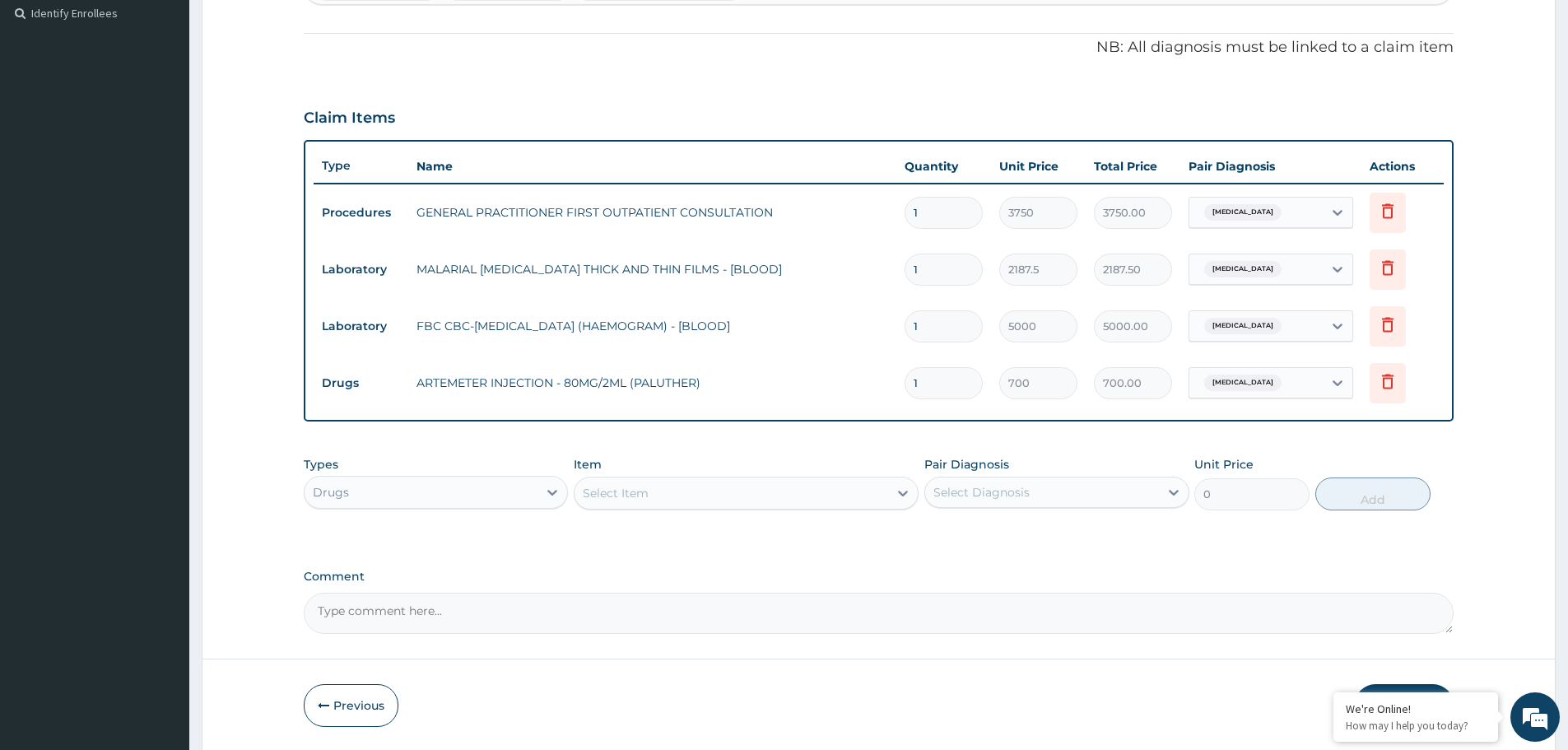
type input "0.00"
type input "6"
type input "4200.00"
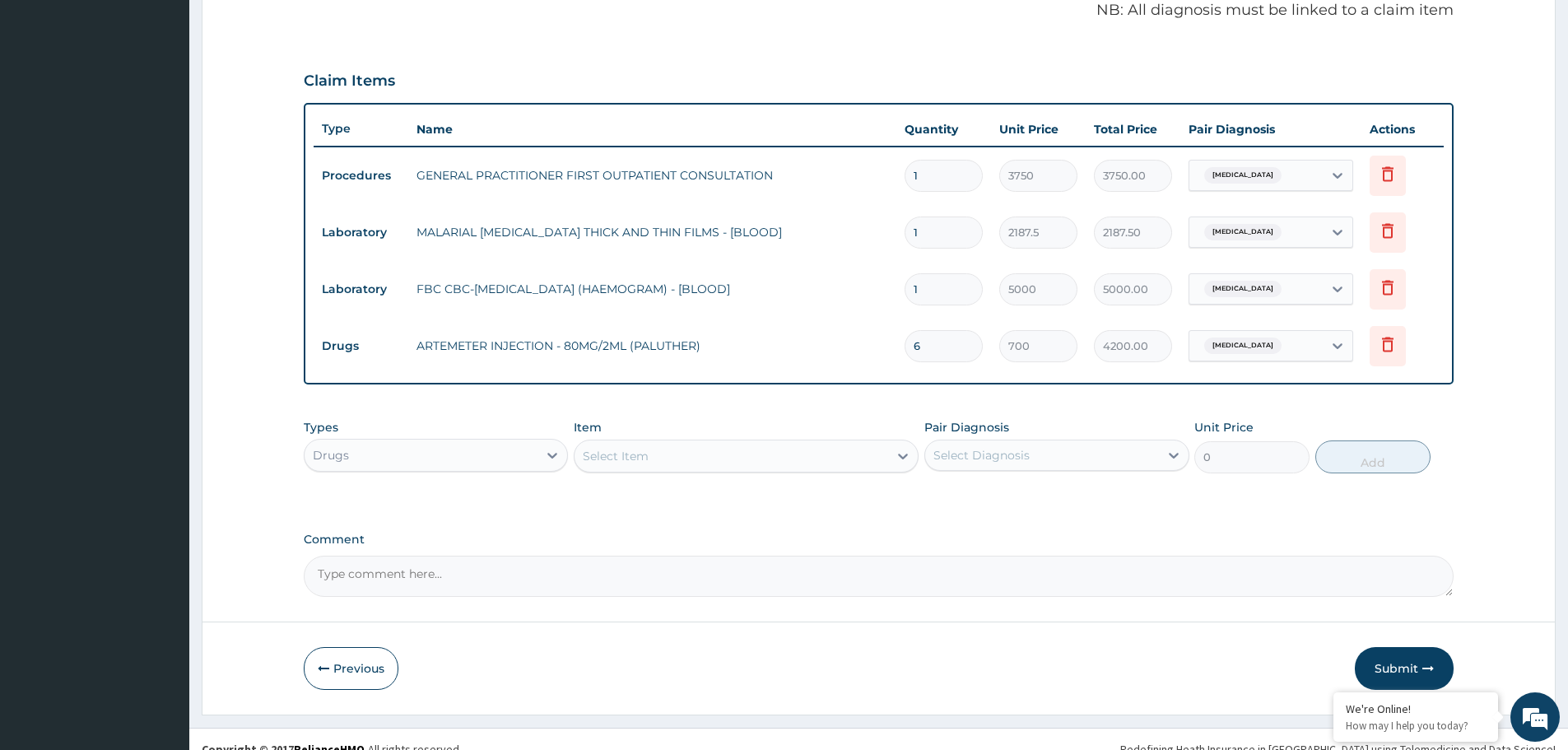
scroll to position [513, 0]
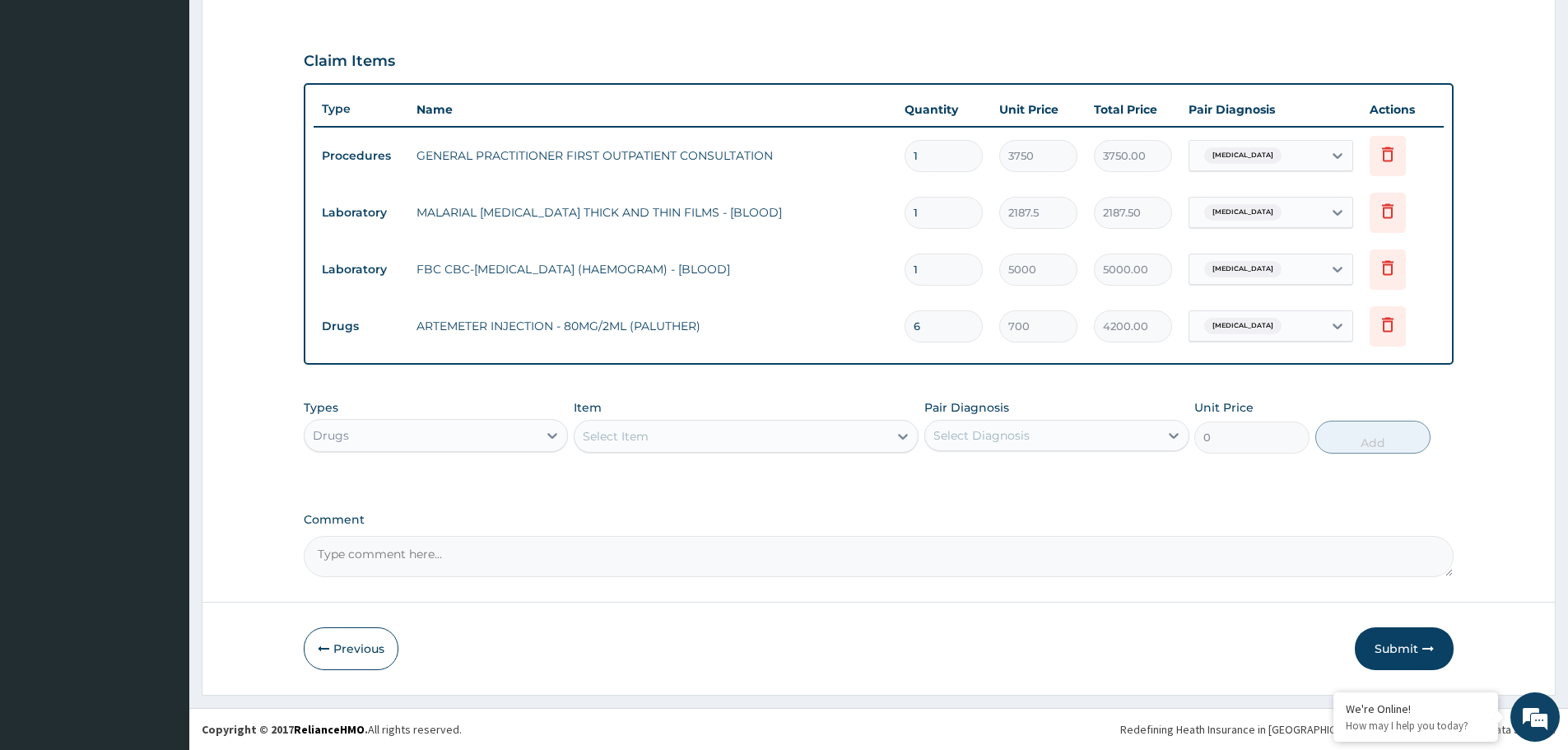
type input "6"
click at [691, 439] on div "Select Item" at bounding box center [731, 436] width 314 height 27
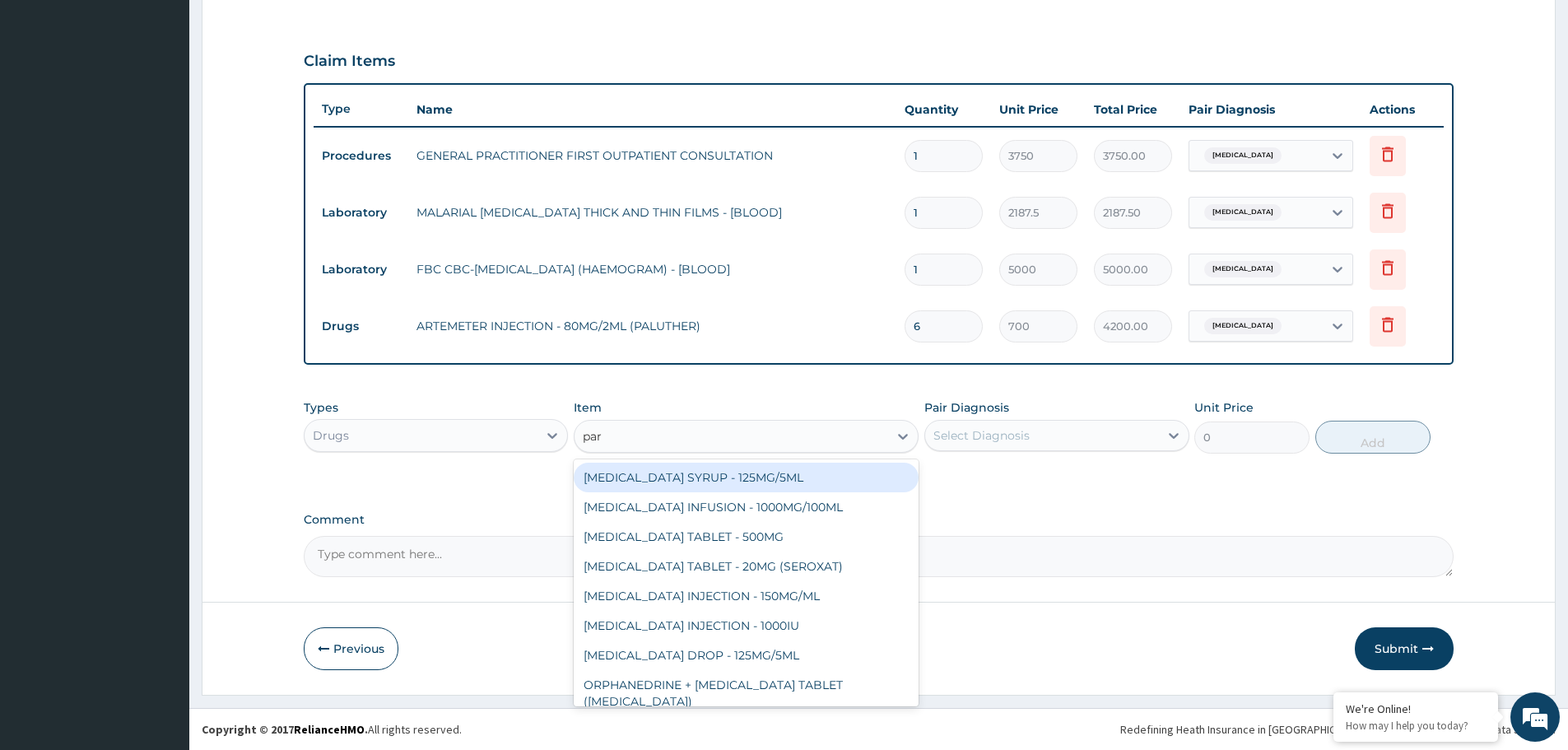
type input "para"
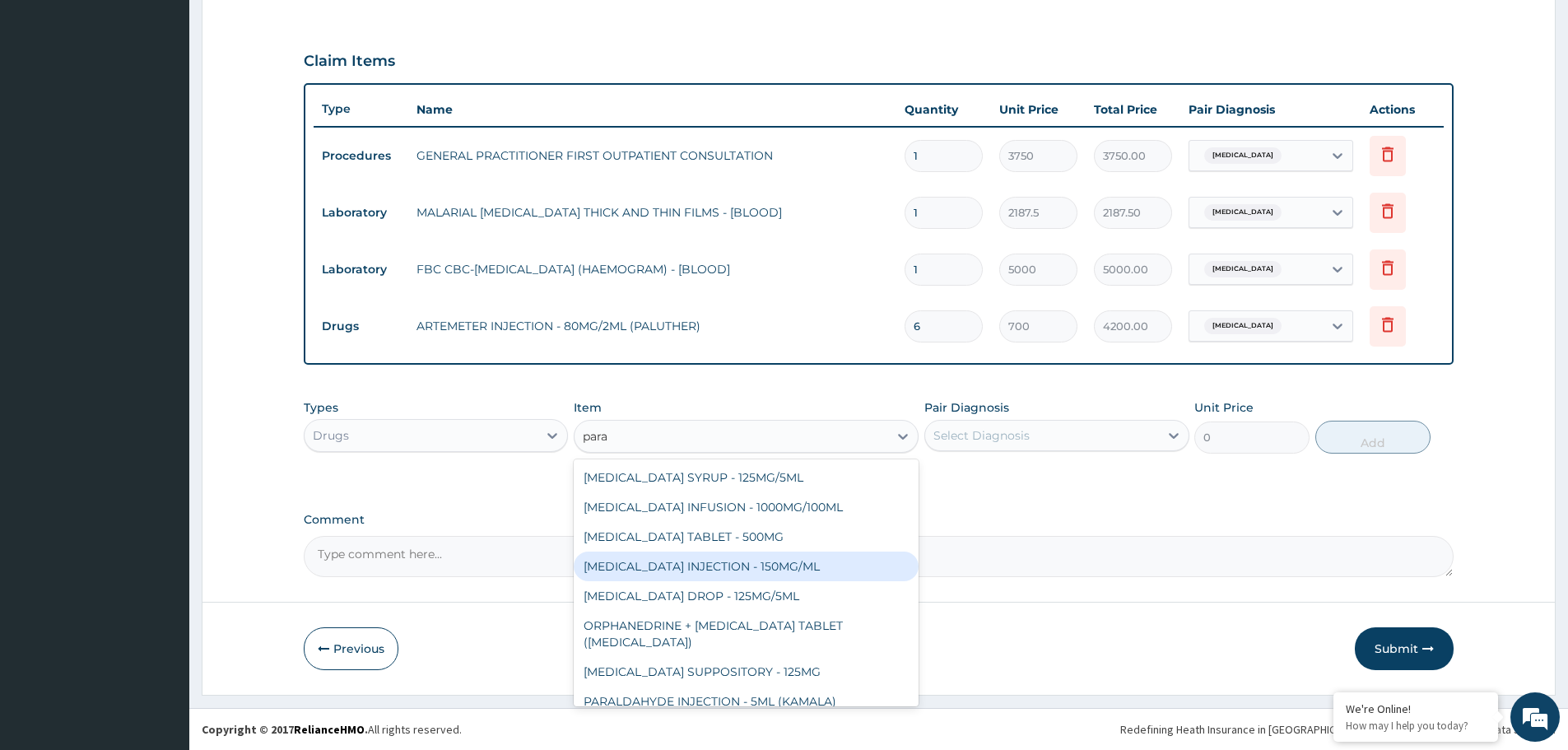
click at [754, 568] on div "[MEDICAL_DATA] INJECTION - 150MG/ML" at bounding box center [746, 567] width 345 height 30
type input "560"
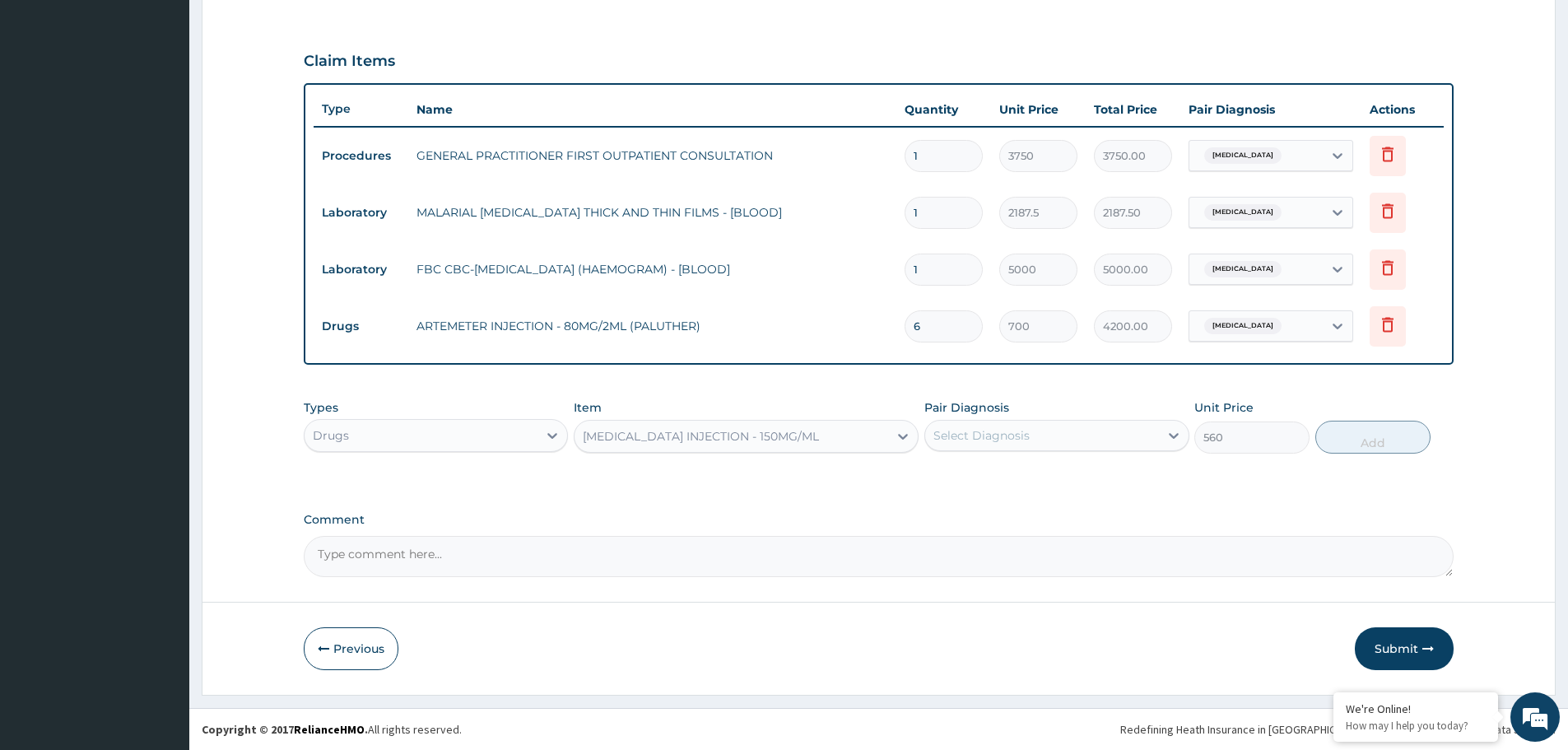
click at [1011, 438] on div "Select Diagnosis" at bounding box center [982, 435] width 96 height 17
click at [1016, 468] on div "[MEDICAL_DATA]" at bounding box center [1056, 478] width 265 height 33
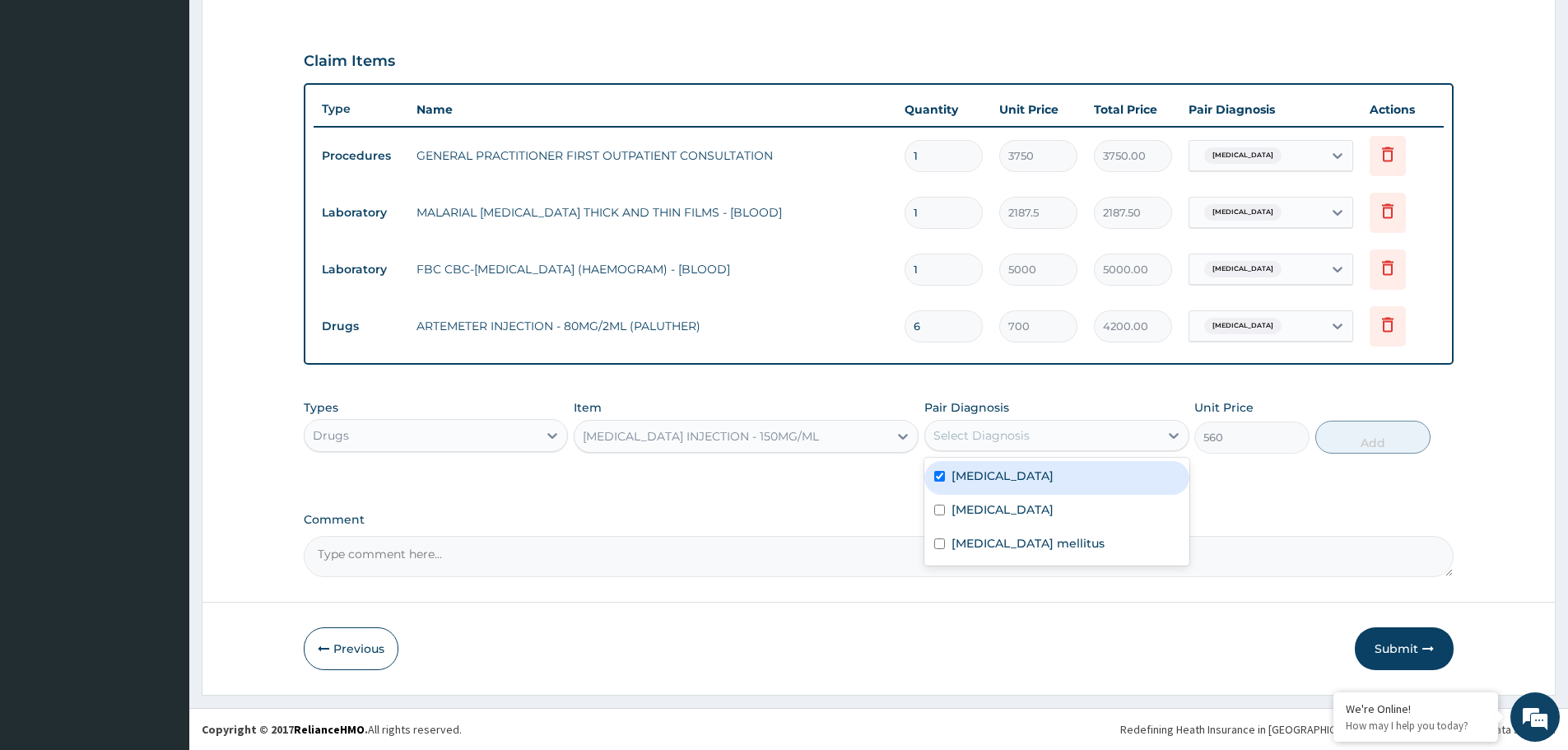
checkbox input "true"
click at [1374, 435] on button "Add" at bounding box center [1372, 437] width 115 height 32
type input "0"
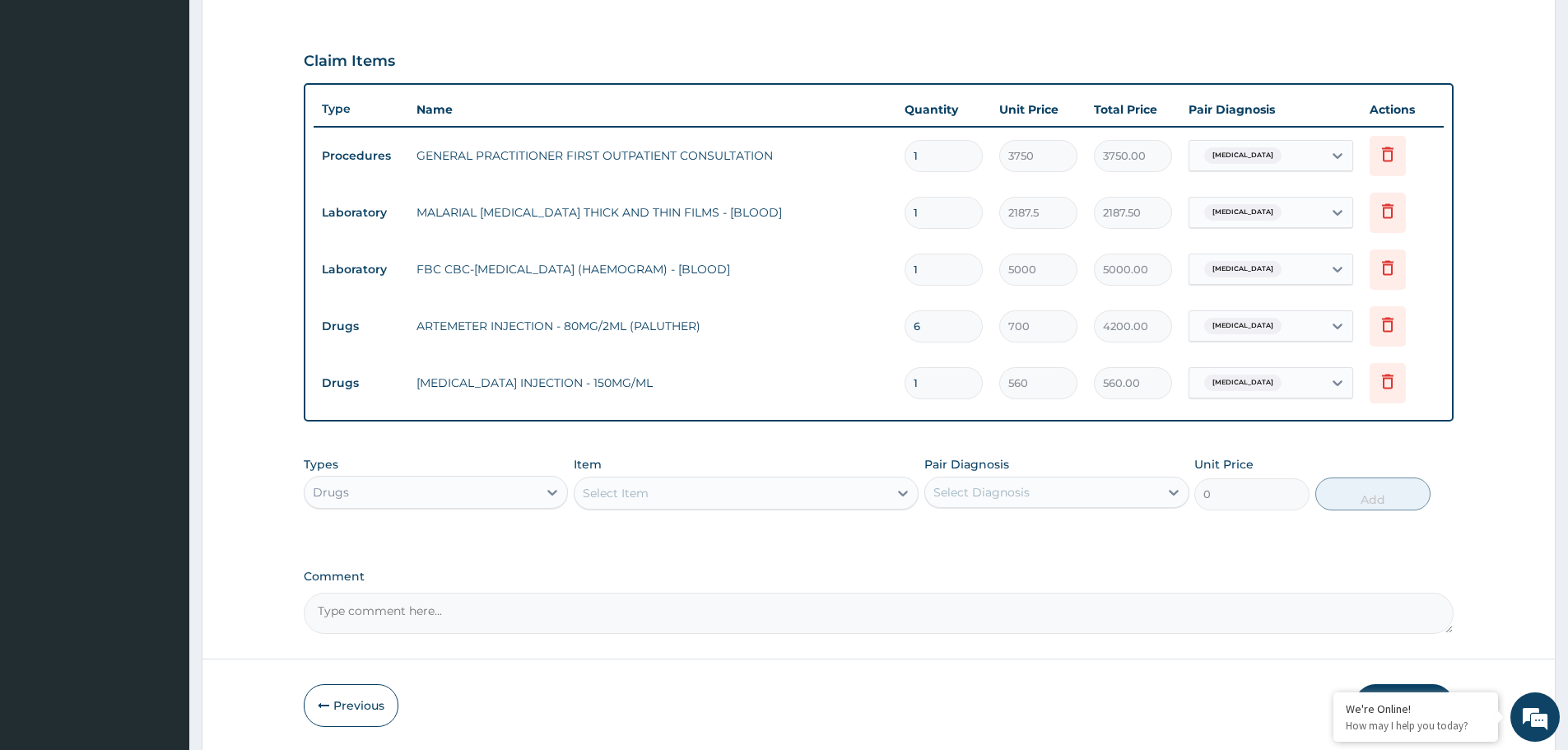
type input "0.00"
type input "3"
type input "1680.00"
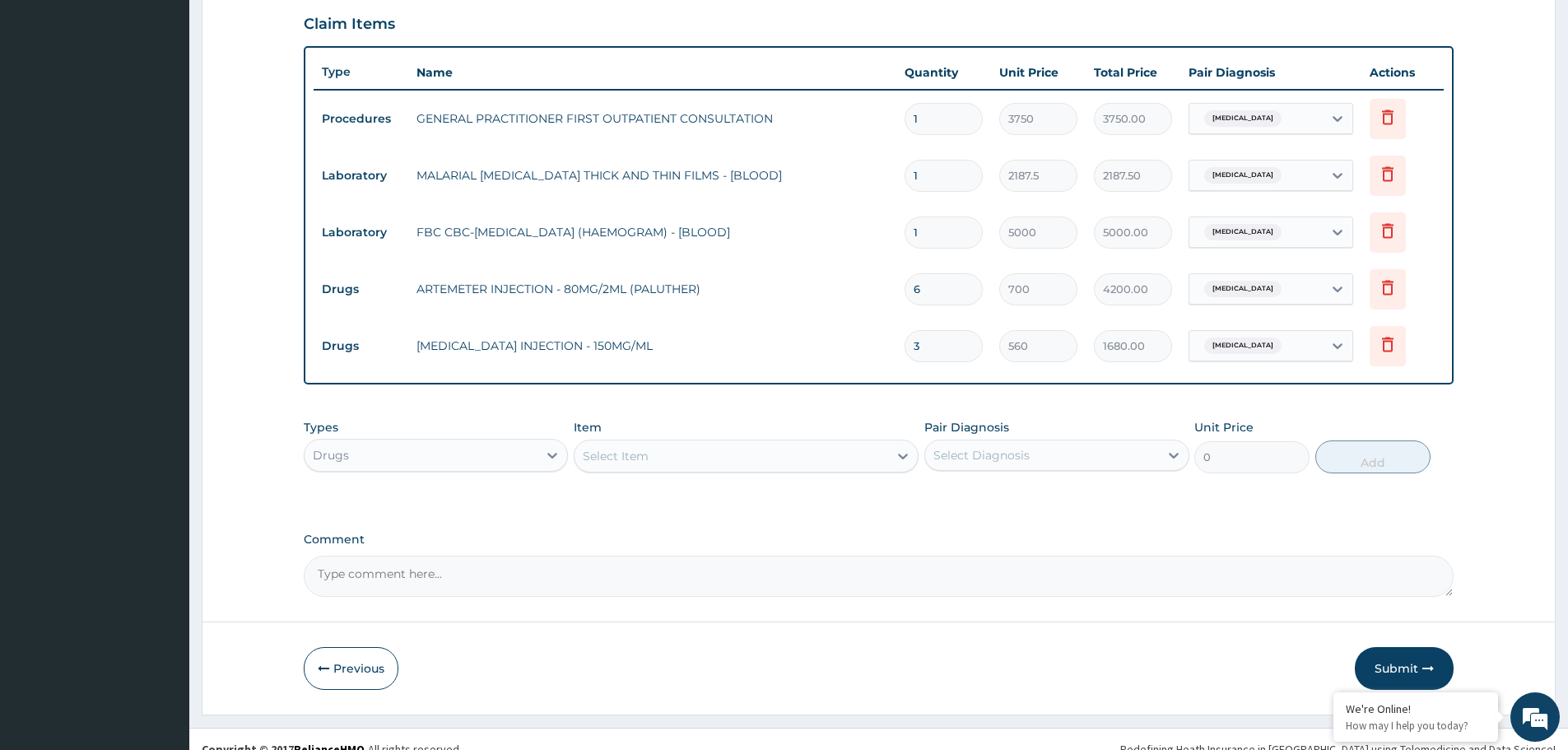
scroll to position [570, 0]
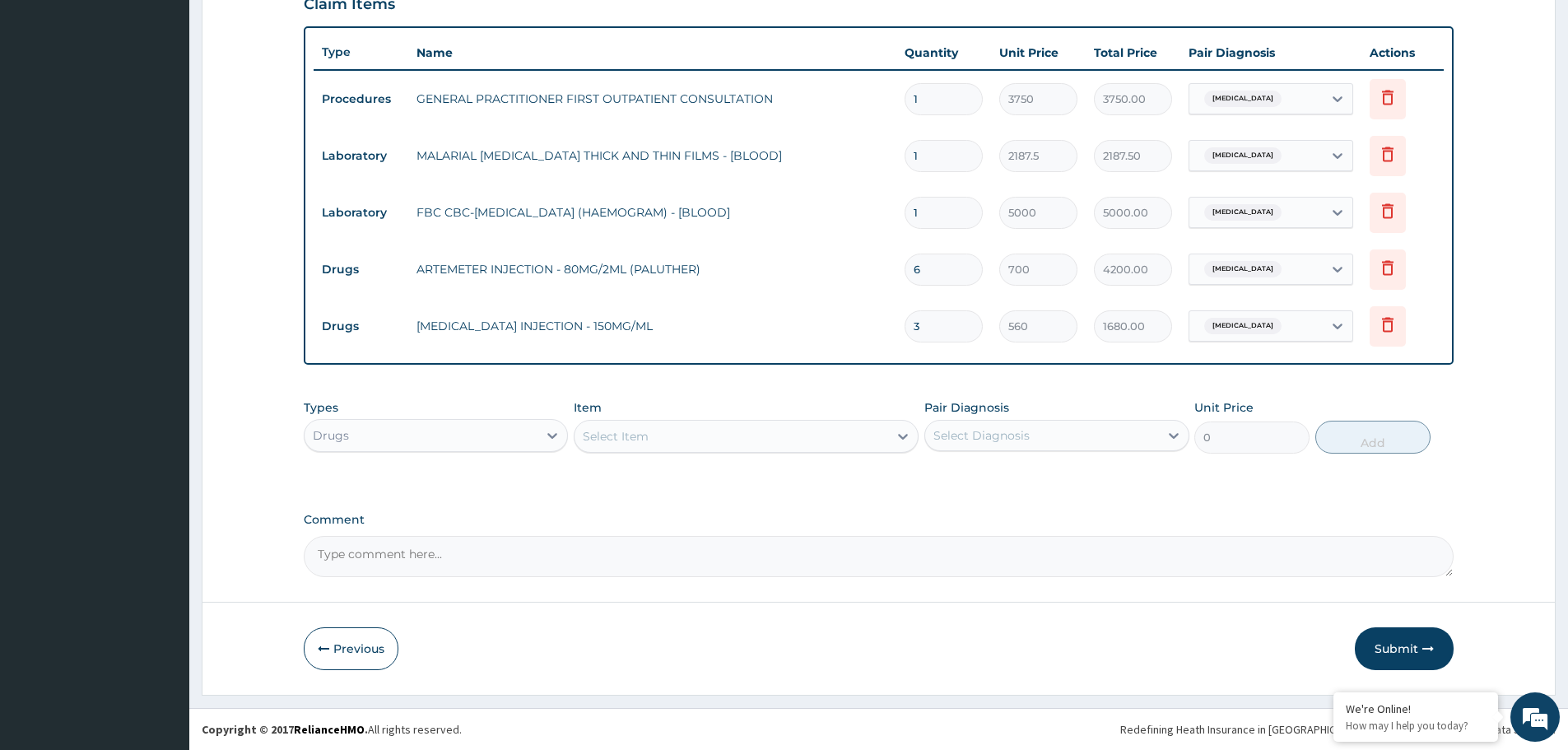
type input "3"
click at [674, 441] on div "Select Item" at bounding box center [731, 436] width 314 height 27
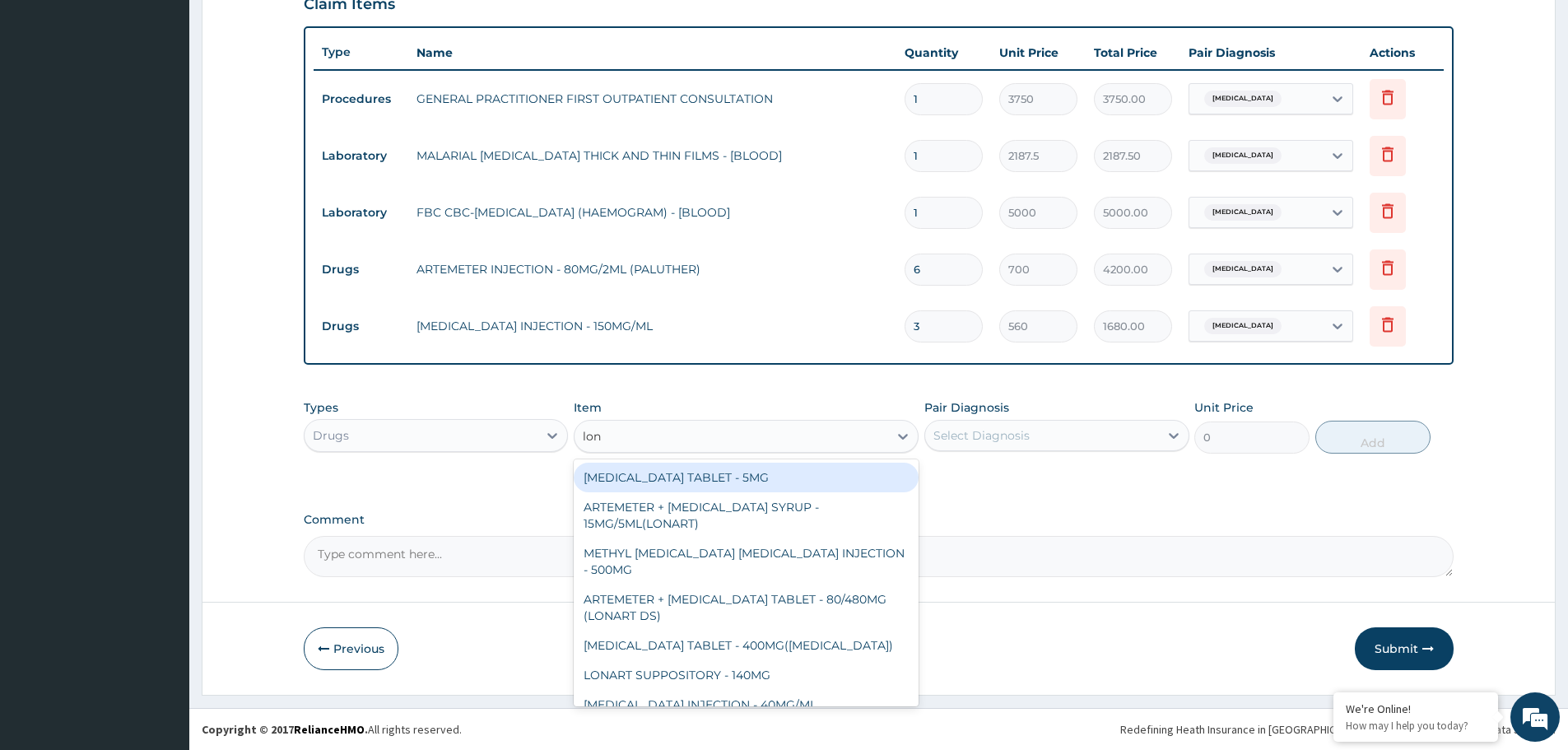
type input "[PERSON_NAME]"
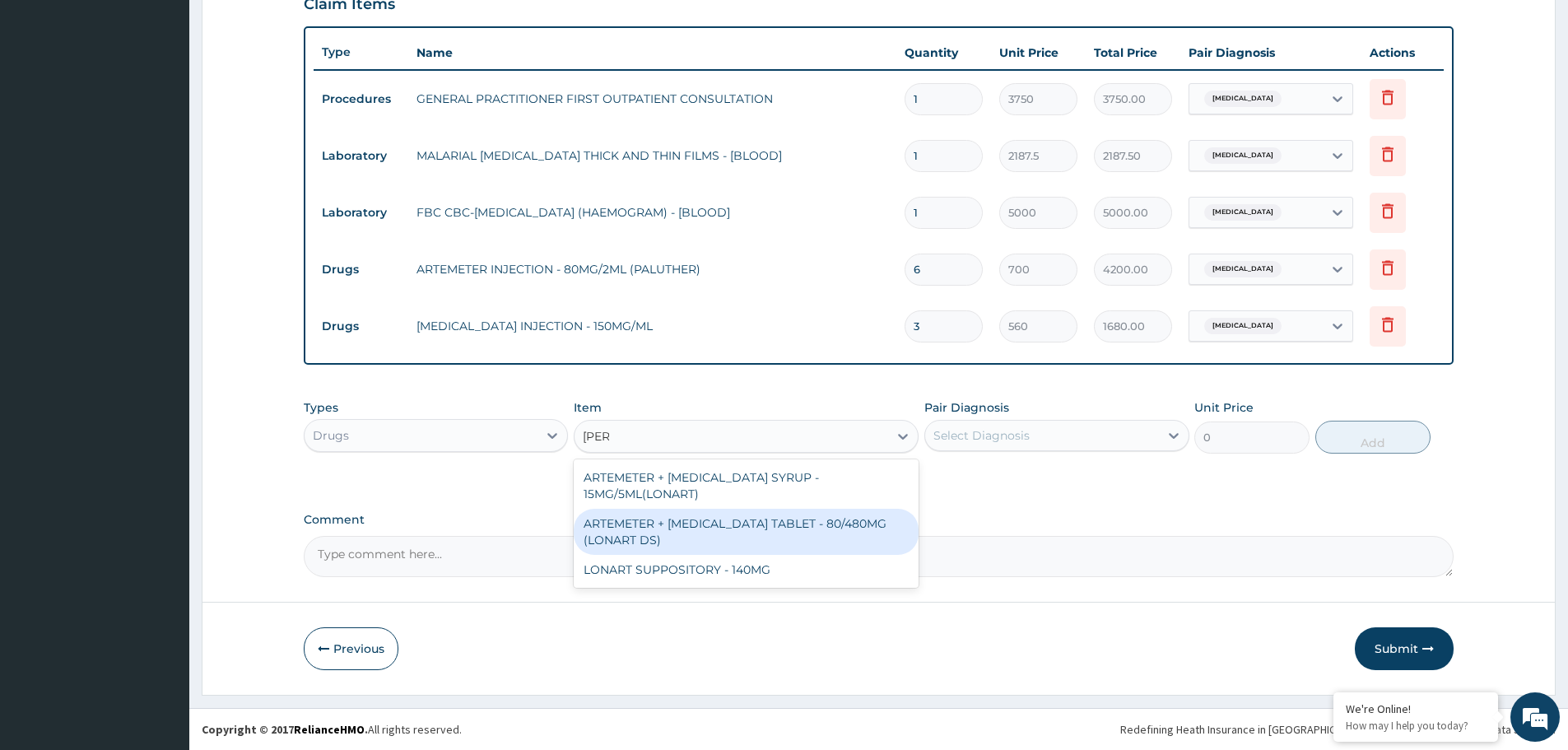
drag, startPoint x: 839, startPoint y: 526, endPoint x: 1173, endPoint y: 462, distance: 340.1
click at [840, 526] on div "ARTEMETER + [MEDICAL_DATA] TABLET - 80/480MG (LONART DS)" at bounding box center [746, 531] width 345 height 46
type input "588"
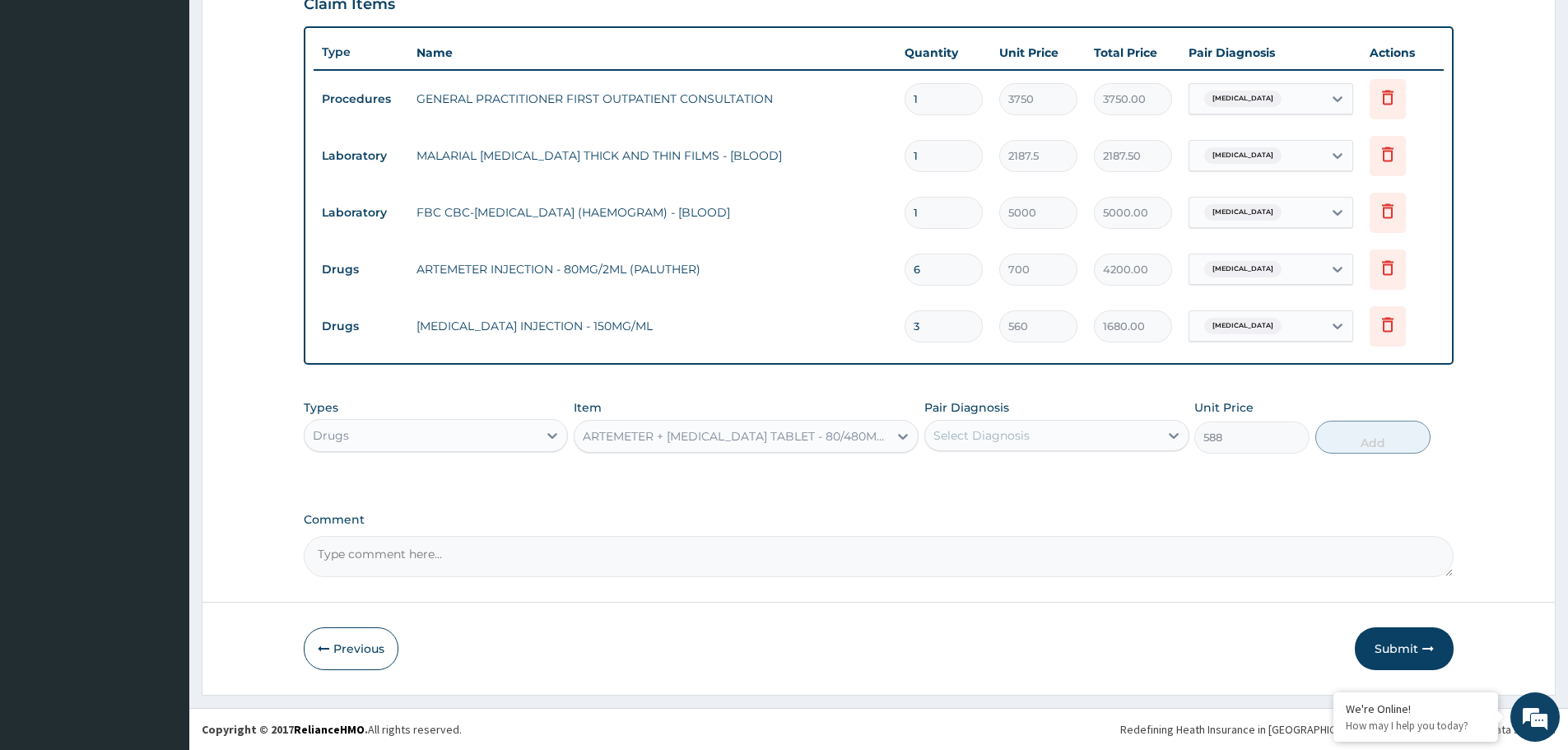
click at [1097, 431] on div "Select Diagnosis" at bounding box center [1041, 435] width 233 height 27
click at [1009, 483] on div "[MEDICAL_DATA]" at bounding box center [1056, 478] width 265 height 33
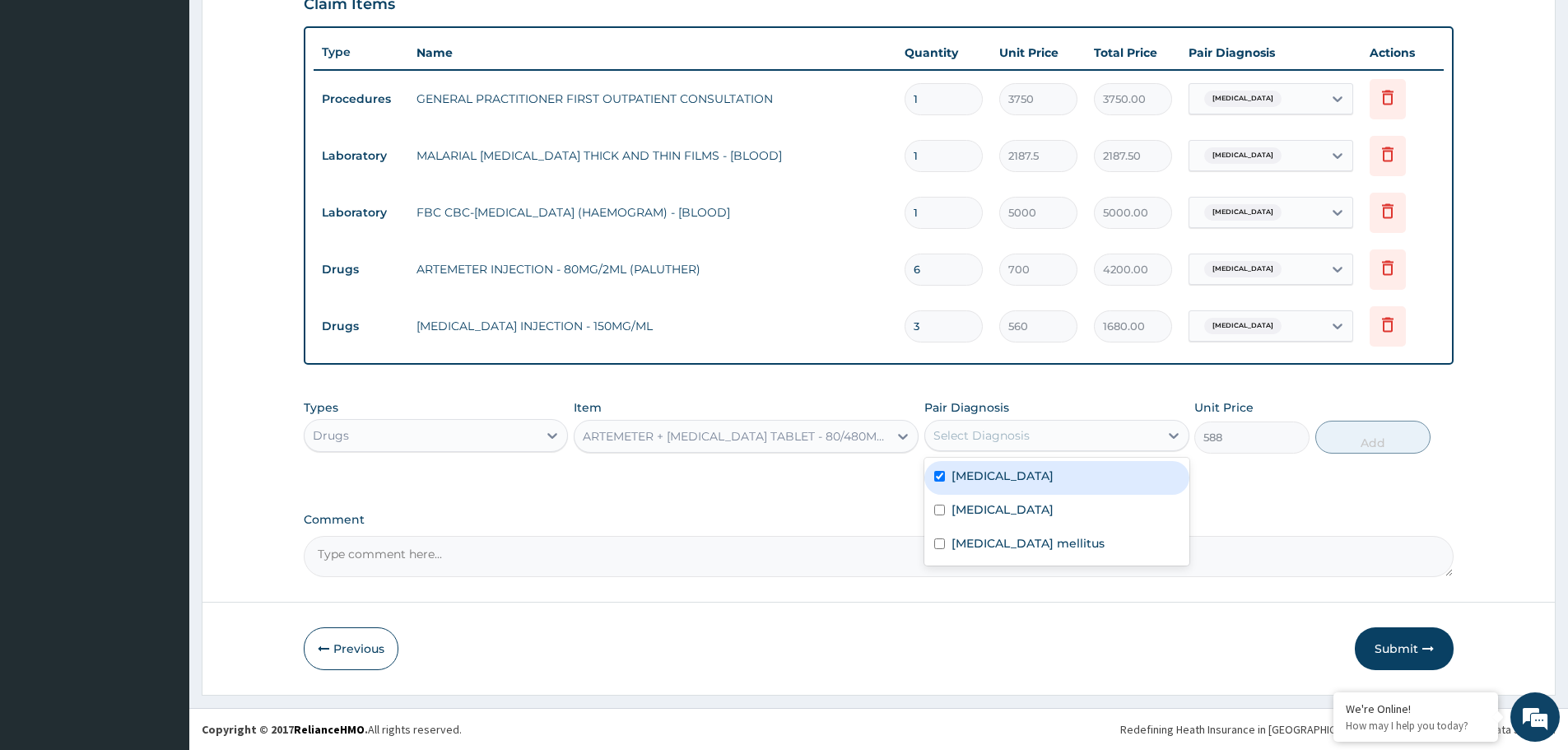
checkbox input "true"
click at [1394, 441] on button "Add" at bounding box center [1372, 437] width 115 height 32
type input "0"
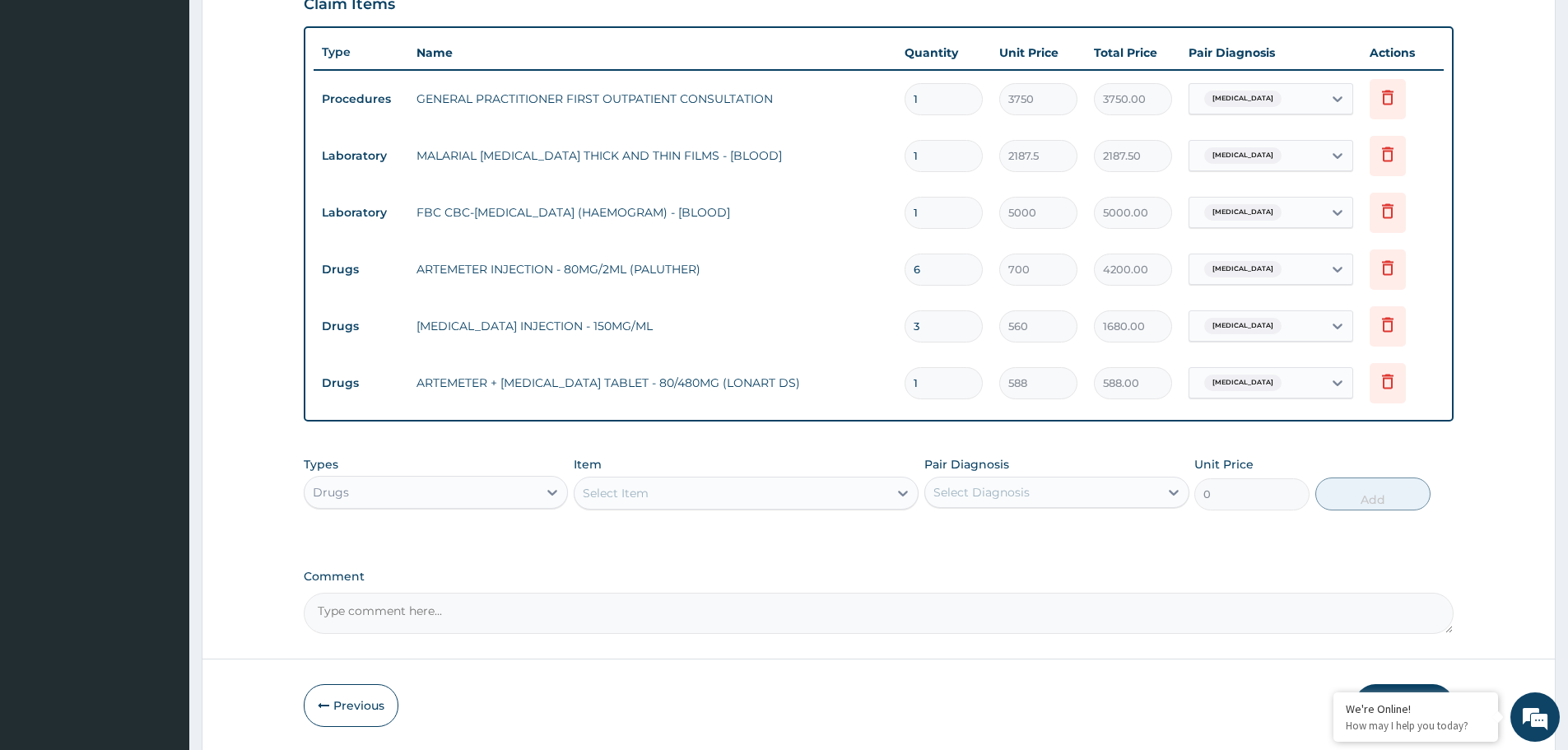
type input "0.00"
type input "6"
type input "3528.00"
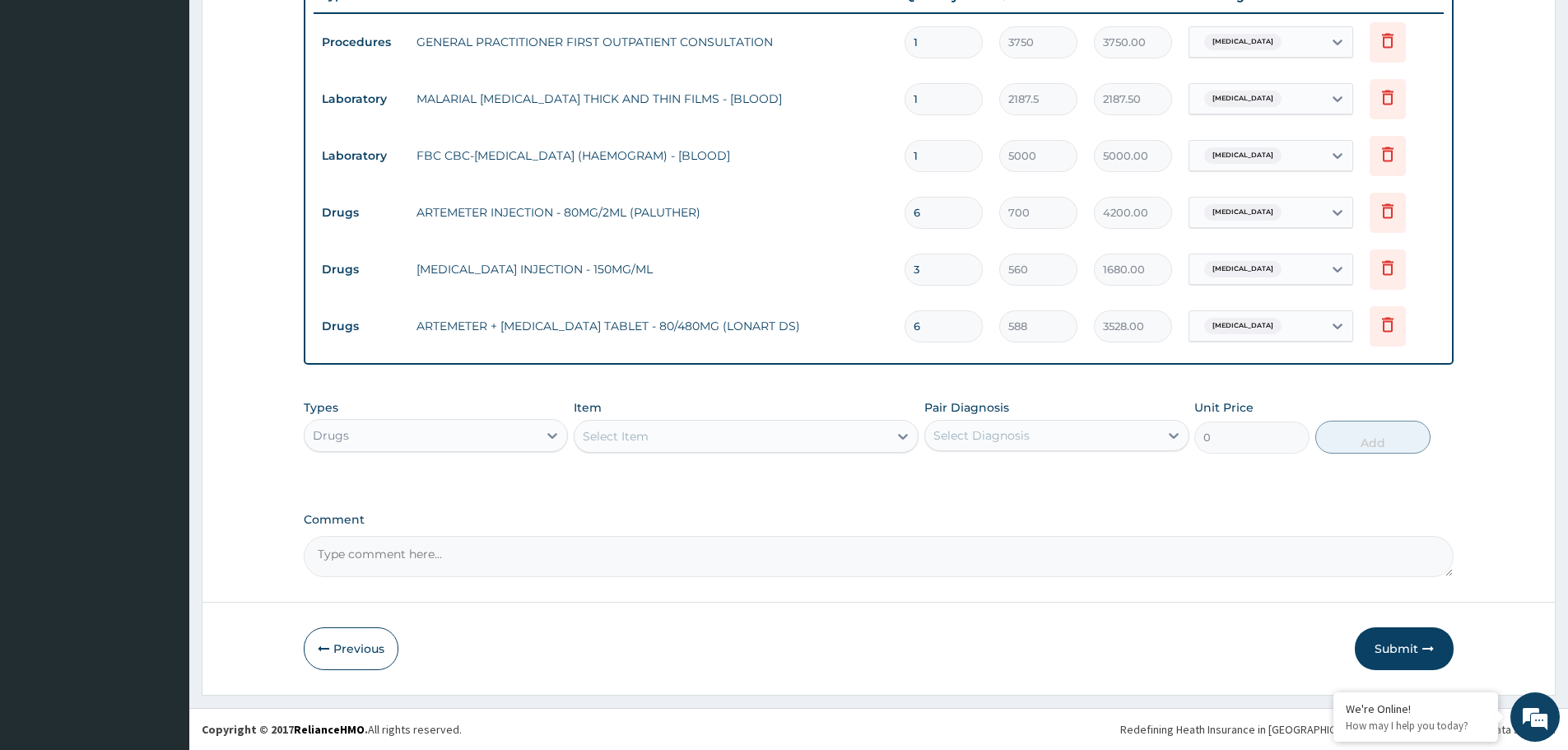
type input "6"
click at [694, 444] on div "Select Item" at bounding box center [731, 436] width 314 height 27
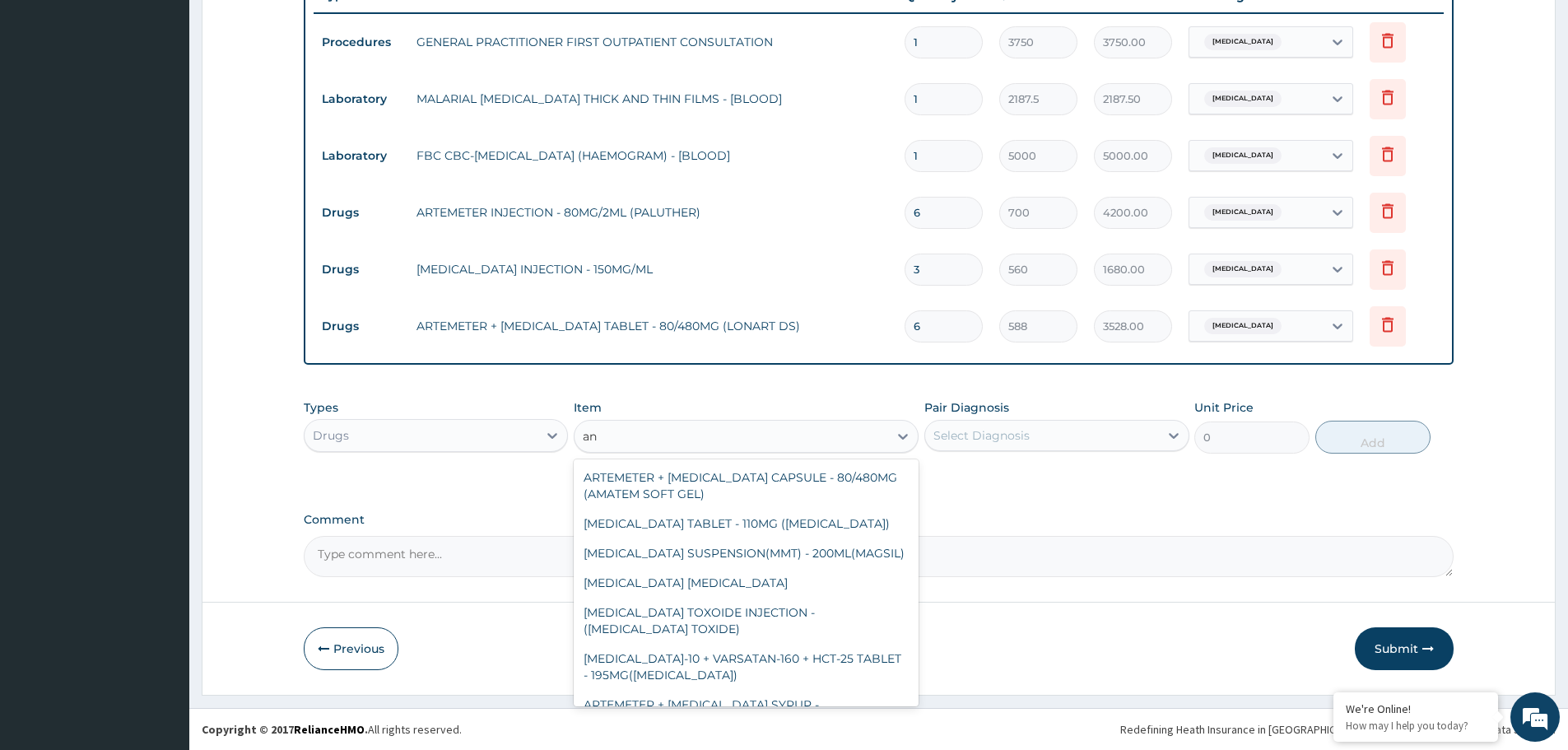
type input "a"
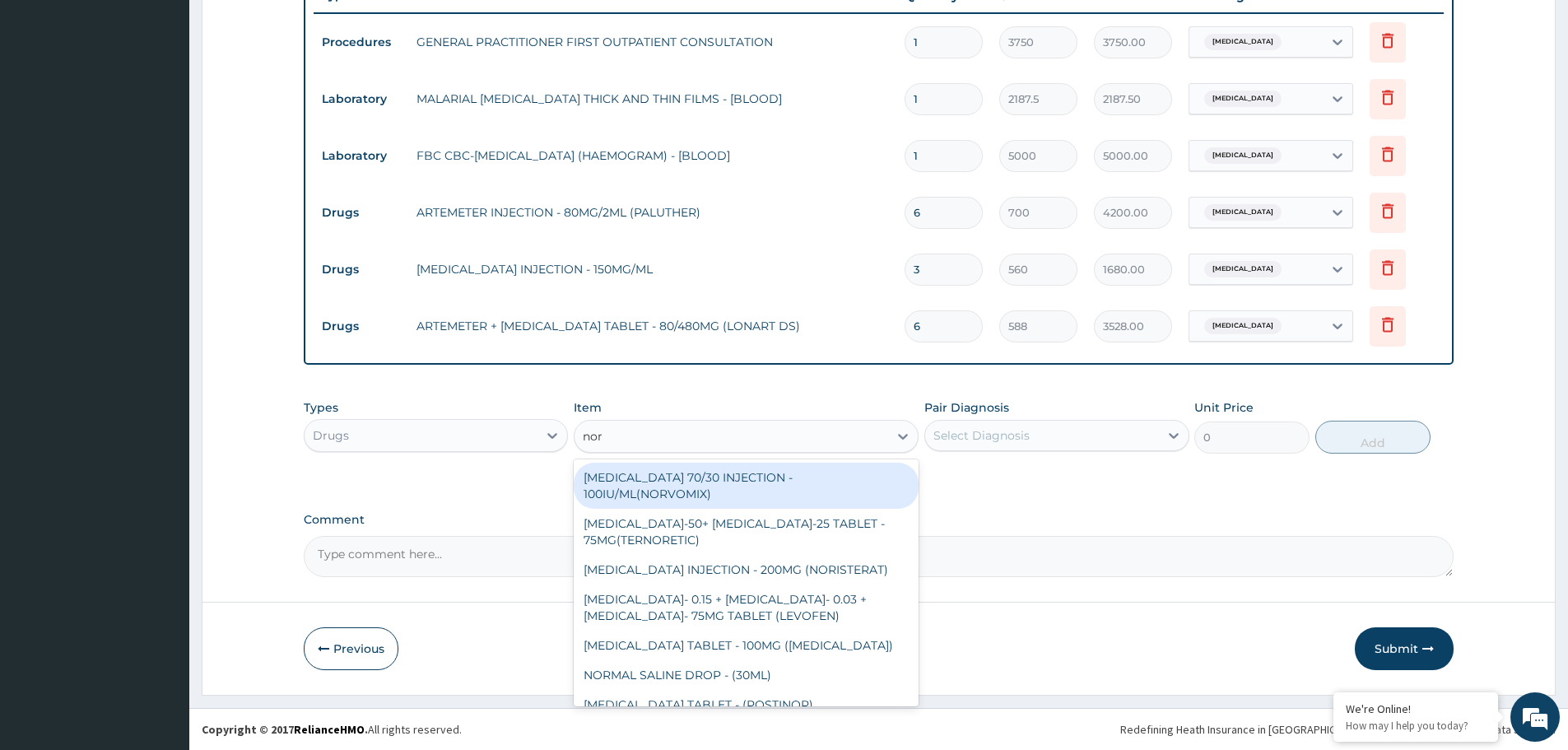
type input "norg"
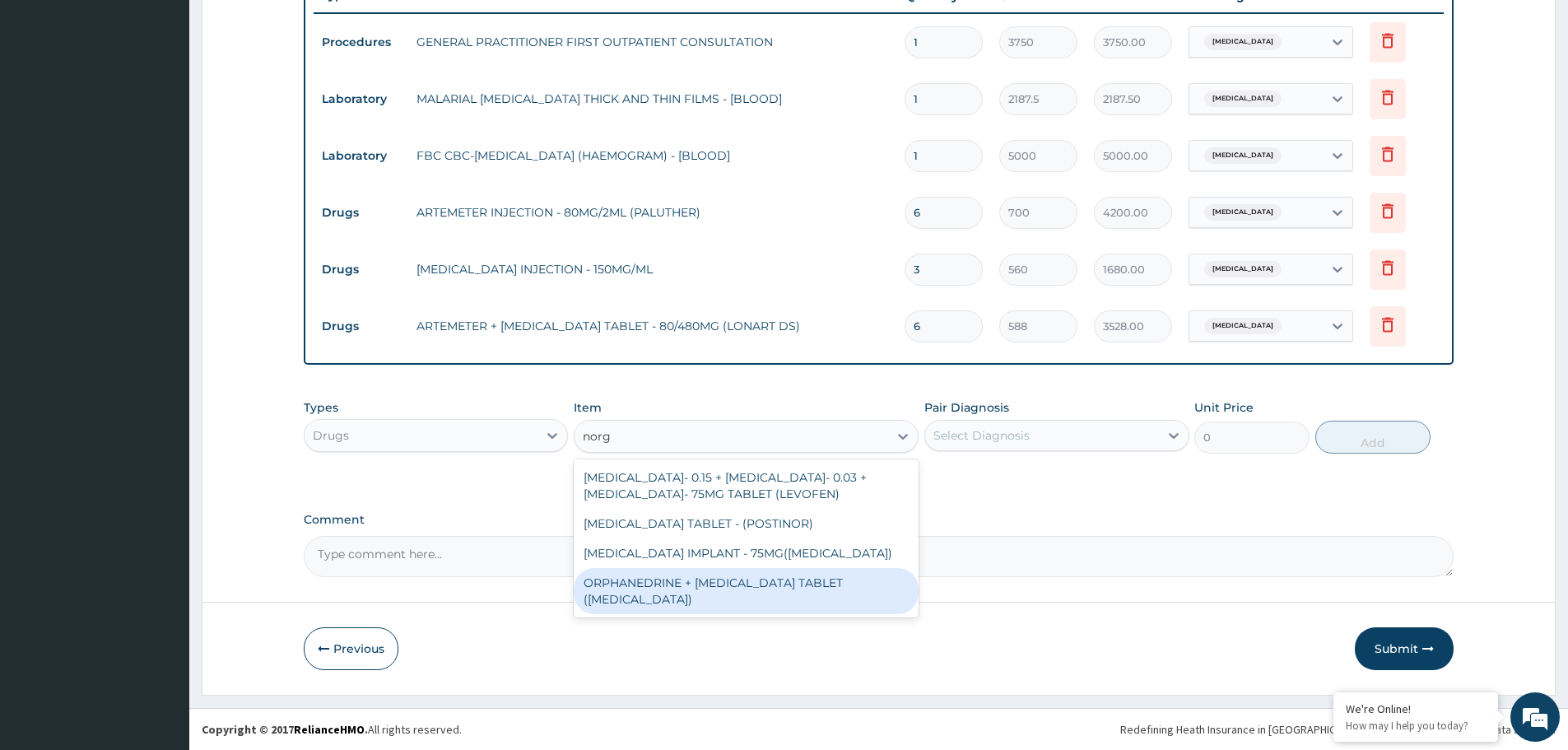
click at [738, 578] on div "ORPHANEDRINE + [MEDICAL_DATA] TABLET ([MEDICAL_DATA])" at bounding box center [746, 591] width 345 height 46
type input "168"
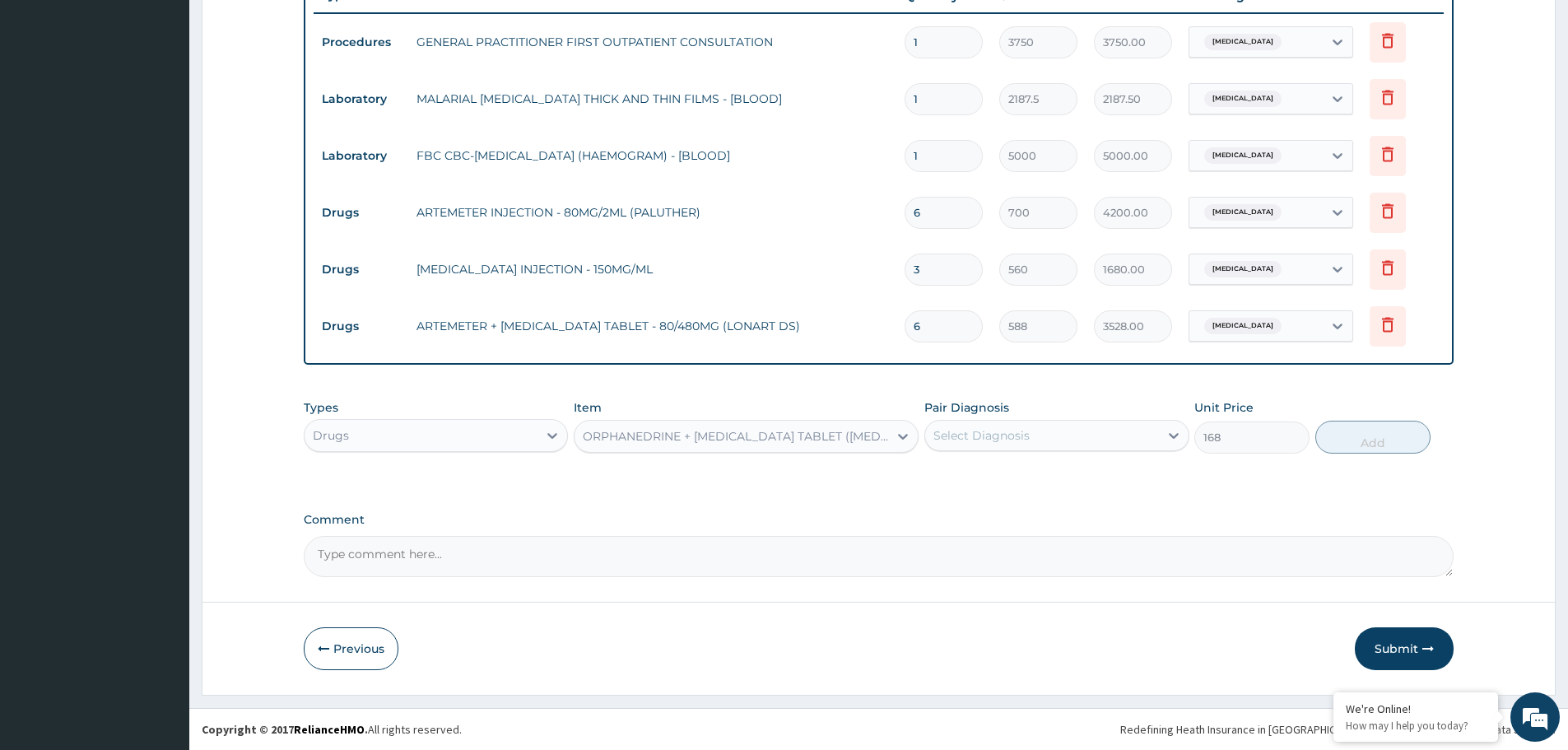
click at [1004, 436] on div "Select Diagnosis" at bounding box center [982, 435] width 96 height 17
click at [996, 476] on div "[MEDICAL_DATA]" at bounding box center [1056, 478] width 265 height 33
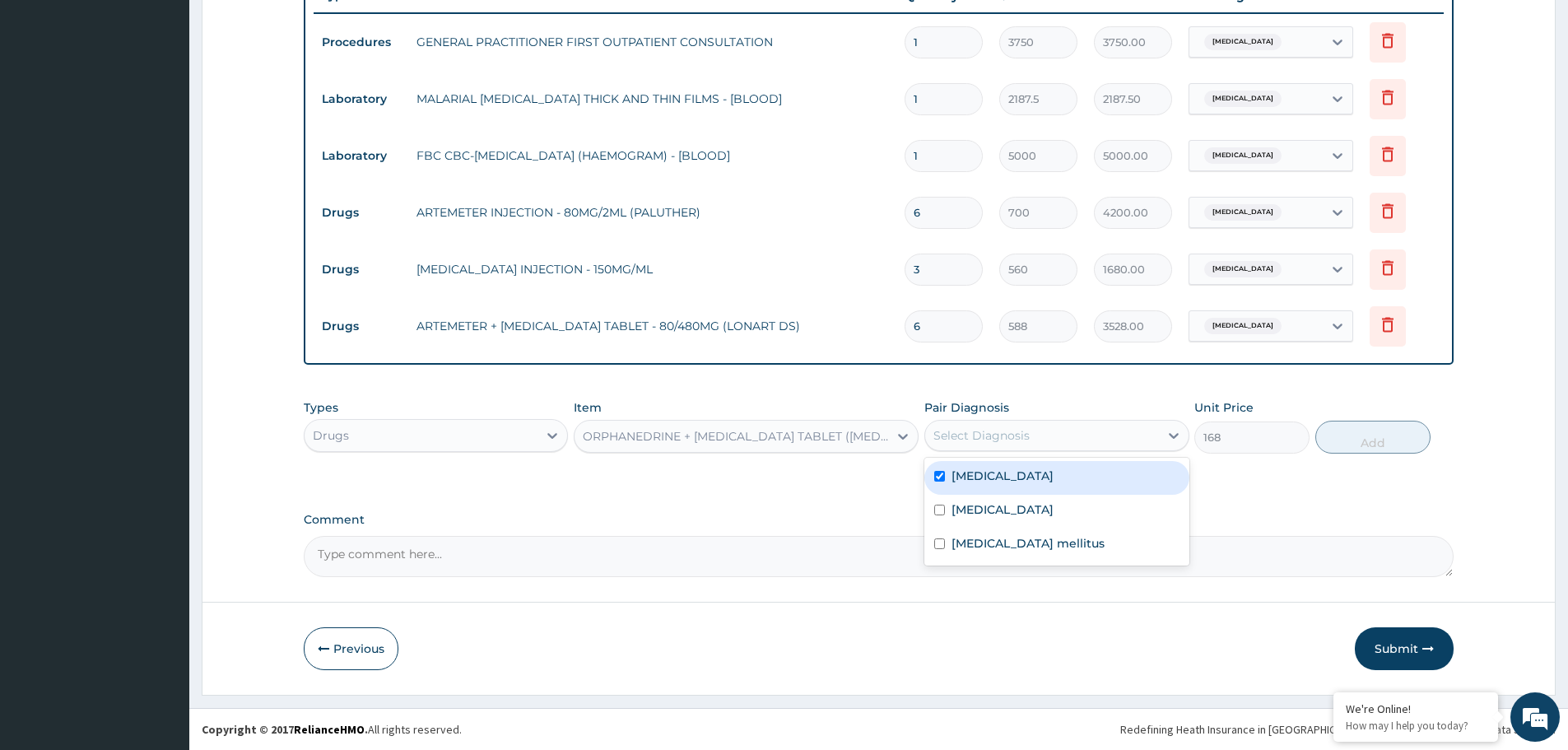
checkbox input "true"
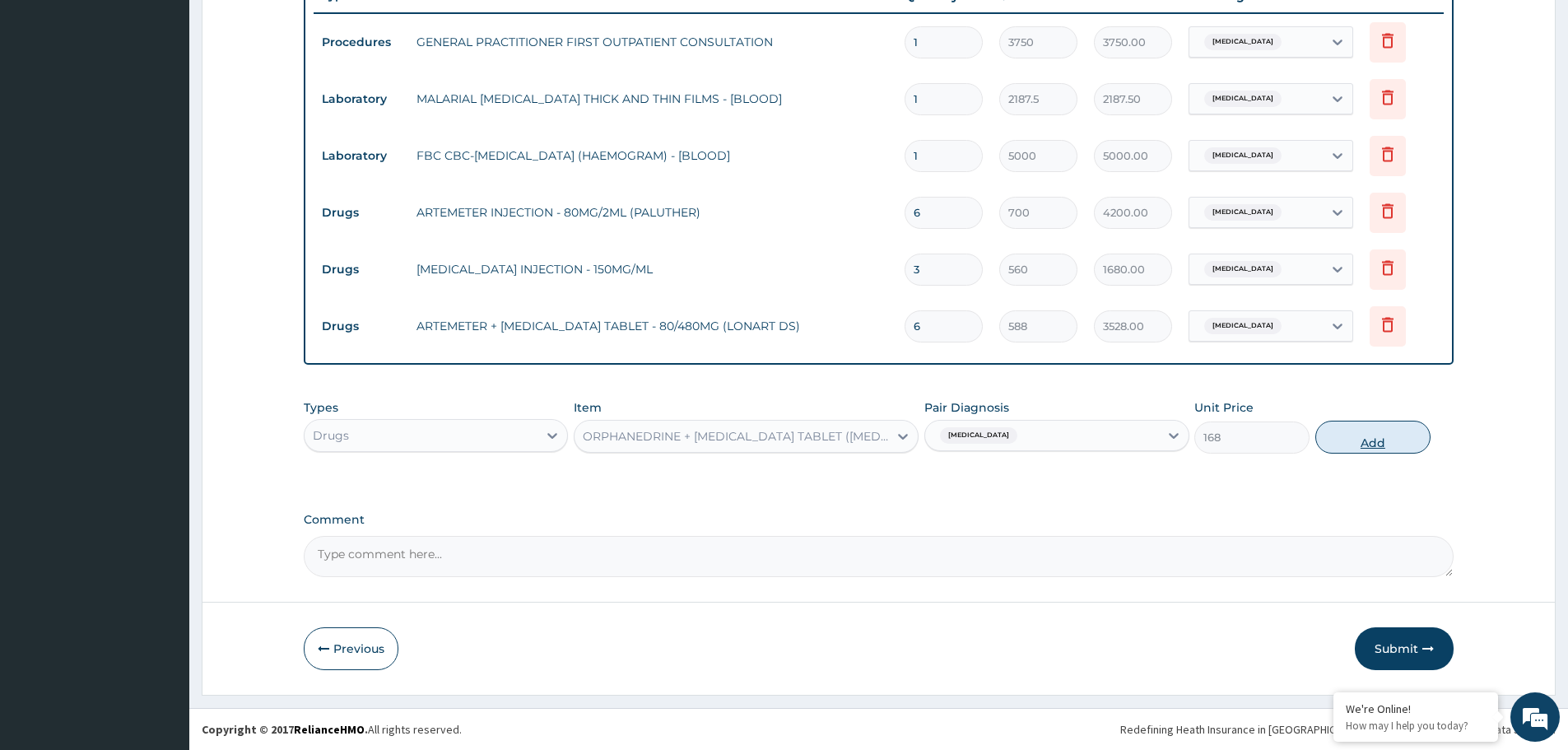
click at [1406, 435] on button "Add" at bounding box center [1372, 437] width 115 height 32
type input "0"
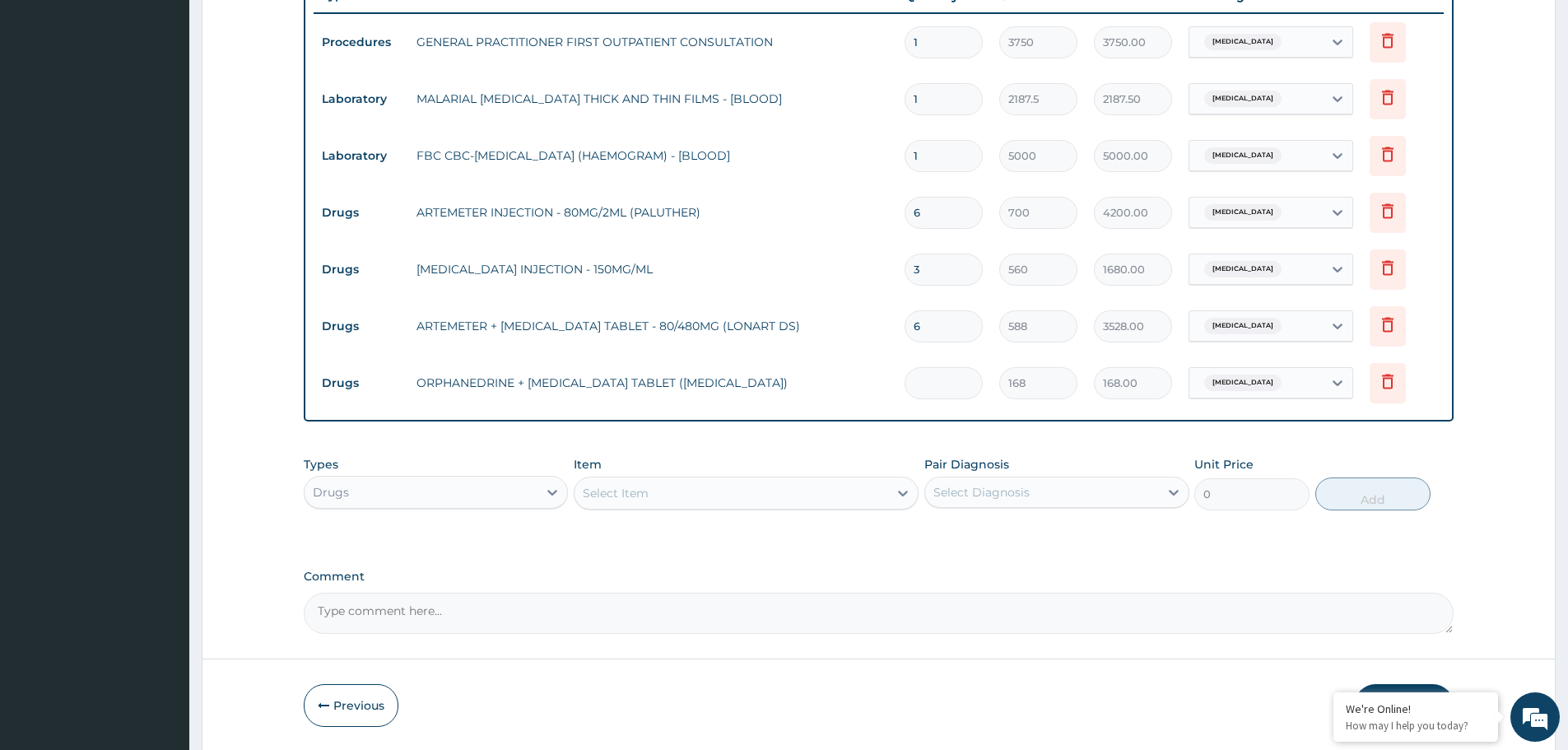
type input "0.00"
type input "2"
type input "336.00"
type input "20"
type input "3360.00"
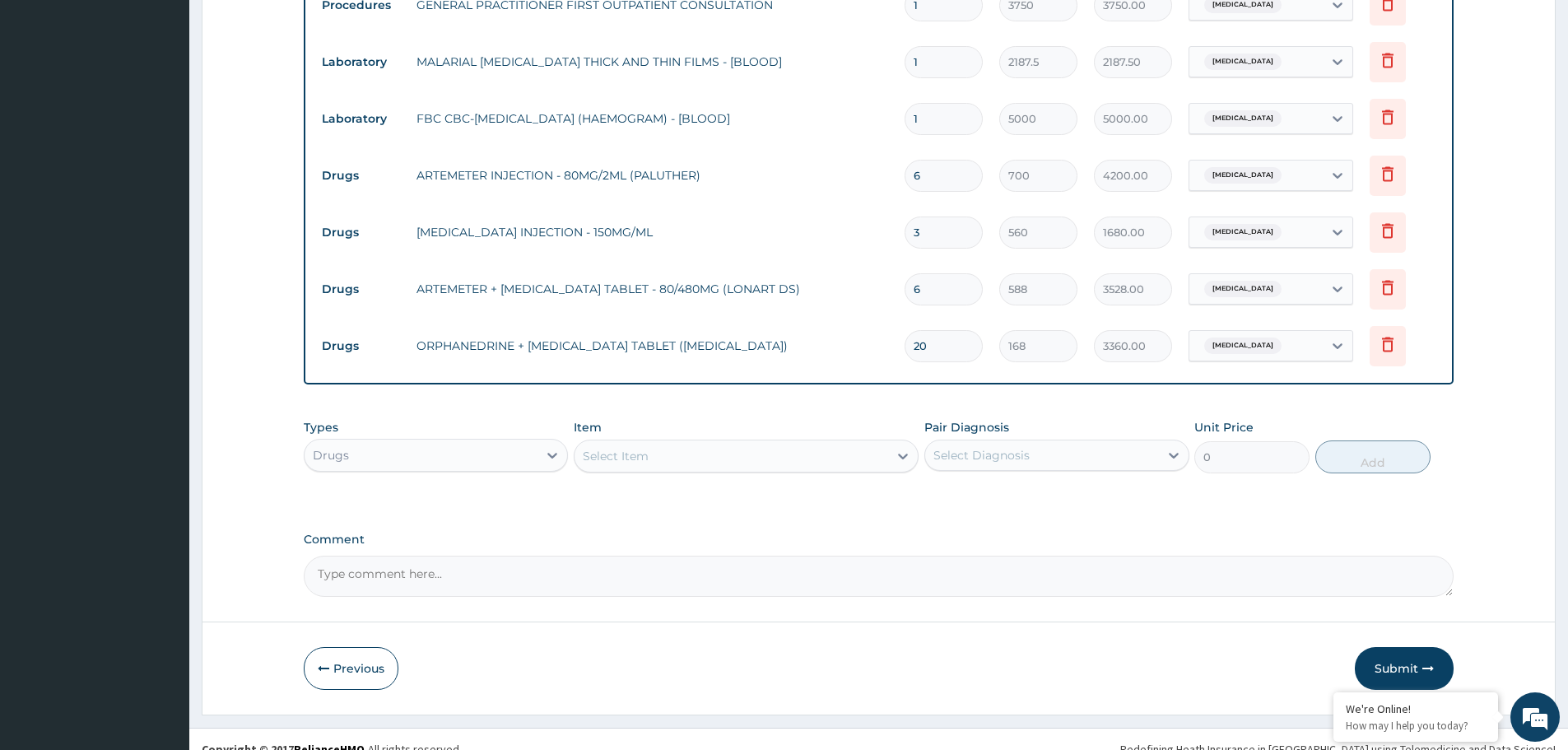
scroll to position [683, 0]
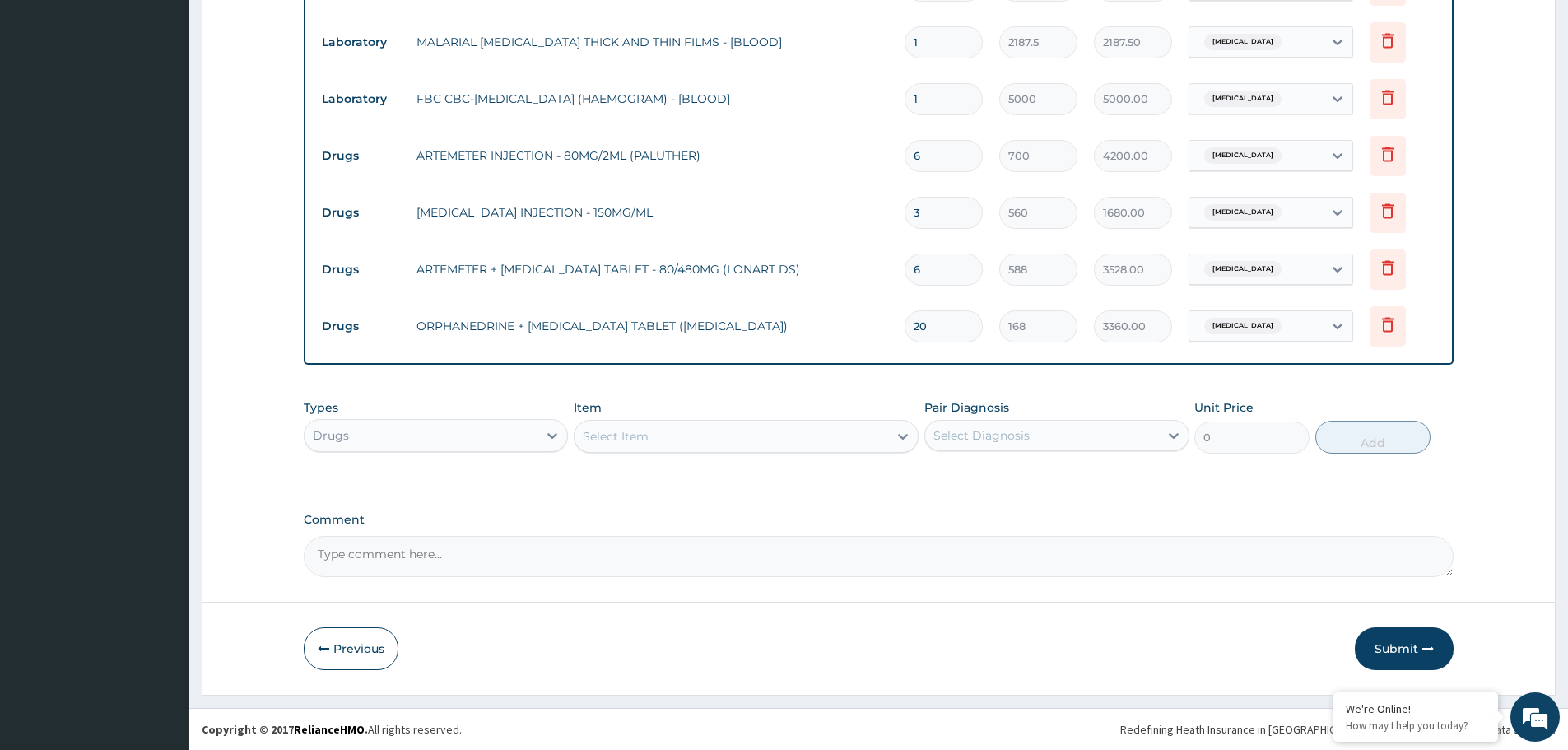
type input "20"
click at [717, 437] on div "Select Item" at bounding box center [731, 436] width 314 height 27
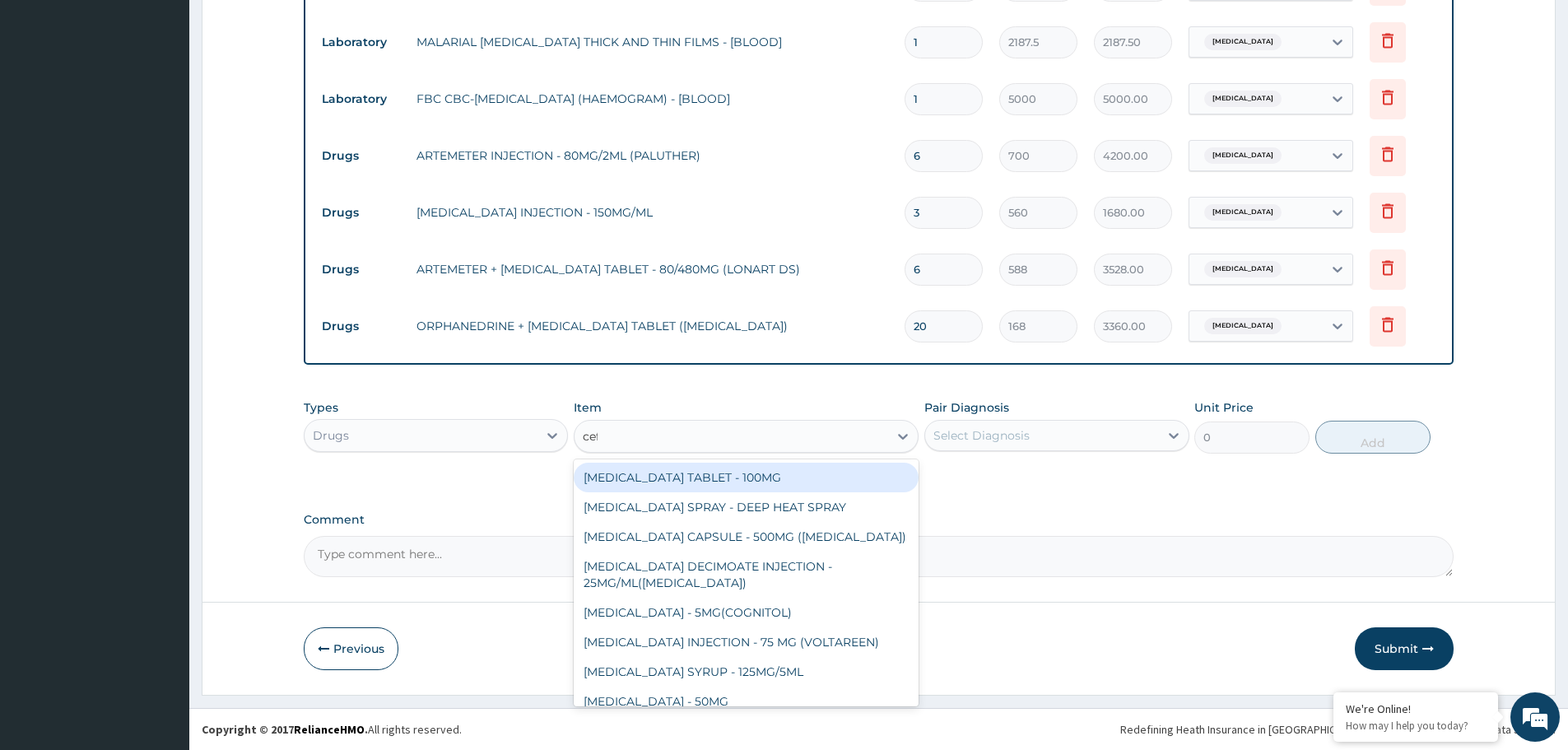
type input "cefu"
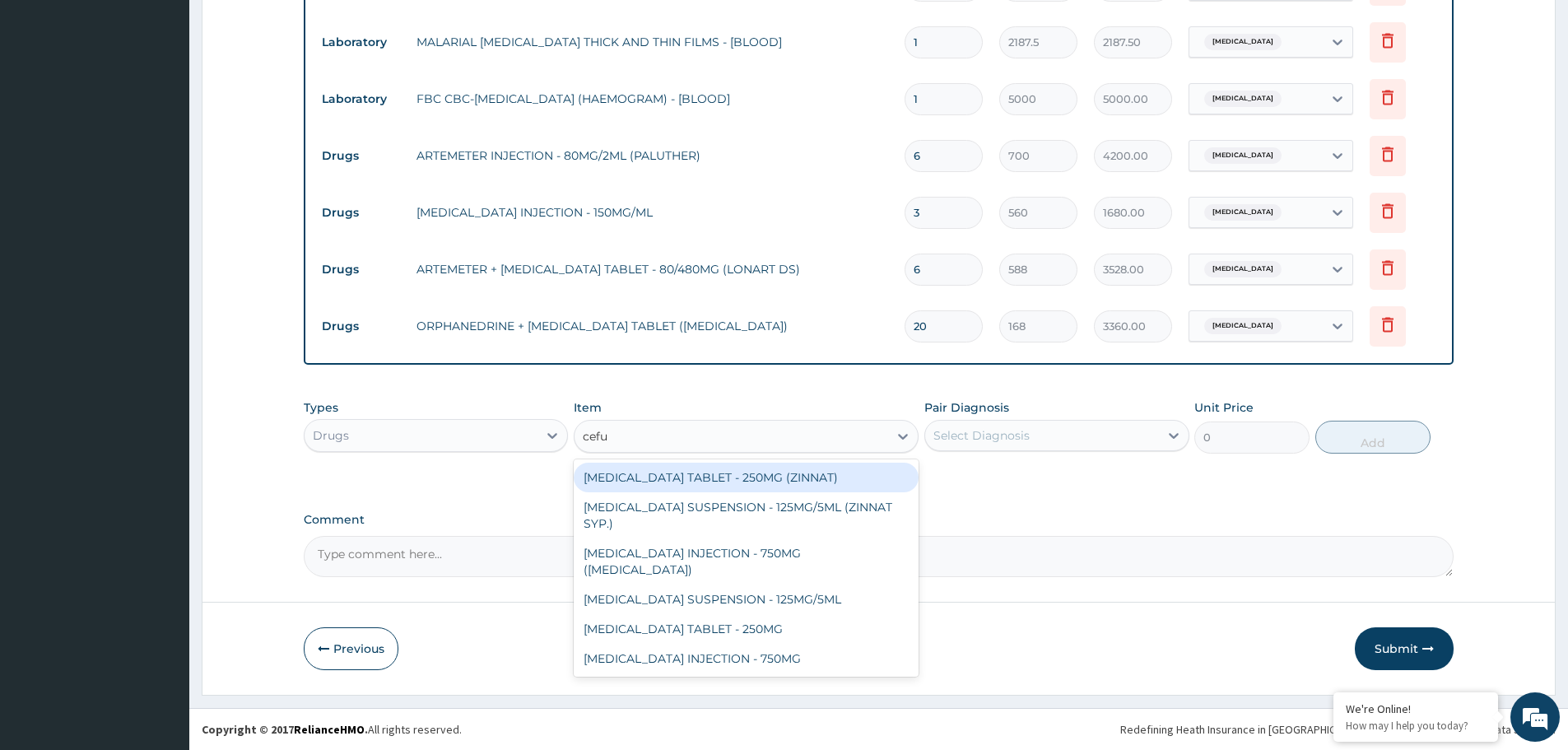
click at [766, 486] on div "[MEDICAL_DATA] TABLET - 250MG (ZINNAT)" at bounding box center [746, 477] width 345 height 30
type input "1120"
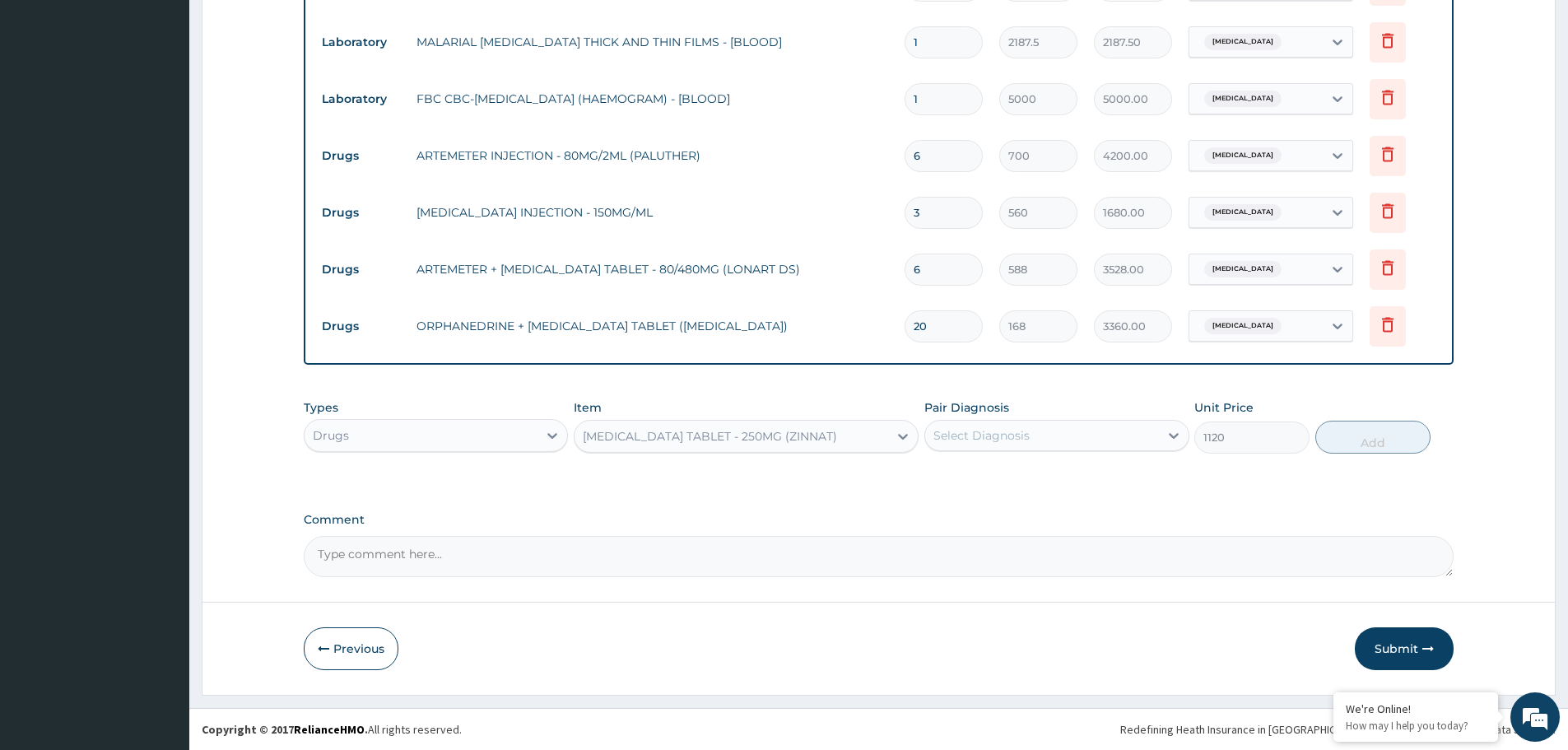
click at [1049, 433] on div "Select Diagnosis" at bounding box center [1041, 435] width 233 height 27
click at [986, 484] on div "[MEDICAL_DATA]" at bounding box center [1056, 478] width 265 height 33
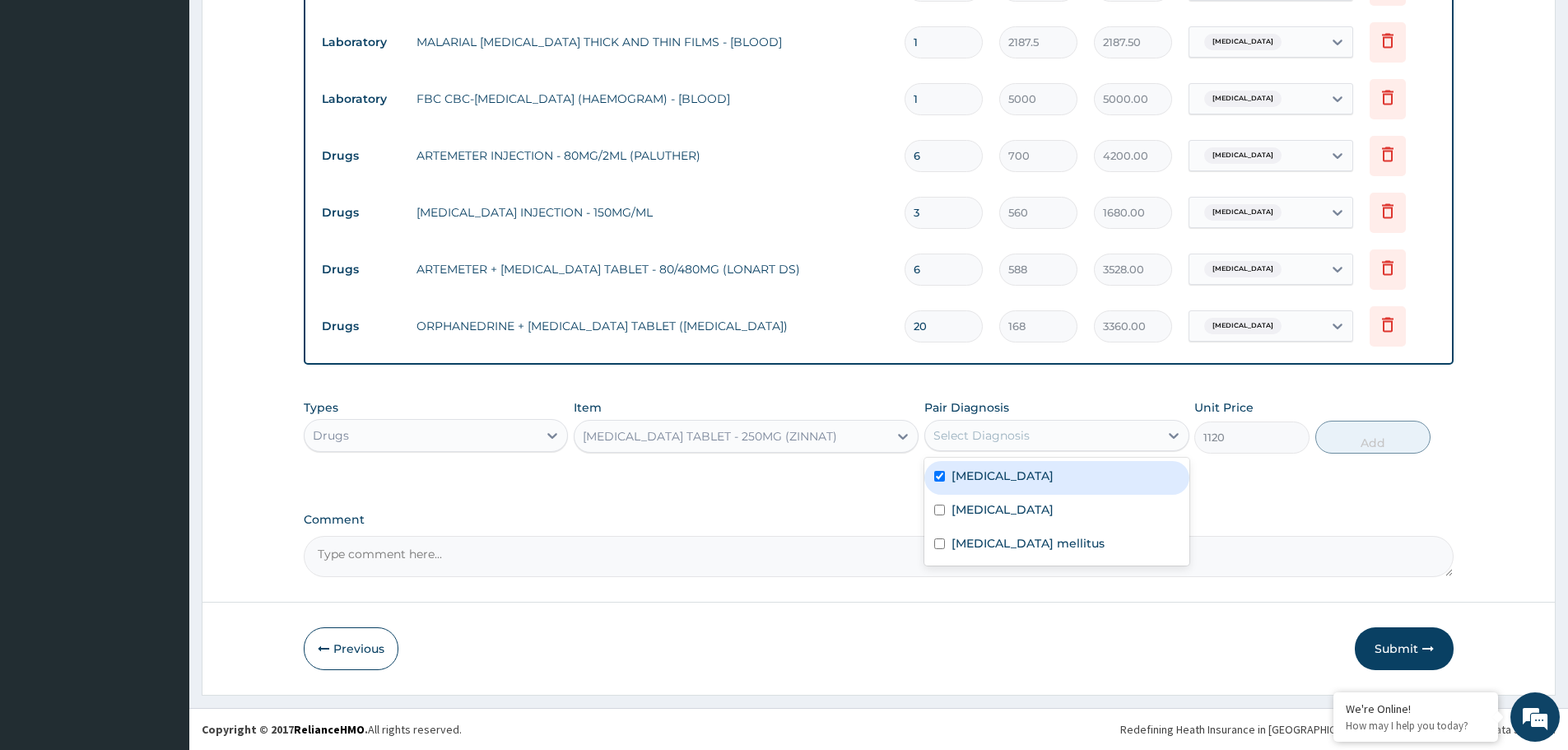
checkbox input "true"
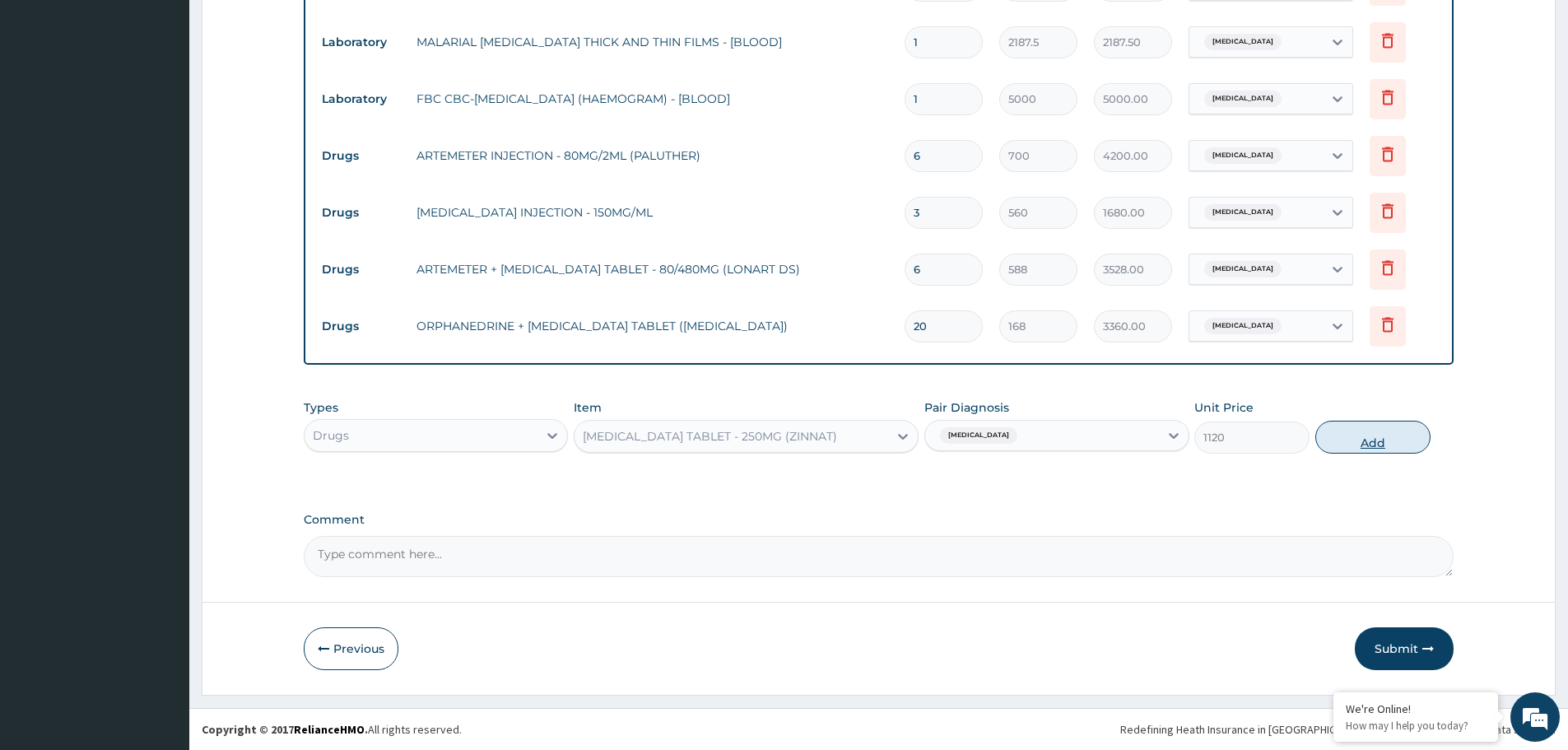
click at [1388, 441] on button "Add" at bounding box center [1372, 437] width 115 height 32
type input "0"
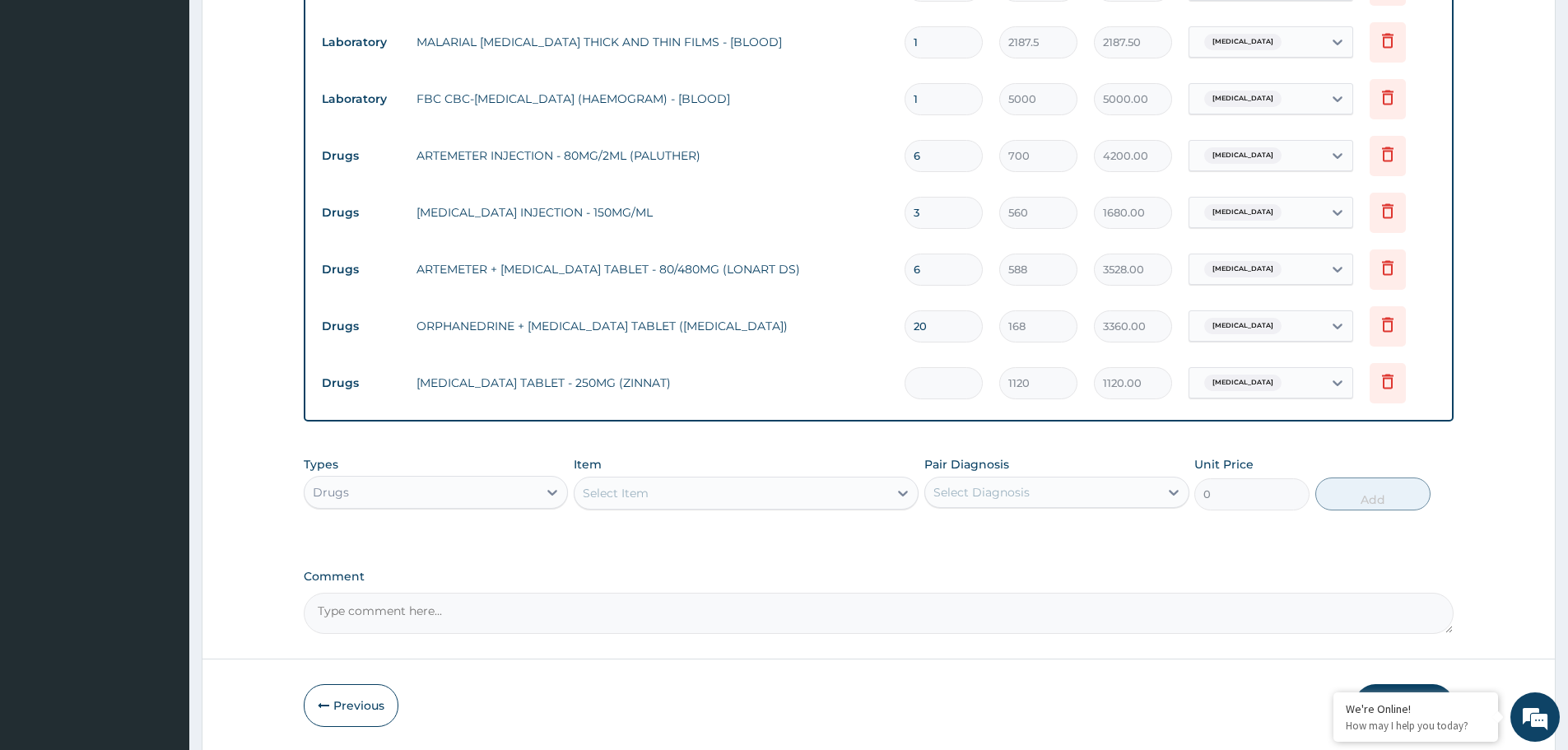
type input "0.00"
type input "1"
type input "1120.00"
type input "10"
type input "11200.00"
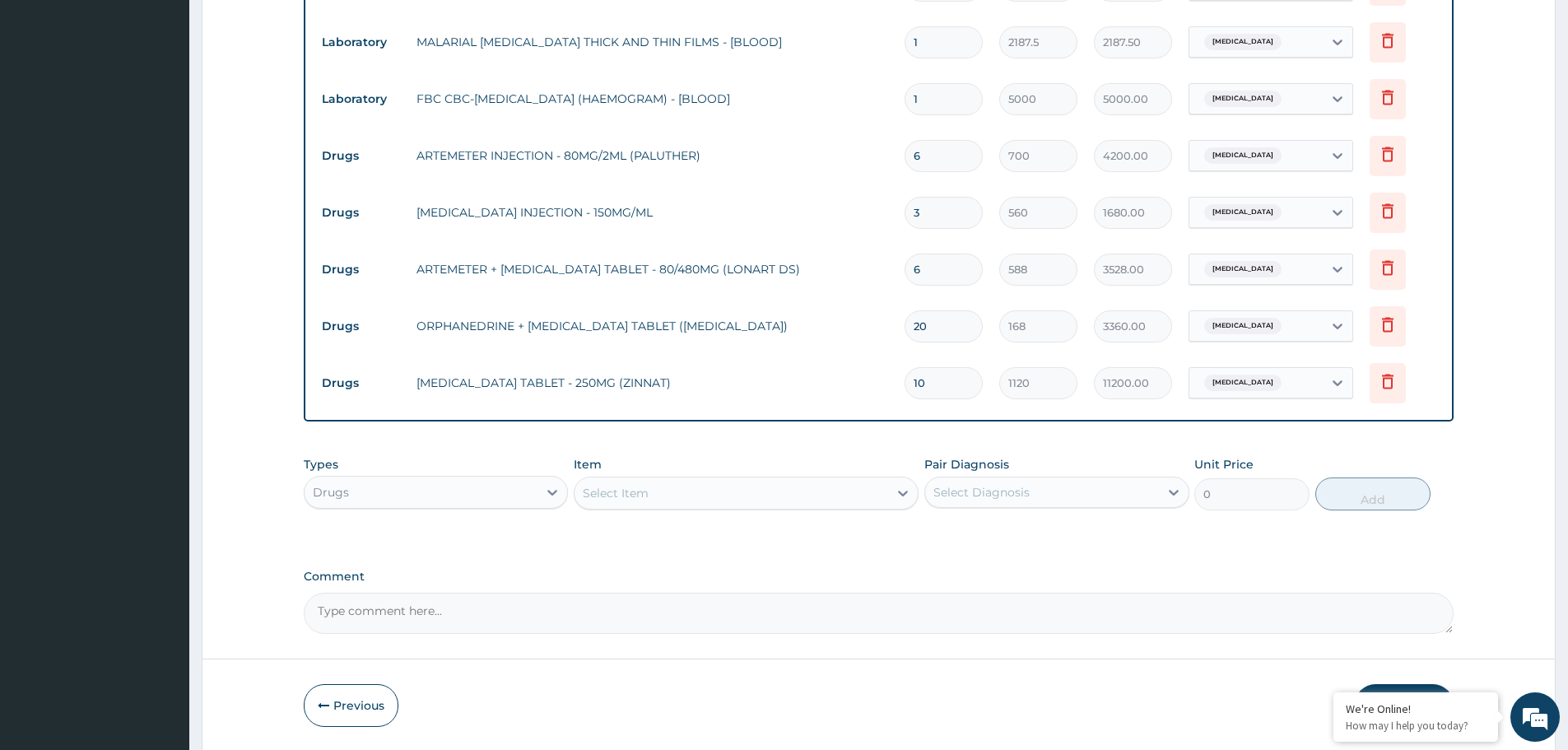
scroll to position [740, 0]
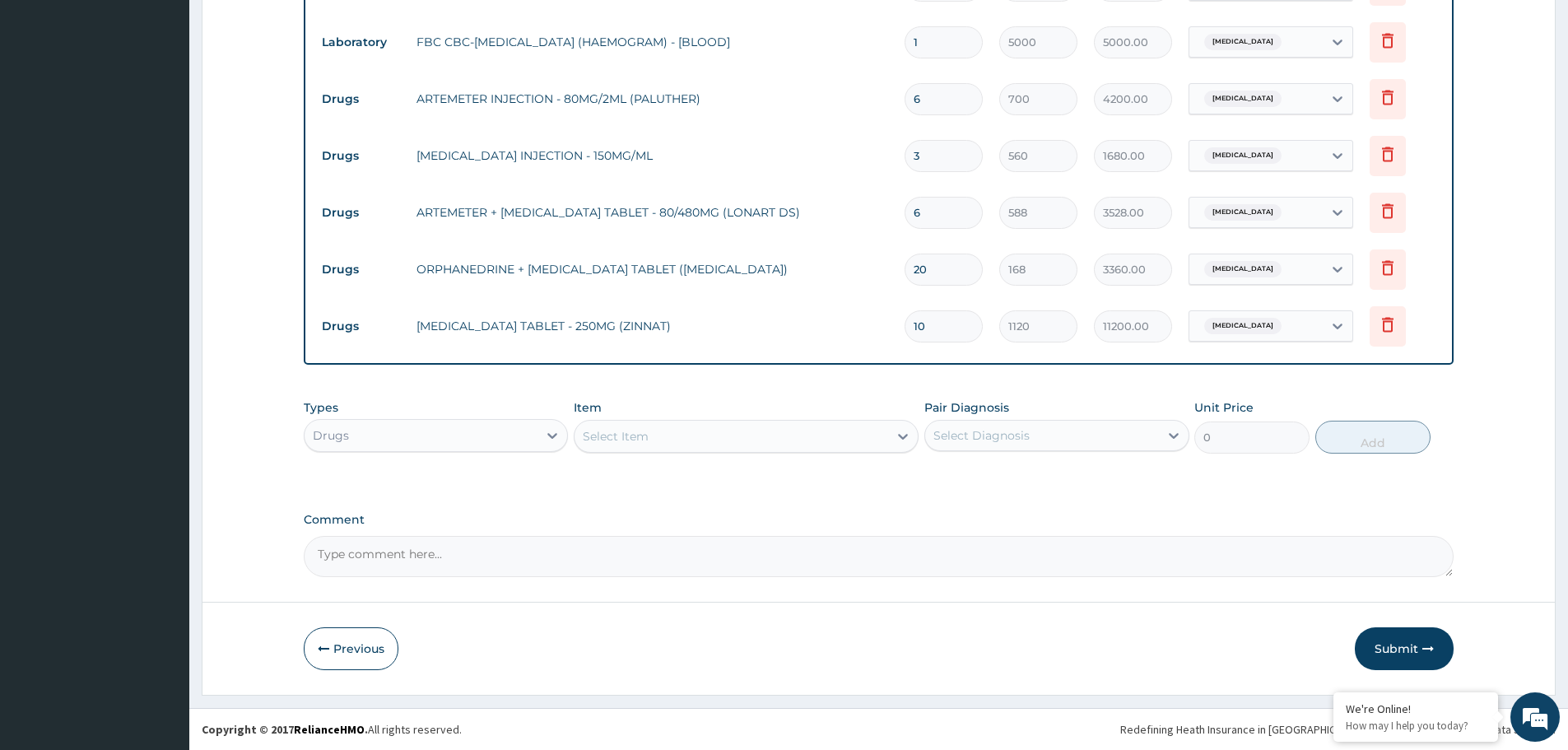
type input "10"
click at [721, 441] on div "Select Item" at bounding box center [731, 436] width 314 height 27
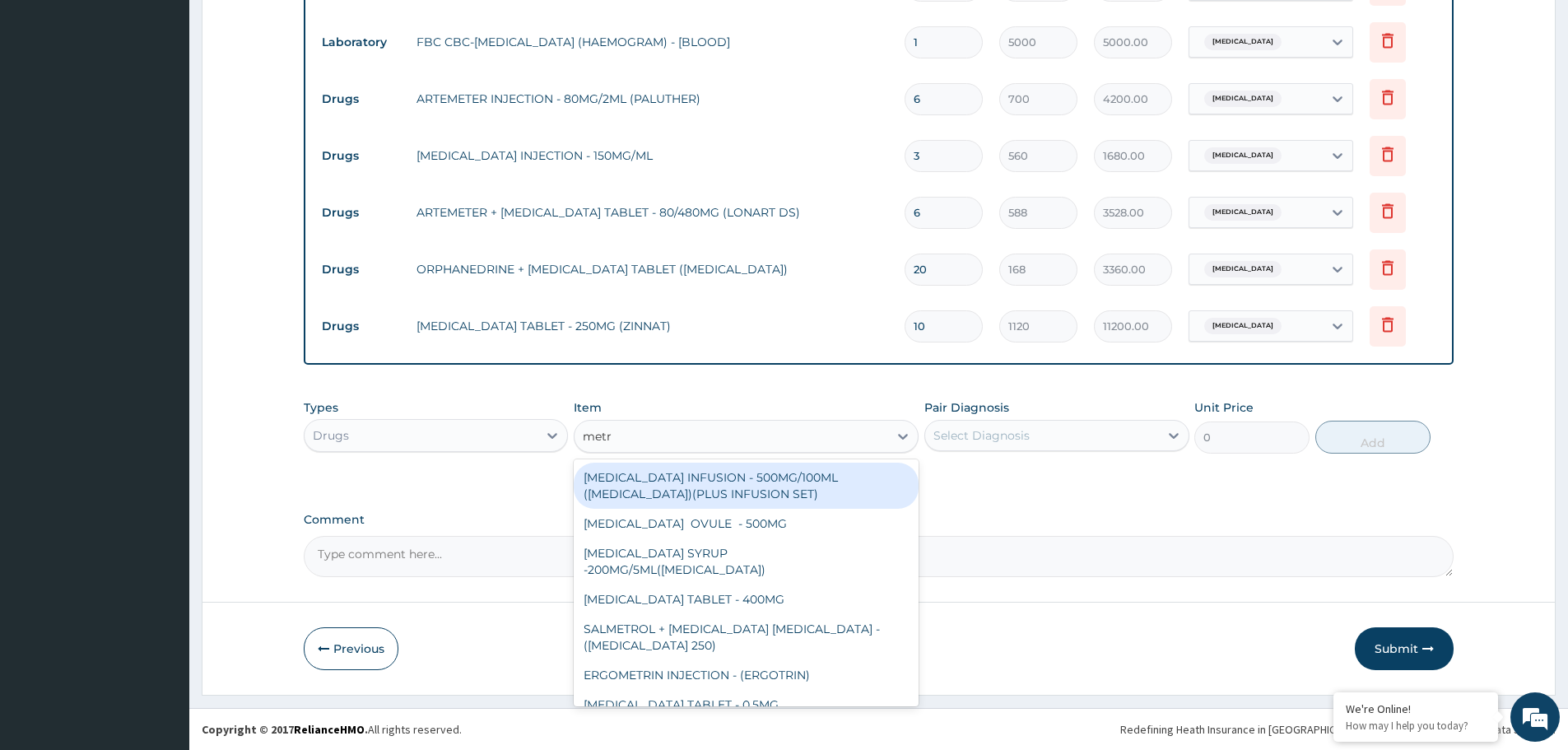
type input "metro"
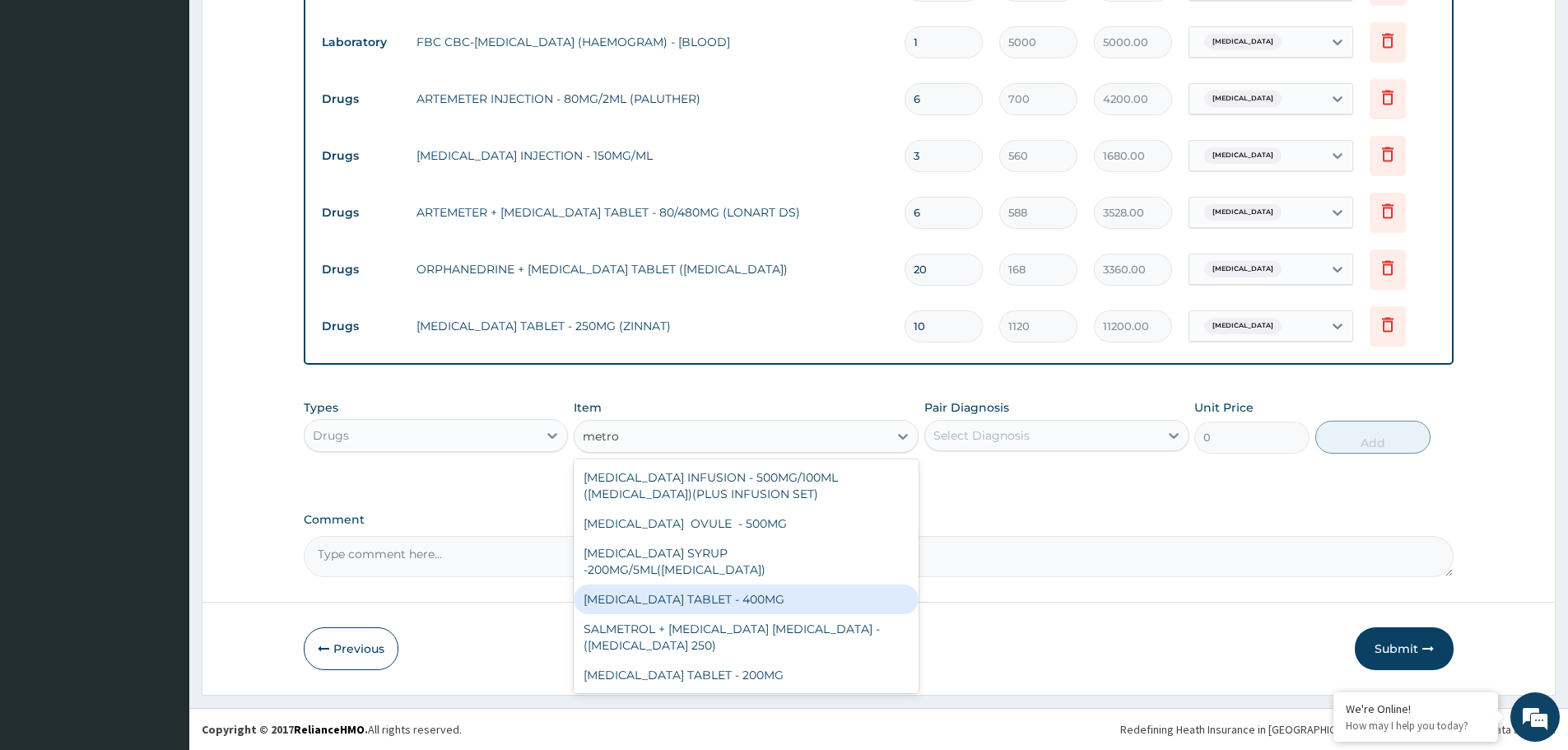
click at [722, 591] on div "[MEDICAL_DATA] TABLET - 400MG" at bounding box center [746, 599] width 345 height 30
type input "84"
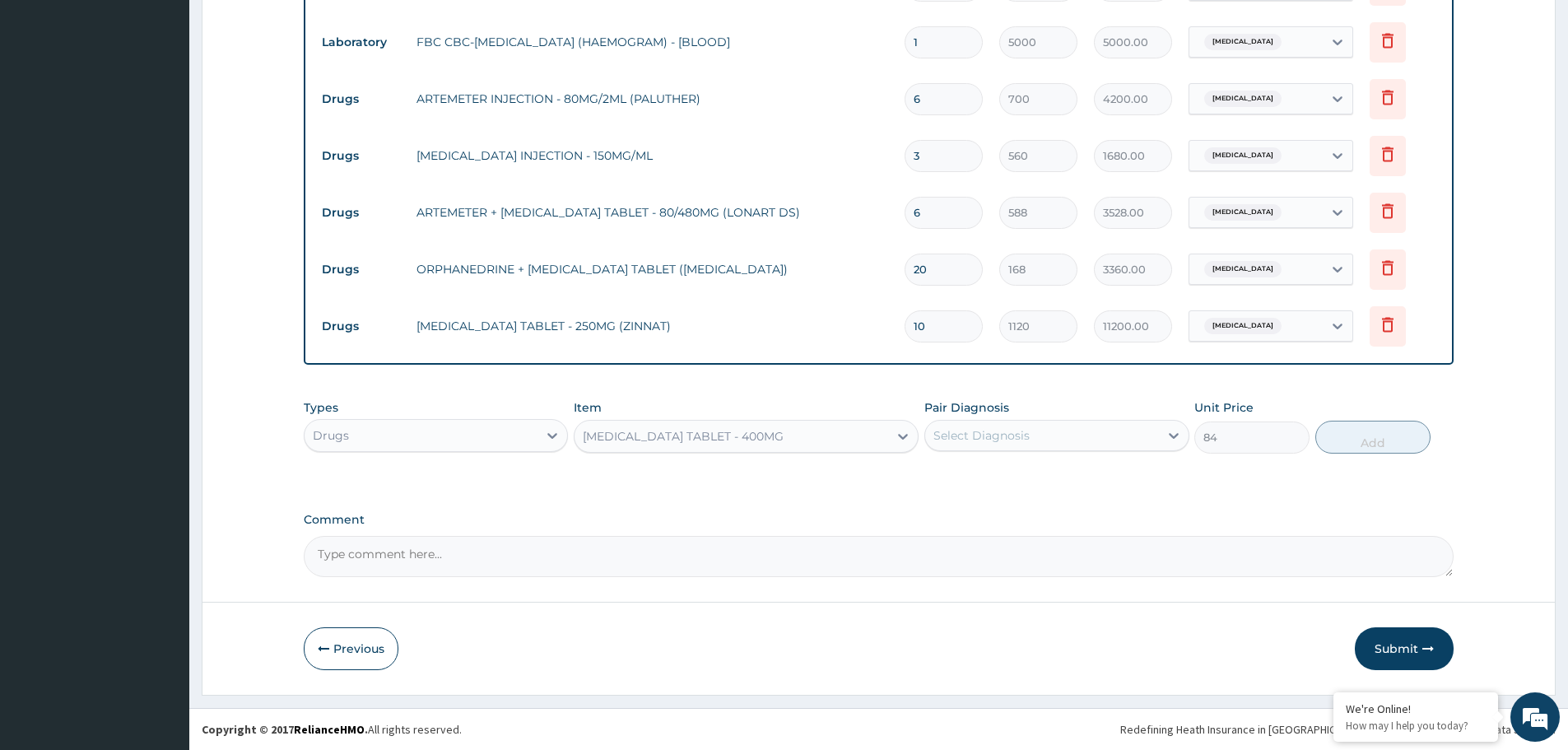
click at [1008, 436] on div "Select Diagnosis" at bounding box center [982, 435] width 96 height 17
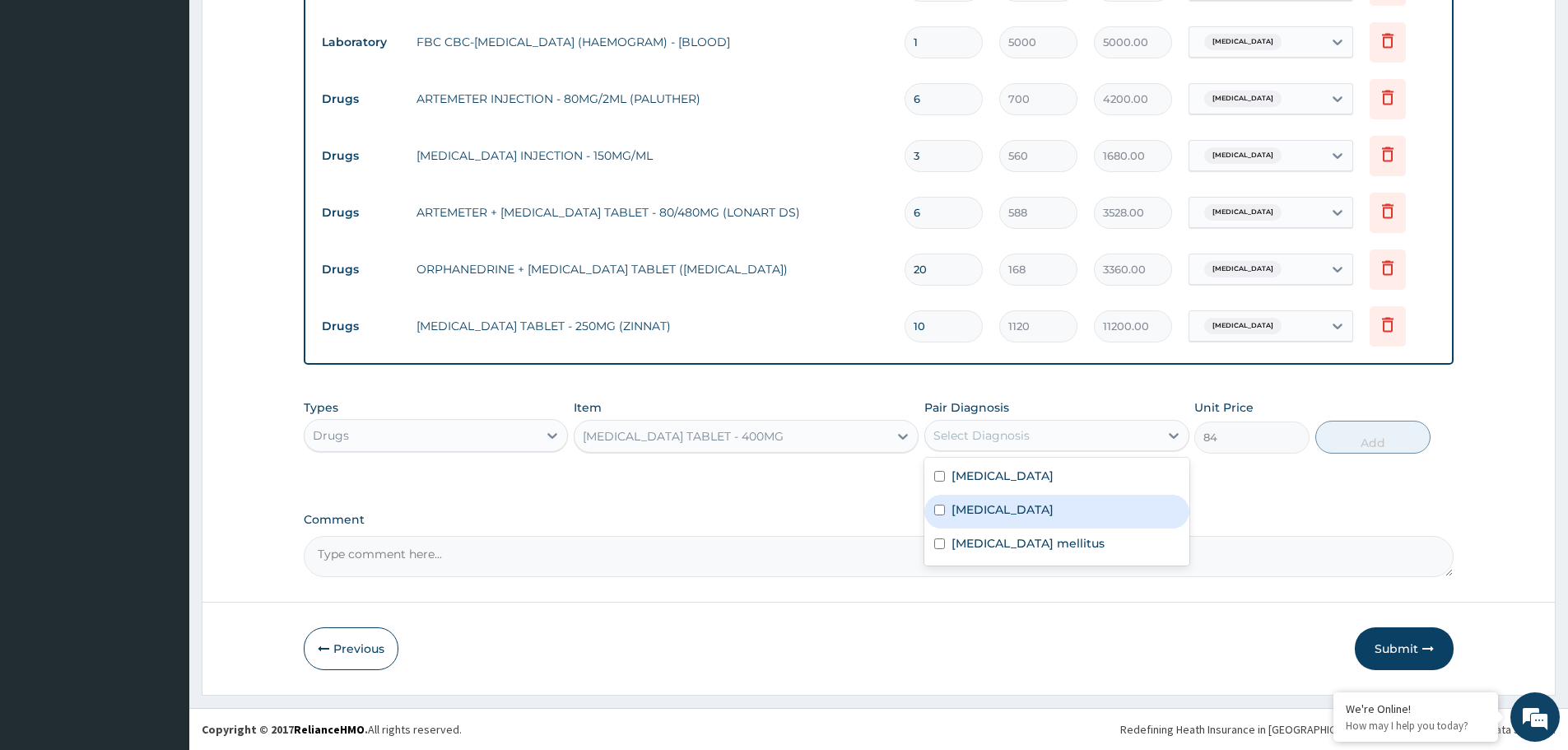
click at [983, 518] on div "[MEDICAL_DATA]" at bounding box center [1056, 512] width 265 height 33
checkbox input "true"
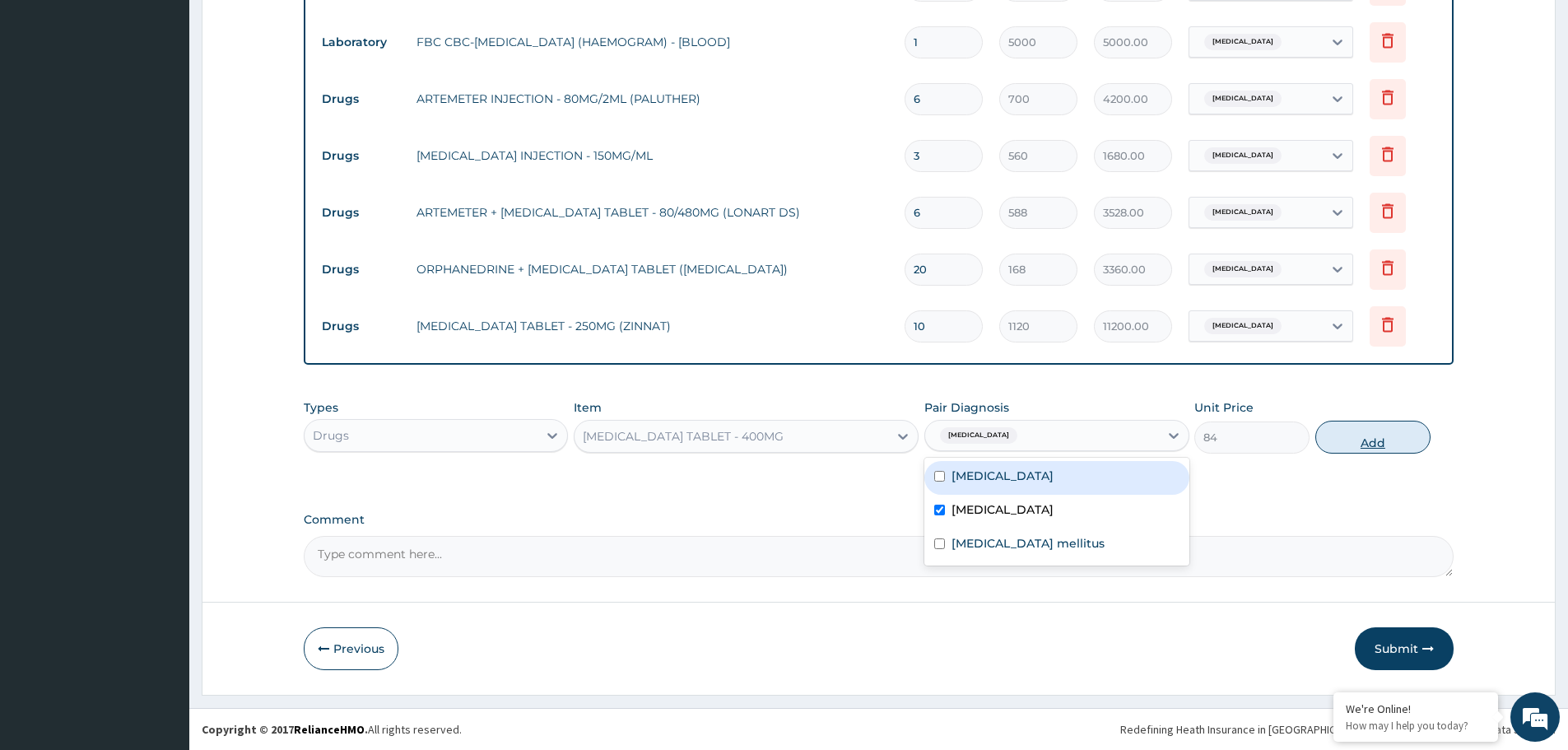
click at [1378, 436] on button "Add" at bounding box center [1372, 437] width 115 height 32
type input "0"
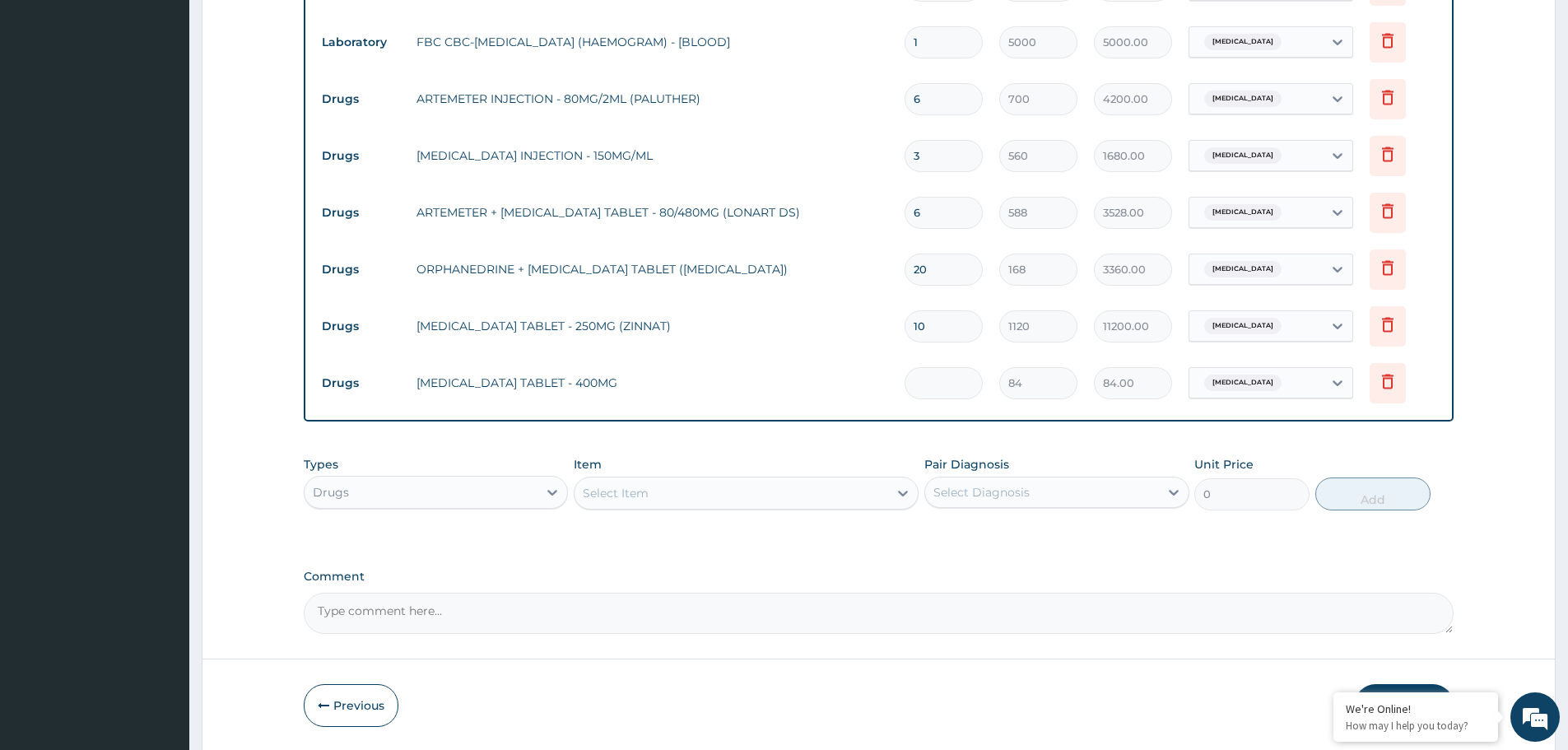
type input "0.00"
type input "2"
type input "168.00"
type input "20"
type input "1680.00"
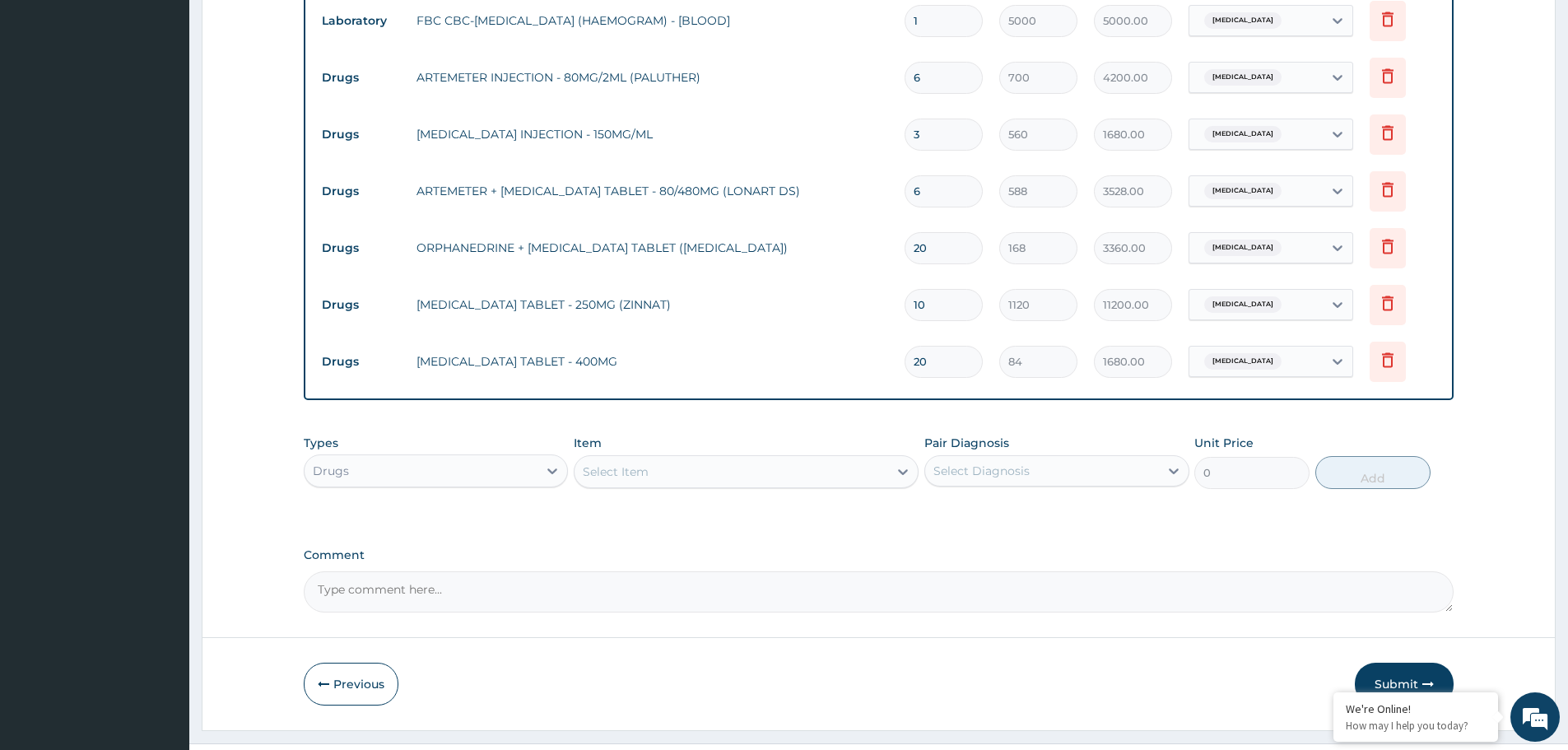
scroll to position [797, 0]
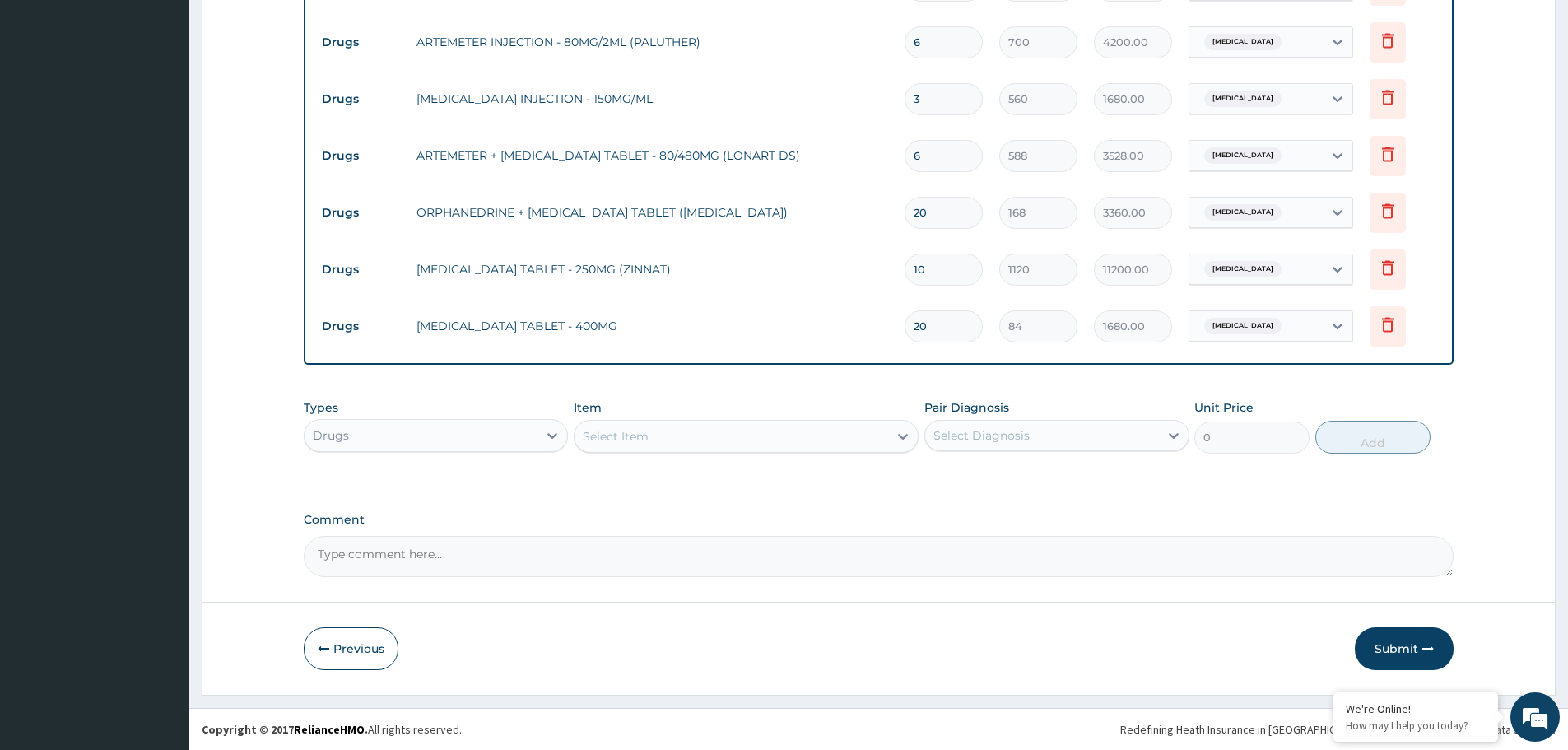
type input "20"
click at [703, 426] on div "Select Item" at bounding box center [731, 436] width 314 height 27
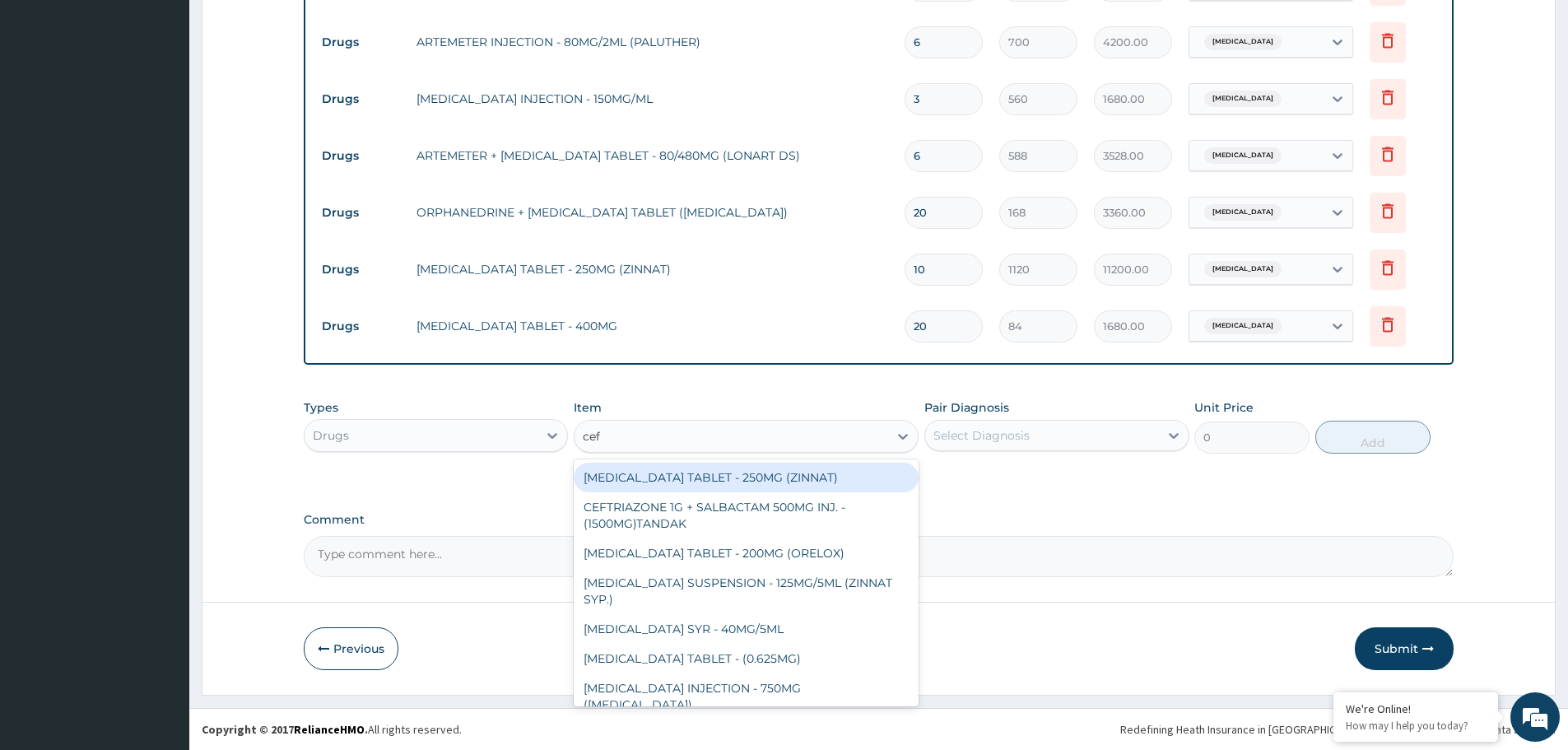
type input "ceft"
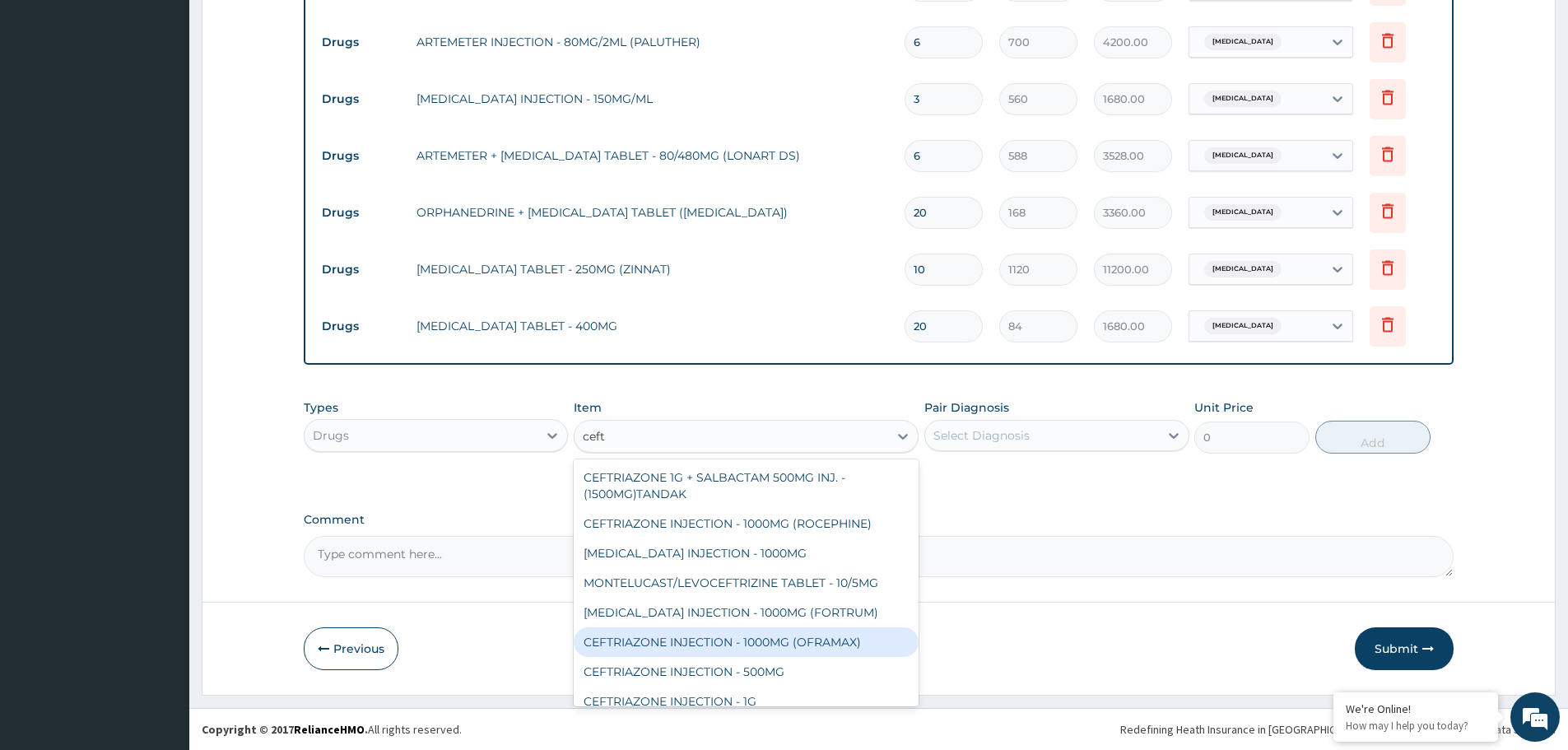
click at [754, 630] on div "CEFTRIAZONE INJECTION - 1000MG (OFRAMAX)" at bounding box center [746, 643] width 345 height 30
type input "2520"
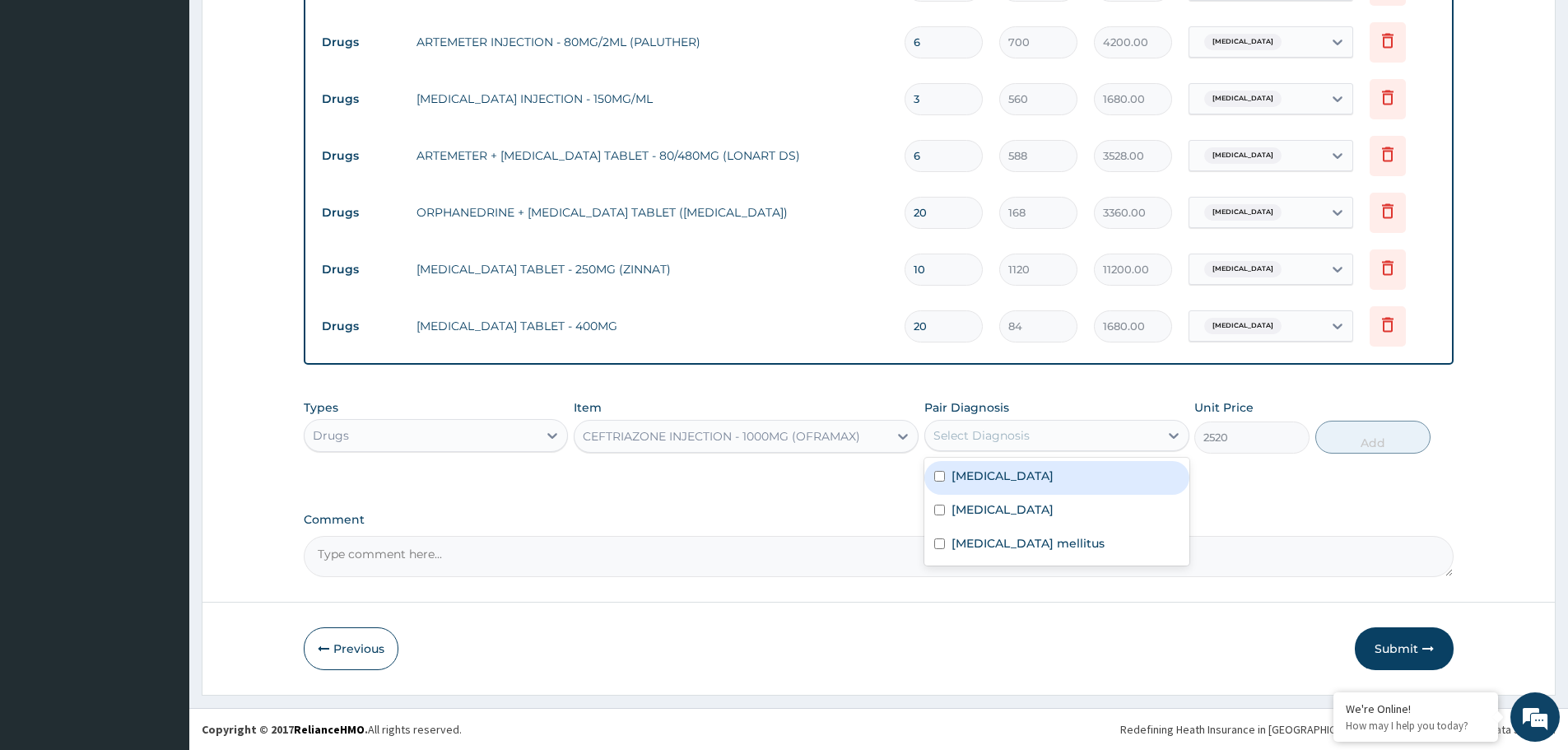
click at [1028, 432] on div "Select Diagnosis" at bounding box center [982, 435] width 96 height 17
click at [996, 502] on div "[MEDICAL_DATA]" at bounding box center [1056, 512] width 265 height 33
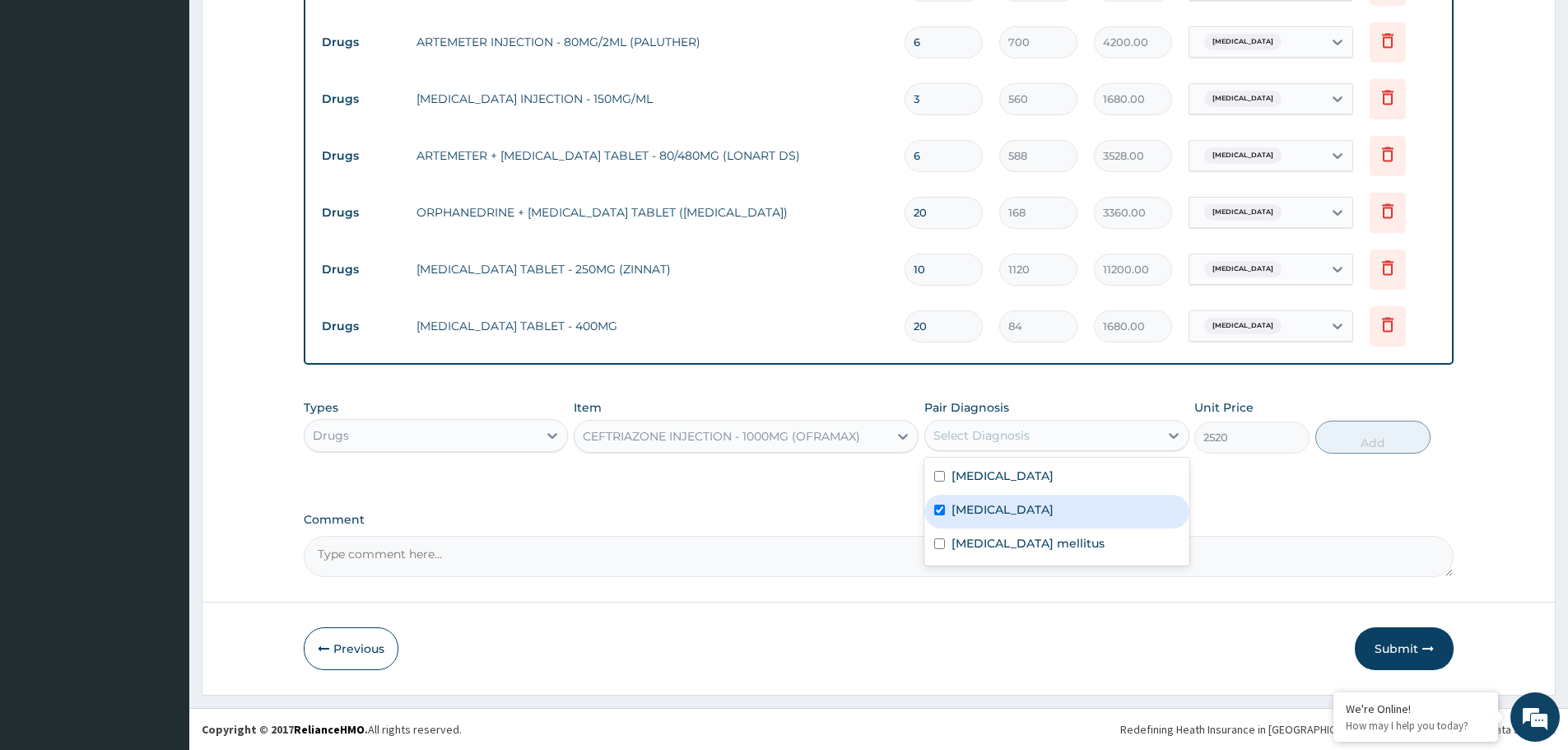
checkbox input "true"
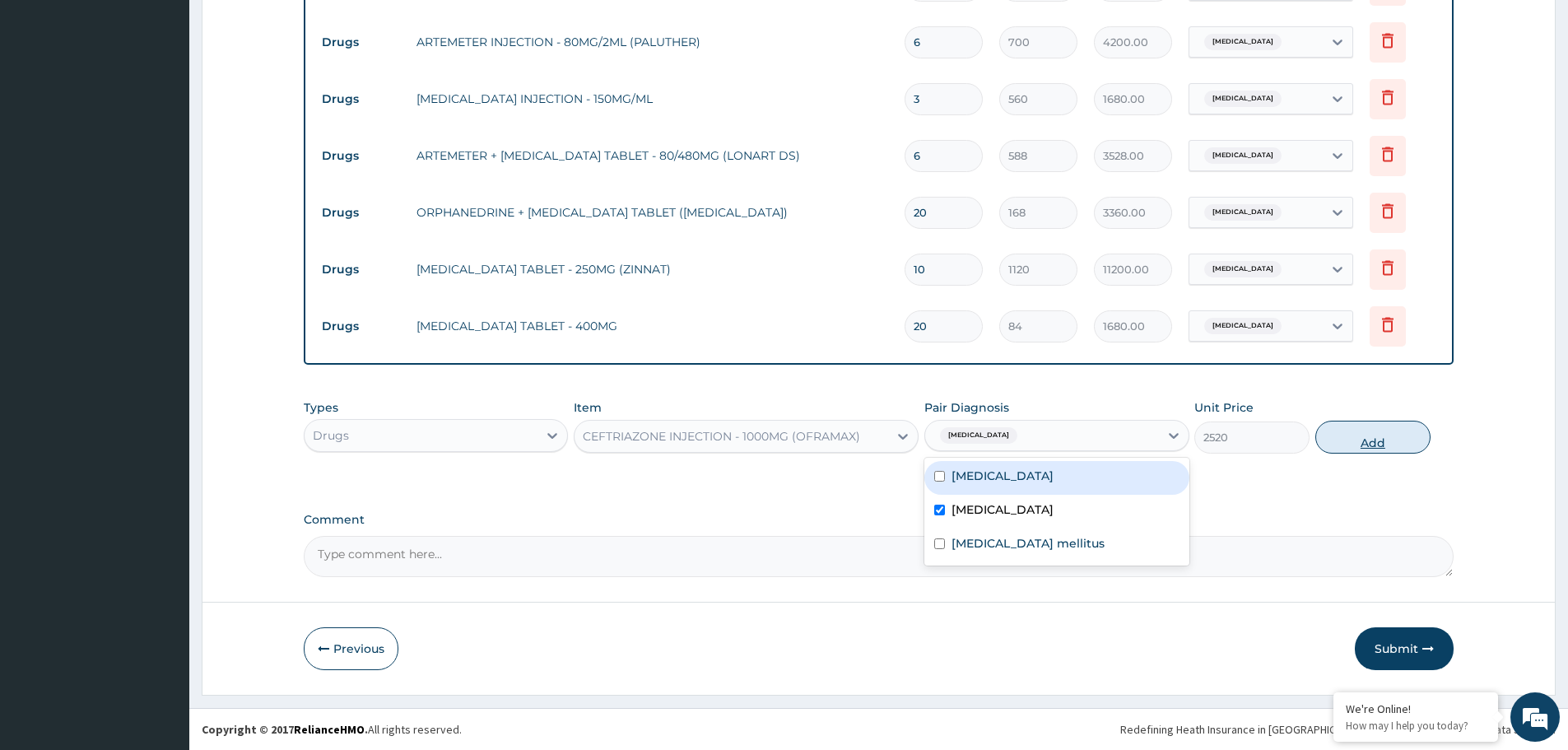
click at [1354, 448] on button "Add" at bounding box center [1372, 437] width 115 height 32
type input "0"
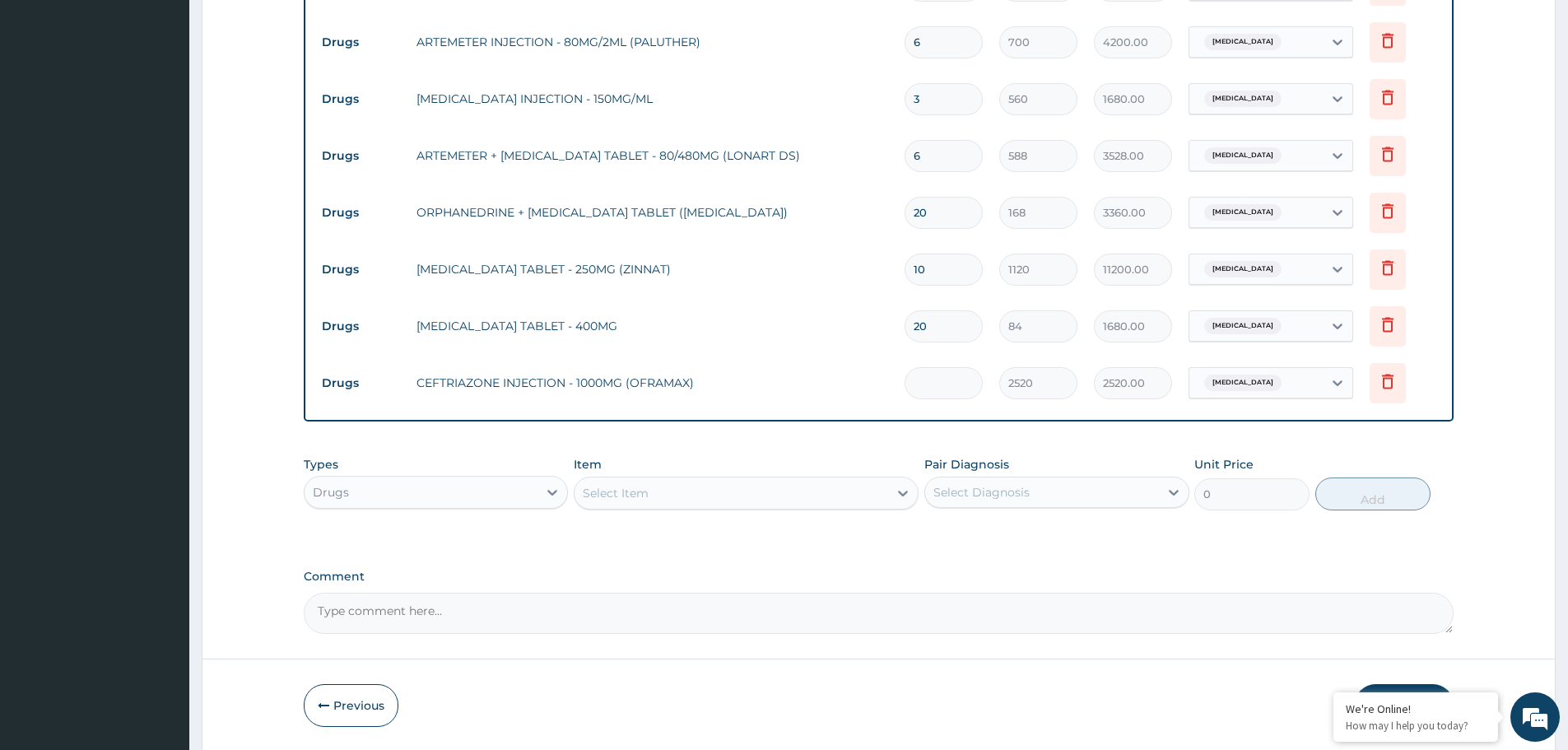
type input "0.00"
type input "3"
type input "7560.00"
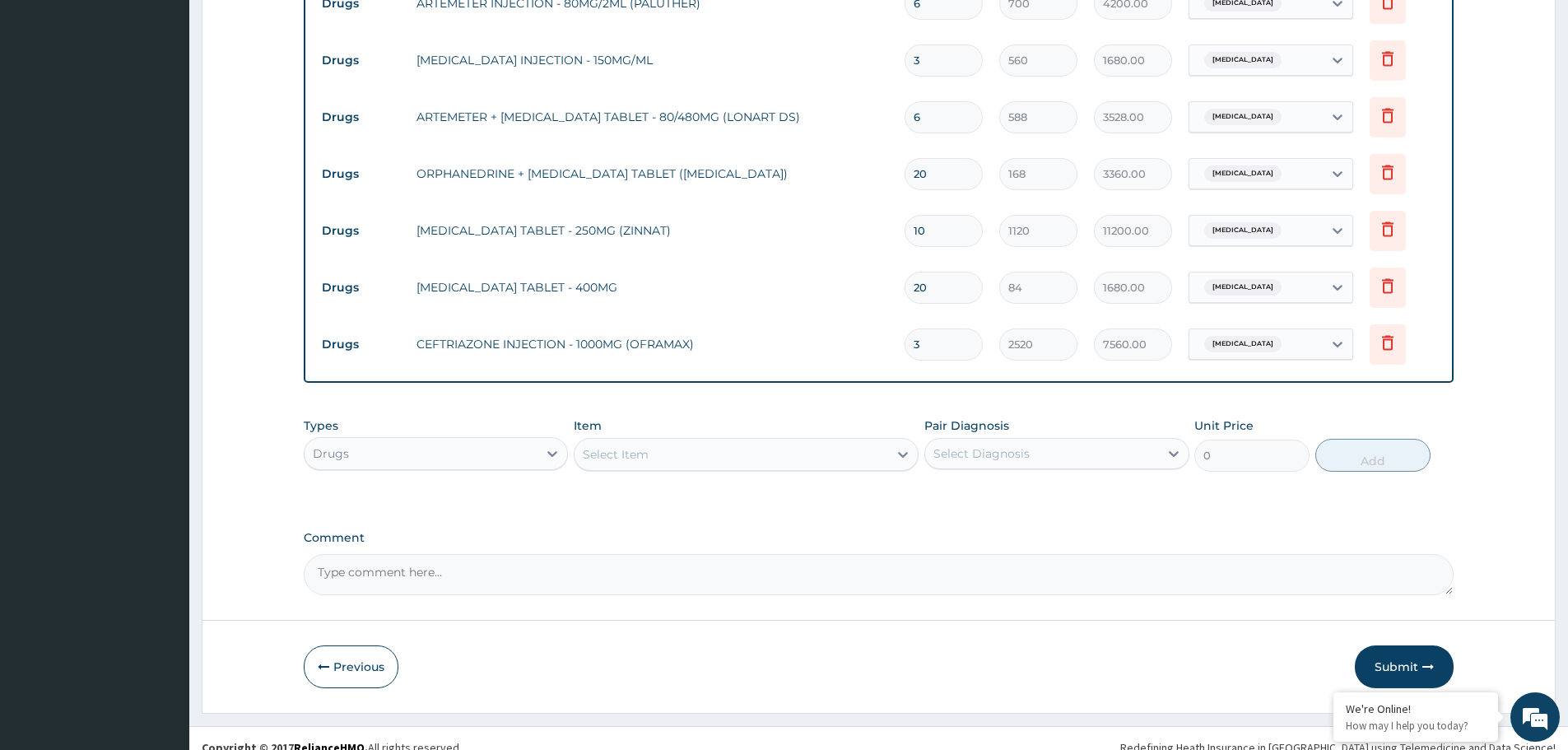
scroll to position [854, 0]
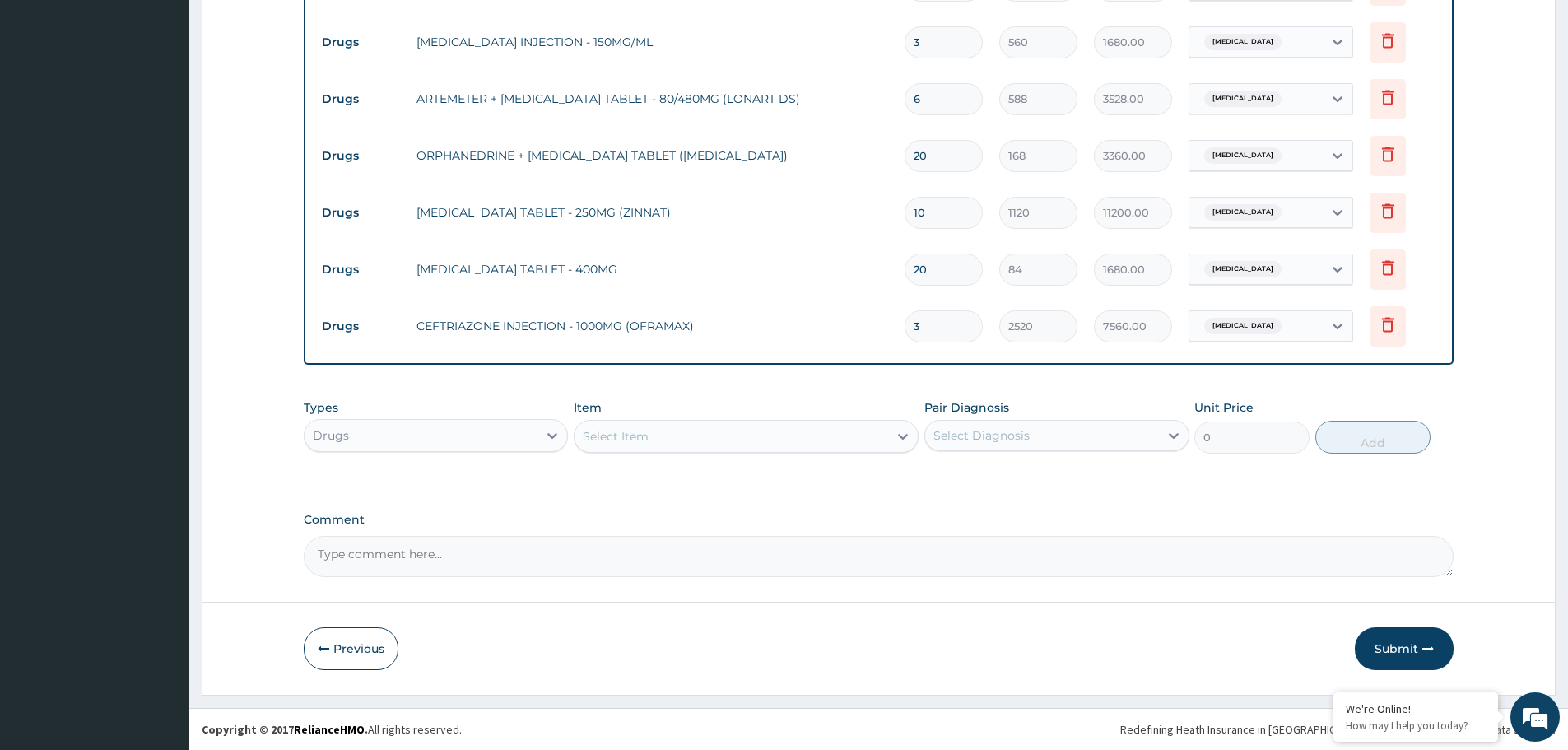
type input "3"
click at [665, 441] on div "Select Item" at bounding box center [731, 436] width 314 height 27
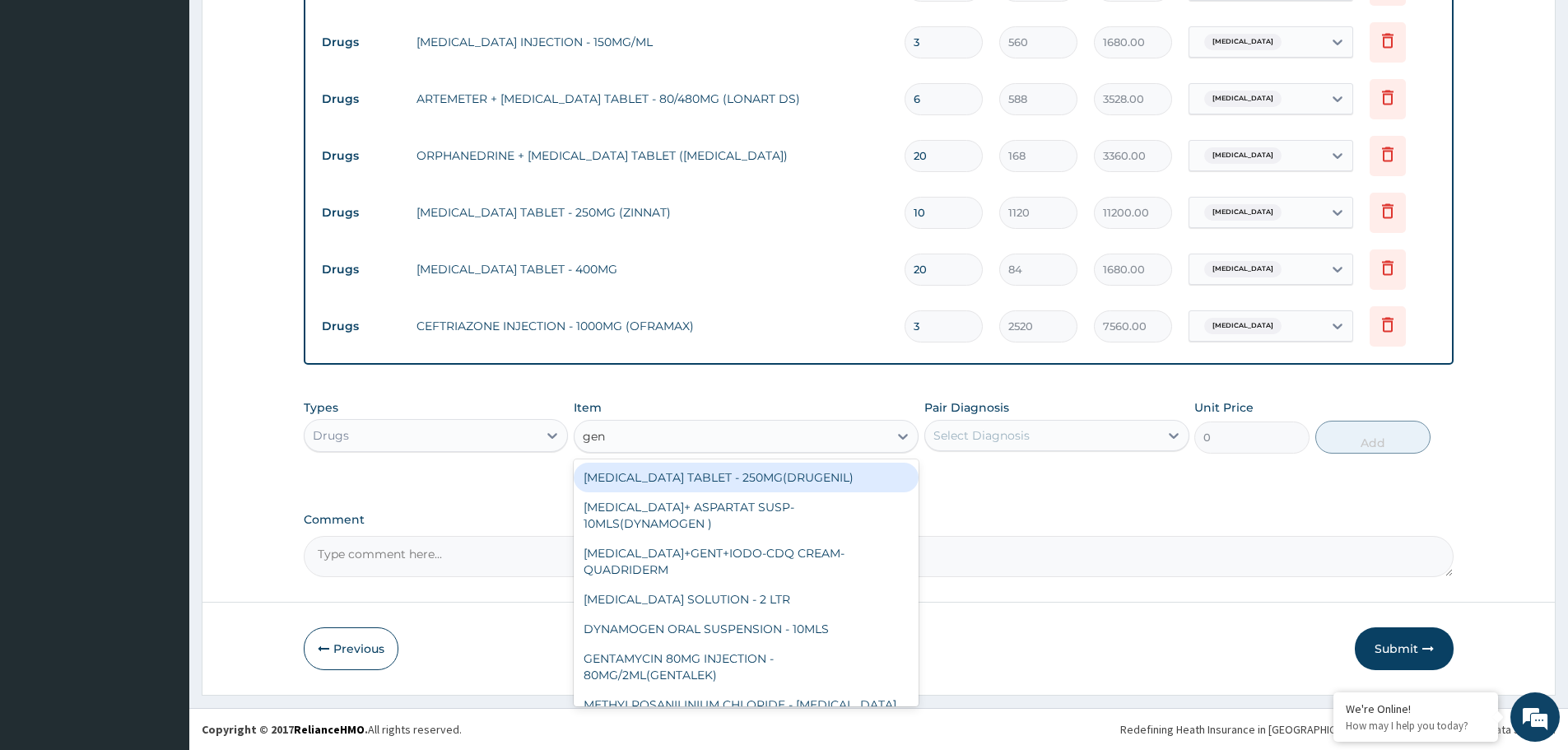
type input "gent"
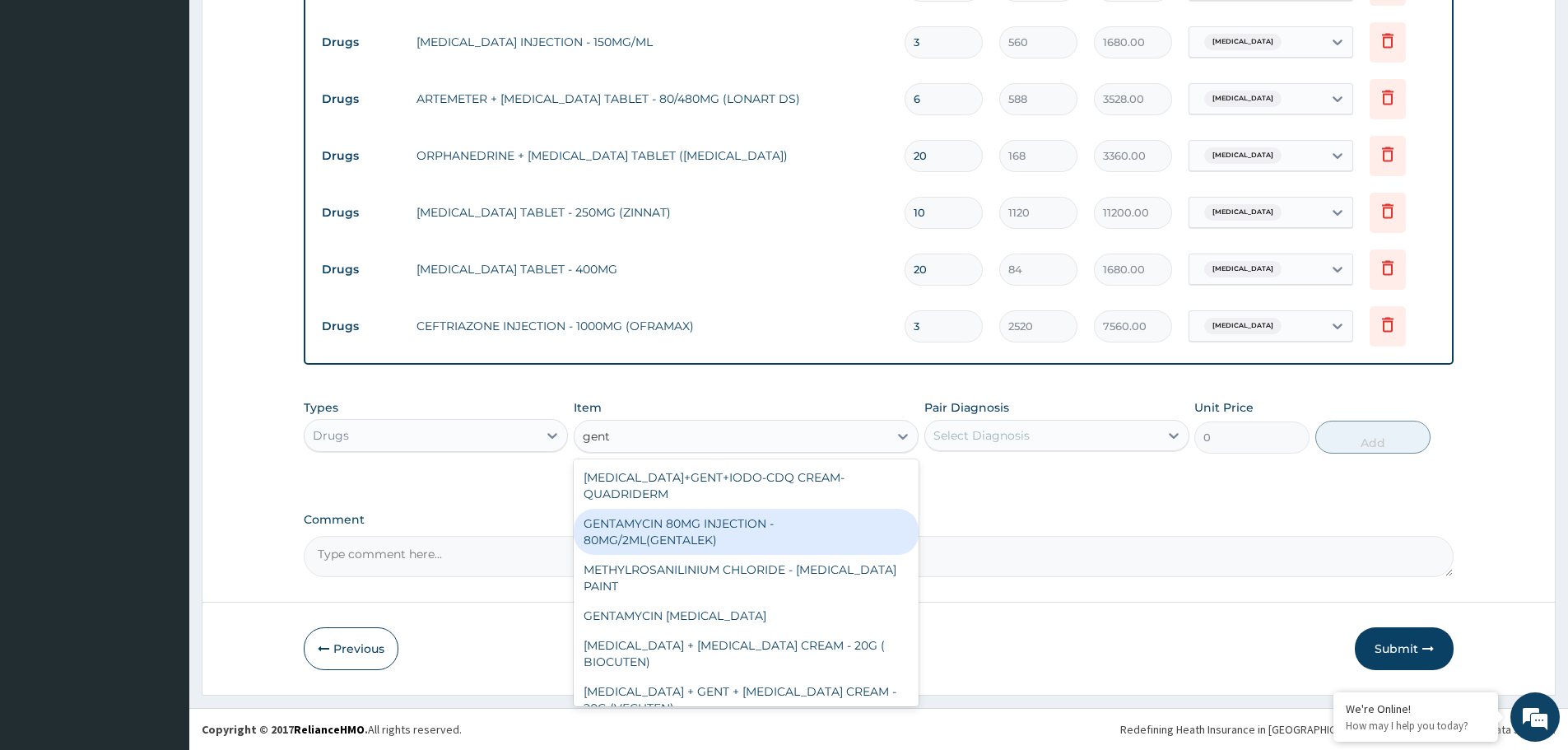
click at [646, 536] on div "GENTAMYCIN 80MG INJECTION - 80MG/2ML(GENTALEK)" at bounding box center [746, 531] width 345 height 46
type input "1400"
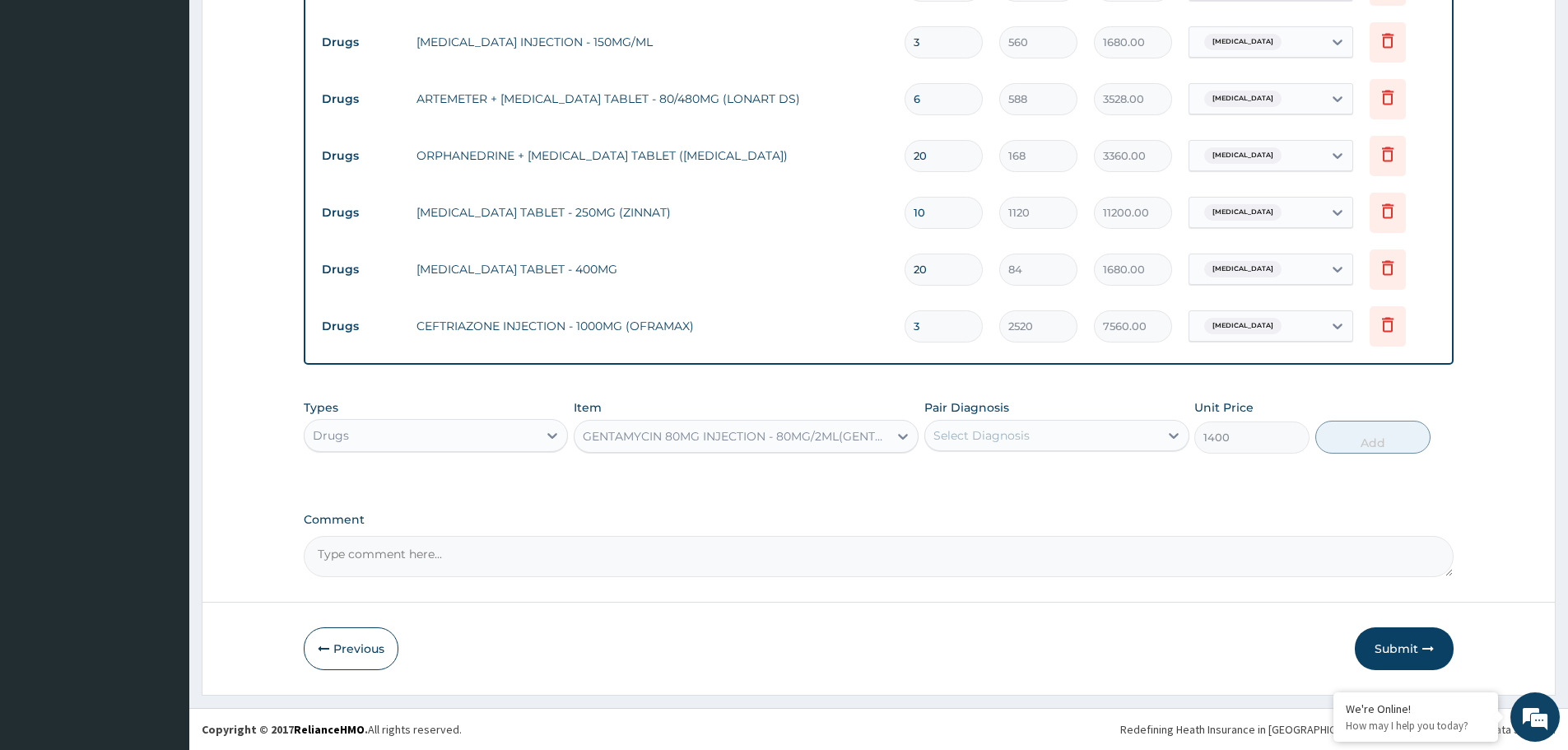
click at [1048, 436] on div "Select Diagnosis" at bounding box center [1041, 435] width 233 height 27
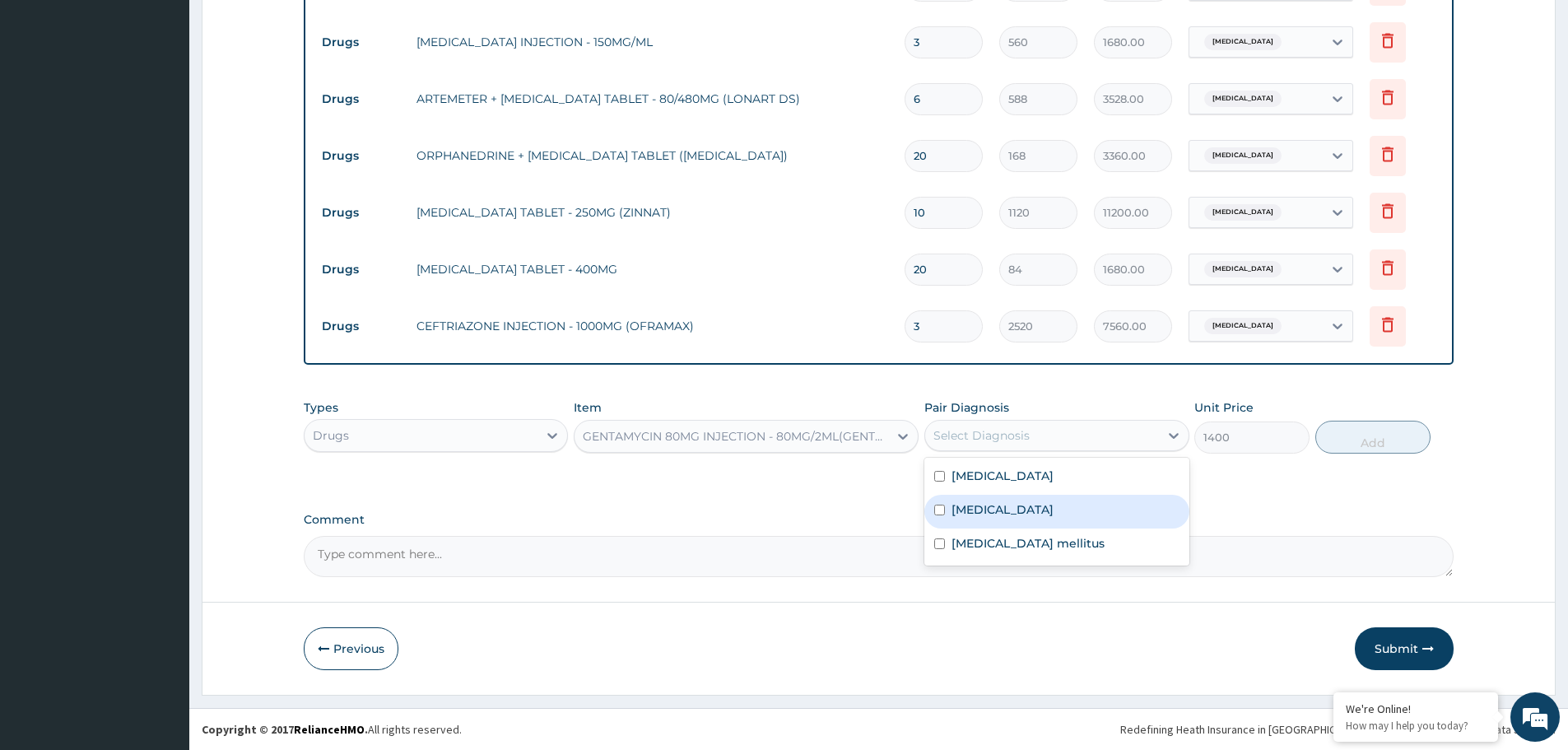
click at [1005, 512] on div "[MEDICAL_DATA]" at bounding box center [1056, 512] width 265 height 33
checkbox input "true"
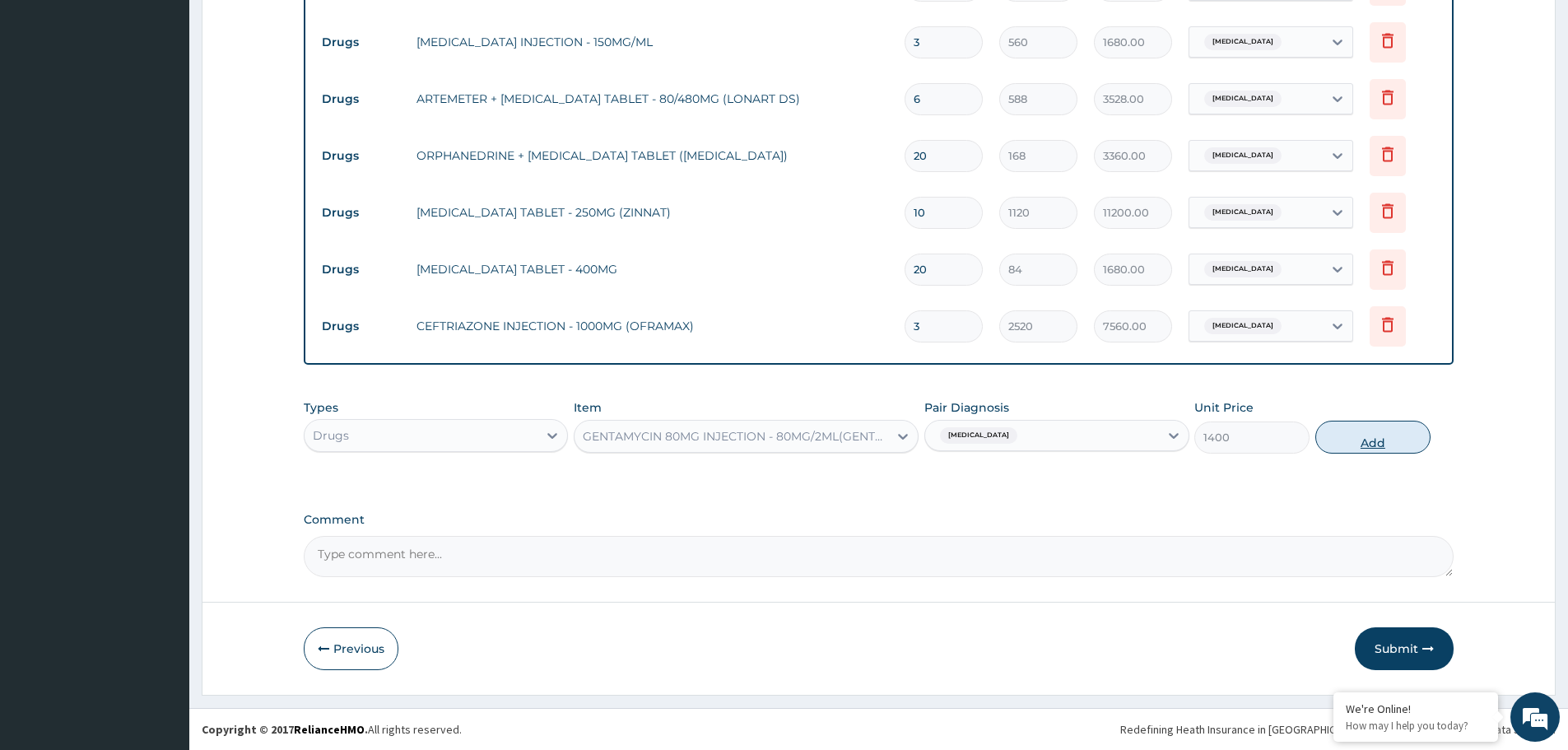
click at [1371, 432] on button "Add" at bounding box center [1372, 437] width 115 height 32
type input "0"
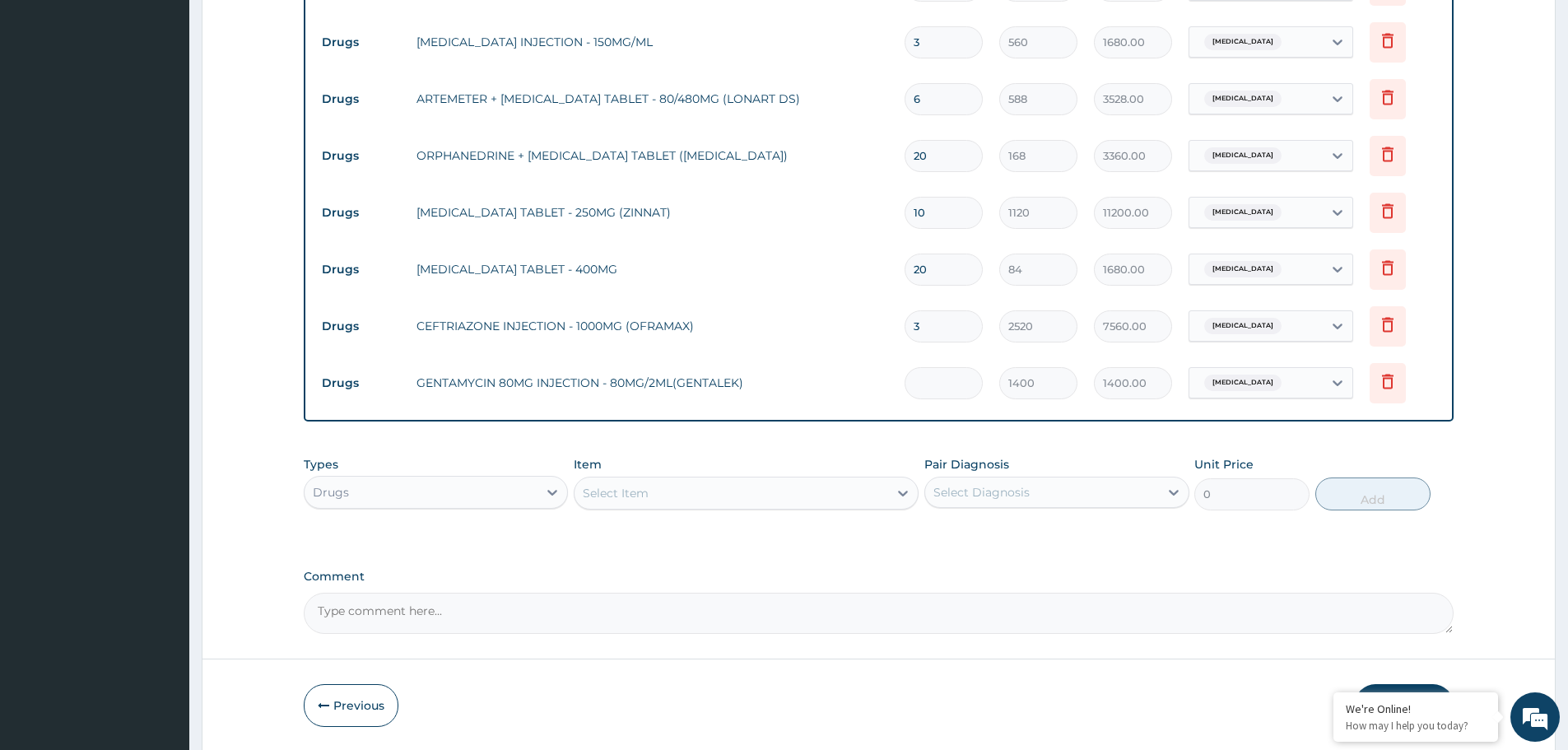
type input "0.00"
type input "6"
type input "8400.00"
type input "6"
click at [705, 322] on td "CEFTRIAZONE INJECTION - 1000MG (OFRAMAX)" at bounding box center [652, 326] width 488 height 32
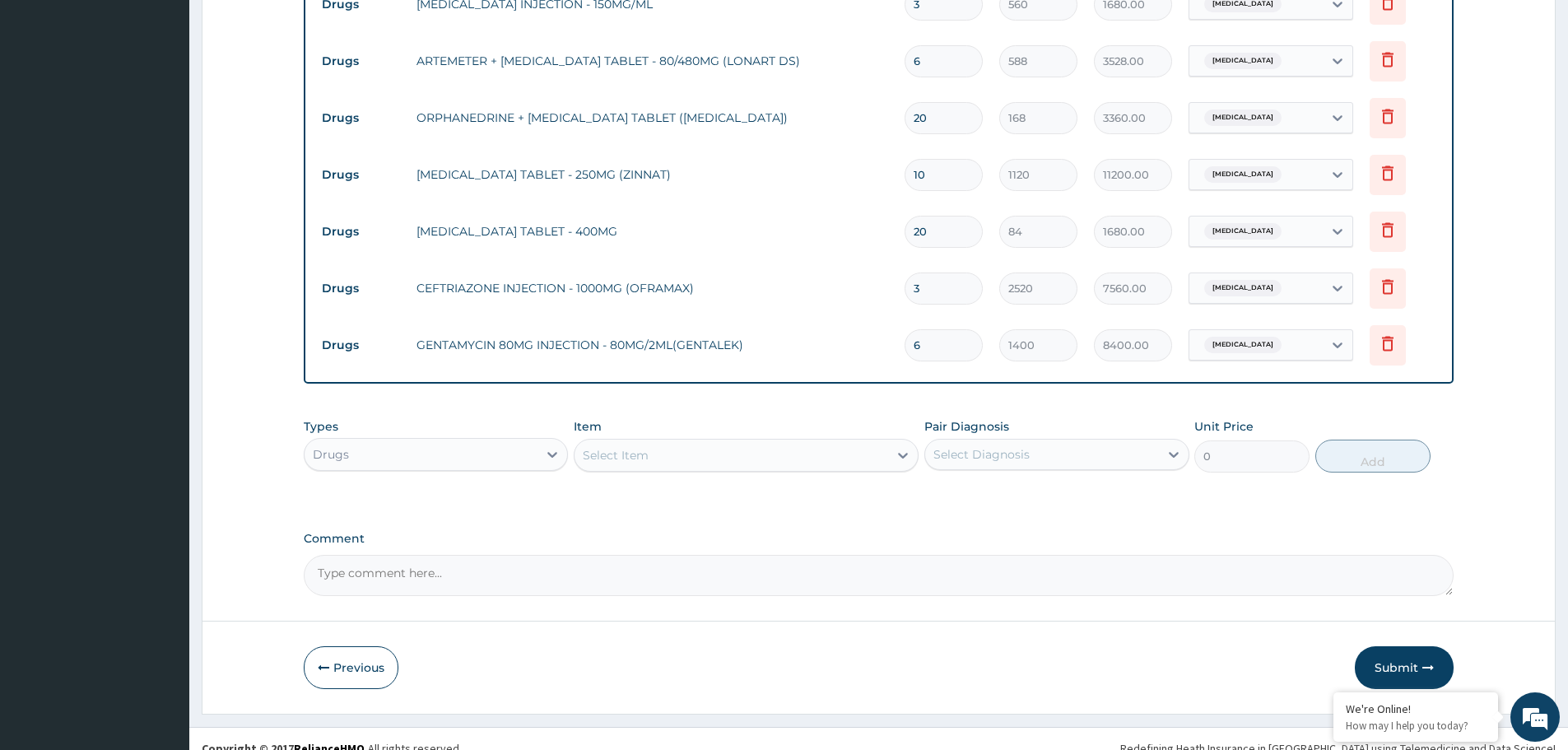
scroll to position [910, 0]
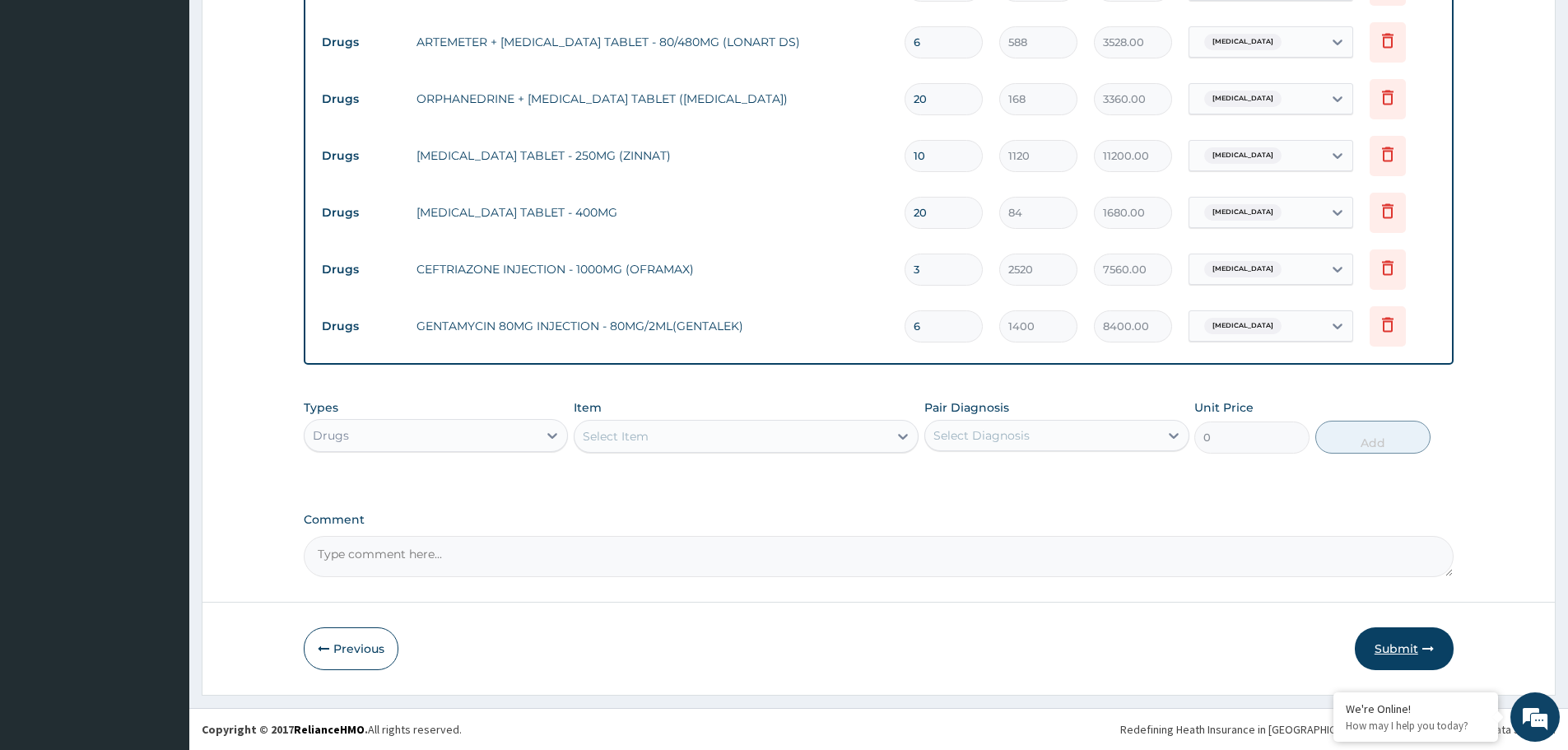
click at [1405, 641] on button "Submit" at bounding box center [1404, 650] width 98 height 43
click at [376, 433] on div "Drugs" at bounding box center [421, 435] width 233 height 27
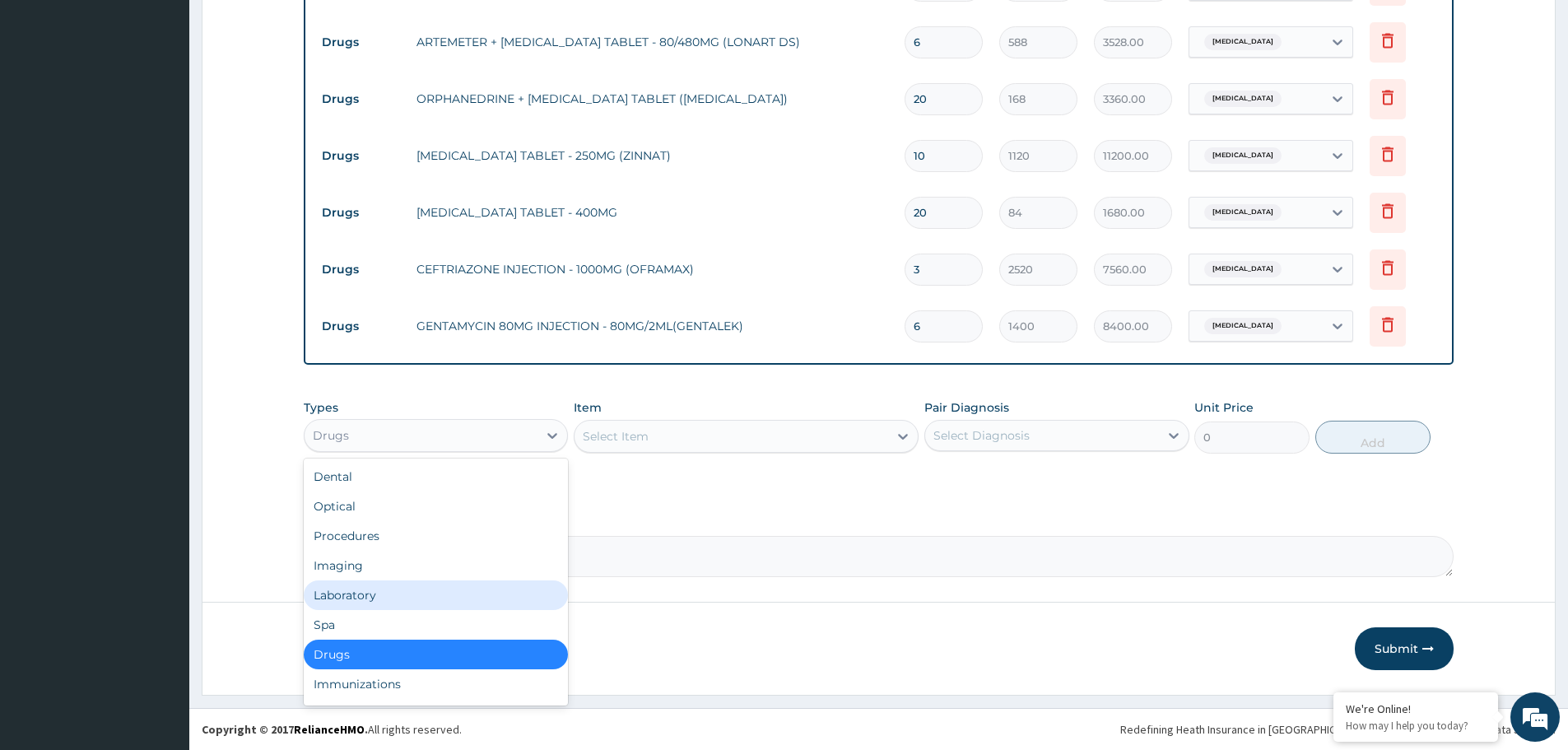
click at [362, 594] on div "Laboratory" at bounding box center [436, 595] width 265 height 30
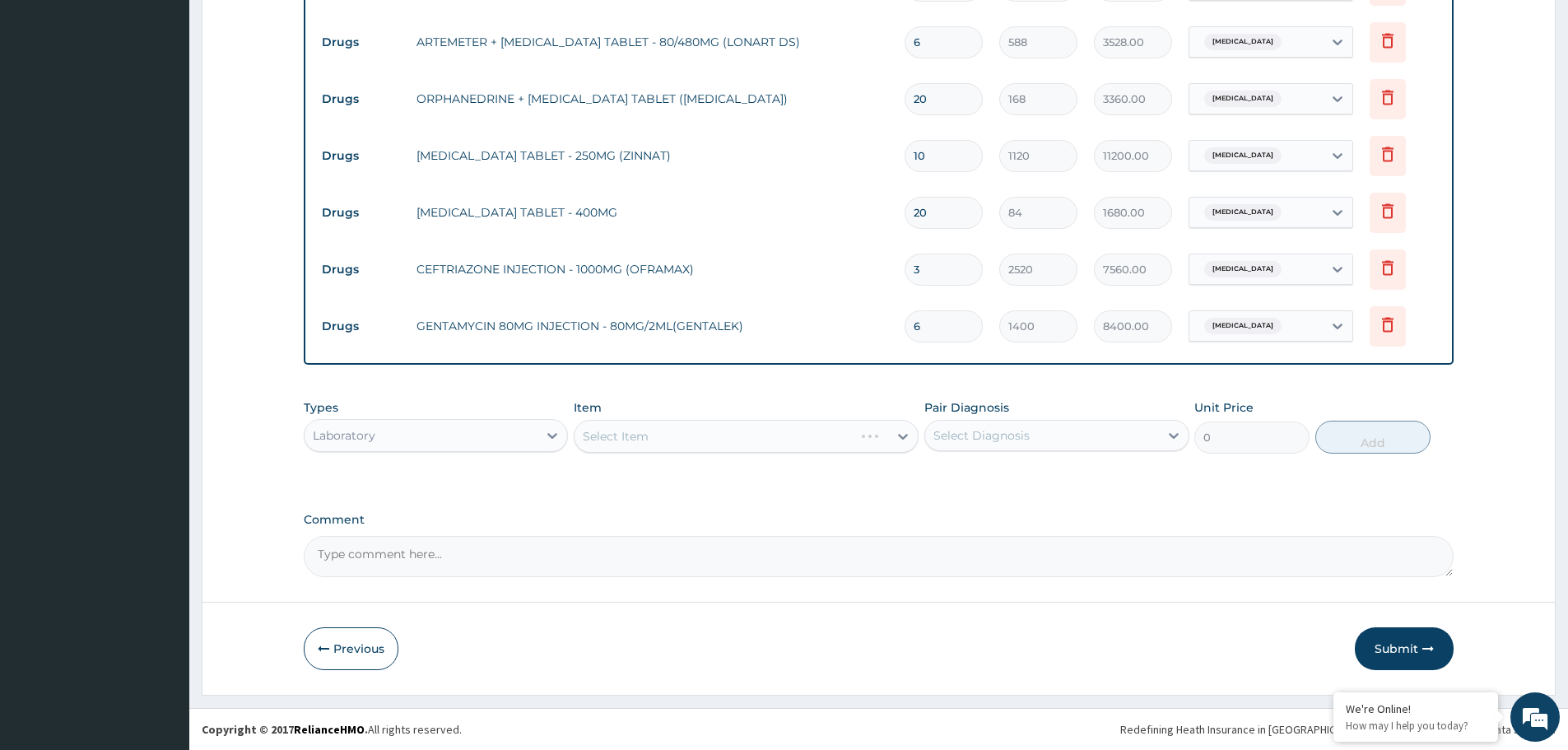
click at [794, 429] on div "Select Item" at bounding box center [746, 436] width 345 height 32
click at [789, 430] on div "Select Item" at bounding box center [746, 436] width 345 height 32
click at [759, 440] on div "Select Item" at bounding box center [746, 436] width 345 height 32
click at [744, 427] on div "Select Item" at bounding box center [746, 436] width 345 height 32
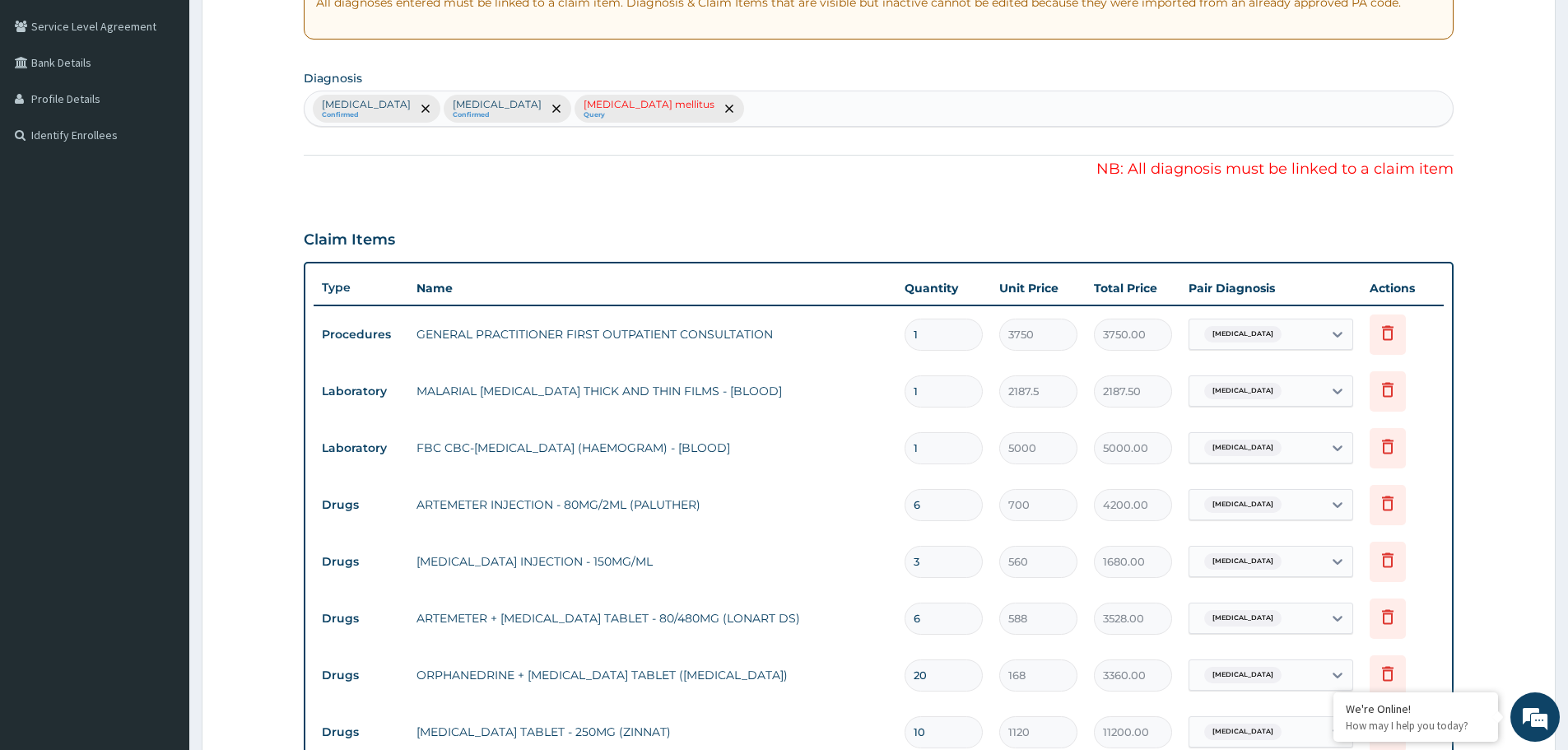
scroll to position [0, 0]
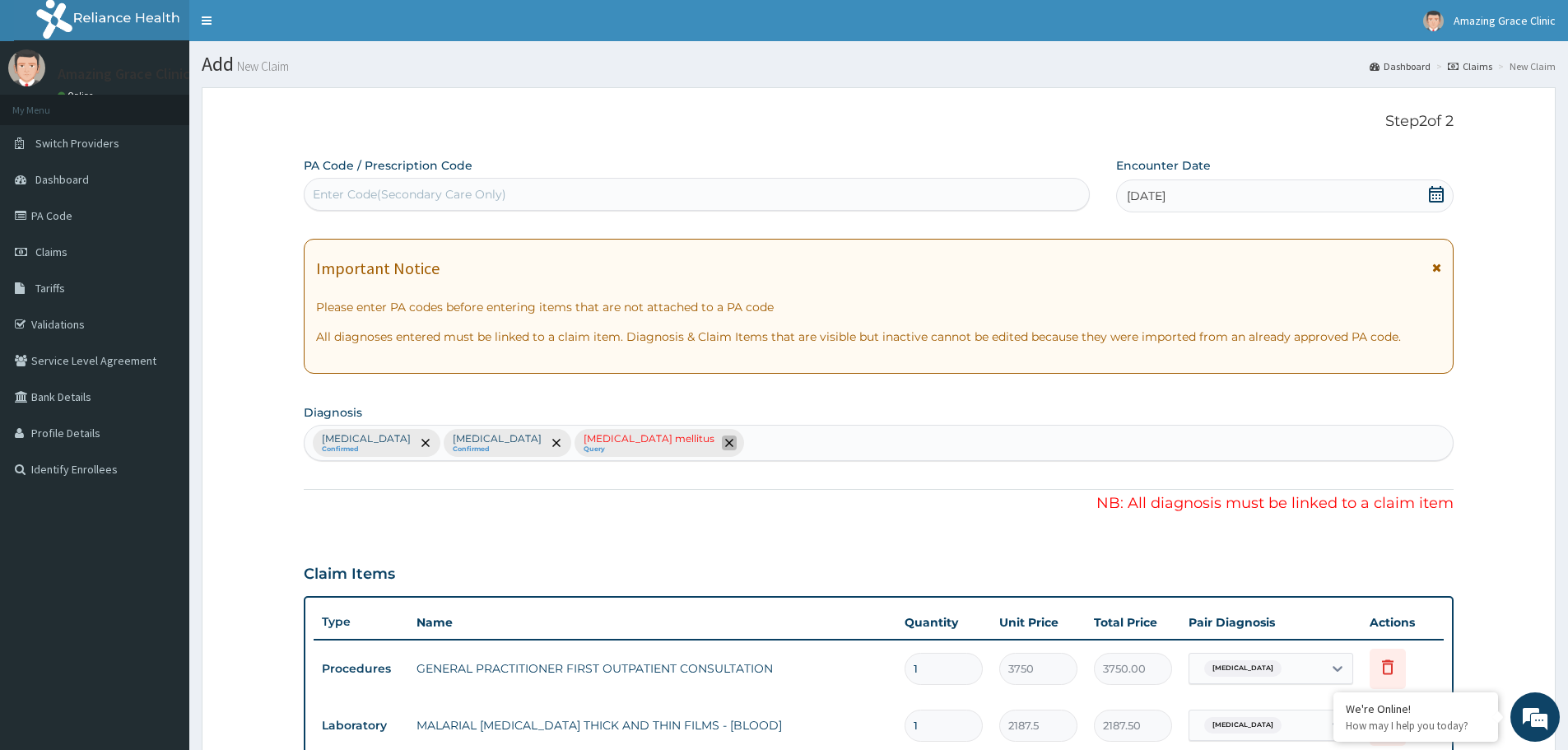
click at [725, 443] on icon "remove selection option" at bounding box center [729, 443] width 8 height 8
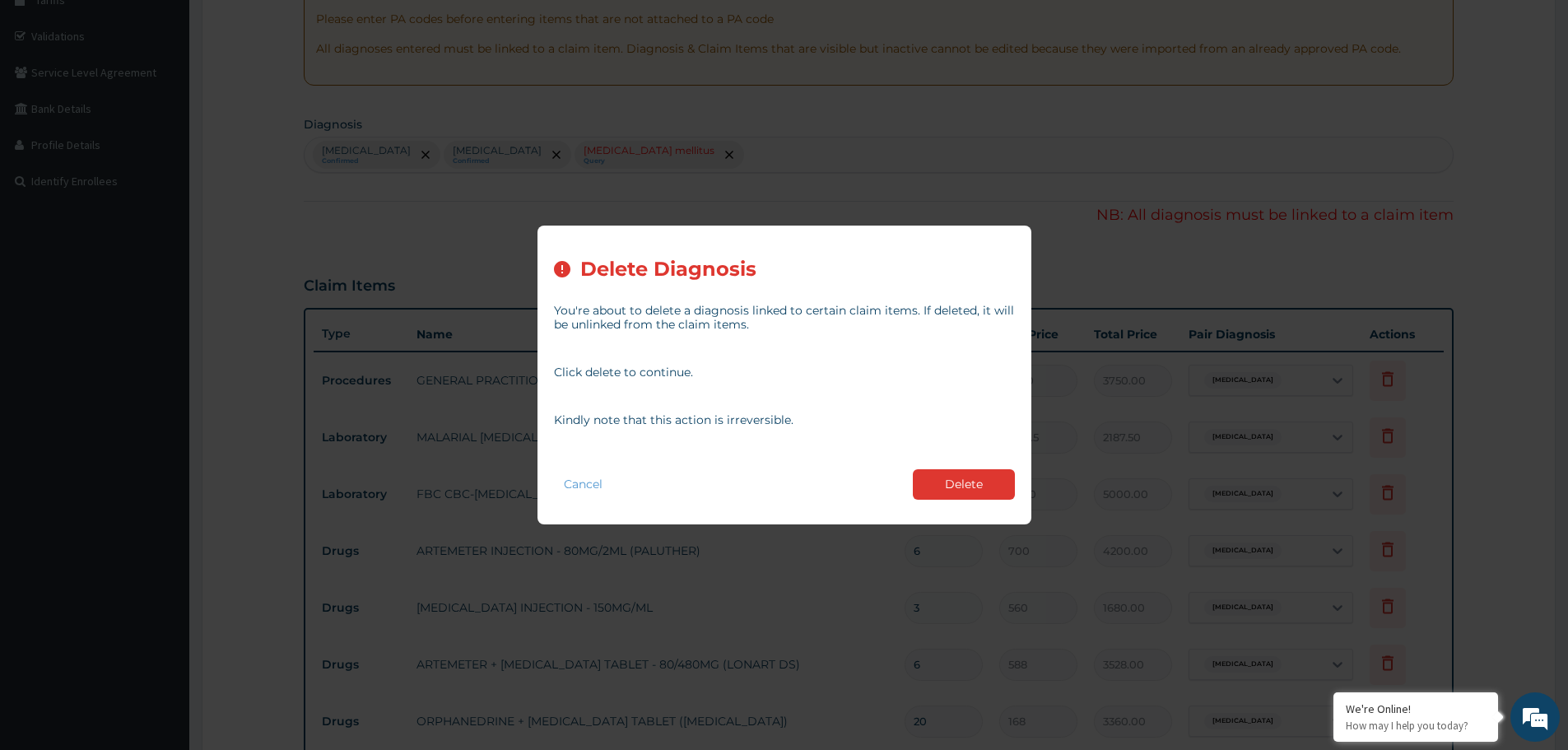
scroll to position [411, 0]
click at [956, 484] on button "Delete" at bounding box center [964, 484] width 102 height 31
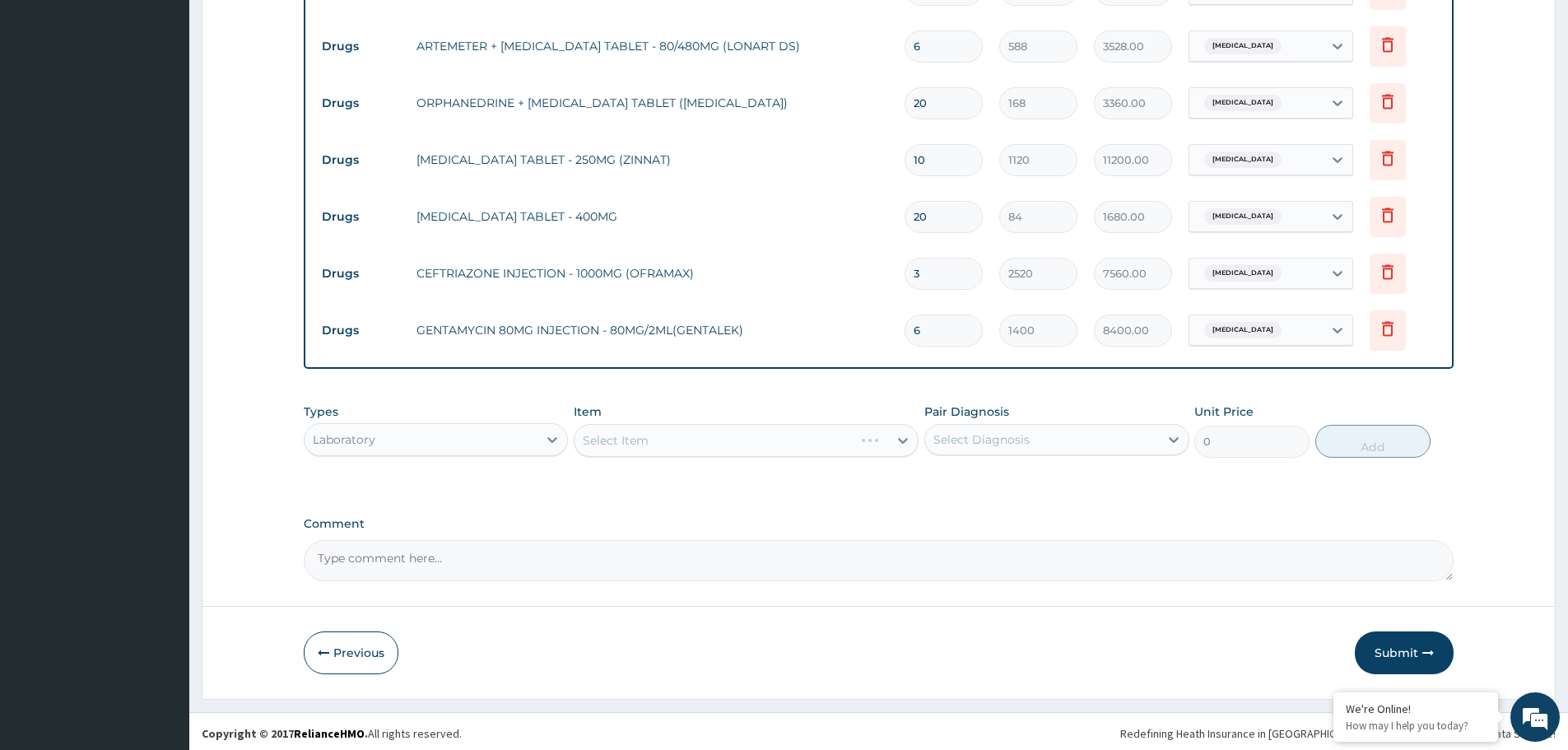
scroll to position [910, 0]
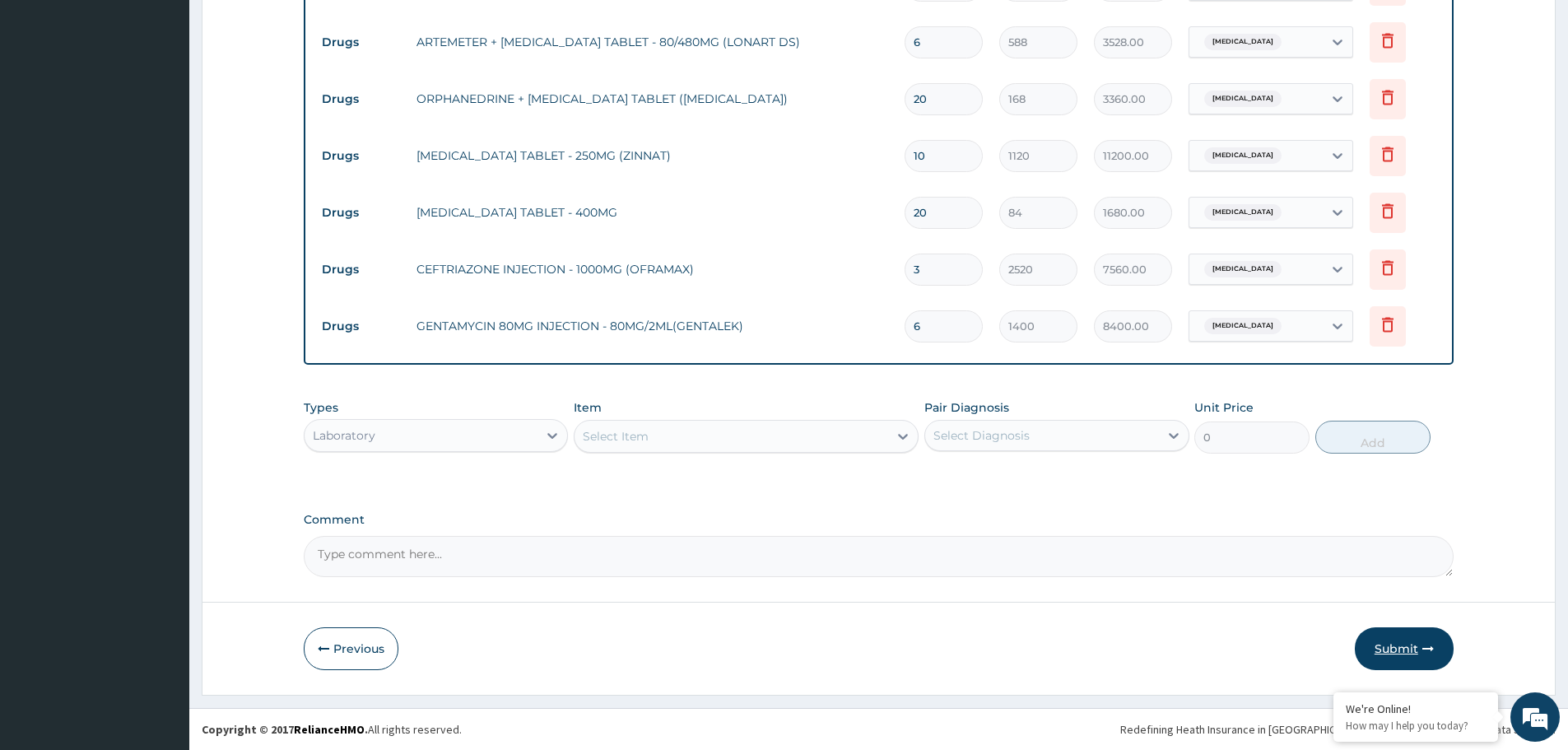
click at [1394, 640] on button "Submit" at bounding box center [1404, 650] width 98 height 43
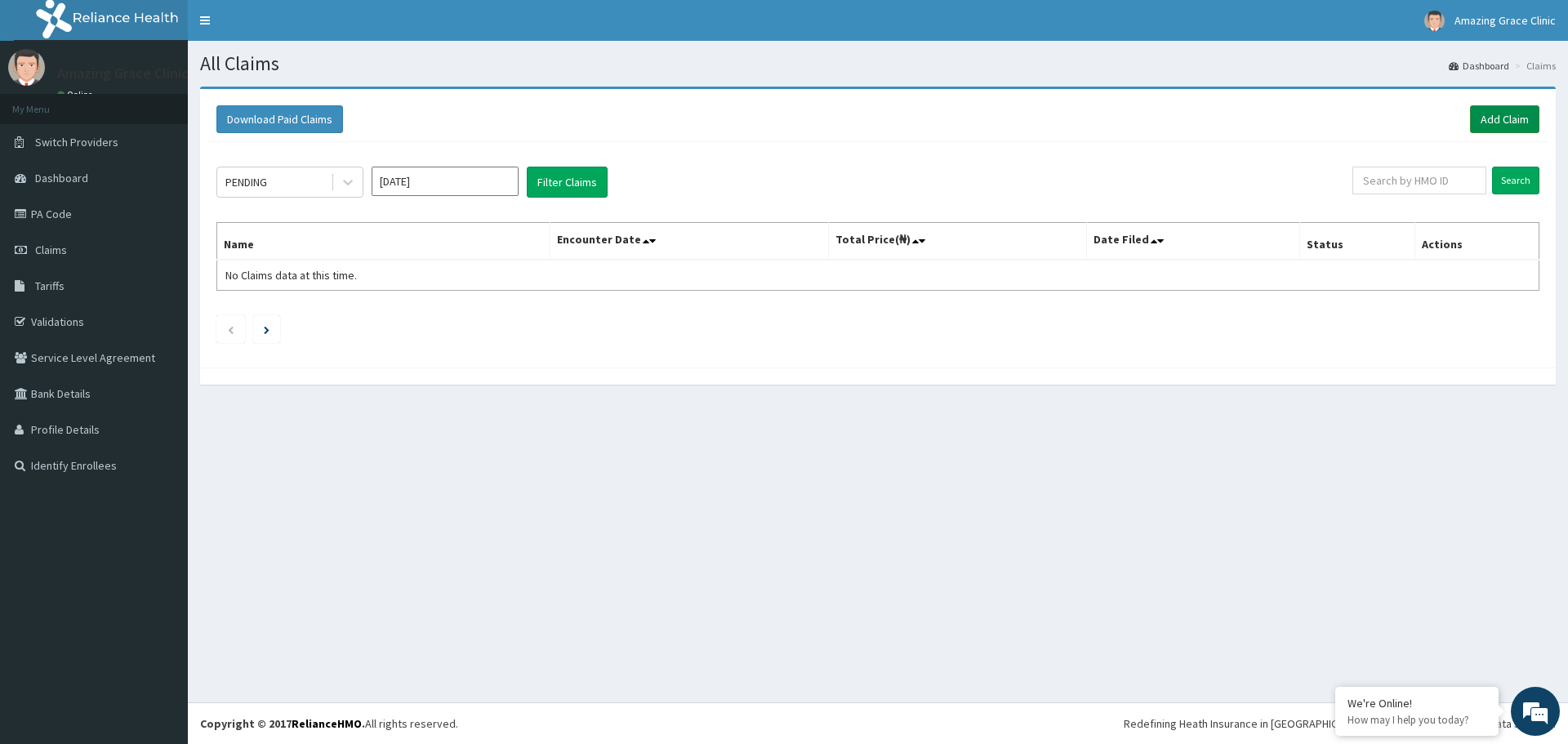
click at [1518, 121] on link "Add Claim" at bounding box center [1504, 119] width 69 height 27
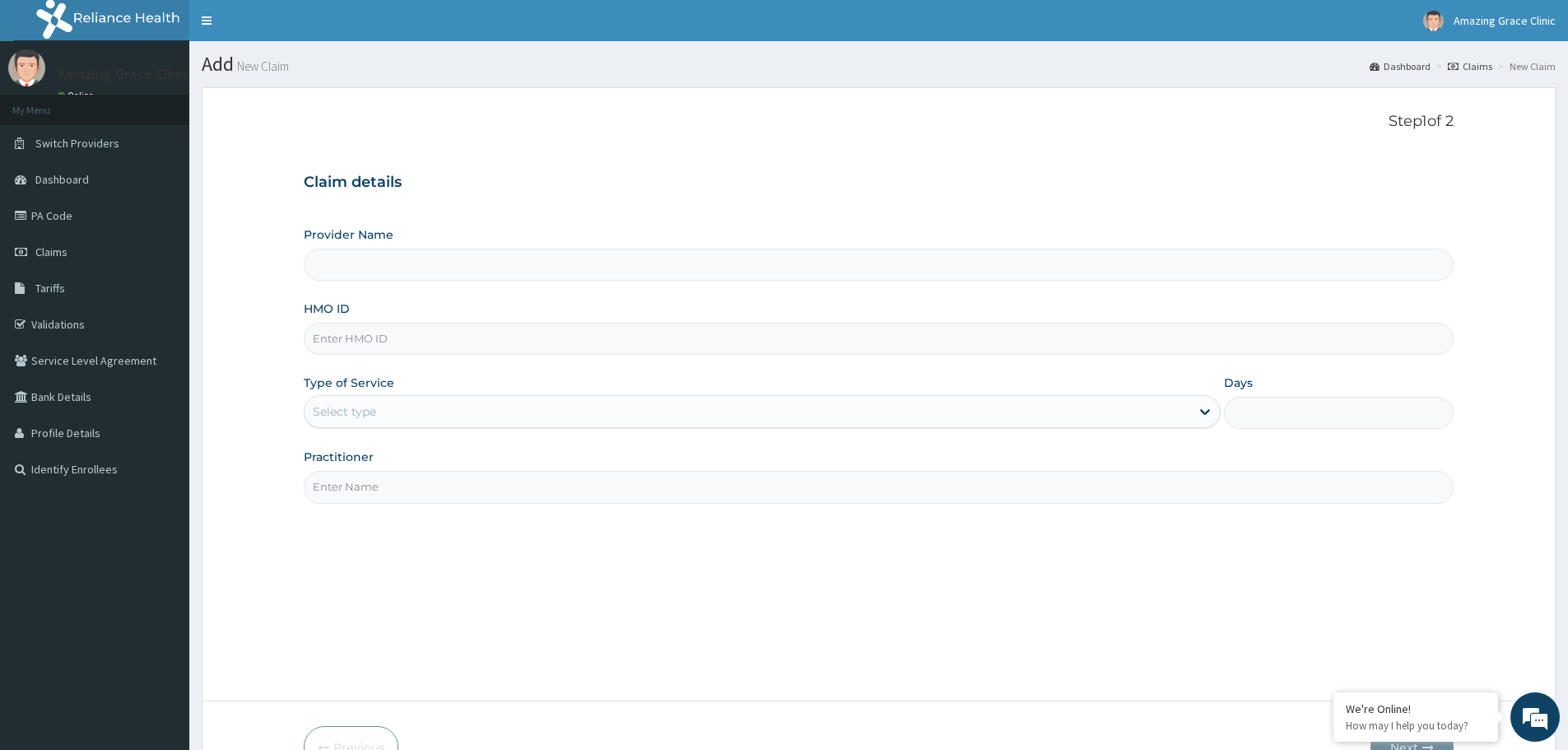
click at [406, 336] on input "HMO ID" at bounding box center [878, 339] width 1150 height 32
paste input "JTA/10021/A"
type input "JTA/10021/A"
click at [368, 414] on div "Select type" at bounding box center [344, 411] width 63 height 17
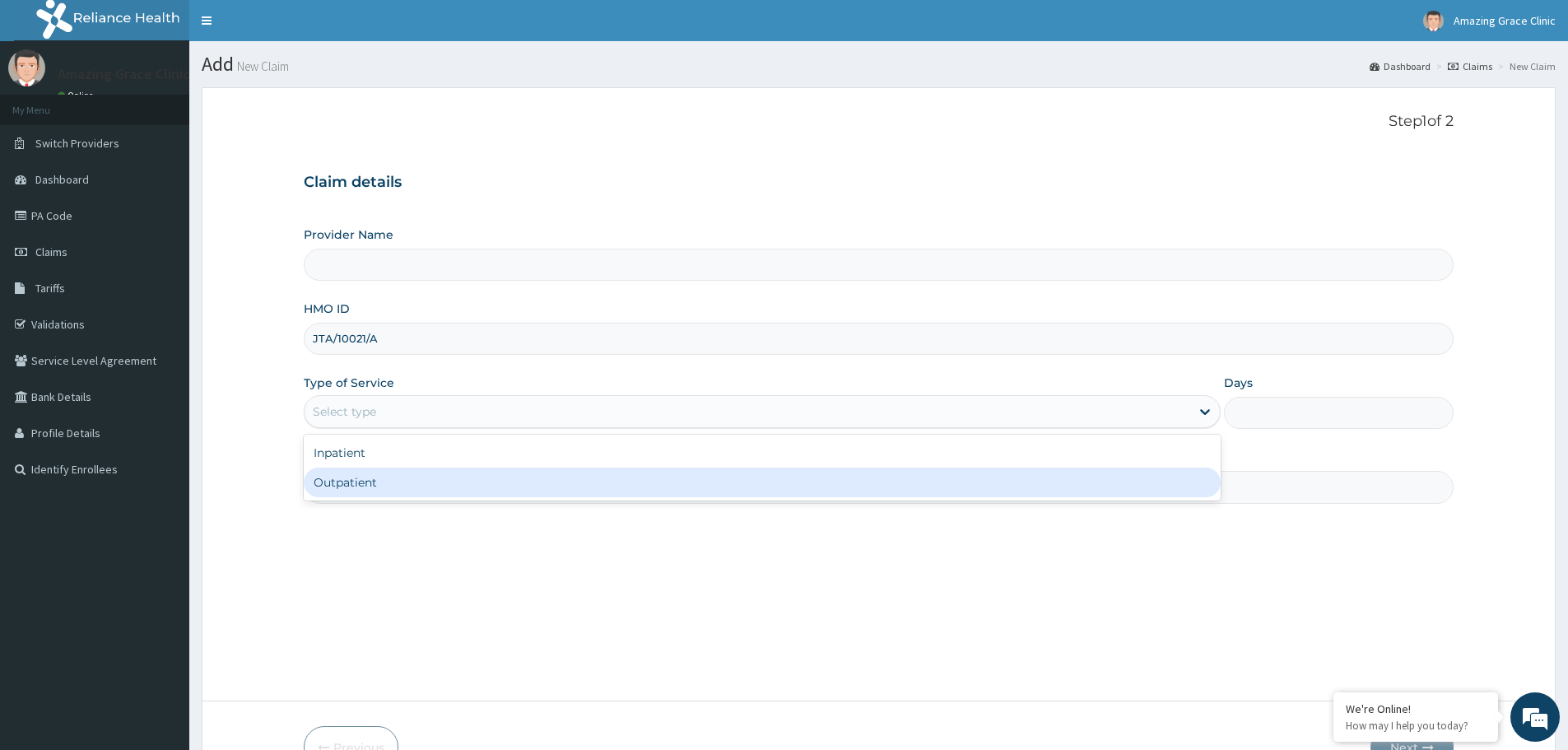
drag, startPoint x: 374, startPoint y: 477, endPoint x: 388, endPoint y: 485, distance: 16.1
click at [375, 477] on div "Outpatient" at bounding box center [762, 482] width 917 height 30
type input "1"
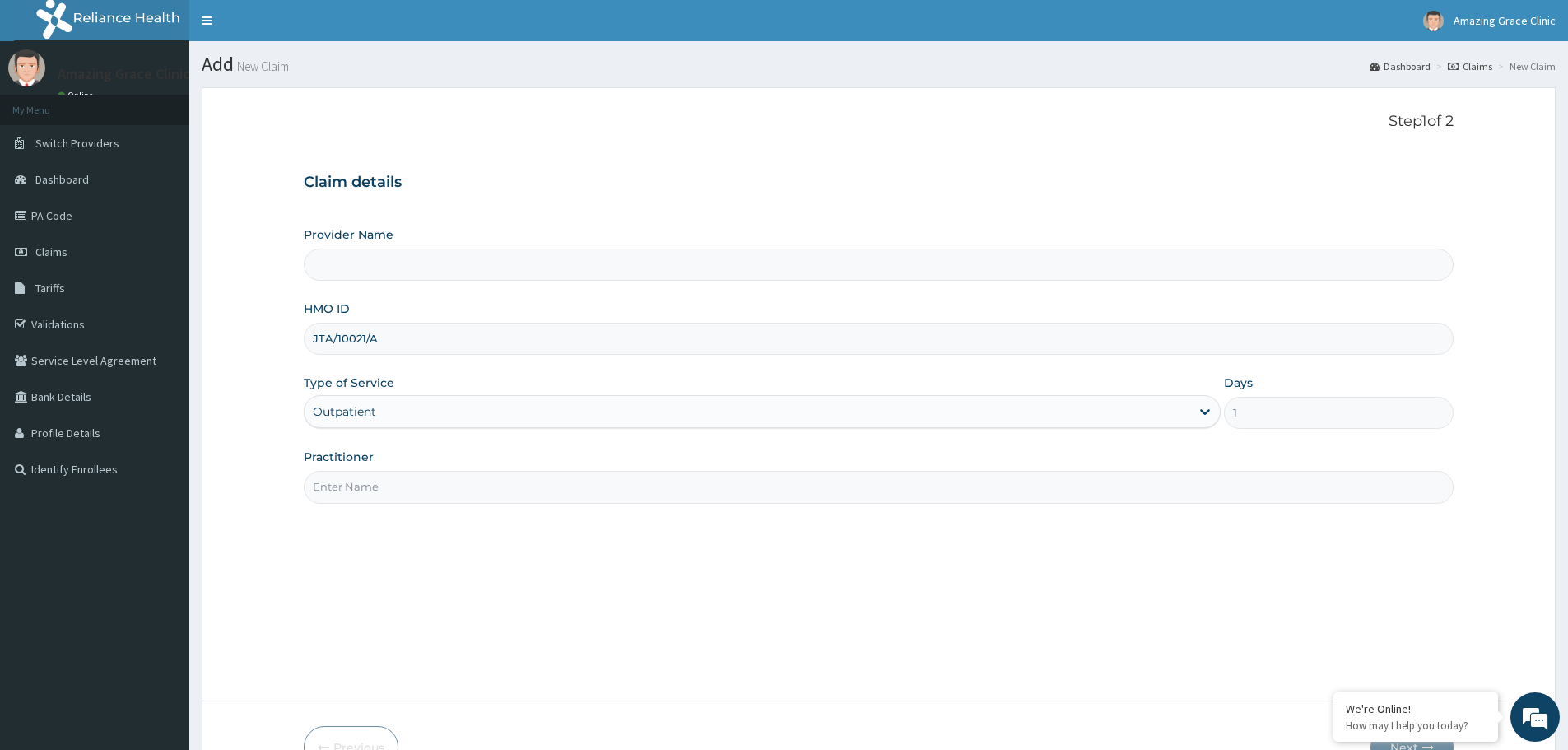
drag, startPoint x: 410, startPoint y: 497, endPoint x: 415, endPoint y: 504, distance: 8.6
click at [410, 497] on input "Practitioner" at bounding box center [878, 487] width 1150 height 32
type input "Amazing Grace Clinic- ijebu ode"
type input "[PERSON_NAME]"
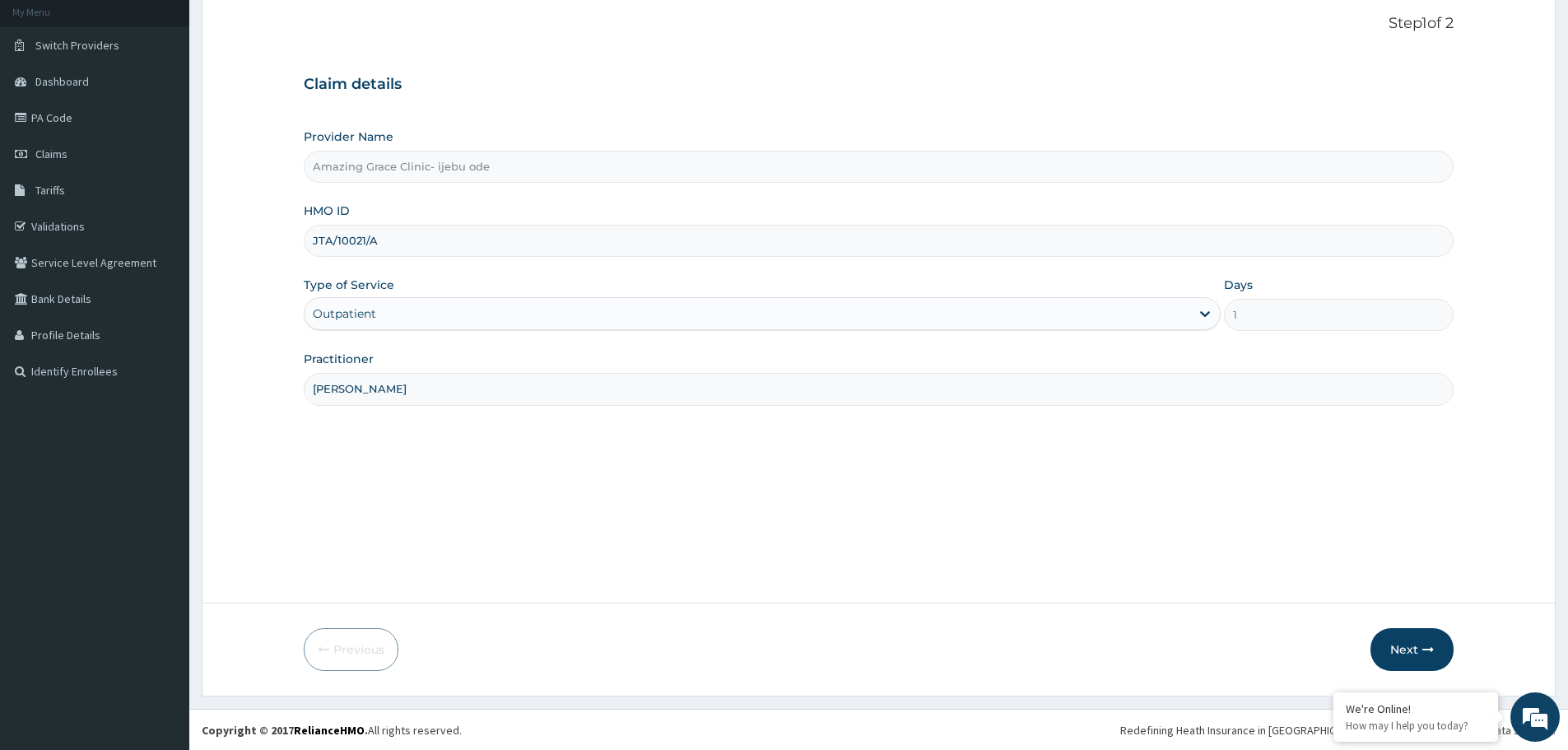
scroll to position [98, 0]
click at [1405, 649] on button "Next" at bounding box center [1412, 650] width 84 height 43
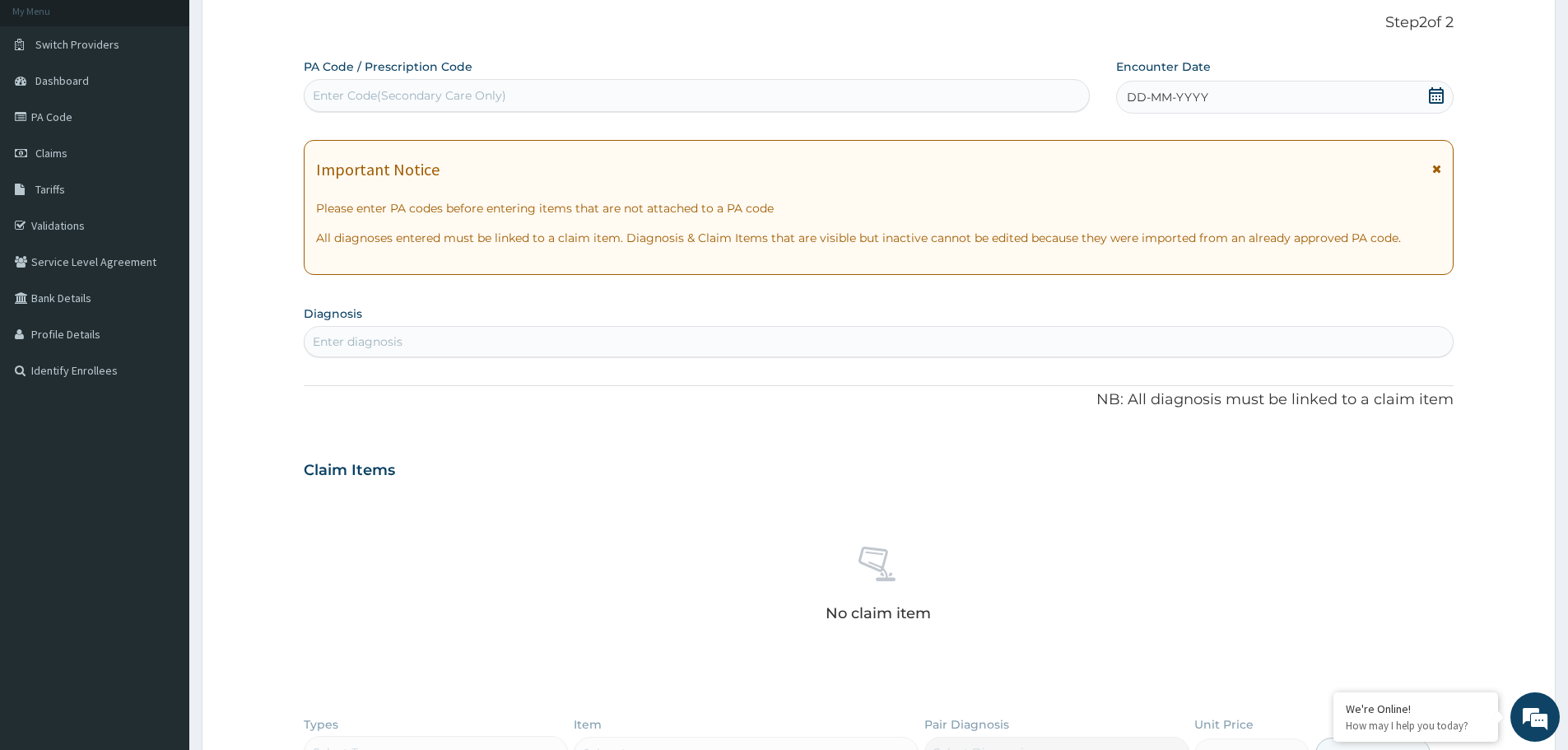
click at [1439, 89] on icon at bounding box center [1436, 95] width 15 height 17
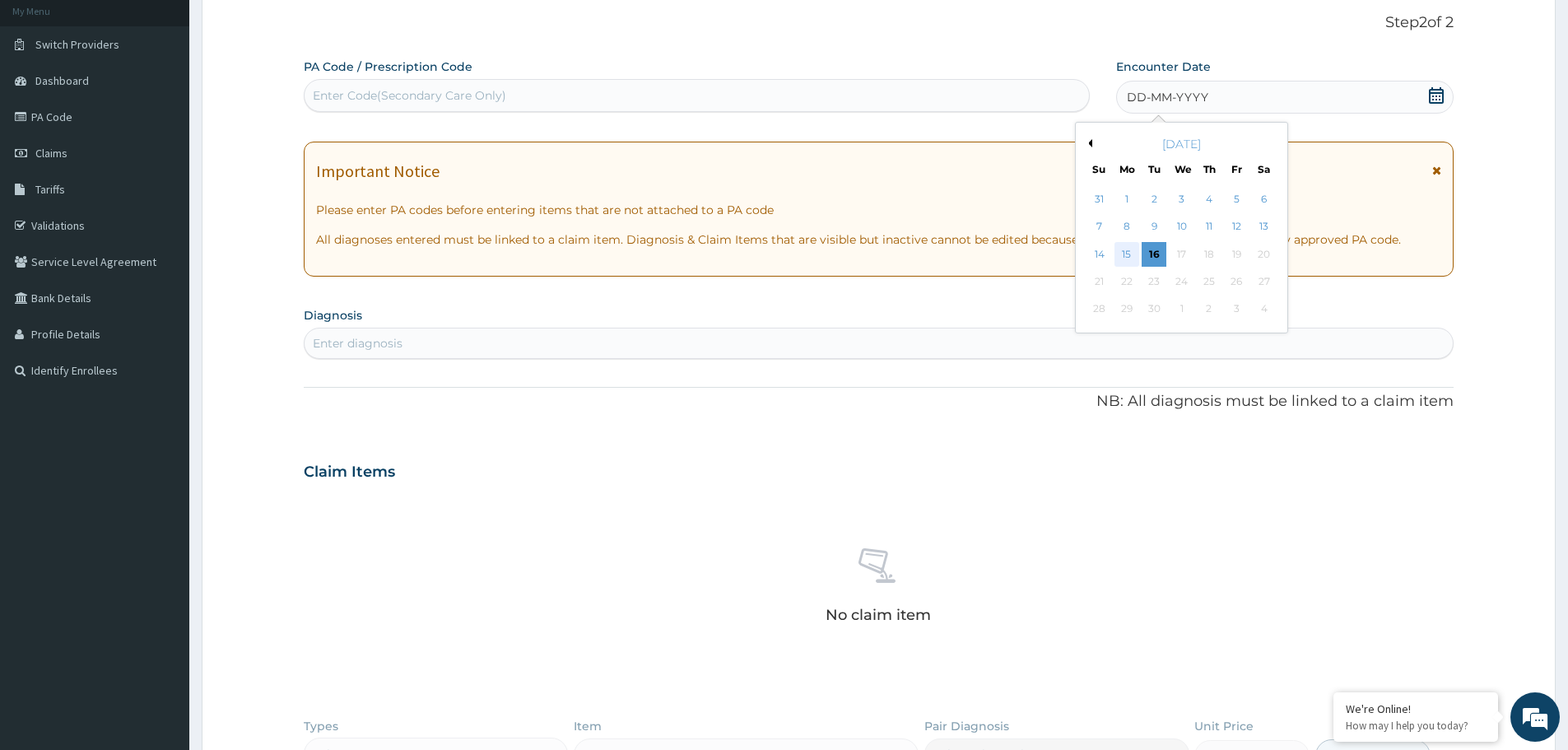
click at [1130, 255] on div "15" at bounding box center [1126, 254] width 25 height 25
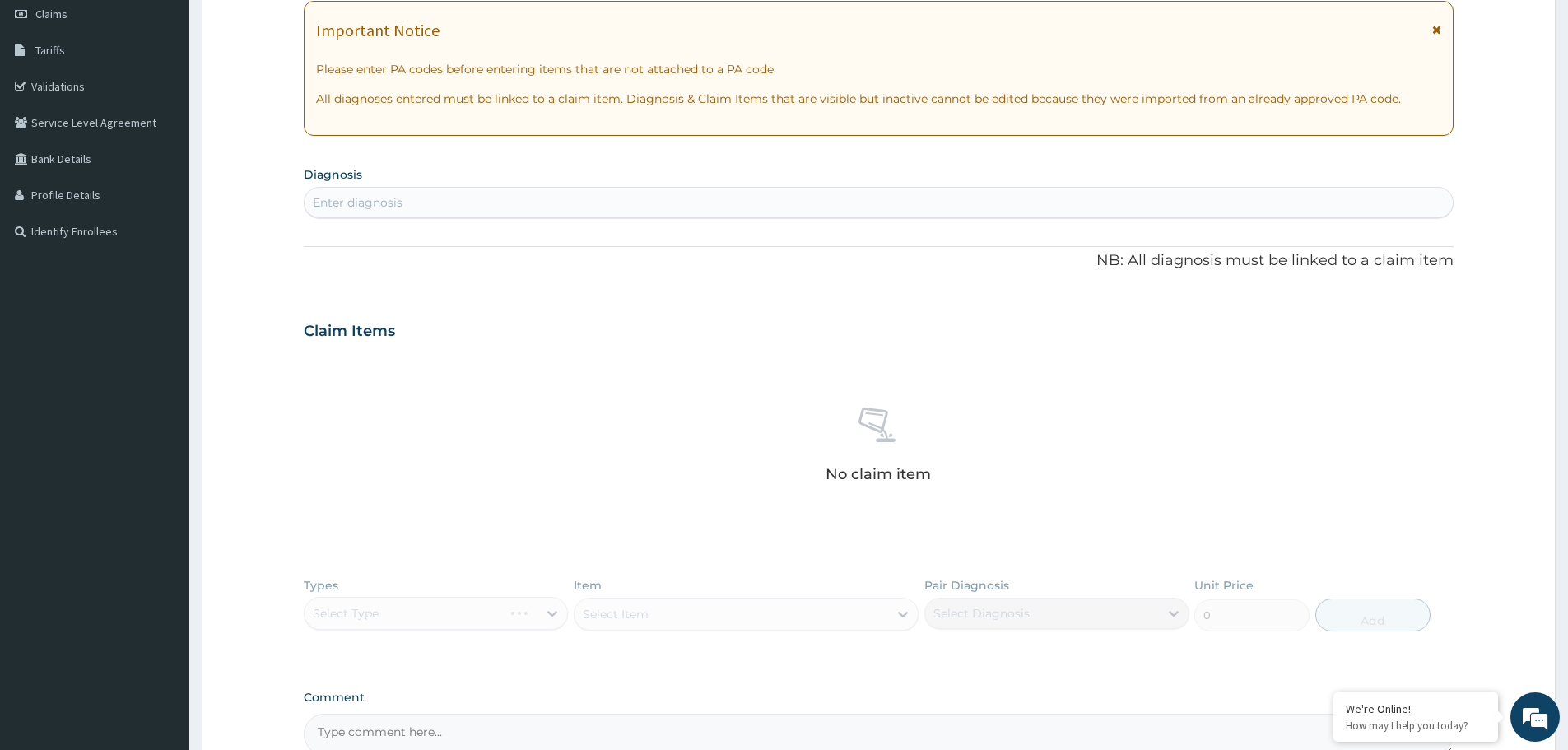
scroll to position [87, 0]
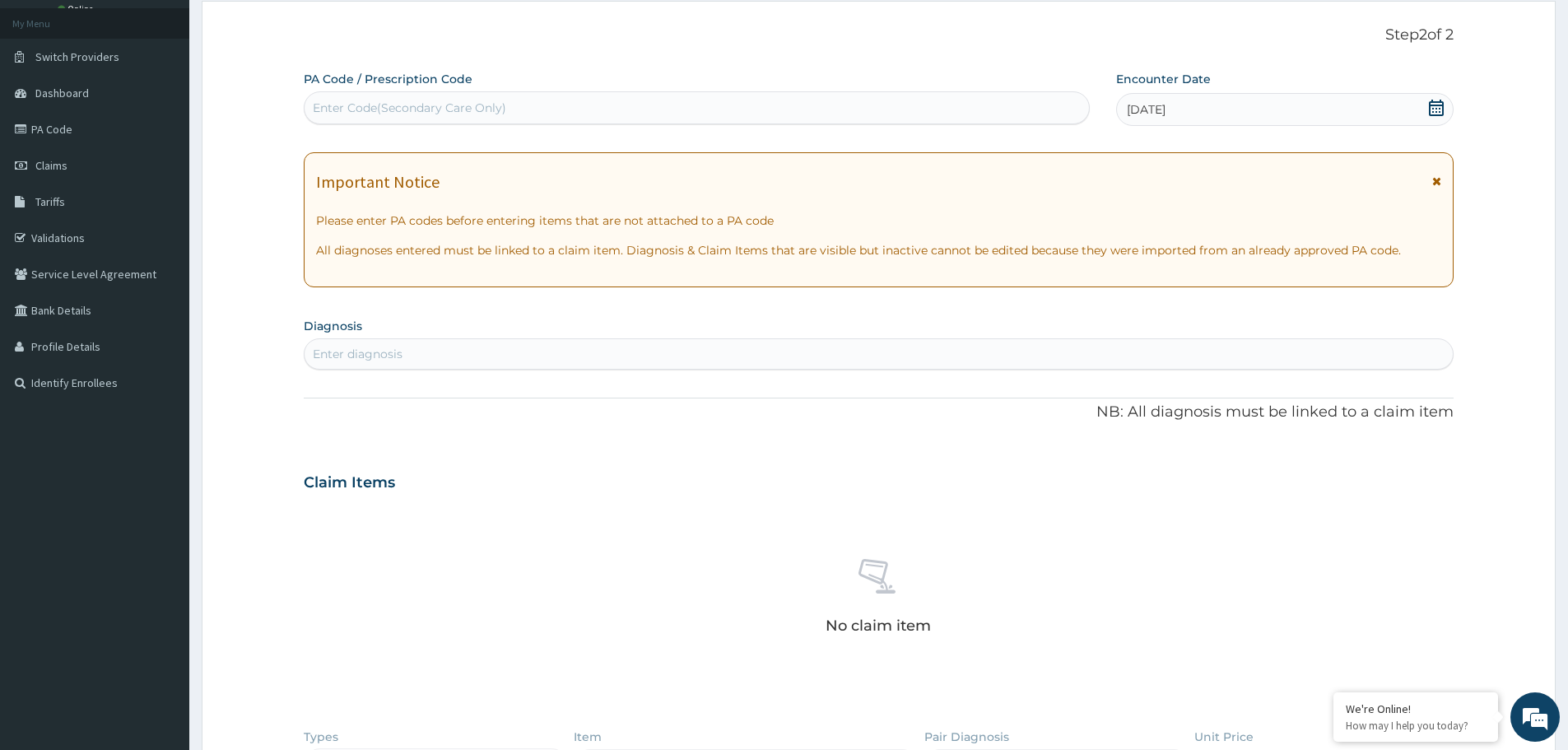
click at [391, 356] on div "Enter diagnosis" at bounding box center [357, 353] width 90 height 17
type input "[MEDICAL_DATA]"
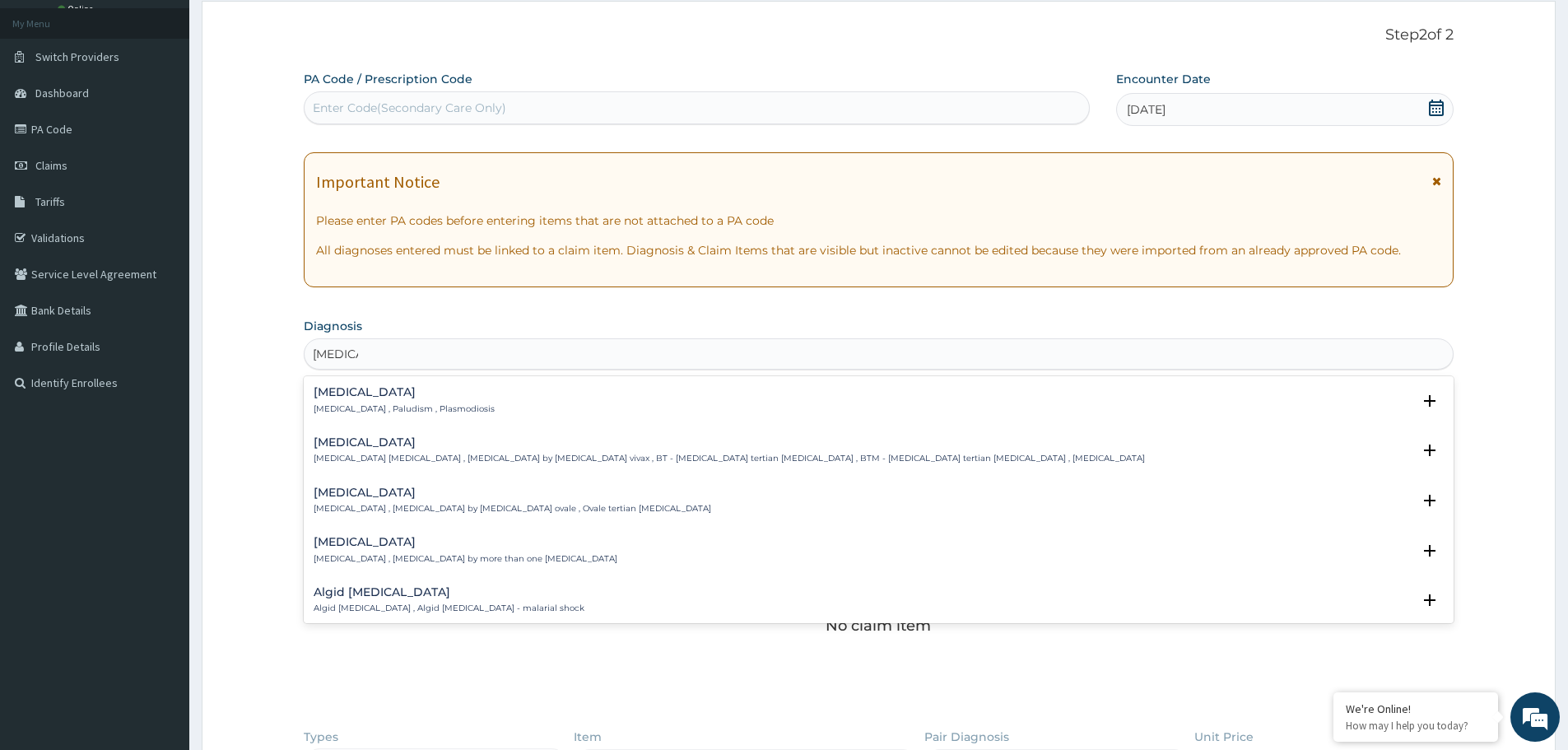
click at [340, 404] on p "[MEDICAL_DATA] , Paludism , Plasmodiosis" at bounding box center [404, 409] width 181 height 12
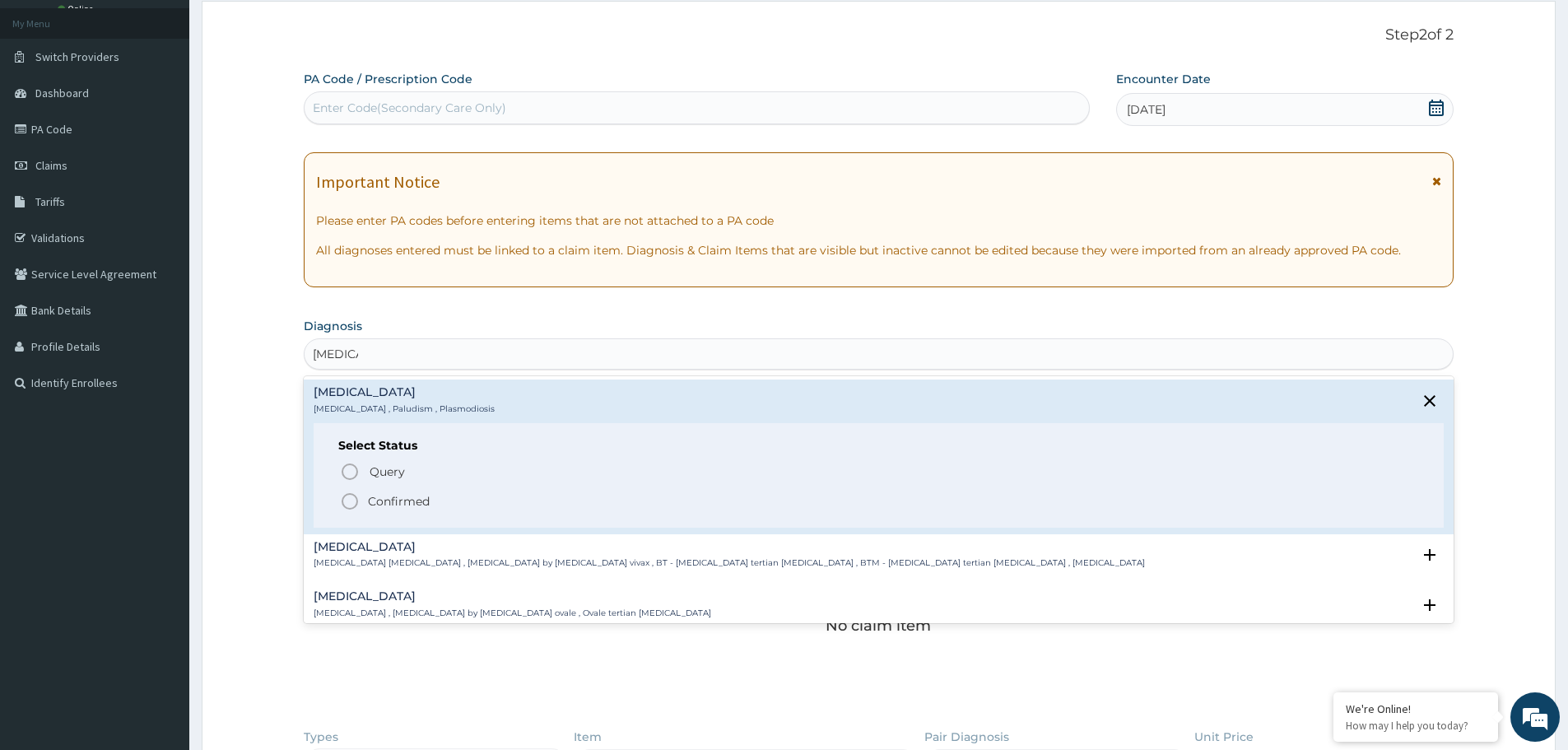
click at [347, 497] on icon "status option filled" at bounding box center [350, 502] width 20 height 20
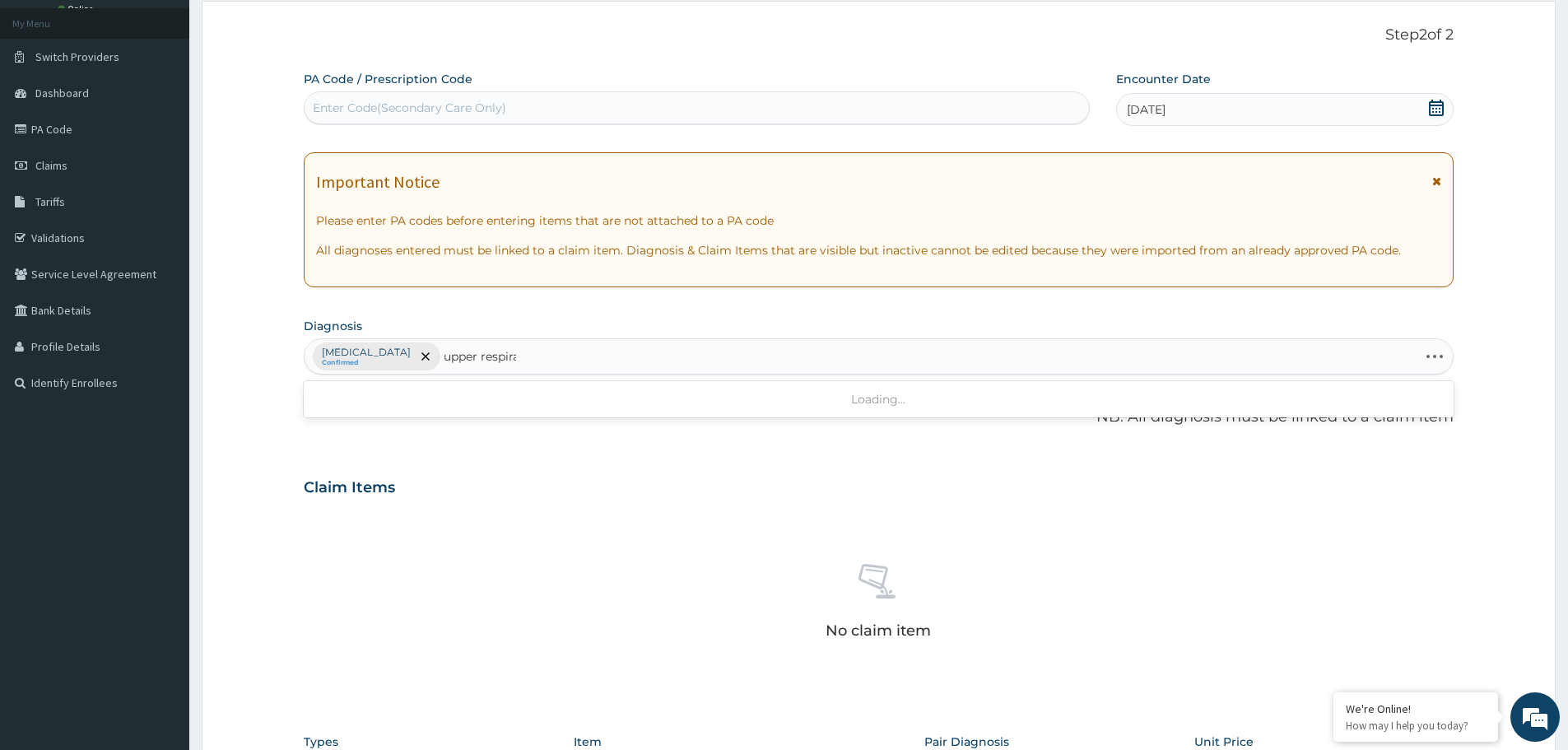
type input "upper respirat"
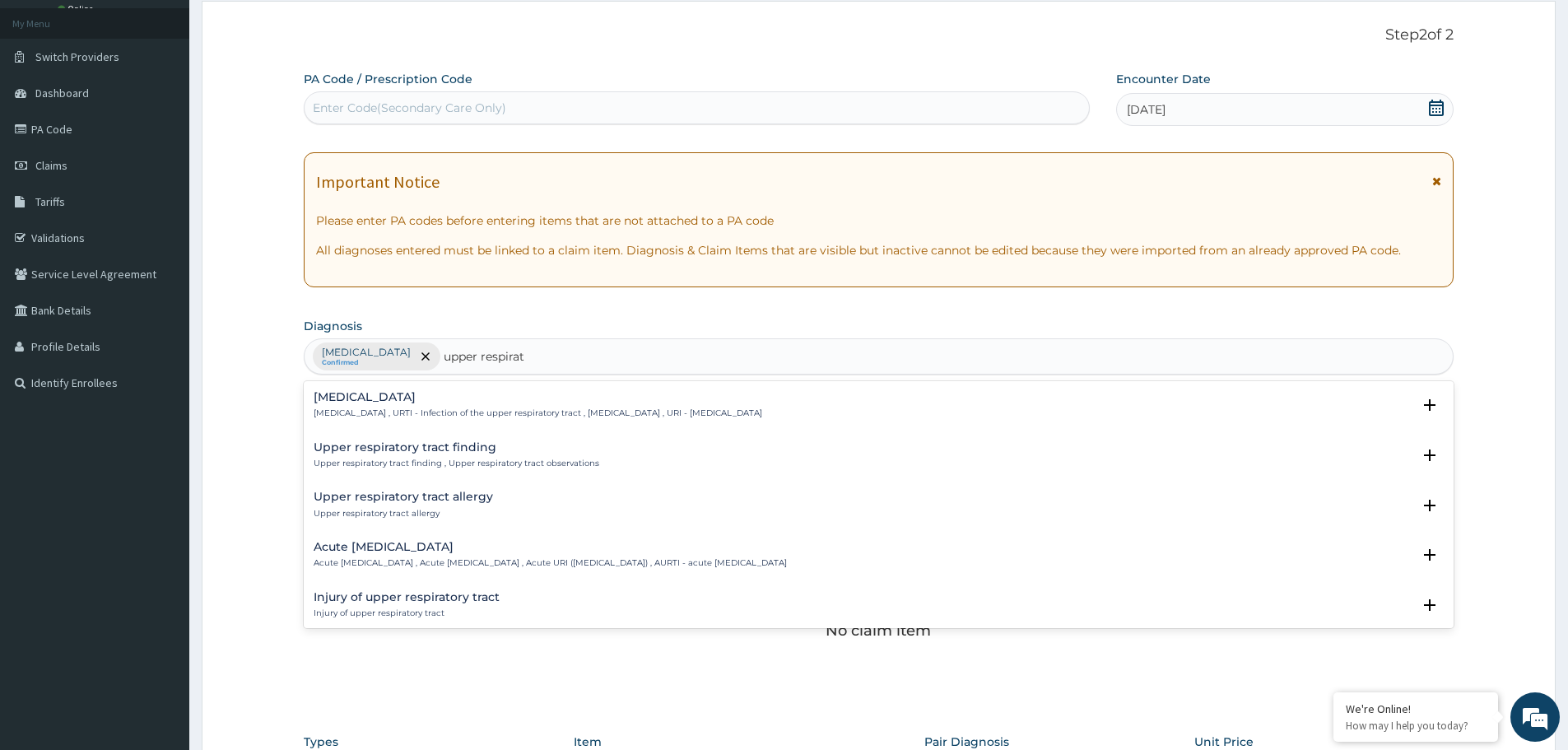
click at [398, 543] on h4 "Acute [MEDICAL_DATA]" at bounding box center [550, 547] width 473 height 13
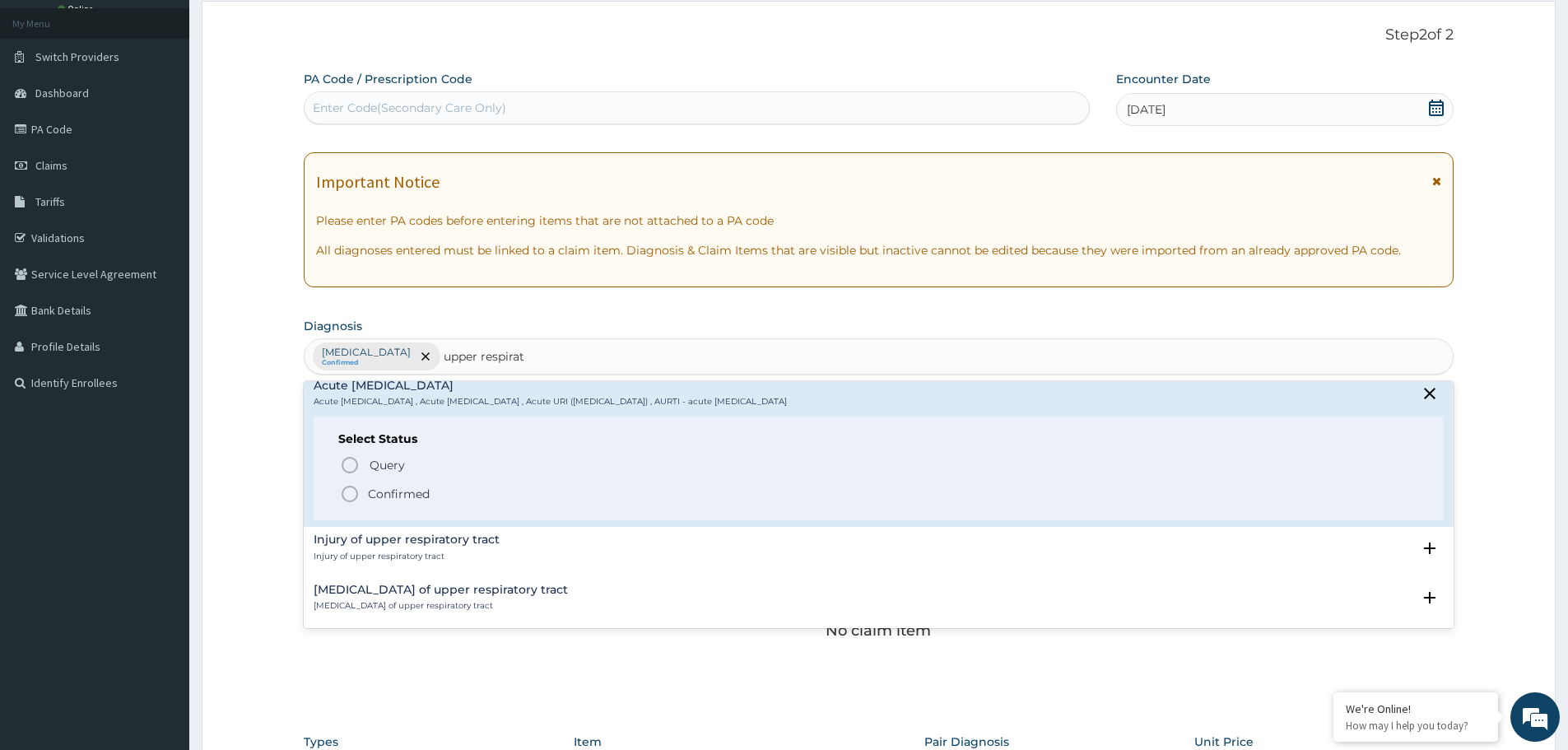
scroll to position [164, 0]
click at [352, 491] on icon "status option filled" at bounding box center [350, 491] width 20 height 20
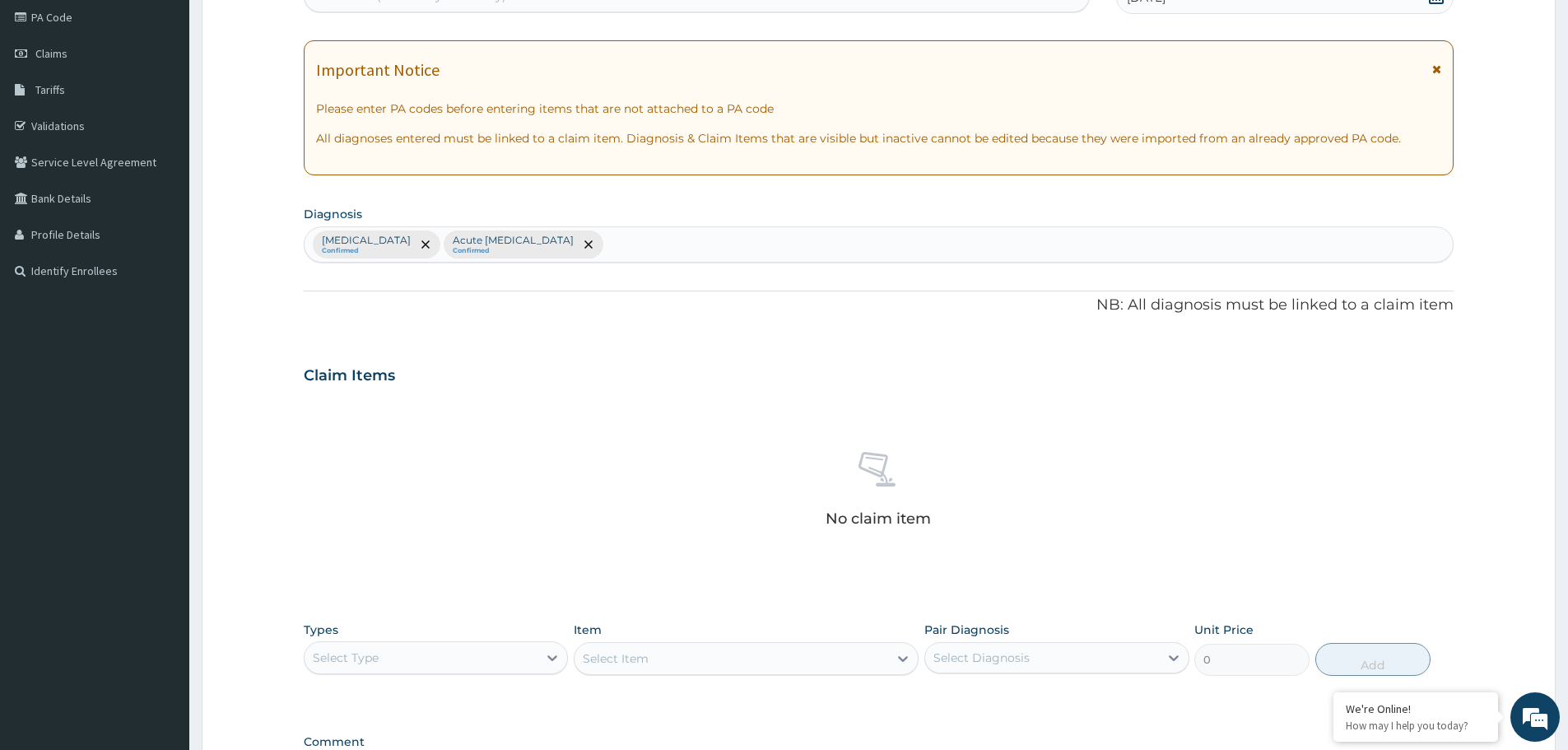
scroll to position [421, 0]
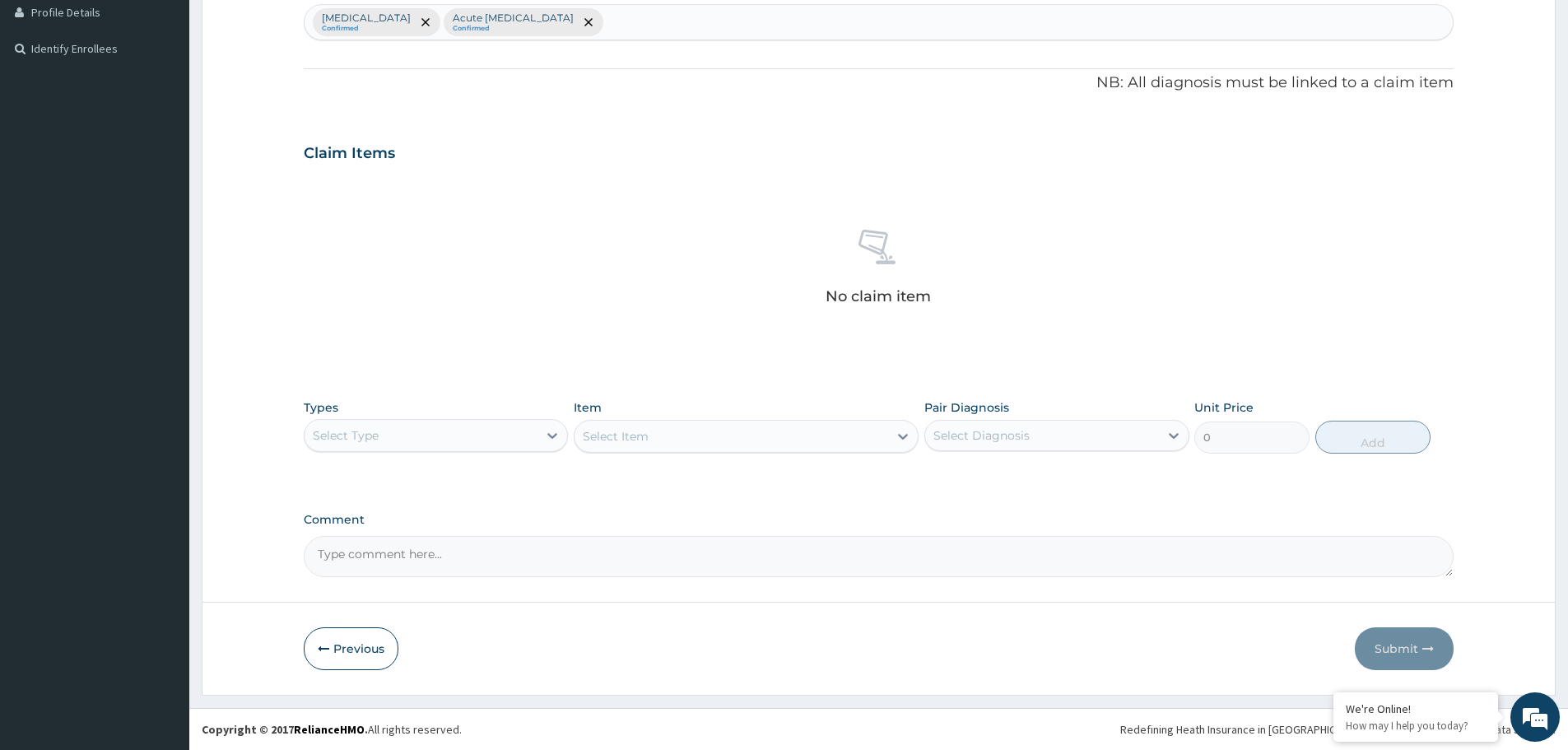
click at [432, 453] on div "Types Select Type" at bounding box center [436, 426] width 265 height 54
click at [425, 433] on div "Select Type" at bounding box center [421, 435] width 233 height 27
click at [352, 532] on div "Procedures" at bounding box center [436, 536] width 265 height 30
click at [700, 446] on div "Select Item" at bounding box center [731, 436] width 314 height 27
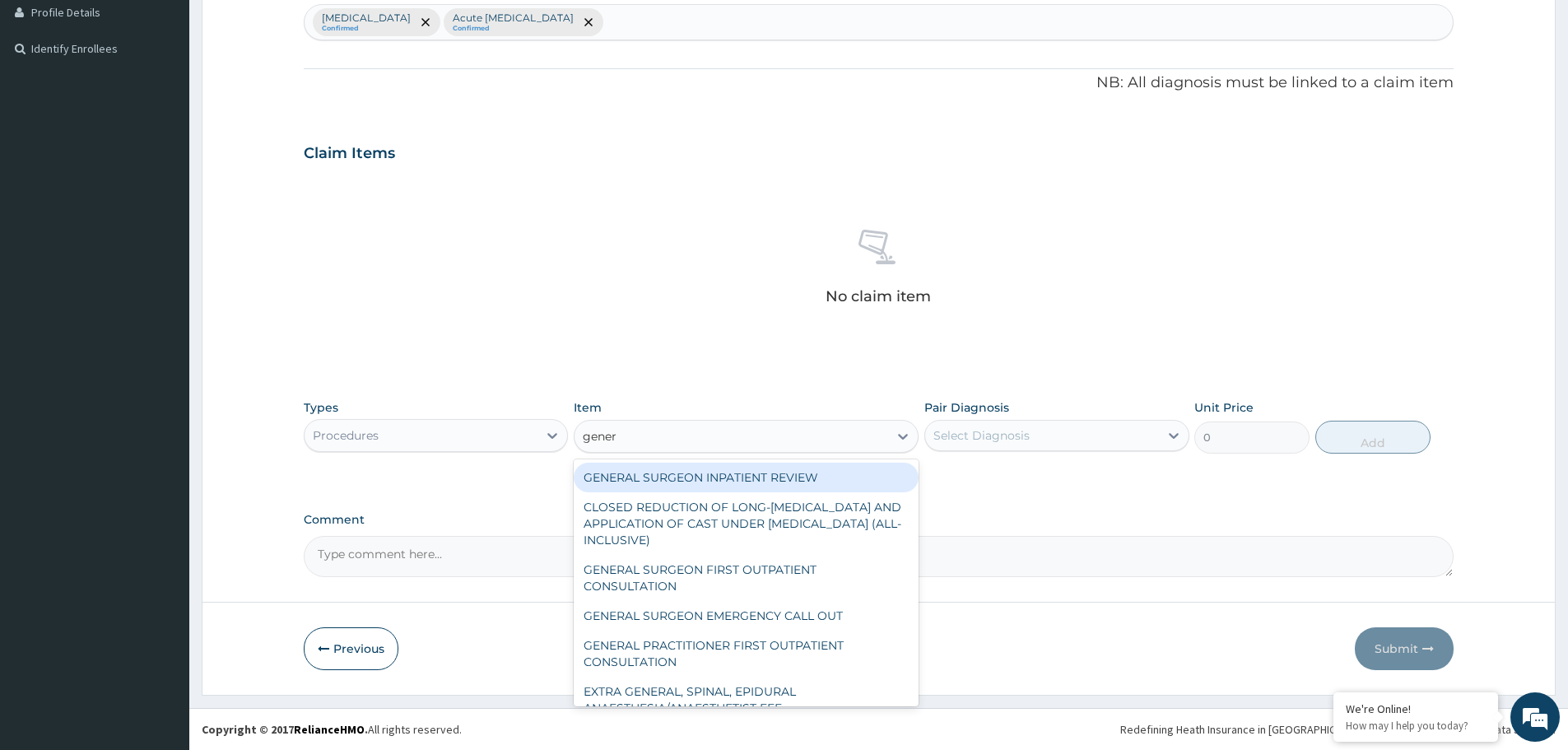
type input "genera"
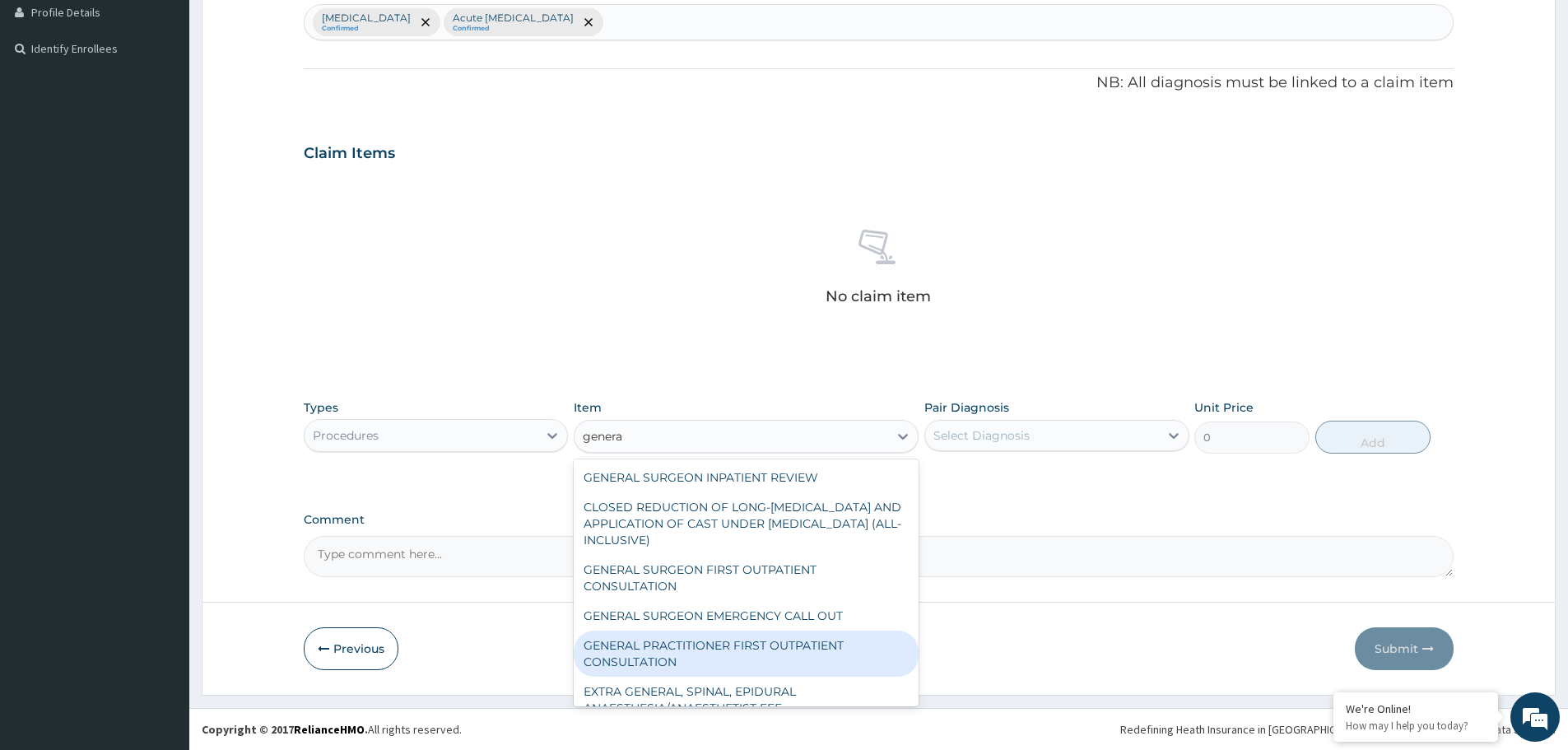
click at [736, 640] on div "GENERAL PRACTITIONER FIRST OUTPATIENT CONSULTATION" at bounding box center [746, 654] width 345 height 46
type input "3750"
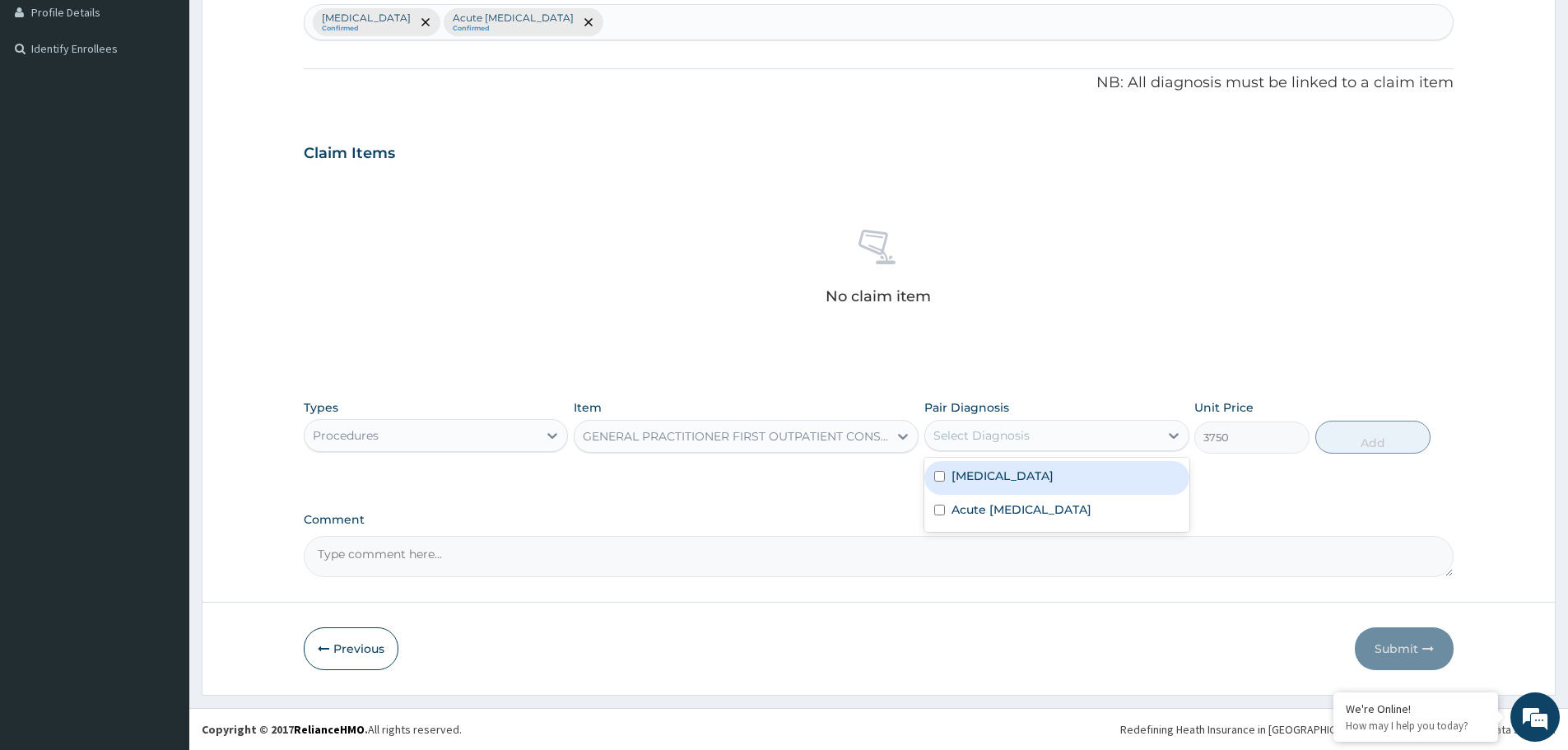
click at [999, 428] on div "Select Diagnosis" at bounding box center [982, 435] width 96 height 17
drag, startPoint x: 986, startPoint y: 471, endPoint x: 1339, endPoint y: 432, distance: 355.1
click at [986, 471] on label "[MEDICAL_DATA]" at bounding box center [1002, 475] width 102 height 17
checkbox input "true"
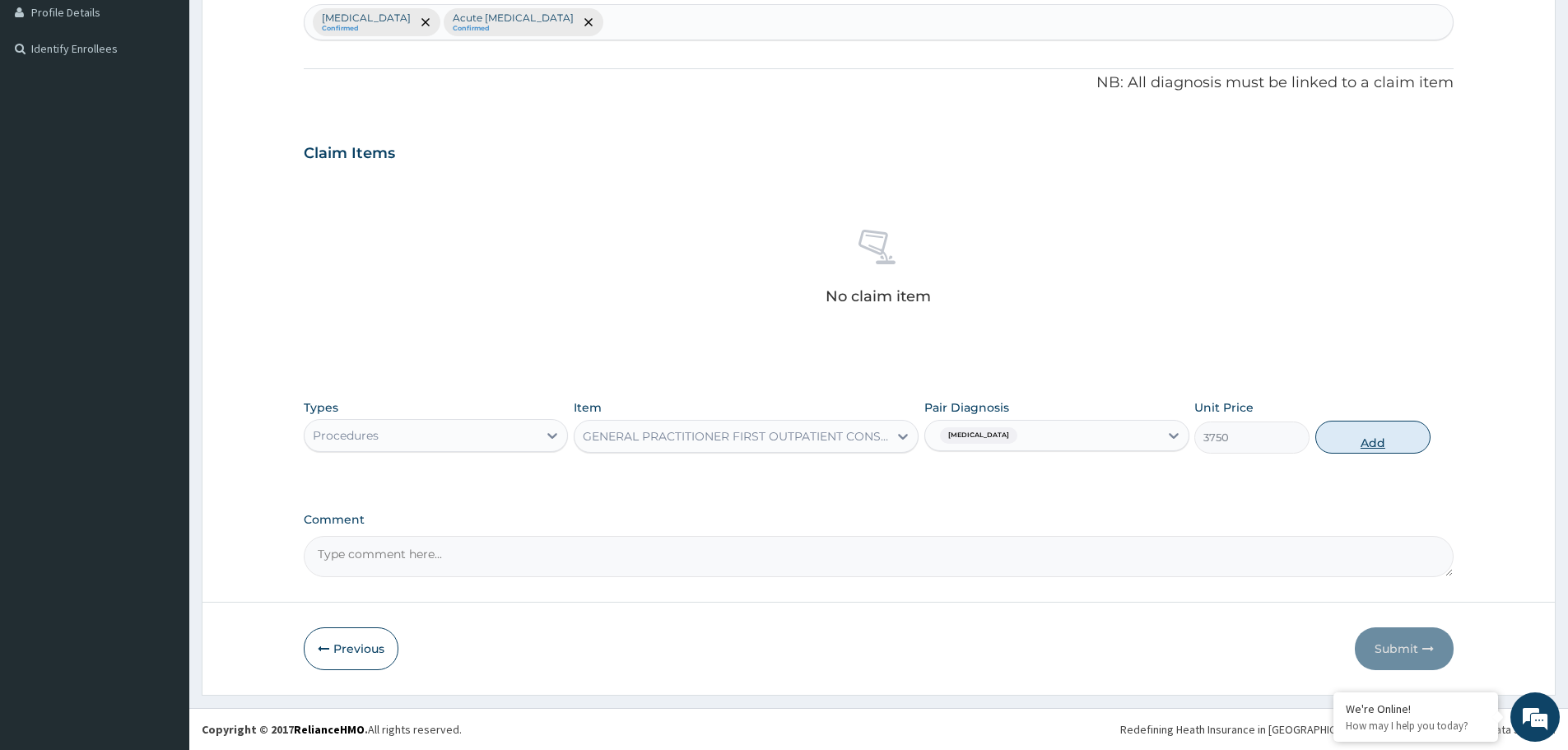
click at [1385, 430] on button "Add" at bounding box center [1372, 437] width 115 height 32
type input "0"
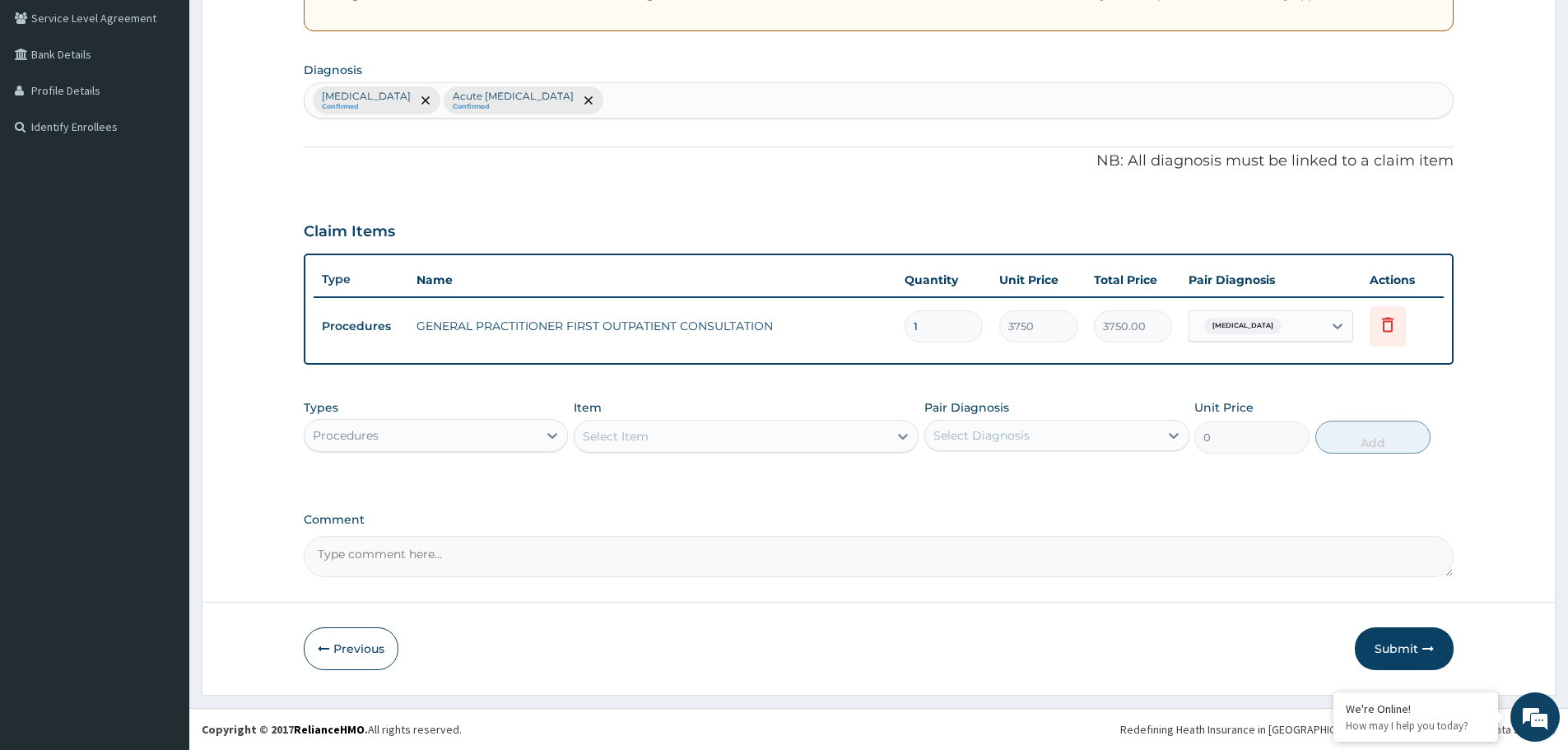
click at [391, 445] on div "Procedures" at bounding box center [421, 435] width 233 height 27
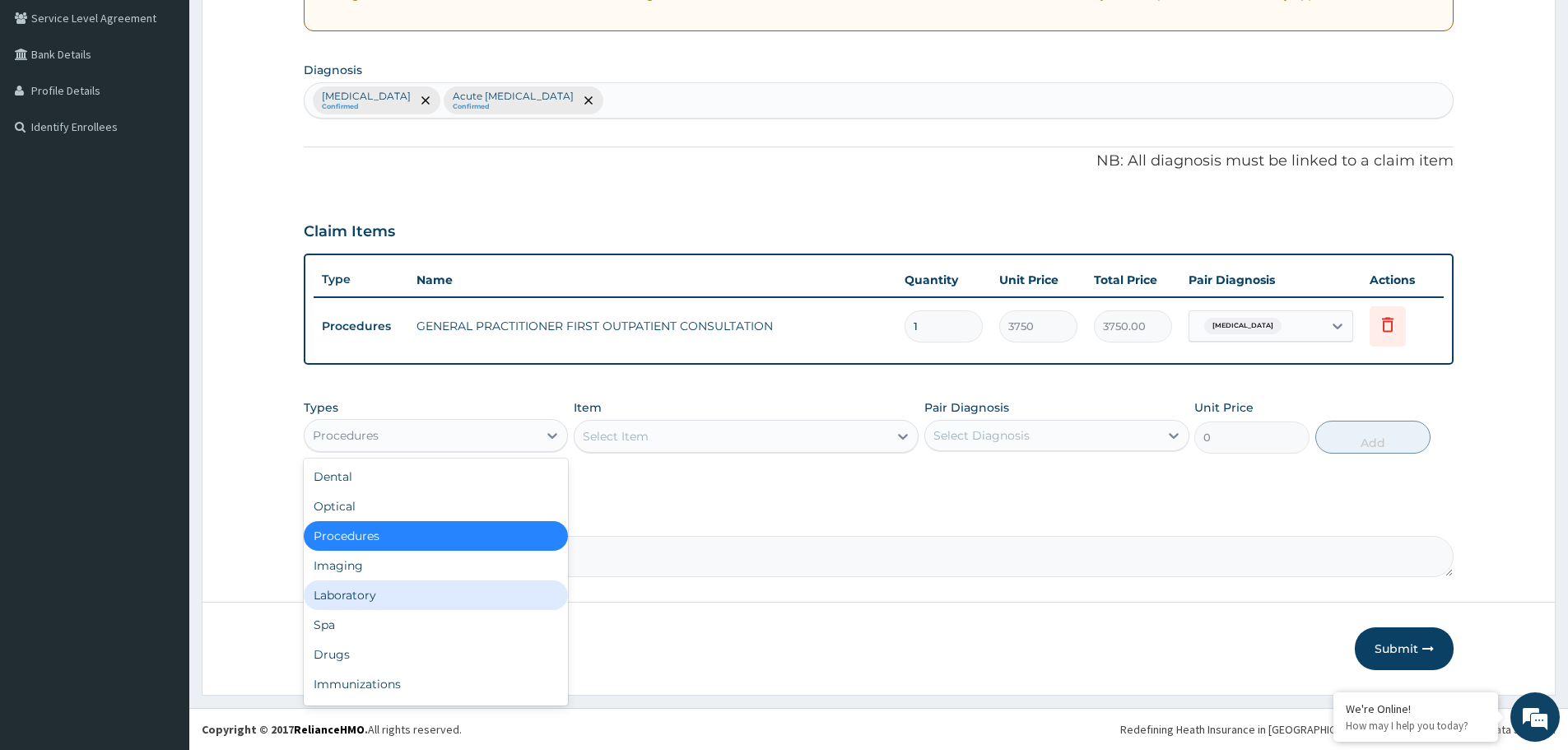
click at [359, 604] on div "Laboratory" at bounding box center [436, 595] width 265 height 30
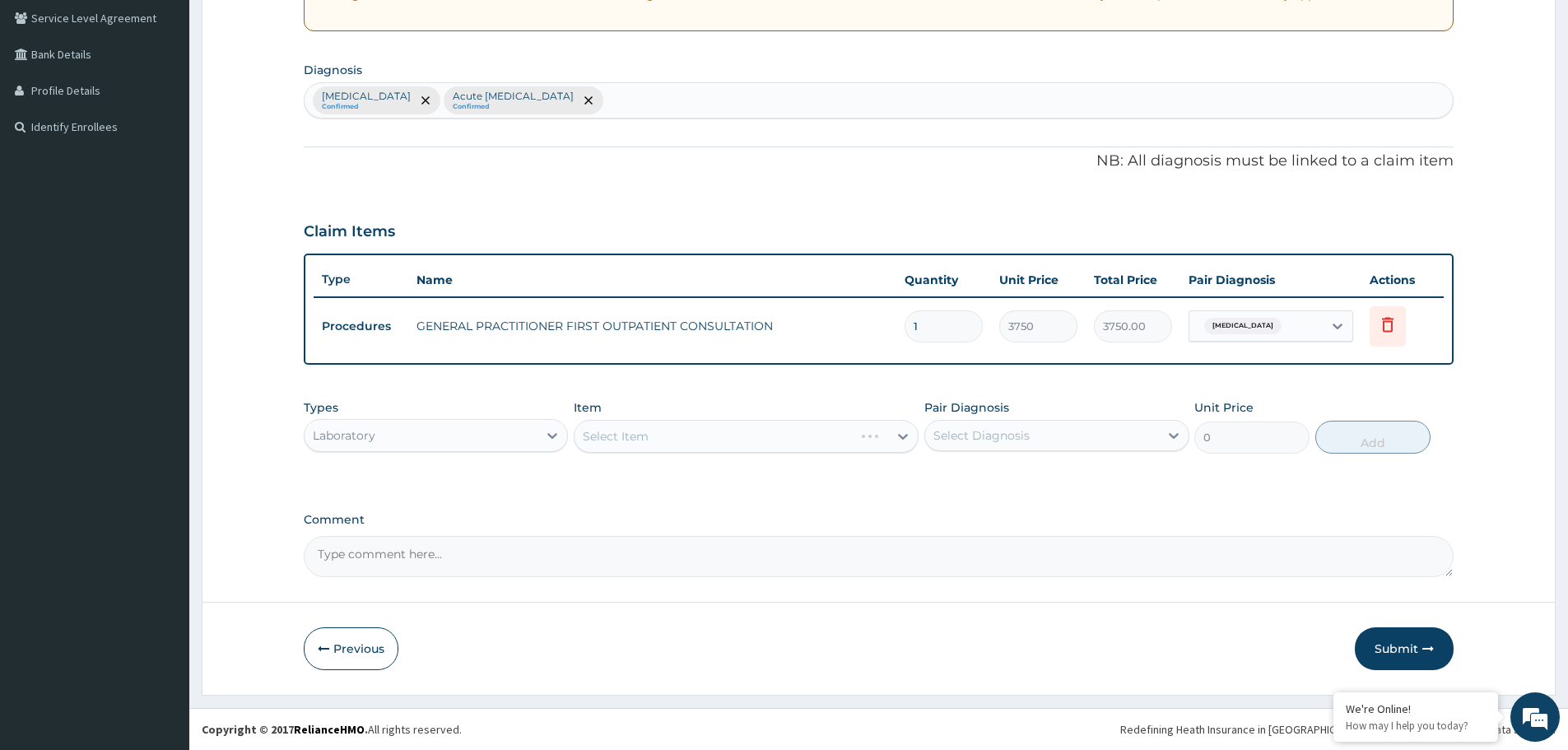
click at [767, 437] on div "Select Item" at bounding box center [746, 436] width 345 height 32
click at [768, 440] on div "Select Item" at bounding box center [731, 436] width 314 height 27
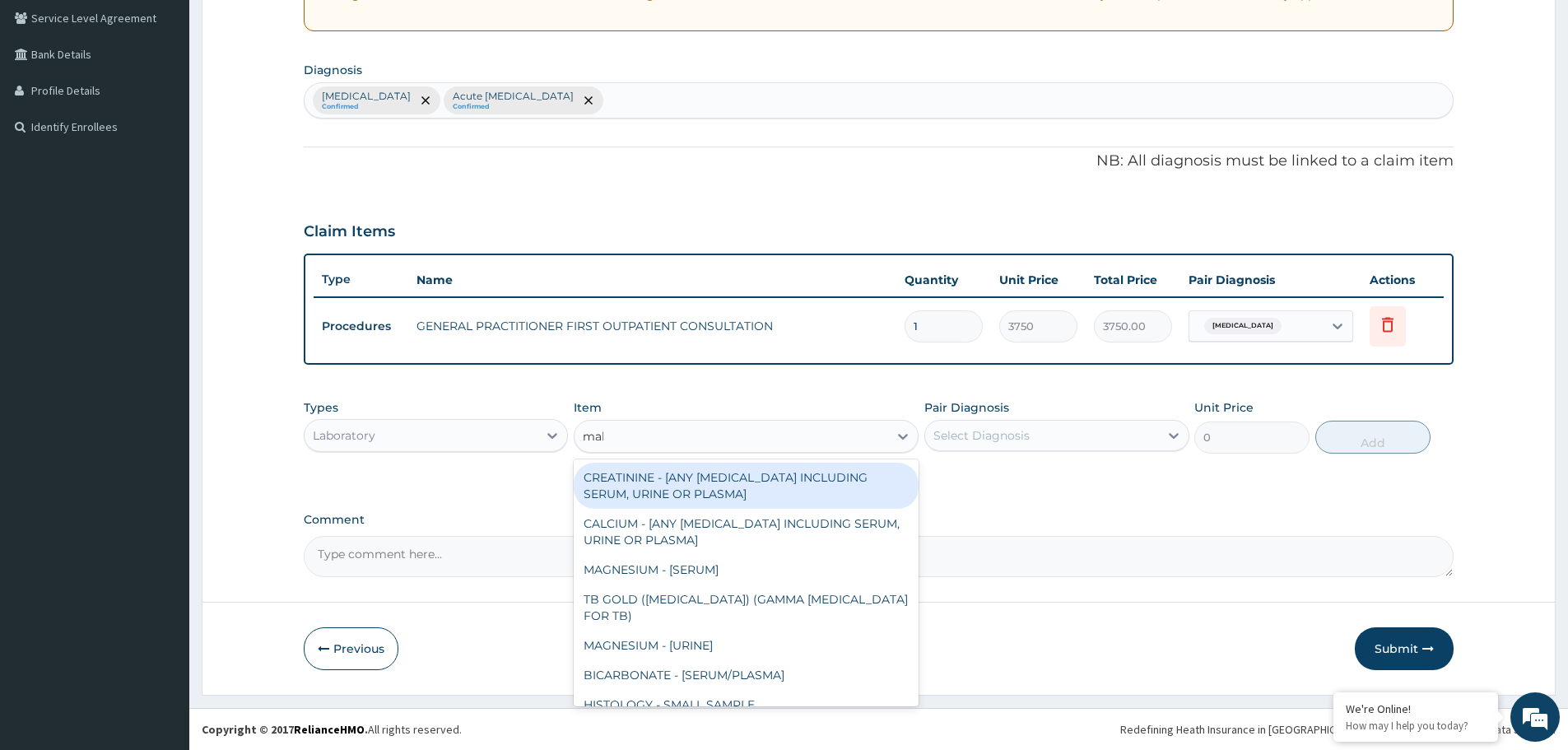
type input "mala"
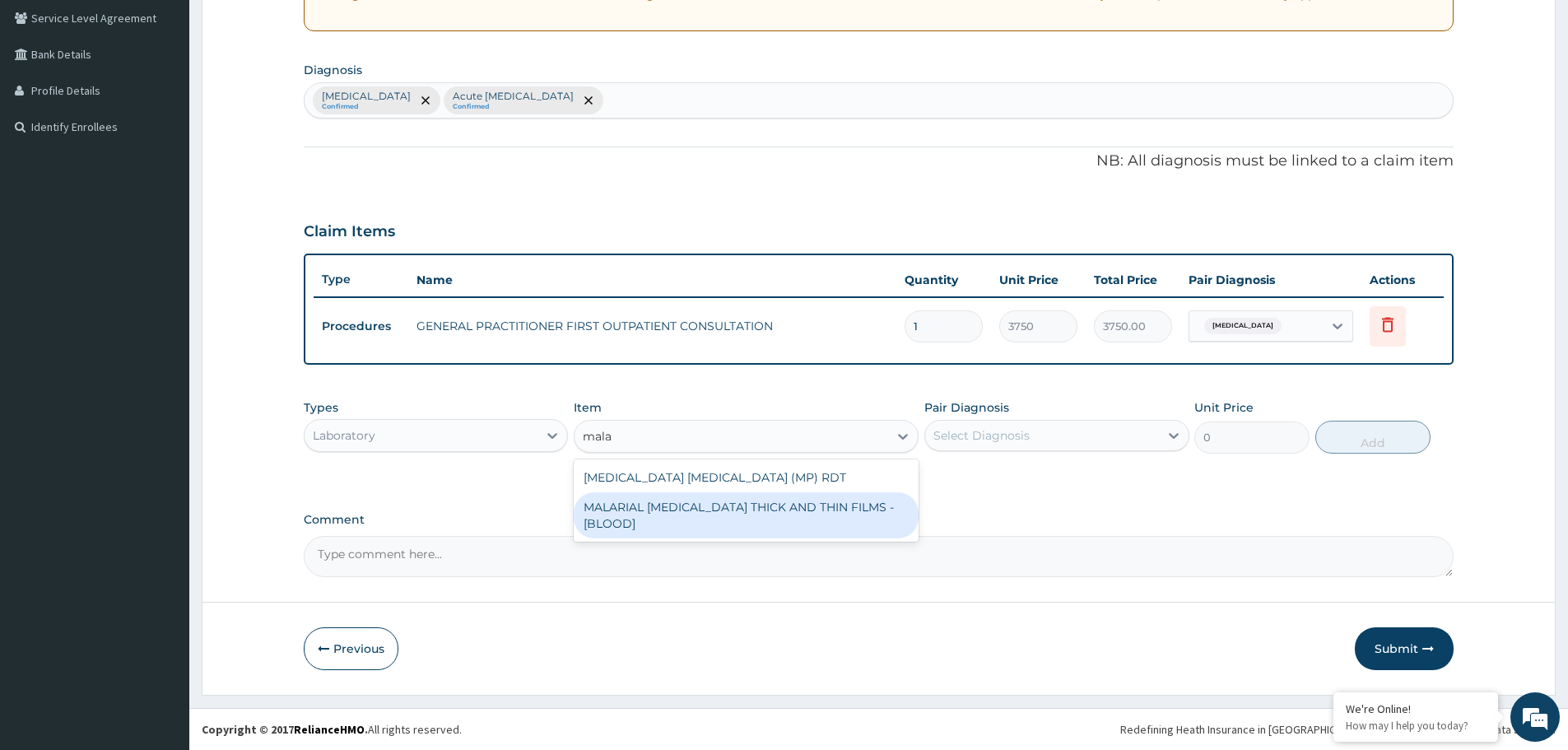
click at [774, 511] on div "MALARIAL [MEDICAL_DATA] THICK AND THIN FILMS - [BLOOD]" at bounding box center [746, 515] width 345 height 46
type input "2187.5"
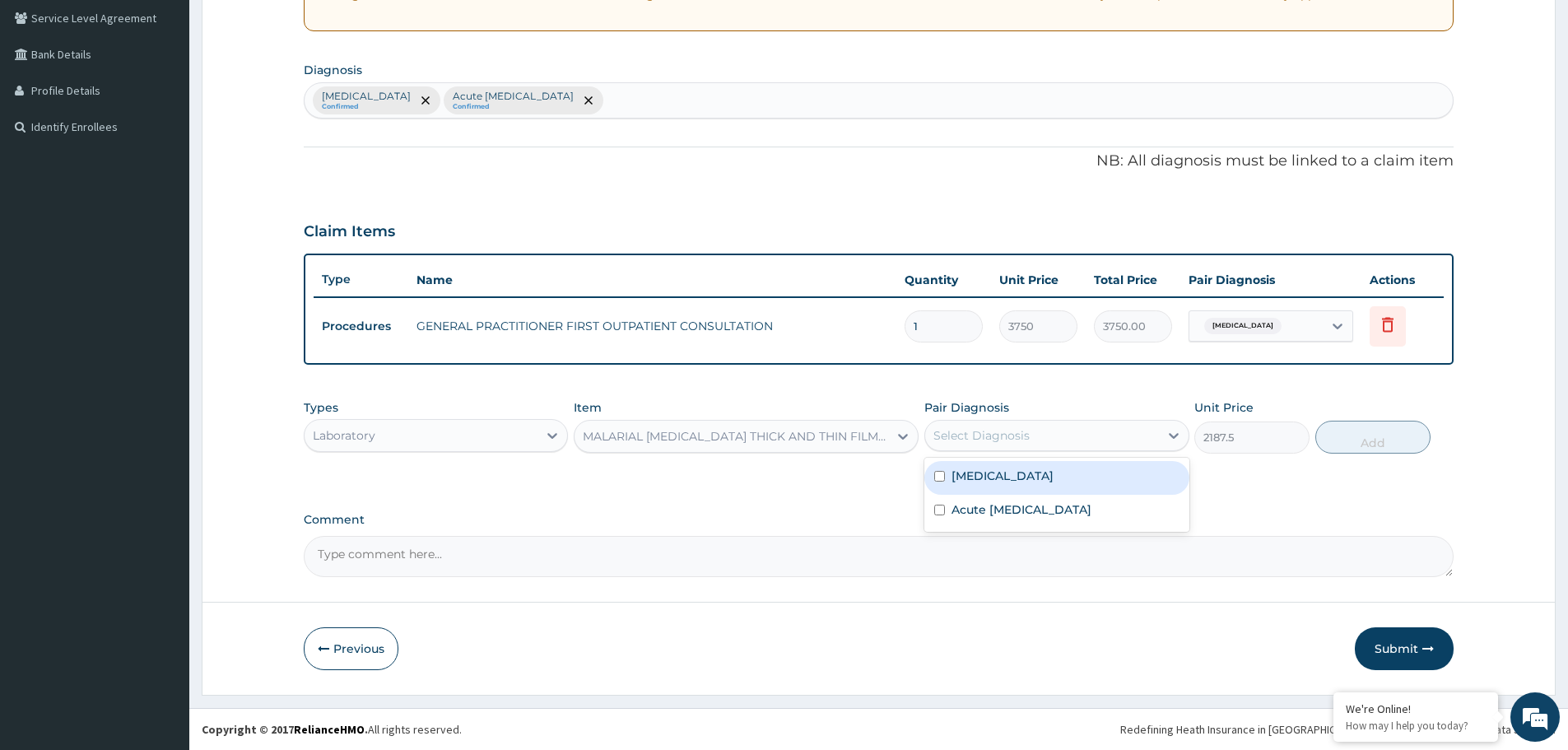
click at [1021, 441] on div "Select Diagnosis" at bounding box center [982, 435] width 96 height 17
click at [1012, 467] on div "[MEDICAL_DATA]" at bounding box center [1056, 478] width 265 height 33
checkbox input "true"
drag, startPoint x: 1346, startPoint y: 436, endPoint x: 1061, endPoint y: 480, distance: 288.4
click at [1345, 436] on button "Add" at bounding box center [1372, 437] width 115 height 32
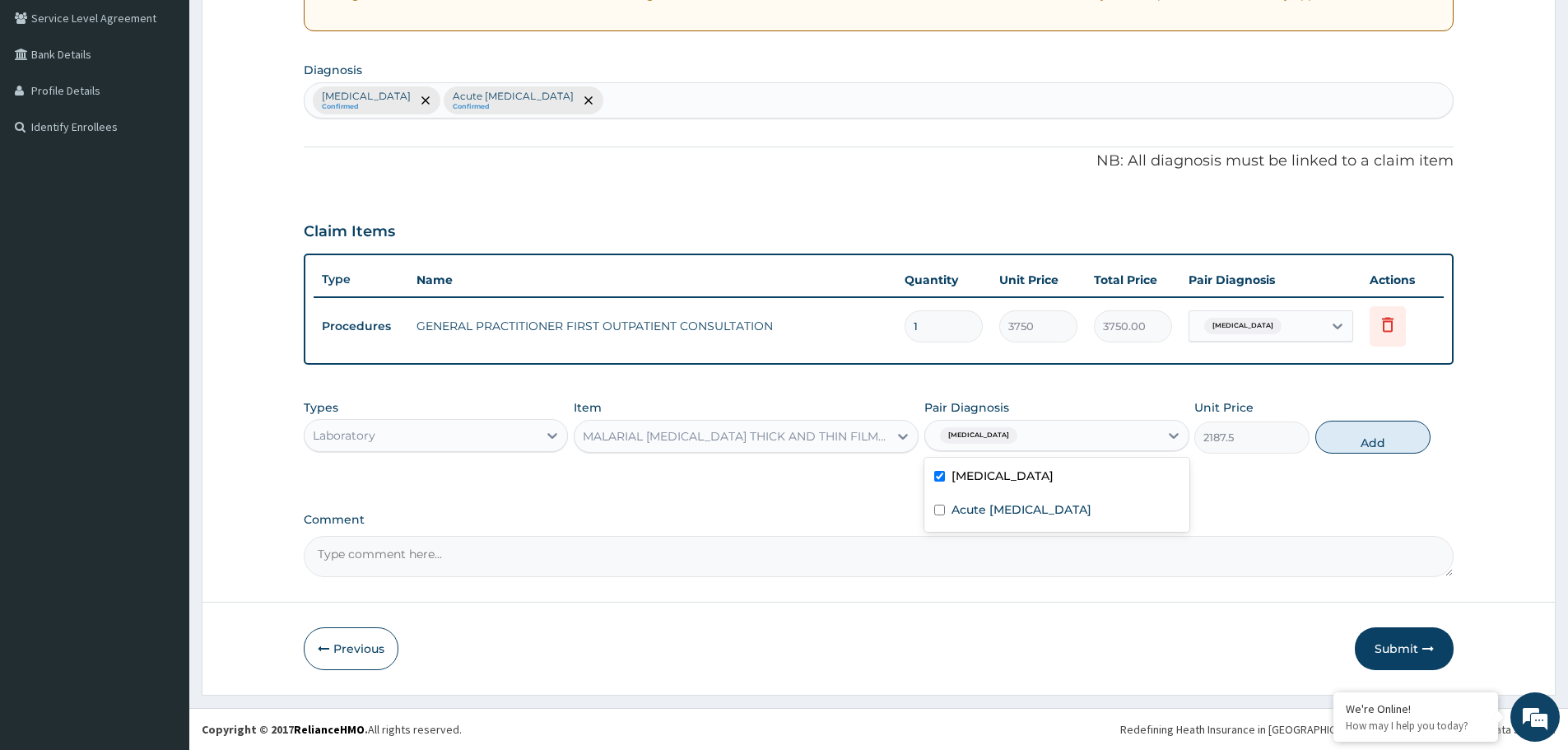
type input "0"
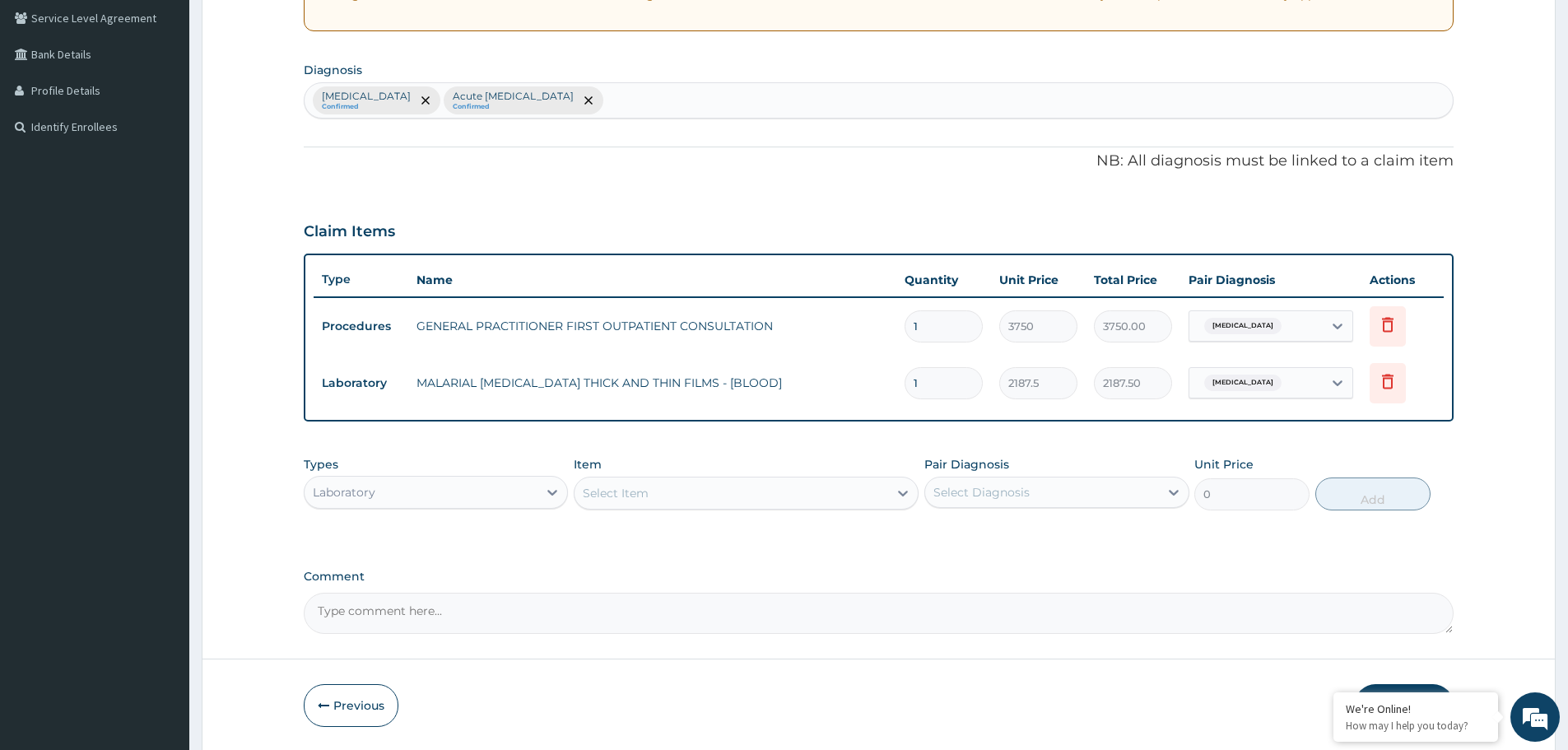
click at [705, 489] on div "Select Item" at bounding box center [731, 493] width 314 height 27
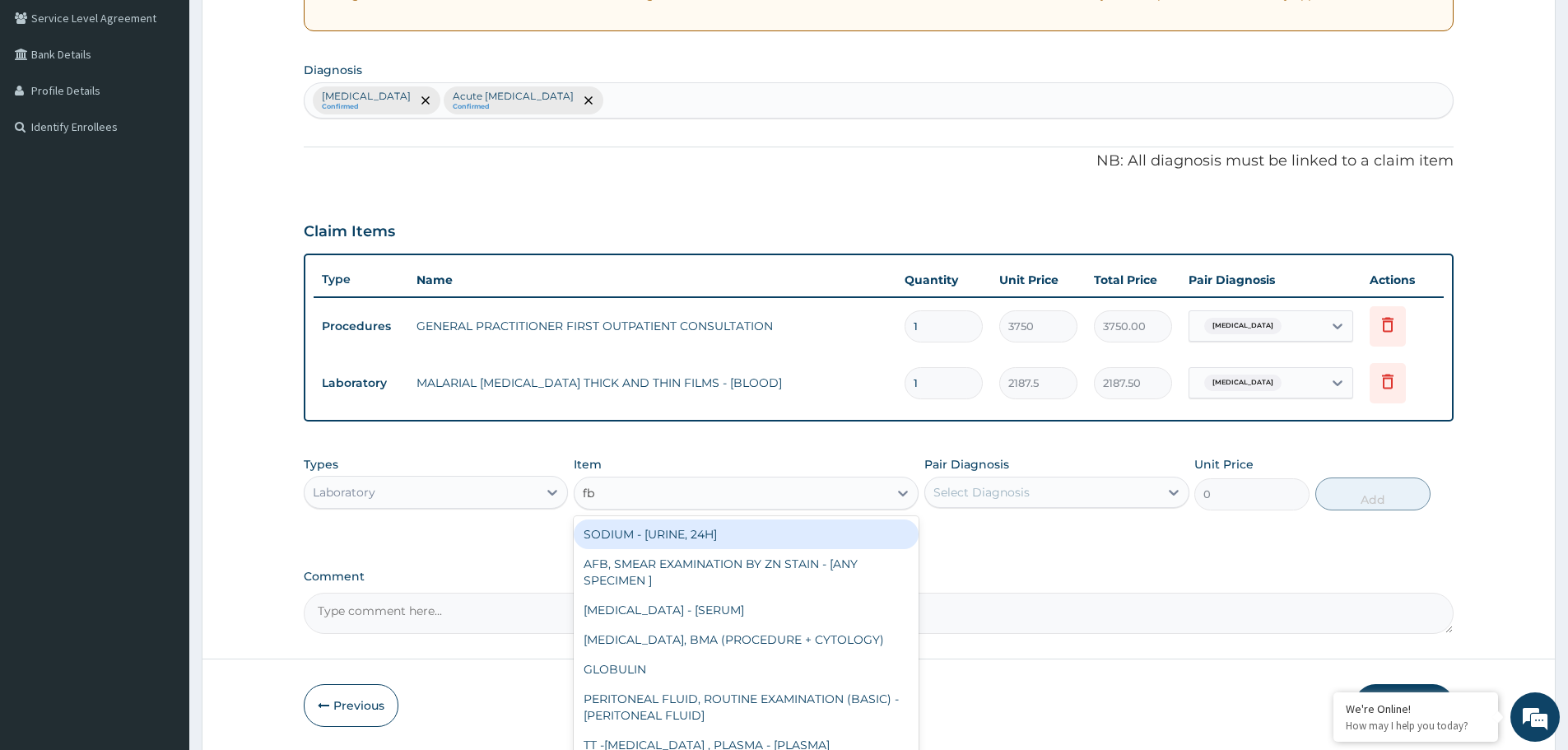
type input "fbc"
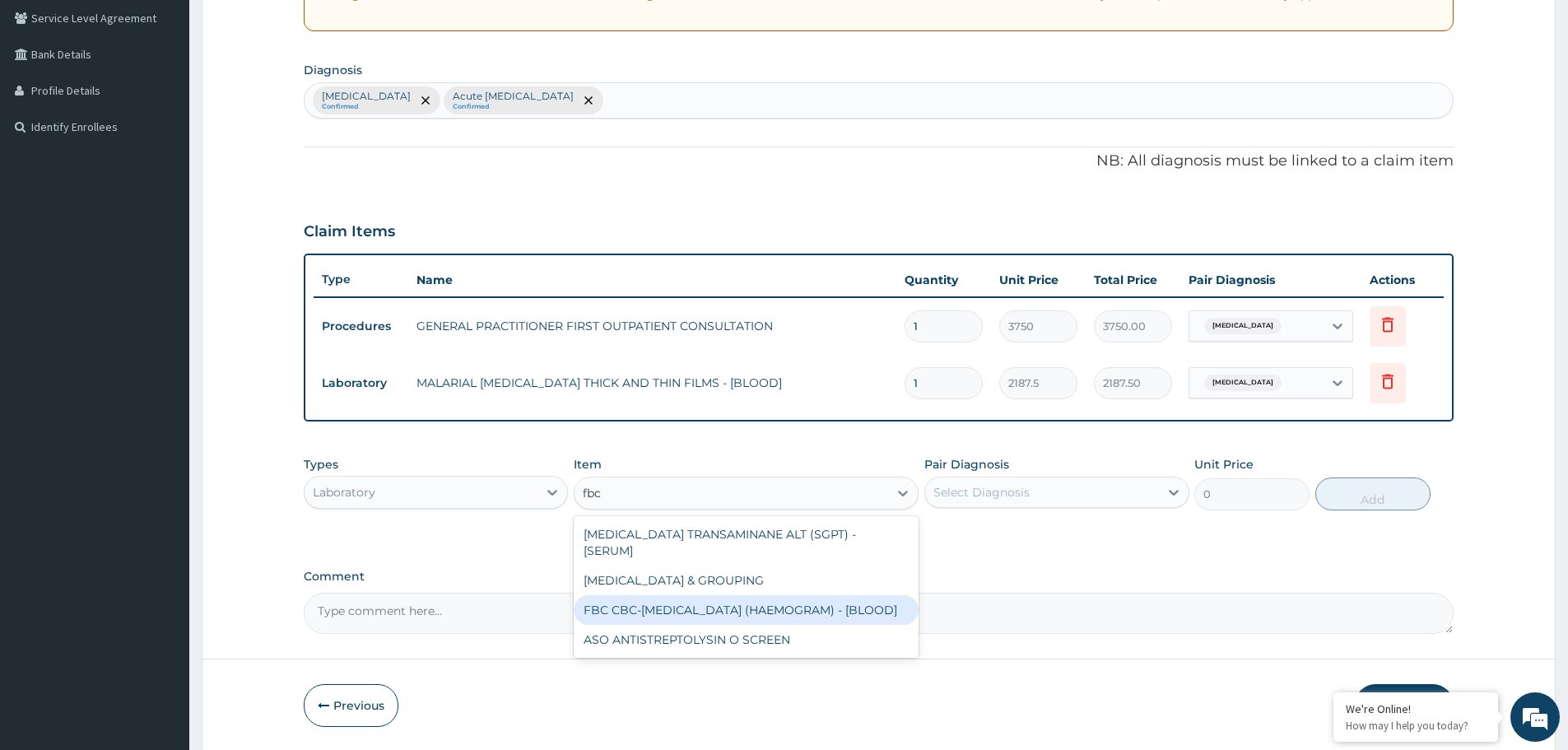
drag, startPoint x: 701, startPoint y: 593, endPoint x: 751, endPoint y: 568, distance: 55.9
click at [699, 595] on div "FBC CBC-[MEDICAL_DATA] (HAEMOGRAM) - [BLOOD]" at bounding box center [746, 610] width 345 height 30
type input "5000"
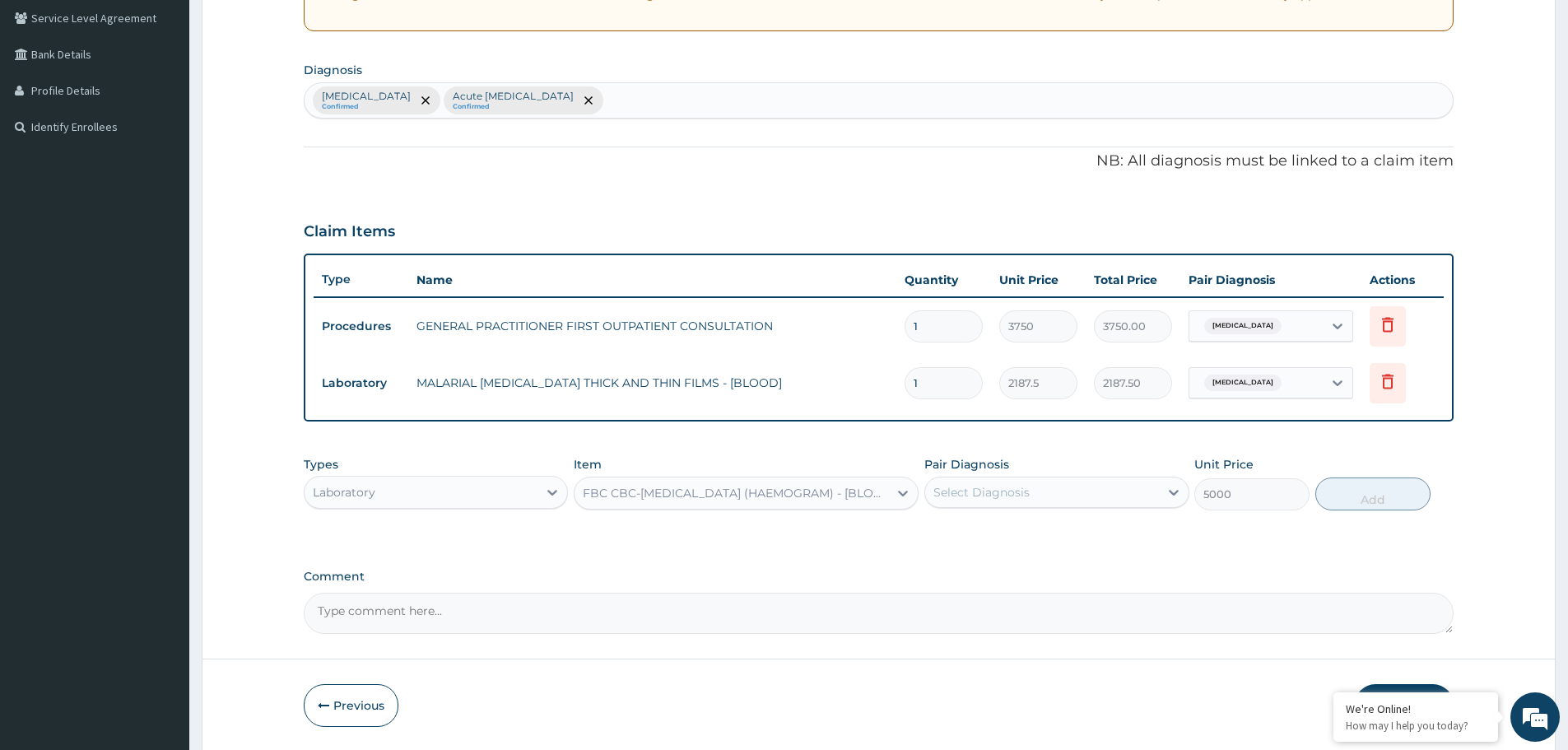
click at [1008, 480] on div "Select Diagnosis" at bounding box center [1041, 492] width 233 height 27
click at [1003, 558] on label "Acute [MEDICAL_DATA]" at bounding box center [1021, 566] width 140 height 17
checkbox input "true"
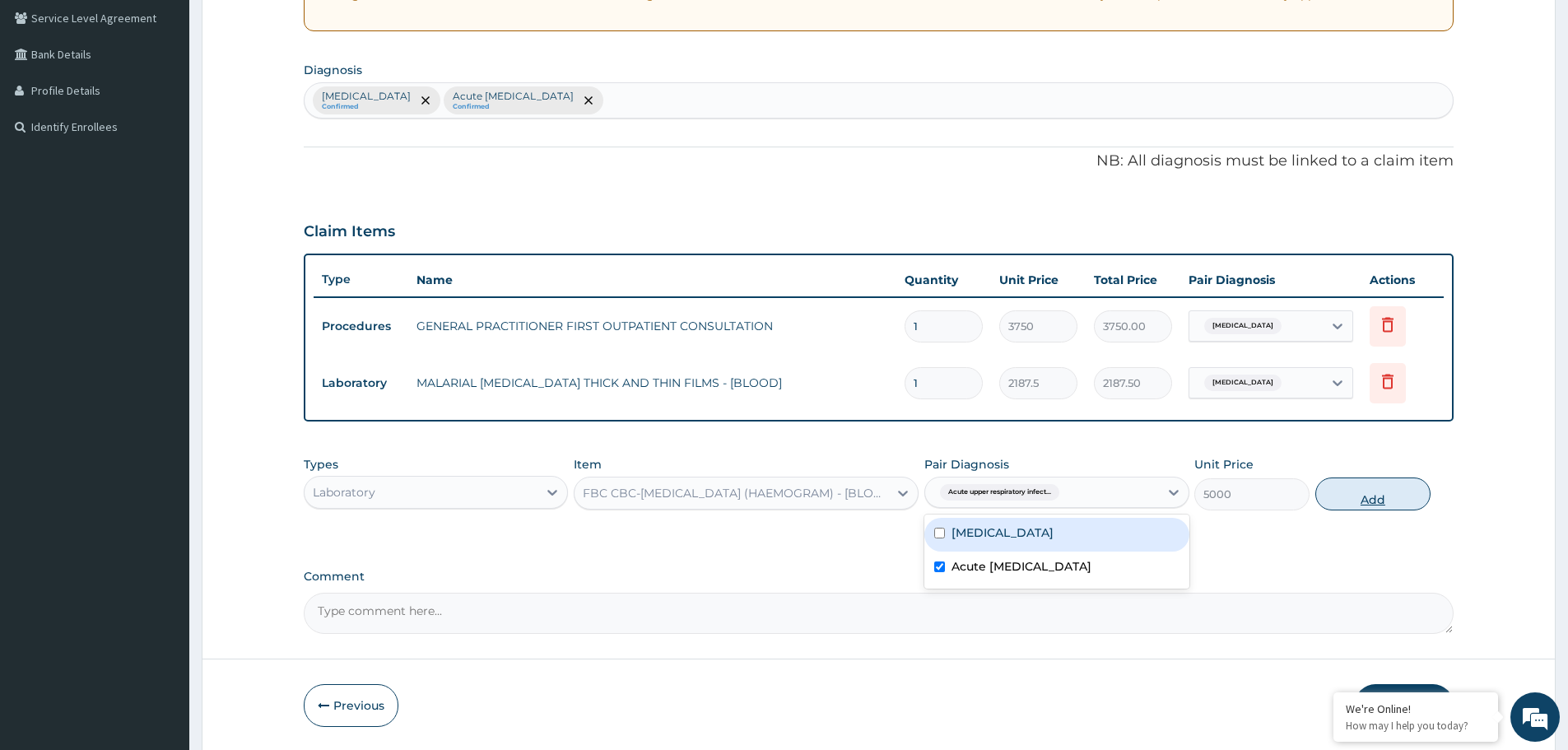
click at [1357, 492] on button "Add" at bounding box center [1372, 493] width 115 height 32
type input "0"
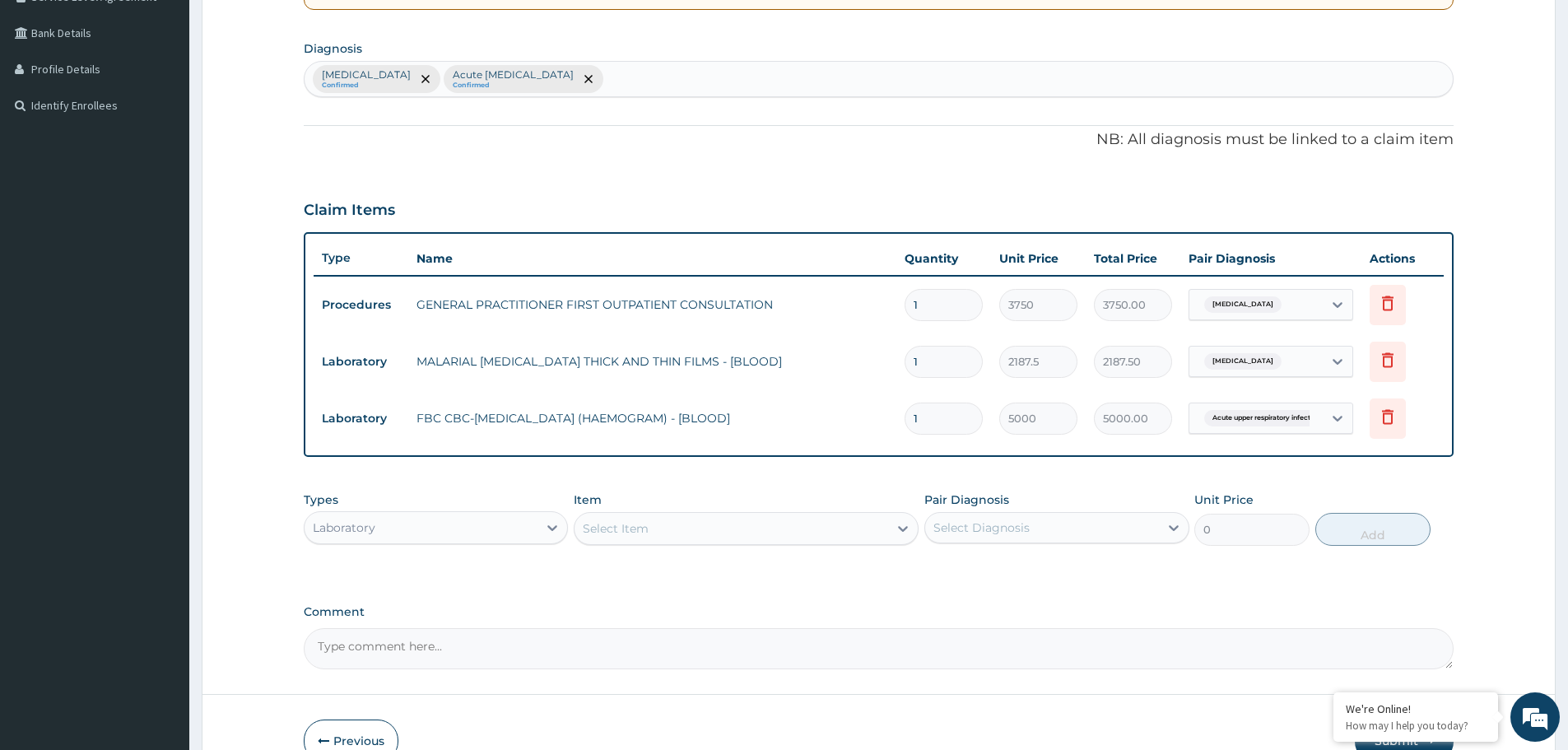
scroll to position [425, 0]
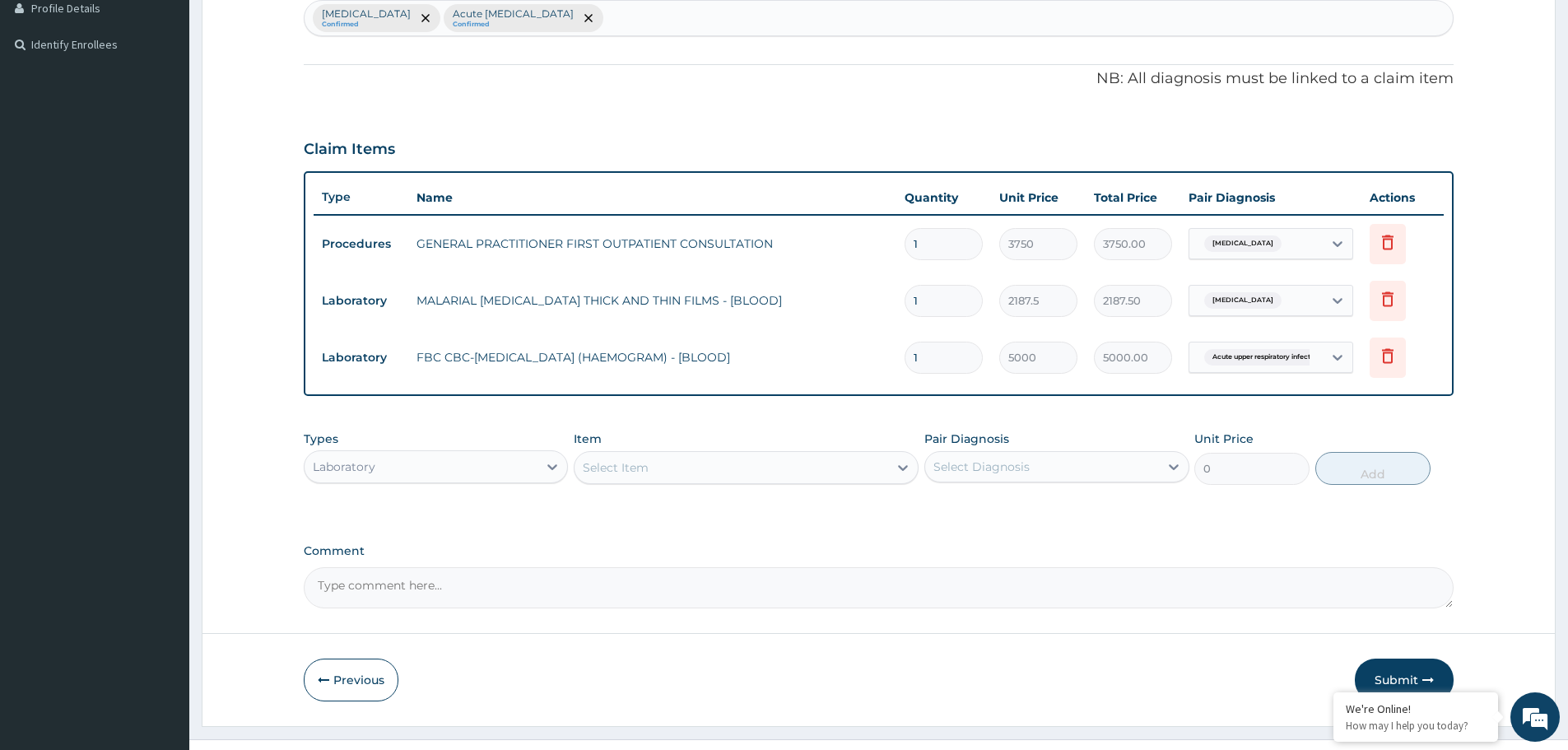
click at [425, 470] on div "Laboratory" at bounding box center [421, 467] width 233 height 27
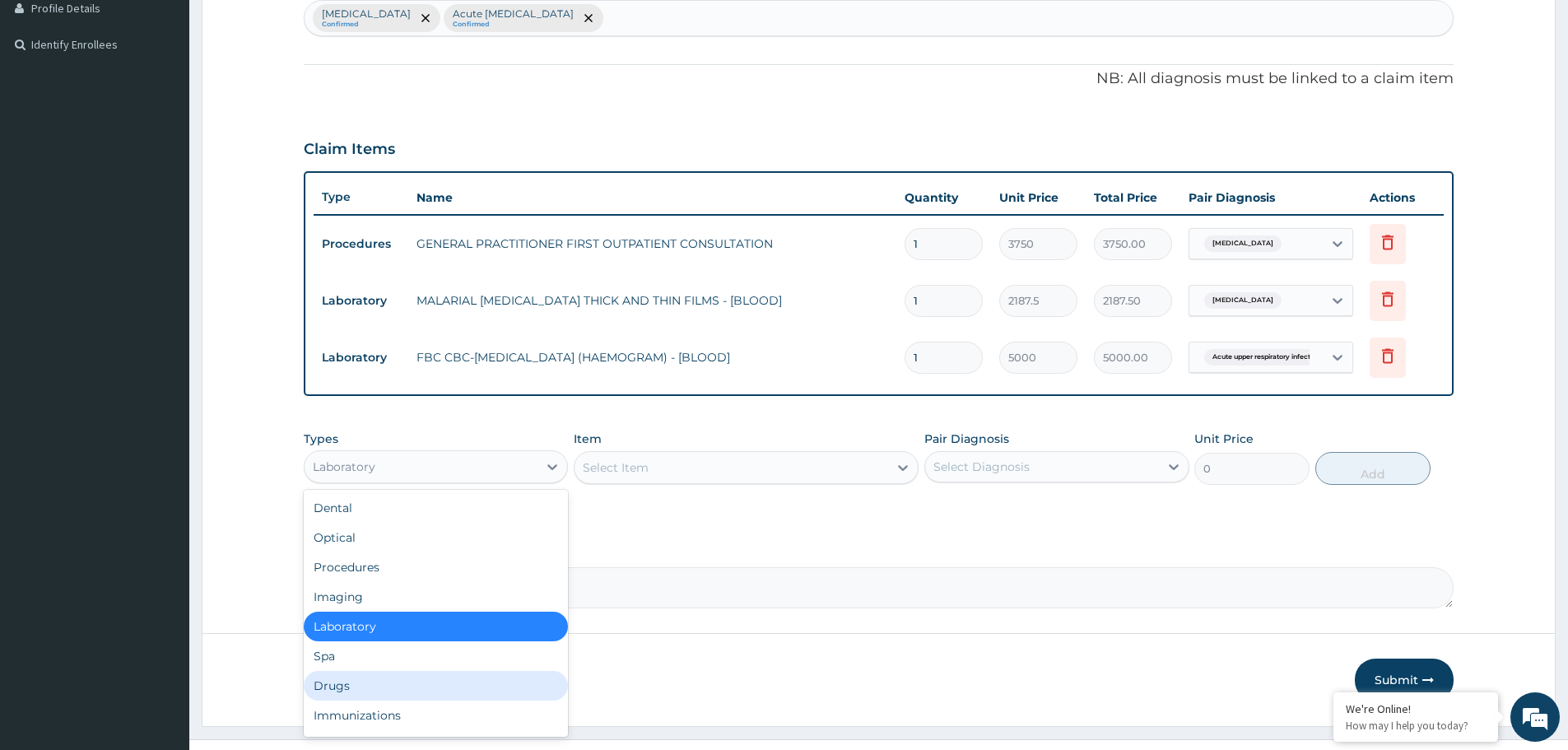
click at [346, 683] on div "Drugs" at bounding box center [436, 686] width 265 height 30
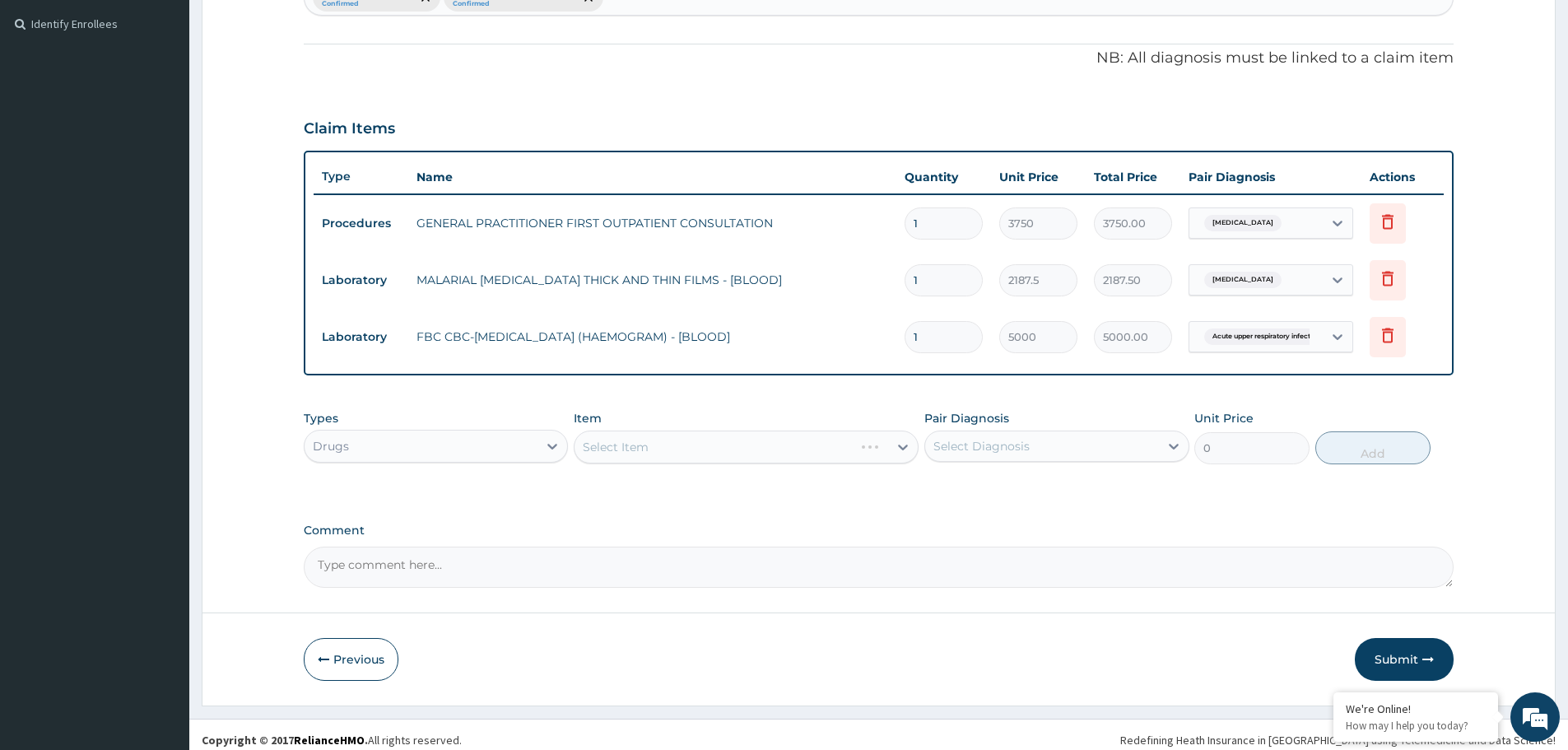
scroll to position [457, 0]
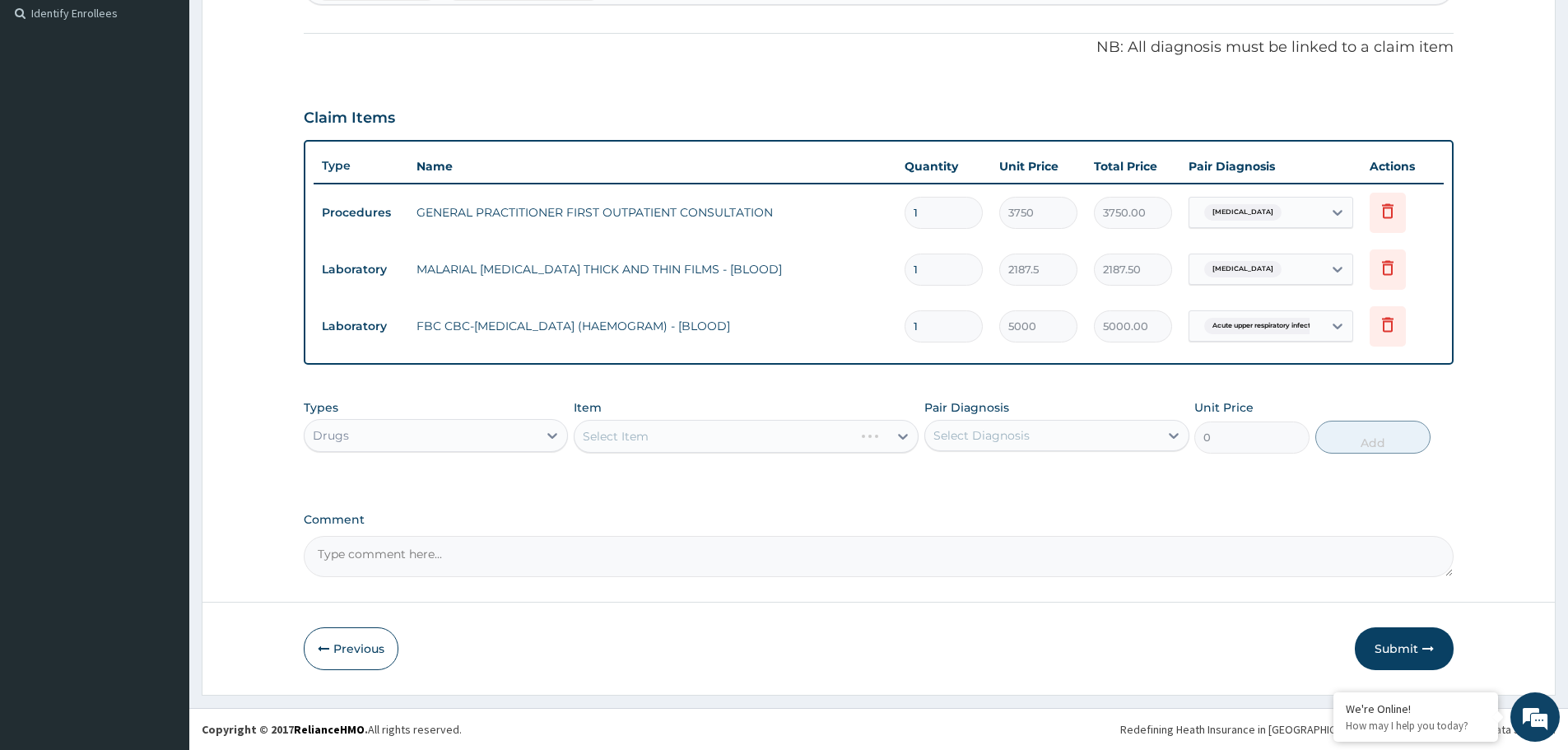
click at [694, 441] on div "Select Item" at bounding box center [746, 436] width 345 height 32
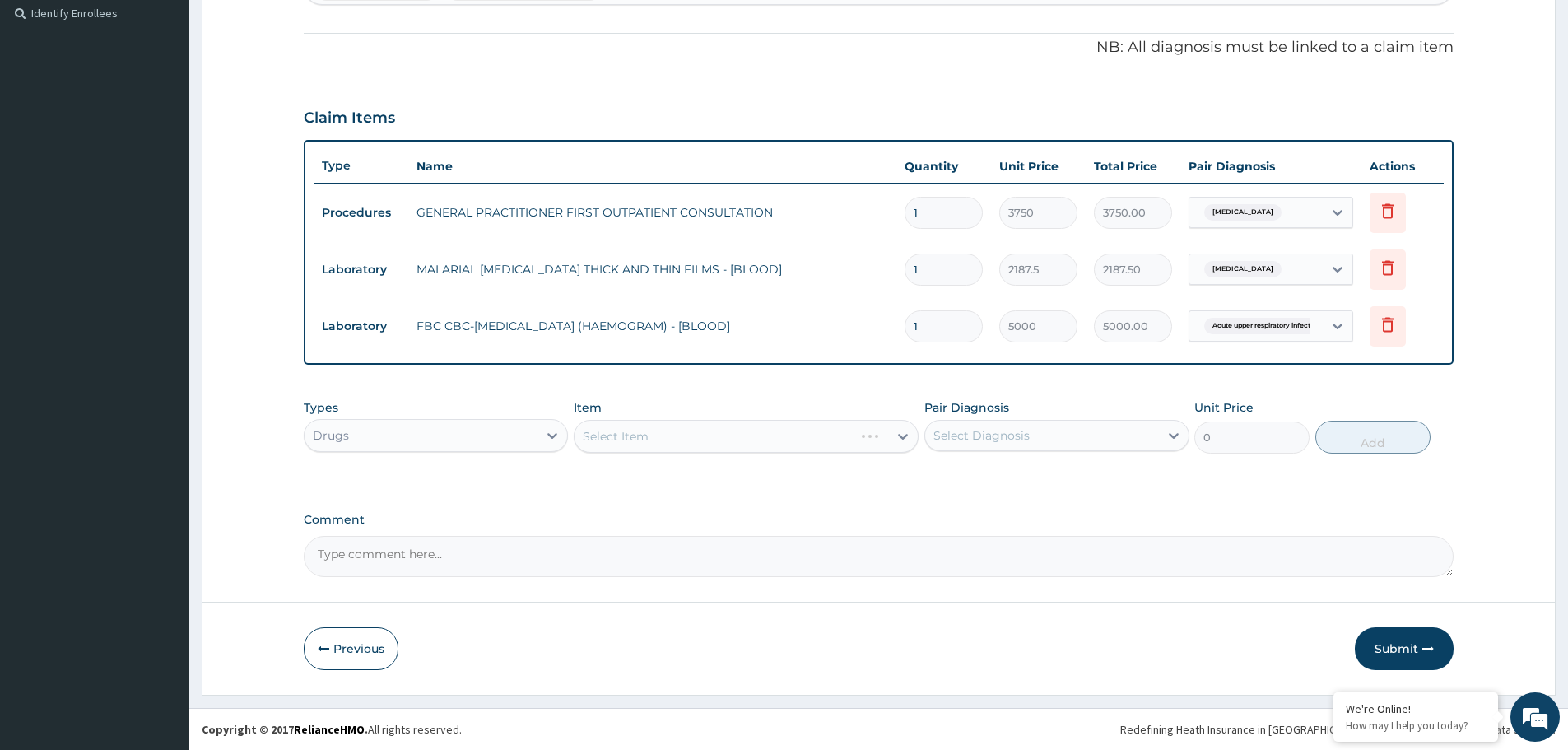
click at [689, 447] on div "Select Item" at bounding box center [746, 436] width 345 height 32
click at [757, 435] on div "Select Item" at bounding box center [746, 436] width 345 height 32
click at [633, 431] on div "Select Item" at bounding box center [746, 436] width 345 height 32
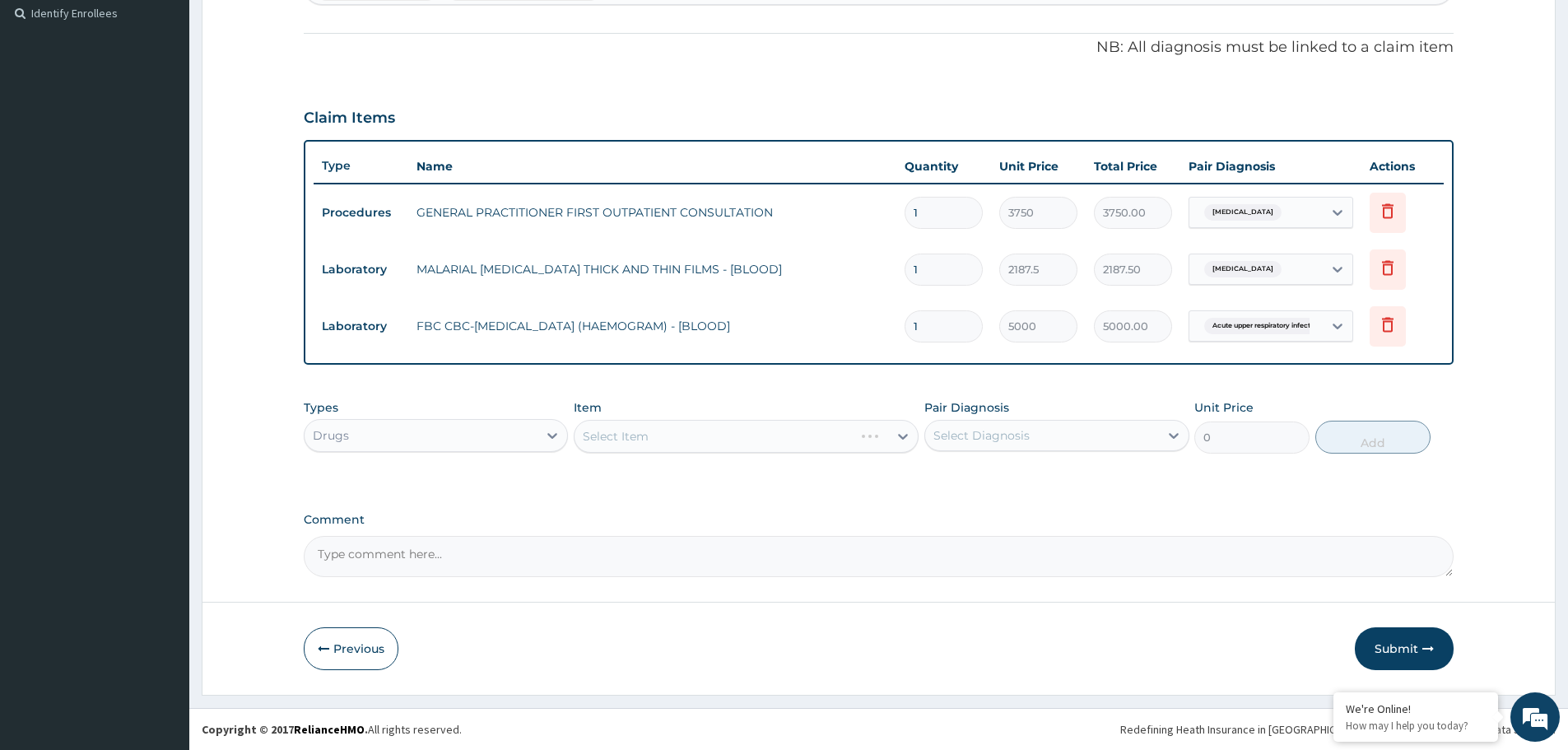
click at [658, 438] on div "Select Item" at bounding box center [746, 436] width 345 height 32
click at [656, 438] on div "Select Item" at bounding box center [746, 436] width 345 height 32
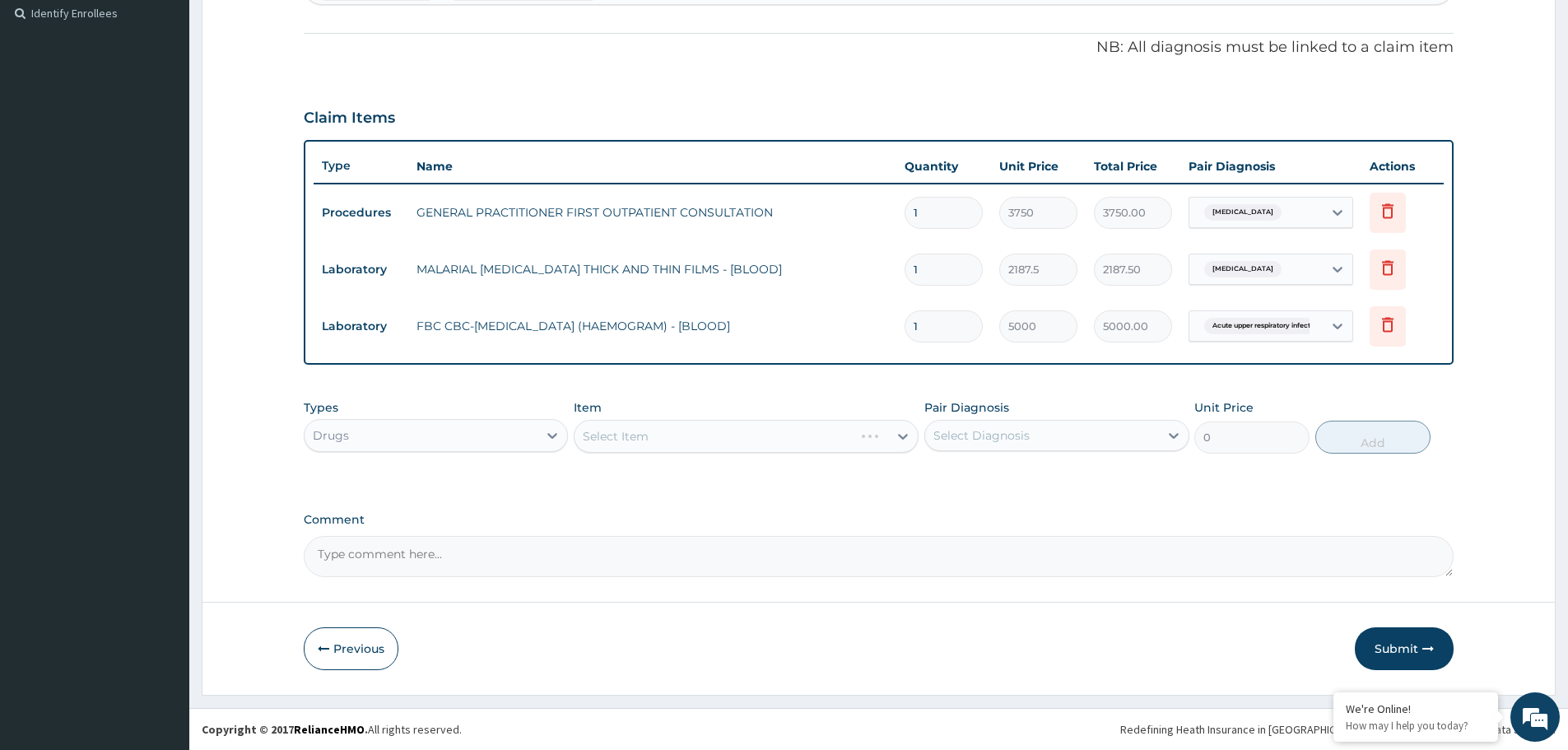
click at [656, 438] on div "Select Item" at bounding box center [746, 436] width 345 height 32
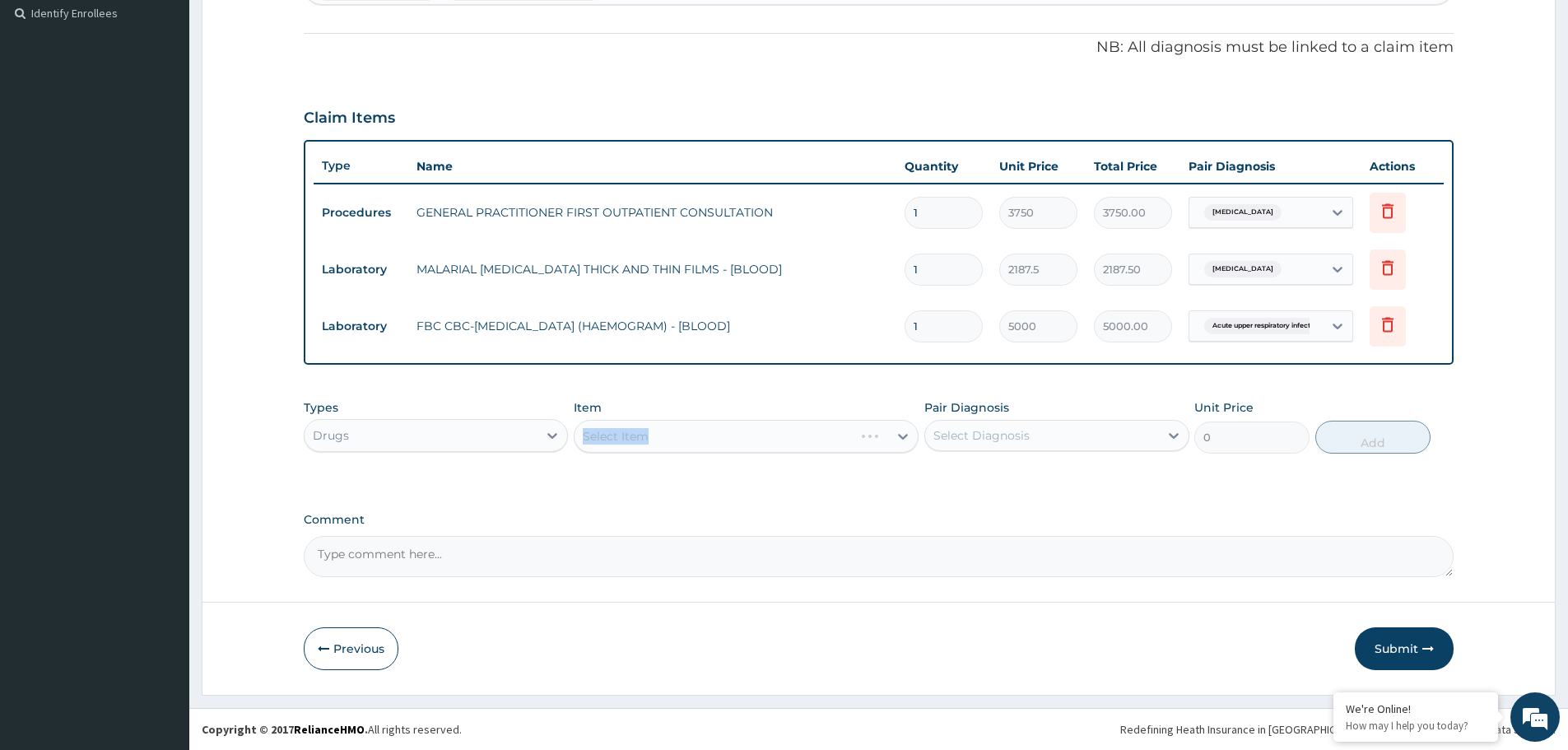
click at [656, 438] on div "Select Item" at bounding box center [746, 436] width 345 height 32
click at [724, 431] on div "Select Item" at bounding box center [731, 436] width 314 height 27
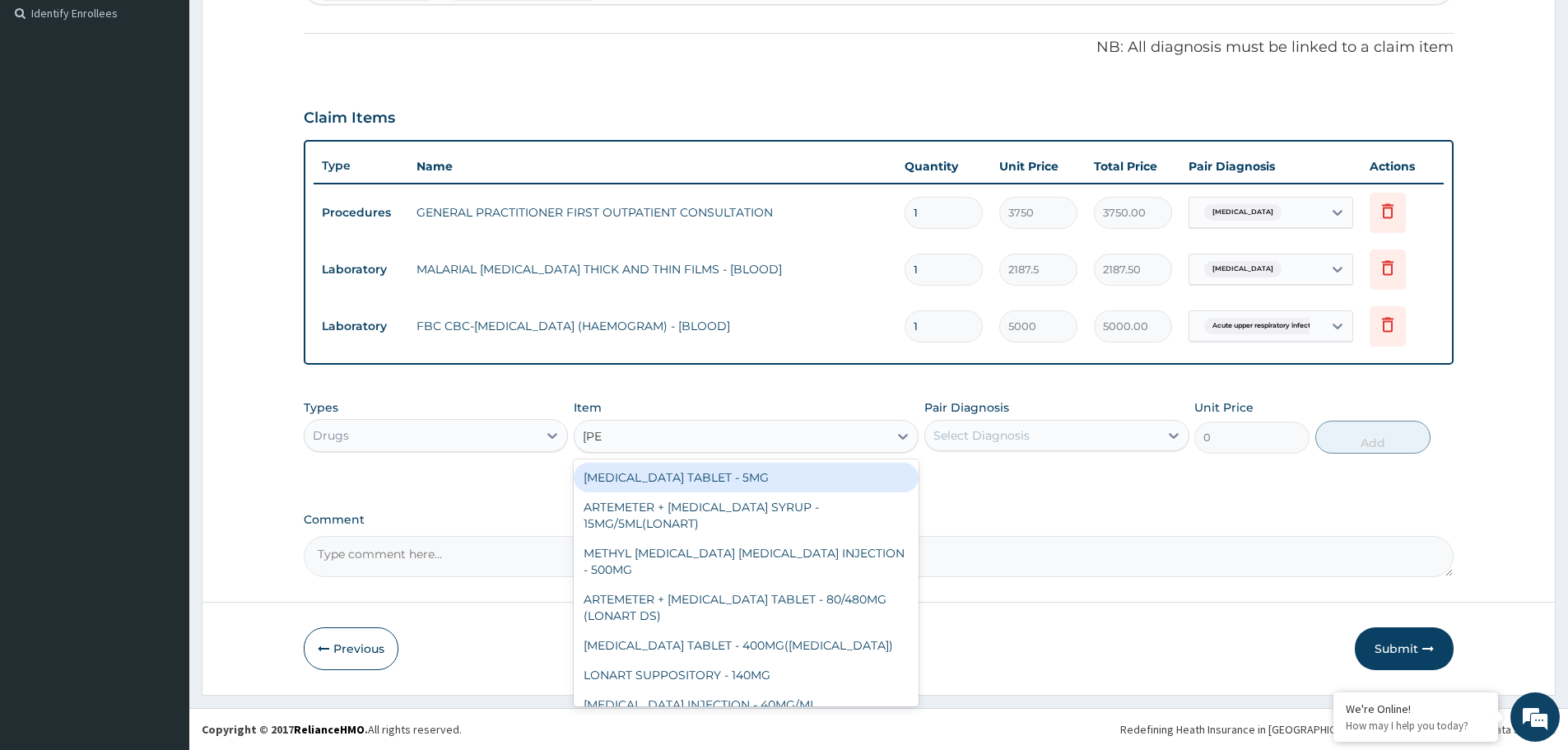
type input "lonar"
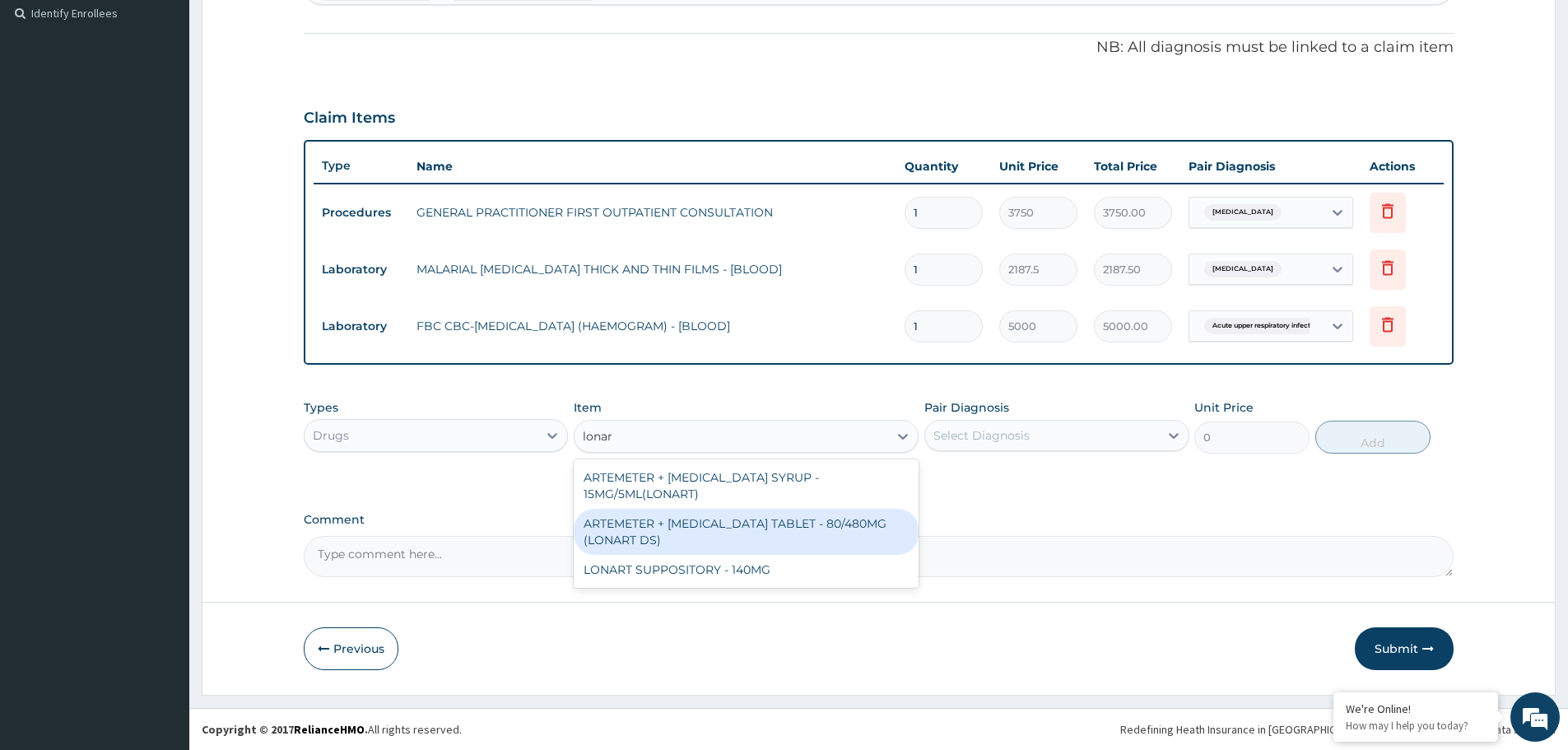
click at [675, 534] on div "ARTEMETER + [MEDICAL_DATA] TABLET - 80/480MG (LONART DS)" at bounding box center [746, 531] width 345 height 46
type input "588"
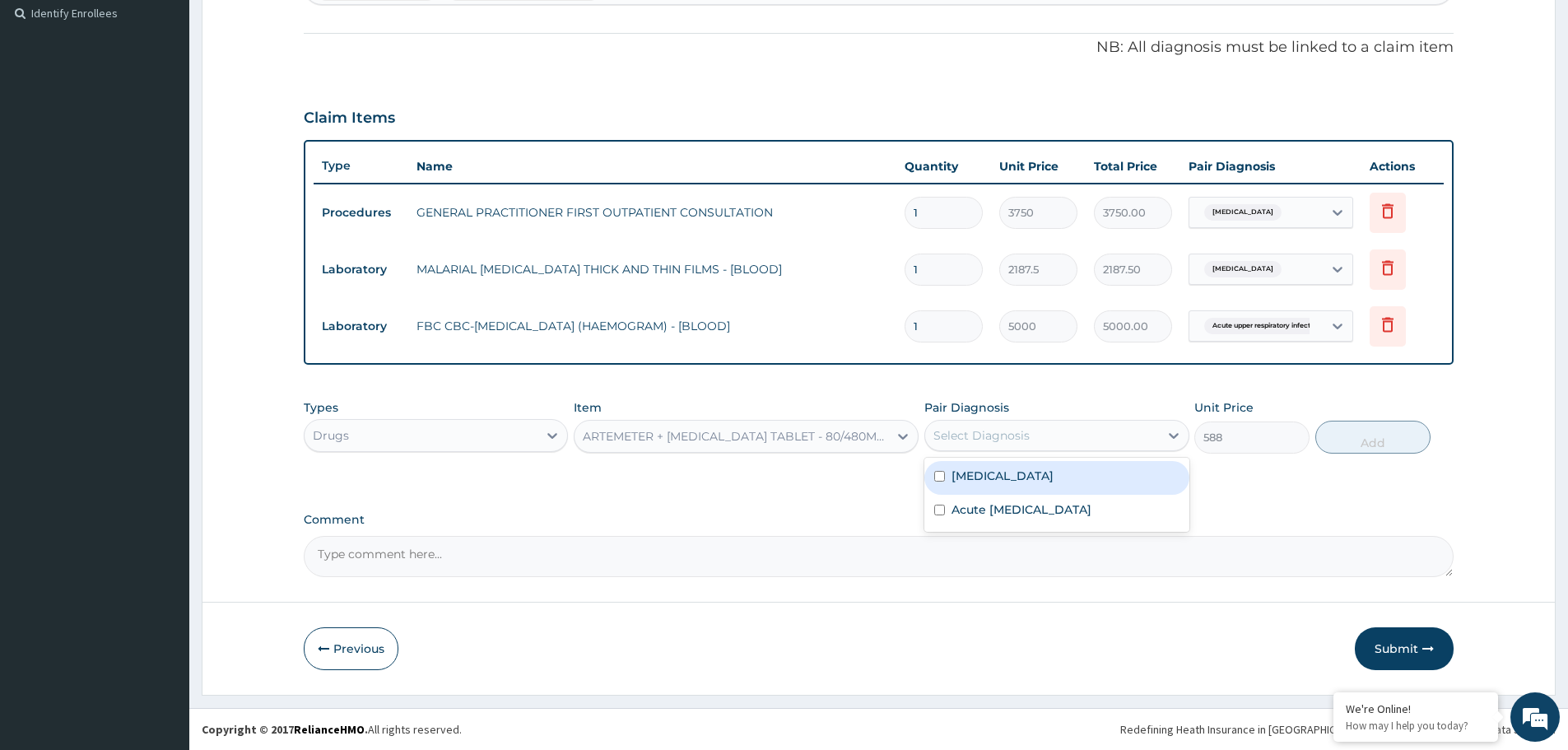
click at [1103, 422] on div "Select Diagnosis" at bounding box center [1041, 435] width 233 height 27
drag, startPoint x: 1000, startPoint y: 475, endPoint x: 1303, endPoint y: 457, distance: 303.5
click at [1029, 476] on div "[MEDICAL_DATA]" at bounding box center [1056, 478] width 265 height 33
checkbox input "true"
click at [1369, 451] on button "Add" at bounding box center [1372, 437] width 115 height 32
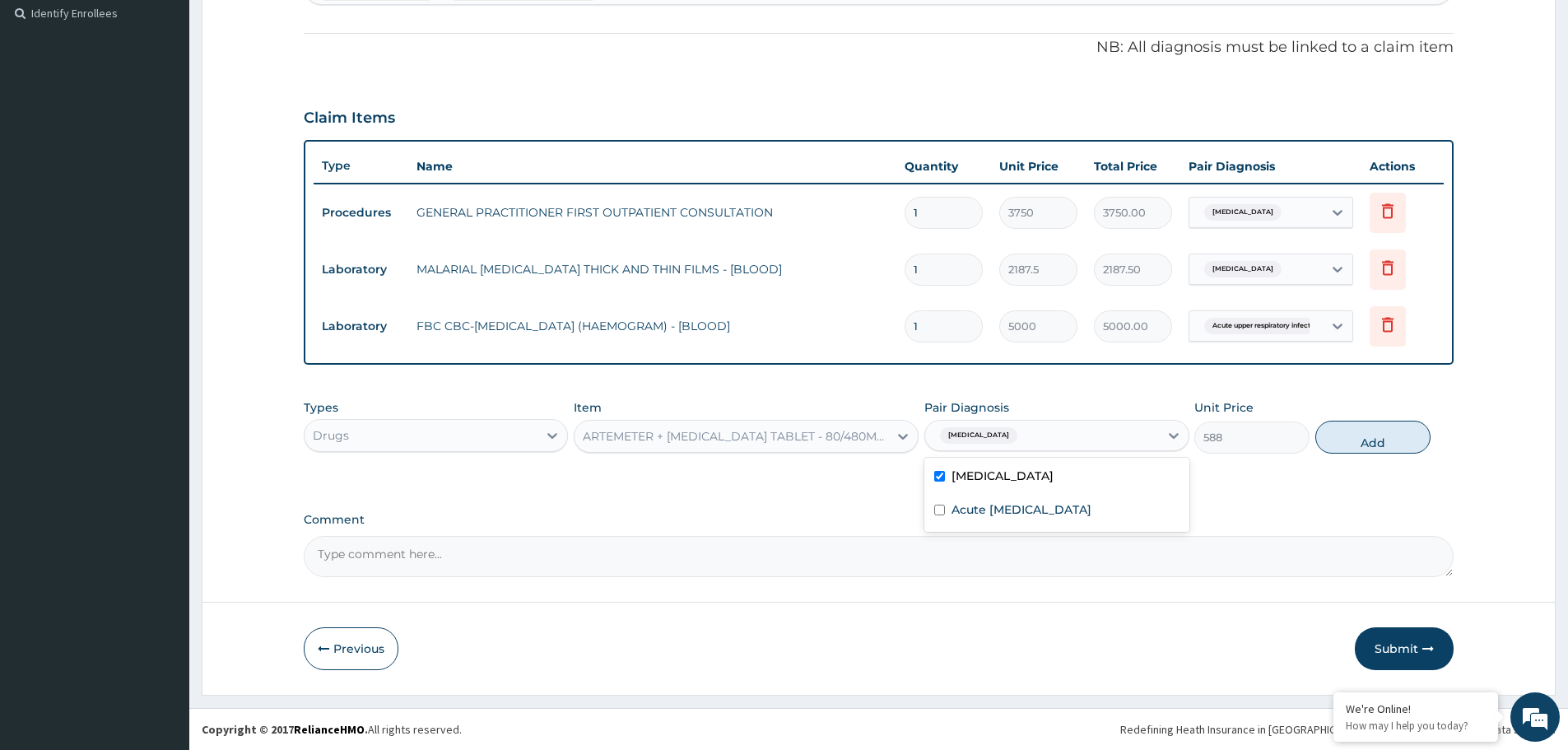
type input "0"
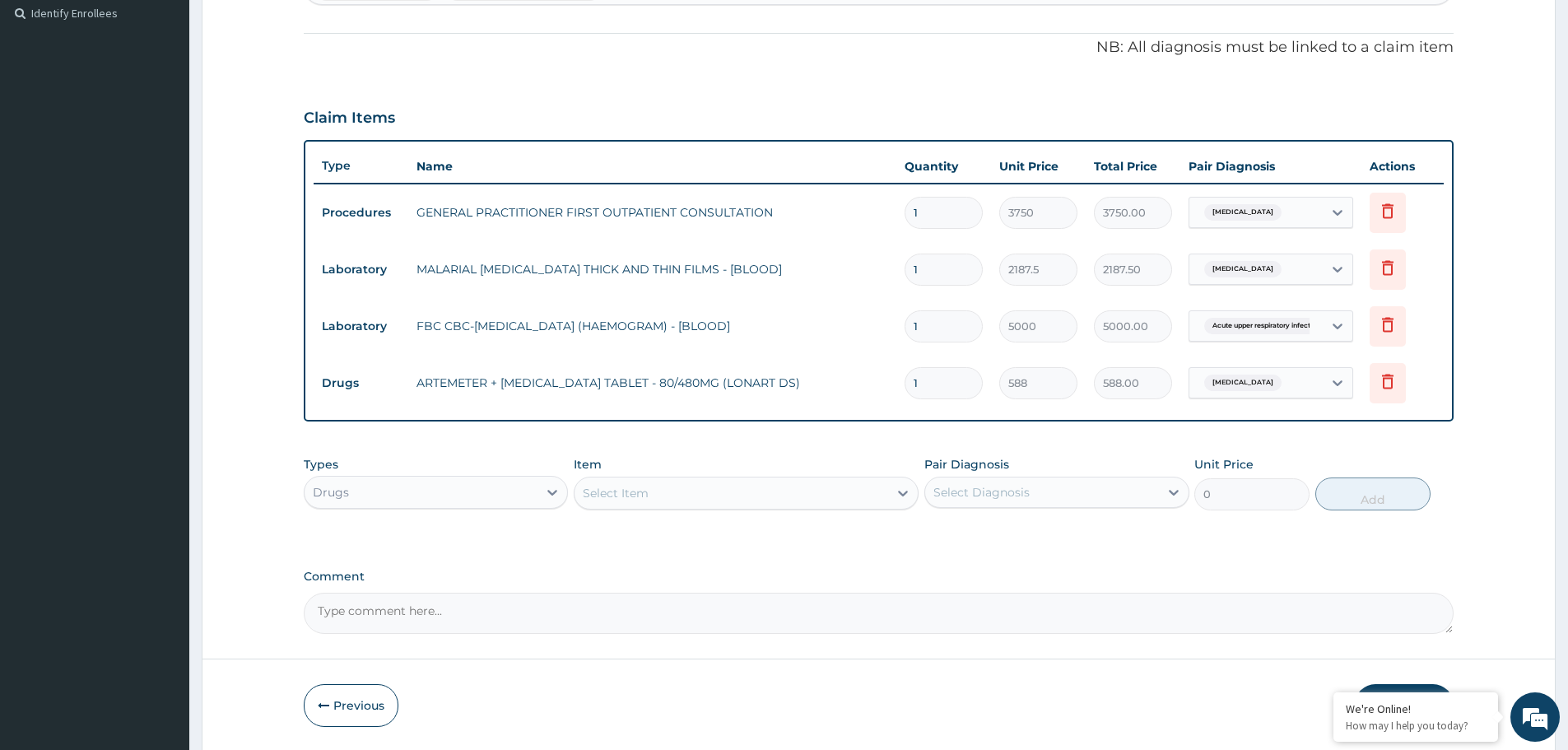
type input "0.00"
type input "6"
type input "3528.00"
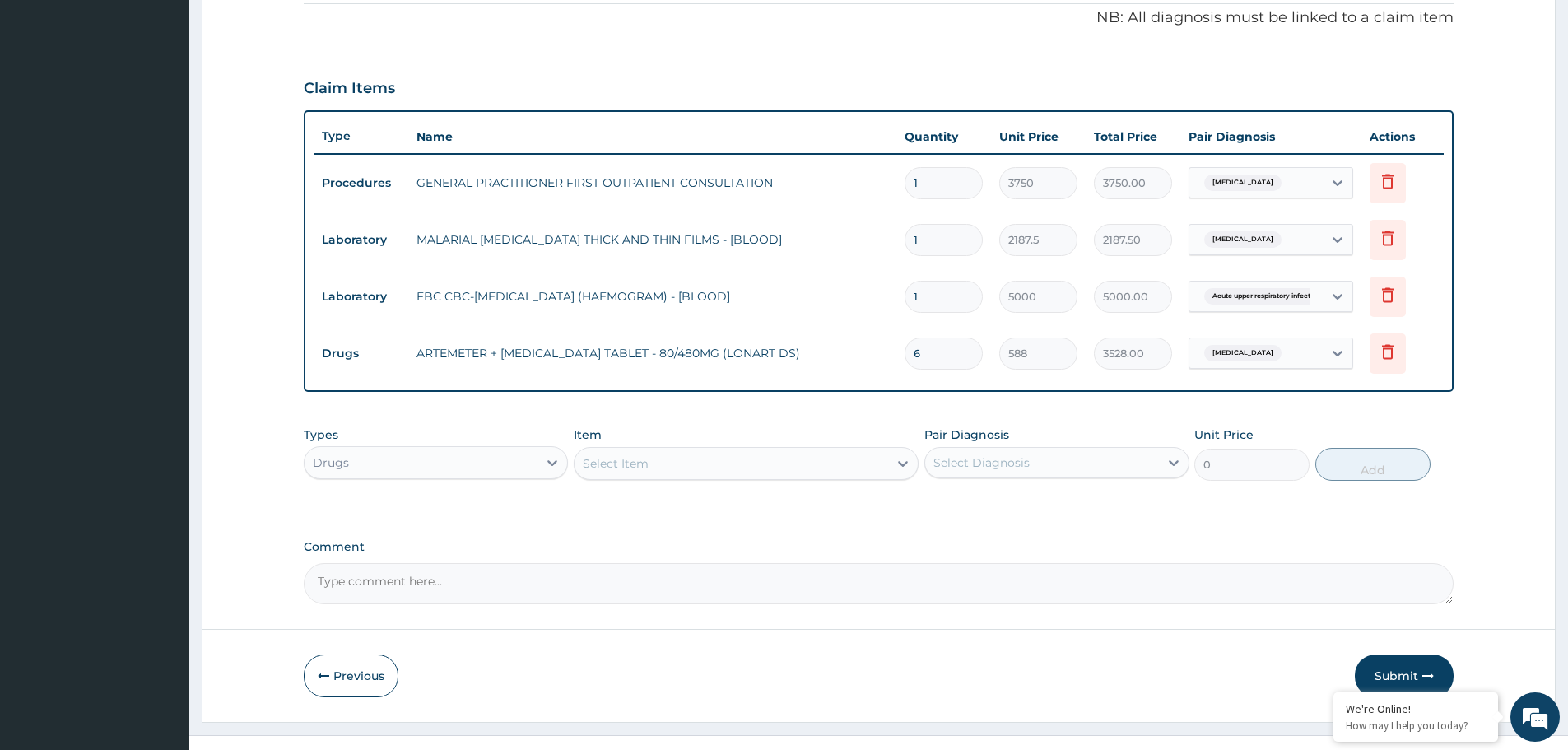
scroll to position [513, 0]
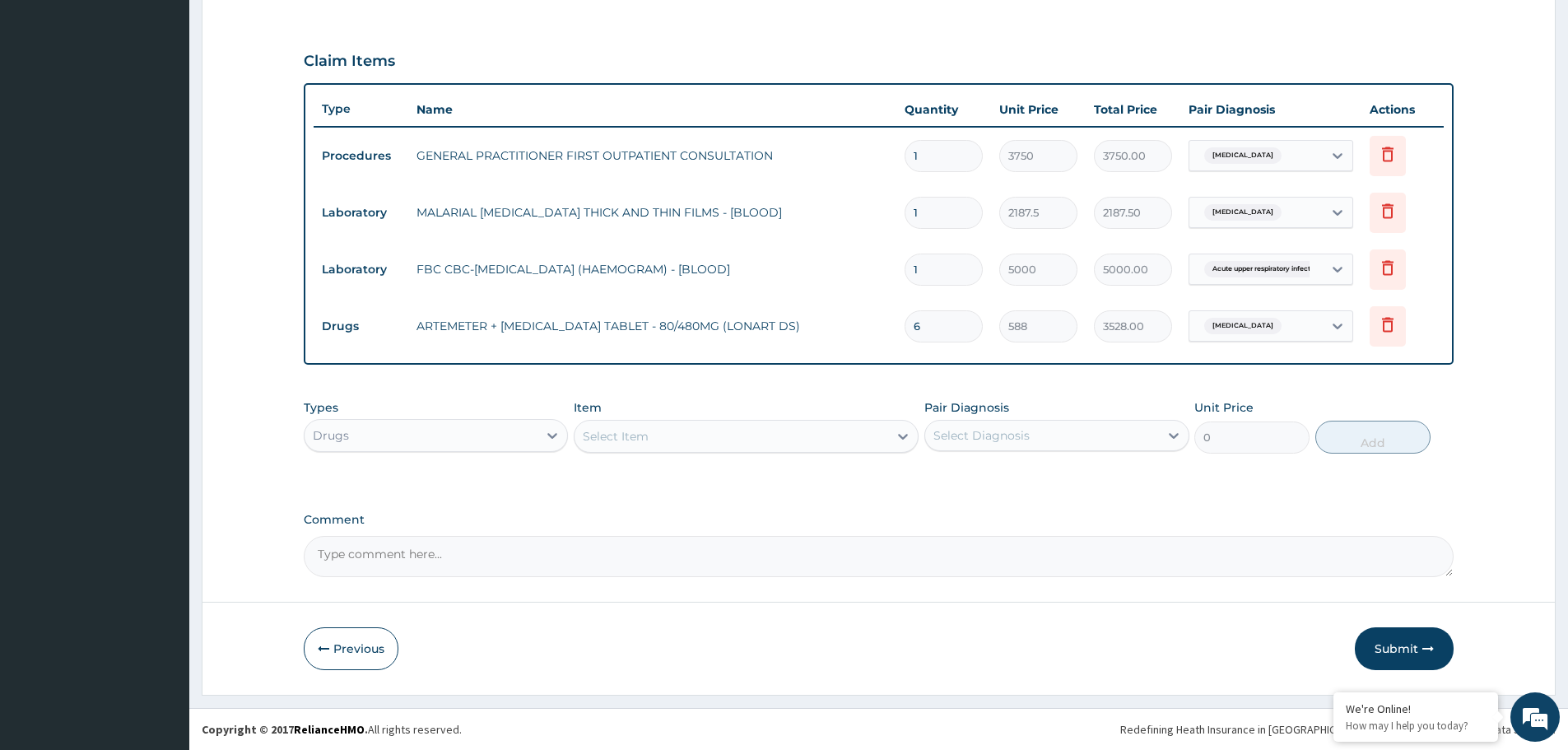
type input "6"
click at [733, 421] on div "Select Item" at bounding box center [746, 436] width 345 height 32
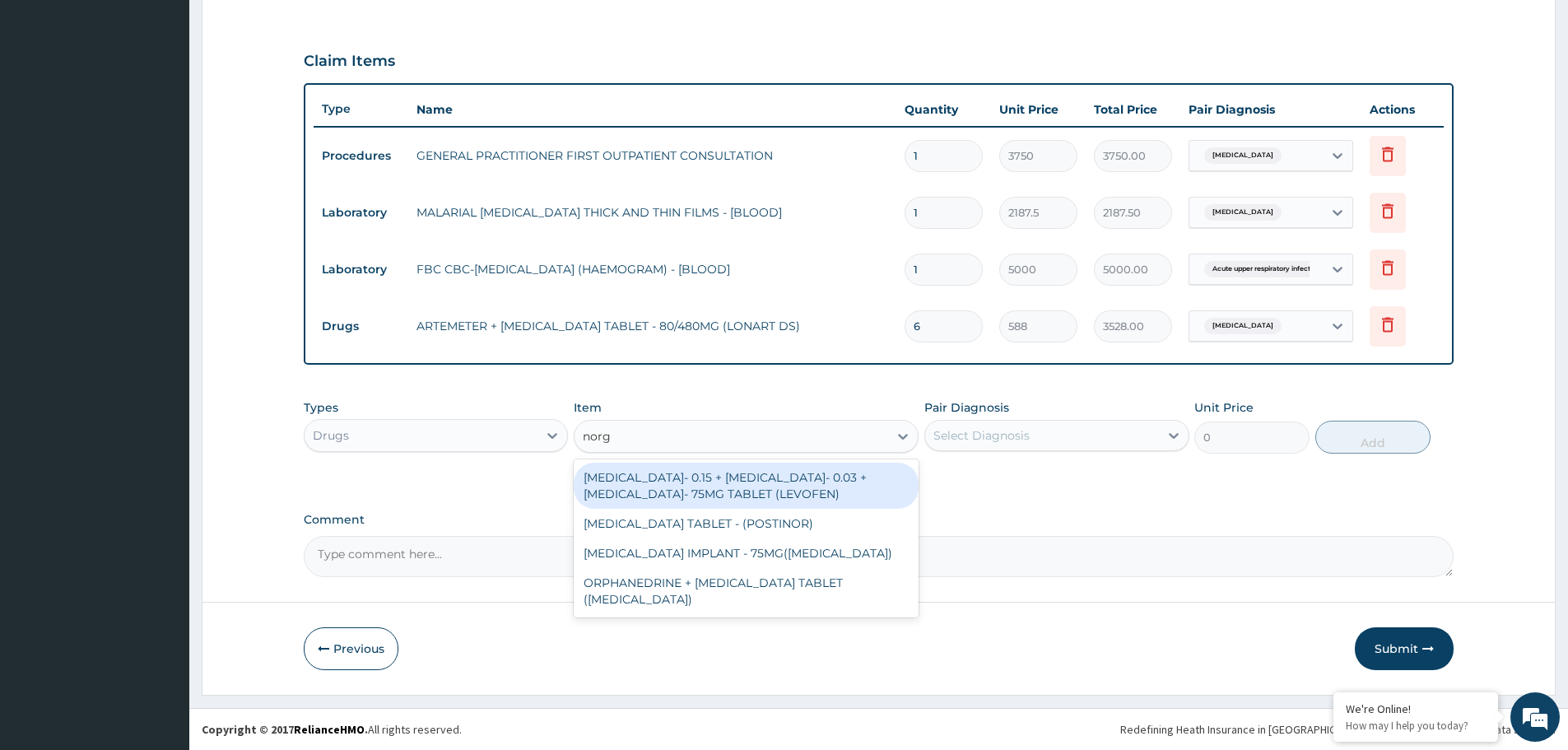
type input "[GEOGRAPHIC_DATA]"
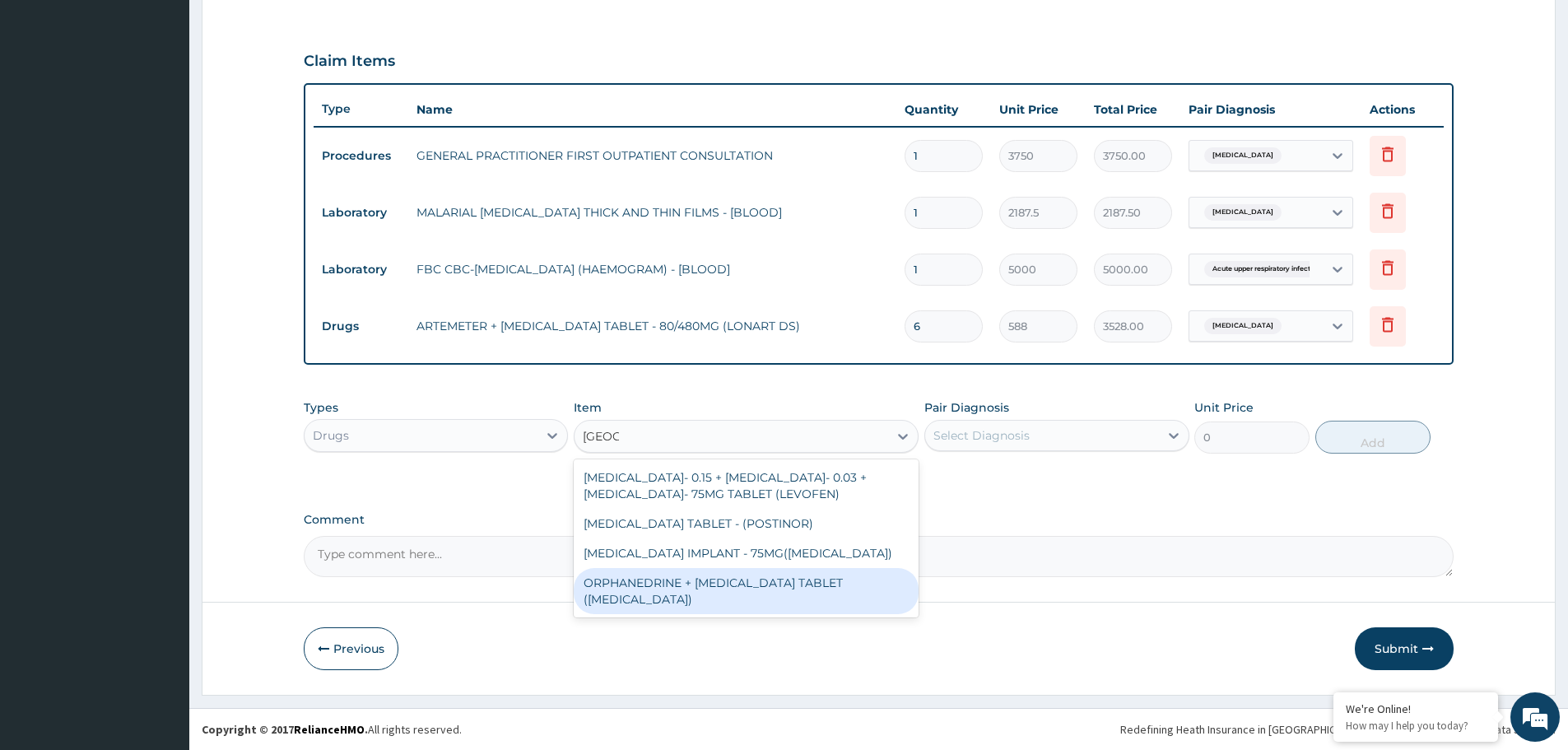
click at [653, 580] on div "ORPHANEDRINE + [MEDICAL_DATA] TABLET ([MEDICAL_DATA])" at bounding box center [746, 591] width 345 height 46
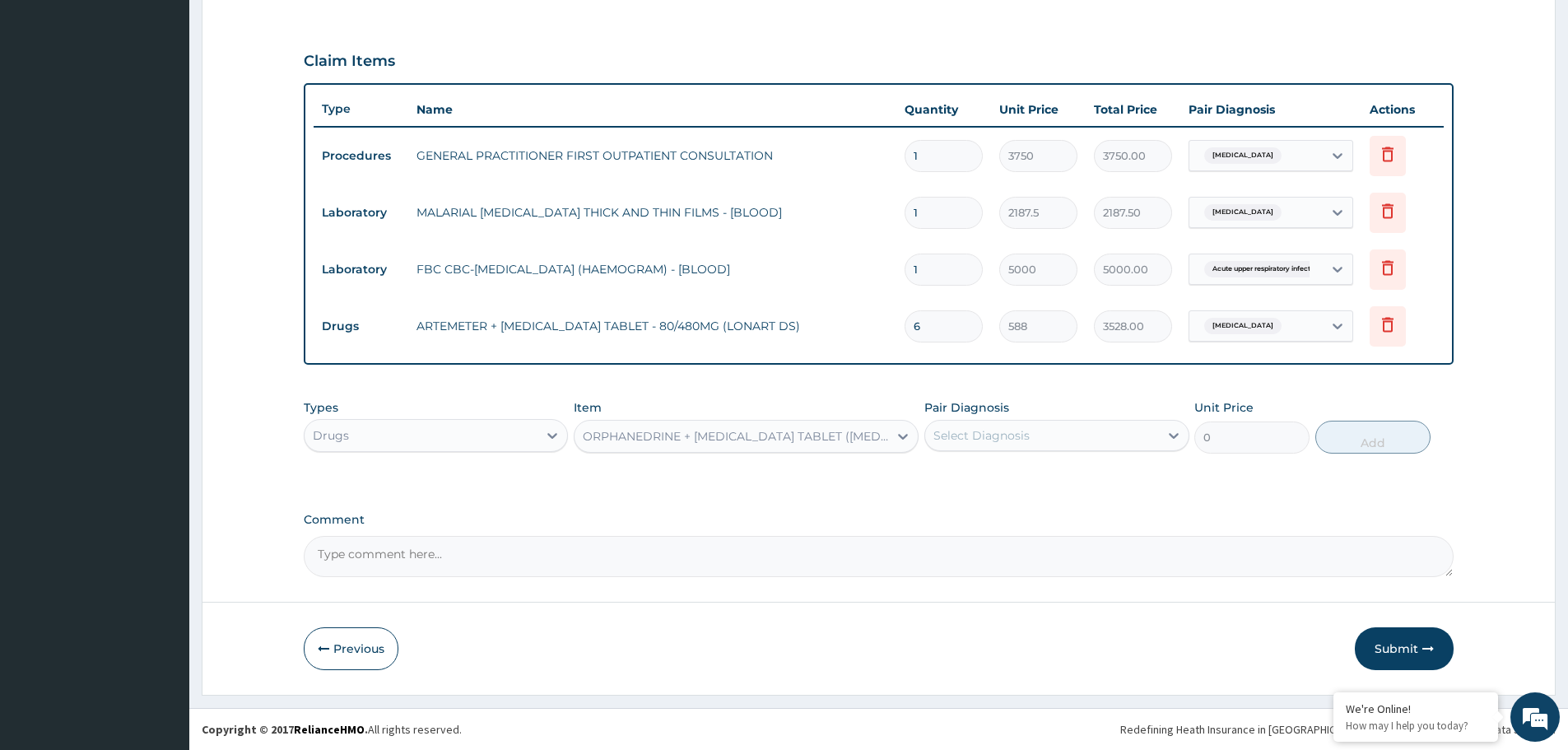
type input "168"
click at [1049, 422] on div "Select Diagnosis" at bounding box center [1041, 435] width 233 height 27
drag, startPoint x: 997, startPoint y: 484, endPoint x: 1063, endPoint y: 471, distance: 67.3
click at [998, 484] on div "[MEDICAL_DATA]" at bounding box center [1056, 478] width 265 height 33
checkbox input "true"
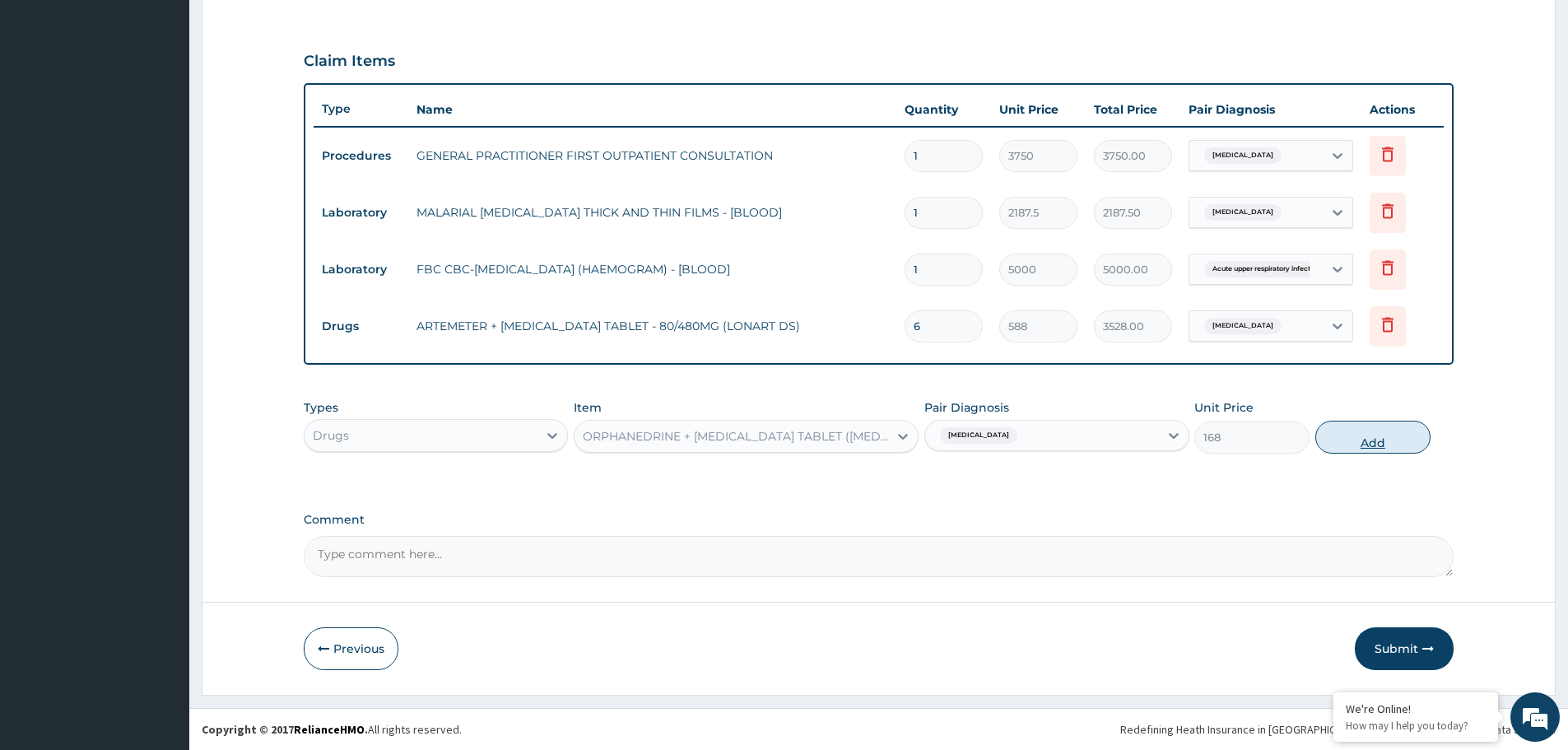
click at [1389, 434] on button "Add" at bounding box center [1372, 437] width 115 height 32
type input "0"
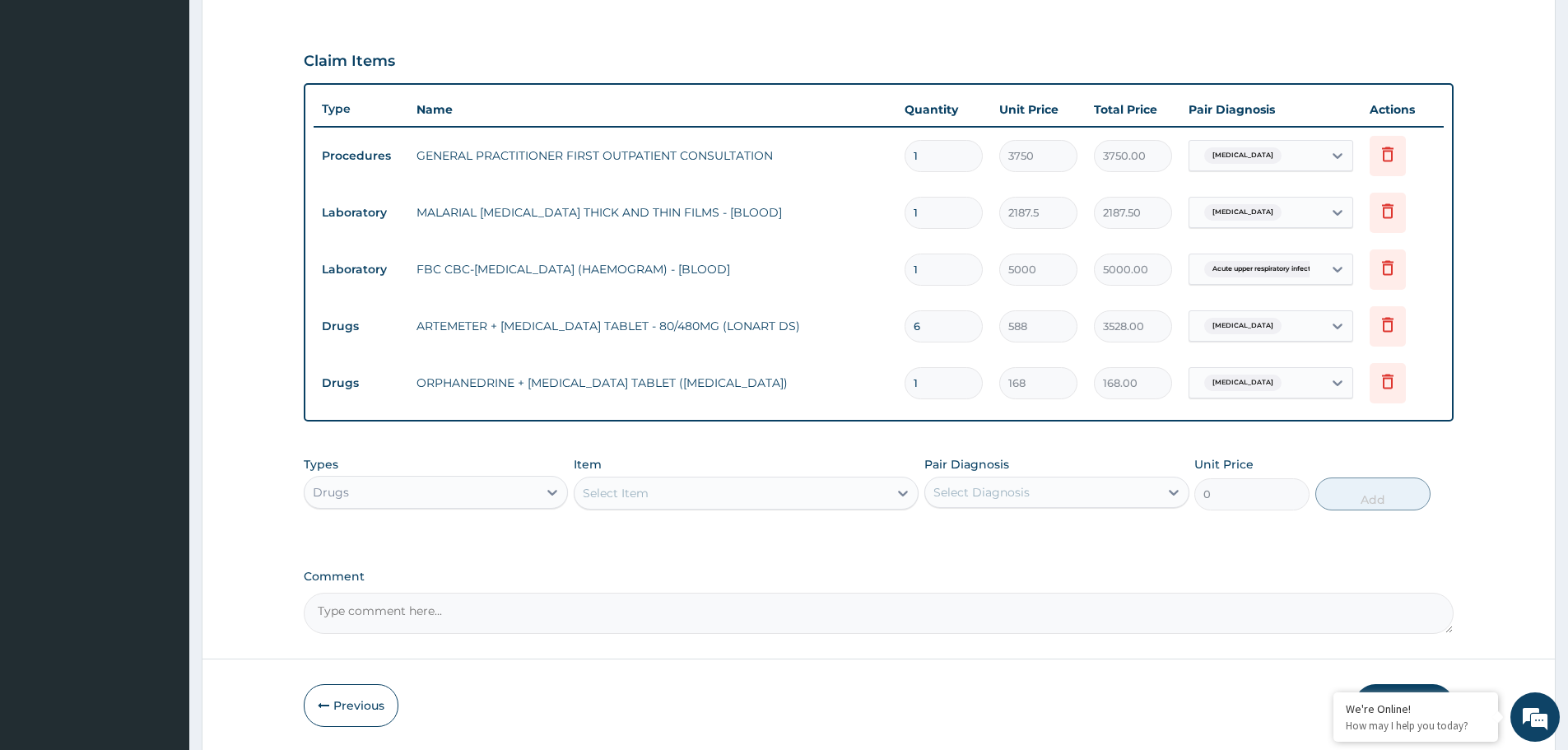
type input "0.00"
type input "2"
type input "336.00"
type input "20"
type input "3360.00"
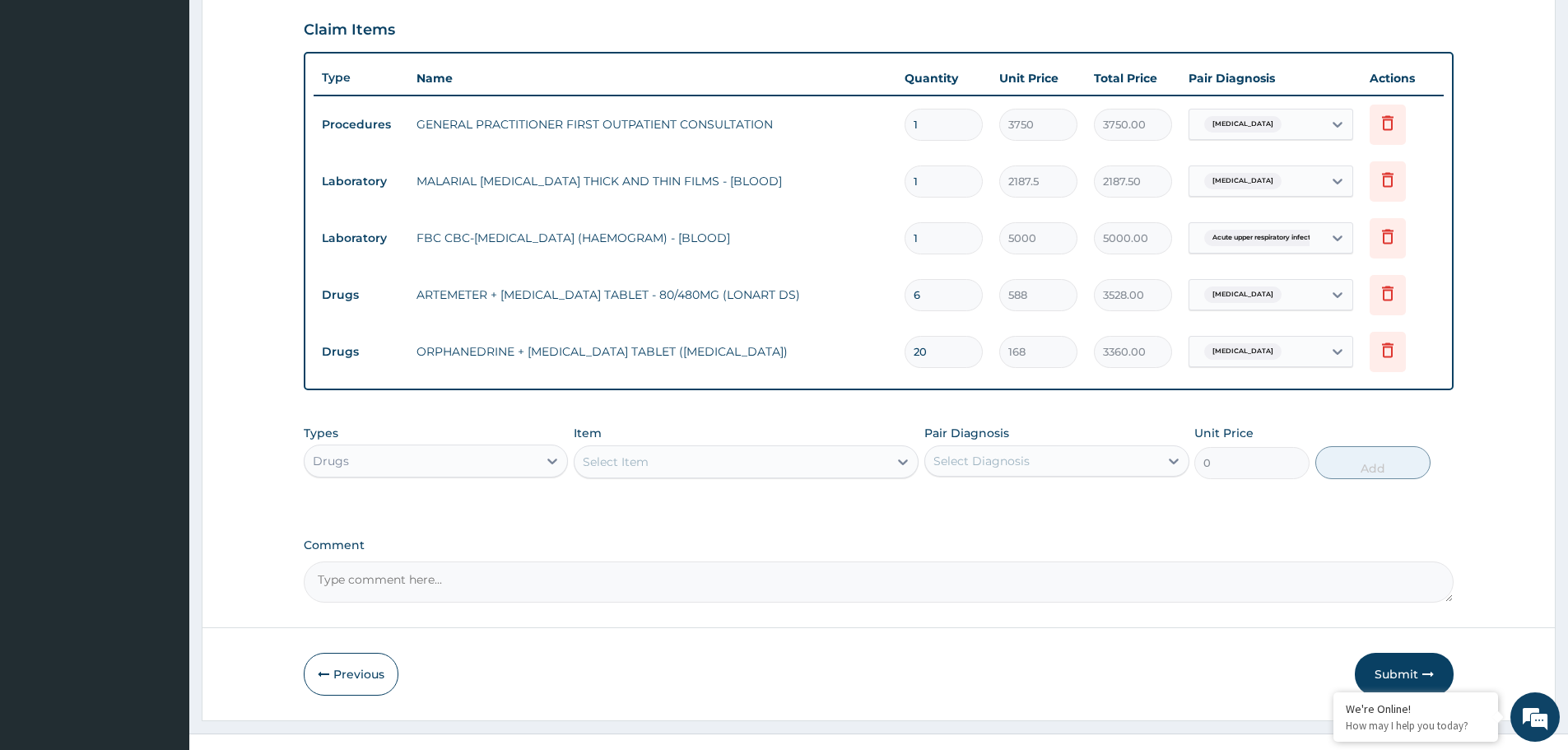
scroll to position [570, 0]
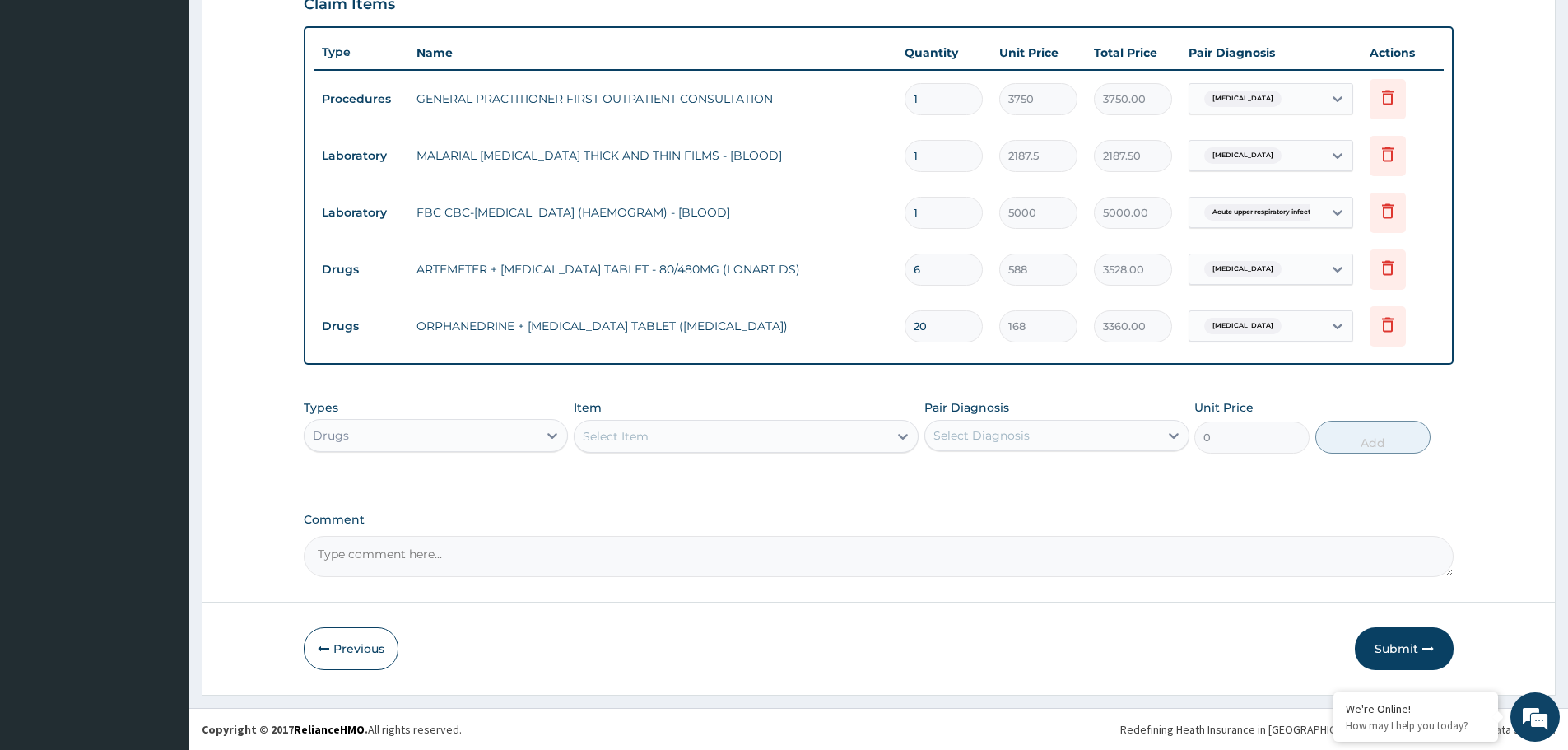
type input "20"
click at [784, 447] on div "Select Item" at bounding box center [731, 436] width 314 height 27
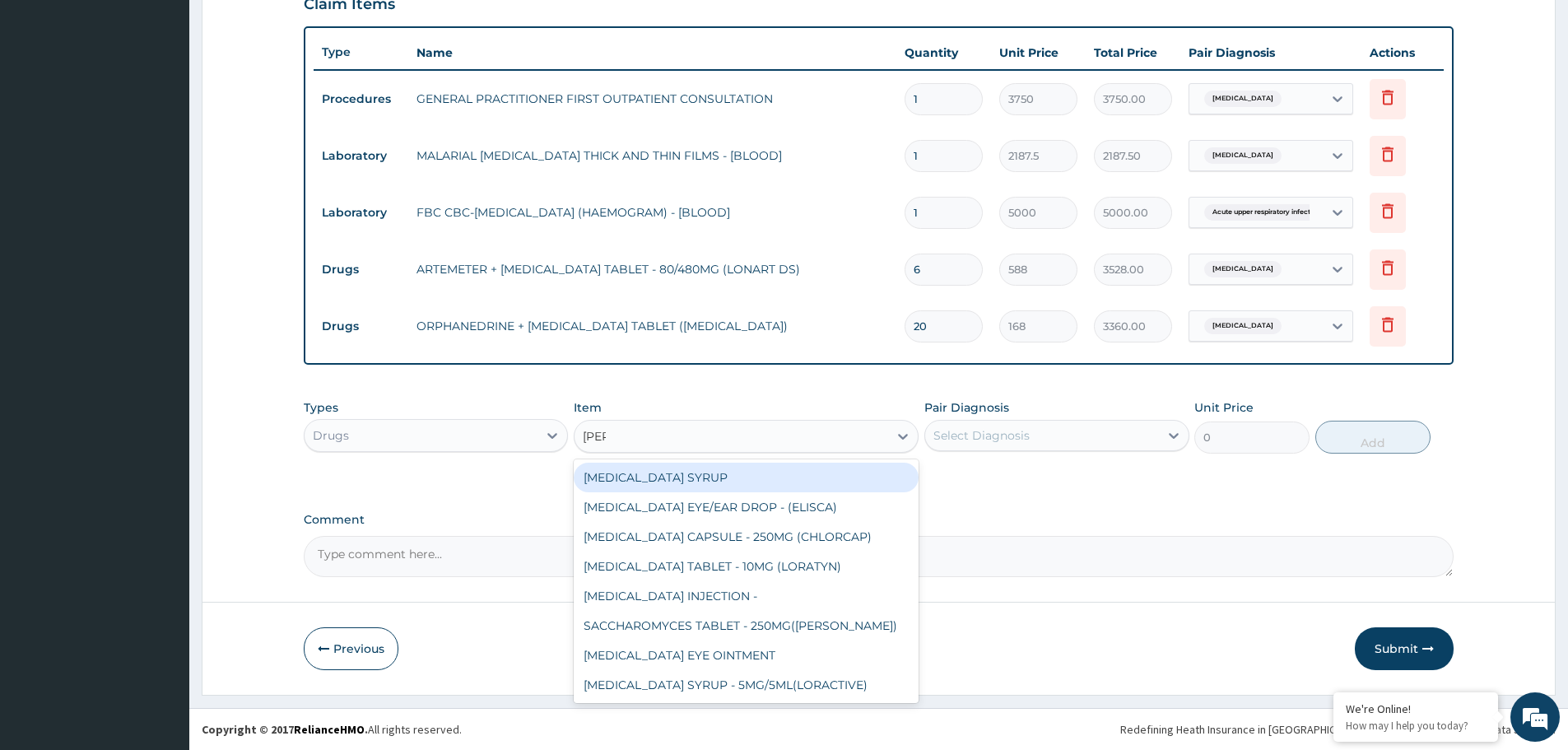
type input "lorat"
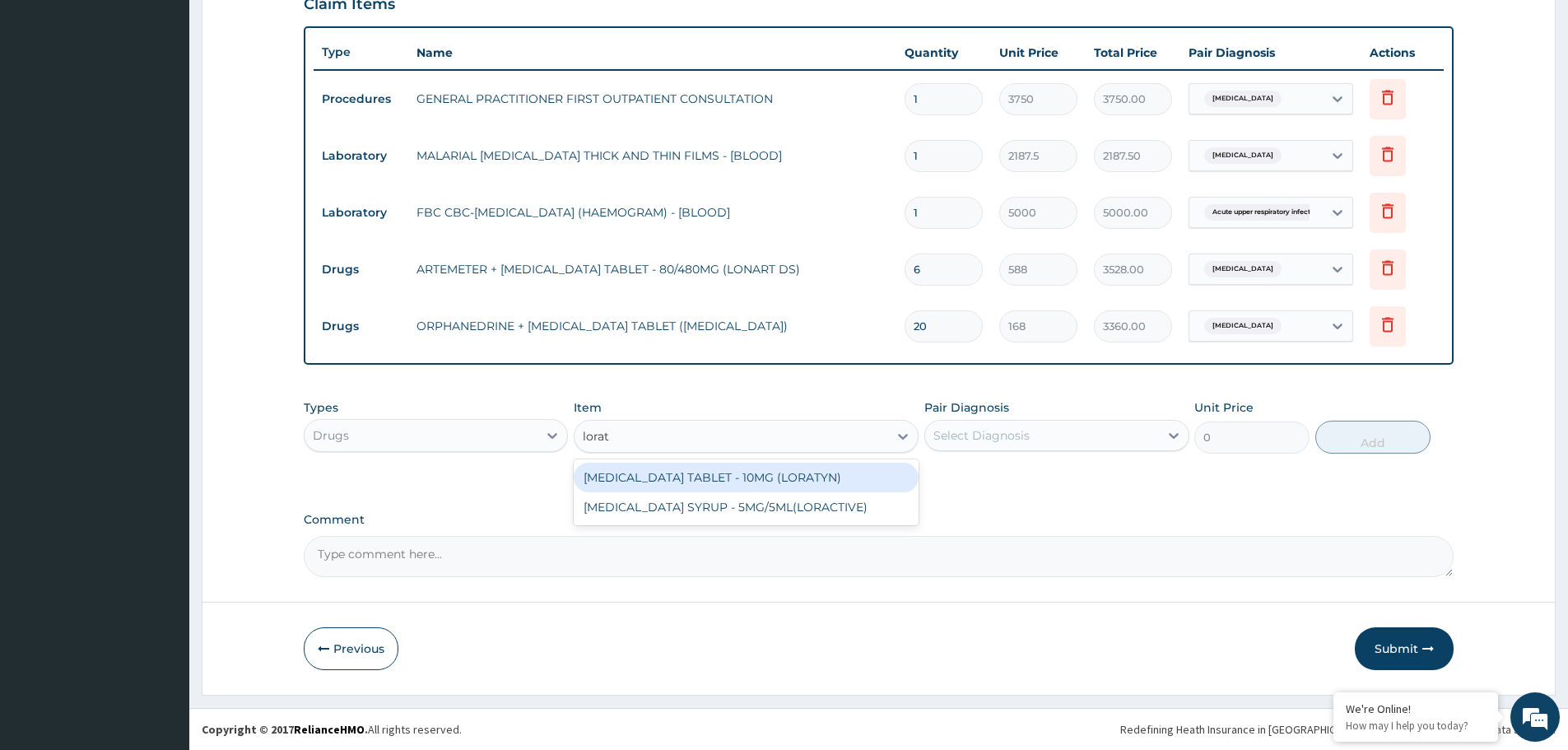
click at [786, 472] on div "[MEDICAL_DATA] TABLET - 10MG (LORATYN)" at bounding box center [746, 477] width 345 height 30
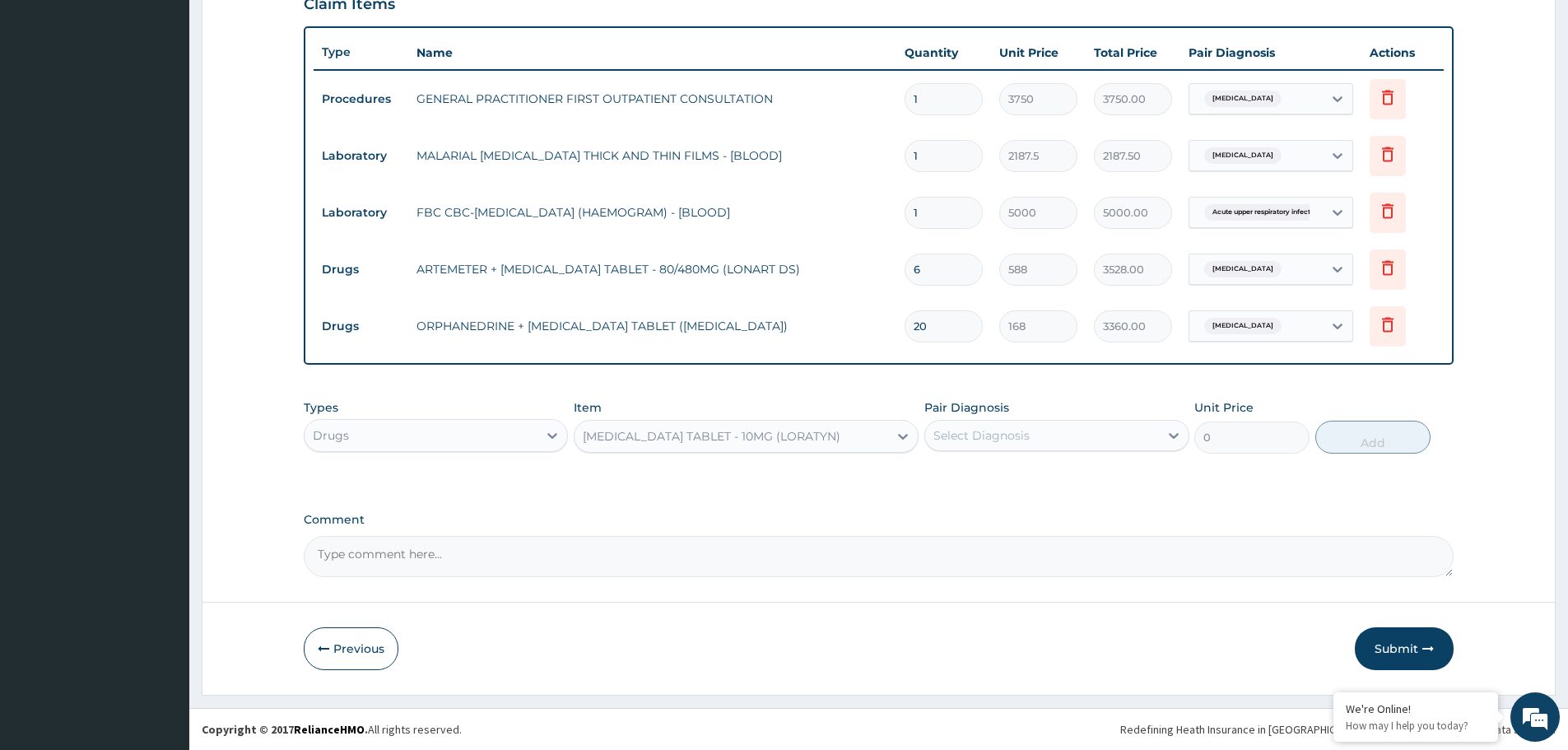
type input "98"
click at [1079, 429] on div "Select Diagnosis" at bounding box center [1041, 435] width 233 height 27
click at [1026, 521] on div "Acute [MEDICAL_DATA]" at bounding box center [1056, 512] width 265 height 33
checkbox input "true"
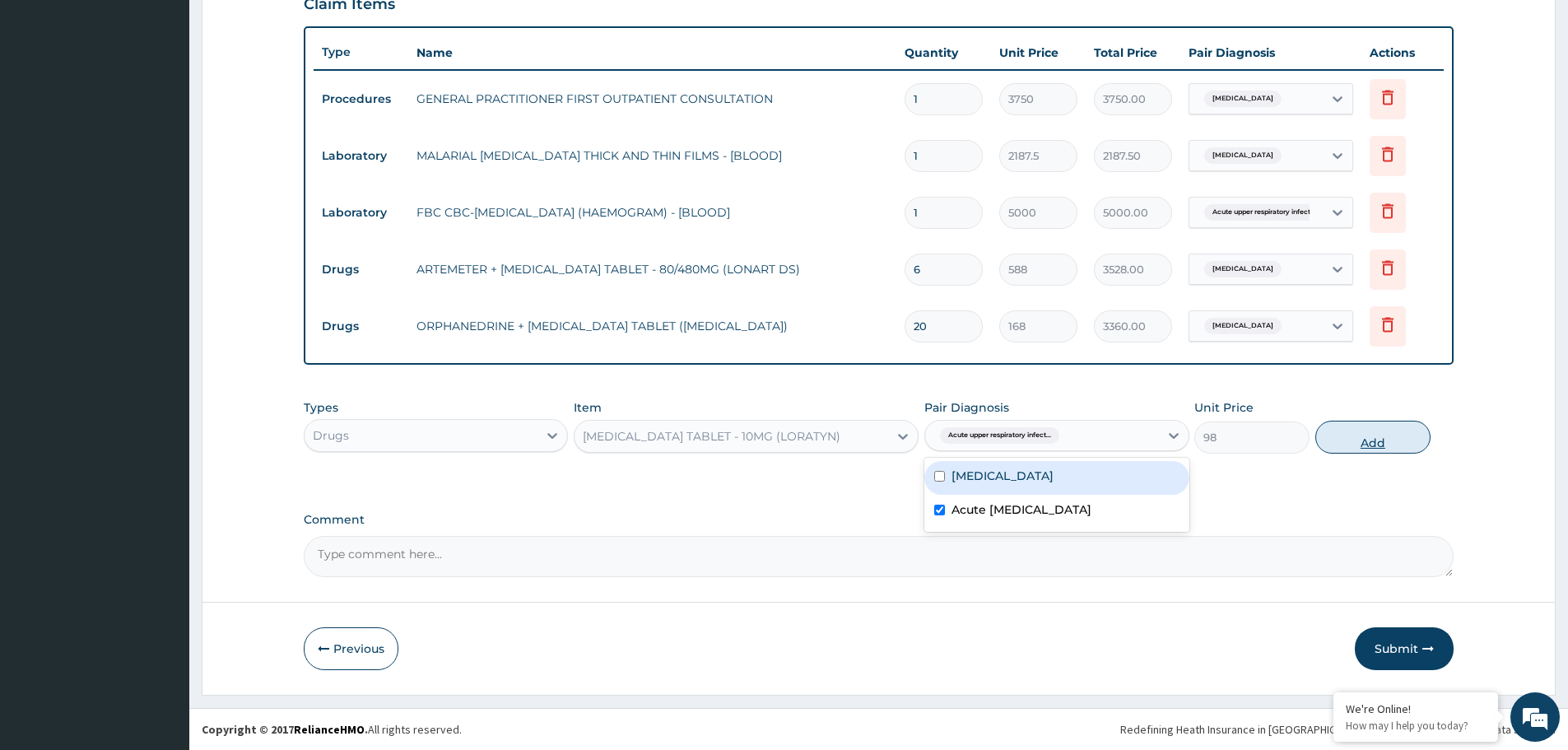
click at [1356, 442] on button "Add" at bounding box center [1372, 437] width 115 height 32
type input "0"
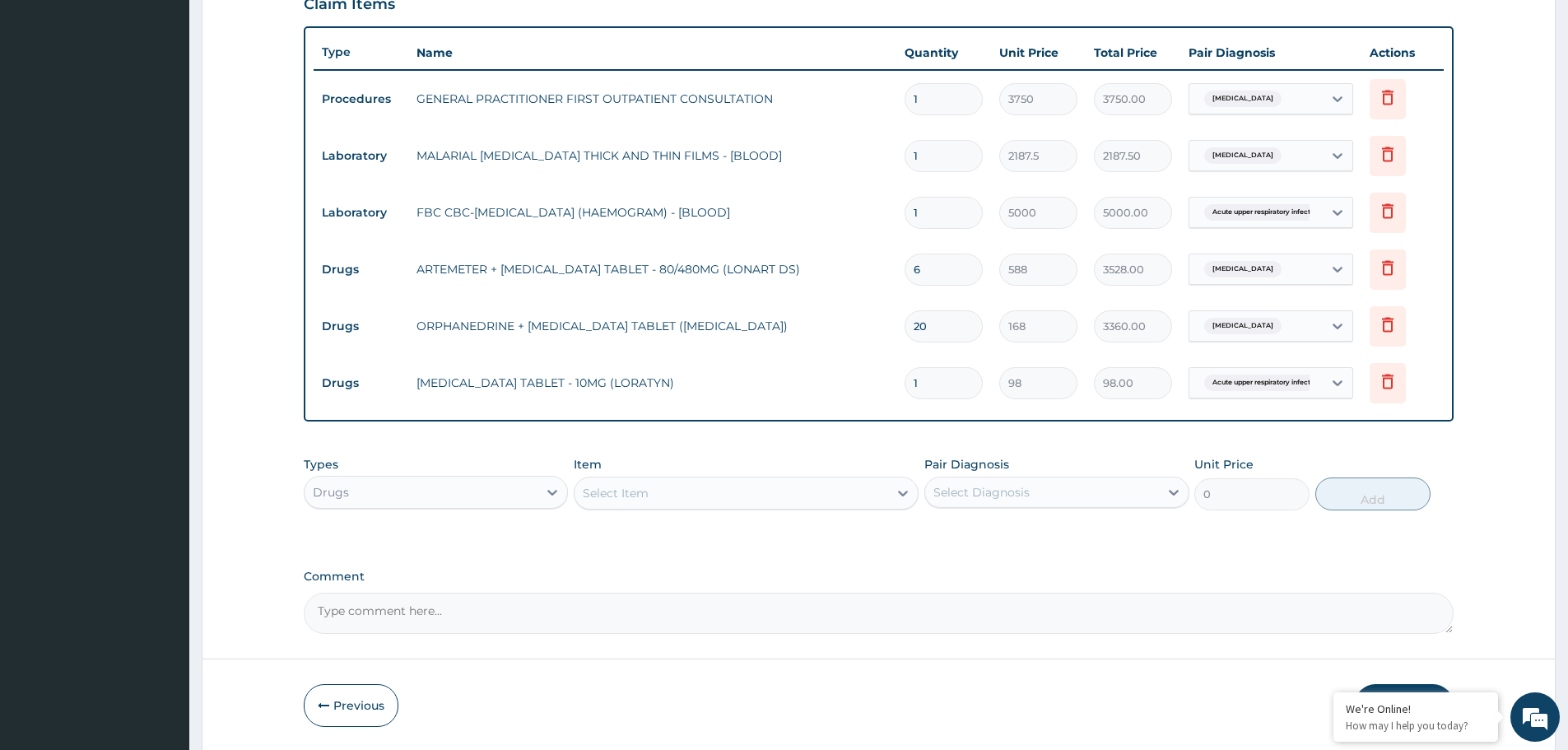
click at [665, 492] on div "Select Item" at bounding box center [731, 493] width 314 height 27
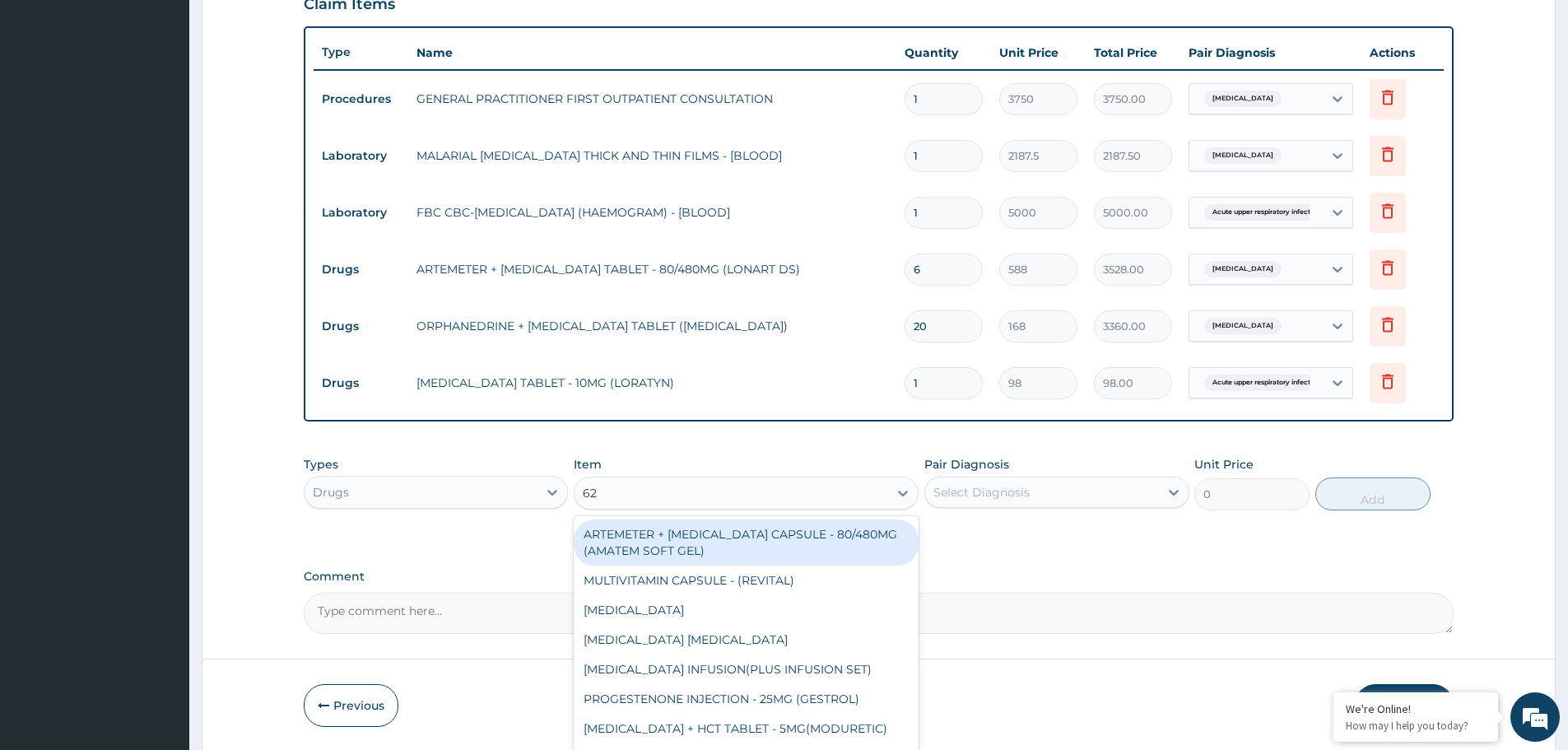
type input "625"
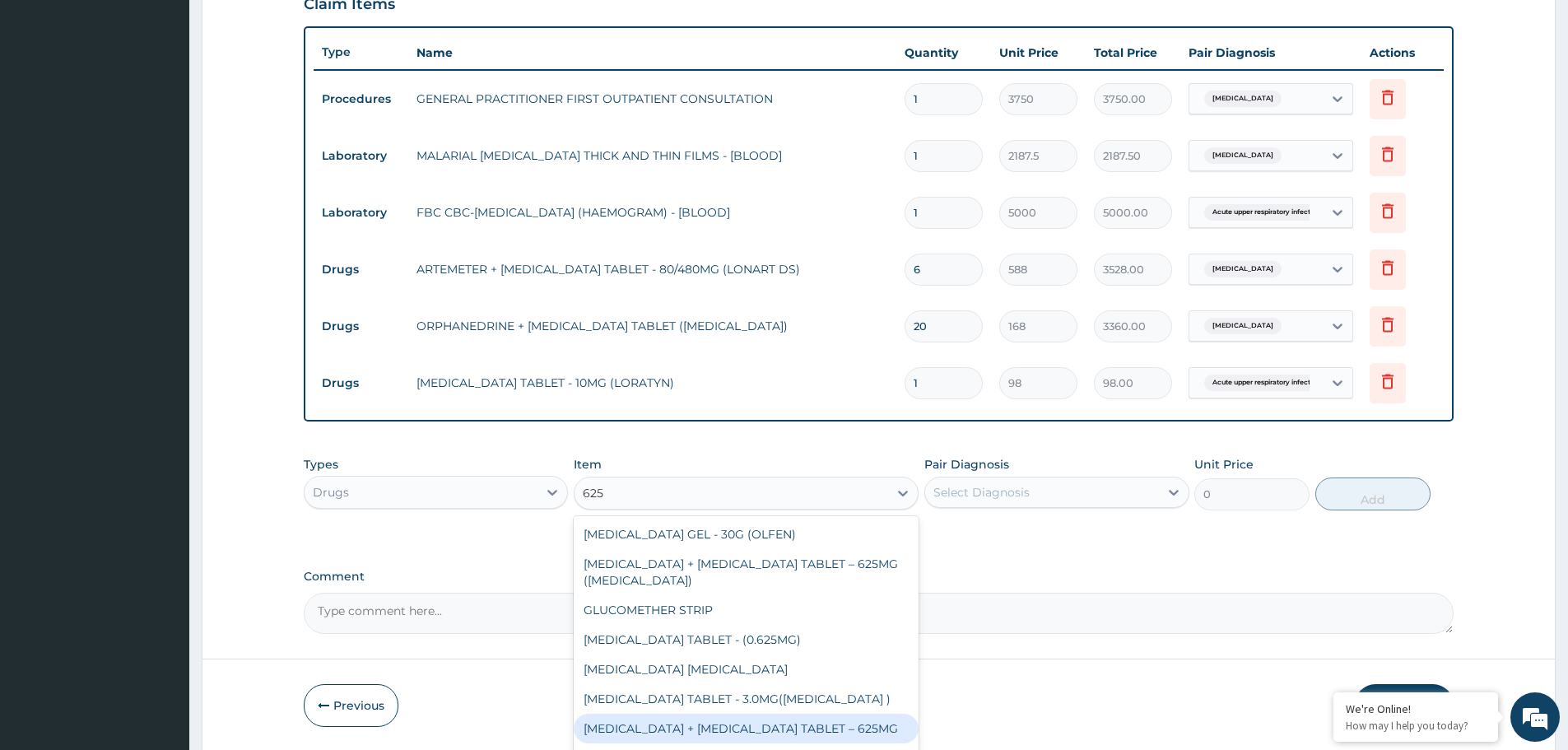
click at [777, 731] on div "[MEDICAL_DATA] + [MEDICAL_DATA] TABLET – 625MG" at bounding box center [746, 728] width 345 height 30
type input "420"
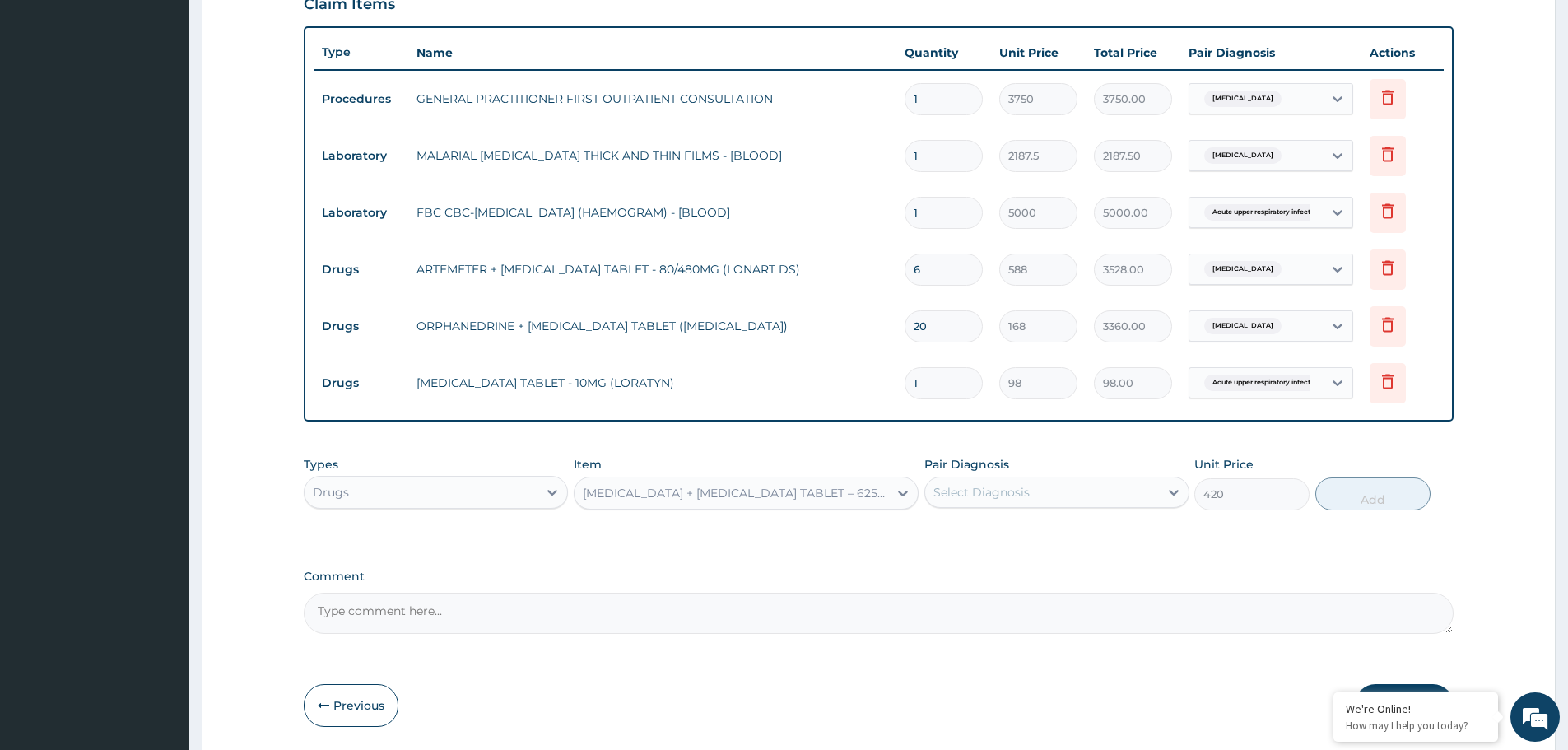
click at [1036, 491] on div "Select Diagnosis" at bounding box center [1041, 492] width 233 height 27
click at [1018, 567] on label "Acute [MEDICAL_DATA]" at bounding box center [1021, 566] width 140 height 17
checkbox input "true"
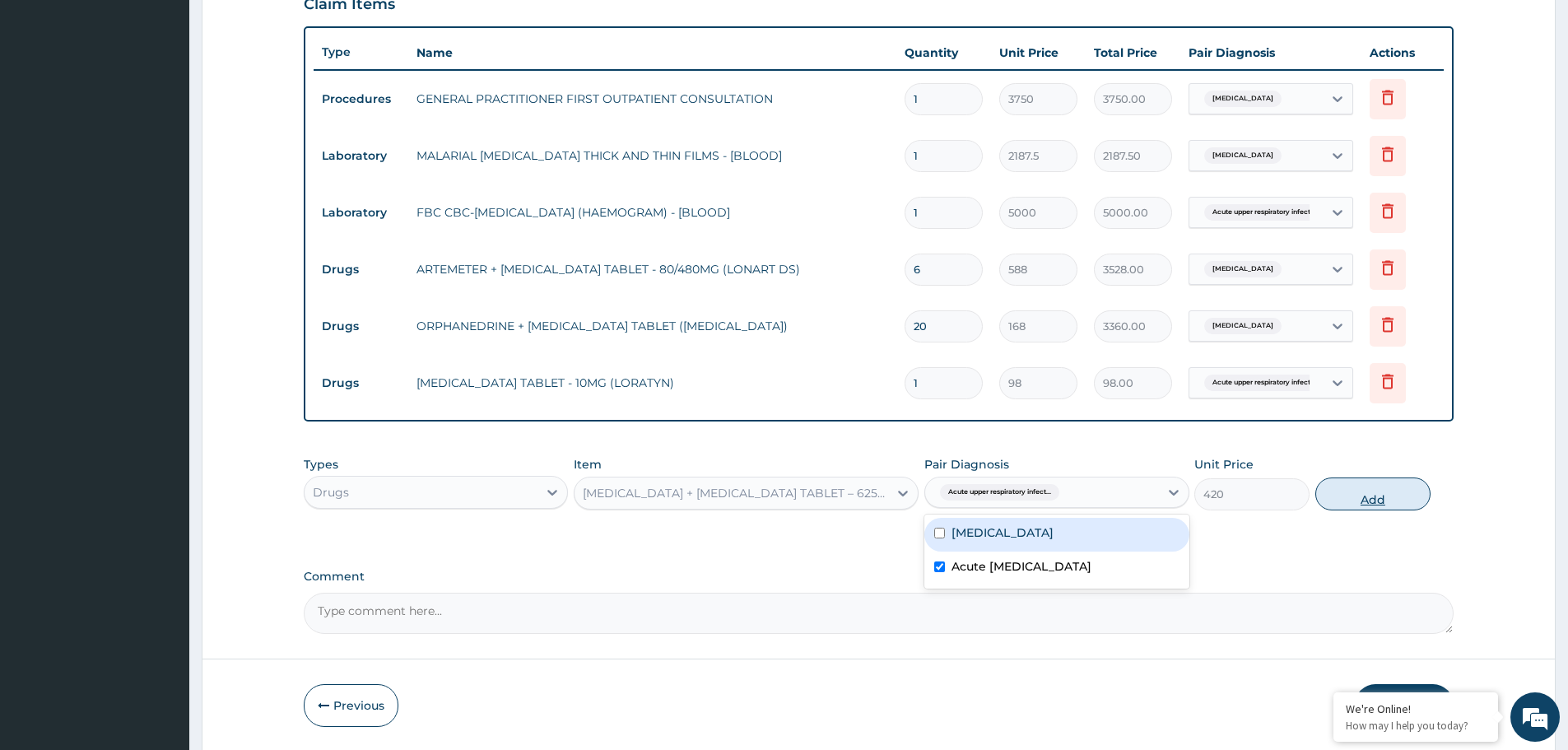
click at [1381, 497] on button "Add" at bounding box center [1372, 493] width 115 height 32
type input "0"
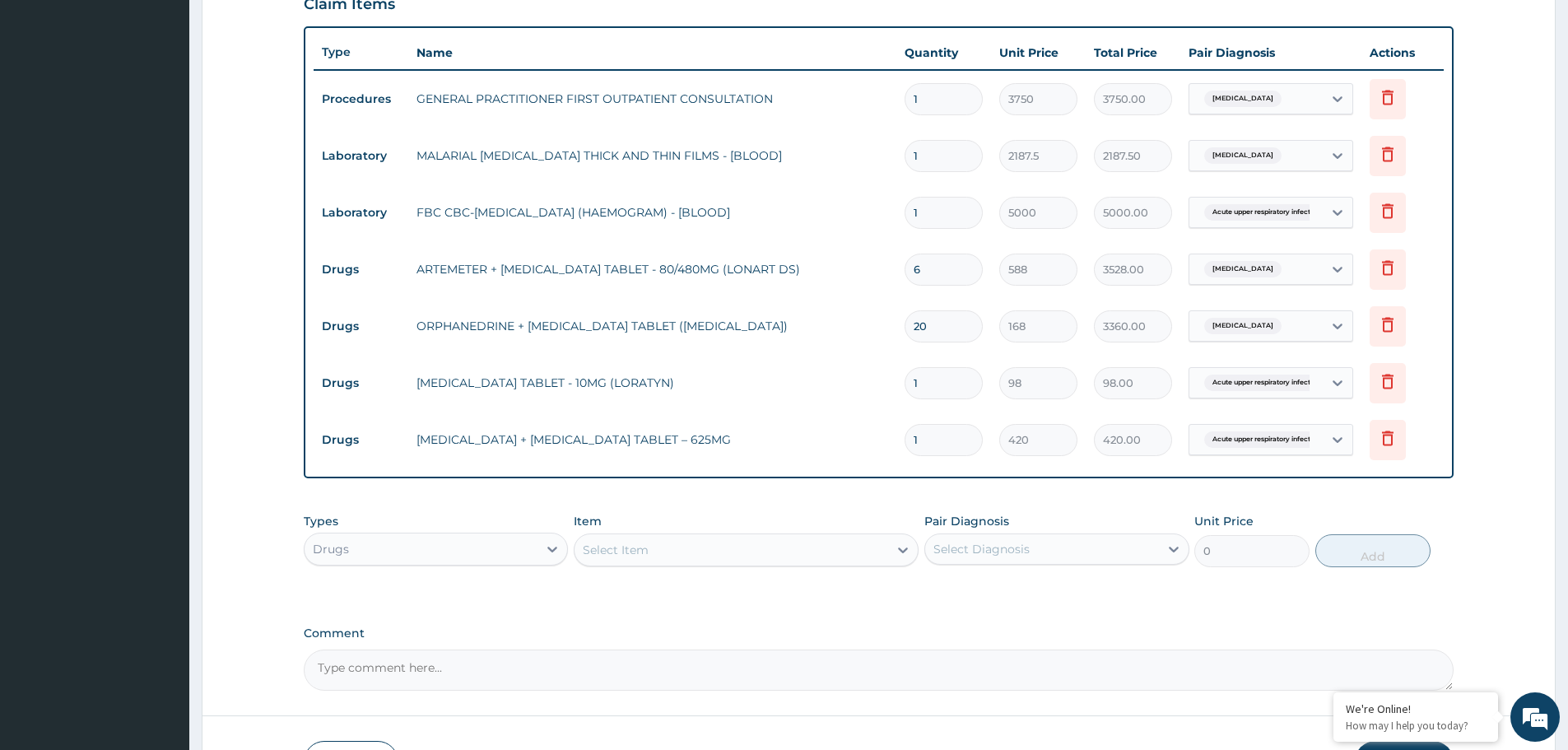
type input "14"
type input "5880.00"
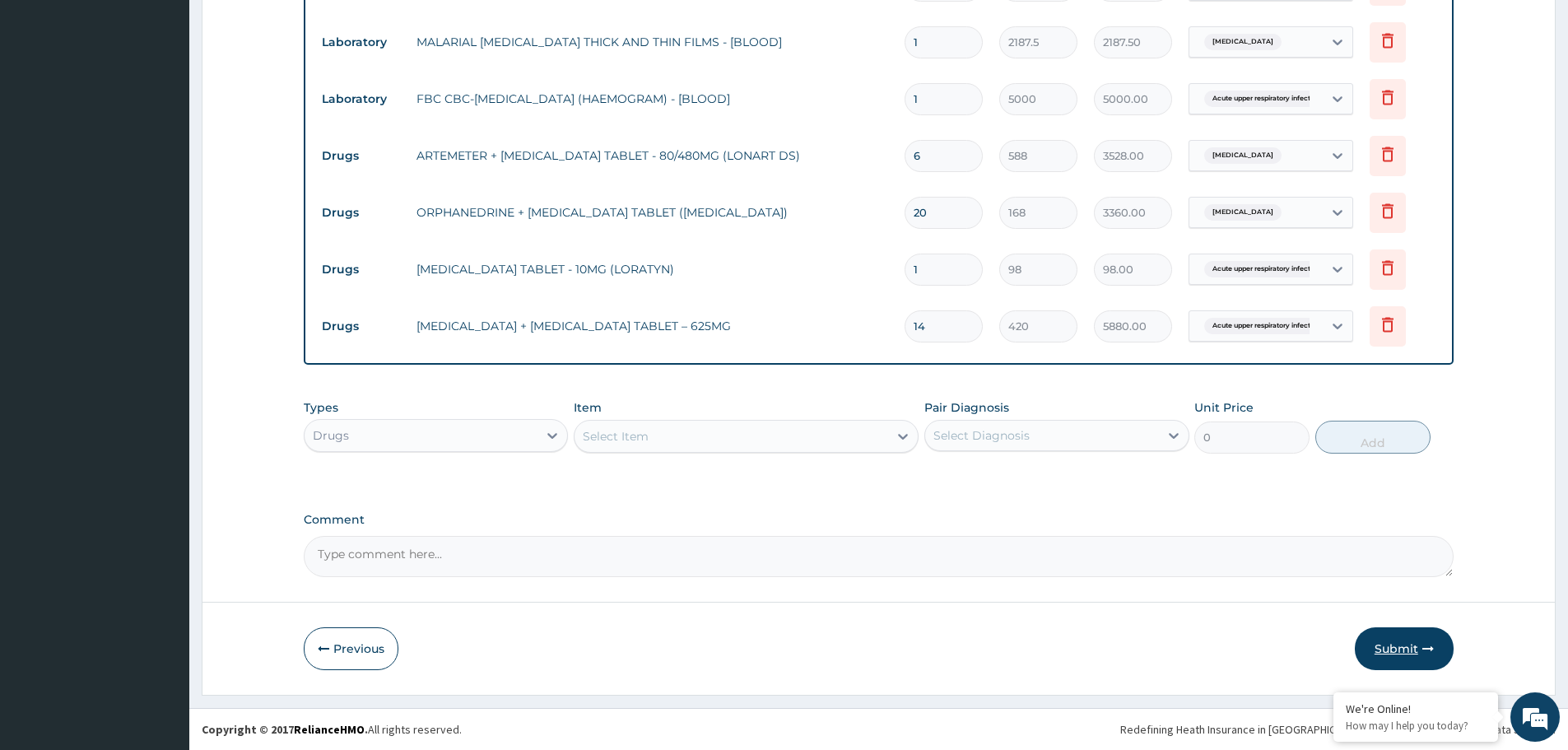
type input "14"
drag, startPoint x: 1383, startPoint y: 641, endPoint x: 1403, endPoint y: 643, distance: 20.1
click at [1390, 643] on button "Submit" at bounding box center [1404, 650] width 98 height 43
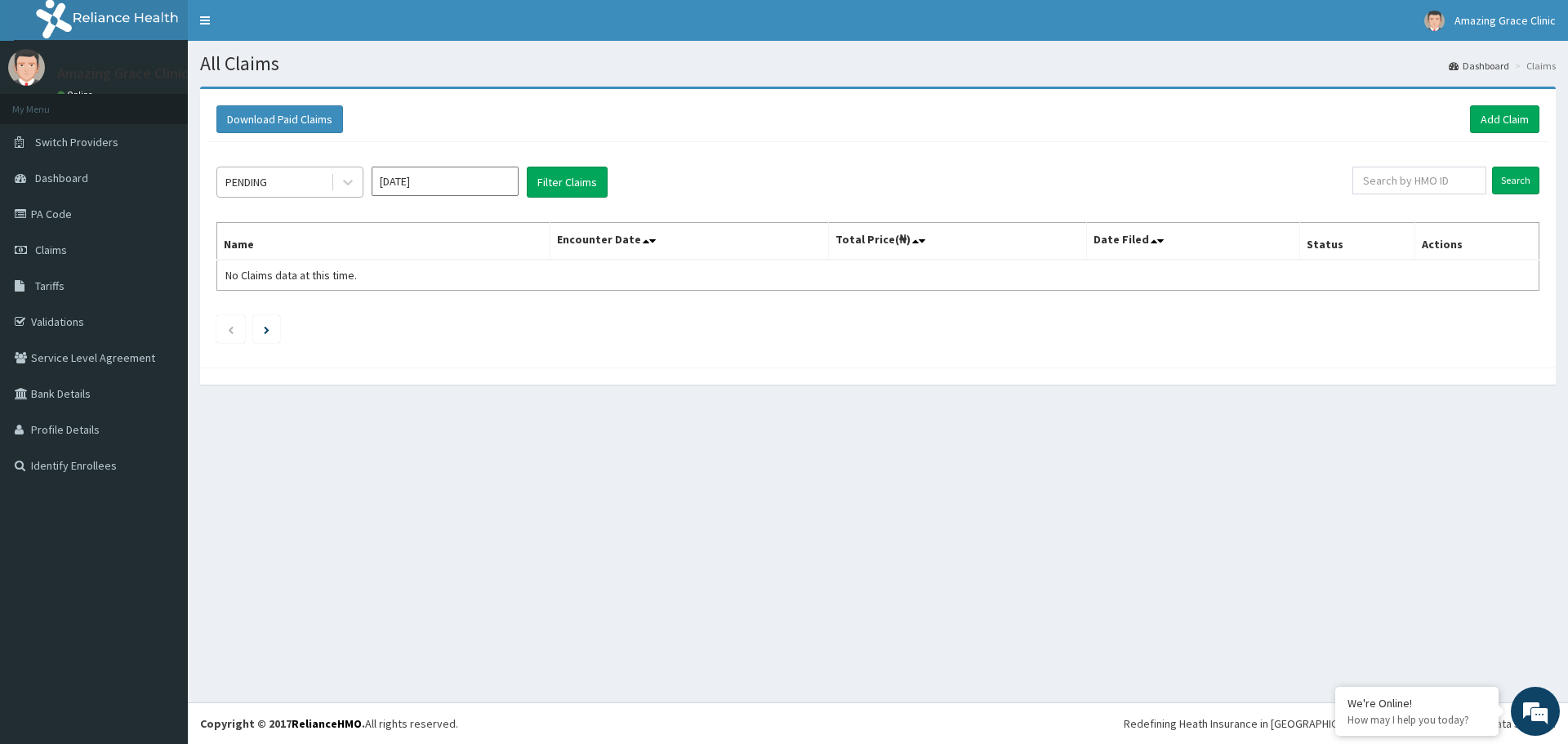
click at [267, 183] on div "PENDING" at bounding box center [246, 182] width 42 height 17
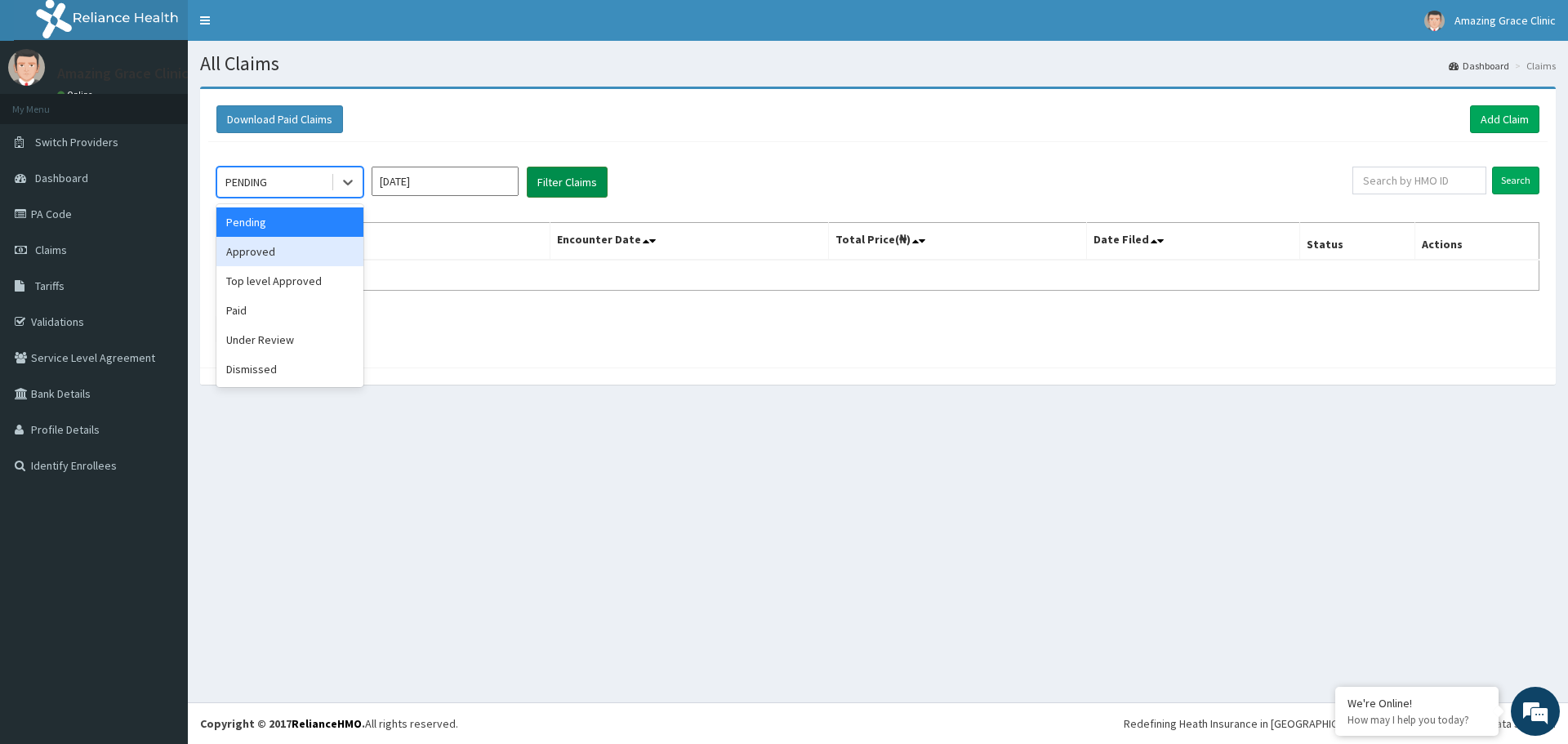
drag, startPoint x: 272, startPoint y: 250, endPoint x: 534, endPoint y: 193, distance: 268.1
click at [279, 249] on div "Approved" at bounding box center [290, 252] width 147 height 29
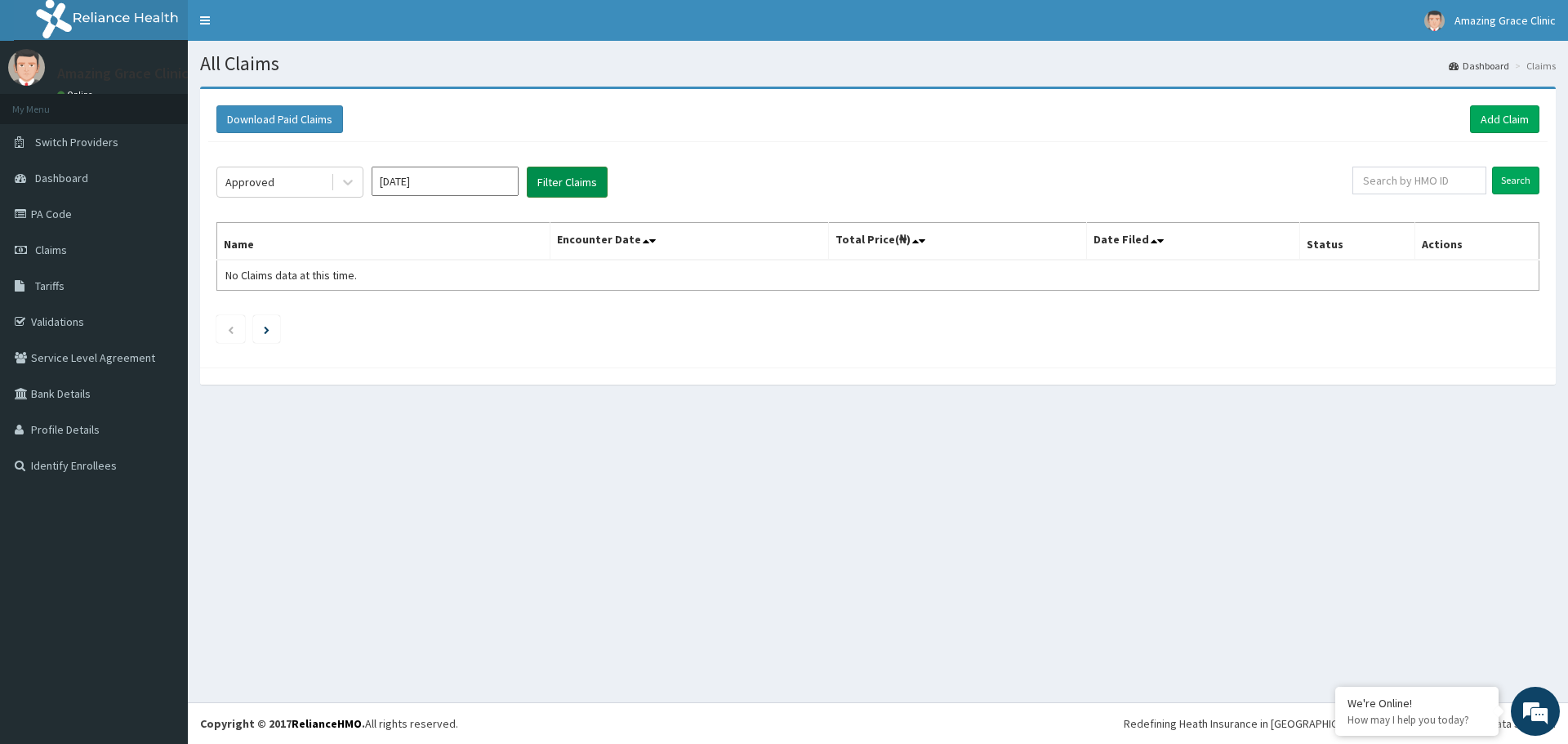
click at [571, 185] on button "Filter Claims" at bounding box center [567, 183] width 81 height 31
